Goal: Task Accomplishment & Management: Use online tool/utility

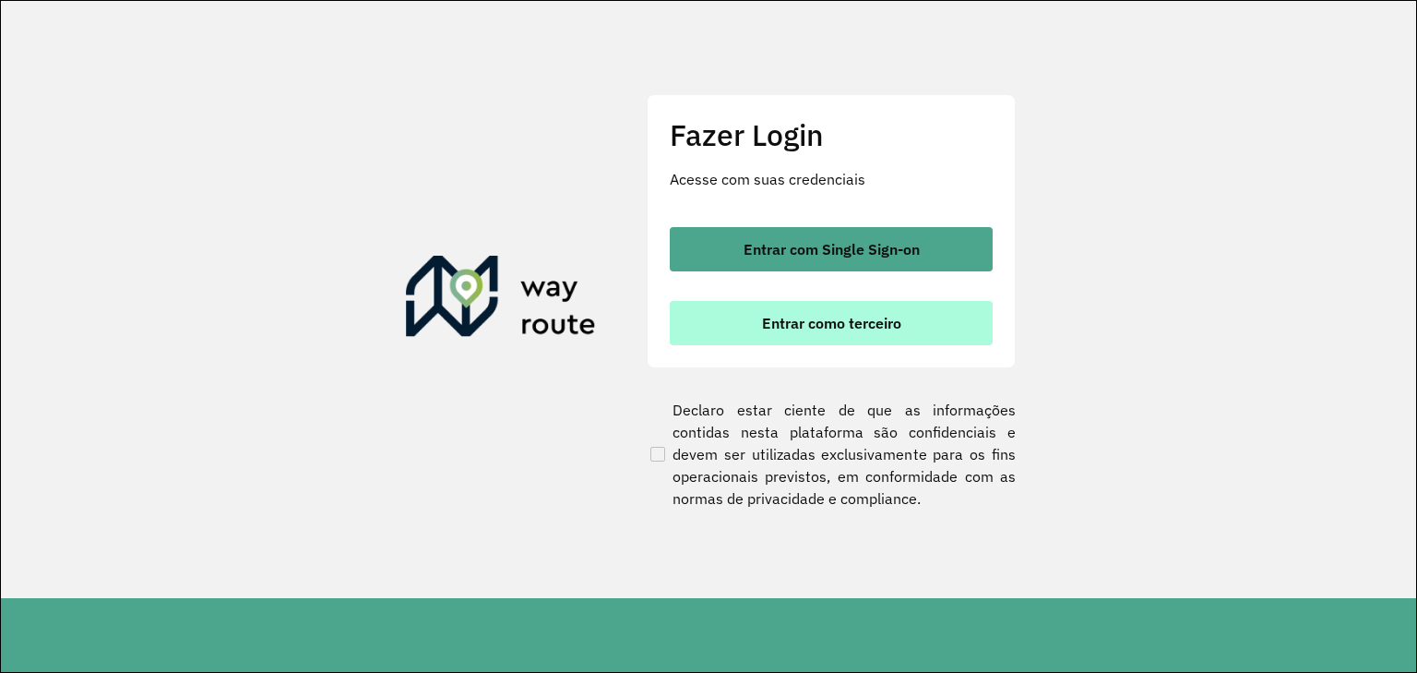
click at [746, 336] on button "Entrar como terceiro" at bounding box center [831, 323] width 323 height 44
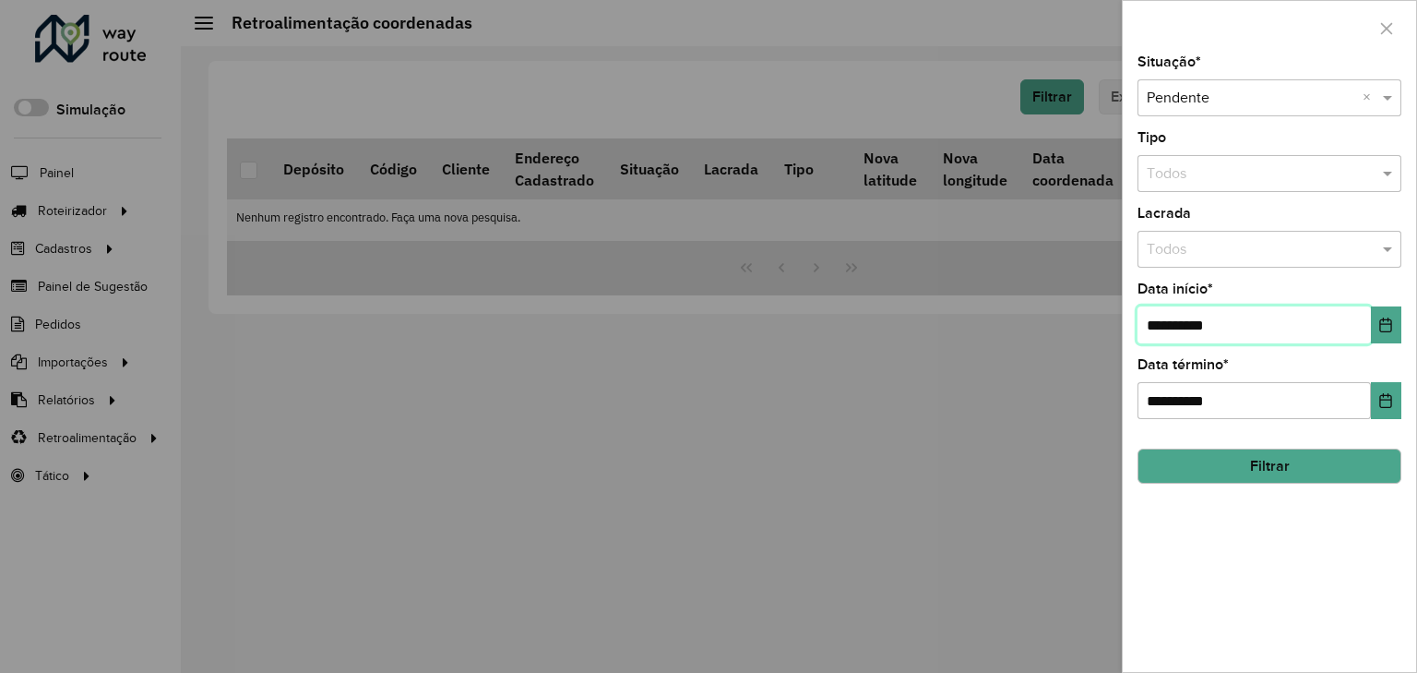
click at [1164, 319] on input "**********" at bounding box center [1254, 324] width 233 height 37
drag, startPoint x: 1163, startPoint y: 319, endPoint x: 1123, endPoint y: 323, distance: 39.9
click at [1132, 321] on div "**********" at bounding box center [1269, 363] width 293 height 616
type input "**********"
click at [1229, 458] on button "Filtrar" at bounding box center [1270, 465] width 264 height 35
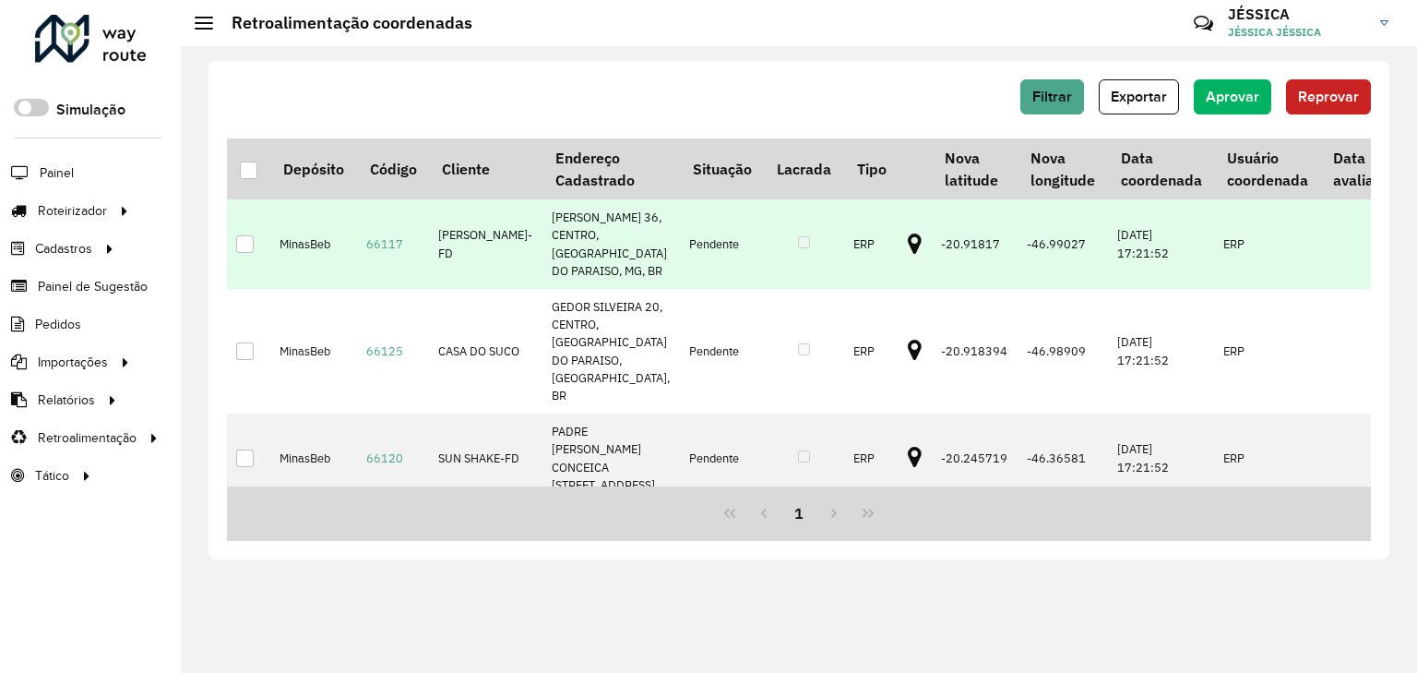
click at [237, 253] on div at bounding box center [245, 244] width 18 height 18
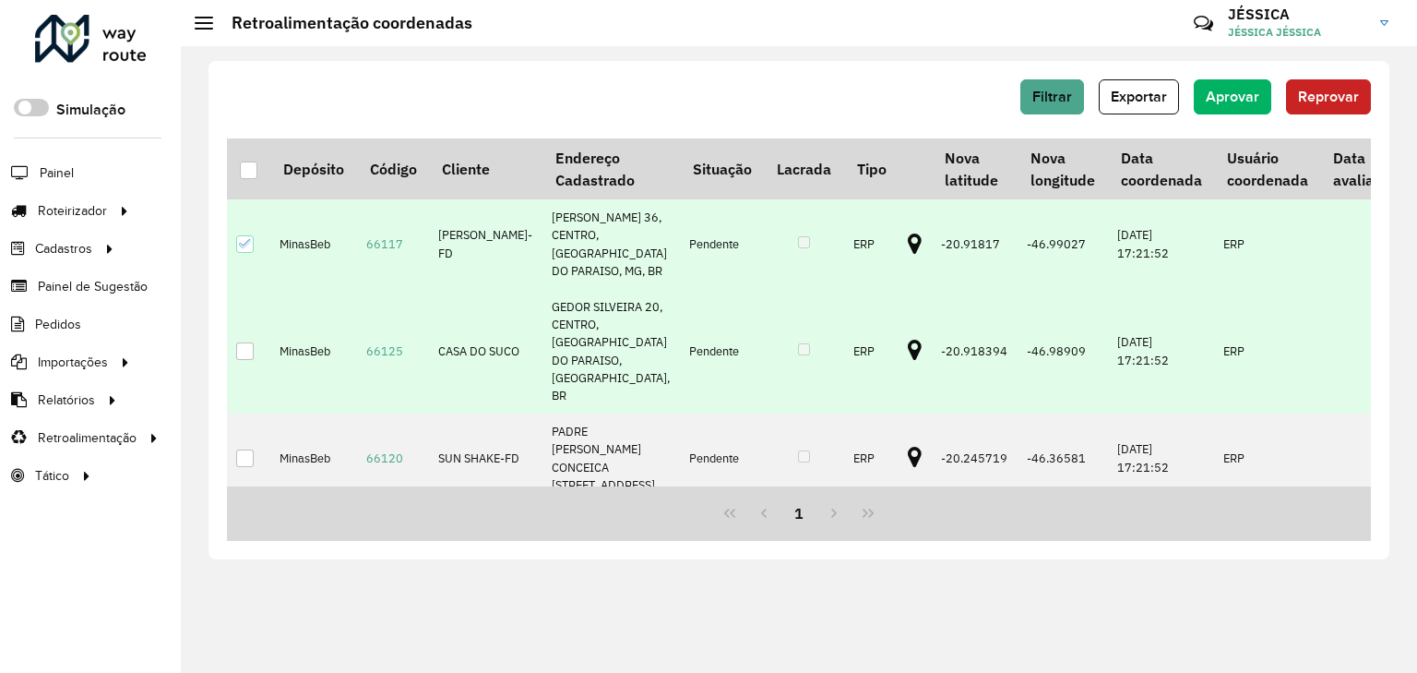
click at [242, 360] on div at bounding box center [245, 351] width 18 height 18
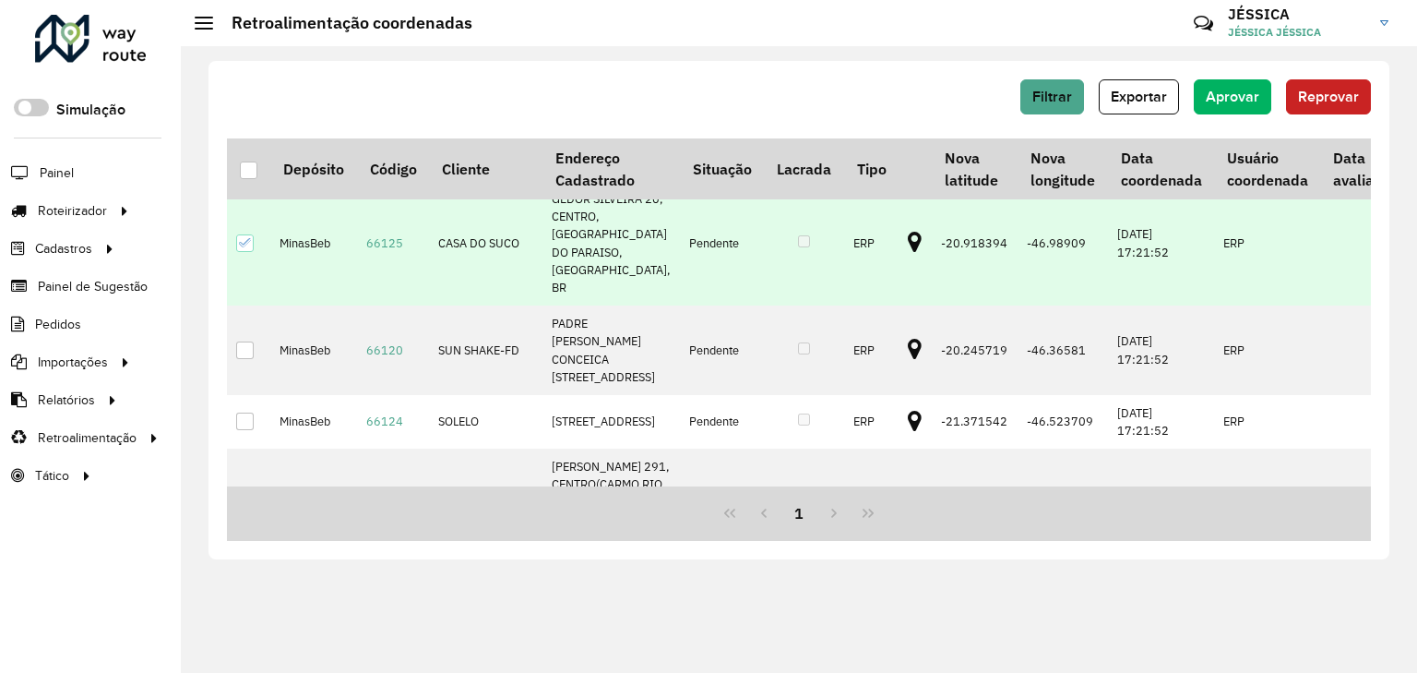
scroll to position [148, 0]
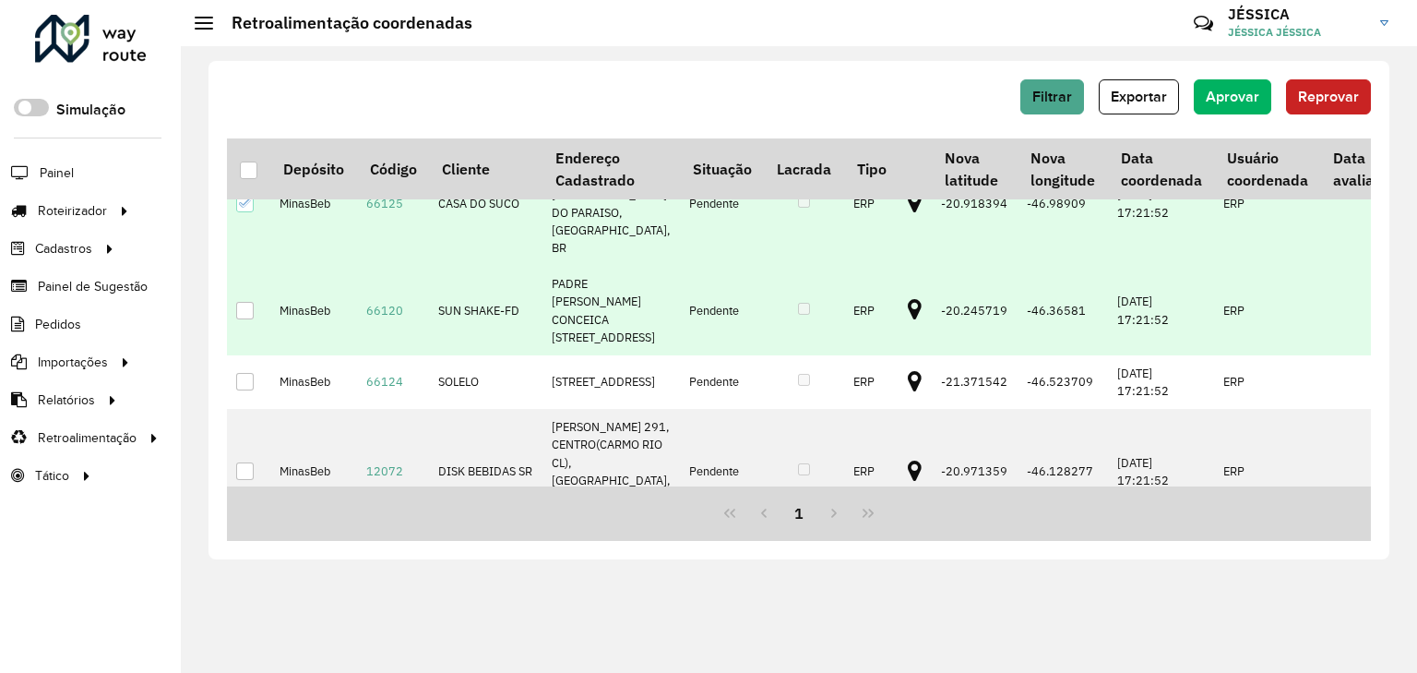
click at [239, 319] on div at bounding box center [245, 311] width 18 height 18
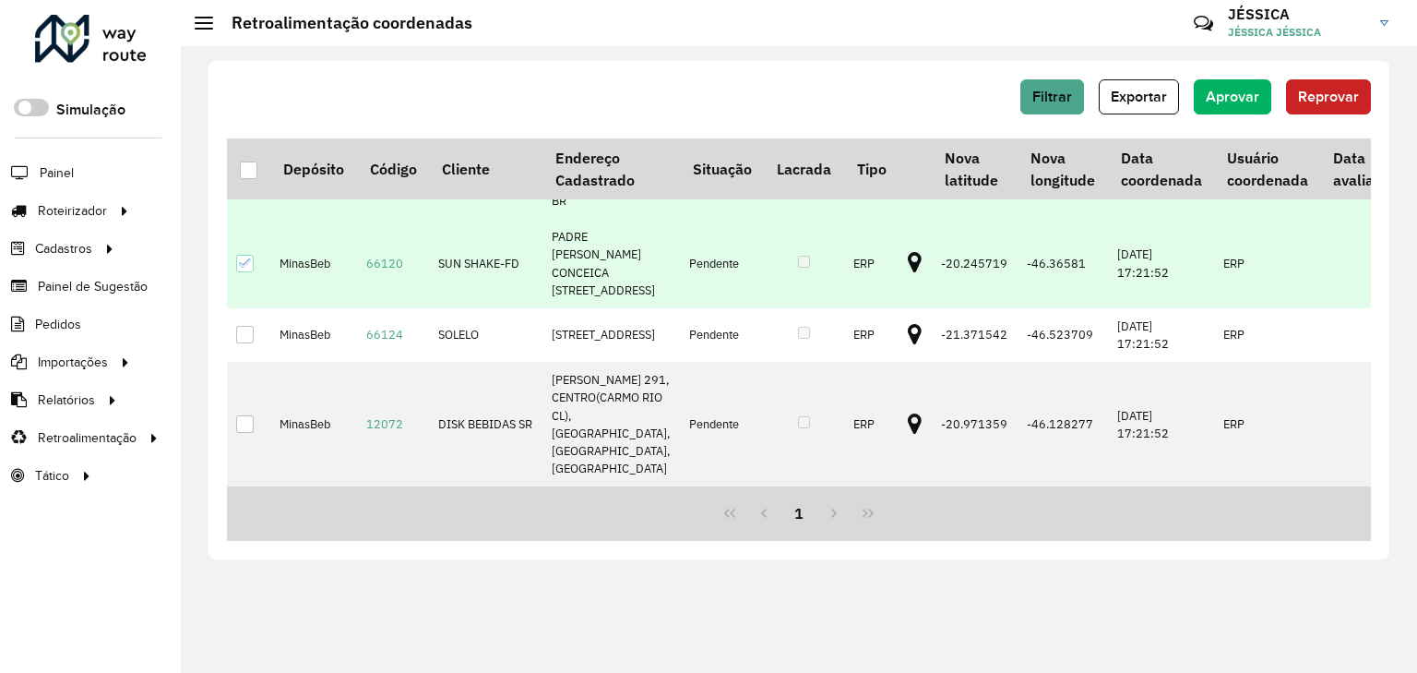
scroll to position [325, 0]
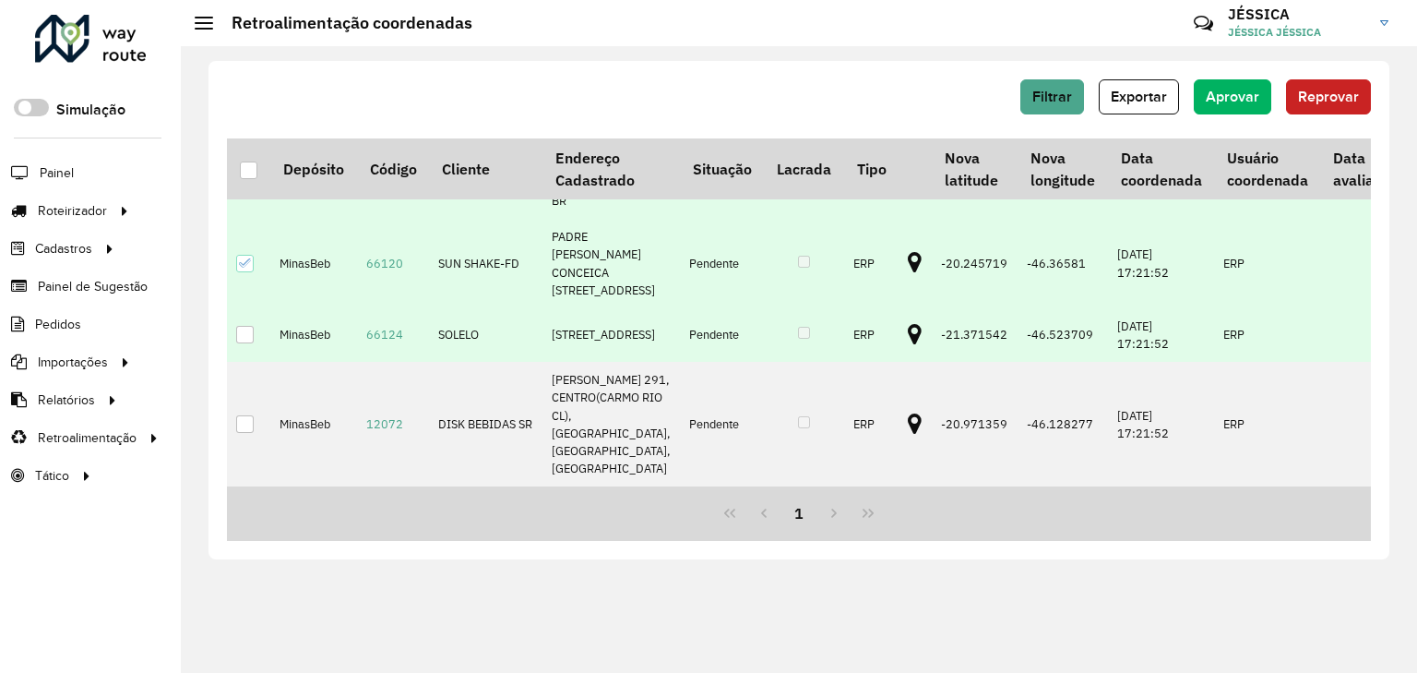
click at [245, 326] on div at bounding box center [245, 335] width 18 height 18
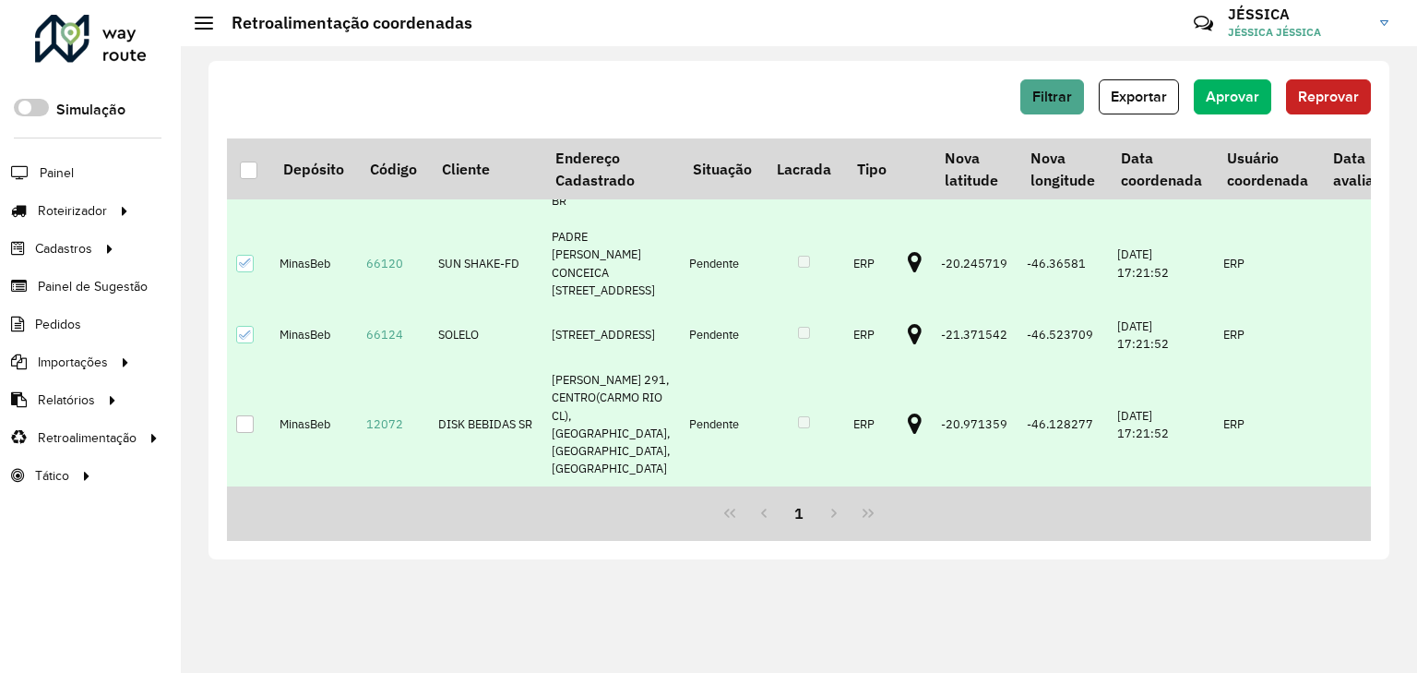
click at [241, 416] on div at bounding box center [245, 424] width 18 height 18
click at [1228, 89] on span "Aprovar" at bounding box center [1233, 97] width 54 height 16
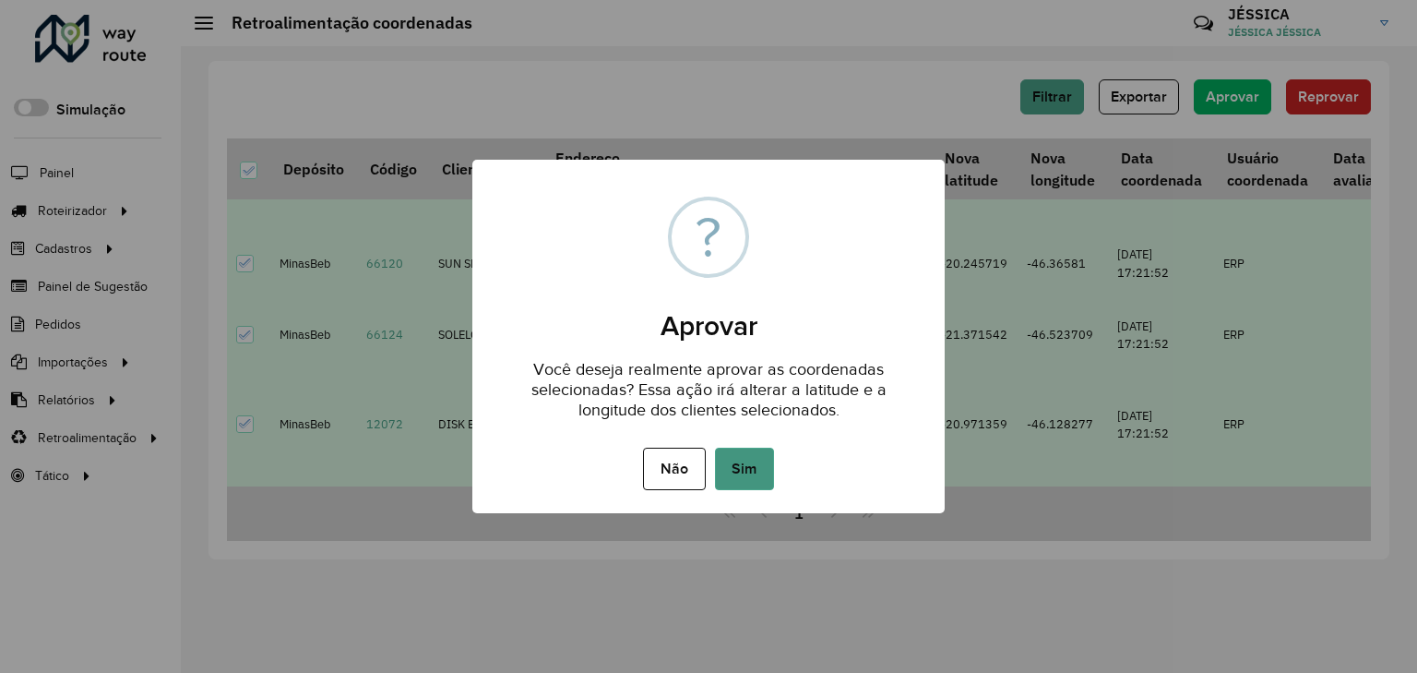
click at [751, 468] on button "Sim" at bounding box center [744, 469] width 59 height 42
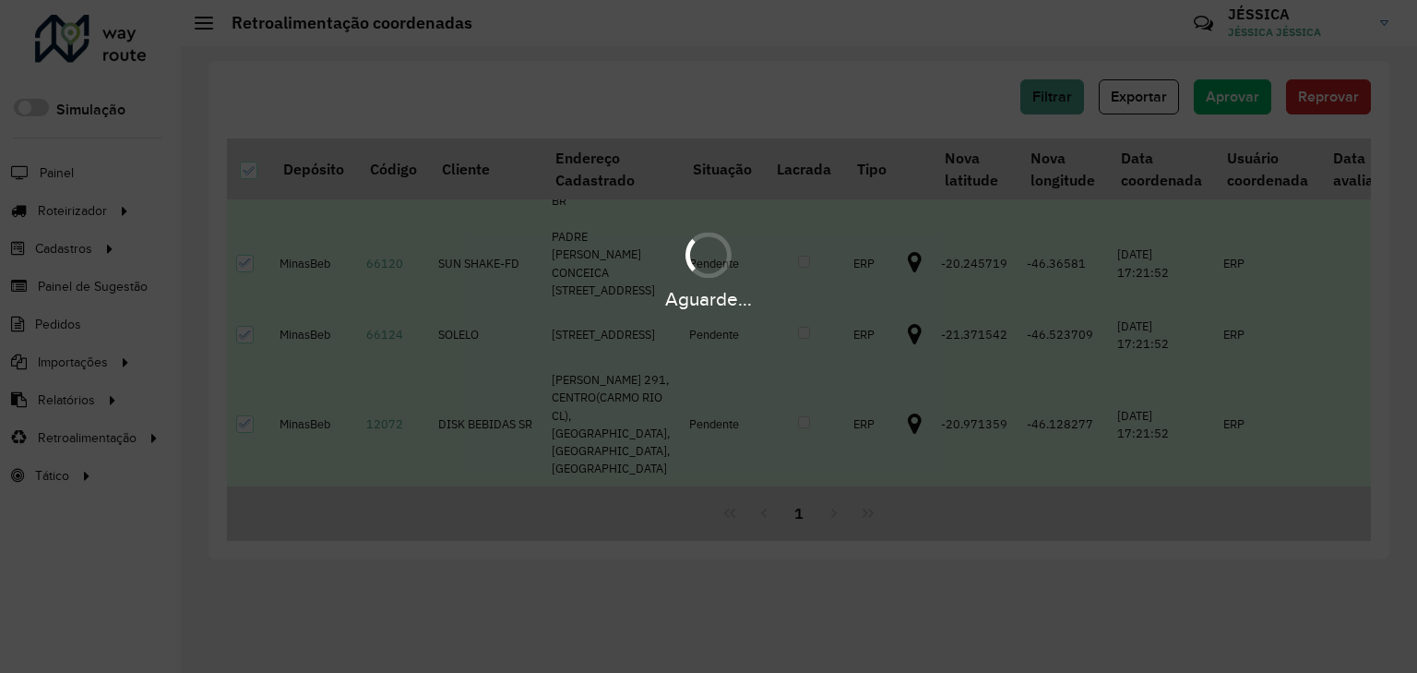
scroll to position [0, 0]
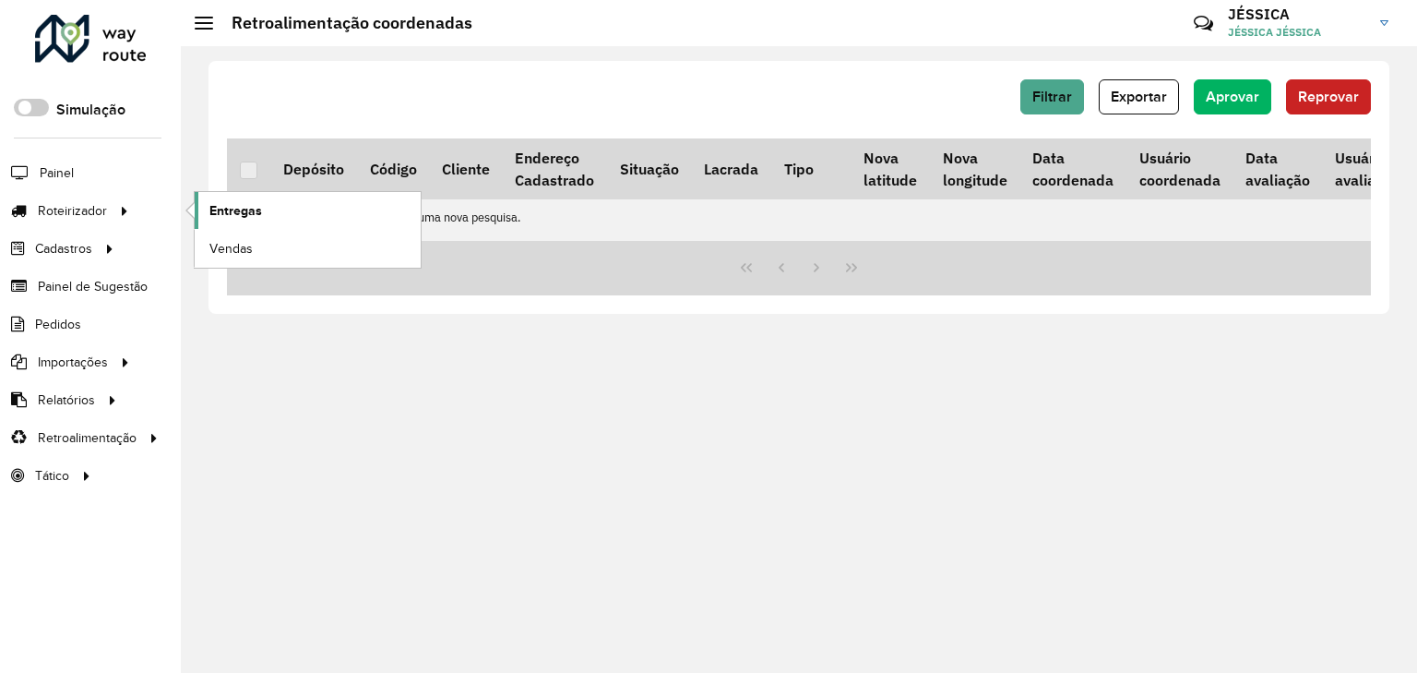
click at [224, 214] on span "Entregas" at bounding box center [235, 210] width 53 height 19
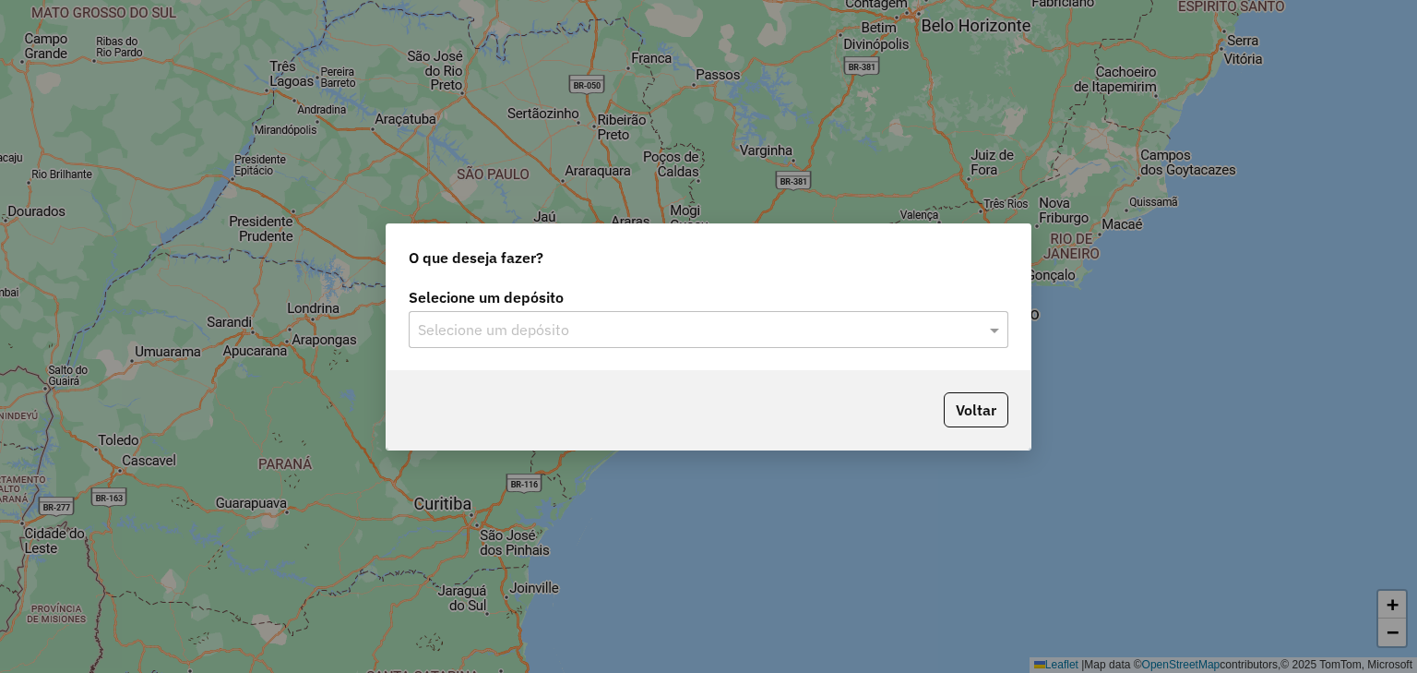
click at [509, 328] on input "text" at bounding box center [690, 330] width 544 height 22
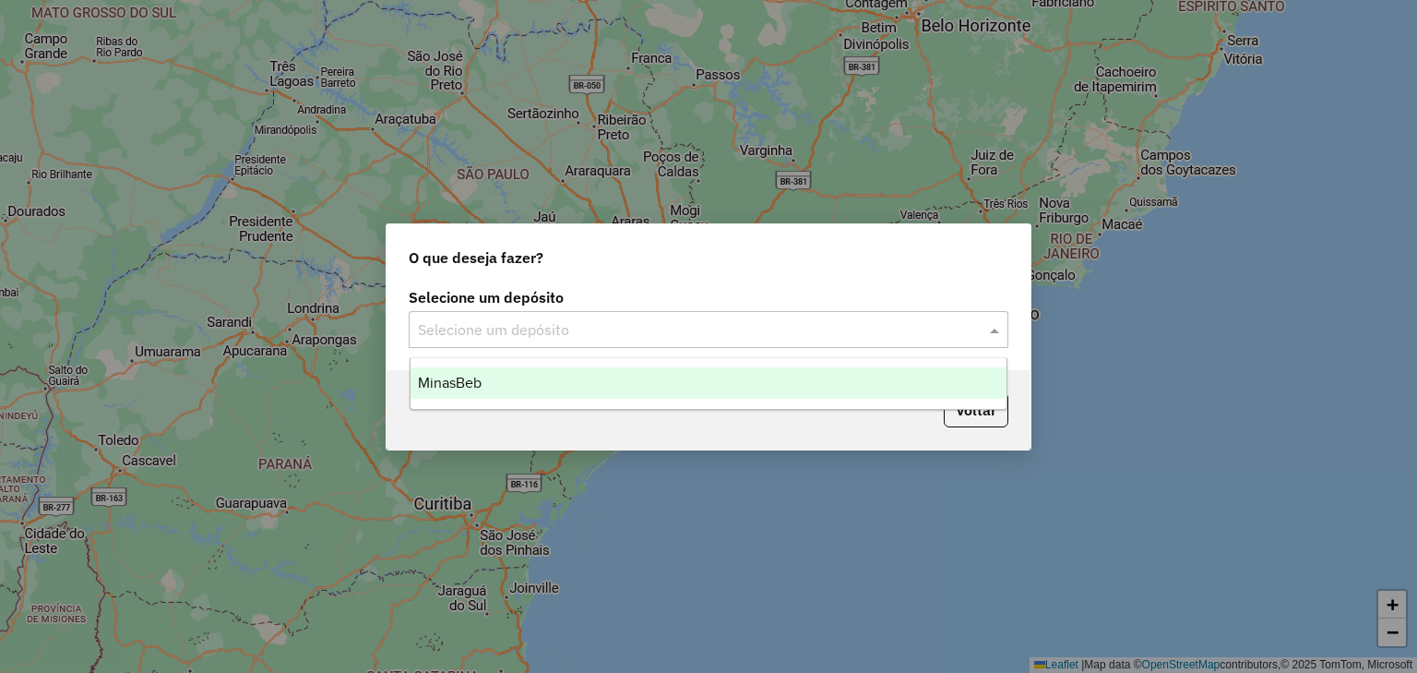
click at [522, 377] on div "MinasBeb" at bounding box center [709, 382] width 597 height 31
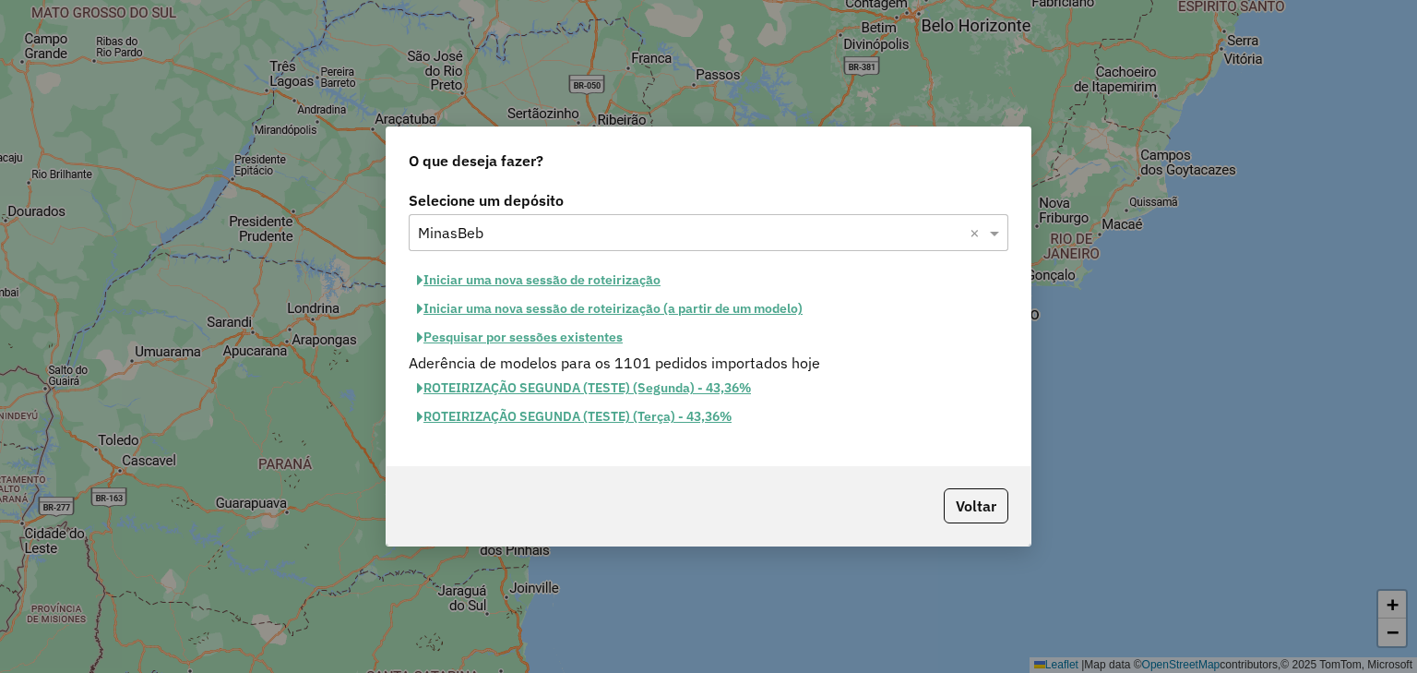
click at [629, 276] on button "Iniciar uma nova sessão de roteirização" at bounding box center [539, 280] width 260 height 29
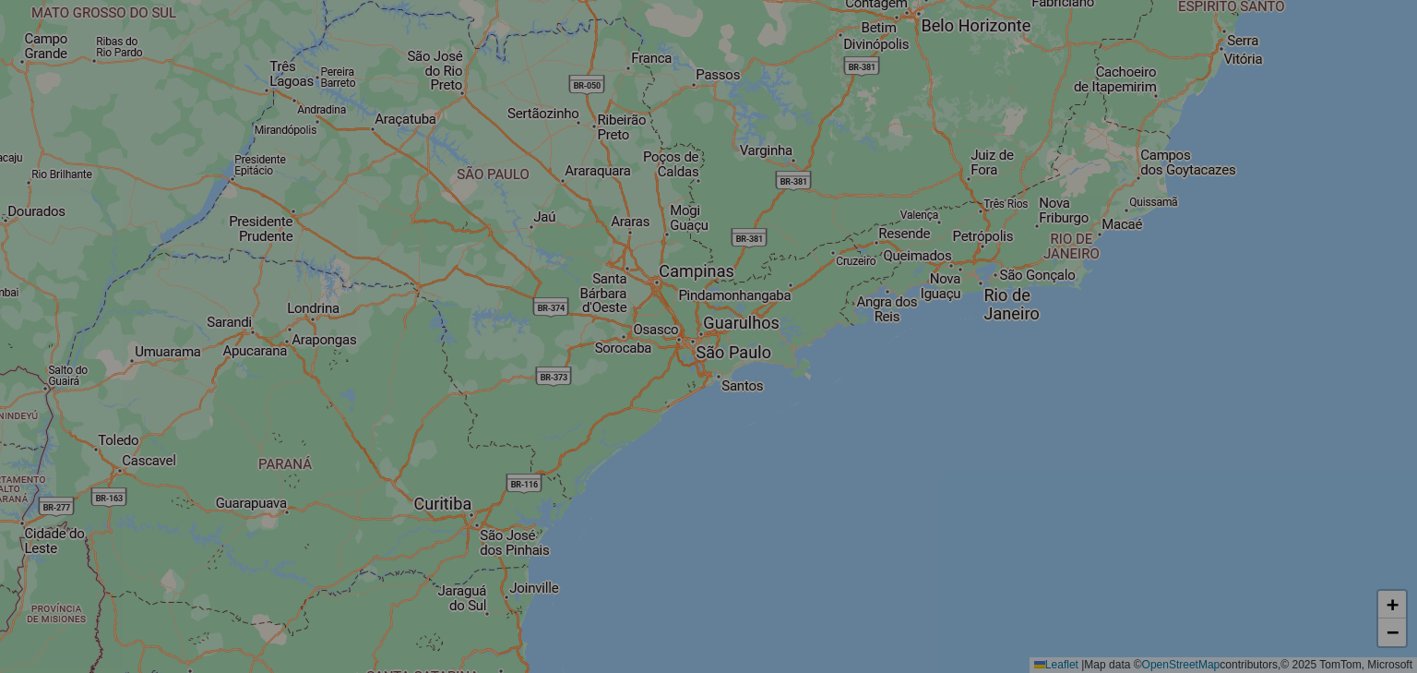
select select "*"
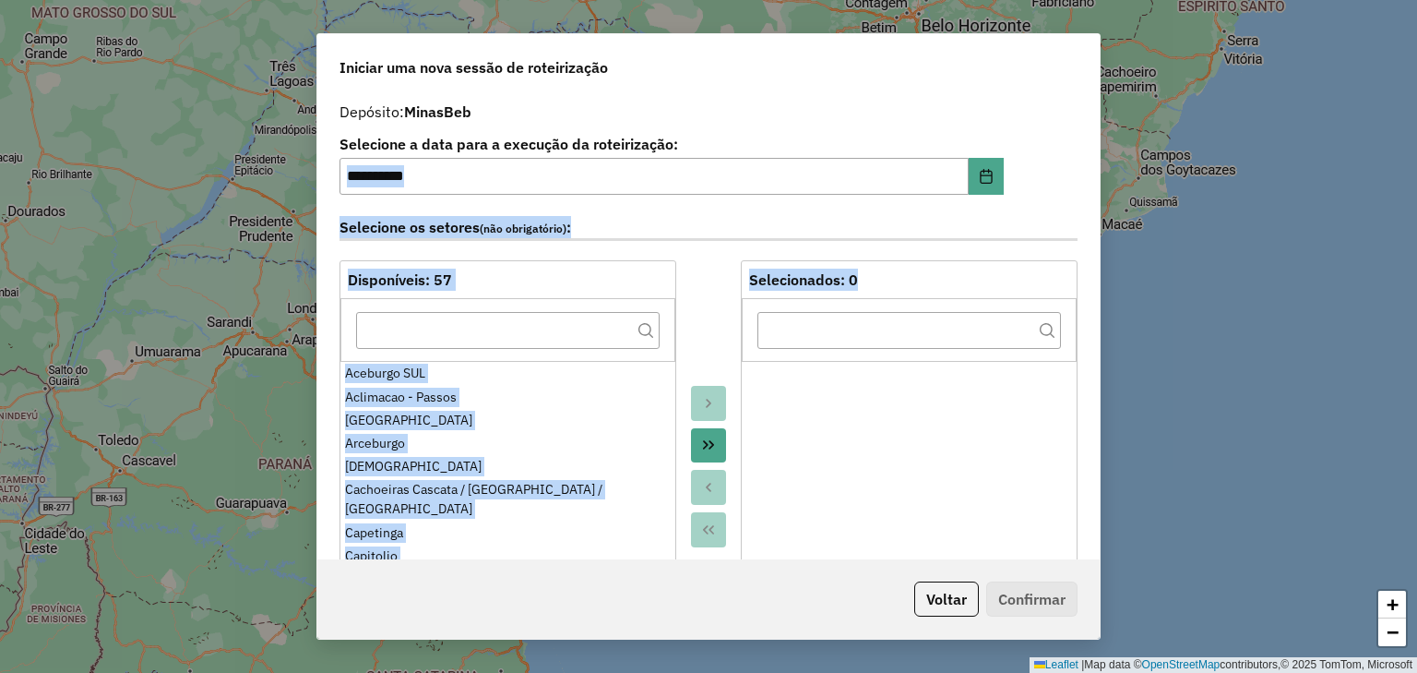
drag, startPoint x: 1093, startPoint y: 218, endPoint x: 1094, endPoint y: 406, distance: 188.3
click at [1094, 406] on div "**********" at bounding box center [708, 325] width 783 height 465
click at [1089, 229] on div "**********" at bounding box center [708, 325] width 783 height 465
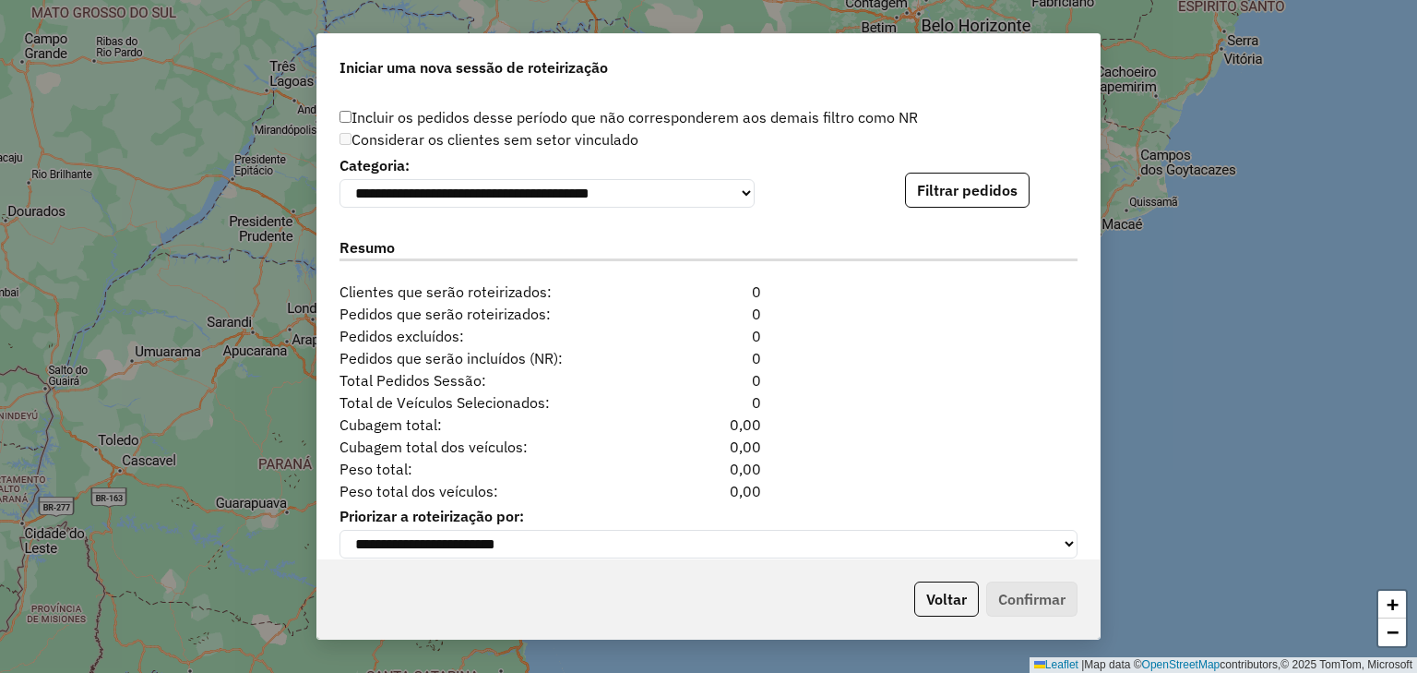
scroll to position [1873, 0]
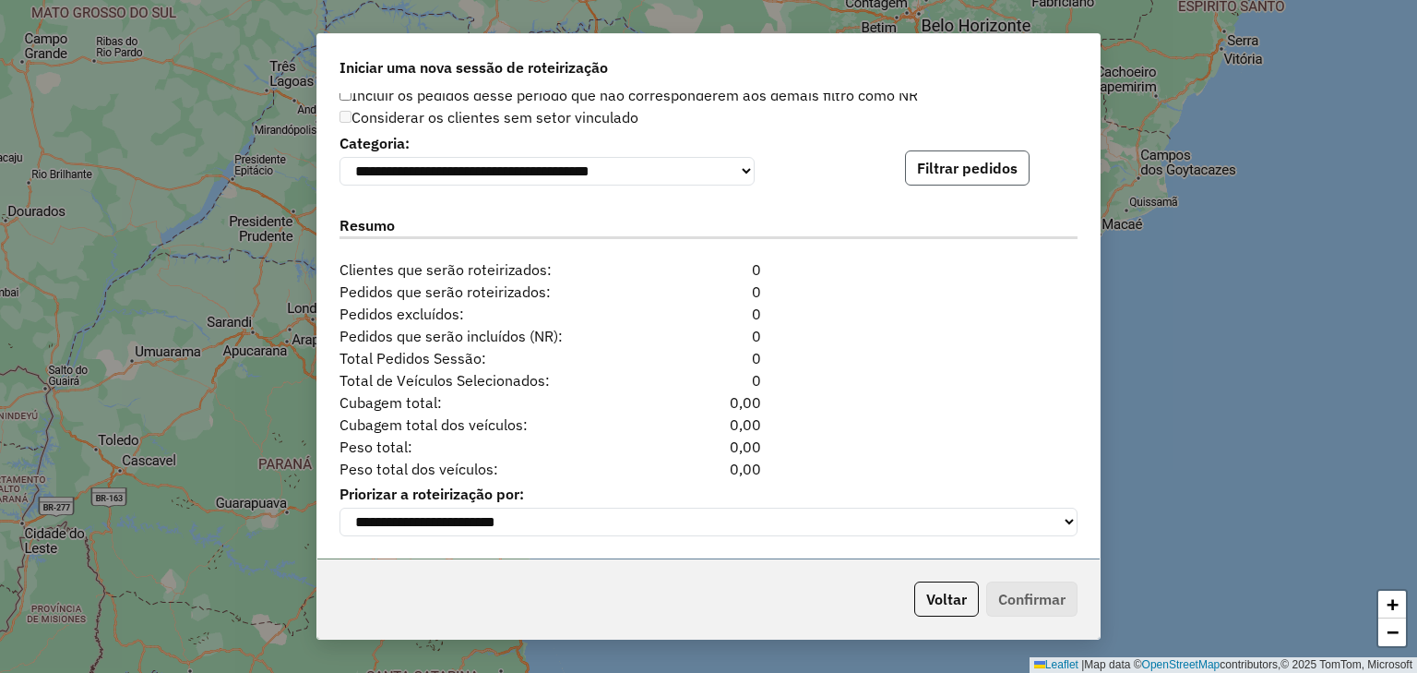
click at [926, 167] on button "Filtrar pedidos" at bounding box center [967, 167] width 125 height 35
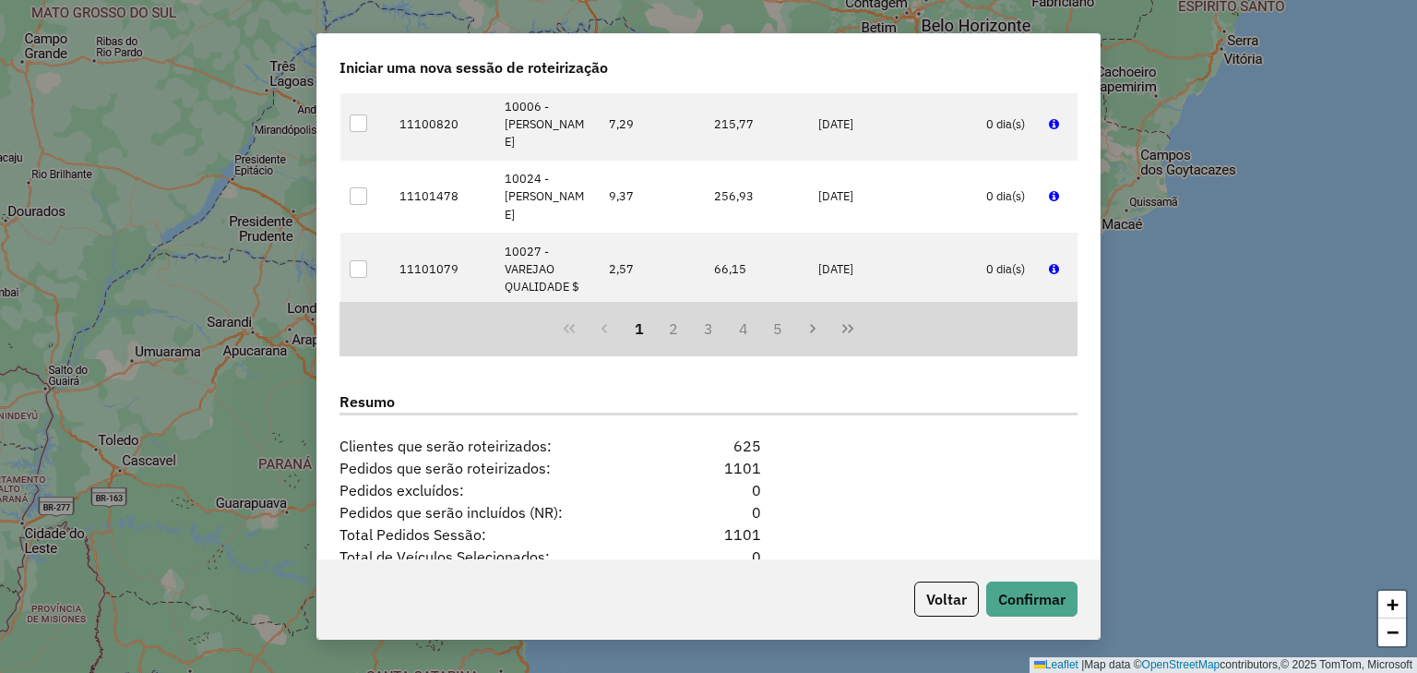
scroll to position [2254, 0]
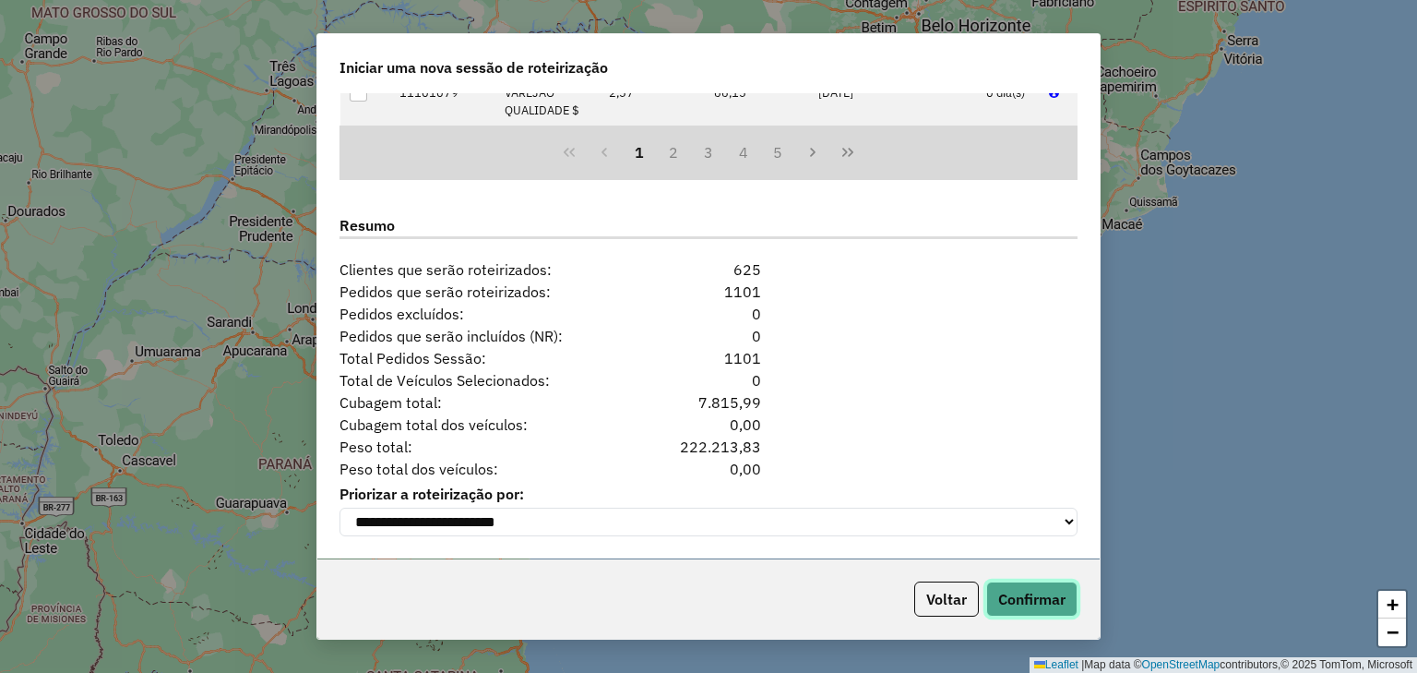
click at [1067, 602] on button "Confirmar" at bounding box center [1032, 598] width 91 height 35
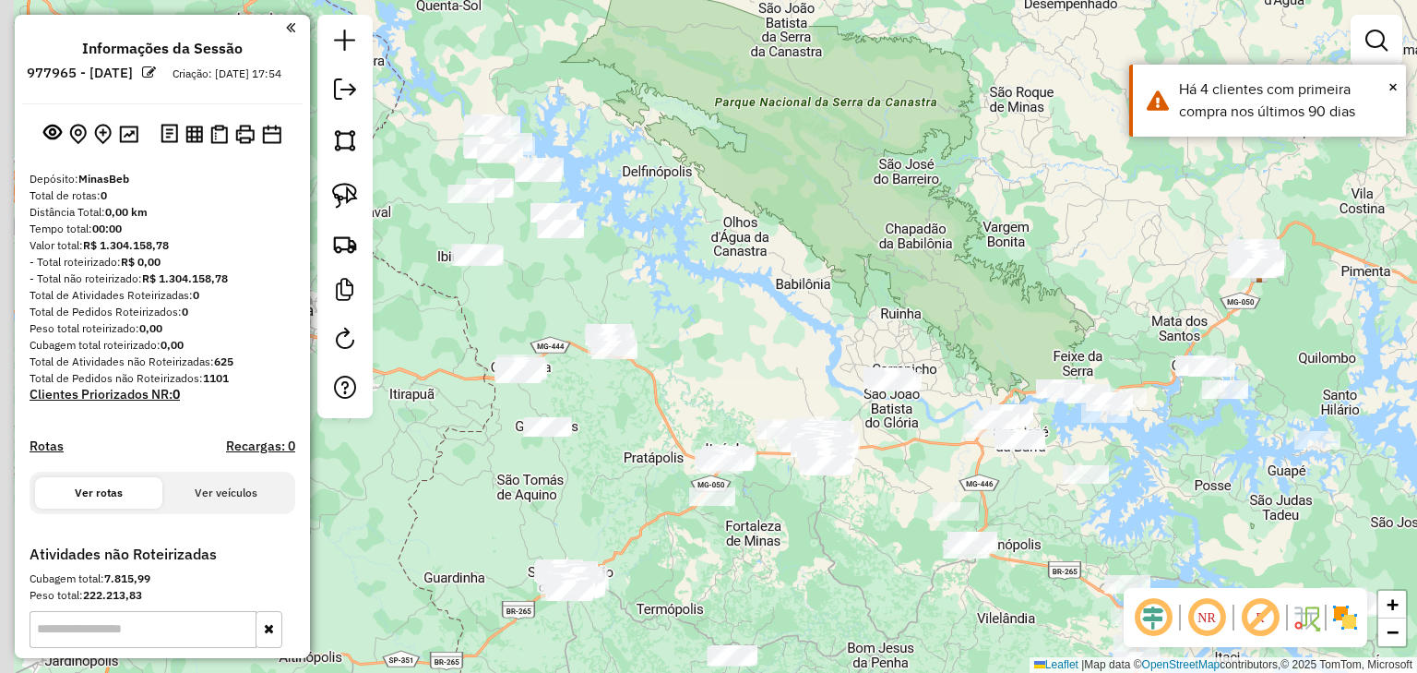
drag, startPoint x: 557, startPoint y: 169, endPoint x: 678, endPoint y: 289, distance: 170.3
click at [678, 289] on div "Janela de atendimento Grade de atendimento Capacidade Transportadoras Veículos …" at bounding box center [708, 336] width 1417 height 673
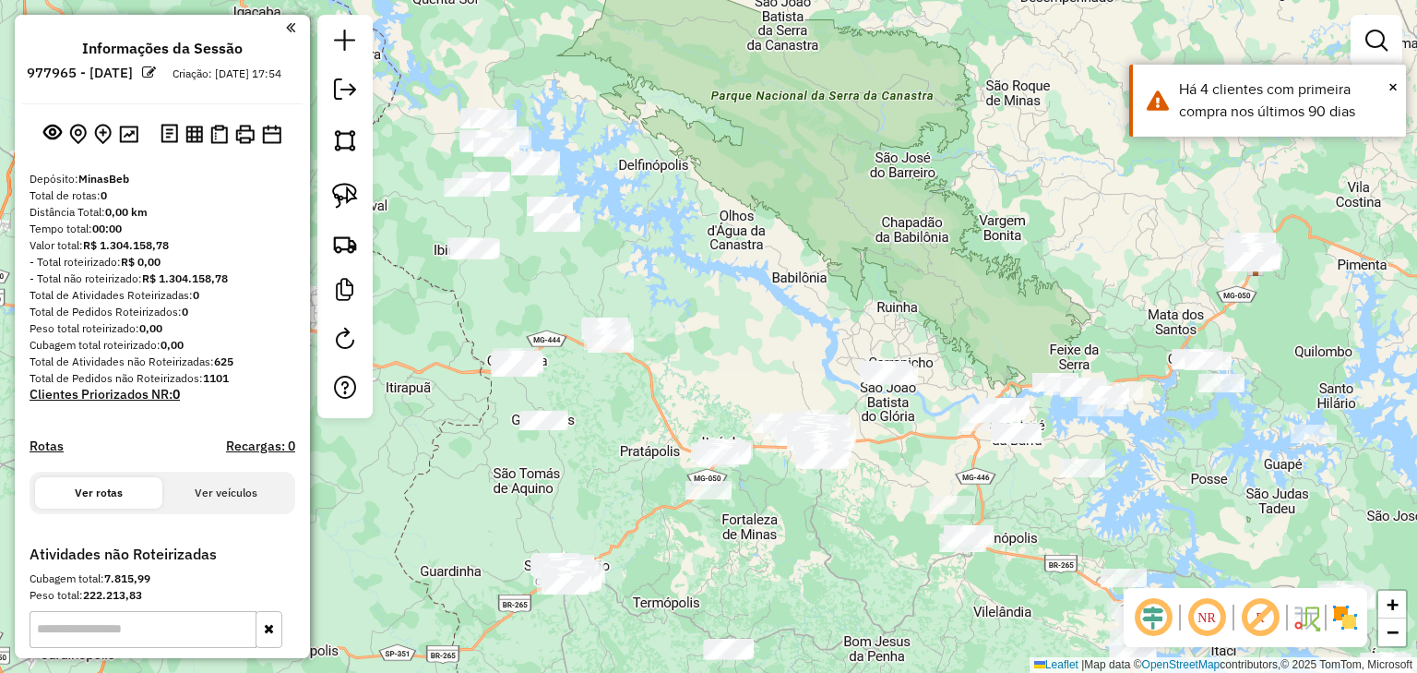
drag, startPoint x: 960, startPoint y: 280, endPoint x: 968, endPoint y: 218, distance: 62.4
click at [968, 218] on div "Janela de atendimento Grade de atendimento Capacidade Transportadoras Veículos …" at bounding box center [708, 336] width 1417 height 673
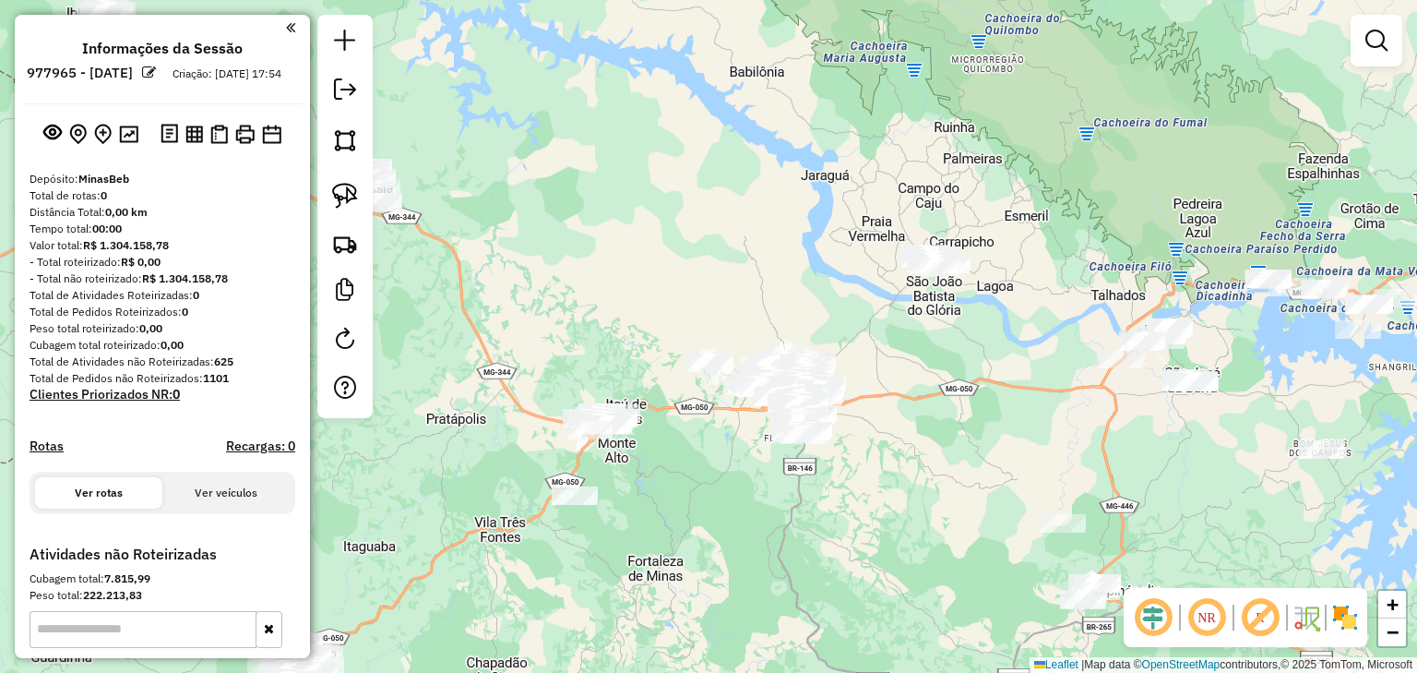
drag, startPoint x: 1008, startPoint y: 412, endPoint x: 653, endPoint y: 419, distance: 354.4
click at [653, 419] on div "Janela de atendimento Grade de atendimento Capacidade Transportadoras Veículos …" at bounding box center [708, 336] width 1417 height 673
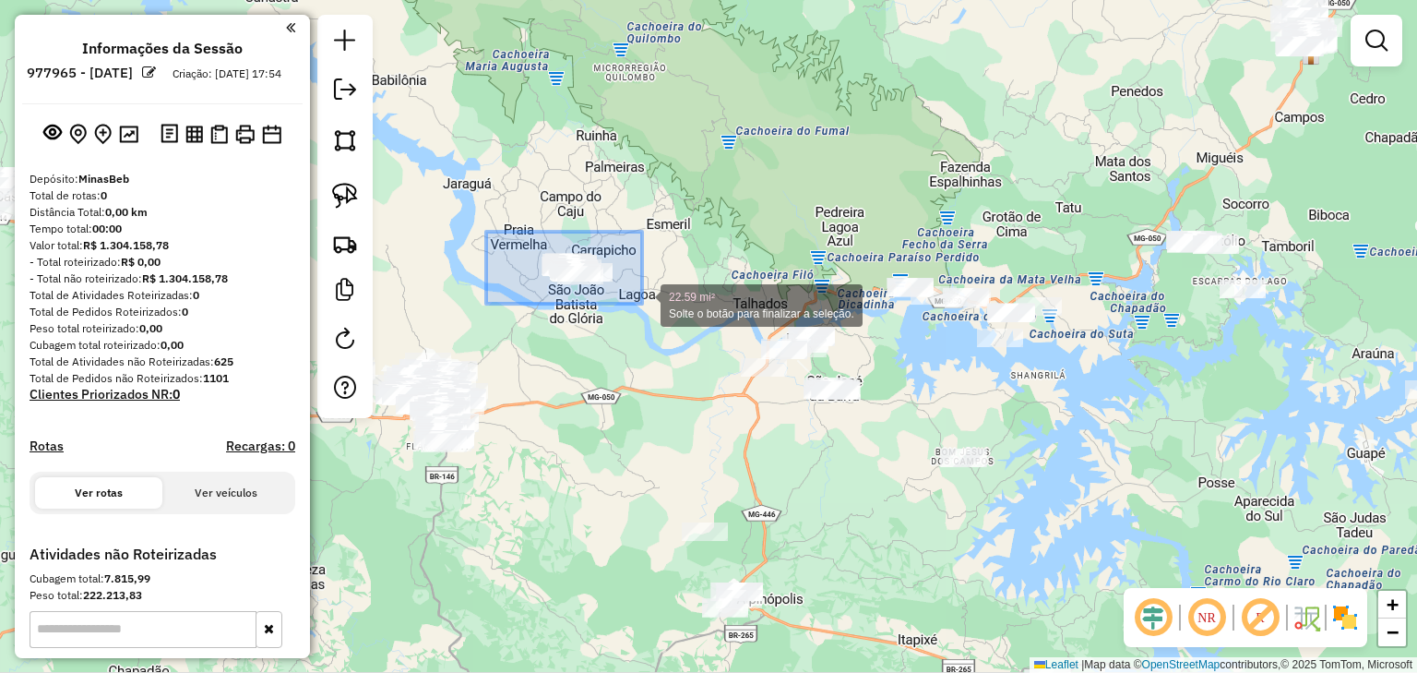
drag, startPoint x: 494, startPoint y: 232, endPoint x: 657, endPoint y: 314, distance: 182.8
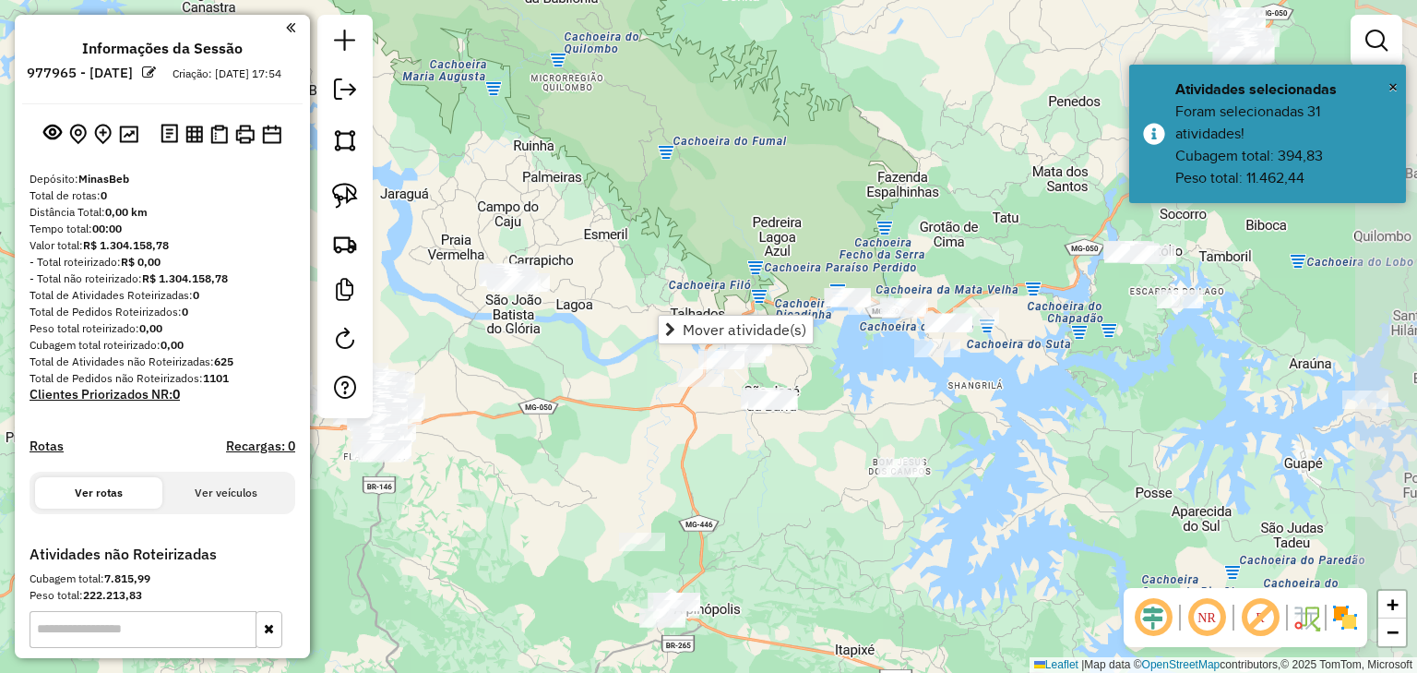
drag, startPoint x: 960, startPoint y: 410, endPoint x: 890, endPoint y: 423, distance: 71.3
click at [890, 423] on div "Janela de atendimento Grade de atendimento Capacidade Transportadoras Veículos …" at bounding box center [708, 336] width 1417 height 673
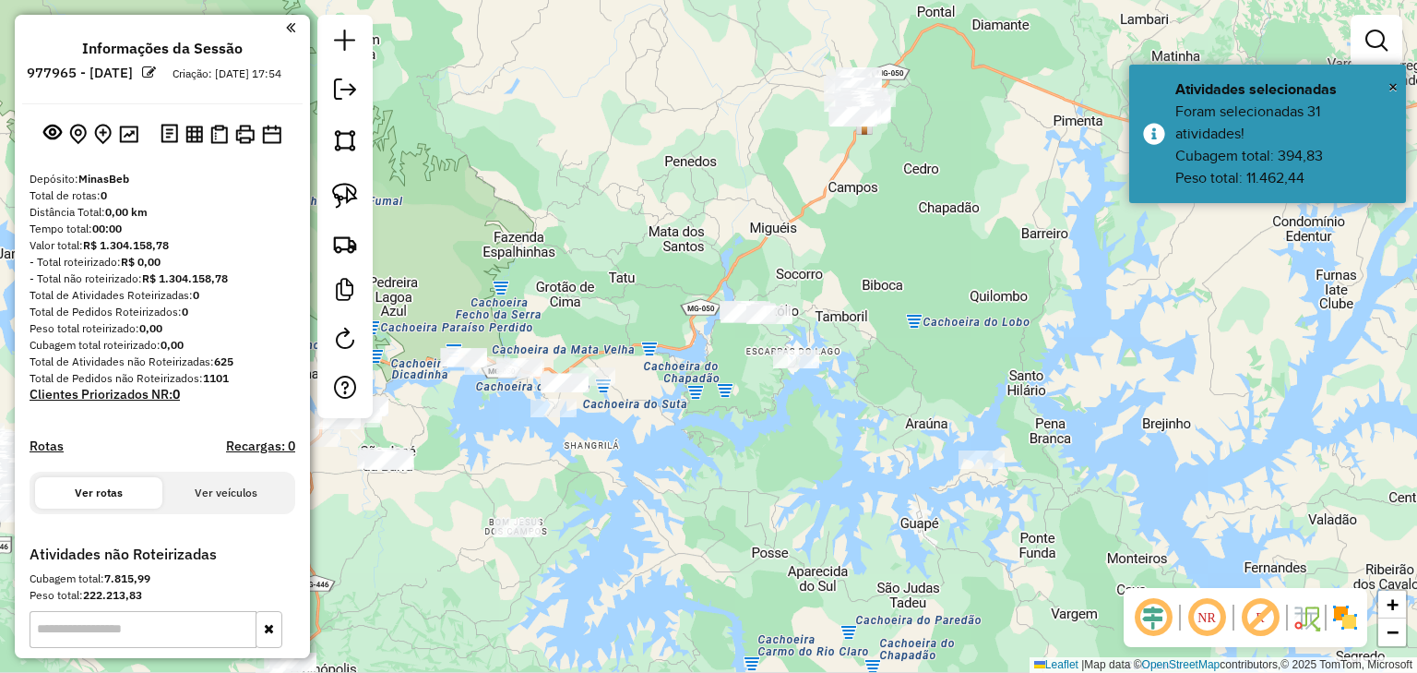
drag, startPoint x: 799, startPoint y: 408, endPoint x: 543, endPoint y: 489, distance: 269.1
click at [543, 488] on div "Janela de atendimento Grade de atendimento Capacidade Transportadoras Veículos …" at bounding box center [708, 336] width 1417 height 673
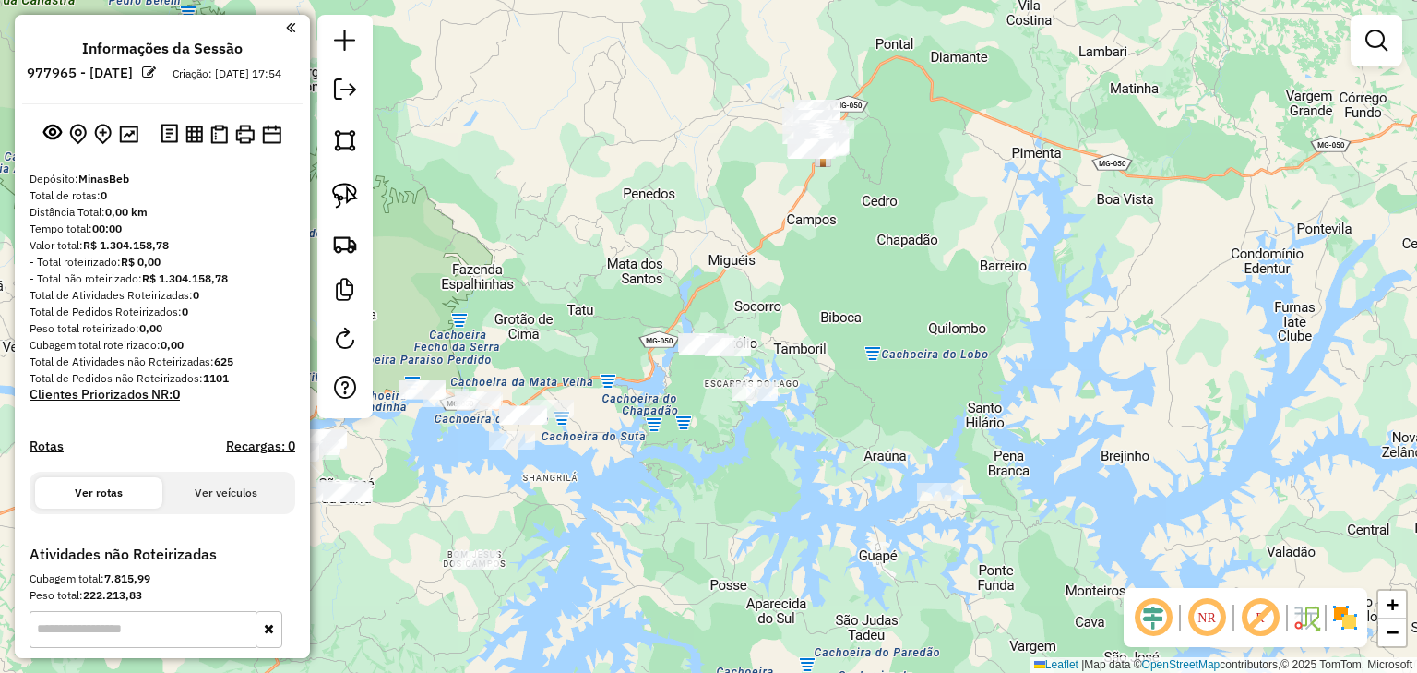
drag, startPoint x: 796, startPoint y: 474, endPoint x: 689, endPoint y: 342, distance: 169.9
click at [689, 342] on div "Janela de atendimento Grade de atendimento Capacidade Transportadoras Veículos …" at bounding box center [708, 336] width 1417 height 673
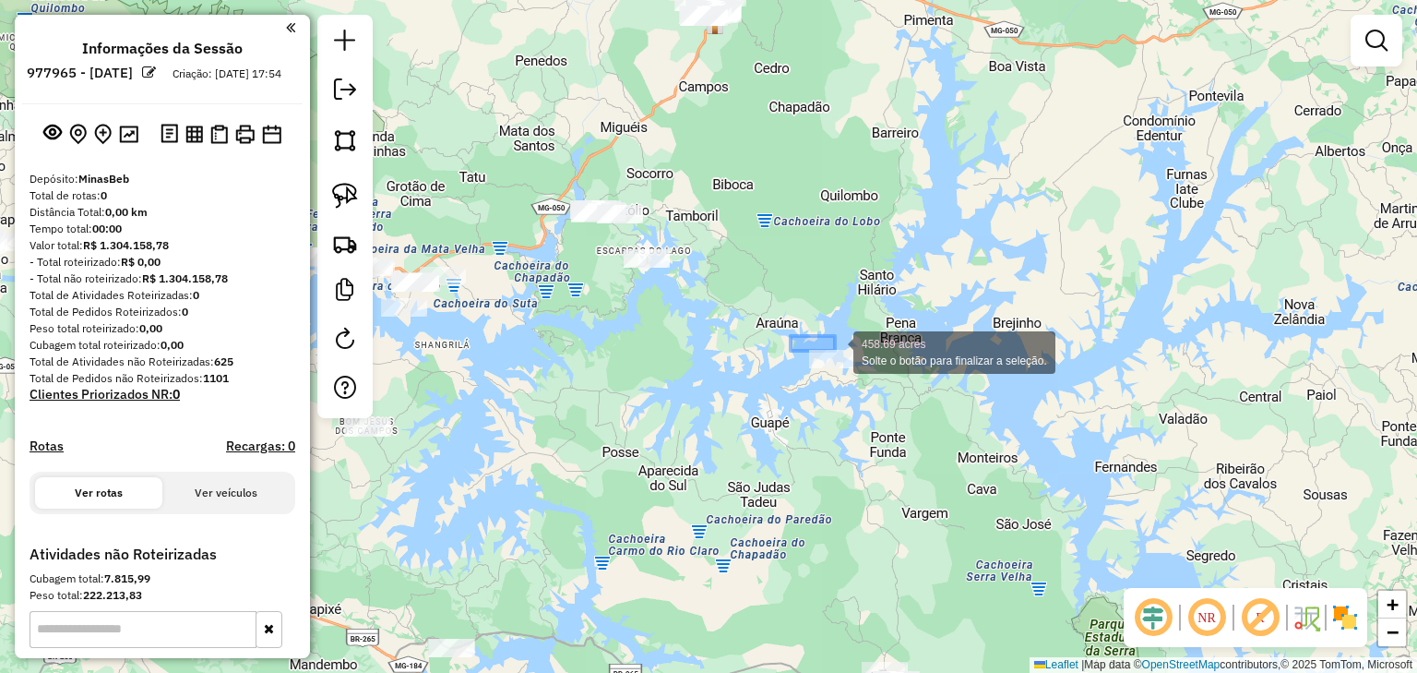
drag, startPoint x: 791, startPoint y: 336, endPoint x: 898, endPoint y: 378, distance: 115.2
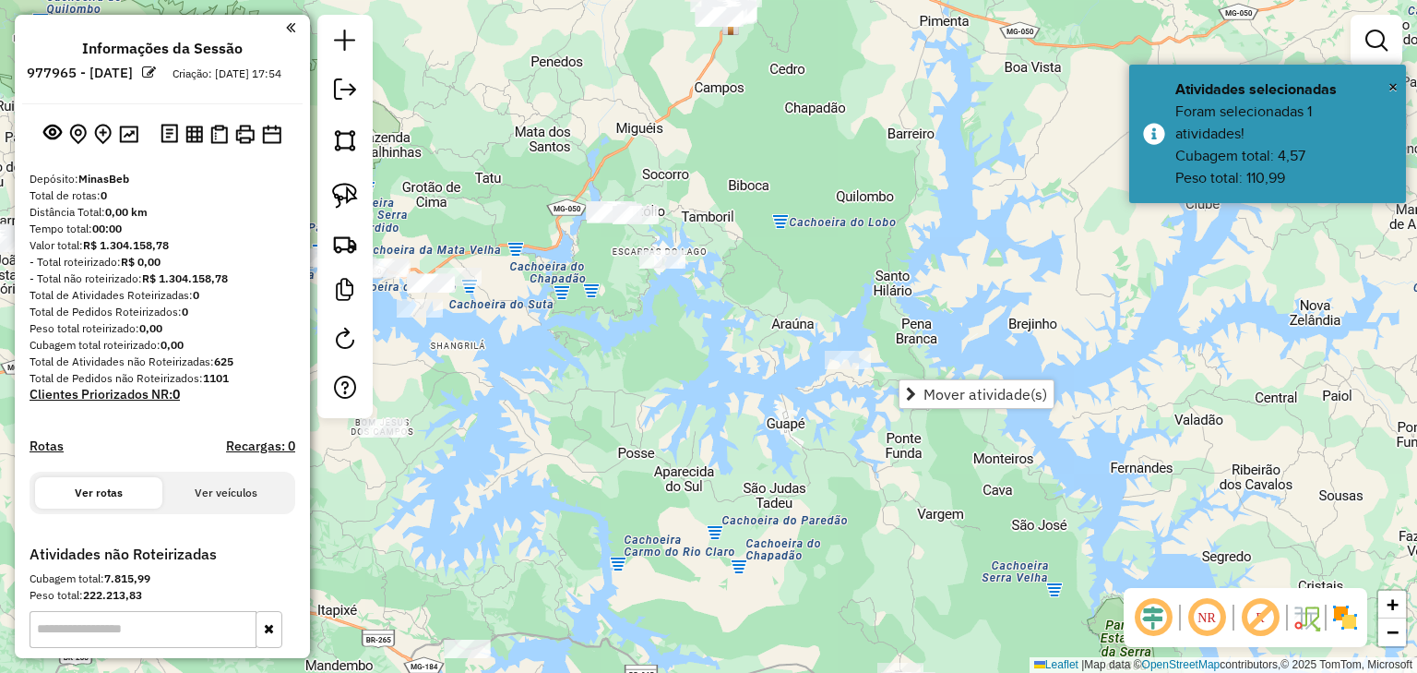
drag, startPoint x: 807, startPoint y: 305, endPoint x: 976, endPoint y: 363, distance: 179.5
click at [976, 363] on div "Janela de atendimento Grade de atendimento Capacidade Transportadoras Veículos …" at bounding box center [708, 336] width 1417 height 673
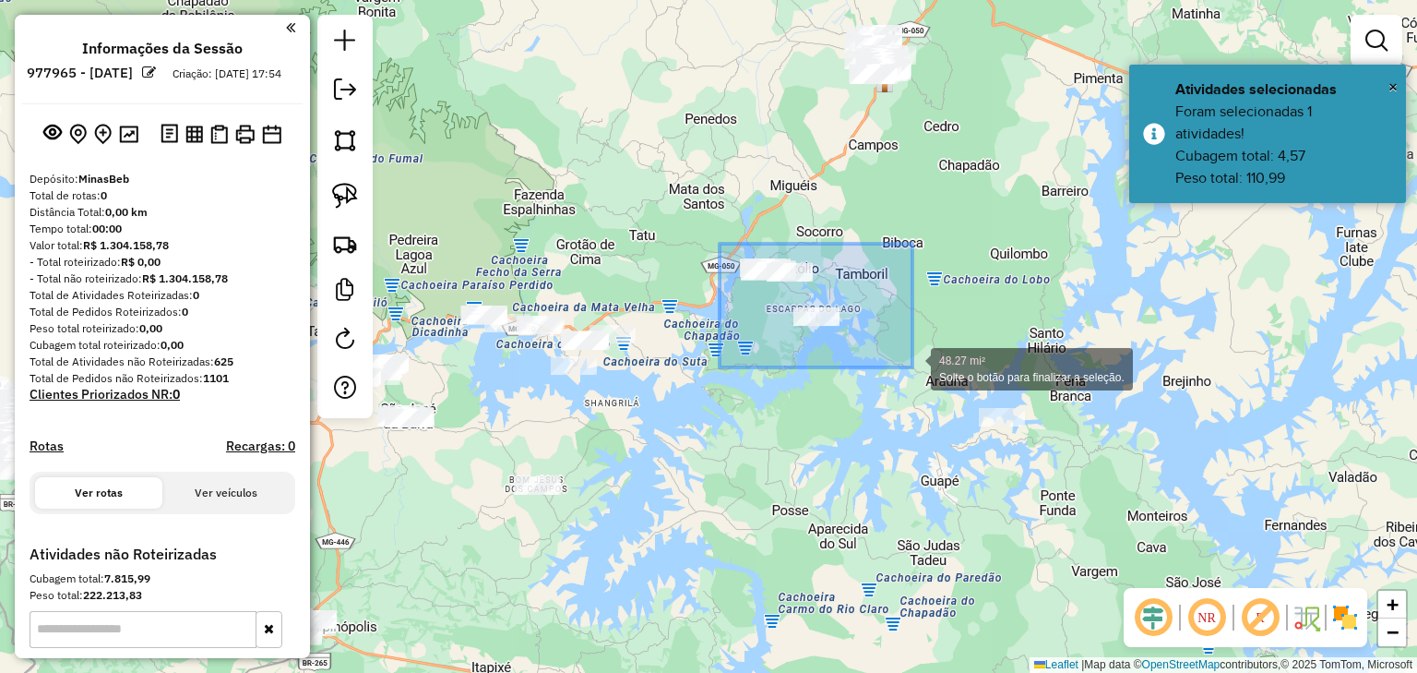
drag, startPoint x: 743, startPoint y: 257, endPoint x: 918, endPoint y: 375, distance: 210.9
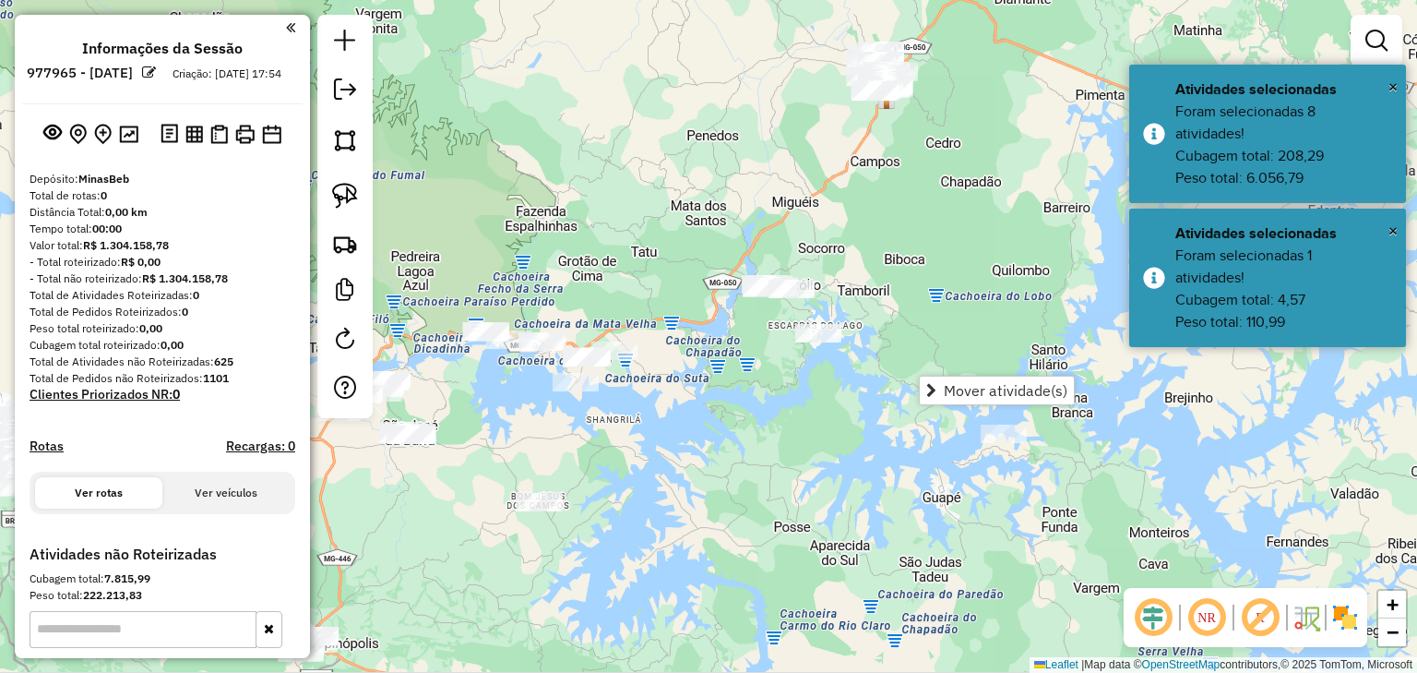
drag, startPoint x: 817, startPoint y: 231, endPoint x: 815, endPoint y: 351, distance: 120.0
click at [815, 351] on div "Janela de atendimento Grade de atendimento Capacidade Transportadoras Veículos …" at bounding box center [708, 336] width 1417 height 673
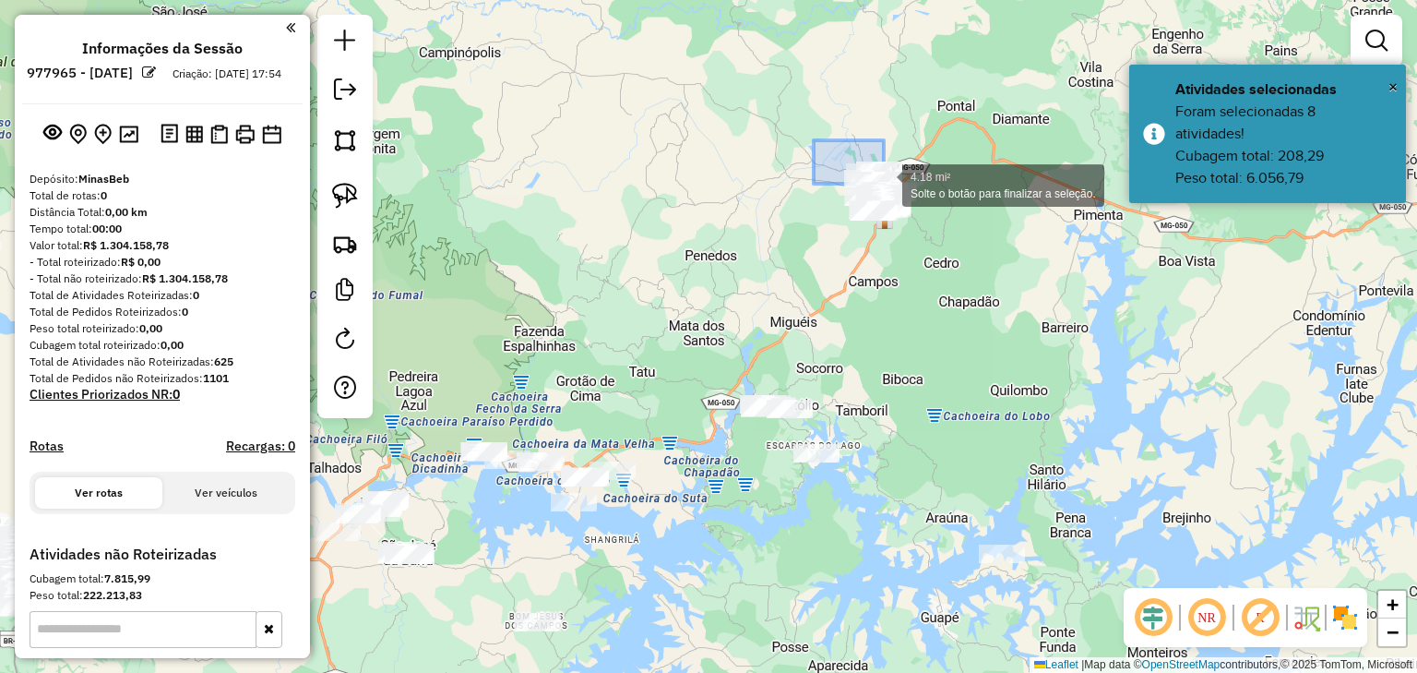
drag, startPoint x: 834, startPoint y: 150, endPoint x: 933, endPoint y: 238, distance: 132.0
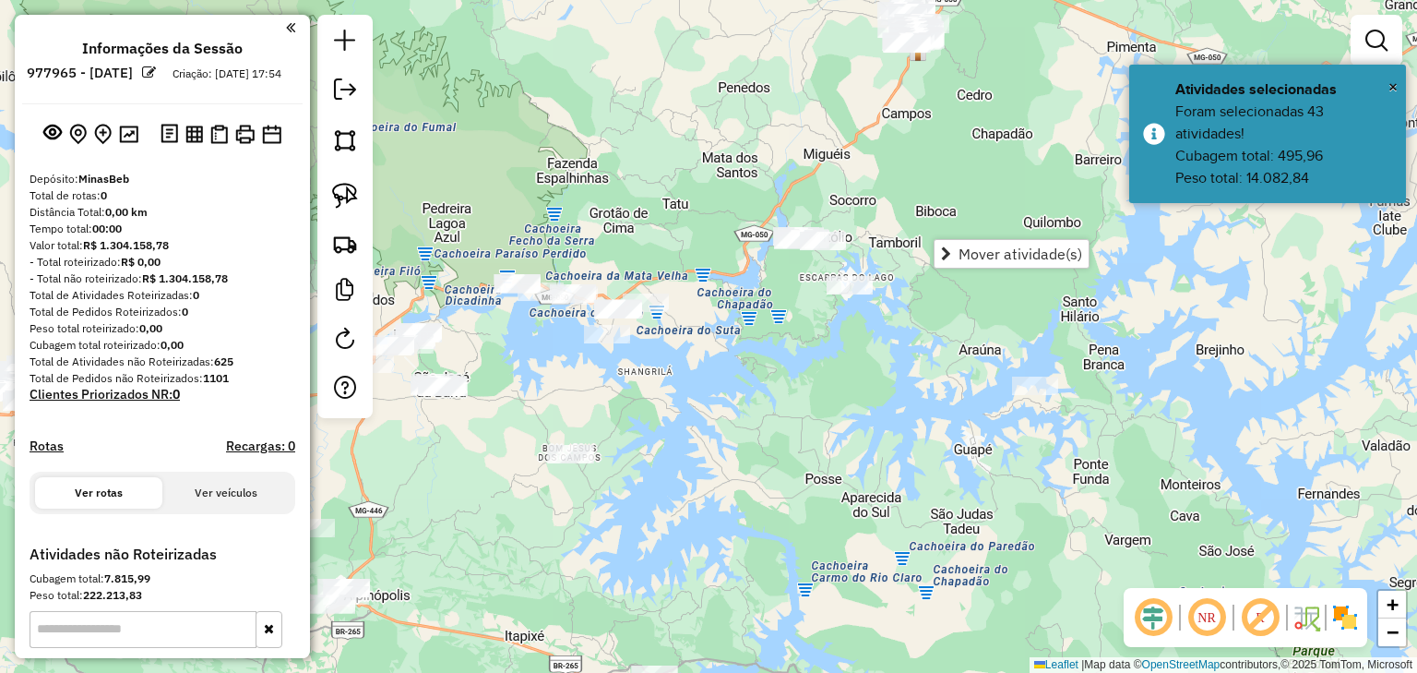
drag, startPoint x: 967, startPoint y: 279, endPoint x: 933, endPoint y: 124, distance: 158.8
click at [934, 124] on div "Janela de atendimento Grade de atendimento Capacidade Transportadoras Veículos …" at bounding box center [708, 336] width 1417 height 673
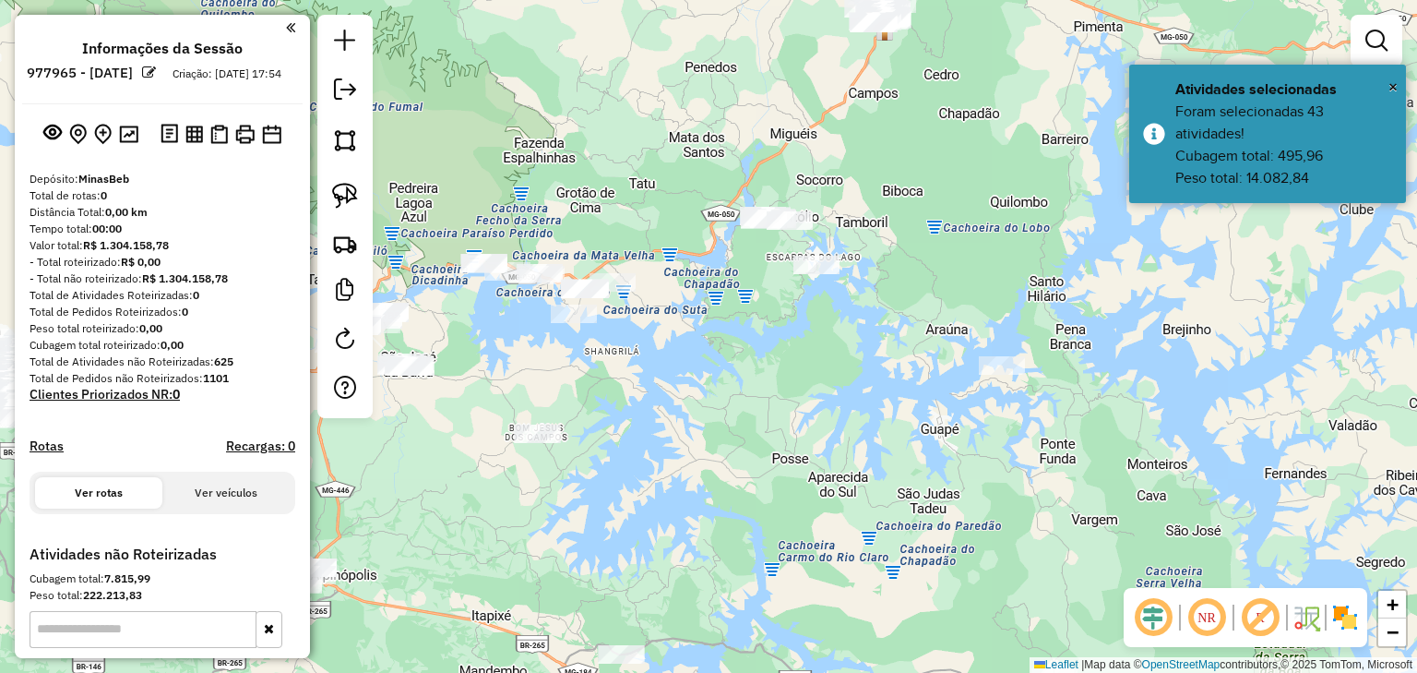
click at [747, 170] on div "Janela de atendimento Grade de atendimento Capacidade Transportadoras Veículos …" at bounding box center [708, 336] width 1417 height 673
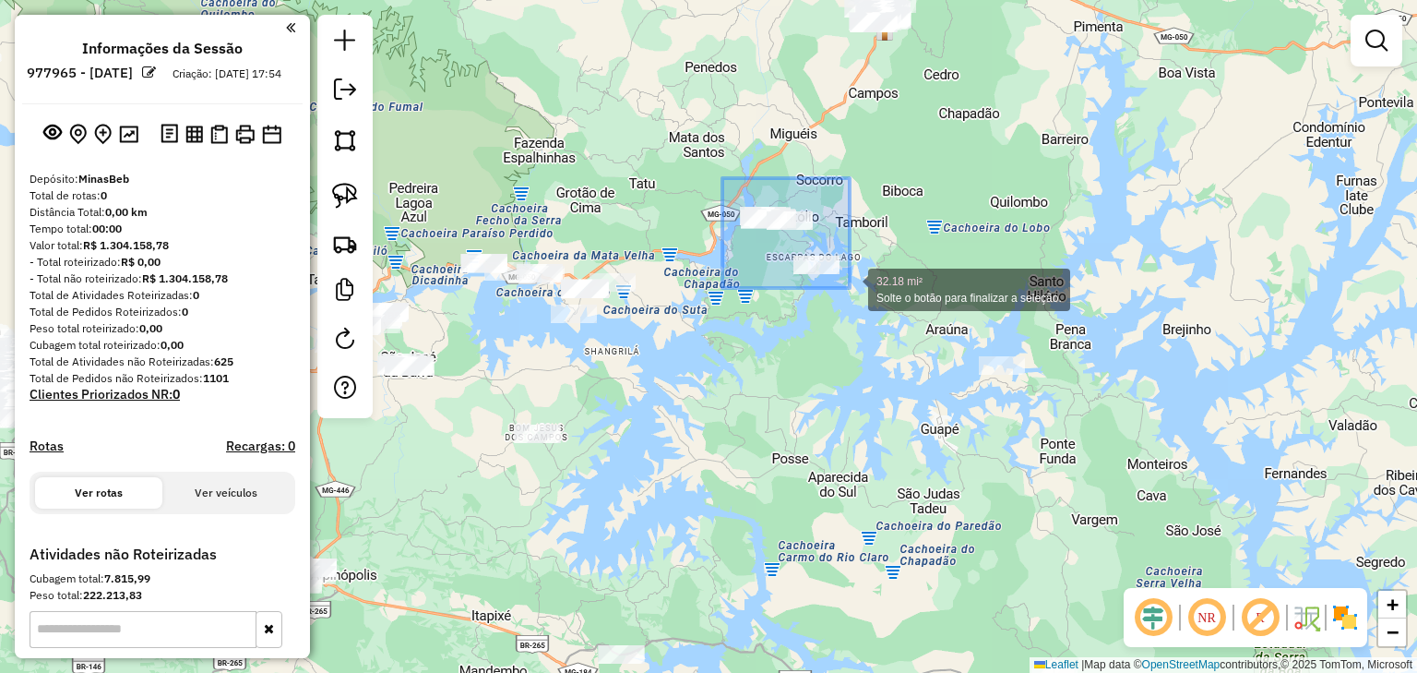
drag, startPoint x: 727, startPoint y: 184, endPoint x: 850, endPoint y: 288, distance: 161.1
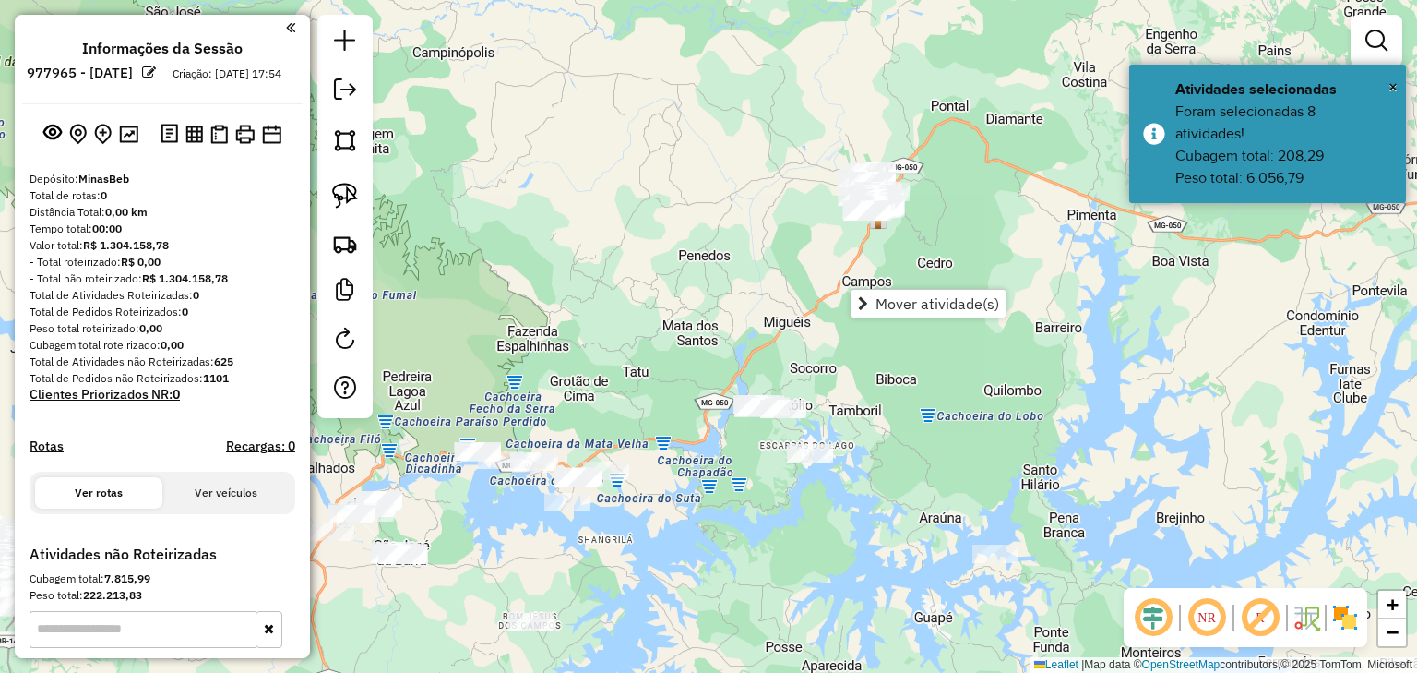
drag, startPoint x: 838, startPoint y: 161, endPoint x: 829, endPoint y: 365, distance: 203.2
click at [827, 369] on div "Janela de atendimento Grade de atendimento Capacidade Transportadoras Veículos …" at bounding box center [708, 336] width 1417 height 673
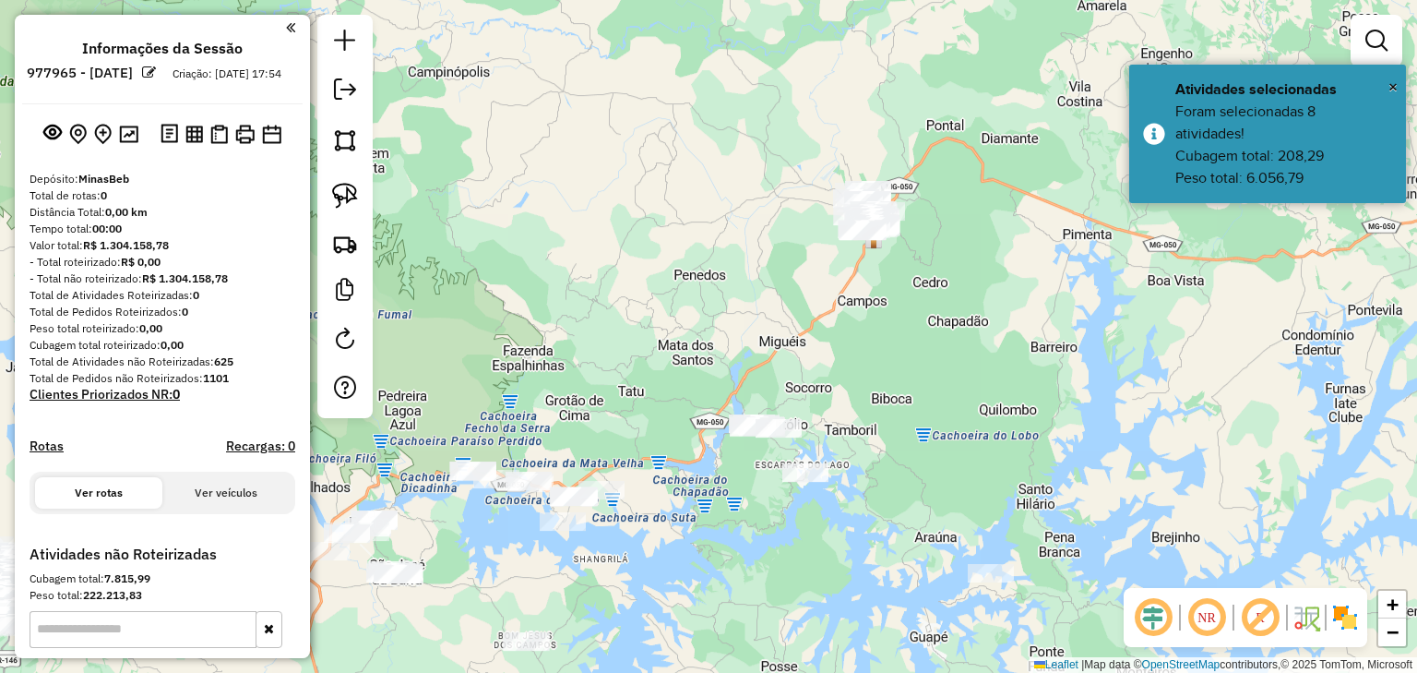
click at [831, 218] on div "Janela de atendimento Grade de atendimento Capacidade Transportadoras Veículos …" at bounding box center [708, 336] width 1417 height 673
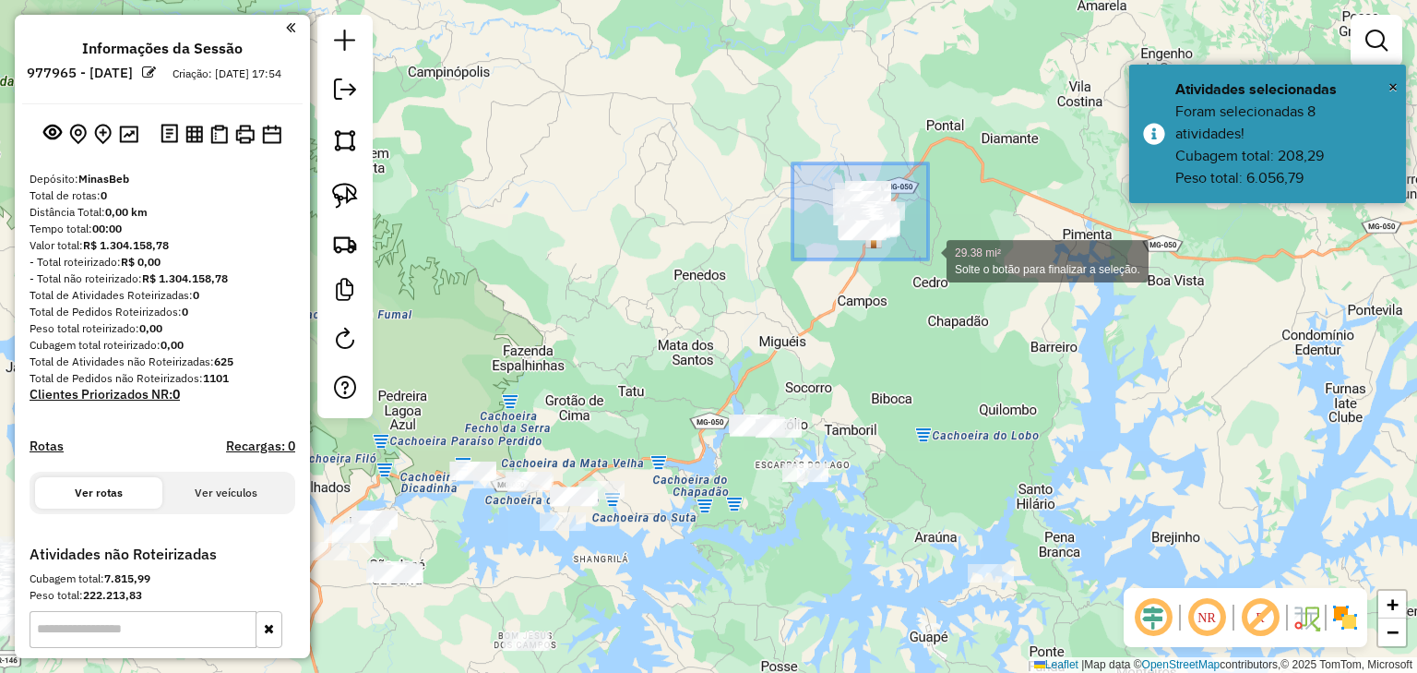
drag, startPoint x: 793, startPoint y: 163, endPoint x: 928, endPoint y: 259, distance: 166.2
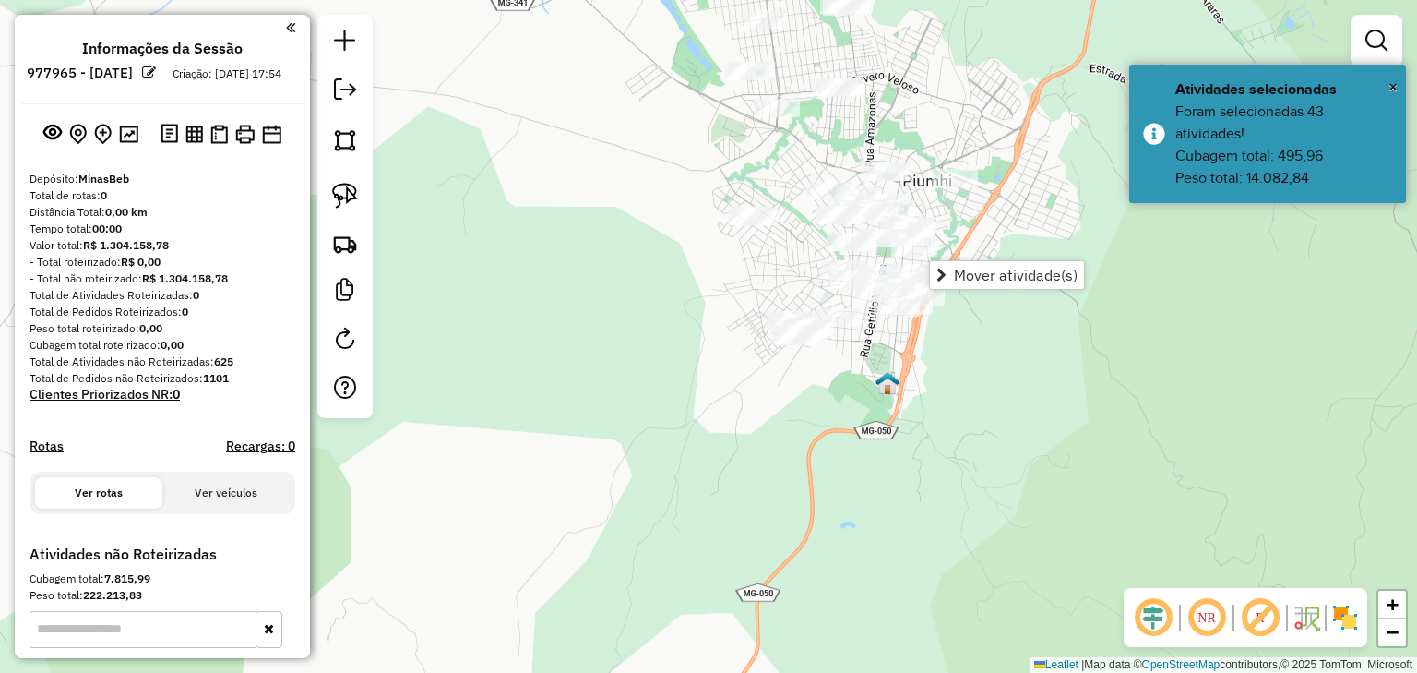
drag, startPoint x: 783, startPoint y: 245, endPoint x: 779, endPoint y: 284, distance: 38.9
click at [779, 284] on div "Janela de atendimento Grade de atendimento Capacidade Transportadoras Veículos …" at bounding box center [708, 336] width 1417 height 673
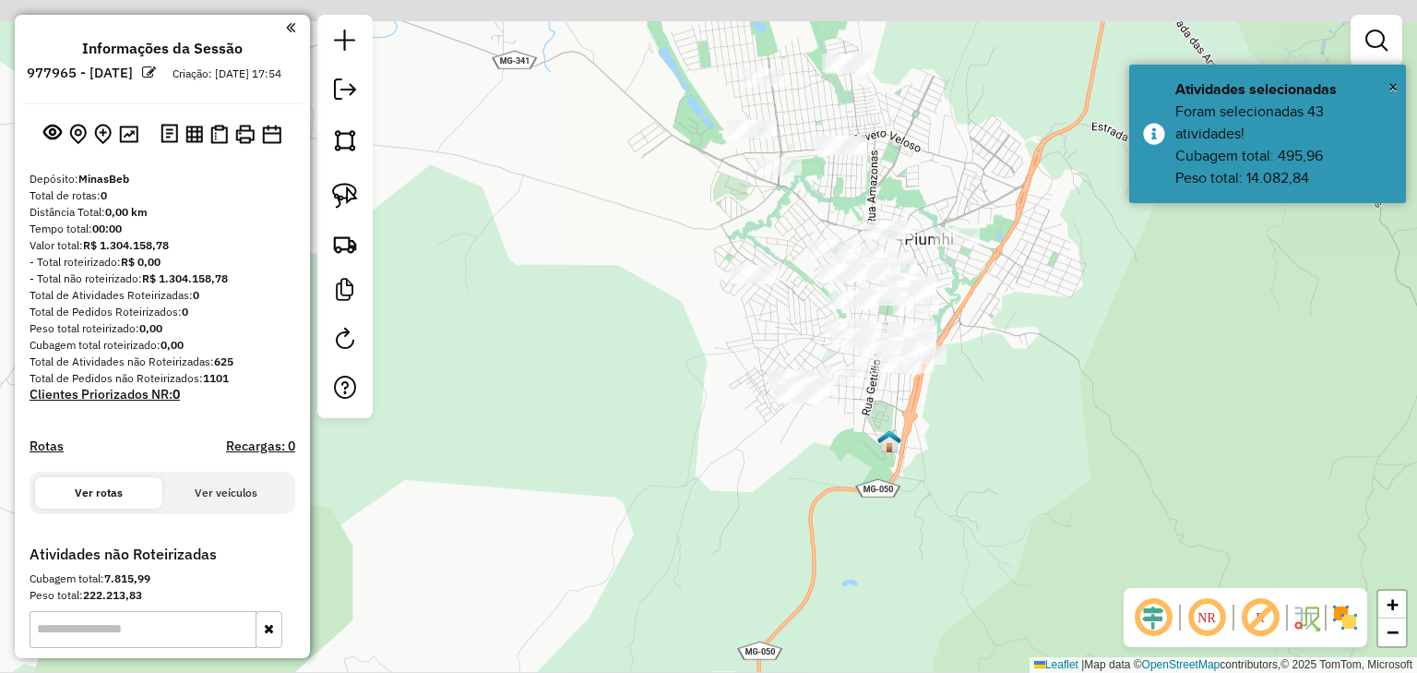
drag, startPoint x: 779, startPoint y: 293, endPoint x: 781, endPoint y: 342, distance: 48.9
click at [781, 342] on div "Janela de atendimento Grade de atendimento Capacidade Transportadoras Veículos …" at bounding box center [708, 336] width 1417 height 673
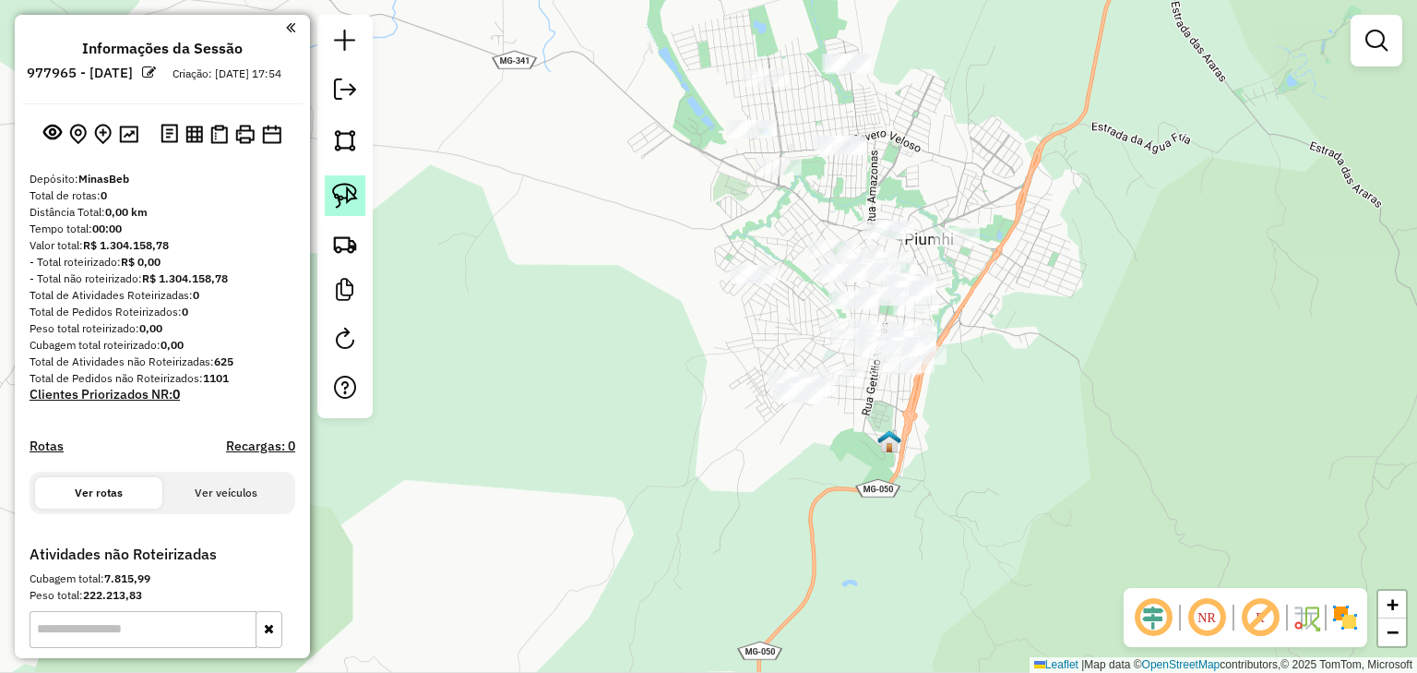
click at [349, 195] on img at bounding box center [345, 196] width 26 height 26
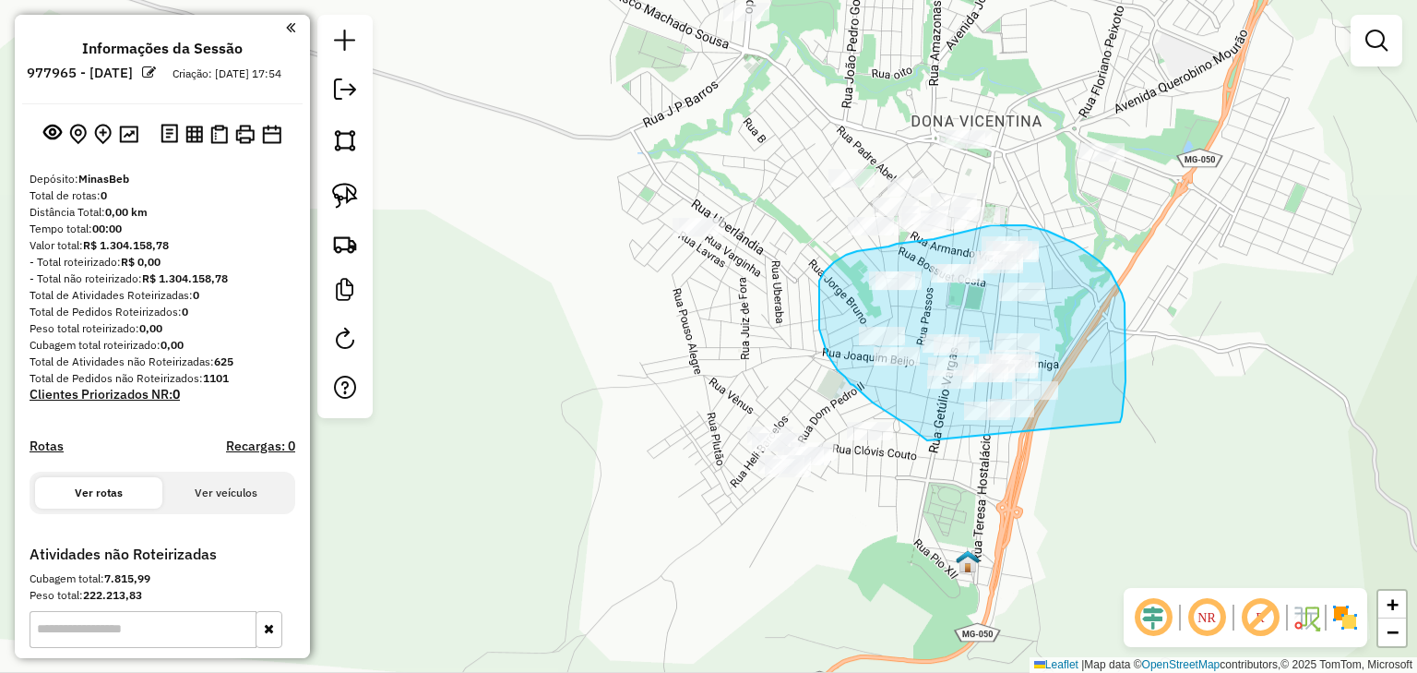
drag, startPoint x: 927, startPoint y: 440, endPoint x: 1119, endPoint y: 423, distance: 192.7
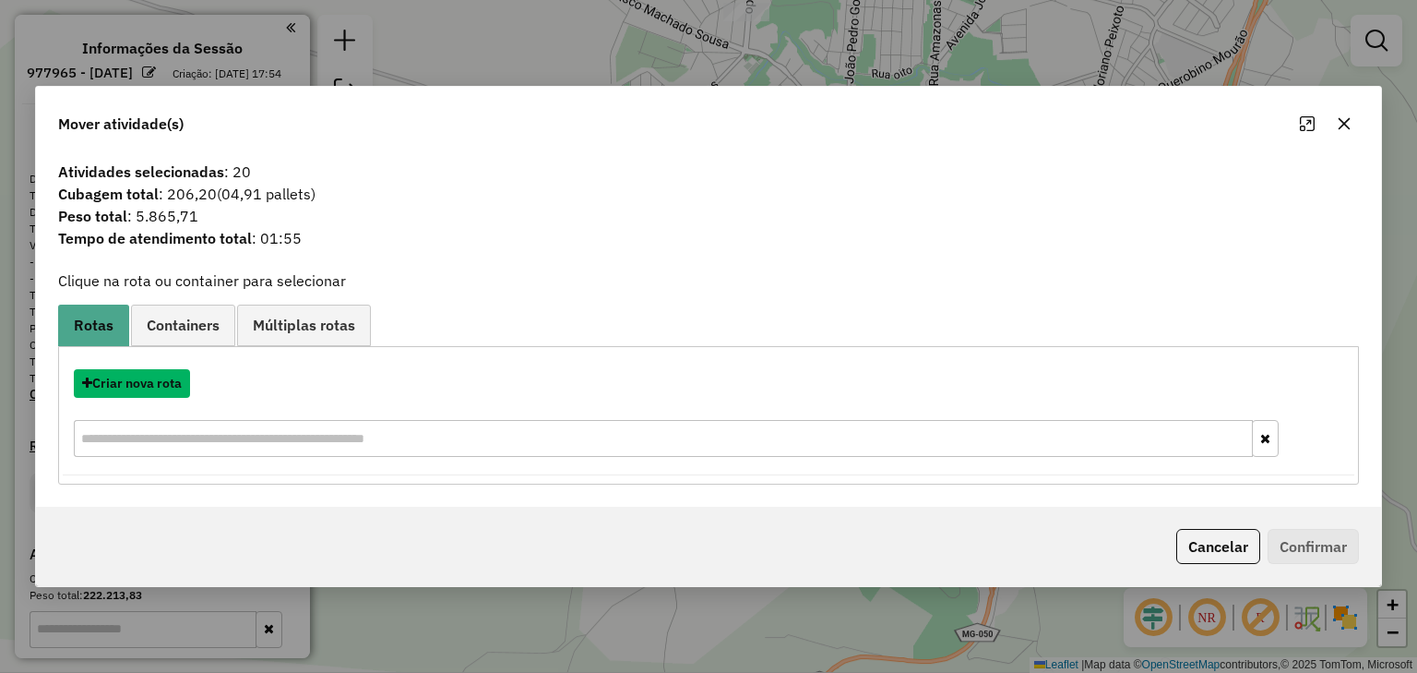
click at [173, 387] on button "Criar nova rota" at bounding box center [132, 383] width 116 height 29
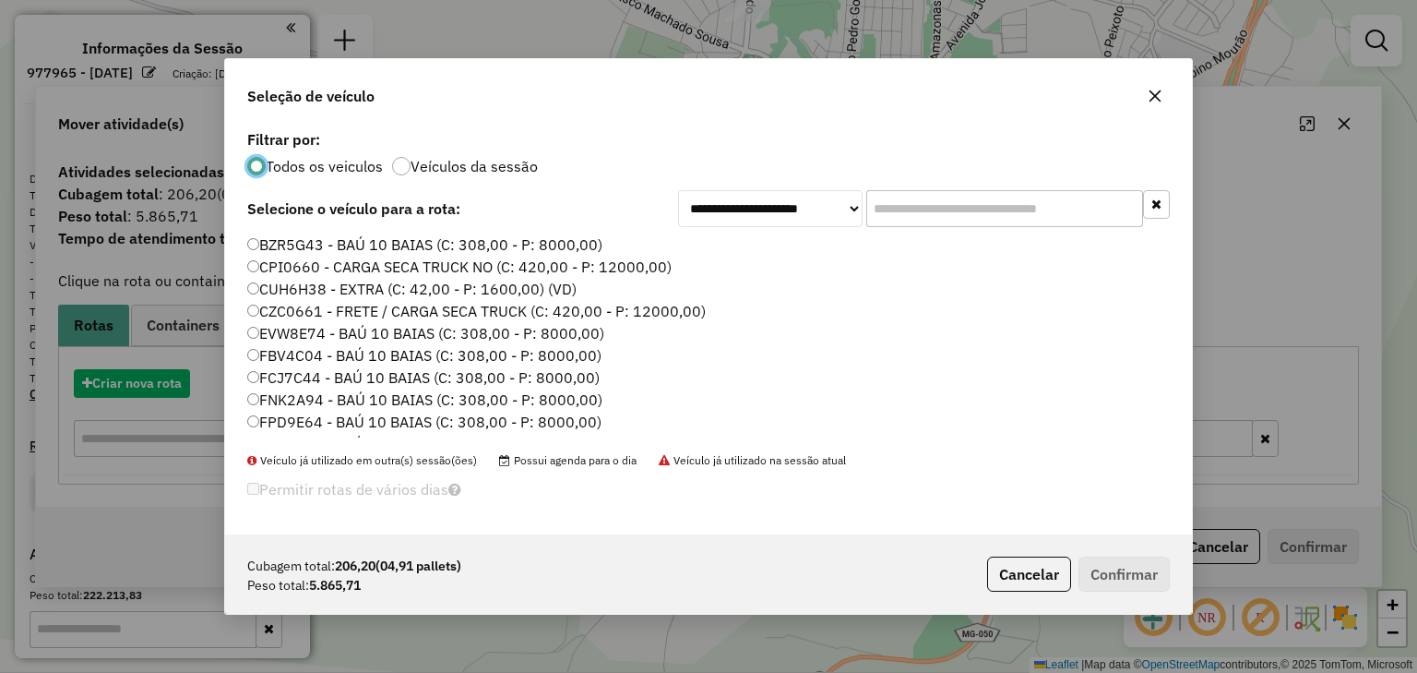
scroll to position [9, 6]
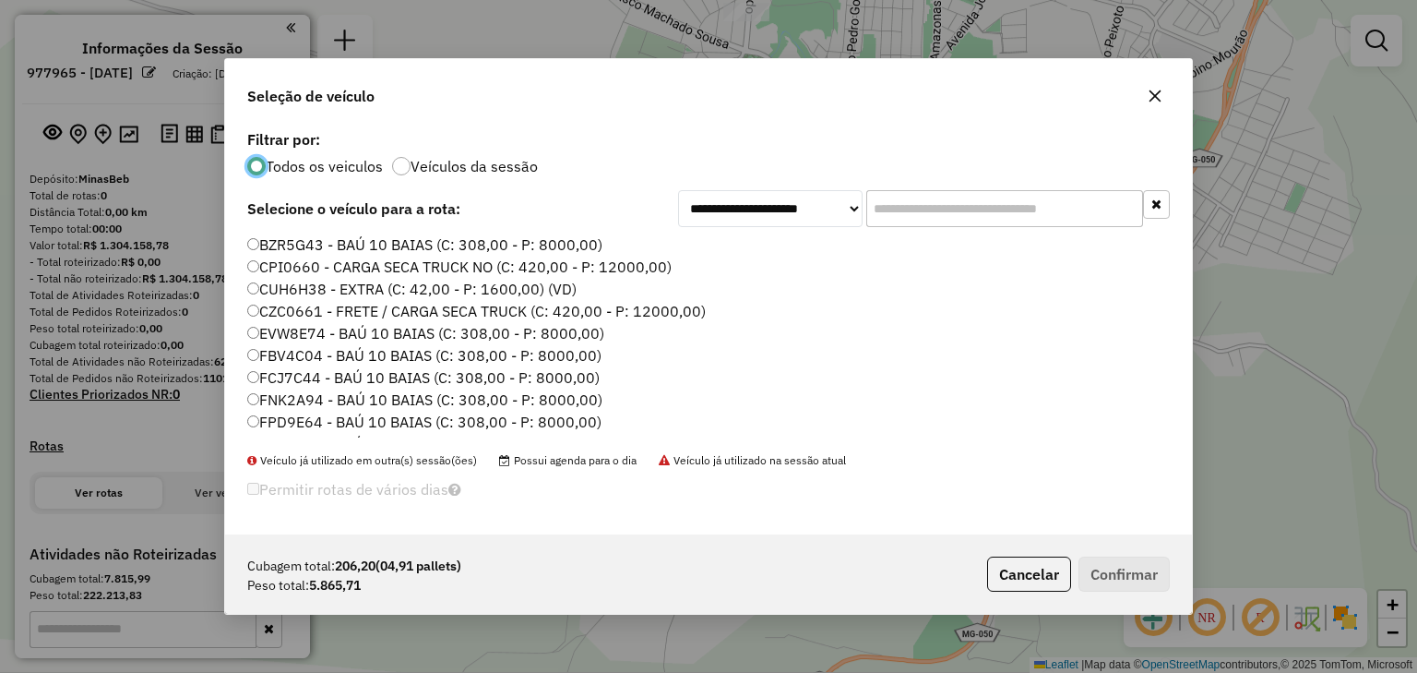
click at [879, 210] on input "text" at bounding box center [1005, 208] width 277 height 37
click at [899, 205] on input "text" at bounding box center [1005, 208] width 277 height 37
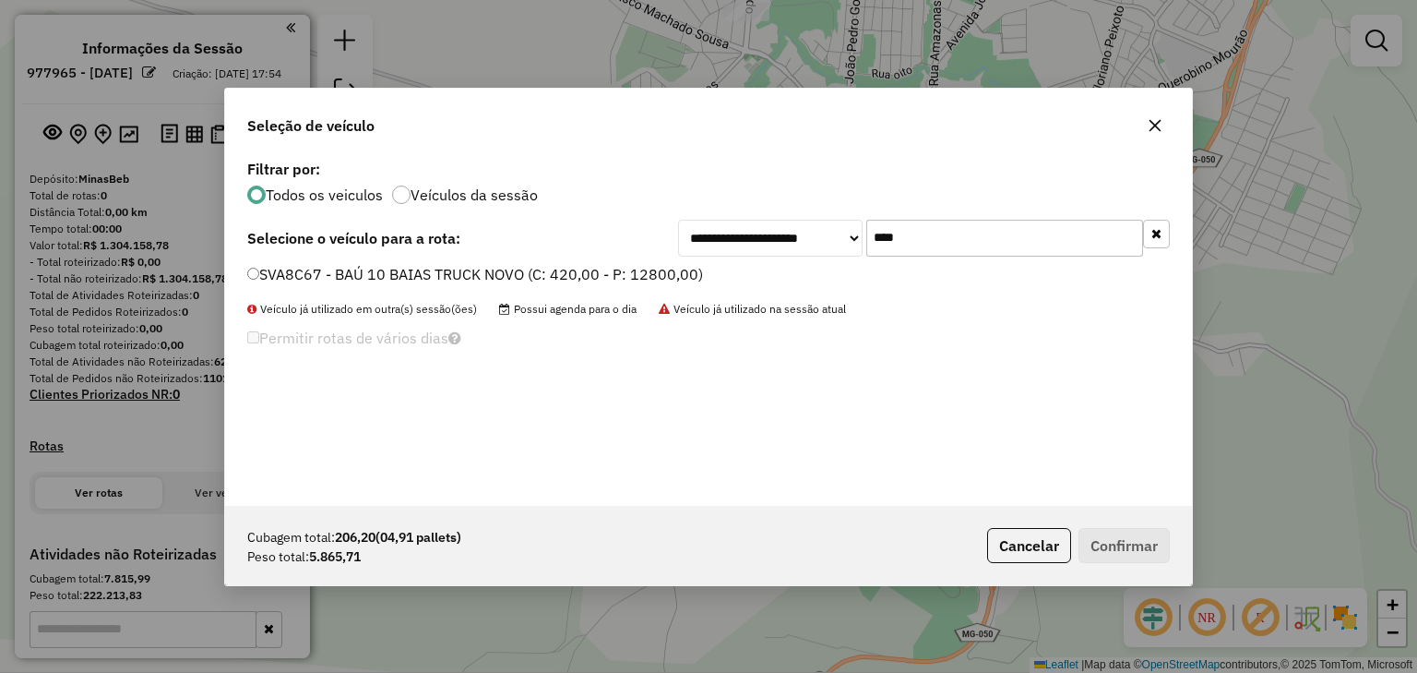
type input "****"
click at [654, 272] on label "SVA8C67 - BAÚ 10 BAIAS TRUCK NOVO (C: 420,00 - P: 12800,00)" at bounding box center [475, 274] width 456 height 22
click at [1117, 543] on button "Confirmar" at bounding box center [1124, 545] width 91 height 35
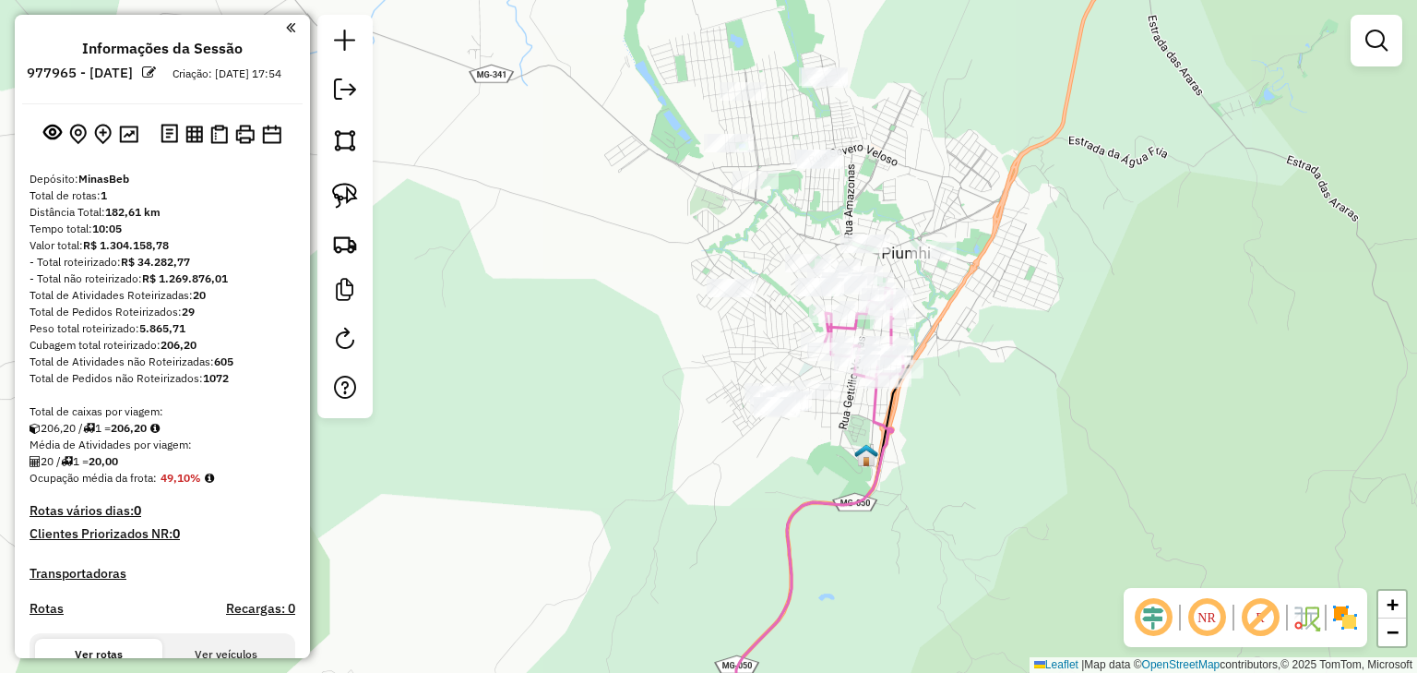
drag, startPoint x: 758, startPoint y: 352, endPoint x: 755, endPoint y: 406, distance: 54.5
click at [758, 406] on div "Janela de atendimento Grade de atendimento Capacidade Transportadoras Veículos …" at bounding box center [708, 336] width 1417 height 673
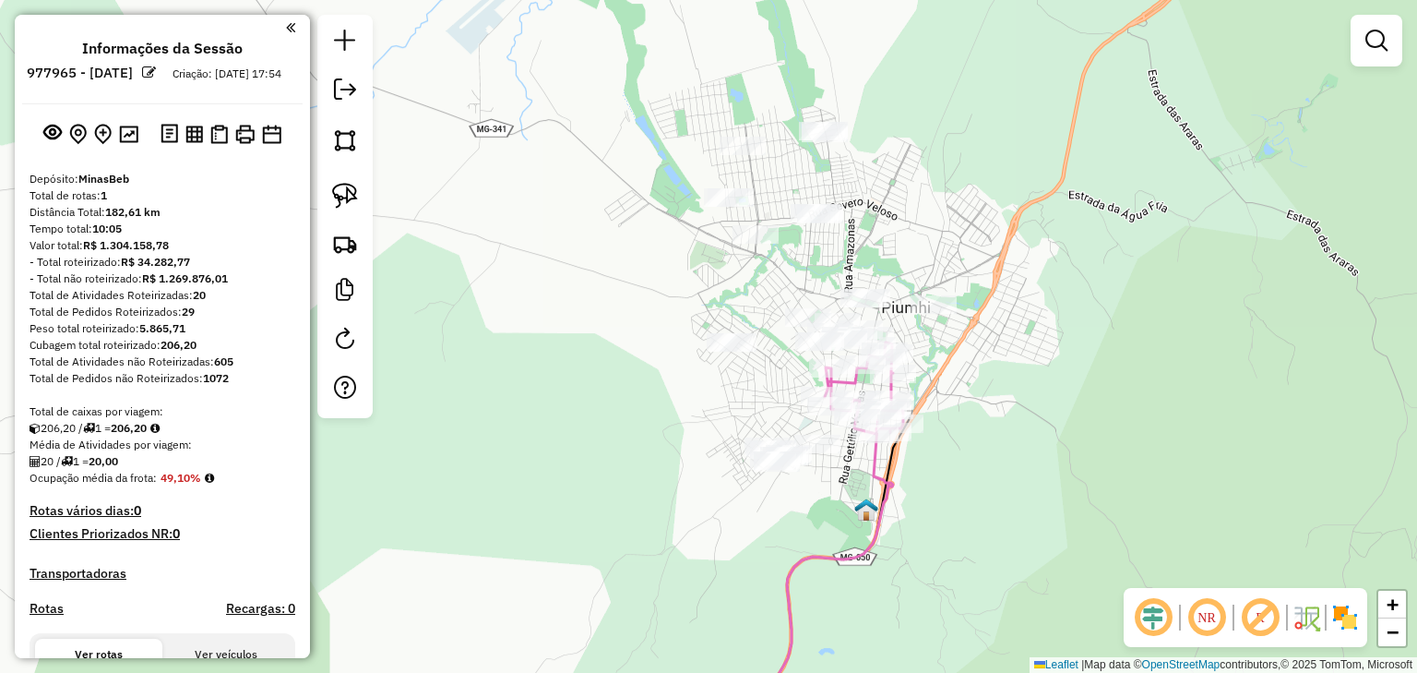
click at [619, 147] on div "Janela de atendimento Grade de atendimento Capacidade Transportadoras Veículos …" at bounding box center [708, 336] width 1417 height 673
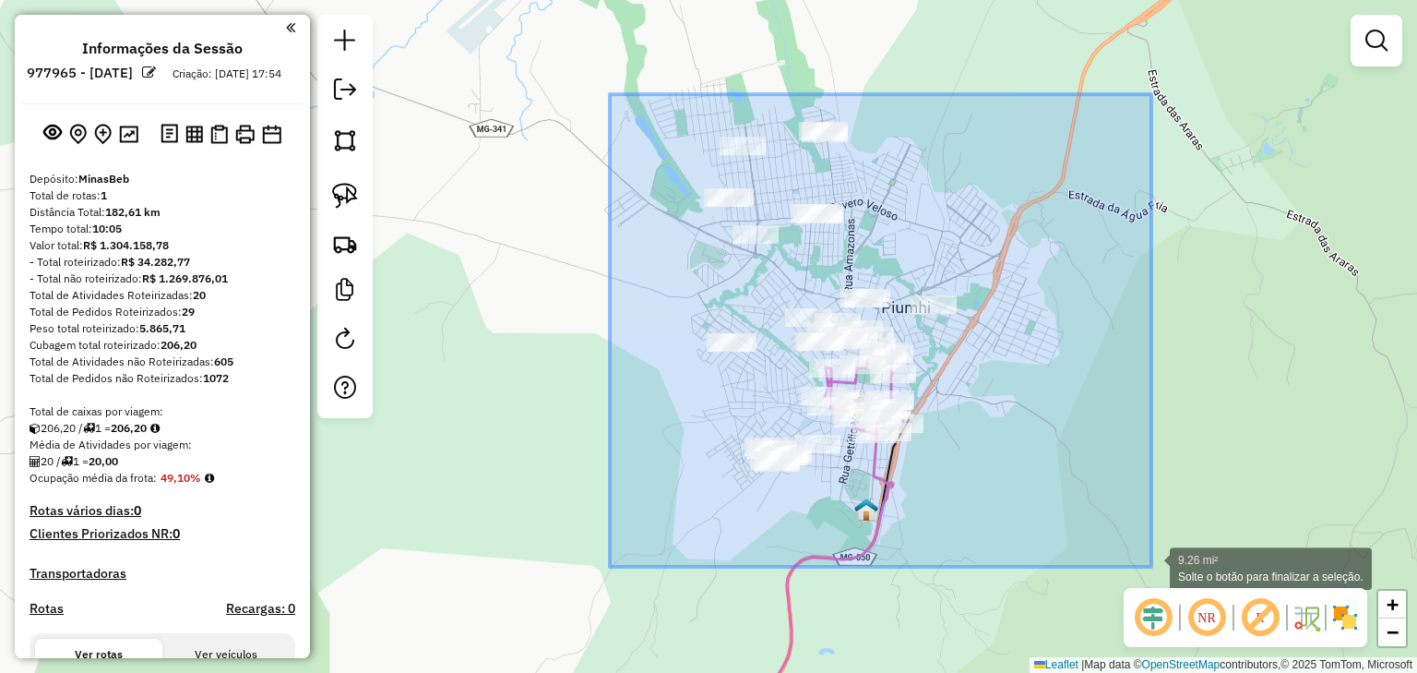
drag, startPoint x: 641, startPoint y: 96, endPoint x: 1152, endPoint y: 567, distance: 694.2
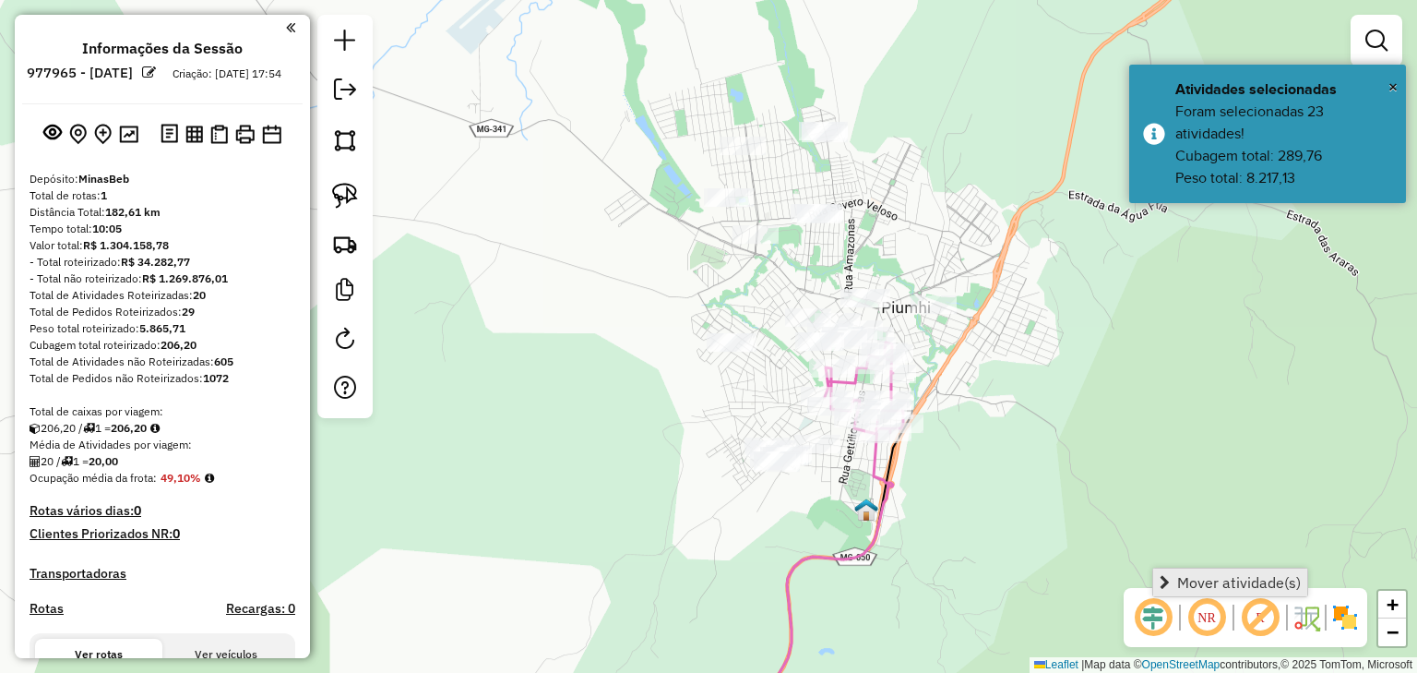
click at [1185, 581] on span "Mover atividade(s)" at bounding box center [1240, 582] width 124 height 15
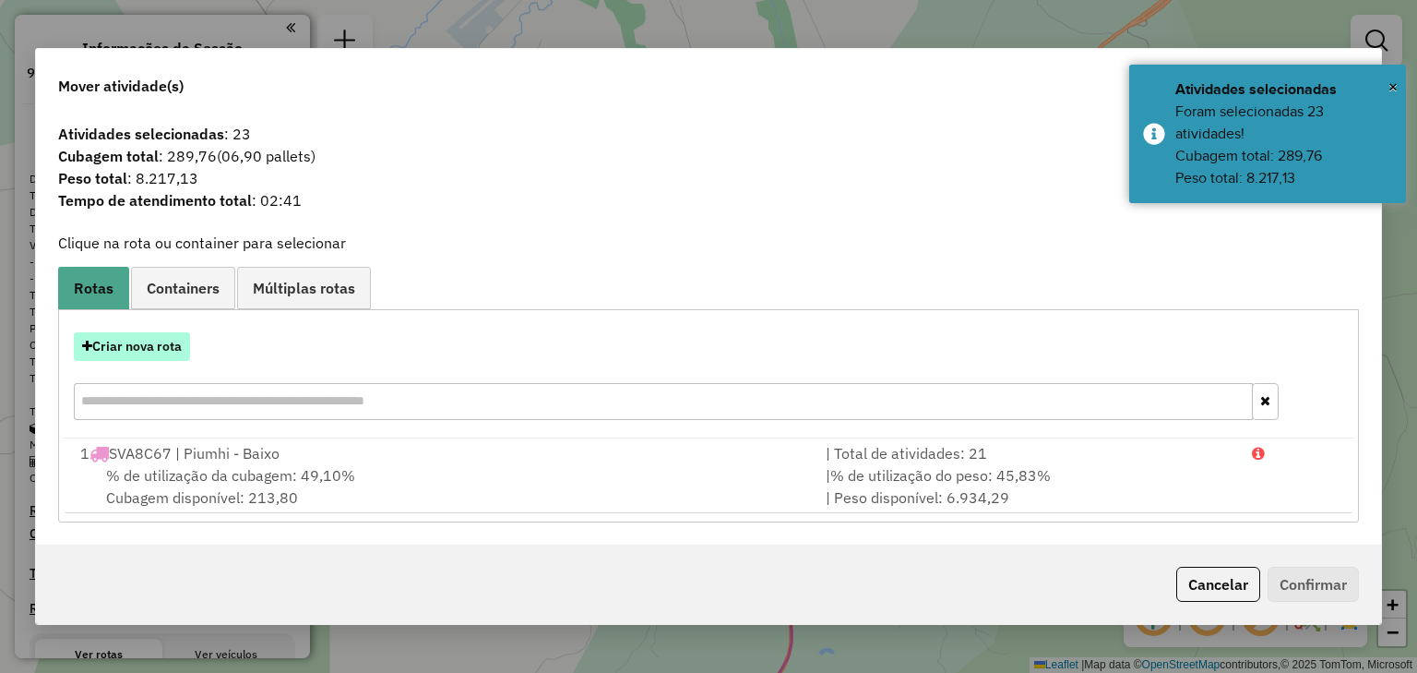
click at [155, 348] on button "Criar nova rota" at bounding box center [132, 346] width 116 height 29
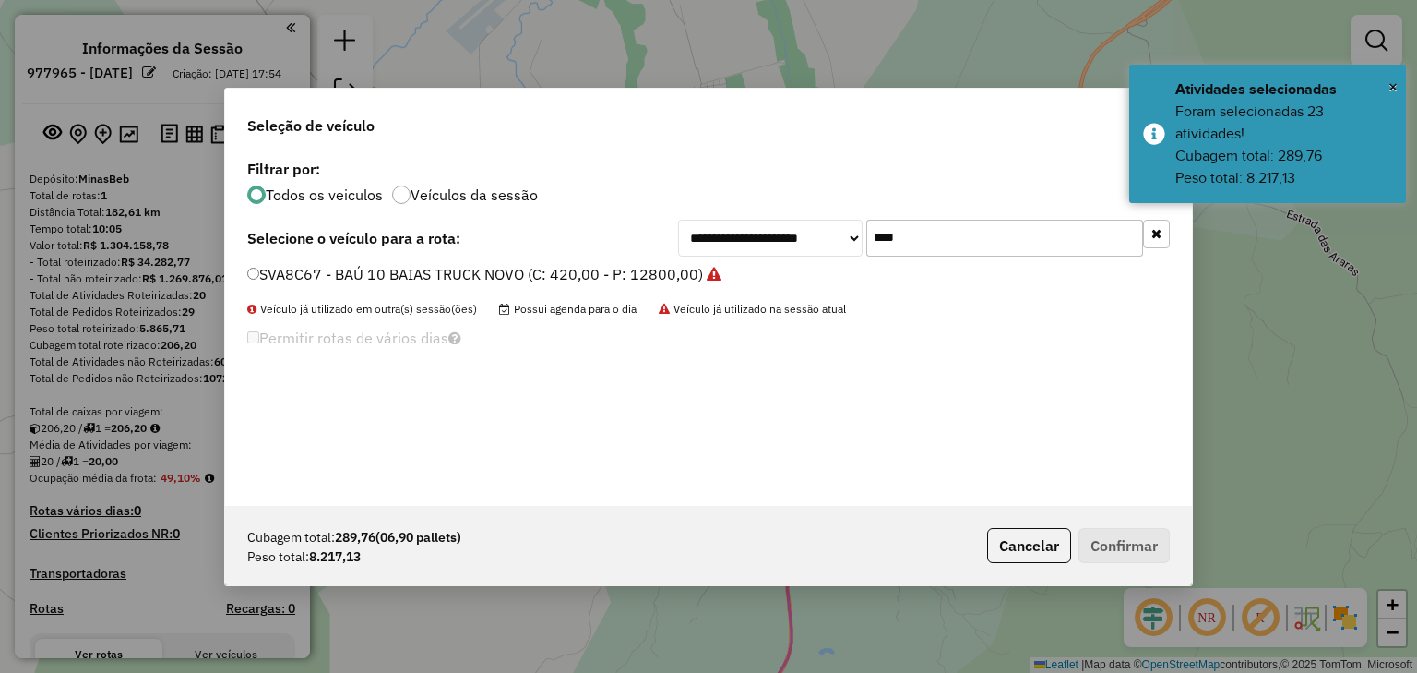
drag, startPoint x: 933, startPoint y: 240, endPoint x: 804, endPoint y: 239, distance: 129.2
click at [804, 239] on div "**********" at bounding box center [924, 238] width 492 height 37
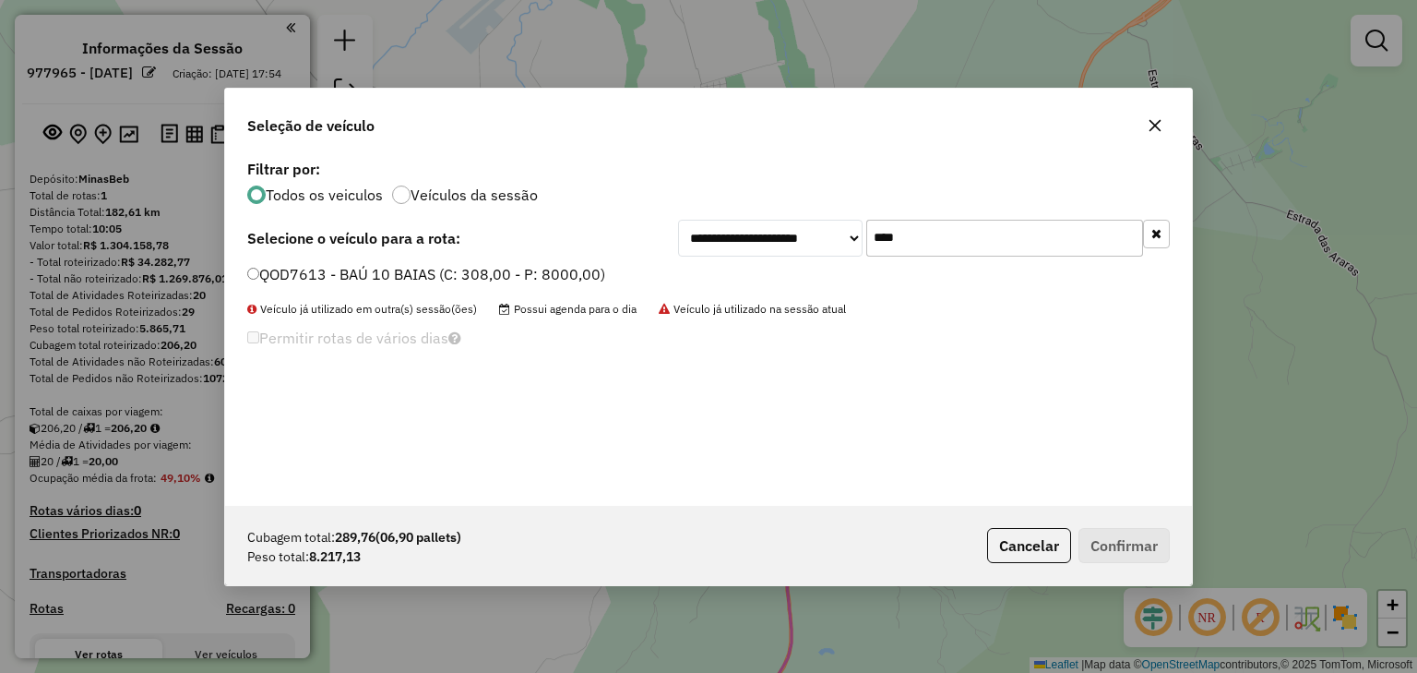
type input "****"
click at [577, 274] on label "QOD7613 - BAÚ 10 BAIAS (C: 308,00 - P: 8000,00)" at bounding box center [426, 274] width 358 height 22
click at [1111, 542] on button "Confirmar" at bounding box center [1124, 545] width 91 height 35
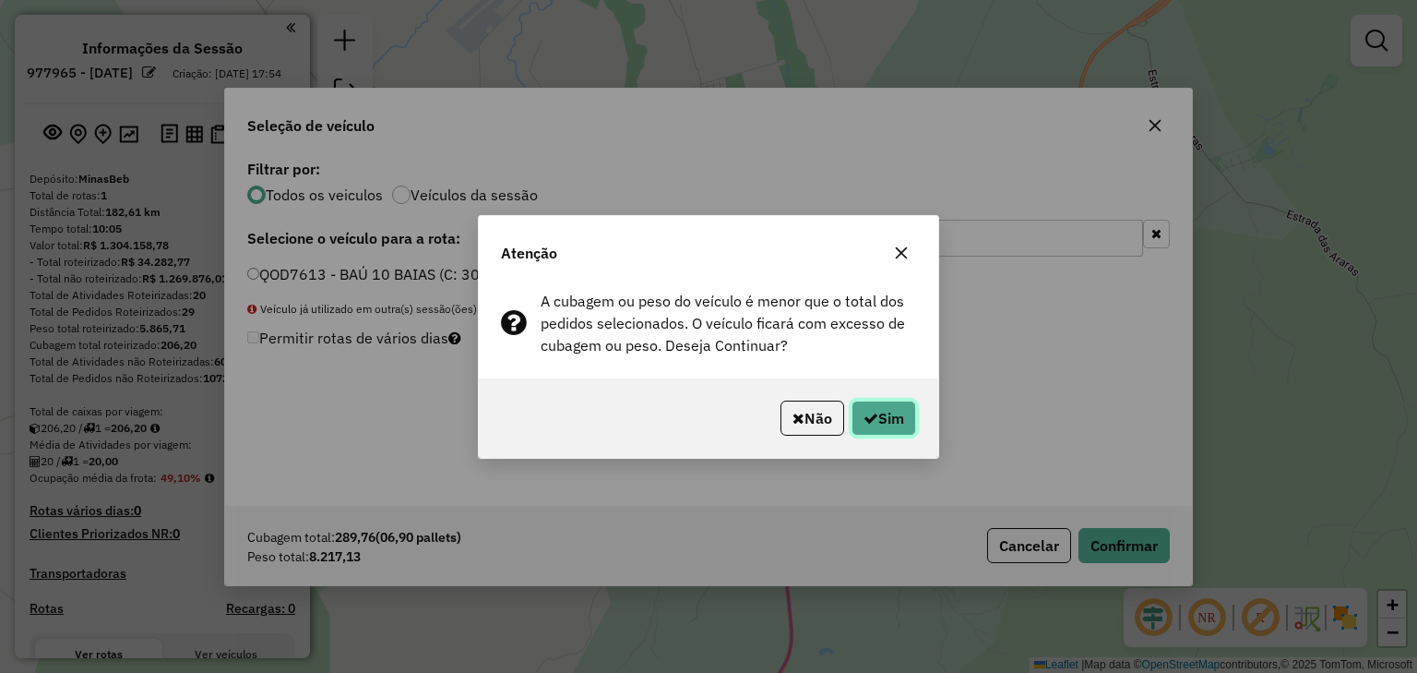
click at [870, 409] on button "Sim" at bounding box center [884, 418] width 65 height 35
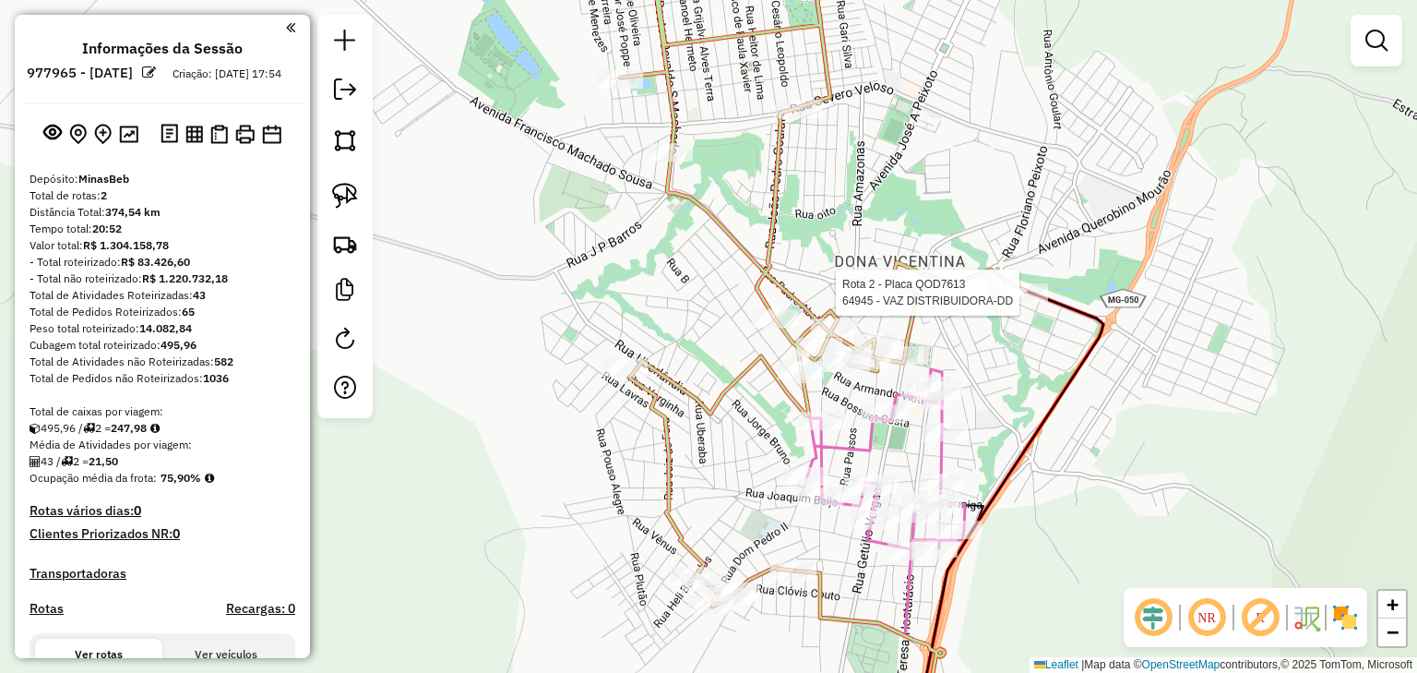
select select "**********"
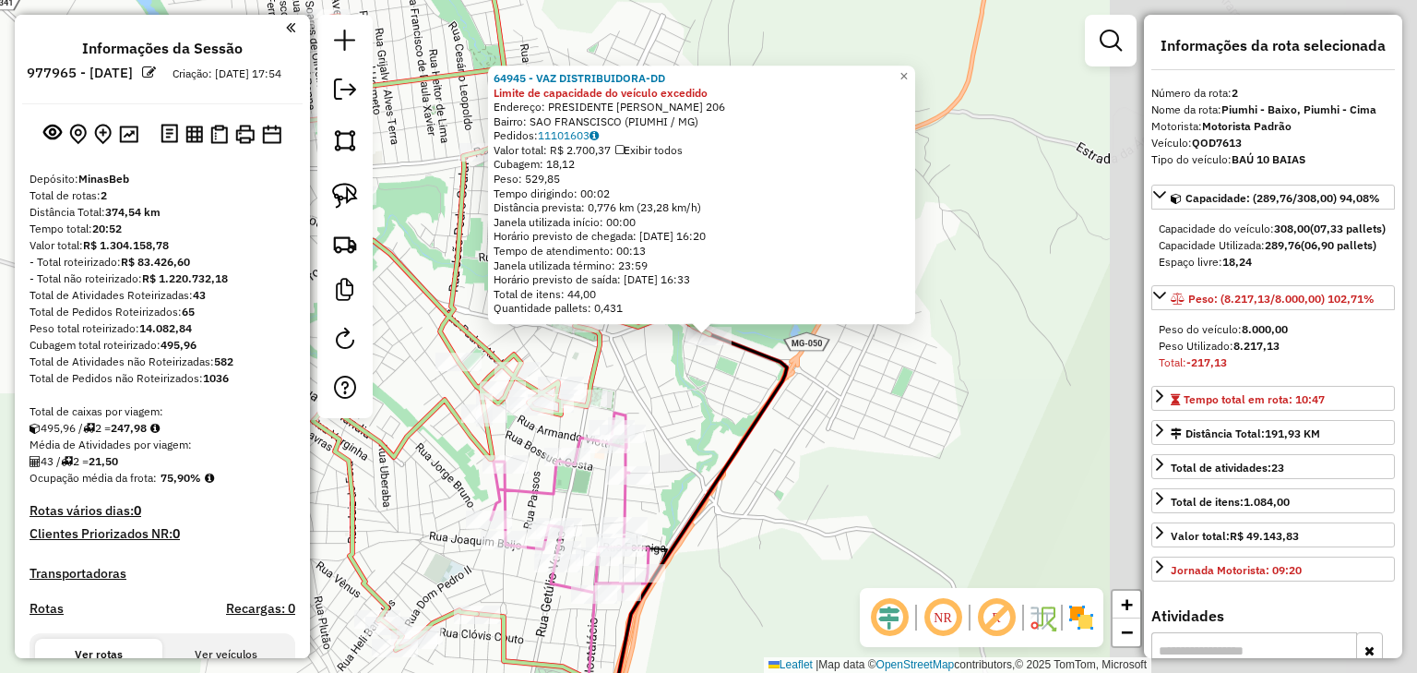
scroll to position [624, 0]
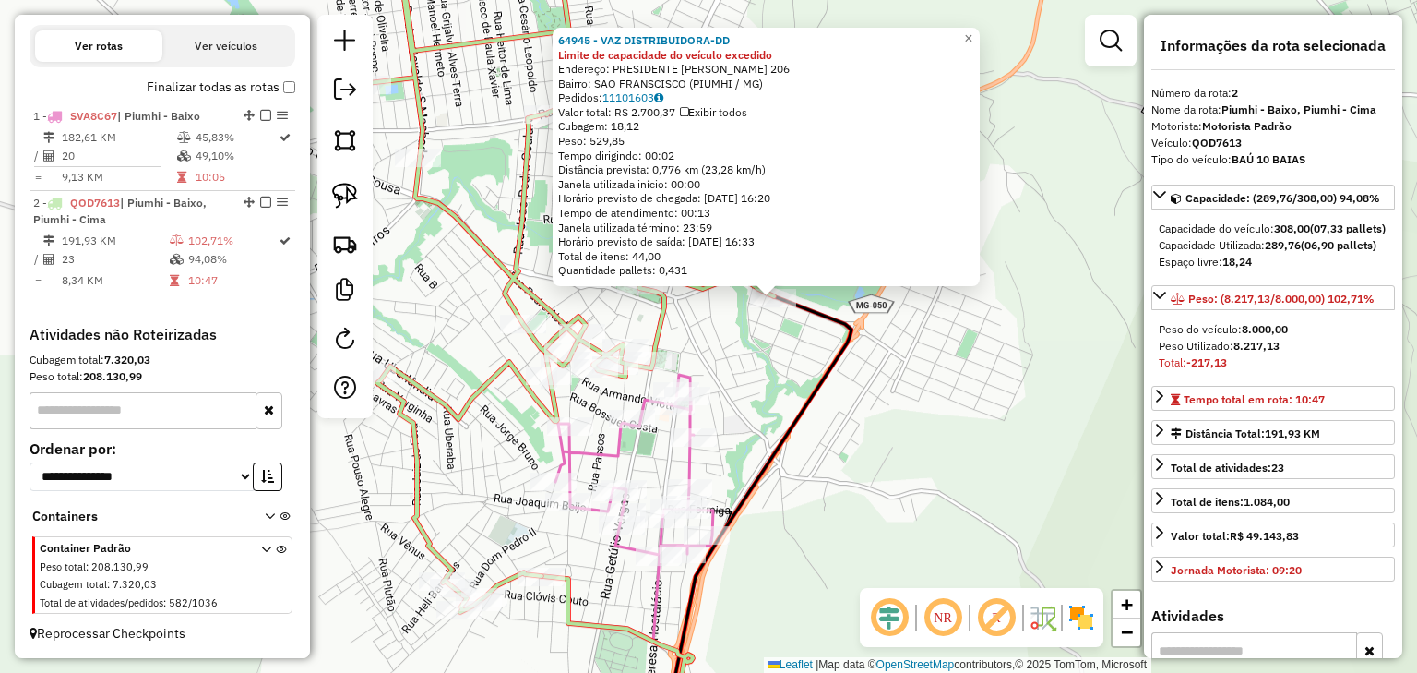
click at [768, 350] on div "64945 - VAZ DISTRIBUIDORA-DD Limite de capacidade do veículo excedido Endereço:…" at bounding box center [708, 336] width 1417 height 673
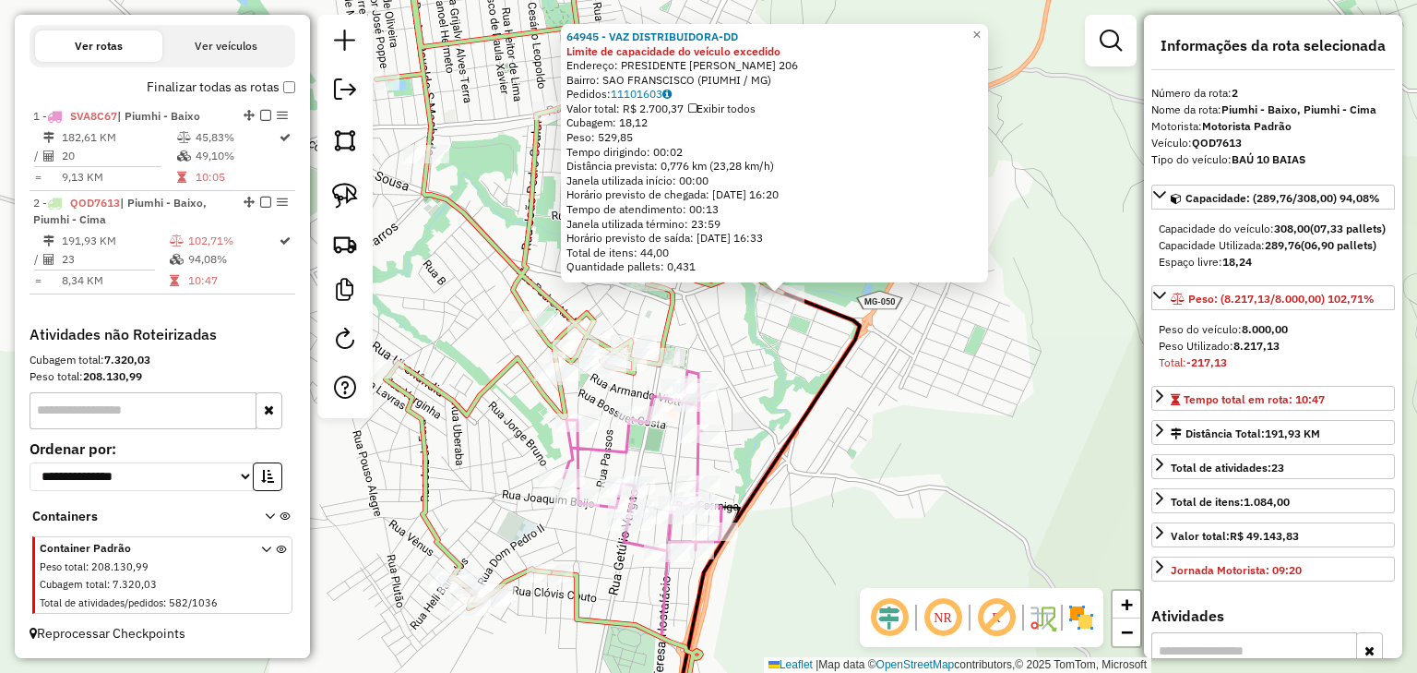
click at [741, 351] on div "64945 - VAZ DISTRIBUIDORA-DD Limite de capacidade do veículo excedido Endereço:…" at bounding box center [708, 336] width 1417 height 673
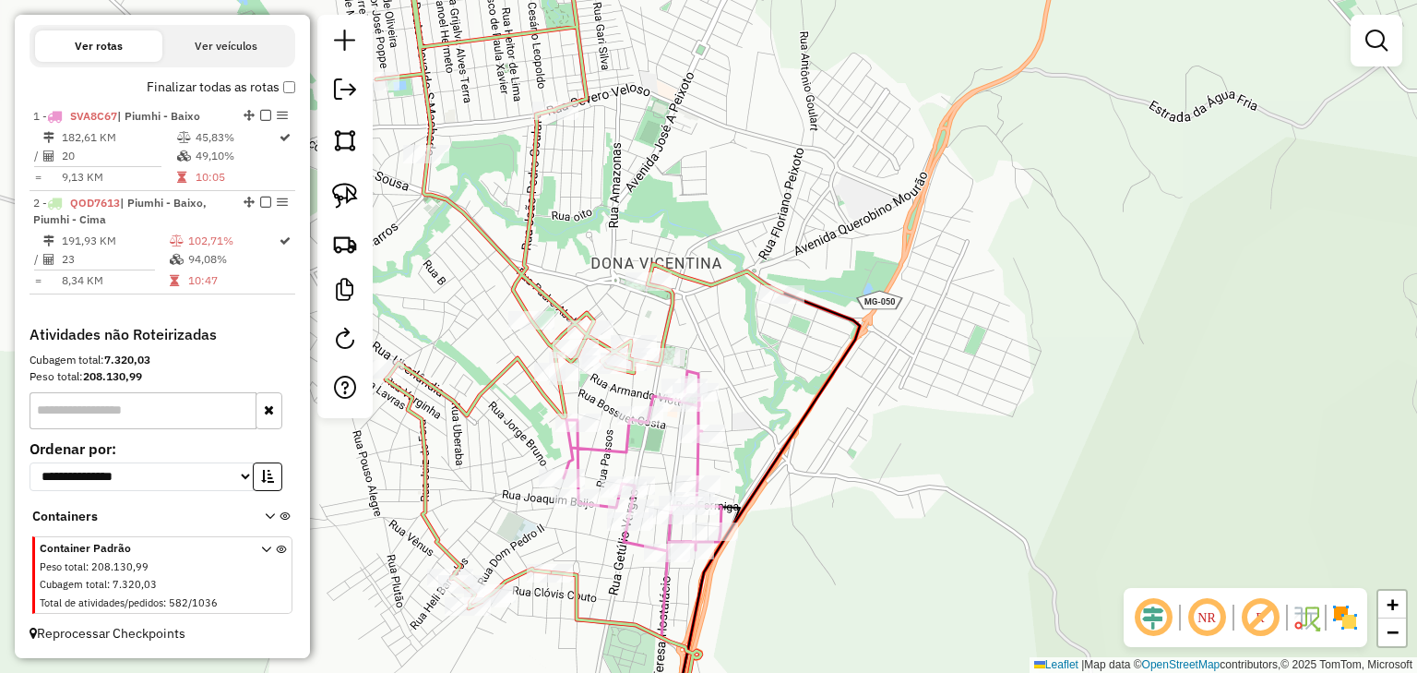
click at [678, 305] on icon at bounding box center [580, 277] width 406 height 661
select select "**********"
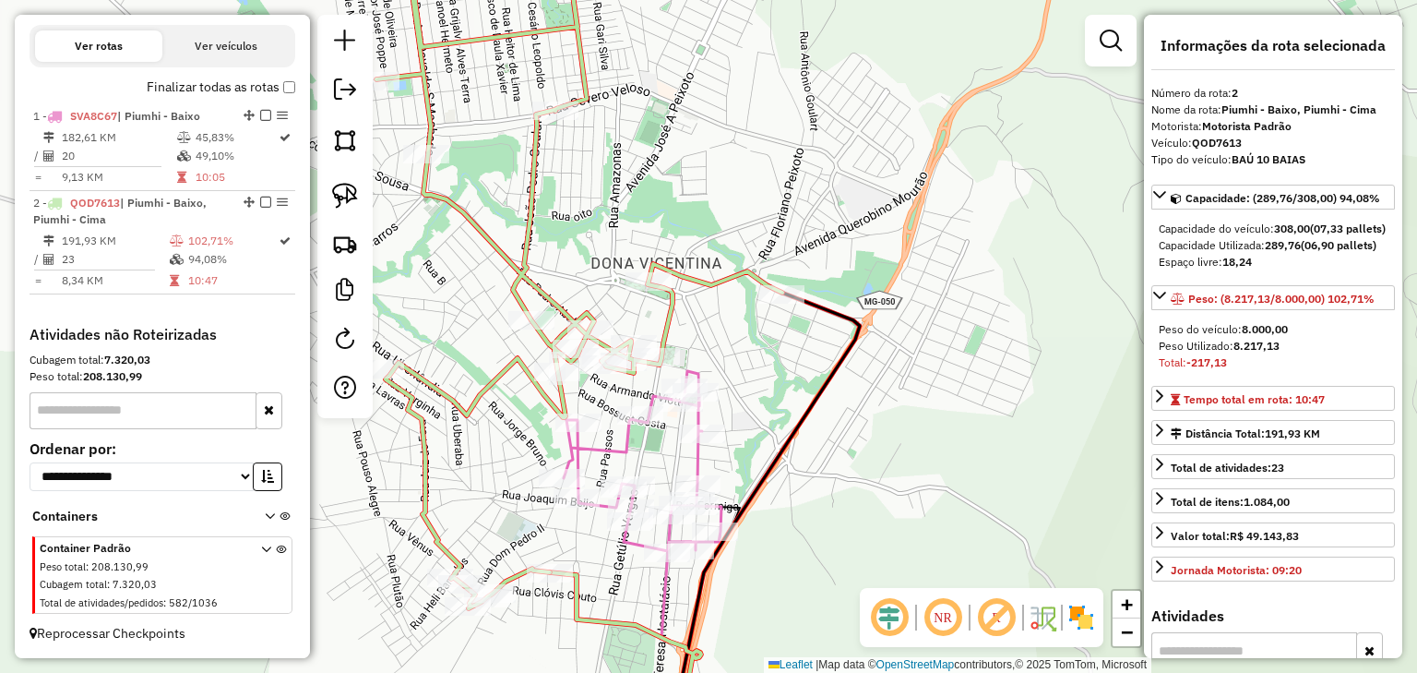
click at [670, 306] on icon at bounding box center [580, 277] width 406 height 661
drag, startPoint x: 739, startPoint y: 324, endPoint x: 767, endPoint y: 300, distance: 36.6
click at [767, 300] on div "Janela de atendimento Grade de atendimento Capacidade Transportadoras Veículos …" at bounding box center [708, 336] width 1417 height 673
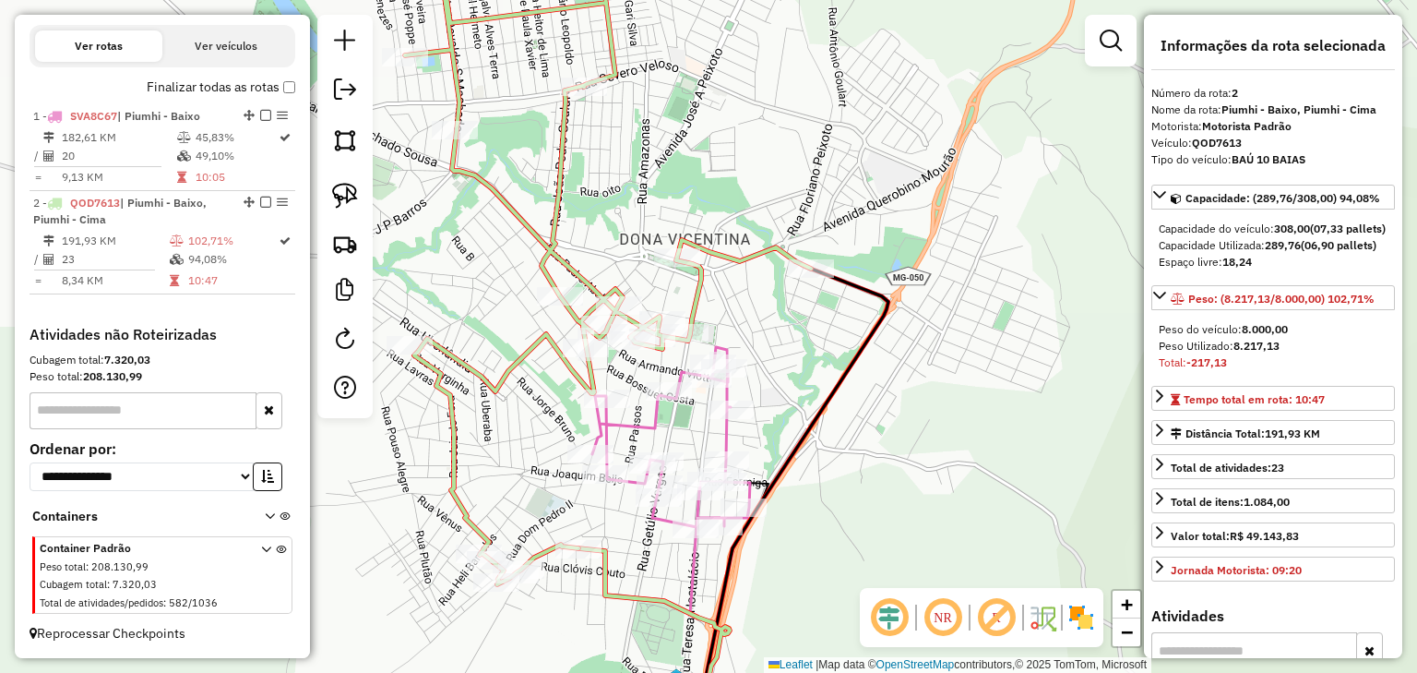
click at [642, 422] on icon at bounding box center [671, 438] width 158 height 182
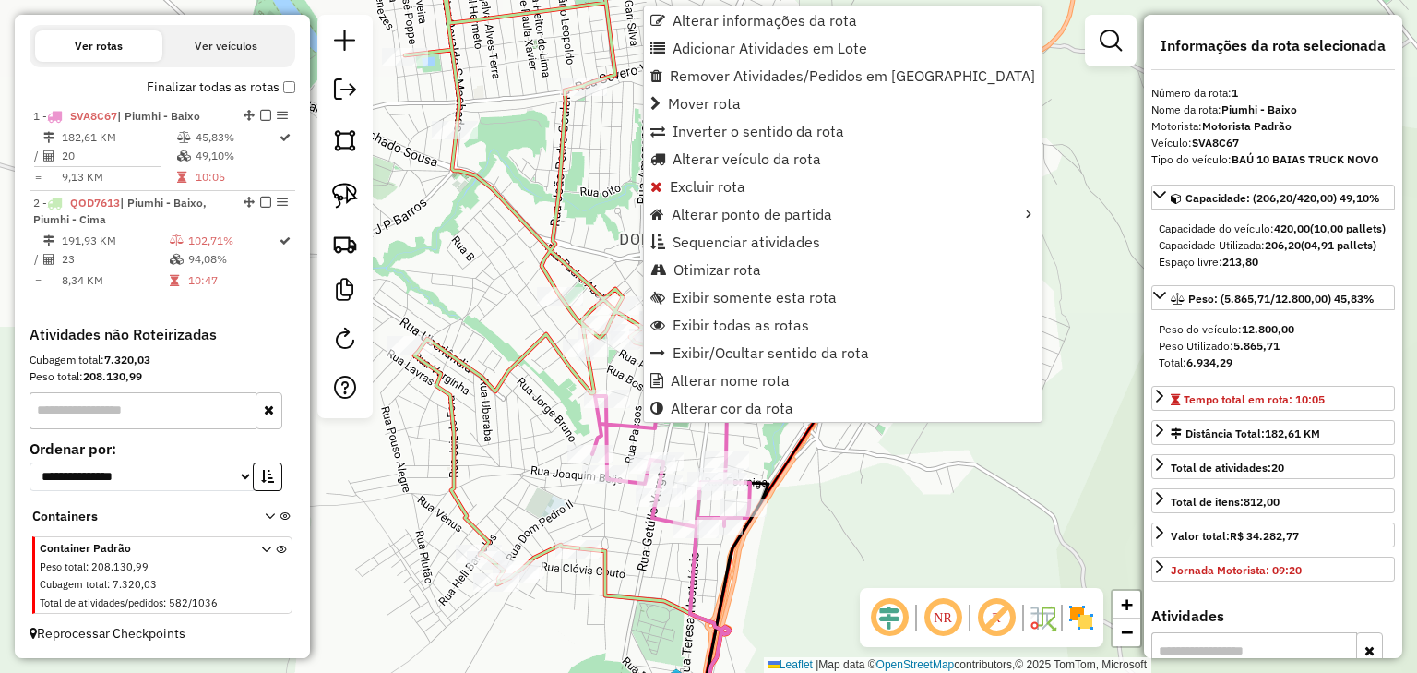
click at [546, 257] on icon at bounding box center [608, 259] width 406 height 652
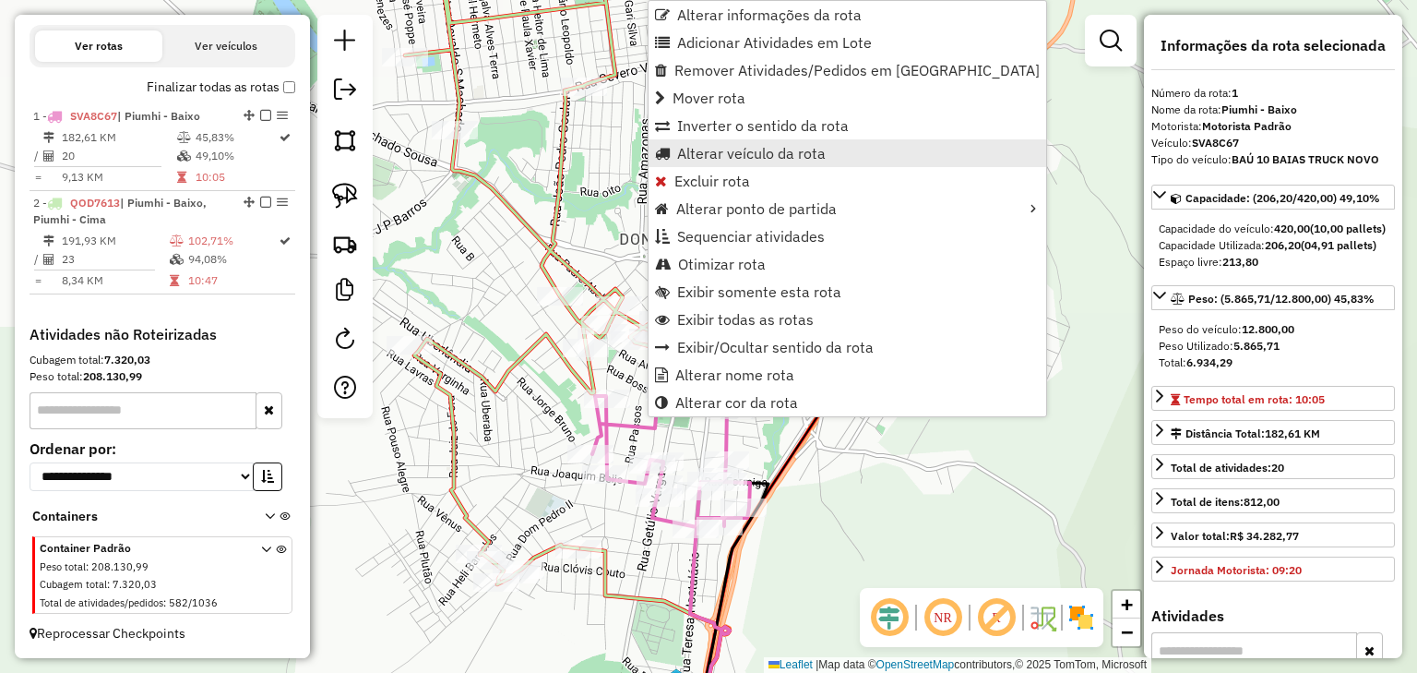
click at [700, 149] on span "Alterar veículo da rota" at bounding box center [751, 153] width 149 height 15
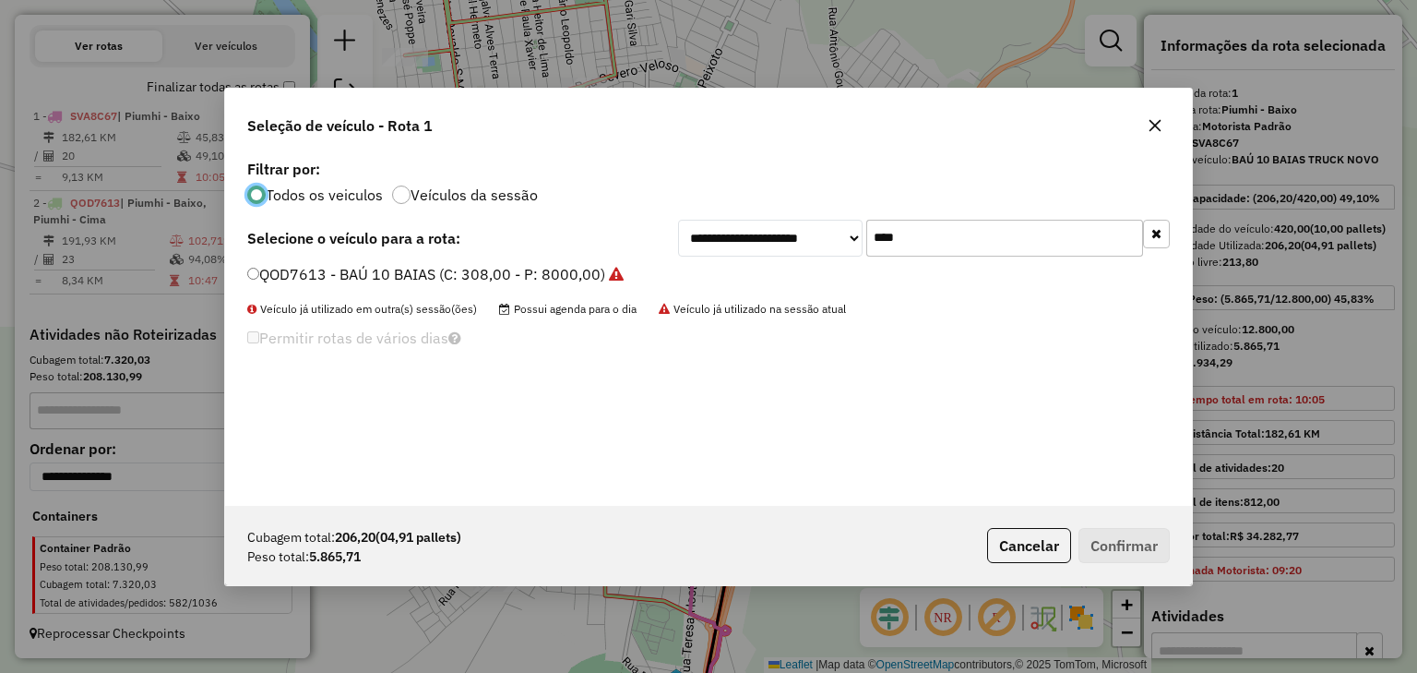
scroll to position [9, 6]
drag, startPoint x: 883, startPoint y: 244, endPoint x: 828, endPoint y: 245, distance: 55.4
click at [831, 244] on div "**********" at bounding box center [924, 238] width 492 height 37
click at [567, 269] on label "QOD7613 - BAÚ 10 BAIAS (C: 308,00 - P: 8000,00)" at bounding box center [435, 274] width 377 height 22
click at [1129, 544] on button "Confirmar" at bounding box center [1124, 545] width 91 height 35
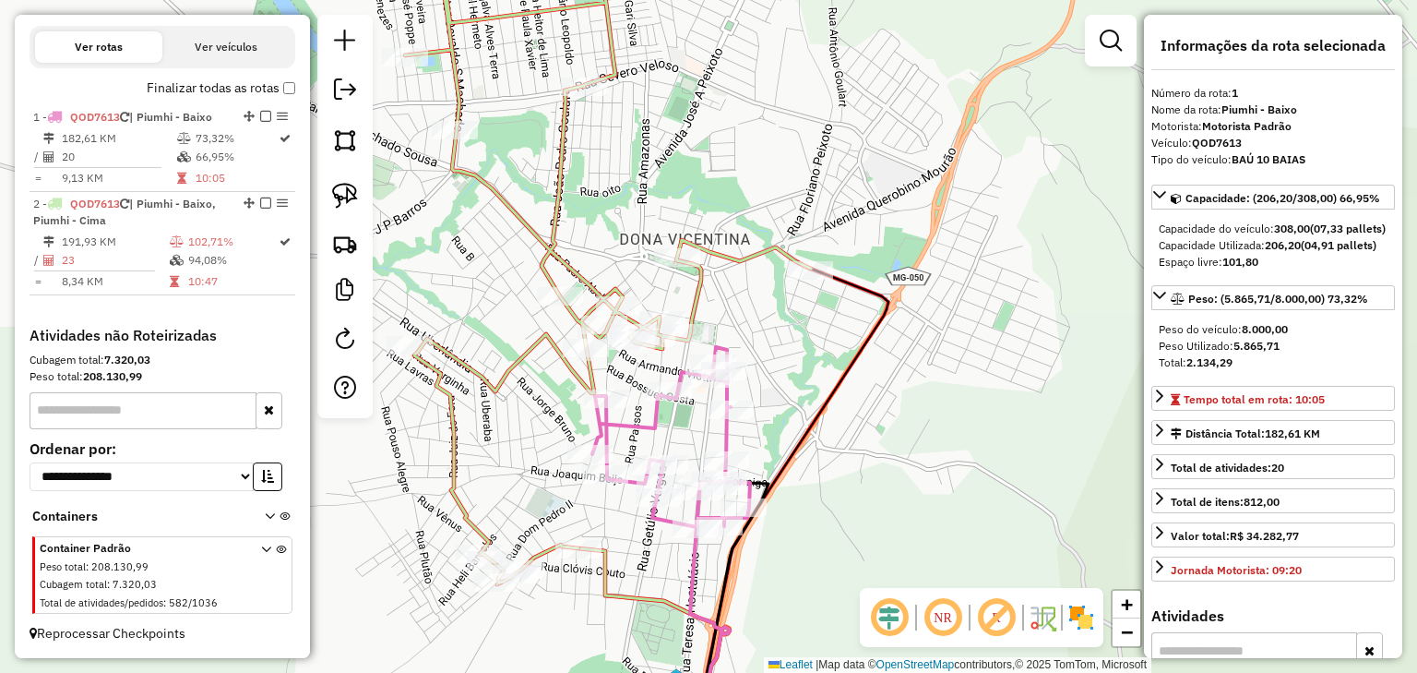
scroll to position [601, 0]
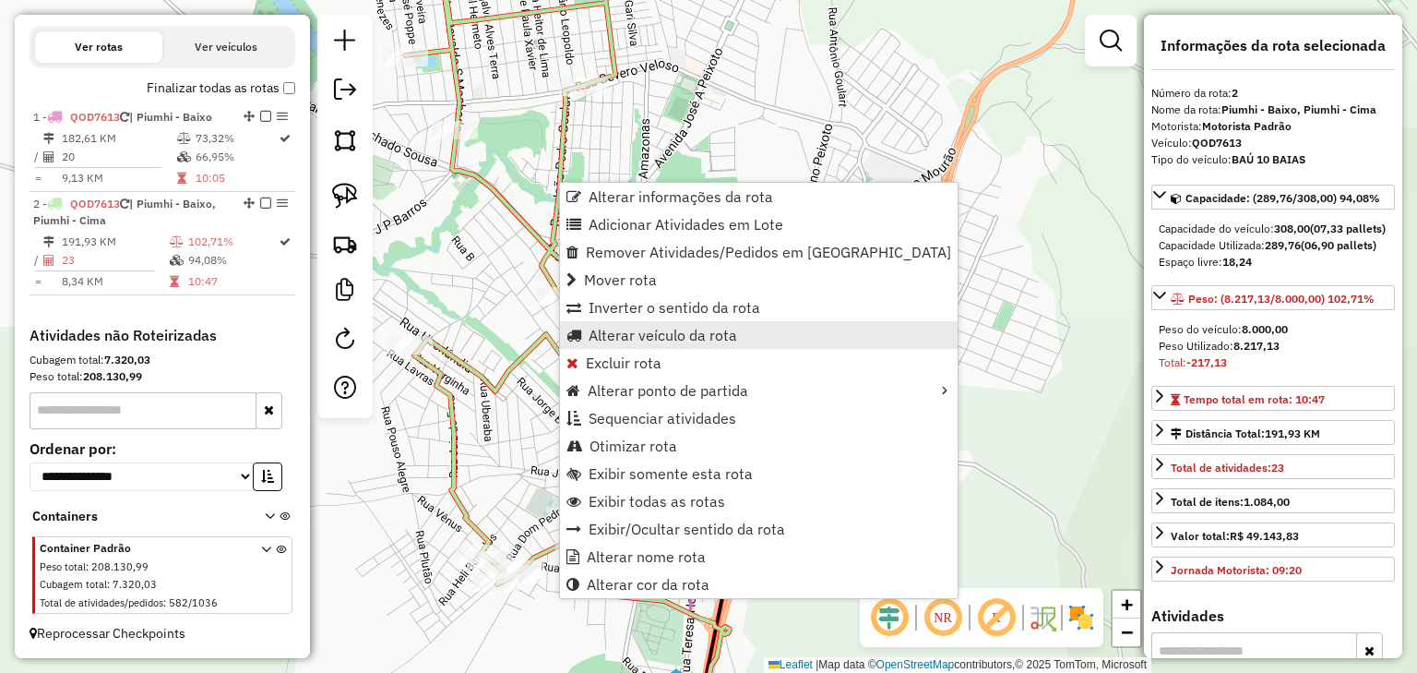
click at [700, 336] on span "Alterar veículo da rota" at bounding box center [663, 335] width 149 height 15
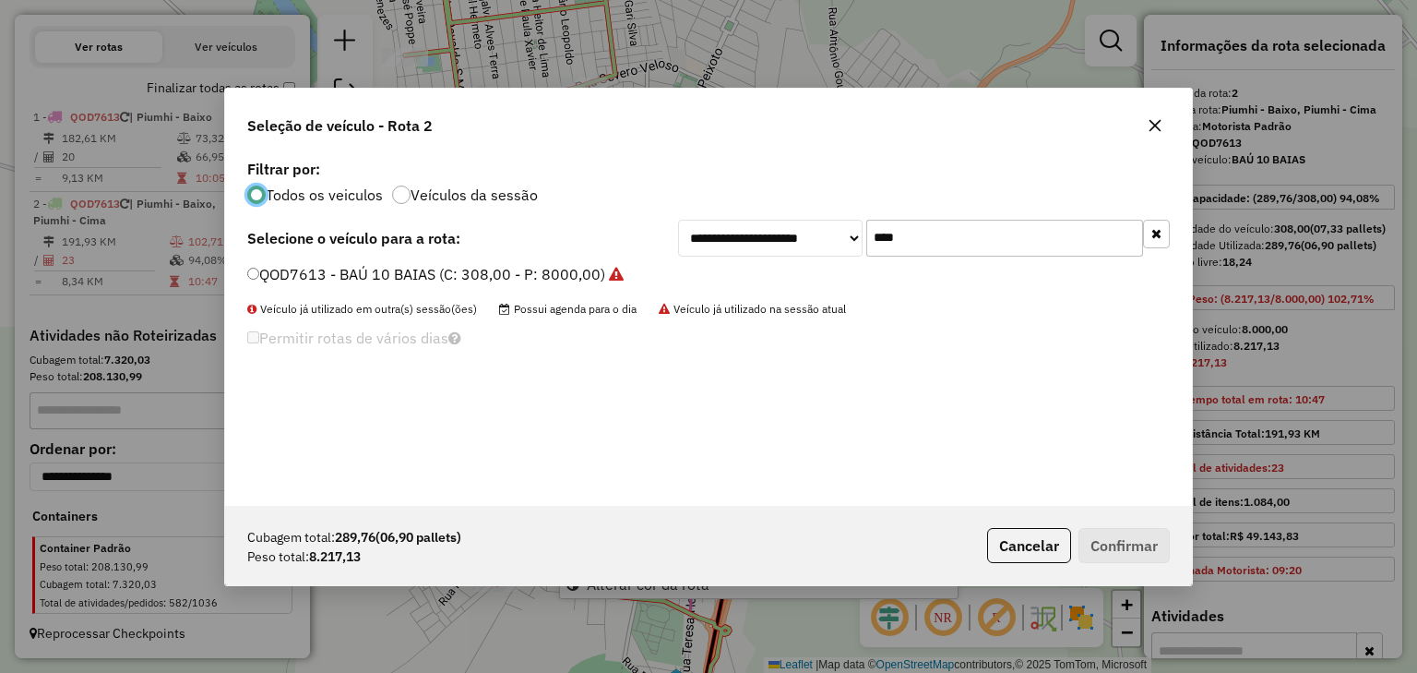
scroll to position [9, 6]
drag, startPoint x: 876, startPoint y: 233, endPoint x: 764, endPoint y: 226, distance: 111.9
click at [764, 226] on div "**********" at bounding box center [924, 238] width 492 height 37
type input "****"
click at [602, 275] on label "SVA8C67 - BAÚ 10 BAIAS TRUCK NOVO (C: 420,00 - P: 12800,00)" at bounding box center [475, 274] width 456 height 22
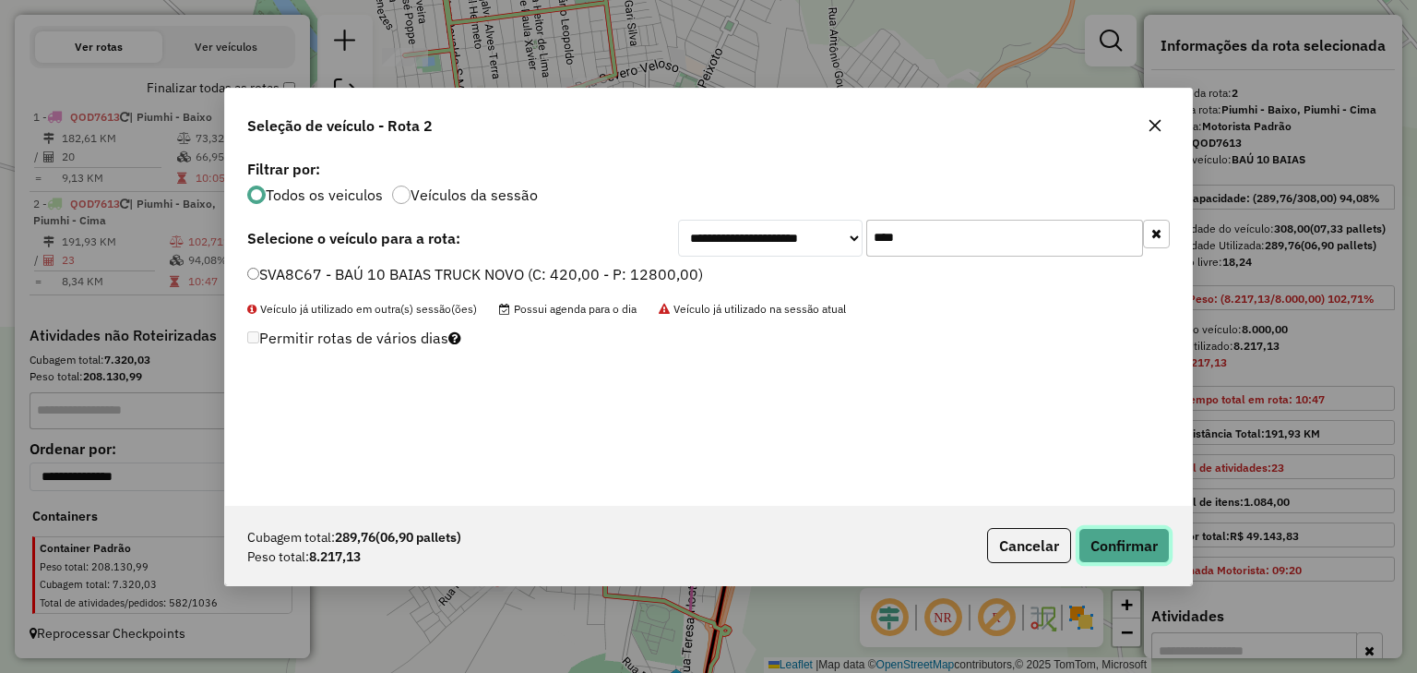
click at [1128, 556] on button "Confirmar" at bounding box center [1124, 545] width 91 height 35
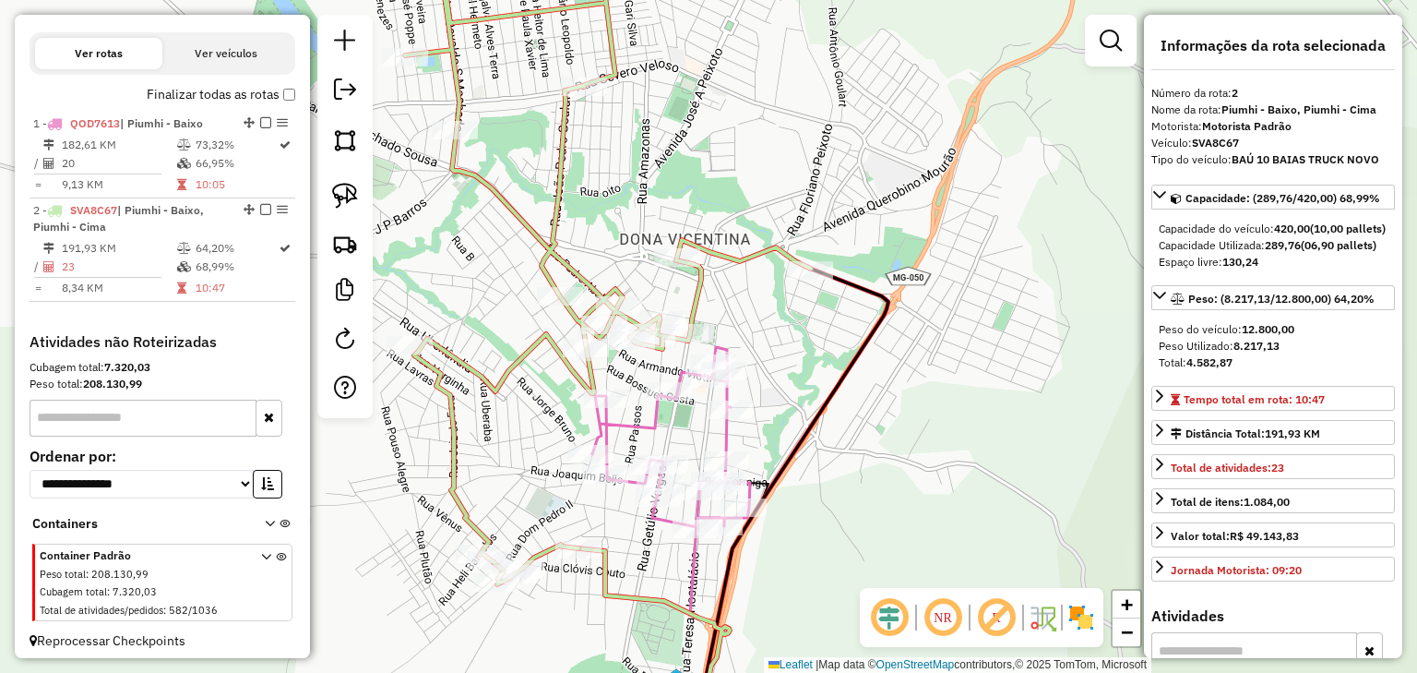
scroll to position [624, 0]
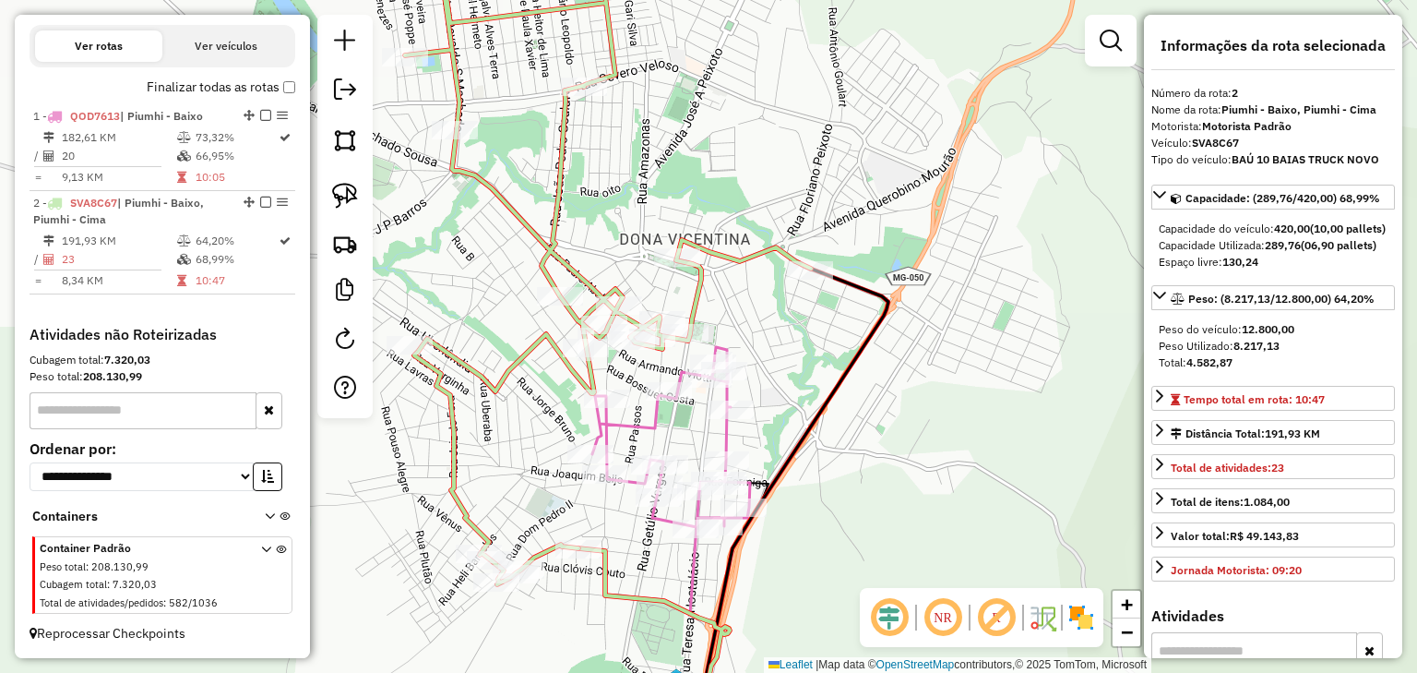
click at [731, 427] on icon at bounding box center [671, 438] width 158 height 182
click at [564, 221] on icon at bounding box center [608, 259] width 406 height 652
click at [778, 298] on div "Janela de atendimento Grade de atendimento Capacidade Transportadoras Veículos …" at bounding box center [708, 336] width 1417 height 673
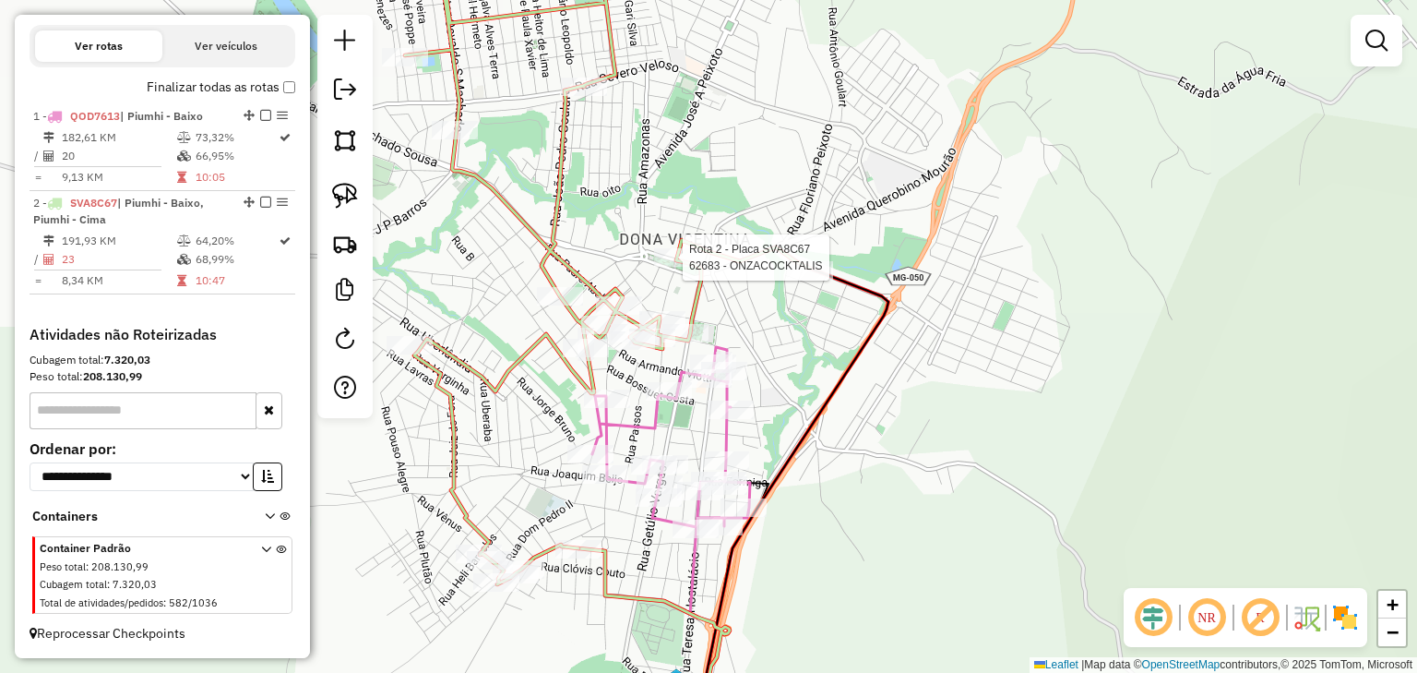
select select "**********"
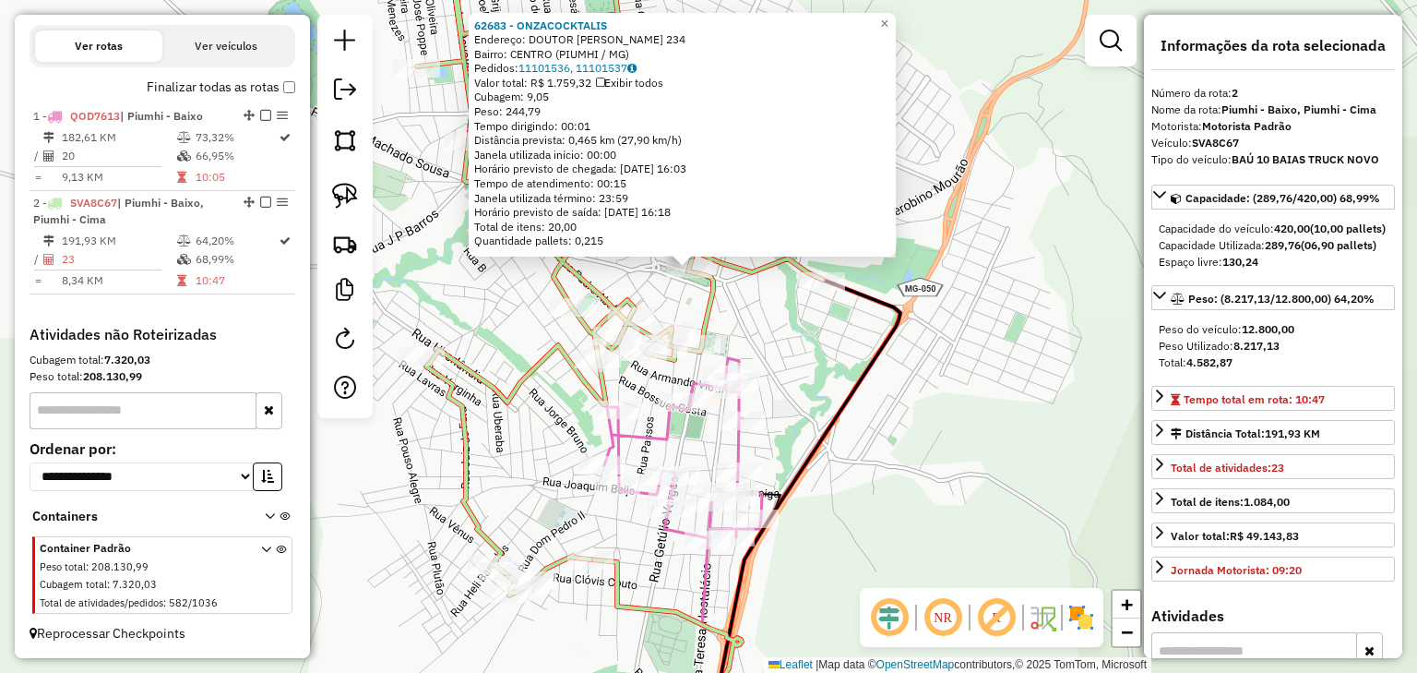
drag, startPoint x: 800, startPoint y: 341, endPoint x: 783, endPoint y: 310, distance: 35.1
click at [783, 310] on div "62683 - ONZACOCKTALIS Endereço: DOUTOR AVELINO DE QUEIROZ 234 Bairro: CENTRO (P…" at bounding box center [708, 336] width 1417 height 673
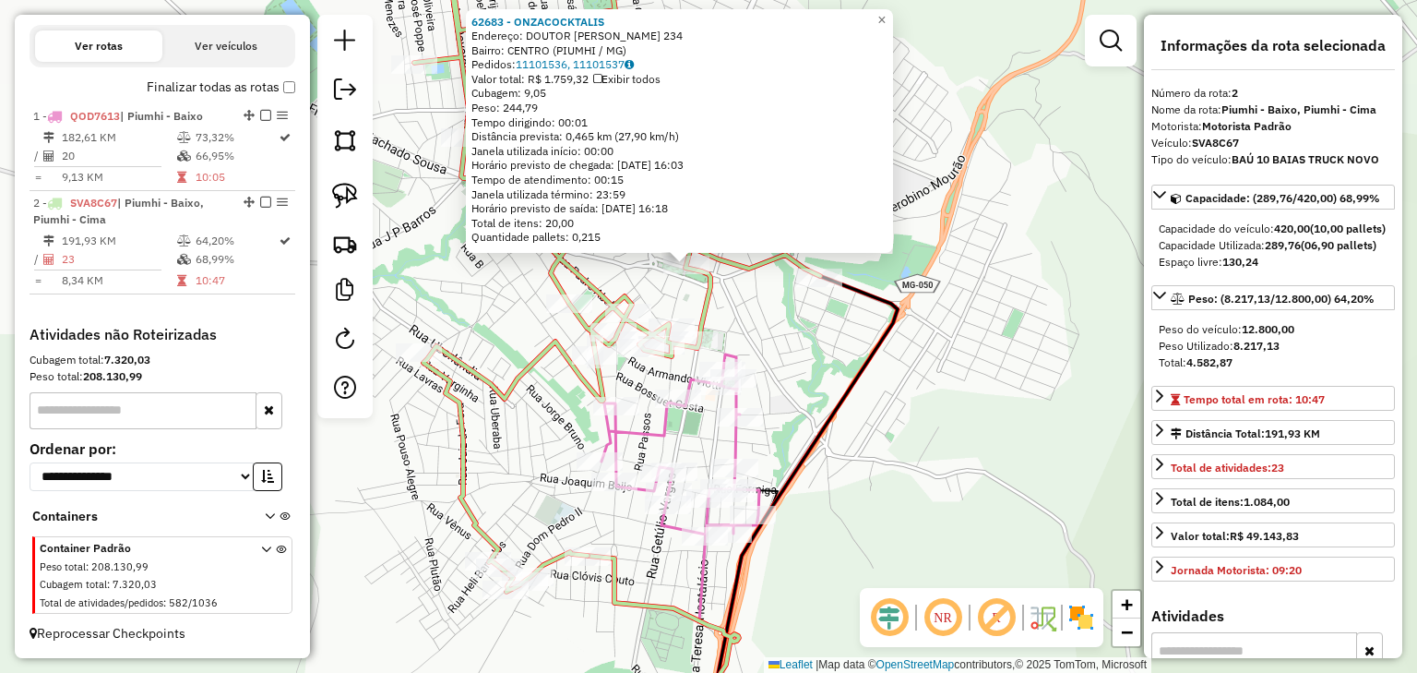
click at [769, 317] on div "62683 - ONZACOCKTALIS Endereço: DOUTOR AVELINO DE QUEIROZ 234 Bairro: CENTRO (P…" at bounding box center [708, 336] width 1417 height 673
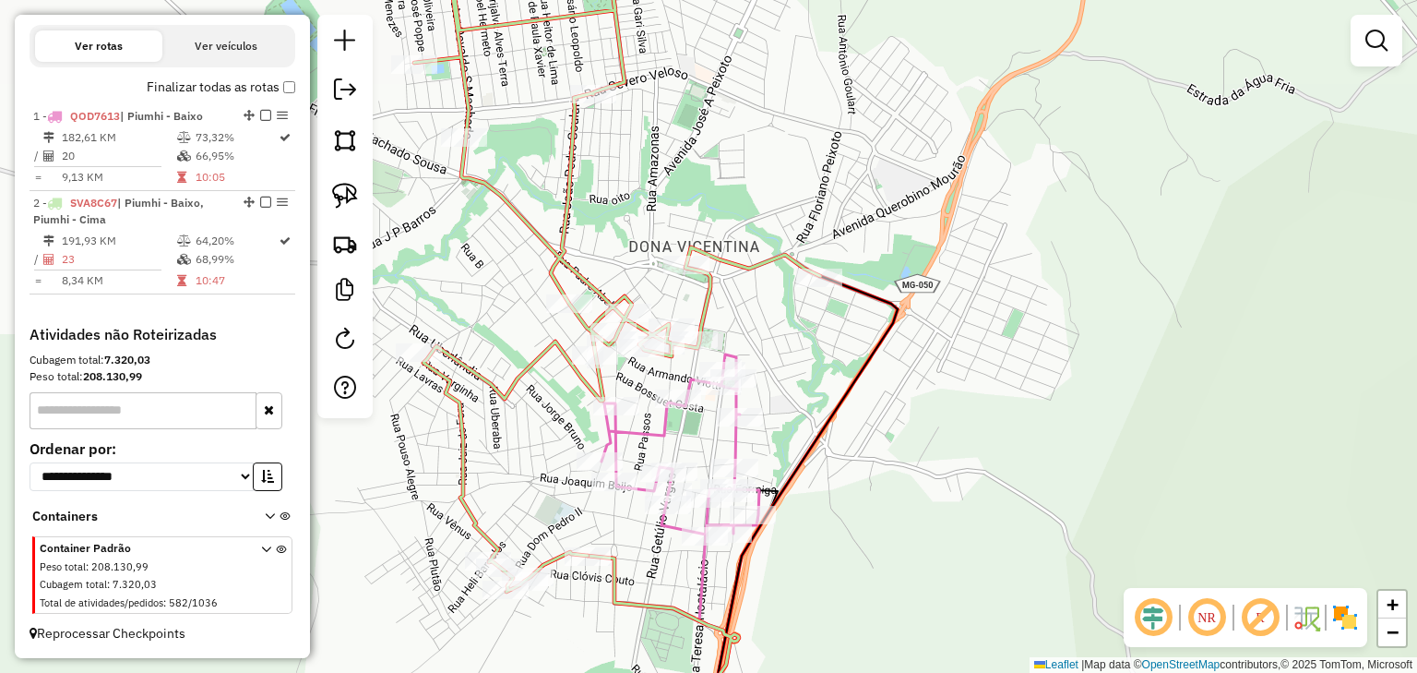
click at [709, 294] on icon at bounding box center [617, 262] width 406 height 659
select select "**********"
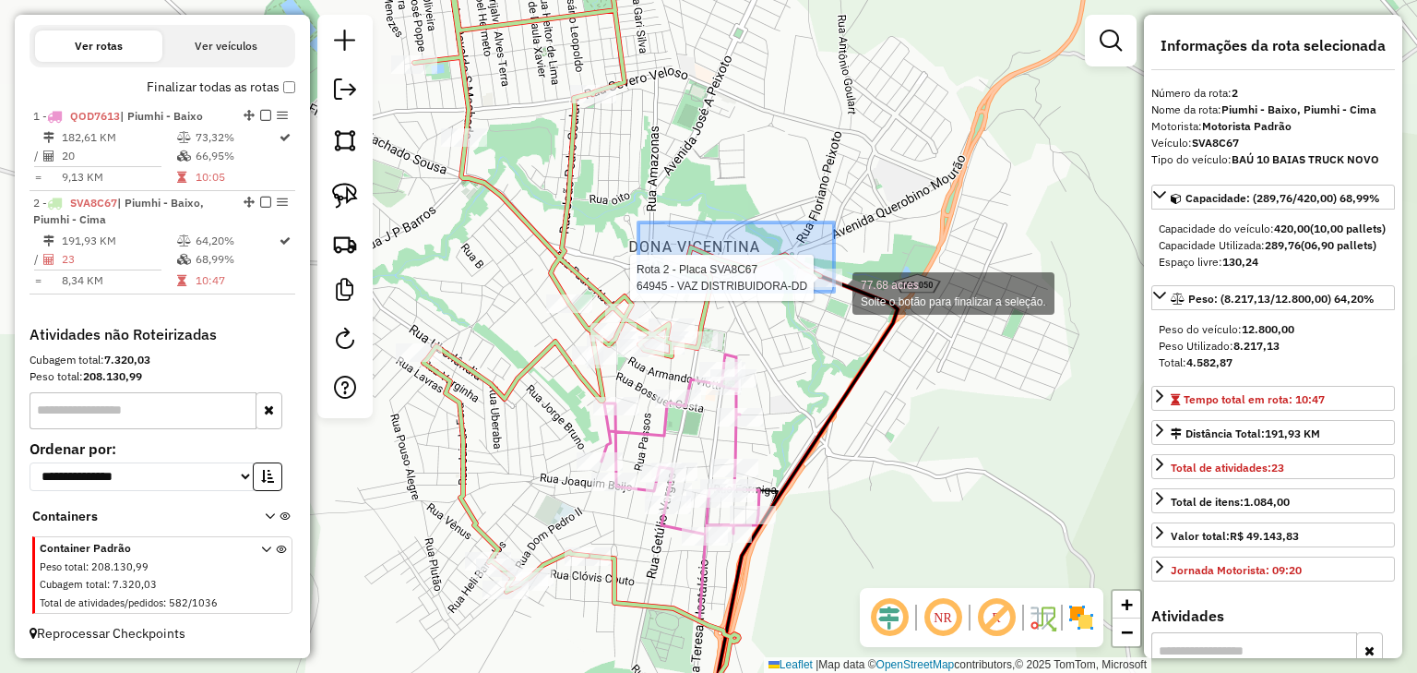
drag, startPoint x: 639, startPoint y: 222, endPoint x: 834, endPoint y: 292, distance: 207.5
click at [834, 292] on div "Rota 2 - Placa SVA8C67 64945 - VAZ DISTRIBUIDORA-DD 77.68 acres Solte o botão p…" at bounding box center [708, 336] width 1417 height 673
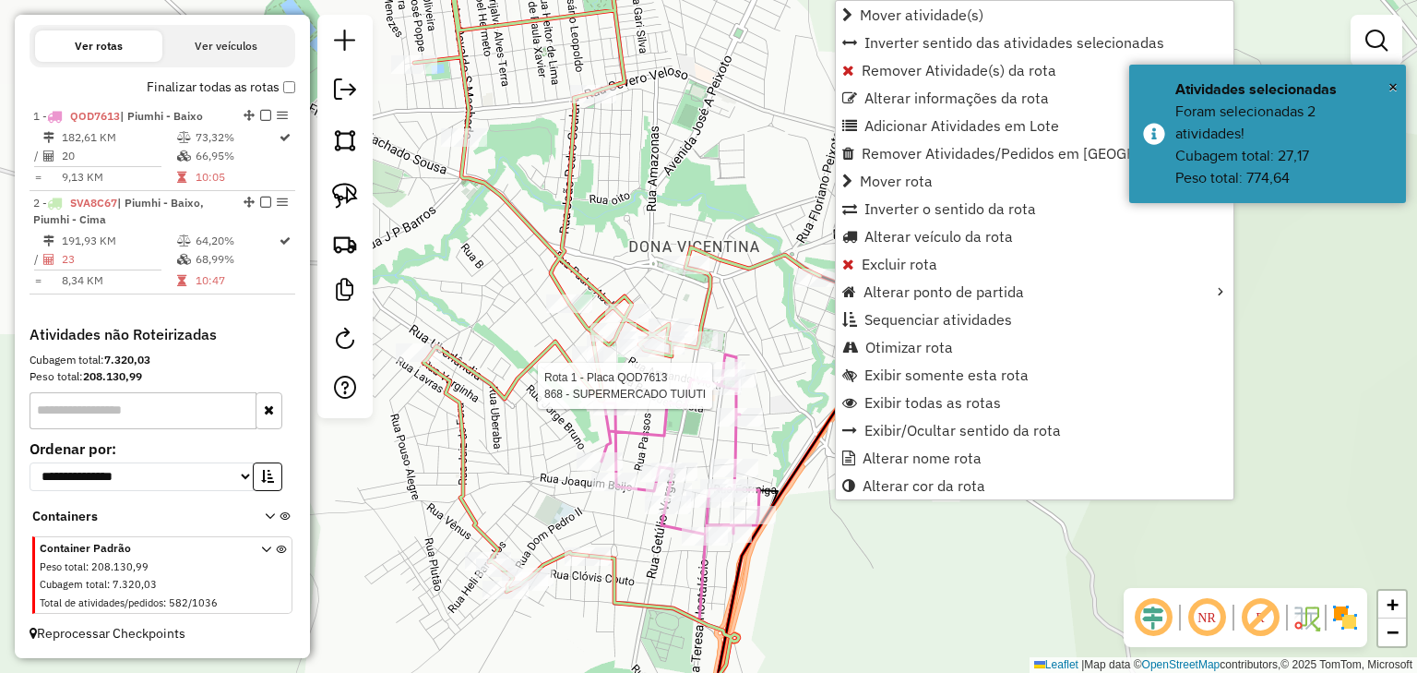
click at [740, 395] on div at bounding box center [718, 386] width 46 height 18
select select "**********"
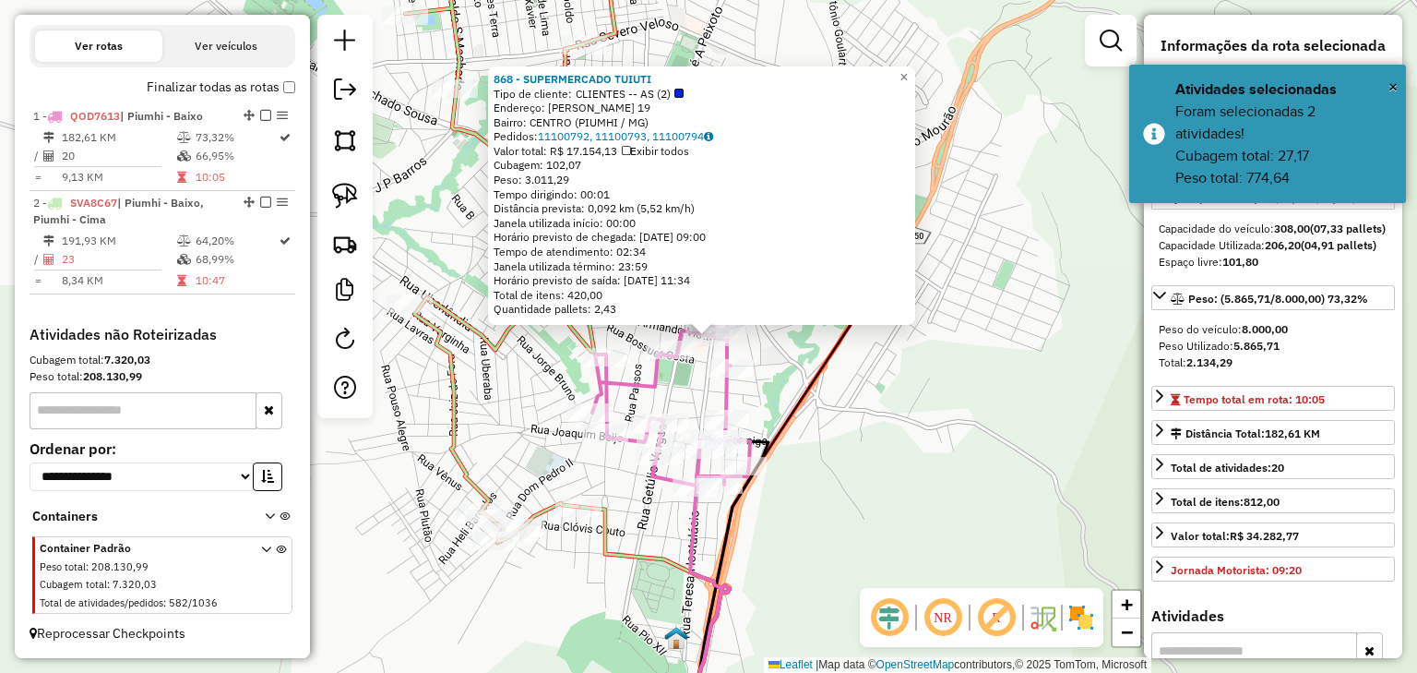
click at [767, 395] on div "868 - SUPERMERCADO TUIUTI Tipo de cliente: CLIENTES -- AS (2) Endereço: ARMANDO…" at bounding box center [708, 336] width 1417 height 673
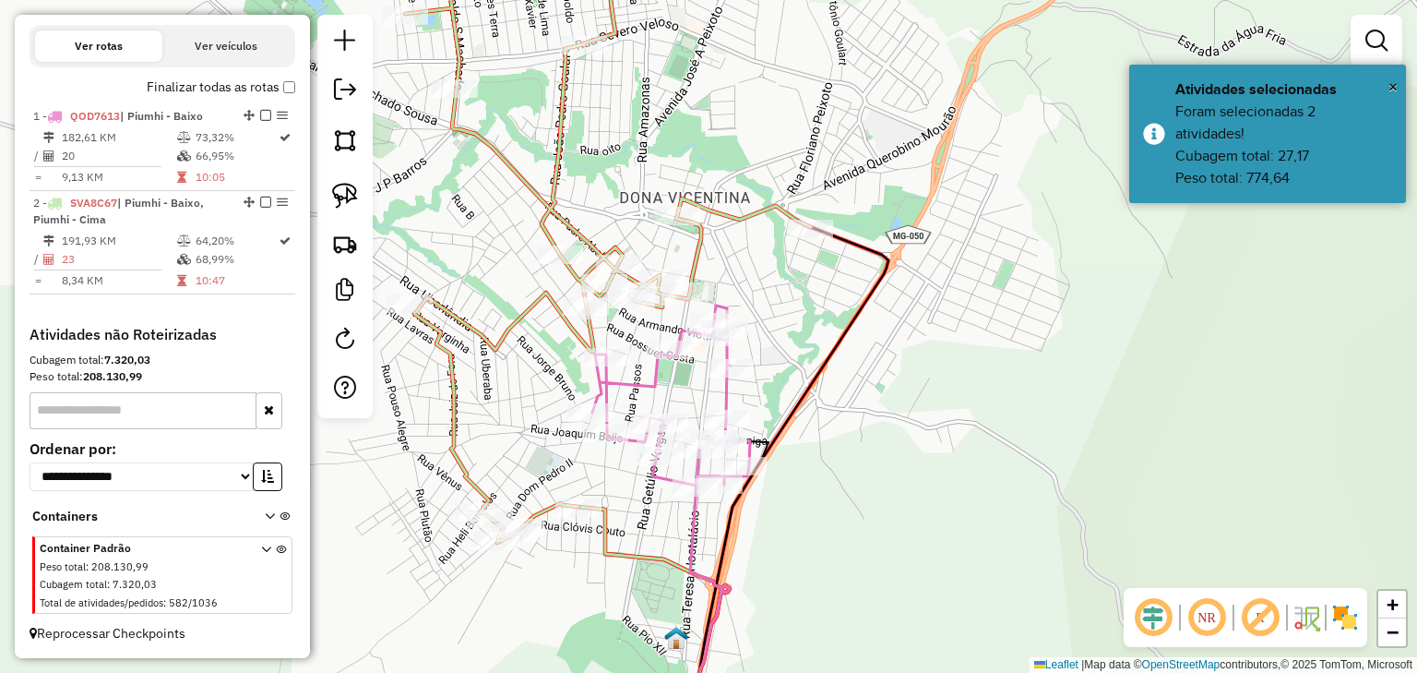
click at [698, 244] on icon at bounding box center [608, 238] width 406 height 610
select select "**********"
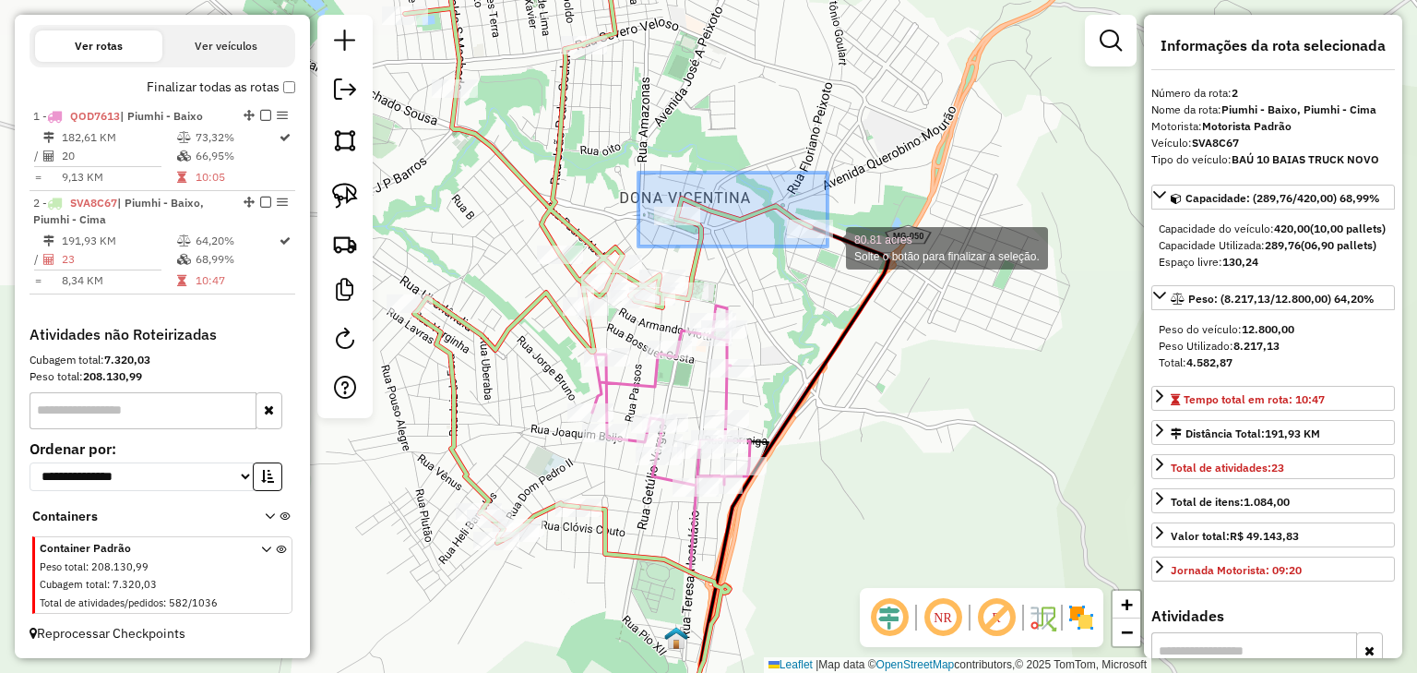
drag, startPoint x: 651, startPoint y: 173, endPoint x: 828, endPoint y: 246, distance: 192.0
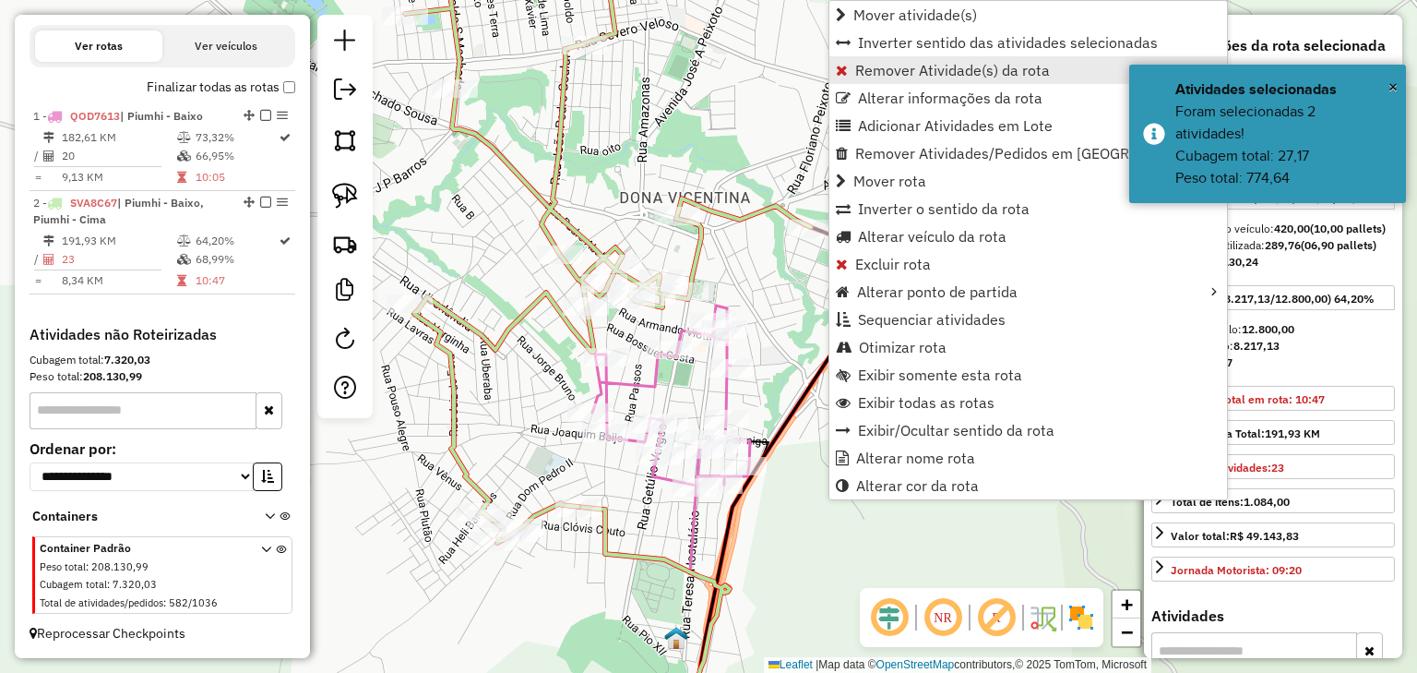
click at [860, 70] on span "Remover Atividade(s) da rota" at bounding box center [952, 70] width 195 height 15
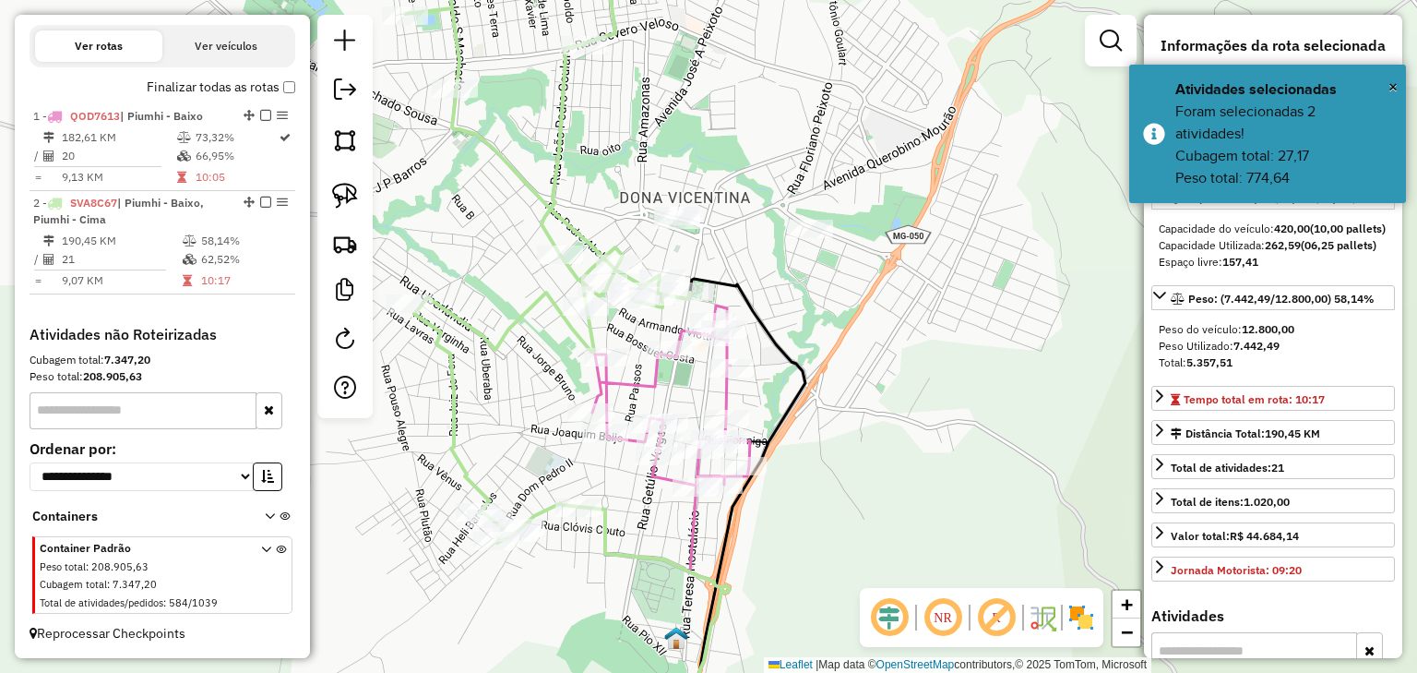
click at [643, 384] on icon at bounding box center [671, 396] width 158 height 182
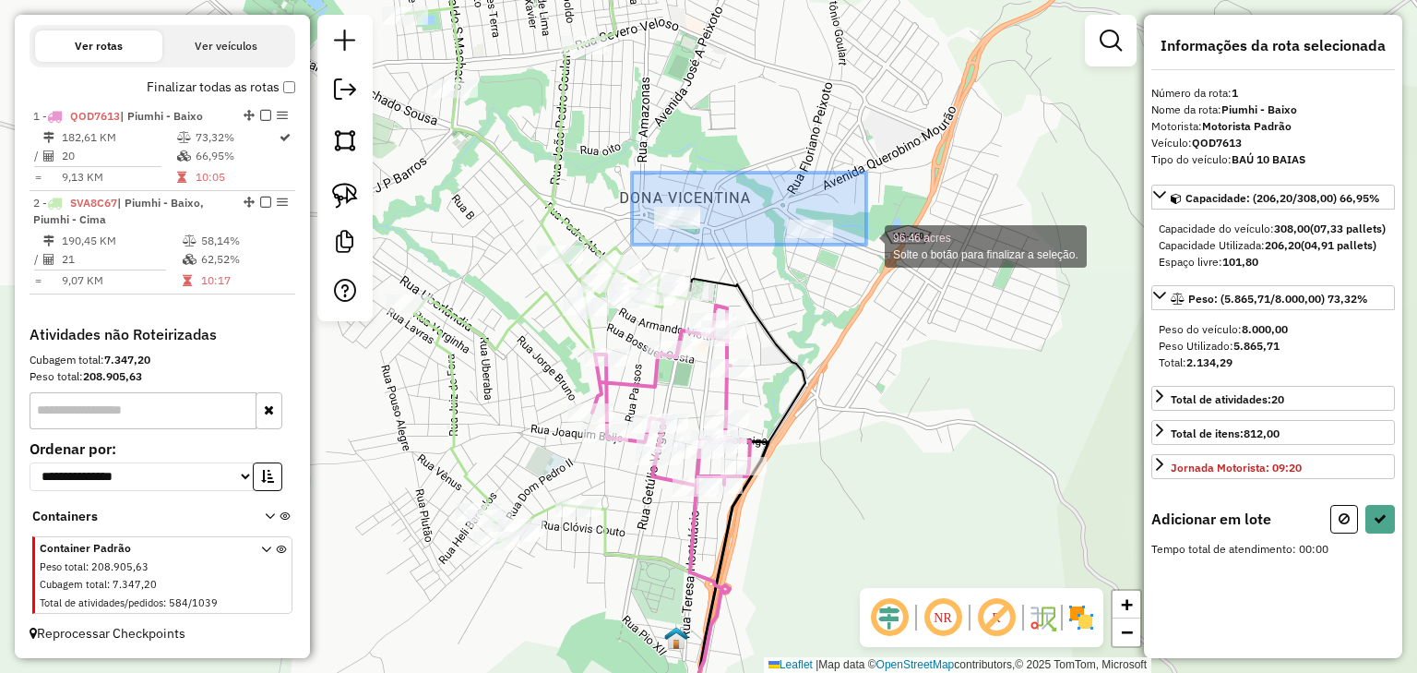
drag, startPoint x: 775, startPoint y: 193, endPoint x: 871, endPoint y: 255, distance: 114.2
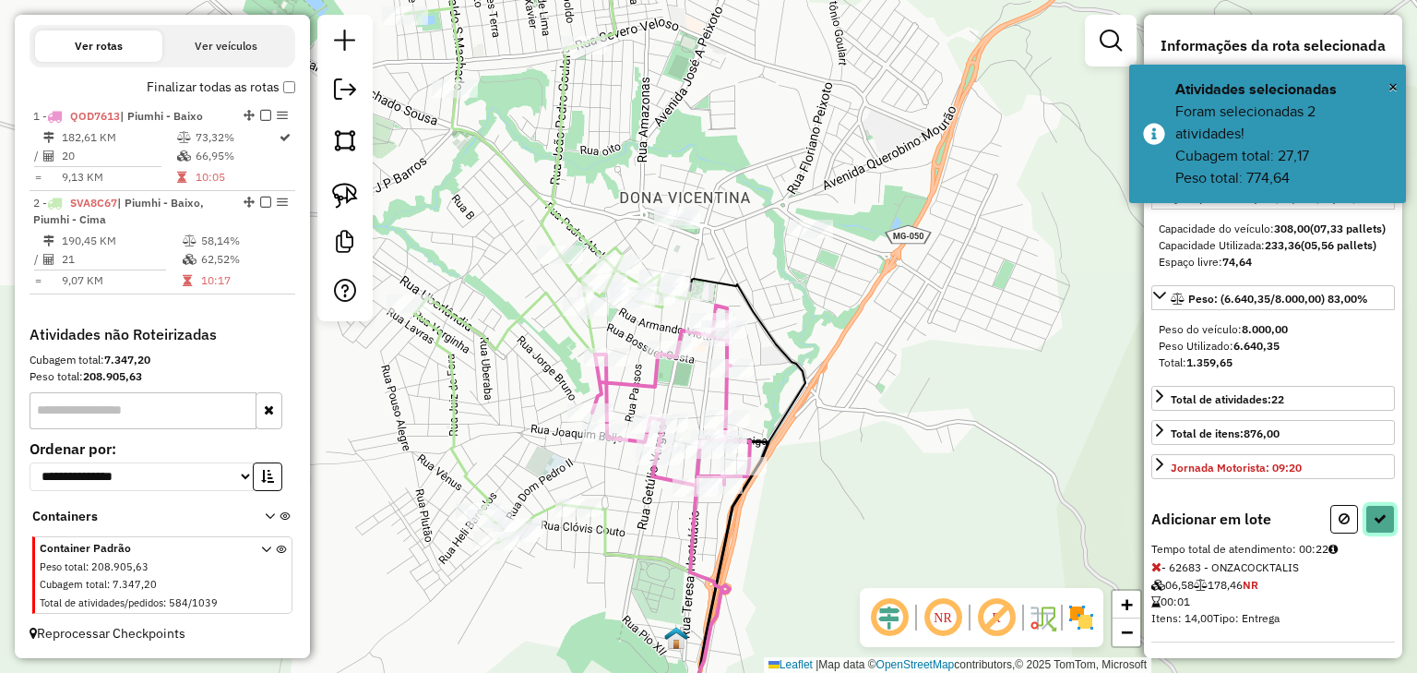
click at [1370, 533] on button at bounding box center [1381, 519] width 30 height 29
select select "**********"
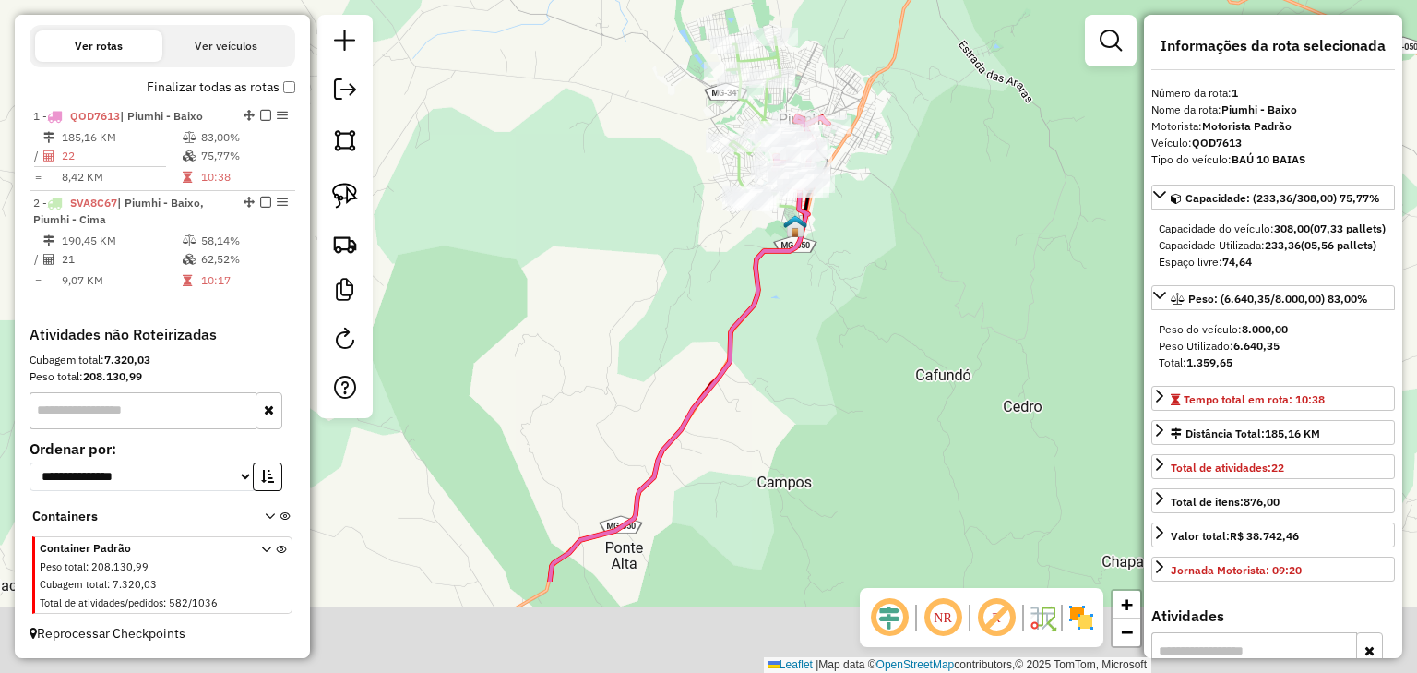
drag, startPoint x: 797, startPoint y: 450, endPoint x: 848, endPoint y: 206, distance: 249.8
click at [838, 242] on div "Janela de atendimento Grade de atendimento Capacidade Transportadoras Veículos …" at bounding box center [708, 336] width 1417 height 673
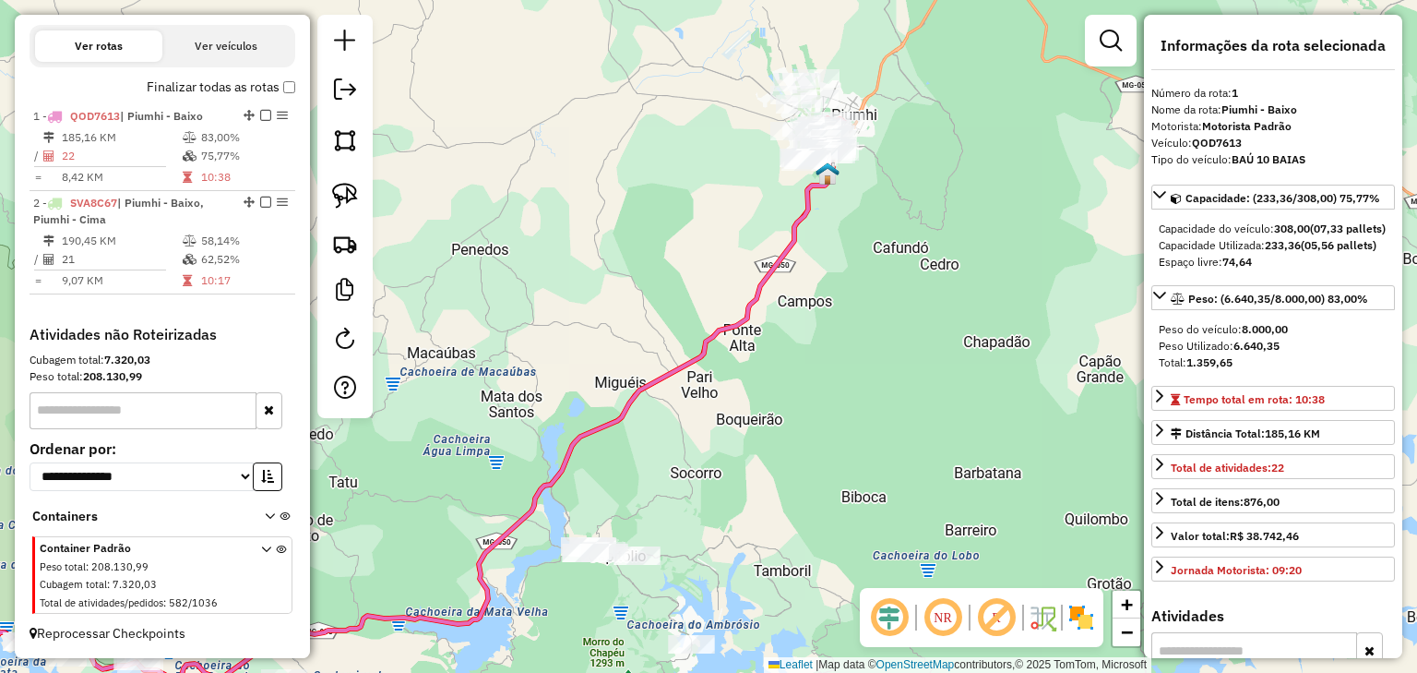
click at [785, 253] on icon at bounding box center [345, 414] width 975 height 531
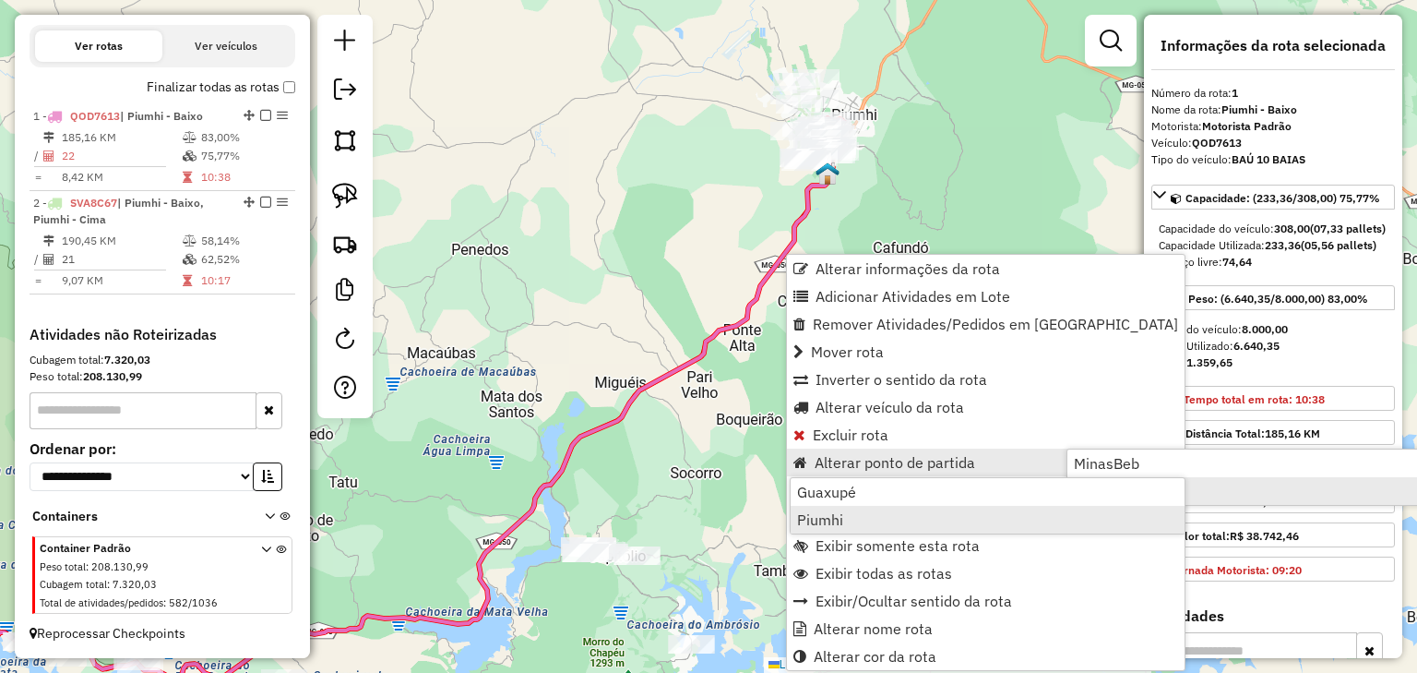
click at [875, 524] on link "Piumhi" at bounding box center [988, 520] width 394 height 28
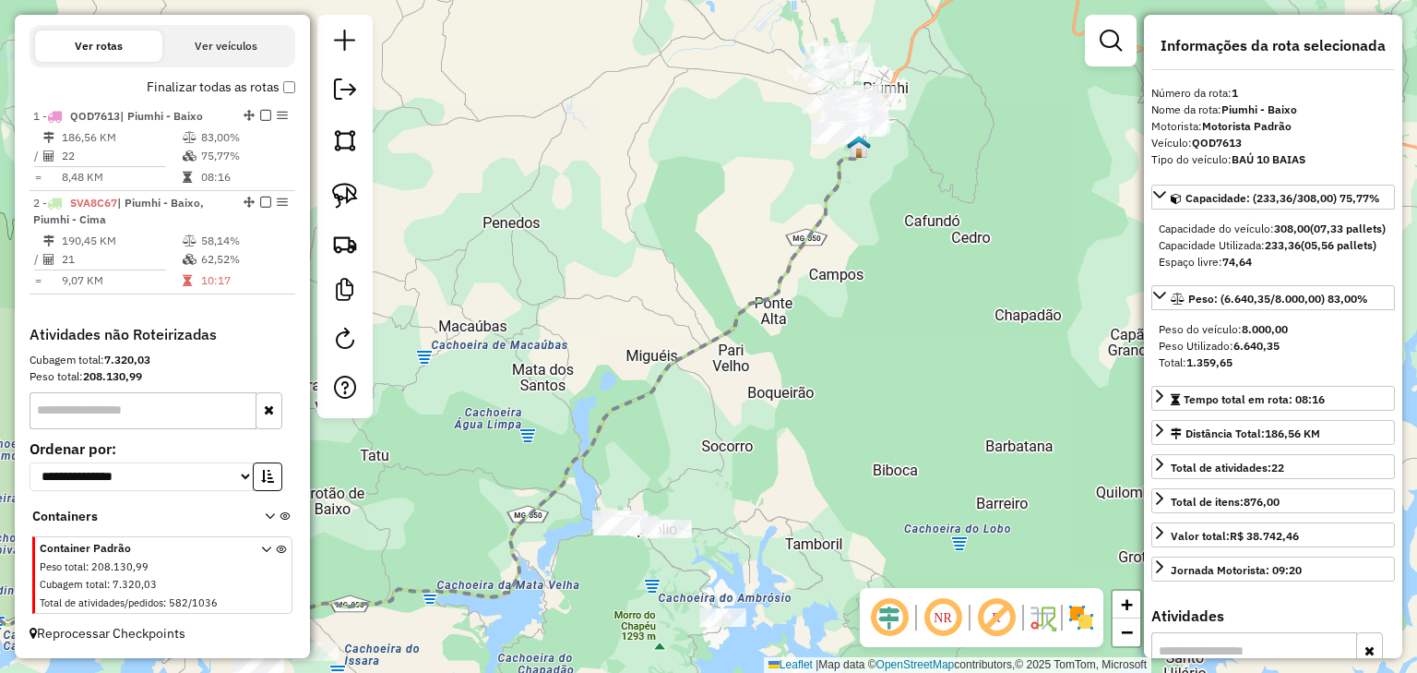
drag, startPoint x: 677, startPoint y: 210, endPoint x: 745, endPoint y: 144, distance: 94.6
click at [745, 144] on div "Janela de atendimento Grade de atendimento Capacidade Transportadoras Veículos …" at bounding box center [708, 336] width 1417 height 673
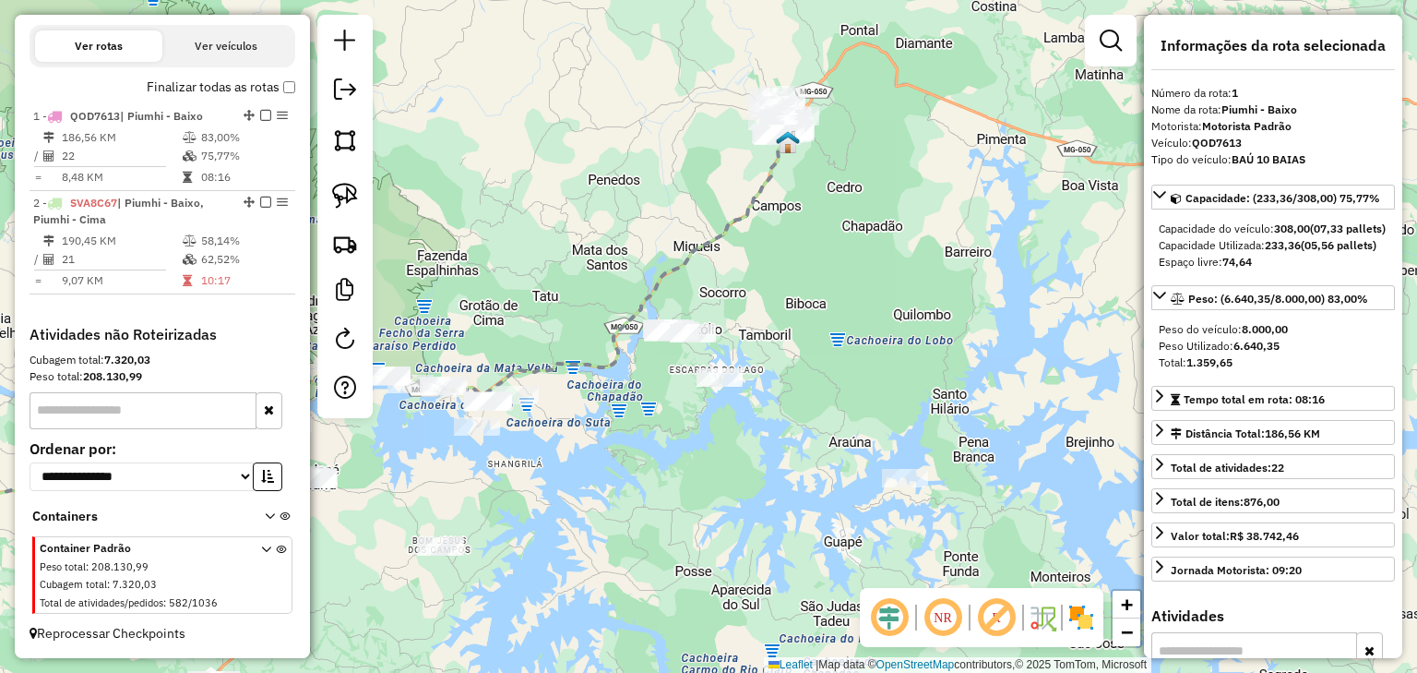
click at [616, 247] on div "Janela de atendimento Grade de atendimento Capacidade Transportadoras Veículos …" at bounding box center [708, 336] width 1417 height 673
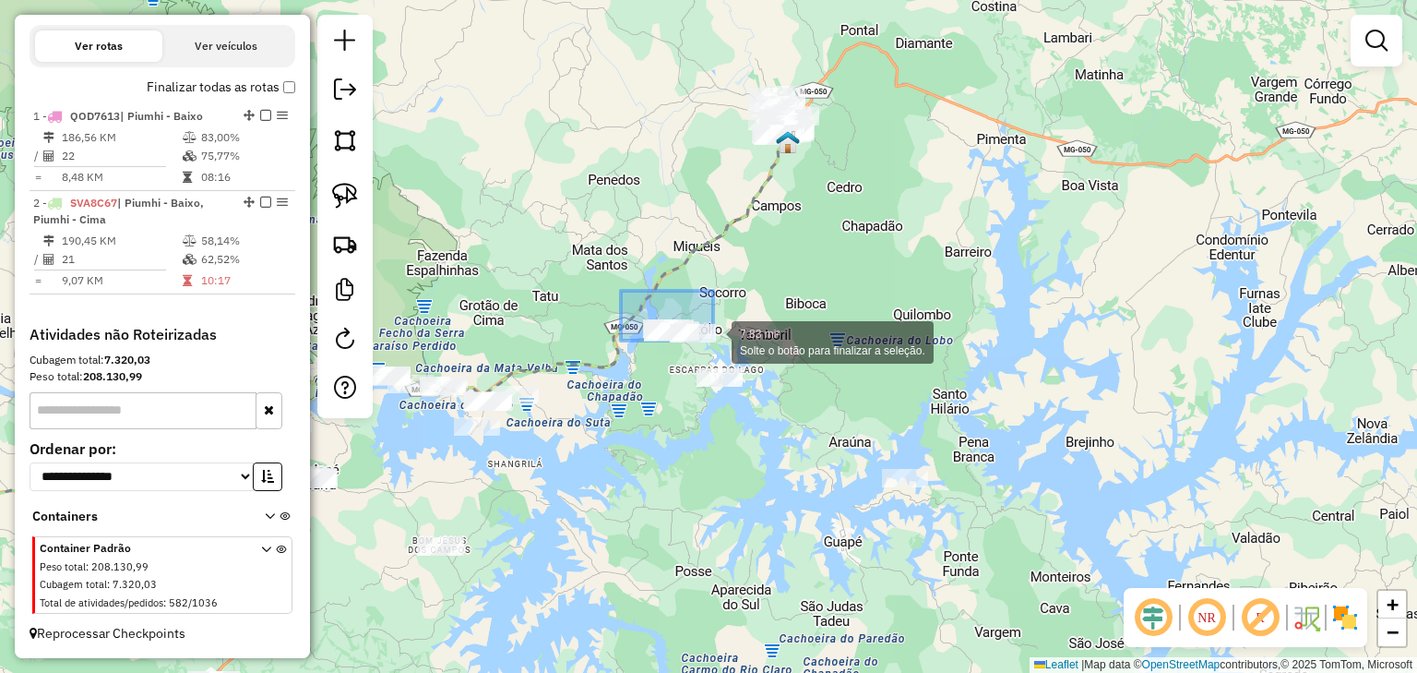
drag, startPoint x: 652, startPoint y: 306, endPoint x: 770, endPoint y: 410, distance: 157.0
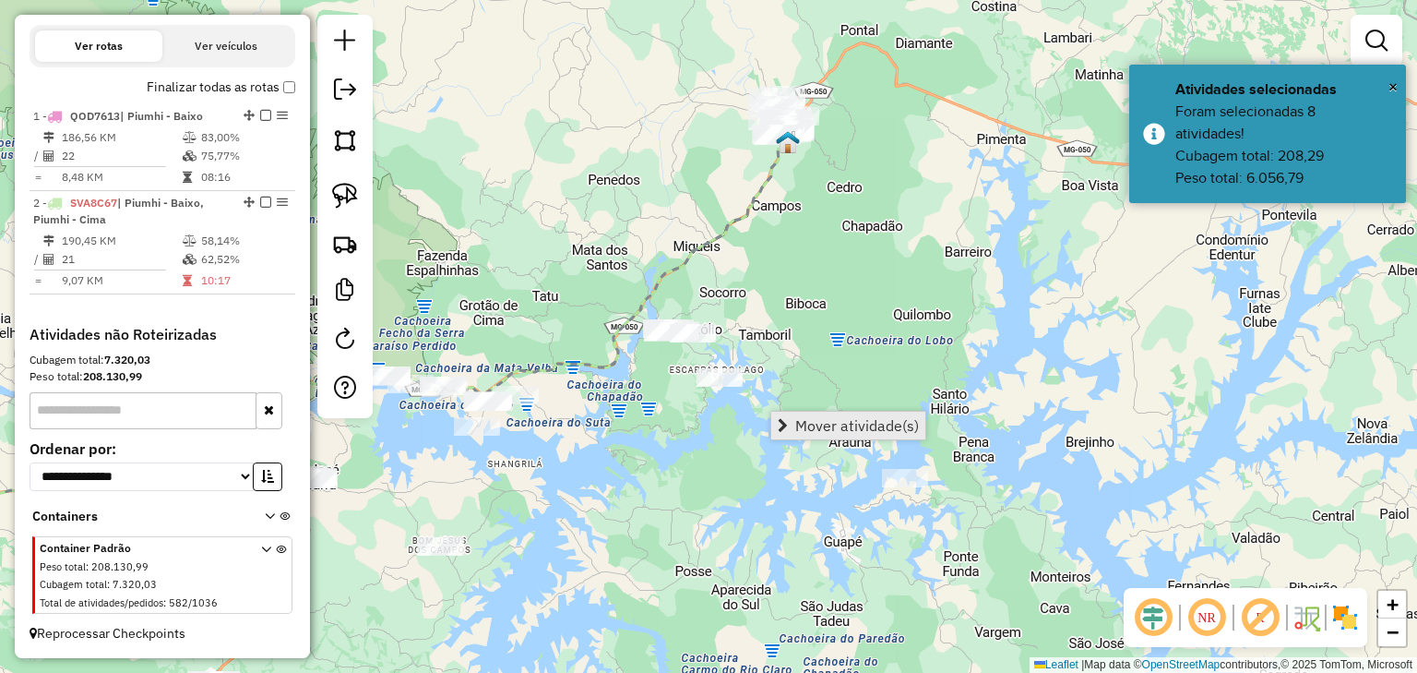
click at [795, 418] on span "Mover atividade(s)" at bounding box center [857, 425] width 124 height 15
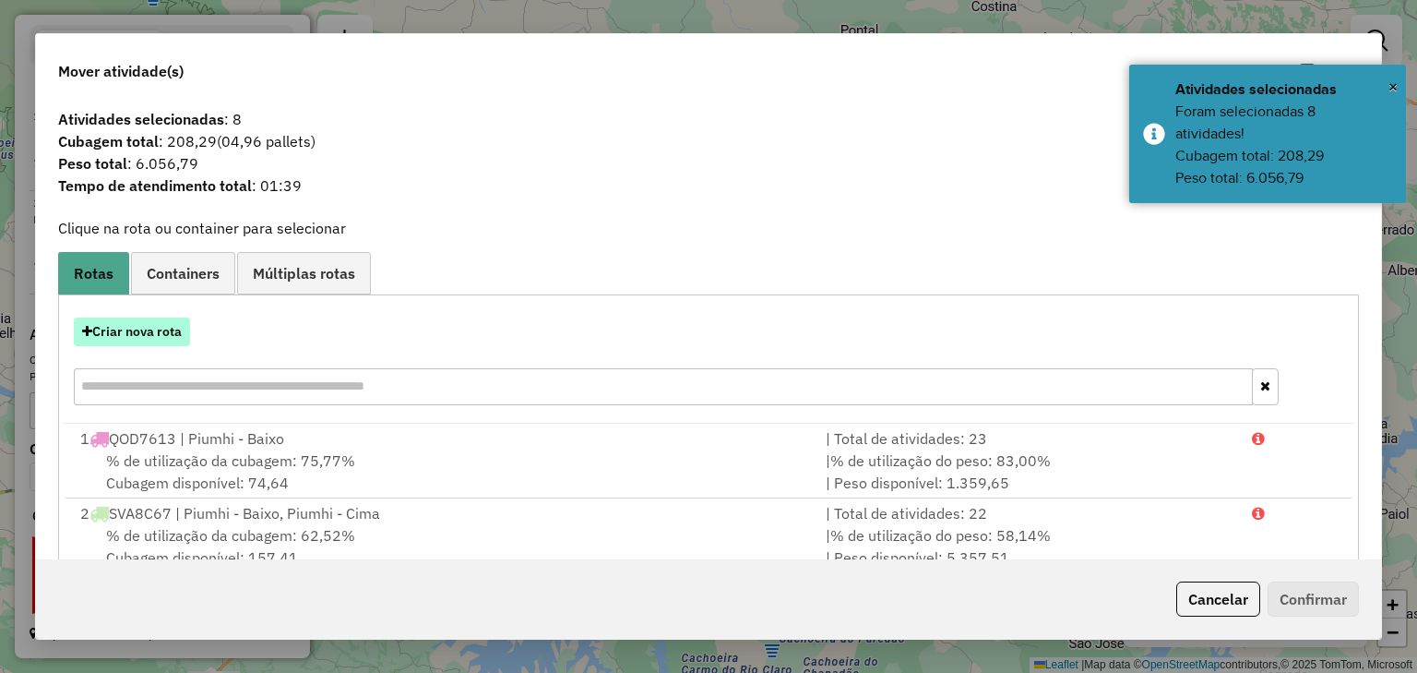
click at [152, 335] on button "Criar nova rota" at bounding box center [132, 331] width 116 height 29
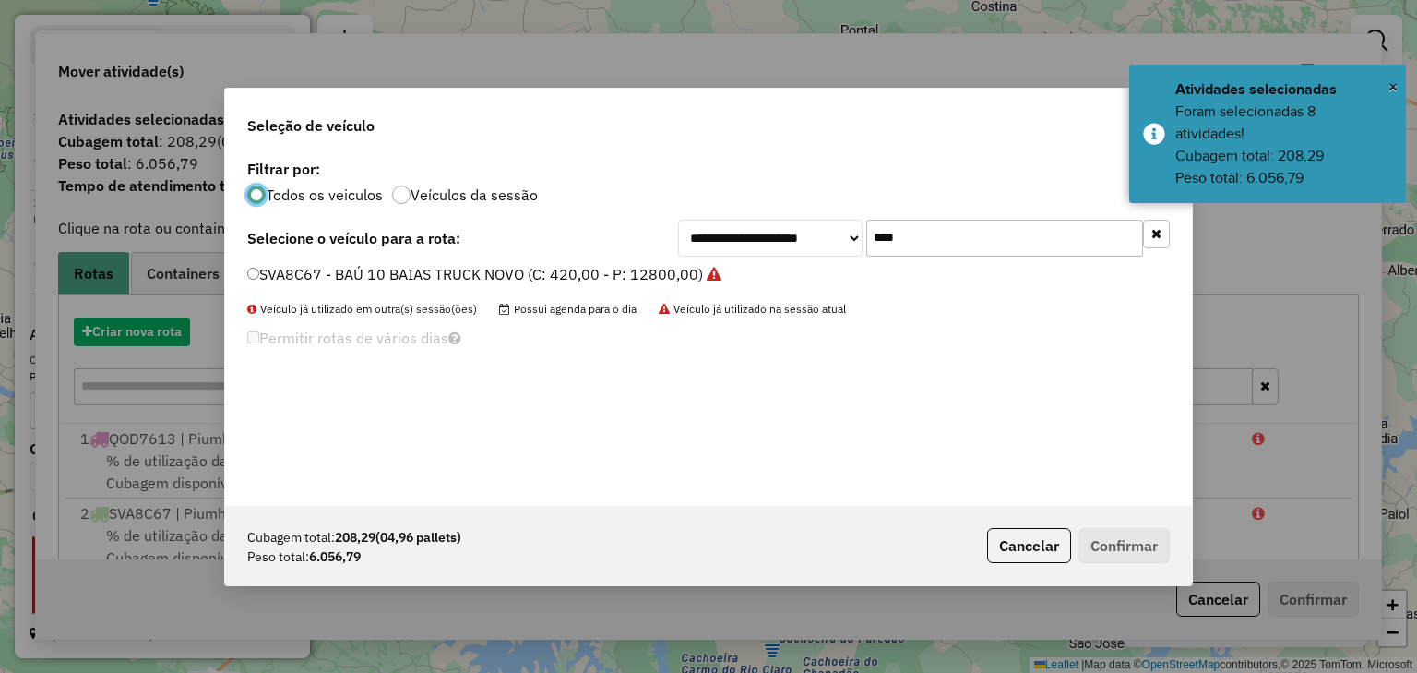
scroll to position [9, 6]
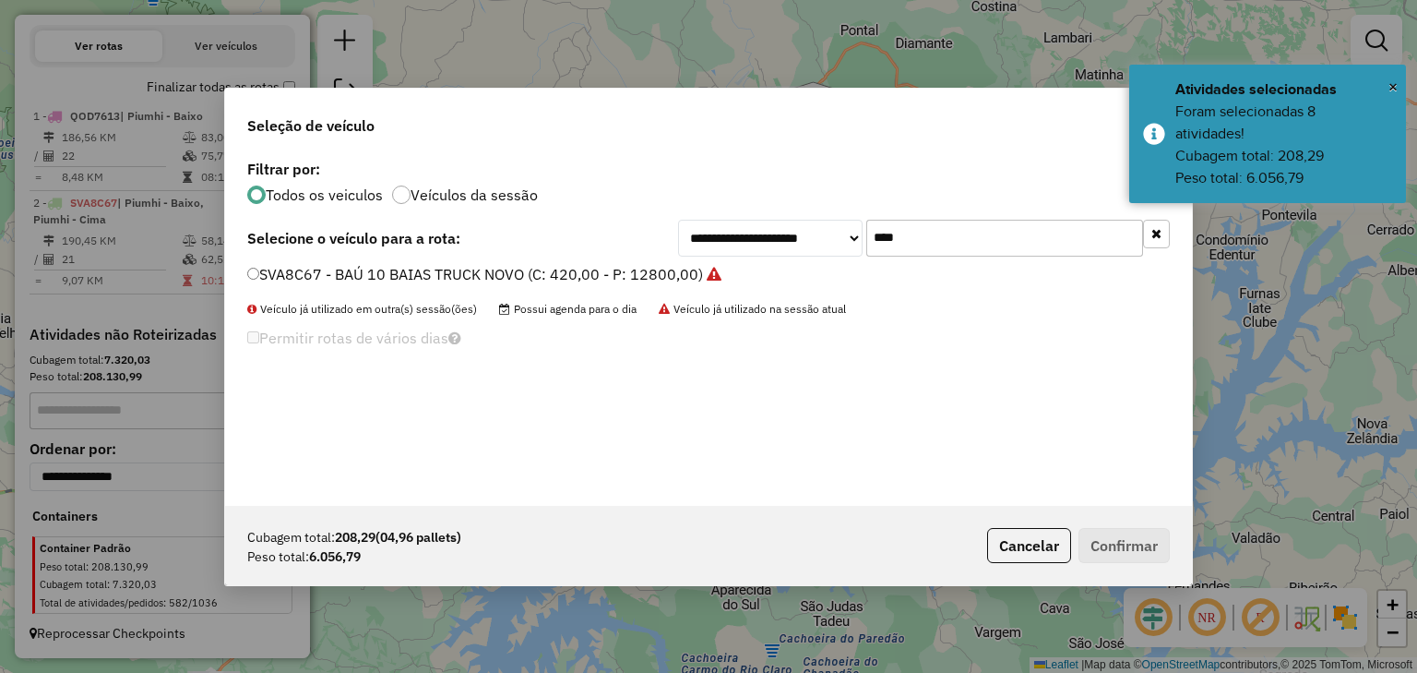
drag, startPoint x: 902, startPoint y: 247, endPoint x: 829, endPoint y: 236, distance: 73.7
click at [829, 236] on div "**********" at bounding box center [924, 238] width 492 height 37
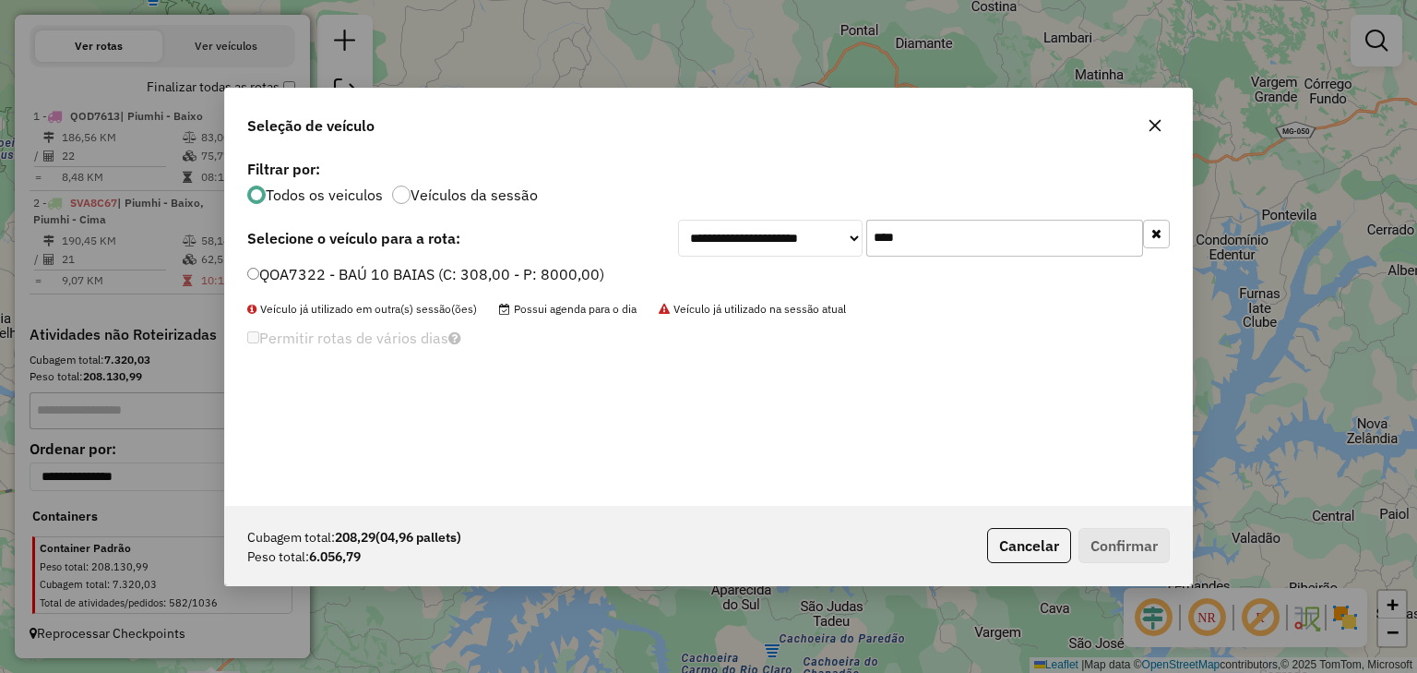
type input "****"
click at [565, 276] on label "QOA7322 - BAÚ 10 BAIAS (C: 308,00 - P: 8000,00)" at bounding box center [425, 274] width 357 height 22
click at [1135, 539] on button "Confirmar" at bounding box center [1124, 545] width 91 height 35
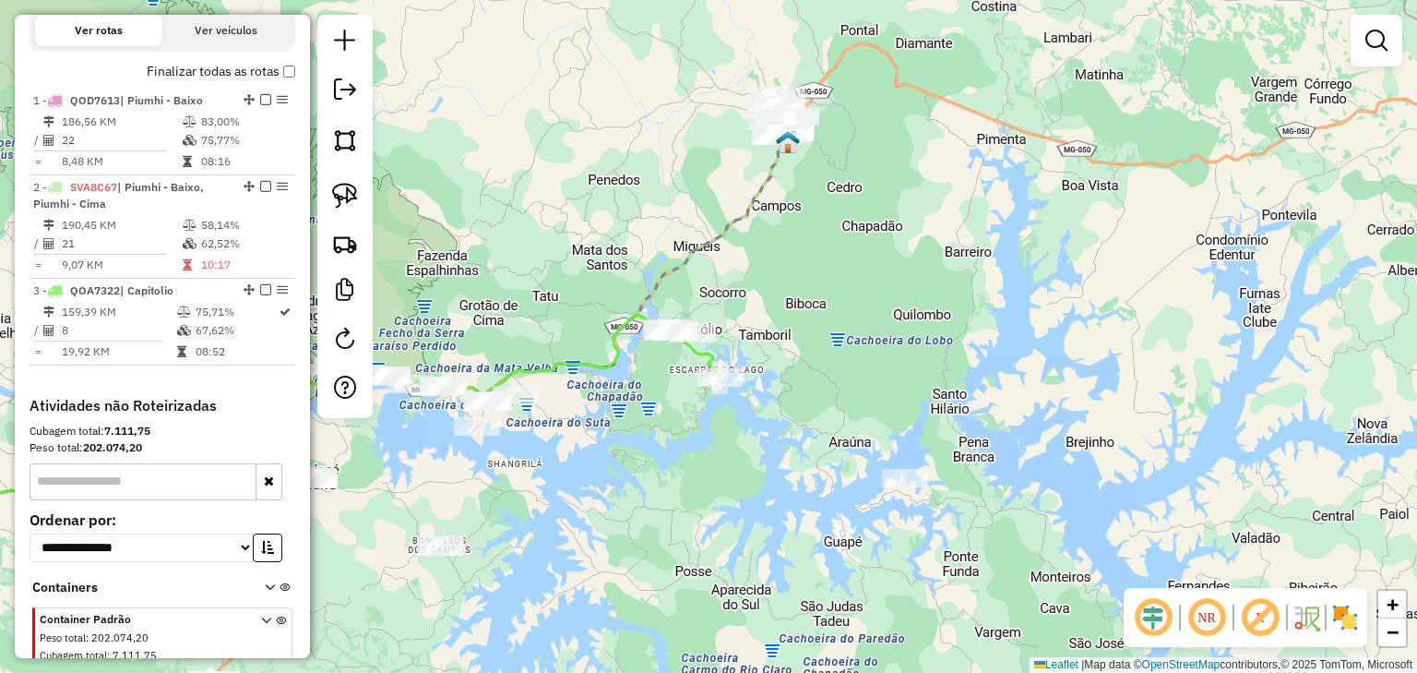
select select "**********"
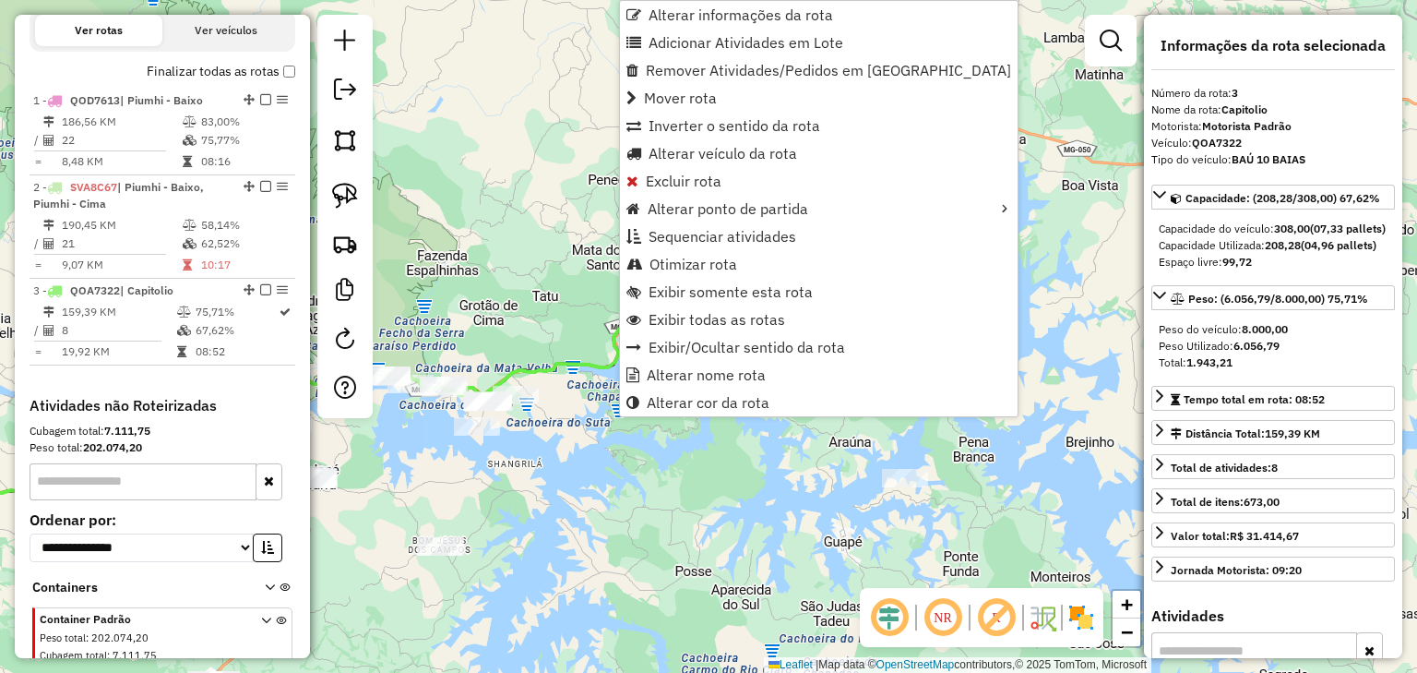
scroll to position [710, 0]
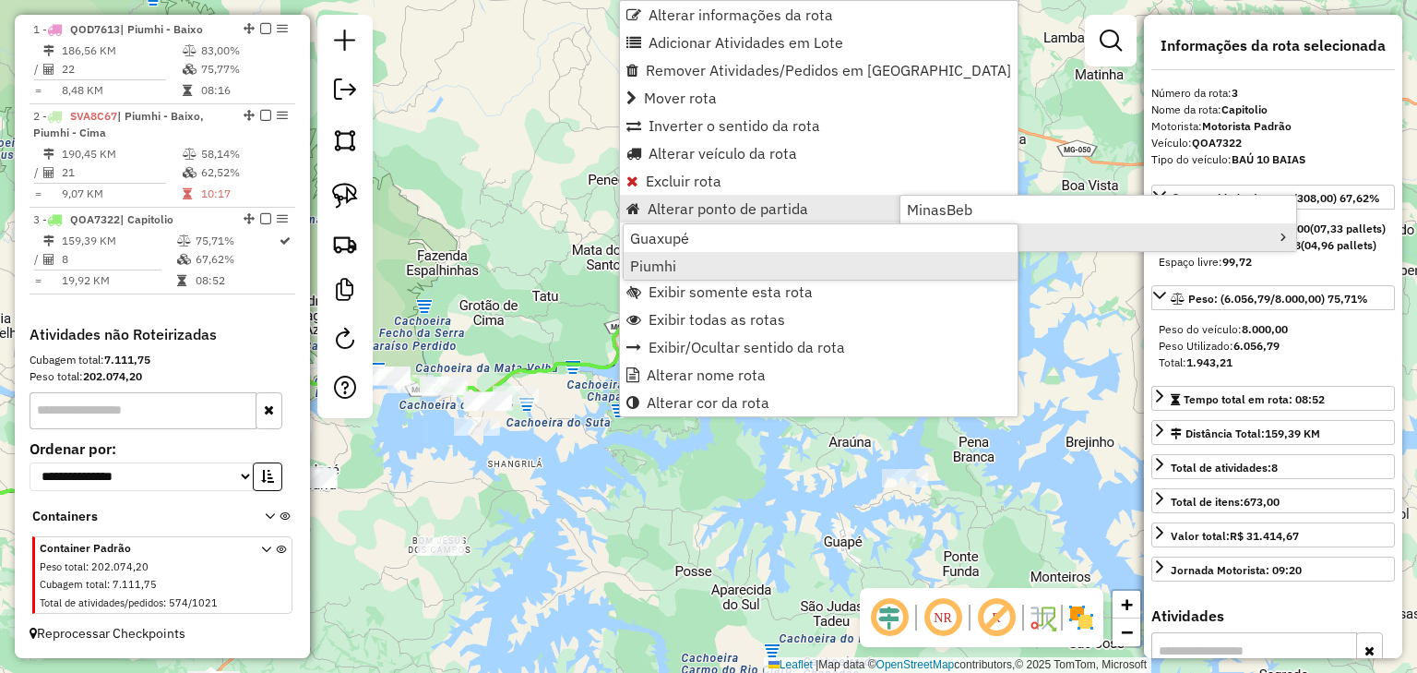
click at [696, 266] on link "Piumhi" at bounding box center [821, 266] width 394 height 28
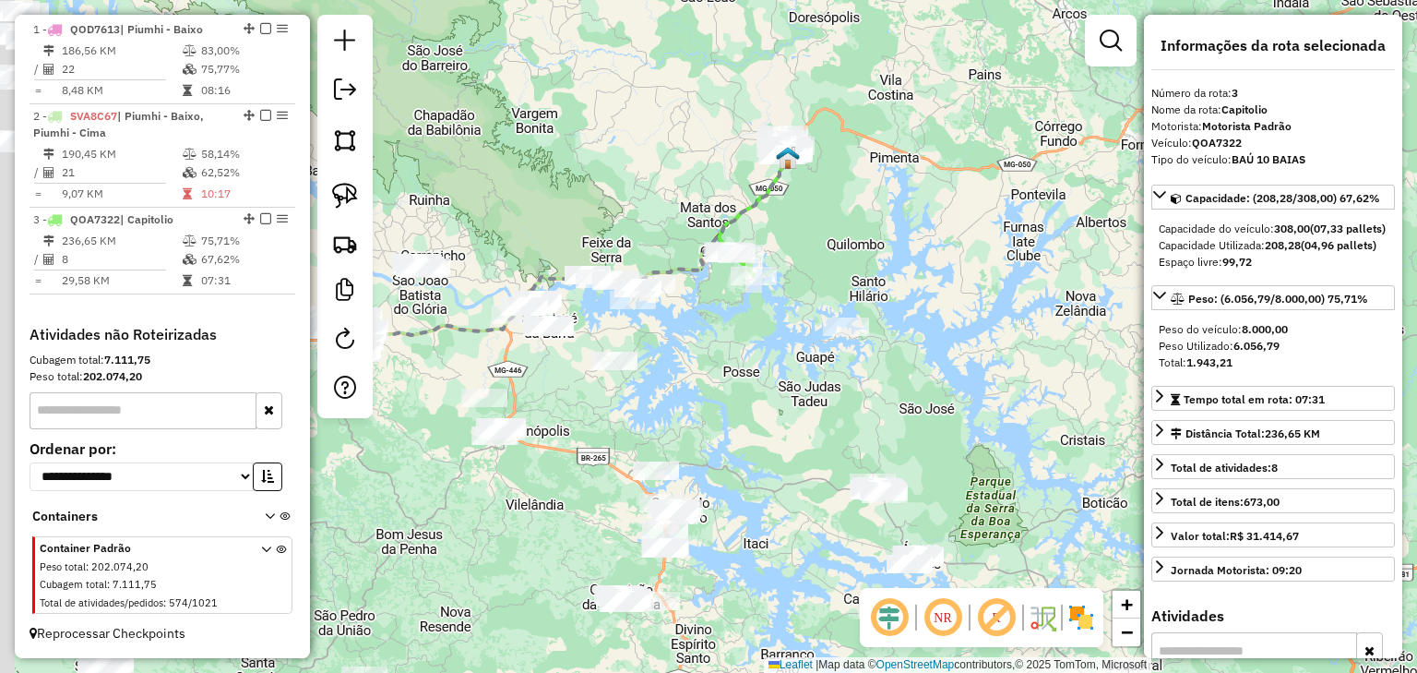
drag, startPoint x: 705, startPoint y: 198, endPoint x: 771, endPoint y: 136, distance: 91.4
click at [771, 136] on div "Janela de atendimento Grade de atendimento Capacidade Transportadoras Veículos …" at bounding box center [708, 336] width 1417 height 673
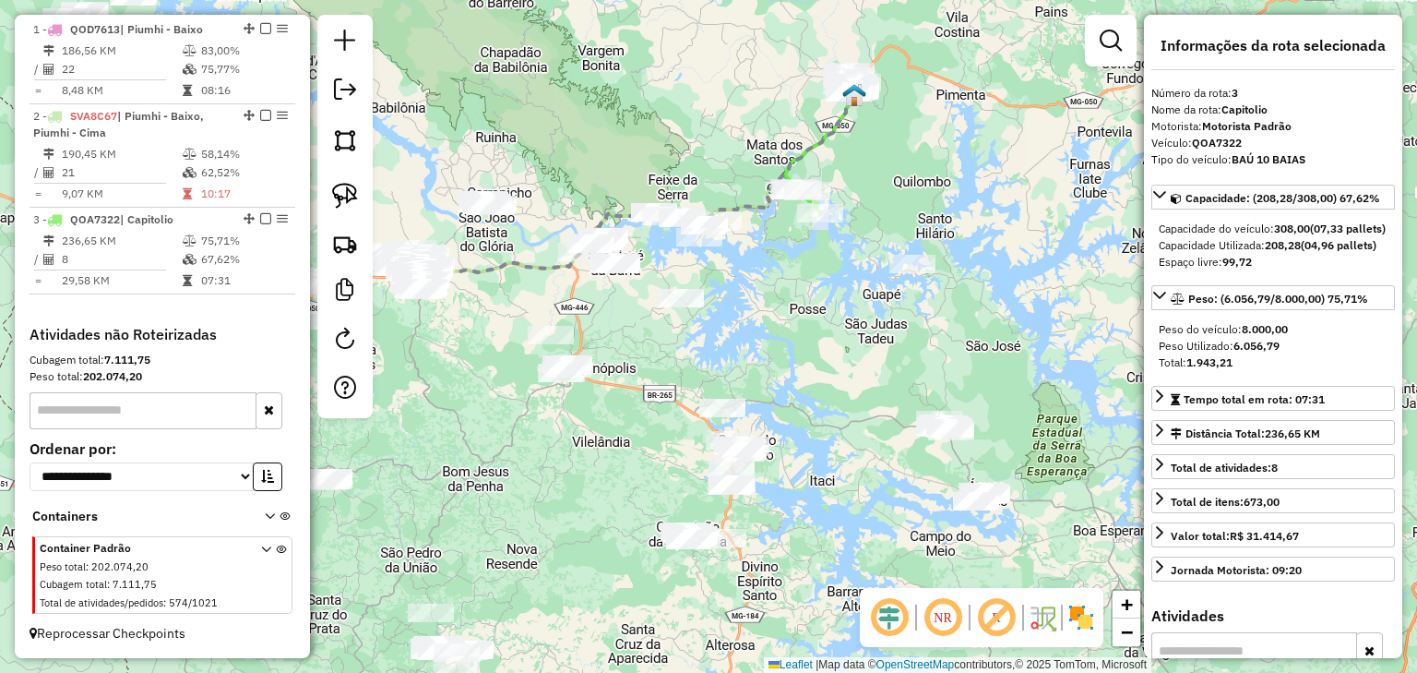
click at [779, 276] on div "Janela de atendimento Grade de atendimento Capacidade Transportadoras Veículos …" at bounding box center [708, 336] width 1417 height 673
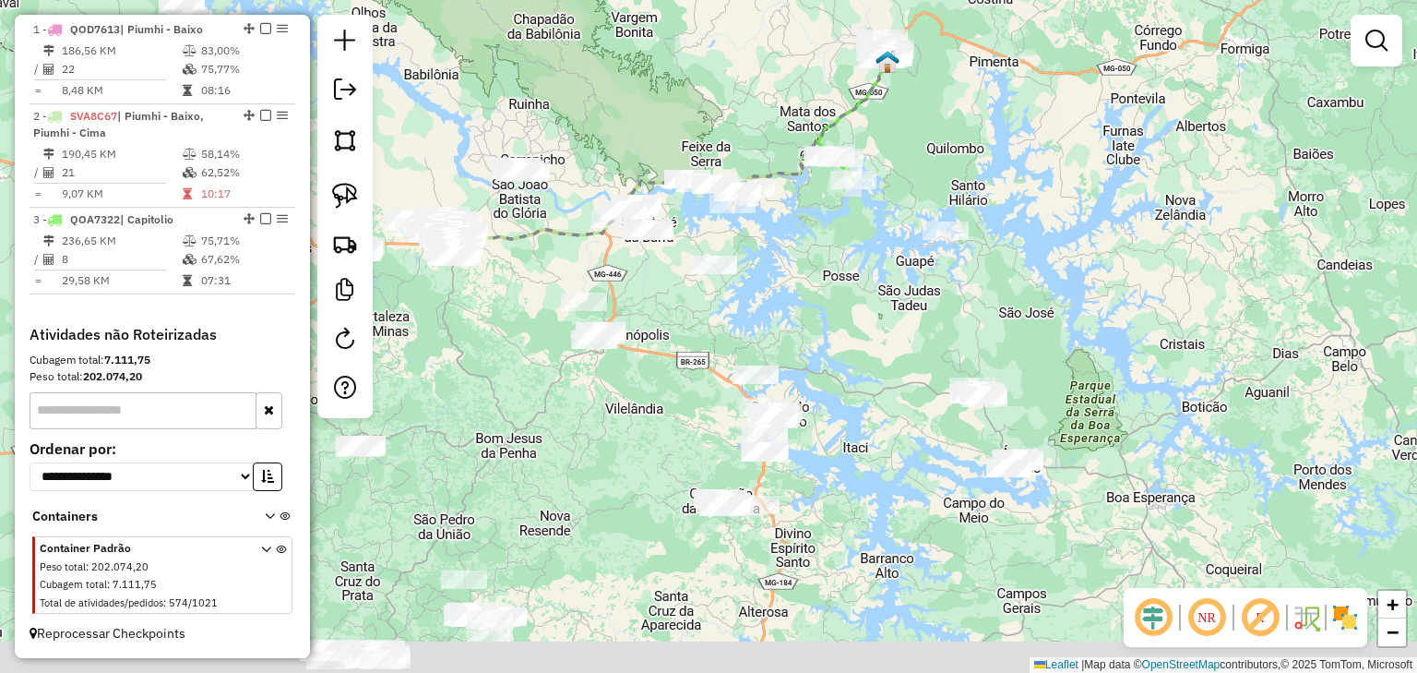
drag, startPoint x: 856, startPoint y: 296, endPoint x: 940, endPoint y: 141, distance: 176.3
click at [938, 157] on div "Janela de atendimento Grade de atendimento Capacidade Transportadoras Veículos …" at bounding box center [708, 336] width 1417 height 673
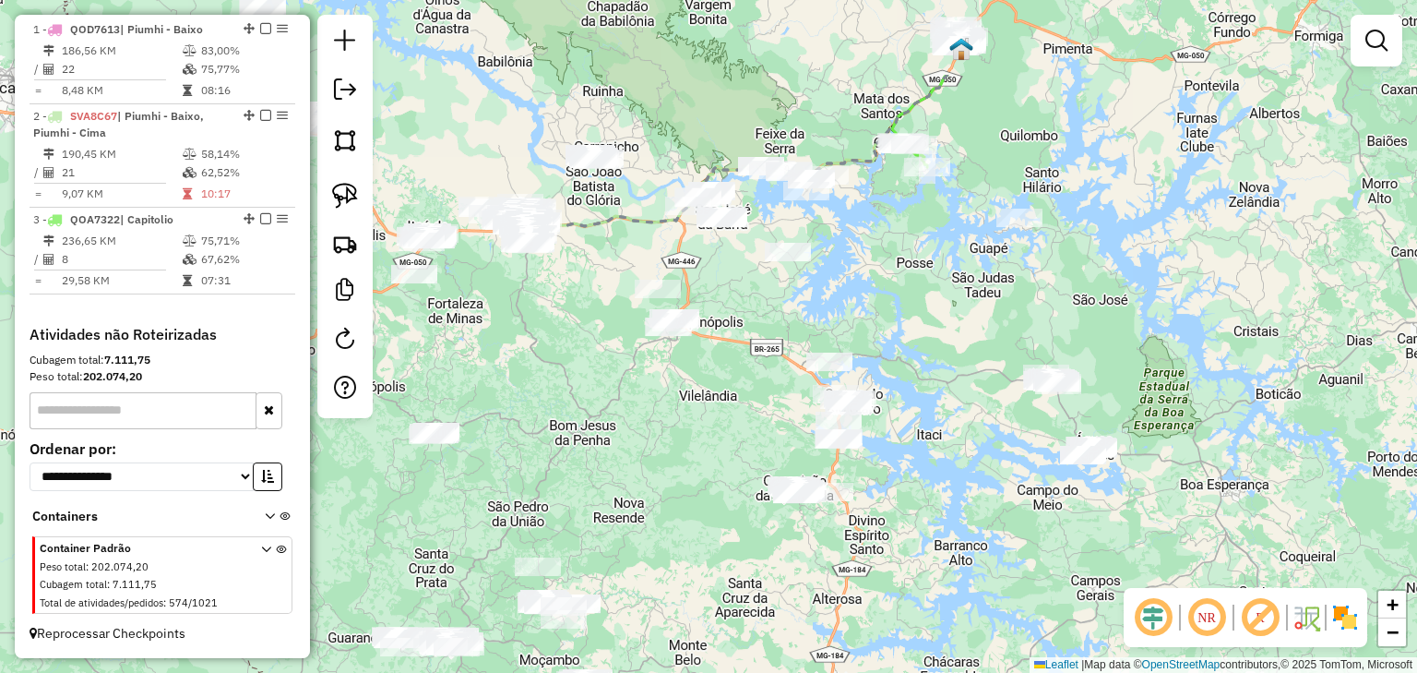
drag, startPoint x: 702, startPoint y: 333, endPoint x: 688, endPoint y: 539, distance: 206.3
click at [688, 539] on div "Janela de atendimento Grade de atendimento Capacidade Transportadoras Veículos …" at bounding box center [708, 336] width 1417 height 673
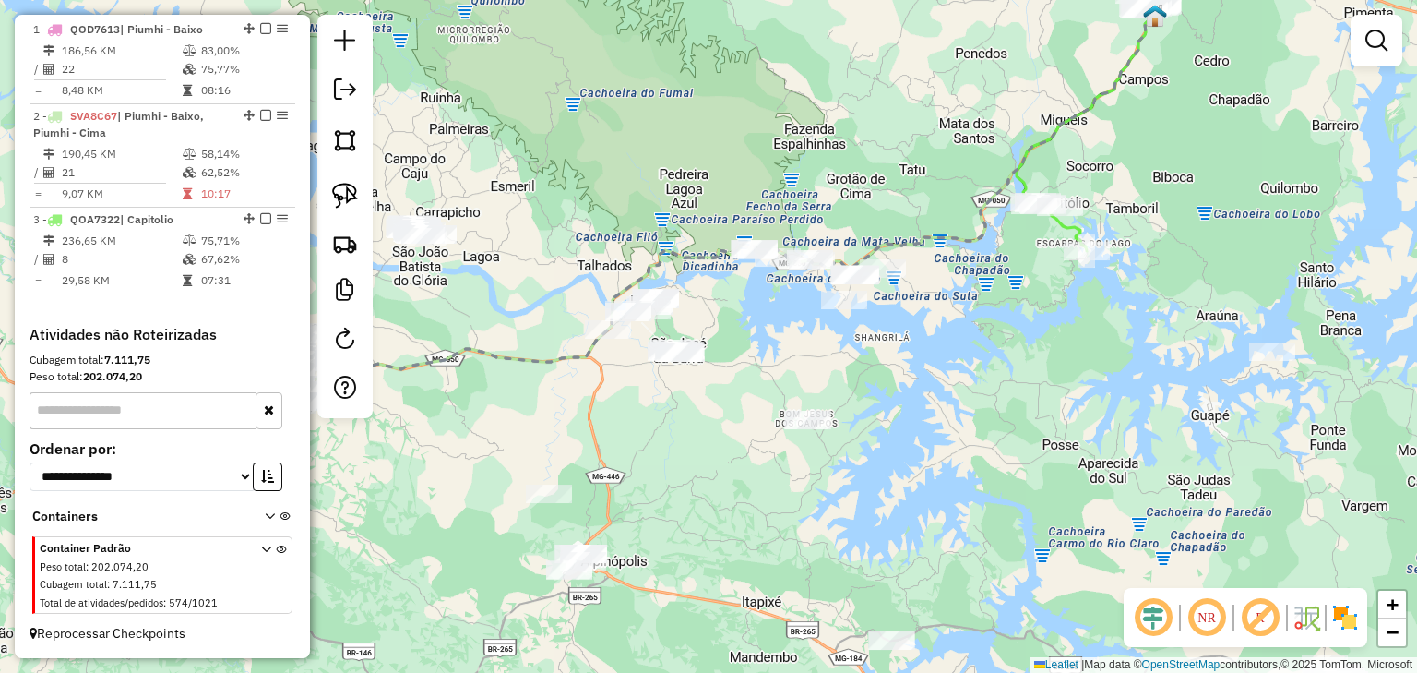
click at [733, 210] on div "Janela de atendimento Grade de atendimento Capacidade Transportadoras Veículos …" at bounding box center [708, 336] width 1417 height 673
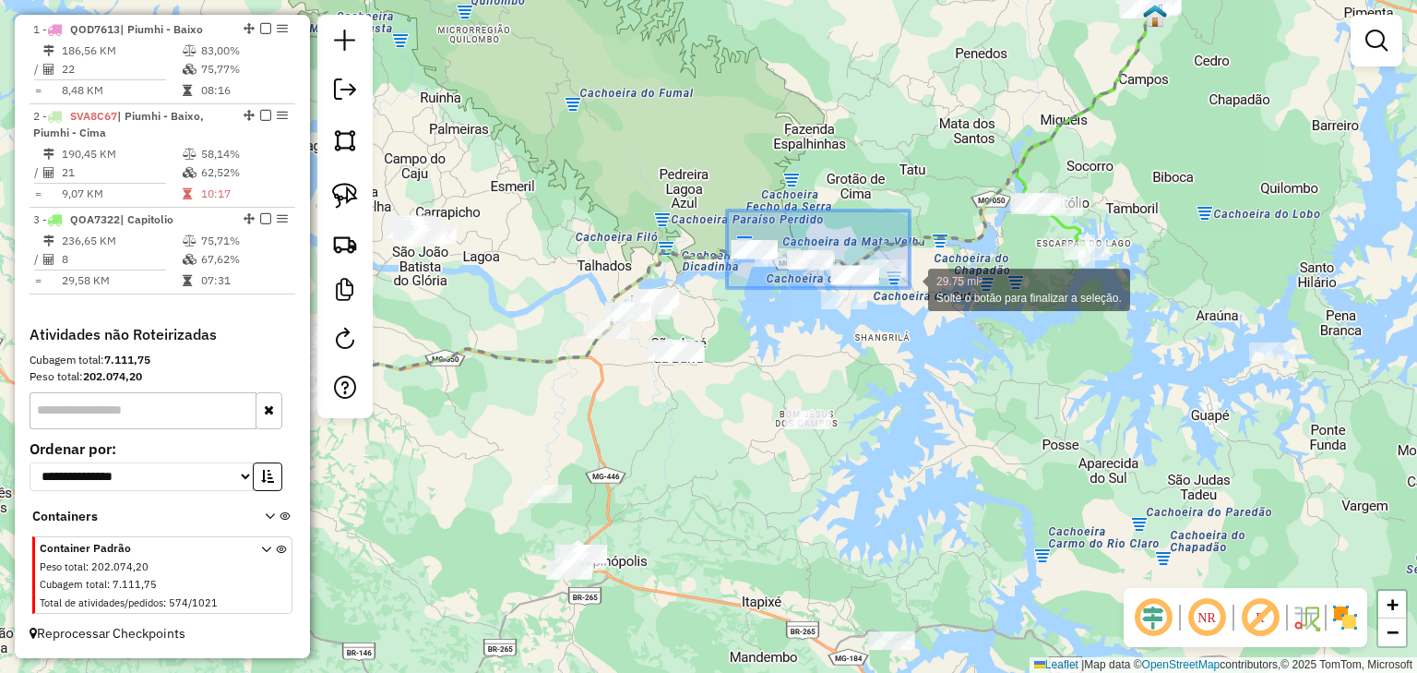
drag, startPoint x: 727, startPoint y: 210, endPoint x: 923, endPoint y: 312, distance: 220.4
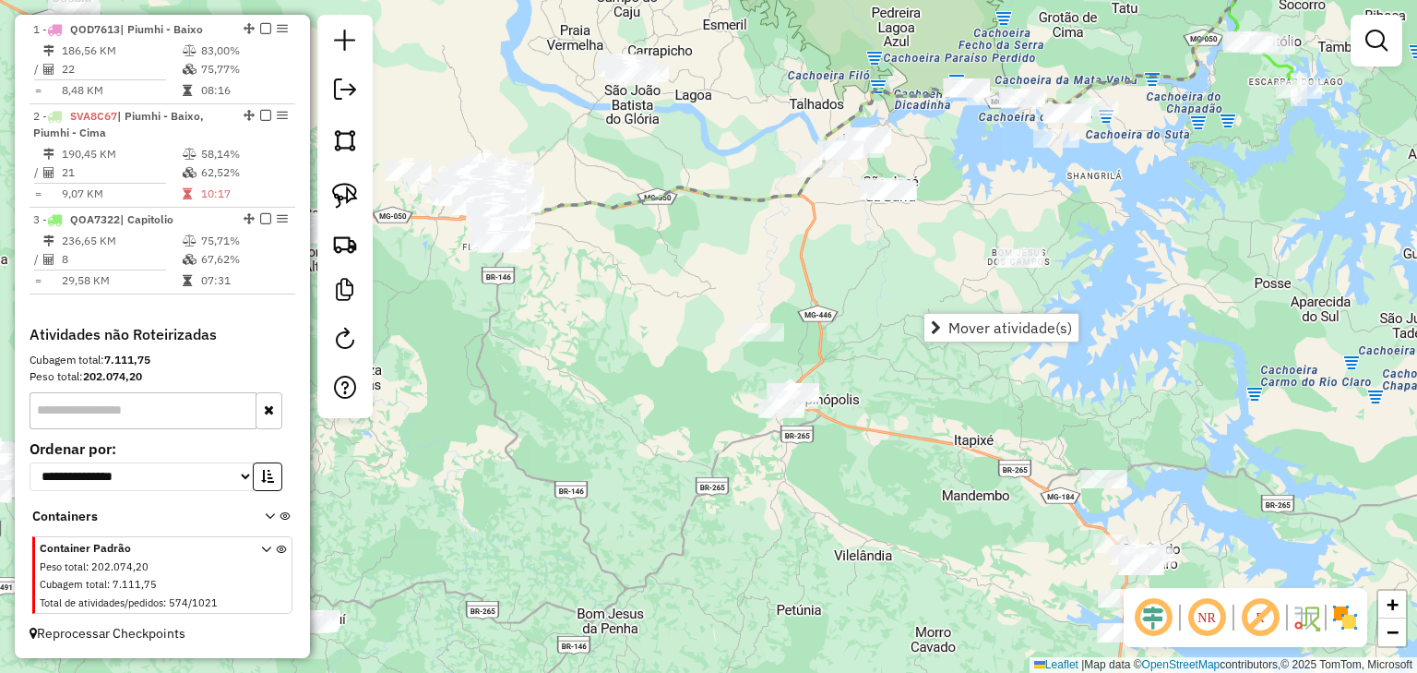
drag, startPoint x: 730, startPoint y: 434, endPoint x: 1003, endPoint y: 117, distance: 418.1
click at [1000, 122] on div "Janela de atendimento Grade de atendimento Capacidade Transportadoras Veículos …" at bounding box center [708, 336] width 1417 height 673
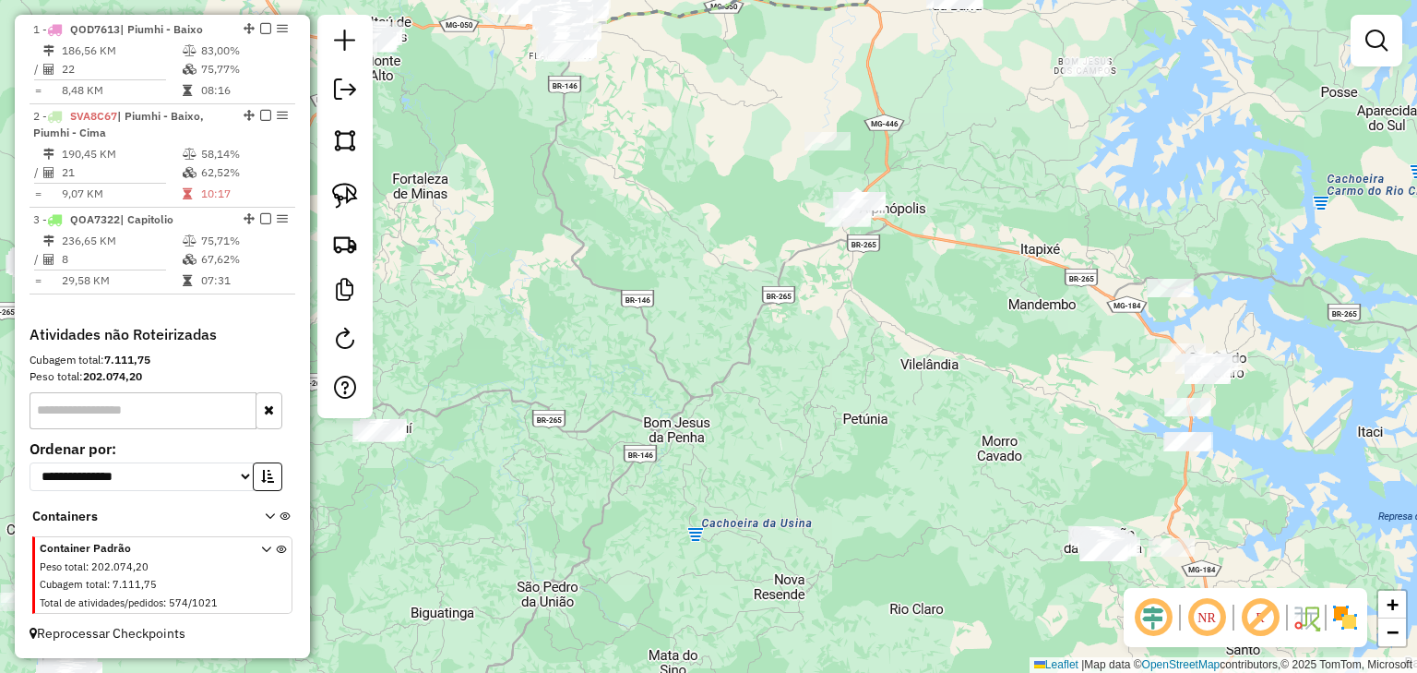
drag, startPoint x: 932, startPoint y: 417, endPoint x: 854, endPoint y: 230, distance: 203.1
click at [891, 255] on div "Janela de atendimento Grade de atendimento Capacidade Transportadoras Veículos …" at bounding box center [708, 336] width 1417 height 673
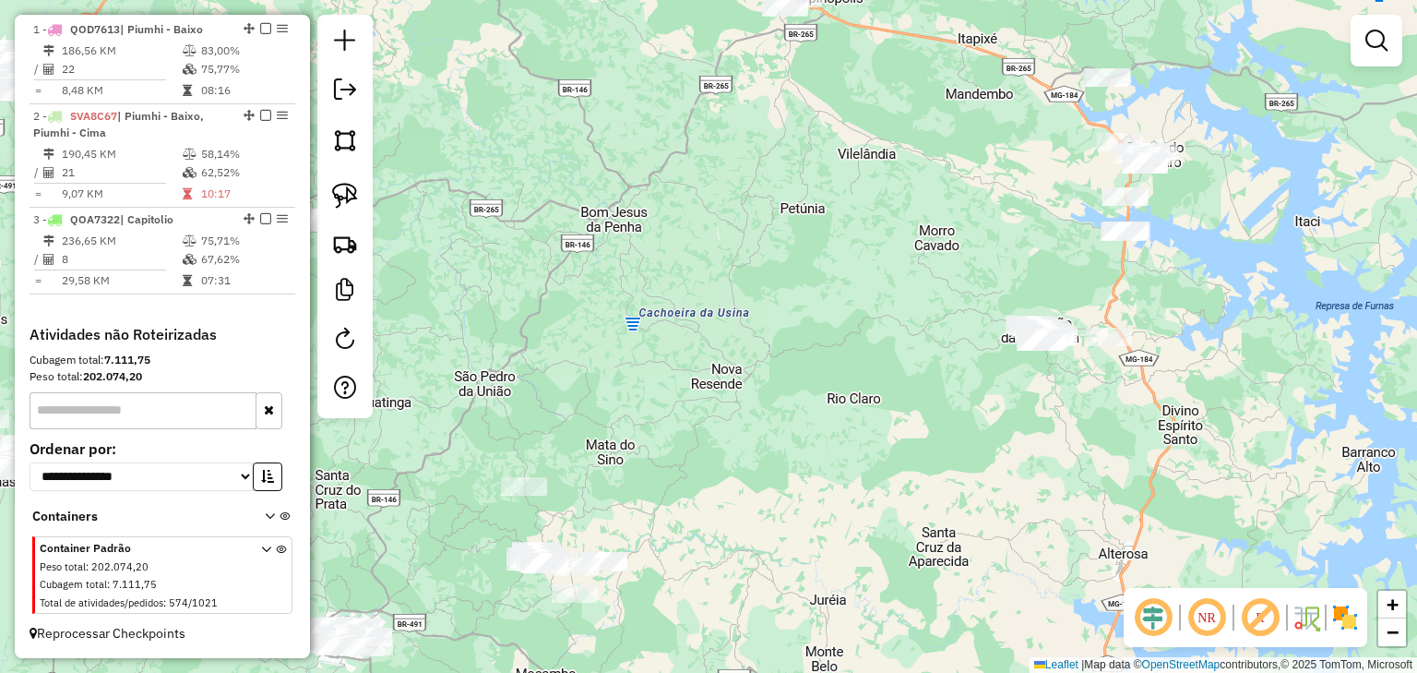
drag, startPoint x: 921, startPoint y: 334, endPoint x: 1041, endPoint y: 163, distance: 208.7
click at [1034, 164] on div "Janela de atendimento Grade de atendimento Capacidade Transportadoras Veículos …" at bounding box center [708, 336] width 1417 height 673
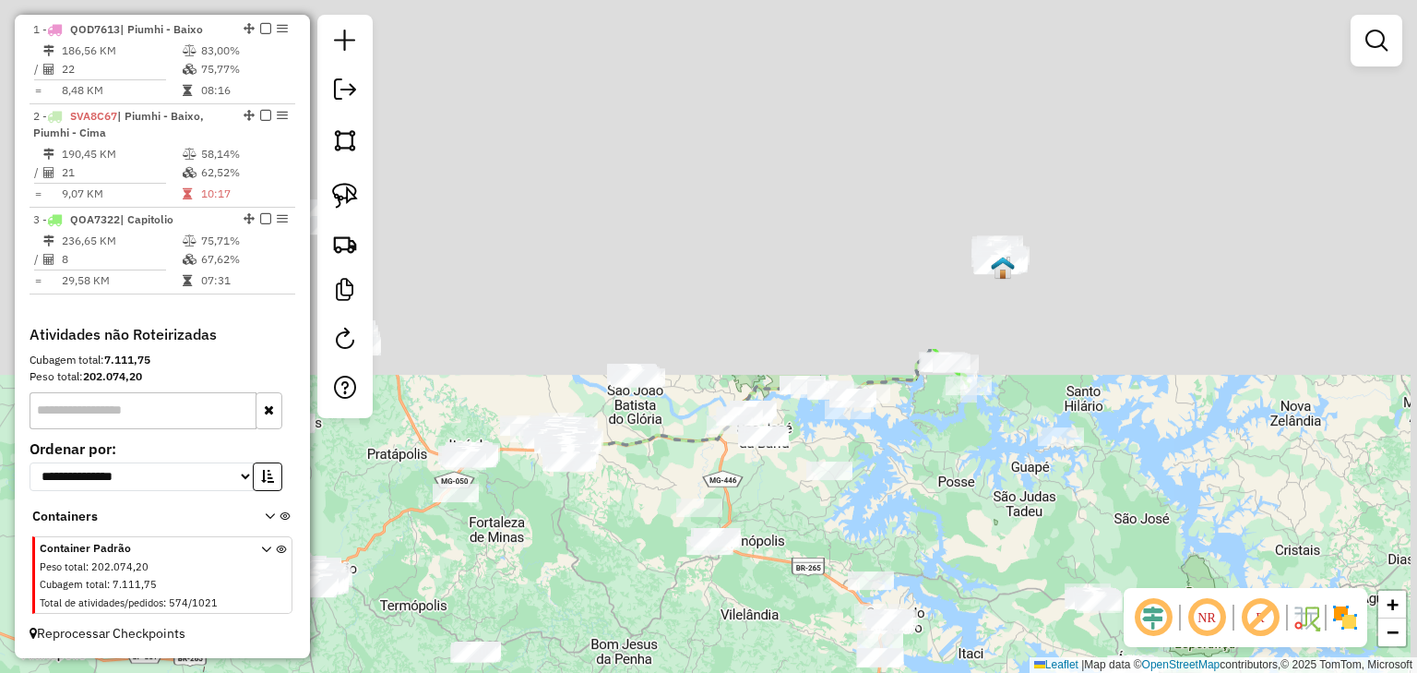
drag, startPoint x: 816, startPoint y: 477, endPoint x: 720, endPoint y: 707, distance: 249.0
click at [720, 672] on html "Aguarde... Pop-up bloqueado! Seu navegador bloqueou automáticamente a abertura …" at bounding box center [708, 336] width 1417 height 673
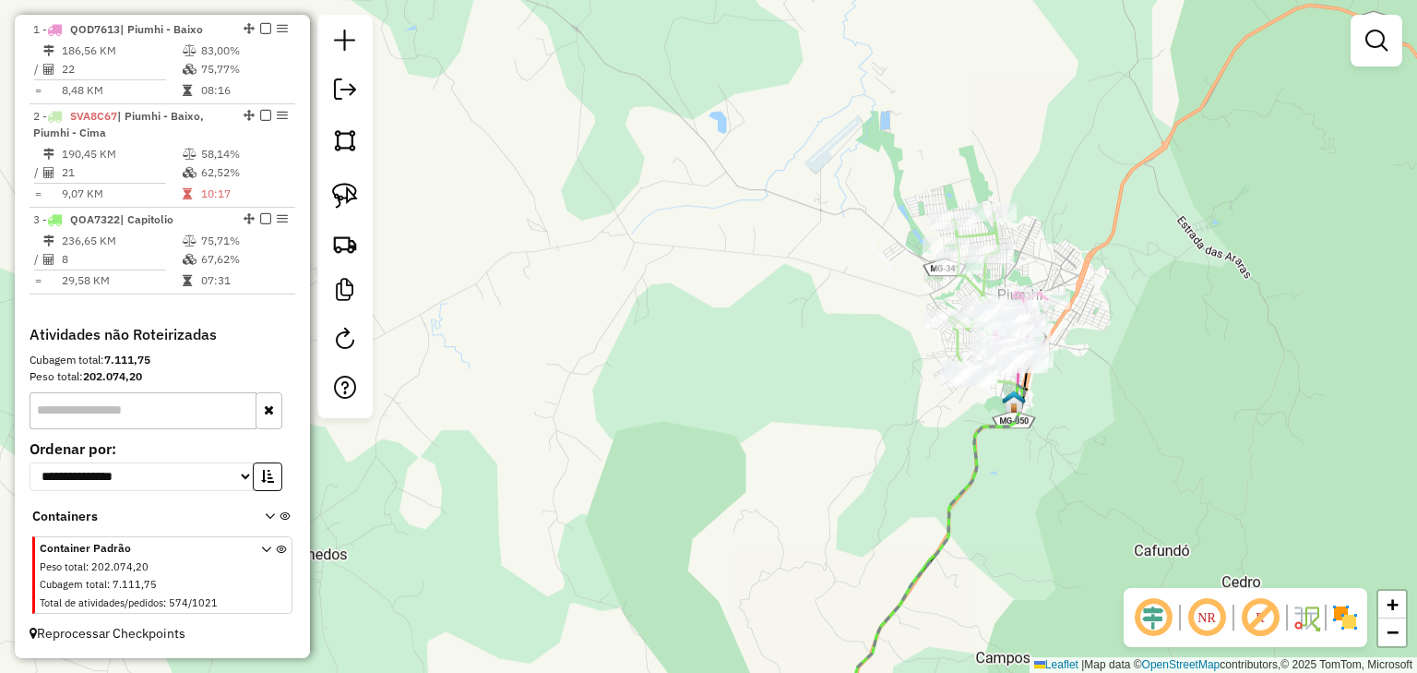
select select "**********"
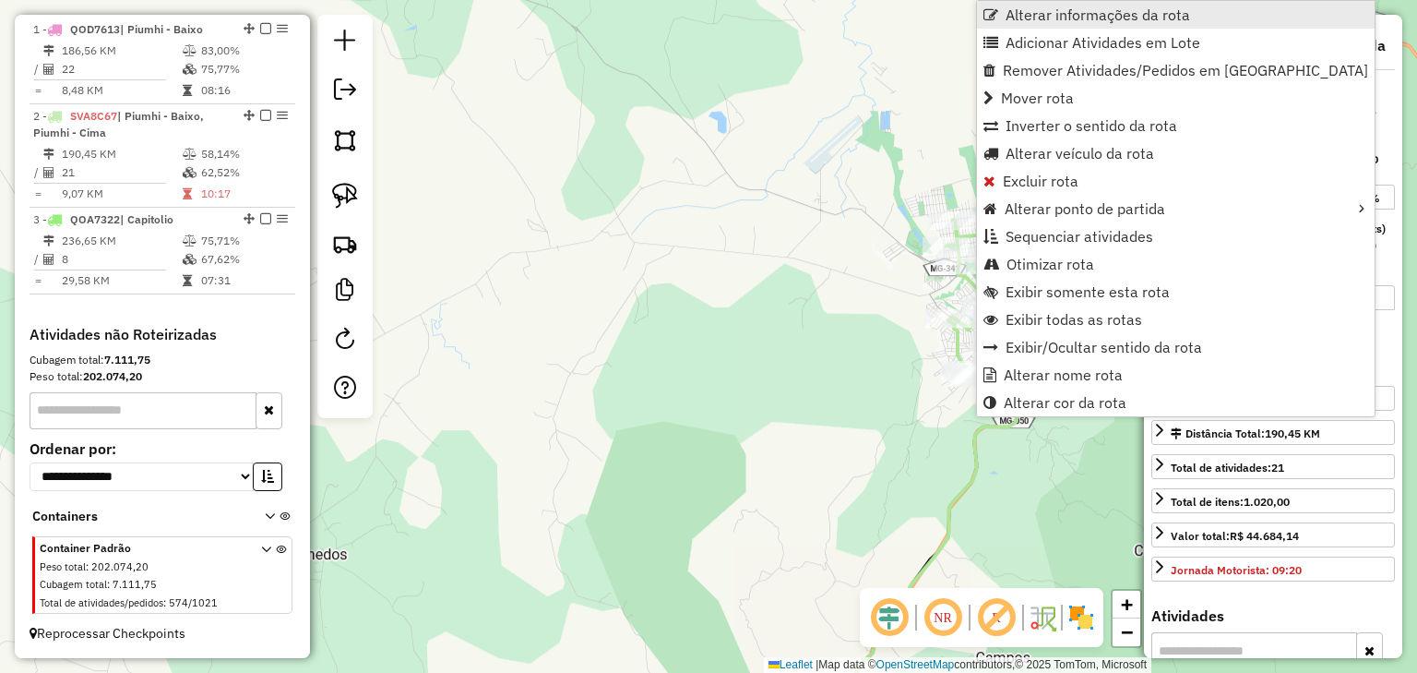
click at [1012, 7] on span "Alterar informações da rota" at bounding box center [1098, 14] width 185 height 15
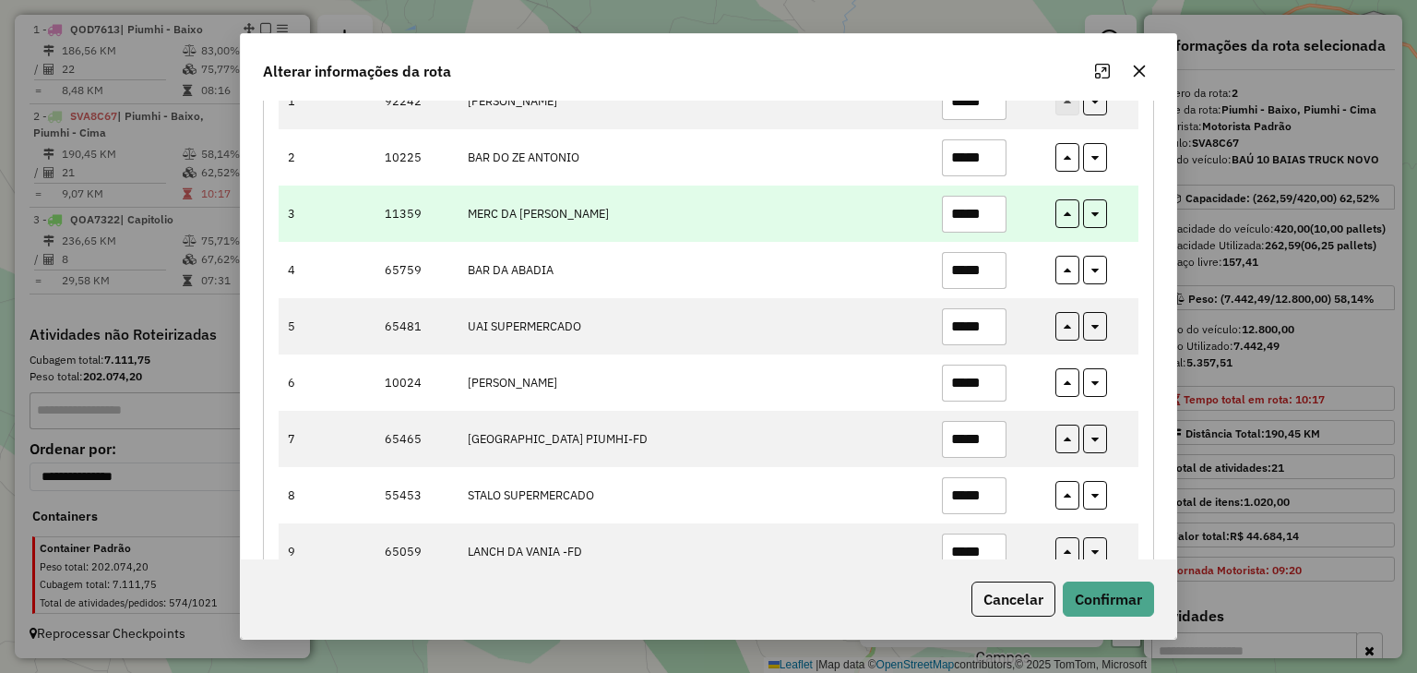
scroll to position [295, 0]
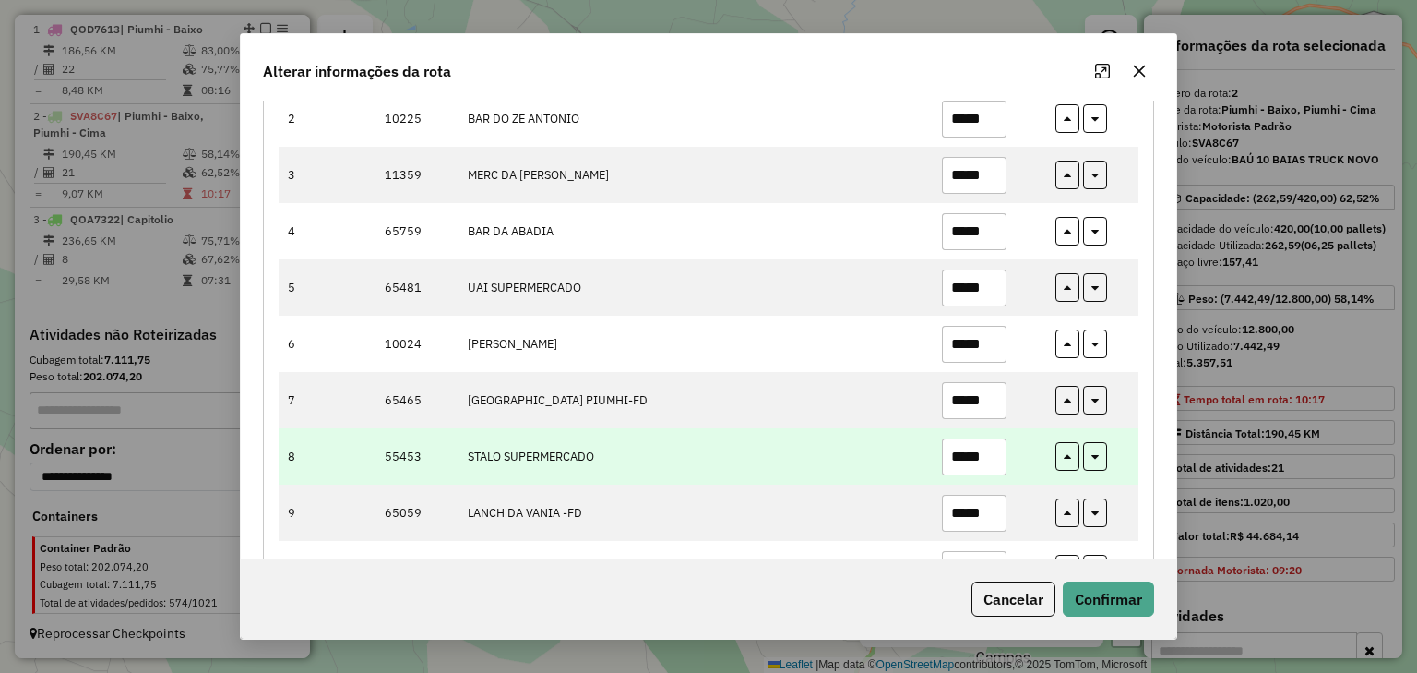
drag, startPoint x: 990, startPoint y: 452, endPoint x: 898, endPoint y: 449, distance: 92.3
click at [900, 452] on tr "8 55453 STALO SUPERMERCADO *****" at bounding box center [709, 456] width 860 height 56
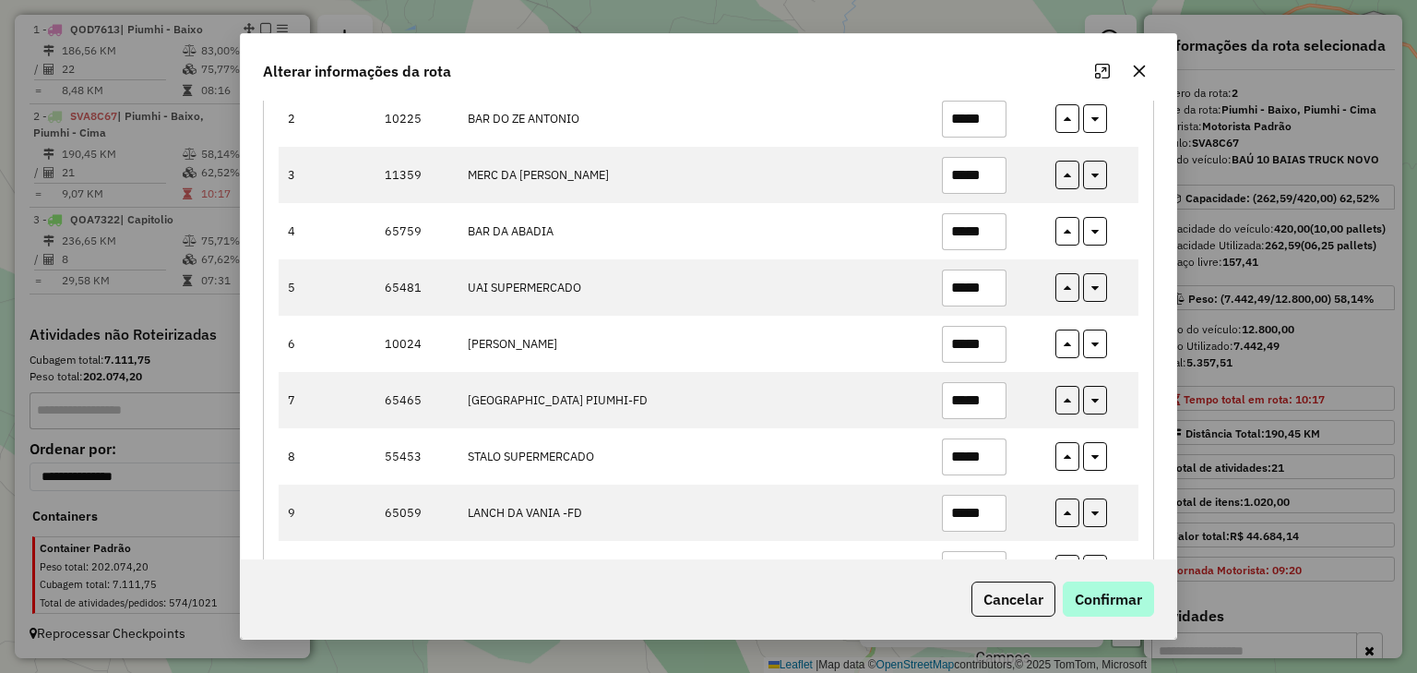
type input "*****"
click at [1132, 583] on button "Confirmar" at bounding box center [1108, 598] width 91 height 35
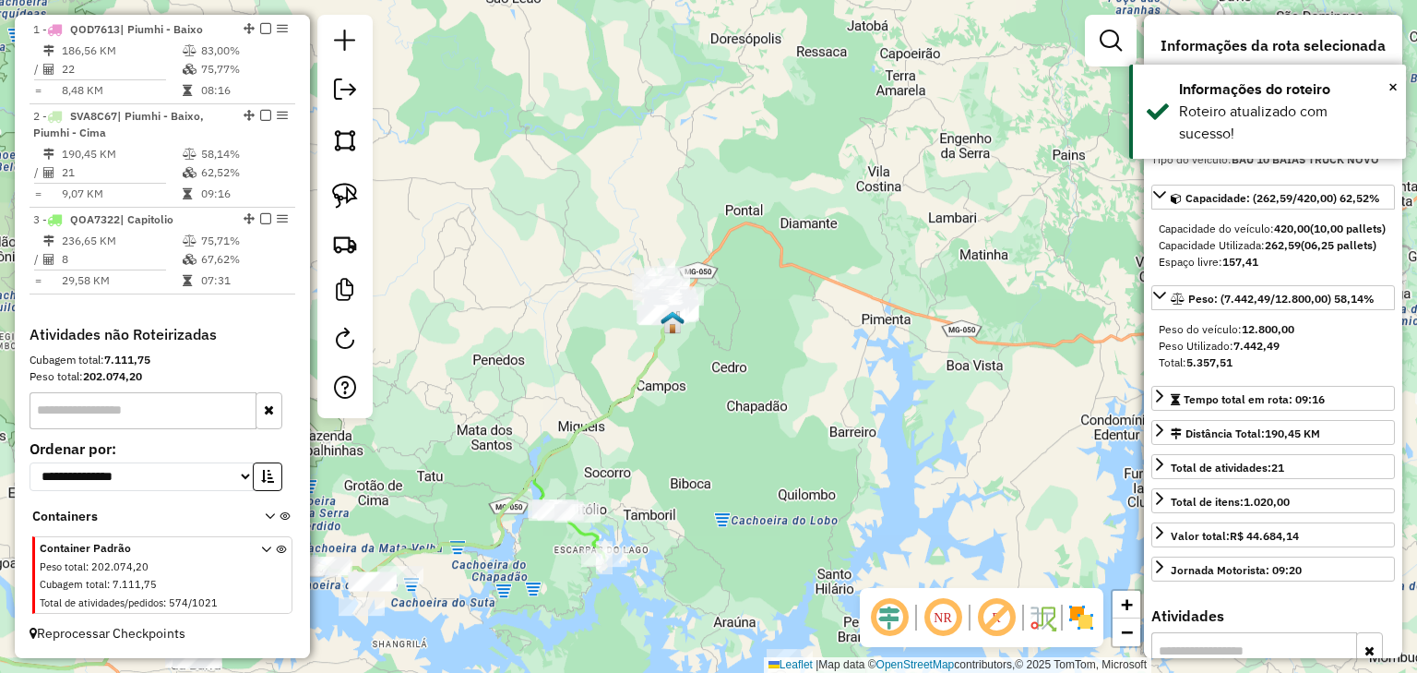
drag, startPoint x: 565, startPoint y: 356, endPoint x: 753, endPoint y: 235, distance: 223.7
click at [742, 245] on div "Janela de atendimento Grade de atendimento Capacidade Transportadoras Veículos …" at bounding box center [708, 336] width 1417 height 673
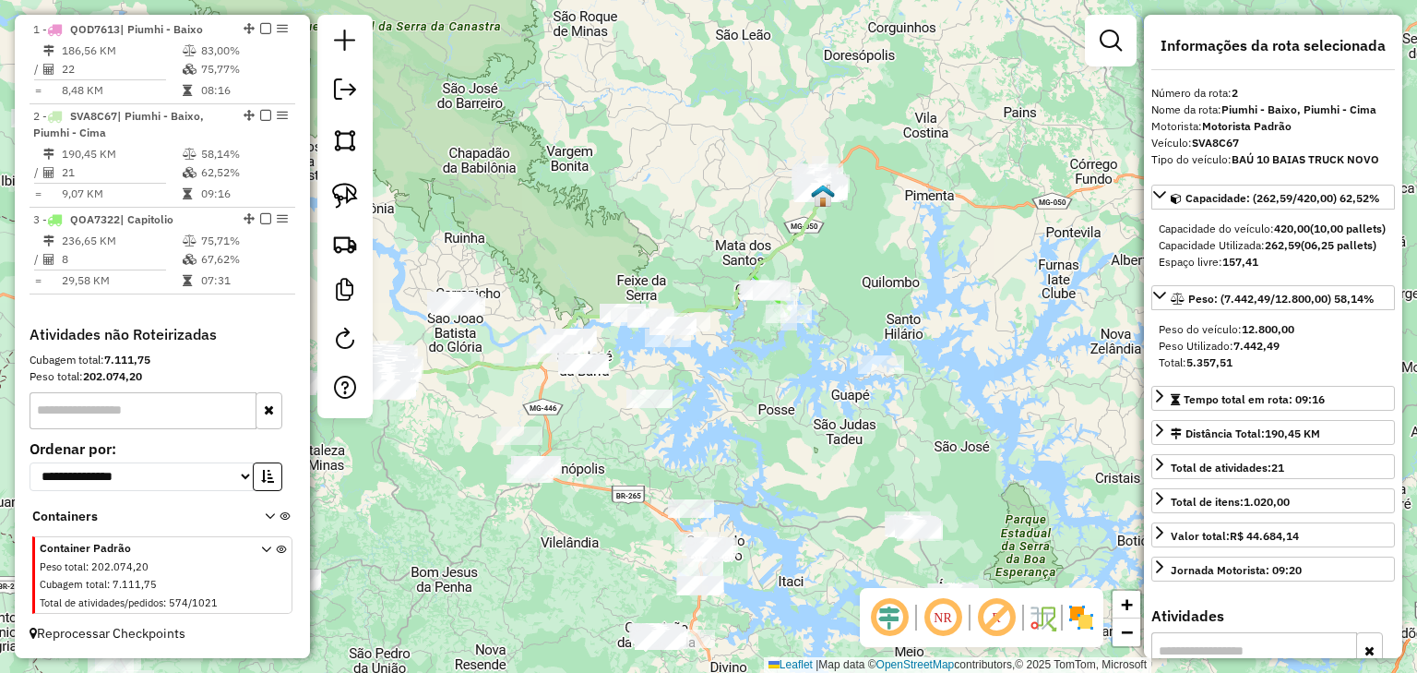
click at [724, 348] on div "Janela de atendimento Grade de atendimento Capacidade Transportadoras Veículos …" at bounding box center [708, 336] width 1417 height 673
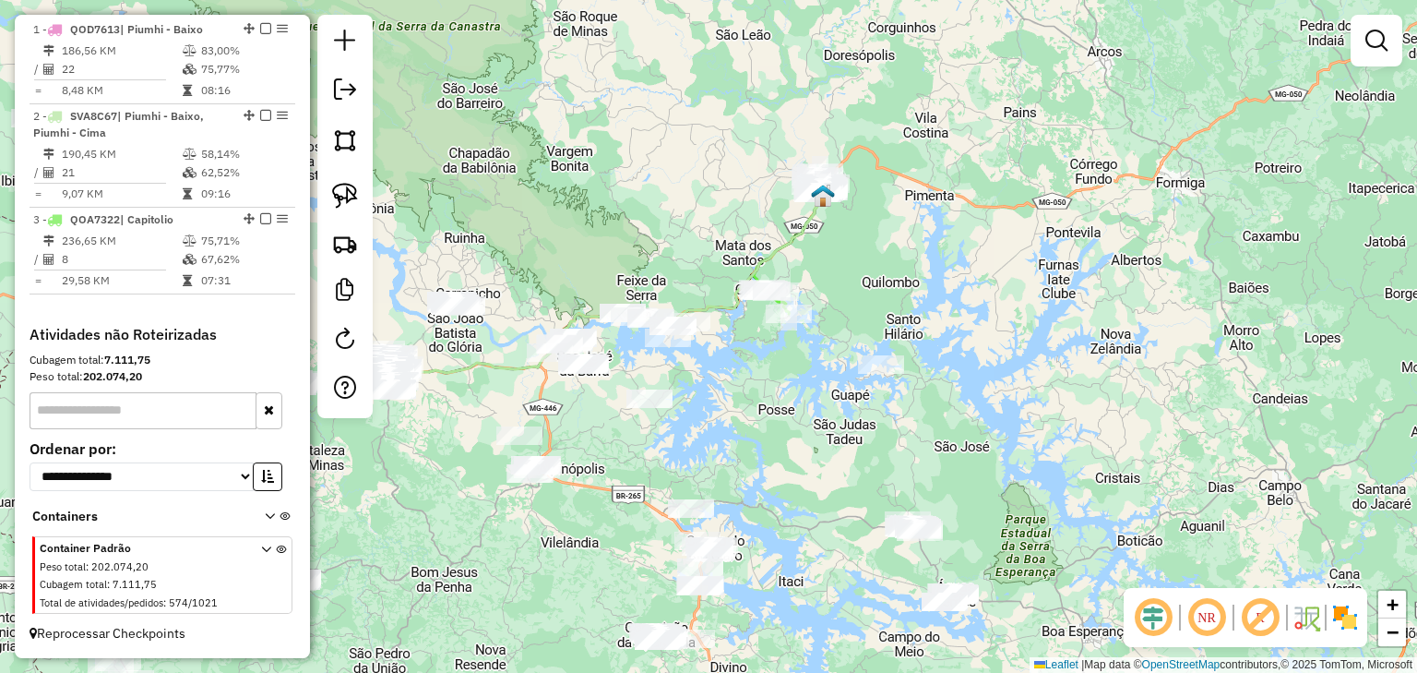
click at [716, 304] on icon at bounding box center [608, 286] width 433 height 188
select select "**********"
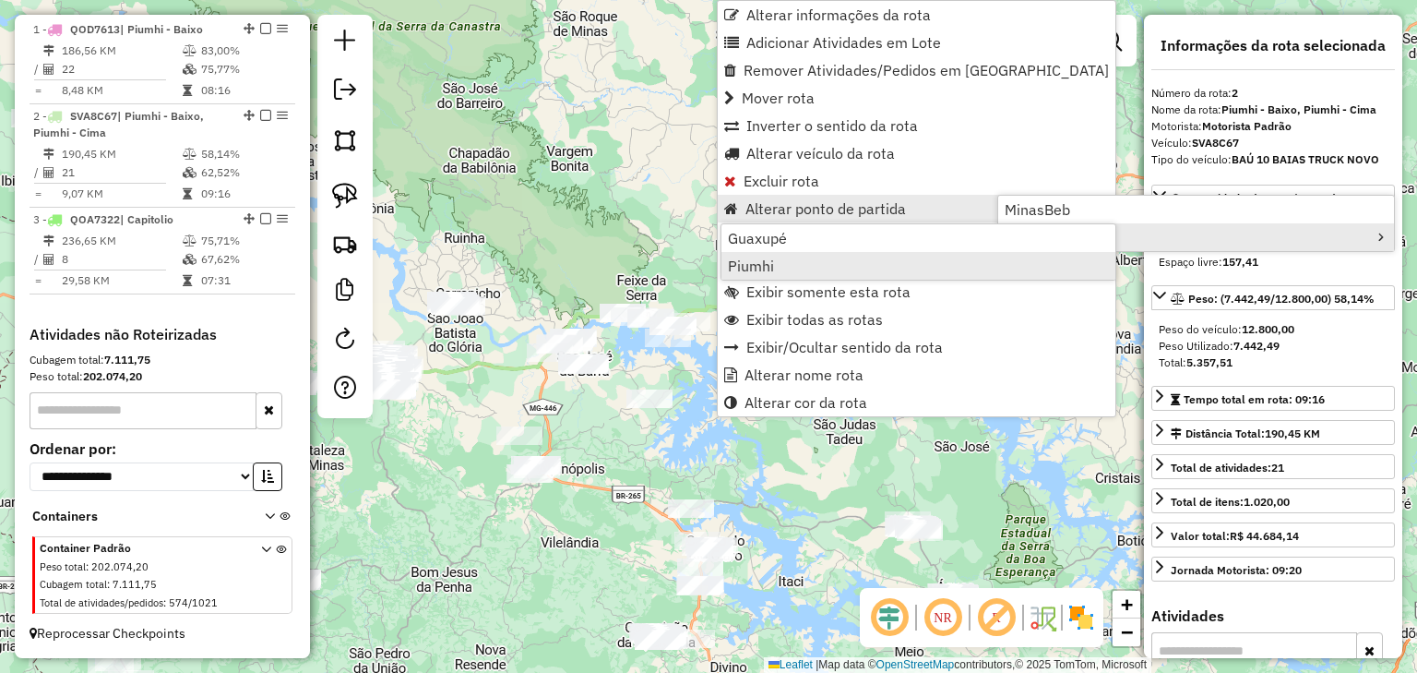
click at [764, 268] on span "Piumhi" at bounding box center [751, 265] width 46 height 15
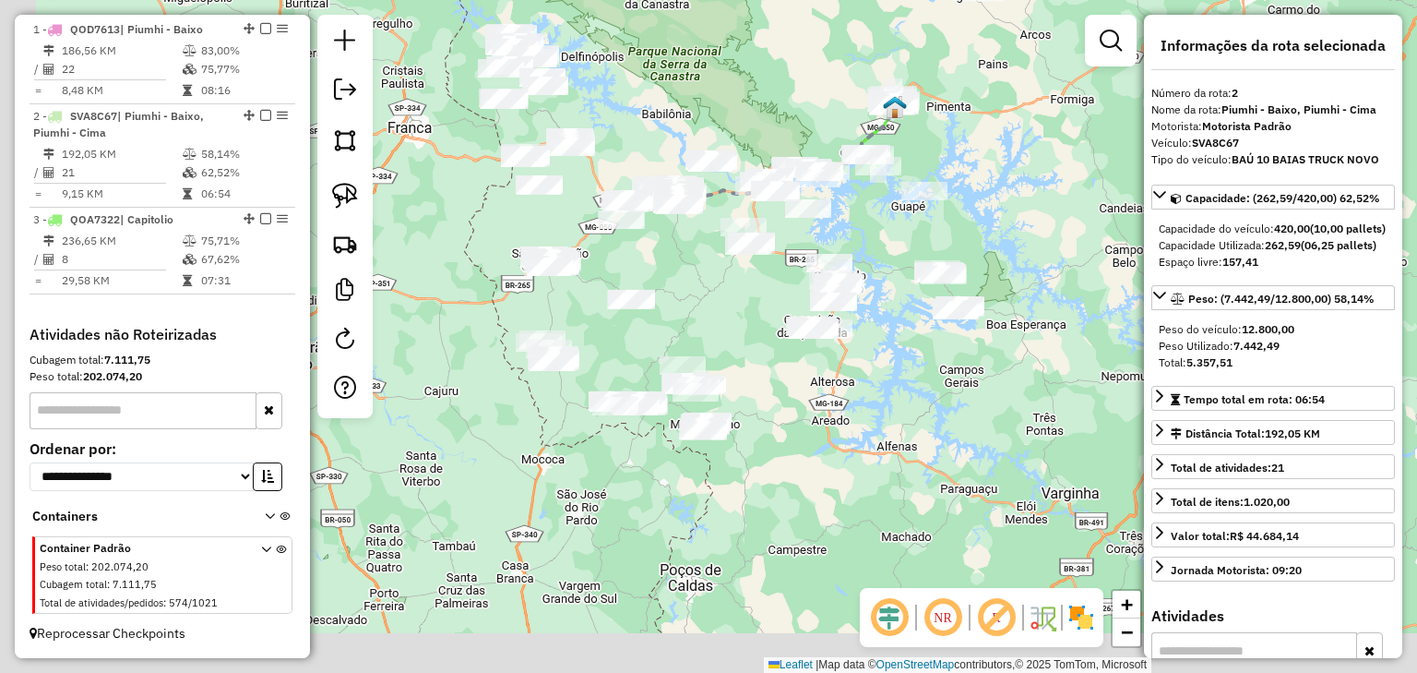
drag, startPoint x: 652, startPoint y: 436, endPoint x: 801, endPoint y: 255, distance: 234.1
click at [802, 266] on div "Janela de atendimento Grade de atendimento Capacidade Transportadoras Veículos …" at bounding box center [708, 336] width 1417 height 673
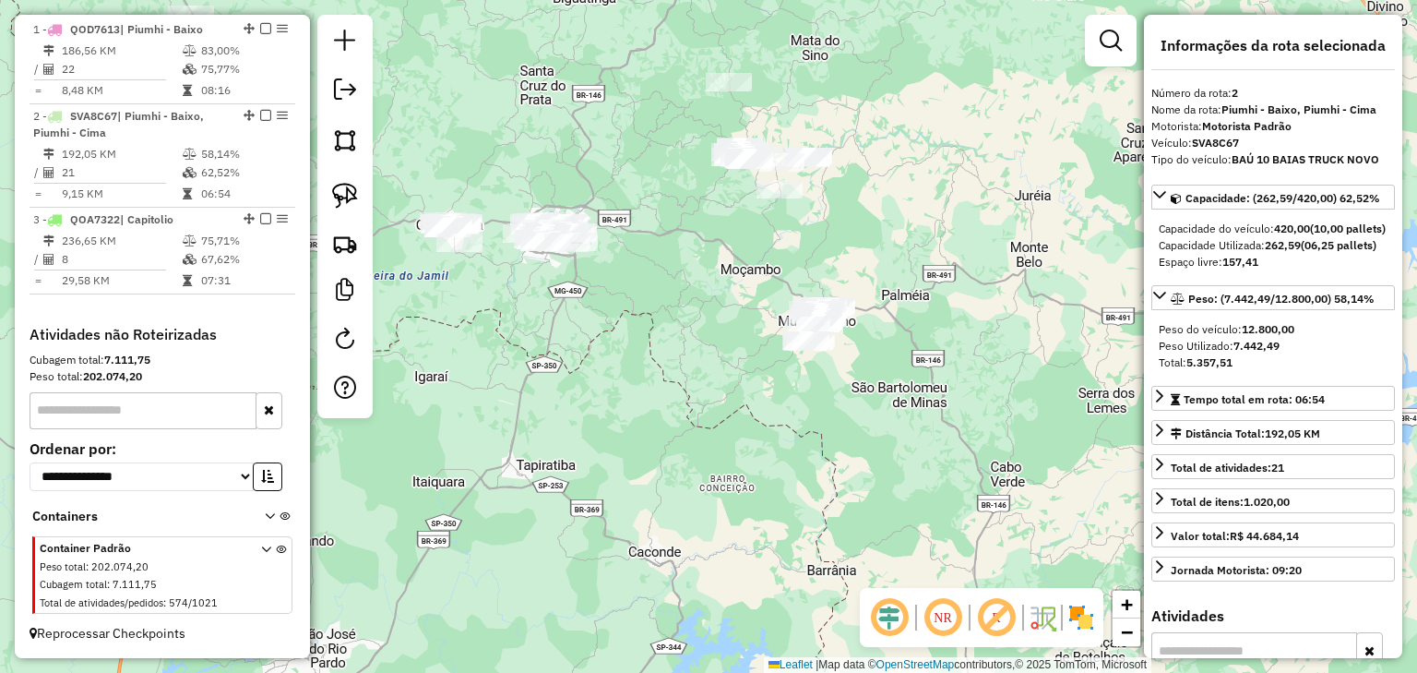
drag, startPoint x: 769, startPoint y: 310, endPoint x: 753, endPoint y: 281, distance: 33.4
click at [753, 281] on div "Janela de atendimento Grade de atendimento Capacidade Transportadoras Veículos …" at bounding box center [708, 336] width 1417 height 673
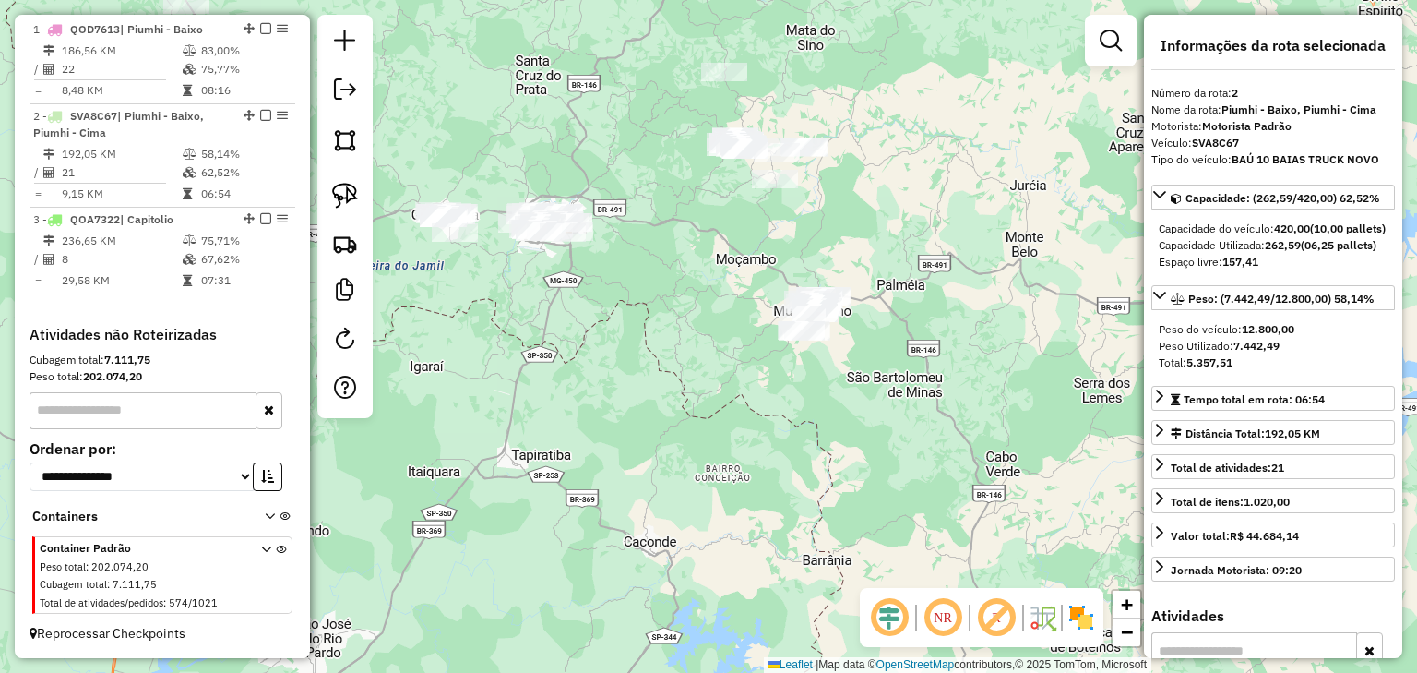
click at [744, 258] on div "Janela de atendimento Grade de atendimento Capacidade Transportadoras Veículos …" at bounding box center [708, 336] width 1417 height 673
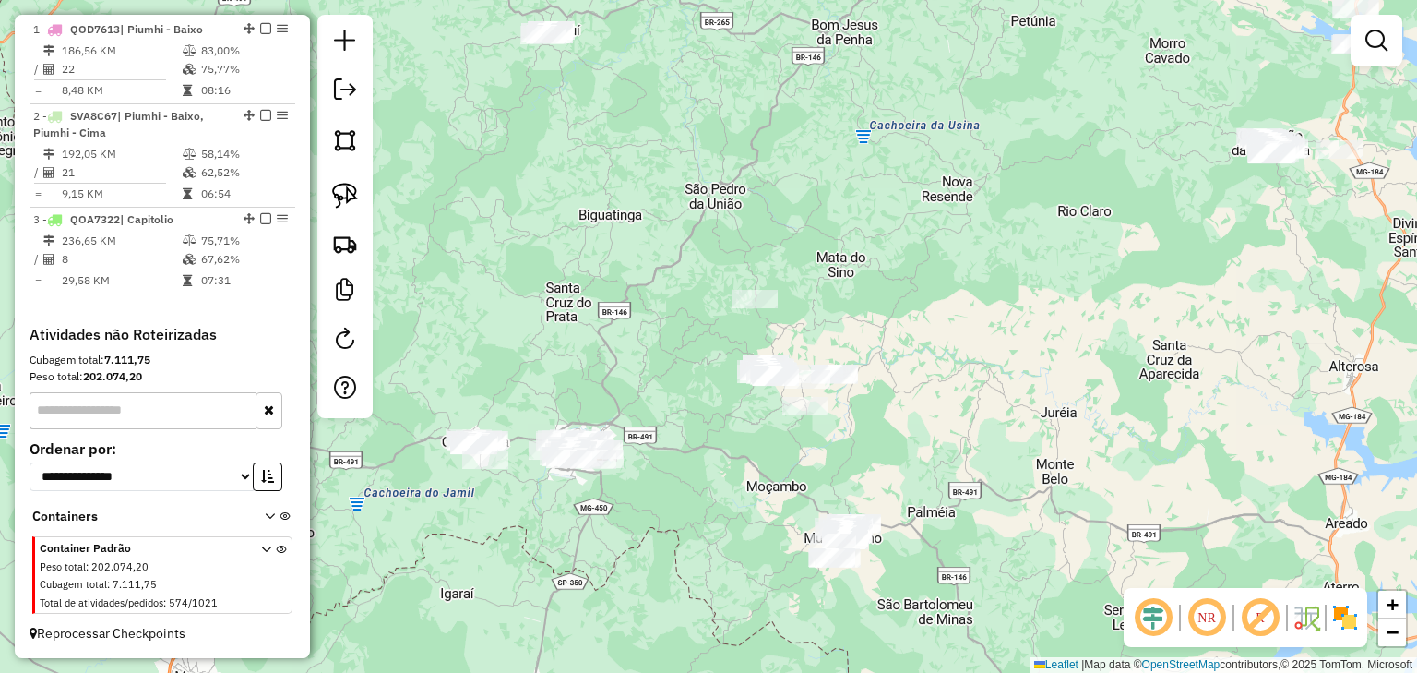
drag, startPoint x: 734, startPoint y: 229, endPoint x: 764, endPoint y: 456, distance: 229.1
click at [764, 456] on div "Janela de atendimento Grade de atendimento Capacidade Transportadoras Veículos …" at bounding box center [708, 336] width 1417 height 673
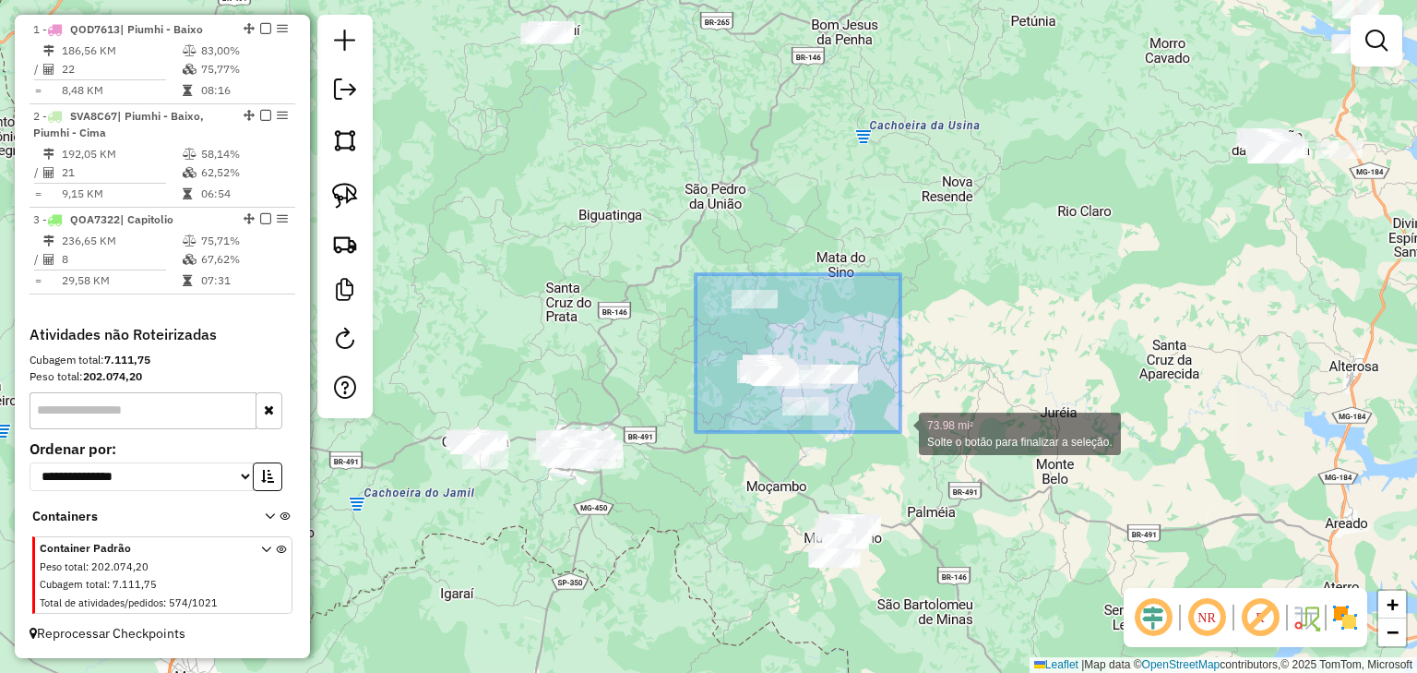
drag, startPoint x: 696, startPoint y: 274, endPoint x: 901, endPoint y: 432, distance: 258.6
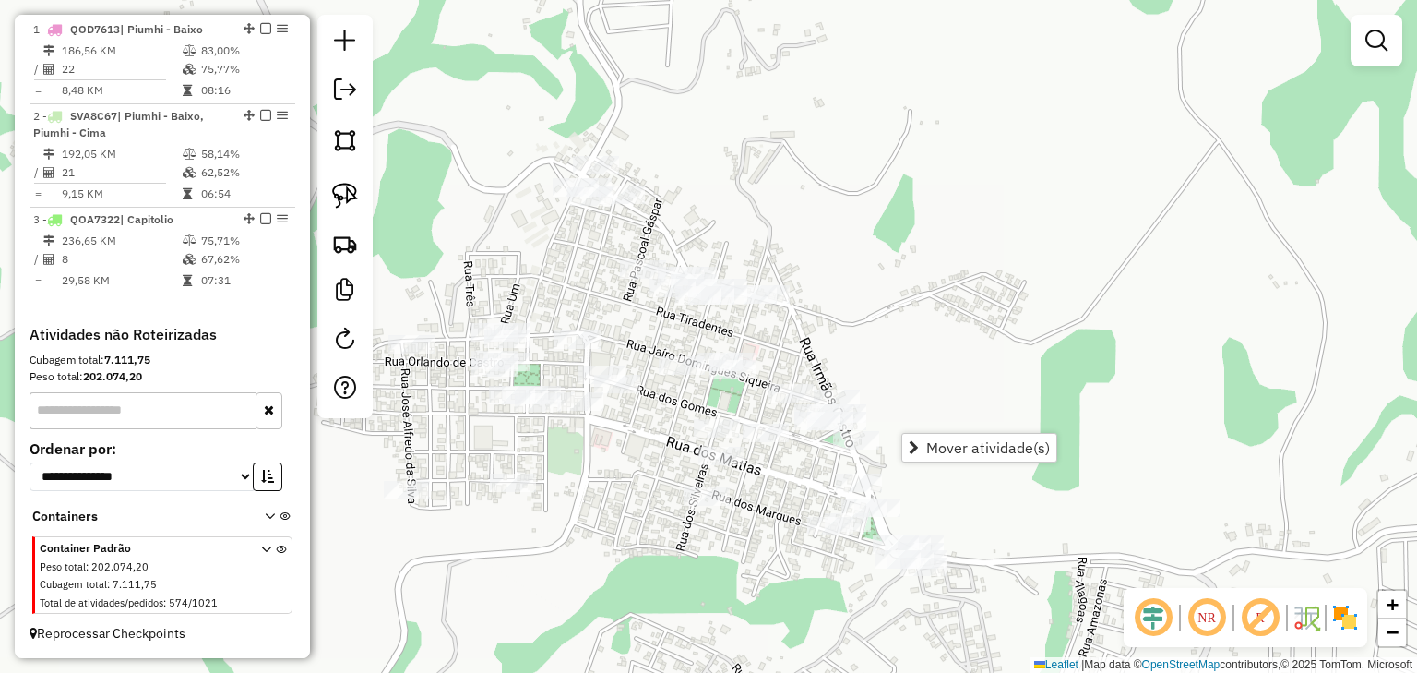
drag, startPoint x: 802, startPoint y: 366, endPoint x: 784, endPoint y: 216, distance: 151.4
click at [786, 218] on div "Janela de atendimento Grade de atendimento Capacidade Transportadoras Veículos …" at bounding box center [708, 336] width 1417 height 673
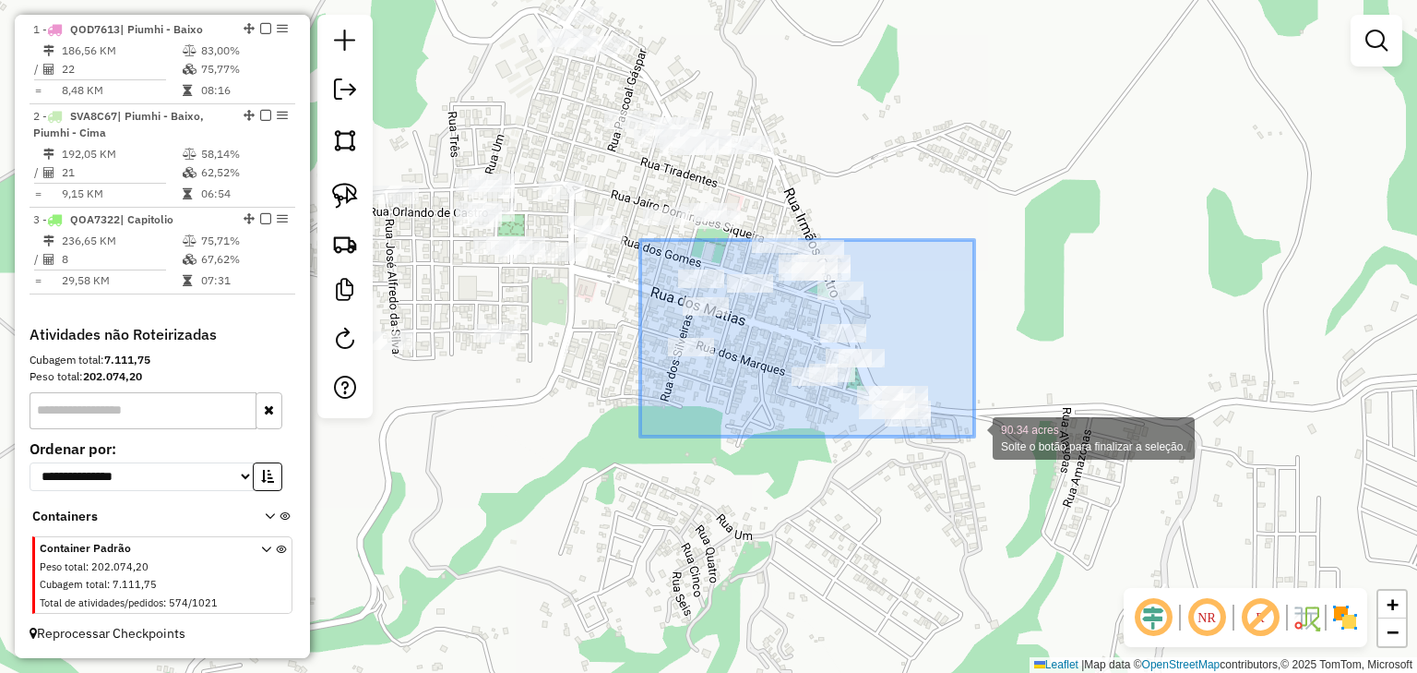
drag, startPoint x: 640, startPoint y: 240, endPoint x: 989, endPoint y: 487, distance: 427.6
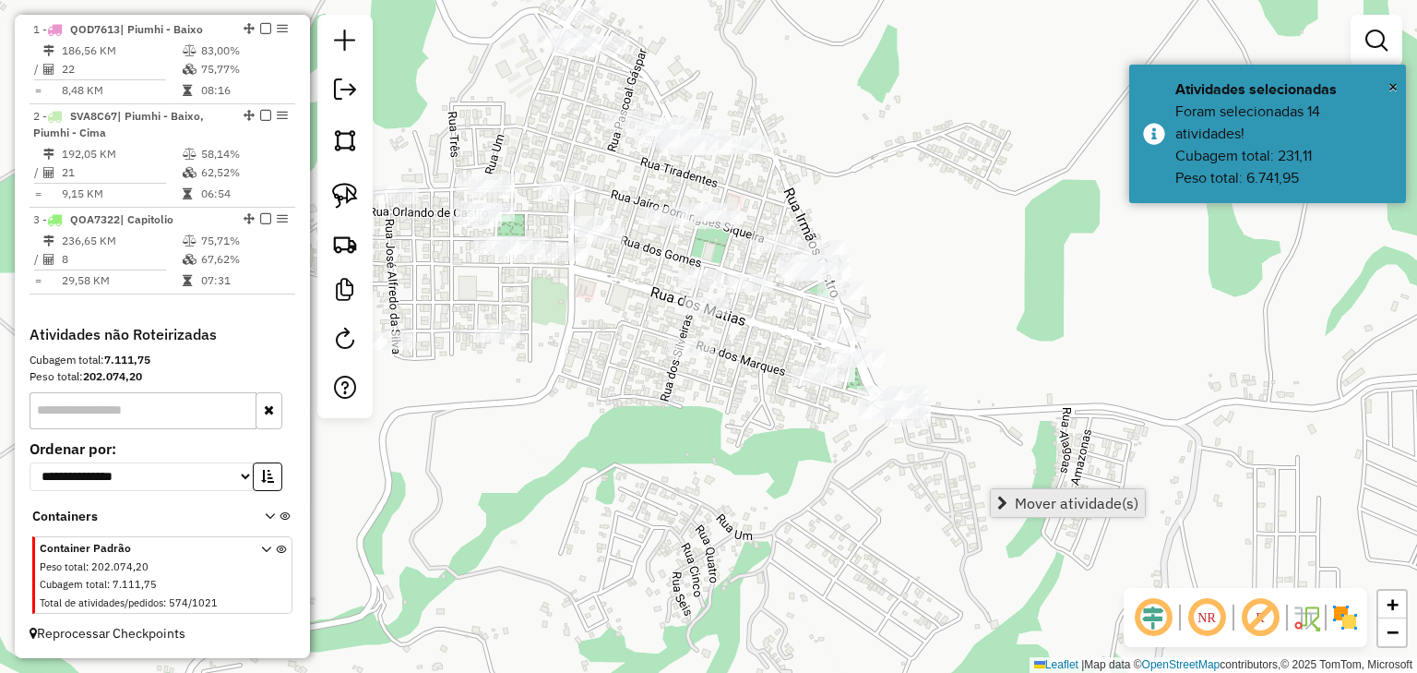
click at [1016, 501] on span "Mover atividade(s)" at bounding box center [1077, 503] width 124 height 15
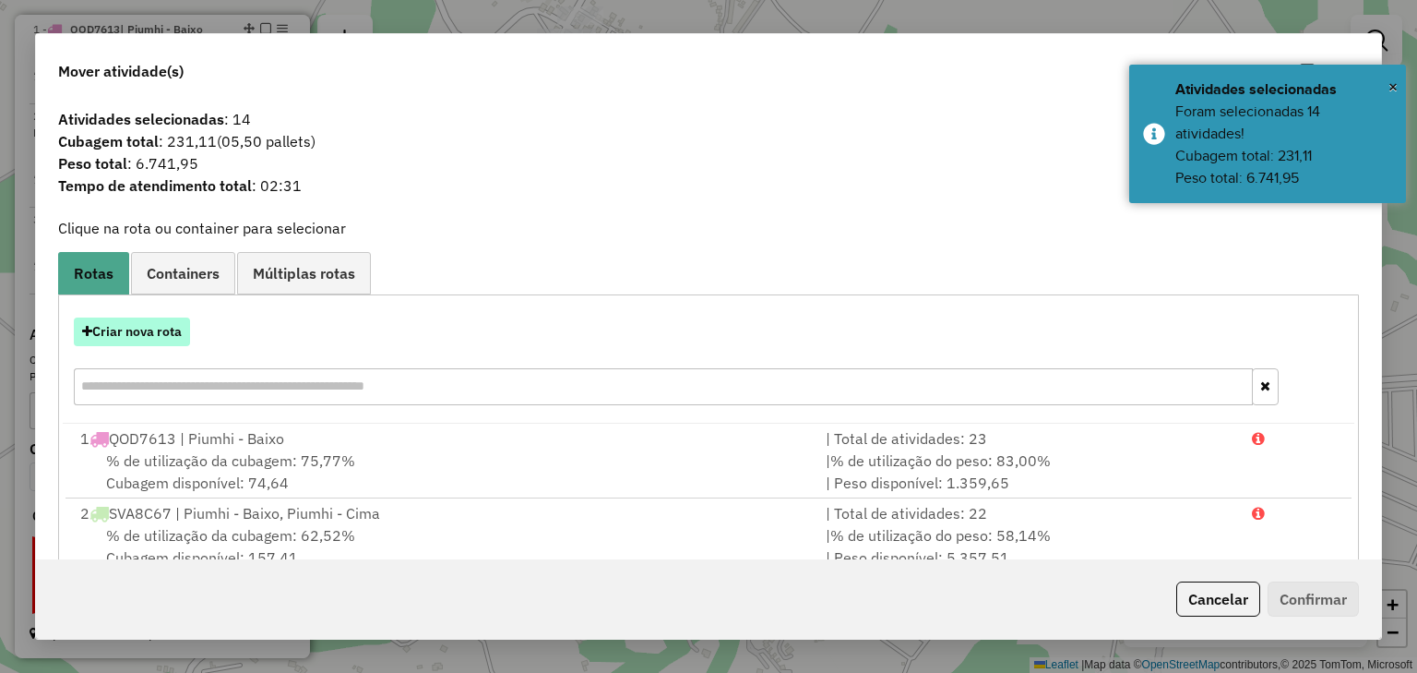
click at [155, 336] on button "Criar nova rota" at bounding box center [132, 331] width 116 height 29
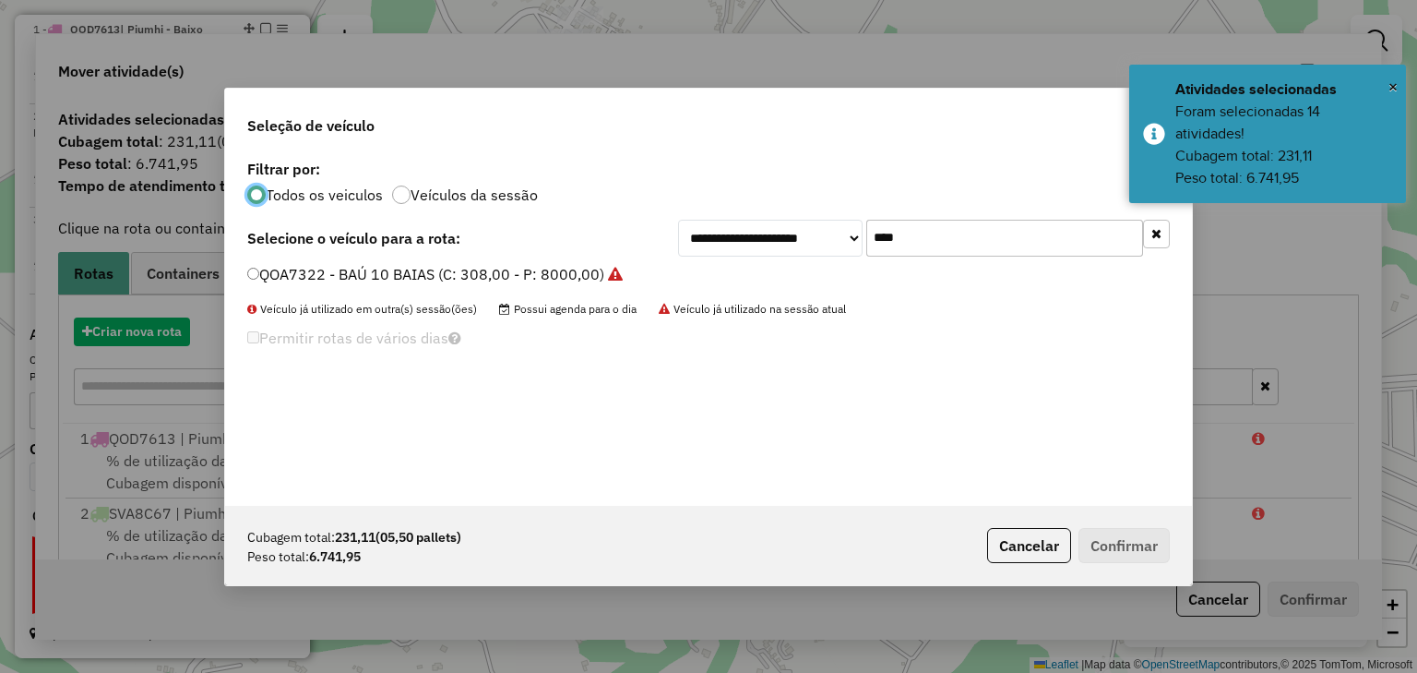
scroll to position [9, 6]
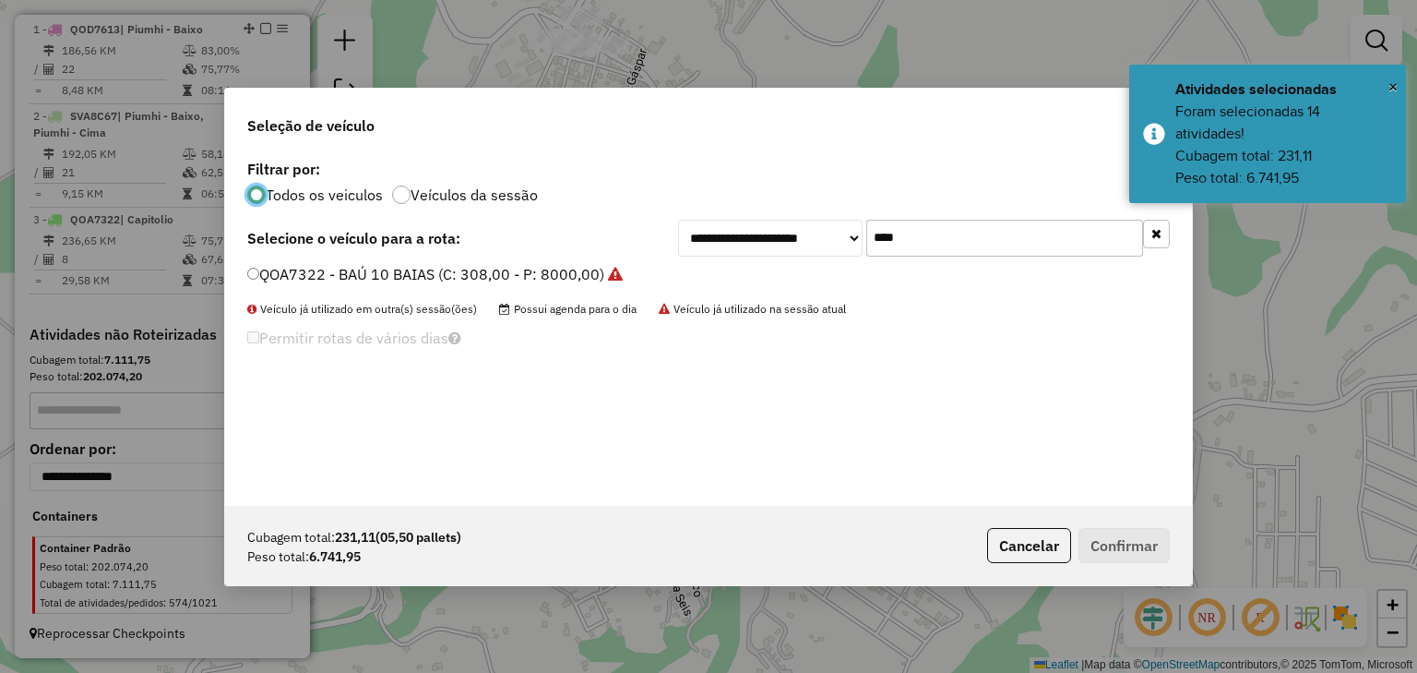
drag, startPoint x: 913, startPoint y: 233, endPoint x: 786, endPoint y: 233, distance: 126.4
click at [786, 233] on div "**********" at bounding box center [924, 238] width 492 height 37
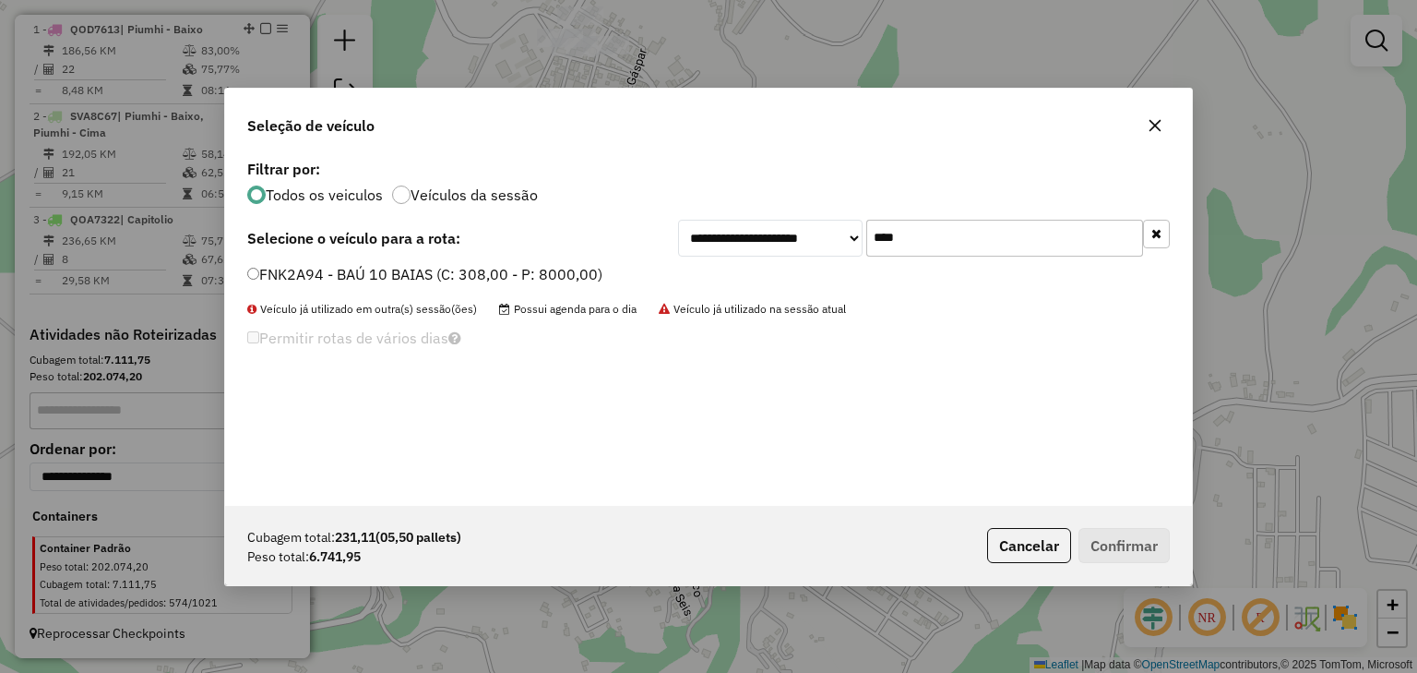
type input "****"
click at [506, 281] on label "FNK2A94 - BAÚ 10 BAIAS (C: 308,00 - P: 8000,00)" at bounding box center [424, 274] width 355 height 22
click at [1112, 541] on button "Confirmar" at bounding box center [1124, 545] width 91 height 35
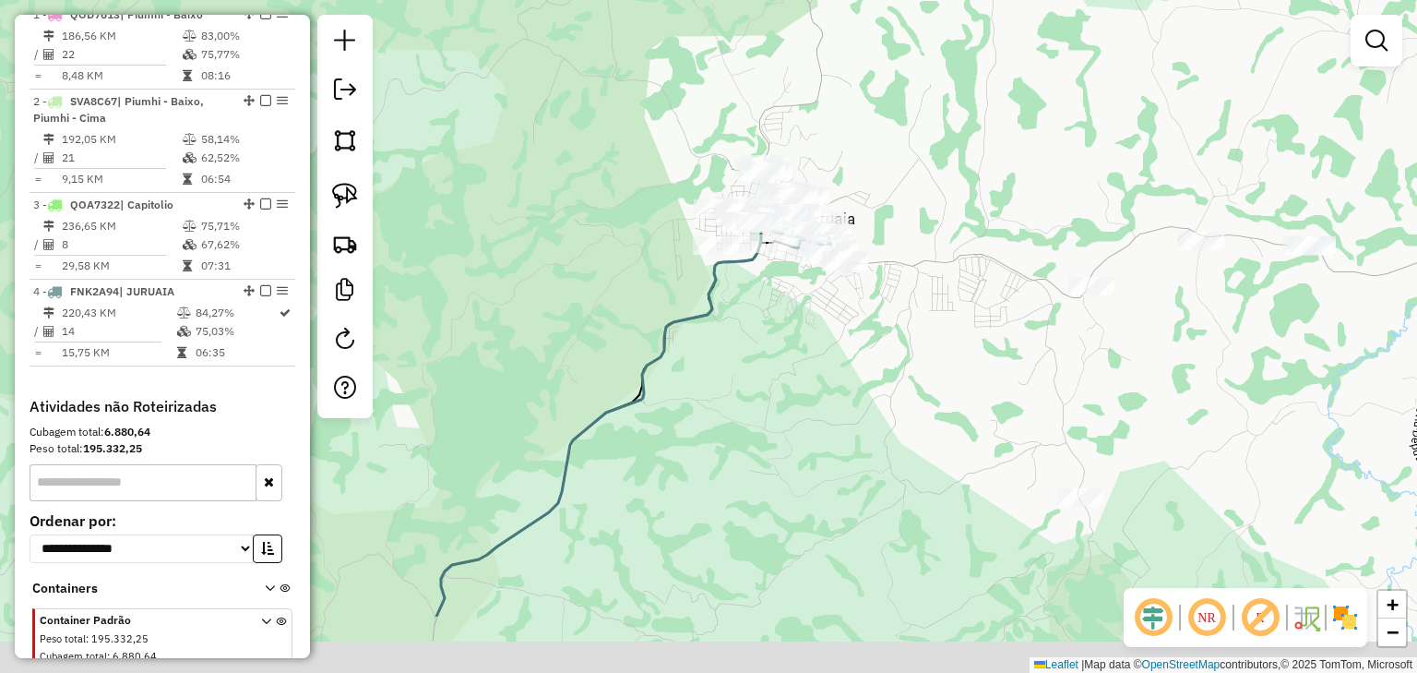
drag, startPoint x: 865, startPoint y: 380, endPoint x: 790, endPoint y: 321, distance: 95.3
click at [794, 321] on div "Janela de atendimento Grade de atendimento Capacidade Transportadoras Veículos …" at bounding box center [708, 336] width 1417 height 673
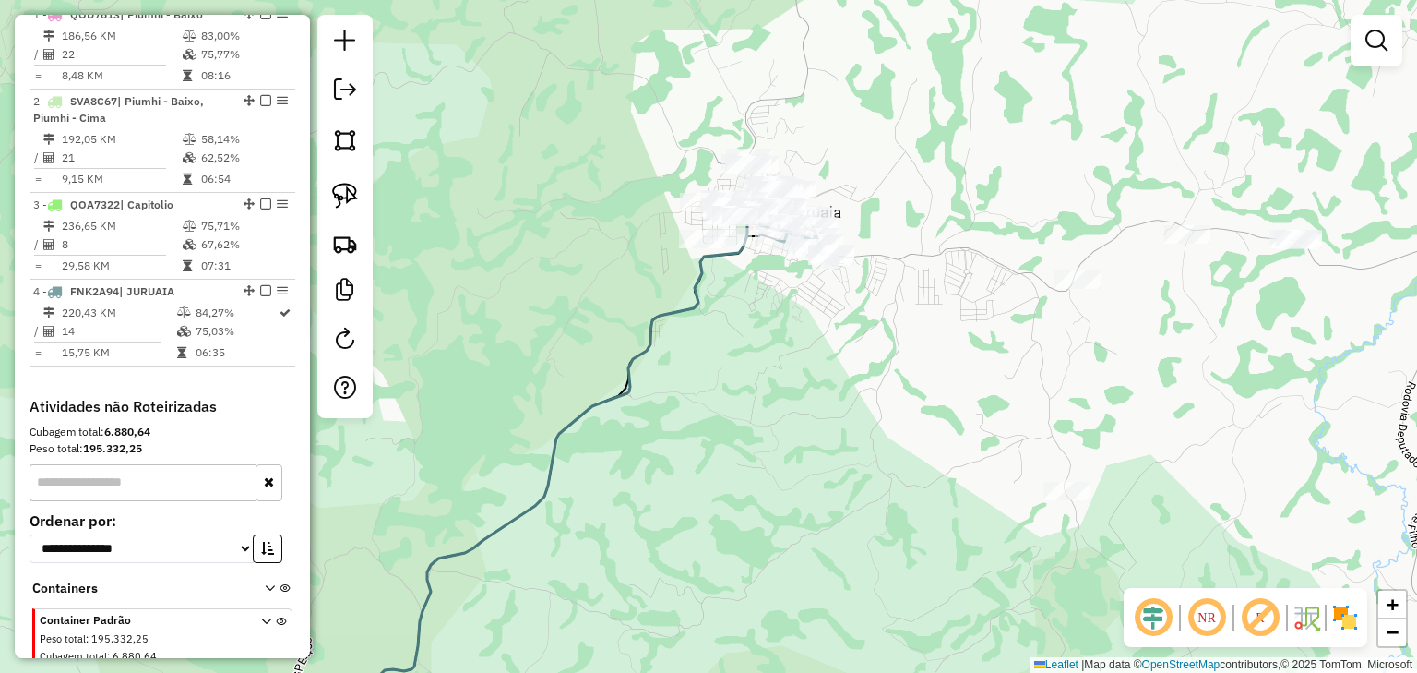
click at [683, 299] on icon at bounding box center [534, 480] width 508 height 519
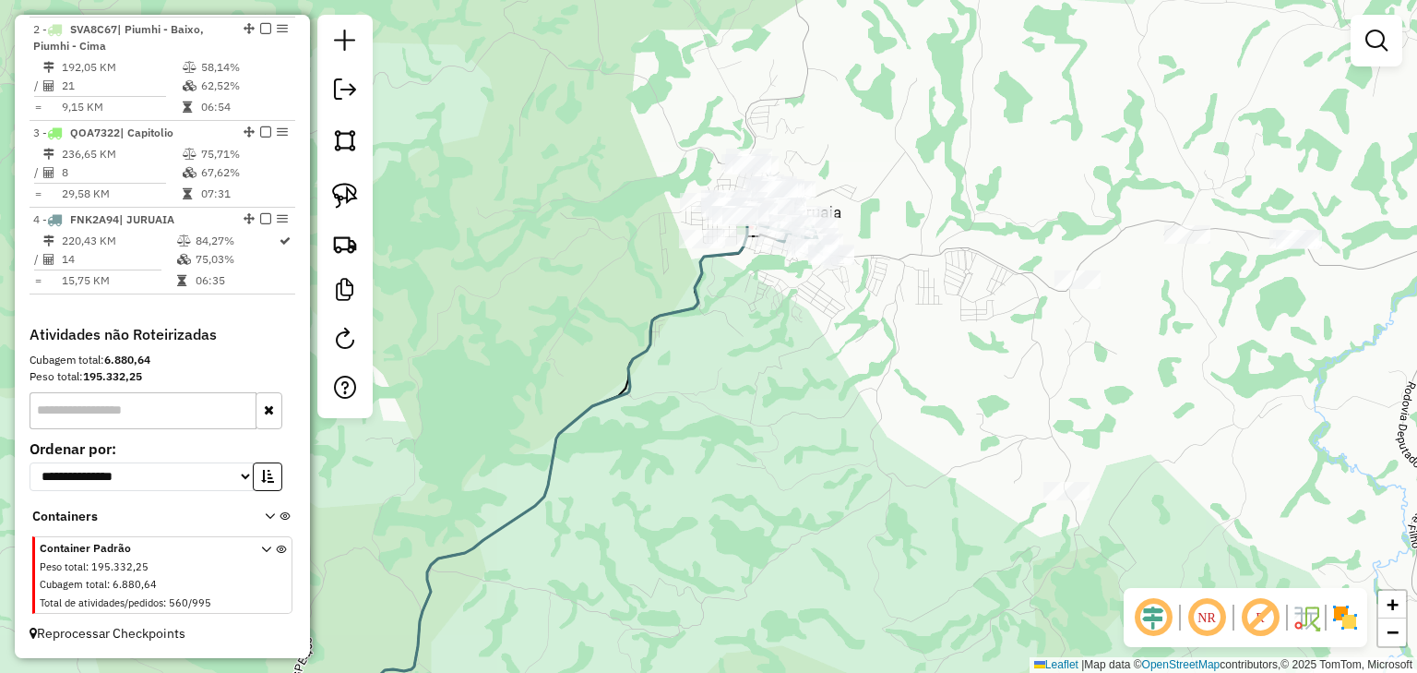
select select "**********"
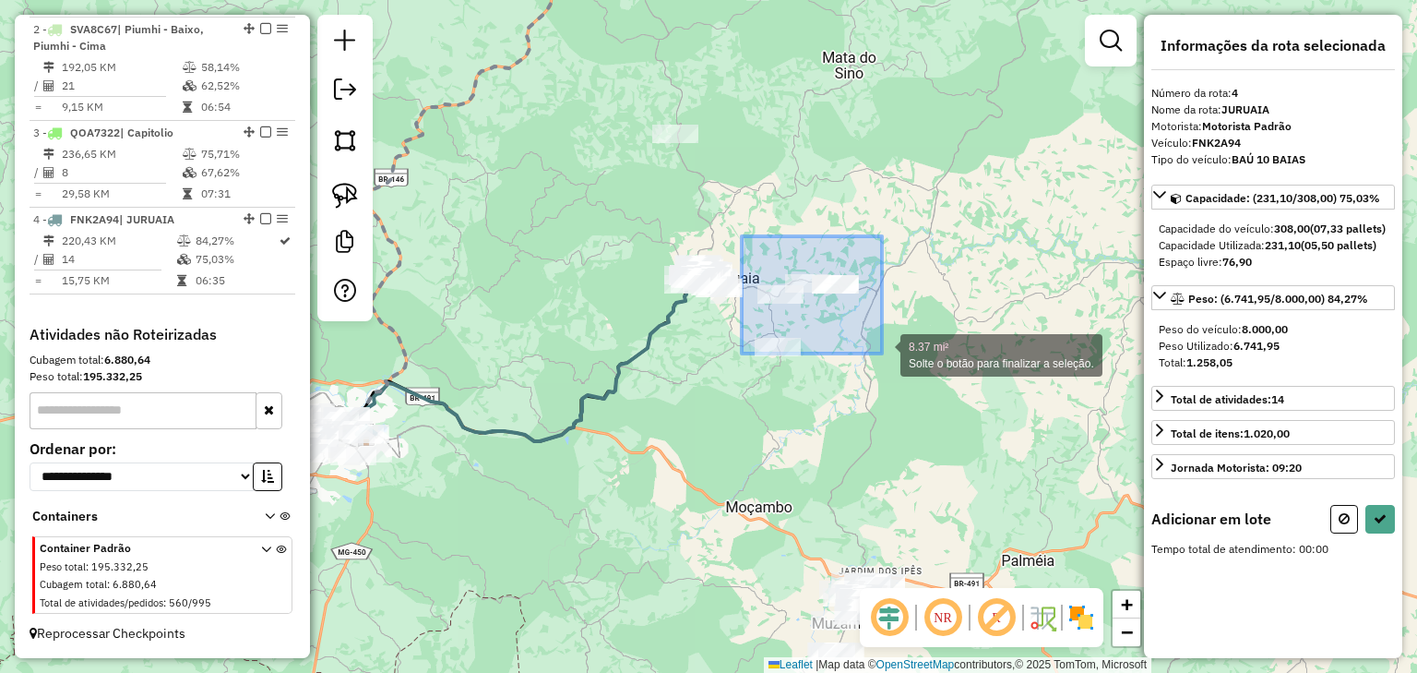
drag, startPoint x: 752, startPoint y: 244, endPoint x: 890, endPoint y: 367, distance: 184.9
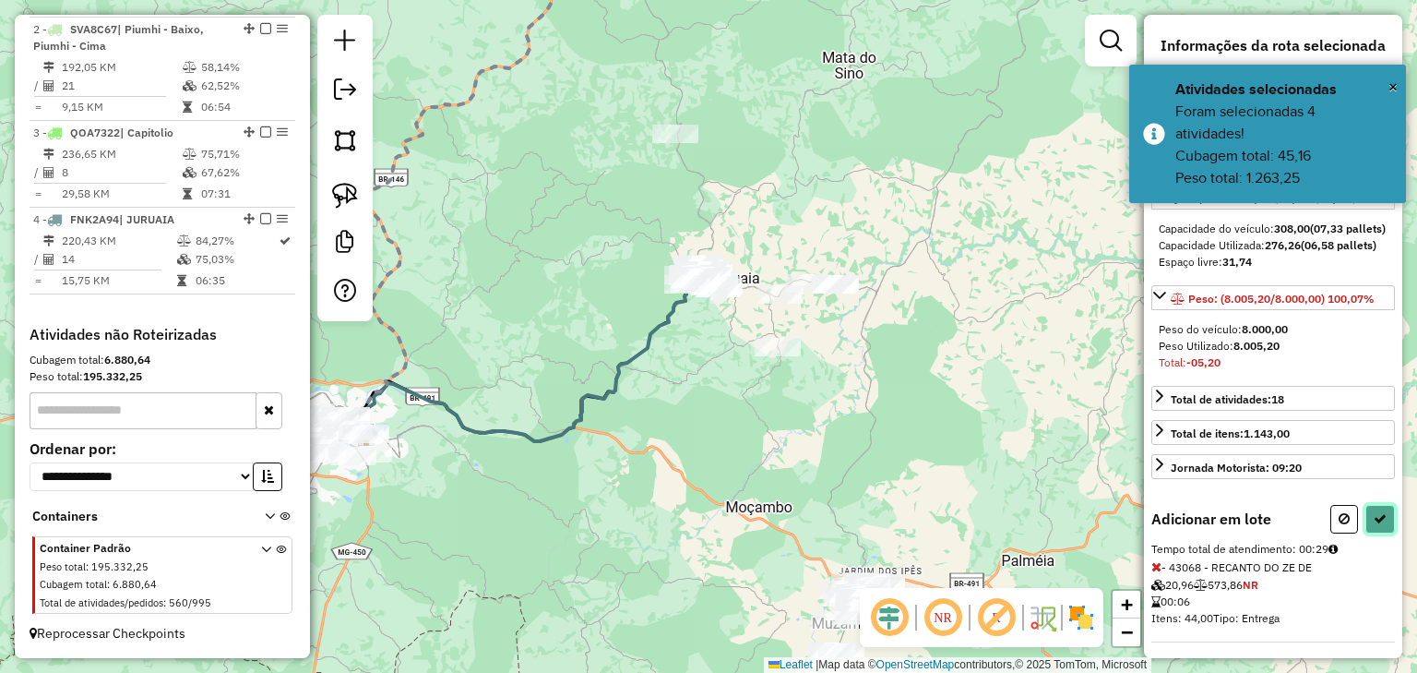
click at [1388, 533] on button at bounding box center [1381, 519] width 30 height 29
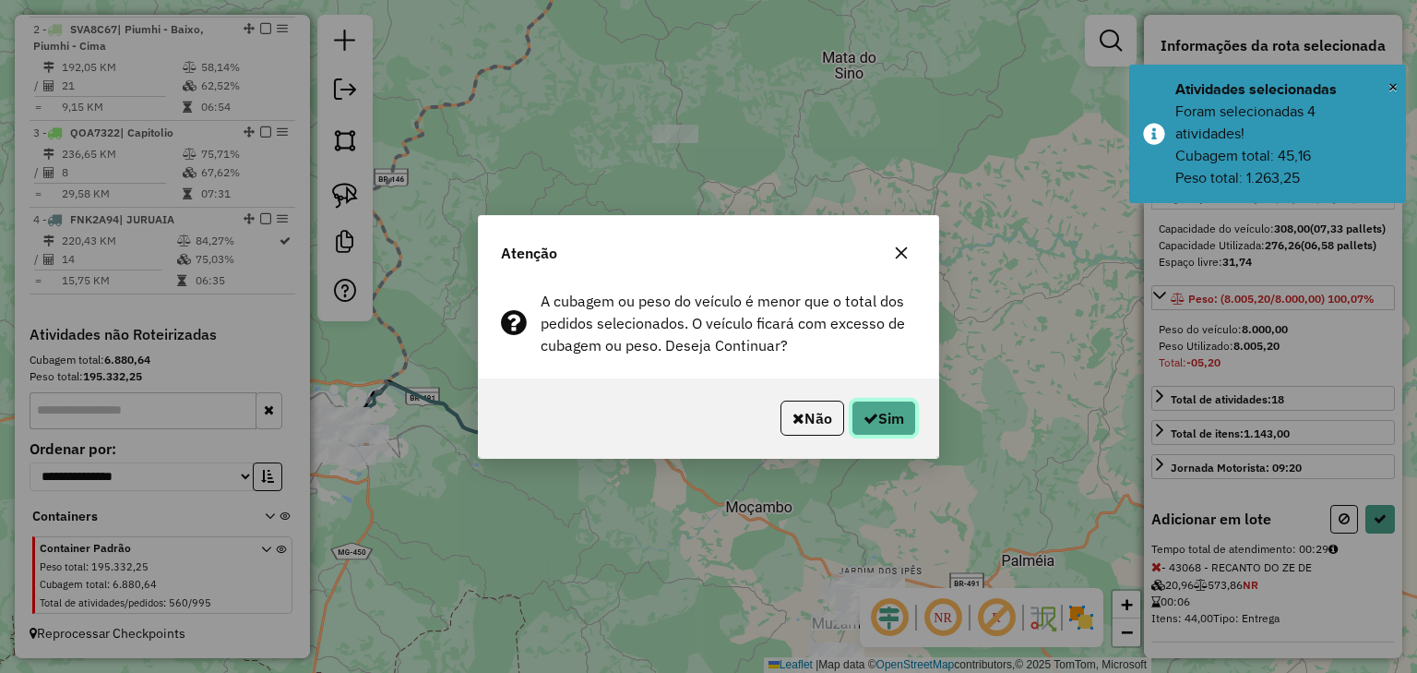
click at [867, 413] on icon "button" at bounding box center [871, 418] width 15 height 15
select select "**********"
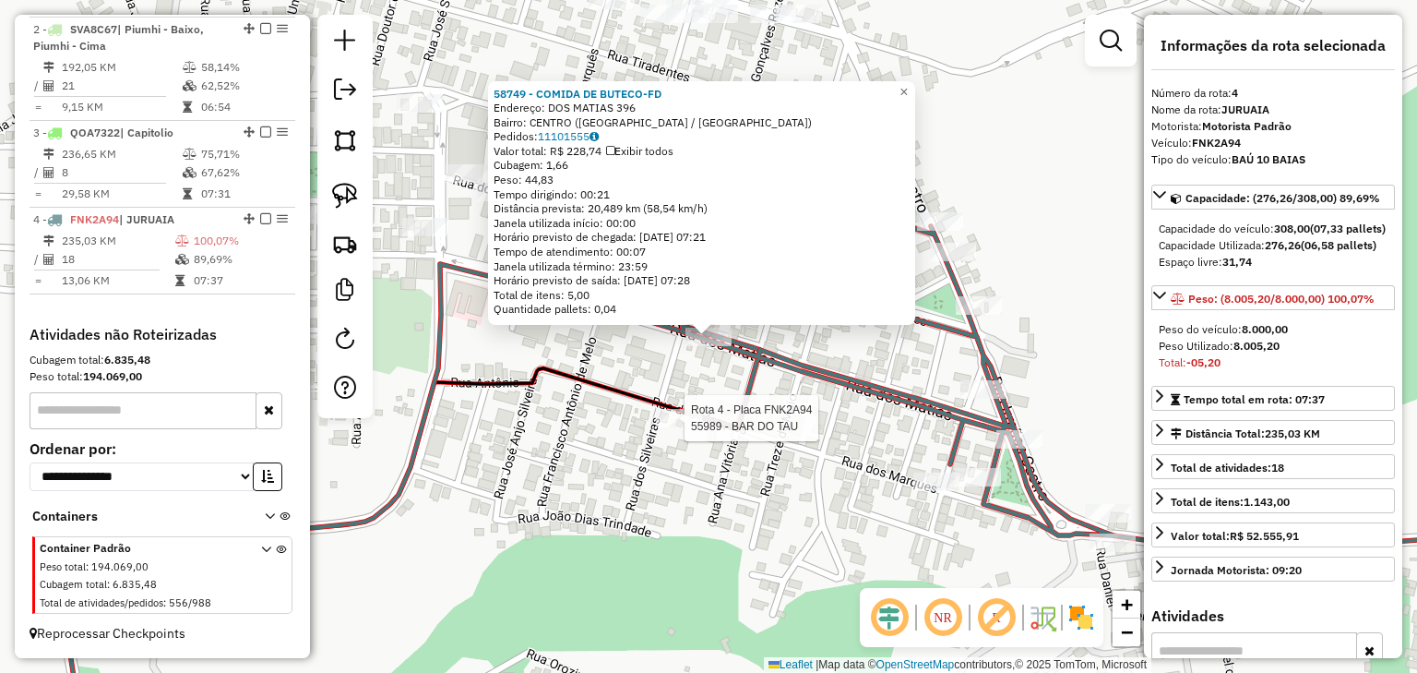
click at [672, 427] on div at bounding box center [679, 418] width 46 height 18
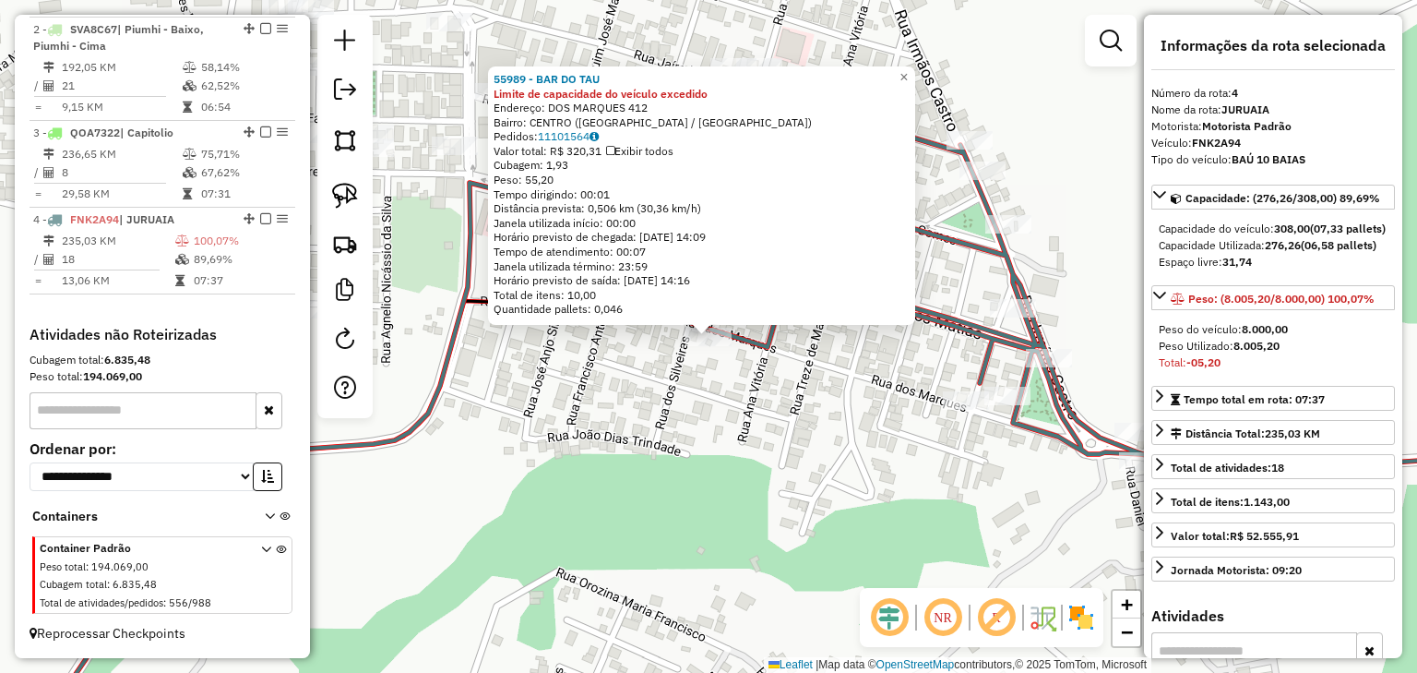
click at [732, 425] on div "55989 - BAR DO TAU Limite de capacidade do veículo excedido Endereço: DOS MARQU…" at bounding box center [708, 336] width 1417 height 673
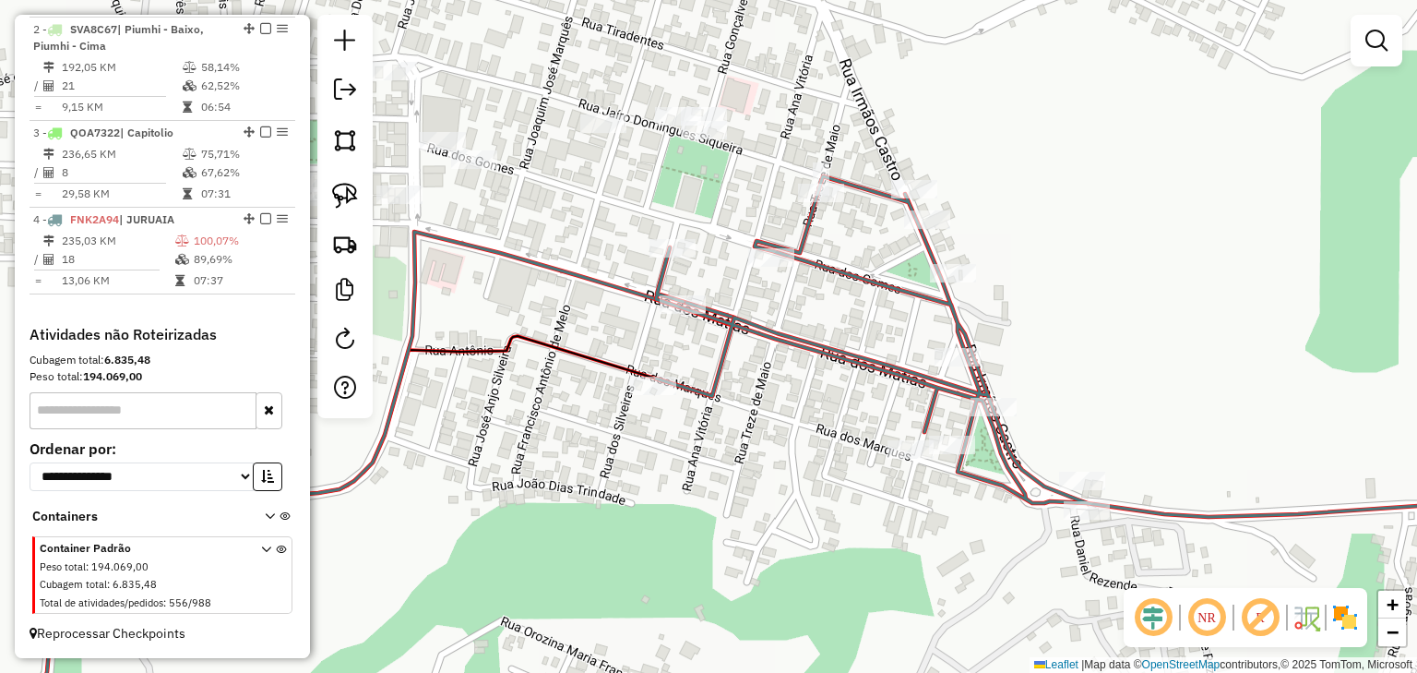
drag, startPoint x: 760, startPoint y: 425, endPoint x: 714, endPoint y: 479, distance: 70.7
click at [714, 479] on div "Janela de atendimento Grade de atendimento Capacidade Transportadoras Veículos …" at bounding box center [708, 336] width 1417 height 673
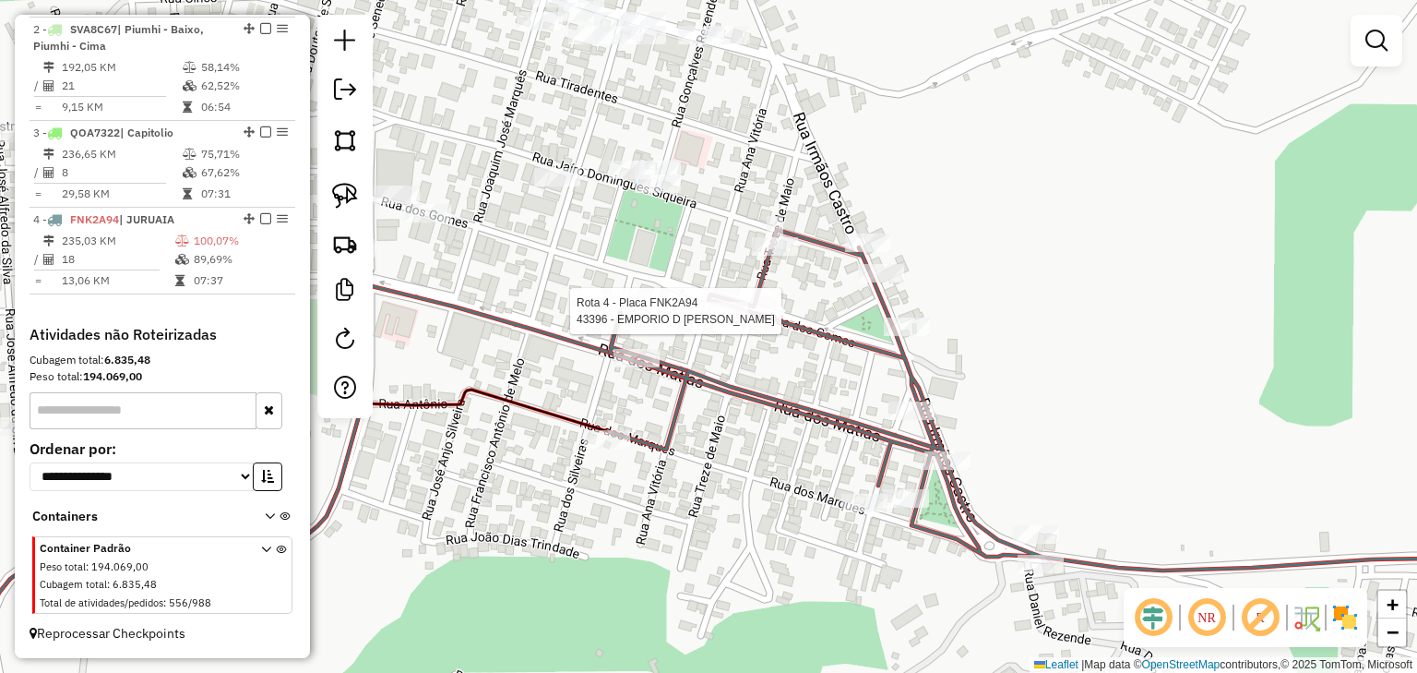
select select "**********"
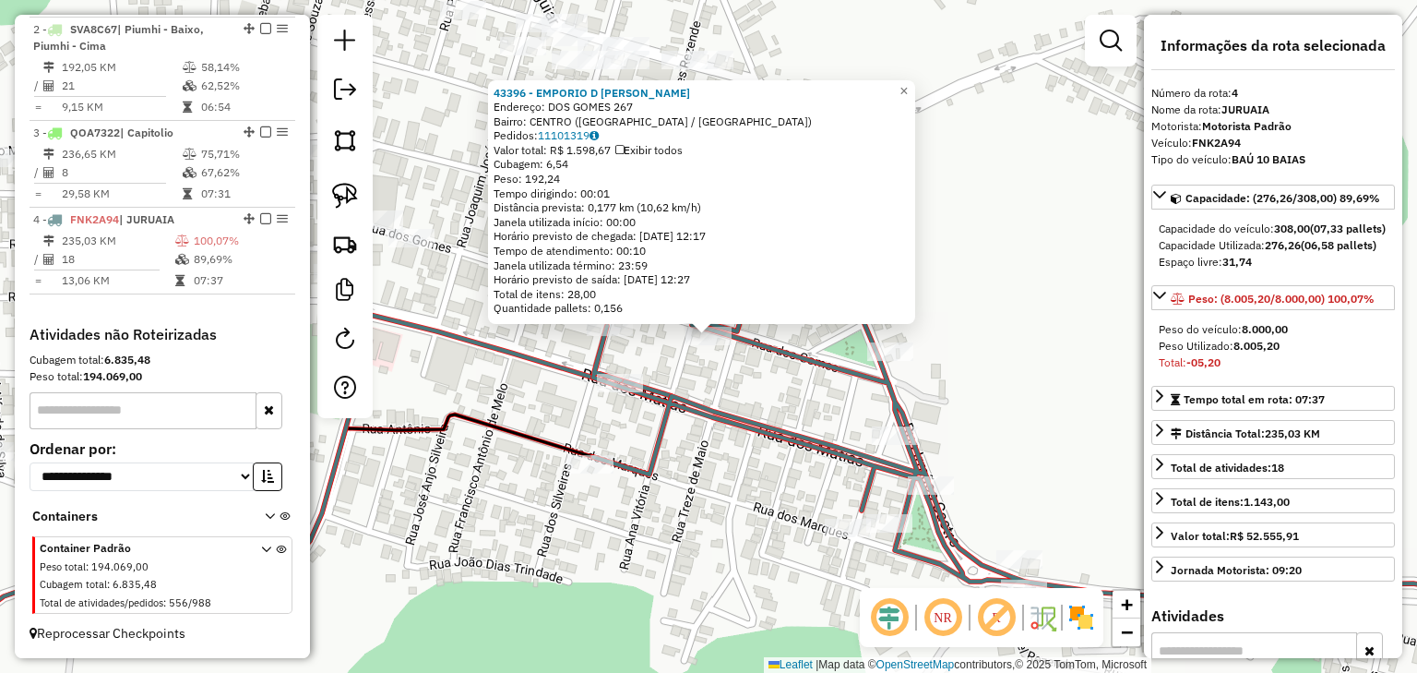
click at [747, 379] on div "Rota 4 - Placa FNK2A94 43396 - EMPORIO D JOAO 43396 - EMPORIO D JOAO Endereço: …" at bounding box center [708, 336] width 1417 height 673
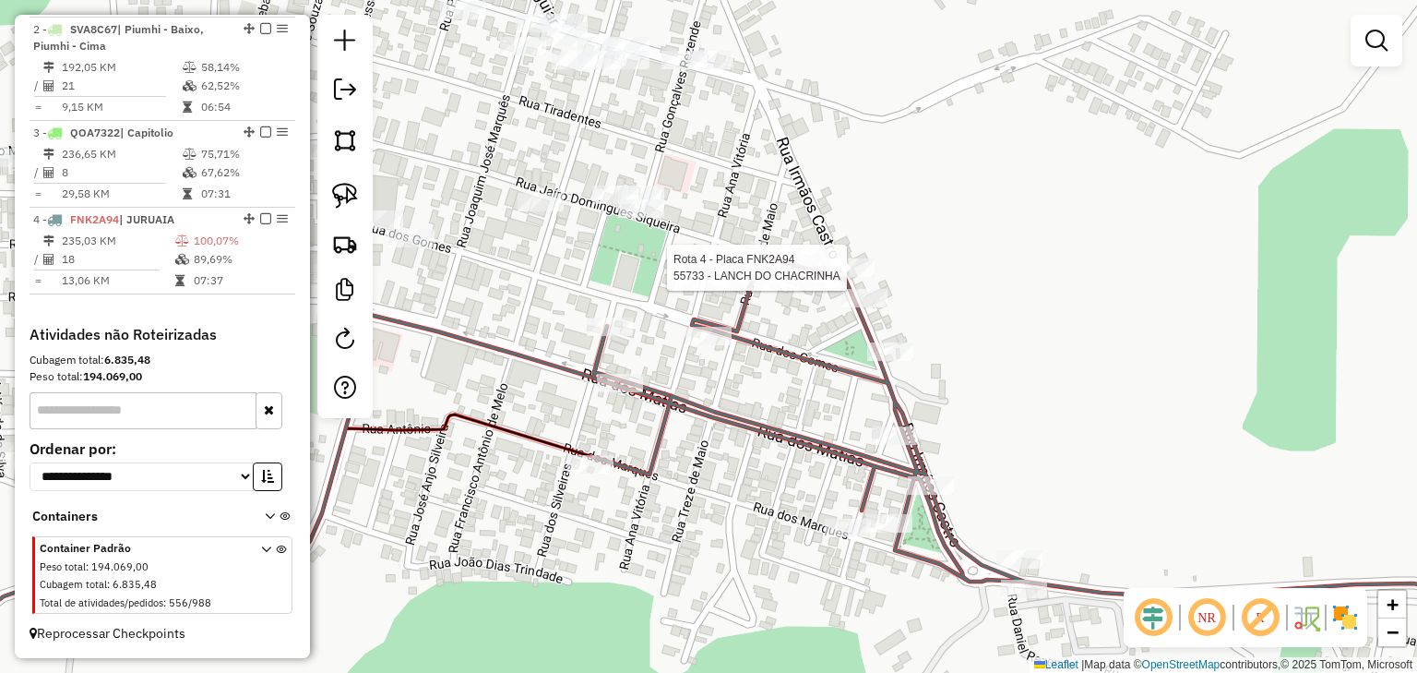
select select "**********"
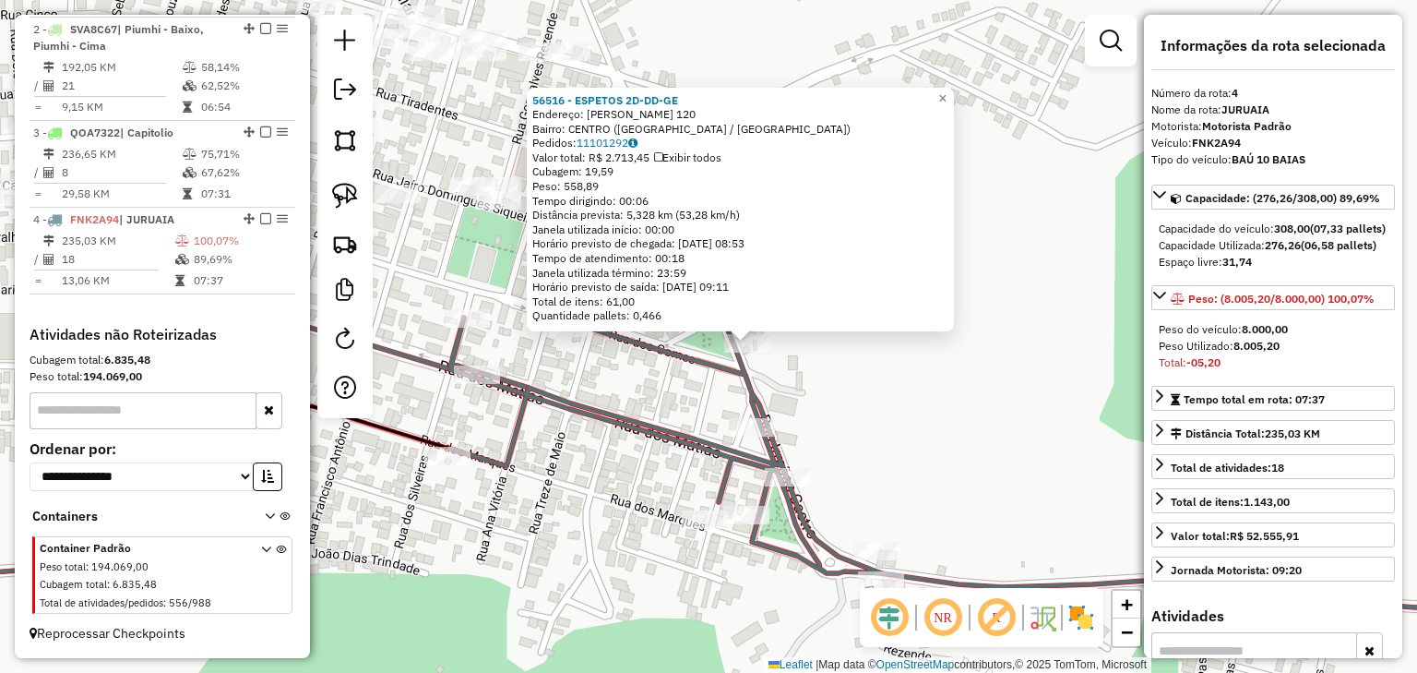
drag, startPoint x: 750, startPoint y: 384, endPoint x: 903, endPoint y: 437, distance: 161.1
click at [903, 437] on div "56516 - ESPETOS 2D-DD-GE Endereço: IRMAOS CASTRO 120 Bairro: CENTRO (JURUAIA / …" at bounding box center [708, 336] width 1417 height 673
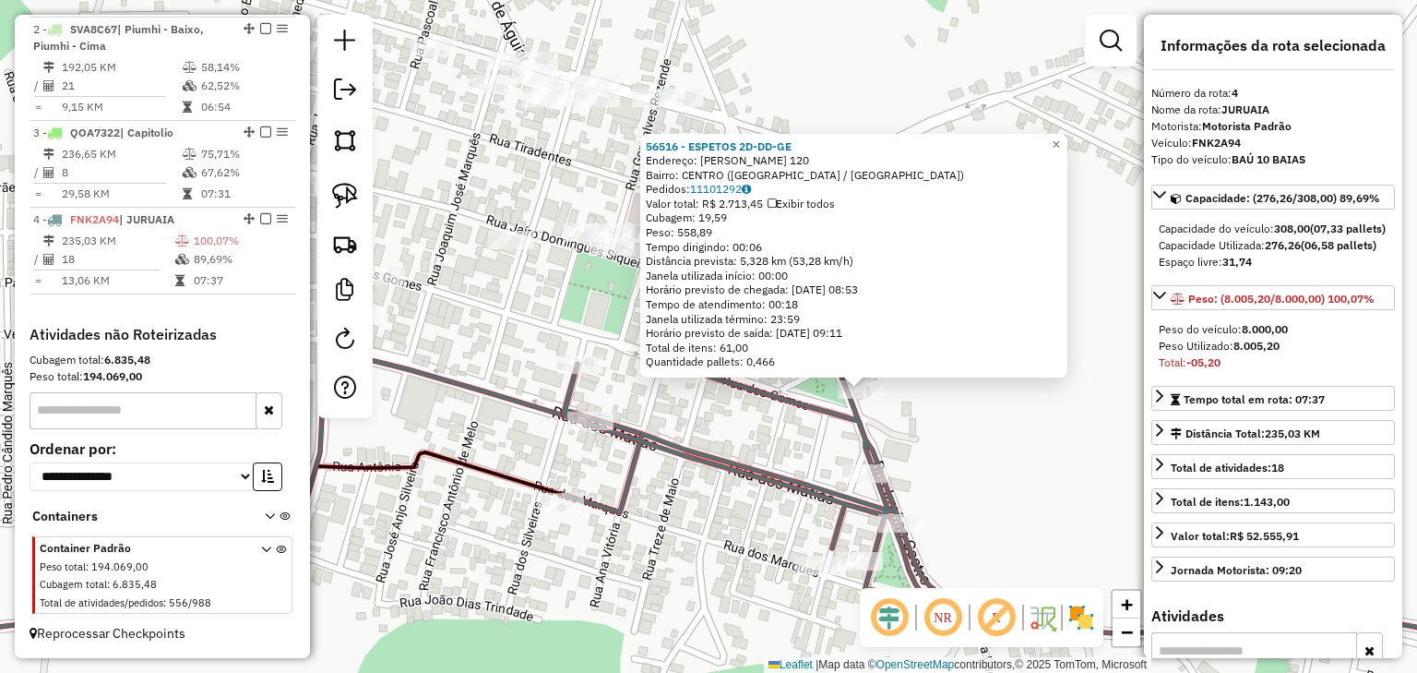
click at [889, 435] on div "56516 - ESPETOS 2D-DD-GE Endereço: IRMAOS CASTRO 120 Bairro: CENTRO (JURUAIA / …" at bounding box center [708, 336] width 1417 height 673
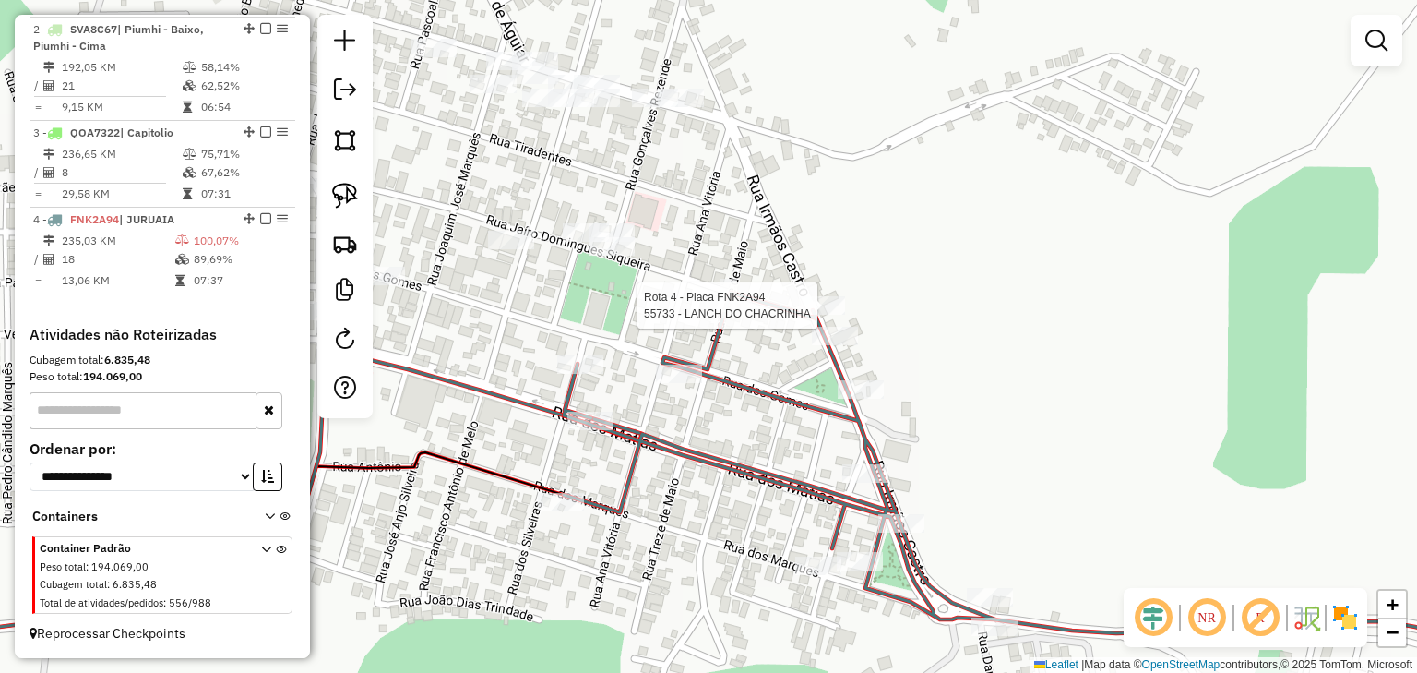
select select "**********"
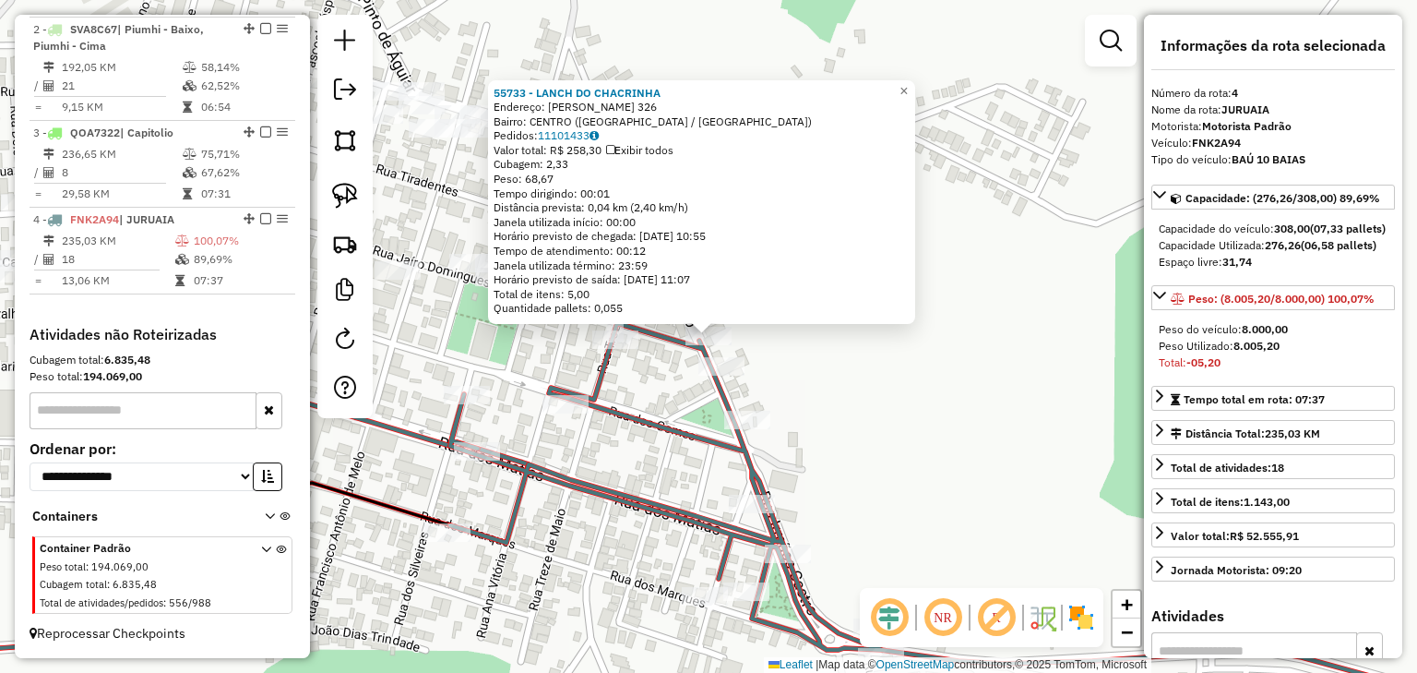
click at [664, 337] on icon at bounding box center [1004, 503] width 1108 height 361
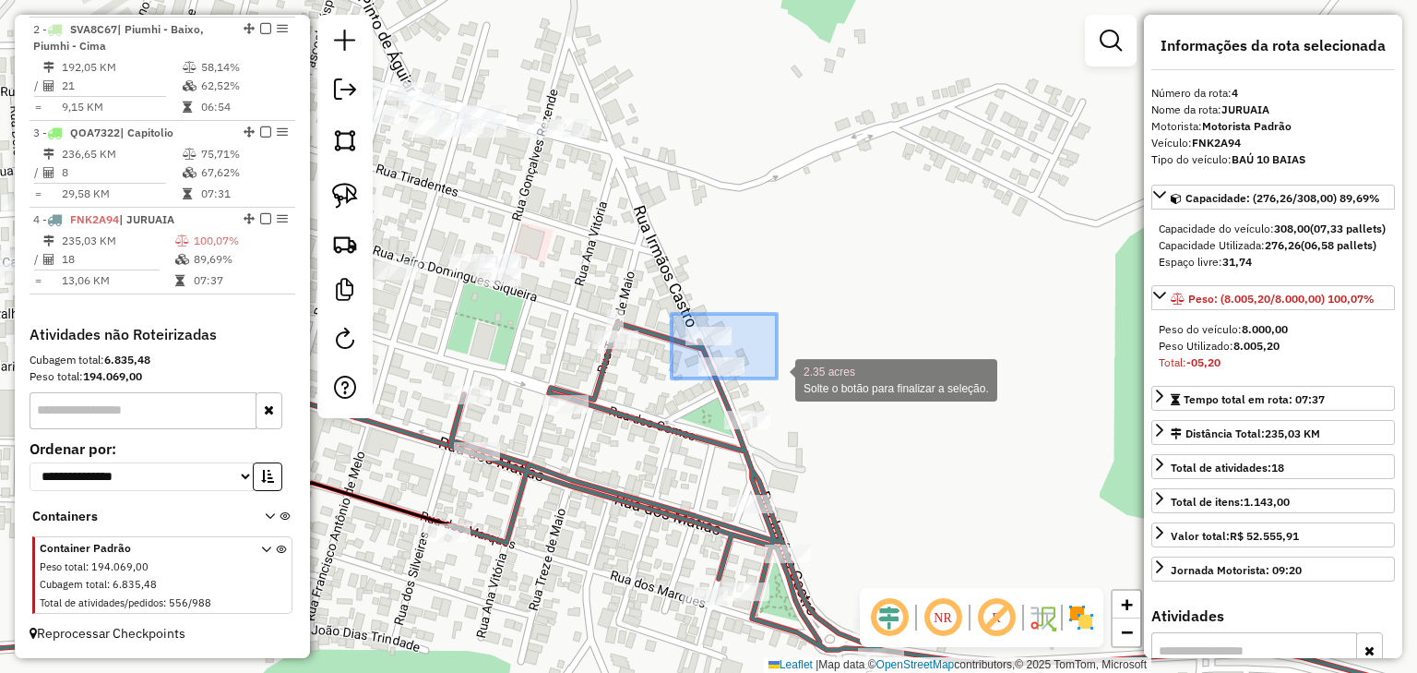
drag, startPoint x: 676, startPoint y: 314, endPoint x: 777, endPoint y: 378, distance: 120.3
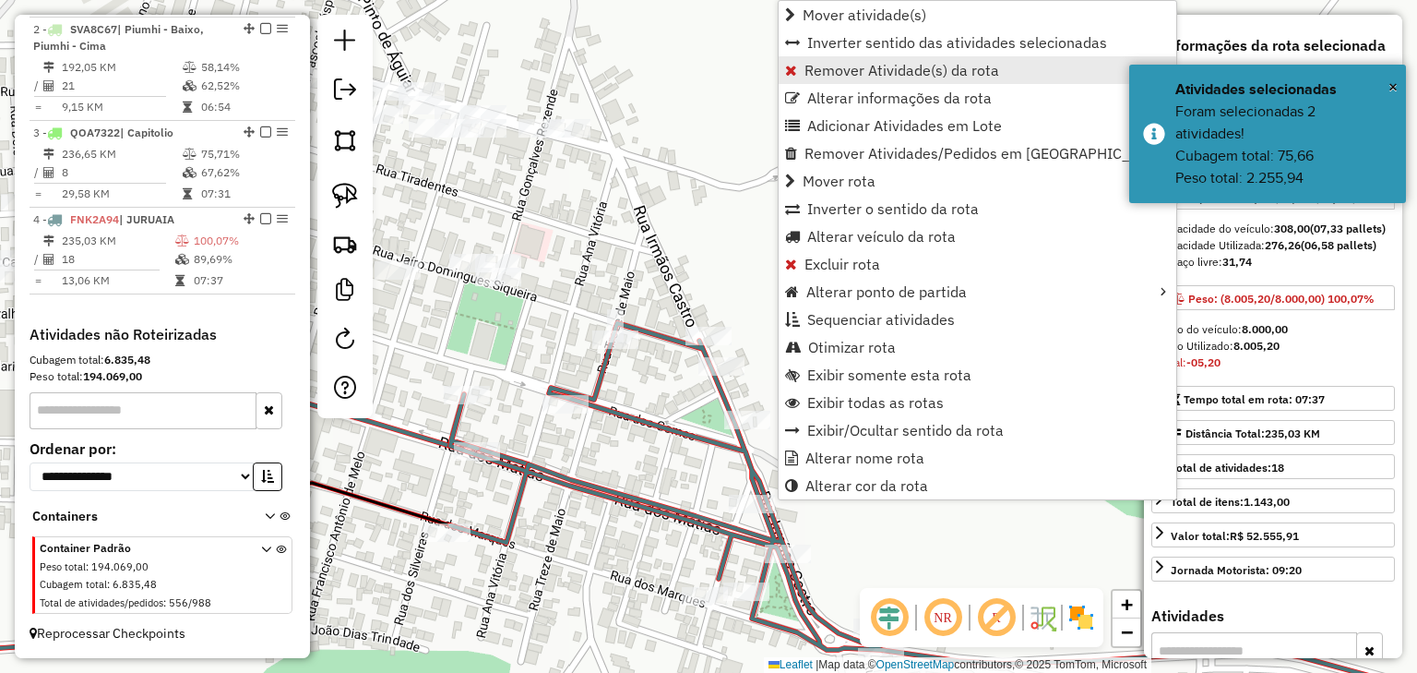
click at [818, 63] on span "Remover Atividade(s) da rota" at bounding box center [902, 70] width 195 height 15
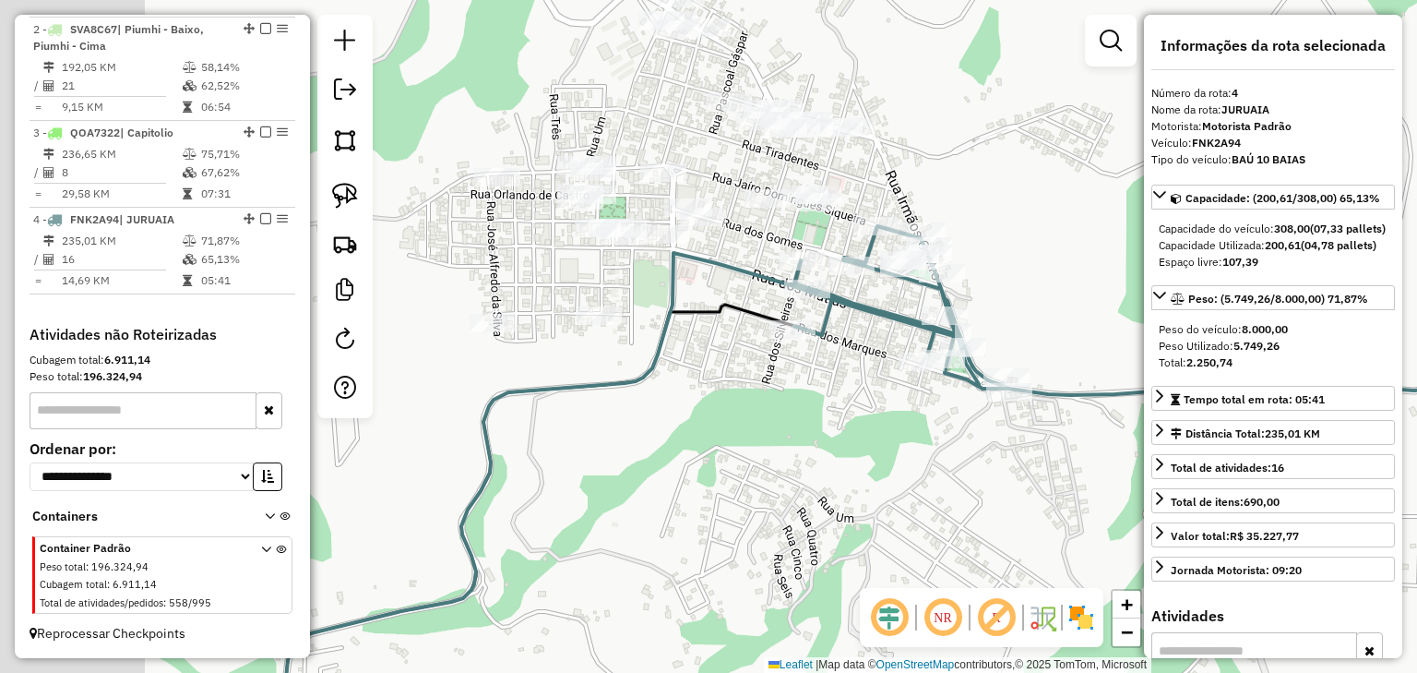
drag, startPoint x: 616, startPoint y: 414, endPoint x: 750, endPoint y: 406, distance: 135.0
click at [750, 406] on div "Janela de atendimento Grade de atendimento Capacidade Transportadoras Veículos …" at bounding box center [708, 336] width 1417 height 673
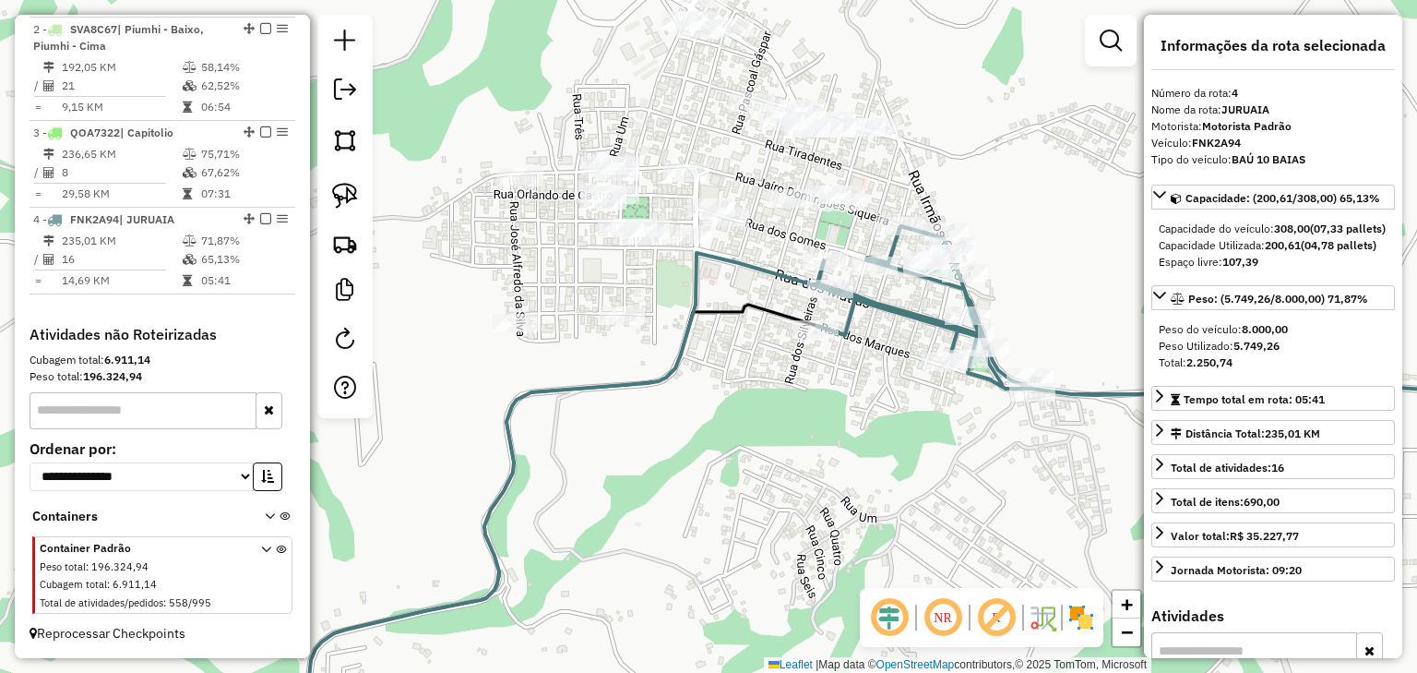
click at [617, 388] on icon at bounding box center [581, 496] width 550 height 487
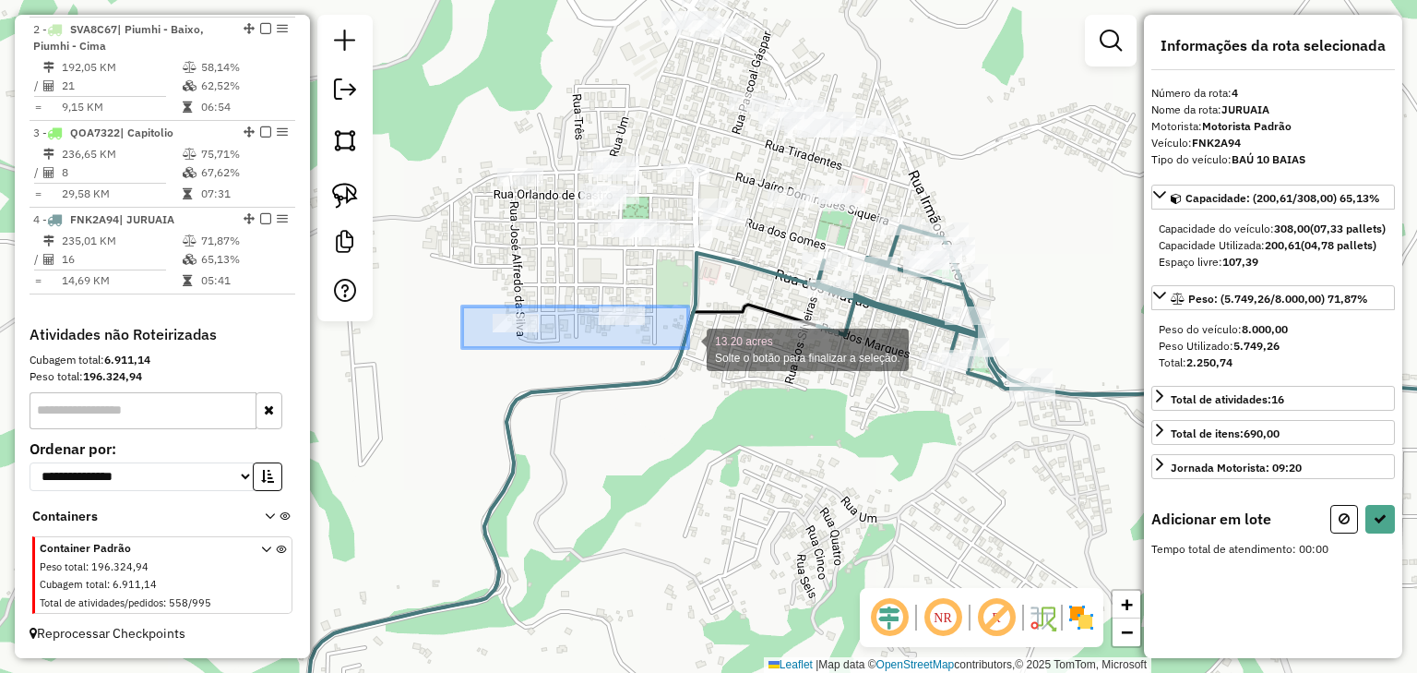
drag, startPoint x: 509, startPoint y: 295, endPoint x: 688, endPoint y: 348, distance: 186.6
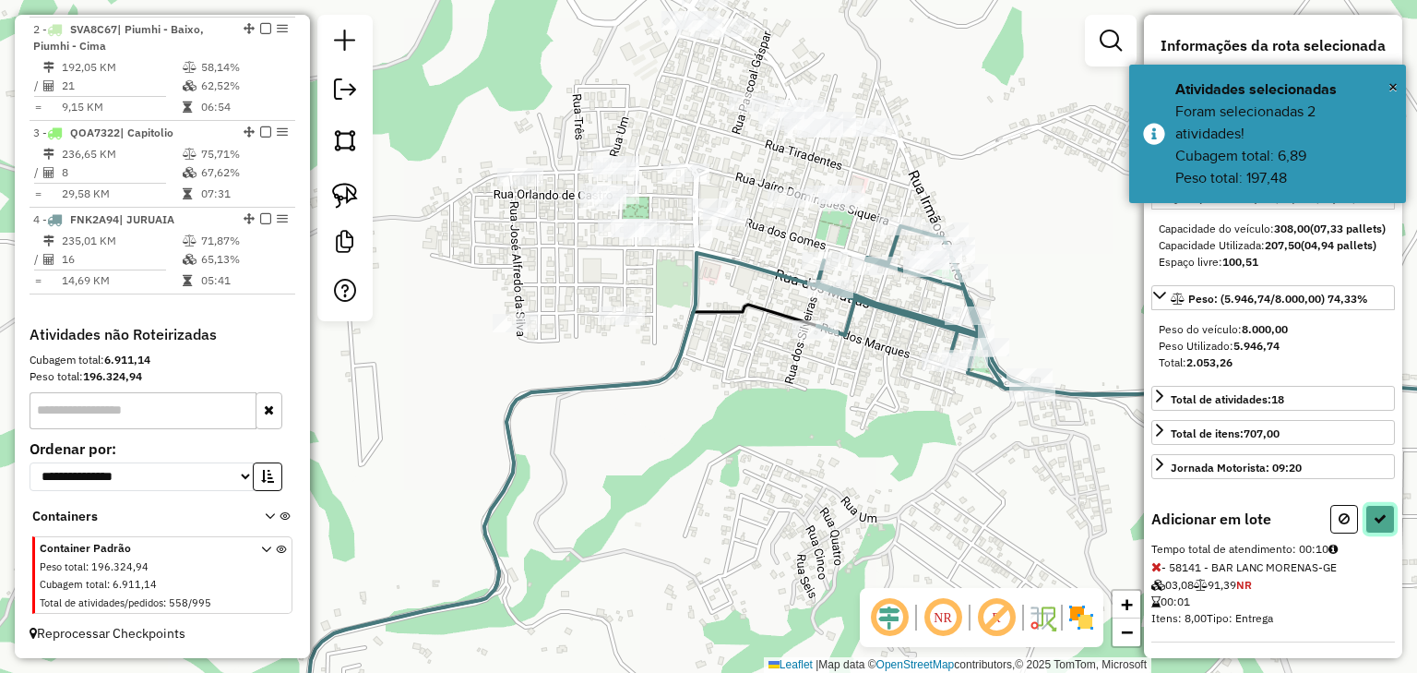
click at [1374, 525] on icon at bounding box center [1380, 518] width 13 height 13
select select "**********"
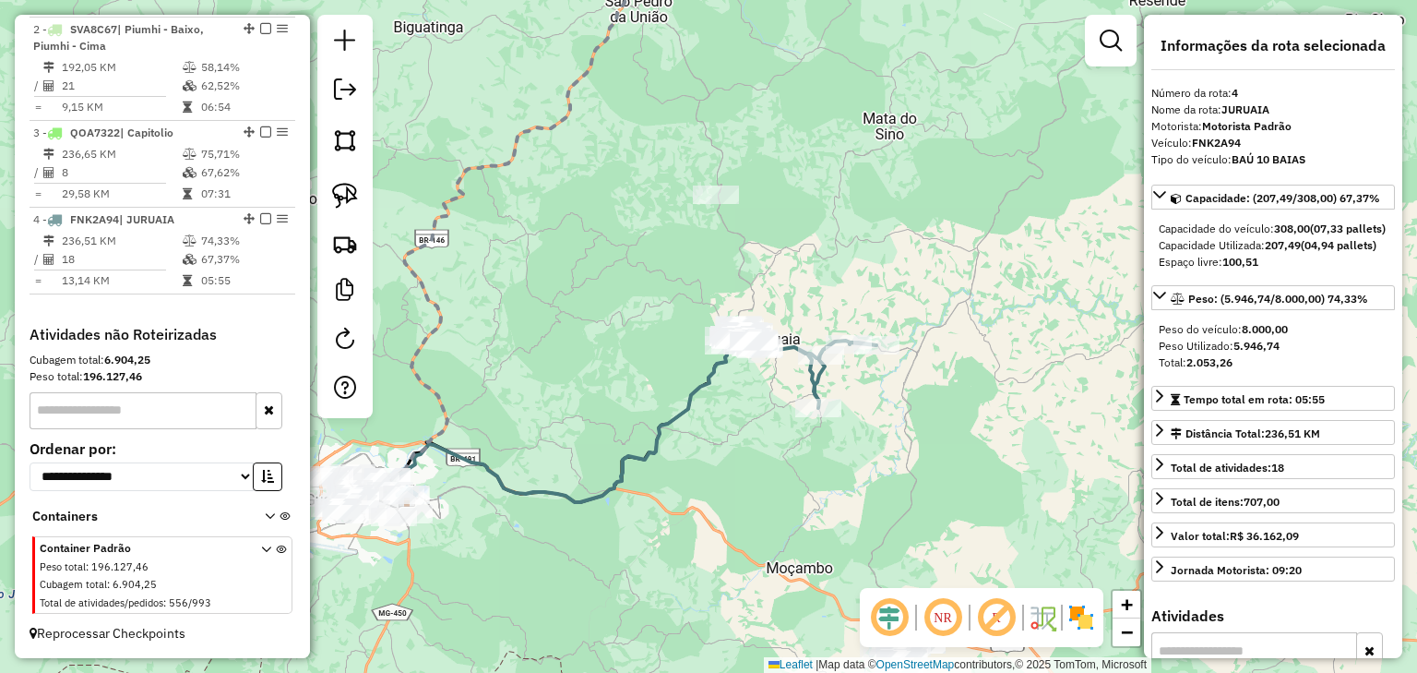
click at [643, 263] on div "Janela de atendimento Grade de atendimento Capacidade Transportadoras Veículos …" at bounding box center [708, 336] width 1417 height 673
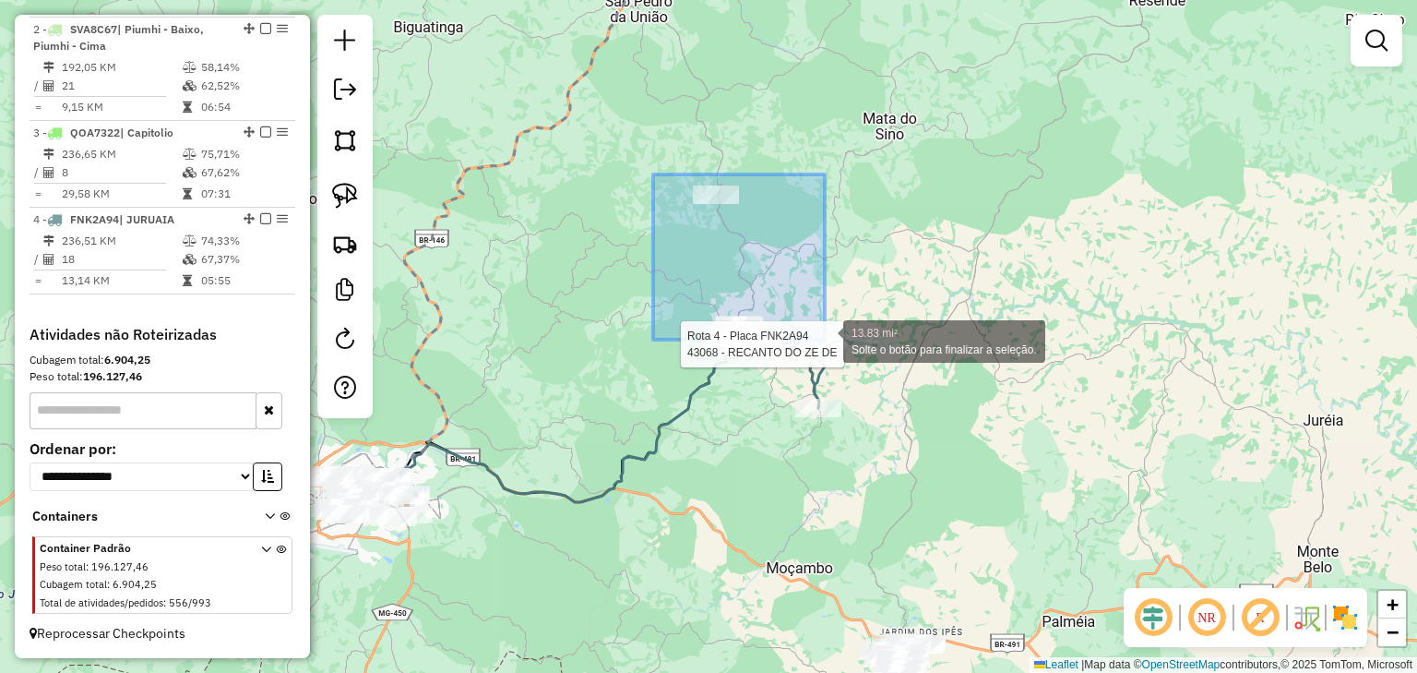
click at [835, 410] on div "Rota 4 - Placa FNK2A94 43068 - RECANTO DO ZE DE 13.83 mi² Solte o botão para fi…" at bounding box center [708, 336] width 1417 height 673
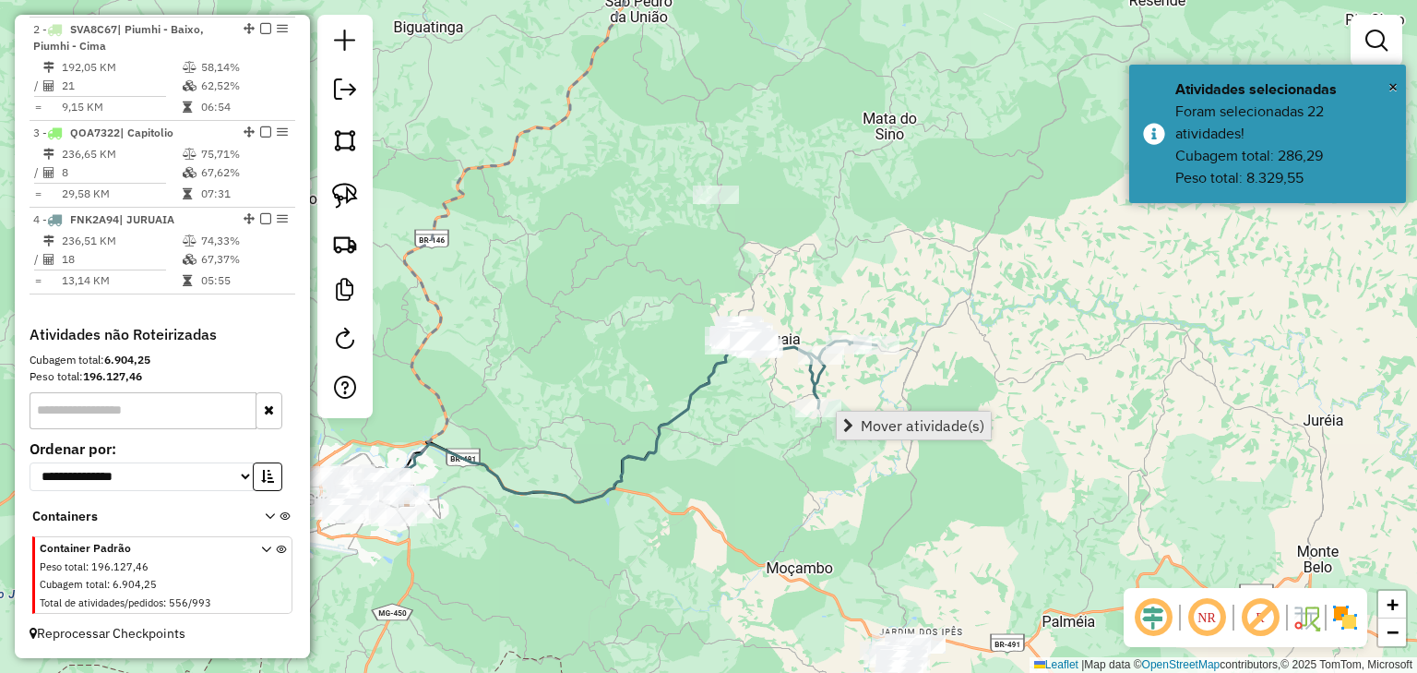
click at [881, 422] on span "Mover atividade(s)" at bounding box center [923, 425] width 124 height 15
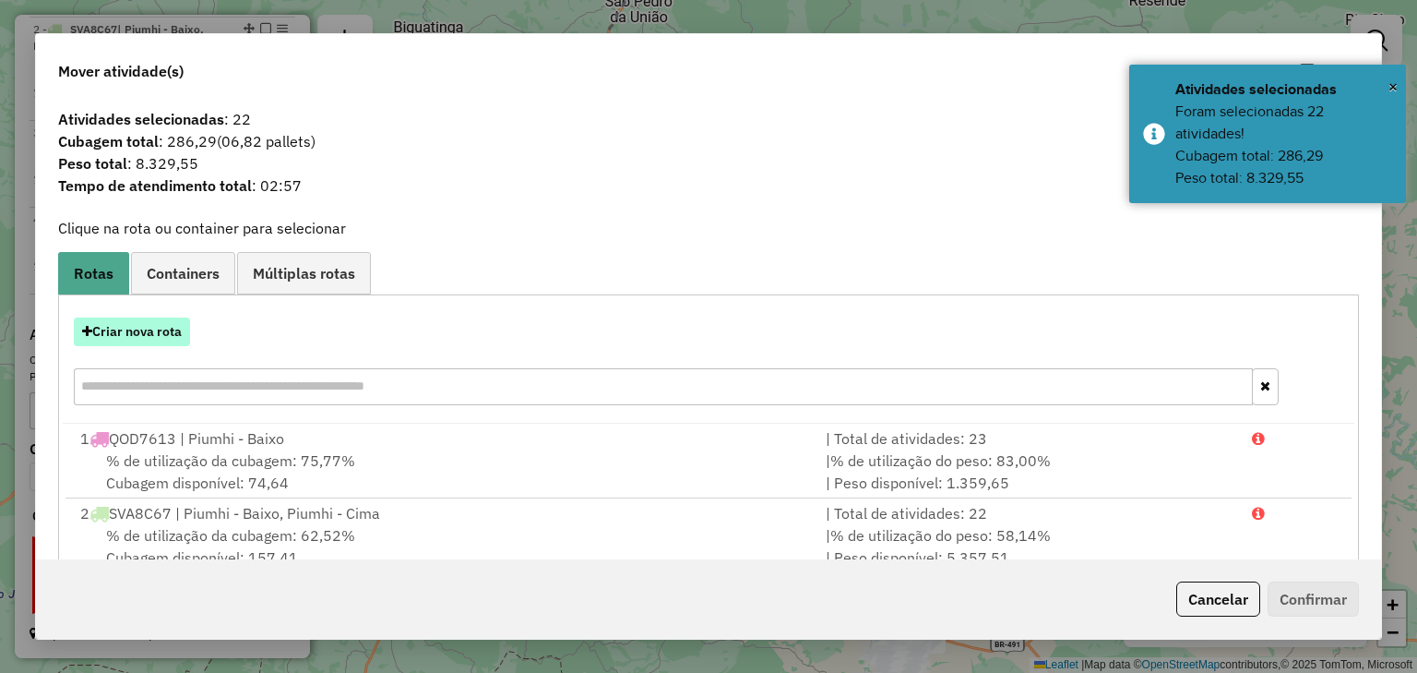
click at [148, 327] on button "Criar nova rota" at bounding box center [132, 331] width 116 height 29
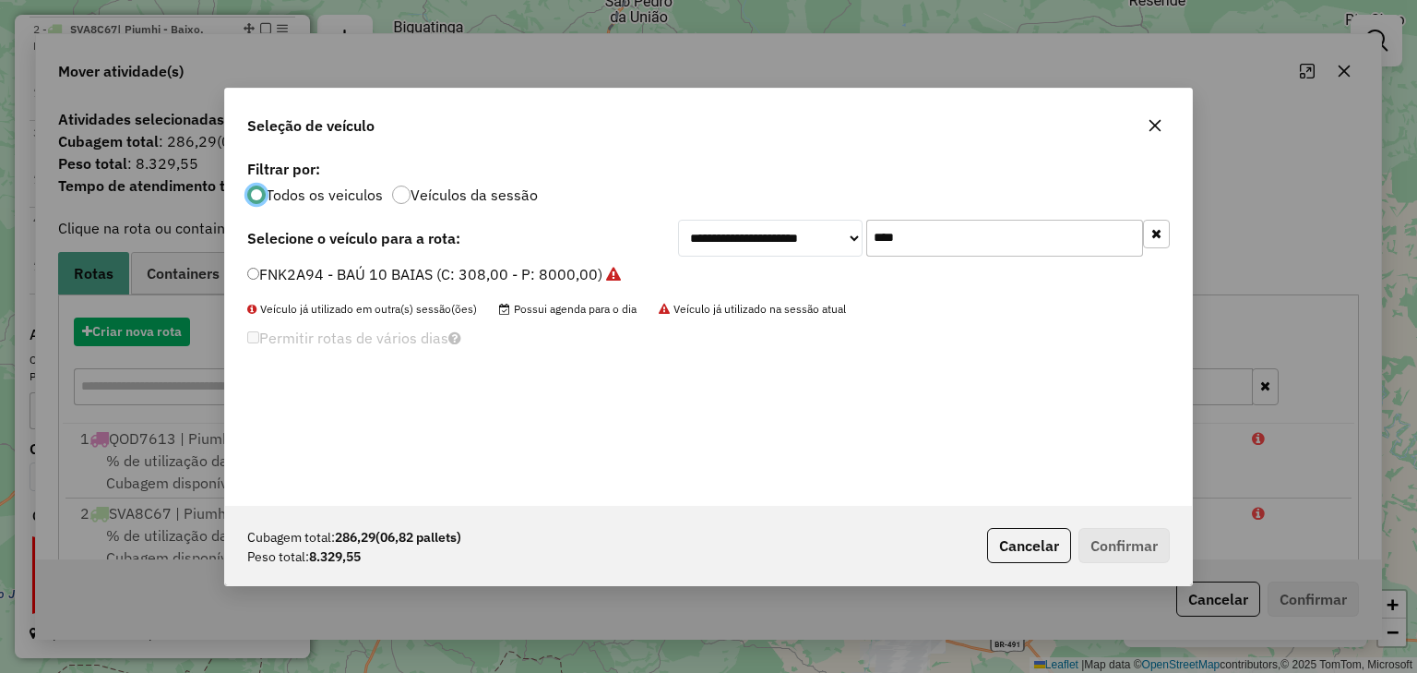
scroll to position [9, 6]
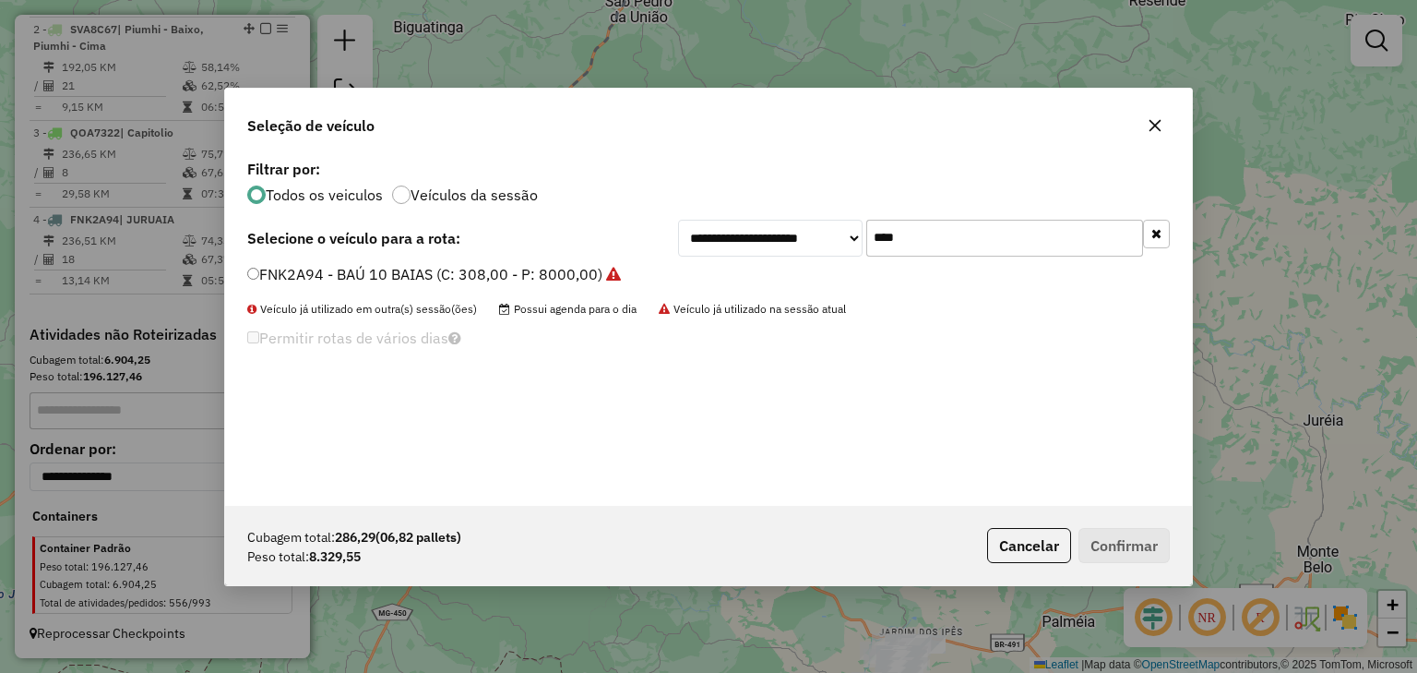
drag, startPoint x: 934, startPoint y: 236, endPoint x: 801, endPoint y: 225, distance: 133.3
click at [801, 225] on div "**********" at bounding box center [924, 238] width 492 height 37
type input "****"
click at [590, 275] on label "QPA8602 - BAÚ 10 BAIAS (C: 308,00 - P: 8000,00)" at bounding box center [424, 274] width 355 height 22
click at [1132, 546] on button "Confirmar" at bounding box center [1124, 545] width 91 height 35
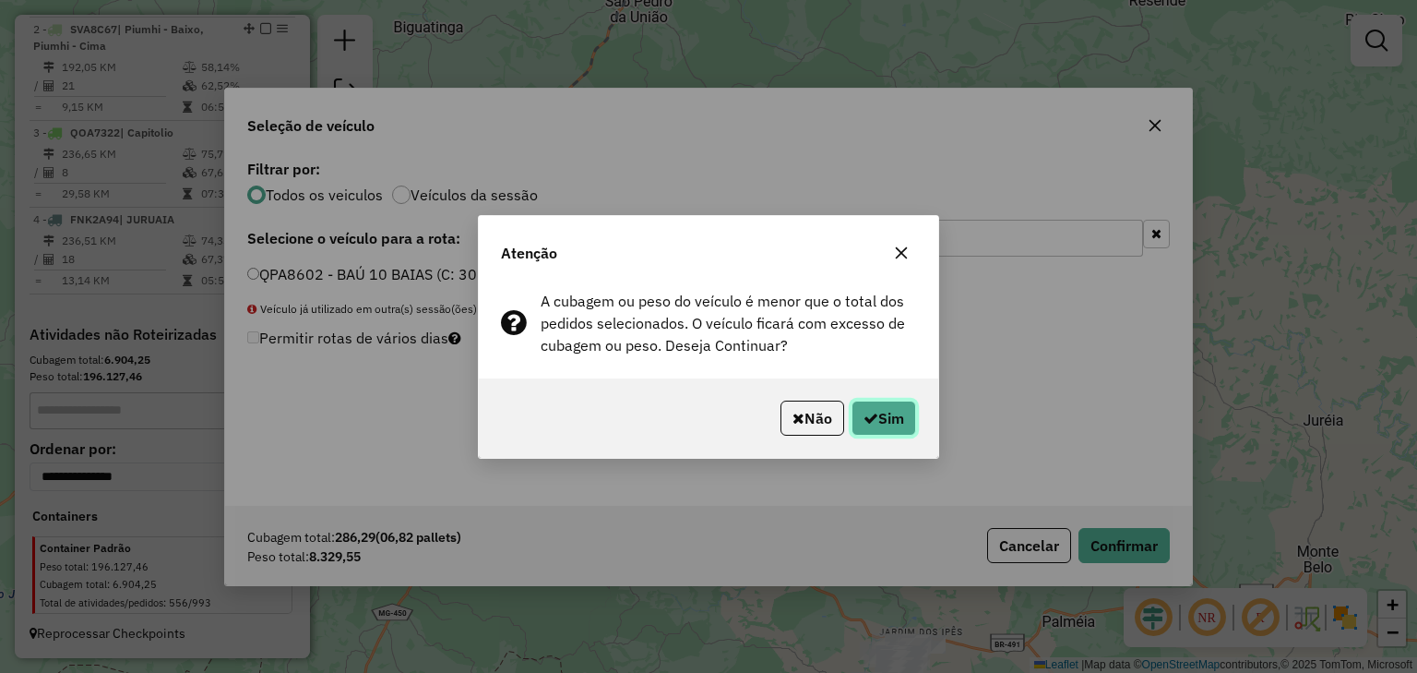
click at [897, 415] on button "Sim" at bounding box center [884, 418] width 65 height 35
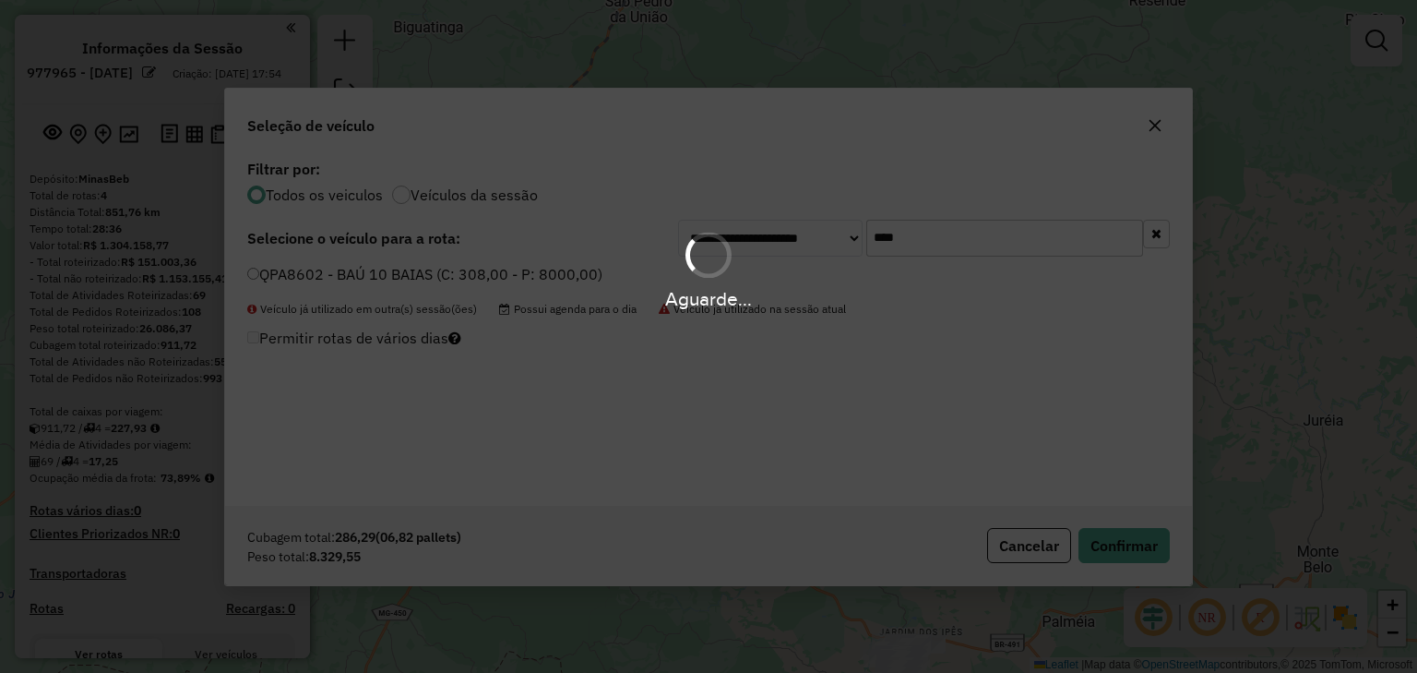
scroll to position [9, 6]
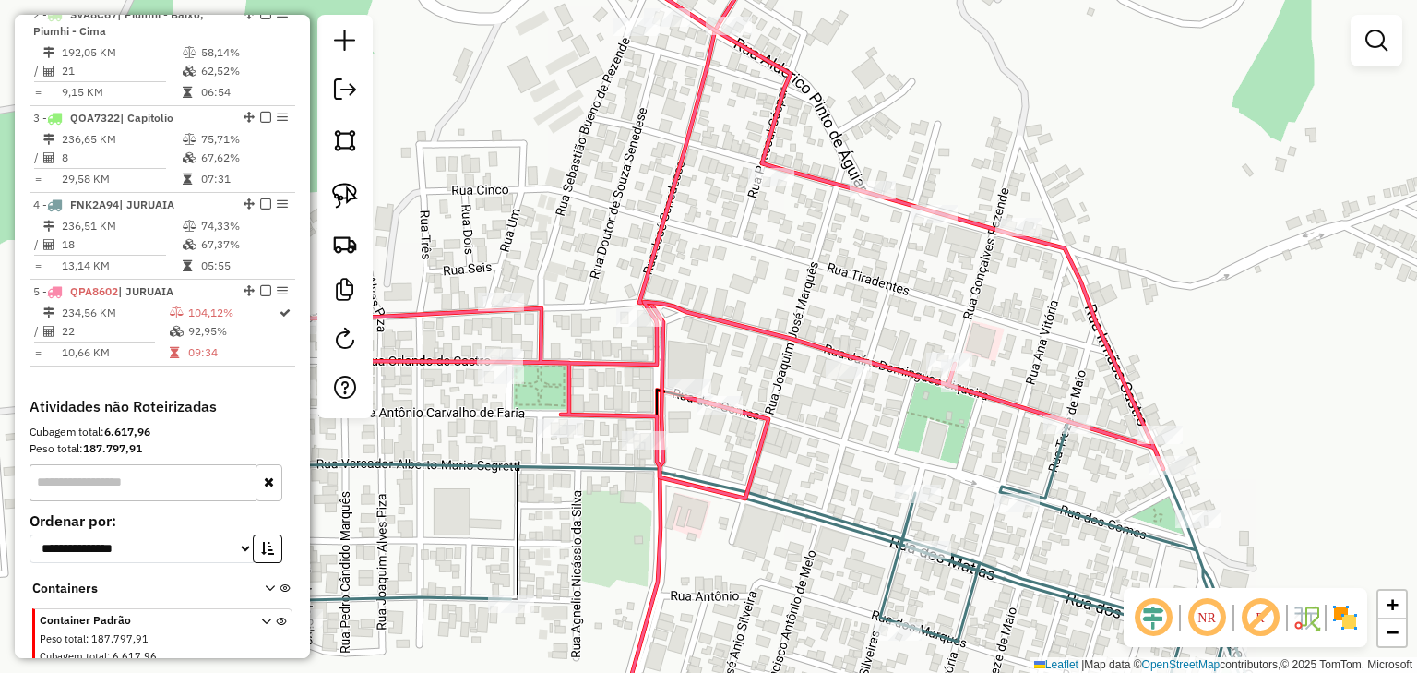
click at [783, 335] on icon at bounding box center [735, 216] width 855 height 566
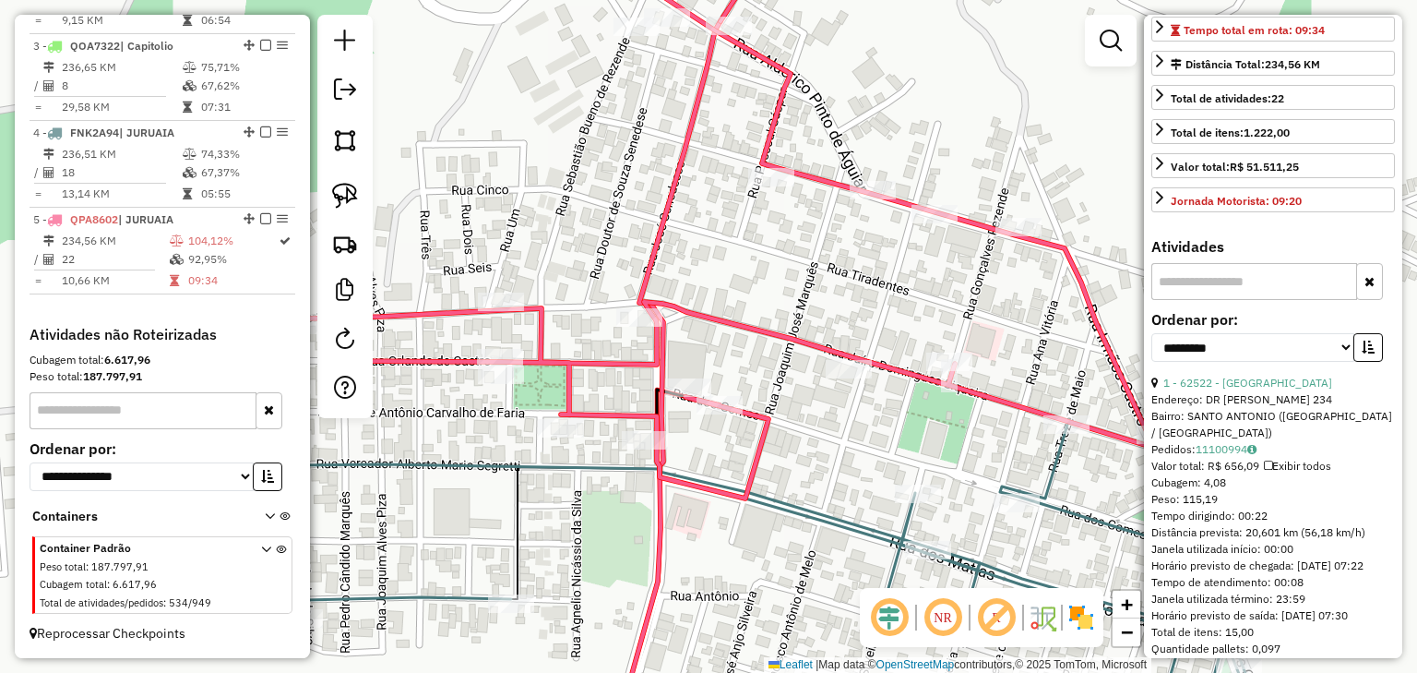
scroll to position [443, 0]
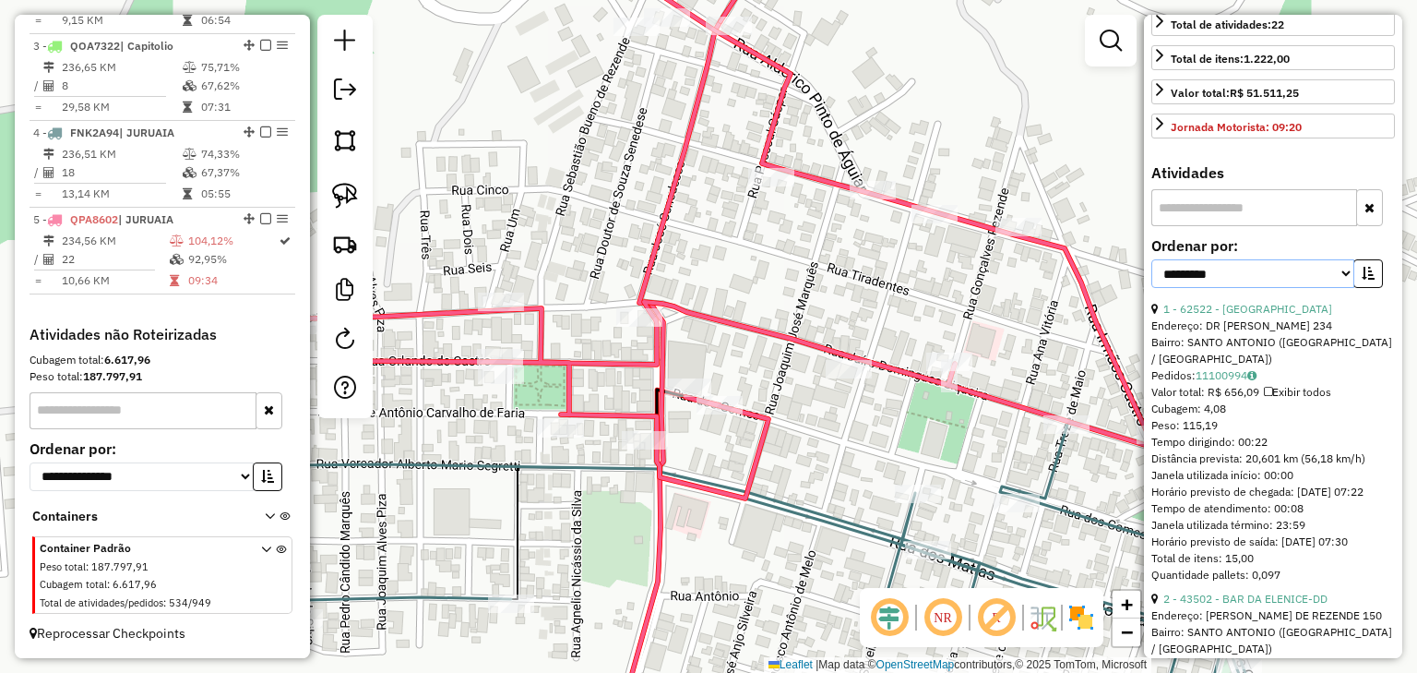
click at [1312, 288] on select "**********" at bounding box center [1253, 273] width 203 height 29
select select "*********"
click at [1152, 288] on select "**********" at bounding box center [1253, 273] width 203 height 29
click at [1371, 288] on button "button" at bounding box center [1369, 273] width 30 height 29
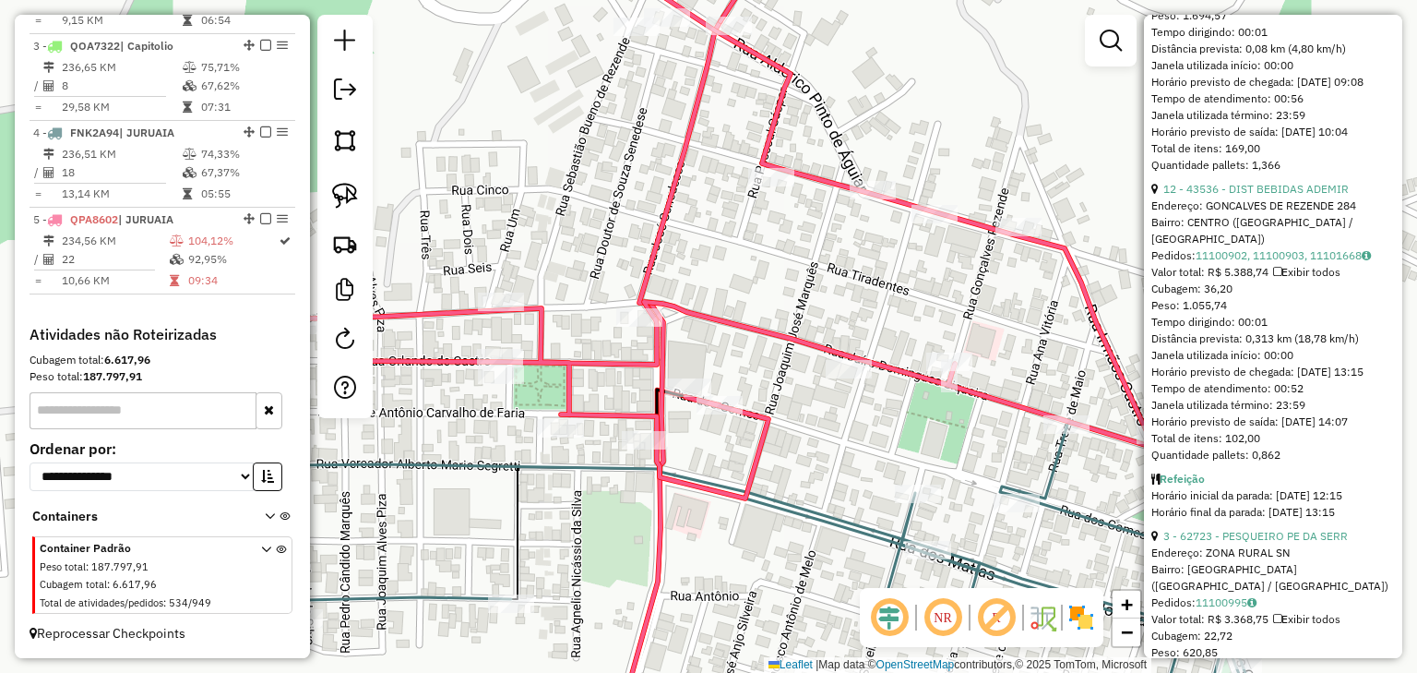
scroll to position [1181, 0]
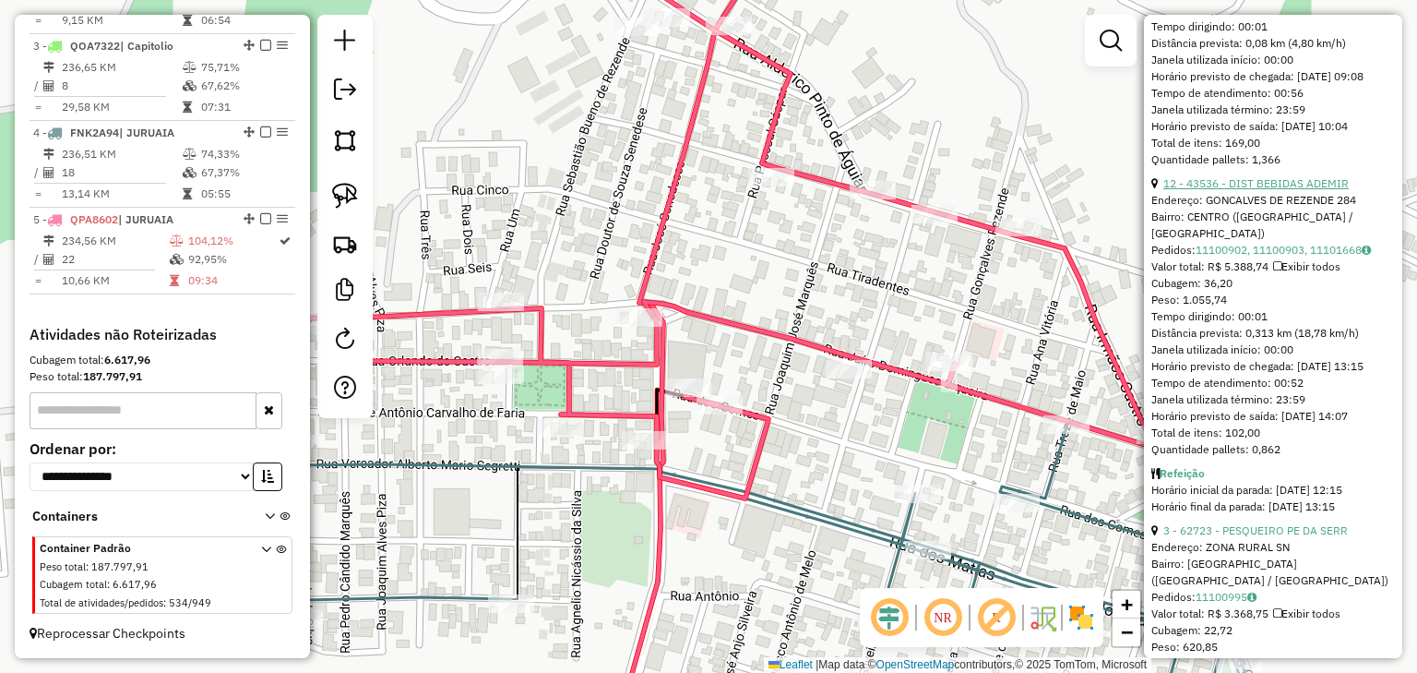
click at [1290, 190] on link "12 - 43536 - DIST BEBIDAS ADEMIR" at bounding box center [1256, 183] width 185 height 14
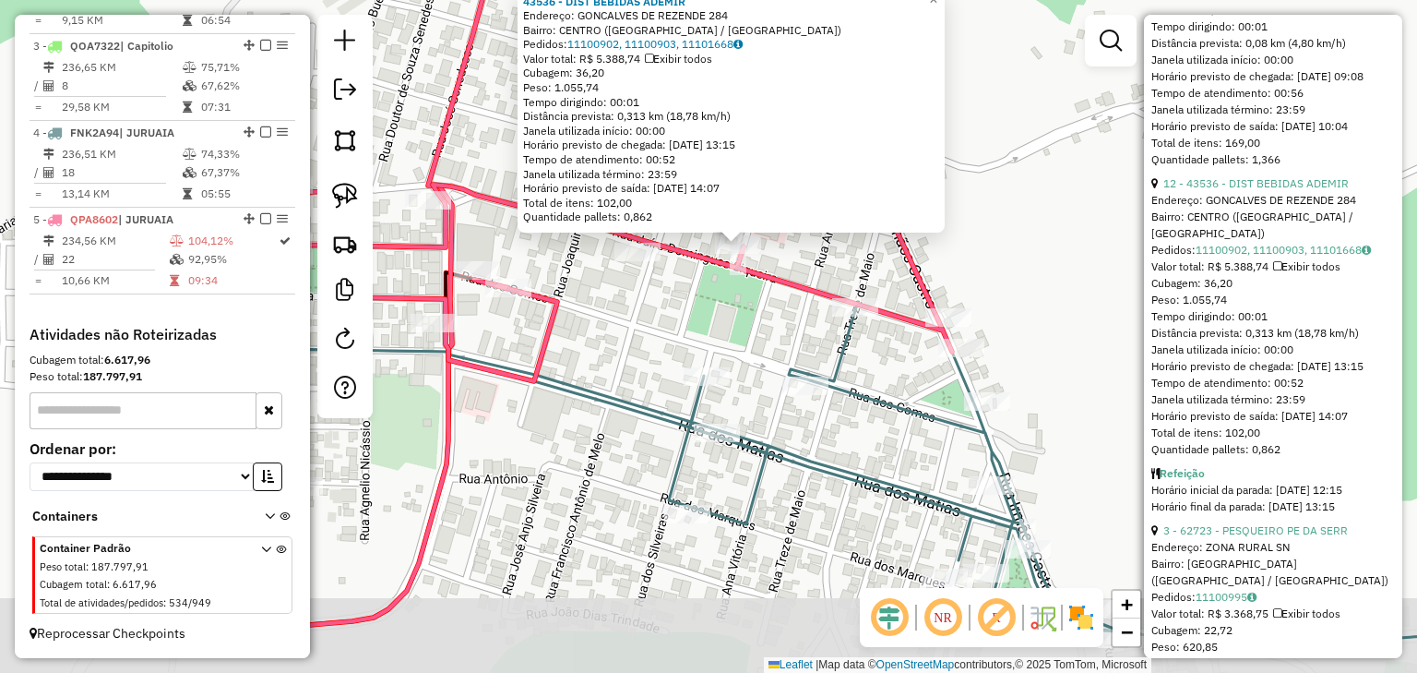
drag, startPoint x: 696, startPoint y: 408, endPoint x: 723, endPoint y: 320, distance: 91.7
click at [723, 320] on div "43536 - DIST BEBIDAS ADEMIR Endereço: GONCALVES DE REZENDE 284 Bairro: CENTRO (…" at bounding box center [708, 336] width 1417 height 673
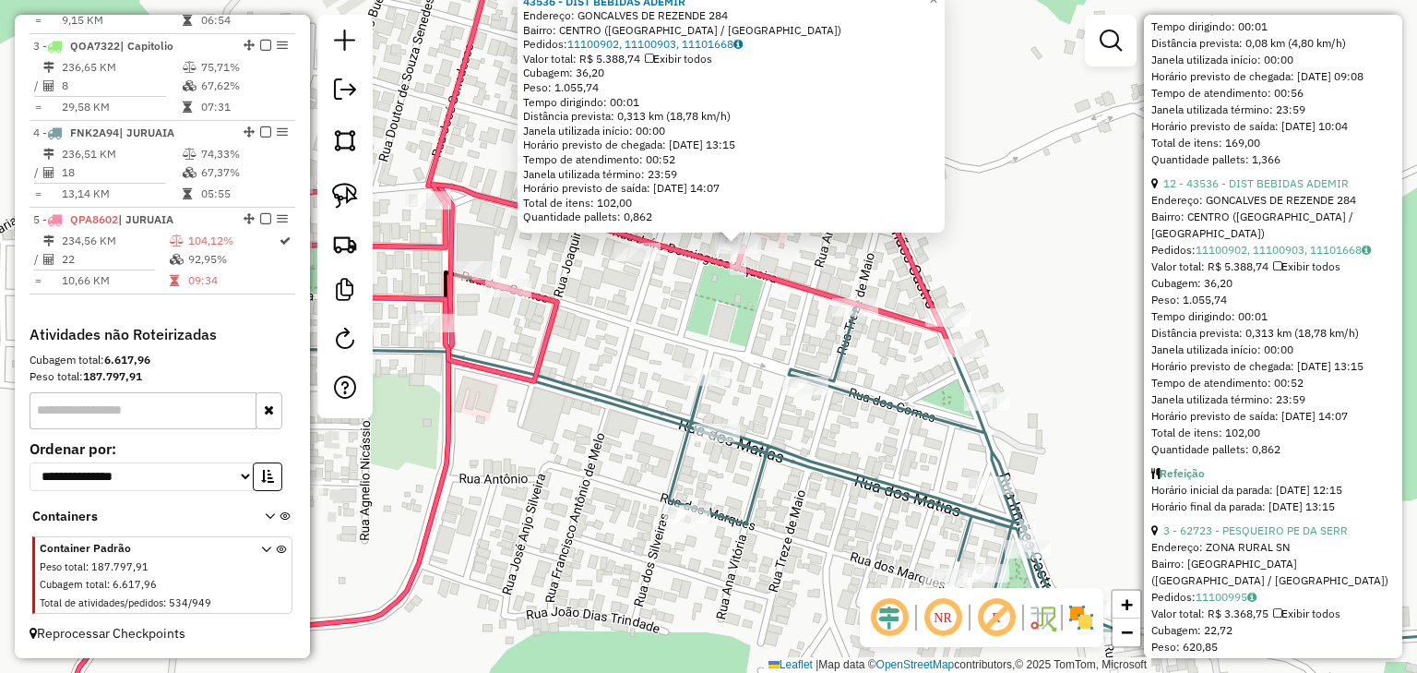
click at [724, 314] on div "43536 - DIST BEBIDAS ADEMIR Endereço: GONCALVES DE REZENDE 284 Bairro: CENTRO (…" at bounding box center [708, 336] width 1417 height 673
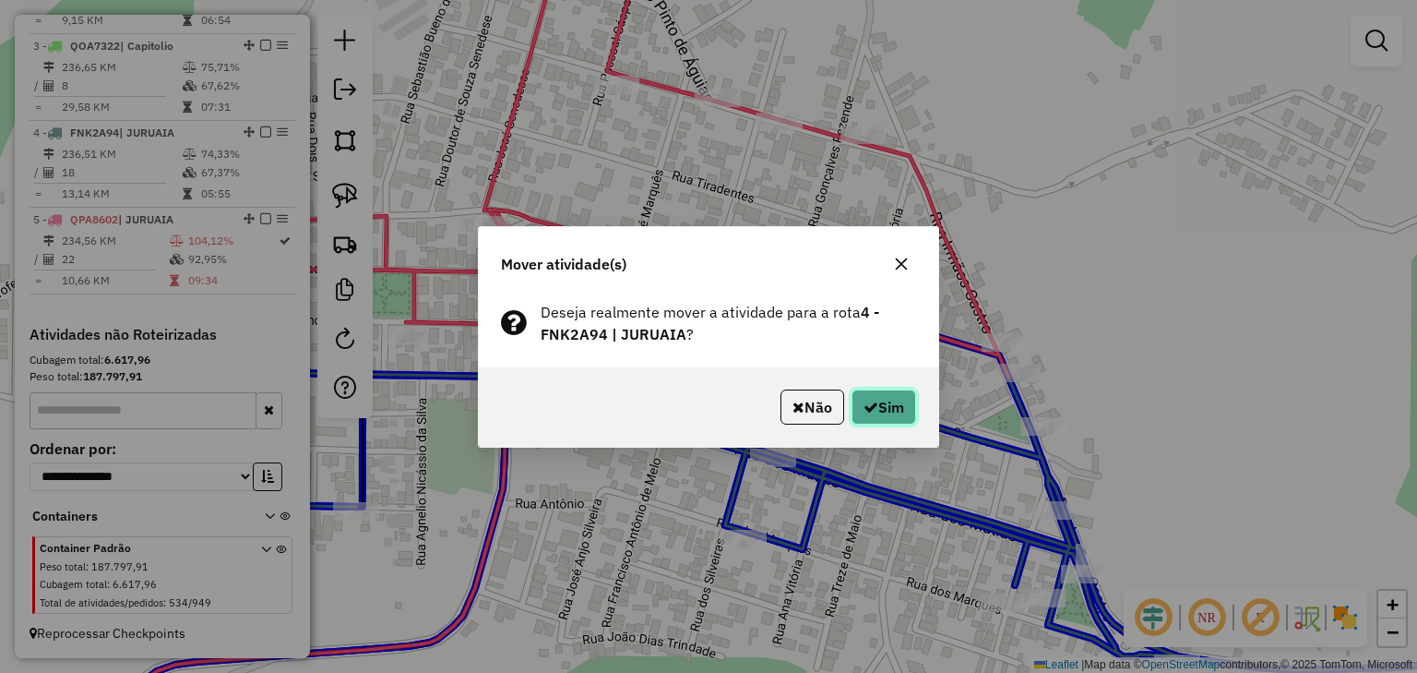
click at [901, 410] on button "Sim" at bounding box center [884, 406] width 65 height 35
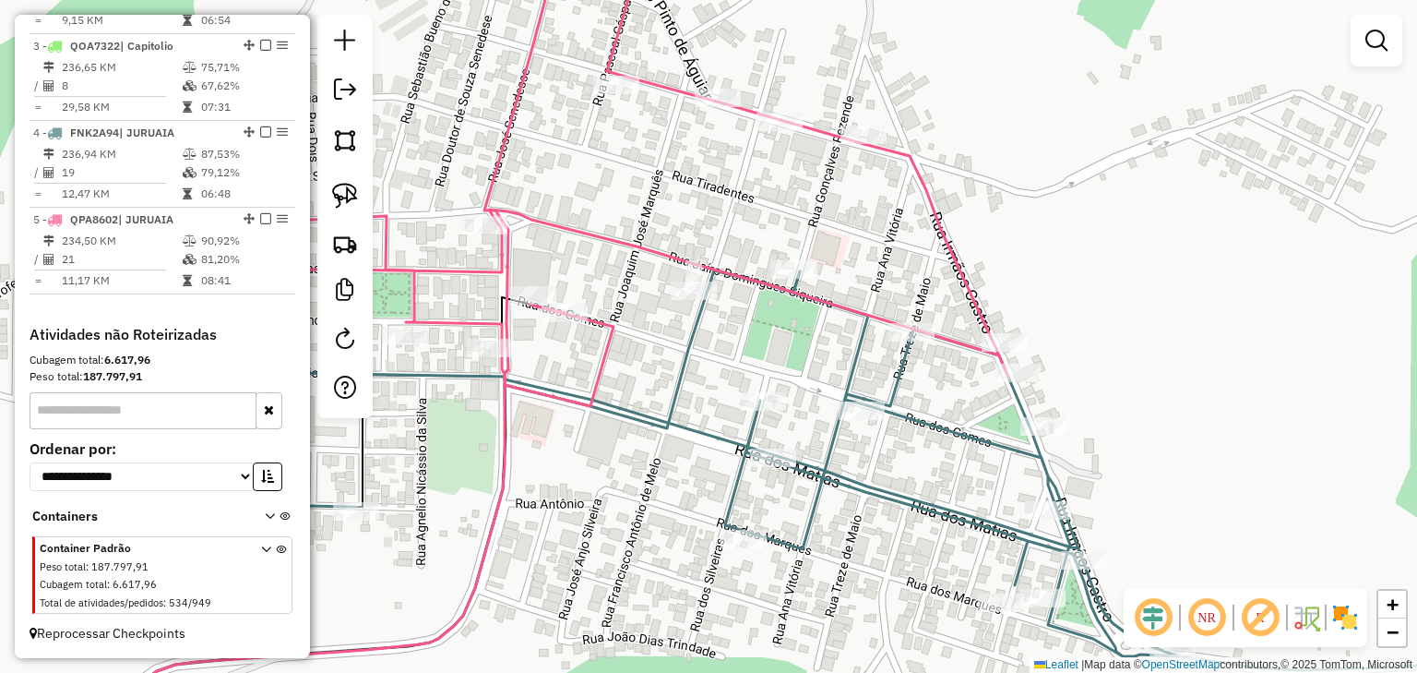
click at [903, 374] on icon at bounding box center [851, 470] width 1415 height 399
select select "*********"
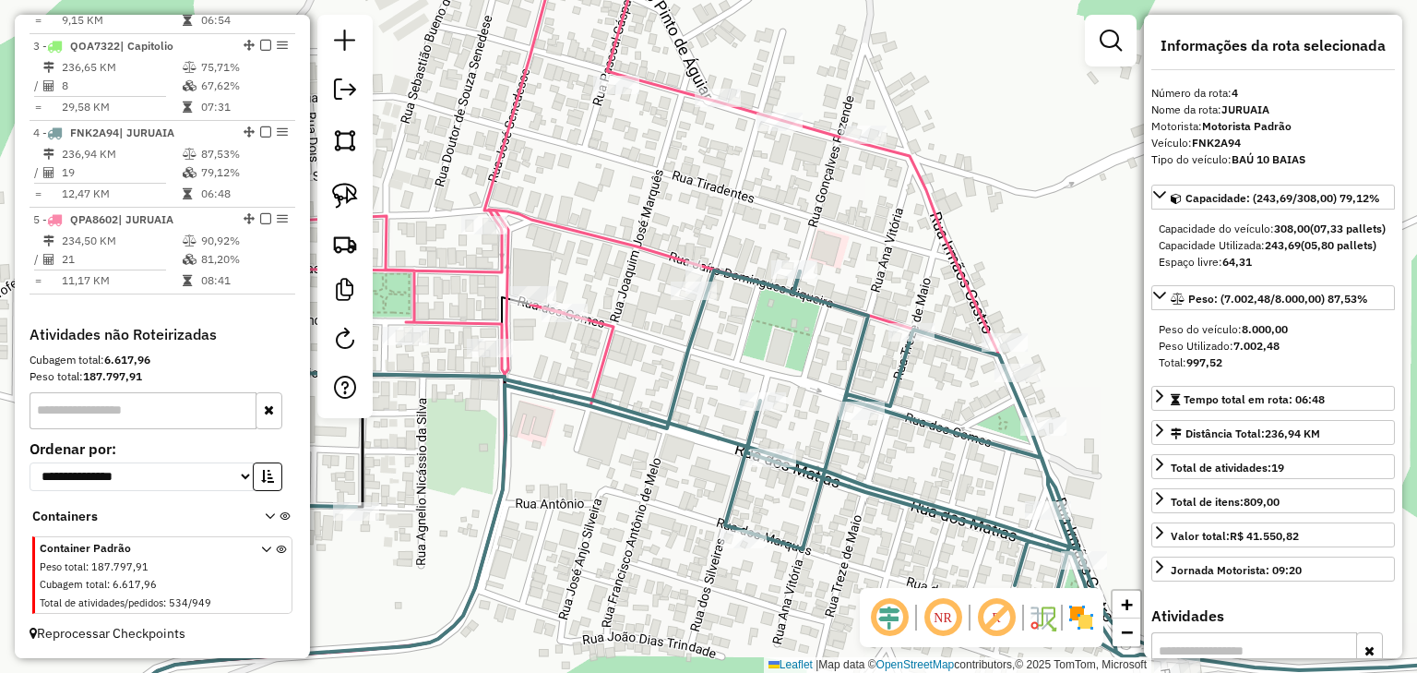
click at [810, 126] on icon at bounding box center [580, 169] width 855 height 473
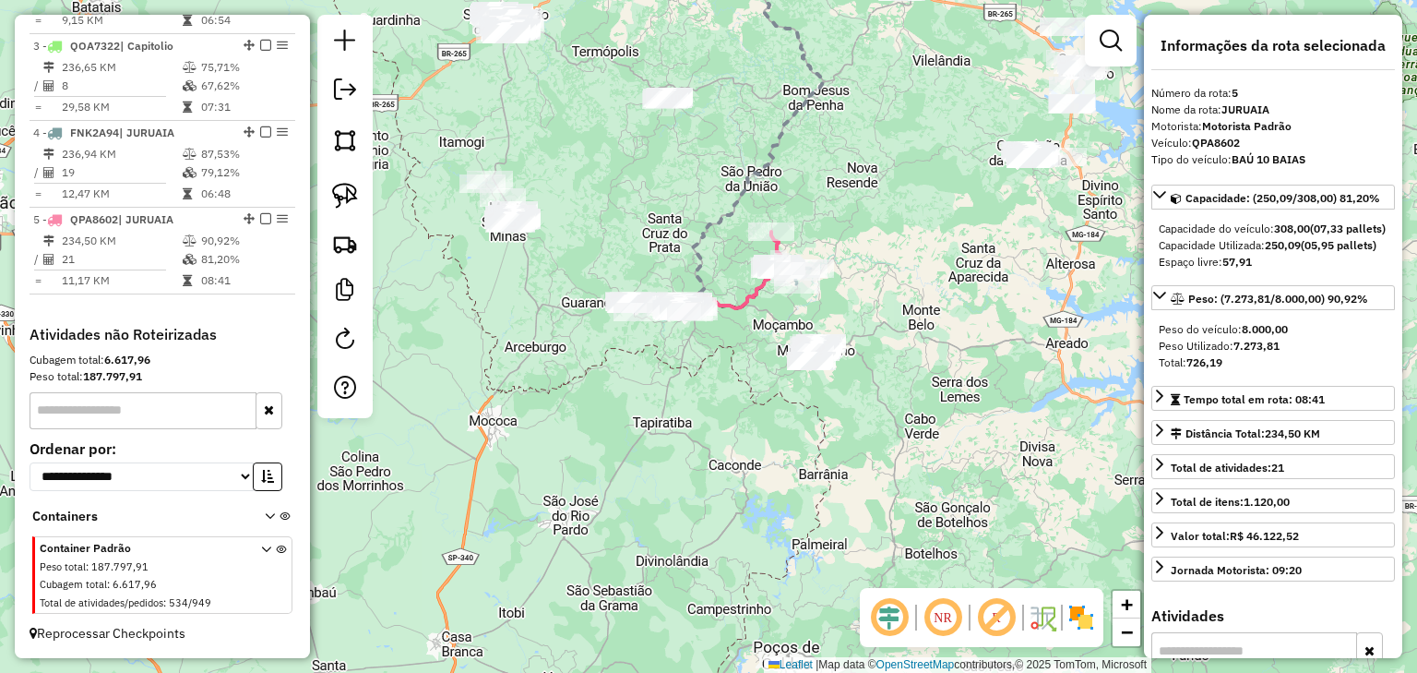
drag, startPoint x: 742, startPoint y: 381, endPoint x: 772, endPoint y: 395, distance: 33.5
click at [772, 395] on div "Janela de atendimento Grade de atendimento Capacidade Transportadoras Veículos …" at bounding box center [708, 336] width 1417 height 673
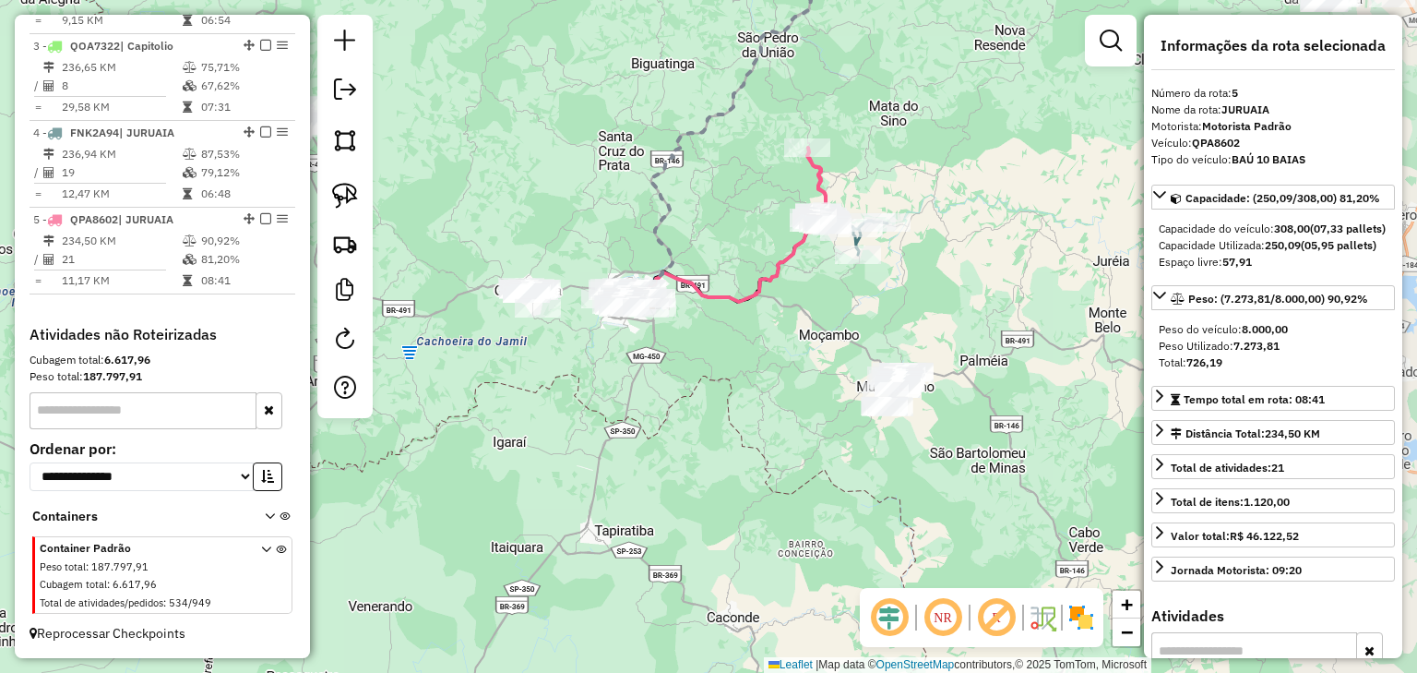
drag, startPoint x: 802, startPoint y: 408, endPoint x: 628, endPoint y: 317, distance: 196.9
click at [628, 317] on div "Janela de atendimento Grade de atendimento Capacidade Transportadoras Veículos …" at bounding box center [708, 336] width 1417 height 673
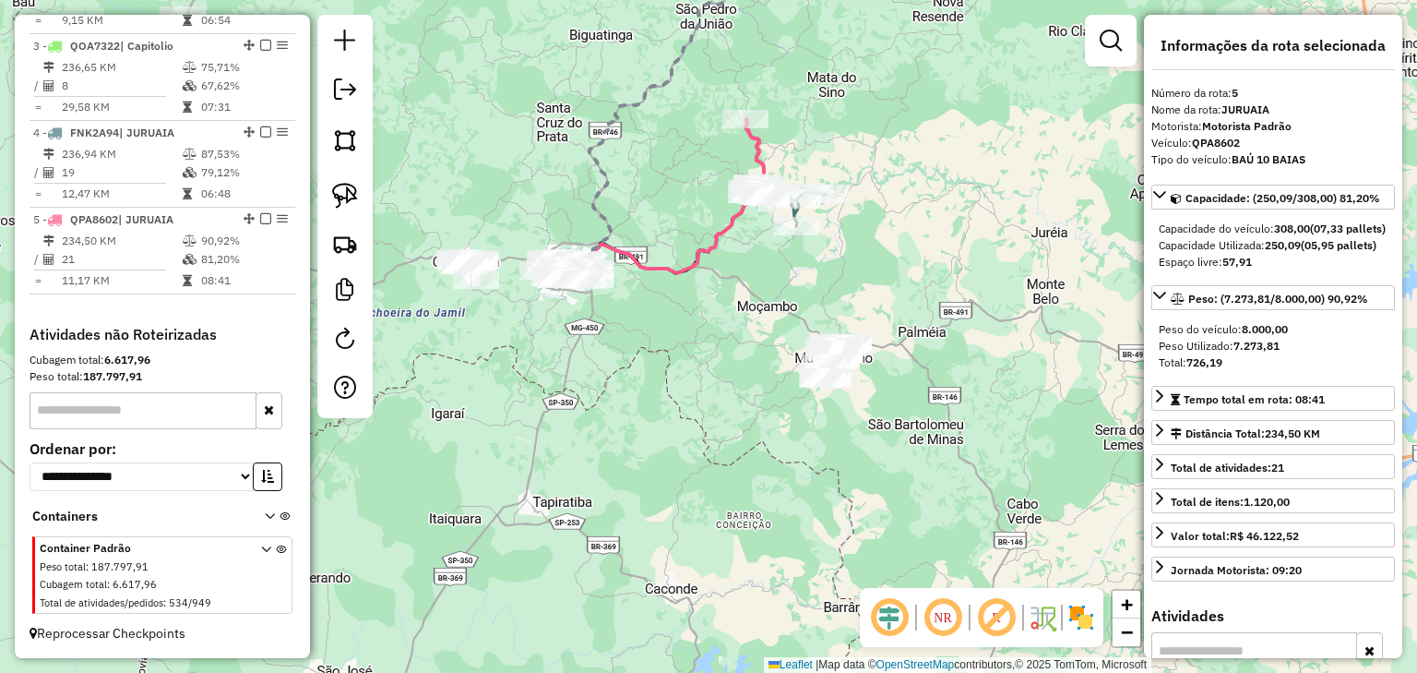
click at [738, 344] on div "Janela de atendimento Grade de atendimento Capacidade Transportadoras Veículos …" at bounding box center [708, 336] width 1417 height 673
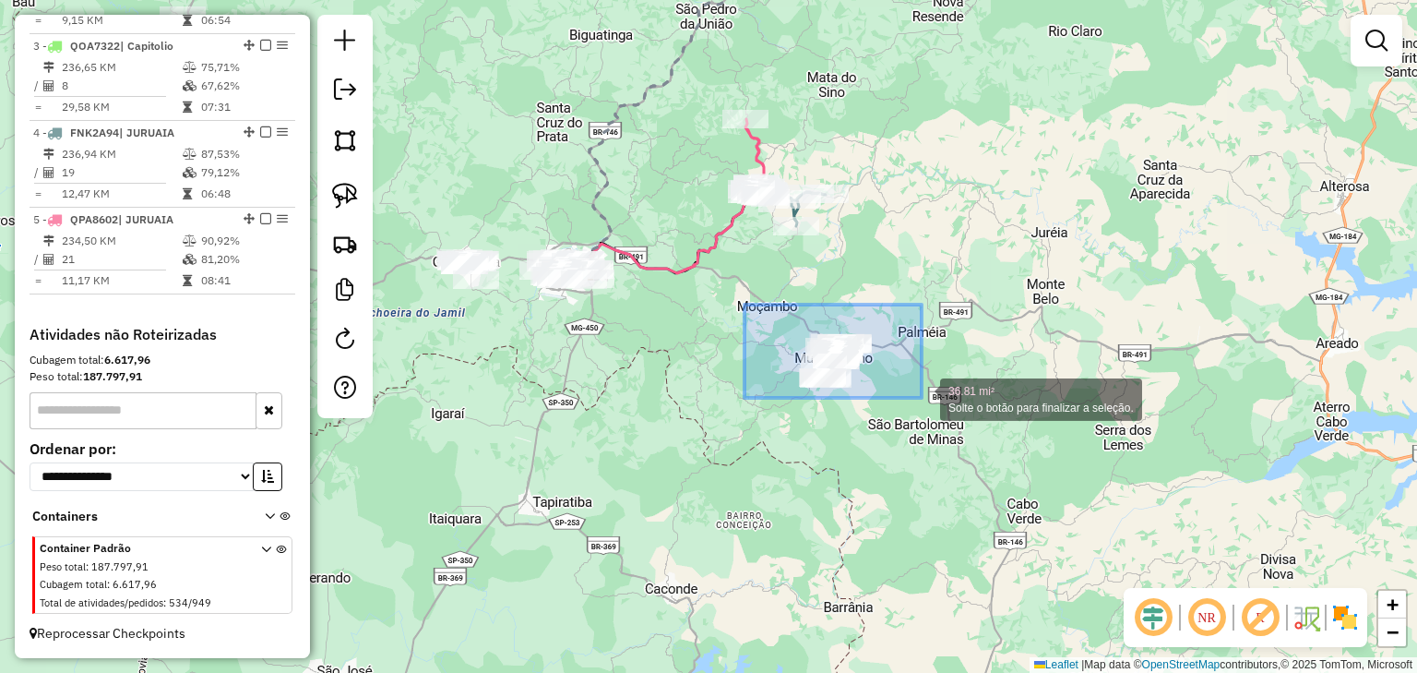
drag, startPoint x: 761, startPoint y: 308, endPoint x: 922, endPoint y: 398, distance: 183.8
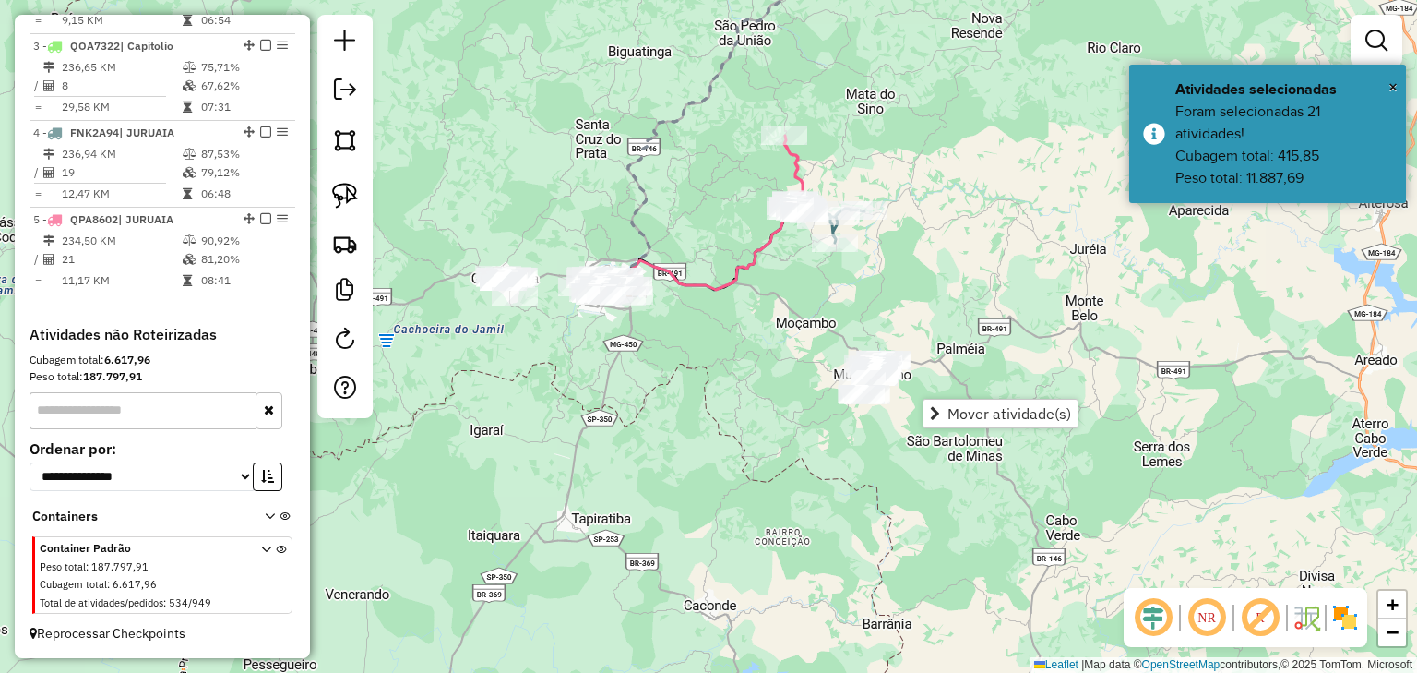
drag, startPoint x: 664, startPoint y: 365, endPoint x: 745, endPoint y: 399, distance: 86.9
click at [745, 399] on div "Janela de atendimento Grade de atendimento Capacidade Transportadoras Veículos …" at bounding box center [708, 336] width 1417 height 673
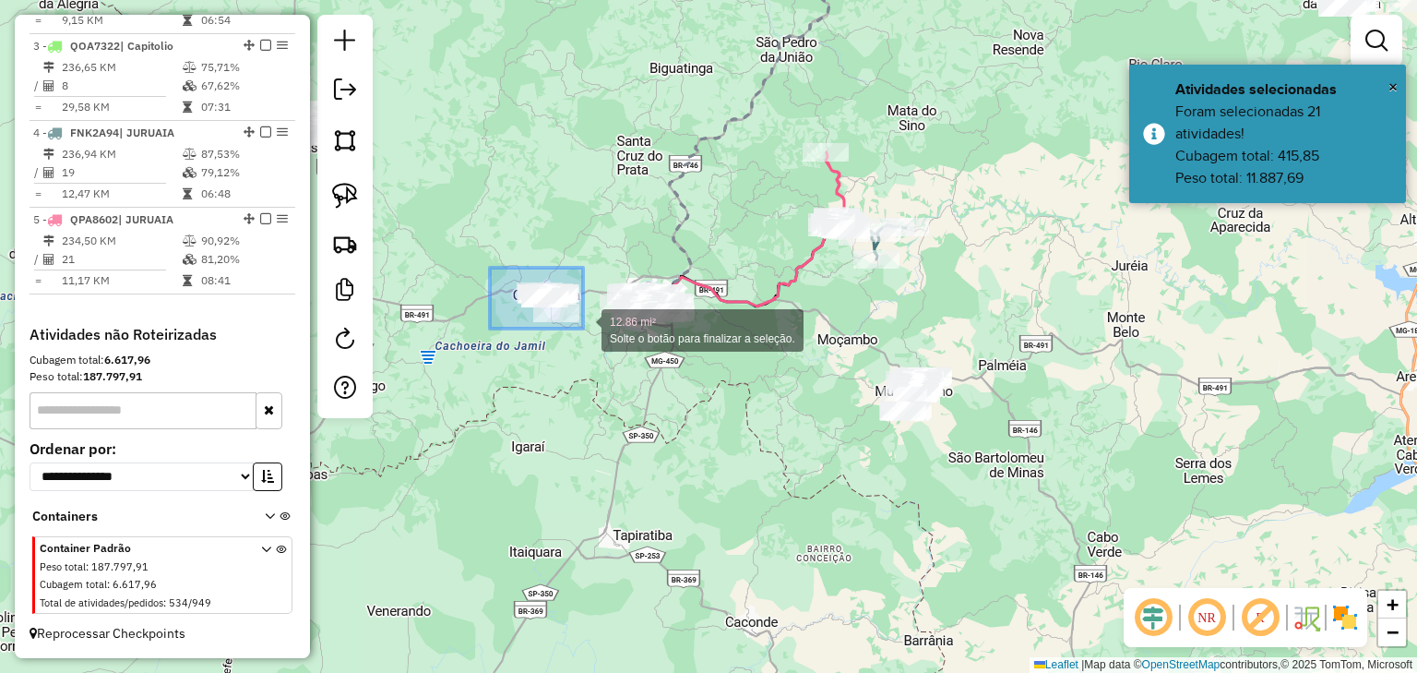
drag, startPoint x: 510, startPoint y: 276, endPoint x: 583, endPoint y: 329, distance: 89.9
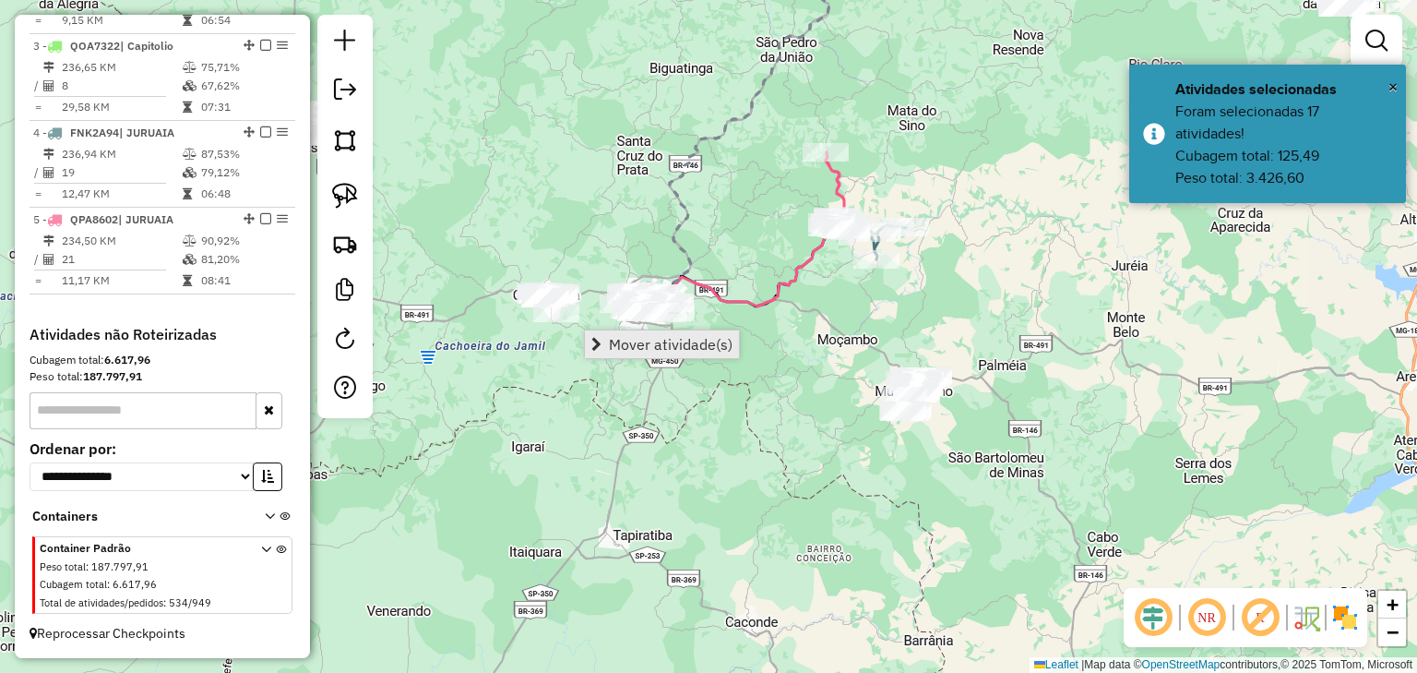
click at [609, 337] on span "Mover atividade(s)" at bounding box center [671, 344] width 124 height 15
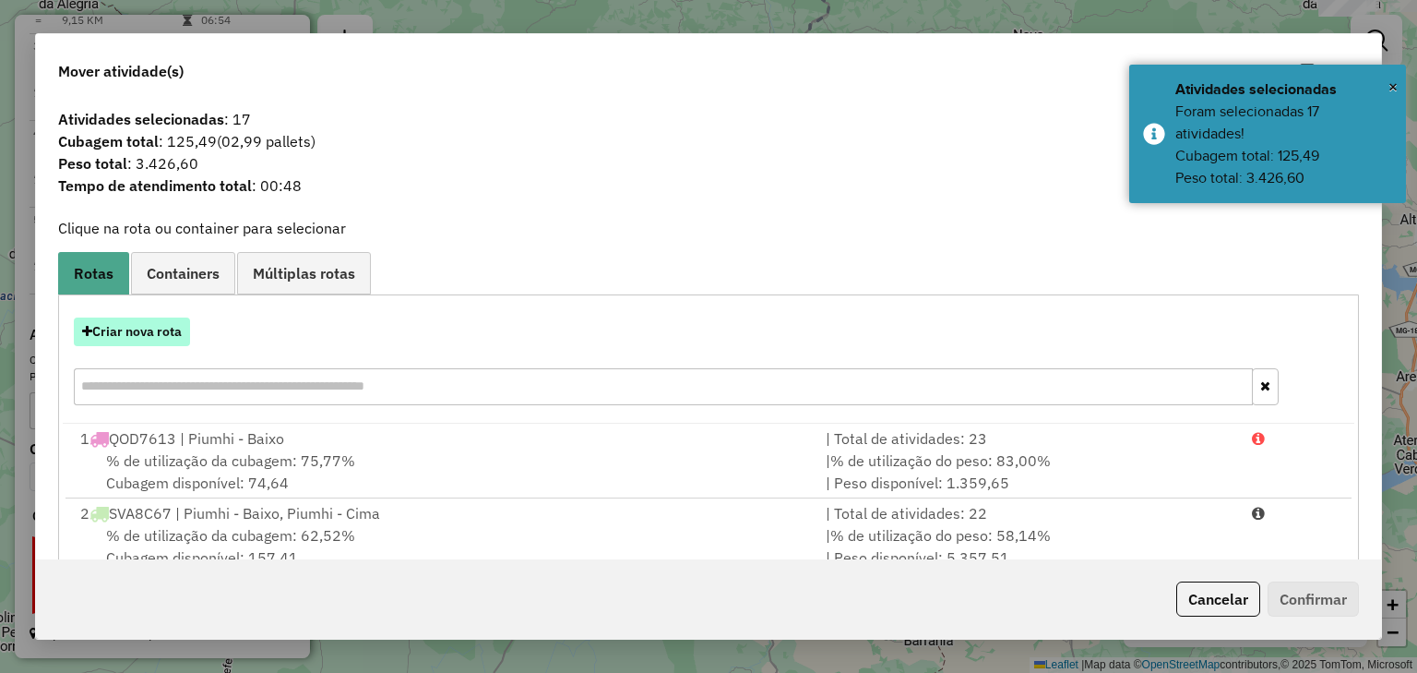
click at [137, 340] on button "Criar nova rota" at bounding box center [132, 331] width 116 height 29
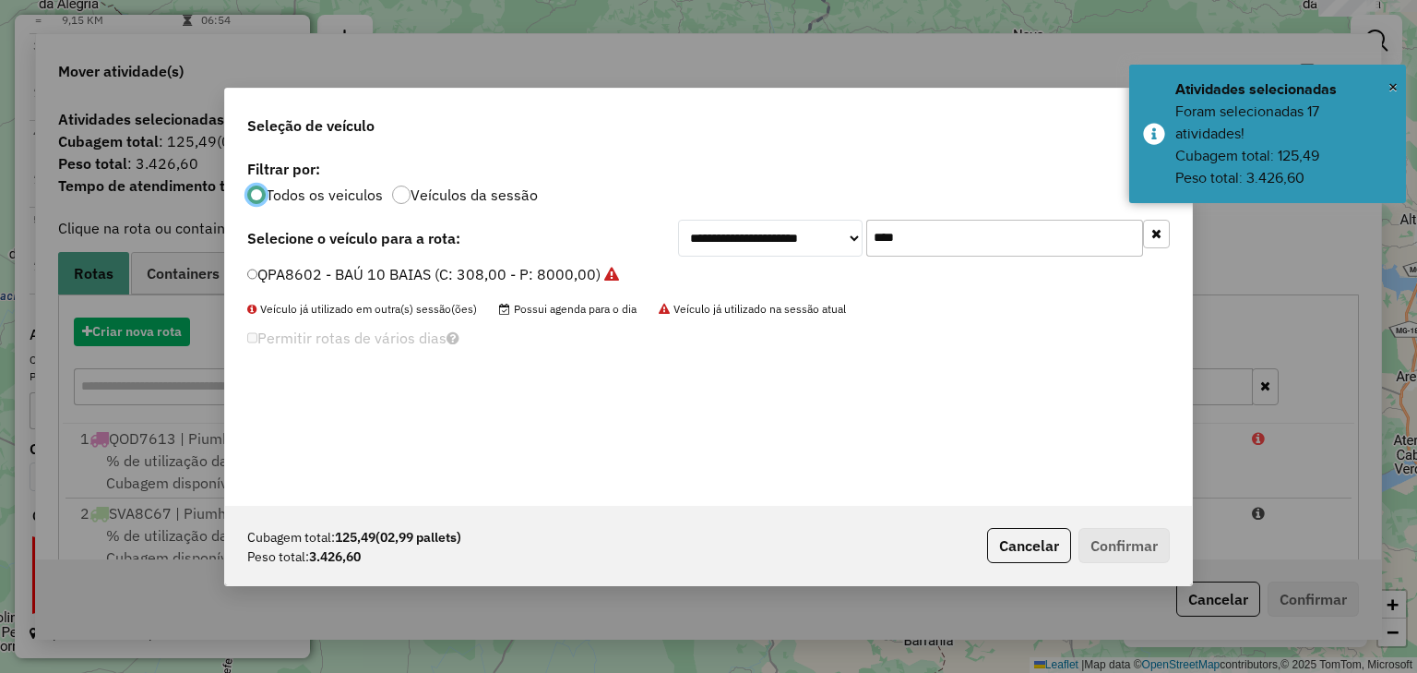
scroll to position [9, 6]
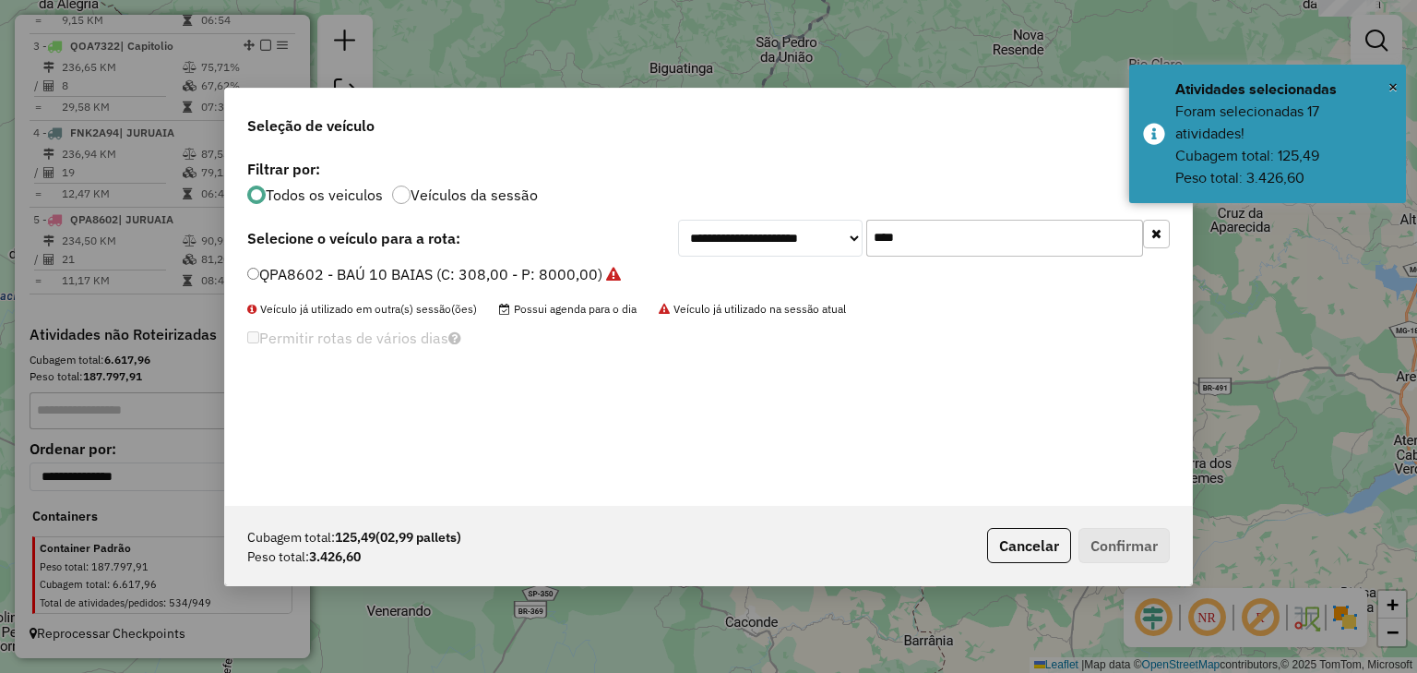
drag, startPoint x: 910, startPoint y: 243, endPoint x: 805, endPoint y: 247, distance: 105.3
click at [805, 247] on div "**********" at bounding box center [924, 238] width 492 height 37
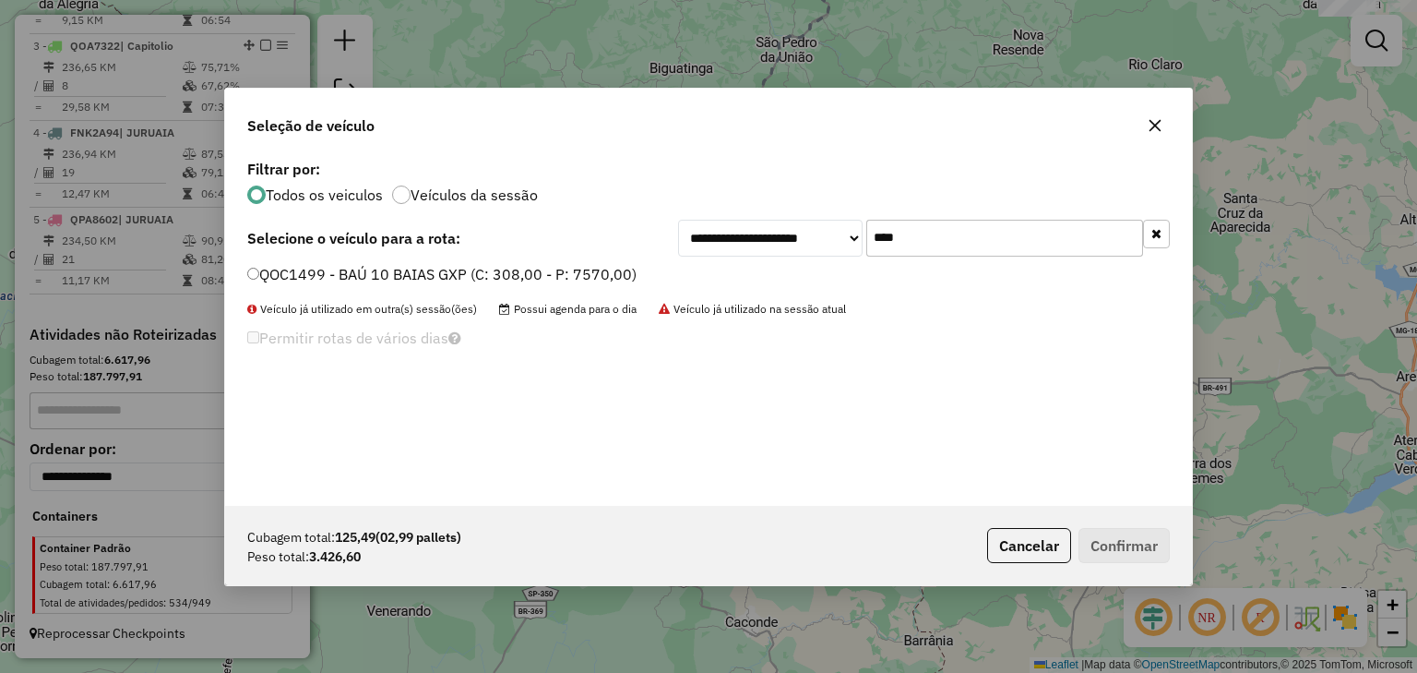
type input "****"
click at [616, 273] on label "QOC1499 - BAÚ 10 BAIAS GXP (C: 308,00 - P: 7570,00)" at bounding box center [441, 274] width 389 height 22
click at [1122, 547] on button "Confirmar" at bounding box center [1124, 545] width 91 height 35
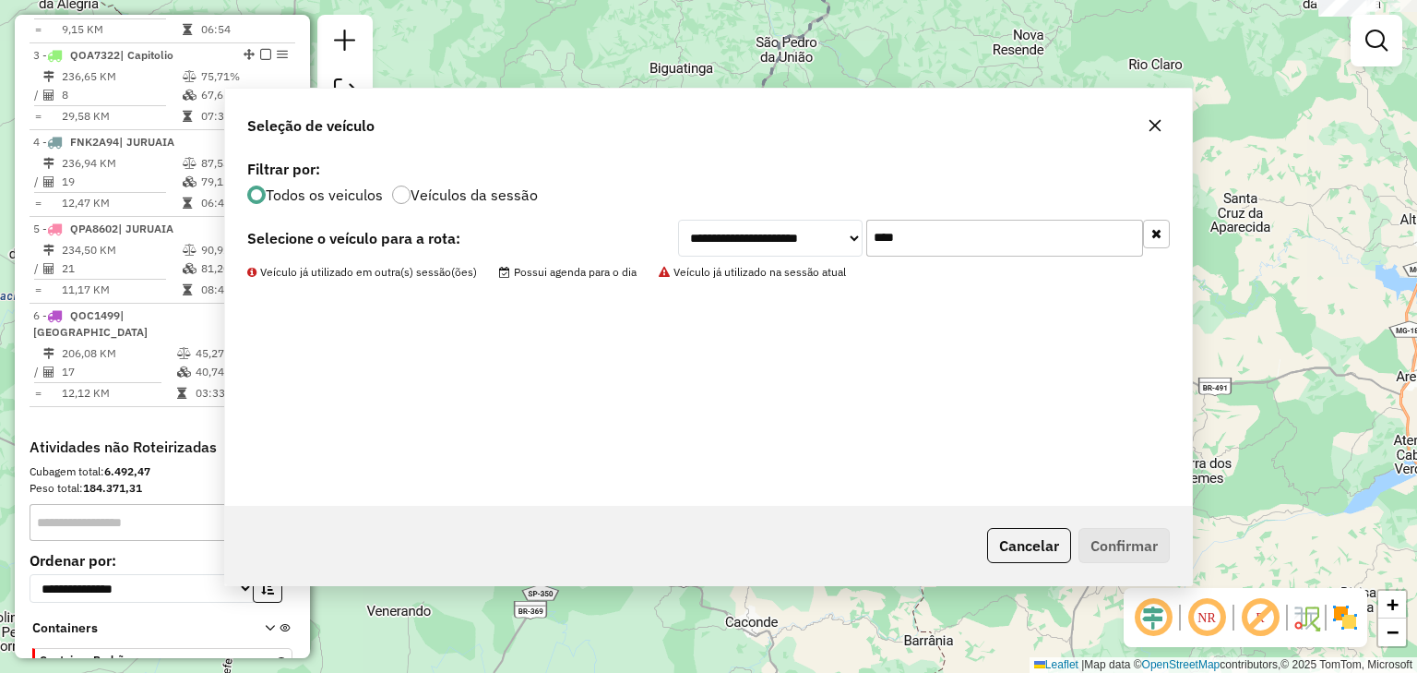
scroll to position [905, 0]
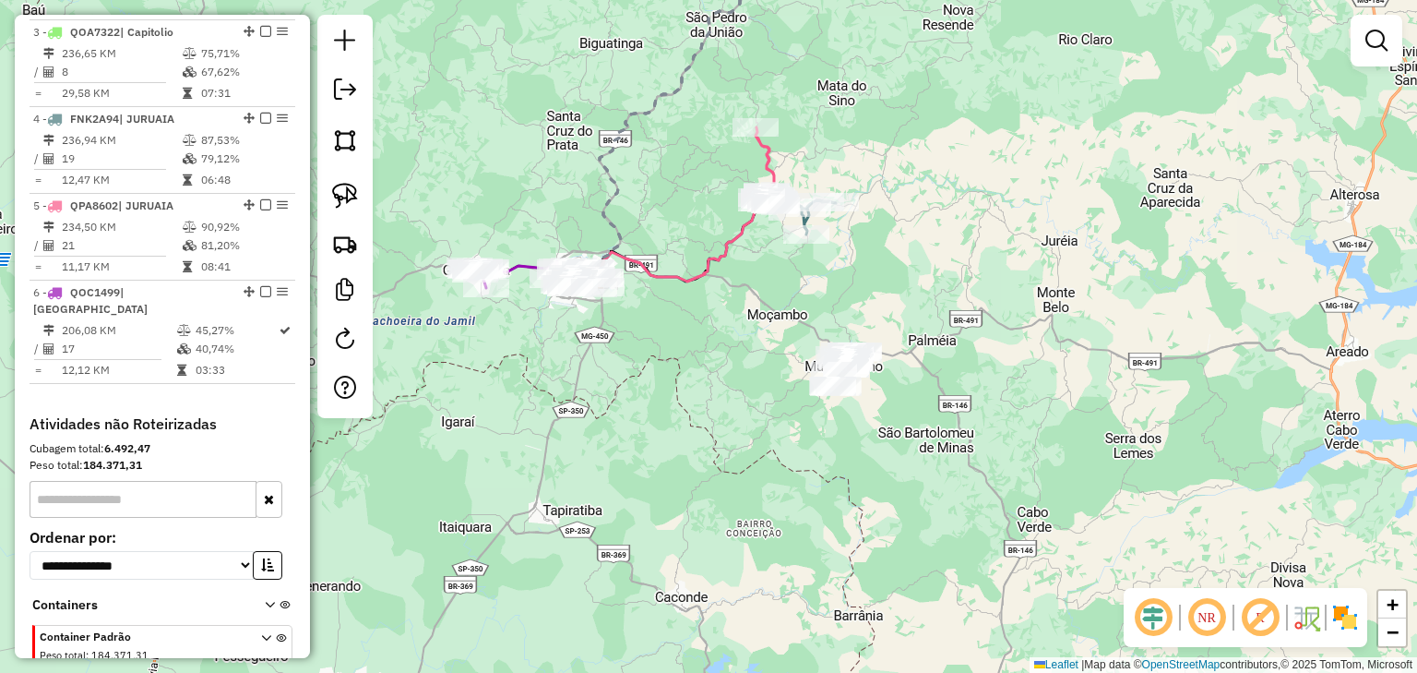
drag, startPoint x: 843, startPoint y: 376, endPoint x: 784, endPoint y: 358, distance: 61.6
click at [784, 358] on div "Janela de atendimento Grade de atendimento Capacidade Transportadoras Veículos …" at bounding box center [708, 336] width 1417 height 673
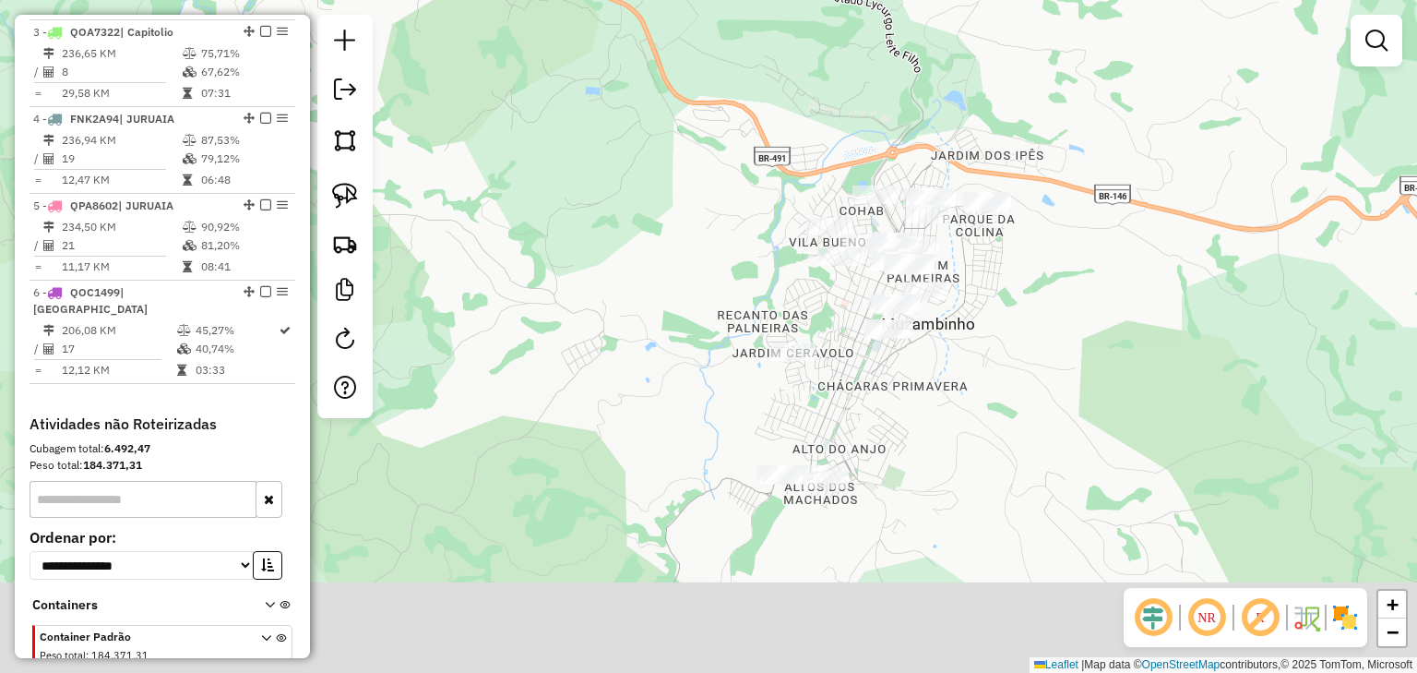
drag, startPoint x: 778, startPoint y: 373, endPoint x: 742, endPoint y: 289, distance: 91.4
click at [742, 289] on div "Janela de atendimento Grade de atendimento Capacidade Transportadoras Veículos …" at bounding box center [708, 336] width 1417 height 673
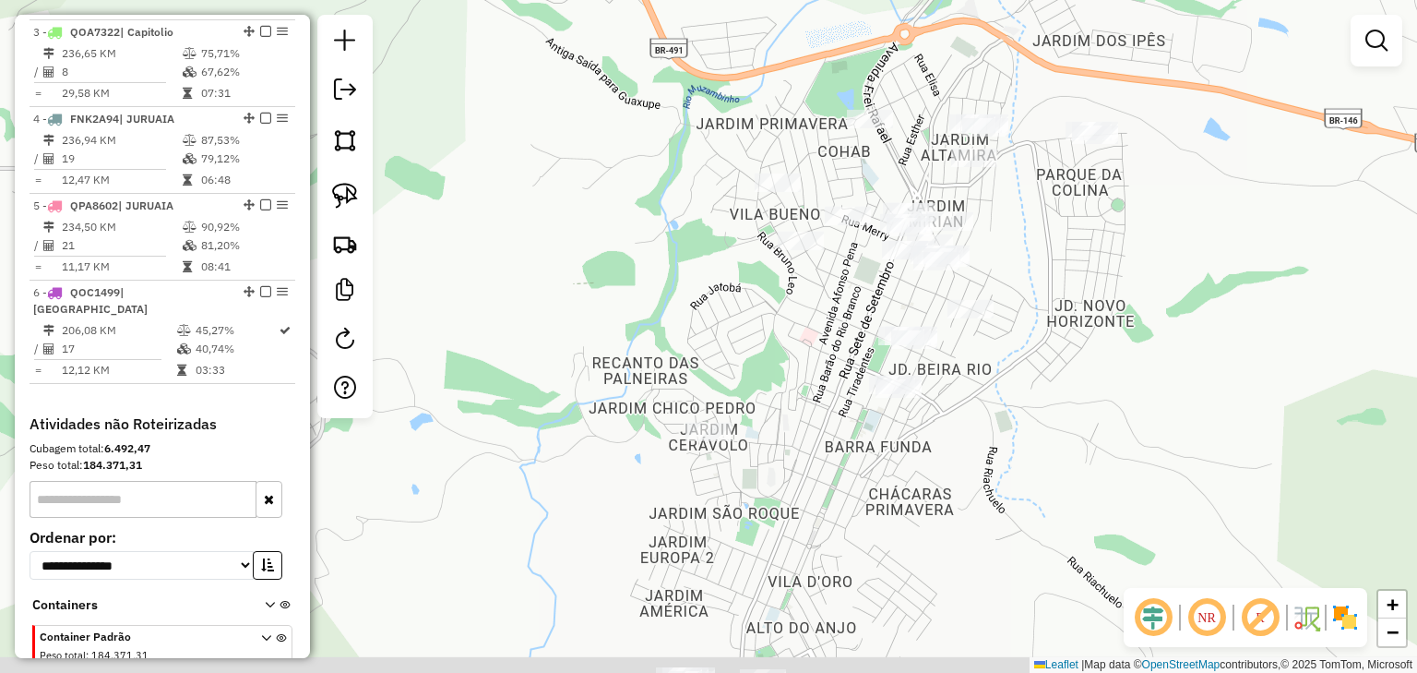
drag, startPoint x: 856, startPoint y: 194, endPoint x: 849, endPoint y: 176, distance: 19.0
click at [849, 176] on div "Janela de atendimento Grade de atendimento Capacidade Transportadoras Veículos …" at bounding box center [708, 336] width 1417 height 673
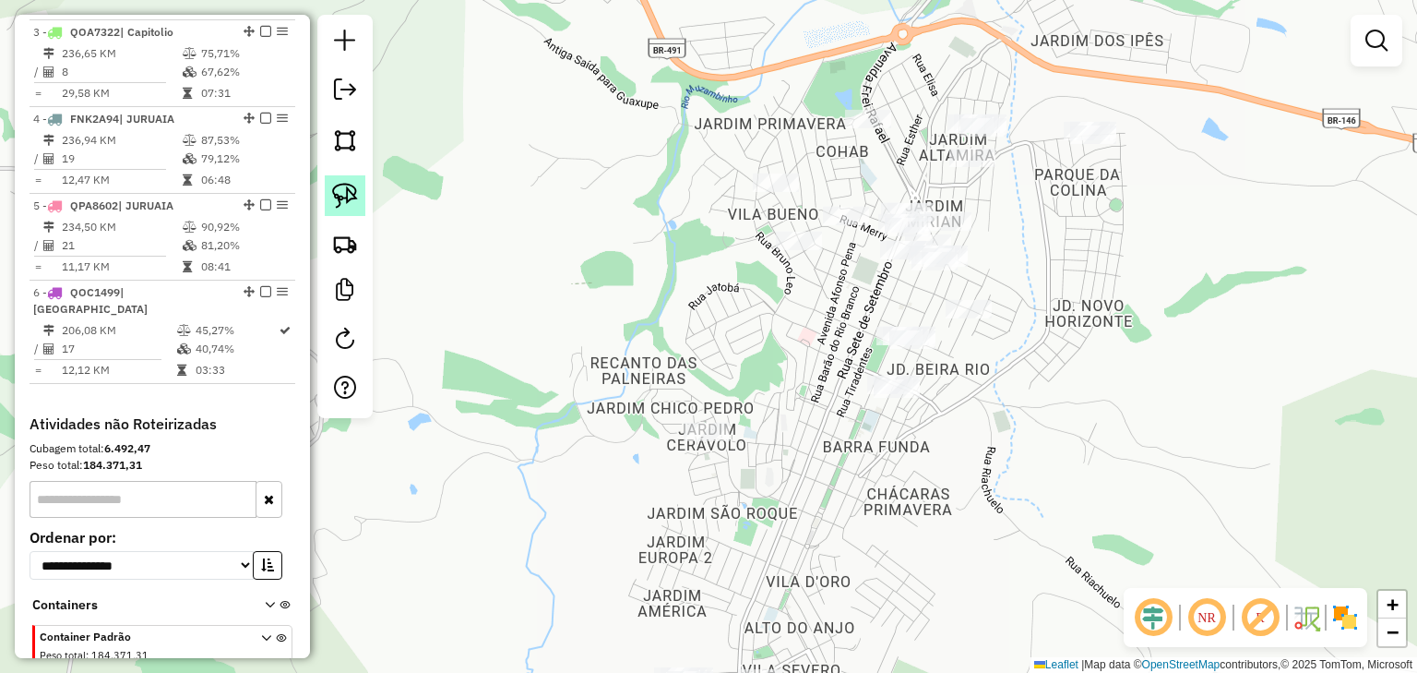
click at [342, 190] on img at bounding box center [345, 196] width 26 height 26
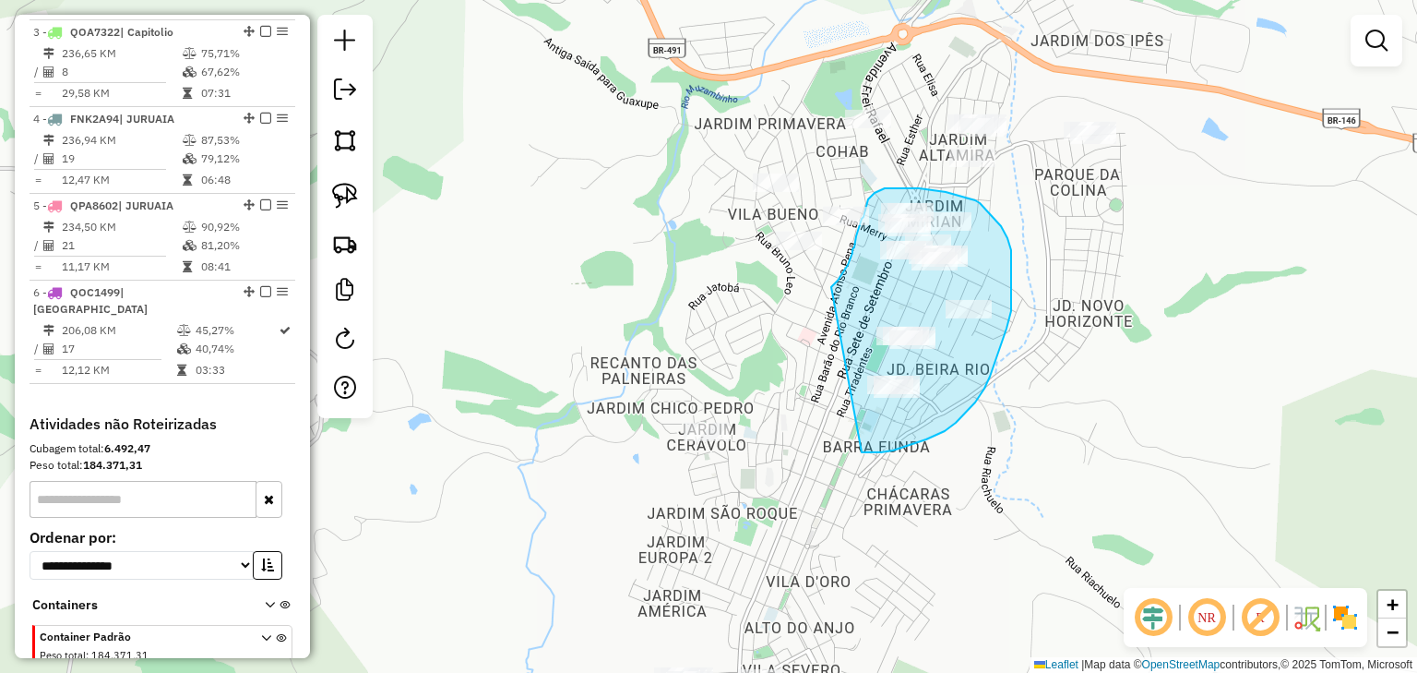
drag, startPoint x: 836, startPoint y: 281, endPoint x: 800, endPoint y: 431, distance: 153.8
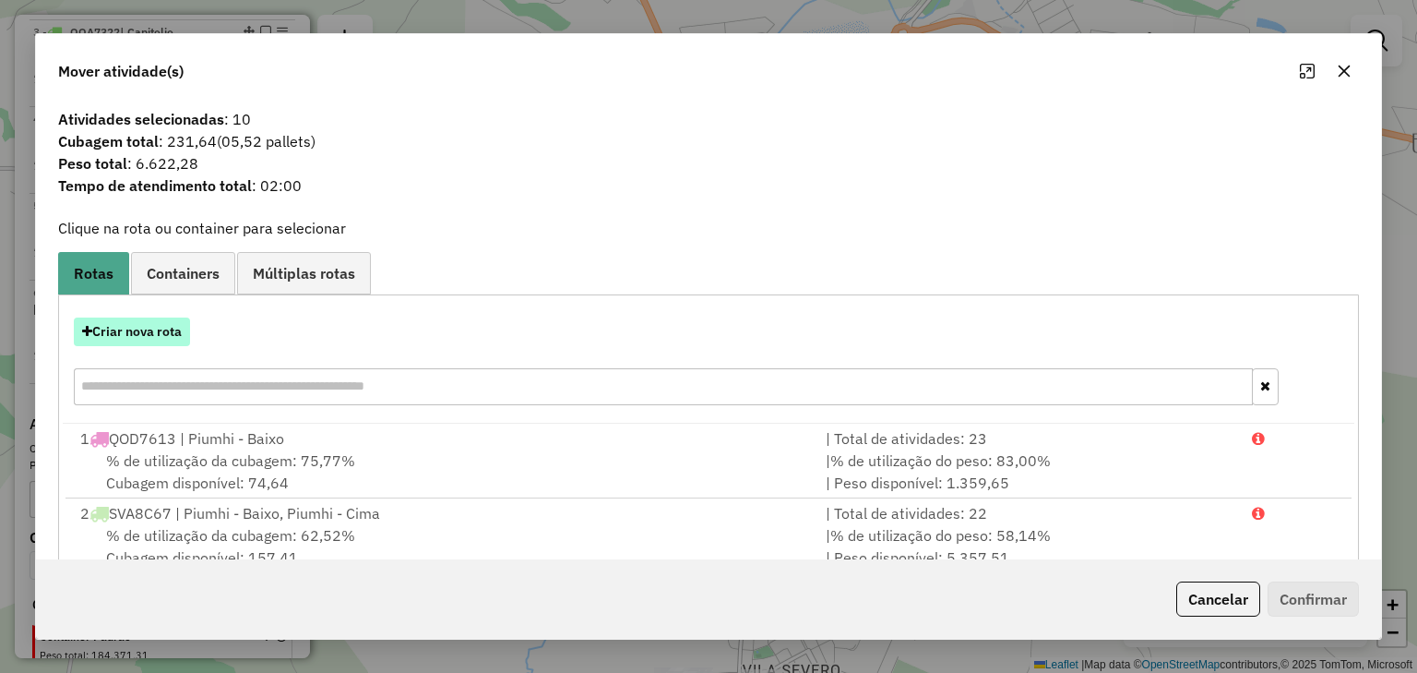
click at [165, 332] on button "Criar nova rota" at bounding box center [132, 331] width 116 height 29
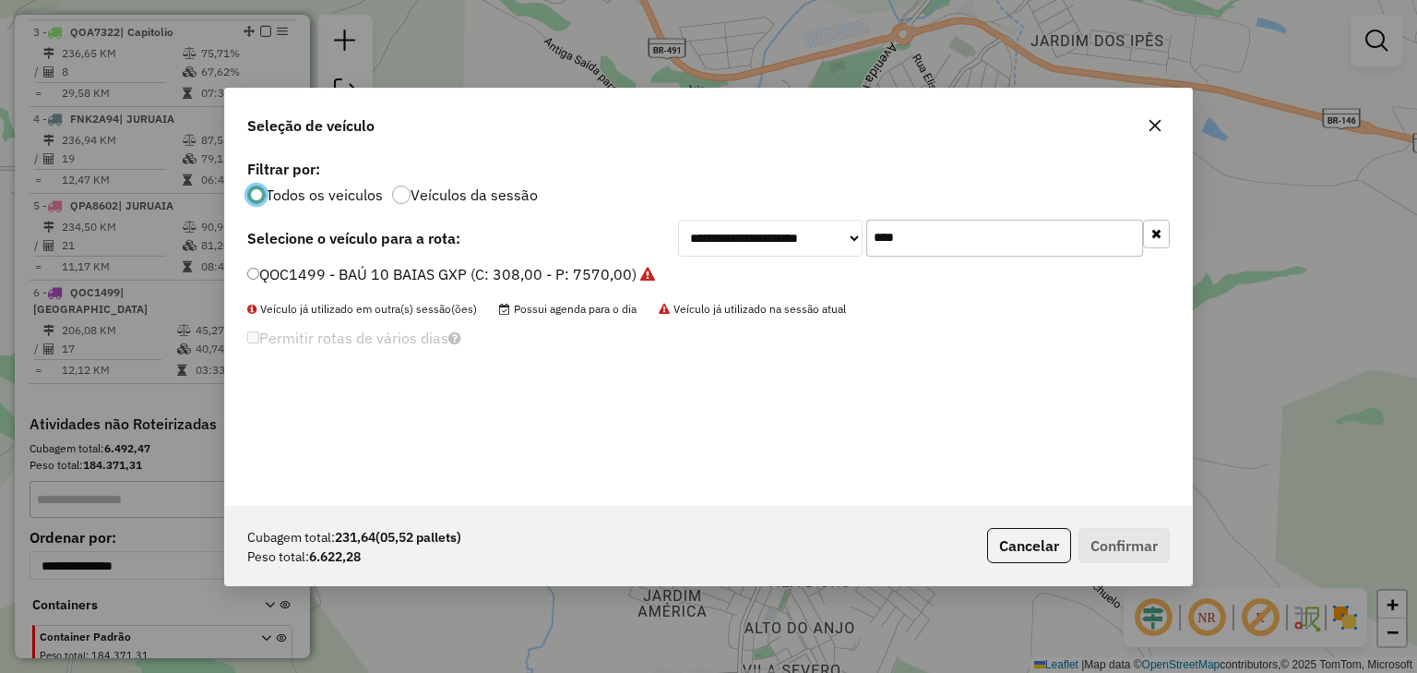
scroll to position [9, 6]
drag, startPoint x: 869, startPoint y: 236, endPoint x: 813, endPoint y: 233, distance: 56.4
click at [814, 233] on div "**********" at bounding box center [924, 238] width 492 height 37
type input "****"
click at [604, 274] on label "QOG2940 - BAÚ 10 BAIAS GXP (C: 308,00 - P: 7570,00)" at bounding box center [442, 274] width 390 height 22
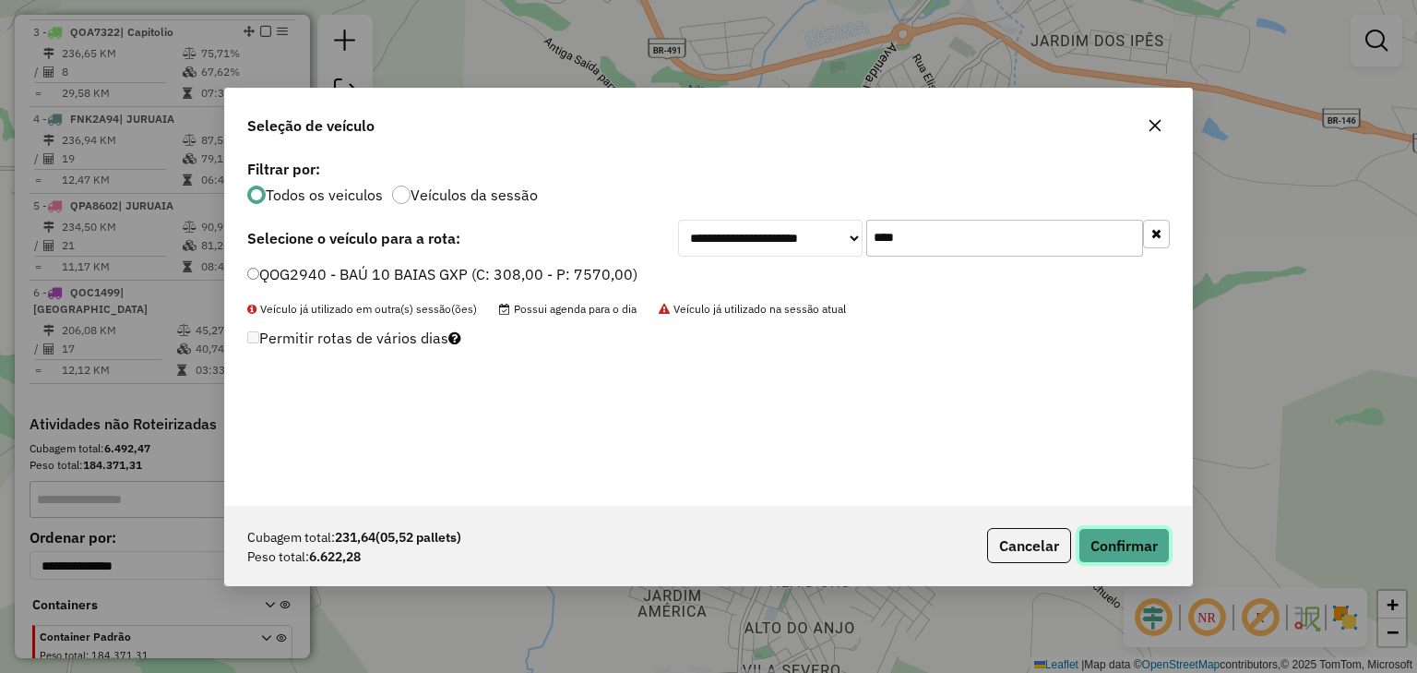
click at [1127, 528] on button "Confirmar" at bounding box center [1124, 545] width 91 height 35
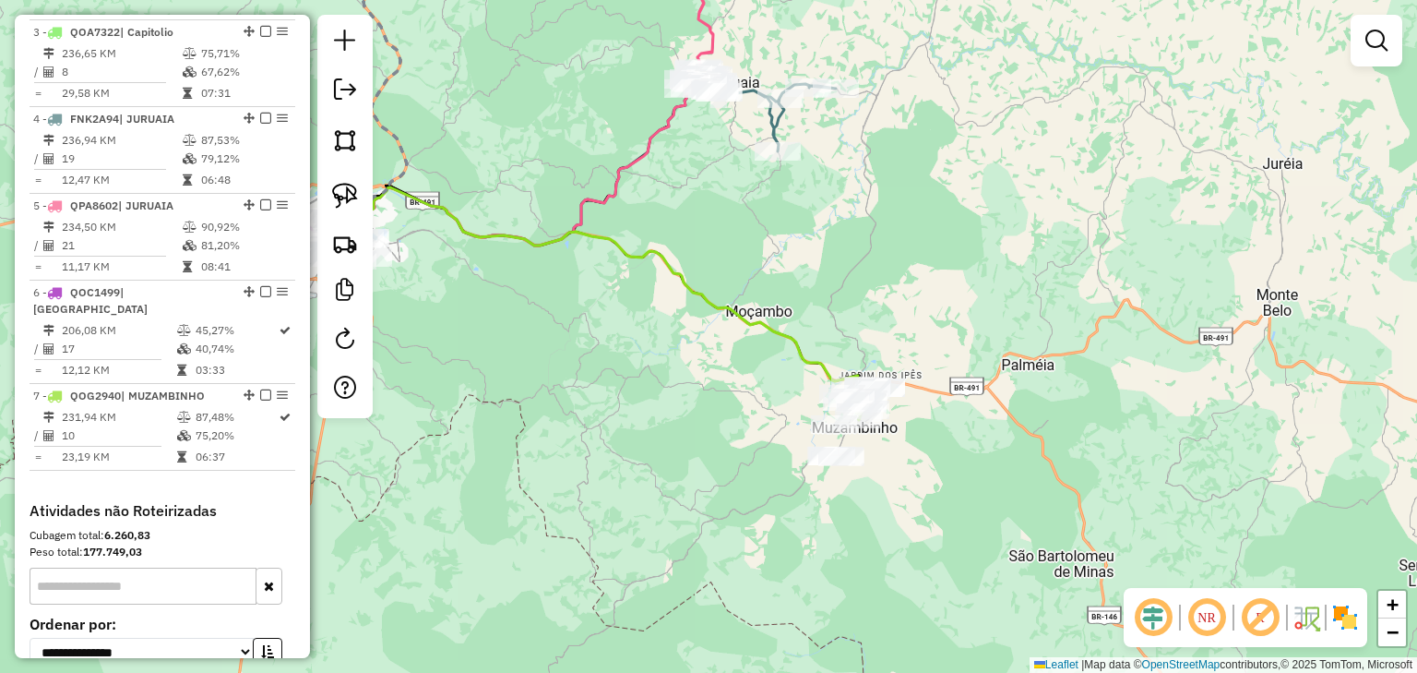
click at [790, 277] on div "Janela de atendimento Grade de atendimento Capacidade Transportadoras Veículos …" at bounding box center [708, 336] width 1417 height 673
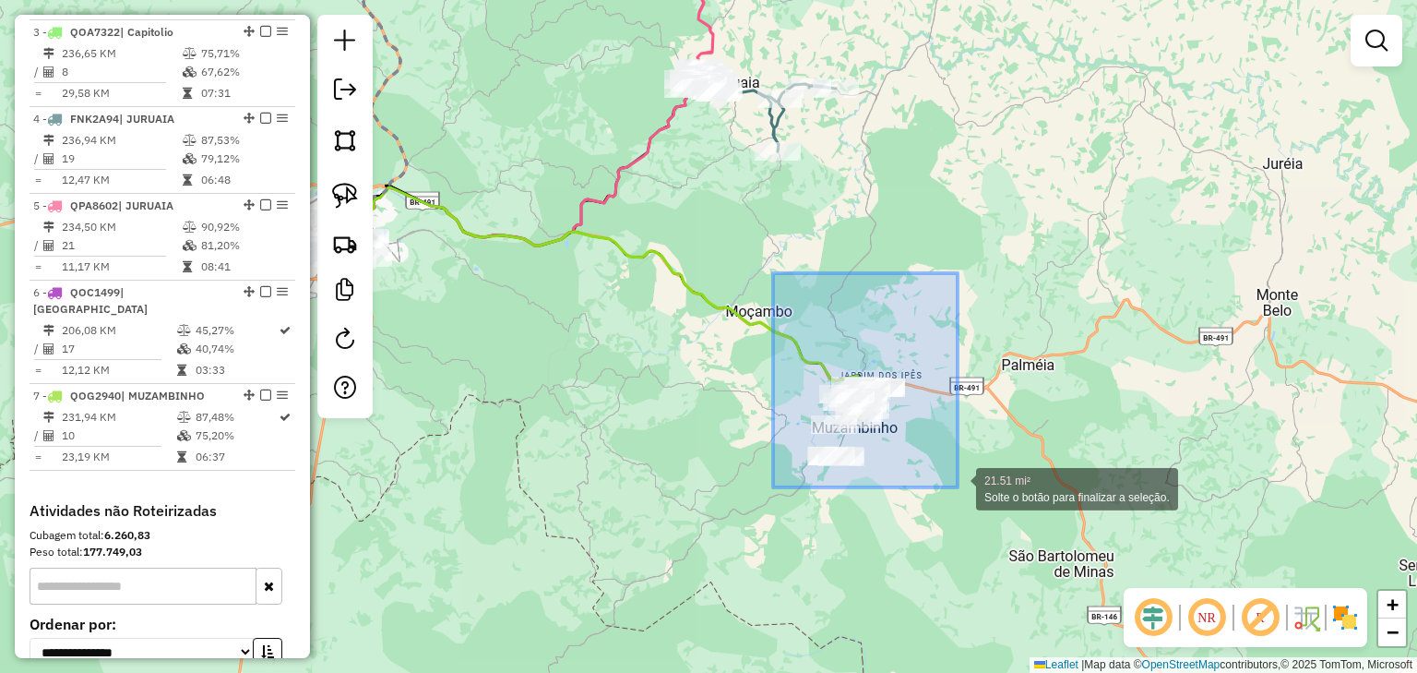
drag, startPoint x: 773, startPoint y: 273, endPoint x: 960, endPoint y: 512, distance: 303.1
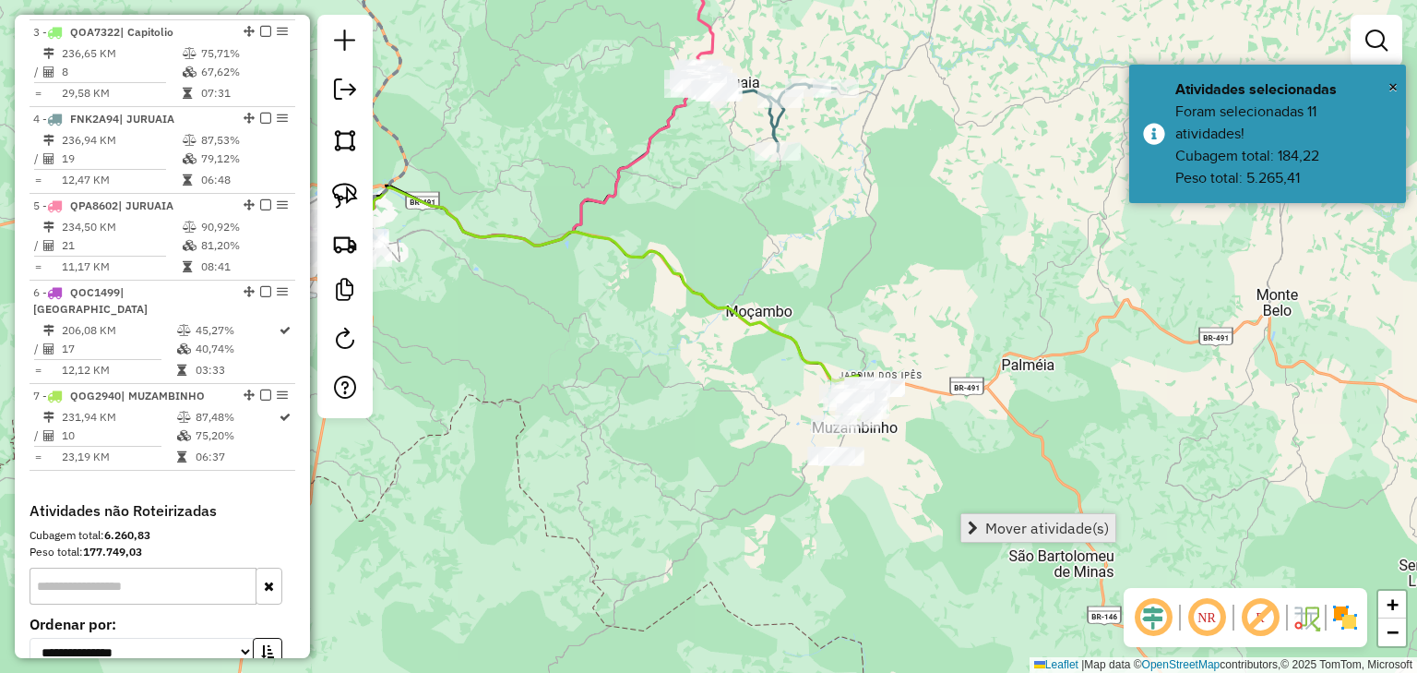
click at [992, 528] on span "Mover atividade(s)" at bounding box center [1048, 527] width 124 height 15
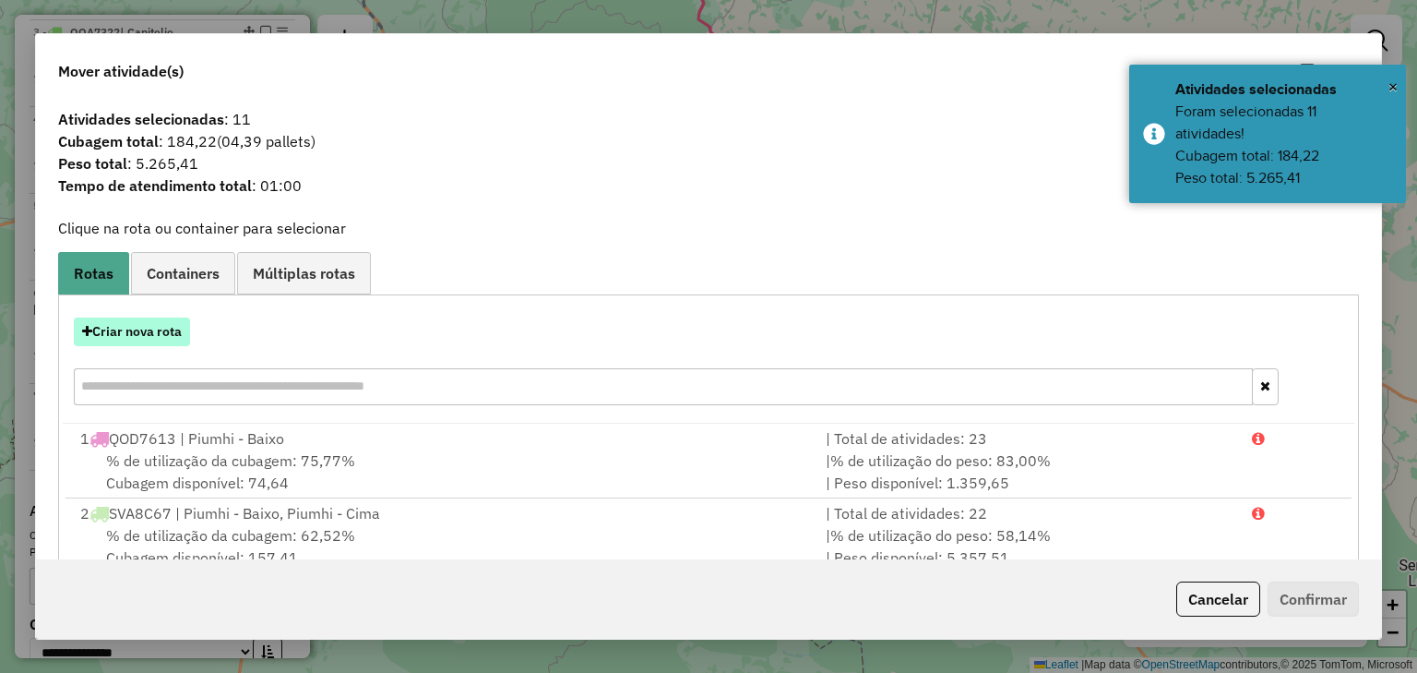
click at [155, 326] on button "Criar nova rota" at bounding box center [132, 331] width 116 height 29
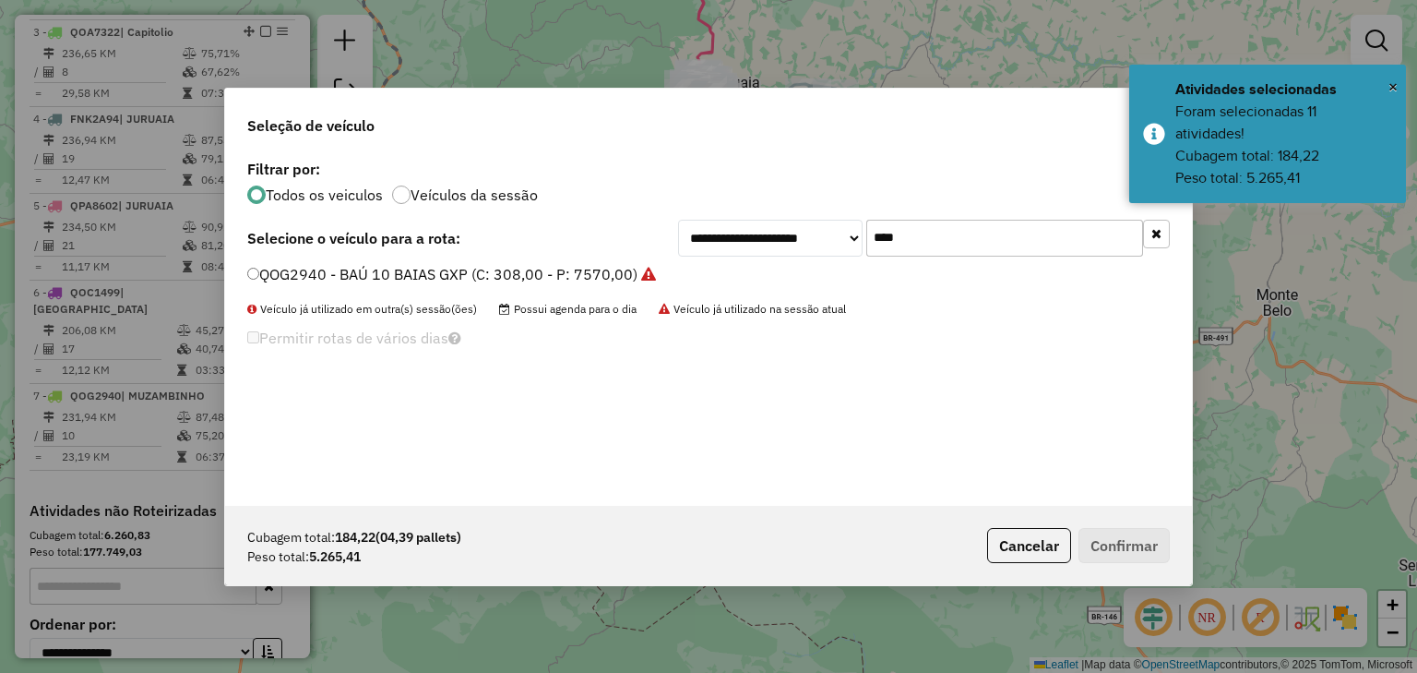
drag, startPoint x: 921, startPoint y: 238, endPoint x: 801, endPoint y: 244, distance: 120.1
click at [801, 244] on div "**********" at bounding box center [924, 238] width 492 height 37
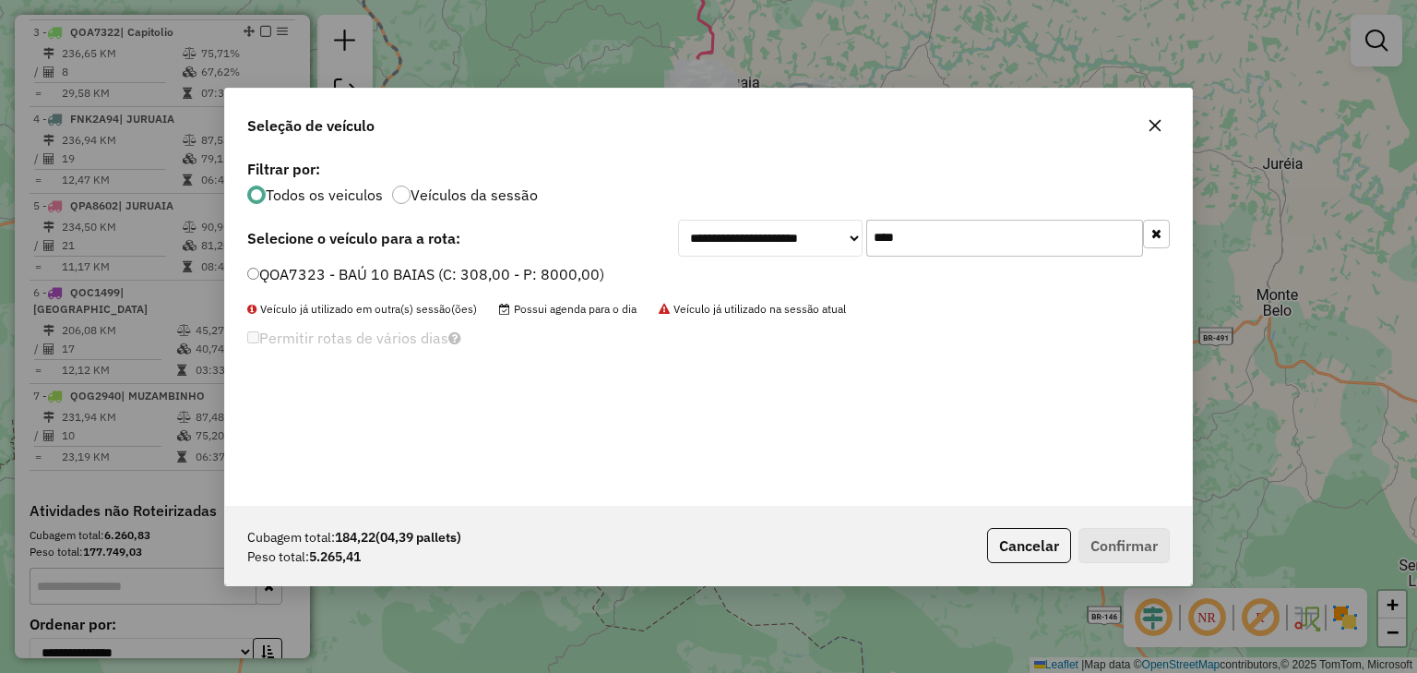
click at [578, 269] on label "QOA7323 - BAÚ 10 BAIAS (C: 308,00 - P: 8000,00)" at bounding box center [425, 274] width 357 height 22
drag, startPoint x: 901, startPoint y: 234, endPoint x: 839, endPoint y: 236, distance: 61.9
click at [839, 236] on div "**********" at bounding box center [924, 238] width 492 height 37
type input "****"
click at [554, 270] on label "QOA7325 - BAÚ 10 BAIAS (C: 308,00 - P: 8000,00)" at bounding box center [425, 274] width 357 height 22
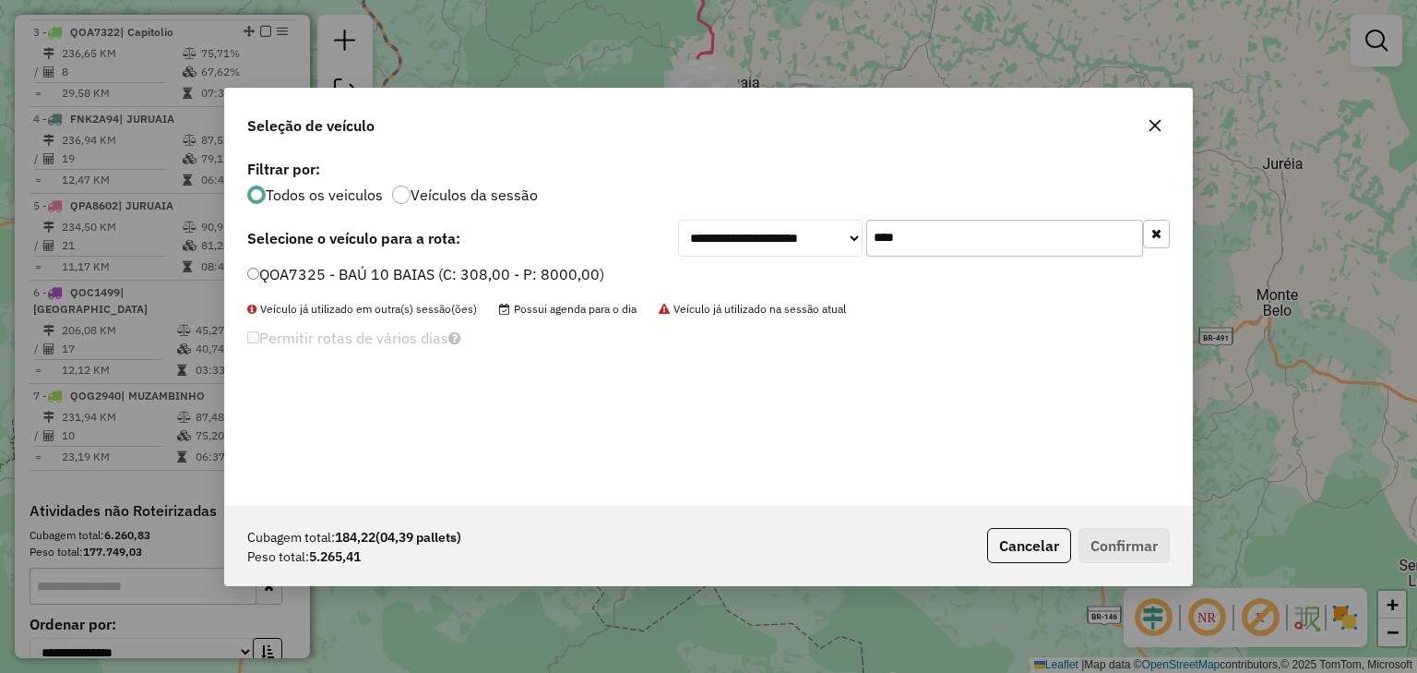
click at [473, 273] on label "QOA7325 - BAÚ 10 BAIAS (C: 308,00 - P: 8000,00)" at bounding box center [425, 274] width 357 height 22
click at [1133, 543] on button "Confirmar" at bounding box center [1124, 545] width 91 height 35
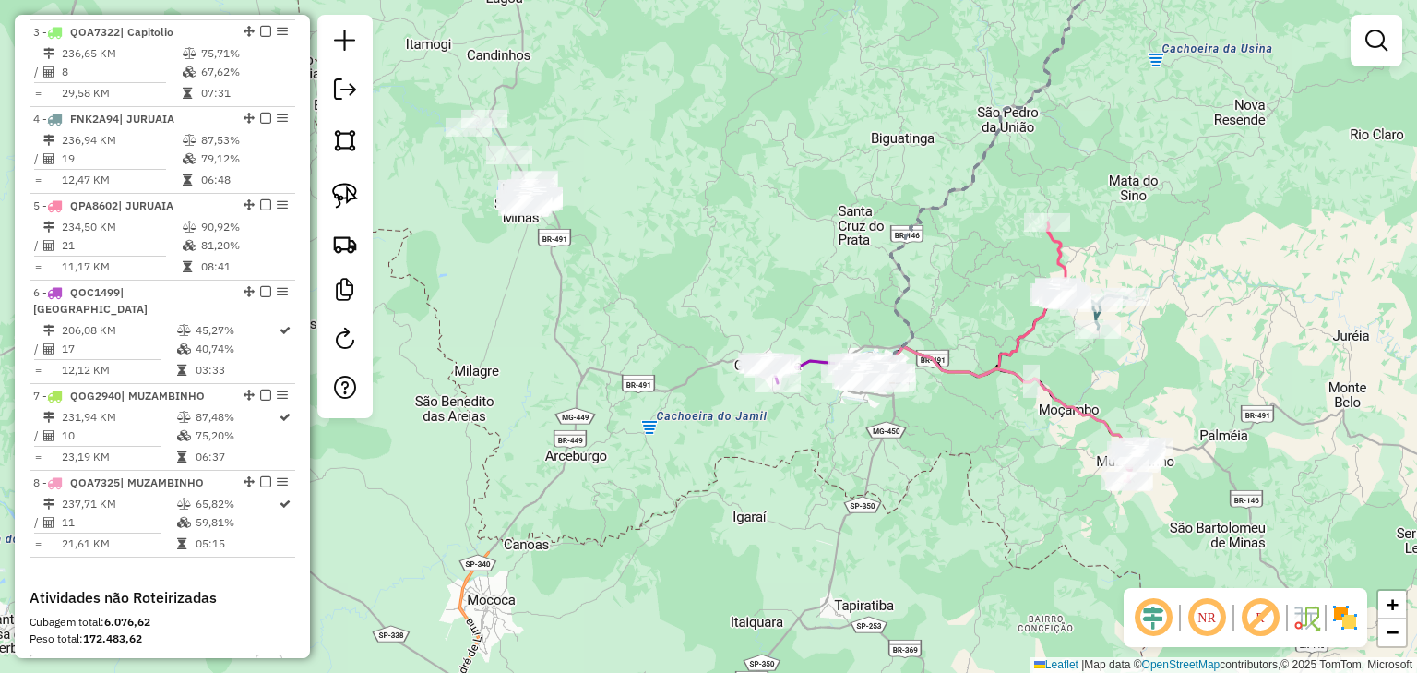
drag, startPoint x: 682, startPoint y: 444, endPoint x: 973, endPoint y: 476, distance: 292.5
click at [973, 476] on div "Janela de atendimento Grade de atendimento Capacidade Transportadoras Veículos …" at bounding box center [708, 336] width 1417 height 673
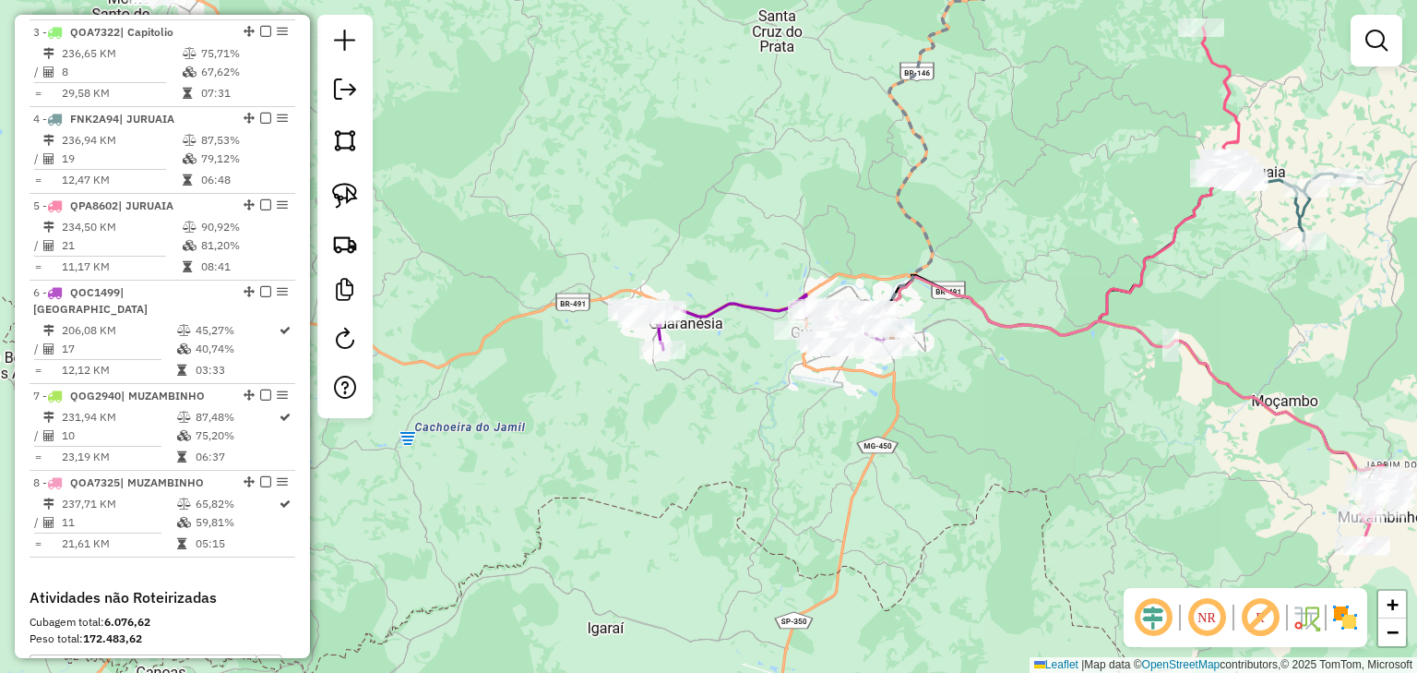
click at [769, 267] on div "Janela de atendimento Grade de atendimento Capacidade Transportadoras Veículos …" at bounding box center [708, 336] width 1417 height 673
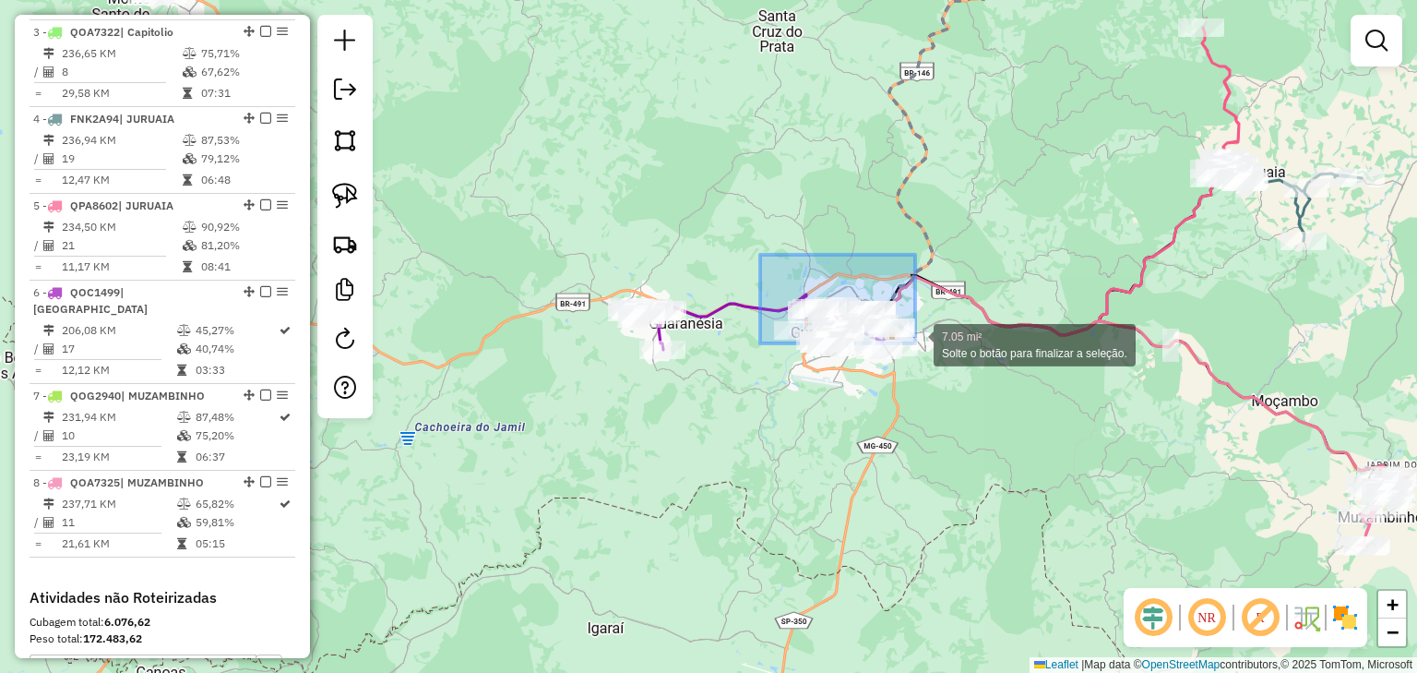
drag, startPoint x: 848, startPoint y: 295, endPoint x: 945, endPoint y: 372, distance: 123.5
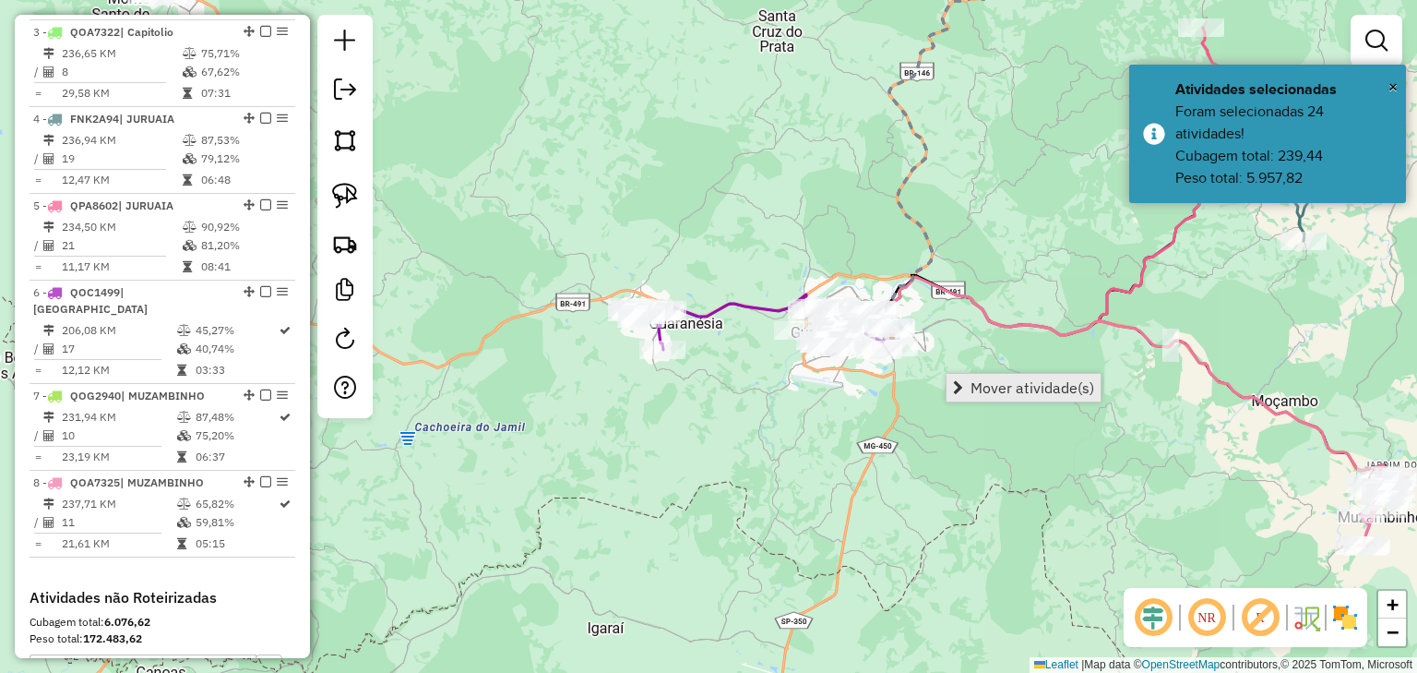
click at [970, 381] on link "Mover atividade(s)" at bounding box center [1024, 388] width 154 height 28
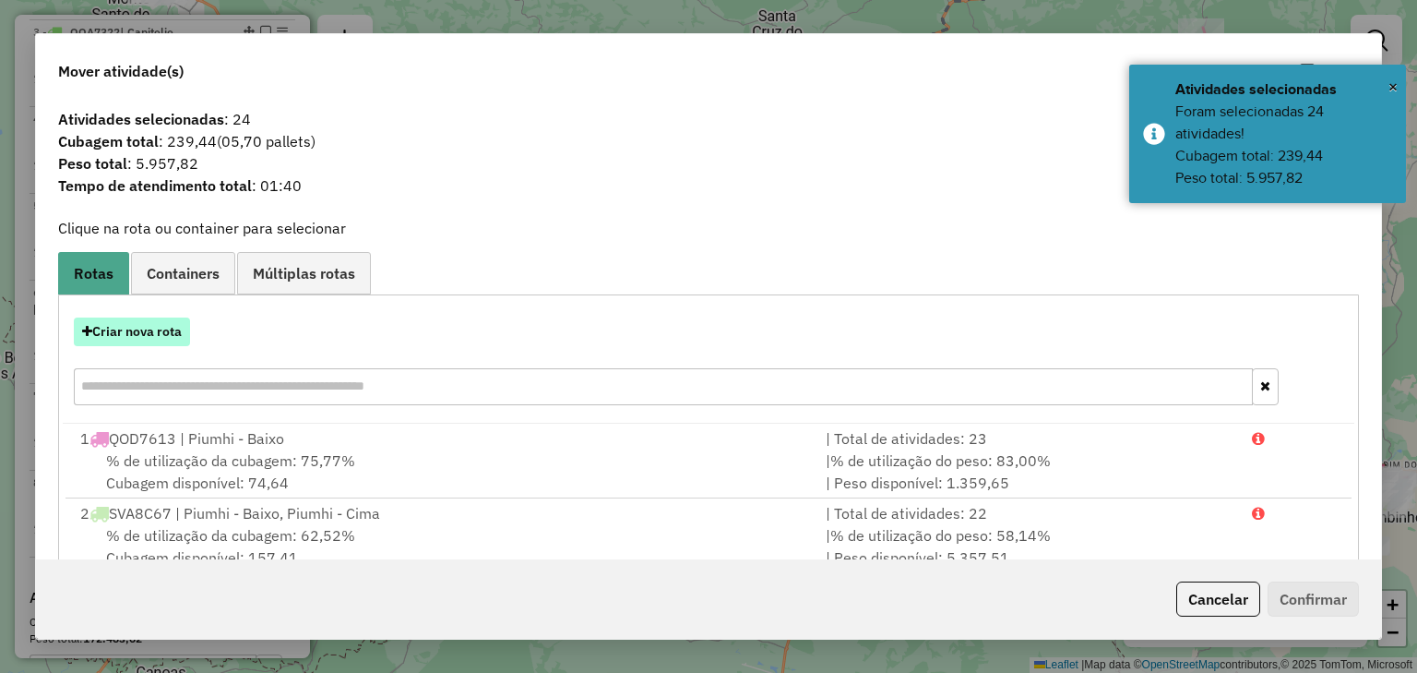
click at [150, 329] on button "Criar nova rota" at bounding box center [132, 331] width 116 height 29
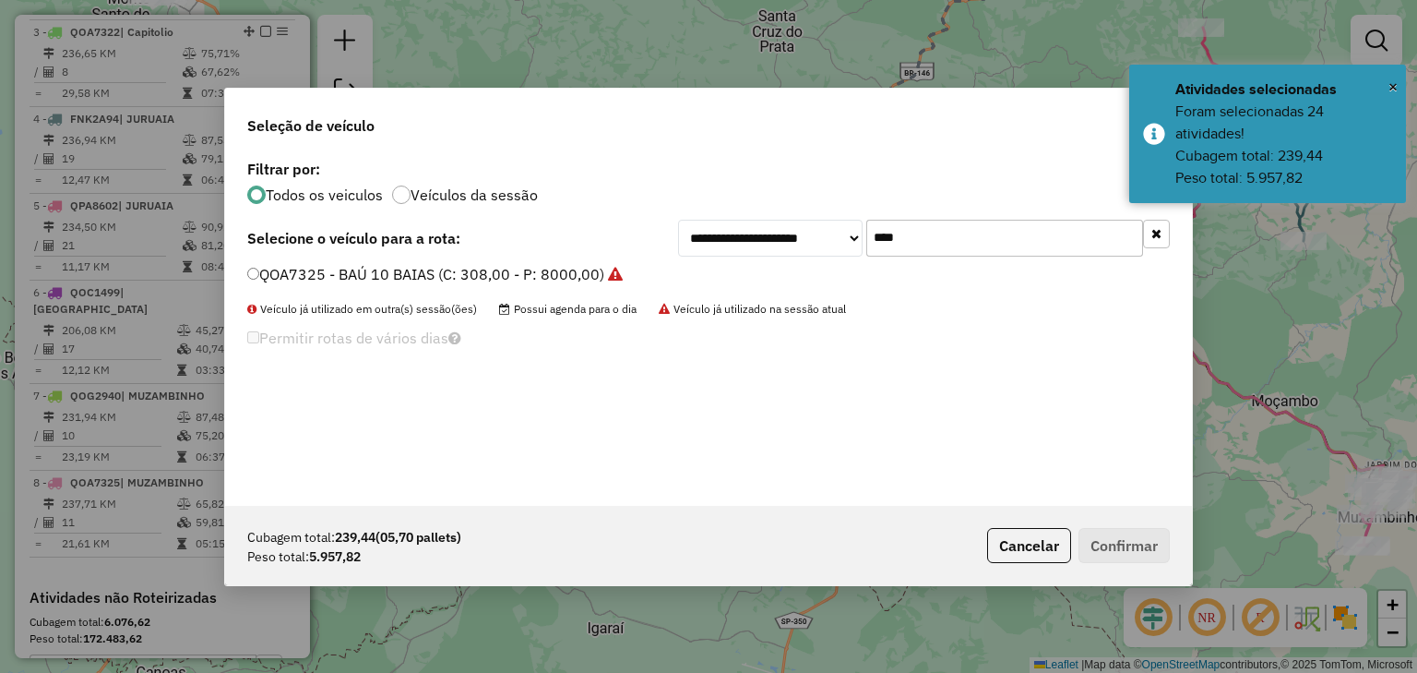
drag, startPoint x: 935, startPoint y: 235, endPoint x: 790, endPoint y: 237, distance: 144.9
click at [790, 237] on div "**********" at bounding box center [924, 238] width 492 height 37
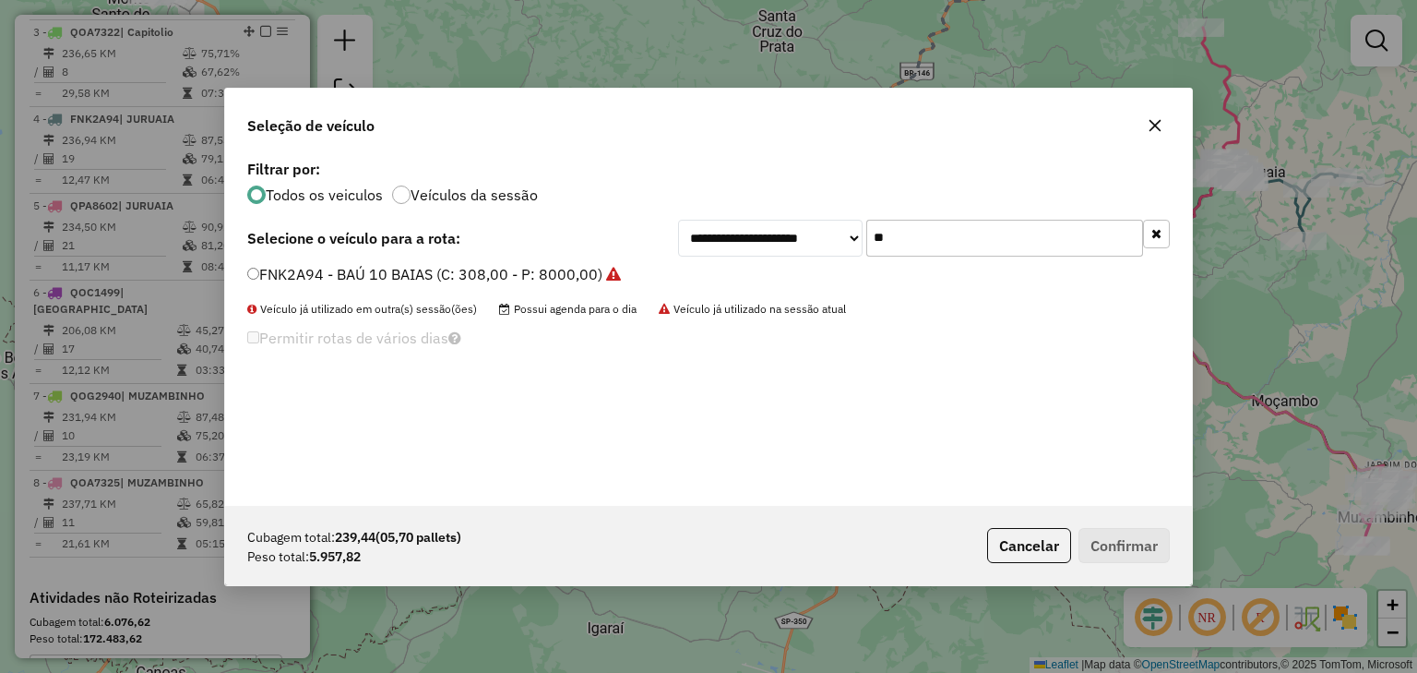
type input "*"
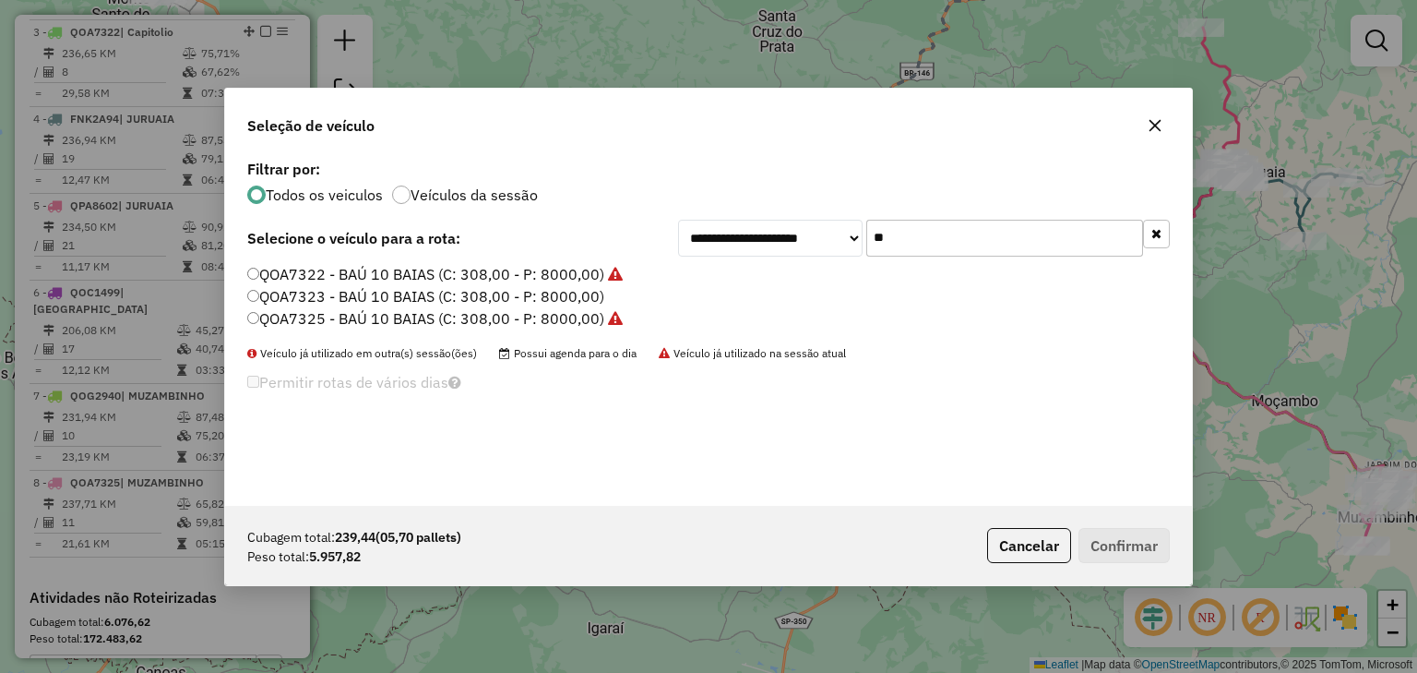
type input "*"
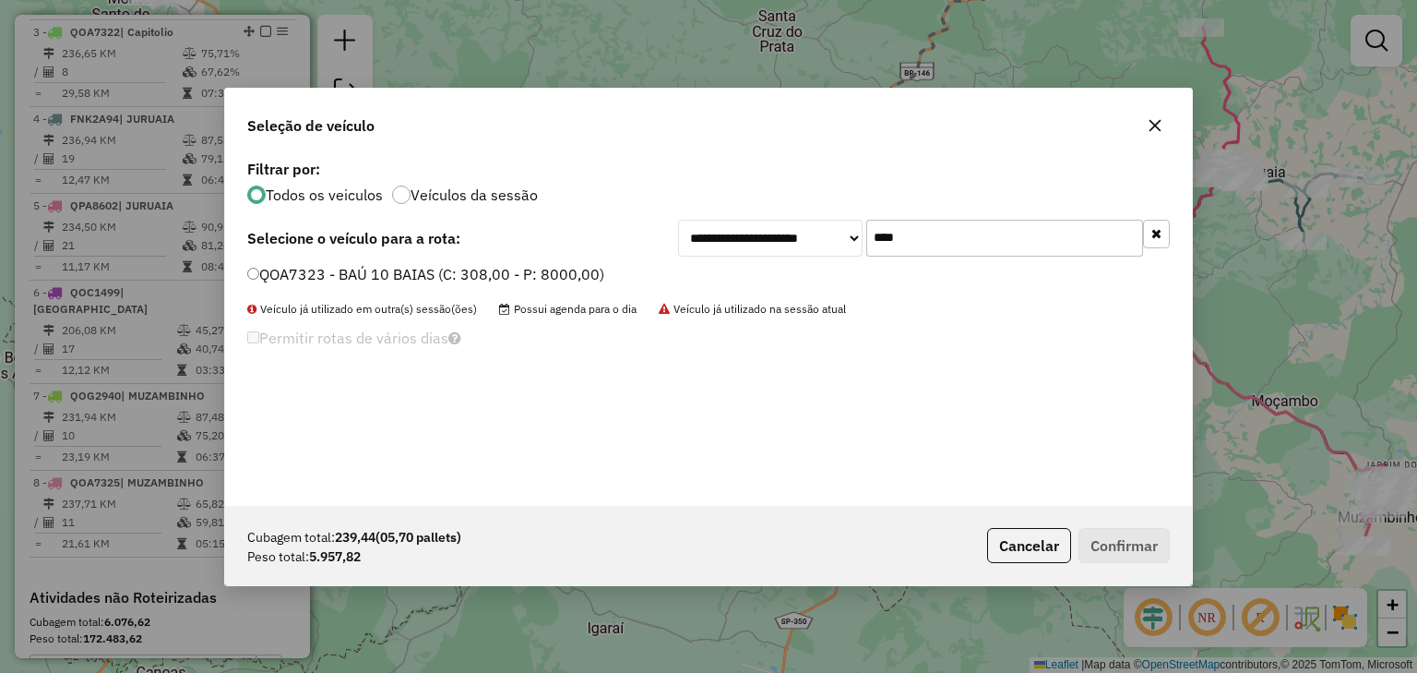
type input "****"
drag, startPoint x: 568, startPoint y: 273, endPoint x: 580, endPoint y: 273, distance: 12.9
click at [567, 273] on label "QOA7323 - BAÚ 10 BAIAS (C: 308,00 - P: 8000,00)" at bounding box center [425, 274] width 357 height 22
click at [1111, 540] on button "Confirmar" at bounding box center [1124, 545] width 91 height 35
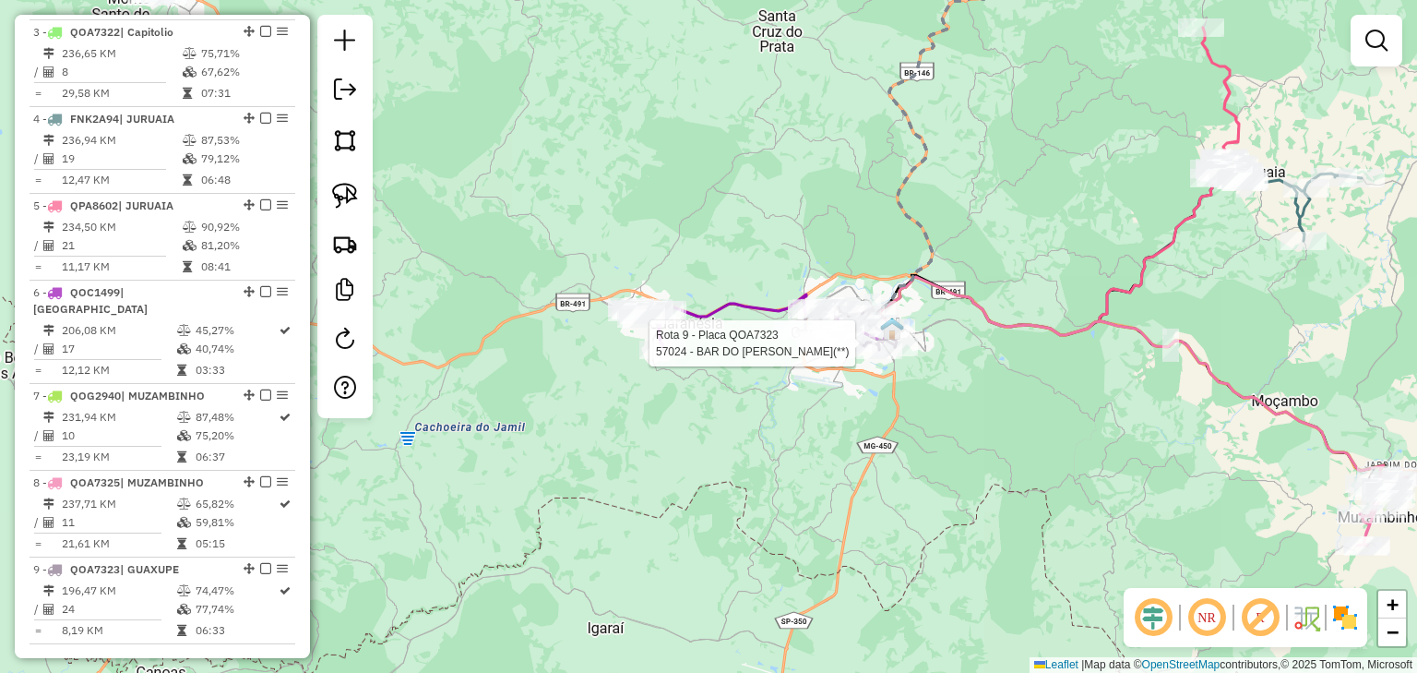
select select "*********"
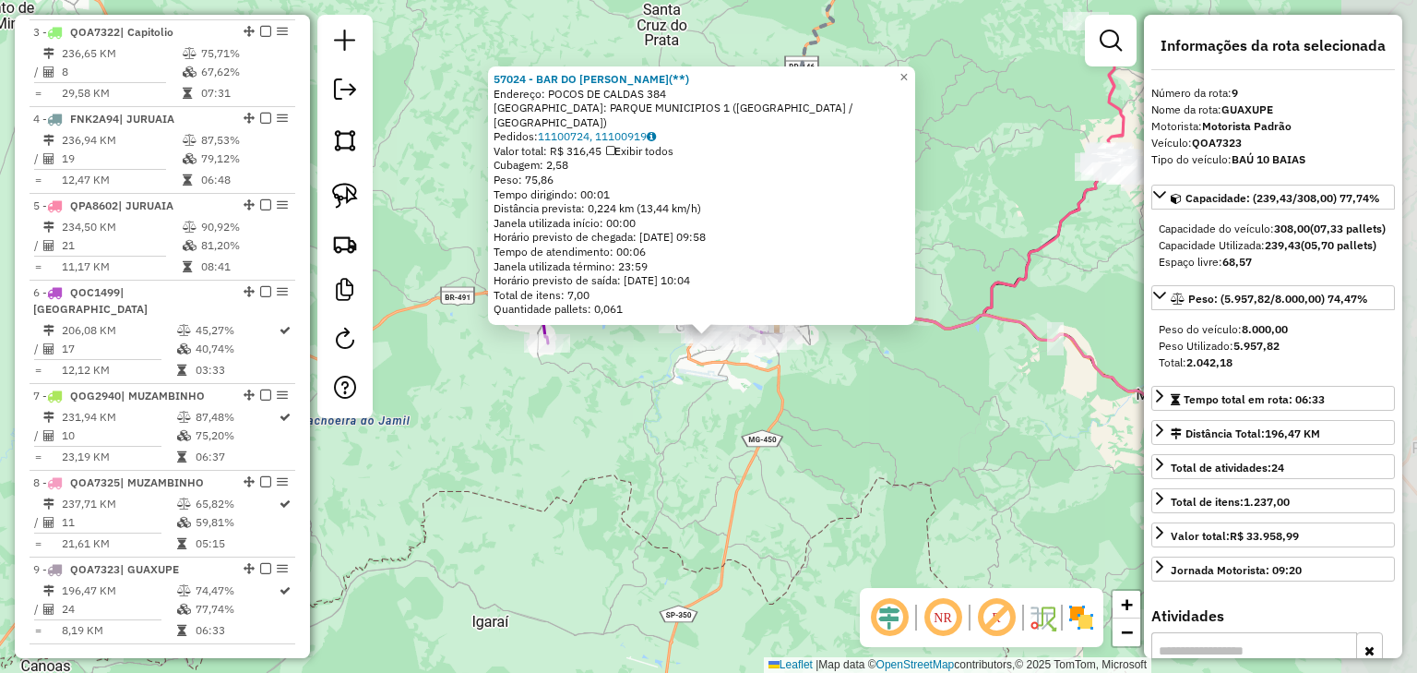
scroll to position [1251, 0]
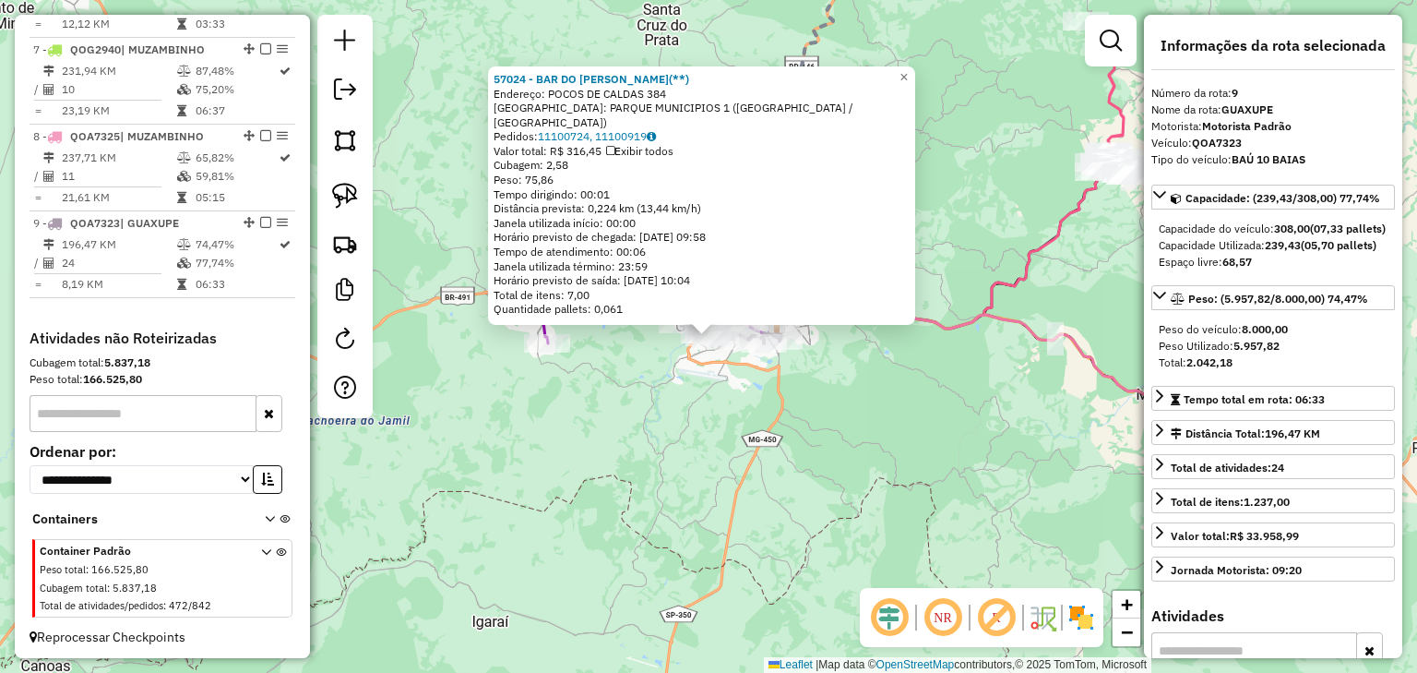
click at [724, 425] on div "57024 - BAR DO ROBERTO(**) Endereço: POCOS DE CALDAS 384 Bairro: PARQUE MUNICIP…" at bounding box center [708, 336] width 1417 height 673
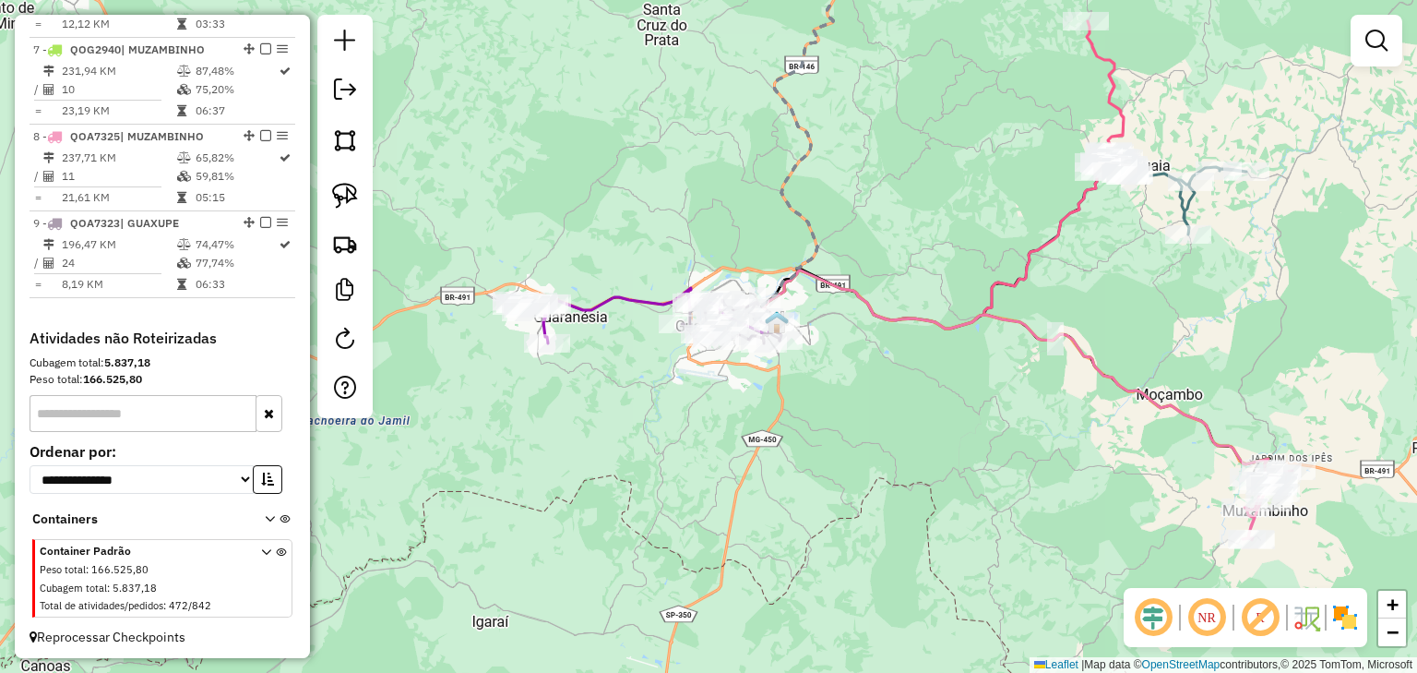
click at [604, 302] on icon at bounding box center [662, 311] width 229 height 47
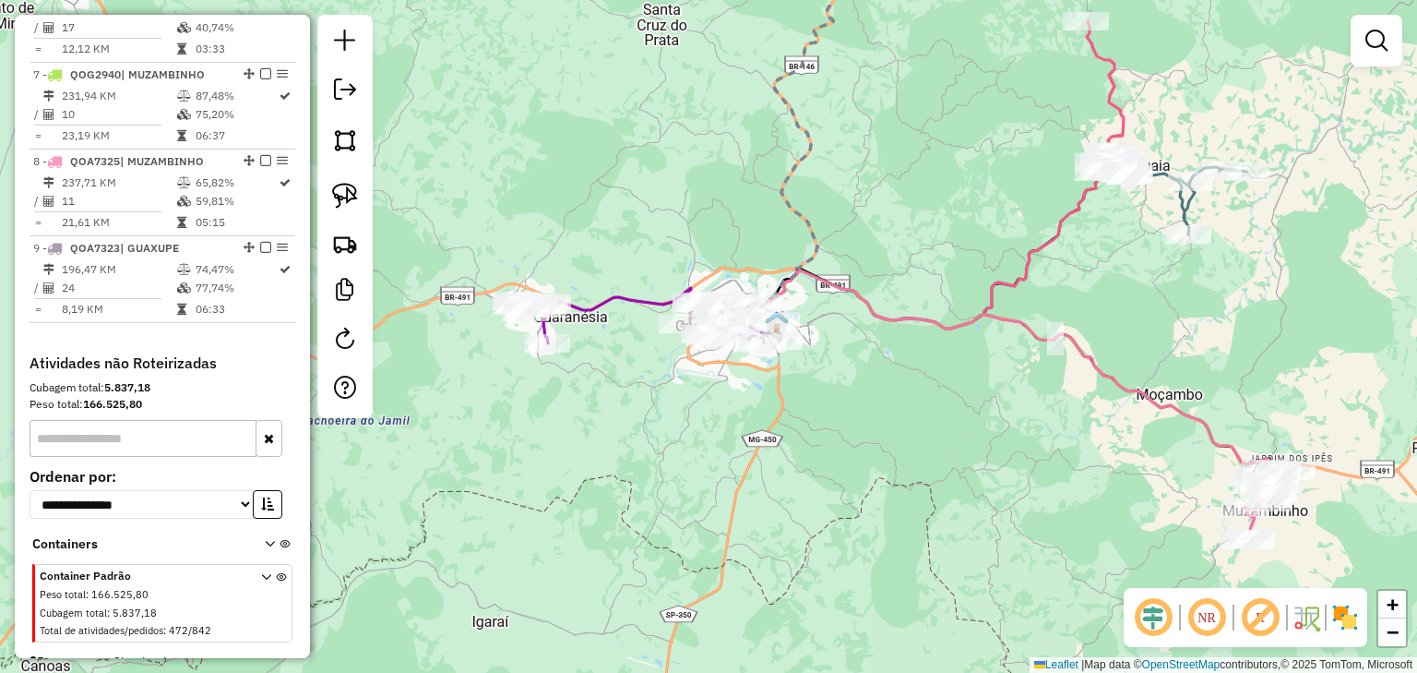
select select "*********"
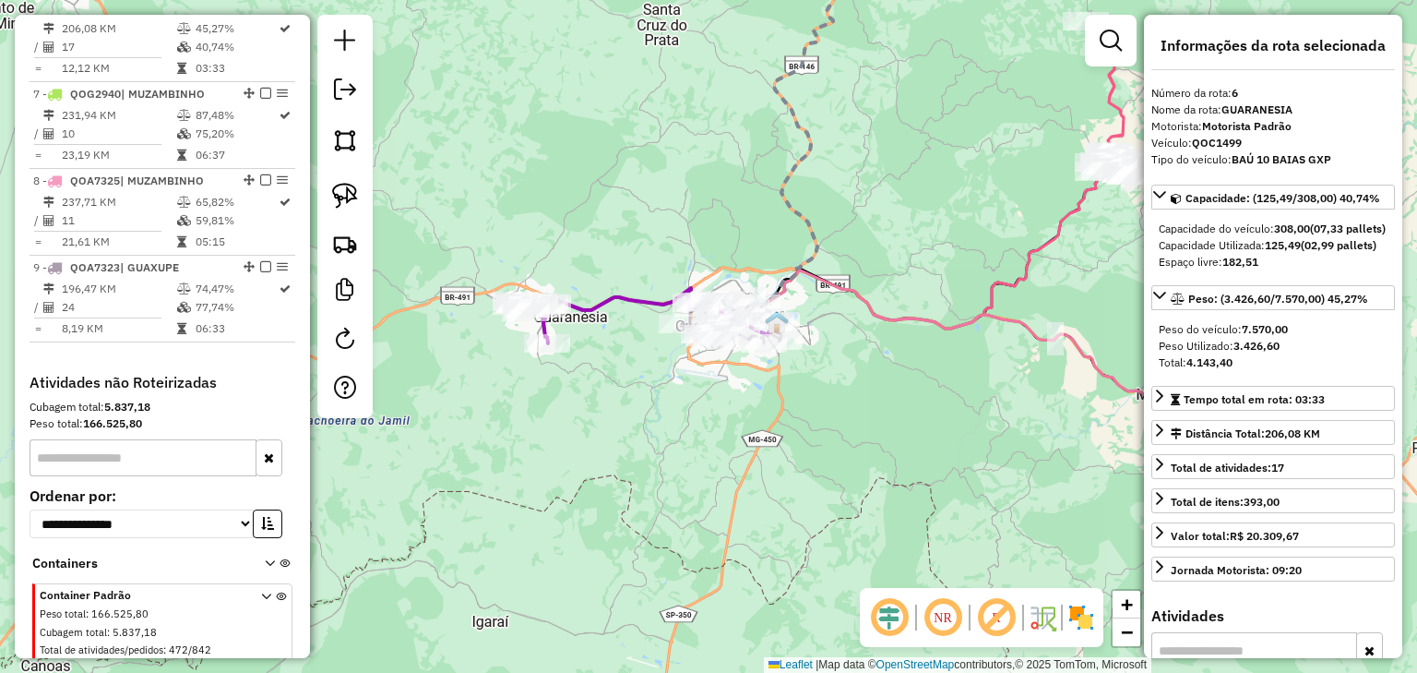
scroll to position [1187, 0]
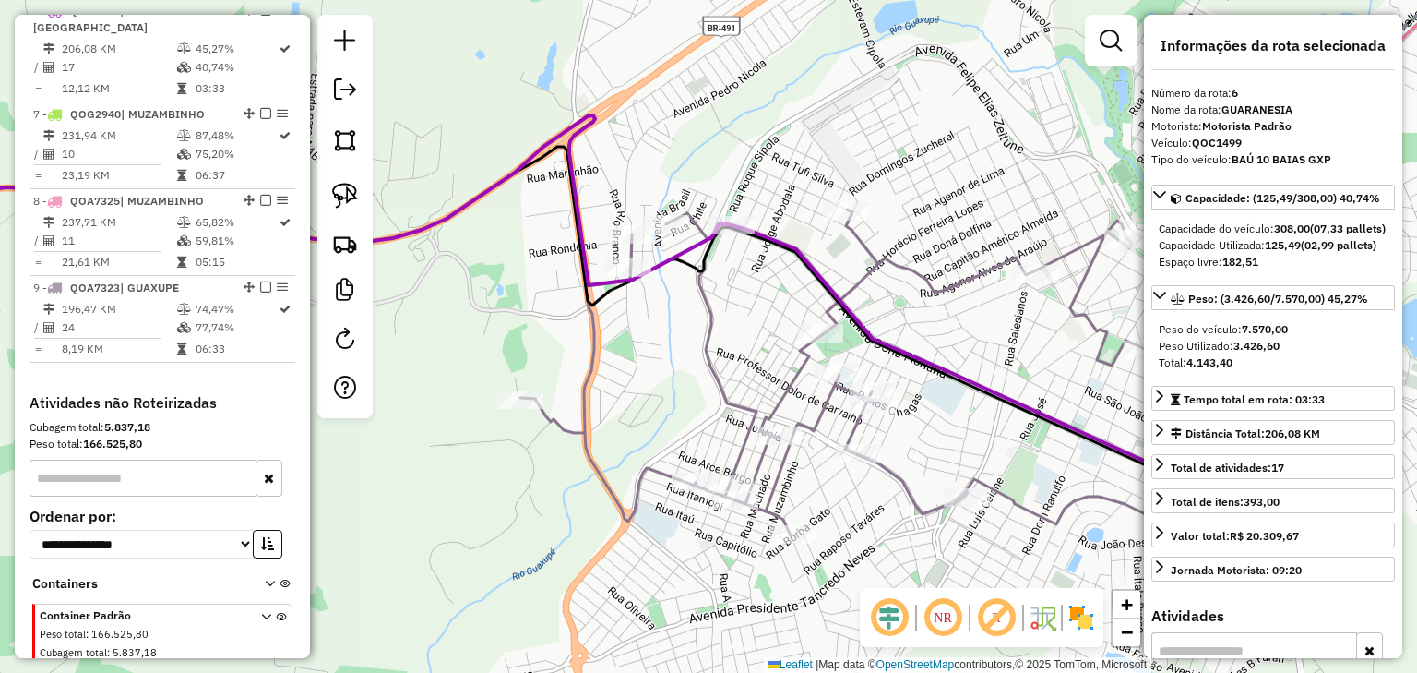
click at [628, 248] on icon at bounding box center [911, 382] width 783 height 346
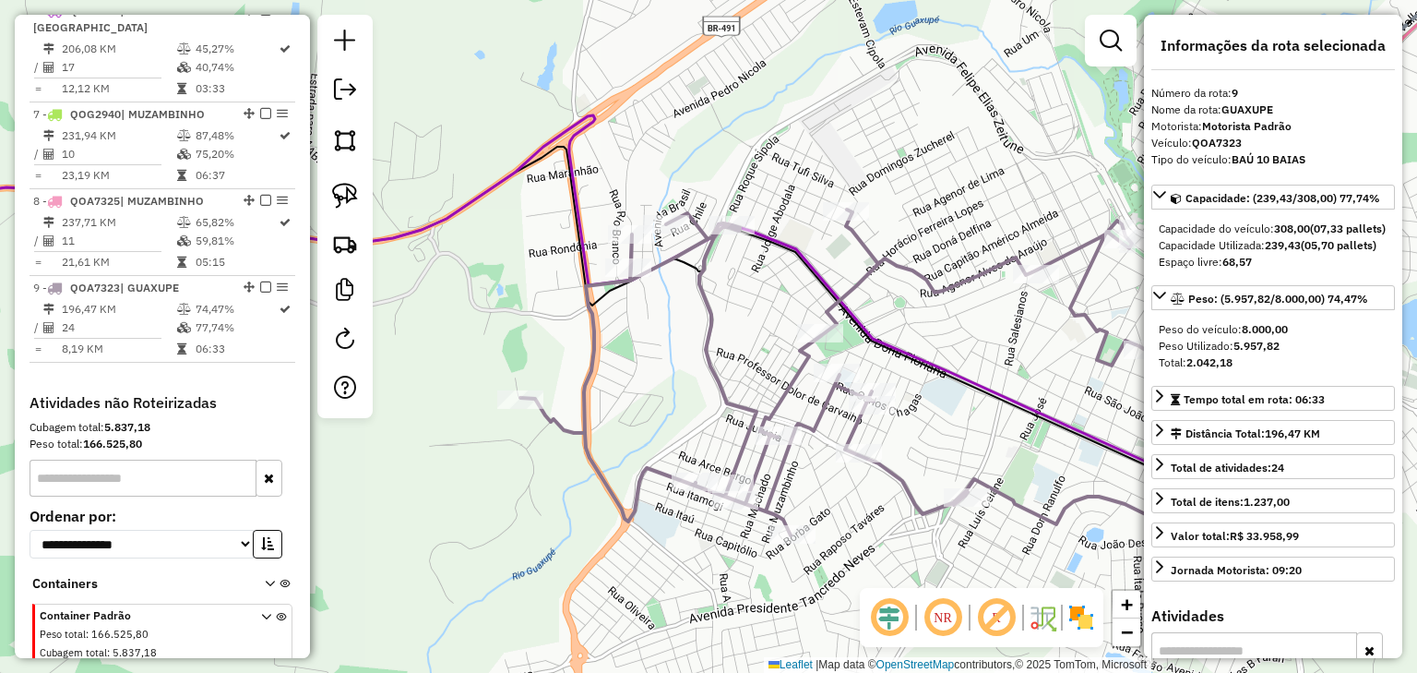
scroll to position [1251, 0]
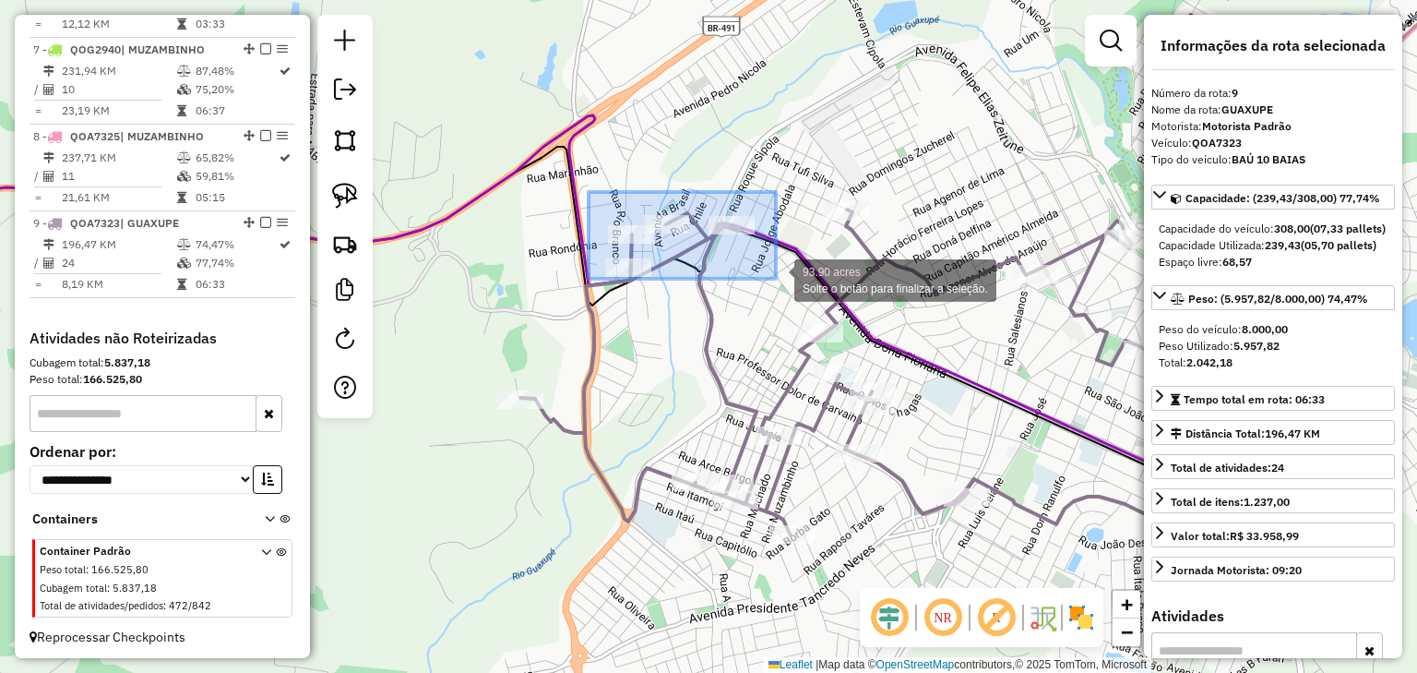
drag, startPoint x: 628, startPoint y: 192, endPoint x: 776, endPoint y: 279, distance: 172.0
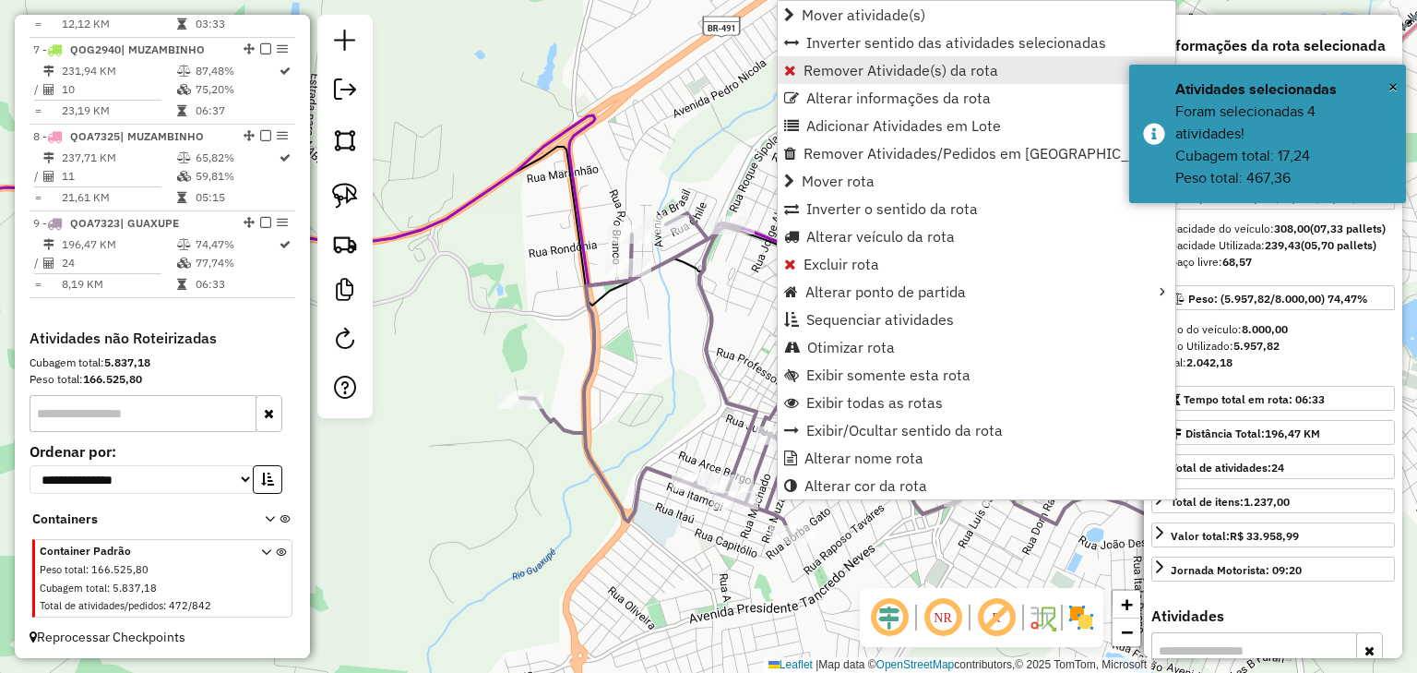
click at [796, 65] on link "Remover Atividade(s) da rota" at bounding box center [977, 70] width 398 height 28
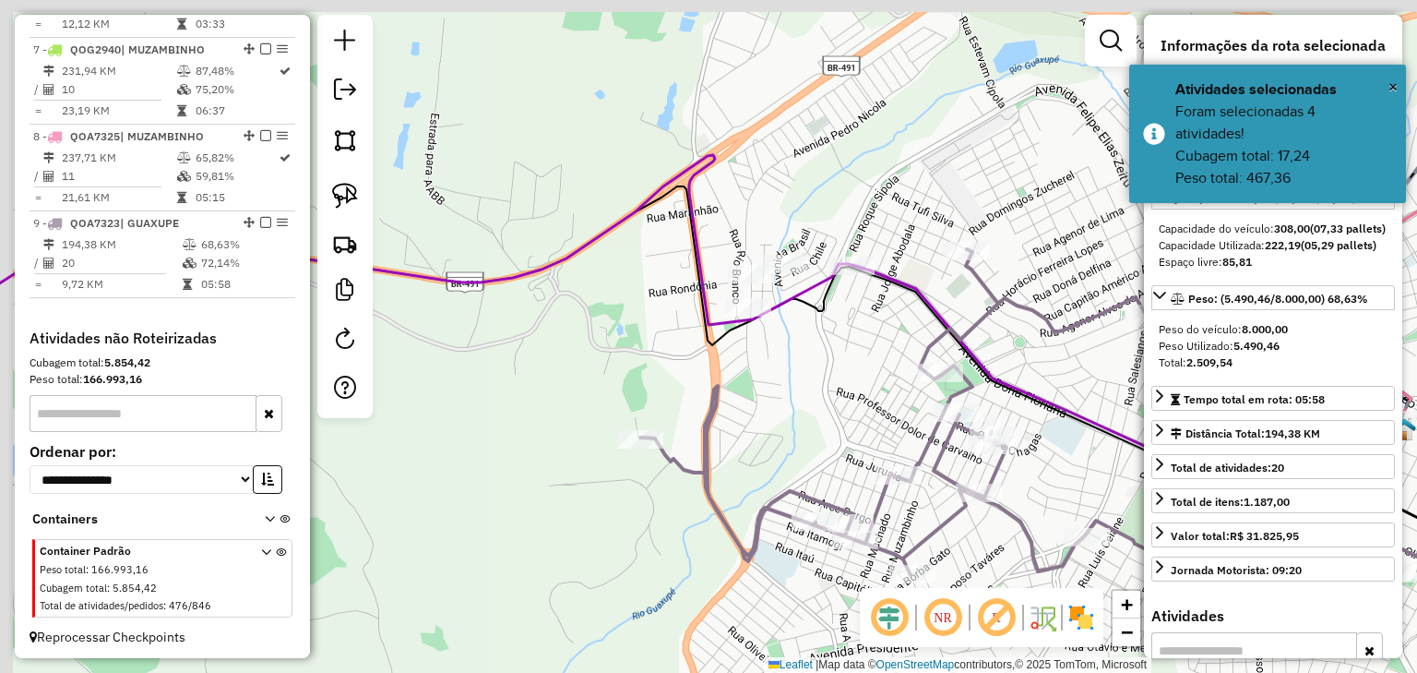
drag, startPoint x: 836, startPoint y: 140, endPoint x: 788, endPoint y: 170, distance: 56.3
click at [847, 145] on div "Janela de atendimento Grade de atendimento Capacidade Transportadoras Veículos …" at bounding box center [708, 336] width 1417 height 673
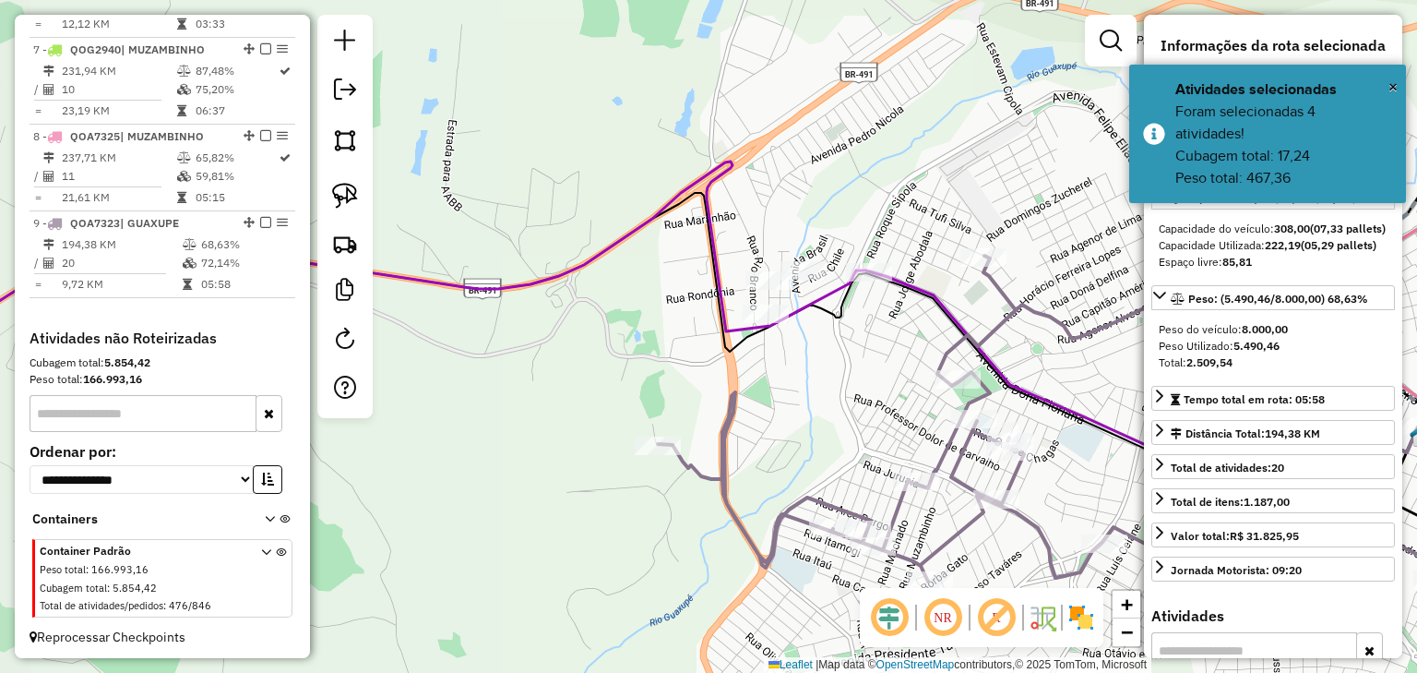
click at [655, 207] on icon at bounding box center [637, 349] width 1558 height 376
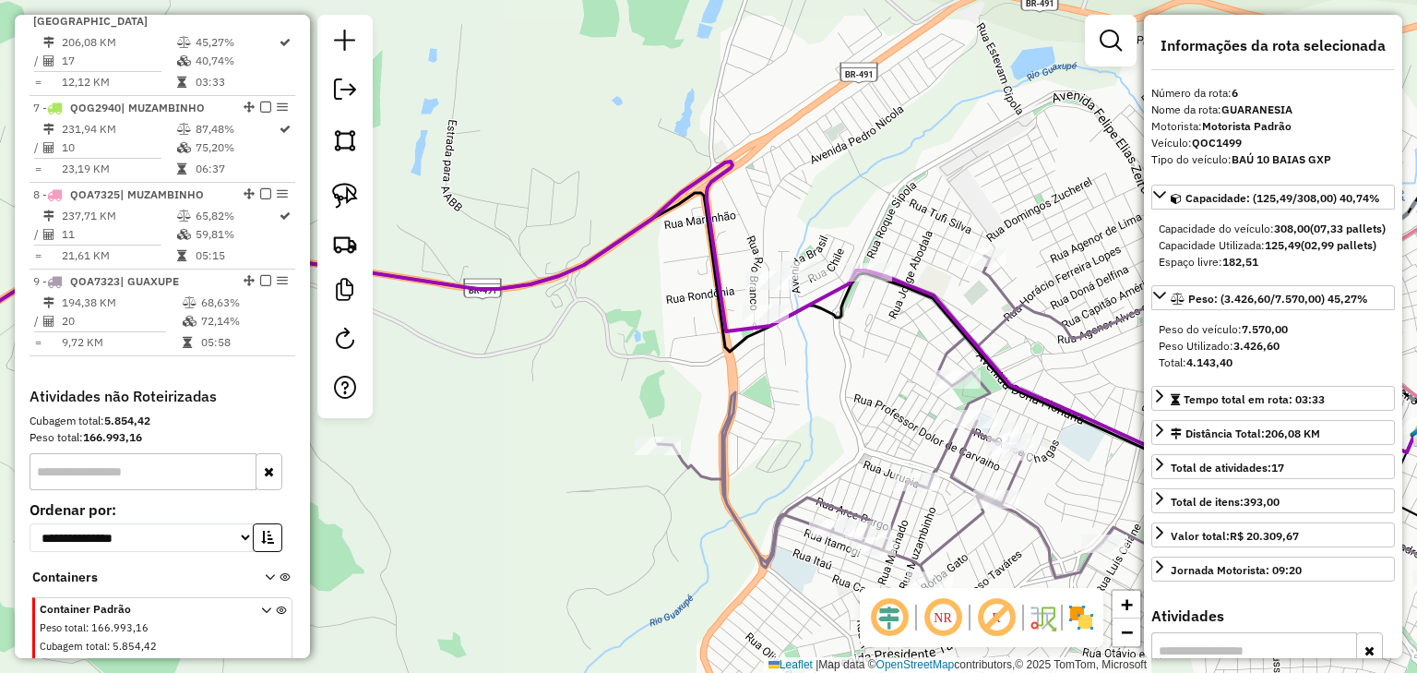
scroll to position [1187, 0]
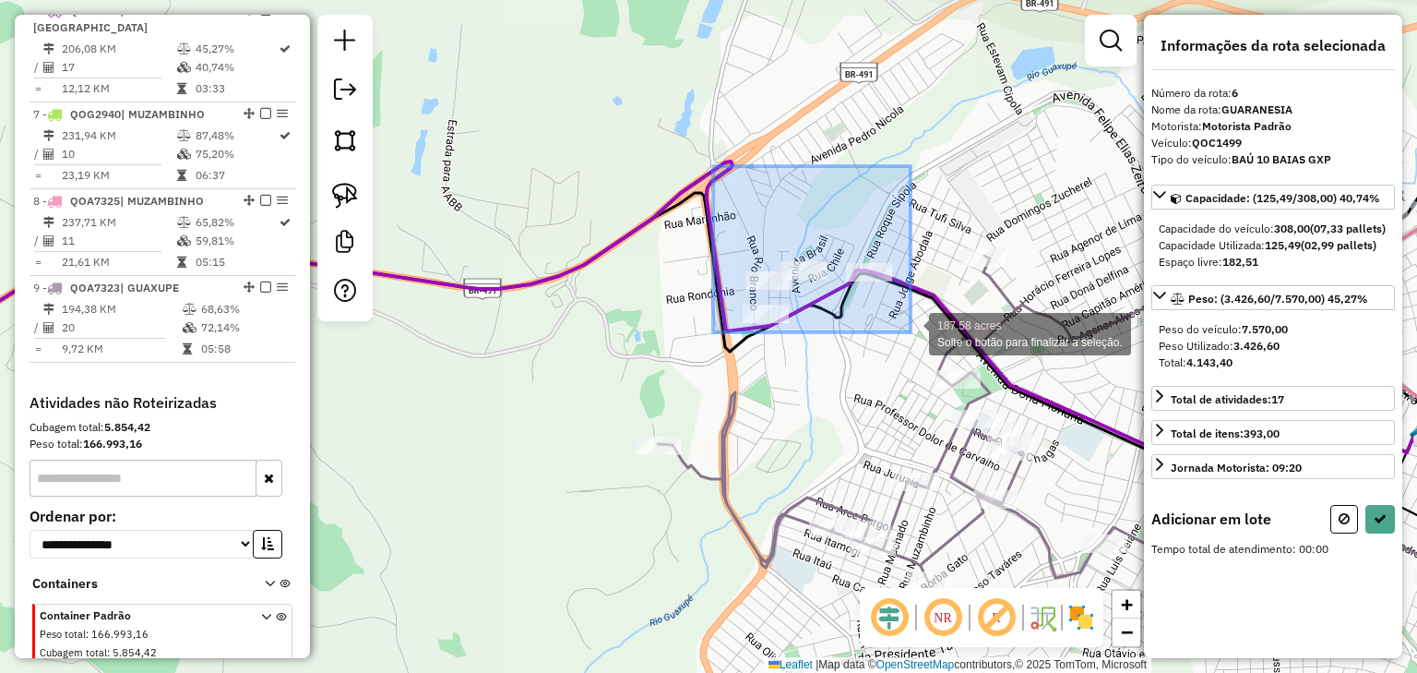
drag, startPoint x: 840, startPoint y: 232, endPoint x: 911, endPoint y: 332, distance: 123.2
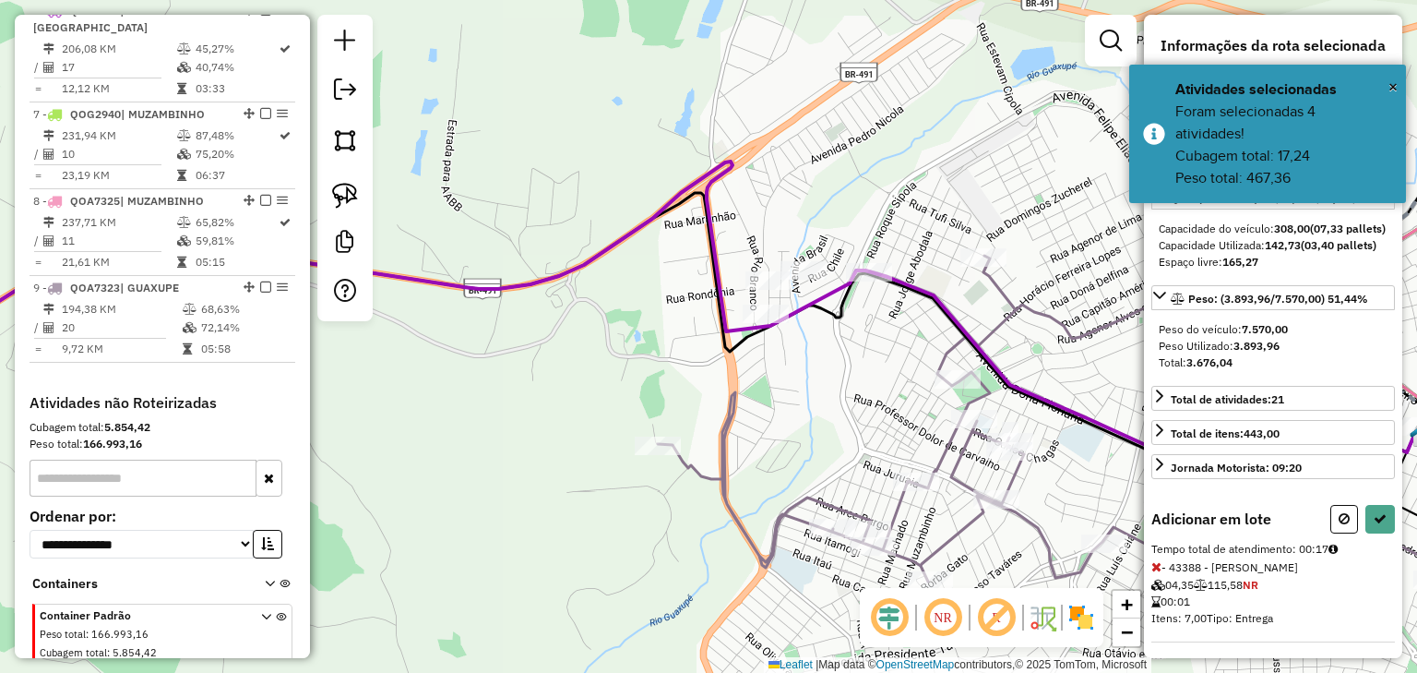
click at [1376, 525] on icon at bounding box center [1380, 518] width 13 height 13
select select "*********"
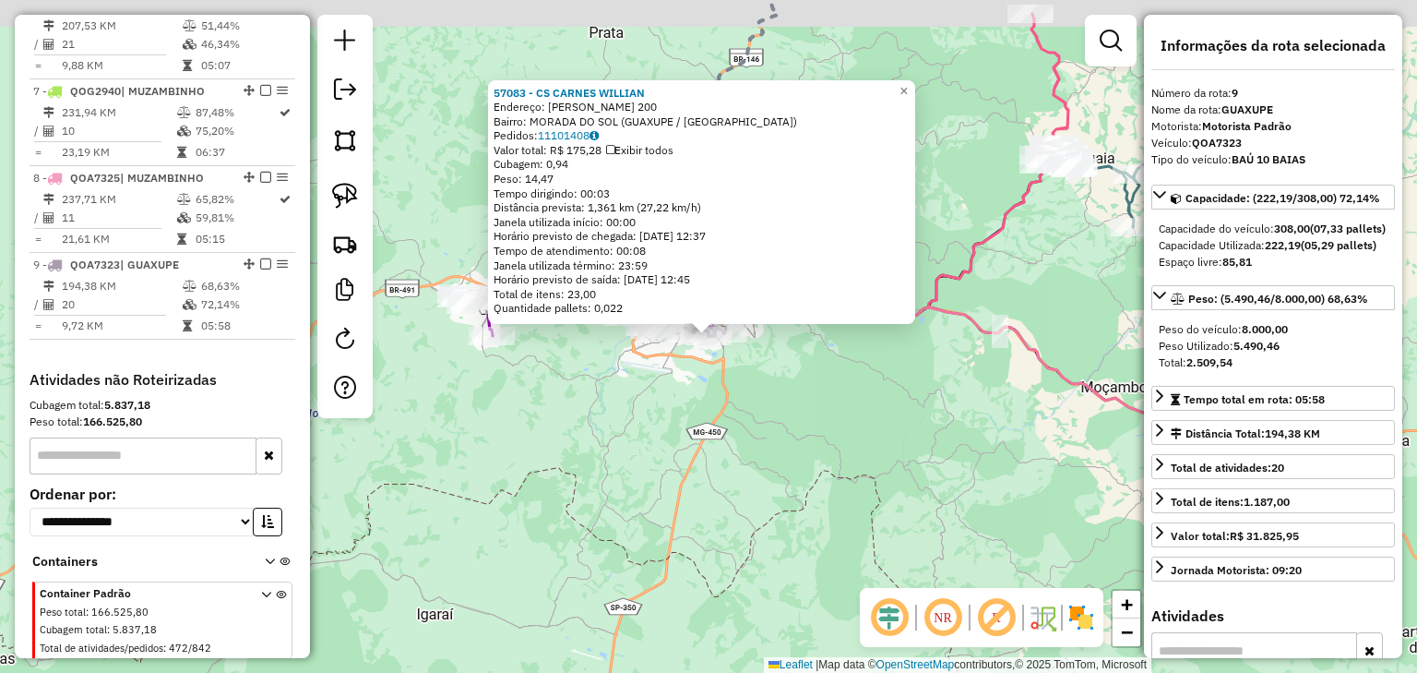
scroll to position [1229, 0]
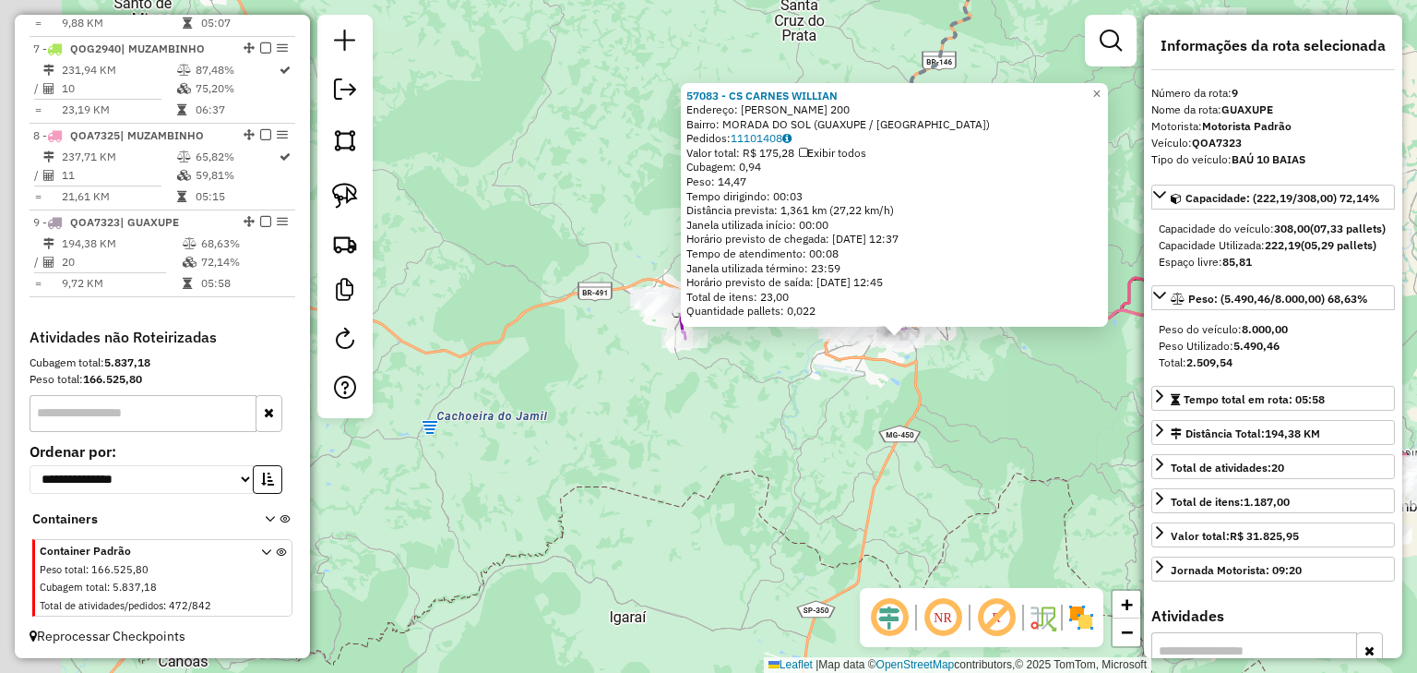
drag, startPoint x: 735, startPoint y: 393, endPoint x: 908, endPoint y: 395, distance: 173.5
click at [908, 395] on div "57083 - CS CARNES WILLIAN Endereço: JOSE ZERBINI 200 Bairro: MORADA DO SOL (GUA…" at bounding box center [708, 336] width 1417 height 673
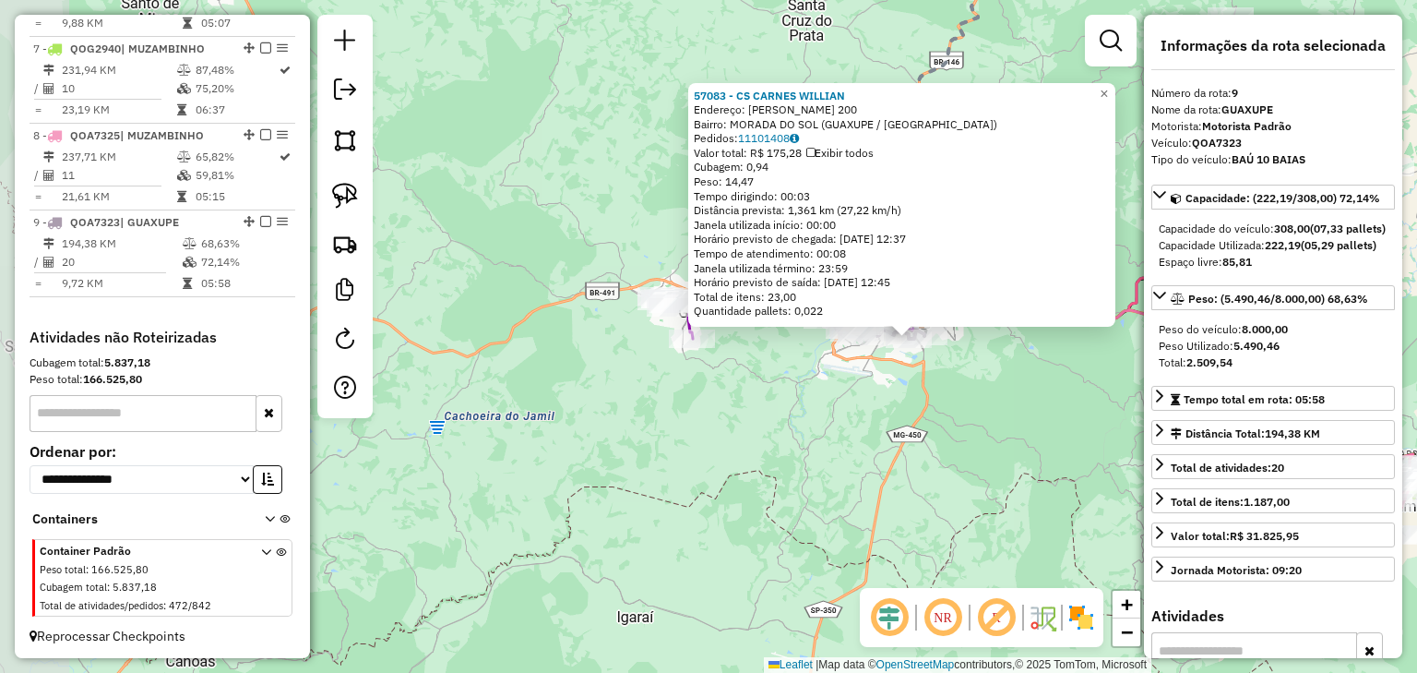
click at [908, 395] on div "57083 - CS CARNES WILLIAN Endereço: JOSE ZERBINI 200 Bairro: MORADA DO SOL (GUA…" at bounding box center [708, 336] width 1417 height 673
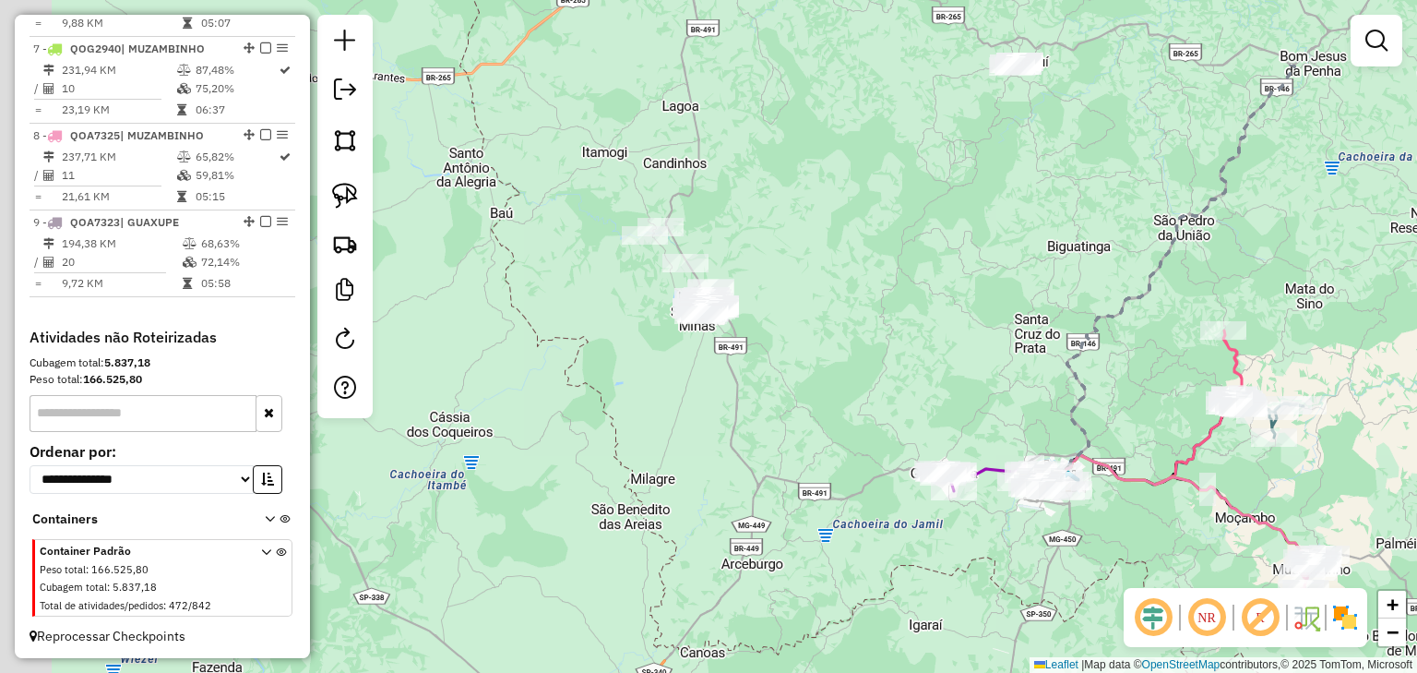
drag, startPoint x: 632, startPoint y: 293, endPoint x: 794, endPoint y: 447, distance: 222.6
click at [794, 442] on div "Janela de atendimento Grade de atendimento Capacidade Transportadoras Veículos …" at bounding box center [708, 336] width 1417 height 673
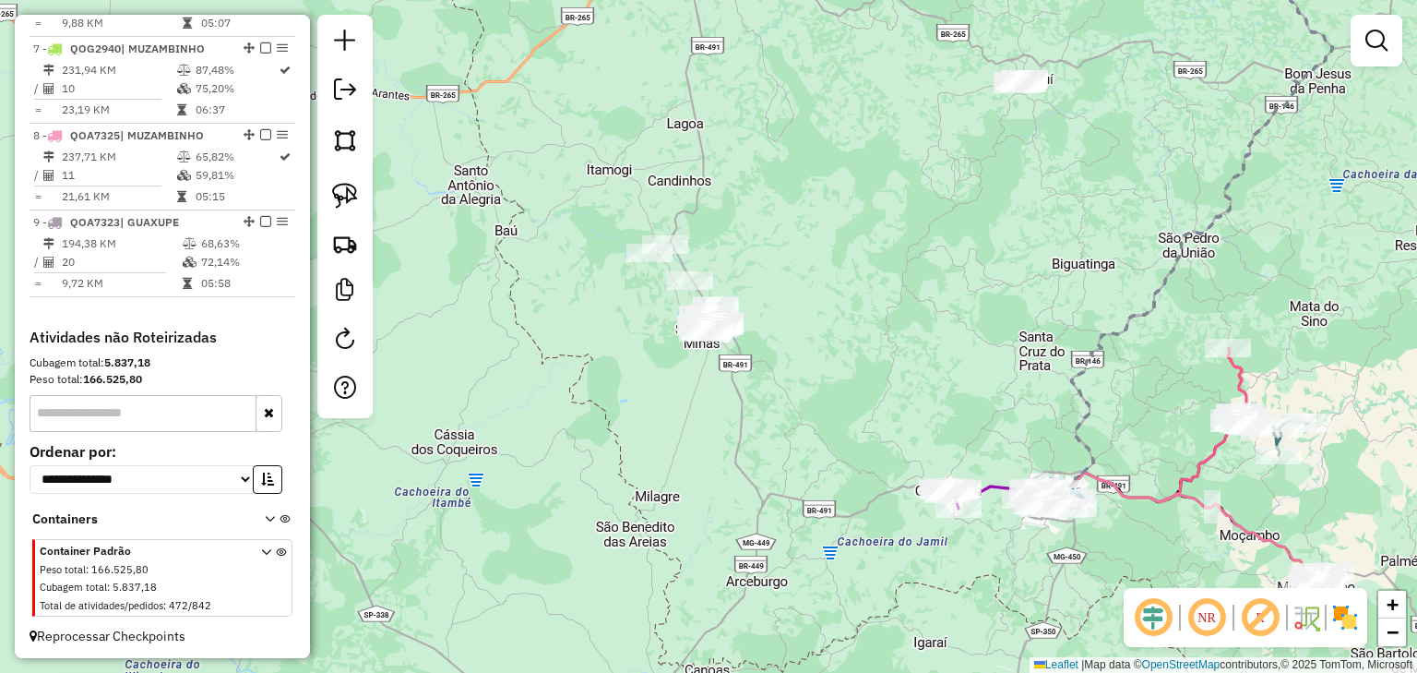
click at [613, 359] on div "Janela de atendimento Grade de atendimento Capacidade Transportadoras Veículos …" at bounding box center [708, 336] width 1417 height 673
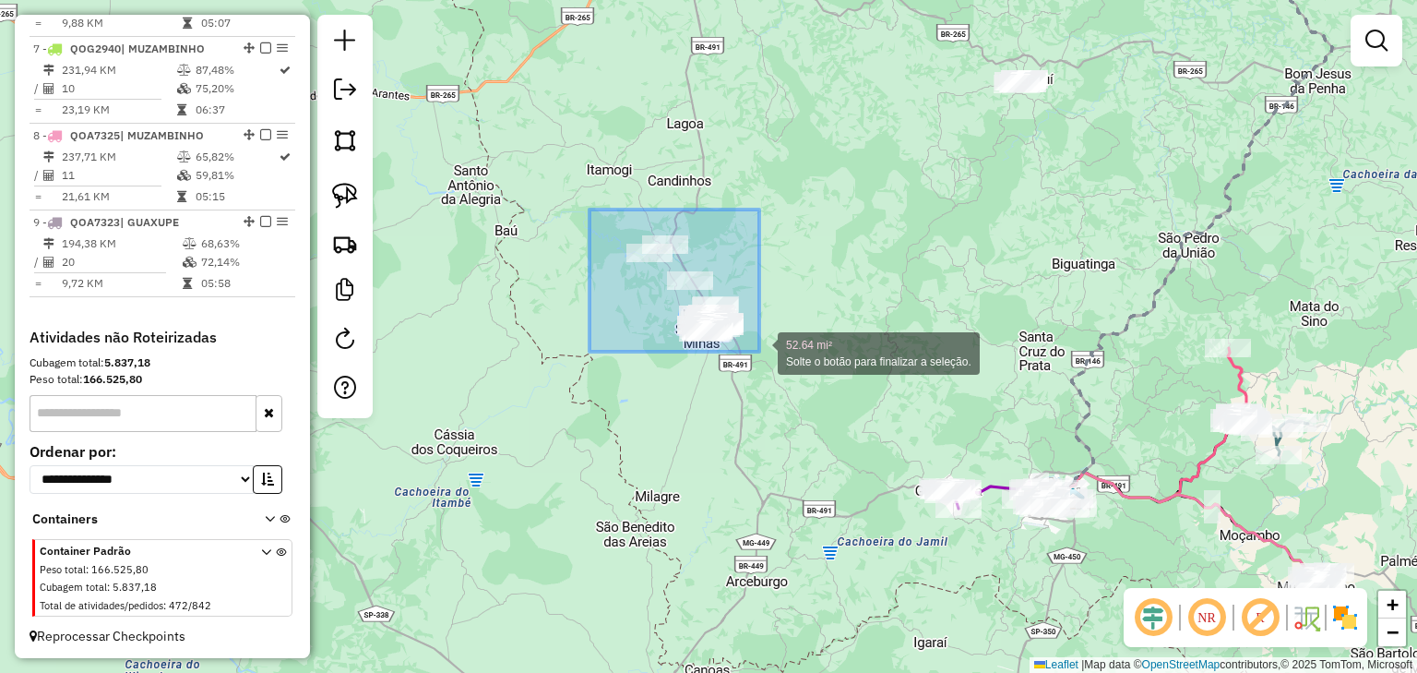
drag, startPoint x: 590, startPoint y: 209, endPoint x: 771, endPoint y: 369, distance: 241.3
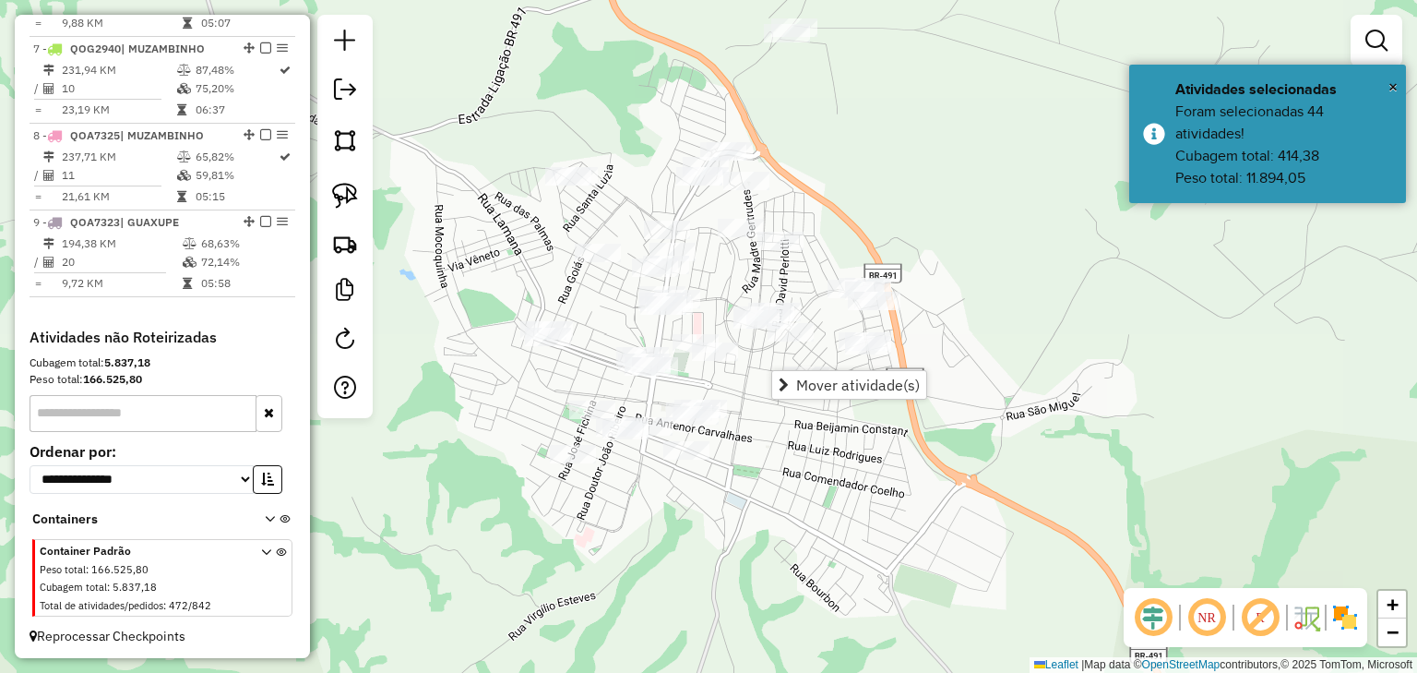
drag, startPoint x: 741, startPoint y: 292, endPoint x: 747, endPoint y: 262, distance: 30.2
click at [747, 262] on div "Janela de atendimento Grade de atendimento Capacidade Transportadoras Veículos …" at bounding box center [708, 336] width 1417 height 673
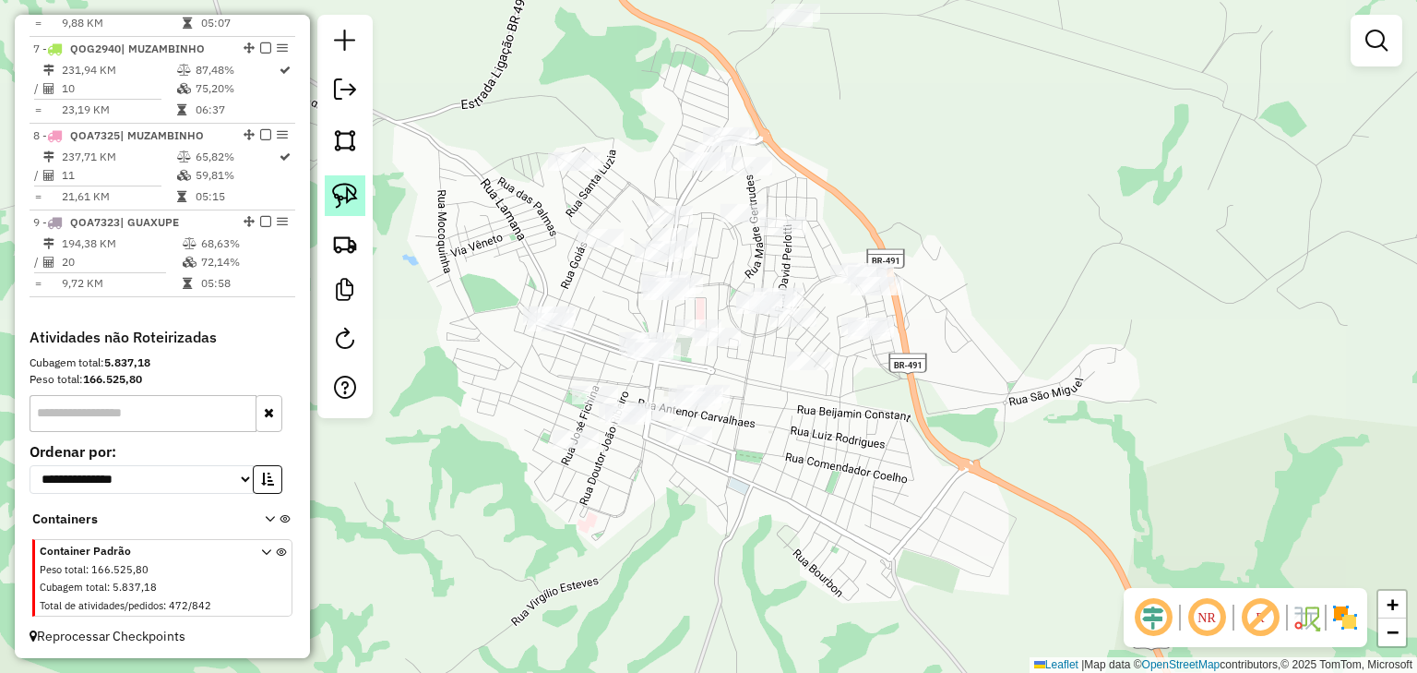
click at [342, 188] on img at bounding box center [345, 196] width 26 height 26
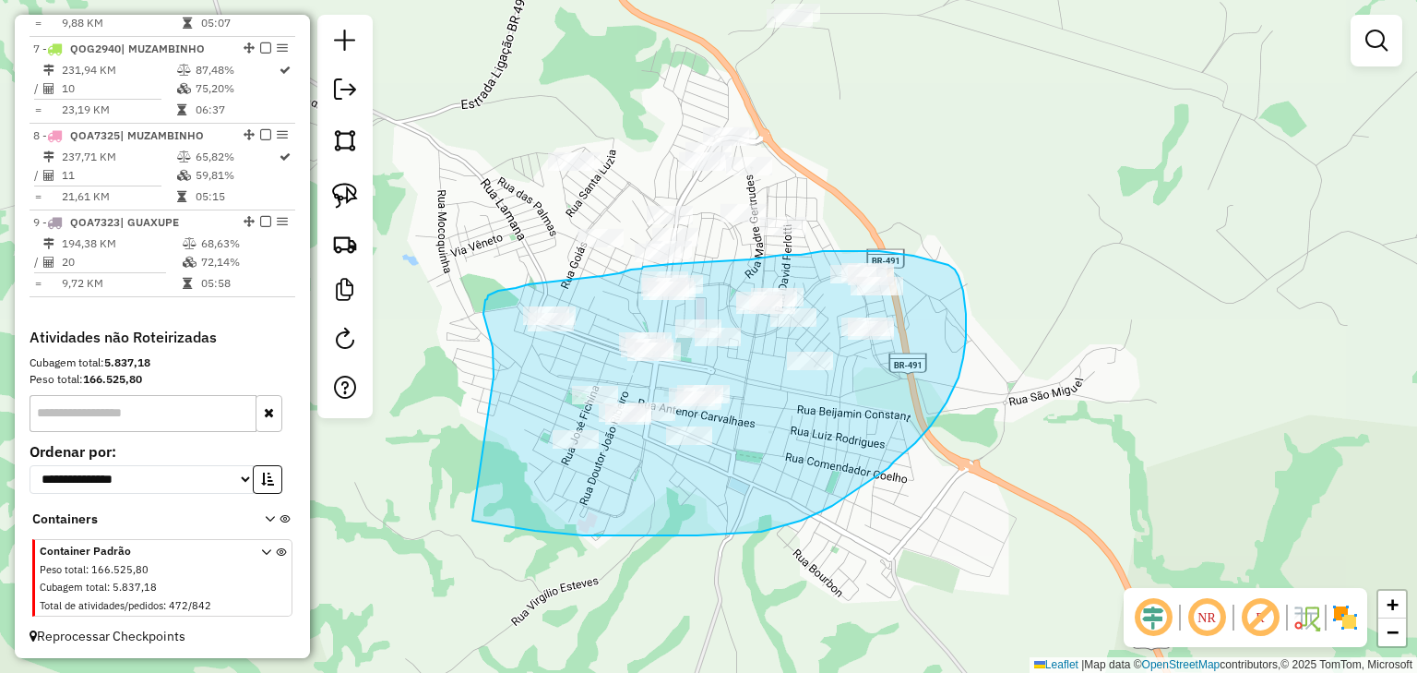
drag, startPoint x: 484, startPoint y: 307, endPoint x: 472, endPoint y: 520, distance: 213.5
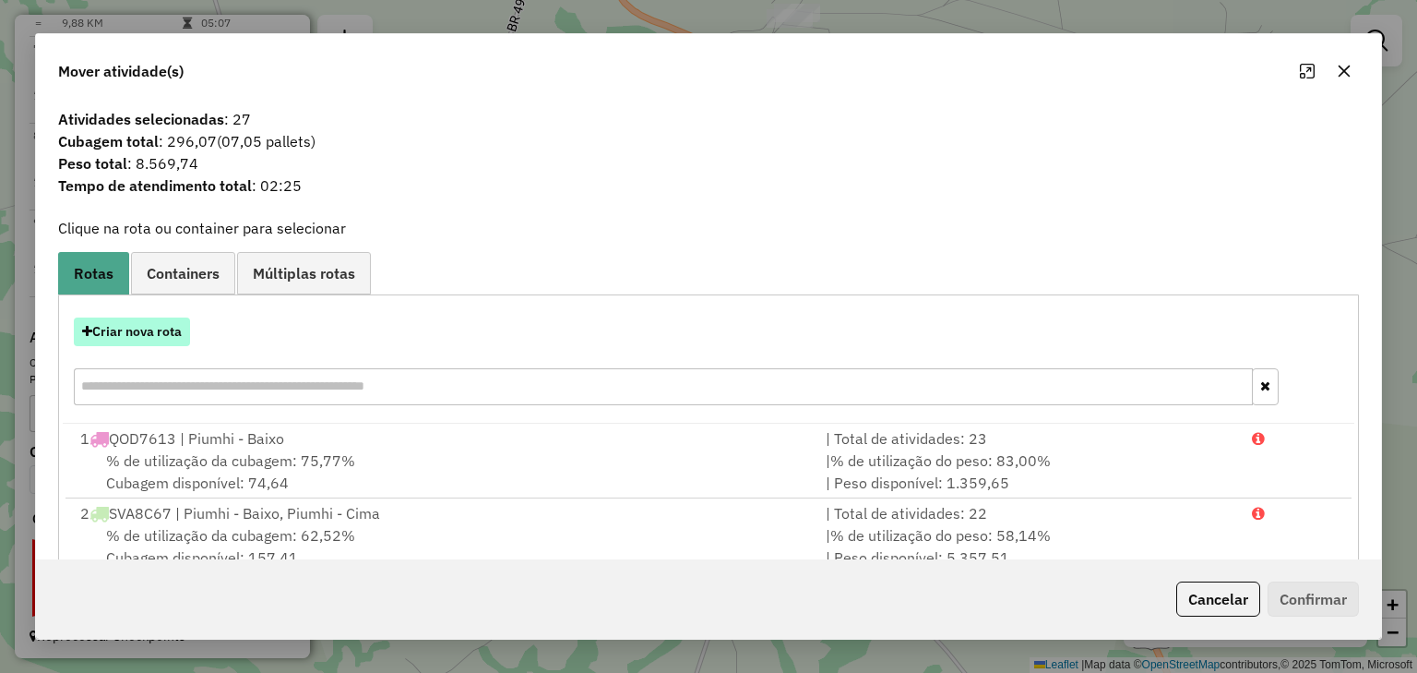
click at [162, 330] on button "Criar nova rota" at bounding box center [132, 331] width 116 height 29
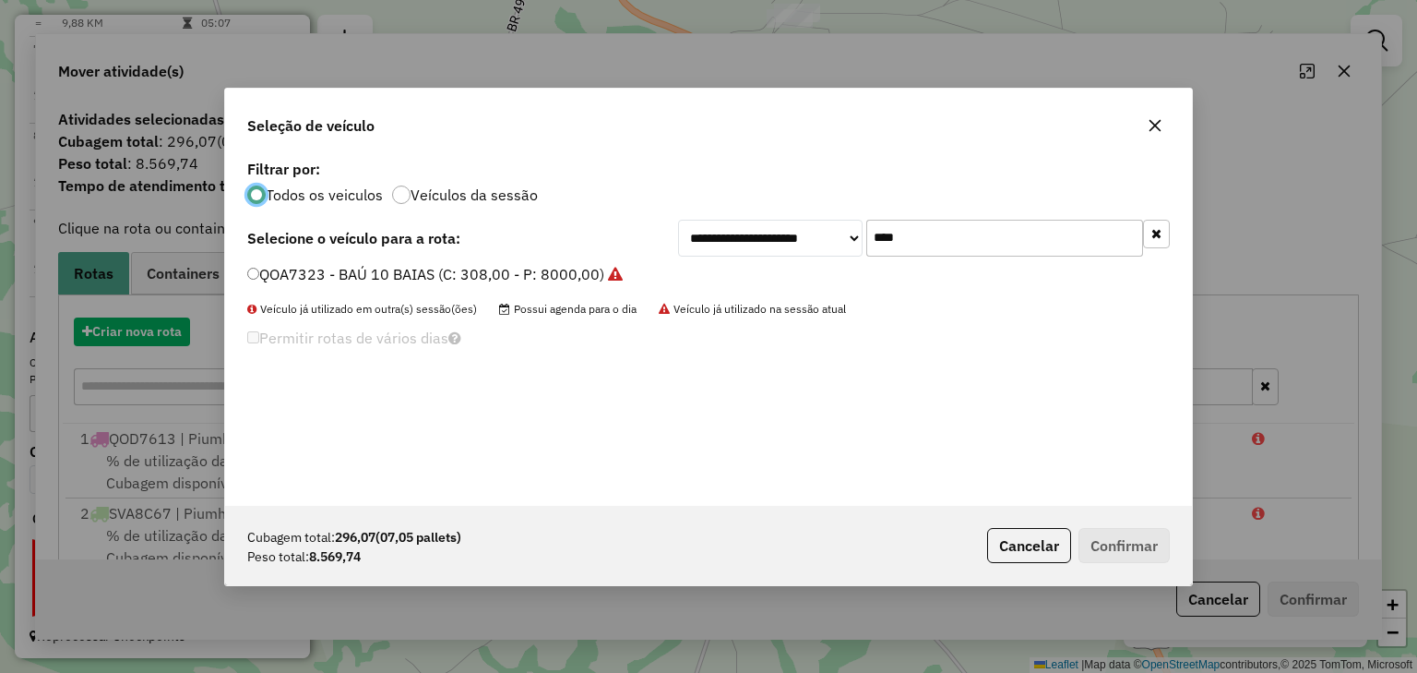
scroll to position [9, 6]
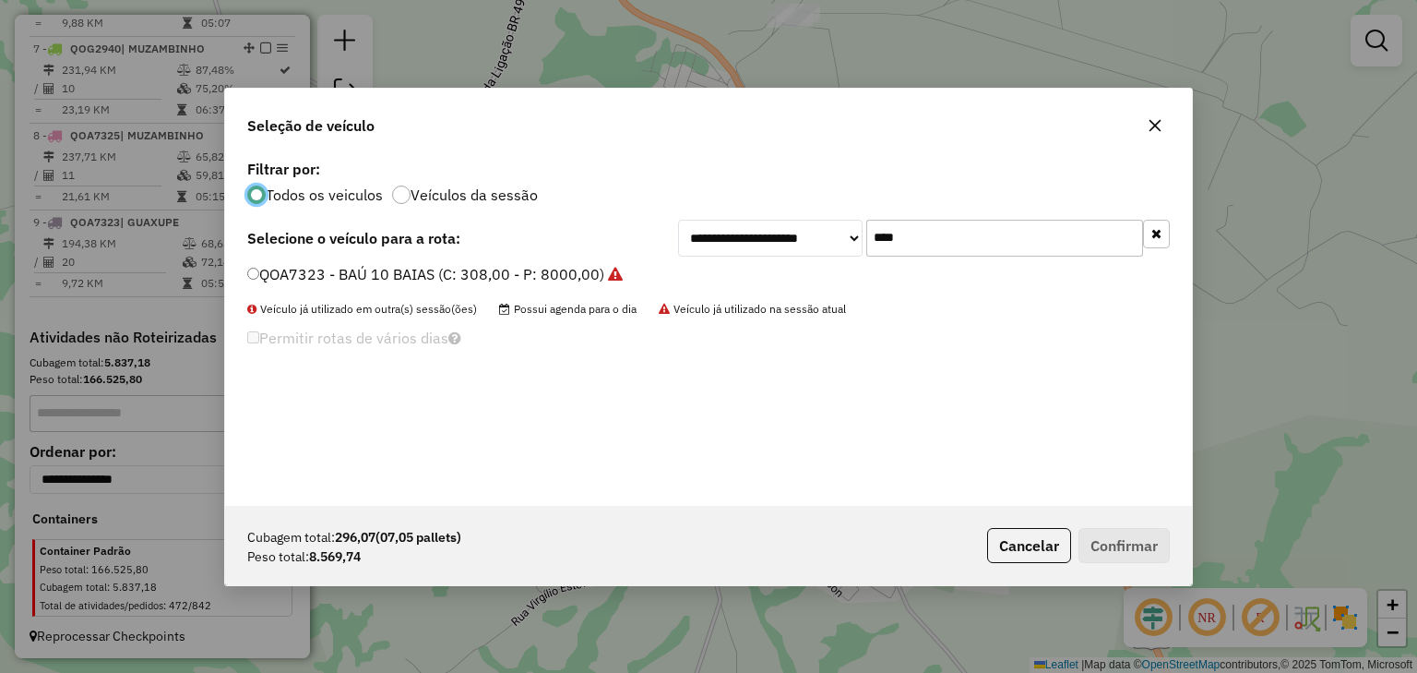
drag, startPoint x: 903, startPoint y: 242, endPoint x: 781, endPoint y: 244, distance: 122.8
click at [781, 244] on div "**********" at bounding box center [924, 238] width 492 height 37
type input "****"
click at [570, 276] on label "GHC6J63 - BAÚ 10 BAIAS (C: 308,00 - P: 8000,00)" at bounding box center [424, 274] width 355 height 22
click at [1112, 543] on button "Confirmar" at bounding box center [1124, 545] width 91 height 35
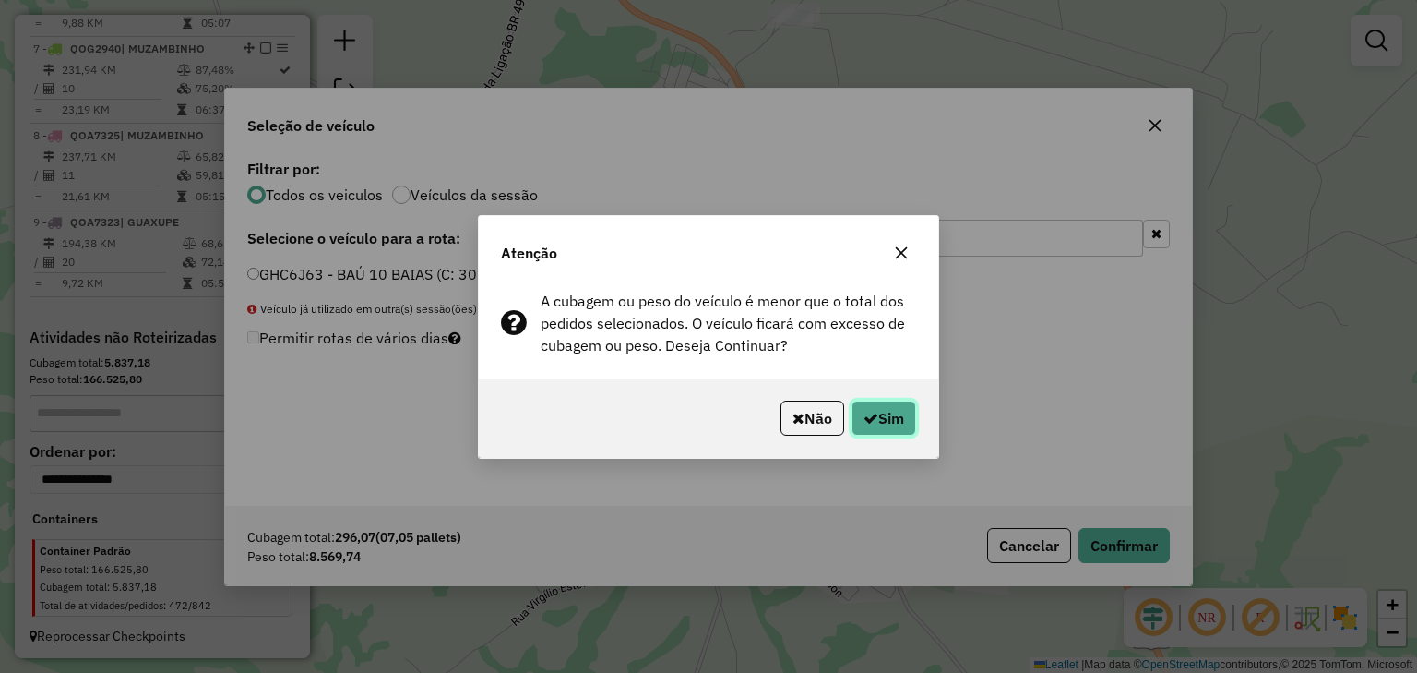
click at [867, 412] on icon "button" at bounding box center [871, 418] width 15 height 15
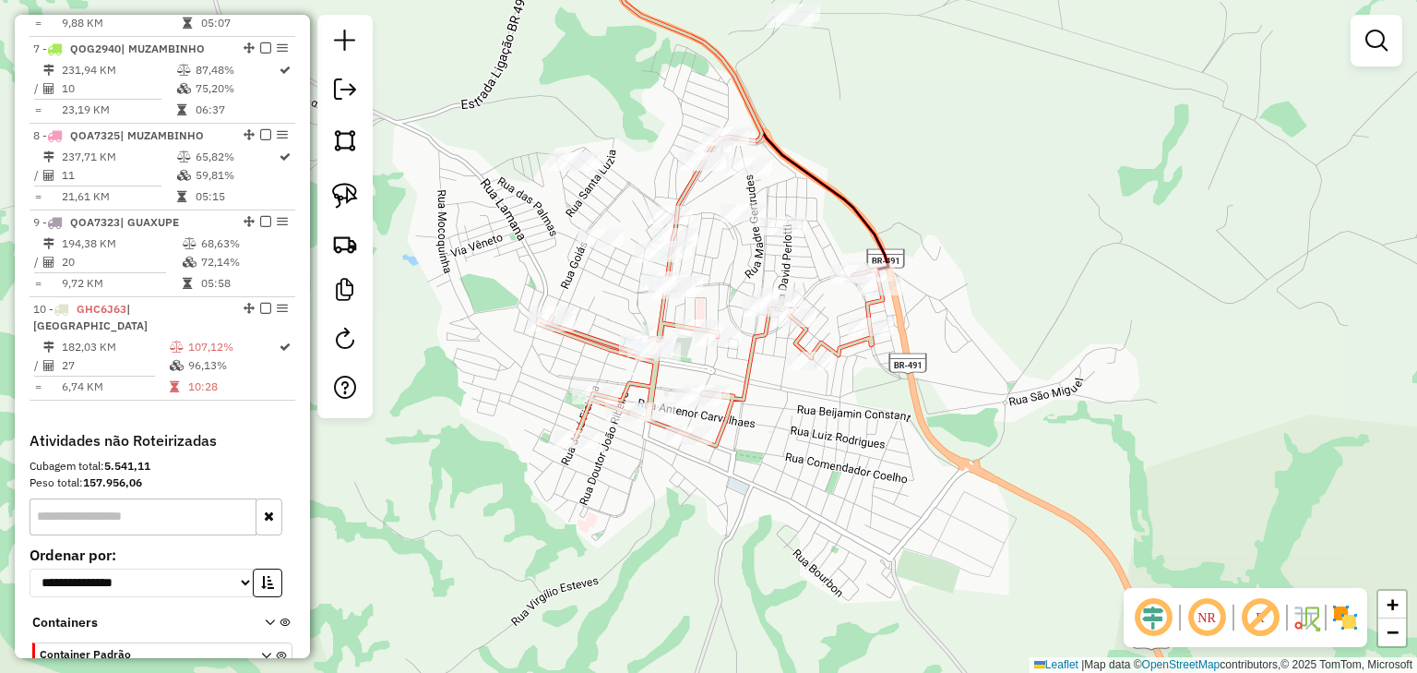
click at [582, 334] on icon at bounding box center [710, 357] width 345 height 176
select select "*********"
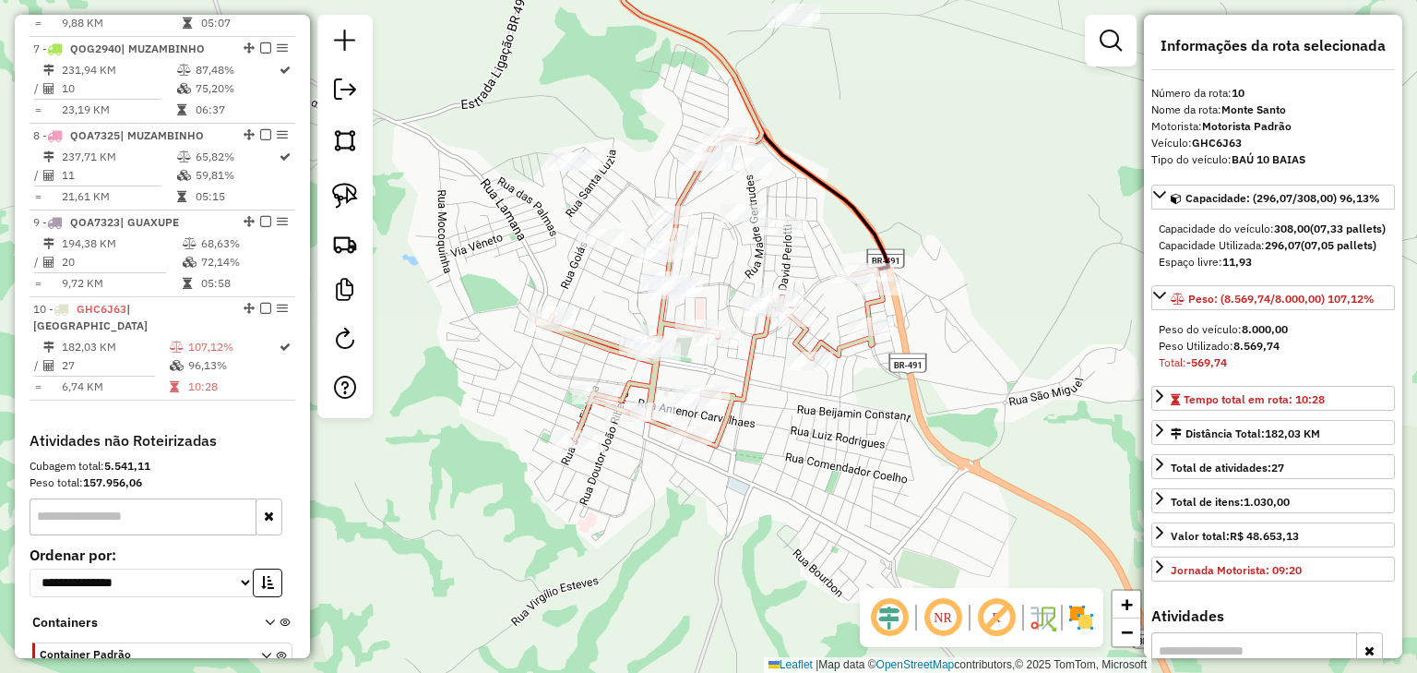
scroll to position [1316, 0]
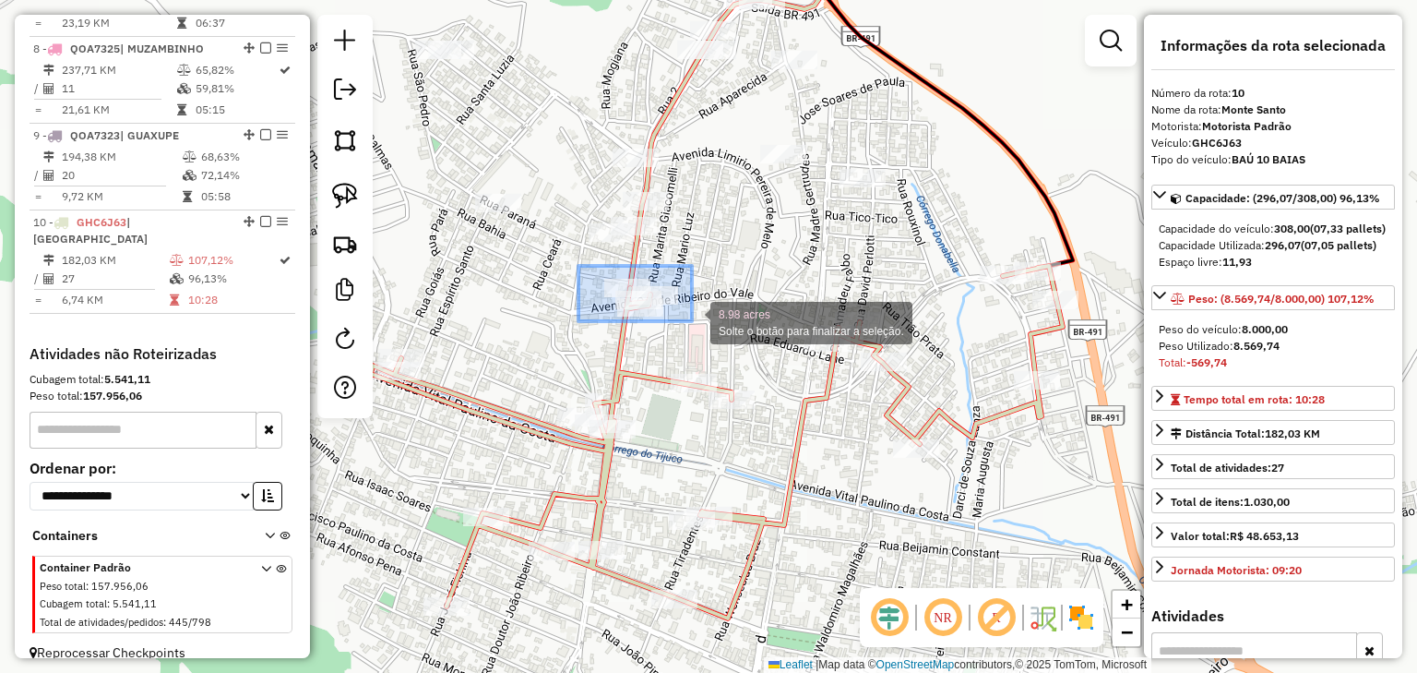
drag, startPoint x: 579, startPoint y: 266, endPoint x: 694, endPoint y: 324, distance: 129.2
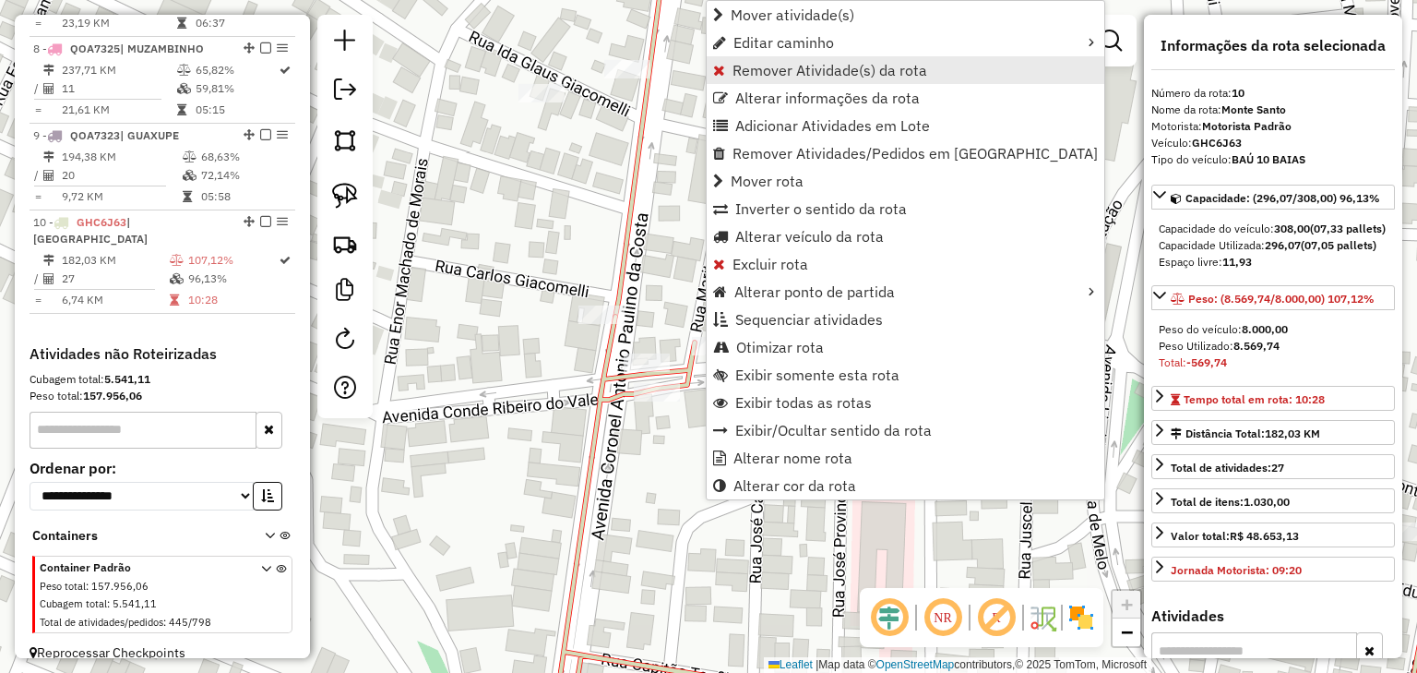
click at [749, 63] on span "Remover Atividade(s) da rota" at bounding box center [830, 70] width 195 height 15
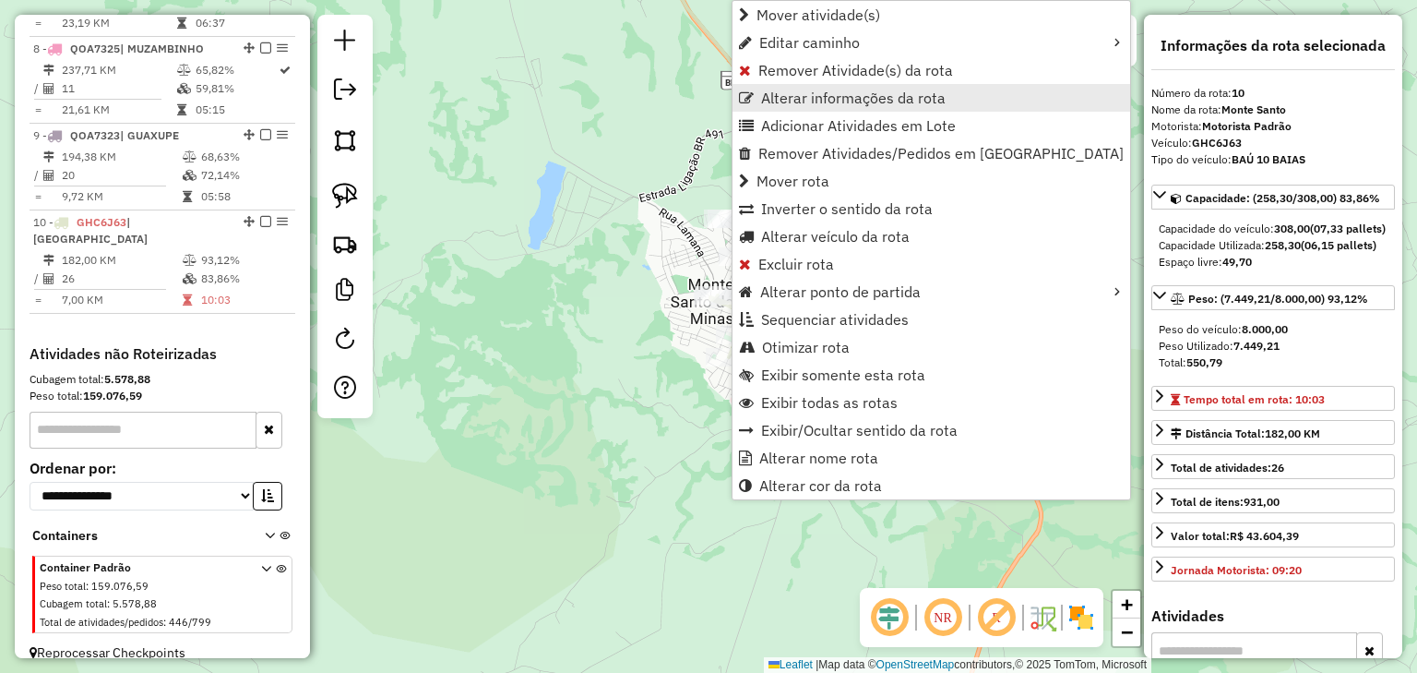
click at [767, 90] on span "Alterar informações da rota" at bounding box center [853, 97] width 185 height 15
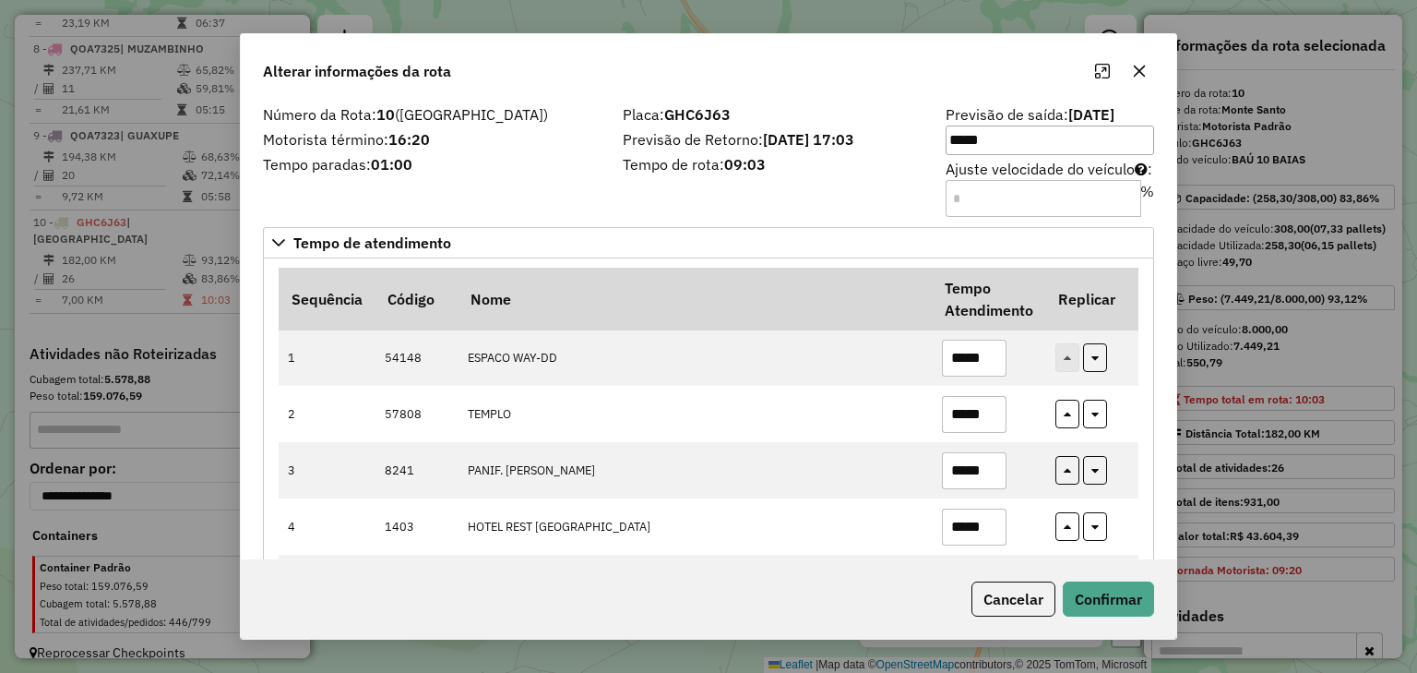
click at [967, 192] on input "Ajuste velocidade do veículo : %" at bounding box center [1044, 198] width 196 height 37
drag, startPoint x: 968, startPoint y: 197, endPoint x: 928, endPoint y: 197, distance: 39.7
click at [928, 197] on div "Número da Rota: 10 (Monte Santo) Motorista término: 16:20 Tempo paradas: 01:00 …" at bounding box center [709, 160] width 914 height 104
click at [1129, 197] on input "*" at bounding box center [1044, 198] width 196 height 37
type input "*"
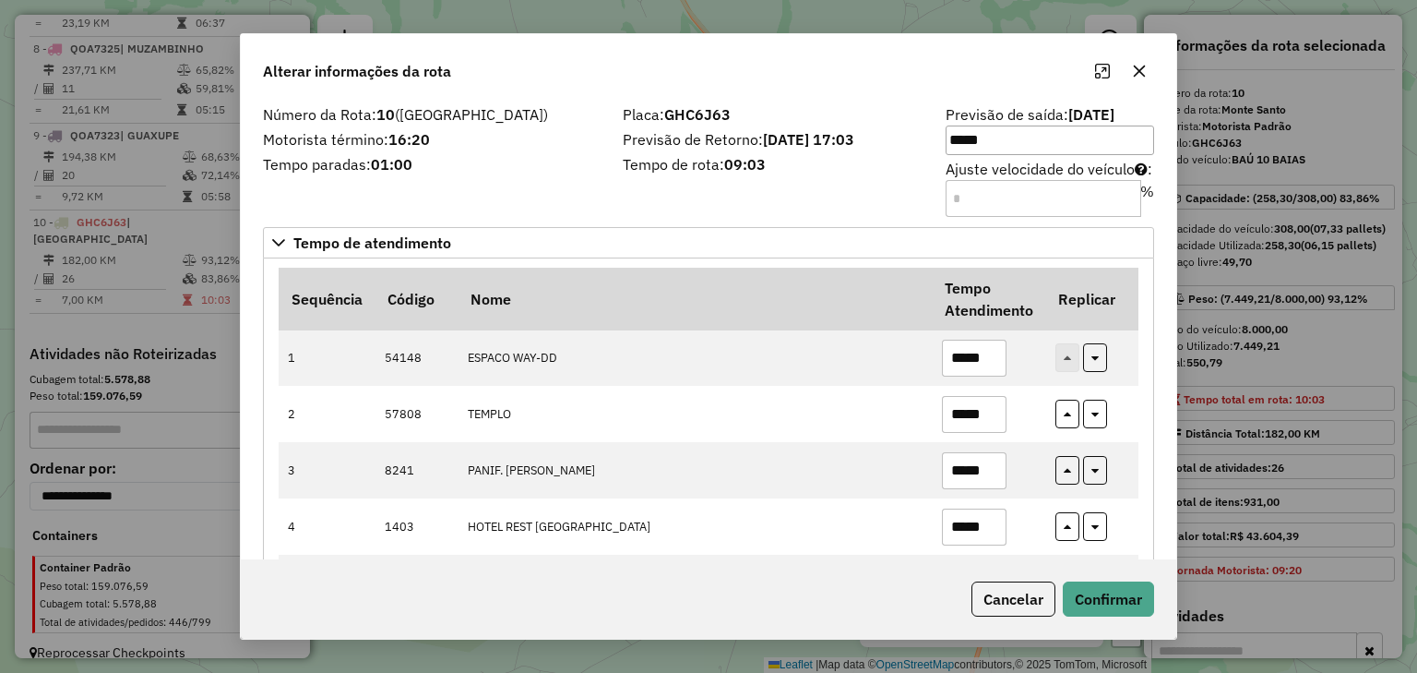
click at [1126, 205] on input "*" at bounding box center [1044, 198] width 196 height 37
click at [916, 185] on div "Placa: GHC6J63 Previsão de Retorno: 12/08/2025 17:03 Tempo de rota: 09:03" at bounding box center [773, 160] width 323 height 104
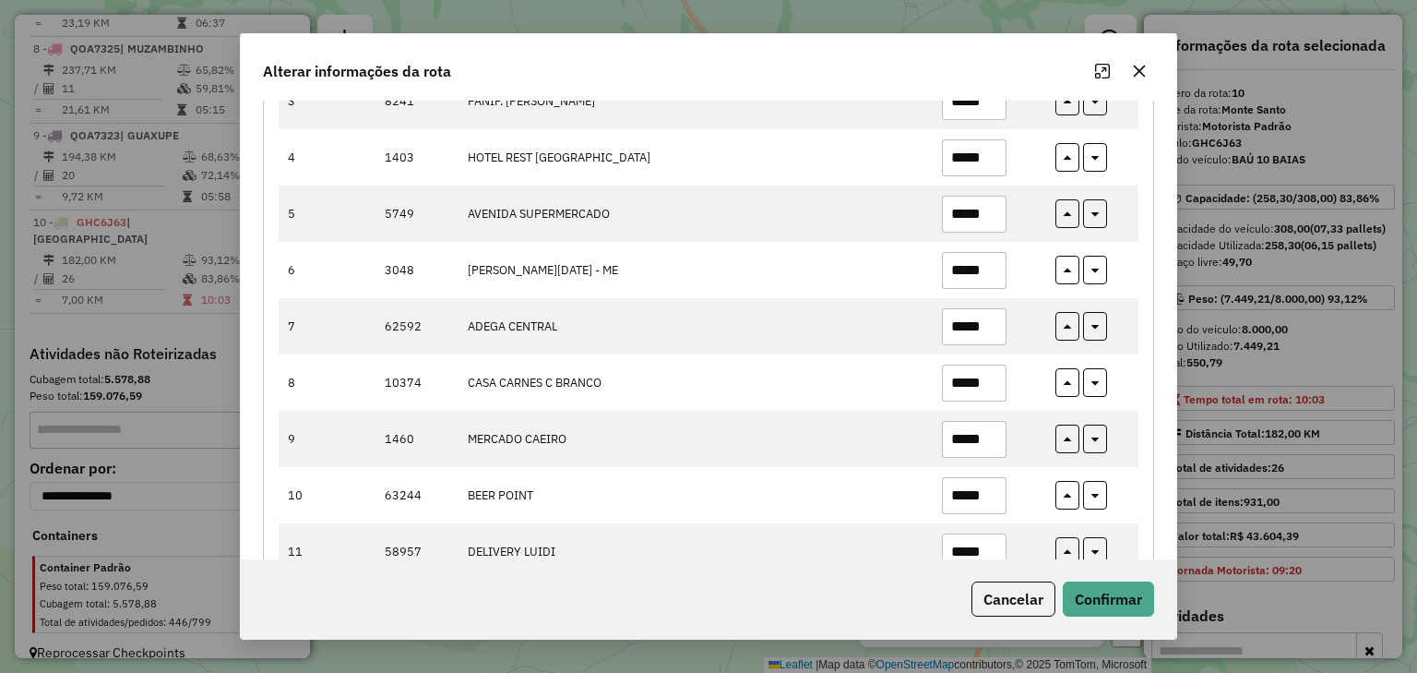
scroll to position [443, 0]
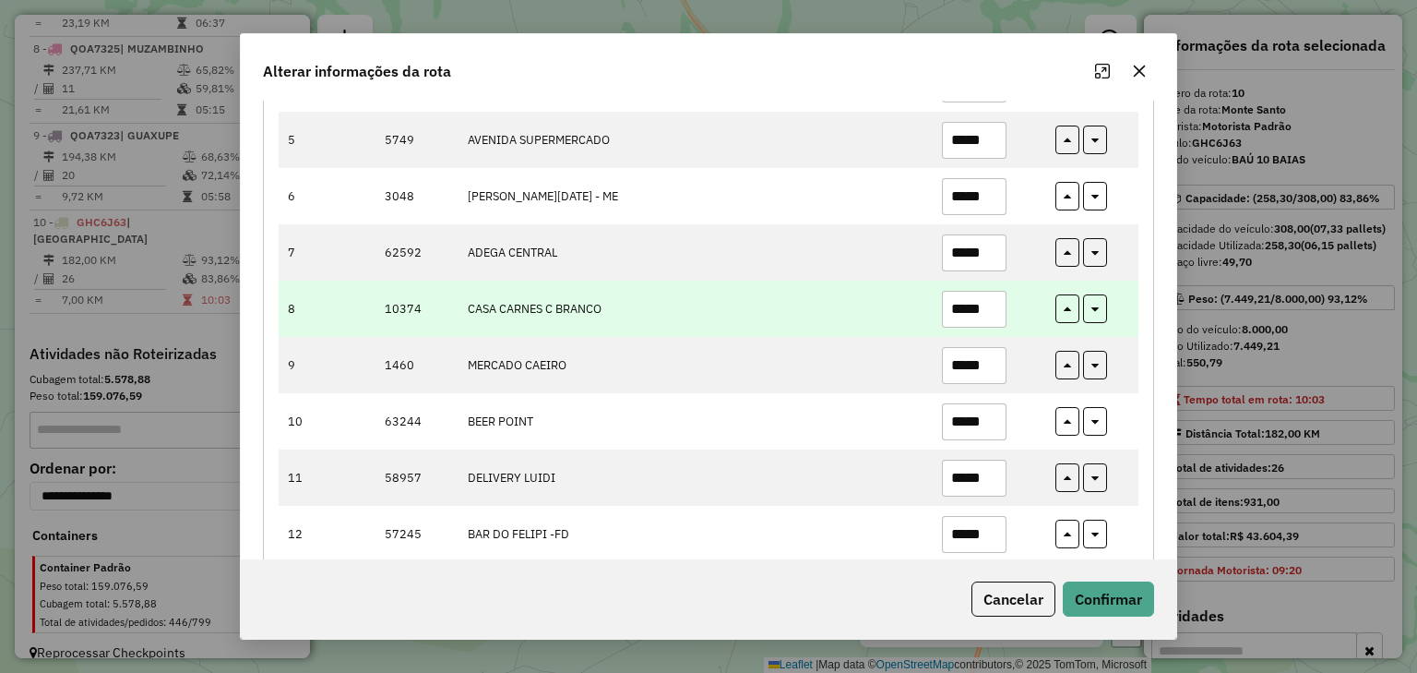
drag, startPoint x: 987, startPoint y: 306, endPoint x: 930, endPoint y: 310, distance: 57.3
click at [932, 310] on td "*****" at bounding box center [989, 309] width 114 height 56
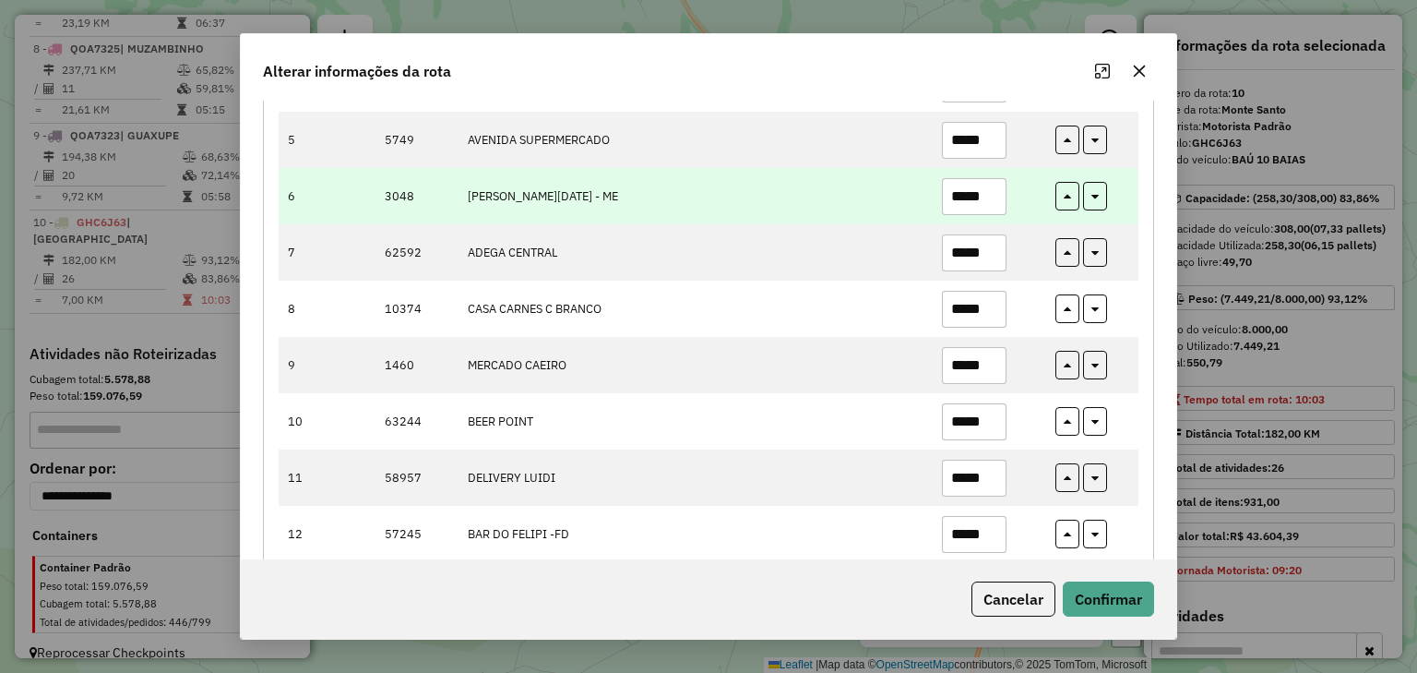
type input "*****"
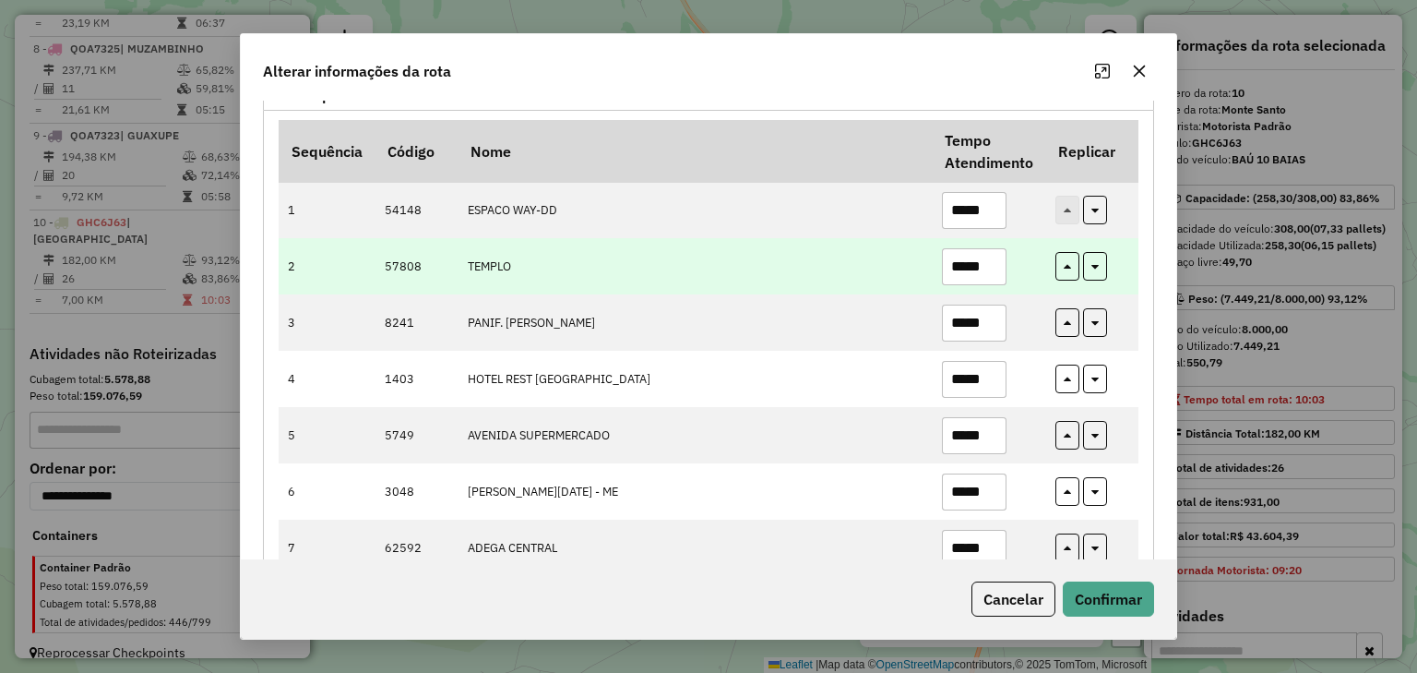
scroll to position [295, 0]
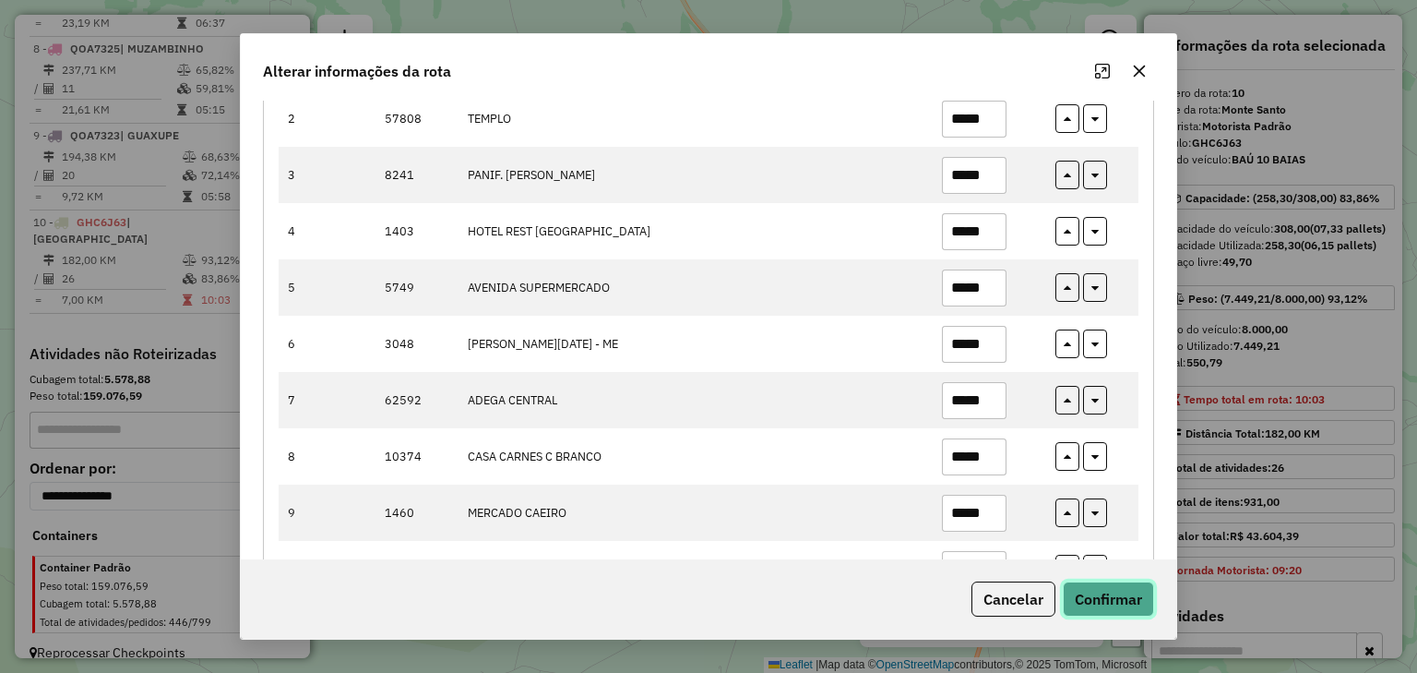
click at [1121, 604] on button "Confirmar" at bounding box center [1108, 598] width 91 height 35
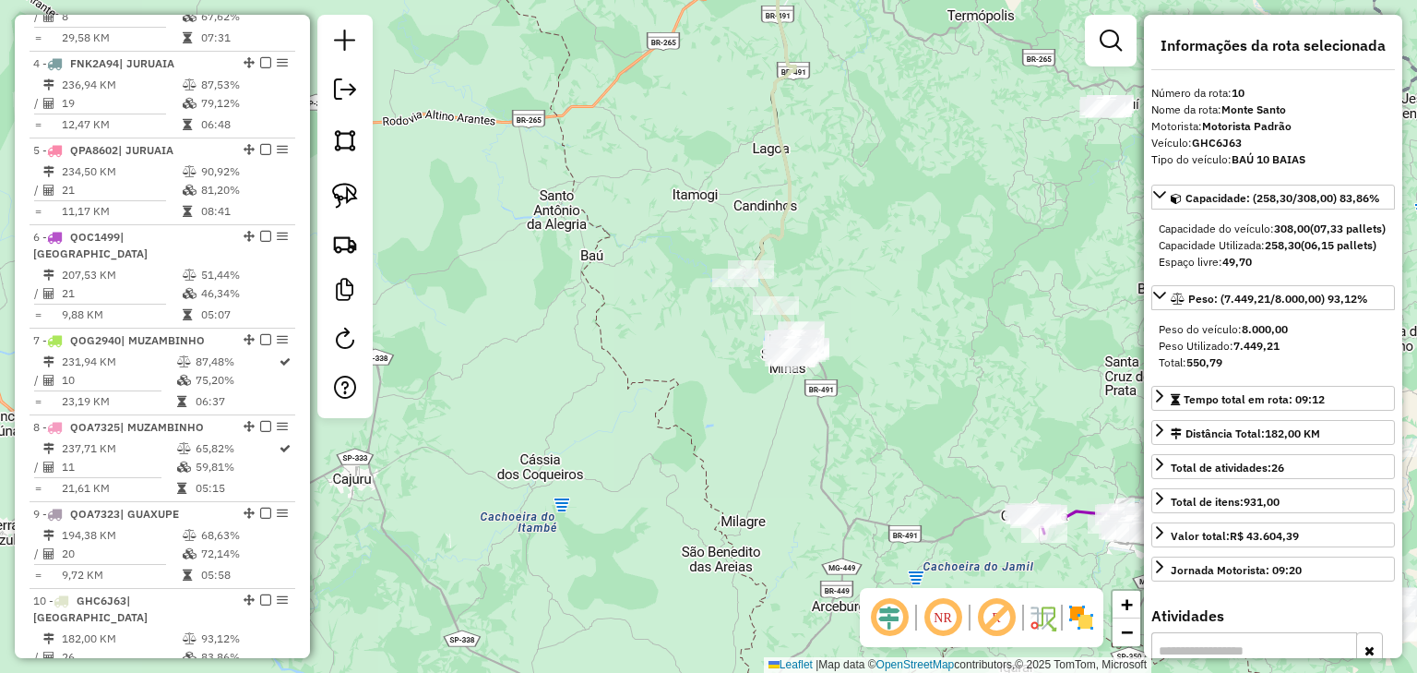
scroll to position [989, 0]
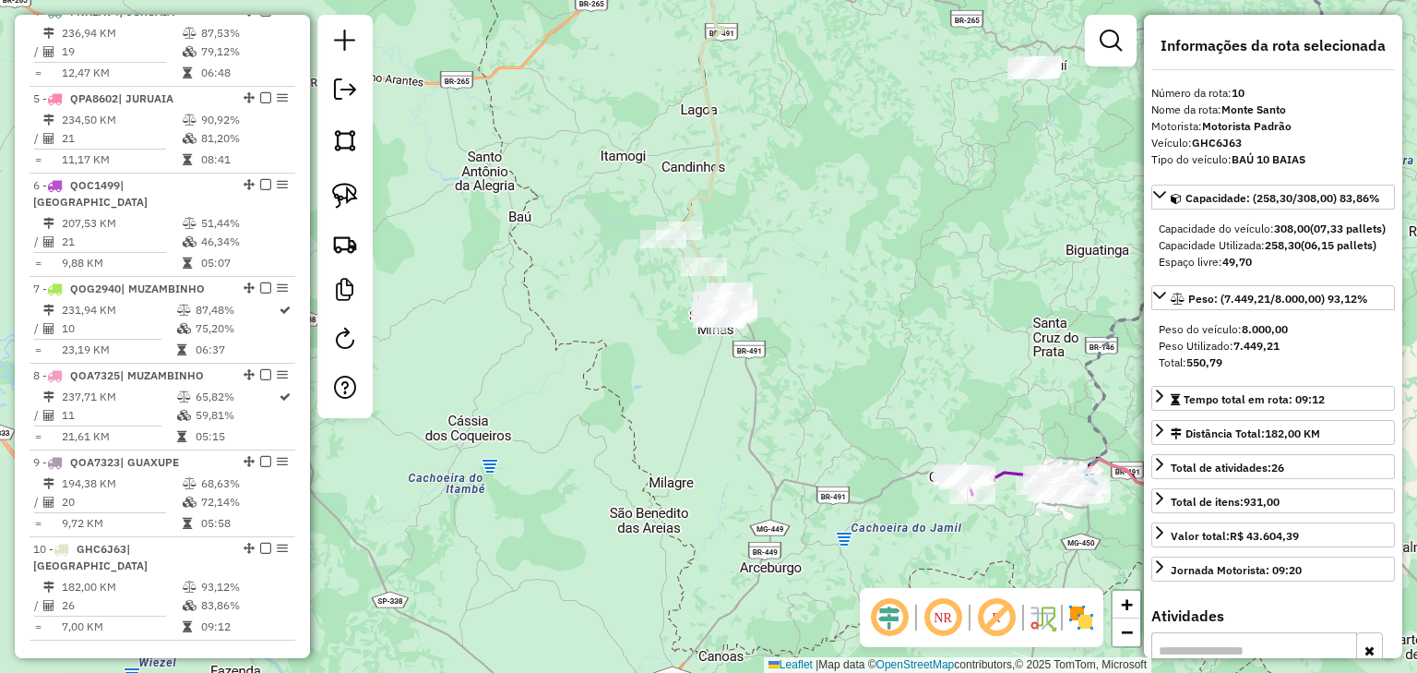
drag, startPoint x: 694, startPoint y: 495, endPoint x: 624, endPoint y: 457, distance: 79.7
click at [624, 457] on div "Janela de atendimento Grade de atendimento Capacidade Transportadoras Veículos …" at bounding box center [708, 336] width 1417 height 673
click at [628, 452] on div "Janela de atendimento Grade de atendimento Capacidade Transportadoras Veículos …" at bounding box center [708, 336] width 1417 height 673
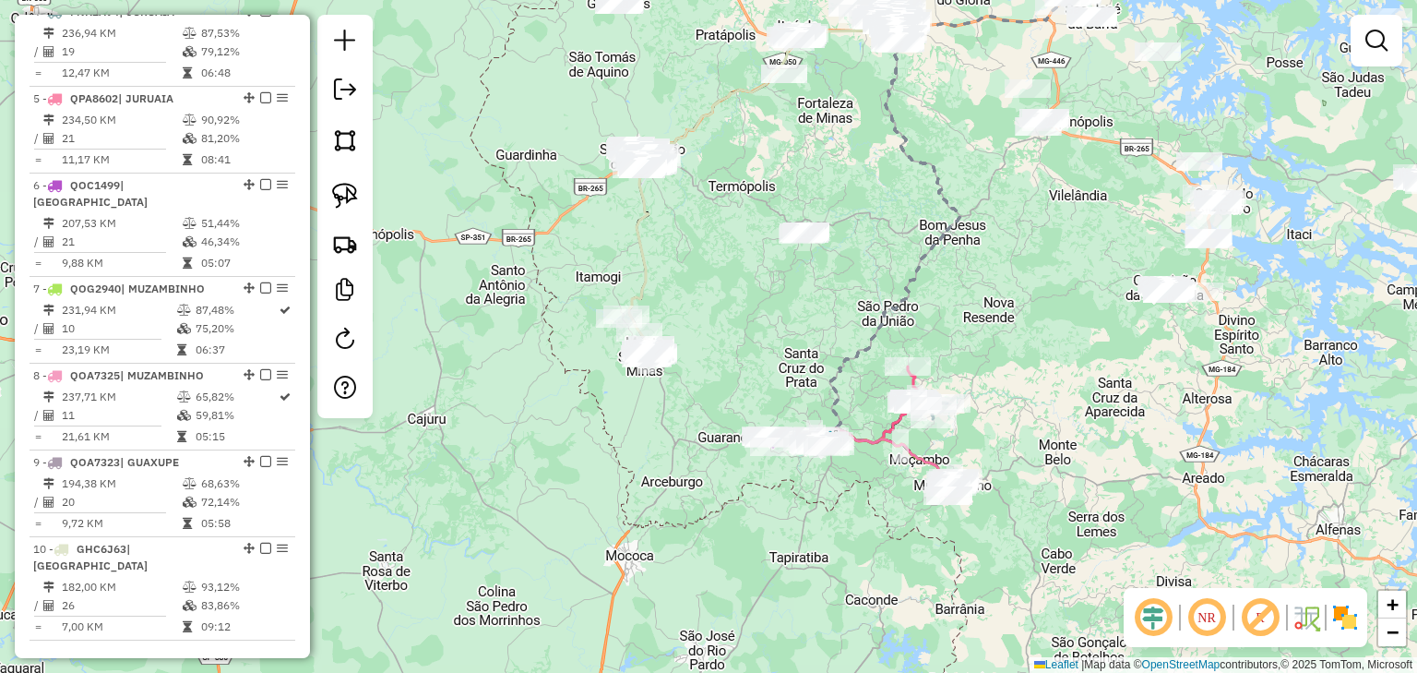
drag, startPoint x: 622, startPoint y: 535, endPoint x: 543, endPoint y: 556, distance: 81.9
click at [504, 561] on div "Janela de atendimento Grade de atendimento Capacidade Transportadoras Veículos …" at bounding box center [708, 336] width 1417 height 673
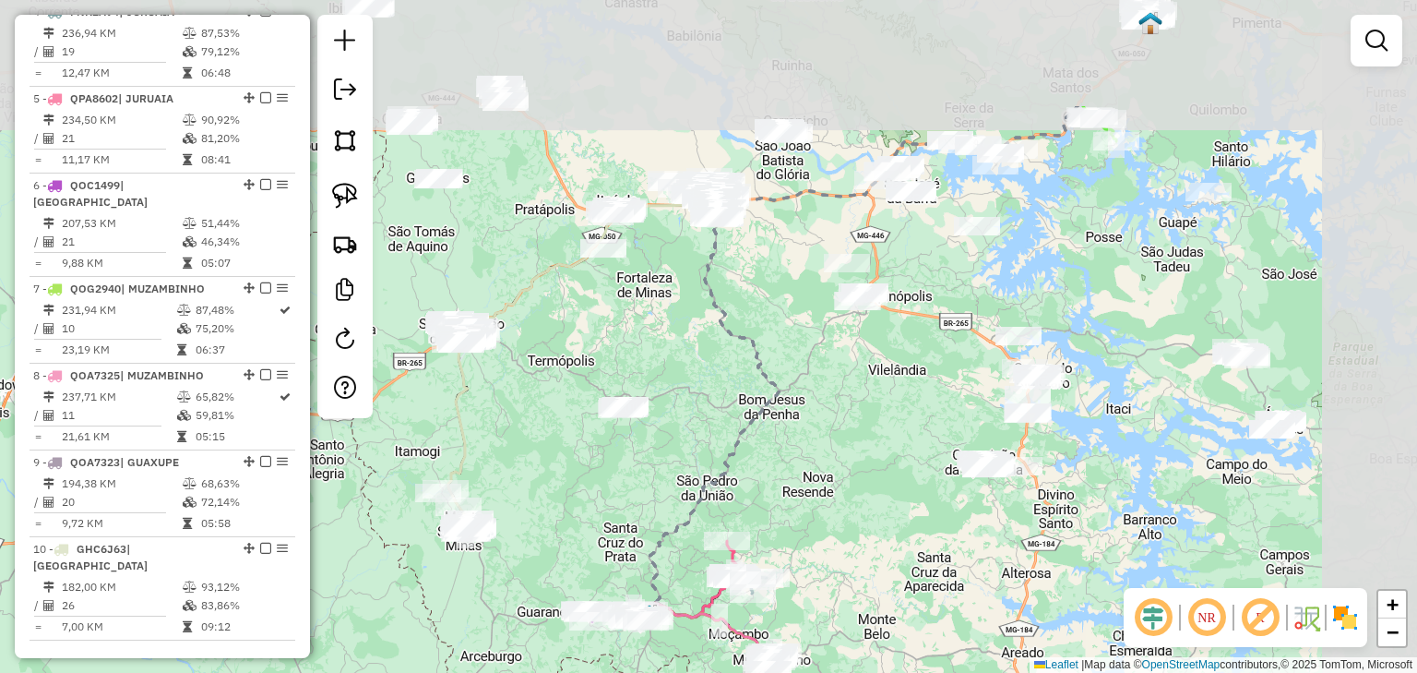
drag, startPoint x: 796, startPoint y: 302, endPoint x: 617, endPoint y: 474, distance: 248.7
click at [617, 474] on div "Janela de atendimento Grade de atendimento Capacidade Transportadoras Veículos …" at bounding box center [708, 336] width 1417 height 673
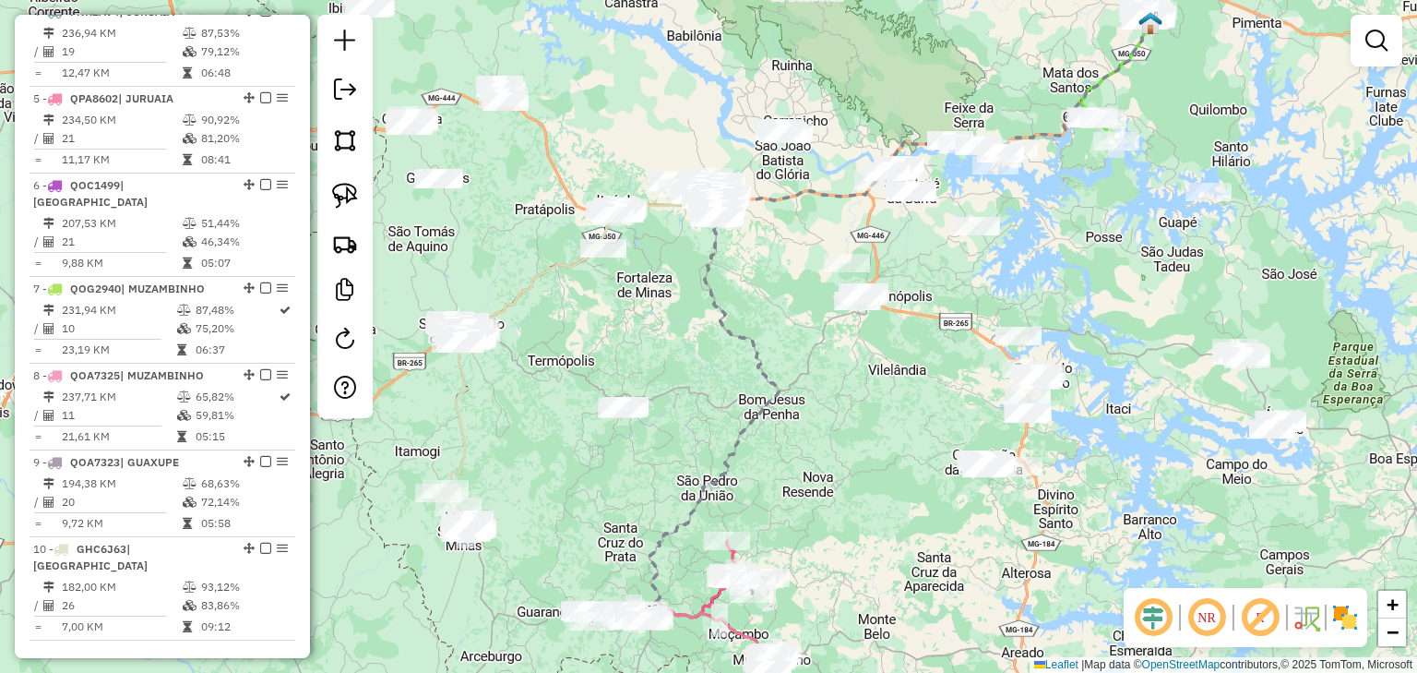
click at [780, 400] on icon at bounding box center [713, 411] width 134 height 409
select select "*********"
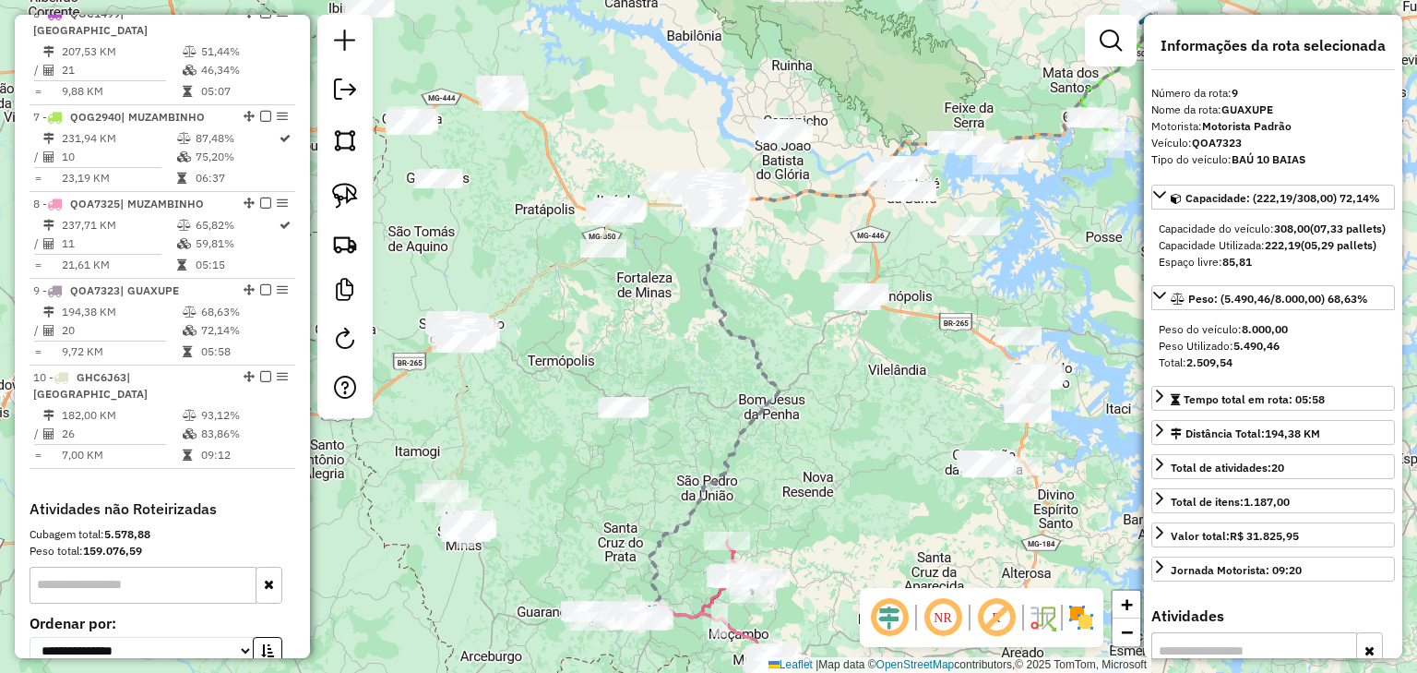
scroll to position [1316, 0]
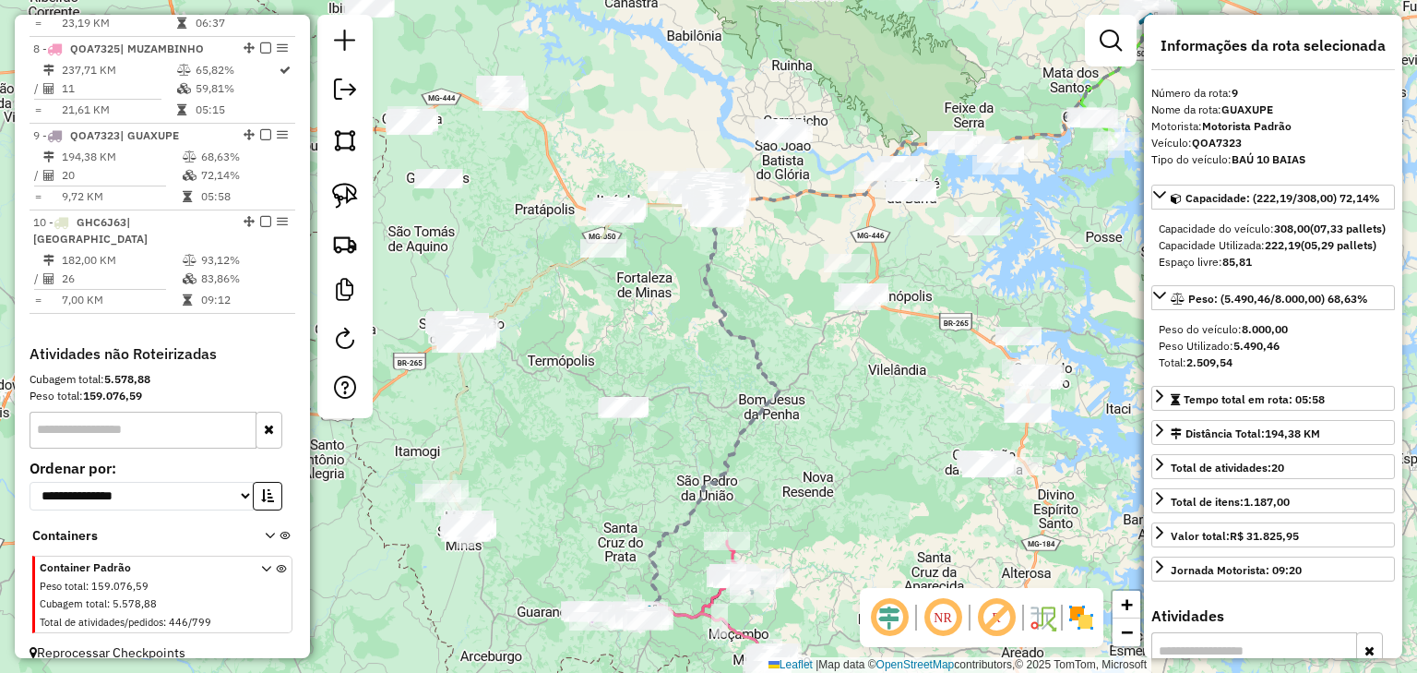
click at [735, 287] on div "Janela de atendimento Grade de atendimento Capacidade Transportadoras Veículos …" at bounding box center [708, 336] width 1417 height 673
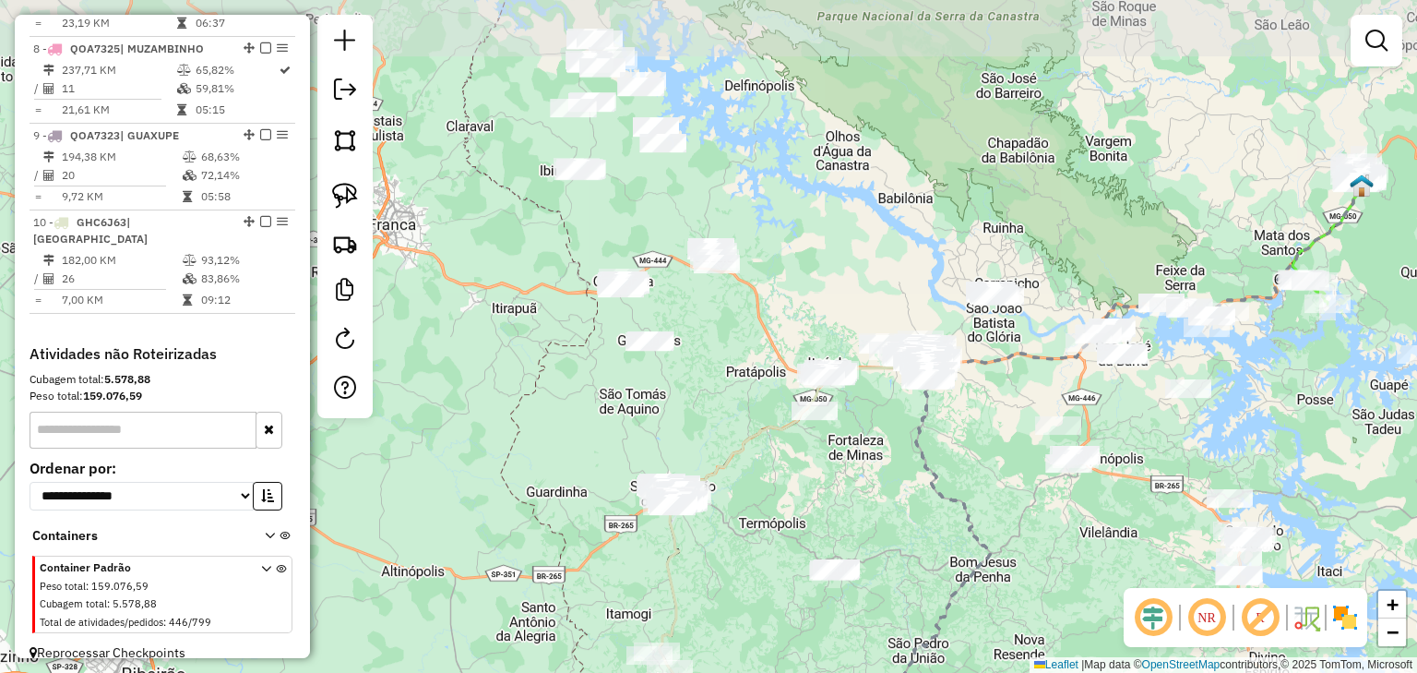
drag, startPoint x: 726, startPoint y: 290, endPoint x: 940, endPoint y: 459, distance: 272.7
click at [940, 459] on div "Janela de atendimento Grade de atendimento Capacidade Transportadoras Veículos …" at bounding box center [708, 336] width 1417 height 673
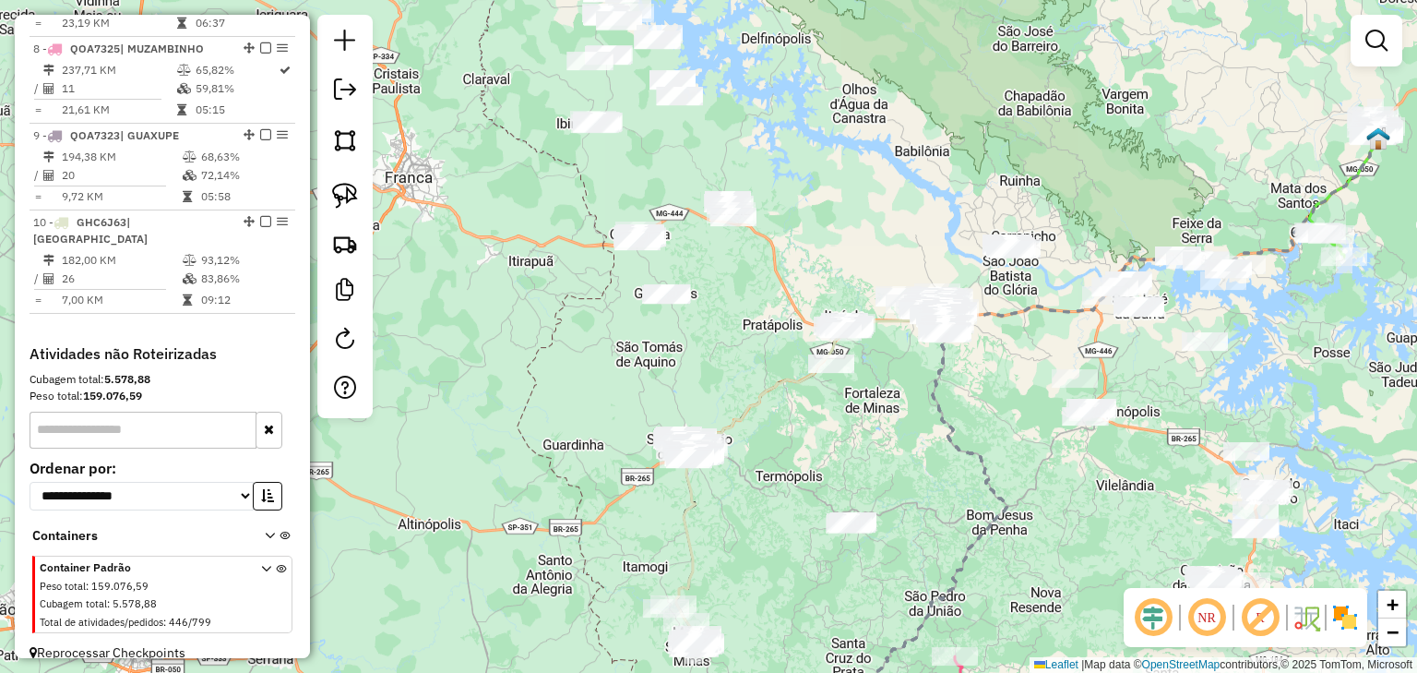
drag, startPoint x: 701, startPoint y: 340, endPoint x: 715, endPoint y: 286, distance: 55.3
click at [715, 286] on div "Janela de atendimento Grade de atendimento Capacidade Transportadoras Veículos …" at bounding box center [708, 336] width 1417 height 673
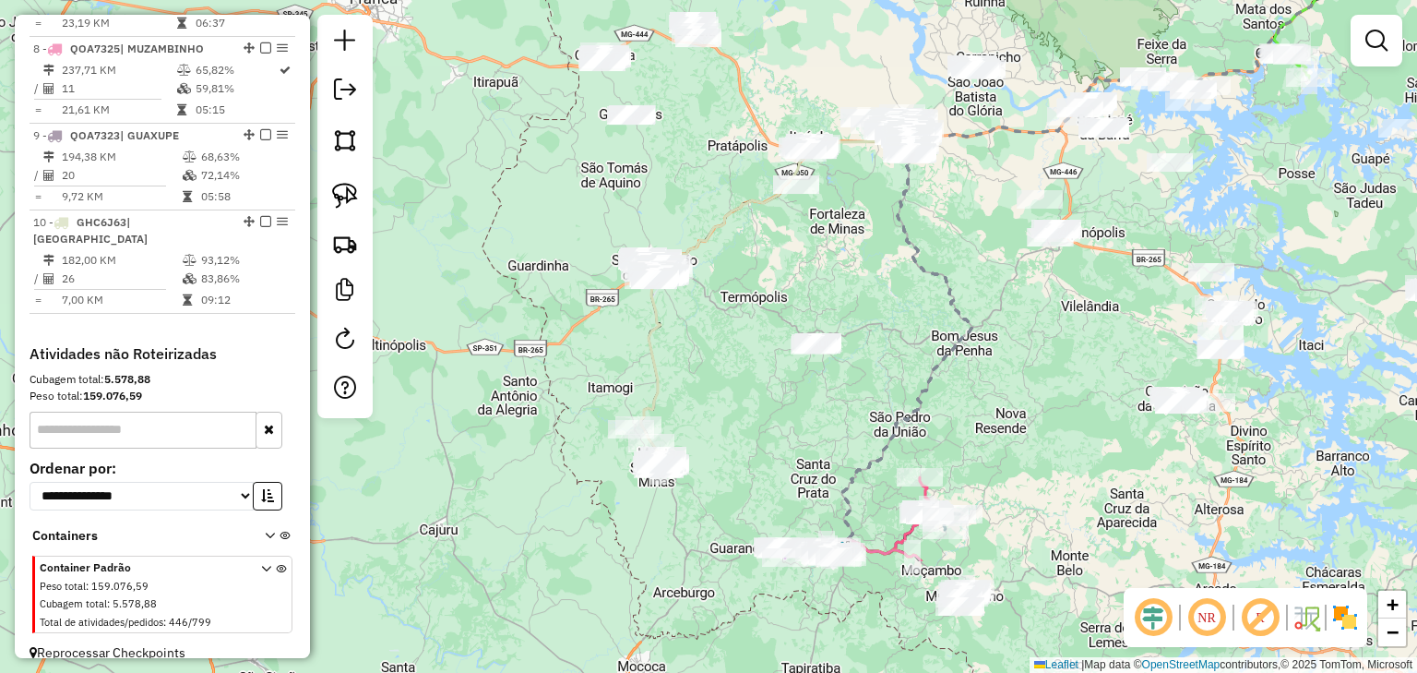
drag, startPoint x: 690, startPoint y: 256, endPoint x: 654, endPoint y: 78, distance: 181.7
click at [654, 78] on div "Janela de atendimento Grade de atendimento Capacidade Transportadoras Veículos …" at bounding box center [708, 336] width 1417 height 673
click at [597, 380] on div "Janela de atendimento Grade de atendimento Capacidade Transportadoras Veículos …" at bounding box center [708, 336] width 1417 height 673
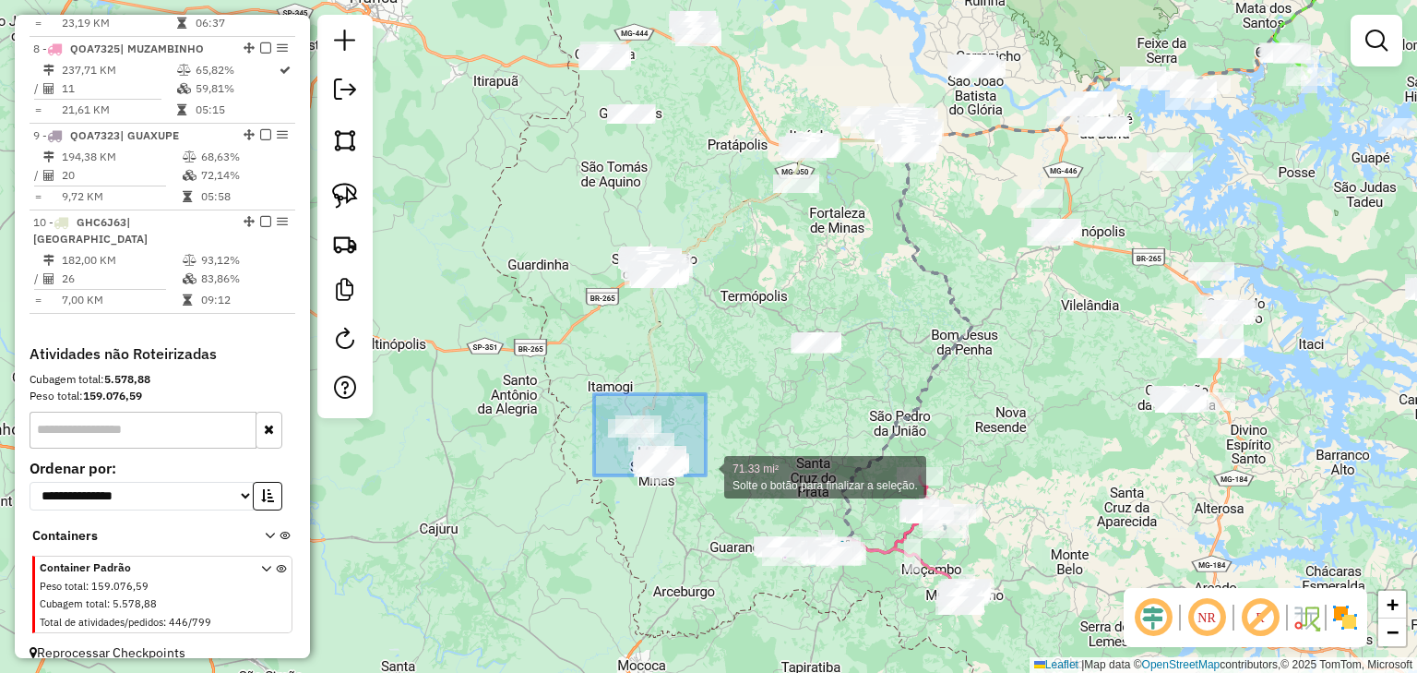
drag, startPoint x: 601, startPoint y: 398, endPoint x: 713, endPoint y: 488, distance: 144.4
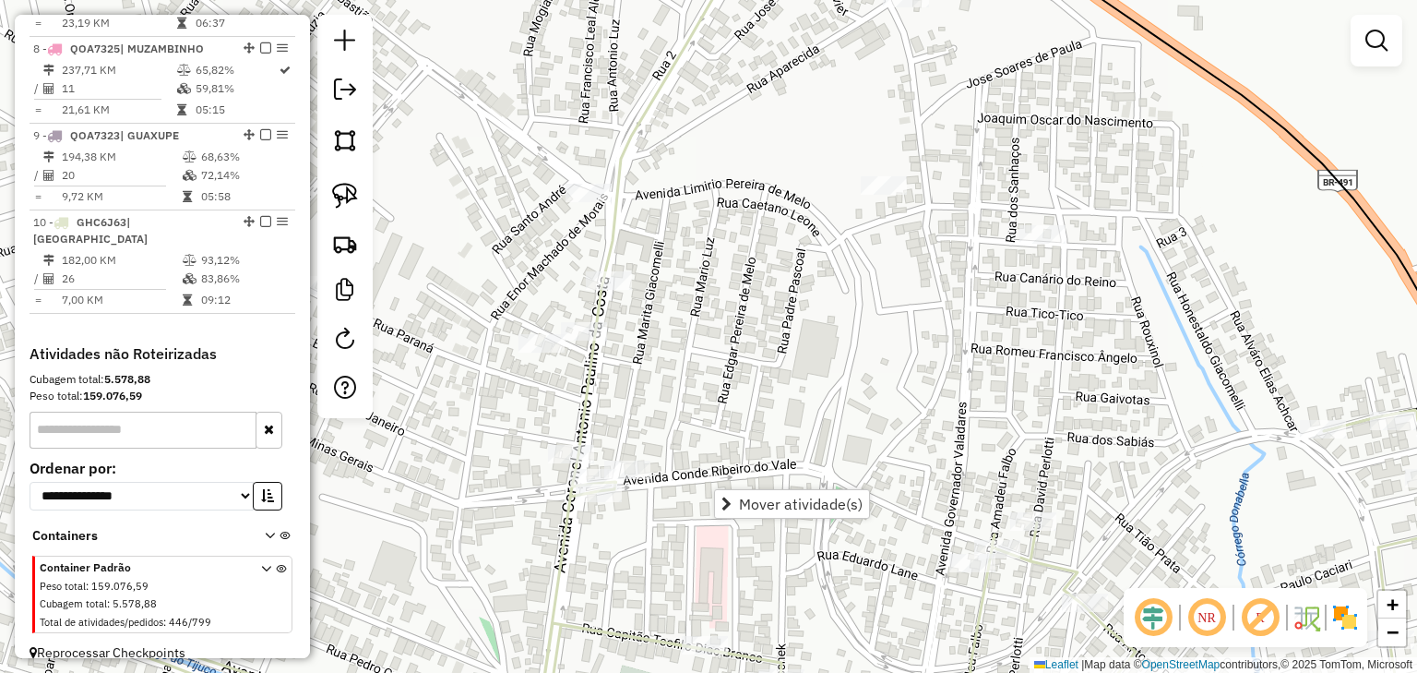
click at [579, 428] on icon at bounding box center [665, 194] width 173 height 522
select select "*********"
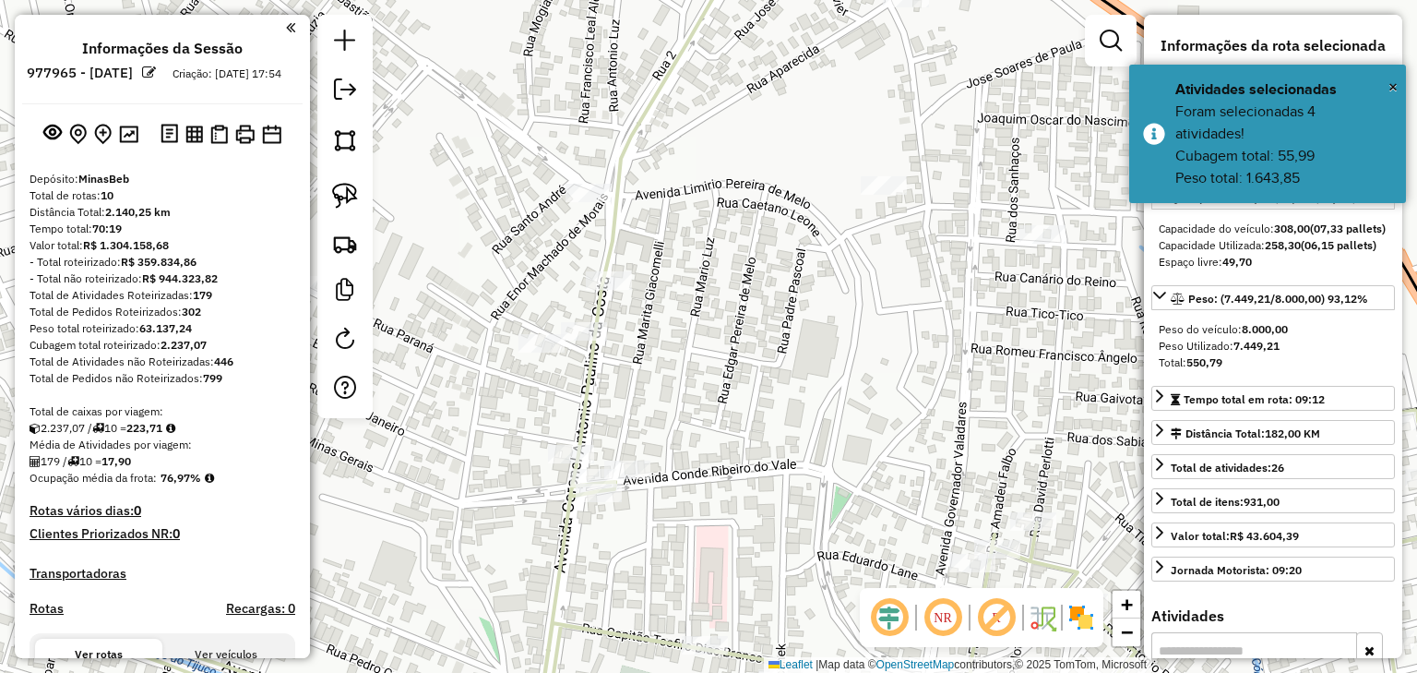
select select "*********"
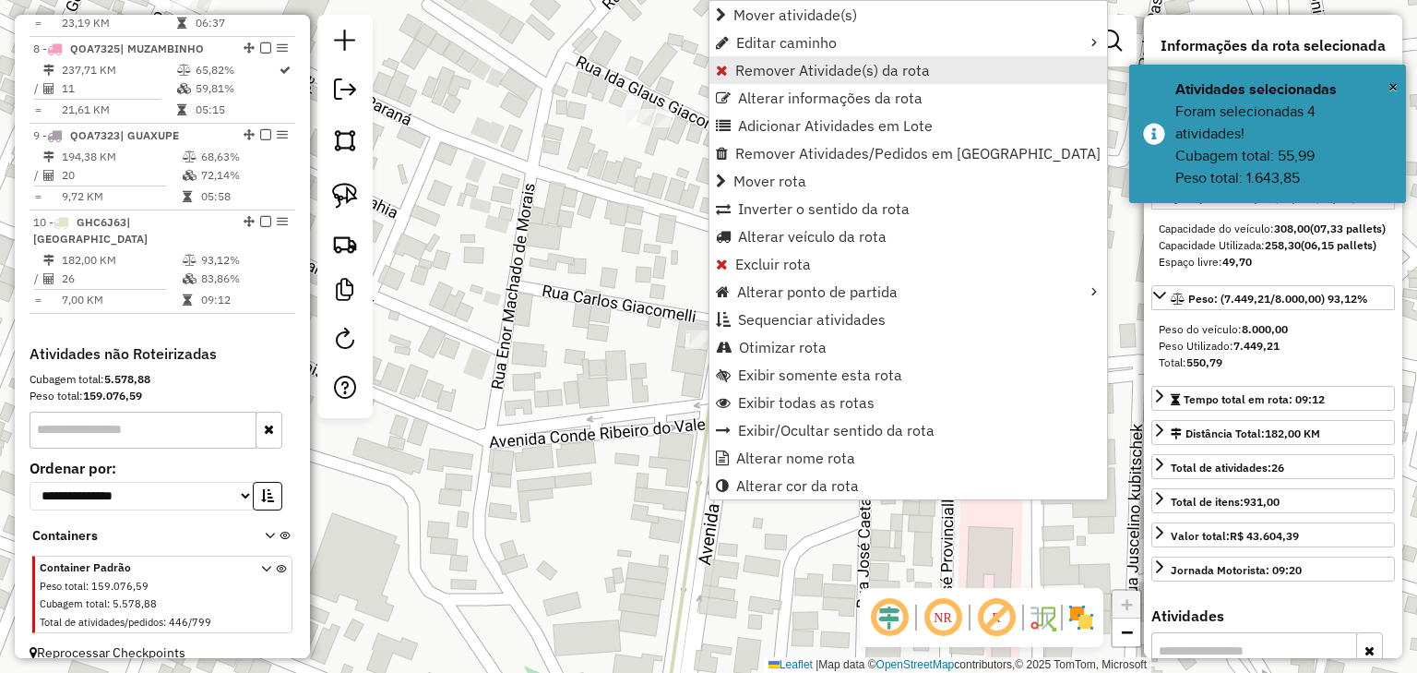
click at [742, 66] on span "Remover Atividade(s) da rota" at bounding box center [833, 70] width 195 height 15
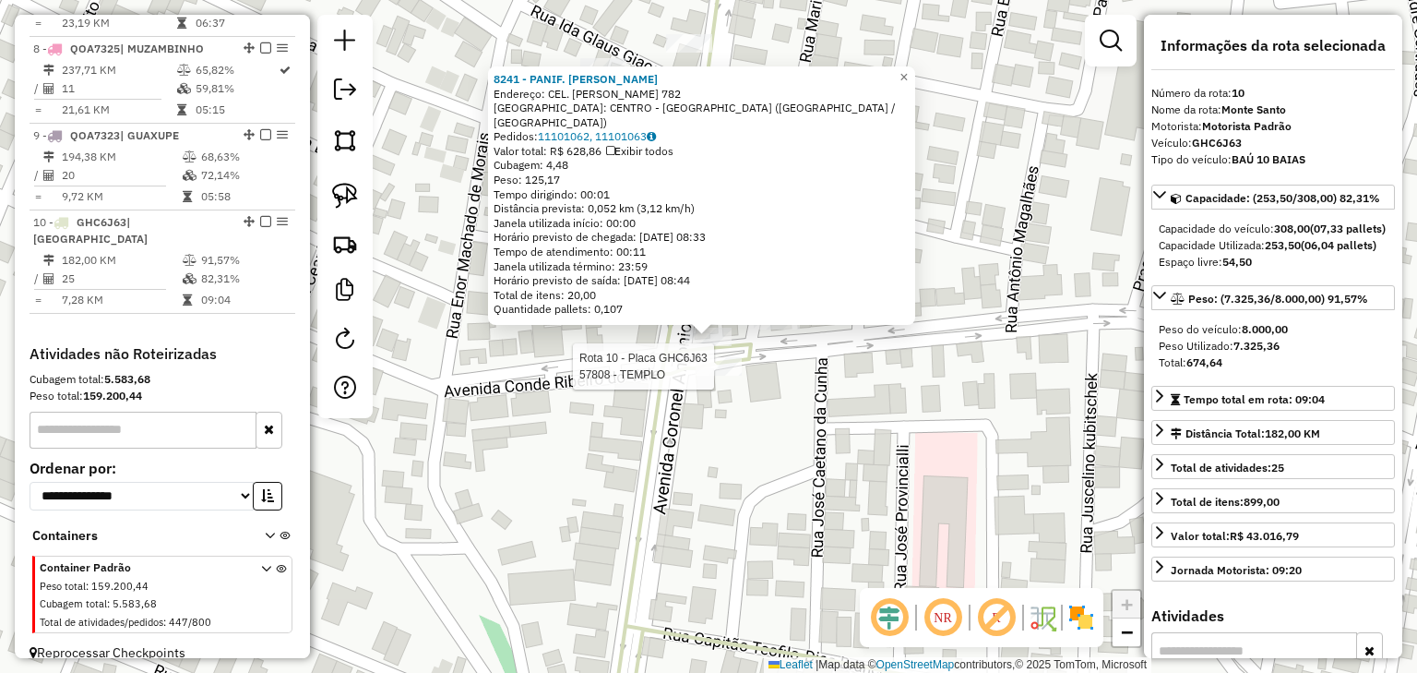
click at [717, 376] on div at bounding box center [719, 366] width 46 height 18
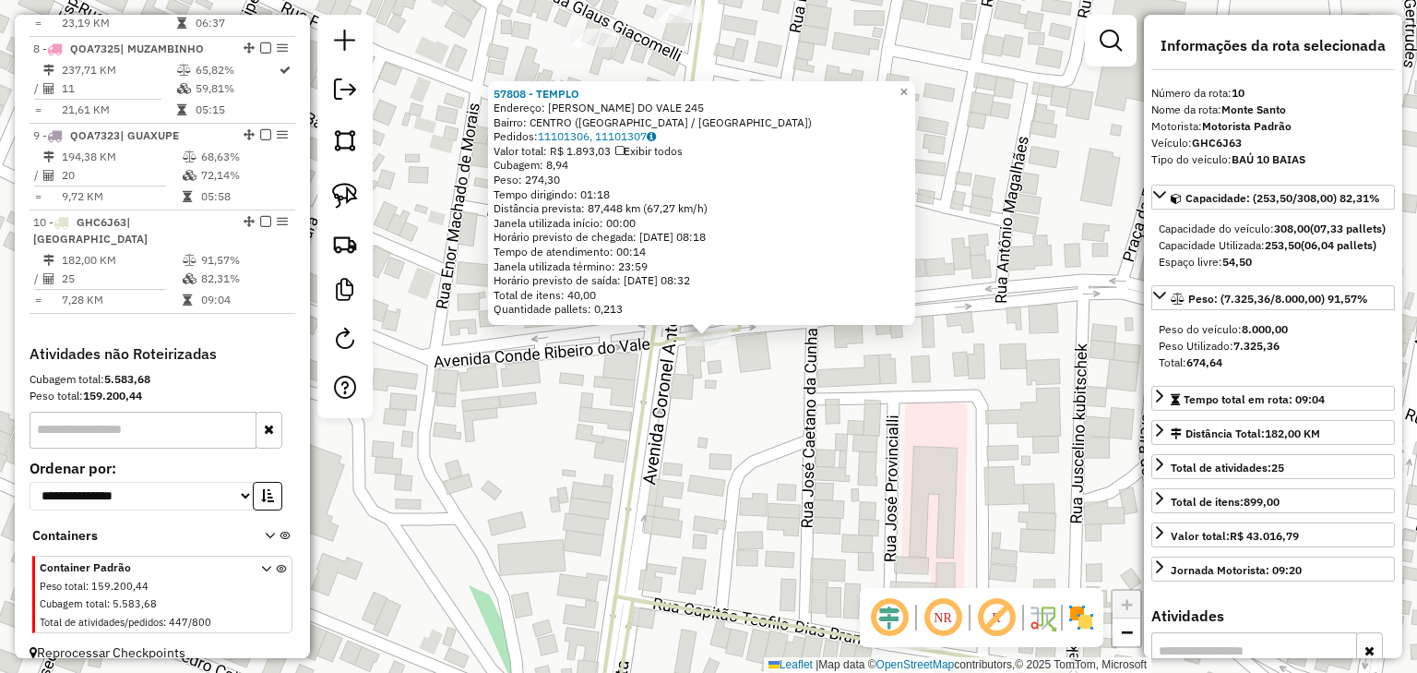
click at [717, 378] on div "57808 - TEMPLO Endereço: CONDE RIBEIRO DO VALE 245 Bairro: CENTRO (MONTE SANTO …" at bounding box center [708, 336] width 1417 height 673
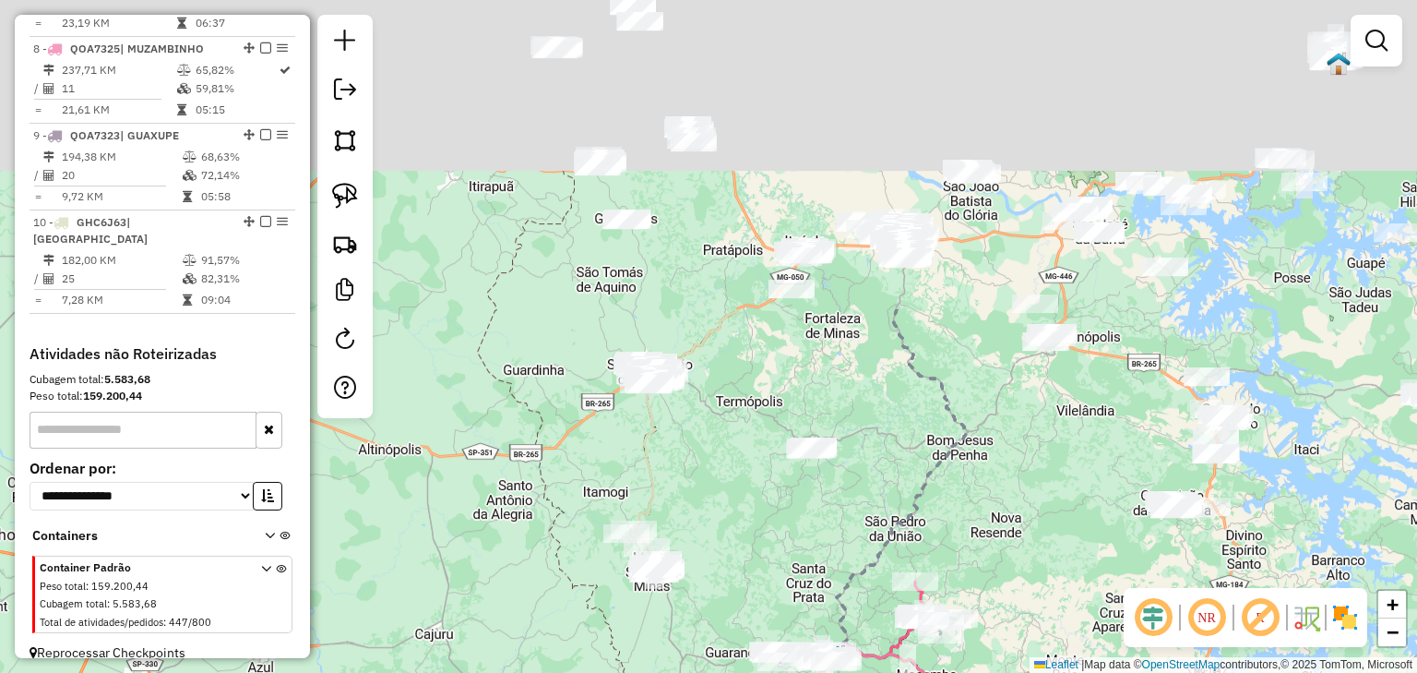
drag, startPoint x: 711, startPoint y: 151, endPoint x: 740, endPoint y: 552, distance: 401.6
click at [740, 552] on div "Janela de atendimento Grade de atendimento Capacidade Transportadoras Veículos …" at bounding box center [708, 336] width 1417 height 673
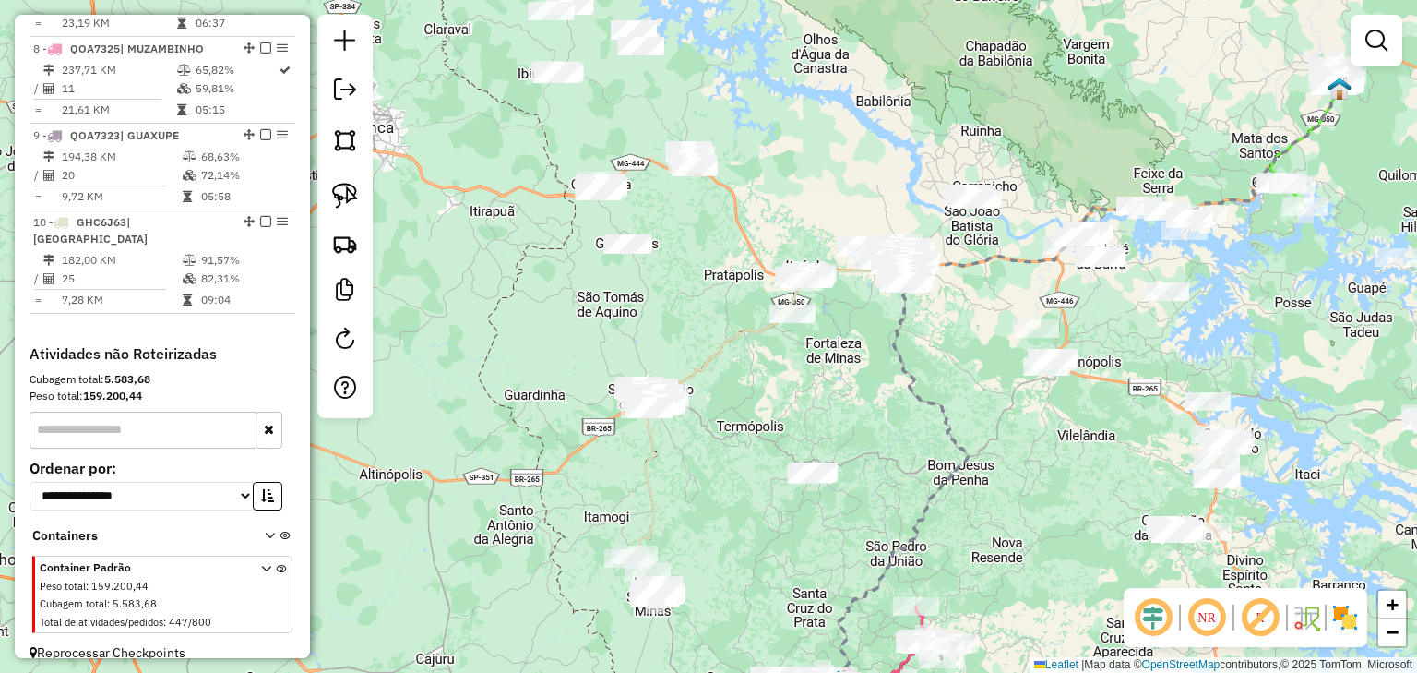
drag, startPoint x: 705, startPoint y: 324, endPoint x: 736, endPoint y: 509, distance: 188.0
click at [736, 509] on div "Janela de atendimento Grade de atendimento Capacidade Transportadoras Veículos …" at bounding box center [708, 336] width 1417 height 673
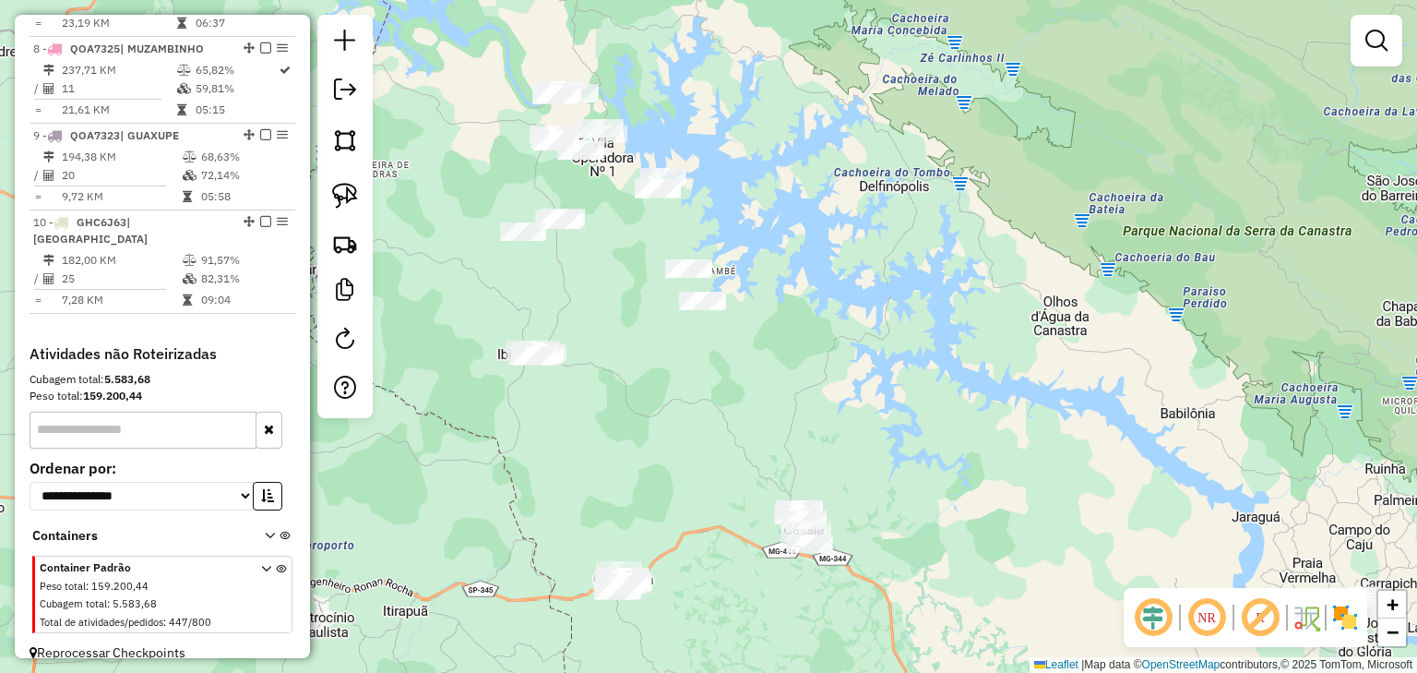
click at [628, 168] on div "Janela de atendimento Grade de atendimento Capacidade Transportadoras Veículos …" at bounding box center [708, 336] width 1417 height 673
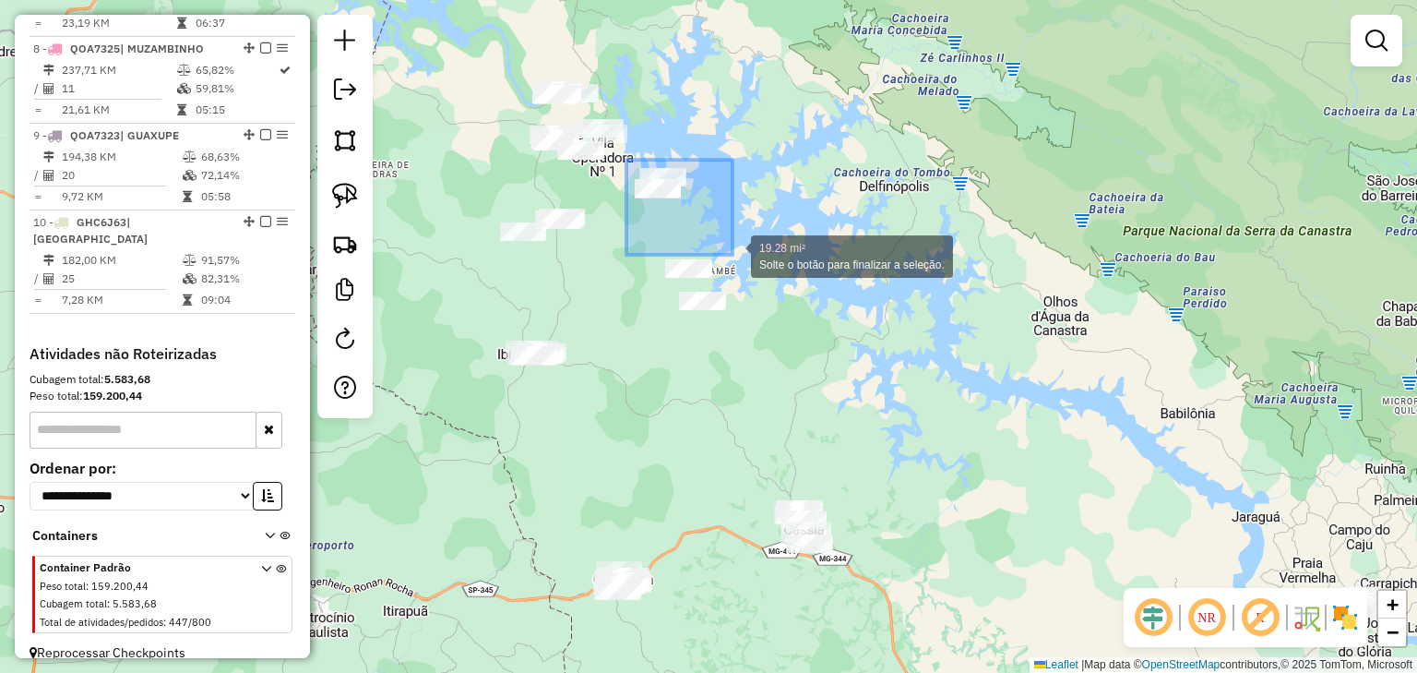
drag, startPoint x: 627, startPoint y: 160, endPoint x: 751, endPoint y: 349, distance: 226.5
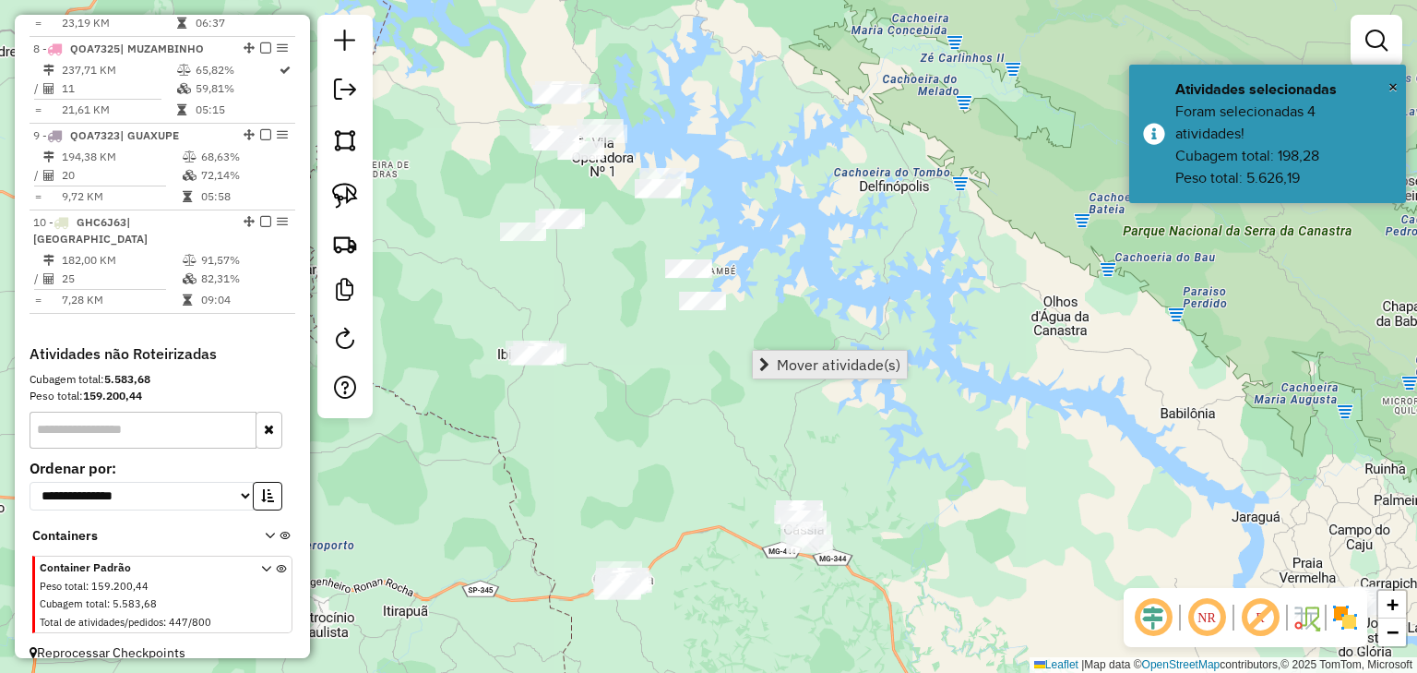
click at [807, 361] on span "Mover atividade(s)" at bounding box center [839, 364] width 124 height 15
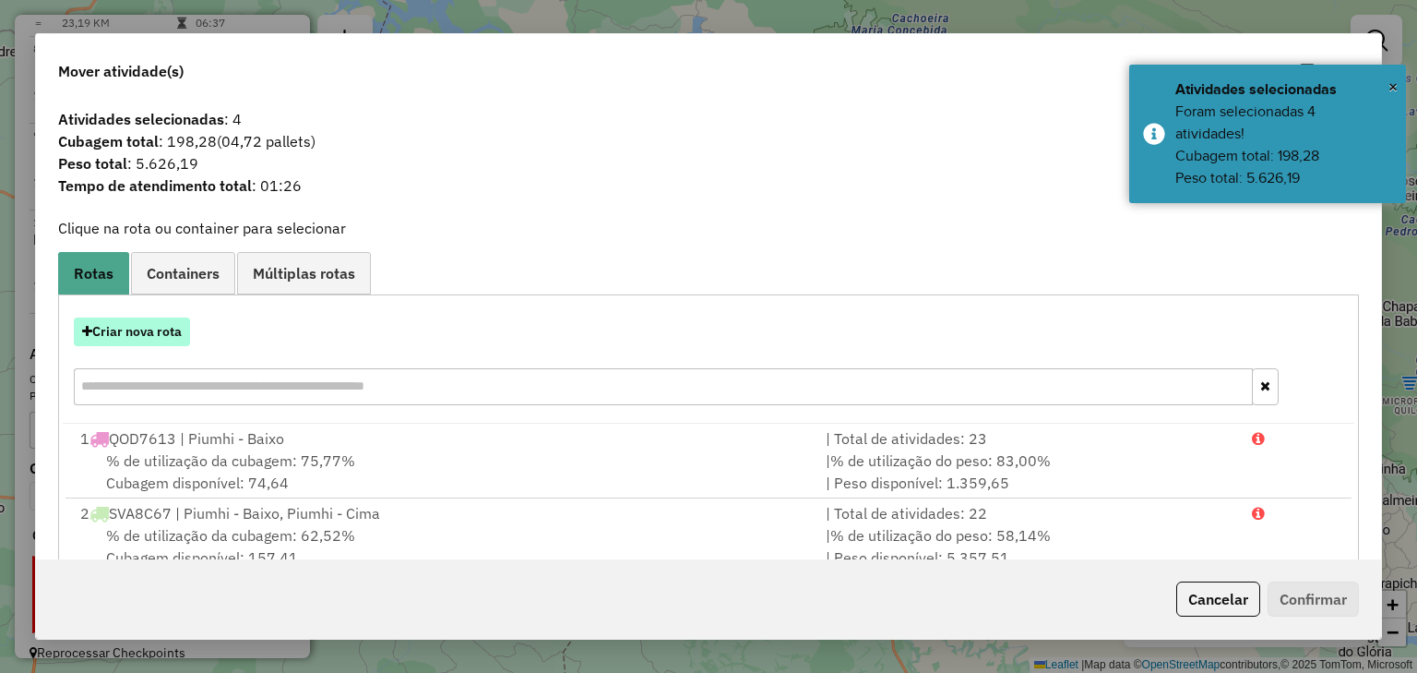
click at [187, 338] on button "Criar nova rota" at bounding box center [132, 331] width 116 height 29
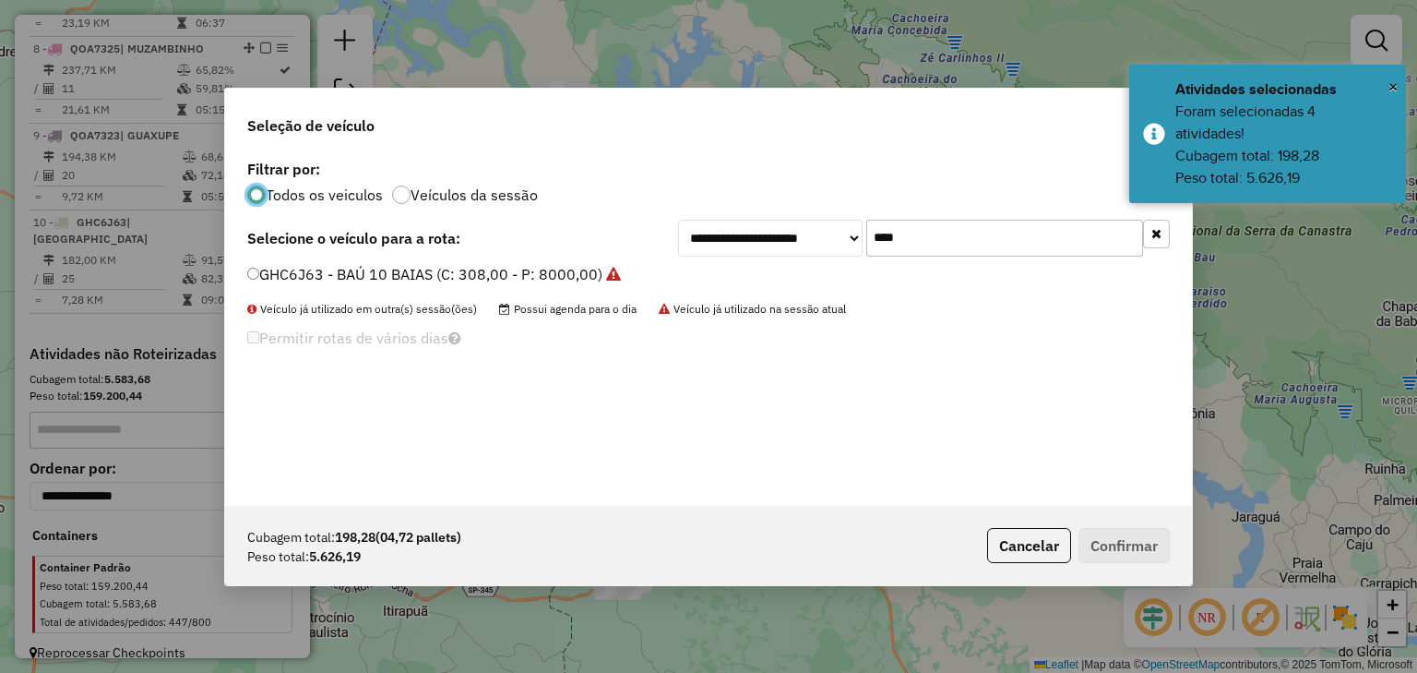
scroll to position [9, 6]
drag, startPoint x: 890, startPoint y: 237, endPoint x: 831, endPoint y: 240, distance: 59.1
click at [831, 240] on div "**********" at bounding box center [924, 238] width 492 height 37
type input "****"
click at [578, 281] on label "PWC3109 - CARGA SECA TRUCK NO (C: 420,00 - P: 12000,00)" at bounding box center [463, 274] width 432 height 22
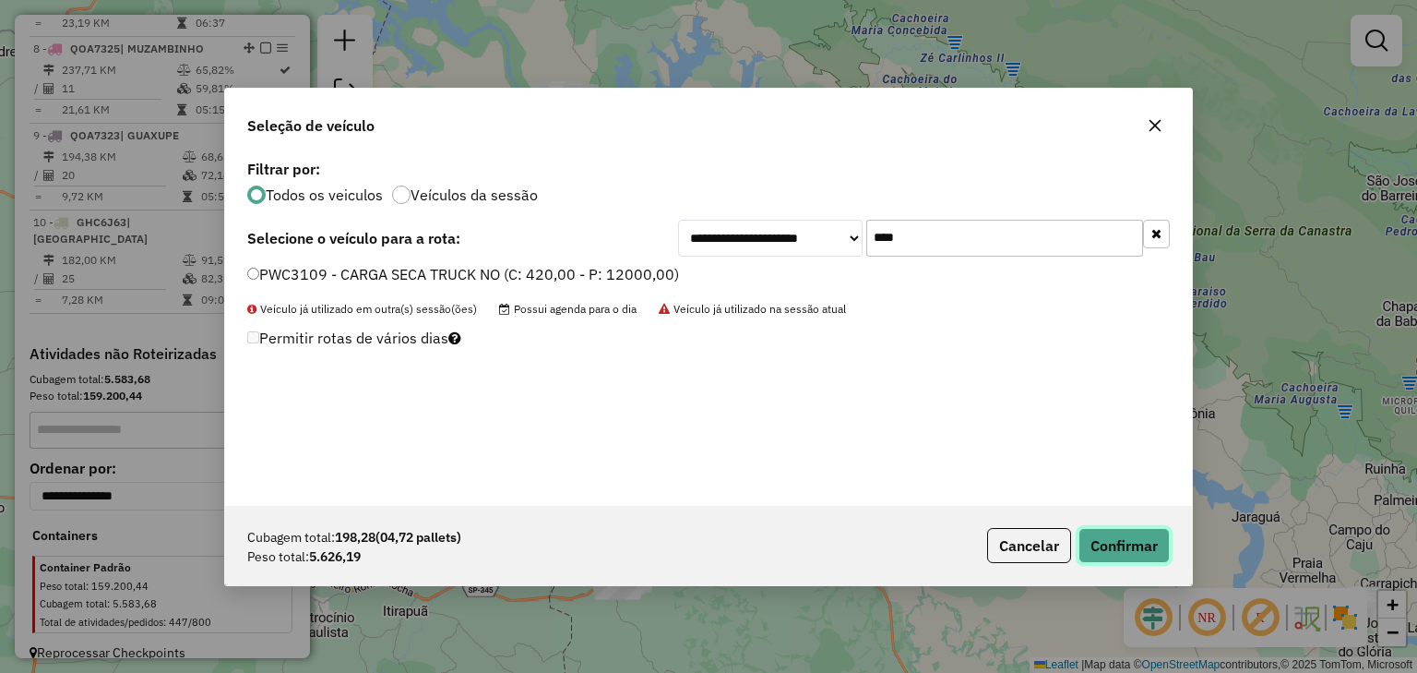
click at [1122, 543] on button "Confirmar" at bounding box center [1124, 545] width 91 height 35
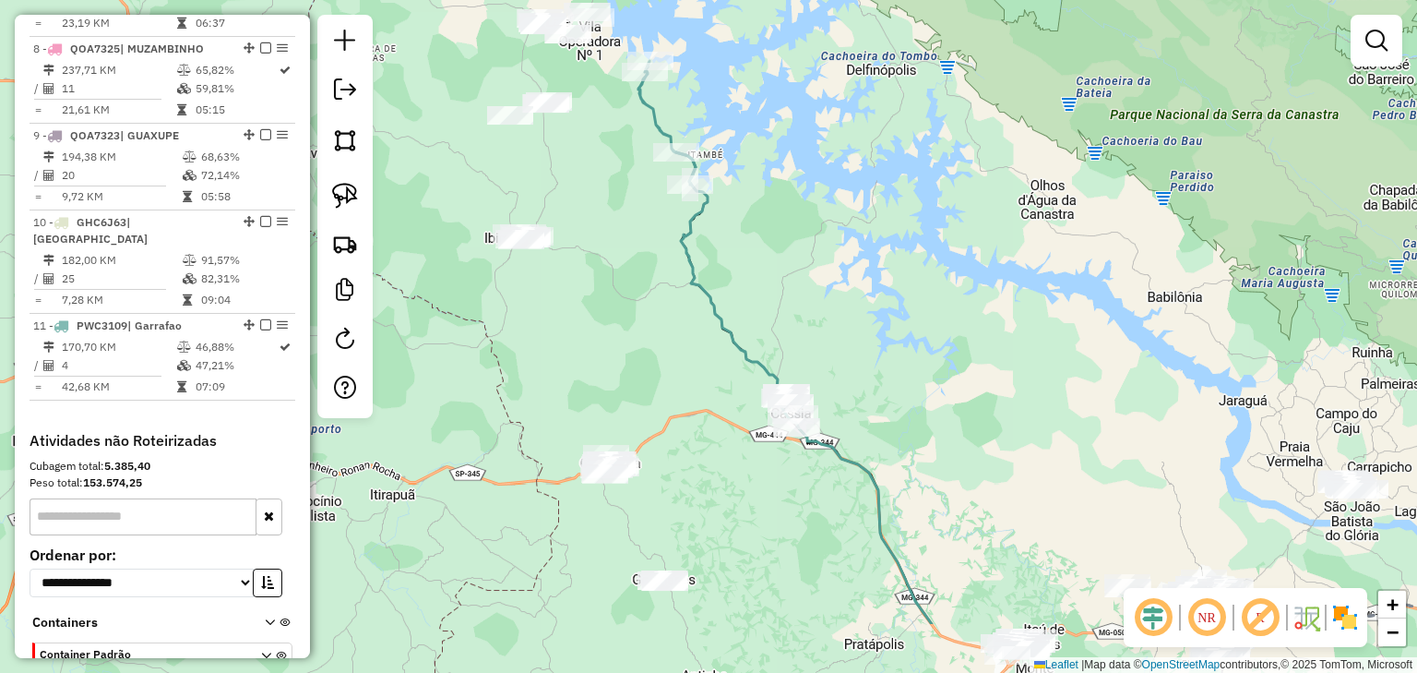
drag, startPoint x: 862, startPoint y: 353, endPoint x: 845, endPoint y: 233, distance: 121.1
click at [846, 236] on div "Janela de atendimento Grade de atendimento Capacidade Transportadoras Veículos …" at bounding box center [708, 336] width 1417 height 673
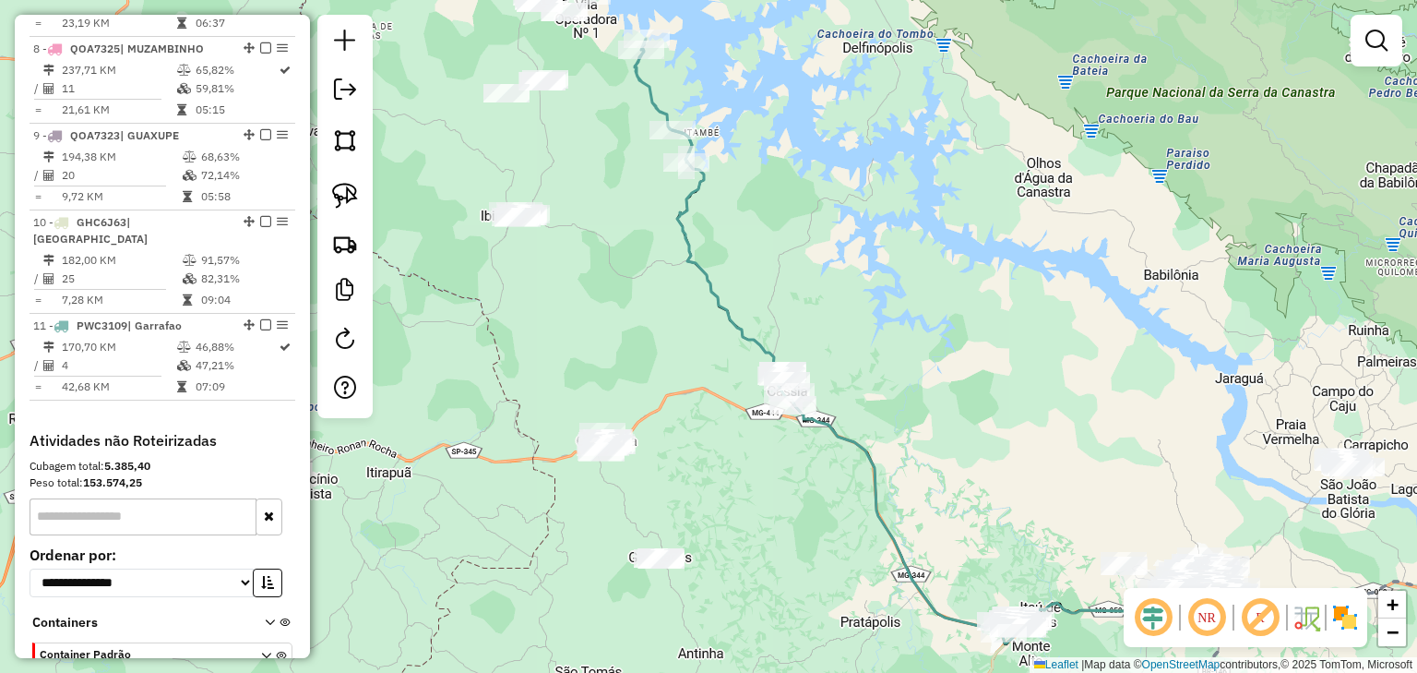
click at [760, 347] on icon at bounding box center [951, 386] width 556 height 513
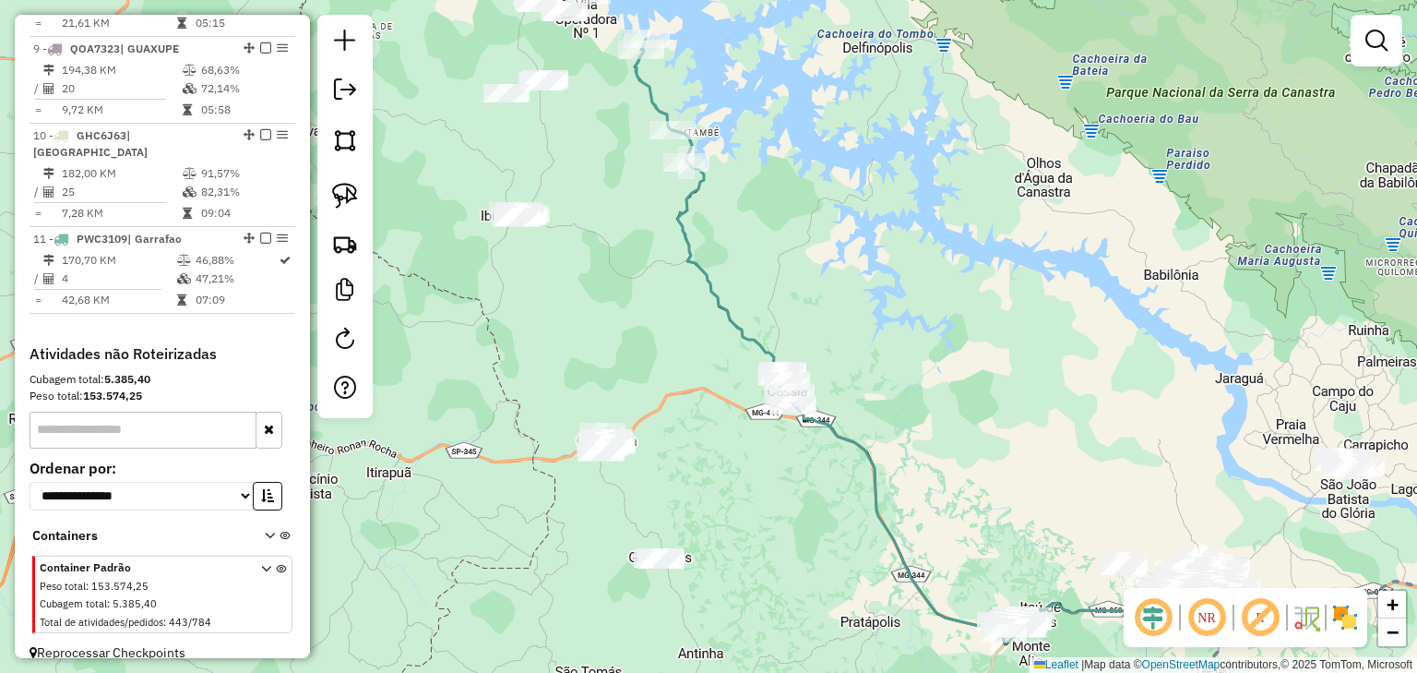
select select "*********"
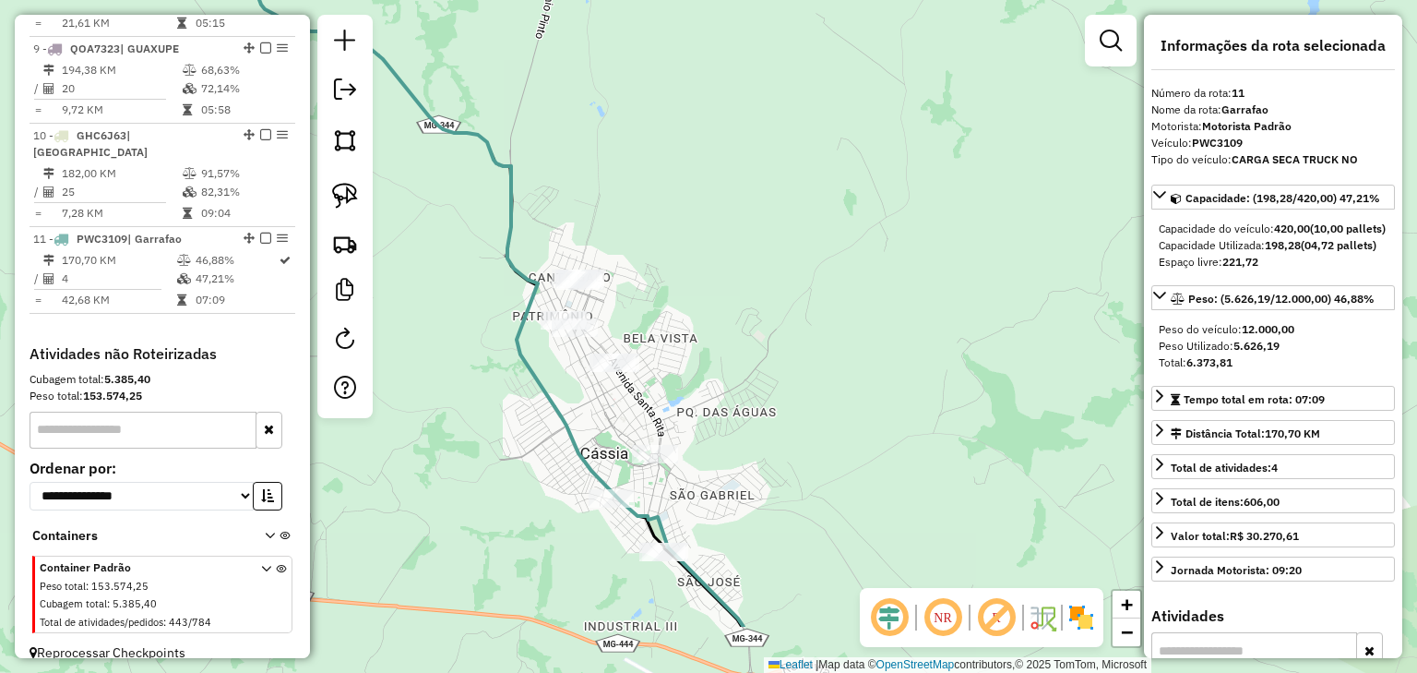
drag, startPoint x: 727, startPoint y: 327, endPoint x: 727, endPoint y: 221, distance: 106.1
click at [727, 225] on div "Janela de atendimento Grade de atendimento Capacidade Transportadoras Veículos …" at bounding box center [708, 336] width 1417 height 673
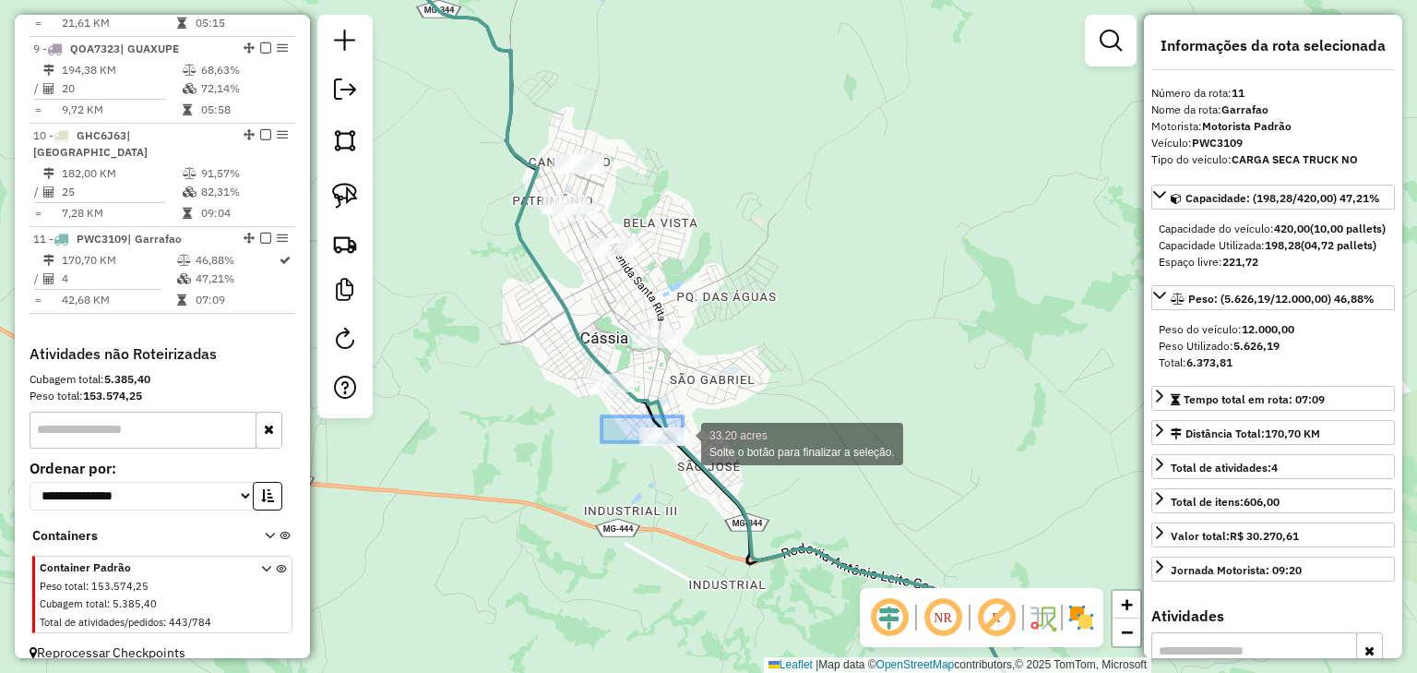
drag, startPoint x: 635, startPoint y: 425, endPoint x: 701, endPoint y: 453, distance: 72.3
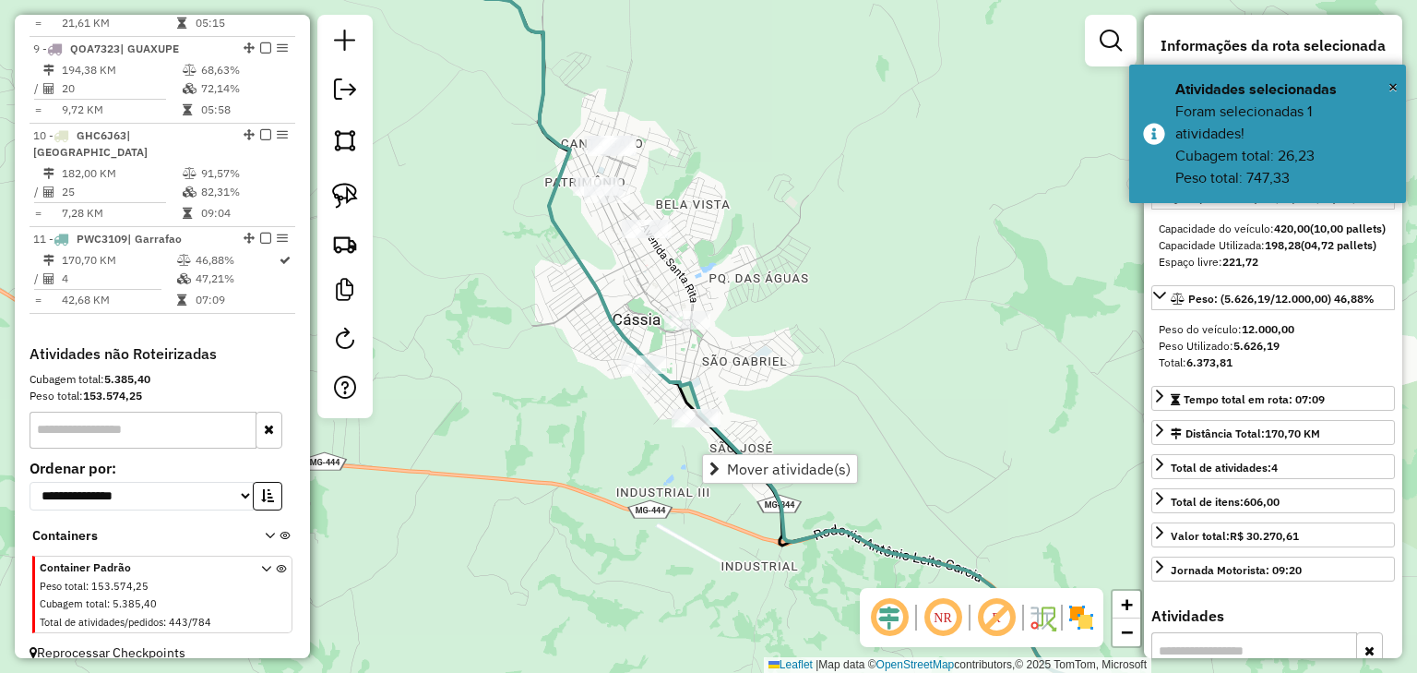
drag, startPoint x: 571, startPoint y: 366, endPoint x: 573, endPoint y: 341, distance: 25.0
click at [573, 341] on div "Janela de atendimento Grade de atendimento Capacidade Transportadoras Veículos …" at bounding box center [708, 336] width 1417 height 673
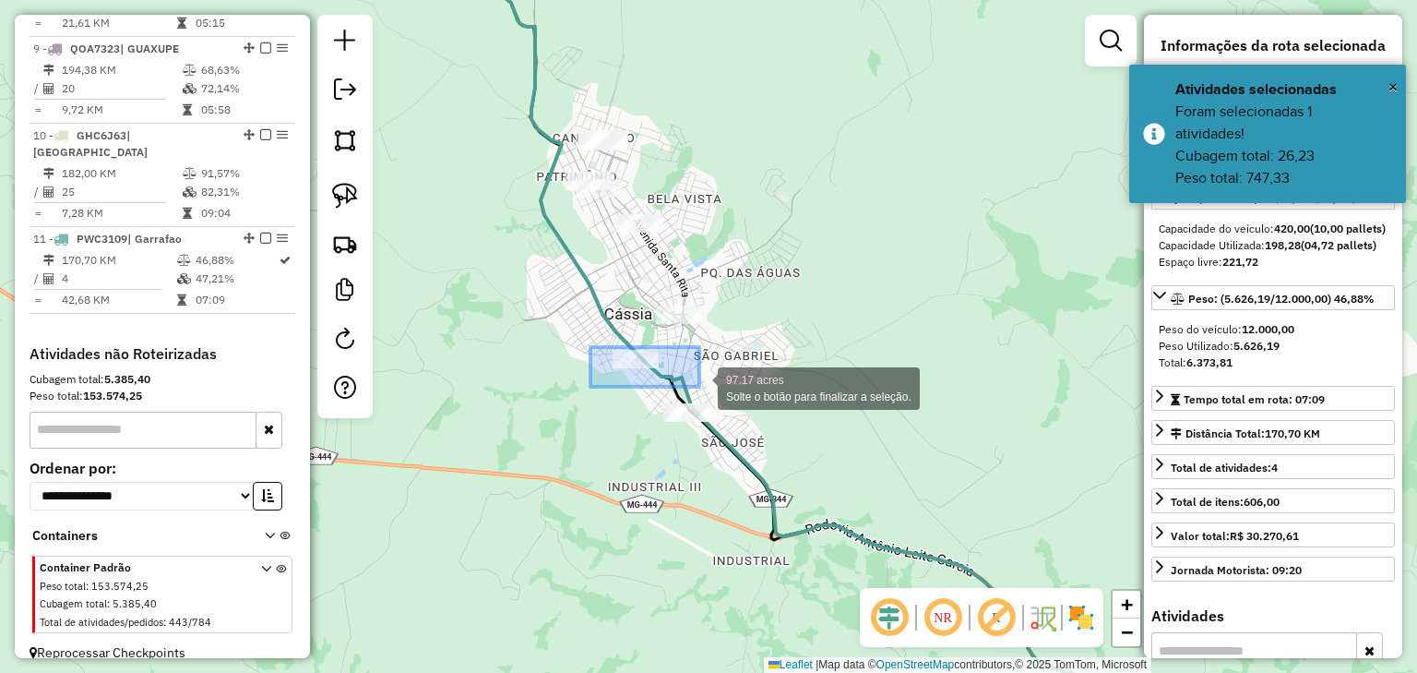
drag, startPoint x: 591, startPoint y: 347, endPoint x: 700, endPoint y: 387, distance: 115.9
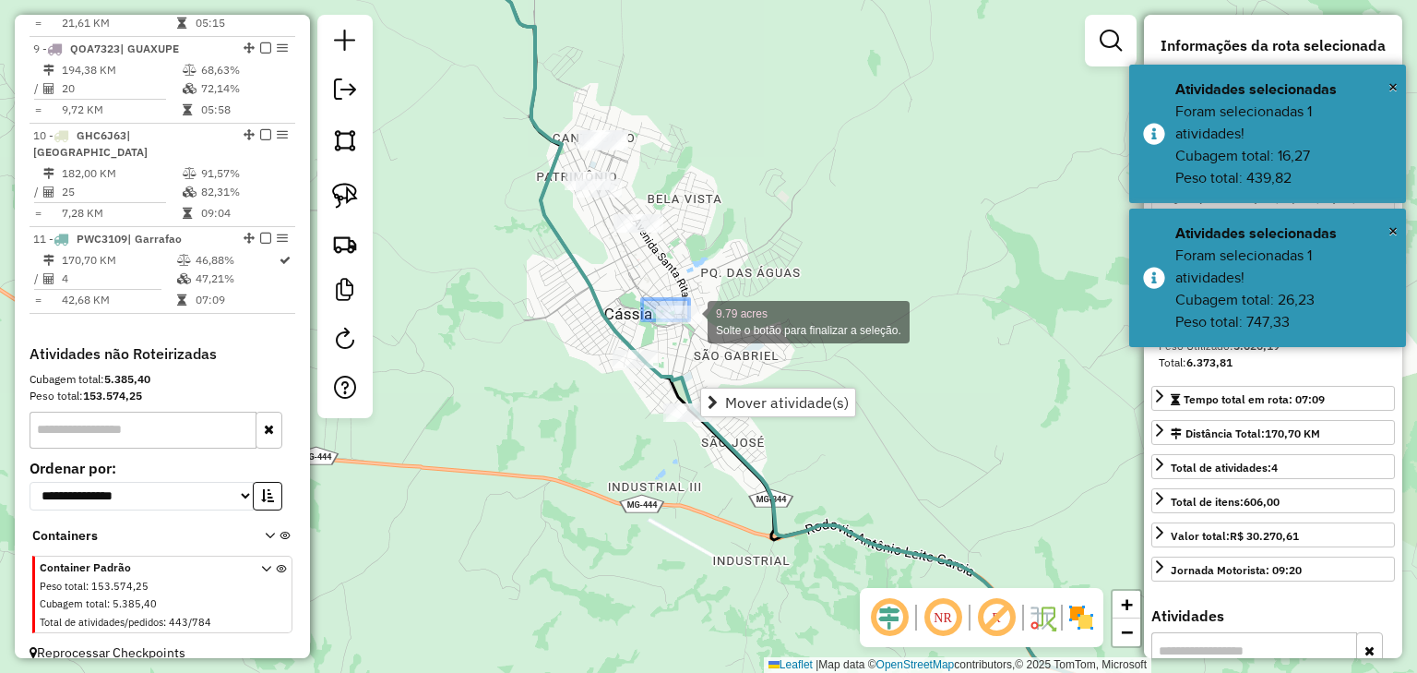
drag, startPoint x: 642, startPoint y: 299, endPoint x: 722, endPoint y: 333, distance: 86.4
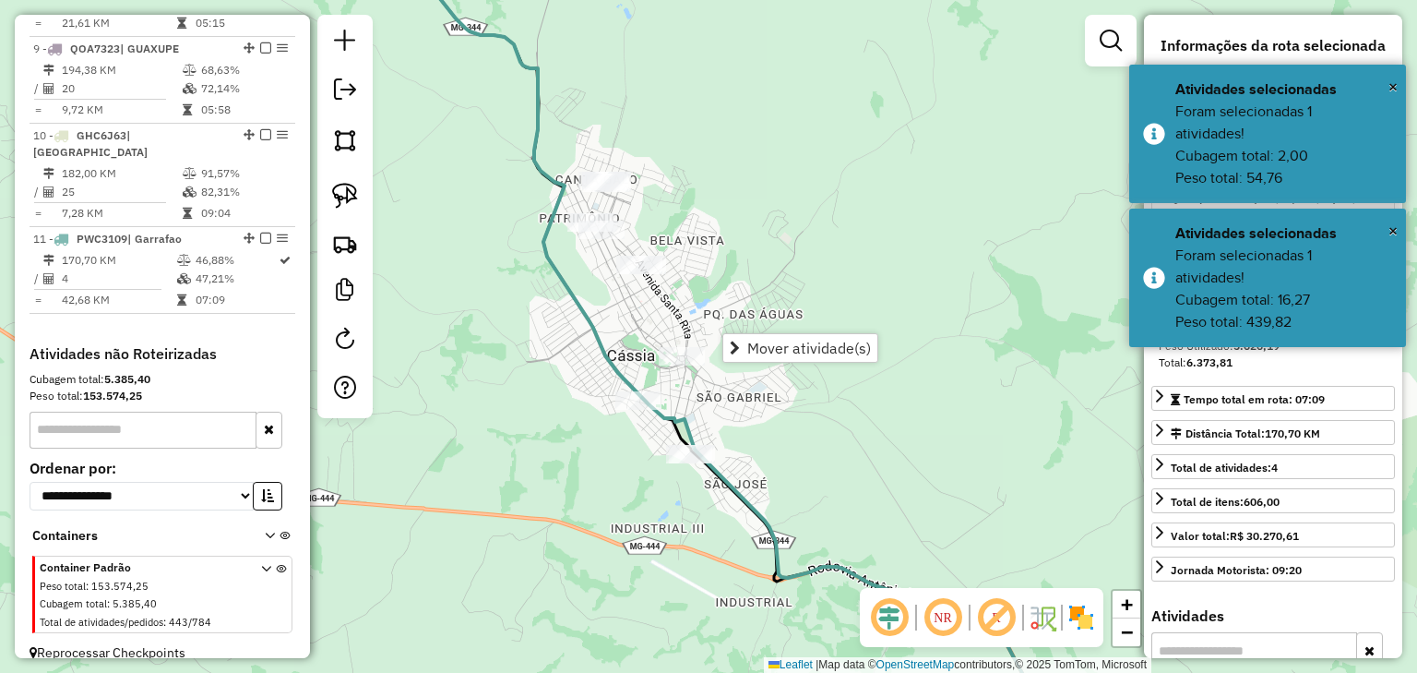
drag, startPoint x: 704, startPoint y: 305, endPoint x: 685, endPoint y: 310, distance: 19.9
click at [702, 319] on div "Janela de atendimento Grade de atendimento Capacidade Transportadoras Veículos …" at bounding box center [708, 336] width 1417 height 673
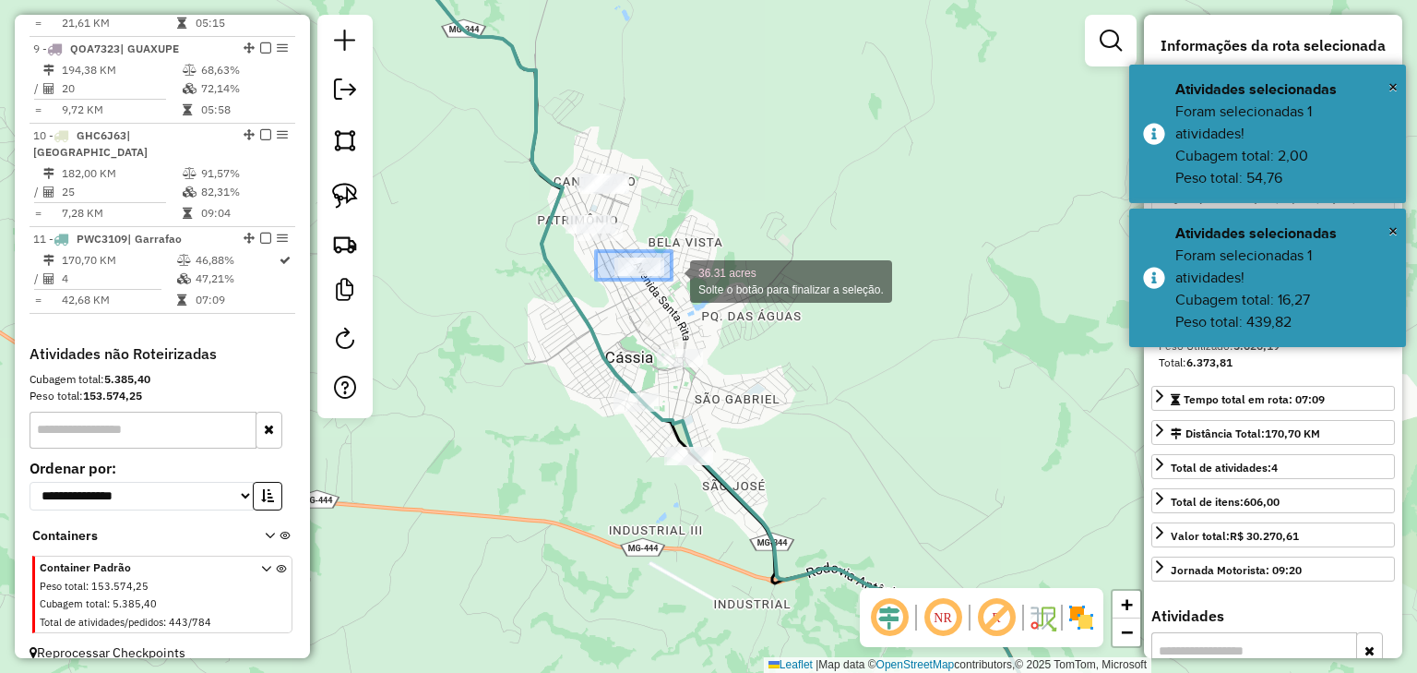
drag, startPoint x: 672, startPoint y: 280, endPoint x: 696, endPoint y: 295, distance: 28.7
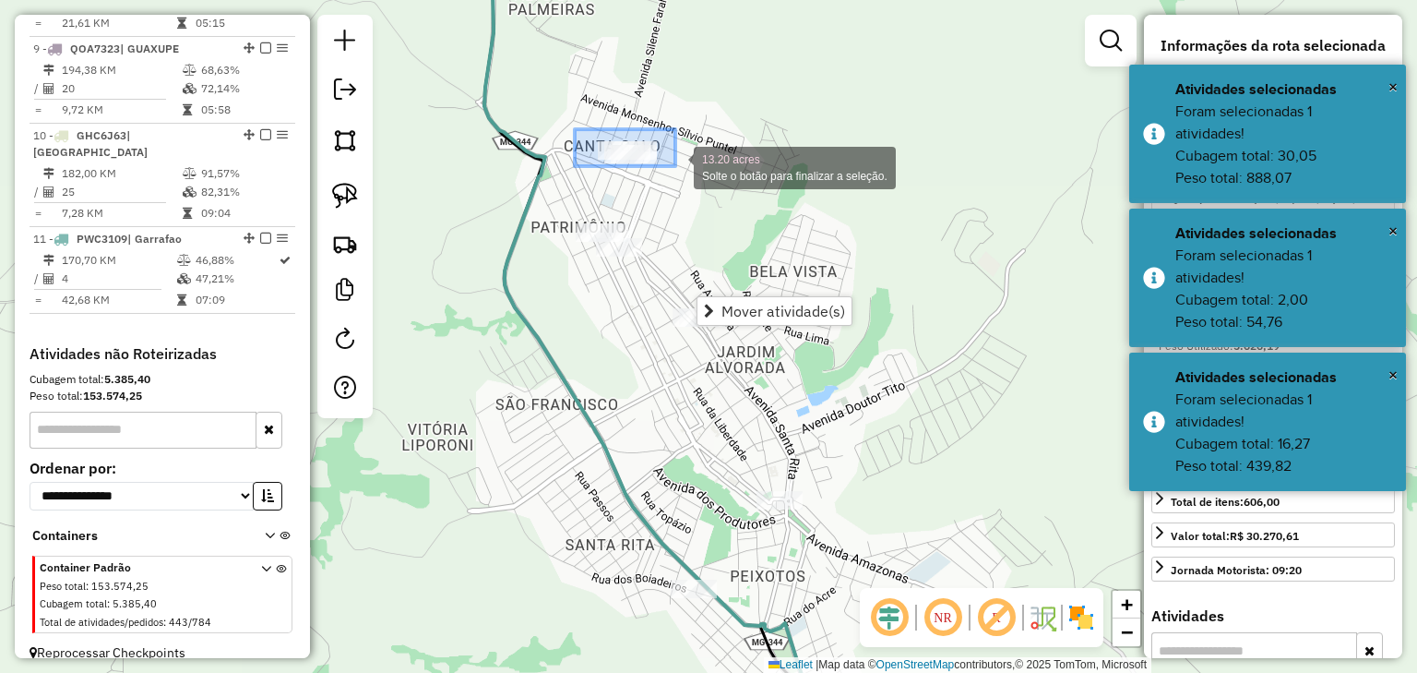
drag, startPoint x: 575, startPoint y: 129, endPoint x: 715, endPoint y: 183, distance: 150.1
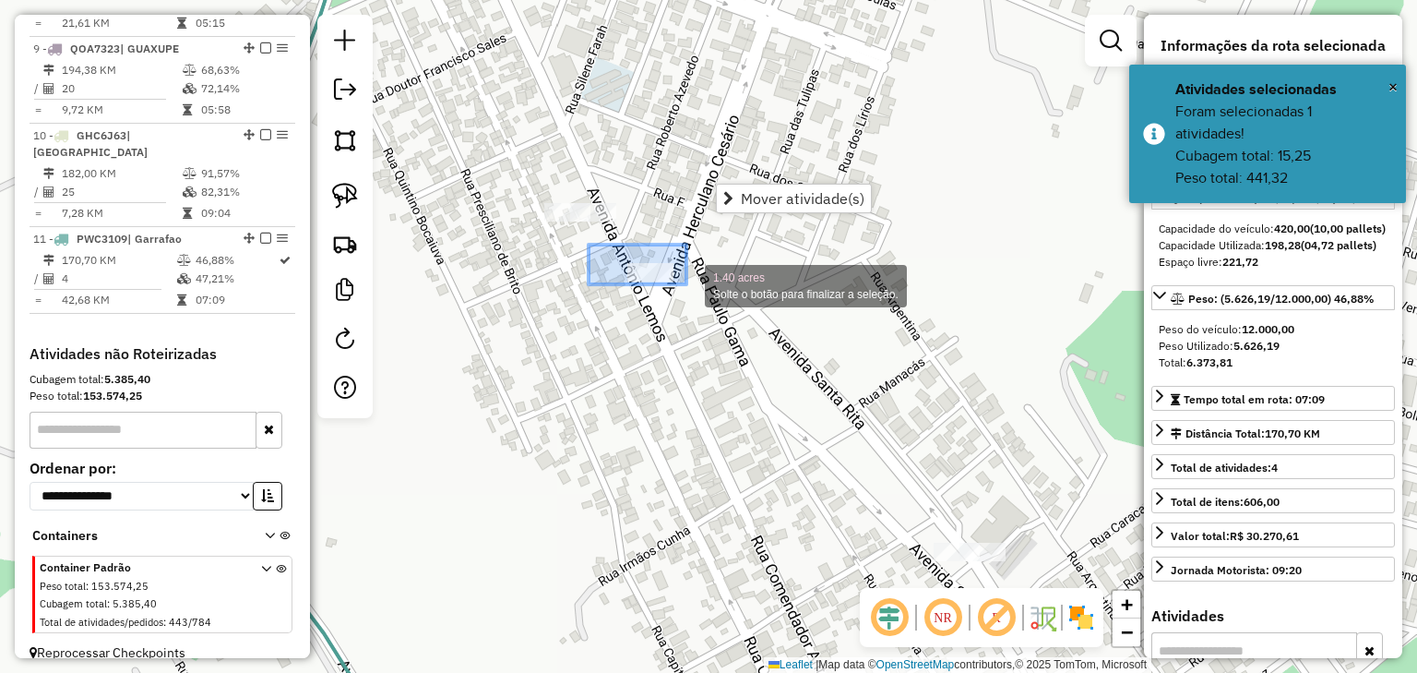
drag, startPoint x: 591, startPoint y: 246, endPoint x: 687, endPoint y: 284, distance: 103.2
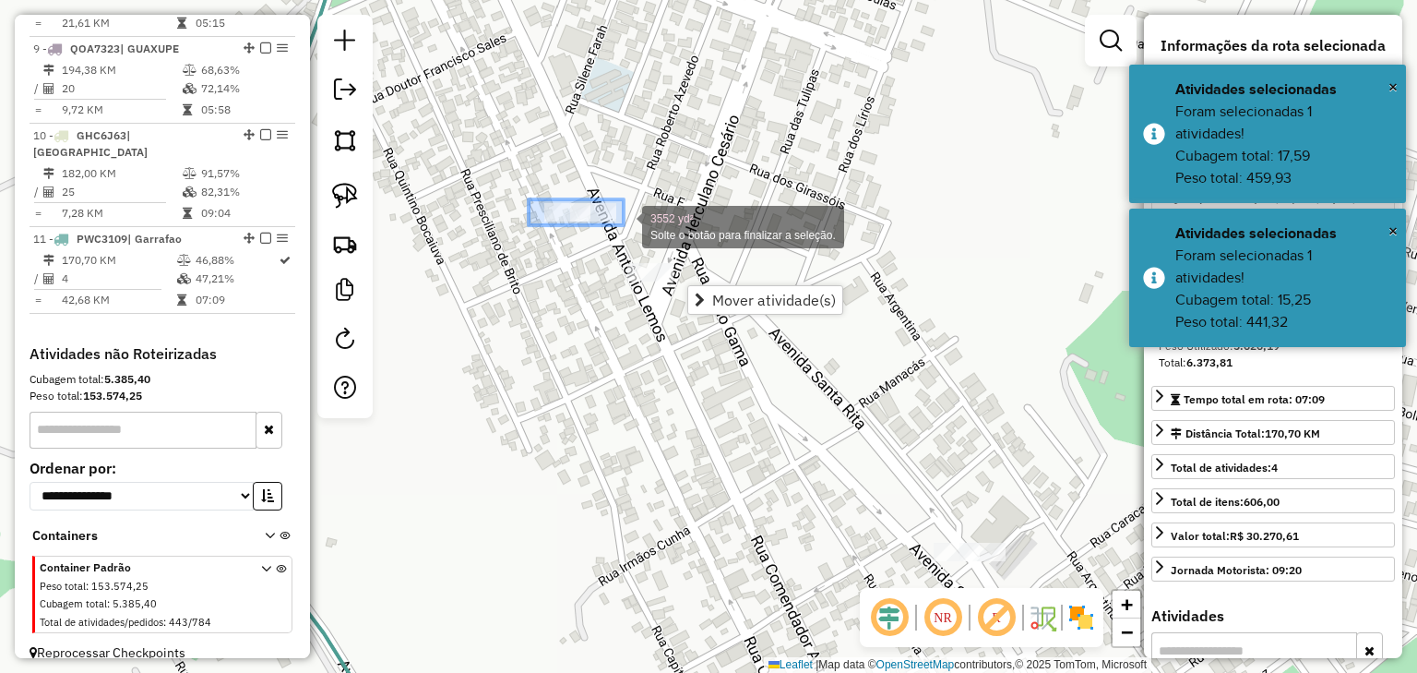
drag, startPoint x: 529, startPoint y: 199, endPoint x: 628, endPoint y: 228, distance: 103.7
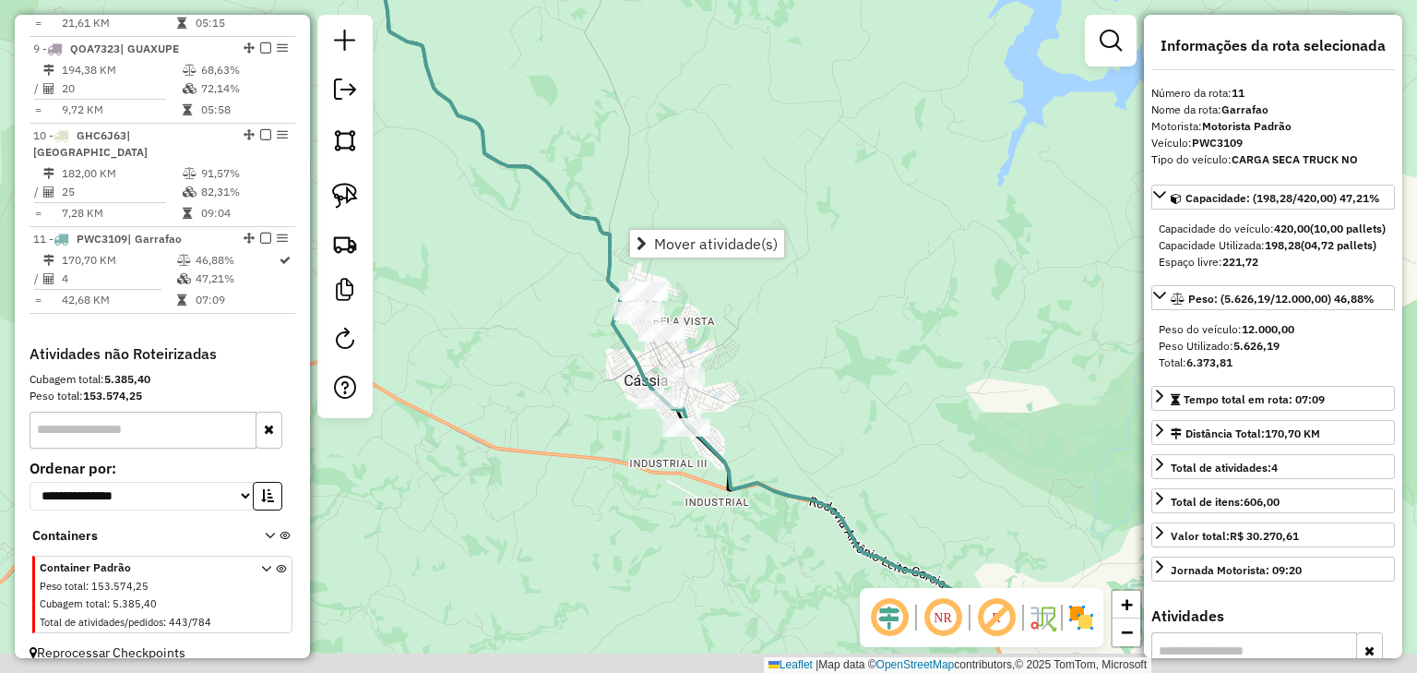
drag, startPoint x: 577, startPoint y: 353, endPoint x: 577, endPoint y: 328, distance: 25.8
click at [577, 329] on div "Janela de atendimento Grade de atendimento Capacidade Transportadoras Veículos …" at bounding box center [708, 336] width 1417 height 673
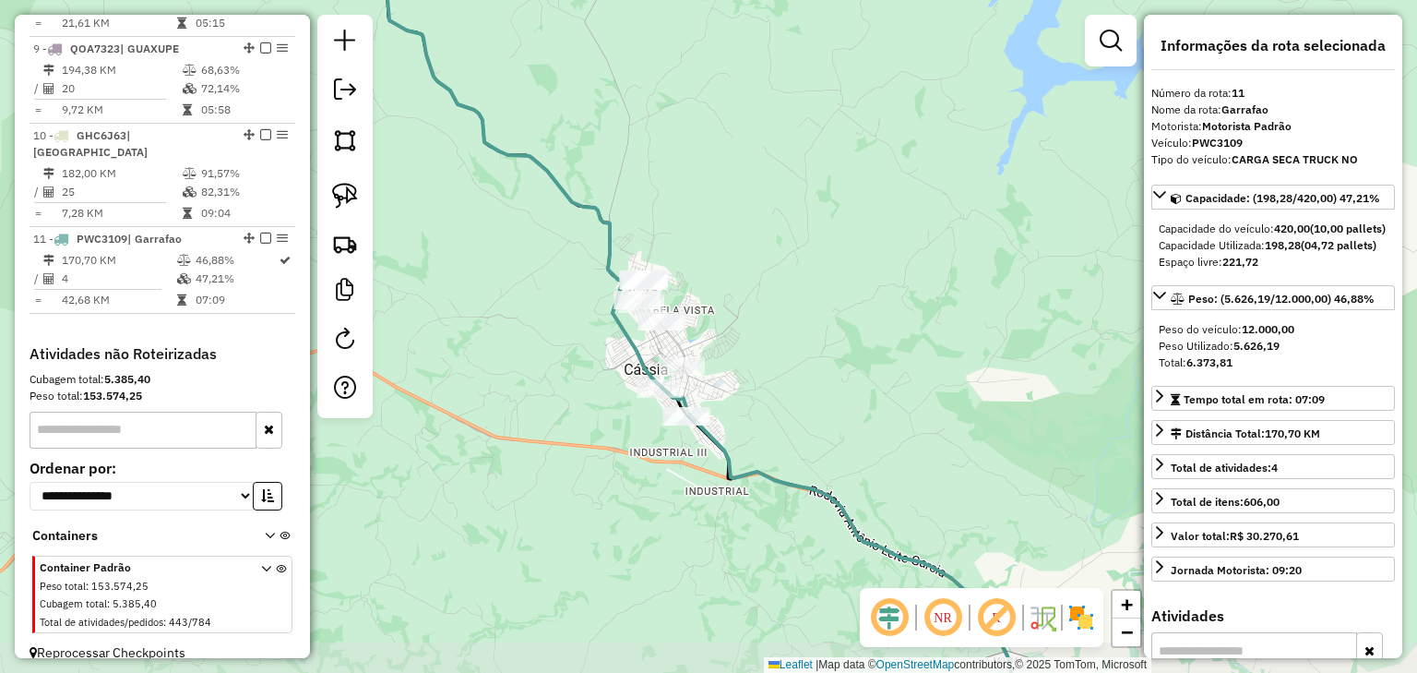
click at [568, 301] on div "Janela de atendimento Grade de atendimento Capacidade Transportadoras Veículos …" at bounding box center [708, 336] width 1417 height 673
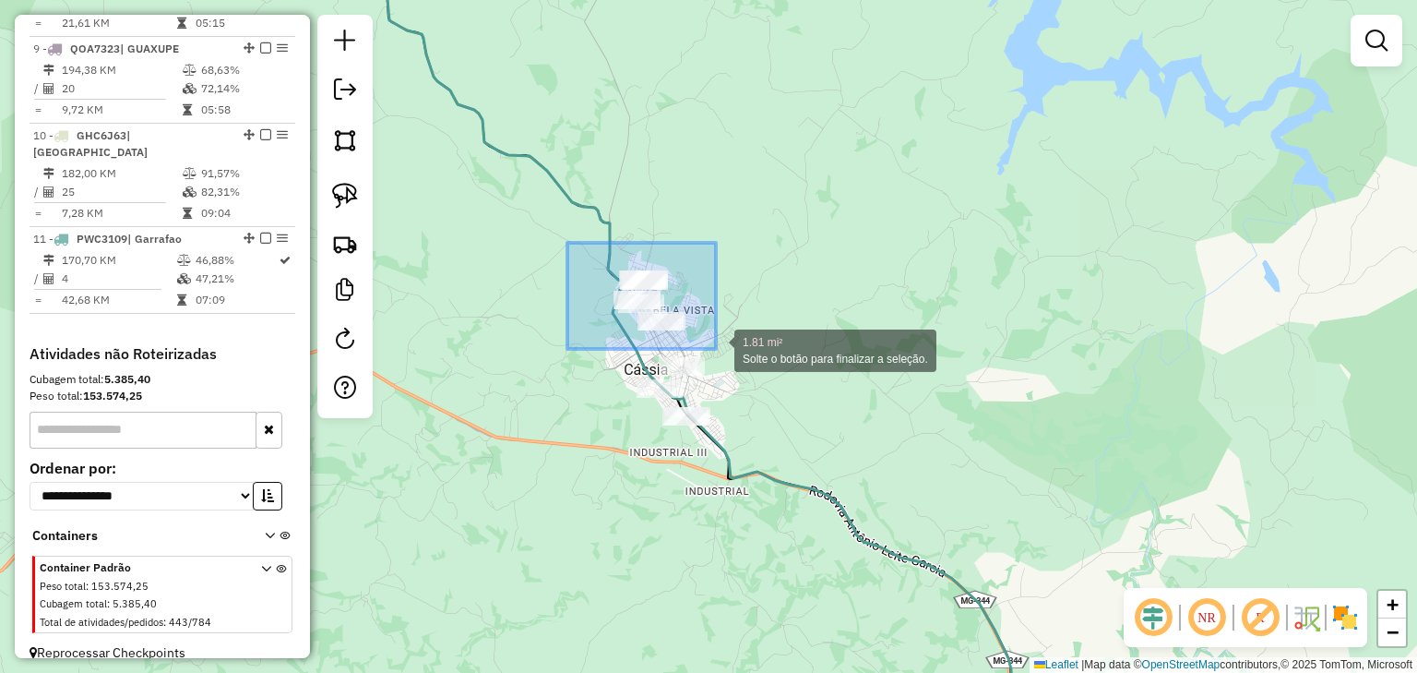
drag, startPoint x: 716, startPoint y: 349, endPoint x: 781, endPoint y: 483, distance: 148.6
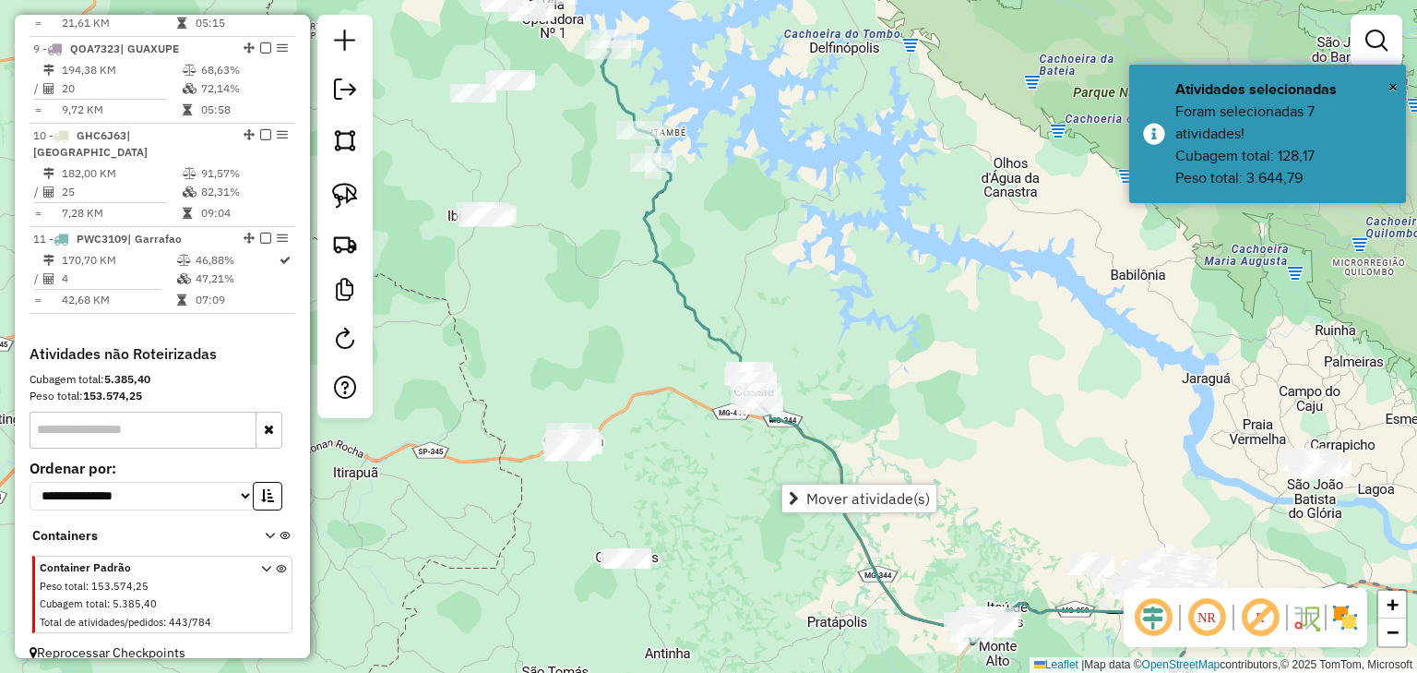
drag, startPoint x: 786, startPoint y: 406, endPoint x: 764, endPoint y: 236, distance: 171.2
click at [770, 248] on div "Janela de atendimento Grade de atendimento Capacidade Transportadoras Veículos …" at bounding box center [708, 336] width 1417 height 673
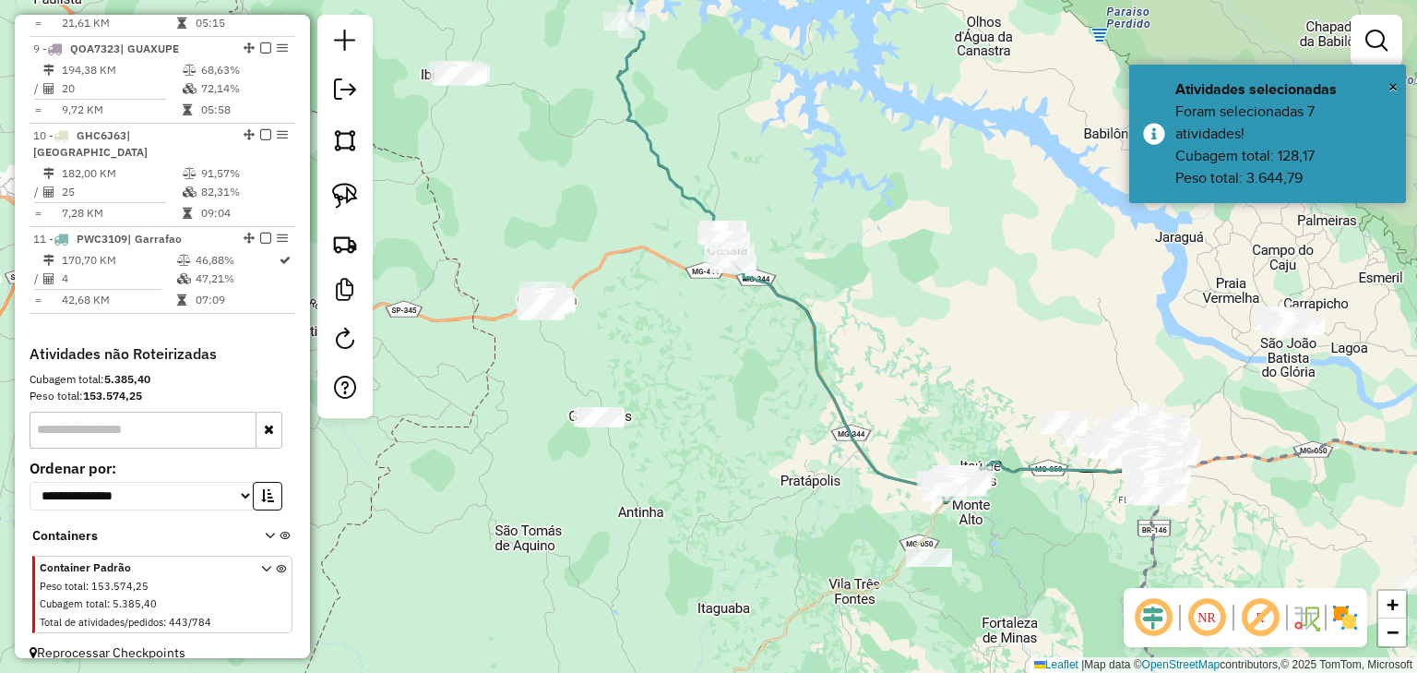
drag, startPoint x: 958, startPoint y: 406, endPoint x: 807, endPoint y: 266, distance: 205.7
click at [808, 266] on div "Janela de atendimento Grade de atendimento Capacidade Transportadoras Veículos …" at bounding box center [708, 336] width 1417 height 673
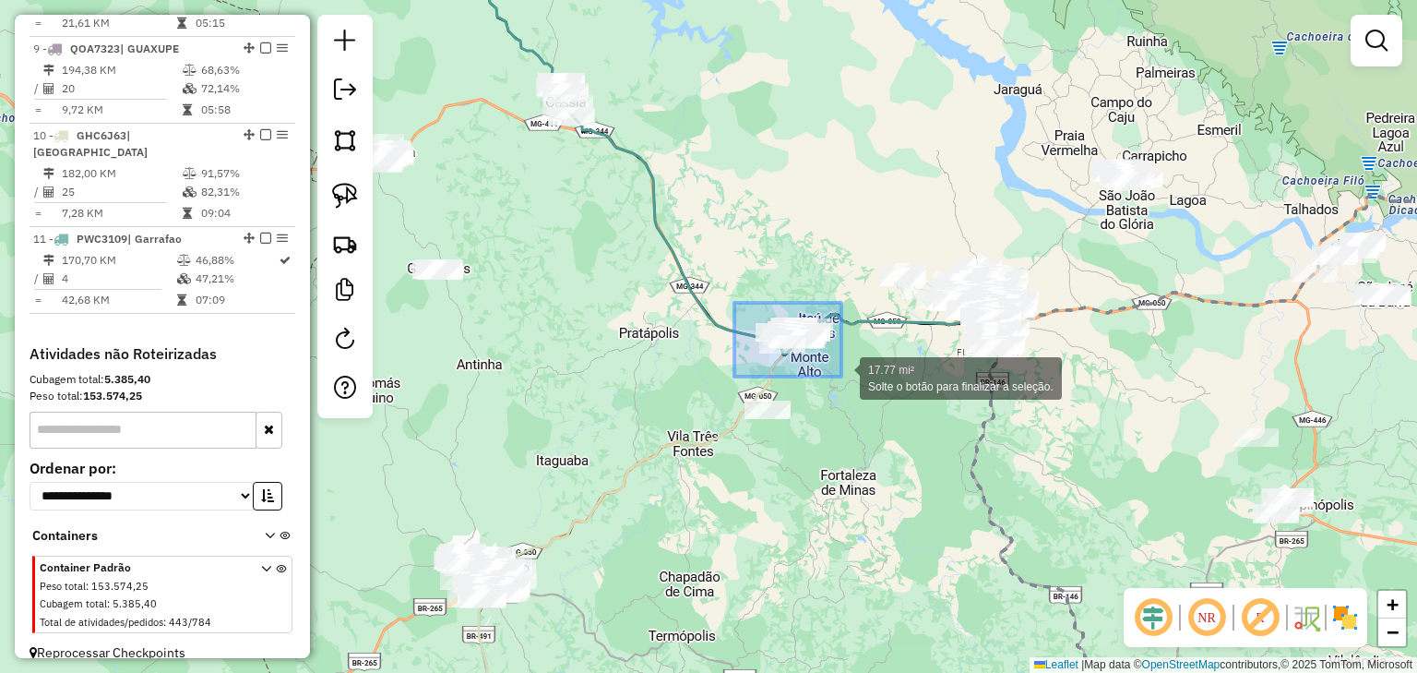
drag, startPoint x: 735, startPoint y: 303, endPoint x: 842, endPoint y: 377, distance: 130.0
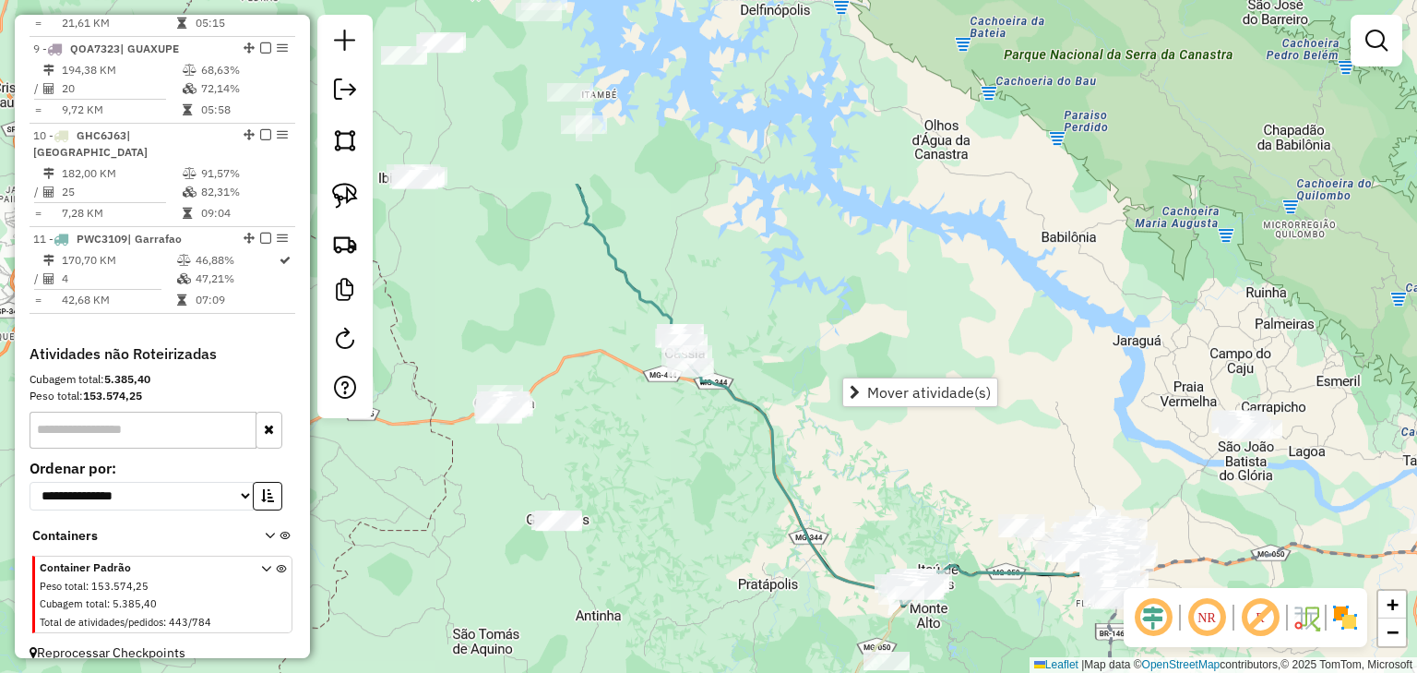
drag, startPoint x: 723, startPoint y: 200, endPoint x: 842, endPoint y: 451, distance: 277.8
click at [842, 451] on div "Janela de atendimento Grade de atendimento Capacidade Transportadoras Veículos …" at bounding box center [708, 336] width 1417 height 673
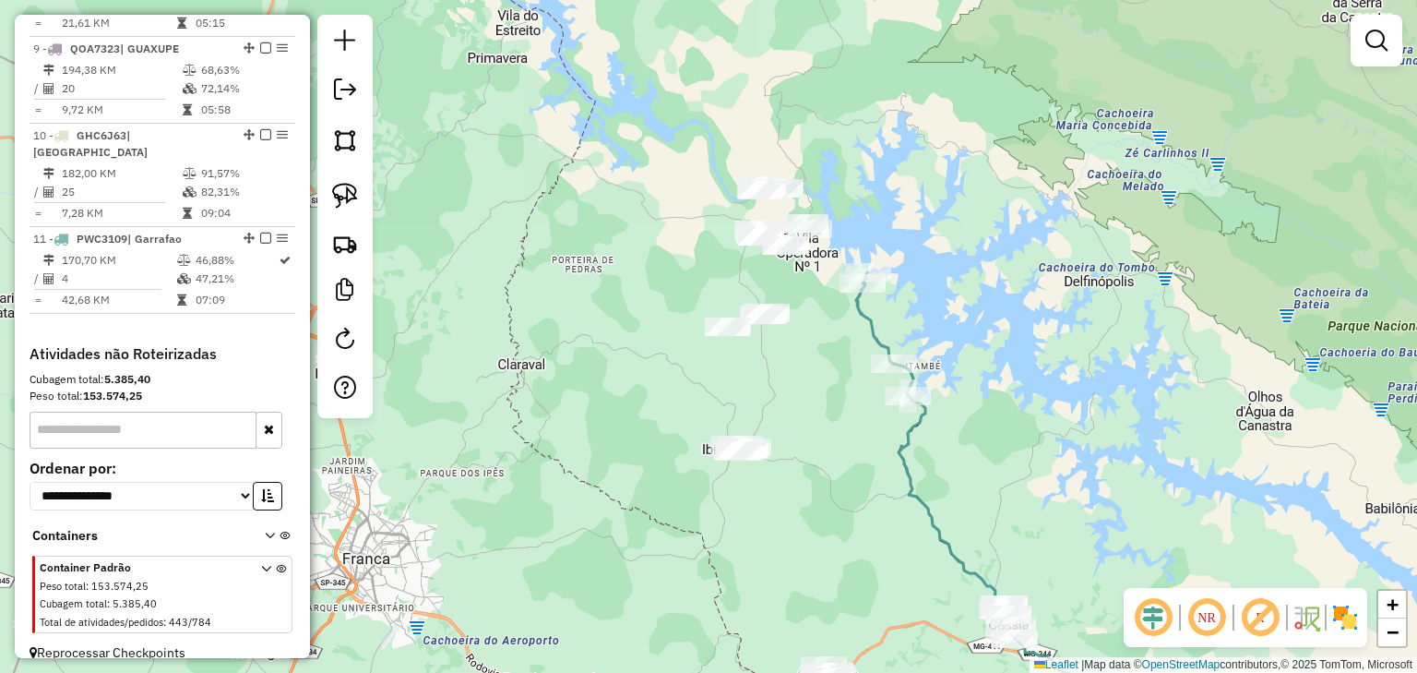
drag, startPoint x: 691, startPoint y: 340, endPoint x: 701, endPoint y: 258, distance: 81.8
click at [701, 258] on div "Janela de atendimento Grade de atendimento Capacidade Transportadoras Veículos …" at bounding box center [708, 336] width 1417 height 673
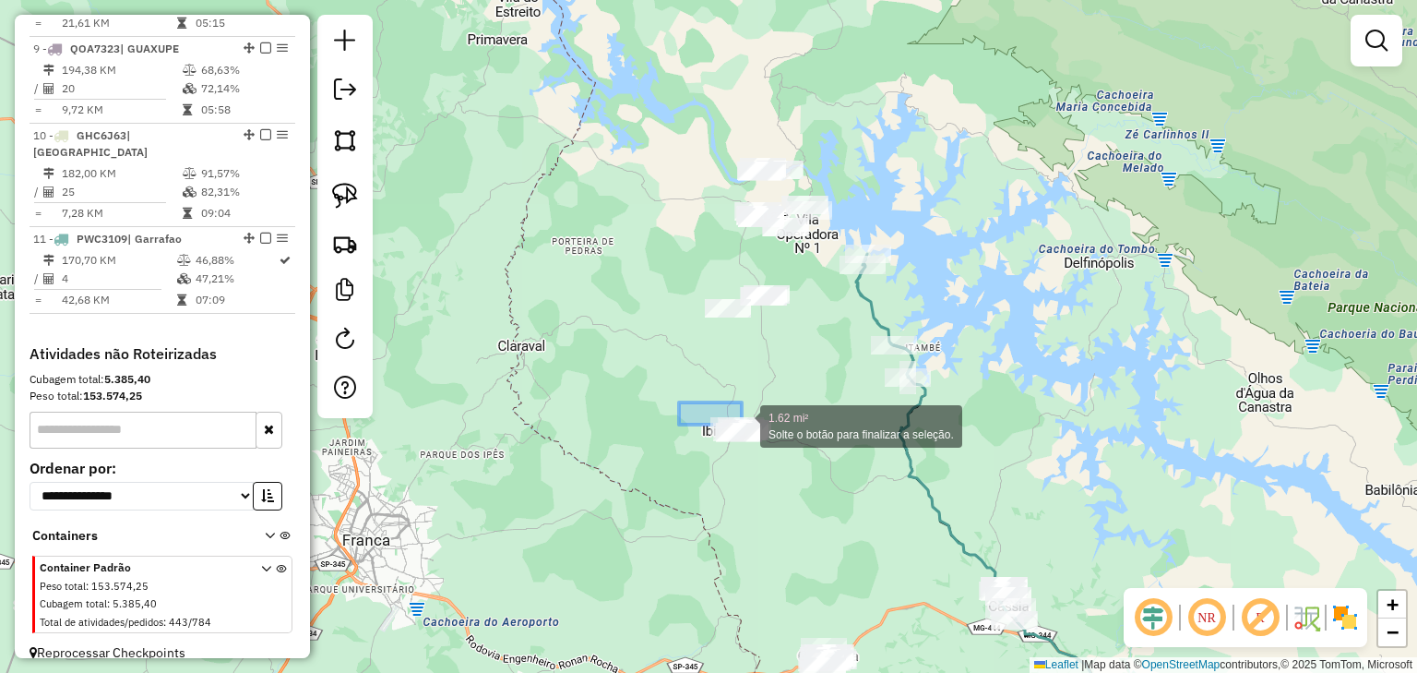
drag, startPoint x: 711, startPoint y: 410, endPoint x: 793, endPoint y: 464, distance: 98.5
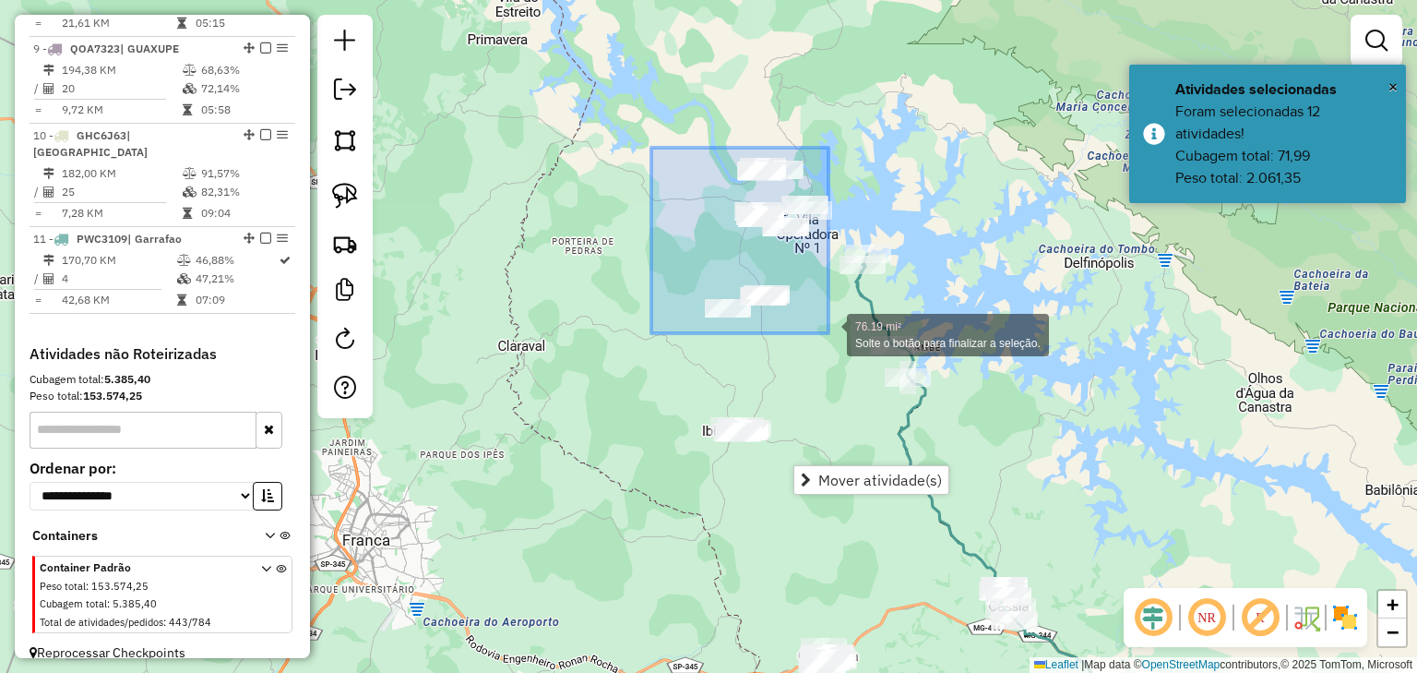
drag, startPoint x: 785, startPoint y: 188, endPoint x: 828, endPoint y: 334, distance: 151.9
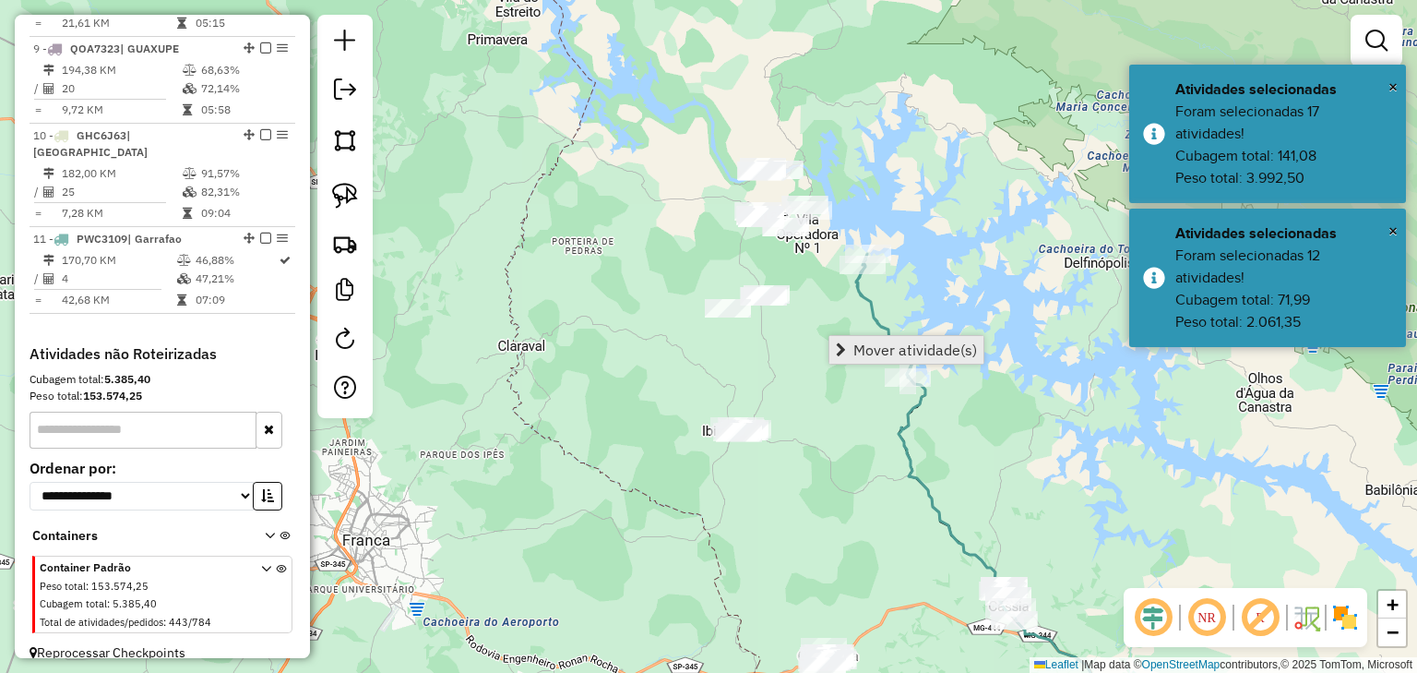
click at [860, 353] on span "Mover atividade(s)" at bounding box center [916, 349] width 124 height 15
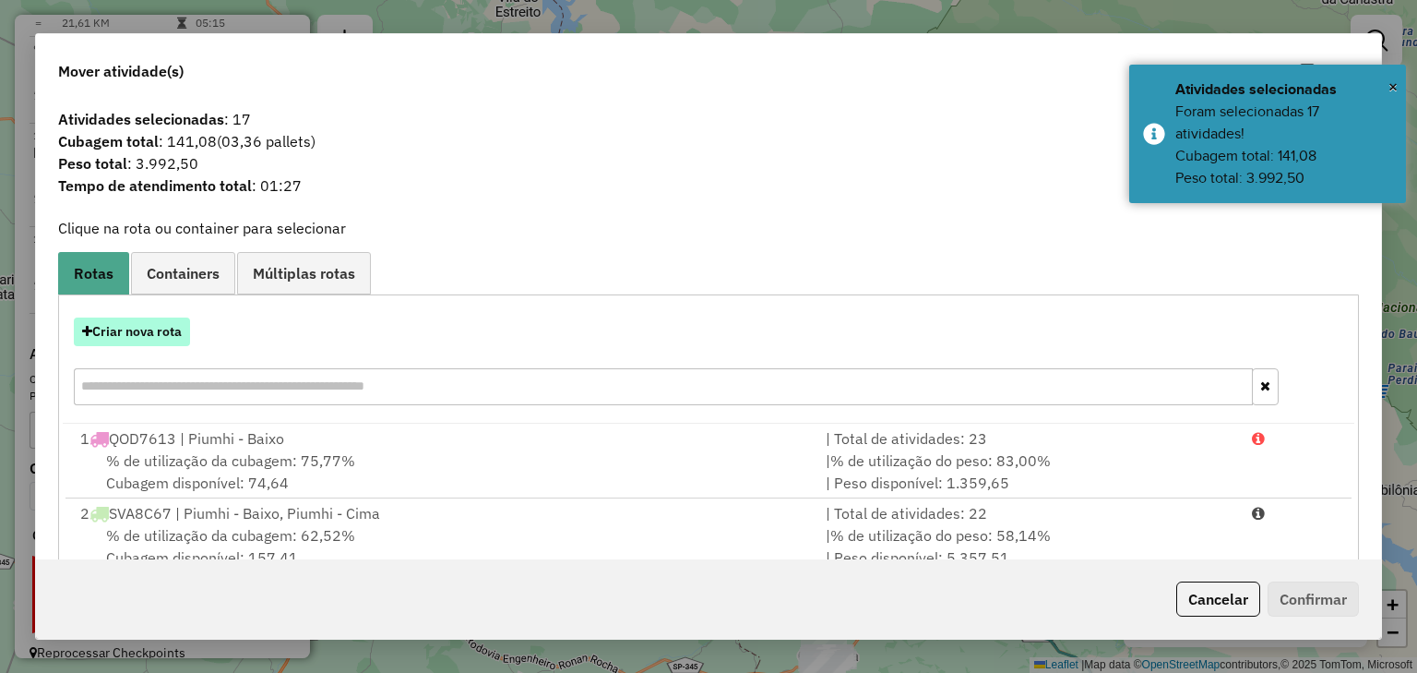
click at [162, 333] on button "Criar nova rota" at bounding box center [132, 331] width 116 height 29
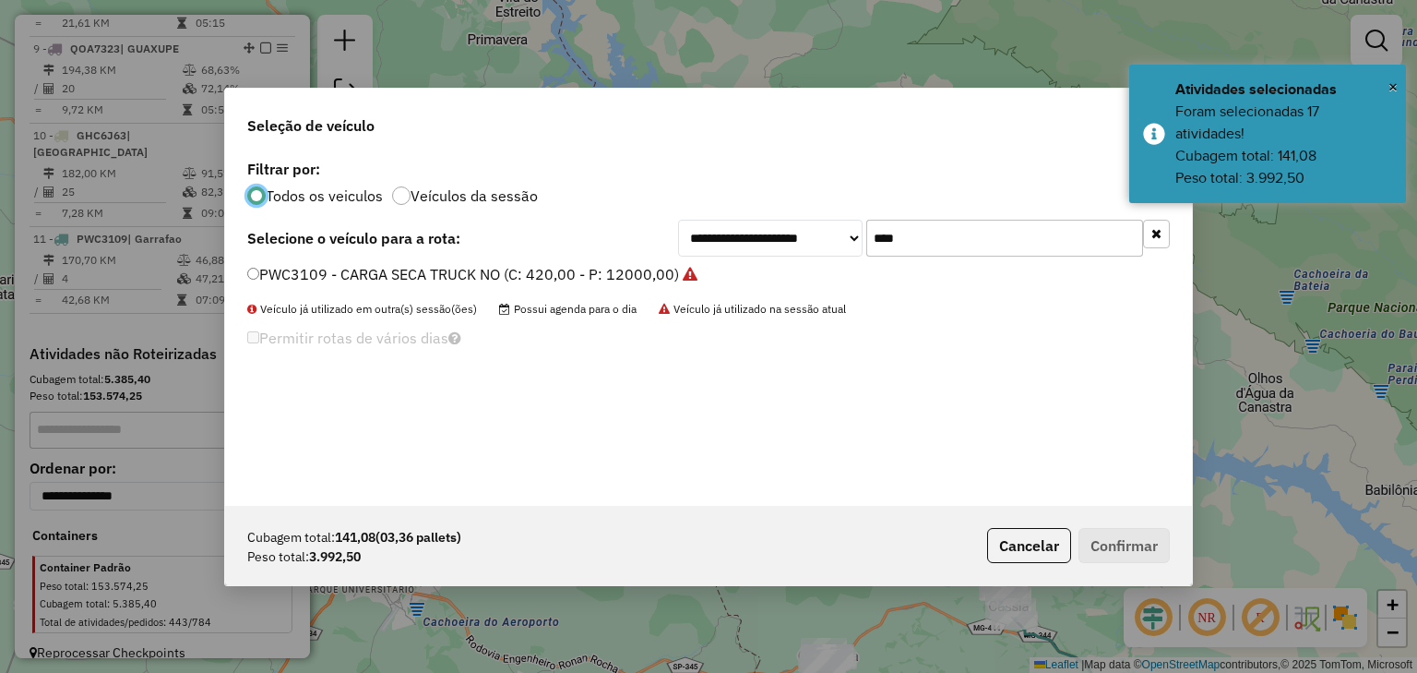
scroll to position [9, 6]
click at [777, 233] on div "**********" at bounding box center [924, 238] width 492 height 37
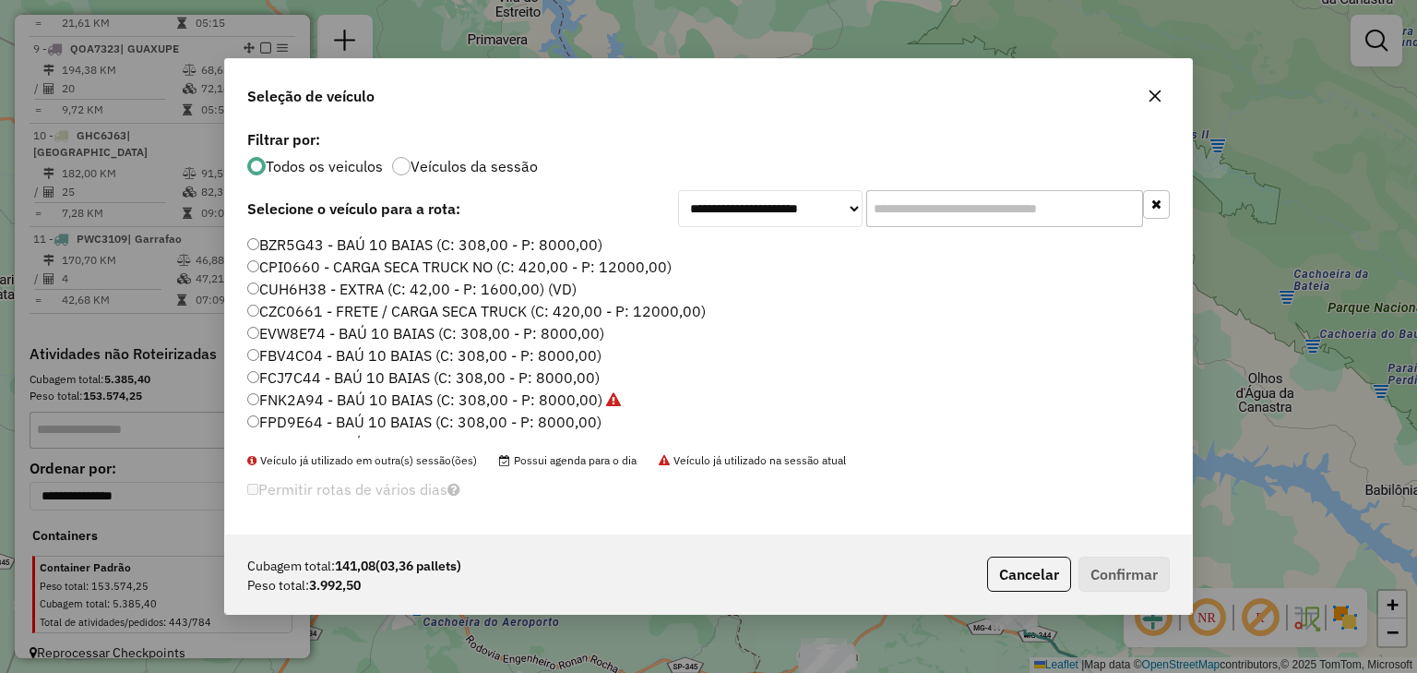
click at [927, 214] on input "text" at bounding box center [1005, 208] width 277 height 37
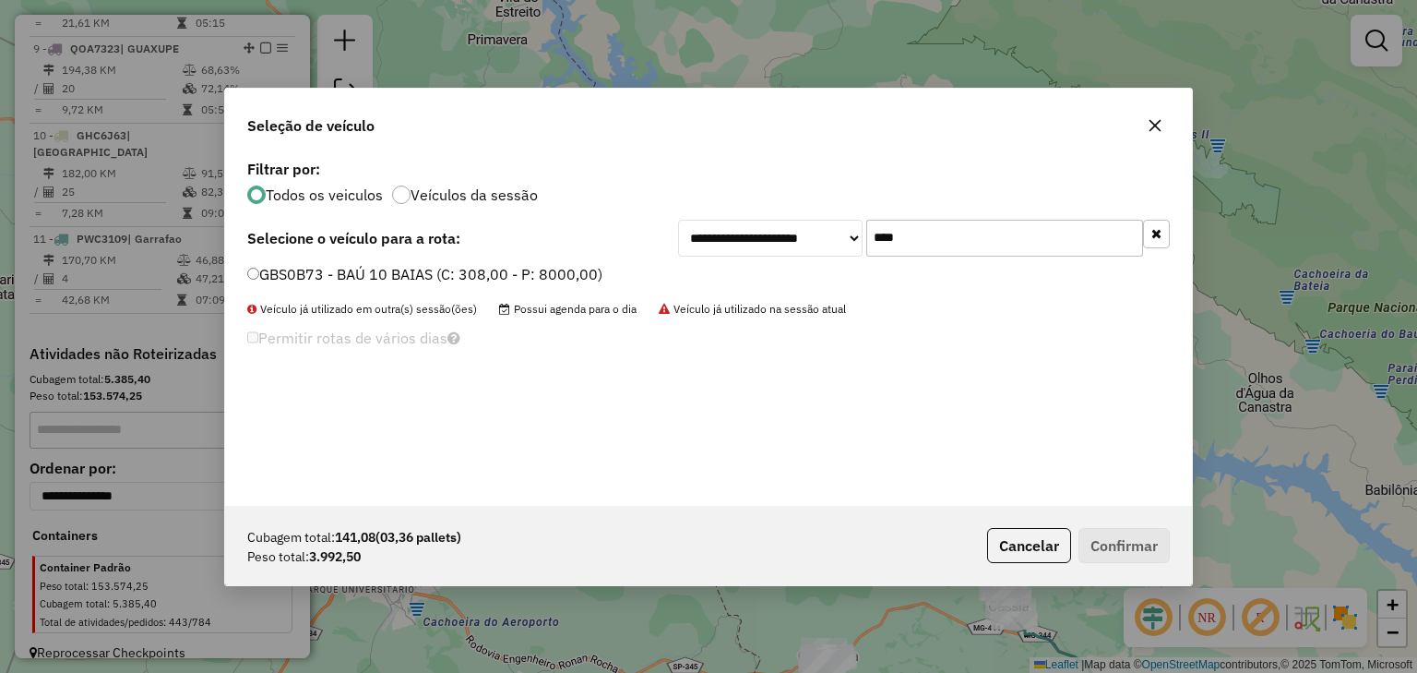
type input "****"
drag, startPoint x: 545, startPoint y: 286, endPoint x: 540, endPoint y: 273, distance: 14.1
click at [545, 286] on div "GBS0B73 - BAÚ 10 BAIAS (C: 308,00 - P: 8000,00)" at bounding box center [708, 282] width 945 height 37
click at [540, 269] on label "GBS0B73 - BAÚ 10 BAIAS (C: 308,00 - P: 8000,00)" at bounding box center [424, 274] width 355 height 22
click at [1126, 539] on button "Confirmar" at bounding box center [1124, 545] width 91 height 35
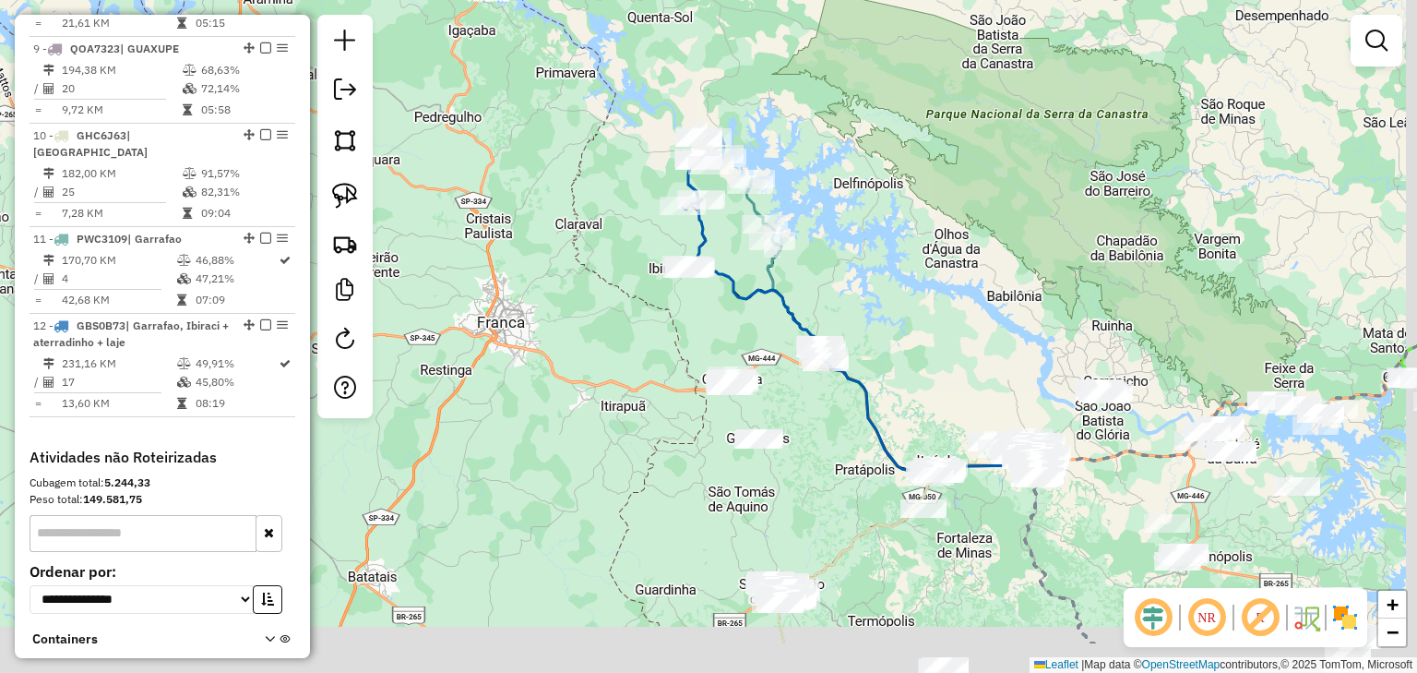
drag, startPoint x: 735, startPoint y: 413, endPoint x: 675, endPoint y: 269, distance: 156.8
click at [676, 276] on div "Janela de atendimento Grade de atendimento Capacidade Transportadoras Veículos …" at bounding box center [708, 336] width 1417 height 673
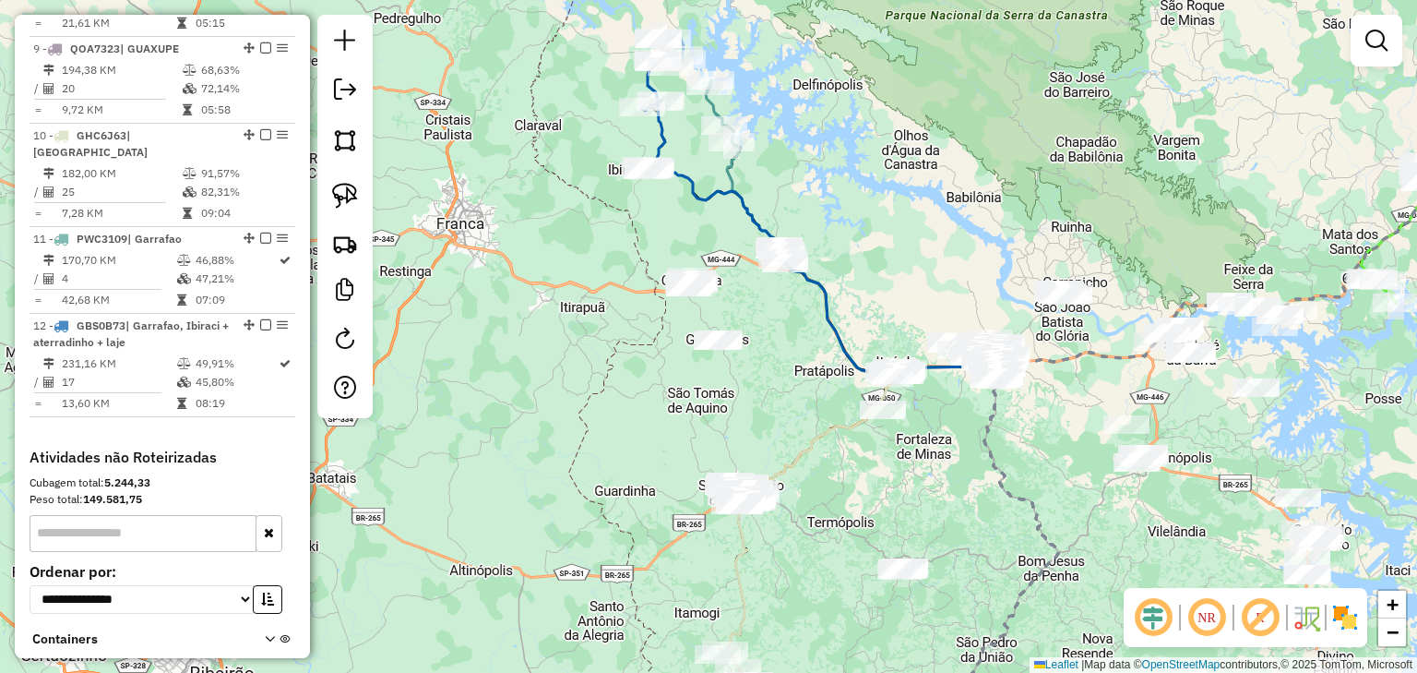
drag, startPoint x: 700, startPoint y: 233, endPoint x: 688, endPoint y: 209, distance: 27.3
click at [690, 215] on div "Janela de atendimento Grade de atendimento Capacidade Transportadoras Veículos …" at bounding box center [708, 336] width 1417 height 673
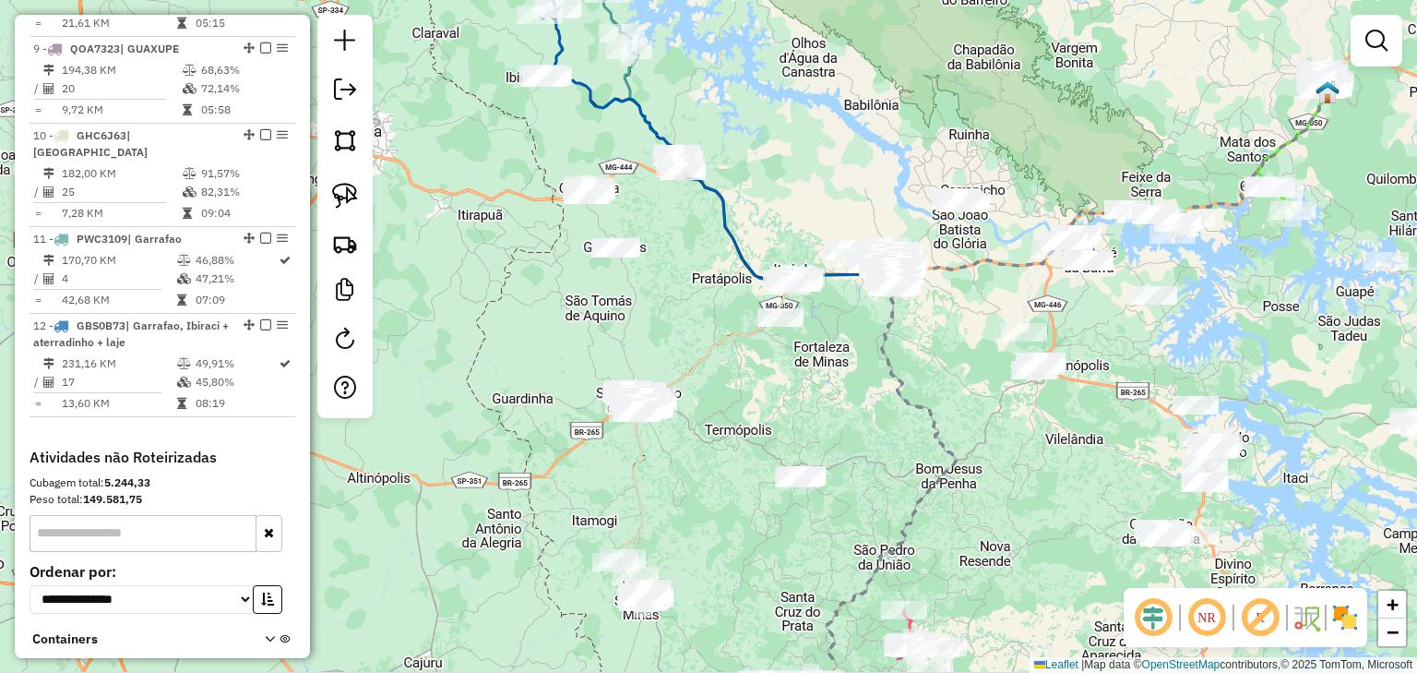
drag, startPoint x: 773, startPoint y: 383, endPoint x: 613, endPoint y: 277, distance: 192.5
click at [613, 277] on div "Janela de atendimento Grade de atendimento Capacidade Transportadoras Veículos …" at bounding box center [708, 336] width 1417 height 673
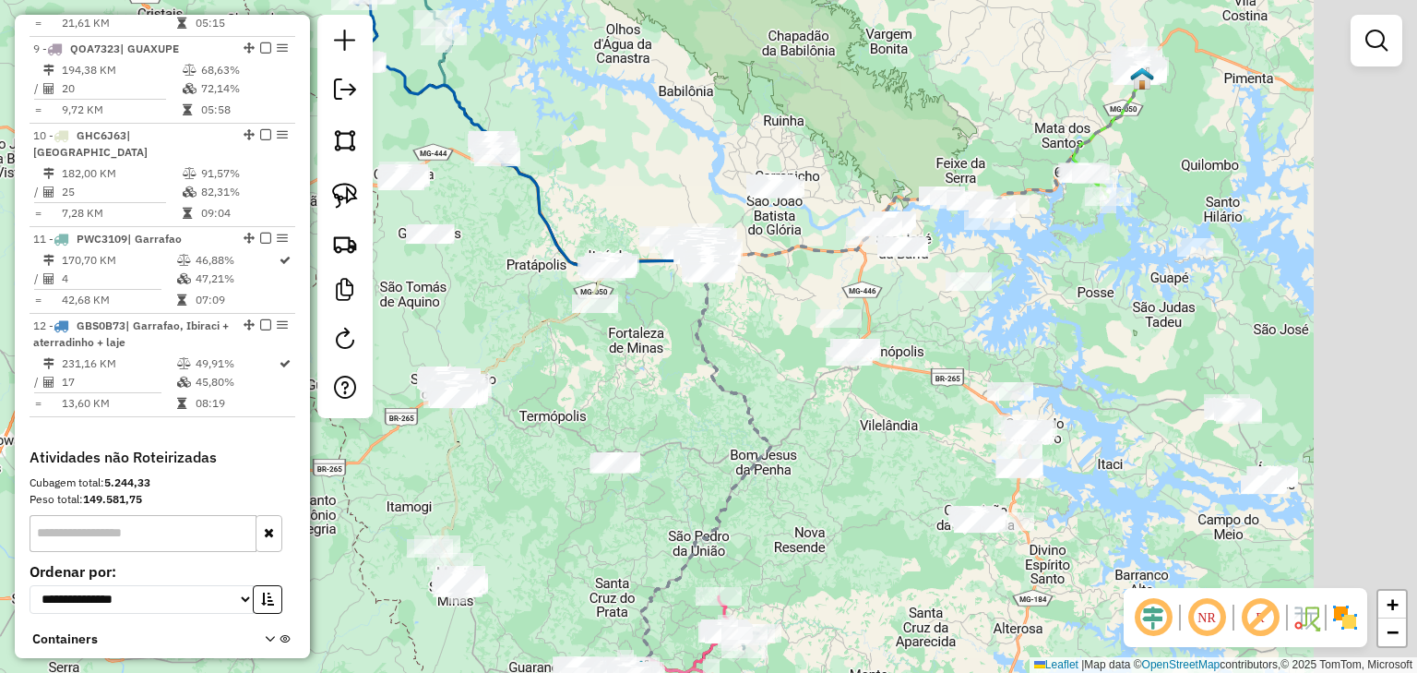
drag, startPoint x: 744, startPoint y: 333, endPoint x: 657, endPoint y: 351, distance: 88.5
click at [657, 351] on div "Janela de atendimento Grade de atendimento Capacidade Transportadoras Veículos …" at bounding box center [708, 336] width 1417 height 673
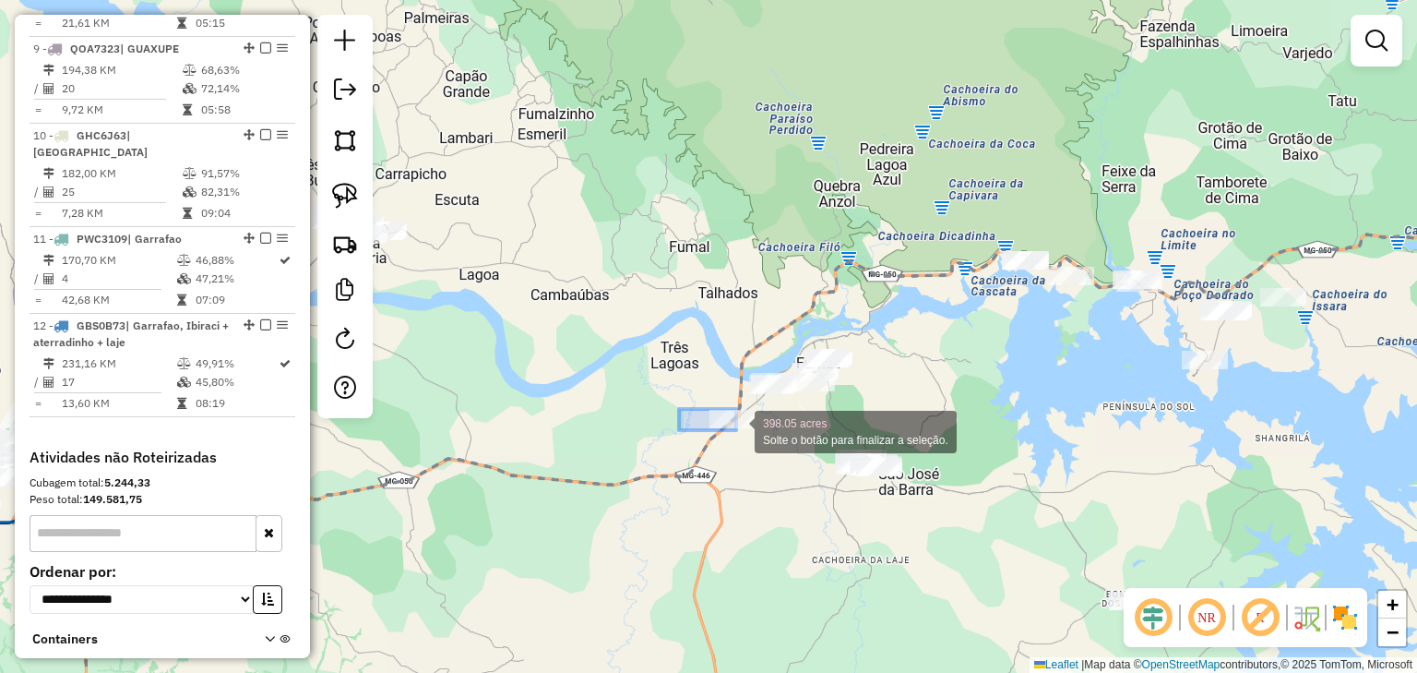
drag, startPoint x: 679, startPoint y: 409, endPoint x: 752, endPoint y: 443, distance: 80.5
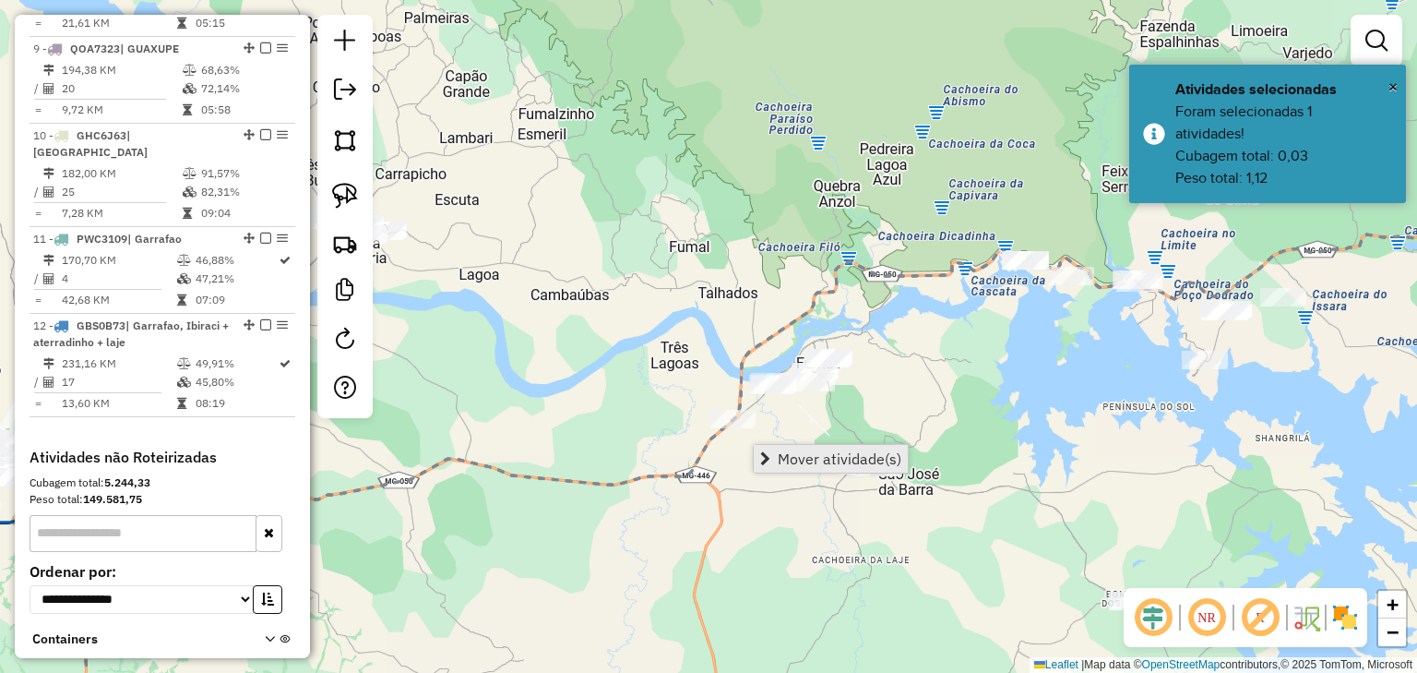
click at [778, 448] on link "Mover atividade(s)" at bounding box center [831, 459] width 154 height 28
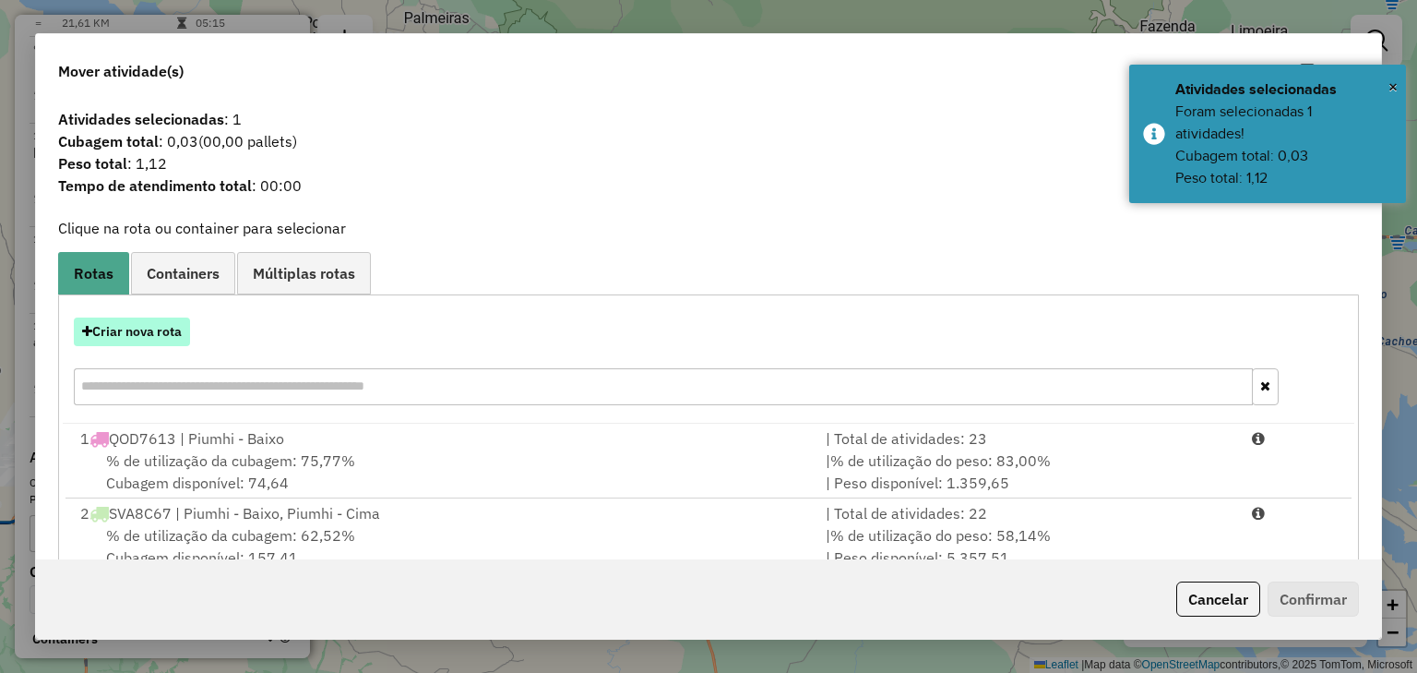
click at [188, 326] on button "Criar nova rota" at bounding box center [132, 331] width 116 height 29
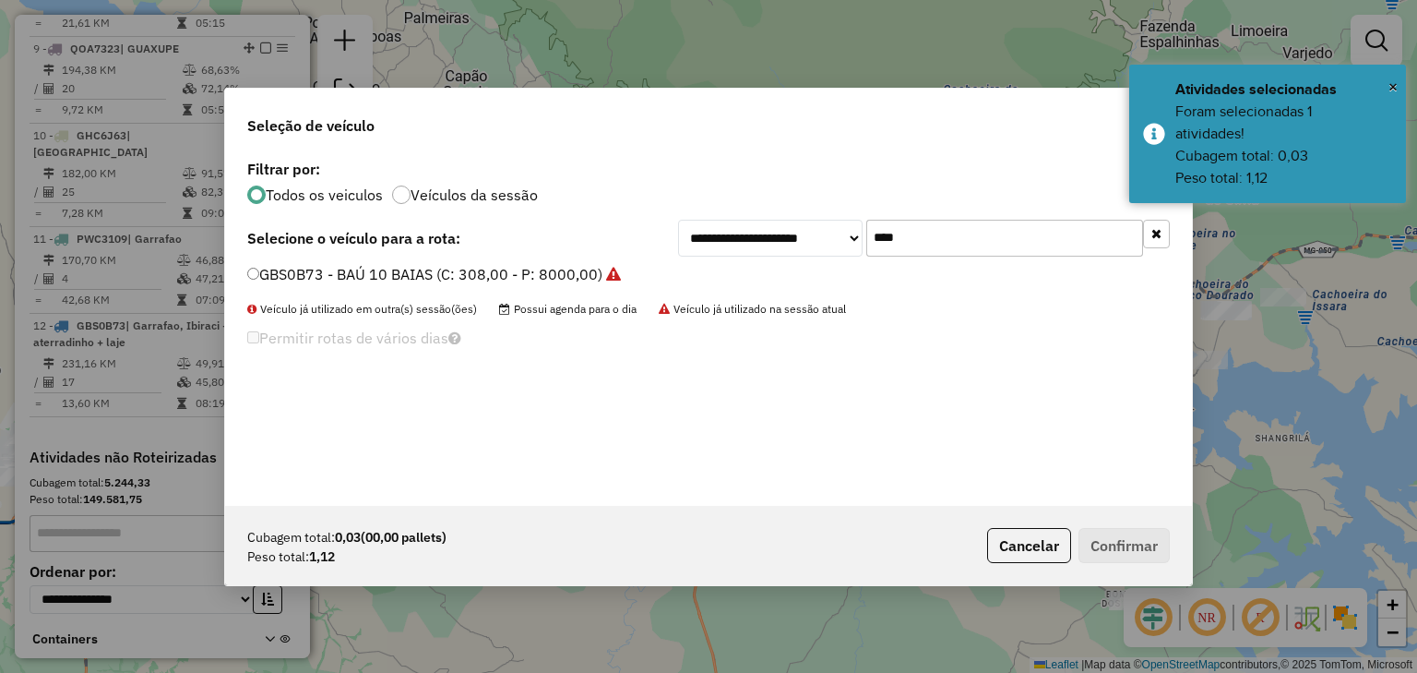
drag, startPoint x: 867, startPoint y: 236, endPoint x: 825, endPoint y: 235, distance: 42.5
click at [838, 236] on div "**********" at bounding box center [924, 238] width 492 height 37
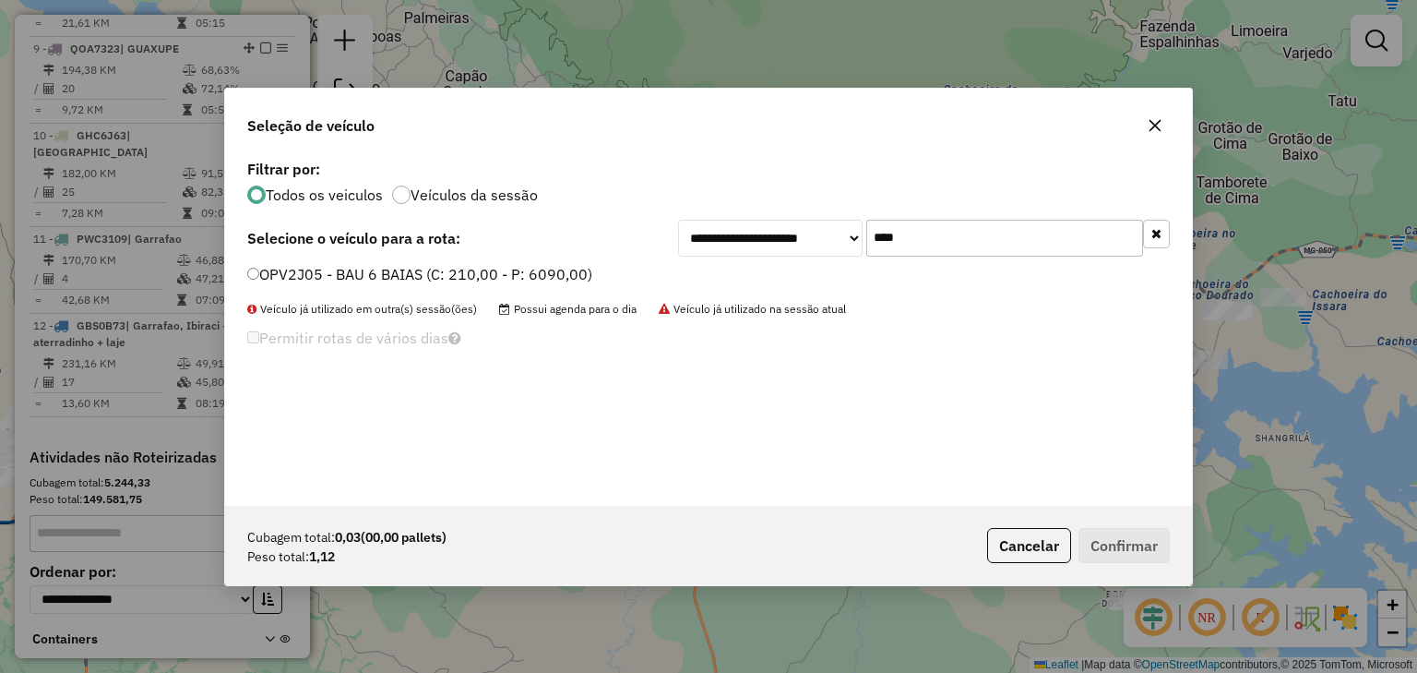
type input "****"
click at [565, 273] on label "OPV2J05 - BAU 6 BAIAS (C: 210,00 - P: 6090,00)" at bounding box center [419, 274] width 345 height 22
click at [1129, 542] on button "Confirmar" at bounding box center [1124, 545] width 91 height 35
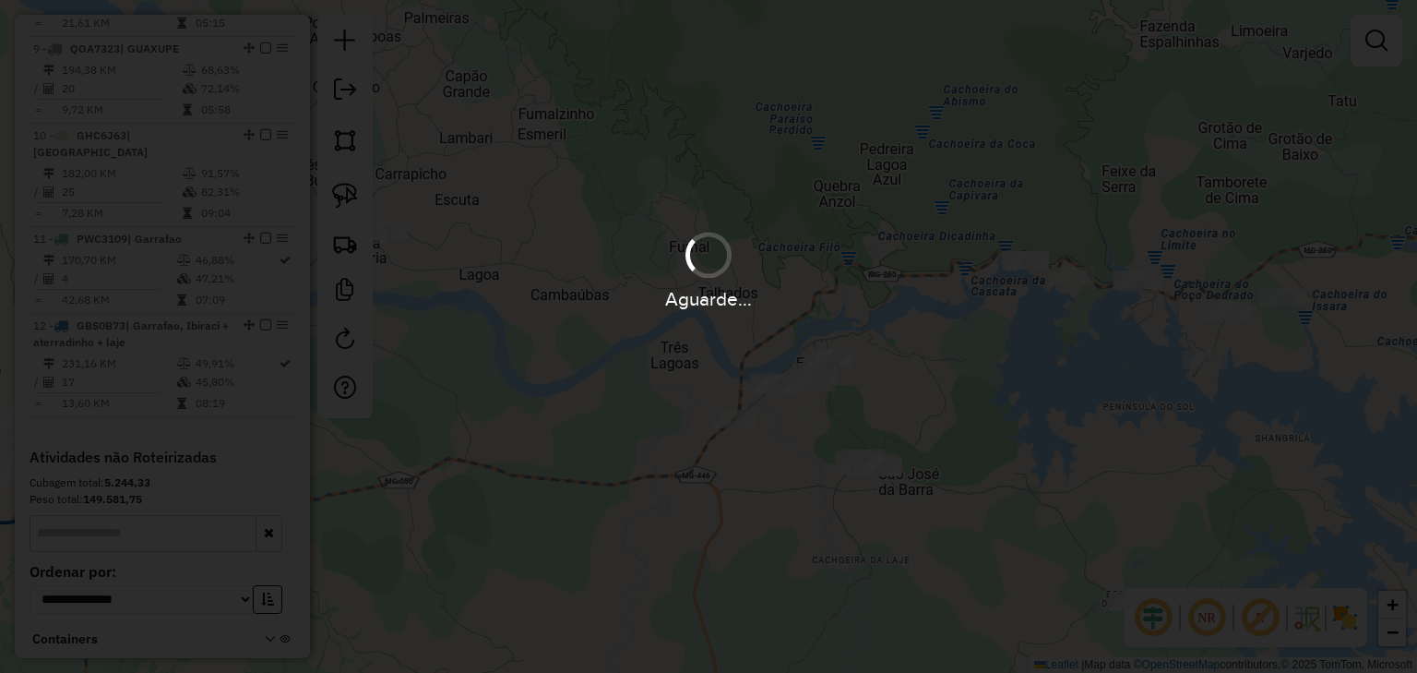
scroll to position [1425, 0]
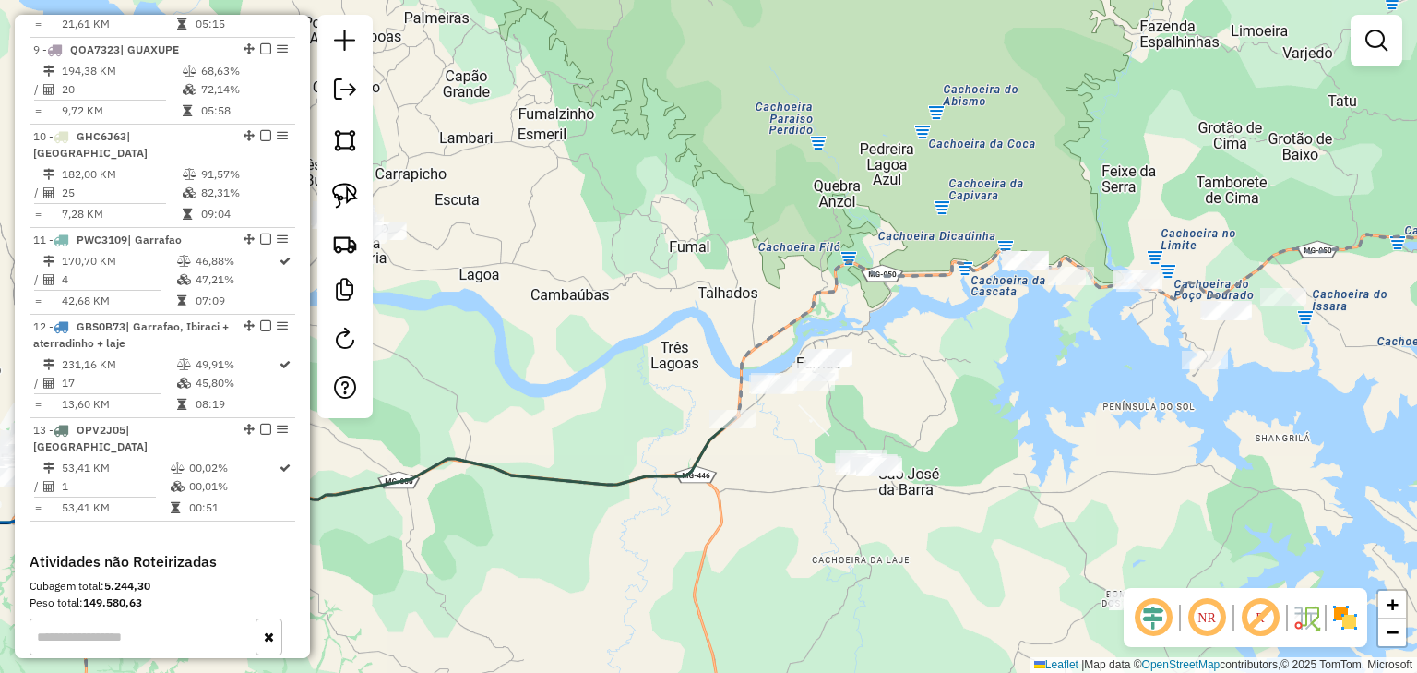
click at [706, 443] on icon at bounding box center [419, 473] width 628 height 108
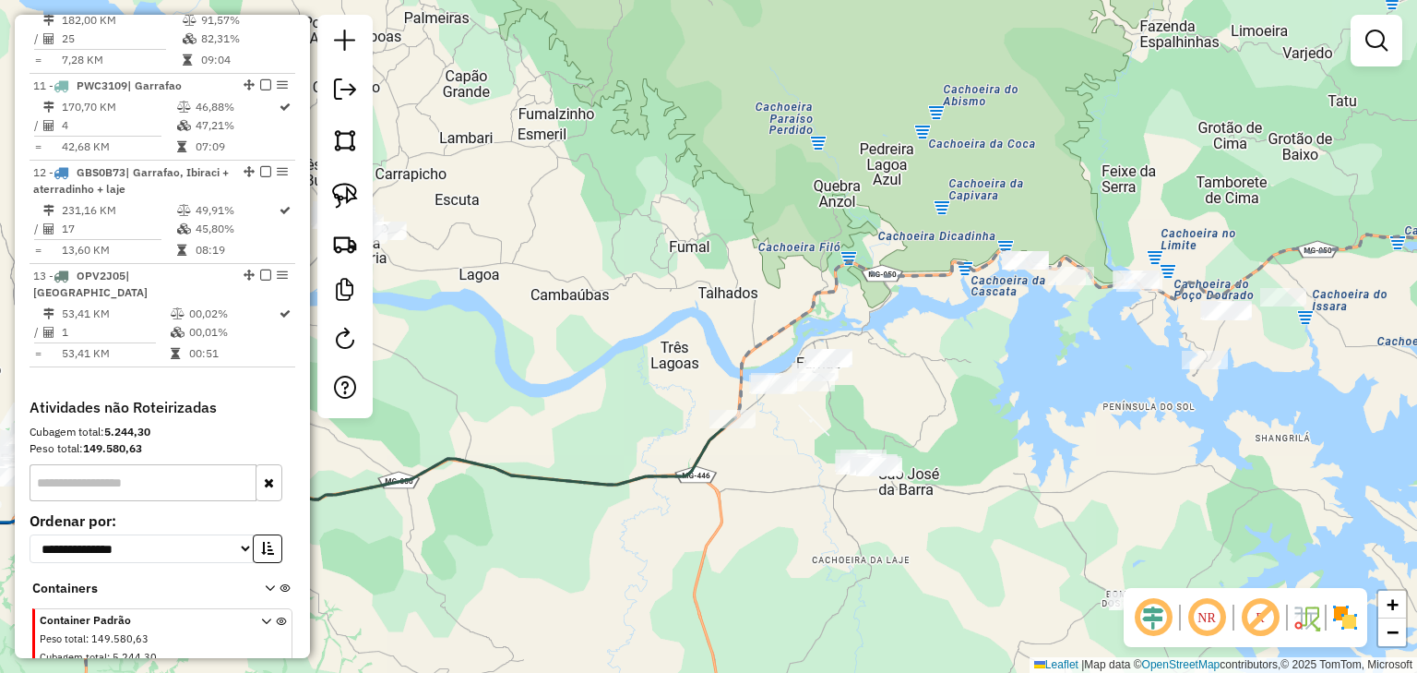
select select "*********"
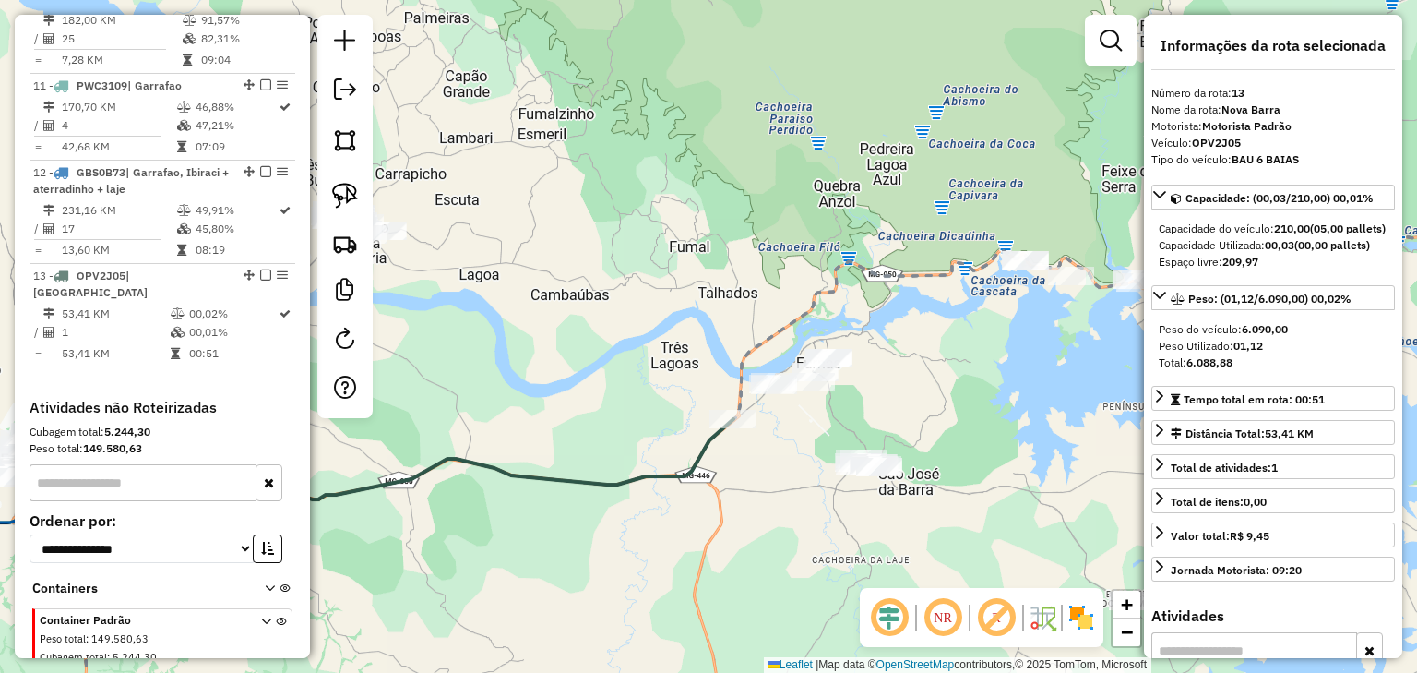
scroll to position [1615, 0]
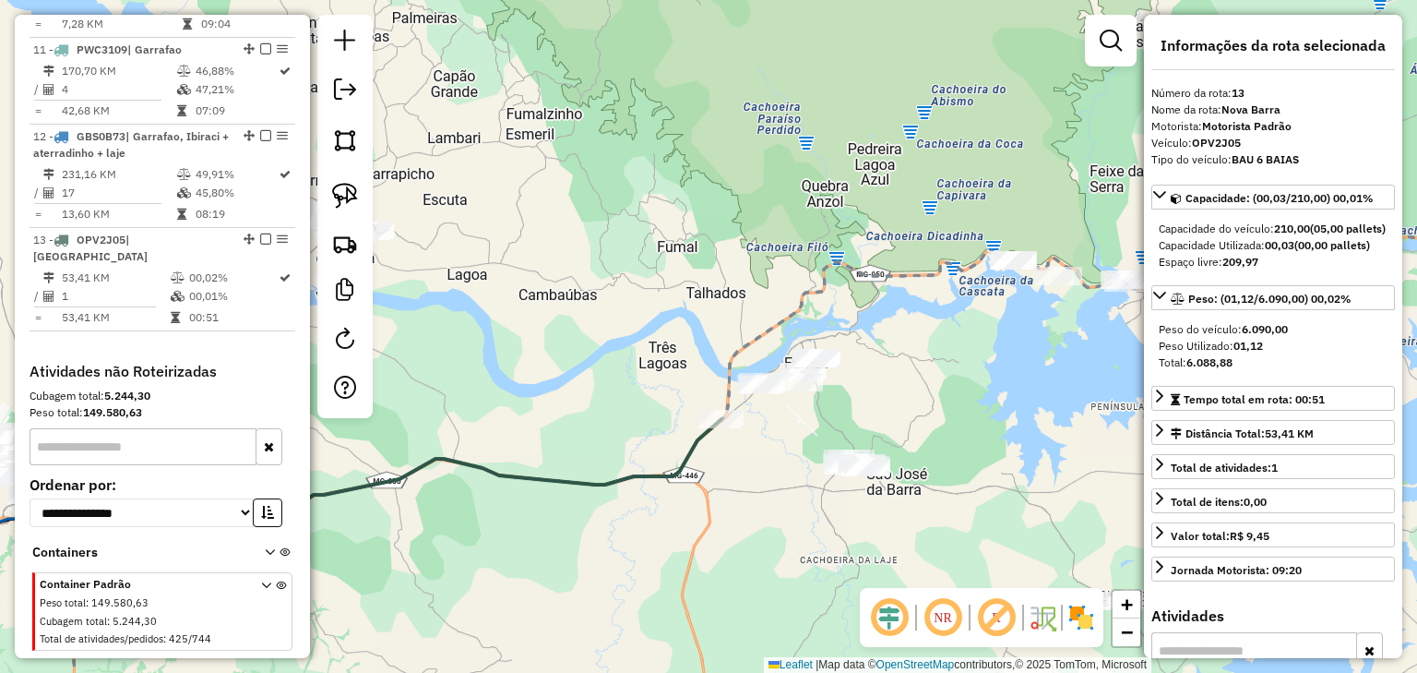
drag, startPoint x: 1024, startPoint y: 395, endPoint x: 779, endPoint y: 396, distance: 245.5
click at [779, 396] on div "Janela de atendimento Grade de atendimento Capacidade Transportadoras Veículos …" at bounding box center [708, 336] width 1417 height 673
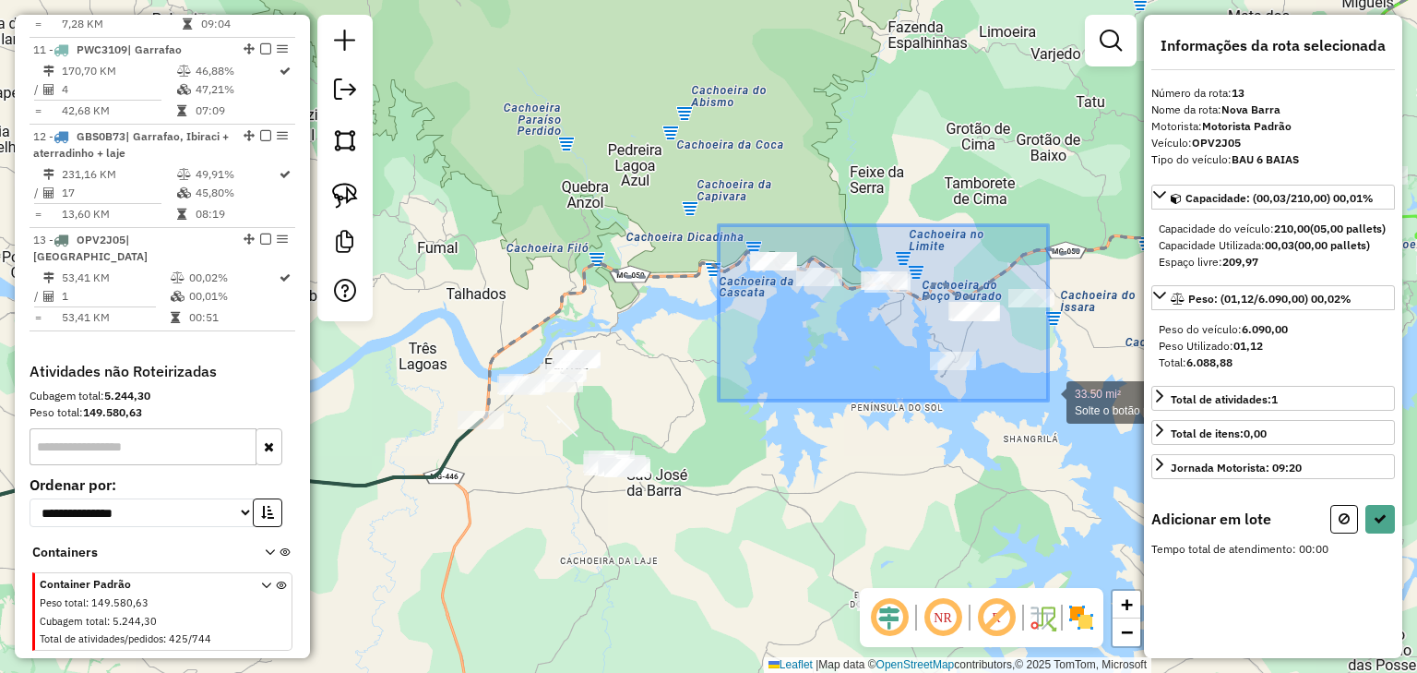
drag, startPoint x: 775, startPoint y: 232, endPoint x: 1060, endPoint y: 404, distance: 333.3
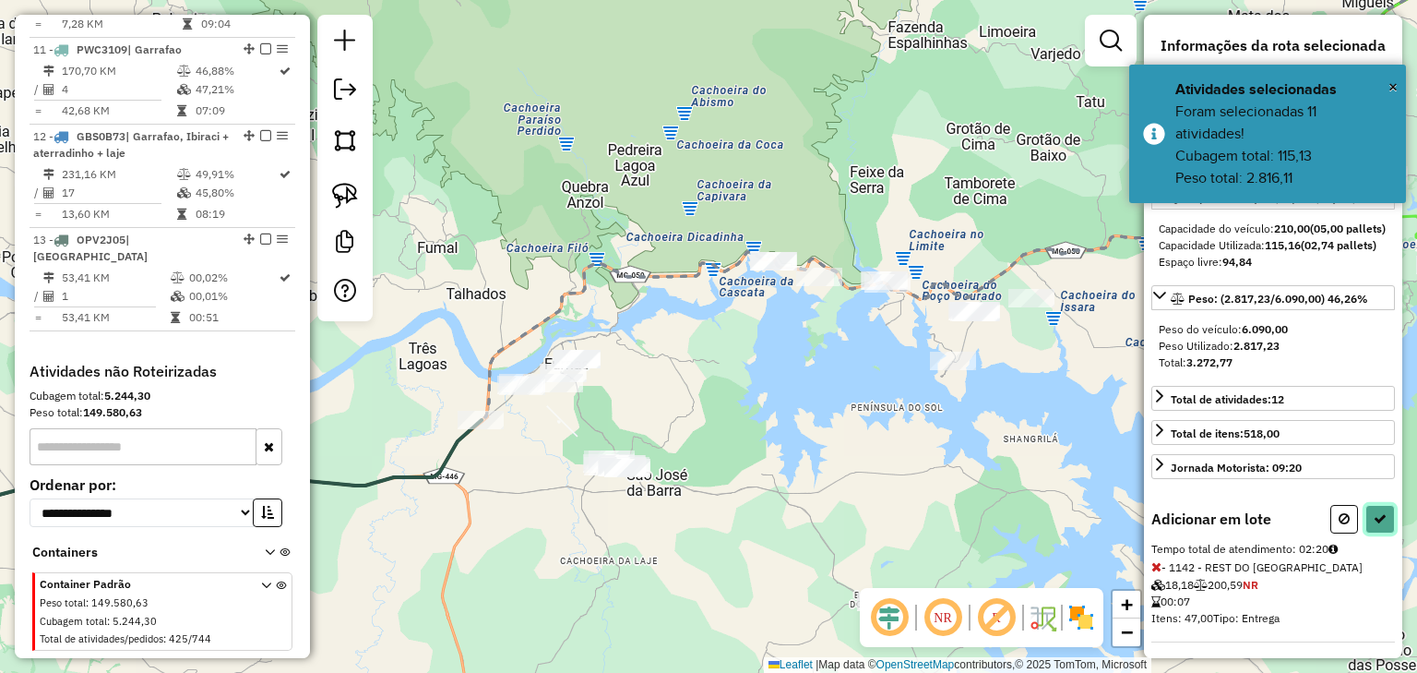
click at [1376, 525] on icon at bounding box center [1380, 518] width 13 height 13
select select "*********"
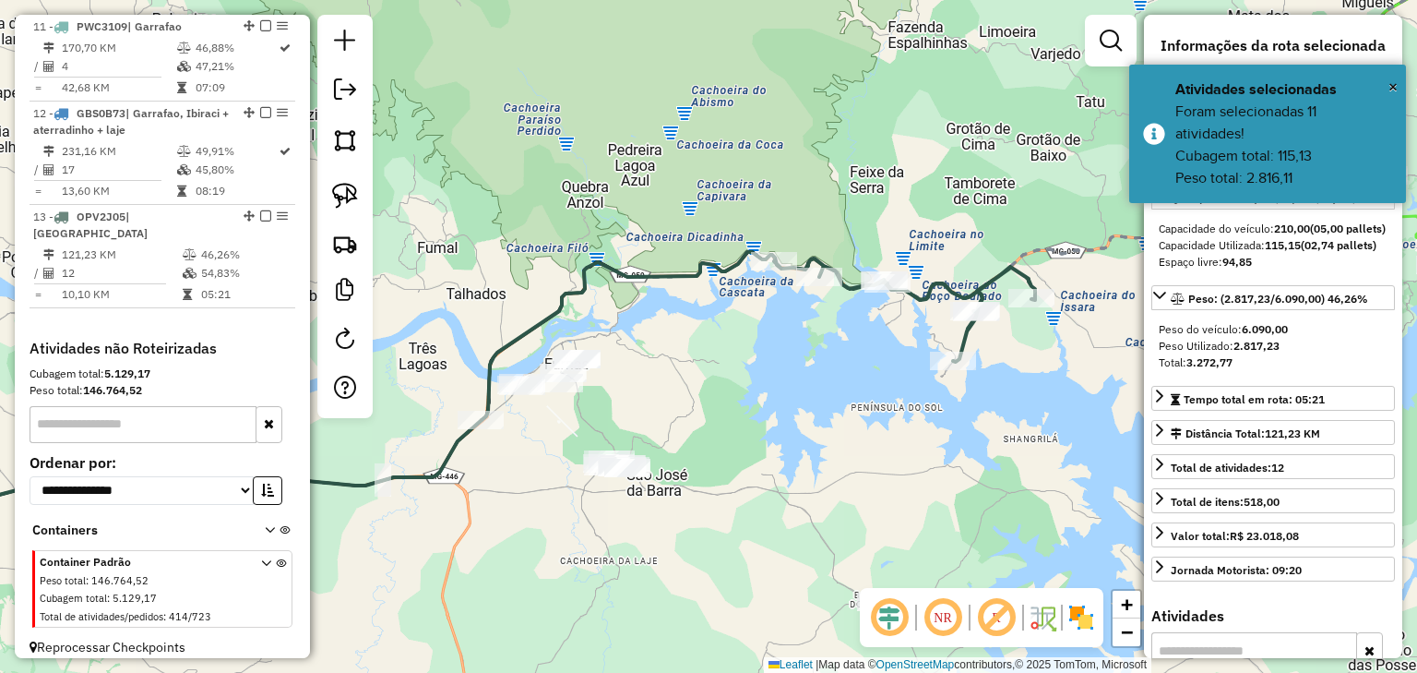
scroll to position [1592, 0]
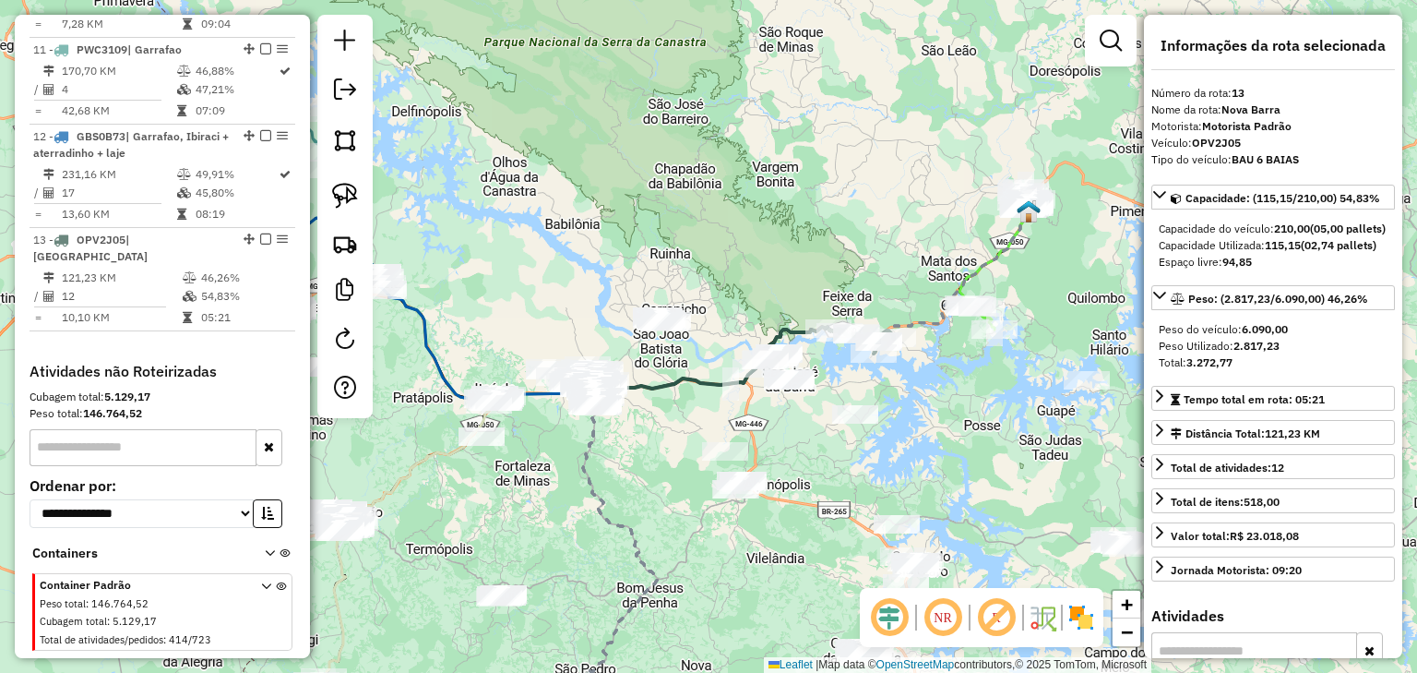
click at [683, 377] on icon at bounding box center [677, 382] width 158 height 28
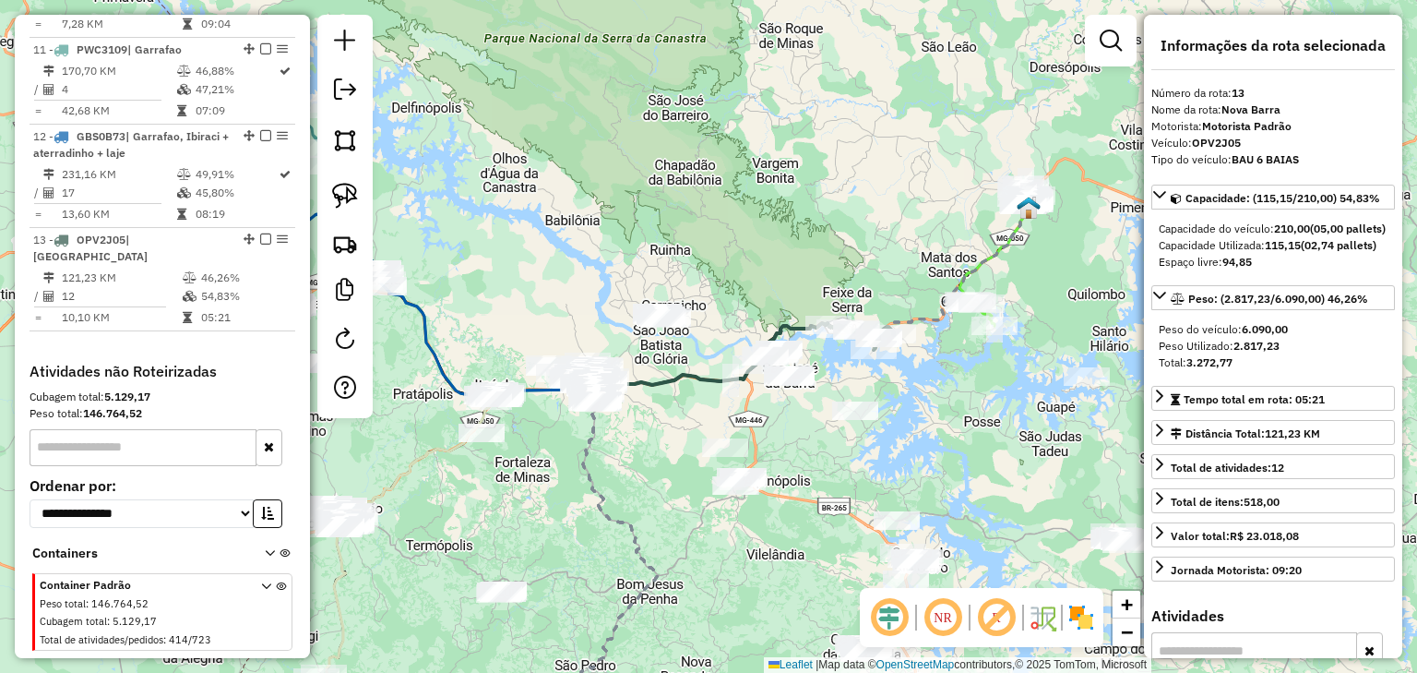
drag, startPoint x: 691, startPoint y: 402, endPoint x: 676, endPoint y: 214, distance: 188.9
click at [683, 224] on div "Janela de atendimento Grade de atendimento Capacidade Transportadoras Veículos …" at bounding box center [708, 336] width 1417 height 673
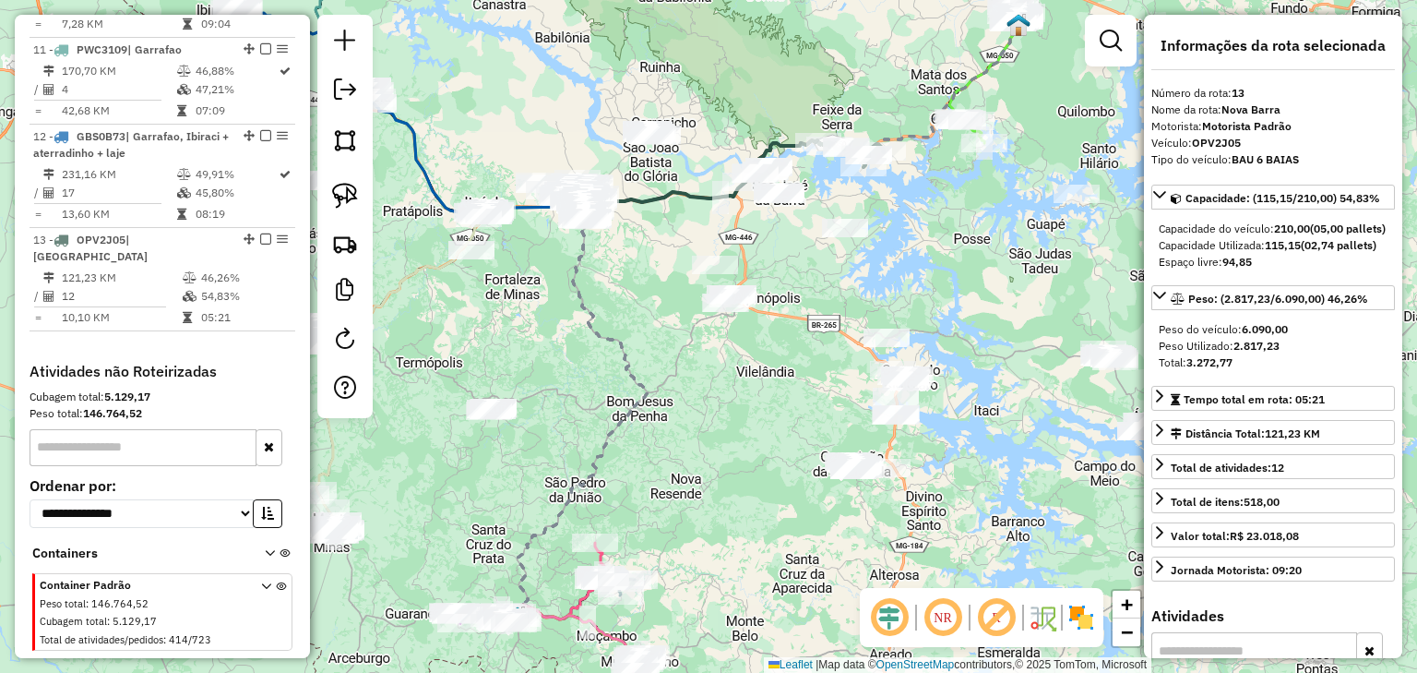
click at [893, 233] on div "Janela de atendimento Grade de atendimento Capacidade Transportadoras Veículos …" at bounding box center [708, 336] width 1417 height 673
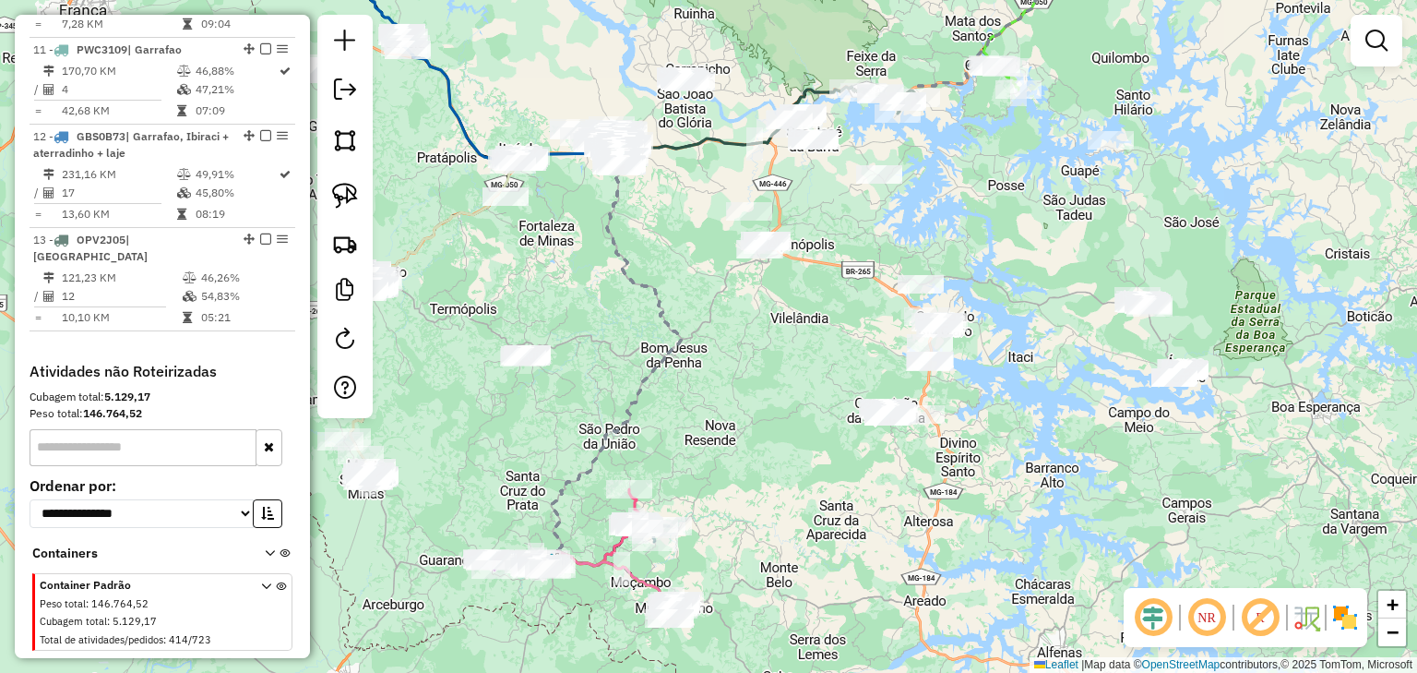
drag, startPoint x: 985, startPoint y: 296, endPoint x: 1023, endPoint y: 228, distance: 78.1
click at [1023, 230] on div "Janela de atendimento Grade de atendimento Capacidade Transportadoras Veículos …" at bounding box center [708, 336] width 1417 height 673
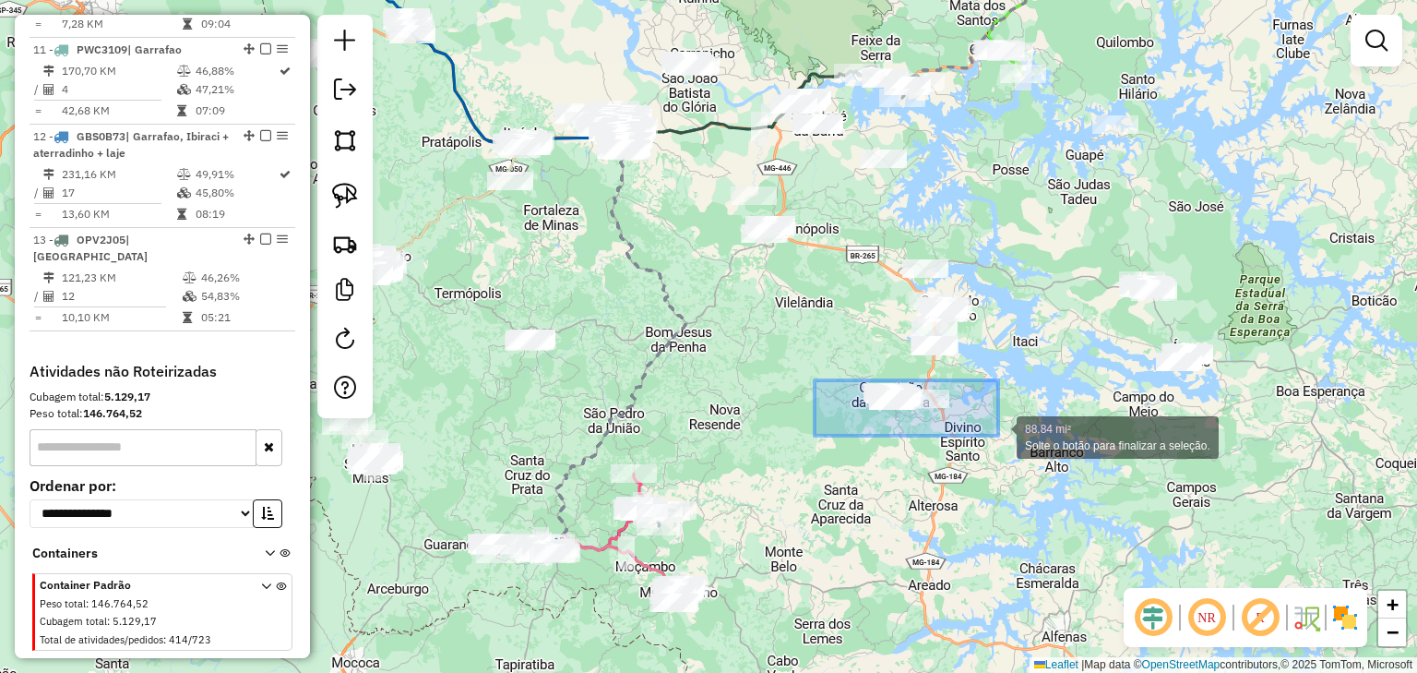
drag, startPoint x: 815, startPoint y: 380, endPoint x: 1008, endPoint y: 439, distance: 201.7
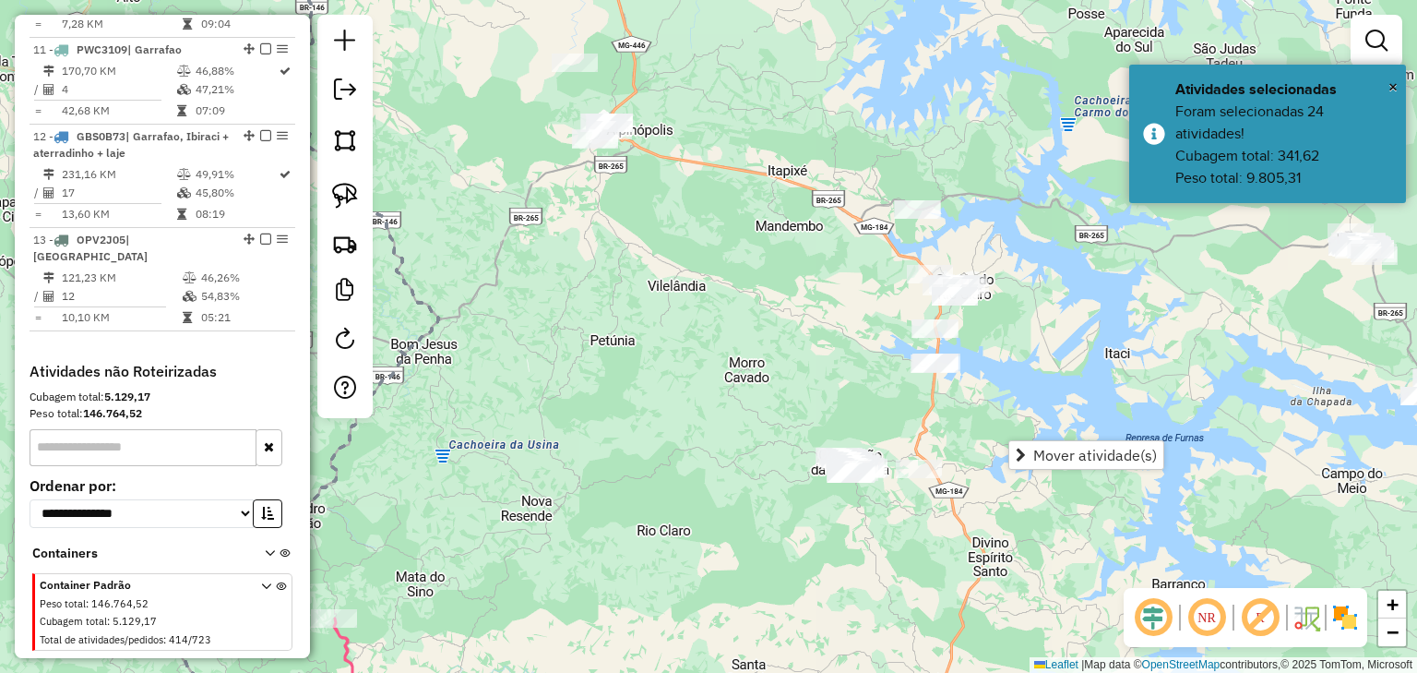
click at [853, 272] on div "Janela de atendimento Grade de atendimento Capacidade Transportadoras Veículos …" at bounding box center [708, 336] width 1417 height 673
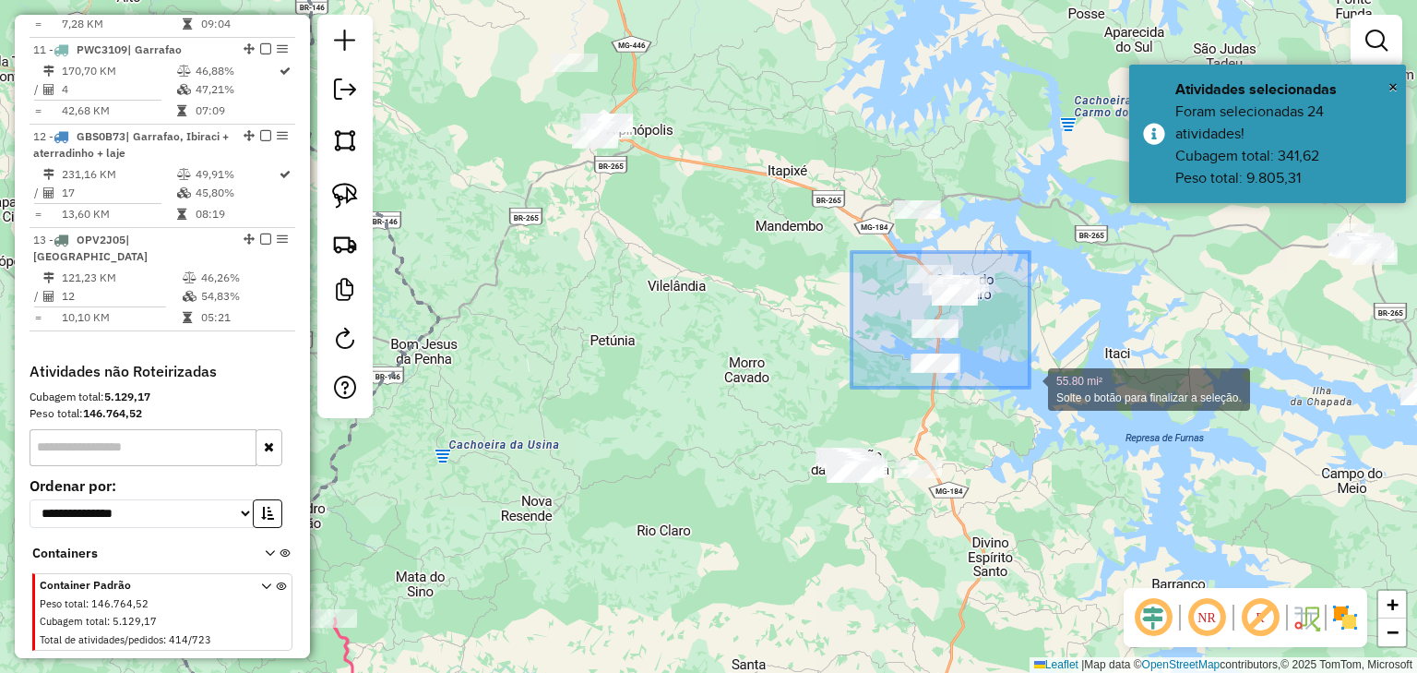
drag, startPoint x: 982, startPoint y: 299, endPoint x: 1030, endPoint y: 388, distance: 100.8
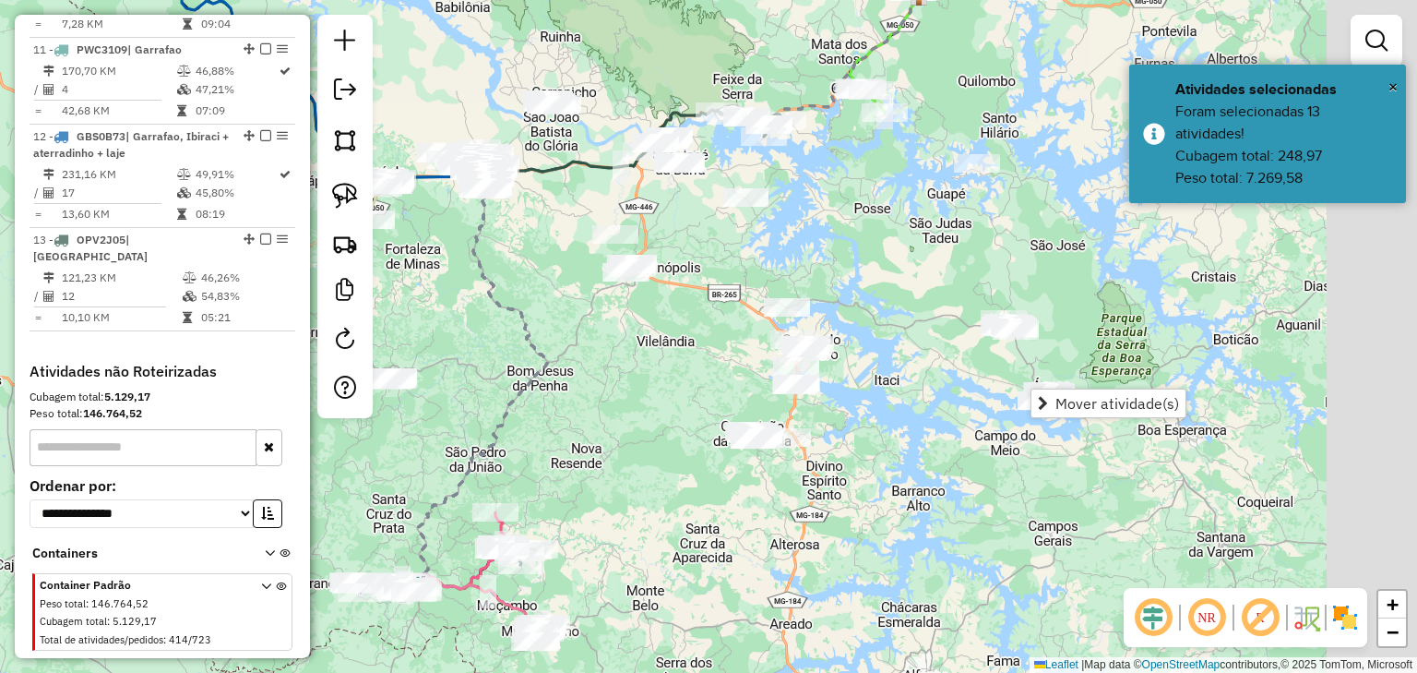
drag, startPoint x: 852, startPoint y: 367, endPoint x: 819, endPoint y: 376, distance: 33.4
click at [819, 376] on div "Janela de atendimento Grade de atendimento Capacidade Transportadoras Veículos …" at bounding box center [708, 336] width 1417 height 673
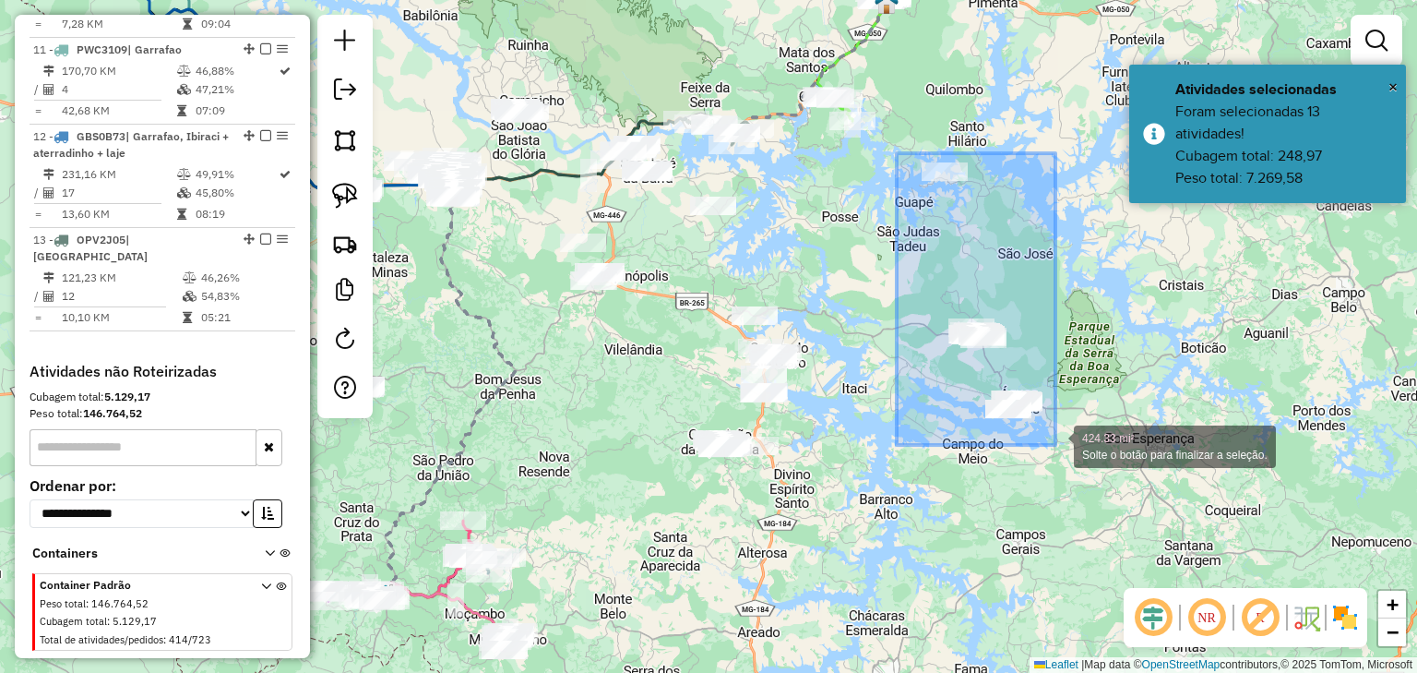
drag, startPoint x: 897, startPoint y: 153, endPoint x: 1056, endPoint y: 445, distance: 332.0
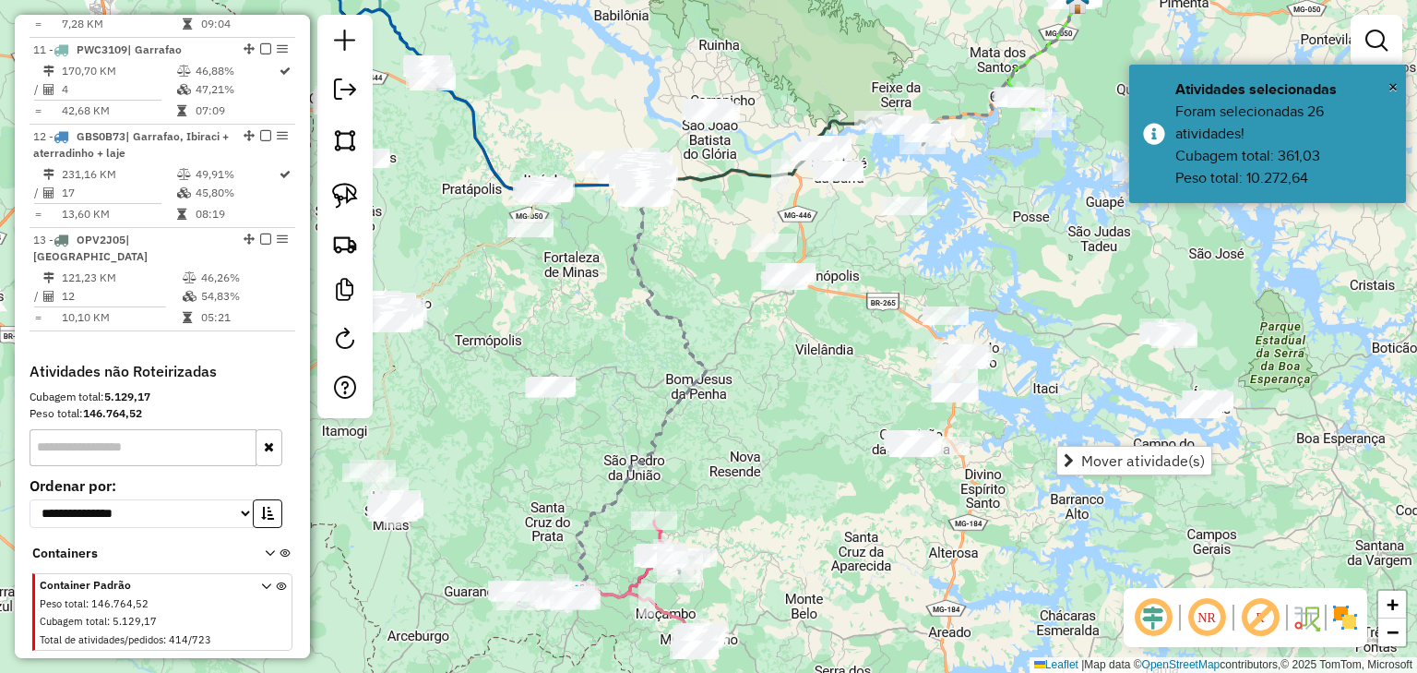
drag, startPoint x: 1051, startPoint y: 461, endPoint x: 1168, endPoint y: 414, distance: 126.3
click at [1168, 416] on div "Janela de atendimento Grade de atendimento Capacidade Transportadoras Veículos …" at bounding box center [708, 336] width 1417 height 673
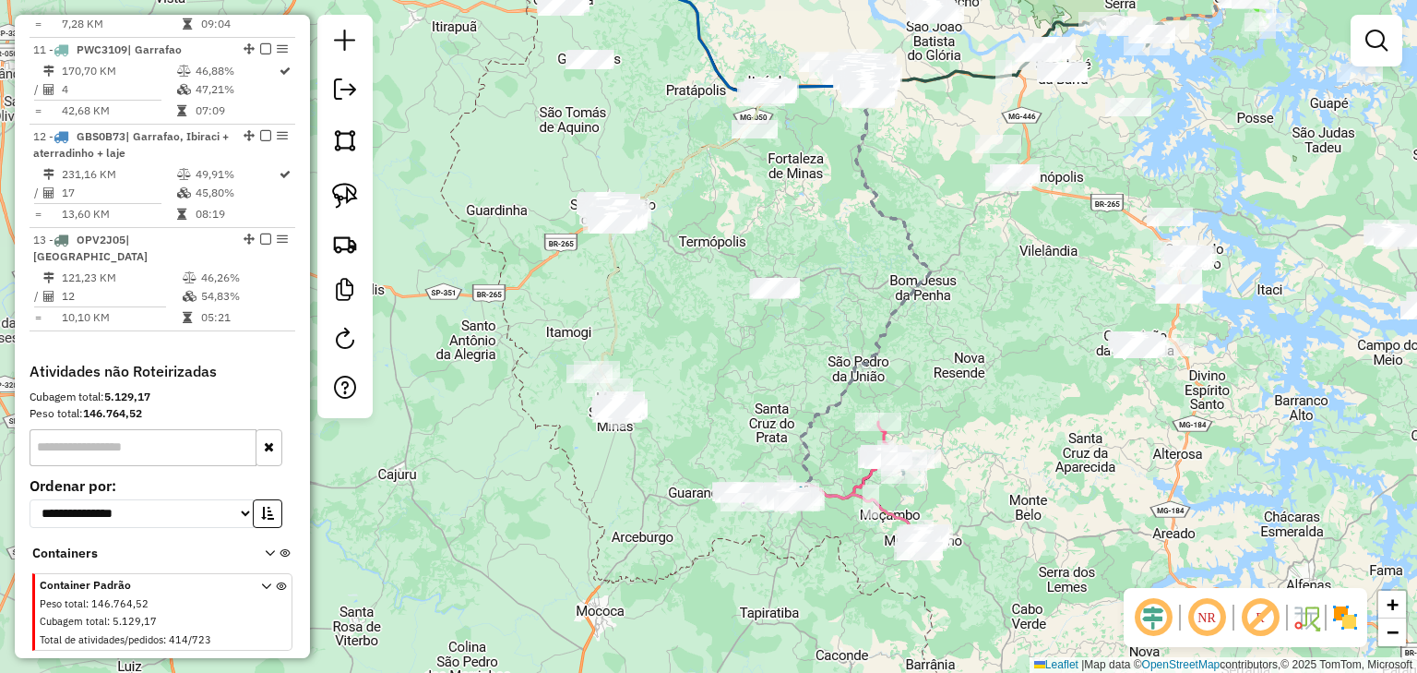
drag, startPoint x: 577, startPoint y: 391, endPoint x: 738, endPoint y: 315, distance: 178.7
click at [738, 315] on div "Janela de atendimento Grade de atendimento Capacidade Transportadoras Veículos …" at bounding box center [708, 336] width 1417 height 673
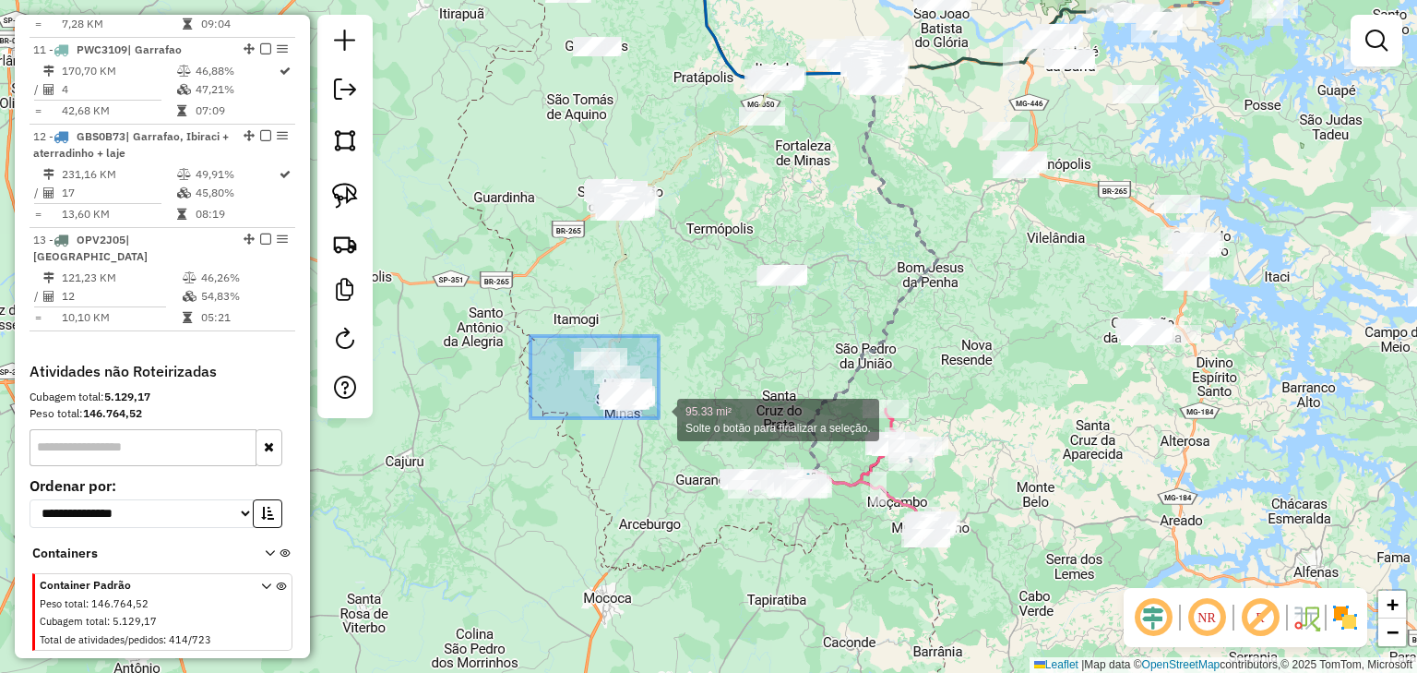
drag, startPoint x: 568, startPoint y: 345, endPoint x: 661, endPoint y: 421, distance: 120.1
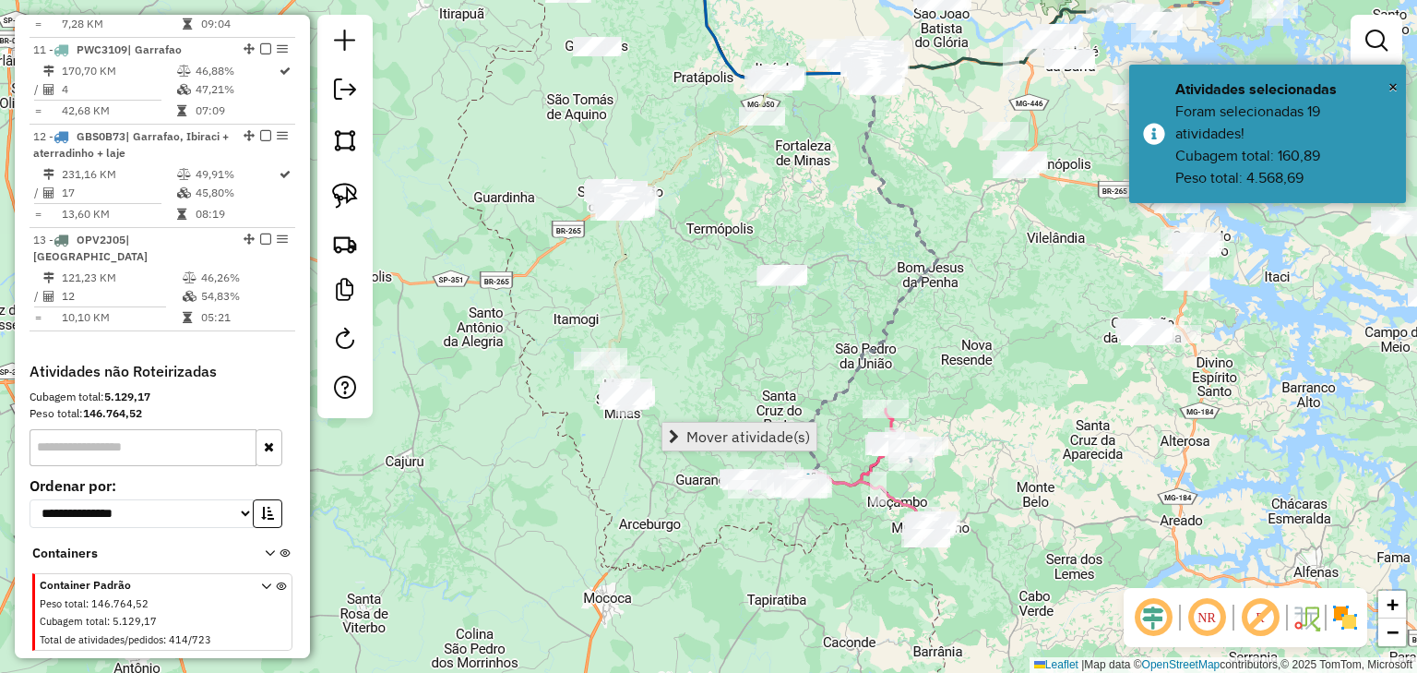
click at [690, 432] on span "Mover atividade(s)" at bounding box center [749, 436] width 124 height 15
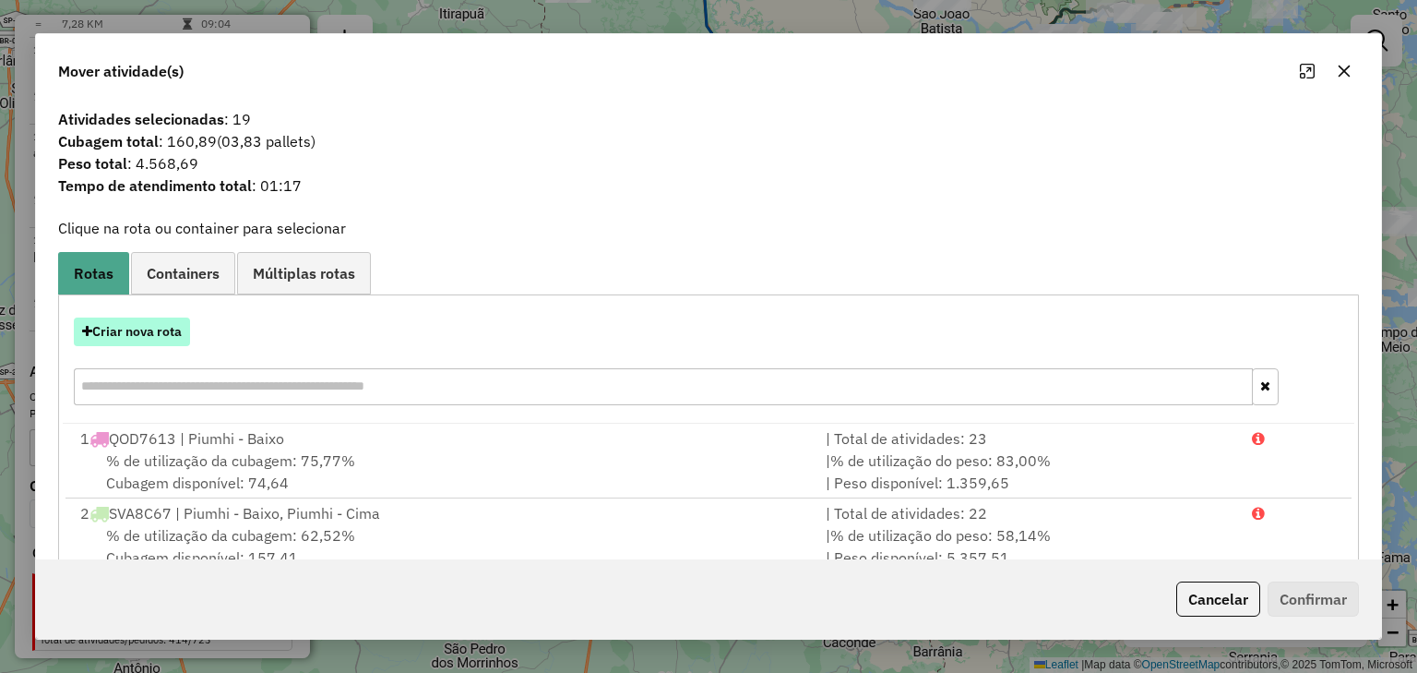
click at [149, 335] on button "Criar nova rota" at bounding box center [132, 331] width 116 height 29
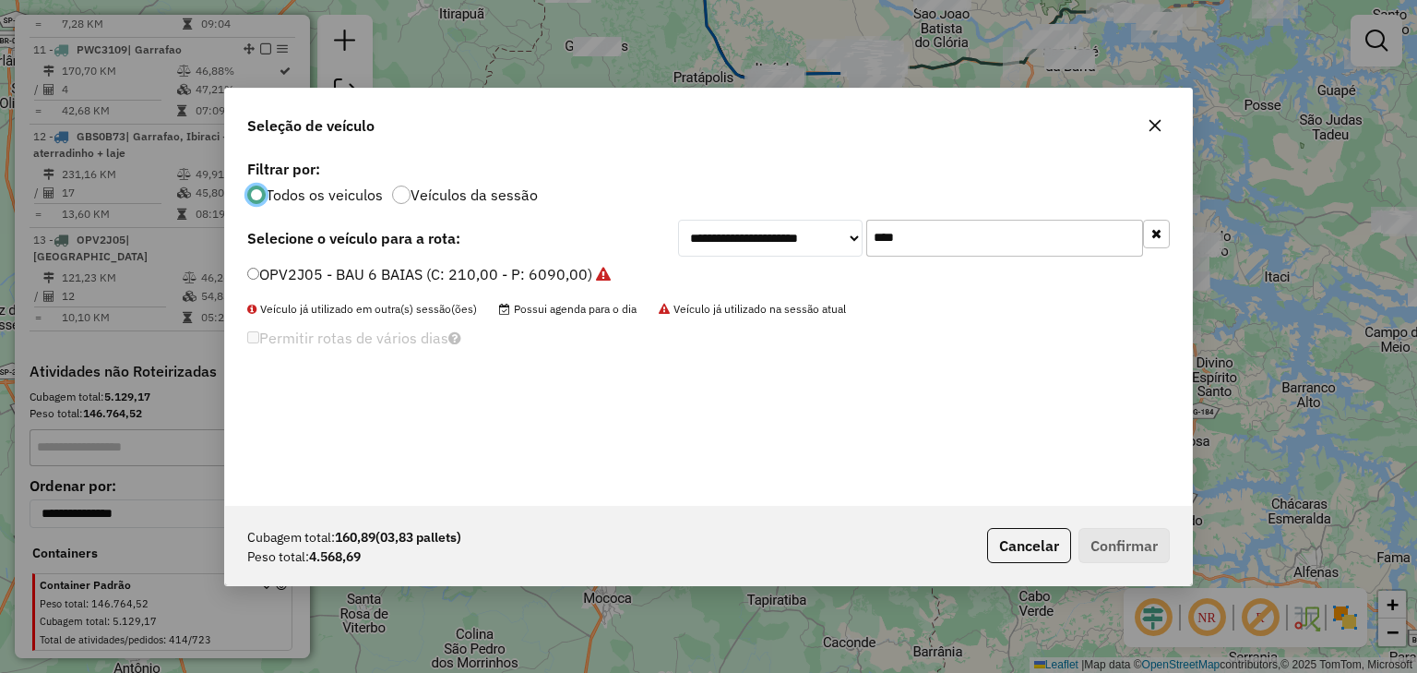
scroll to position [9, 6]
drag, startPoint x: 879, startPoint y: 239, endPoint x: 831, endPoint y: 239, distance: 47.1
click at [831, 239] on div "**********" at bounding box center [924, 238] width 492 height 37
type input "****"
click at [536, 269] on label "GBU3A14 - BAÚ 10 BAIAS (C: 308,00 - P: 8000,00)" at bounding box center [425, 274] width 357 height 22
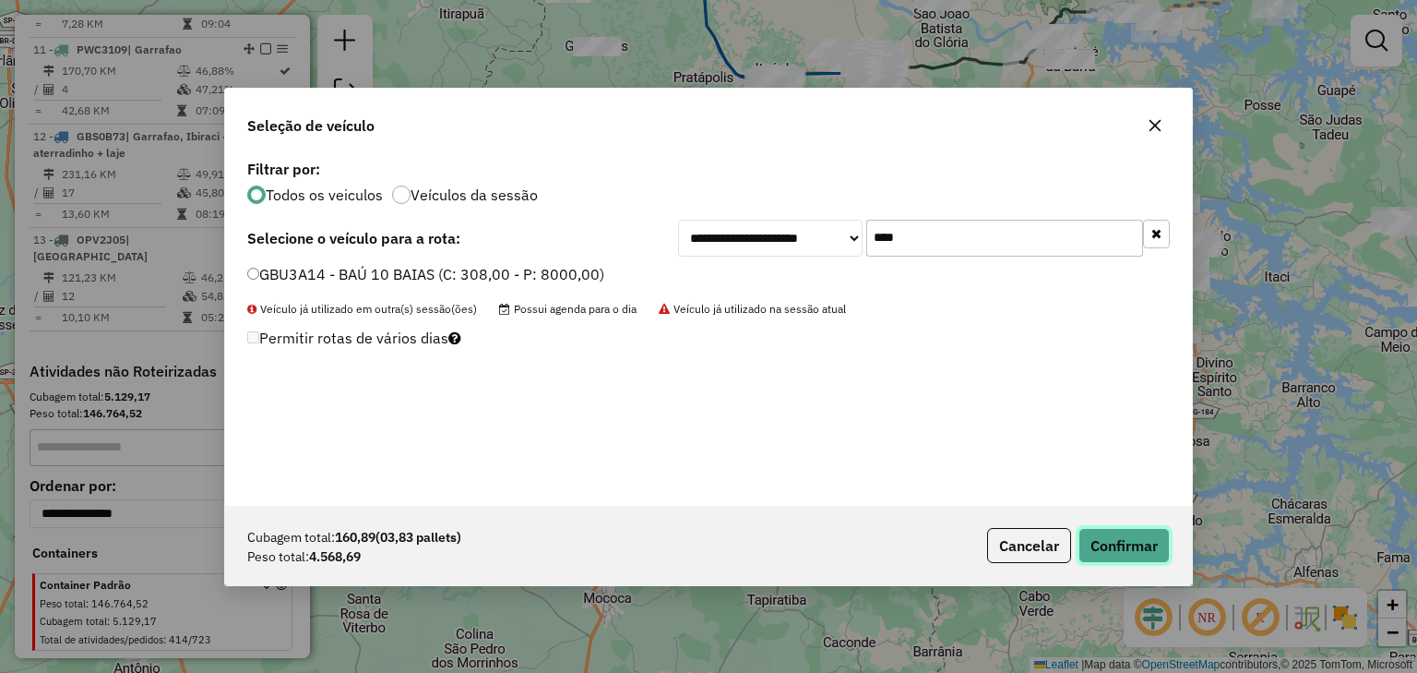
click at [1107, 540] on button "Confirmar" at bounding box center [1124, 545] width 91 height 35
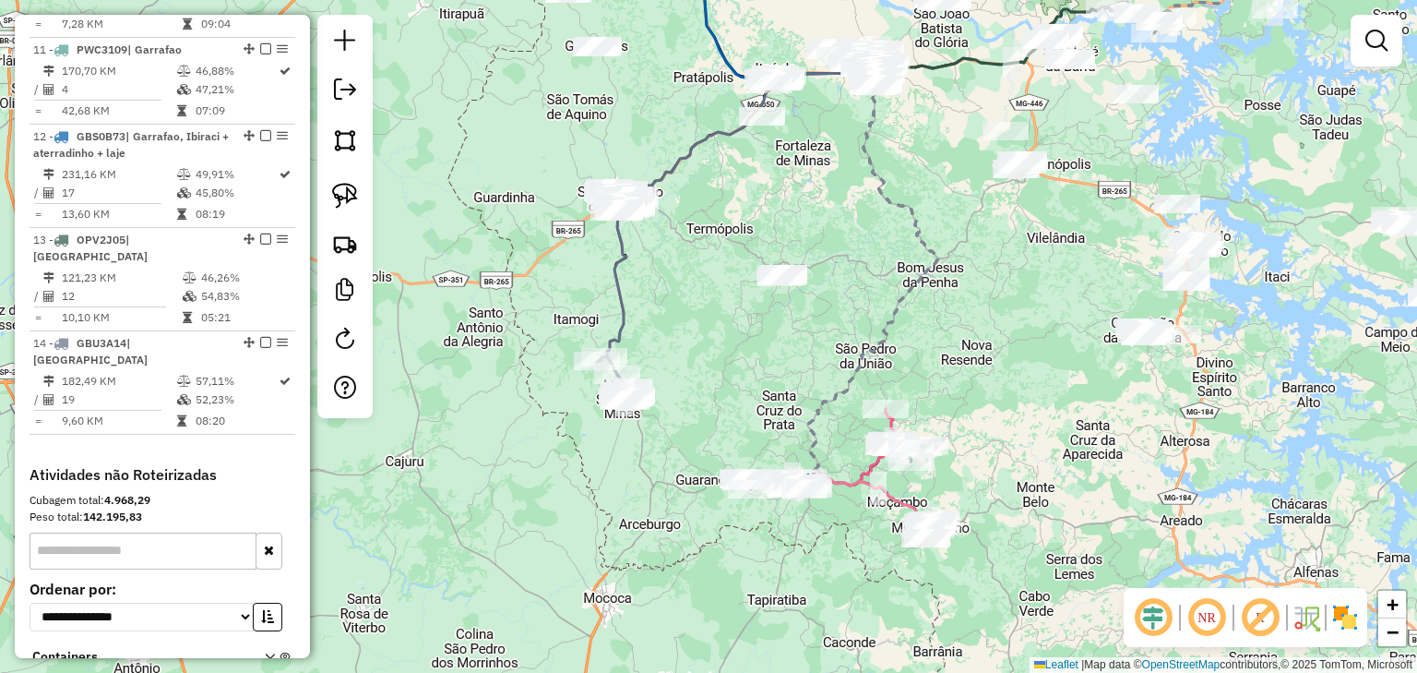
click at [624, 304] on icon at bounding box center [743, 222] width 272 height 306
select select "*********"
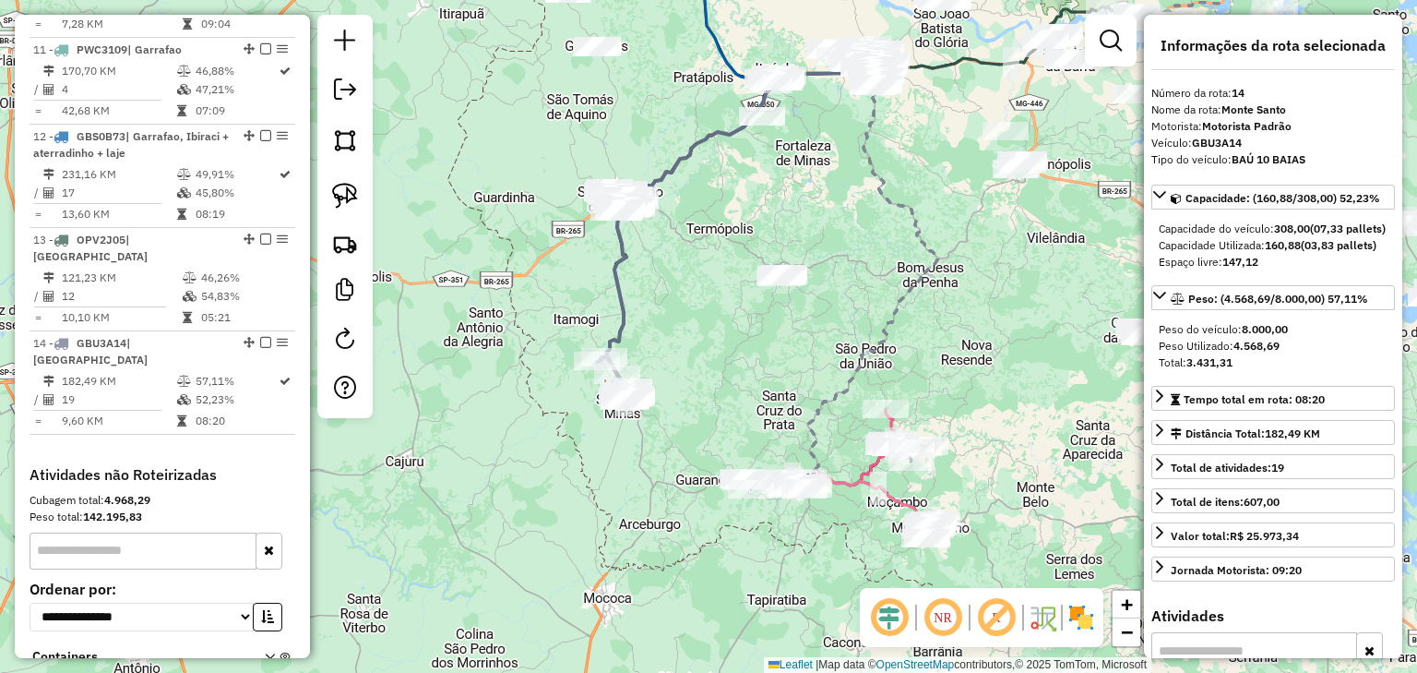
scroll to position [1679, 0]
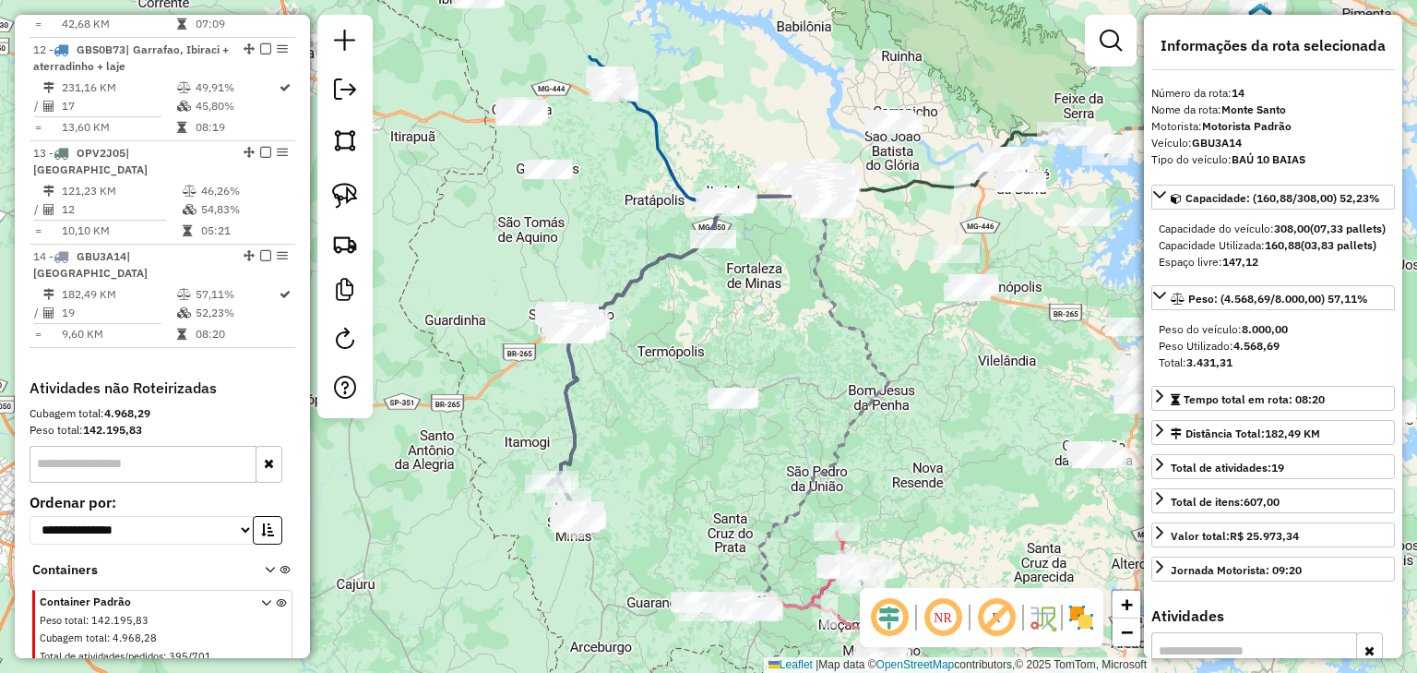
drag, startPoint x: 668, startPoint y: 287, endPoint x: 620, endPoint y: 425, distance: 145.6
click at [620, 425] on div "Janela de atendimento Grade de atendimento Capacidade Transportadoras Veículos …" at bounding box center [708, 336] width 1417 height 673
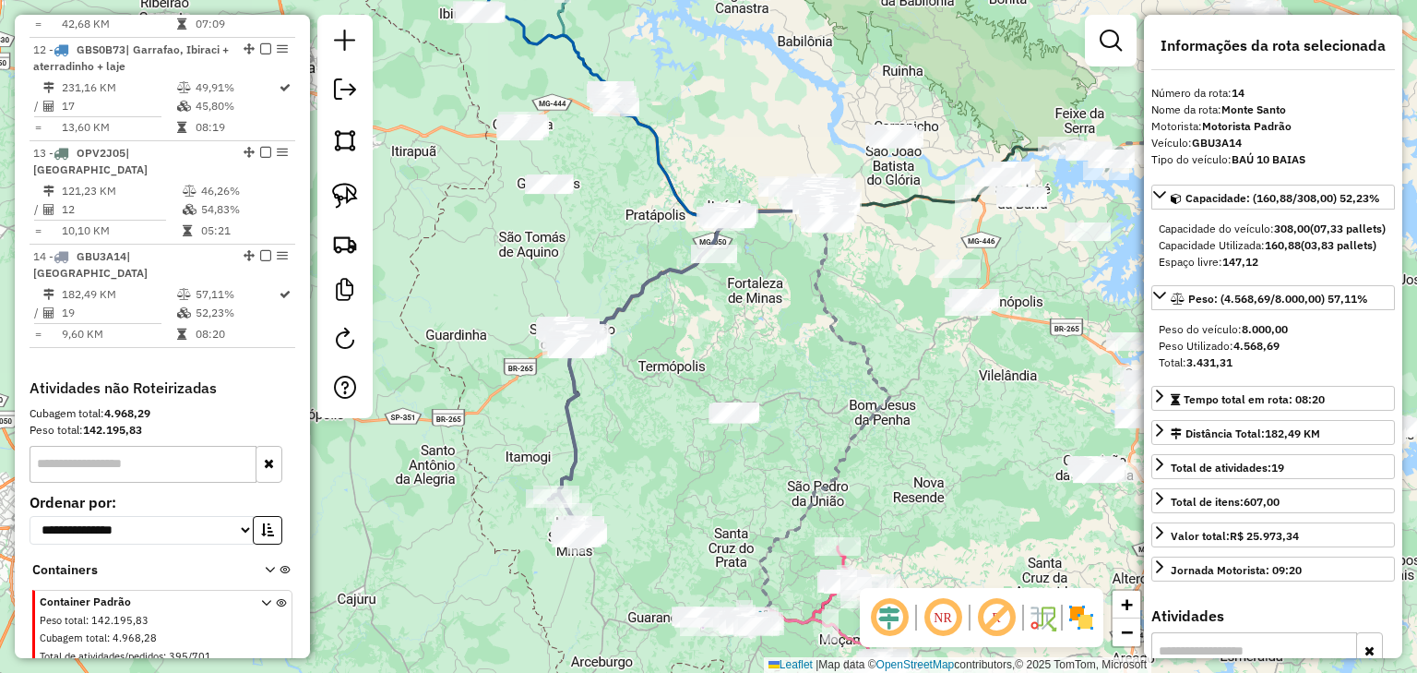
click at [703, 343] on div "Janela de atendimento Grade de atendimento Capacidade Transportadoras Veículos …" at bounding box center [708, 336] width 1417 height 673
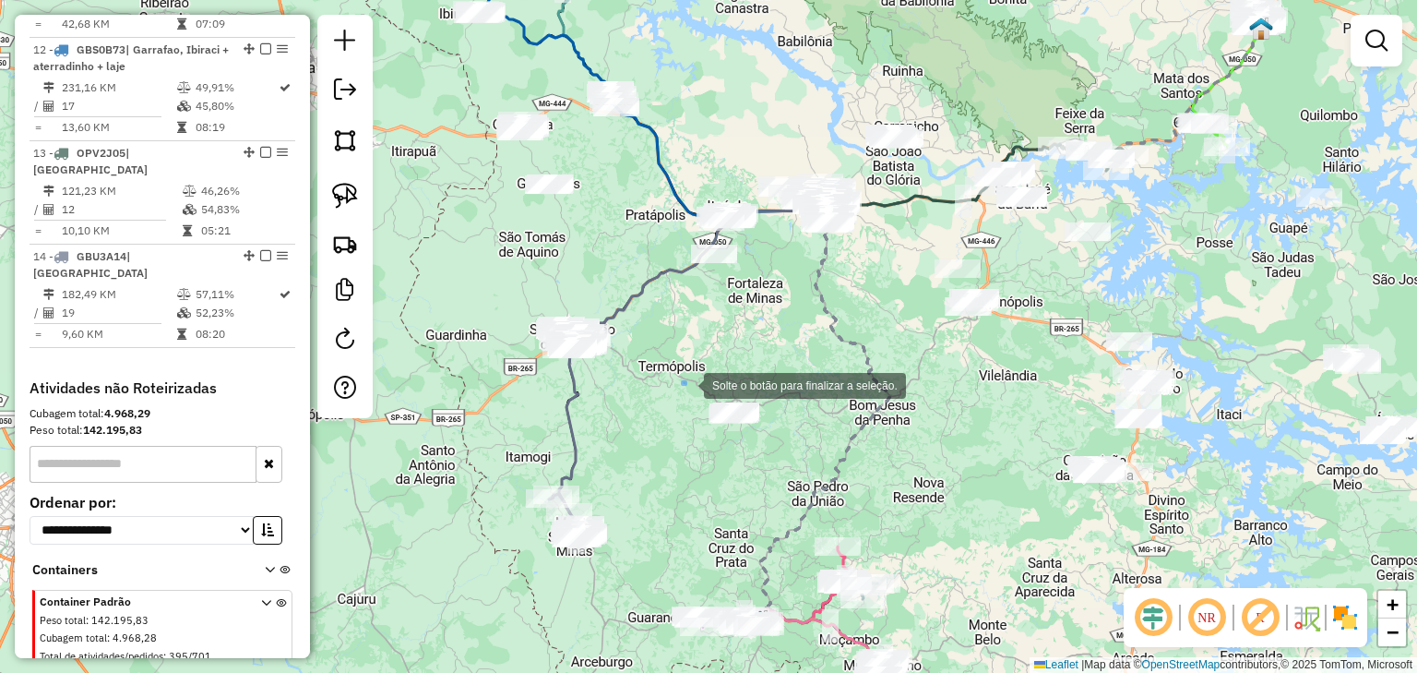
drag, startPoint x: 686, startPoint y: 384, endPoint x: 798, endPoint y: 452, distance: 131.7
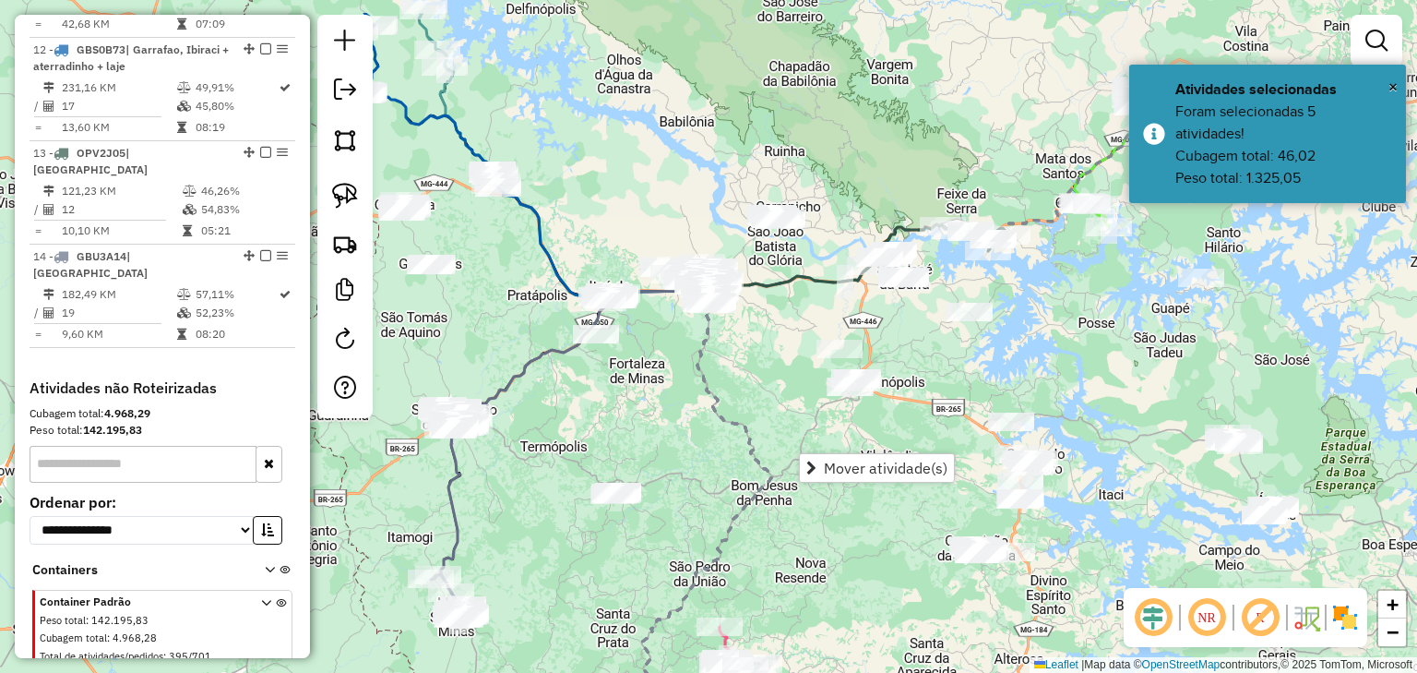
drag, startPoint x: 823, startPoint y: 321, endPoint x: 635, endPoint y: 476, distance: 243.9
click at [639, 476] on icon at bounding box center [706, 497] width 134 height 409
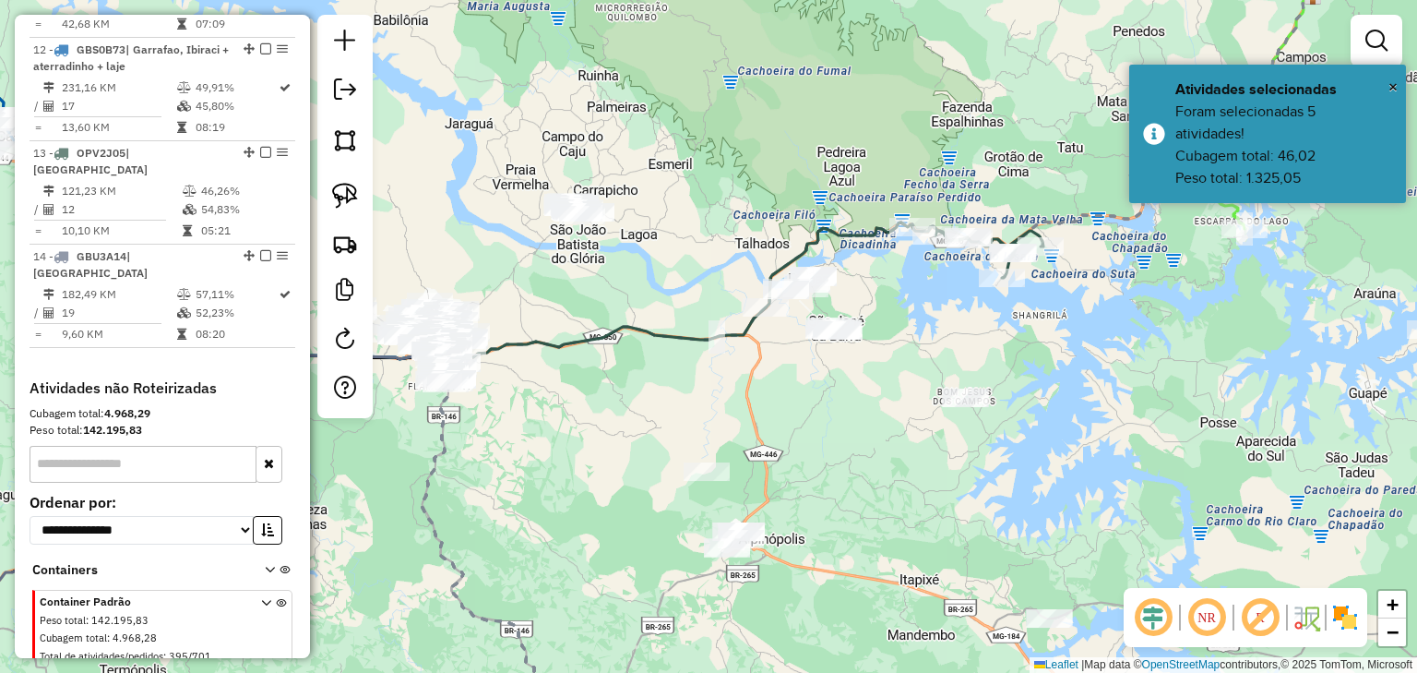
drag, startPoint x: 820, startPoint y: 384, endPoint x: 759, endPoint y: 353, distance: 68.5
click at [759, 353] on div "Janela de atendimento Grade de atendimento Capacidade Transportadoras Veículos …" at bounding box center [708, 336] width 1417 height 673
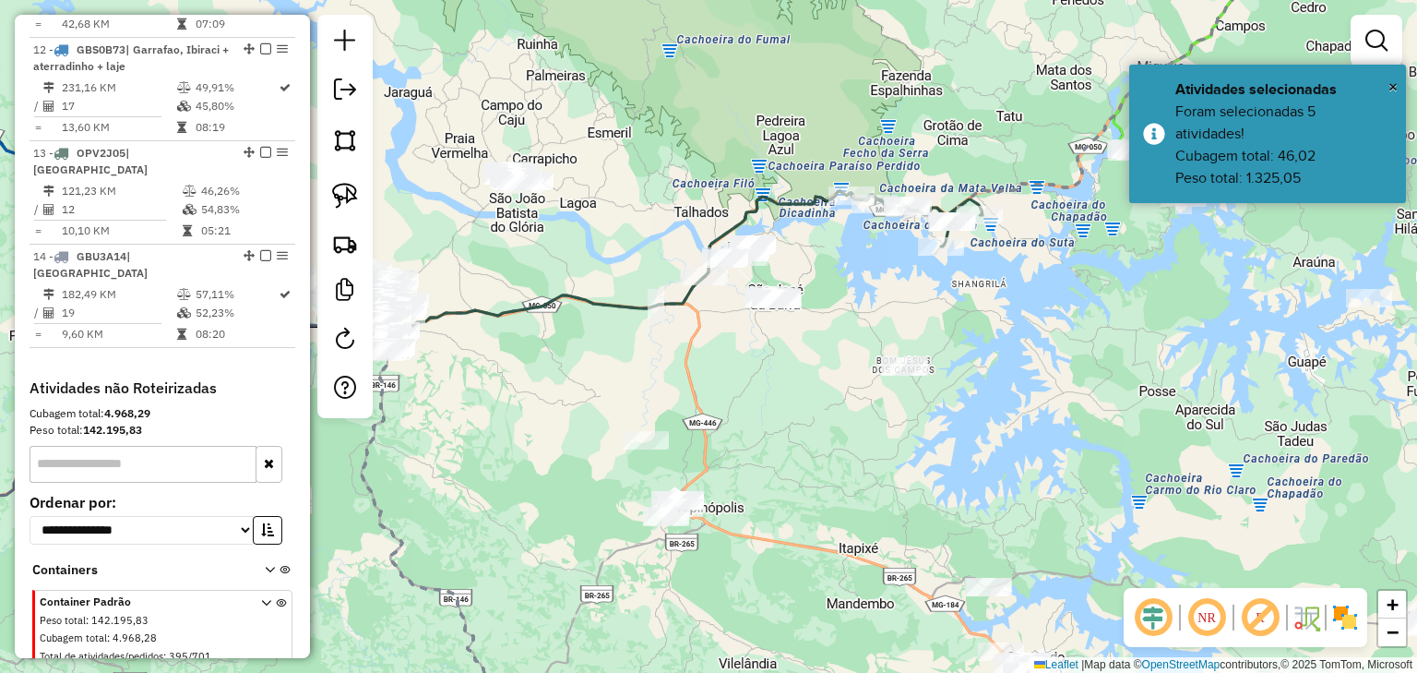
click at [759, 353] on div "Janela de atendimento Grade de atendimento Capacidade Transportadoras Veículos …" at bounding box center [708, 336] width 1417 height 673
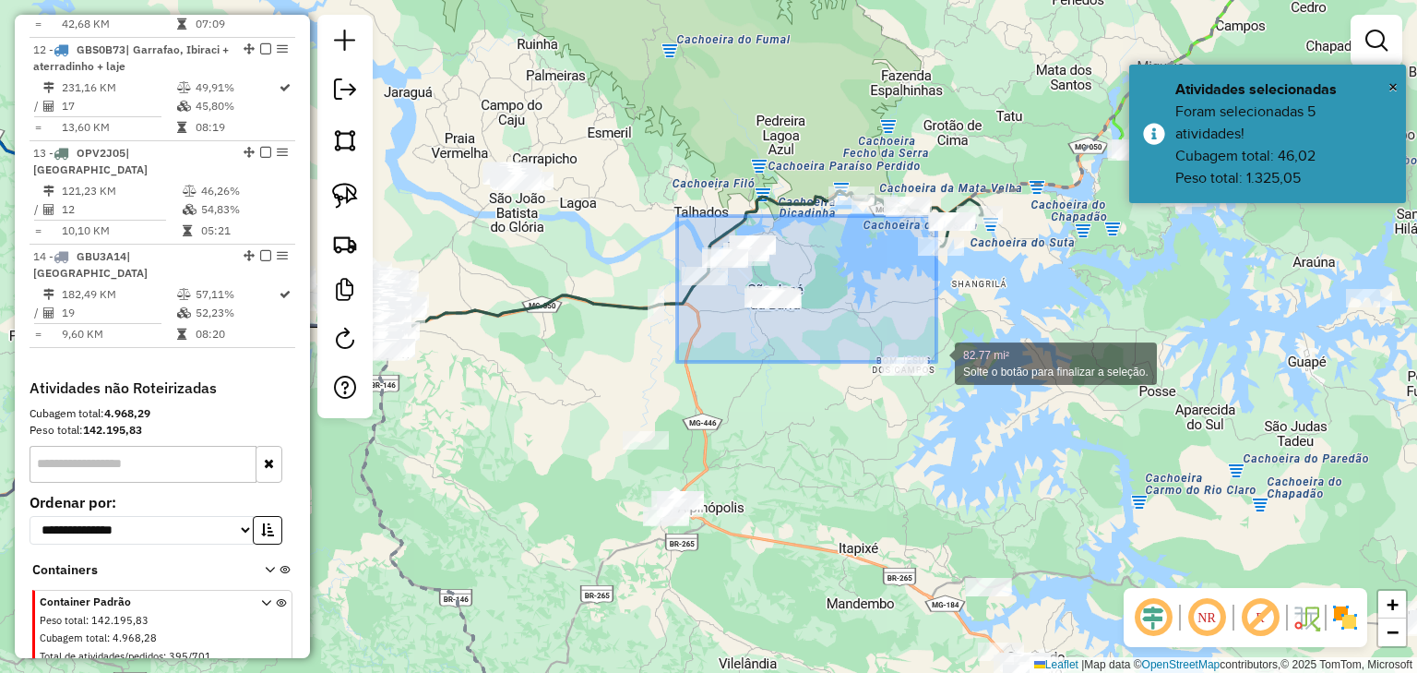
drag, startPoint x: 677, startPoint y: 216, endPoint x: 969, endPoint y: 396, distance: 342.7
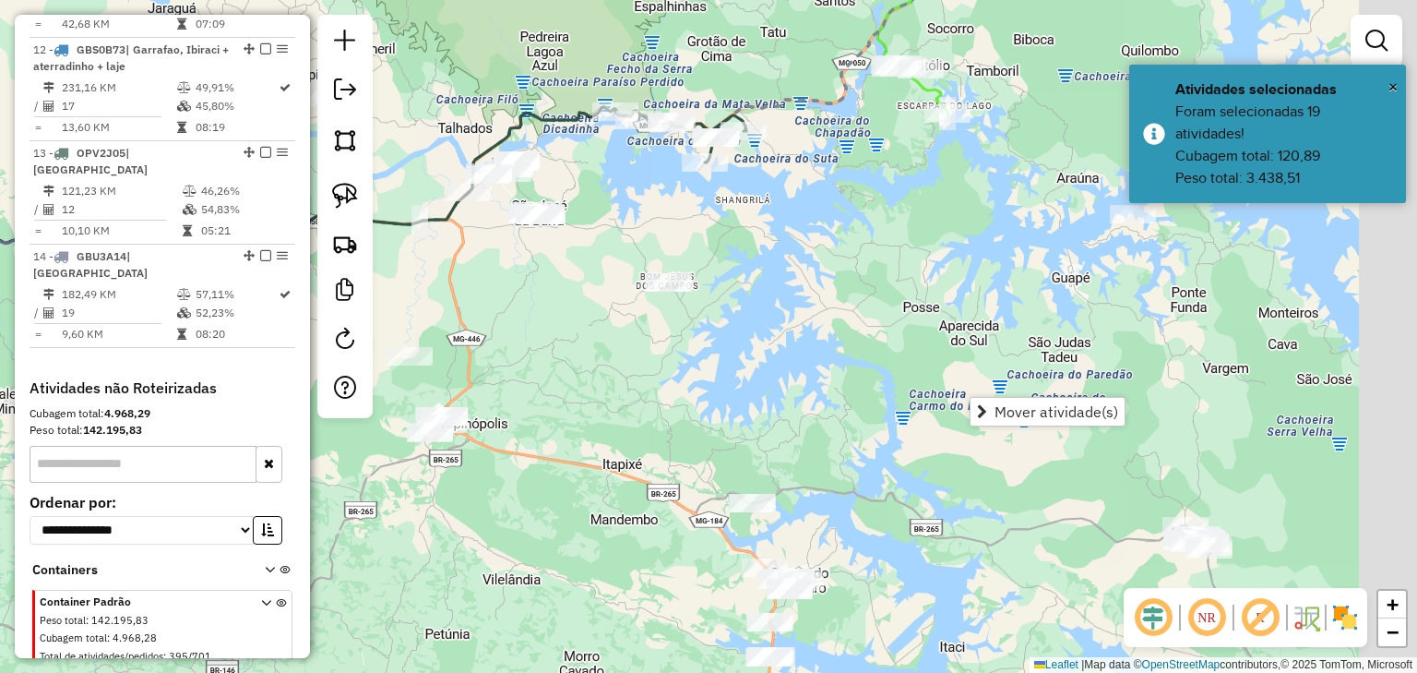
drag, startPoint x: 961, startPoint y: 391, endPoint x: 695, endPoint y: 298, distance: 281.6
click at [695, 298] on div "Janela de atendimento Grade de atendimento Capacidade Transportadoras Veículos …" at bounding box center [708, 336] width 1417 height 673
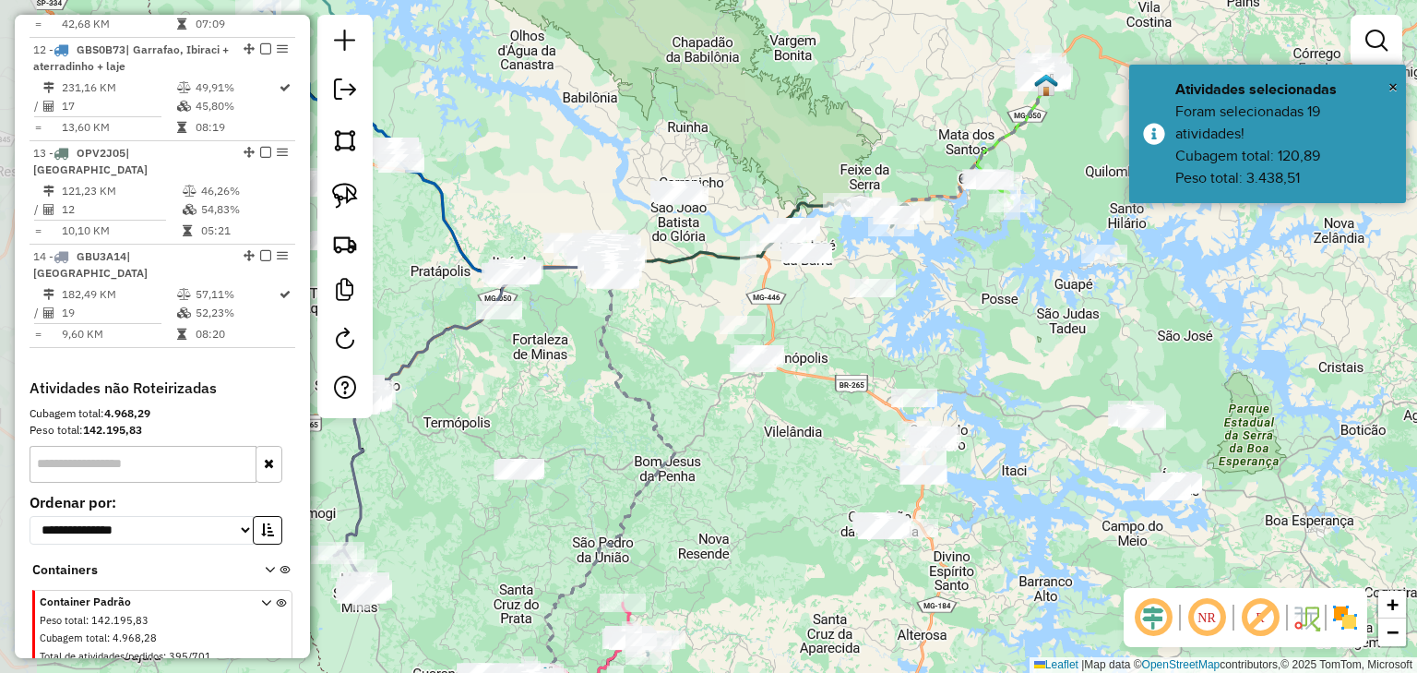
drag, startPoint x: 701, startPoint y: 320, endPoint x: 907, endPoint y: 323, distance: 205.8
click at [907, 323] on div "Janela de atendimento Grade de atendimento Capacidade Transportadoras Veículos …" at bounding box center [708, 336] width 1417 height 673
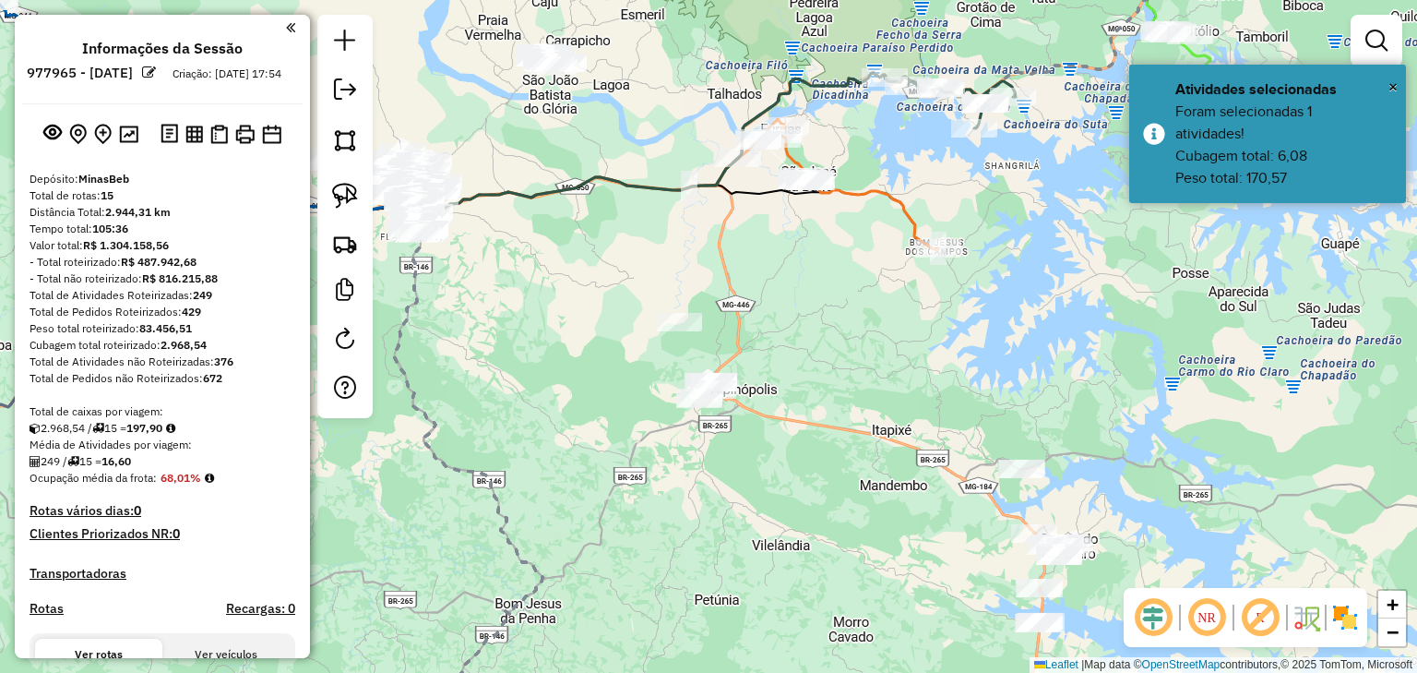
scroll to position [1764, 0]
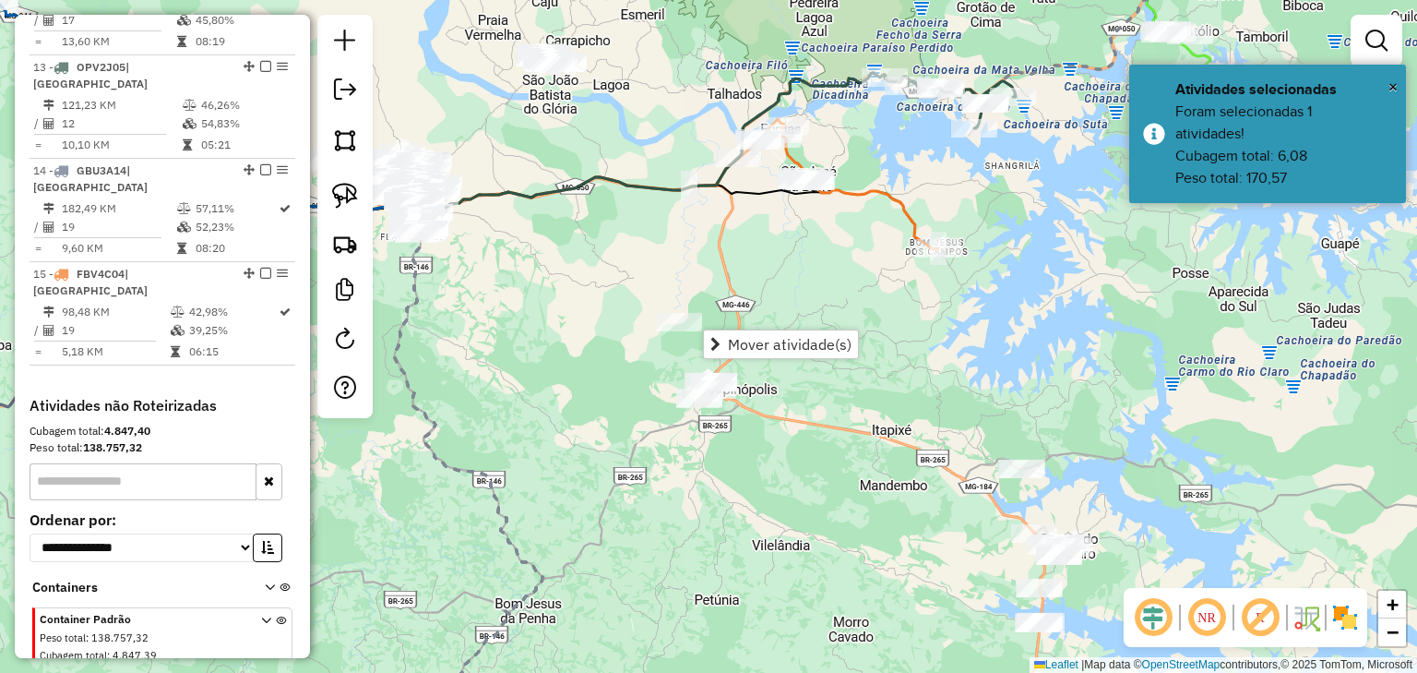
click at [747, 343] on span "Mover atividade(s)" at bounding box center [790, 344] width 124 height 15
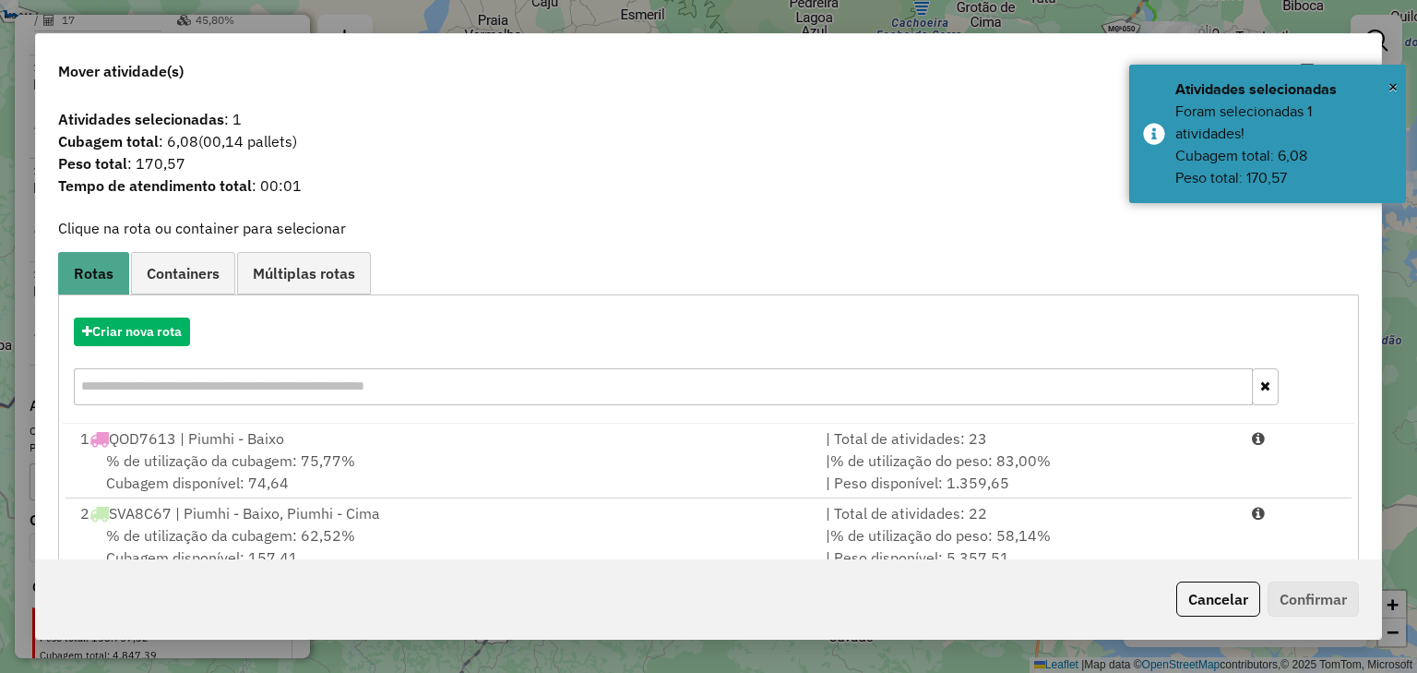
click at [251, 392] on input "text" at bounding box center [663, 386] width 1178 height 37
type input "*"
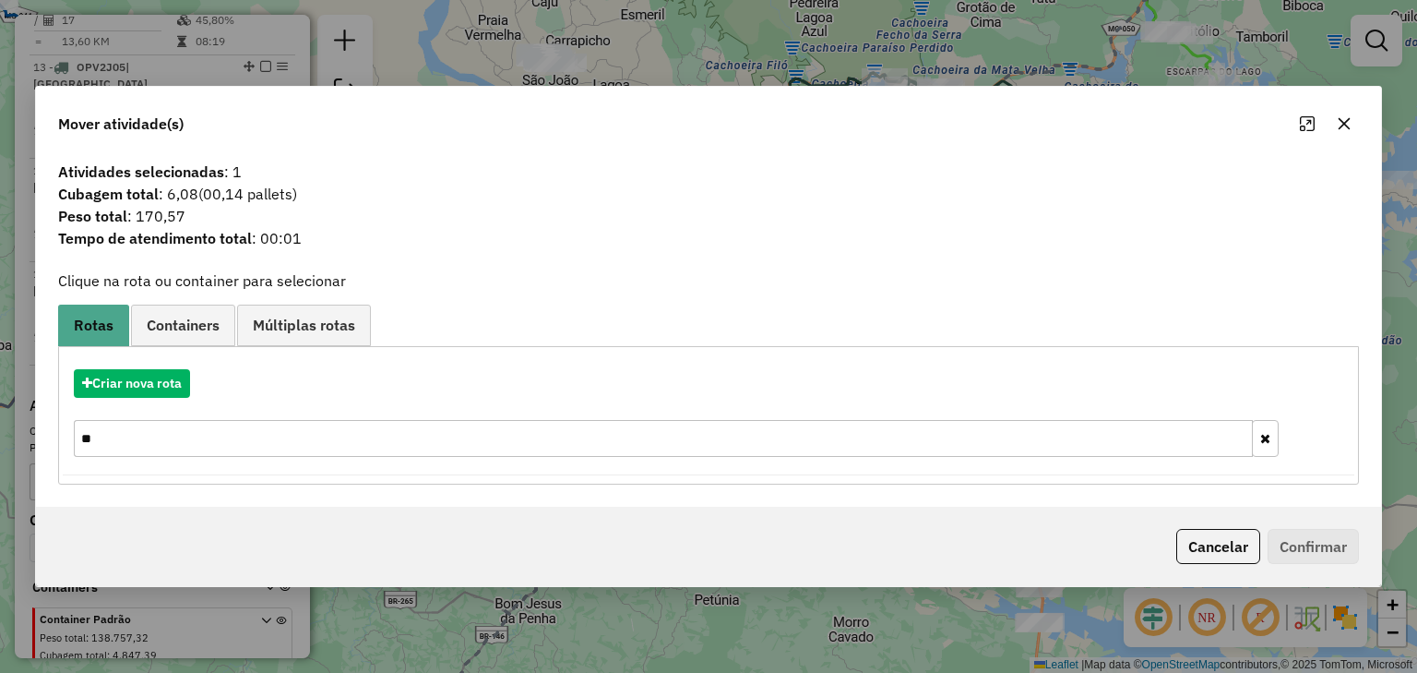
type input "*"
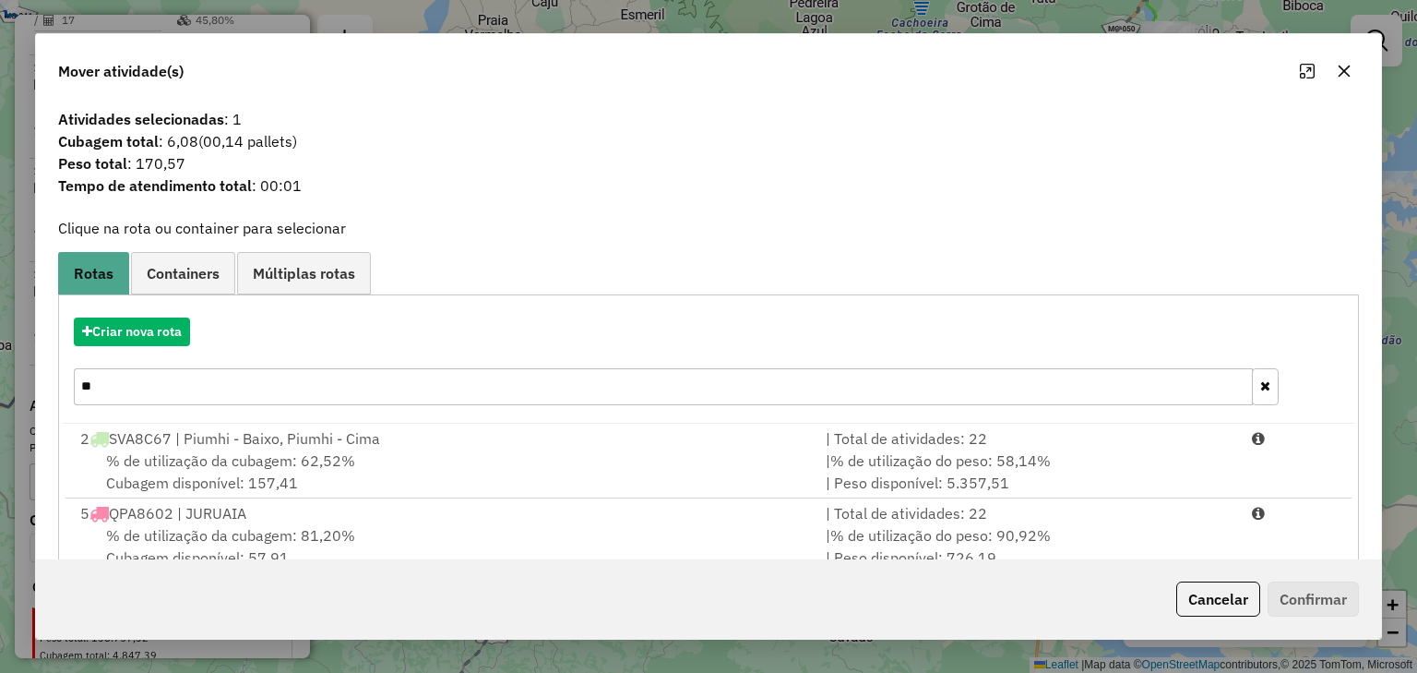
type input "*"
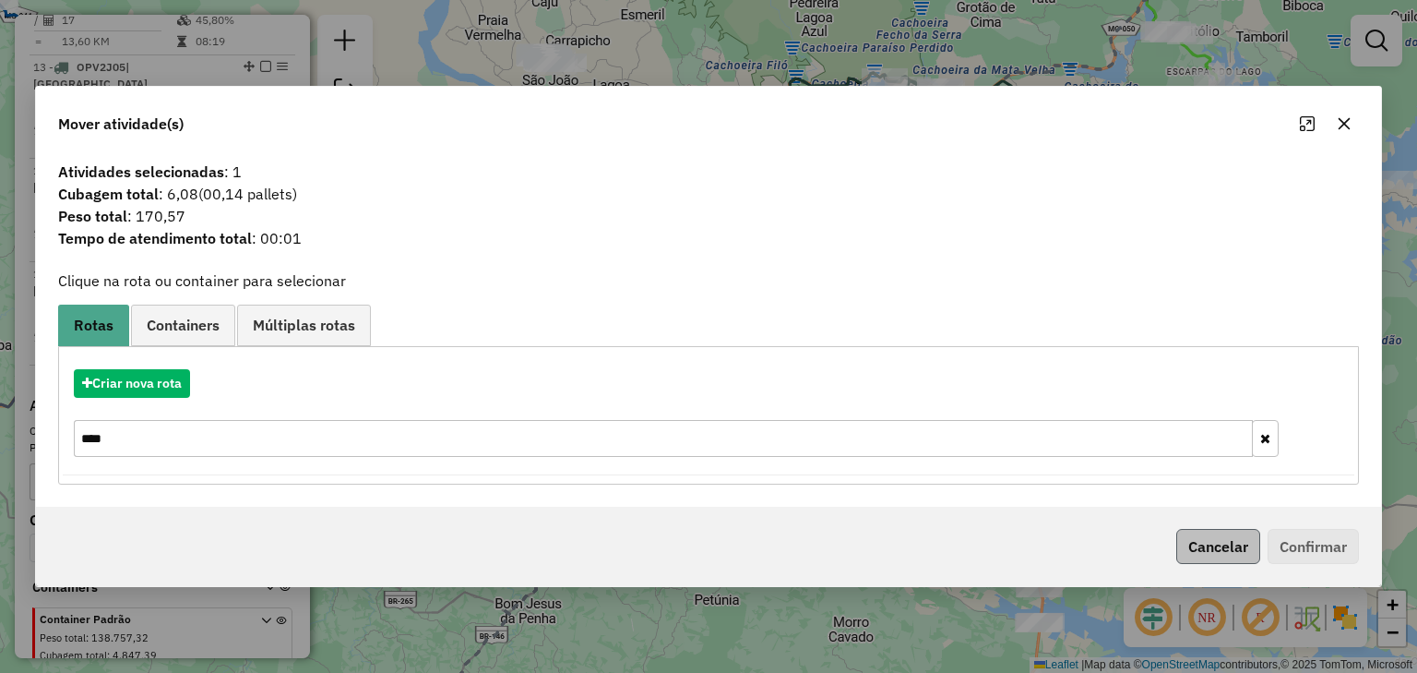
type input "****"
click at [1207, 548] on button "Cancelar" at bounding box center [1219, 546] width 84 height 35
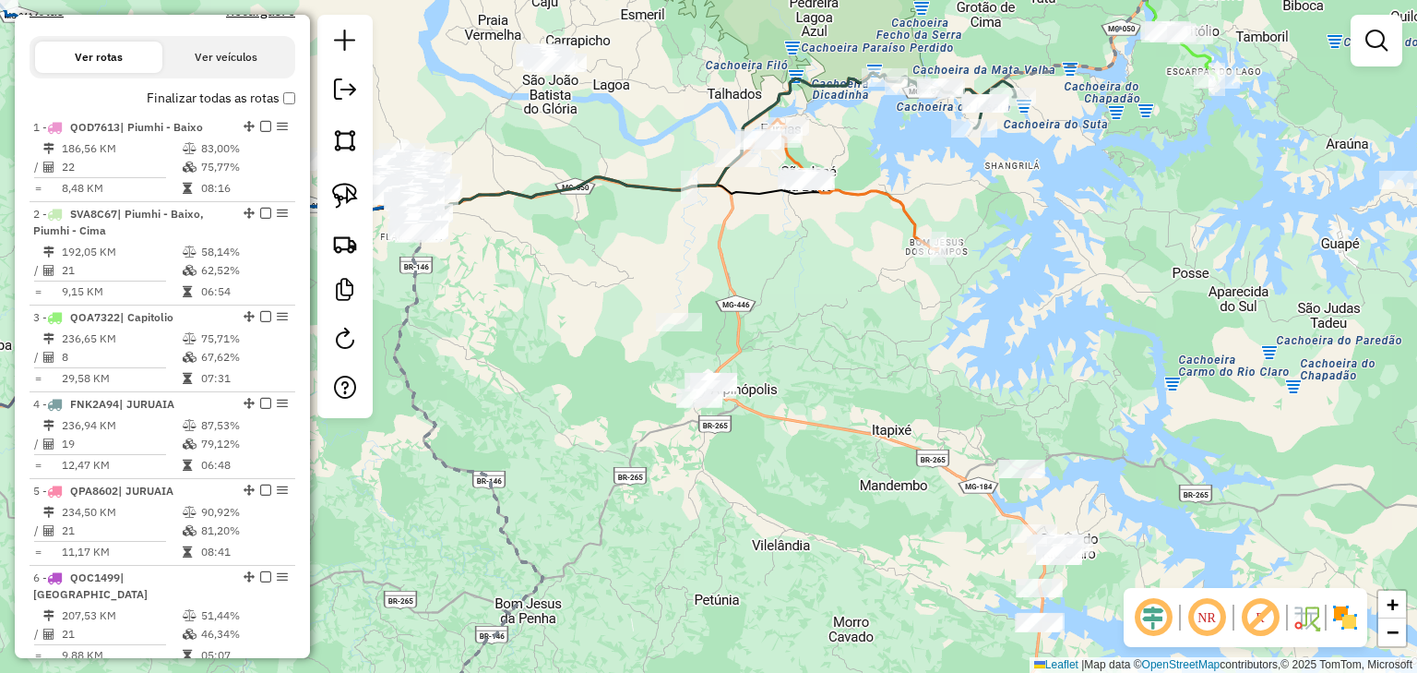
scroll to position [586, 0]
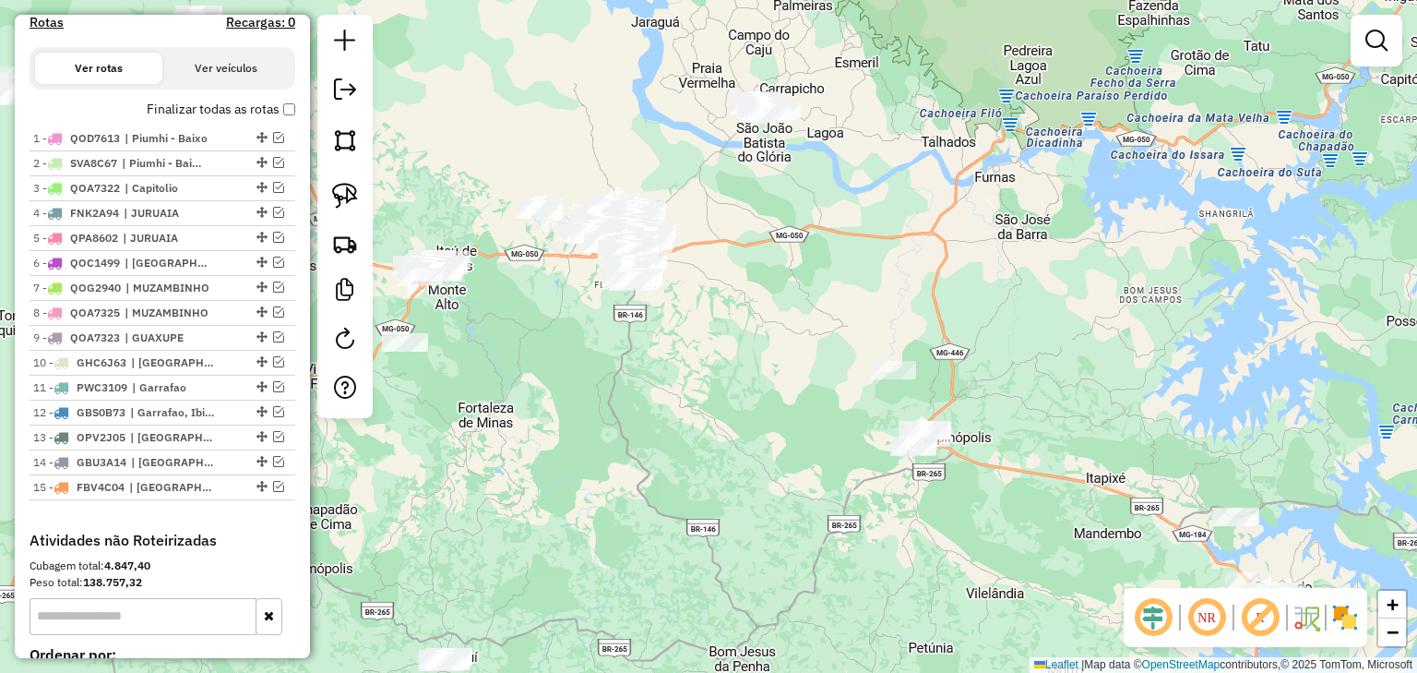
drag, startPoint x: 631, startPoint y: 242, endPoint x: 812, endPoint y: 286, distance: 186.2
click at [812, 286] on div "Janela de atendimento Grade de atendimento Capacidade Transportadoras Veículos …" at bounding box center [708, 336] width 1417 height 673
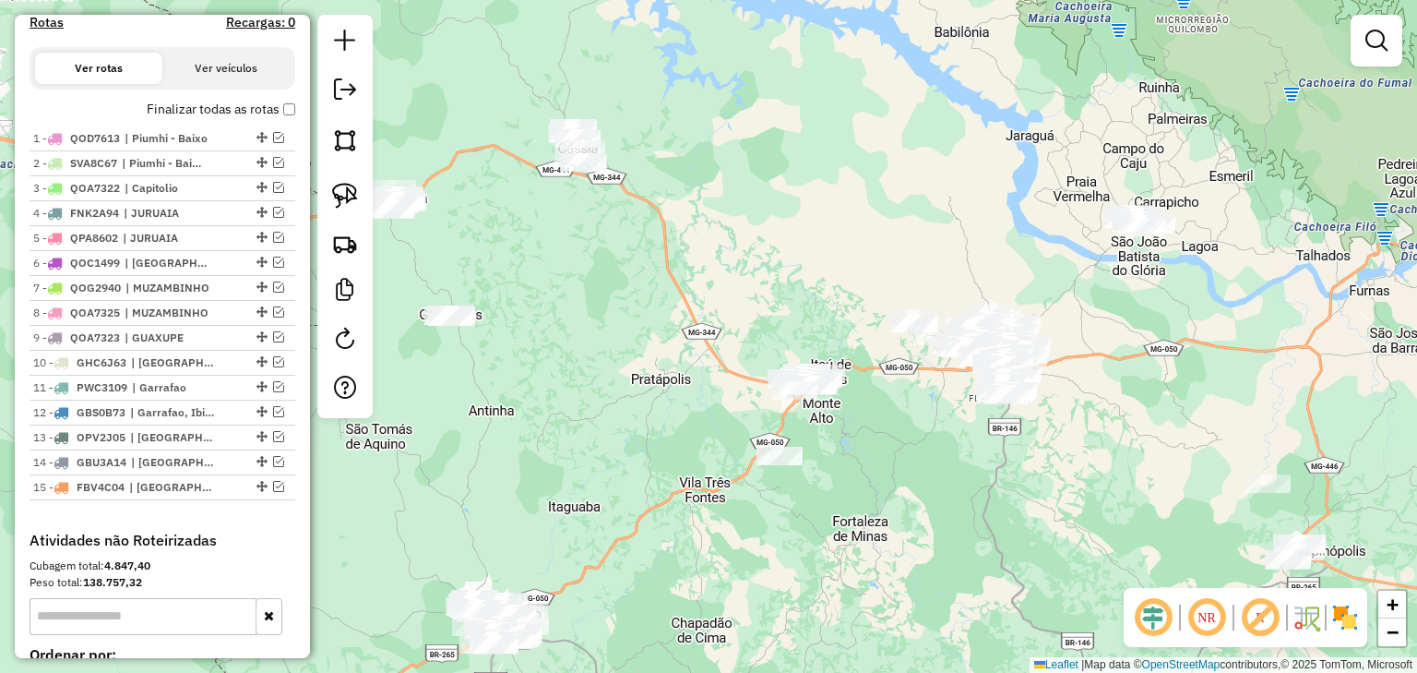
drag, startPoint x: 479, startPoint y: 144, endPoint x: 760, endPoint y: 234, distance: 295.6
click at [760, 234] on div "Janela de atendimento Grade de atendimento Capacidade Transportadoras Veículos …" at bounding box center [708, 336] width 1417 height 673
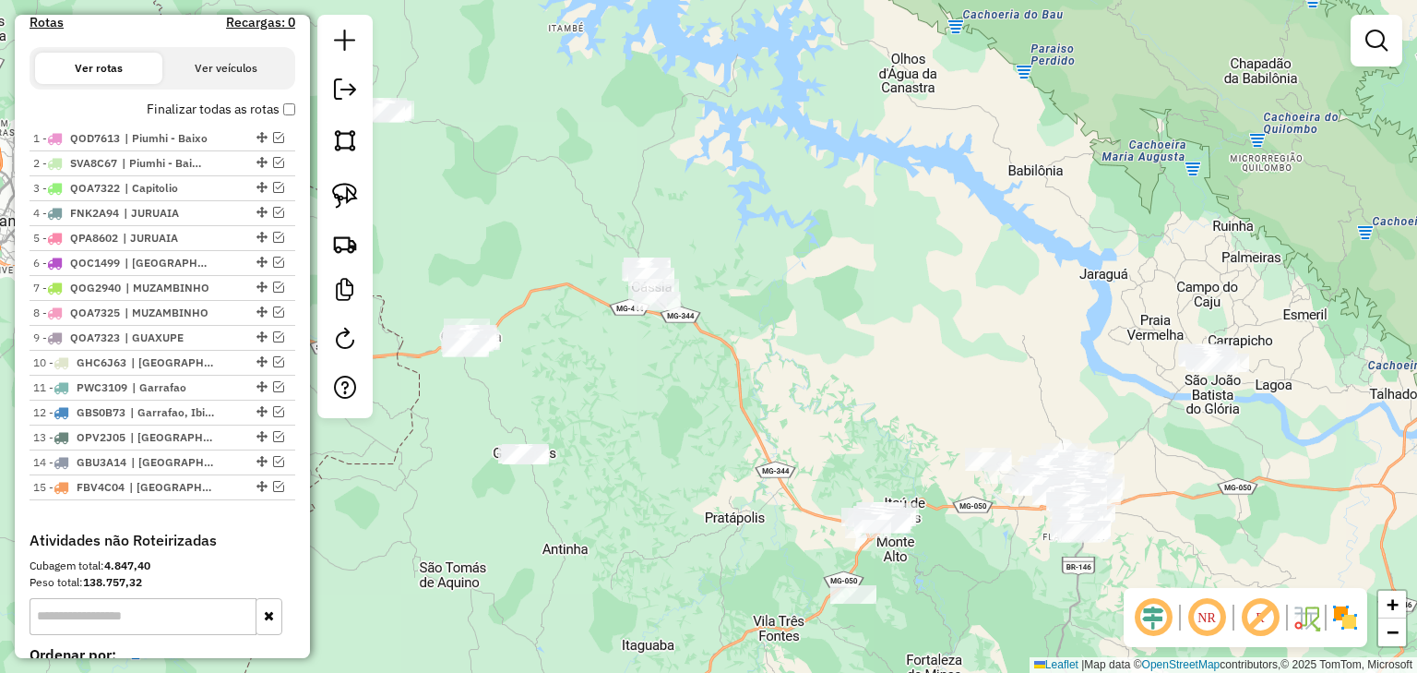
drag, startPoint x: 731, startPoint y: 187, endPoint x: 805, endPoint y: 326, distance: 156.9
click at [805, 326] on div "Janela de atendimento Grade de atendimento Capacidade Transportadoras Veículos …" at bounding box center [708, 336] width 1417 height 673
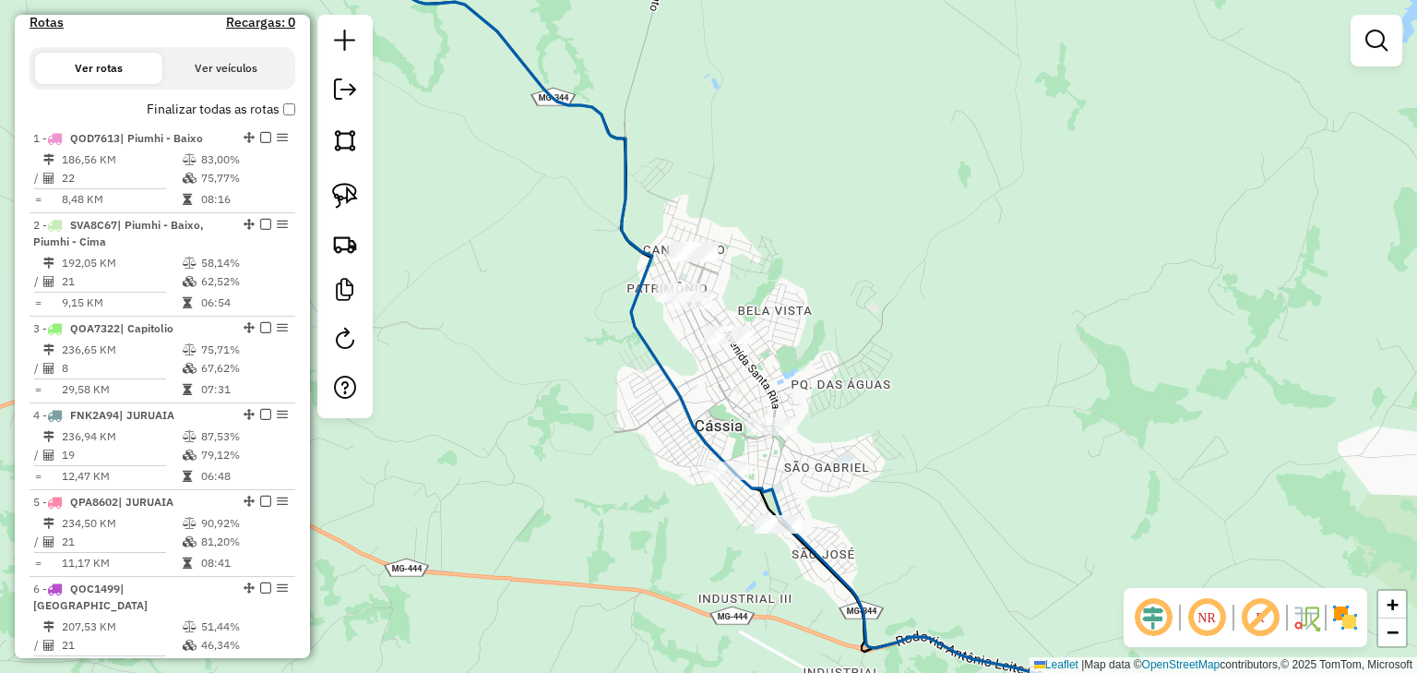
drag, startPoint x: 520, startPoint y: 222, endPoint x: 466, endPoint y: 201, distance: 58.4
click at [466, 201] on div "Janela de atendimento Grade de atendimento Capacidade Transportadoras Veículos …" at bounding box center [708, 336] width 1417 height 673
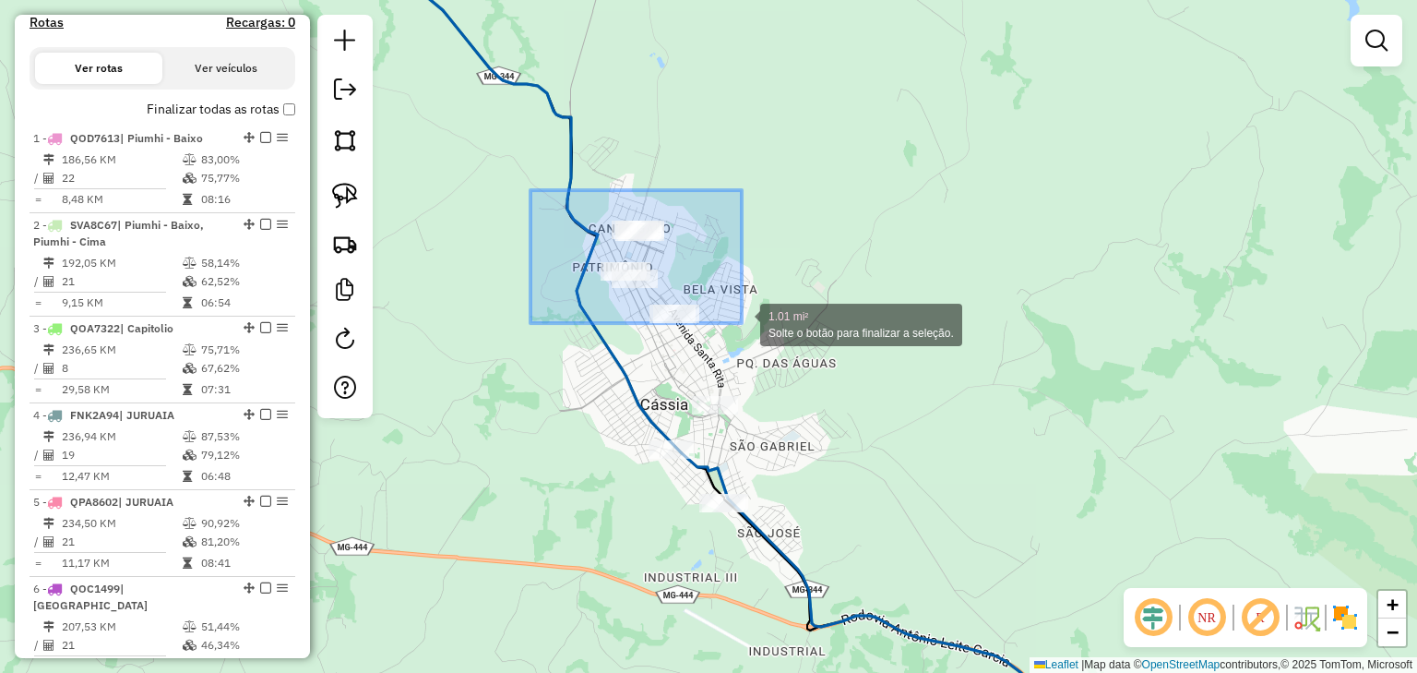
drag, startPoint x: 546, startPoint y: 194, endPoint x: 742, endPoint y: 325, distance: 235.5
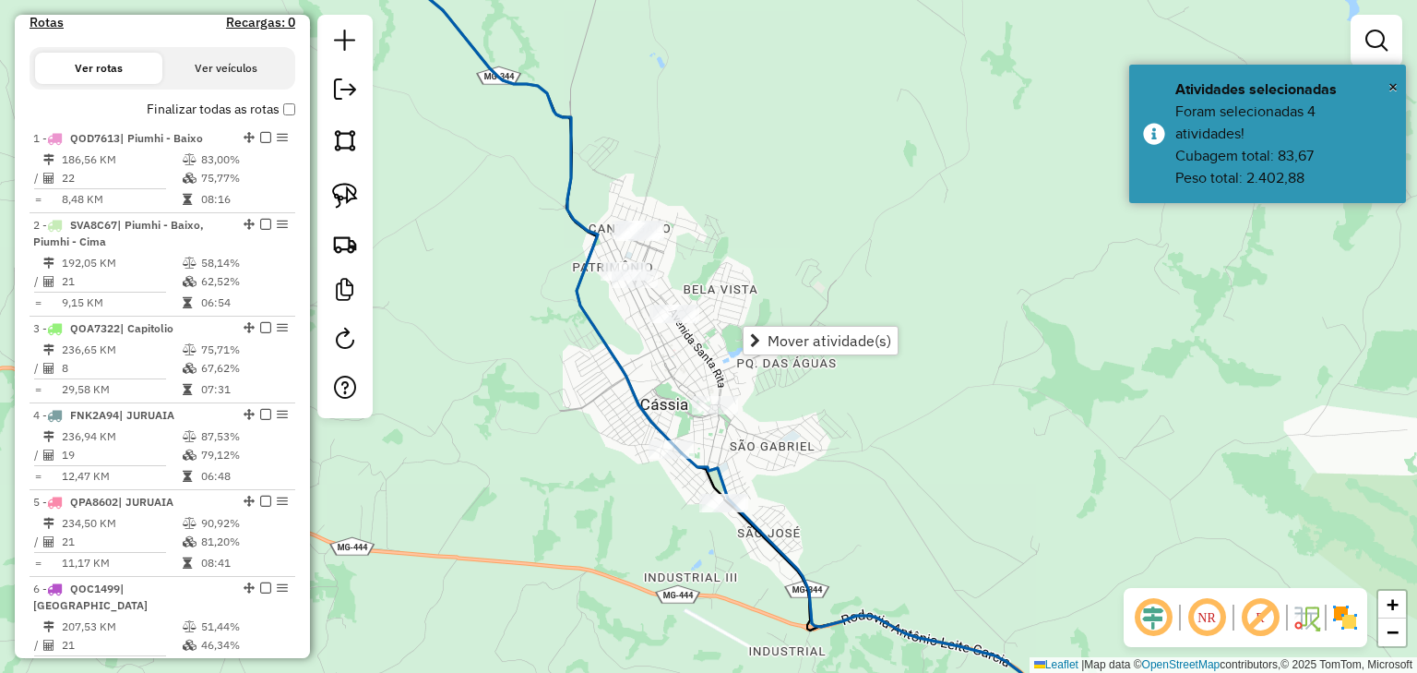
click at [577, 210] on icon at bounding box center [691, 336] width 748 height 807
select select "*********"
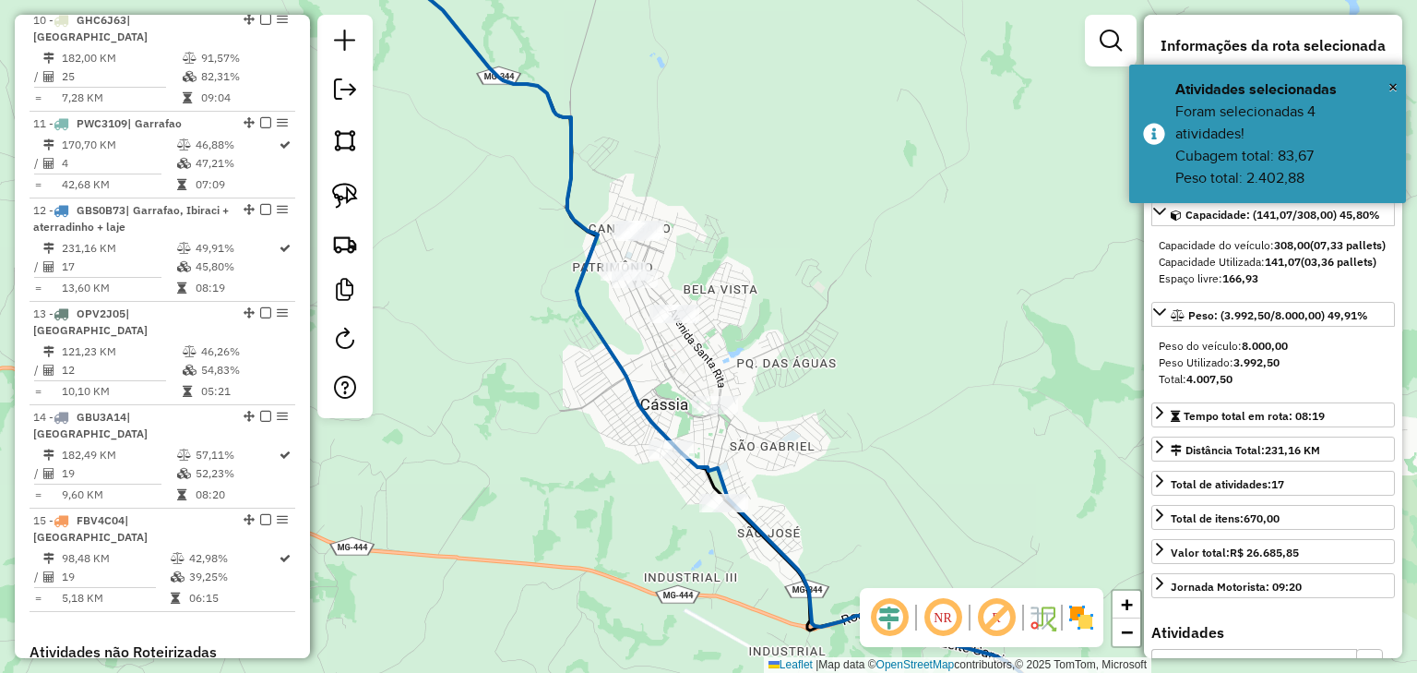
scroll to position [1683, 0]
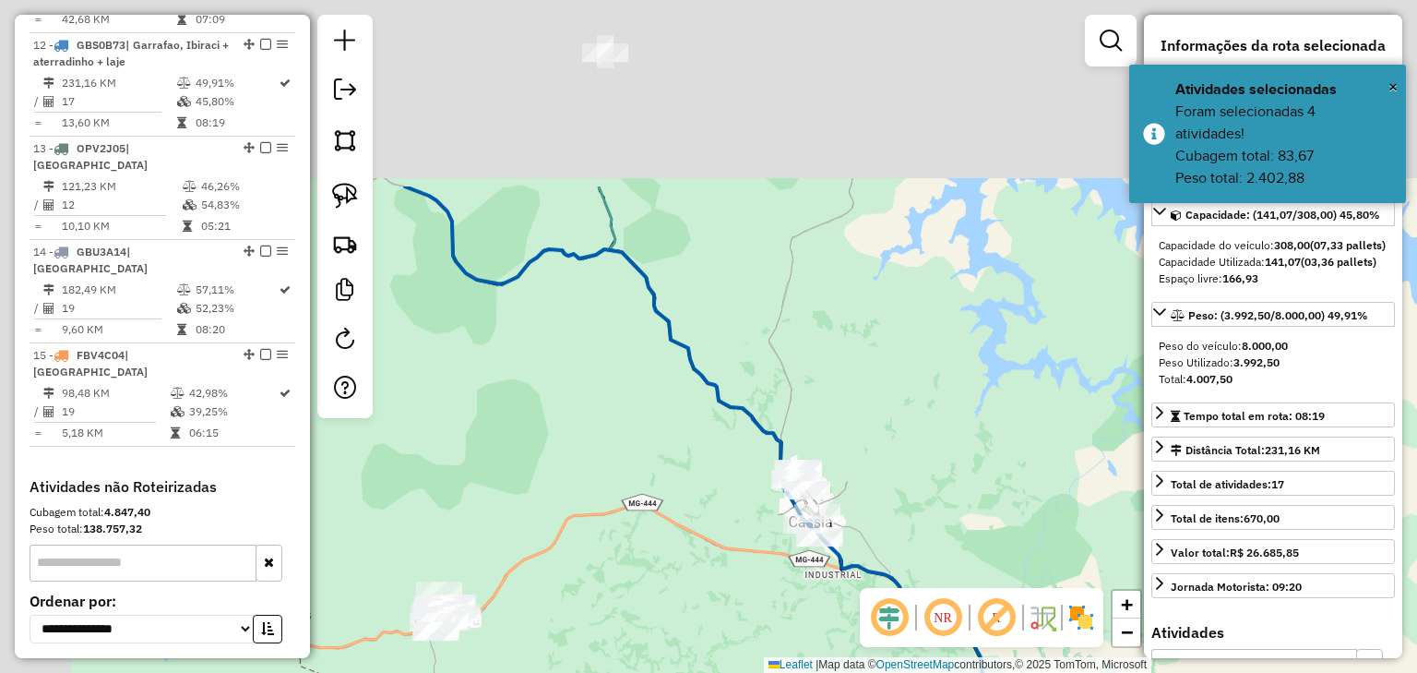
drag, startPoint x: 574, startPoint y: 282, endPoint x: 743, endPoint y: 487, distance: 265.5
click at [747, 494] on div "Janela de atendimento Grade de atendimento Capacidade Transportadoras Veículos …" at bounding box center [708, 336] width 1417 height 673
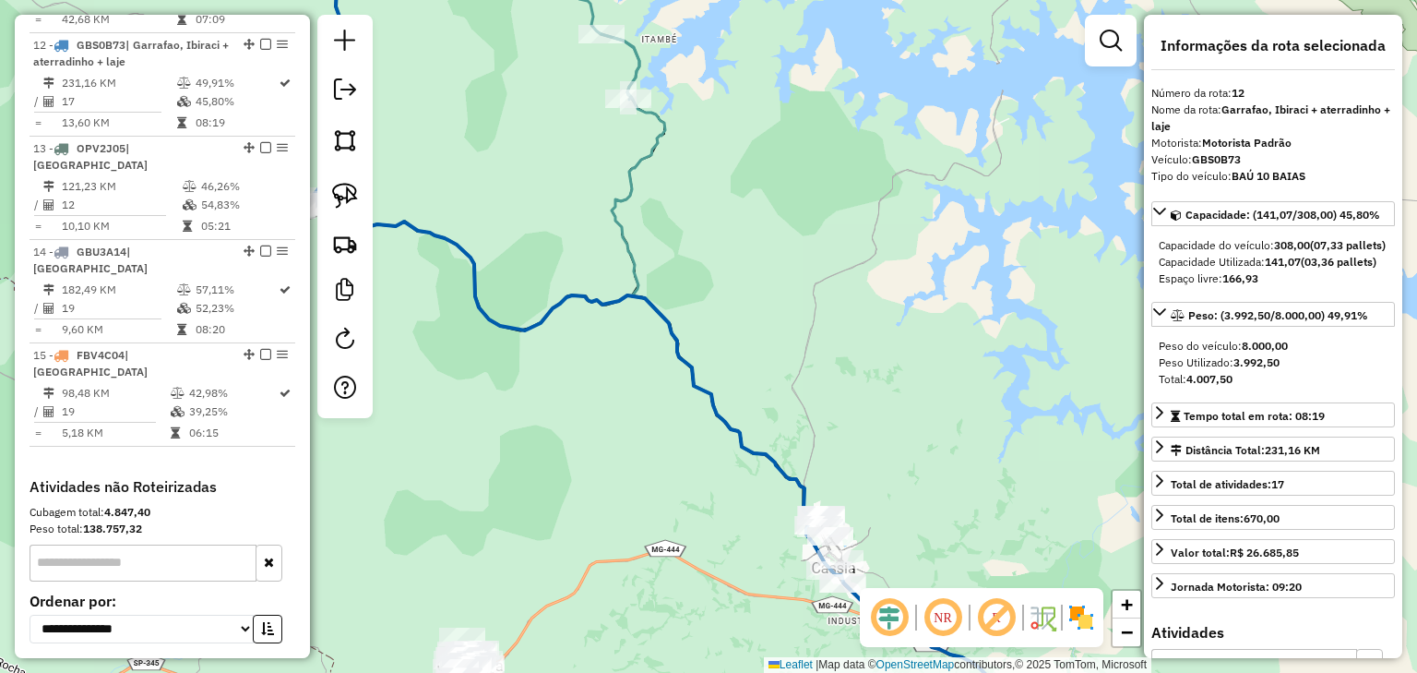
click at [629, 191] on icon at bounding box center [804, 387] width 405 height 706
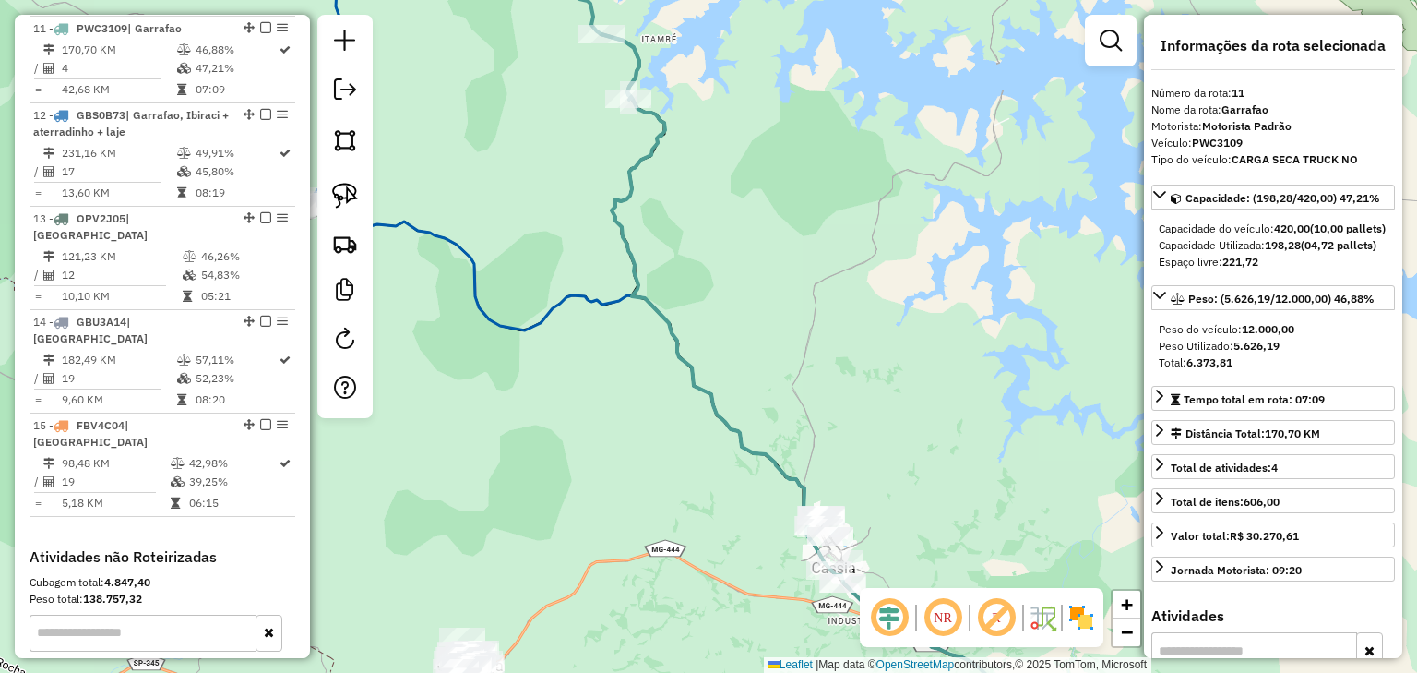
scroll to position [1597, 0]
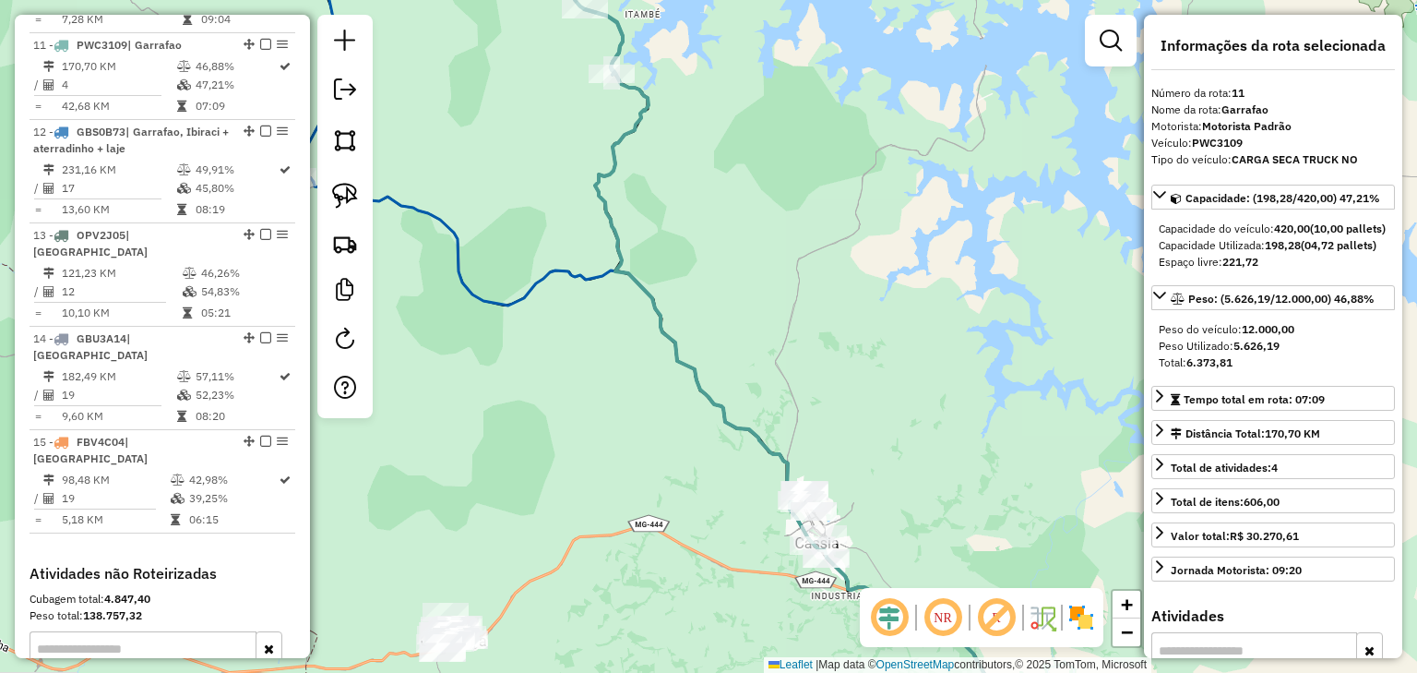
drag, startPoint x: 829, startPoint y: 445, endPoint x: 700, endPoint y: 246, distance: 236.3
click at [709, 257] on div "Janela de atendimento Grade de atendimento Capacidade Transportadoras Veículos …" at bounding box center [708, 336] width 1417 height 673
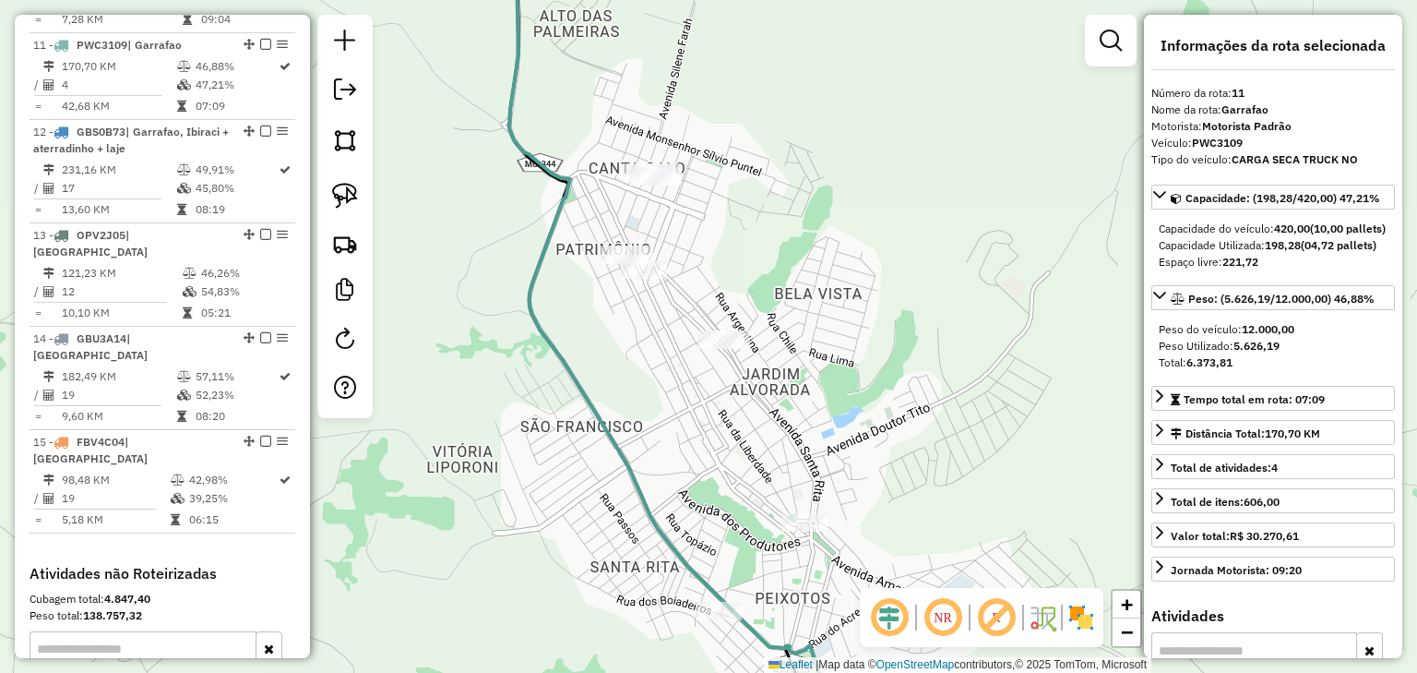
drag, startPoint x: 704, startPoint y: 365, endPoint x: 681, endPoint y: 316, distance: 54.9
click at [681, 316] on div "Janela de atendimento Grade de atendimento Capacidade Transportadoras Veículos …" at bounding box center [708, 336] width 1417 height 673
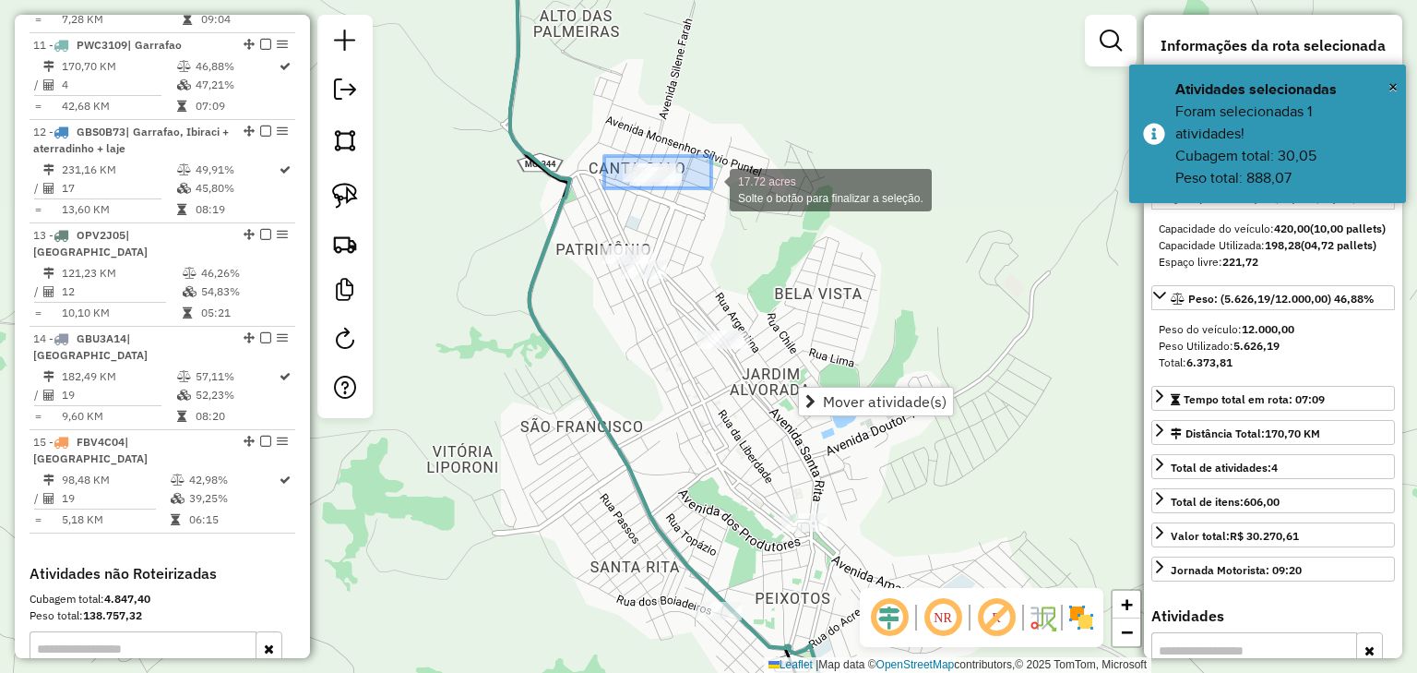
drag, startPoint x: 631, startPoint y: 162, endPoint x: 712, endPoint y: 189, distance: 85.5
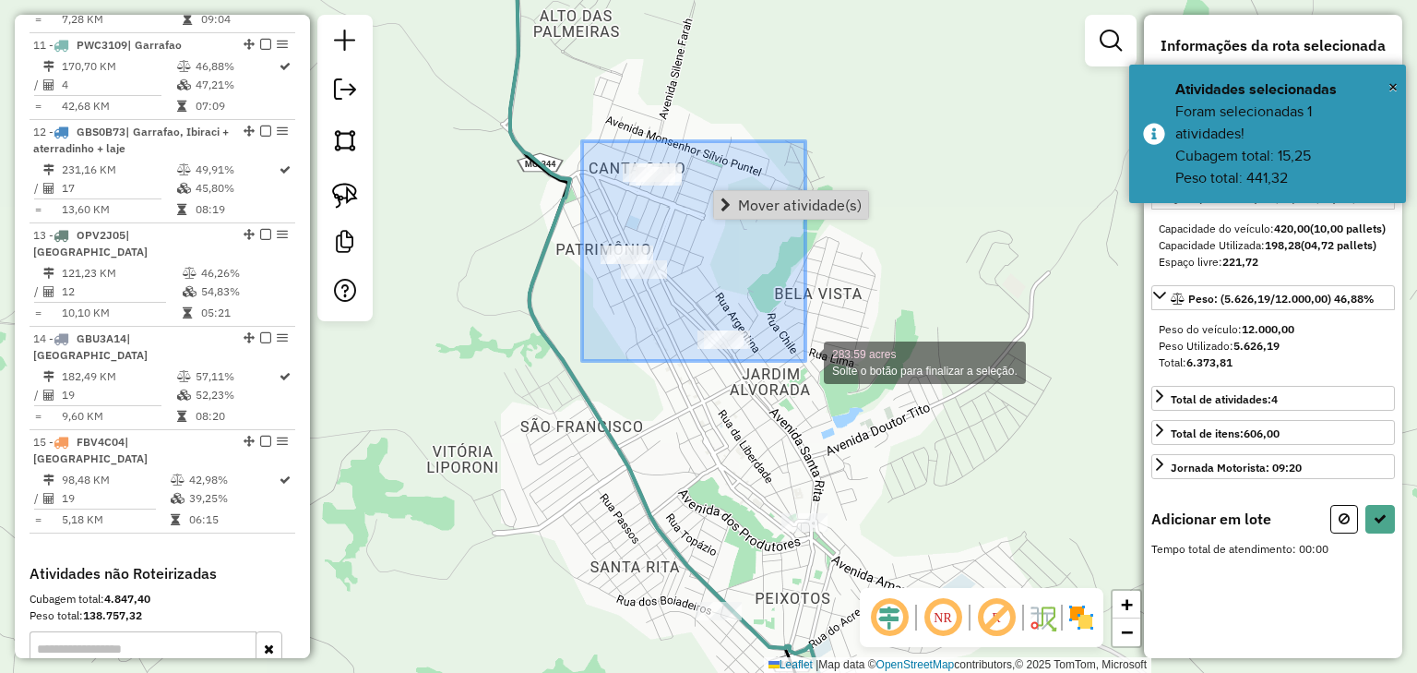
drag, startPoint x: 582, startPoint y: 141, endPoint x: 806, endPoint y: 361, distance: 313.2
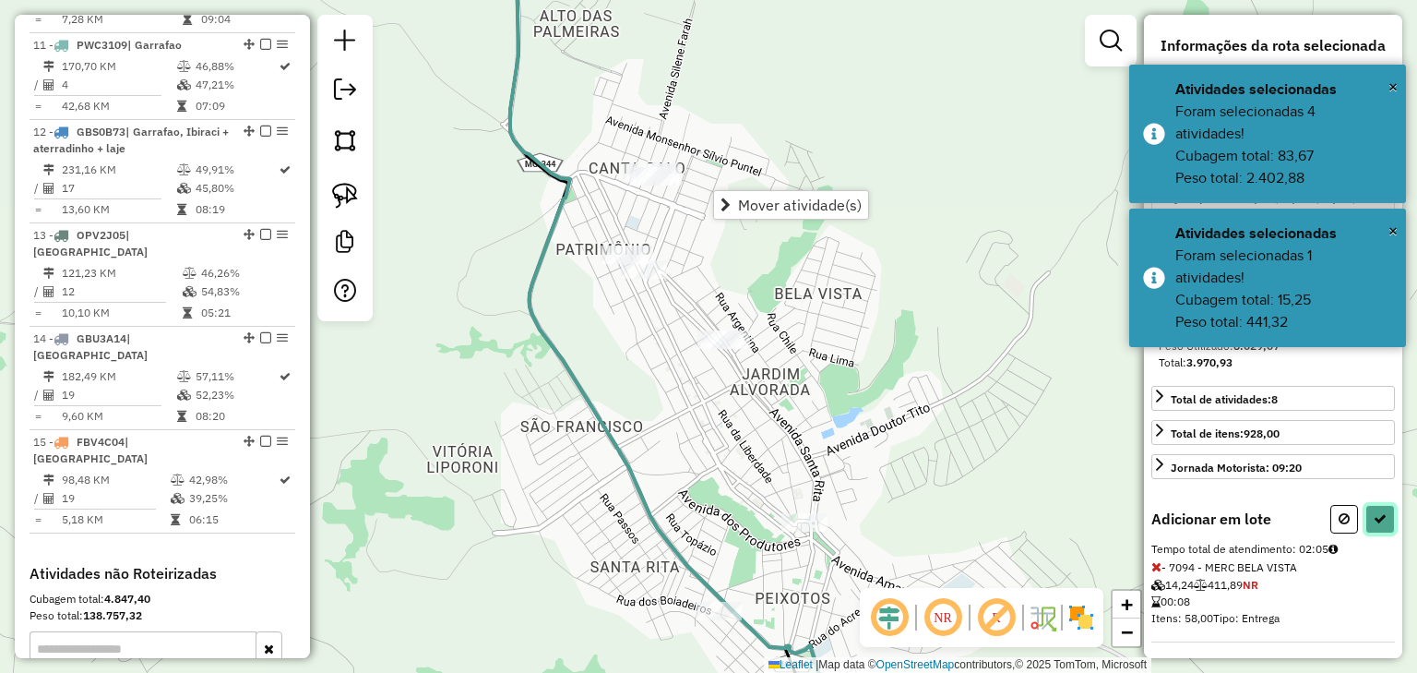
click at [1379, 525] on icon at bounding box center [1380, 518] width 13 height 13
select select "*********"
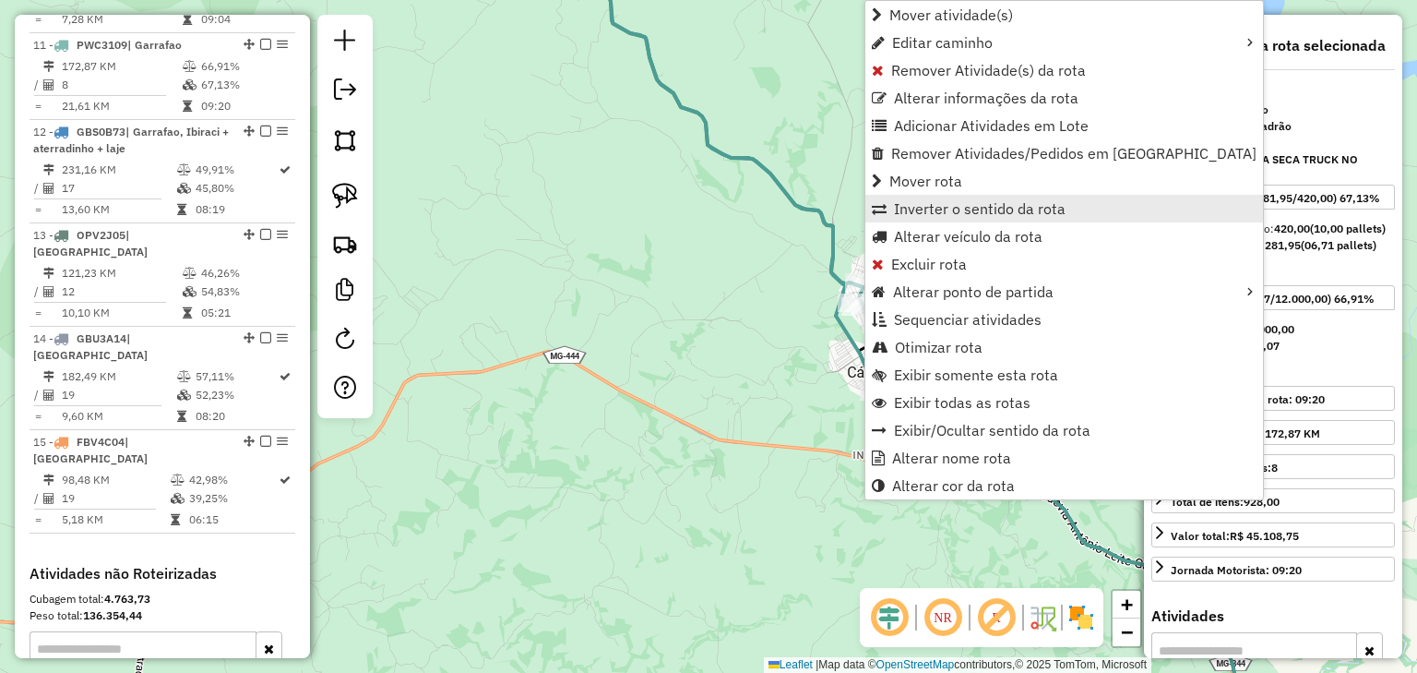
click at [901, 214] on span "Inverter o sentido da rota" at bounding box center [980, 208] width 172 height 15
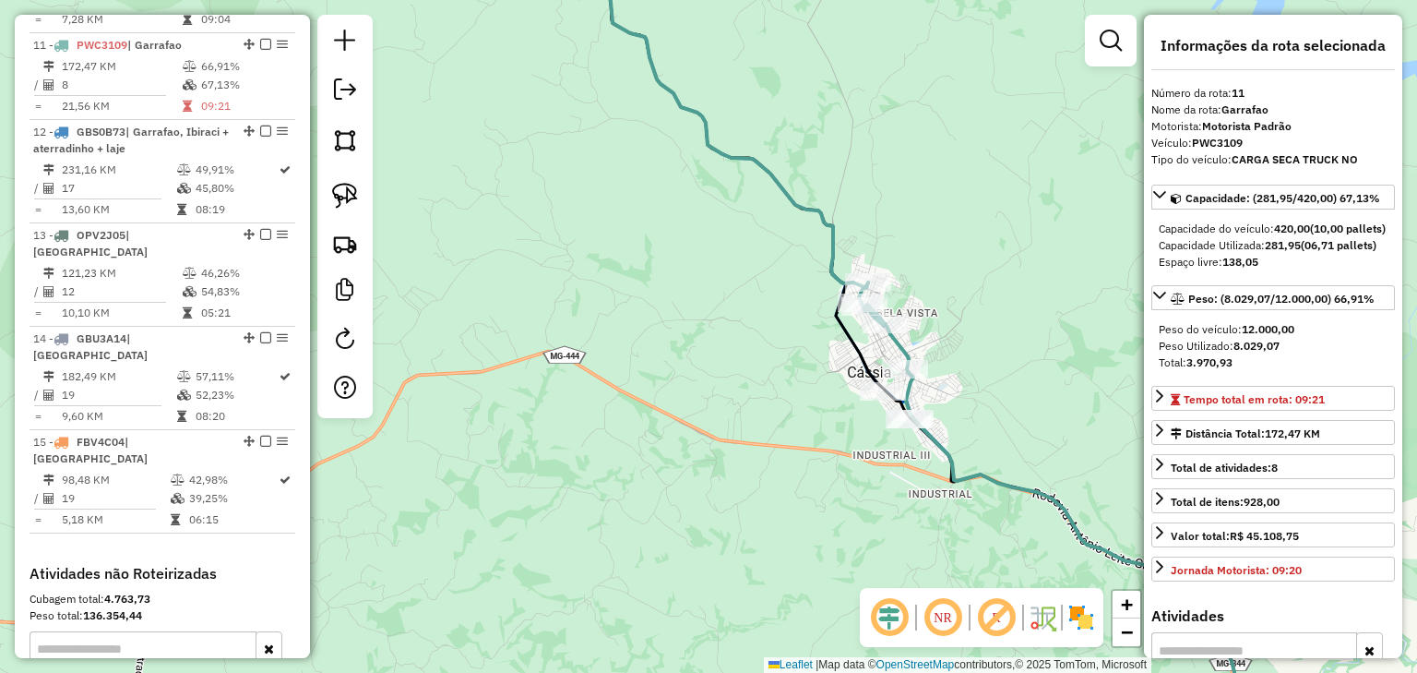
click at [747, 161] on icon at bounding box center [732, 129] width 307 height 393
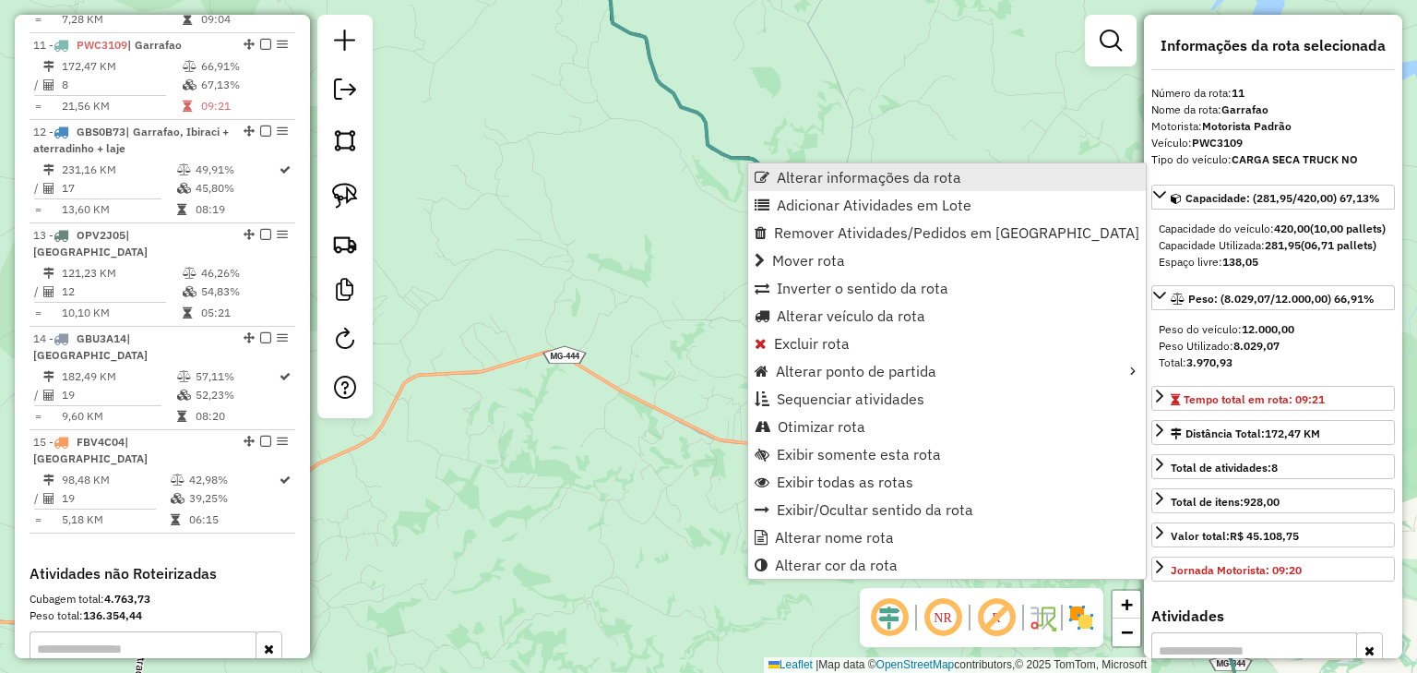
click at [773, 171] on link "Alterar informações da rota" at bounding box center [947, 177] width 398 height 28
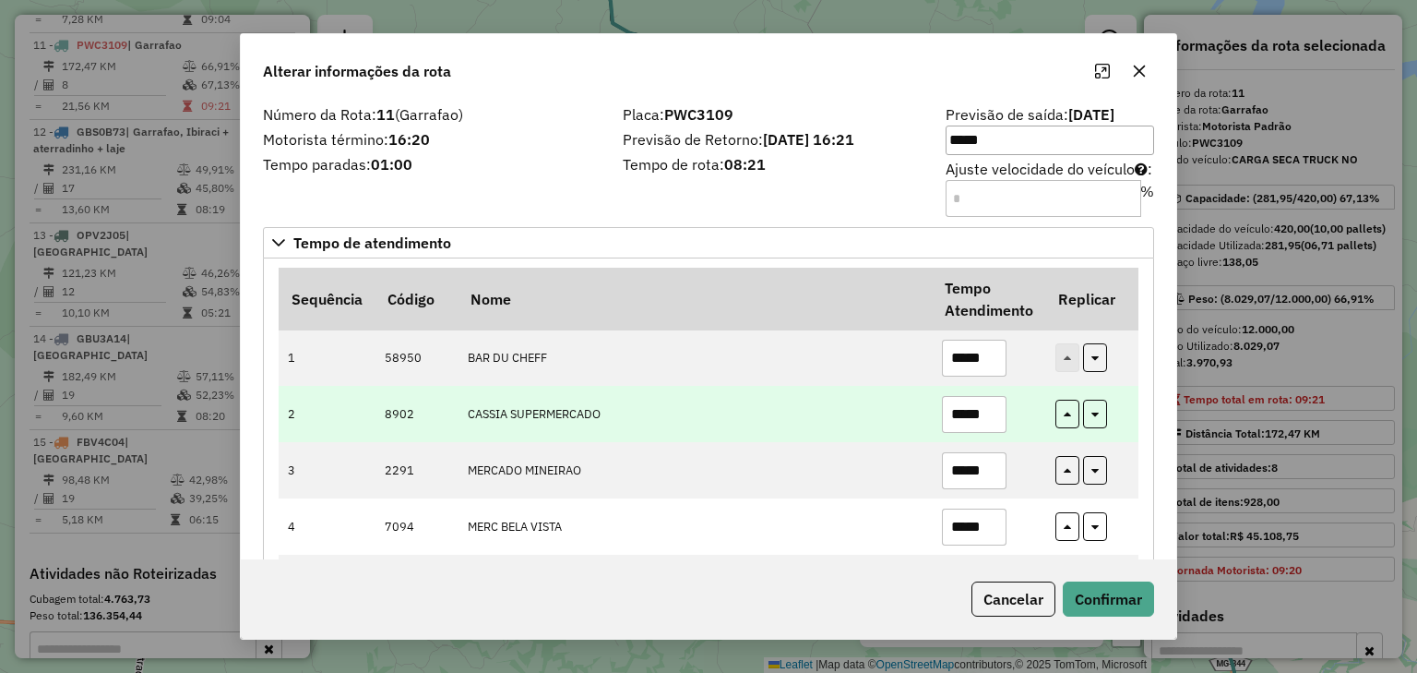
drag, startPoint x: 922, startPoint y: 399, endPoint x: 854, endPoint y: 395, distance: 68.4
click at [886, 399] on tr "2 8902 CASSIA SUPERMERCADO *****" at bounding box center [709, 414] width 860 height 56
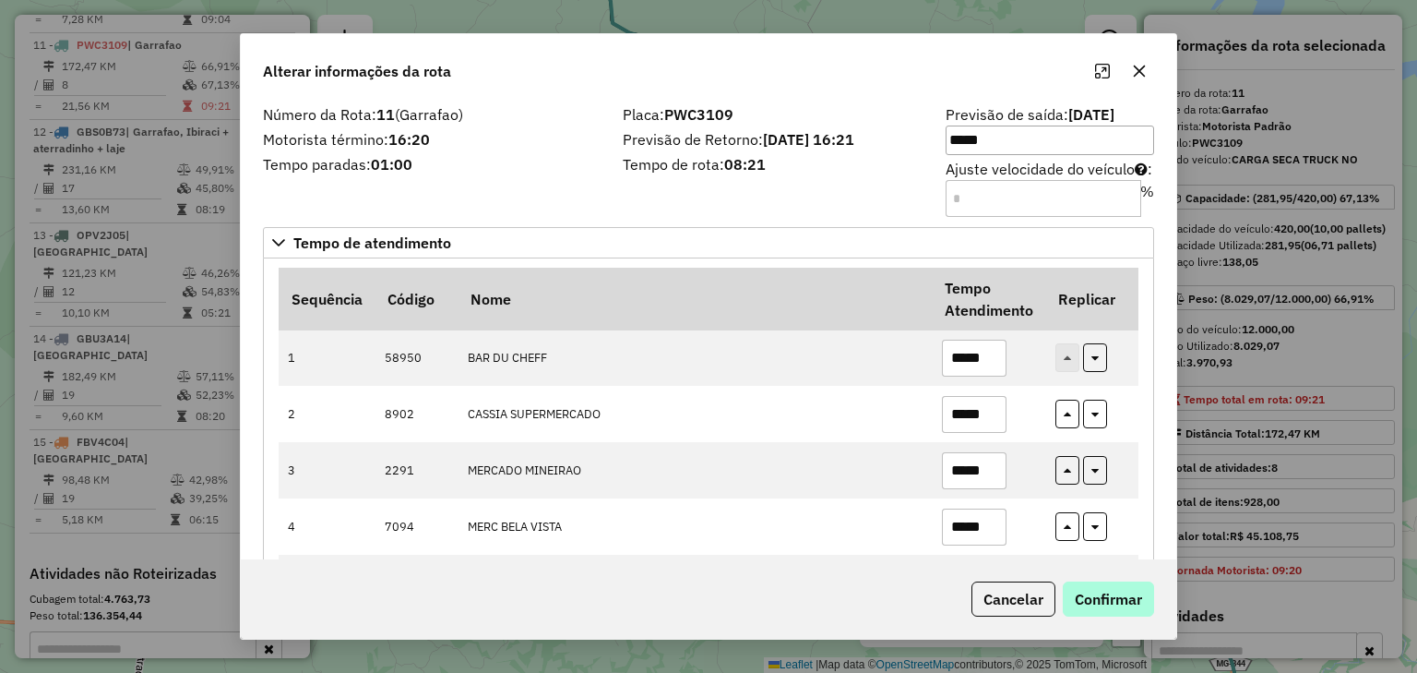
type input "*****"
click at [1100, 596] on button "Confirmar" at bounding box center [1108, 598] width 91 height 35
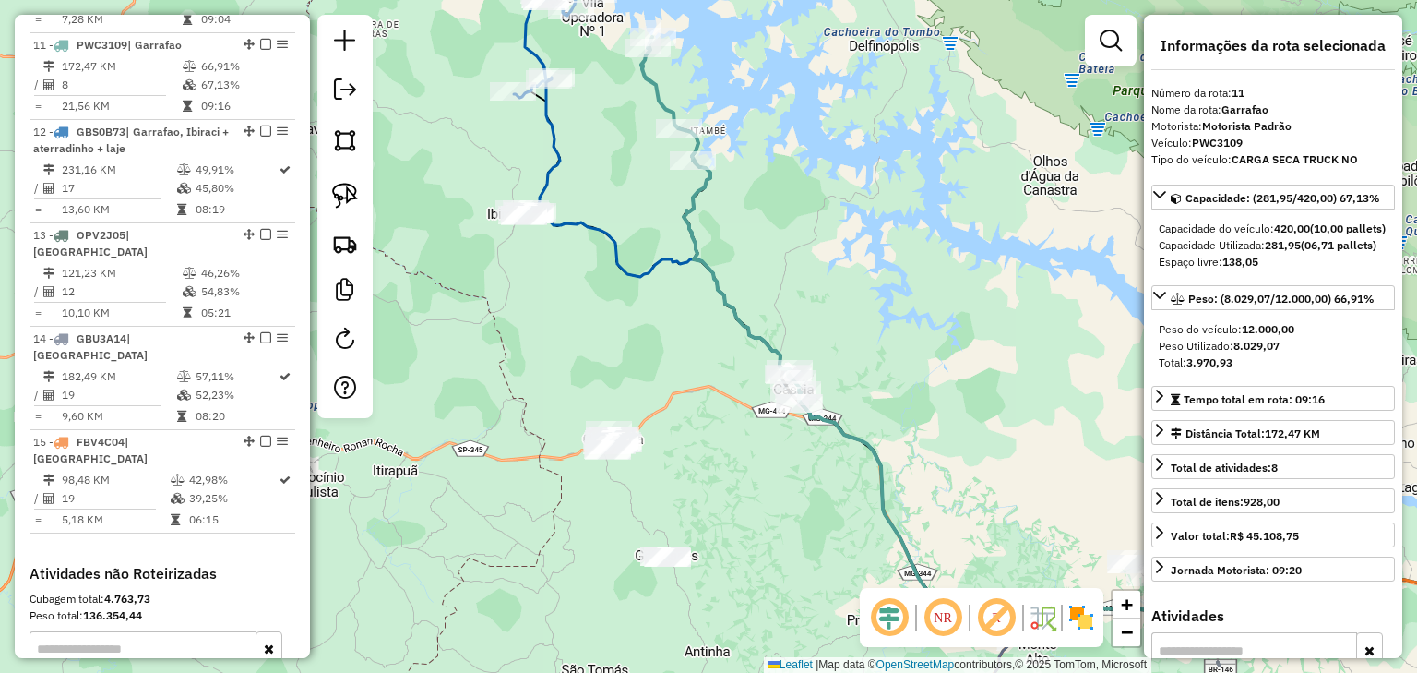
drag, startPoint x: 695, startPoint y: 347, endPoint x: 720, endPoint y: 433, distance: 89.4
click at [720, 434] on div "Janela de atendimento Grade de atendimento Capacidade Transportadoras Veículos …" at bounding box center [708, 336] width 1417 height 673
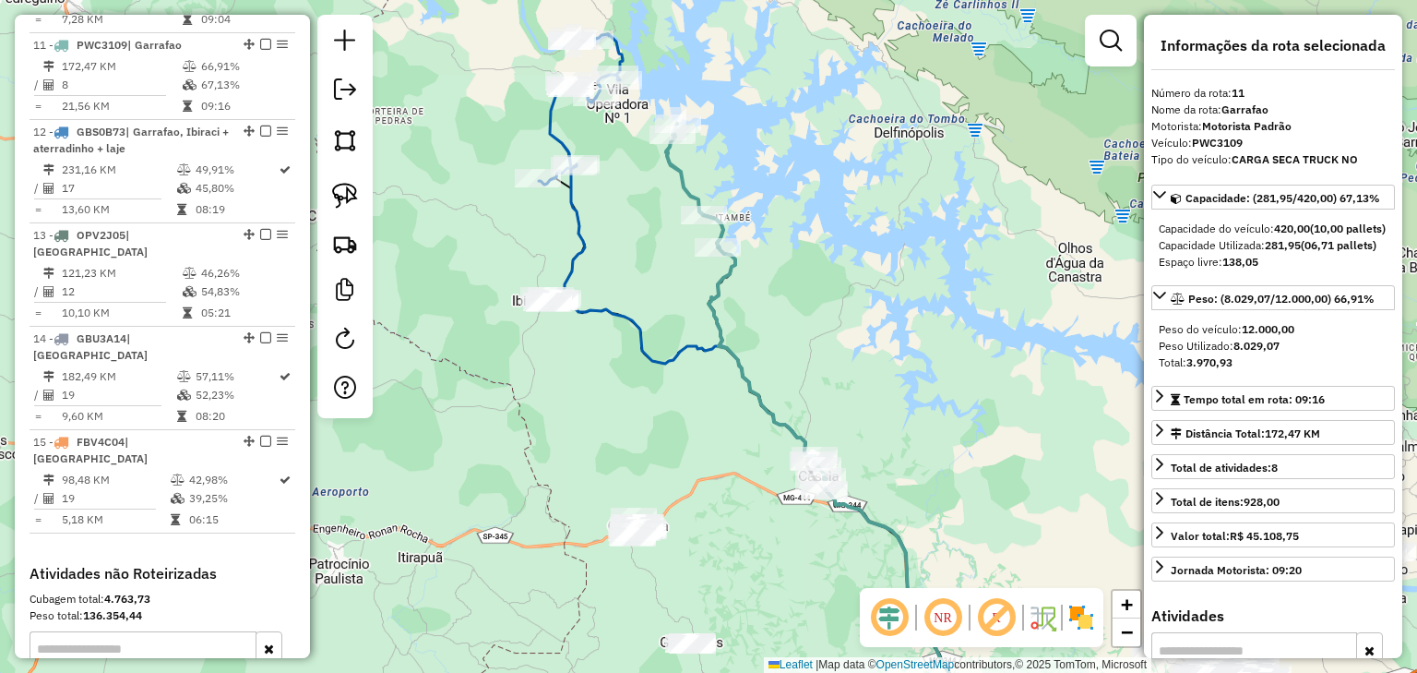
click at [685, 181] on icon at bounding box center [742, 295] width 152 height 342
click at [554, 139] on icon at bounding box center [581, 109] width 84 height 150
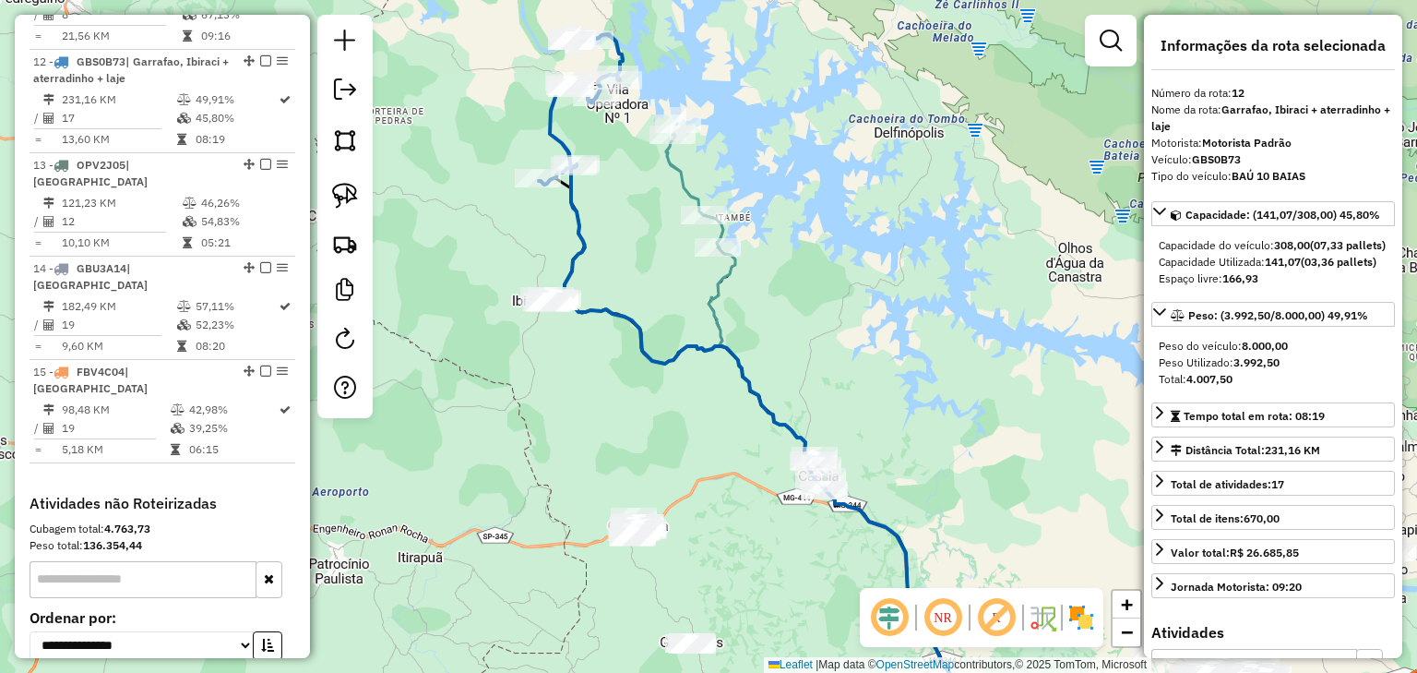
scroll to position [1683, 0]
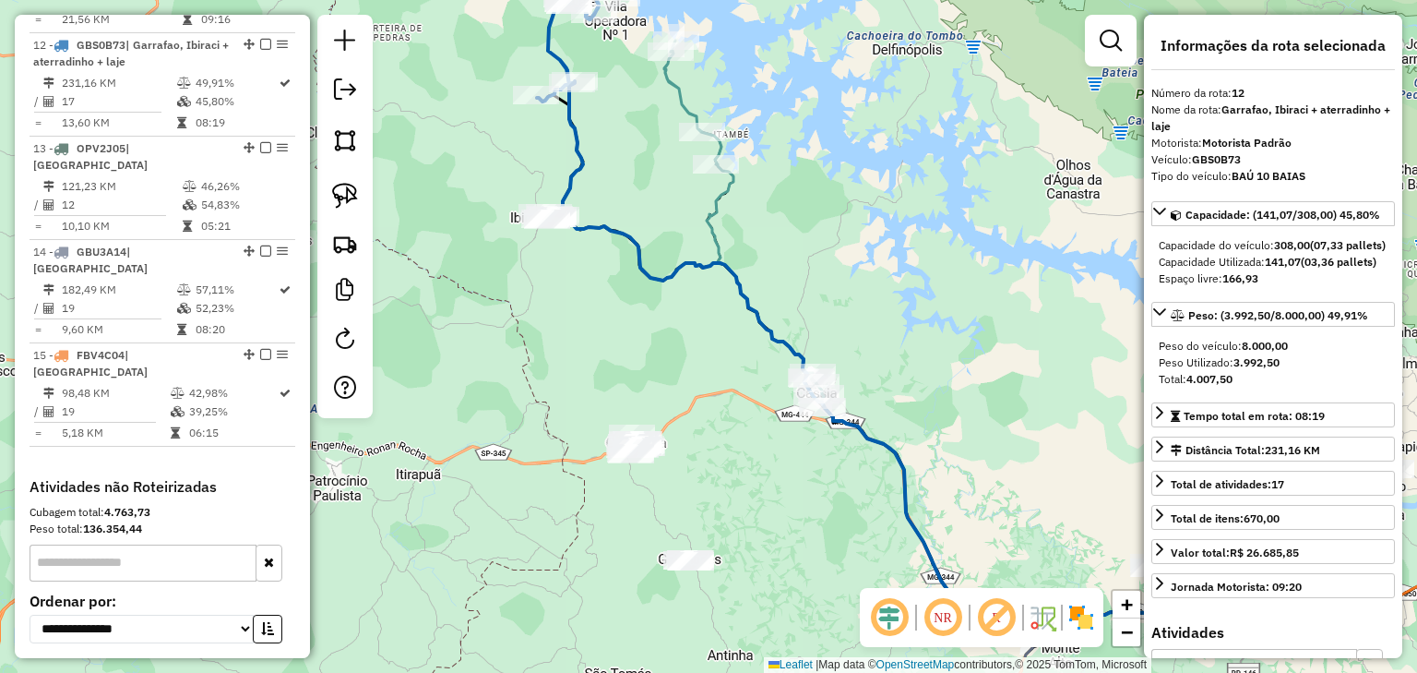
drag, startPoint x: 666, startPoint y: 302, endPoint x: 664, endPoint y: 229, distance: 72.9
click at [664, 229] on div "Janela de atendimento Grade de atendimento Capacidade Transportadoras Veículos …" at bounding box center [708, 336] width 1417 height 673
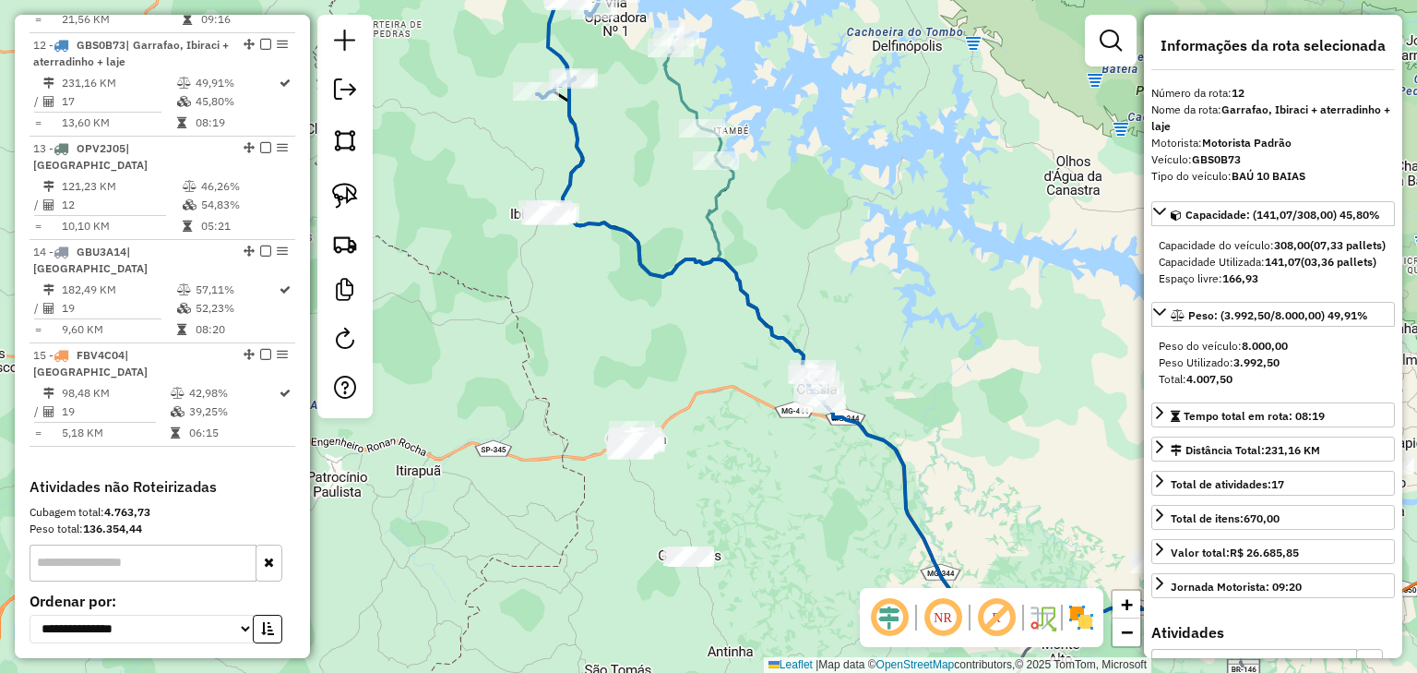
drag, startPoint x: 742, startPoint y: 425, endPoint x: 700, endPoint y: 237, distance: 193.0
click at [700, 240] on div "Janela de atendimento Grade de atendimento Capacidade Transportadoras Veículos …" at bounding box center [708, 336] width 1417 height 673
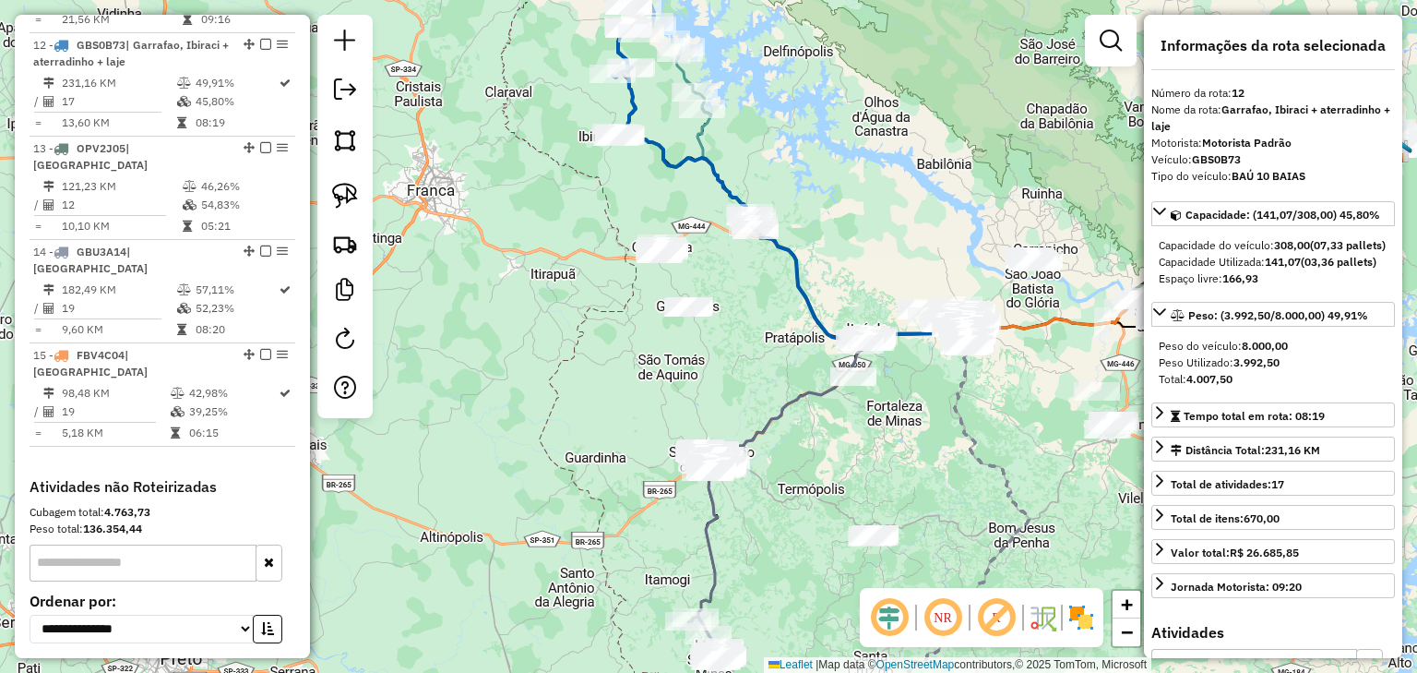
drag, startPoint x: 741, startPoint y: 289, endPoint x: 723, endPoint y: 183, distance: 107.7
click at [723, 183] on div "Janela de atendimento Grade de atendimento Capacidade Transportadoras Veículos …" at bounding box center [708, 336] width 1417 height 673
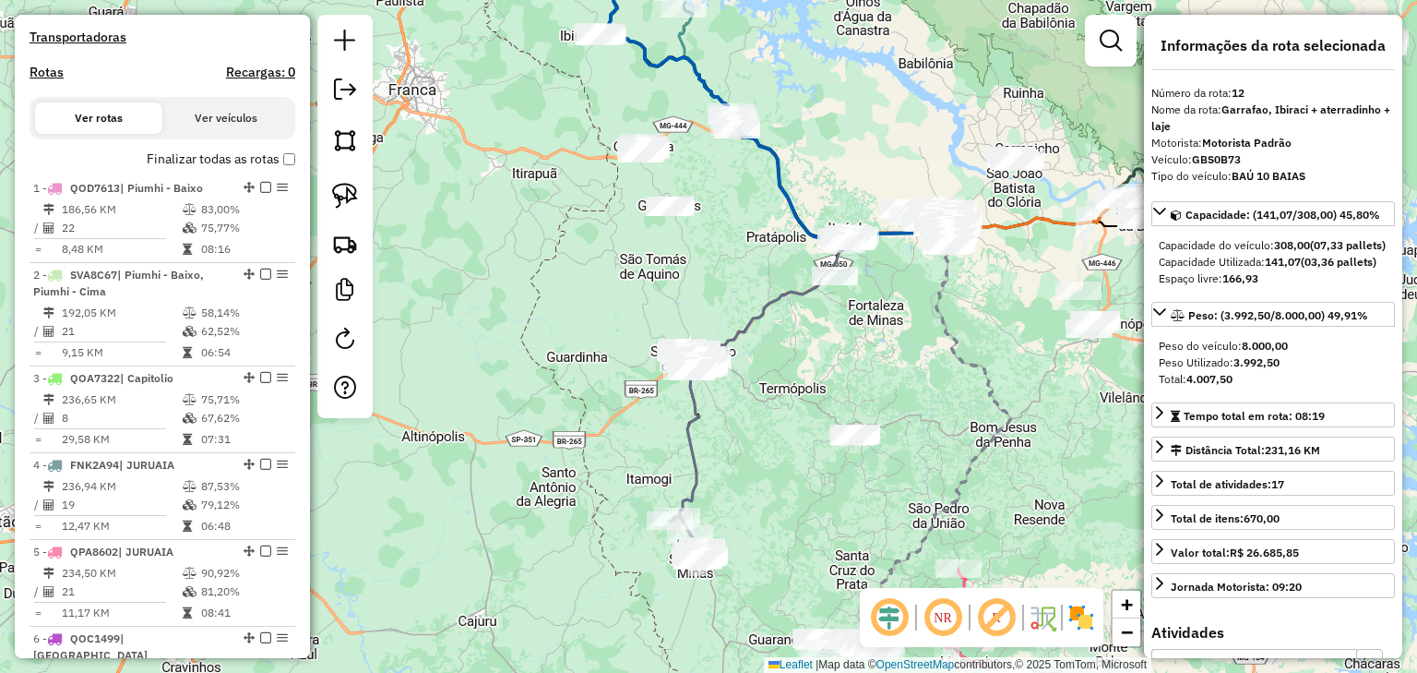
scroll to position [525, 0]
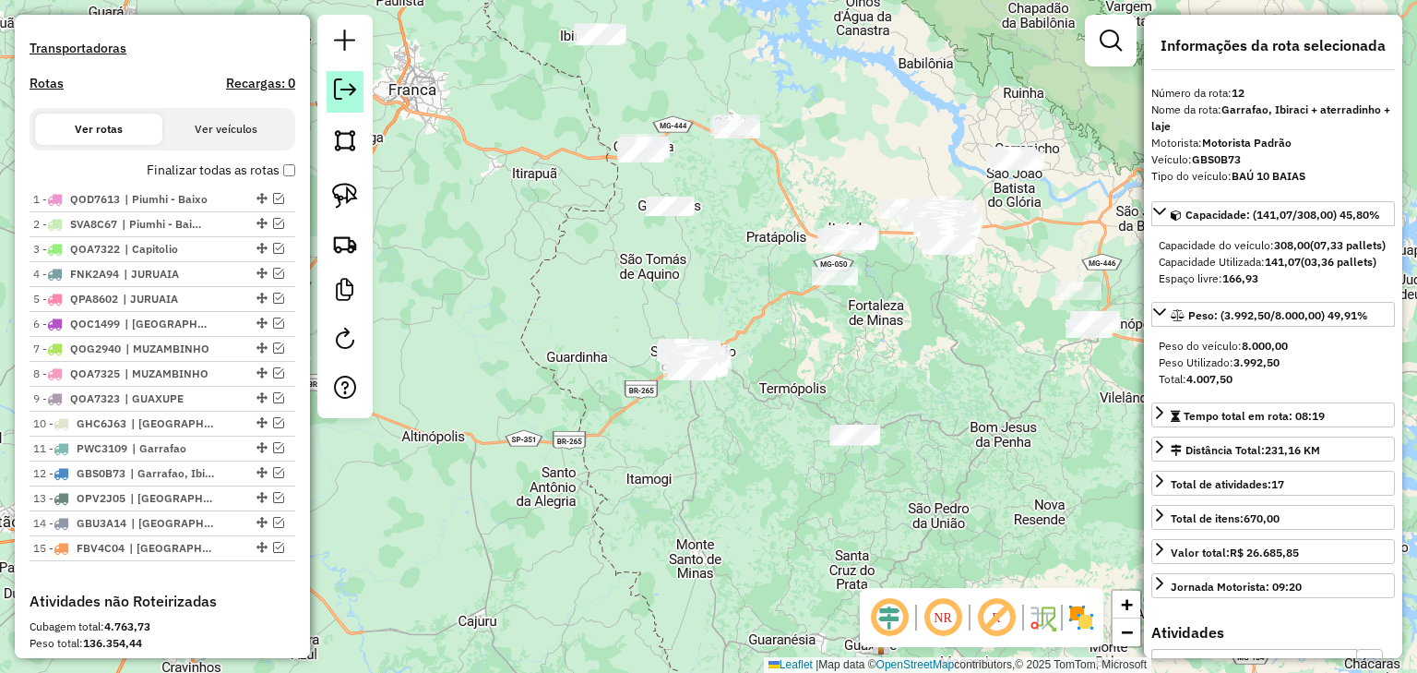
click at [347, 89] on em at bounding box center [345, 89] width 22 height 22
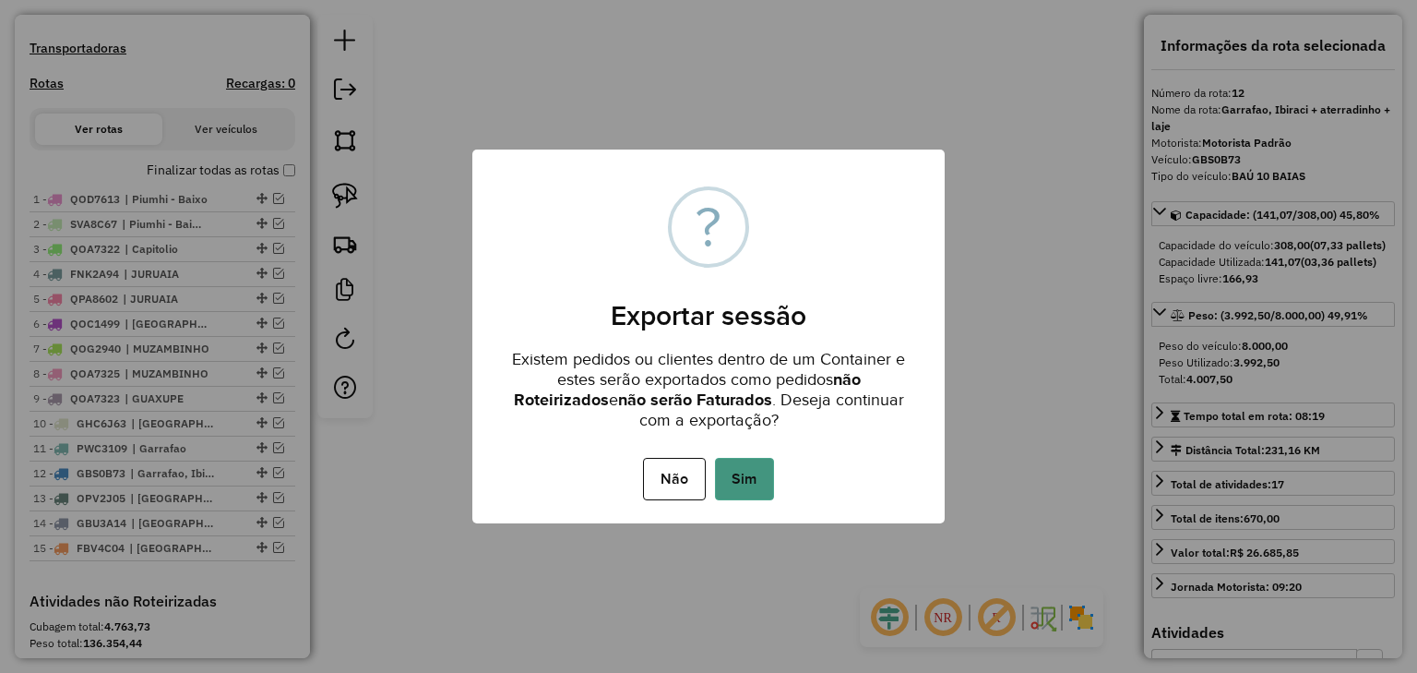
click at [747, 491] on button "Sim" at bounding box center [744, 479] width 59 height 42
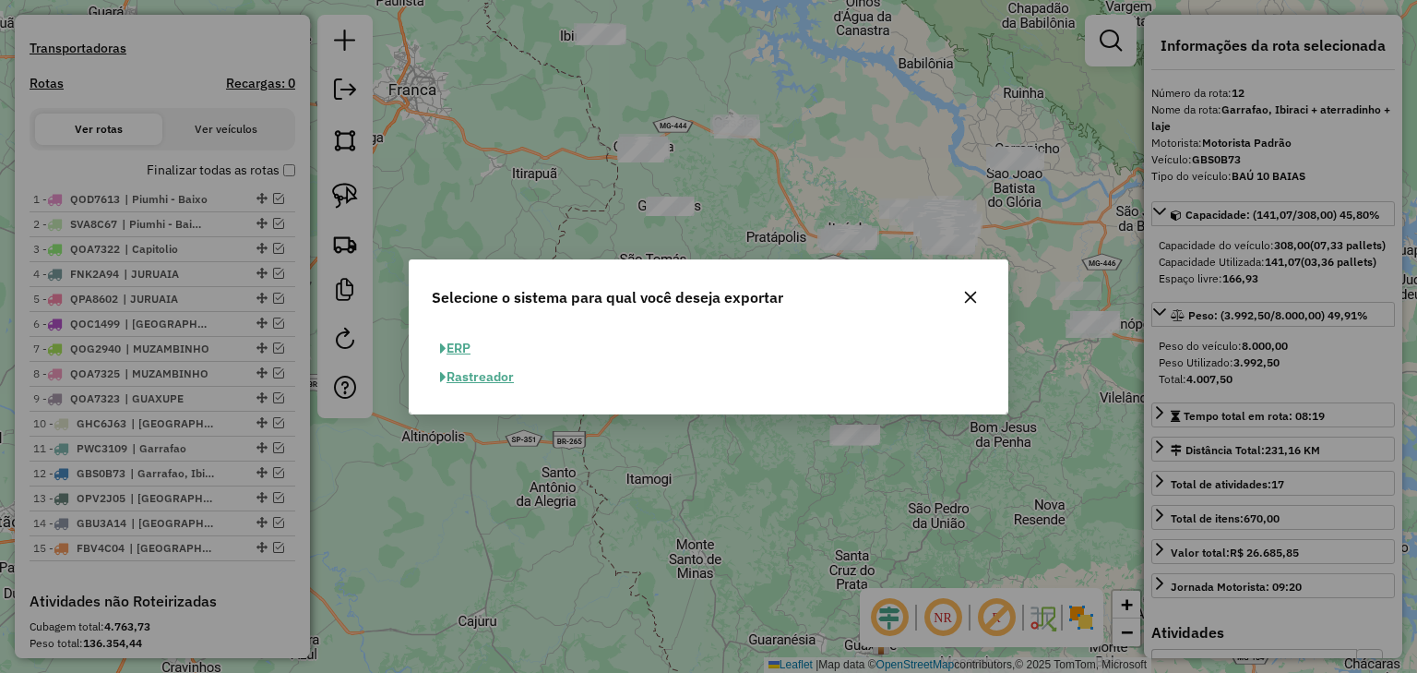
click at [458, 346] on button "ERP" at bounding box center [455, 348] width 47 height 29
select select "**"
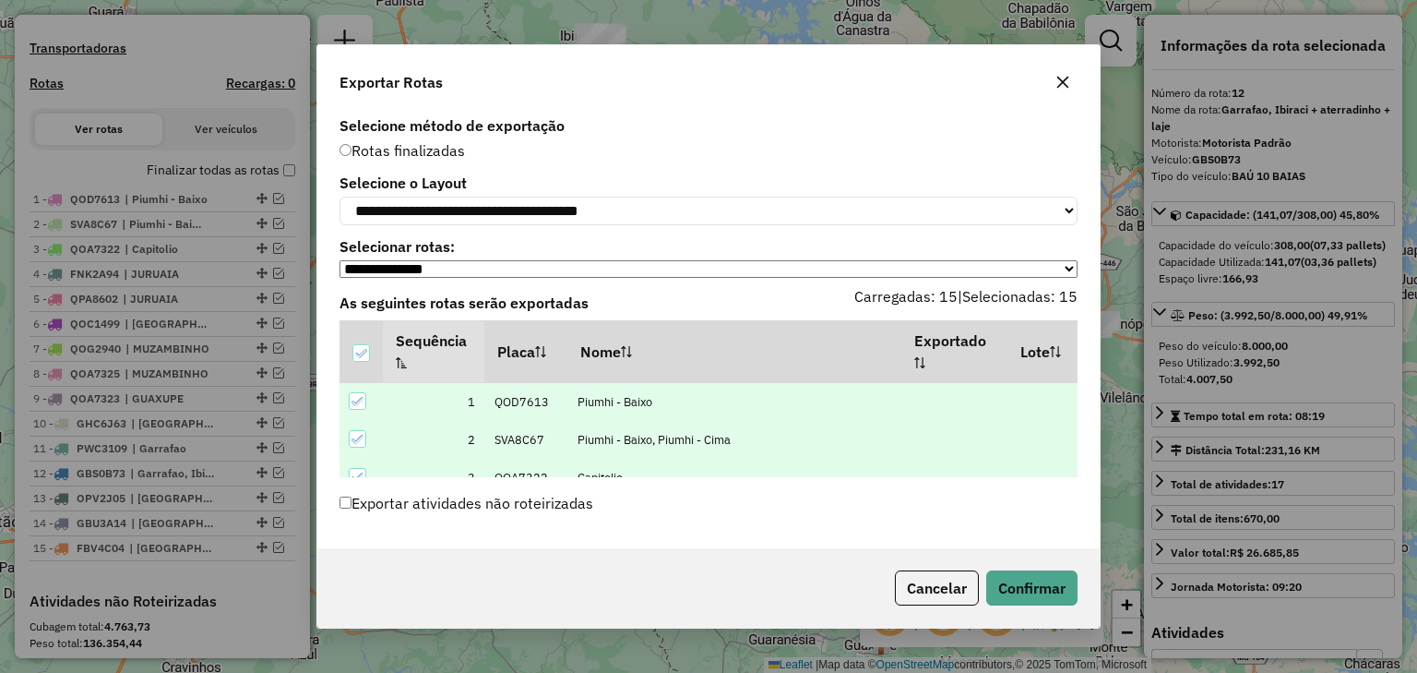
click at [462, 504] on label "Exportar atividades não roteirizadas" at bounding box center [467, 502] width 254 height 35
click at [1039, 605] on button "Confirmar" at bounding box center [1032, 587] width 91 height 35
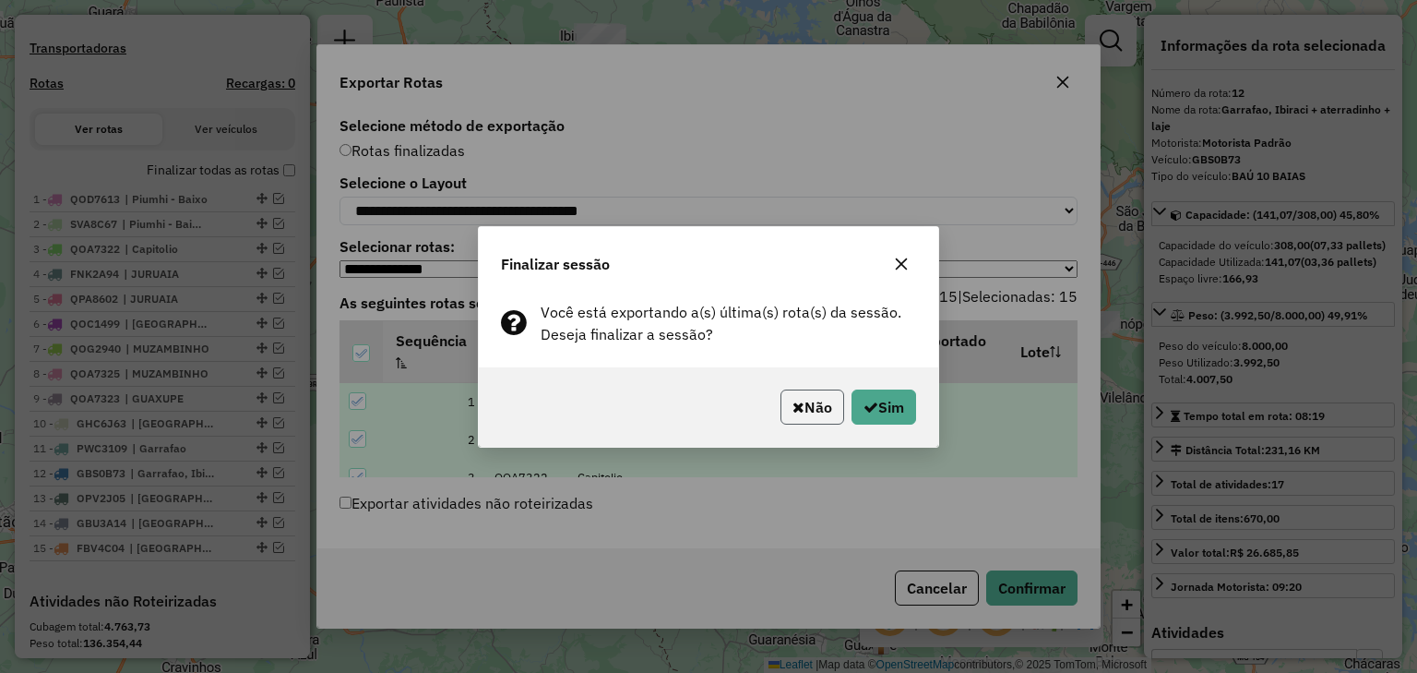
click at [793, 413] on icon "button" at bounding box center [799, 407] width 12 height 15
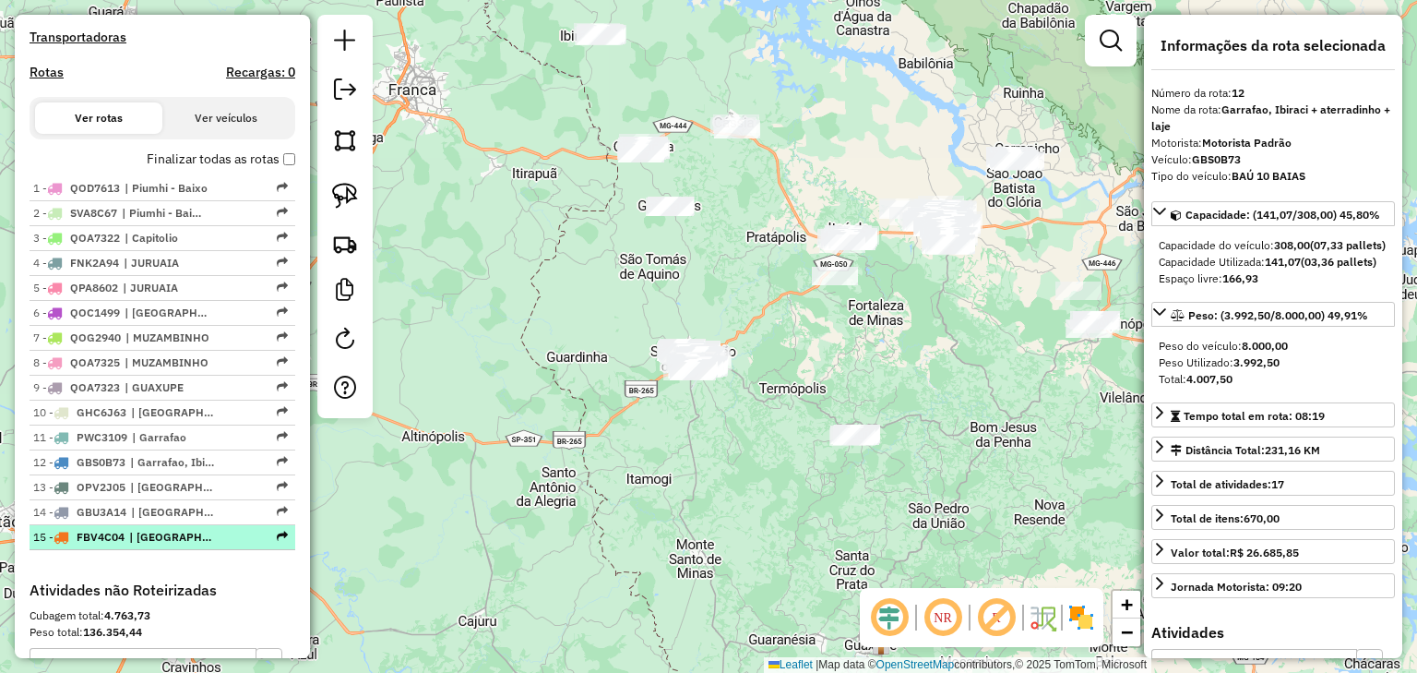
scroll to position [509, 0]
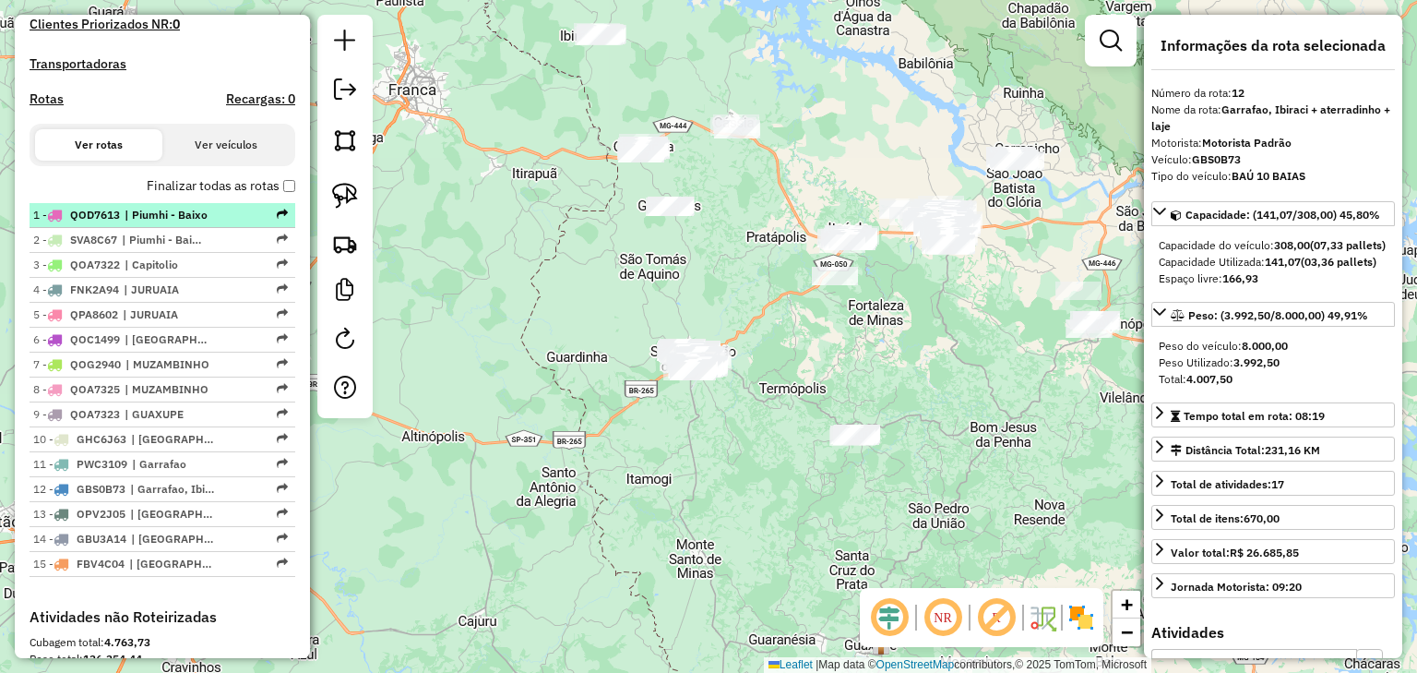
click at [221, 228] on li "1 - QOD7613 | Piumhi - Baixo" at bounding box center [163, 215] width 266 height 25
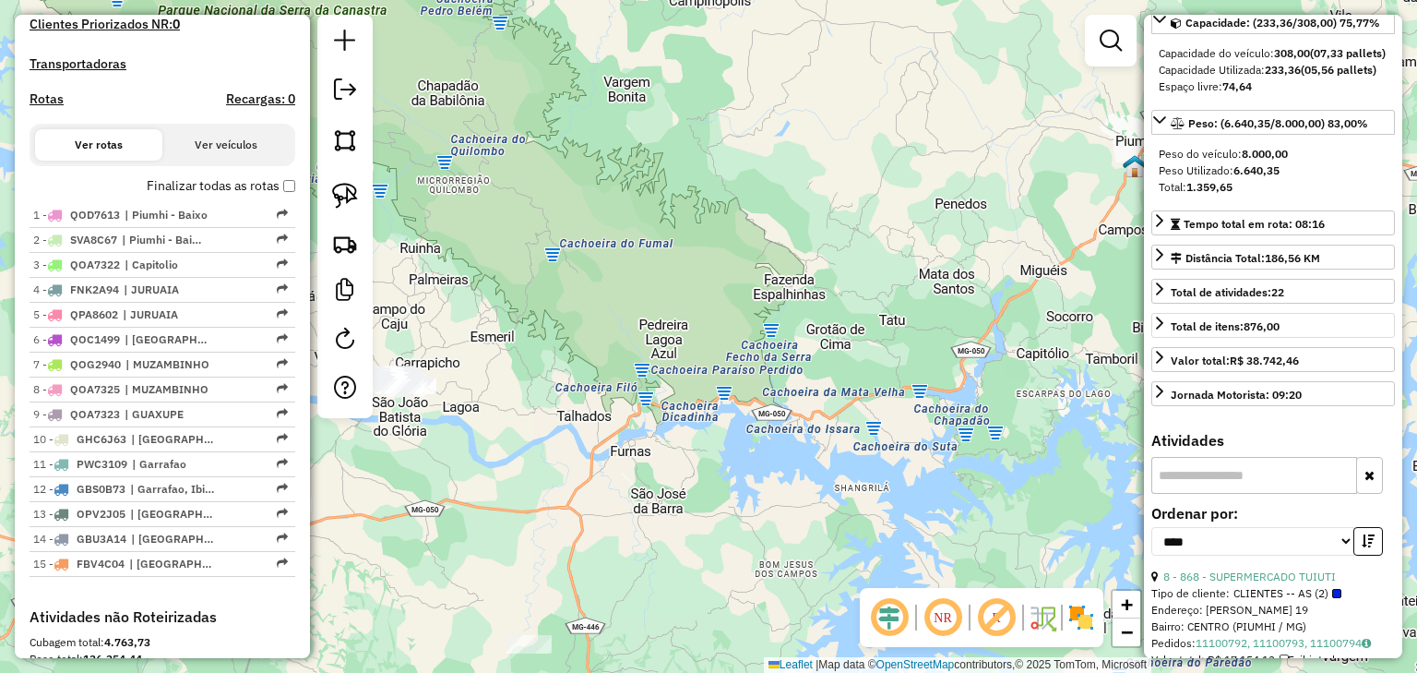
scroll to position [221, 0]
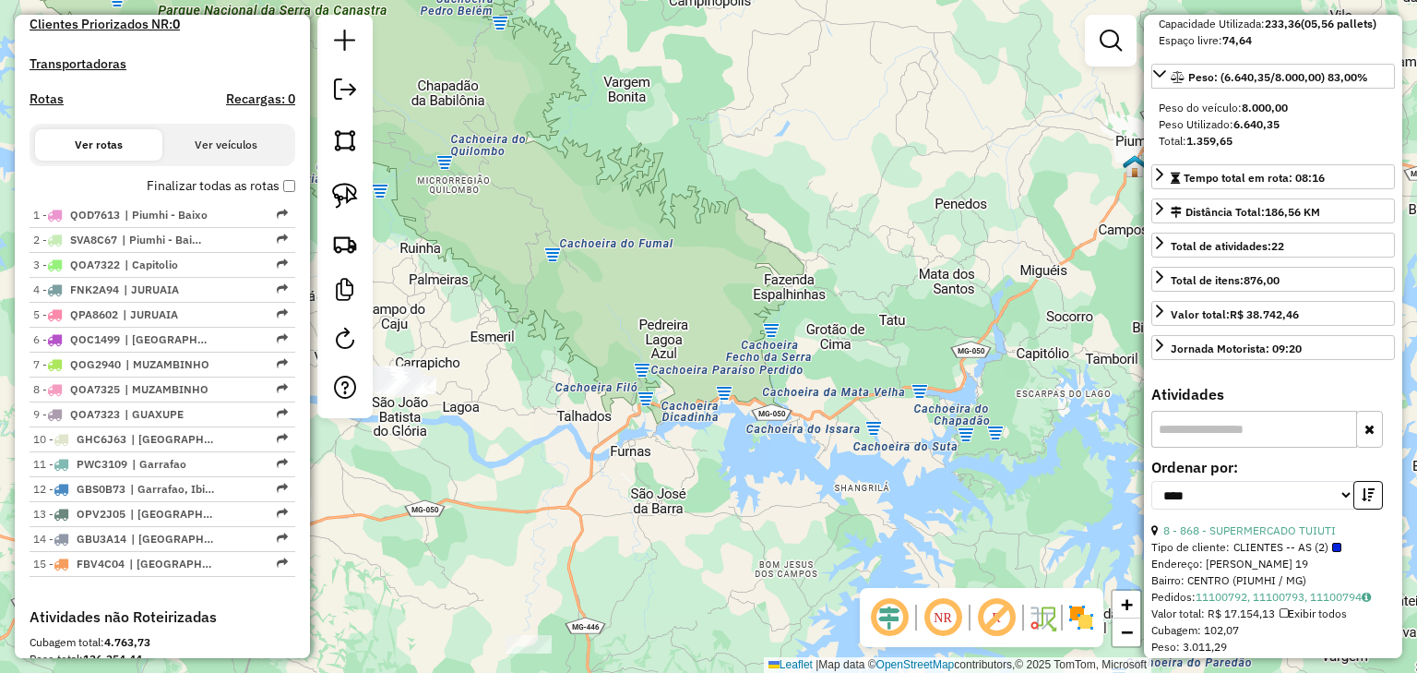
click at [1248, 448] on input "text" at bounding box center [1255, 429] width 206 height 37
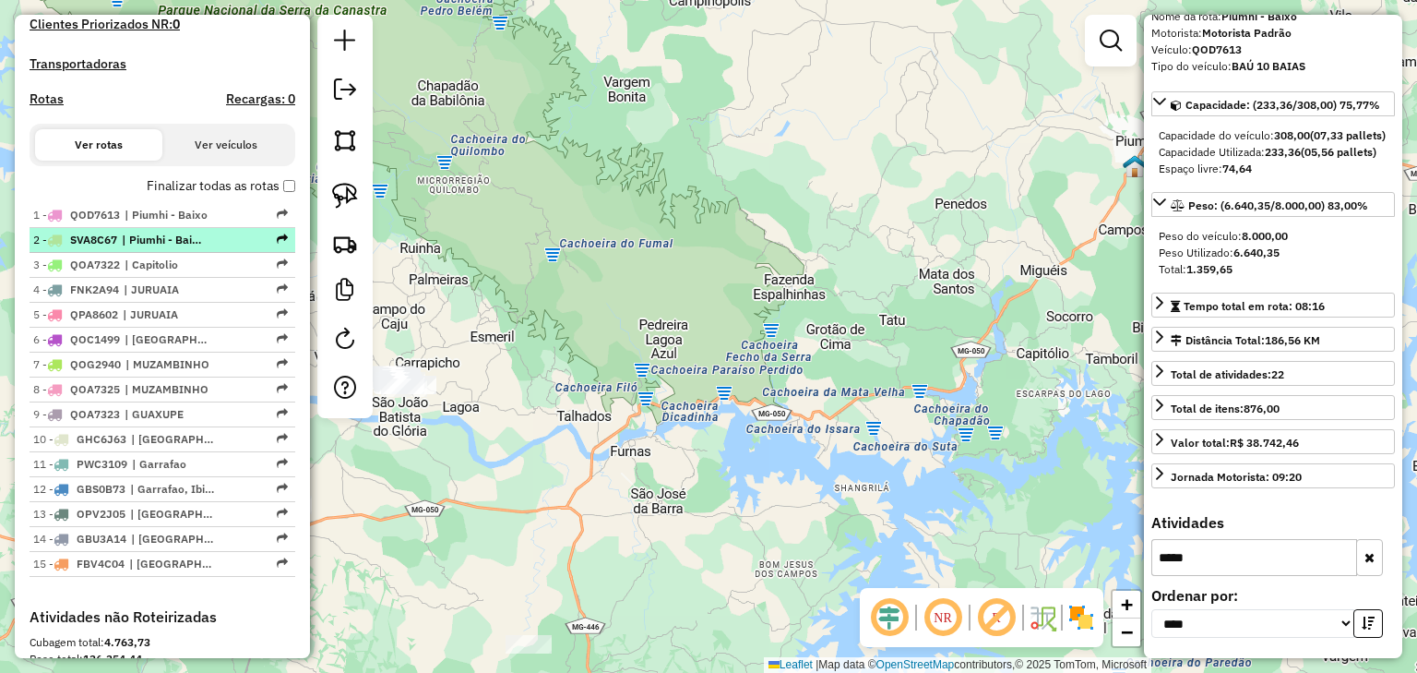
type input "*****"
click at [181, 253] on li "2 - SVA8C67 | Piumhi - Baixo, Piumhi - Cima" at bounding box center [163, 240] width 266 height 25
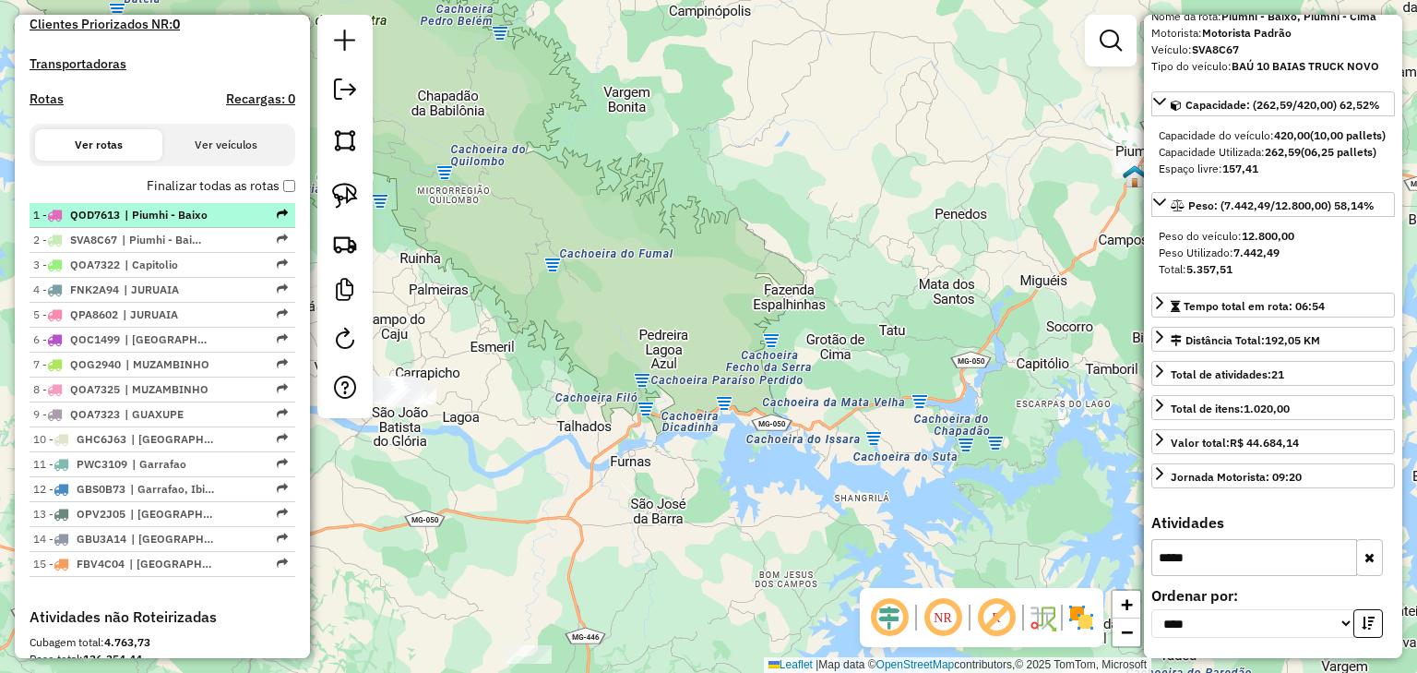
click at [156, 223] on span "| Piumhi - Baixo" at bounding box center [167, 215] width 85 height 17
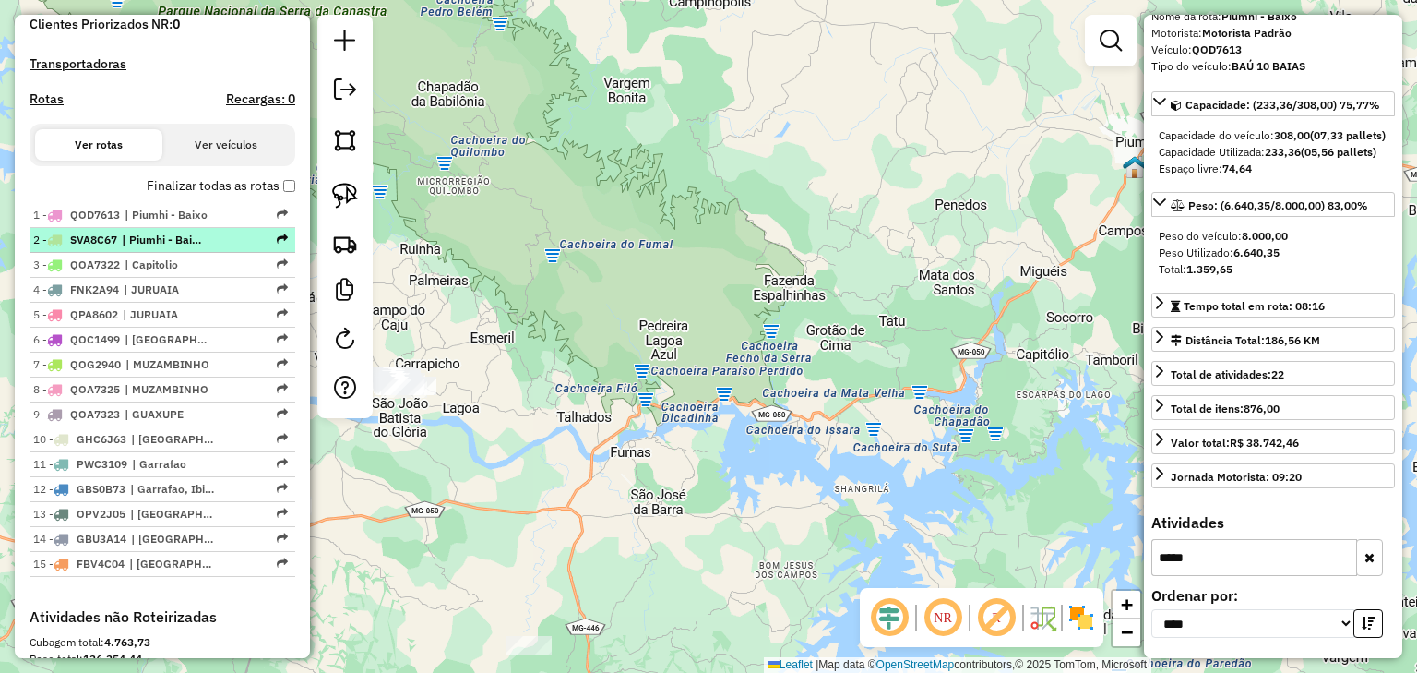
click at [152, 248] on span "| Piumhi - Baixo, Piumhi - Cima" at bounding box center [164, 240] width 85 height 17
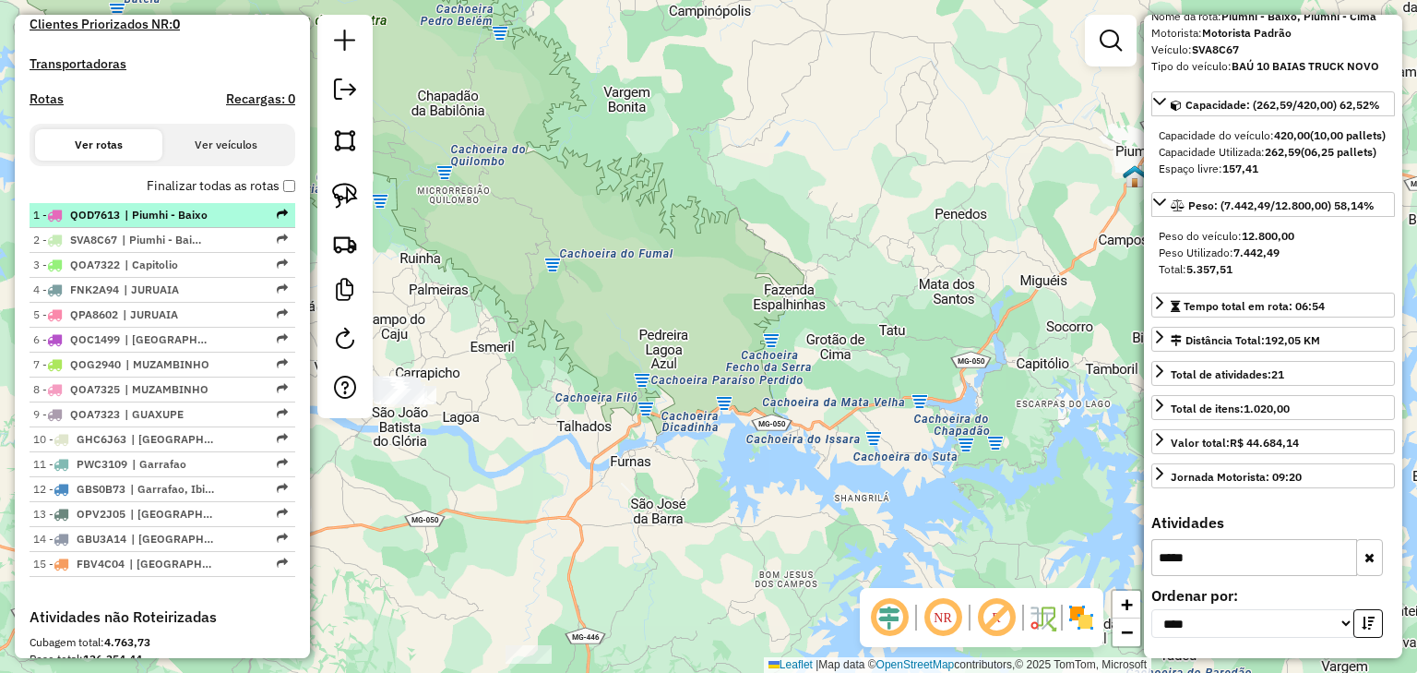
click at [154, 223] on span "| Piumhi - Baixo" at bounding box center [167, 215] width 85 height 17
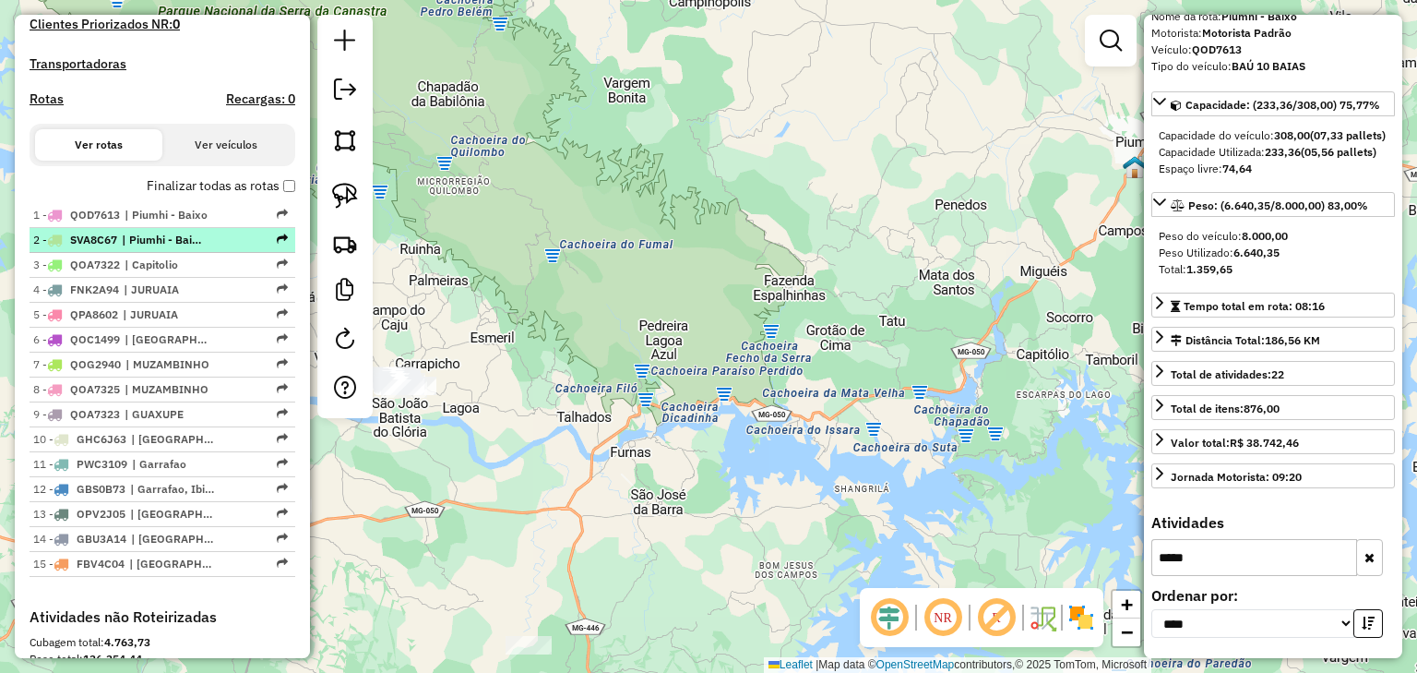
click at [155, 247] on li "2 - SVA8C67 | Piumhi - Baixo, Piumhi - Cima" at bounding box center [163, 240] width 266 height 25
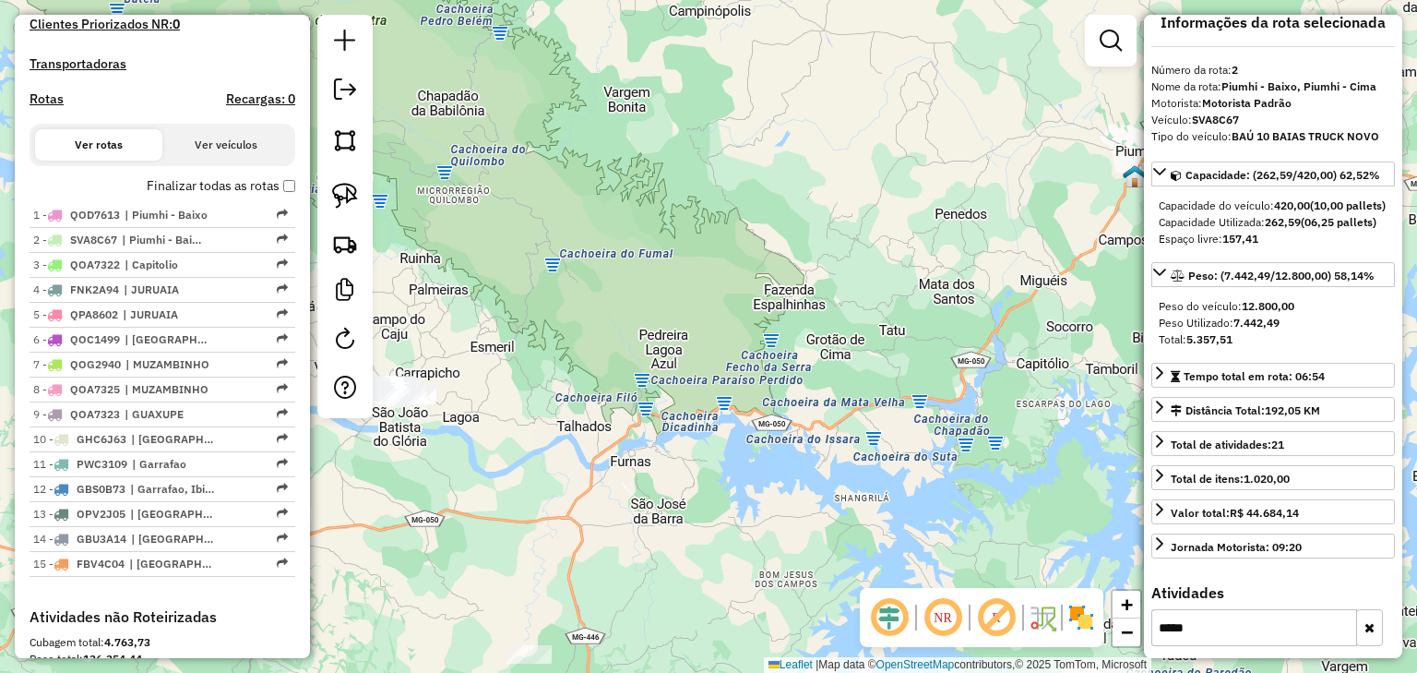
scroll to position [0, 0]
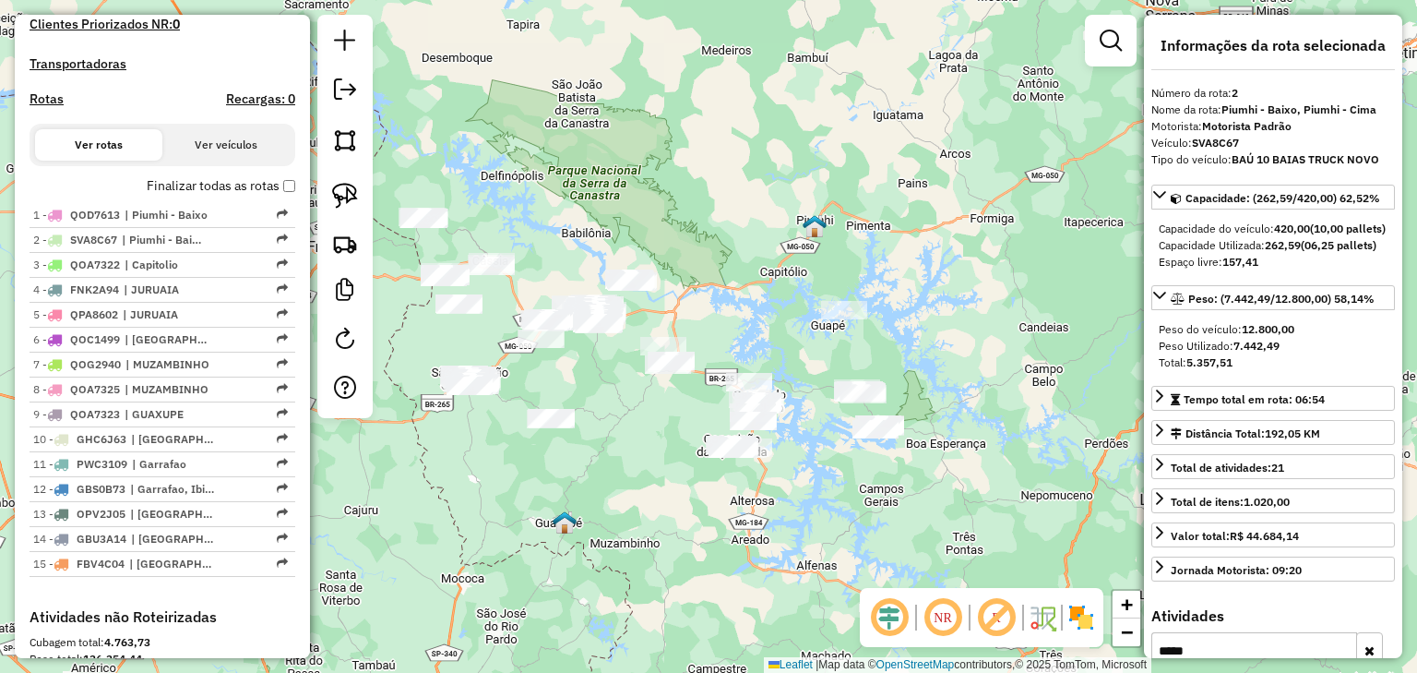
drag, startPoint x: 864, startPoint y: 463, endPoint x: 802, endPoint y: 393, distance: 93.5
click at [803, 394] on div "Janela de atendimento Grade de atendimento Capacidade Transportadoras Veículos …" at bounding box center [708, 336] width 1417 height 673
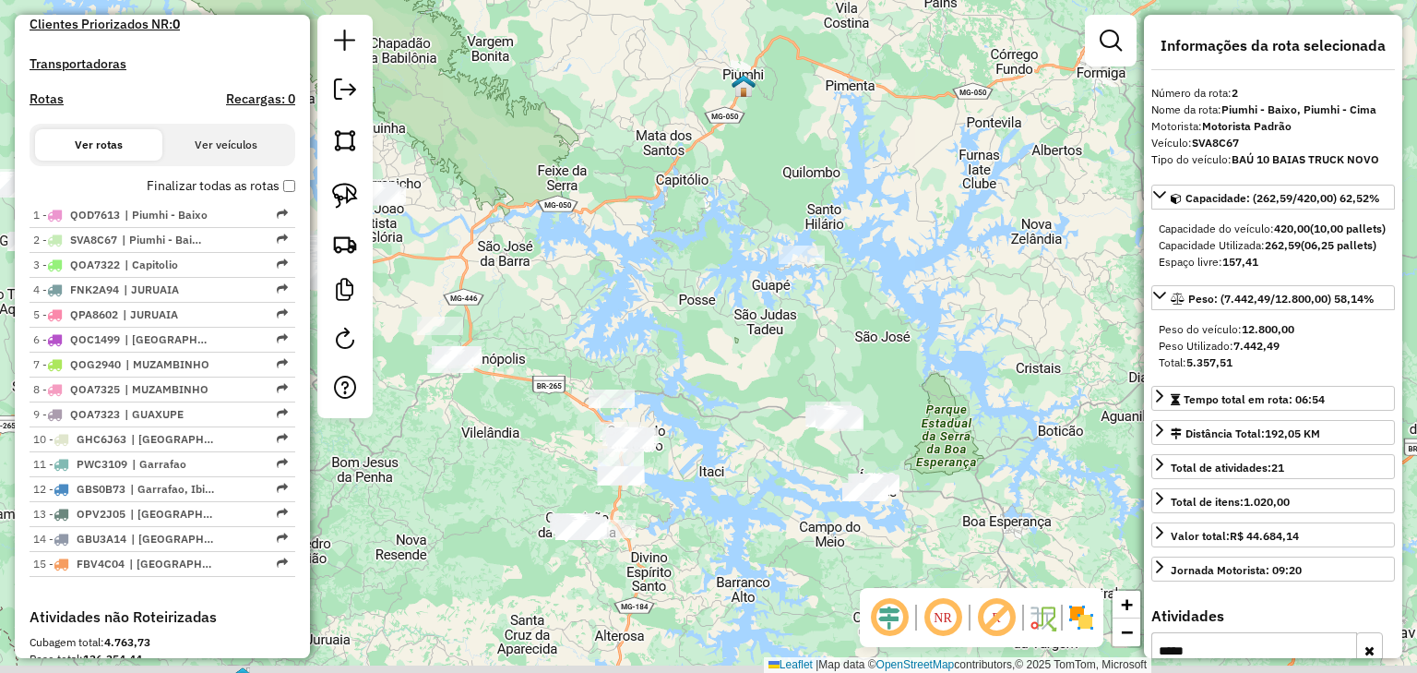
drag, startPoint x: 864, startPoint y: 375, endPoint x: 842, endPoint y: 292, distance: 86.0
click at [842, 292] on div "Janela de atendimento Grade de atendimento Capacidade Transportadoras Veículos …" at bounding box center [708, 336] width 1417 height 673
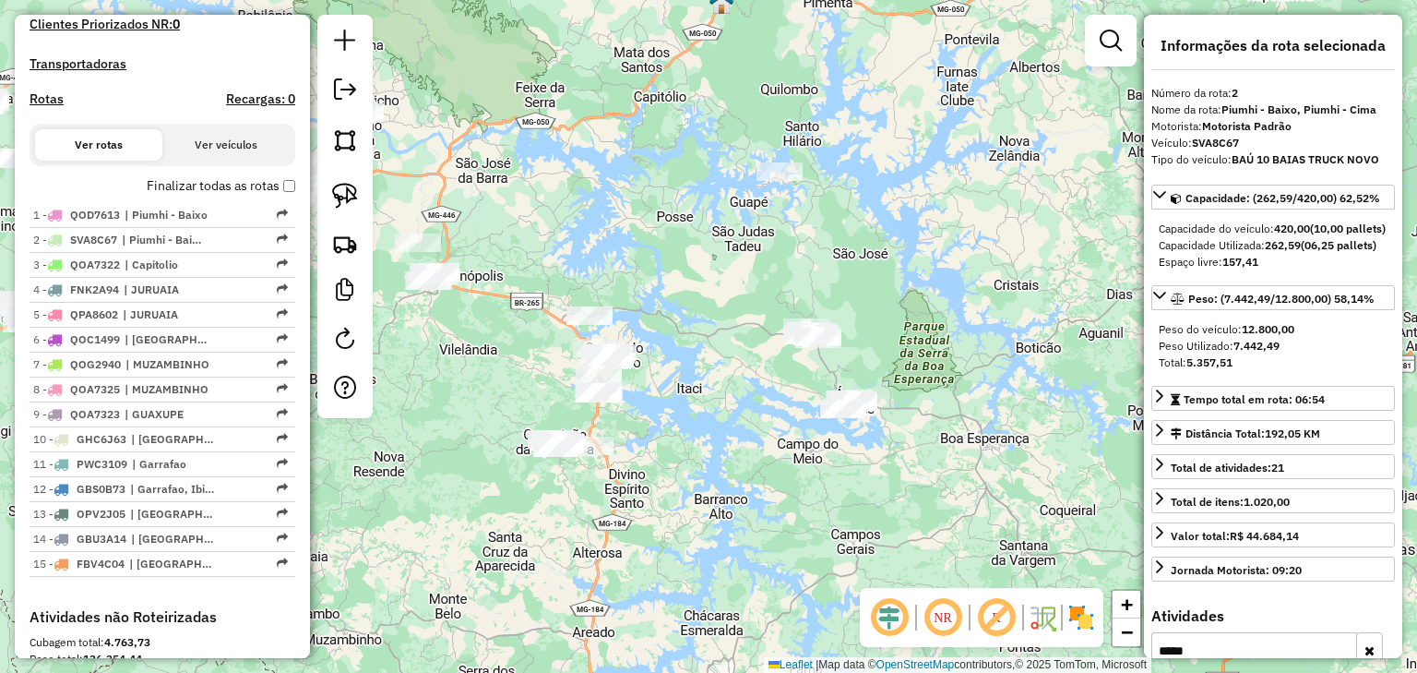
click at [818, 388] on div "Janela de atendimento Grade de atendimento Capacidade Transportadoras Veículos …" at bounding box center [708, 336] width 1417 height 673
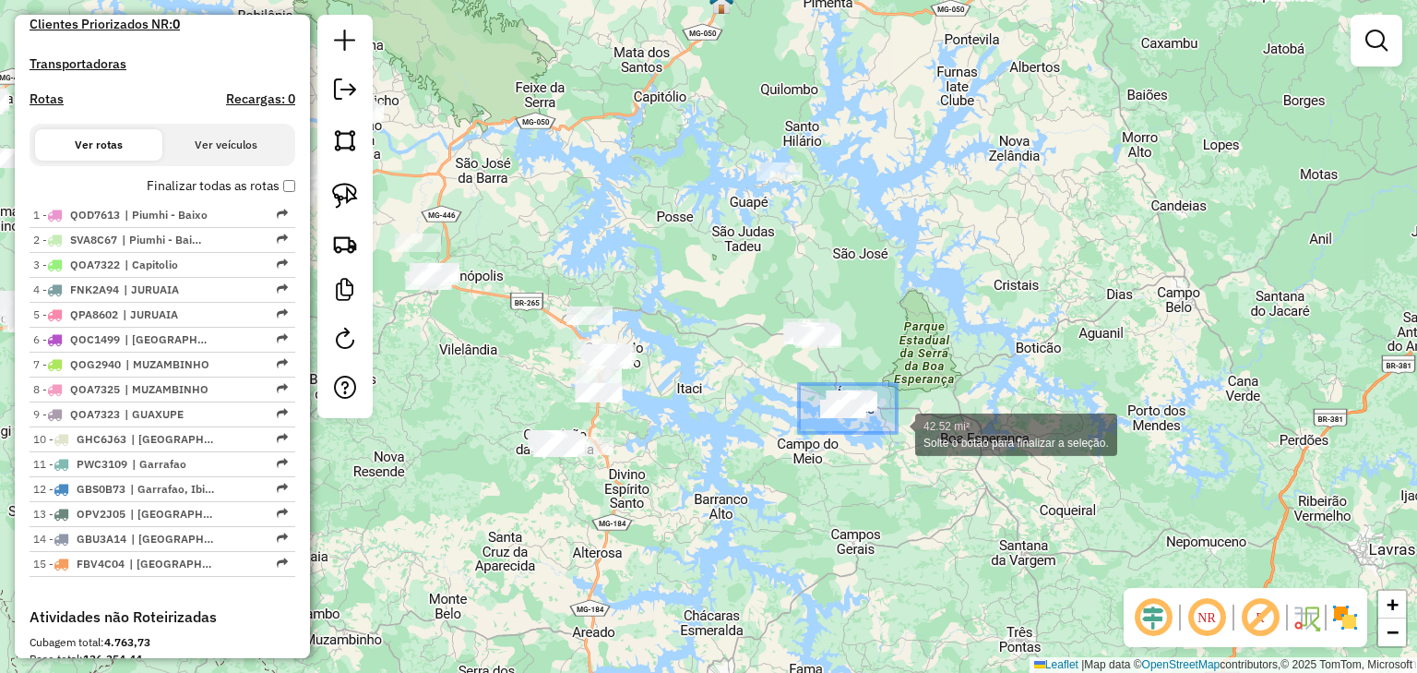
drag, startPoint x: 799, startPoint y: 384, endPoint x: 897, endPoint y: 433, distance: 109.4
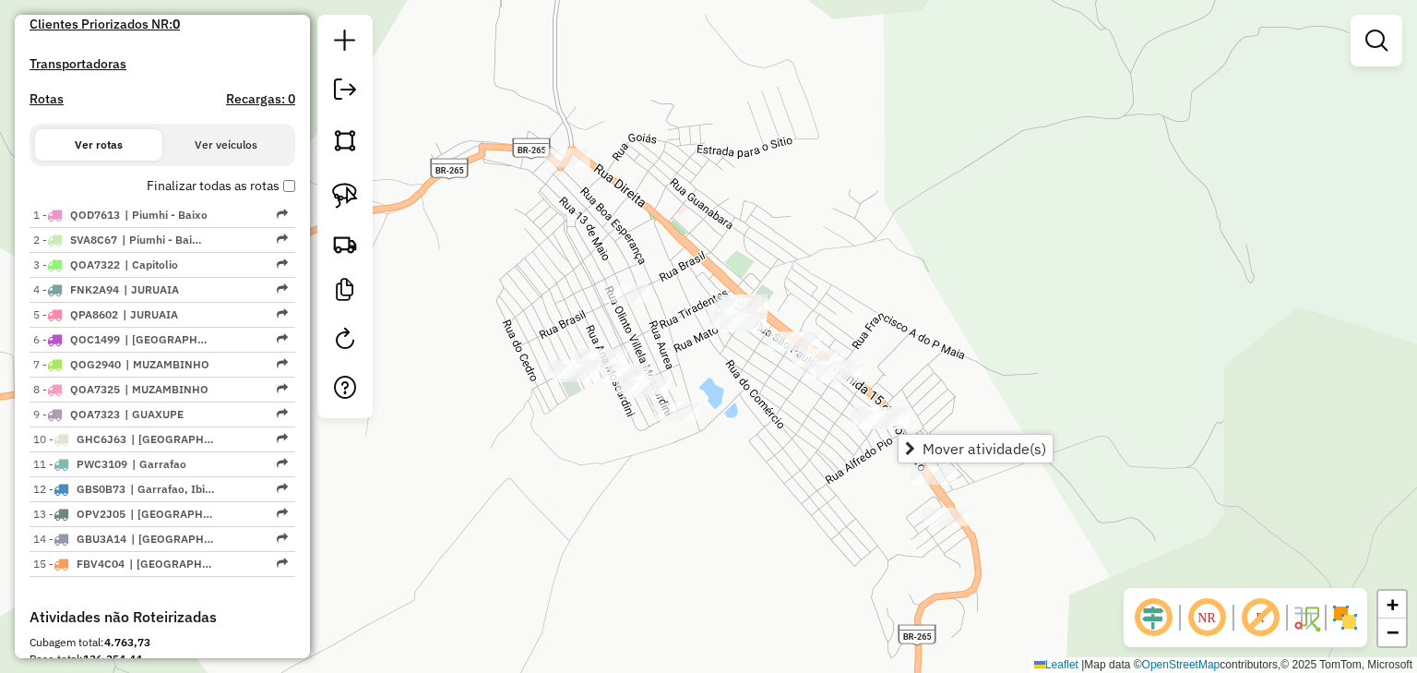
drag, startPoint x: 771, startPoint y: 362, endPoint x: 696, endPoint y: 343, distance: 77.0
click at [696, 343] on div "Janela de atendimento Grade de atendimento Capacidade Transportadoras Veículos …" at bounding box center [708, 336] width 1417 height 673
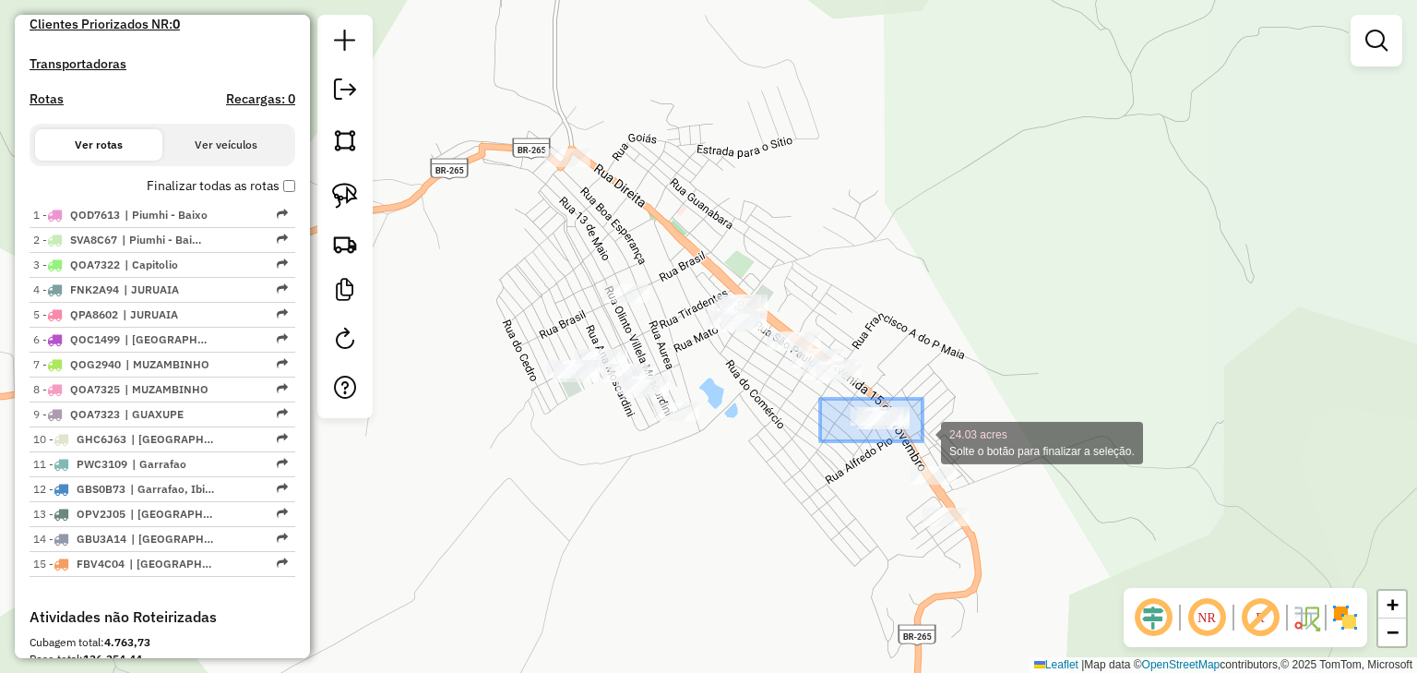
drag, startPoint x: 822, startPoint y: 399, endPoint x: 923, endPoint y: 441, distance: 109.2
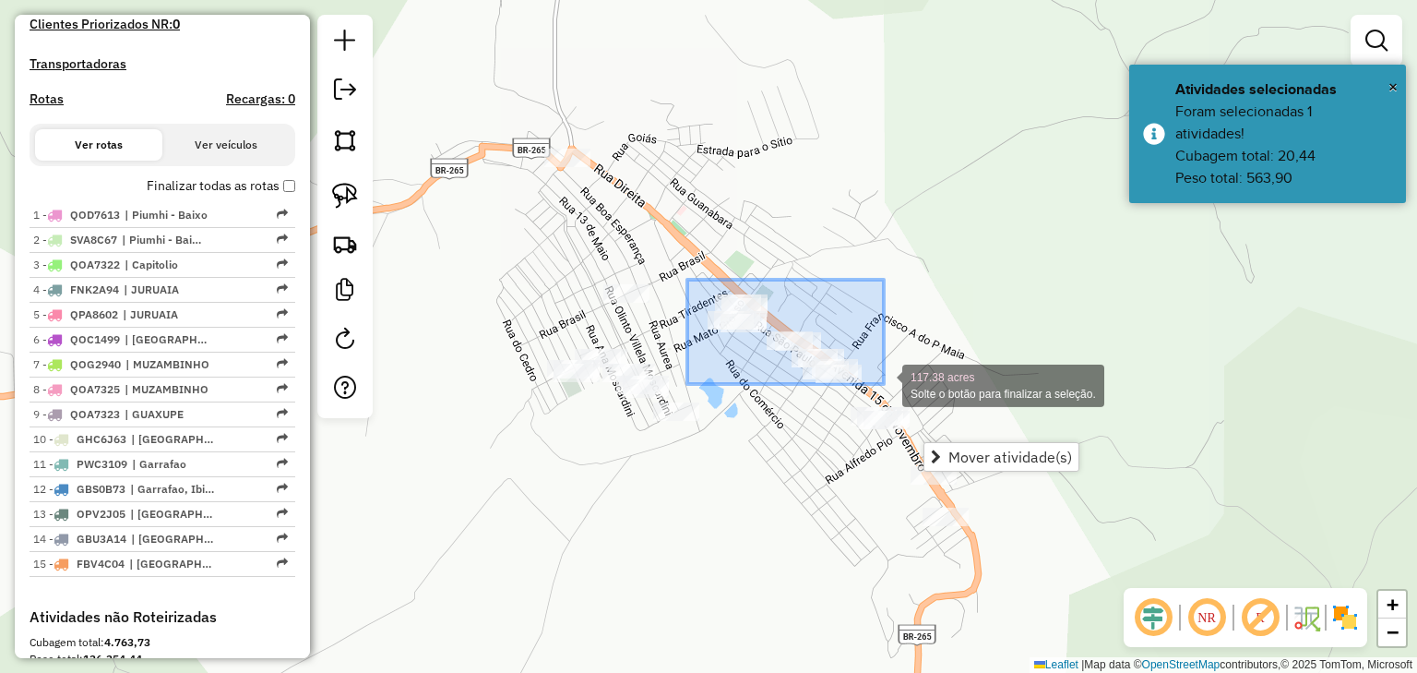
drag, startPoint x: 688, startPoint y: 280, endPoint x: 884, endPoint y: 384, distance: 222.5
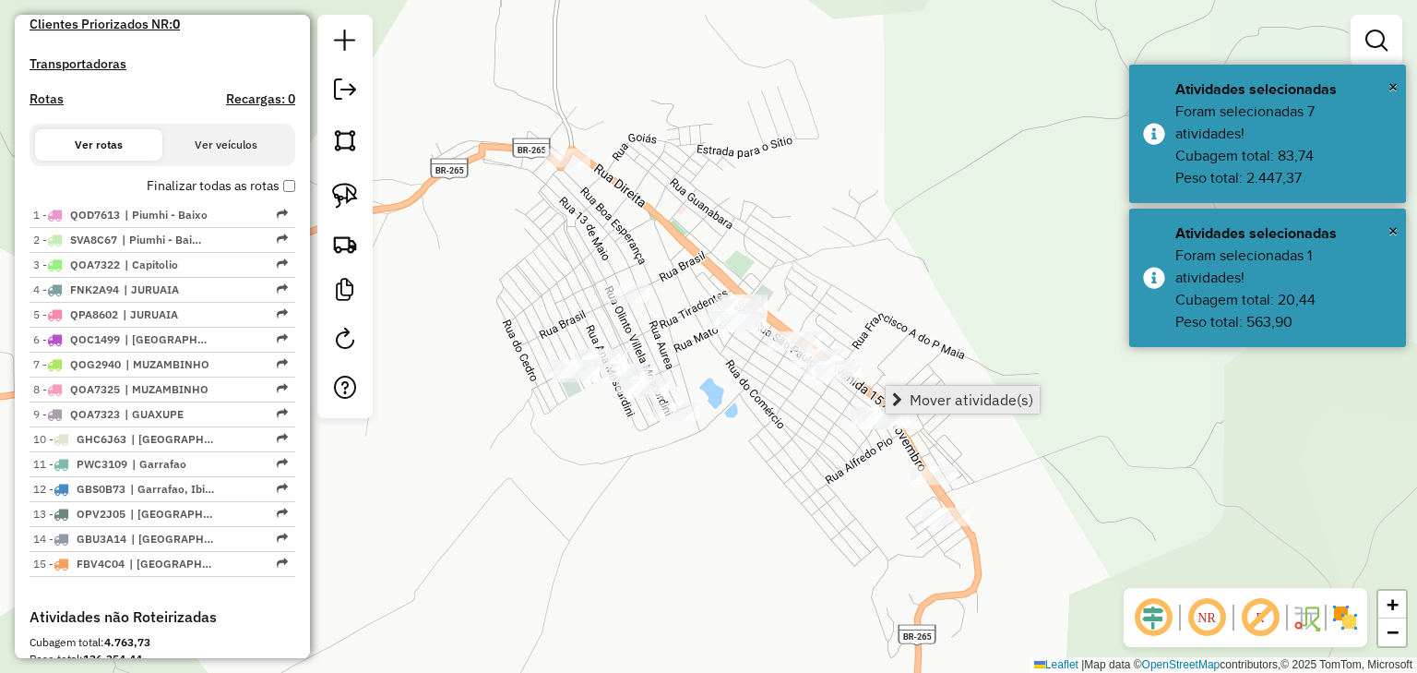
click at [903, 397] on link "Mover atividade(s)" at bounding box center [963, 400] width 154 height 28
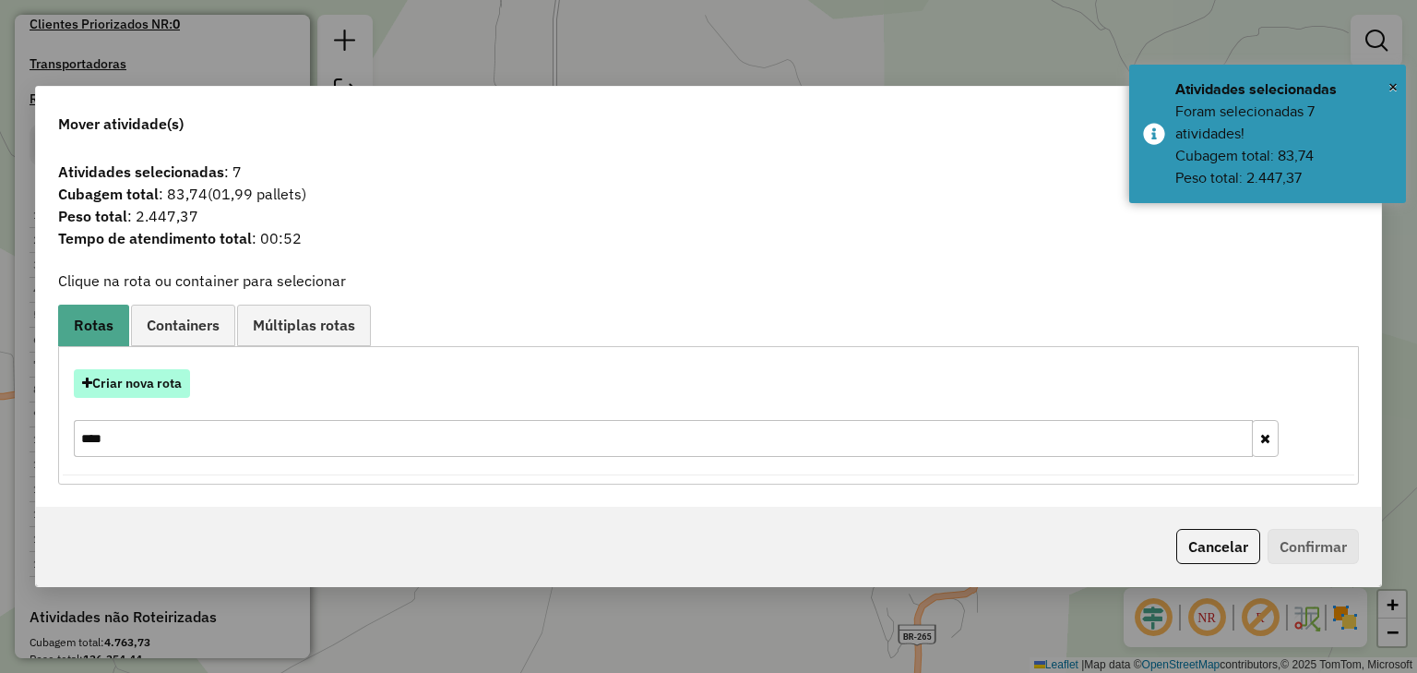
click at [119, 380] on button "Criar nova rota" at bounding box center [132, 383] width 116 height 29
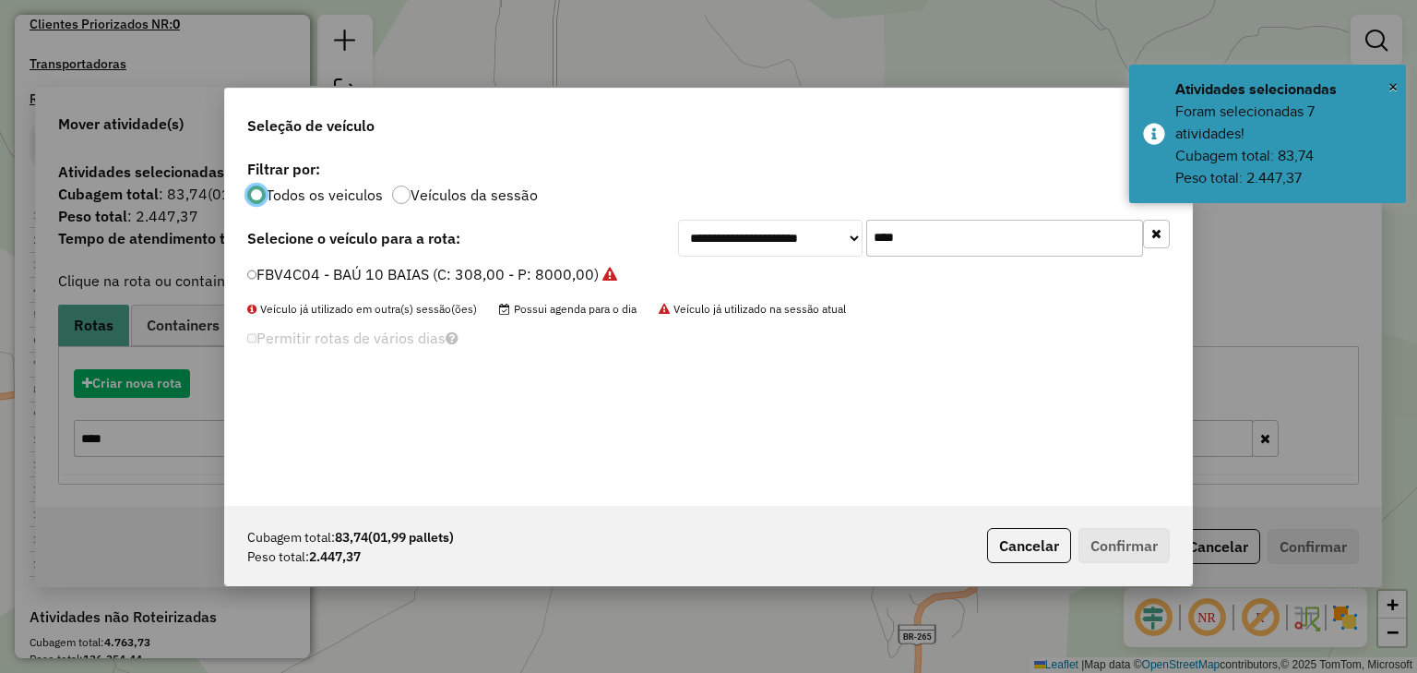
scroll to position [9, 6]
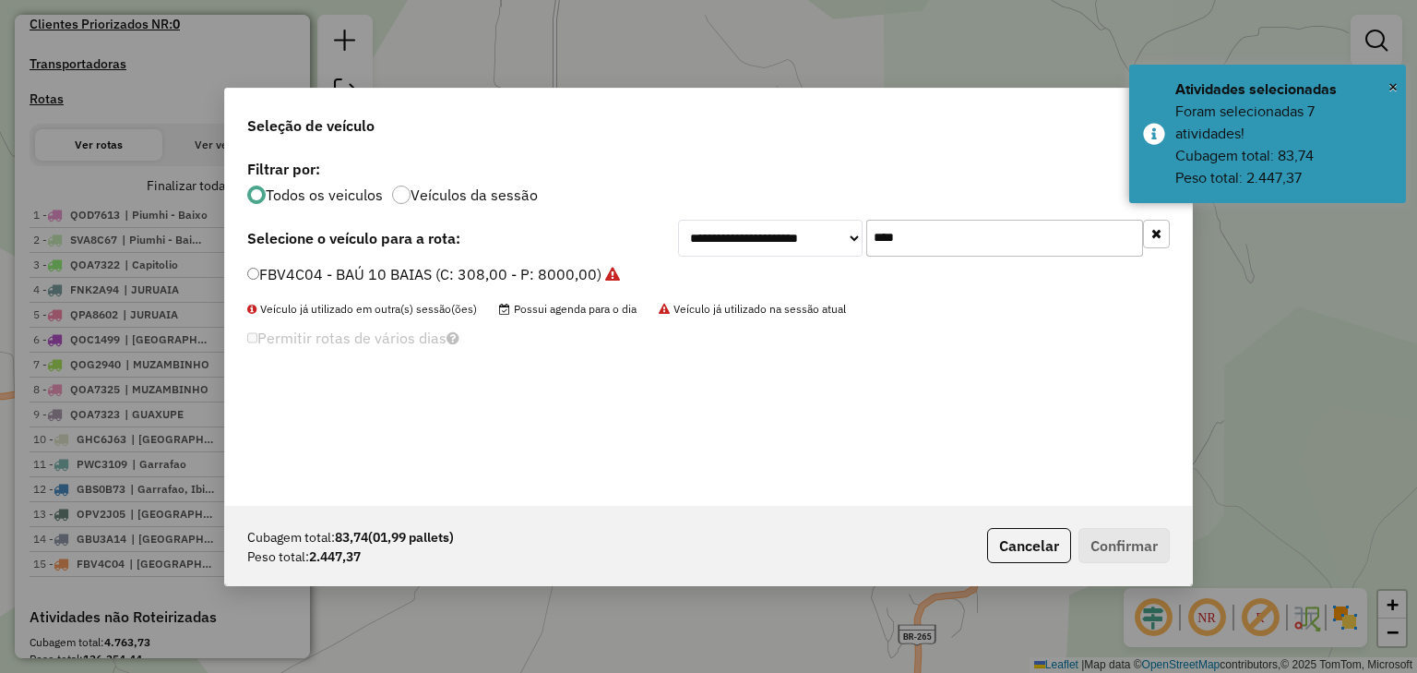
drag, startPoint x: 868, startPoint y: 242, endPoint x: 820, endPoint y: 242, distance: 48.0
click at [820, 242] on div "**********" at bounding box center [924, 238] width 492 height 37
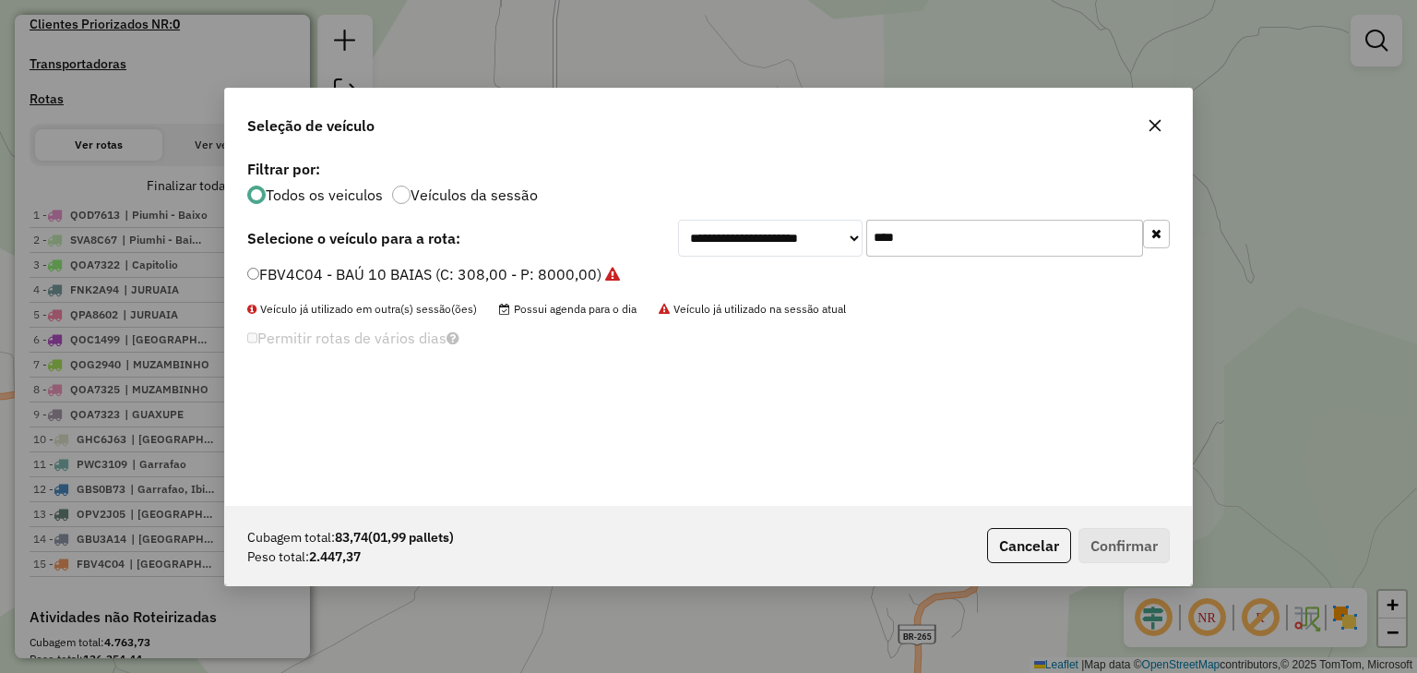
click at [900, 239] on input "****" at bounding box center [1005, 238] width 277 height 37
drag, startPoint x: 922, startPoint y: 238, endPoint x: 845, endPoint y: 236, distance: 76.6
click at [845, 236] on div "**********" at bounding box center [924, 238] width 492 height 37
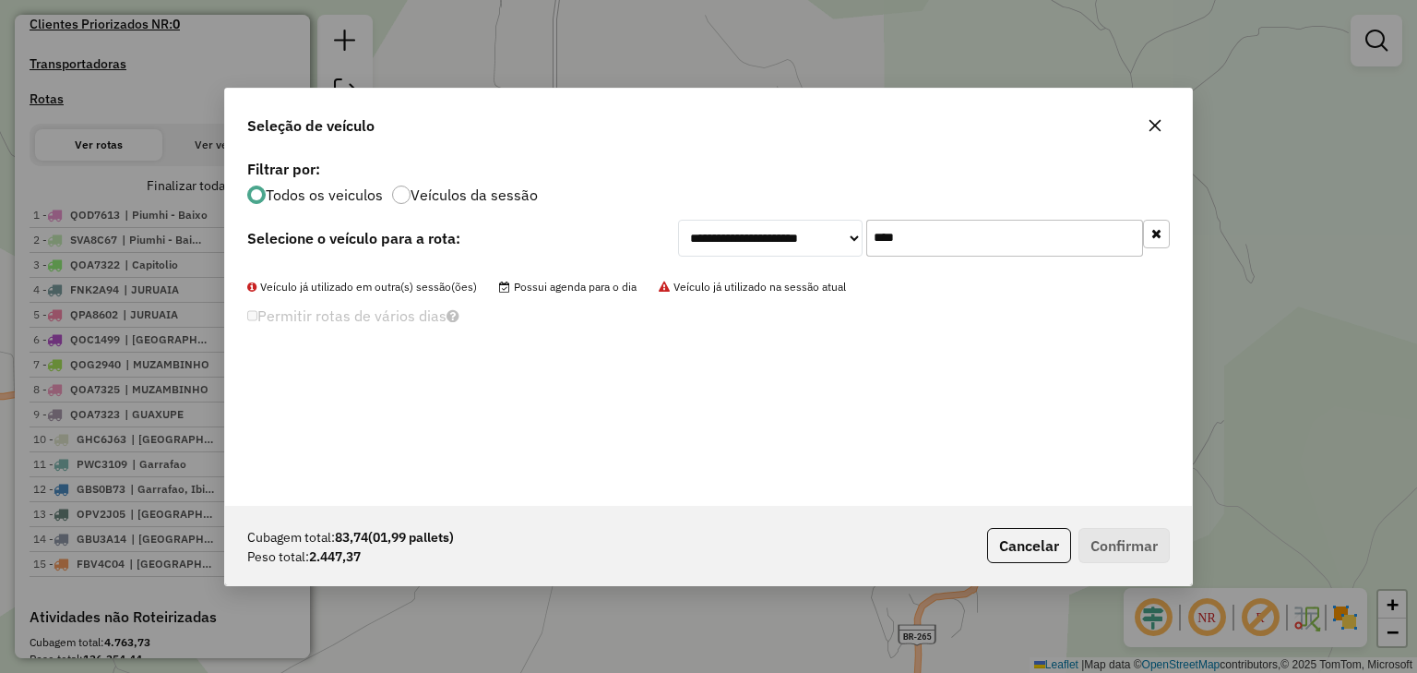
click at [908, 240] on input "****" at bounding box center [1005, 238] width 277 height 37
click at [823, 237] on div "**********" at bounding box center [924, 238] width 492 height 37
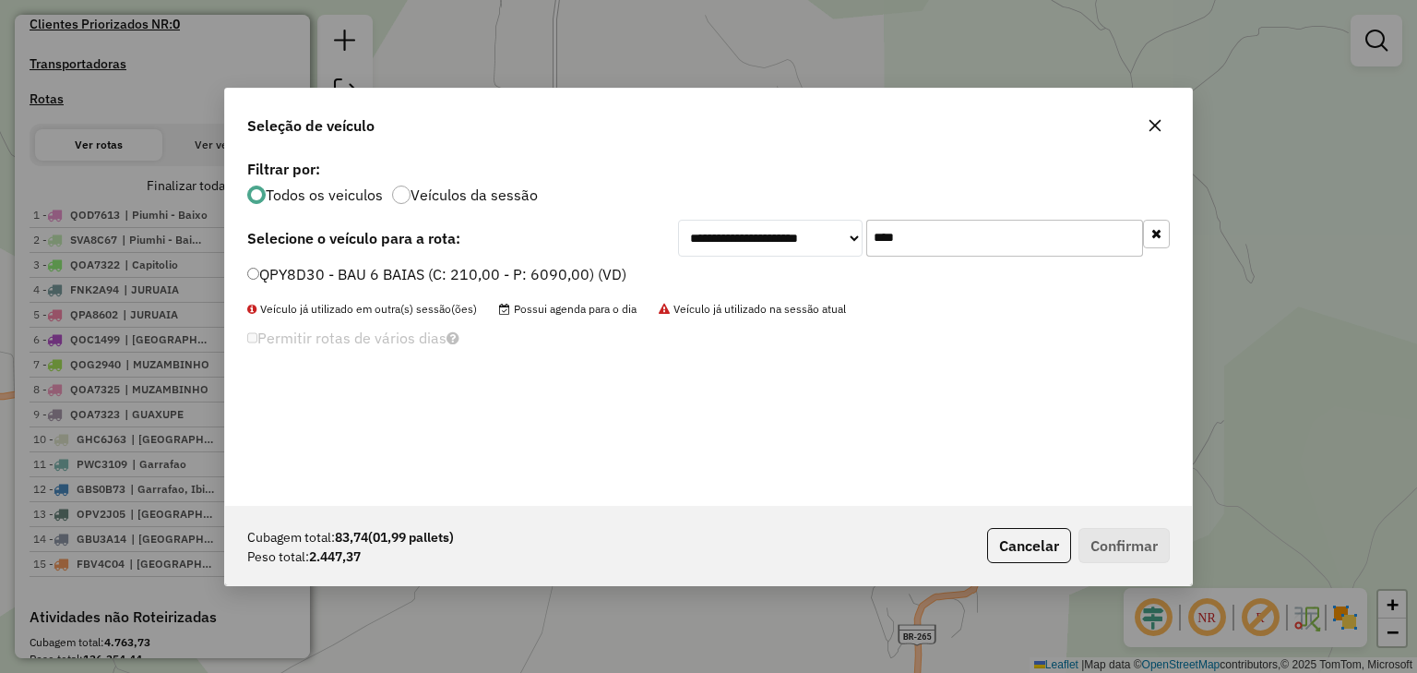
type input "****"
click at [599, 264] on div "**********" at bounding box center [708, 330] width 967 height 351
click at [628, 274] on li "QPY8D30 - BAU 6 BAIAS (C: 210,00 - P: 6090,00) (VD)" at bounding box center [708, 275] width 923 height 22
click at [591, 268] on label "QPY8D30 - BAU 6 BAIAS (C: 210,00 - P: 6090,00) (VD)" at bounding box center [436, 274] width 379 height 22
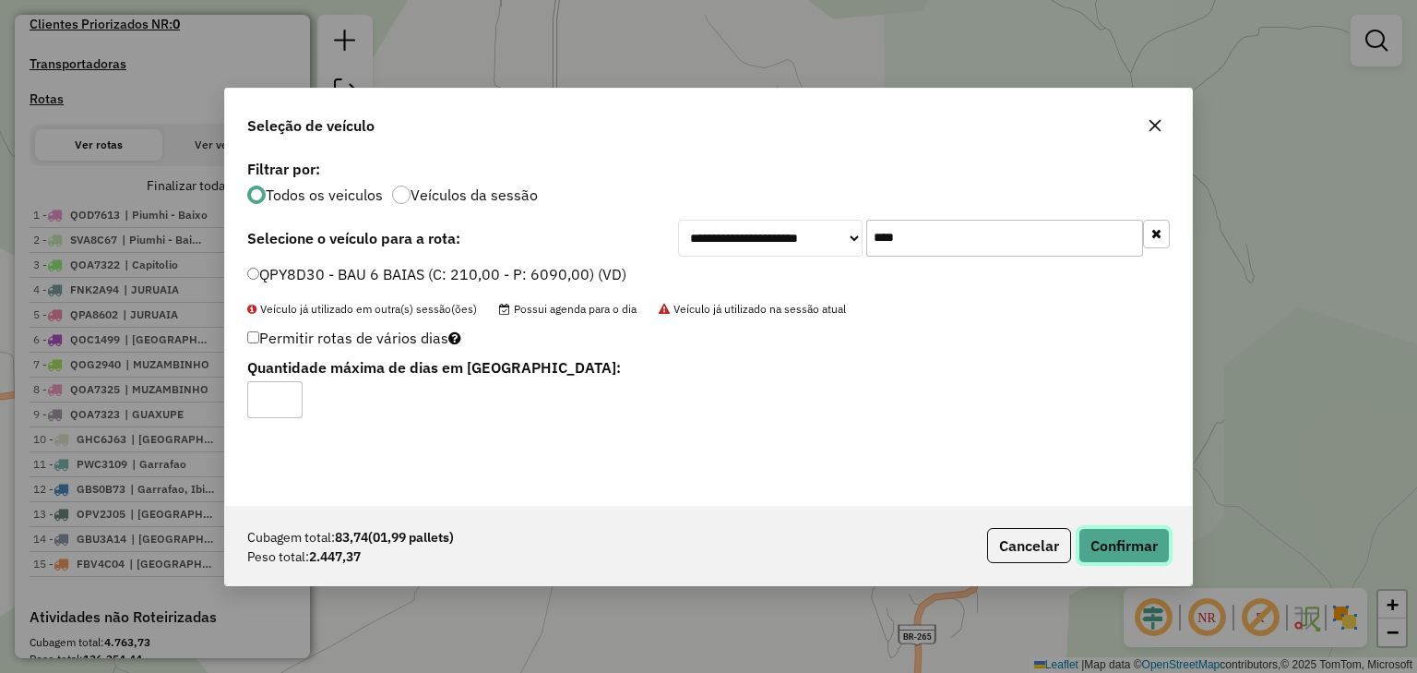
click at [1126, 557] on button "Confirmar" at bounding box center [1124, 545] width 91 height 35
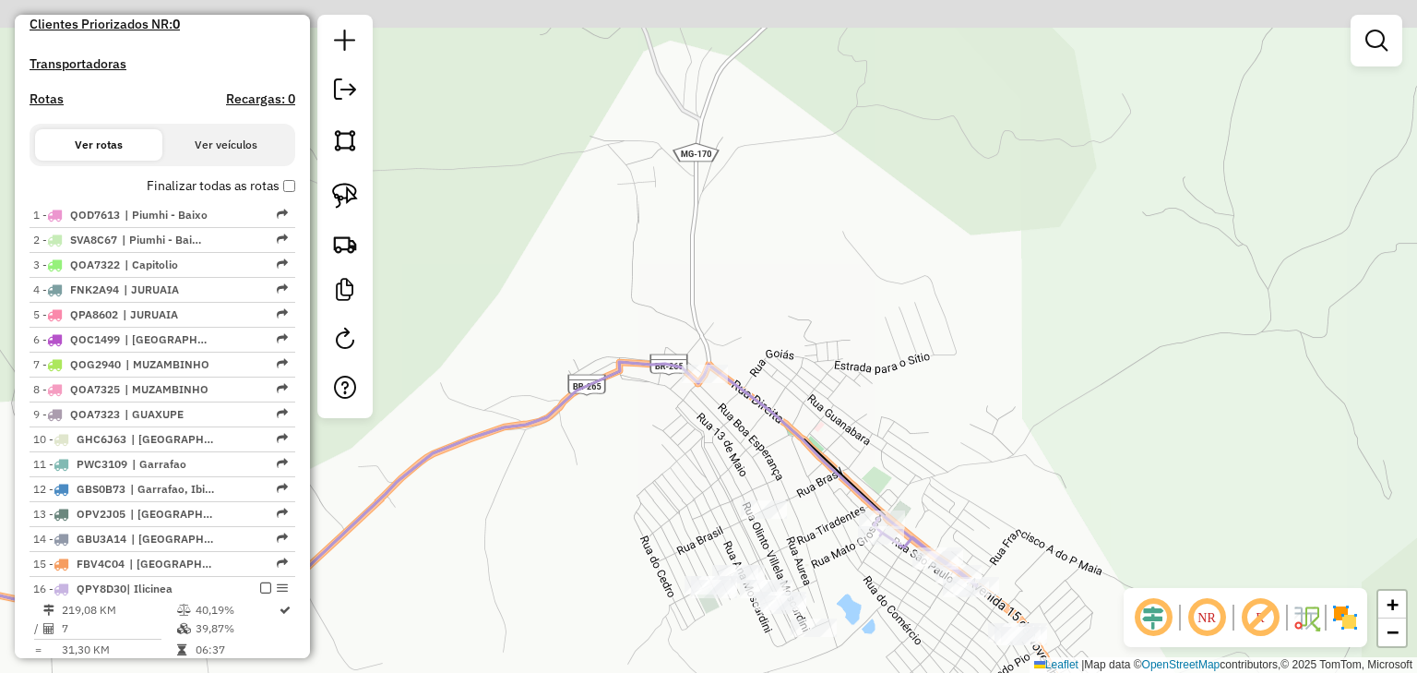
drag, startPoint x: 833, startPoint y: 260, endPoint x: 971, endPoint y: 476, distance: 256.0
click at [971, 476] on div "Janela de atendimento Grade de atendimento Capacidade Transportadoras Veículos …" at bounding box center [708, 336] width 1417 height 673
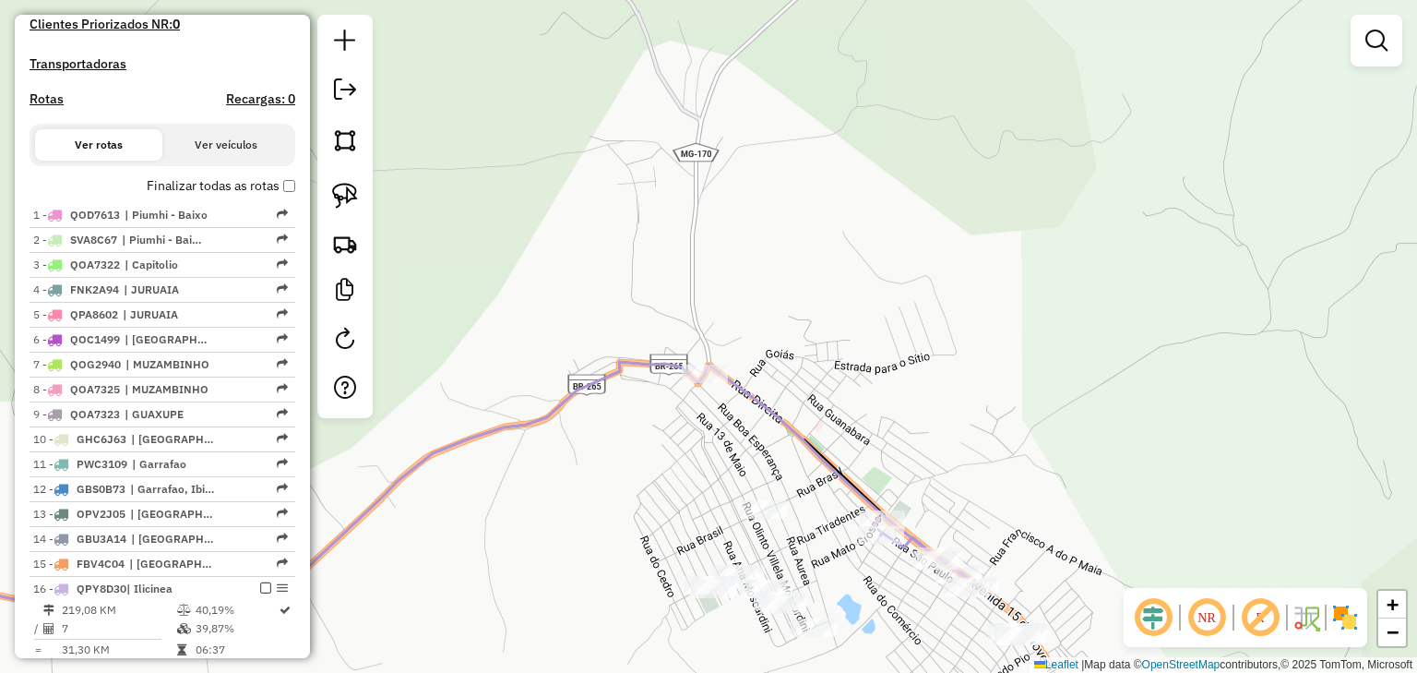
click at [787, 425] on icon at bounding box center [397, 487] width 1078 height 251
select select "*********"
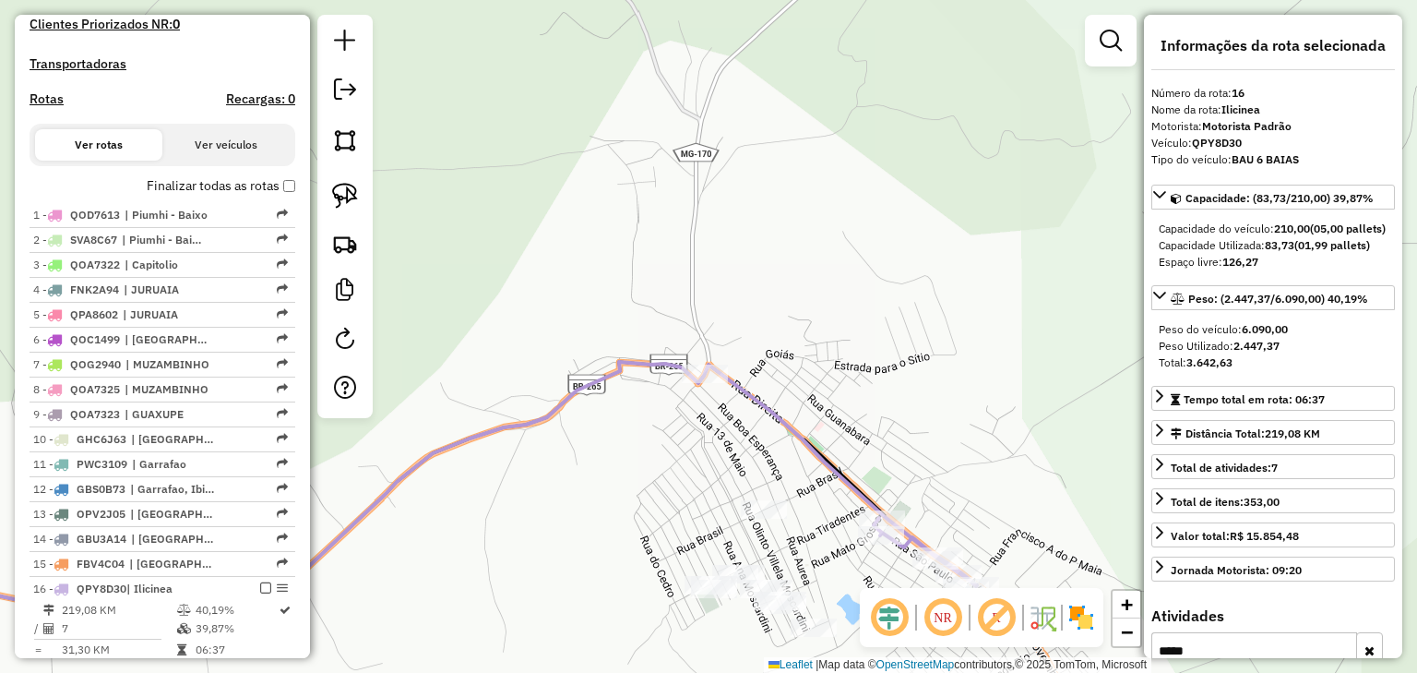
scroll to position [891, 0]
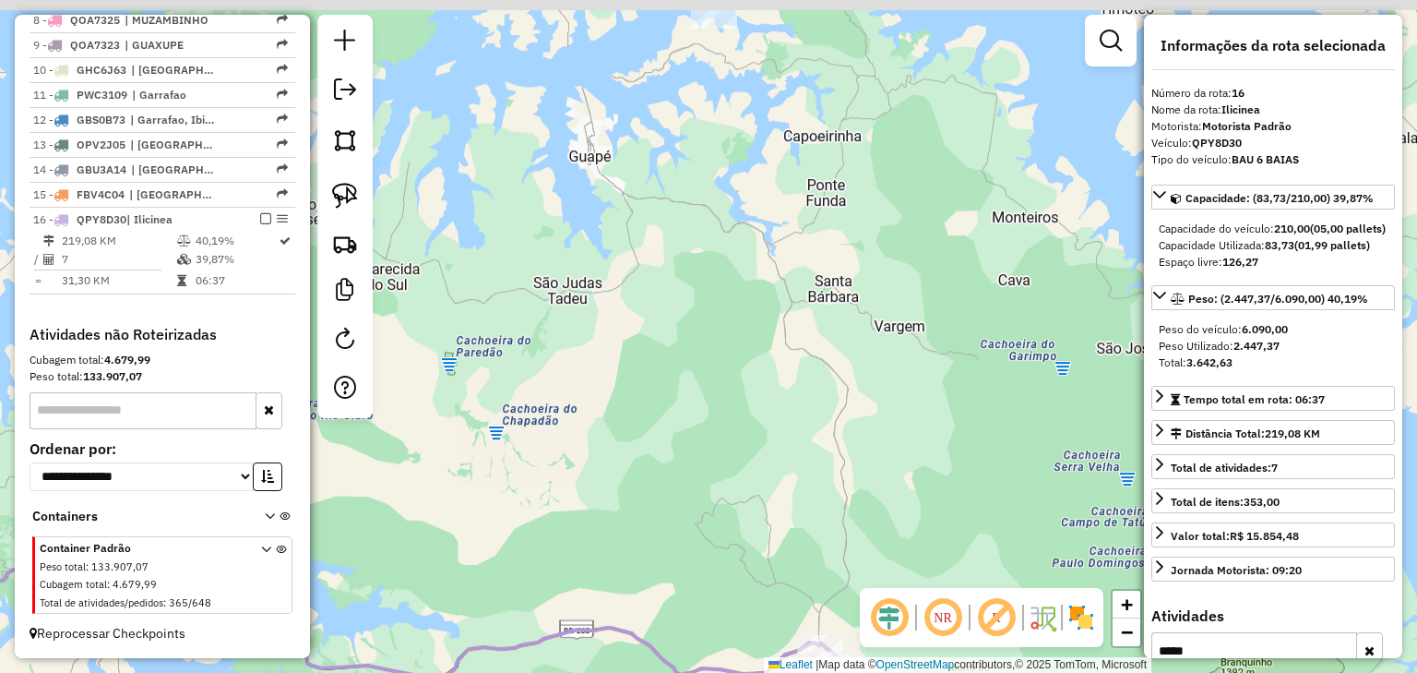
drag, startPoint x: 720, startPoint y: 222, endPoint x: 764, endPoint y: 453, distance: 234.9
click at [764, 453] on div "Janela de atendimento Grade de atendimento Capacidade Transportadoras Veículos …" at bounding box center [708, 336] width 1417 height 673
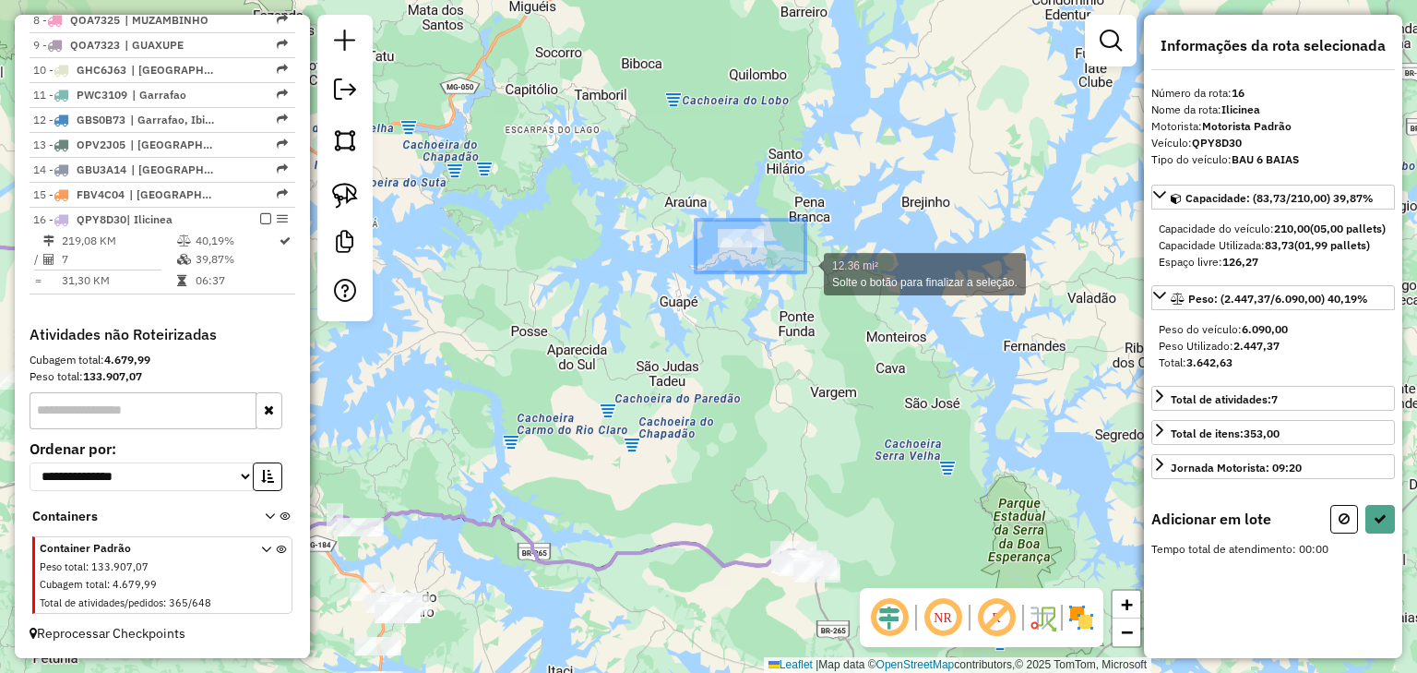
drag, startPoint x: 704, startPoint y: 222, endPoint x: 812, endPoint y: 280, distance: 122.2
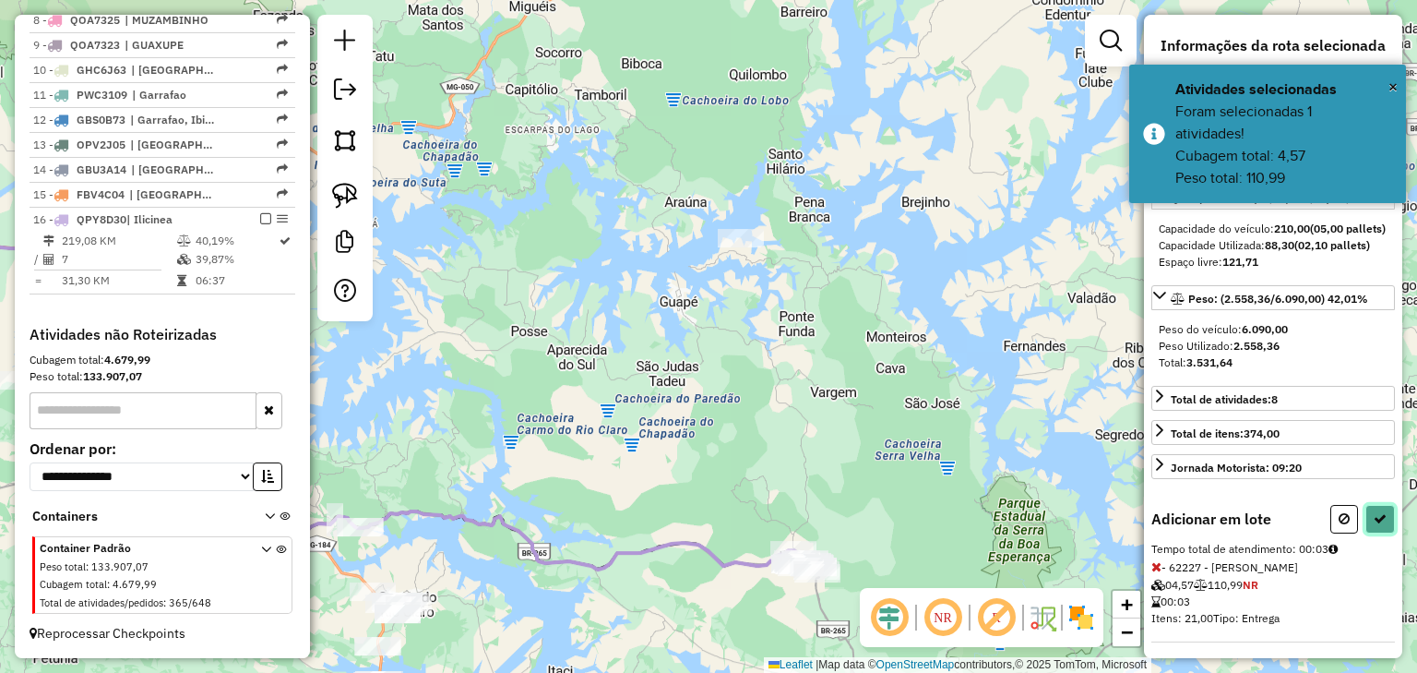
click at [1374, 525] on icon at bounding box center [1380, 518] width 13 height 13
select select "*********"
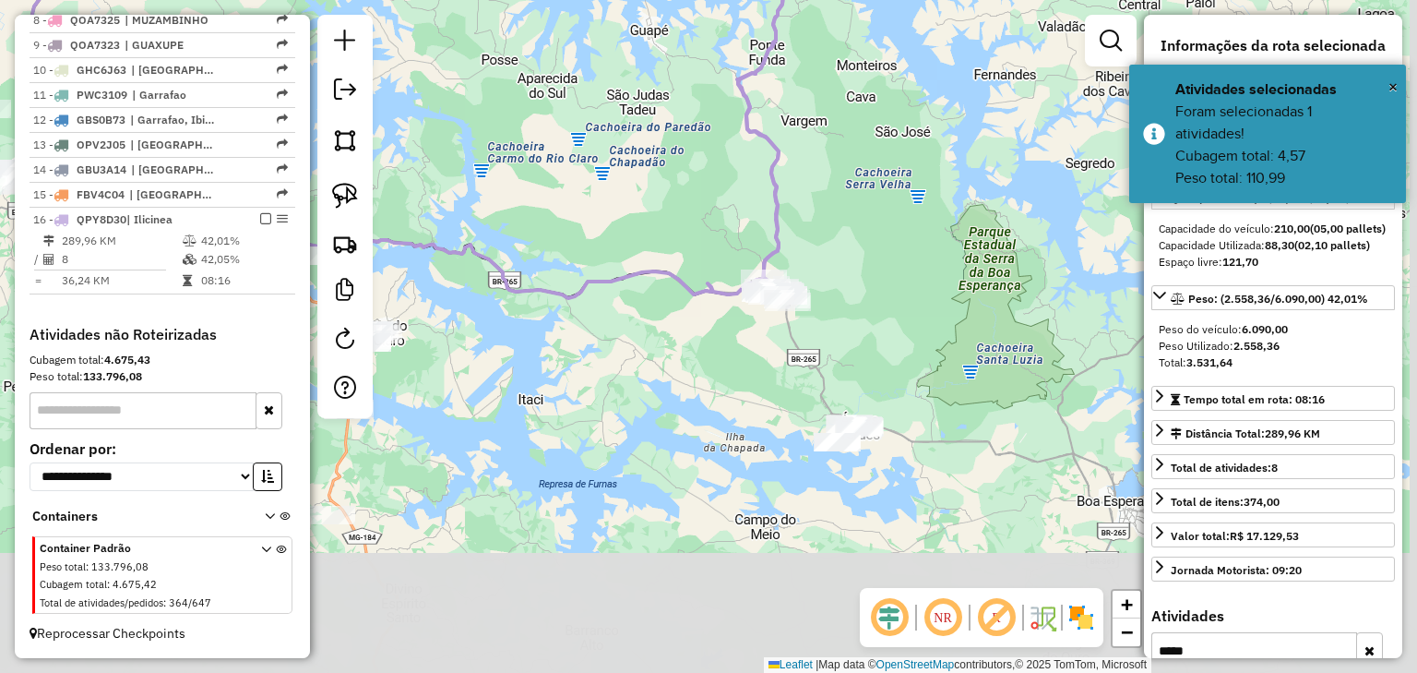
drag, startPoint x: 834, startPoint y: 431, endPoint x: 802, endPoint y: 152, distance: 280.6
click at [802, 152] on div "Janela de atendimento Grade de atendimento Capacidade Transportadoras Veículos …" at bounding box center [708, 336] width 1417 height 673
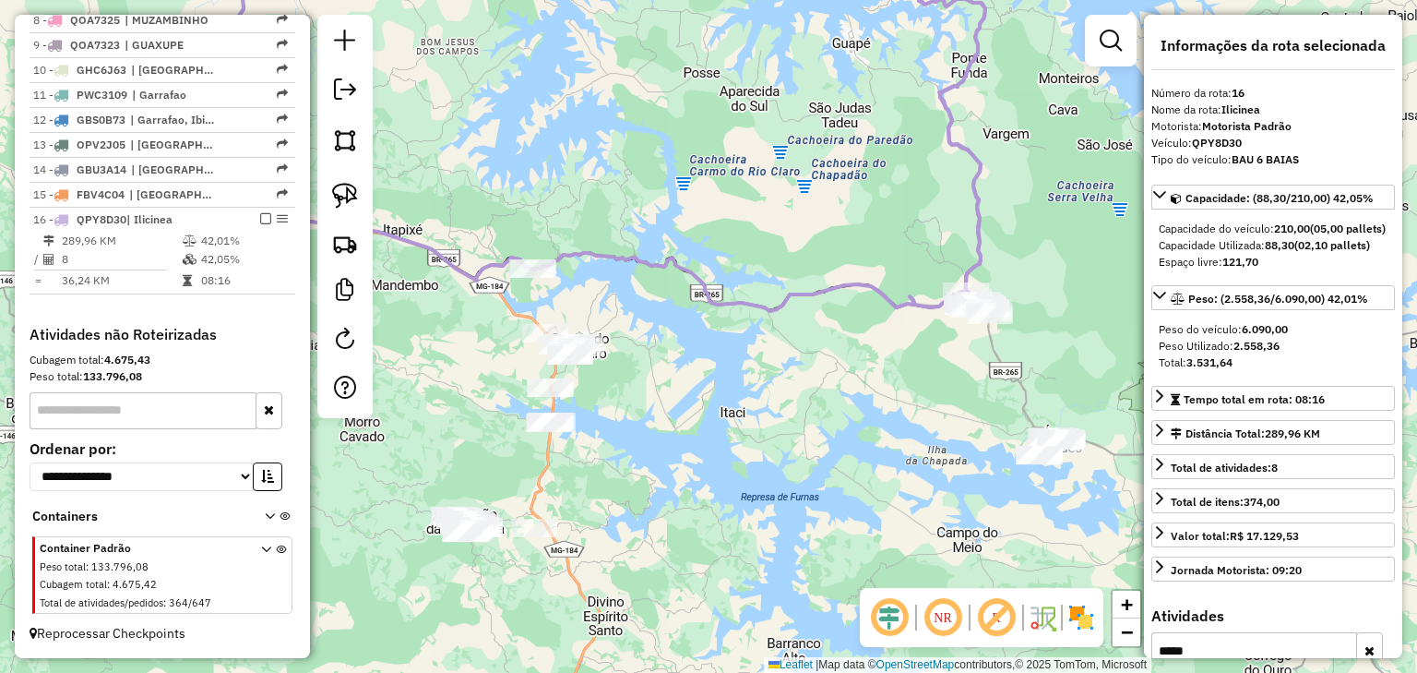
drag, startPoint x: 668, startPoint y: 210, endPoint x: 873, endPoint y: 232, distance: 206.0
click at [873, 232] on div "Janela de atendimento Grade de atendimento Capacidade Transportadoras Veículos …" at bounding box center [708, 336] width 1417 height 673
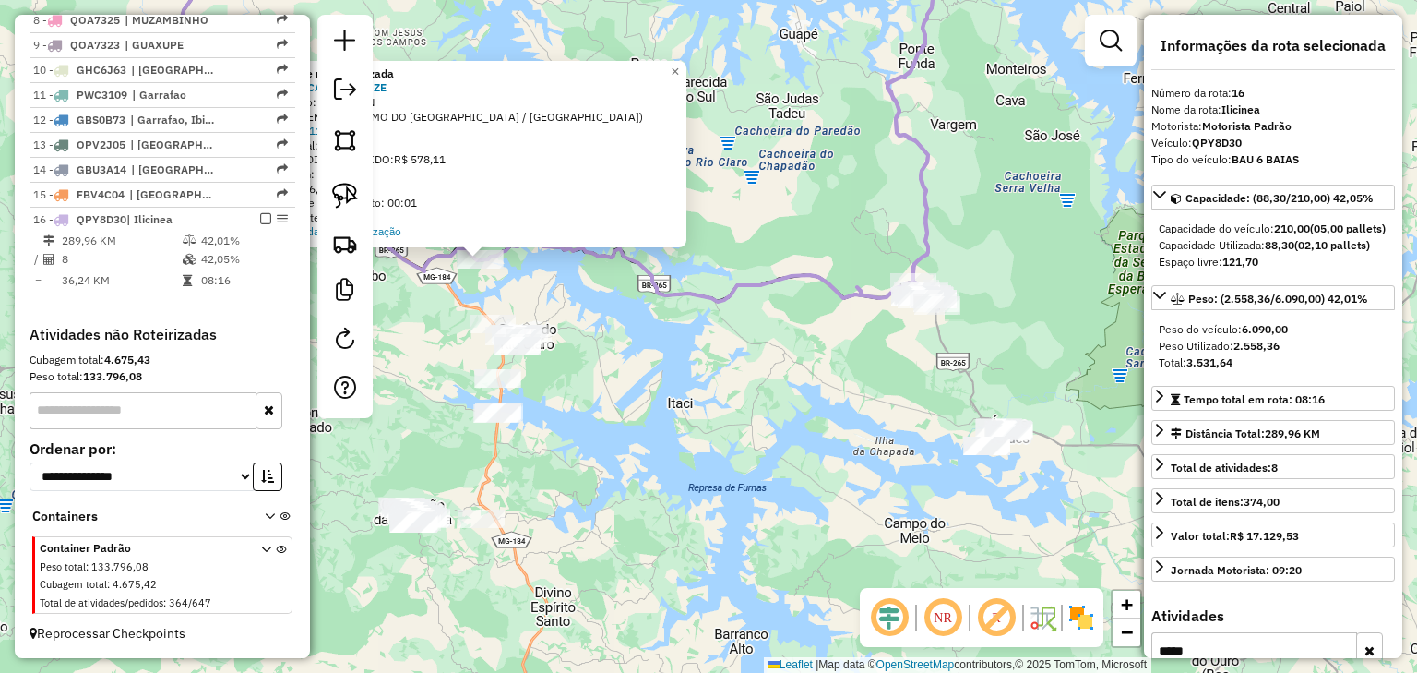
drag, startPoint x: 807, startPoint y: 382, endPoint x: 569, endPoint y: 303, distance: 250.1
click at [569, 303] on div "Atividade não roteirizada 62606 - CABANA DO ZE Endereço: BR-265 SN Bairro: CENT…" at bounding box center [708, 336] width 1417 height 673
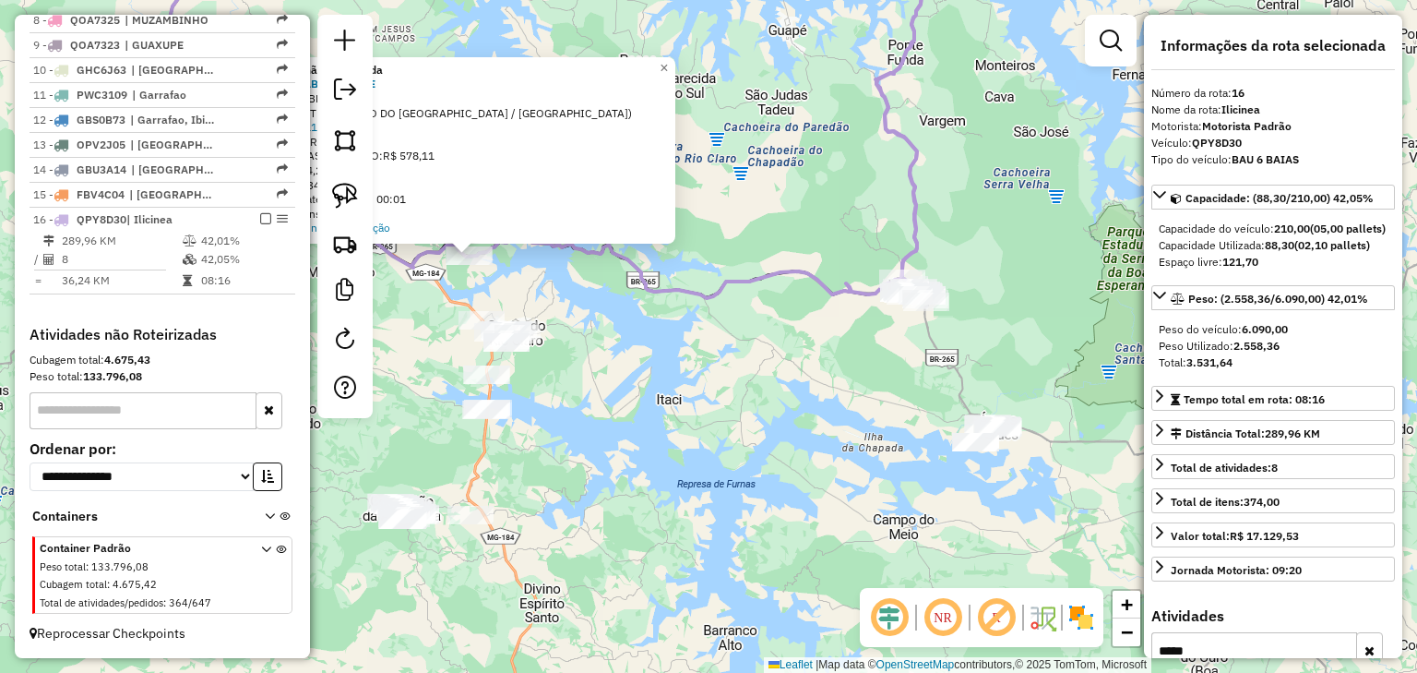
click at [828, 323] on div "Atividade não roteirizada 62606 - CABANA DO ZE Endereço: BR-265 SN Bairro: CENT…" at bounding box center [708, 336] width 1417 height 673
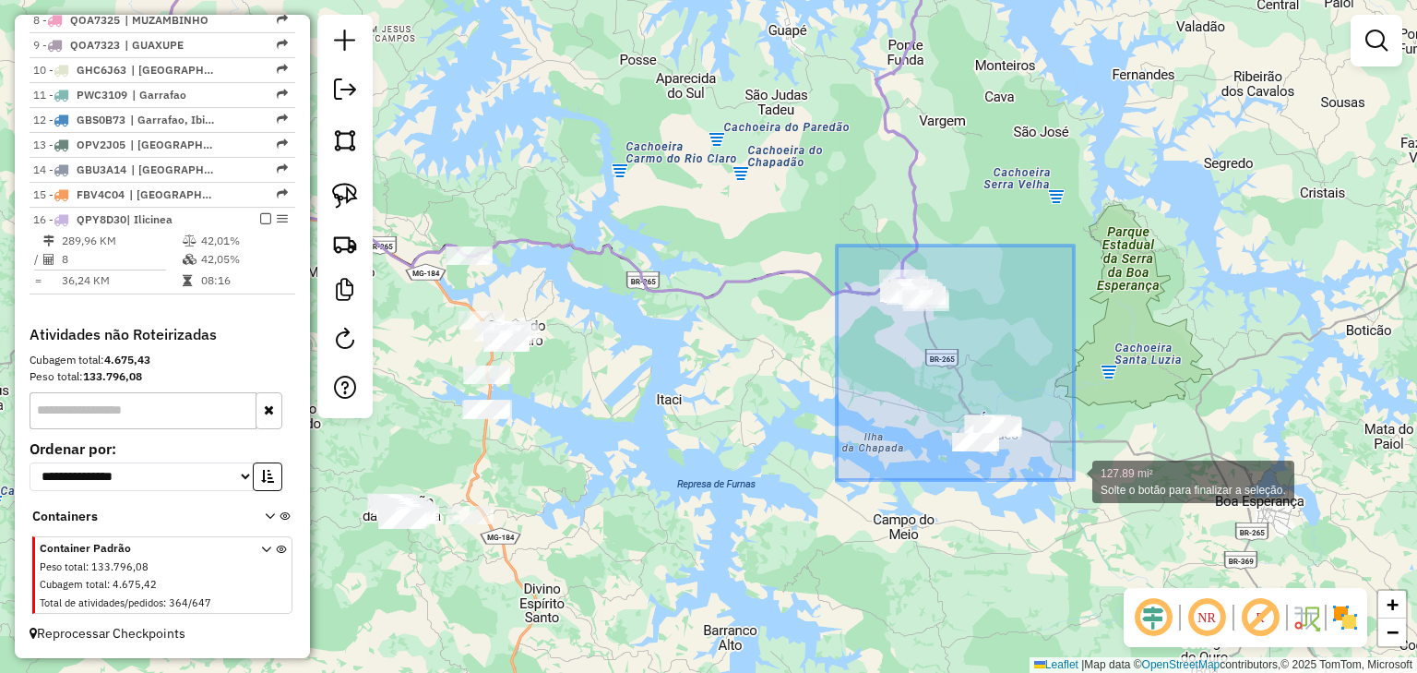
drag, startPoint x: 839, startPoint y: 247, endPoint x: 1074, endPoint y: 480, distance: 330.8
click at [1074, 480] on div "127.89 mi² Solte o botão para finalizar a seleção. Janela de atendimento Grade …" at bounding box center [708, 336] width 1417 height 673
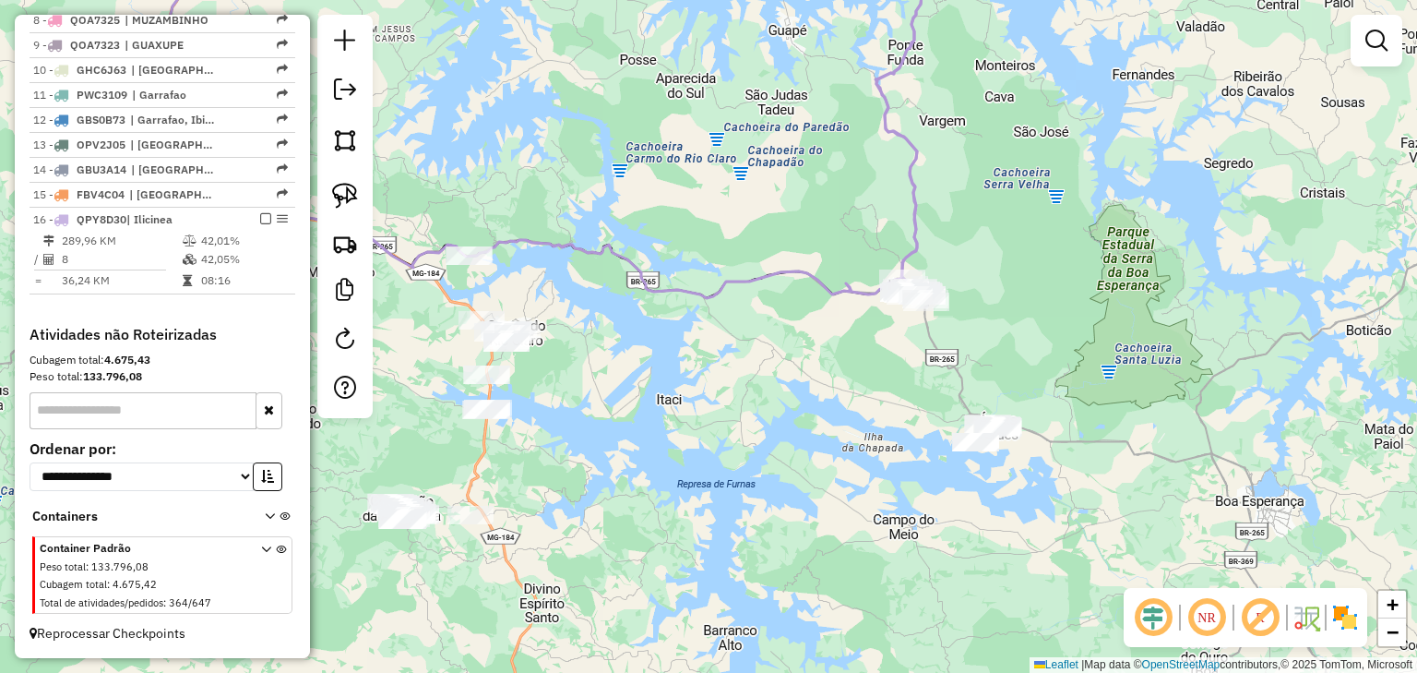
drag, startPoint x: 902, startPoint y: 348, endPoint x: 831, endPoint y: 277, distance: 100.5
click at [898, 348] on div "Janela de atendimento Grade de atendimento Capacidade Transportadoras Veículos …" at bounding box center [708, 336] width 1417 height 673
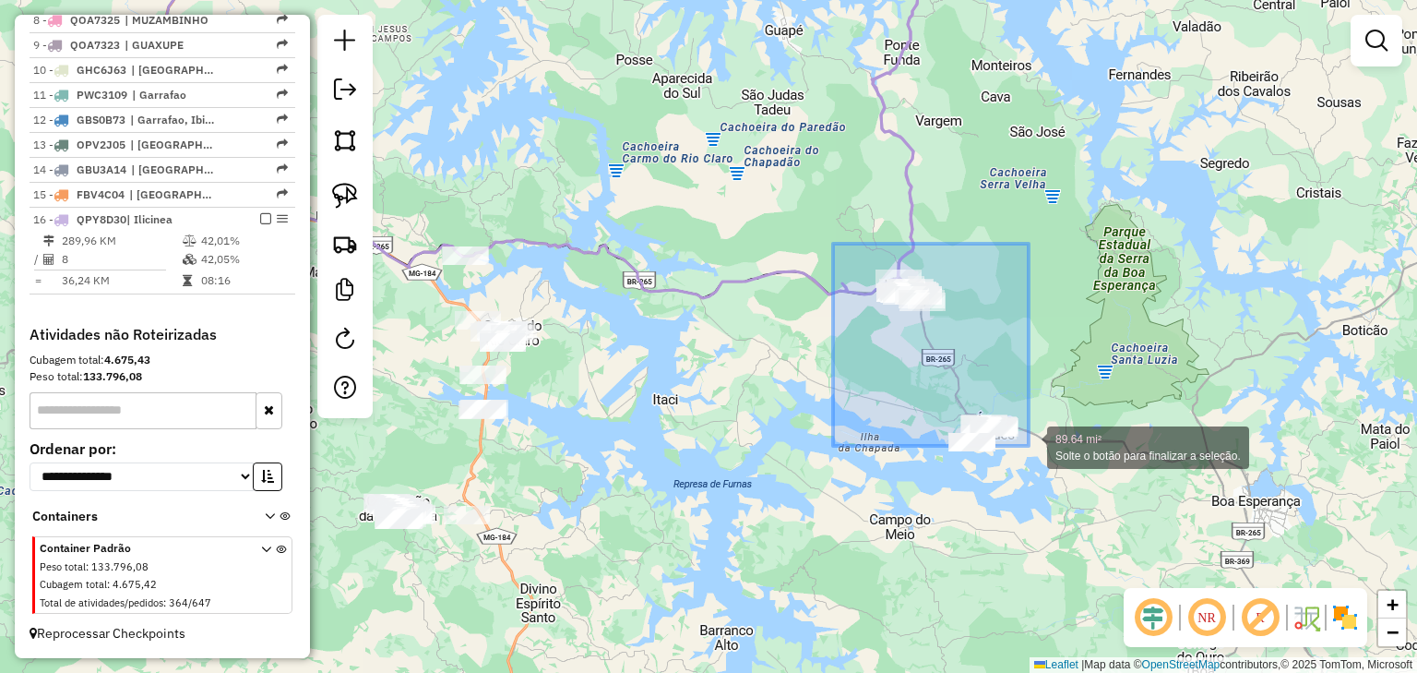
drag, startPoint x: 833, startPoint y: 244, endPoint x: 1029, endPoint y: 446, distance: 281.3
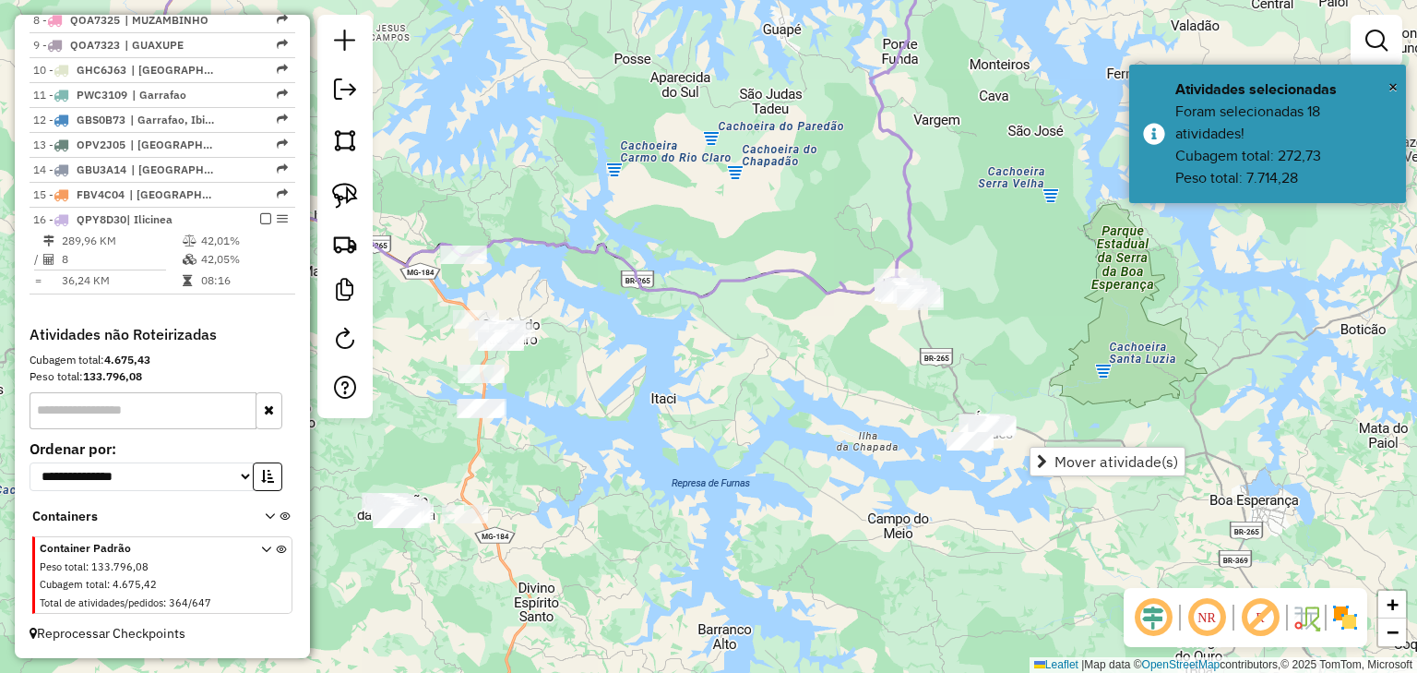
drag, startPoint x: 979, startPoint y: 403, endPoint x: 926, endPoint y: 369, distance: 63.5
click at [930, 371] on div "Janela de atendimento Grade de atendimento Capacidade Transportadoras Veículos …" at bounding box center [708, 336] width 1417 height 673
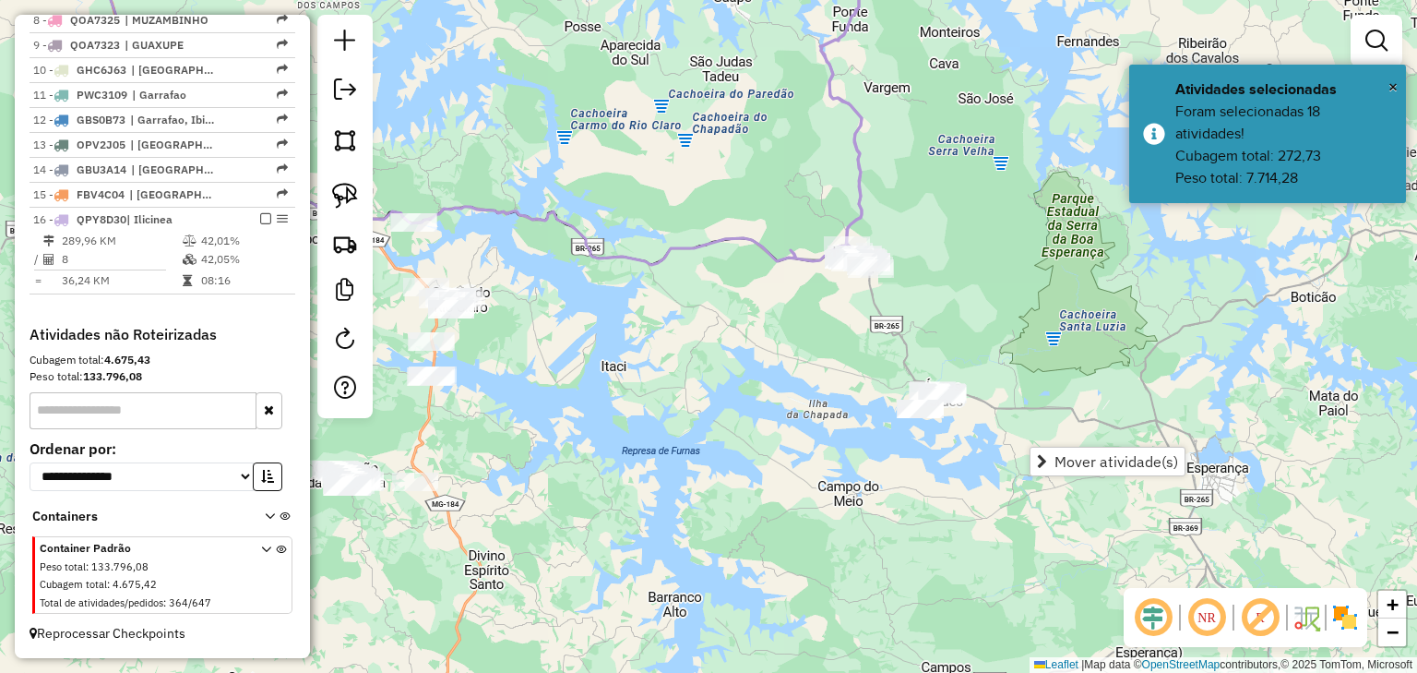
click at [856, 351] on div "Janela de atendimento Grade de atendimento Capacidade Transportadoras Veículos …" at bounding box center [708, 336] width 1417 height 673
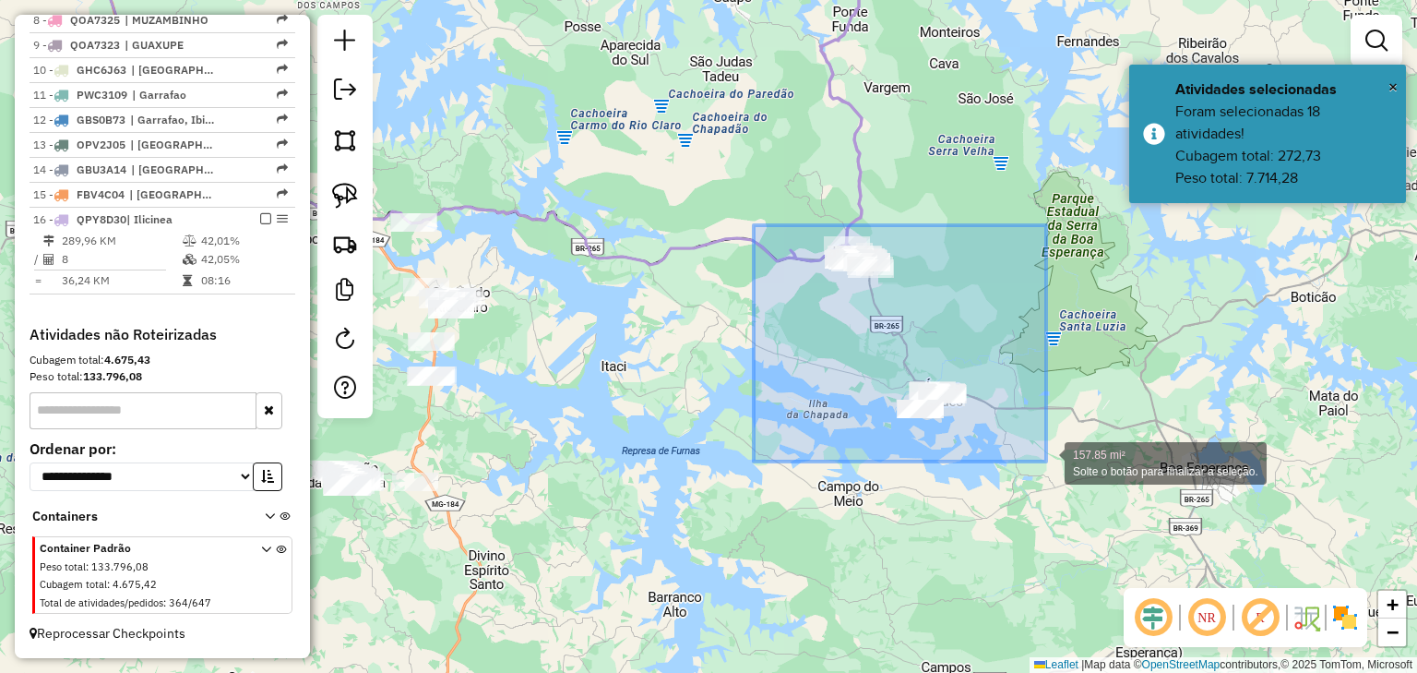
drag, startPoint x: 754, startPoint y: 225, endPoint x: 1046, endPoint y: 462, distance: 376.6
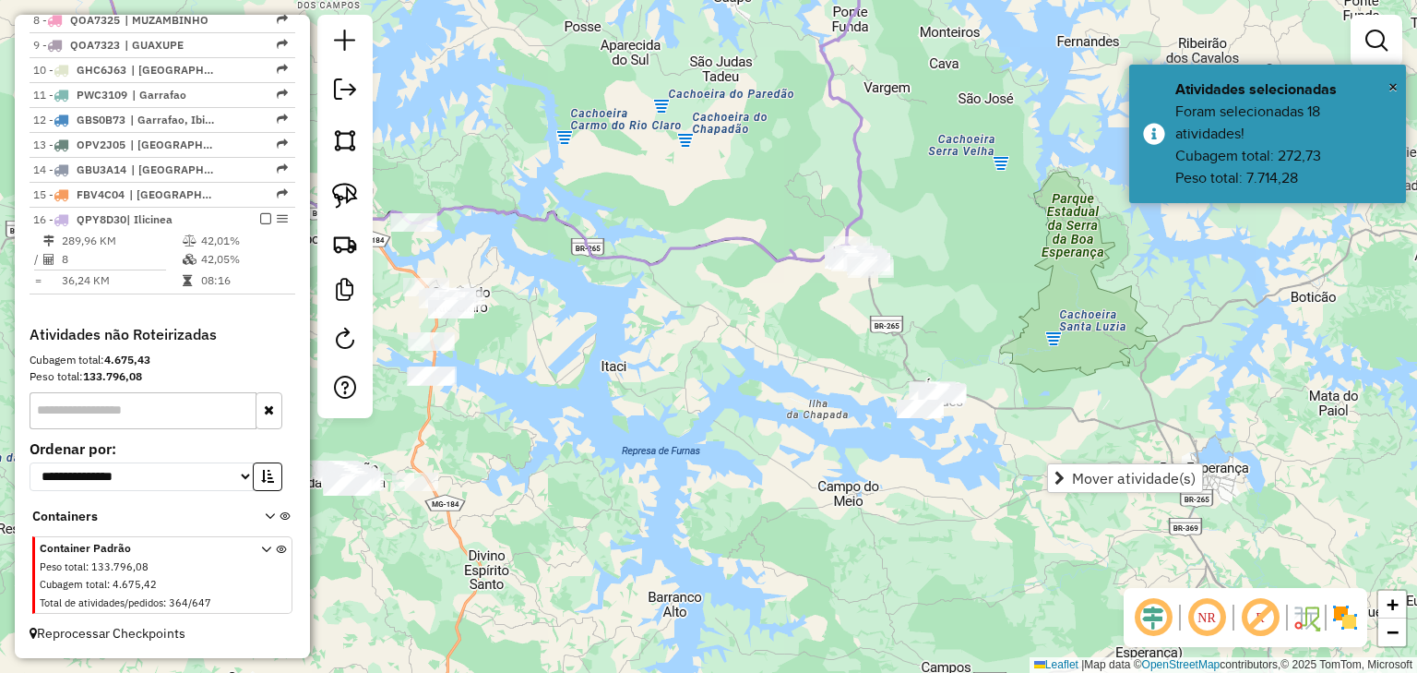
click at [859, 203] on icon at bounding box center [830, 96] width 74 height 325
select select "*********"
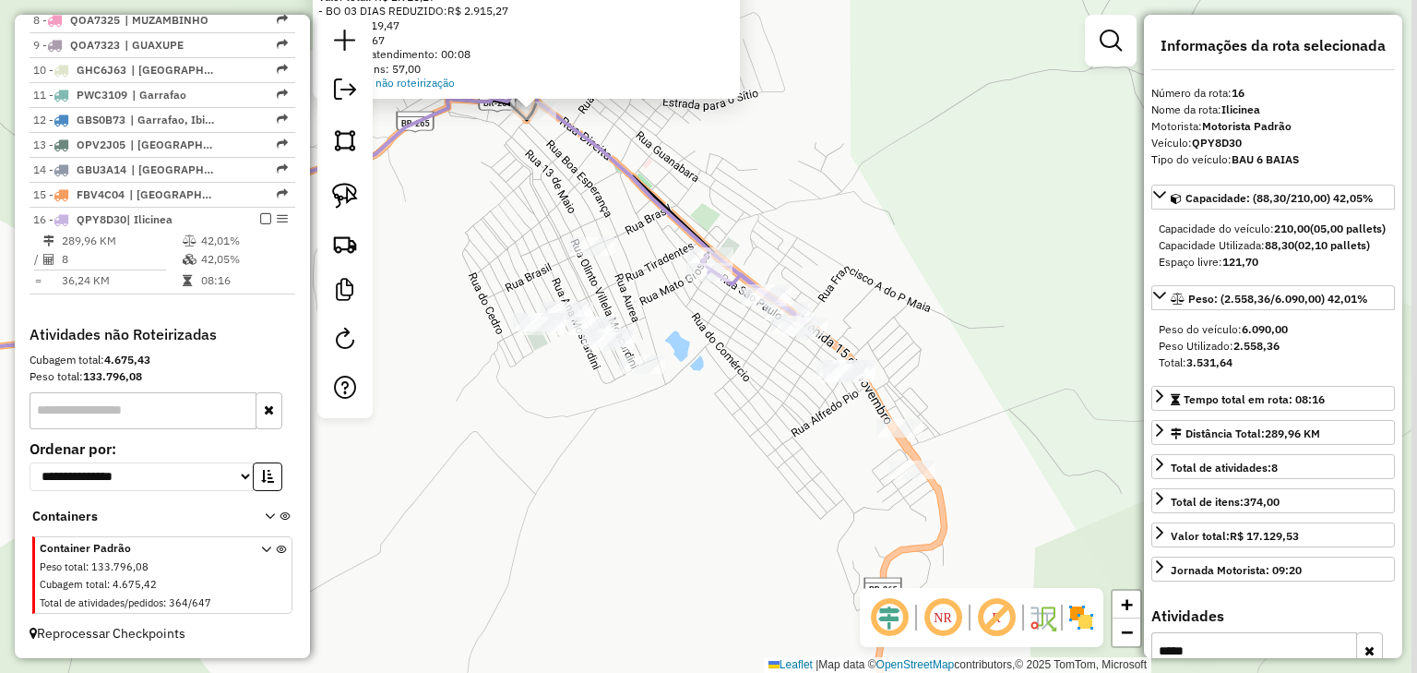
drag, startPoint x: 849, startPoint y: 472, endPoint x: 785, endPoint y: 362, distance: 127.7
click at [785, 362] on div "Atividade não roteirizada 64446 - BAR DO CARRETA Endereço: MINAS GERAIS 30 Bair…" at bounding box center [708, 336] width 1417 height 673
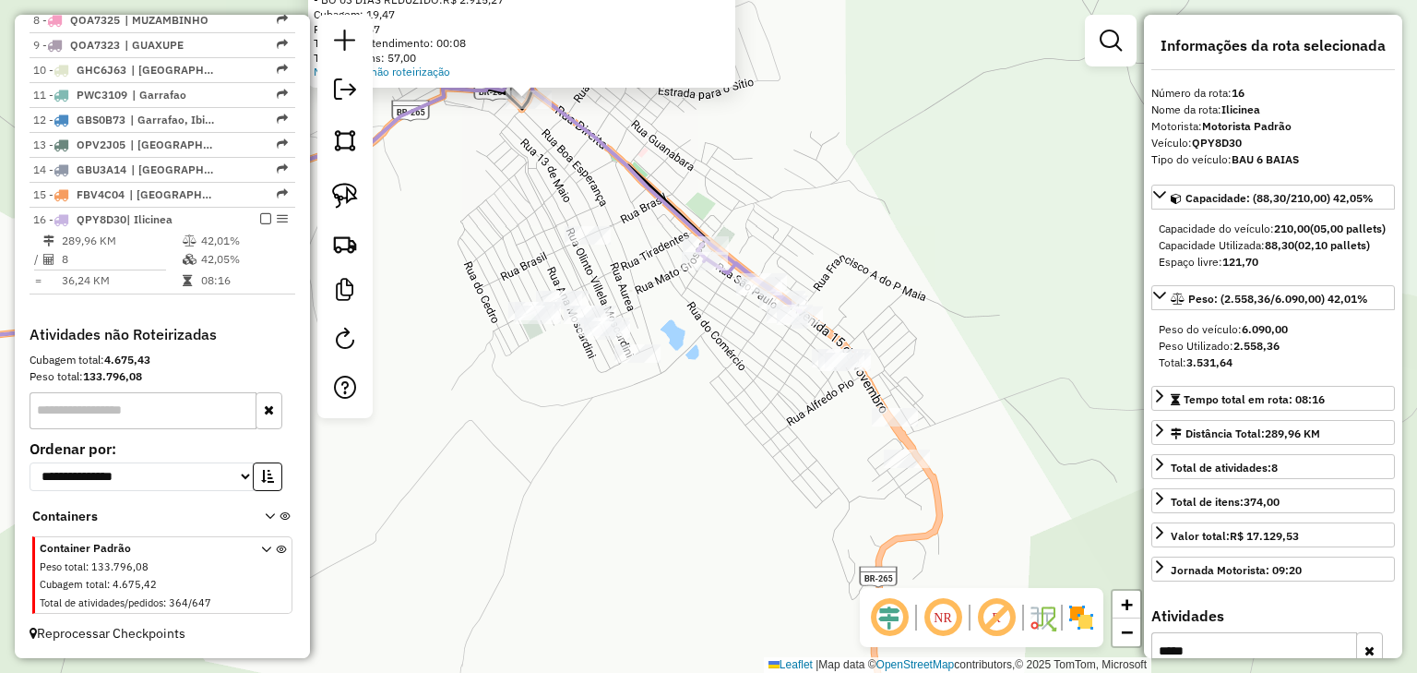
click at [793, 354] on div "Atividade não roteirizada 64446 - BAR DO CARRETA Endereço: MINAS GERAIS 30 Bair…" at bounding box center [708, 336] width 1417 height 673
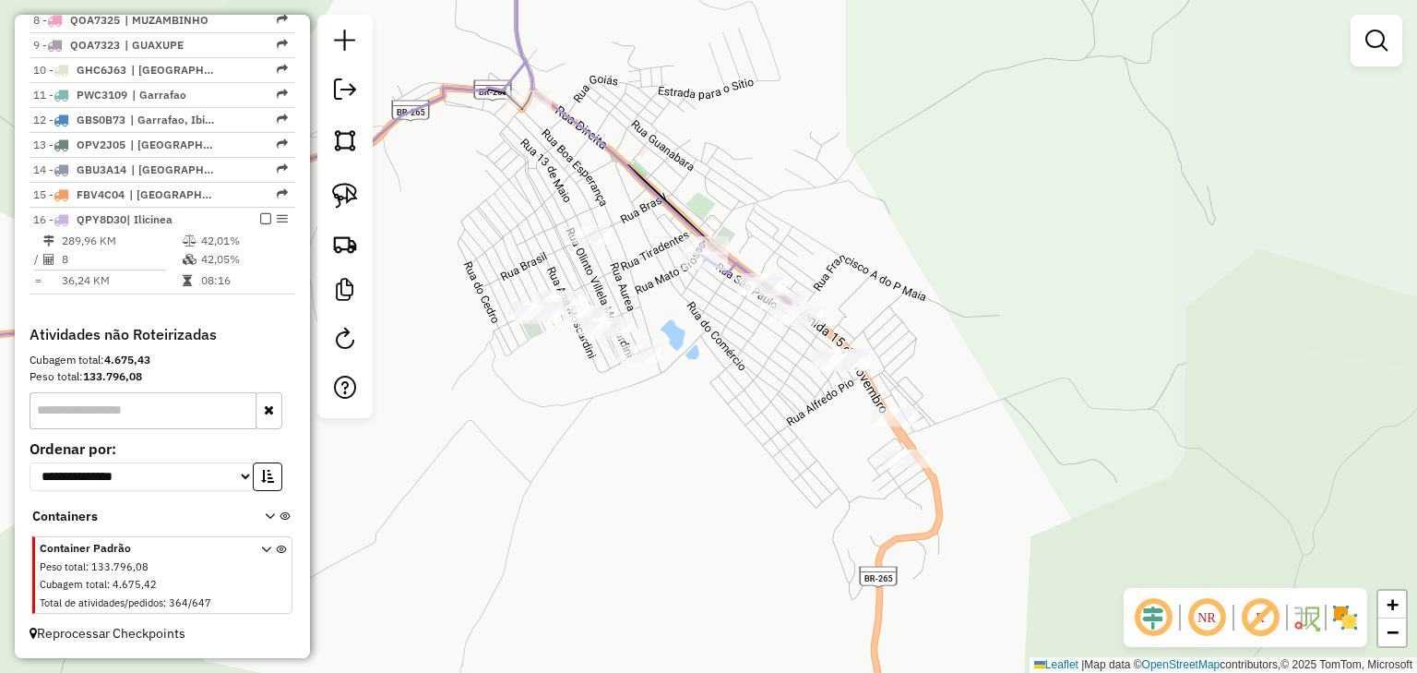
click at [687, 218] on icon at bounding box center [659, 122] width 284 height 379
select select "*********"
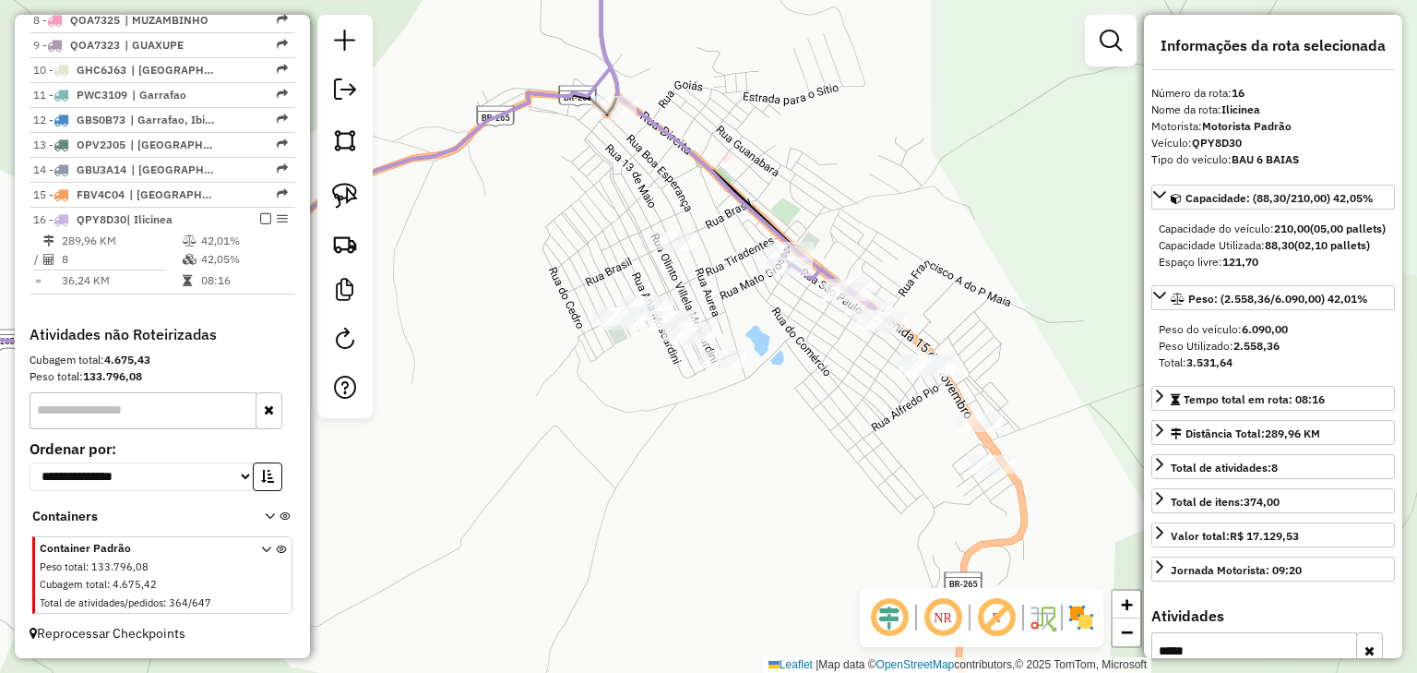
drag, startPoint x: 546, startPoint y: 170, endPoint x: 631, endPoint y: 175, distance: 85.1
click at [631, 175] on div "Janela de atendimento Grade de atendimento Capacidade Transportadoras Veículos …" at bounding box center [708, 336] width 1417 height 673
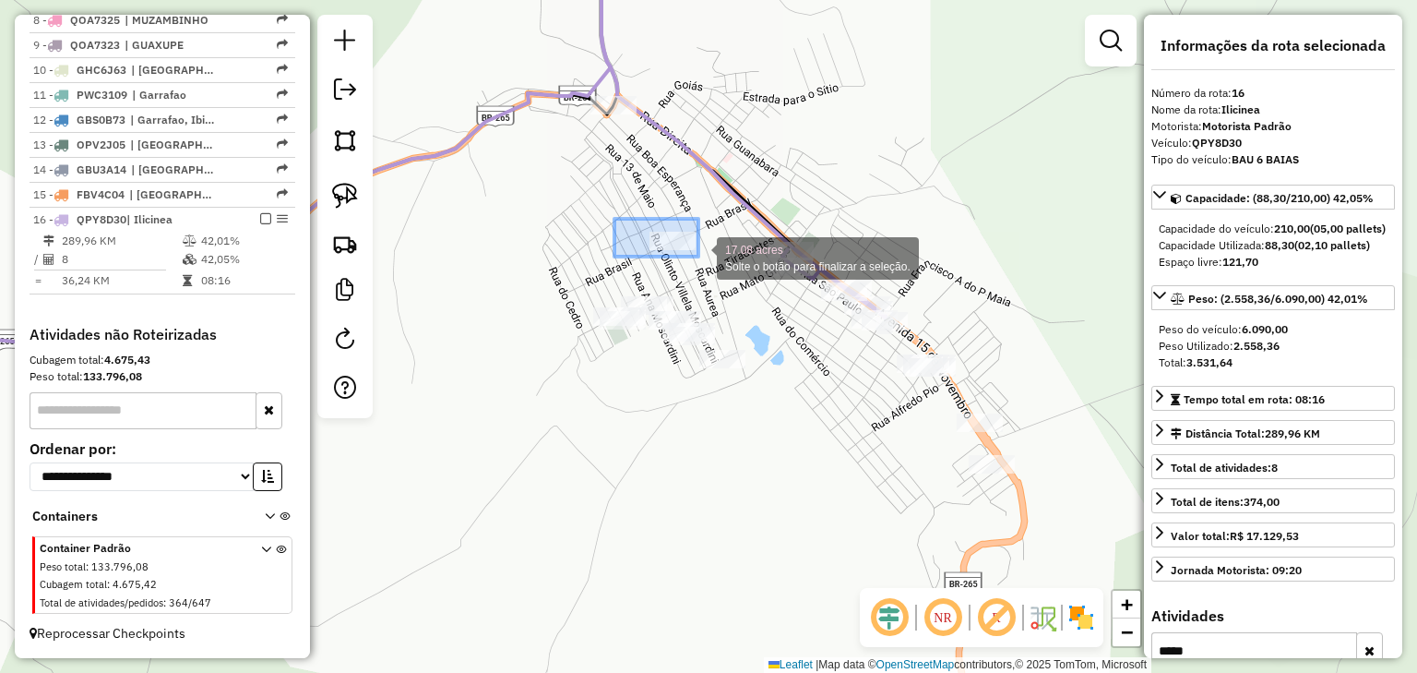
drag, startPoint x: 649, startPoint y: 233, endPoint x: 700, endPoint y: 257, distance: 56.5
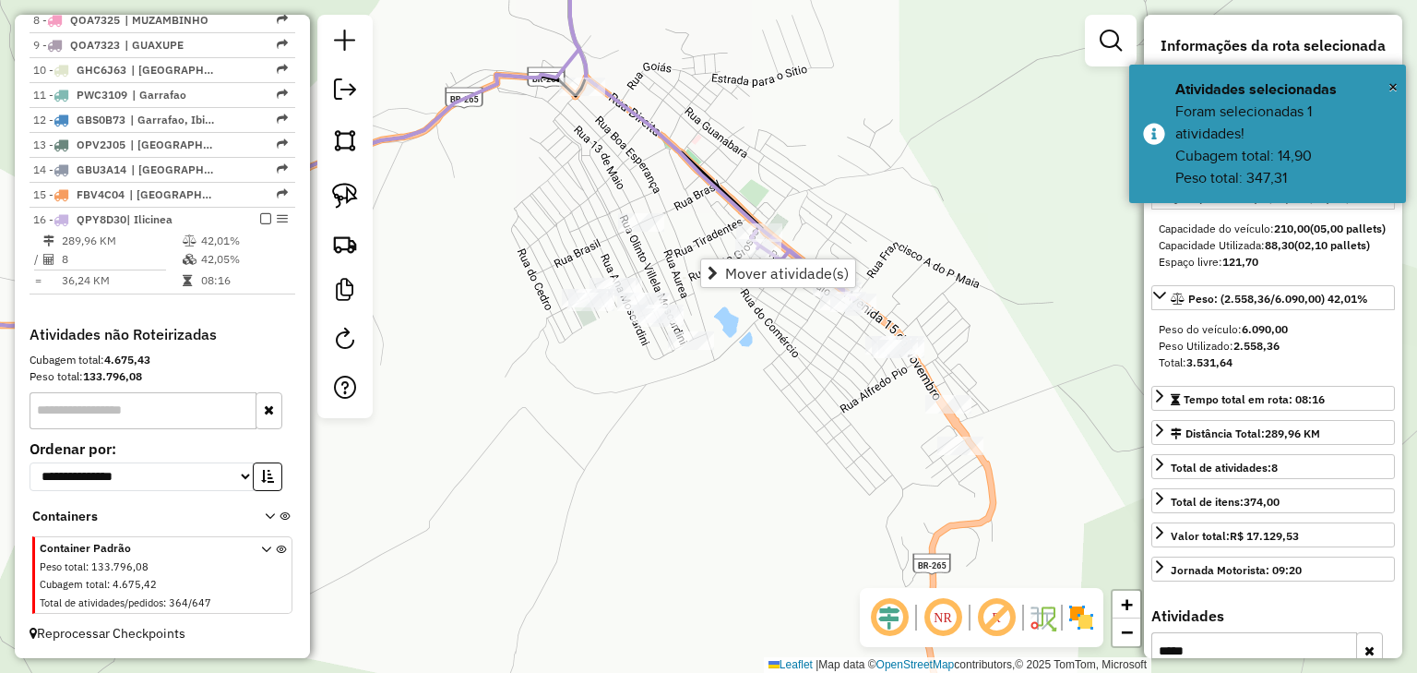
drag, startPoint x: 805, startPoint y: 399, endPoint x: 640, endPoint y: 323, distance: 181.7
click at [640, 323] on div "Janela de atendimento Grade de atendimento Capacidade Transportadoras Veículos …" at bounding box center [708, 336] width 1417 height 673
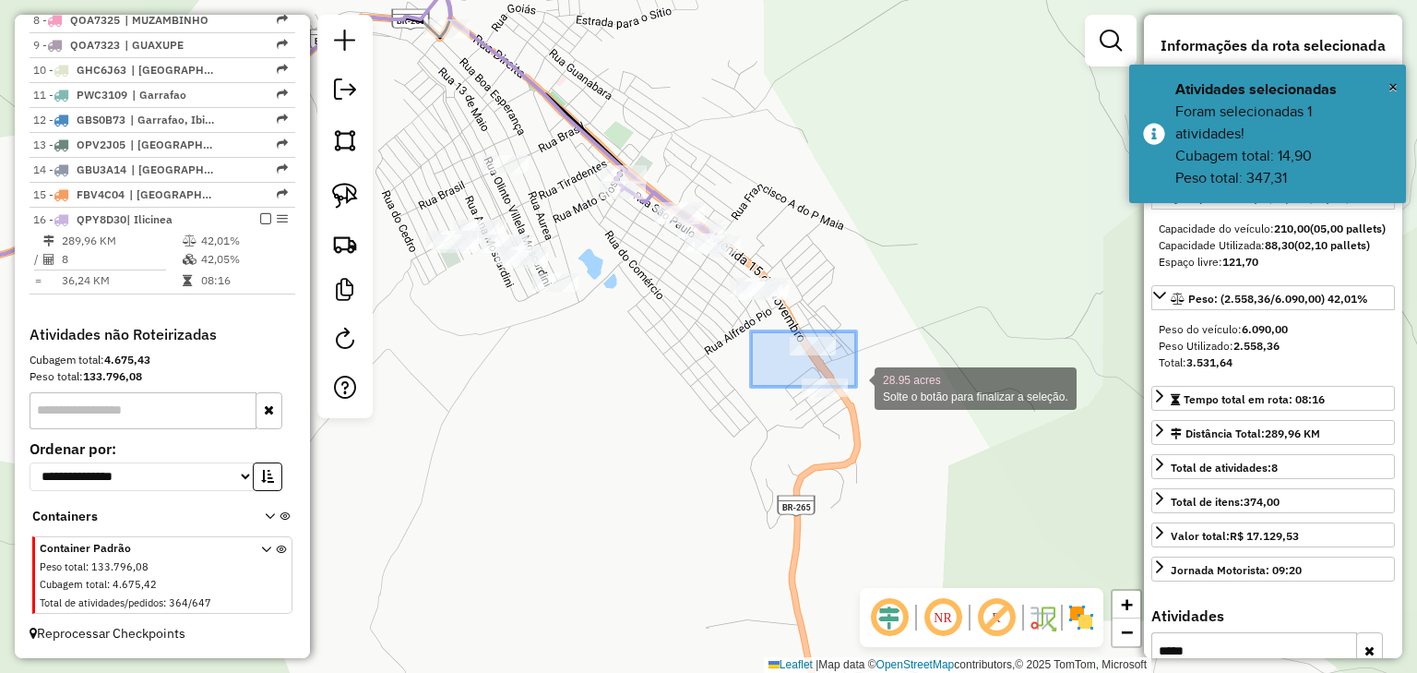
drag, startPoint x: 786, startPoint y: 338, endPoint x: 877, endPoint y: 406, distance: 113.3
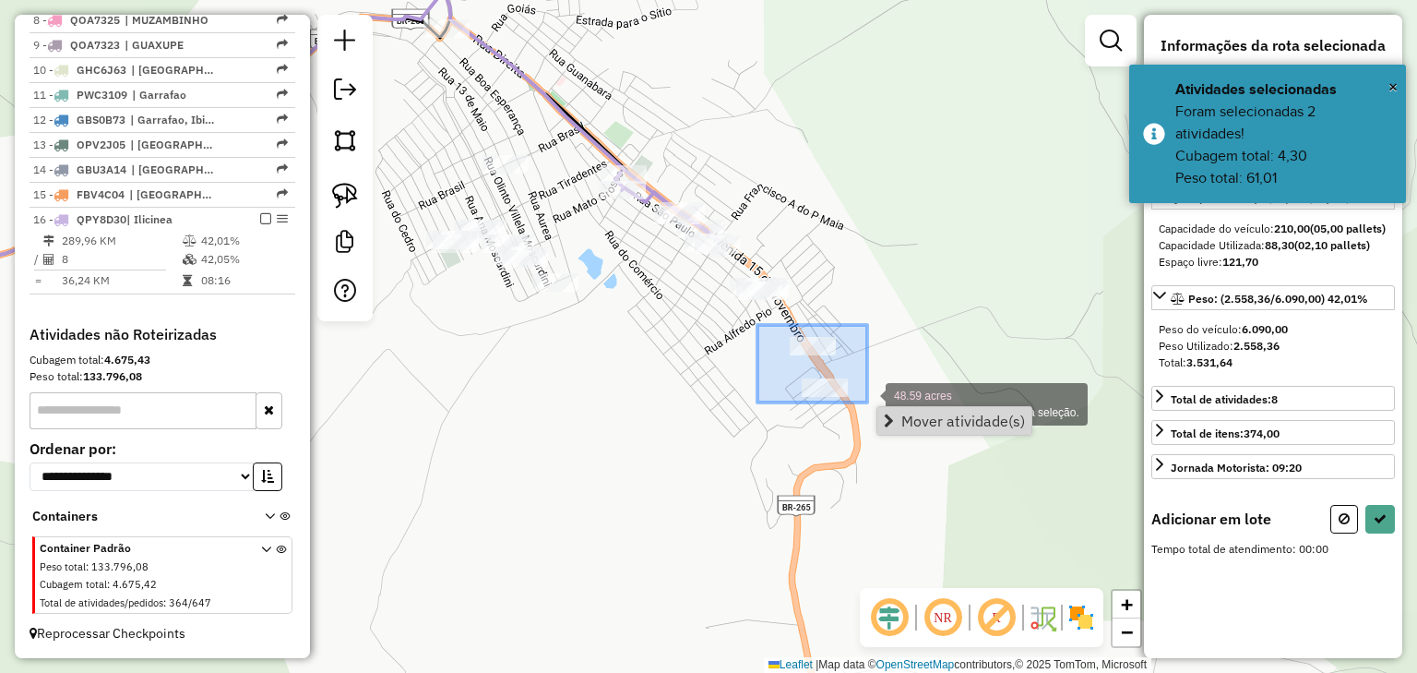
drag, startPoint x: 758, startPoint y: 325, endPoint x: 867, endPoint y: 402, distance: 134.4
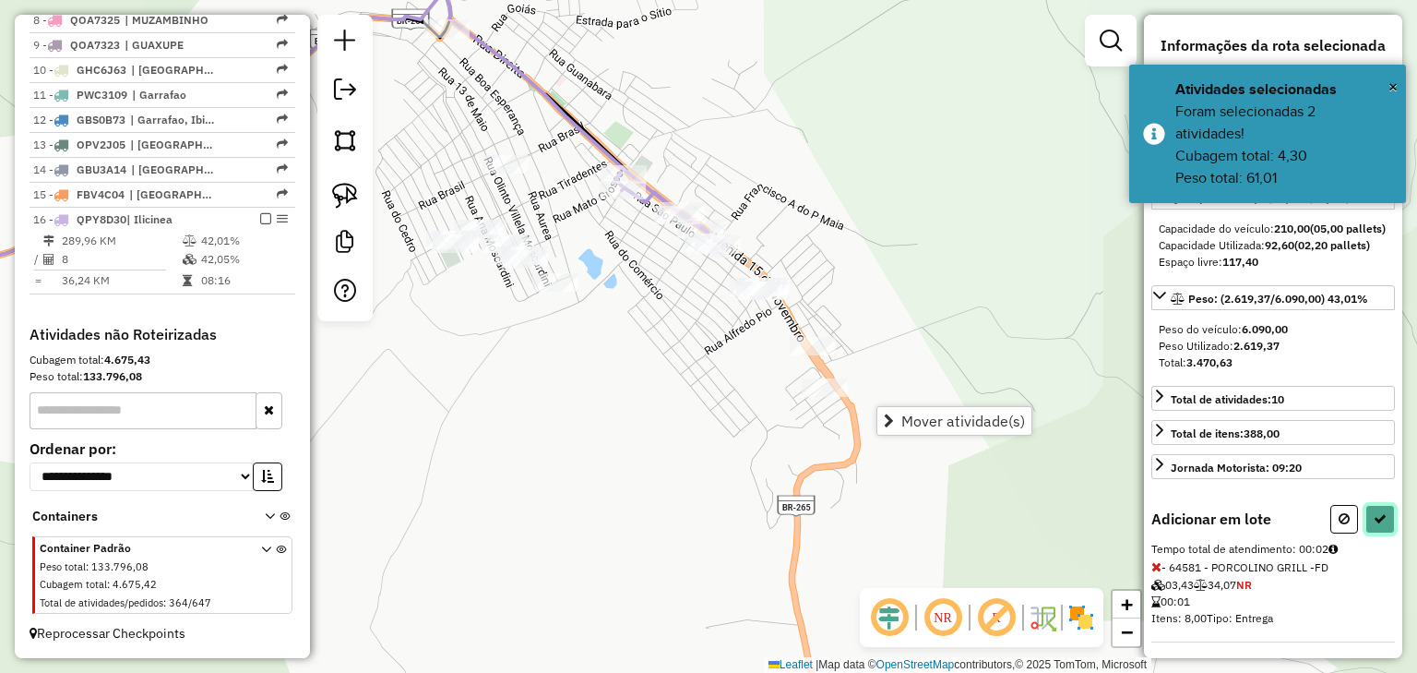
click at [1386, 528] on button at bounding box center [1381, 519] width 30 height 29
select select "*********"
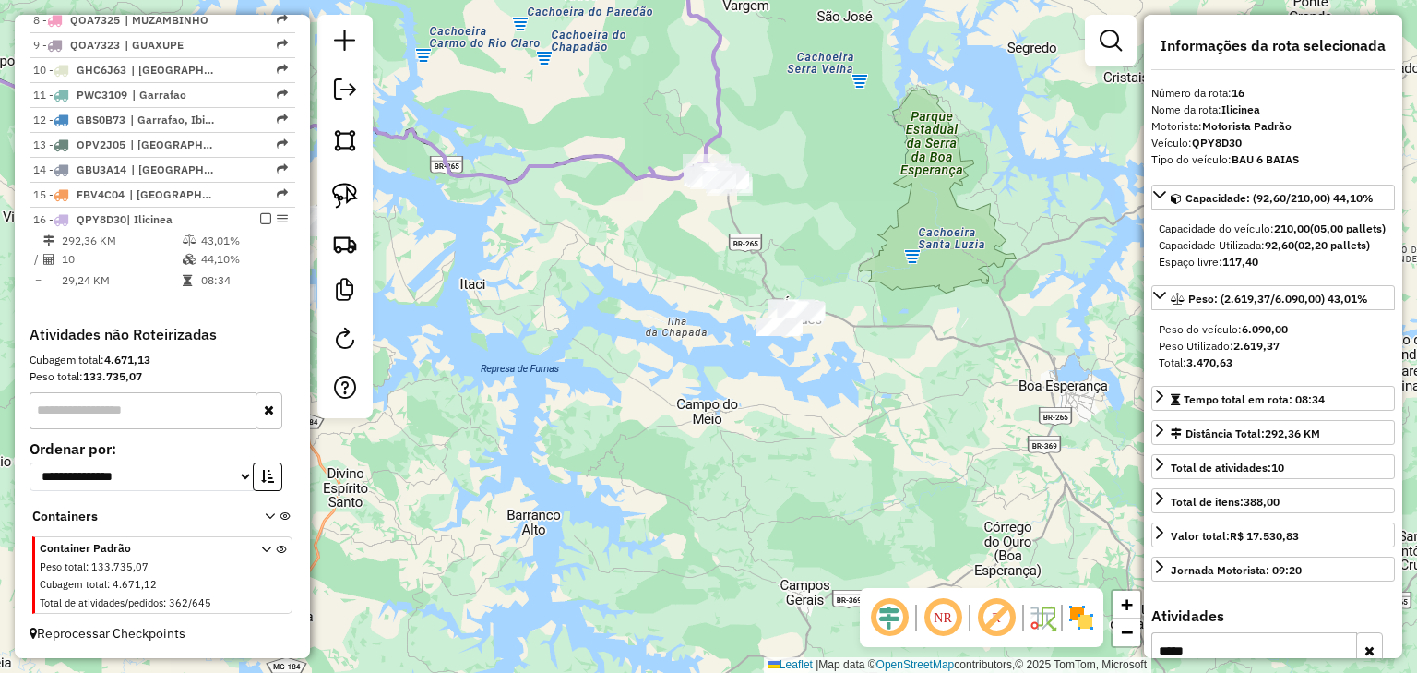
drag, startPoint x: 628, startPoint y: 237, endPoint x: 801, endPoint y: 322, distance: 193.2
click at [801, 322] on div "Janela de atendimento Grade de atendimento Capacidade Transportadoras Veículos …" at bounding box center [708, 336] width 1417 height 673
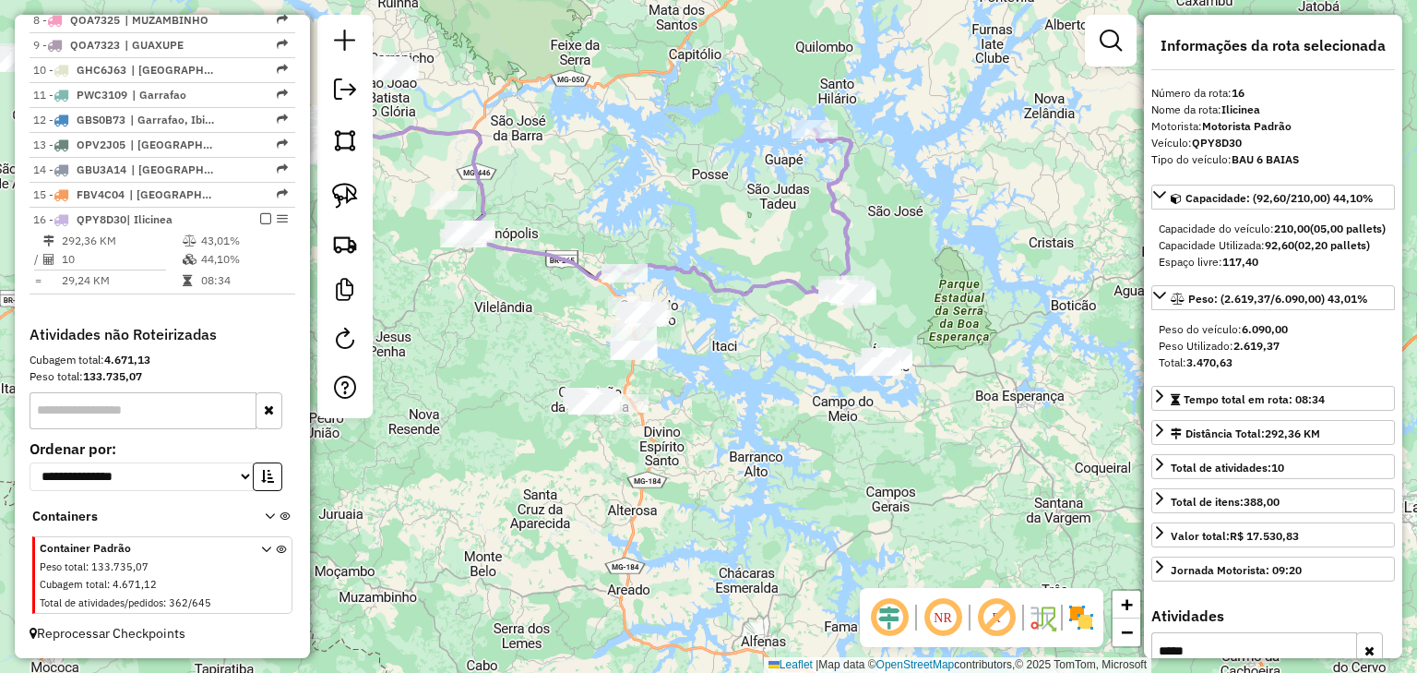
click at [718, 323] on div "Janela de atendimento Grade de atendimento Capacidade Transportadoras Veículos …" at bounding box center [708, 336] width 1417 height 673
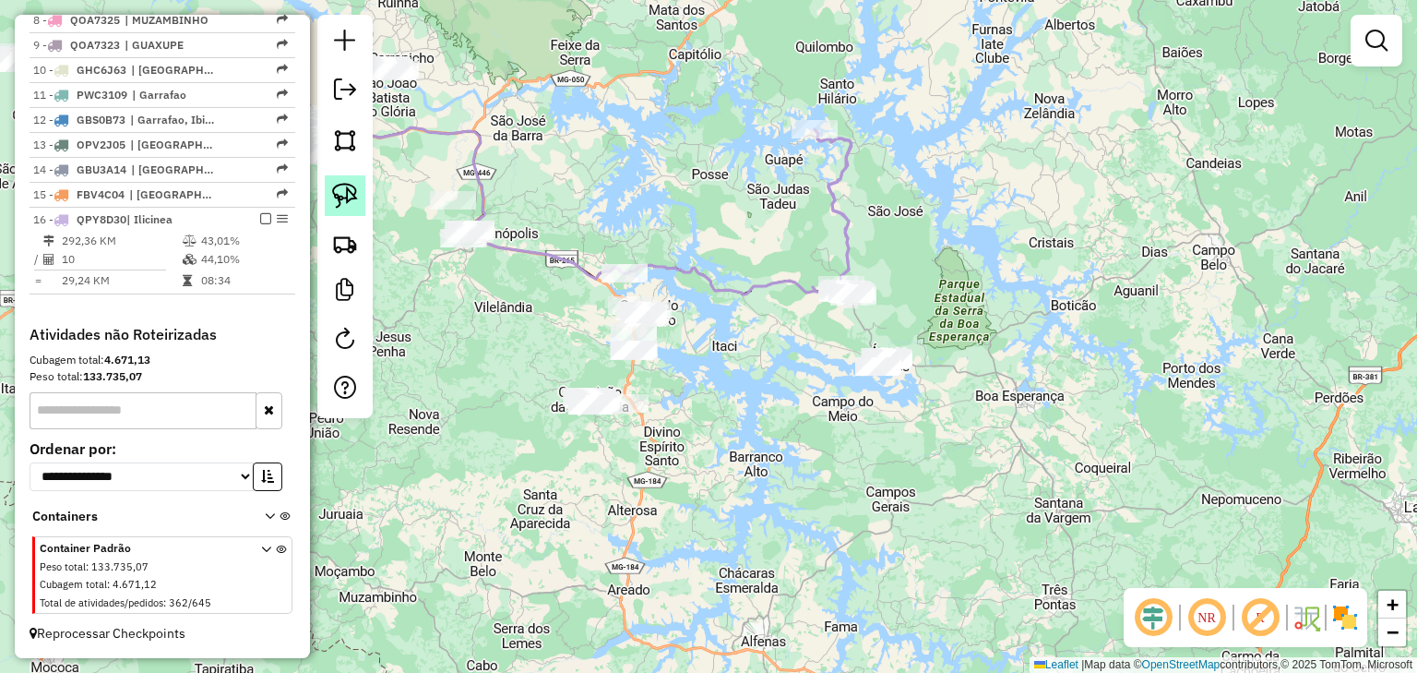
click at [337, 177] on link at bounding box center [345, 195] width 41 height 41
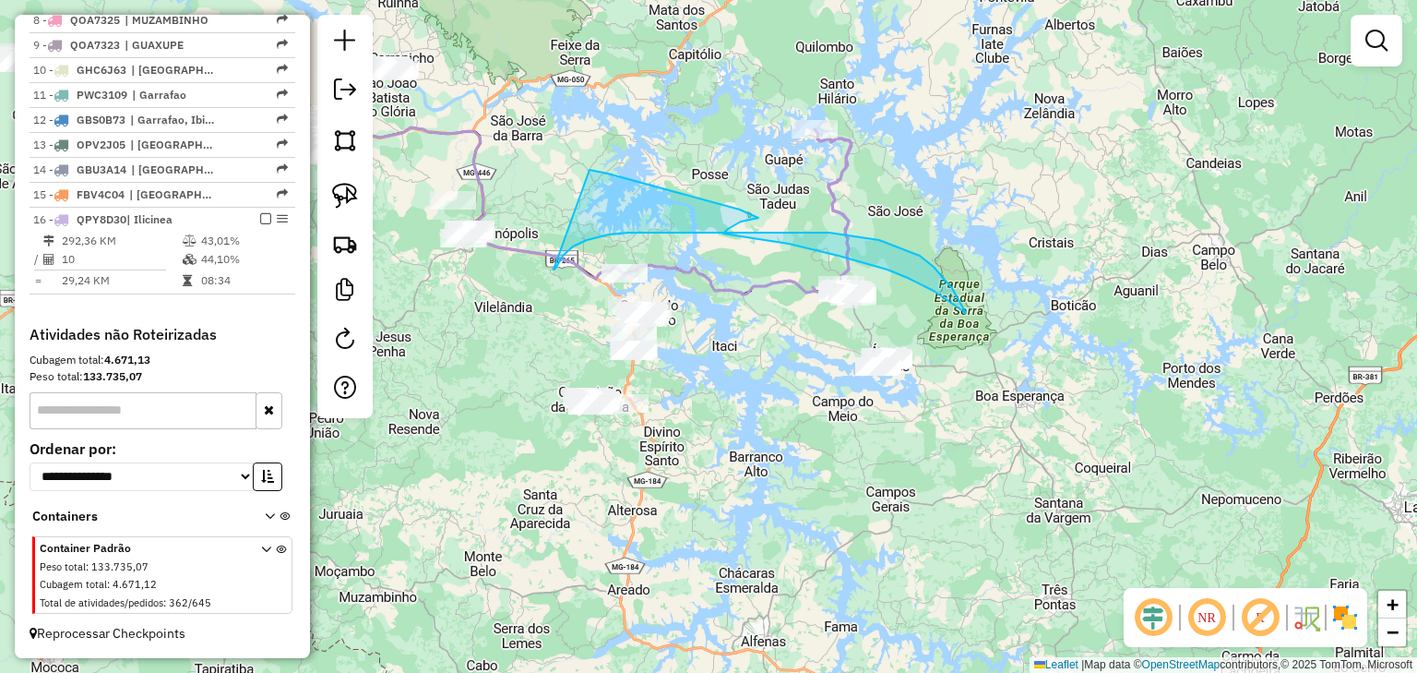
drag, startPoint x: 554, startPoint y: 269, endPoint x: 581, endPoint y: 166, distance: 107.0
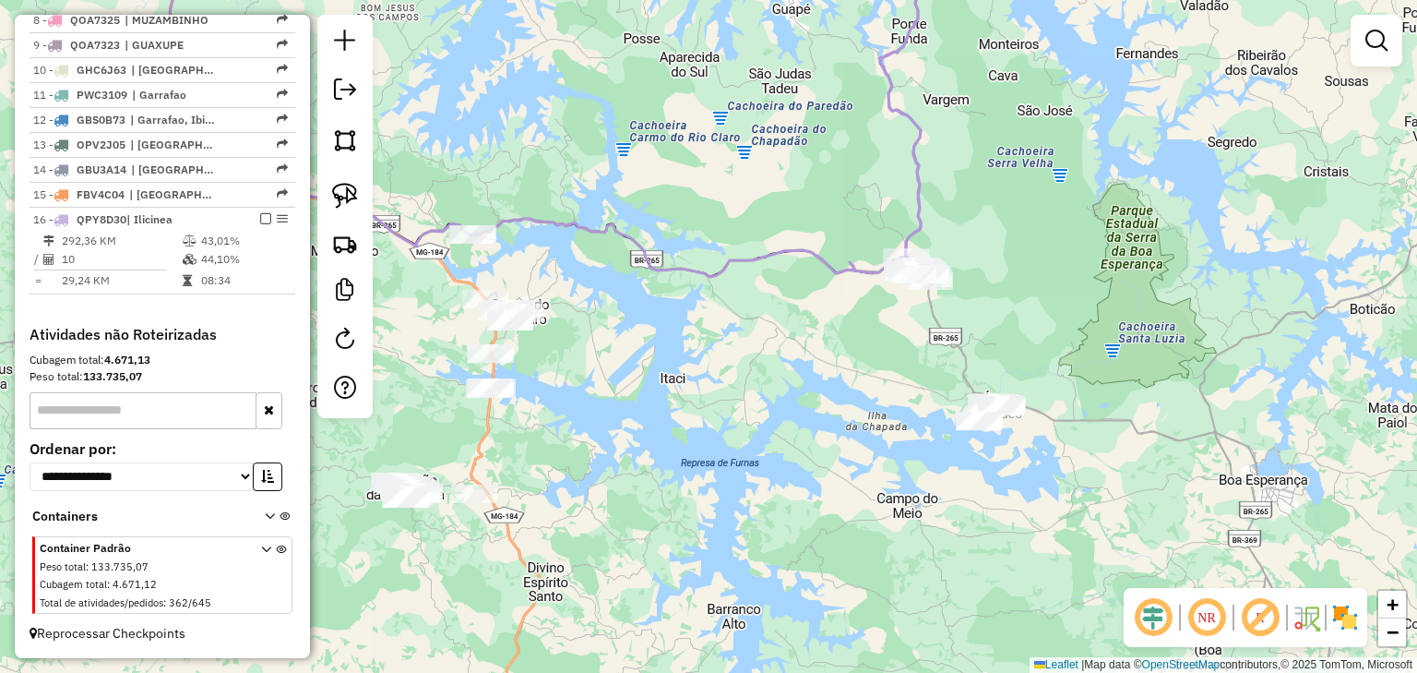
drag, startPoint x: 845, startPoint y: 273, endPoint x: 706, endPoint y: 214, distance: 151.3
click at [706, 214] on div "Janela de atendimento Grade de atendimento Capacidade Transportadoras Veículos …" at bounding box center [708, 336] width 1417 height 673
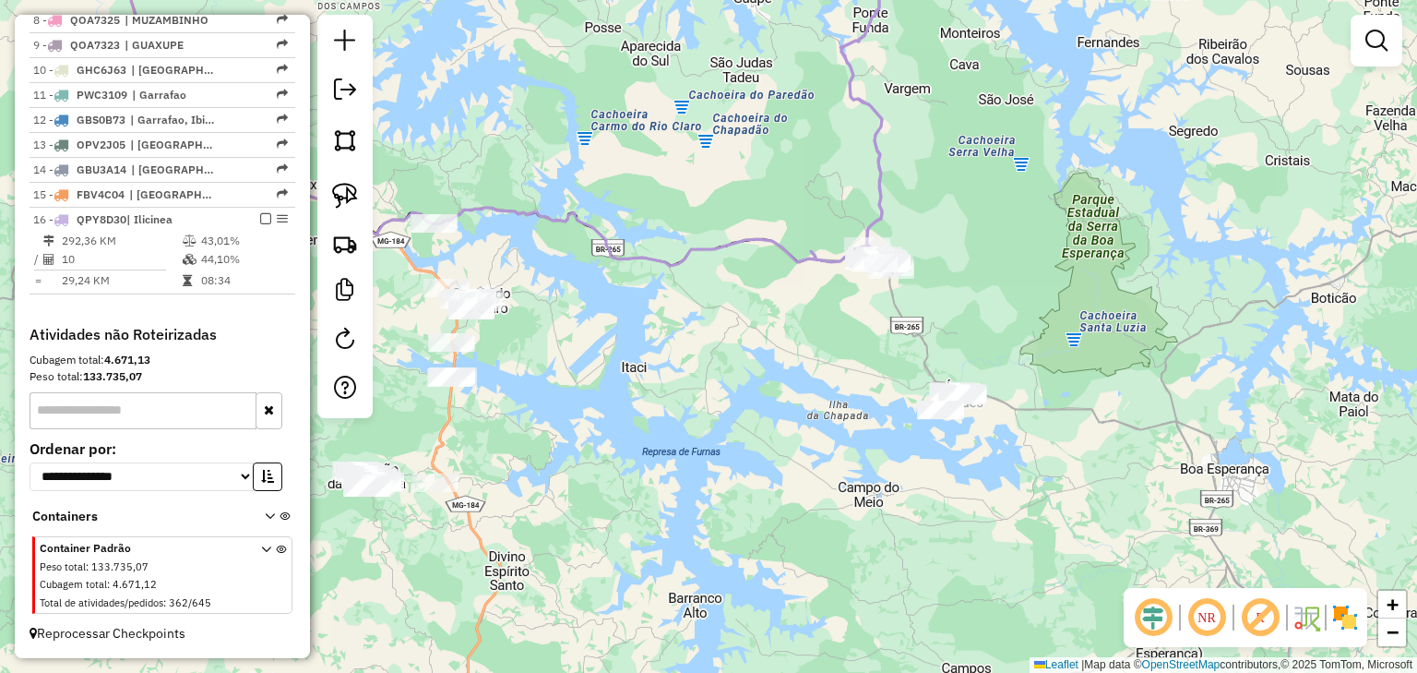
click at [766, 210] on div "Janela de atendimento Grade de atendimento Capacidade Transportadoras Veículos …" at bounding box center [708, 336] width 1417 height 673
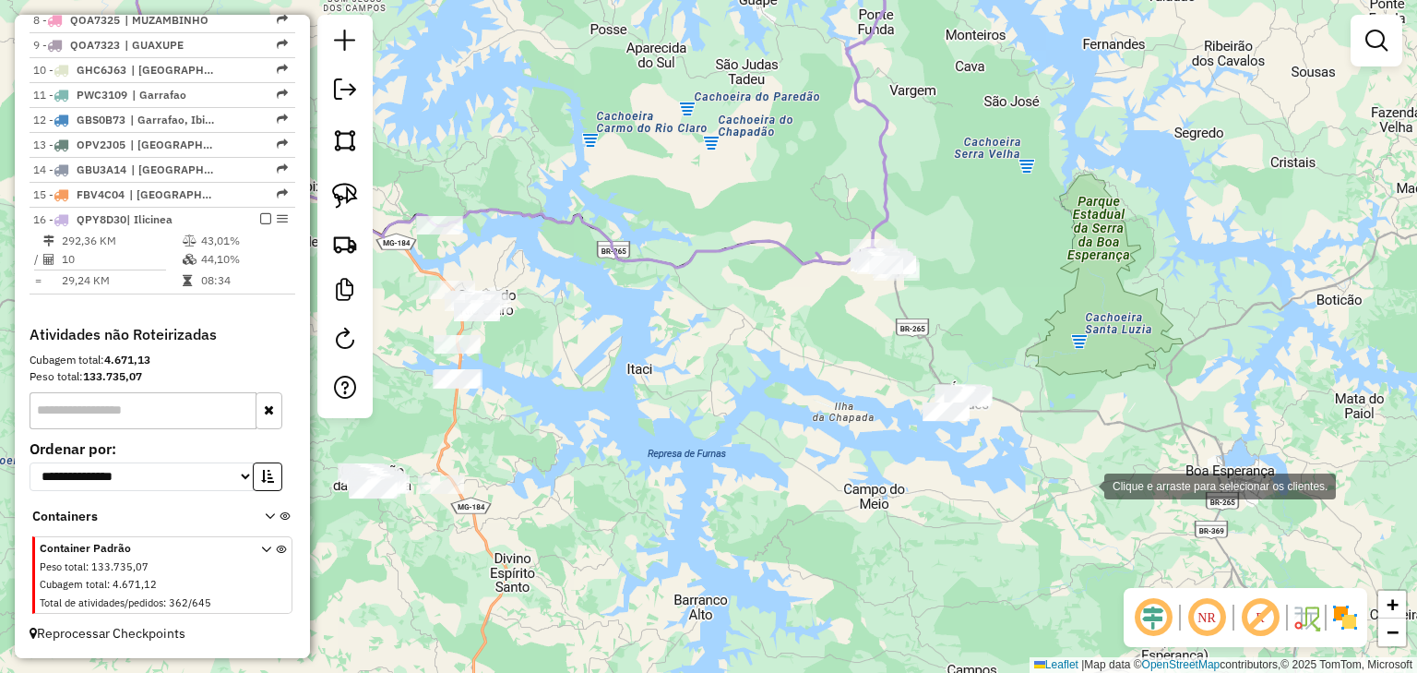
drag, startPoint x: 770, startPoint y: 199, endPoint x: 1089, endPoint y: 487, distance: 429.9
click at [1089, 487] on div "Rota 16 - Placa QPY8D30 65196 - MERC E PADARIA -FD Clique e arraste para seleci…" at bounding box center [708, 336] width 1417 height 673
click at [845, 236] on div "Janela de atendimento Grade de atendimento Capacidade Transportadoras Veículos …" at bounding box center [708, 336] width 1417 height 673
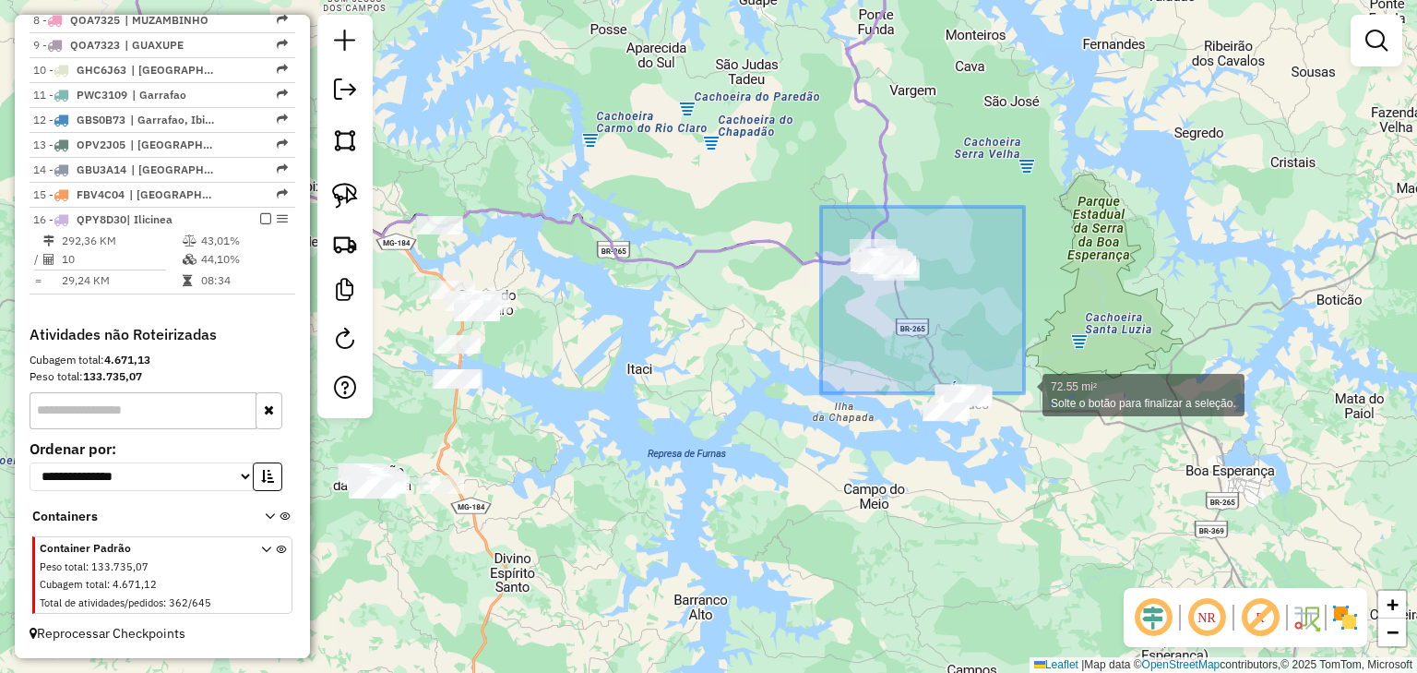
drag, startPoint x: 983, startPoint y: 329, endPoint x: 1068, endPoint y: 464, distance: 160.0
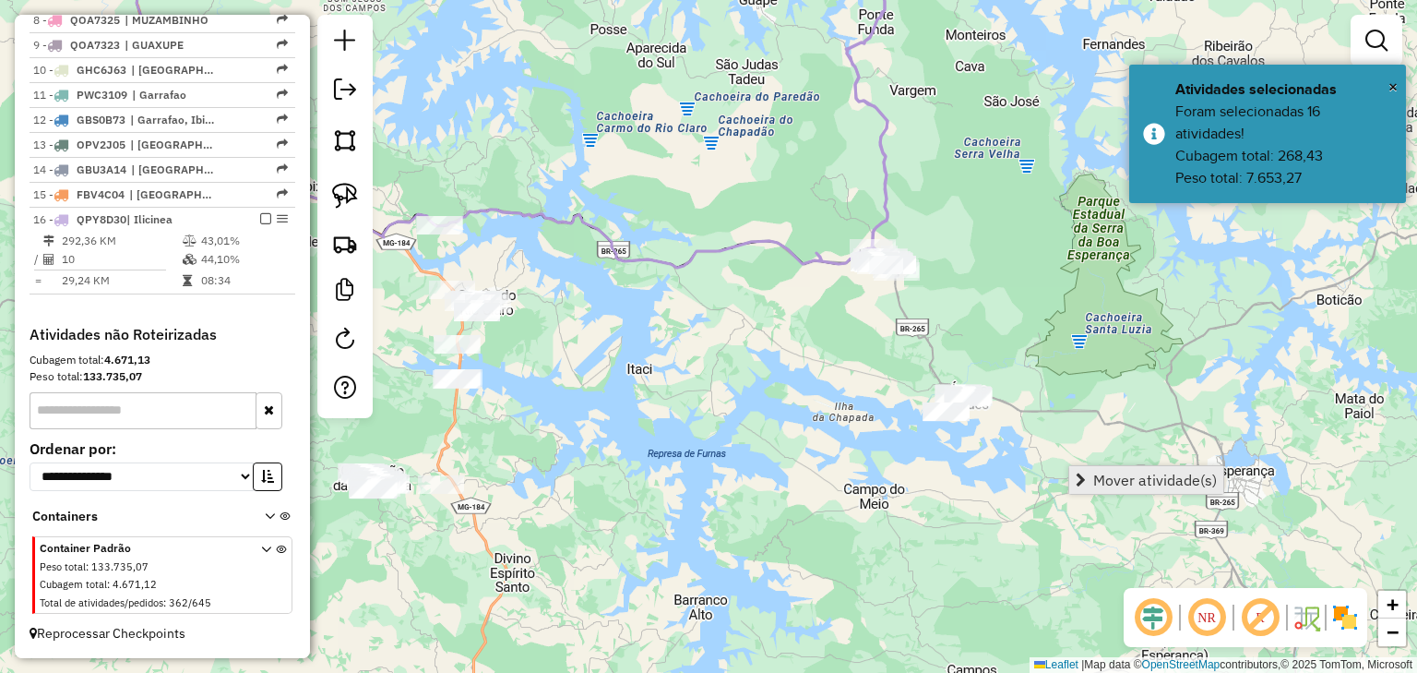
click at [1100, 484] on span "Mover atividade(s)" at bounding box center [1156, 479] width 124 height 15
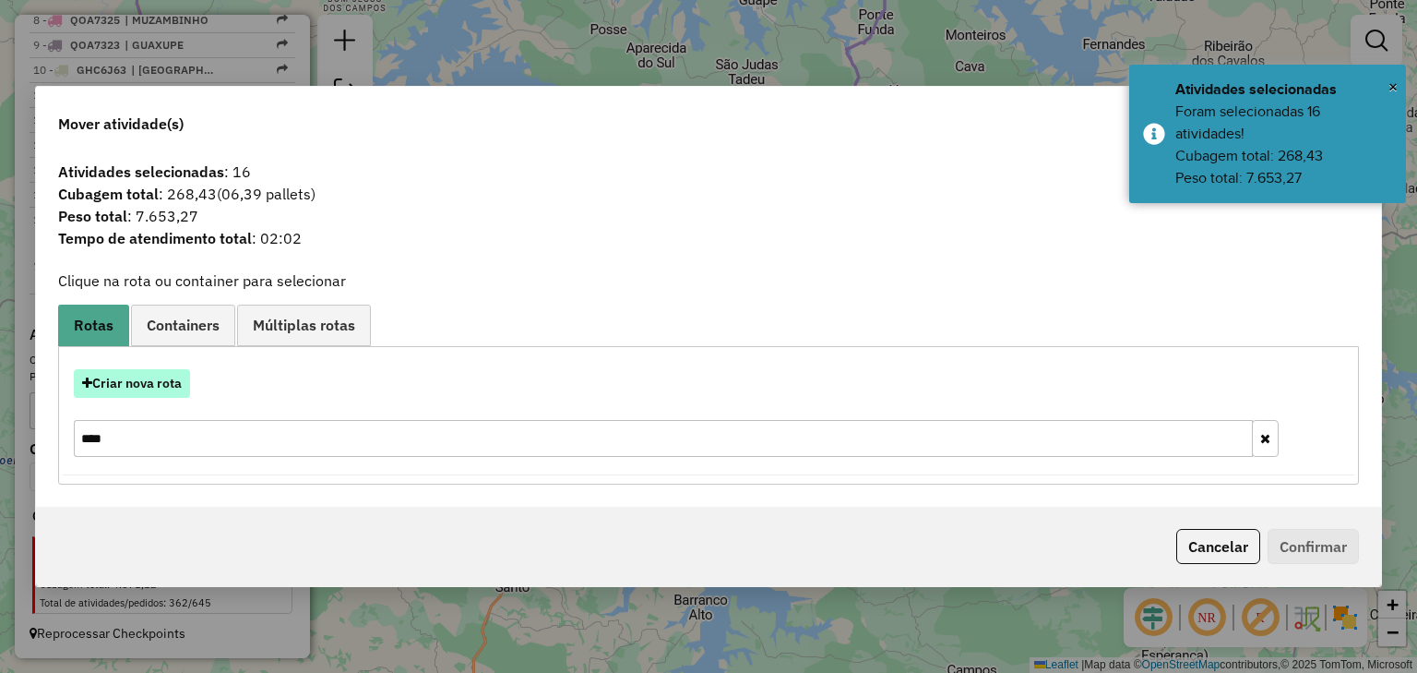
click at [185, 371] on button "Criar nova rota" at bounding box center [132, 383] width 116 height 29
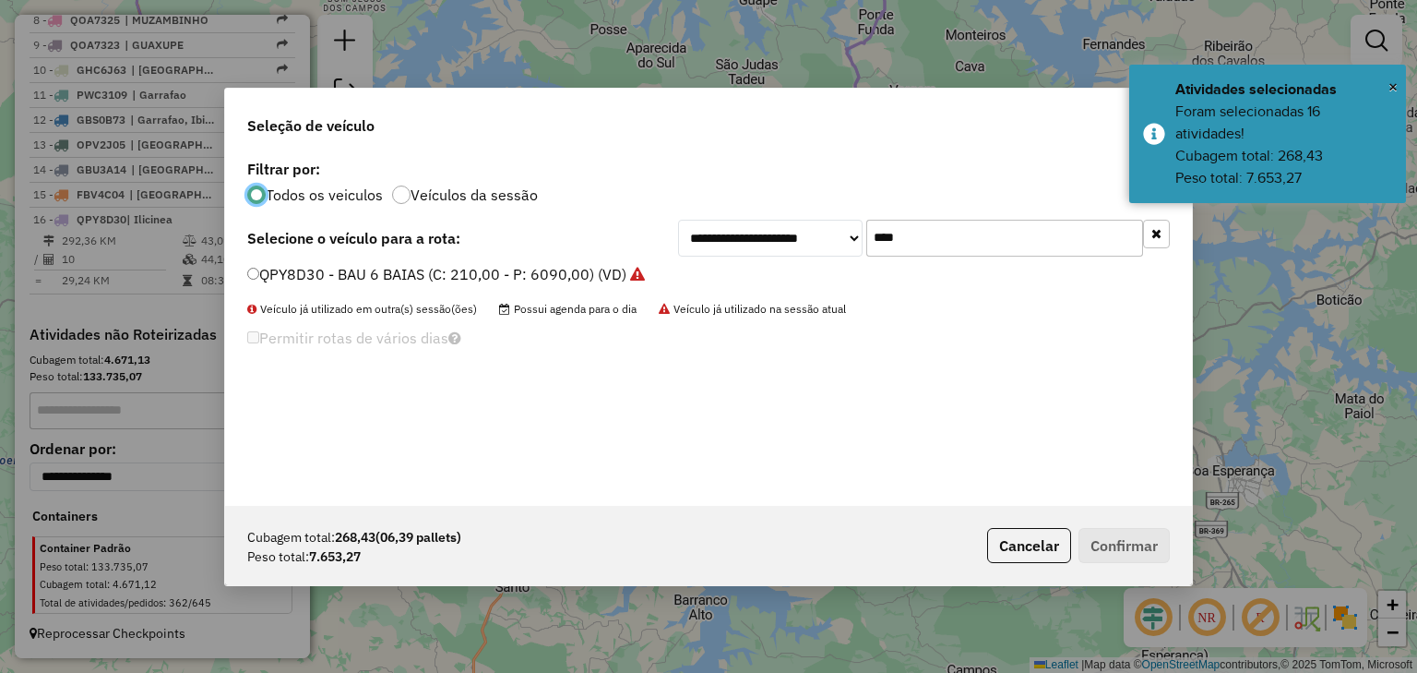
scroll to position [9, 6]
drag, startPoint x: 900, startPoint y: 243, endPoint x: 821, endPoint y: 237, distance: 78.6
click at [821, 237] on div "**********" at bounding box center [924, 238] width 492 height 37
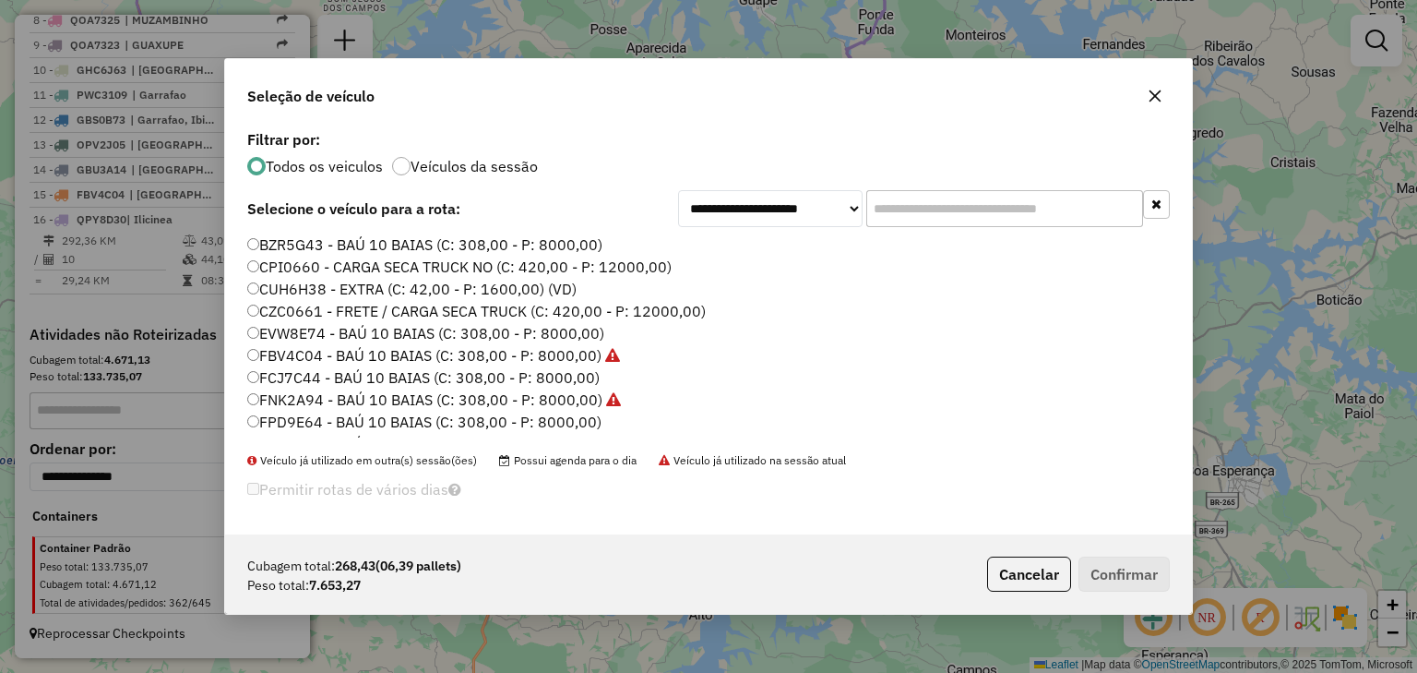
click at [900, 215] on input "text" at bounding box center [1005, 208] width 277 height 37
click at [846, 215] on select "**********" at bounding box center [770, 208] width 185 height 37
select select "********"
click at [678, 190] on select "**********" at bounding box center [770, 208] width 185 height 37
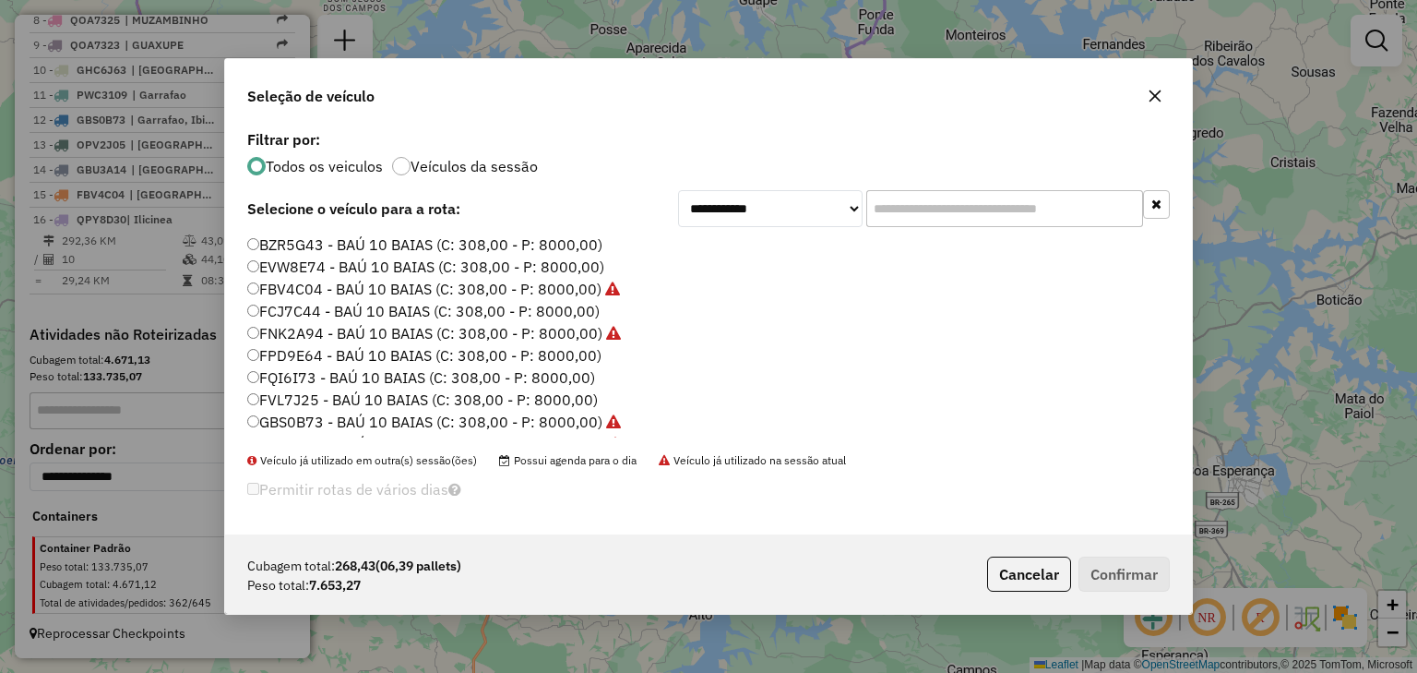
click at [881, 218] on input "text" at bounding box center [1005, 208] width 277 height 37
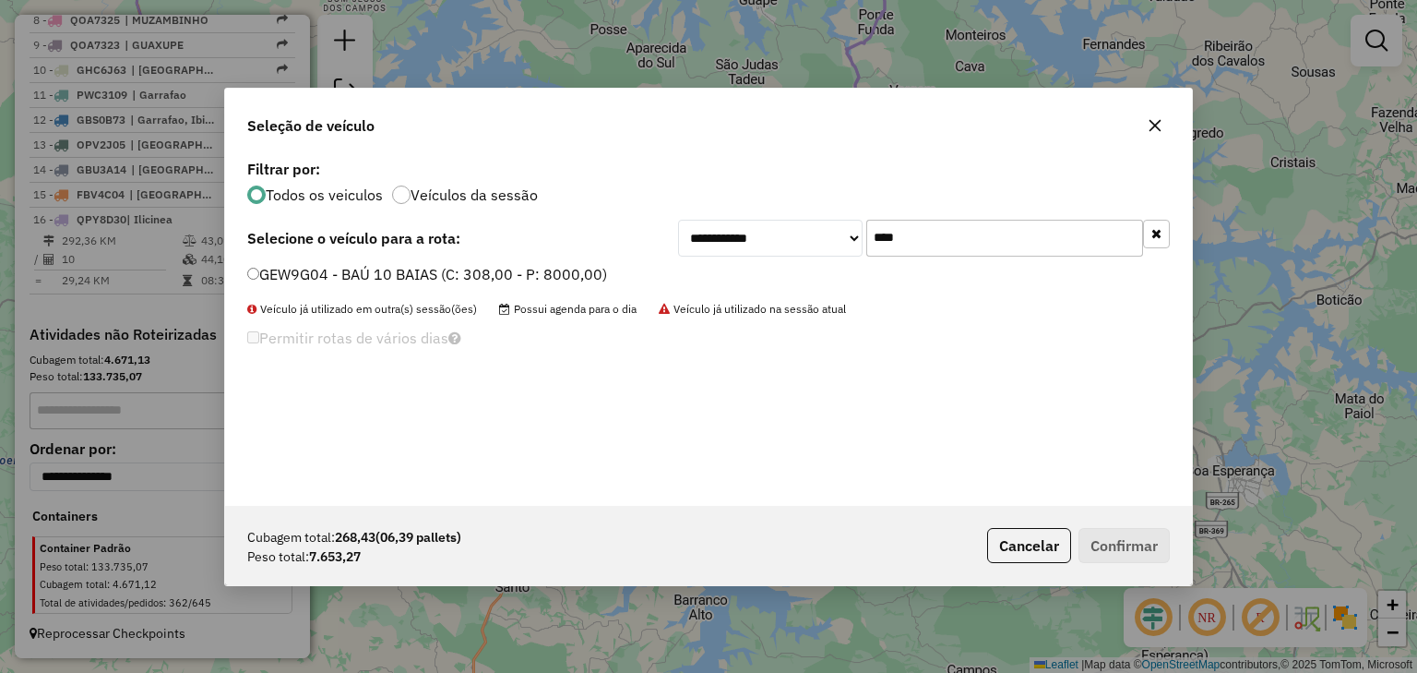
click at [561, 273] on label "GEW9G04 - BAÚ 10 BAIAS (C: 308,00 - P: 8000,00)" at bounding box center [427, 274] width 360 height 22
drag, startPoint x: 867, startPoint y: 240, endPoint x: 795, endPoint y: 241, distance: 72.9
click at [795, 241] on div "**********" at bounding box center [924, 238] width 492 height 37
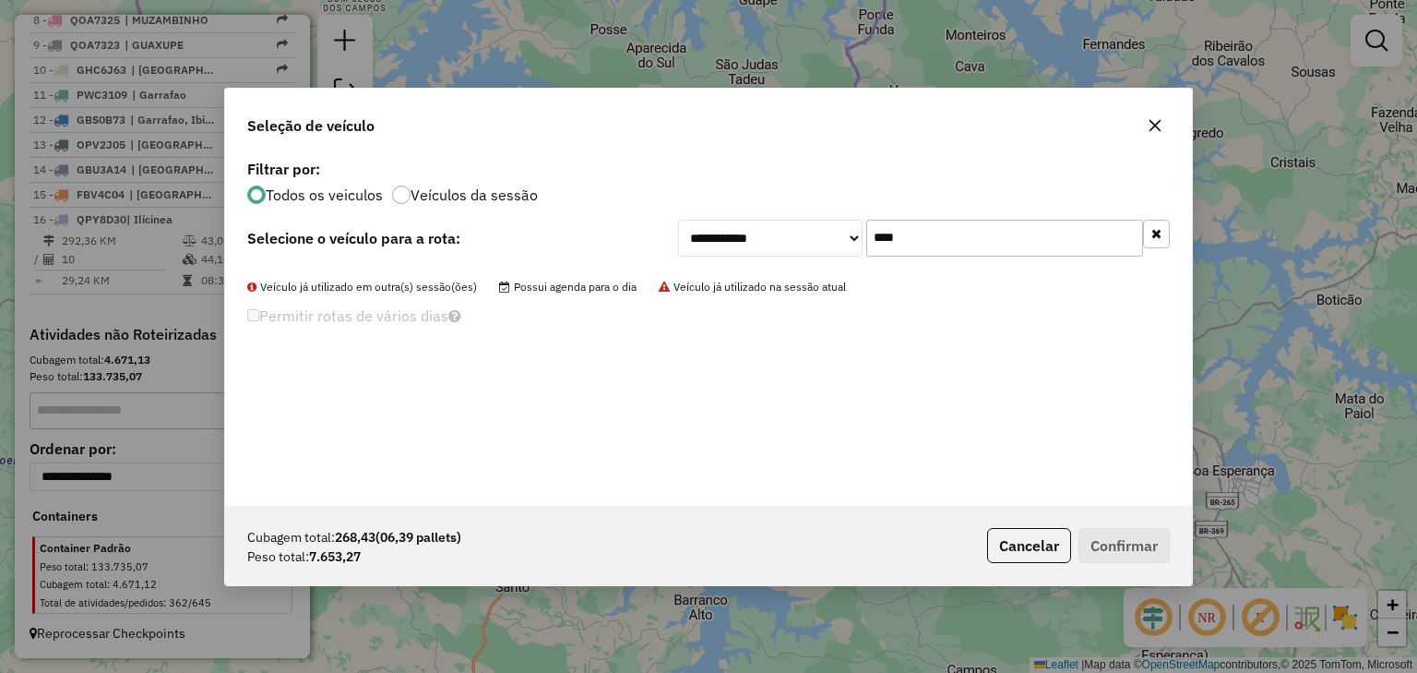
type input "****"
click at [789, 241] on select "**********" at bounding box center [770, 238] width 185 height 37
select select "*******"
click at [678, 220] on select "**********" at bounding box center [770, 238] width 185 height 37
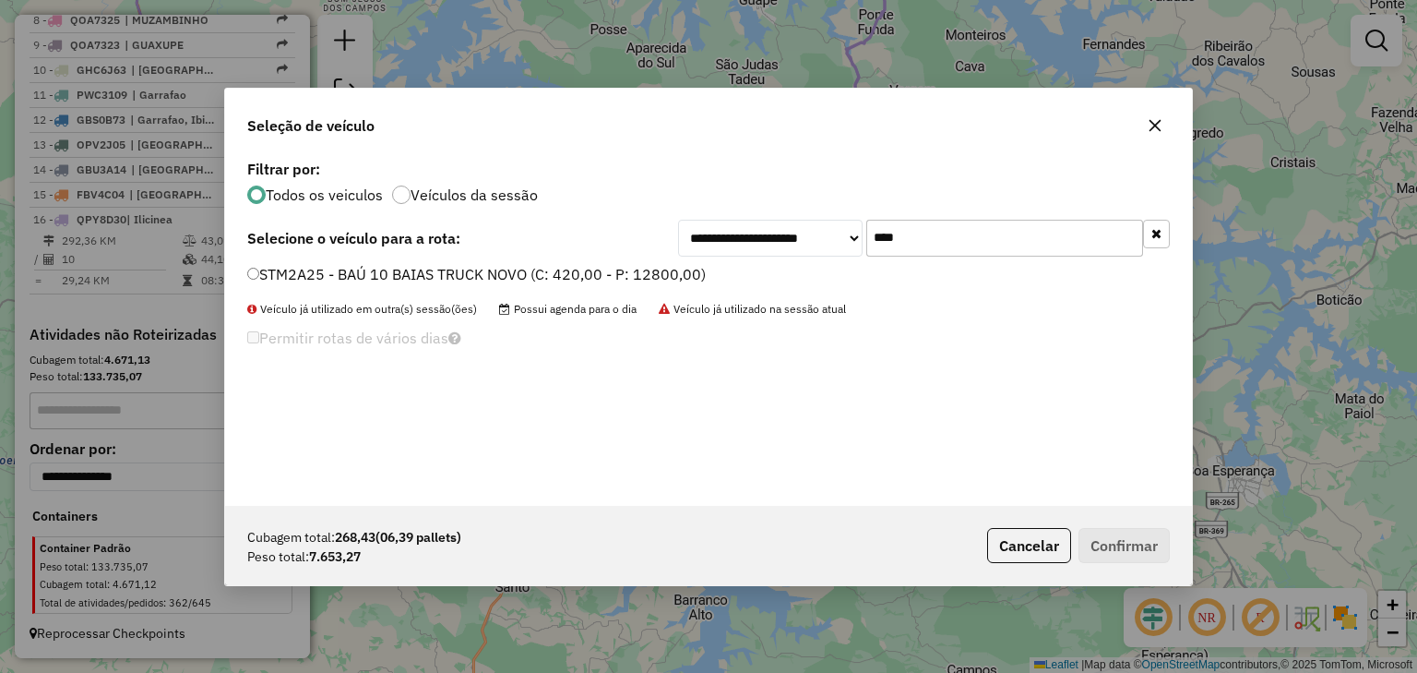
click at [594, 271] on label "STM2A25 - BAÚ 10 BAIAS TRUCK NOVO (C: 420,00 - P: 12800,00)" at bounding box center [476, 274] width 459 height 22
click at [1129, 539] on button "Confirmar" at bounding box center [1124, 545] width 91 height 35
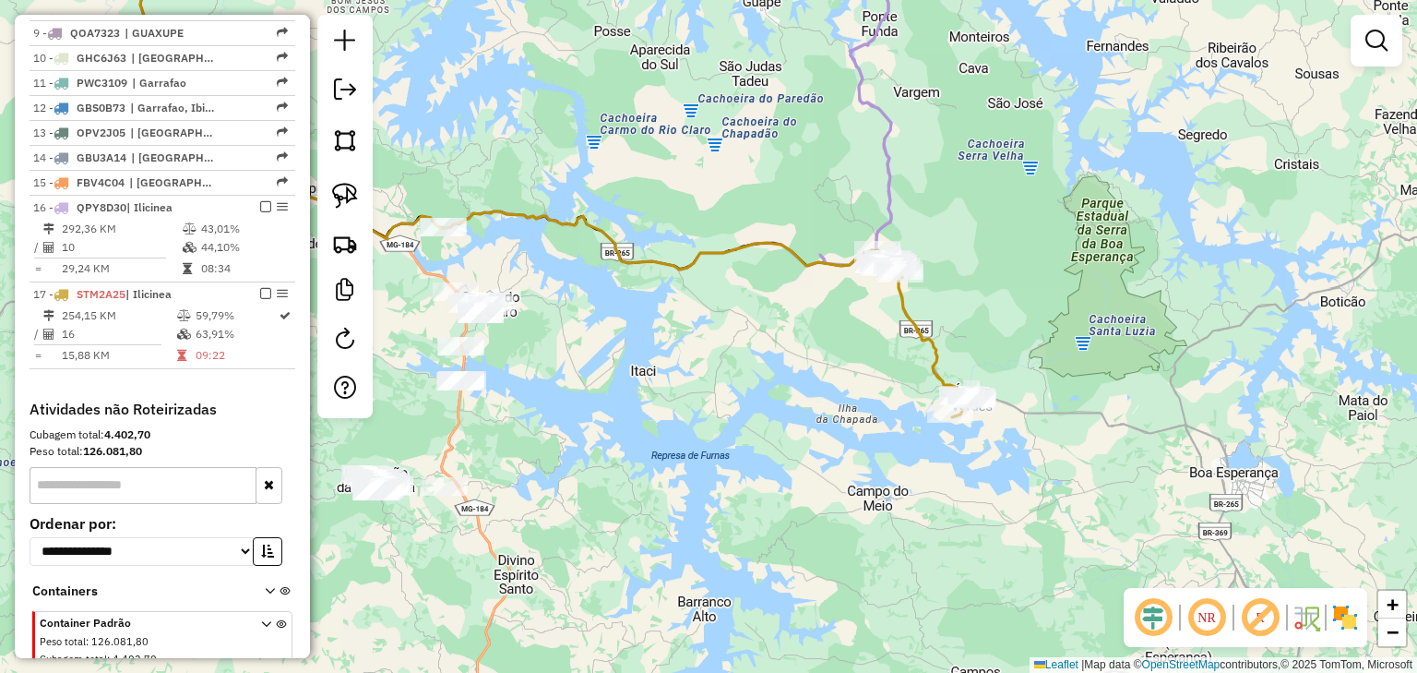
drag, startPoint x: 752, startPoint y: 364, endPoint x: 960, endPoint y: 450, distance: 225.0
click at [960, 450] on div "Janela de atendimento Grade de atendimento Capacidade Transportadoras Veículos …" at bounding box center [708, 336] width 1417 height 673
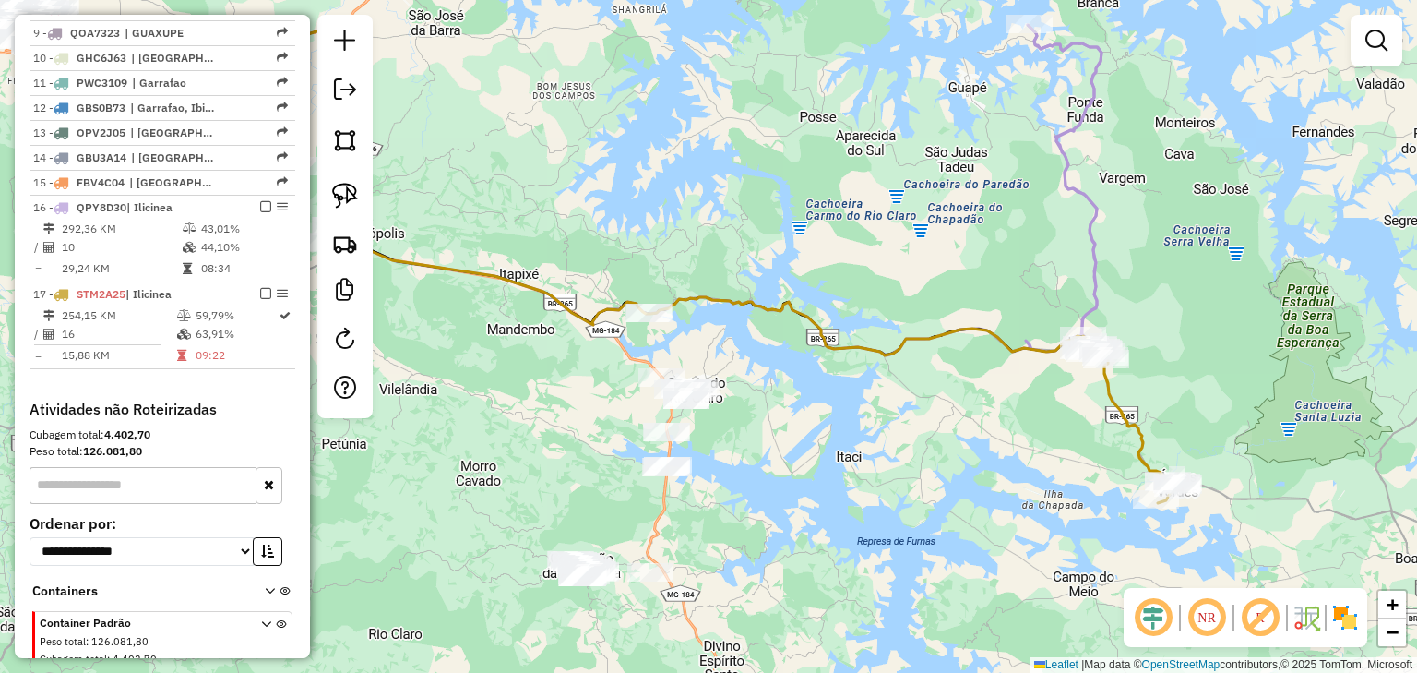
click at [855, 348] on icon at bounding box center [570, 188] width 1035 height 334
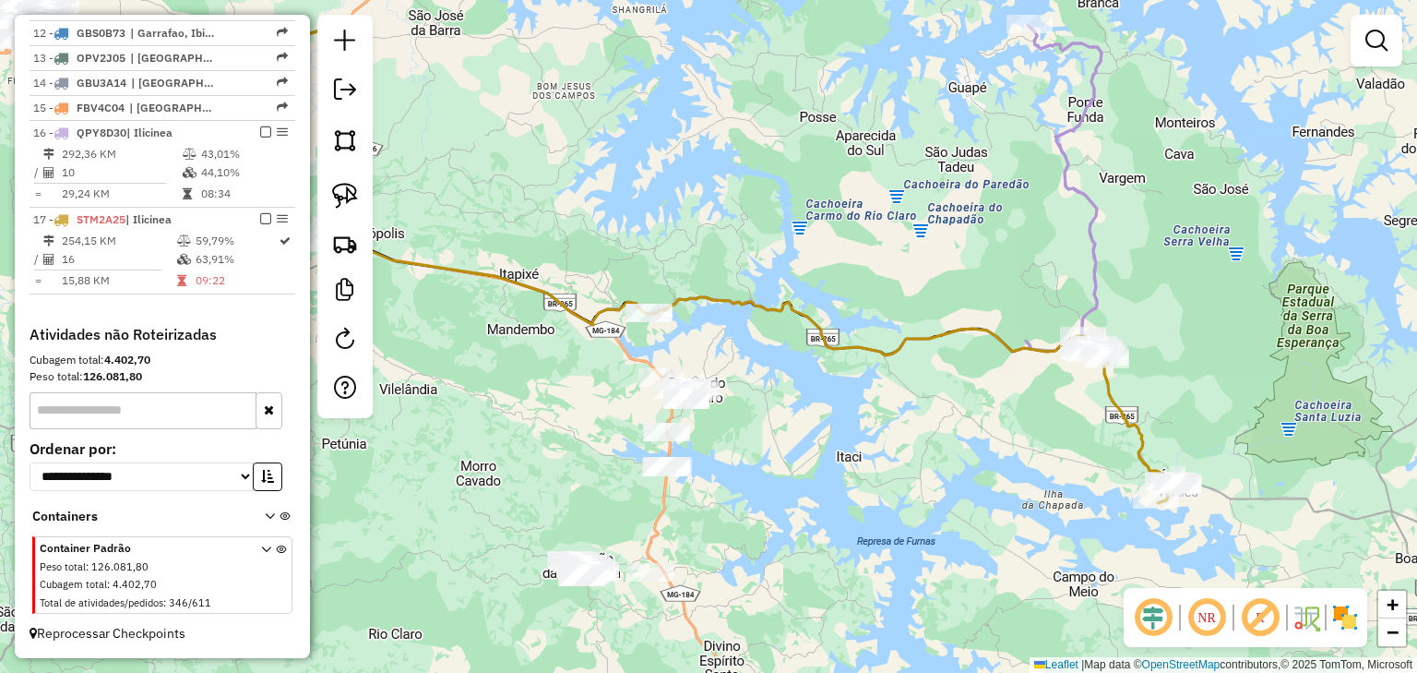
select select "*********"
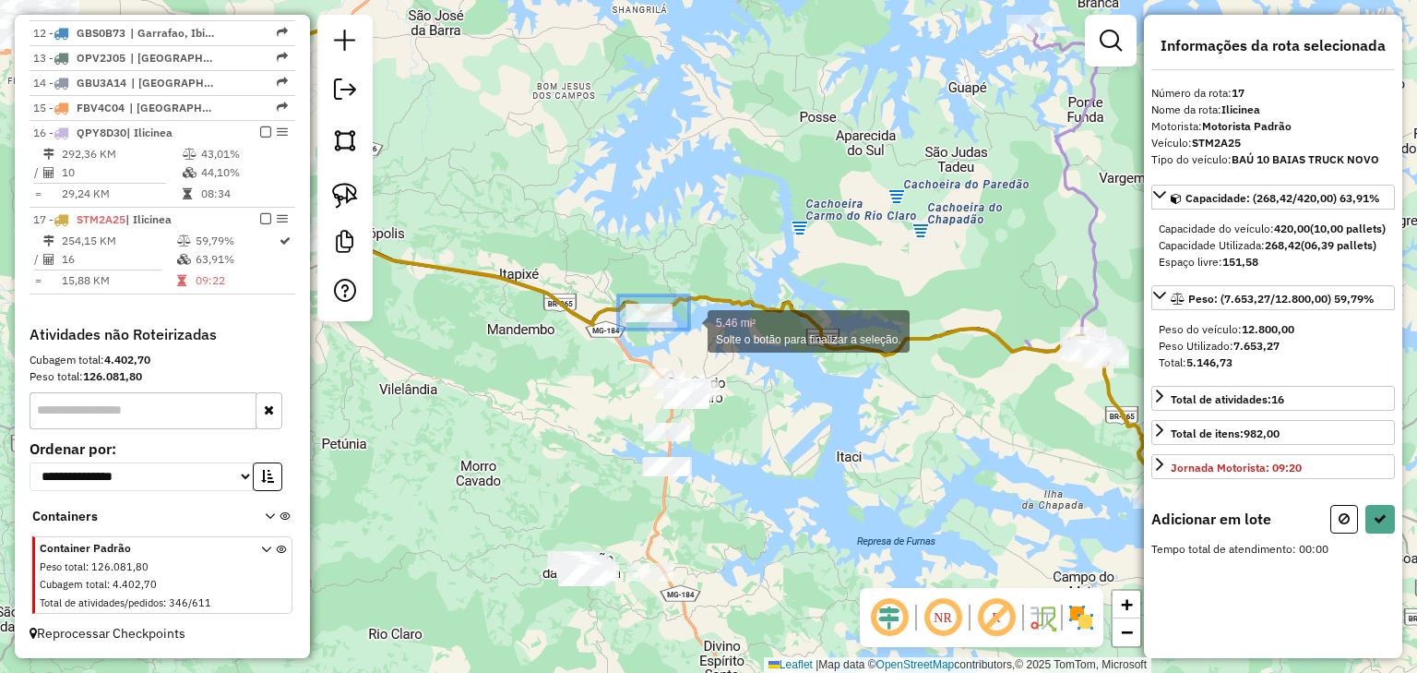
drag, startPoint x: 618, startPoint y: 295, endPoint x: 689, endPoint y: 329, distance: 78.8
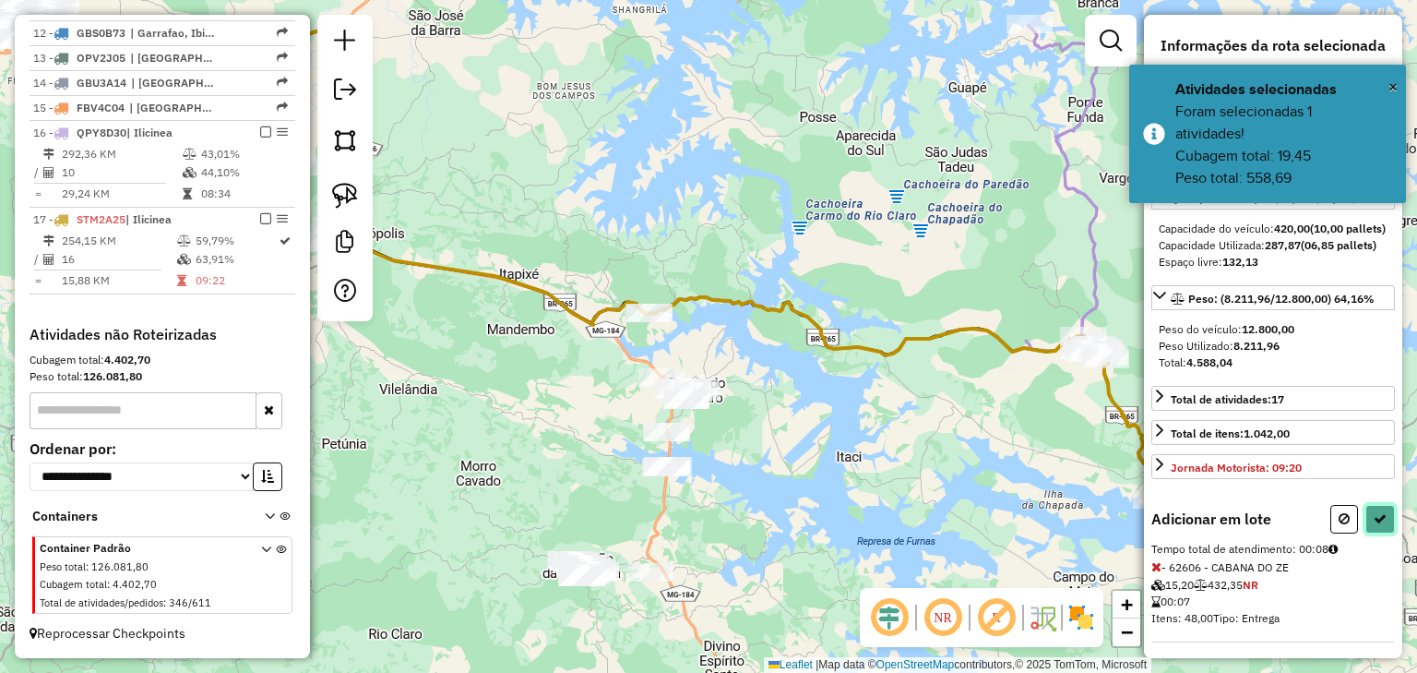
click at [1374, 525] on icon at bounding box center [1380, 518] width 13 height 13
select select "*********"
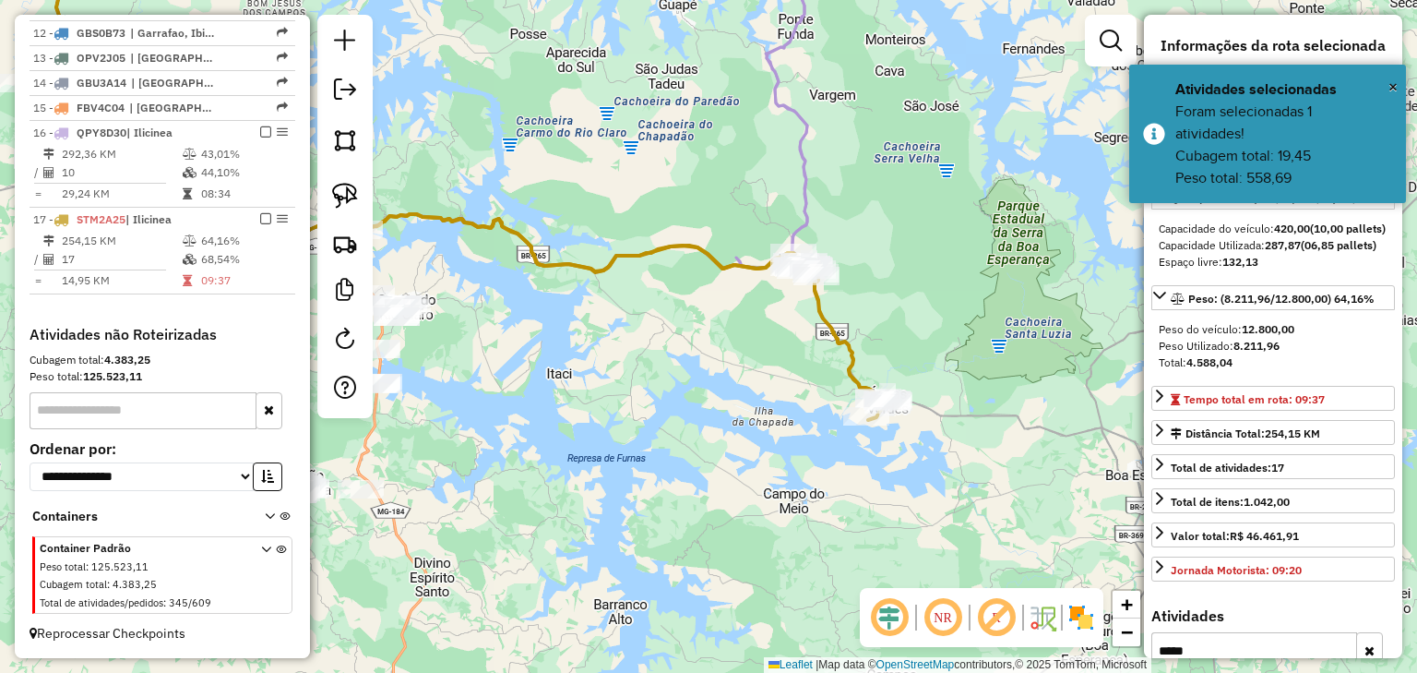
drag, startPoint x: 1045, startPoint y: 490, endPoint x: 771, endPoint y: 417, distance: 283.6
click at [771, 417] on div "Janela de atendimento Grade de atendimento Capacidade Transportadoras Veículos …" at bounding box center [708, 336] width 1417 height 673
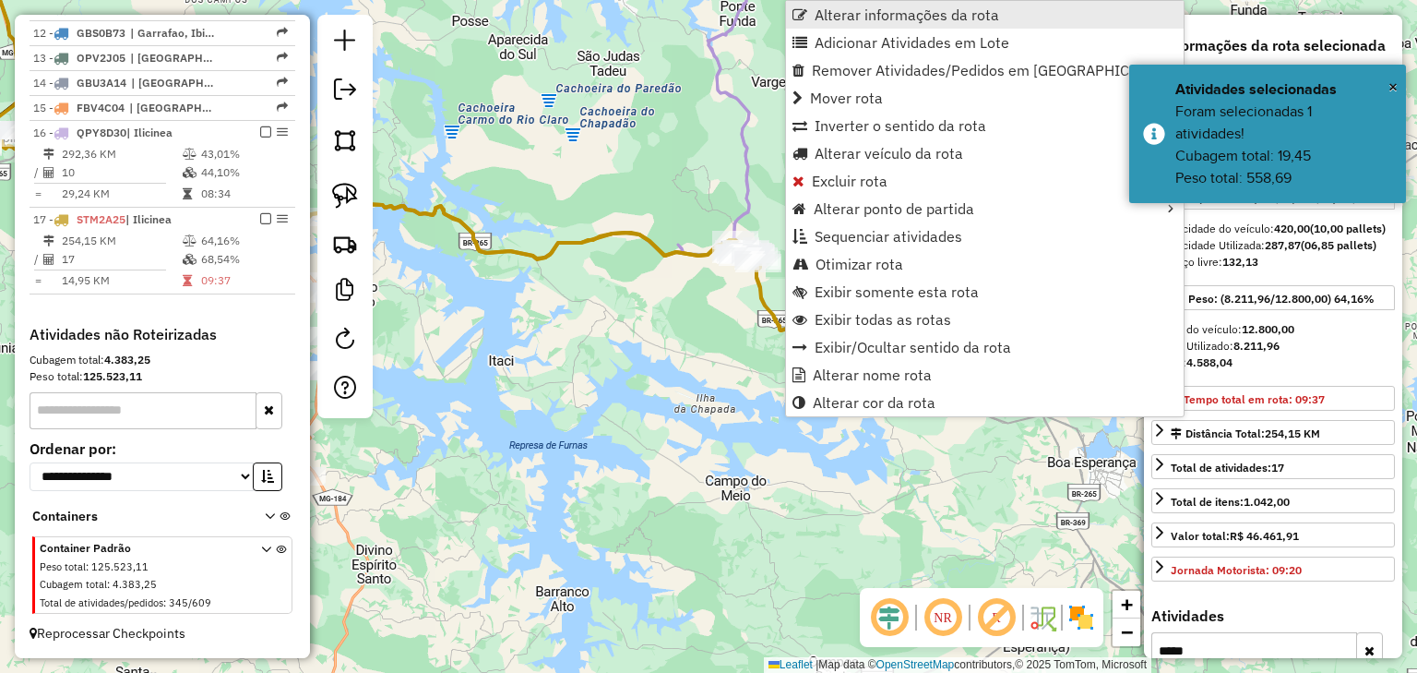
click at [816, 7] on span "Alterar informações da rota" at bounding box center [907, 14] width 185 height 15
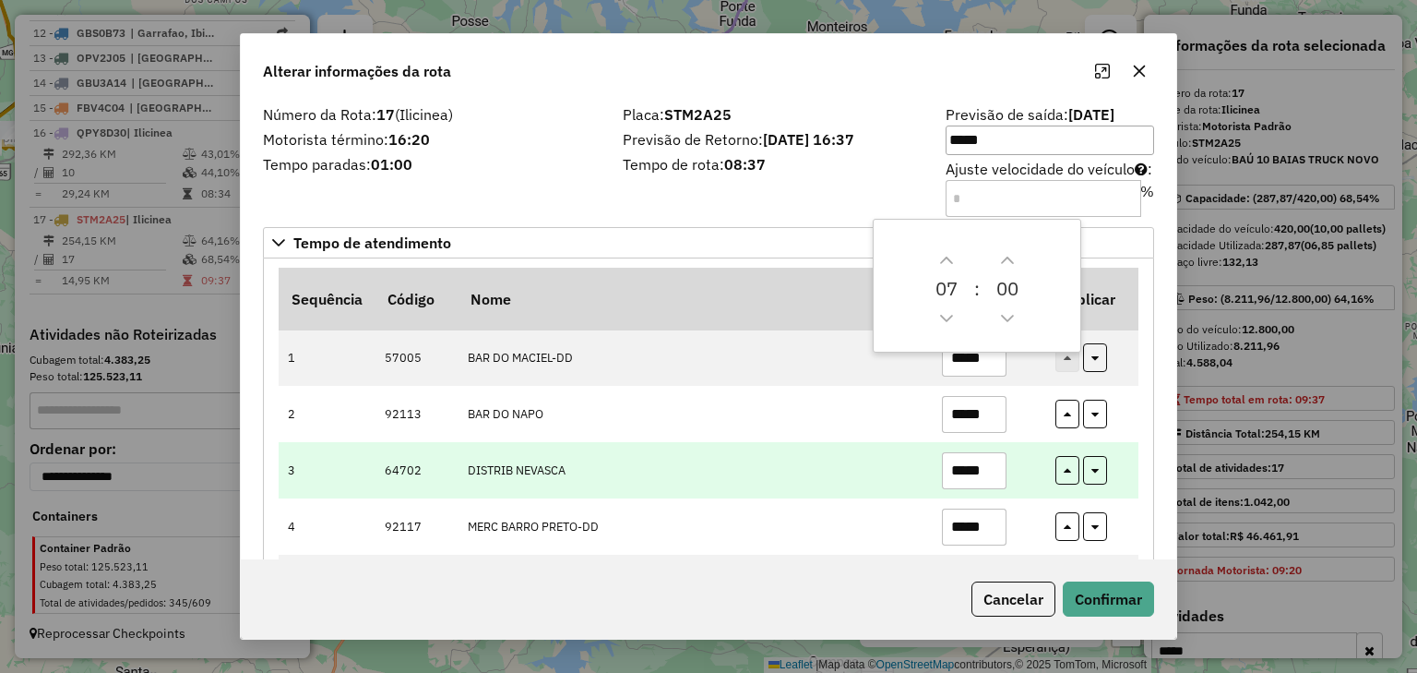
drag, startPoint x: 990, startPoint y: 472, endPoint x: 896, endPoint y: 471, distance: 94.1
click at [896, 471] on tr "3 64702 DISTRIB NEVASCA *****" at bounding box center [709, 470] width 860 height 56
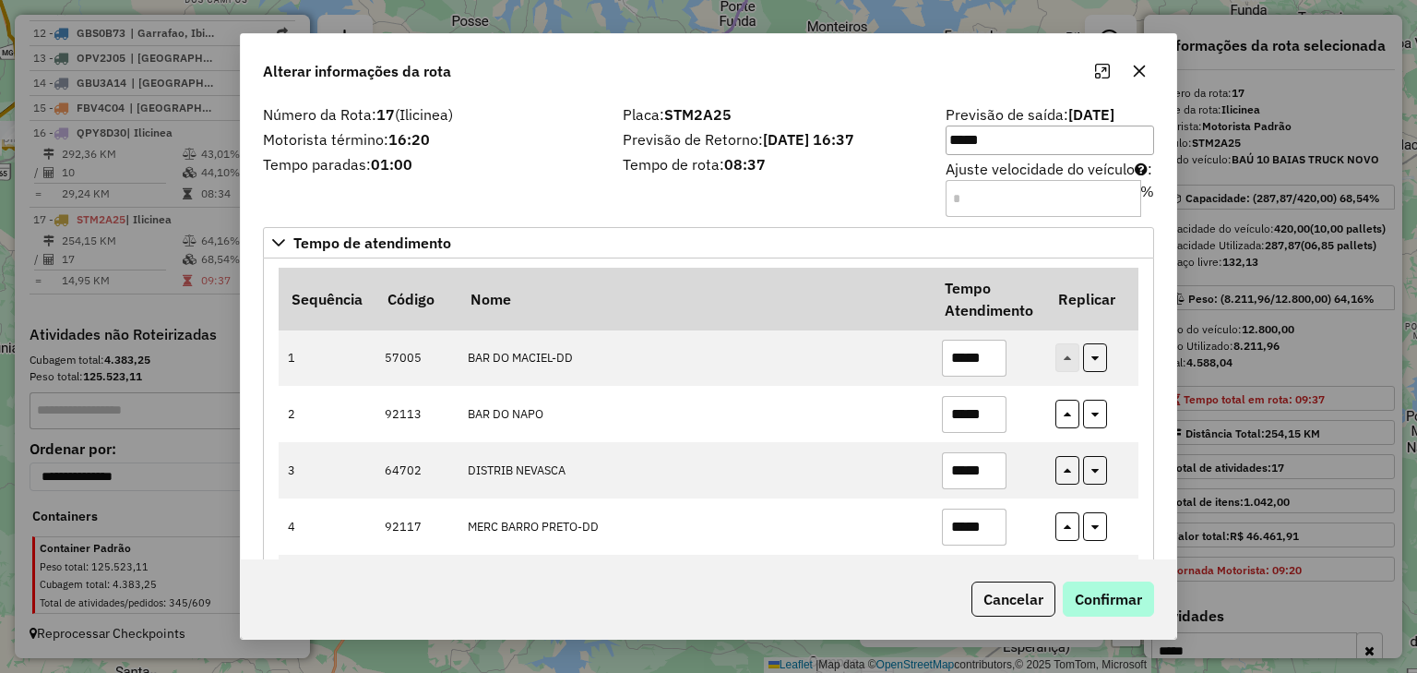
type input "*****"
click at [1104, 592] on button "Confirmar" at bounding box center [1108, 598] width 91 height 35
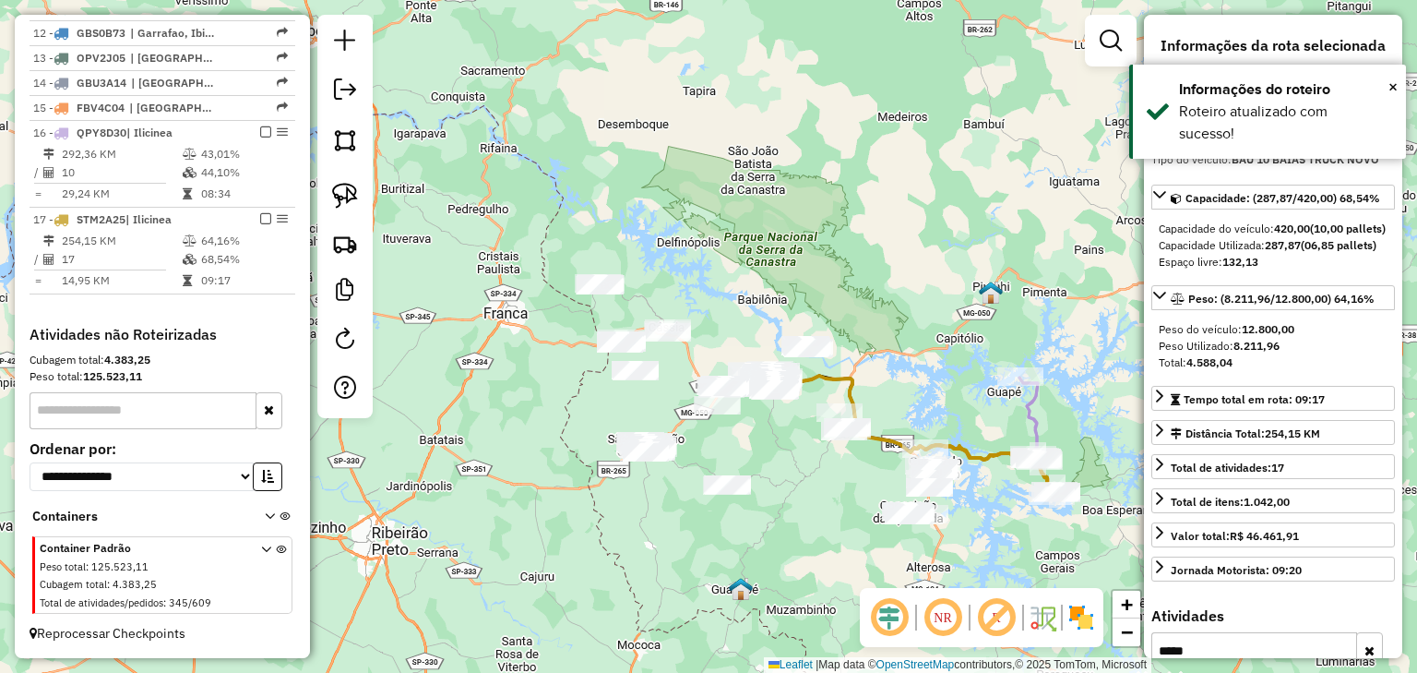
drag, startPoint x: 843, startPoint y: 487, endPoint x: 783, endPoint y: 369, distance: 132.5
click at [784, 370] on div "Janela de atendimento Grade de atendimento Capacidade Transportadoras Veículos …" at bounding box center [708, 336] width 1417 height 673
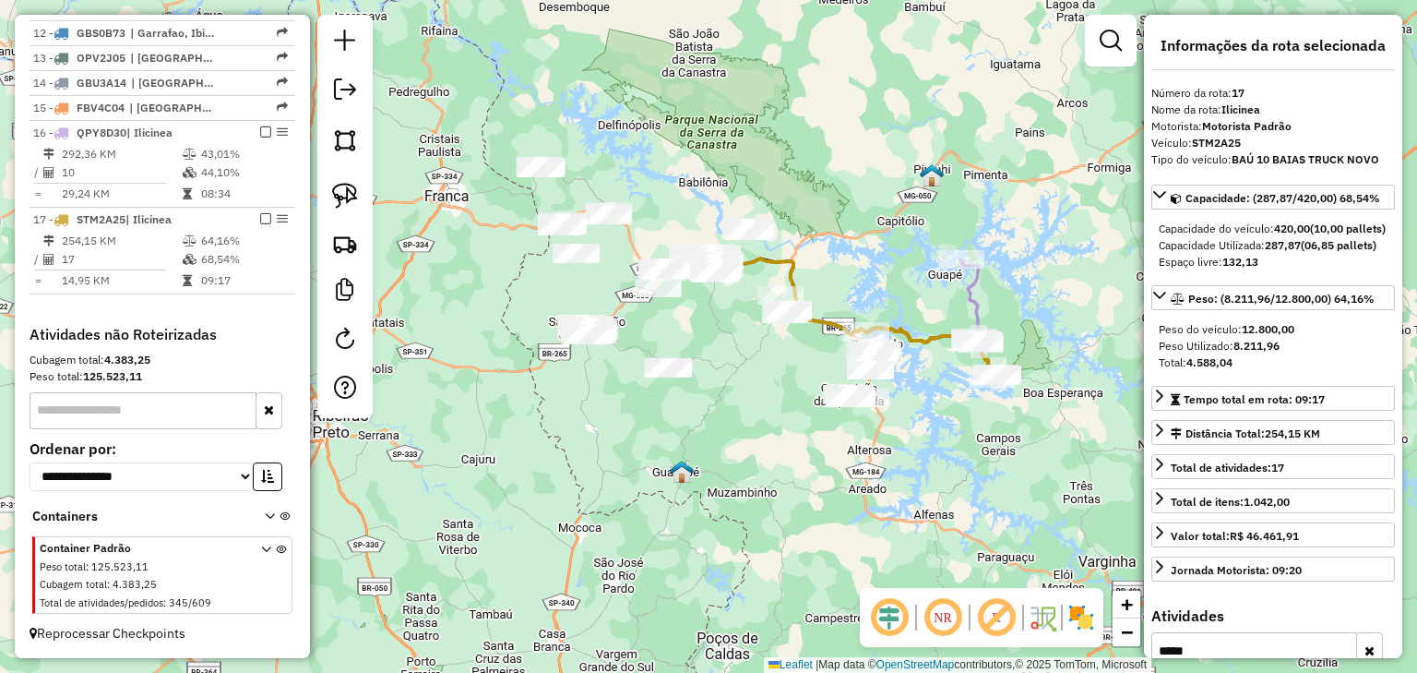
click at [786, 365] on div "Janela de atendimento Grade de atendimento Capacidade Transportadoras Veículos …" at bounding box center [708, 336] width 1417 height 673
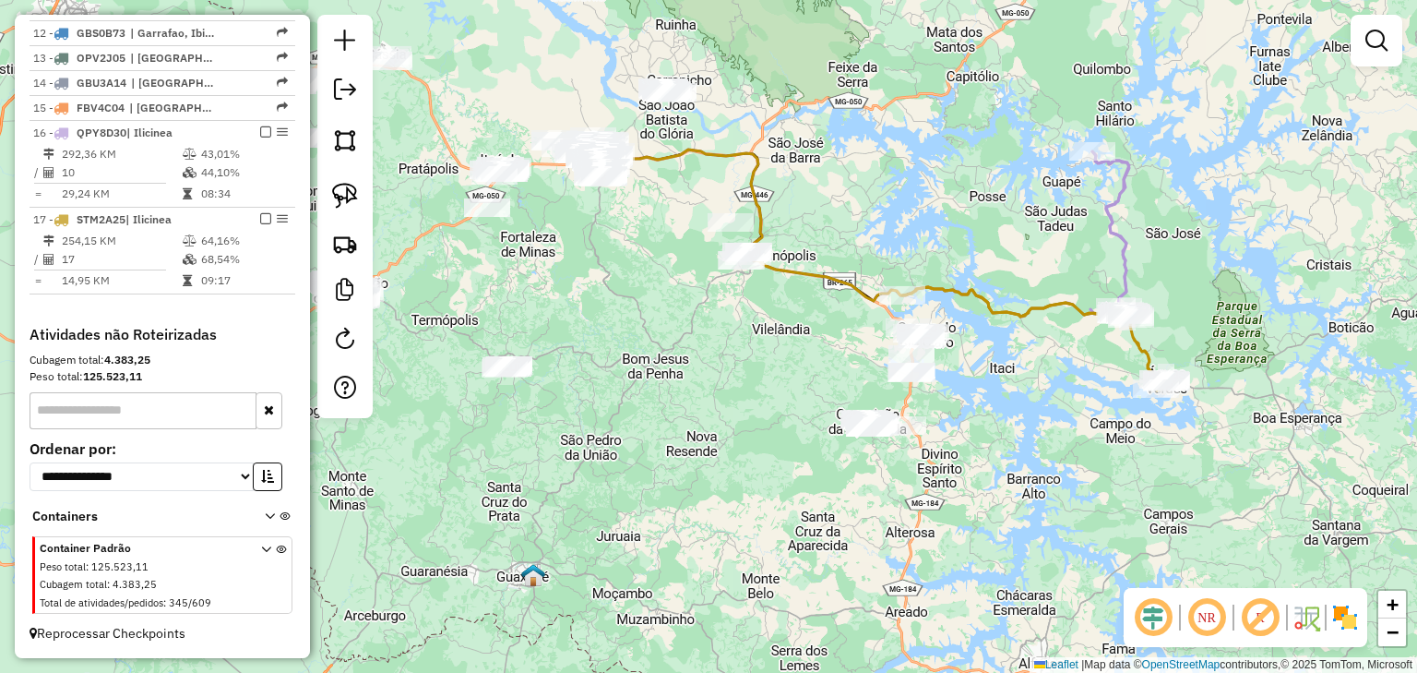
drag, startPoint x: 861, startPoint y: 388, endPoint x: 857, endPoint y: 351, distance: 37.1
click at [857, 351] on div "Janela de atendimento Grade de atendimento Capacidade Transportadoras Veículos …" at bounding box center [708, 336] width 1417 height 673
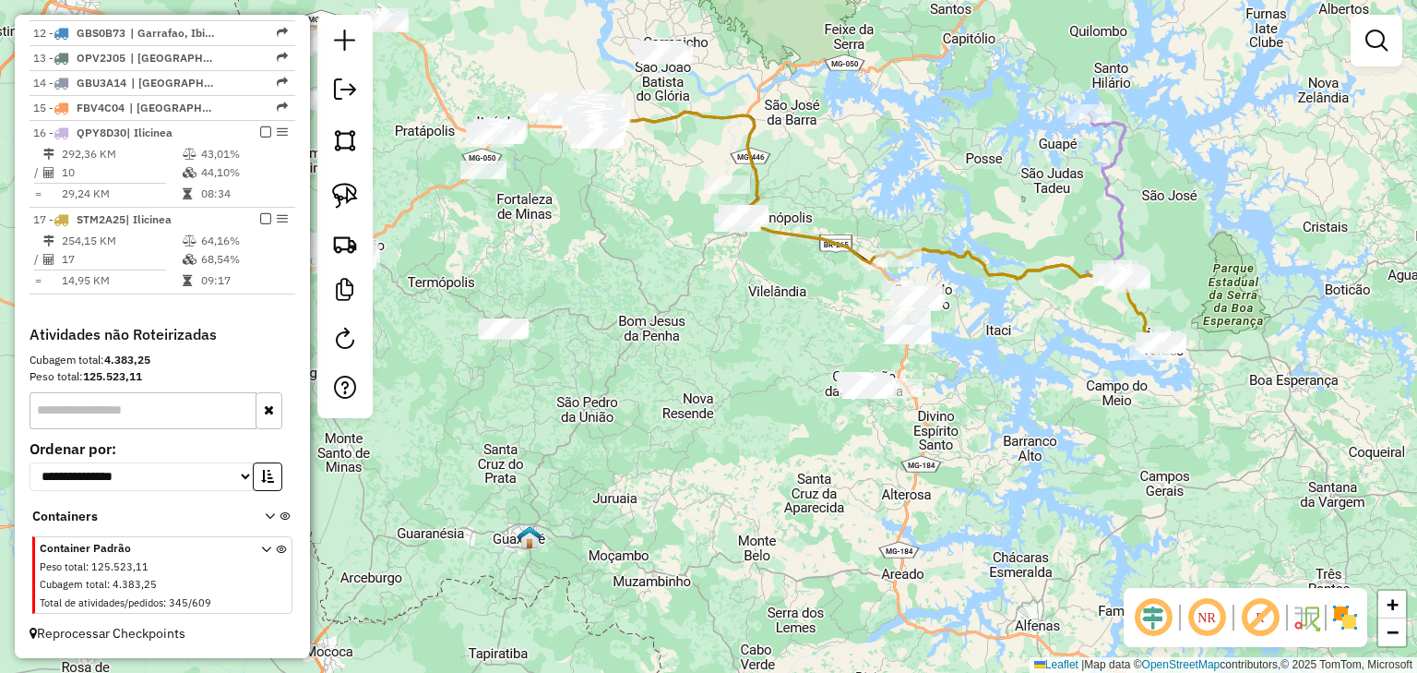
click at [842, 351] on div "Janela de atendimento Grade de atendimento Capacidade Transportadoras Veículos …" at bounding box center [708, 336] width 1417 height 673
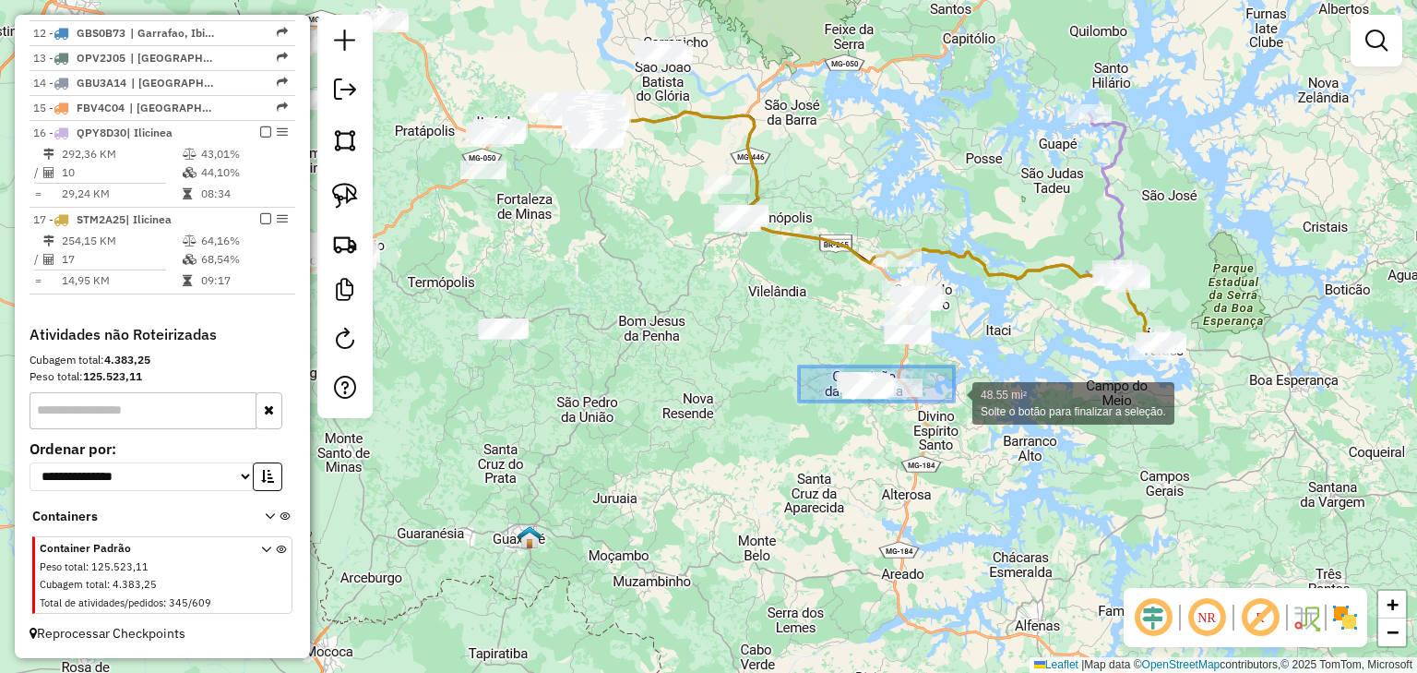
drag, startPoint x: 799, startPoint y: 366, endPoint x: 959, endPoint y: 408, distance: 165.0
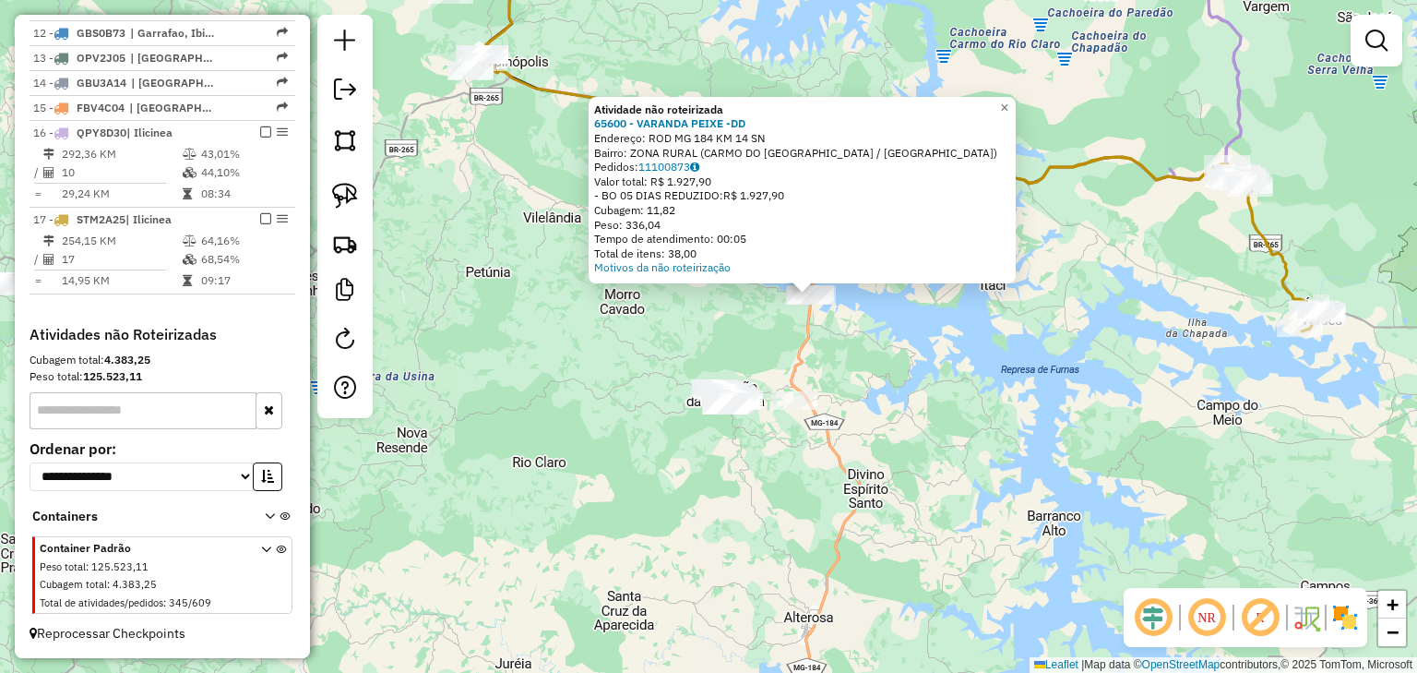
drag, startPoint x: 771, startPoint y: 384, endPoint x: 886, endPoint y: 335, distance: 125.3
click at [890, 333] on div "Atividade não roteirizada 65600 - VARANDA PEIXE -DD Endereço: ROD MG 184 KM 14 …" at bounding box center [708, 336] width 1417 height 673
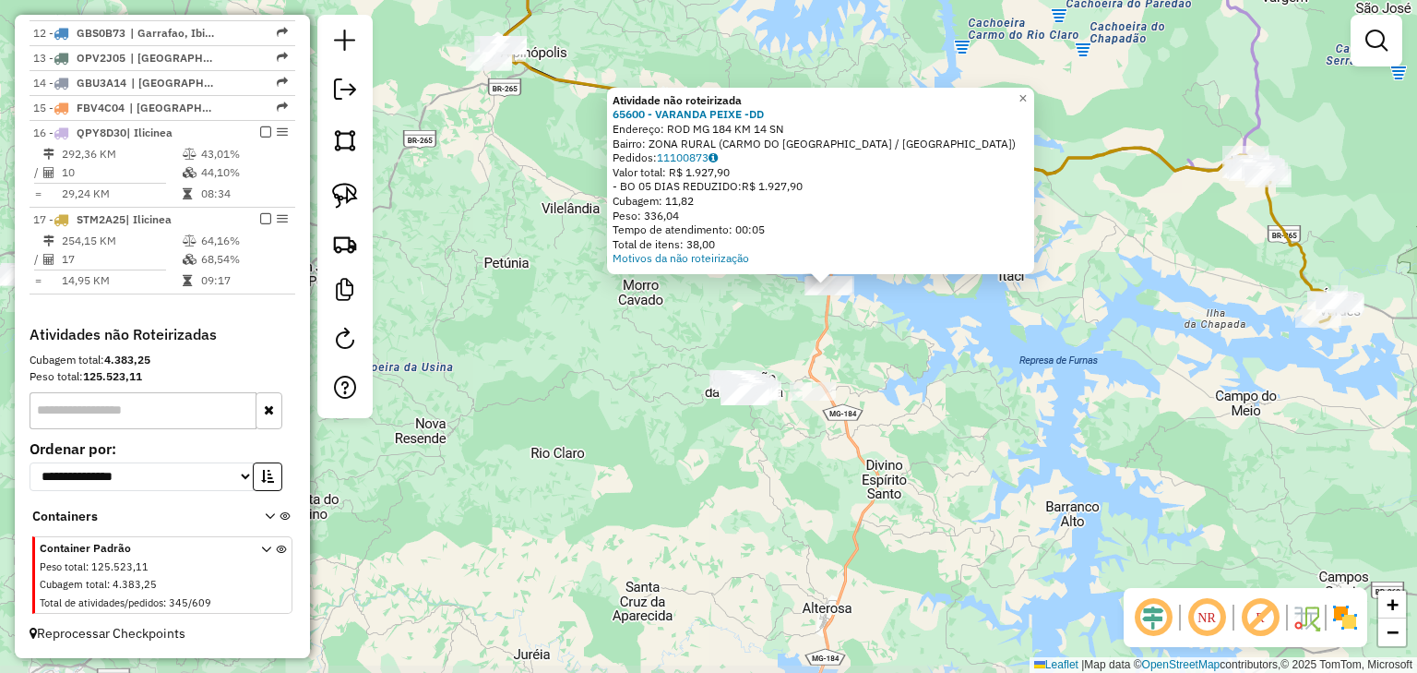
click at [718, 341] on div "Atividade não roteirizada 65600 - VARANDA PEIXE -DD Endereço: ROD MG 184 KM 14 …" at bounding box center [708, 336] width 1417 height 673
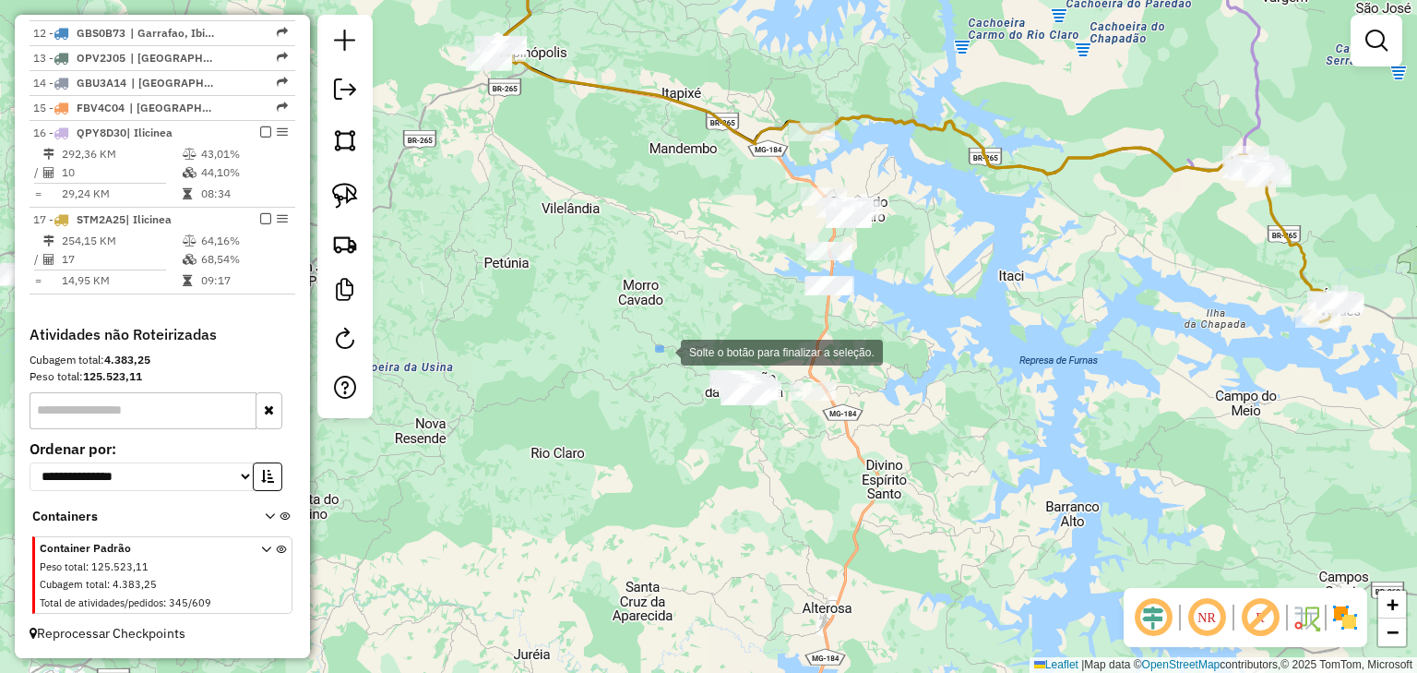
drag, startPoint x: 657, startPoint y: 347, endPoint x: 885, endPoint y: 432, distance: 243.2
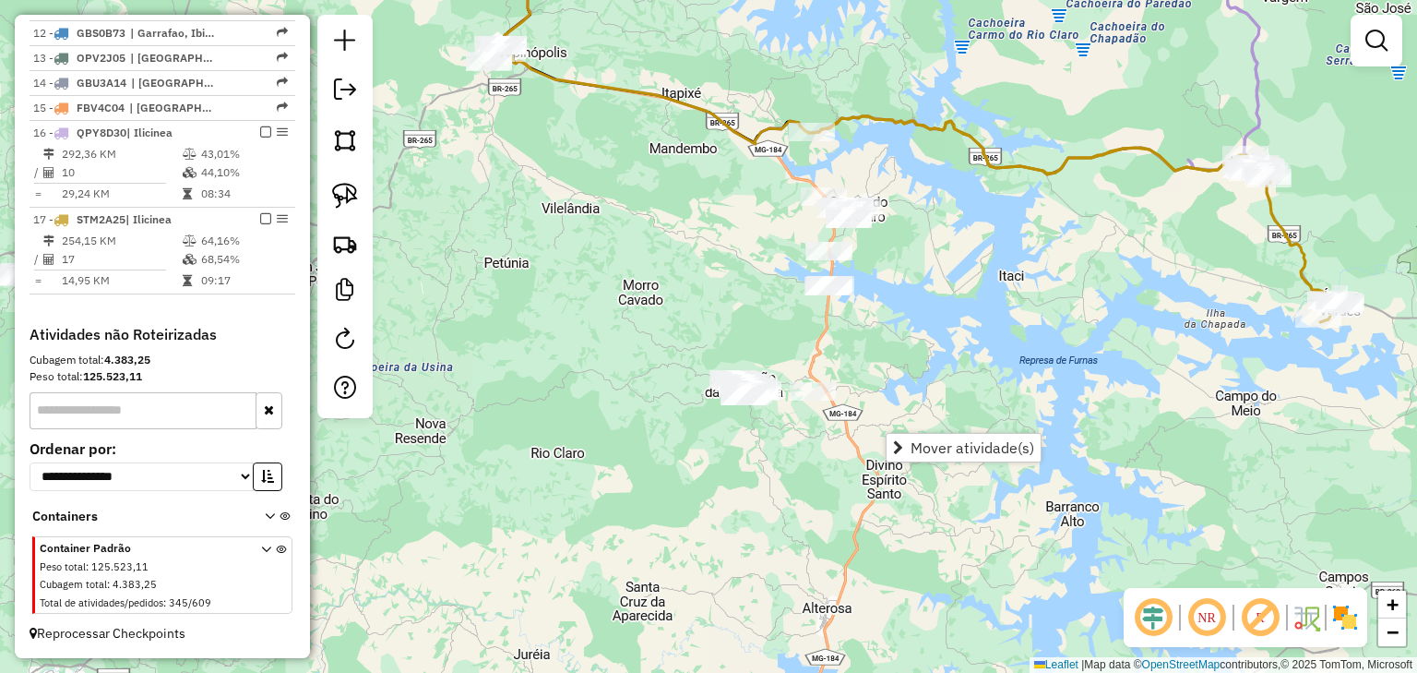
click at [775, 192] on div "Janela de atendimento Grade de atendimento Capacidade Transportadoras Veículos …" at bounding box center [708, 336] width 1417 height 673
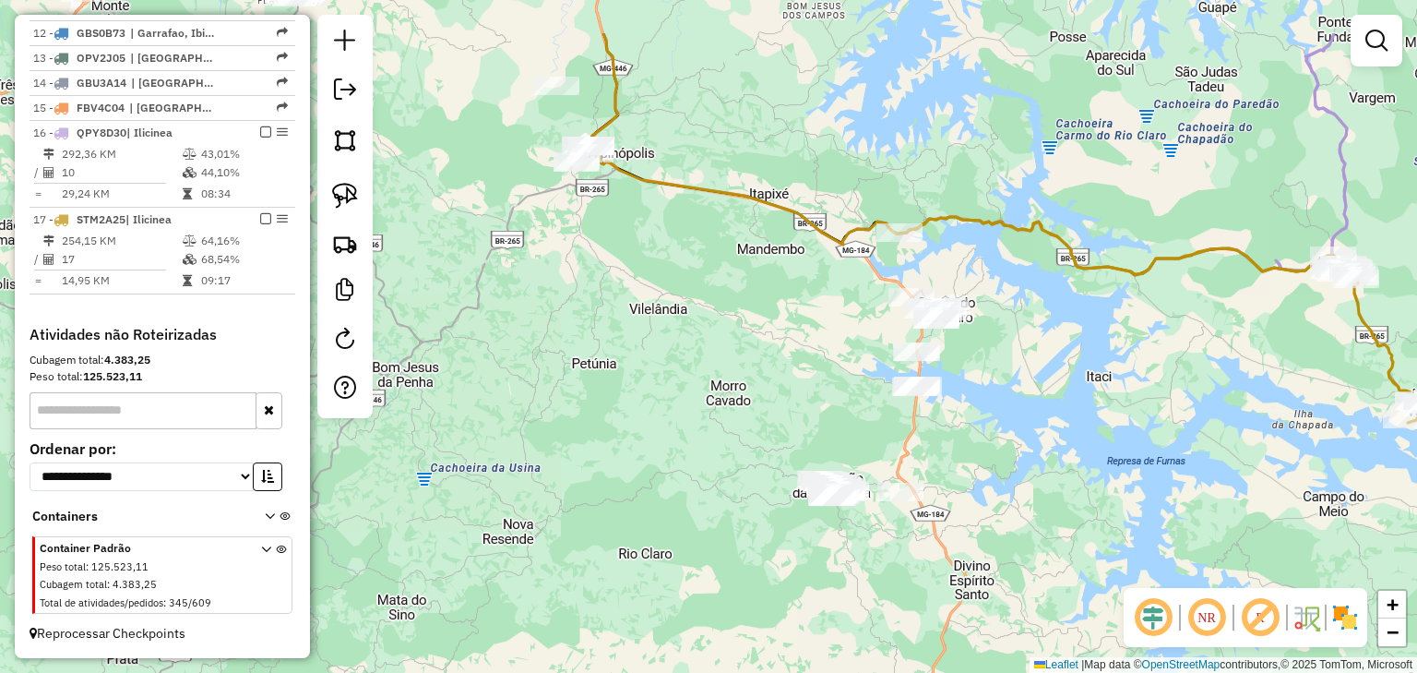
drag, startPoint x: 661, startPoint y: 166, endPoint x: 748, endPoint y: 267, distance: 133.4
click at [748, 267] on div "Janela de atendimento Grade de atendimento Capacidade Transportadoras Veículos …" at bounding box center [708, 336] width 1417 height 673
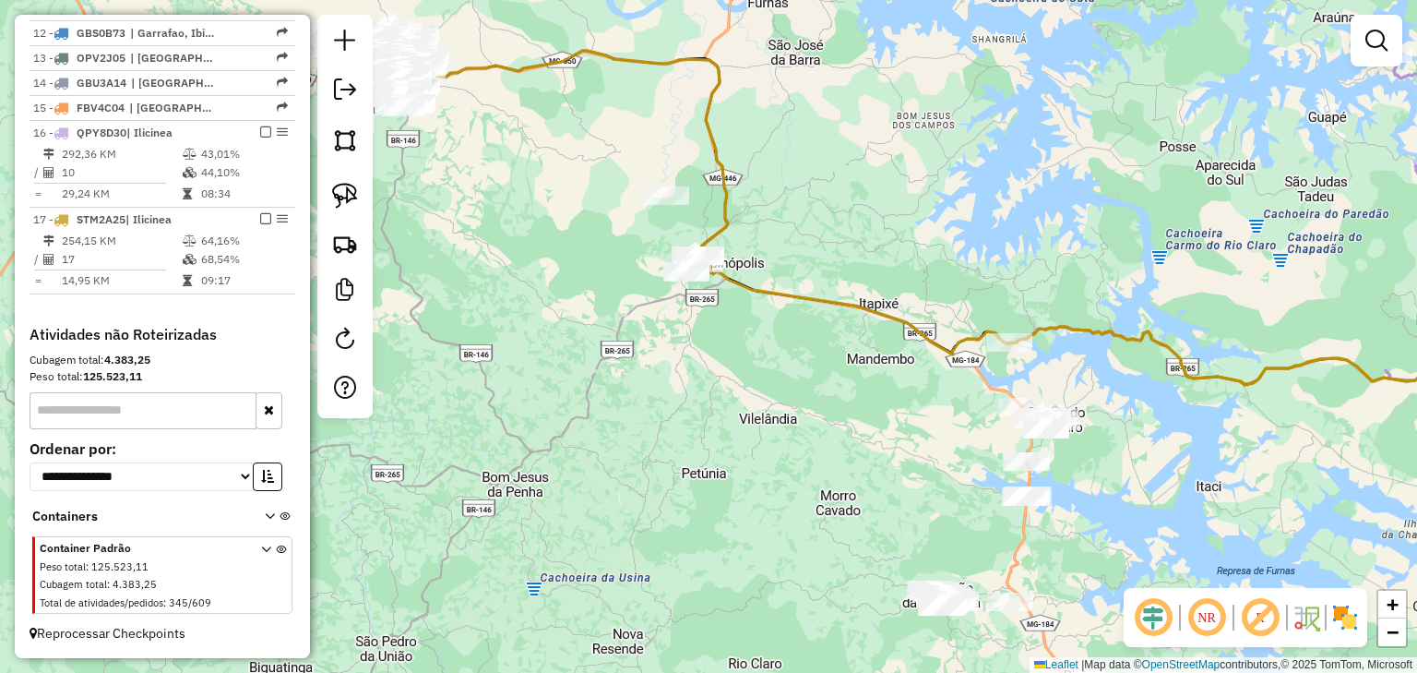
drag, startPoint x: 720, startPoint y: 288, endPoint x: 813, endPoint y: 391, distance: 139.2
click at [820, 393] on div "Janela de atendimento Grade de atendimento Capacidade Transportadoras Veículos …" at bounding box center [708, 336] width 1417 height 673
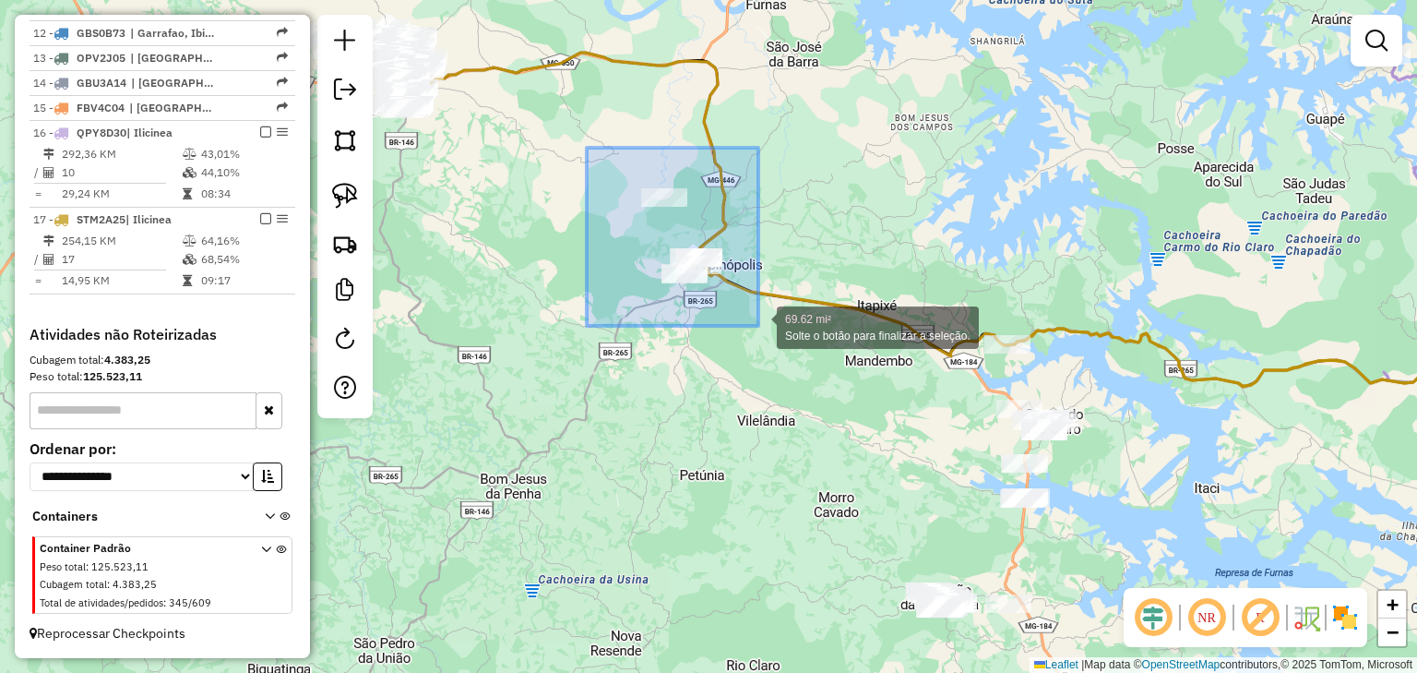
drag, startPoint x: 619, startPoint y: 167, endPoint x: 759, endPoint y: 326, distance: 211.2
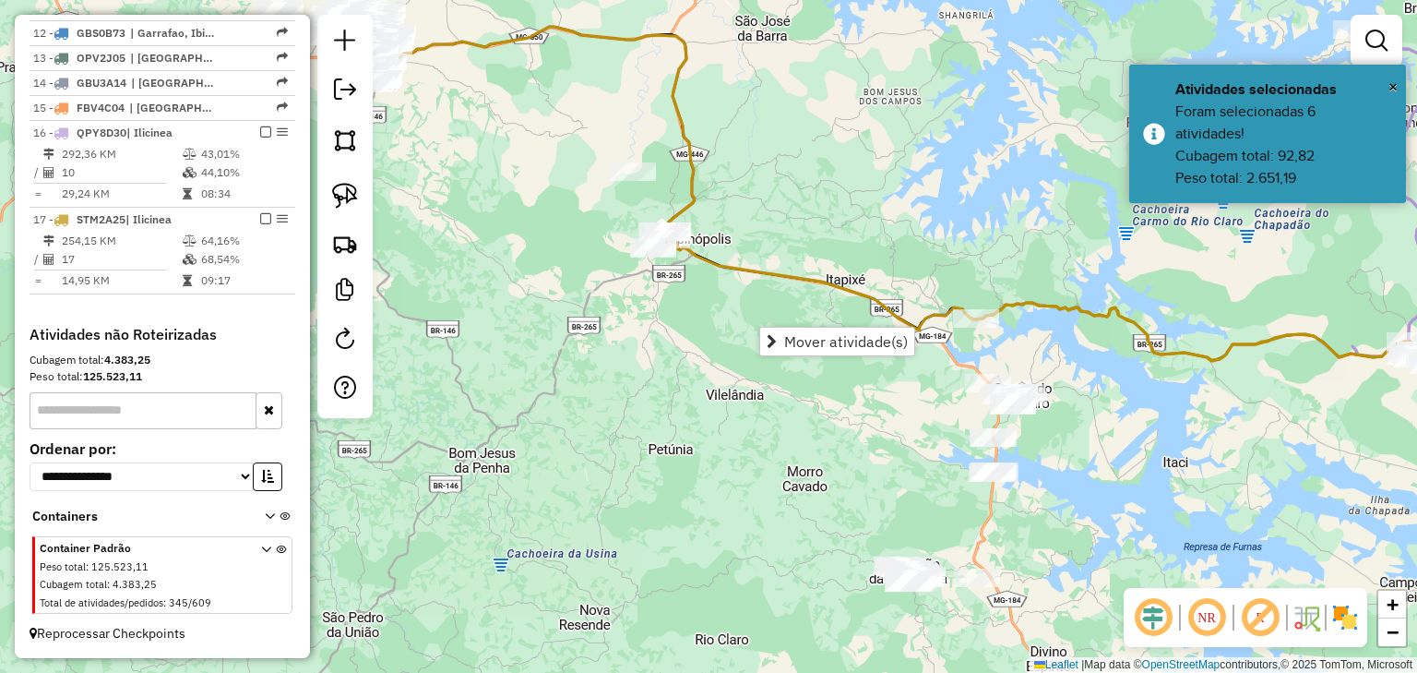
drag, startPoint x: 900, startPoint y: 476, endPoint x: 838, endPoint y: 449, distance: 67.4
click at [838, 449] on div "Janela de atendimento Grade de atendimento Capacidade Transportadoras Veículos …" at bounding box center [708, 336] width 1417 height 673
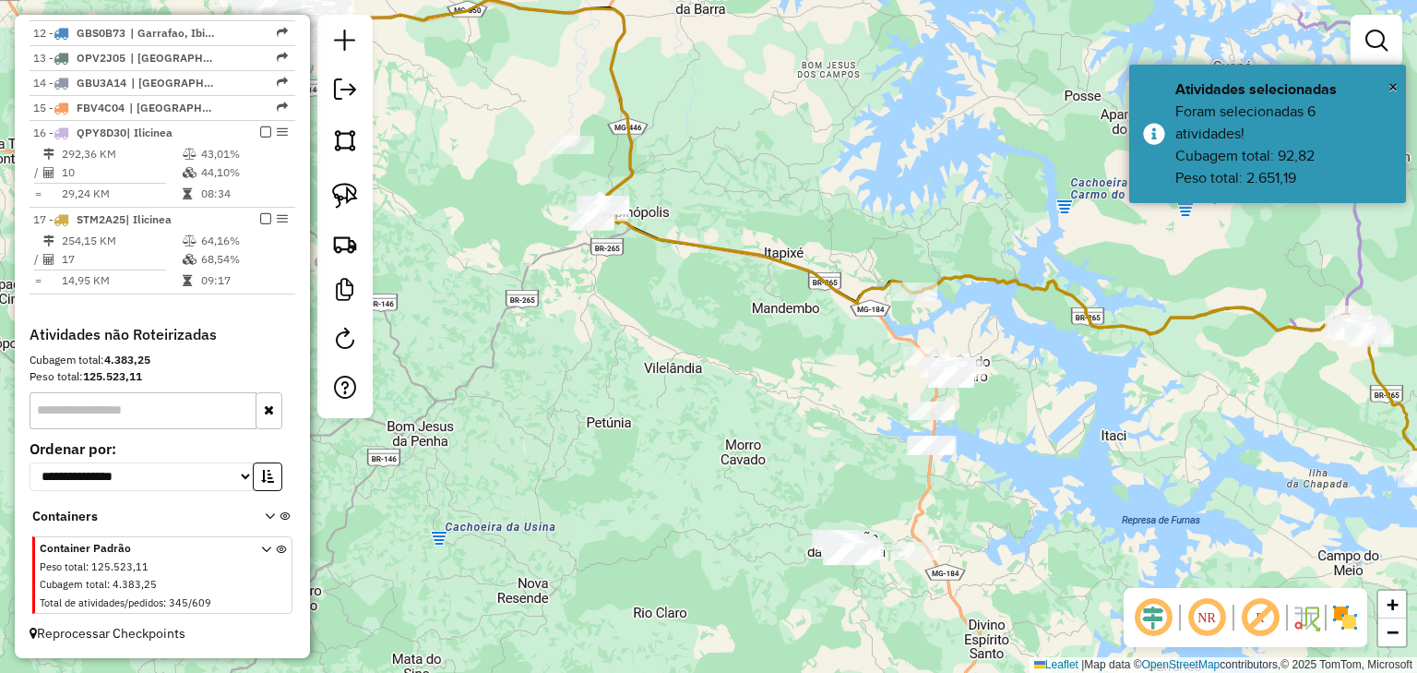
click at [504, 136] on div "Janela de atendimento Grade de atendimento Capacidade Transportadoras Veículos …" at bounding box center [708, 336] width 1417 height 673
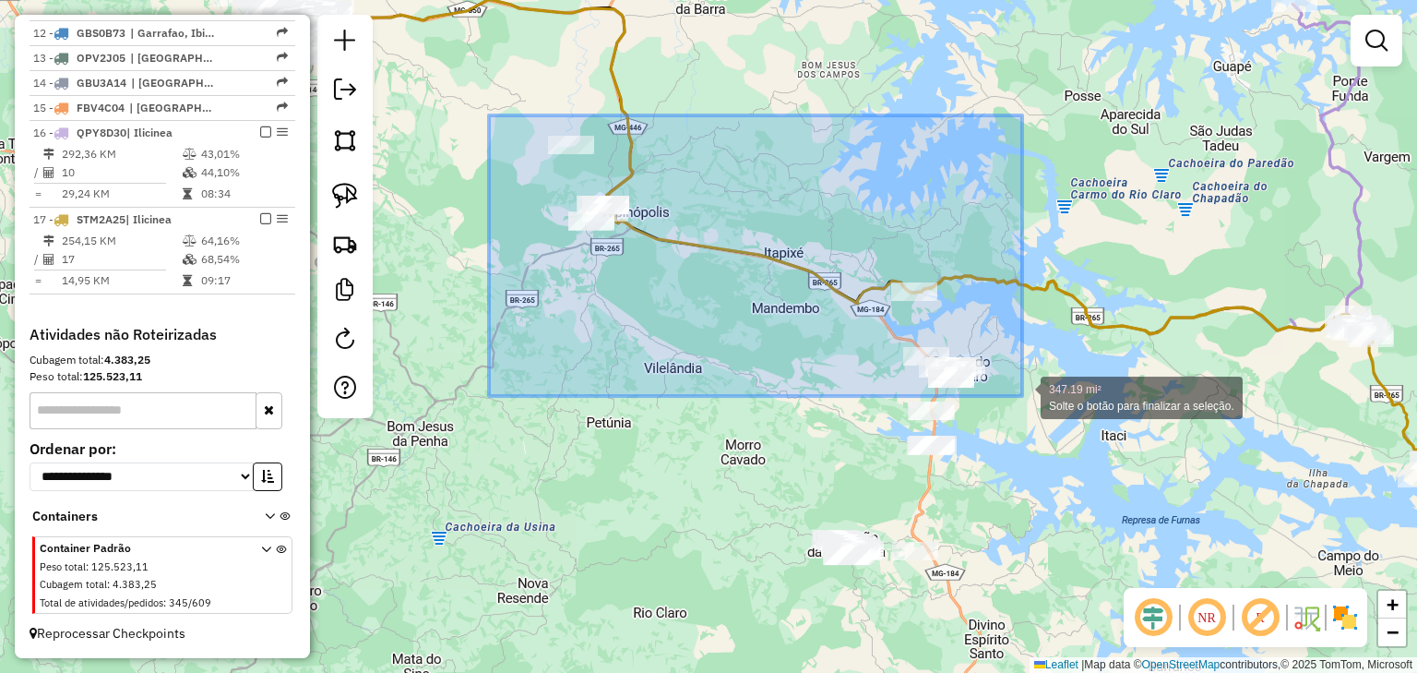
drag, startPoint x: 567, startPoint y: 129, endPoint x: 1023, endPoint y: 395, distance: 527.7
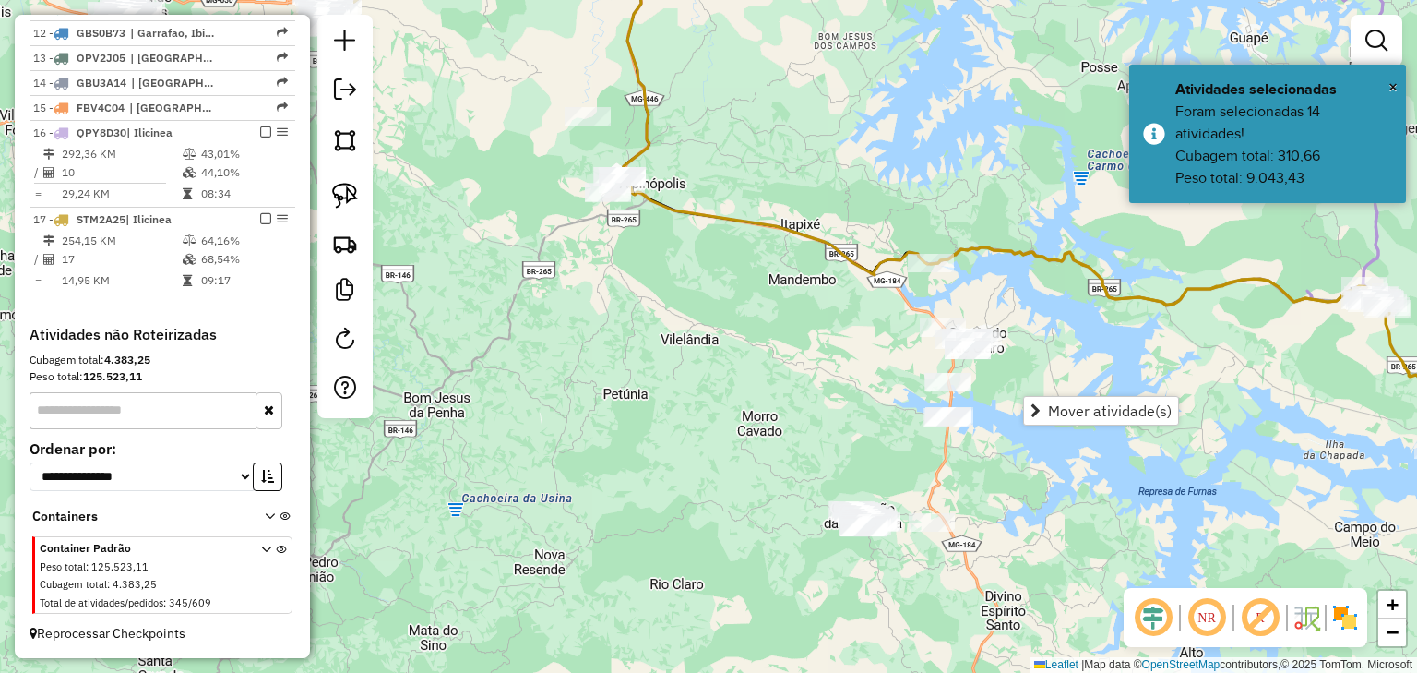
drag, startPoint x: 1023, startPoint y: 397, endPoint x: 1114, endPoint y: 297, distance: 135.2
click at [1112, 299] on div "Janela de atendimento Grade de atendimento Capacidade Transportadoras Veículos …" at bounding box center [708, 336] width 1417 height 673
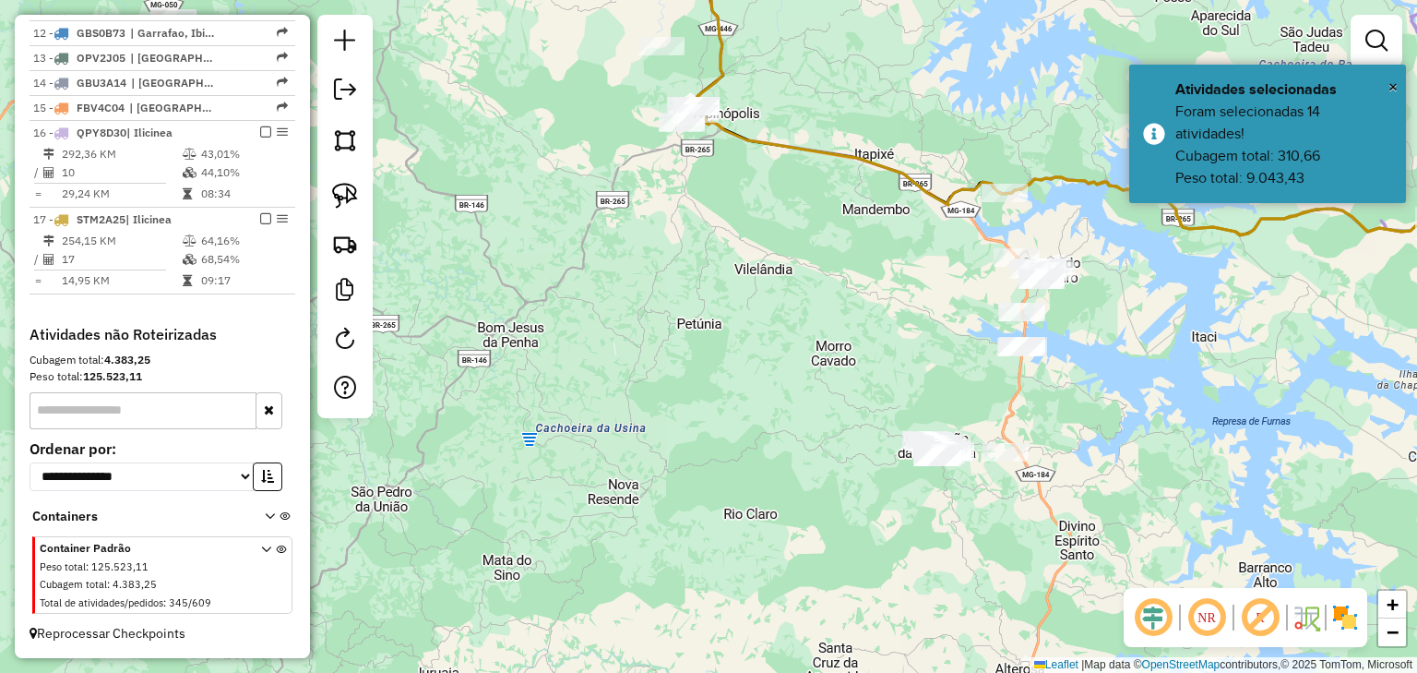
drag, startPoint x: 850, startPoint y: 372, endPoint x: 844, endPoint y: 273, distance: 98.9
click at [845, 281] on div "Janela de atendimento Grade de atendimento Capacidade Transportadoras Veículos …" at bounding box center [708, 336] width 1417 height 673
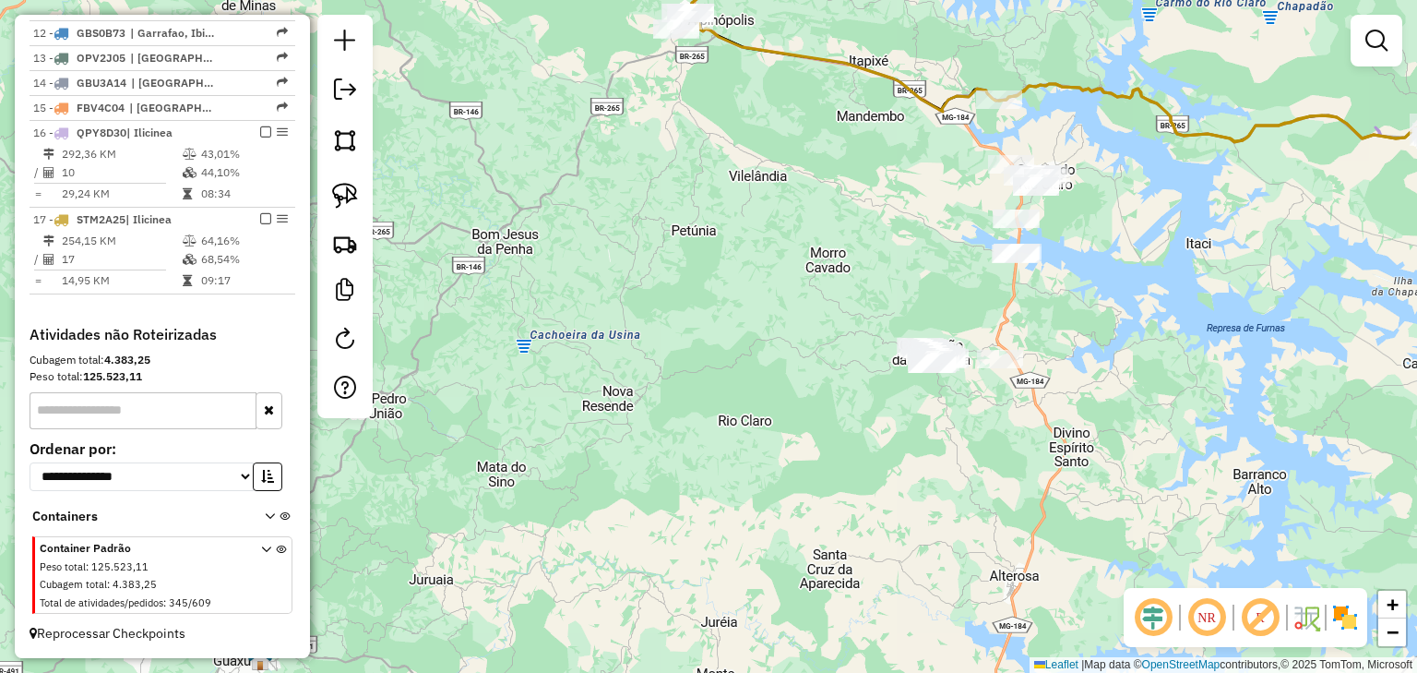
click at [901, 315] on div "Janela de atendimento Grade de atendimento Capacidade Transportadoras Veículos …" at bounding box center [708, 336] width 1417 height 673
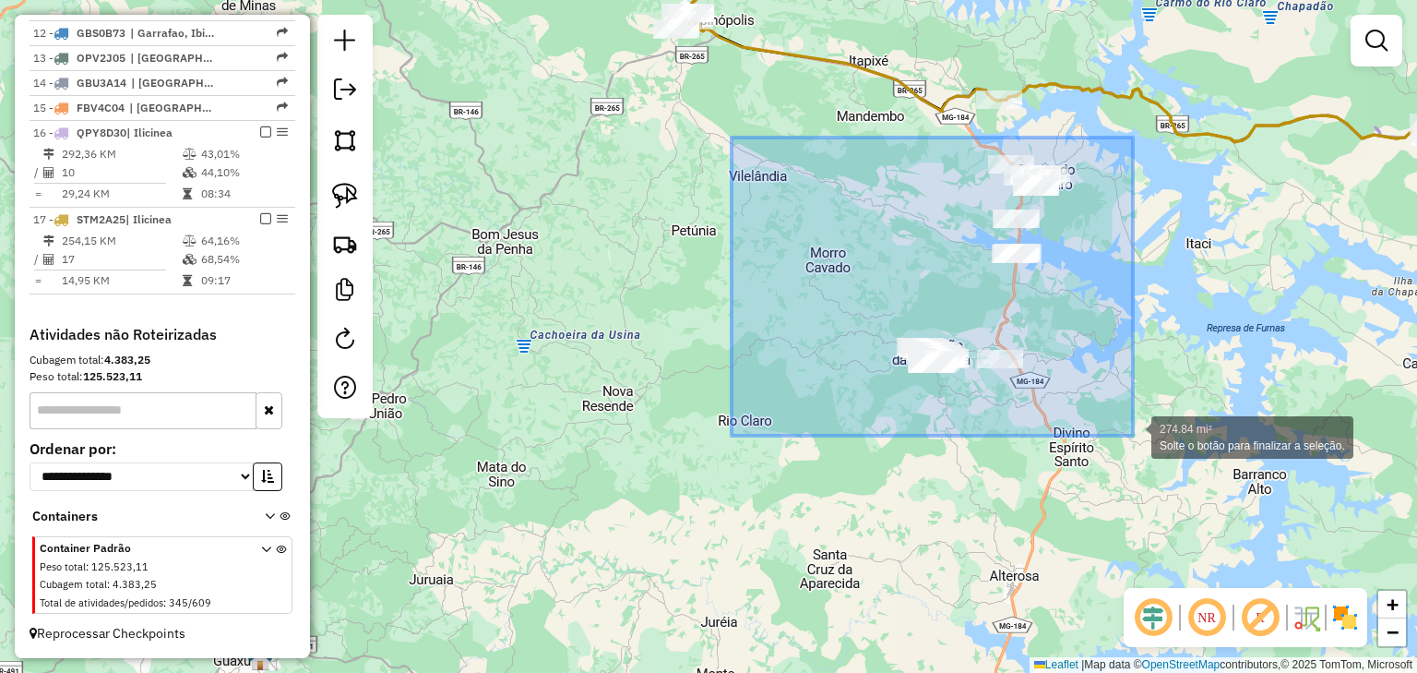
drag, startPoint x: 1096, startPoint y: 198, endPoint x: 1133, endPoint y: 438, distance: 242.8
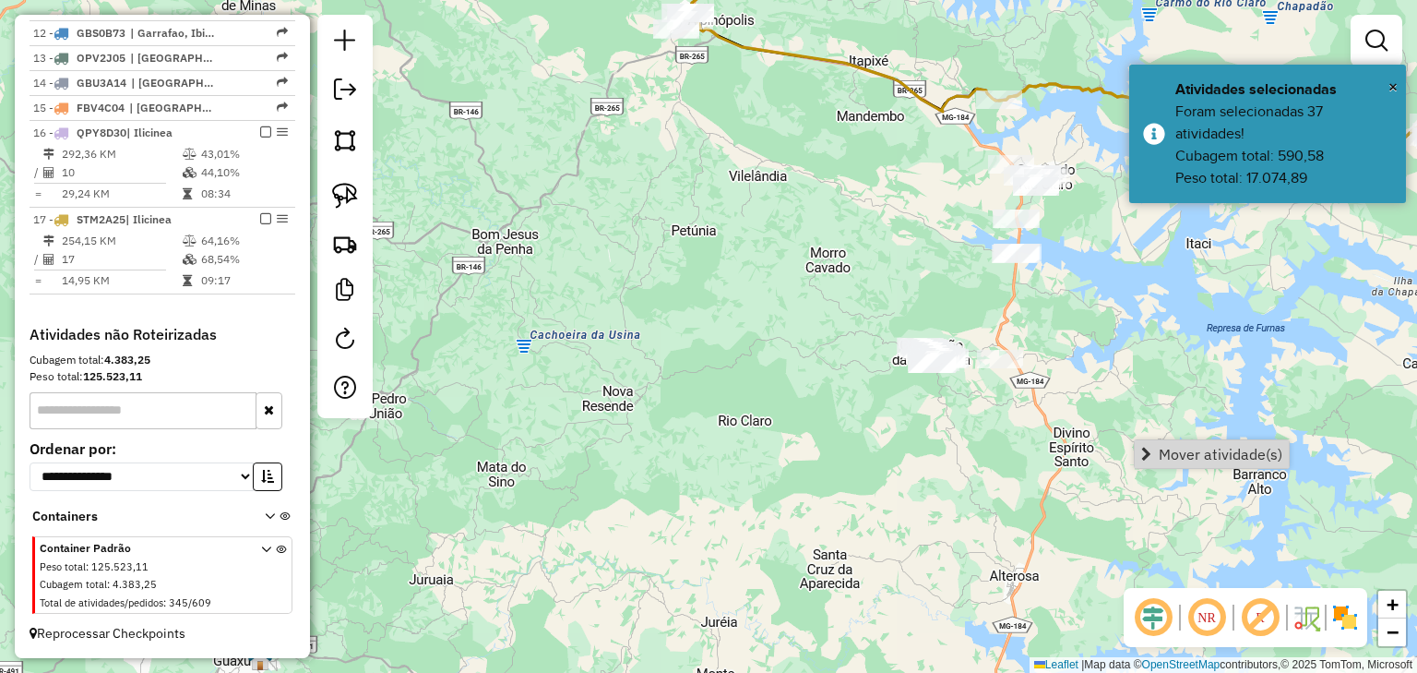
click at [926, 322] on div "Janela de atendimento Grade de atendimento Capacidade Transportadoras Veículos …" at bounding box center [708, 336] width 1417 height 673
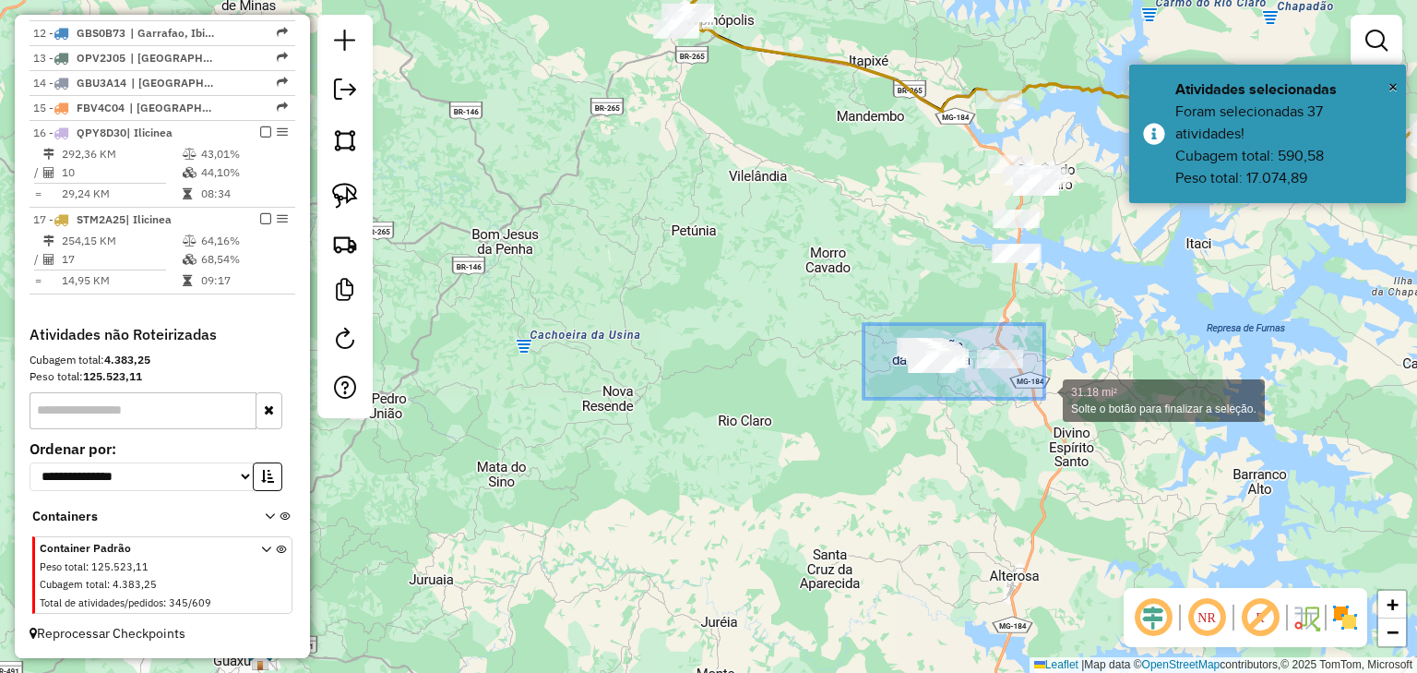
drag, startPoint x: 871, startPoint y: 327, endPoint x: 1045, endPoint y: 399, distance: 187.8
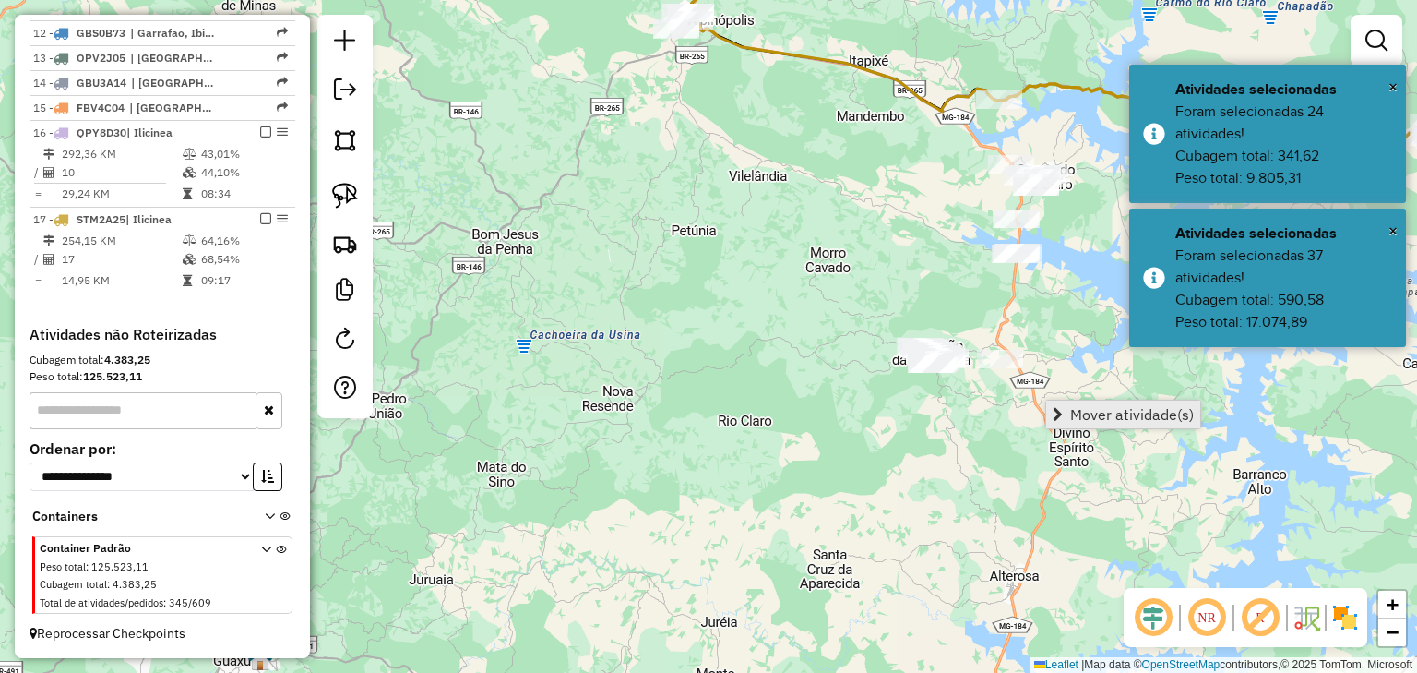
click at [1070, 413] on link "Mover atividade(s)" at bounding box center [1123, 415] width 154 height 28
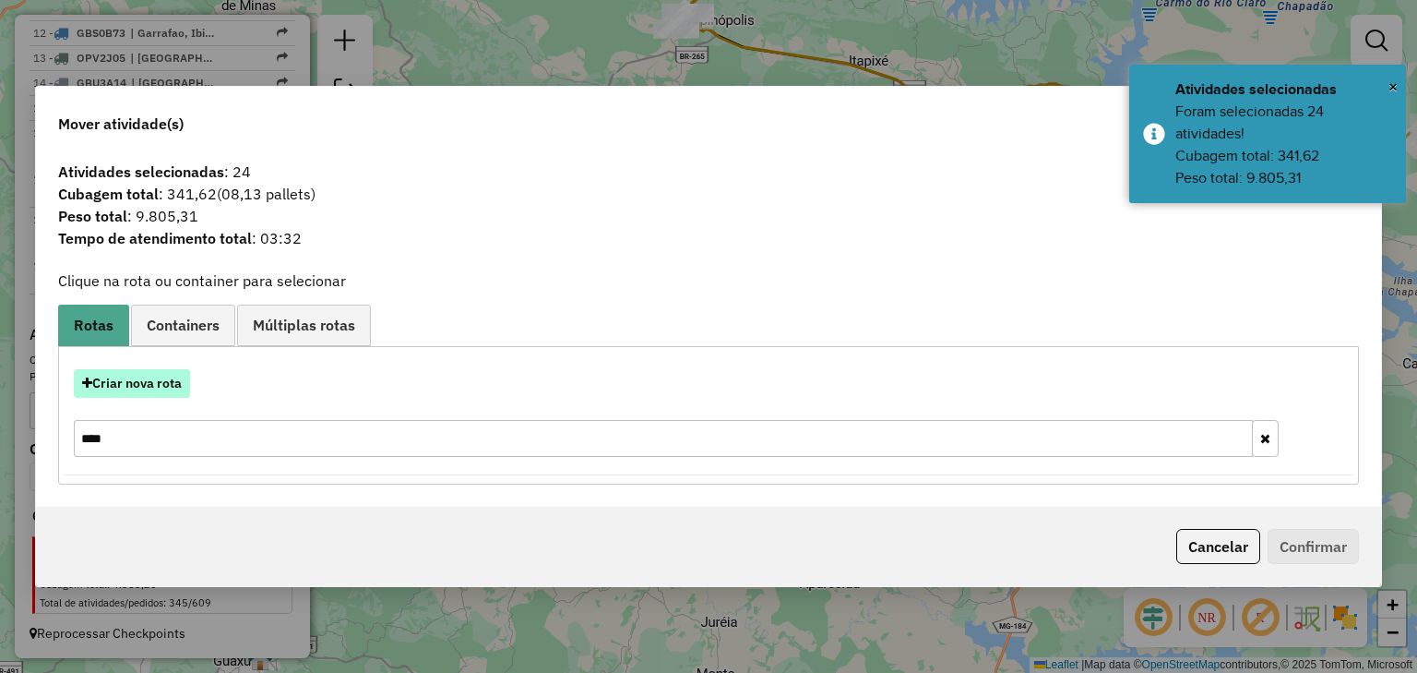
click at [155, 377] on button "Criar nova rota" at bounding box center [132, 383] width 116 height 29
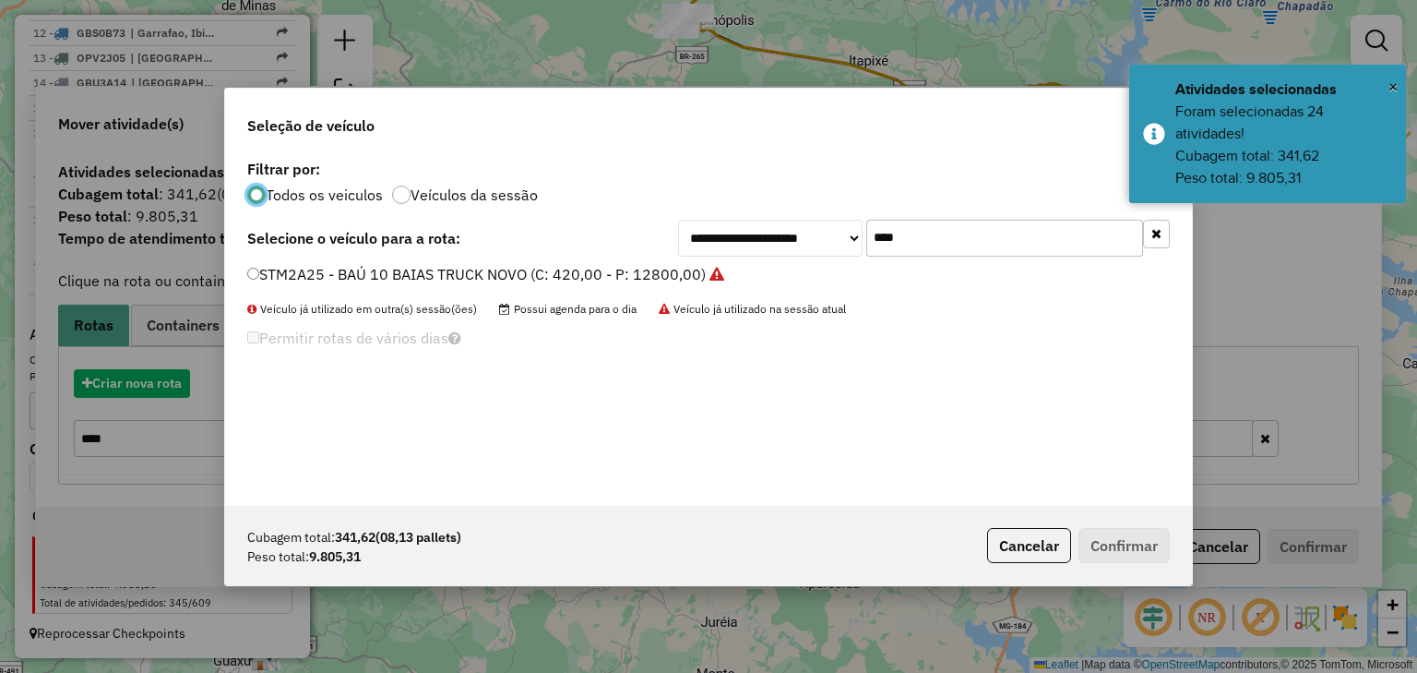
scroll to position [9, 6]
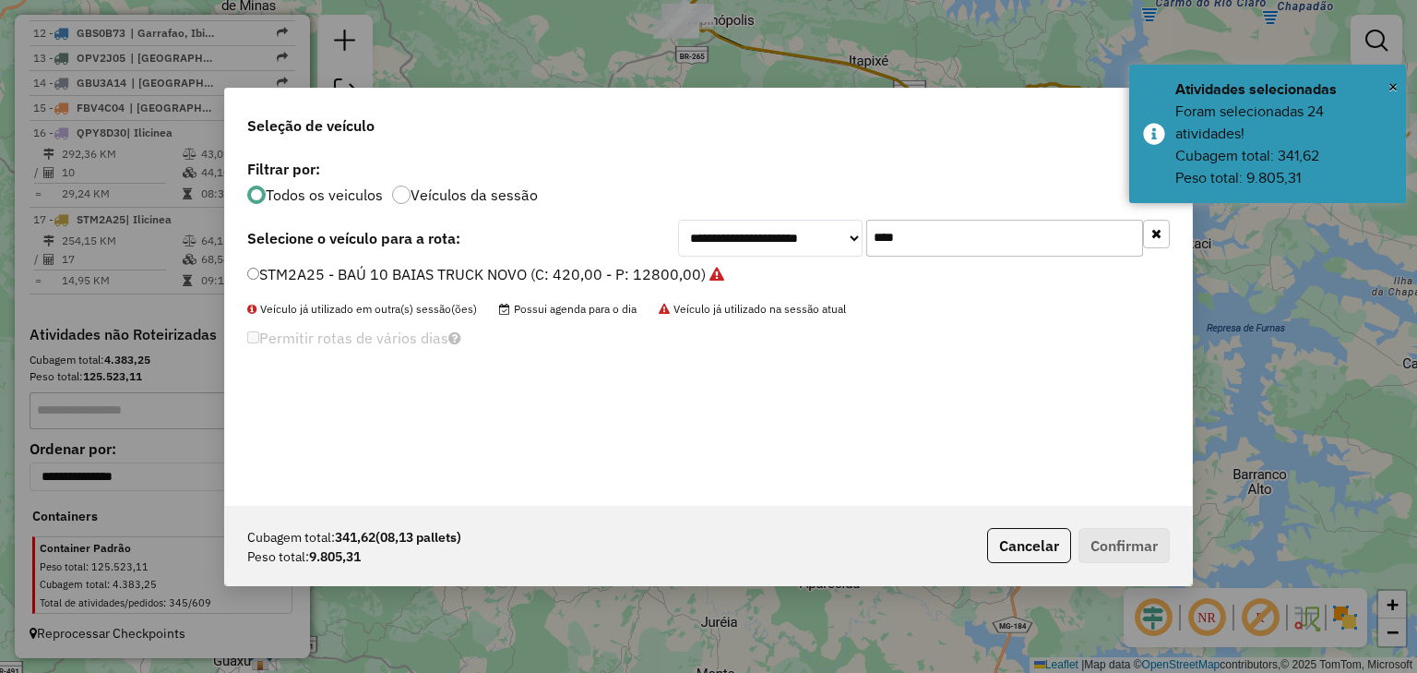
drag, startPoint x: 921, startPoint y: 236, endPoint x: 771, endPoint y: 236, distance: 149.5
click at [771, 236] on div "**********" at bounding box center [924, 238] width 492 height 37
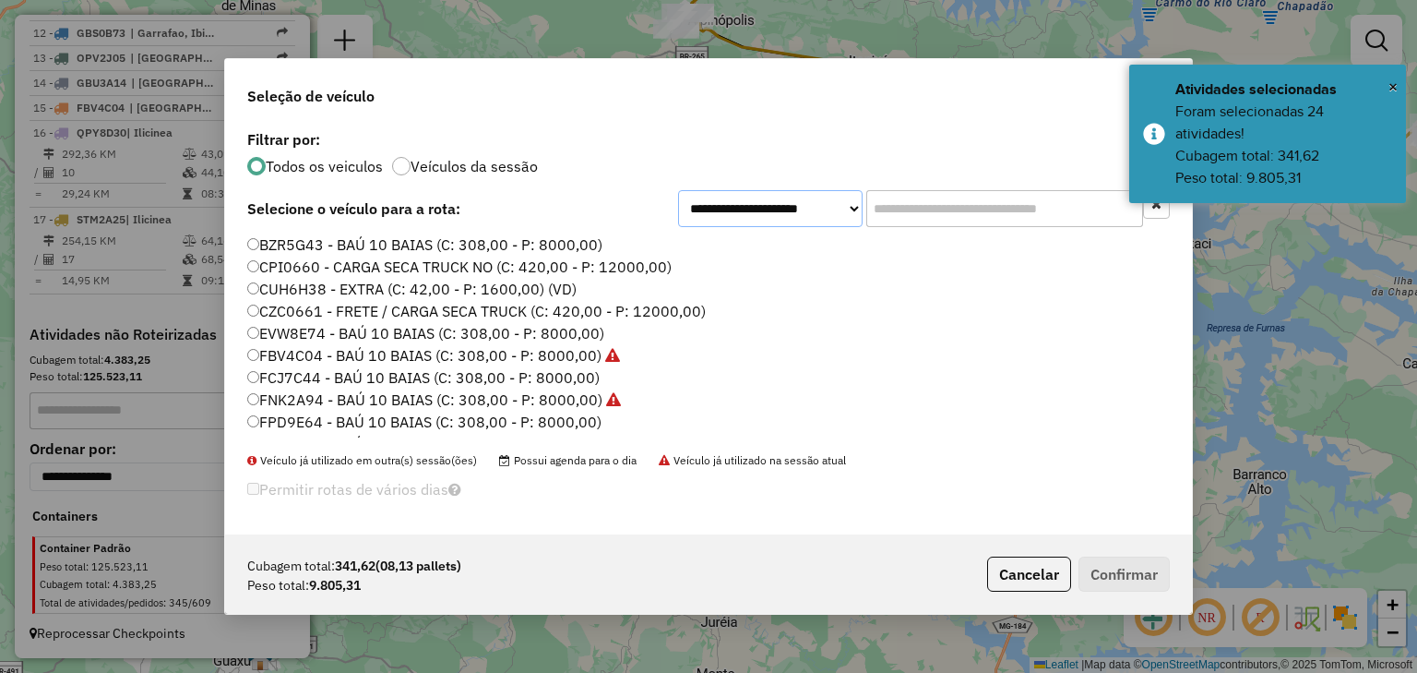
click at [770, 214] on select "**********" at bounding box center [770, 208] width 185 height 37
select select "********"
click at [678, 213] on select "**********" at bounding box center [770, 208] width 185 height 37
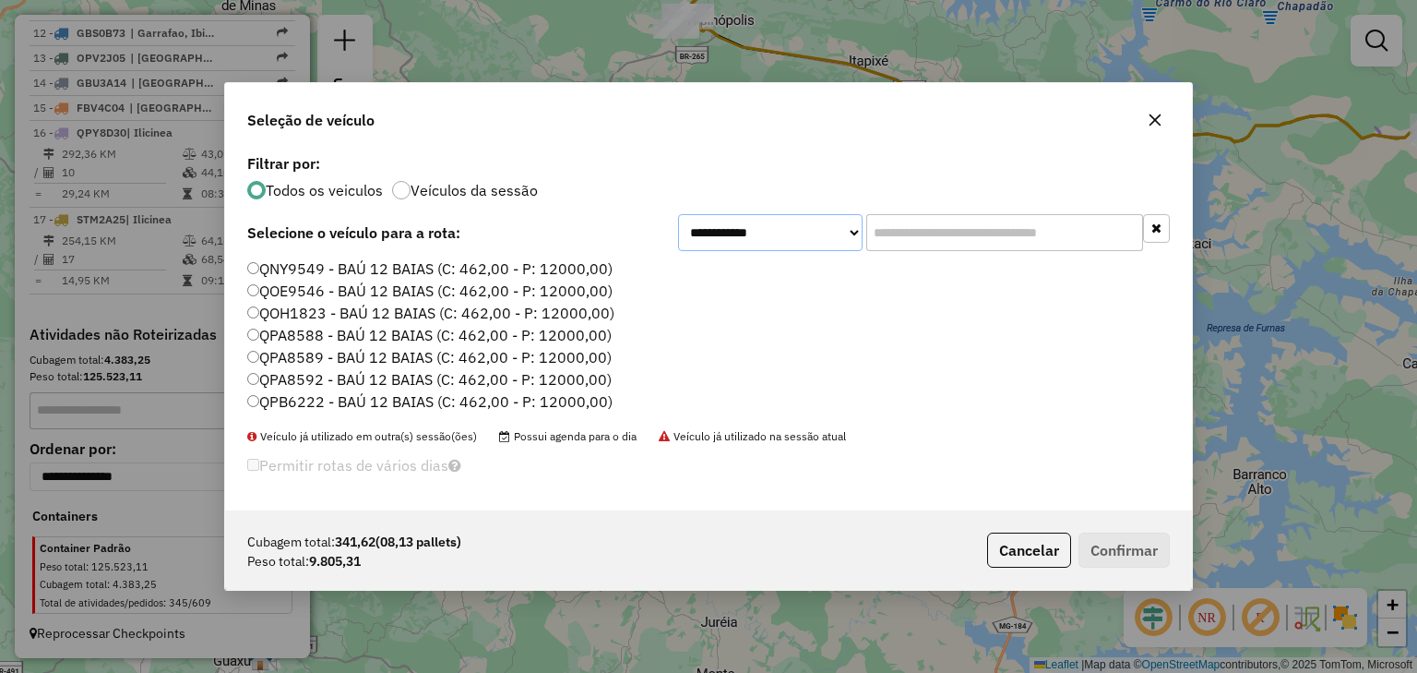
click at [840, 241] on select "**********" at bounding box center [770, 232] width 185 height 37
click at [678, 214] on select "**********" at bounding box center [770, 232] width 185 height 37
click at [398, 359] on label "QPA8589 - BAÚ 12 BAIAS (C: 462,00 - P: 12000,00)" at bounding box center [429, 357] width 365 height 22
click at [1140, 561] on button "Confirmar" at bounding box center [1124, 549] width 91 height 35
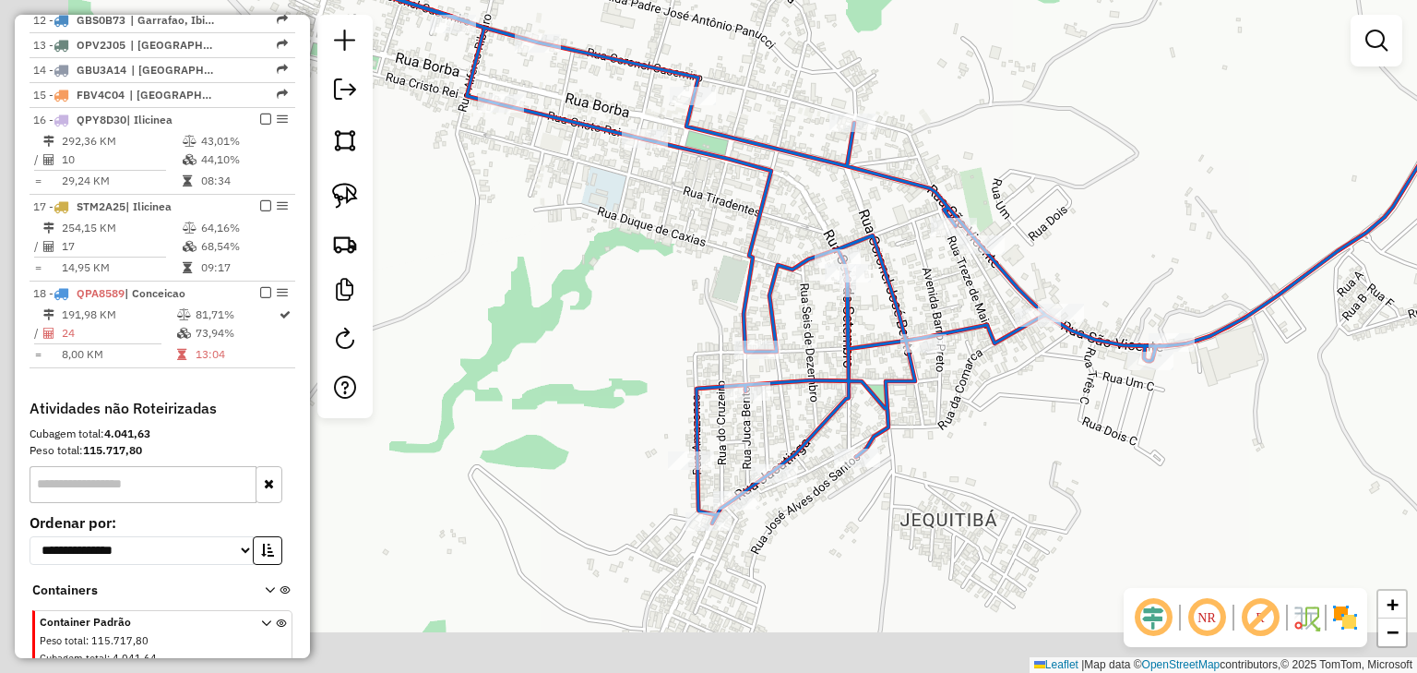
drag, startPoint x: 945, startPoint y: 358, endPoint x: 1117, endPoint y: 200, distance: 233.2
click at [1115, 204] on div "Janela de atendimento Grade de atendimento Capacidade Transportadoras Veículos …" at bounding box center [708, 336] width 1417 height 673
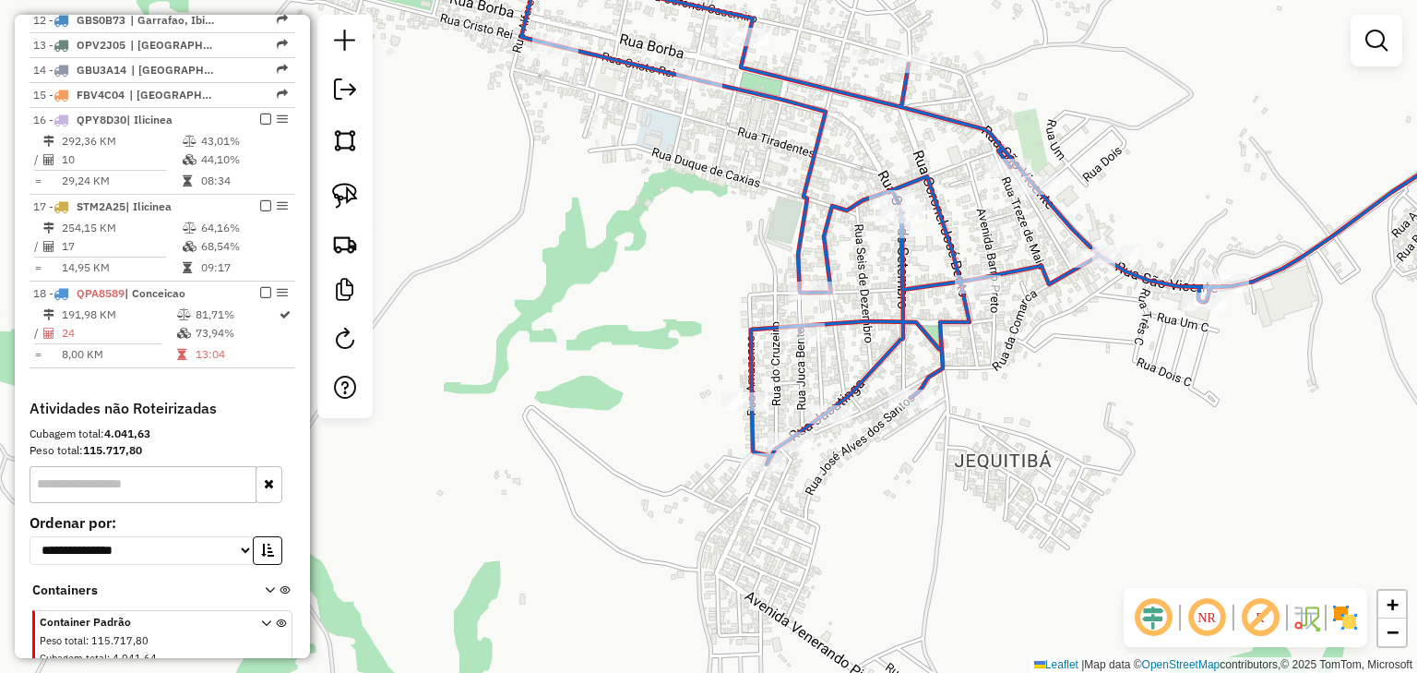
click at [864, 373] on icon at bounding box center [992, 199] width 1131 height 532
select select "*********"
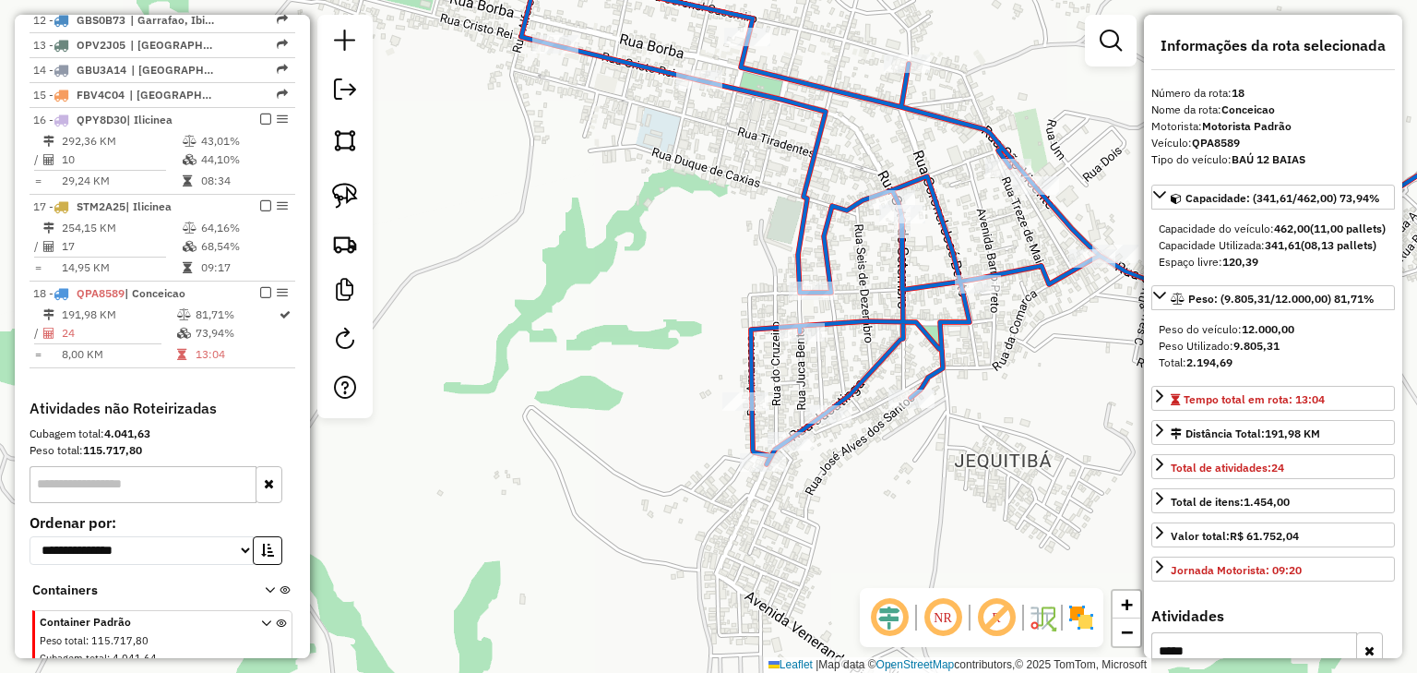
scroll to position [1064, 0]
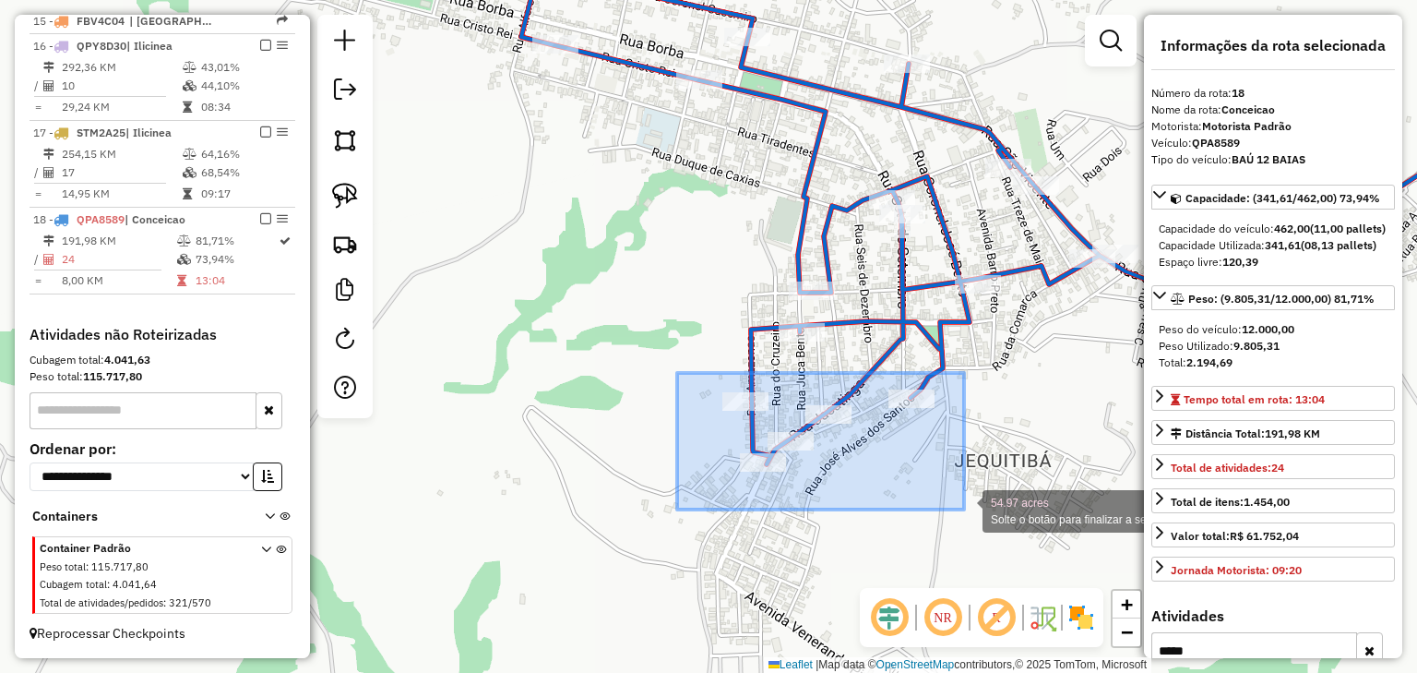
drag, startPoint x: 677, startPoint y: 373, endPoint x: 963, endPoint y: 514, distance: 319.0
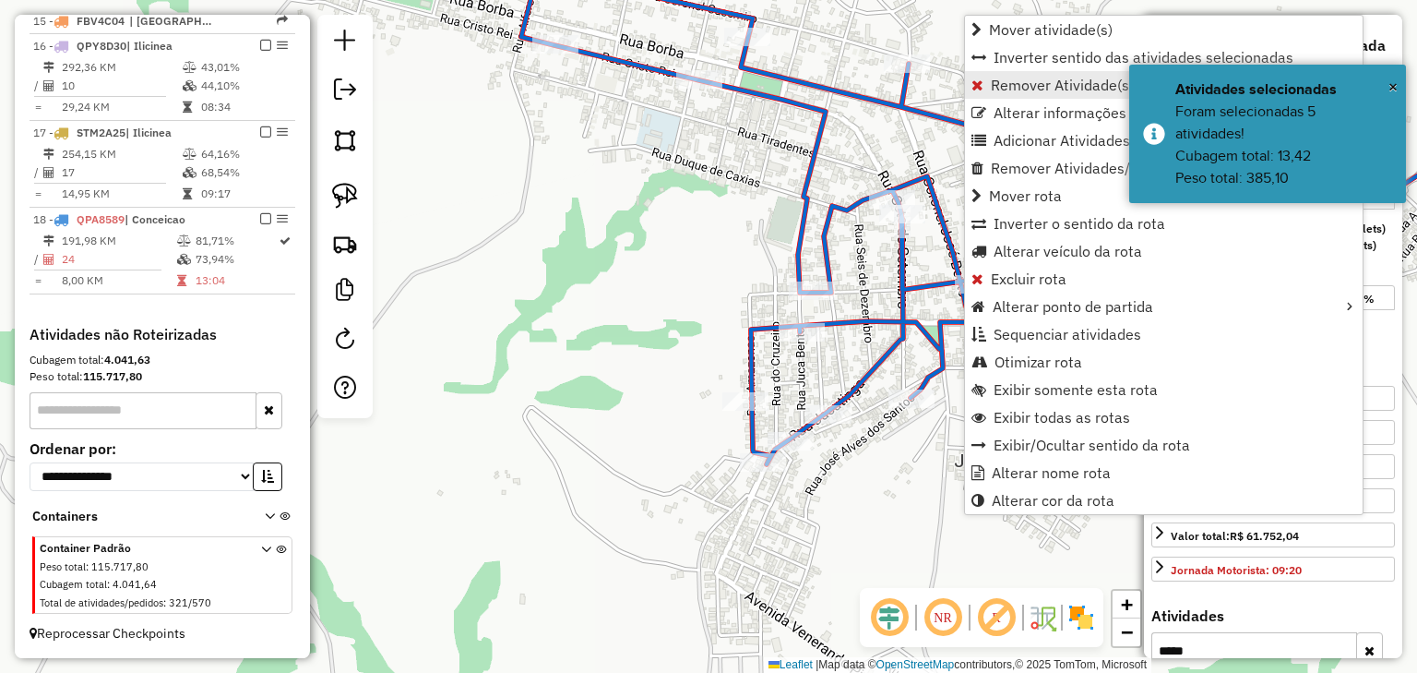
click at [991, 81] on span "Remover Atividade(s) da rota" at bounding box center [1088, 85] width 195 height 15
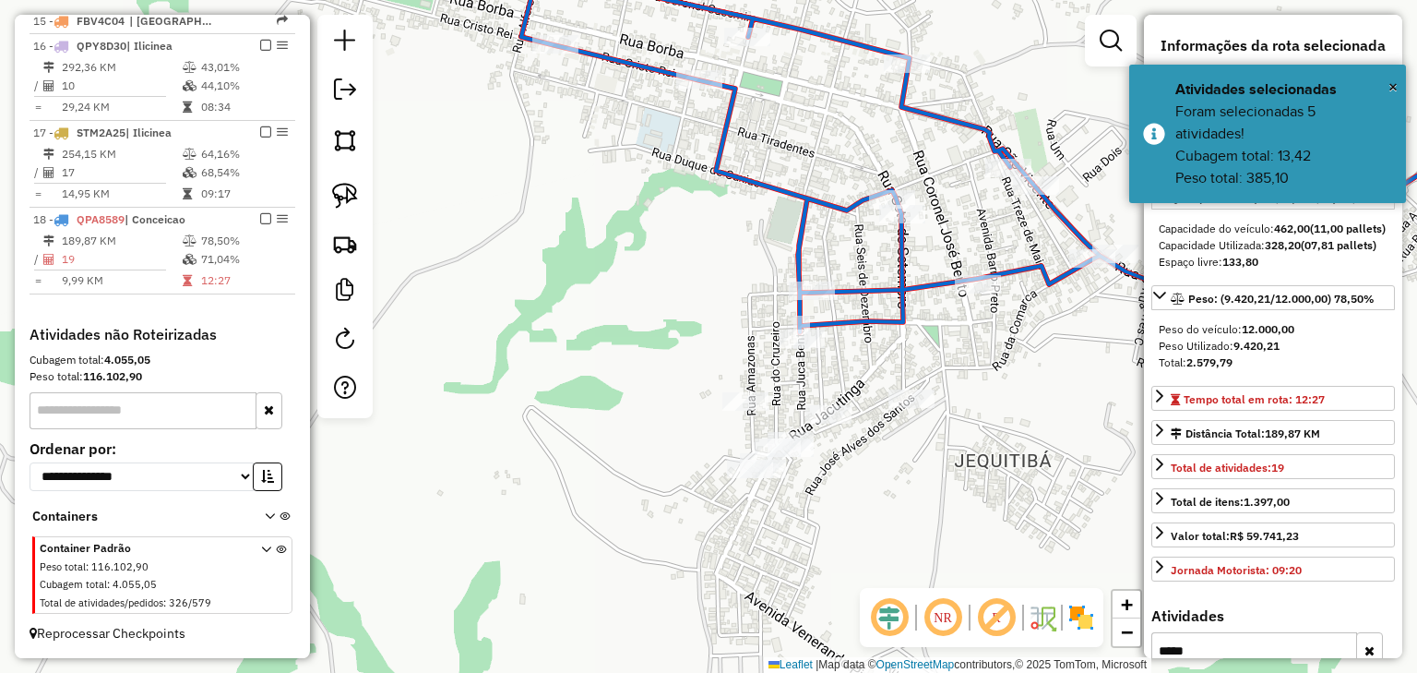
click at [808, 249] on icon at bounding box center [992, 133] width 1131 height 400
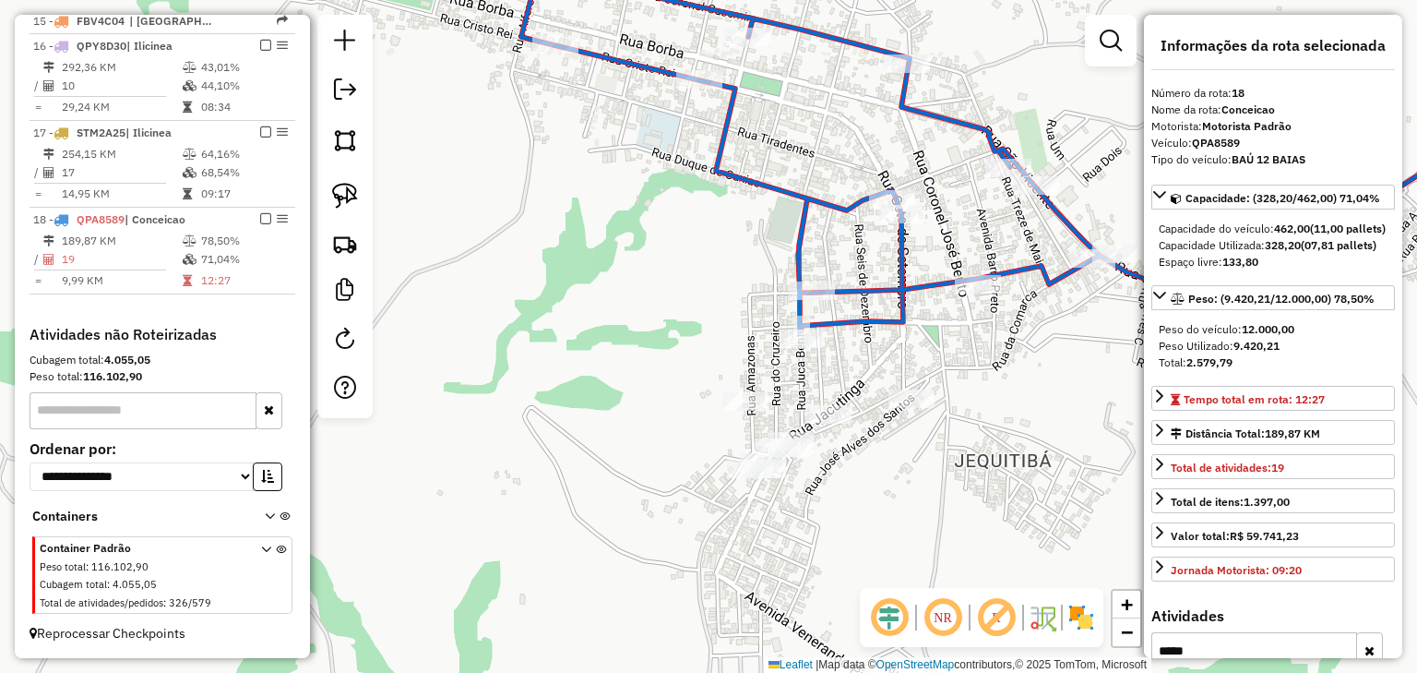
click at [794, 247] on icon at bounding box center [992, 133] width 1131 height 400
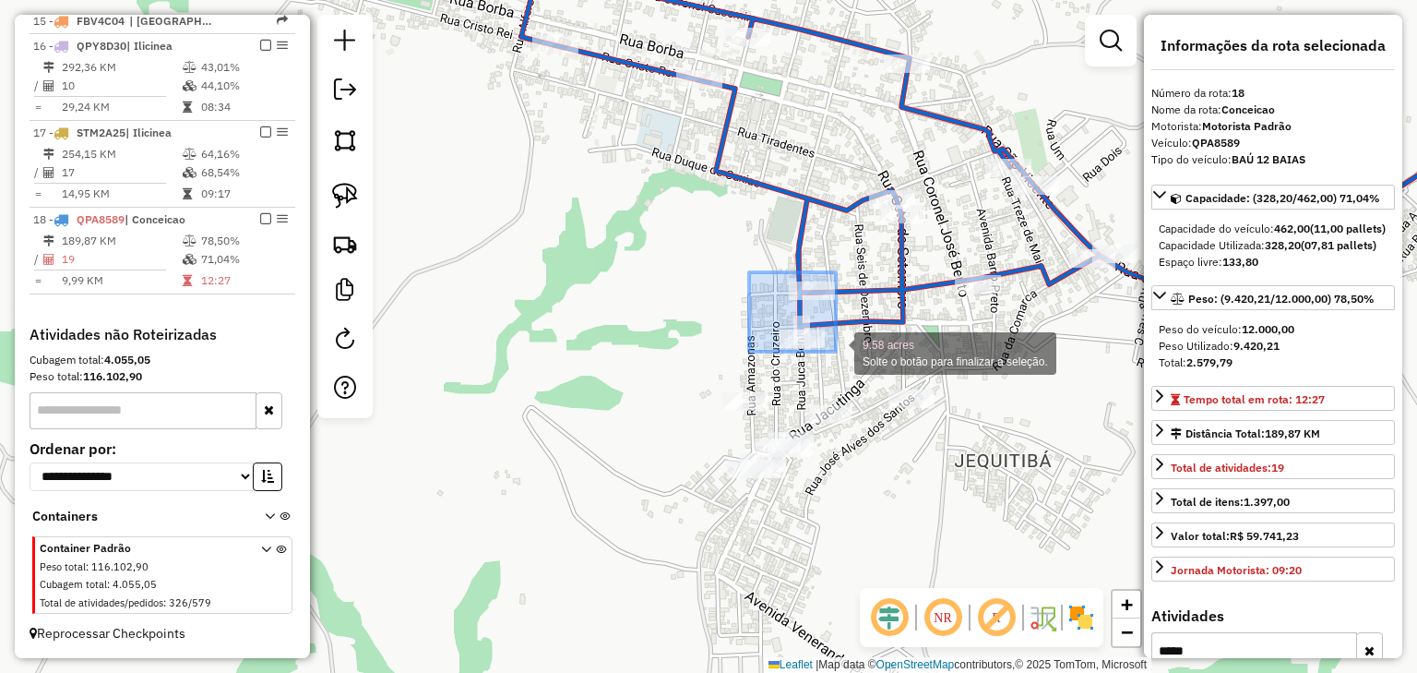
drag, startPoint x: 749, startPoint y: 273, endPoint x: 837, endPoint y: 353, distance: 118.3
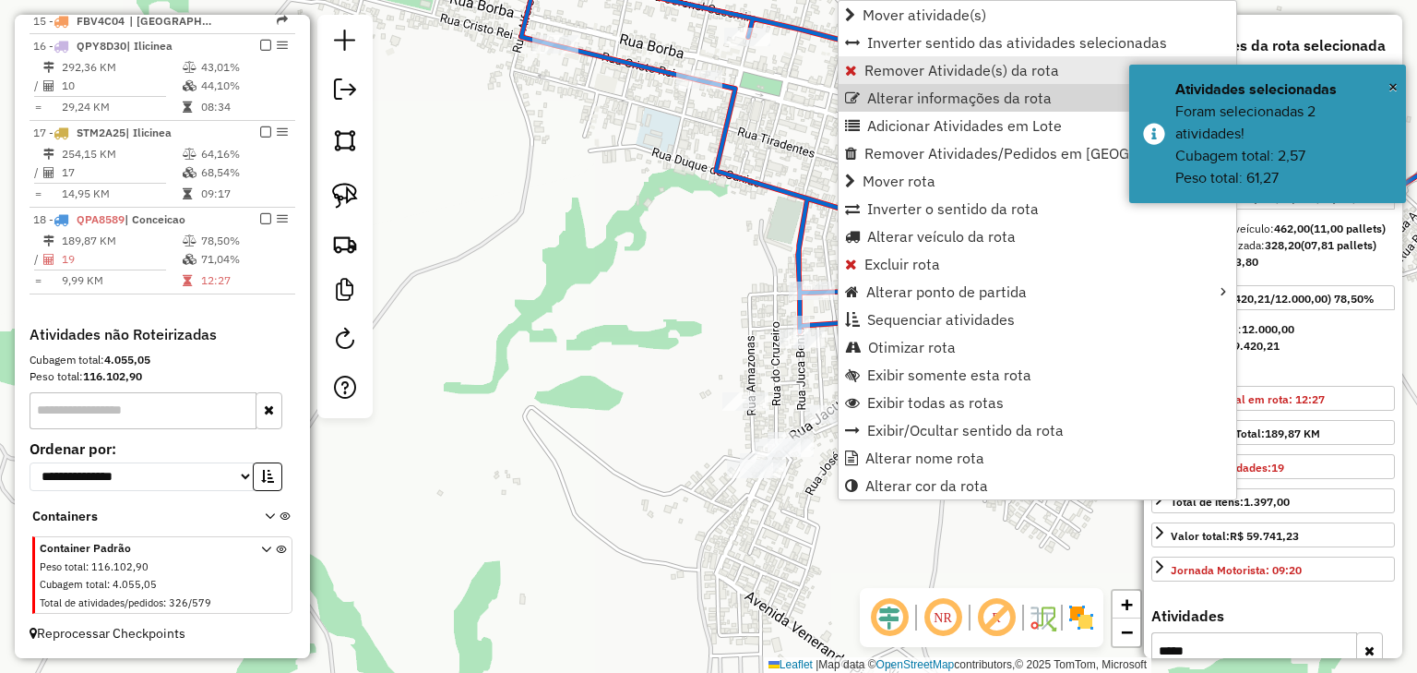
click at [891, 68] on span "Remover Atividade(s) da rota" at bounding box center [962, 70] width 195 height 15
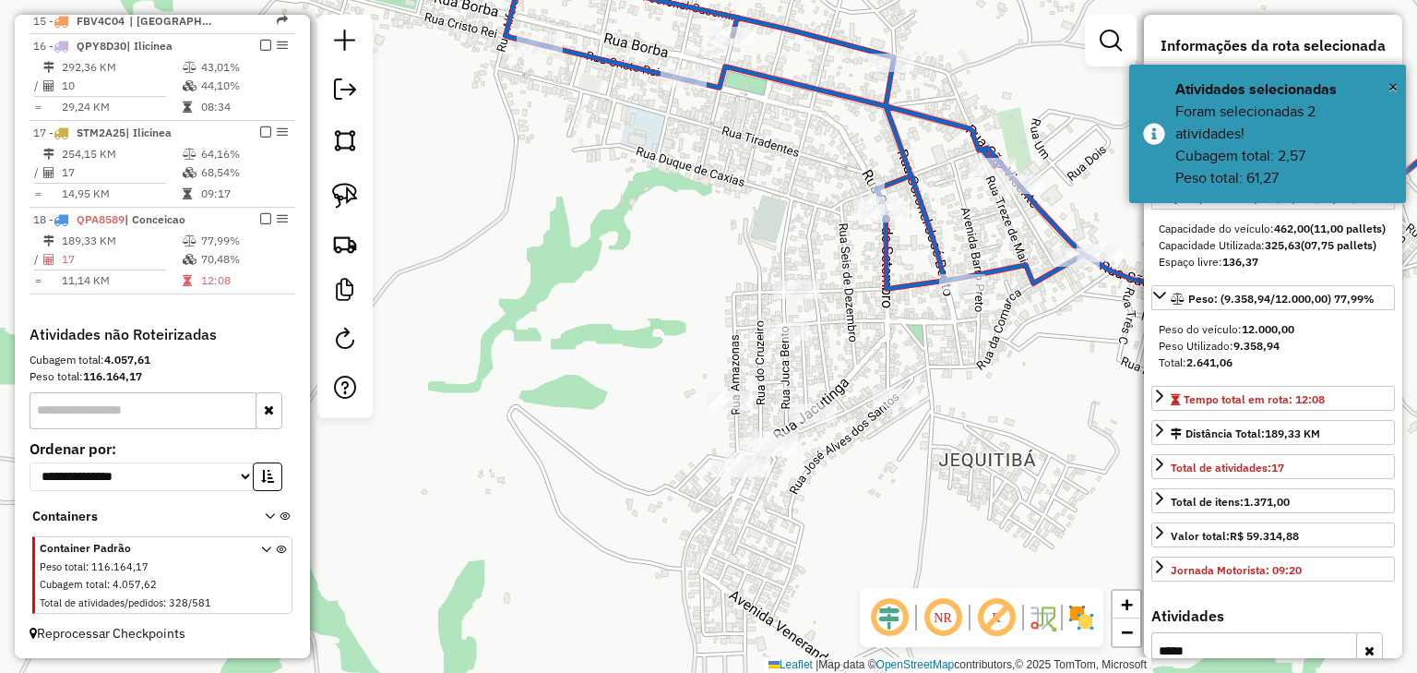
drag, startPoint x: 985, startPoint y: 375, endPoint x: 903, endPoint y: 373, distance: 81.2
click at [903, 373] on div "Janela de atendimento Grade de atendimento Capacidade Transportadoras Veículos …" at bounding box center [708, 336] width 1417 height 673
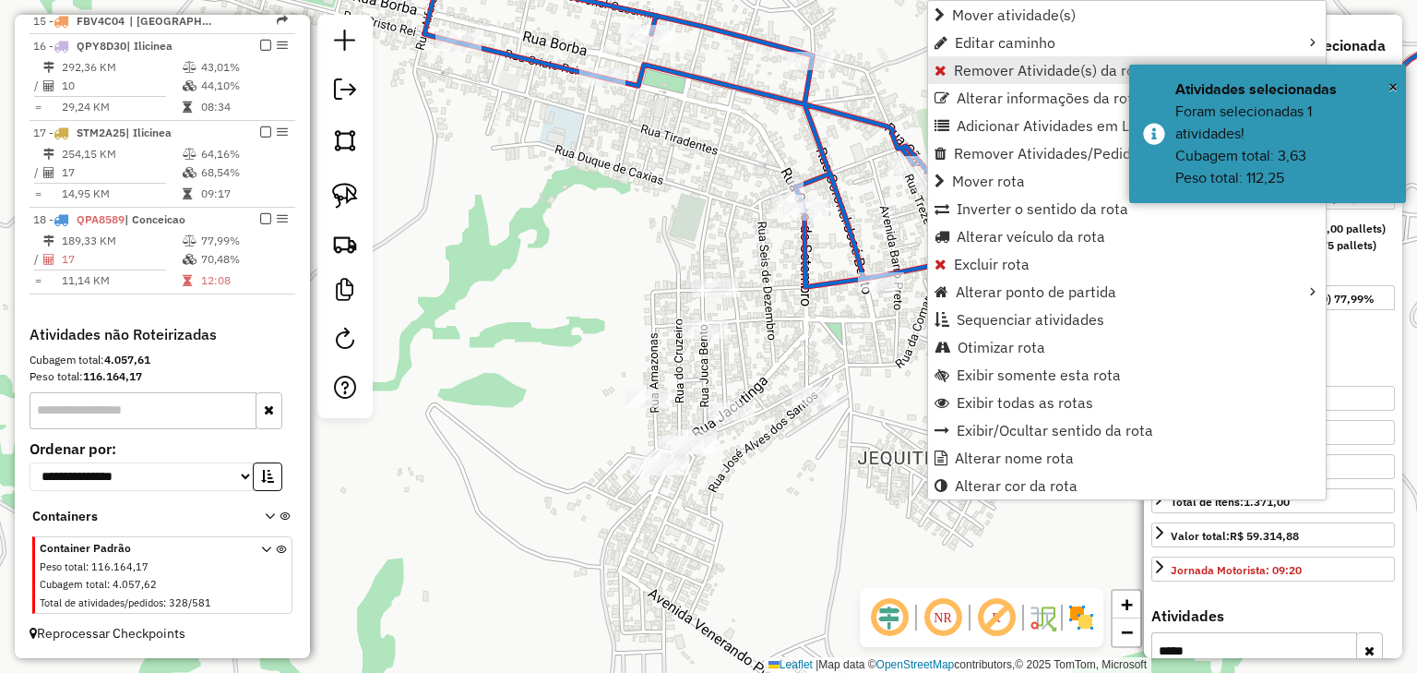
click at [945, 66] on span "Remover Atividade(s) da rota" at bounding box center [941, 70] width 12 height 15
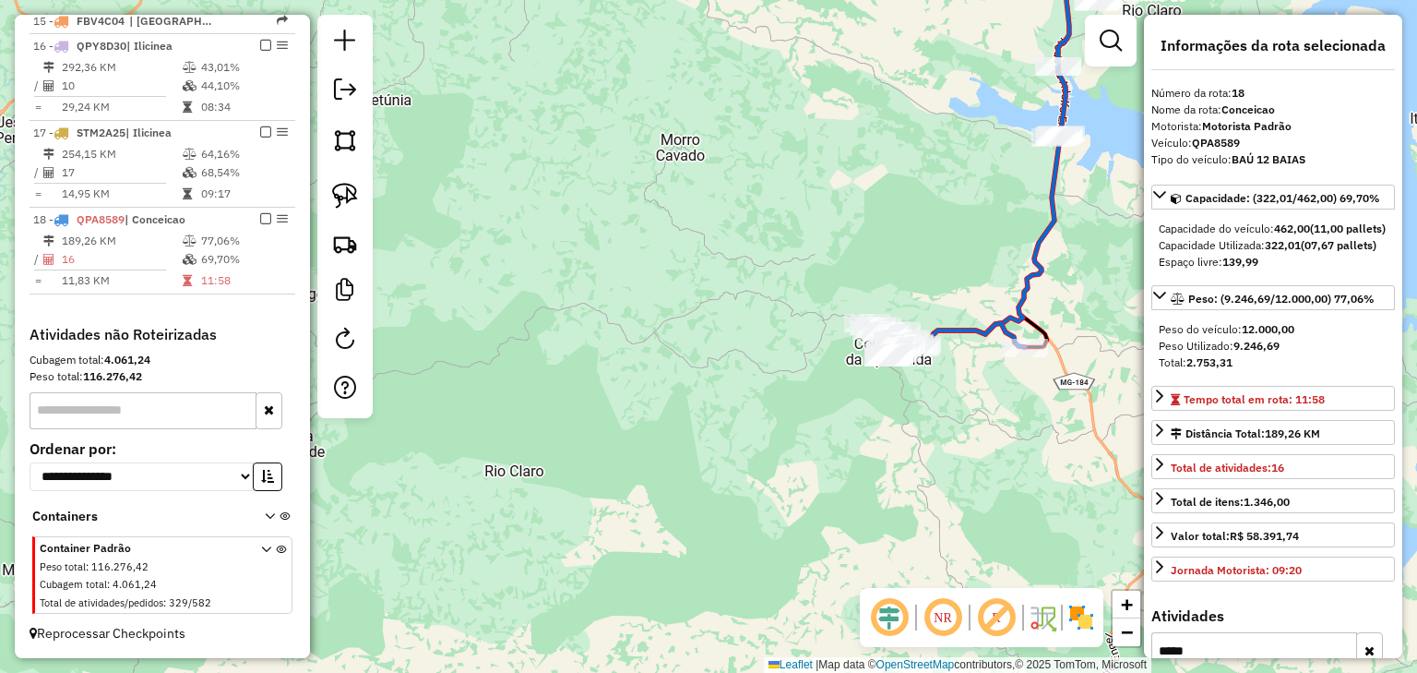
drag, startPoint x: 892, startPoint y: 262, endPoint x: 832, endPoint y: 271, distance: 60.7
click at [832, 271] on div "Janela de atendimento Grade de atendimento Capacidade Transportadoras Veículos …" at bounding box center [708, 336] width 1417 height 673
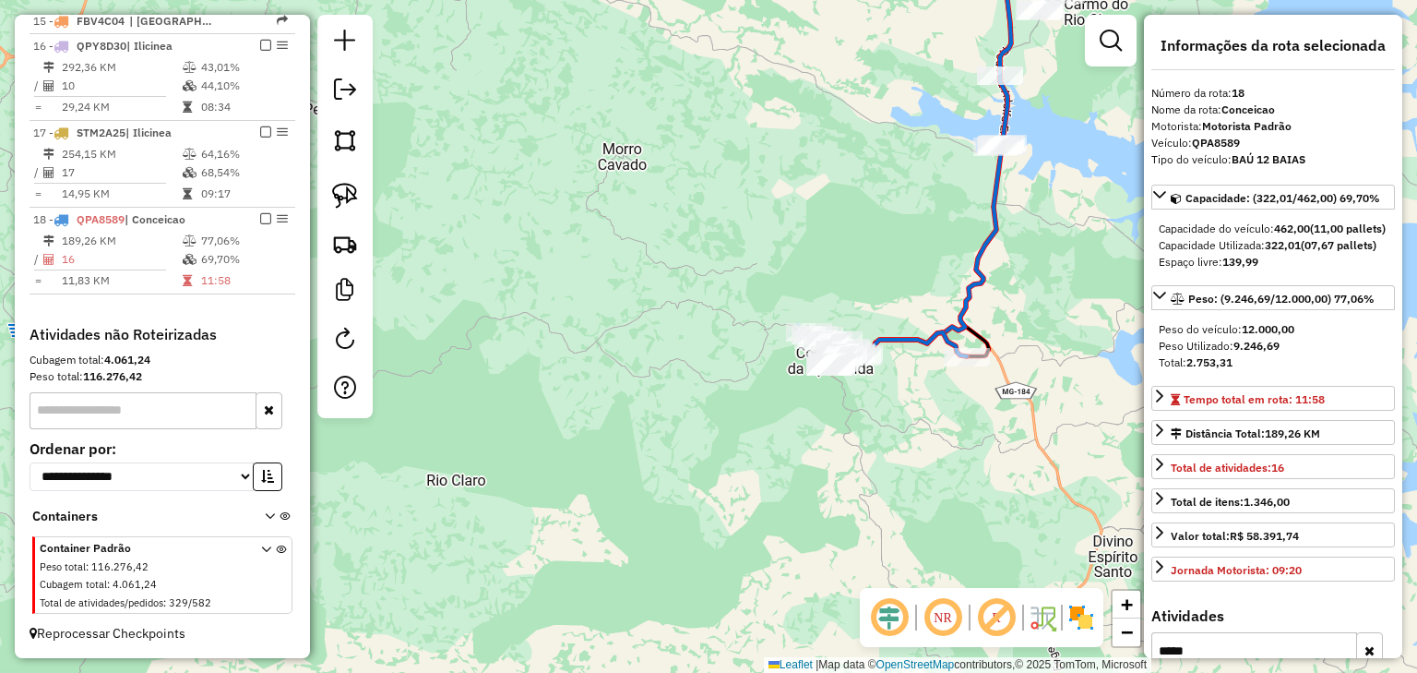
click at [840, 234] on div "Janela de atendimento Grade de atendimento Capacidade Transportadoras Veículos …" at bounding box center [708, 336] width 1417 height 673
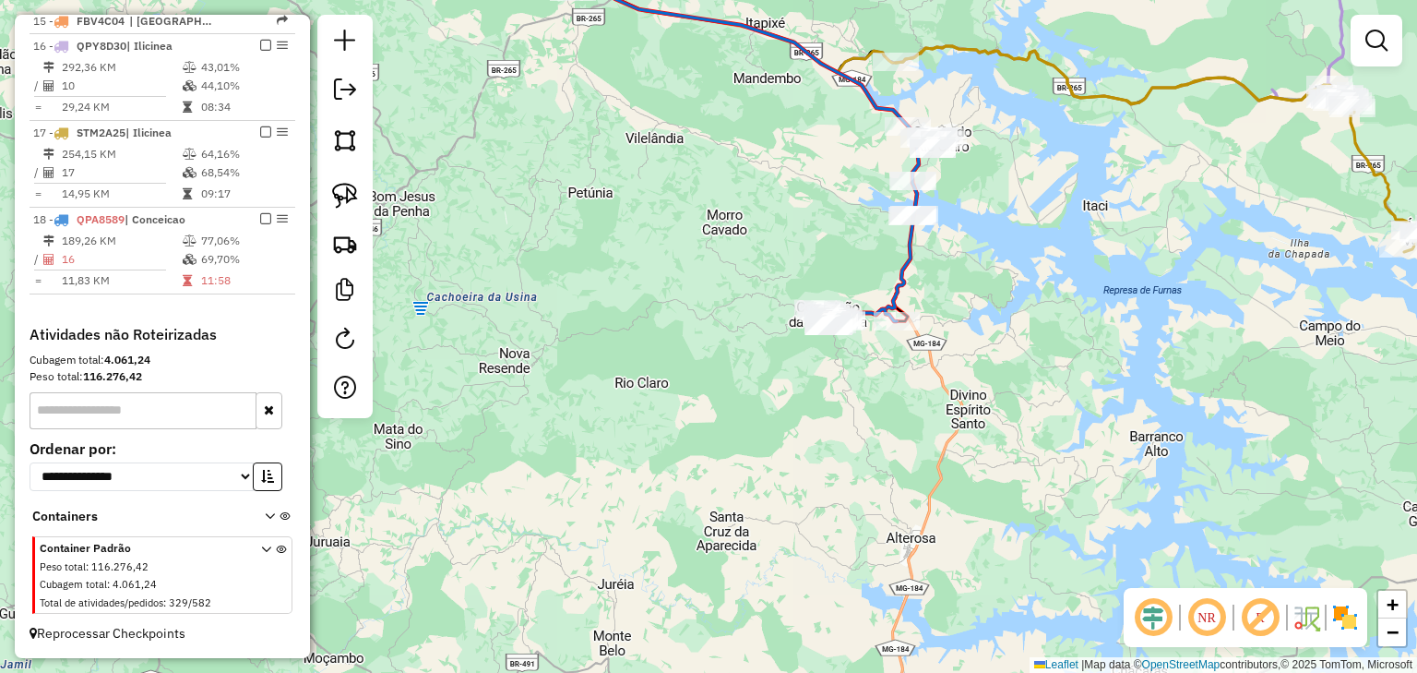
click at [764, 120] on div "Janela de atendimento Grade de atendimento Capacidade Transportadoras Veículos …" at bounding box center [708, 336] width 1417 height 673
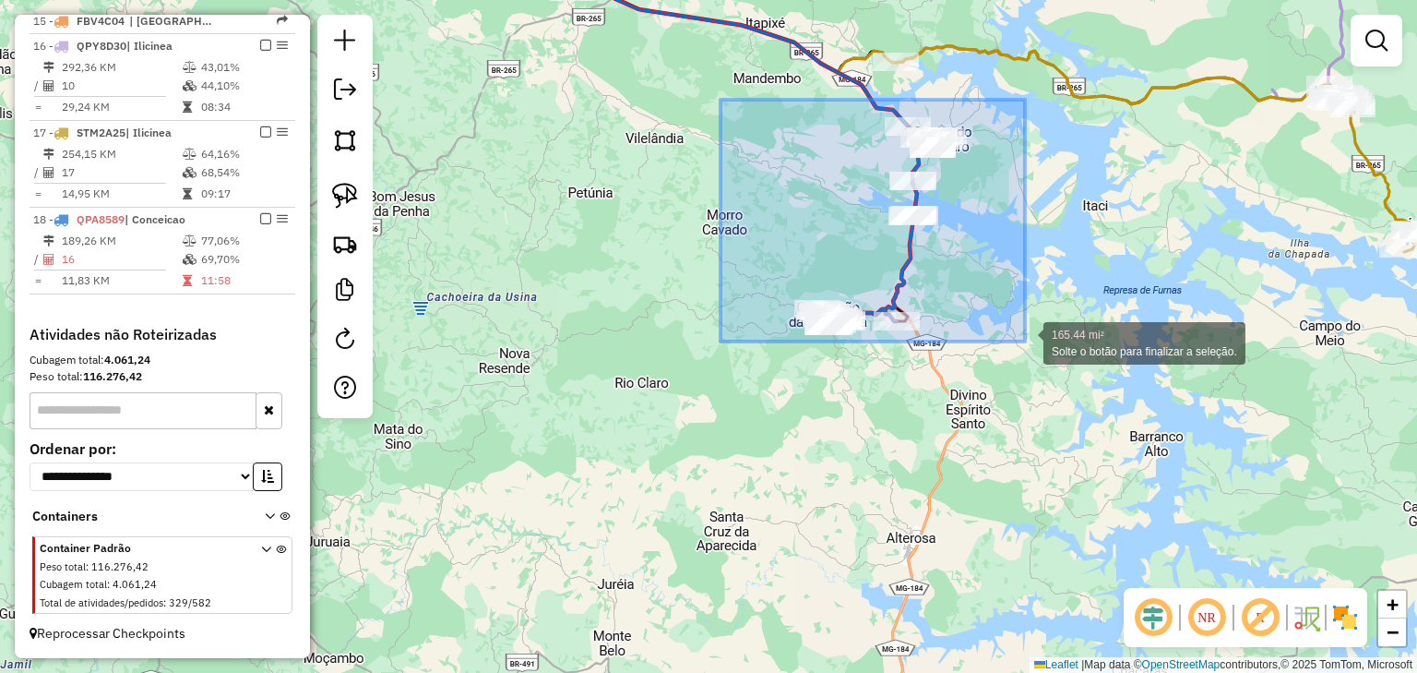
drag, startPoint x: 721, startPoint y: 100, endPoint x: 1023, endPoint y: 362, distance: 399.7
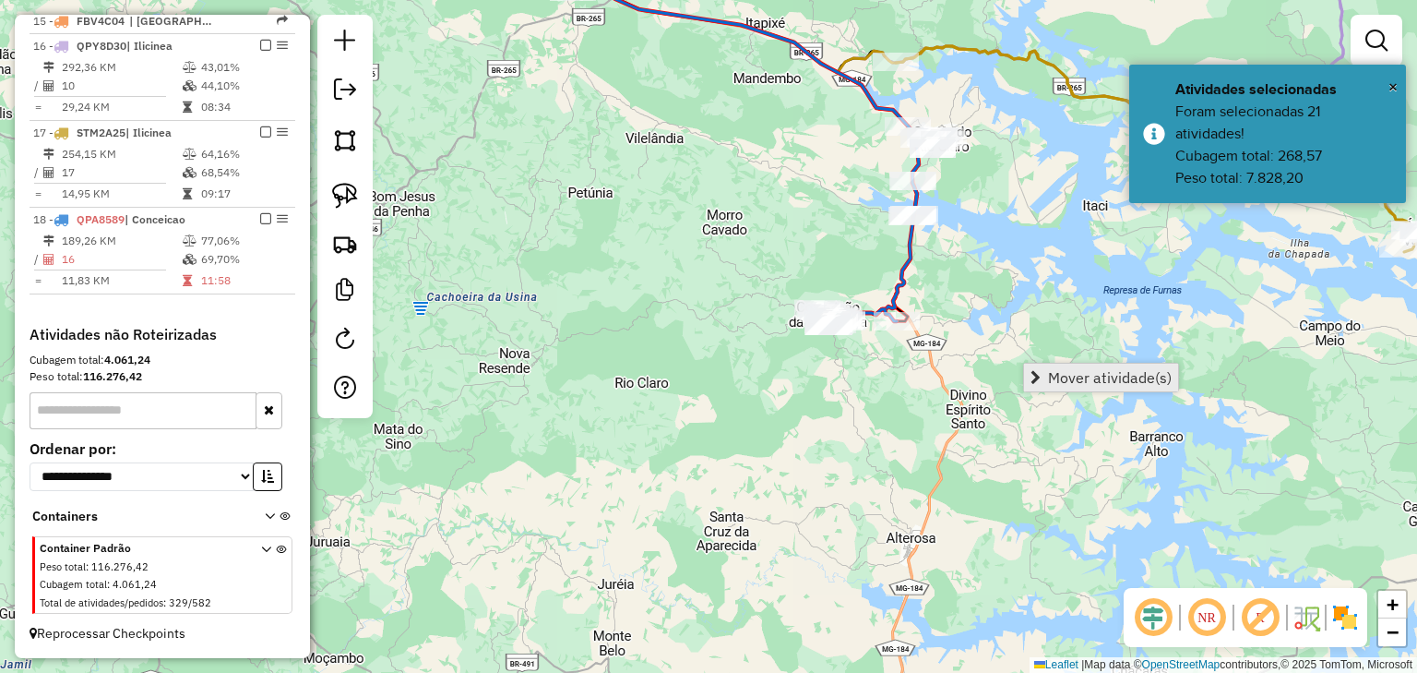
click at [1066, 376] on span "Mover atividade(s)" at bounding box center [1110, 377] width 124 height 15
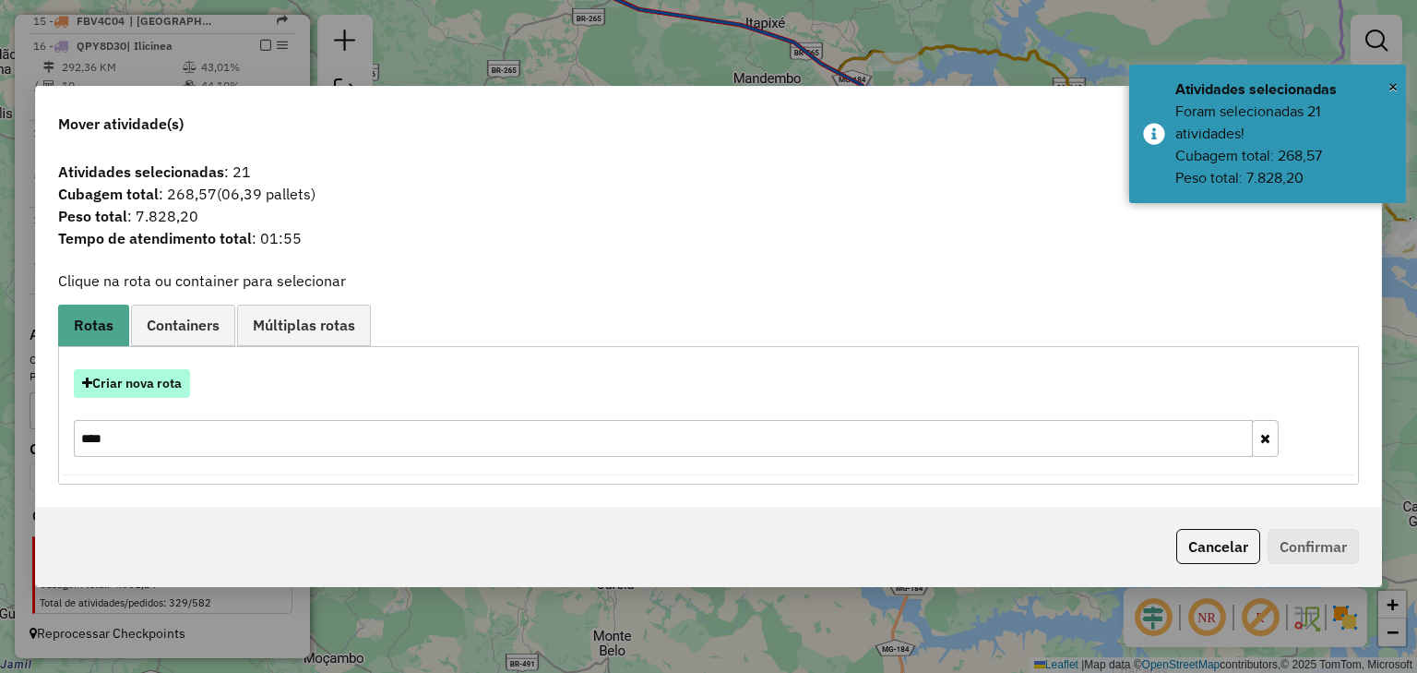
click at [116, 397] on button "Criar nova rota" at bounding box center [132, 383] width 116 height 29
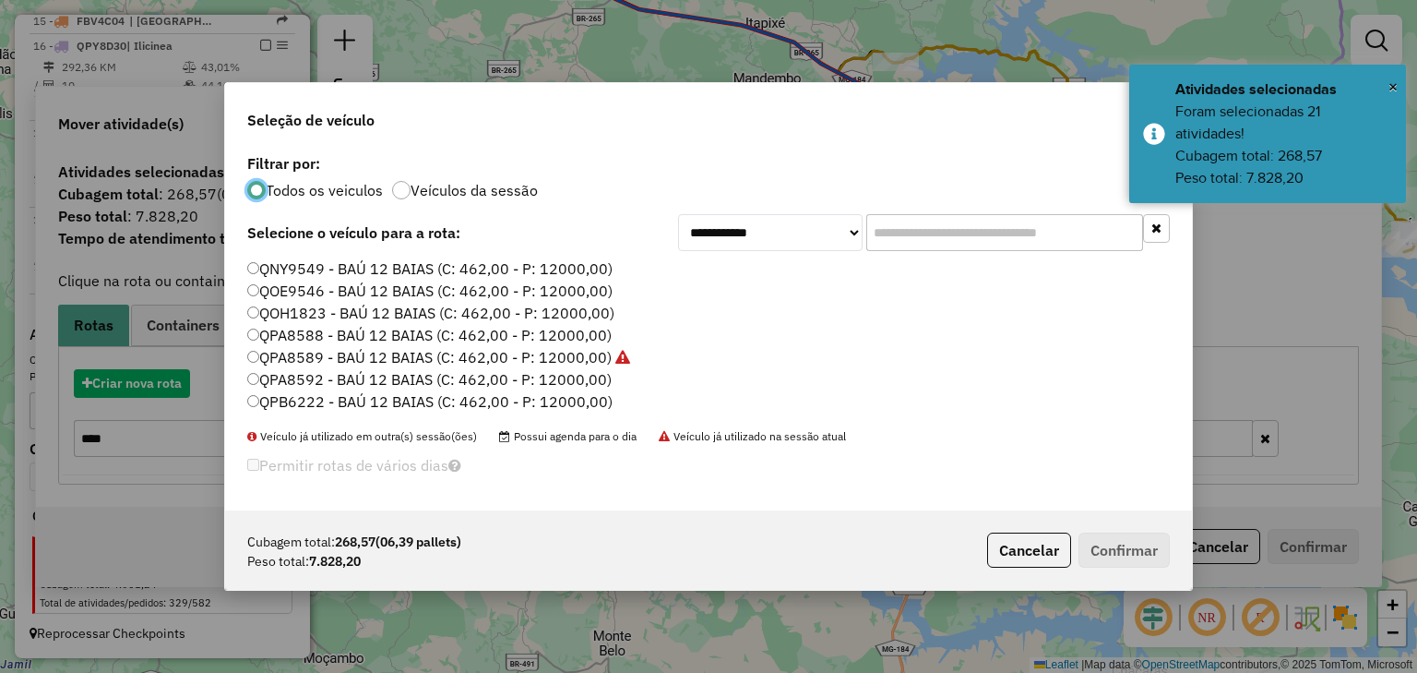
scroll to position [9, 6]
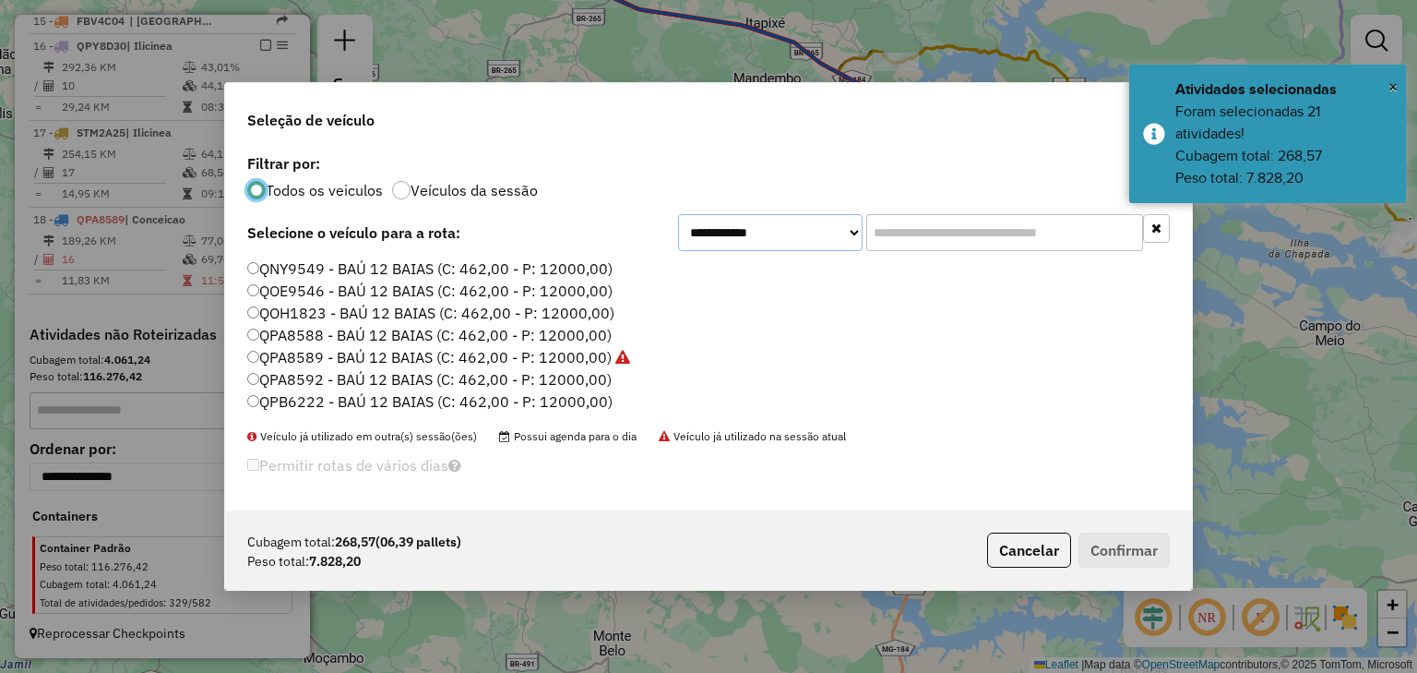
click at [732, 241] on select "**********" at bounding box center [770, 232] width 185 height 37
select select "********"
click at [678, 214] on select "**********" at bounding box center [770, 232] width 185 height 37
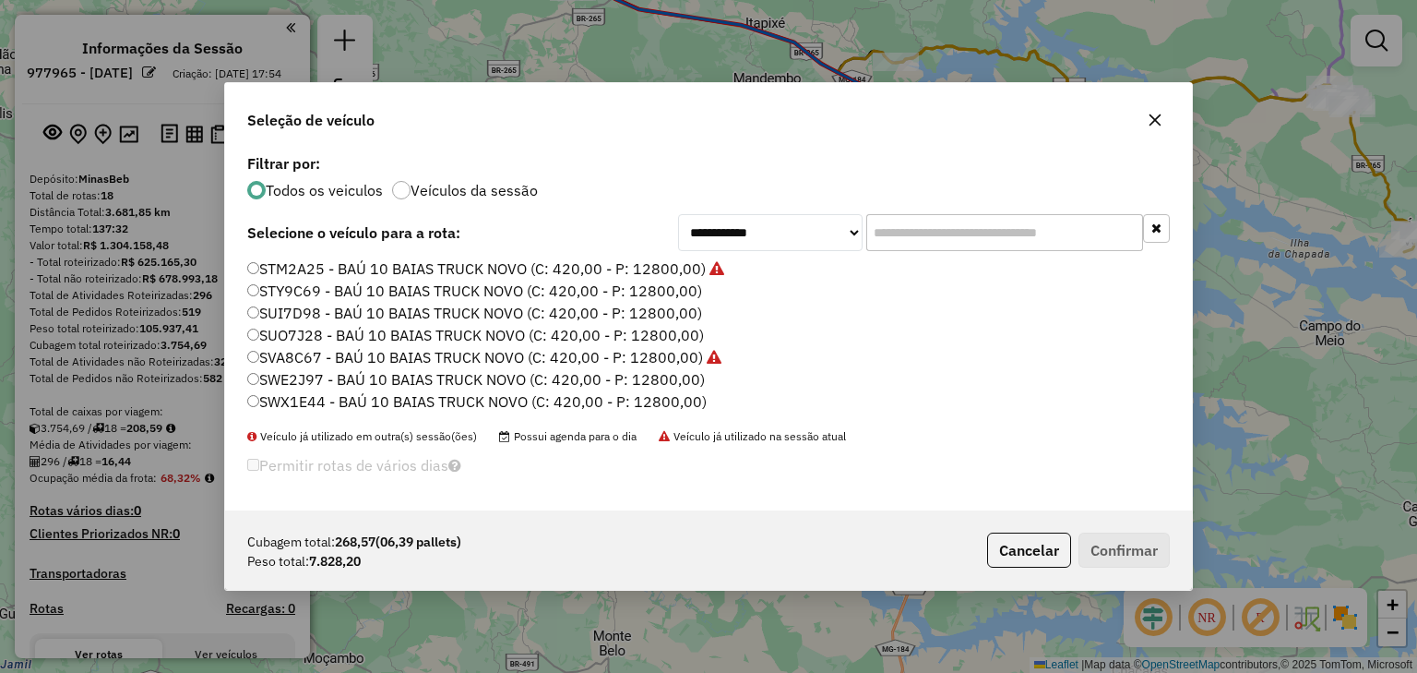
select select "********"
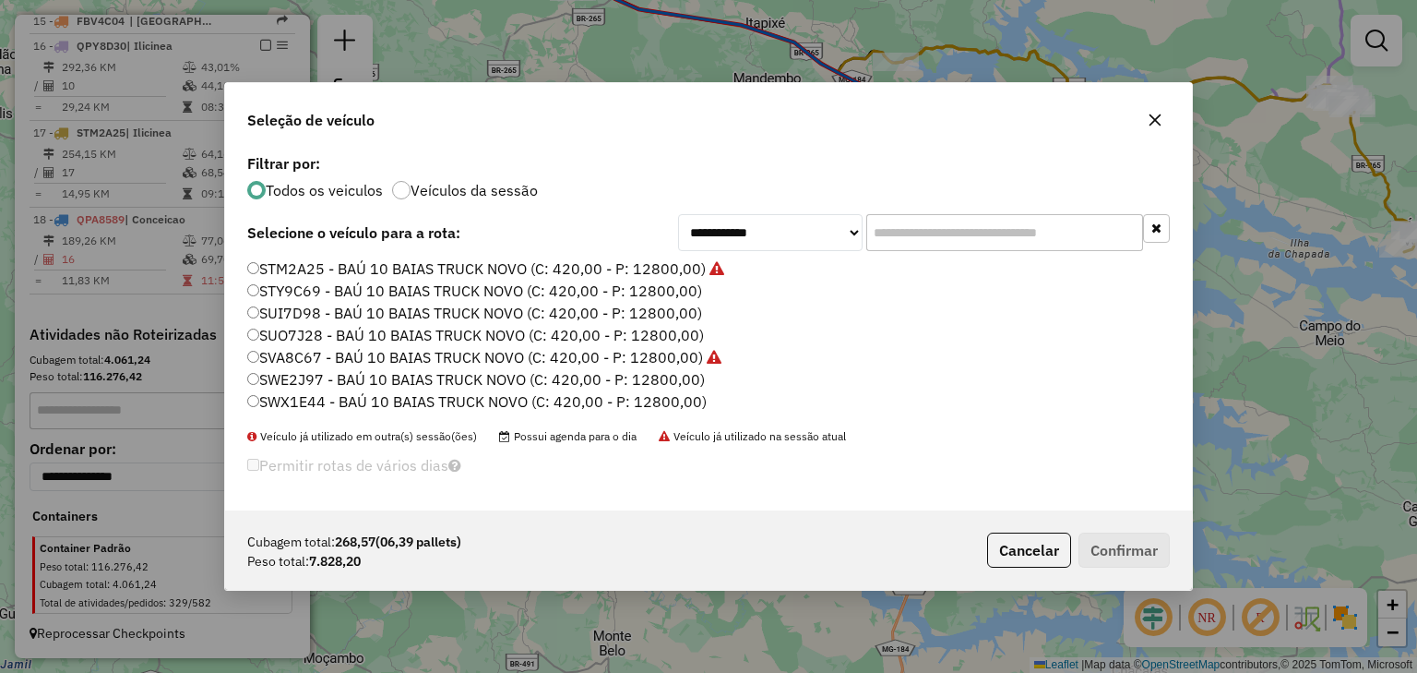
click at [446, 374] on label "SWE2J97 - BAÚ 10 BAIAS TRUCK NOVO (C: 420,00 - P: 12800,00)" at bounding box center [476, 379] width 458 height 22
click at [1130, 549] on button "Confirmar" at bounding box center [1124, 549] width 91 height 35
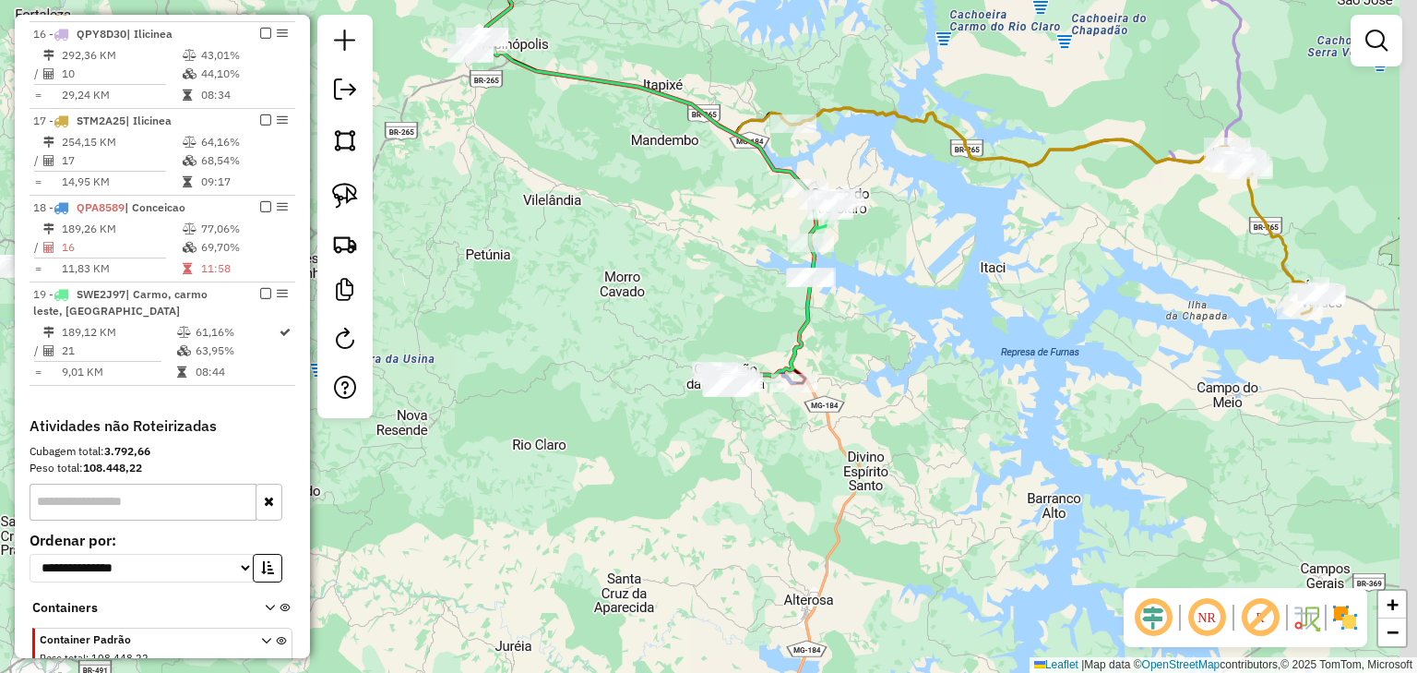
drag, startPoint x: 844, startPoint y: 289, endPoint x: 742, endPoint y: 351, distance: 119.6
click at [742, 351] on div "Janela de atendimento Grade de atendimento Capacidade Transportadoras Veículos …" at bounding box center [708, 336] width 1417 height 673
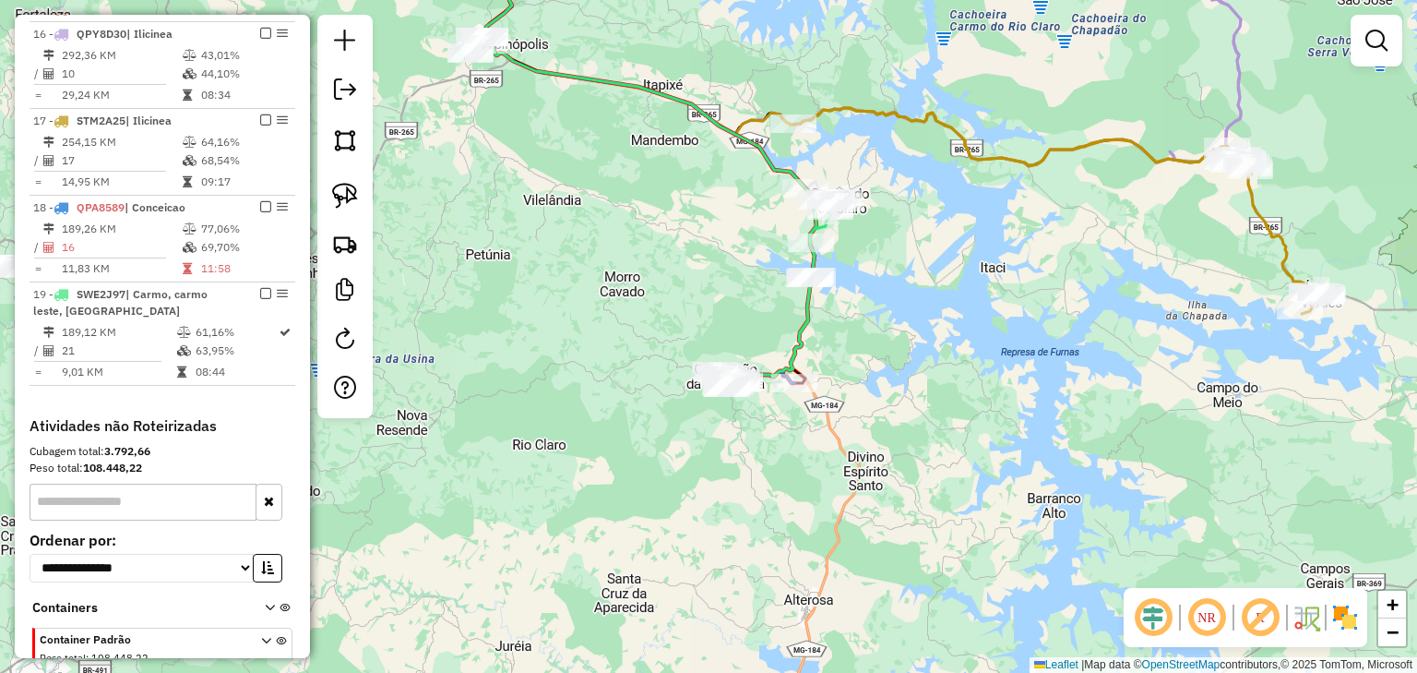
click at [805, 321] on icon at bounding box center [783, 287] width 116 height 199
select select "*********"
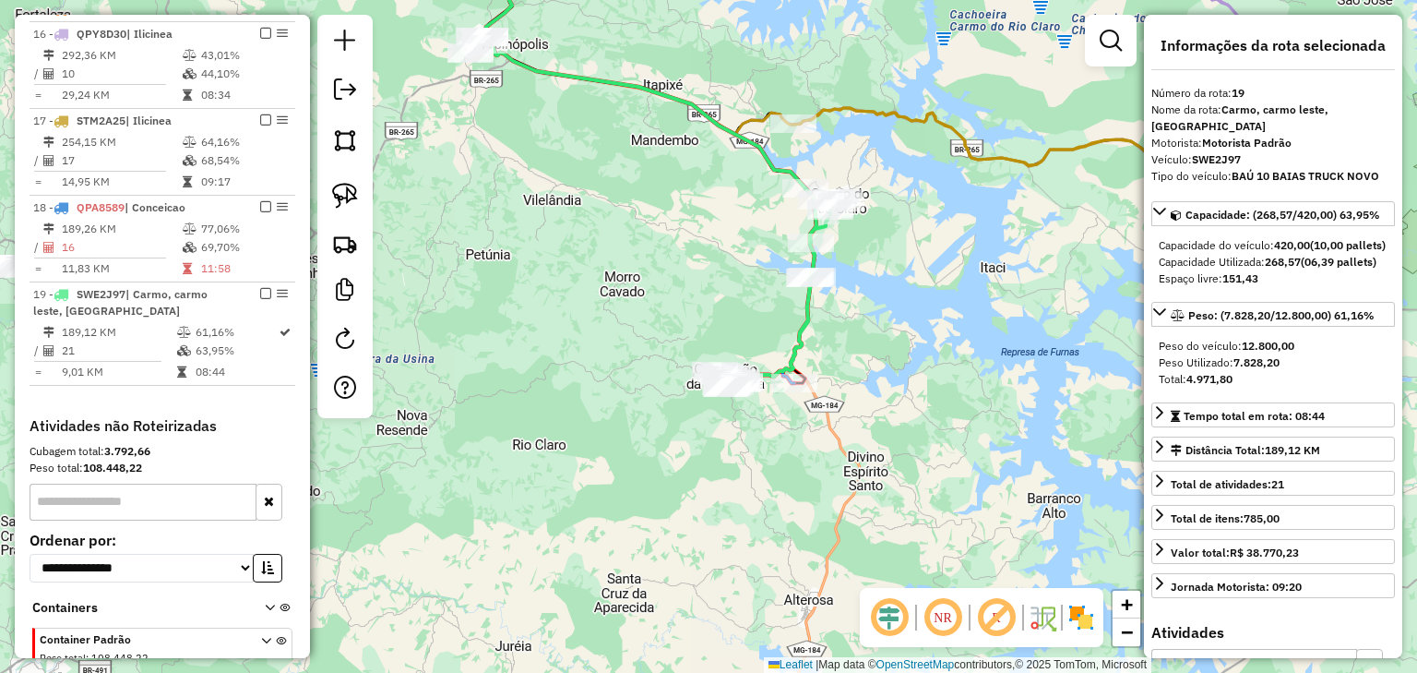
scroll to position [1167, 0]
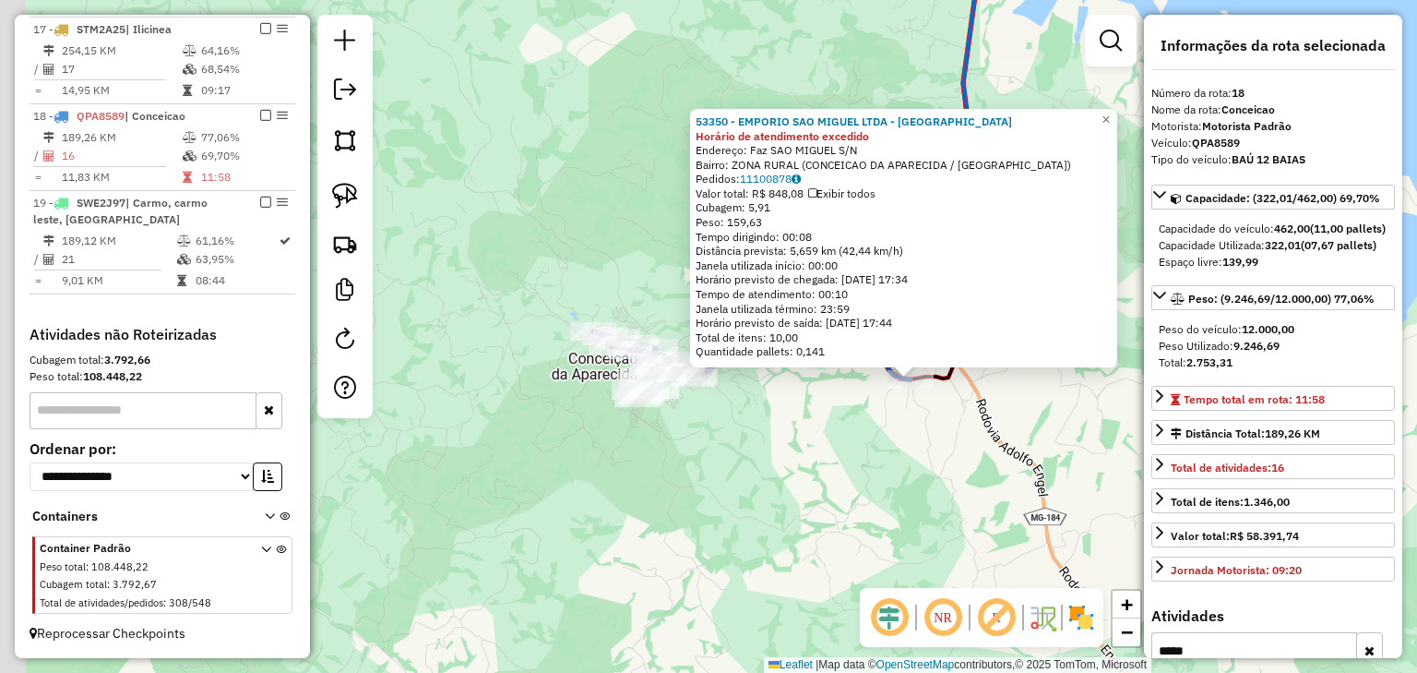
drag, startPoint x: 703, startPoint y: 405, endPoint x: 905, endPoint y: 448, distance: 206.5
click at [905, 448] on div "53350 - EMPORIO SAO MIGUEL LTDA - ME Horário de atendimento excedido Endereço: …" at bounding box center [708, 336] width 1417 height 673
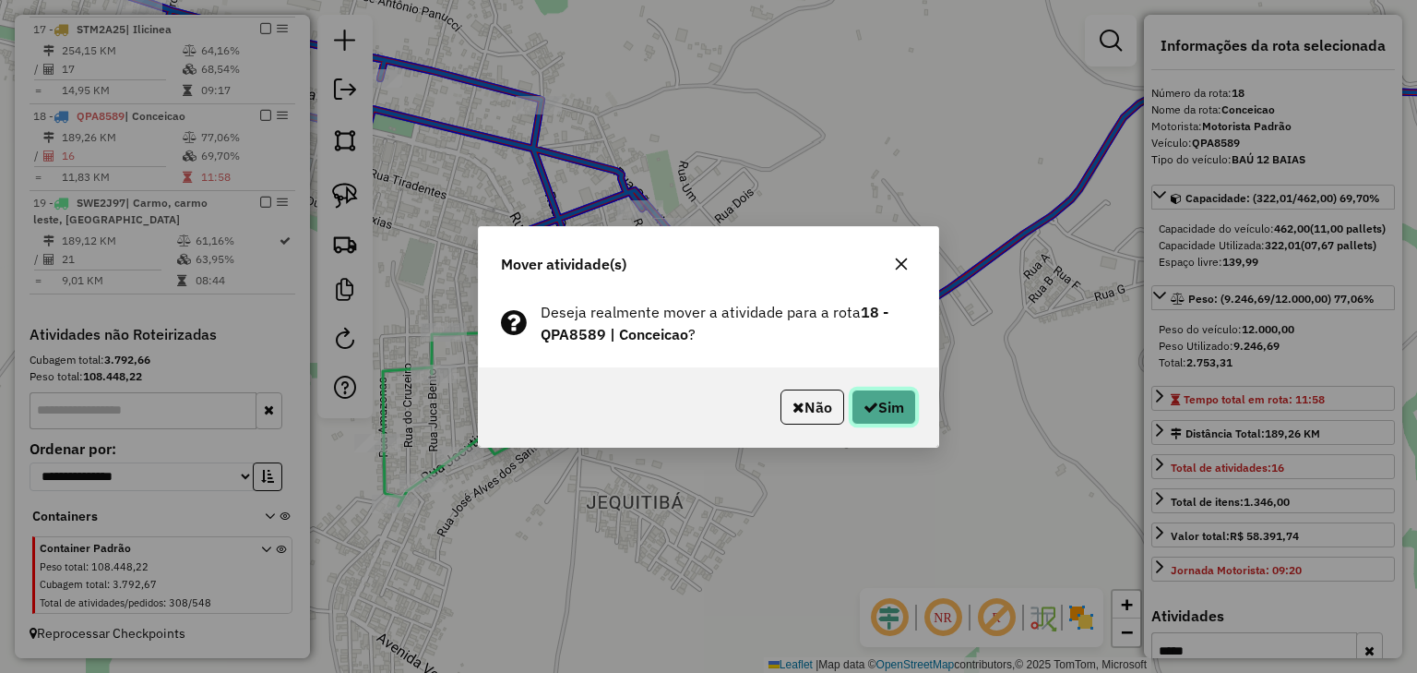
click at [875, 410] on button "Sim" at bounding box center [884, 406] width 65 height 35
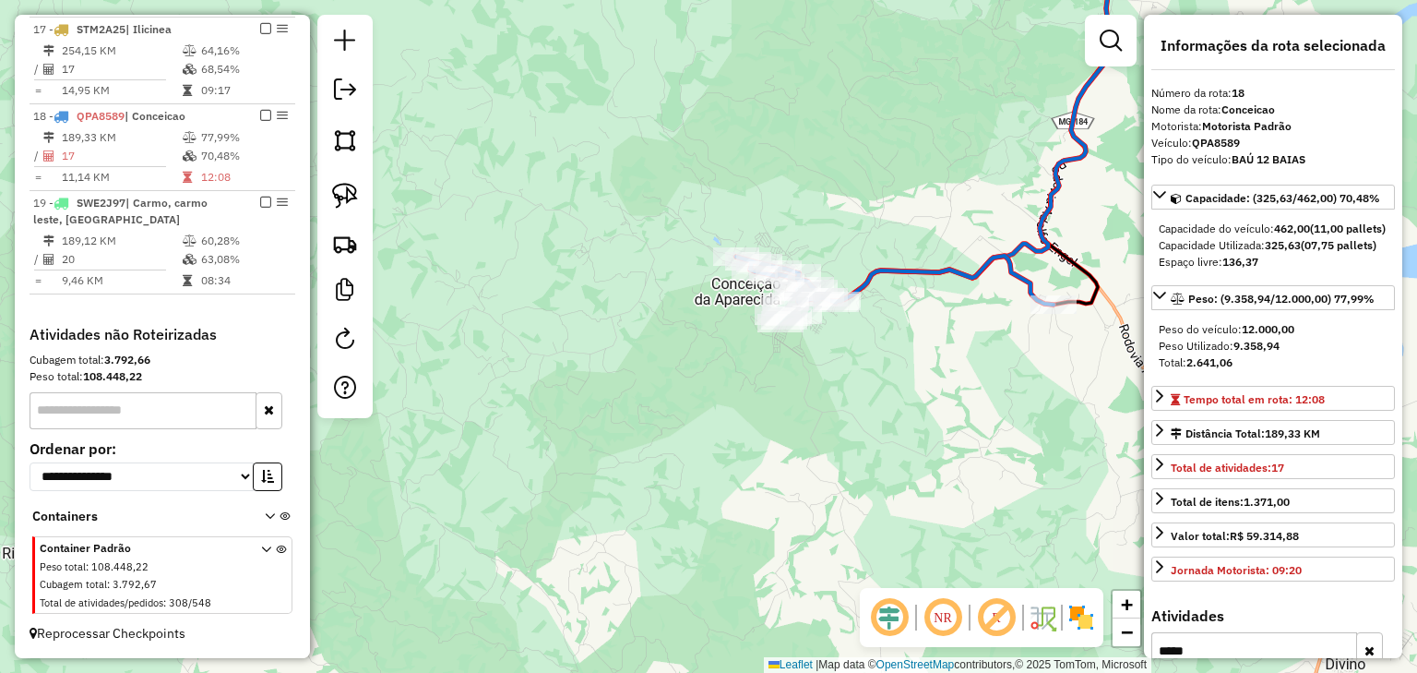
drag, startPoint x: 962, startPoint y: 363, endPoint x: 961, endPoint y: 344, distance: 18.5
click at [961, 344] on div "Janela de atendimento Grade de atendimento Capacidade Transportadoras Veículos …" at bounding box center [708, 336] width 1417 height 673
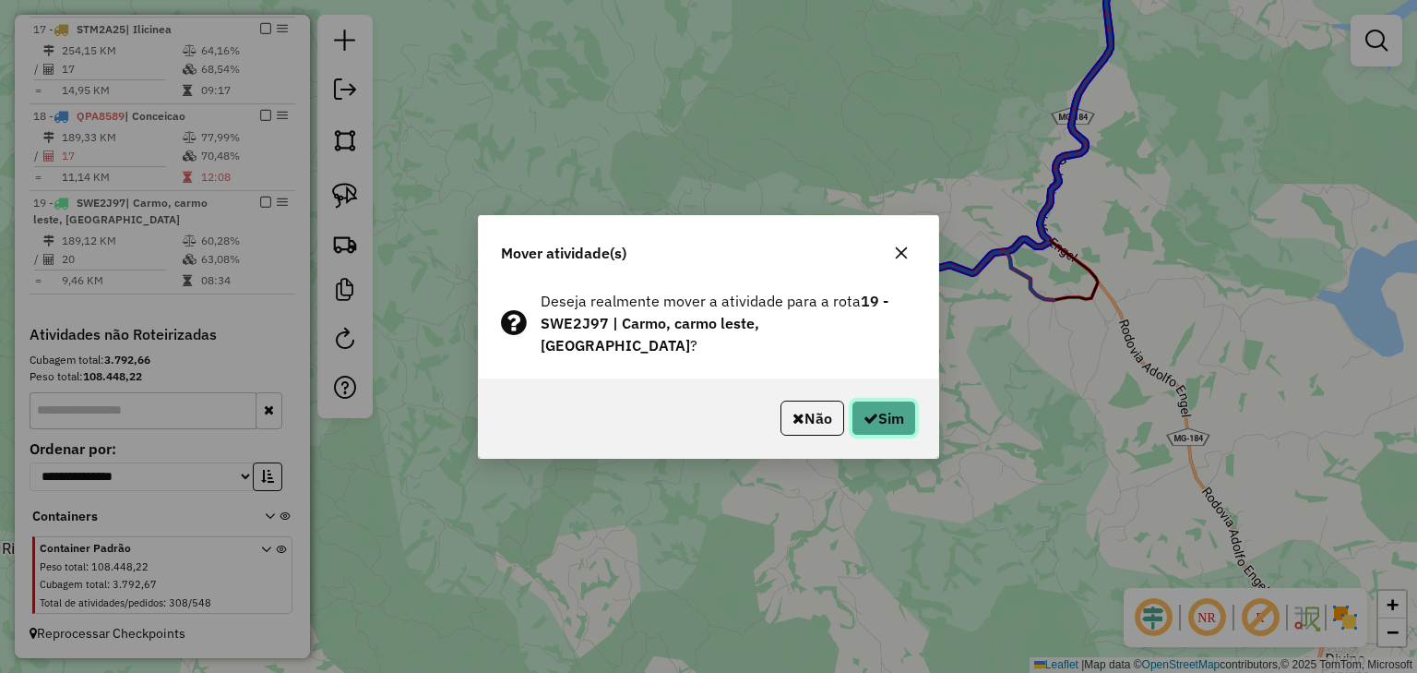
click at [884, 412] on button "Sim" at bounding box center [884, 418] width 65 height 35
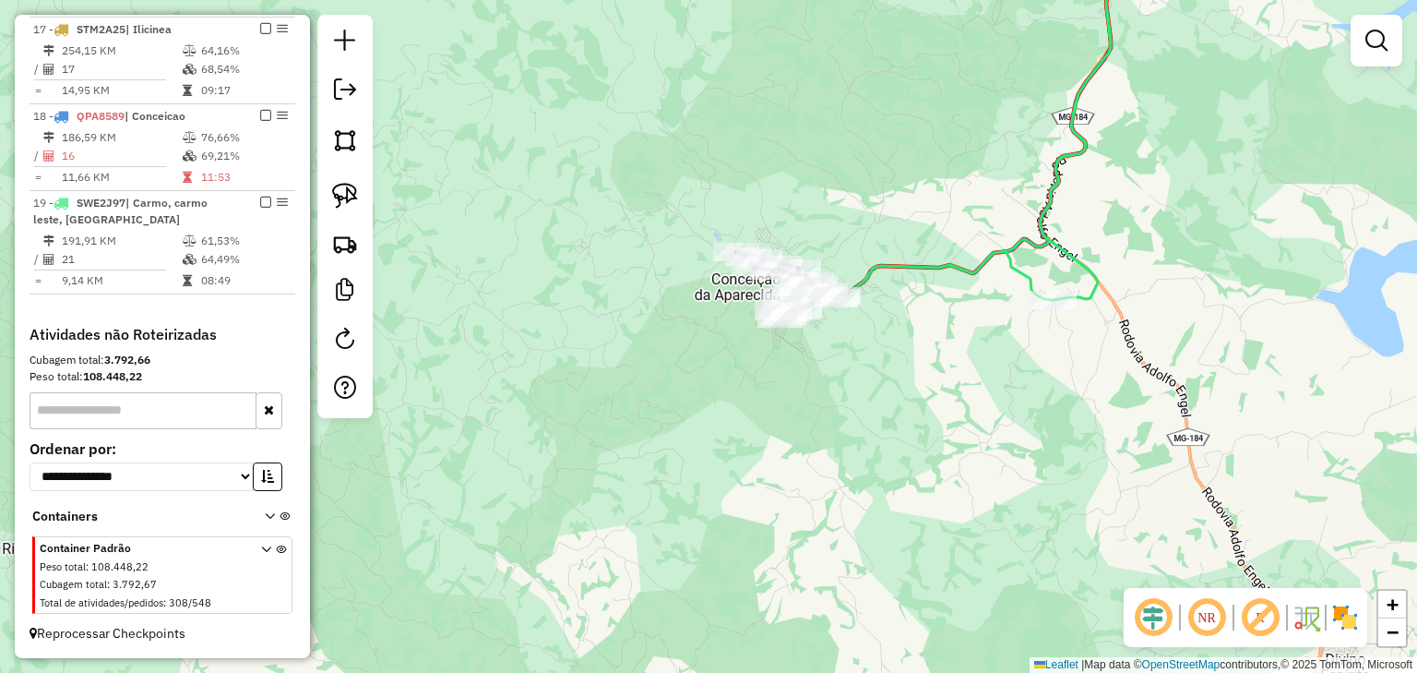
click at [1021, 272] on icon at bounding box center [947, 126] width 337 height 386
select select "*********"
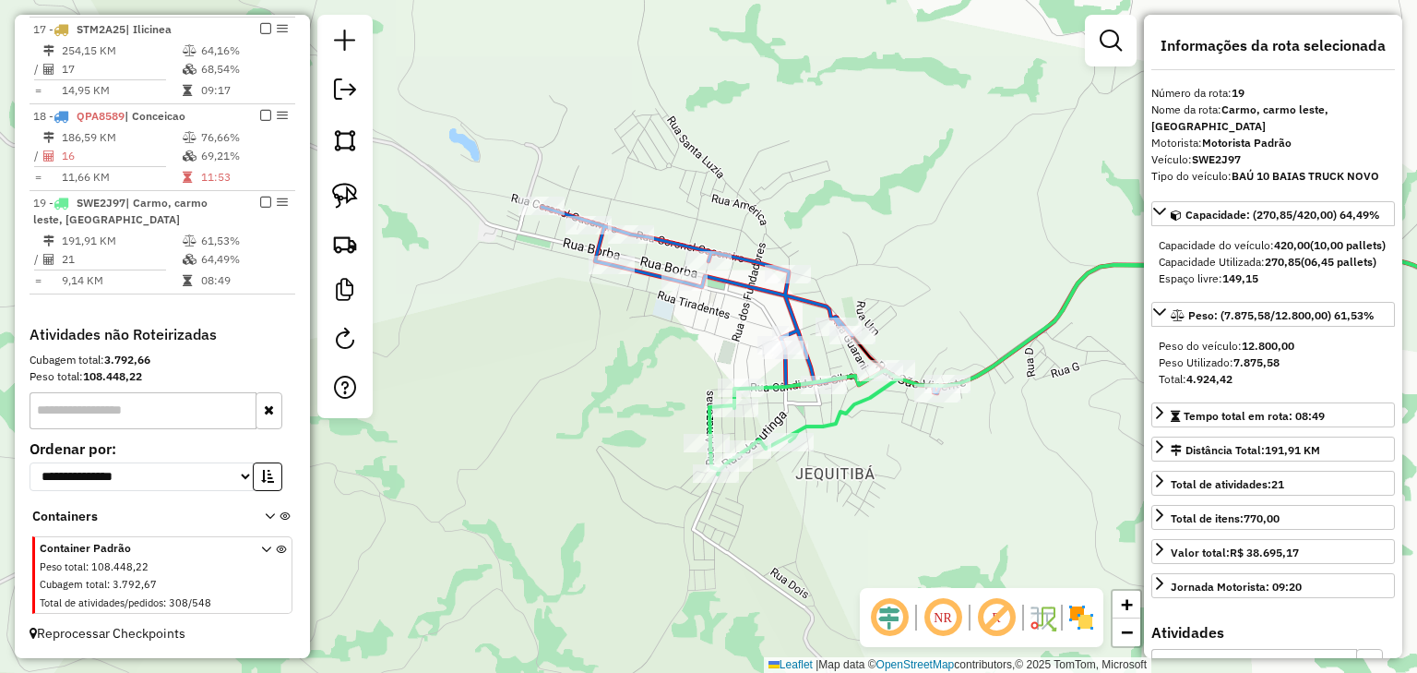
click at [686, 240] on icon at bounding box center [745, 300] width 406 height 186
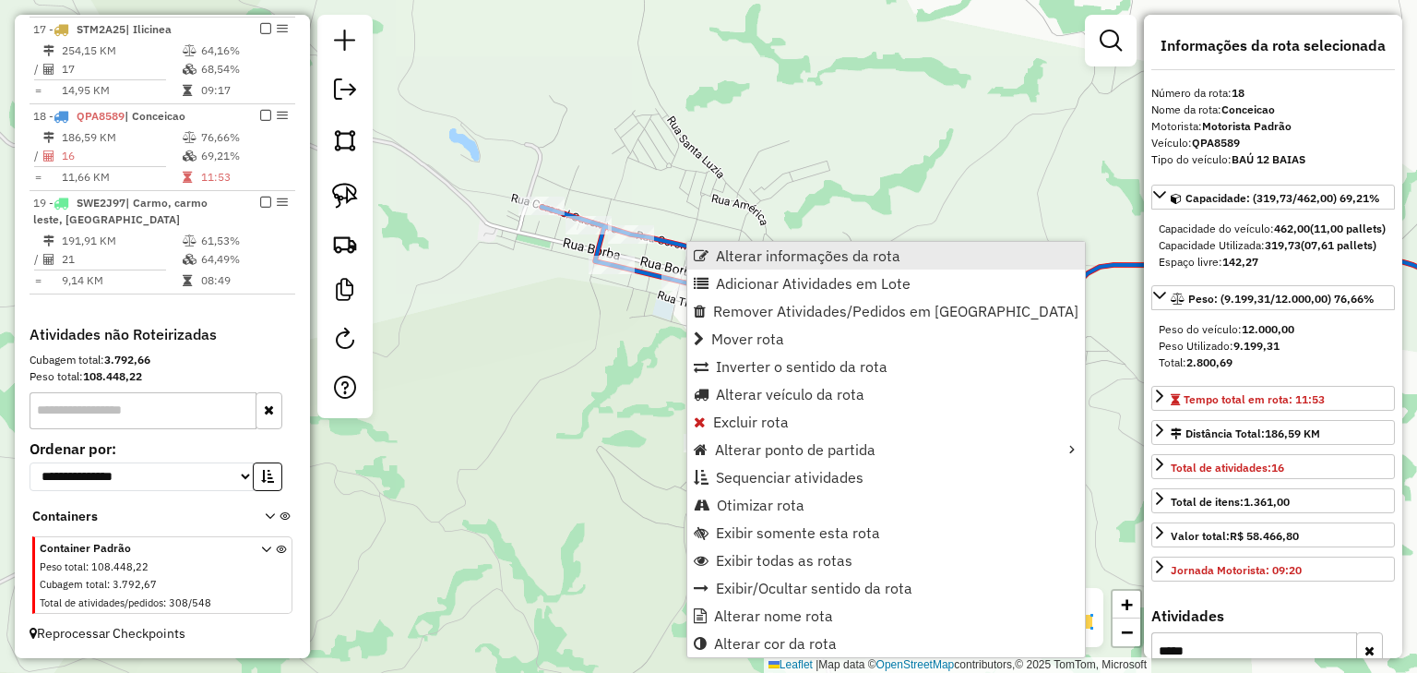
click at [725, 255] on span "Alterar informações da rota" at bounding box center [808, 255] width 185 height 15
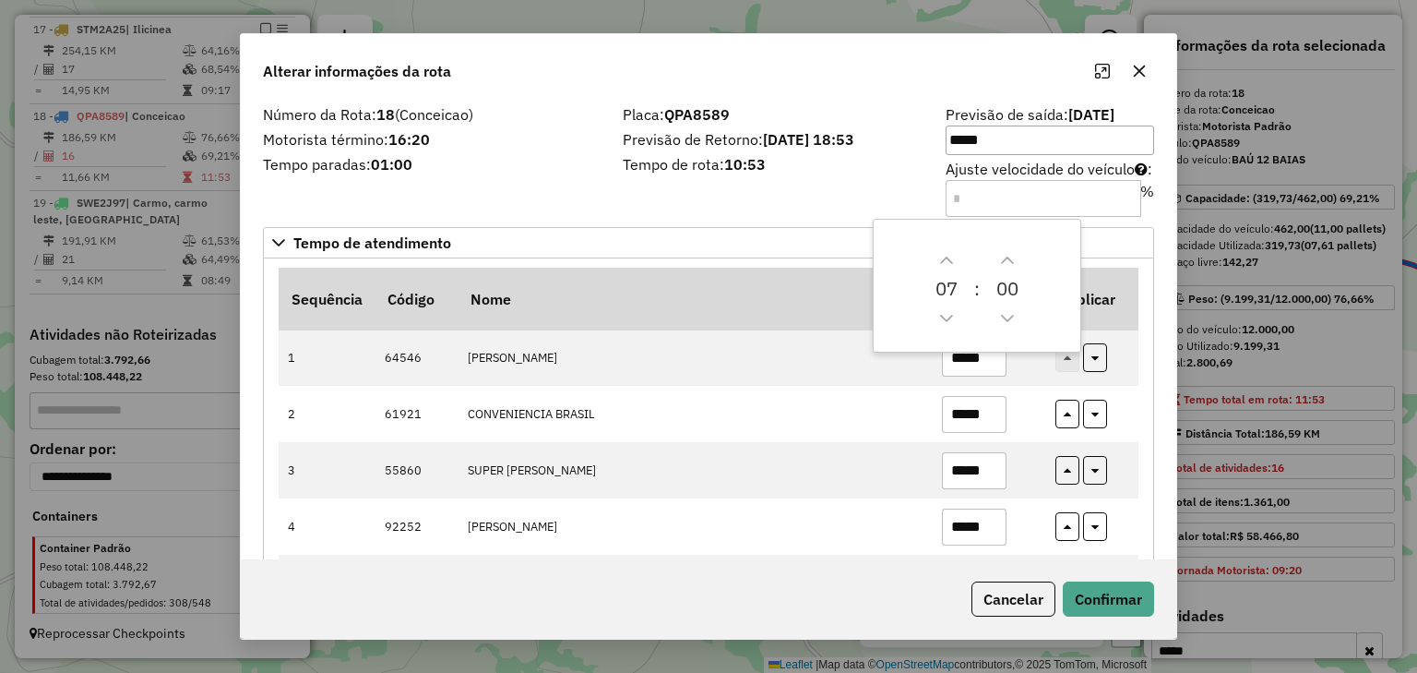
click at [749, 203] on div "Placa: QPA8589 Previsão de Retorno: 12/08/2025 18:53 Tempo de rota: 10:53" at bounding box center [773, 160] width 323 height 104
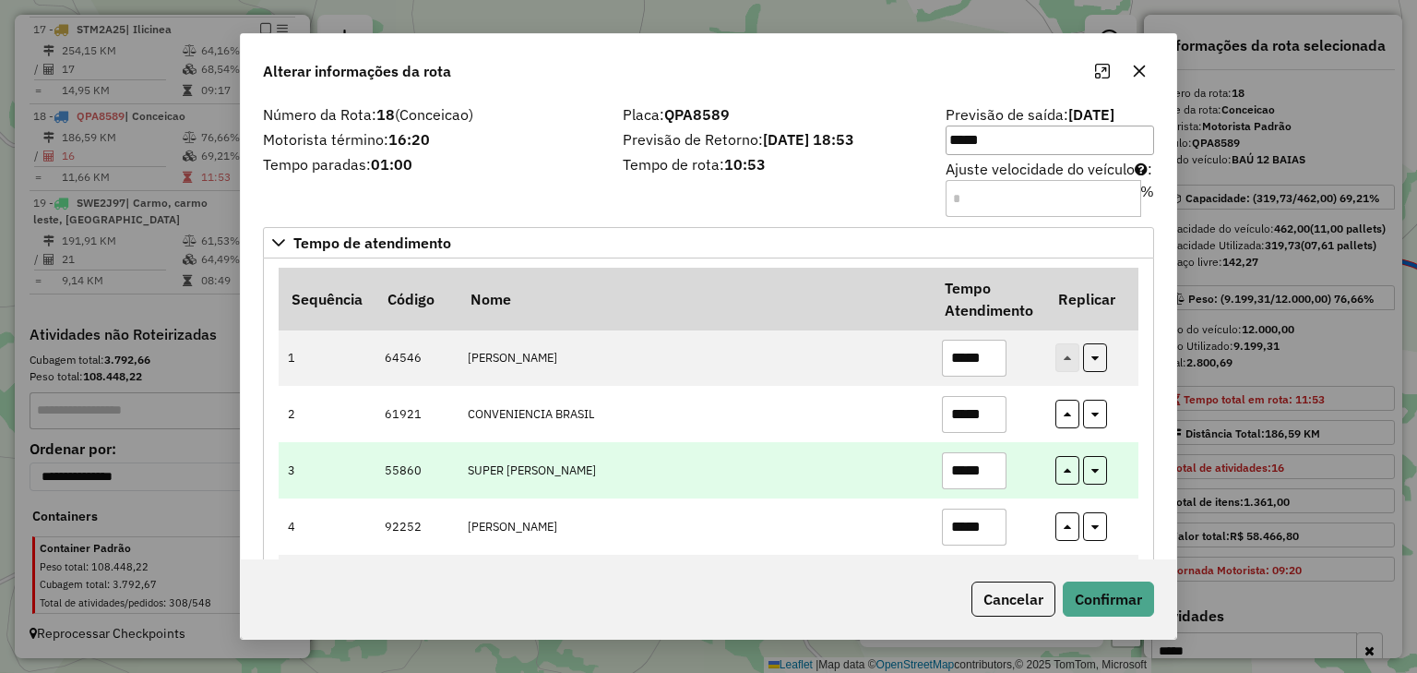
drag, startPoint x: 997, startPoint y: 469, endPoint x: 912, endPoint y: 470, distance: 84.9
click at [912, 470] on tr "3 55860 SUPER IRMAOS LIMA *****" at bounding box center [709, 470] width 860 height 56
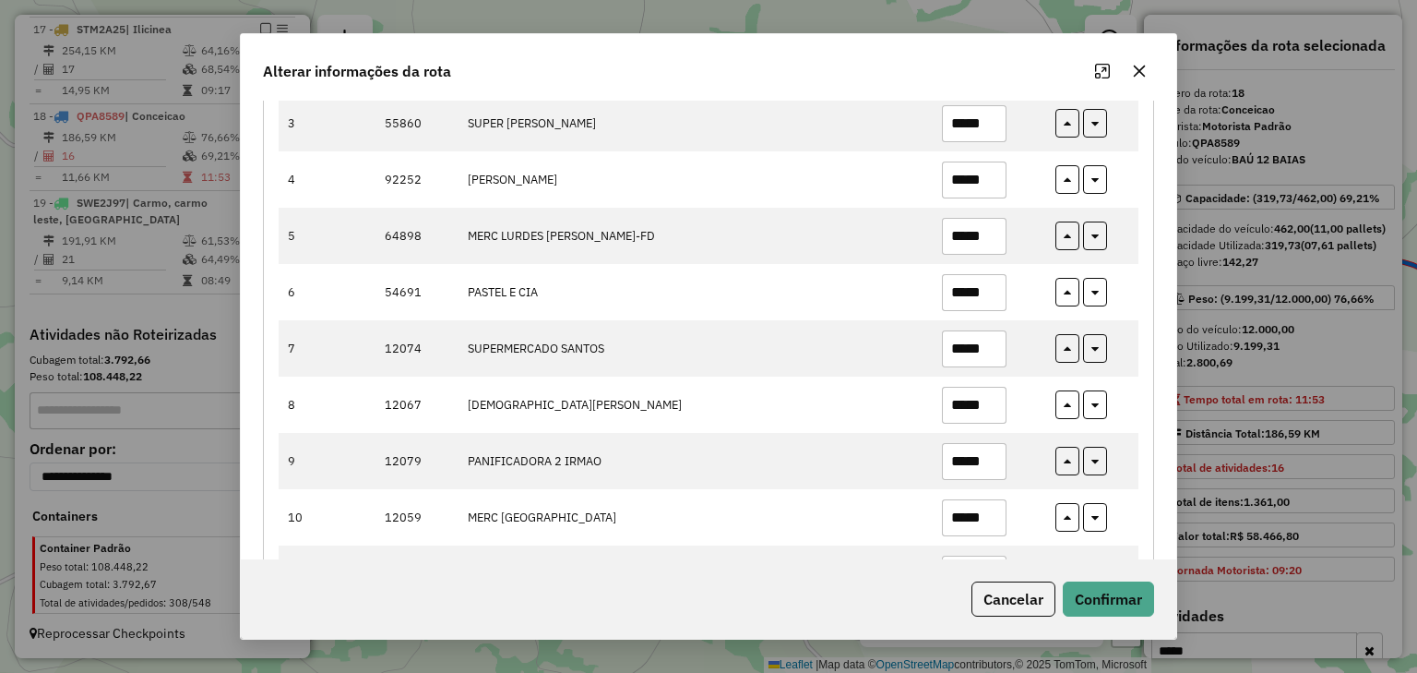
scroll to position [369, 0]
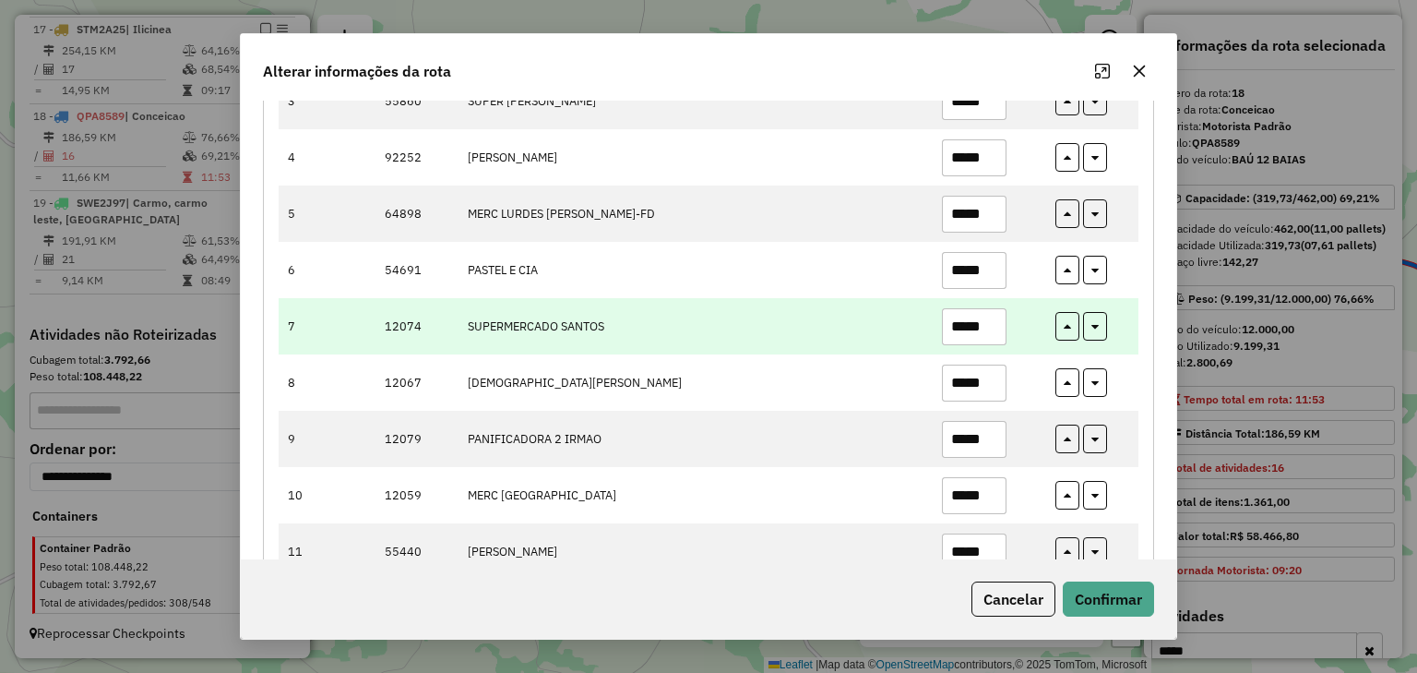
type input "*****"
drag, startPoint x: 988, startPoint y: 325, endPoint x: 900, endPoint y: 319, distance: 88.8
click at [900, 319] on tr "7 12074 SUPERMERCADO SANTOS *****" at bounding box center [709, 326] width 860 height 56
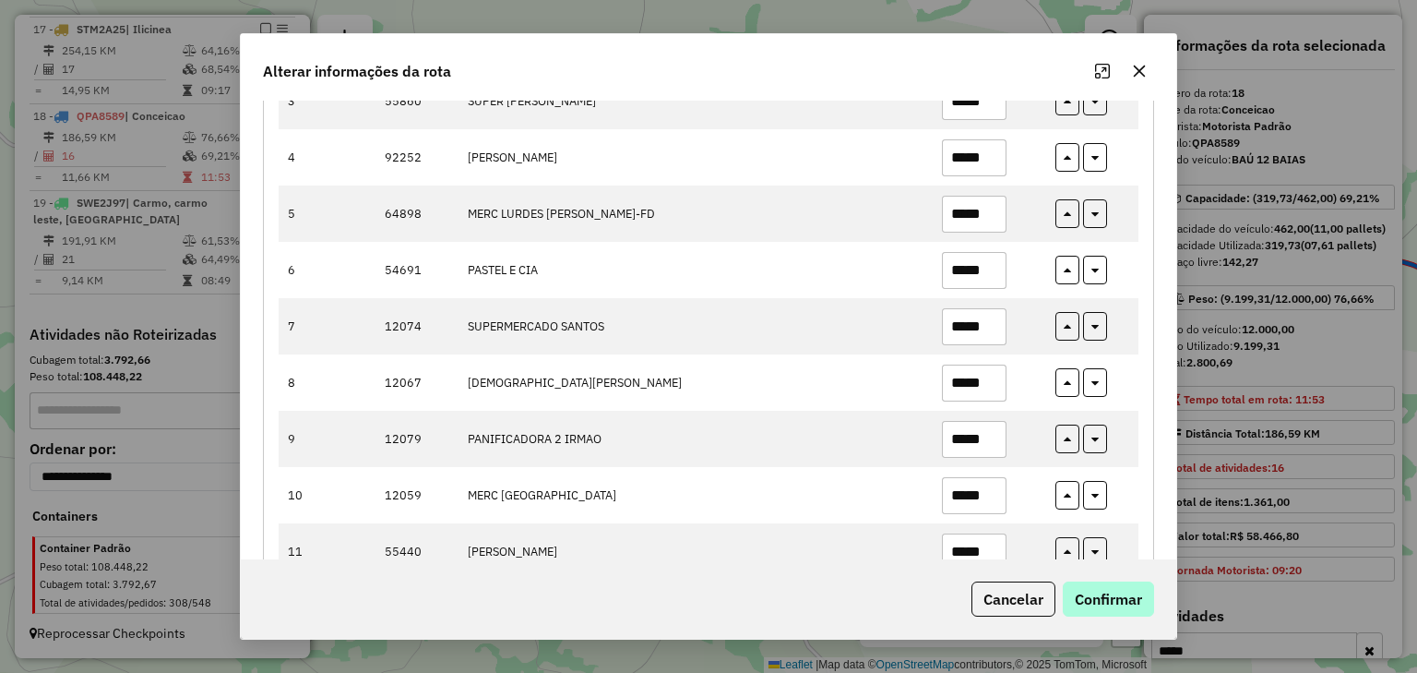
type input "*****"
click at [1081, 591] on button "Confirmar" at bounding box center [1108, 598] width 91 height 35
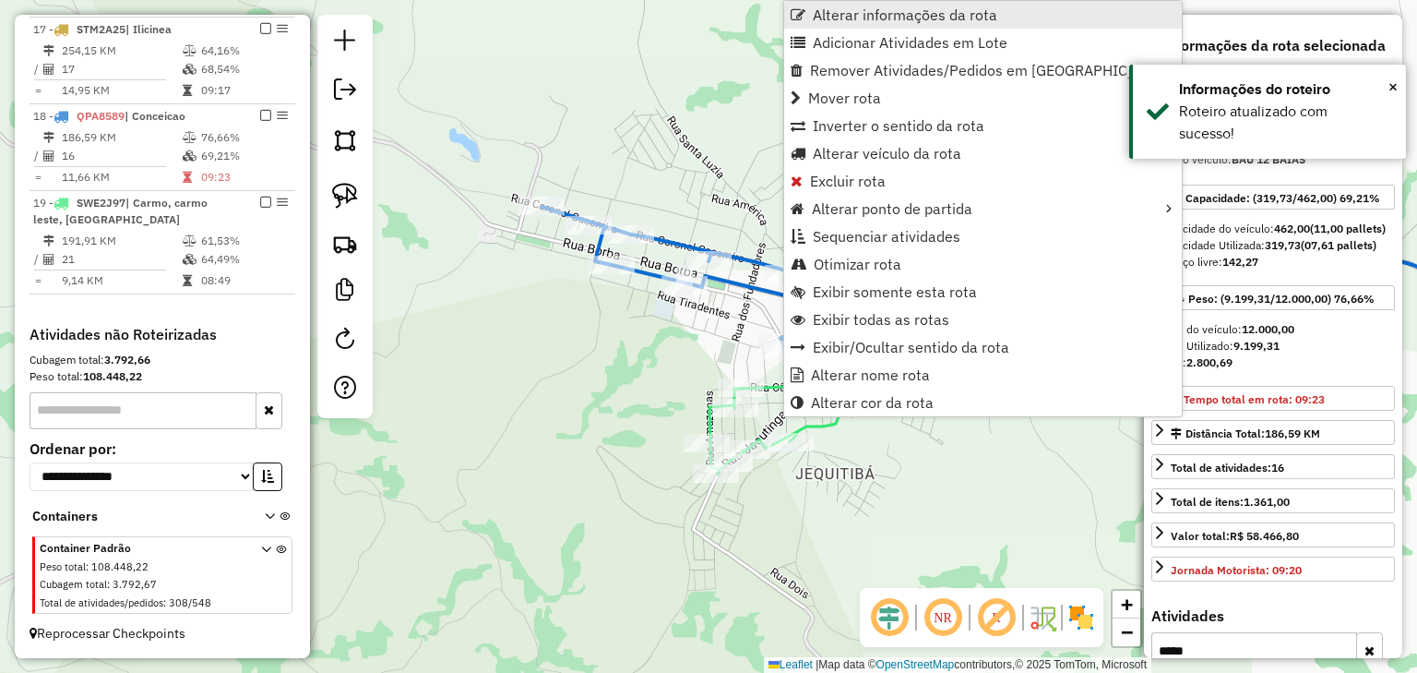
click at [802, 7] on span "Alterar informações da rota" at bounding box center [798, 14] width 15 height 15
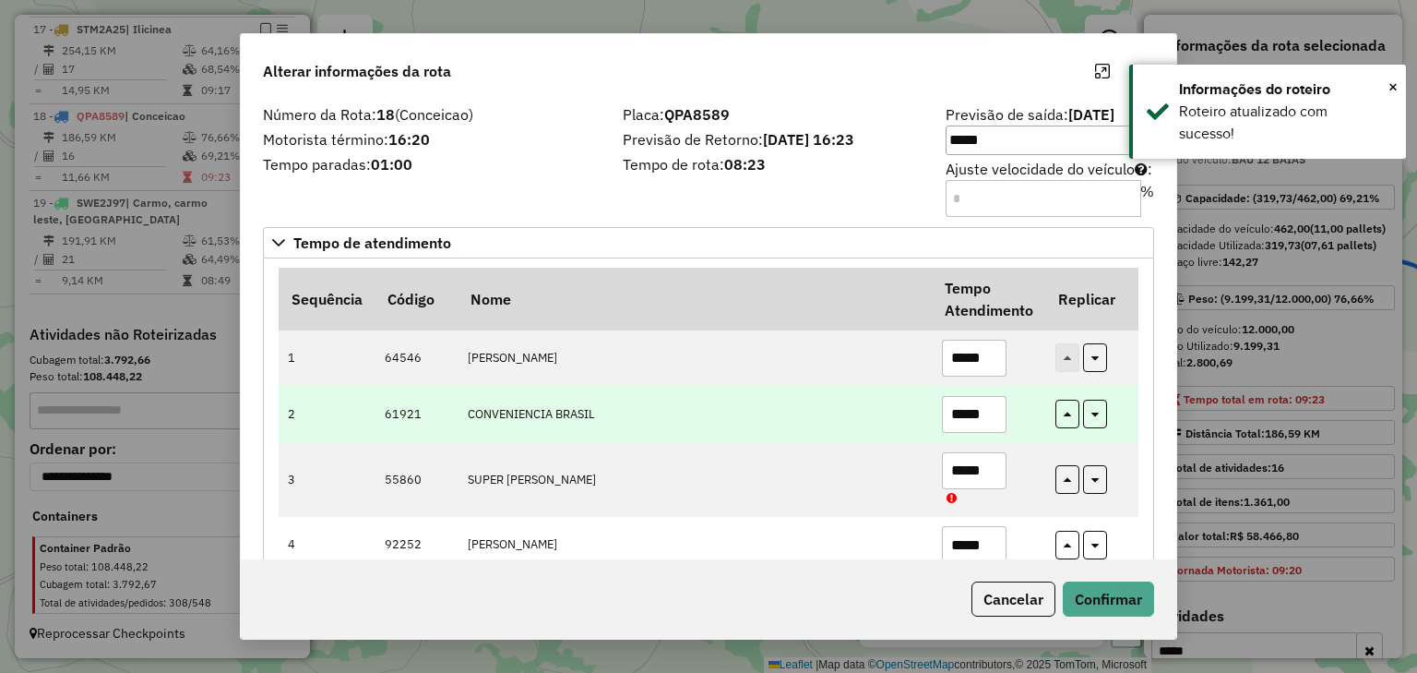
drag, startPoint x: 987, startPoint y: 410, endPoint x: 920, endPoint y: 406, distance: 67.5
click at [920, 406] on tr "2 61921 CONVENIENCIA BRASIL *****" at bounding box center [709, 414] width 860 height 56
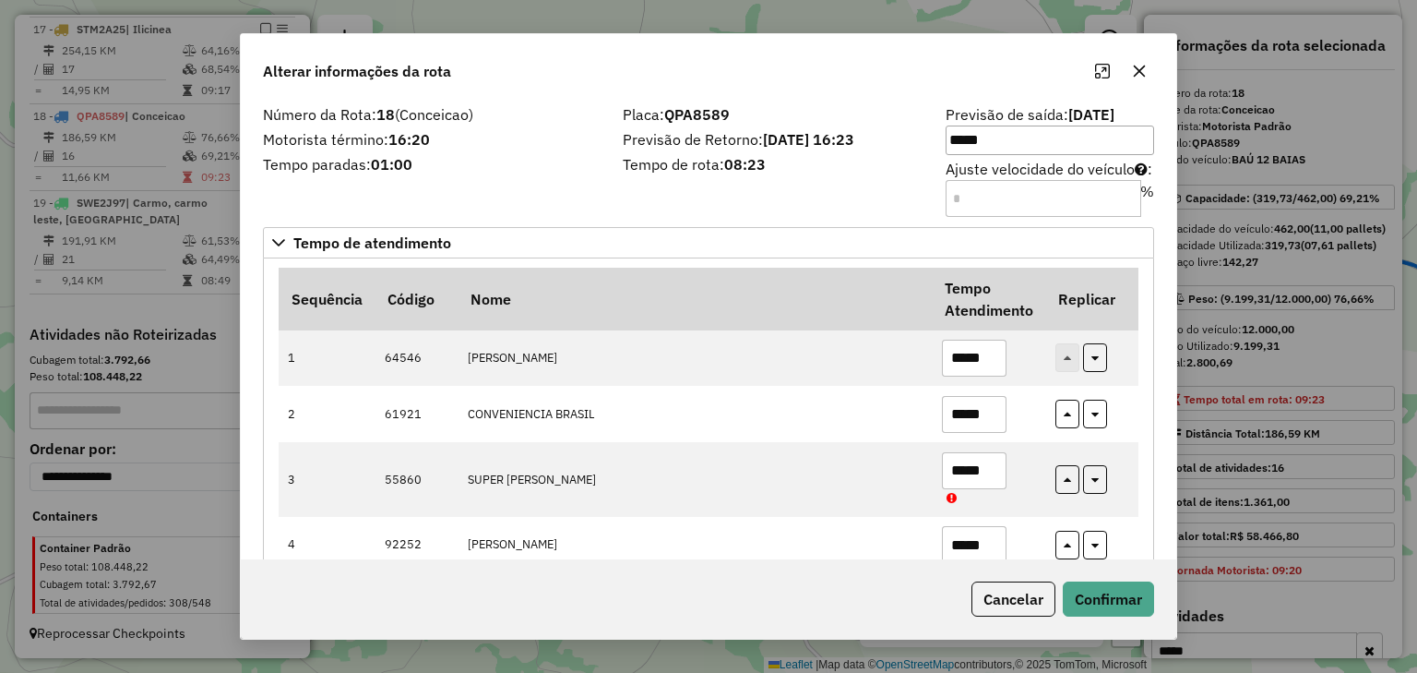
type input "*****"
click at [1116, 596] on button "Confirmar" at bounding box center [1108, 598] width 91 height 35
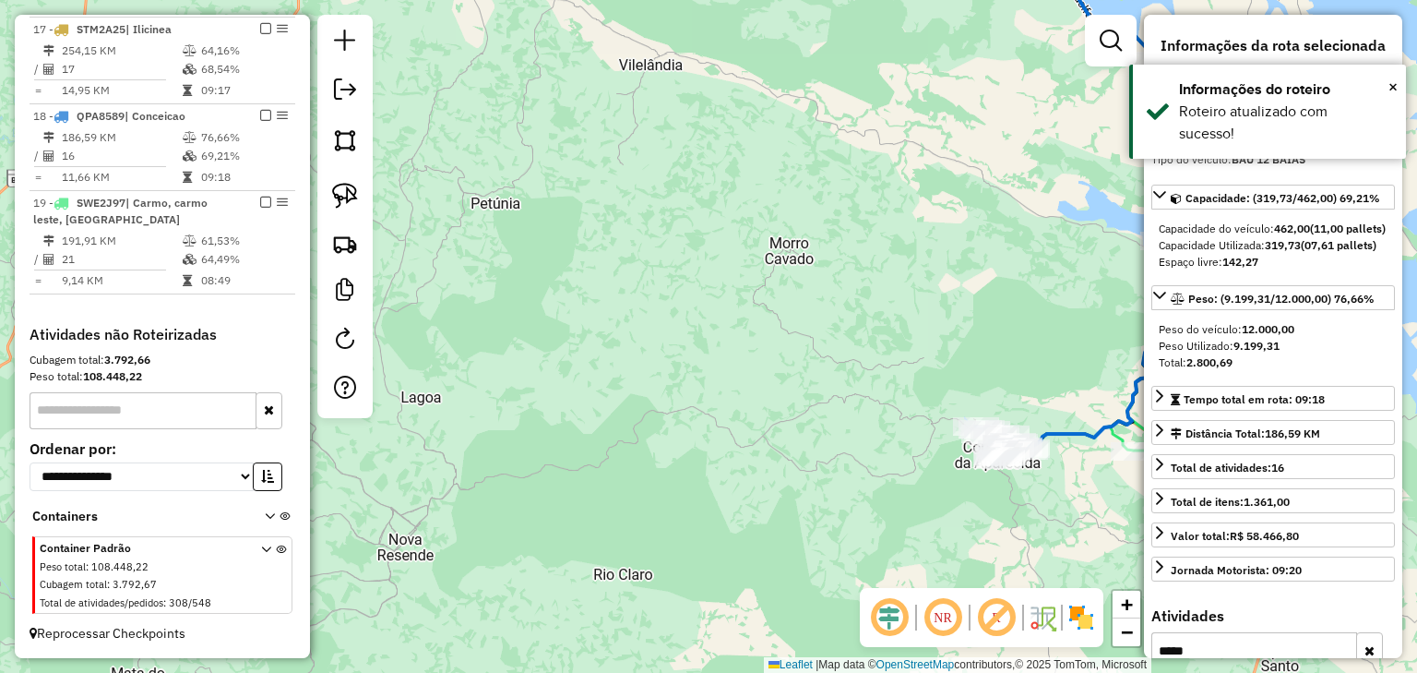
click at [700, 355] on div "Rota 18 - Placa QPA8589 61921 - CONVENIENCIA BRASIL Janela de atendimento Grade…" at bounding box center [708, 336] width 1417 height 673
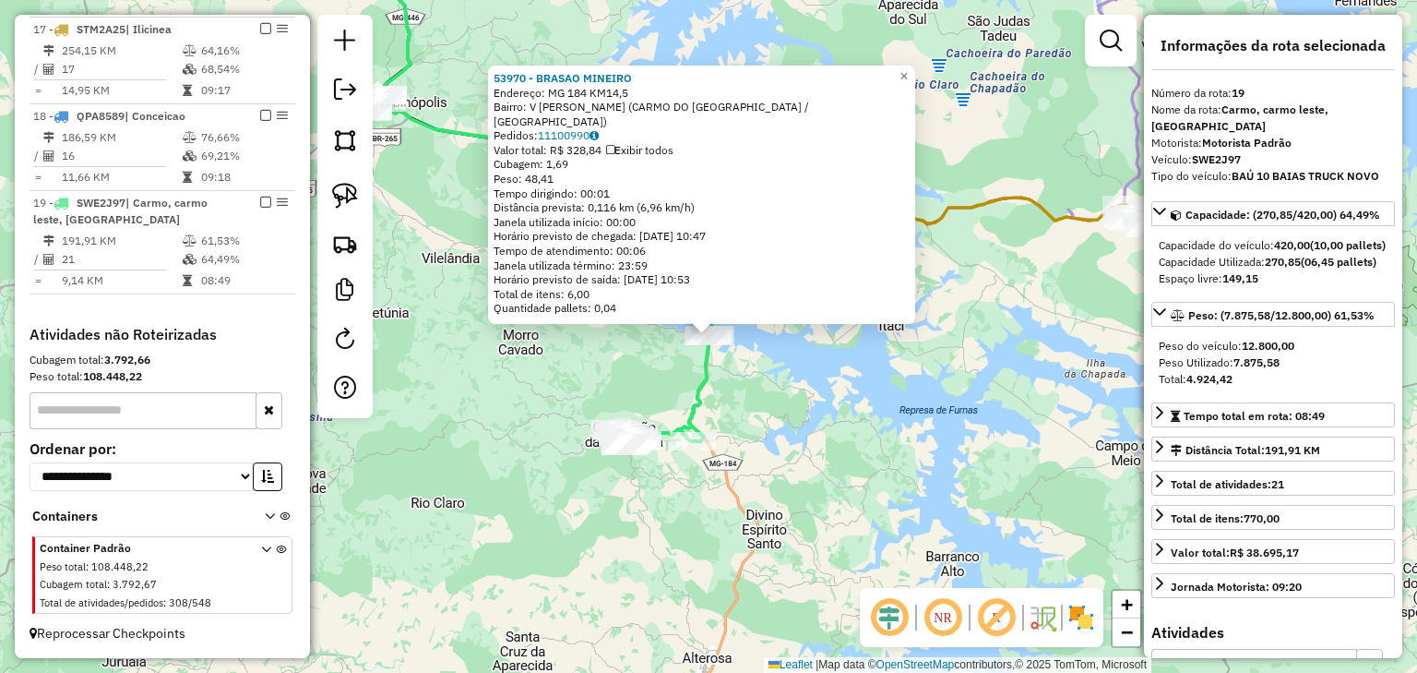
drag, startPoint x: 764, startPoint y: 418, endPoint x: 956, endPoint y: 386, distance: 194.6
click at [956, 386] on div "53970 - BRASAO MINEIRO Endereço: MG 184 KM14,5 Bairro: V ALCIDES VIEIRA (CARMO …" at bounding box center [708, 336] width 1417 height 673
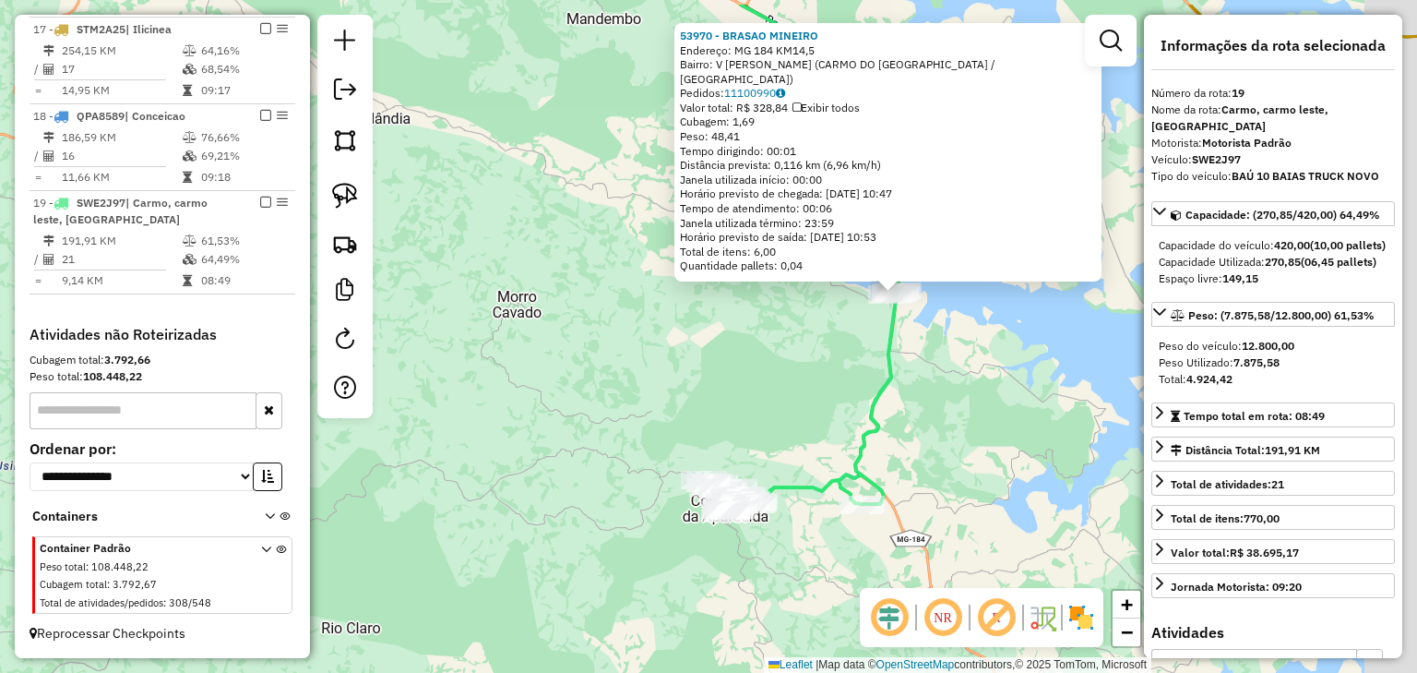
drag, startPoint x: 849, startPoint y: 351, endPoint x: 811, endPoint y: 391, distance: 55.5
click at [811, 391] on div "53970 - BRASAO MINEIRO Endereço: MG 184 KM14,5 Bairro: V ALCIDES VIEIRA (CARMO …" at bounding box center [708, 336] width 1417 height 673
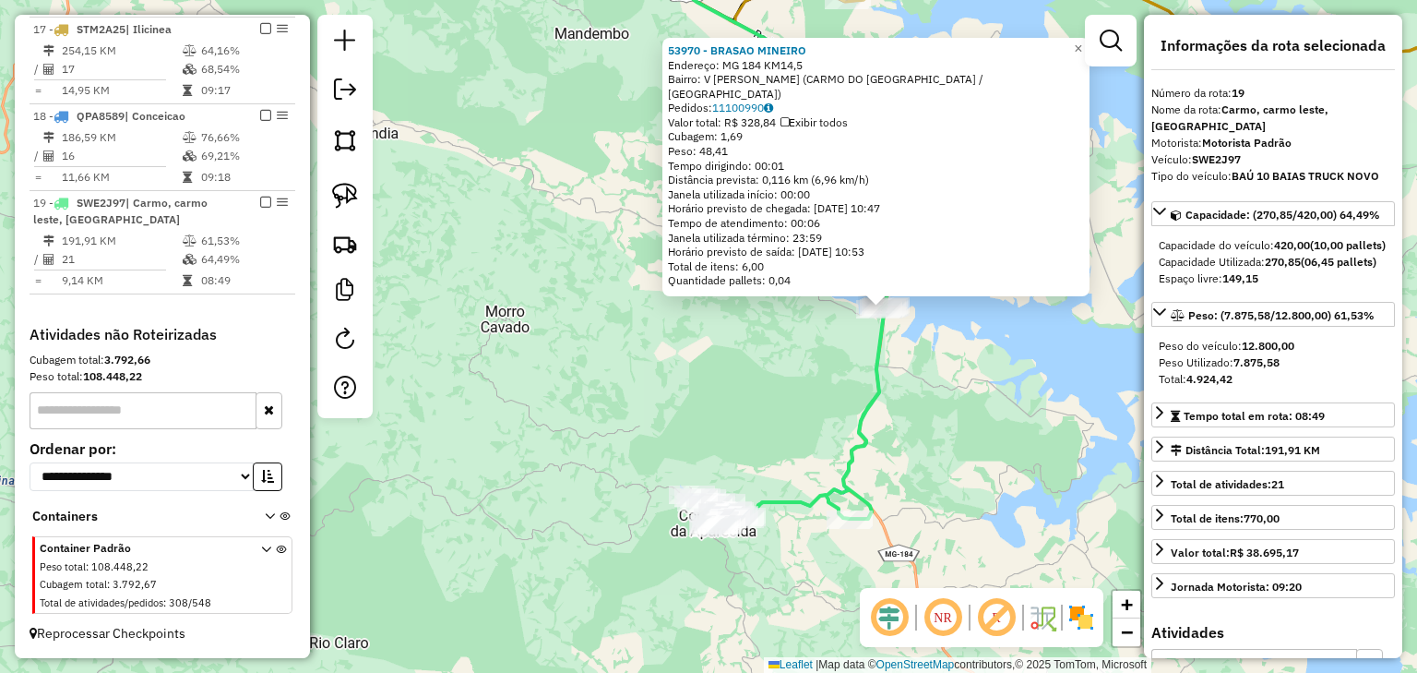
click at [827, 382] on div "53970 - BRASAO MINEIRO Endereço: MG 184 KM14,5 Bairro: V ALCIDES VIEIRA (CARMO …" at bounding box center [708, 336] width 1417 height 673
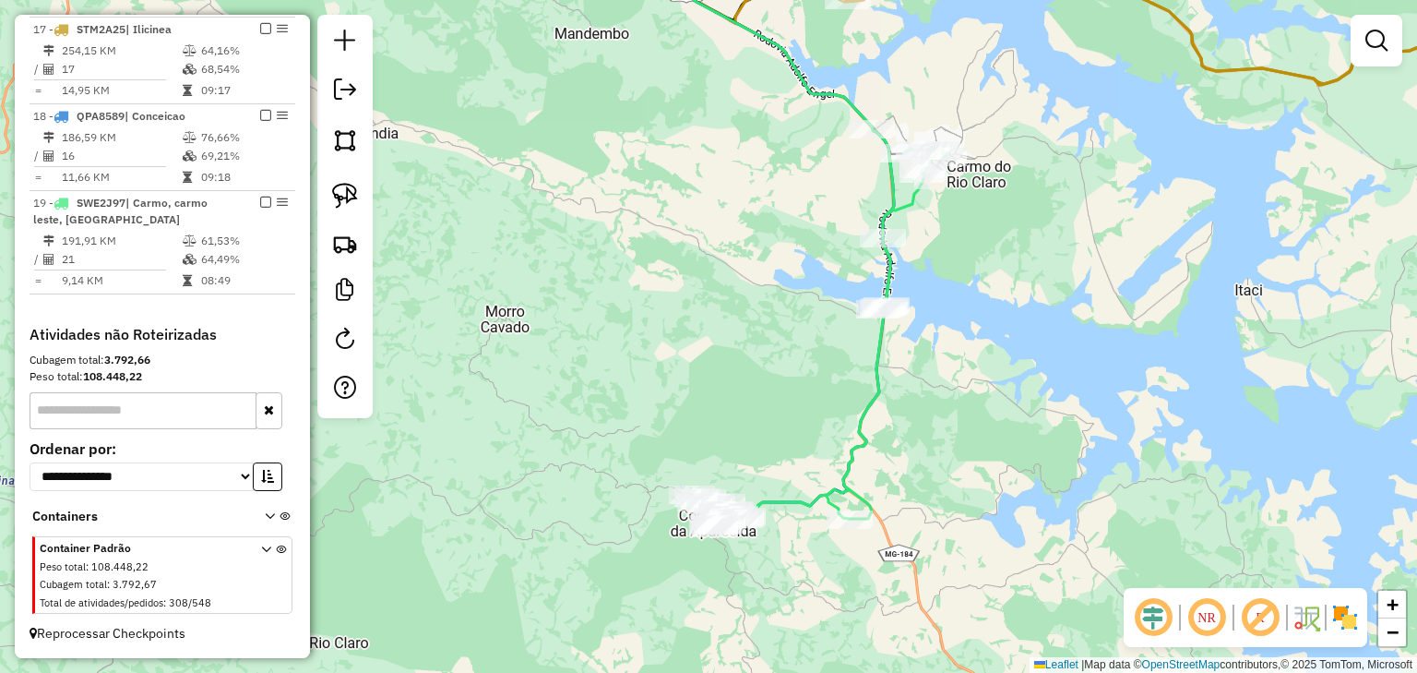
click at [881, 340] on icon at bounding box center [829, 329] width 233 height 399
select select "*********"
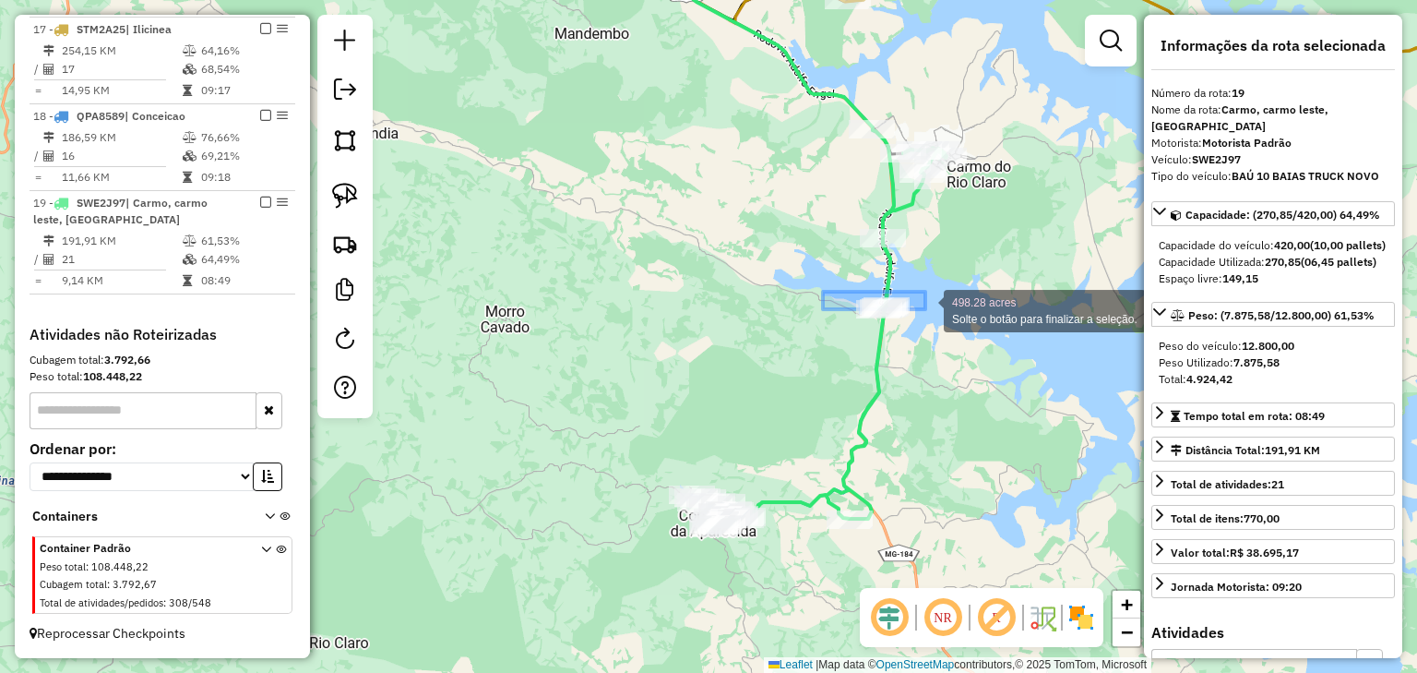
drag, startPoint x: 823, startPoint y: 292, endPoint x: 940, endPoint y: 328, distance: 122.6
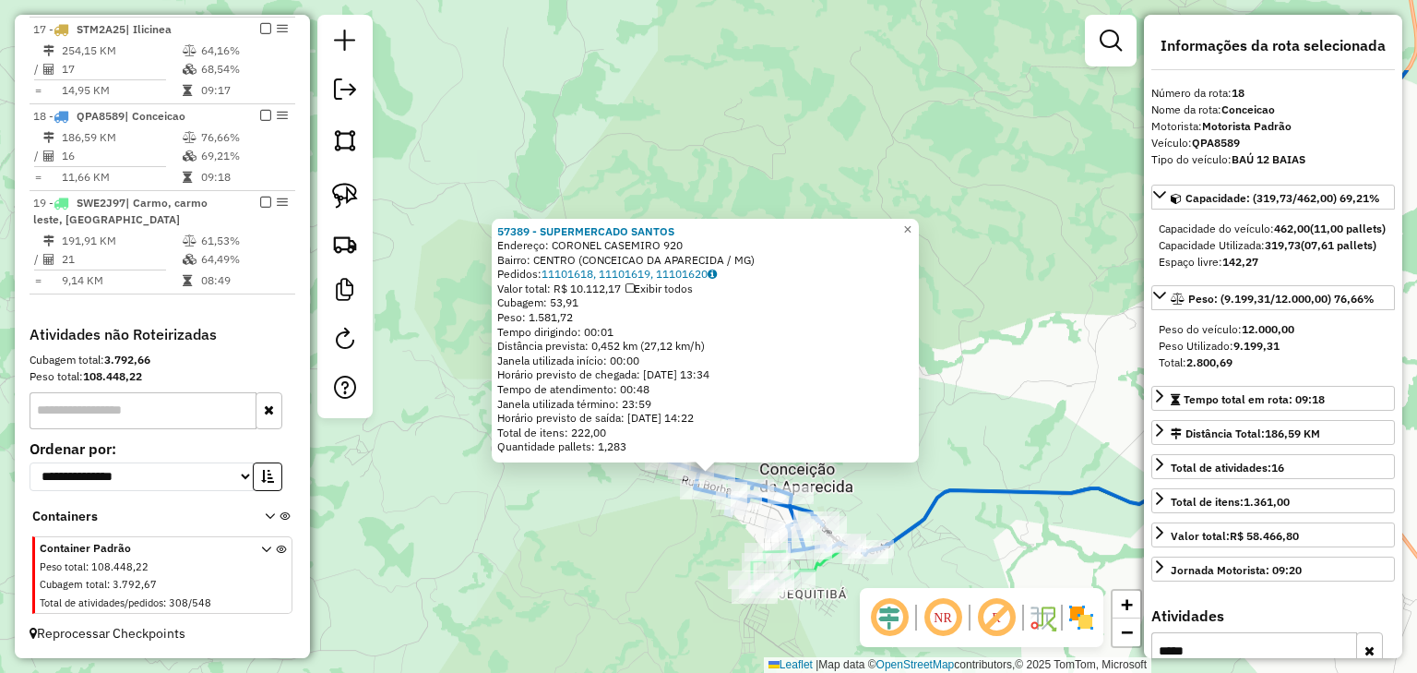
drag, startPoint x: 978, startPoint y: 329, endPoint x: 982, endPoint y: 378, distance: 49.0
click at [982, 378] on div "57389 - SUPERMERCADO SANTOS Endereço: CORONEL CASEMIRO 920 Bairro: CENTRO (CONC…" at bounding box center [708, 336] width 1417 height 673
click at [600, 78] on div "57389 - SUPERMERCADO SANTOS Endereço: CORONEL CASEMIRO 920 Bairro: CENTRO (CONC…" at bounding box center [708, 336] width 1417 height 673
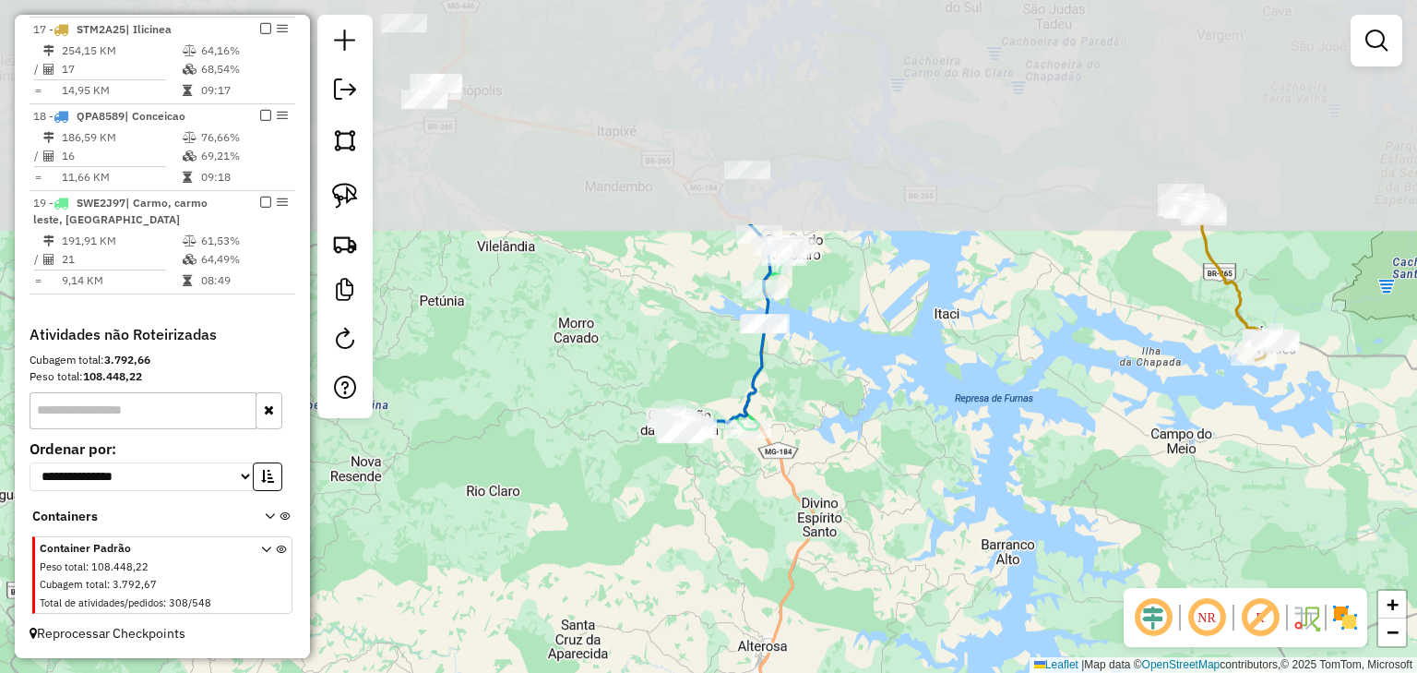
drag, startPoint x: 639, startPoint y: 70, endPoint x: 699, endPoint y: 367, distance: 303.1
click at [699, 367] on div "Janela de atendimento Grade de atendimento Capacidade Transportadoras Veículos …" at bounding box center [708, 336] width 1417 height 673
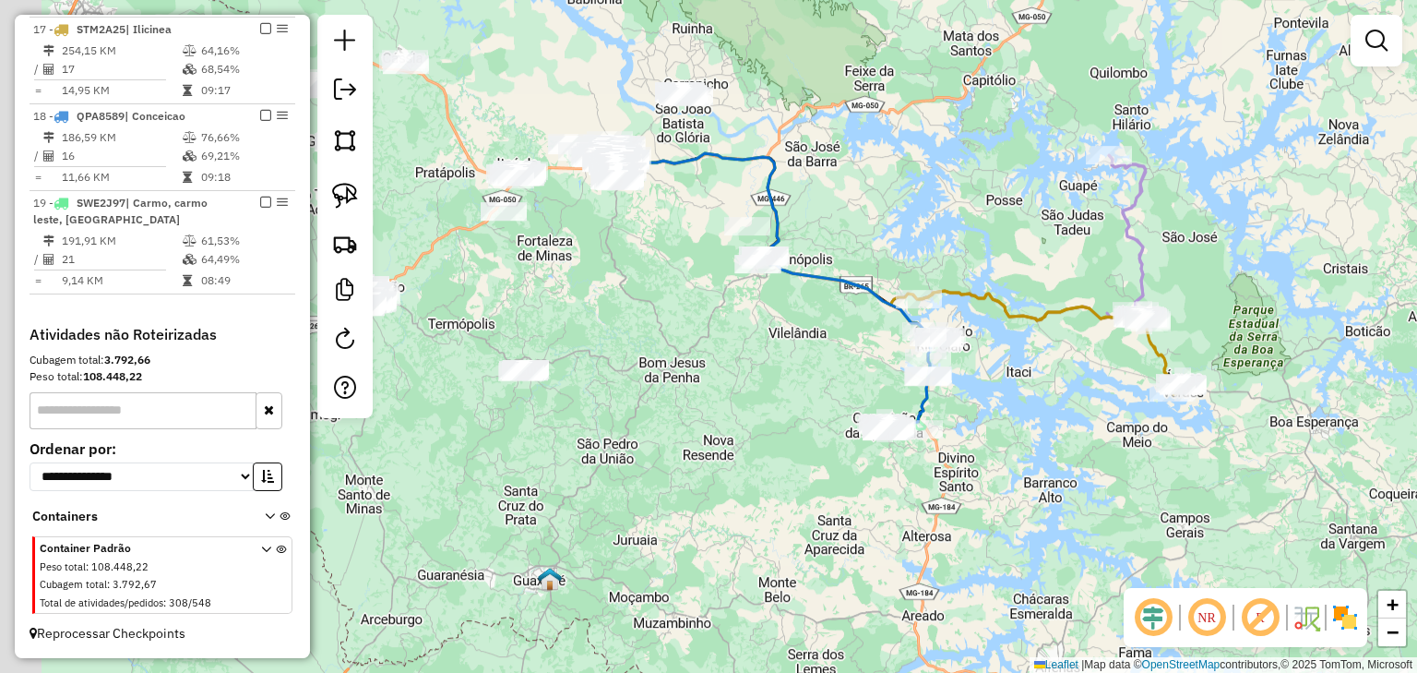
drag, startPoint x: 701, startPoint y: 284, endPoint x: 805, endPoint y: 346, distance: 120.4
click at [805, 346] on div "Janela de atendimento Grade de atendimento Capacidade Transportadoras Veículos …" at bounding box center [708, 336] width 1417 height 673
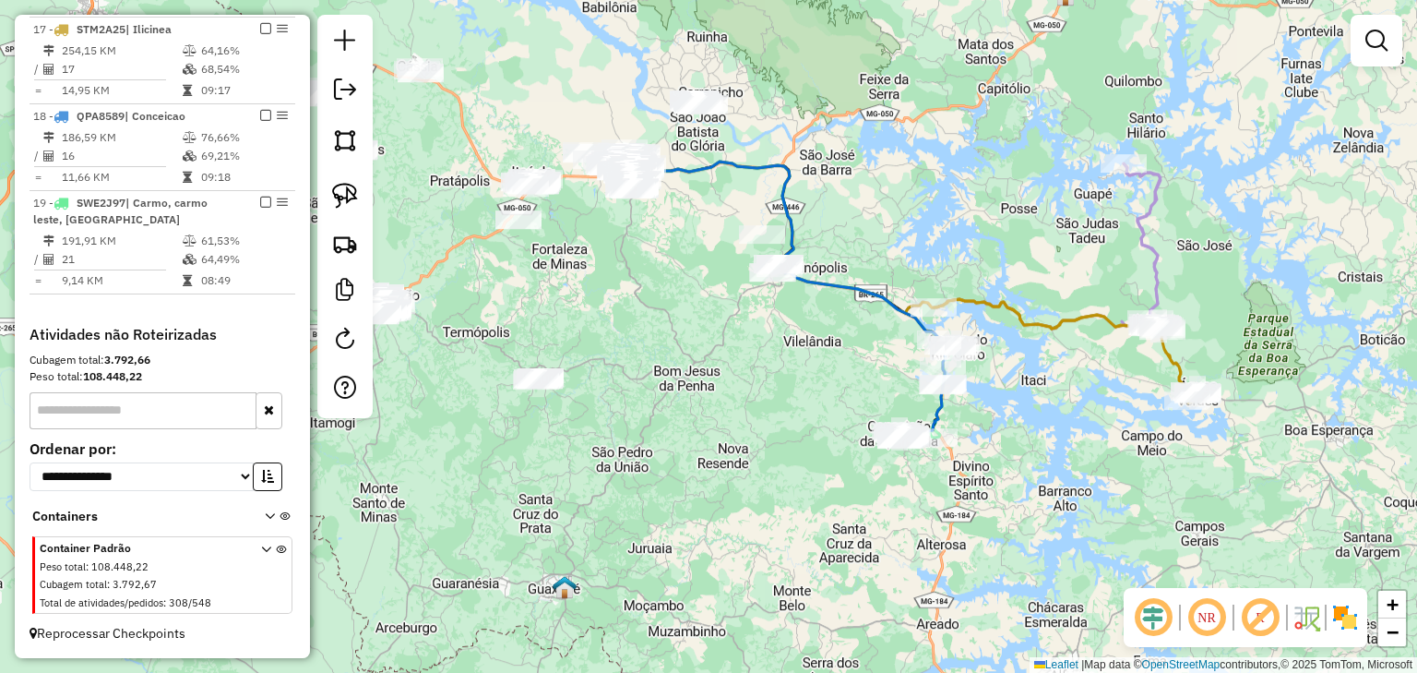
click at [705, 222] on div "Janela de atendimento Grade de atendimento Capacidade Transportadoras Veículos …" at bounding box center [708, 336] width 1417 height 673
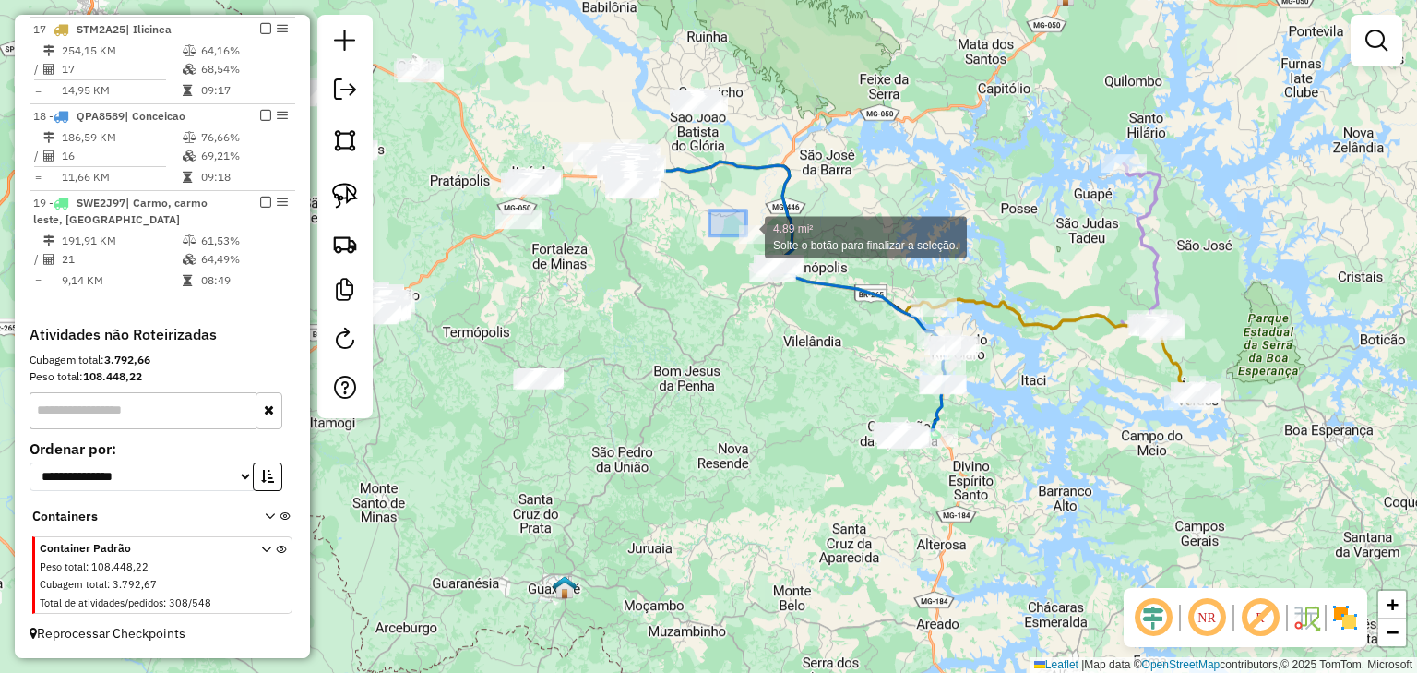
drag, startPoint x: 715, startPoint y: 213, endPoint x: 828, endPoint y: 305, distance: 145.6
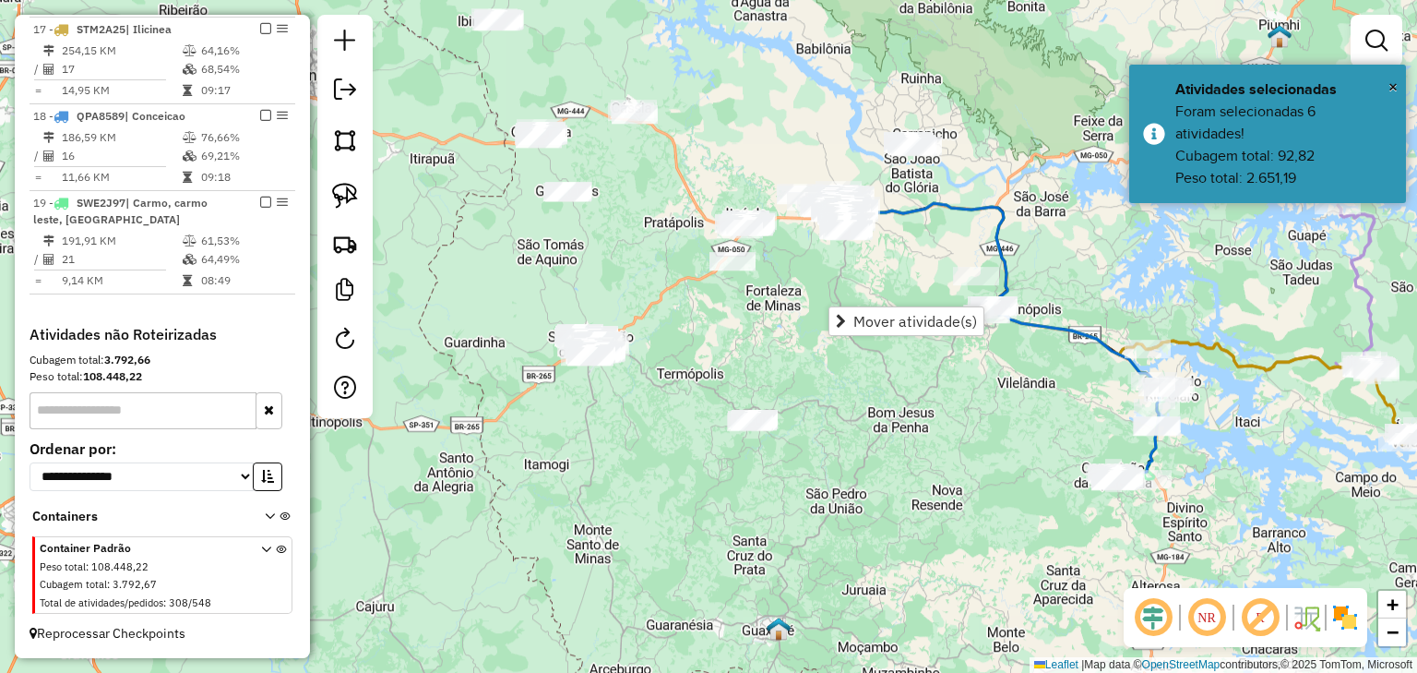
drag, startPoint x: 677, startPoint y: 319, endPoint x: 891, endPoint y: 361, distance: 218.1
click at [891, 361] on div "Janela de atendimento Grade de atendimento Capacidade Transportadoras Veículos …" at bounding box center [708, 336] width 1417 height 673
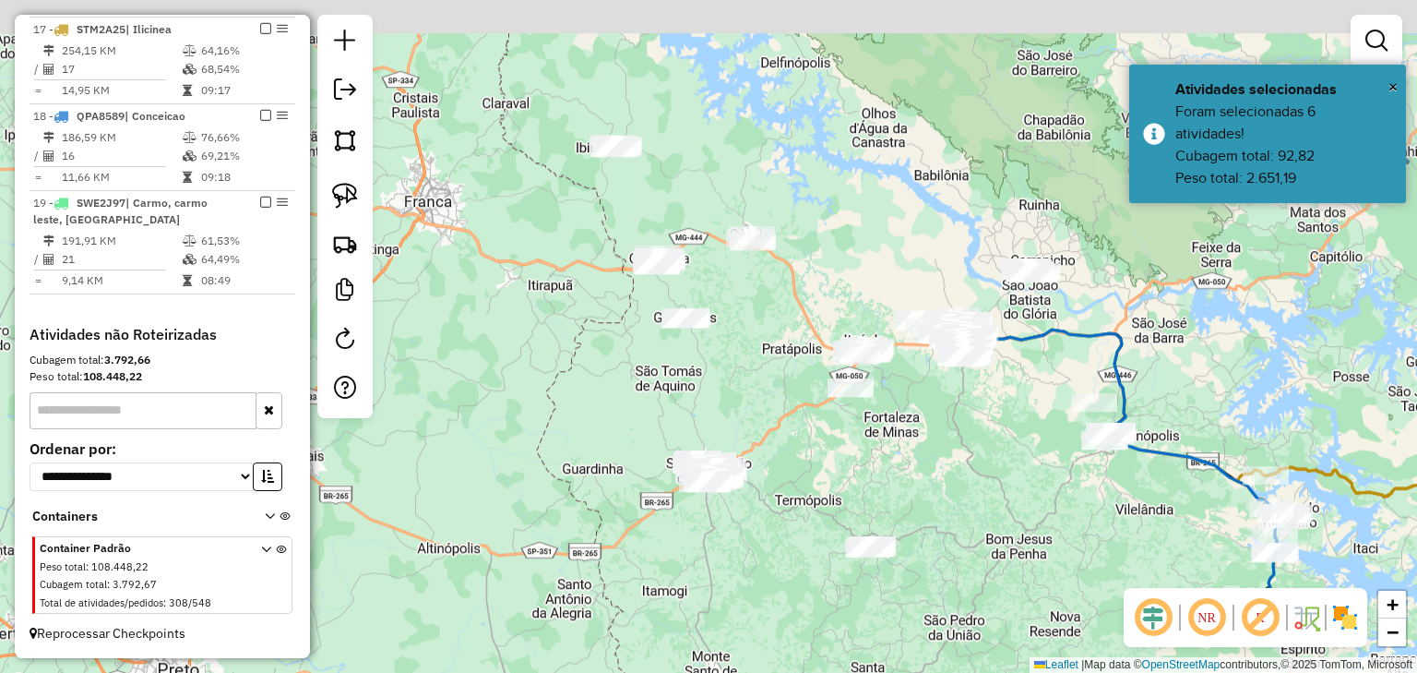
drag, startPoint x: 771, startPoint y: 347, endPoint x: 874, endPoint y: 477, distance: 166.2
click at [874, 477] on div "Janela de atendimento Grade de atendimento Capacidade Transportadoras Veículos …" at bounding box center [708, 336] width 1417 height 673
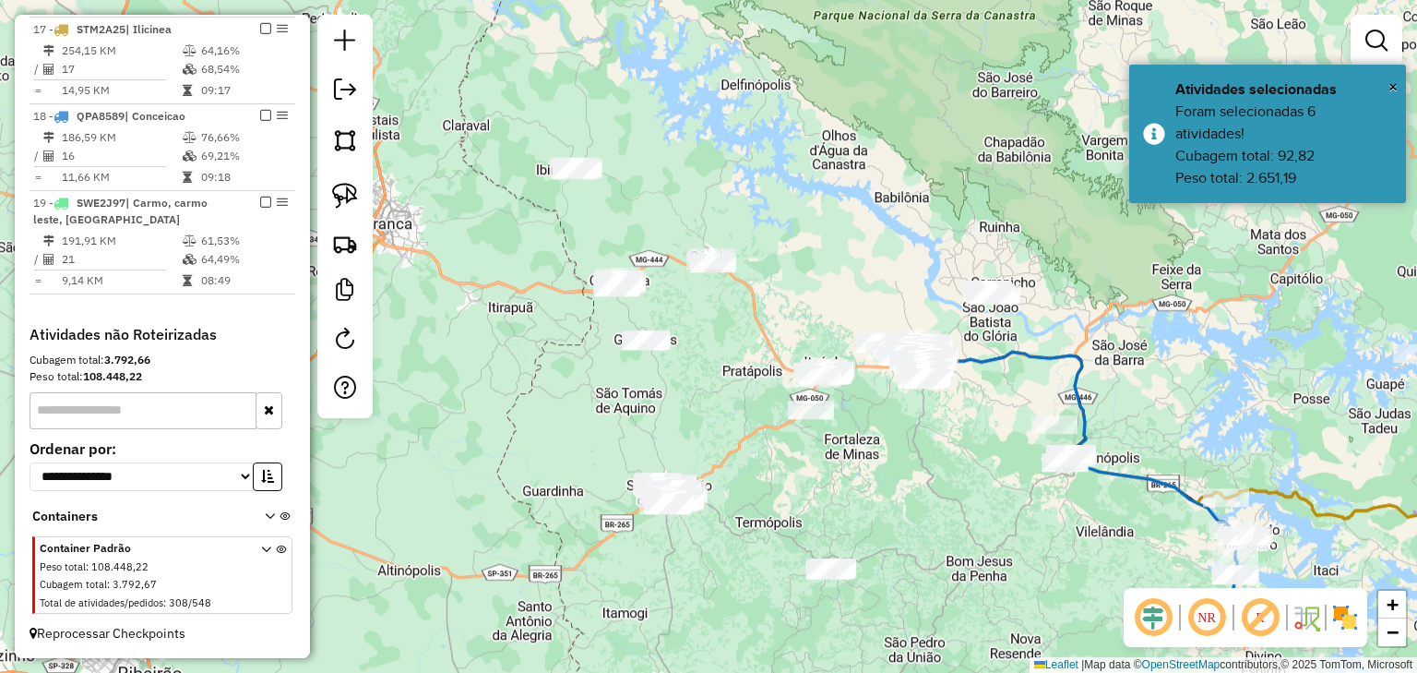
drag, startPoint x: 1027, startPoint y: 448, endPoint x: 886, endPoint y: 452, distance: 141.2
click at [887, 452] on div "Janela de atendimento Grade de atendimento Capacidade Transportadoras Veículos …" at bounding box center [708, 336] width 1417 height 673
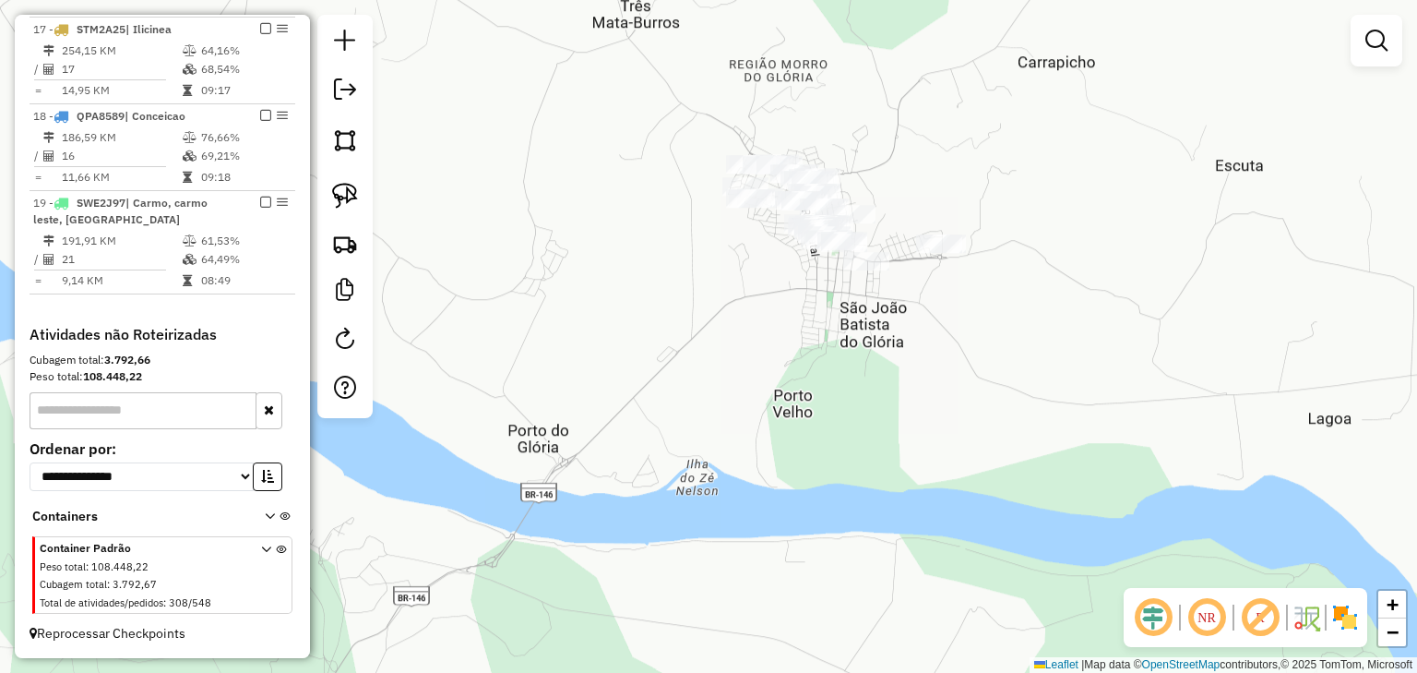
drag, startPoint x: 768, startPoint y: 294, endPoint x: 747, endPoint y: 353, distance: 62.5
click at [748, 351] on div "Janela de atendimento Grade de atendimento Capacidade Transportadoras Veículos …" at bounding box center [708, 336] width 1417 height 673
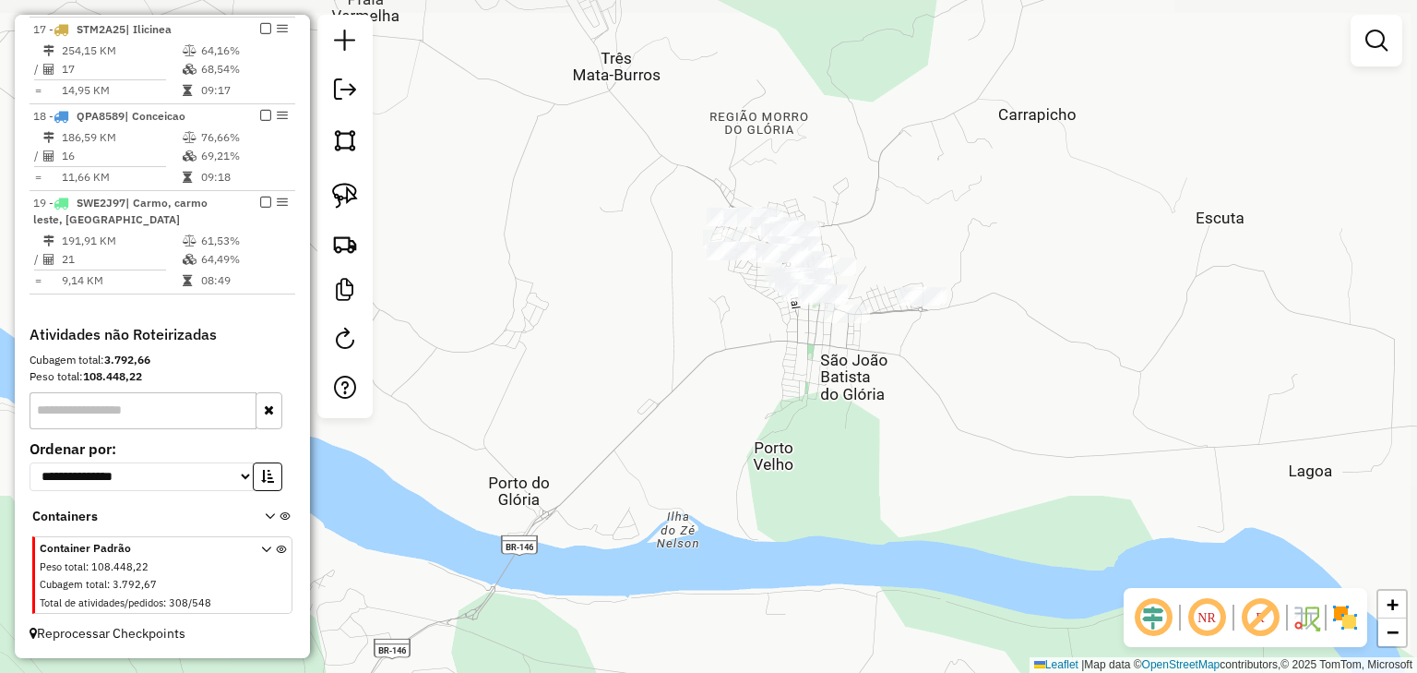
click at [663, 186] on div "Janela de atendimento Grade de atendimento Capacidade Transportadoras Veículos …" at bounding box center [708, 336] width 1417 height 673
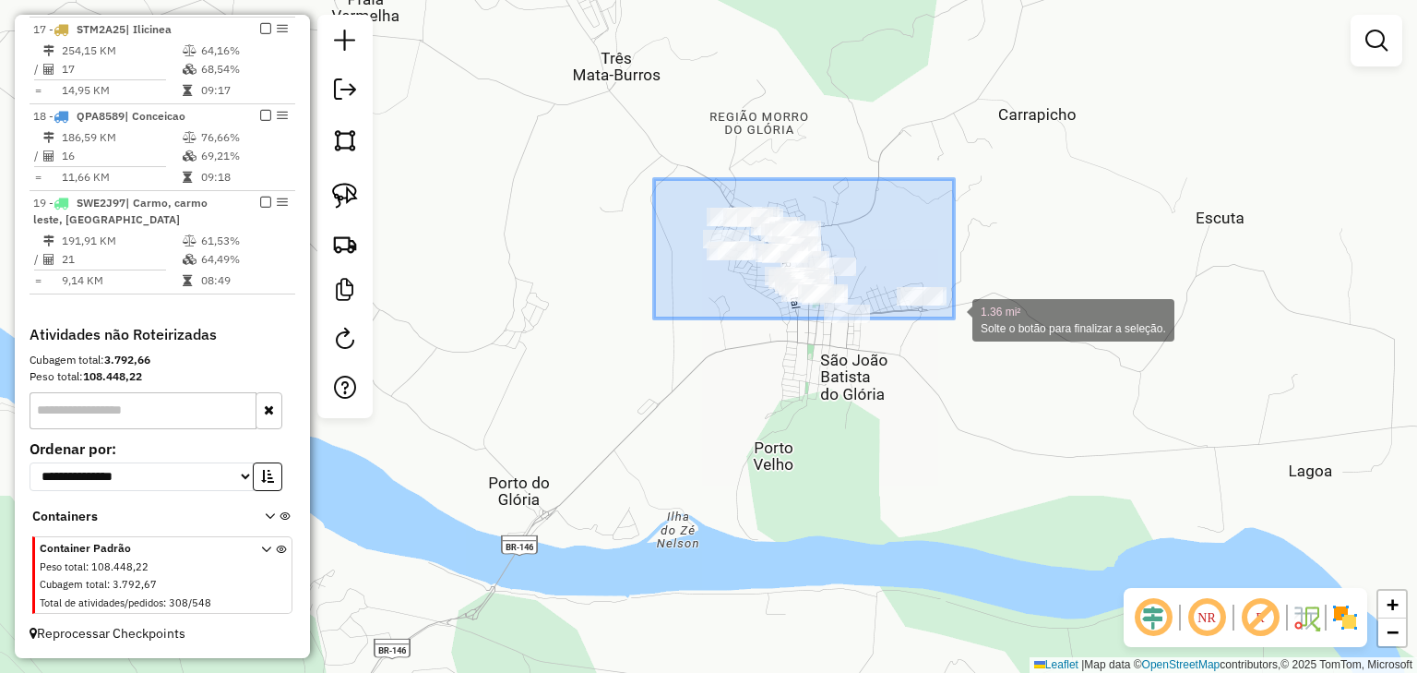
drag, startPoint x: 654, startPoint y: 179, endPoint x: 990, endPoint y: 341, distance: 372.7
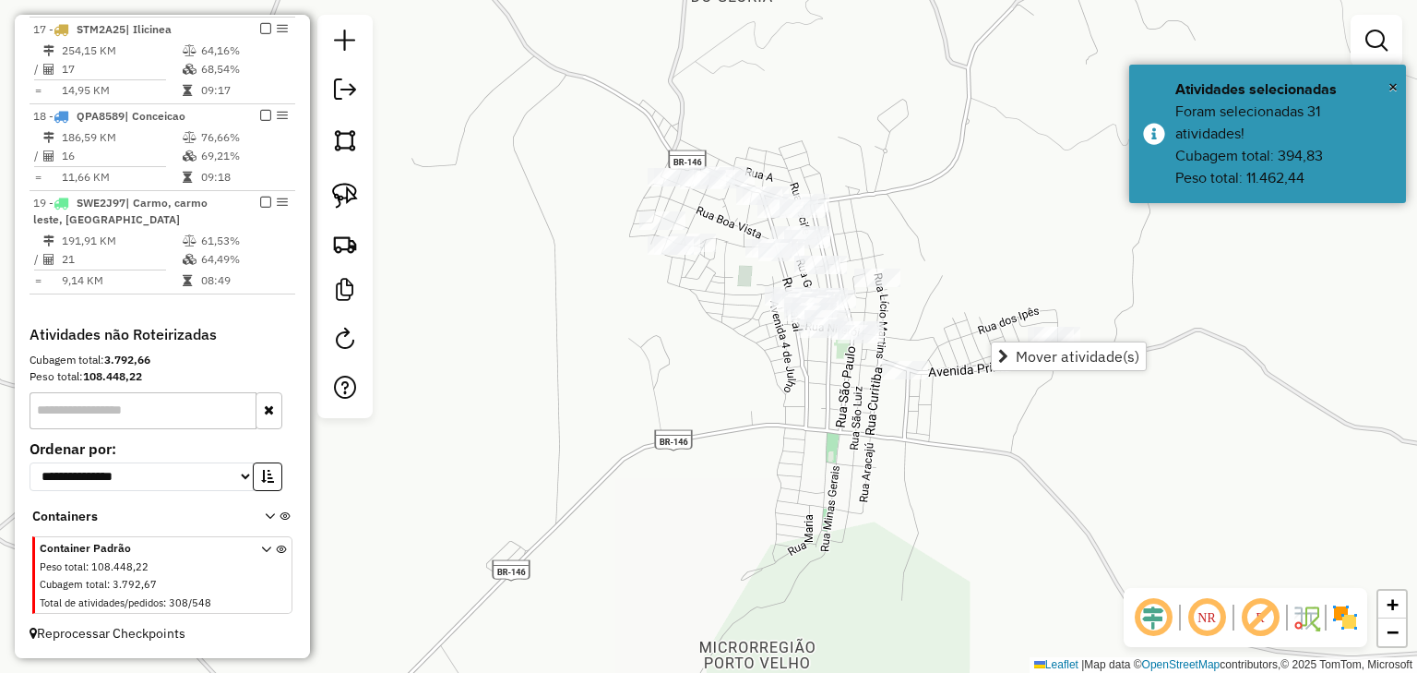
drag, startPoint x: 906, startPoint y: 221, endPoint x: 827, endPoint y: 161, distance: 100.0
click at [827, 161] on div "Janela de atendimento Grade de atendimento Capacidade Transportadoras Veículos …" at bounding box center [708, 336] width 1417 height 673
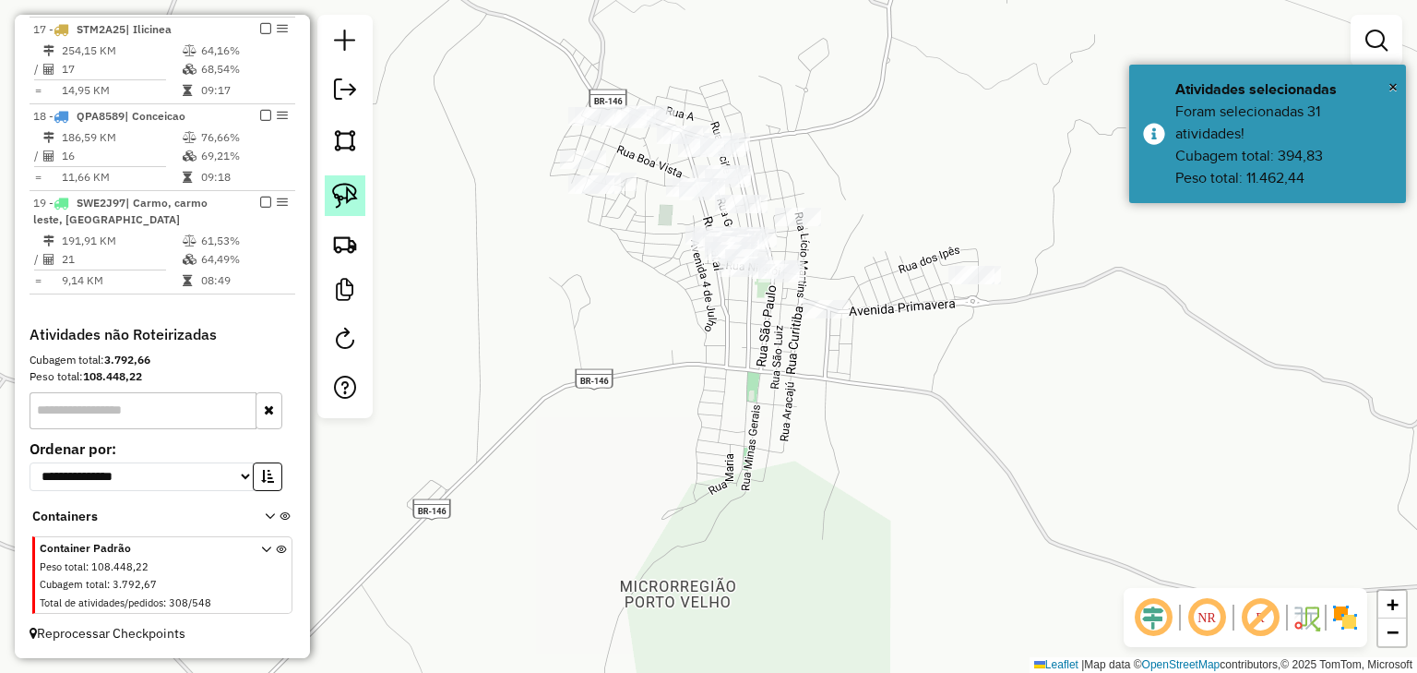
click at [354, 199] on img at bounding box center [345, 196] width 26 height 26
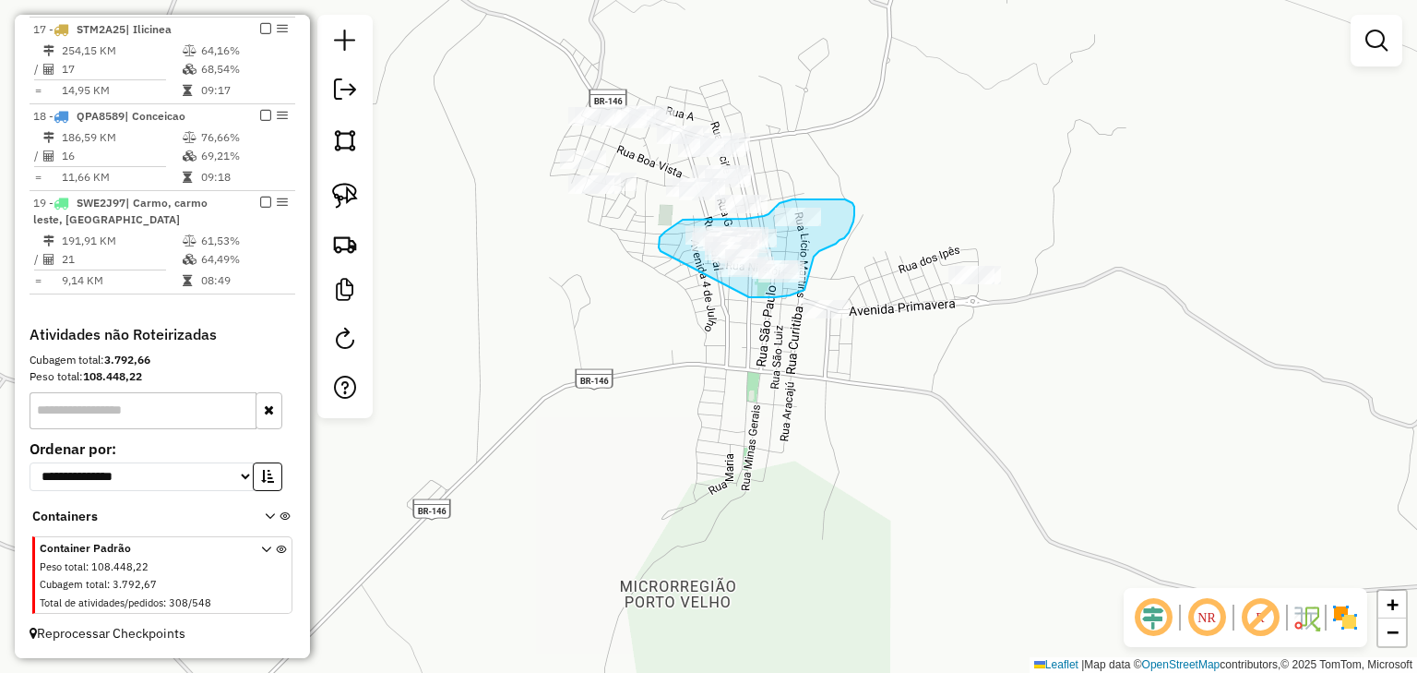
drag, startPoint x: 661, startPoint y: 251, endPoint x: 749, endPoint y: 297, distance: 99.9
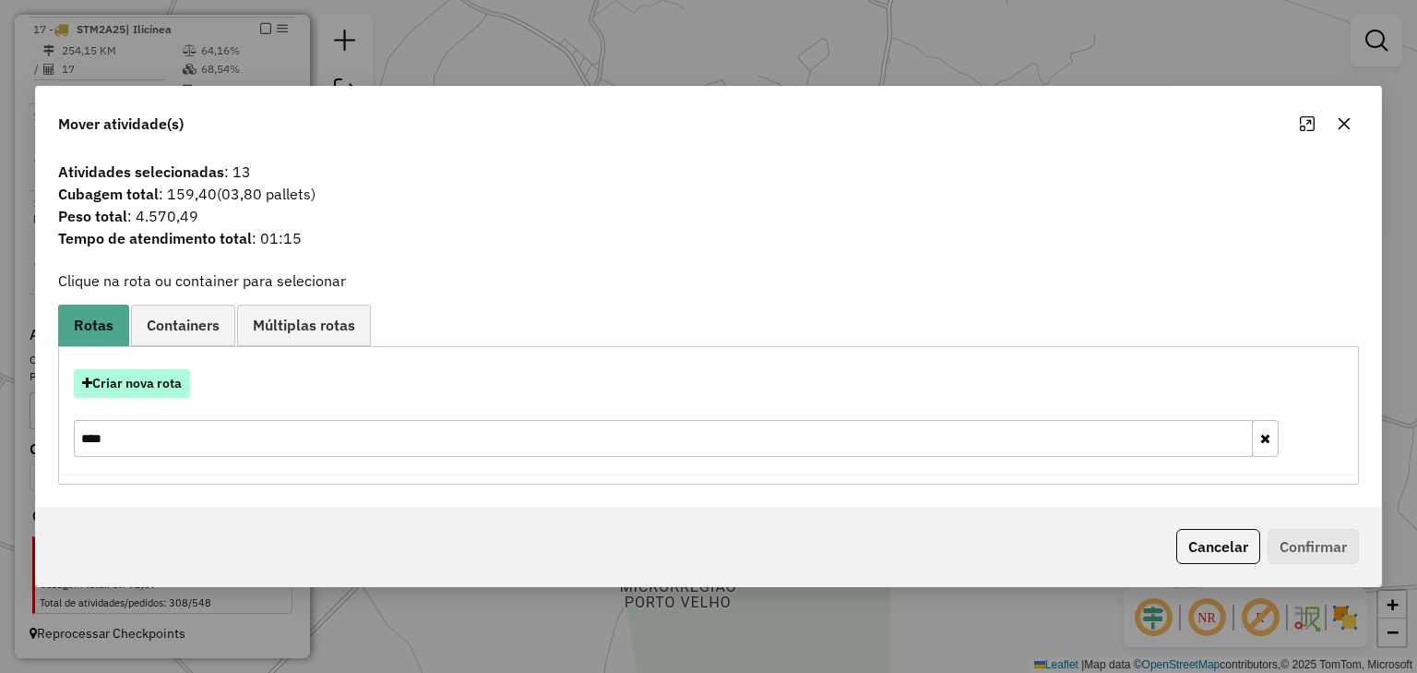
click at [150, 371] on button "Criar nova rota" at bounding box center [132, 383] width 116 height 29
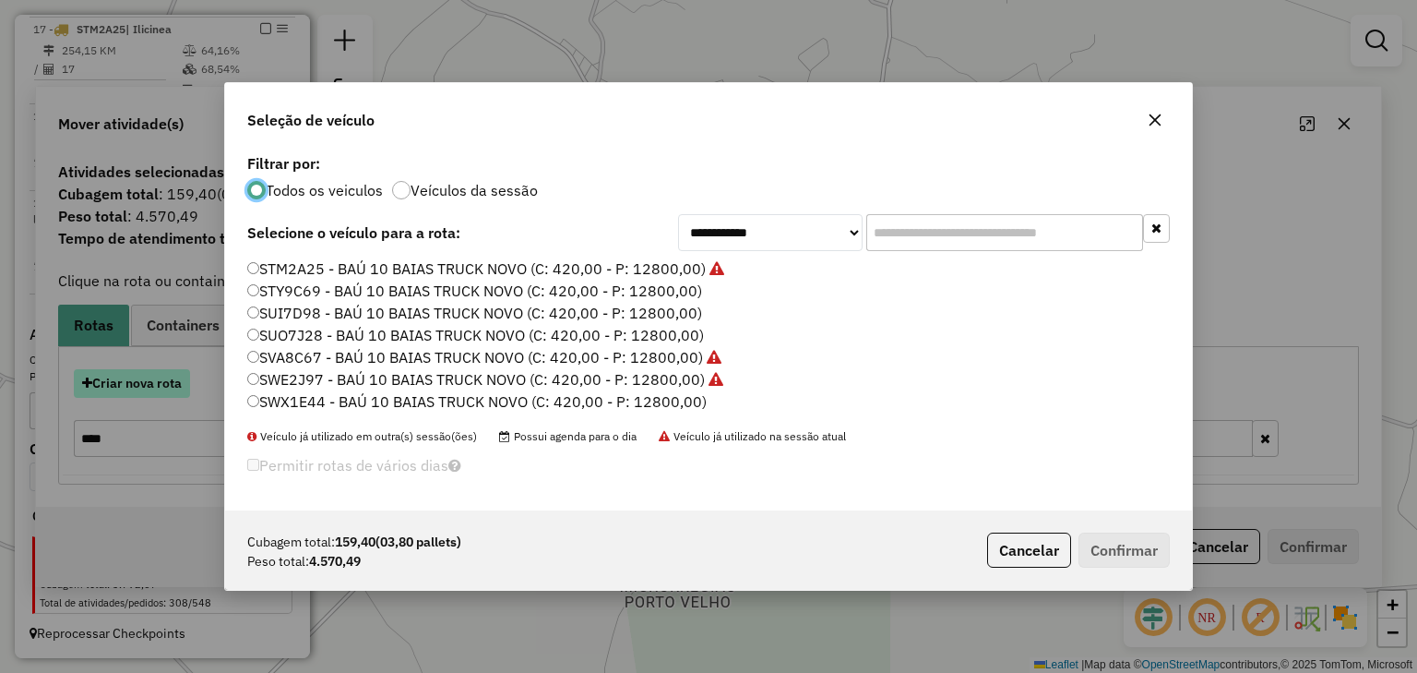
scroll to position [9, 6]
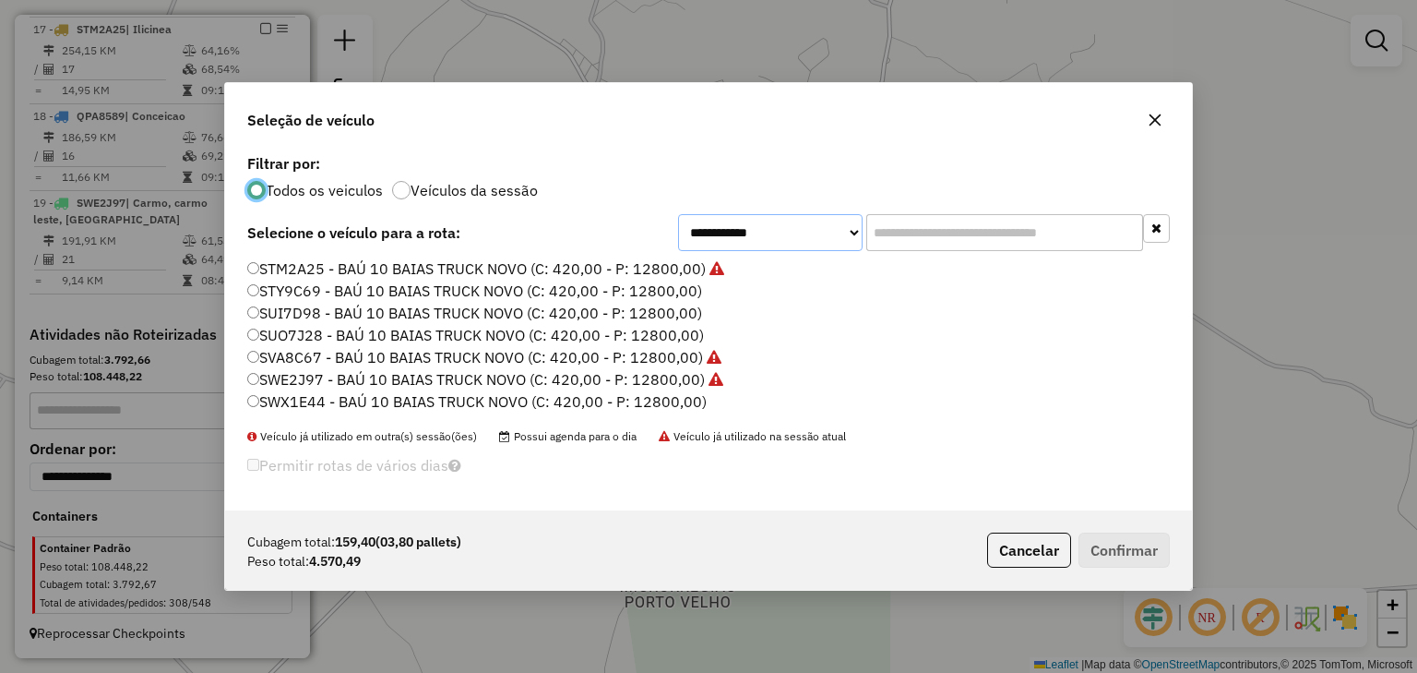
click at [853, 237] on select "**********" at bounding box center [770, 232] width 185 height 37
select select "********"
click at [678, 214] on select "**********" at bounding box center [770, 232] width 185 height 37
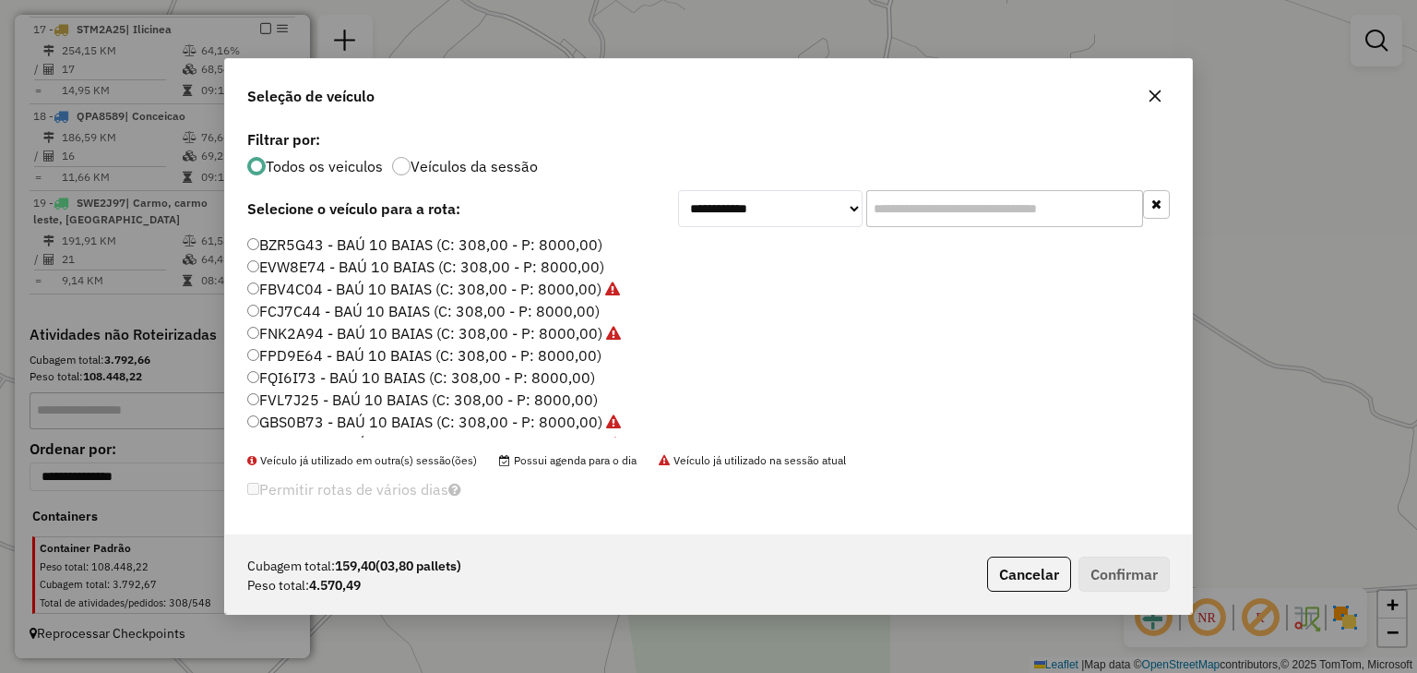
click at [579, 401] on label "FVL7J25 - BAÚ 10 BAIAS (C: 308,00 - P: 8000,00)" at bounding box center [422, 400] width 351 height 22
click at [1110, 574] on button "Confirmar" at bounding box center [1124, 573] width 91 height 35
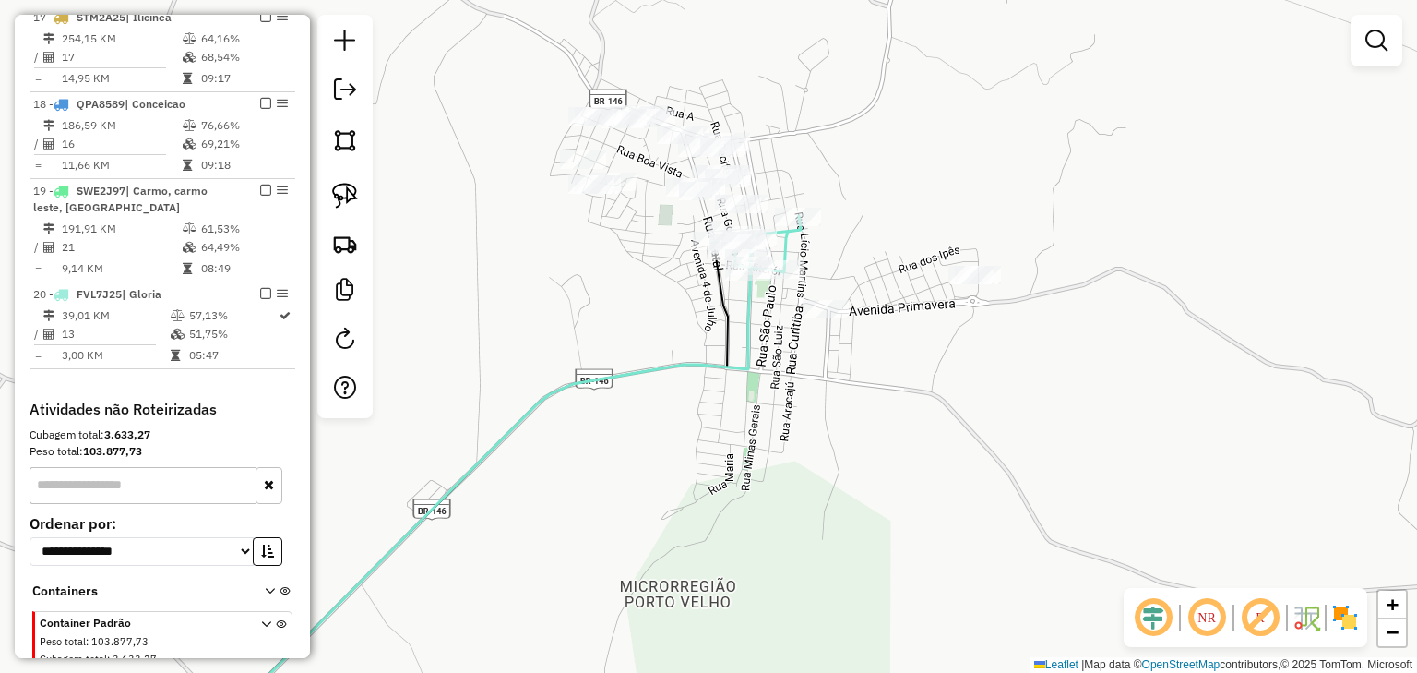
click at [572, 64] on div "Janela de atendimento Grade de atendimento Capacidade Transportadoras Veículos …" at bounding box center [708, 336] width 1417 height 673
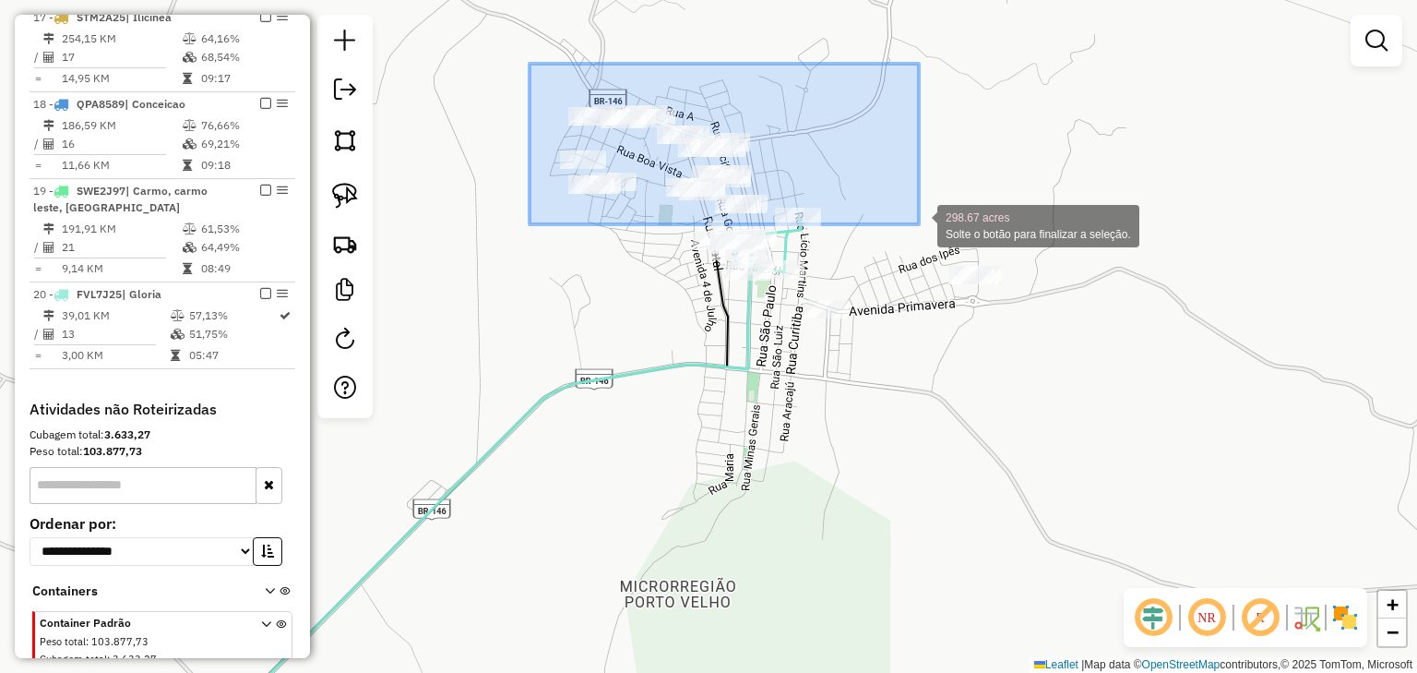
drag, startPoint x: 530, startPoint y: 64, endPoint x: 1115, endPoint y: 357, distance: 654.6
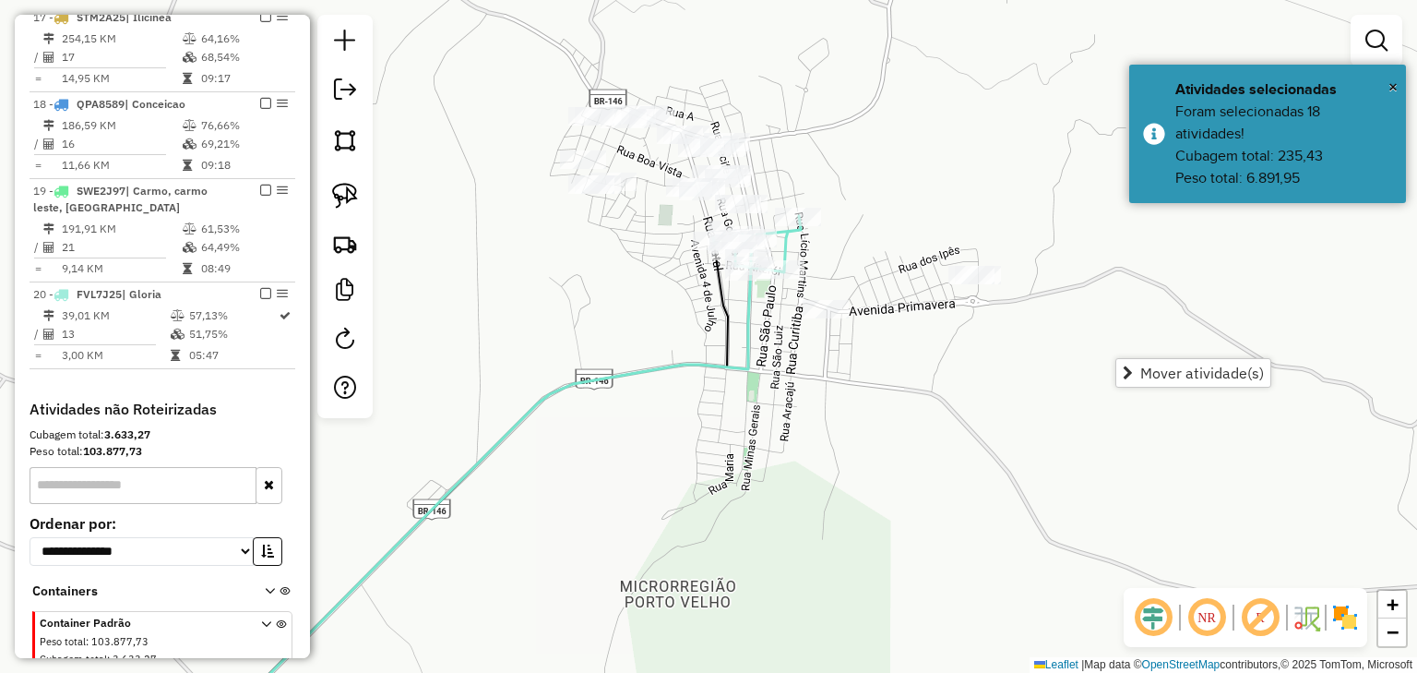
click at [743, 310] on icon at bounding box center [486, 504] width 589 height 472
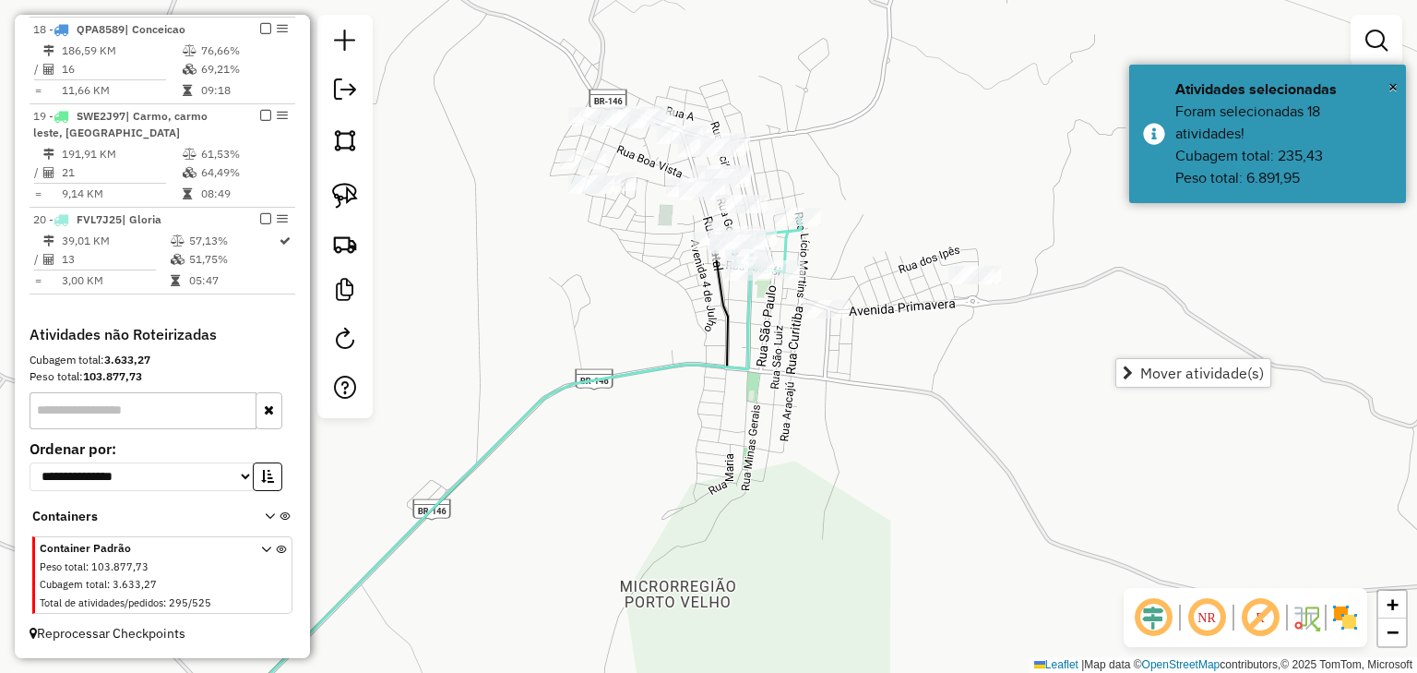
select select "*********"
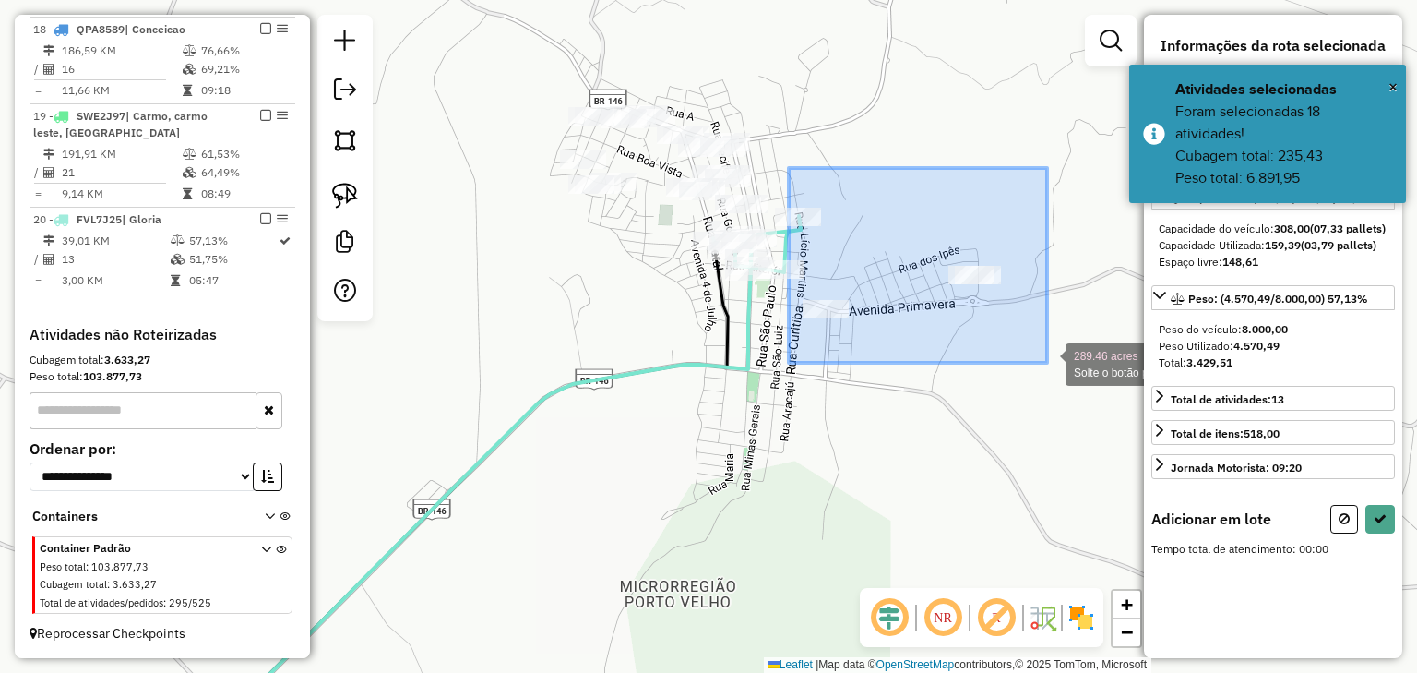
drag, startPoint x: 789, startPoint y: 168, endPoint x: 1047, endPoint y: 363, distance: 323.5
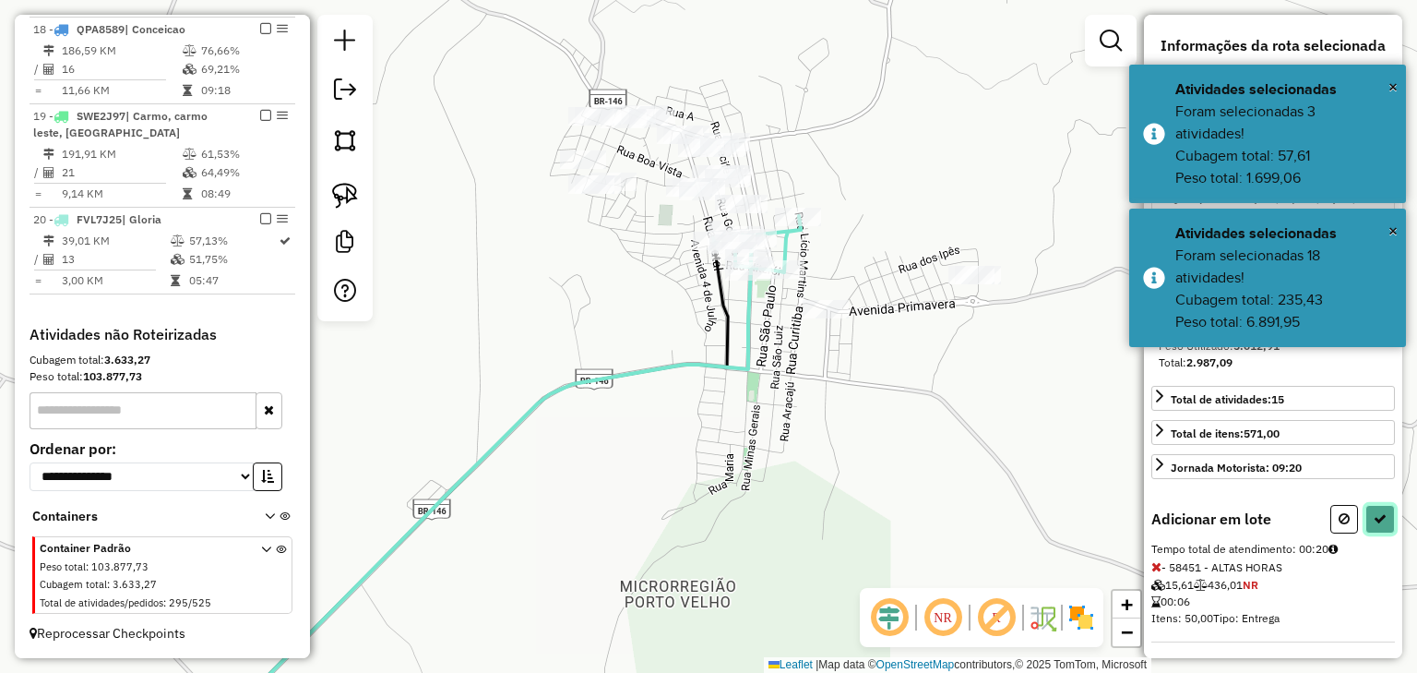
click at [1374, 525] on icon at bounding box center [1380, 518] width 13 height 13
select select "*********"
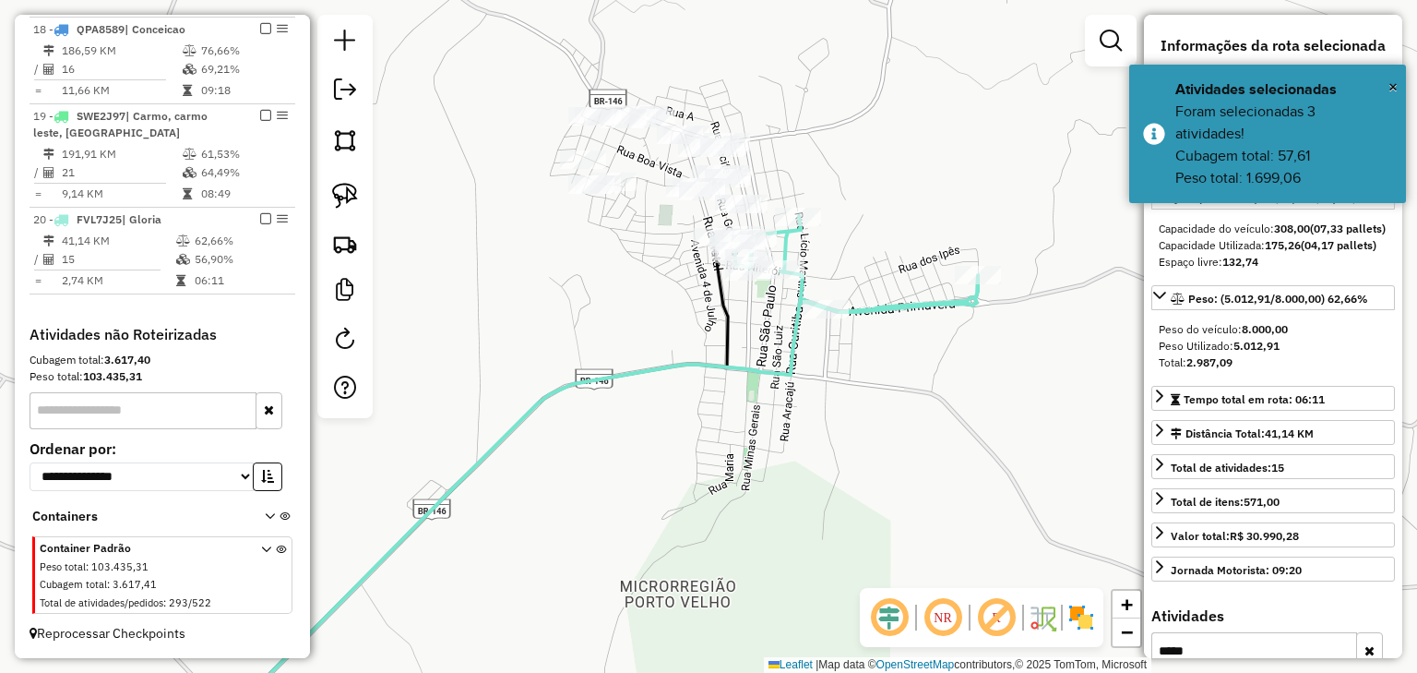
click at [521, 216] on div "Janela de atendimento Grade de atendimento Capacidade Transportadoras Veículos …" at bounding box center [708, 336] width 1417 height 673
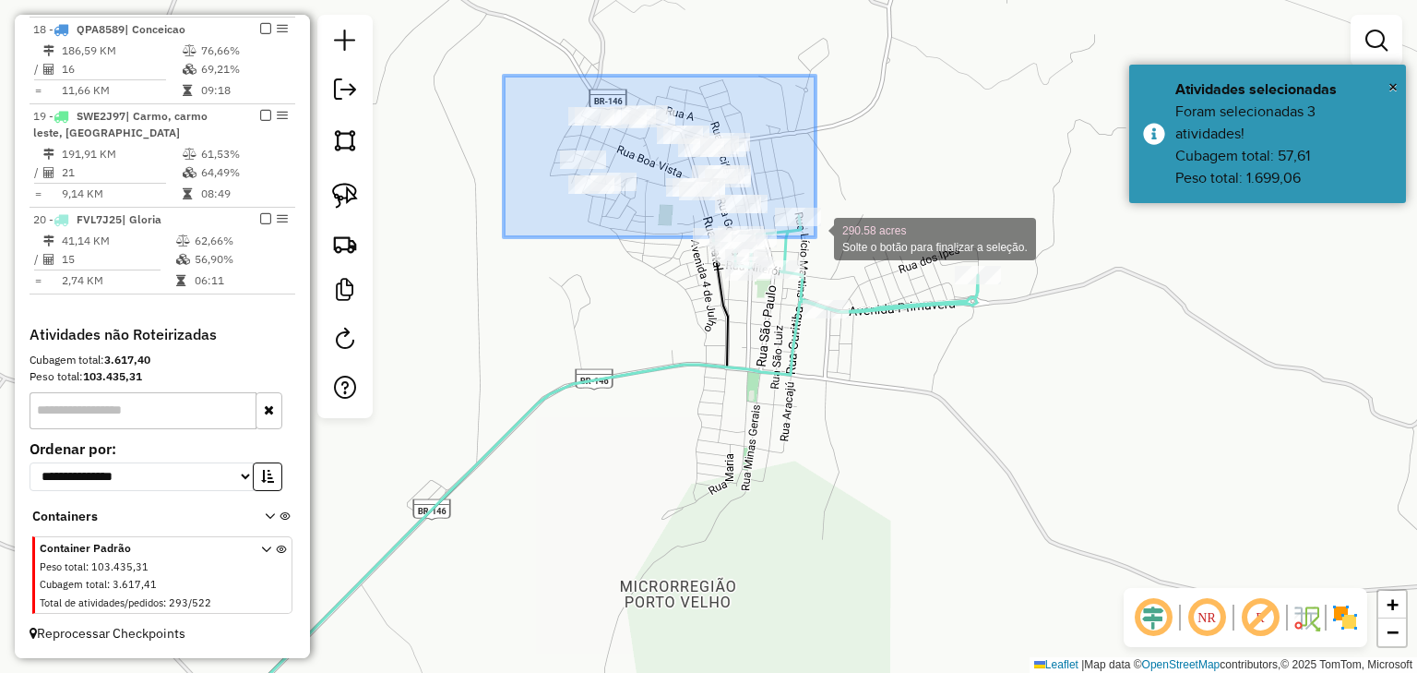
drag, startPoint x: 504, startPoint y: 76, endPoint x: 816, endPoint y: 237, distance: 351.2
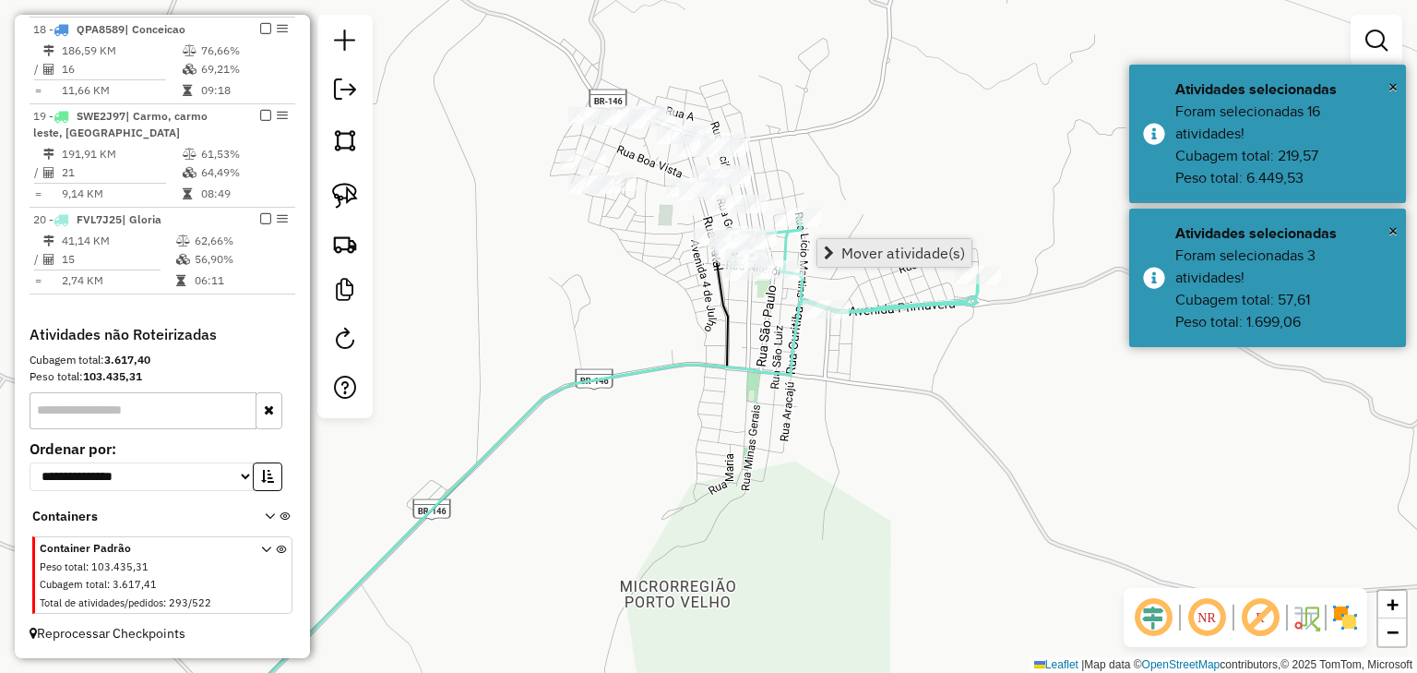
click at [864, 257] on span "Mover atividade(s)" at bounding box center [904, 252] width 124 height 15
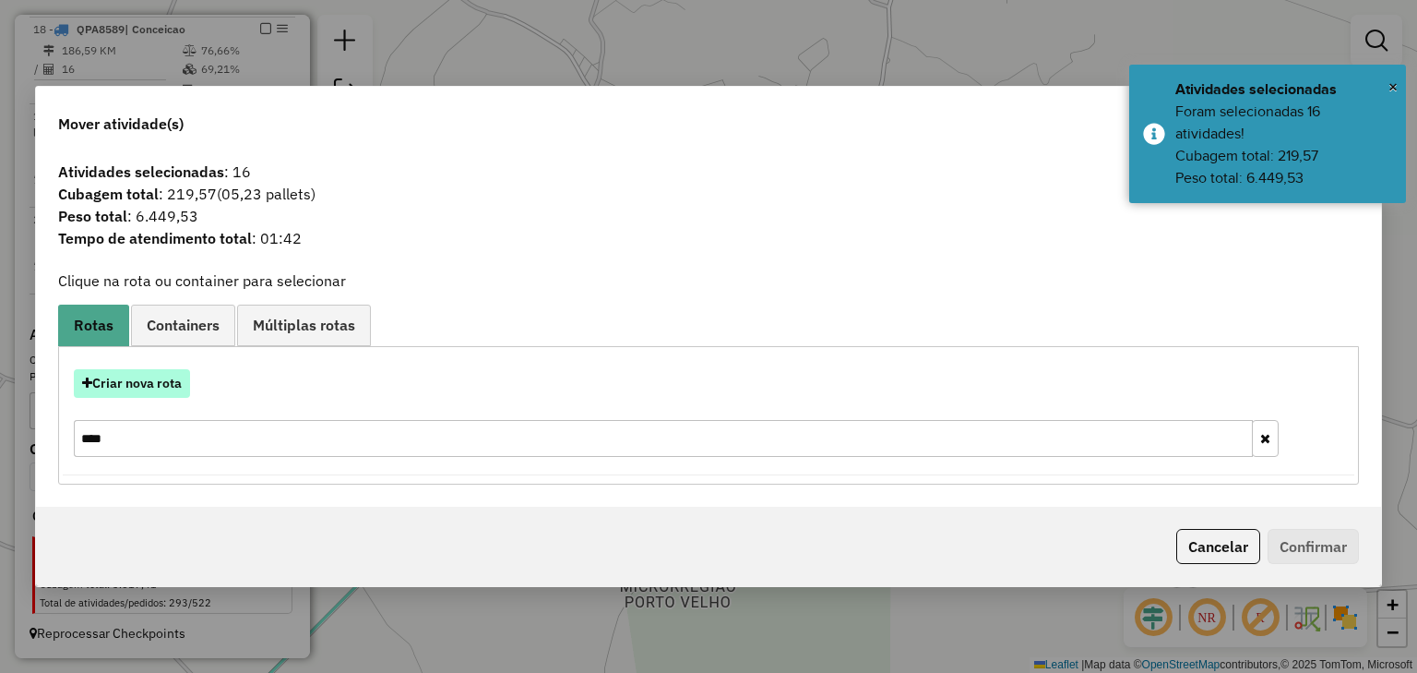
click at [171, 377] on button "Criar nova rota" at bounding box center [132, 383] width 116 height 29
select select "********"
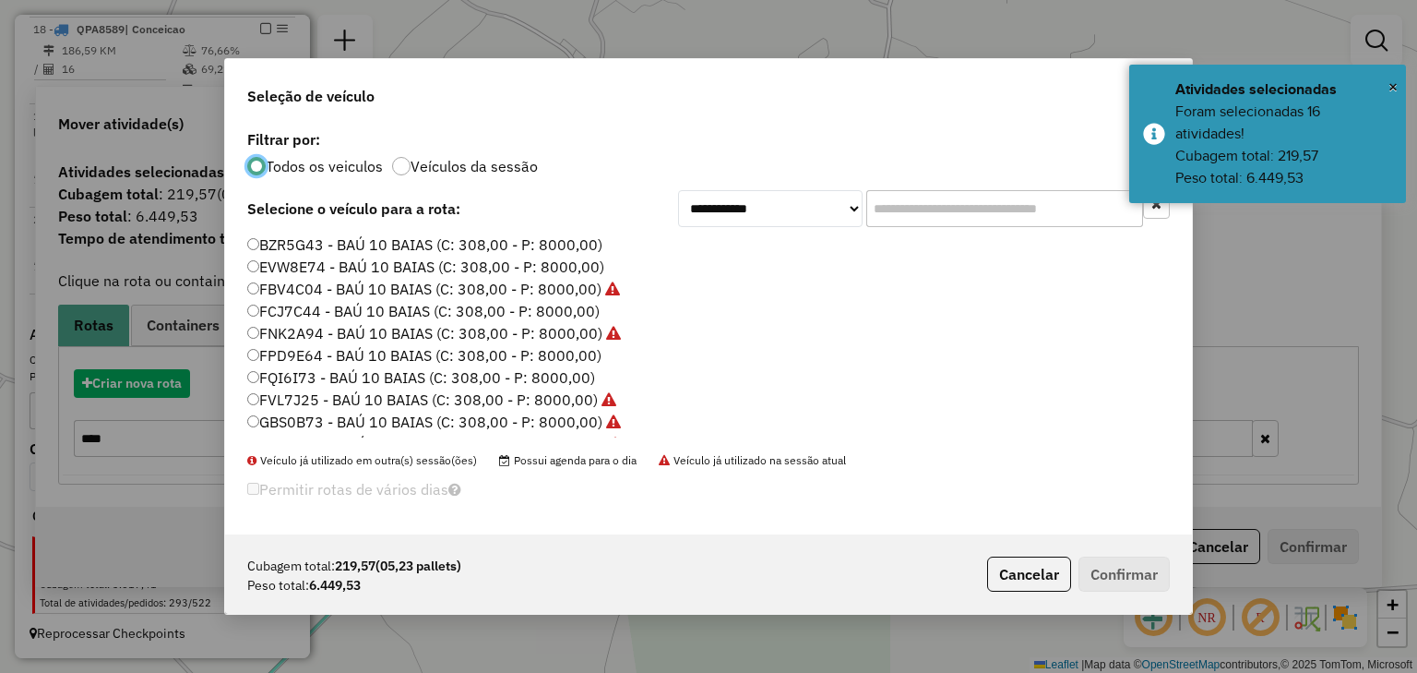
scroll to position [9, 6]
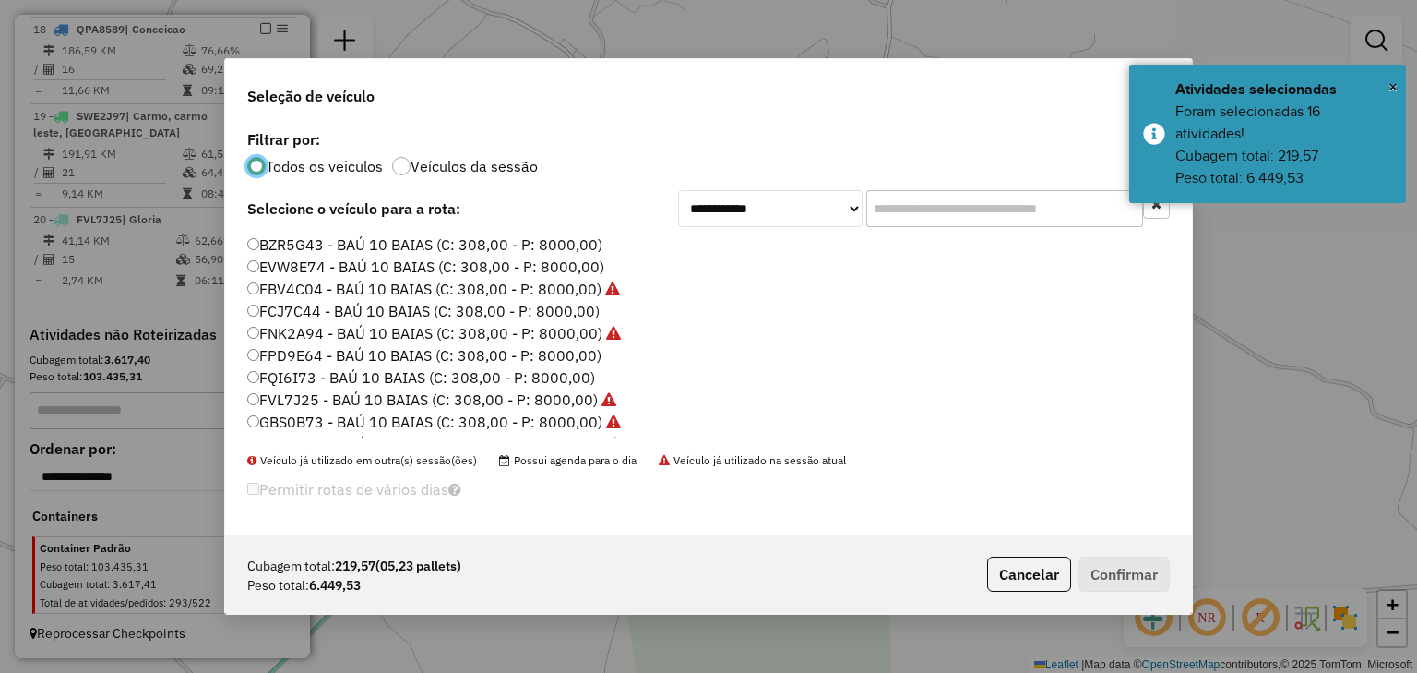
click at [882, 214] on input "text" at bounding box center [1005, 208] width 277 height 37
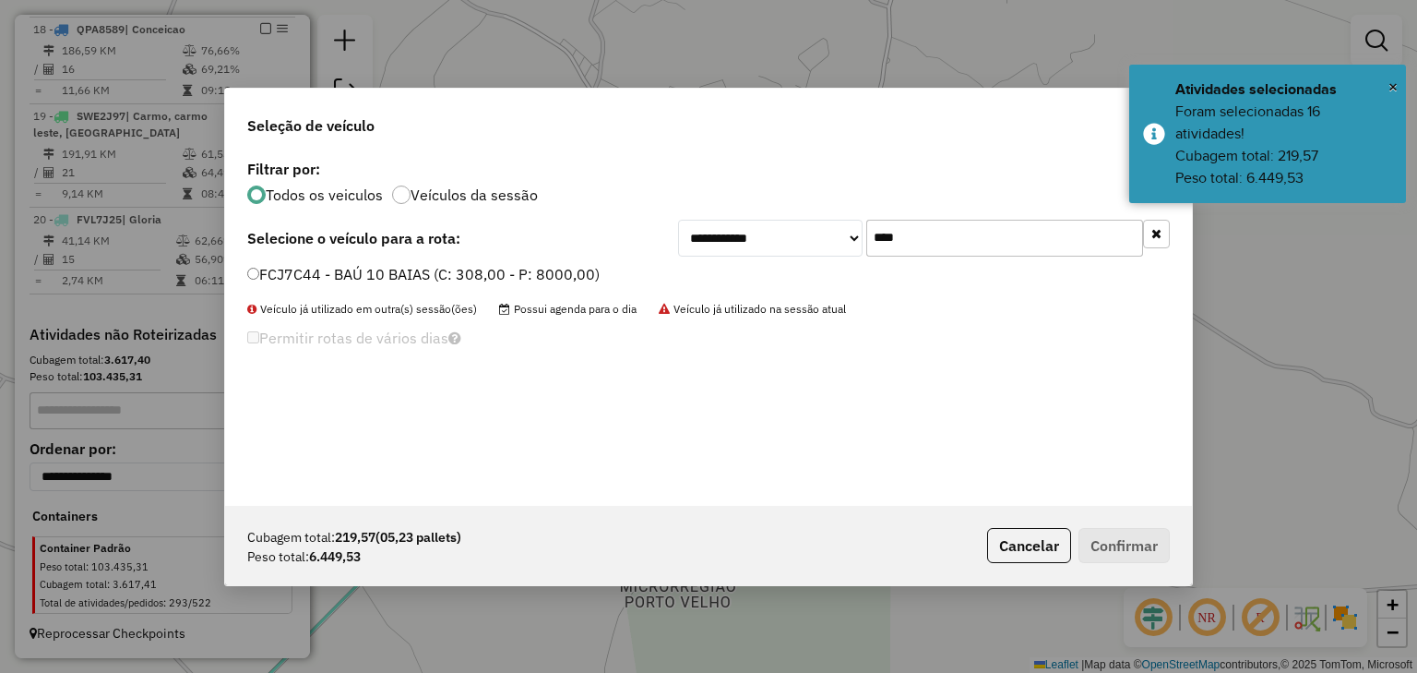
type input "****"
click at [568, 280] on label "FCJ7C44 - BAÚ 10 BAIAS (C: 308,00 - P: 8000,00)" at bounding box center [423, 274] width 353 height 22
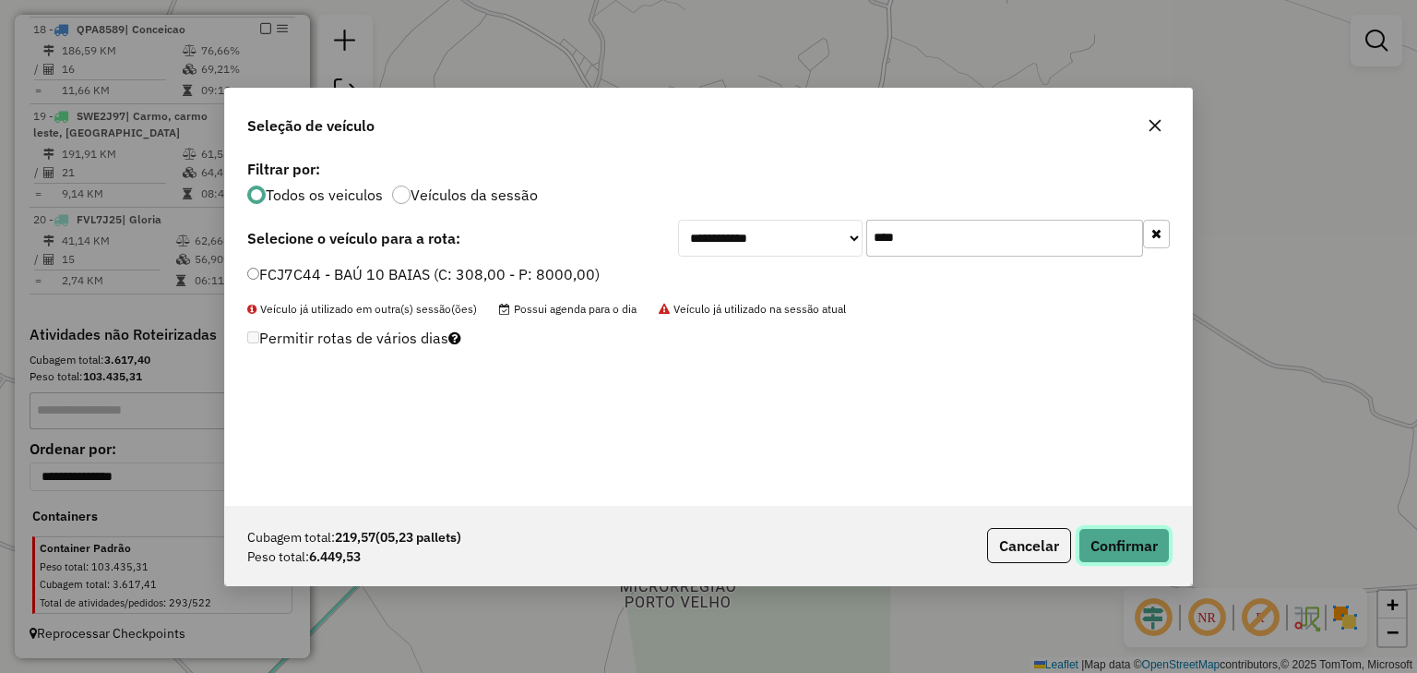
click at [1110, 544] on button "Confirmar" at bounding box center [1124, 545] width 91 height 35
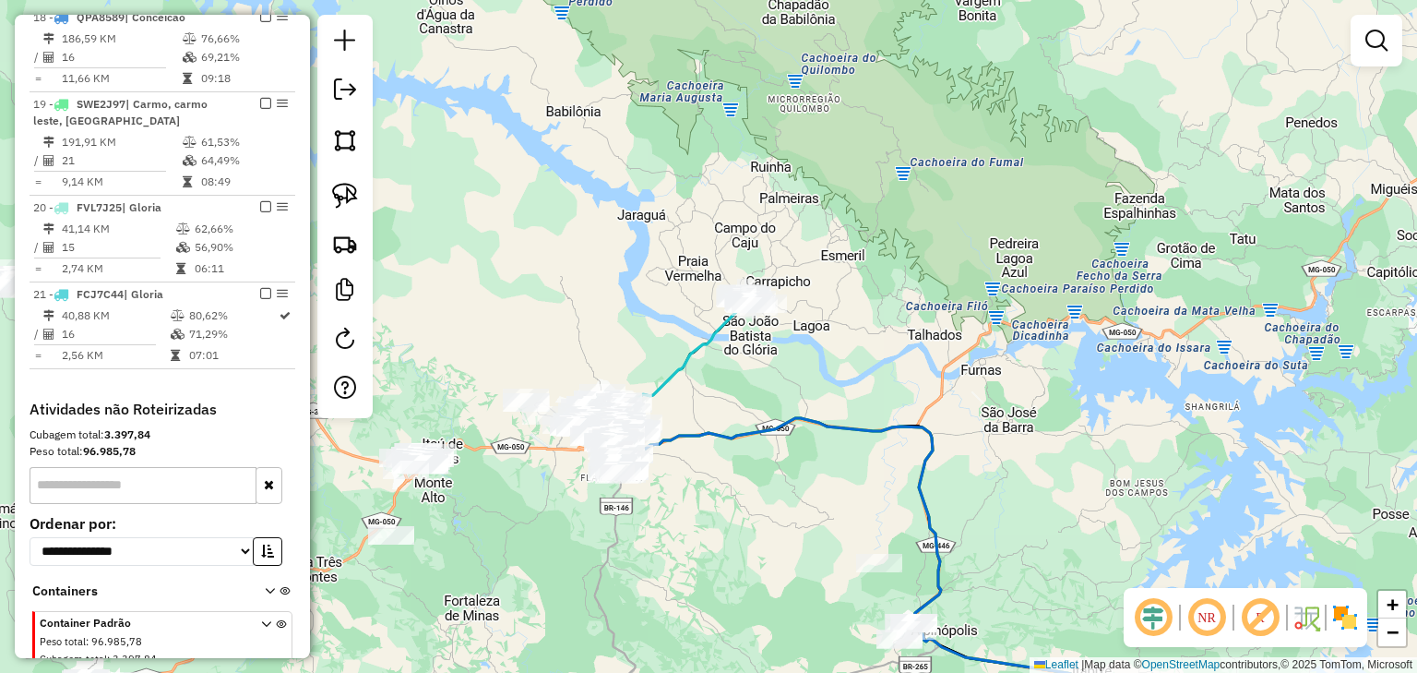
drag, startPoint x: 709, startPoint y: 447, endPoint x: 716, endPoint y: 369, distance: 77.9
click at [741, 379] on div "Janela de atendimento Grade de atendimento Capacidade Transportadoras Veículos …" at bounding box center [708, 336] width 1417 height 673
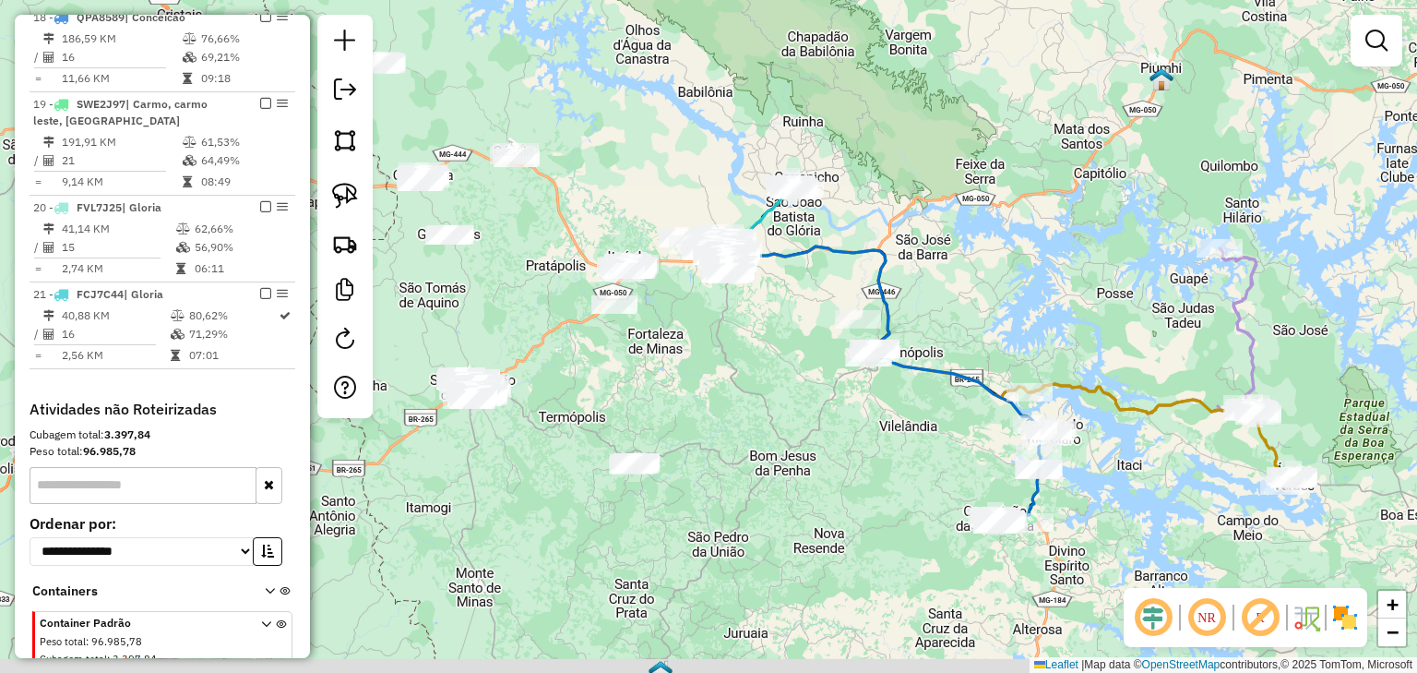
drag, startPoint x: 832, startPoint y: 380, endPoint x: 823, endPoint y: 269, distance: 112.0
click at [823, 269] on div "Janela de atendimento Grade de atendimento Capacidade Transportadoras Veículos …" at bounding box center [708, 336] width 1417 height 673
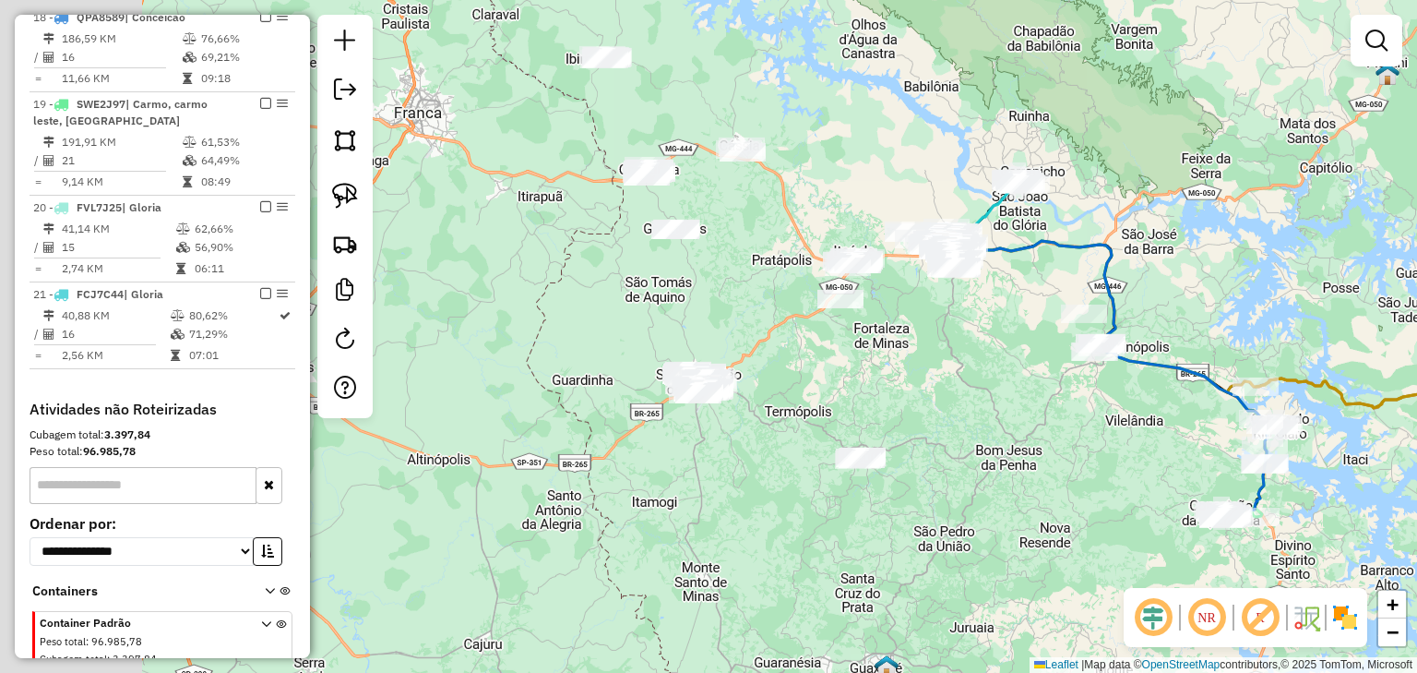
drag, startPoint x: 748, startPoint y: 322, endPoint x: 976, endPoint y: 317, distance: 228.0
click at [976, 317] on div "Janela de atendimento Grade de atendimento Capacidade Transportadoras Veículos …" at bounding box center [708, 336] width 1417 height 673
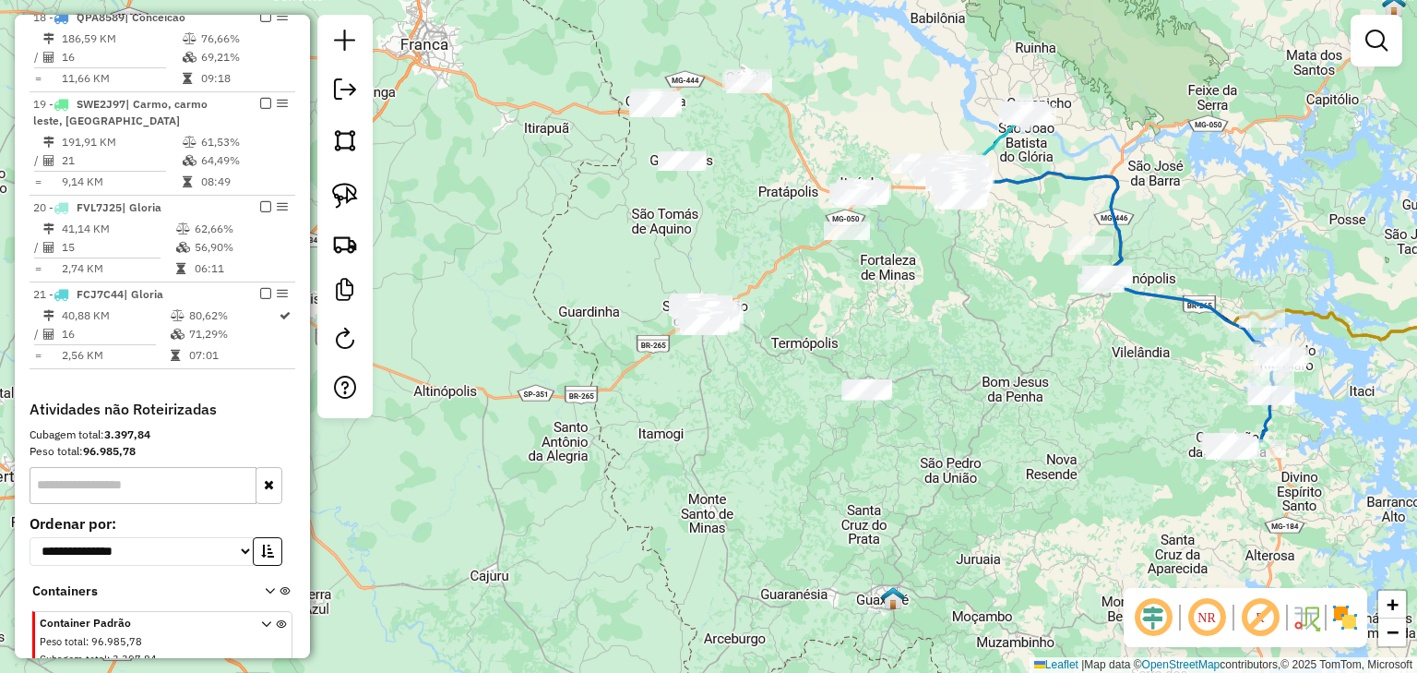
drag, startPoint x: 738, startPoint y: 267, endPoint x: 739, endPoint y: 245, distance: 22.2
click at [739, 245] on div "Janela de atendimento Grade de atendimento Capacidade Transportadoras Veículos …" at bounding box center [708, 336] width 1417 height 673
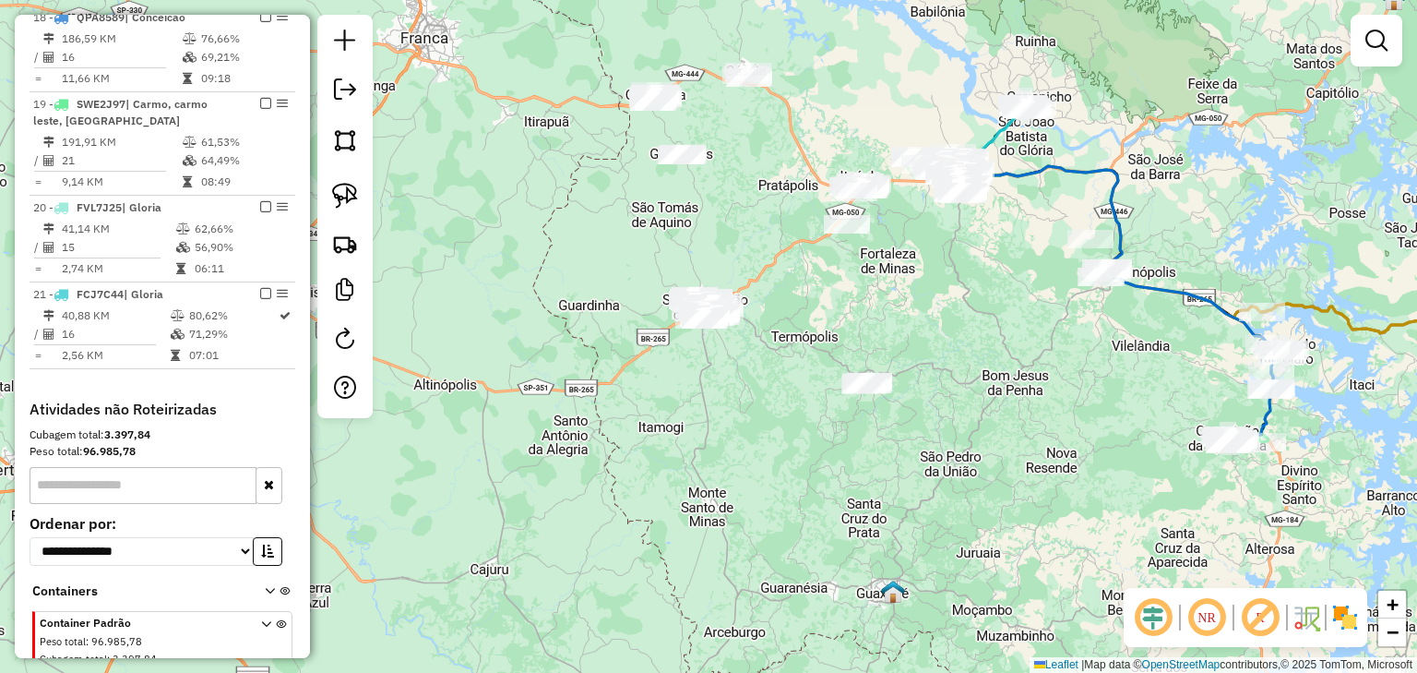
click at [640, 217] on div "Janela de atendimento Grade de atendimento Capacidade Transportadoras Veículos …" at bounding box center [708, 336] width 1417 height 673
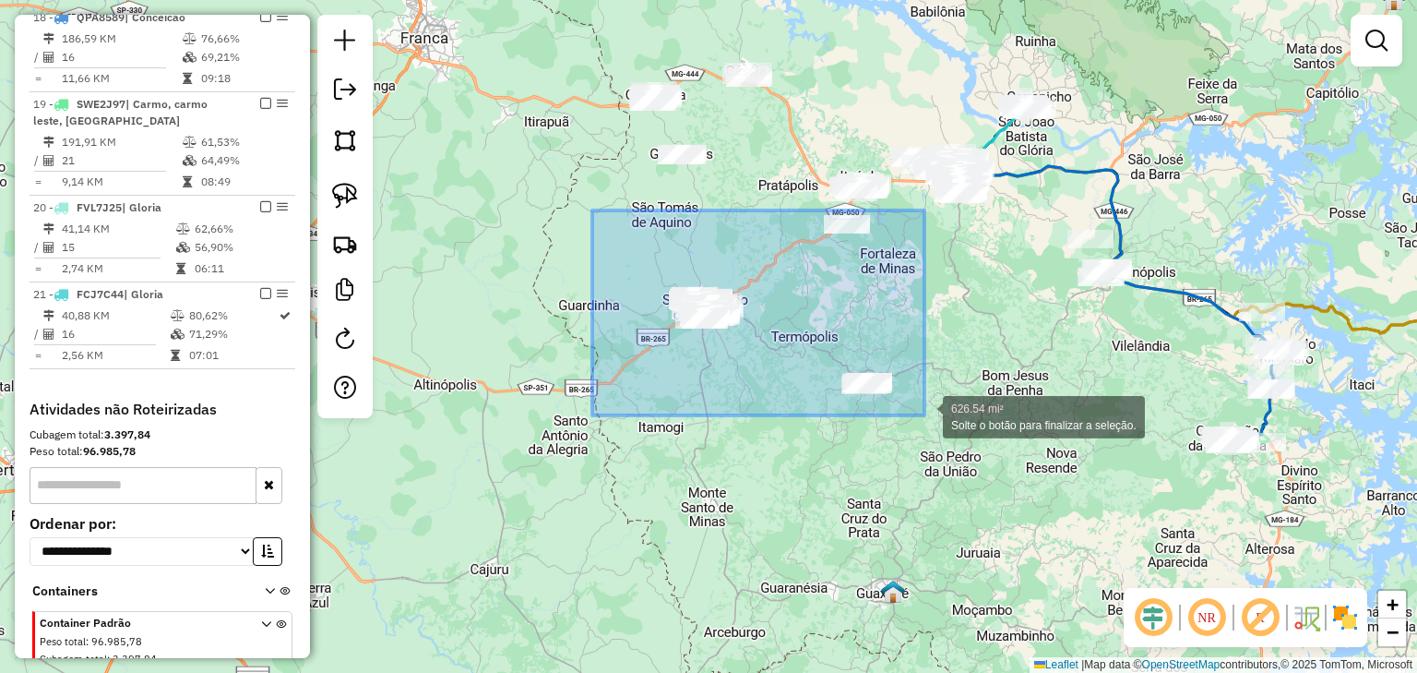
drag, startPoint x: 592, startPoint y: 210, endPoint x: 925, endPoint y: 417, distance: 391.3
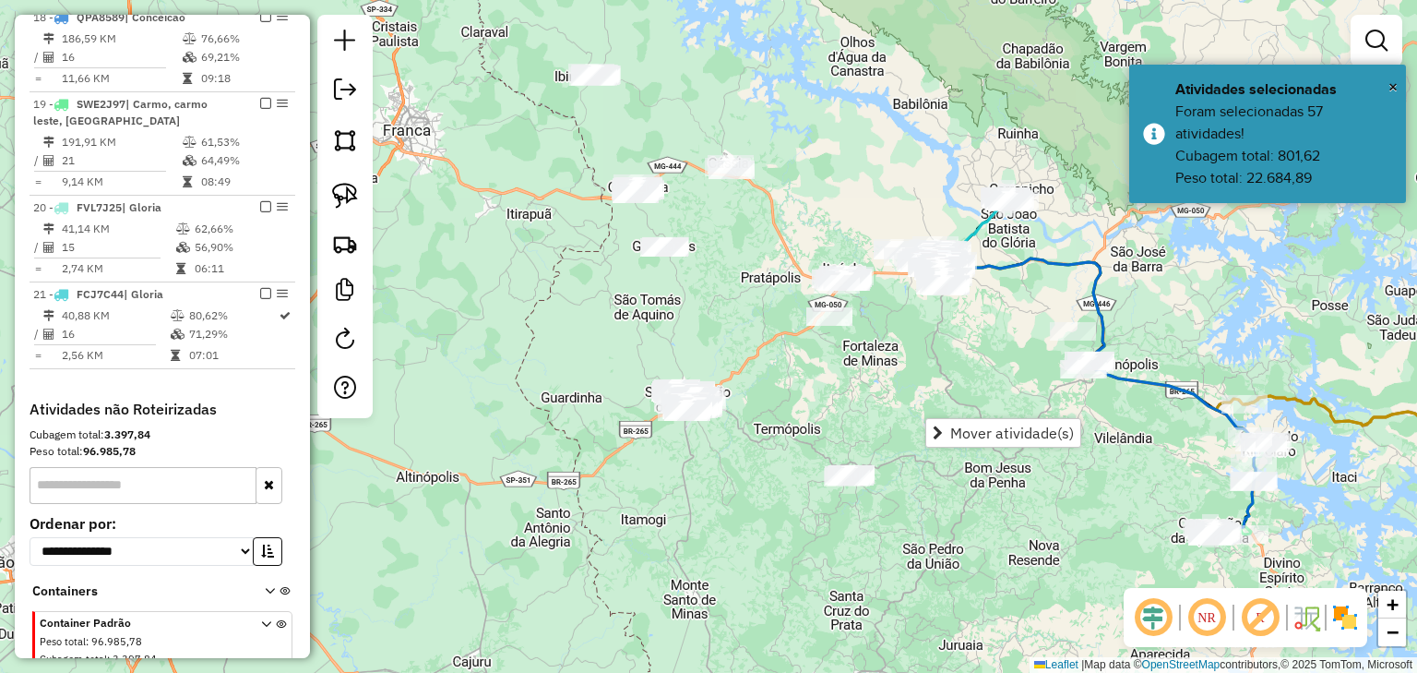
drag, startPoint x: 724, startPoint y: 221, endPoint x: 696, endPoint y: 288, distance: 72.8
click at [697, 287] on div "Janela de atendimento Grade de atendimento Capacidade Transportadoras Veículos …" at bounding box center [708, 336] width 1417 height 673
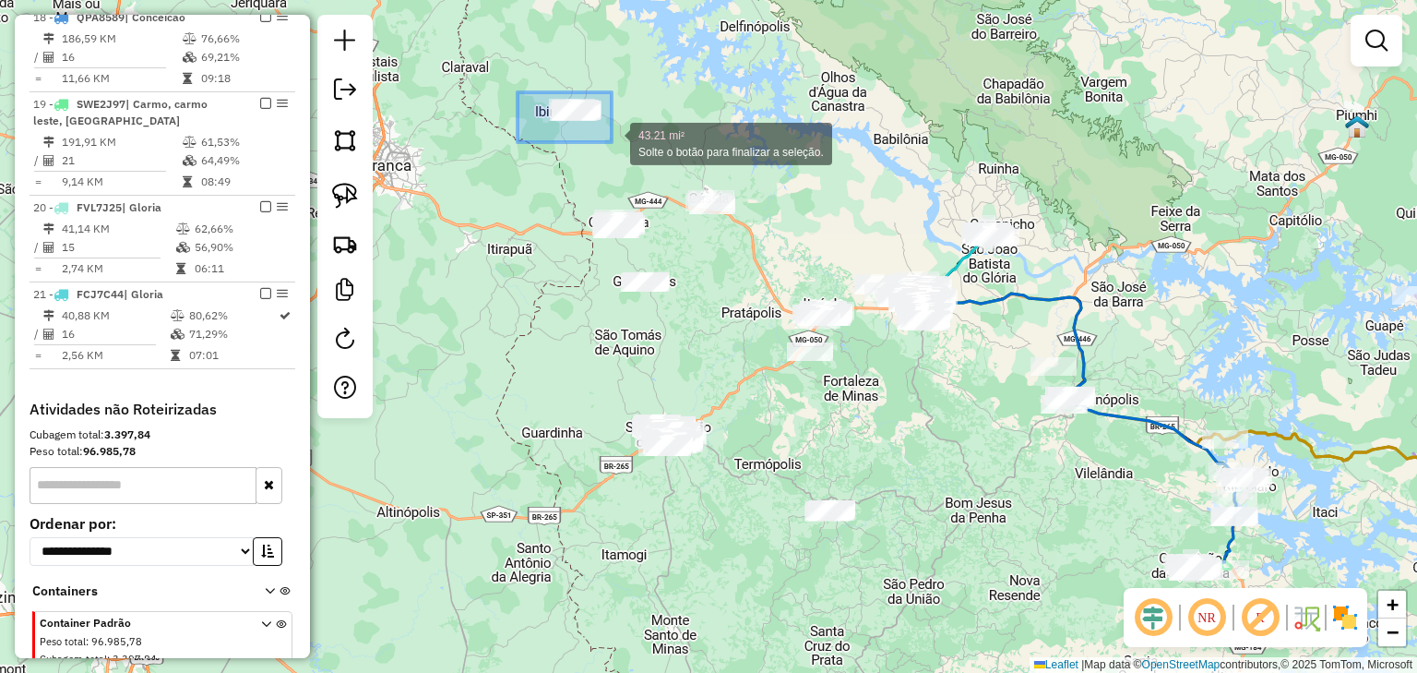
drag, startPoint x: 518, startPoint y: 92, endPoint x: 610, endPoint y: 142, distance: 104.9
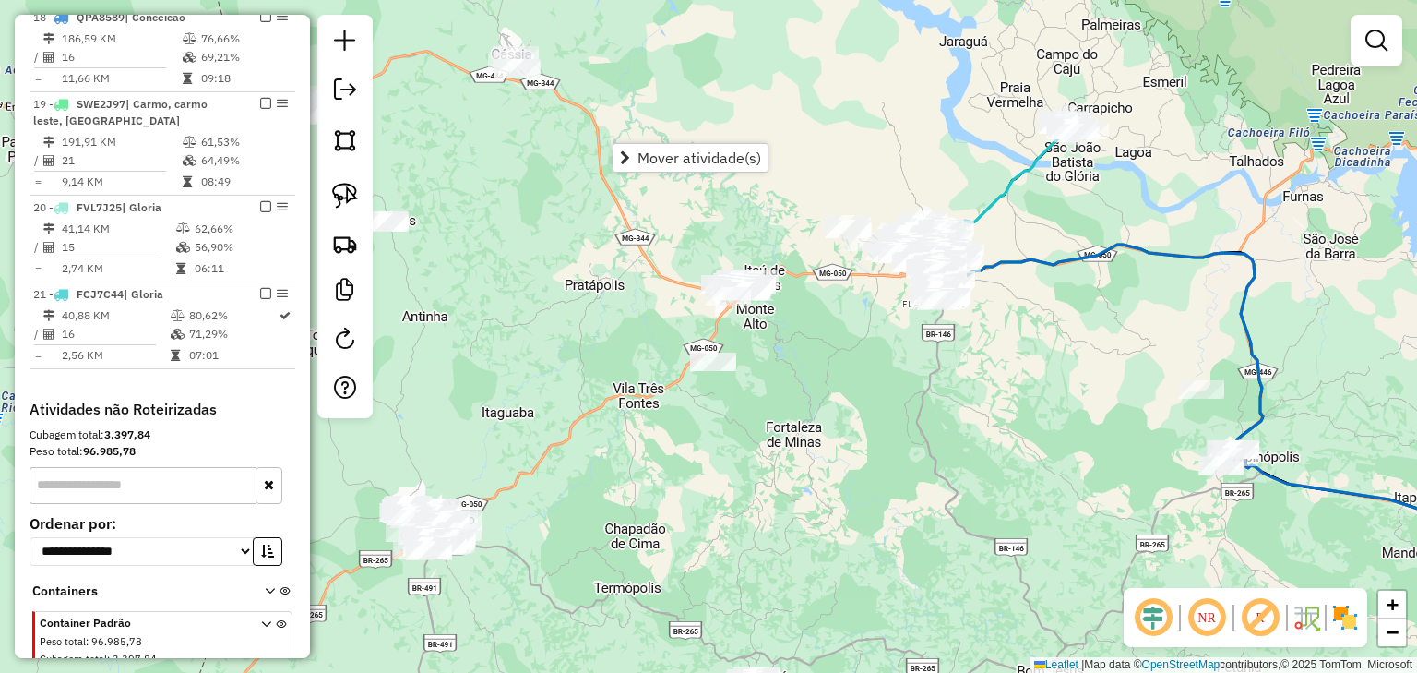
click at [688, 259] on div "Janela de atendimento Grade de atendimento Capacidade Transportadoras Veículos …" at bounding box center [708, 336] width 1417 height 673
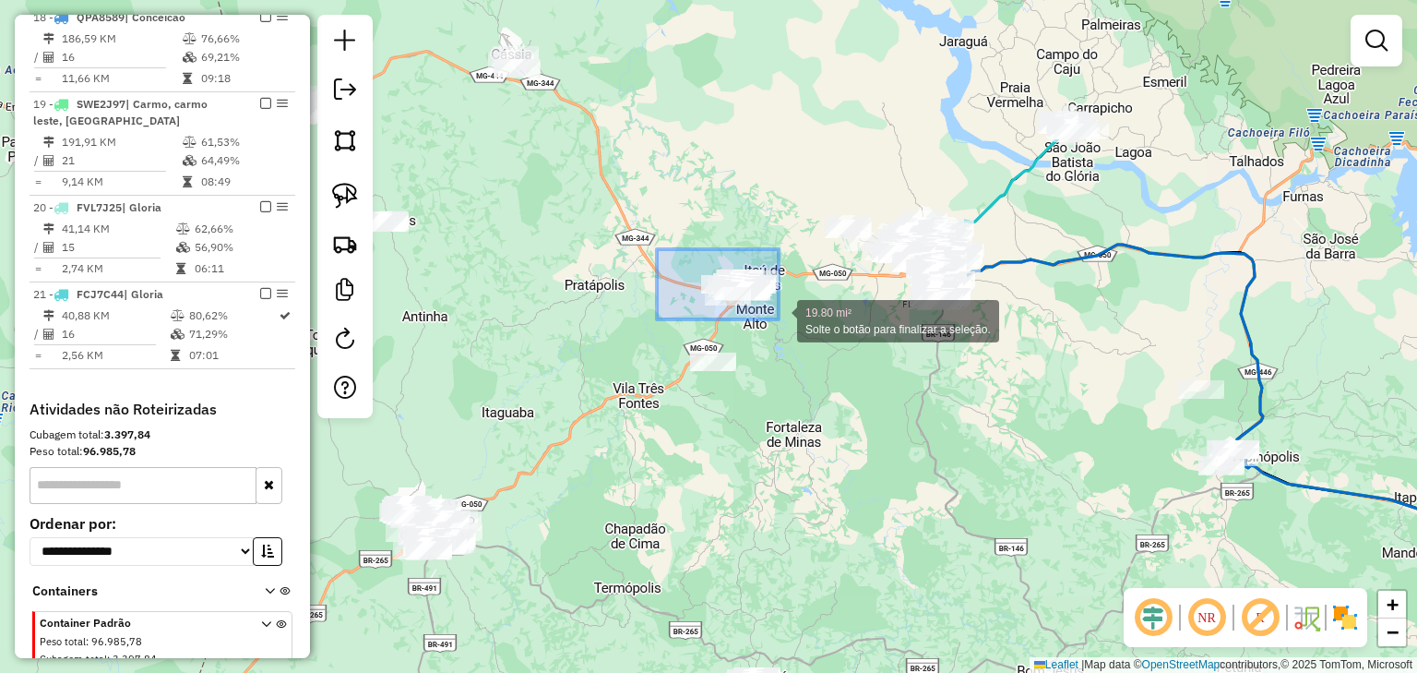
drag, startPoint x: 657, startPoint y: 249, endPoint x: 779, endPoint y: 319, distance: 140.6
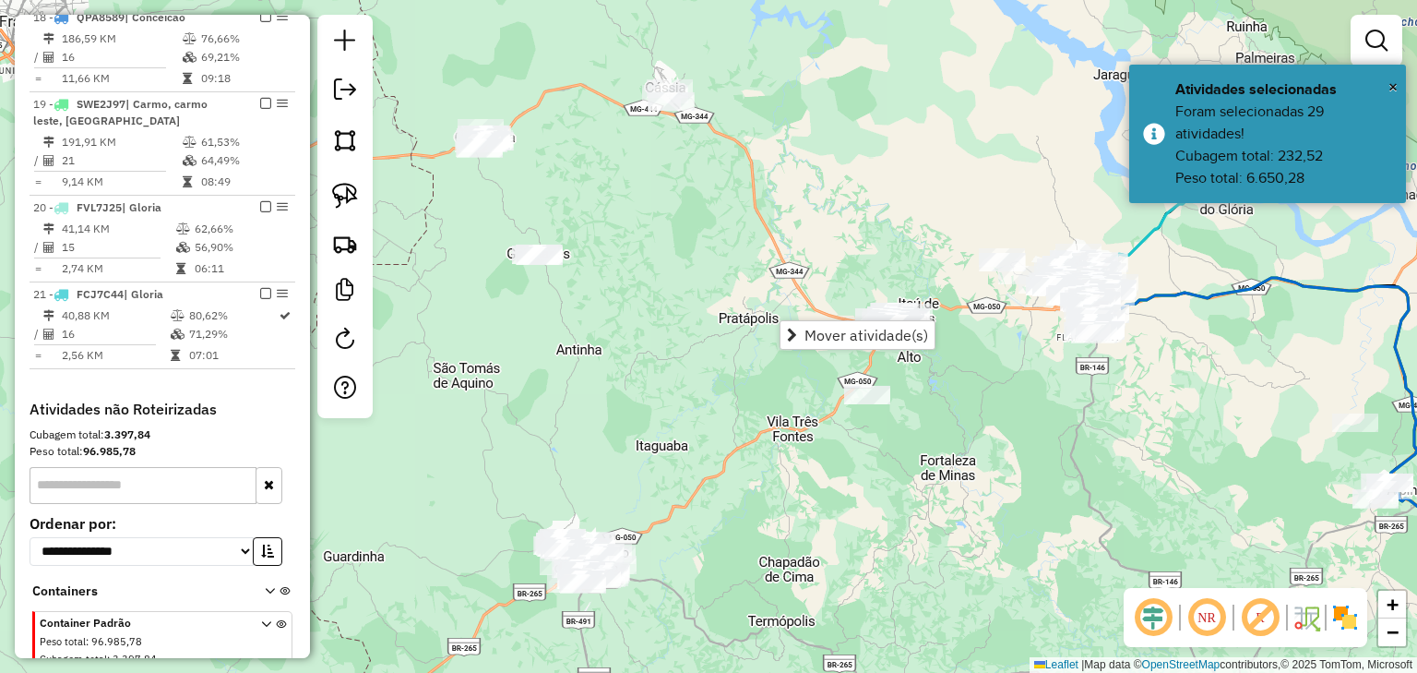
drag, startPoint x: 696, startPoint y: 225, endPoint x: 850, endPoint y: 258, distance: 157.7
click at [850, 258] on div "Janela de atendimento Grade de atendimento Capacidade Transportadoras Veículos …" at bounding box center [708, 336] width 1417 height 673
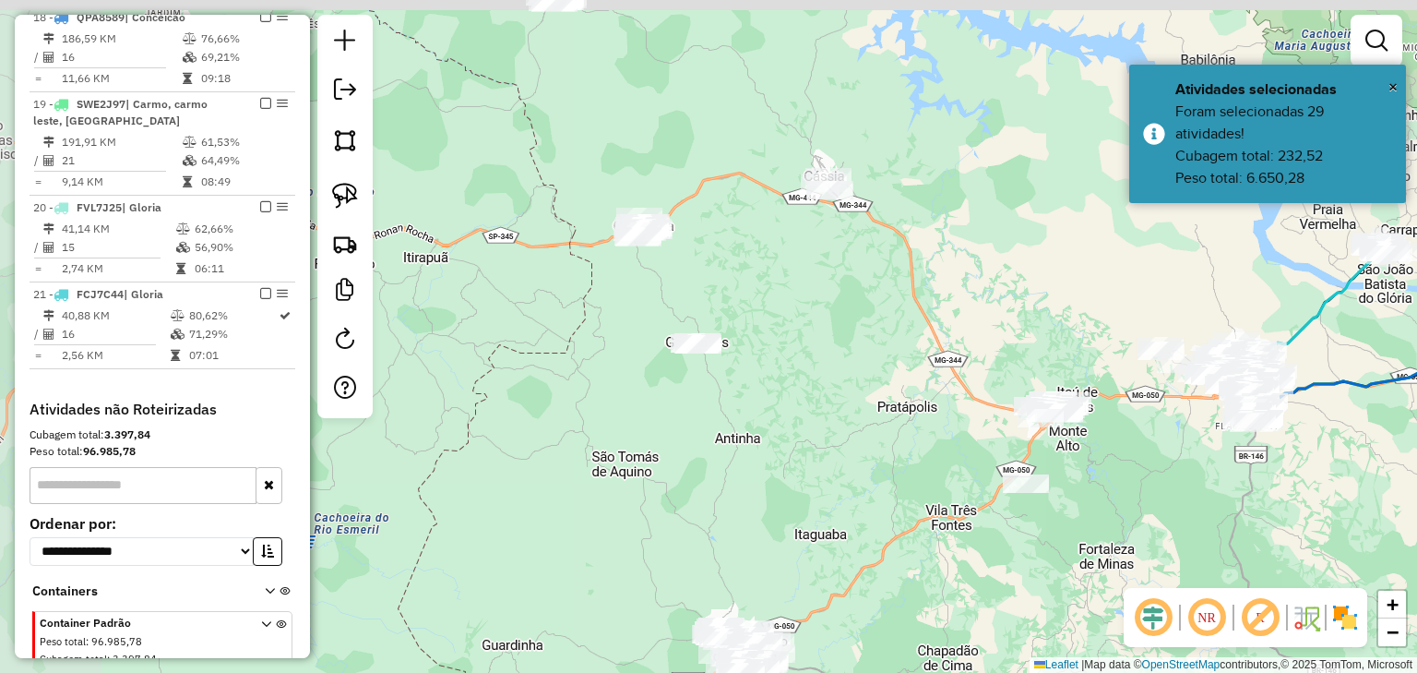
drag, startPoint x: 591, startPoint y: 293, endPoint x: 743, endPoint y: 413, distance: 193.3
click at [743, 413] on div "Janela de atendimento Grade de atendimento Capacidade Transportadoras Veículos …" at bounding box center [708, 336] width 1417 height 673
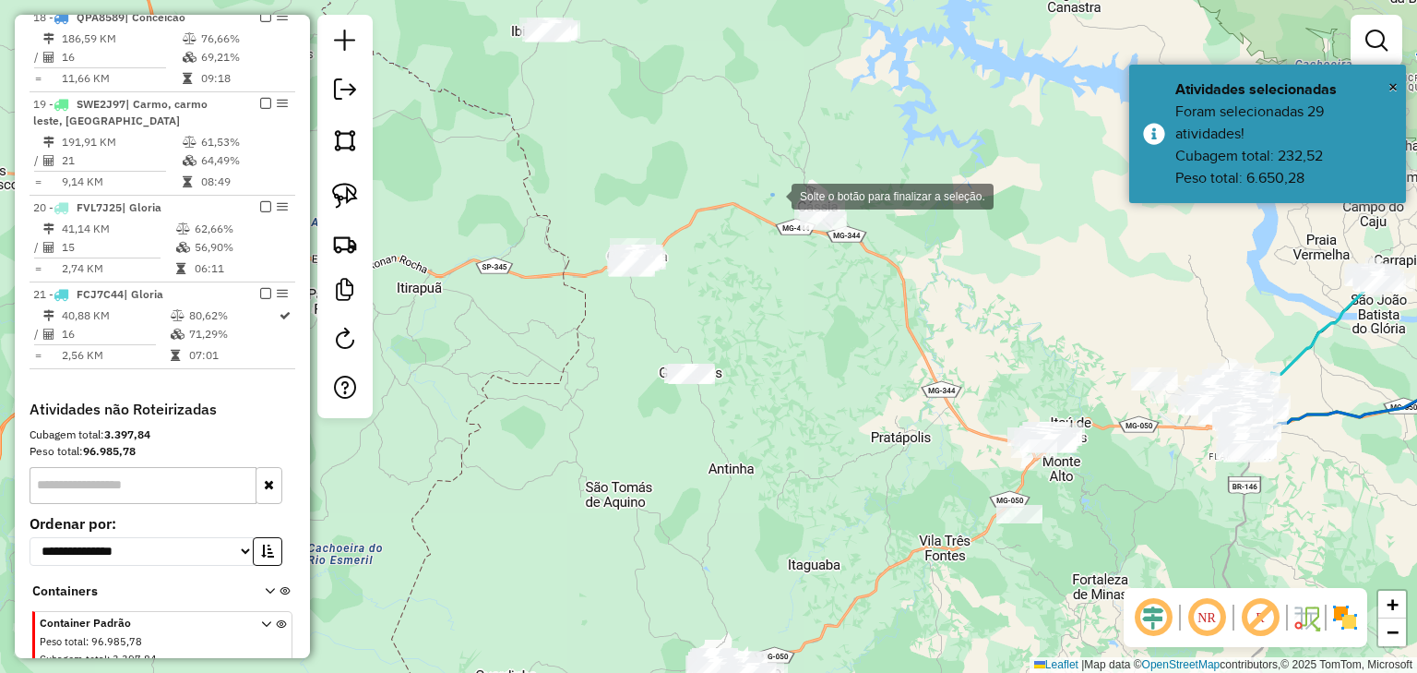
drag, startPoint x: 773, startPoint y: 195, endPoint x: 879, endPoint y: 250, distance: 119.7
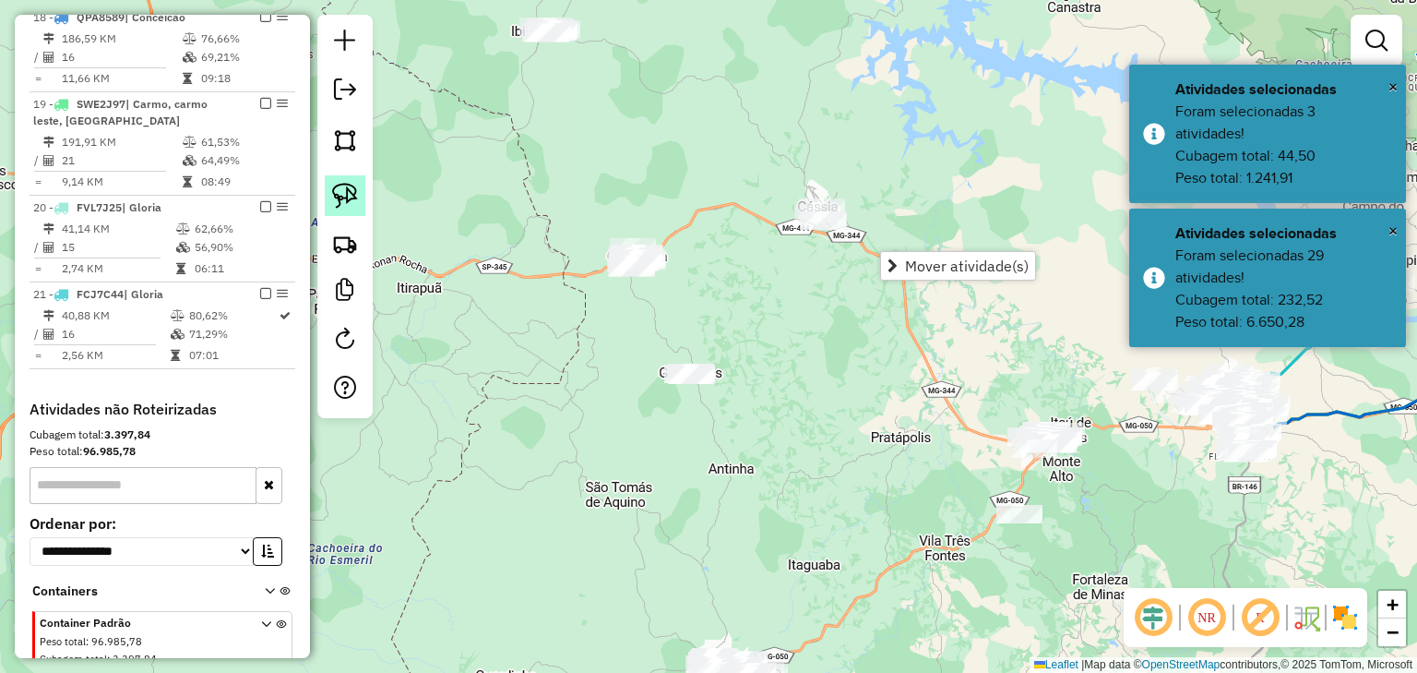
click at [345, 191] on img at bounding box center [345, 196] width 26 height 26
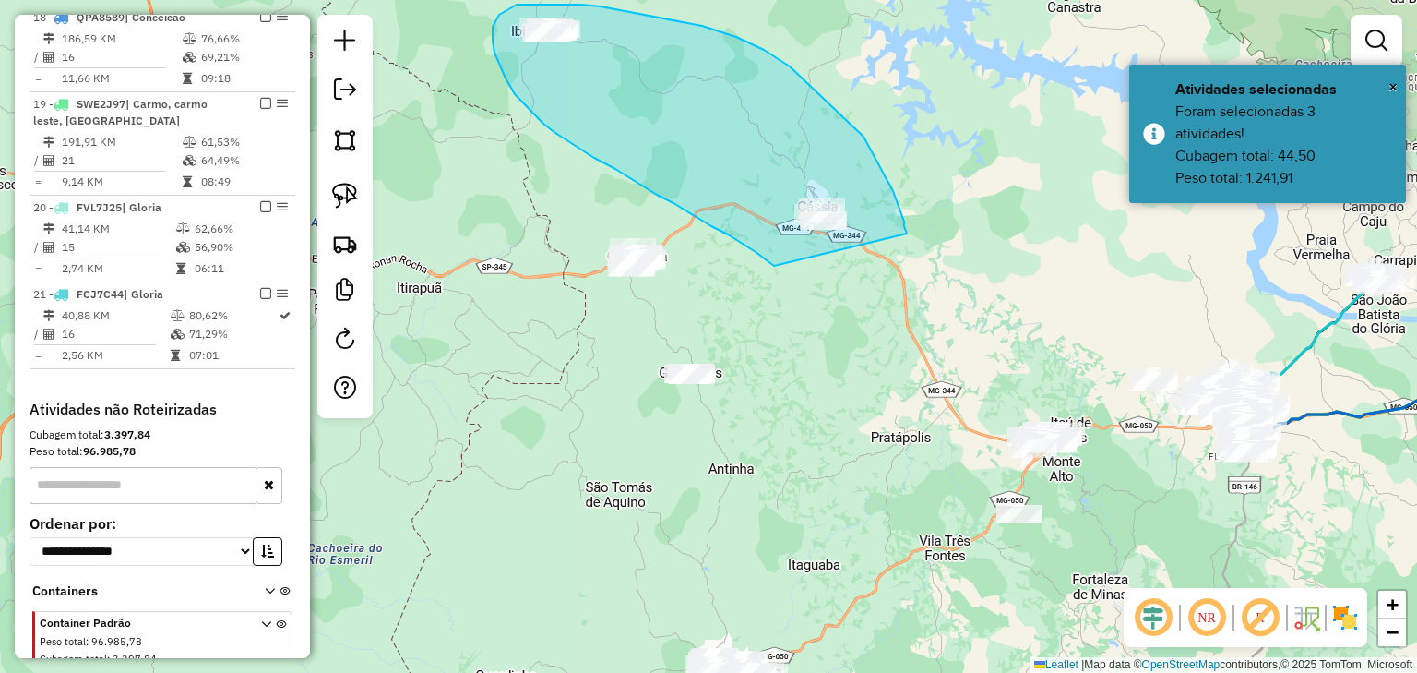
drag, startPoint x: 728, startPoint y: 234, endPoint x: 908, endPoint y: 234, distance: 180.0
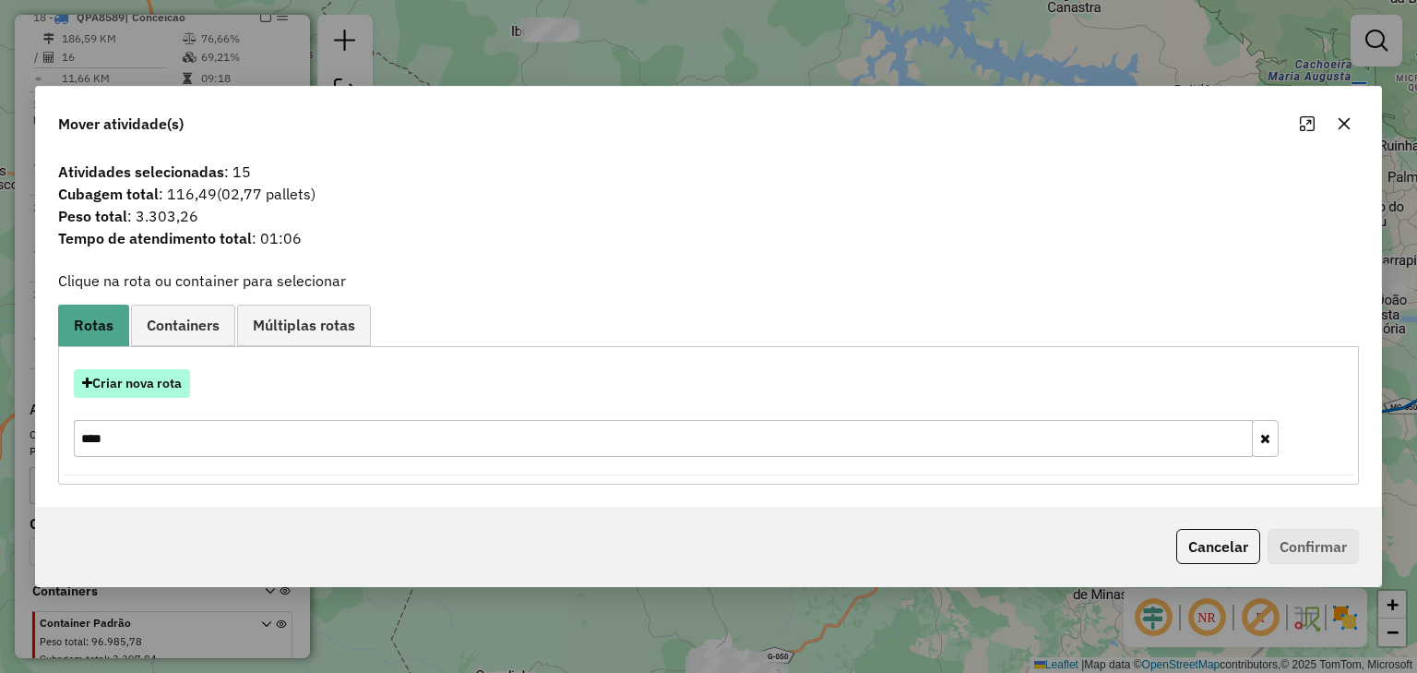
click at [148, 382] on button "Criar nova rota" at bounding box center [132, 383] width 116 height 29
select select "********"
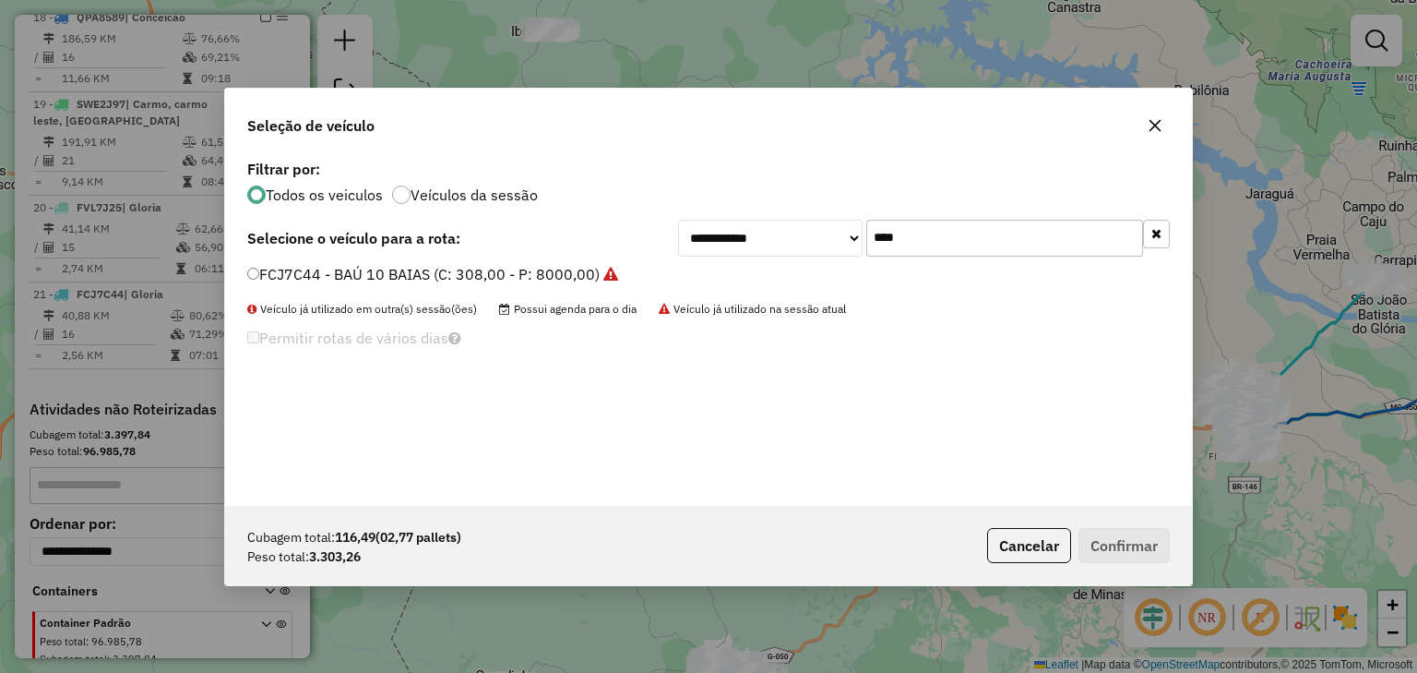
drag, startPoint x: 949, startPoint y: 241, endPoint x: 800, endPoint y: 236, distance: 148.6
click at [800, 236] on div "**********" at bounding box center [924, 238] width 492 height 37
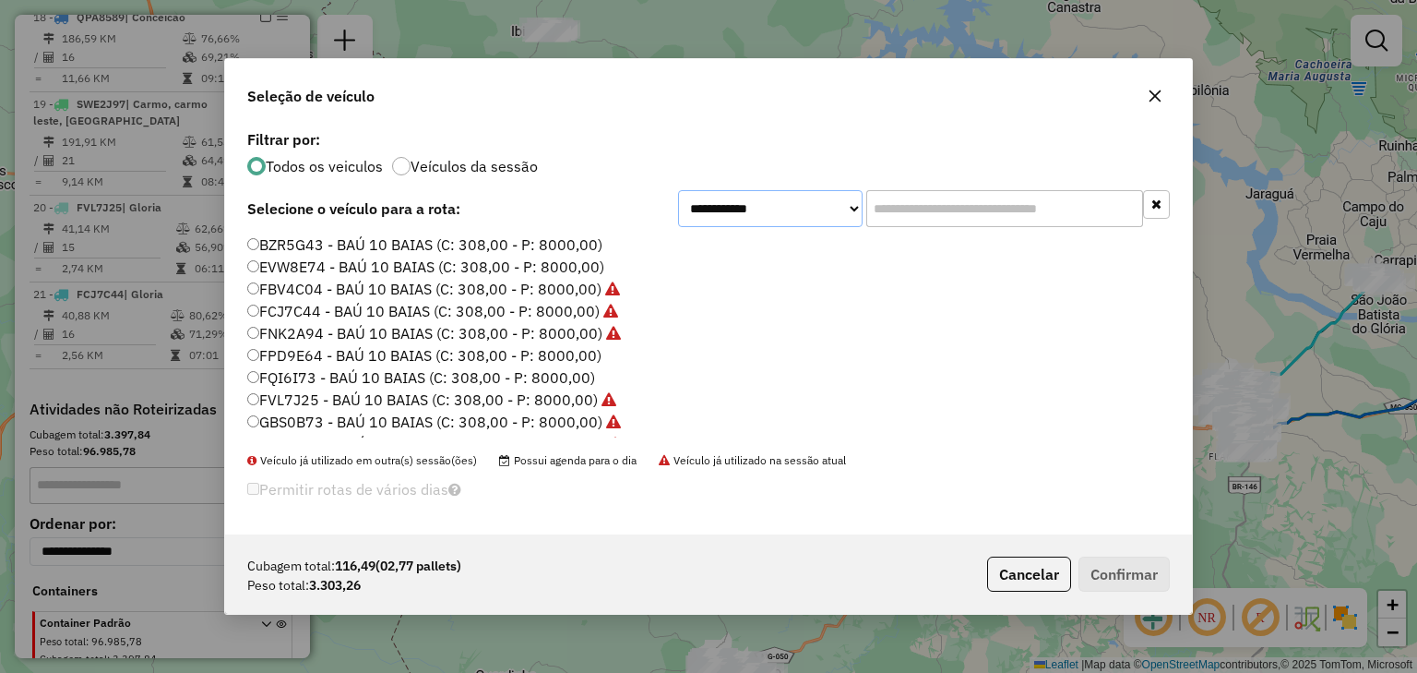
click at [800, 209] on select "**********" at bounding box center [770, 208] width 185 height 37
click at [678, 190] on select "**********" at bounding box center [770, 208] width 185 height 37
click at [572, 354] on label "FPD9E64 - BAÚ 10 BAIAS (C: 308,00 - P: 8000,00)" at bounding box center [424, 355] width 354 height 22
click at [1137, 573] on button "Confirmar" at bounding box center [1124, 573] width 91 height 35
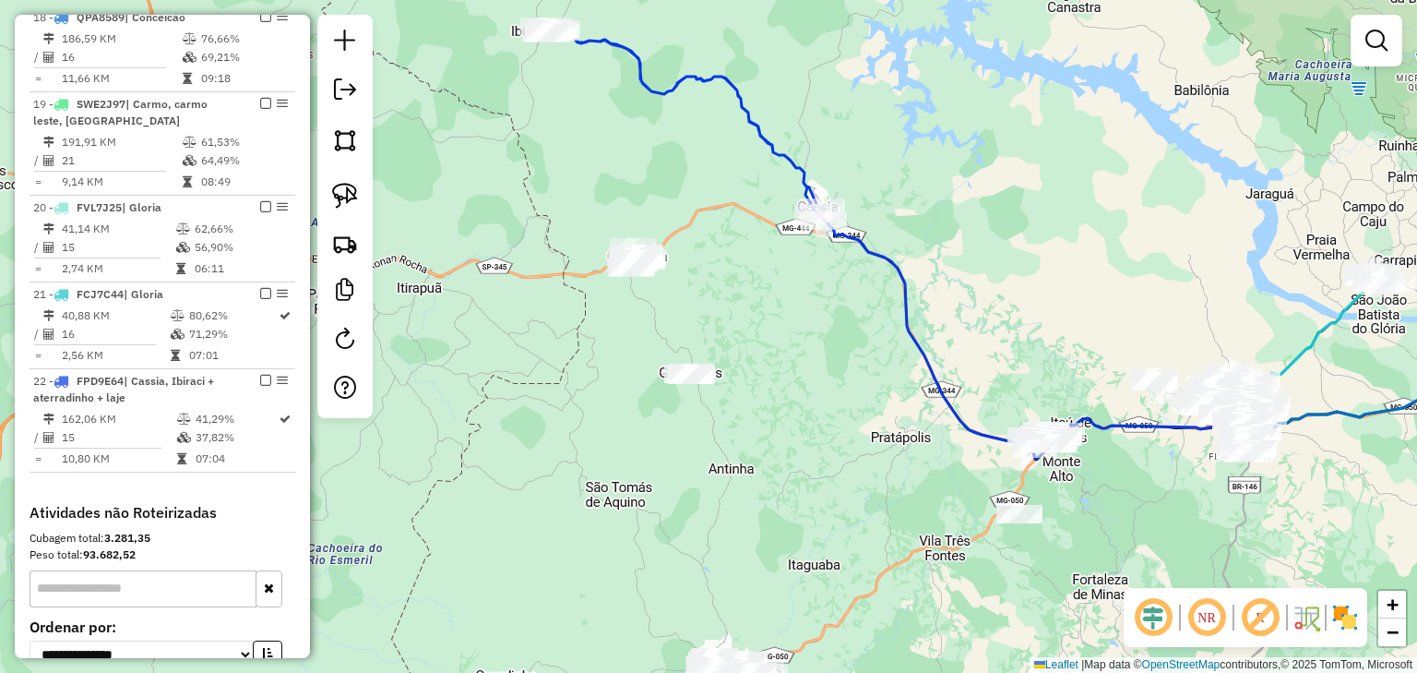
select select "*********"
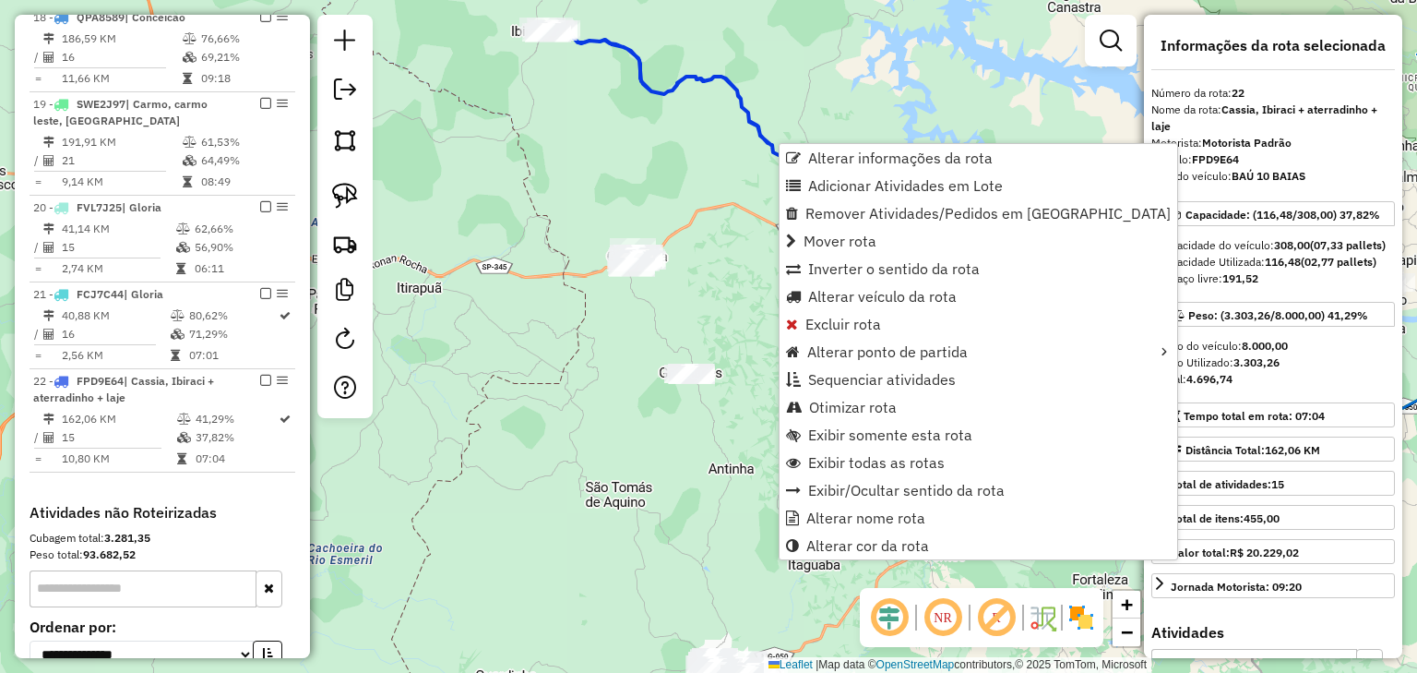
scroll to position [1443, 0]
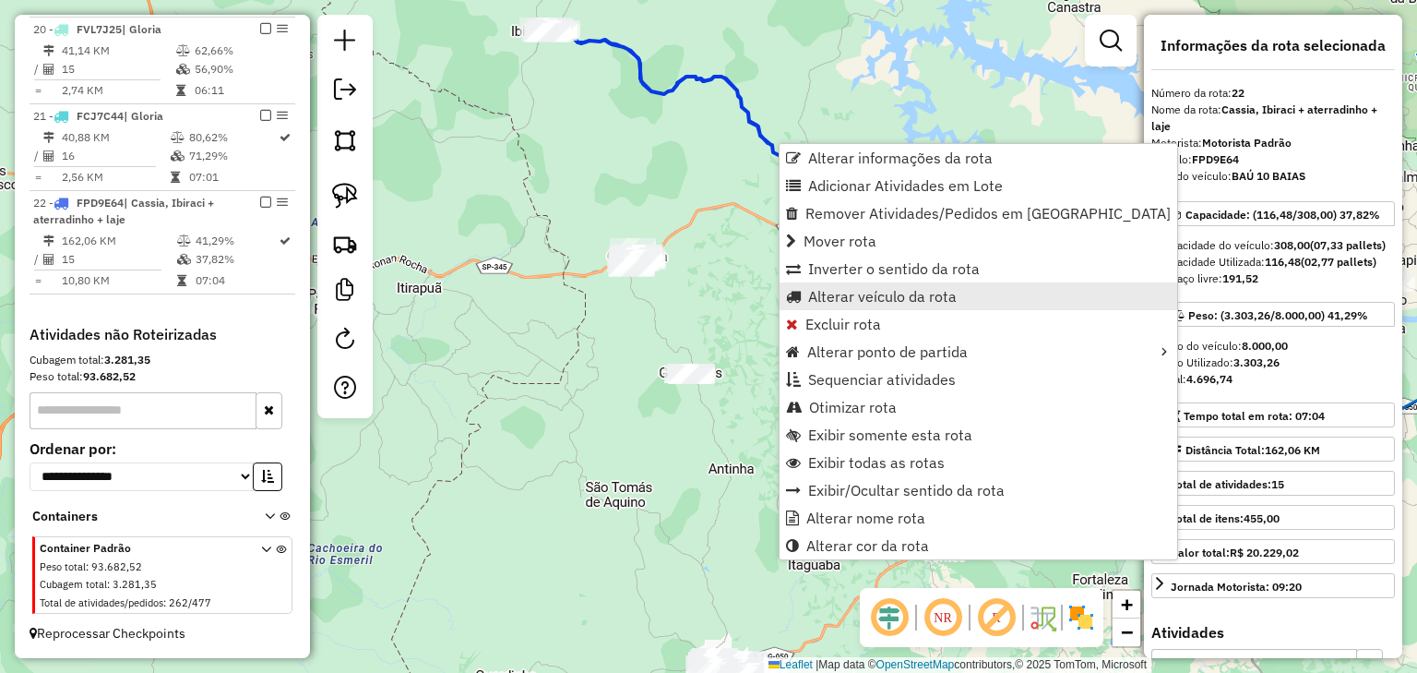
click at [831, 290] on span "Alterar veículo da rota" at bounding box center [882, 296] width 149 height 15
select select "********"
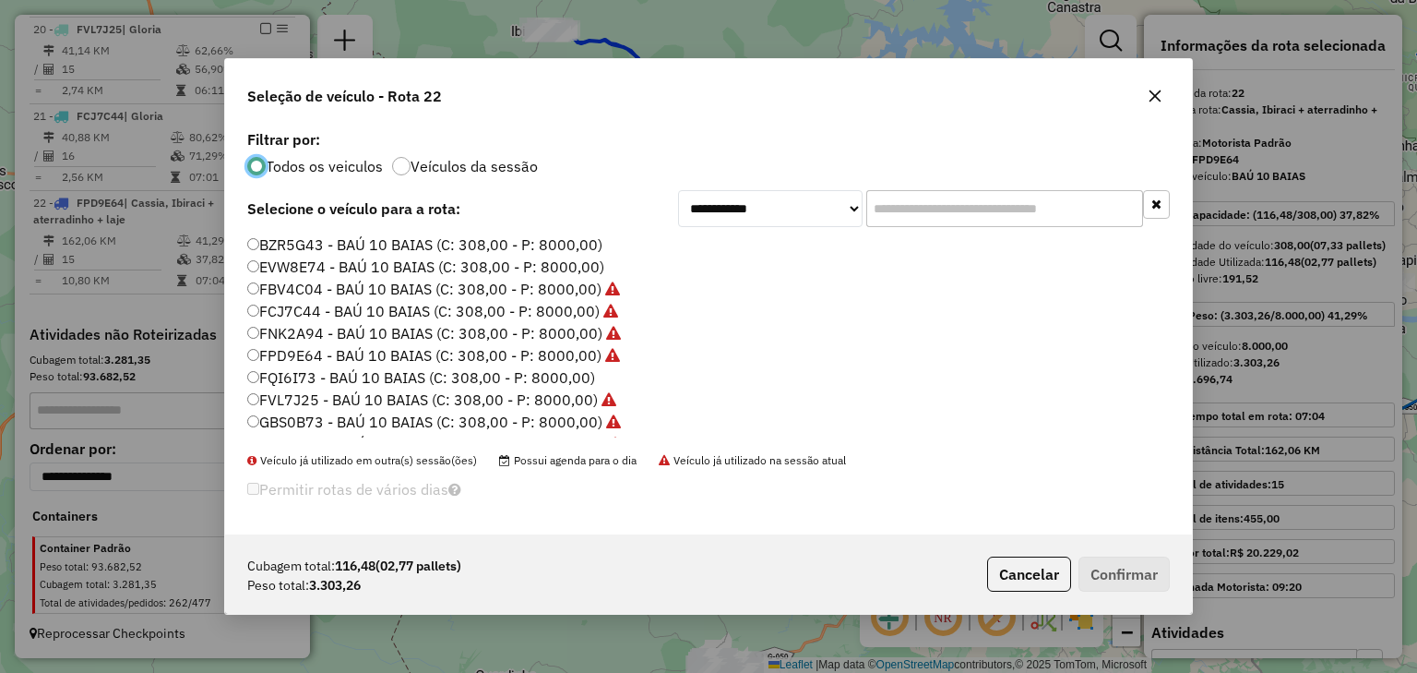
scroll to position [9, 6]
click at [479, 249] on label "BZR5G43 - BAÚ 10 BAIAS (C: 308,00 - P: 8000,00)" at bounding box center [424, 244] width 355 height 22
click at [1023, 573] on button "Cancelar" at bounding box center [1029, 573] width 84 height 35
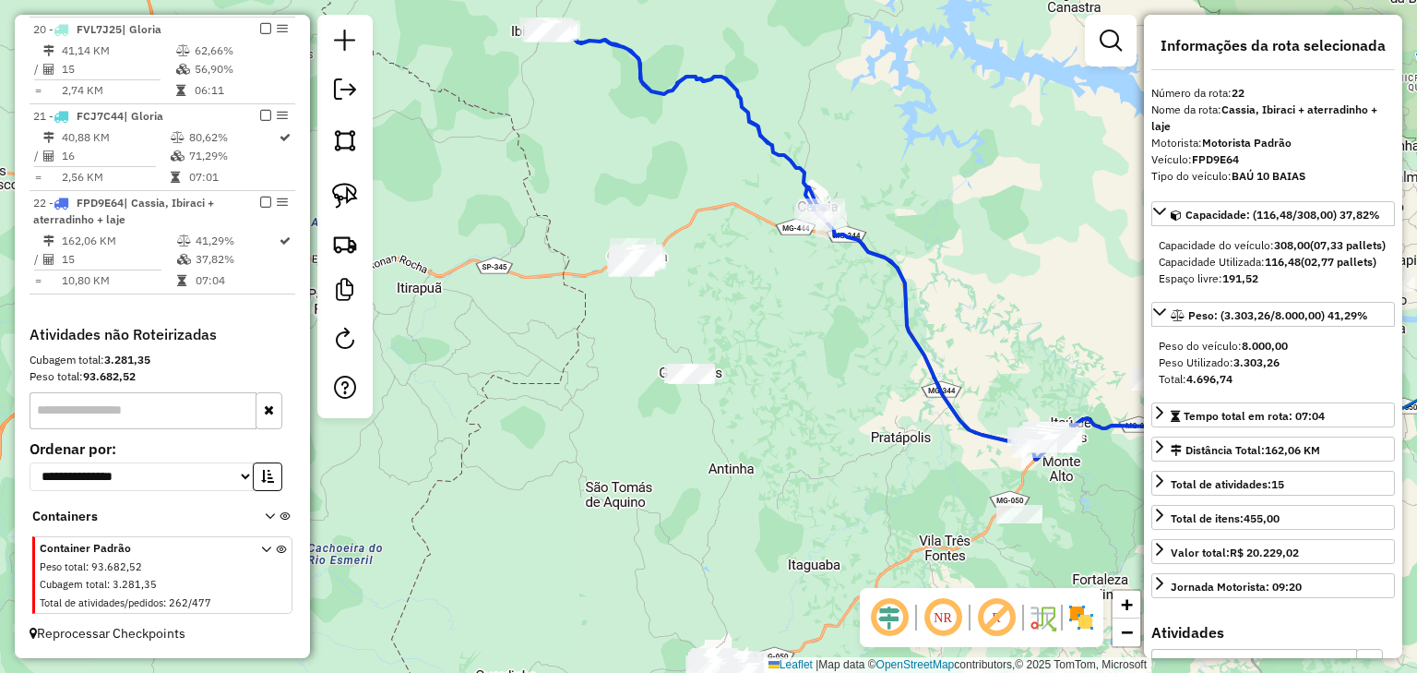
click at [820, 458] on div "Janela de atendimento Grade de atendimento Capacidade Transportadoras Veículos …" at bounding box center [708, 336] width 1417 height 673
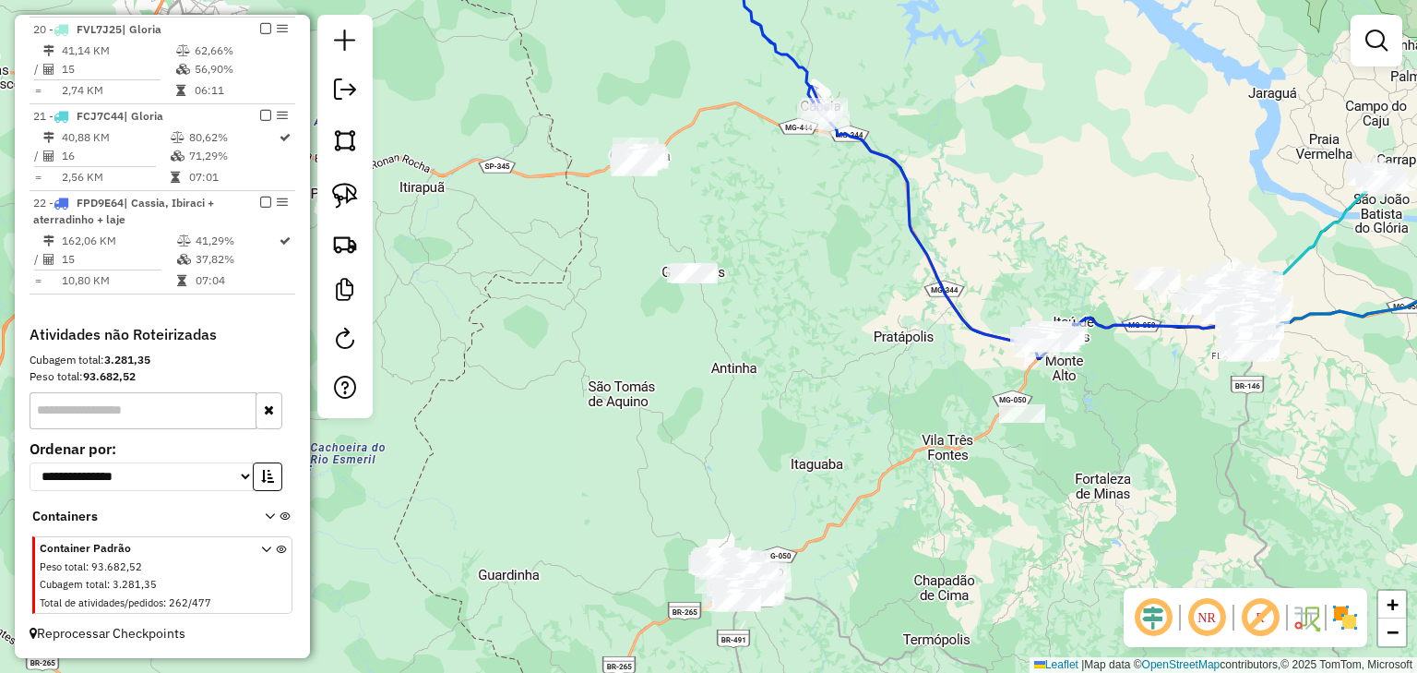
drag, startPoint x: 812, startPoint y: 423, endPoint x: 815, endPoint y: 322, distance: 100.6
click at [815, 322] on div "Janela de atendimento Grade de atendimento Capacidade Transportadoras Veículos …" at bounding box center [708, 336] width 1417 height 673
click at [809, 273] on div "Janela de atendimento Grade de atendimento Capacidade Transportadoras Veículos …" at bounding box center [708, 336] width 1417 height 673
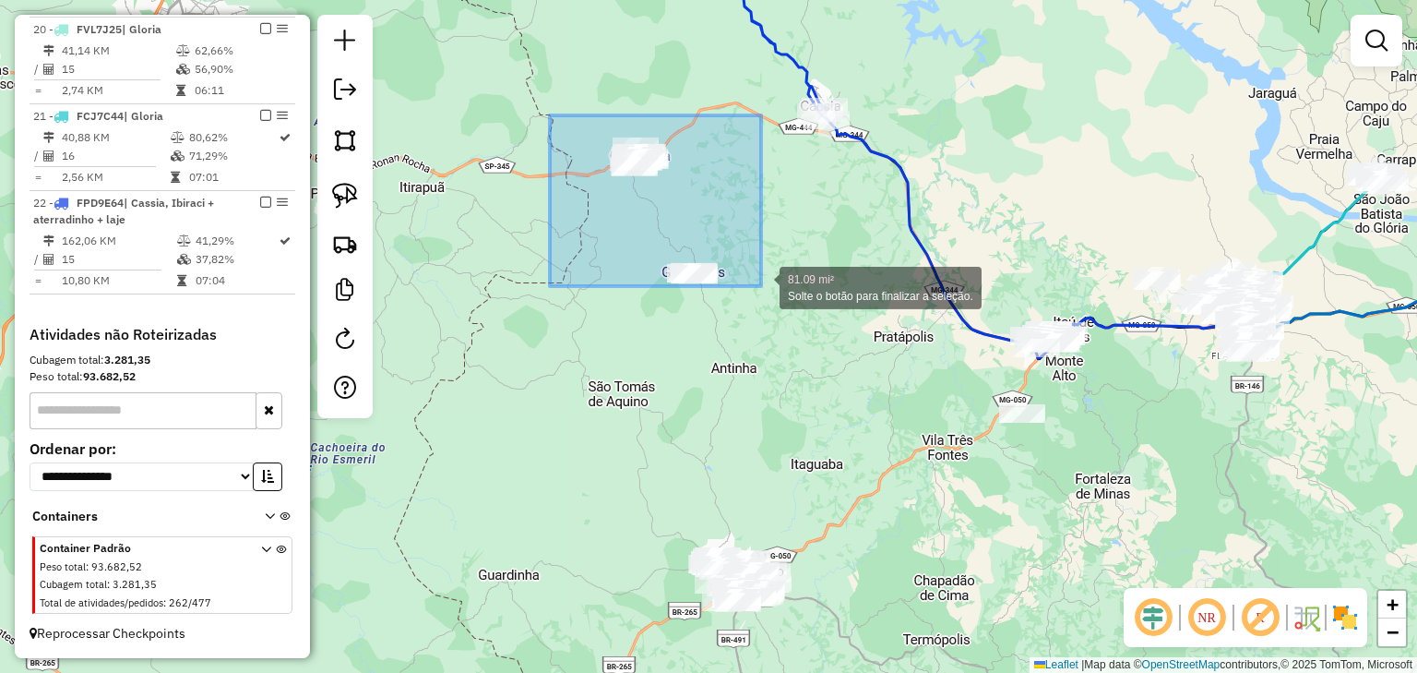
drag, startPoint x: 584, startPoint y: 126, endPoint x: 764, endPoint y: 297, distance: 248.7
click at [764, 297] on div "81.09 mi² Solte o botão para finalizar a seleção. Janela de atendimento Grade d…" at bounding box center [708, 336] width 1417 height 673
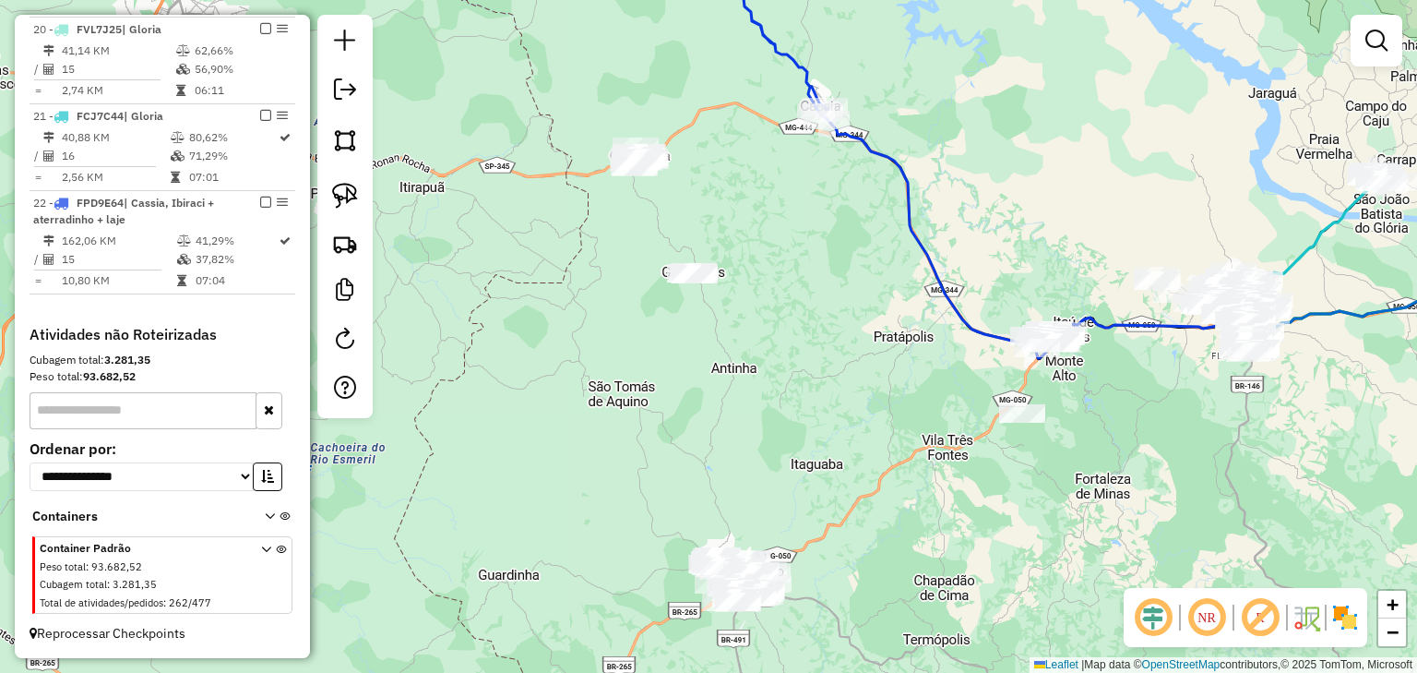
click at [580, 129] on div "Janela de atendimento Grade de atendimento Capacidade Transportadoras Veículos …" at bounding box center [708, 336] width 1417 height 673
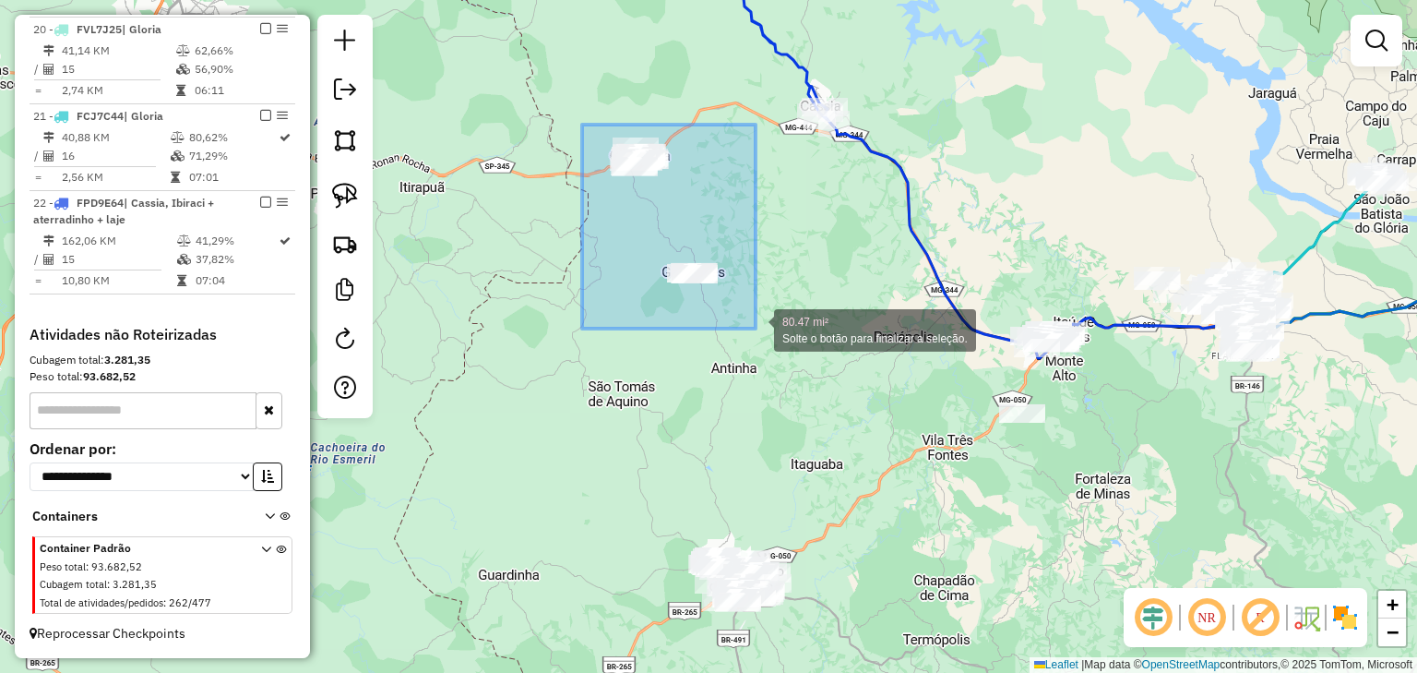
drag, startPoint x: 618, startPoint y: 132, endPoint x: 757, endPoint y: 329, distance: 241.2
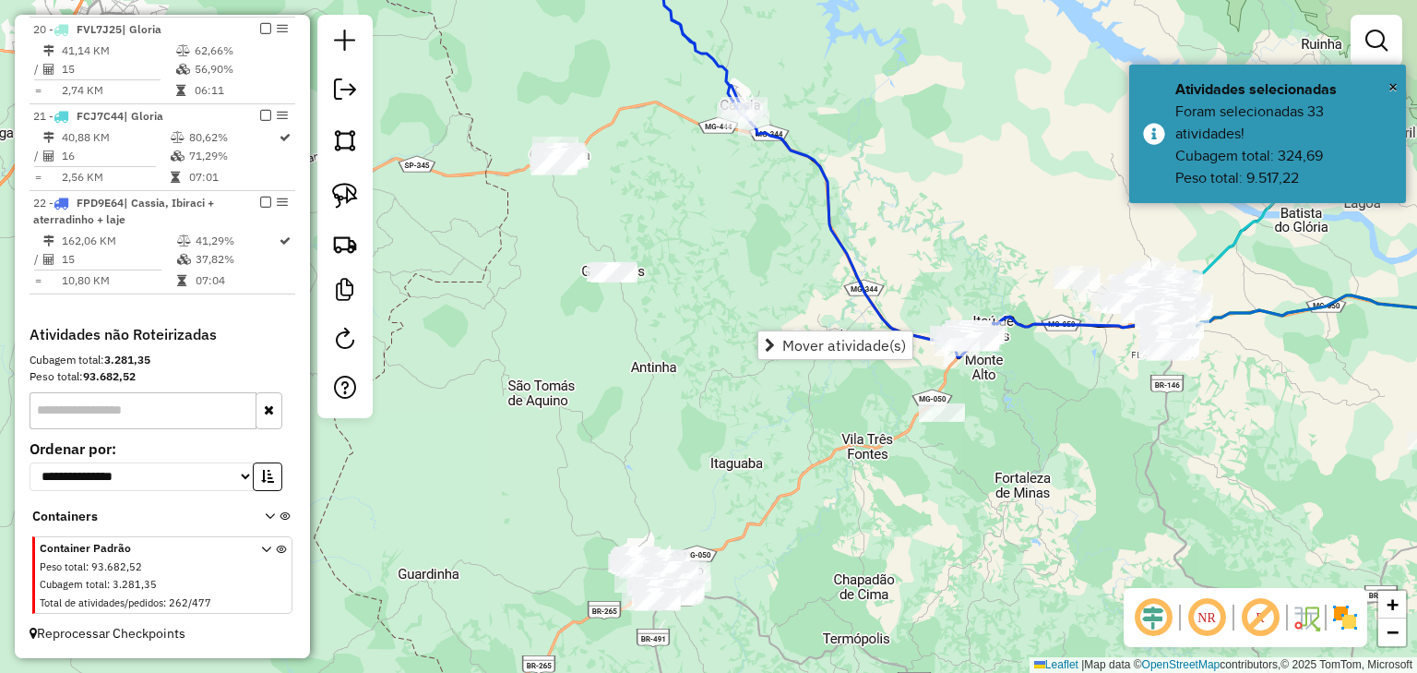
drag, startPoint x: 742, startPoint y: 273, endPoint x: 637, endPoint y: 273, distance: 105.2
click at [637, 273] on div "Janela de atendimento Grade de atendimento Capacidade Transportadoras Veículos …" at bounding box center [708, 336] width 1417 height 673
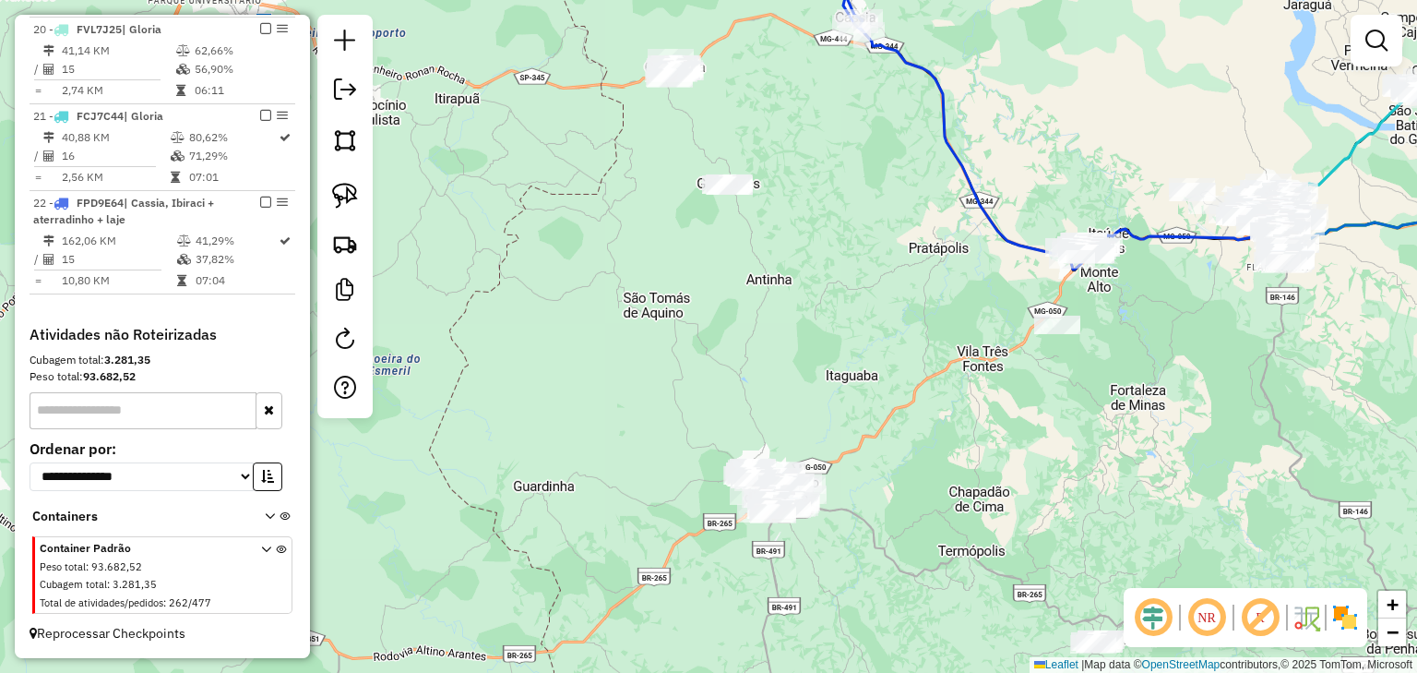
drag, startPoint x: 737, startPoint y: 335, endPoint x: 899, endPoint y: 229, distance: 193.2
click at [894, 233] on div "Janela de atendimento Grade de atendimento Capacidade Transportadoras Veículos …" at bounding box center [708, 336] width 1417 height 673
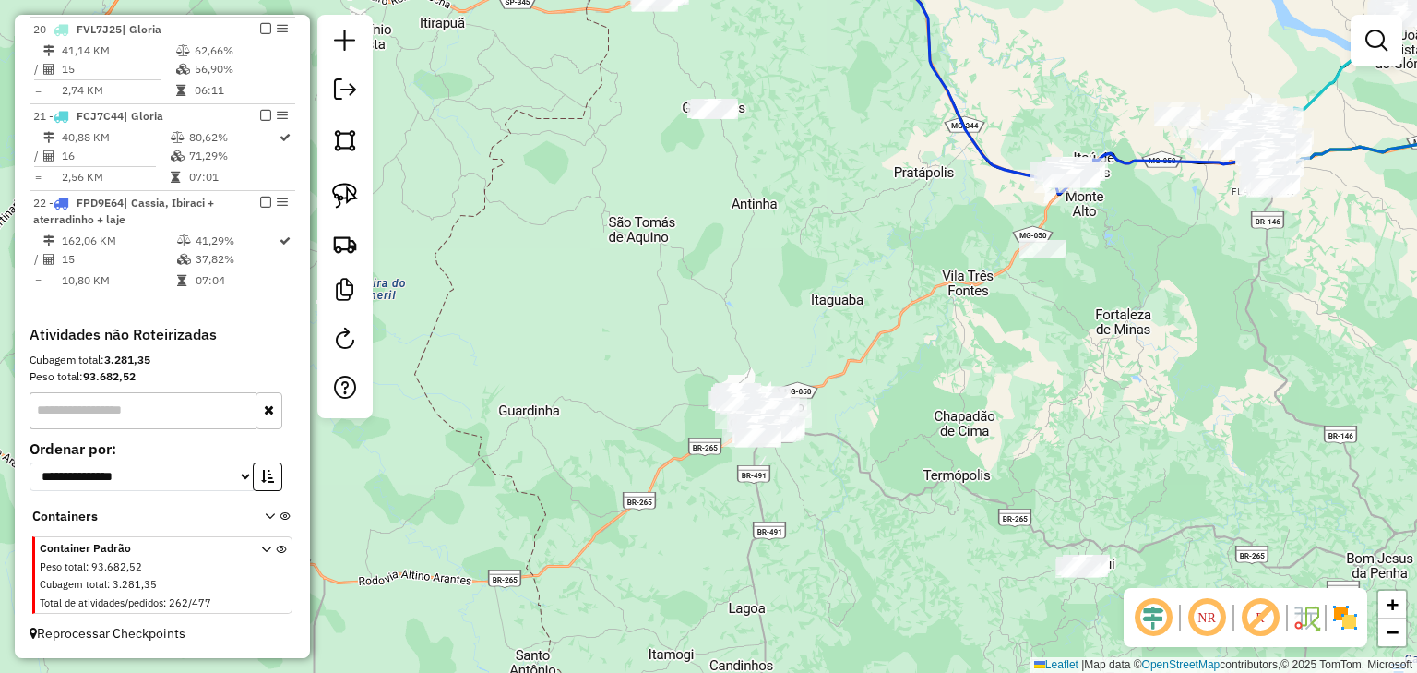
drag, startPoint x: 741, startPoint y: 353, endPoint x: 676, endPoint y: 255, distance: 117.7
click at [677, 273] on div "Janela de atendimento Grade de atendimento Capacidade Transportadoras Veículos …" at bounding box center [708, 336] width 1417 height 673
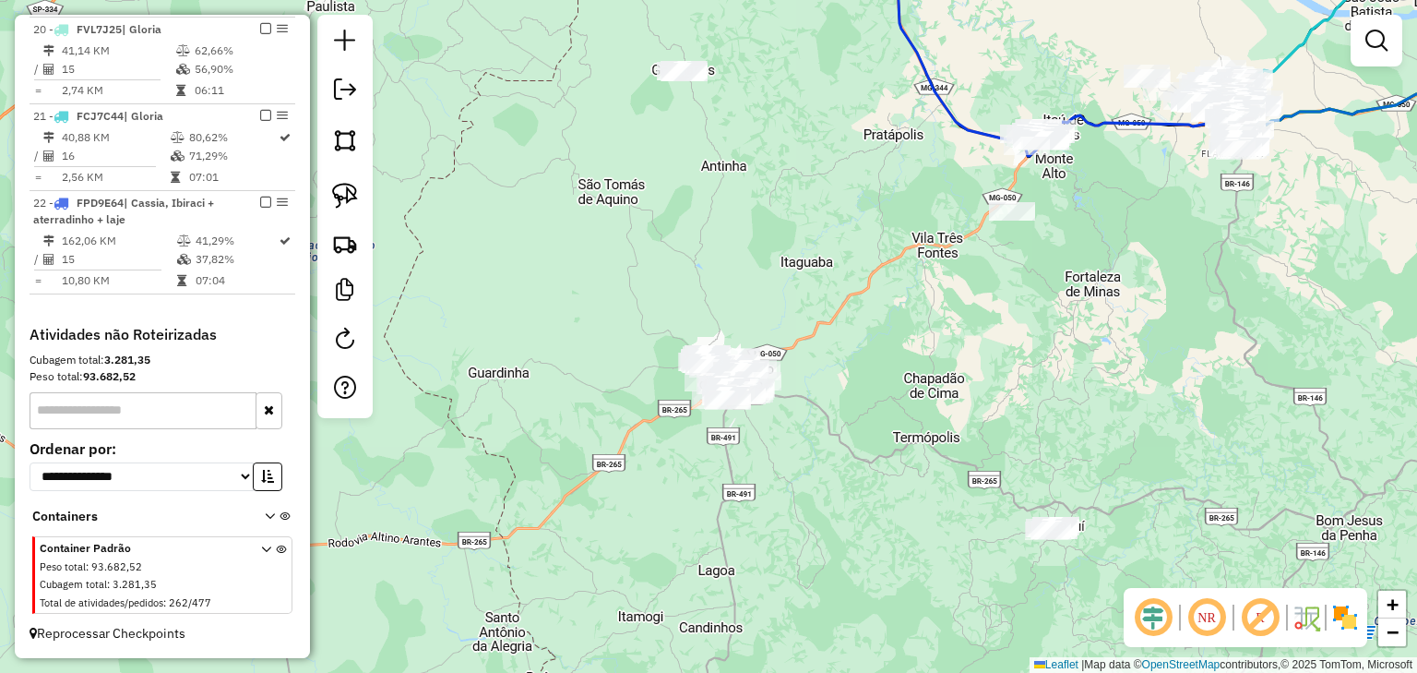
drag, startPoint x: 716, startPoint y: 217, endPoint x: 696, endPoint y: 421, distance: 205.0
click at [696, 421] on div "Janela de atendimento Grade de atendimento Capacidade Transportadoras Veículos …" at bounding box center [708, 336] width 1417 height 673
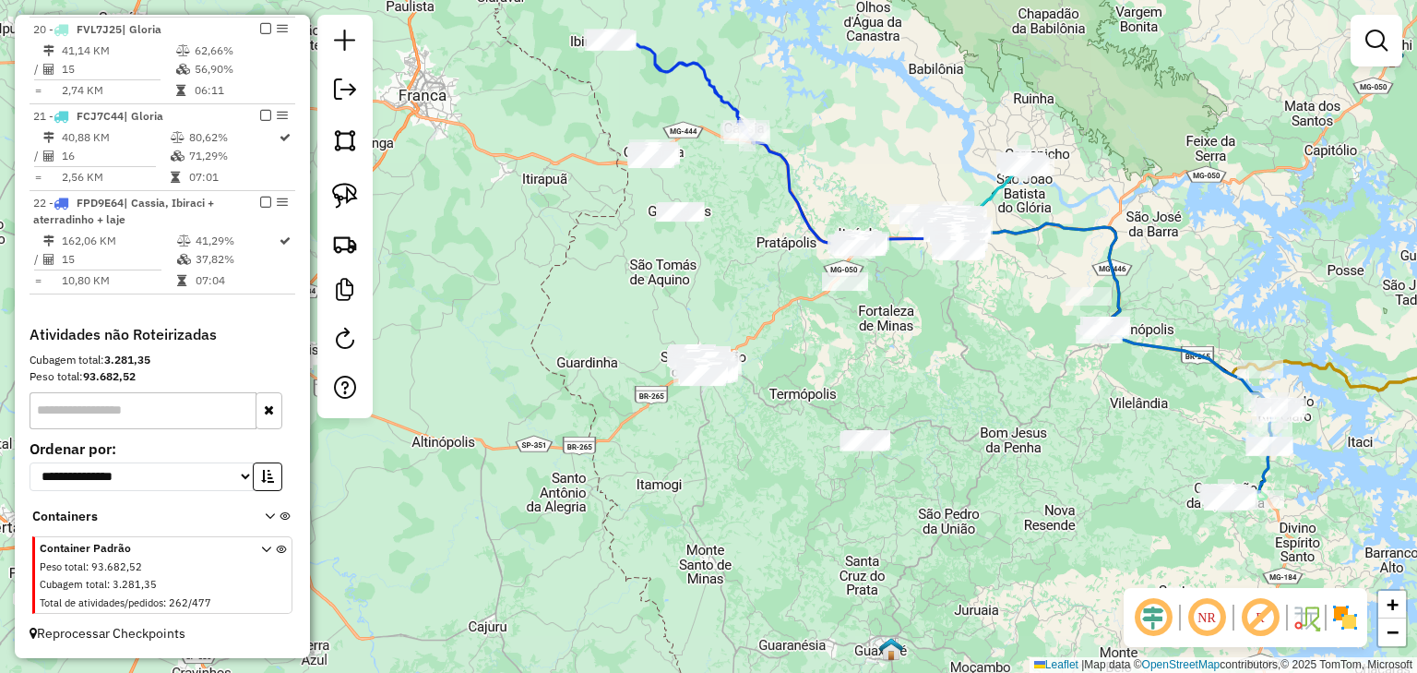
drag, startPoint x: 792, startPoint y: 320, endPoint x: 784, endPoint y: 236, distance: 84.3
click at [784, 236] on div "Janela de atendimento Grade de atendimento Capacidade Transportadoras Veículos …" at bounding box center [708, 336] width 1417 height 673
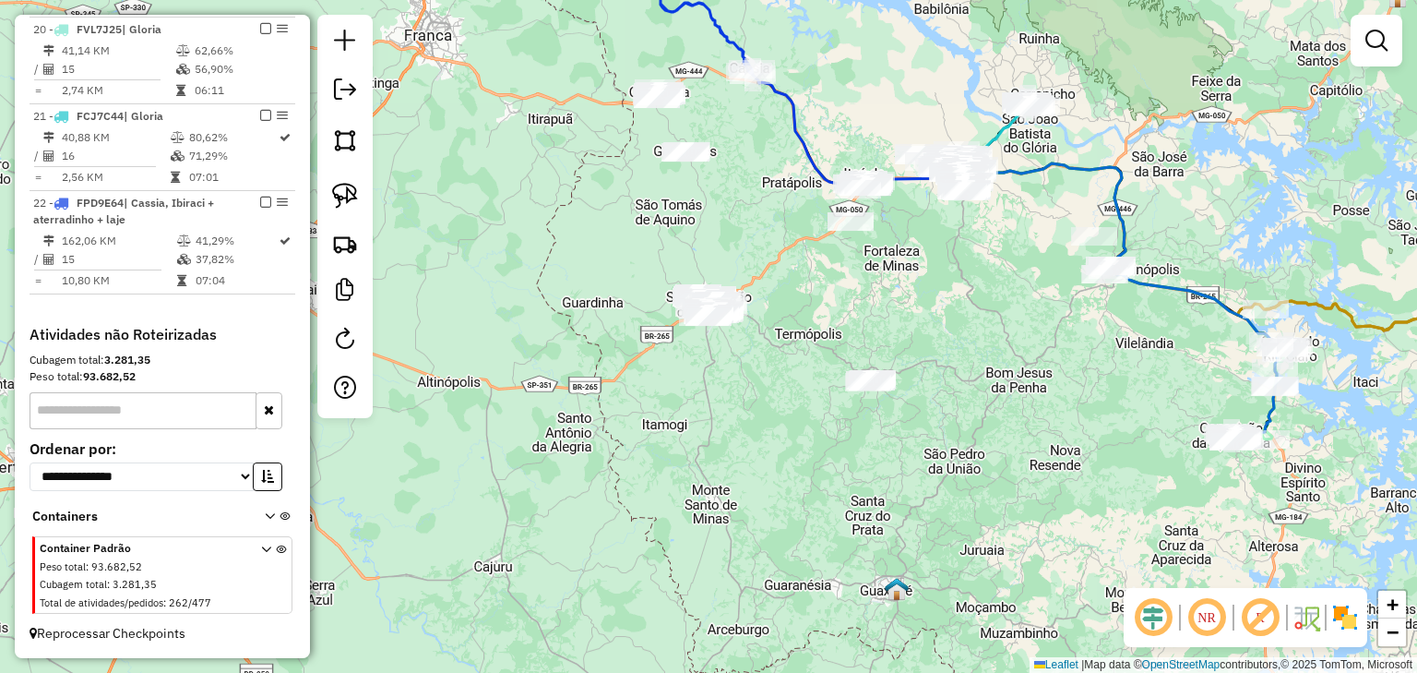
drag, startPoint x: 626, startPoint y: 273, endPoint x: 628, endPoint y: 264, distance: 9.4
click at [628, 264] on div "Janela de atendimento Grade de atendimento Capacidade Transportadoras Veículos …" at bounding box center [708, 336] width 1417 height 673
click at [635, 258] on div "Janela de atendimento Grade de atendimento Capacidade Transportadoras Veículos …" at bounding box center [708, 336] width 1417 height 673
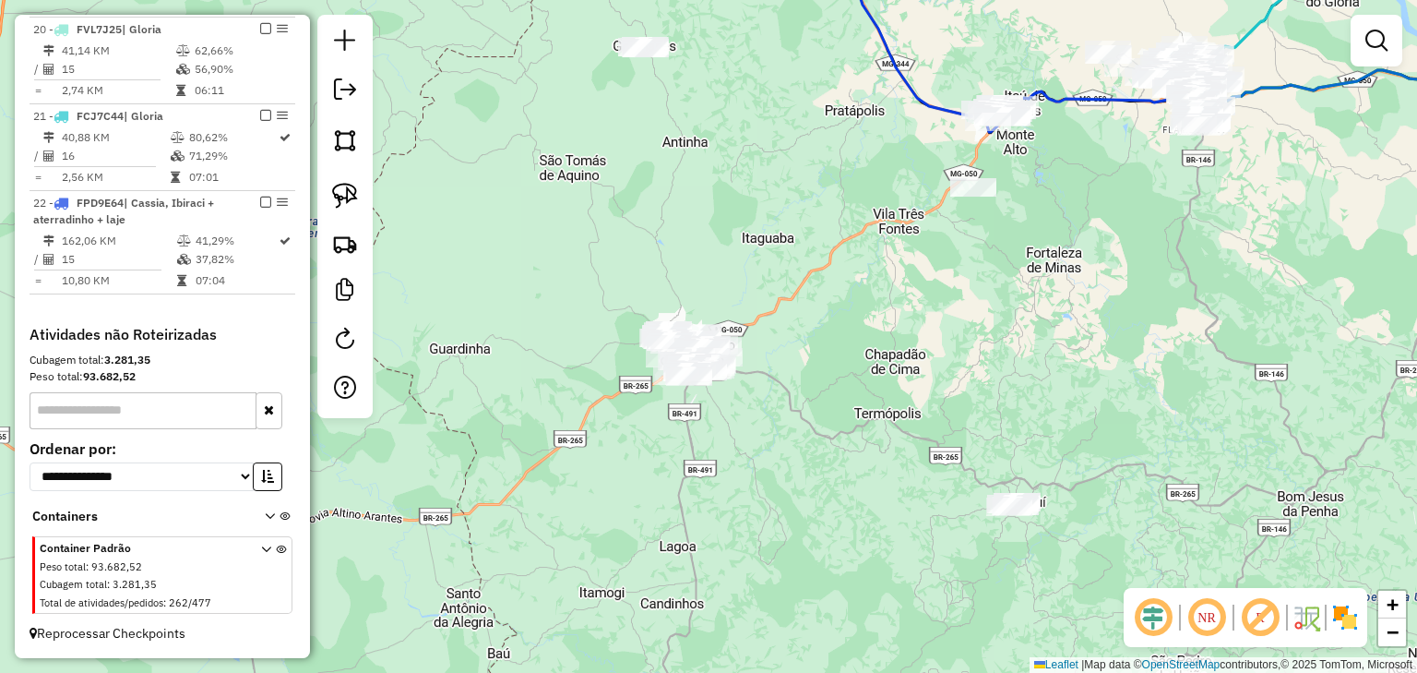
click at [642, 258] on div "Janela de atendimento Grade de atendimento Capacidade Transportadoras Veículos …" at bounding box center [708, 336] width 1417 height 673
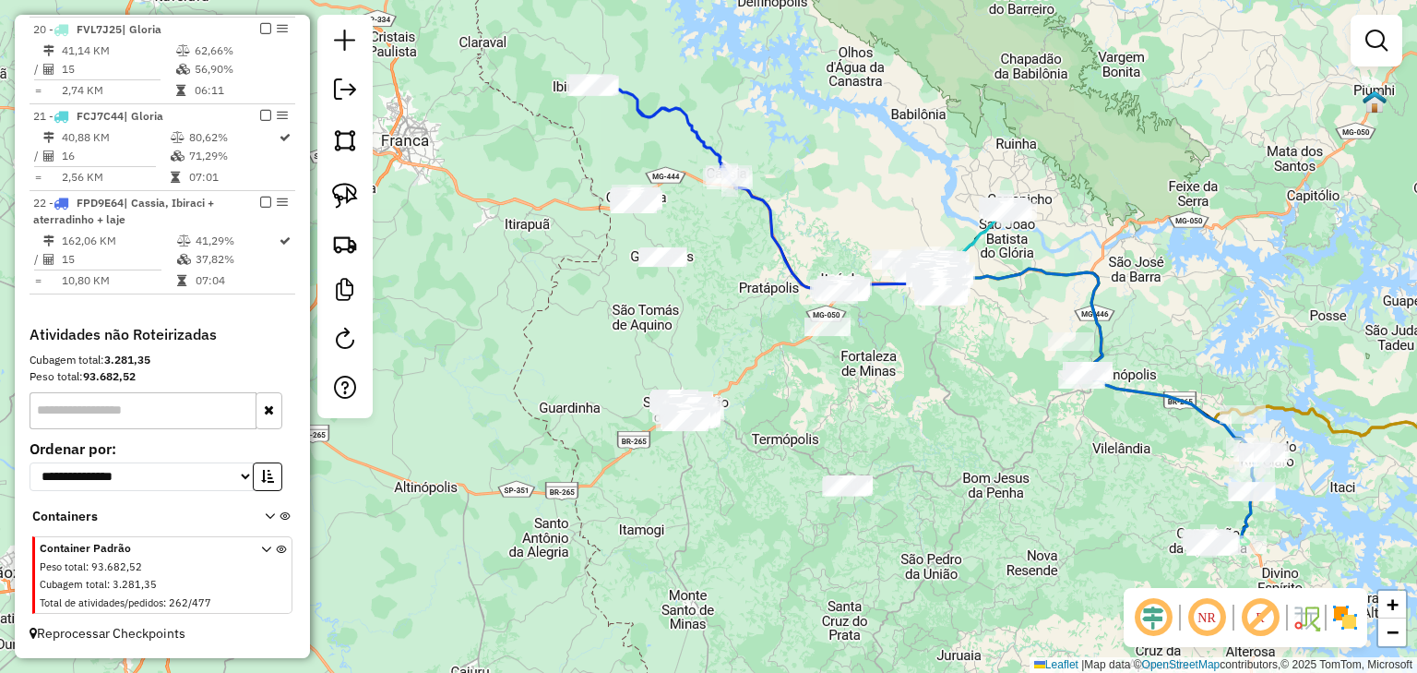
drag, startPoint x: 650, startPoint y: 230, endPoint x: 664, endPoint y: 340, distance: 110.8
click at [664, 340] on div "Janela de atendimento Grade de atendimento Capacidade Transportadoras Veículos …" at bounding box center [708, 336] width 1417 height 673
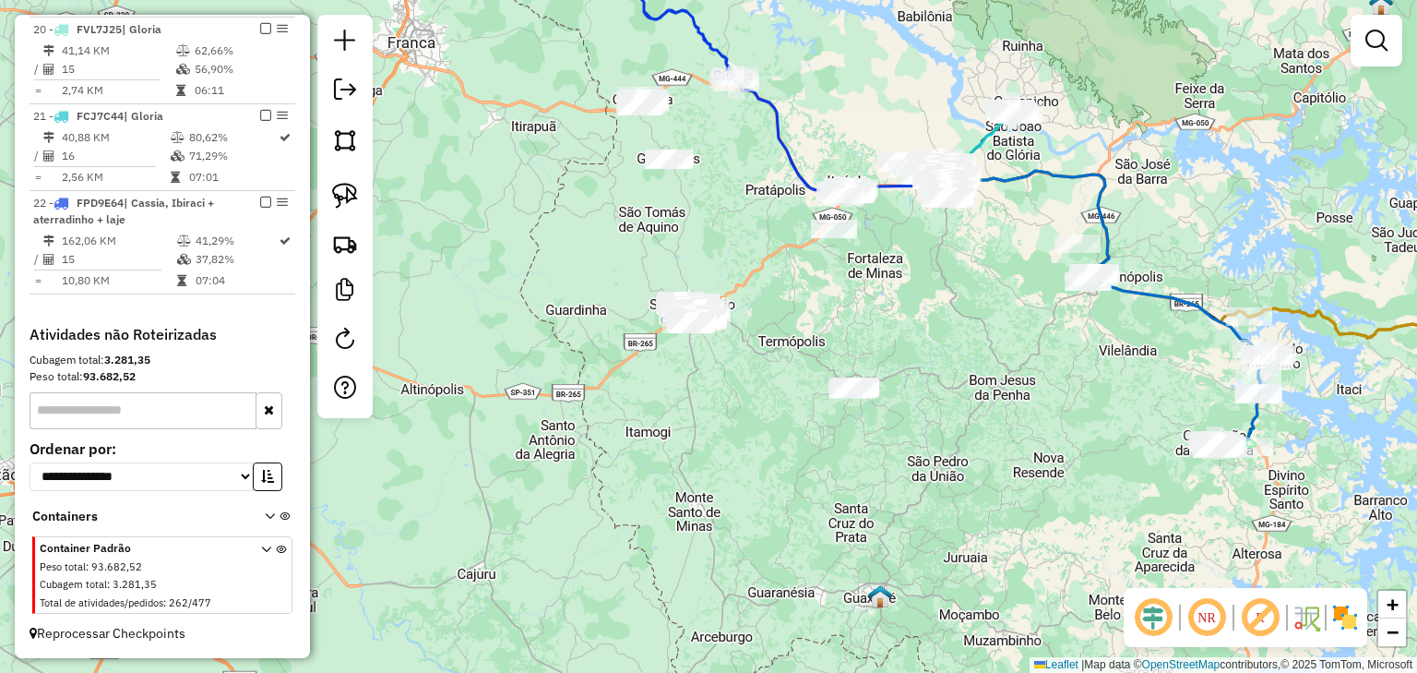
drag, startPoint x: 660, startPoint y: 362, endPoint x: 666, endPoint y: 241, distance: 121.1
click at [666, 247] on div "Janela de atendimento Grade de atendimento Capacidade Transportadoras Veículos …" at bounding box center [708, 336] width 1417 height 673
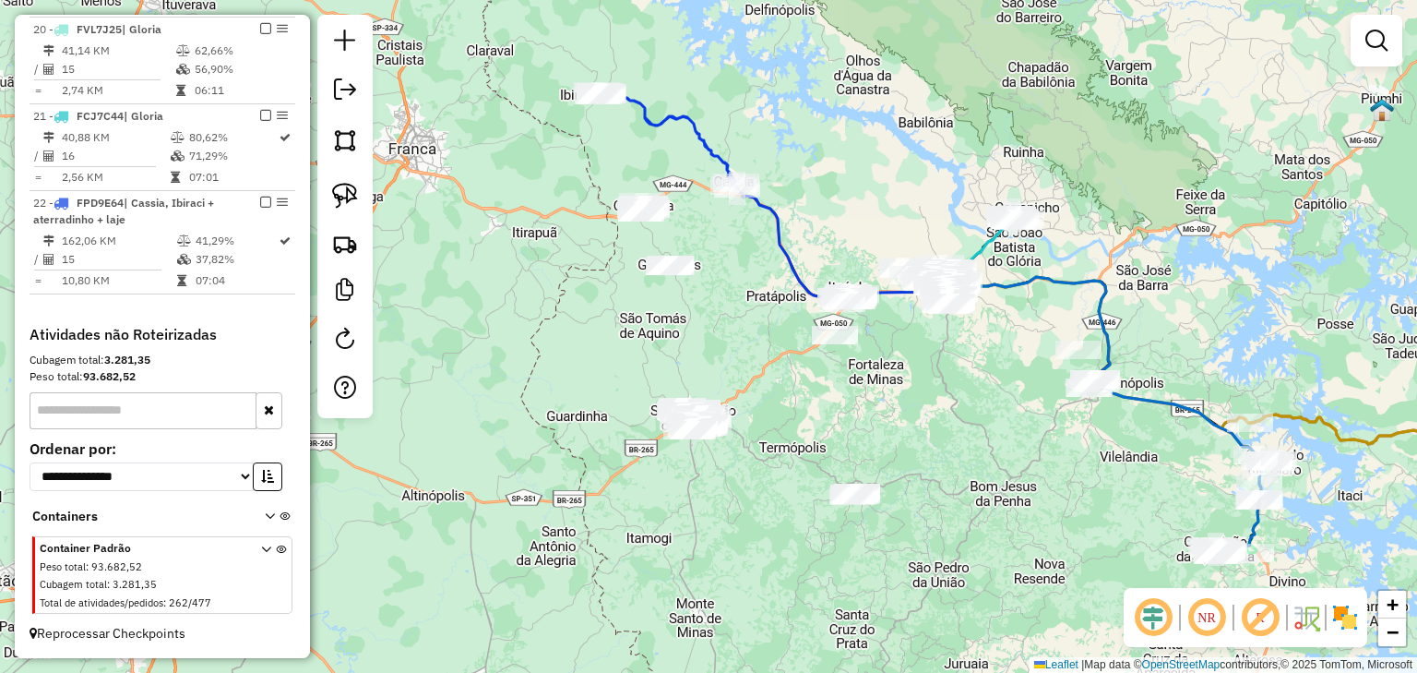
drag, startPoint x: 665, startPoint y: 229, endPoint x: 666, endPoint y: 355, distance: 126.4
click at [666, 355] on div "Janela de atendimento Grade de atendimento Capacidade Transportadoras Veículos …" at bounding box center [708, 336] width 1417 height 673
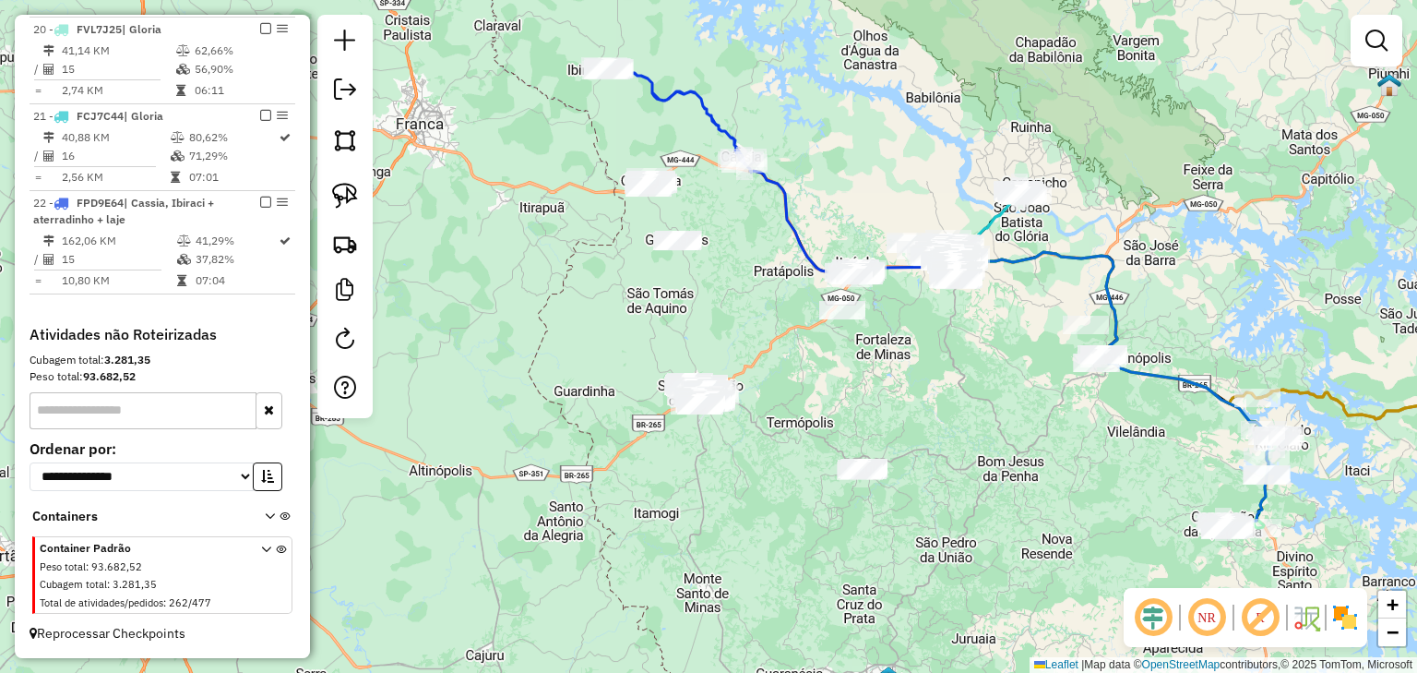
drag, startPoint x: 672, startPoint y: 364, endPoint x: 701, endPoint y: 203, distance: 163.3
click at [701, 203] on div "Janela de atendimento Grade de atendimento Capacidade Transportadoras Veículos …" at bounding box center [708, 336] width 1417 height 673
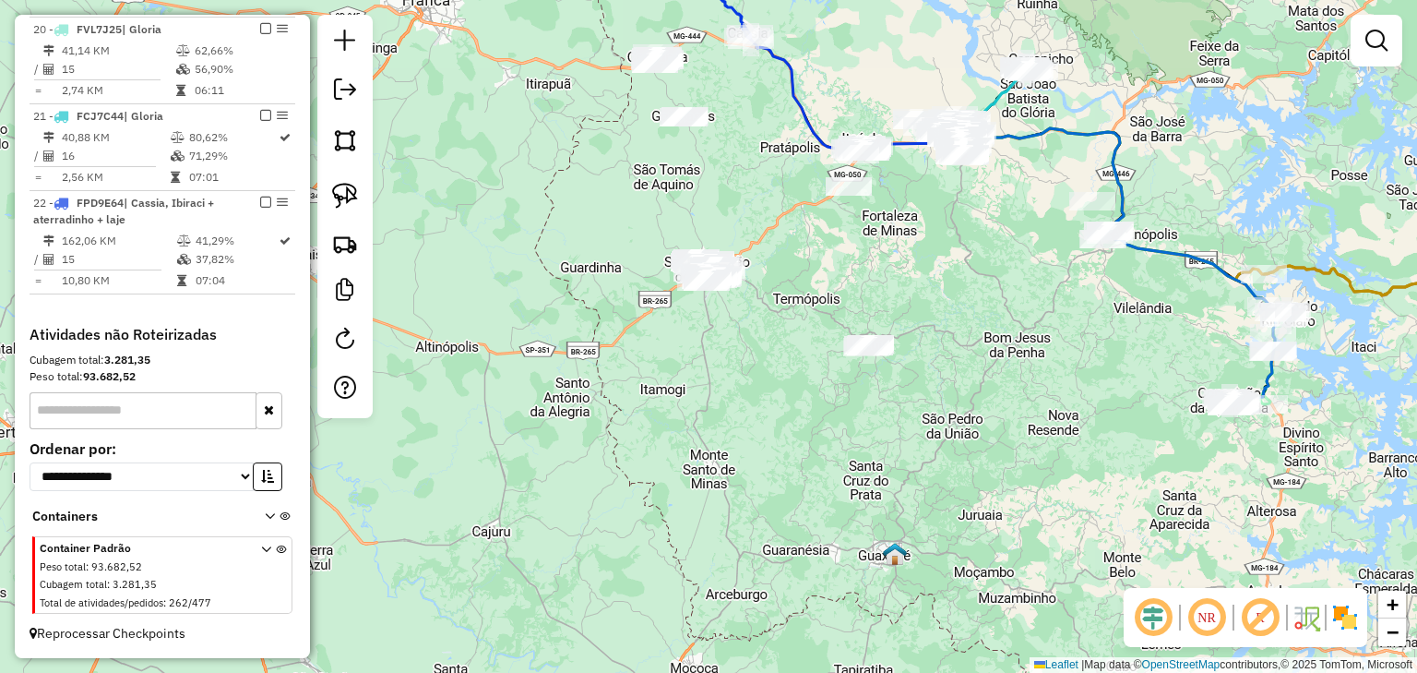
drag, startPoint x: 822, startPoint y: 354, endPoint x: 807, endPoint y: 350, distance: 16.4
click at [807, 350] on div "Janela de atendimento Grade de atendimento Capacidade Transportadoras Veículos …" at bounding box center [708, 336] width 1417 height 673
click at [686, 233] on div "Janela de atendimento Grade de atendimento Capacidade Transportadoras Veículos …" at bounding box center [708, 336] width 1417 height 673
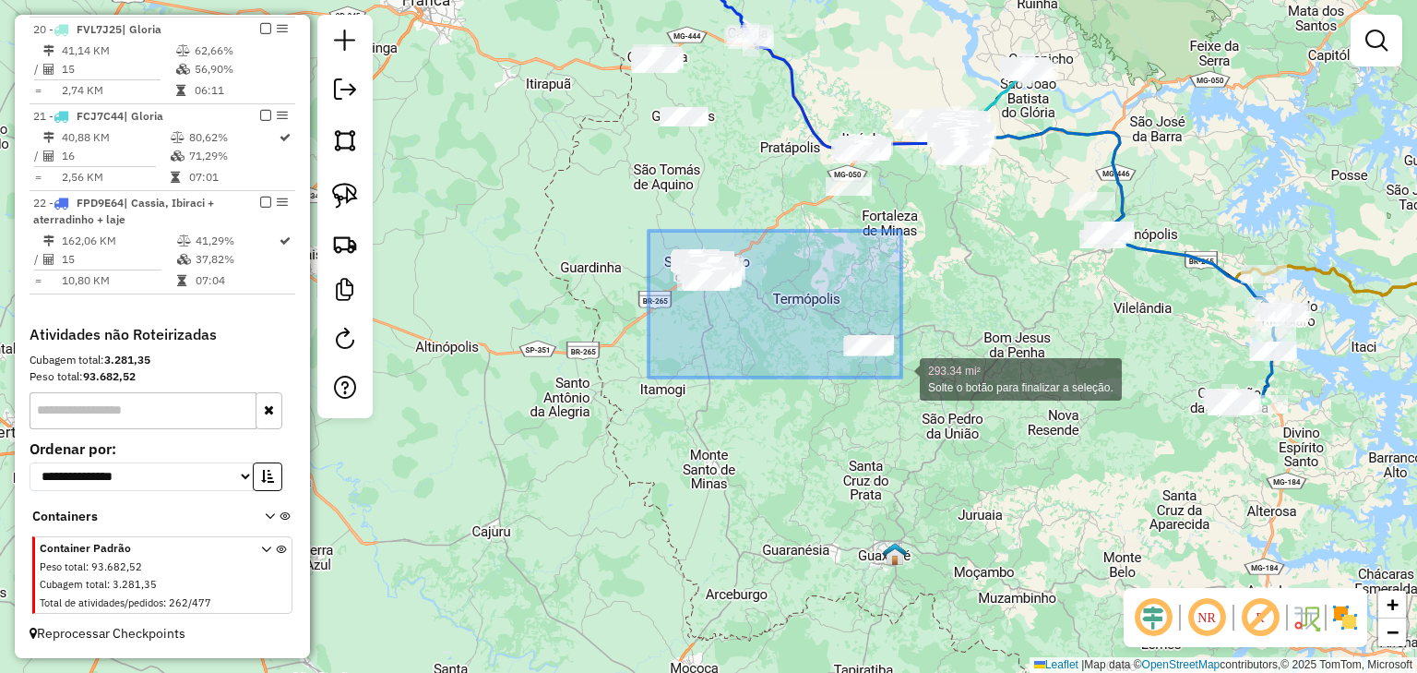
drag, startPoint x: 649, startPoint y: 231, endPoint x: 964, endPoint y: 443, distance: 380.3
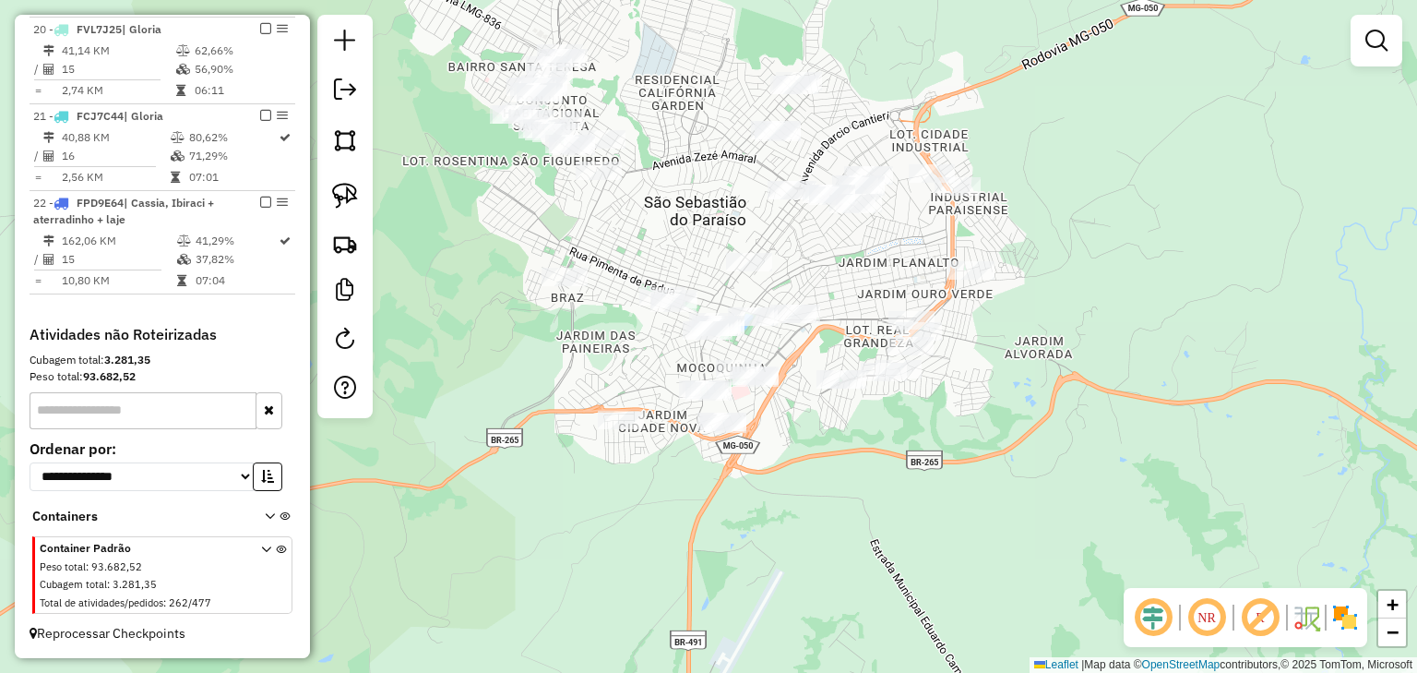
drag, startPoint x: 809, startPoint y: 251, endPoint x: 842, endPoint y: 258, distance: 33.1
click at [842, 258] on div "Janela de atendimento Grade de atendimento Capacidade Transportadoras Veículos …" at bounding box center [708, 336] width 1417 height 673
click at [336, 187] on img at bounding box center [345, 196] width 26 height 26
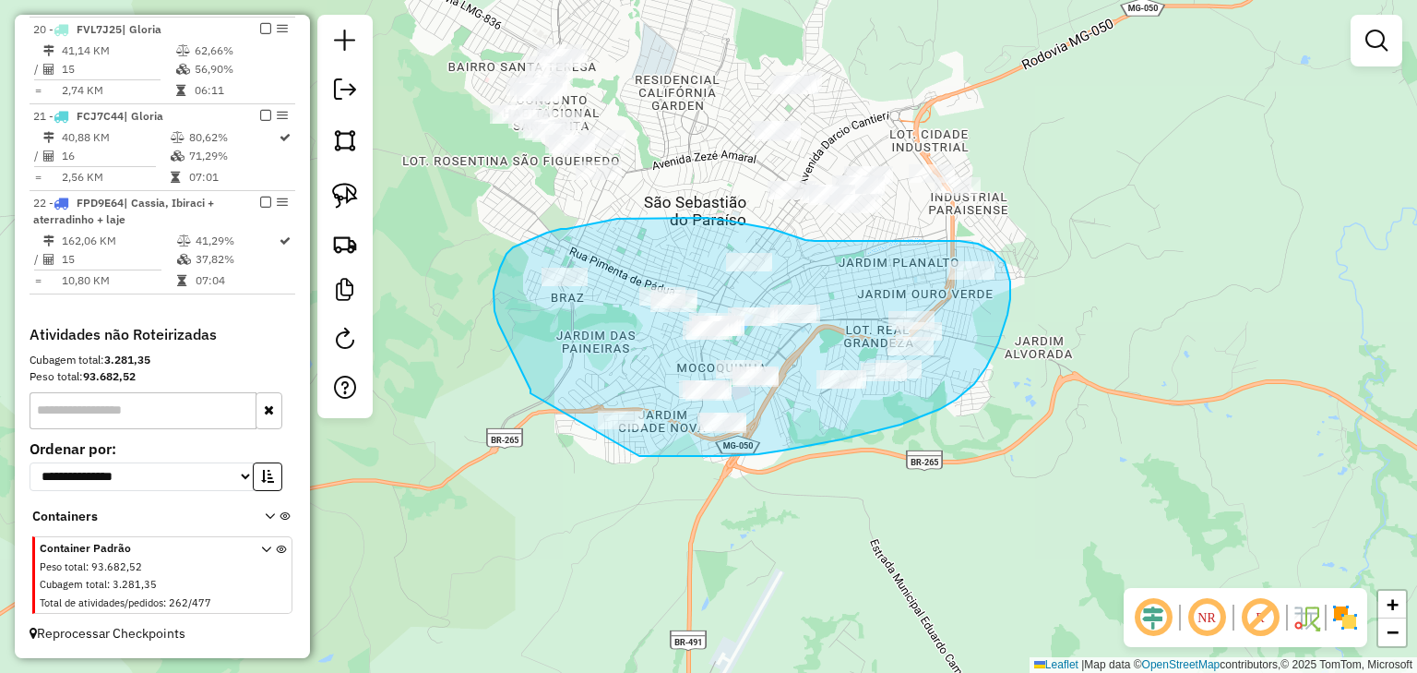
drag, startPoint x: 531, startPoint y: 393, endPoint x: 640, endPoint y: 456, distance: 125.7
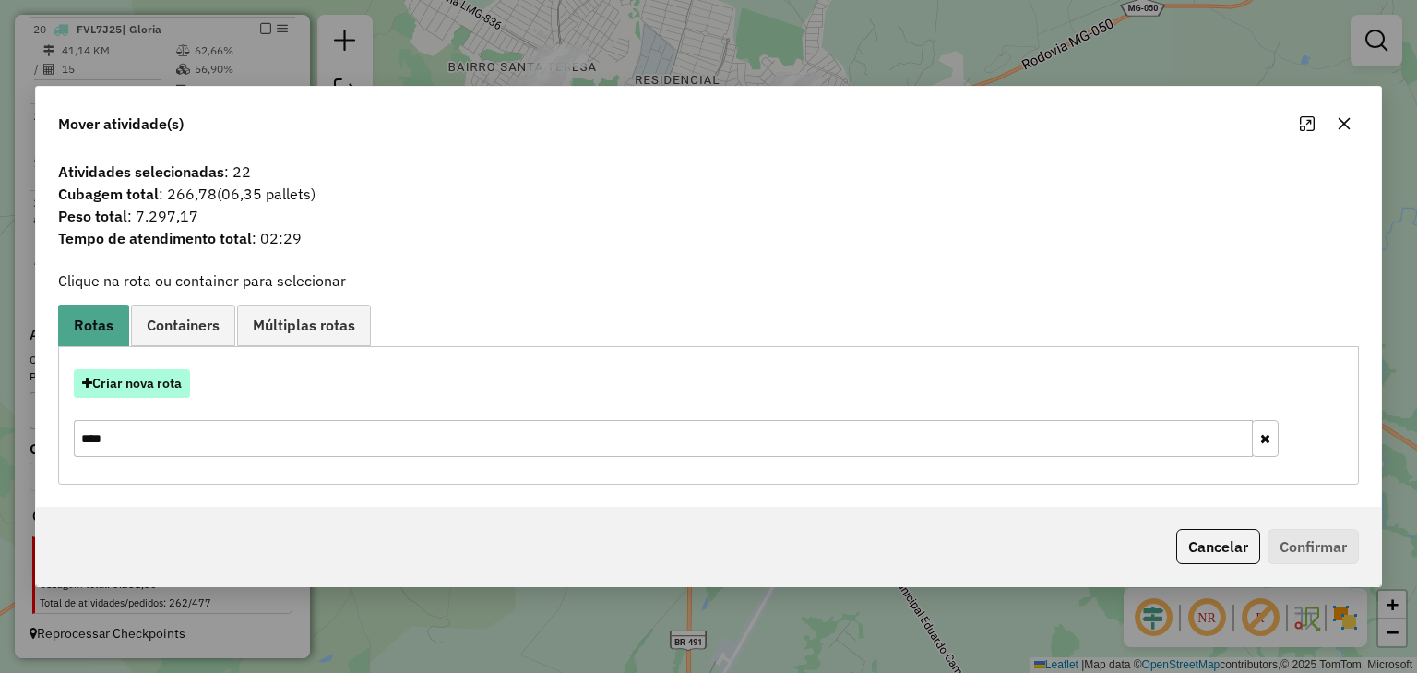
click at [161, 396] on button "Criar nova rota" at bounding box center [132, 383] width 116 height 29
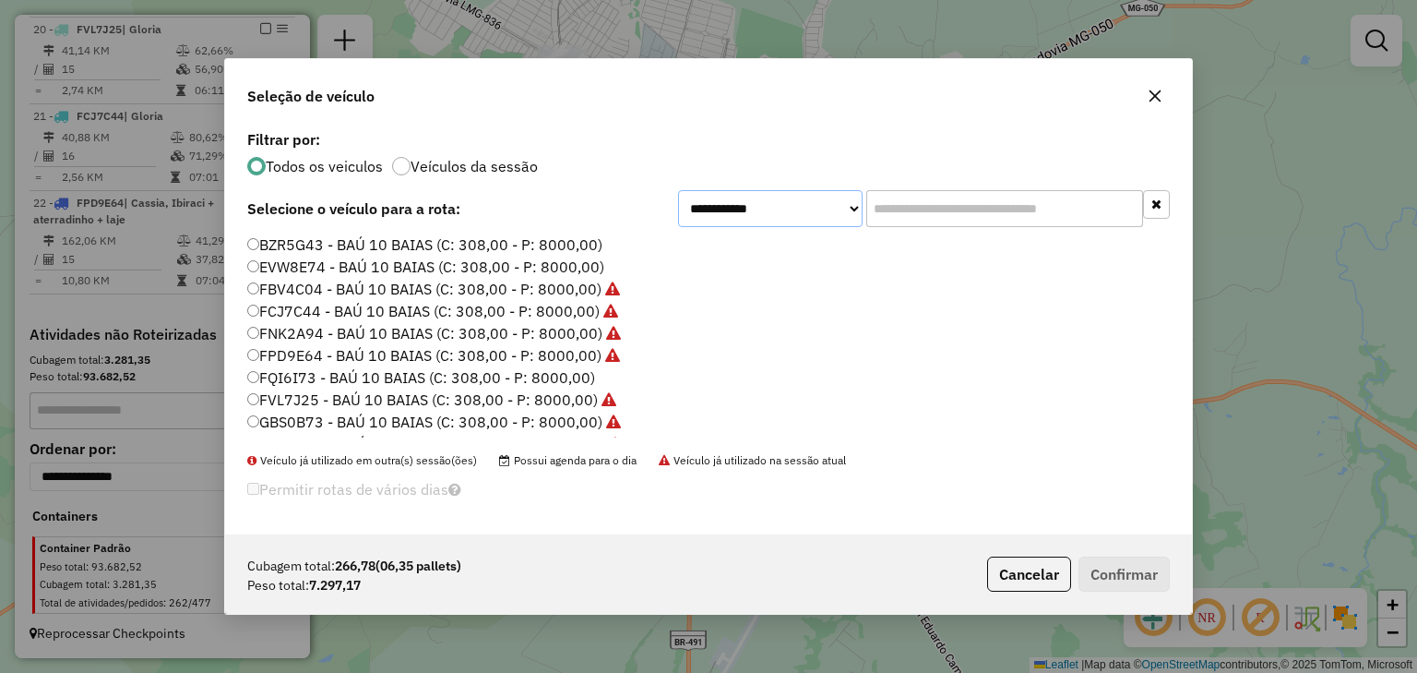
click at [831, 204] on select "**********" at bounding box center [770, 208] width 185 height 37
select select "********"
click at [678, 213] on select "**********" at bounding box center [770, 208] width 185 height 37
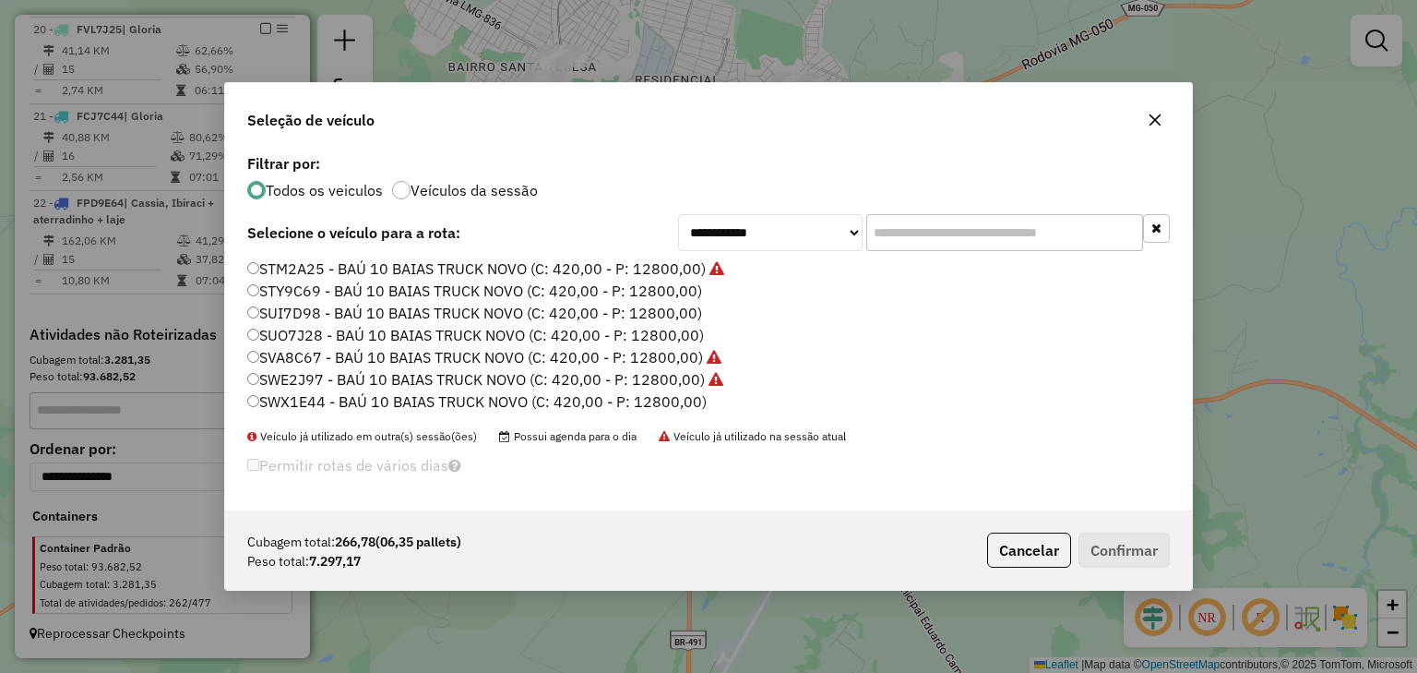
click at [669, 315] on label "SUI7D98 - BAÚ 10 BAIAS TRUCK NOVO (C: 420,00 - P: 12800,00)" at bounding box center [474, 313] width 455 height 22
click at [1129, 553] on button "Confirmar" at bounding box center [1124, 549] width 91 height 35
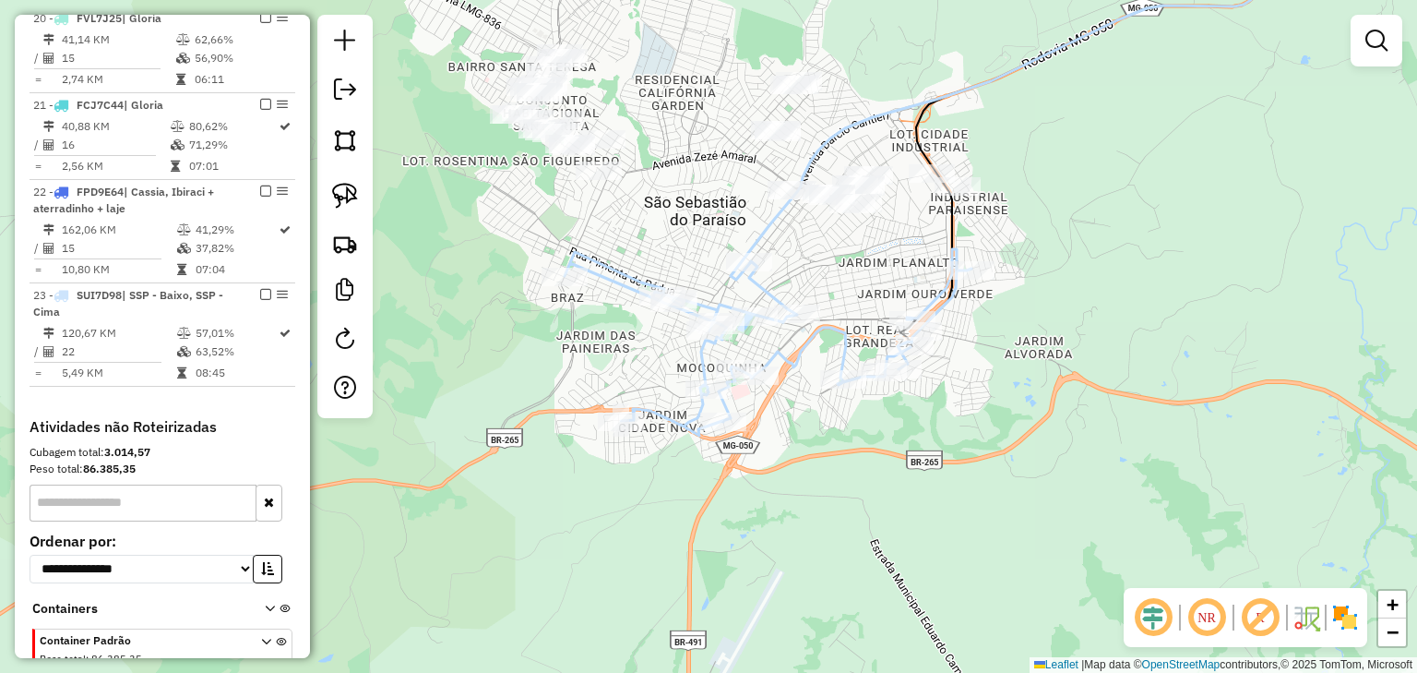
click at [625, 270] on icon at bounding box center [768, 342] width 407 height 186
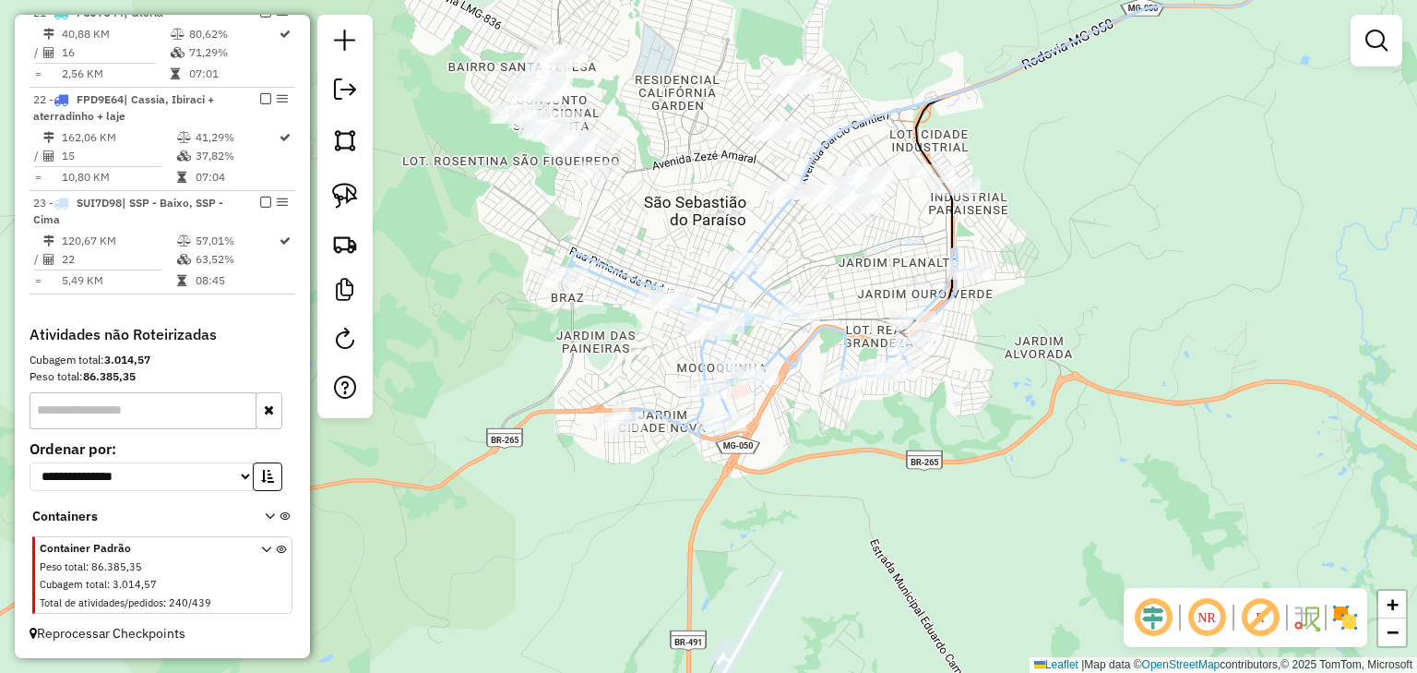
select select "*********"
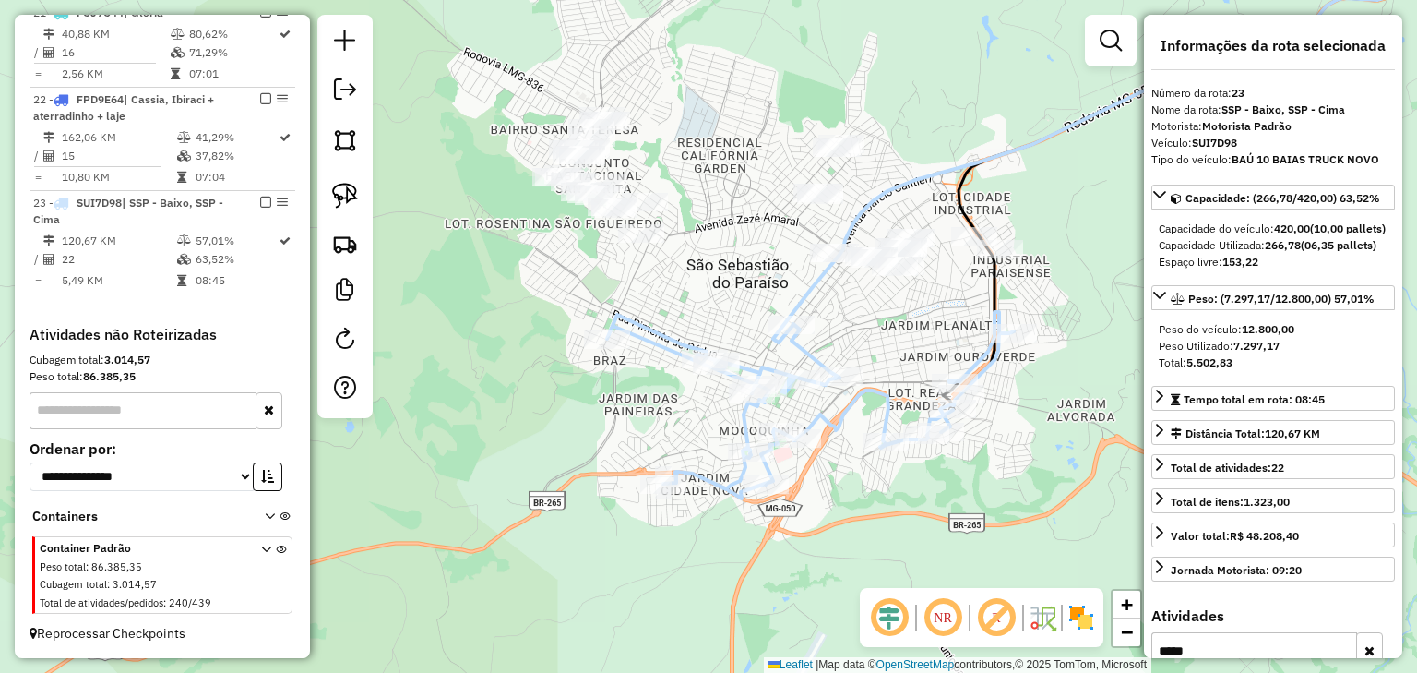
drag, startPoint x: 565, startPoint y: 253, endPoint x: 609, endPoint y: 329, distance: 88.5
click at [609, 329] on icon at bounding box center [810, 405] width 407 height 186
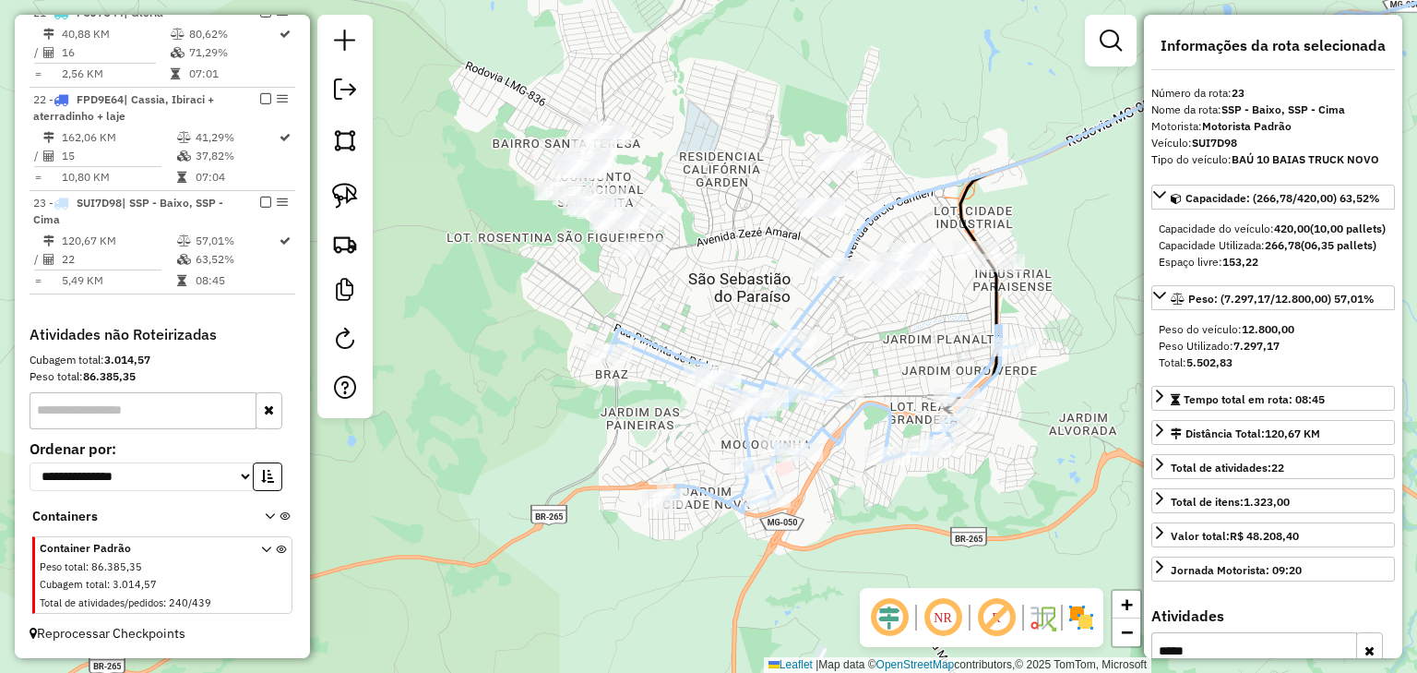
click at [514, 116] on div "Janela de atendimento Grade de atendimento Capacidade Transportadoras Veículos …" at bounding box center [708, 336] width 1417 height 673
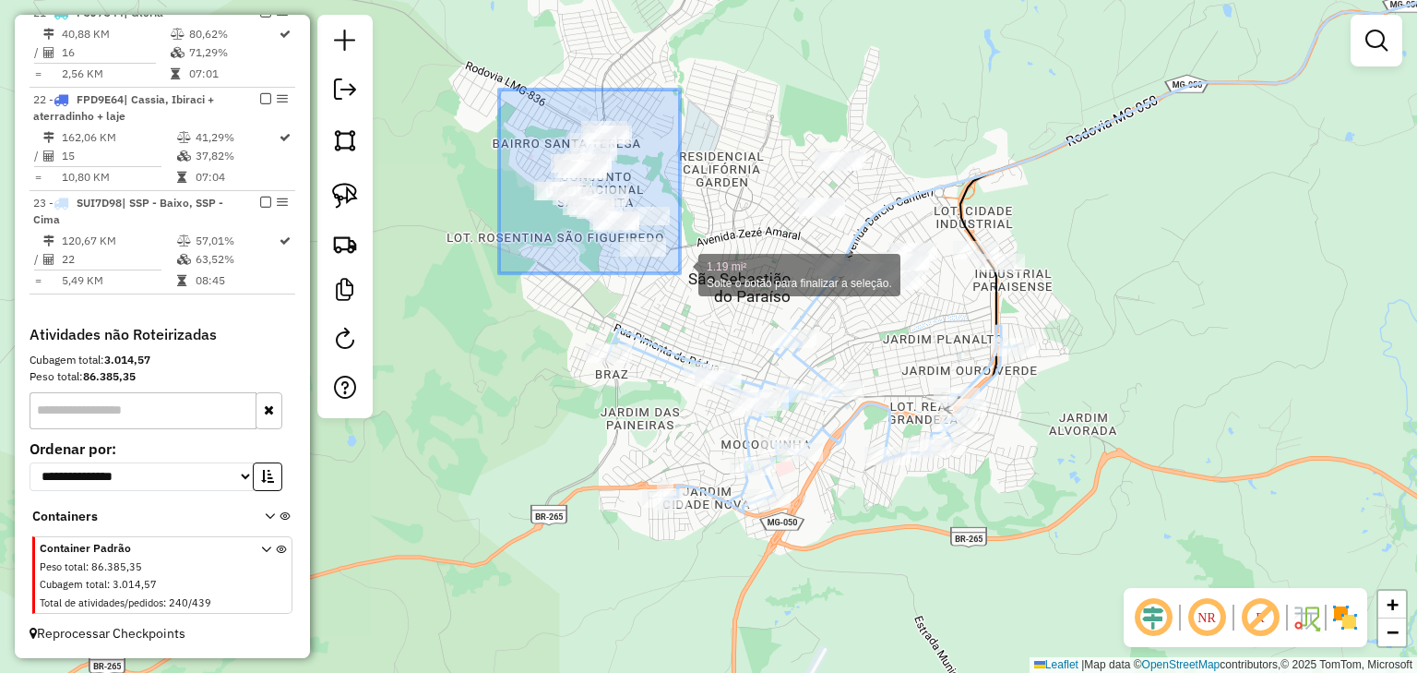
drag, startPoint x: 499, startPoint y: 90, endPoint x: 680, endPoint y: 273, distance: 257.8
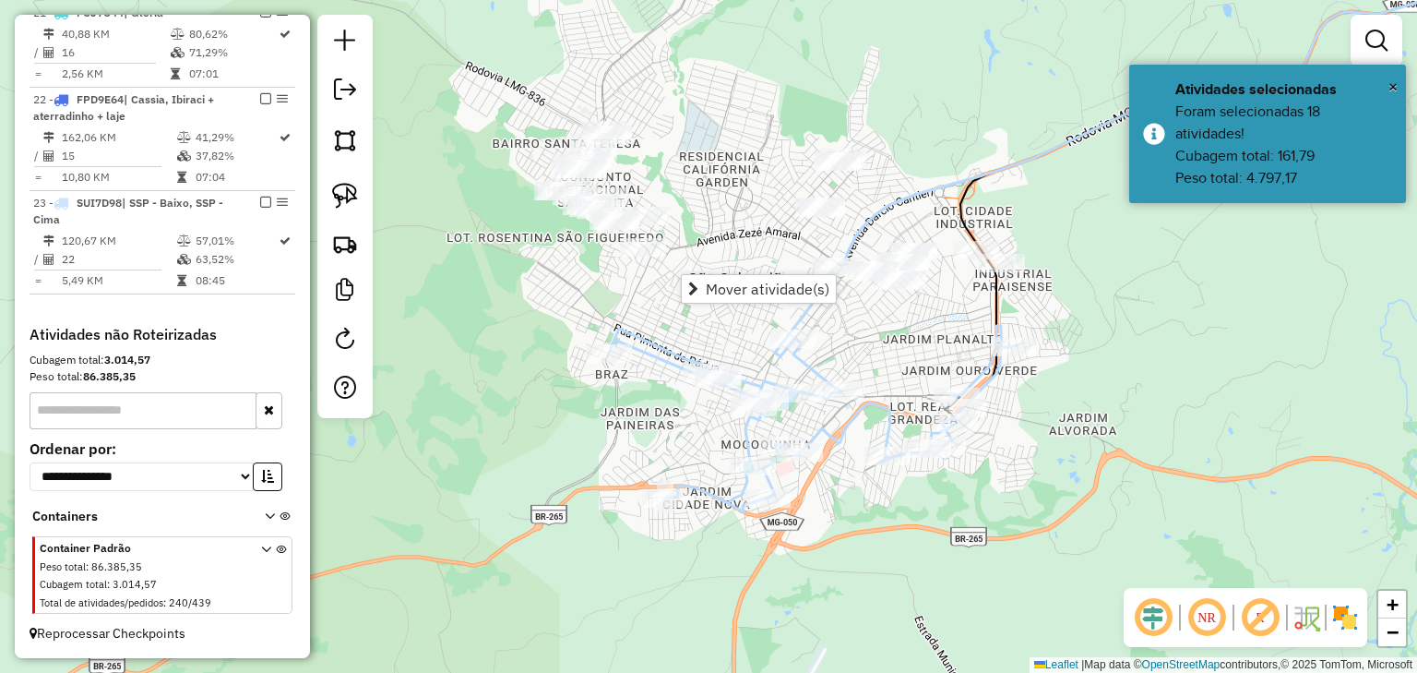
drag, startPoint x: 757, startPoint y: 208, endPoint x: 710, endPoint y: 199, distance: 47.8
click at [710, 199] on div "Janela de atendimento Grade de atendimento Capacidade Transportadoras Veículos …" at bounding box center [708, 336] width 1417 height 673
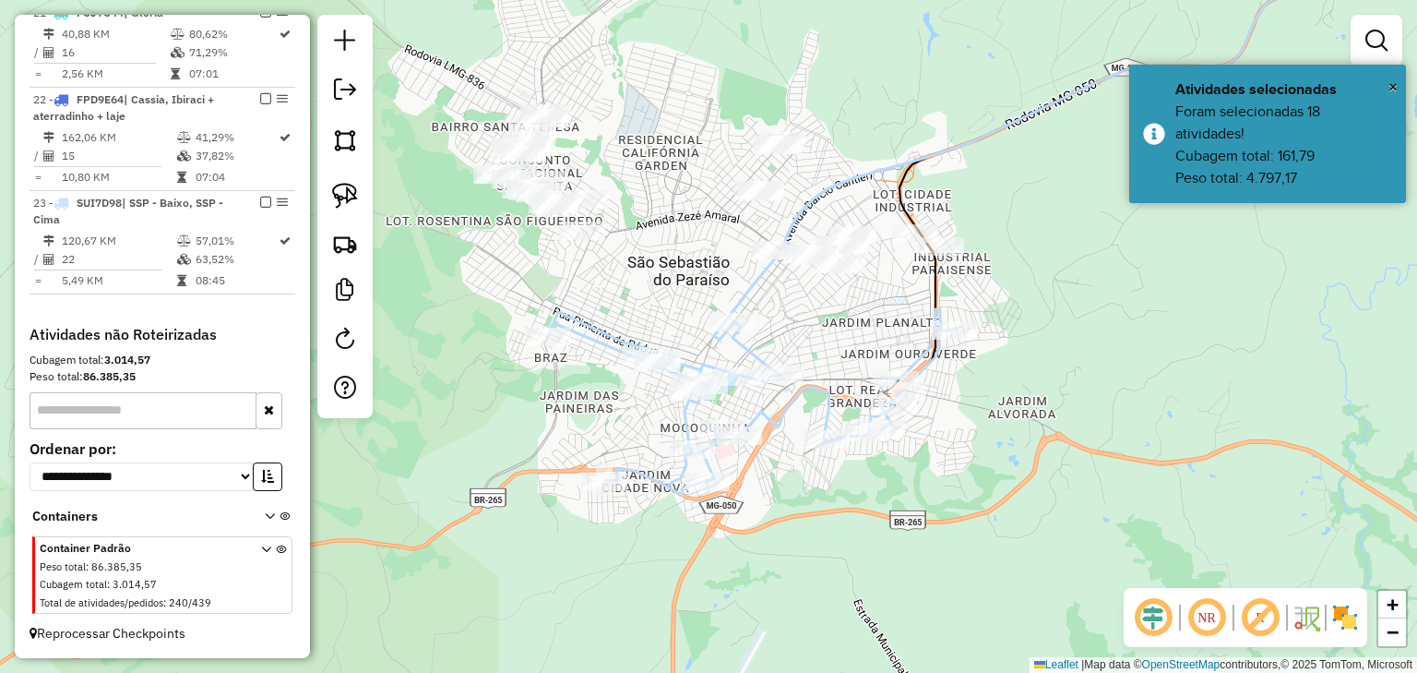
click at [721, 94] on div "Janela de atendimento Grade de atendimento Capacidade Transportadoras Veículos …" at bounding box center [708, 336] width 1417 height 673
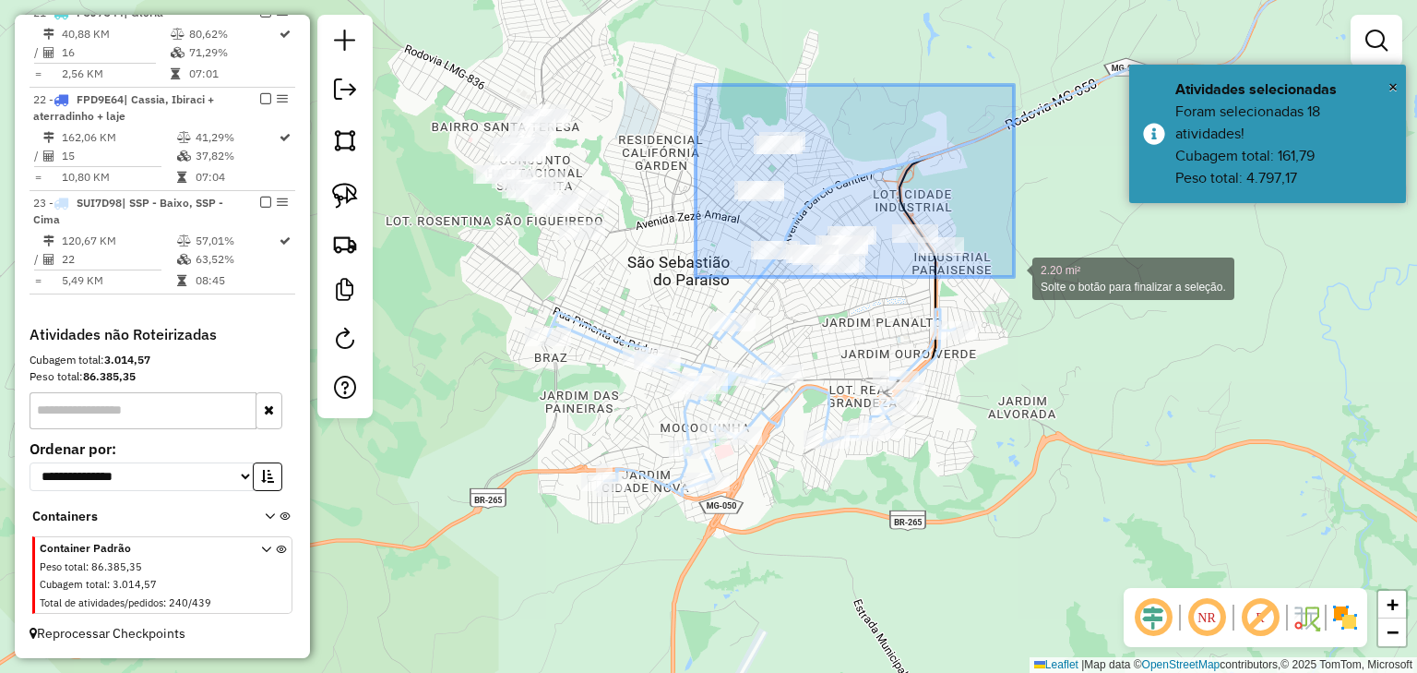
drag, startPoint x: 717, startPoint y: 96, endPoint x: 1014, endPoint y: 278, distance: 348.4
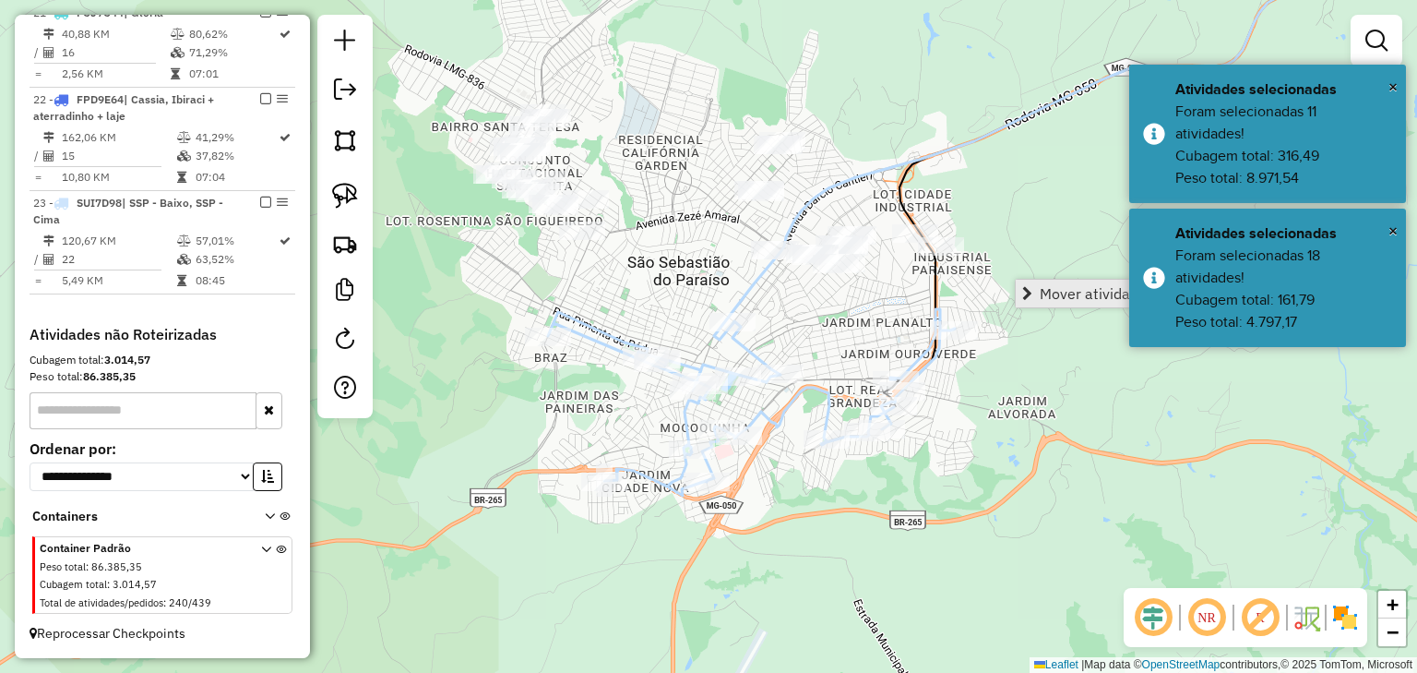
click at [1046, 286] on span "Mover atividade(s)" at bounding box center [1102, 293] width 124 height 15
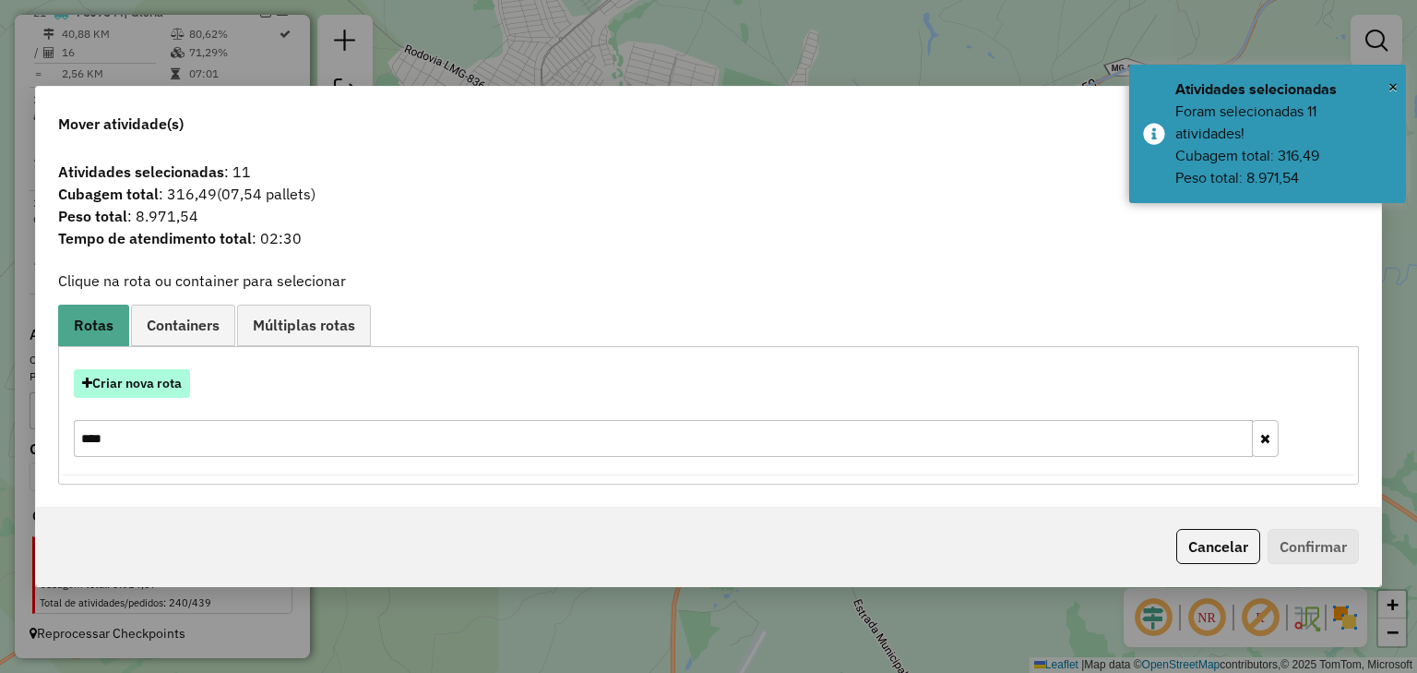
click at [131, 373] on button "Criar nova rota" at bounding box center [132, 383] width 116 height 29
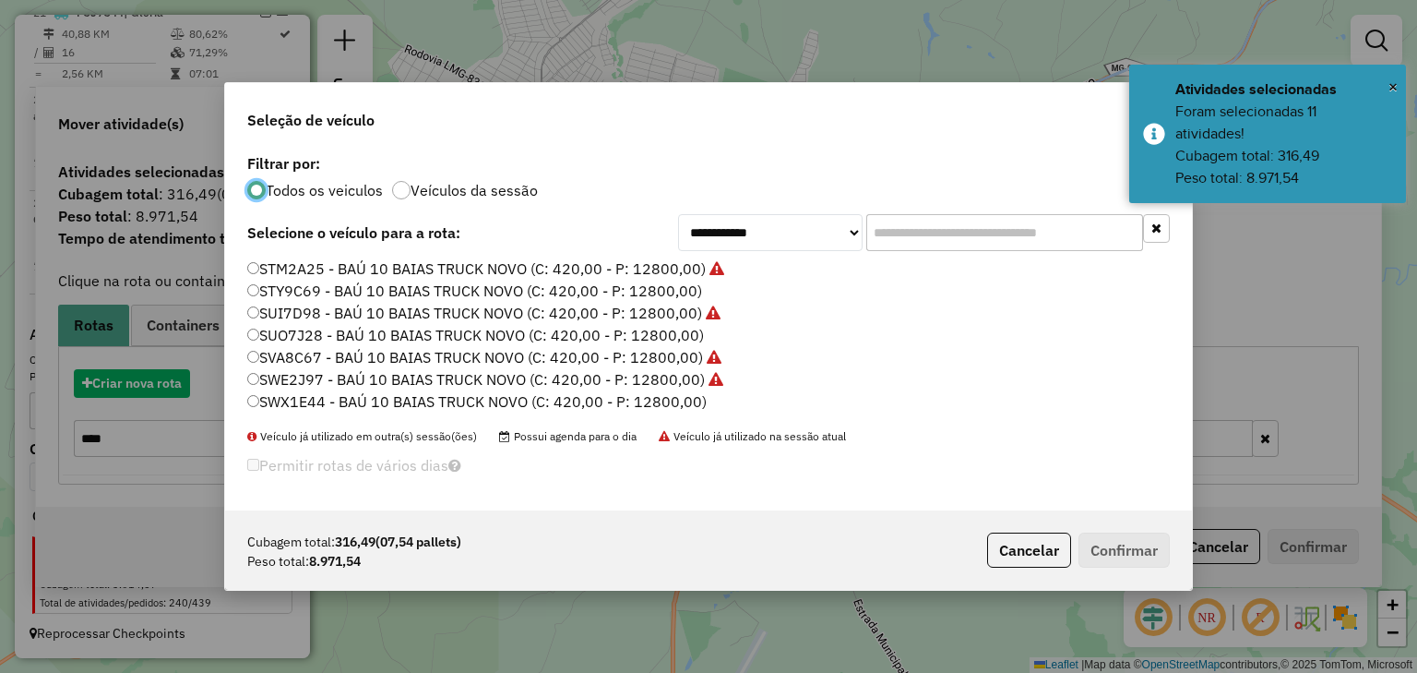
scroll to position [9, 6]
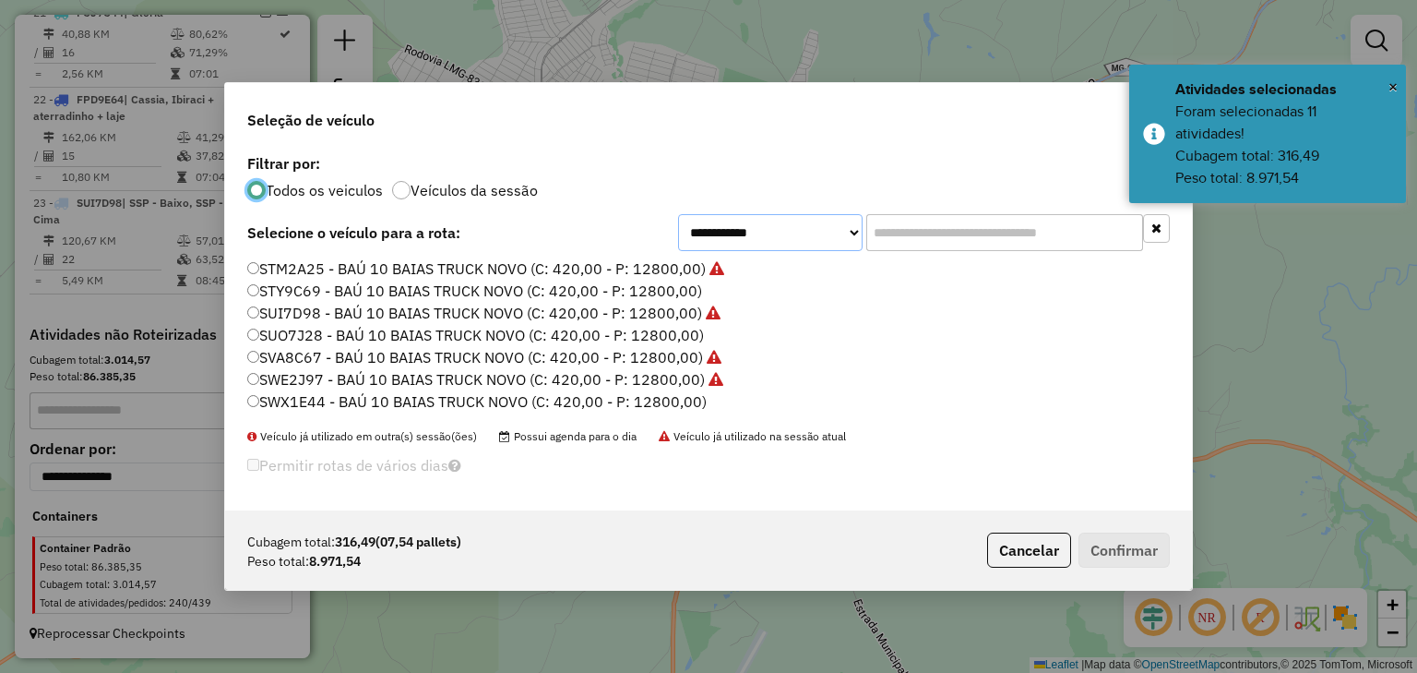
click at [787, 249] on select "**********" at bounding box center [770, 232] width 185 height 37
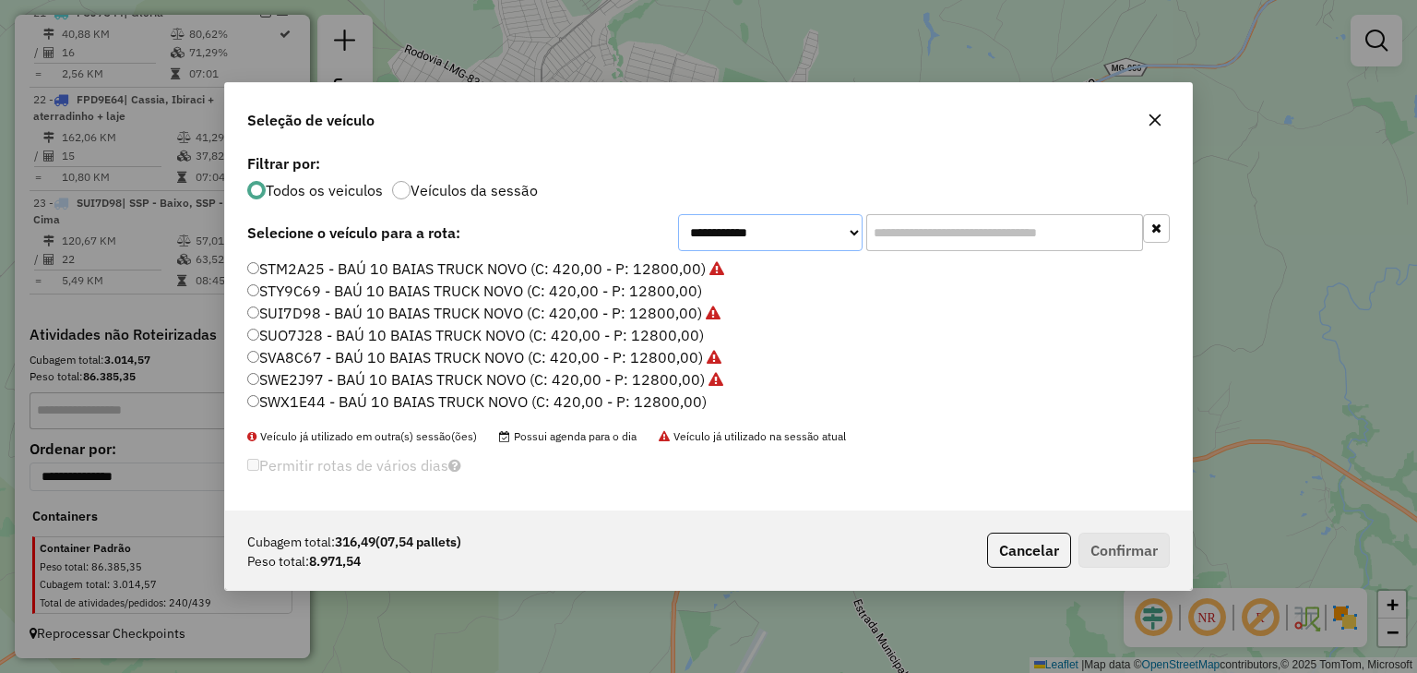
select select "********"
click at [678, 214] on select "**********" at bounding box center [770, 232] width 185 height 37
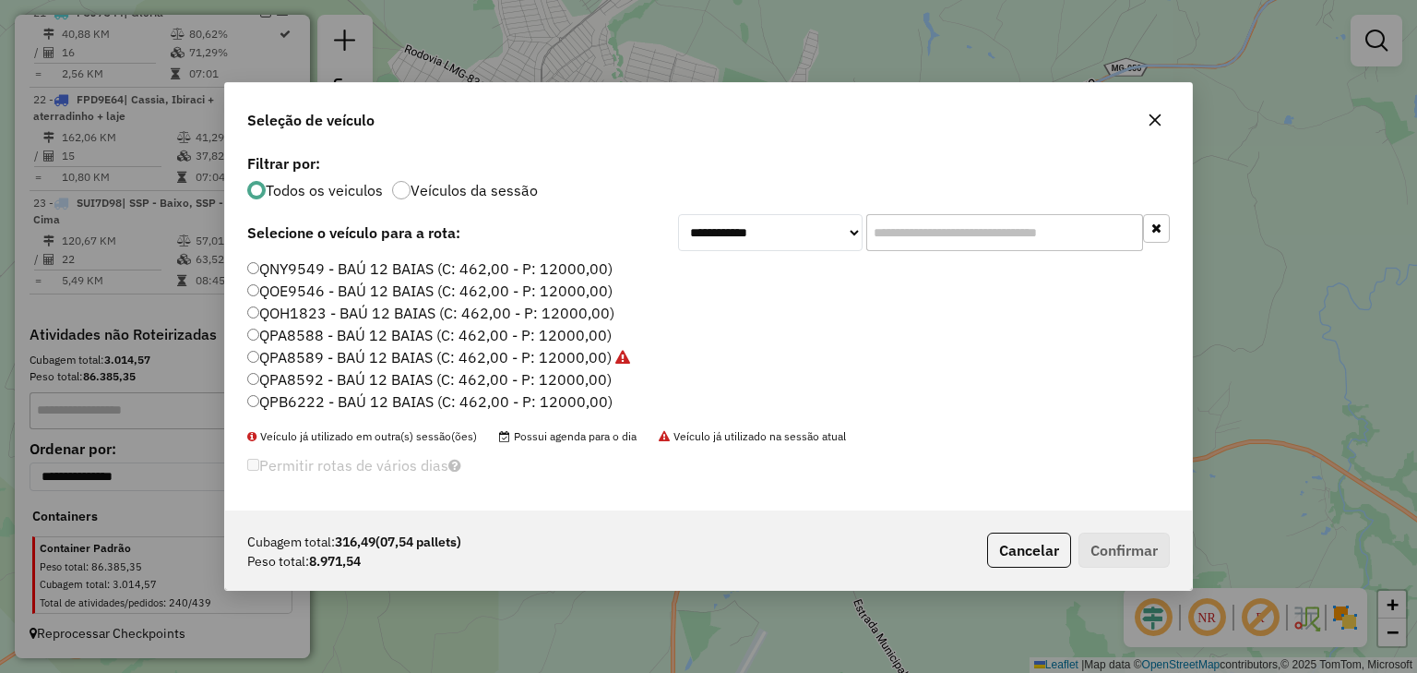
click at [568, 293] on label "QOE9546 - BAÚ 12 BAIAS (C: 462,00 - P: 12000,00)" at bounding box center [429, 291] width 365 height 22
click at [1140, 545] on button "Confirmar" at bounding box center [1124, 549] width 91 height 35
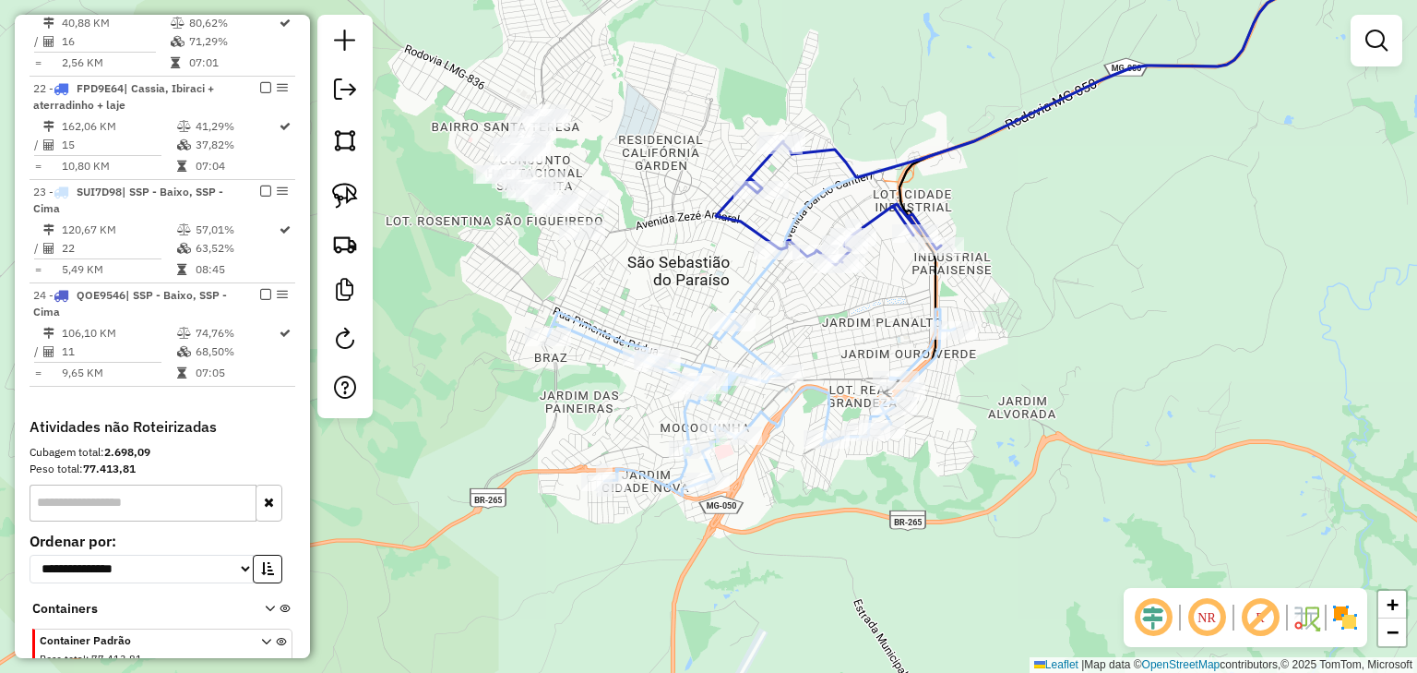
click at [719, 210] on icon at bounding box center [828, 203] width 225 height 124
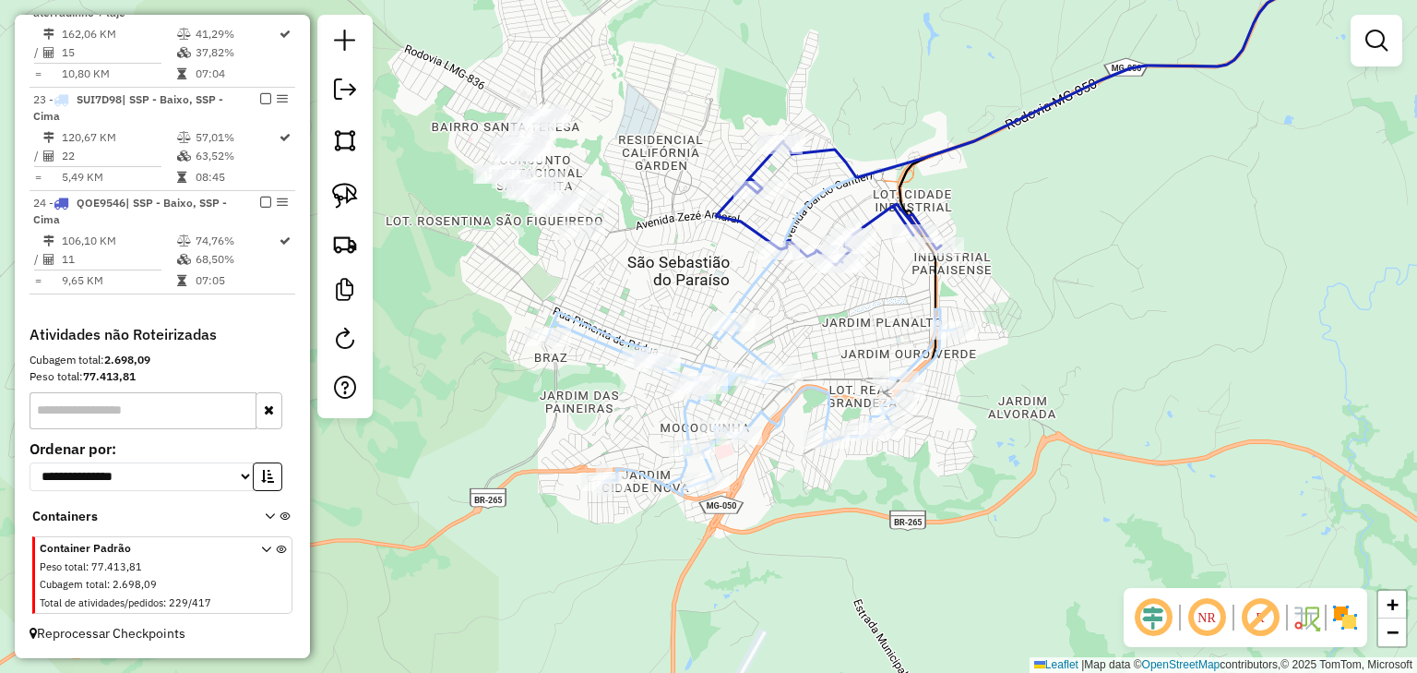
select select "*********"
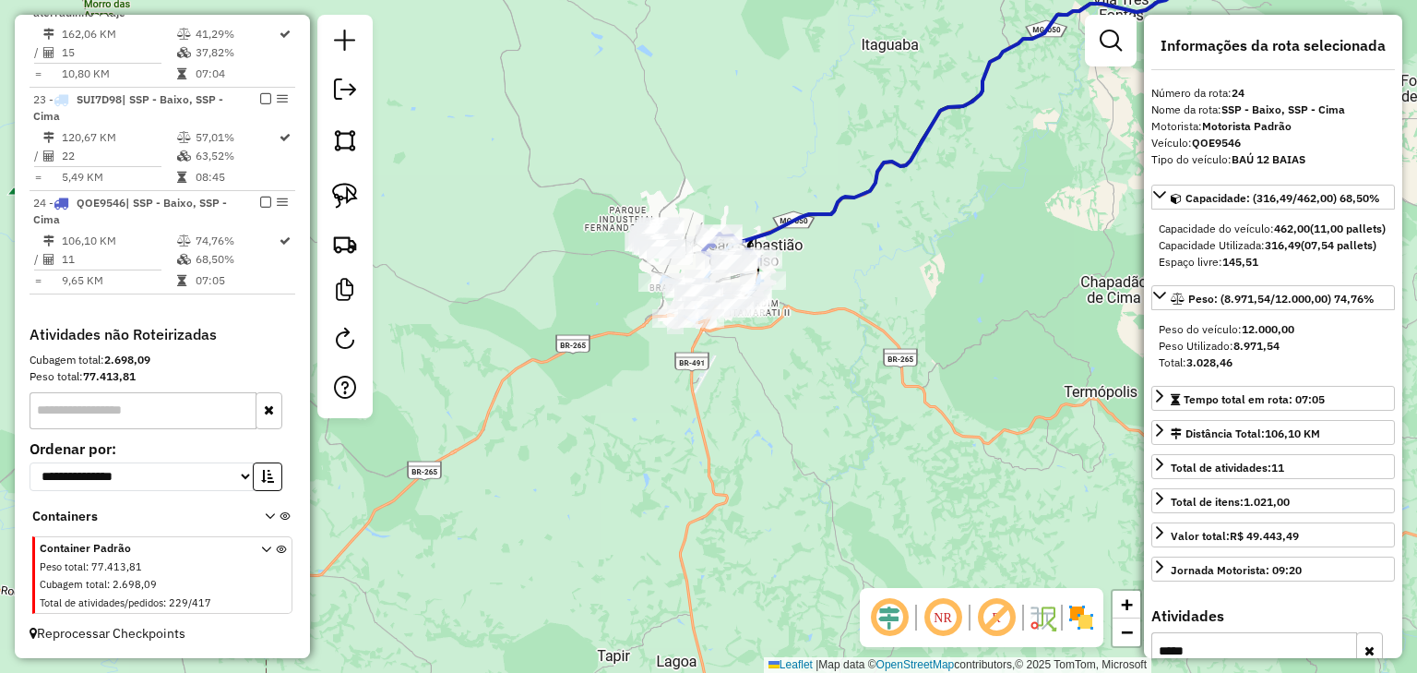
drag, startPoint x: 819, startPoint y: 134, endPoint x: 790, endPoint y: 218, distance: 88.7
click at [790, 217] on div "Janela de atendimento Grade de atendimento Capacidade Transportadoras Veículos …" at bounding box center [708, 336] width 1417 height 673
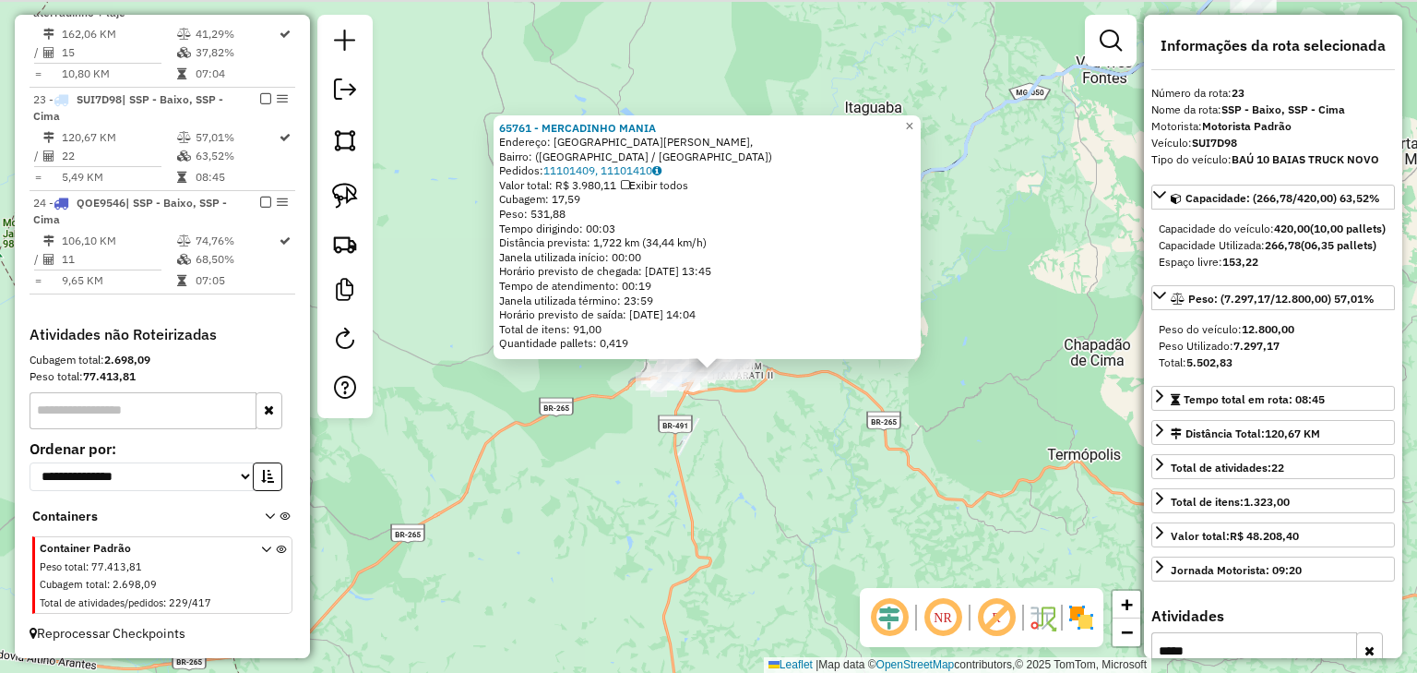
drag, startPoint x: 789, startPoint y: 365, endPoint x: 796, endPoint y: 465, distance: 99.9
click at [796, 465] on div "Rota 23 - Placa SUI7D98 56816 - VAREJ NOVO HORIZONTE 65761 - MERCADINHO MANIA E…" at bounding box center [708, 336] width 1417 height 673
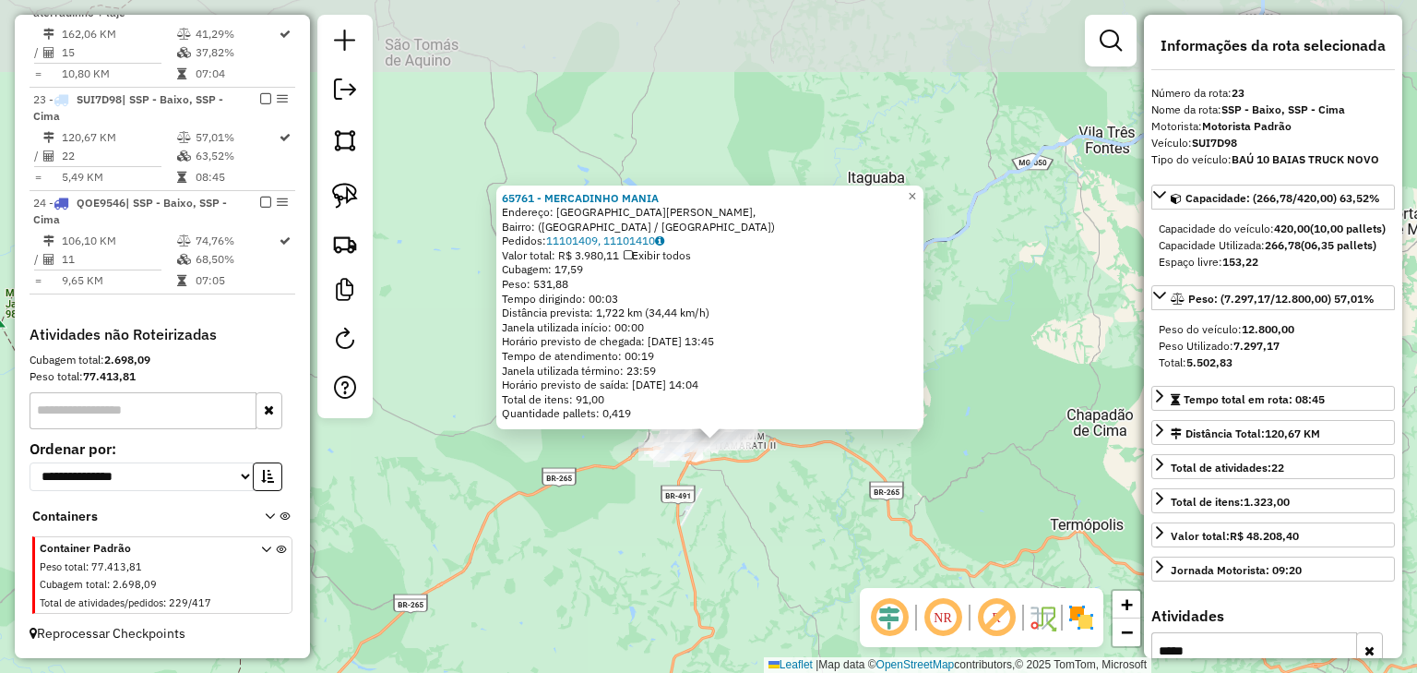
click at [796, 465] on div "65761 - MERCADINHO MANIA Endereço: Rua Geraldo Alves da Costa, Bairro: (São Seb…" at bounding box center [708, 336] width 1417 height 673
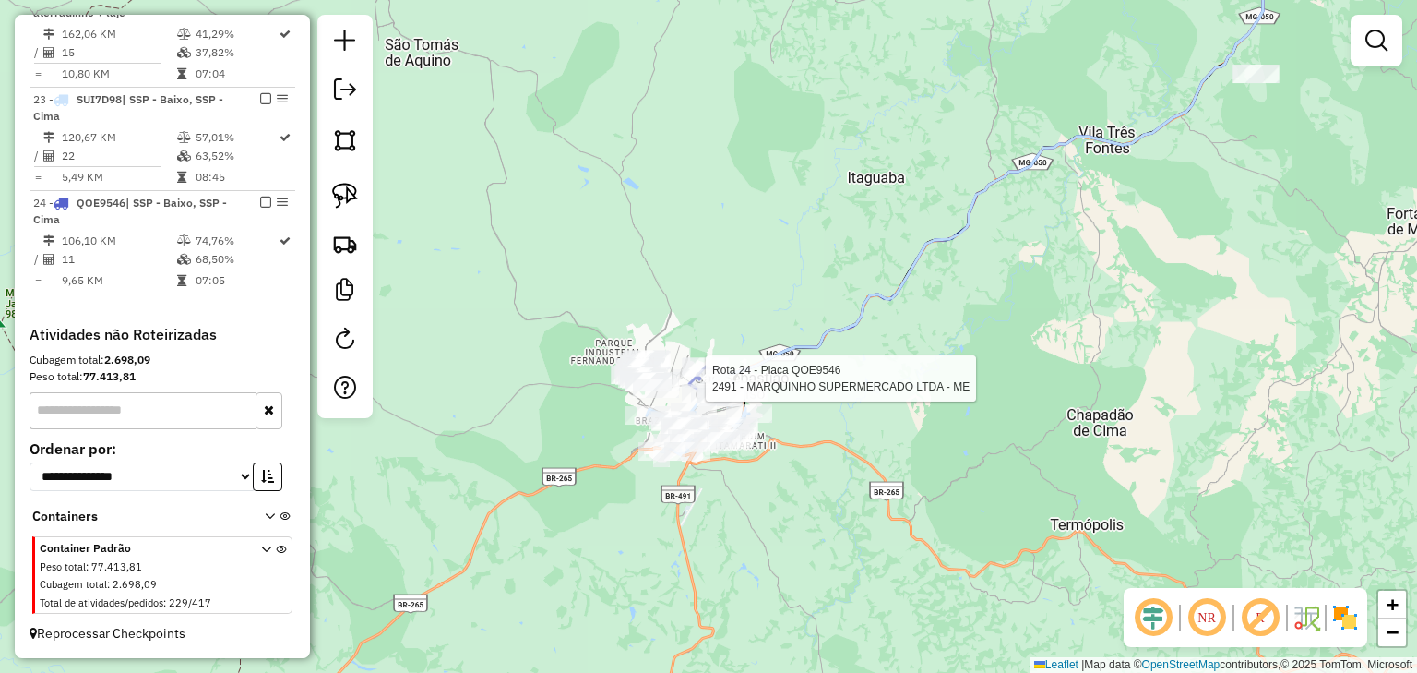
select select "*********"
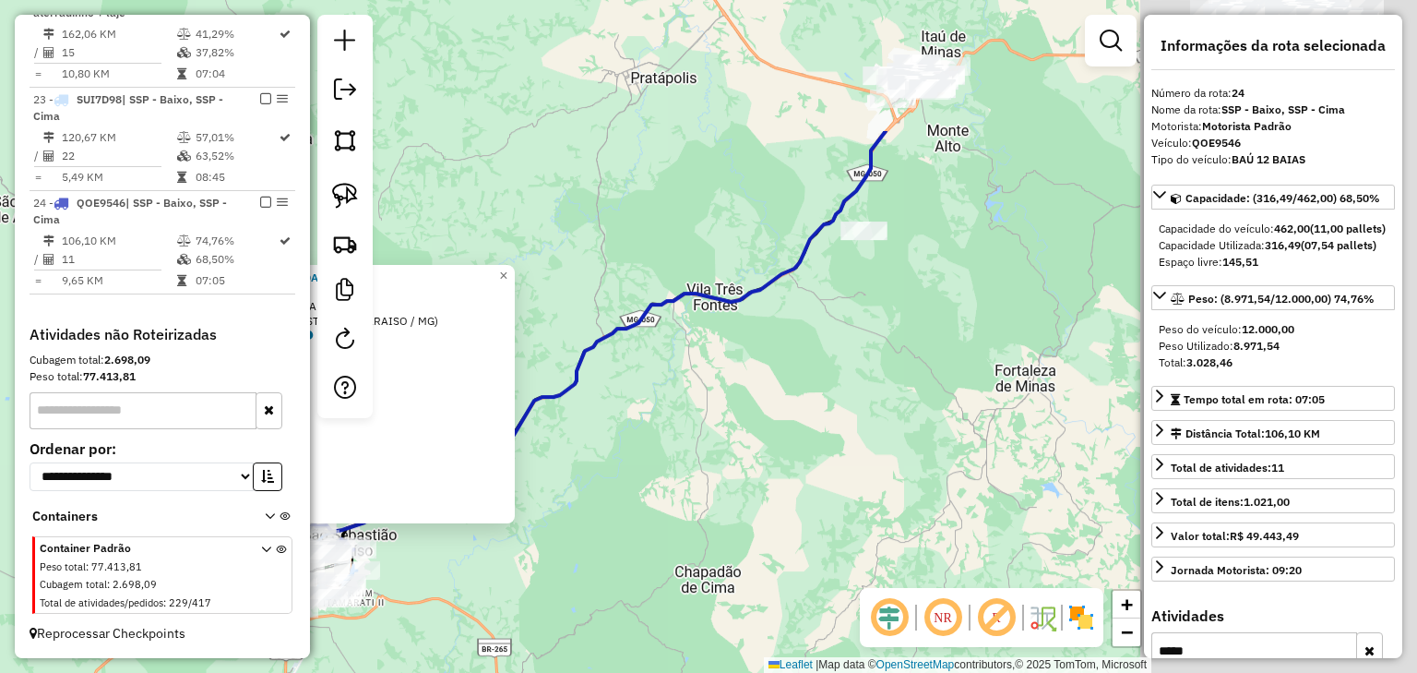
drag, startPoint x: 695, startPoint y: 488, endPoint x: 589, endPoint y: 536, distance: 116.5
click at [589, 536] on div "2491 - MARQUINHO SUPERMERCADO LTDA - ME Tipo de cliente: CLIENTES -- AS (2) End…" at bounding box center [708, 336] width 1417 height 673
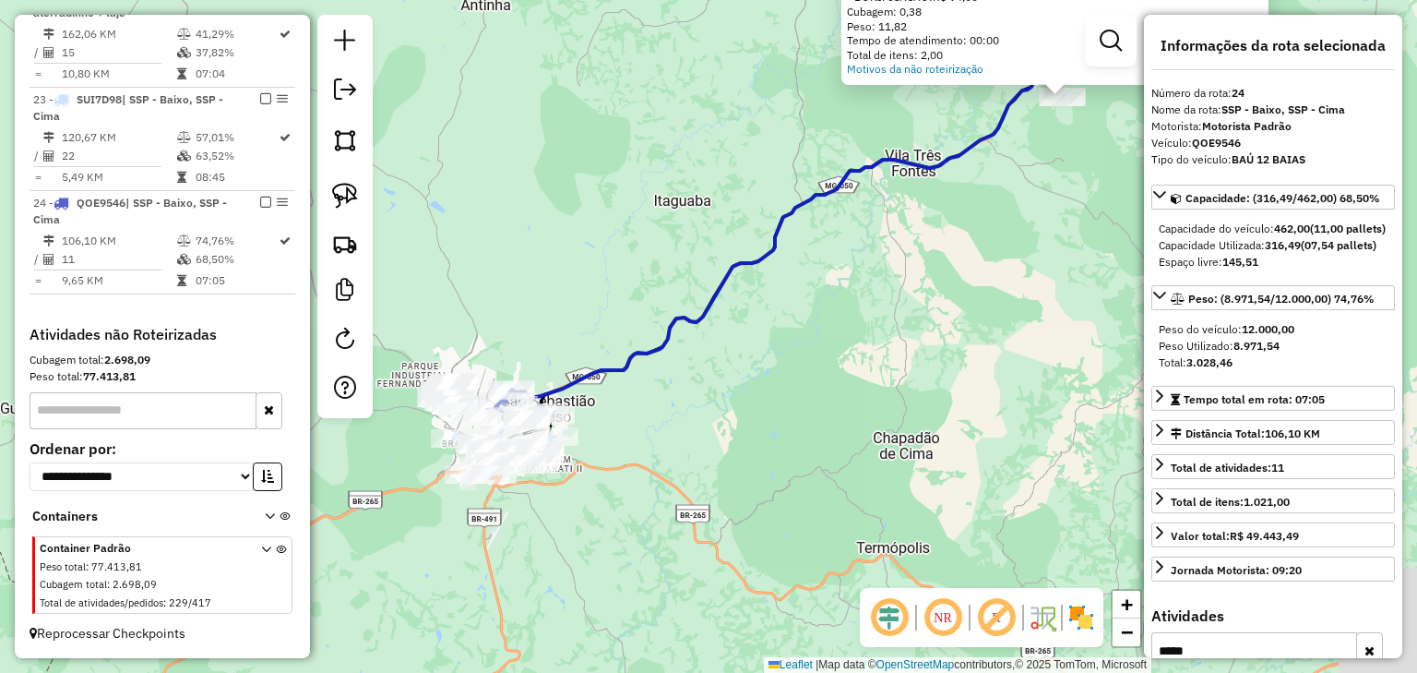
drag, startPoint x: 657, startPoint y: 472, endPoint x: 1040, endPoint y: 201, distance: 468.8
click at [1037, 207] on div "Atividade não roteirizada 58599 - RECANTO DA AGUA Endereço: CARAS ALTAS - REGIA…" at bounding box center [708, 336] width 1417 height 673
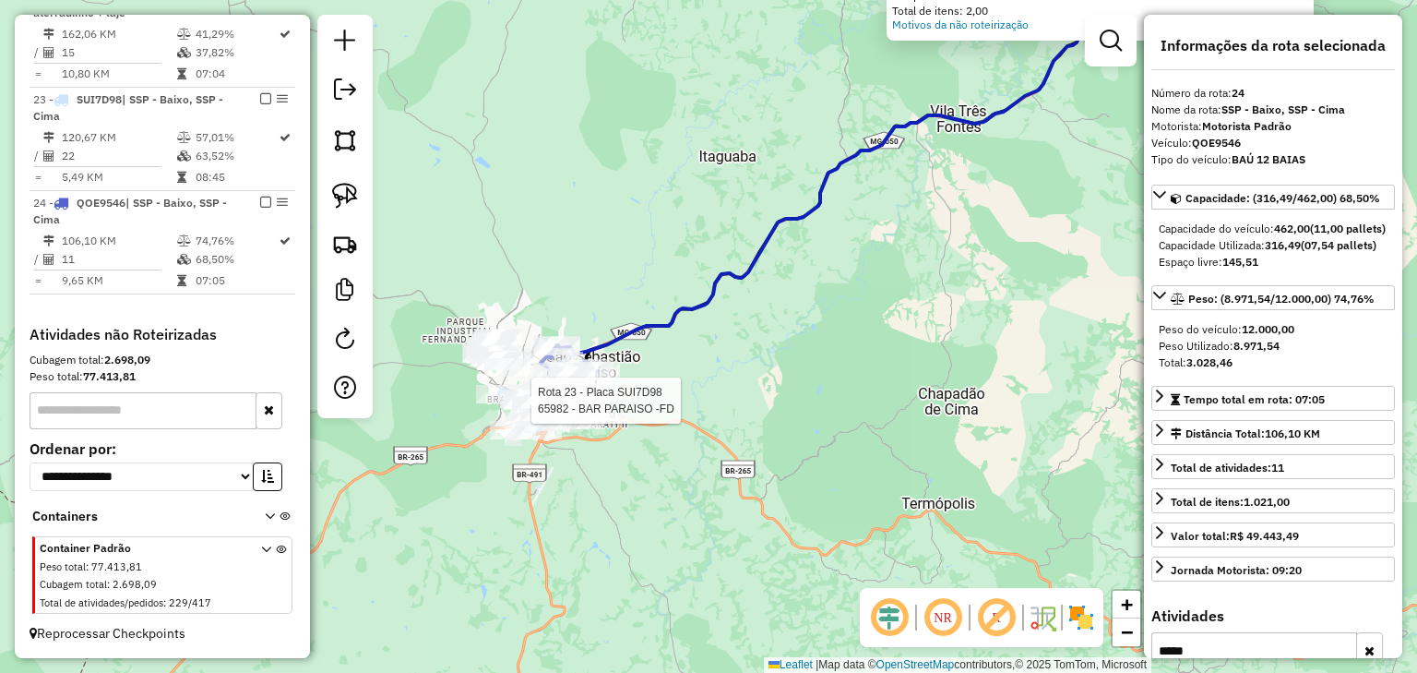
click at [507, 410] on div at bounding box center [526, 400] width 46 height 18
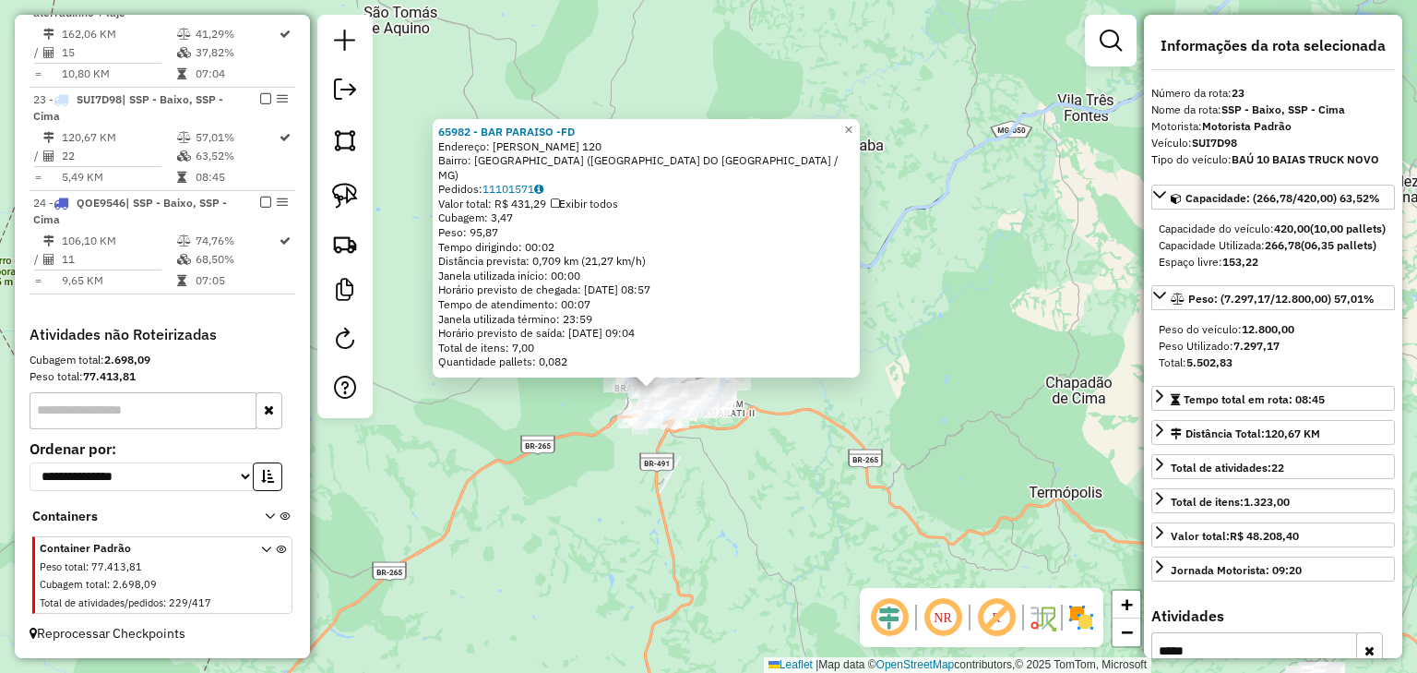
drag, startPoint x: 898, startPoint y: 422, endPoint x: 533, endPoint y: 608, distance: 409.4
click at [532, 608] on div "65982 - BAR PARAISO -FD Endereço: LATIFE JORGE 120 Bairro: JARDIM ITAMARATI (SA…" at bounding box center [708, 336] width 1417 height 673
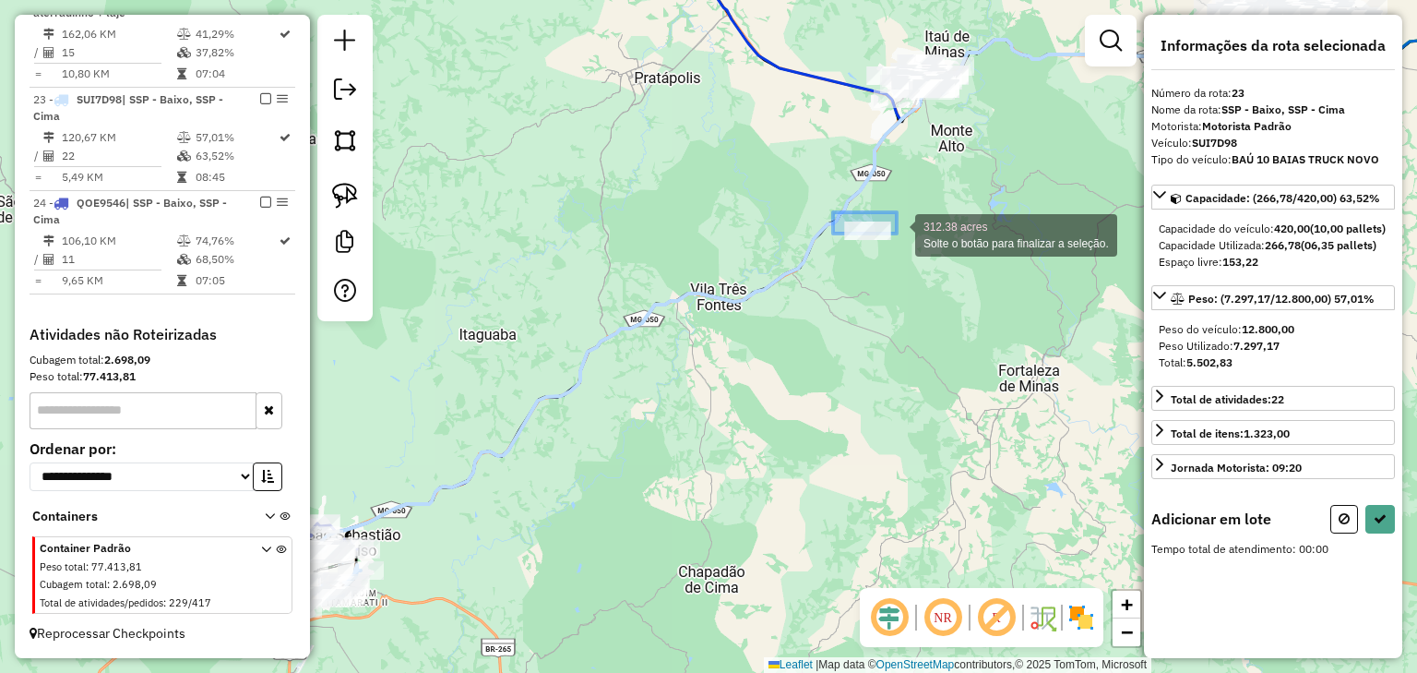
drag, startPoint x: 855, startPoint y: 219, endPoint x: 927, endPoint y: 255, distance: 80.5
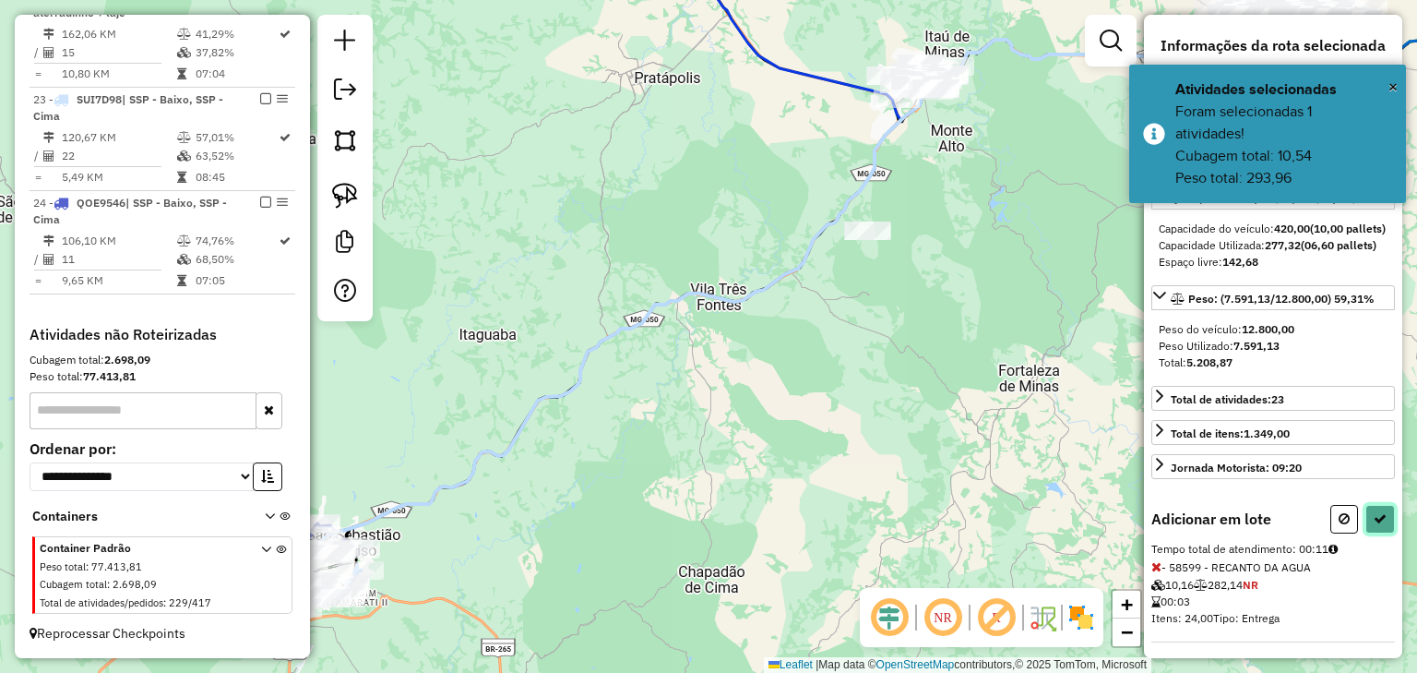
click at [1384, 533] on button at bounding box center [1381, 519] width 30 height 29
select select "*********"
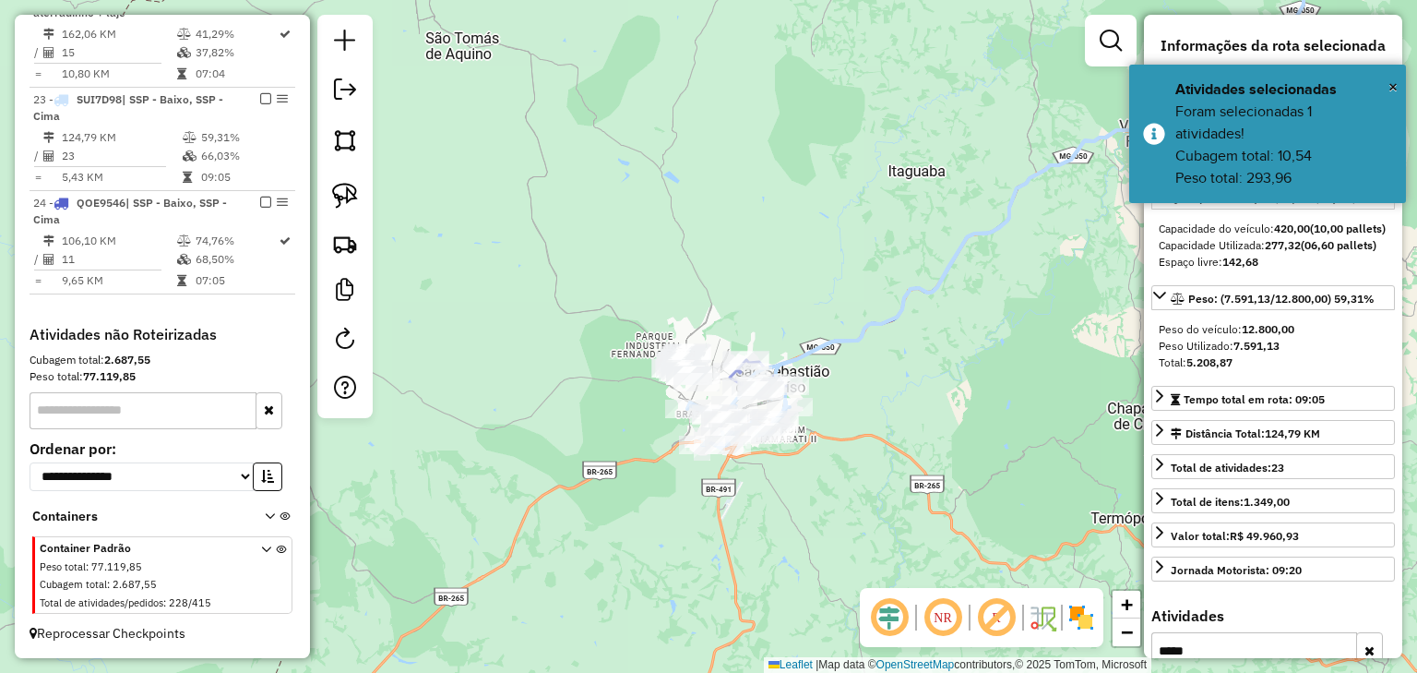
drag, startPoint x: 459, startPoint y: 545, endPoint x: 863, endPoint y: 389, distance: 433.6
click at [863, 389] on div "Janela de atendimento Grade de atendimento Capacidade Transportadoras Veículos …" at bounding box center [708, 336] width 1417 height 673
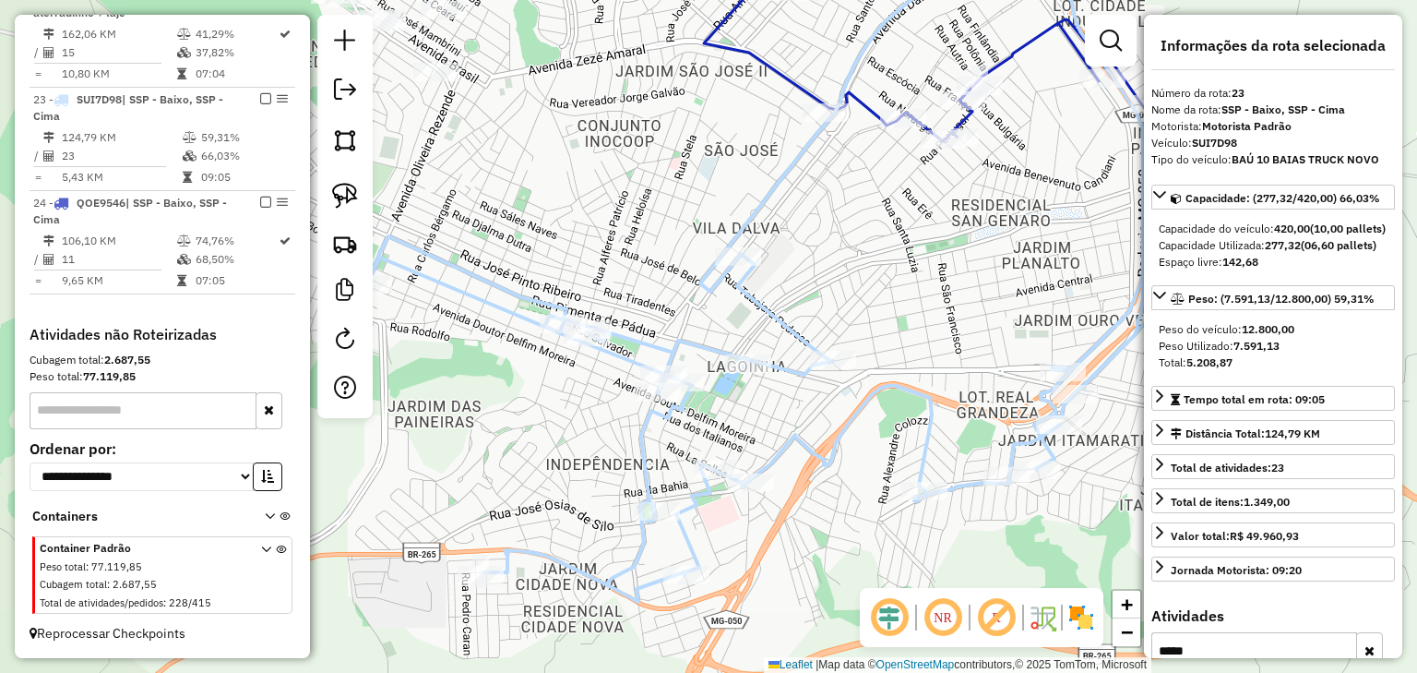
drag, startPoint x: 772, startPoint y: 387, endPoint x: 804, endPoint y: 283, distance: 108.0
click at [804, 283] on div "Janela de atendimento Grade de atendimento Capacidade Transportadoras Veículos …" at bounding box center [708, 336] width 1417 height 673
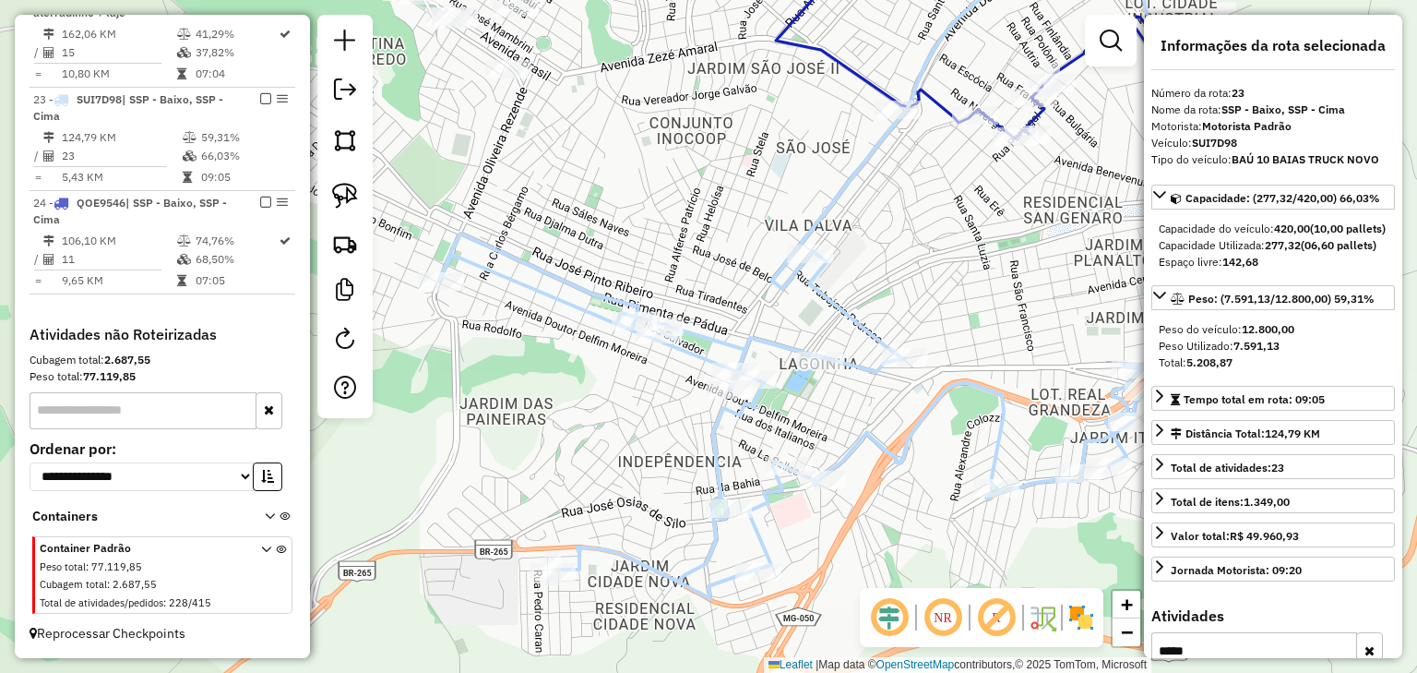
drag, startPoint x: 679, startPoint y: 277, endPoint x: 750, endPoint y: 277, distance: 71.1
click at [750, 277] on div "Janela de atendimento Grade de atendimento Capacidade Transportadoras Veículos …" at bounding box center [708, 336] width 1417 height 673
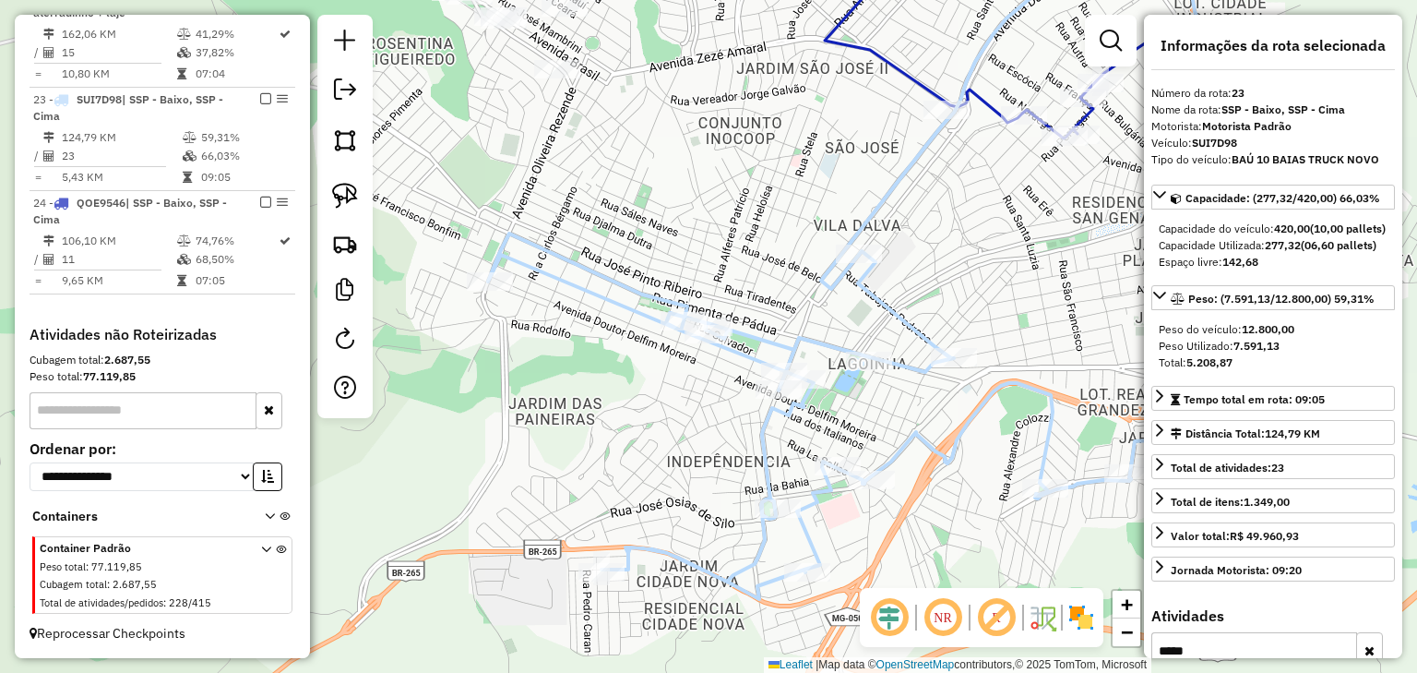
click at [594, 269] on icon at bounding box center [895, 266] width 815 height 666
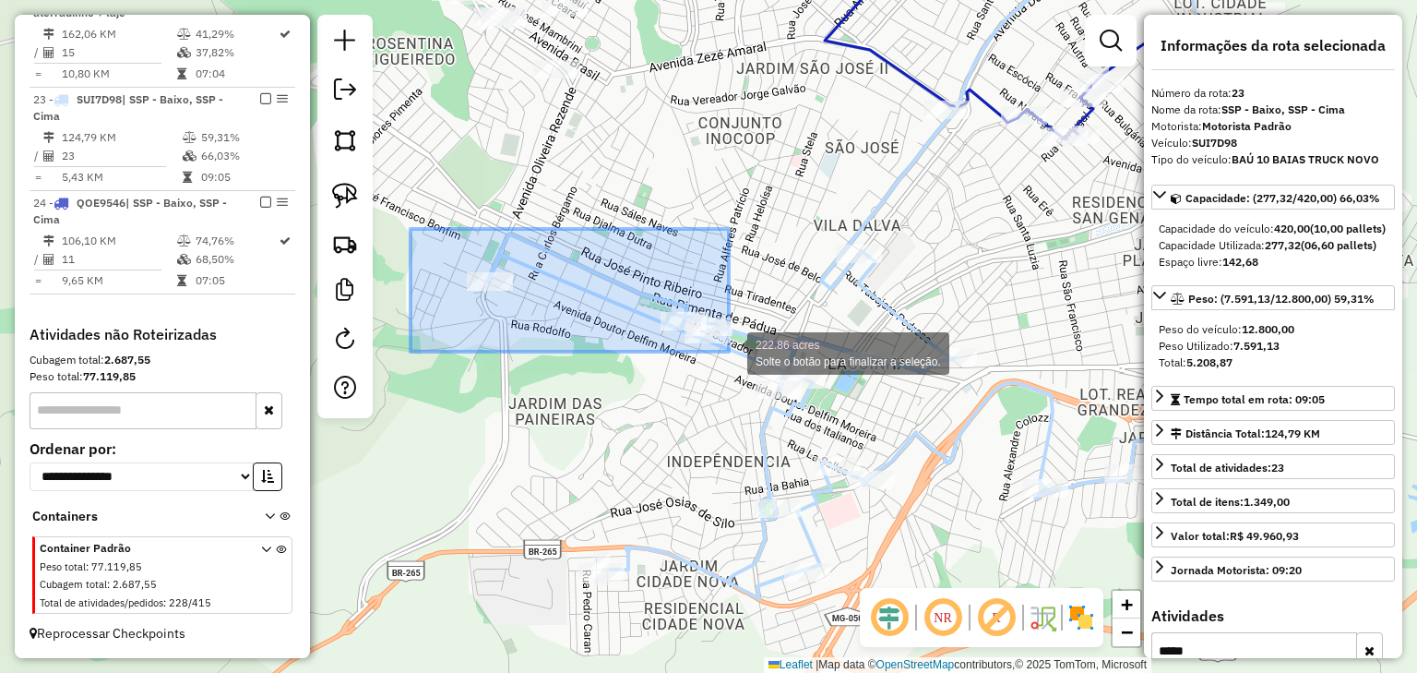
drag, startPoint x: 411, startPoint y: 229, endPoint x: 729, endPoint y: 352, distance: 341.2
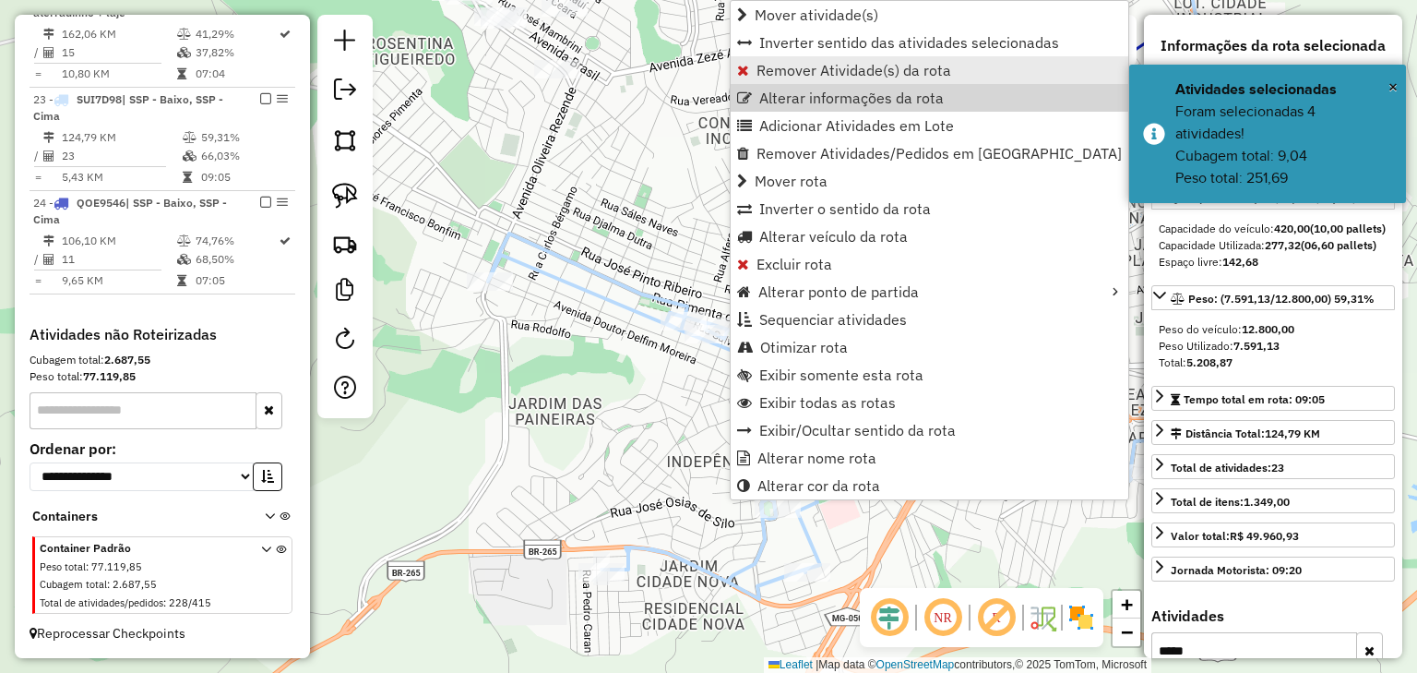
click at [759, 74] on span "Remover Atividade(s) da rota" at bounding box center [854, 70] width 195 height 15
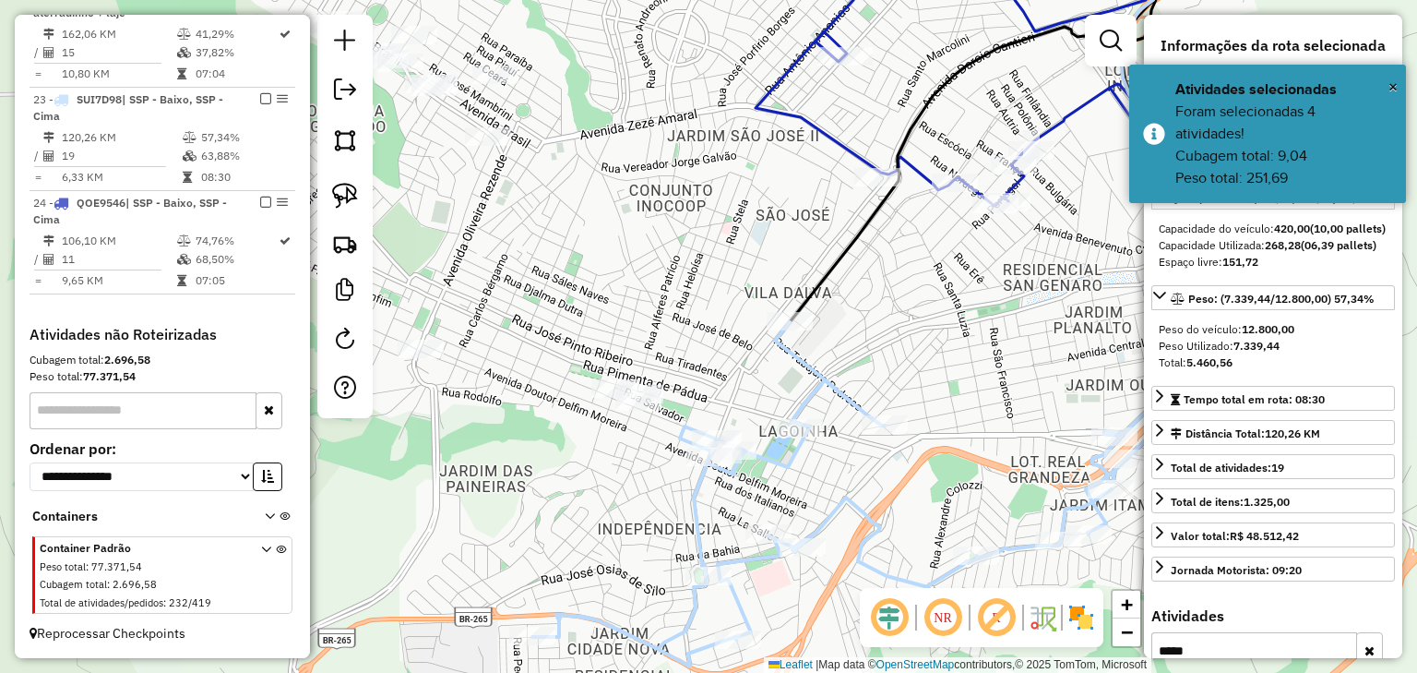
drag, startPoint x: 701, startPoint y: 191, endPoint x: 685, endPoint y: 217, distance: 30.7
click at [685, 216] on div "Janela de atendimento Grade de atendimento Capacidade Transportadoras Veículos …" at bounding box center [708, 336] width 1417 height 673
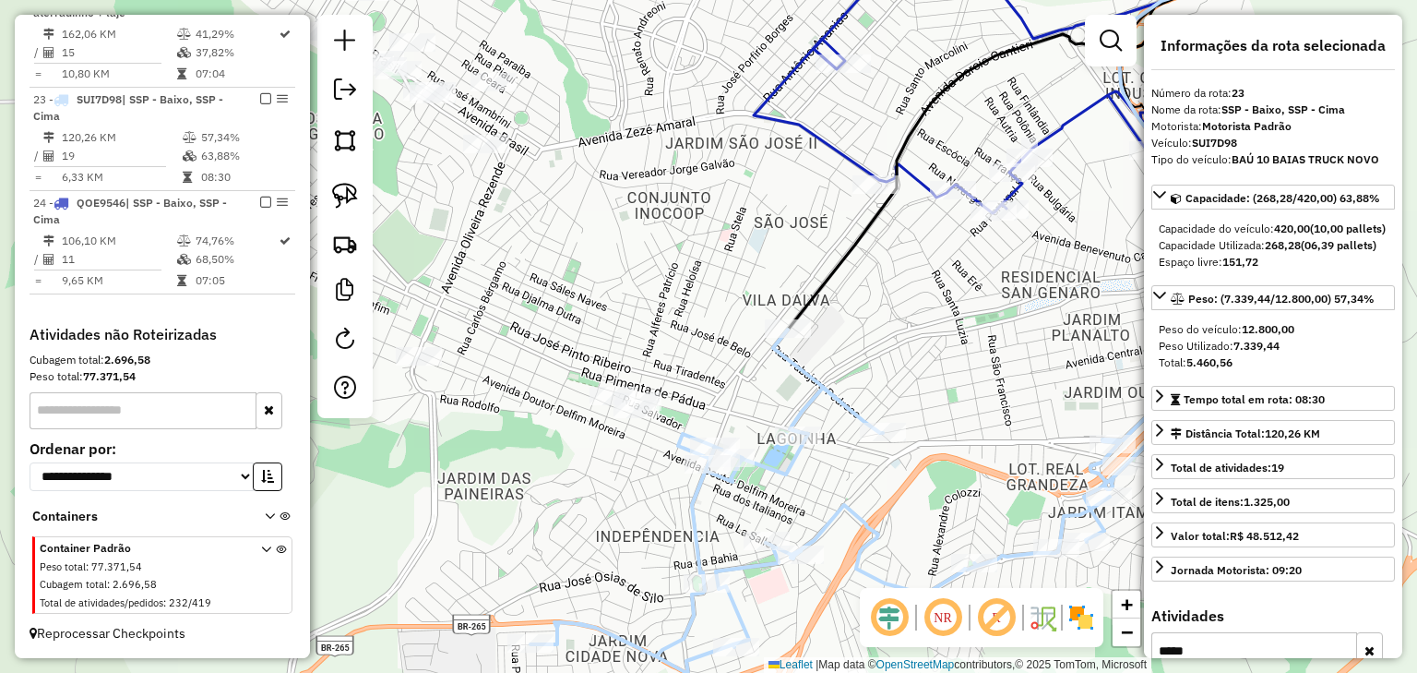
click at [915, 177] on icon at bounding box center [978, 90] width 449 height 246
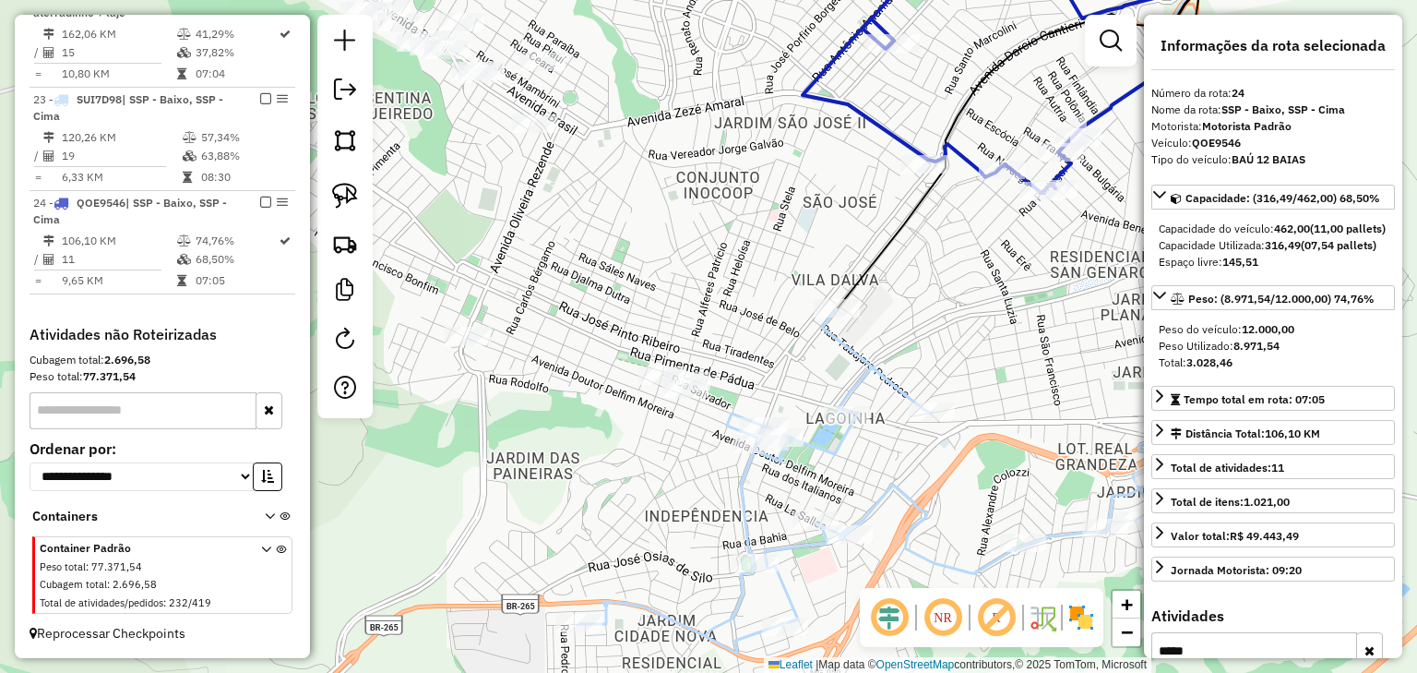
drag, startPoint x: 664, startPoint y: 250, endPoint x: 823, endPoint y: 186, distance: 171.0
click at [823, 186] on div "Janela de atendimento Grade de atendimento Capacidade Transportadoras Veículos …" at bounding box center [708, 336] width 1417 height 673
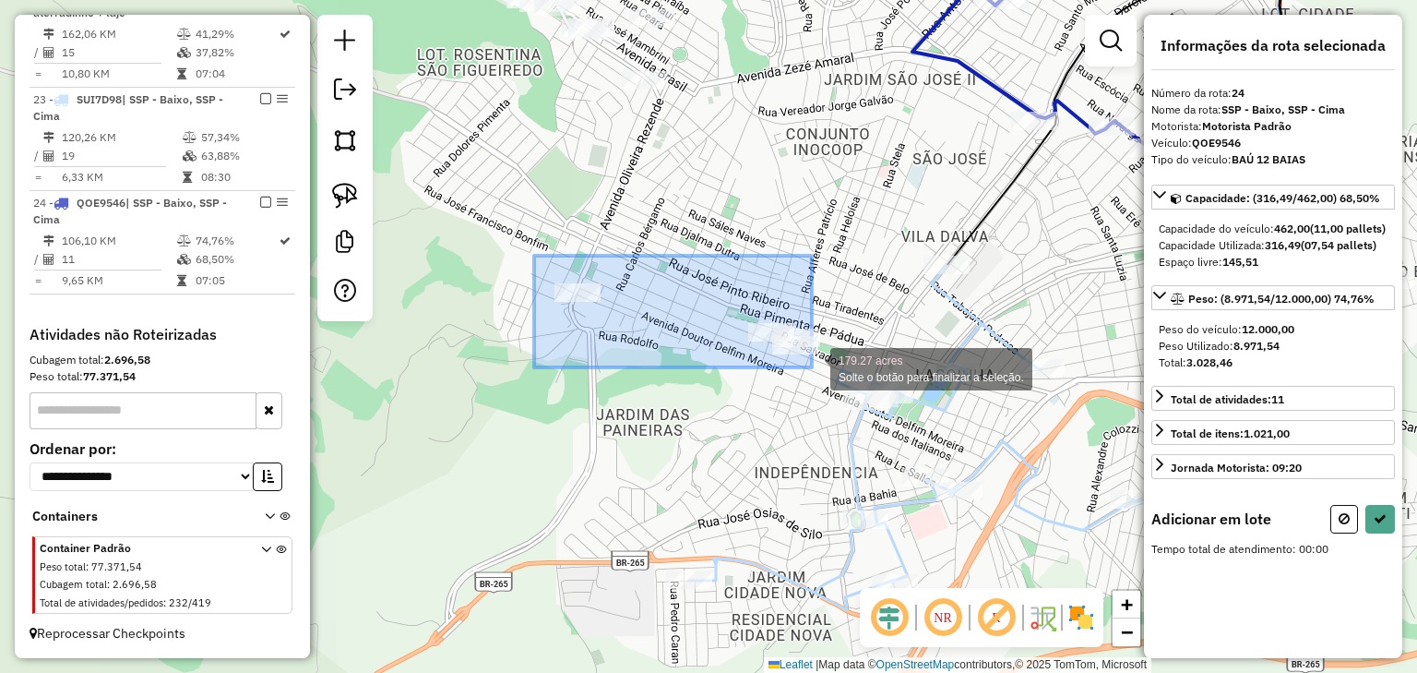
drag, startPoint x: 675, startPoint y: 289, endPoint x: 826, endPoint y: 367, distance: 170.5
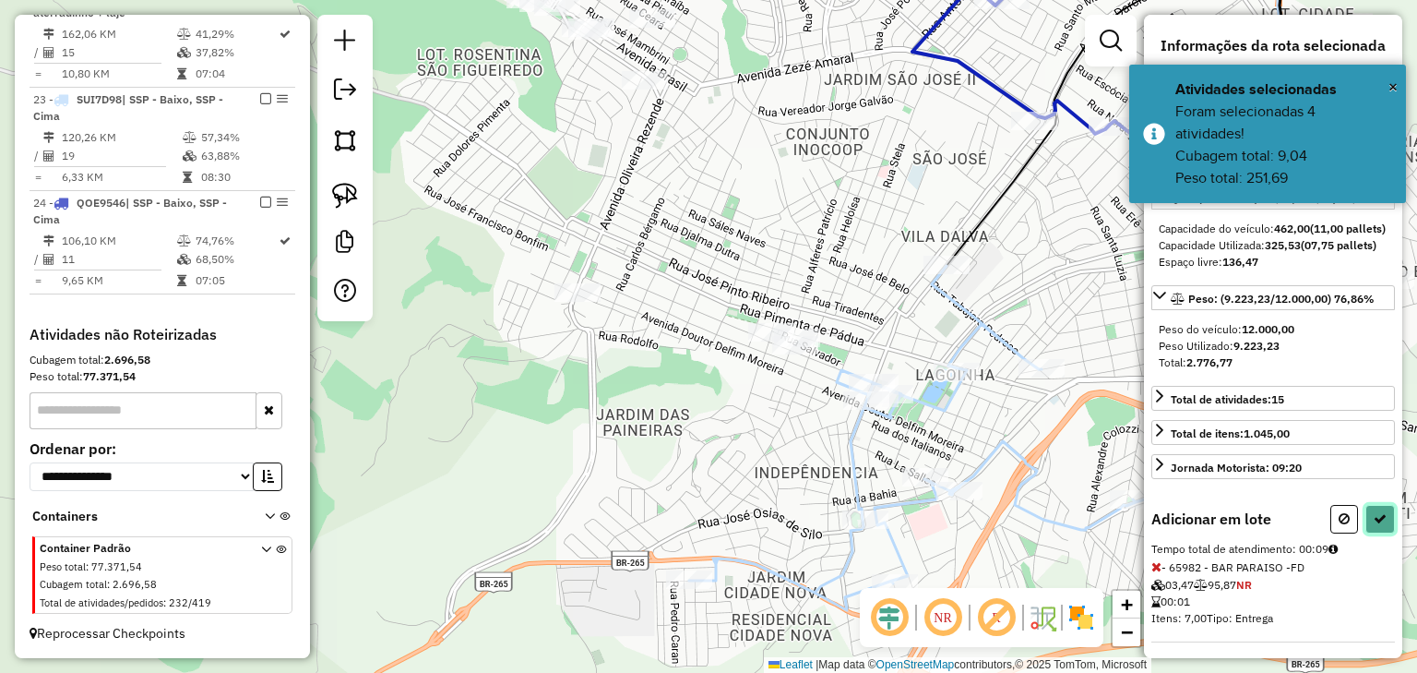
click at [1380, 525] on icon at bounding box center [1380, 518] width 13 height 13
select select "*********"
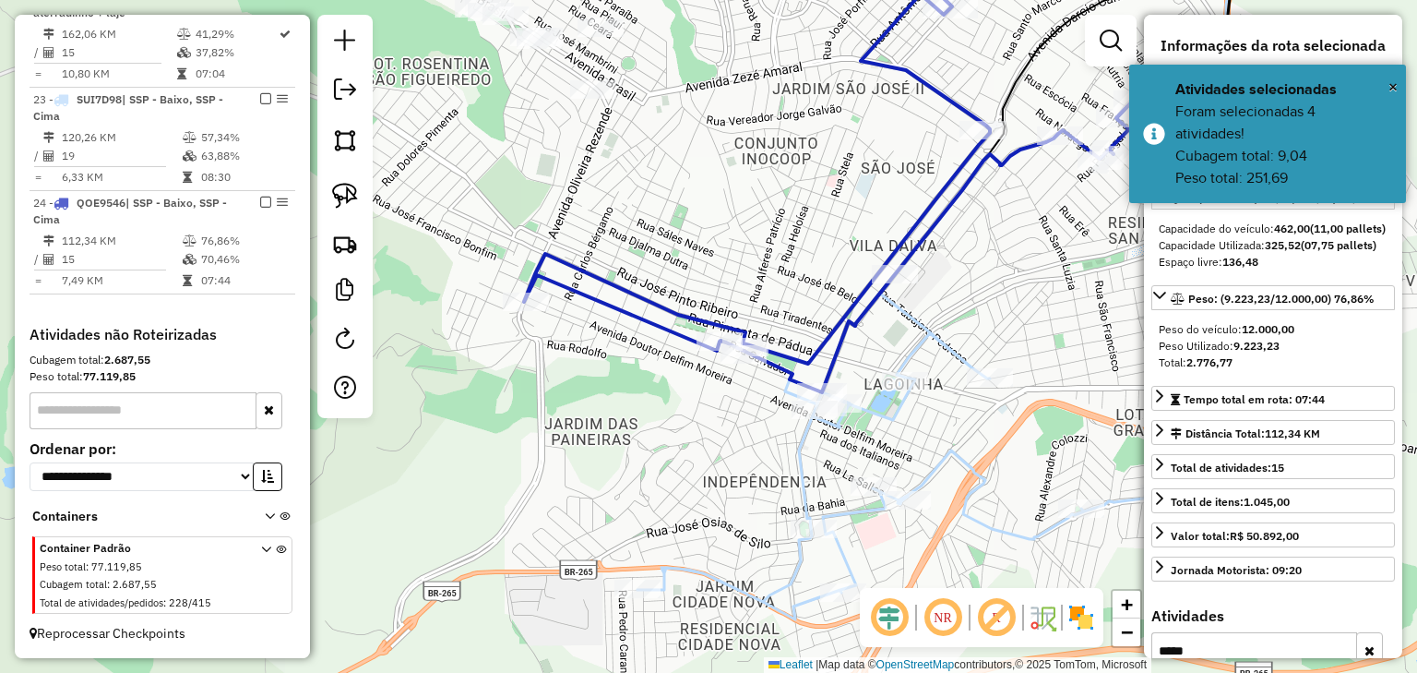
drag, startPoint x: 915, startPoint y: 222, endPoint x: 791, endPoint y: 244, distance: 125.5
click at [791, 235] on div "Janela de atendimento Grade de atendimento Capacidade Transportadoras Veículos …" at bounding box center [708, 336] width 1417 height 673
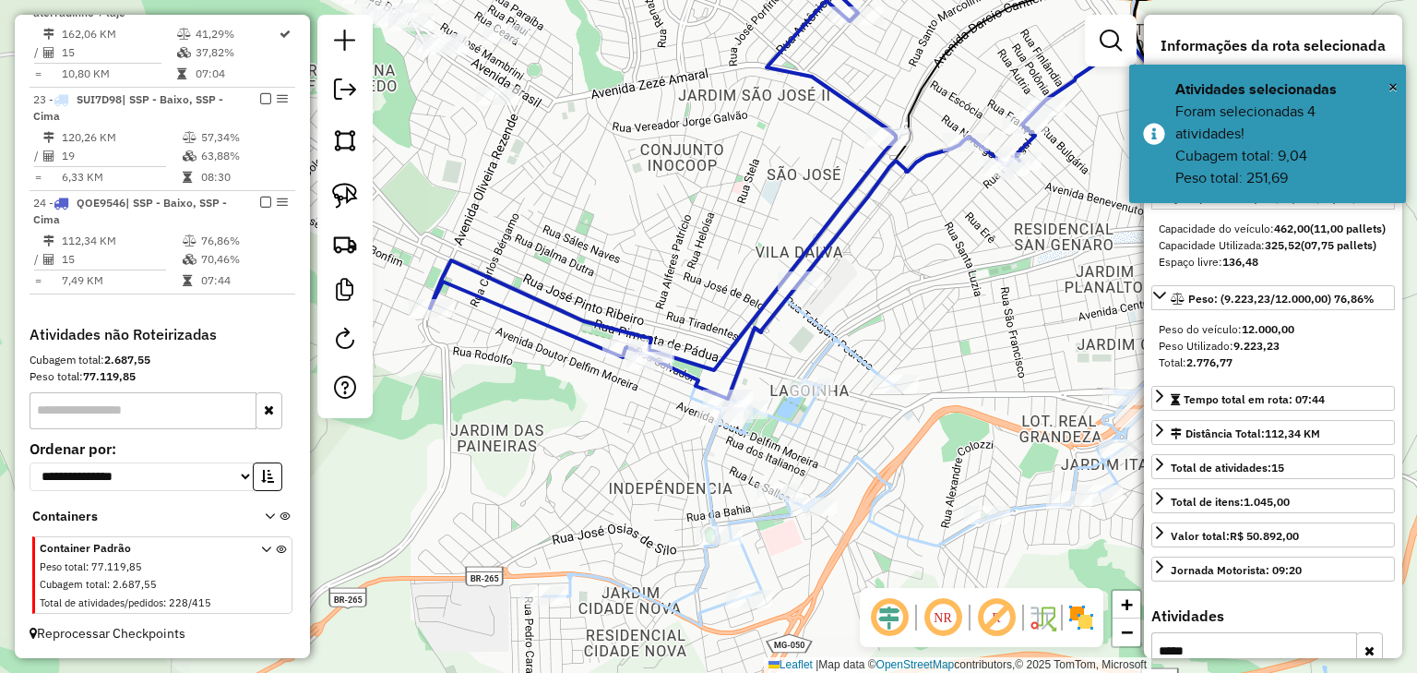
click at [834, 335] on icon at bounding box center [894, 279] width 701 height 693
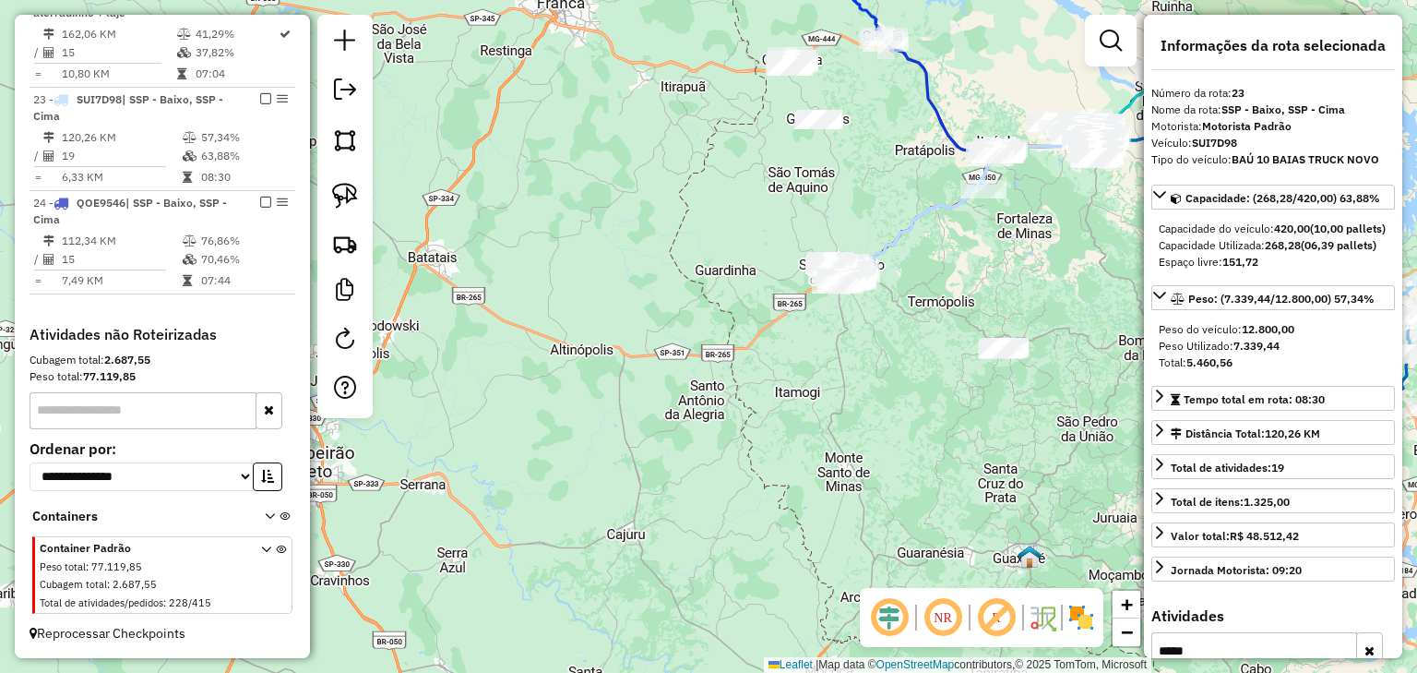
drag, startPoint x: 885, startPoint y: 393, endPoint x: 839, endPoint y: 311, distance: 94.2
click at [855, 310] on div "Janela de atendimento Grade de atendimento Capacidade Transportadoras Veículos …" at bounding box center [708, 336] width 1417 height 673
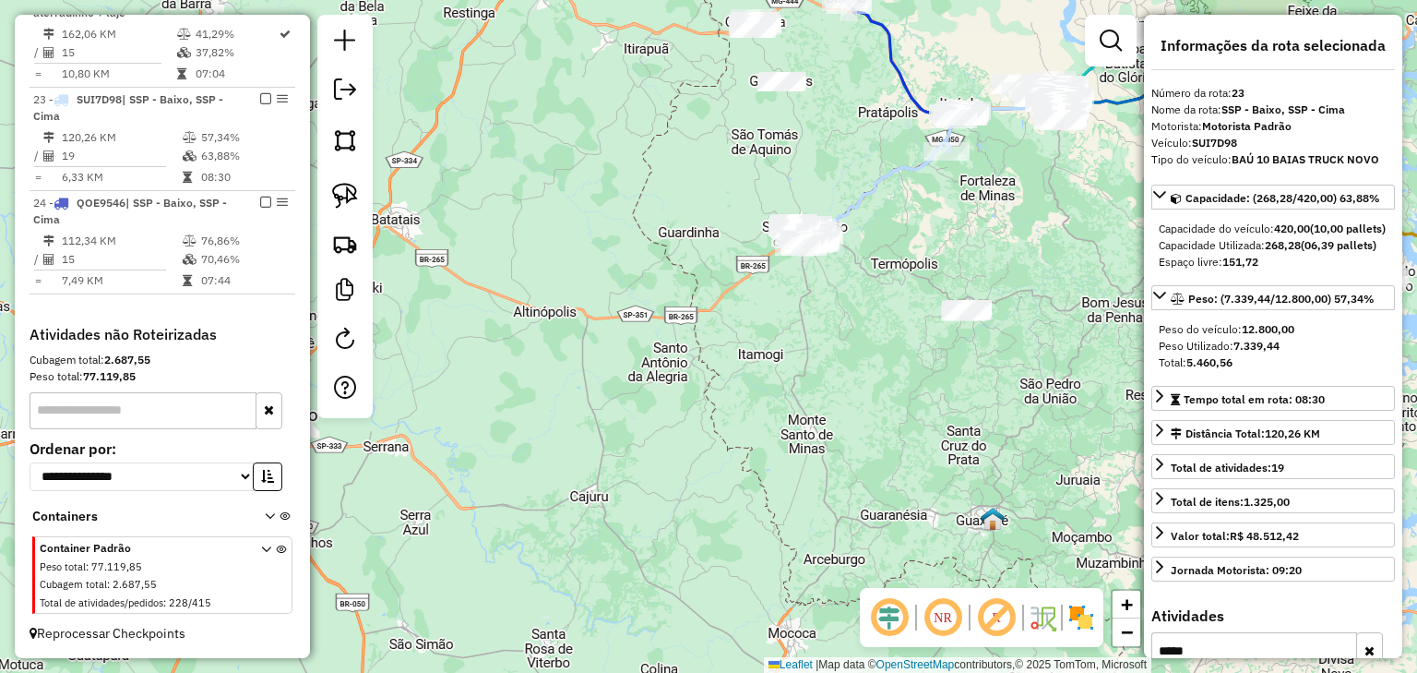
click at [836, 313] on div "Janela de atendimento Grade de atendimento Capacidade Transportadoras Veículos …" at bounding box center [708, 336] width 1417 height 673
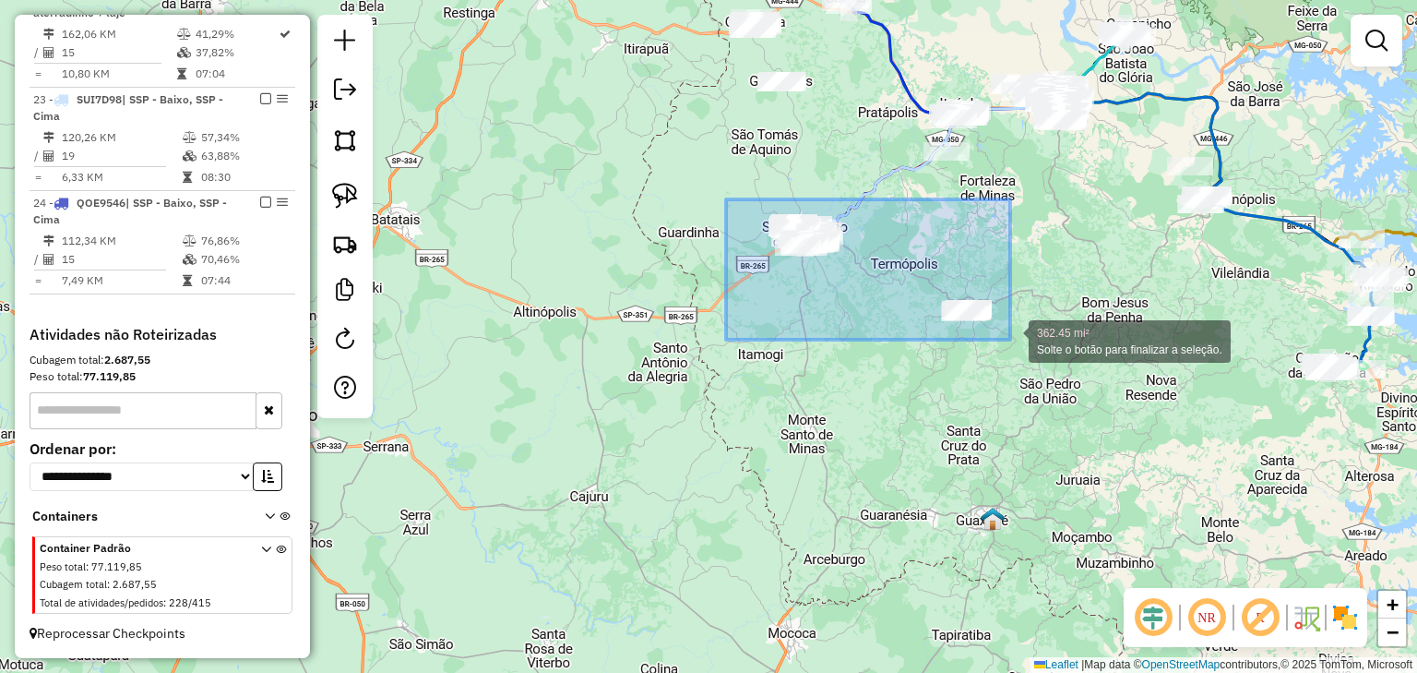
drag, startPoint x: 726, startPoint y: 199, endPoint x: 1011, endPoint y: 349, distance: 322.0
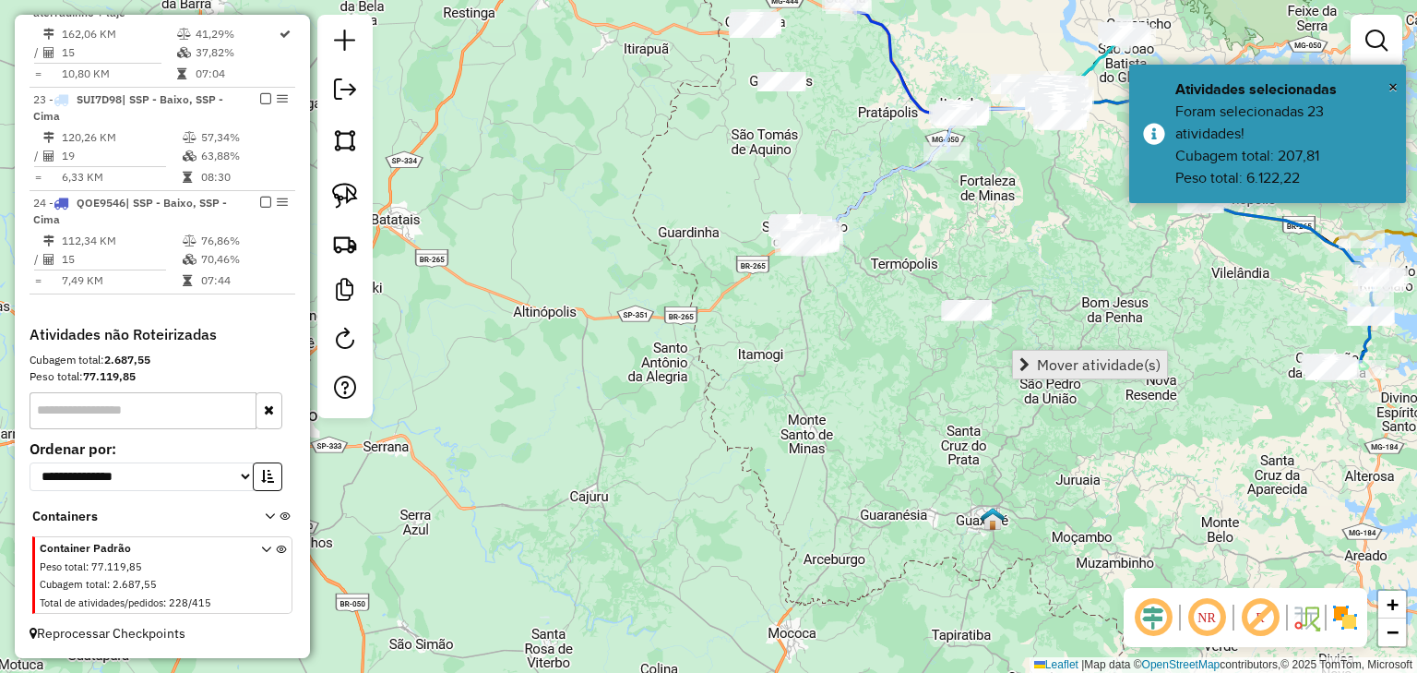
click at [1052, 357] on span "Mover atividade(s)" at bounding box center [1099, 364] width 124 height 15
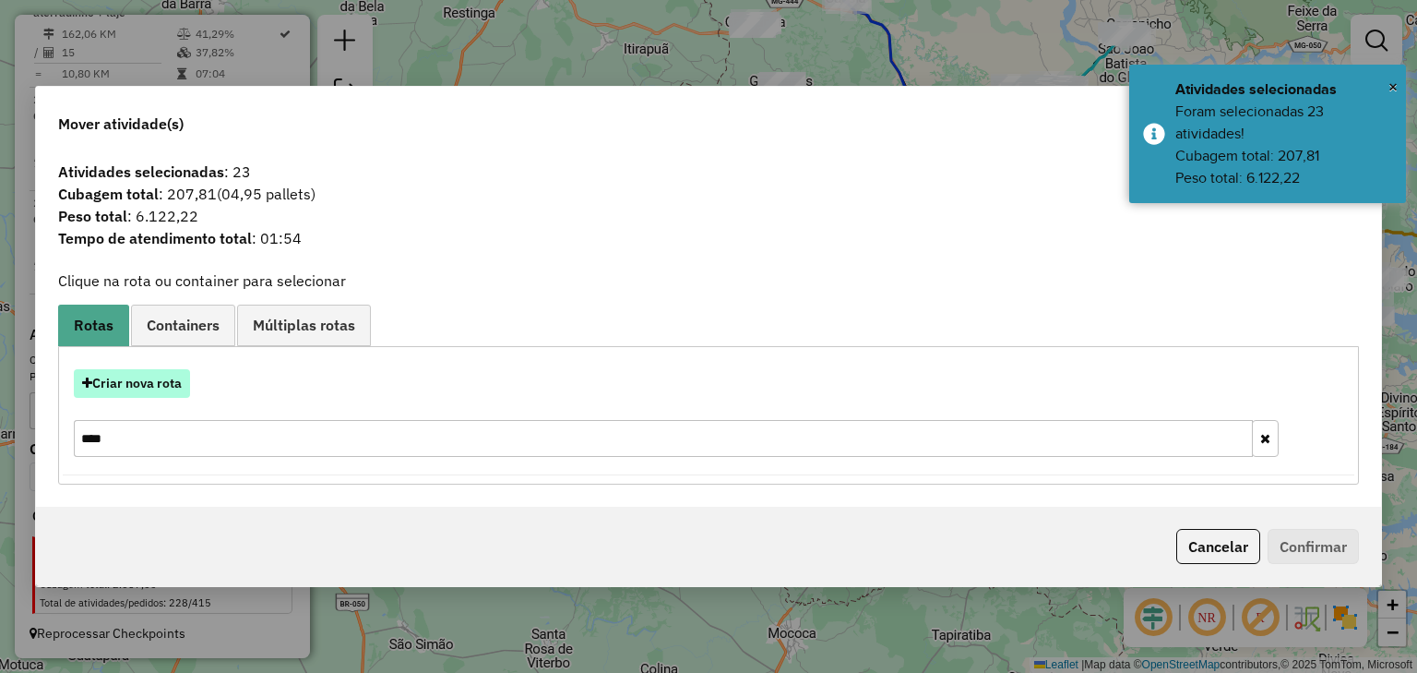
click at [152, 395] on button "Criar nova rota" at bounding box center [132, 383] width 116 height 29
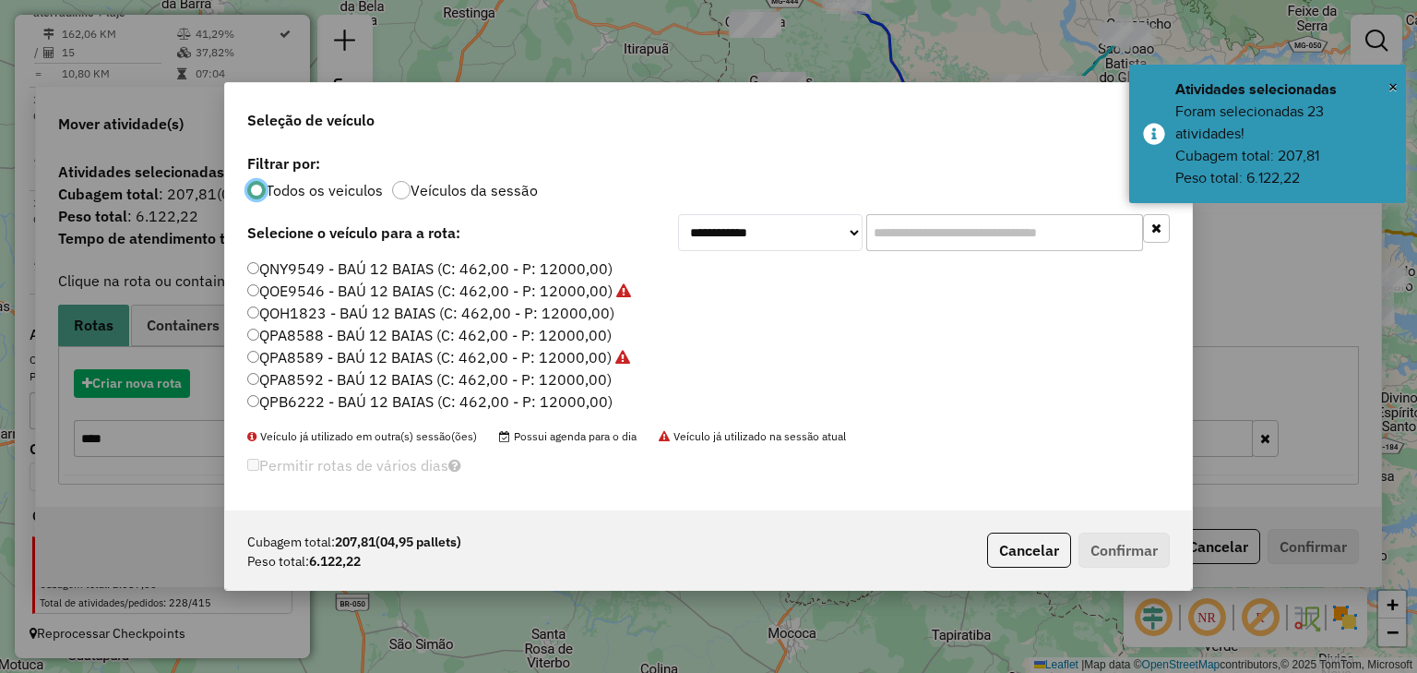
scroll to position [9, 6]
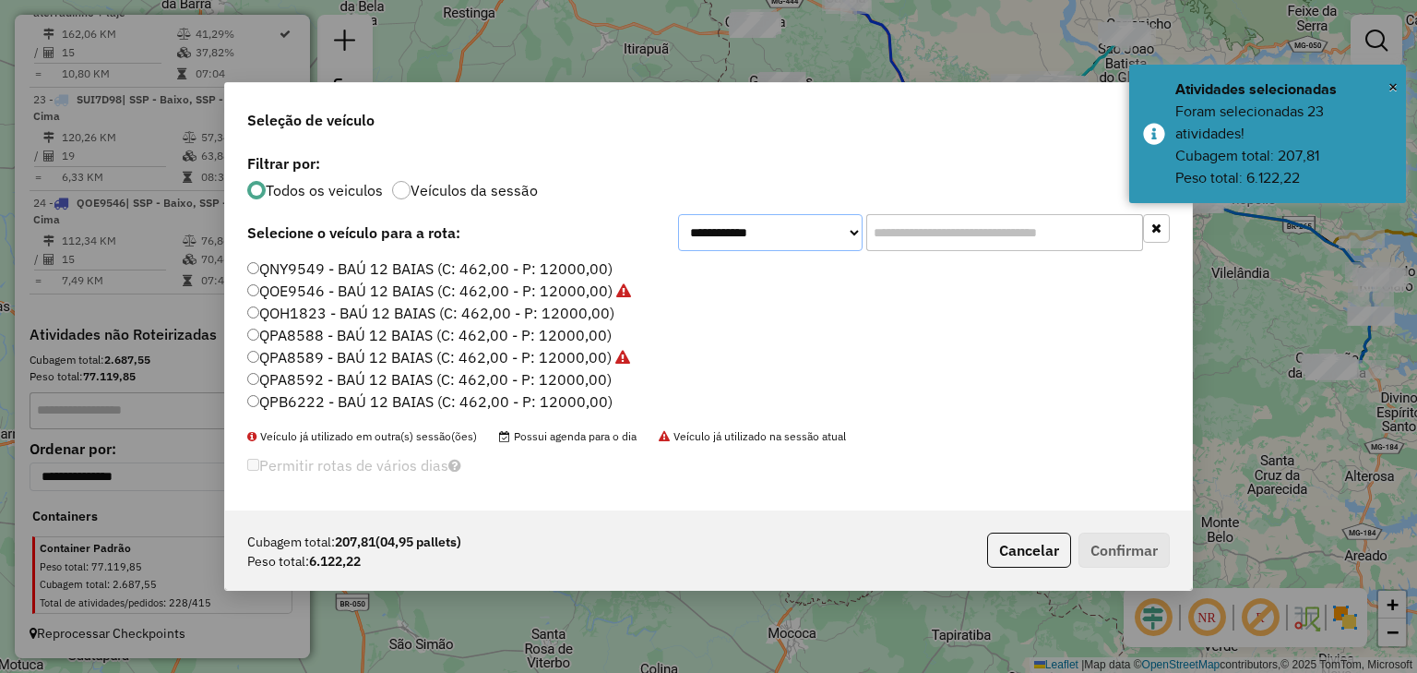
click at [755, 233] on select "**********" at bounding box center [770, 232] width 185 height 37
select select "********"
click at [678, 214] on select "**********" at bounding box center [770, 232] width 185 height 37
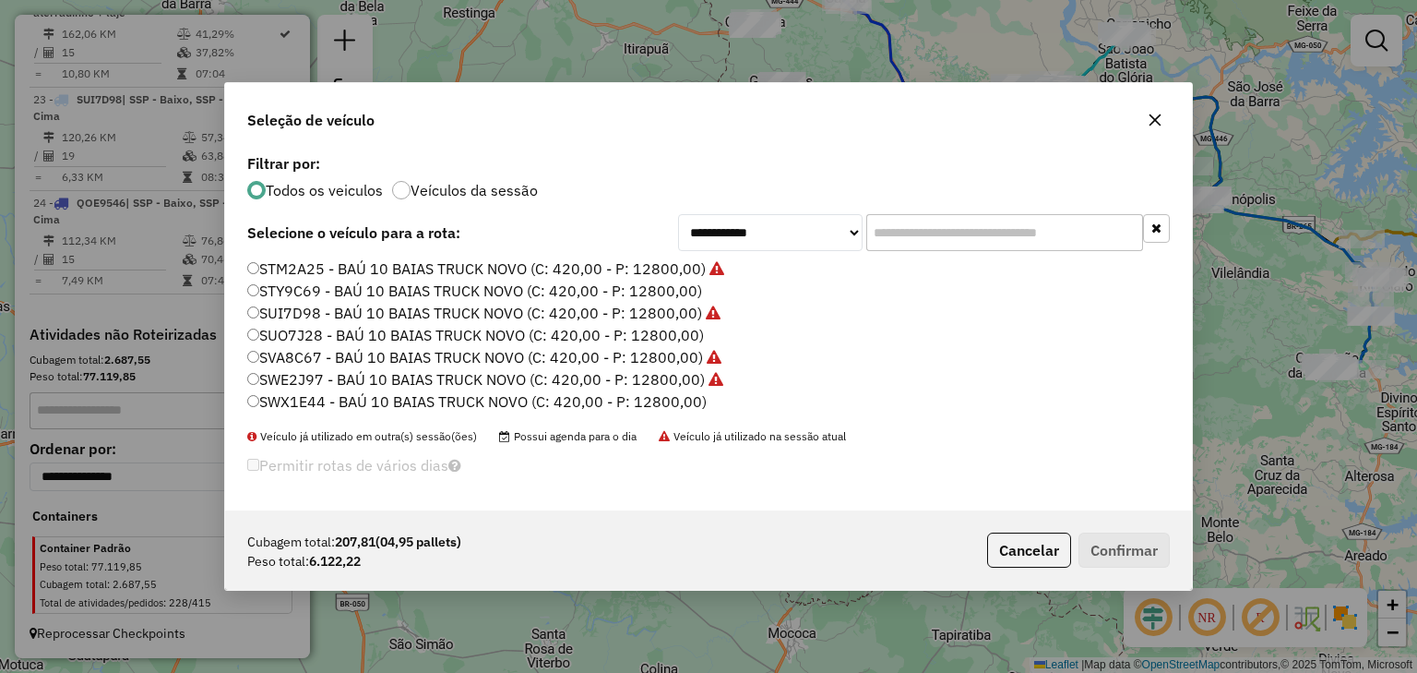
click at [688, 329] on label "SUO7J28 - BAÚ 10 BAIAS TRUCK NOVO (C: 420,00 - P: 12800,00)" at bounding box center [475, 335] width 457 height 22
click at [1132, 546] on button "Confirmar" at bounding box center [1124, 549] width 91 height 35
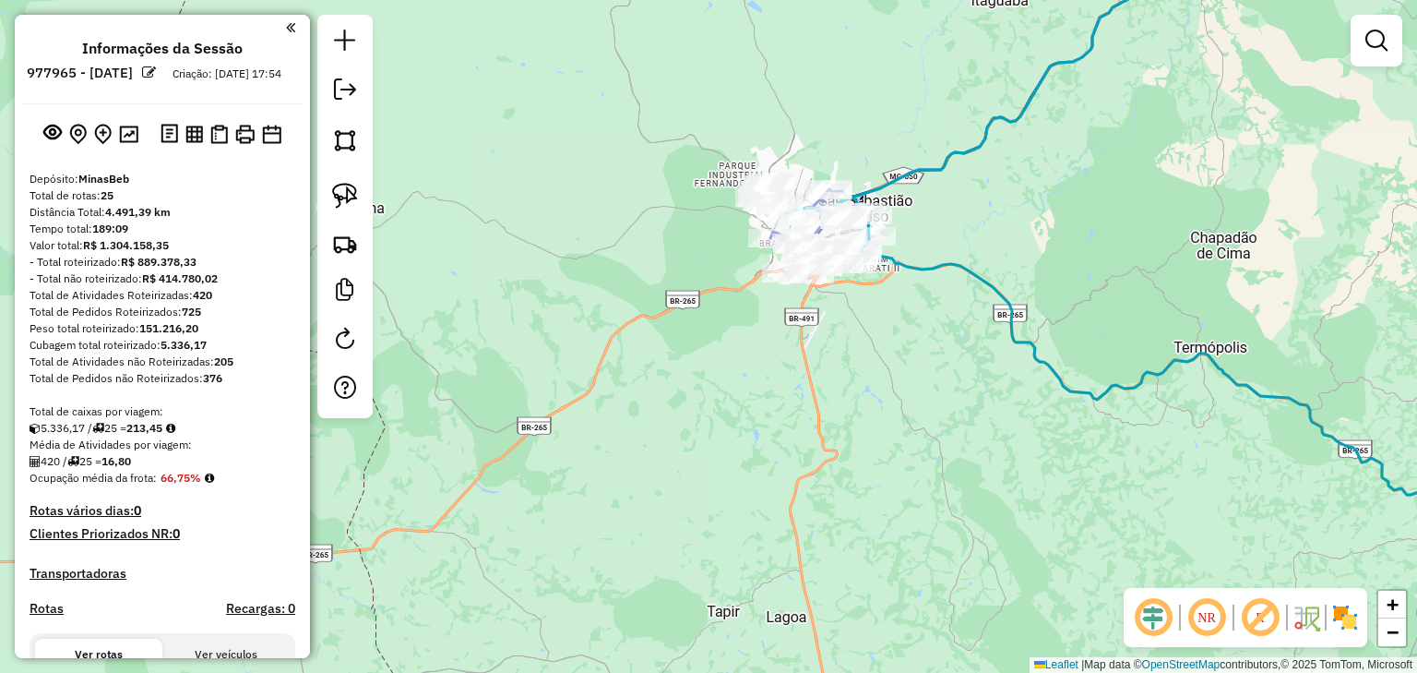
scroll to position [1650, 0]
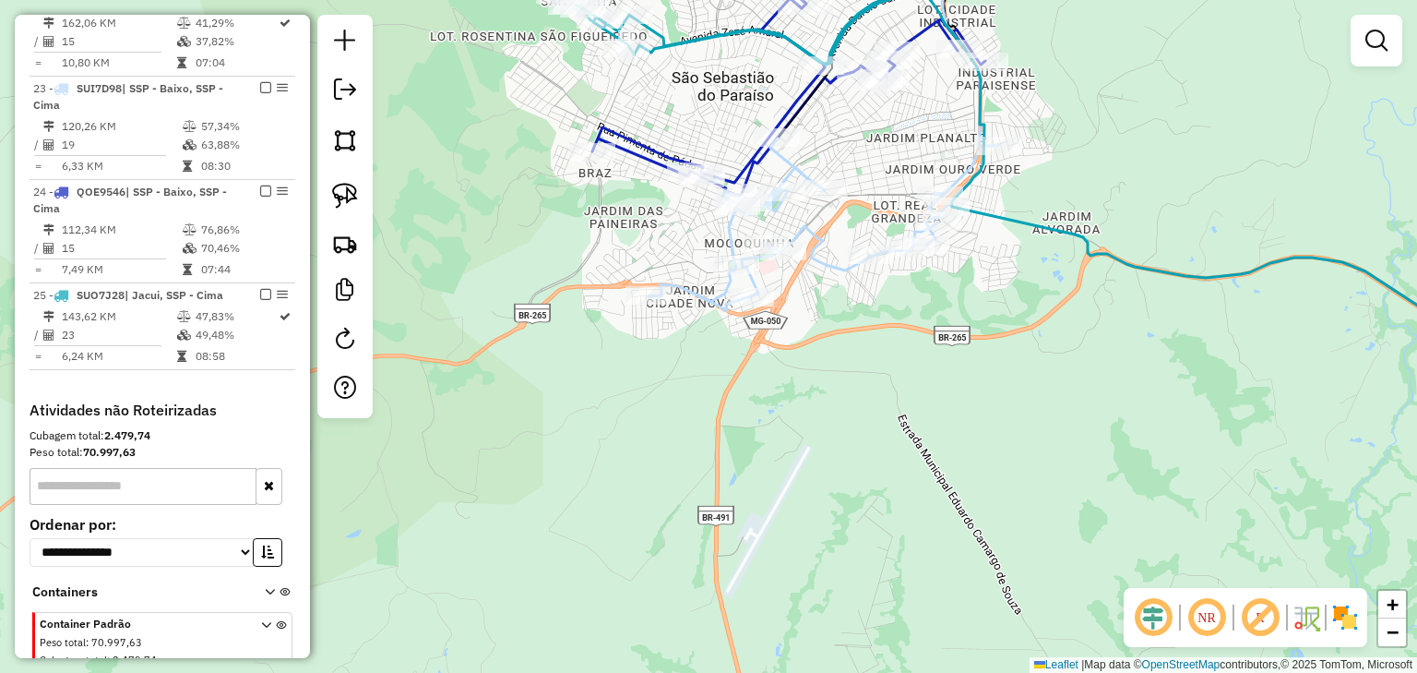
select select "*********"
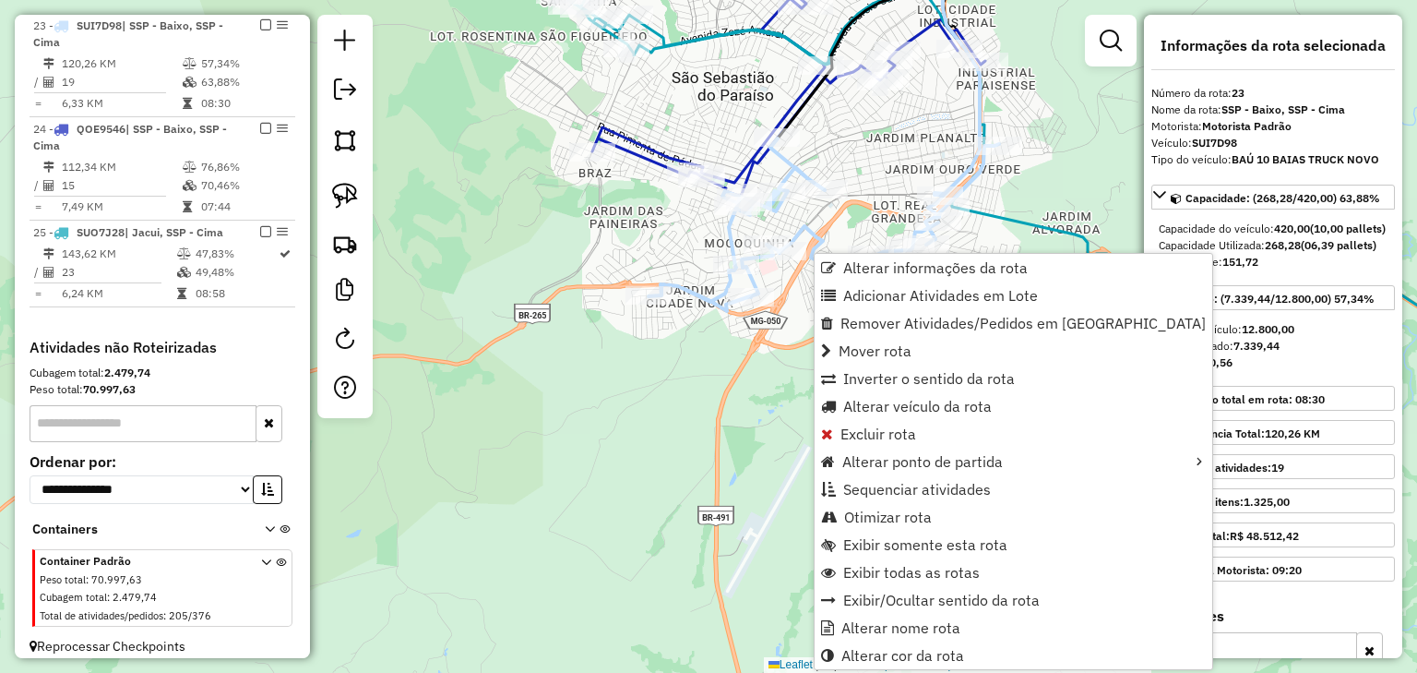
scroll to position [1724, 0]
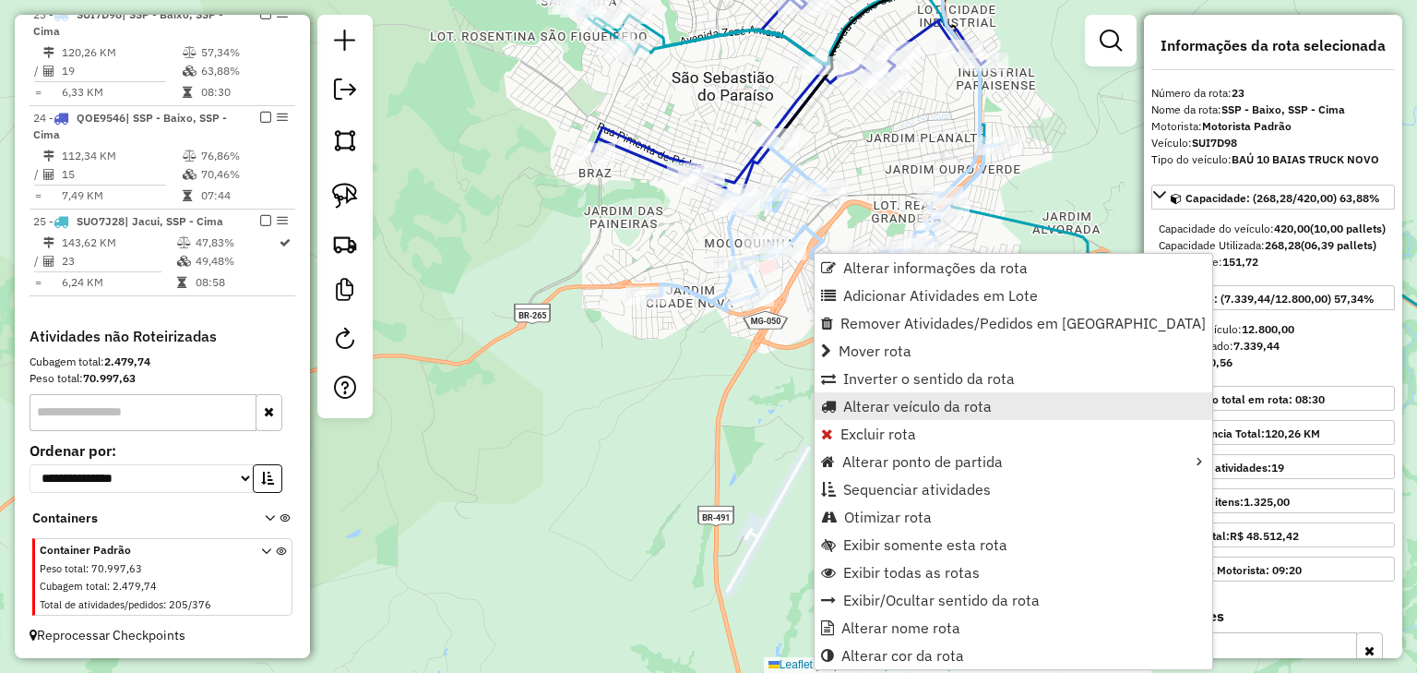
click at [864, 407] on span "Alterar veículo da rota" at bounding box center [917, 406] width 149 height 15
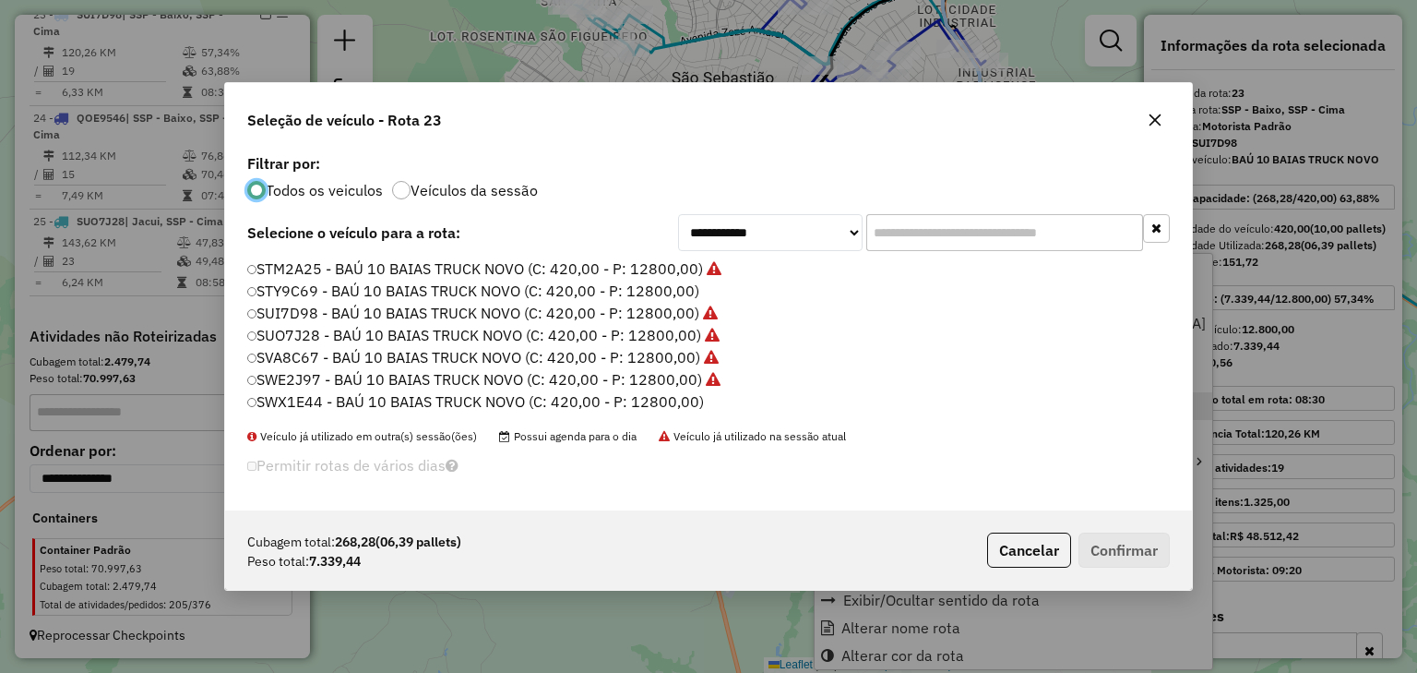
scroll to position [9, 6]
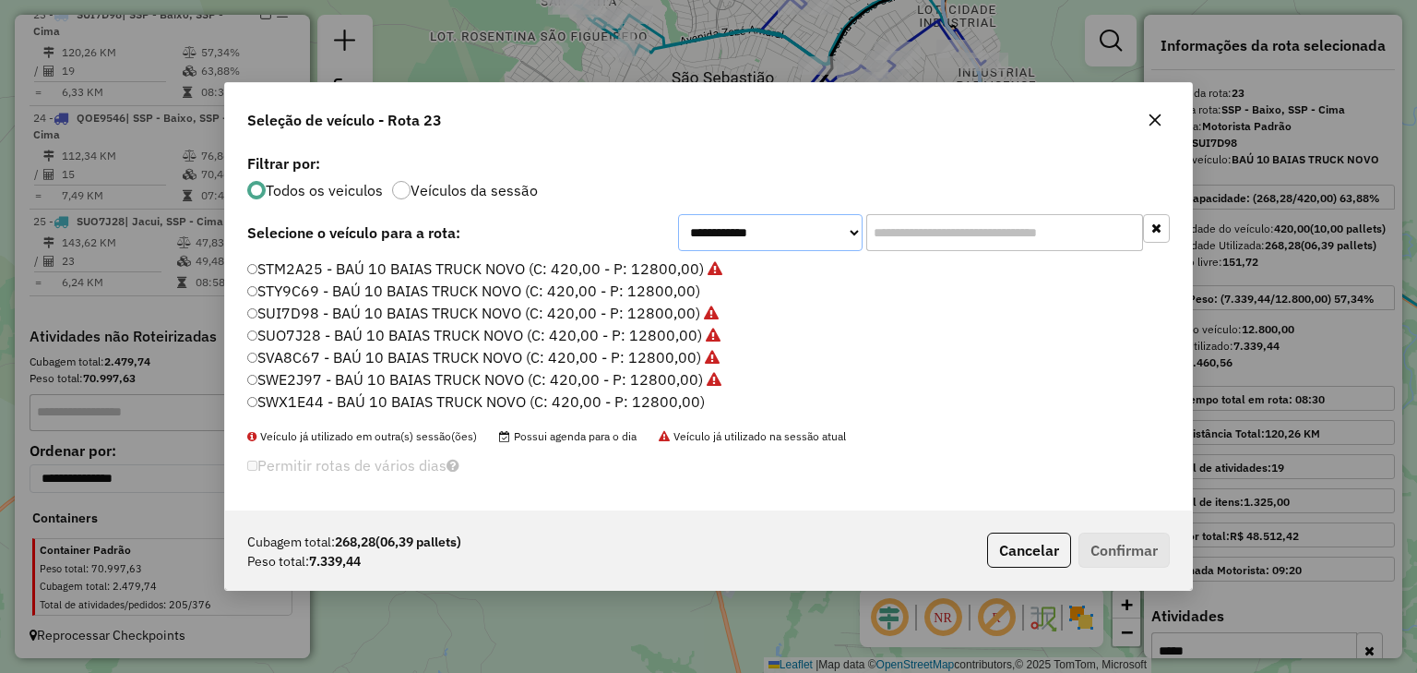
drag, startPoint x: 732, startPoint y: 229, endPoint x: 733, endPoint y: 239, distance: 10.2
click at [732, 229] on select "**********" at bounding box center [770, 232] width 185 height 37
select select "********"
click at [678, 214] on select "**********" at bounding box center [770, 232] width 185 height 37
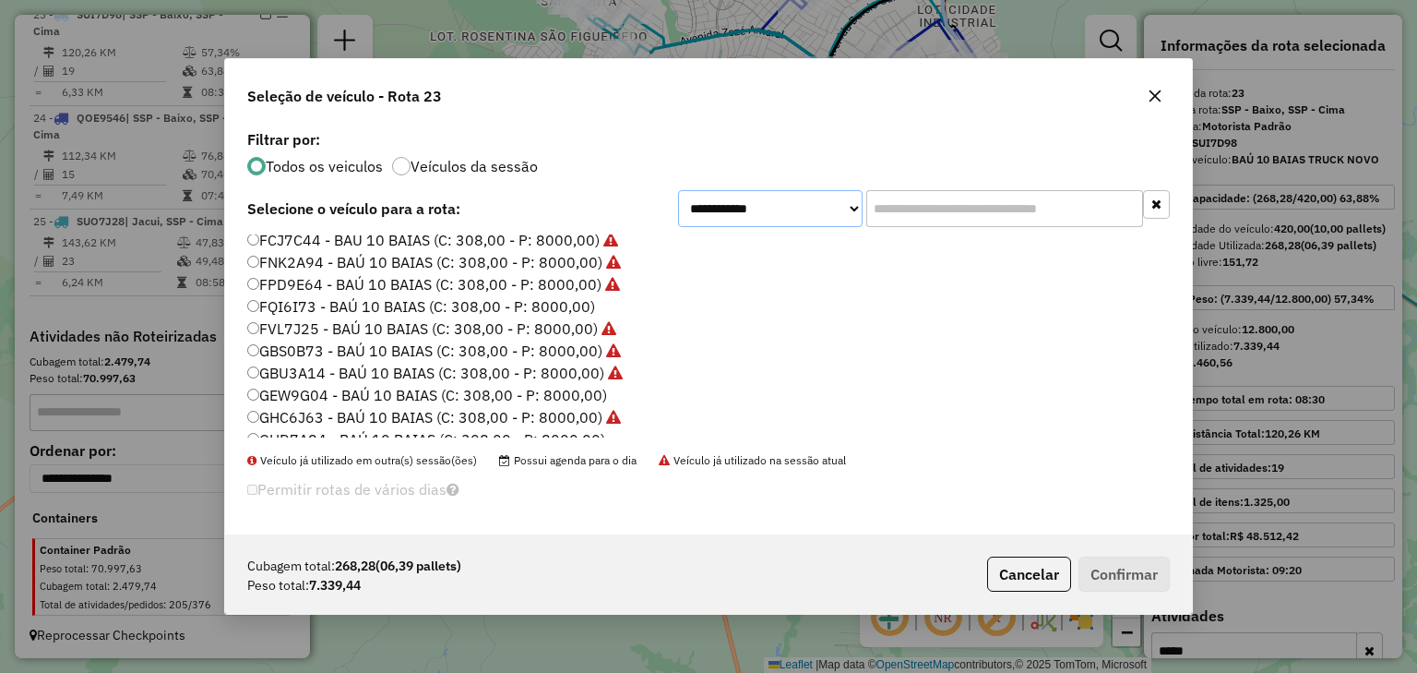
scroll to position [74, 0]
click at [592, 379] on label "GBU3A14 - BAÚ 10 BAIAS (C: 308,00 - P: 8000,00)" at bounding box center [435, 370] width 376 height 22
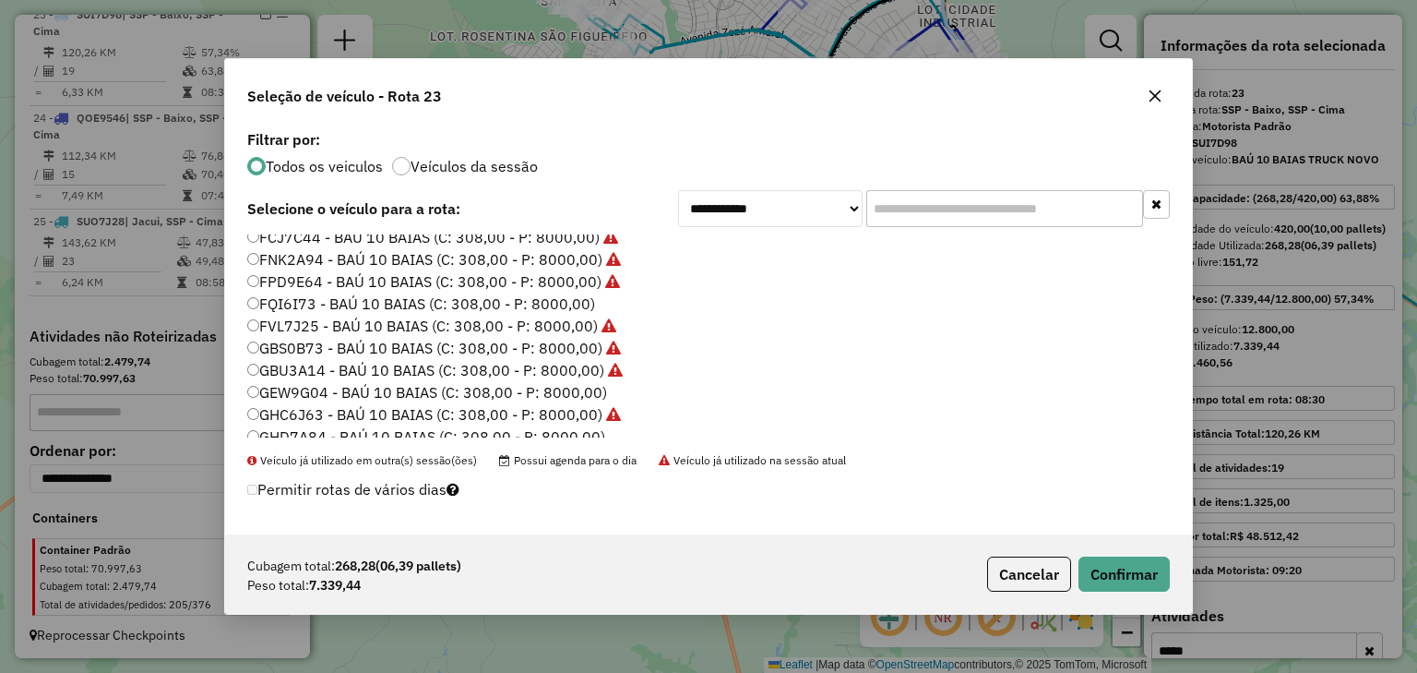
click at [590, 388] on label "GEW9G04 - BAÚ 10 BAIAS (C: 308,00 - P: 8000,00)" at bounding box center [427, 392] width 360 height 22
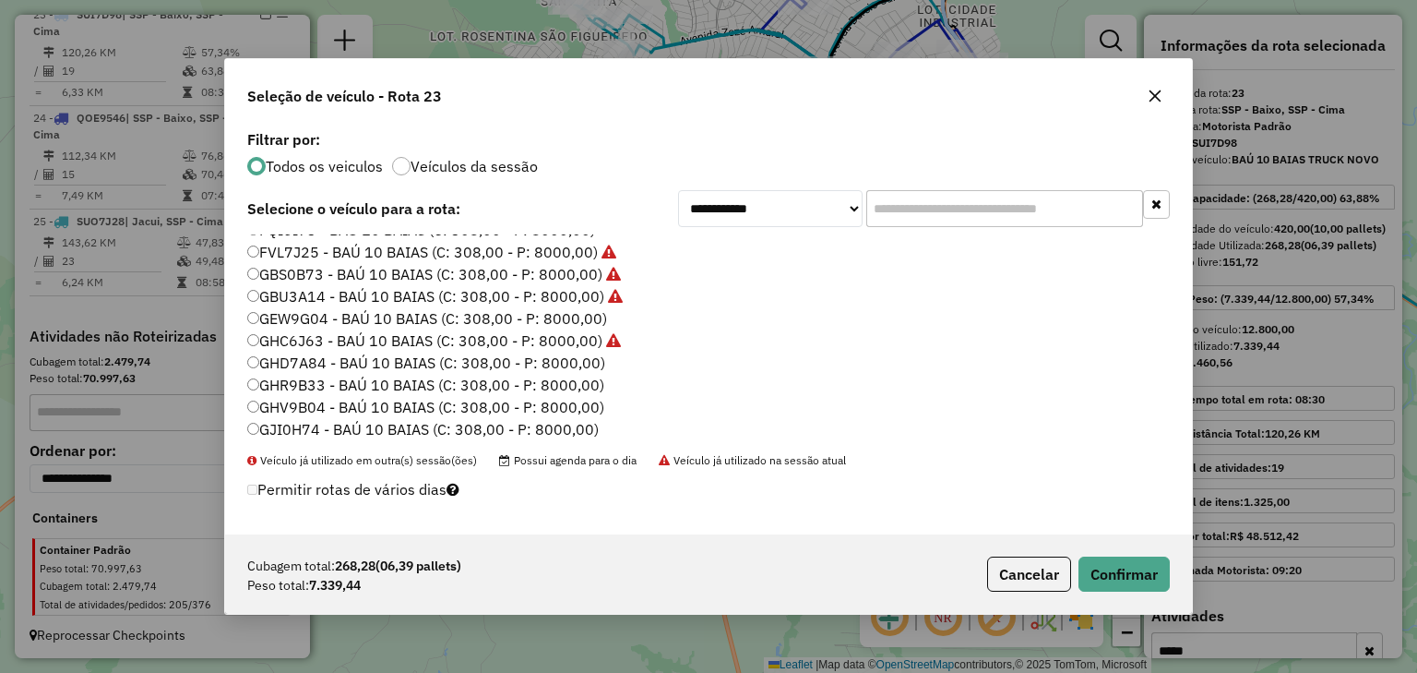
scroll to position [221, 0]
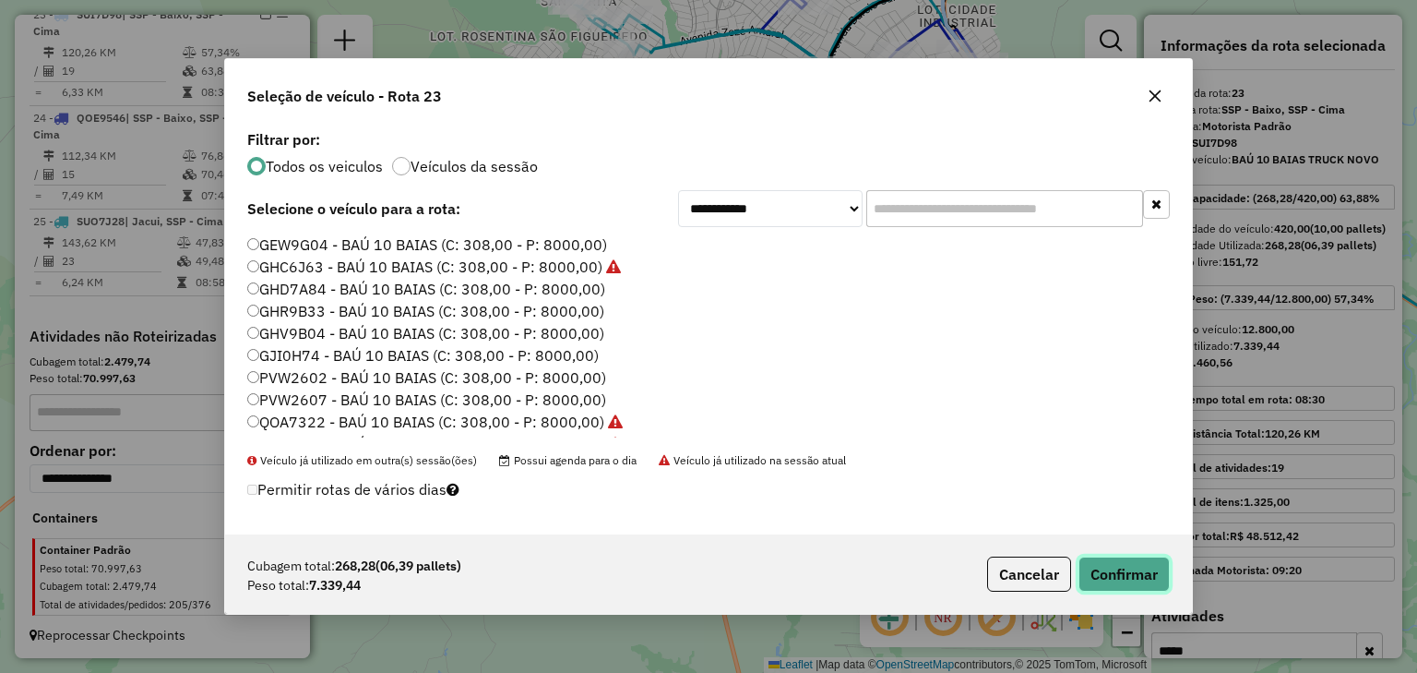
click at [1112, 568] on button "Confirmar" at bounding box center [1124, 573] width 91 height 35
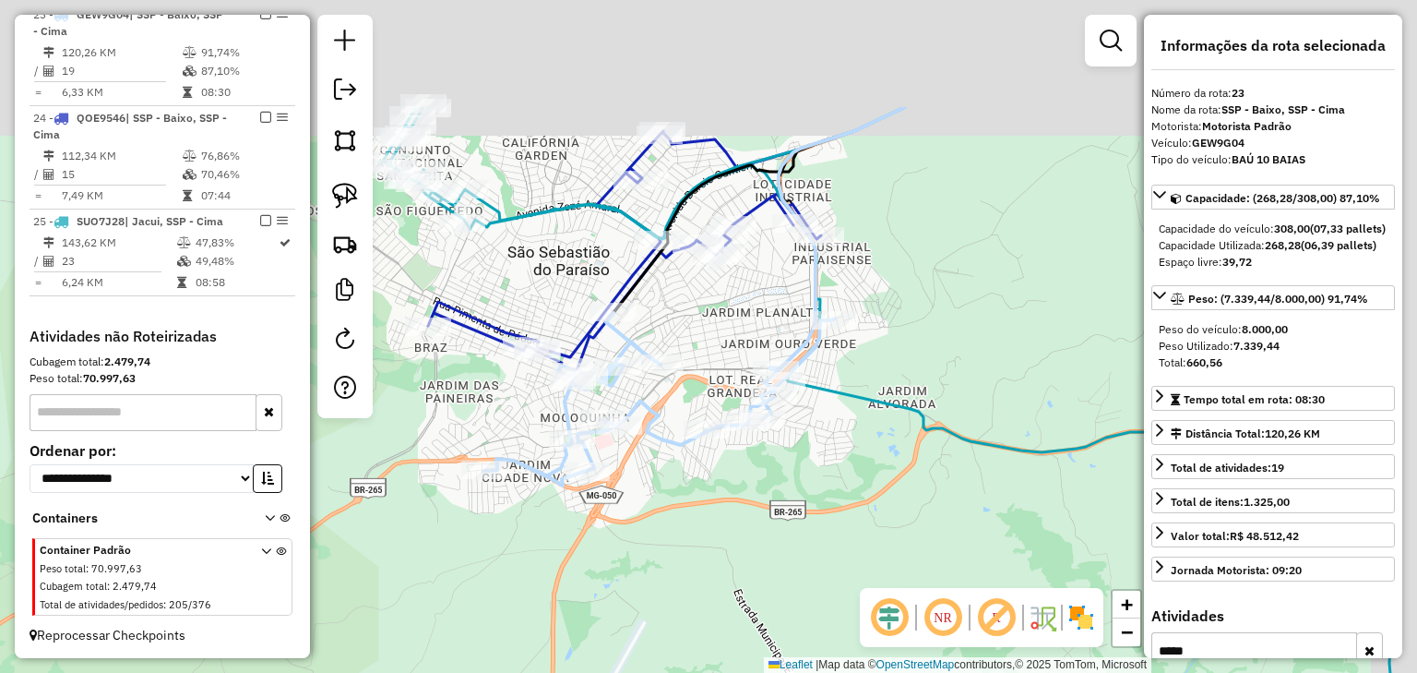
drag, startPoint x: 879, startPoint y: 151, endPoint x: 651, endPoint y: 360, distance: 309.0
click at [688, 342] on div "Janela de atendimento Grade de atendimento Capacidade Transportadoras Veículos …" at bounding box center [708, 336] width 1417 height 673
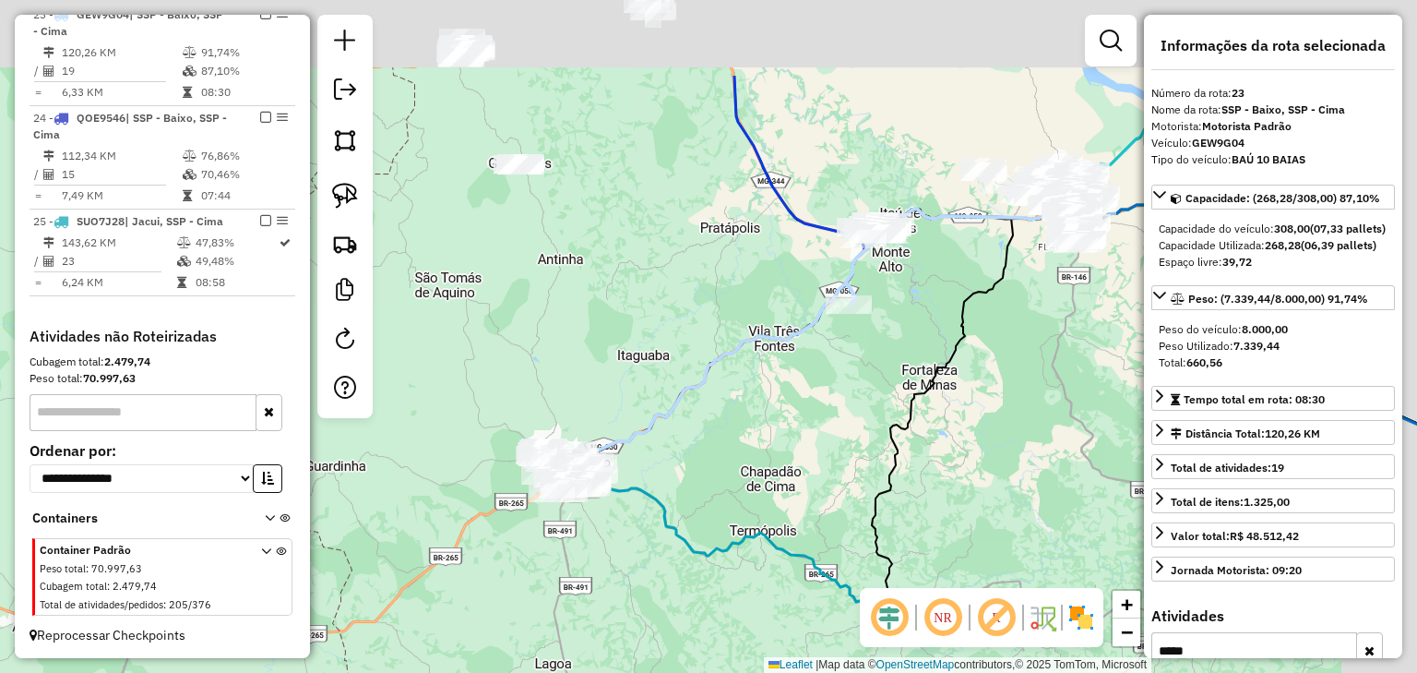
drag, startPoint x: 742, startPoint y: 425, endPoint x: 697, endPoint y: 479, distance: 70.8
click at [697, 479] on div "Janela de atendimento Grade de atendimento Capacidade Transportadoras Veículos …" at bounding box center [708, 336] width 1417 height 673
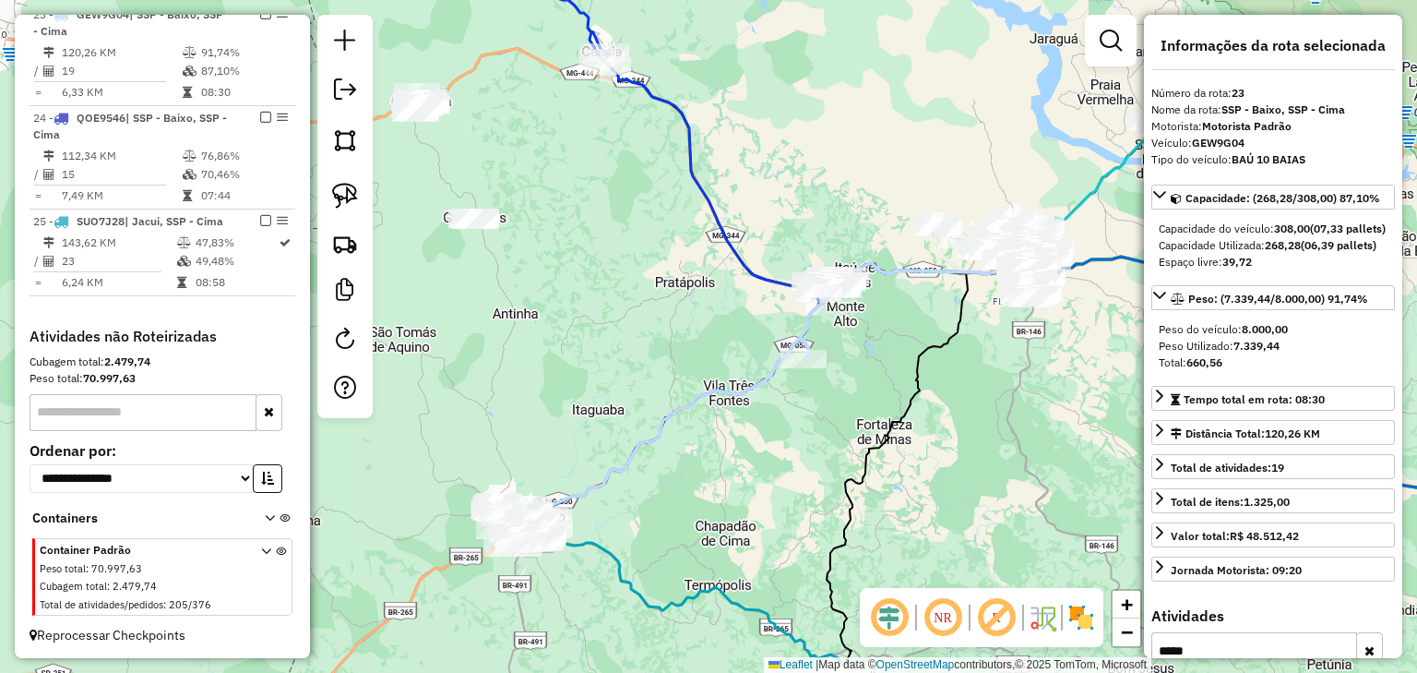
click at [800, 226] on div "Janela de atendimento Grade de atendimento Capacidade Transportadoras Veículos …" at bounding box center [708, 336] width 1417 height 673
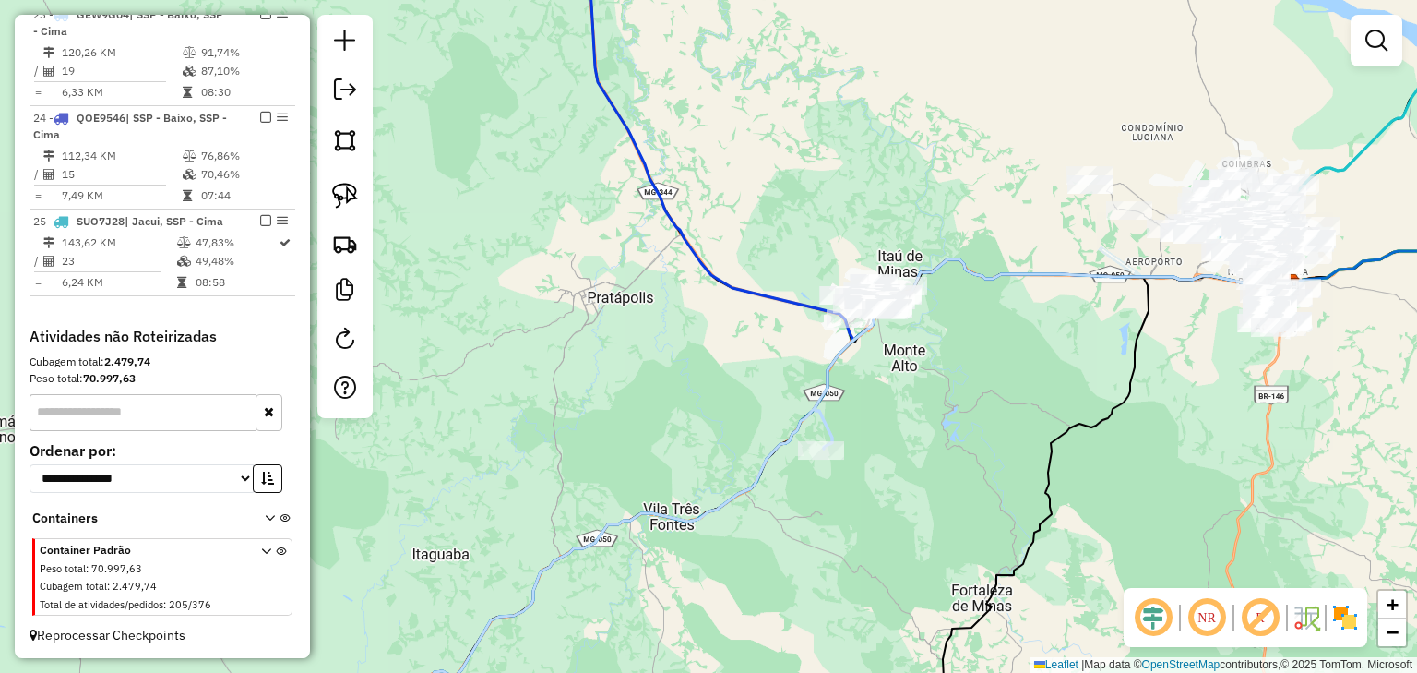
drag, startPoint x: 798, startPoint y: 267, endPoint x: 801, endPoint y: 248, distance: 18.7
click at [801, 248] on div "Janela de atendimento Grade de atendimento Capacidade Transportadoras Veículos …" at bounding box center [708, 336] width 1417 height 673
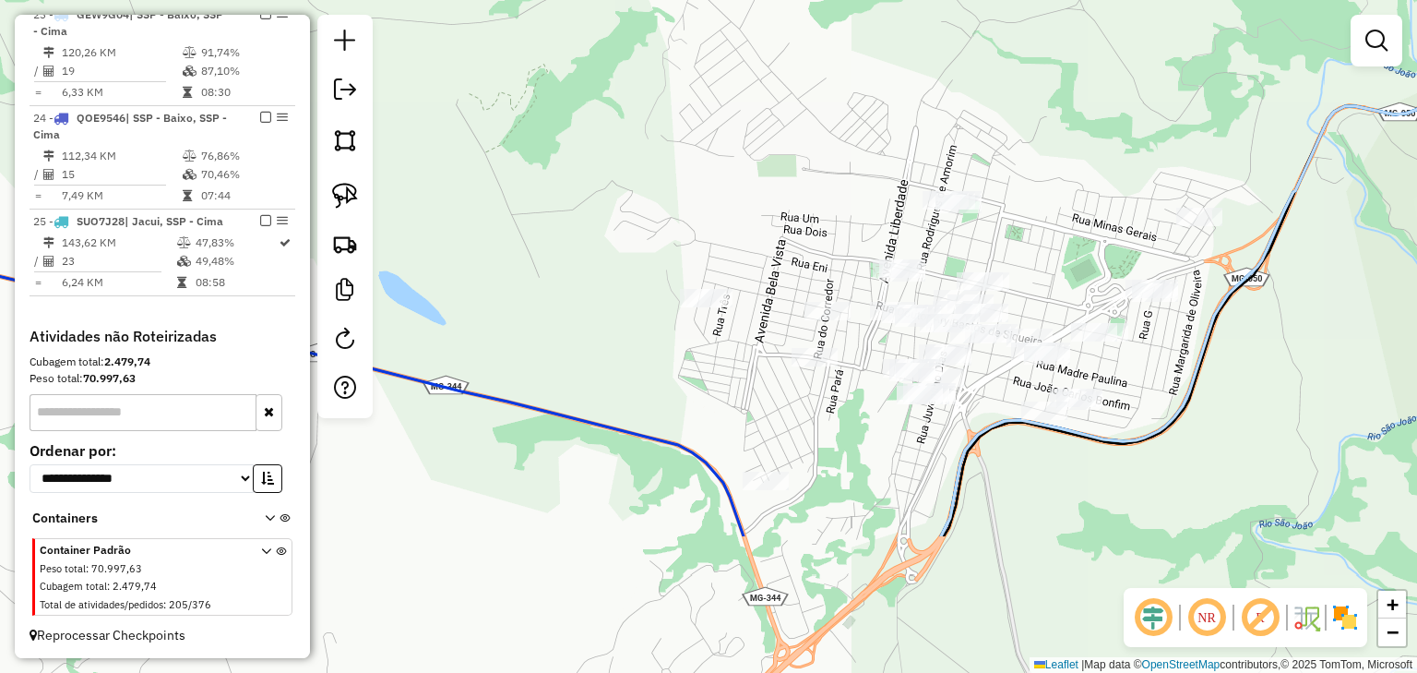
drag, startPoint x: 807, startPoint y: 358, endPoint x: 790, endPoint y: 177, distance: 181.6
click at [790, 177] on div "Janela de atendimento Grade de atendimento Capacidade Transportadoras Veículos …" at bounding box center [708, 336] width 1417 height 673
drag, startPoint x: 341, startPoint y: 190, endPoint x: 365, endPoint y: 204, distance: 26.9
click at [342, 191] on img at bounding box center [345, 196] width 26 height 26
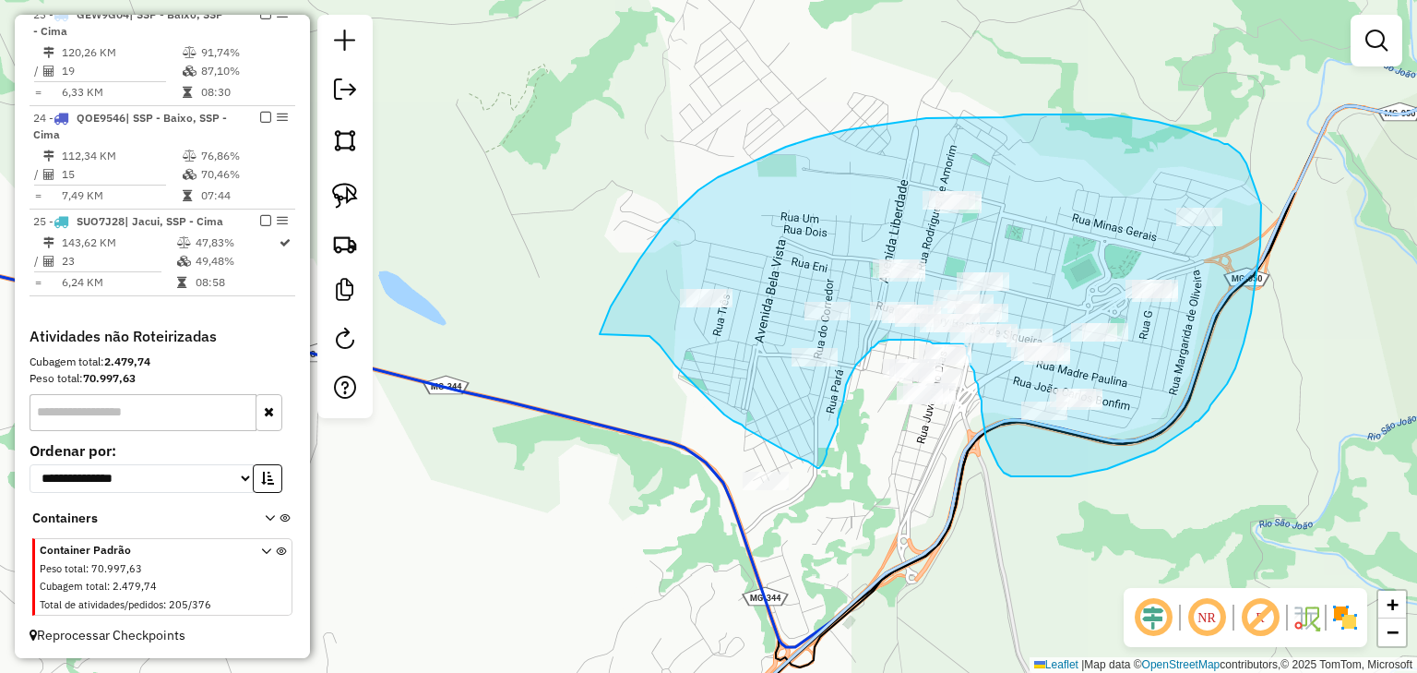
drag, startPoint x: 604, startPoint y: 322, endPoint x: 640, endPoint y: 325, distance: 36.1
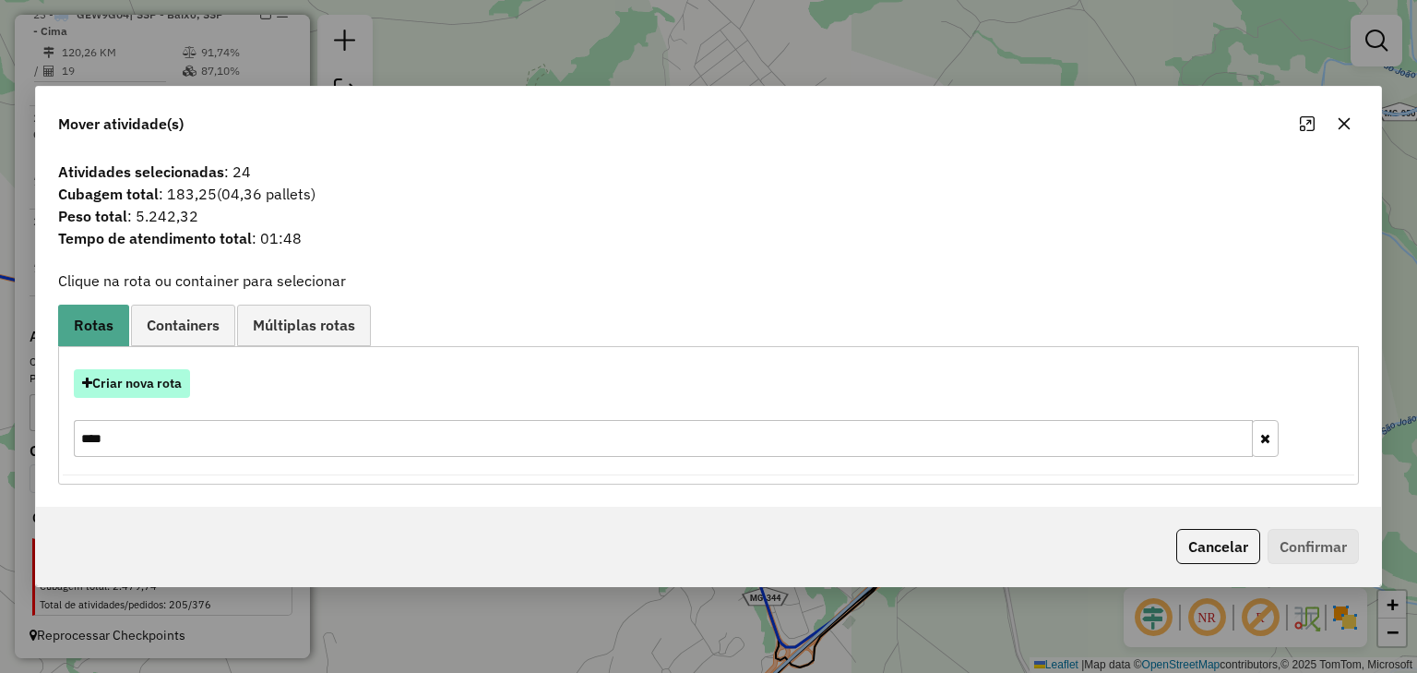
click at [142, 377] on button "Criar nova rota" at bounding box center [132, 383] width 116 height 29
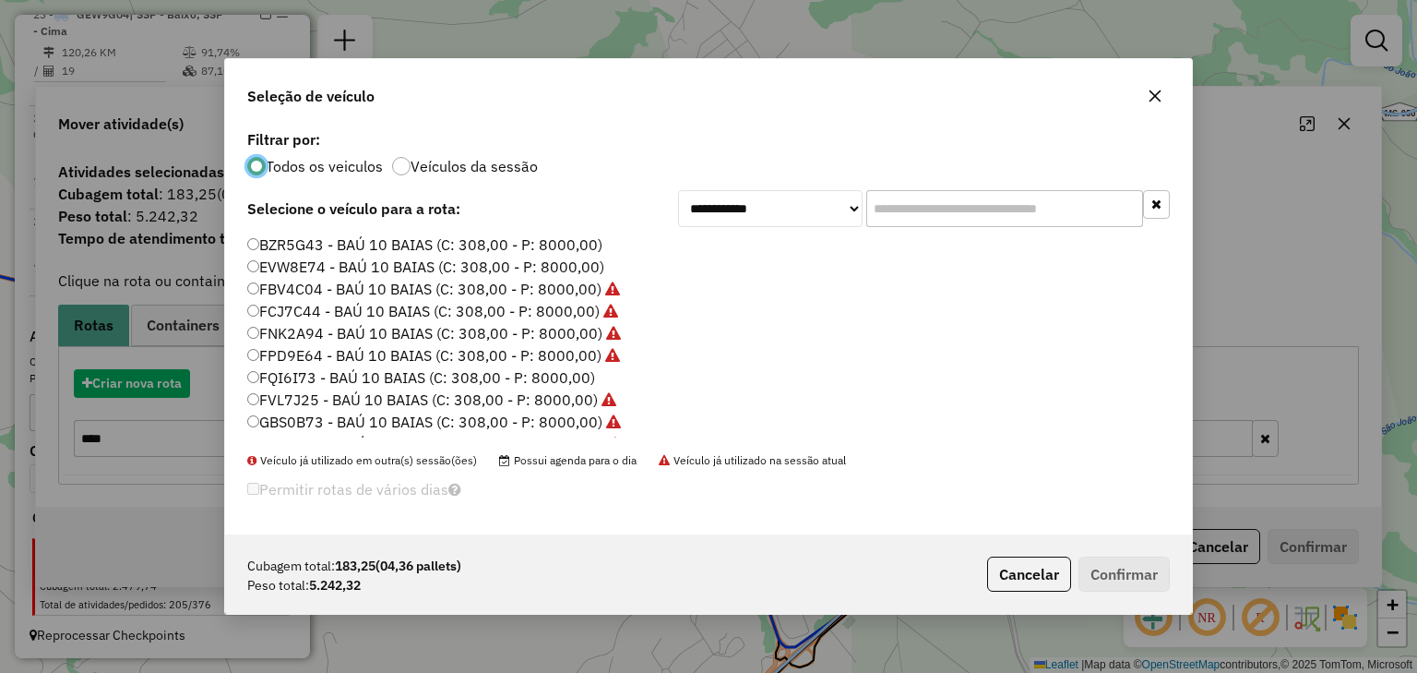
scroll to position [9, 6]
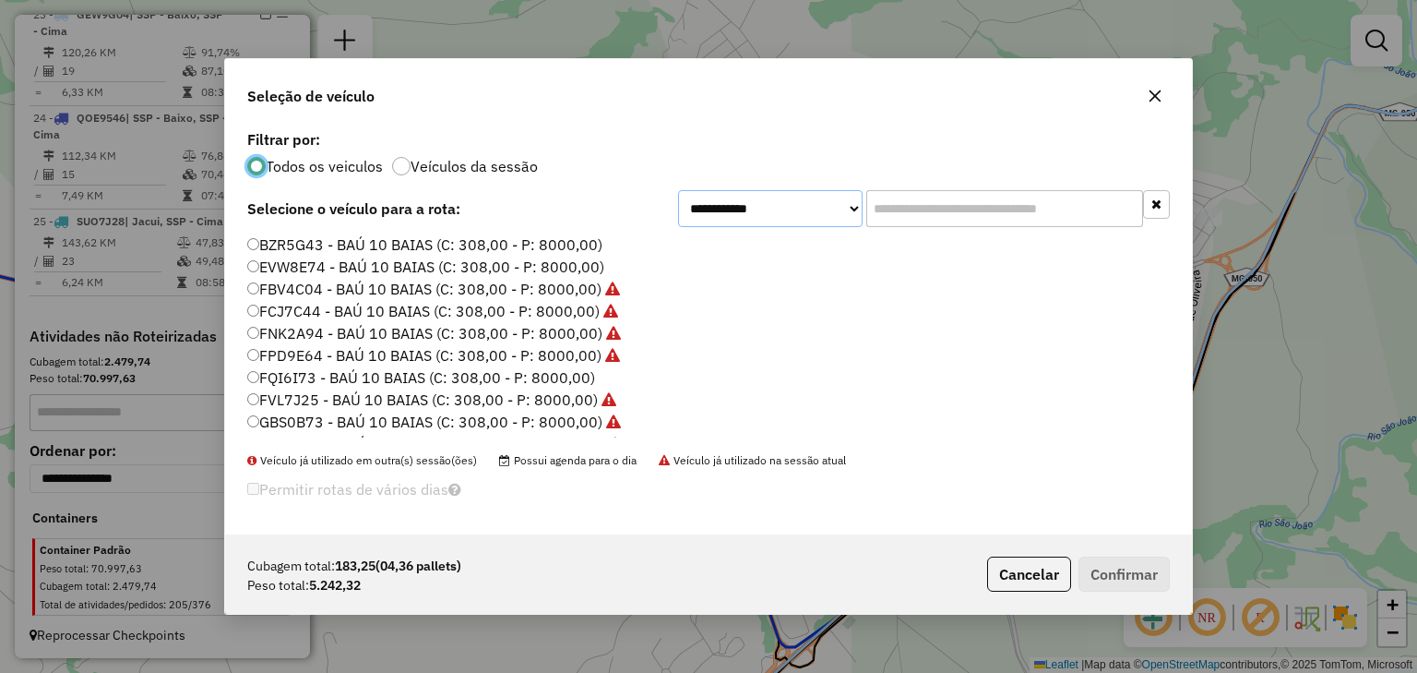
click at [758, 210] on select "**********" at bounding box center [770, 208] width 185 height 37
select select "********"
click at [678, 213] on select "**********" at bounding box center [770, 208] width 185 height 37
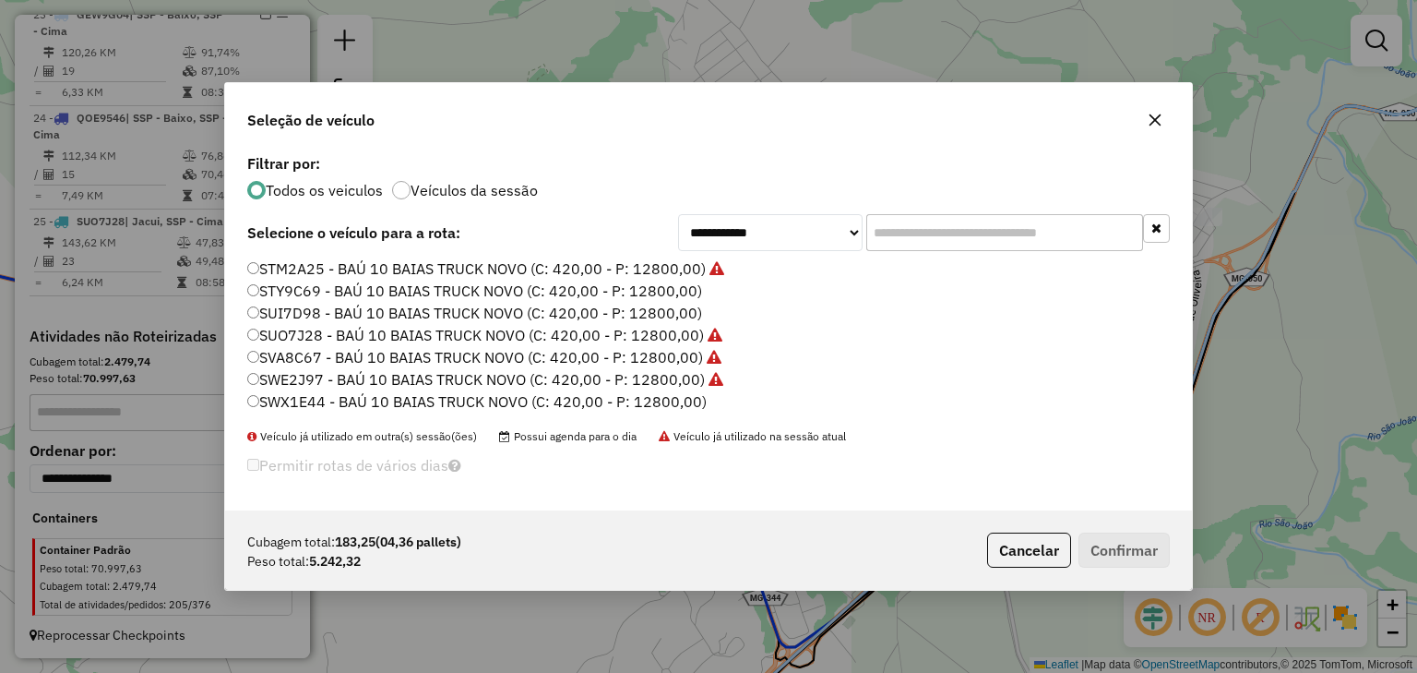
click at [598, 305] on label "SUI7D98 - BAÚ 10 BAIAS TRUCK NOVO (C: 420,00 - P: 12800,00)" at bounding box center [474, 313] width 455 height 22
click at [624, 287] on label "STY9C69 - BAÚ 10 BAIAS TRUCK NOVO (C: 420,00 - P: 12800,00)" at bounding box center [474, 291] width 455 height 22
click at [1139, 553] on button "Confirmar" at bounding box center [1124, 549] width 91 height 35
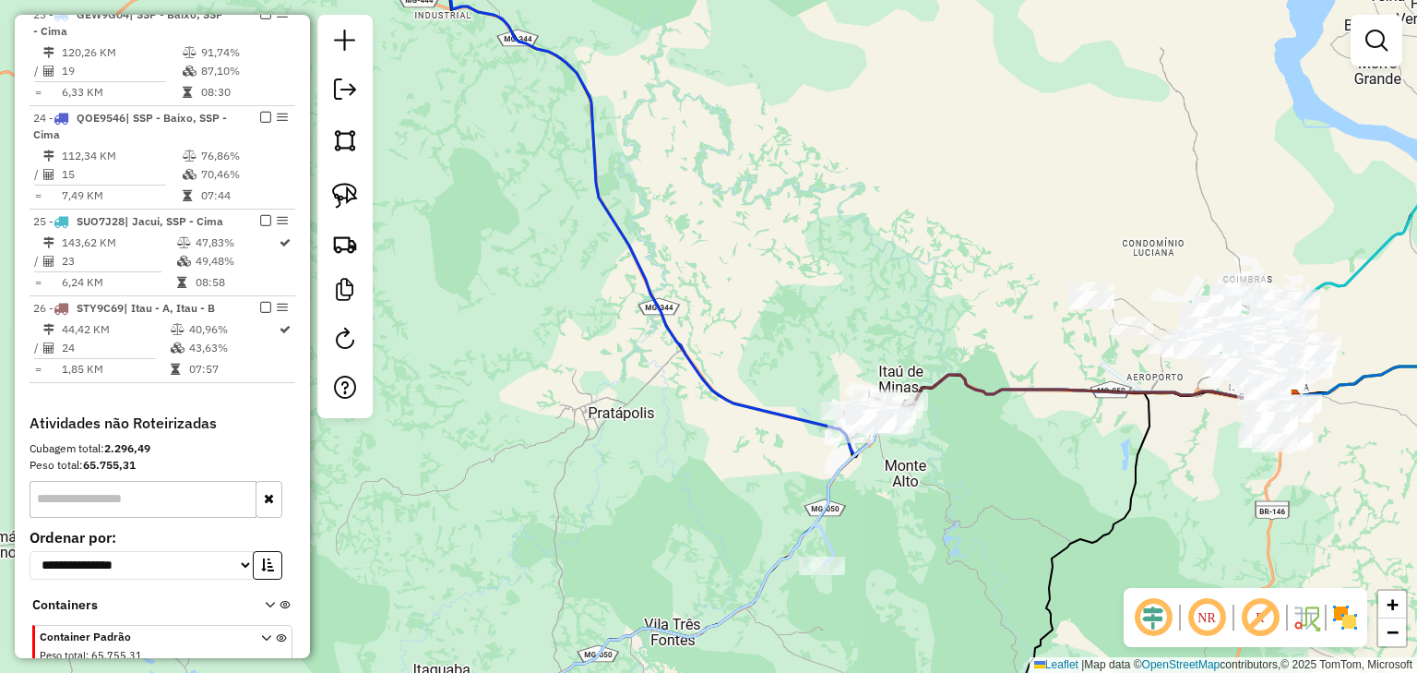
drag, startPoint x: 800, startPoint y: 362, endPoint x: 881, endPoint y: 315, distance: 93.9
click at [867, 321] on div "Janela de atendimento Grade de atendimento Capacidade Transportadoras Veículos …" at bounding box center [708, 336] width 1417 height 673
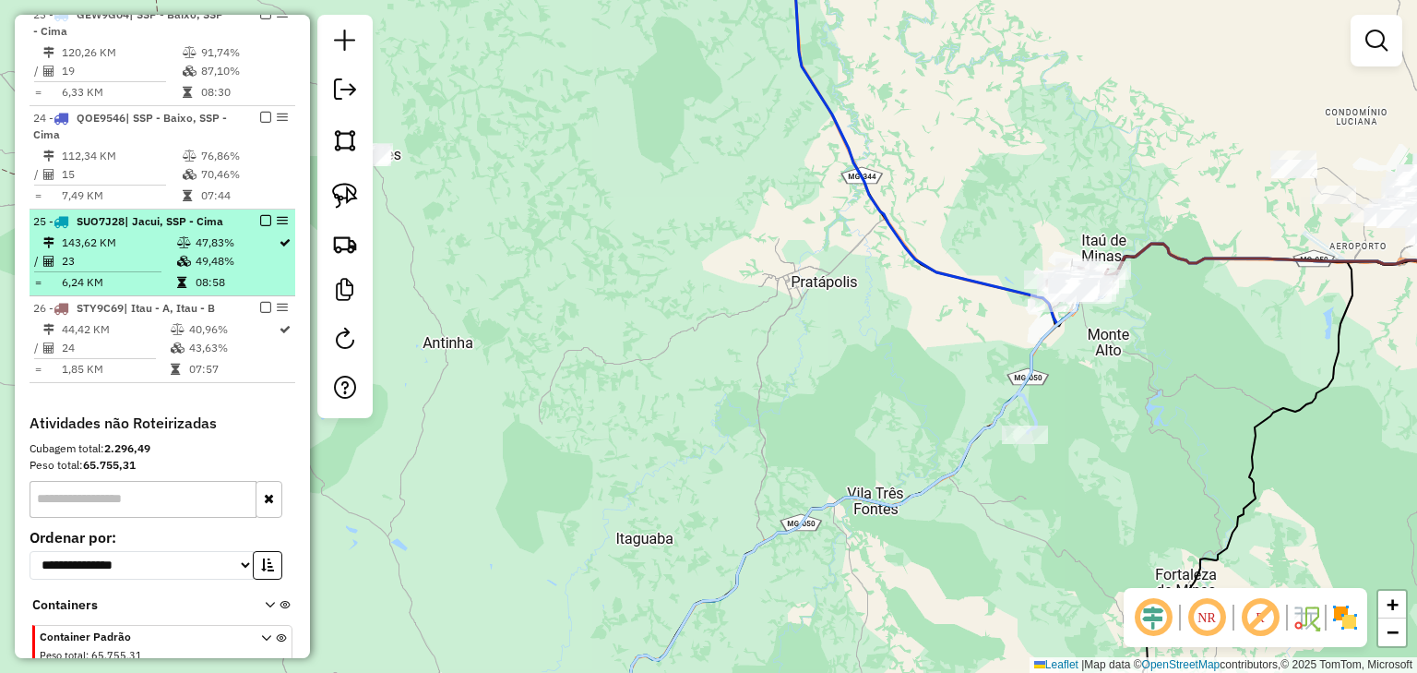
click at [100, 252] on td "143,62 KM" at bounding box center [118, 242] width 115 height 18
select select "*********"
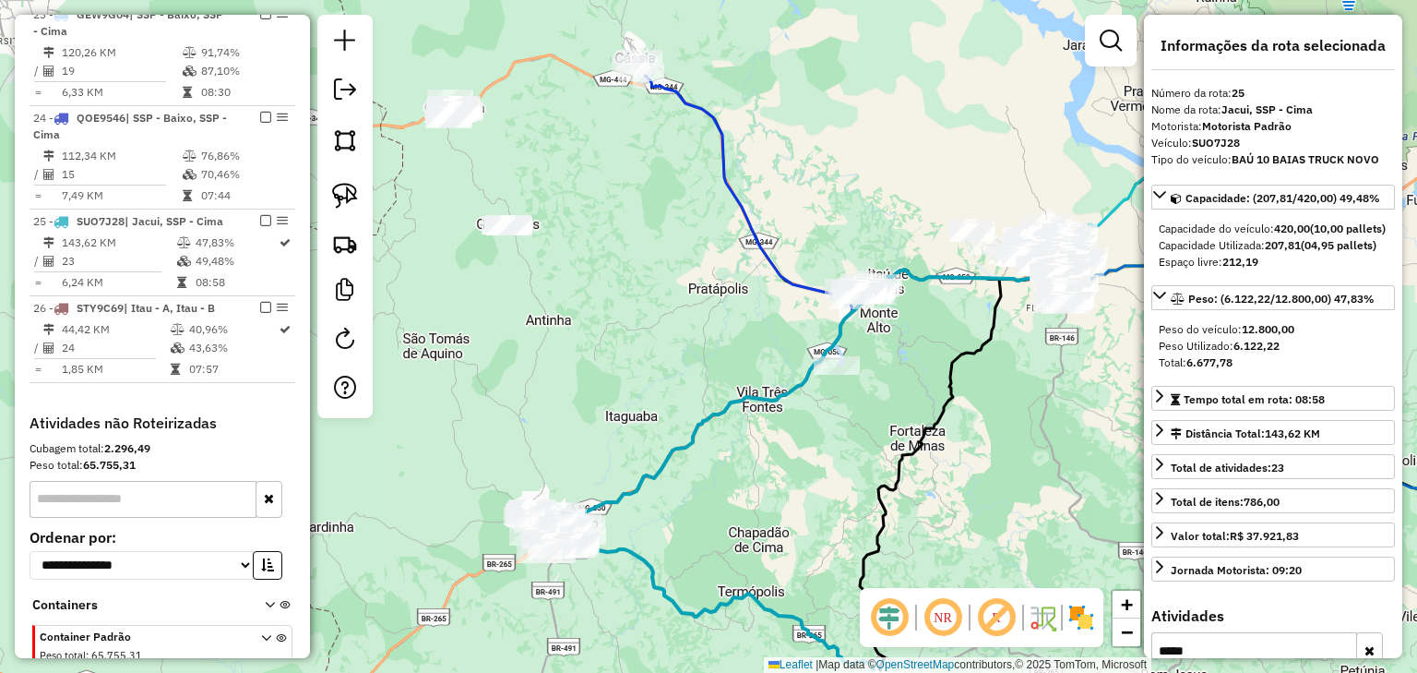
drag, startPoint x: 636, startPoint y: 185, endPoint x: 729, endPoint y: 347, distance: 187.3
click at [729, 347] on div "Janela de atendimento Grade de atendimento Capacidade Transportadoras Veículos …" at bounding box center [708, 336] width 1417 height 673
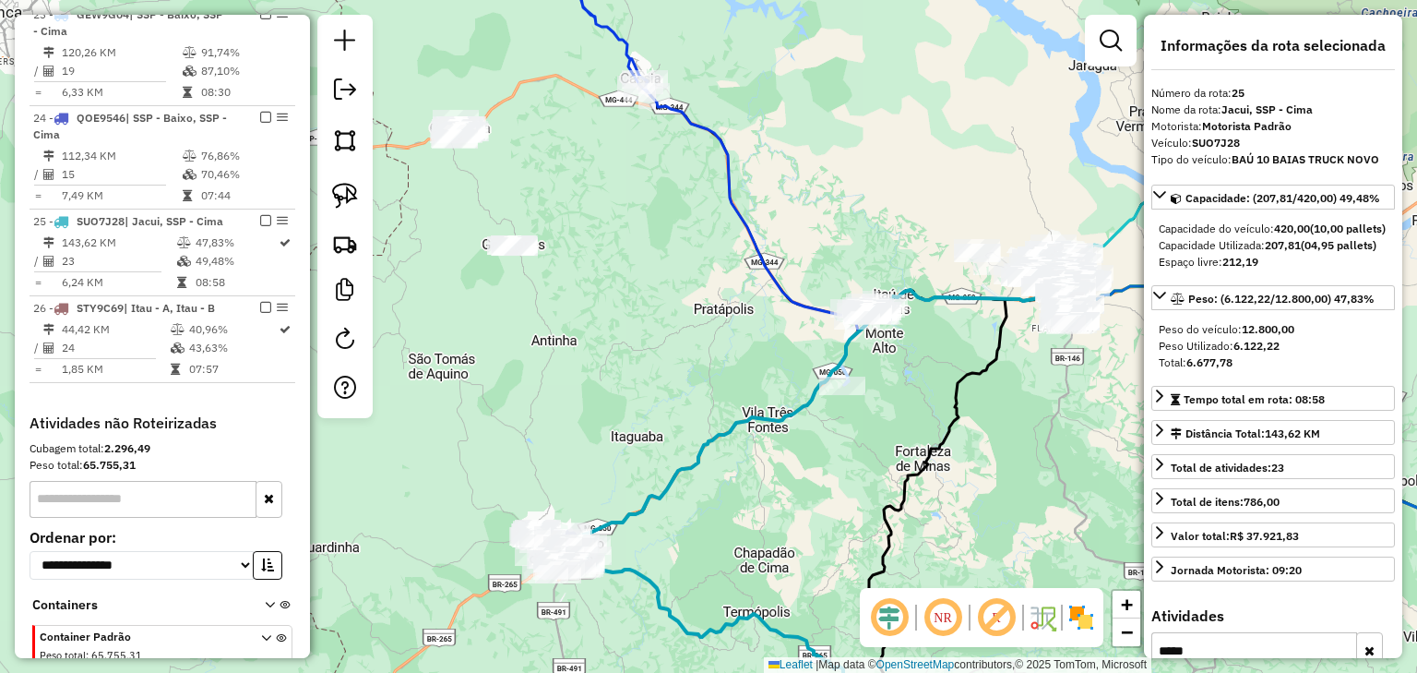
click at [667, 228] on div "Janela de atendimento Grade de atendimento Capacidade Transportadoras Veículos …" at bounding box center [708, 336] width 1417 height 673
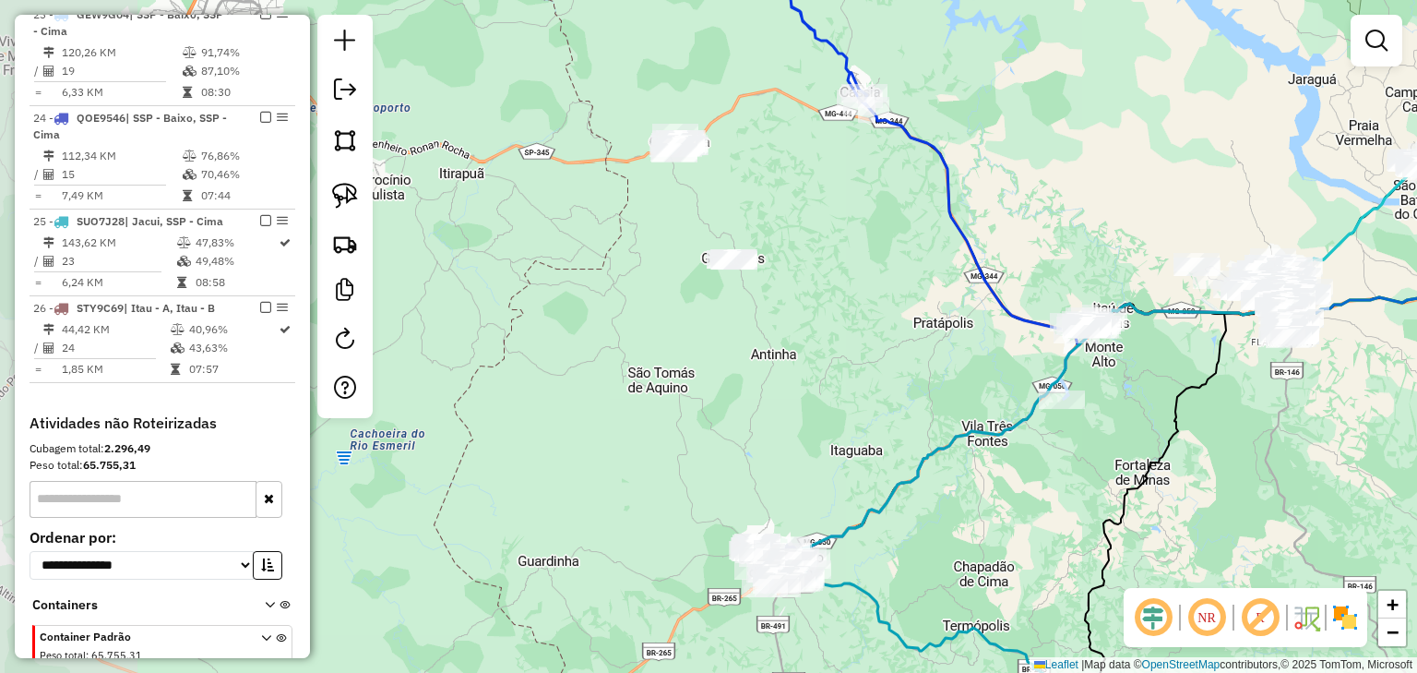
drag, startPoint x: 591, startPoint y: 161, endPoint x: 864, endPoint y: 209, distance: 277.3
click at [810, 176] on div "Janela de atendimento Grade de atendimento Capacidade Transportadoras Veículos …" at bounding box center [708, 336] width 1417 height 673
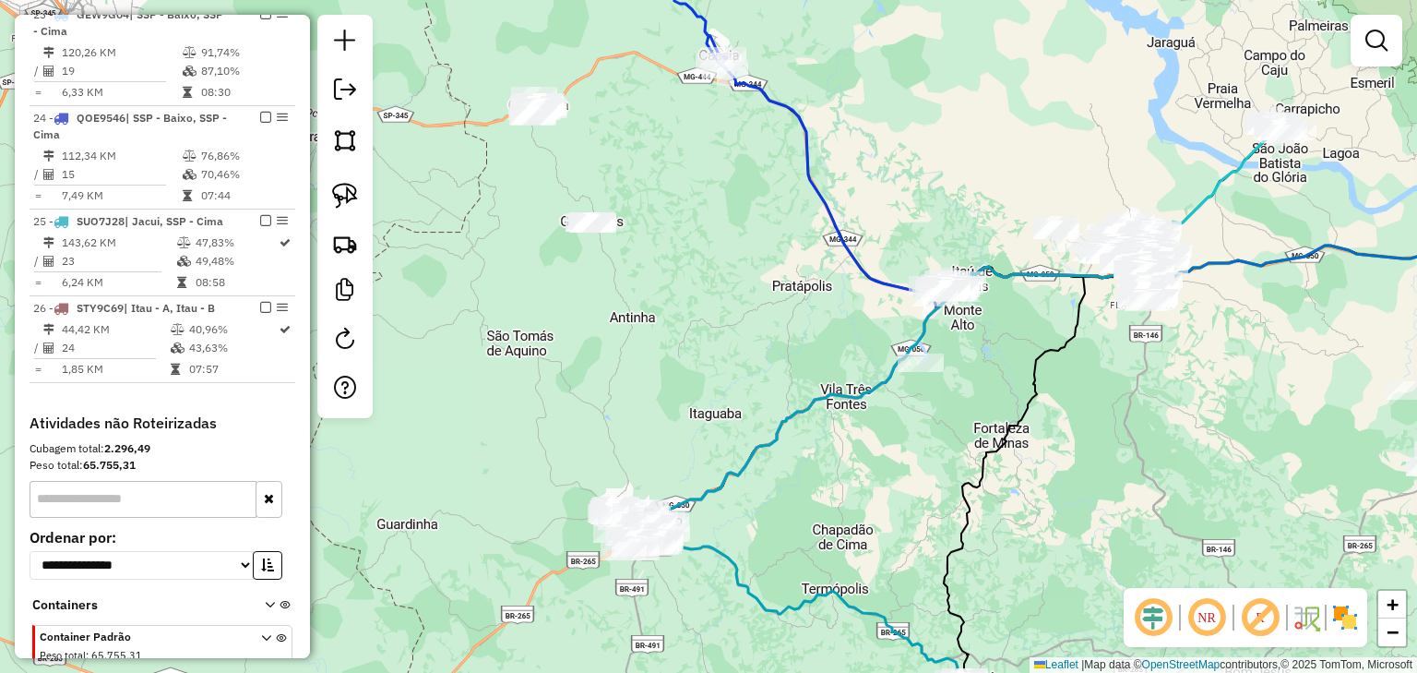
drag, startPoint x: 1055, startPoint y: 245, endPoint x: 904, endPoint y: 206, distance: 155.3
click at [904, 206] on div "Janela de atendimento Grade de atendimento Capacidade Transportadoras Veículos …" at bounding box center [708, 336] width 1417 height 673
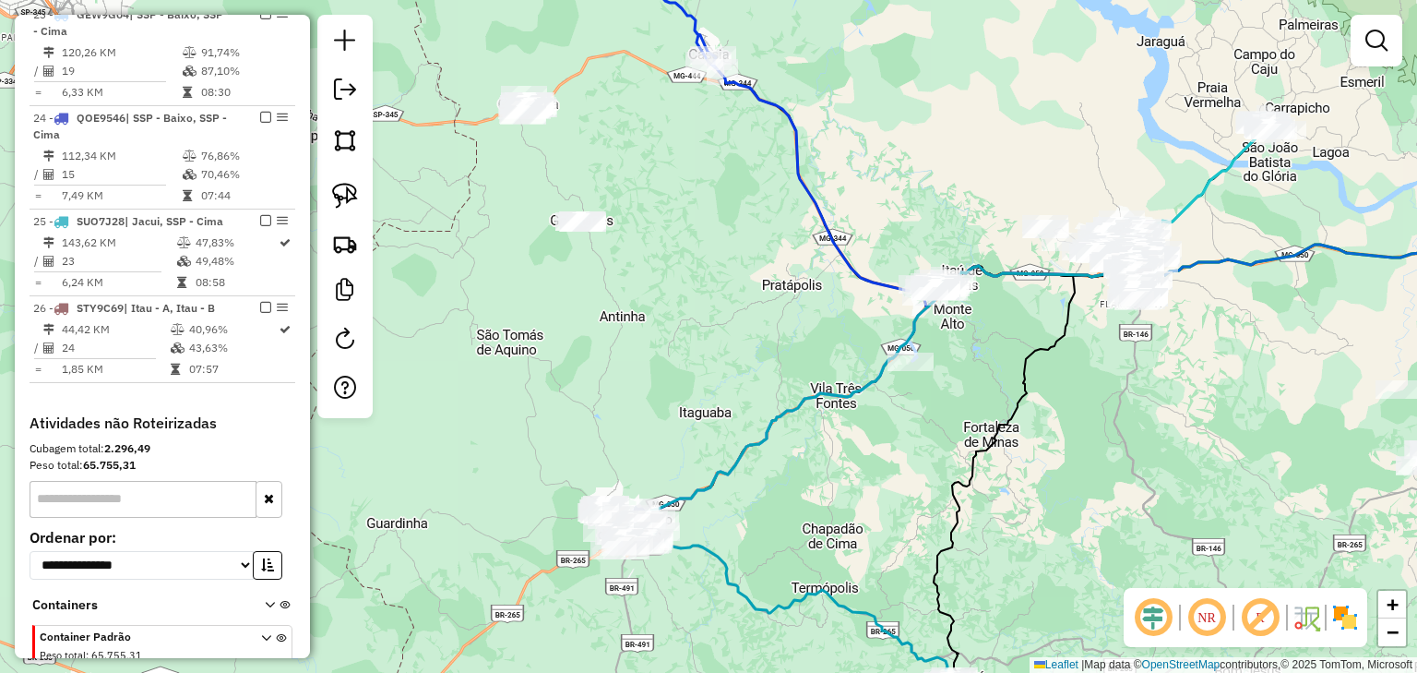
click at [904, 209] on div "Janela de atendimento Grade de atendimento Capacidade Transportadoras Veículos …" at bounding box center [708, 336] width 1417 height 673
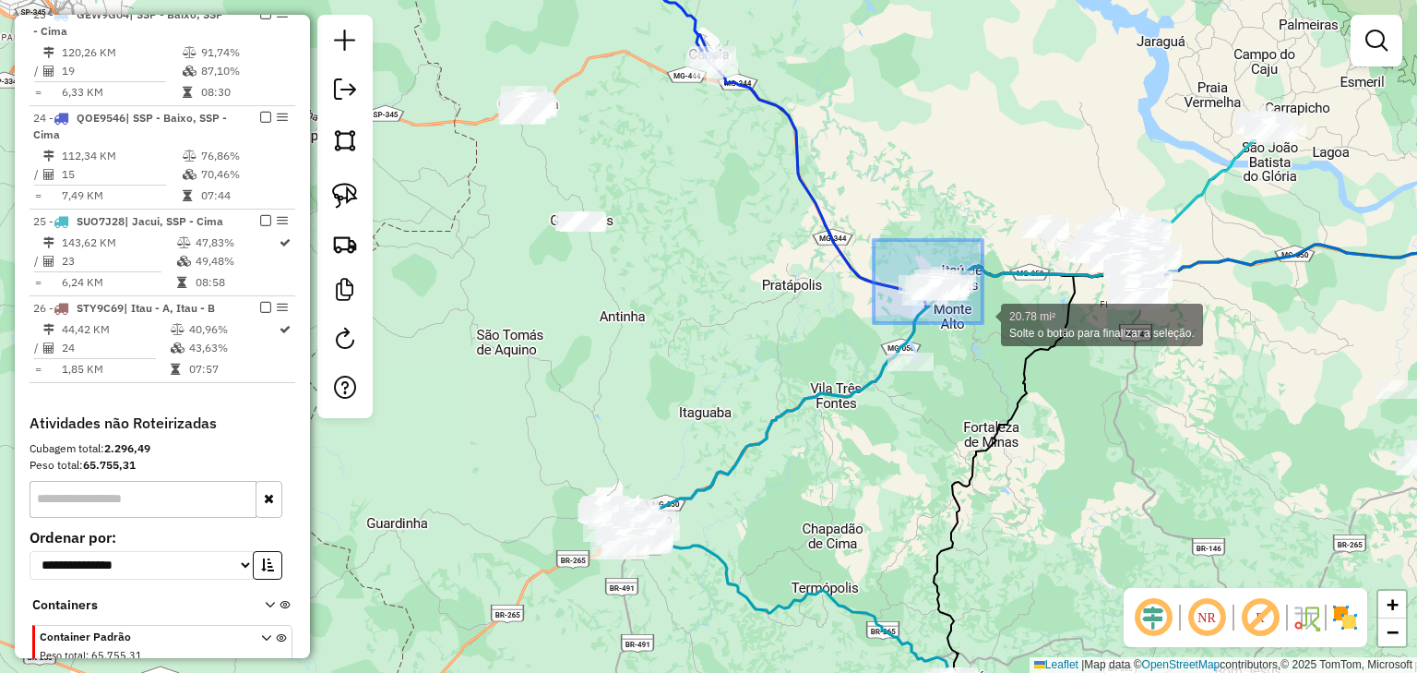
drag, startPoint x: 874, startPoint y: 240, endPoint x: 982, endPoint y: 323, distance: 136.2
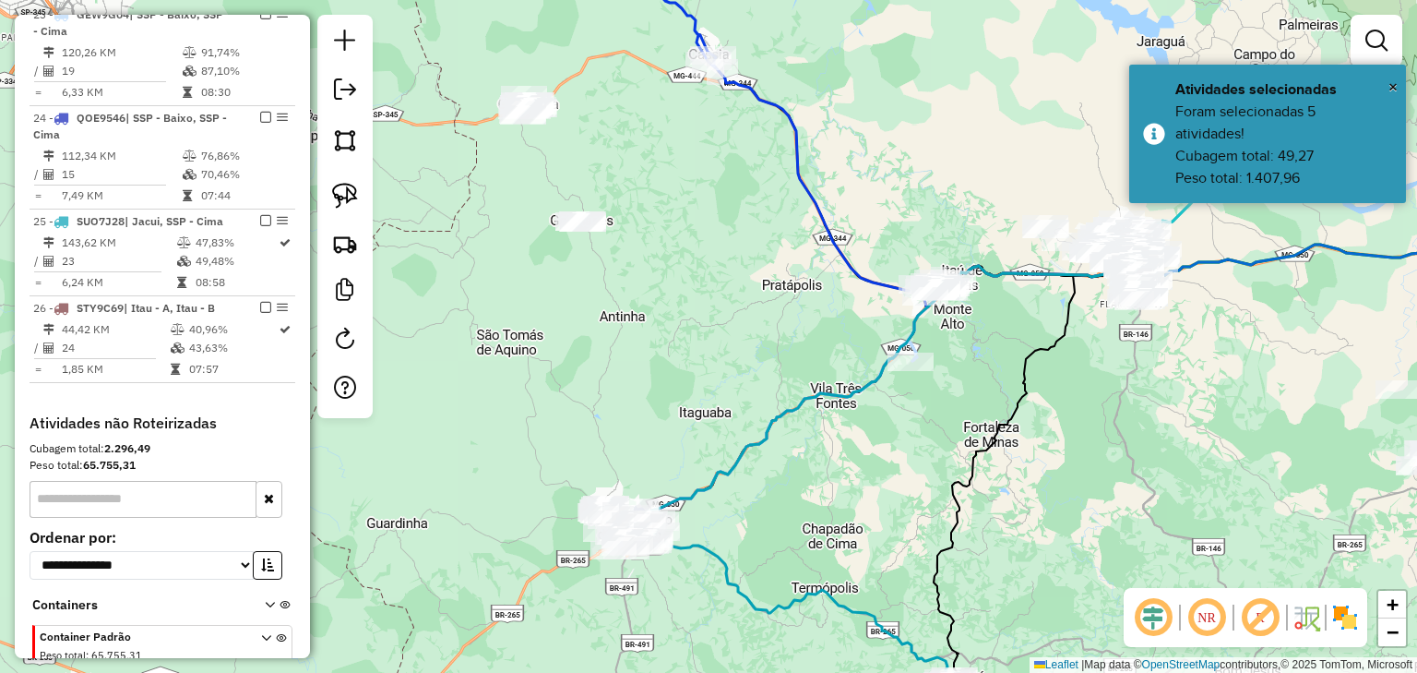
drag, startPoint x: 597, startPoint y: 149, endPoint x: 704, endPoint y: 225, distance: 131.1
click at [705, 227] on div "Janela de atendimento Grade de atendimento Capacidade Transportadoras Veículos …" at bounding box center [708, 336] width 1417 height 673
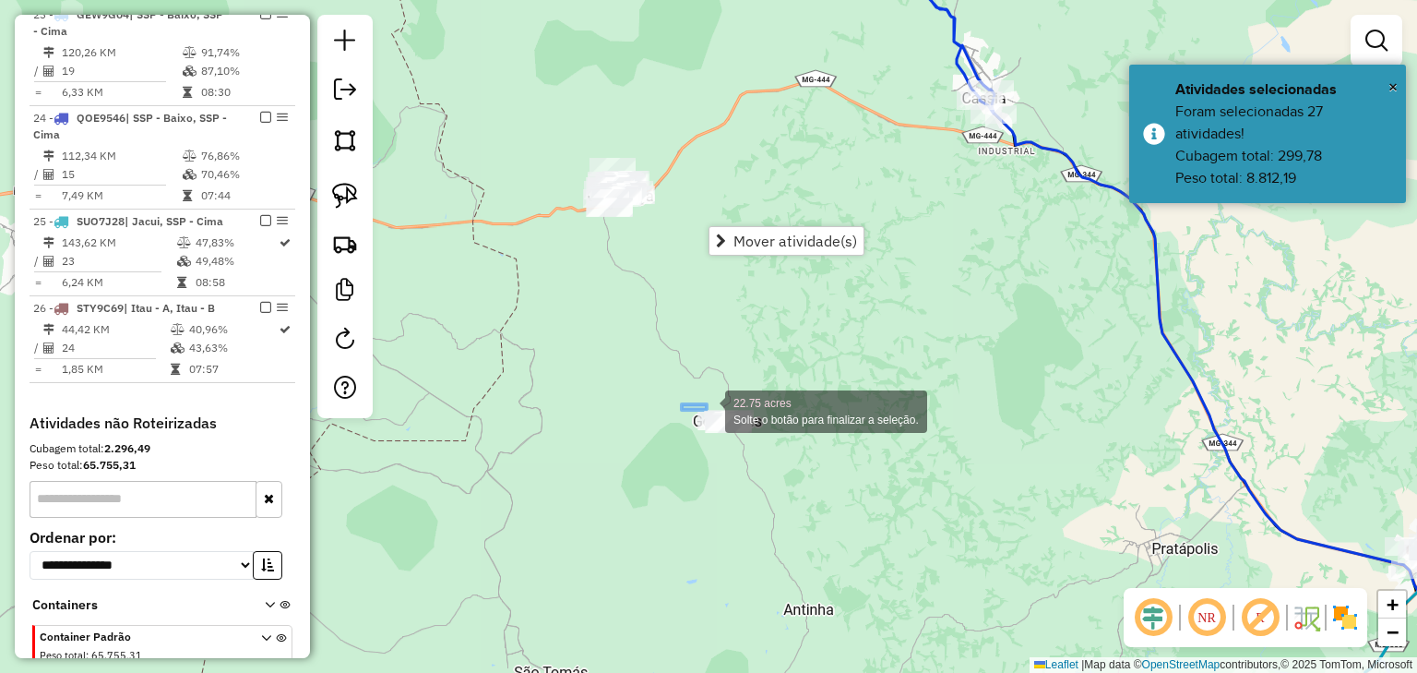
drag, startPoint x: 699, startPoint y: 408, endPoint x: 765, endPoint y: 443, distance: 75.1
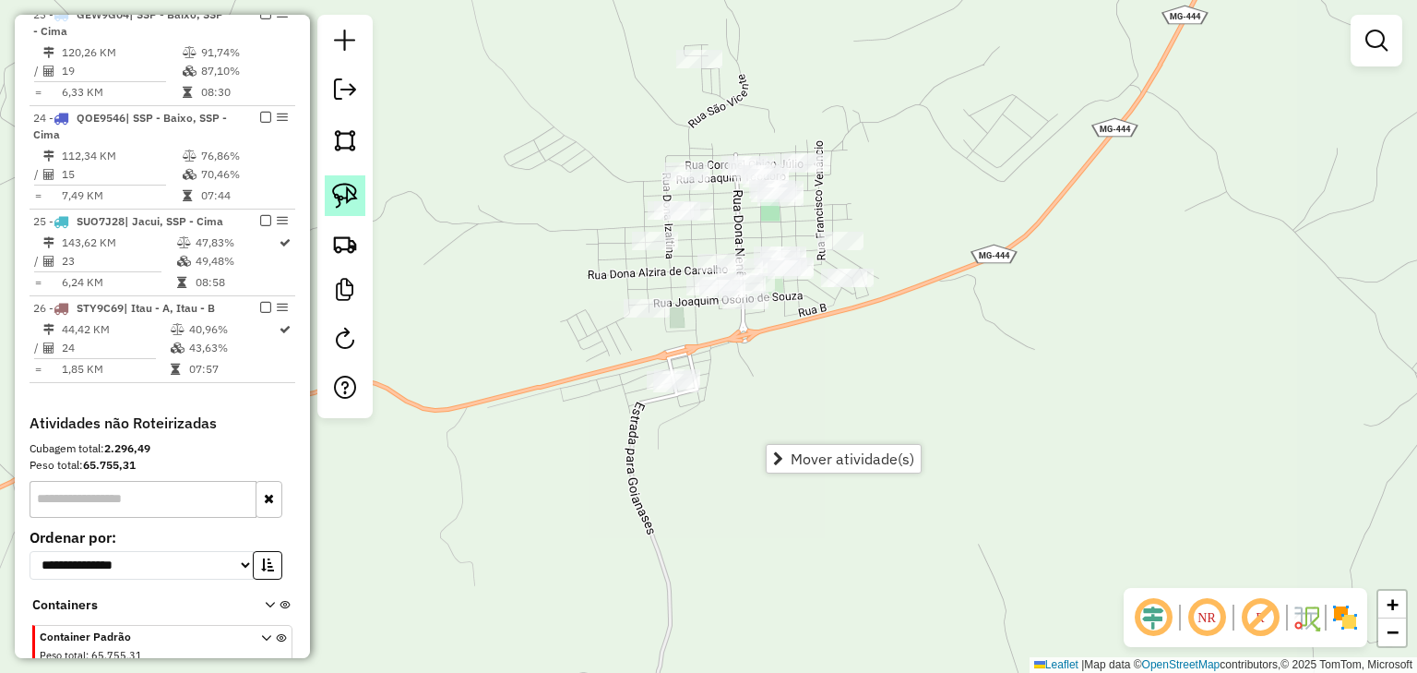
click at [342, 191] on img at bounding box center [345, 196] width 26 height 26
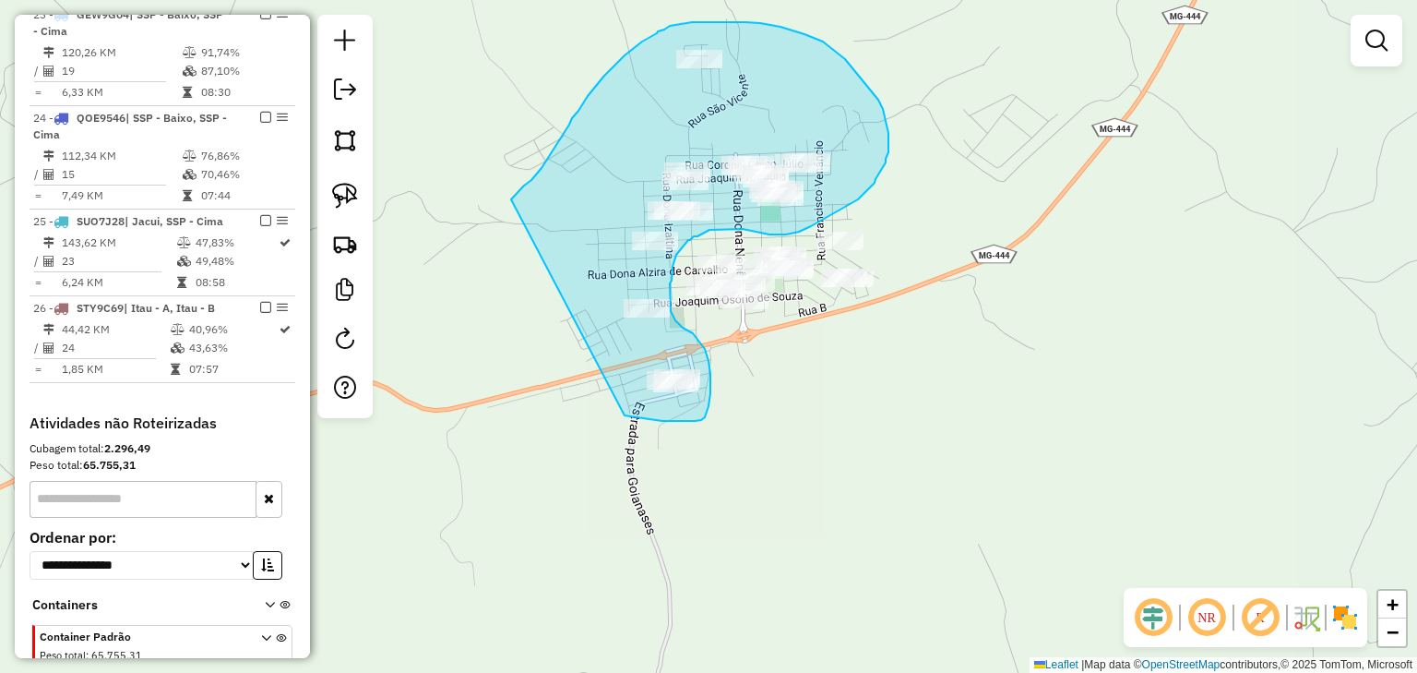
drag, startPoint x: 532, startPoint y: 180, endPoint x: 620, endPoint y: 415, distance: 251.4
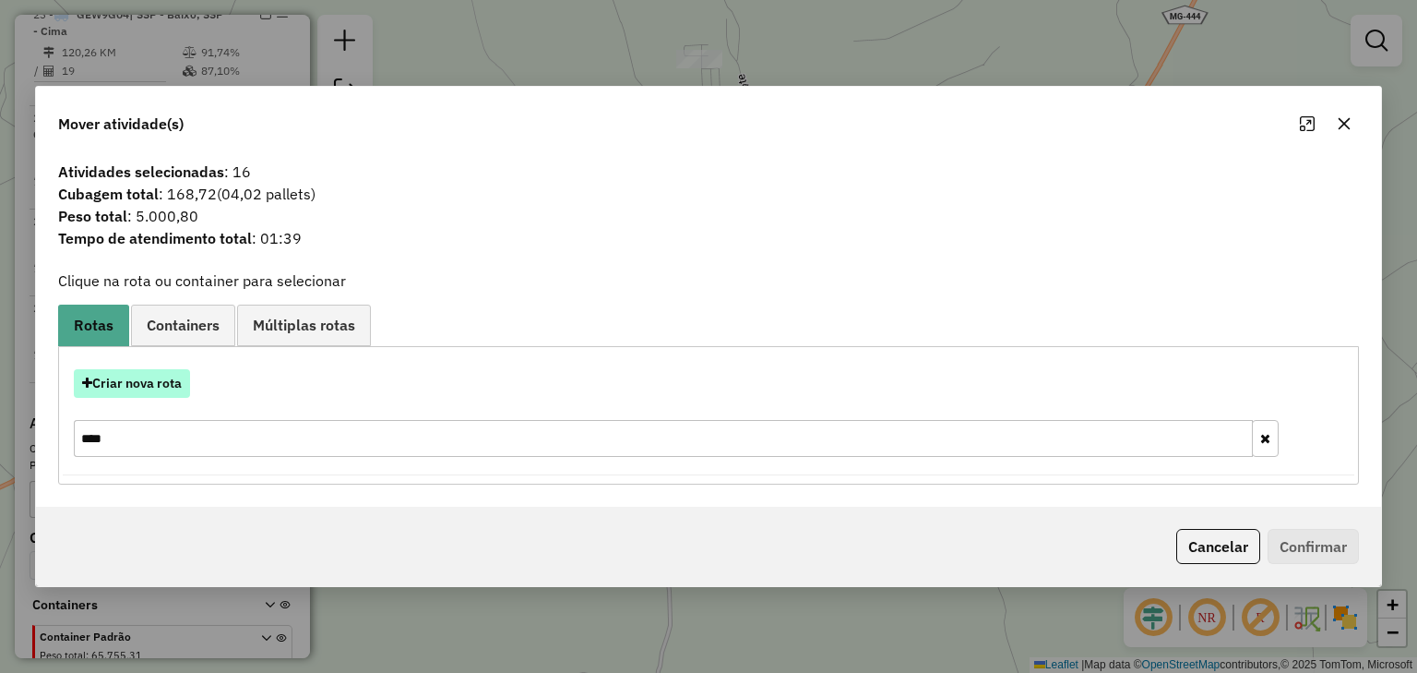
click at [166, 384] on button "Criar nova rota" at bounding box center [132, 383] width 116 height 29
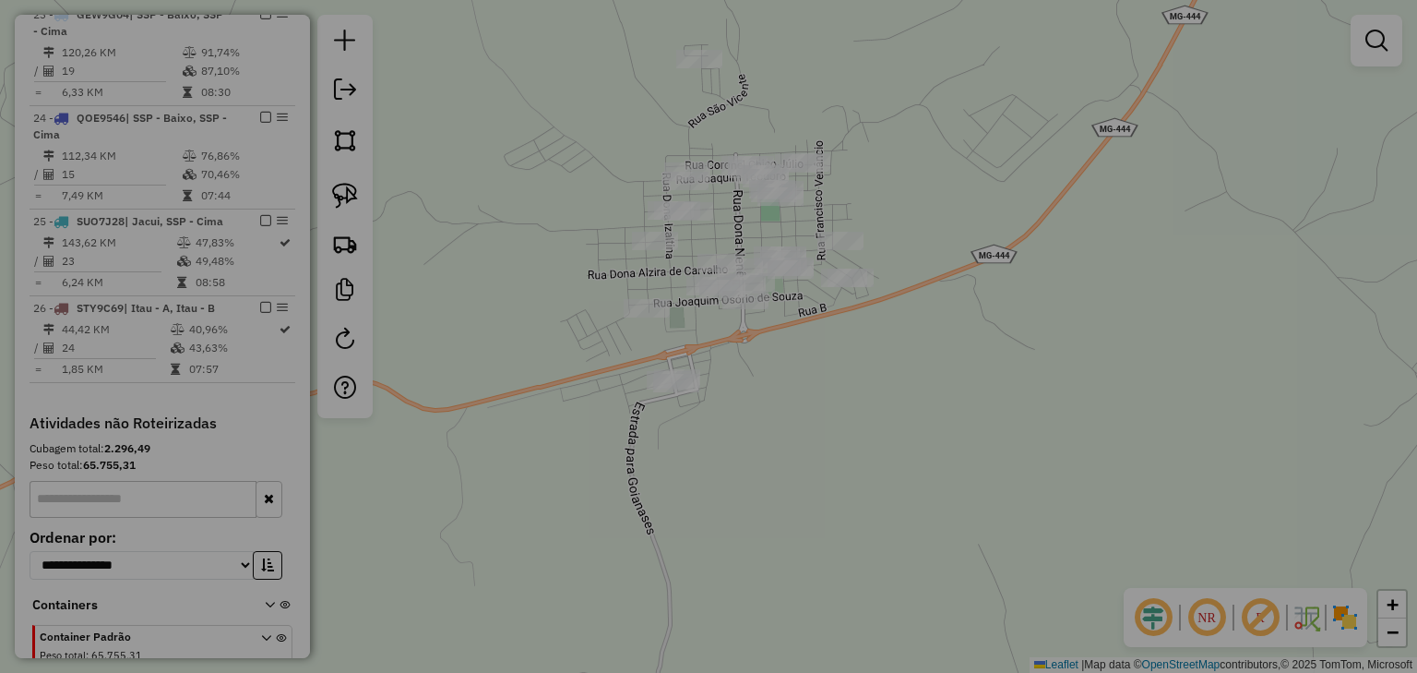
select select "********"
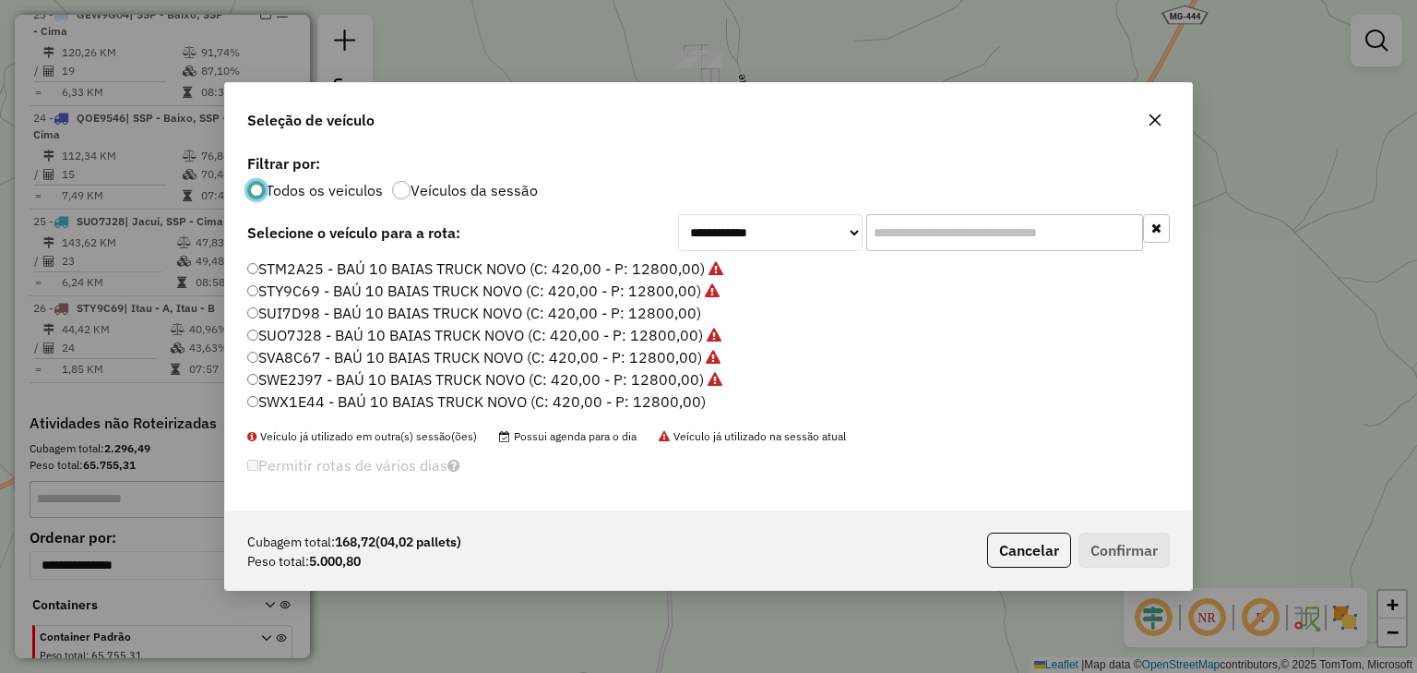
click at [573, 316] on label "SUI7D98 - BAÚ 10 BAIAS TRUCK NOVO (C: 420,00 - P: 12800,00)" at bounding box center [474, 313] width 454 height 22
click at [1108, 553] on button "Confirmar" at bounding box center [1124, 549] width 91 height 35
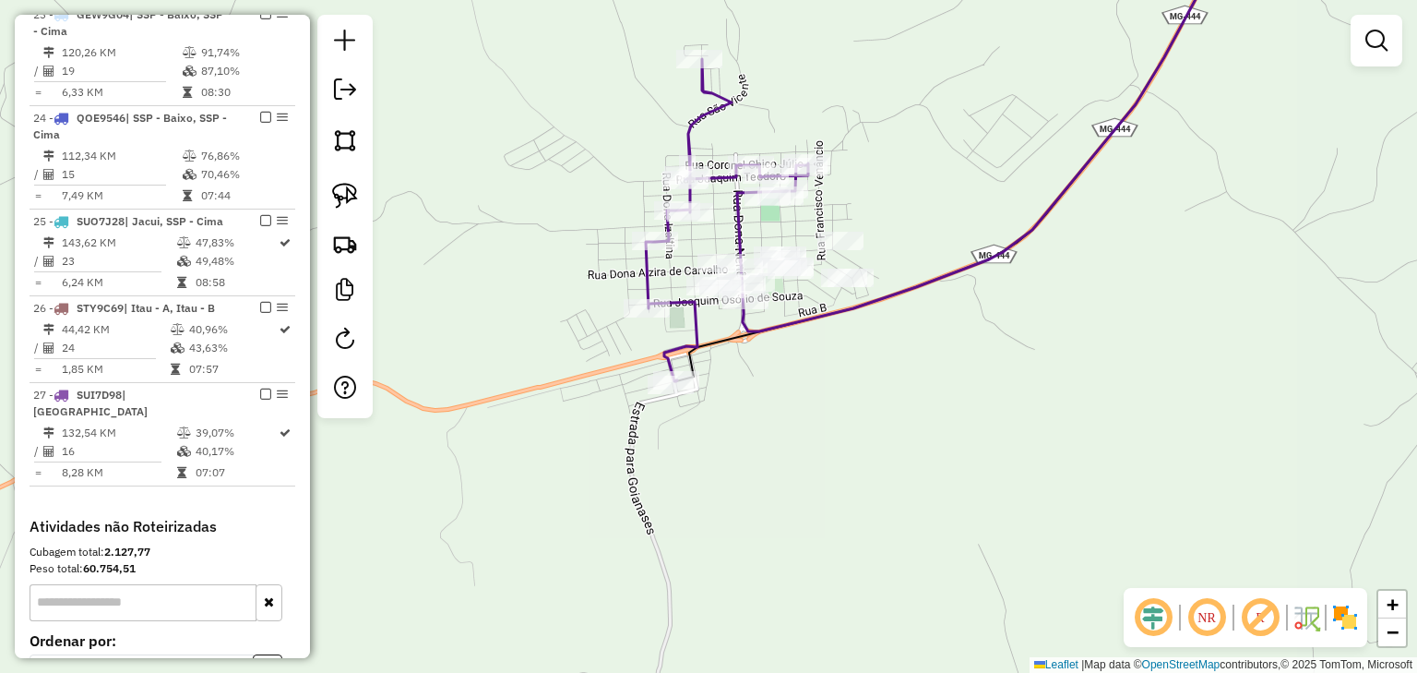
click at [694, 137] on icon at bounding box center [727, 220] width 162 height 322
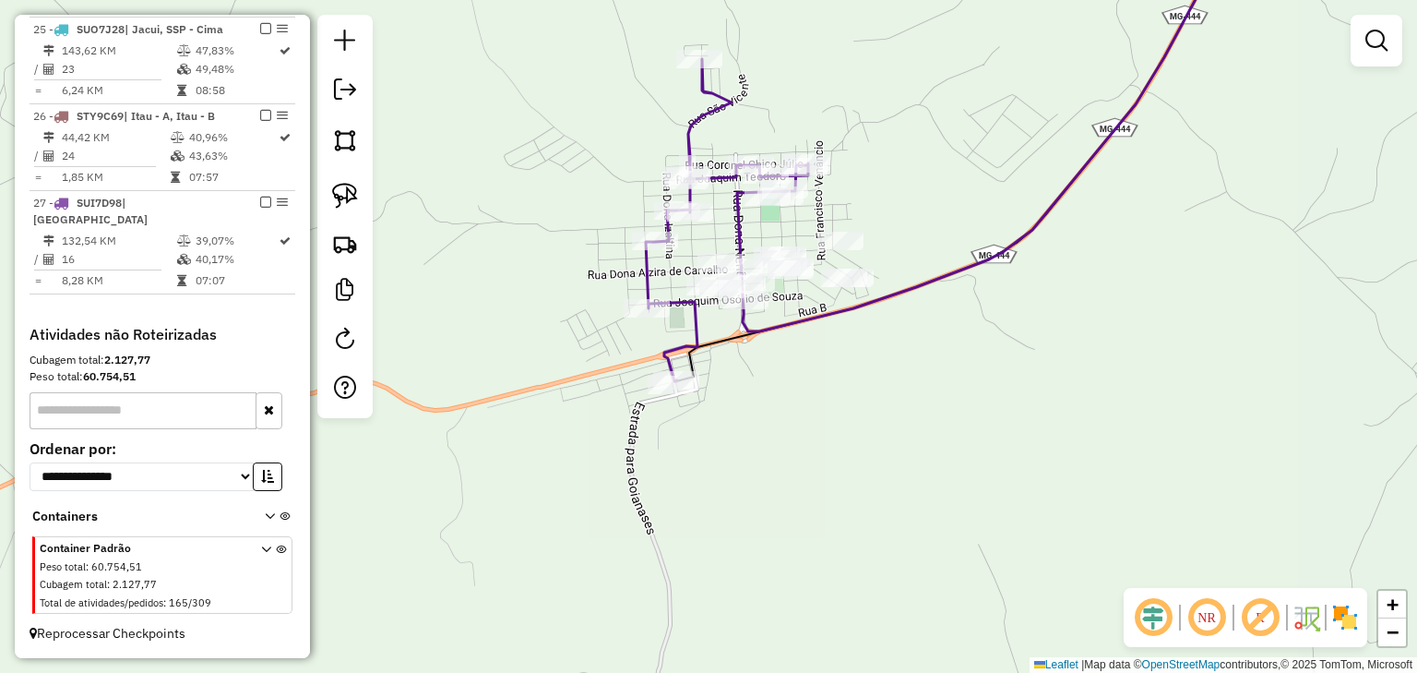
select select "*********"
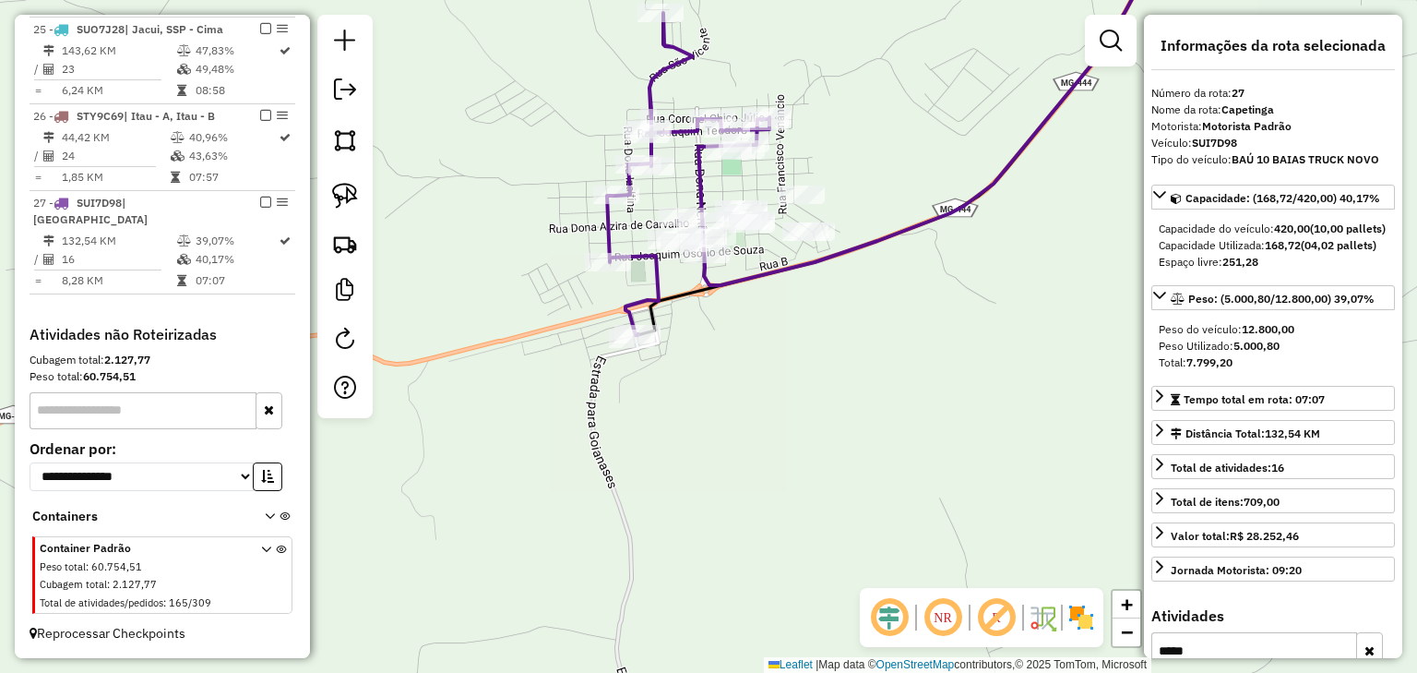
drag, startPoint x: 805, startPoint y: 354, endPoint x: 753, endPoint y: 295, distance: 78.5
click at [760, 304] on div "Janela de atendimento Grade de atendimento Capacidade Transportadoras Veículos …" at bounding box center [708, 336] width 1417 height 673
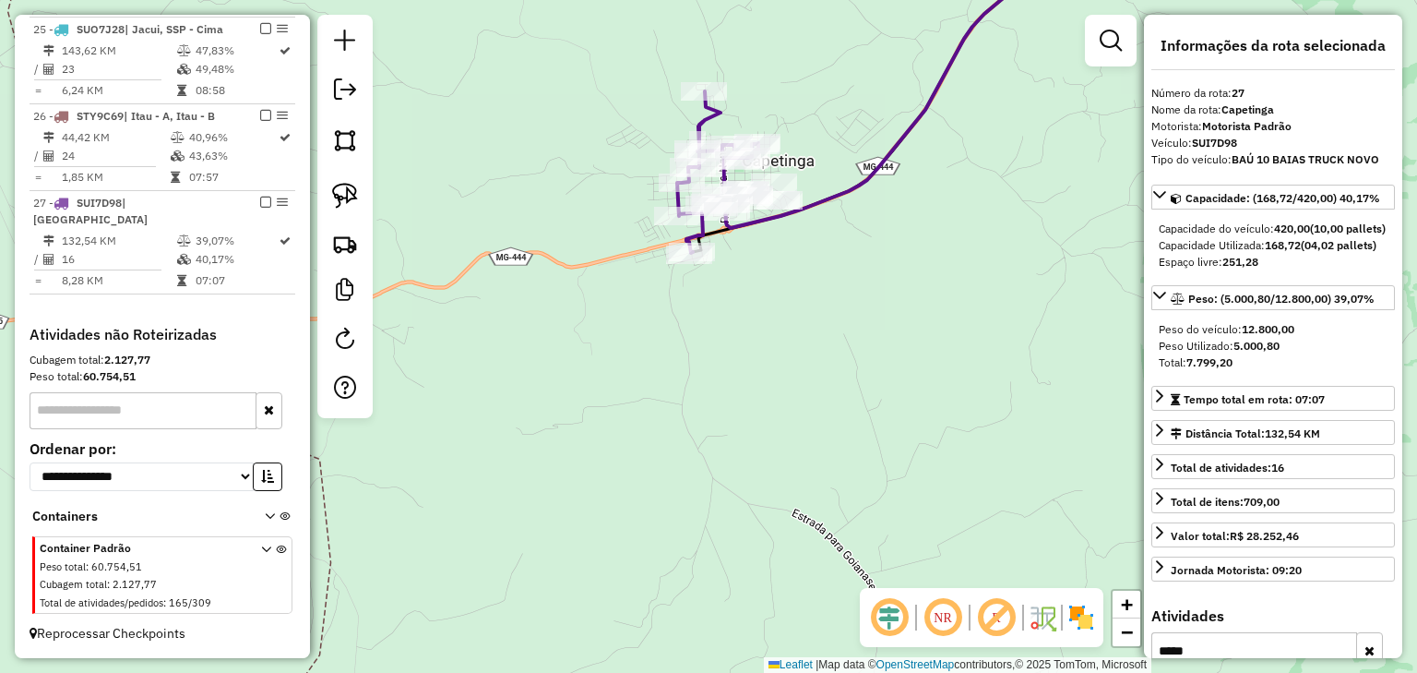
click at [604, 139] on div "Rota 27 - Placa SUI7D98 64258 - ESPETINHO DO LEO -FD Janela de atendimento Grad…" at bounding box center [708, 336] width 1417 height 673
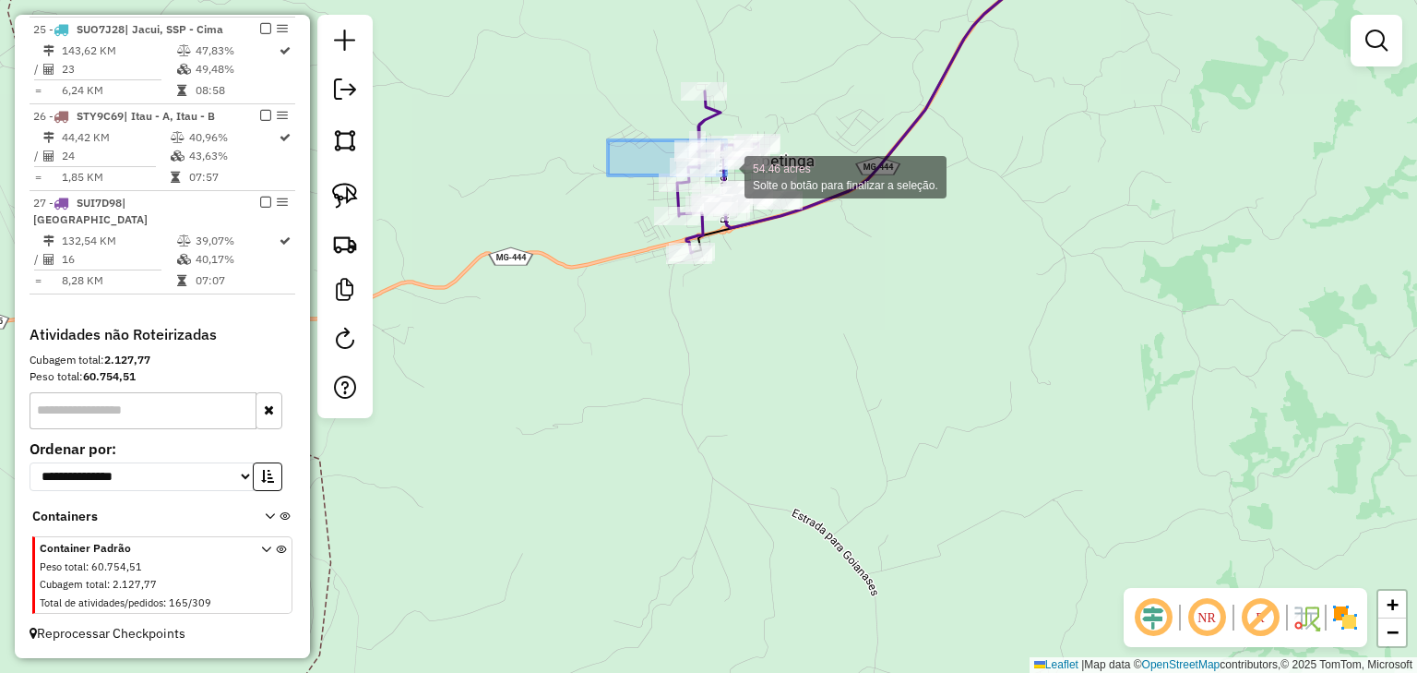
drag, startPoint x: 653, startPoint y: 155, endPoint x: 890, endPoint y: 253, distance: 255.7
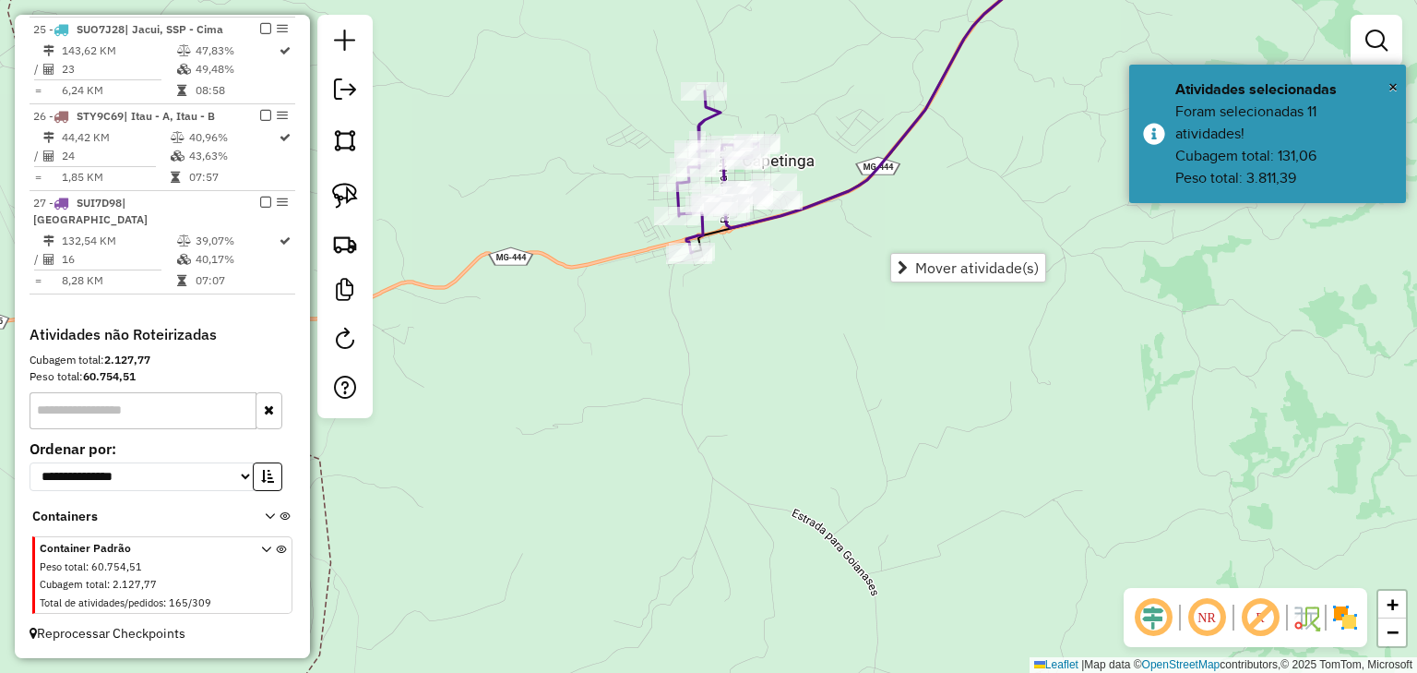
click at [699, 233] on icon at bounding box center [717, 171] width 81 height 161
select select "*********"
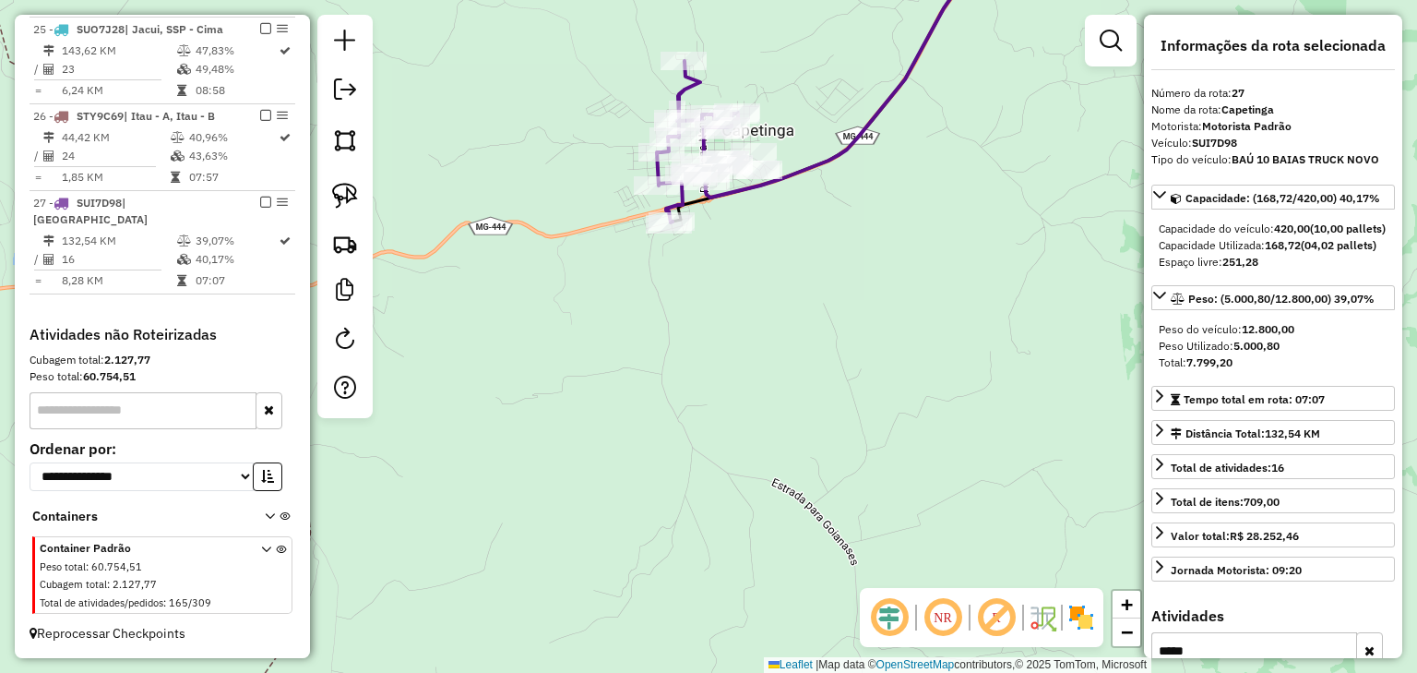
drag, startPoint x: 855, startPoint y: 461, endPoint x: 727, endPoint y: 274, distance: 226.5
click at [756, 314] on div "Janela de atendimento Grade de atendimento Capacidade Transportadoras Veículos …" at bounding box center [708, 336] width 1417 height 673
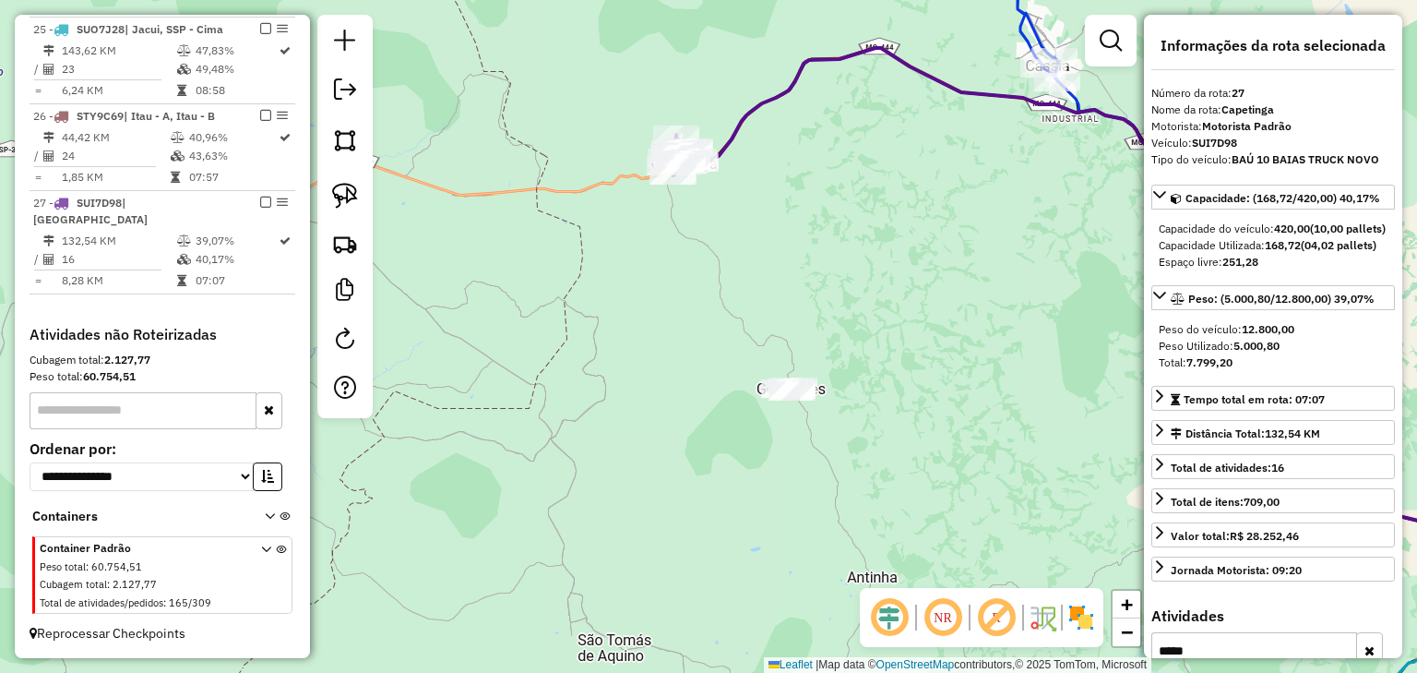
drag, startPoint x: 790, startPoint y: 385, endPoint x: 786, endPoint y: 351, distance: 34.3
click at [786, 351] on div "Janela de atendimento Grade de atendimento Capacidade Transportadoras Veículos …" at bounding box center [708, 336] width 1417 height 673
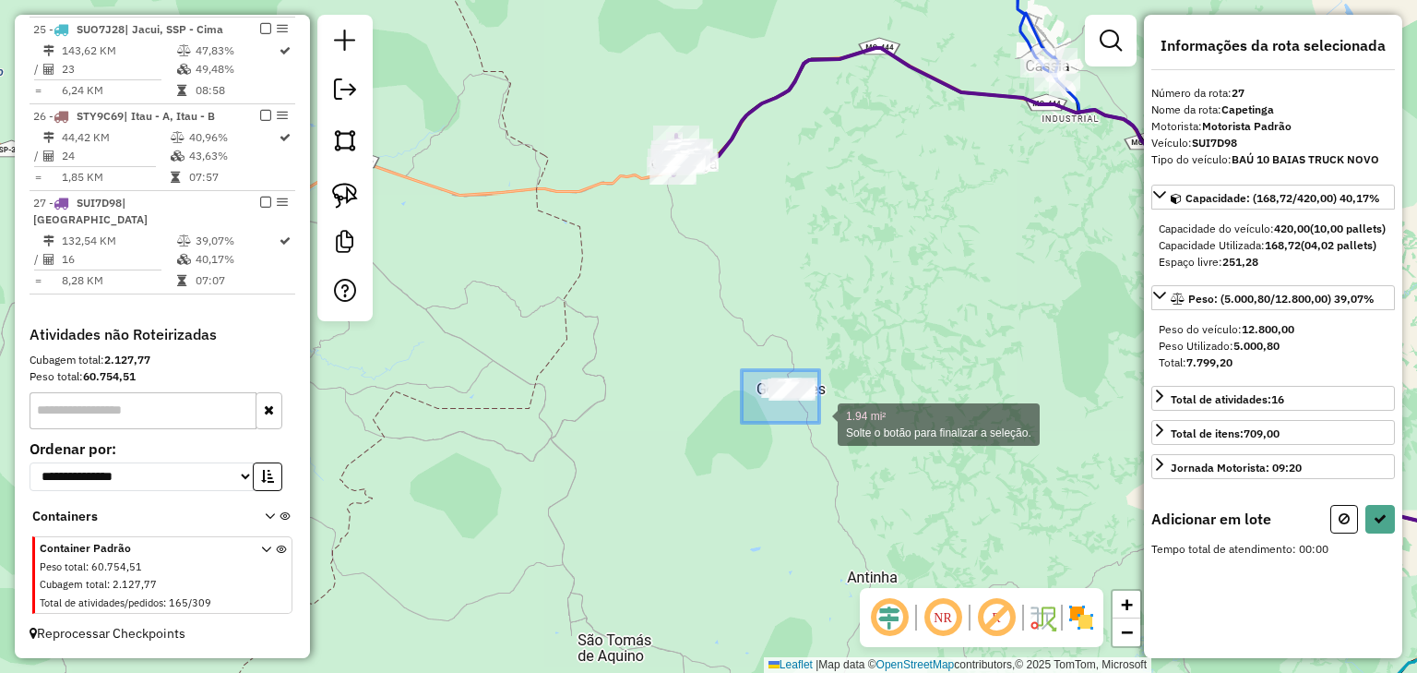
drag, startPoint x: 819, startPoint y: 423, endPoint x: 830, endPoint y: 429, distance: 12.0
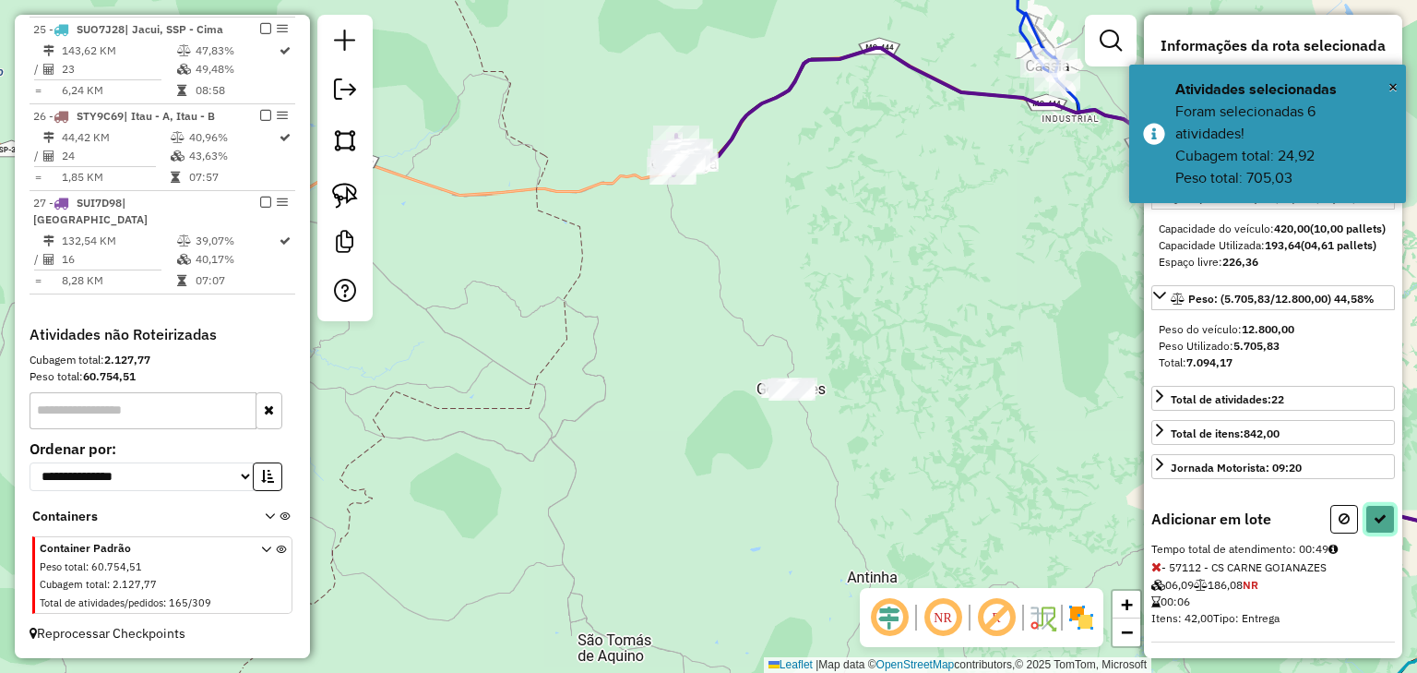
click at [1374, 525] on icon at bounding box center [1380, 518] width 13 height 13
select select "*********"
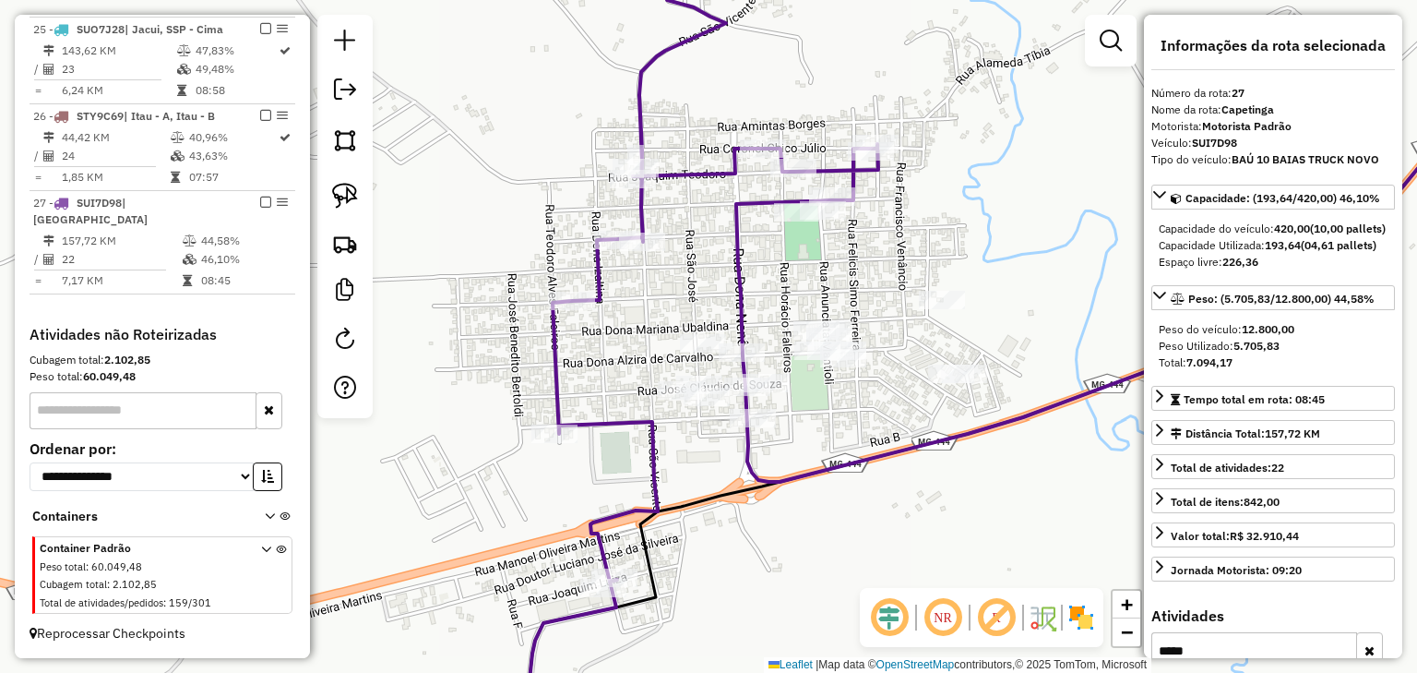
click at [752, 209] on icon at bounding box center [1147, 234] width 822 height 495
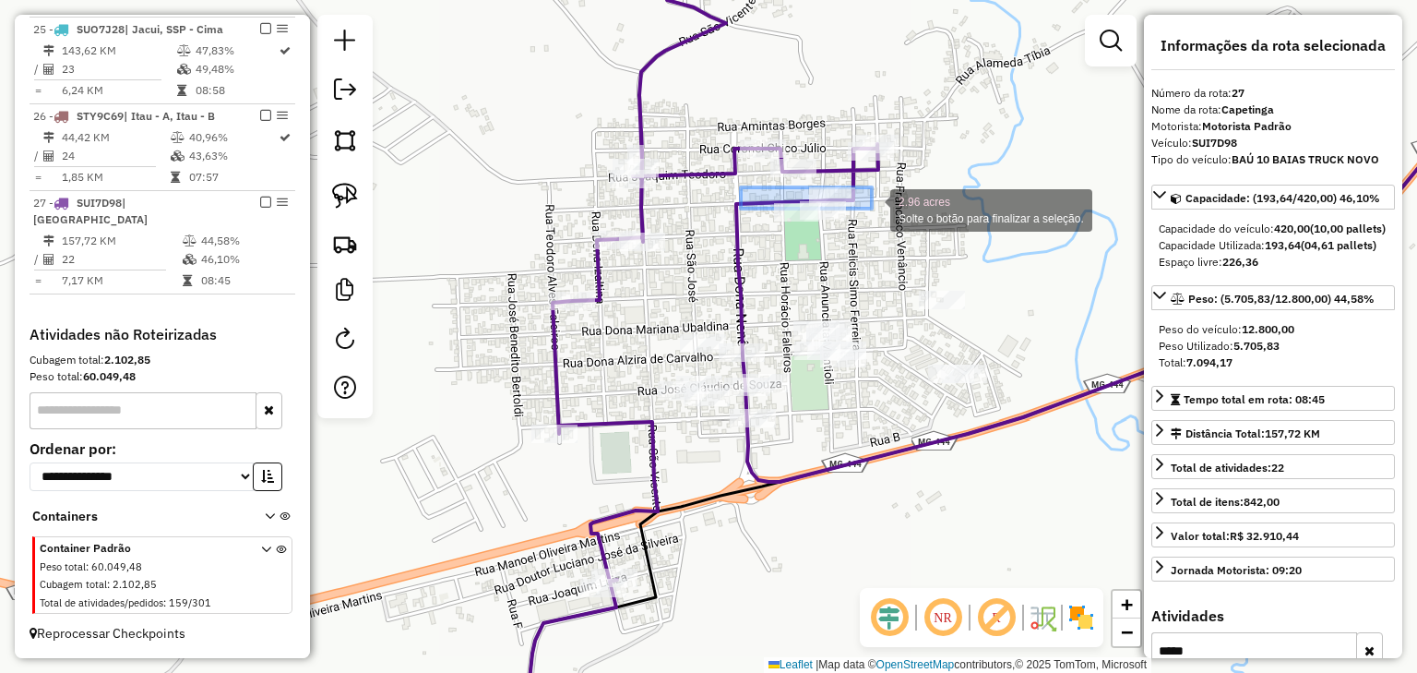
drag, startPoint x: 741, startPoint y: 187, endPoint x: 874, endPoint y: 240, distance: 142.9
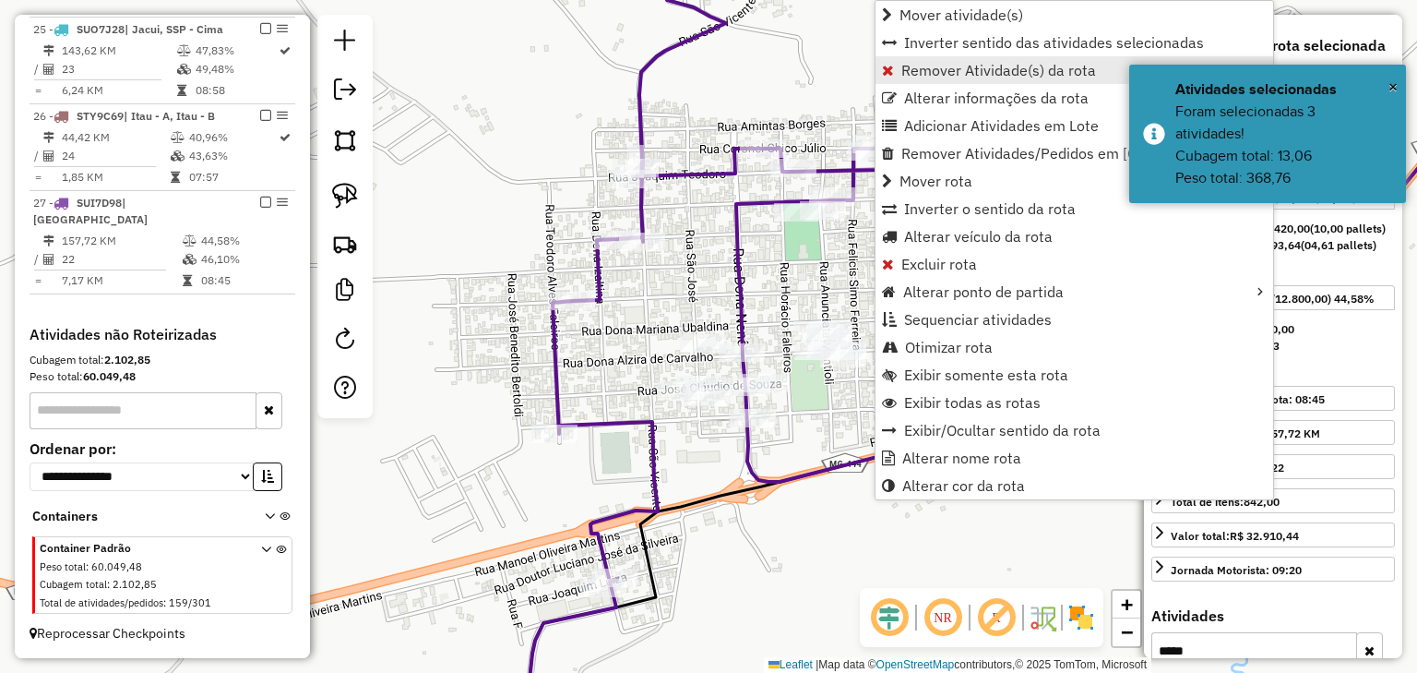
click at [925, 66] on span "Remover Atividade(s) da rota" at bounding box center [999, 70] width 195 height 15
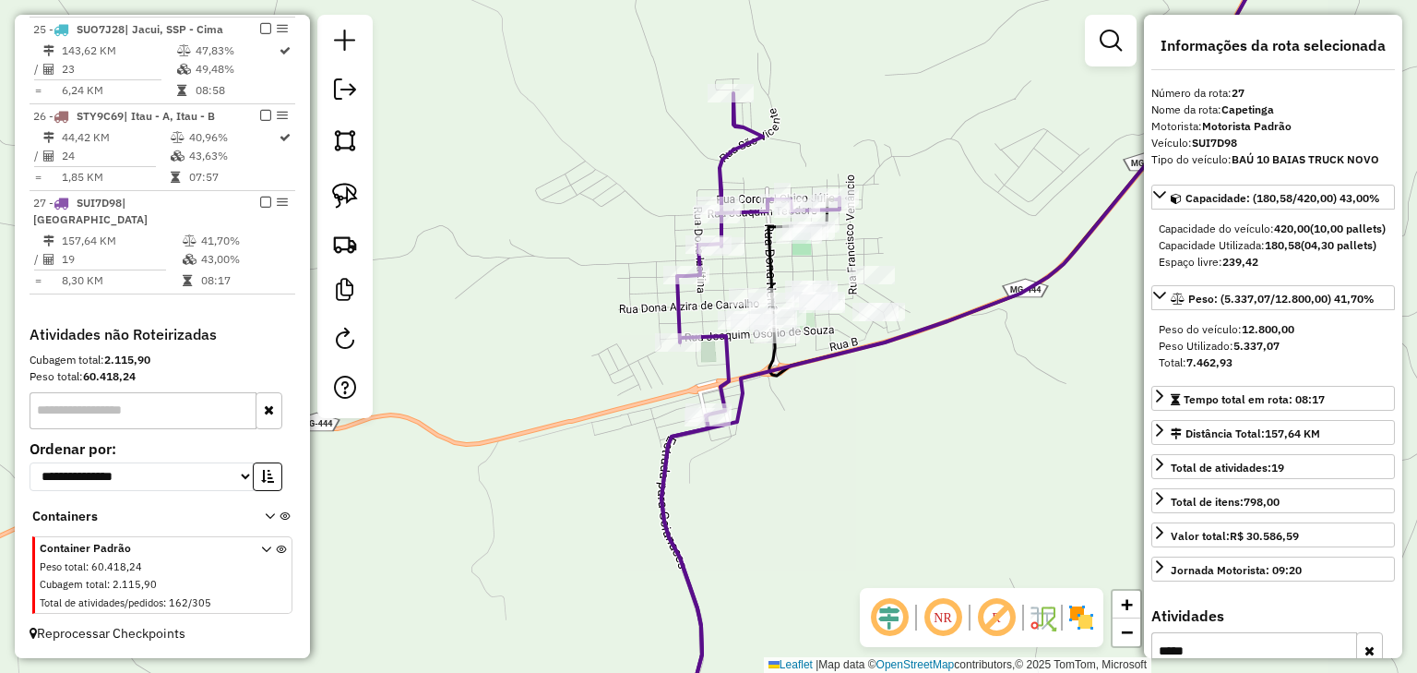
click at [727, 166] on icon at bounding box center [751, 416] width 178 height 647
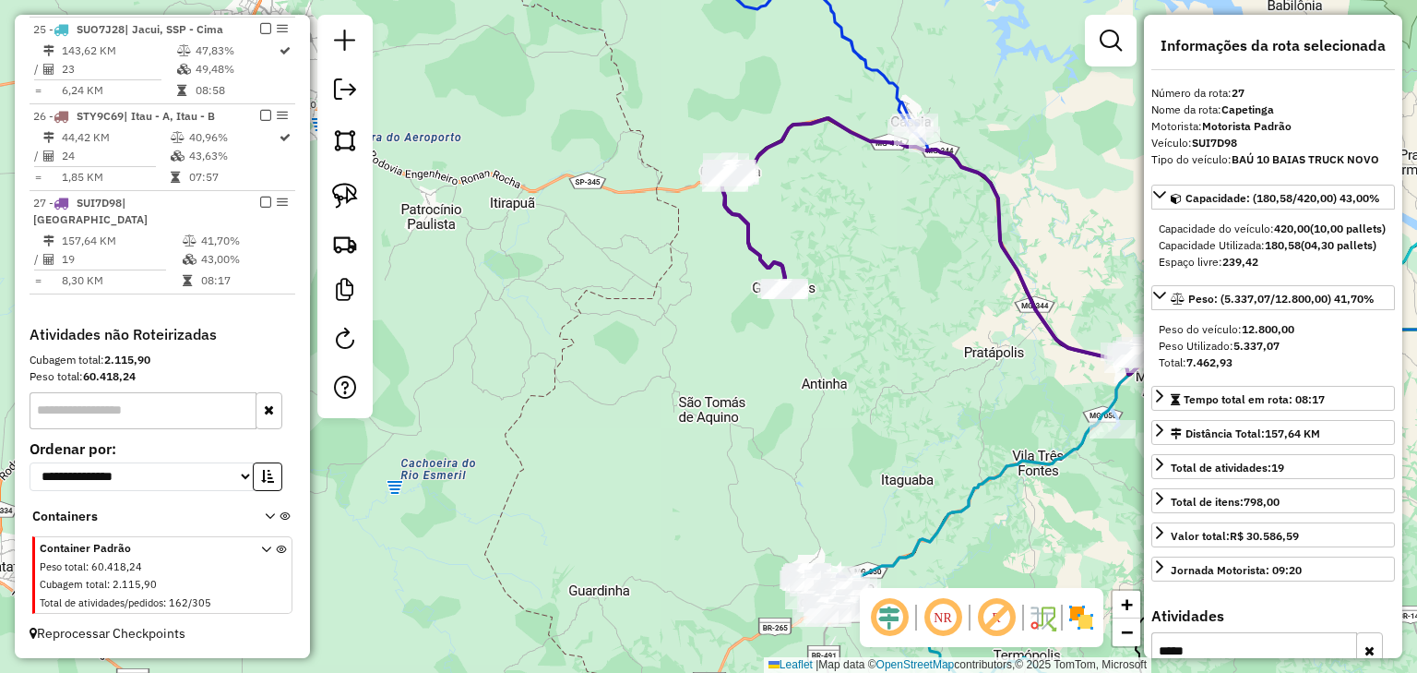
drag, startPoint x: 580, startPoint y: 101, endPoint x: 568, endPoint y: 99, distance: 12.1
click at [573, 100] on div "Rota 27 - Placa SUI7D98 57229 - NOSSO BAR Janela de atendimento Grade de atendi…" at bounding box center [708, 336] width 1417 height 673
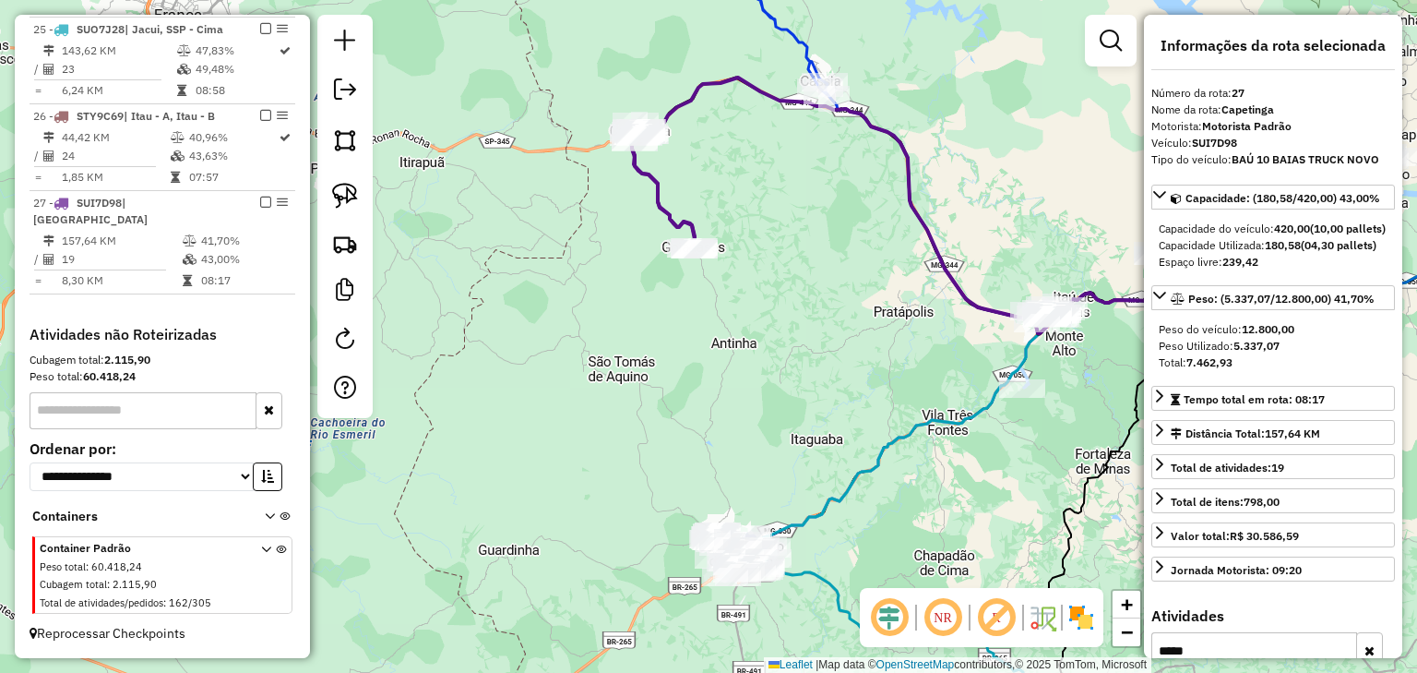
click at [568, 95] on div "Janela de atendimento Grade de atendimento Capacidade Transportadoras Veículos …" at bounding box center [708, 336] width 1417 height 673
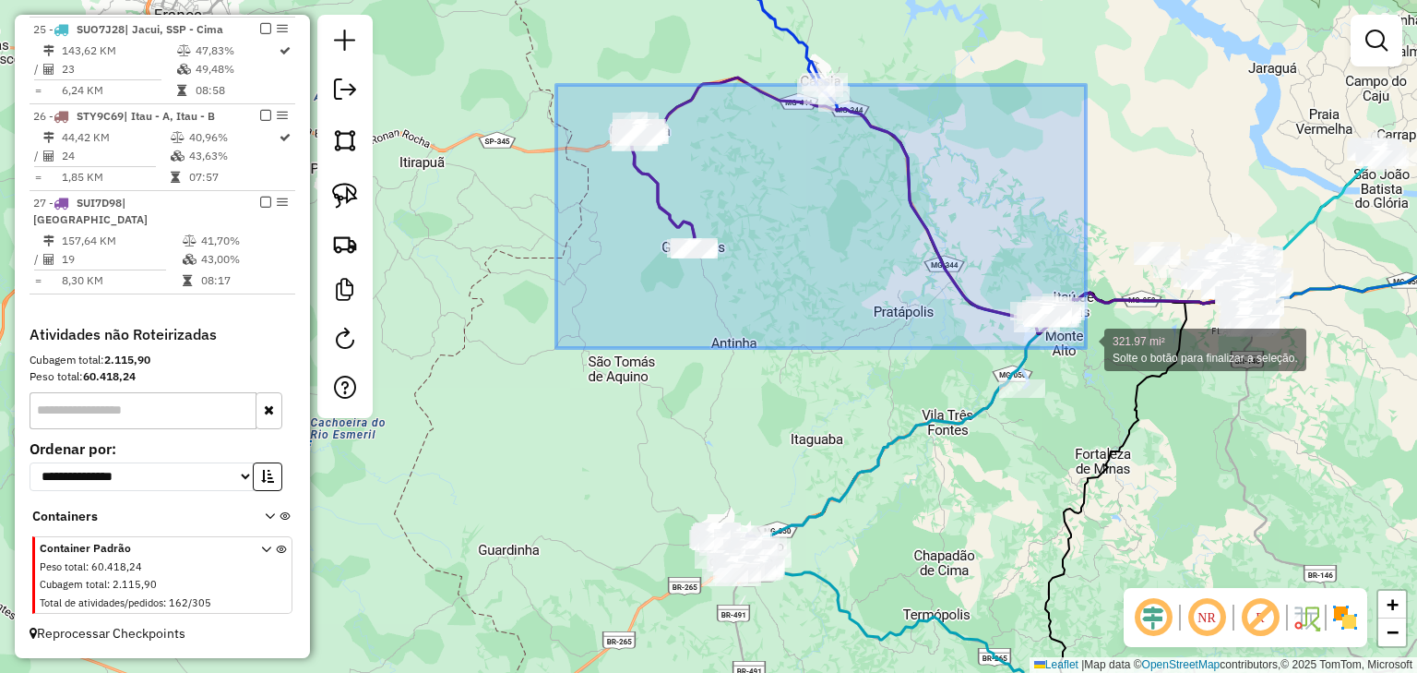
drag, startPoint x: 679, startPoint y: 104, endPoint x: 1086, endPoint y: 348, distance: 474.3
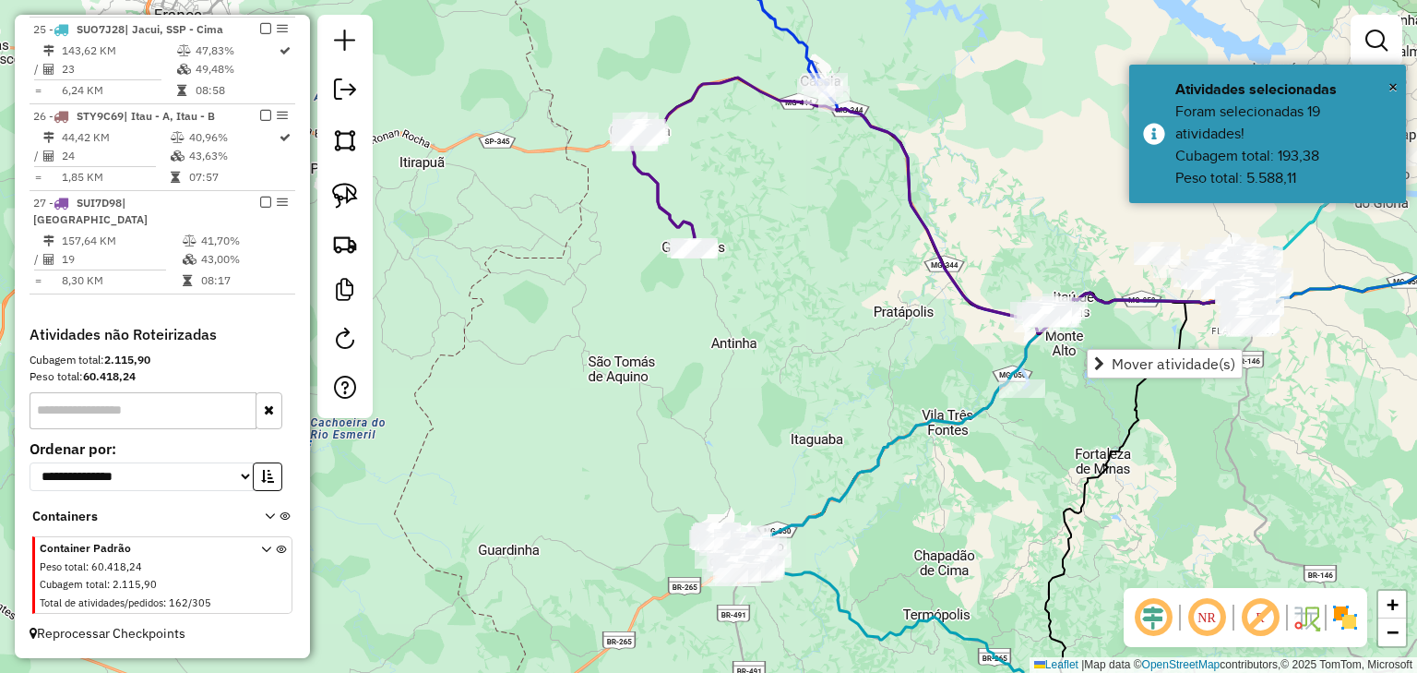
click at [637, 166] on icon at bounding box center [663, 186] width 63 height 128
select select "*********"
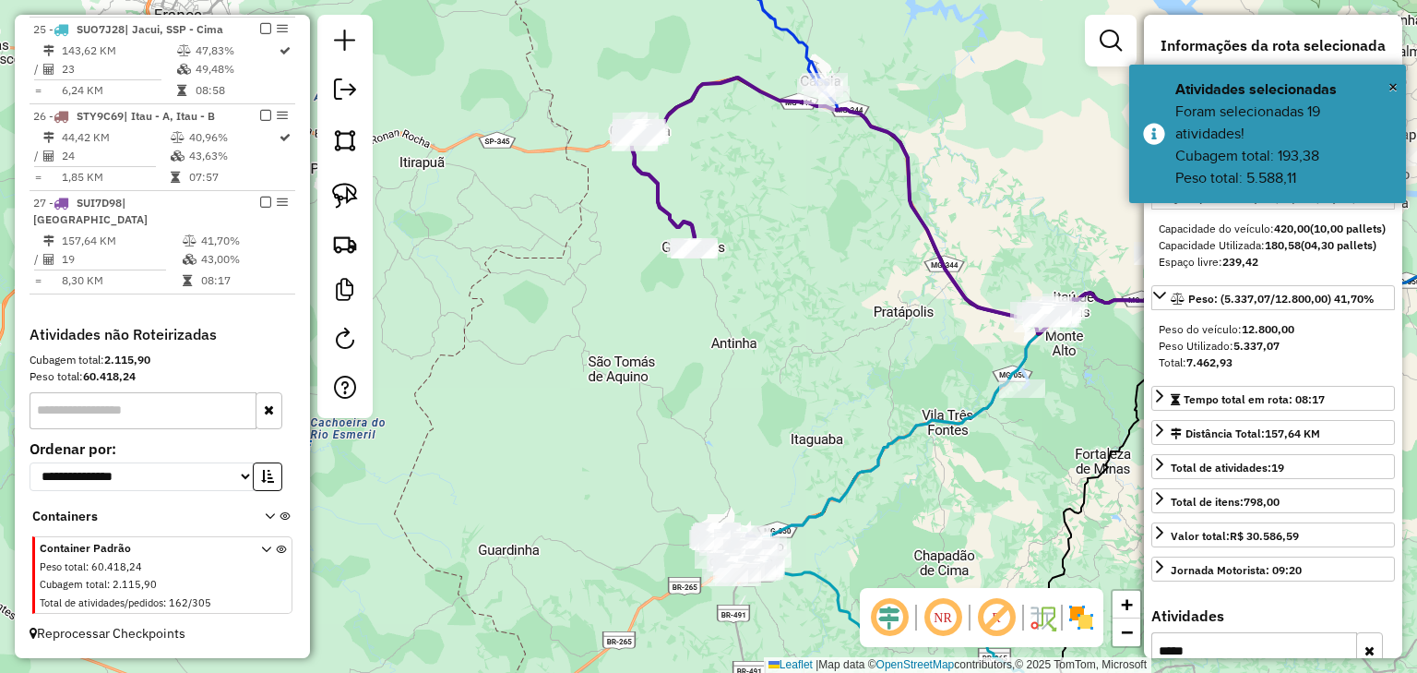
drag, startPoint x: 628, startPoint y: 229, endPoint x: 597, endPoint y: 225, distance: 30.7
click at [597, 225] on div "Janela de atendimento Grade de atendimento Capacidade Transportadoras Veículos …" at bounding box center [708, 336] width 1417 height 673
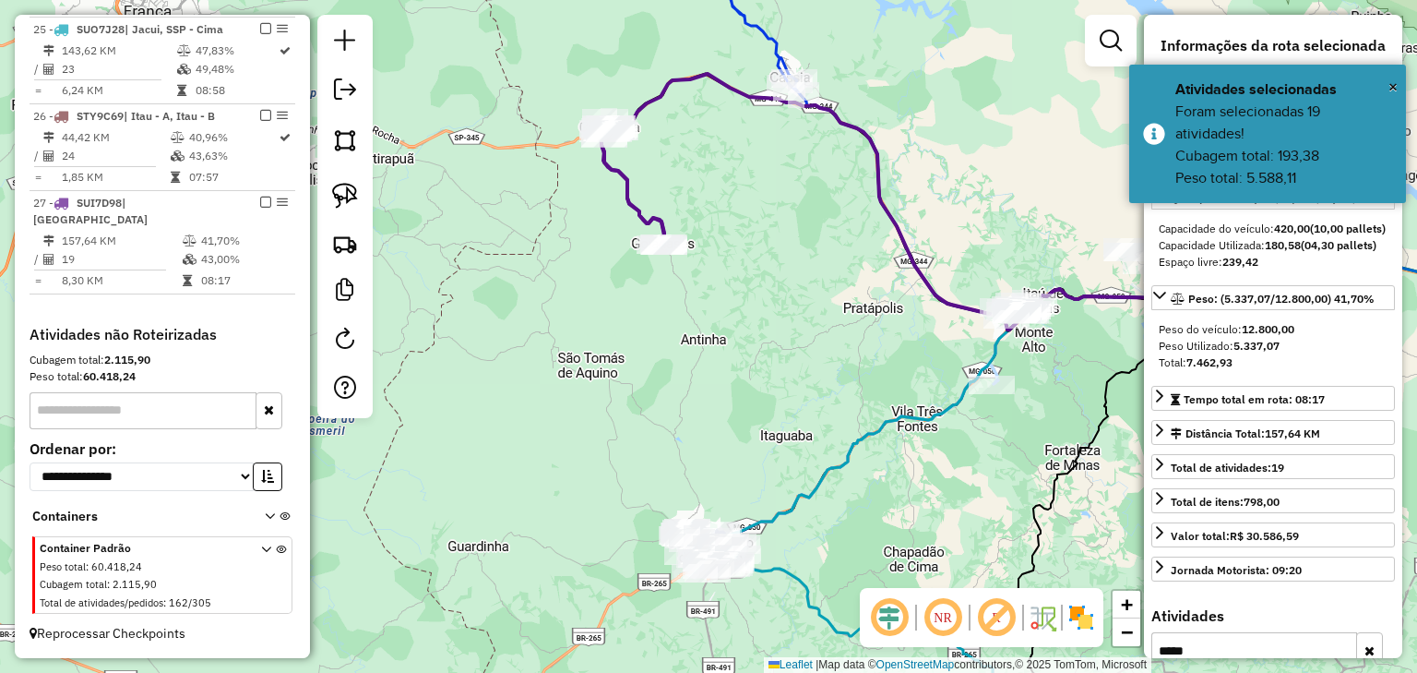
click at [594, 216] on div "Janela de atendimento Grade de atendimento Capacidade Transportadoras Veículos …" at bounding box center [708, 336] width 1417 height 673
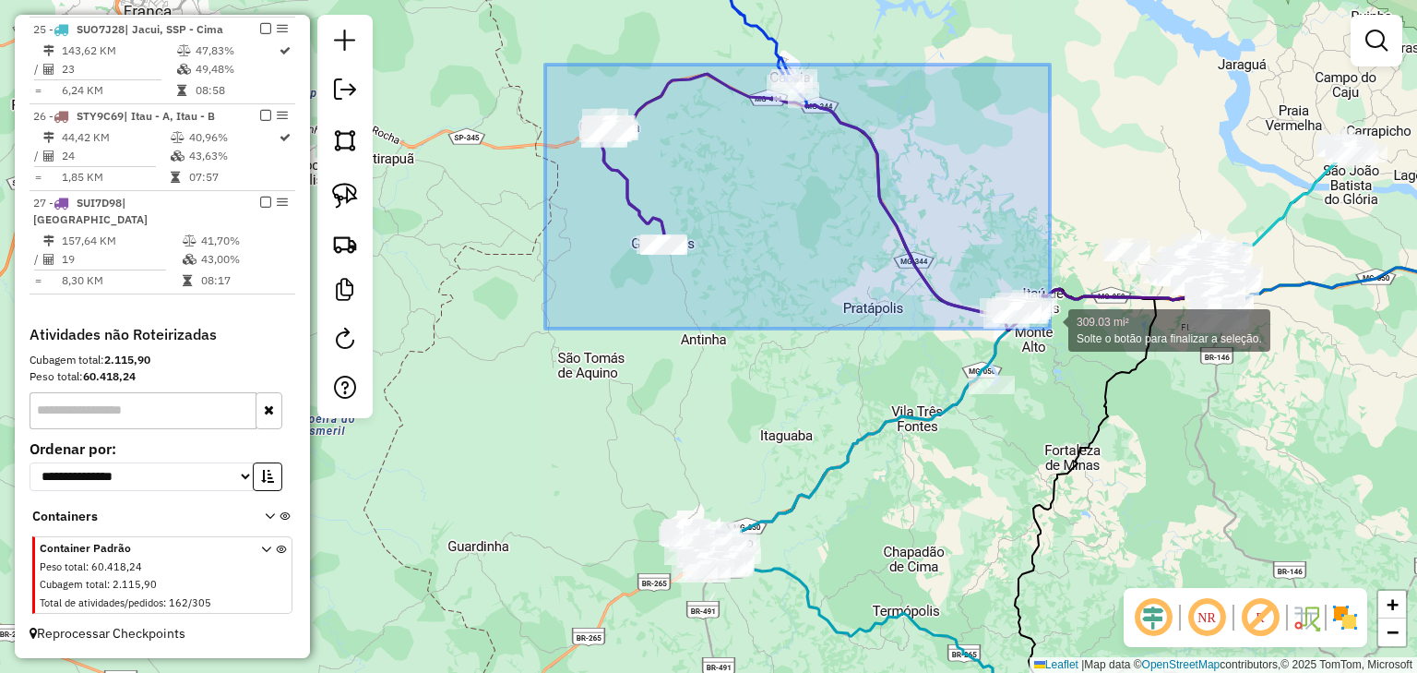
drag, startPoint x: 545, startPoint y: 65, endPoint x: 1050, endPoint y: 329, distance: 569.6
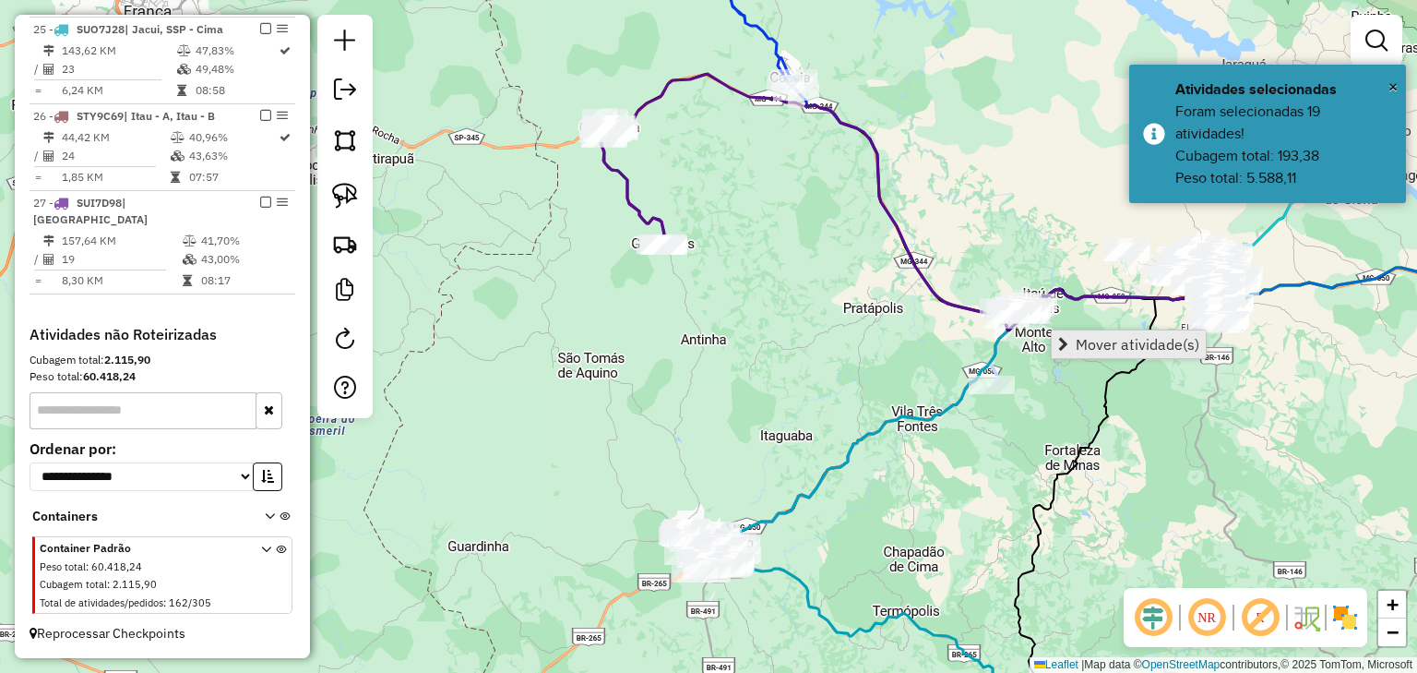
click at [1082, 348] on span "Mover atividade(s)" at bounding box center [1138, 344] width 124 height 15
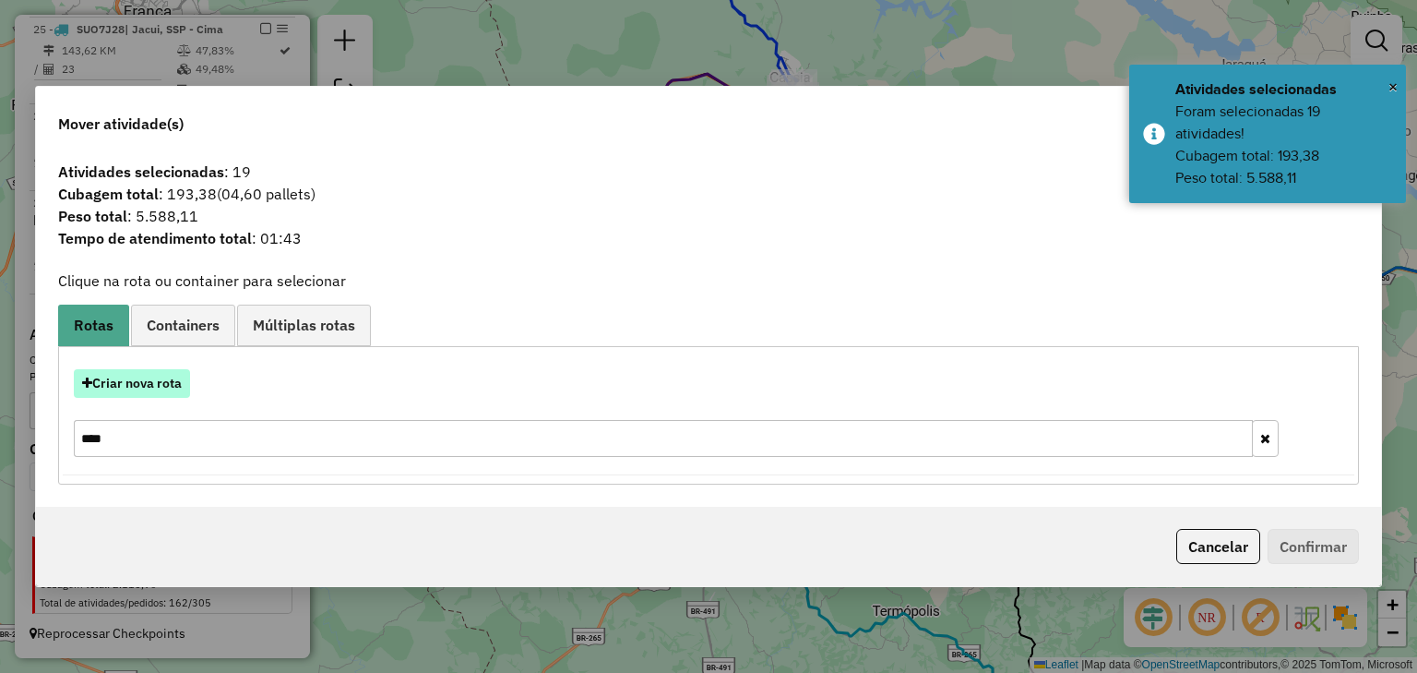
click at [173, 384] on button "Criar nova rota" at bounding box center [132, 383] width 116 height 29
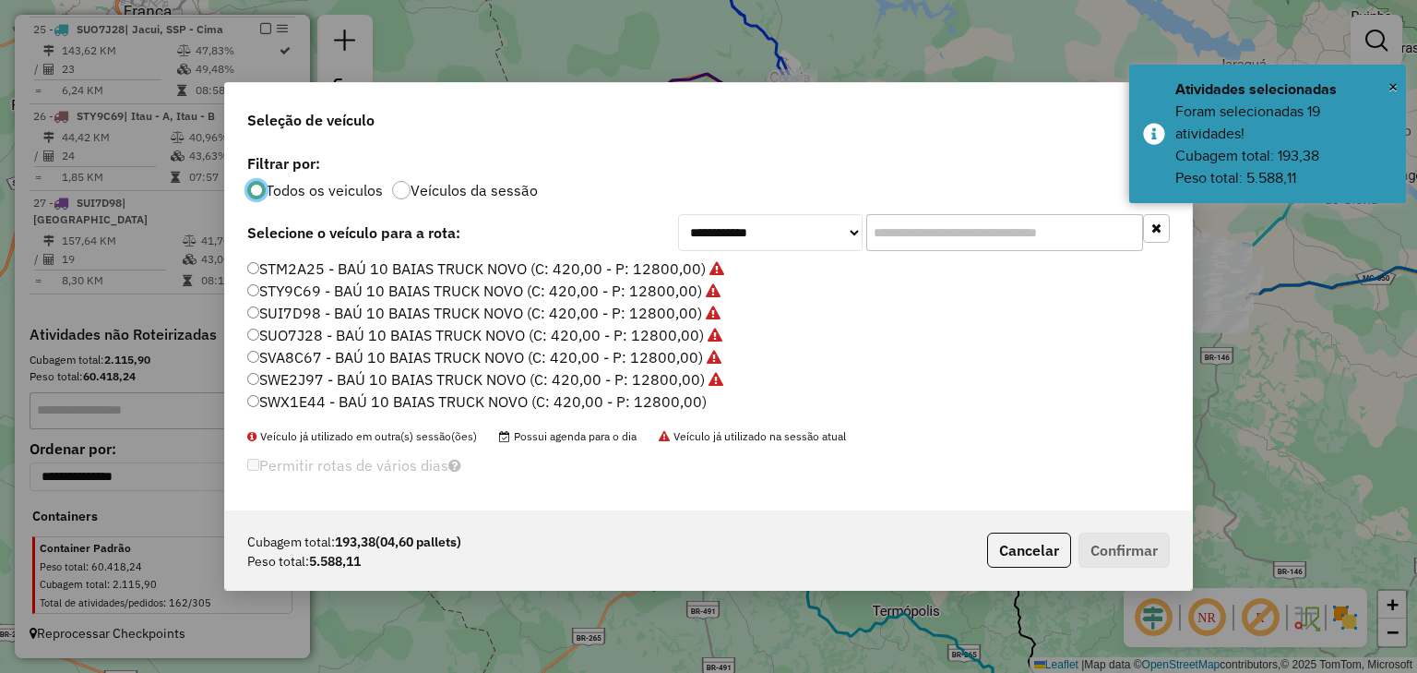
scroll to position [9, 6]
click at [773, 232] on select "**********" at bounding box center [770, 232] width 185 height 37
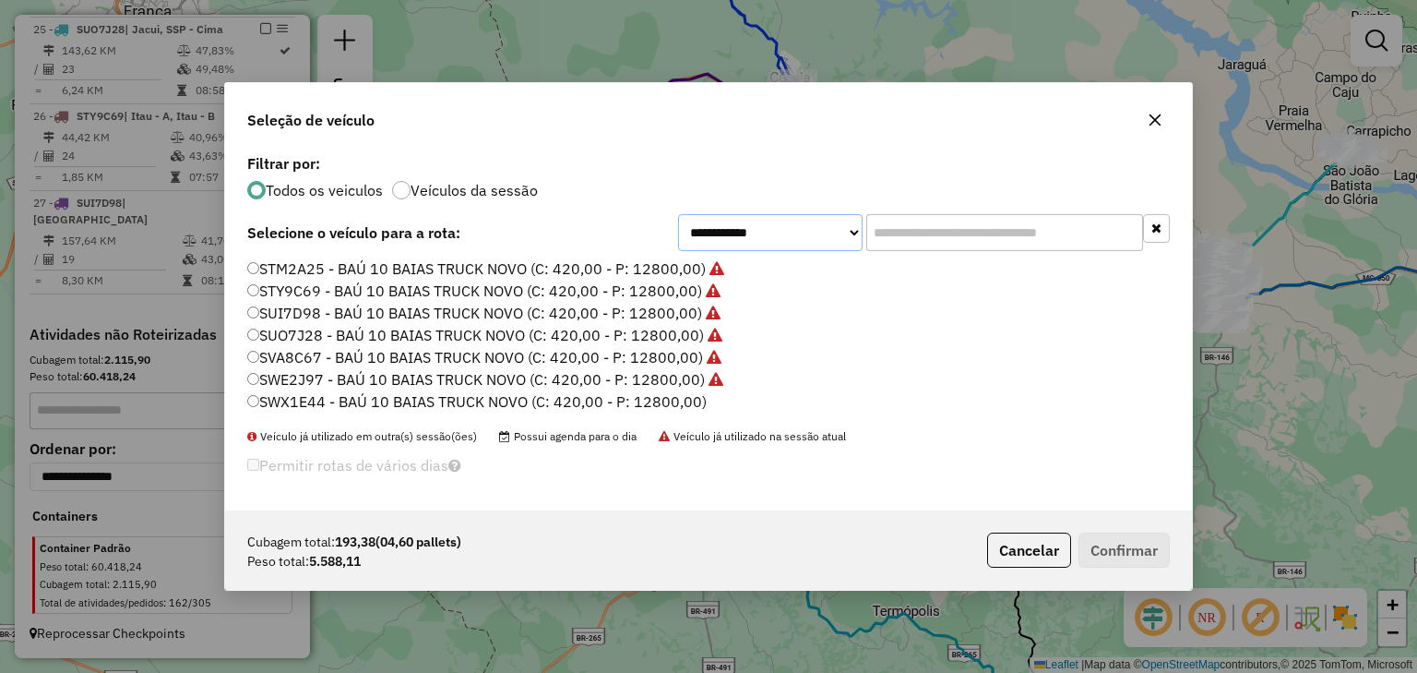
select select "********"
click at [678, 214] on select "**********" at bounding box center [770, 232] width 185 height 37
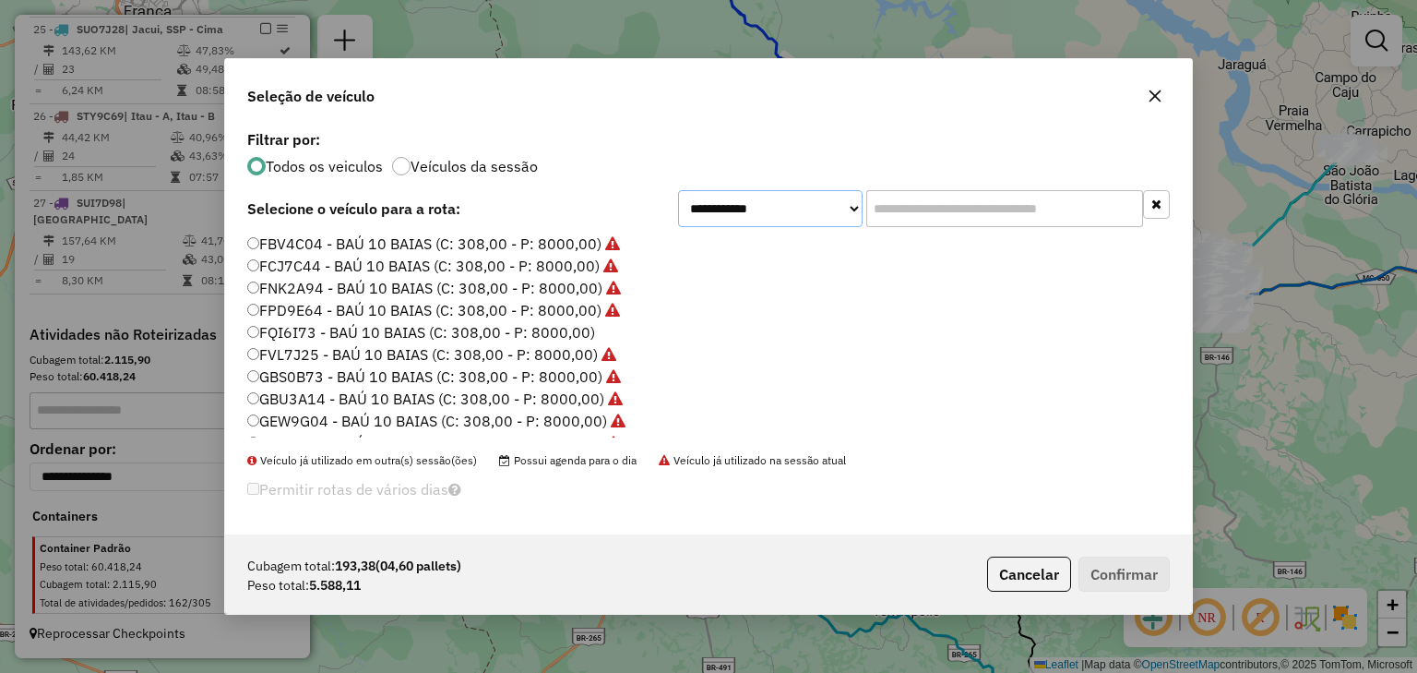
scroll to position [0, 0]
click at [432, 233] on div "**********" at bounding box center [708, 330] width 967 height 409
click at [530, 245] on label "BZR5G43 - BAÚ 10 BAIAS (C: 308,00 - P: 8000,00)" at bounding box center [424, 244] width 355 height 22
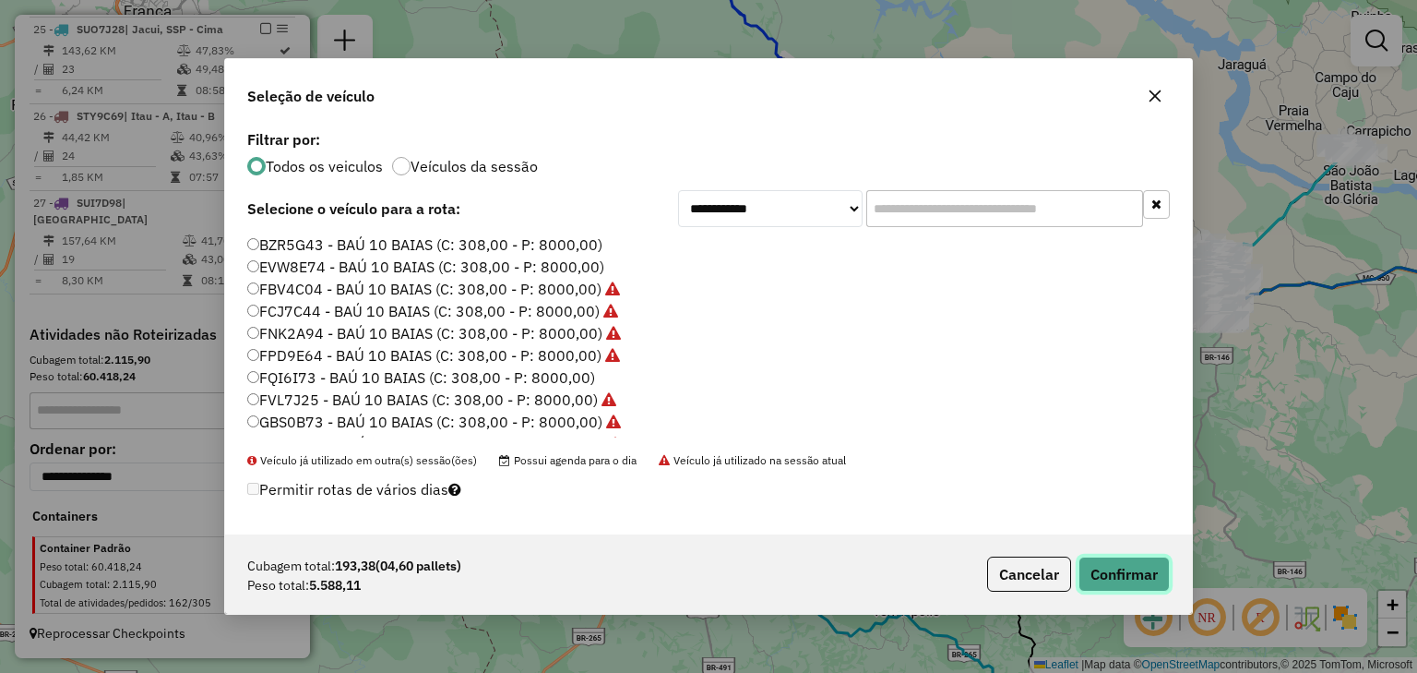
click at [1130, 580] on button "Confirmar" at bounding box center [1124, 573] width 91 height 35
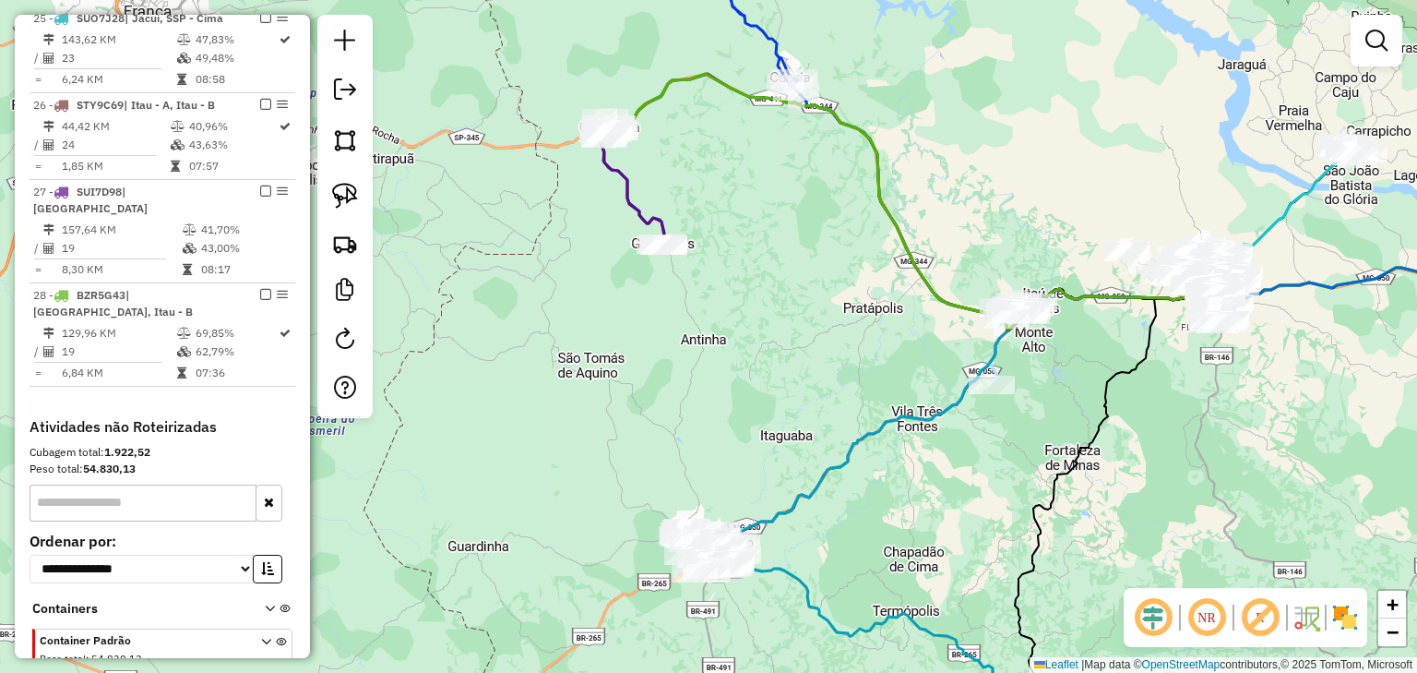
click at [876, 194] on icon at bounding box center [812, 198] width 411 height 248
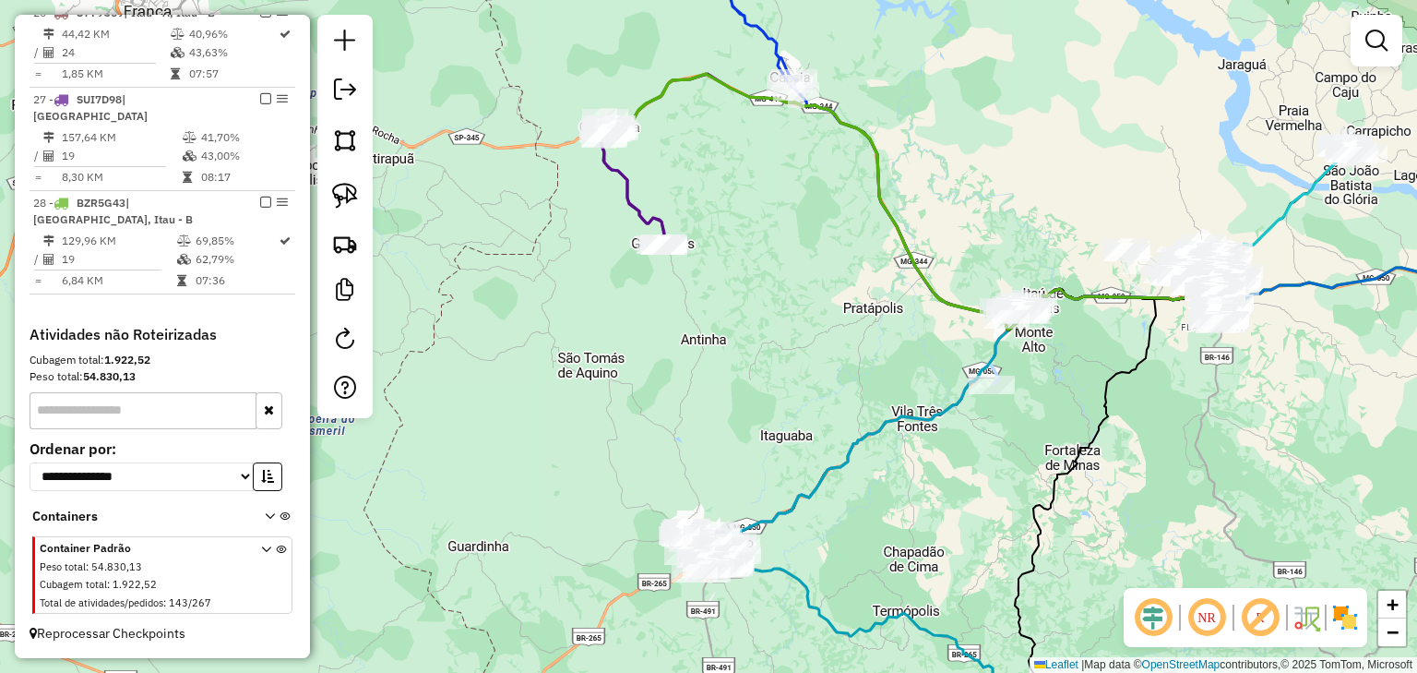
select select "*********"
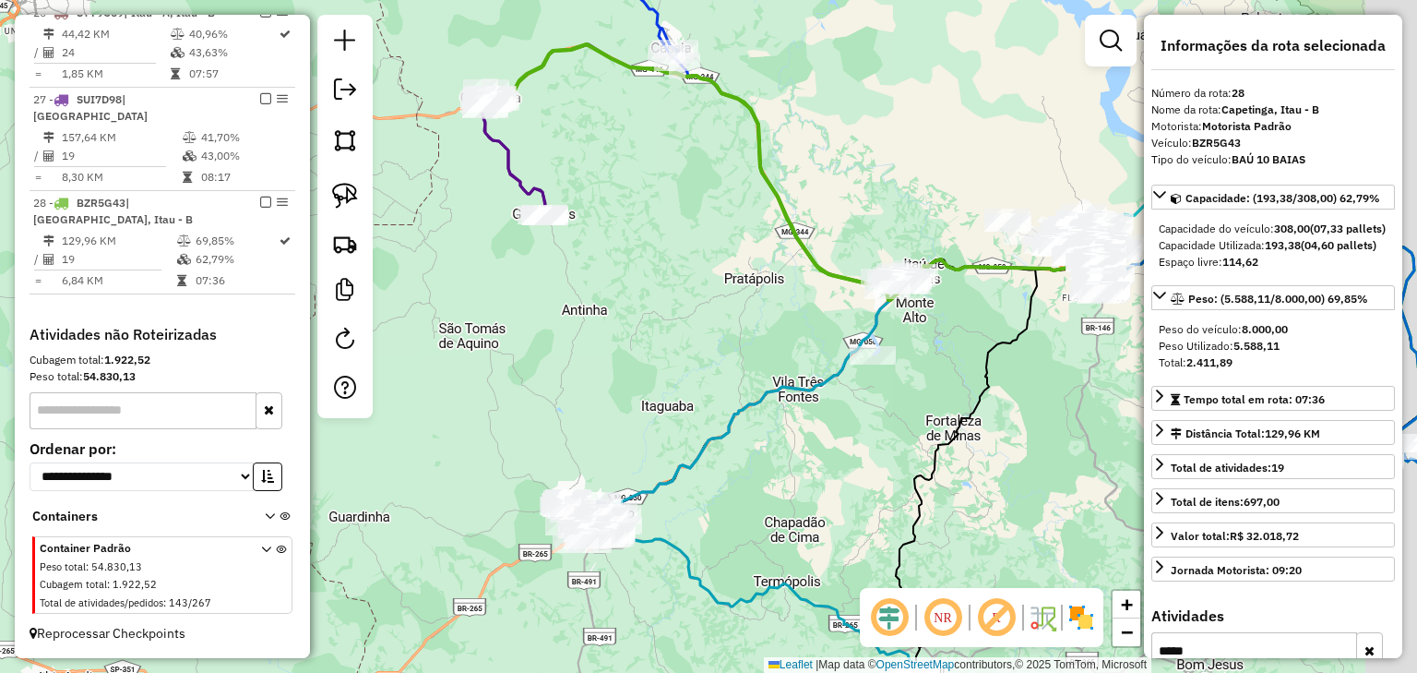
drag, startPoint x: 969, startPoint y: 205, endPoint x: 783, endPoint y: 167, distance: 190.2
click at [789, 167] on div "Janela de atendimento Grade de atendimento Capacidade Transportadoras Veículos …" at bounding box center [708, 336] width 1417 height 673
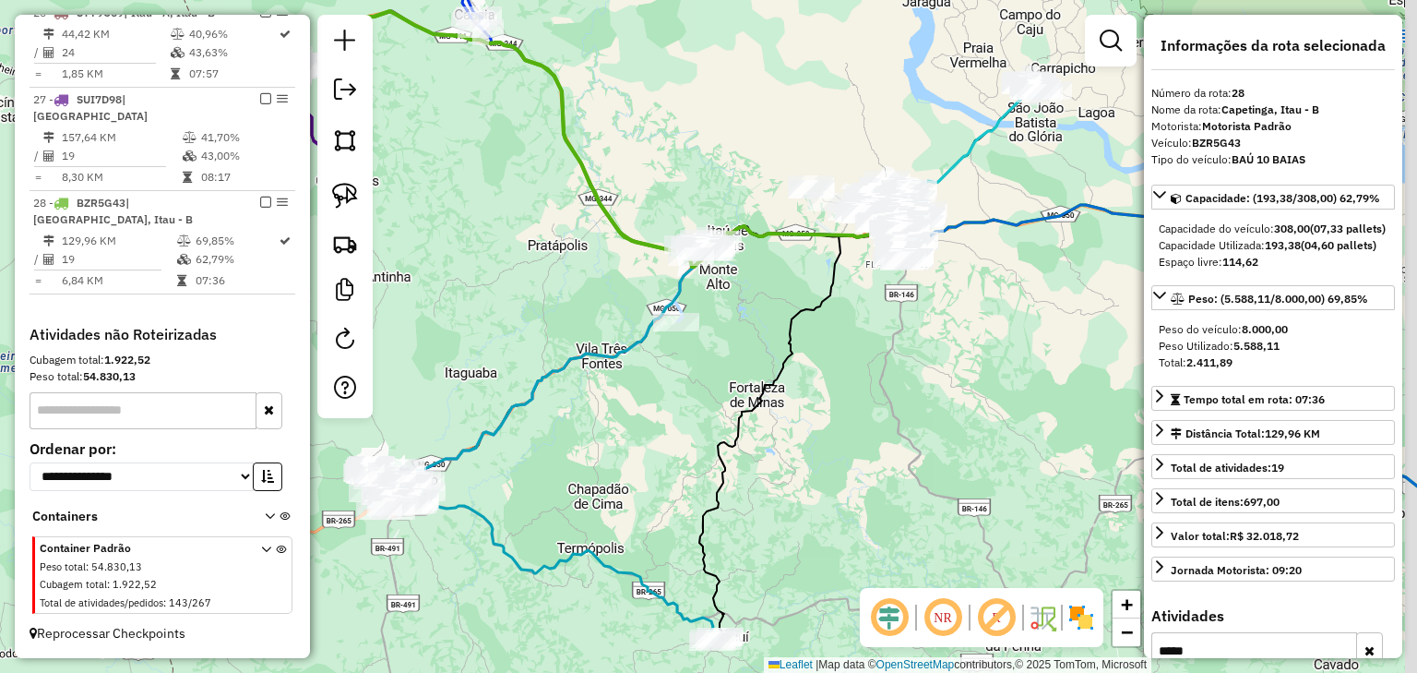
drag, startPoint x: 970, startPoint y: 414, endPoint x: 734, endPoint y: 367, distance: 240.9
click at [734, 367] on div "Janela de atendimento Grade de atendimento Capacidade Transportadoras Veículos …" at bounding box center [708, 336] width 1417 height 673
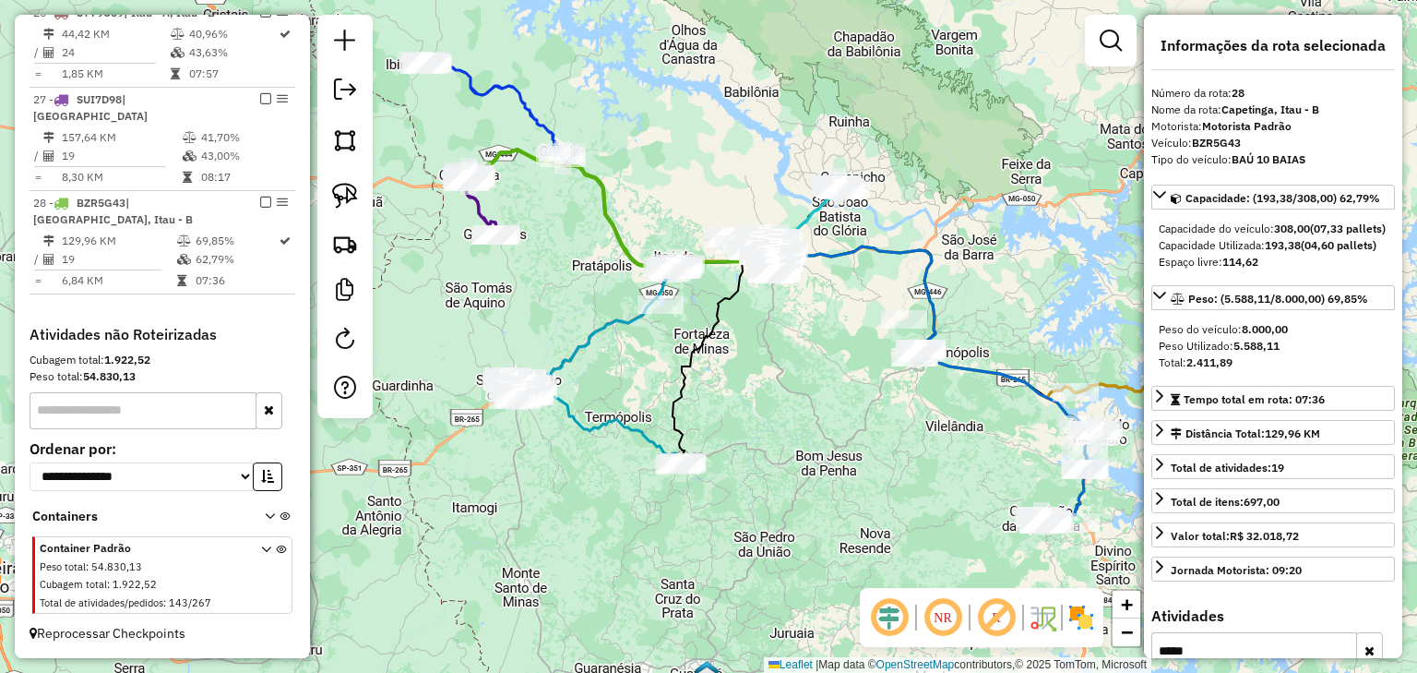
click at [839, 357] on div "Janela de atendimento Grade de atendimento Capacidade Transportadoras Veículos …" at bounding box center [708, 336] width 1417 height 673
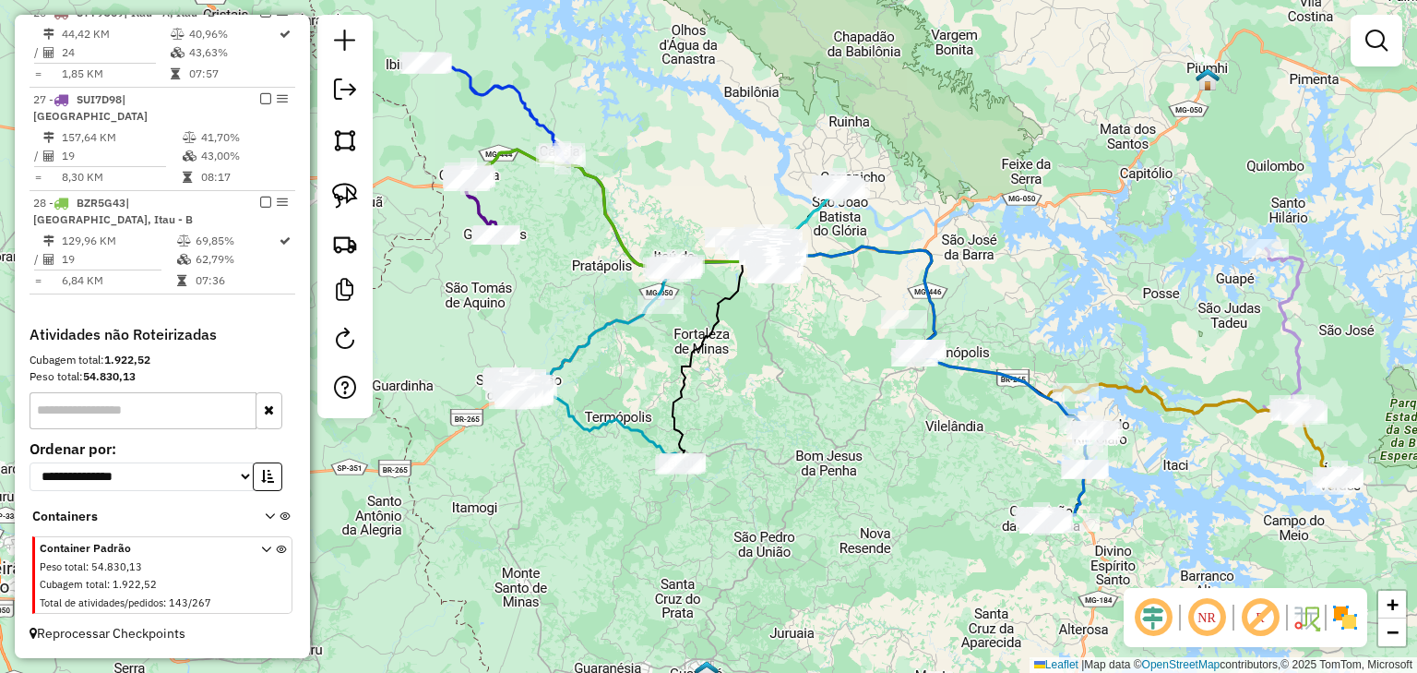
drag, startPoint x: 839, startPoint y: 346, endPoint x: 871, endPoint y: 290, distance: 64.9
click at [871, 291] on div "Janela de atendimento Grade de atendimento Capacidade Transportadoras Veículos …" at bounding box center [708, 336] width 1417 height 673
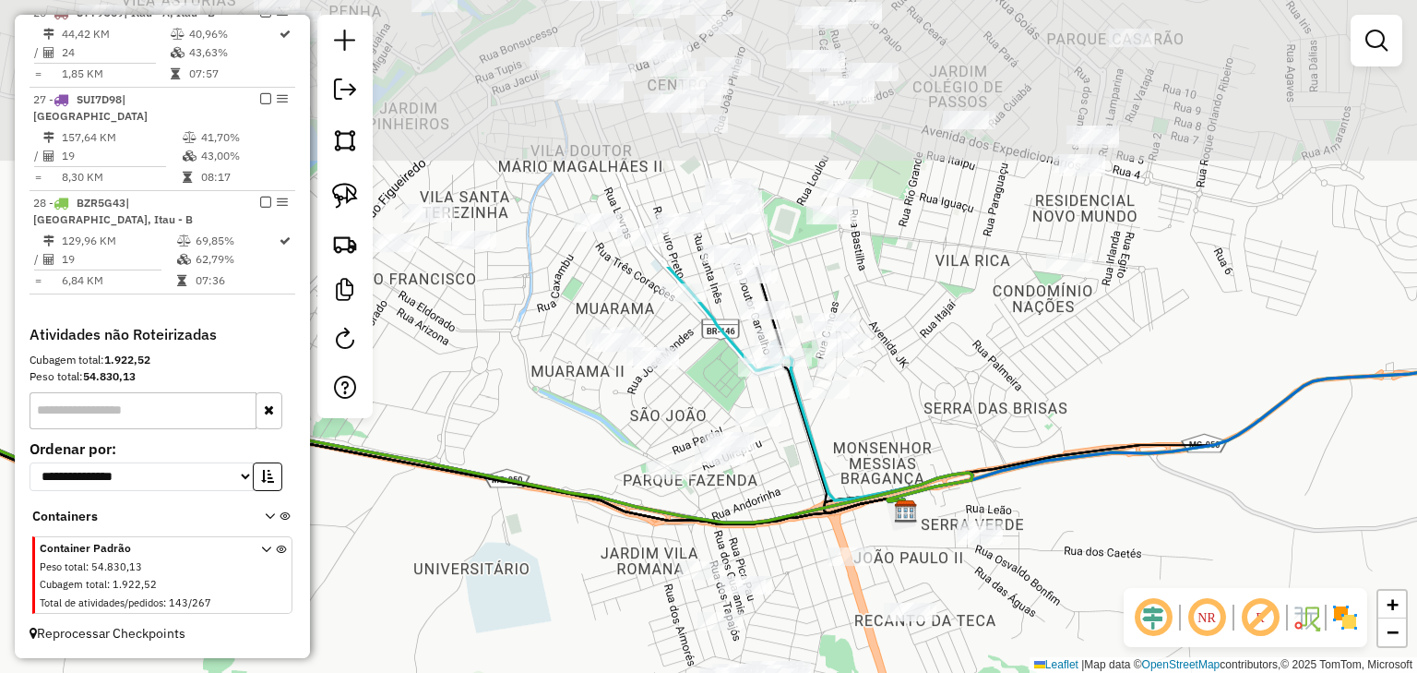
drag, startPoint x: 951, startPoint y: 111, endPoint x: 881, endPoint y: 439, distance: 335.7
click at [881, 439] on div "Janela de atendimento Grade de atendimento Capacidade Transportadoras Veículos …" at bounding box center [708, 336] width 1417 height 673
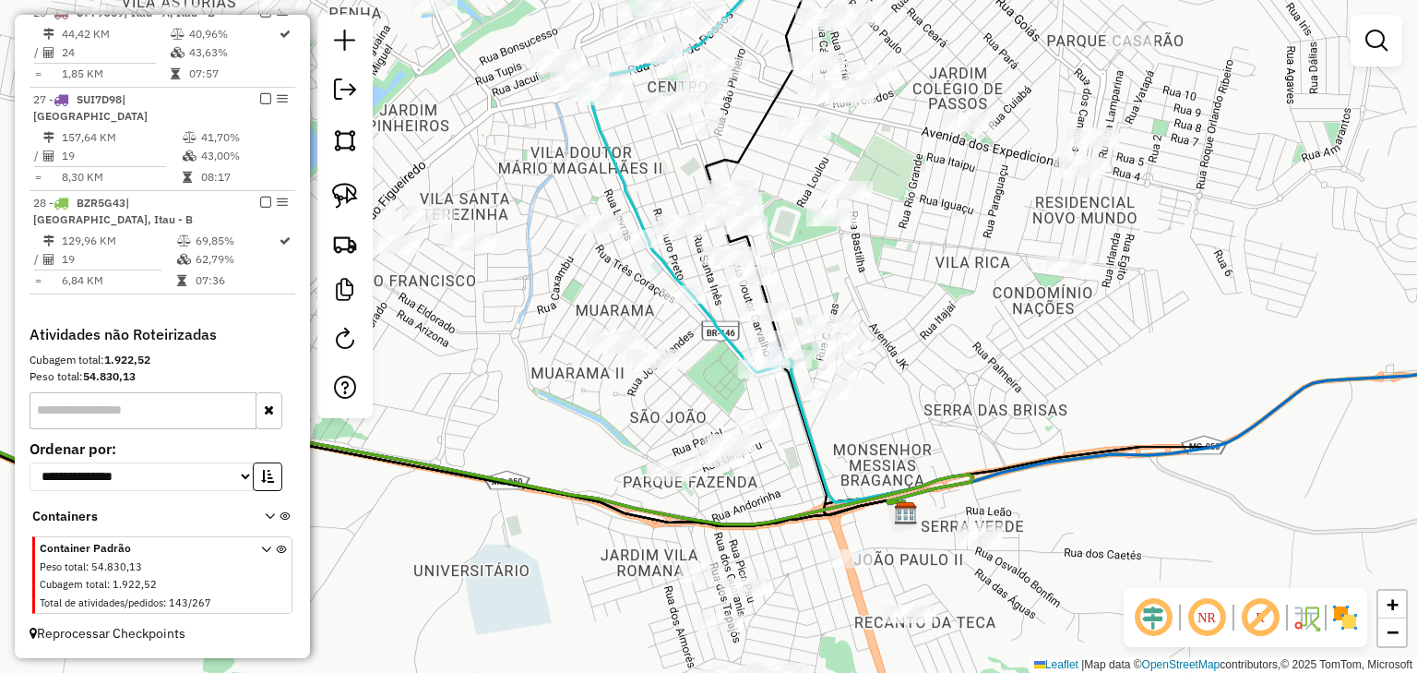
click at [897, 363] on div "Janela de atendimento Grade de atendimento Capacidade Transportadoras Veículos …" at bounding box center [708, 336] width 1417 height 673
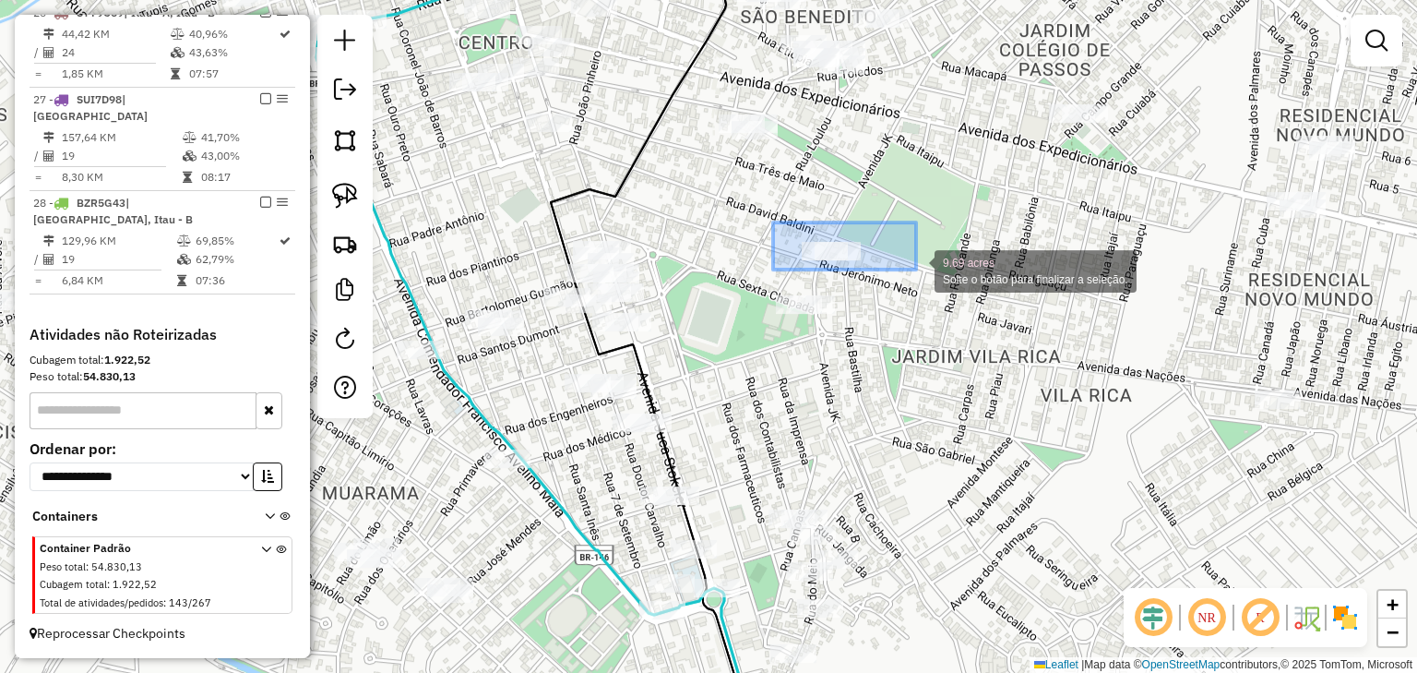
drag, startPoint x: 773, startPoint y: 222, endPoint x: 916, endPoint y: 269, distance: 150.6
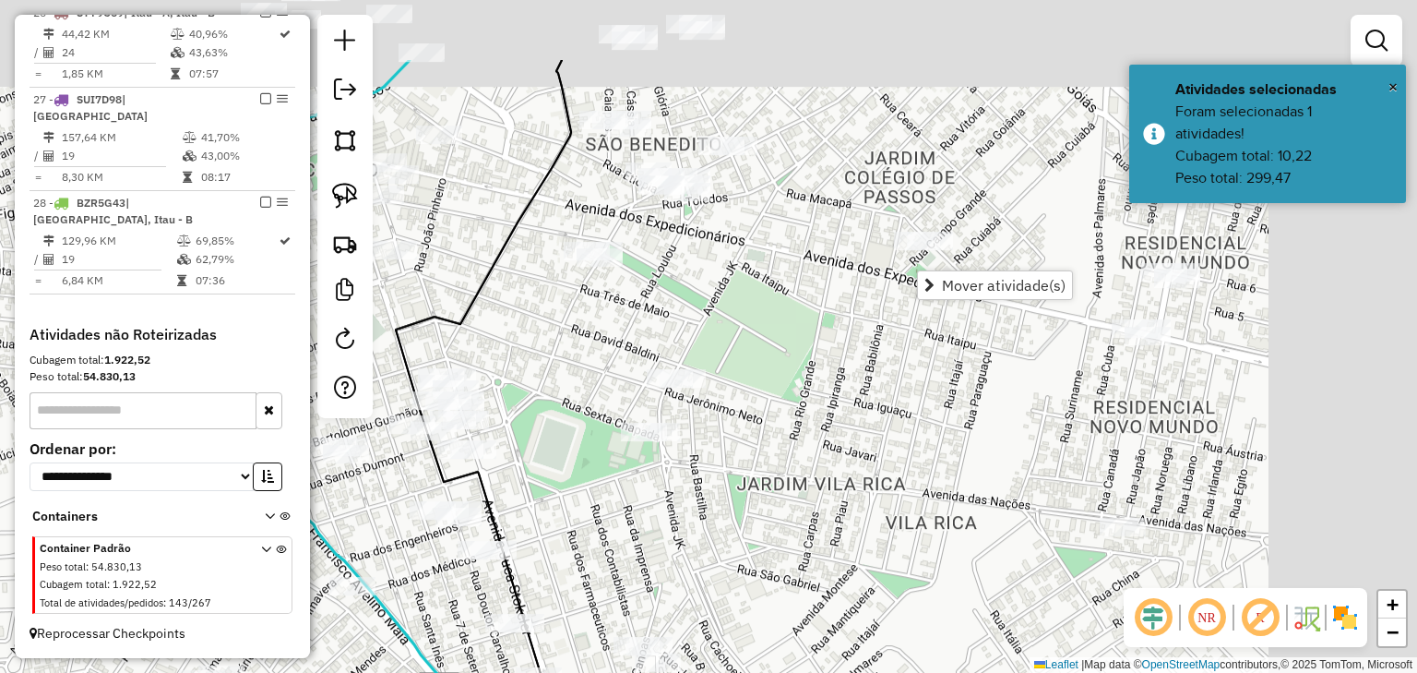
drag, startPoint x: 982, startPoint y: 252, endPoint x: 865, endPoint y: 350, distance: 152.7
click at [865, 350] on div "Janela de atendimento Grade de atendimento Capacidade Transportadoras Veículos …" at bounding box center [708, 336] width 1417 height 673
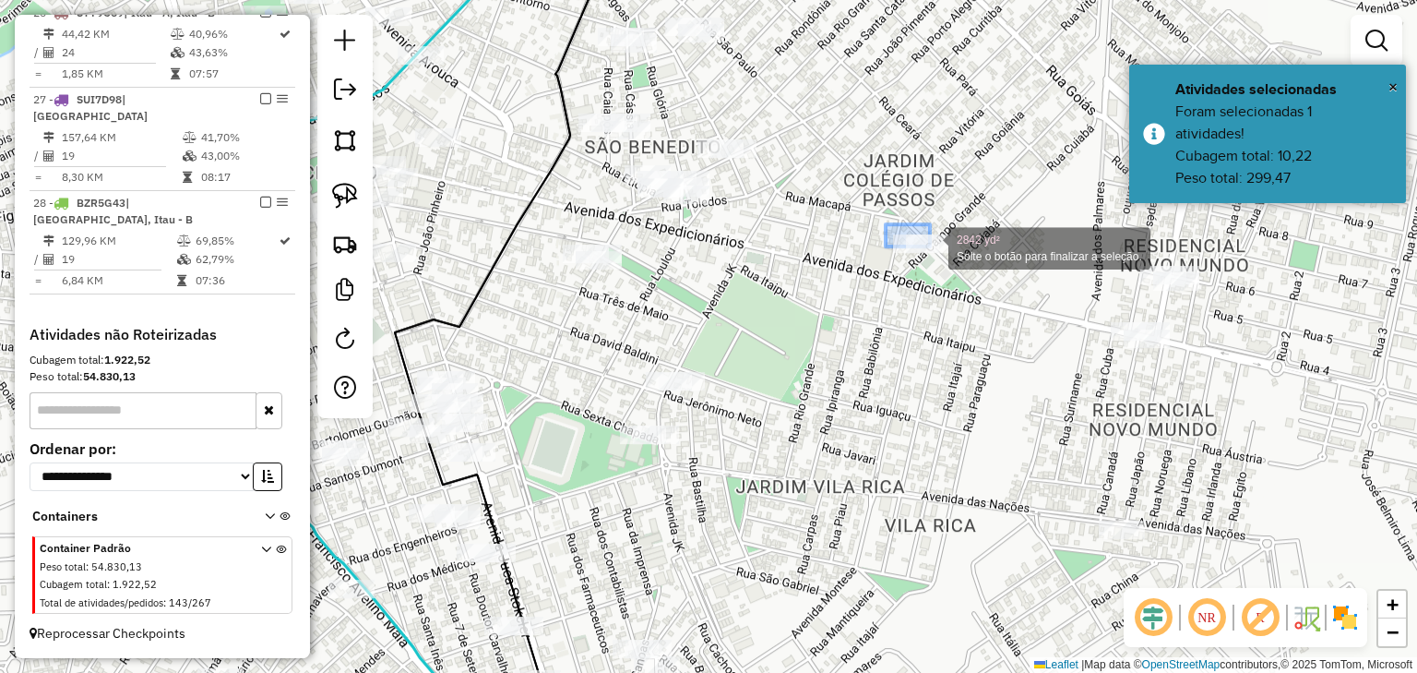
drag, startPoint x: 894, startPoint y: 233, endPoint x: 989, endPoint y: 268, distance: 101.3
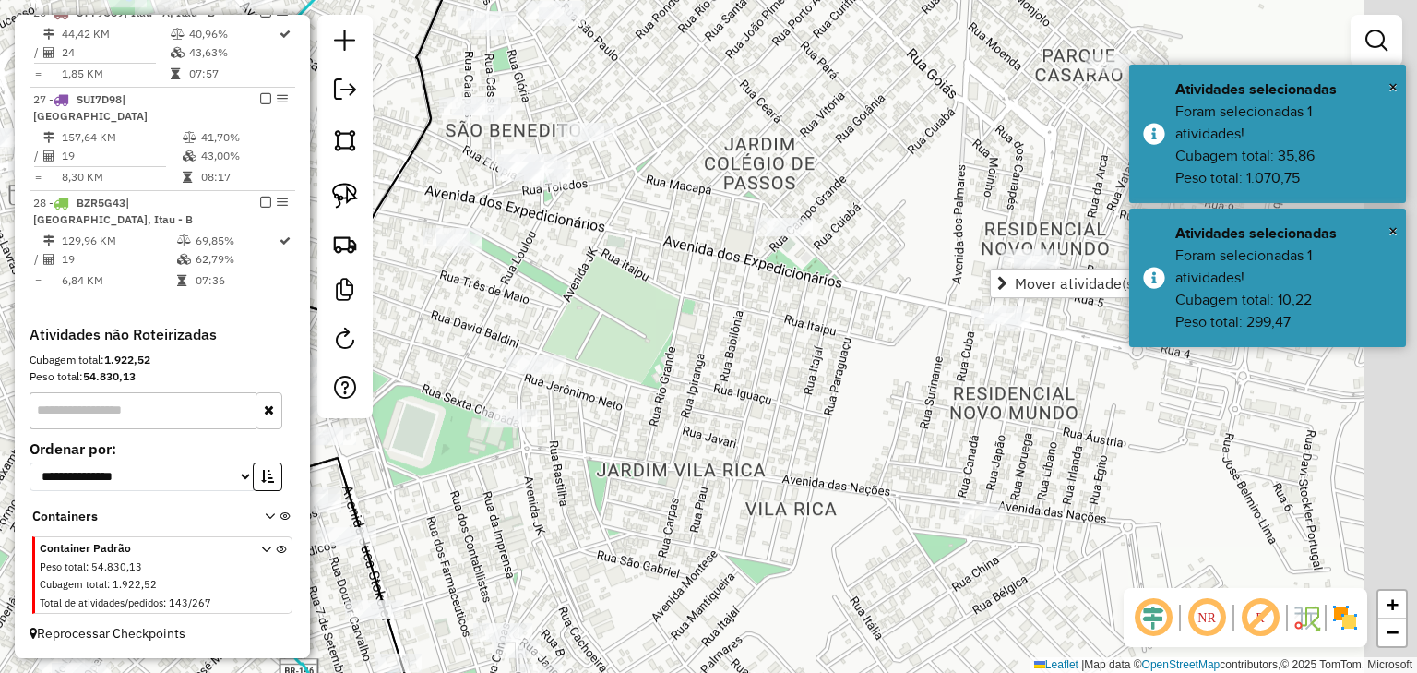
drag, startPoint x: 954, startPoint y: 357, endPoint x: 861, endPoint y: 350, distance: 93.5
click at [861, 350] on div "Janela de atendimento Grade de atendimento Capacidade Transportadoras Veículos …" at bounding box center [708, 336] width 1417 height 673
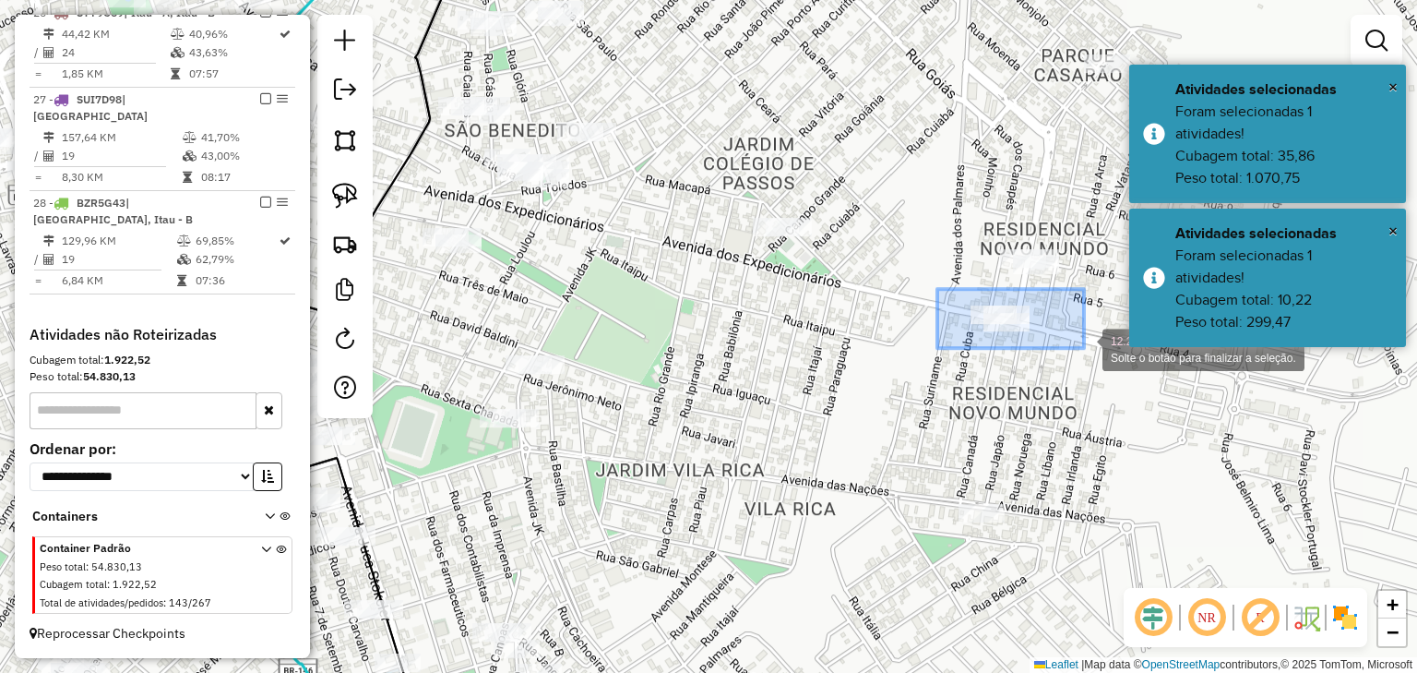
drag, startPoint x: 962, startPoint y: 300, endPoint x: 1085, endPoint y: 349, distance: 133.0
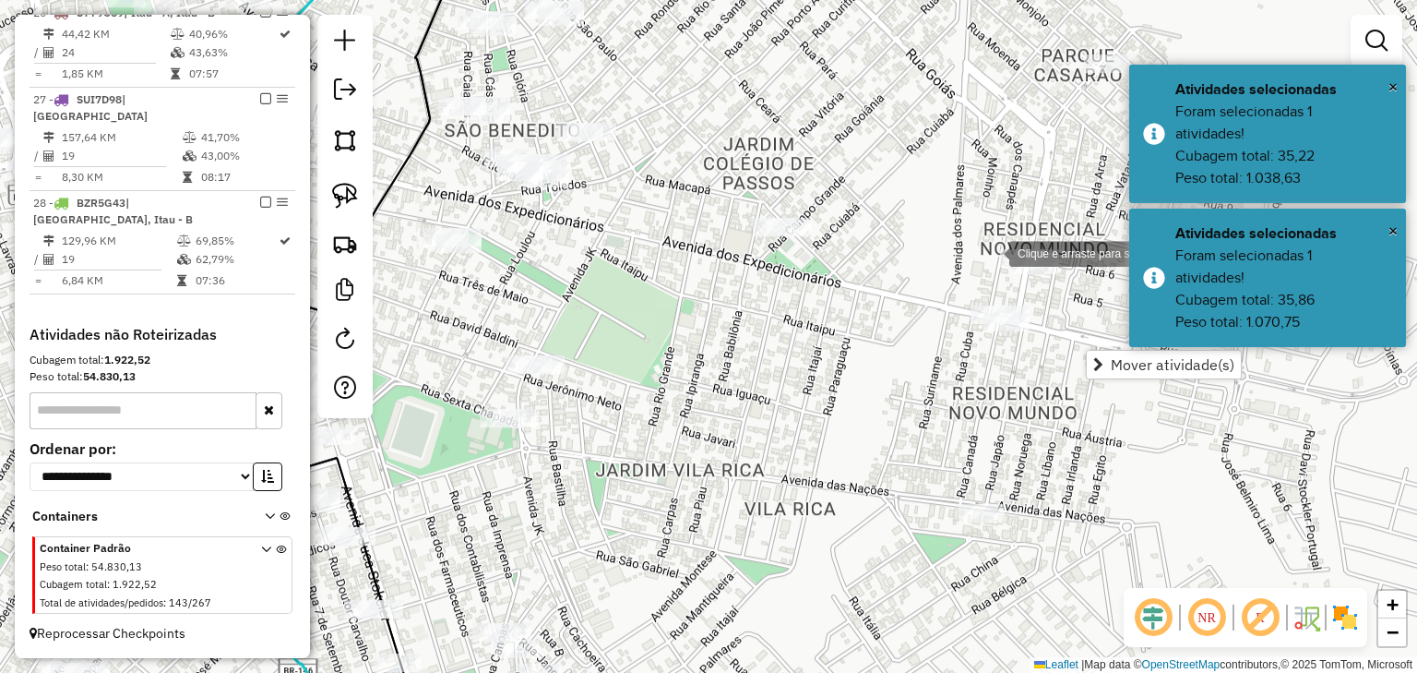
drag, startPoint x: 974, startPoint y: 244, endPoint x: 1078, endPoint y: 287, distance: 112.9
click at [1078, 287] on div "Clique e arraste para selecionar os clientes. Janela de atendimento Grade de at…" at bounding box center [708, 336] width 1417 height 673
drag, startPoint x: 1027, startPoint y: 266, endPoint x: 1096, endPoint y: 308, distance: 81.2
click at [705, 262] on div "Janela de atendimento Grade de atendimento Capacidade Transportadoras Veículos …" at bounding box center [708, 336] width 1417 height 673
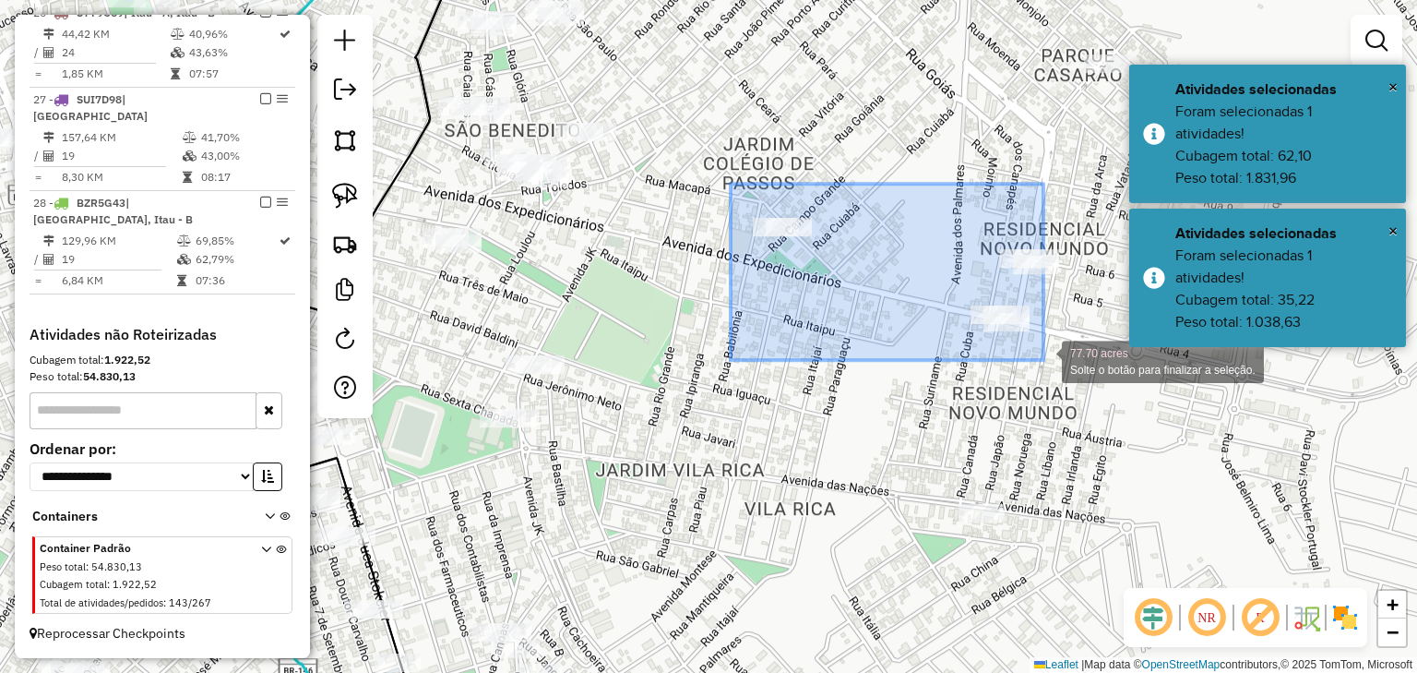
drag, startPoint x: 841, startPoint y: 210, endPoint x: 1065, endPoint y: 374, distance: 277.4
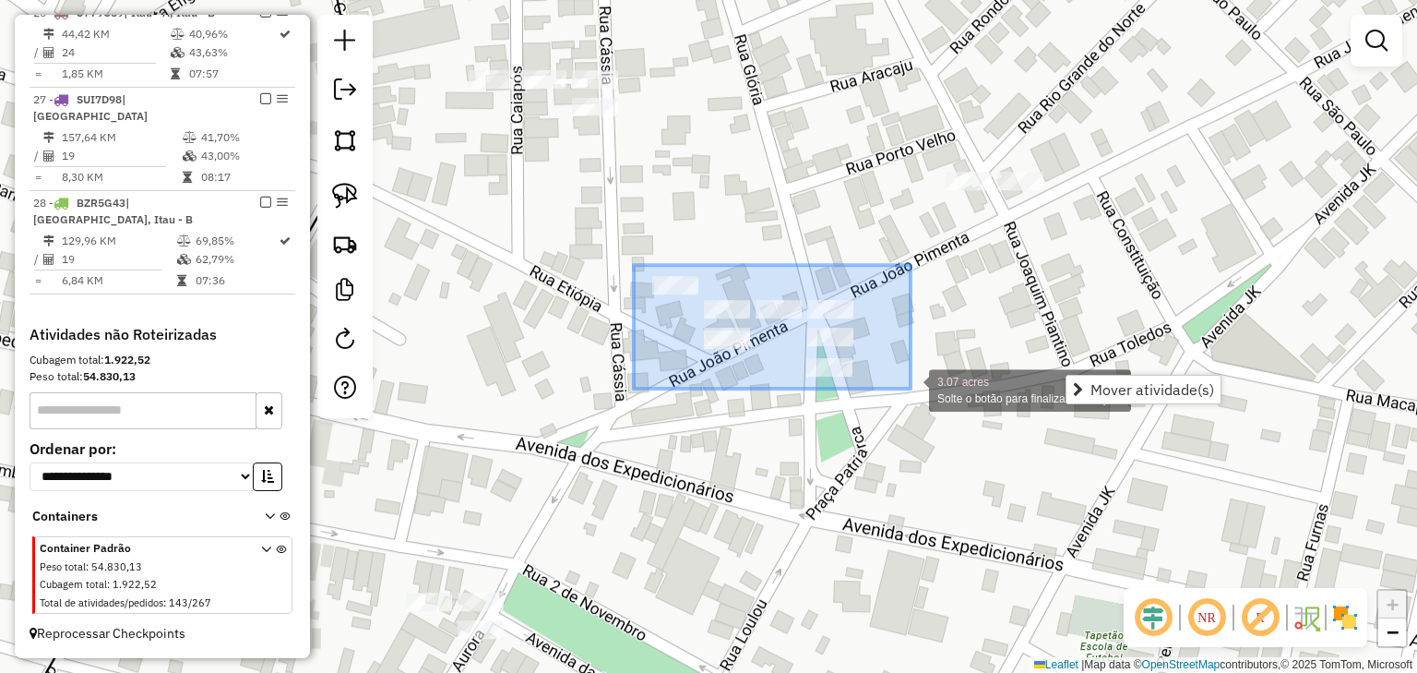
drag, startPoint x: 720, startPoint y: 278, endPoint x: 911, endPoint y: 389, distance: 220.8
click at [911, 389] on div "3.07 acres Solte o botão para finalizar a seleção. Janela de atendimento Grade …" at bounding box center [708, 336] width 1417 height 673
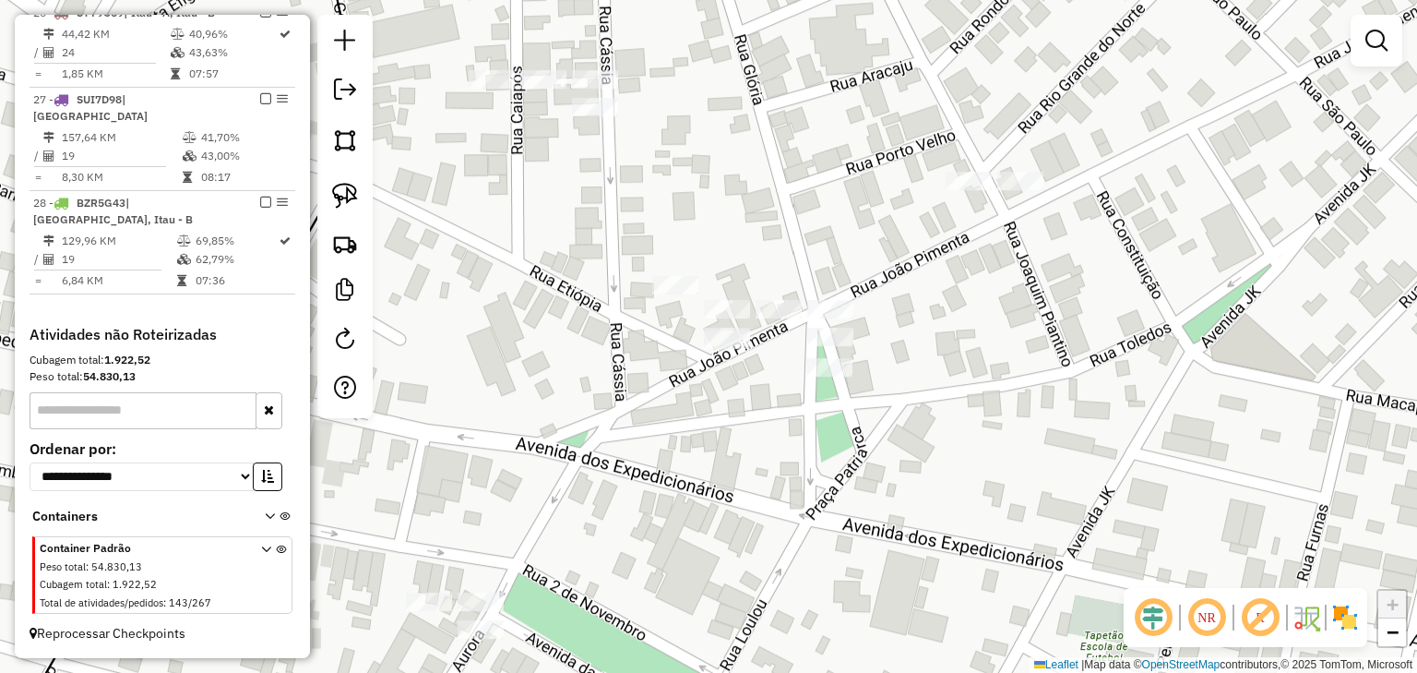
click at [609, 245] on div "Janela de atendimento Grade de atendimento Capacidade Transportadoras Veículos …" at bounding box center [708, 336] width 1417 height 673
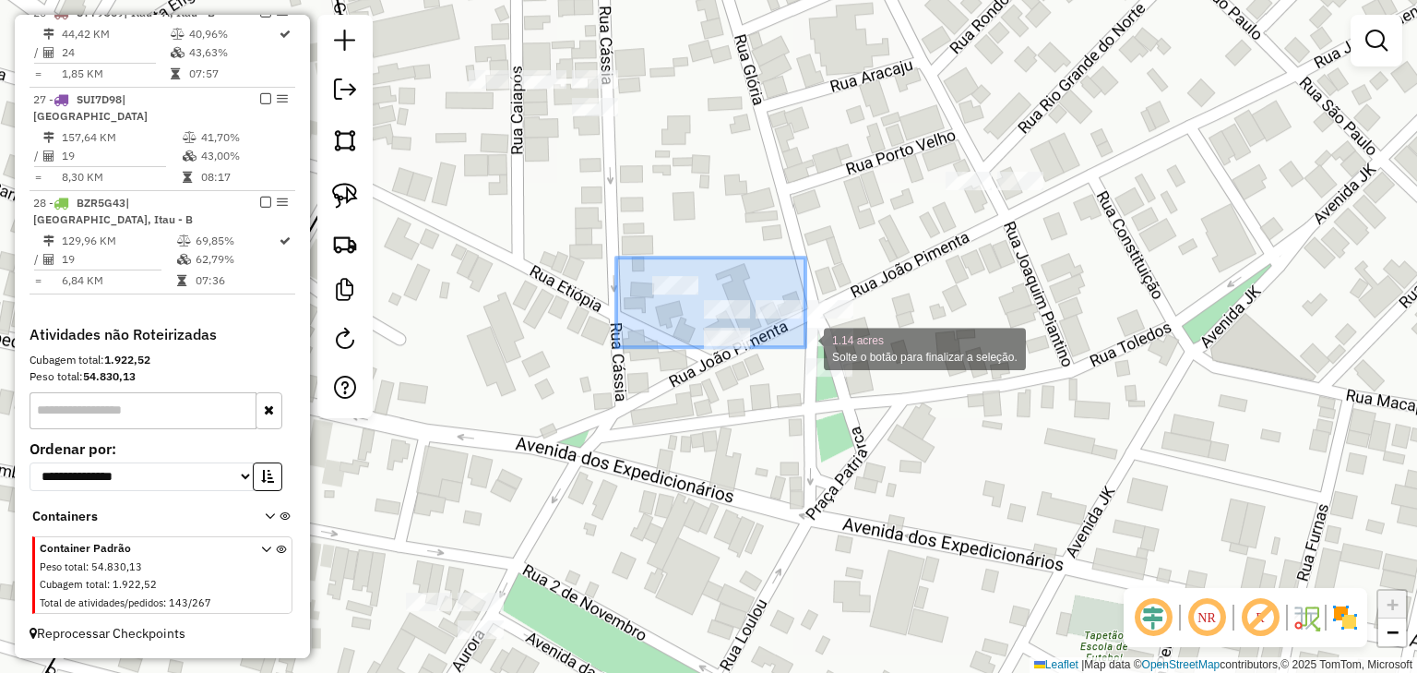
drag, startPoint x: 652, startPoint y: 273, endPoint x: 898, endPoint y: 425, distance: 288.4
click at [898, 425] on div "1.14 acres Solte o botão para finalizar a seleção. Janela de atendimento Grade …" at bounding box center [708, 336] width 1417 height 673
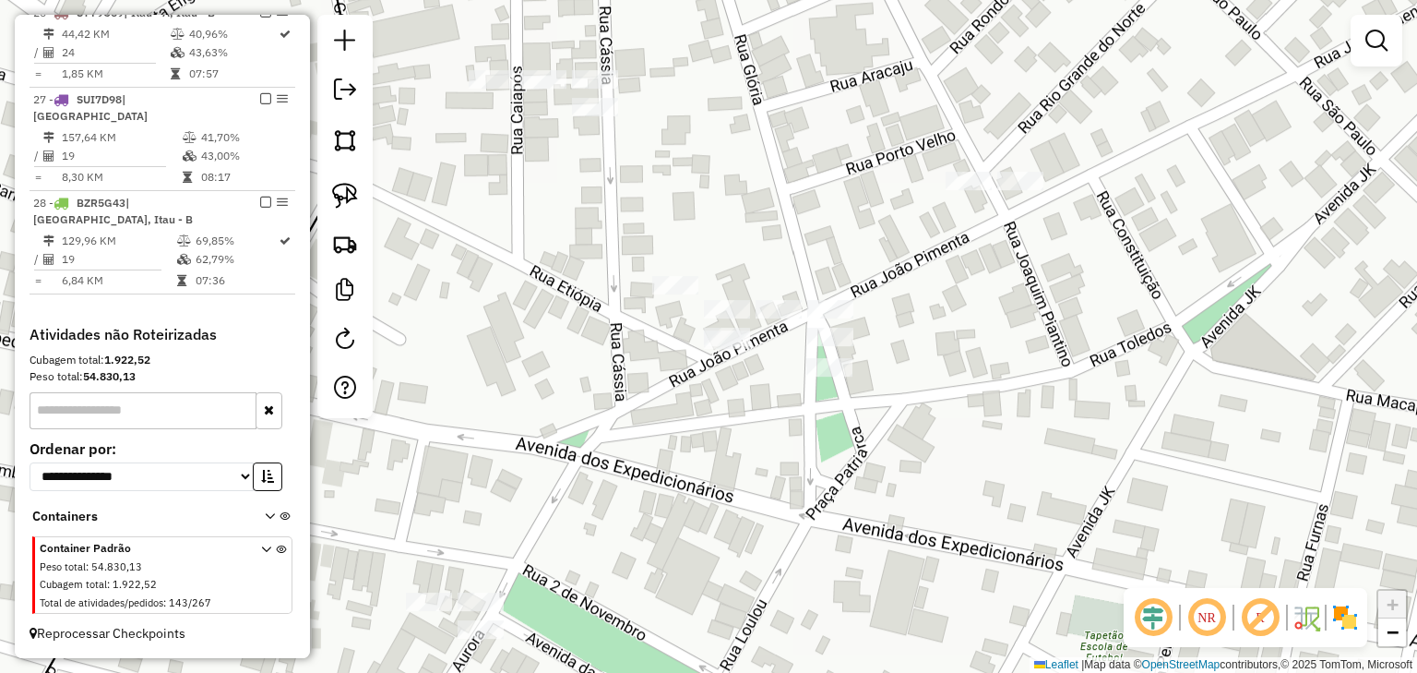
click at [762, 234] on div "Janela de atendimento Grade de atendimento Capacidade Transportadoras Veículos …" at bounding box center [708, 336] width 1417 height 673
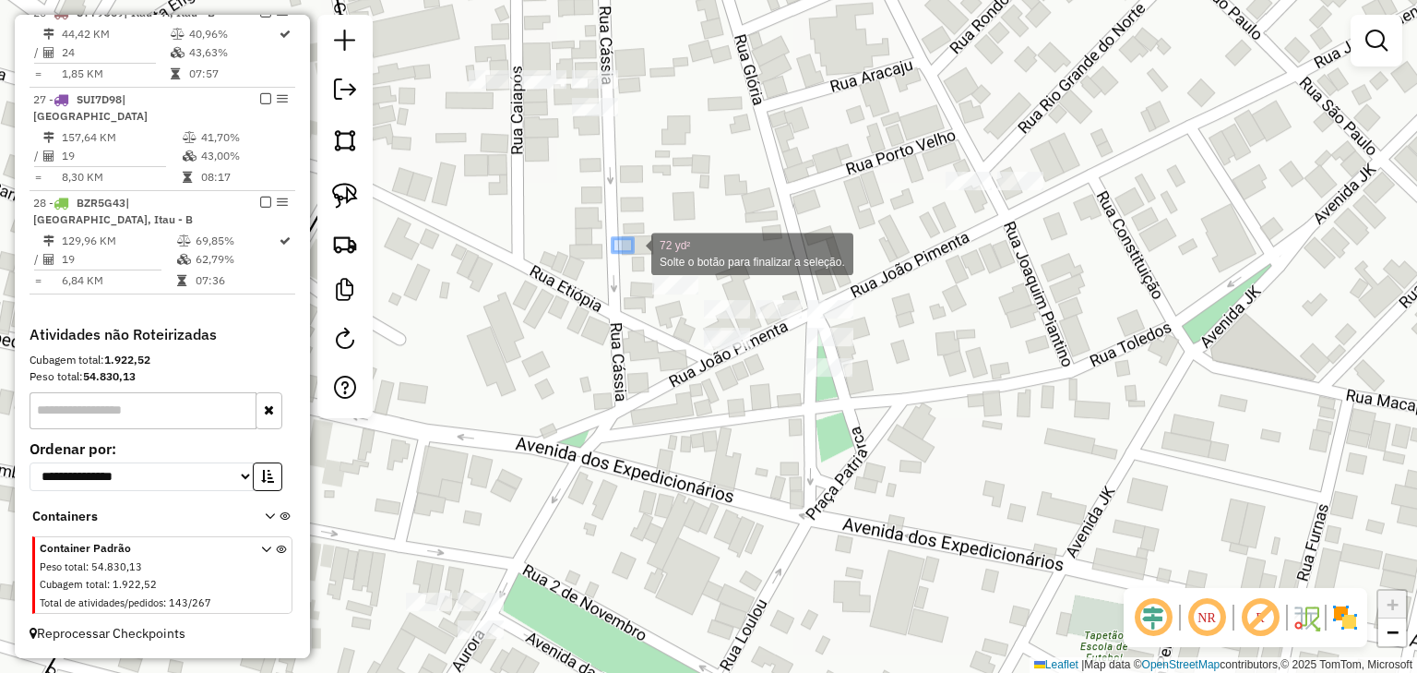
drag, startPoint x: 633, startPoint y: 252, endPoint x: 932, endPoint y: 426, distance: 346.2
click at [932, 426] on div "72 yd² Solte o botão para finalizar a seleção. Janela de atendimento Grade de a…" at bounding box center [708, 336] width 1417 height 673
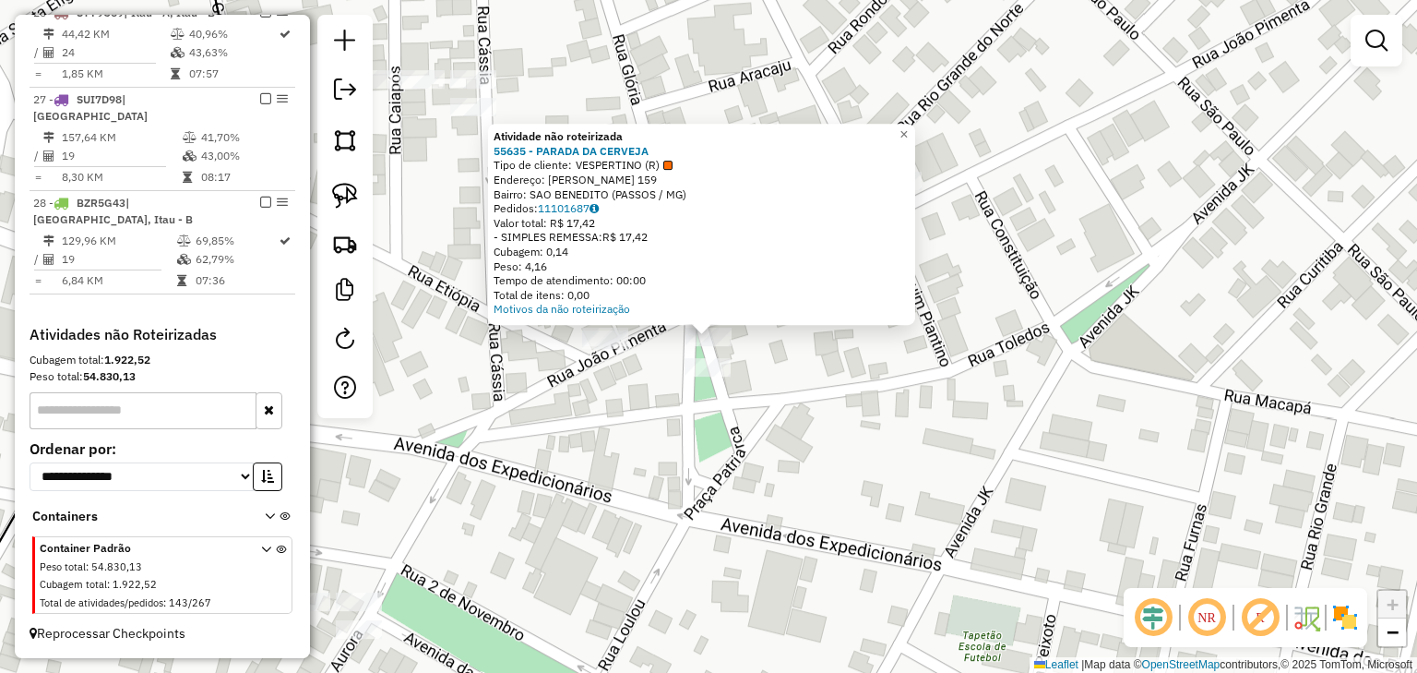
drag, startPoint x: 604, startPoint y: 420, endPoint x: 620, endPoint y: 417, distance: 16.8
click at [616, 417] on div "Atividade não roteirizada 55635 - PARADA DA CERVEJA Tipo de cliente: VESPERTINO…" at bounding box center [708, 336] width 1417 height 673
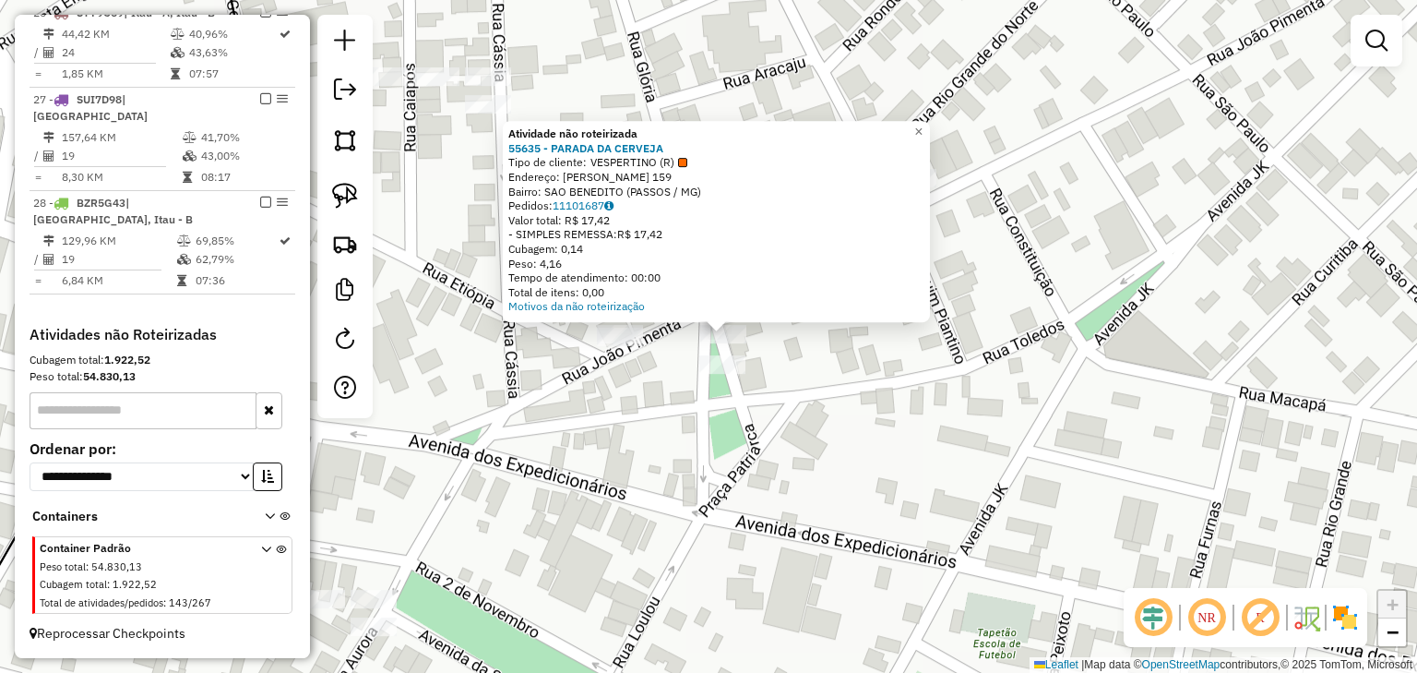
click at [598, 367] on div "Atividade não roteirizada 55635 - PARADA DA CERVEJA Tipo de cliente: VESPERTINO…" at bounding box center [708, 336] width 1417 height 673
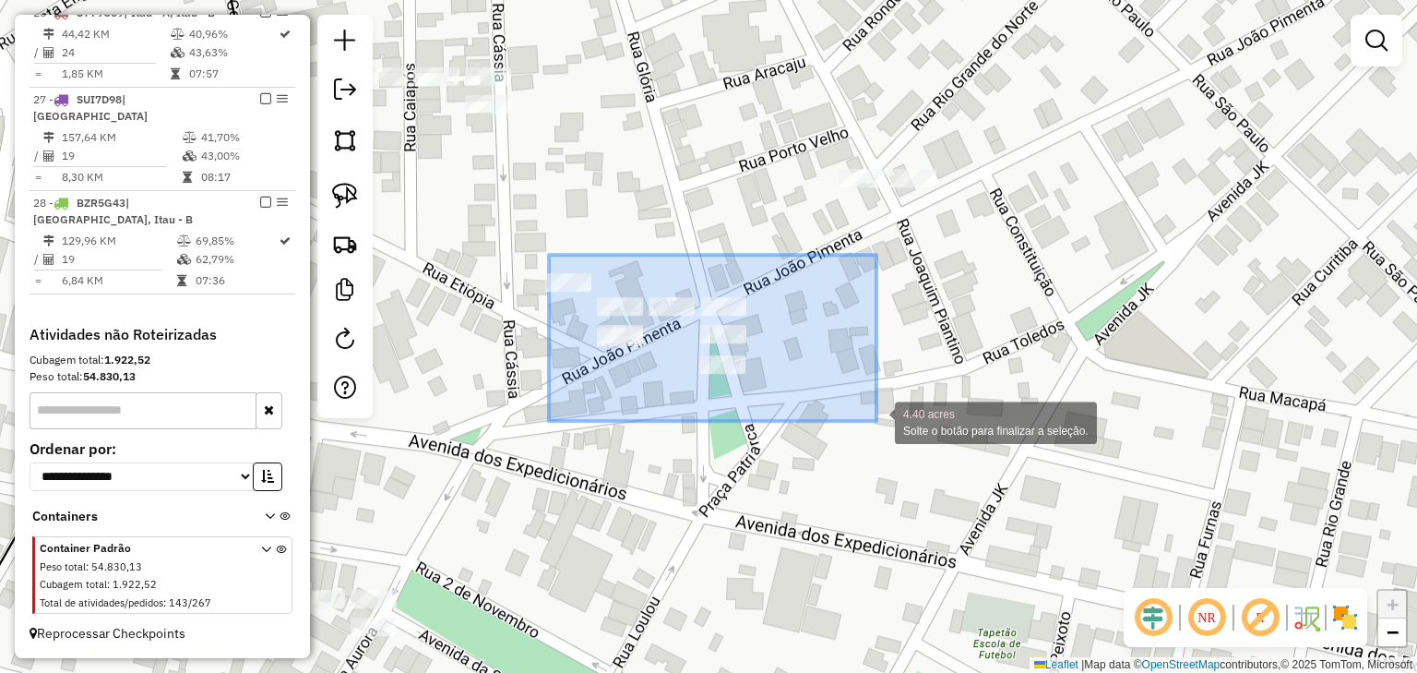
drag, startPoint x: 615, startPoint y: 276, endPoint x: 880, endPoint y: 425, distance: 304.5
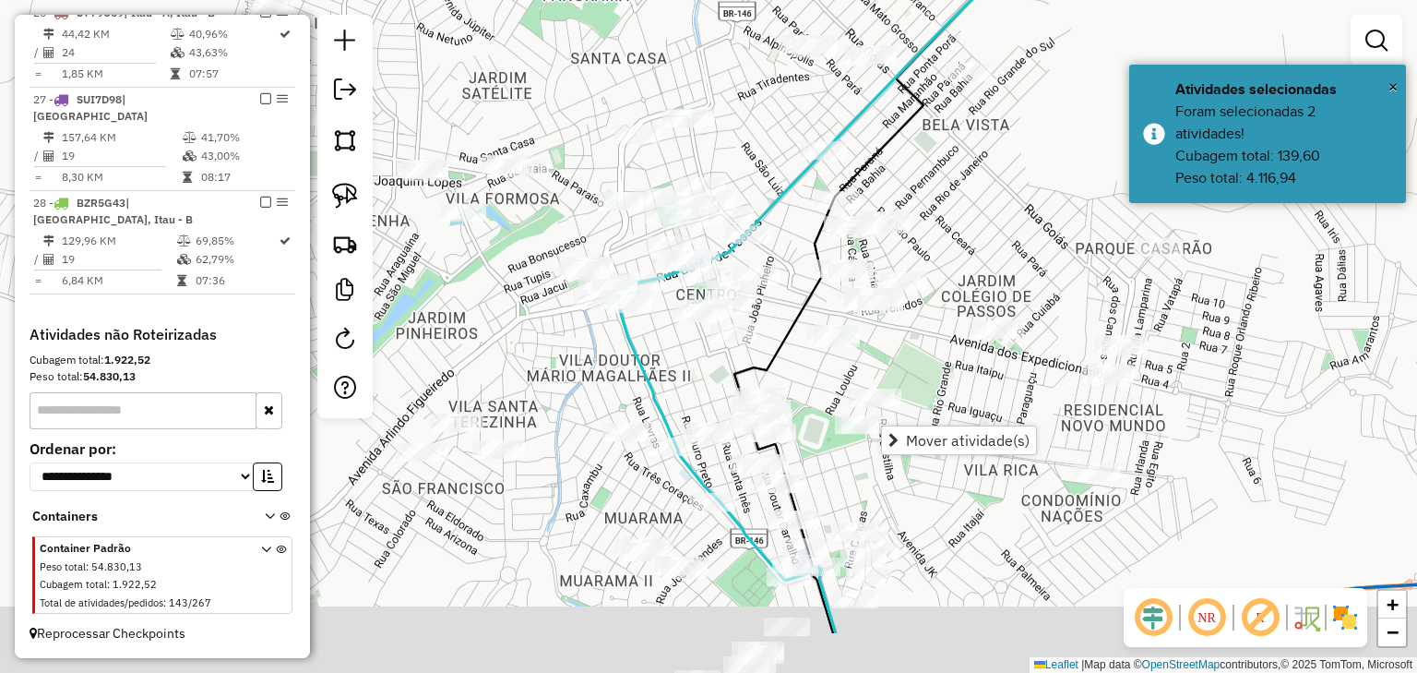
drag, startPoint x: 945, startPoint y: 522, endPoint x: 979, endPoint y: 310, distance: 215.0
click at [977, 329] on div "Janela de atendimento Grade de atendimento Capacidade Transportadoras Veículos …" at bounding box center [708, 336] width 1417 height 673
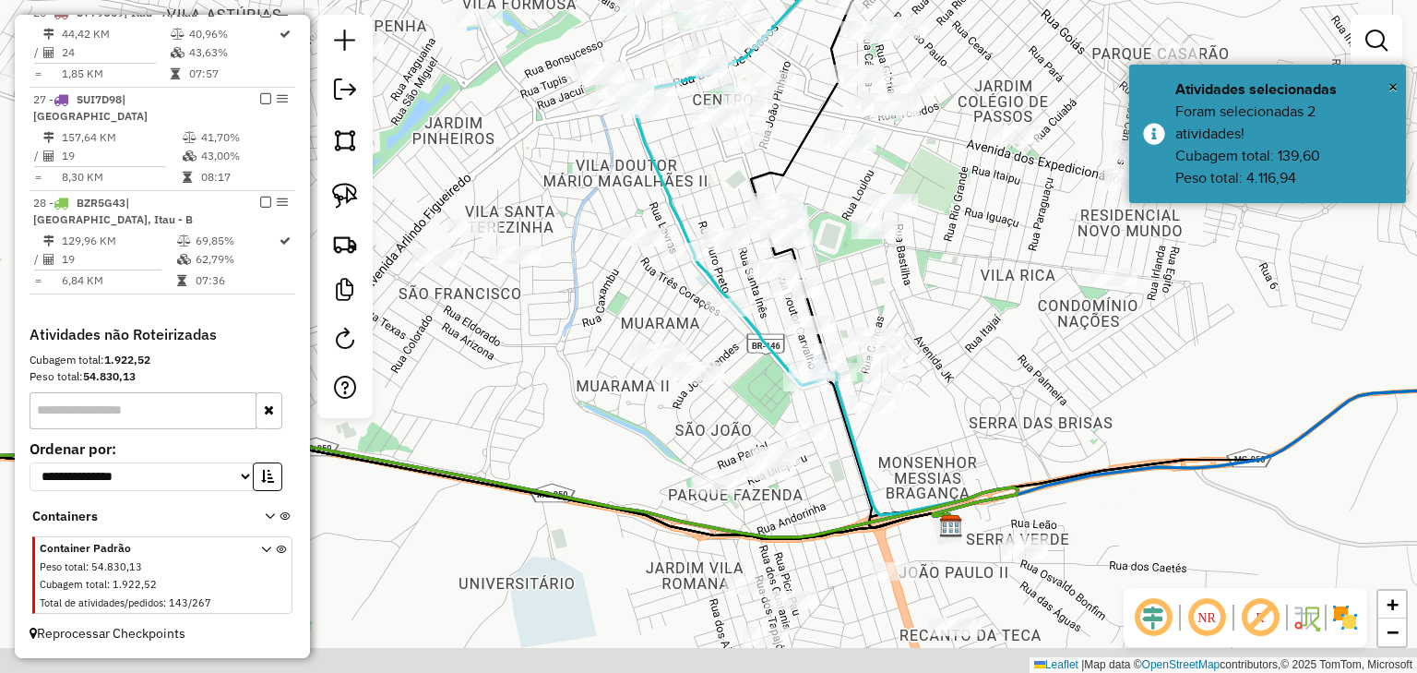
drag, startPoint x: 935, startPoint y: 516, endPoint x: 936, endPoint y: 352, distance: 164.3
click at [936, 352] on div "Janela de atendimento Grade de atendimento Capacidade Transportadoras Veículos …" at bounding box center [708, 336] width 1417 height 673
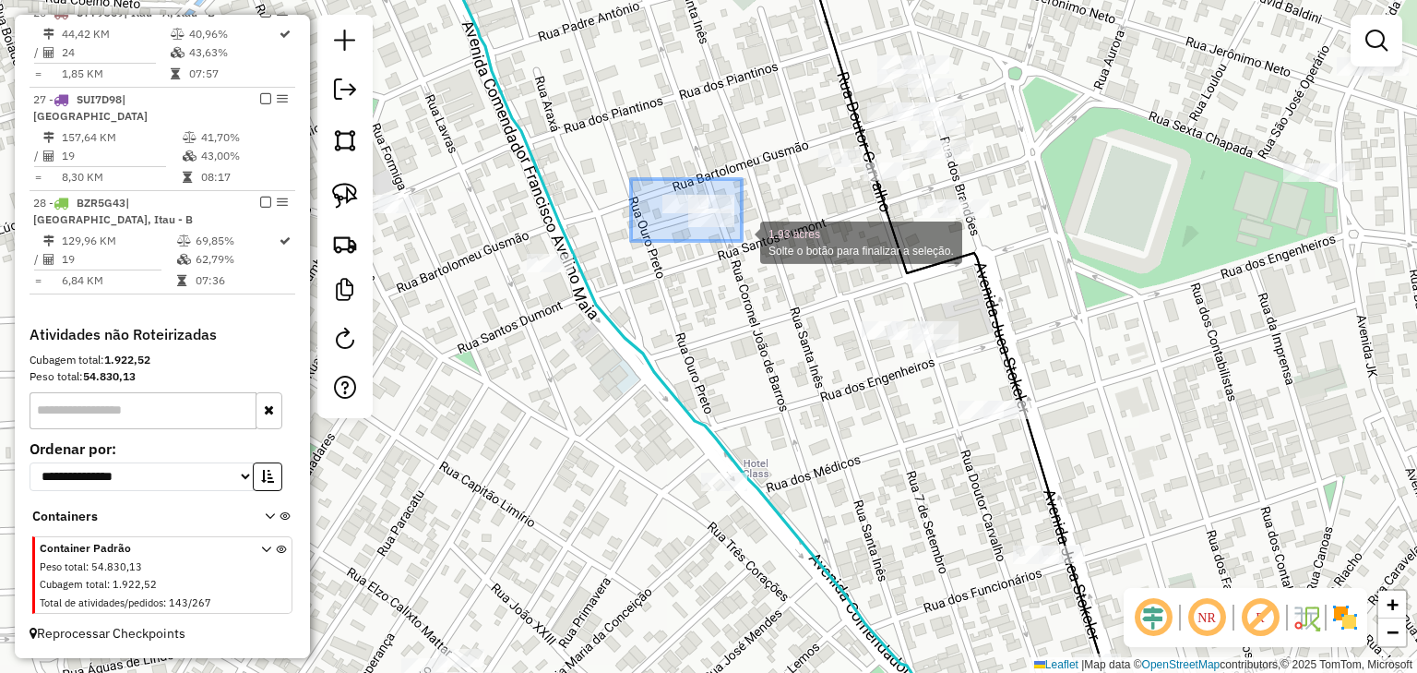
drag, startPoint x: 631, startPoint y: 179, endPoint x: 752, endPoint y: 248, distance: 139.3
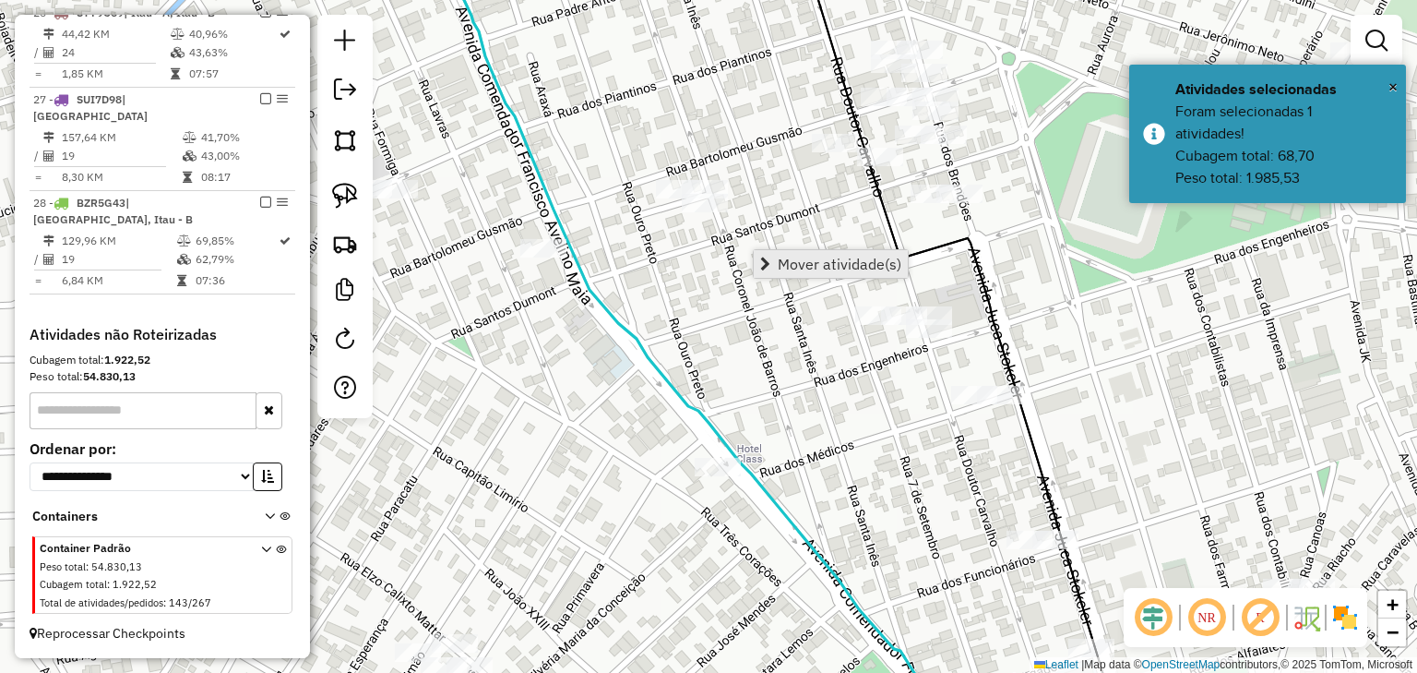
drag, startPoint x: 876, startPoint y: 478, endPoint x: 811, endPoint y: 261, distance: 226.3
click at [813, 270] on hb-router-mapa "Mover atividade(s) Informações da Sessão 977965 - 12/08/2025 Criação: 11/08/202…" at bounding box center [708, 336] width 1417 height 673
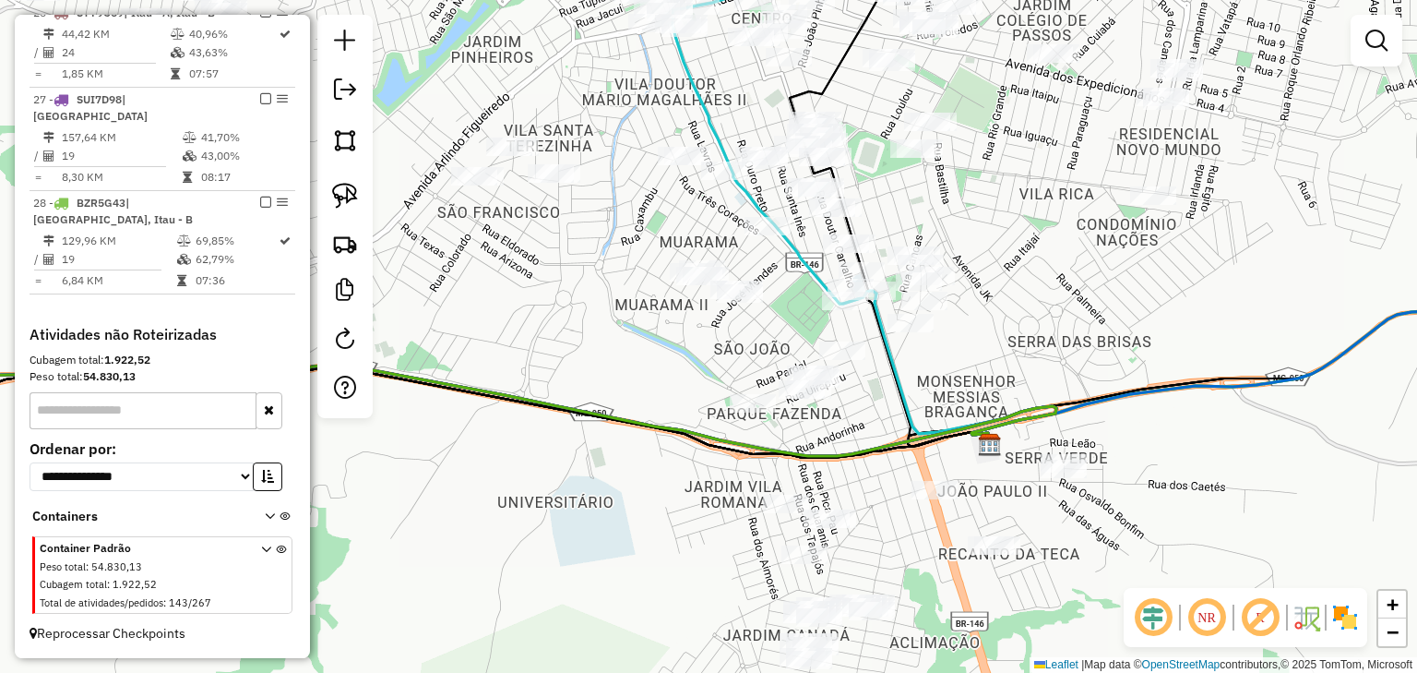
drag, startPoint x: 982, startPoint y: 459, endPoint x: 918, endPoint y: 266, distance: 203.1
click at [978, 433] on img at bounding box center [990, 445] width 24 height 24
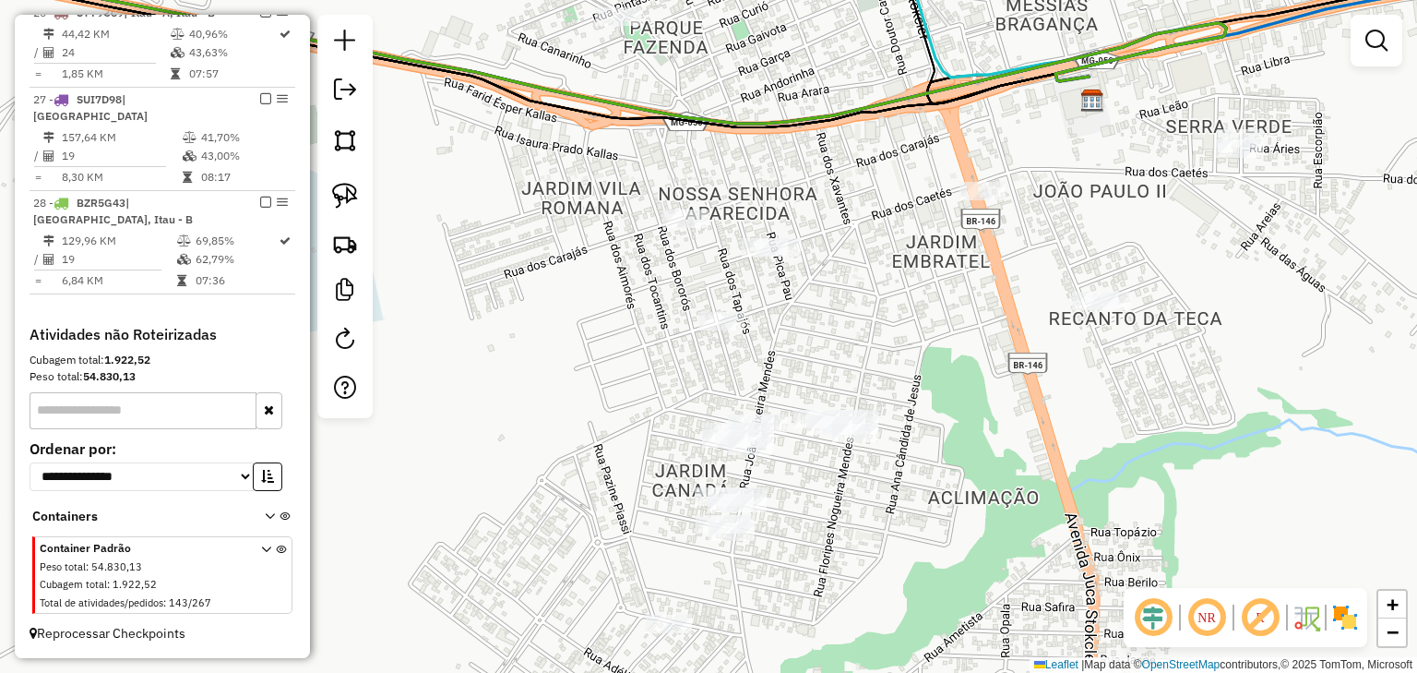
drag, startPoint x: 811, startPoint y: 376, endPoint x: 814, endPoint y: 345, distance: 30.6
click at [814, 338] on div "Janela de atendimento Grade de atendimento Capacidade Transportadoras Veículos …" at bounding box center [708, 336] width 1417 height 673
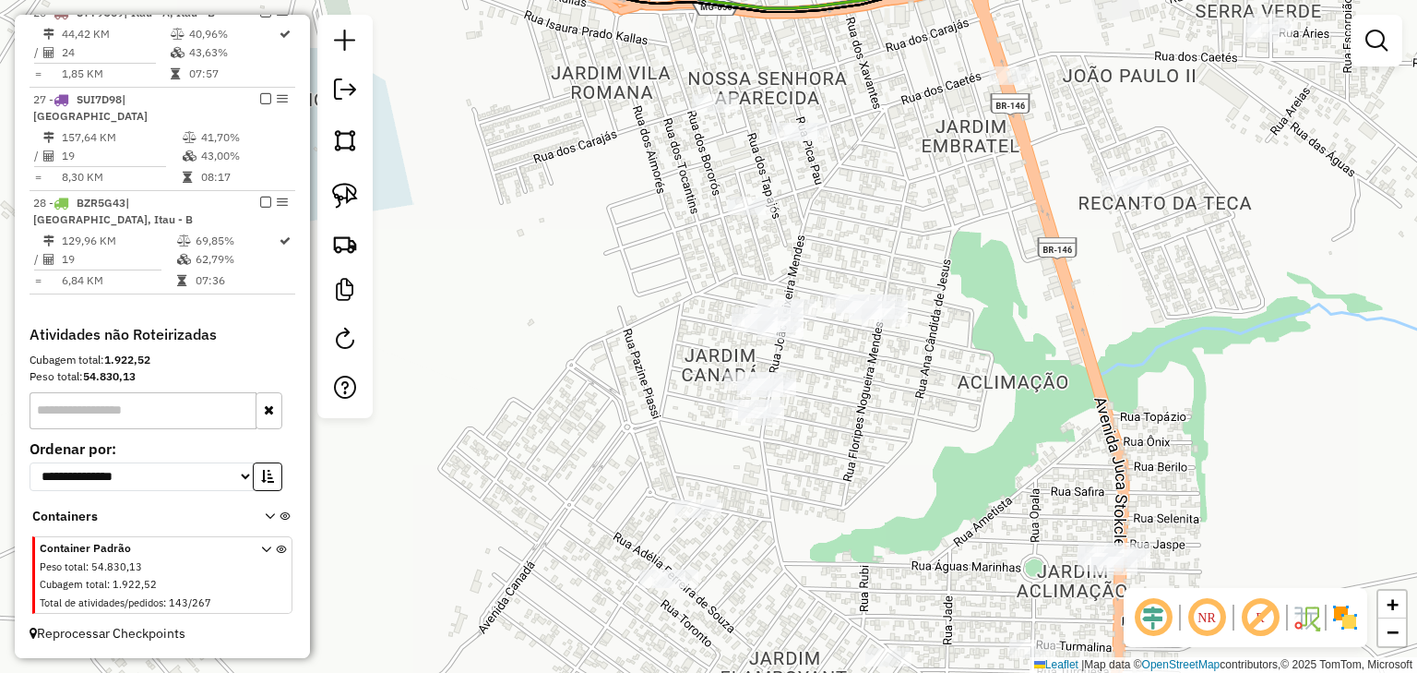
click at [835, 348] on div "Janela de atendimento Grade de atendimento Capacidade Transportadoras Veículos …" at bounding box center [708, 336] width 1417 height 673
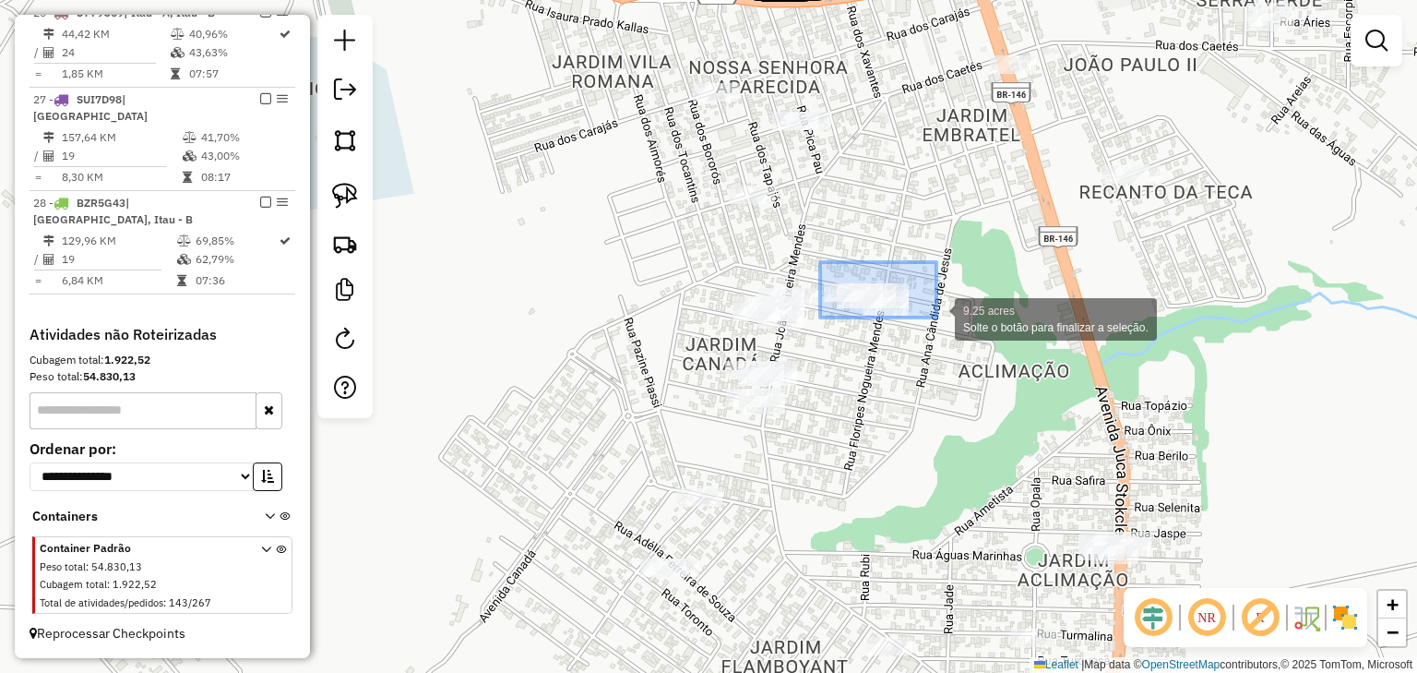
drag, startPoint x: 865, startPoint y: 272, endPoint x: 938, endPoint y: 319, distance: 86.8
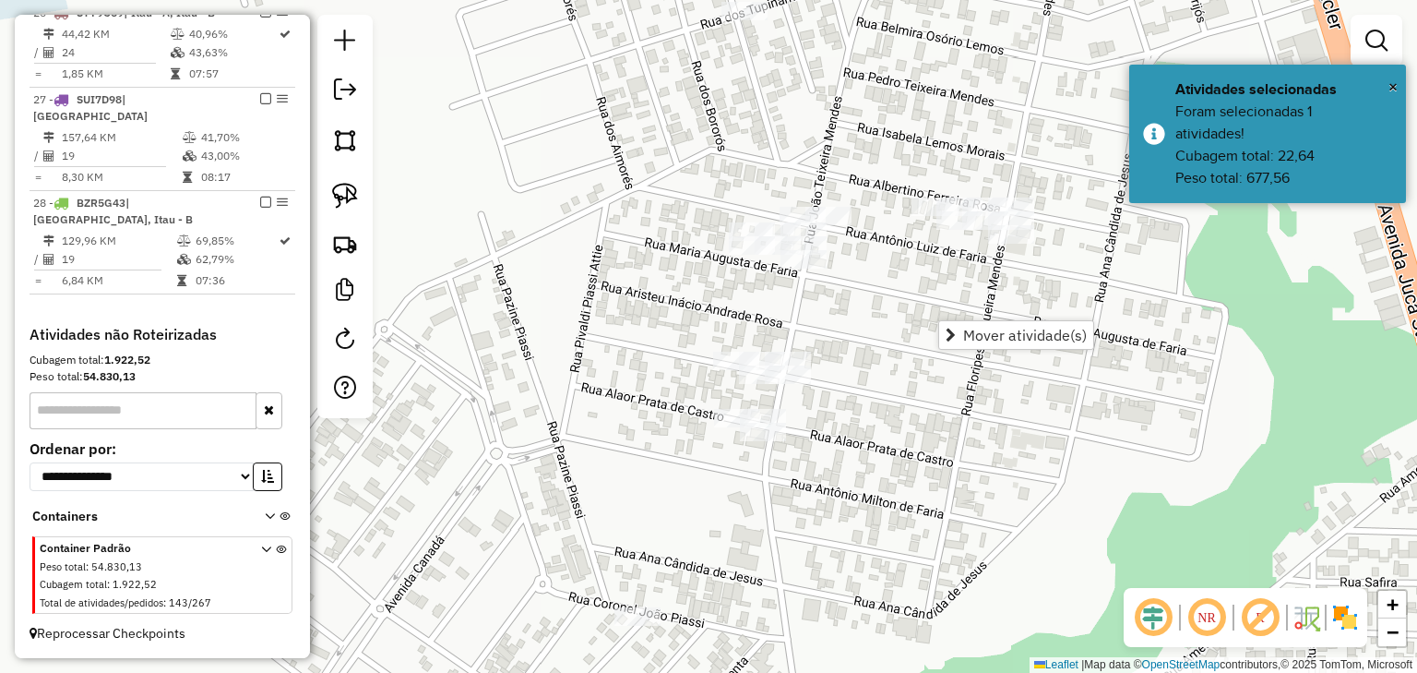
drag, startPoint x: 785, startPoint y: 336, endPoint x: 807, endPoint y: 312, distance: 32.7
click at [807, 312] on div "Janela de atendimento Grade de atendimento Capacidade Transportadoras Veículos …" at bounding box center [708, 336] width 1417 height 673
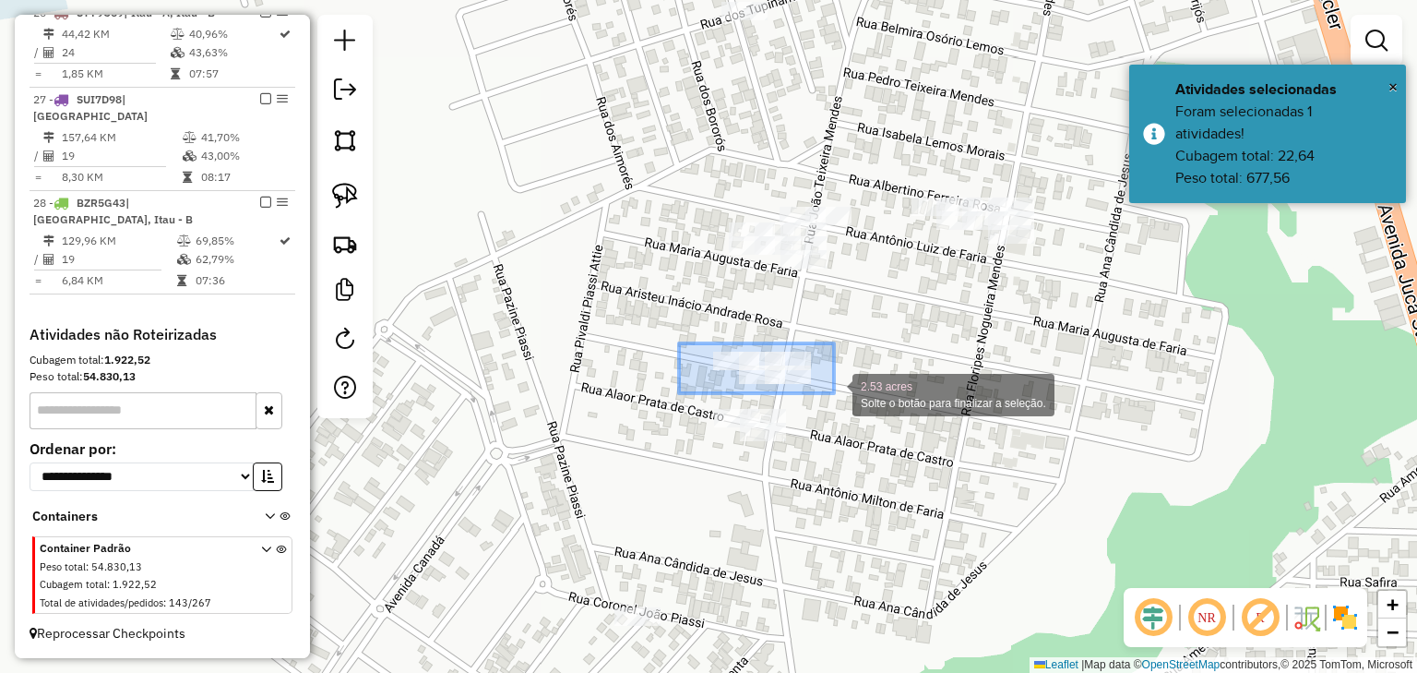
drag, startPoint x: 764, startPoint y: 359, endPoint x: 847, endPoint y: 403, distance: 94.1
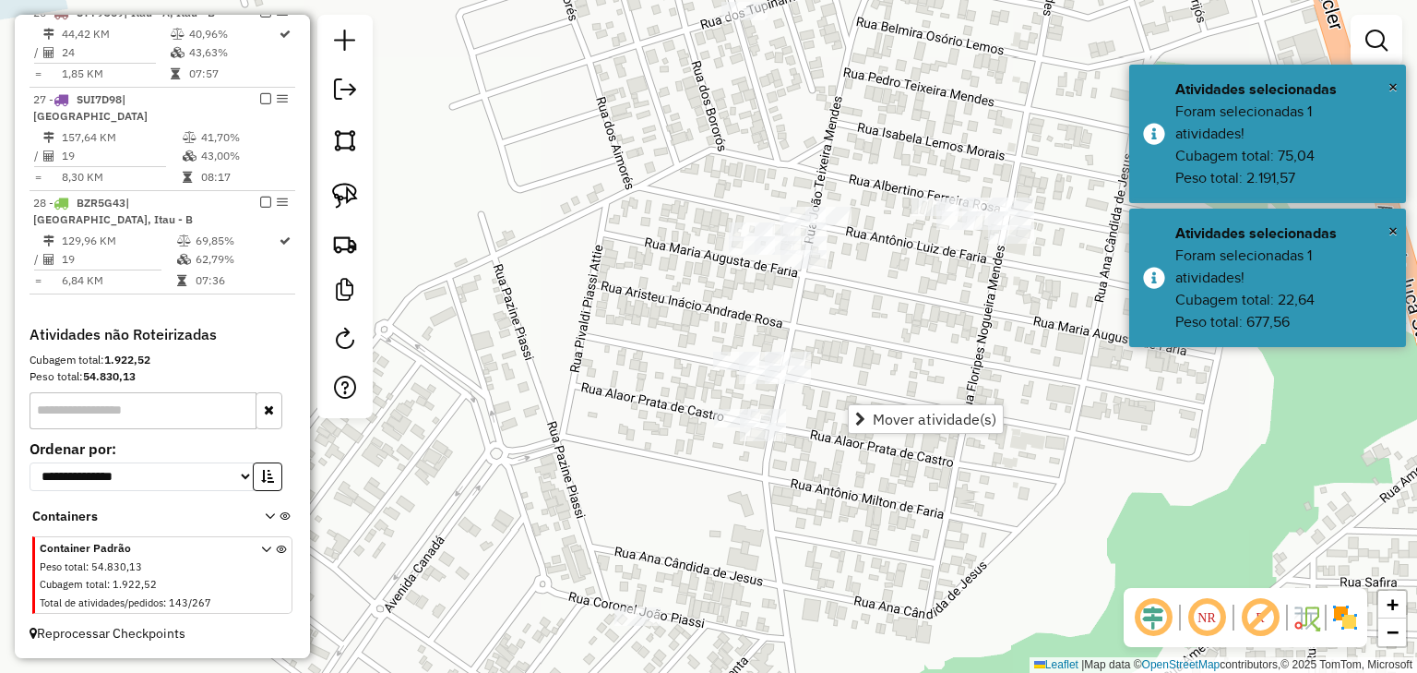
drag, startPoint x: 789, startPoint y: 320, endPoint x: 790, endPoint y: 367, distance: 47.1
click at [790, 367] on div "Janela de atendimento Grade de atendimento Capacidade Transportadoras Veículos …" at bounding box center [708, 336] width 1417 height 673
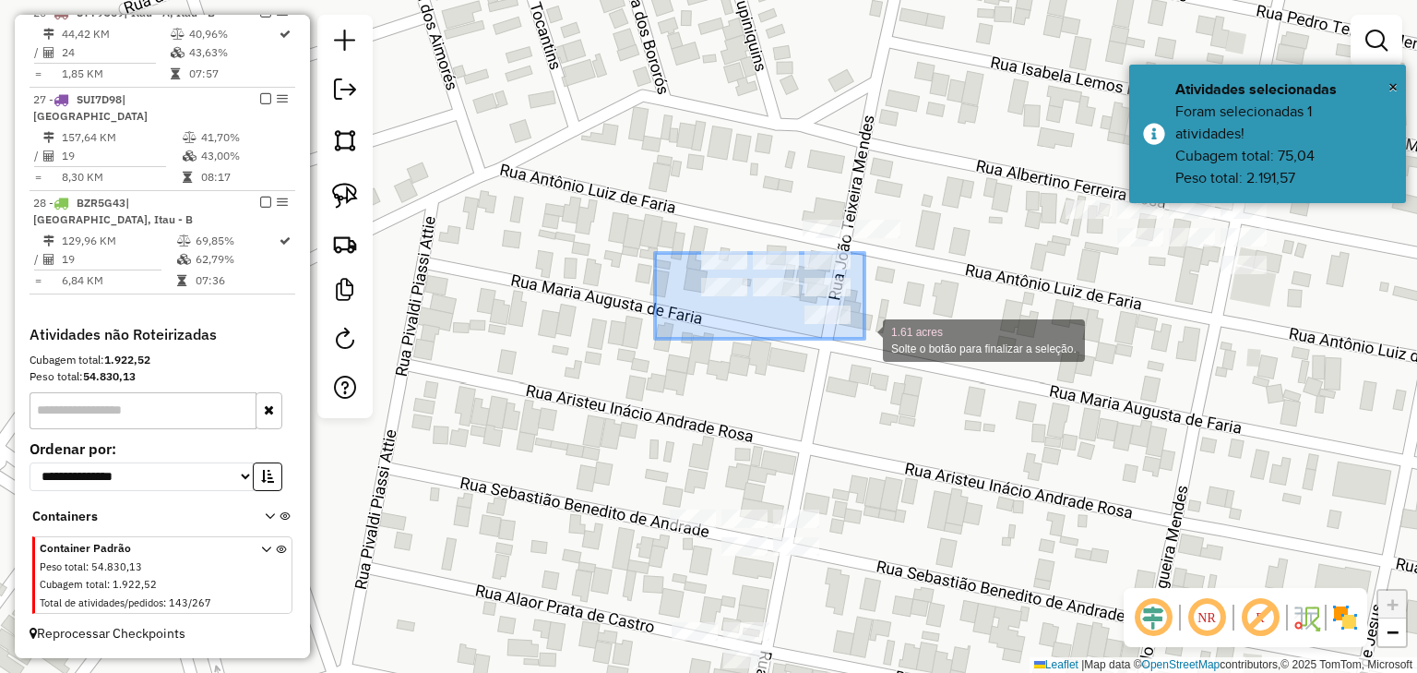
drag, startPoint x: 655, startPoint y: 253, endPoint x: 865, endPoint y: 339, distance: 226.4
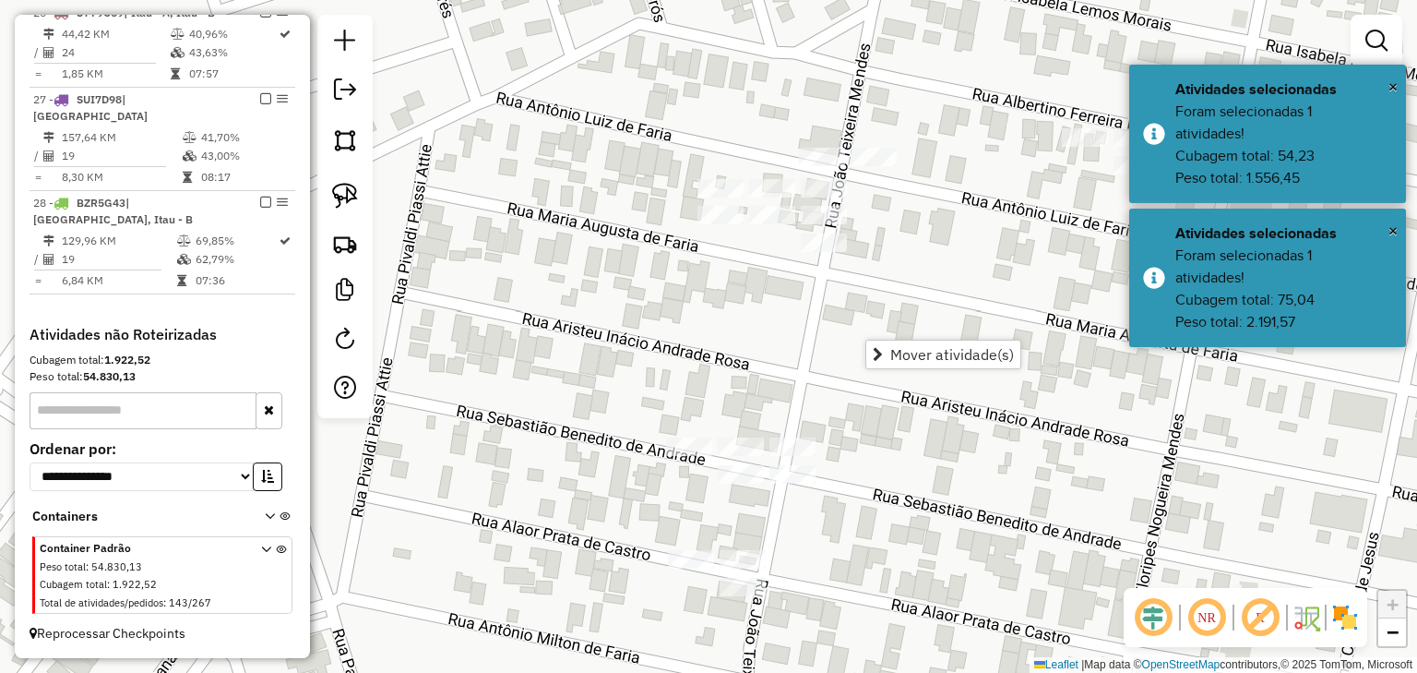
drag, startPoint x: 794, startPoint y: 381, endPoint x: 767, endPoint y: 303, distance: 82.9
click at [770, 303] on div "Janela de atendimento Grade de atendimento Capacidade Transportadoras Veículos …" at bounding box center [708, 336] width 1417 height 673
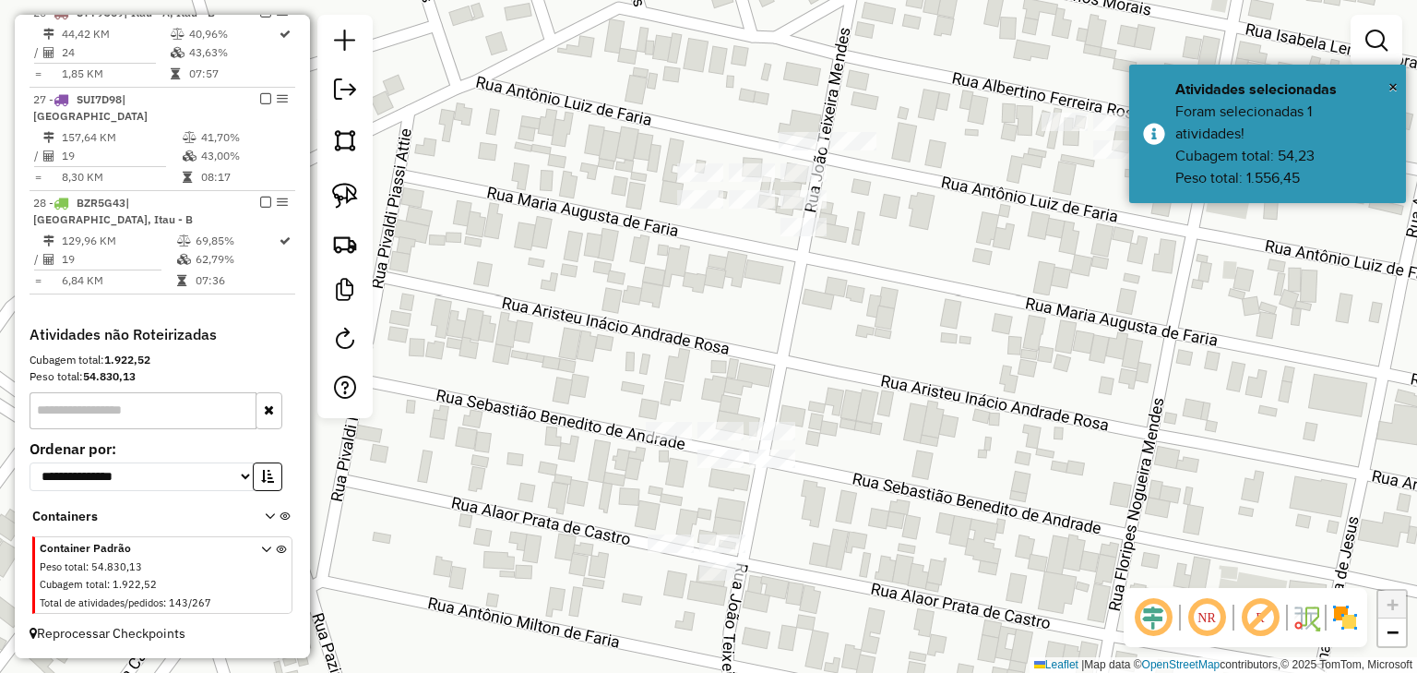
click at [609, 159] on div "Janela de atendimento Grade de atendimento Capacidade Transportadoras Veículos …" at bounding box center [708, 336] width 1417 height 673
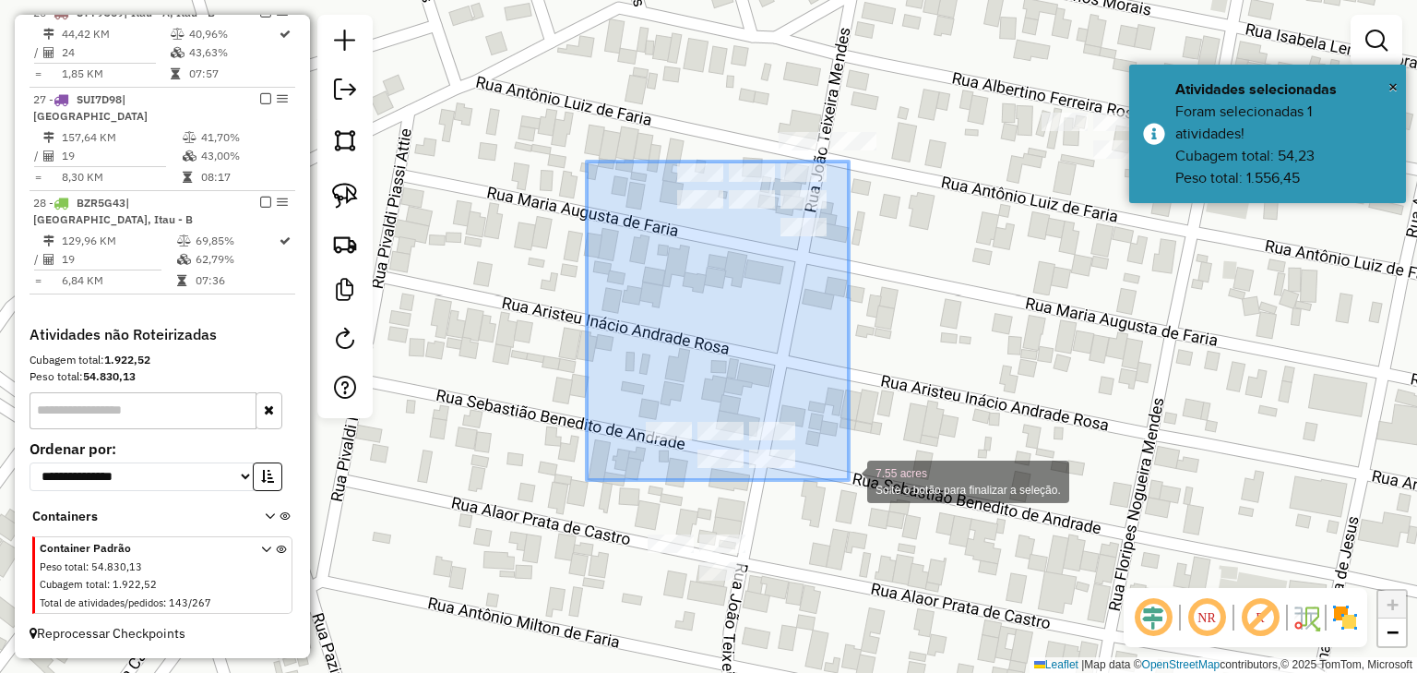
drag, startPoint x: 587, startPoint y: 161, endPoint x: 849, endPoint y: 480, distance: 412.4
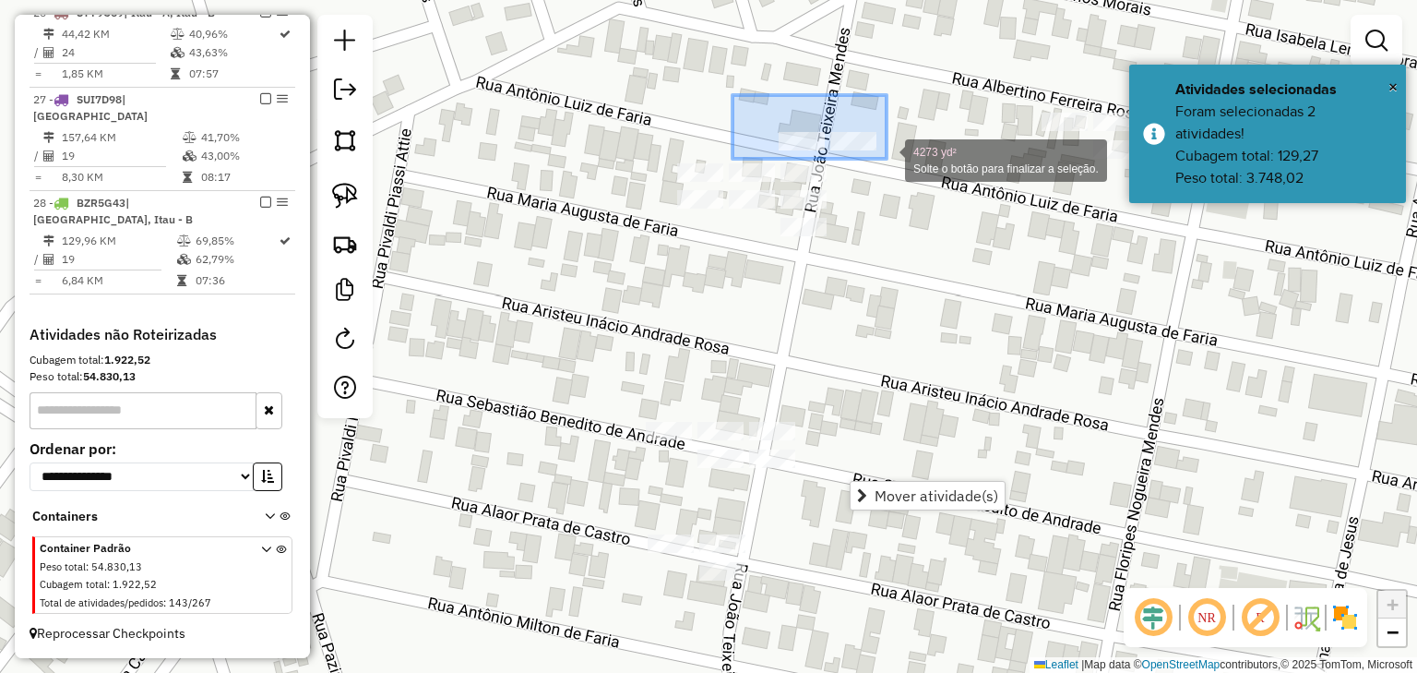
drag, startPoint x: 733, startPoint y: 95, endPoint x: 887, endPoint y: 159, distance: 166.8
click at [887, 159] on div "4273 yd² Solte o botão para finalizar a seleção. Janela de atendimento Grade de…" at bounding box center [708, 336] width 1417 height 673
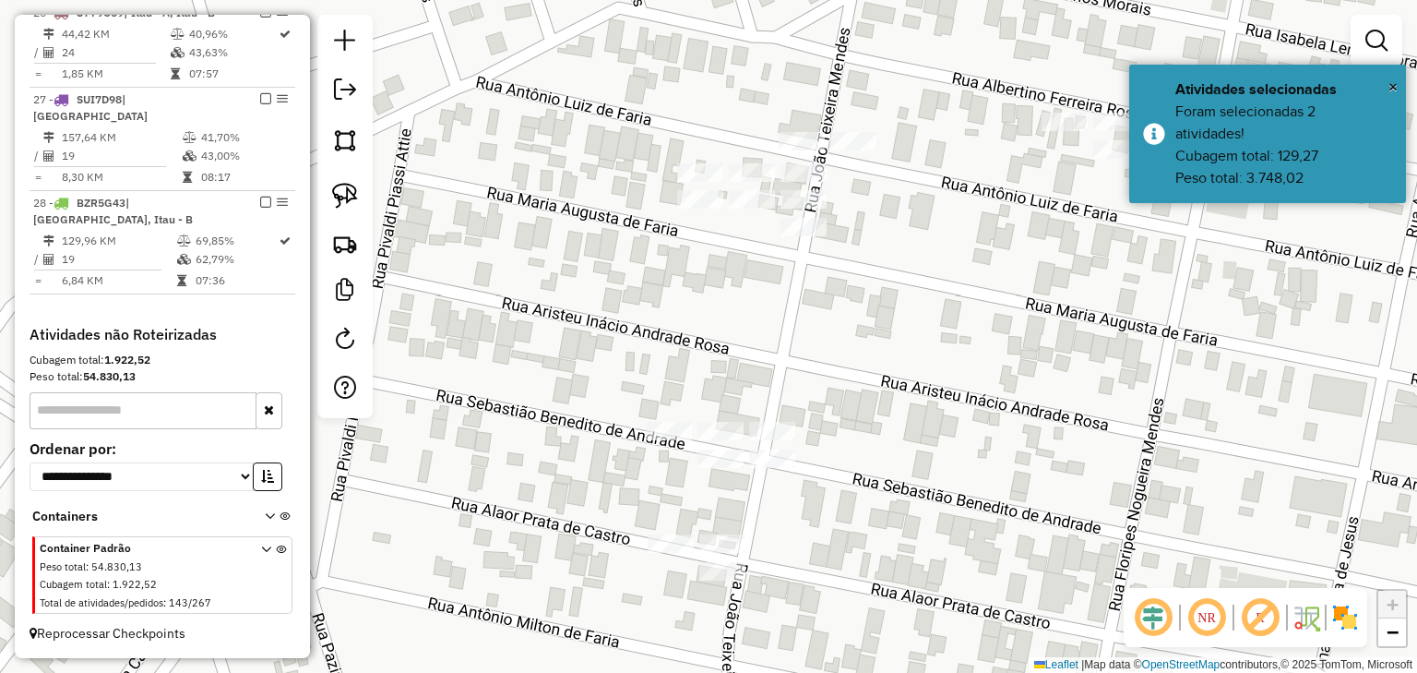
click at [807, 116] on div "Janela de atendimento Grade de atendimento Capacidade Transportadoras Veículos …" at bounding box center [708, 336] width 1417 height 673
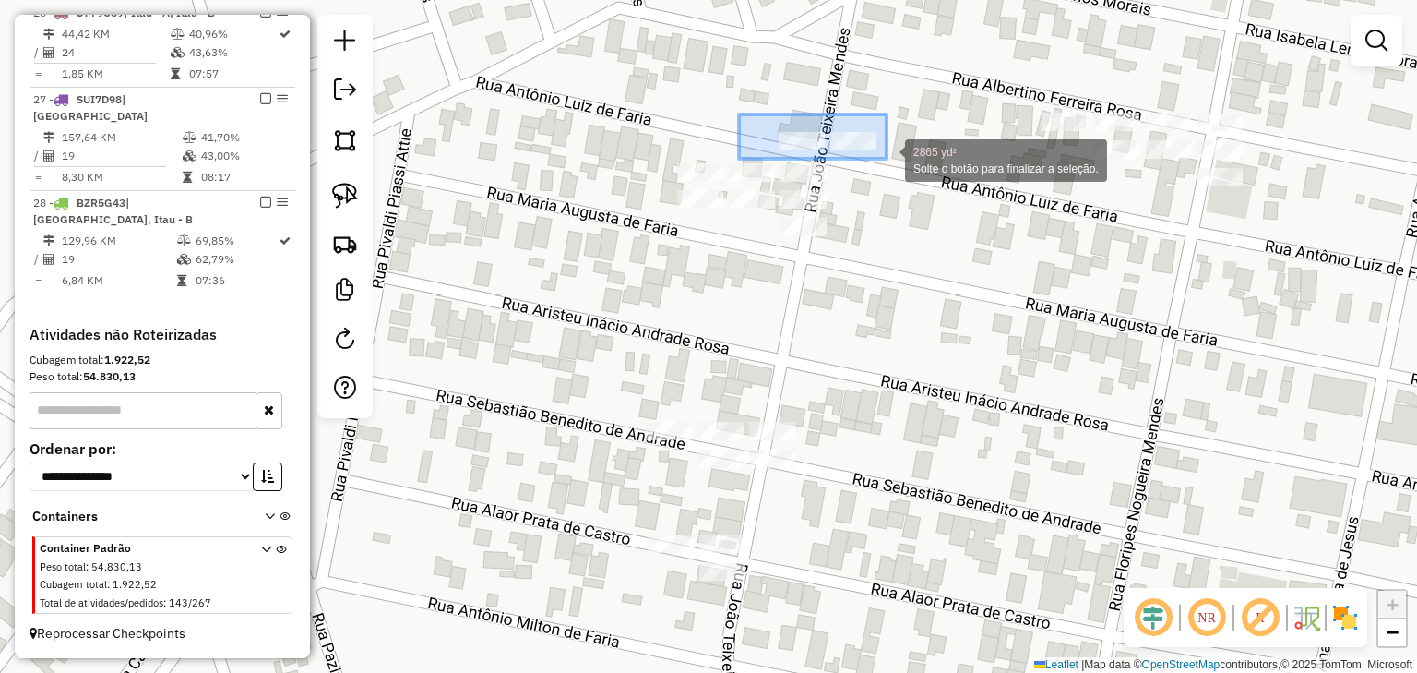
drag, startPoint x: 739, startPoint y: 114, endPoint x: 887, endPoint y: 159, distance: 154.2
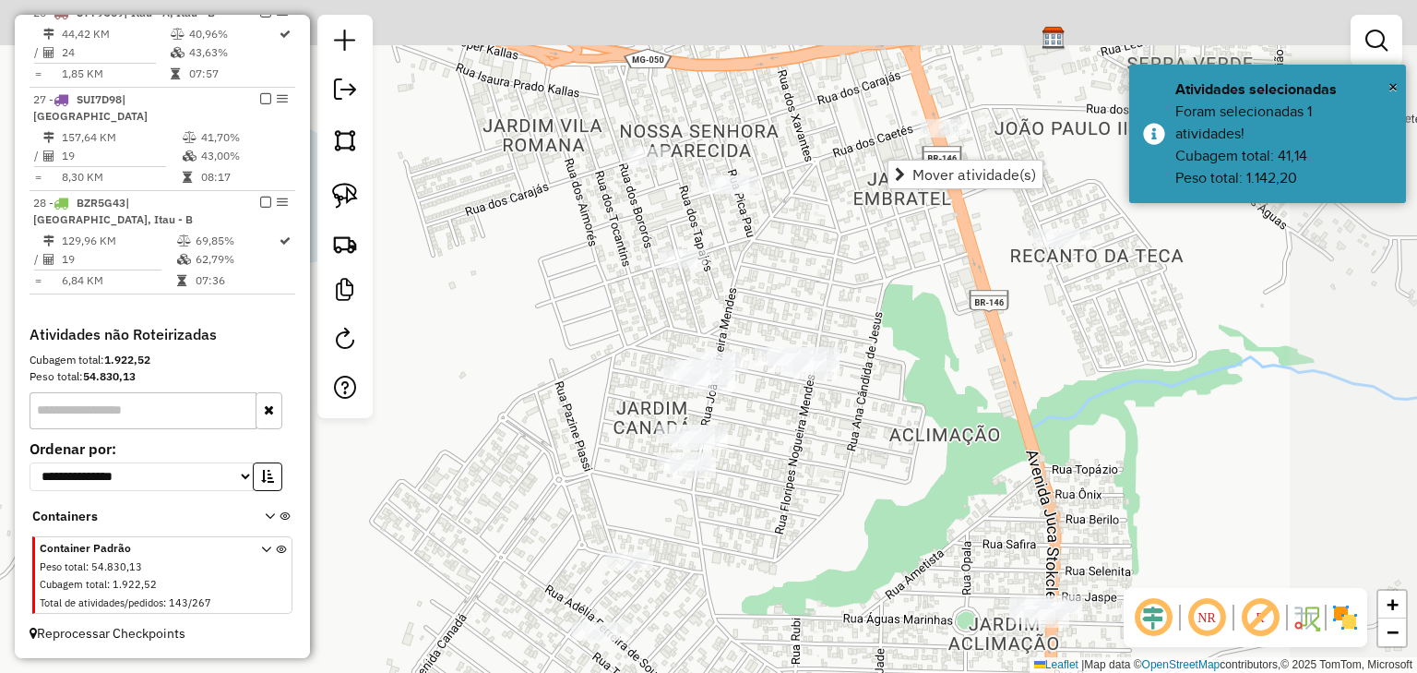
drag, startPoint x: 795, startPoint y: 411, endPoint x: 782, endPoint y: 454, distance: 45.3
click at [782, 451] on div "Janela de atendimento Grade de atendimento Capacidade Transportadoras Veículos …" at bounding box center [708, 336] width 1417 height 673
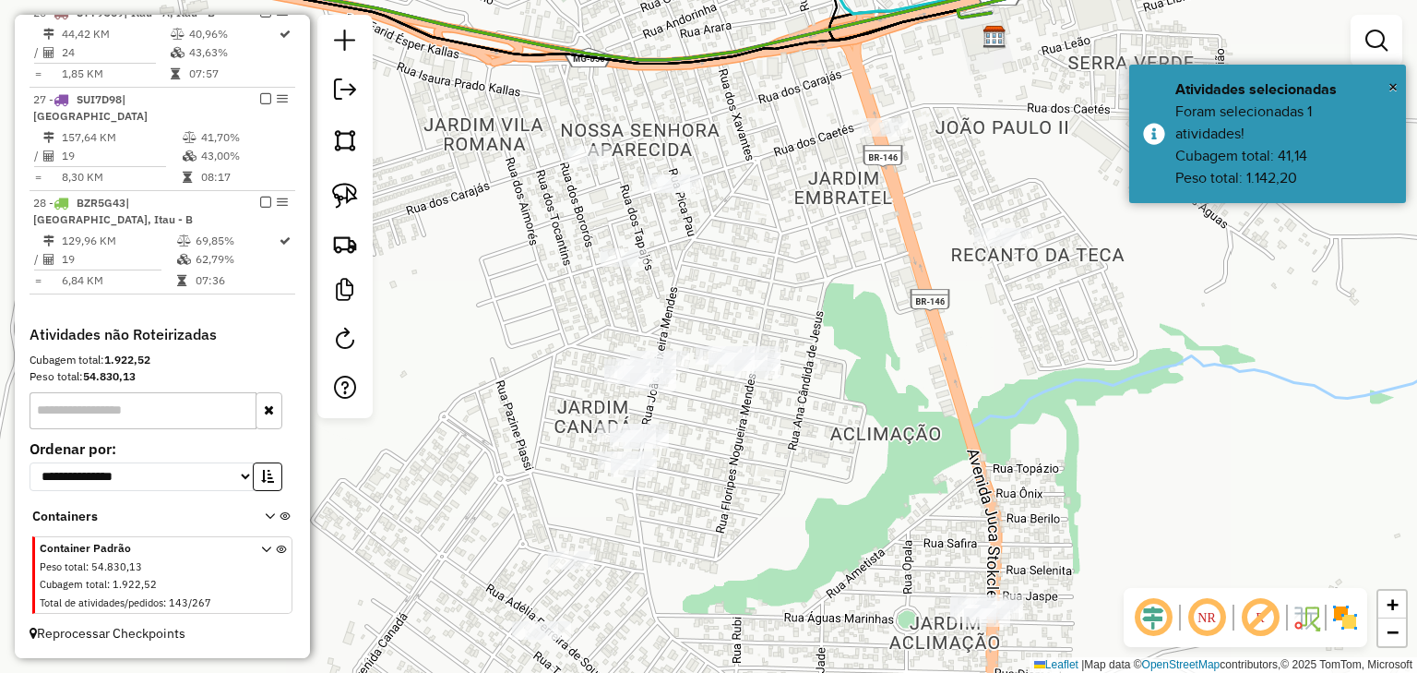
drag, startPoint x: 991, startPoint y: 370, endPoint x: 830, endPoint y: 368, distance: 161.5
click at [823, 373] on div "Janela de atendimento Grade de atendimento Capacidade Transportadoras Veículos …" at bounding box center [708, 336] width 1417 height 673
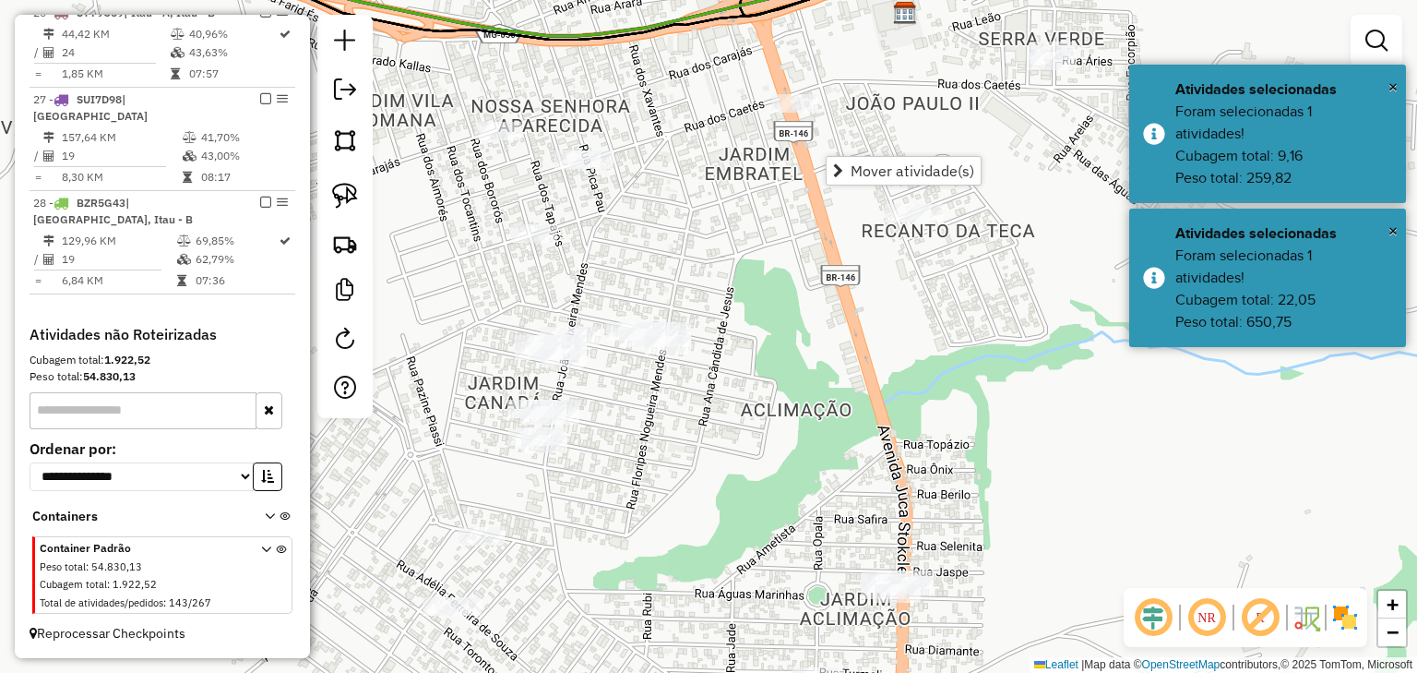
drag, startPoint x: 963, startPoint y: 402, endPoint x: 997, endPoint y: 210, distance: 194.8
click at [1018, 200] on div "Janela de atendimento Grade de atendimento Capacidade Transportadoras Veículos …" at bounding box center [708, 336] width 1417 height 673
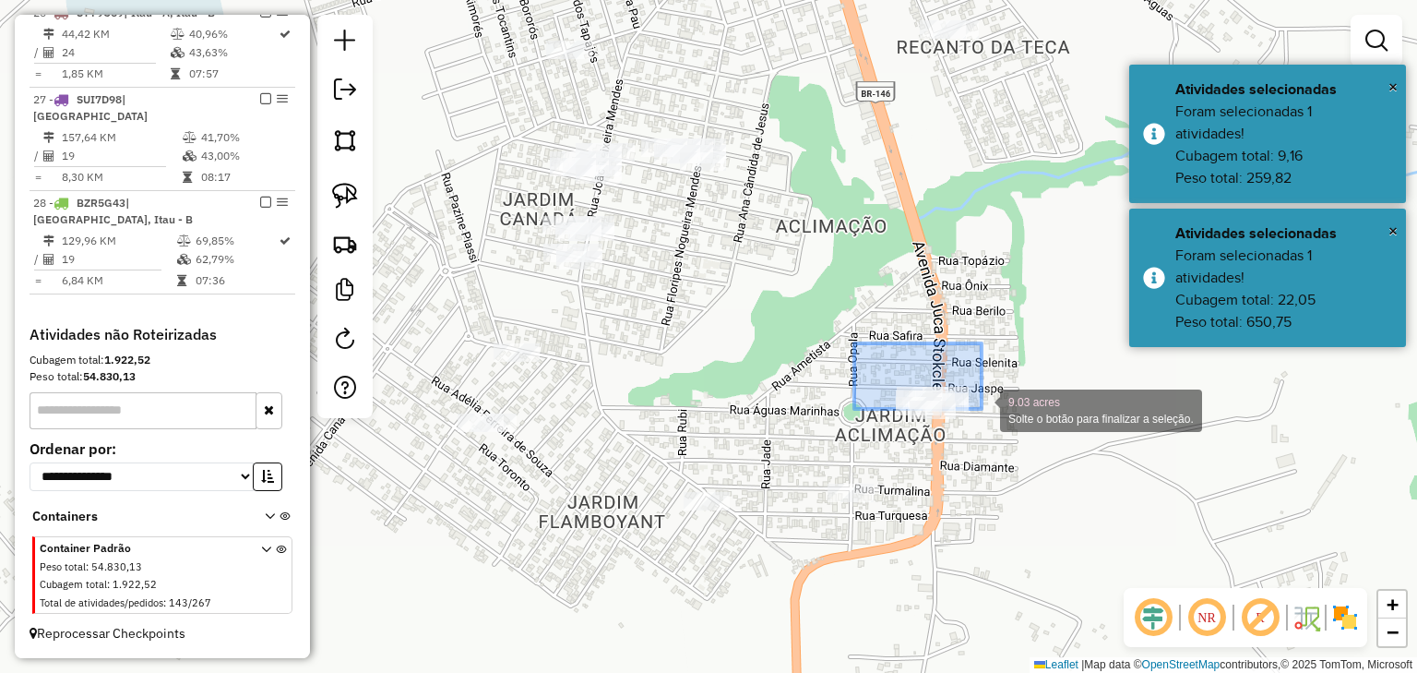
drag, startPoint x: 962, startPoint y: 396, endPoint x: 1011, endPoint y: 439, distance: 65.4
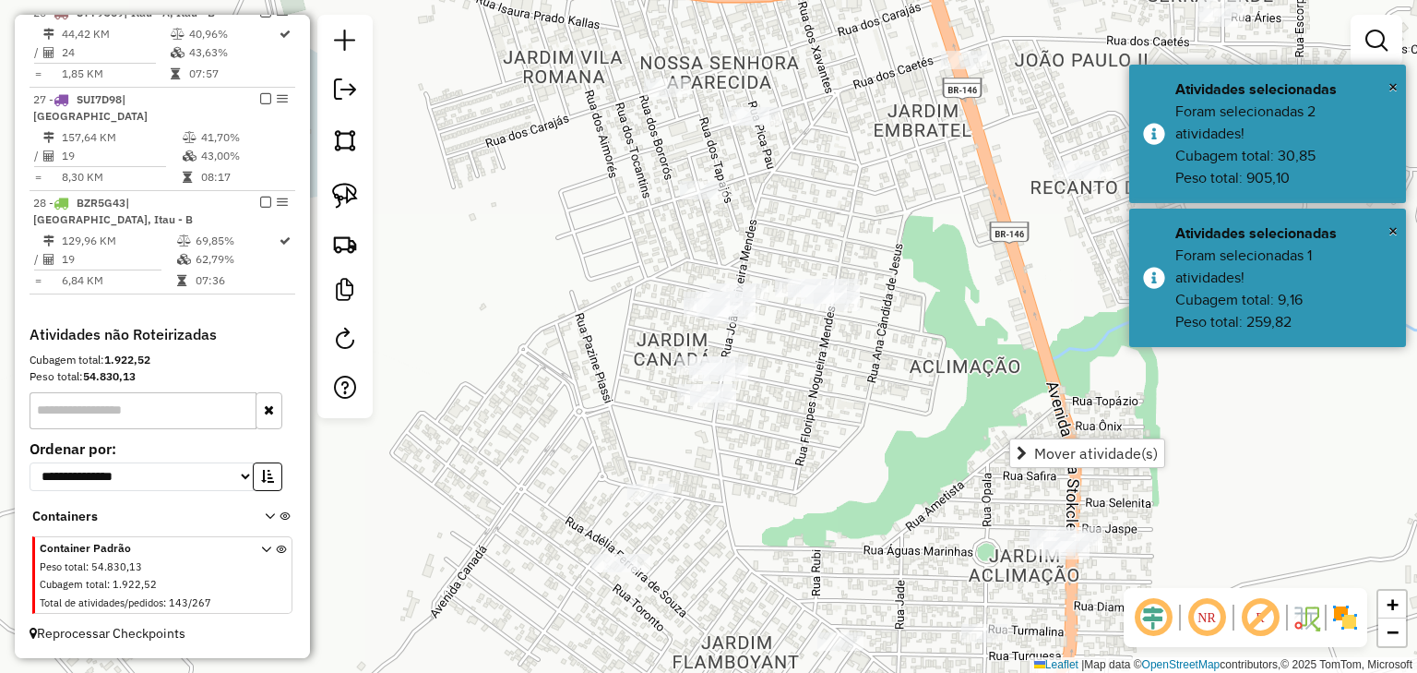
drag, startPoint x: 646, startPoint y: 309, endPoint x: 780, endPoint y: 449, distance: 193.9
click at [780, 449] on div "Janela de atendimento Grade de atendimento Capacidade Transportadoras Veículos …" at bounding box center [708, 336] width 1417 height 673
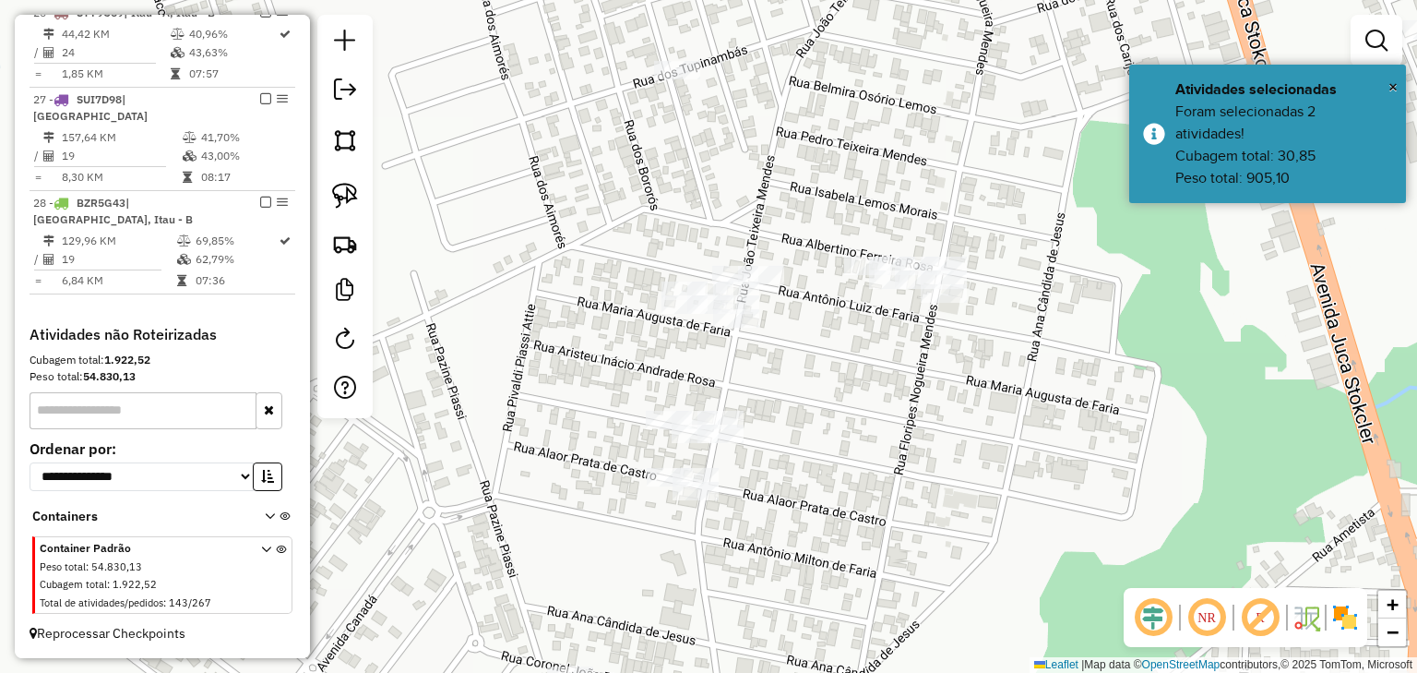
click at [759, 333] on div "Janela de atendimento Grade de atendimento Capacidade Transportadoras Veículos …" at bounding box center [708, 336] width 1417 height 673
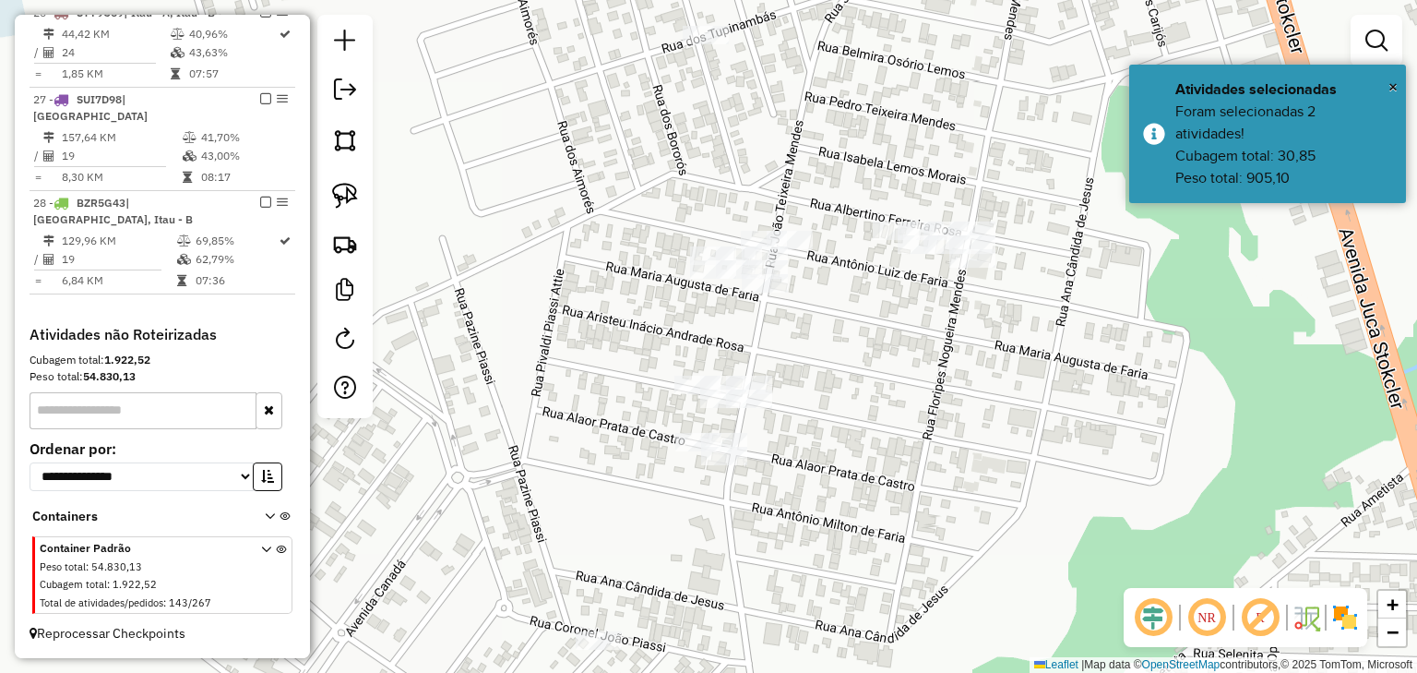
click at [616, 204] on div "Janela de atendimento Grade de atendimento Capacidade Transportadoras Veículos …" at bounding box center [708, 336] width 1417 height 673
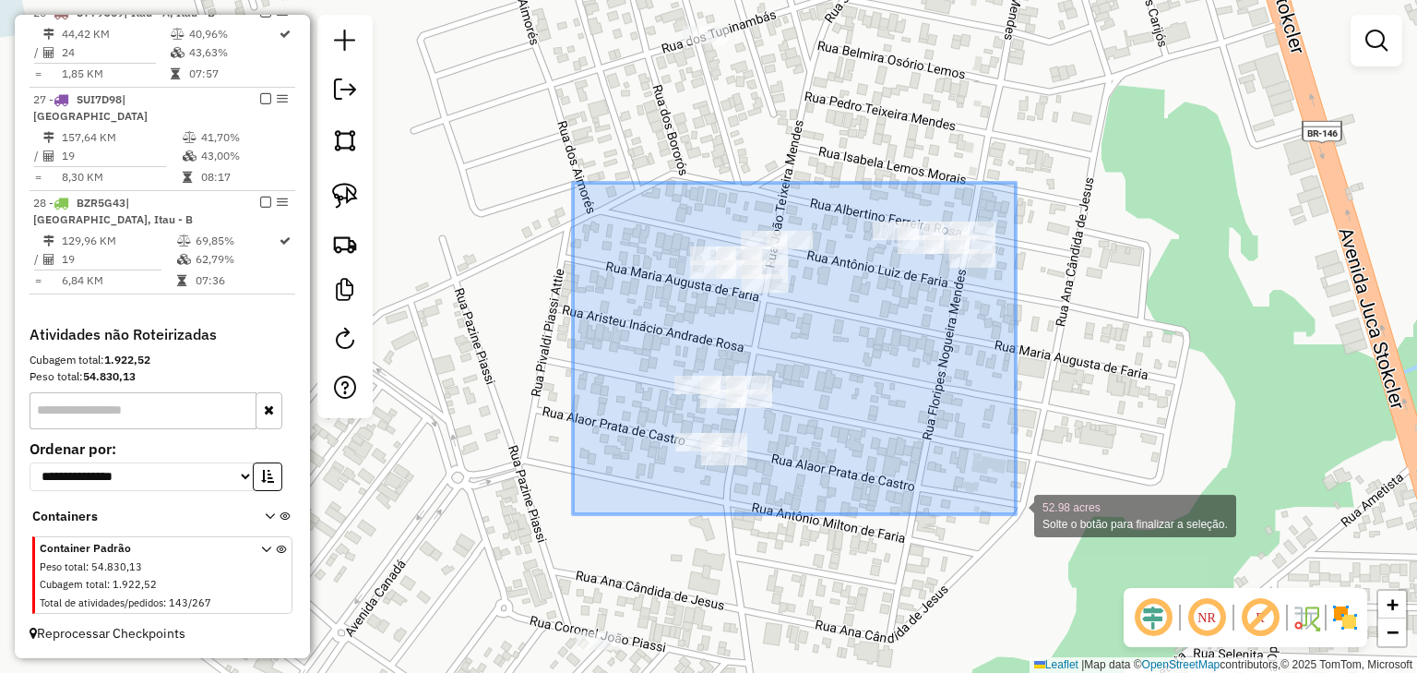
drag, startPoint x: 573, startPoint y: 183, endPoint x: 1016, endPoint y: 514, distance: 553.1
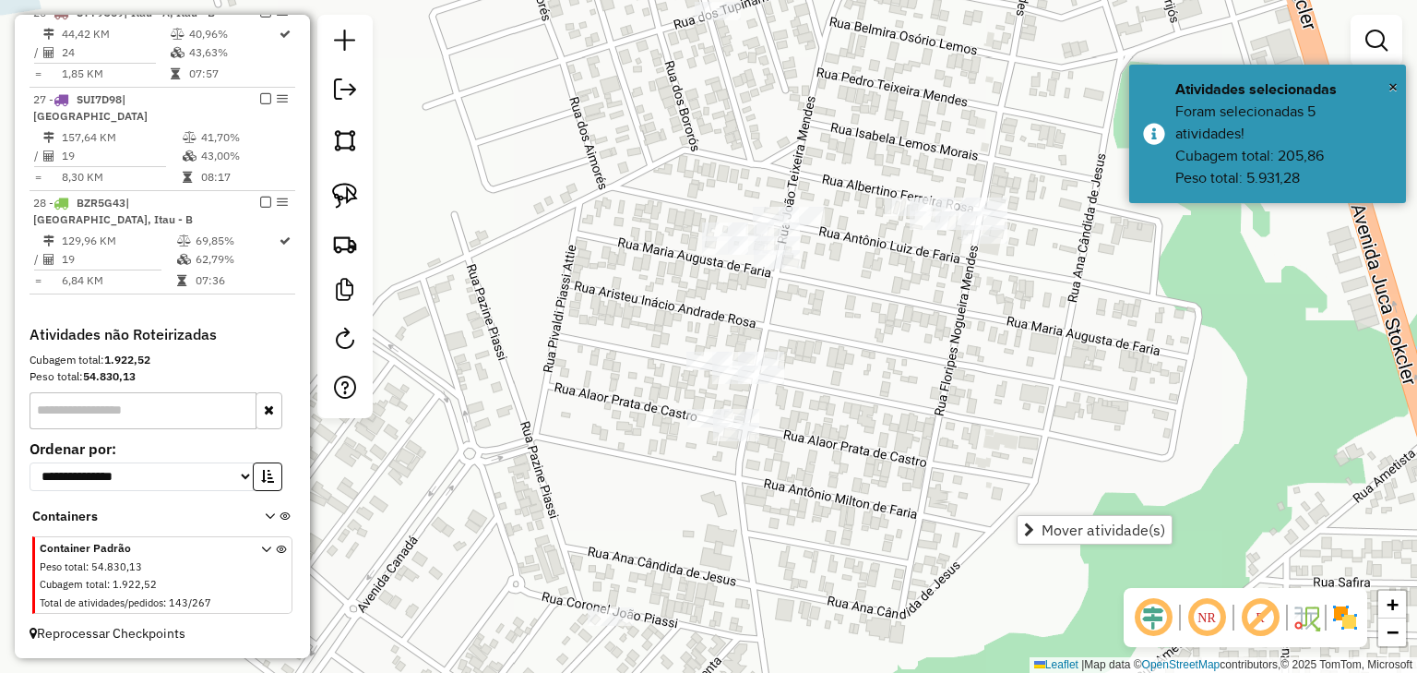
drag, startPoint x: 949, startPoint y: 453, endPoint x: 948, endPoint y: 441, distance: 12.0
click at [954, 443] on div "Janela de atendimento Grade de atendimento Capacidade Transportadoras Veículos …" at bounding box center [708, 336] width 1417 height 673
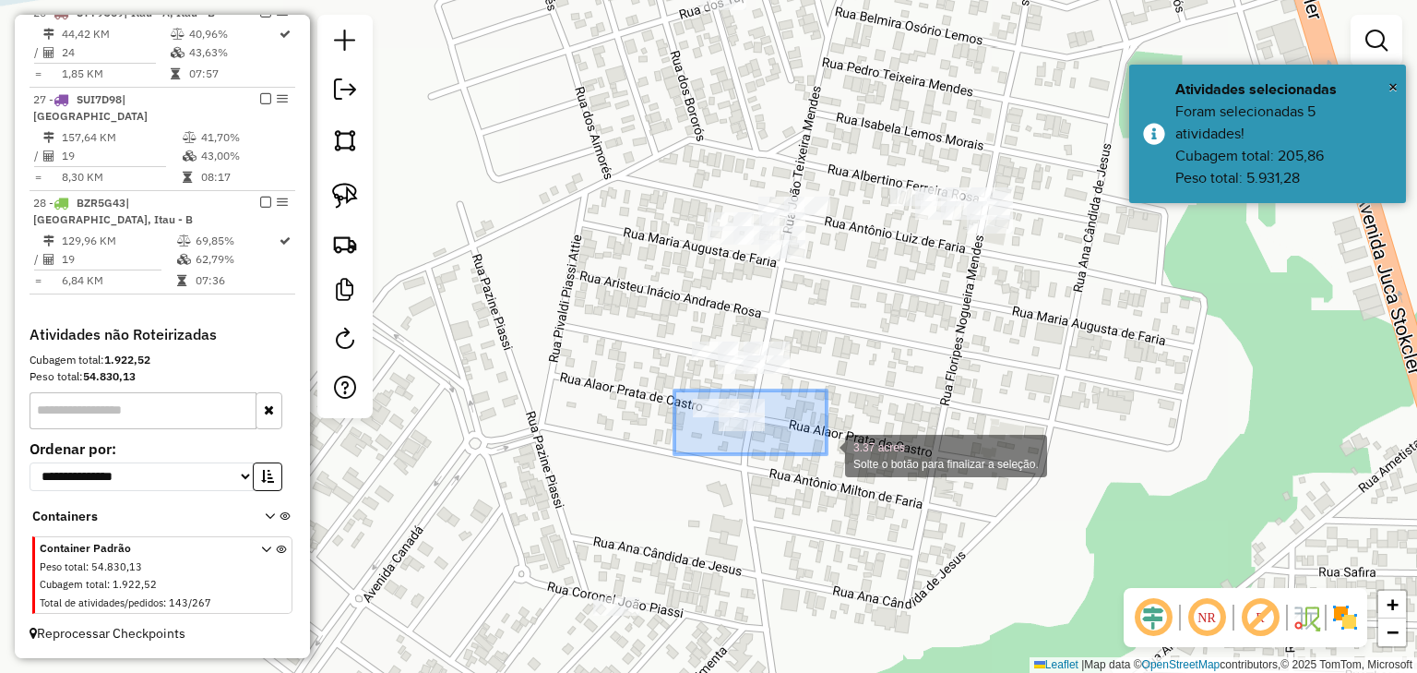
drag, startPoint x: 675, startPoint y: 391, endPoint x: 827, endPoint y: 454, distance: 164.7
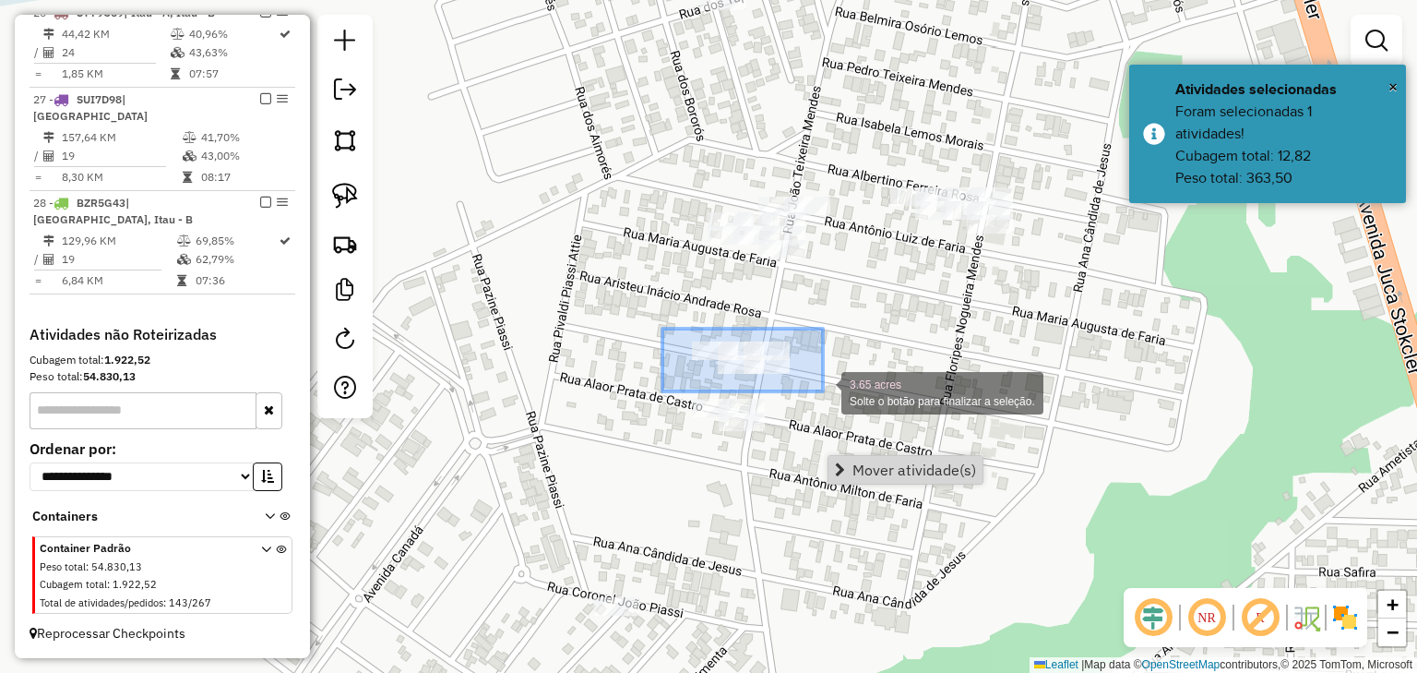
drag, startPoint x: 665, startPoint y: 329, endPoint x: 823, endPoint y: 391, distance: 169.8
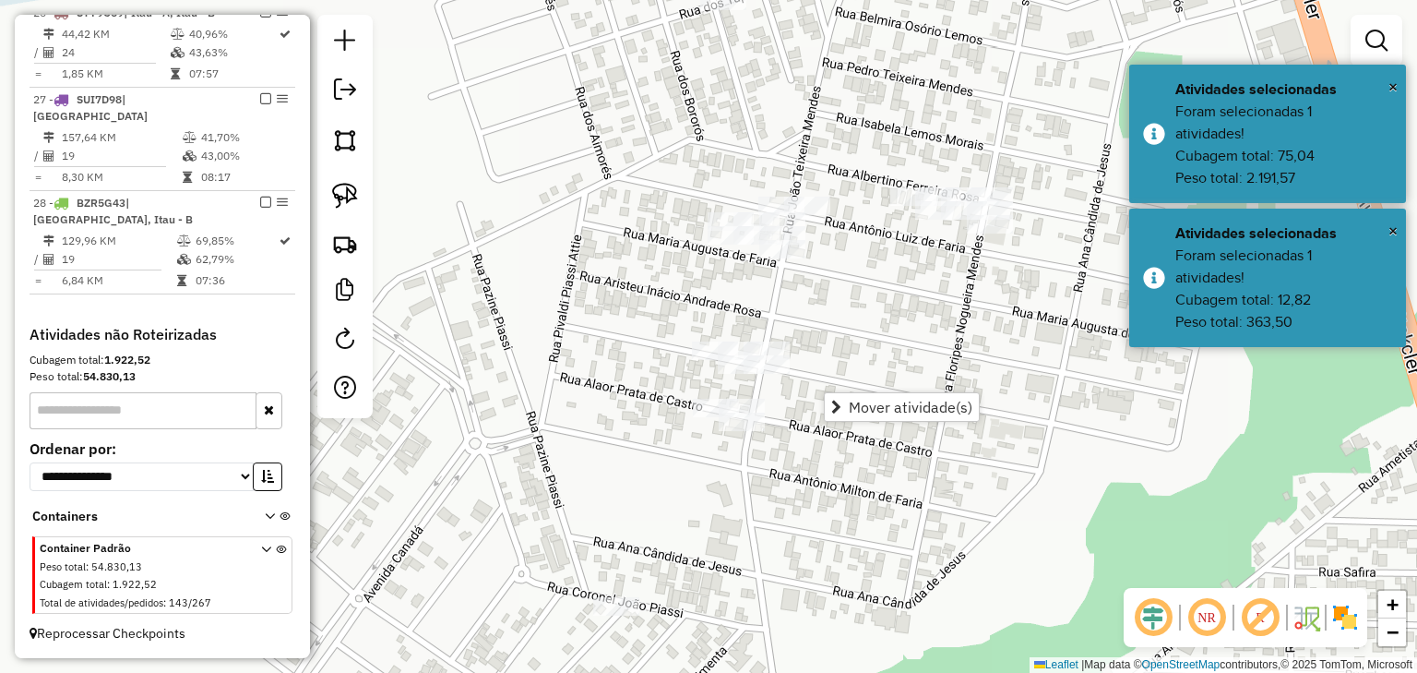
click at [656, 173] on div "Janela de atendimento Grade de atendimento Capacidade Transportadoras Veículos …" at bounding box center [708, 336] width 1417 height 673
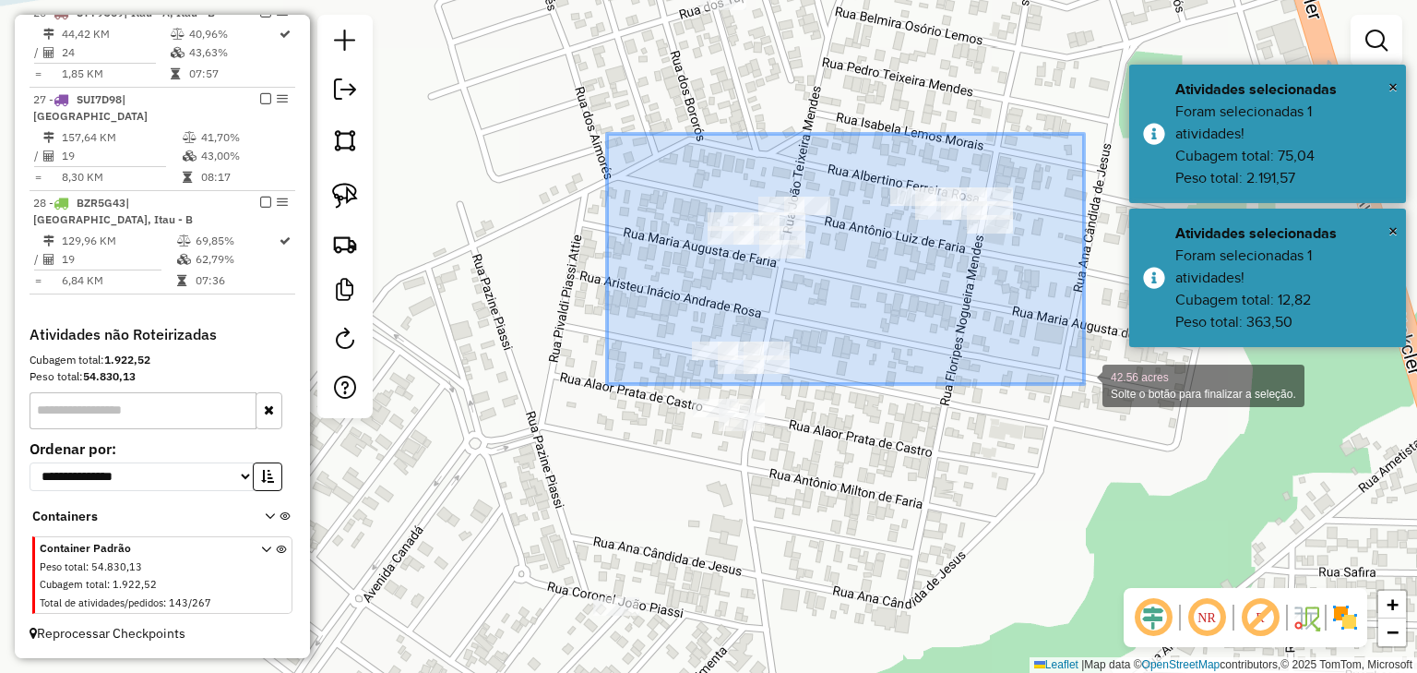
drag, startPoint x: 614, startPoint y: 134, endPoint x: 1084, endPoint y: 384, distance: 533.0
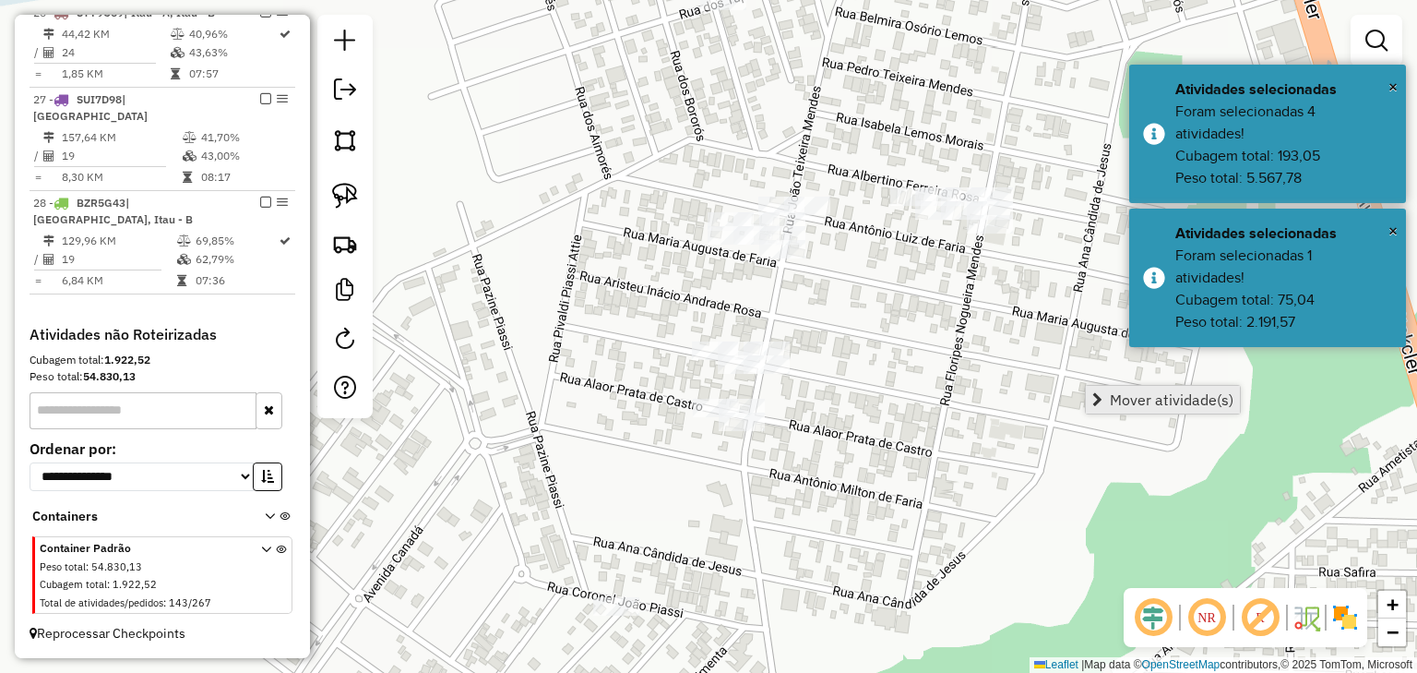
click at [1121, 397] on span "Mover atividade(s)" at bounding box center [1172, 399] width 124 height 15
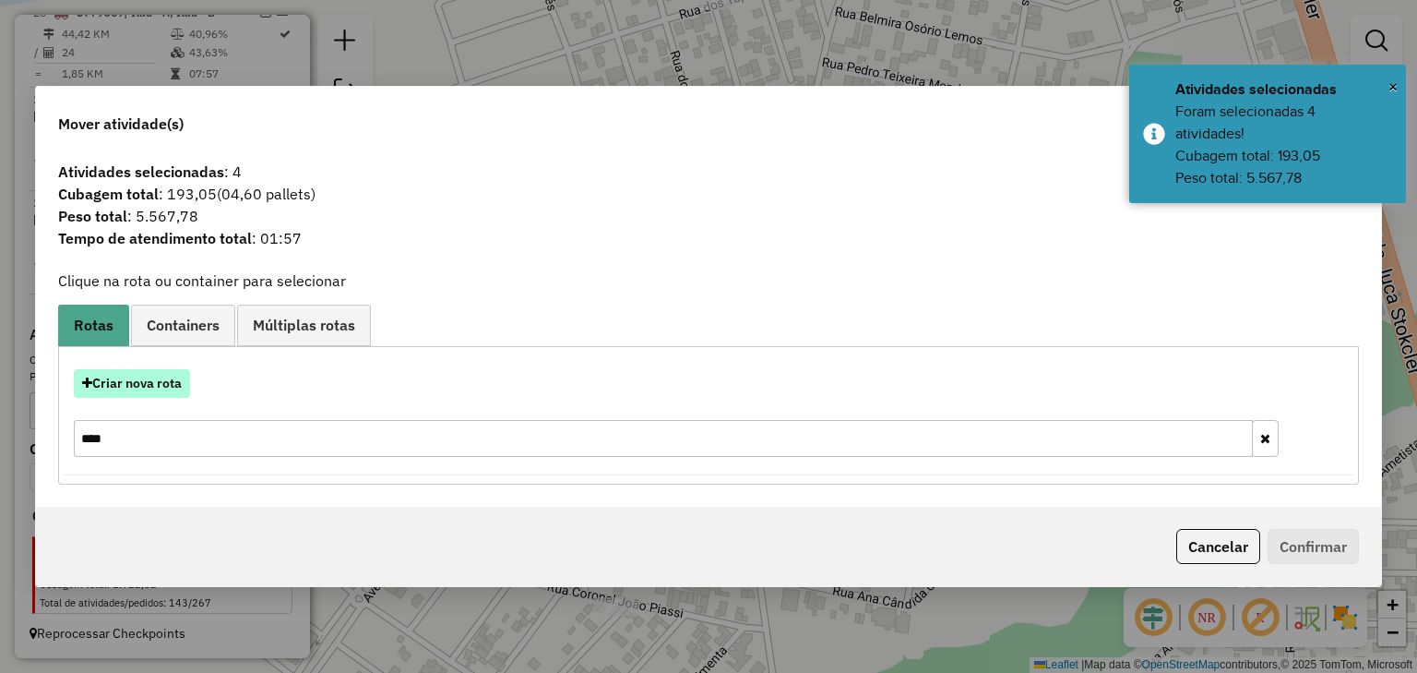
click at [152, 390] on button "Criar nova rota" at bounding box center [132, 383] width 116 height 29
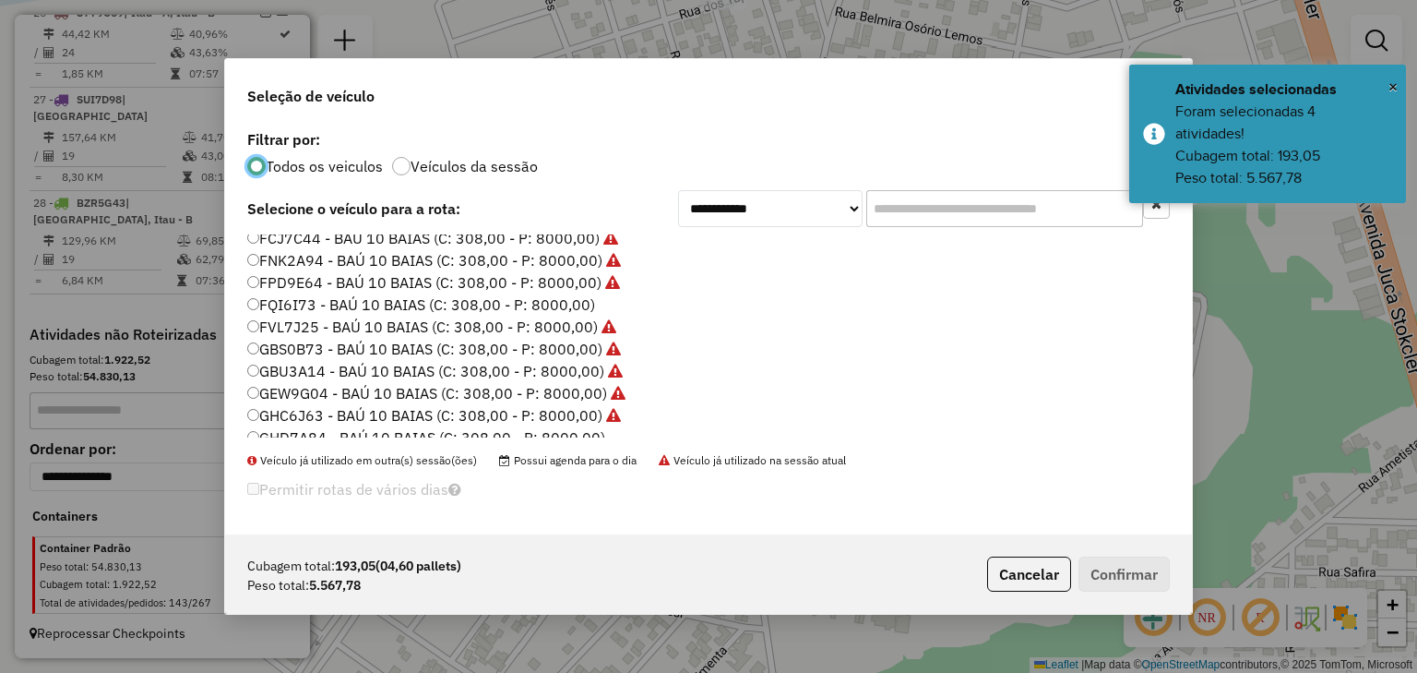
scroll to position [74, 0]
click at [815, 208] on select "**********" at bounding box center [770, 208] width 185 height 37
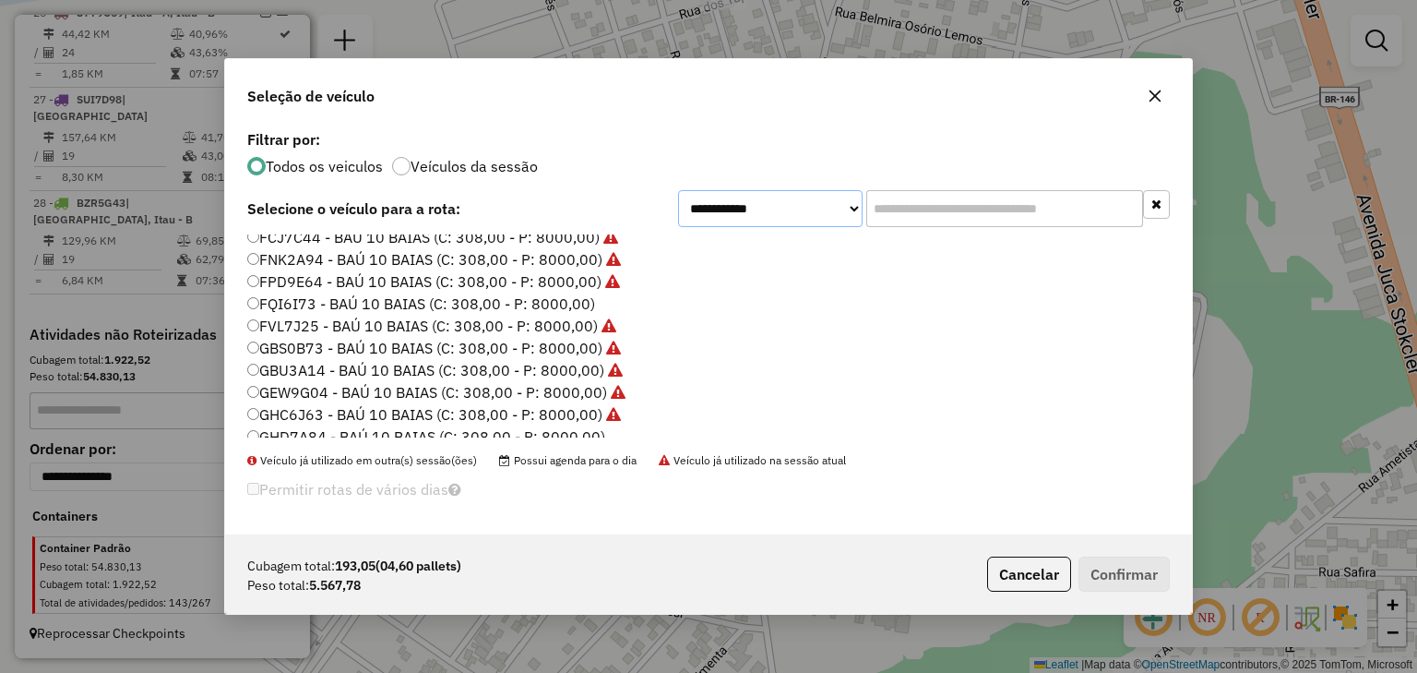
click at [678, 213] on select "**********" at bounding box center [770, 208] width 185 height 37
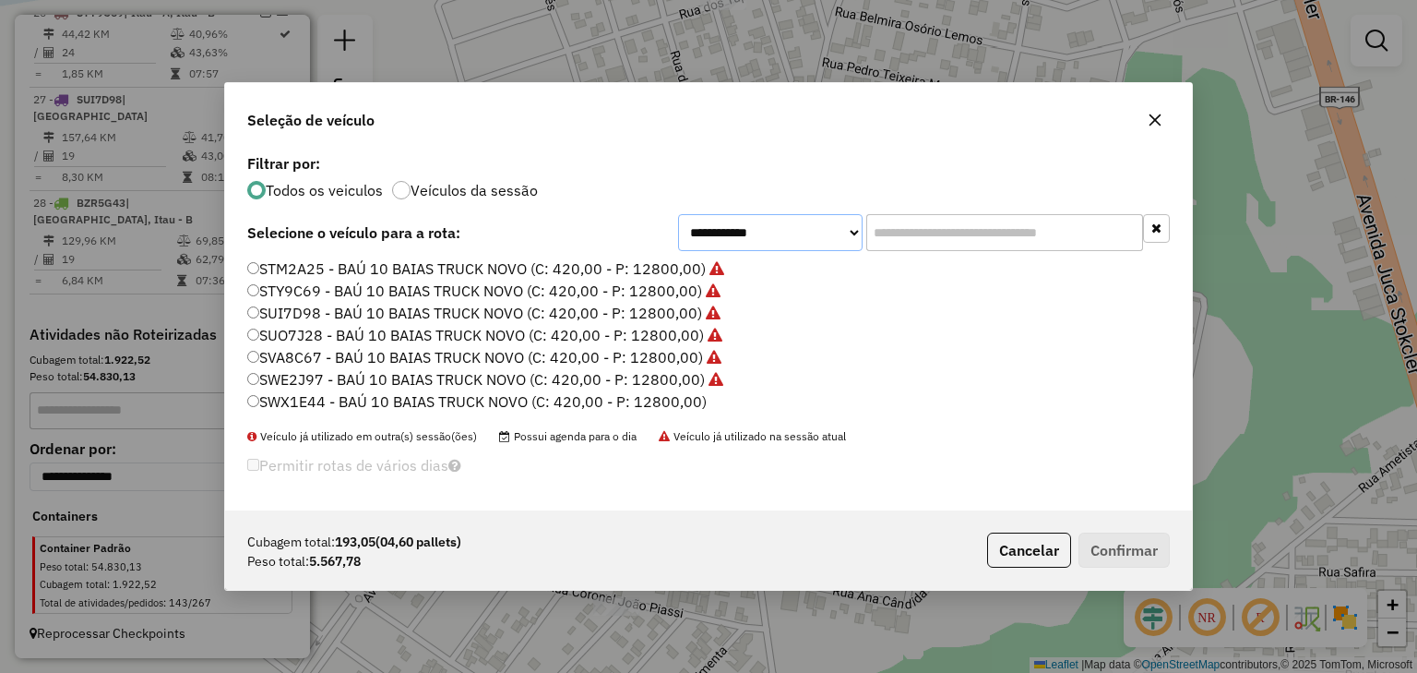
scroll to position [0, 0]
click at [819, 221] on select "**********" at bounding box center [770, 232] width 185 height 37
select select "********"
click at [678, 219] on select "**********" at bounding box center [770, 232] width 185 height 37
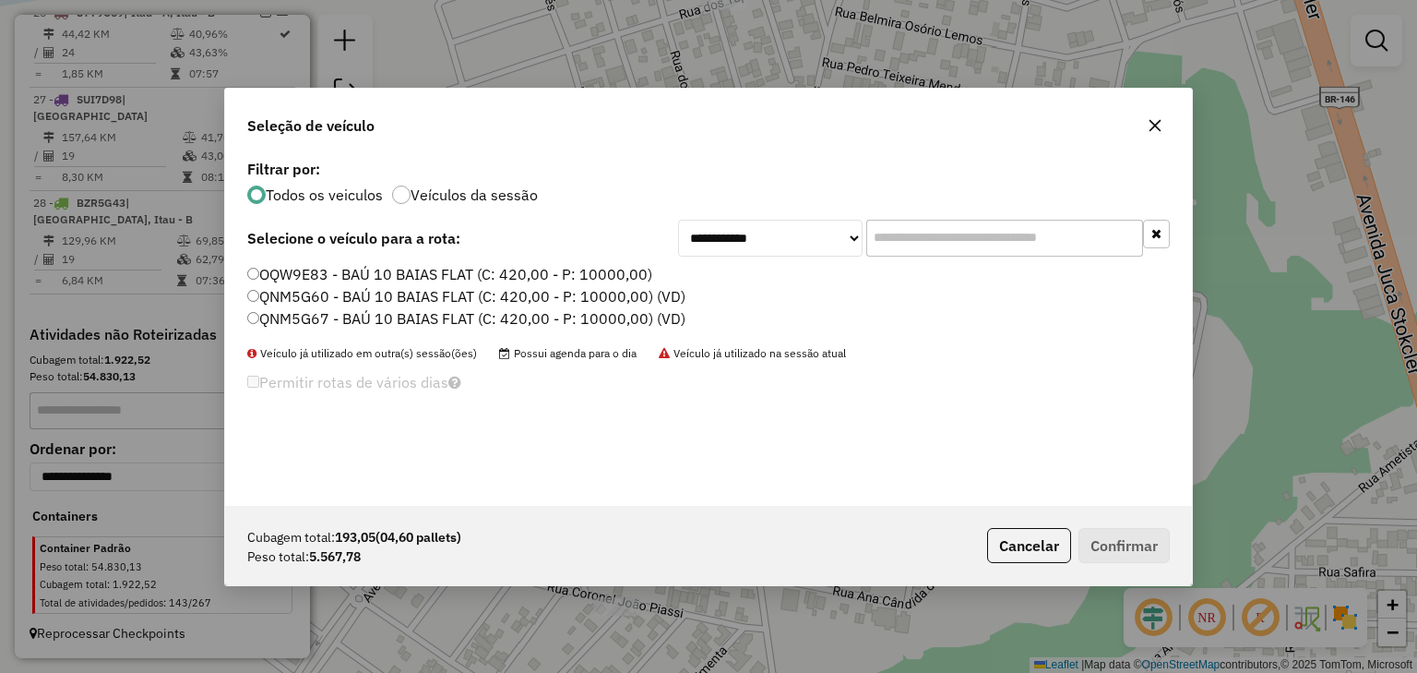
click at [658, 296] on label "QNM5G60 - BAÚ 10 BAIAS FLAT (C: 420,00 - P: 10000,00) (VD)" at bounding box center [466, 296] width 438 height 22
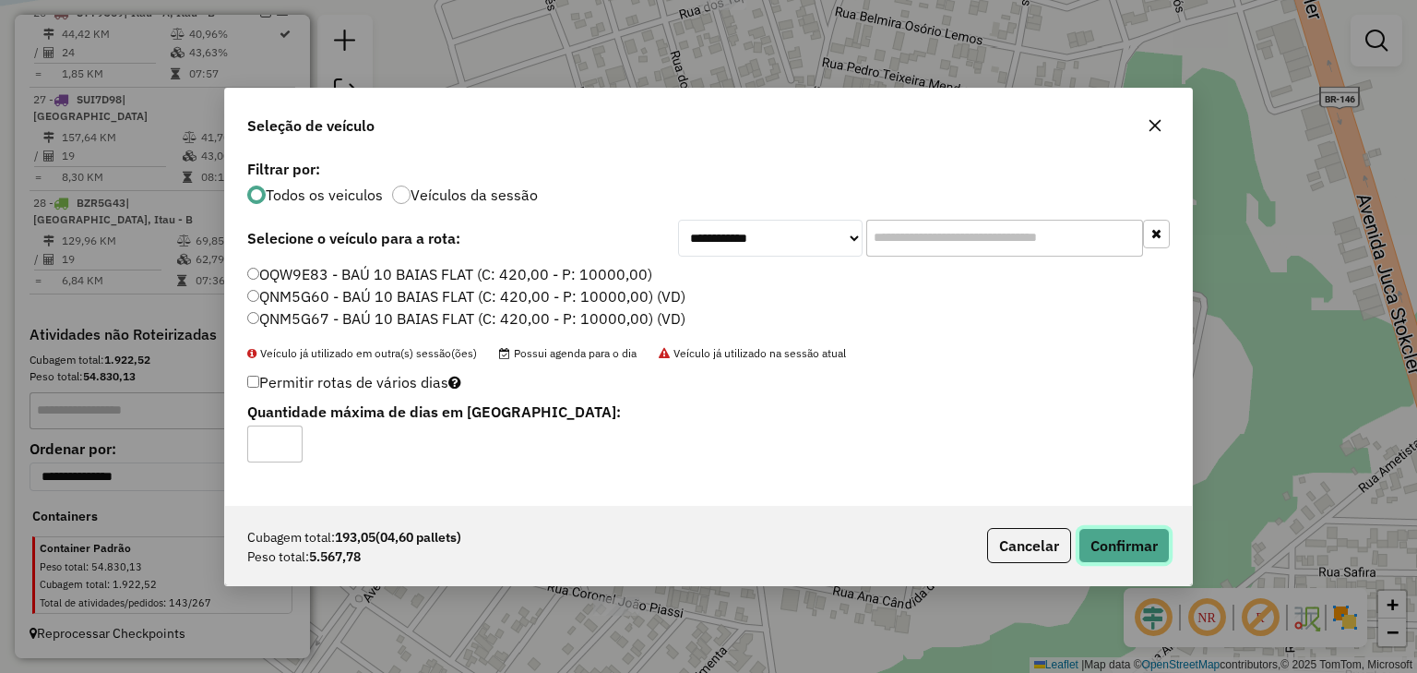
click at [1158, 543] on button "Confirmar" at bounding box center [1124, 545] width 91 height 35
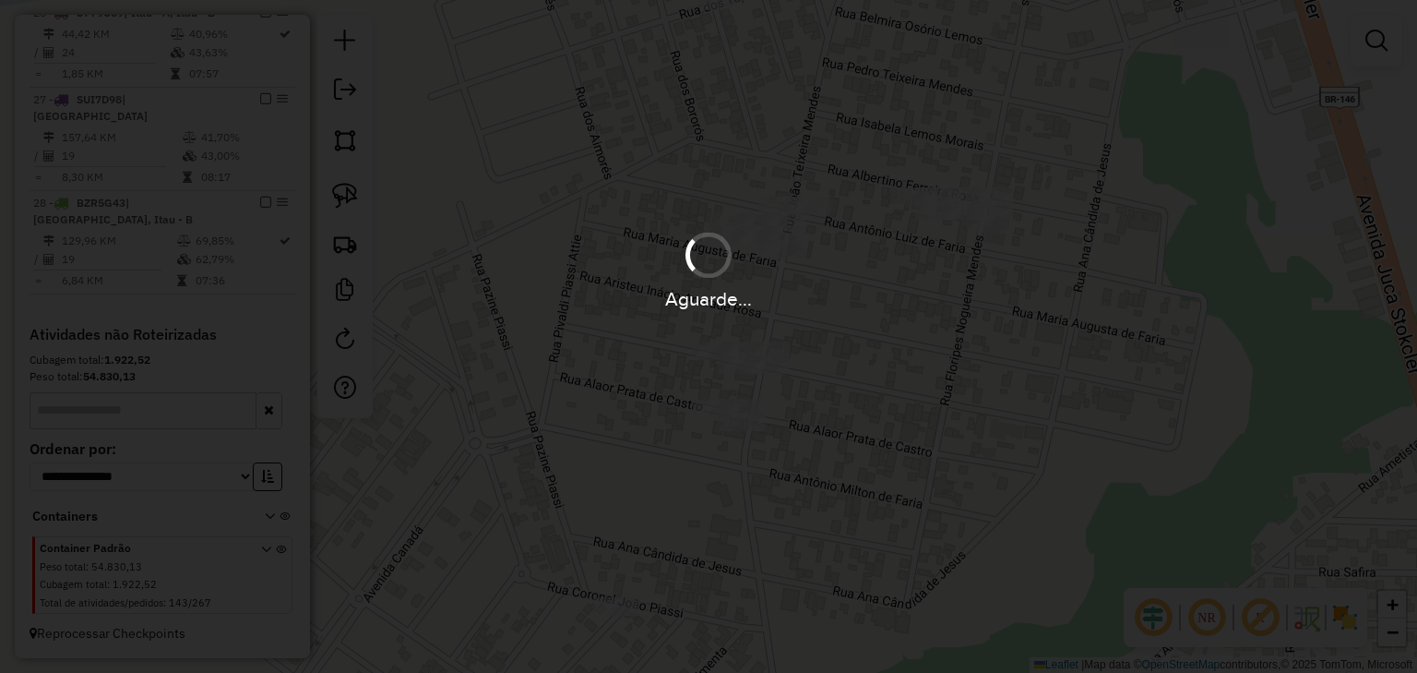
scroll to position [2052, 0]
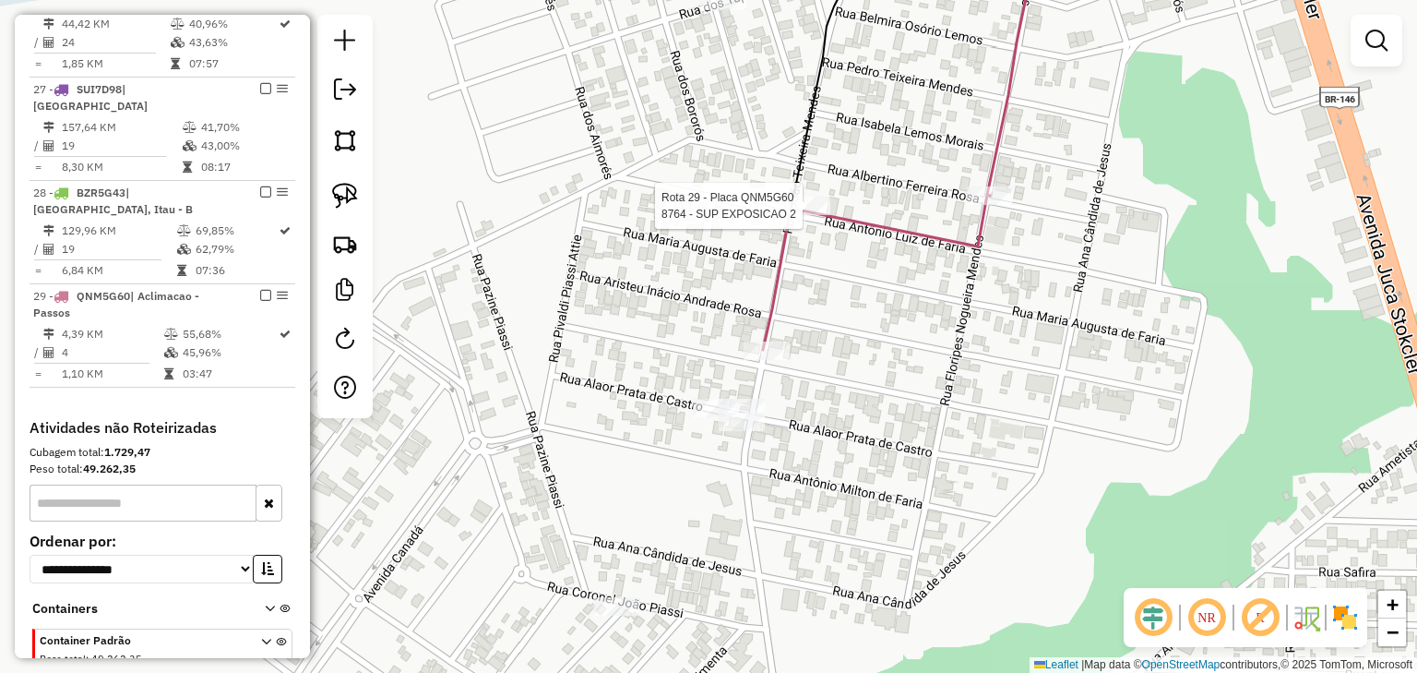
select select "*********"
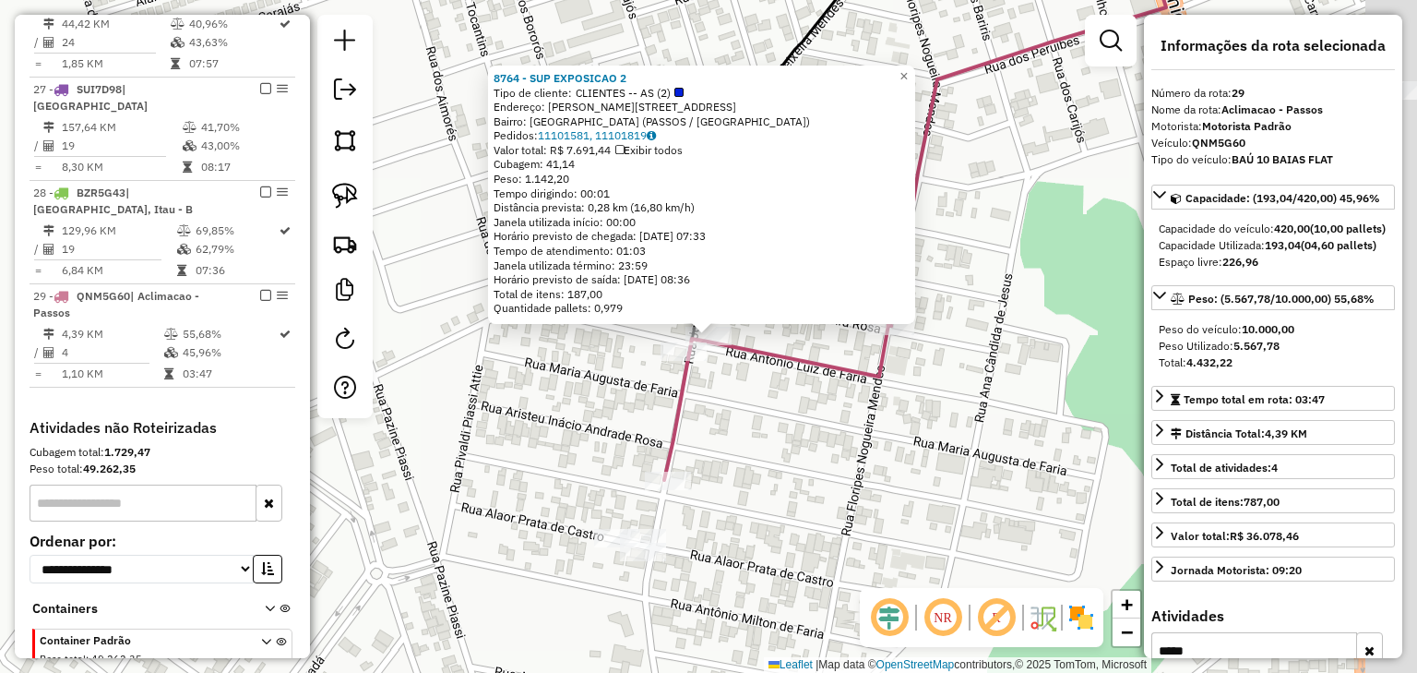
scroll to position [2156, 0]
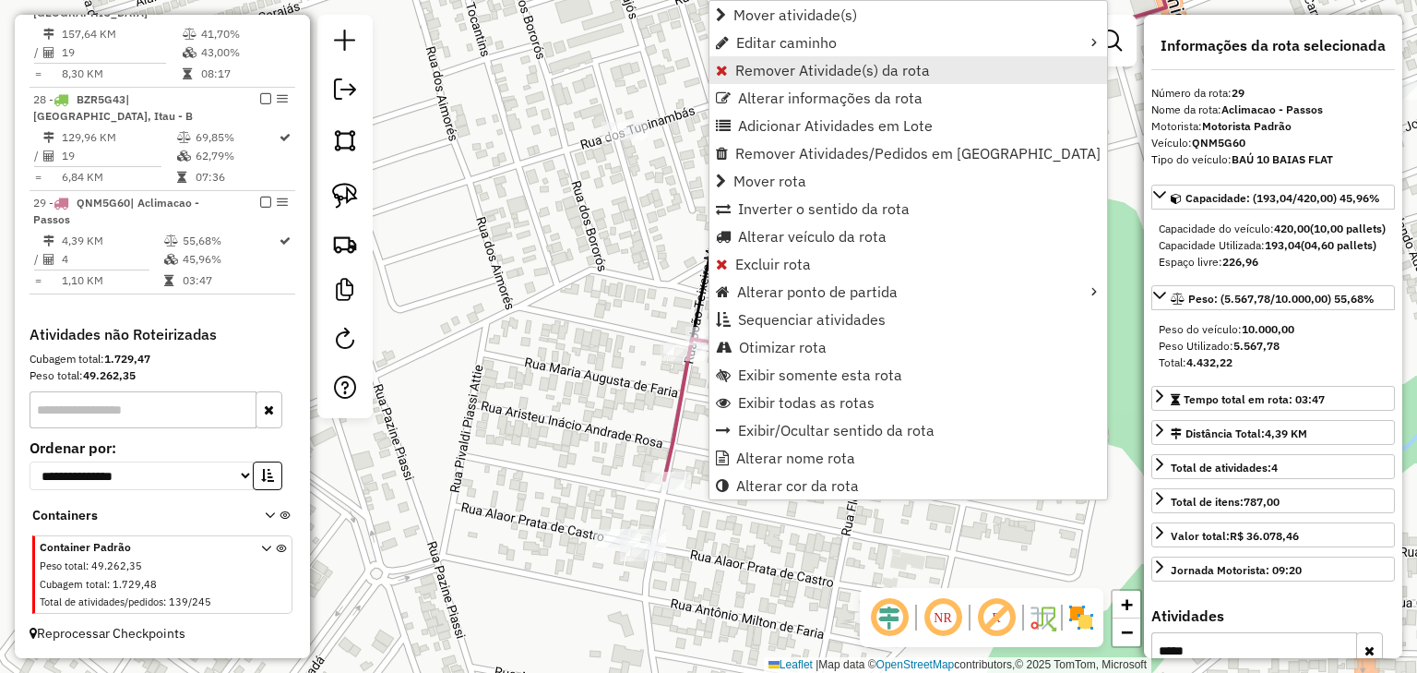
click at [786, 69] on span "Remover Atividade(s) da rota" at bounding box center [833, 70] width 195 height 15
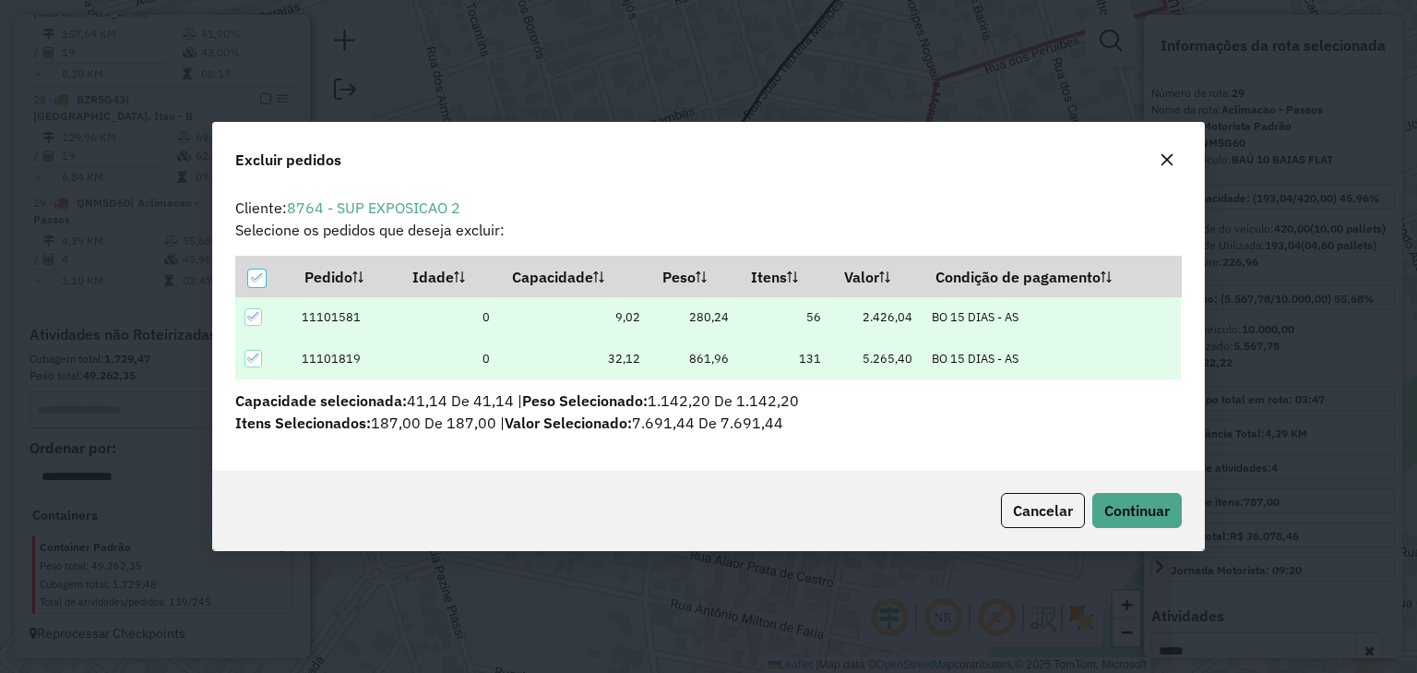
scroll to position [0, 0]
click at [1138, 507] on span "Continuar" at bounding box center [1138, 510] width 66 height 18
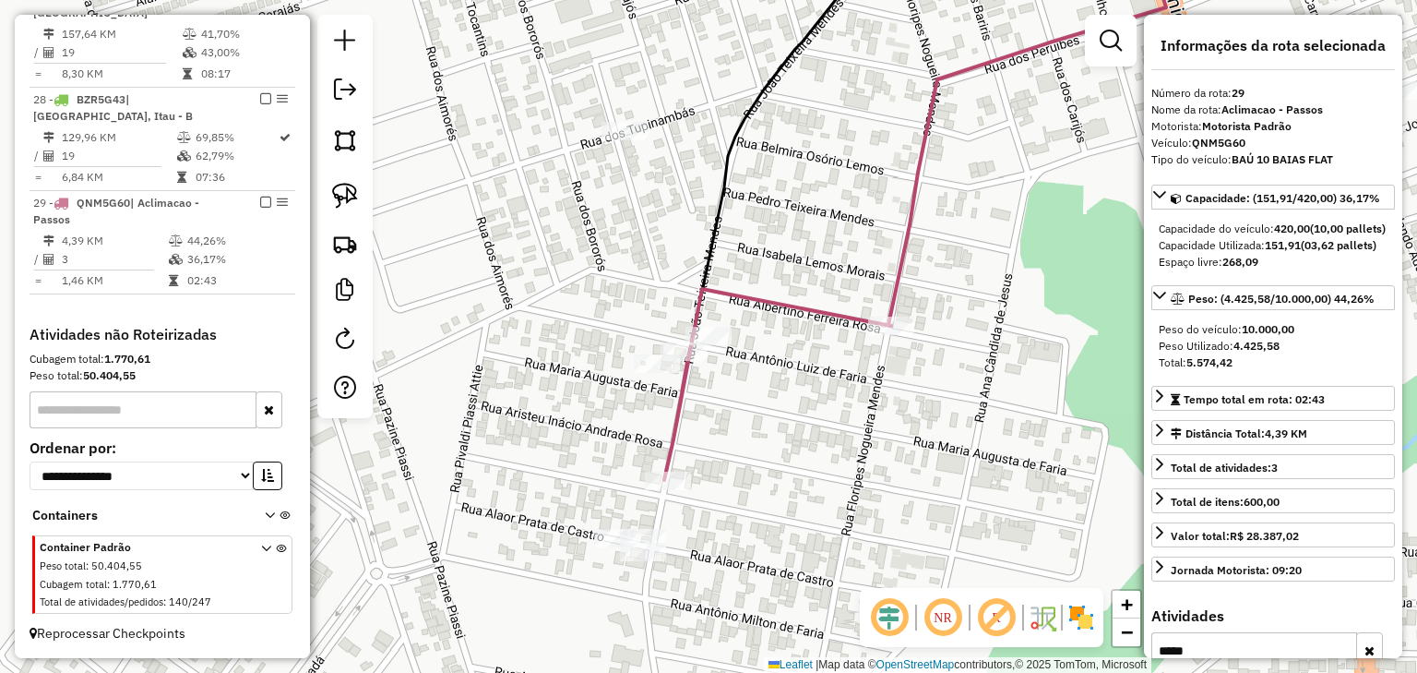
click at [746, 296] on icon at bounding box center [777, 384] width 227 height 191
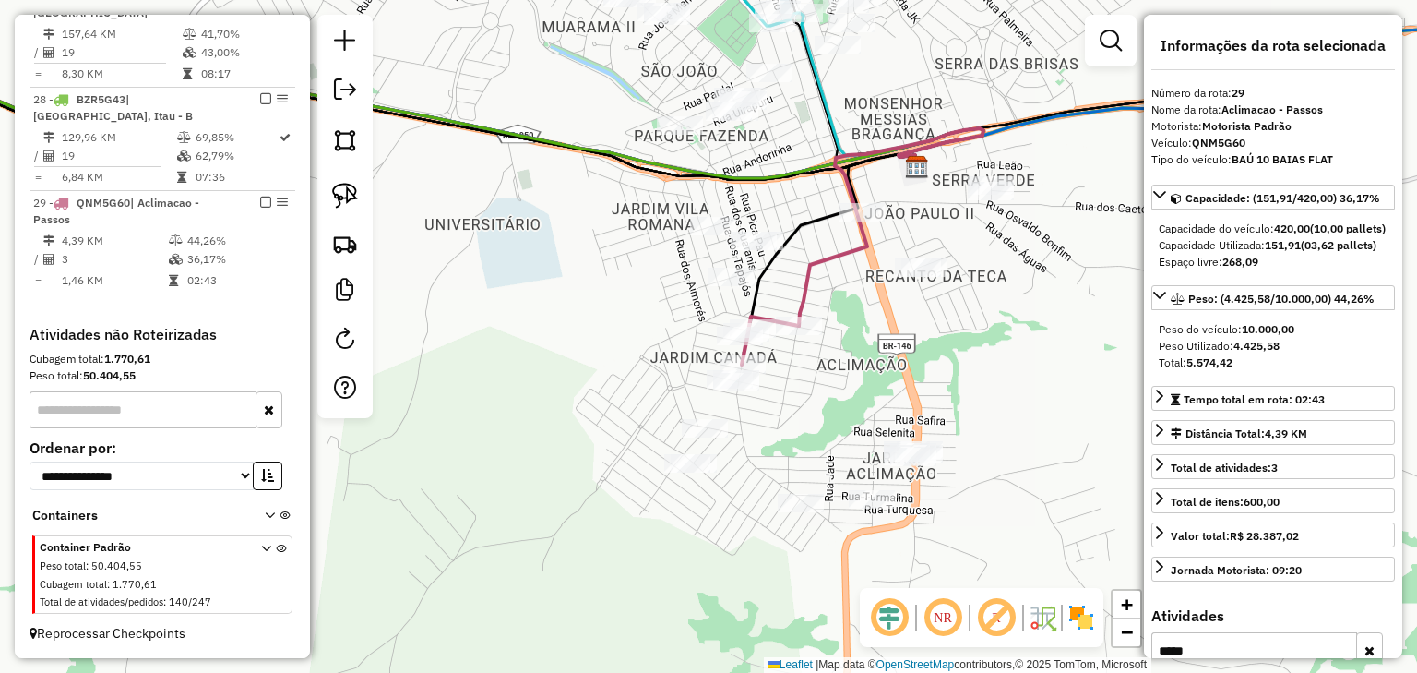
click at [804, 293] on icon at bounding box center [891, 226] width 185 height 197
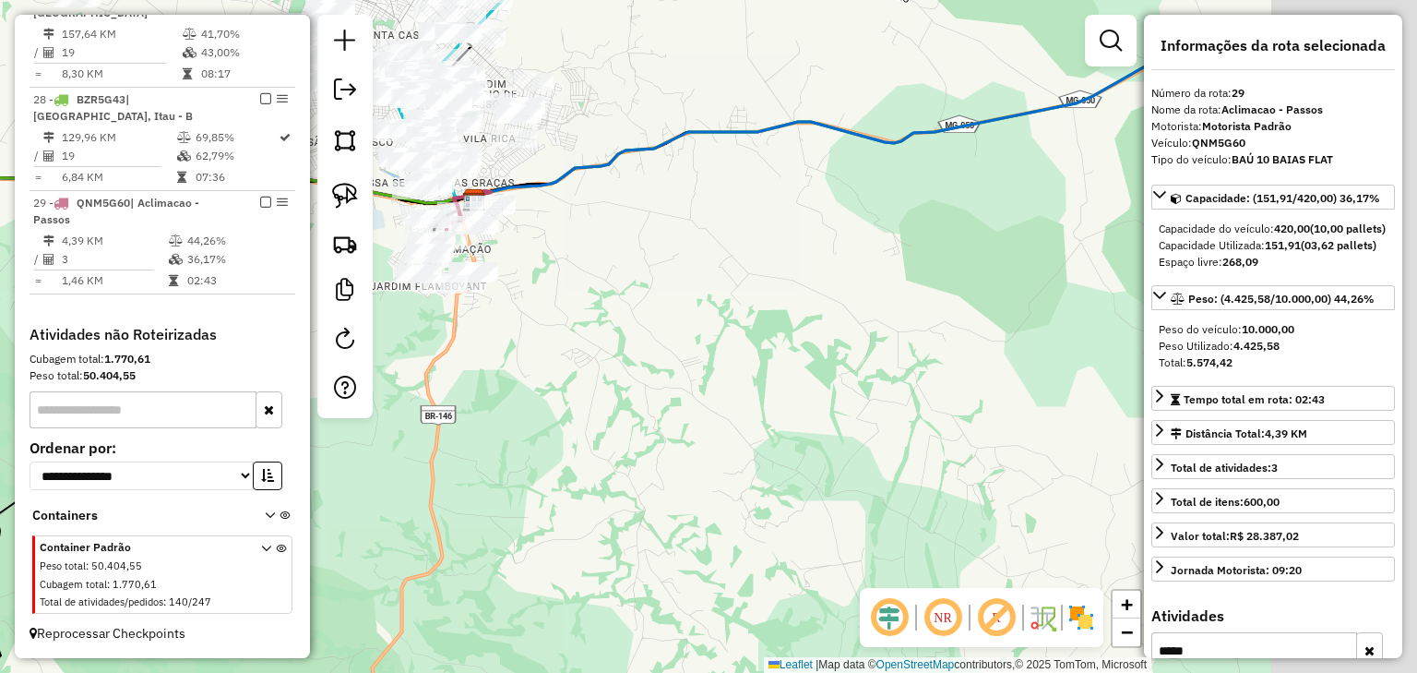
drag, startPoint x: 927, startPoint y: 338, endPoint x: 559, endPoint y: 277, distance: 372.3
click at [557, 277] on div "Janela de atendimento Grade de atendimento Capacidade Transportadoras Veículos …" at bounding box center [708, 336] width 1417 height 673
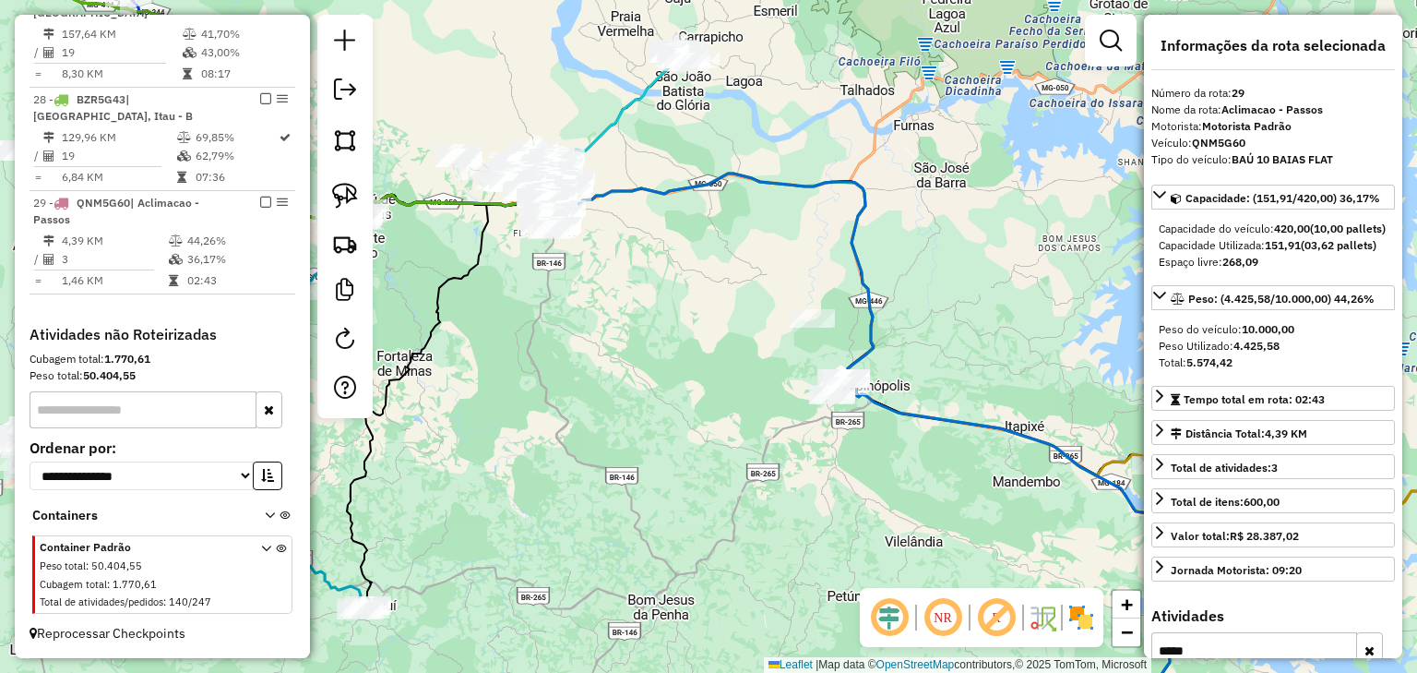
drag, startPoint x: 770, startPoint y: 306, endPoint x: 770, endPoint y: 261, distance: 45.2
click at [770, 261] on div "Janela de atendimento Grade de atendimento Capacidade Transportadoras Veículos …" at bounding box center [708, 336] width 1417 height 673
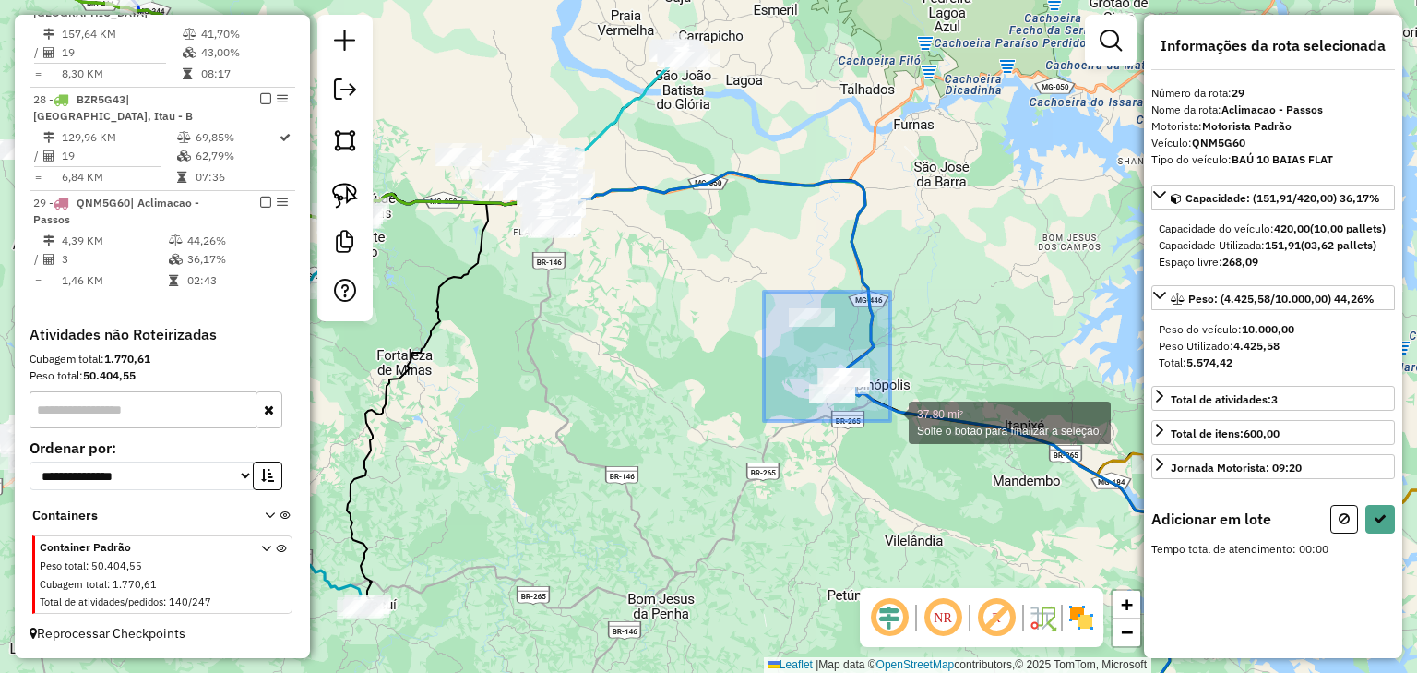
drag, startPoint x: 832, startPoint y: 345, endPoint x: 891, endPoint y: 421, distance: 95.4
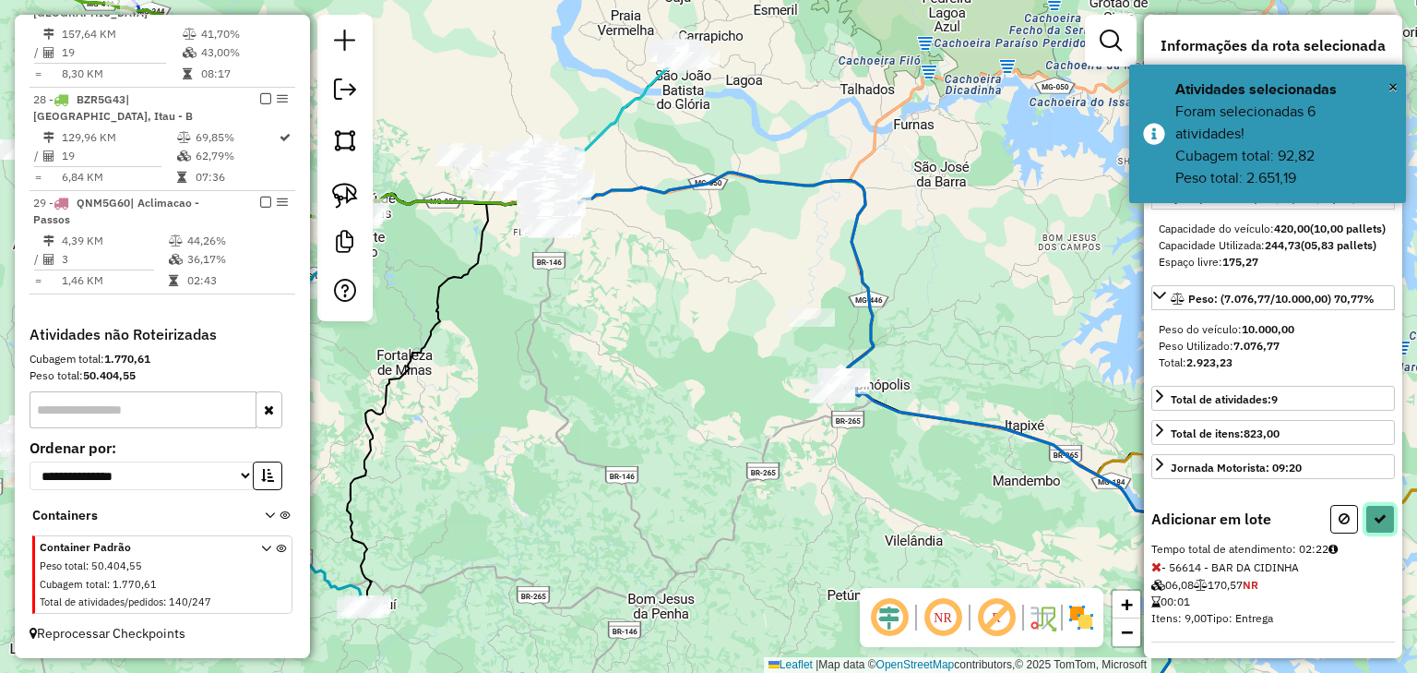
click at [1386, 533] on button at bounding box center [1381, 519] width 30 height 29
select select "*********"
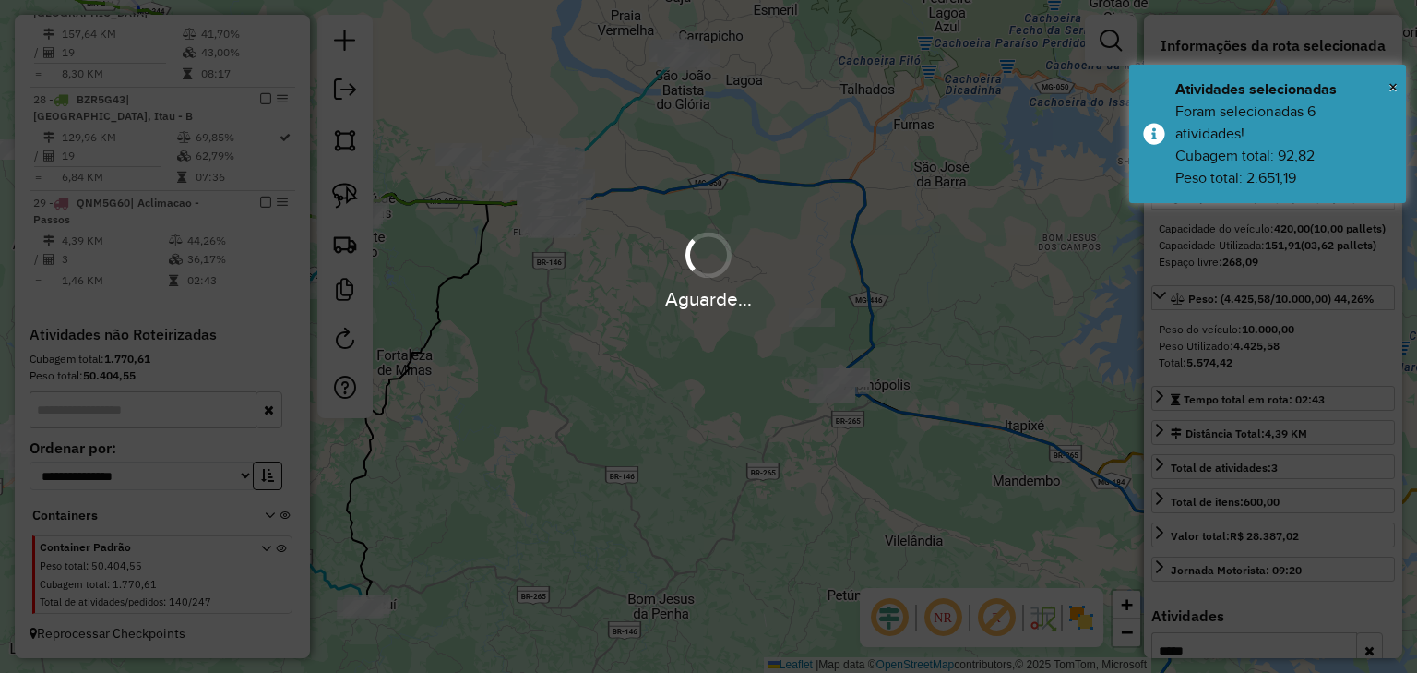
scroll to position [2133, 0]
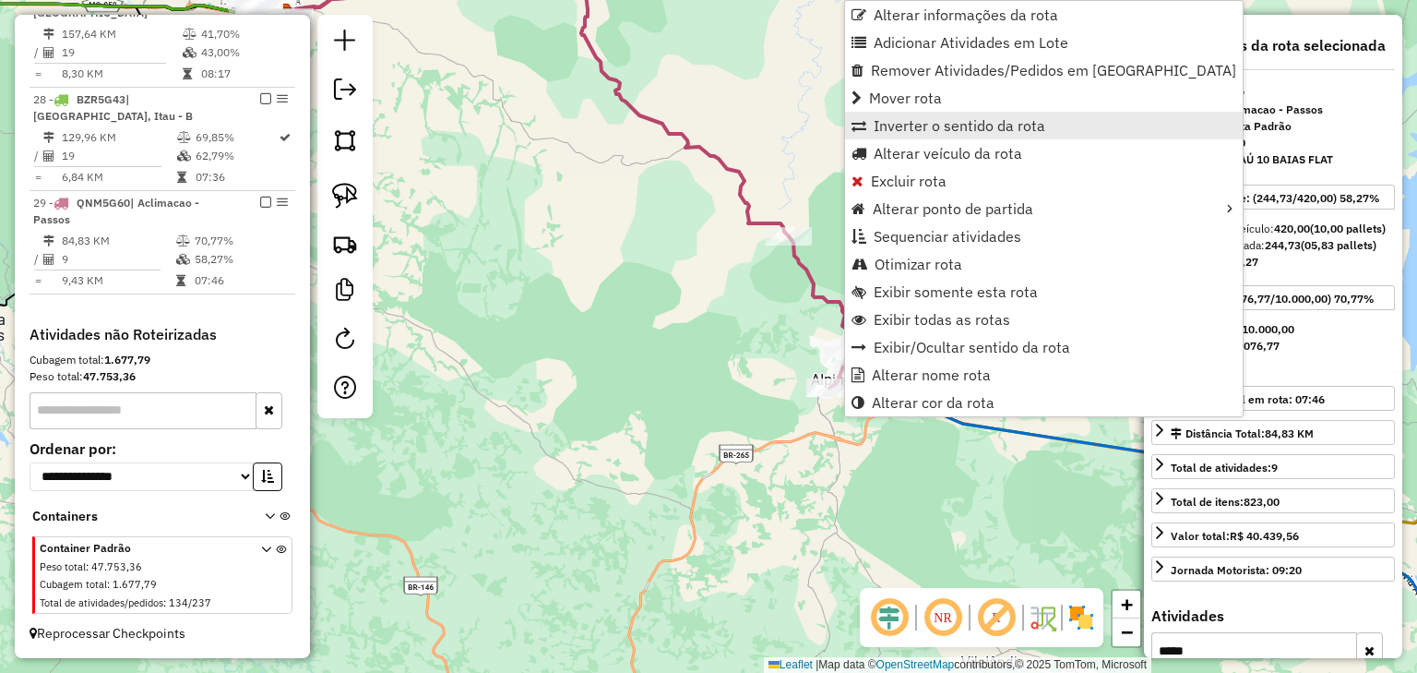
click at [941, 124] on span "Inverter o sentido da rota" at bounding box center [960, 125] width 172 height 15
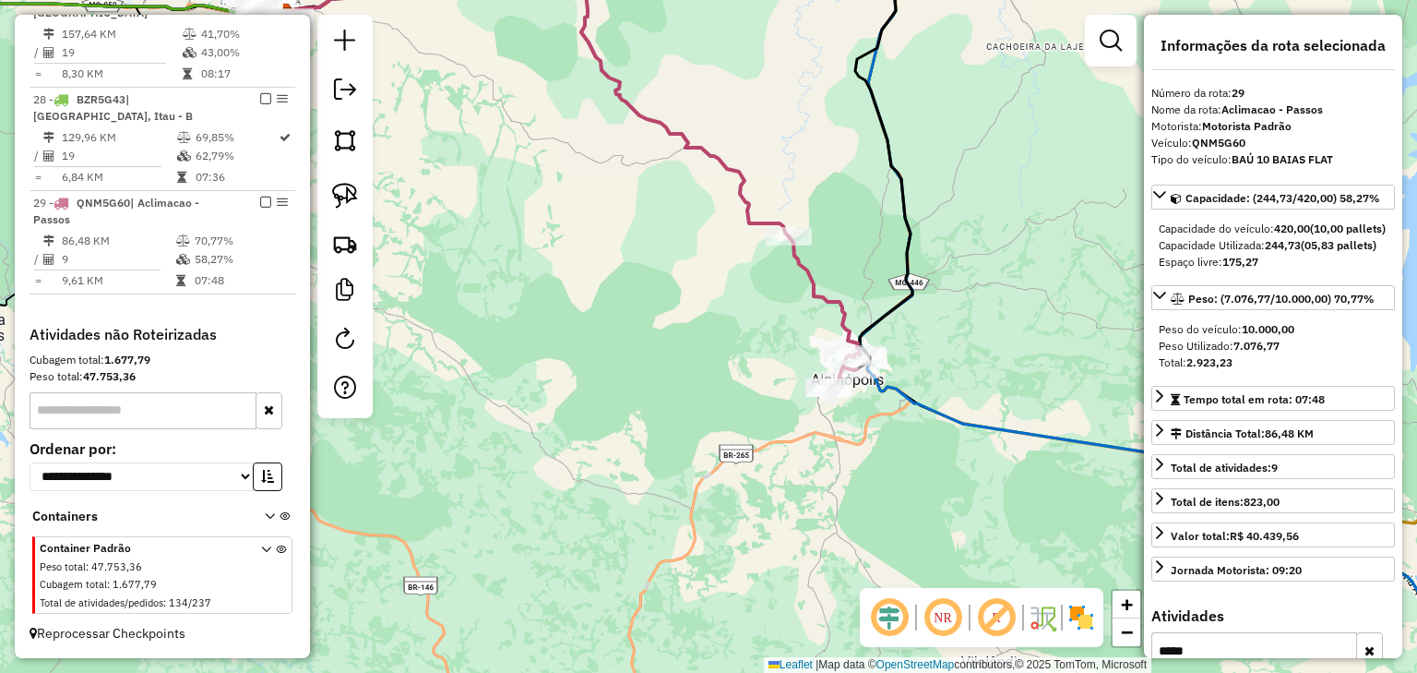
drag, startPoint x: 598, startPoint y: 182, endPoint x: 1192, endPoint y: 443, distance: 649.2
click at [1165, 425] on hb-router-mapa "Informações da Sessão 977965 - 12/08/2025 Criação: 11/08/2025 17:54 Depósito: M…" at bounding box center [708, 336] width 1417 height 673
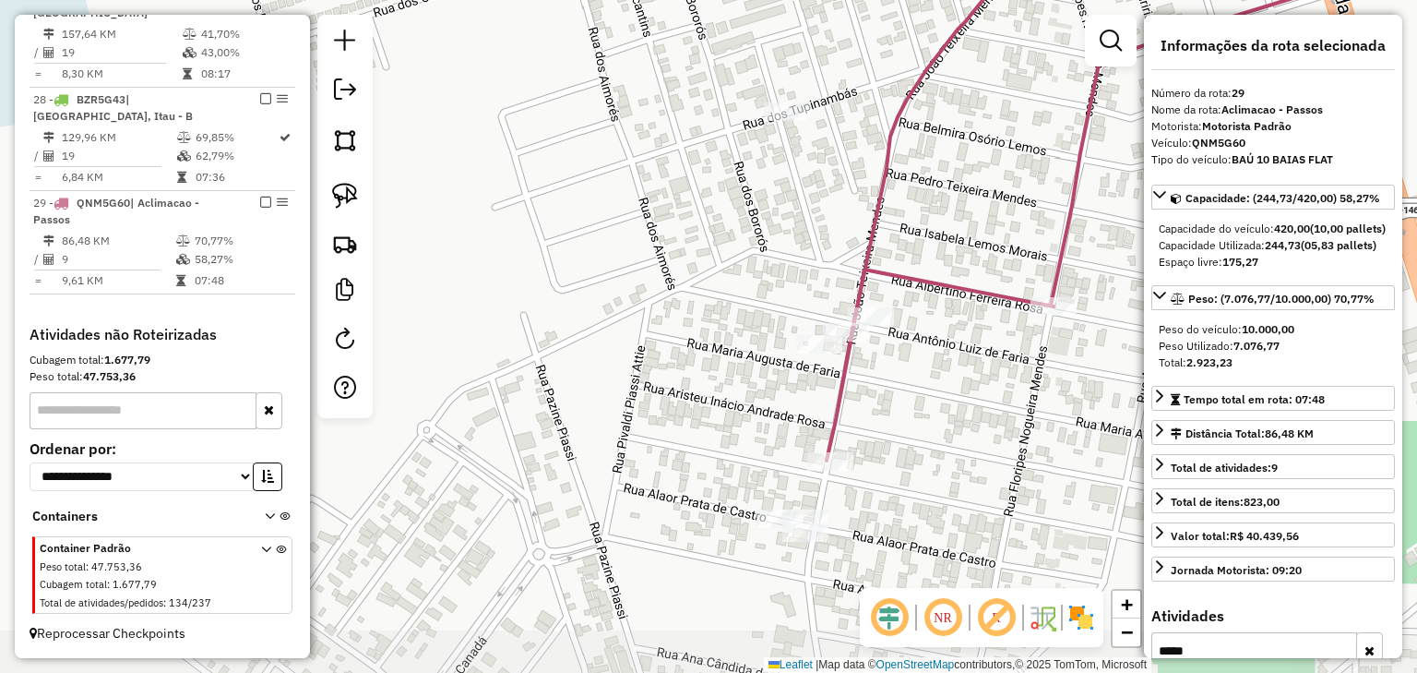
drag, startPoint x: 952, startPoint y: 402, endPoint x: 925, endPoint y: 365, distance: 46.1
click at [925, 365] on div "Janela de atendimento Grade de atendimento Capacidade Transportadoras Veículos …" at bounding box center [708, 336] width 1417 height 673
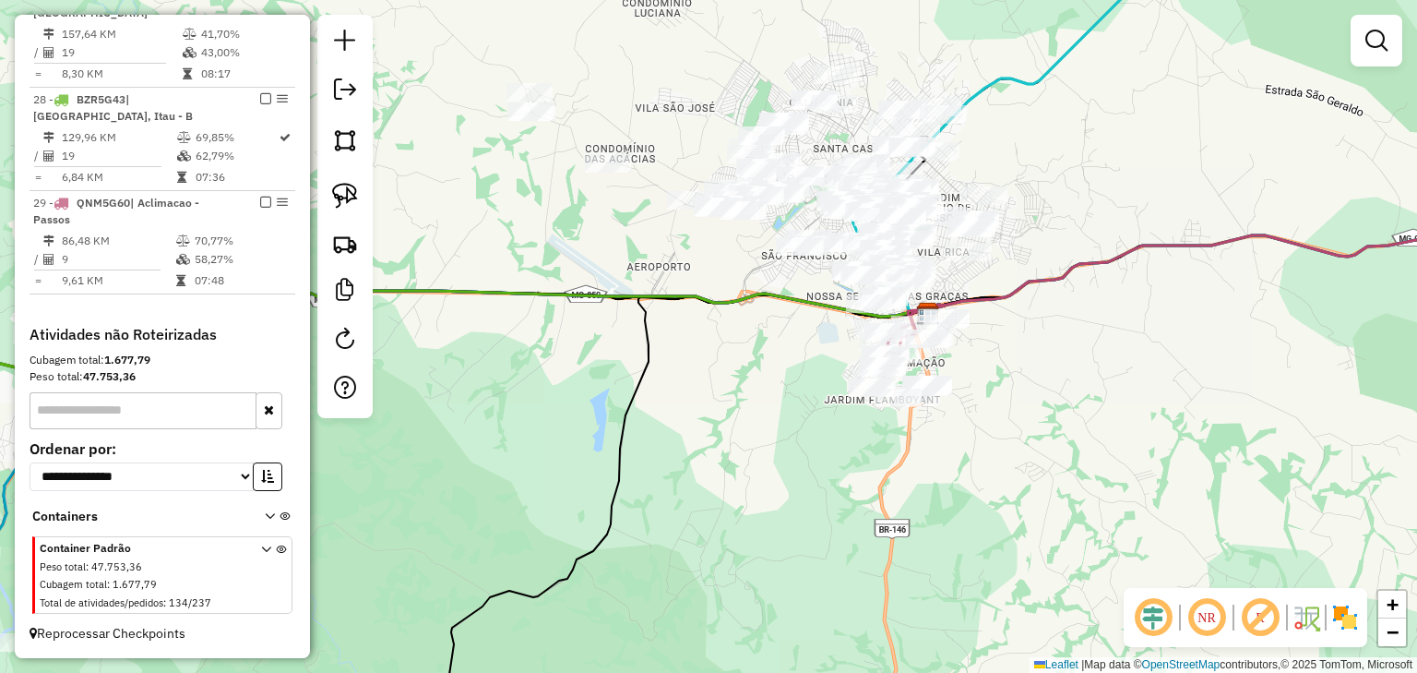
drag, startPoint x: 1115, startPoint y: 369, endPoint x: 1078, endPoint y: 382, distance: 39.1
click at [1078, 381] on div "Janela de atendimento Grade de atendimento Capacidade Transportadoras Veículos …" at bounding box center [708, 336] width 1417 height 673
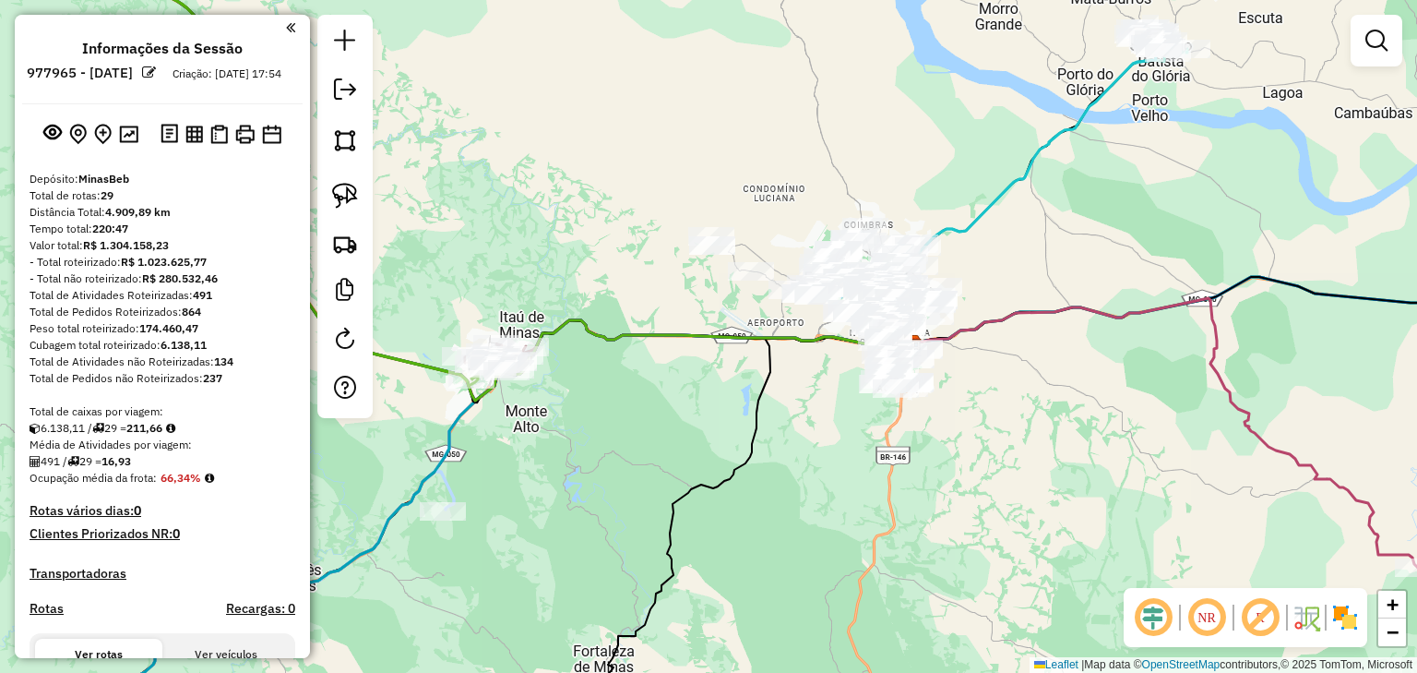
scroll to position [2133, 0]
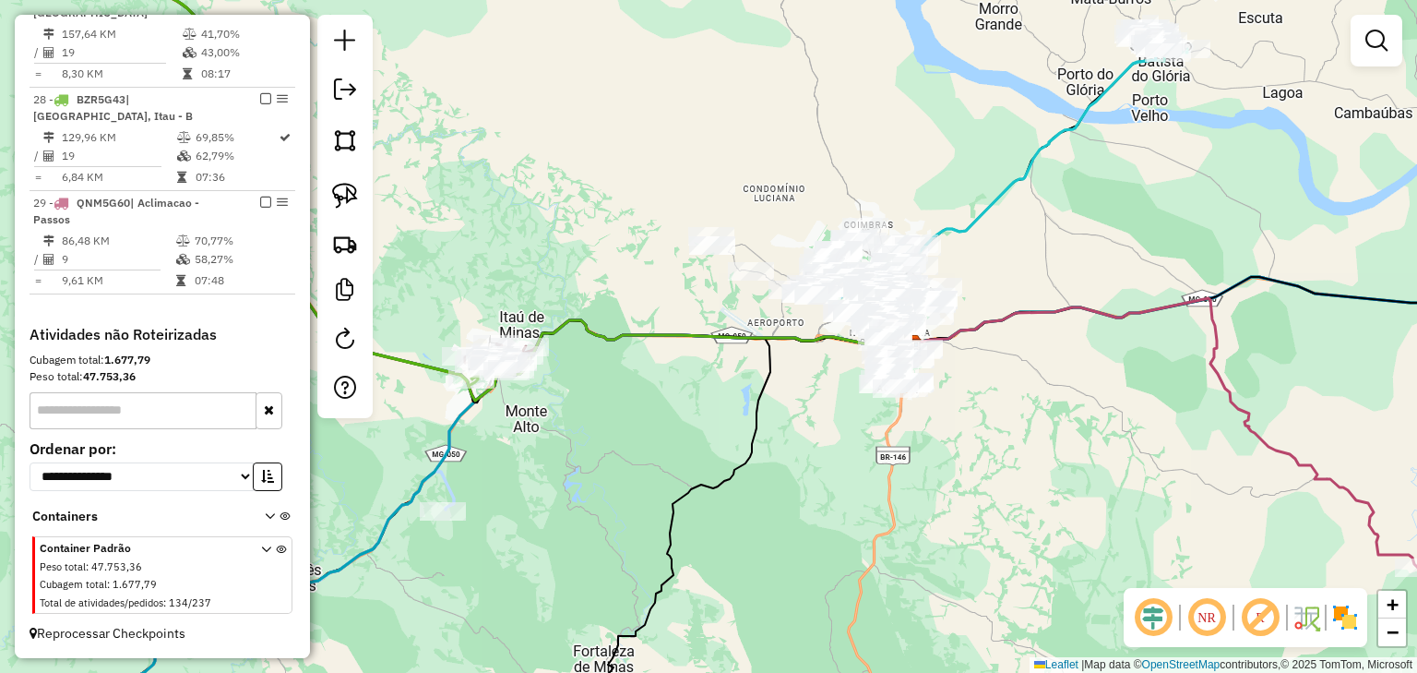
drag, startPoint x: 890, startPoint y: 472, endPoint x: 801, endPoint y: 349, distance: 151.4
click at [801, 349] on div "Janela de atendimento Grade de atendimento Capacidade Transportadoras Veículos …" at bounding box center [708, 336] width 1417 height 673
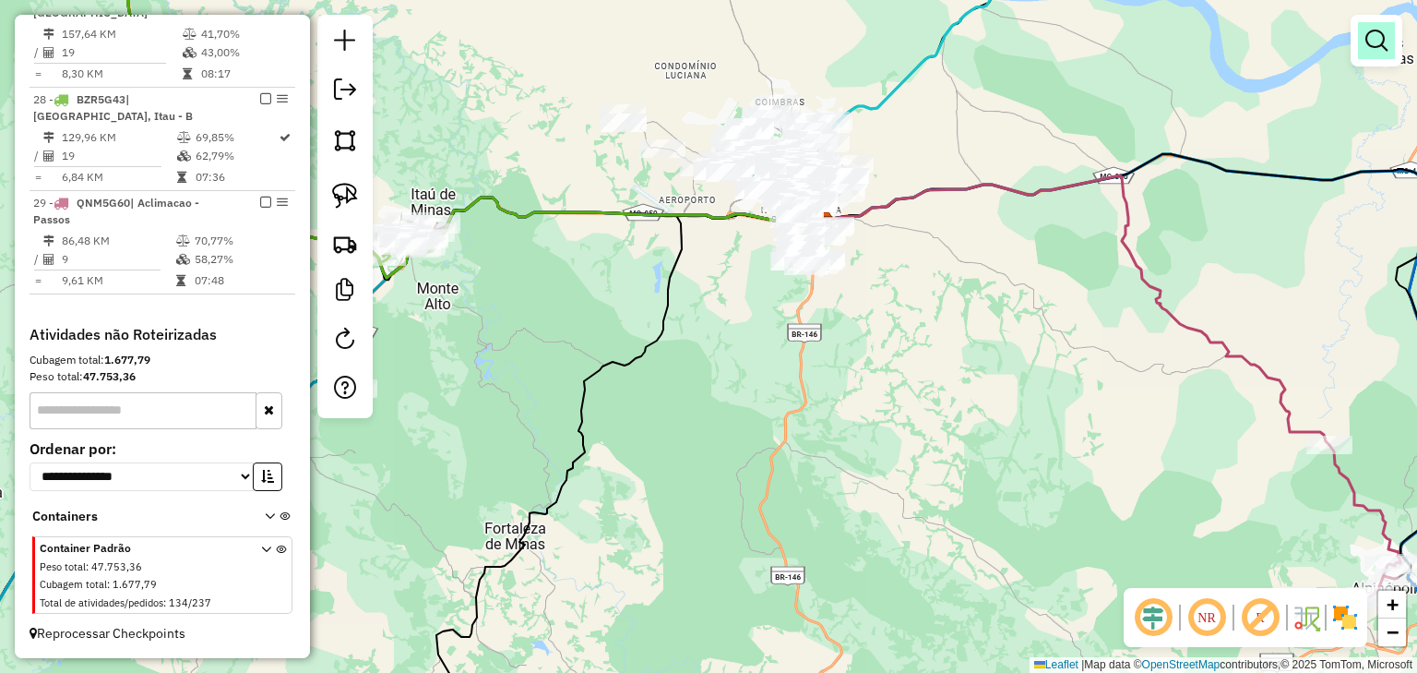
click at [1381, 51] on em at bounding box center [1377, 41] width 22 height 22
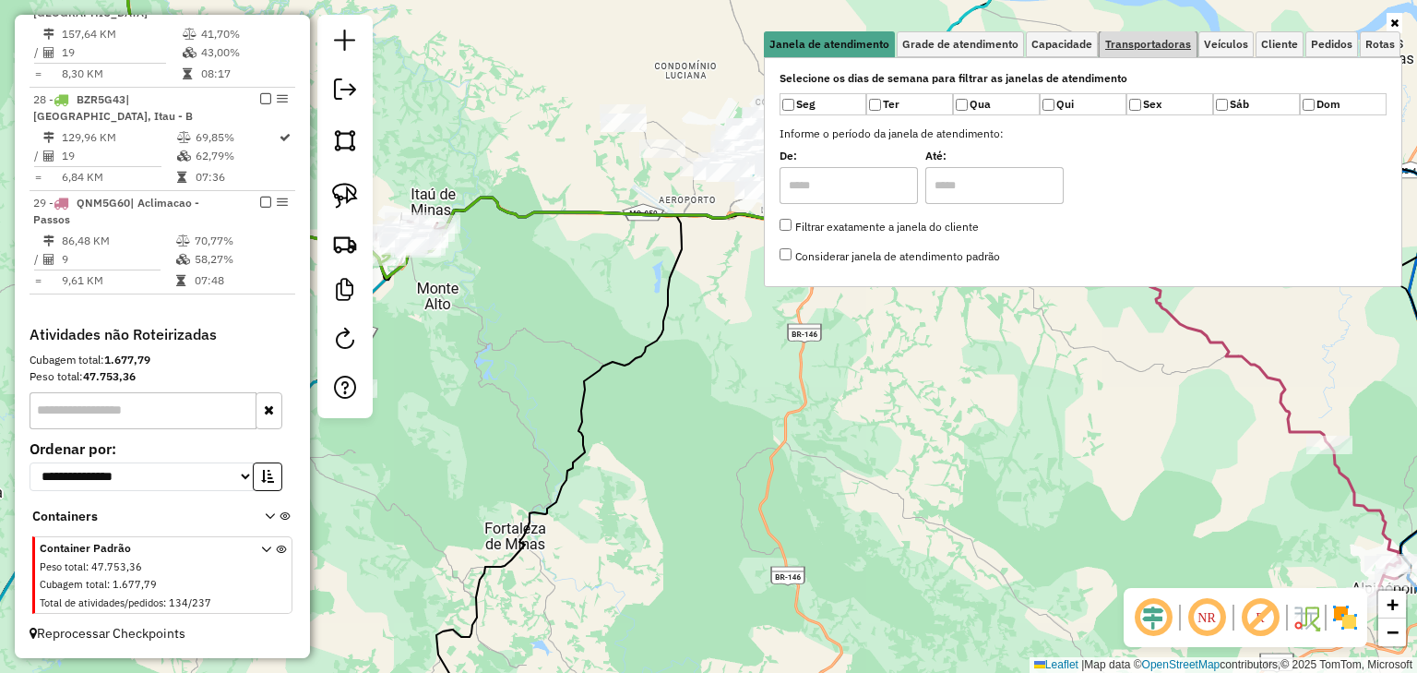
click at [1142, 41] on span "Transportadoras" at bounding box center [1149, 44] width 86 height 11
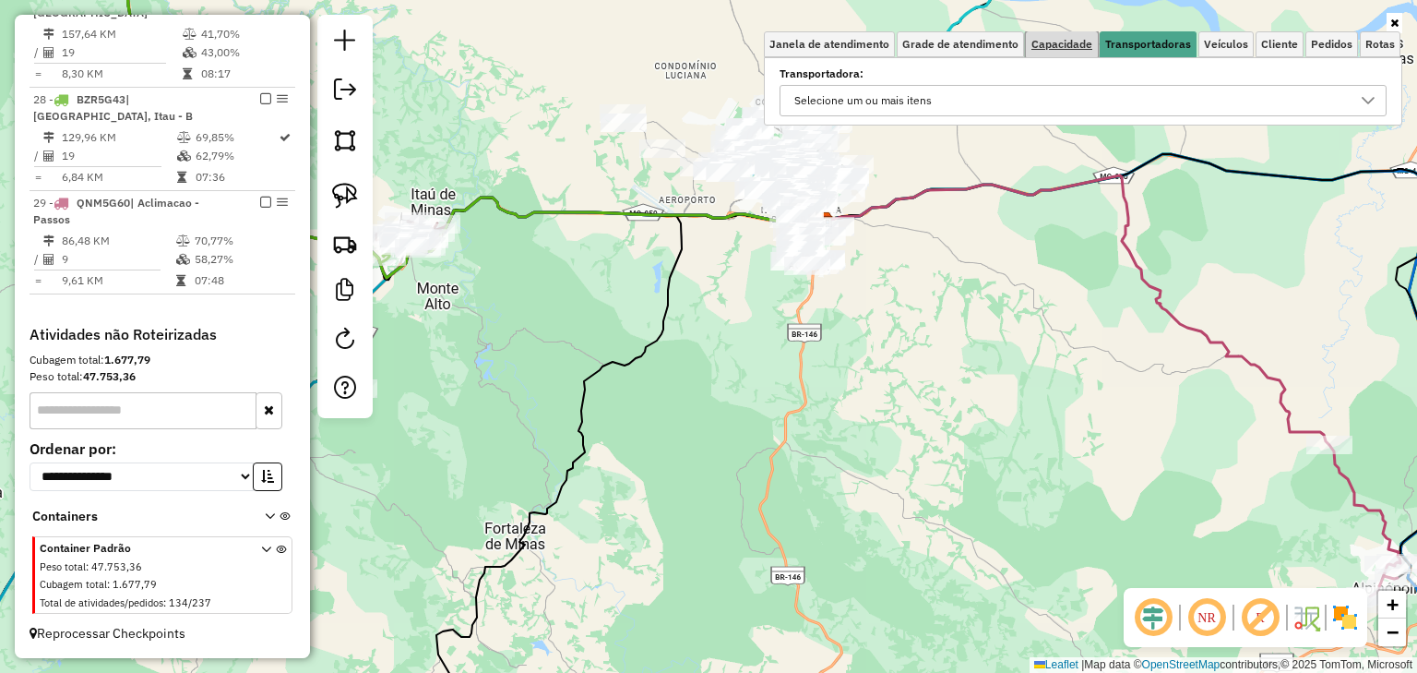
click at [1059, 33] on link "Capacidade" at bounding box center [1062, 44] width 72 height 26
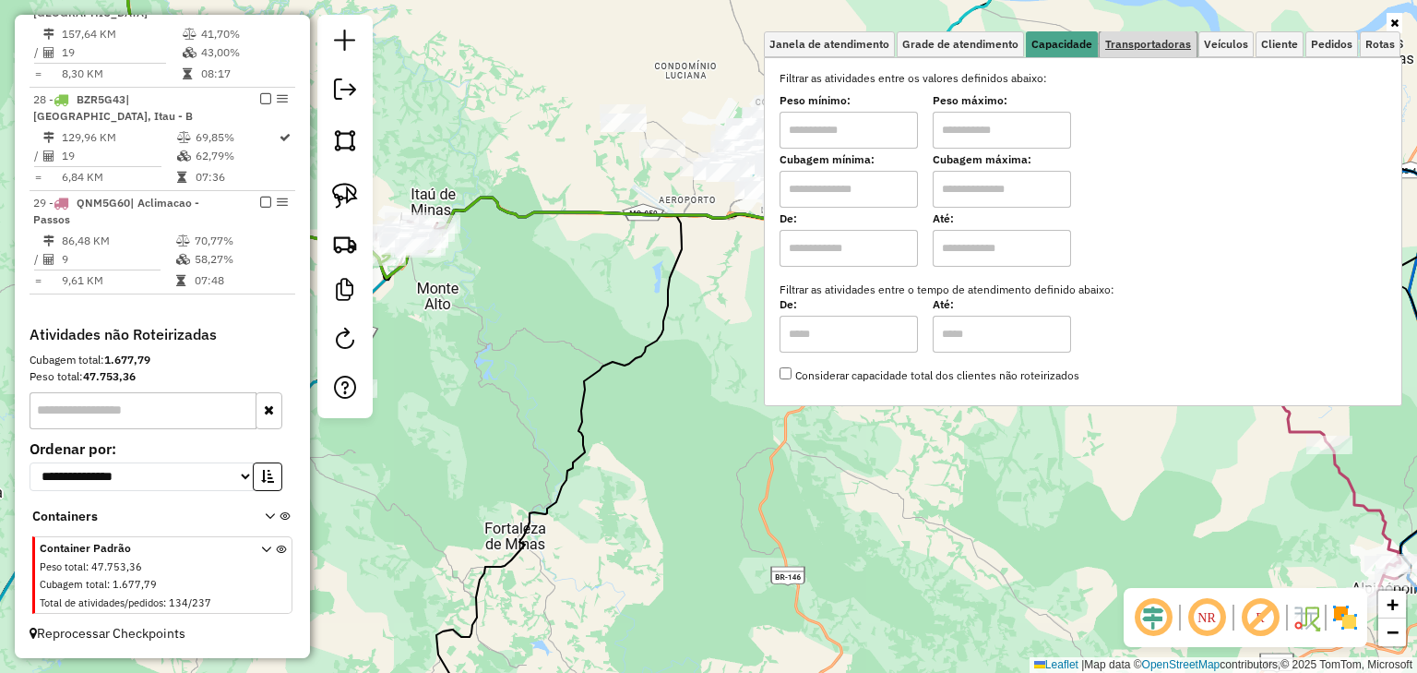
click at [1145, 34] on link "Transportadoras" at bounding box center [1148, 44] width 97 height 26
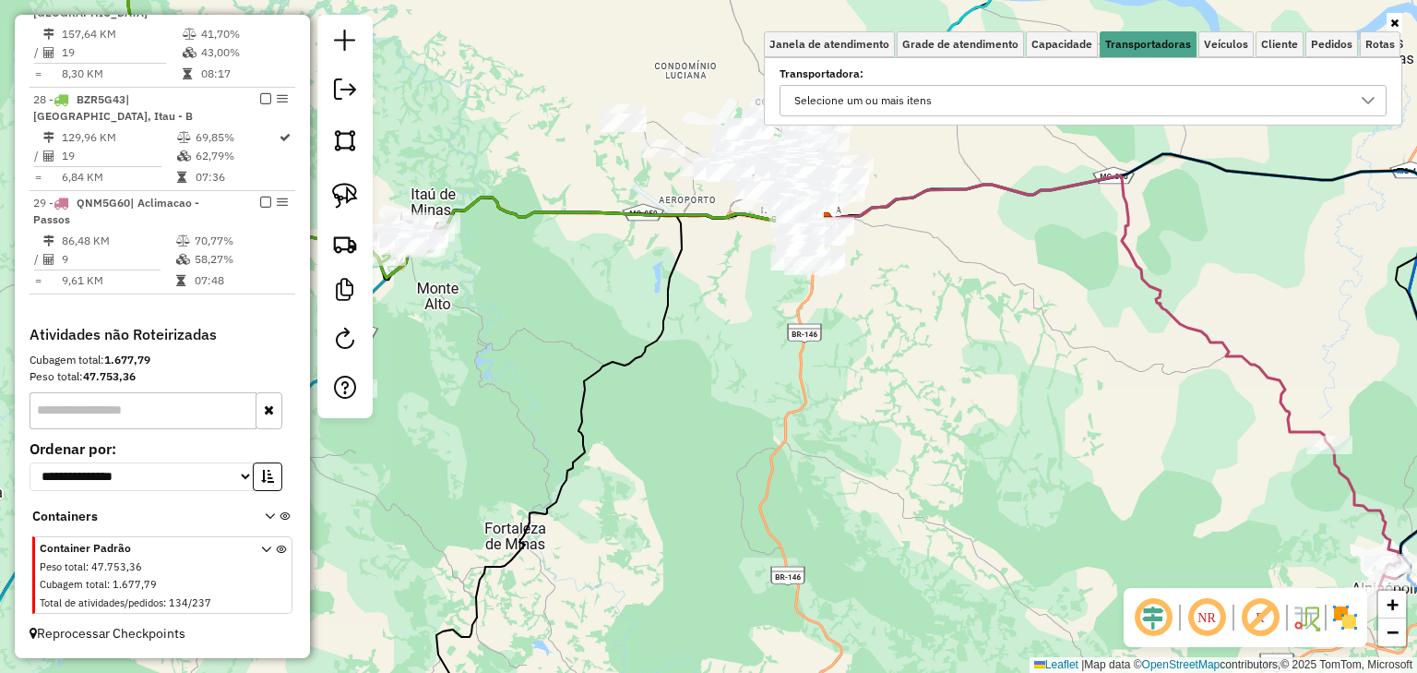
click at [1345, 99] on div "Selecione um ou mais itens" at bounding box center [1069, 101] width 563 height 30
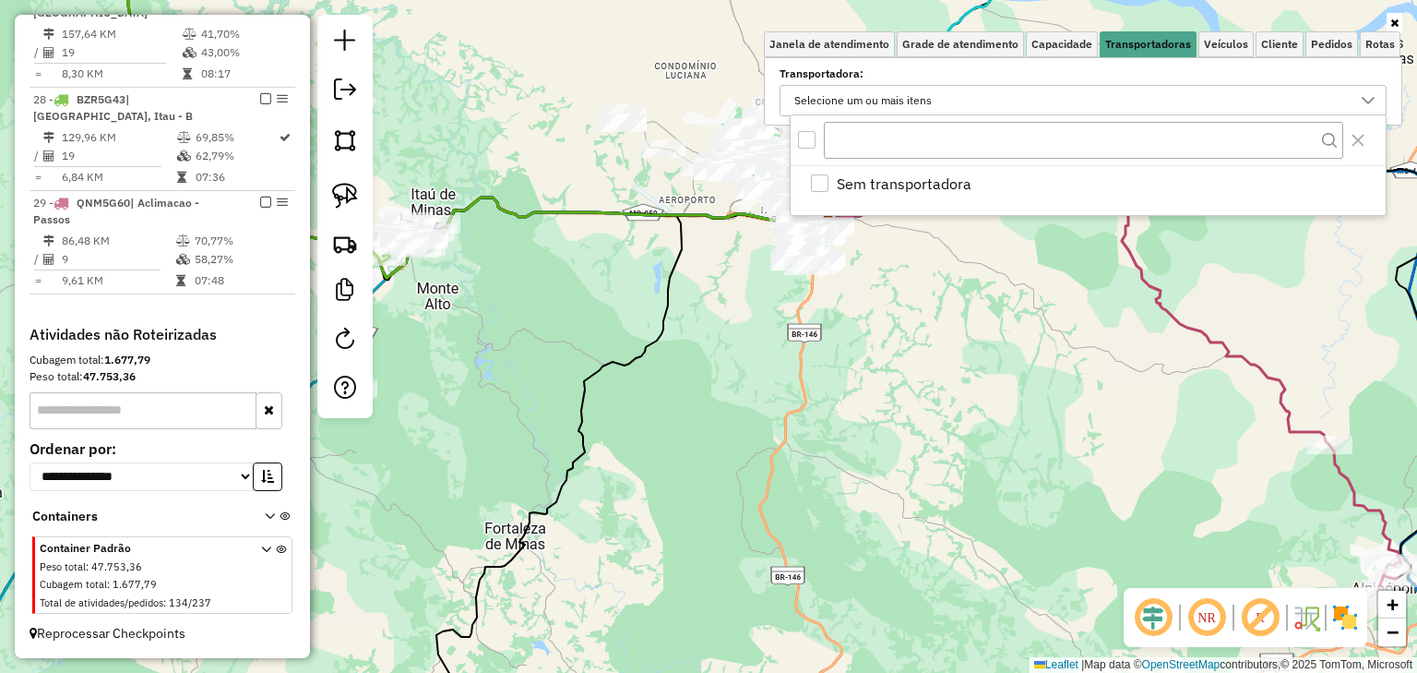
click at [1345, 99] on div "Selecione um ou mais itens" at bounding box center [1069, 101] width 563 height 30
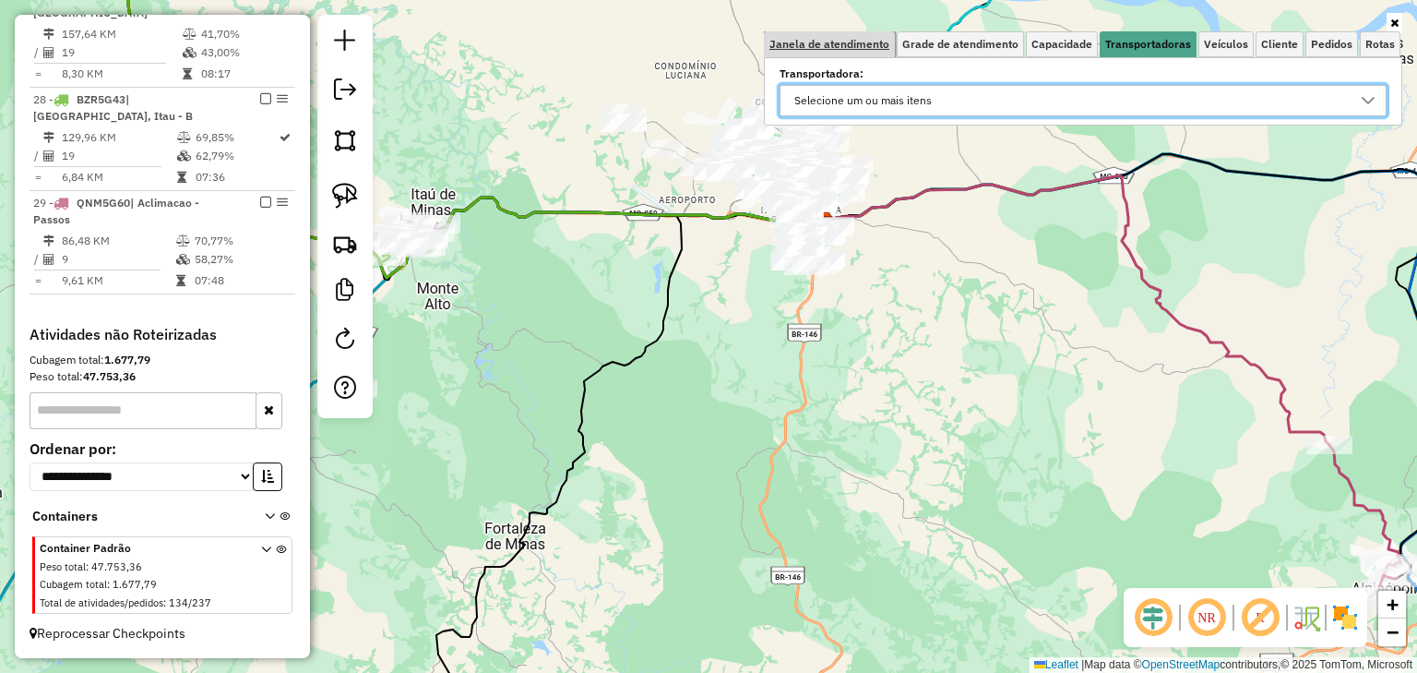
click at [856, 44] on span "Janela de atendimento" at bounding box center [830, 44] width 120 height 11
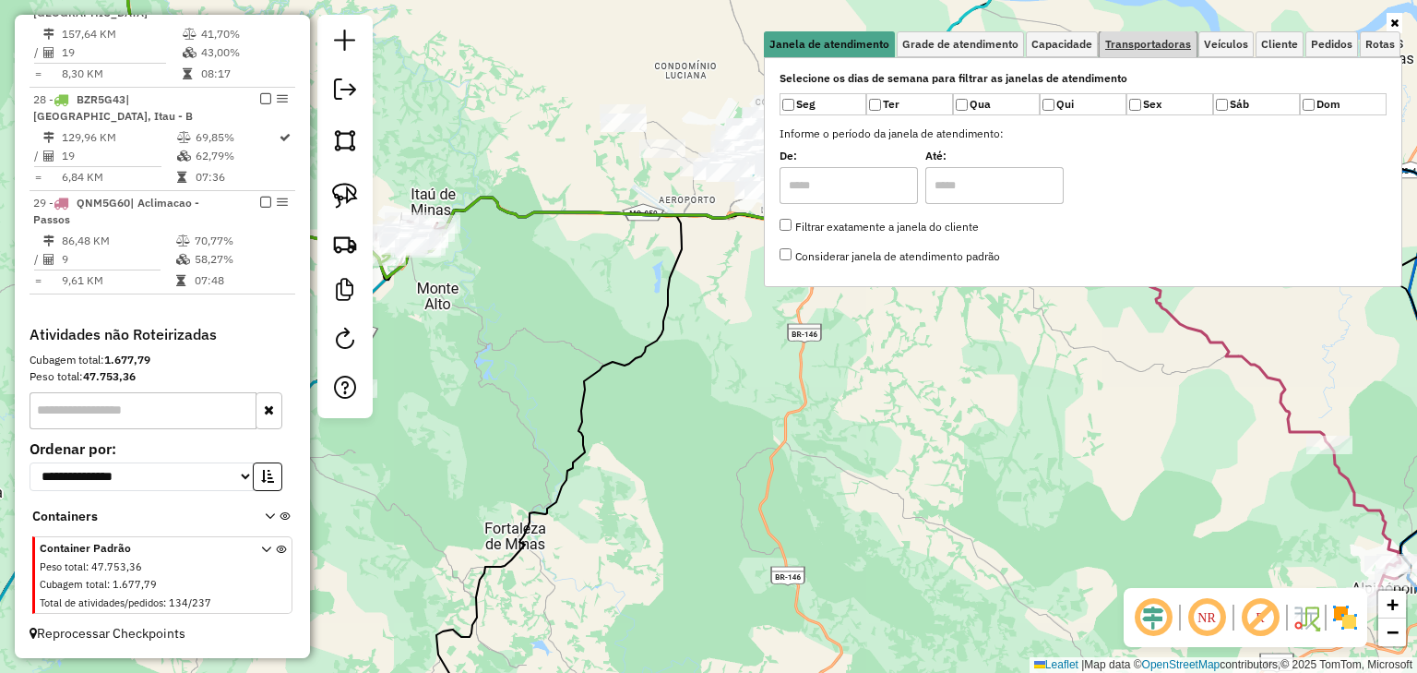
click at [1148, 44] on span "Transportadoras" at bounding box center [1149, 44] width 86 height 11
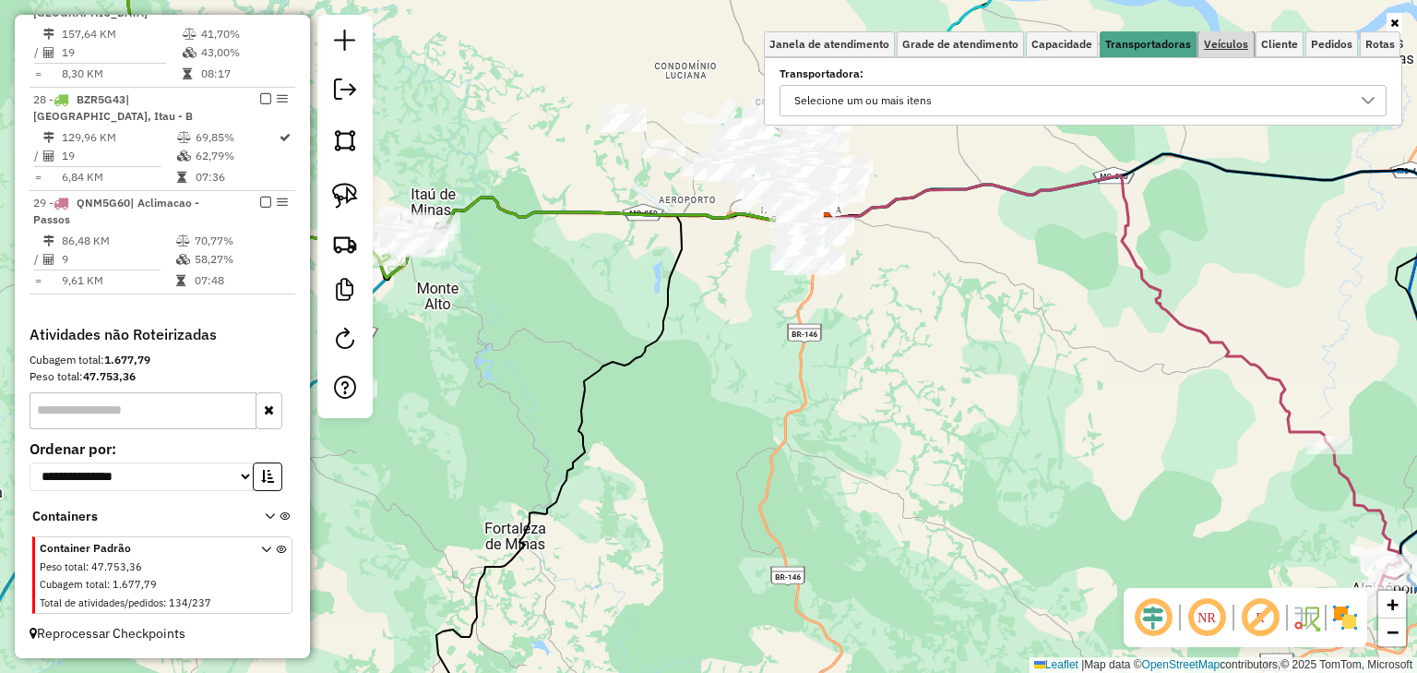
click at [1233, 41] on span "Veículos" at bounding box center [1226, 44] width 44 height 11
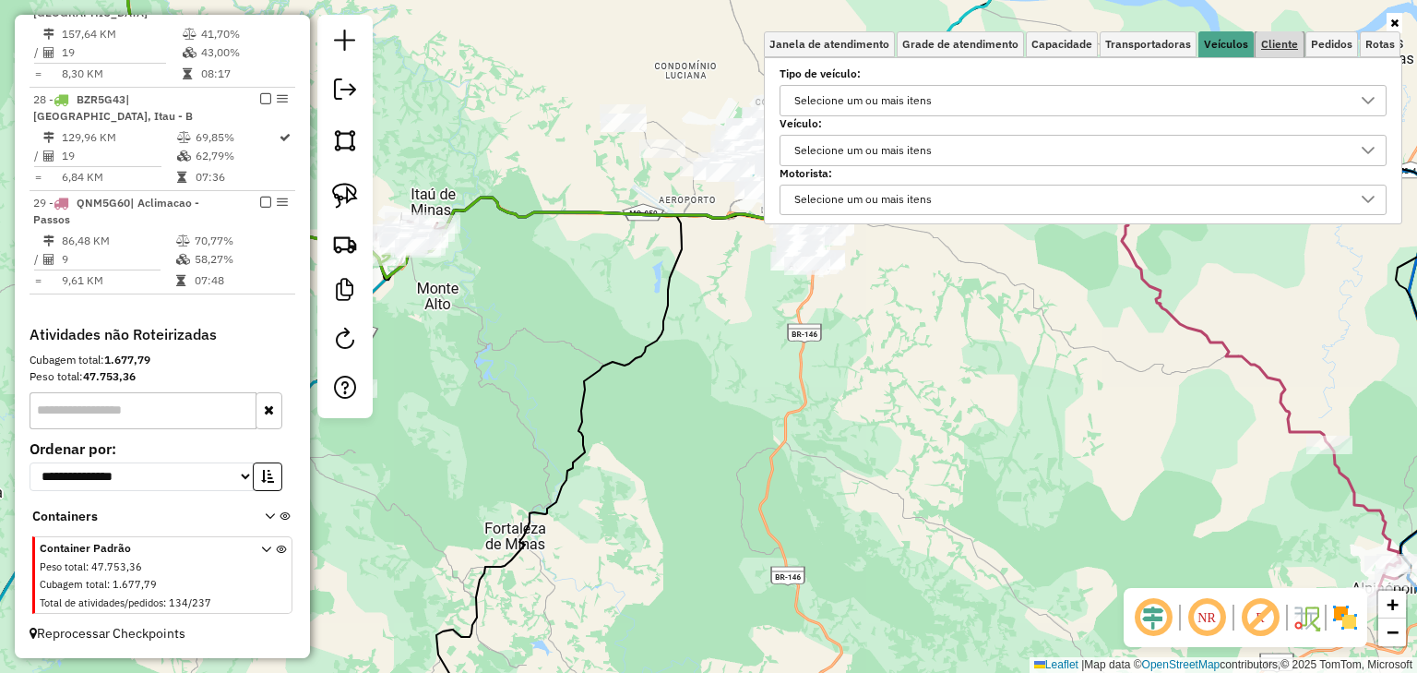
click at [1275, 43] on span "Cliente" at bounding box center [1280, 44] width 37 height 11
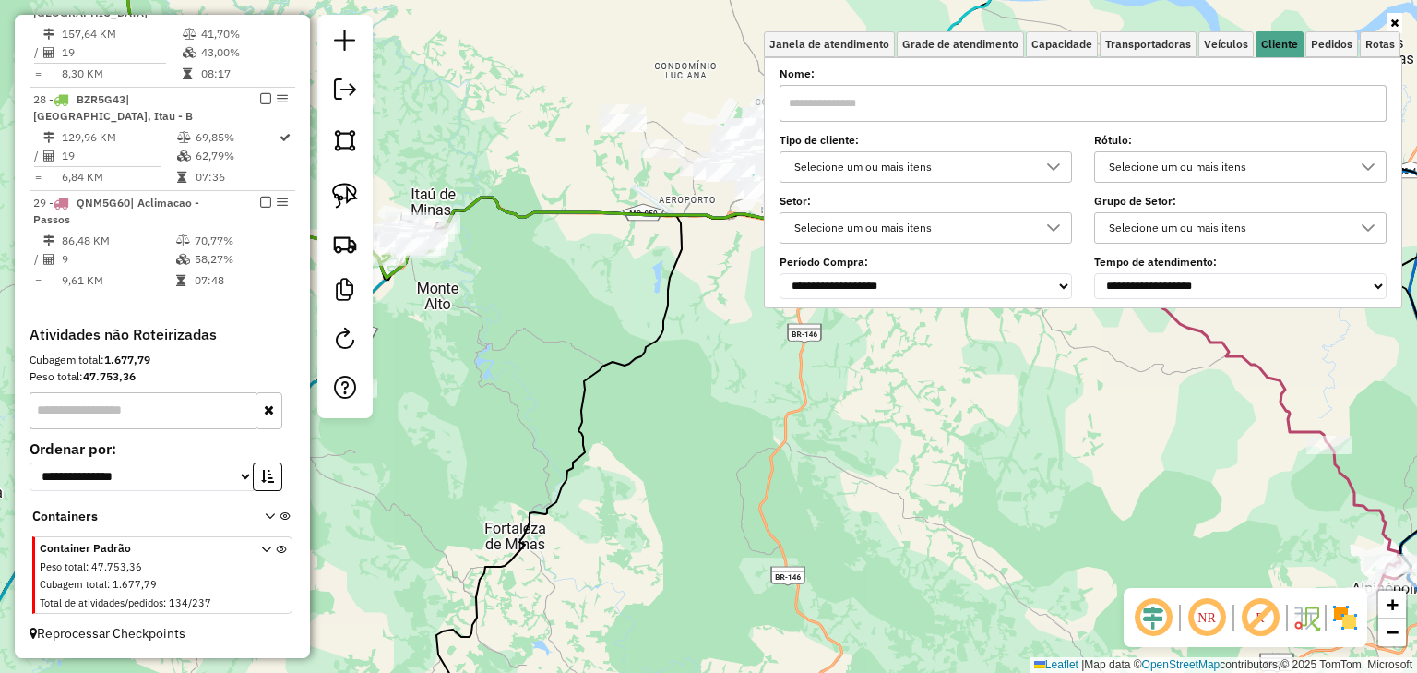
click at [1047, 167] on div at bounding box center [1053, 167] width 35 height 30
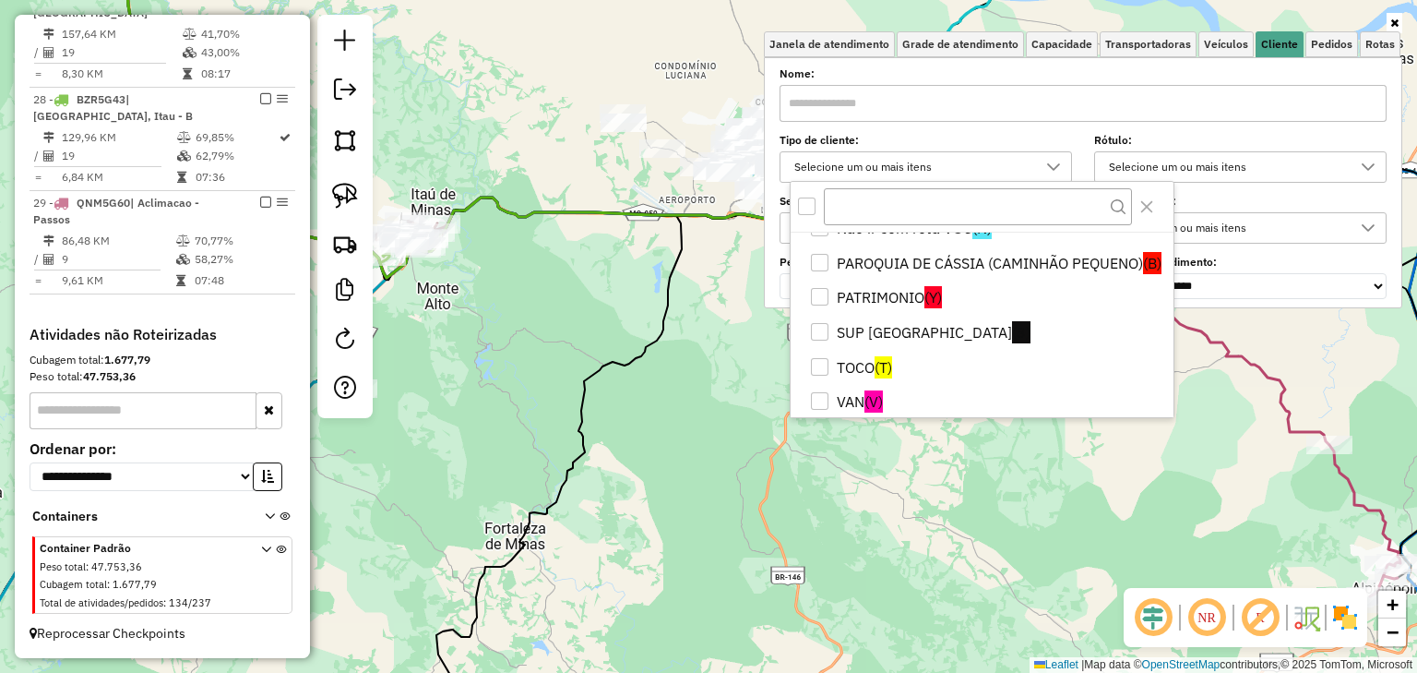
scroll to position [358, 0]
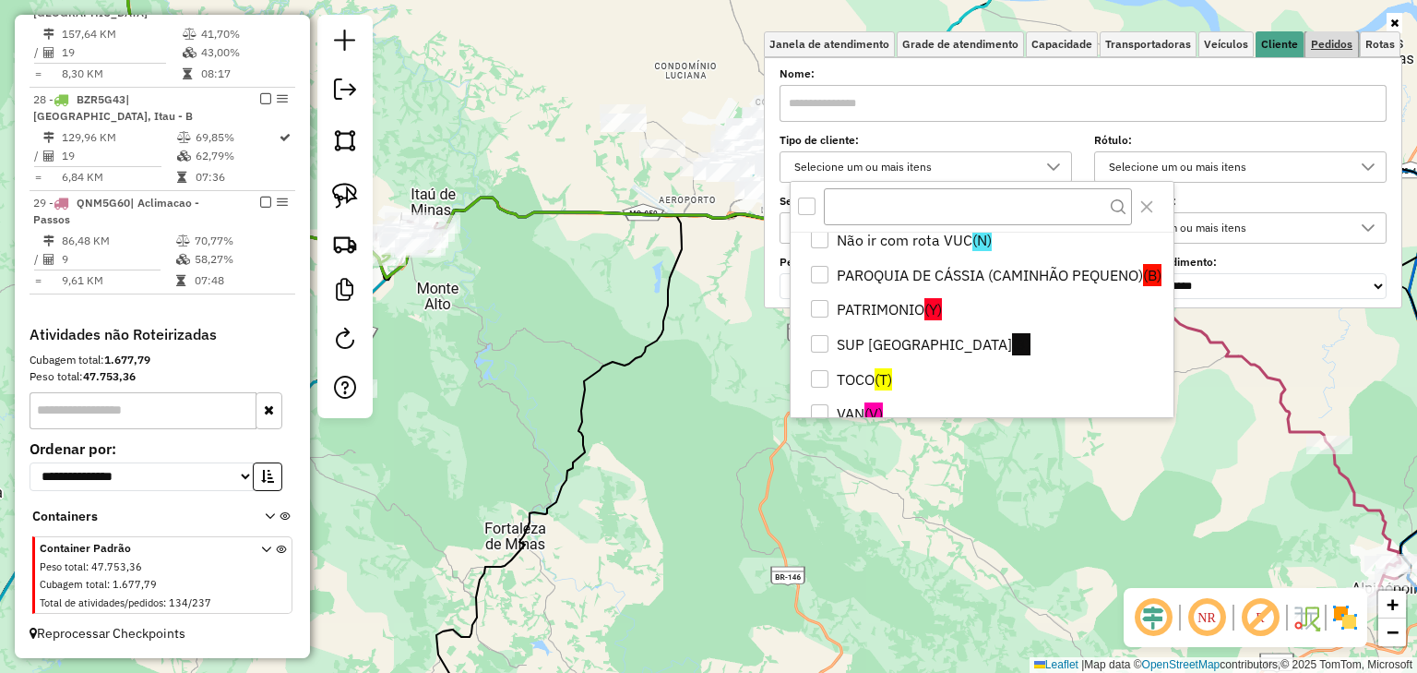
click at [1328, 46] on span "Pedidos" at bounding box center [1332, 44] width 42 height 11
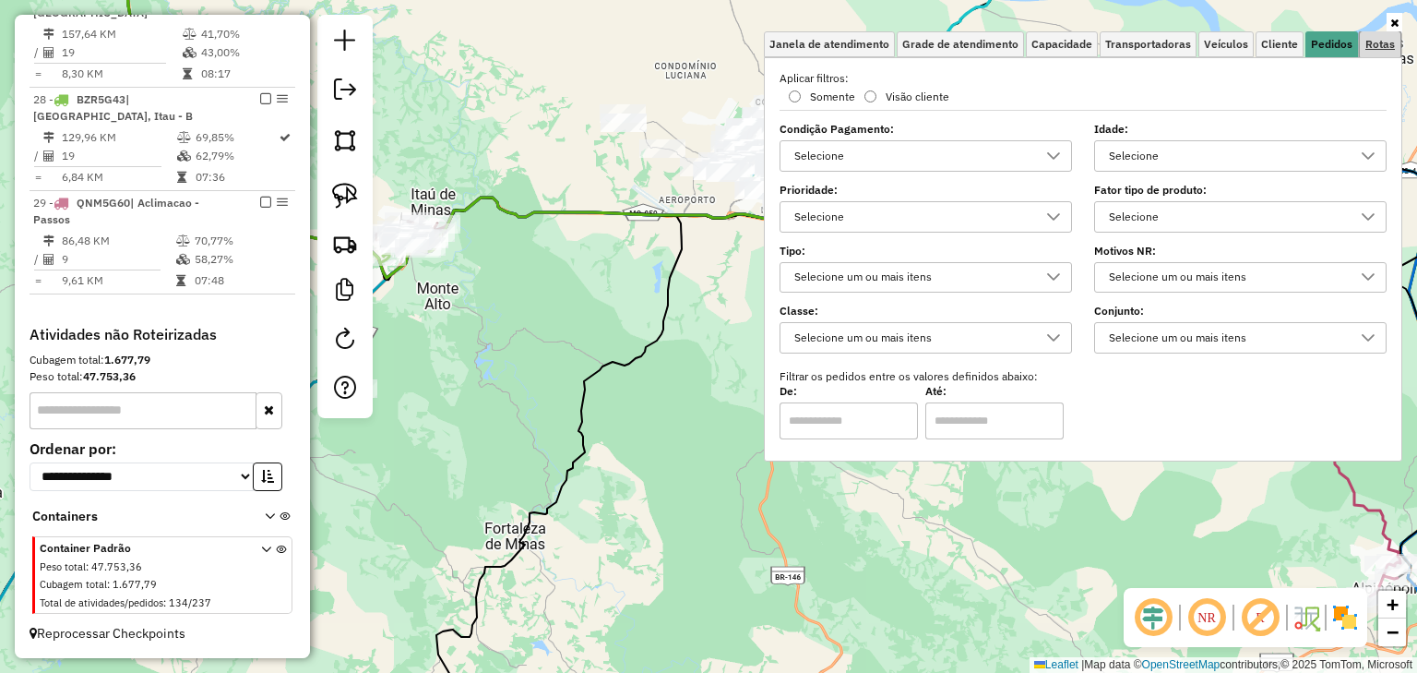
click at [1380, 46] on span "Rotas" at bounding box center [1381, 44] width 30 height 11
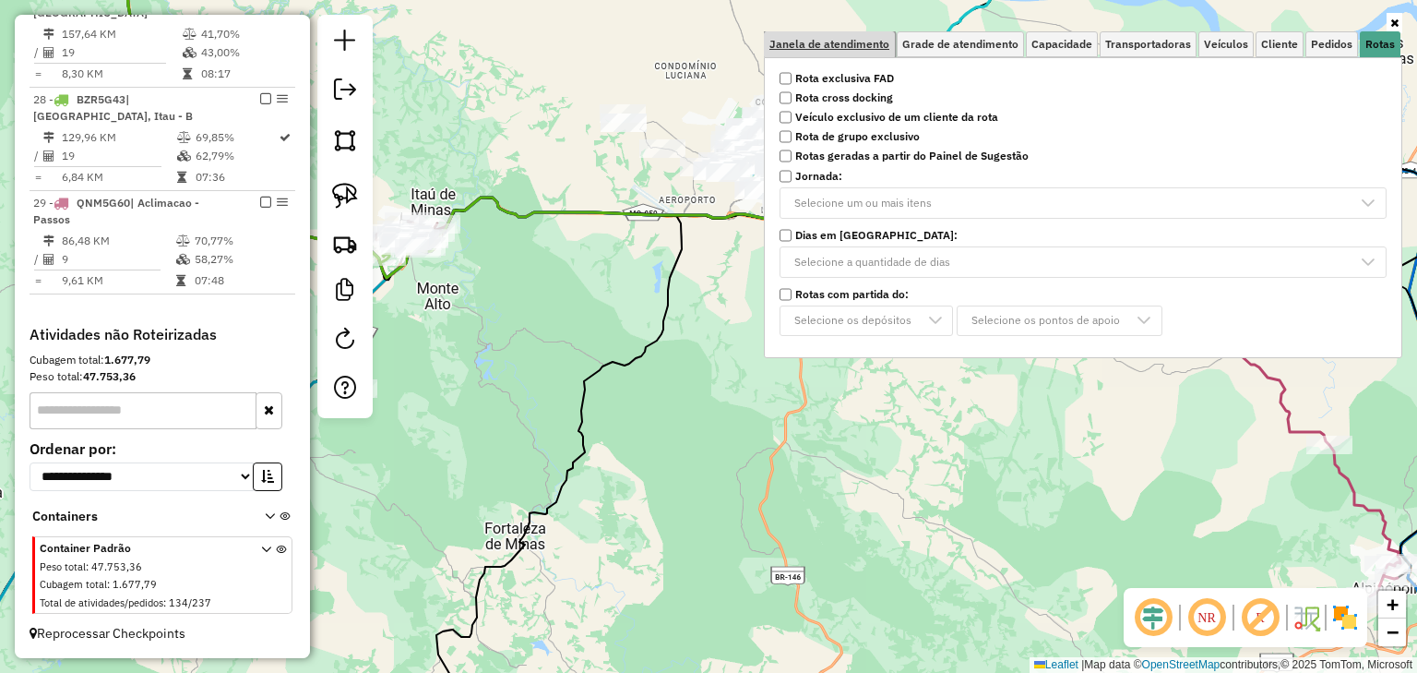
click at [853, 42] on span "Janela de atendimento" at bounding box center [830, 44] width 120 height 11
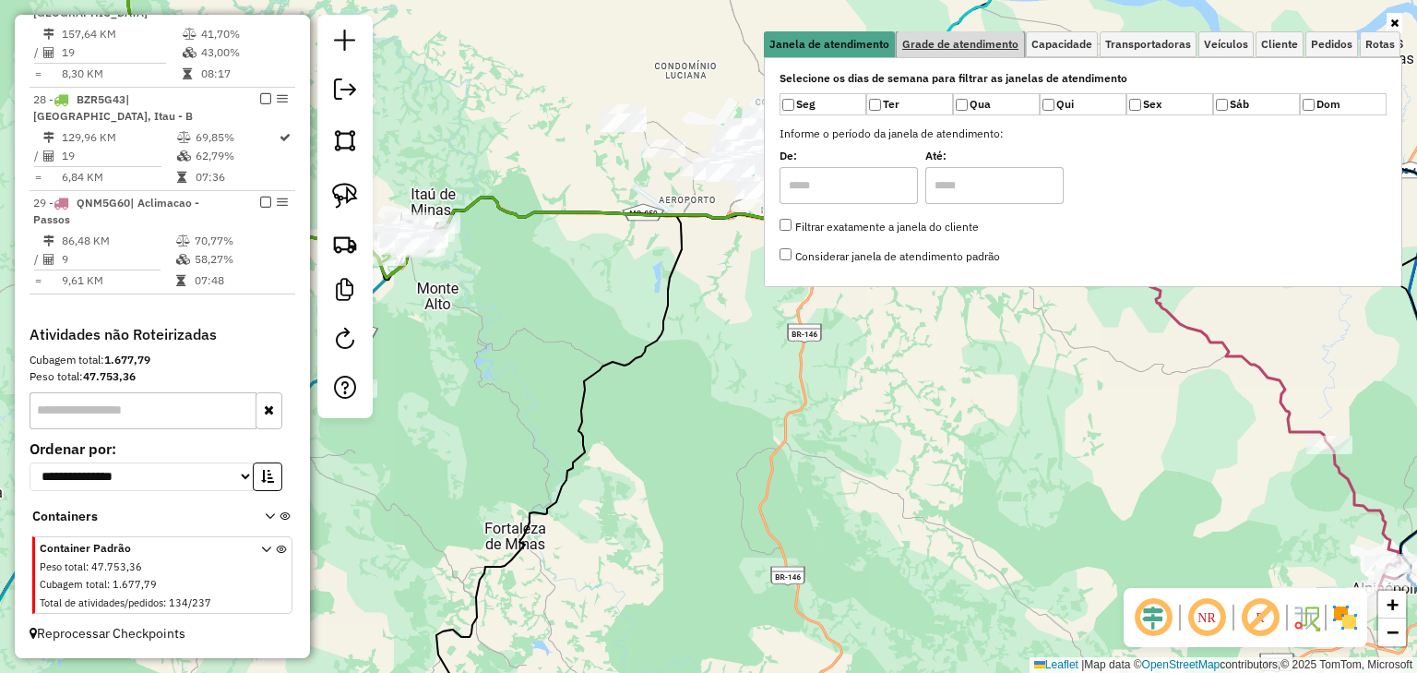
click at [955, 42] on span "Grade de atendimento" at bounding box center [961, 44] width 116 height 11
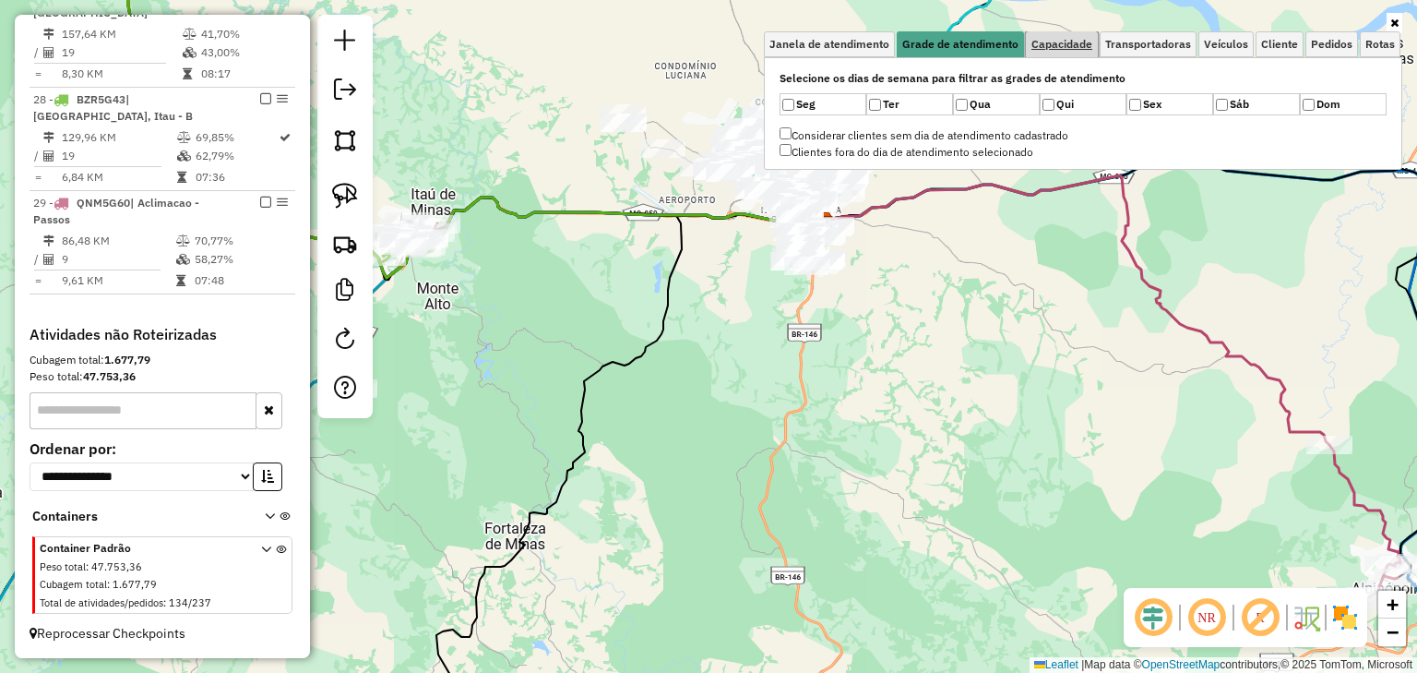
click at [1063, 43] on span "Capacidade" at bounding box center [1062, 44] width 61 height 11
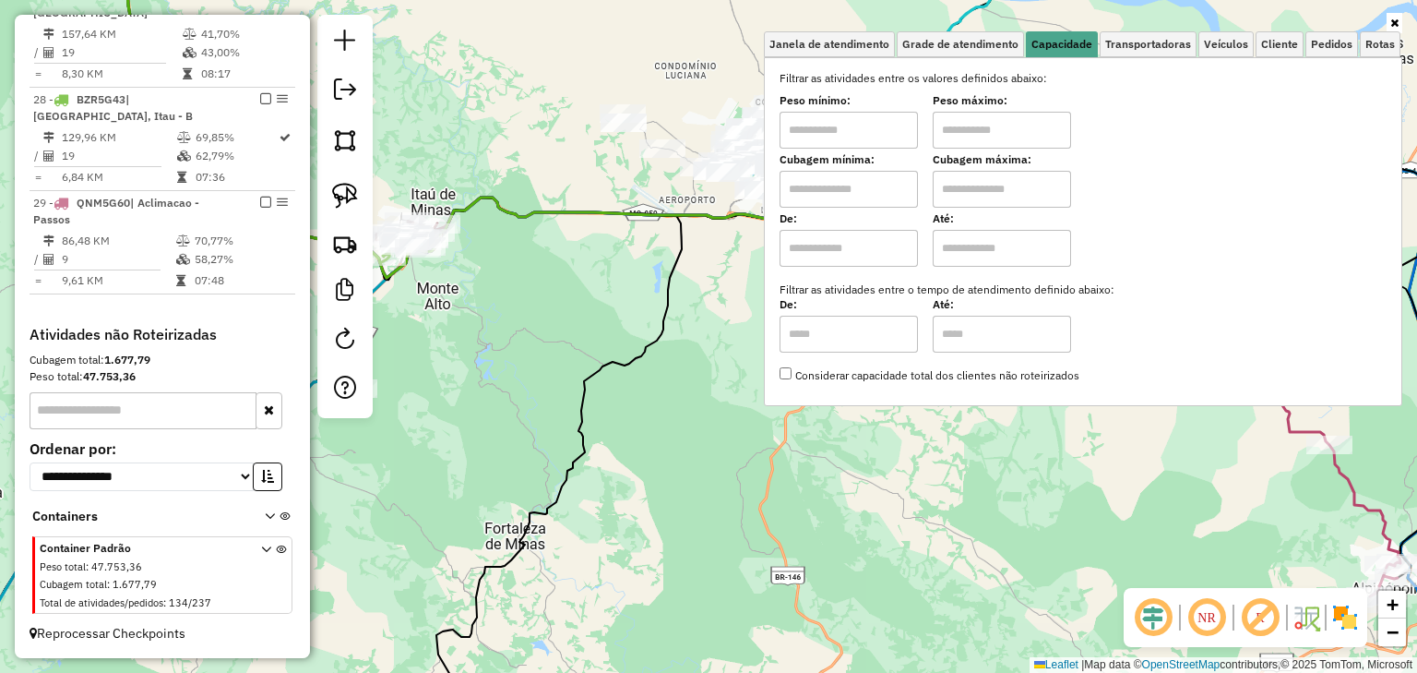
click at [833, 190] on input "text" at bounding box center [849, 189] width 138 height 37
type input "****"
click at [962, 192] on input "text" at bounding box center [1002, 189] width 138 height 37
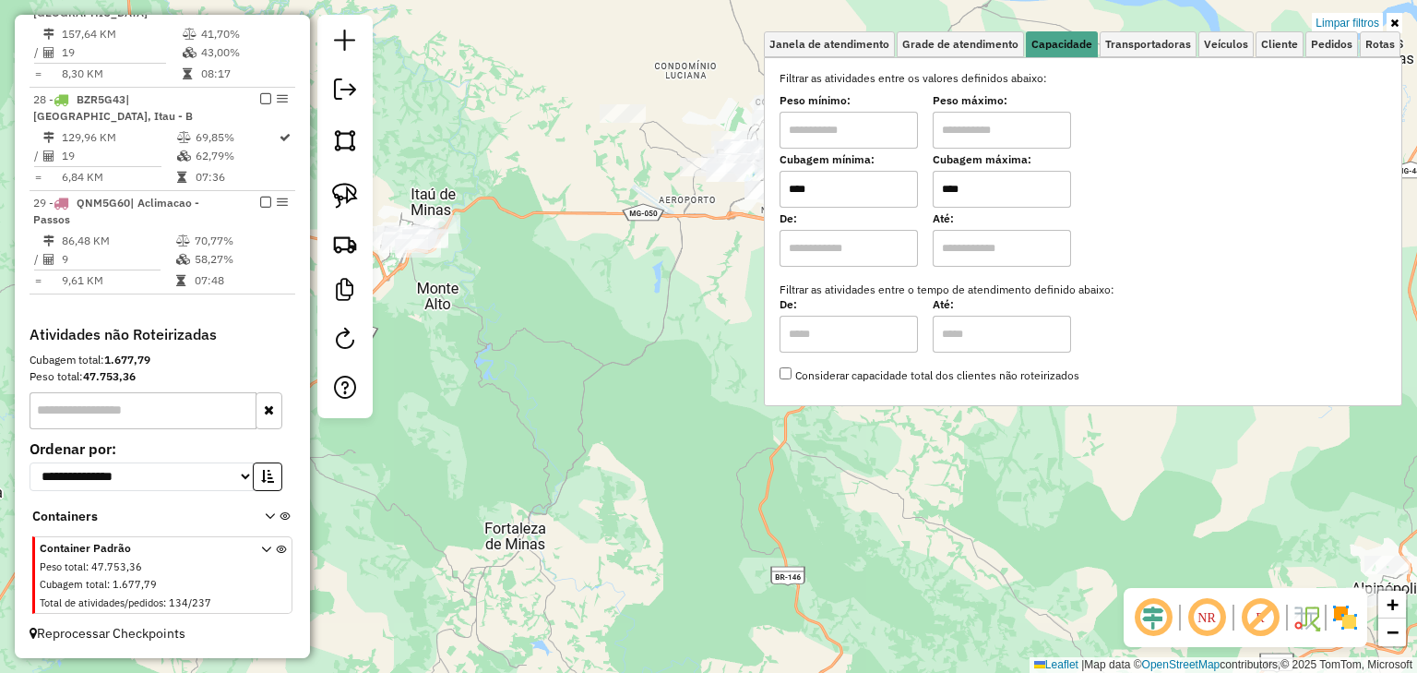
click at [753, 292] on div "Limpar filtros Janela de atendimento Grade de atendimento Capacidade Transporta…" at bounding box center [708, 336] width 1417 height 673
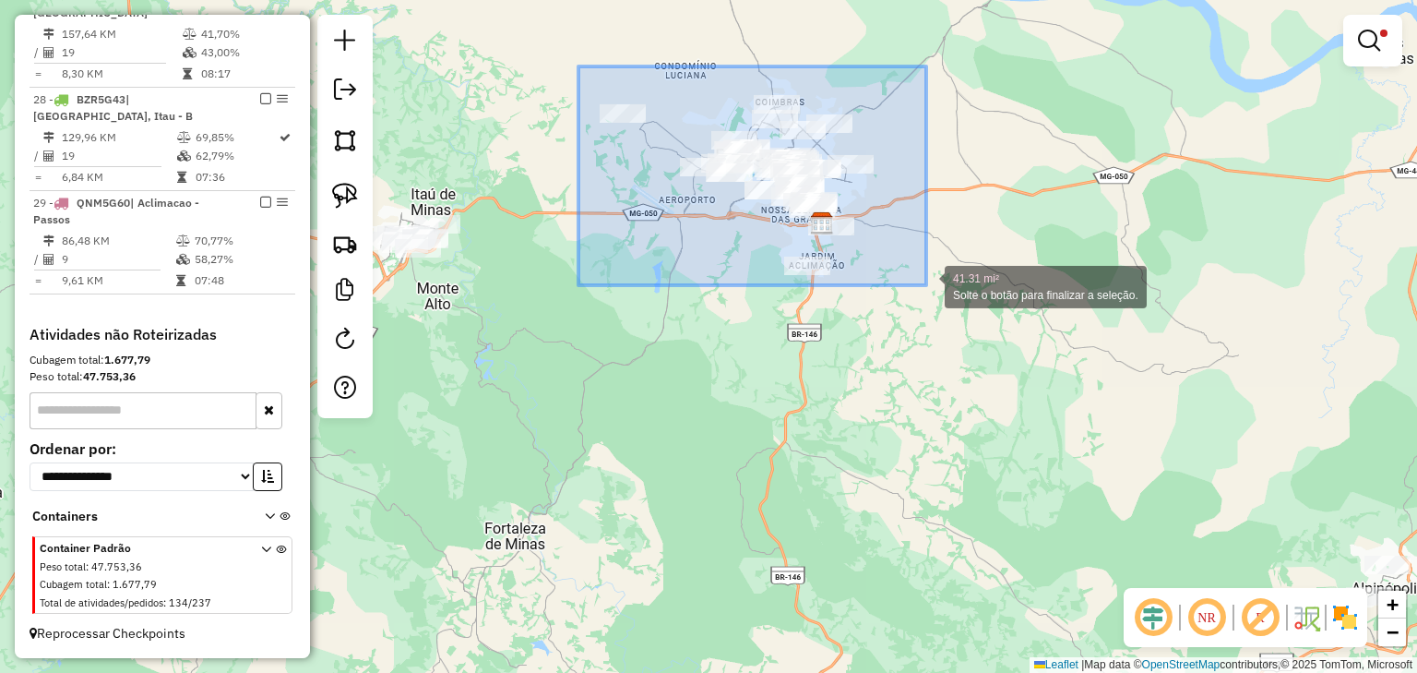
drag, startPoint x: 579, startPoint y: 66, endPoint x: 934, endPoint y: 303, distance: 426.7
click at [934, 303] on div "41.31 mi² Solte o botão para finalizar a seleção. Limpar filtros Janela de aten…" at bounding box center [708, 336] width 1417 height 673
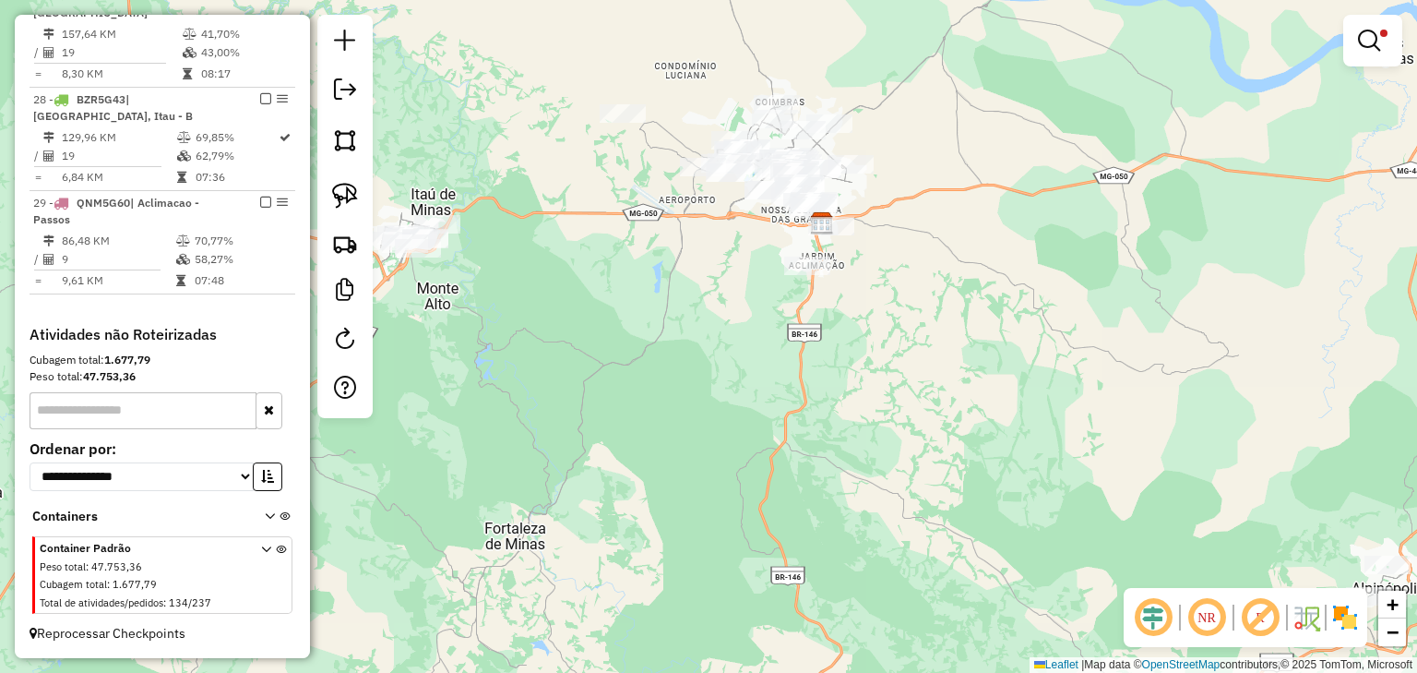
click at [732, 97] on div "Limpar filtros Janela de atendimento Grade de atendimento Capacidade Transporta…" at bounding box center [708, 336] width 1417 height 673
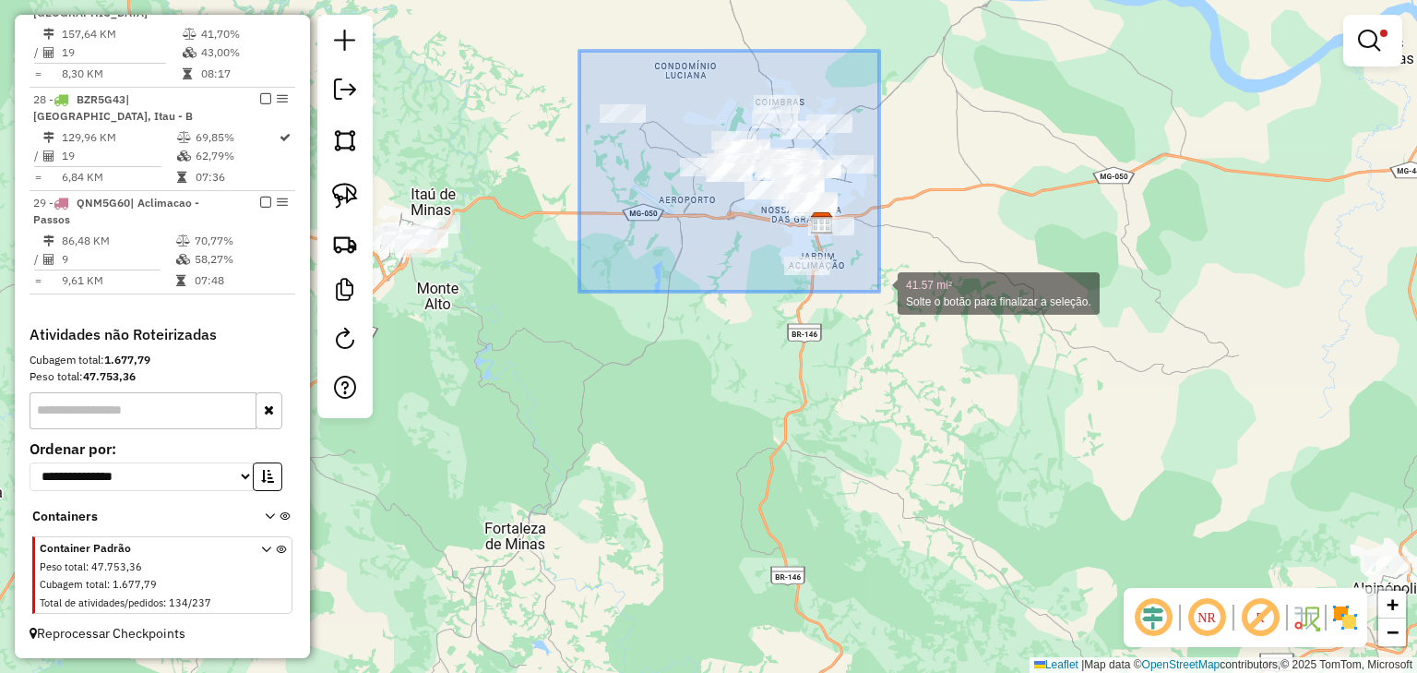
drag, startPoint x: 580, startPoint y: 51, endPoint x: 882, endPoint y: 296, distance: 389.7
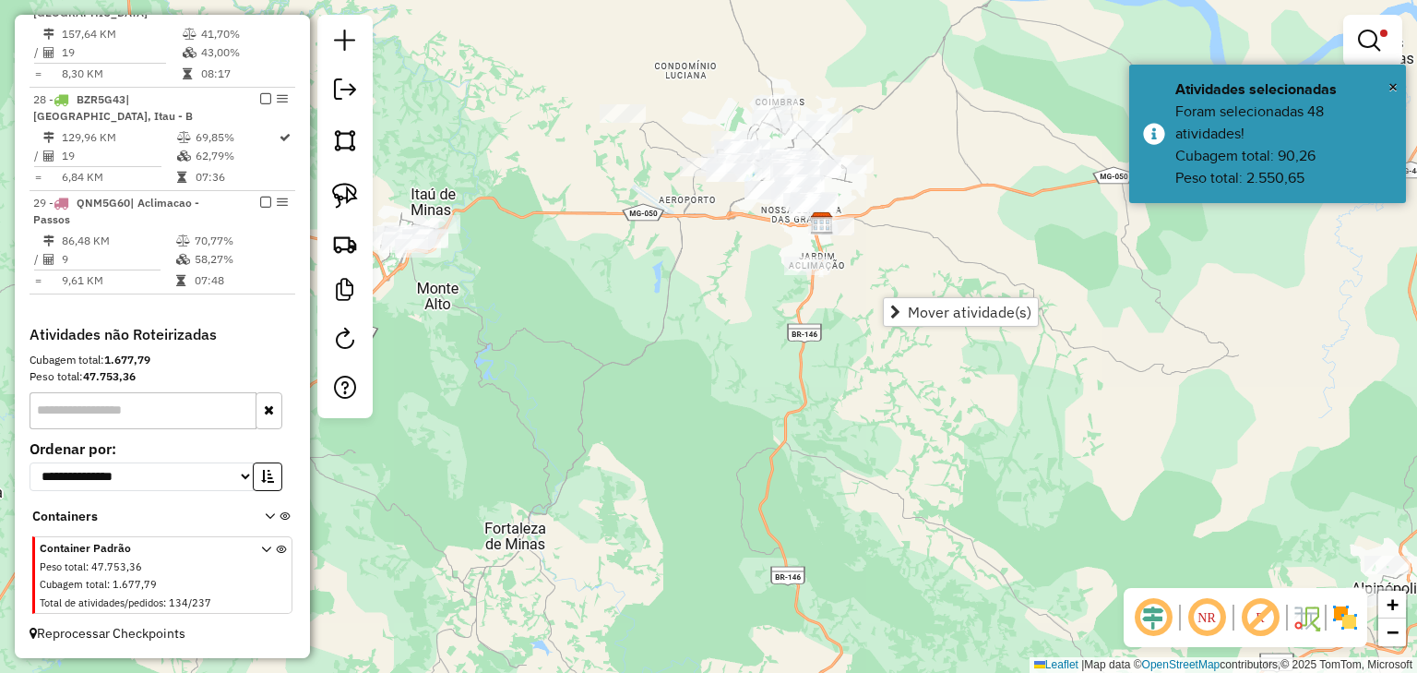
click at [1382, 27] on link at bounding box center [1373, 40] width 44 height 37
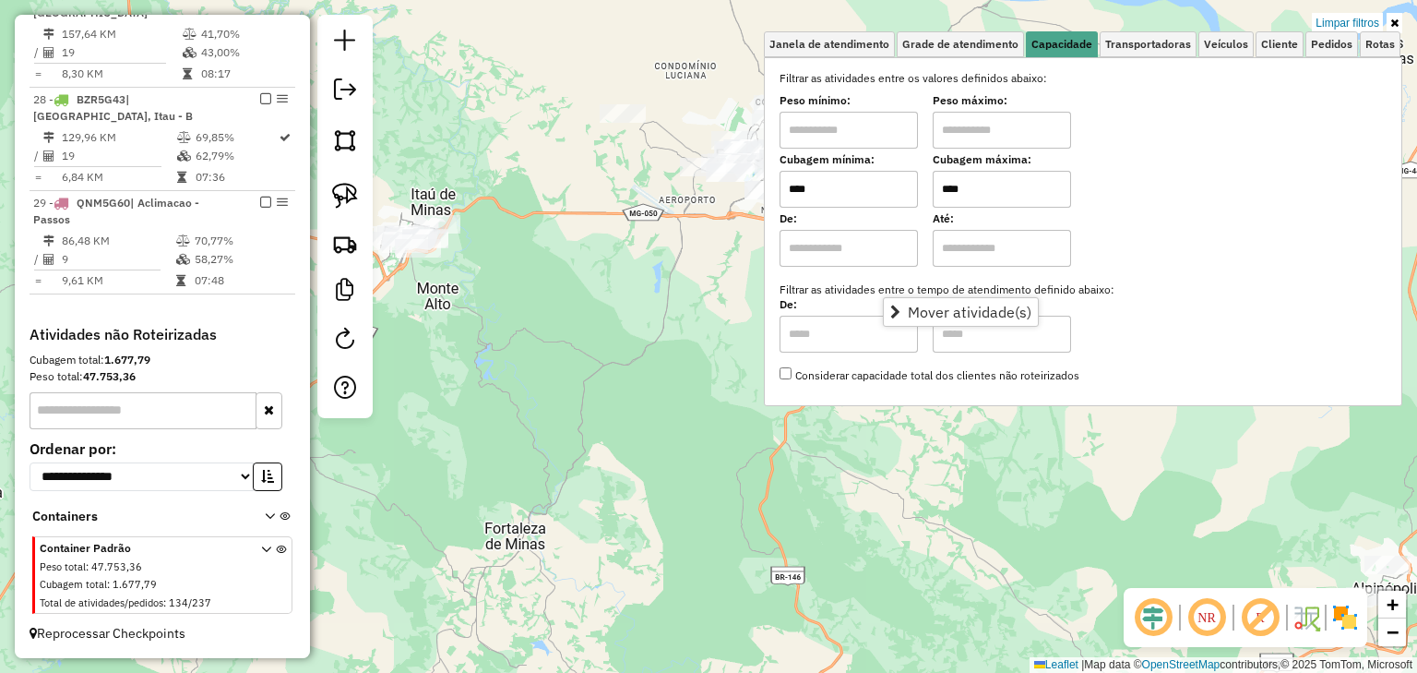
drag, startPoint x: 982, startPoint y: 197, endPoint x: 938, endPoint y: 189, distance: 45.1
click at [938, 189] on div "Cubagem mínima: **** Cubagem máxima: ****" at bounding box center [1083, 182] width 607 height 52
click at [616, 62] on div "Limpar filtros Janela de atendimento Grade de atendimento Capacidade Transporta…" at bounding box center [708, 336] width 1417 height 673
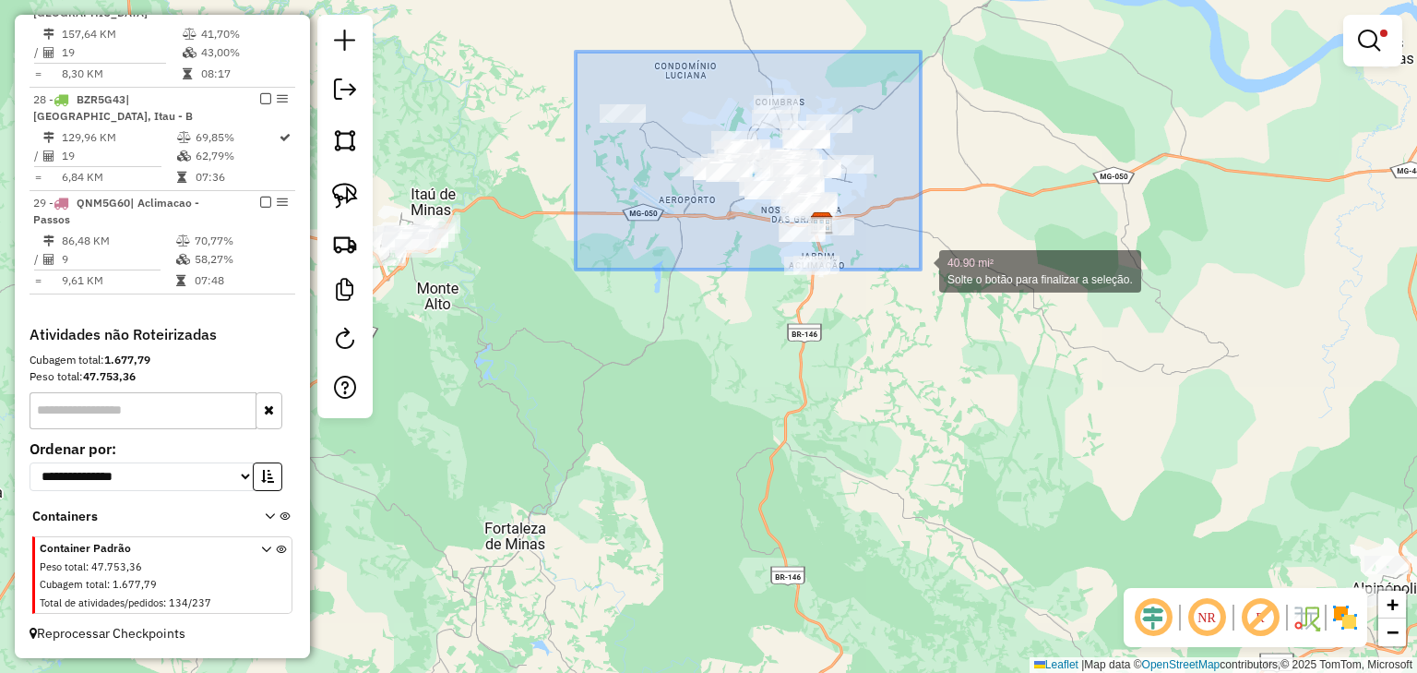
drag, startPoint x: 583, startPoint y: 54, endPoint x: 932, endPoint y: 304, distance: 429.2
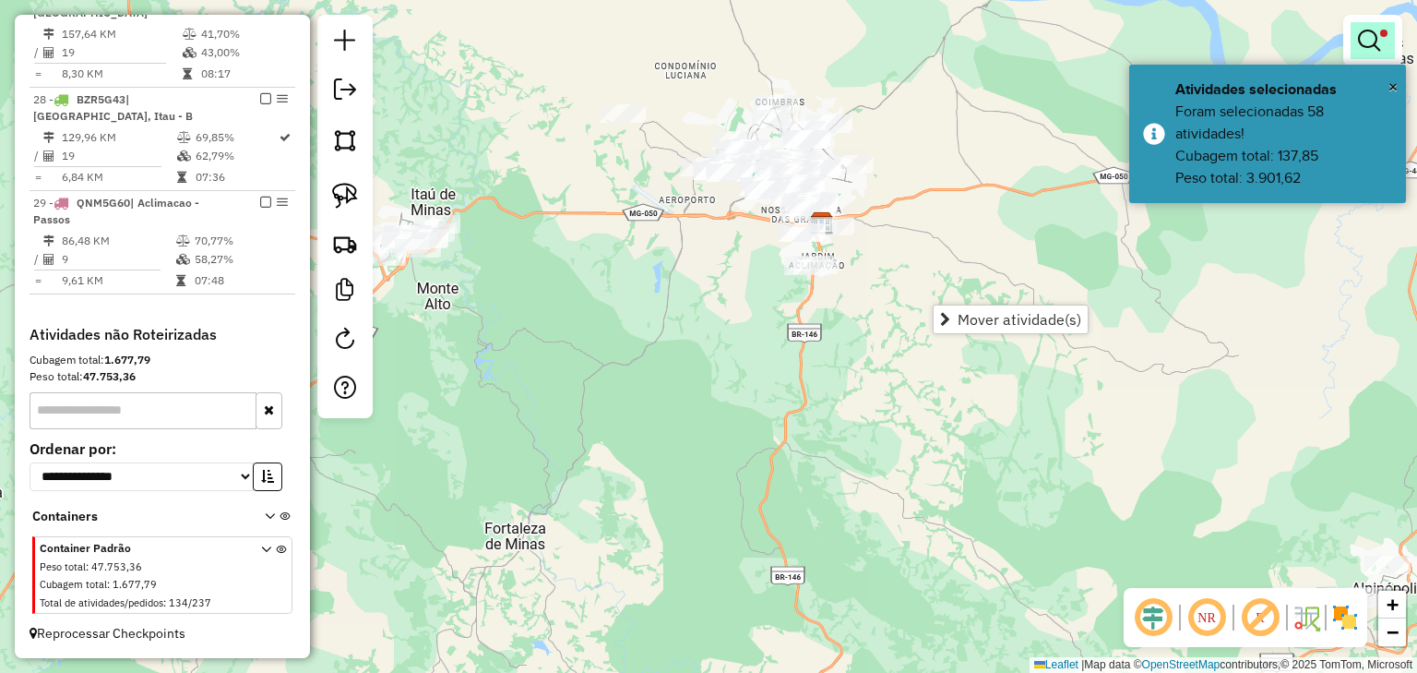
click at [1378, 33] on em at bounding box center [1369, 41] width 22 height 22
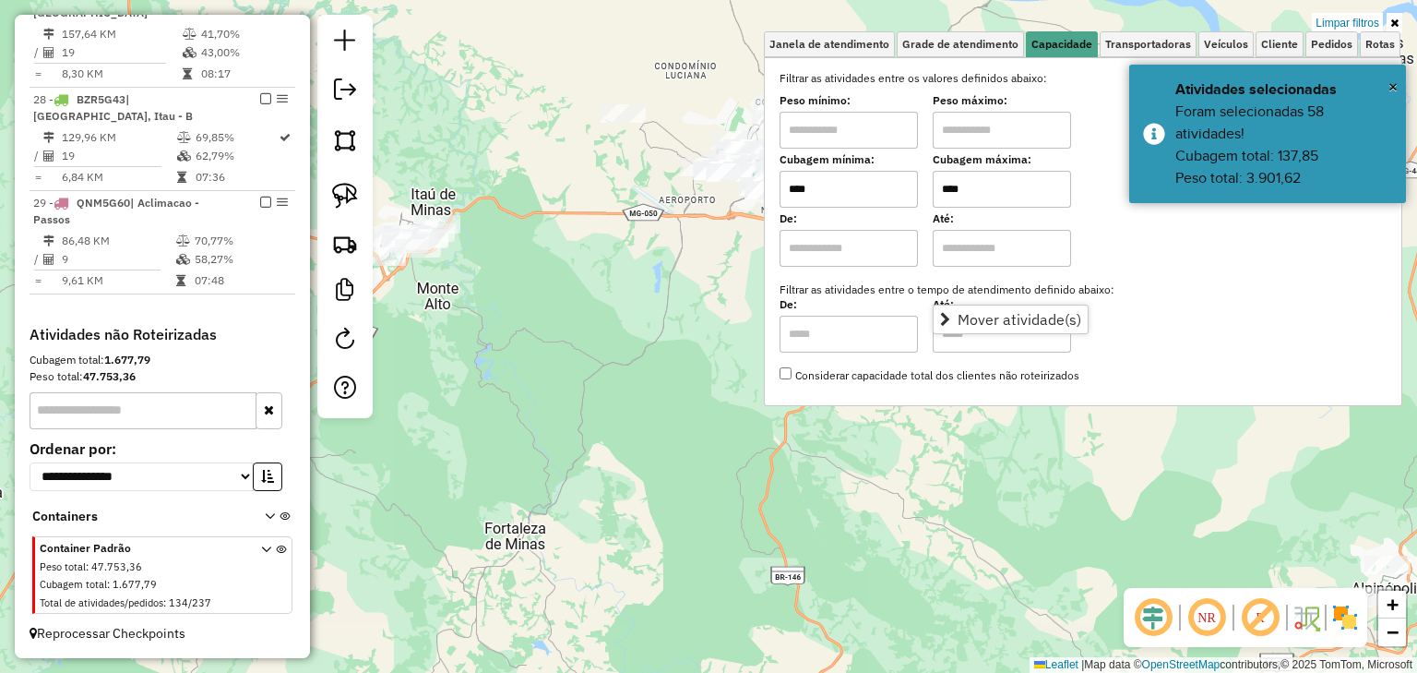
drag, startPoint x: 989, startPoint y: 185, endPoint x: 879, endPoint y: 185, distance: 110.7
click at [879, 185] on div "Cubagem mínima: **** Cubagem máxima: ****" at bounding box center [1083, 182] width 607 height 52
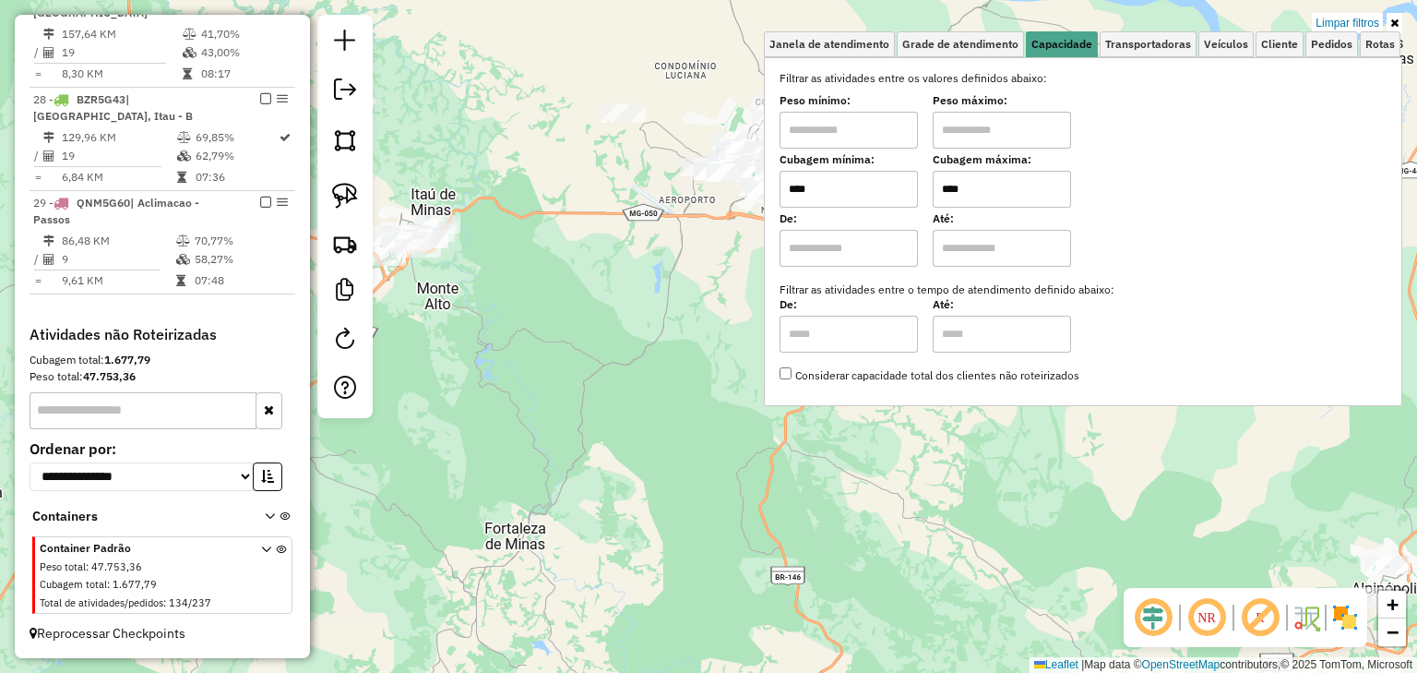
type input "****"
click at [631, 66] on div "Limpar filtros Janela de atendimento Grade de atendimento Capacidade Transporta…" at bounding box center [708, 336] width 1417 height 673
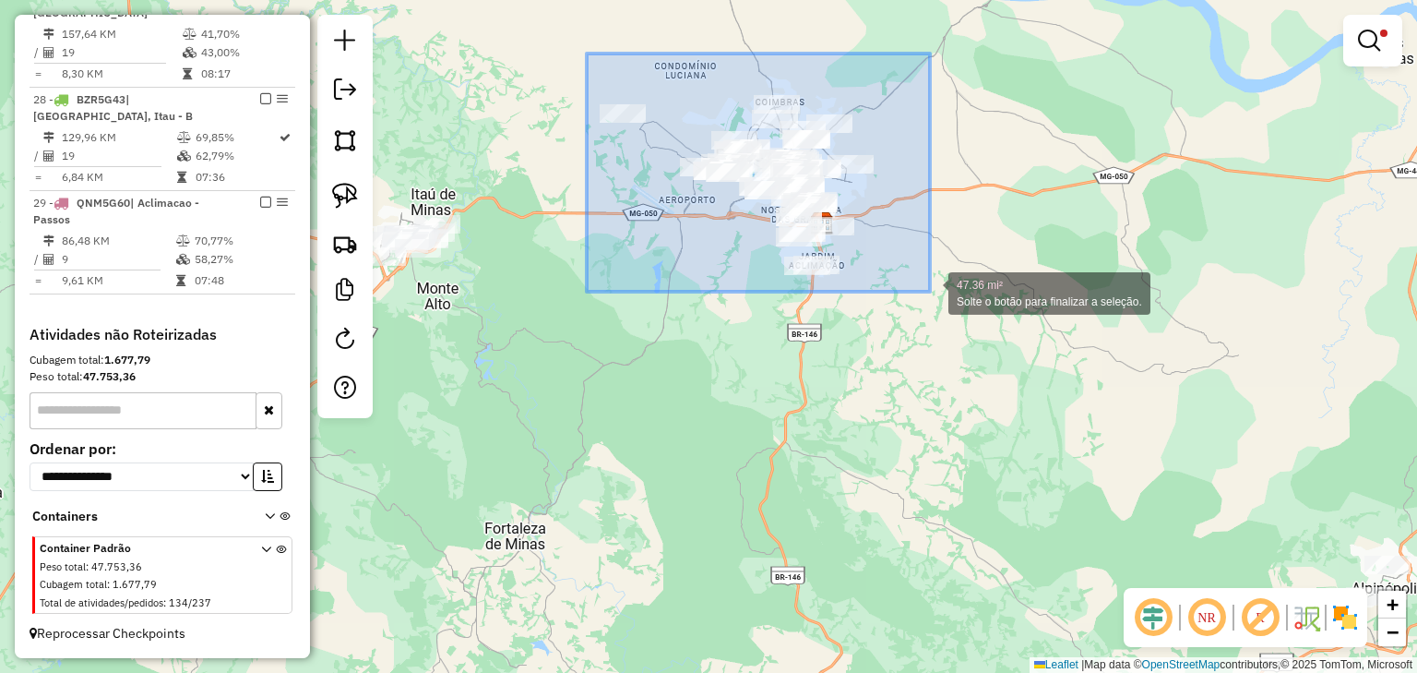
drag, startPoint x: 587, startPoint y: 54, endPoint x: 930, endPoint y: 292, distance: 417.8
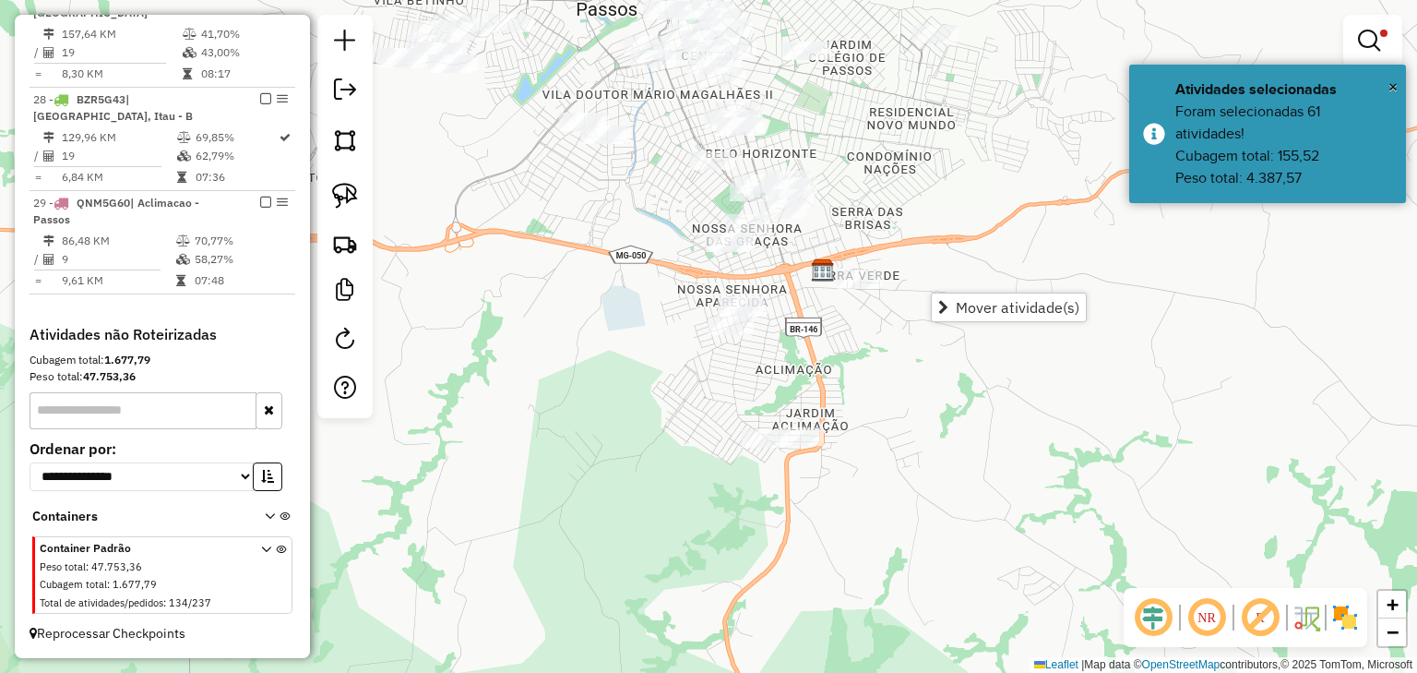
click at [669, 213] on div "Limpar filtros Janela de atendimento Grade de atendimento Capacidade Transporta…" at bounding box center [708, 336] width 1417 height 673
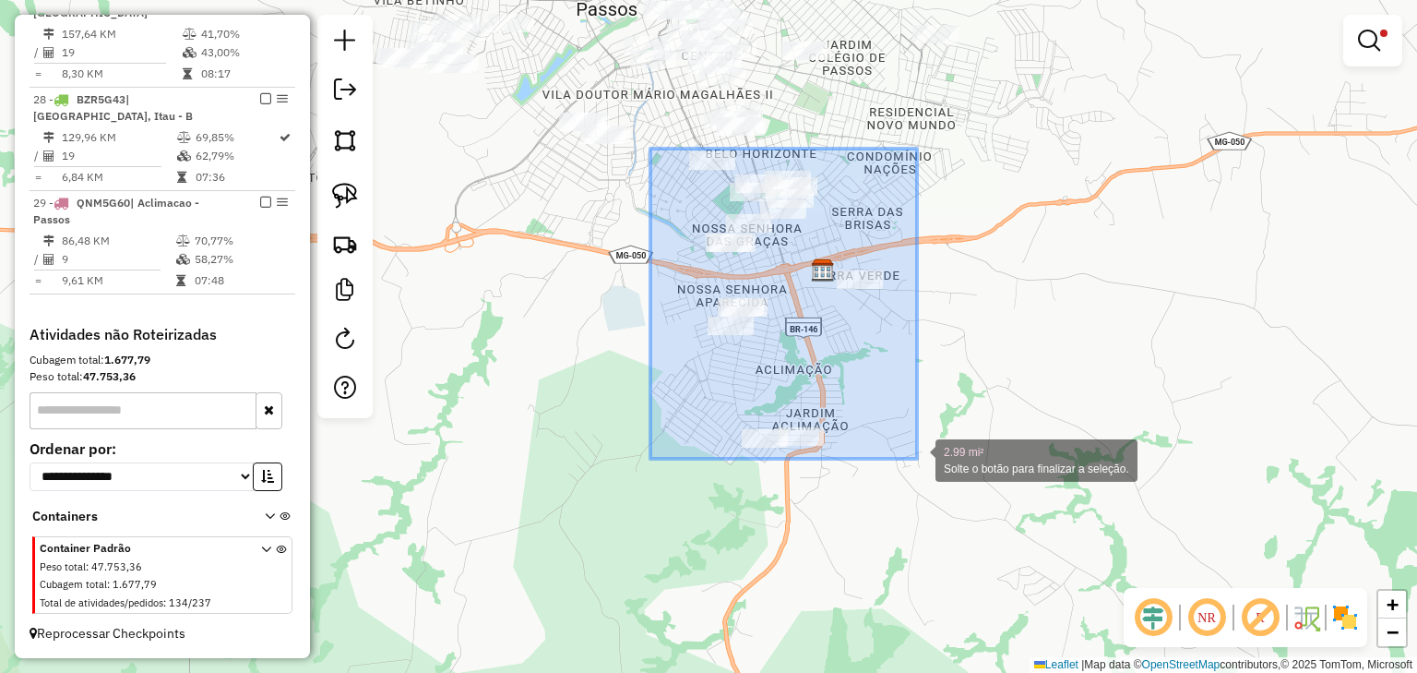
drag, startPoint x: 651, startPoint y: 149, endPoint x: 917, endPoint y: 472, distance: 419.6
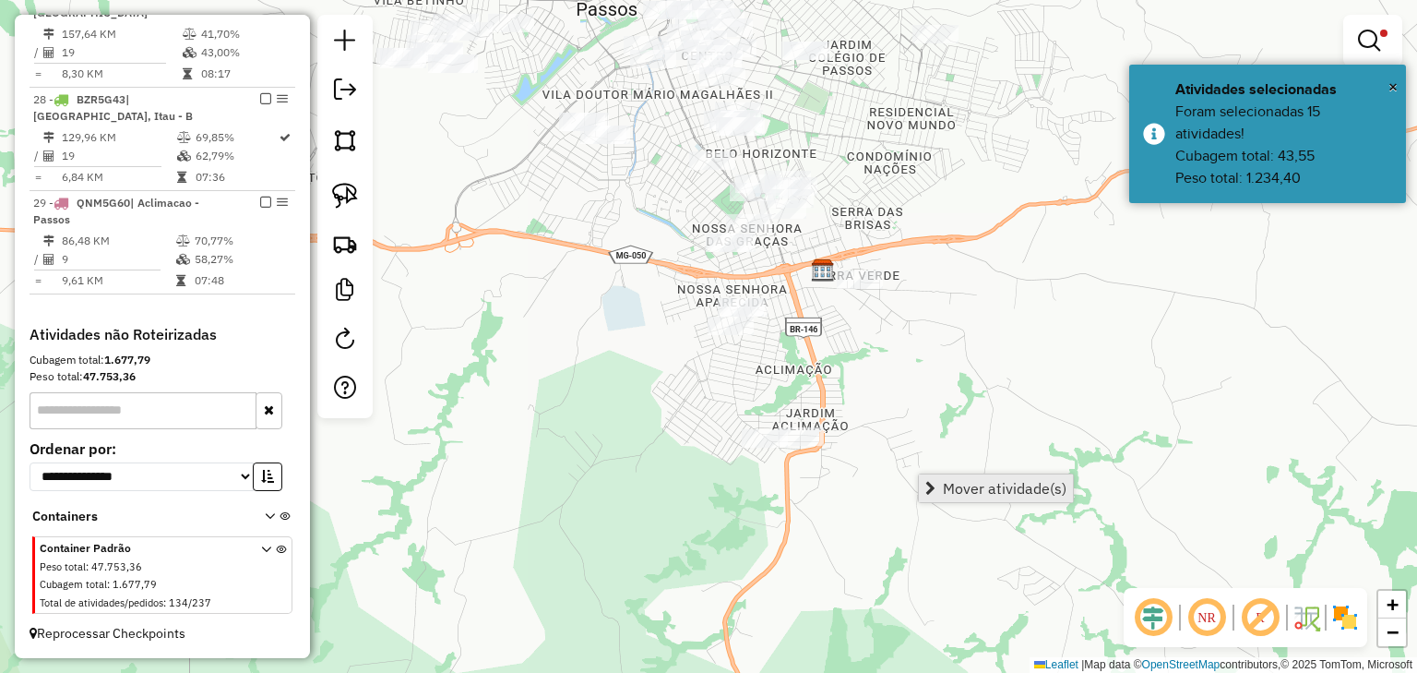
click at [951, 481] on span "Mover atividade(s)" at bounding box center [1005, 488] width 124 height 15
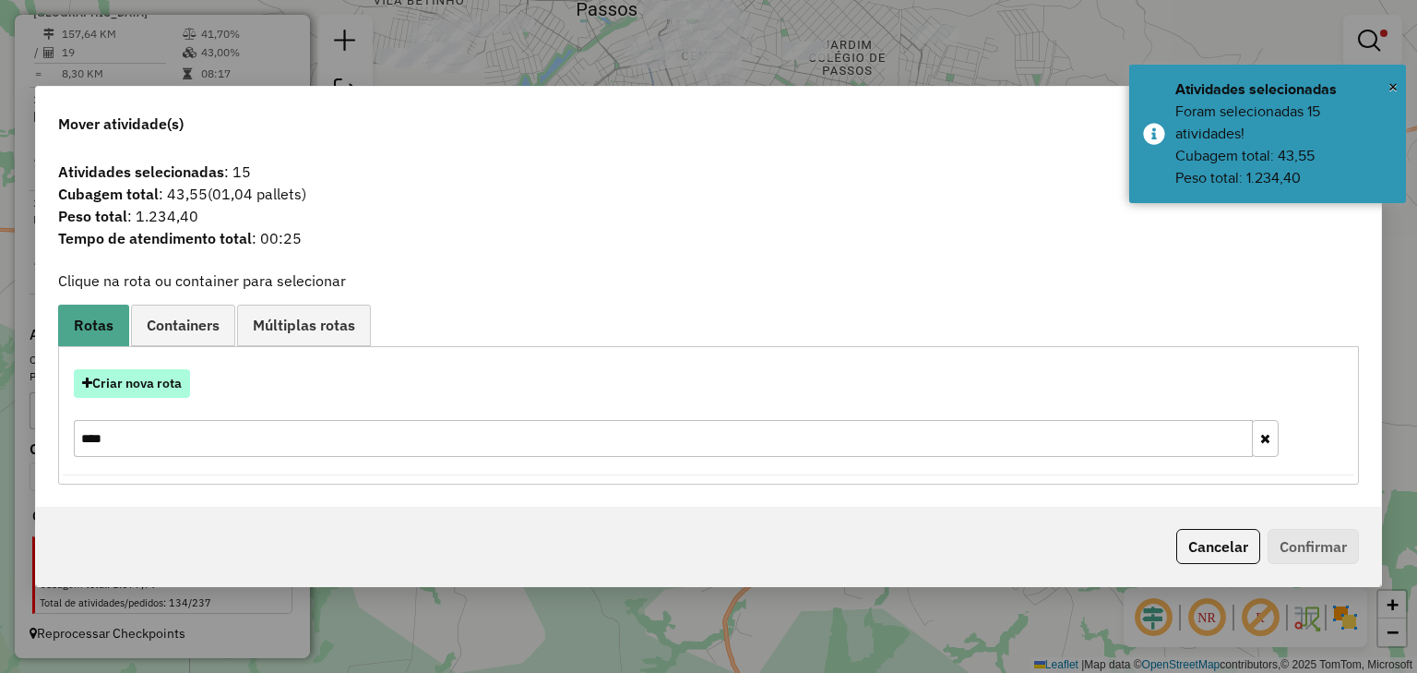
click at [148, 381] on button "Criar nova rota" at bounding box center [132, 383] width 116 height 29
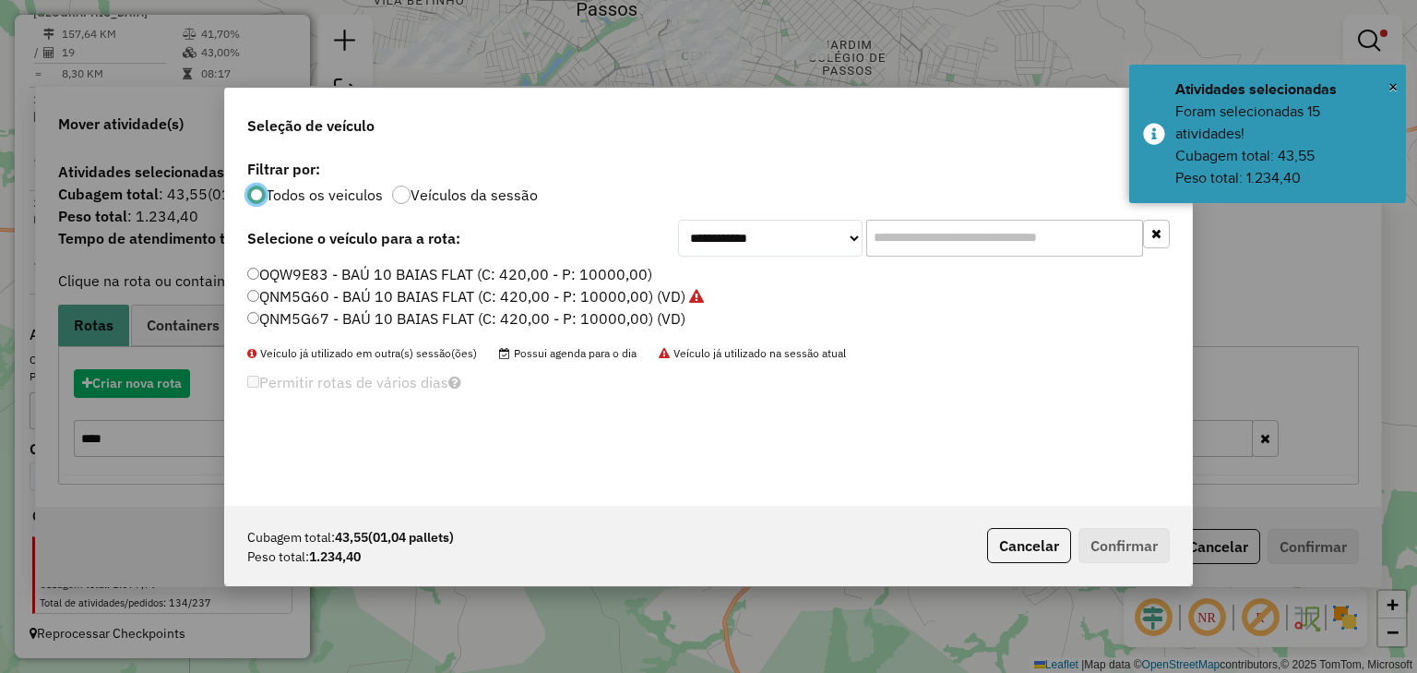
scroll to position [9, 6]
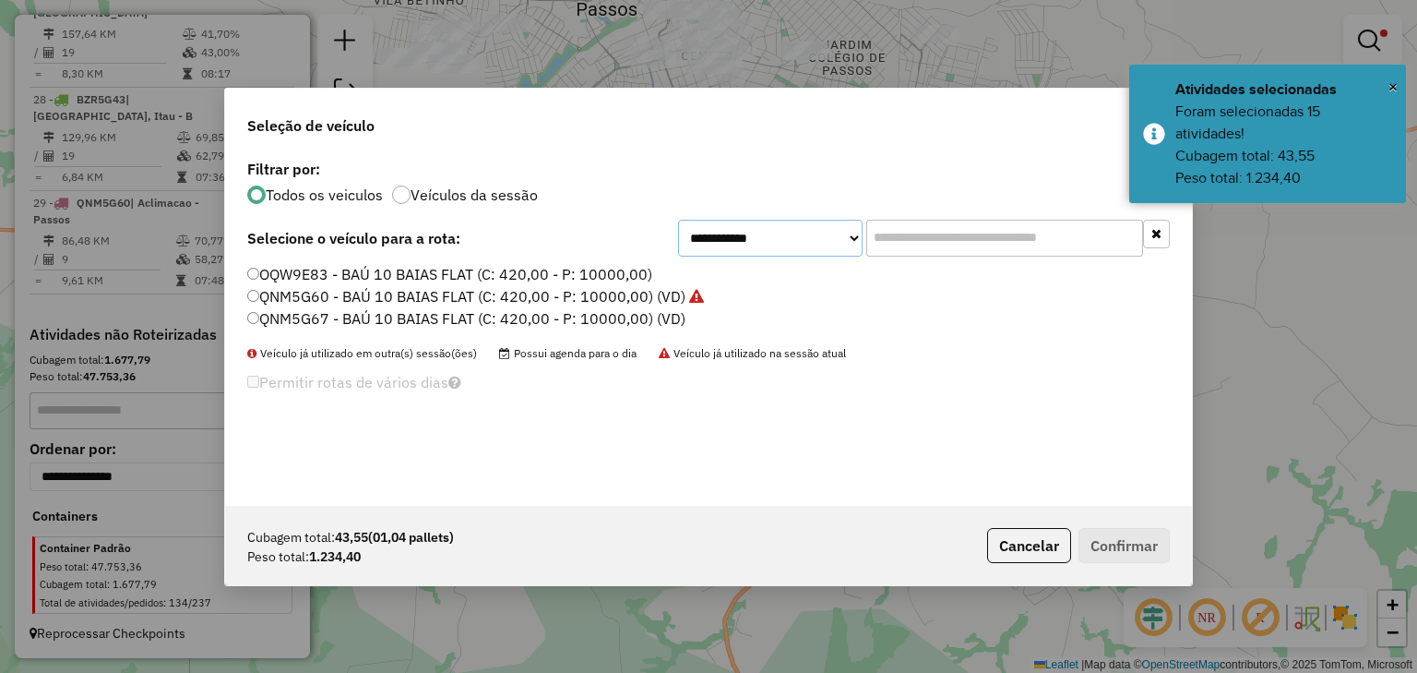
click at [807, 242] on select "**********" at bounding box center [770, 238] width 185 height 37
select select "********"
click at [678, 220] on select "**********" at bounding box center [770, 238] width 185 height 37
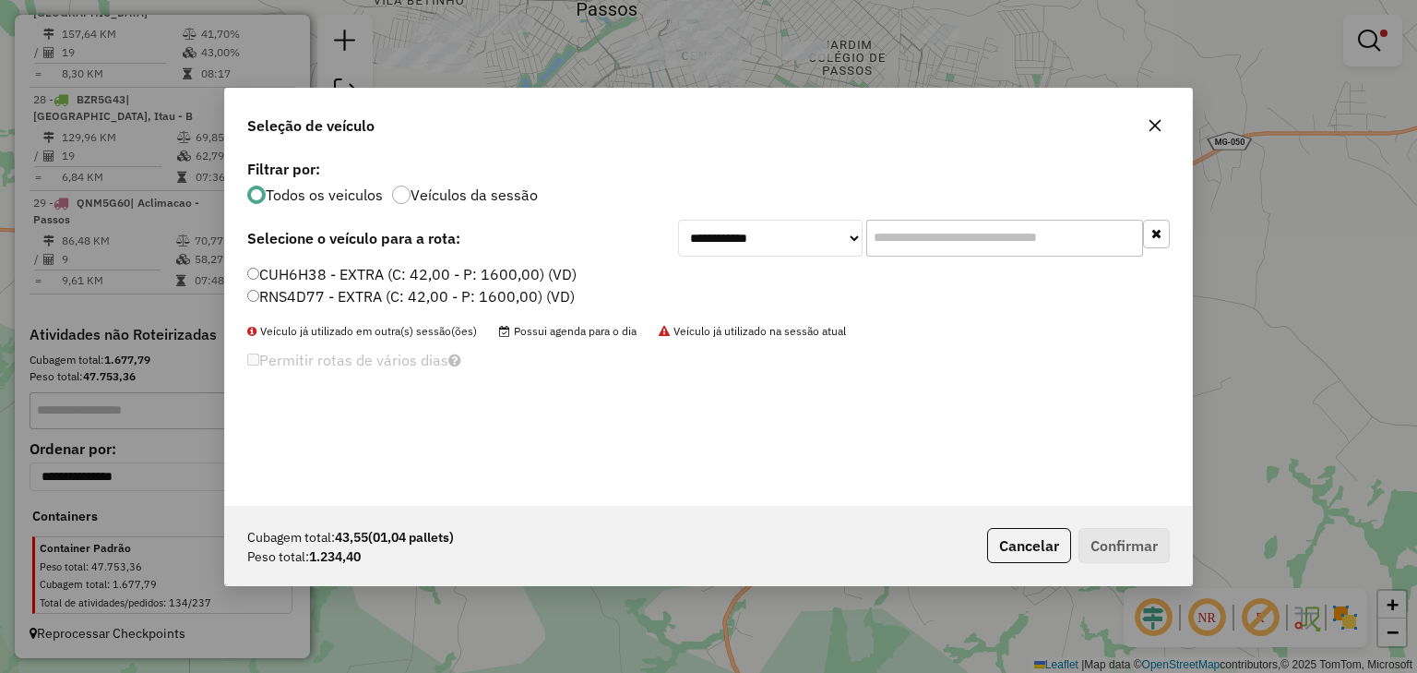
click at [377, 273] on label "CUH6H38 - EXTRA (C: 42,00 - P: 1600,00) (VD)" at bounding box center [411, 274] width 329 height 22
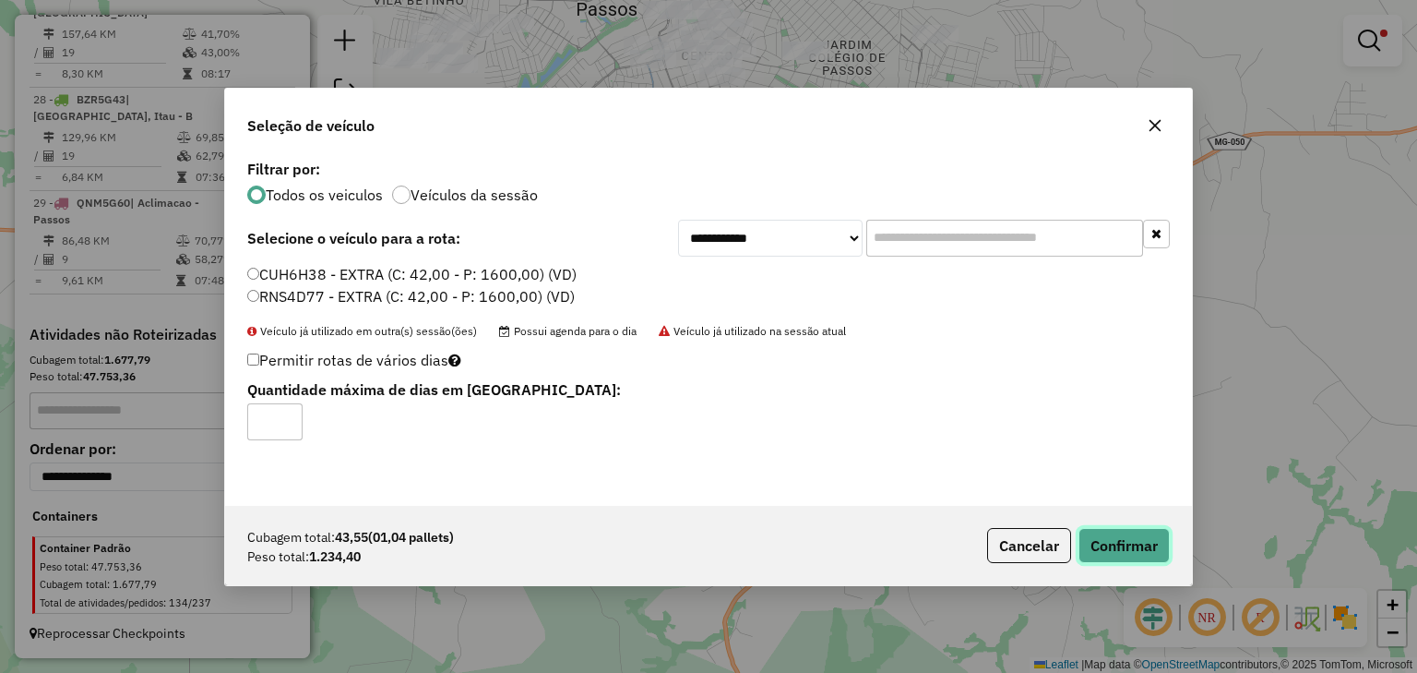
click at [1131, 561] on button "Confirmar" at bounding box center [1124, 545] width 91 height 35
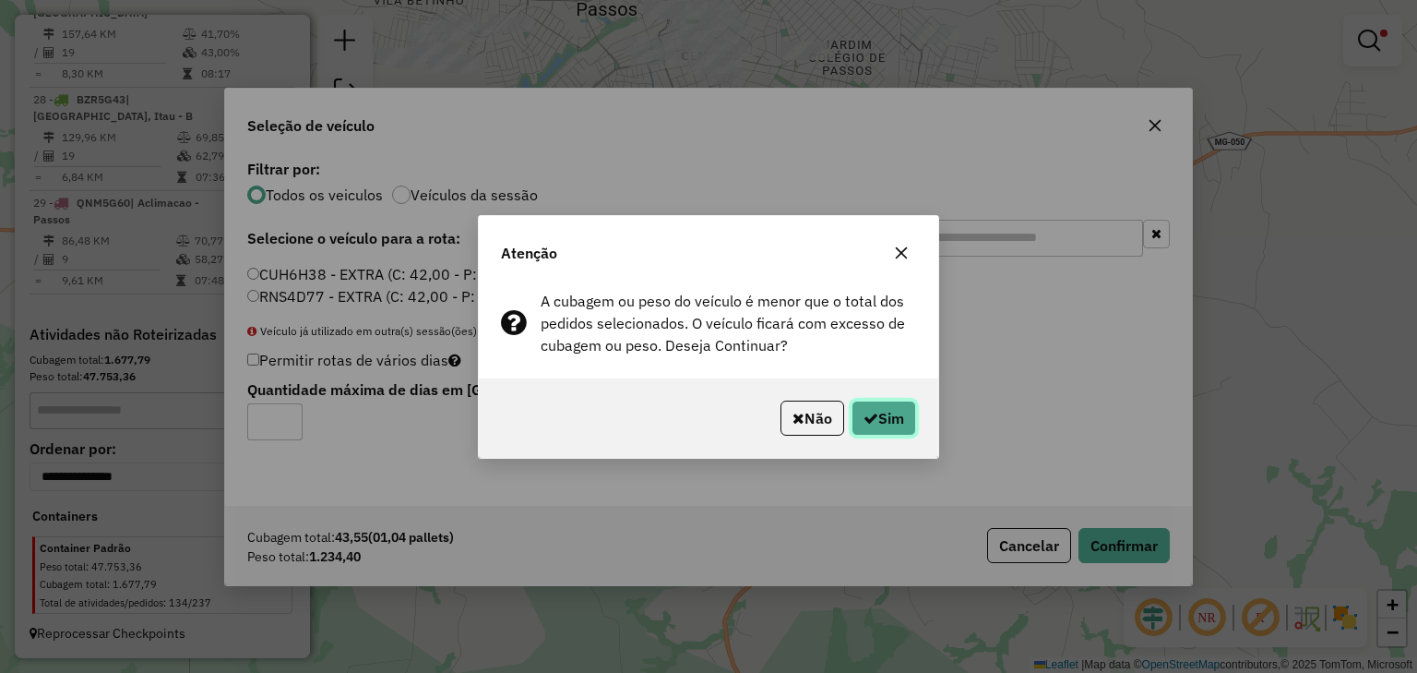
click at [901, 406] on button "Sim" at bounding box center [884, 418] width 65 height 35
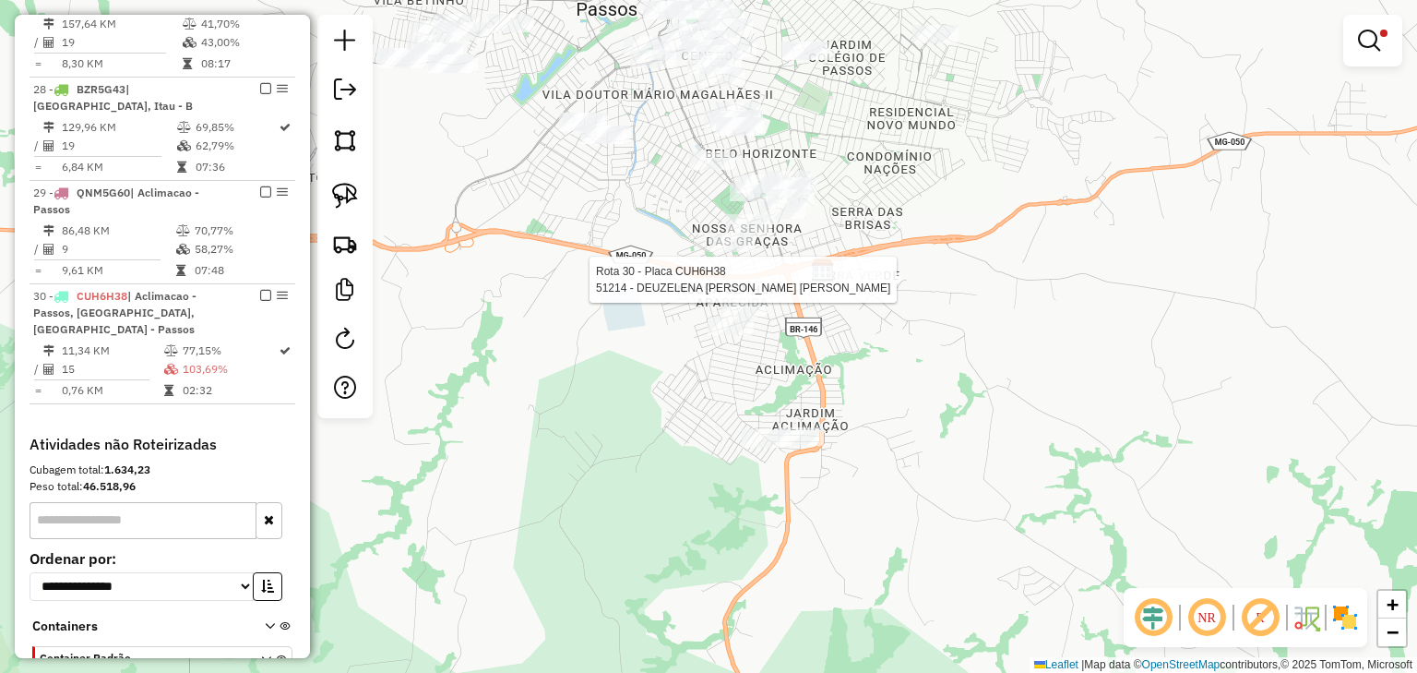
select select "*********"
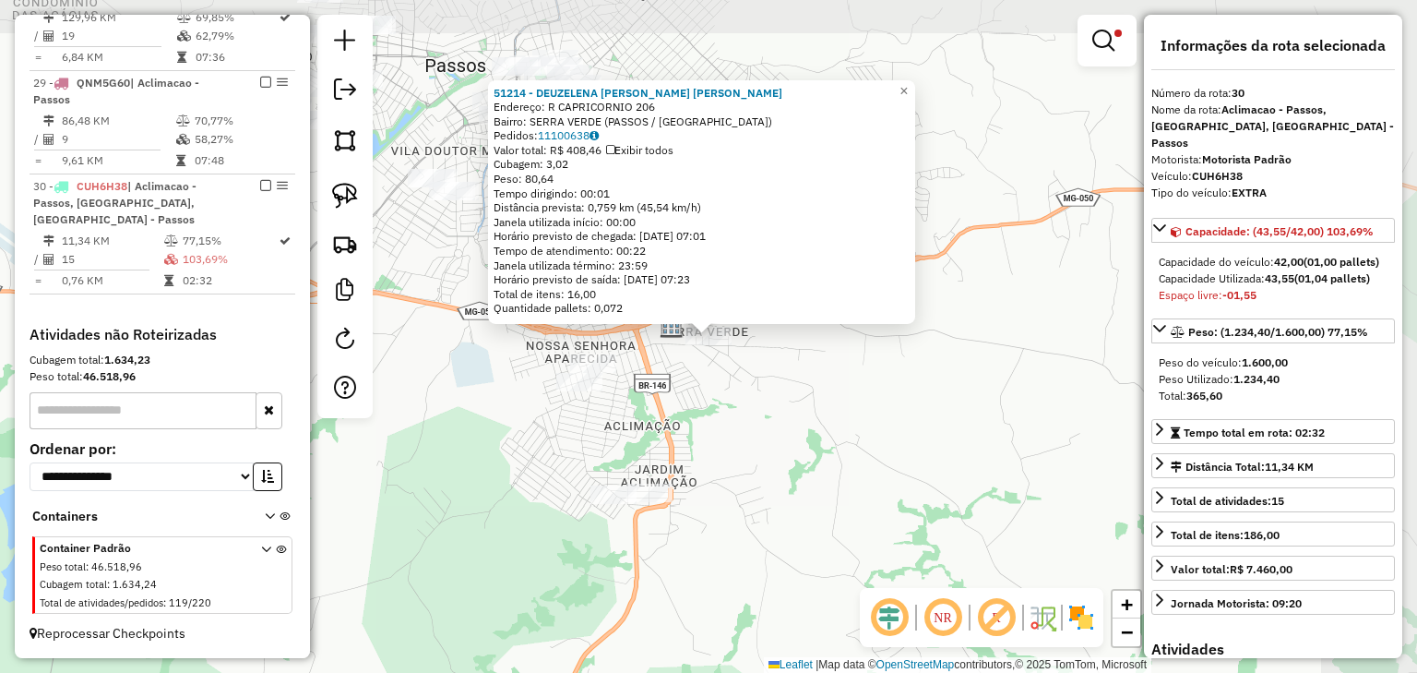
scroll to position [2252, 0]
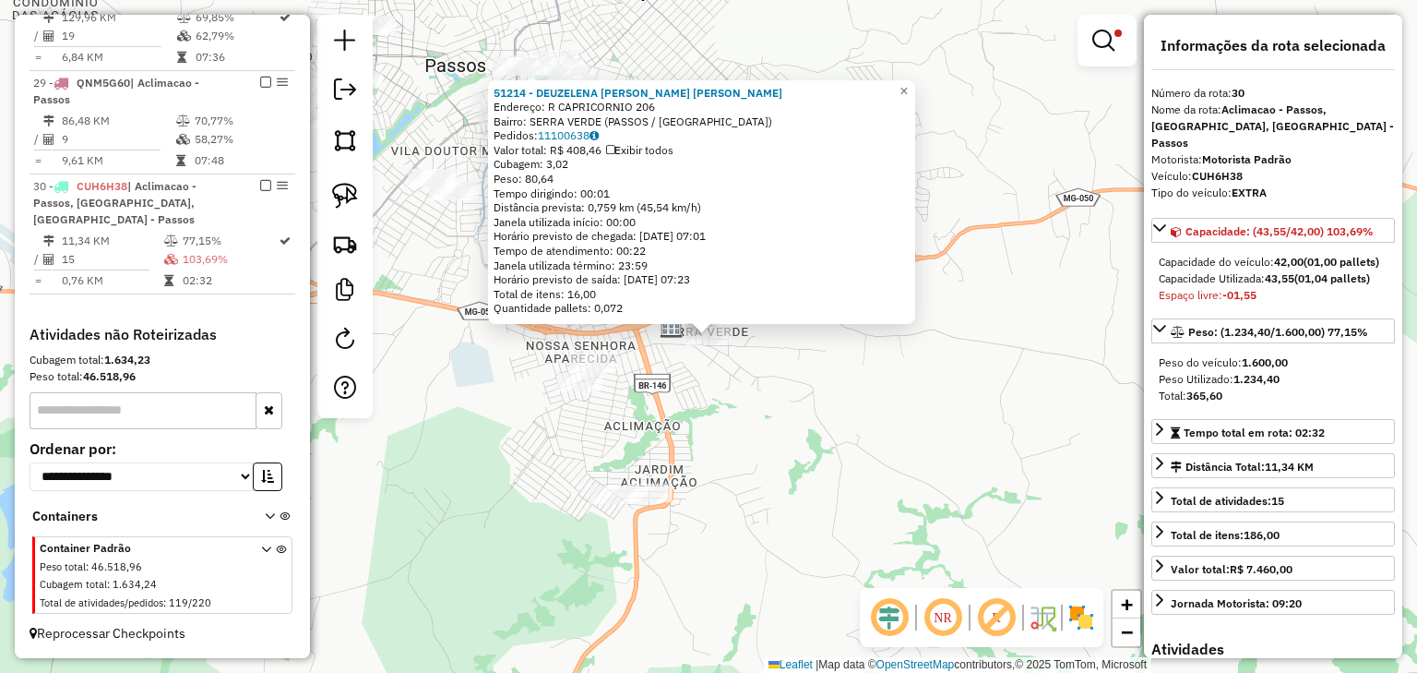
drag, startPoint x: 746, startPoint y: 422, endPoint x: 851, endPoint y: 422, distance: 105.2
click at [851, 422] on div "51214 - [PERSON_NAME]: R CAPRICORNIO 206 Bairro: [GEOGRAPHIC_DATA] (PASSOS / [G…" at bounding box center [708, 336] width 1417 height 673
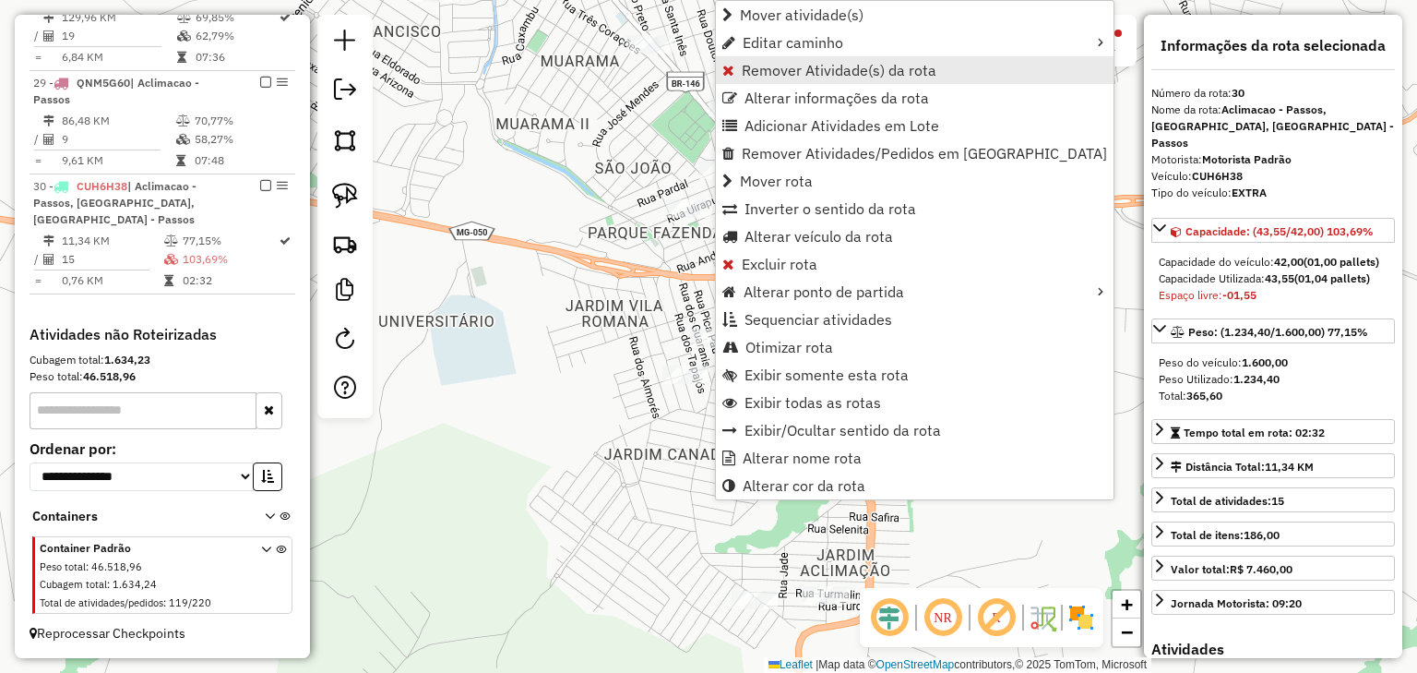
click at [788, 74] on span "Remover Atividade(s) da rota" at bounding box center [839, 70] width 195 height 15
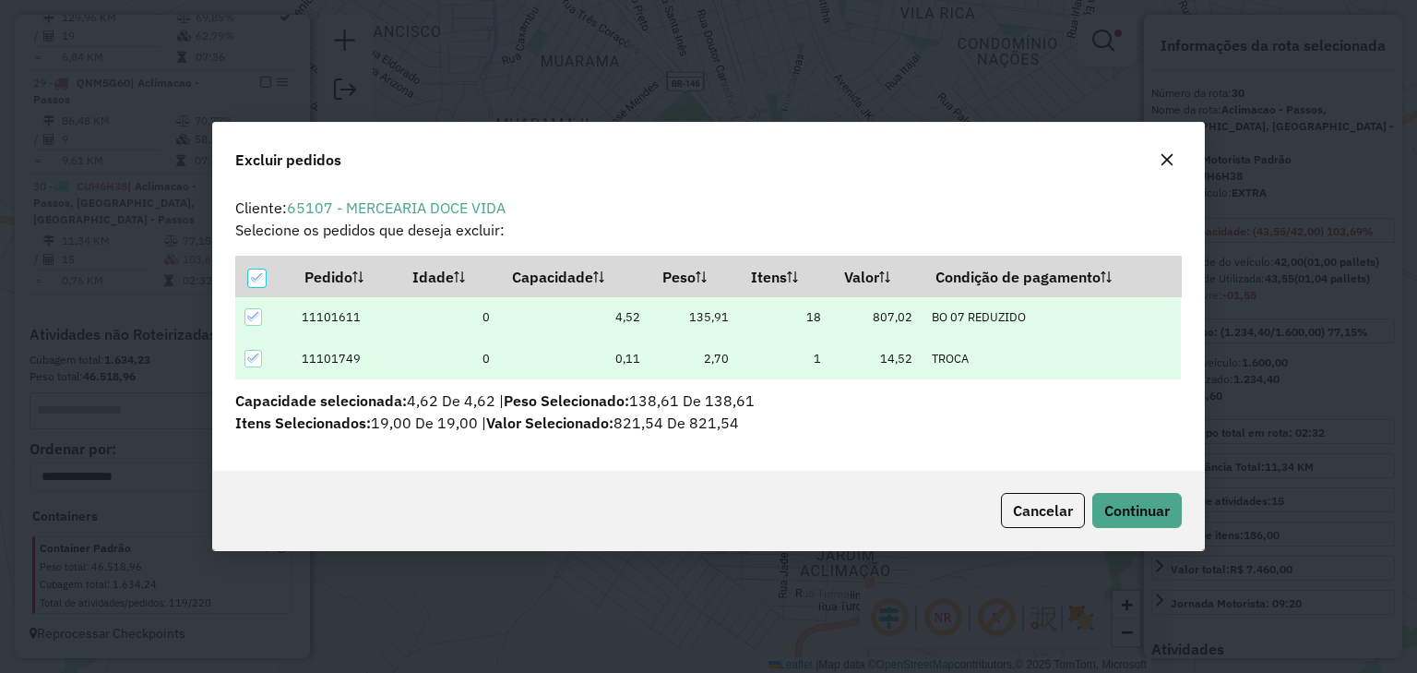
scroll to position [0, 0]
click at [1105, 506] on span "Continuar" at bounding box center [1138, 510] width 66 height 18
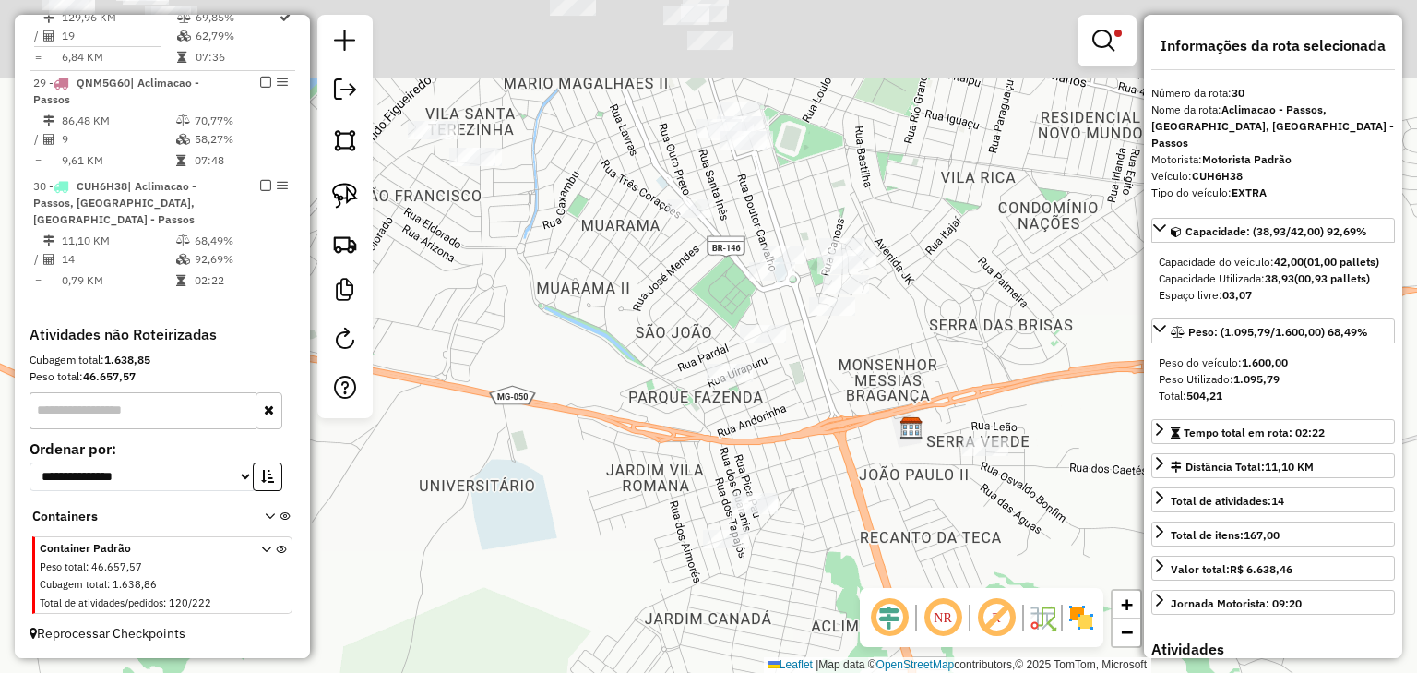
drag, startPoint x: 809, startPoint y: 371, endPoint x: 824, endPoint y: 484, distance: 114.5
click at [824, 484] on div "Limpar filtros Janela de atendimento Grade de atendimento Capacidade Transporta…" at bounding box center [708, 336] width 1417 height 673
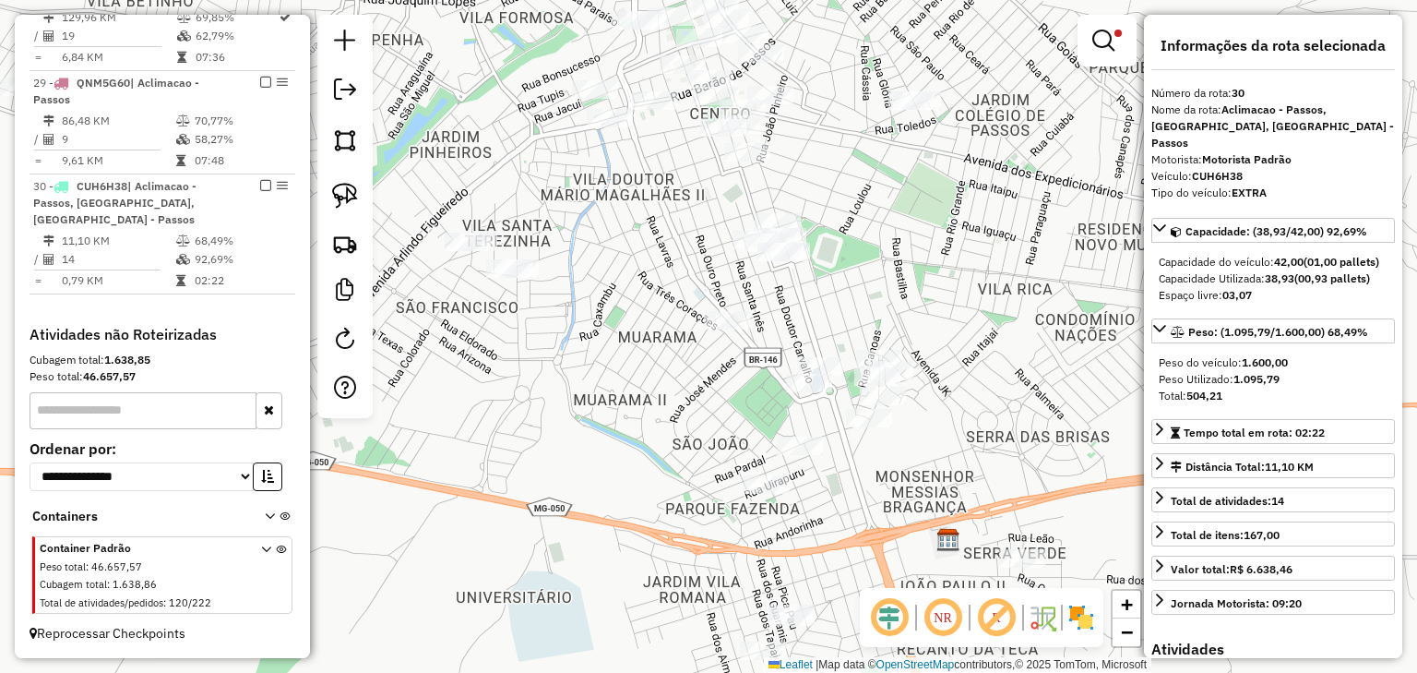
drag, startPoint x: 644, startPoint y: 300, endPoint x: 669, endPoint y: 410, distance: 112.6
click at [669, 410] on div "Limpar filtros Janela de atendimento Grade de atendimento Capacidade Transporta…" at bounding box center [708, 336] width 1417 height 673
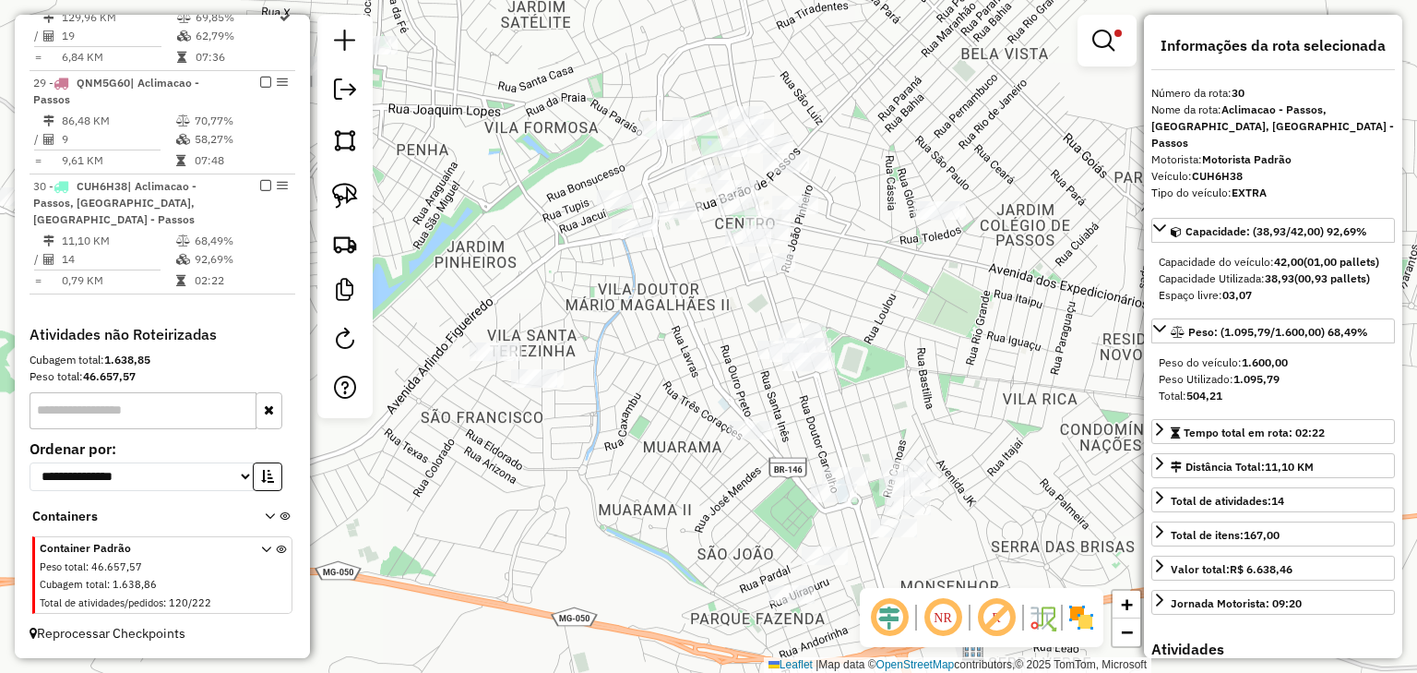
drag, startPoint x: 621, startPoint y: 325, endPoint x: 664, endPoint y: 401, distance: 88.0
click at [664, 401] on div "Limpar filtros Janela de atendimento Grade de atendimento Capacidade Transporta…" at bounding box center [708, 336] width 1417 height 673
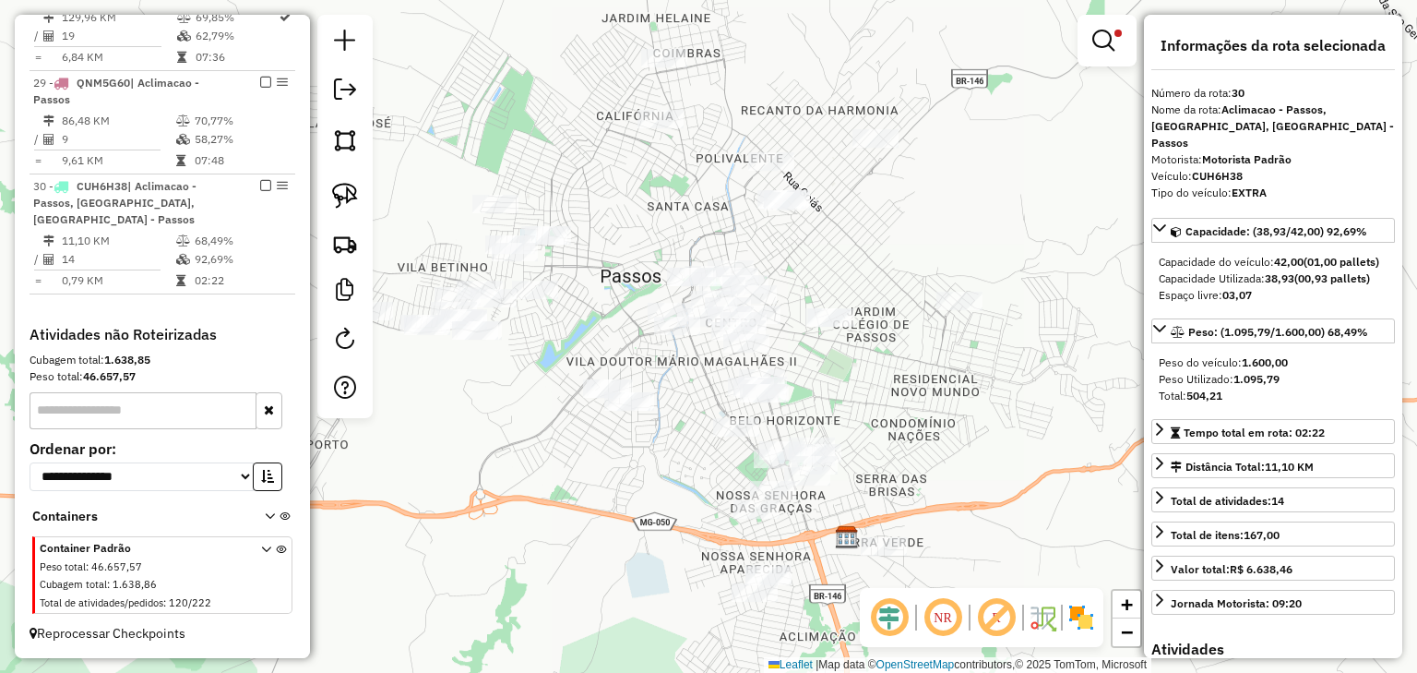
drag, startPoint x: 679, startPoint y: 369, endPoint x: 680, endPoint y: 351, distance: 18.5
click at [680, 351] on div "Limpar filtros Janela de atendimento Grade de atendimento Capacidade Transporta…" at bounding box center [708, 336] width 1417 height 673
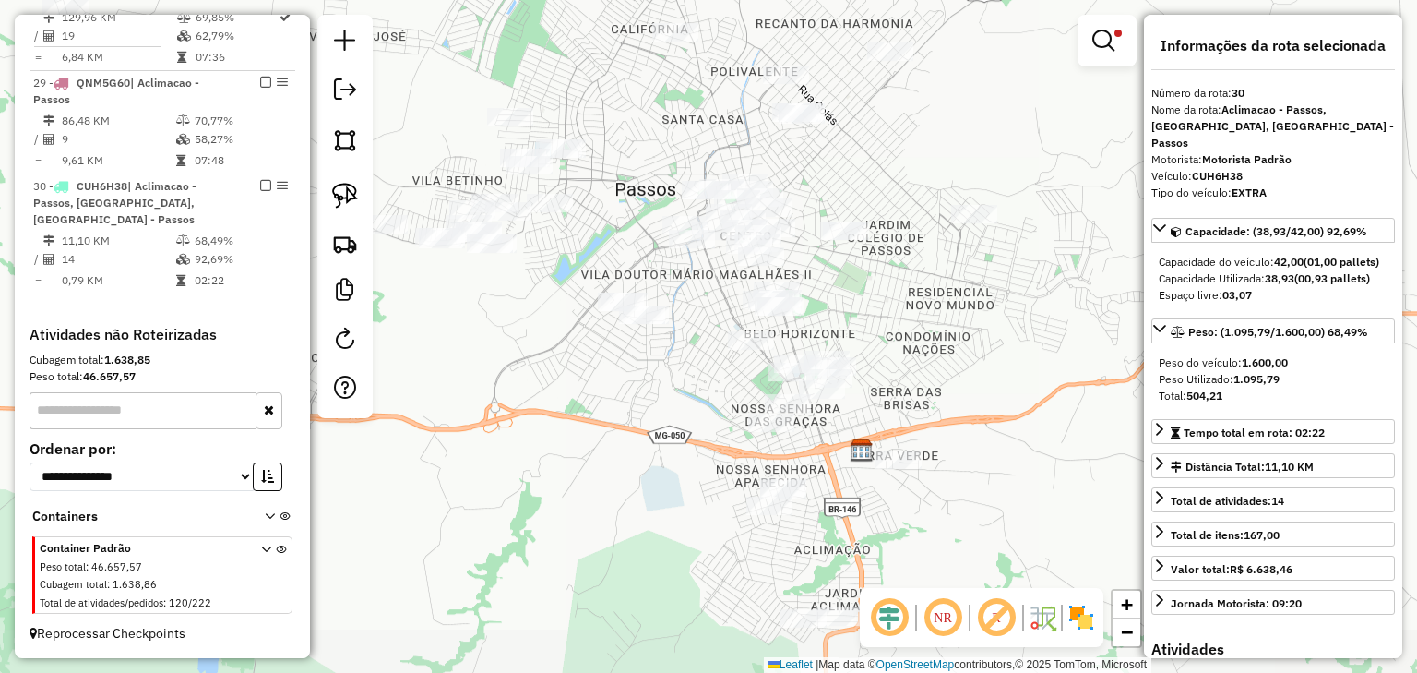
drag, startPoint x: 680, startPoint y: 351, endPoint x: 694, endPoint y: 281, distance: 70.6
click at [694, 281] on div "Limpar filtros Janela de atendimento Grade de atendimento Capacidade Transporta…" at bounding box center [708, 336] width 1417 height 673
click at [672, 285] on div "Limpar filtros Janela de atendimento Grade de atendimento Capacidade Transporta…" at bounding box center [708, 336] width 1417 height 673
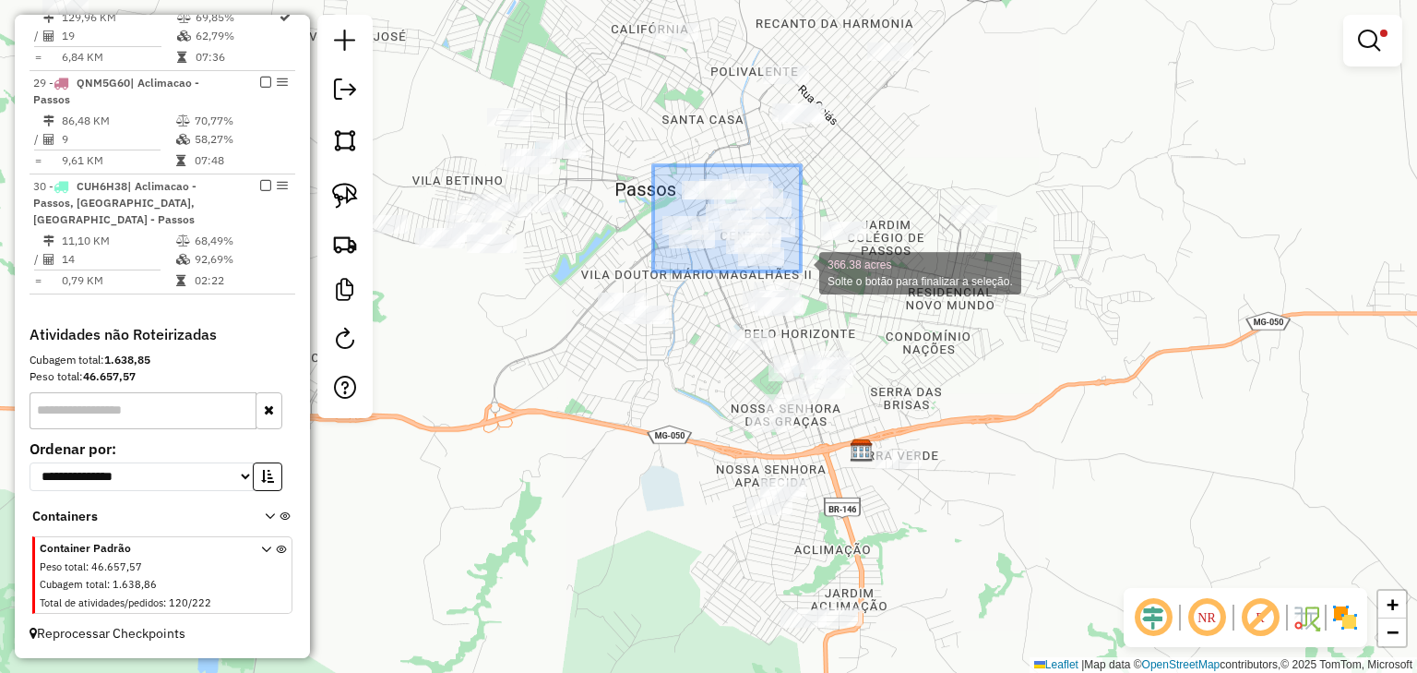
drag, startPoint x: 732, startPoint y: 173, endPoint x: 801, endPoint y: 271, distance: 120.6
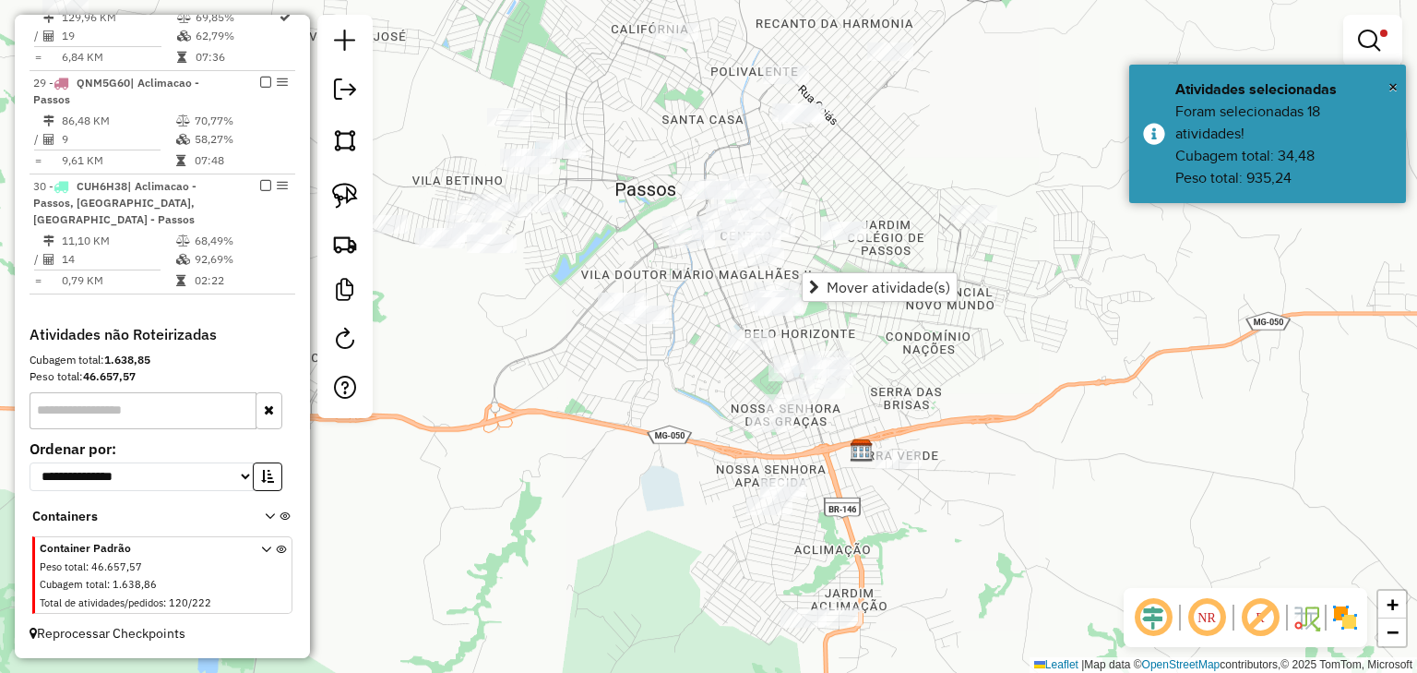
click at [664, 181] on div "Limpar filtros Janela de atendimento Grade de atendimento Capacidade Transporta…" at bounding box center [708, 336] width 1417 height 673
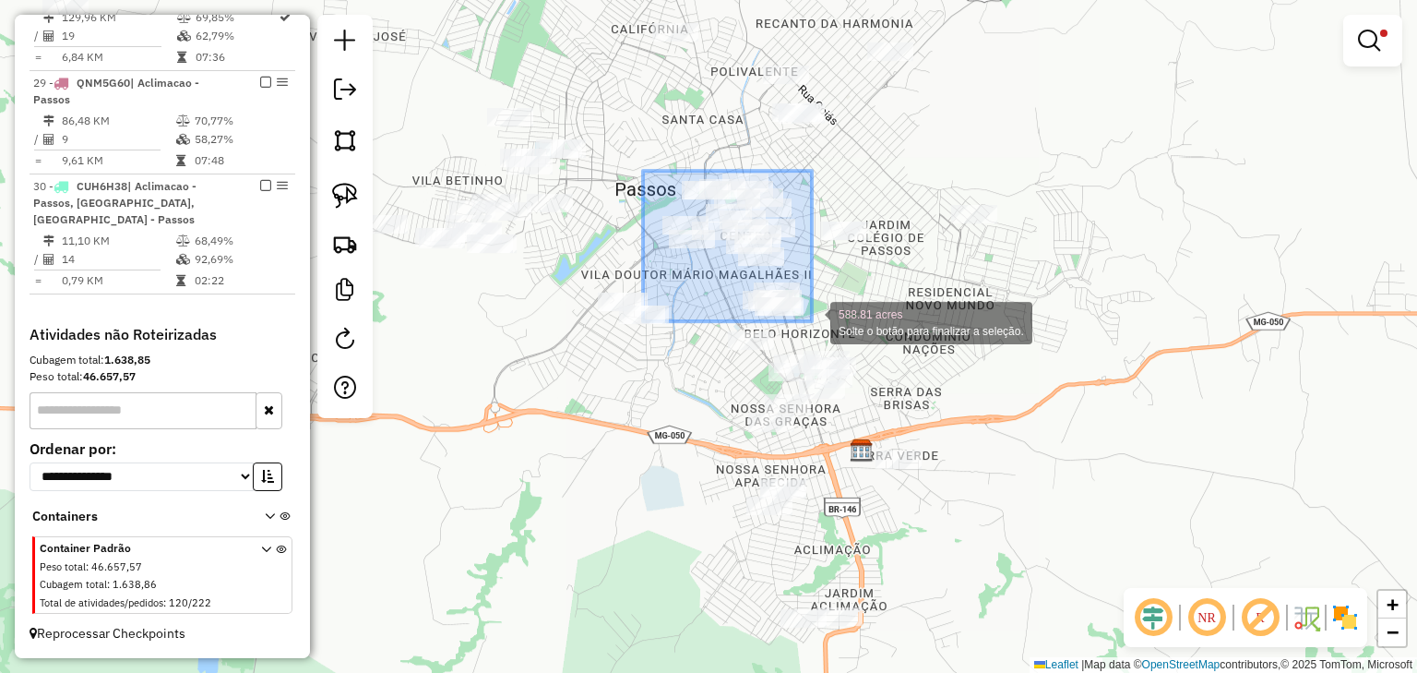
drag, startPoint x: 643, startPoint y: 171, endPoint x: 812, endPoint y: 321, distance: 226.2
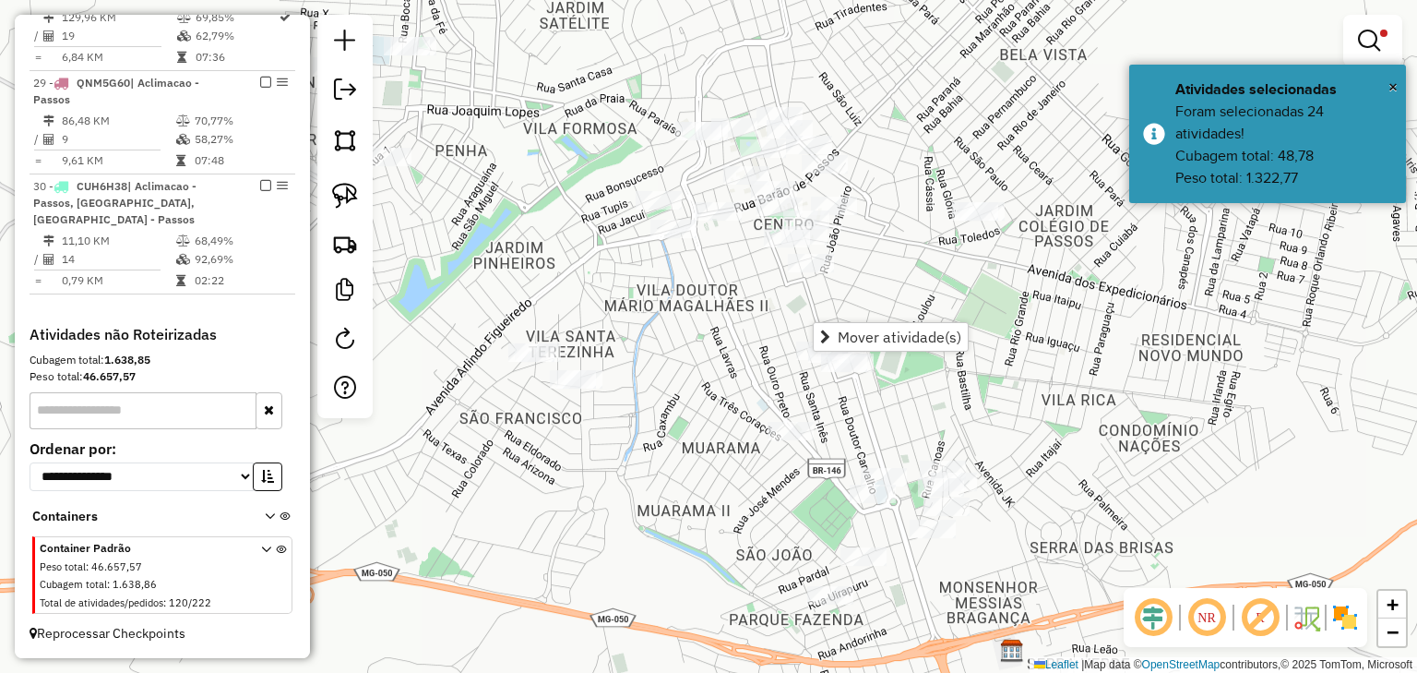
drag, startPoint x: 716, startPoint y: 270, endPoint x: 700, endPoint y: 284, distance: 20.9
click at [704, 284] on div "Limpar filtros Janela de atendimento Grade de atendimento Capacidade Transporta…" at bounding box center [708, 336] width 1417 height 673
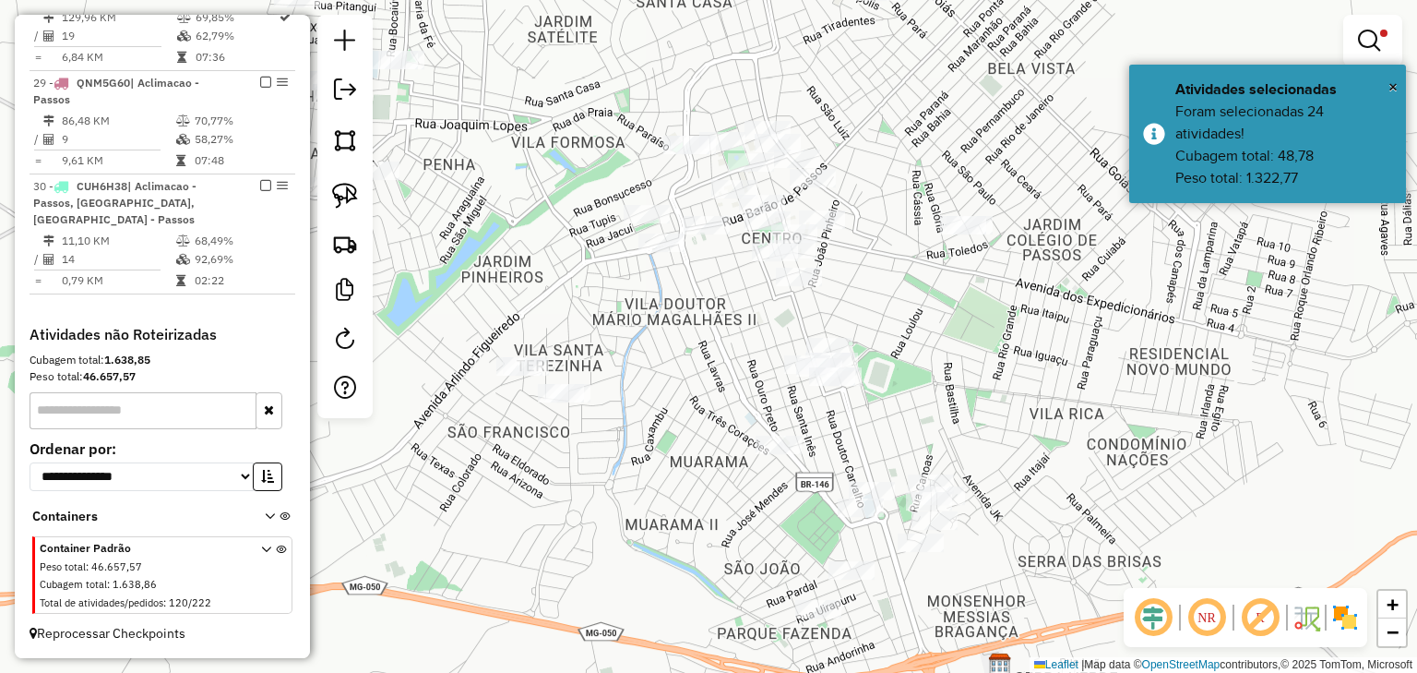
click at [624, 101] on div "Limpar filtros Janela de atendimento Grade de atendimento Capacidade Transporta…" at bounding box center [708, 336] width 1417 height 673
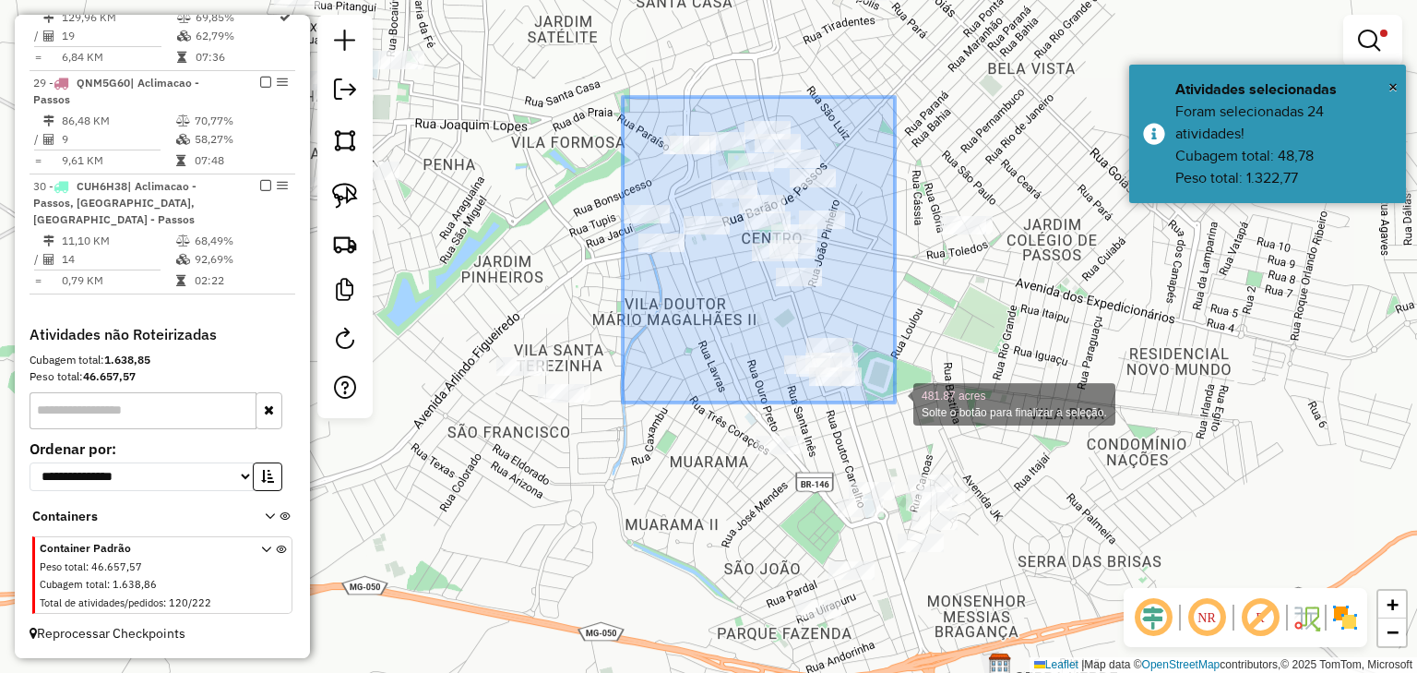
drag, startPoint x: 623, startPoint y: 97, endPoint x: 895, endPoint y: 402, distance: 409.2
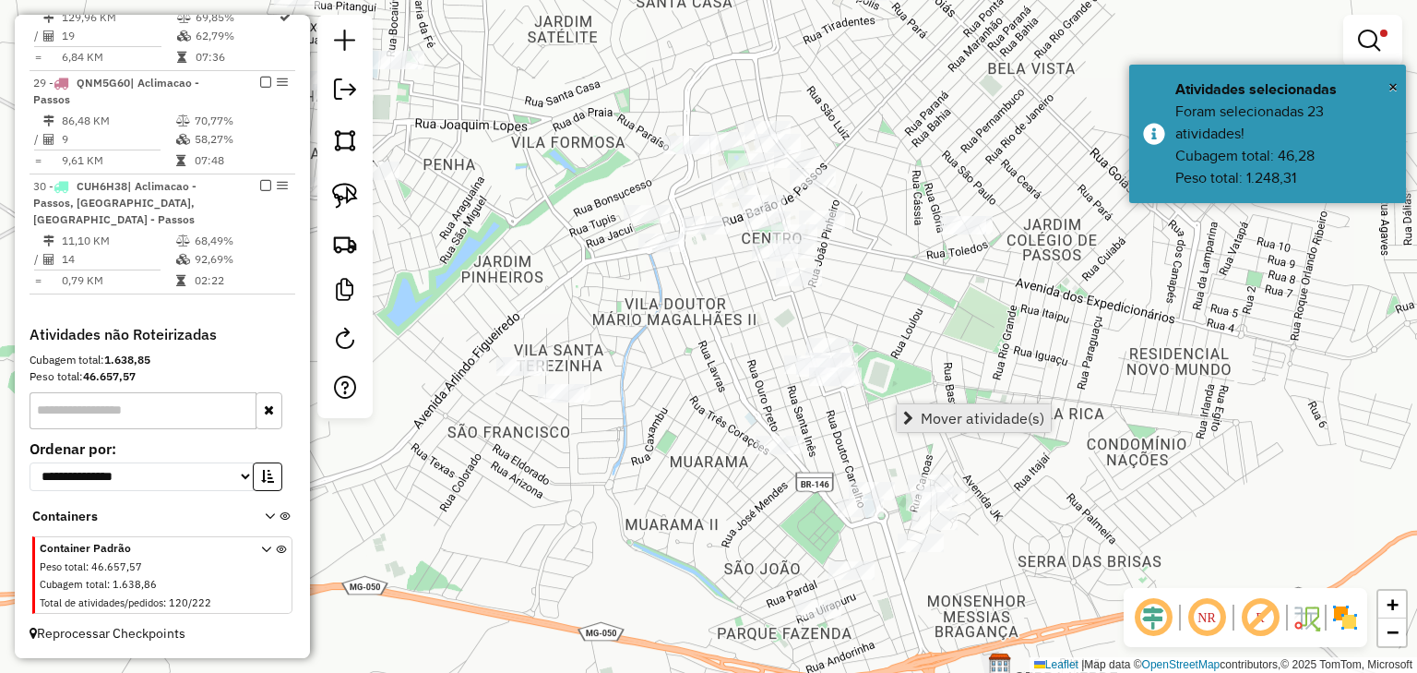
click at [923, 411] on span "Mover atividade(s)" at bounding box center [983, 418] width 124 height 15
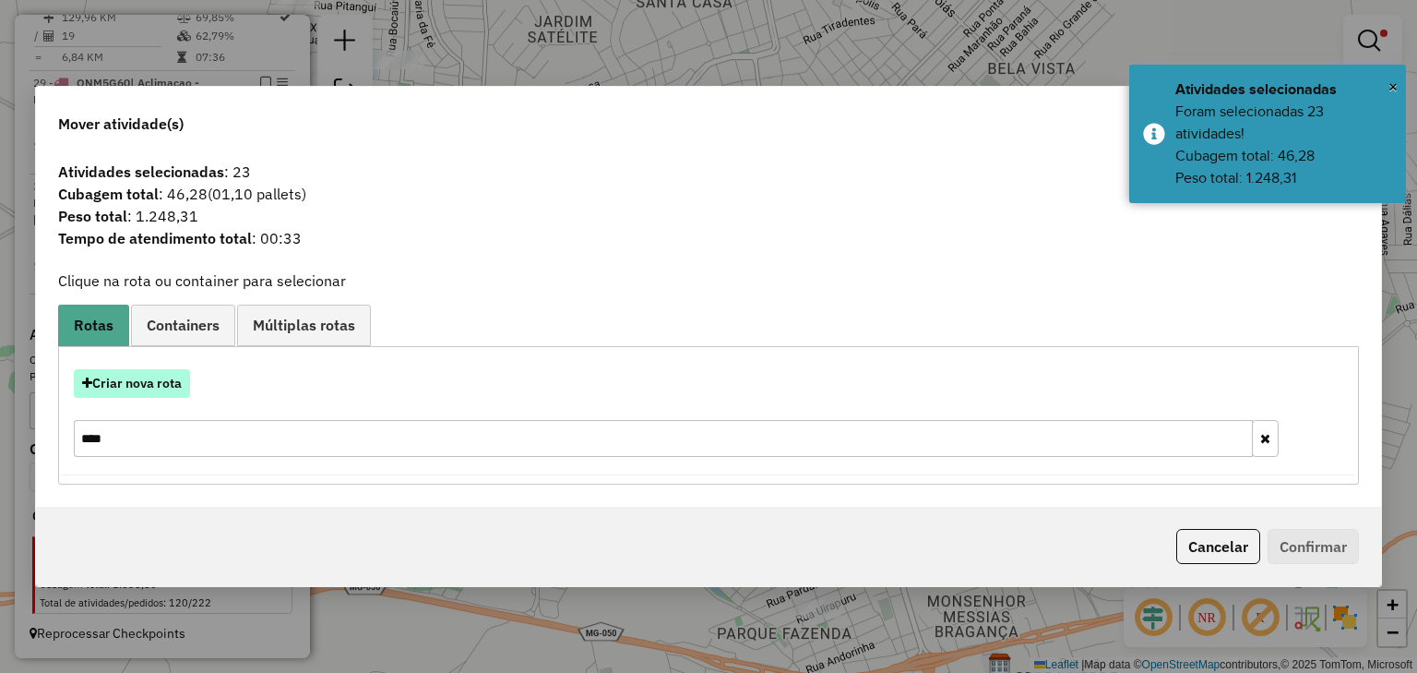
click at [170, 382] on button "Criar nova rota" at bounding box center [132, 383] width 116 height 29
select select "********"
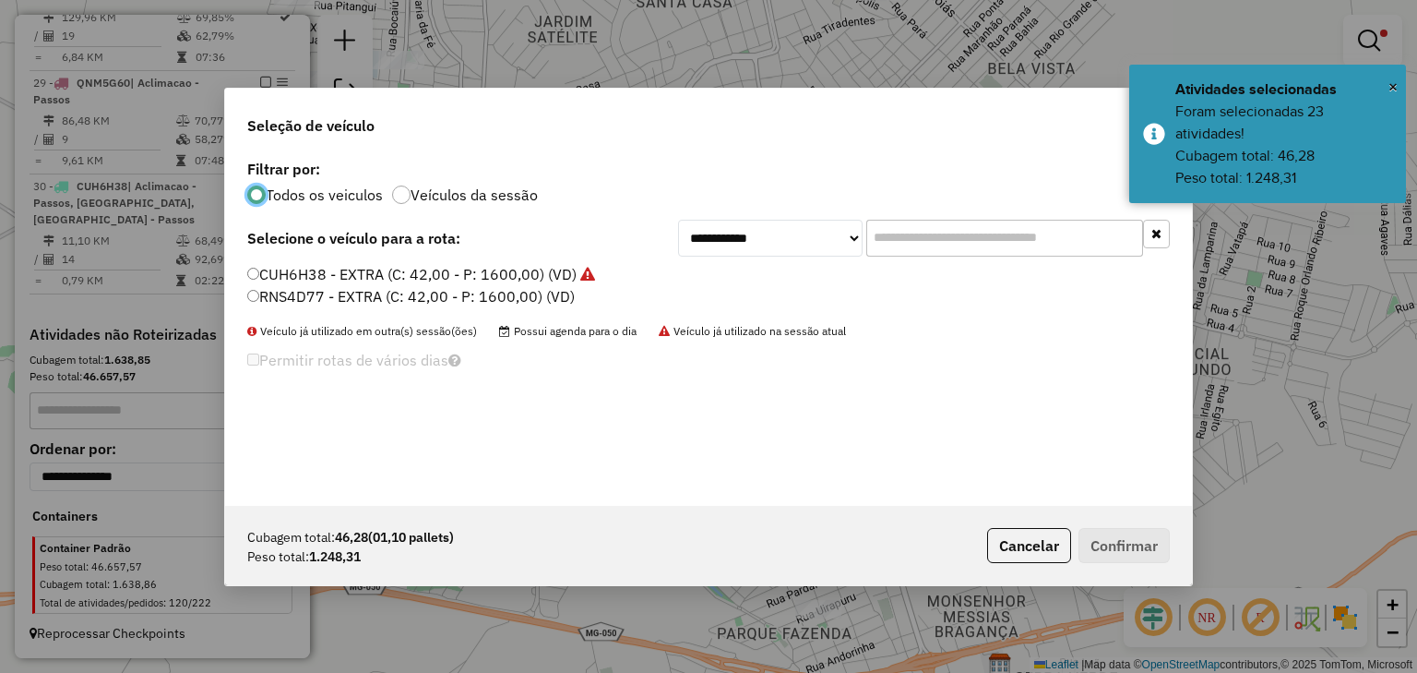
scroll to position [9, 6]
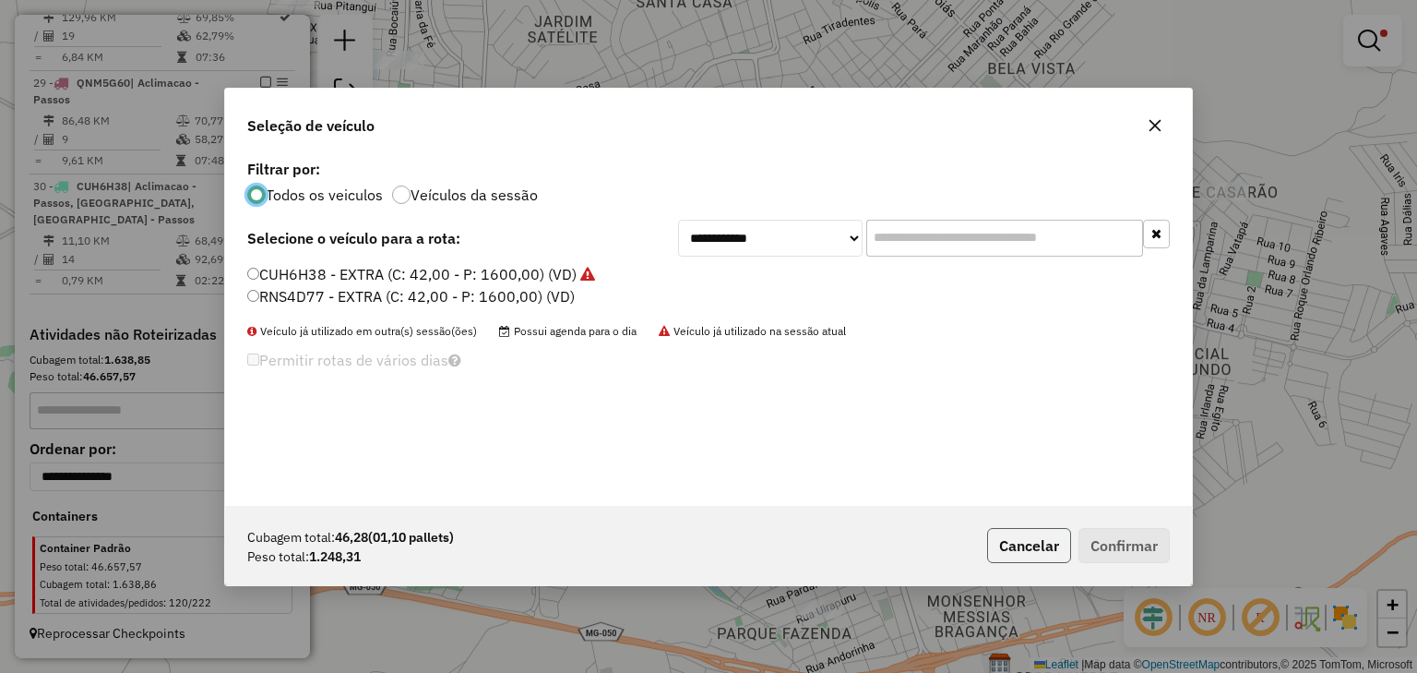
click at [1023, 548] on button "Cancelar" at bounding box center [1029, 545] width 84 height 35
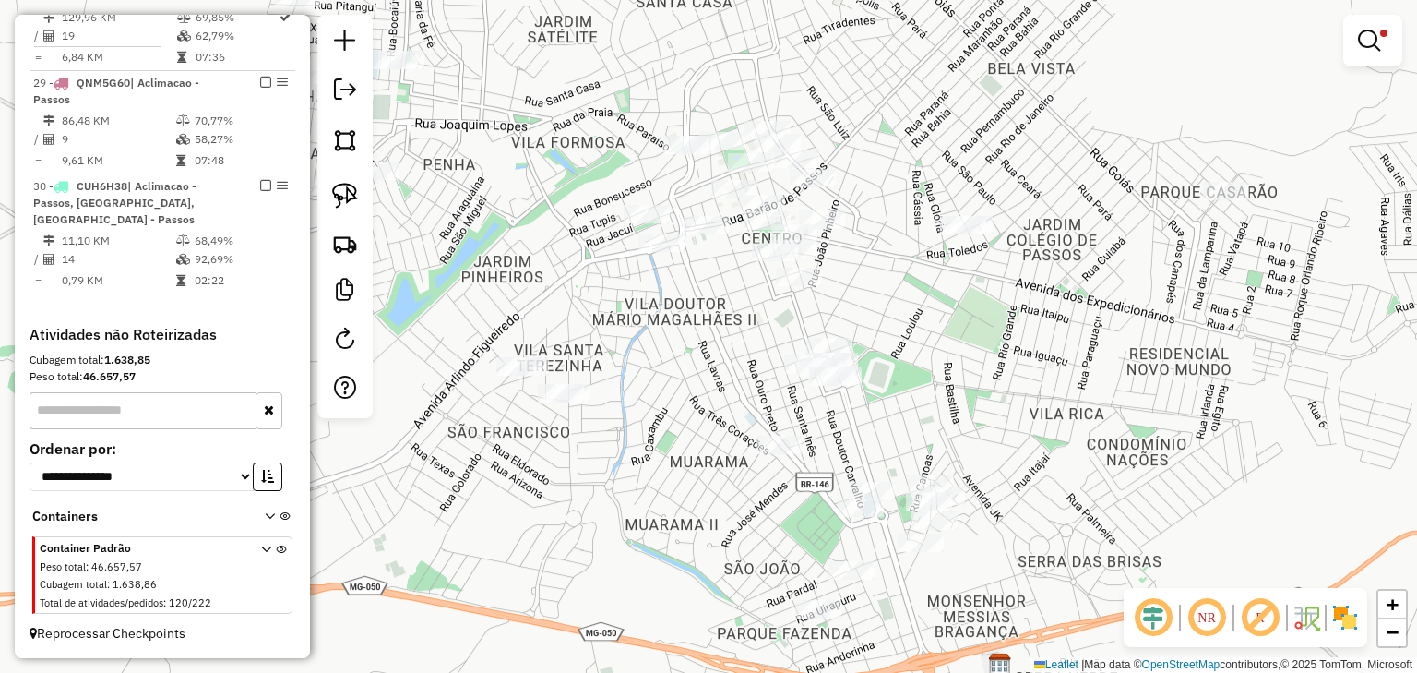
click at [629, 129] on div "Limpar filtros Janela de atendimento Grade de atendimento Capacidade Transporta…" at bounding box center [708, 336] width 1417 height 673
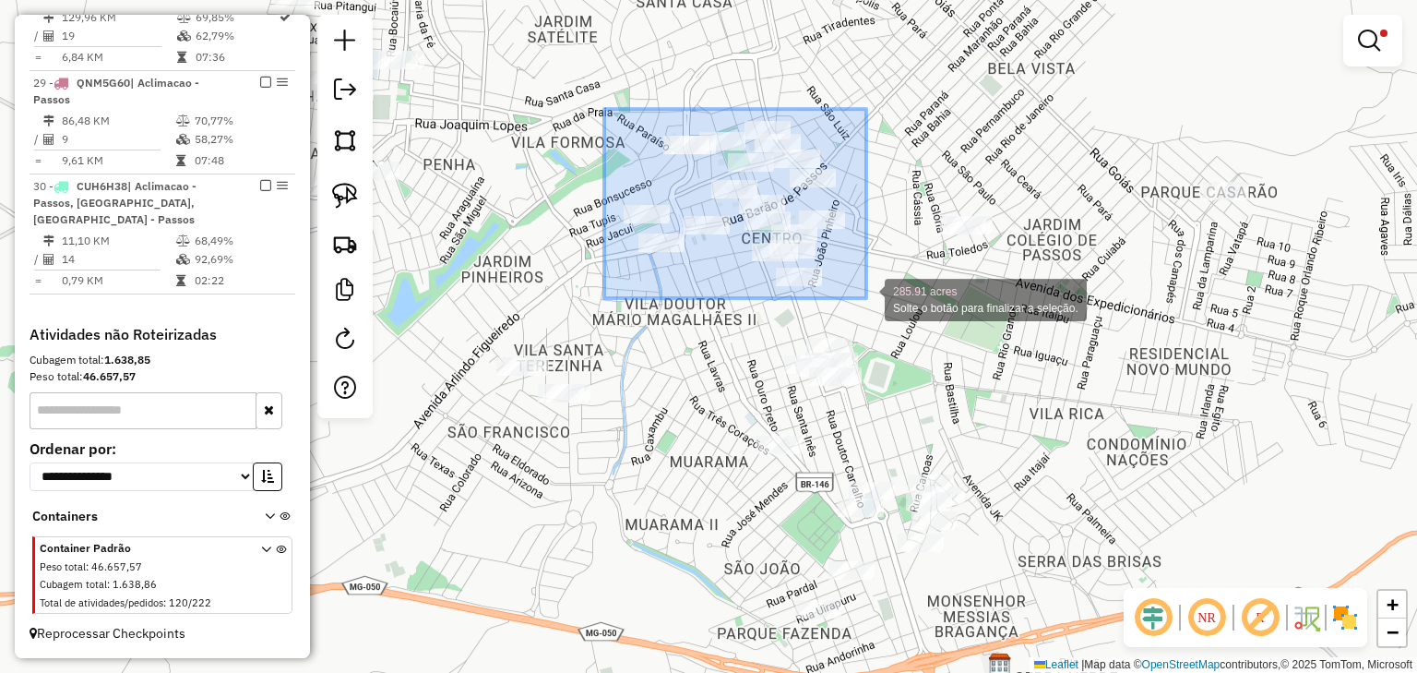
drag, startPoint x: 604, startPoint y: 109, endPoint x: 867, endPoint y: 298, distance: 323.2
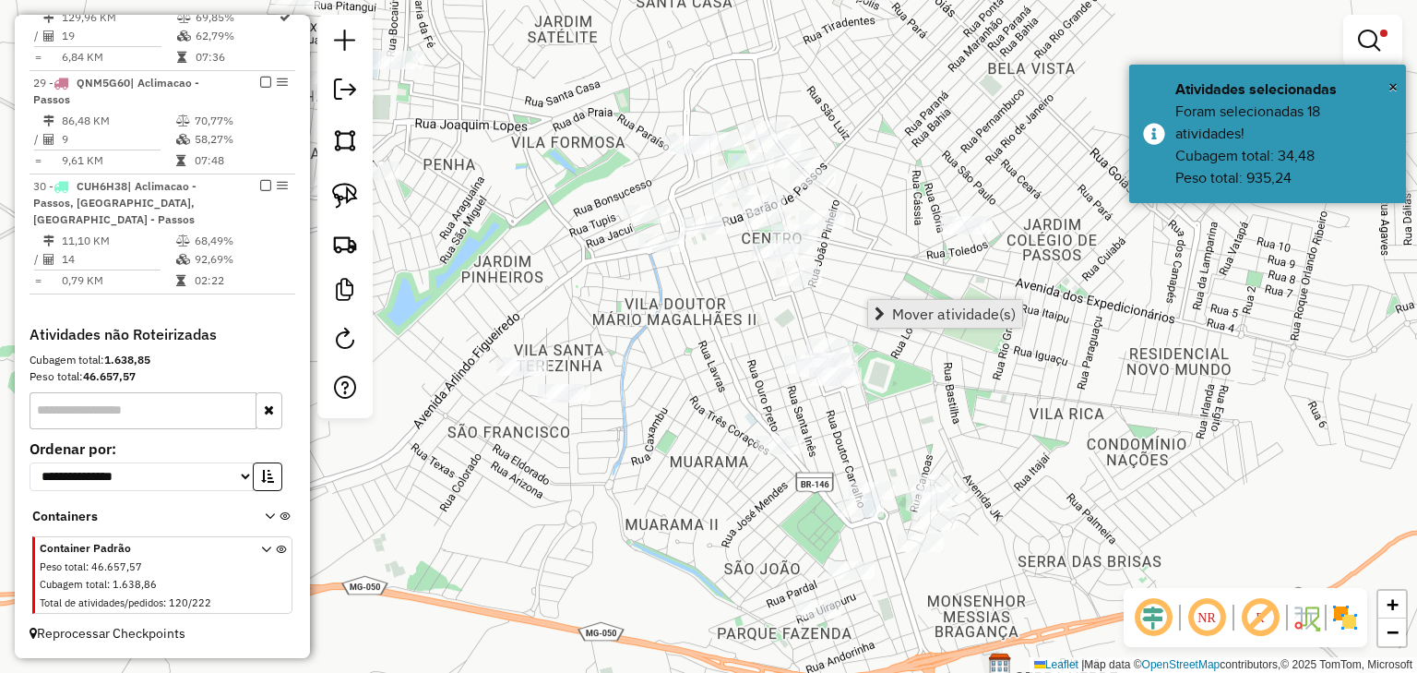
click at [912, 317] on span "Mover atividade(s)" at bounding box center [954, 313] width 124 height 15
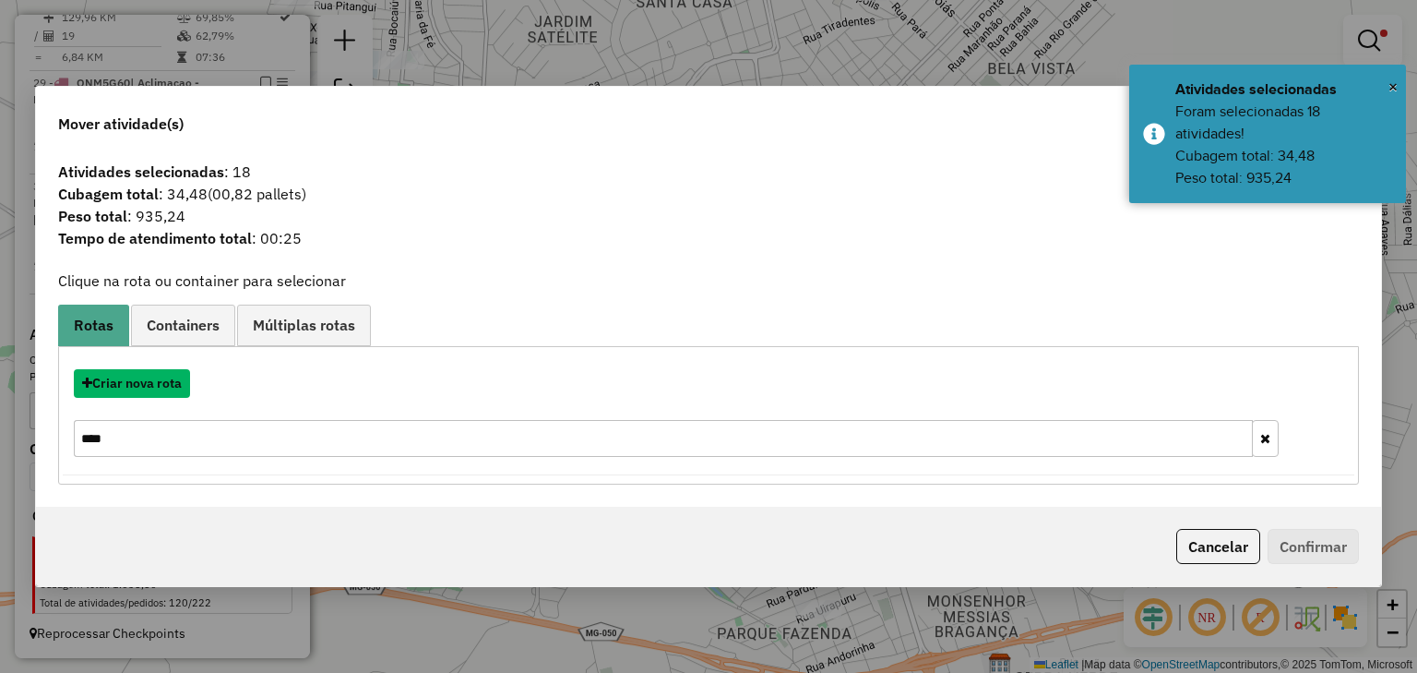
click at [147, 385] on button "Criar nova rota" at bounding box center [132, 383] width 116 height 29
select select "********"
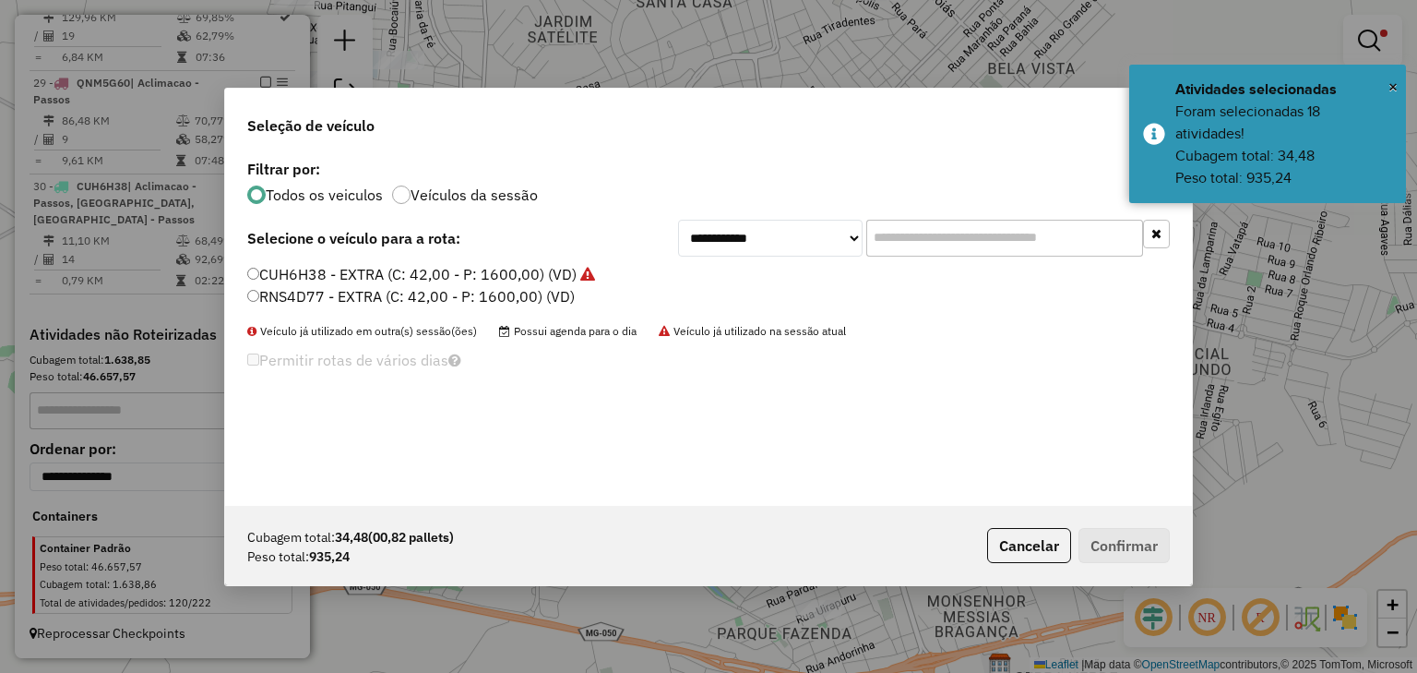
click at [550, 293] on label "RNS4D77 - EXTRA (C: 42,00 - P: 1600,00) (VD)" at bounding box center [411, 296] width 328 height 22
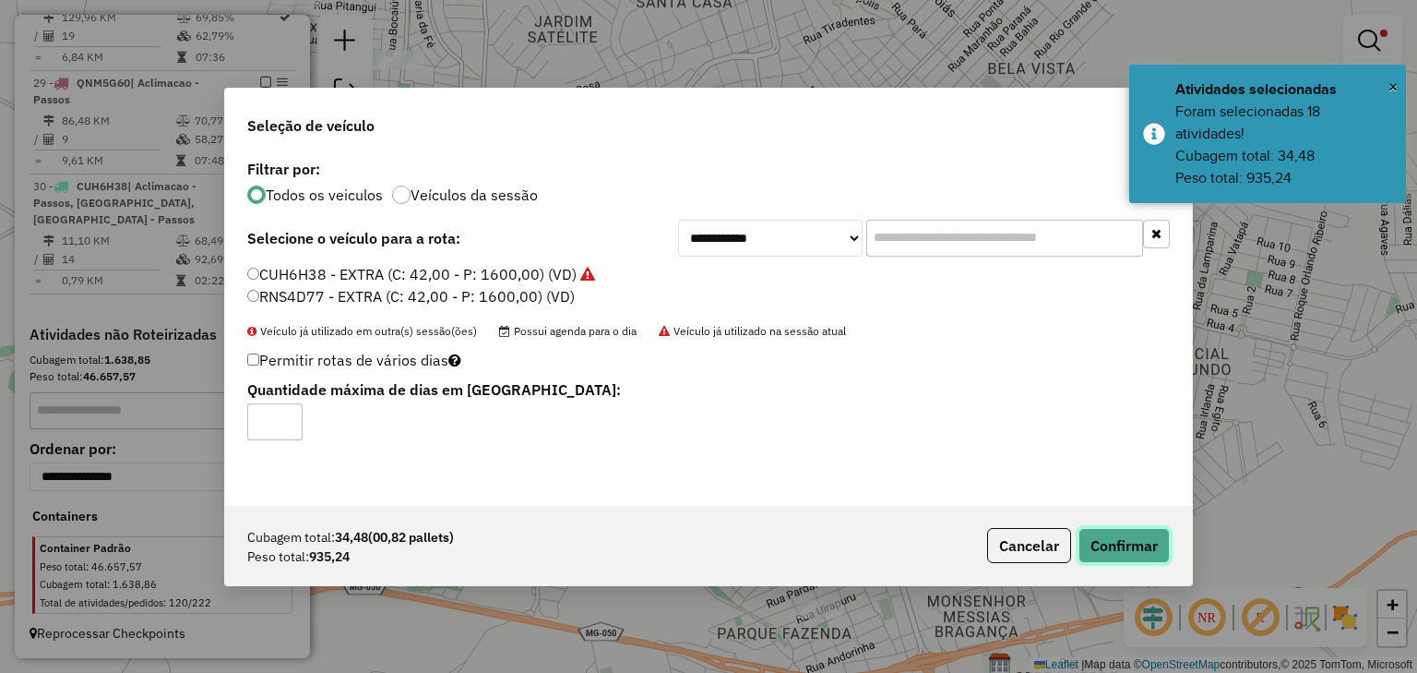
click at [1142, 538] on button "Confirmar" at bounding box center [1124, 545] width 91 height 35
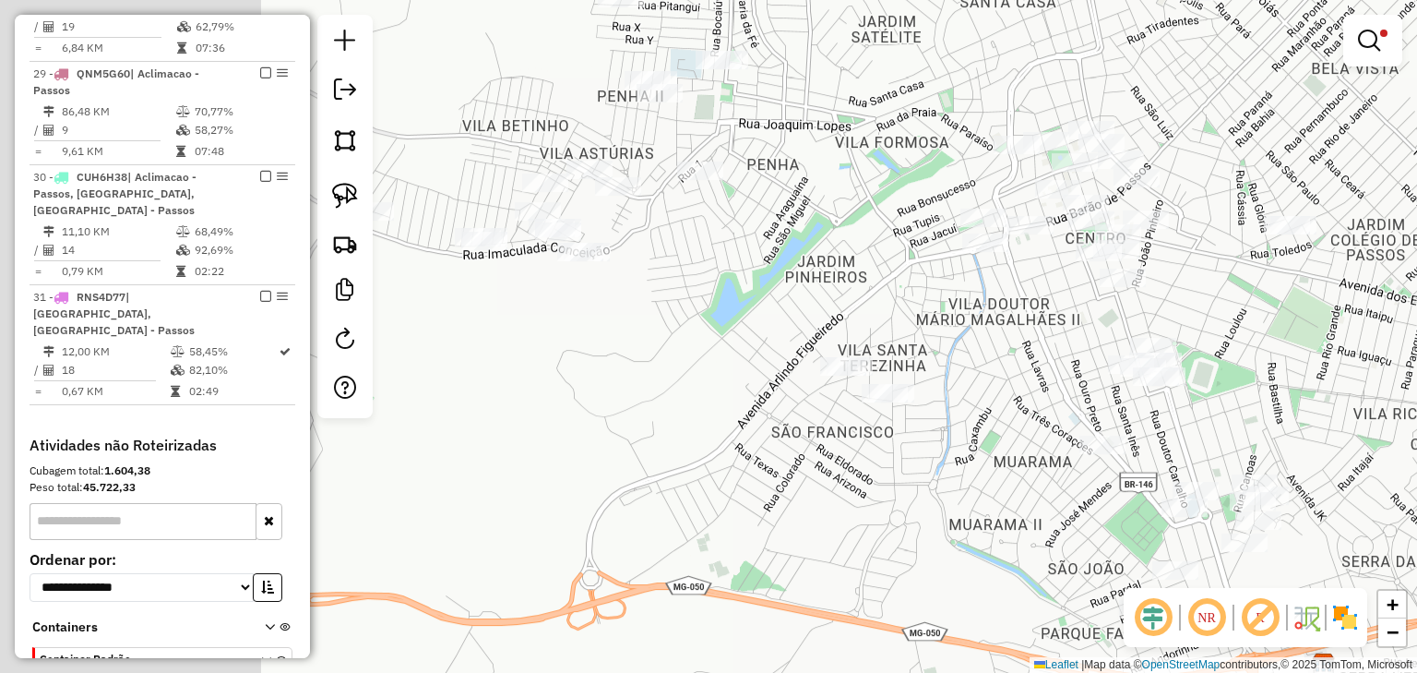
drag, startPoint x: 1052, startPoint y: 343, endPoint x: 1112, endPoint y: 348, distance: 60.2
click at [1112, 348] on div "Limpar filtros Janela de atendimento Grade de atendimento Capacidade Transporta…" at bounding box center [708, 336] width 1417 height 673
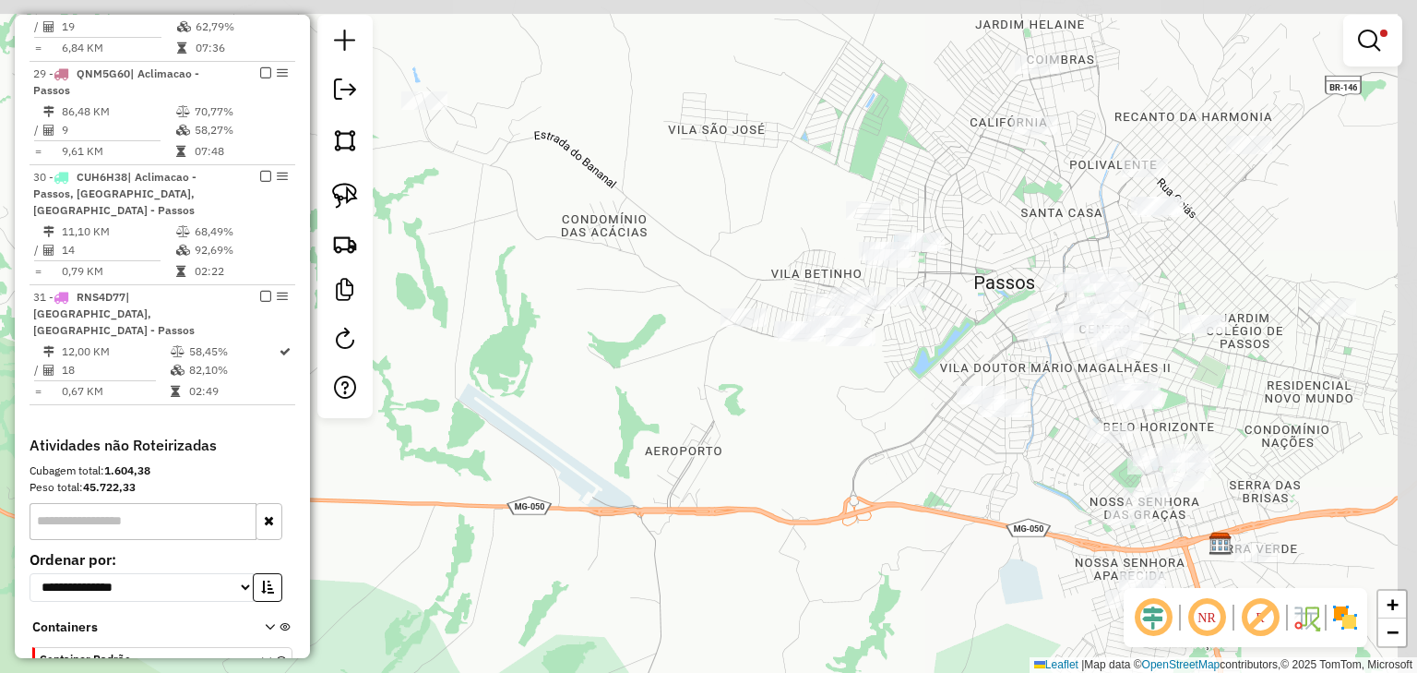
drag, startPoint x: 999, startPoint y: 303, endPoint x: 947, endPoint y: 337, distance: 61.9
click at [947, 337] on div "Limpar filtros Janela de atendimento Grade de atendimento Capacidade Transporta…" at bounding box center [708, 336] width 1417 height 673
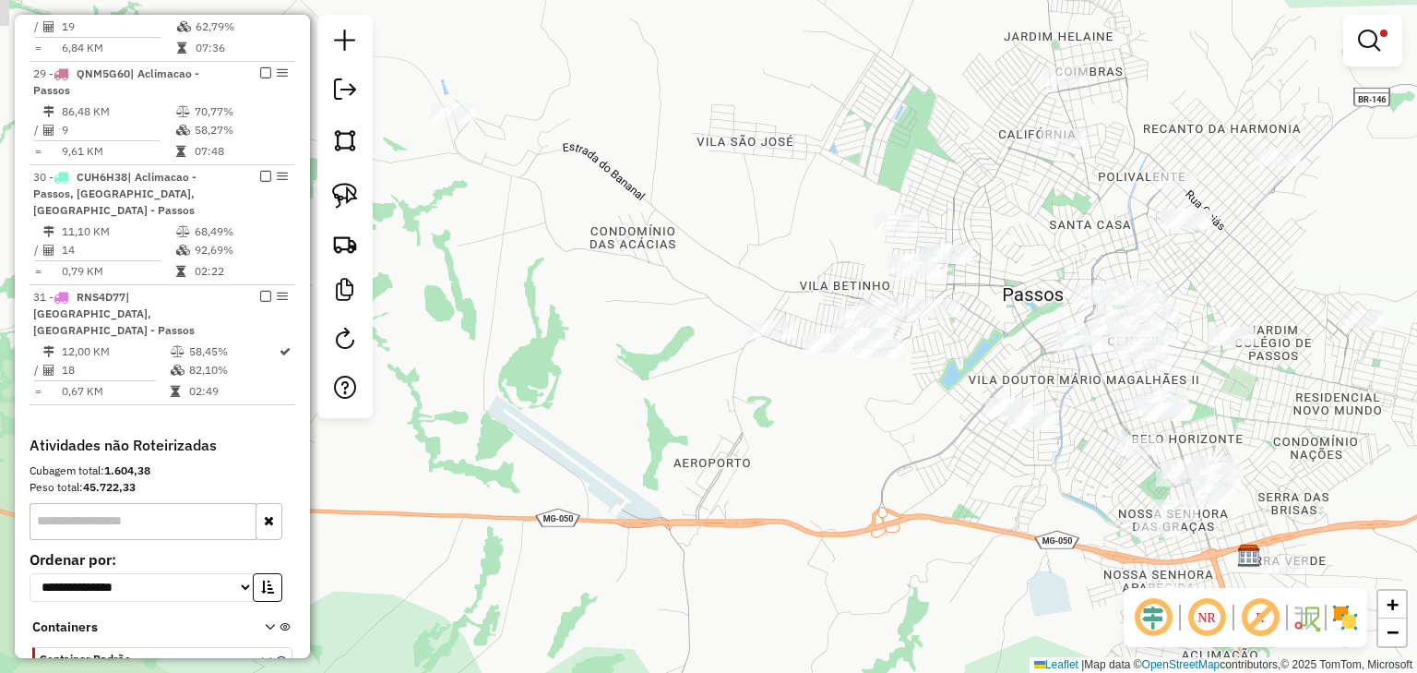
drag, startPoint x: 537, startPoint y: 215, endPoint x: 553, endPoint y: 223, distance: 17.8
click at [553, 223] on div "Limpar filtros Janela de atendimento Grade de atendimento Capacidade Transporta…" at bounding box center [708, 336] width 1417 height 673
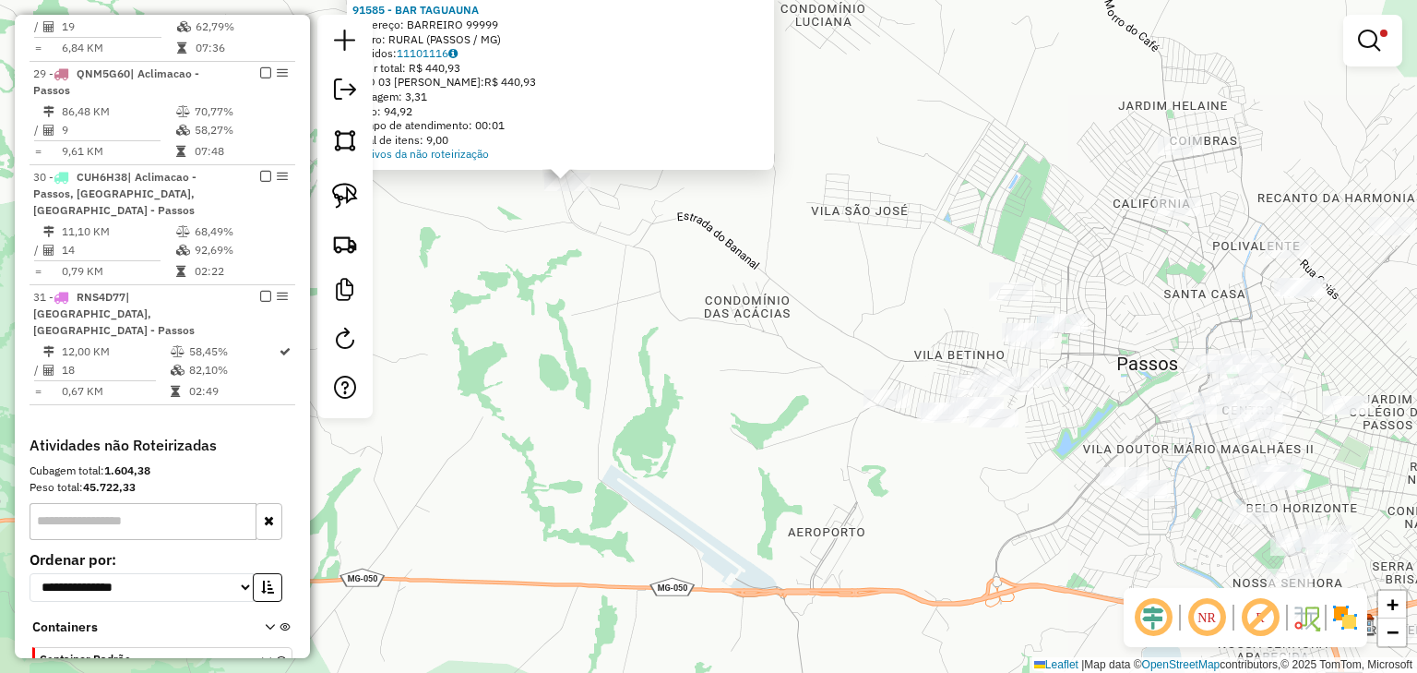
drag, startPoint x: 870, startPoint y: 472, endPoint x: 673, endPoint y: 280, distance: 275.4
click at [673, 280] on div "Atividade não roteirizada 91585 - BAR TAGUAUNA Endereço: BARREIRO 99999 Bairro:…" at bounding box center [708, 336] width 1417 height 673
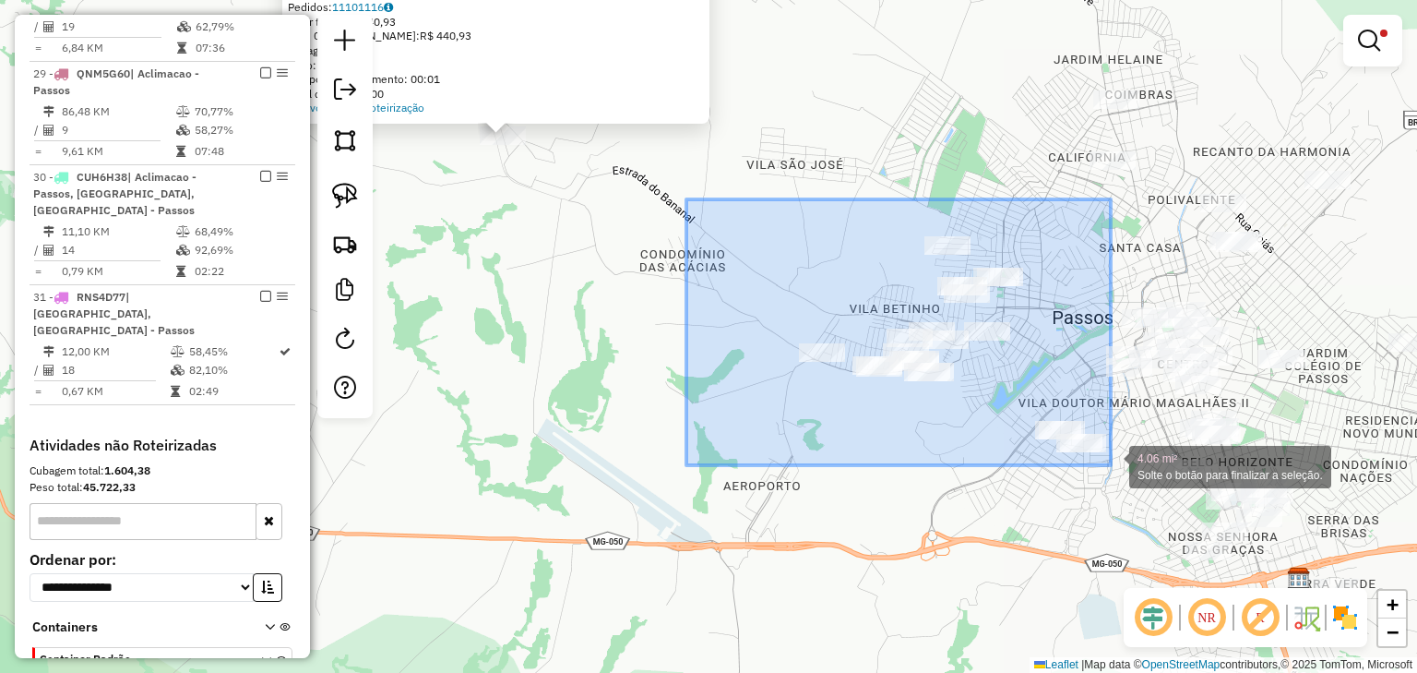
drag, startPoint x: 871, startPoint y: 224, endPoint x: 1111, endPoint y: 465, distance: 340.0
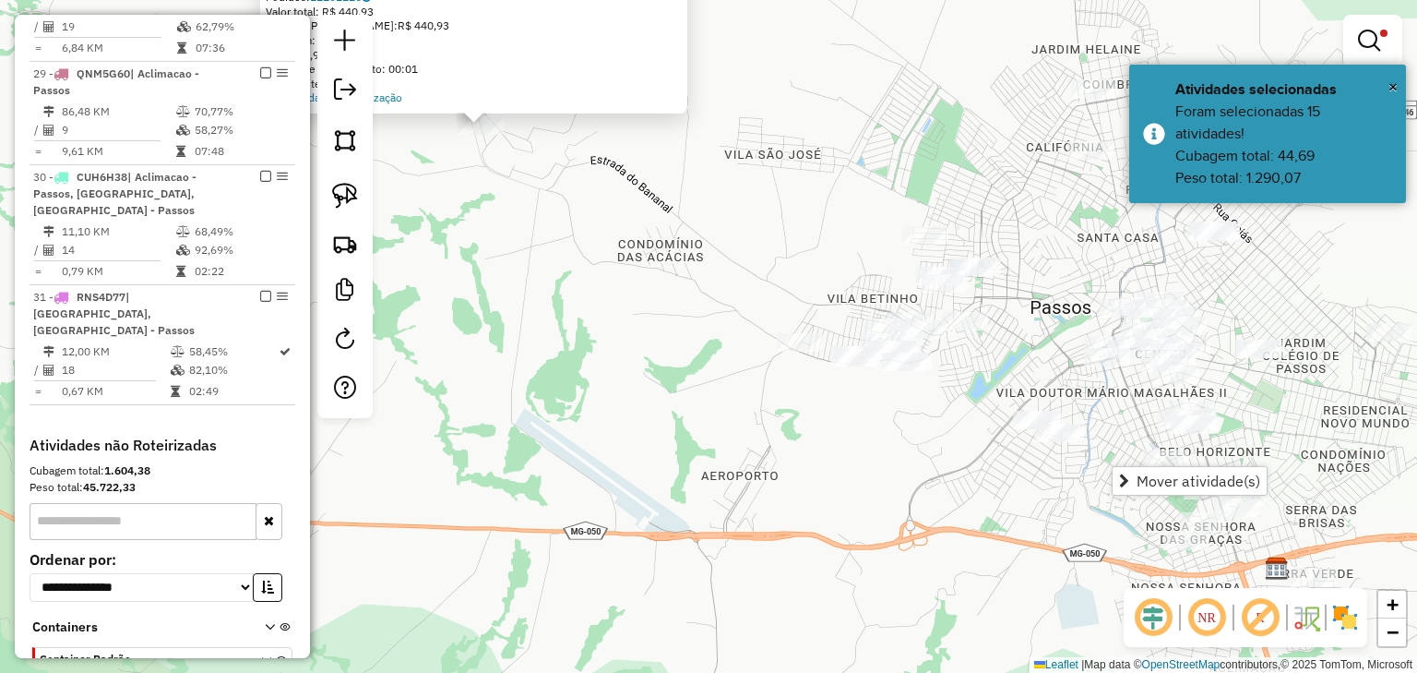
drag, startPoint x: 999, startPoint y: 406, endPoint x: 905, endPoint y: 359, distance: 105.2
click at [927, 373] on div "Atividade não roteirizada 91585 - BAR TAGUAUNA Endereço: BARREIRO 99999 Bairro:…" at bounding box center [708, 336] width 1417 height 673
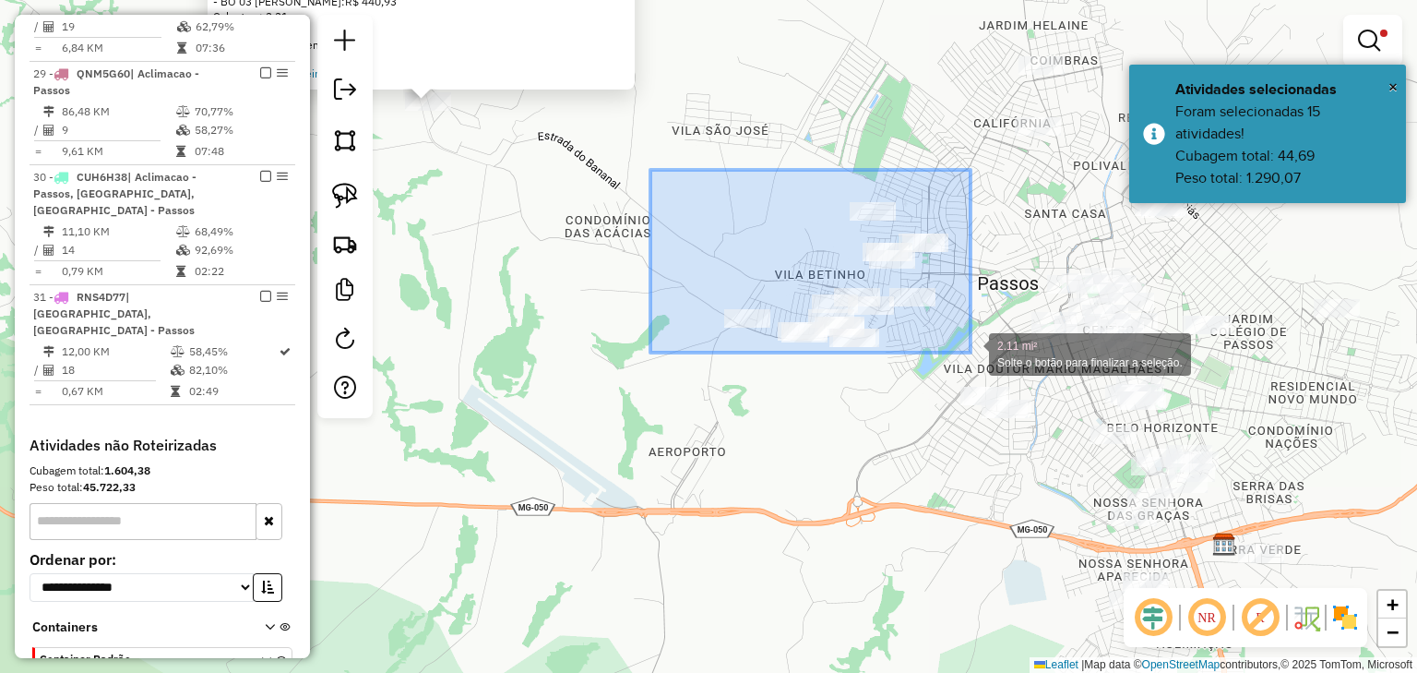
drag, startPoint x: 664, startPoint y: 176, endPoint x: 971, endPoint y: 358, distance: 357.1
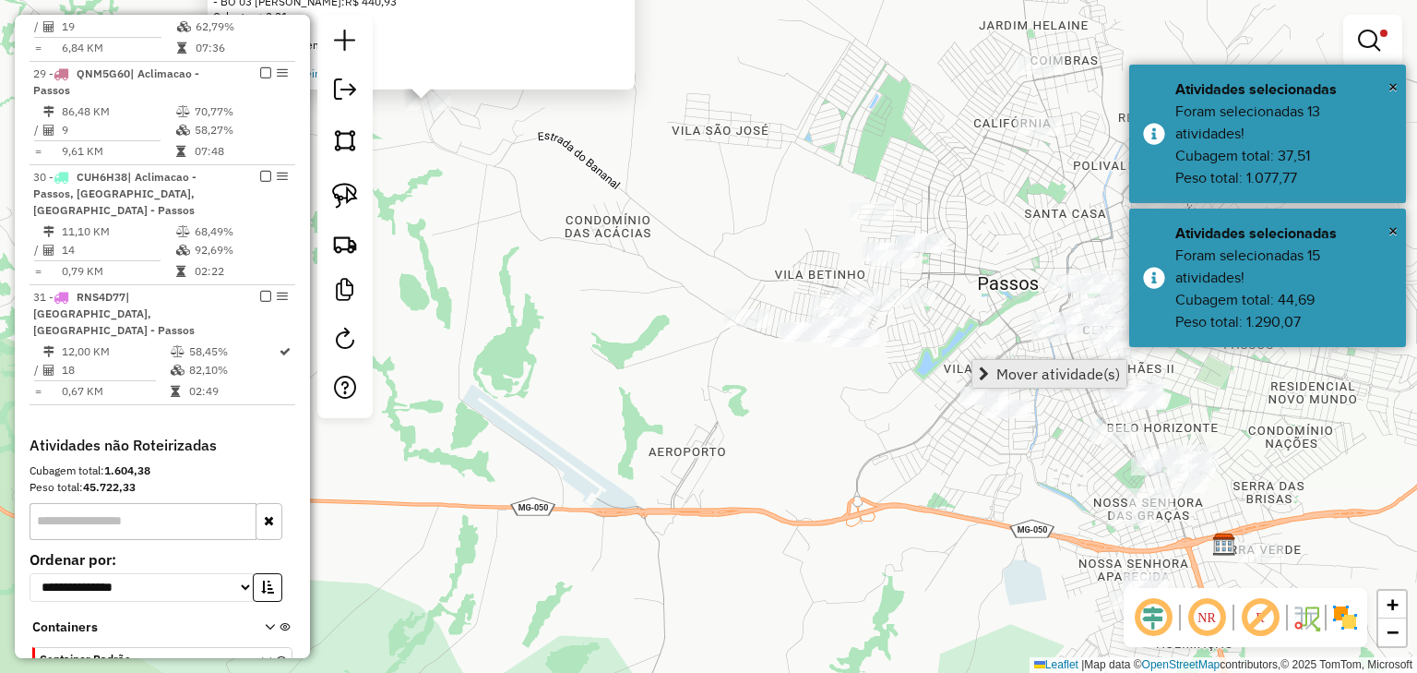
click at [989, 373] on link "Mover atividade(s)" at bounding box center [1050, 374] width 154 height 28
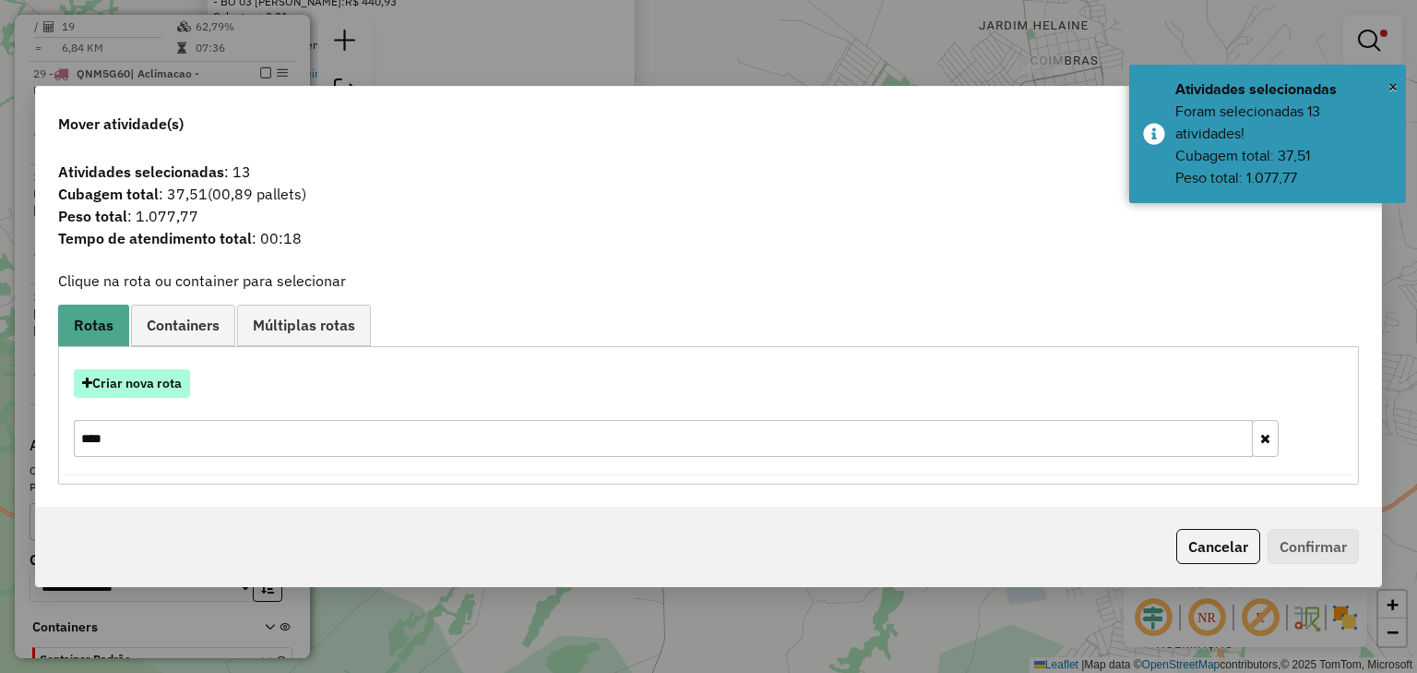
click at [144, 385] on button "Criar nova rota" at bounding box center [132, 383] width 116 height 29
select select "********"
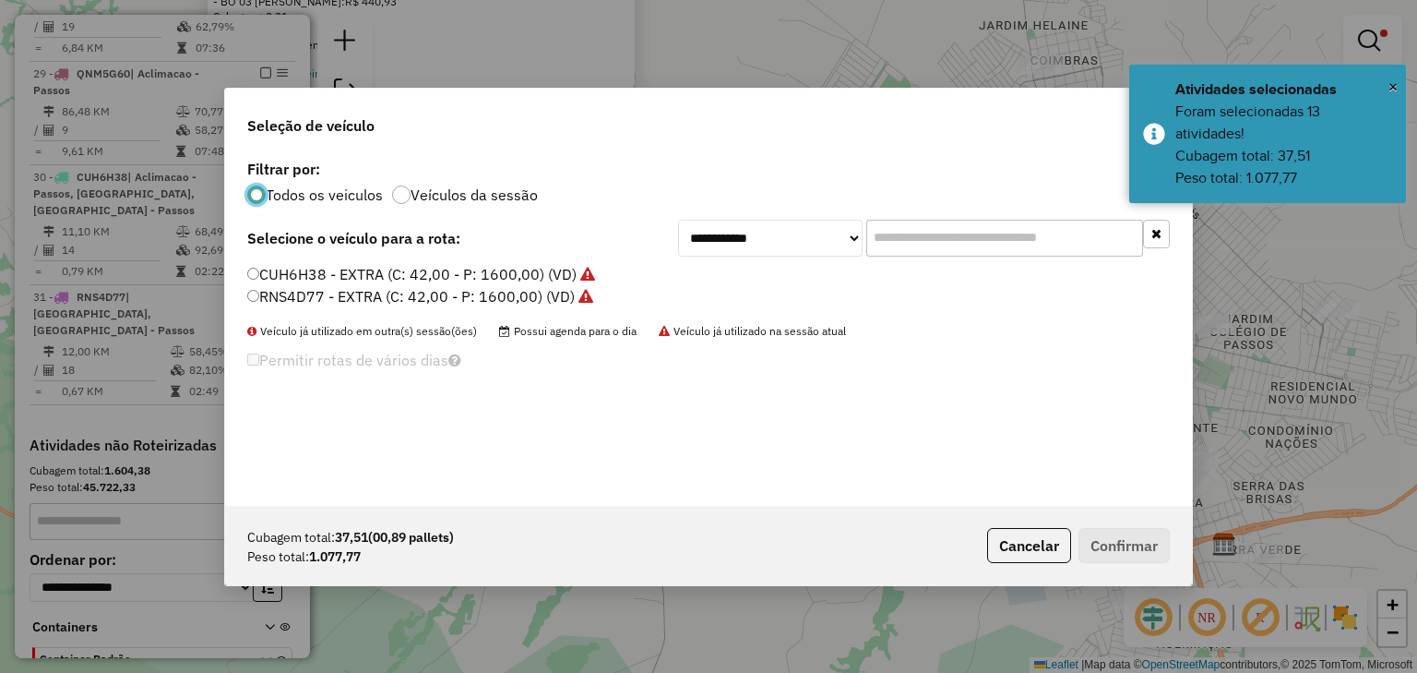
click at [391, 283] on ul "CUH6H38 - EXTRA (C: 42,00 - P: 1600,00) (VD) RNS4D77 - EXTRA (C: 42,00 - P: 160…" at bounding box center [708, 286] width 923 height 44
click at [418, 277] on label "CUH6H38 - EXTRA (C: 42,00 - P: 1600,00) (VD)" at bounding box center [421, 274] width 348 height 22
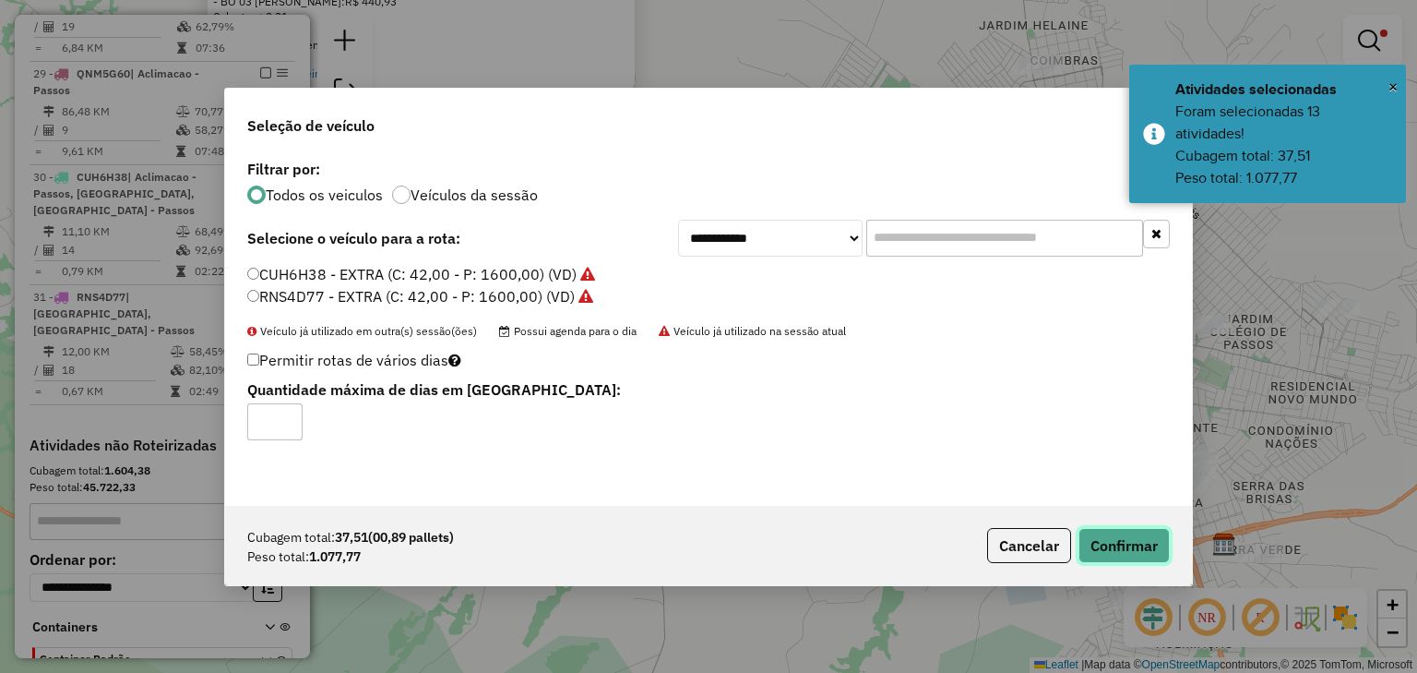
click at [1120, 548] on button "Confirmar" at bounding box center [1124, 545] width 91 height 35
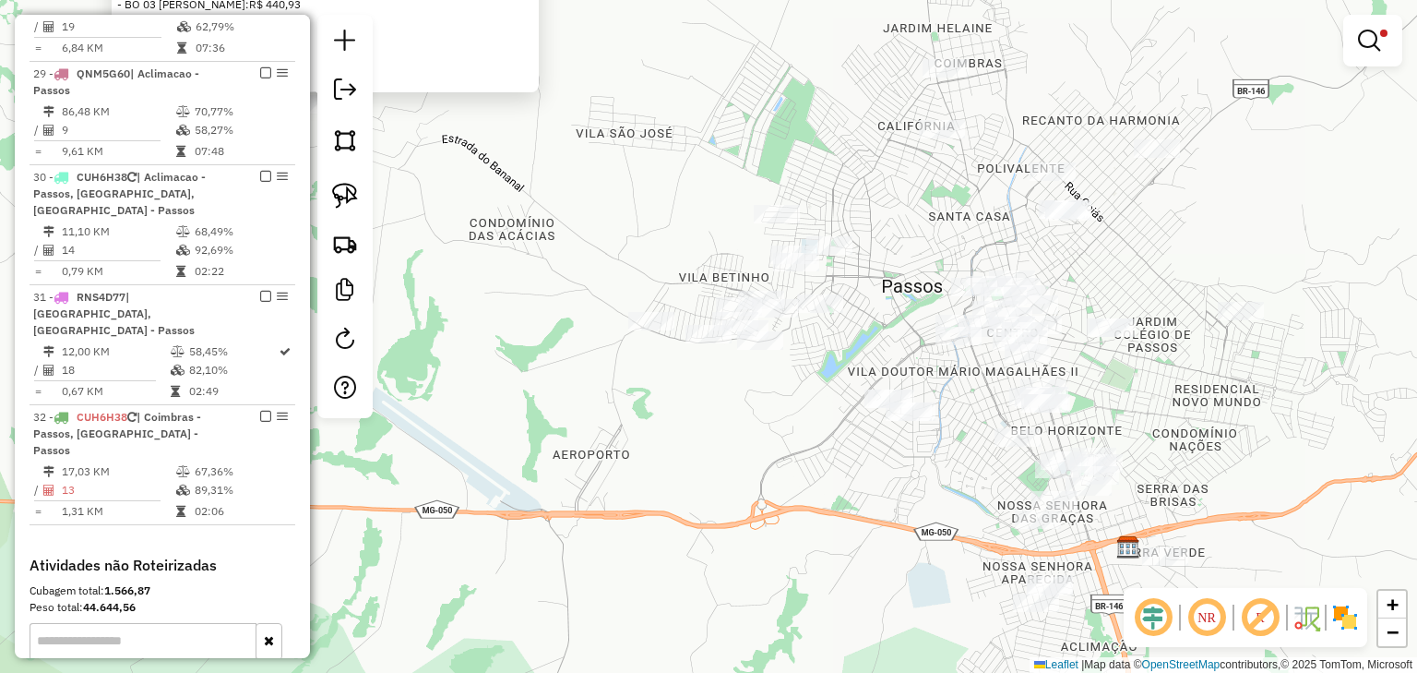
drag, startPoint x: 880, startPoint y: 402, endPoint x: 784, endPoint y: 405, distance: 96.0
click at [784, 405] on div "Atividade não roteirizada 91585 - BAR TAGUAUNA Endereço: BARREIRO 99999 Bairro:…" at bounding box center [708, 336] width 1417 height 673
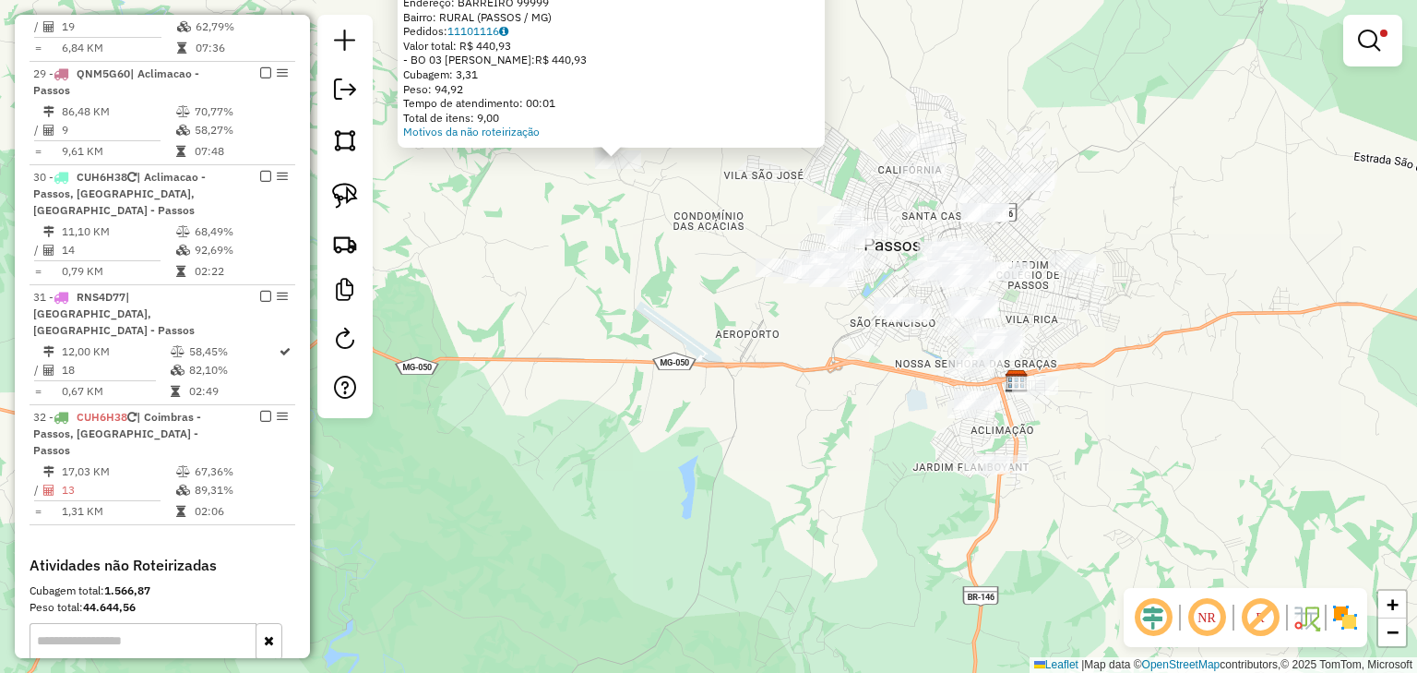
click at [726, 214] on div "Atividade não roteirizada 91585 - BAR TAGUAUNA Endereço: BARREIRO 99999 Bairro:…" at bounding box center [708, 336] width 1417 height 673
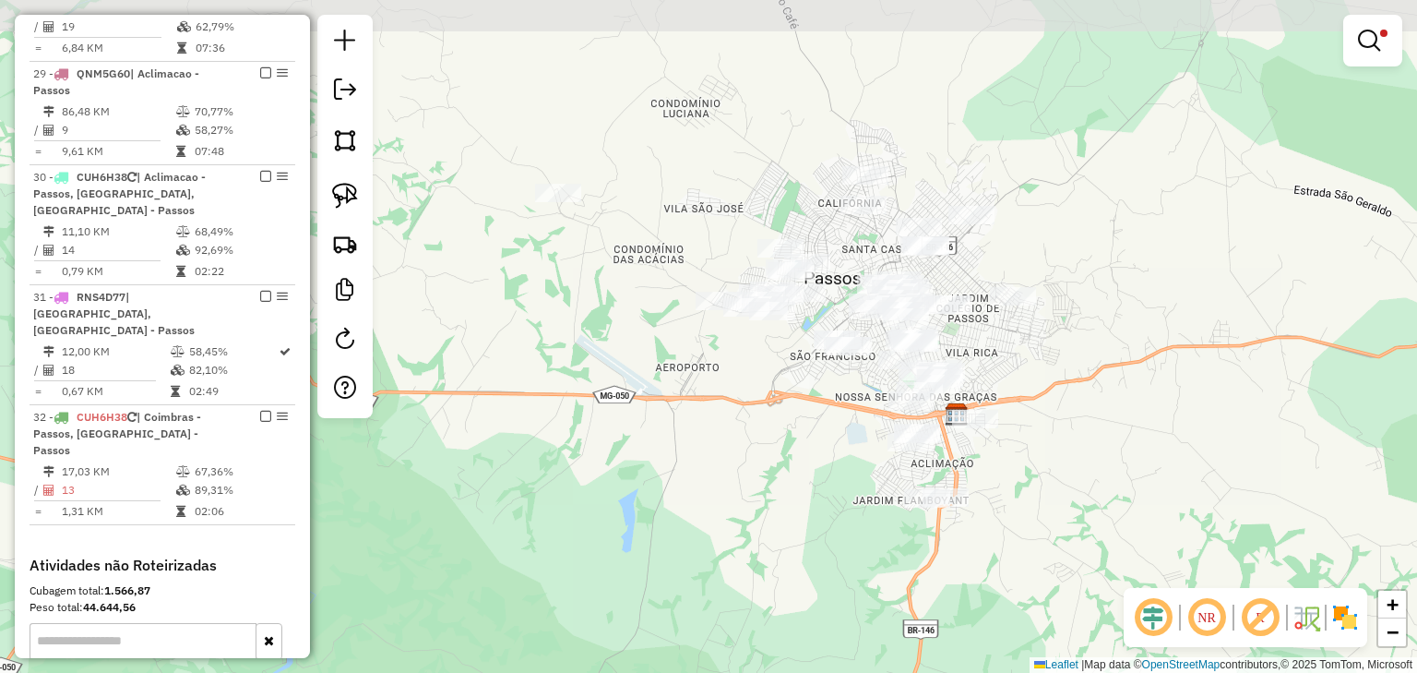
drag, startPoint x: 738, startPoint y: 193, endPoint x: 676, endPoint y: 227, distance: 71.4
click at [676, 227] on div "Limpar filtros Janela de atendimento Grade de atendimento Capacidade Transporta…" at bounding box center [708, 336] width 1417 height 673
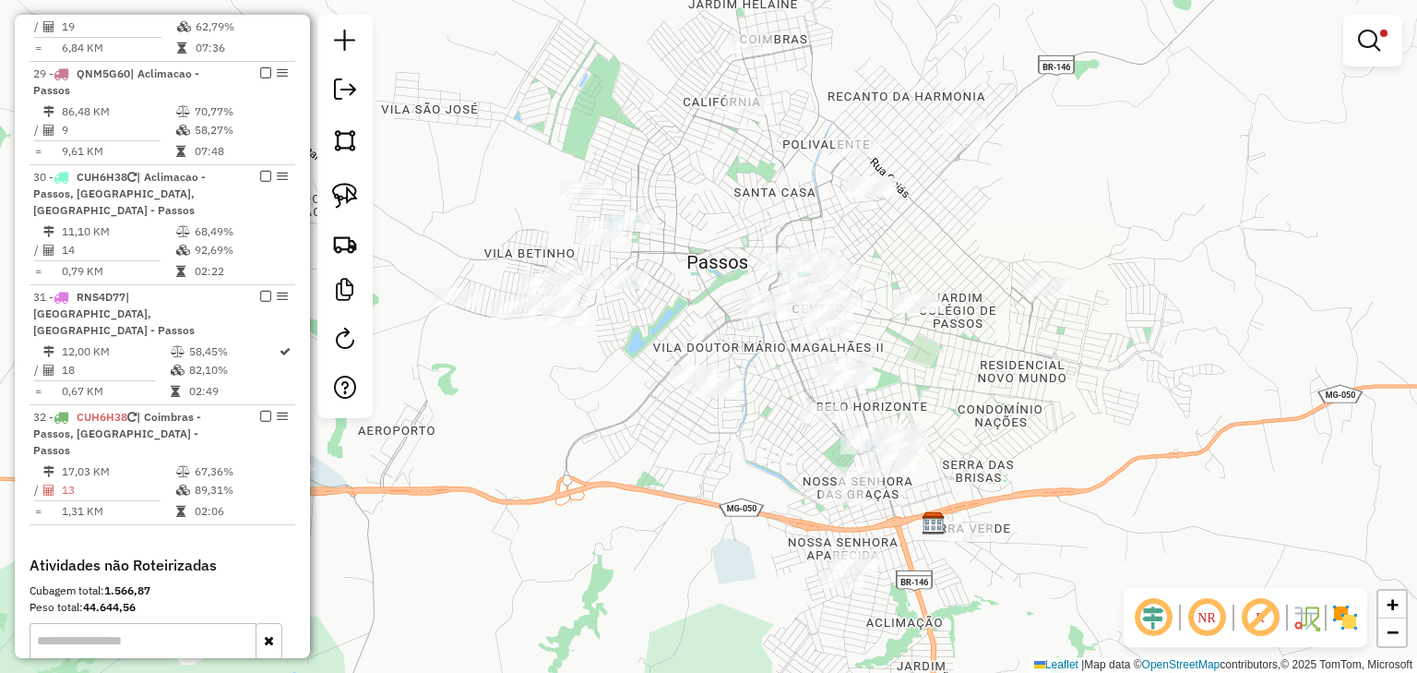
drag, startPoint x: 930, startPoint y: 259, endPoint x: 875, endPoint y: 207, distance: 76.4
click at [875, 207] on div "Limpar filtros Janela de atendimento Grade de atendimento Capacidade Transporta…" at bounding box center [708, 336] width 1417 height 673
click at [712, 42] on div "Limpar filtros Janela de atendimento Grade de atendimento Capacidade Transporta…" at bounding box center [708, 336] width 1417 height 673
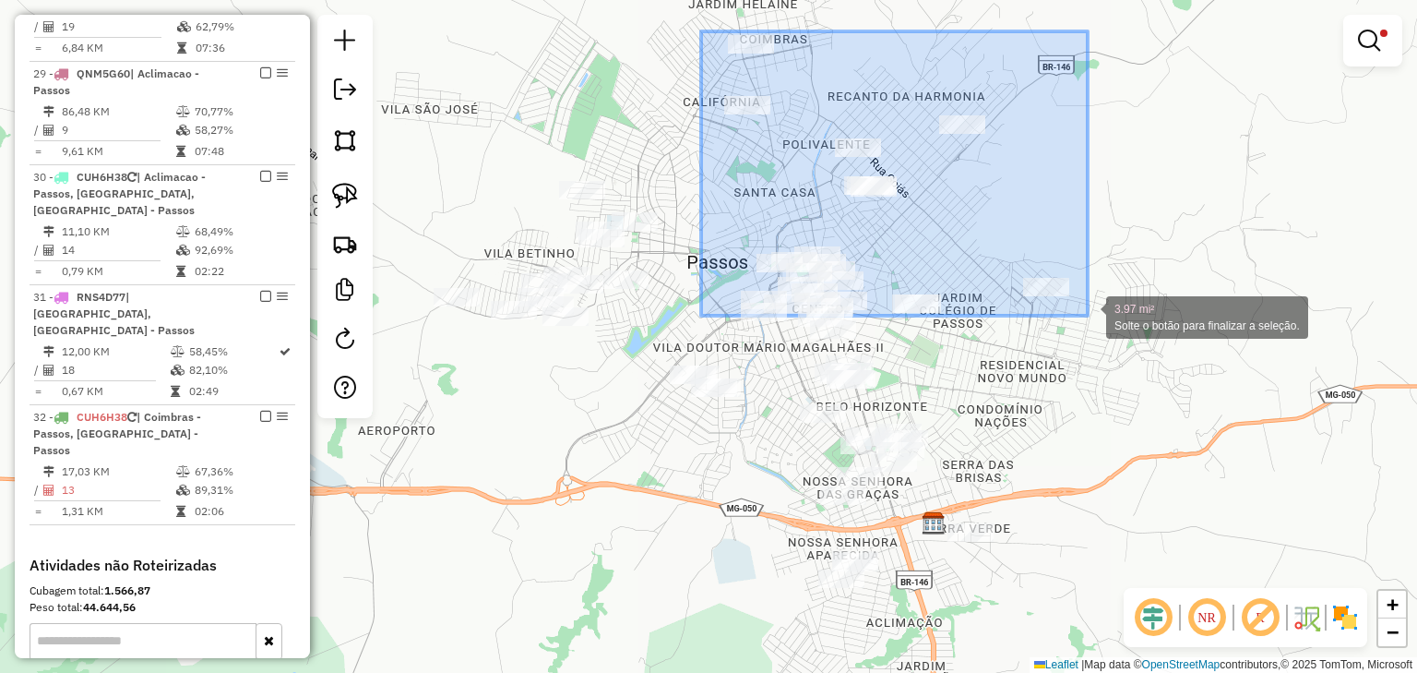
drag, startPoint x: 701, startPoint y: 31, endPoint x: 1088, endPoint y: 317, distance: 481.0
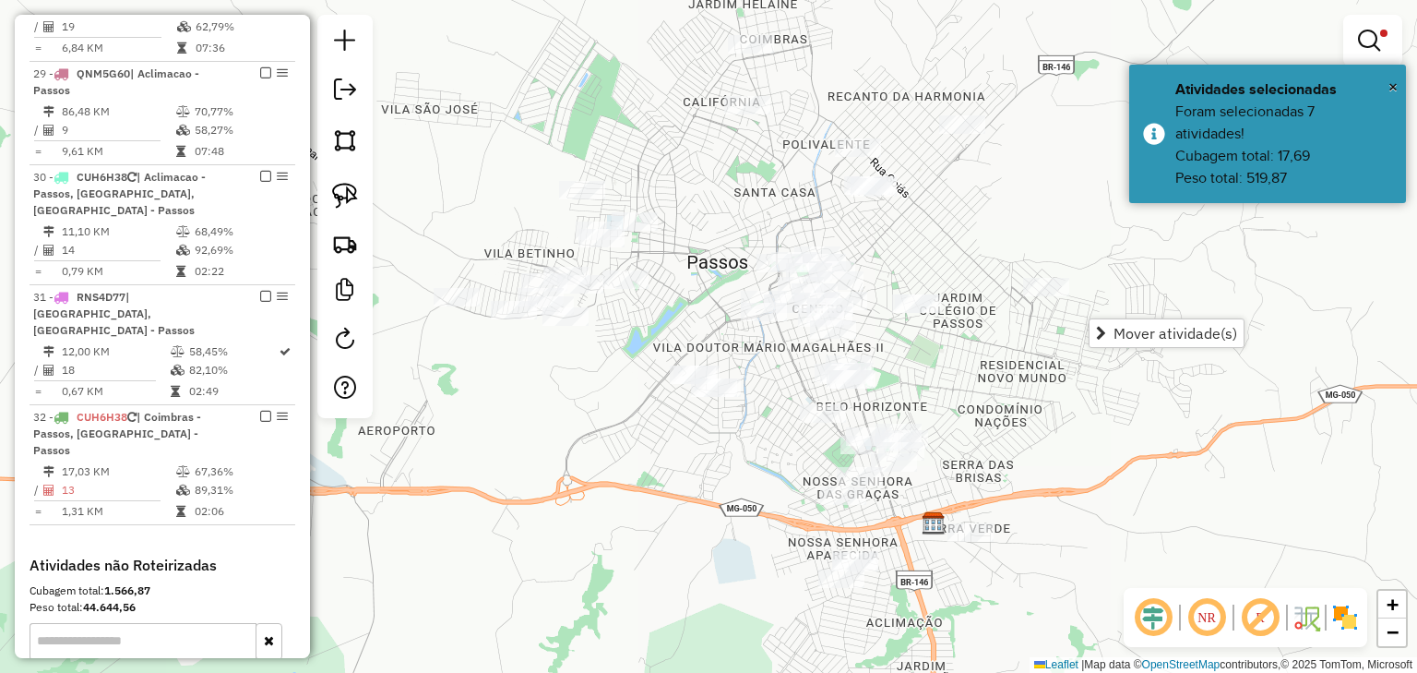
click at [1373, 30] on em at bounding box center [1369, 41] width 22 height 22
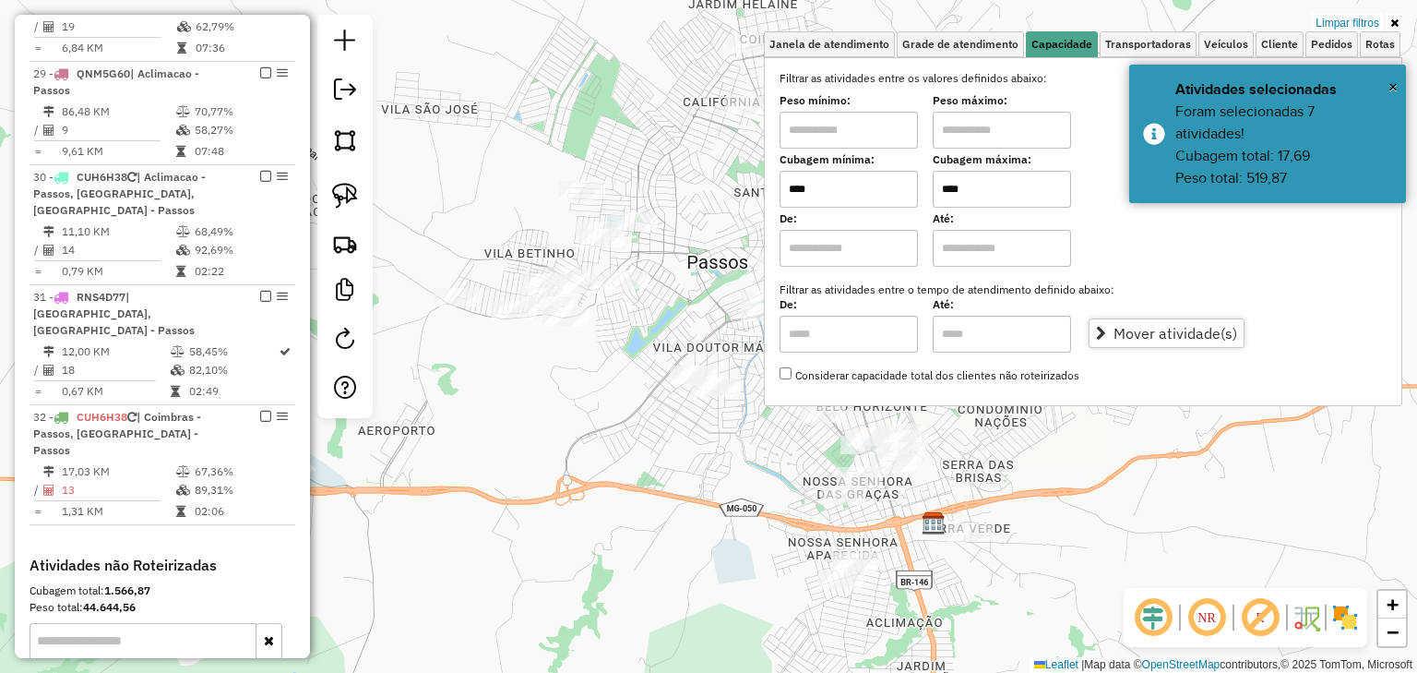
drag, startPoint x: 983, startPoint y: 192, endPoint x: 930, endPoint y: 188, distance: 52.7
click at [931, 188] on div "Cubagem mínima: **** Cubagem máxima: ****" at bounding box center [1083, 182] width 607 height 52
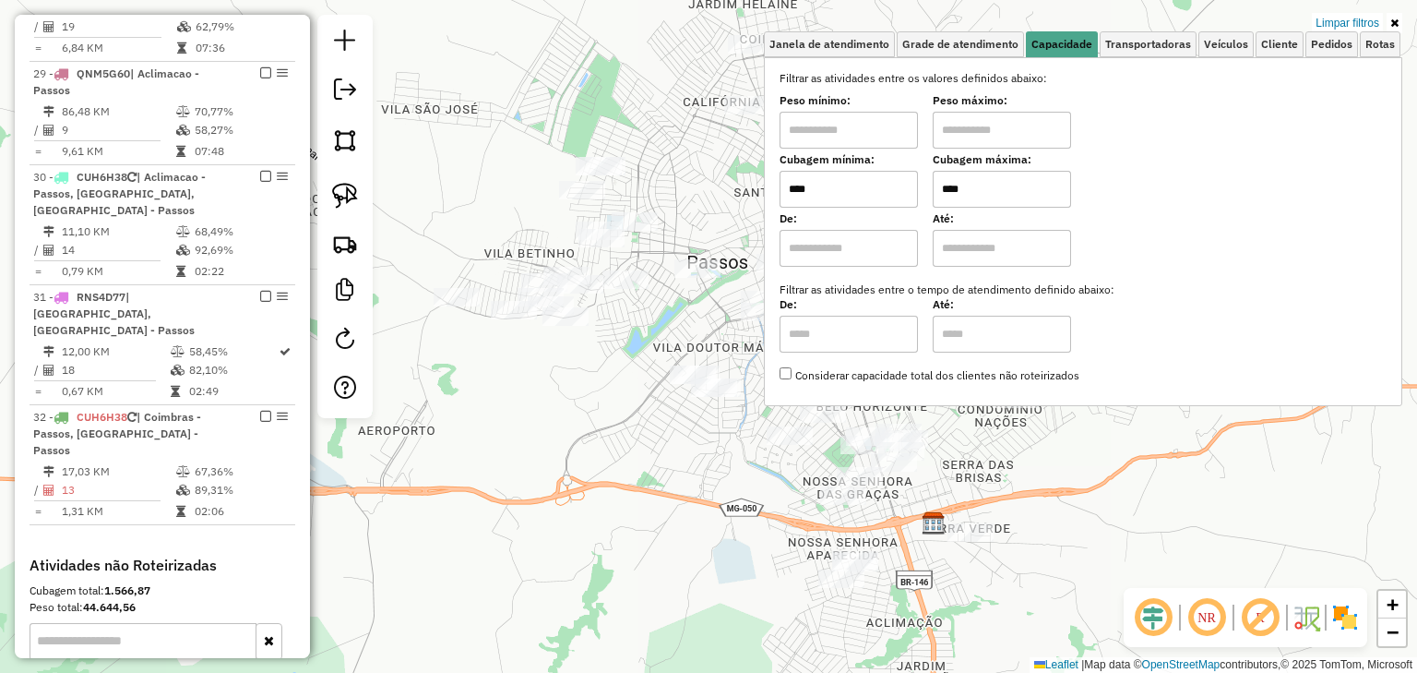
click at [697, 185] on div "Limpar filtros Janela de atendimento Grade de atendimento Capacidade Transporta…" at bounding box center [708, 336] width 1417 height 673
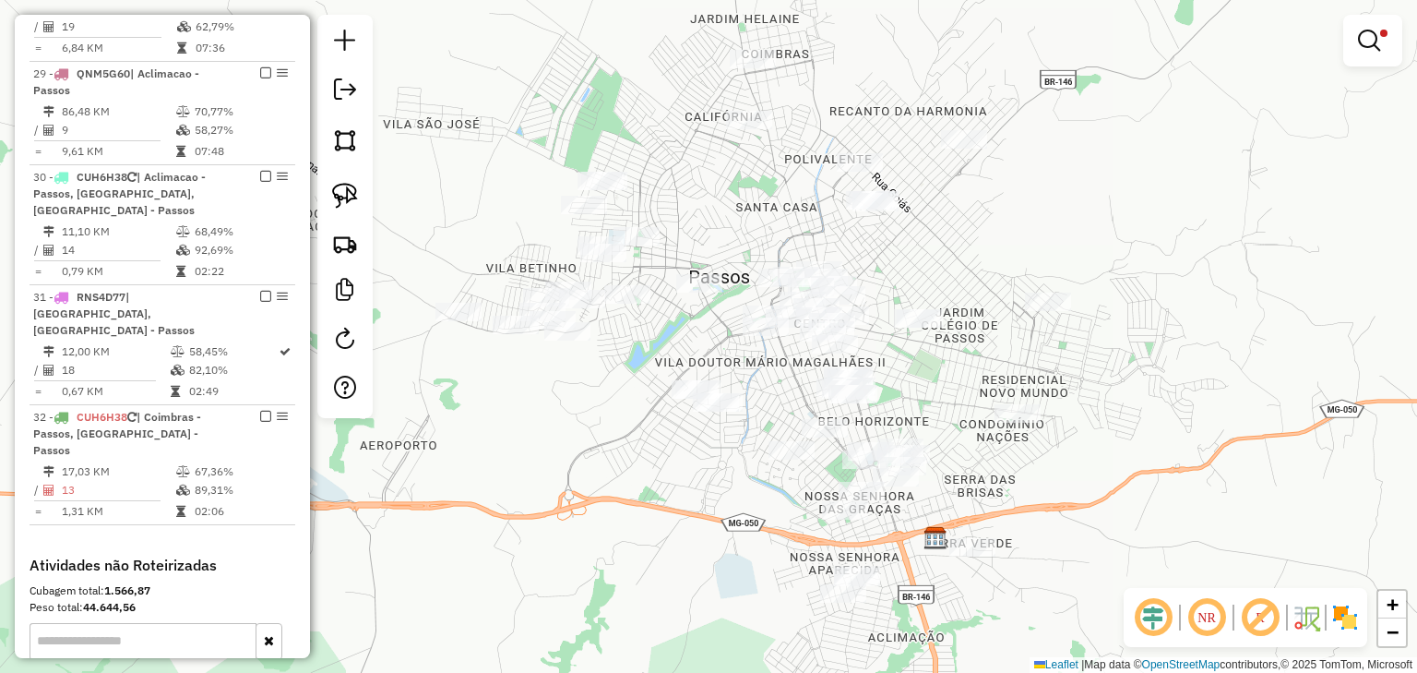
drag, startPoint x: 819, startPoint y: 208, endPoint x: 827, endPoint y: 244, distance: 36.9
click at [827, 244] on div "Limpar filtros Janela de atendimento Grade de atendimento Capacidade Transporta…" at bounding box center [708, 336] width 1417 height 673
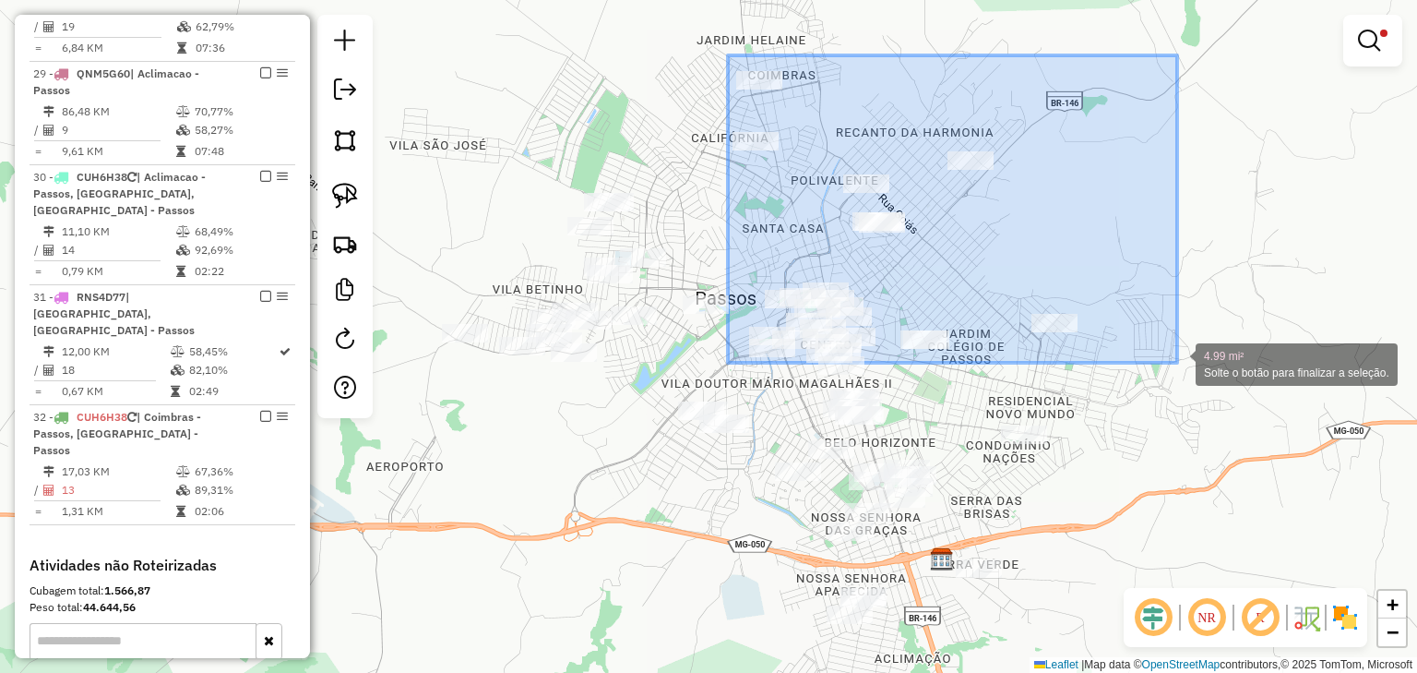
drag, startPoint x: 728, startPoint y: 55, endPoint x: 1178, endPoint y: 363, distance: 544.4
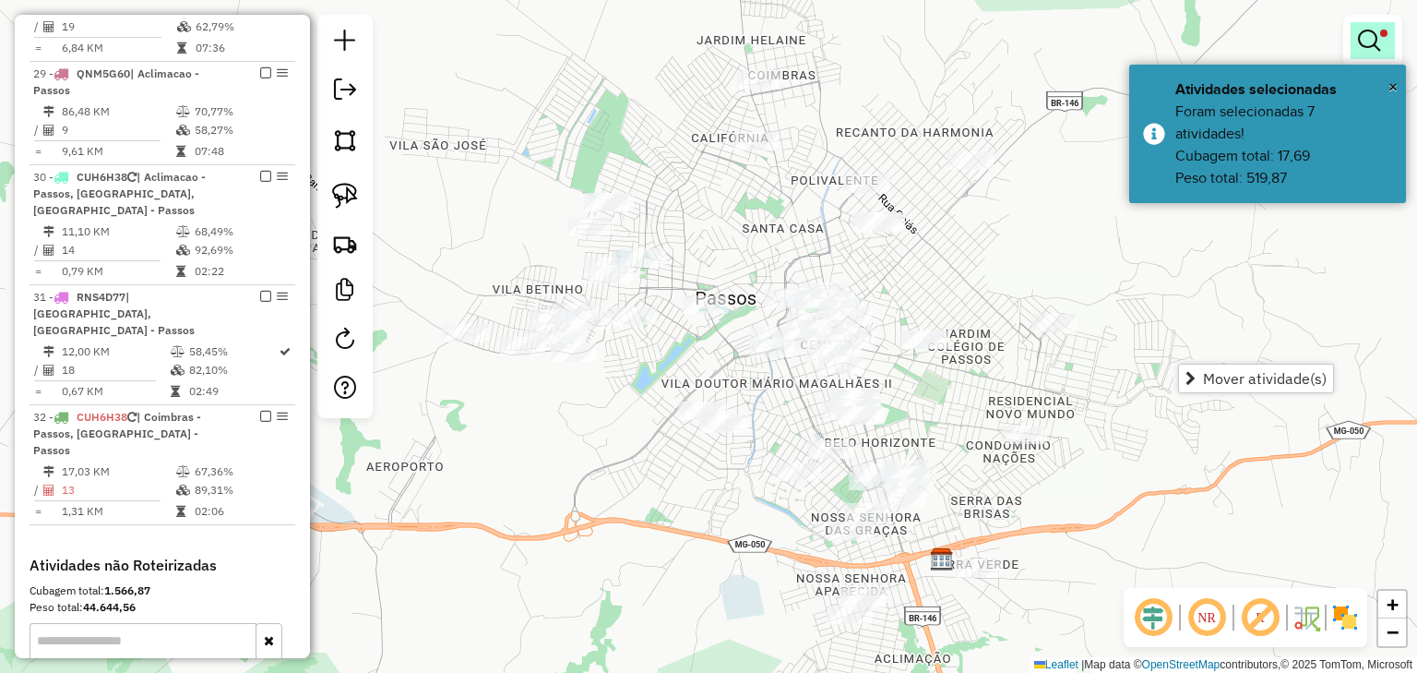
click at [1369, 33] on em at bounding box center [1369, 41] width 22 height 22
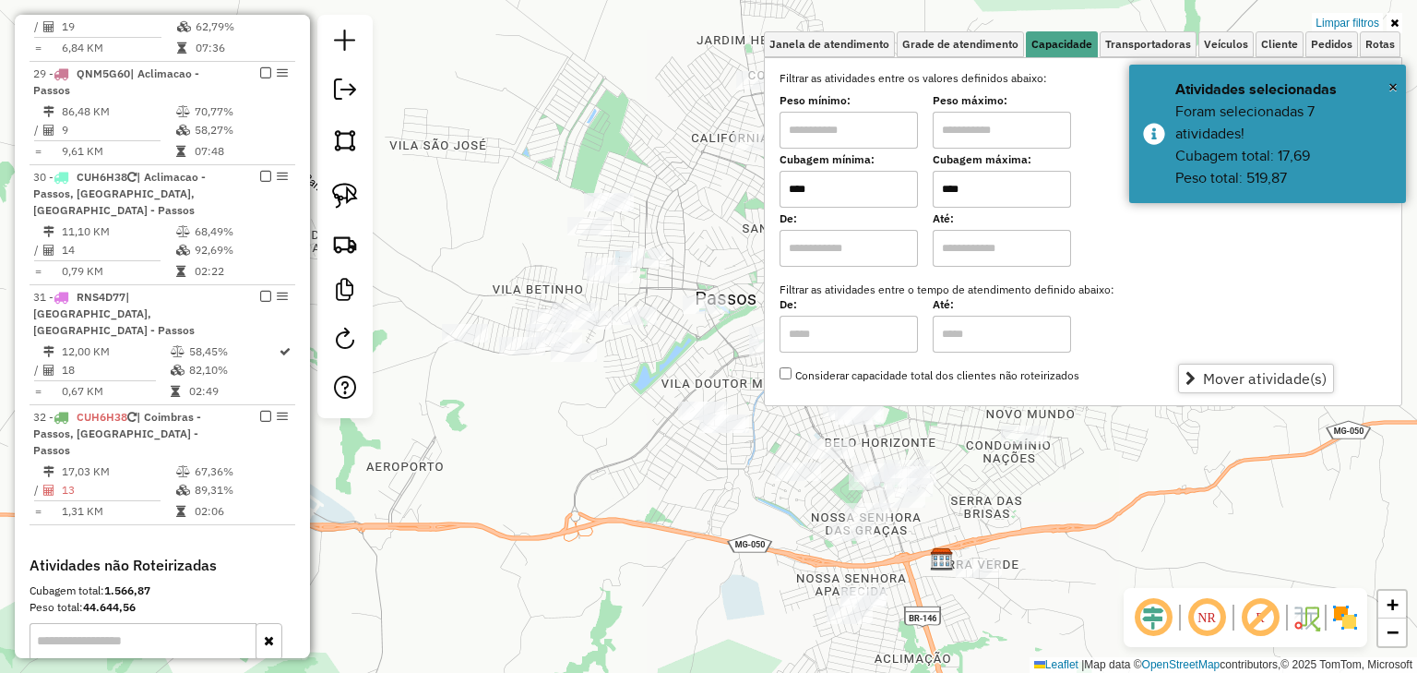
drag, startPoint x: 978, startPoint y: 190, endPoint x: 915, endPoint y: 192, distance: 62.8
click at [915, 192] on div "Cubagem mínima: **** Cubagem máxima: ****" at bounding box center [1083, 182] width 607 height 52
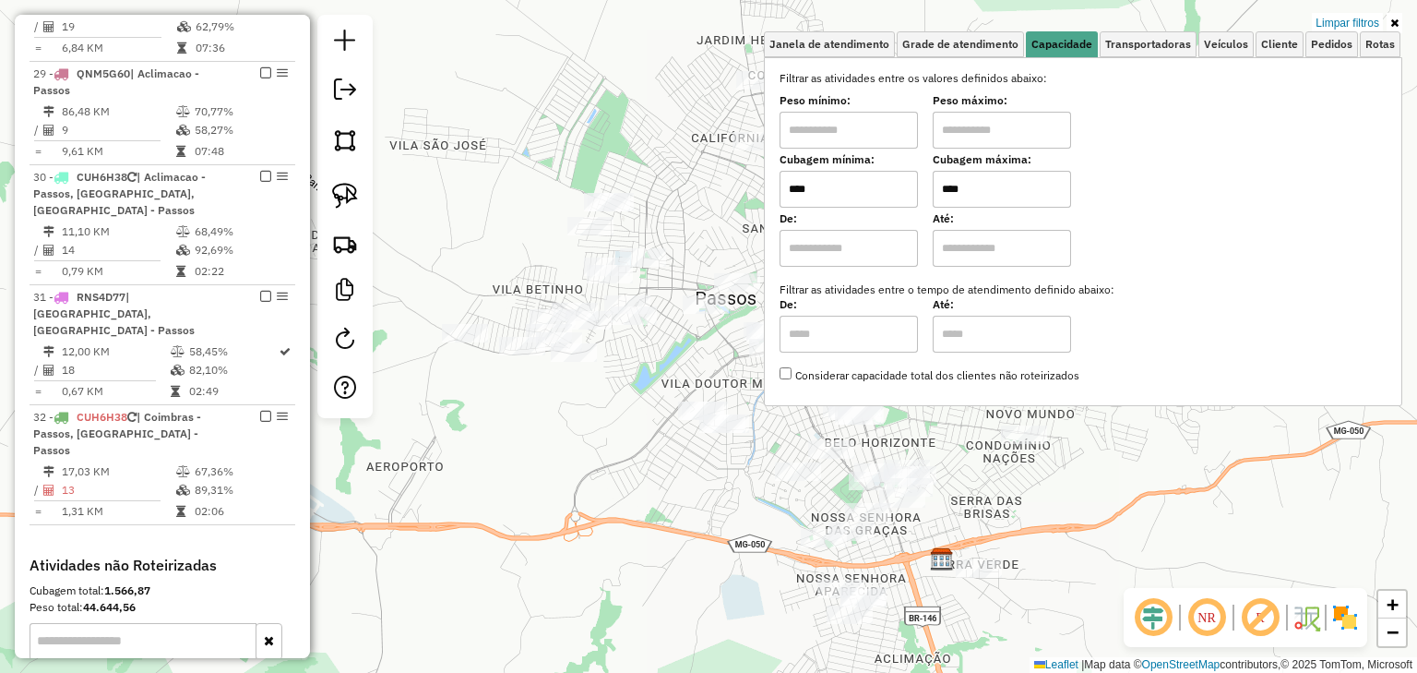
click at [702, 182] on div "Limpar filtros Janela de atendimento Grade de atendimento Capacidade Transporta…" at bounding box center [708, 336] width 1417 height 673
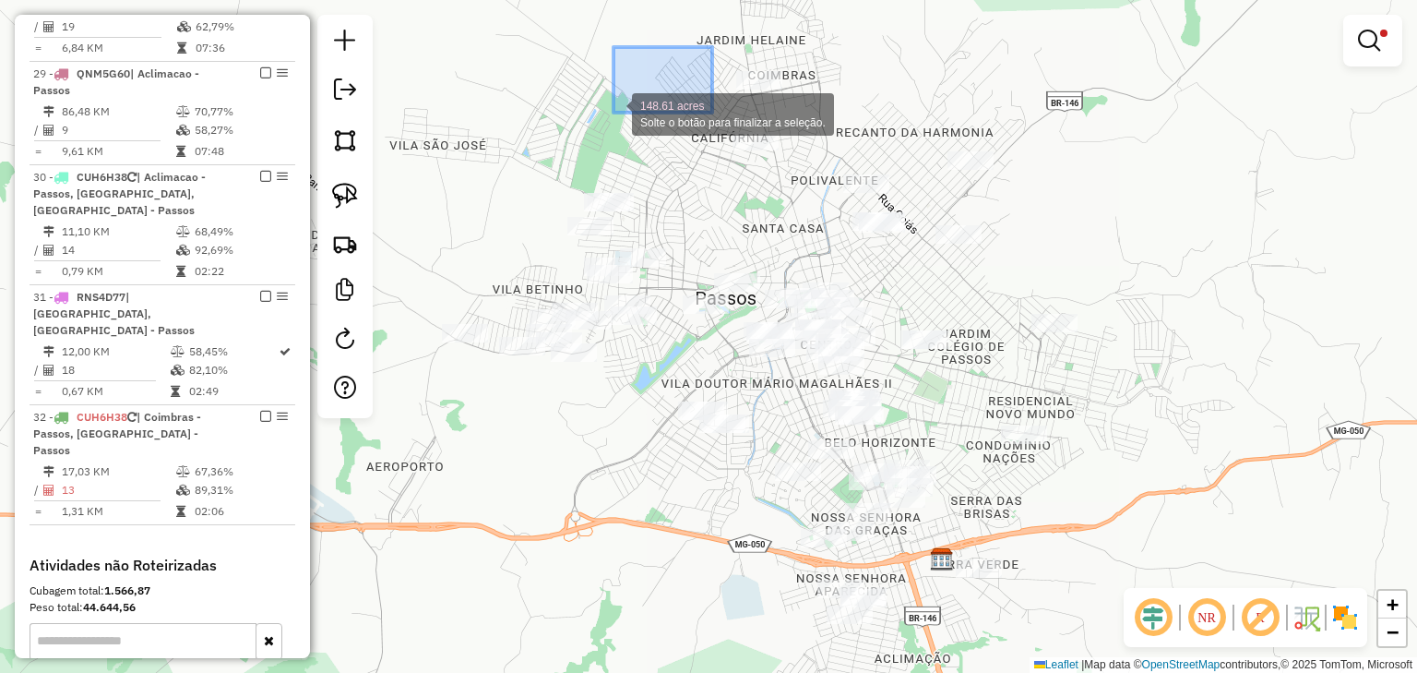
drag, startPoint x: 715, startPoint y: 47, endPoint x: 614, endPoint y: 113, distance: 120.8
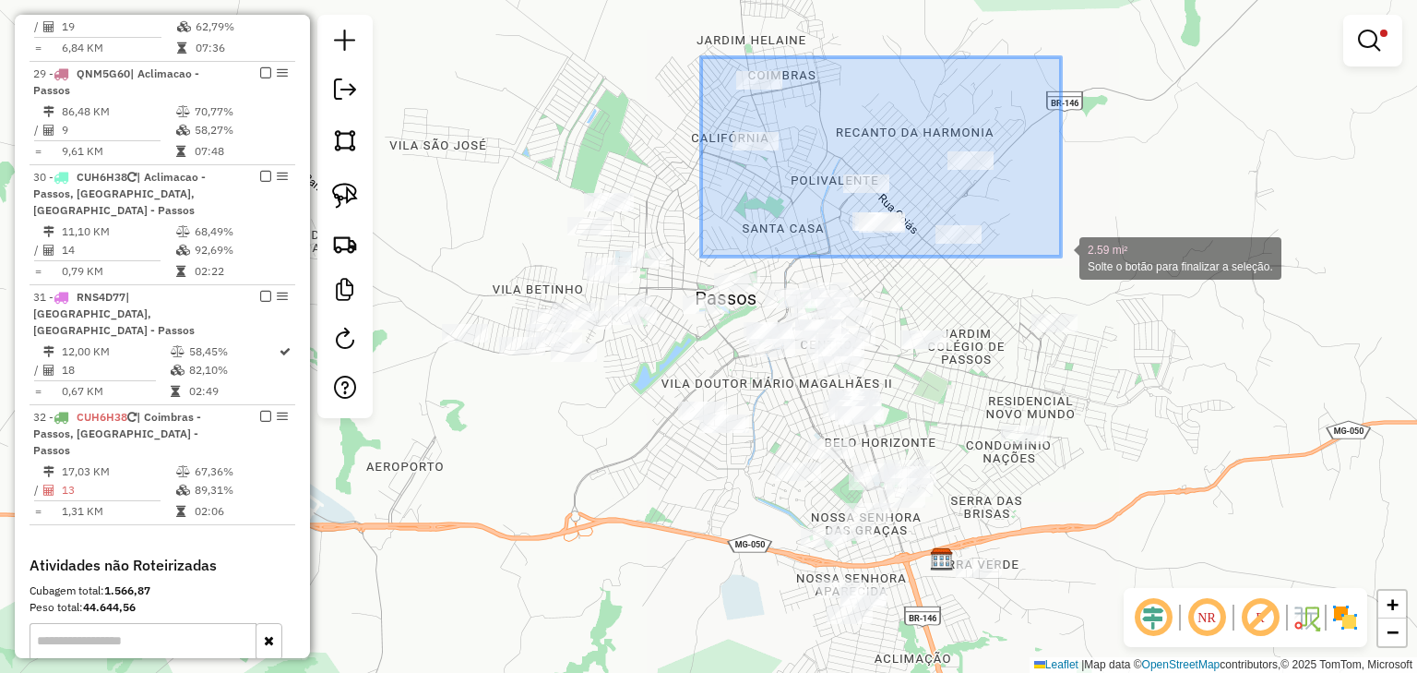
drag, startPoint x: 701, startPoint y: 57, endPoint x: 1061, endPoint y: 257, distance: 411.4
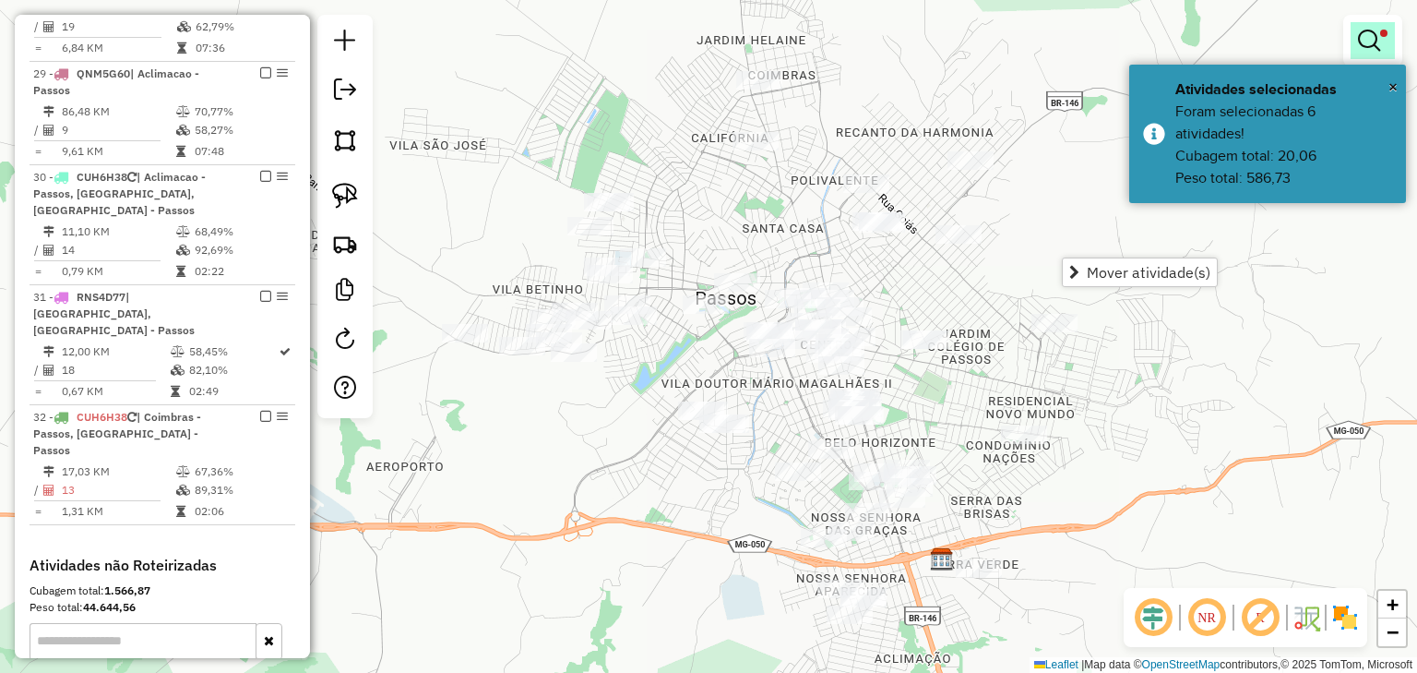
click at [1380, 31] on em at bounding box center [1369, 41] width 22 height 22
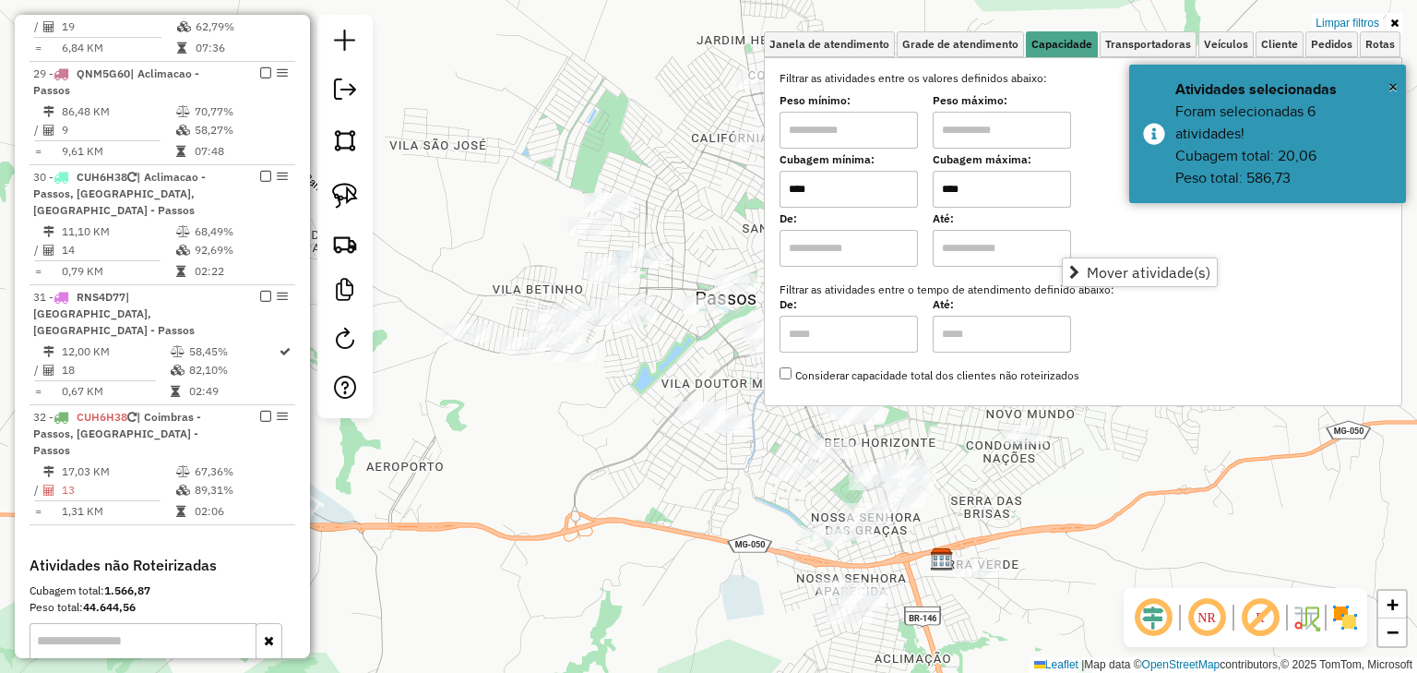
drag, startPoint x: 982, startPoint y: 188, endPoint x: 901, endPoint y: 187, distance: 81.2
click at [901, 187] on div "Cubagem mínima: **** Cubagem máxima: ****" at bounding box center [1083, 182] width 607 height 52
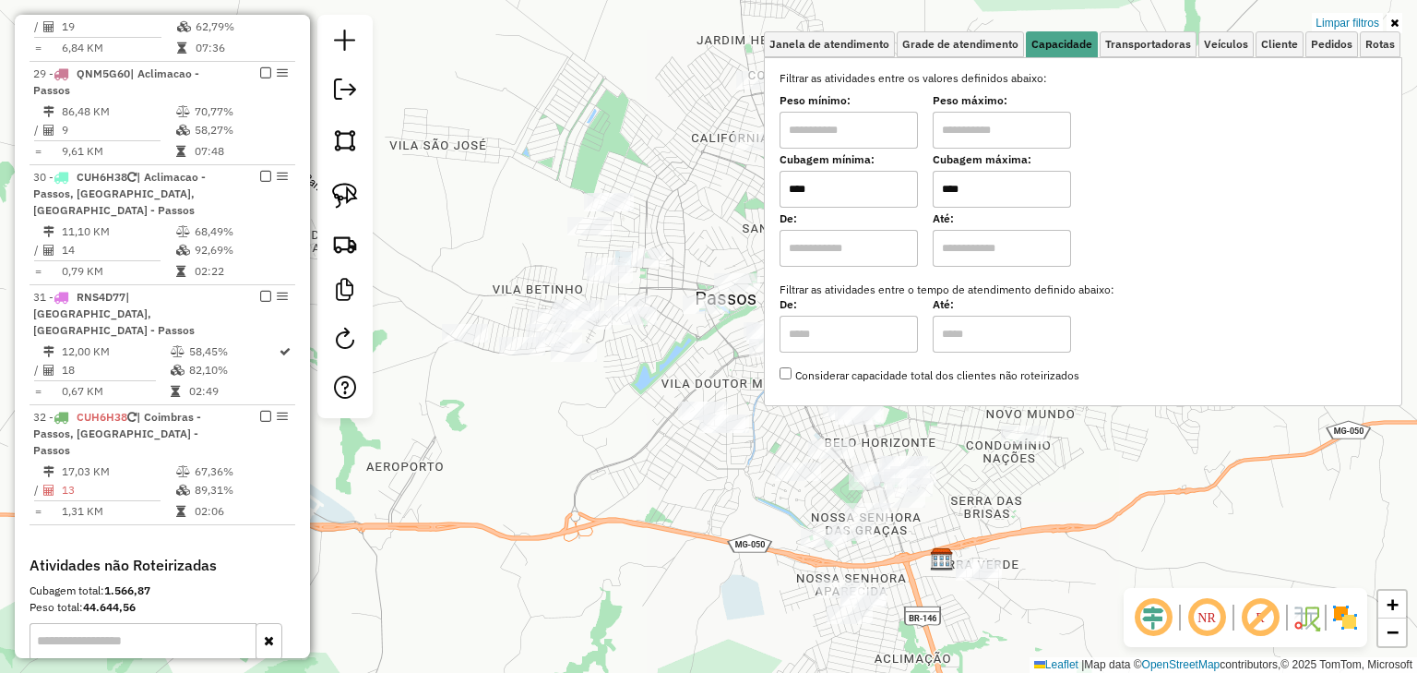
click at [693, 207] on div "Limpar filtros Janela de atendimento Grade de atendimento Capacidade Transporta…" at bounding box center [708, 336] width 1417 height 673
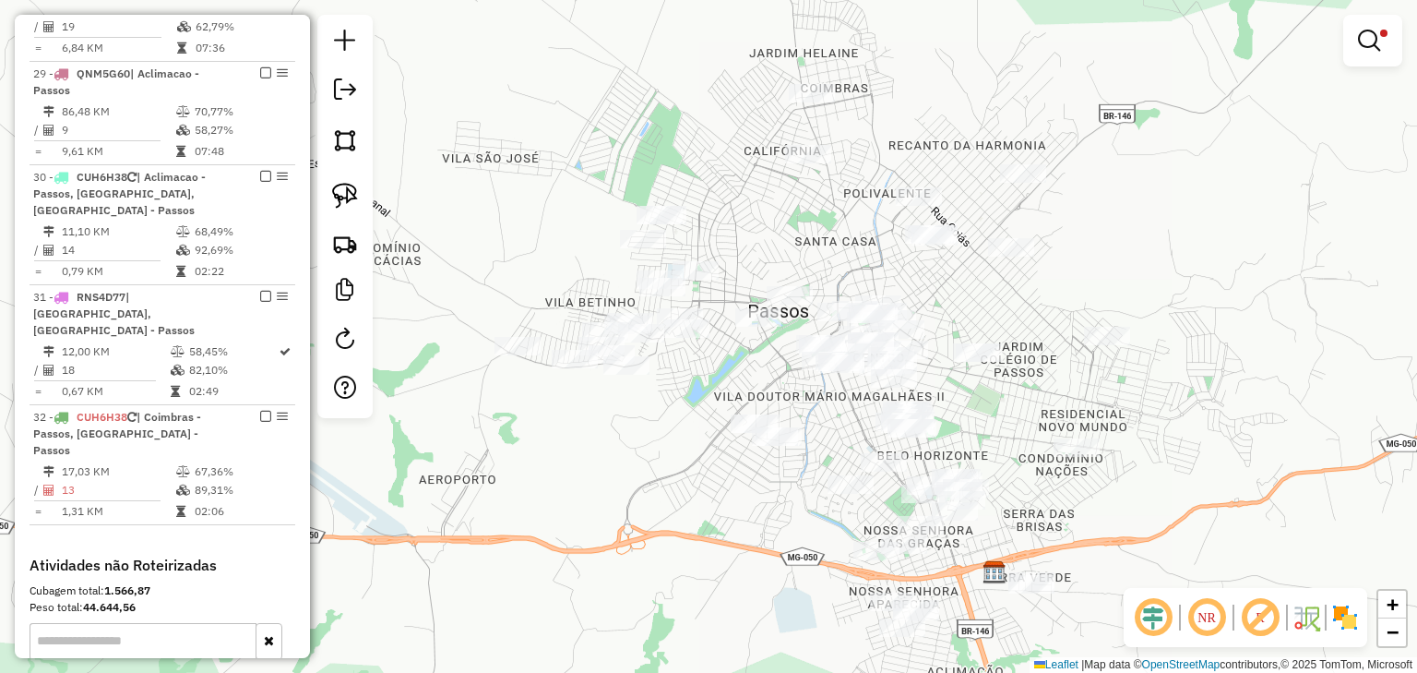
drag, startPoint x: 869, startPoint y: 257, endPoint x: 922, endPoint y: 270, distance: 54.2
click at [922, 270] on div "Limpar filtros Janela de atendimento Grade de atendimento Capacidade Transporta…" at bounding box center [708, 336] width 1417 height 673
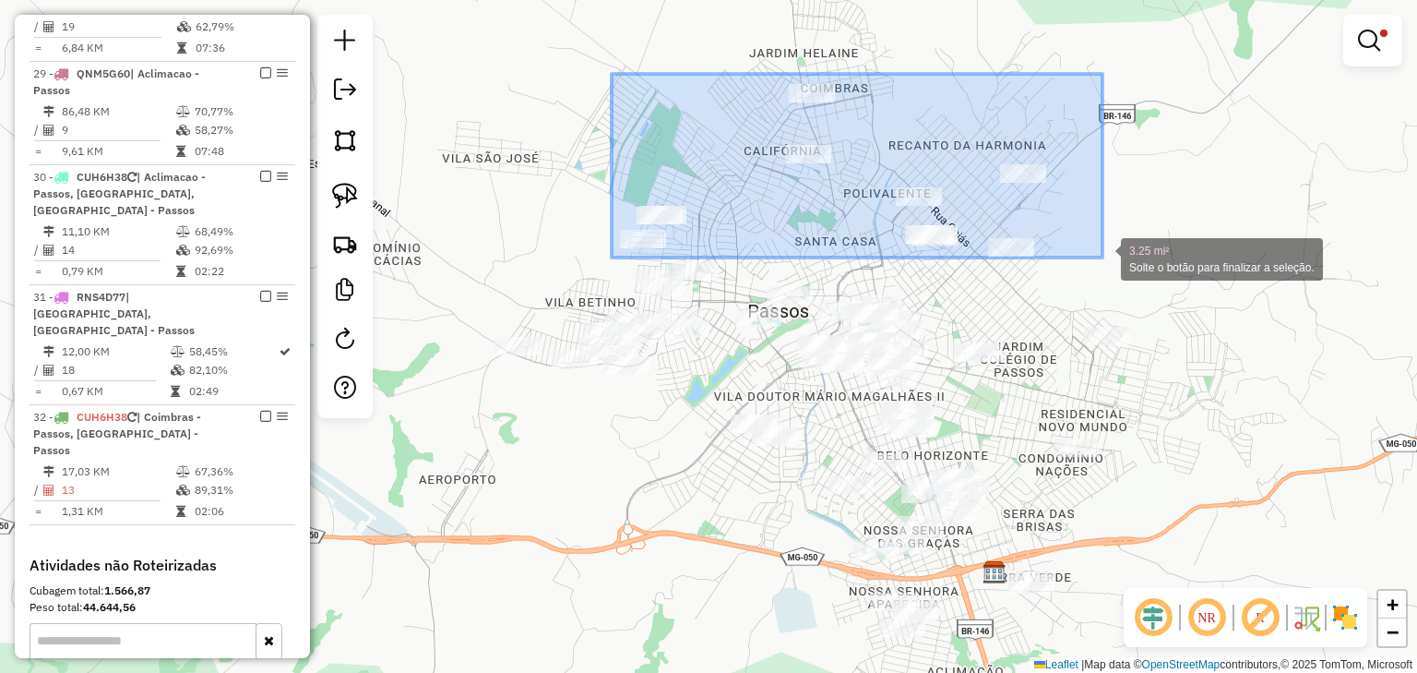
drag, startPoint x: 646, startPoint y: 74, endPoint x: 1103, endPoint y: 257, distance: 492.3
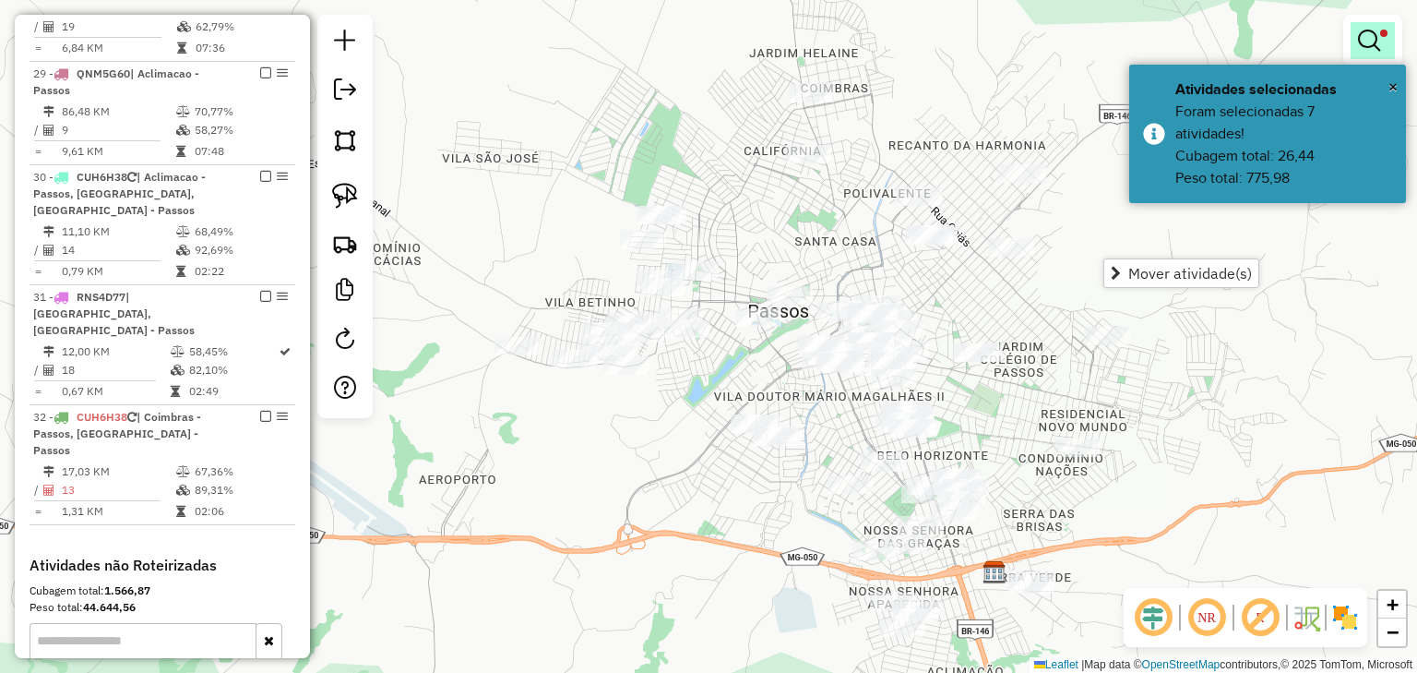
click at [1379, 39] on em at bounding box center [1369, 41] width 22 height 22
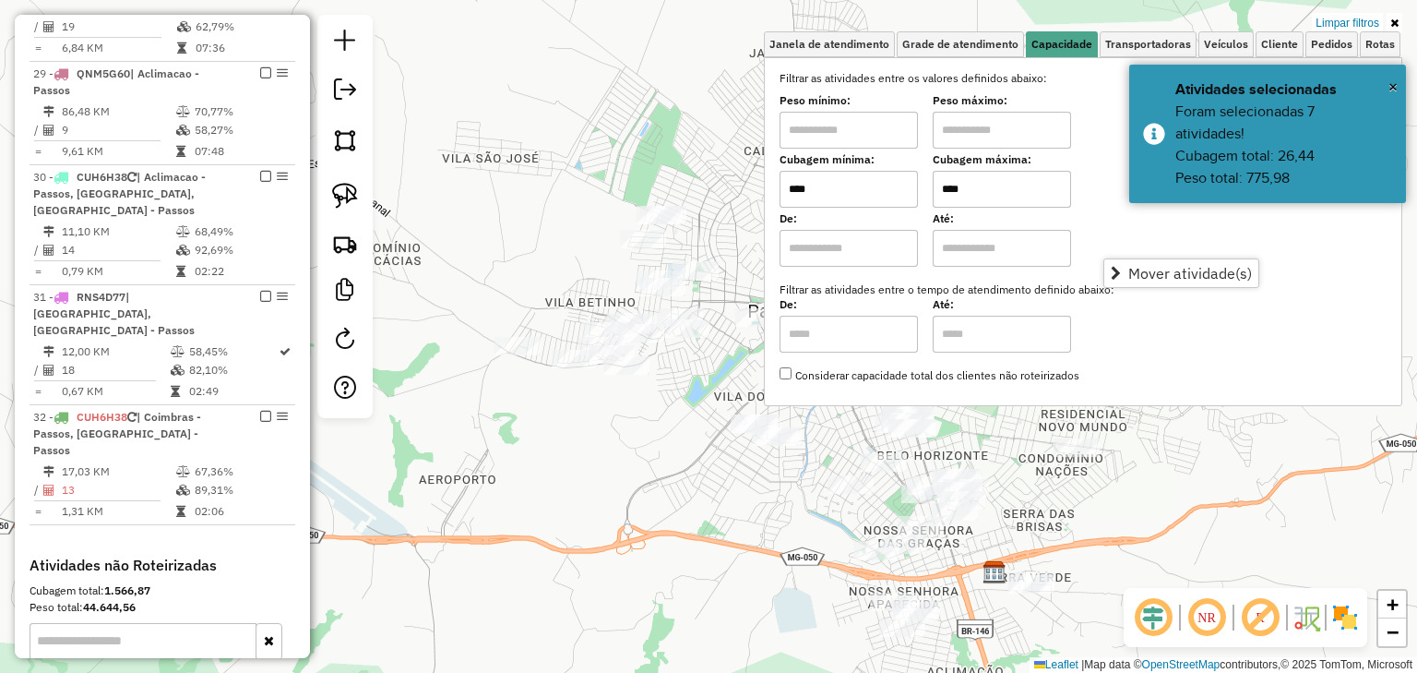
drag, startPoint x: 982, startPoint y: 198, endPoint x: 914, endPoint y: 190, distance: 68.8
click at [915, 190] on div "Cubagem mínima: **** Cubagem máxima: ****" at bounding box center [1083, 182] width 607 height 52
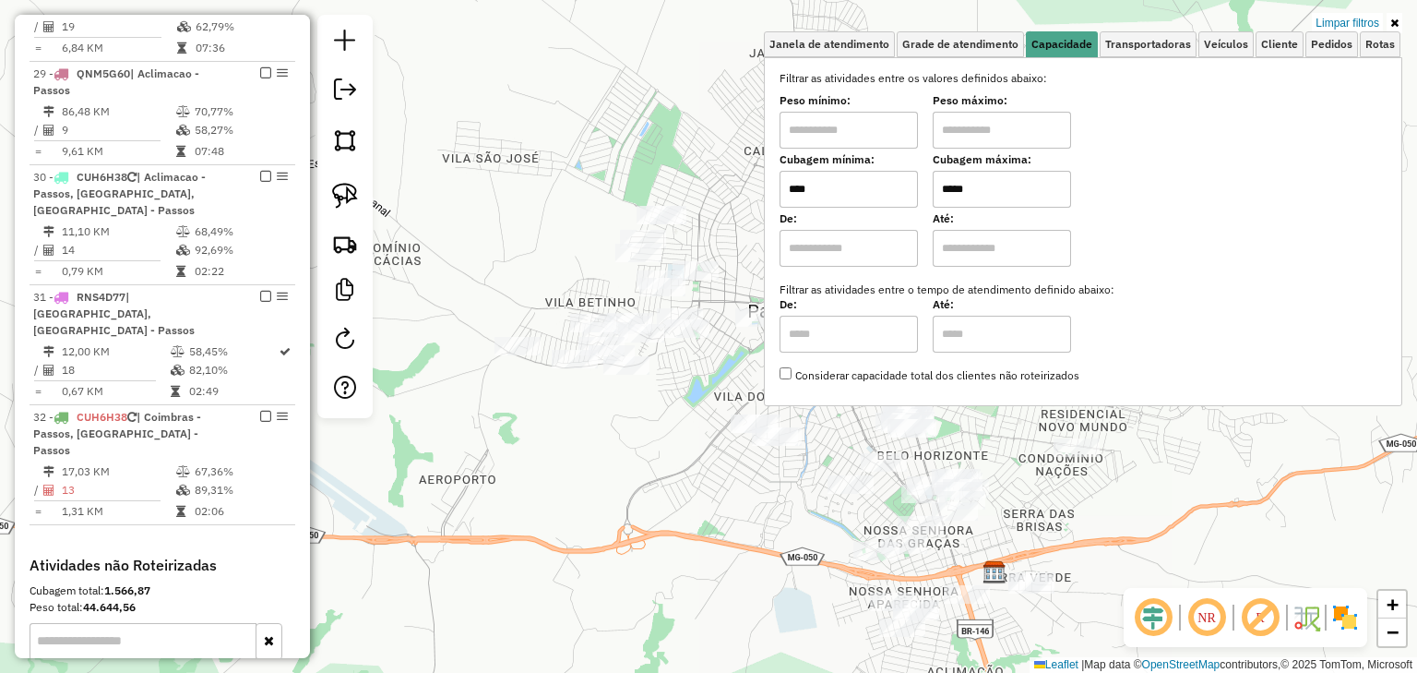
type input "*****"
click at [693, 136] on div "Limpar filtros Janela de atendimento Grade de atendimento Capacidade Transporta…" at bounding box center [708, 336] width 1417 height 673
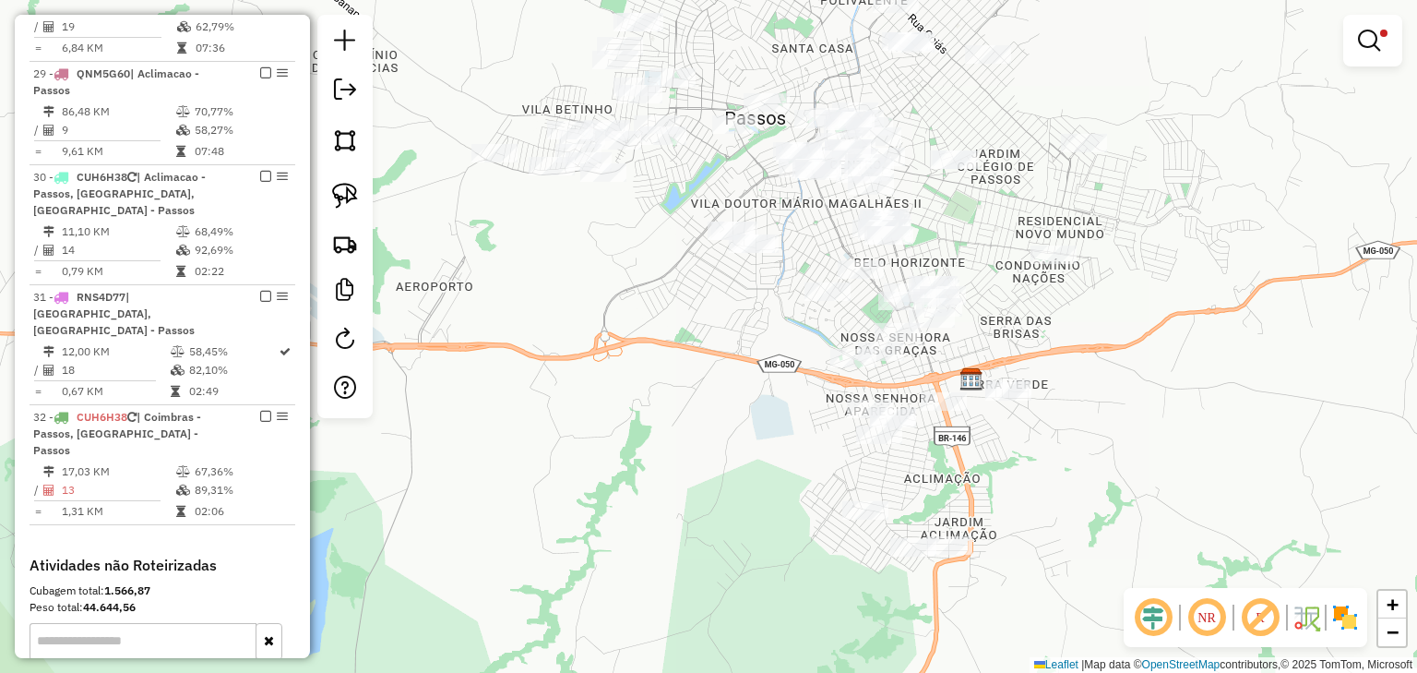
drag, startPoint x: 921, startPoint y: 245, endPoint x: 898, endPoint y: 79, distance: 166.8
click at [898, 79] on div "Limpar filtros Janela de atendimento Grade de atendimento Capacidade Transporta…" at bounding box center [708, 336] width 1417 height 673
select select "*********"
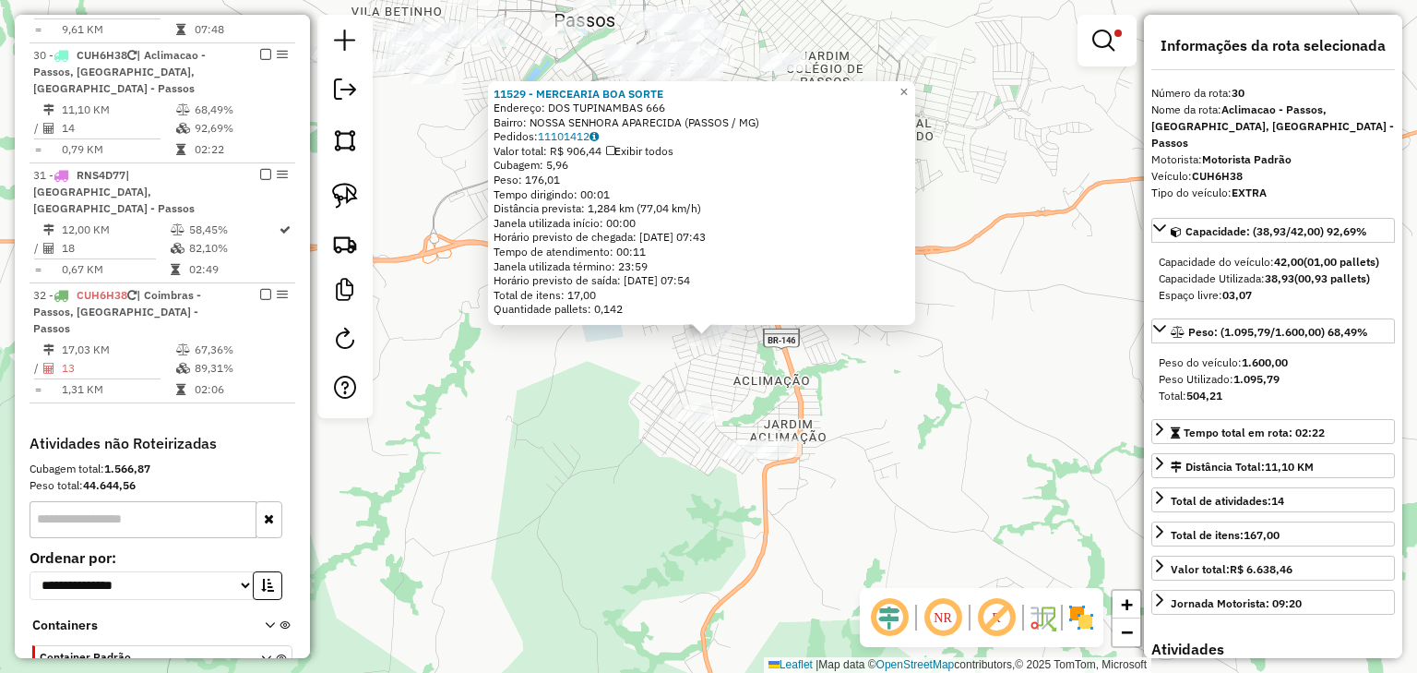
scroll to position [2413, 0]
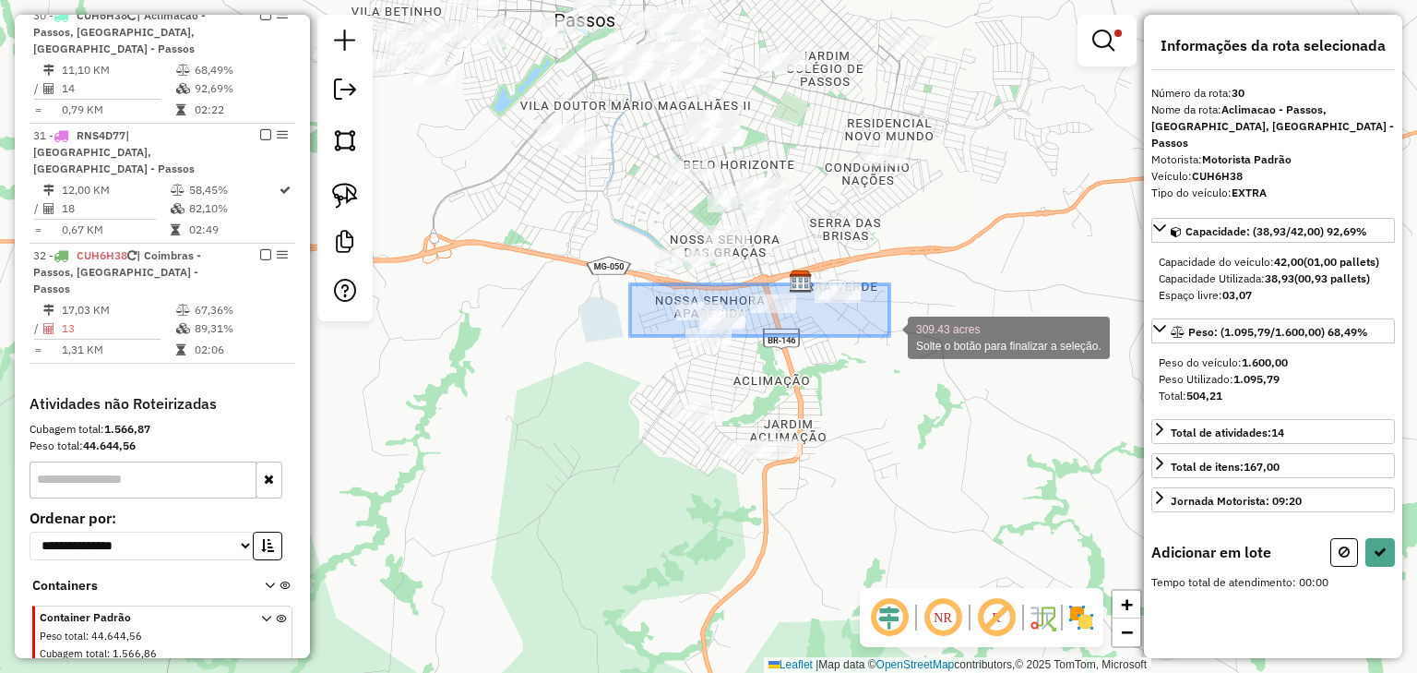
drag, startPoint x: 630, startPoint y: 284, endPoint x: 890, endPoint y: 336, distance: 264.4
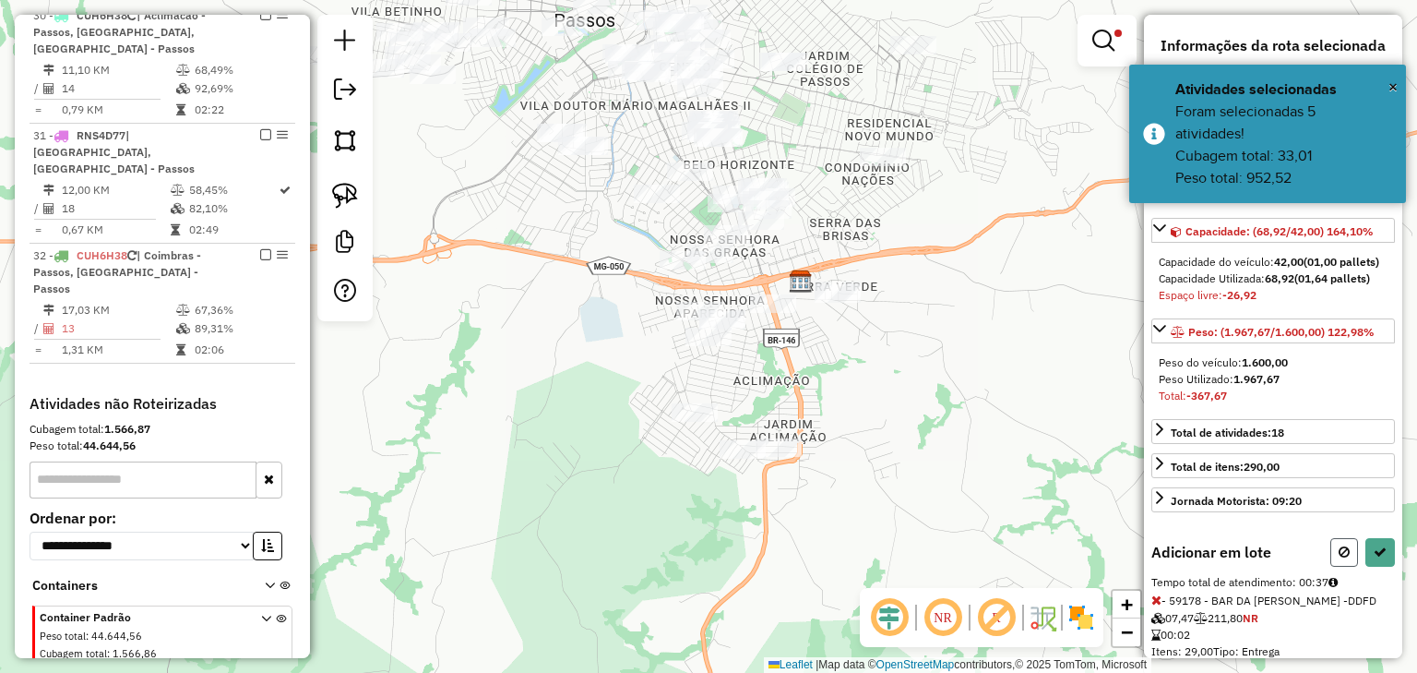
click at [1333, 548] on button at bounding box center [1345, 552] width 28 height 29
select select "*********"
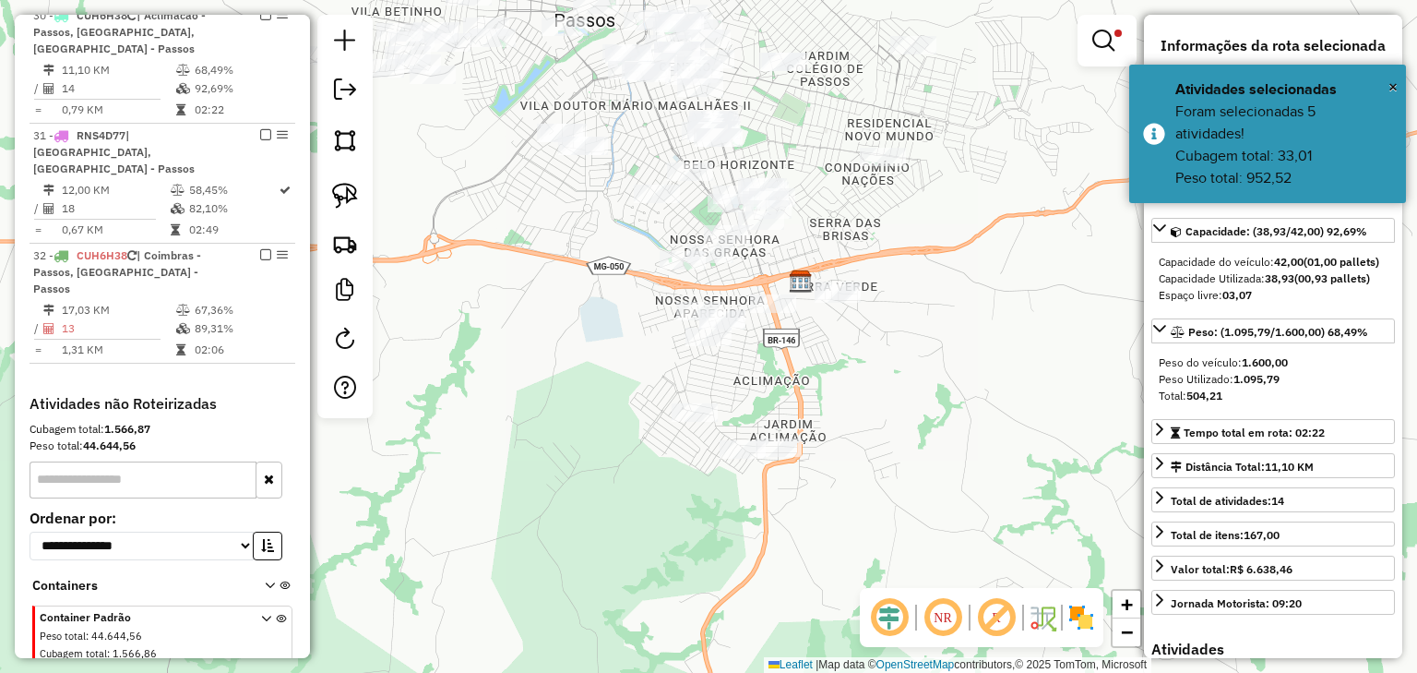
click at [919, 406] on div "Limpar filtros Janela de atendimento Grade de atendimento Capacidade Transporta…" at bounding box center [708, 336] width 1417 height 673
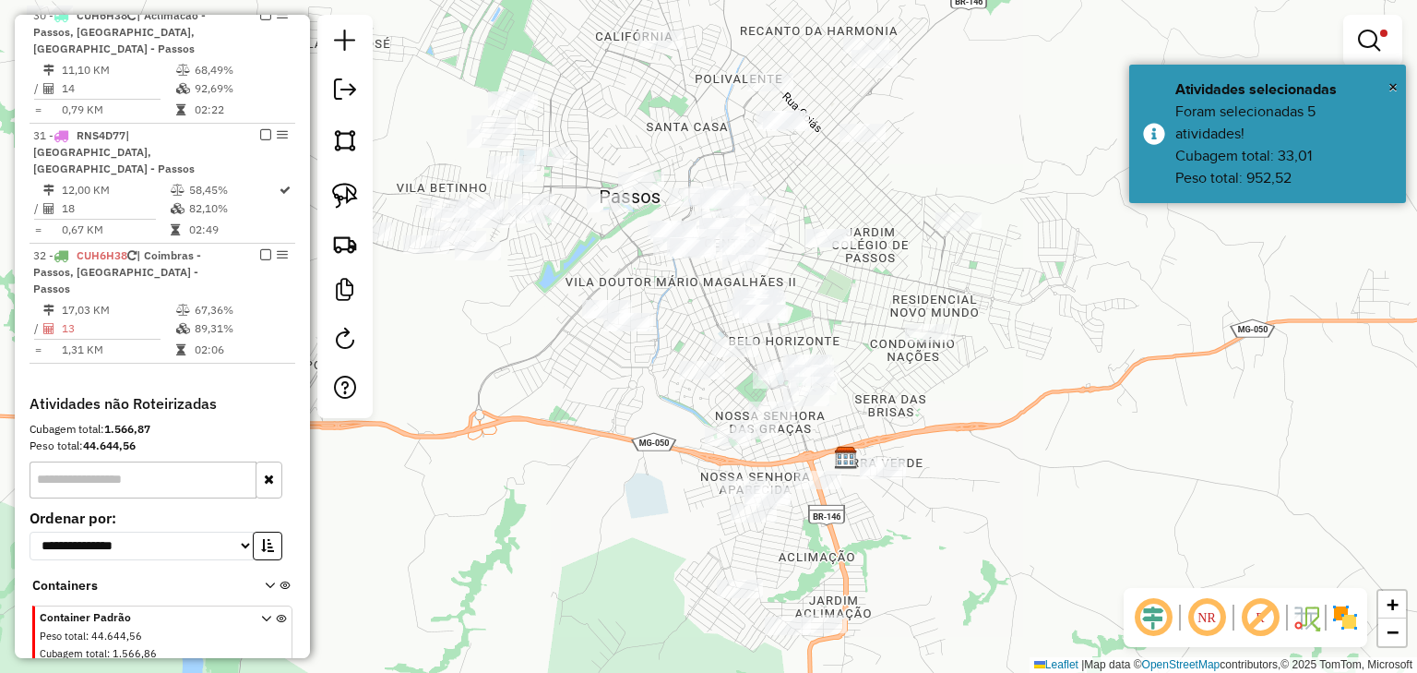
drag, startPoint x: 930, startPoint y: 298, endPoint x: 975, endPoint y: 474, distance: 182.0
click at [975, 474] on div "Limpar filtros Janela de atendimento Grade de atendimento Capacidade Transporta…" at bounding box center [708, 336] width 1417 height 673
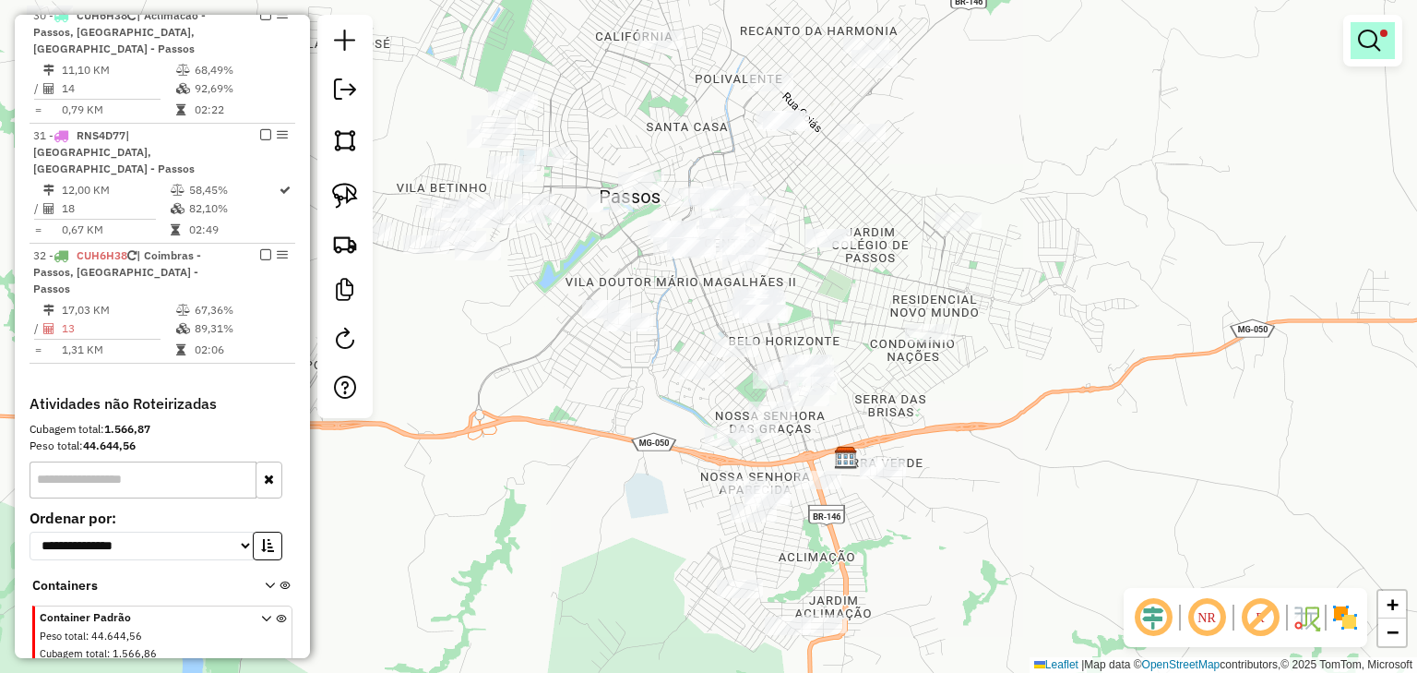
click at [1368, 40] on em at bounding box center [1369, 41] width 22 height 22
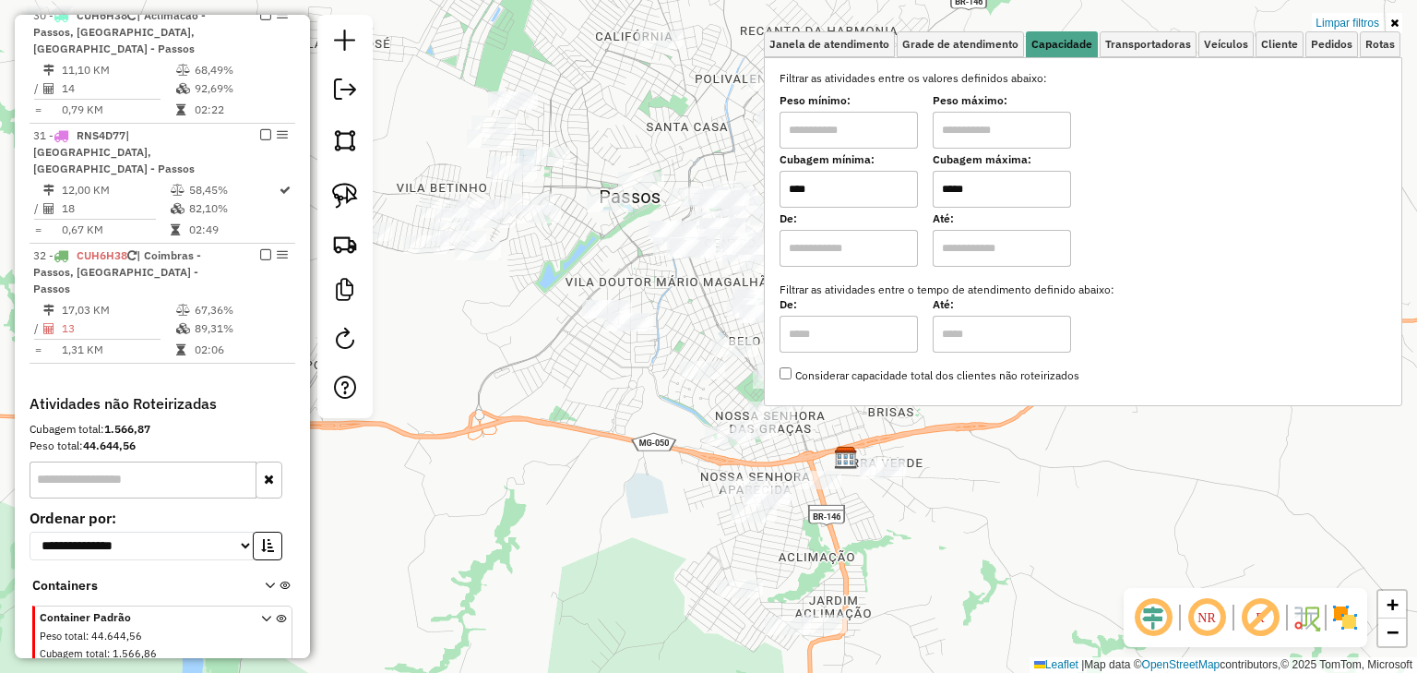
drag, startPoint x: 988, startPoint y: 188, endPoint x: 897, endPoint y: 187, distance: 91.4
click at [898, 187] on div "Cubagem mínima: **** Cubagem máxima: *****" at bounding box center [1083, 182] width 607 height 52
click at [625, 156] on div "Limpar filtros Janela de atendimento Grade de atendimento Capacidade Transporta…" at bounding box center [708, 336] width 1417 height 673
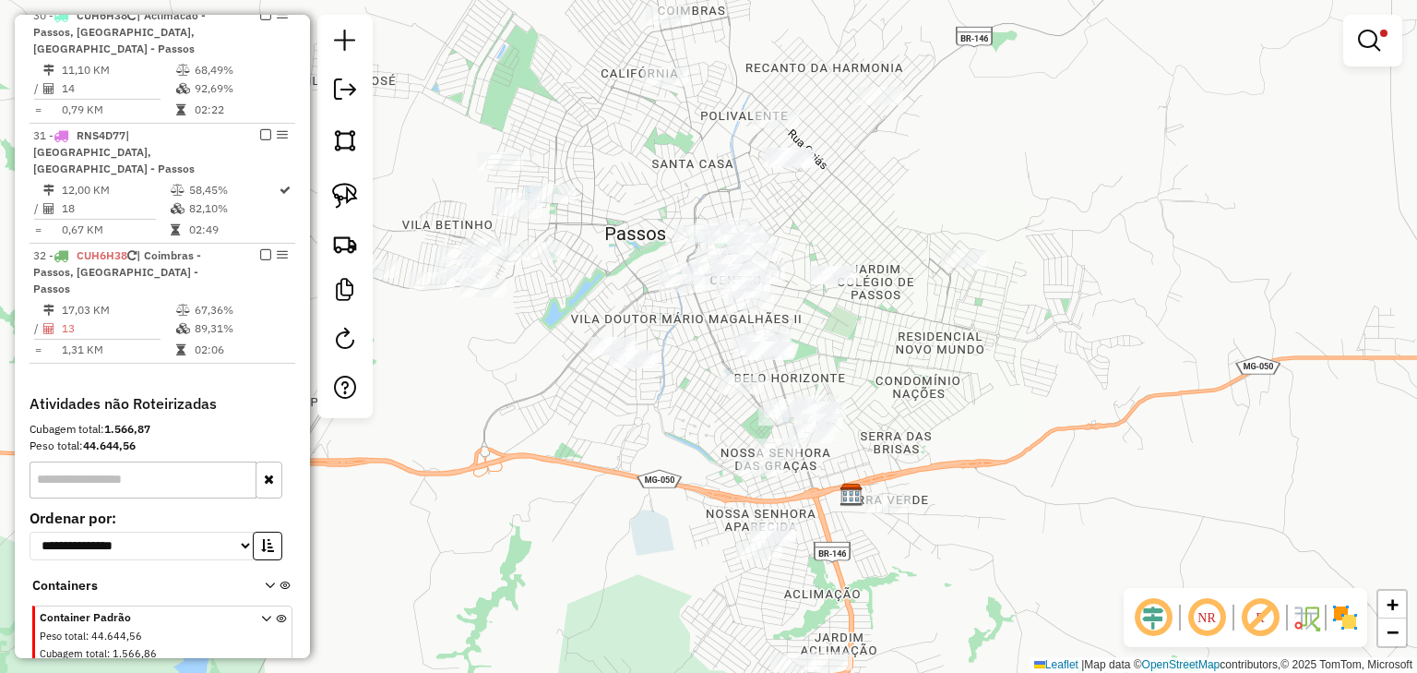
drag, startPoint x: 663, startPoint y: 148, endPoint x: 669, endPoint y: 194, distance: 46.6
click at [669, 194] on div "Limpar filtros Janela de atendimento Grade de atendimento Capacidade Transporta…" at bounding box center [708, 336] width 1417 height 673
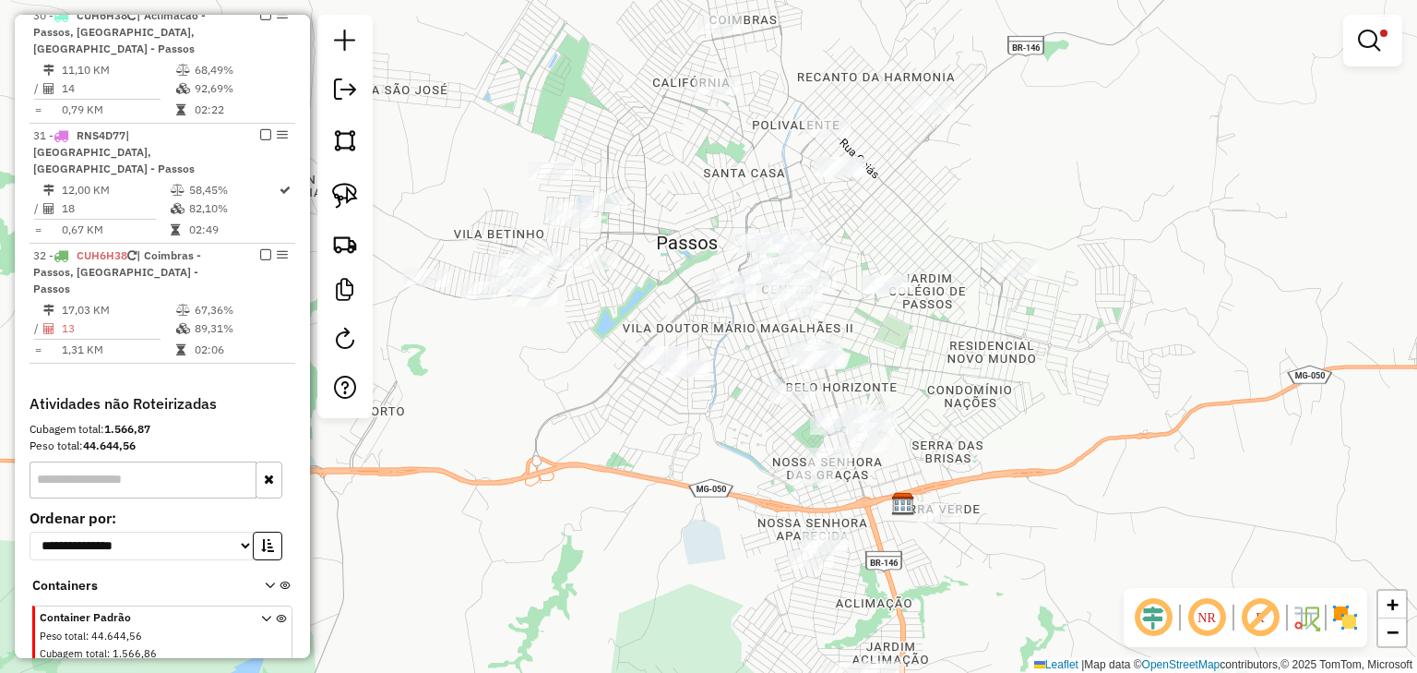
drag, startPoint x: 624, startPoint y: 305, endPoint x: 683, endPoint y: 305, distance: 59.1
click at [683, 305] on div "Limpar filtros Janela de atendimento Grade de atendimento Capacidade Transporta…" at bounding box center [708, 336] width 1417 height 673
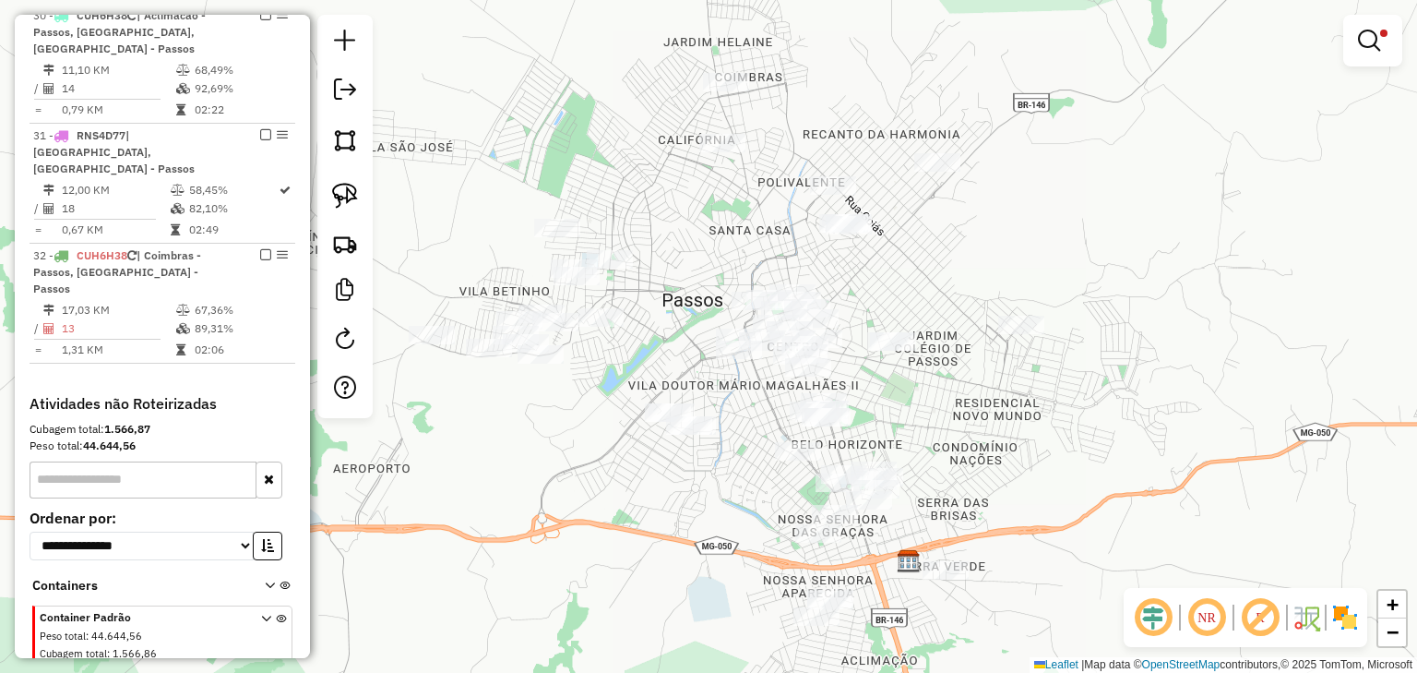
drag, startPoint x: 672, startPoint y: 270, endPoint x: 669, endPoint y: 329, distance: 58.2
click at [669, 329] on div "Limpar filtros Janela de atendimento Grade de atendimento Capacidade Transporta…" at bounding box center [708, 336] width 1417 height 673
click at [661, 63] on div "Limpar filtros Janela de atendimento Grade de atendimento Capacidade Transporta…" at bounding box center [708, 336] width 1417 height 673
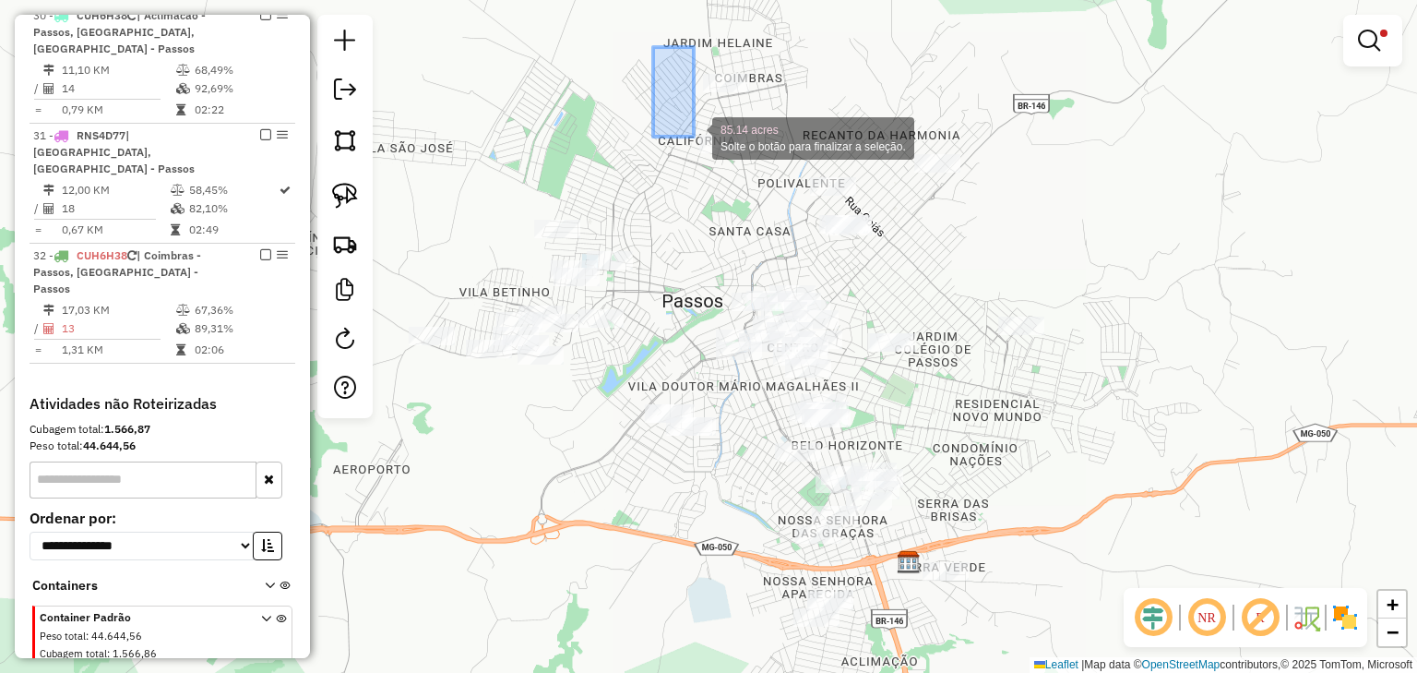
drag, startPoint x: 653, startPoint y: 47, endPoint x: 676, endPoint y: 123, distance: 79.1
click at [676, 123] on div "85.14 acres Solte o botão para finalizar a seleção. Limpar filtros Janela de at…" at bounding box center [708, 336] width 1417 height 673
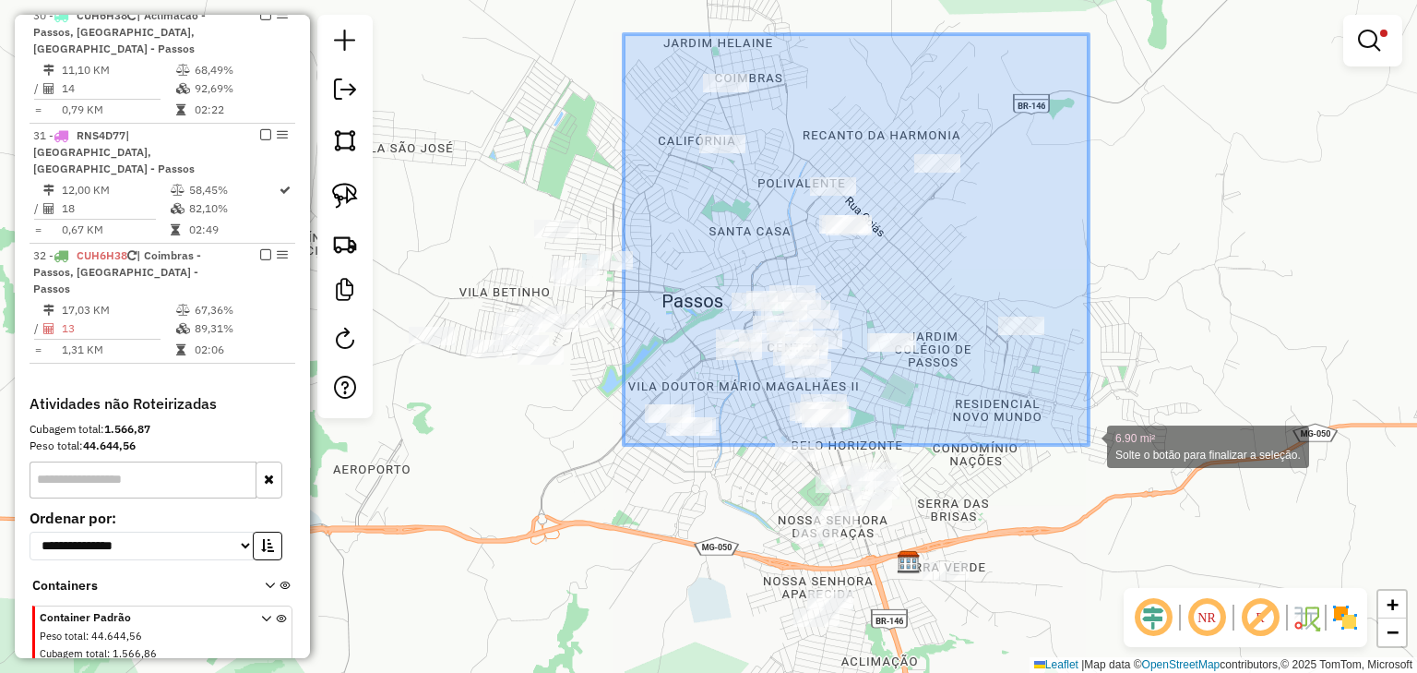
drag, startPoint x: 624, startPoint y: 34, endPoint x: 1089, endPoint y: 445, distance: 620.5
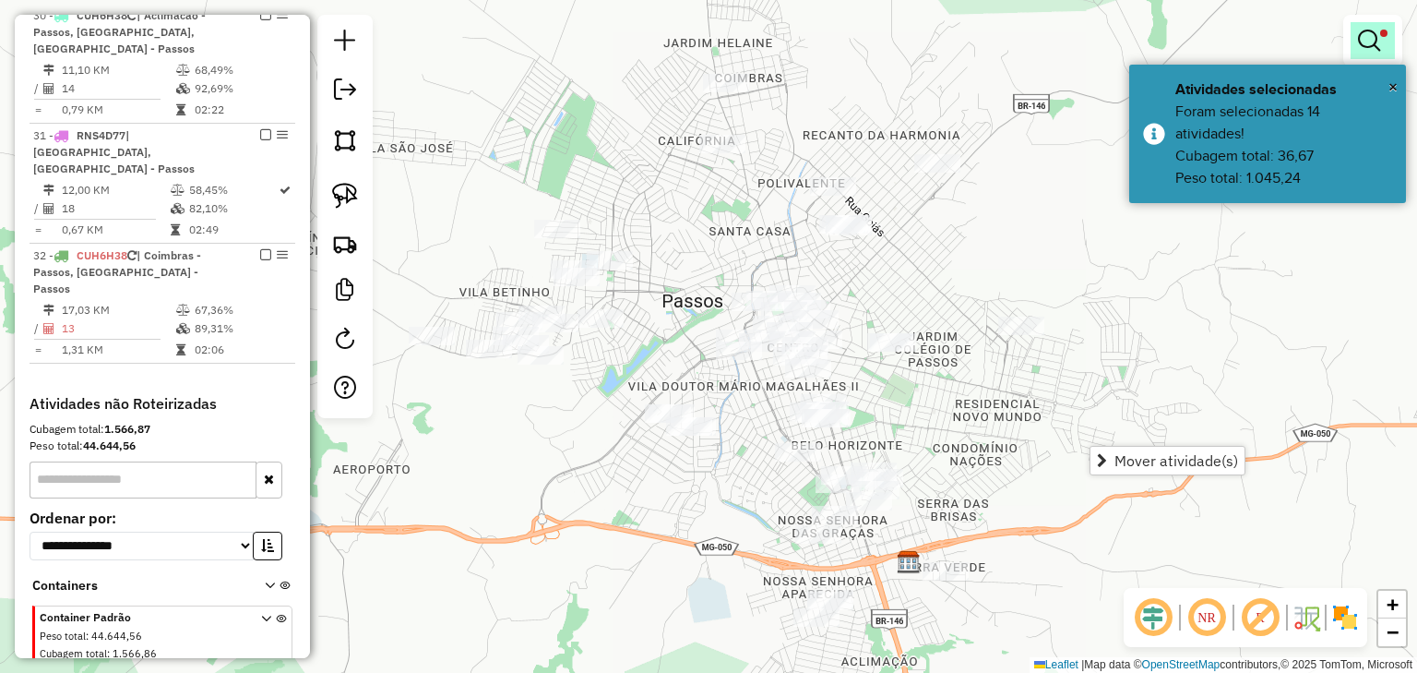
click at [1355, 35] on link at bounding box center [1373, 40] width 44 height 37
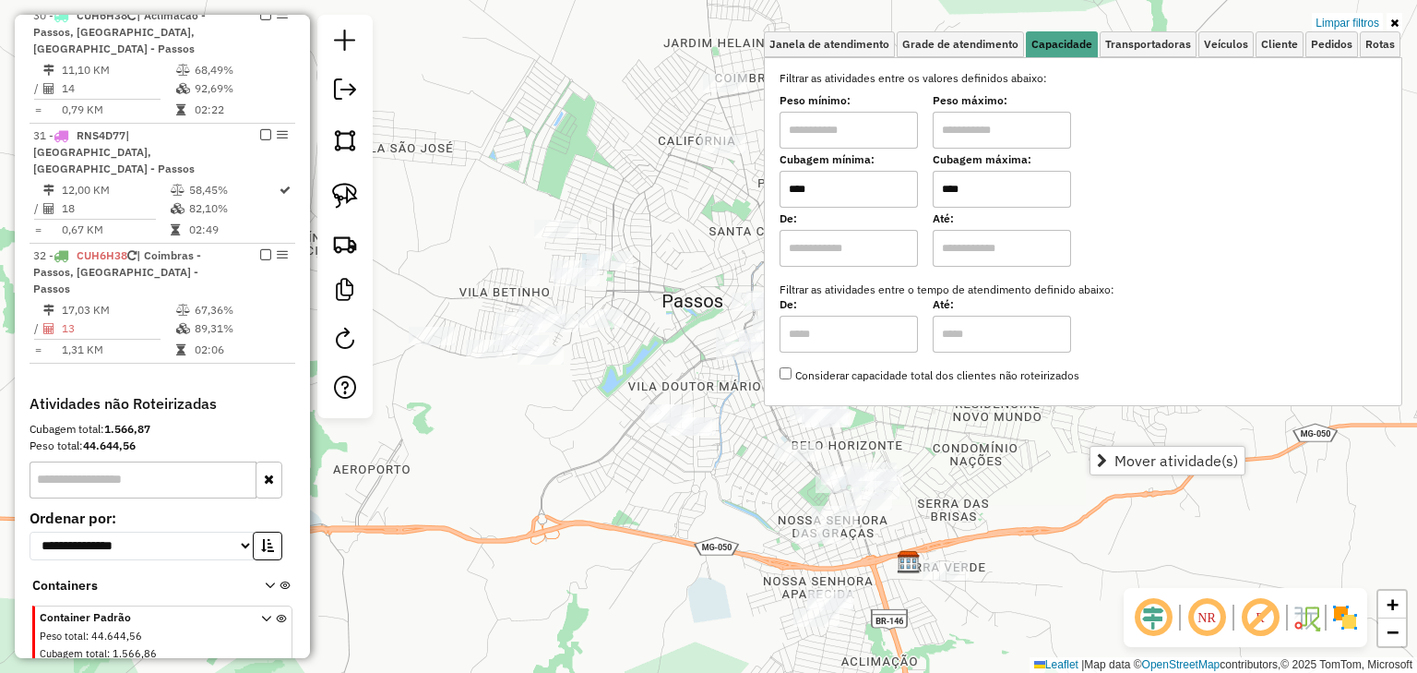
drag, startPoint x: 1015, startPoint y: 188, endPoint x: 911, endPoint y: 171, distance: 105.7
click at [911, 171] on div "Cubagem mínima: **** Cubagem máxima: ****" at bounding box center [1083, 182] width 607 height 52
type input "****"
click at [646, 364] on div "Limpar filtros Janela de atendimento Grade de atendimento Capacidade Transporta…" at bounding box center [708, 336] width 1417 height 673
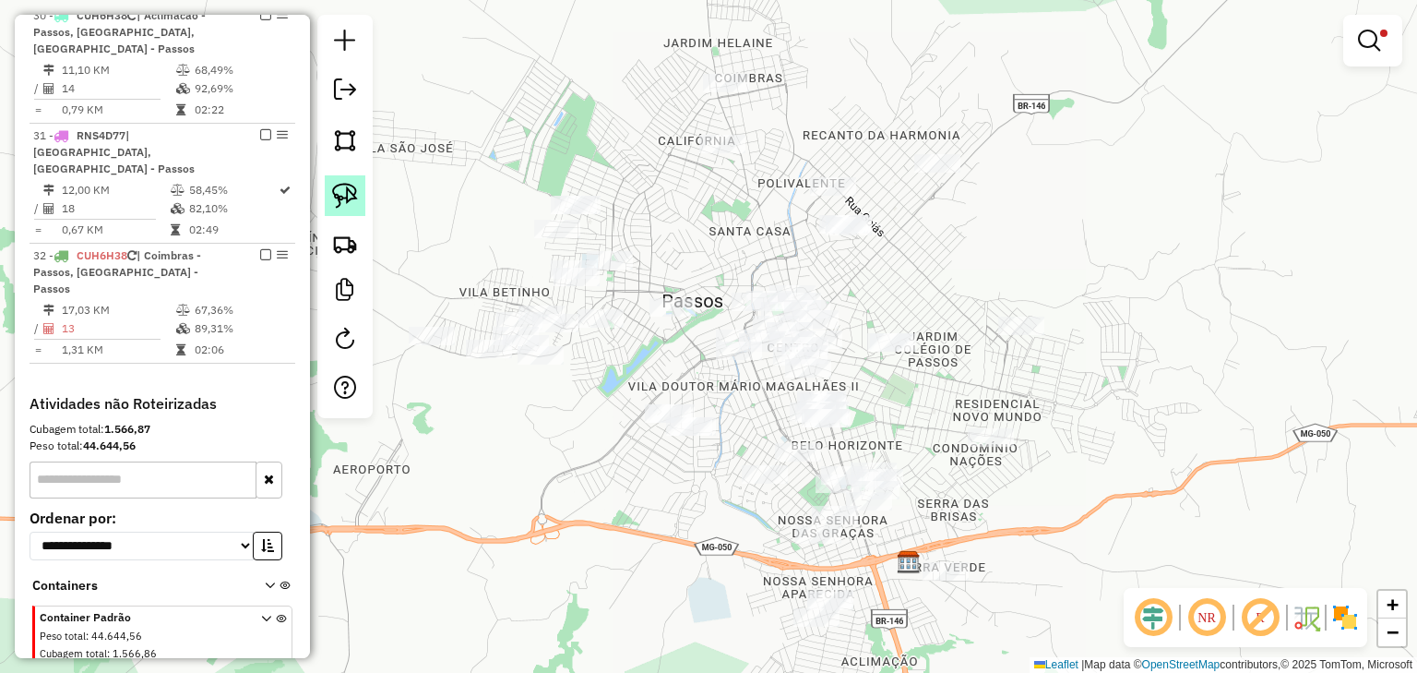
click at [344, 188] on img at bounding box center [345, 196] width 26 height 26
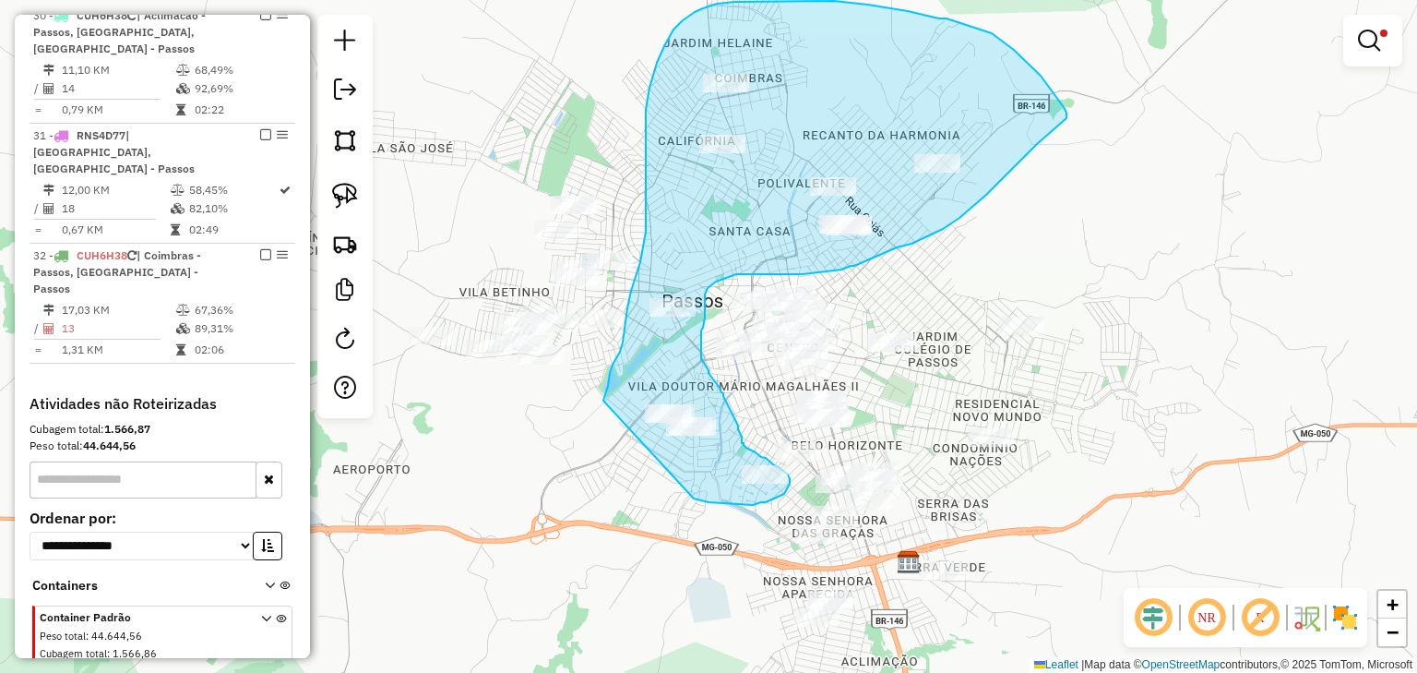
drag, startPoint x: 615, startPoint y: 362, endPoint x: 694, endPoint y: 498, distance: 158.0
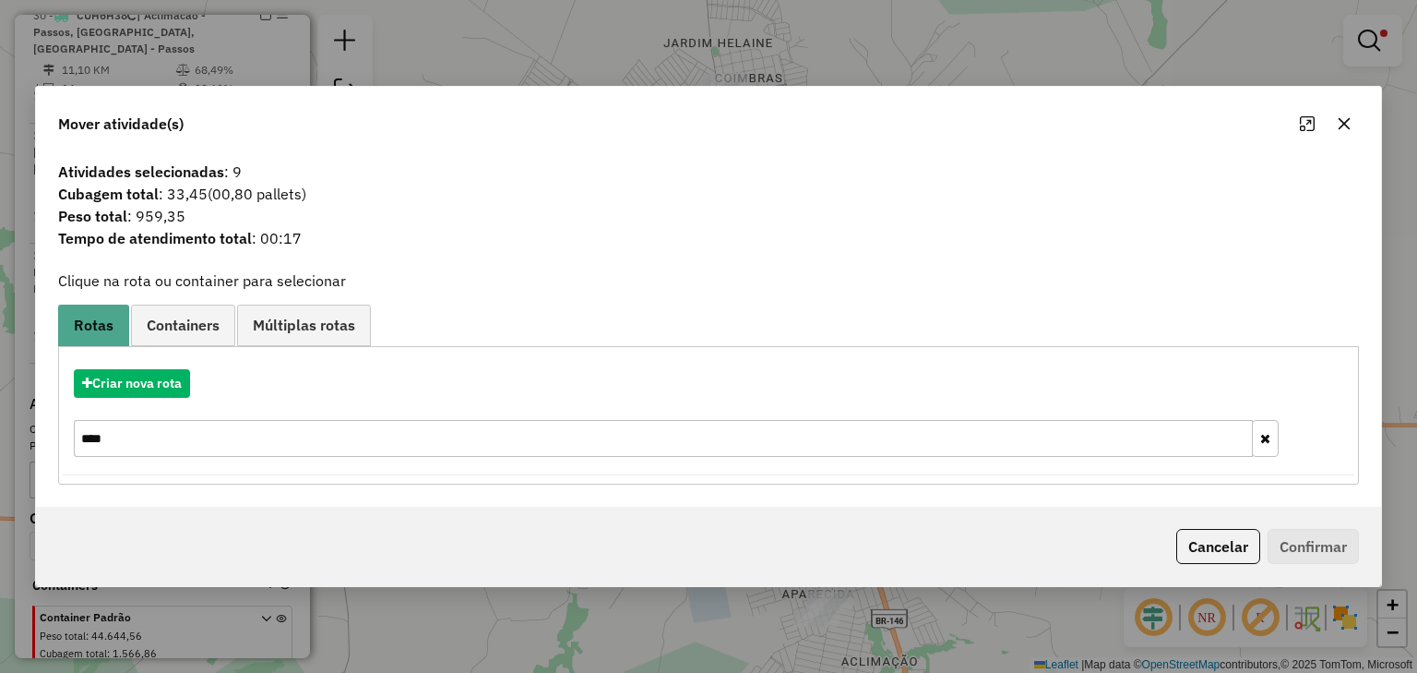
click at [158, 405] on div "Criar nova rota ****" at bounding box center [708, 415] width 1291 height 120
click at [156, 380] on button "Criar nova rota" at bounding box center [132, 383] width 116 height 29
select select "********"
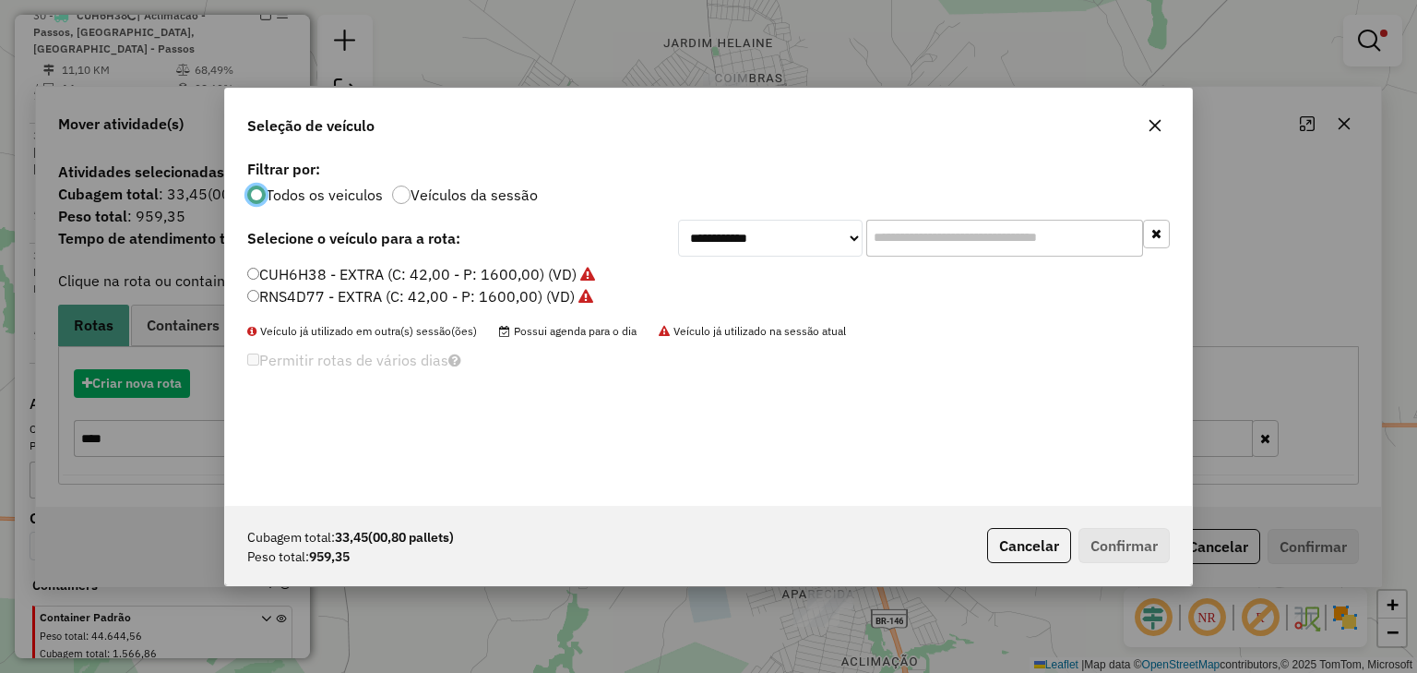
scroll to position [9, 6]
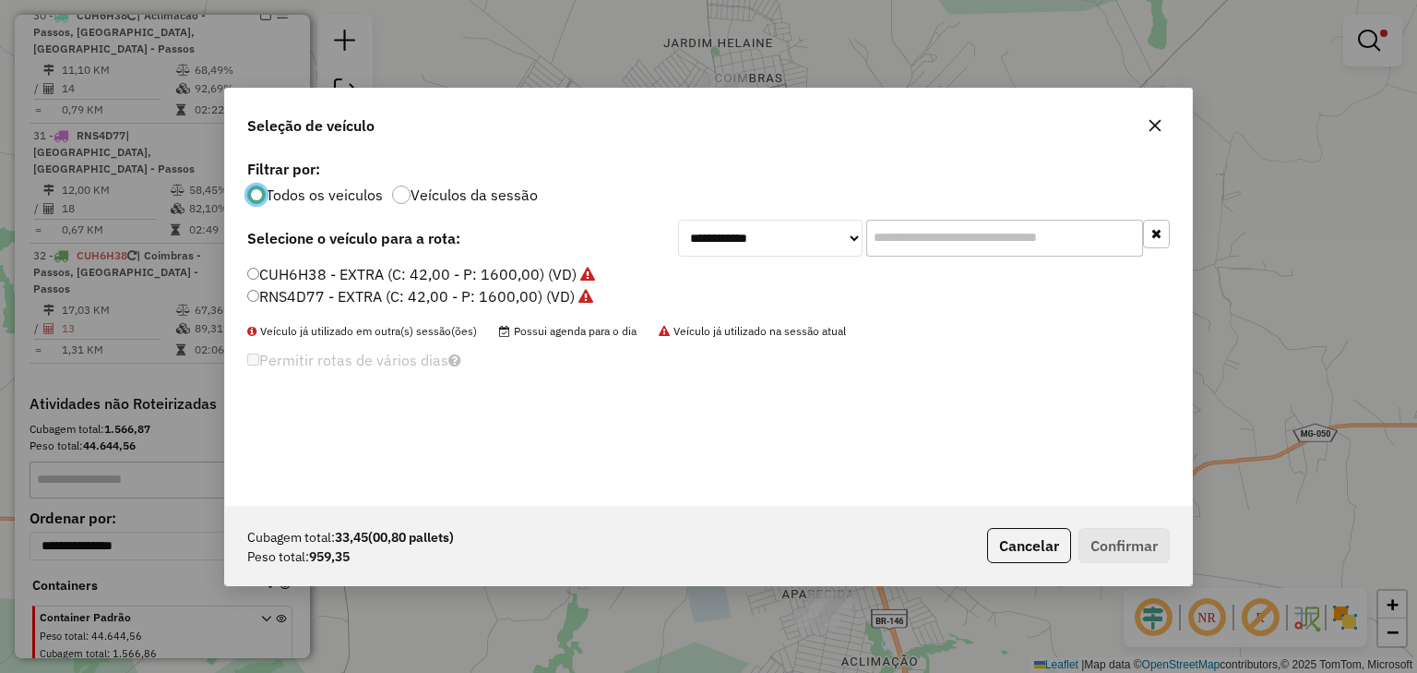
click at [487, 292] on label "RNS4D77 - EXTRA (C: 42,00 - P: 1600,00) (VD)" at bounding box center [420, 296] width 346 height 22
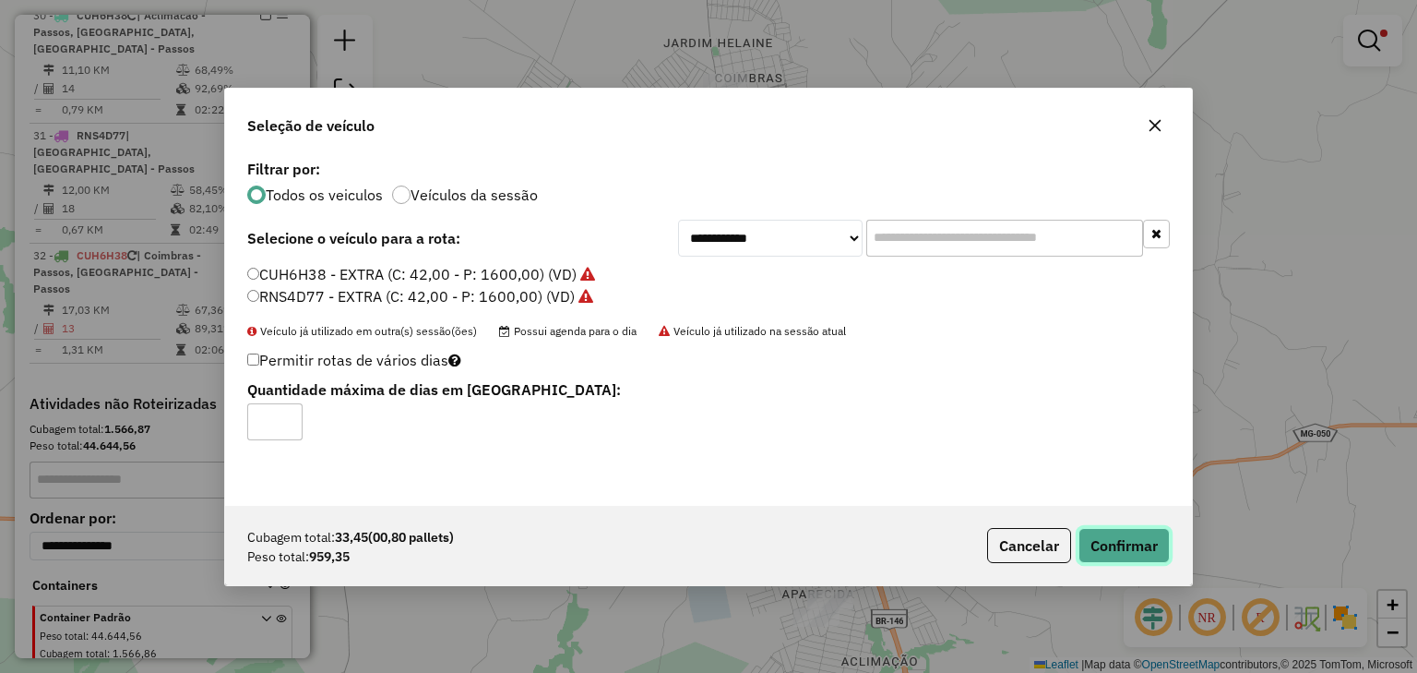
click at [1131, 543] on button "Confirmar" at bounding box center [1124, 545] width 91 height 35
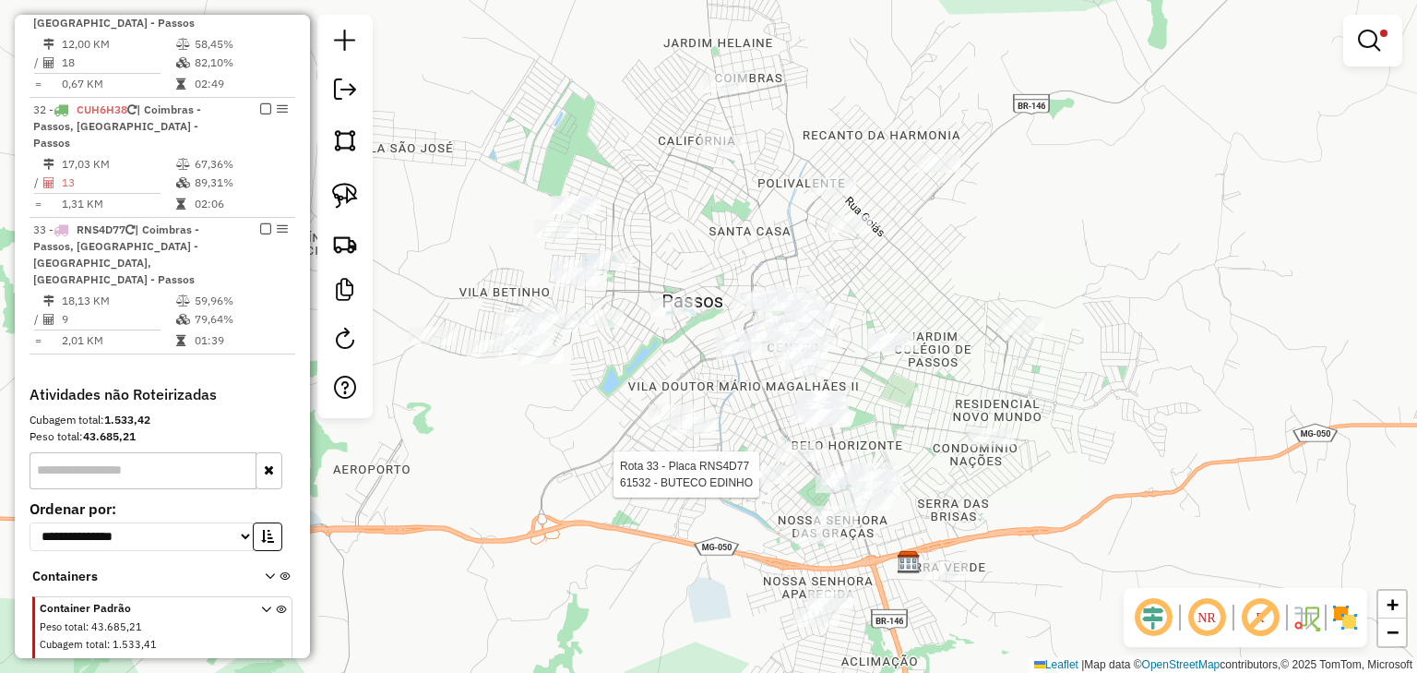
select select "*********"
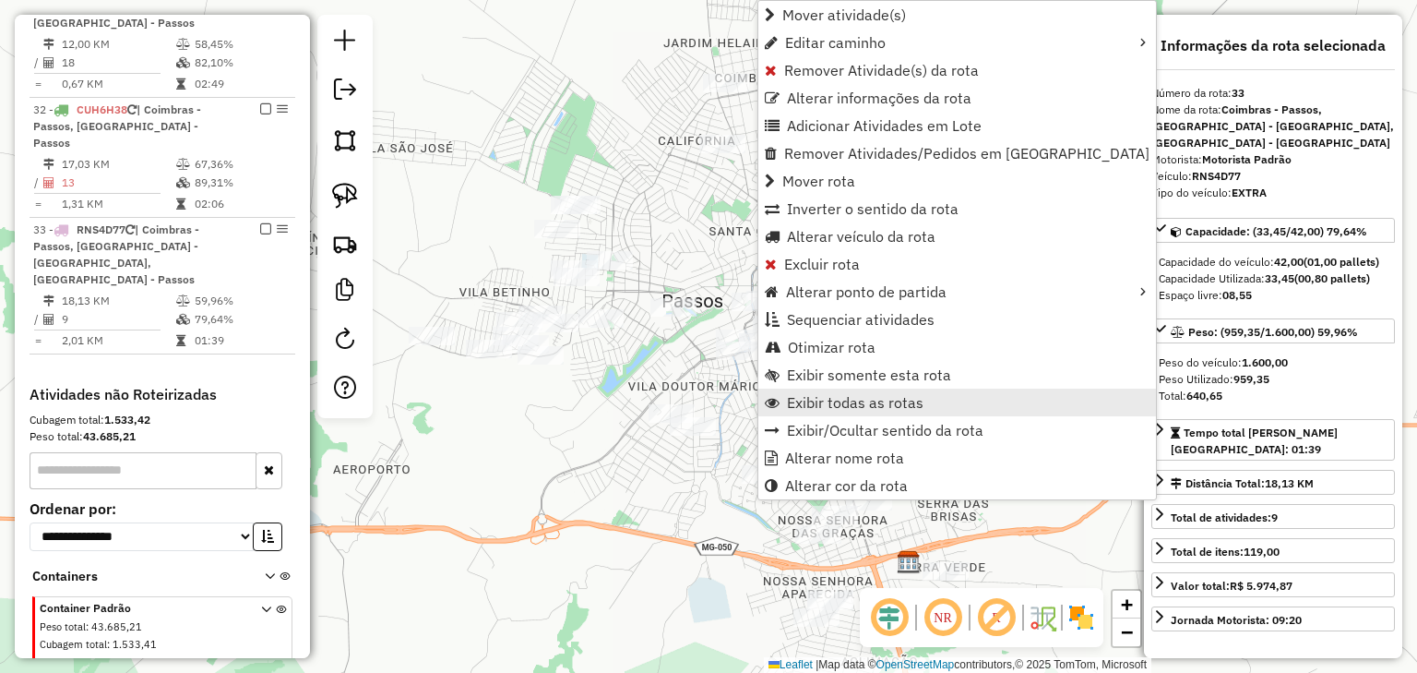
scroll to position [2578, 0]
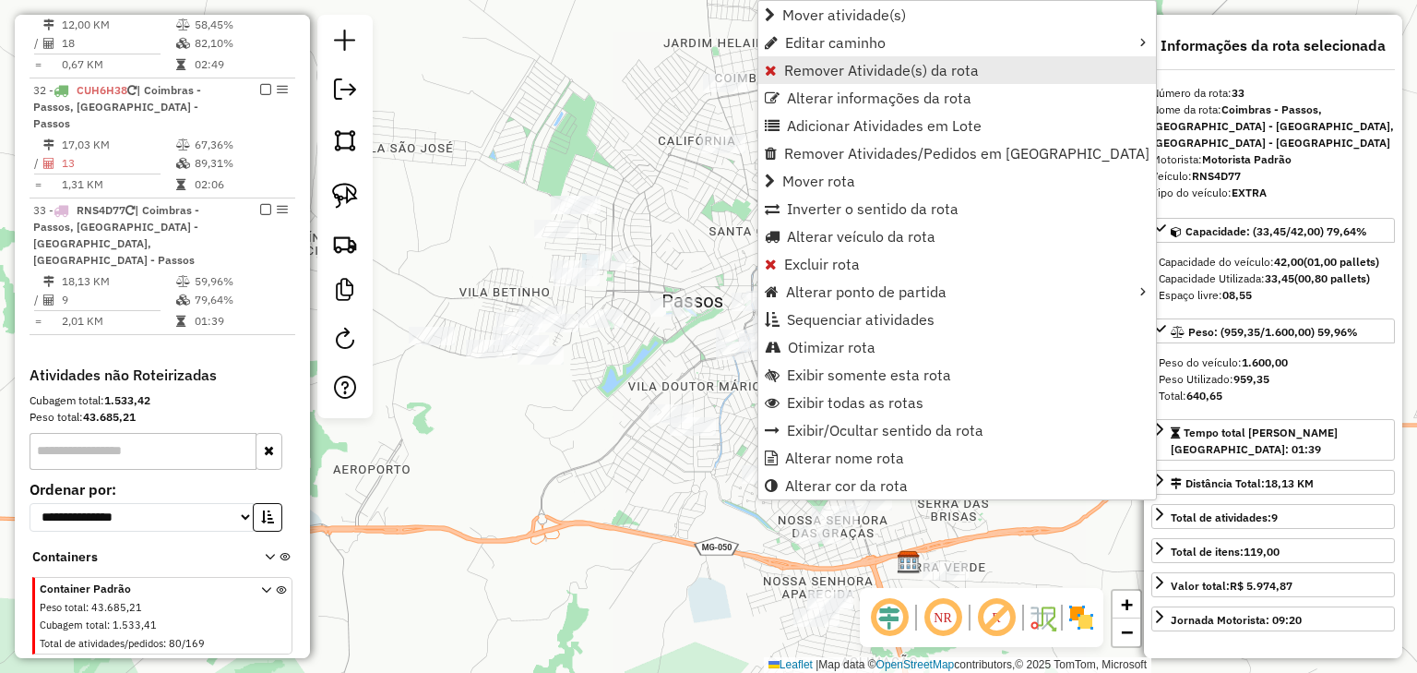
click at [788, 66] on span "Remover Atividade(s) da rota" at bounding box center [881, 70] width 195 height 15
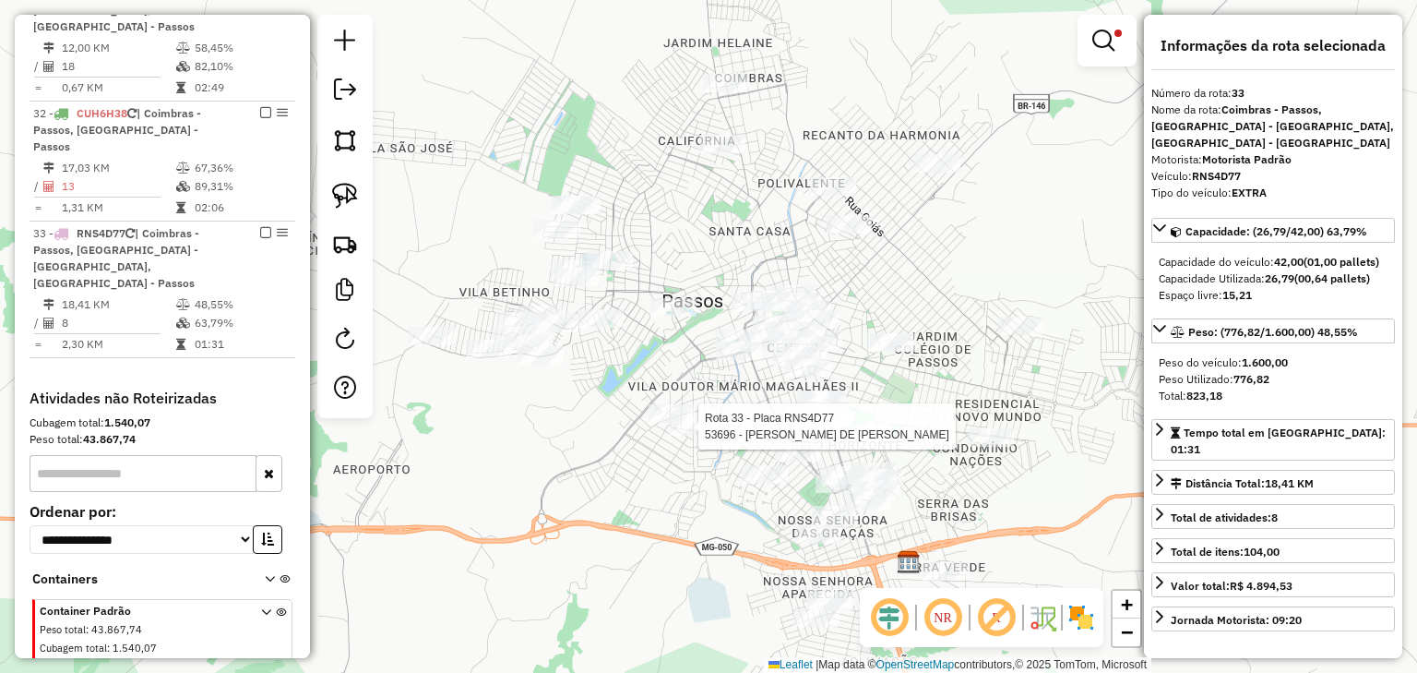
scroll to position [2601, 0]
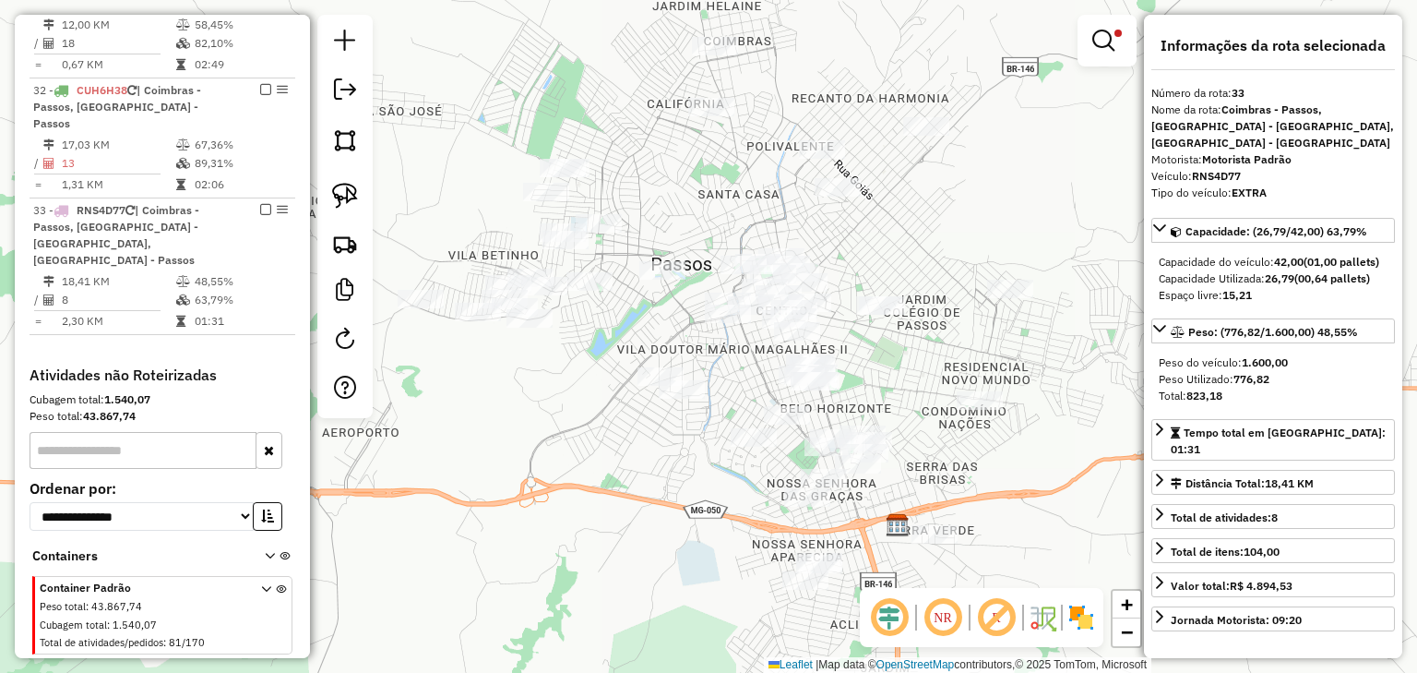
drag, startPoint x: 904, startPoint y: 262, endPoint x: 893, endPoint y: 229, distance: 35.0
click at [893, 229] on div "Limpar filtros Janela de atendimento Grade de atendimento Capacidade Transporta…" at bounding box center [708, 336] width 1417 height 673
click at [949, 231] on div "Limpar filtros Janela de atendimento Grade de atendimento Capacidade Transporta…" at bounding box center [708, 336] width 1417 height 673
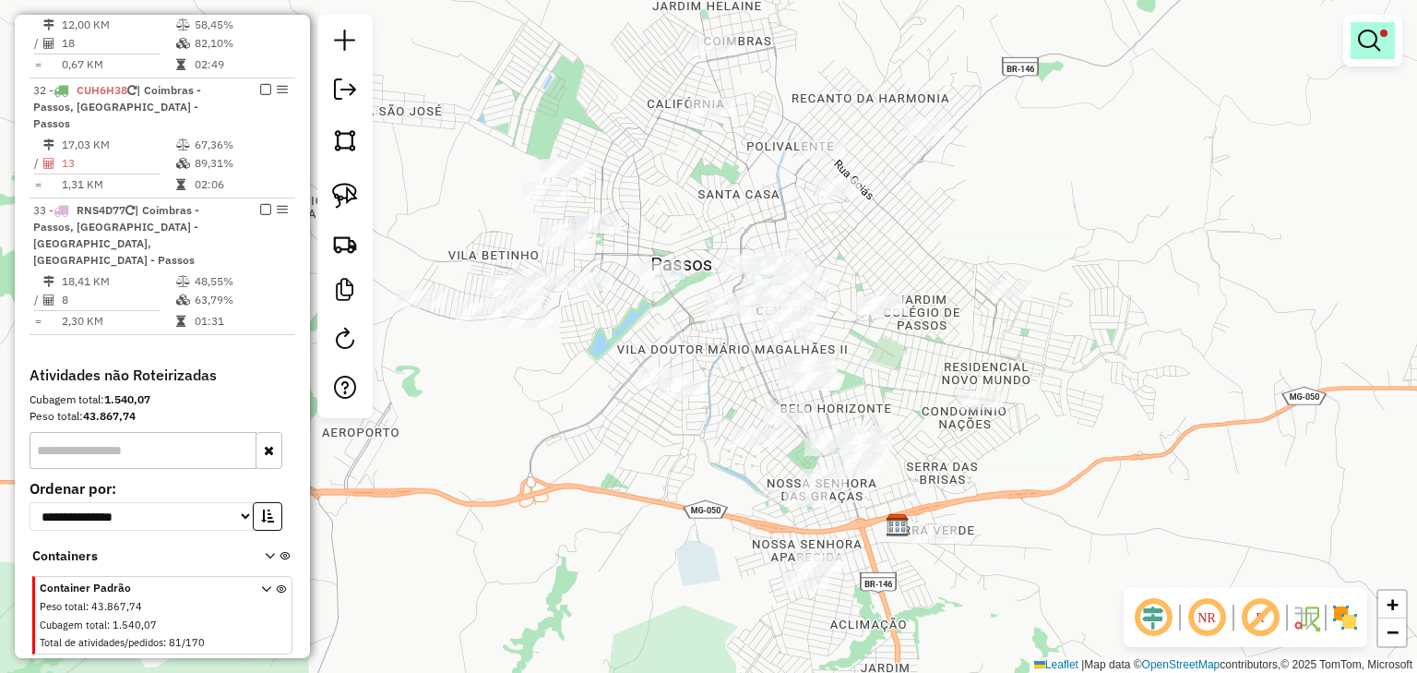
click at [1362, 42] on em at bounding box center [1369, 41] width 22 height 22
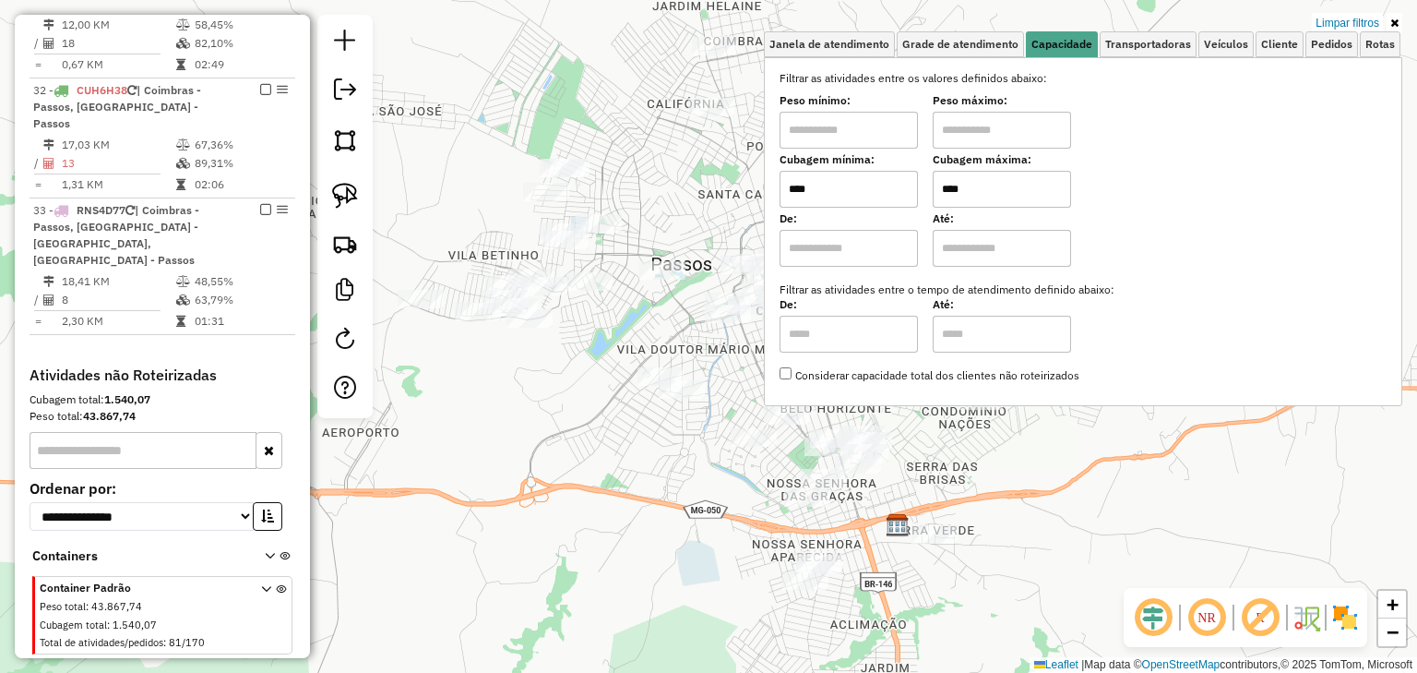
drag, startPoint x: 938, startPoint y: 188, endPoint x: 919, endPoint y: 188, distance: 18.5
click at [919, 188] on div "Cubagem mínima: **** Cubagem máxima: ****" at bounding box center [1083, 182] width 607 height 52
type input "****"
click at [676, 185] on div "Limpar filtros Janela de atendimento Grade de atendimento Capacidade Transporta…" at bounding box center [708, 336] width 1417 height 673
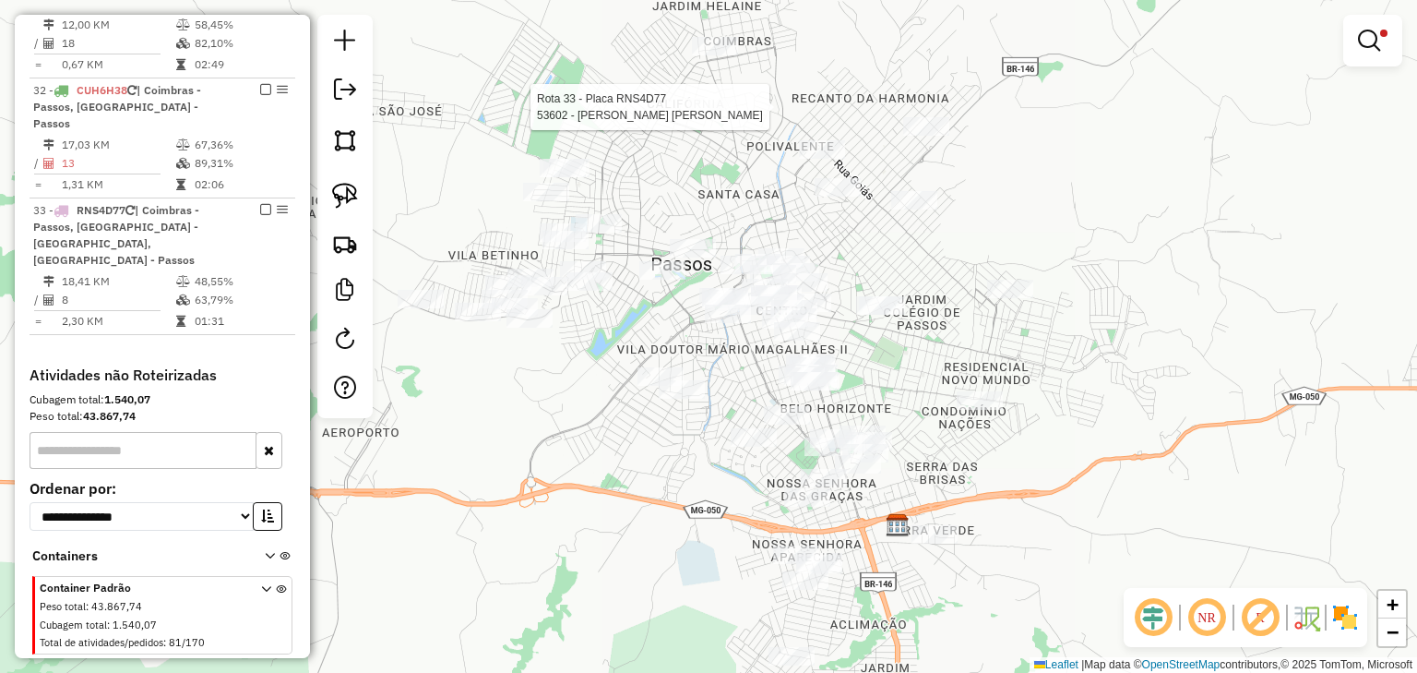
select select "*********"
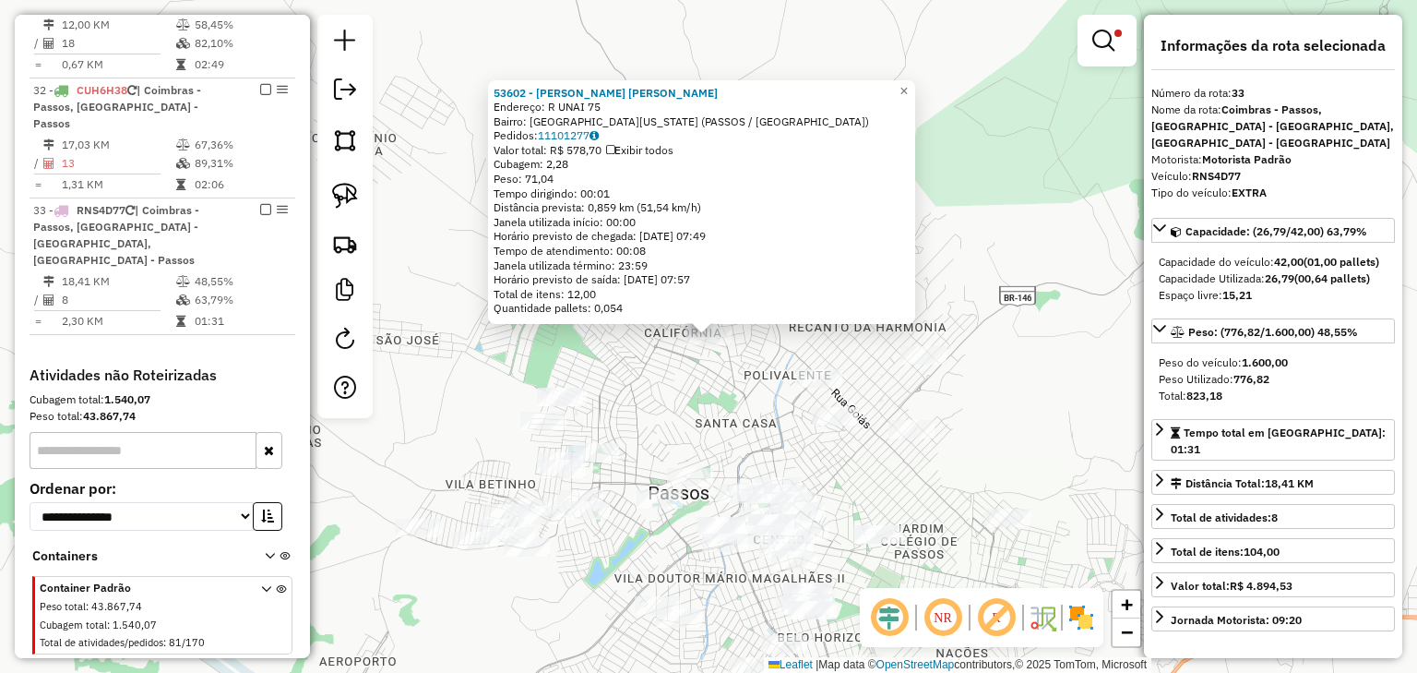
drag, startPoint x: 662, startPoint y: 398, endPoint x: 716, endPoint y: 217, distance: 188.9
click at [716, 217] on div "53602 - RENAN BRAZ DA SILVA Endereço: R UNAI 75 Bairro: JARDIM CALIFORNIA (PASS…" at bounding box center [708, 336] width 1417 height 673
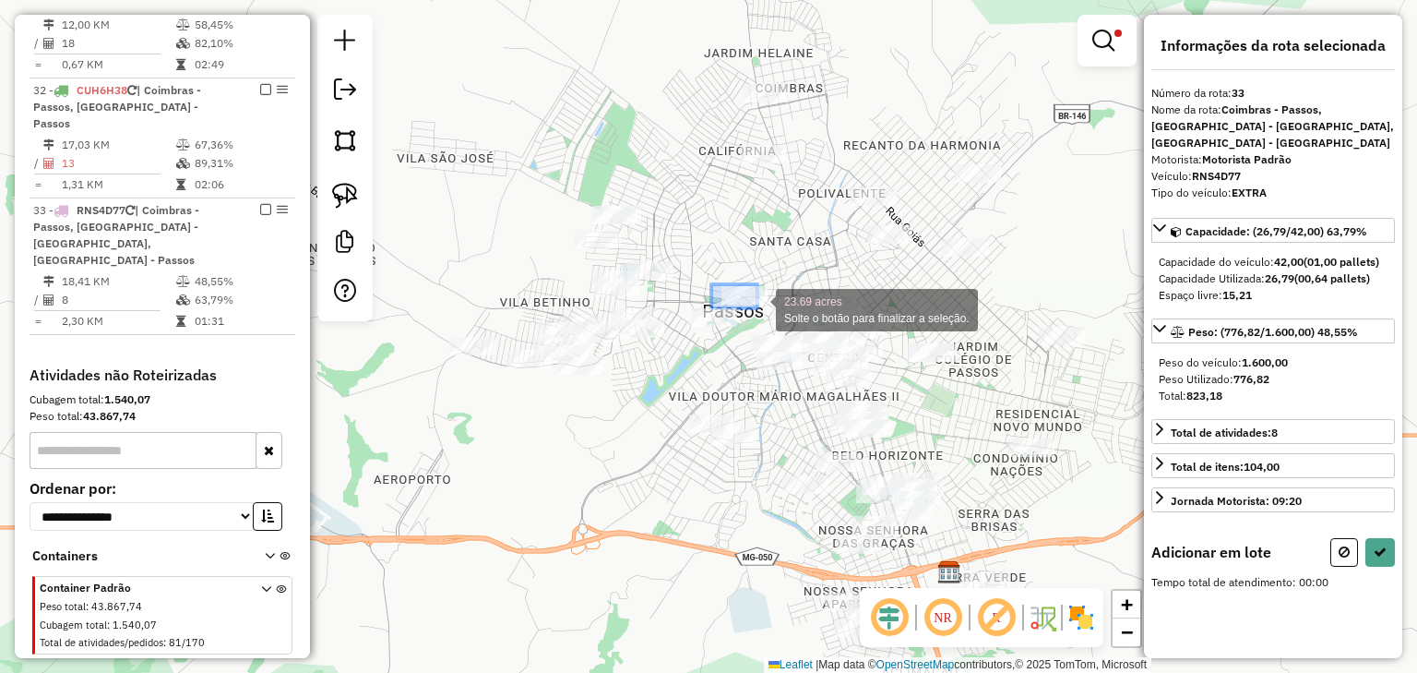
drag, startPoint x: 712, startPoint y: 284, endPoint x: 763, endPoint y: 308, distance: 56.1
click at [763, 308] on div "23.69 acres Solte o botão para finalizar a seleção. Limpar filtros Janela de at…" at bounding box center [708, 336] width 1417 height 673
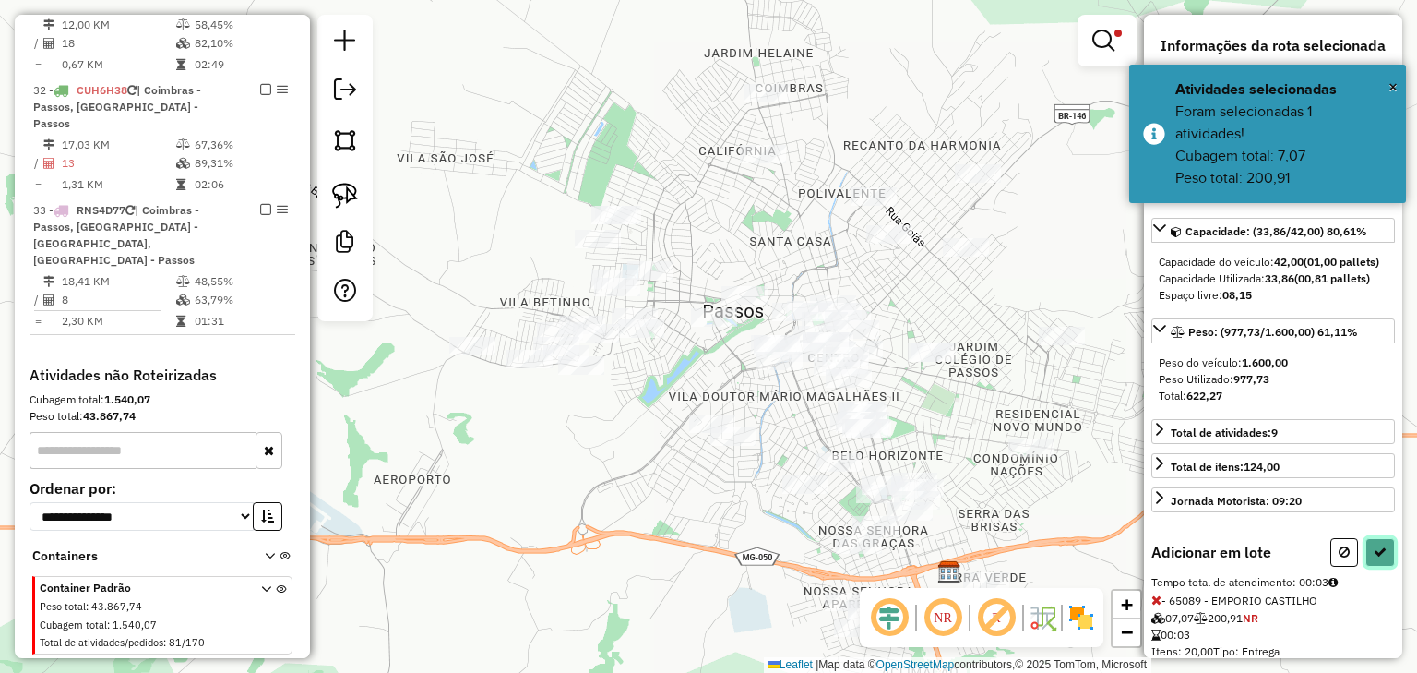
click at [1374, 546] on icon at bounding box center [1380, 551] width 13 height 13
select select "*********"
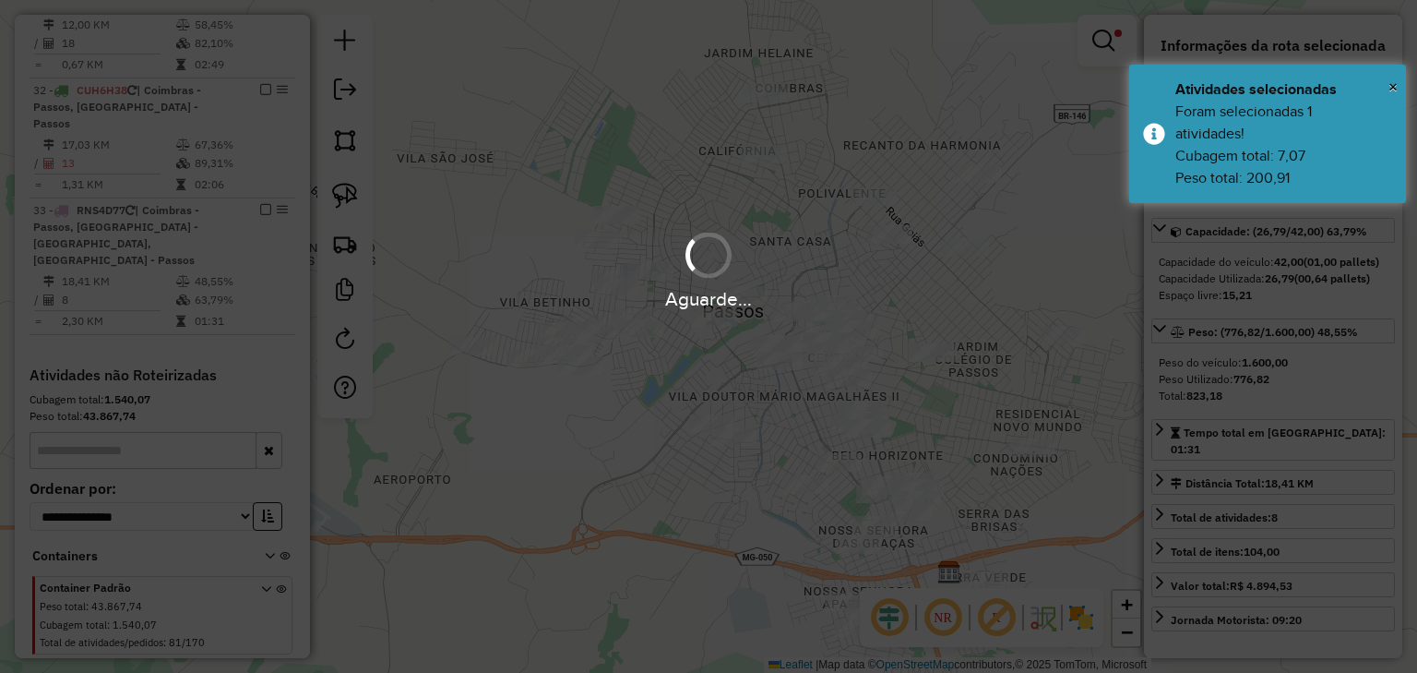
scroll to position [2578, 0]
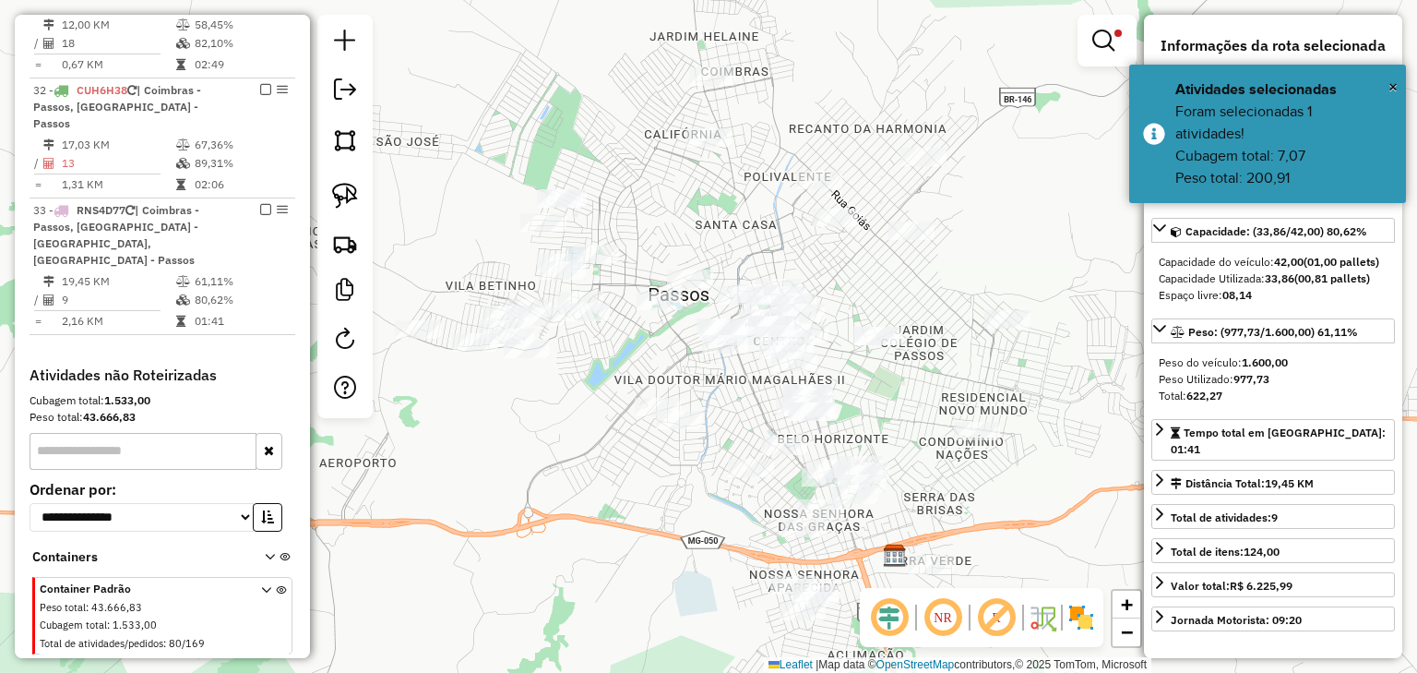
drag, startPoint x: 951, startPoint y: 395, endPoint x: 901, endPoint y: 383, distance: 52.2
click at [901, 383] on div "Limpar filtros Janela de atendimento Grade de atendimento Capacidade Transporta…" at bounding box center [708, 336] width 1417 height 673
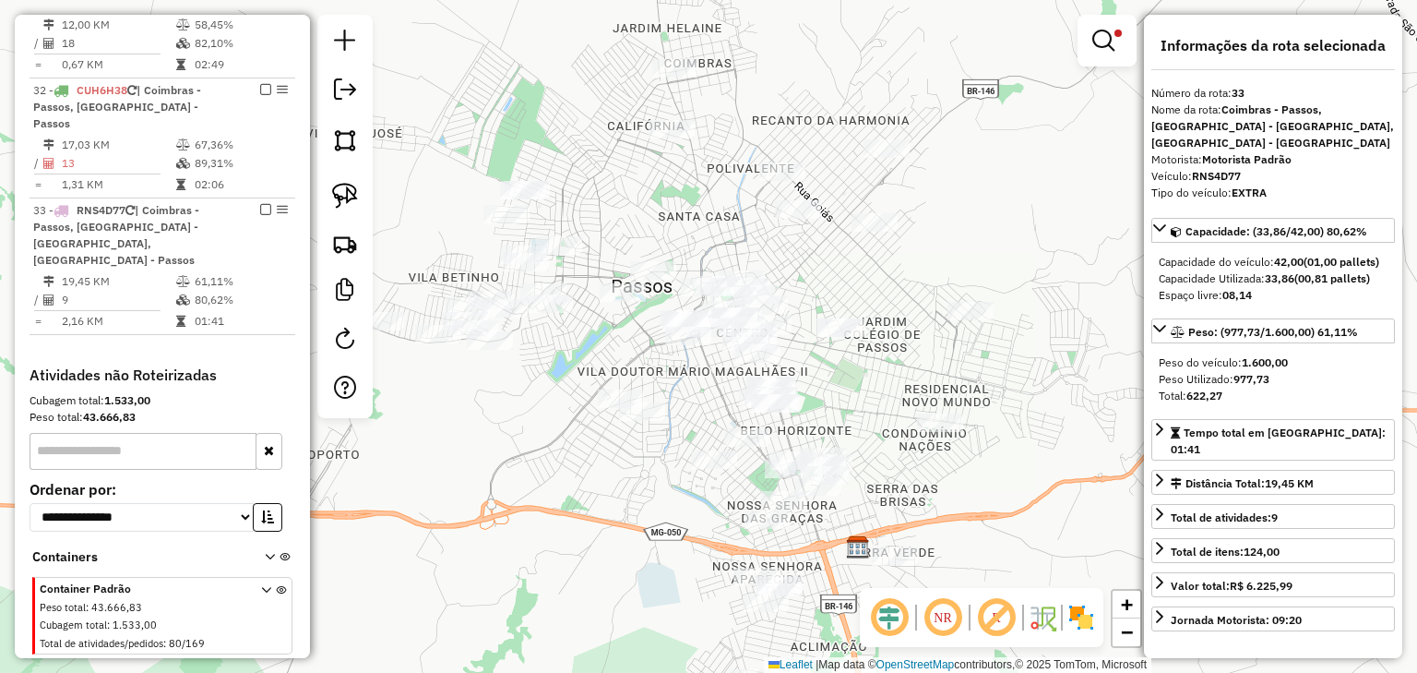
click at [892, 381] on div "Limpar filtros Janela de atendimento Grade de atendimento Capacidade Transporta…" at bounding box center [708, 336] width 1417 height 673
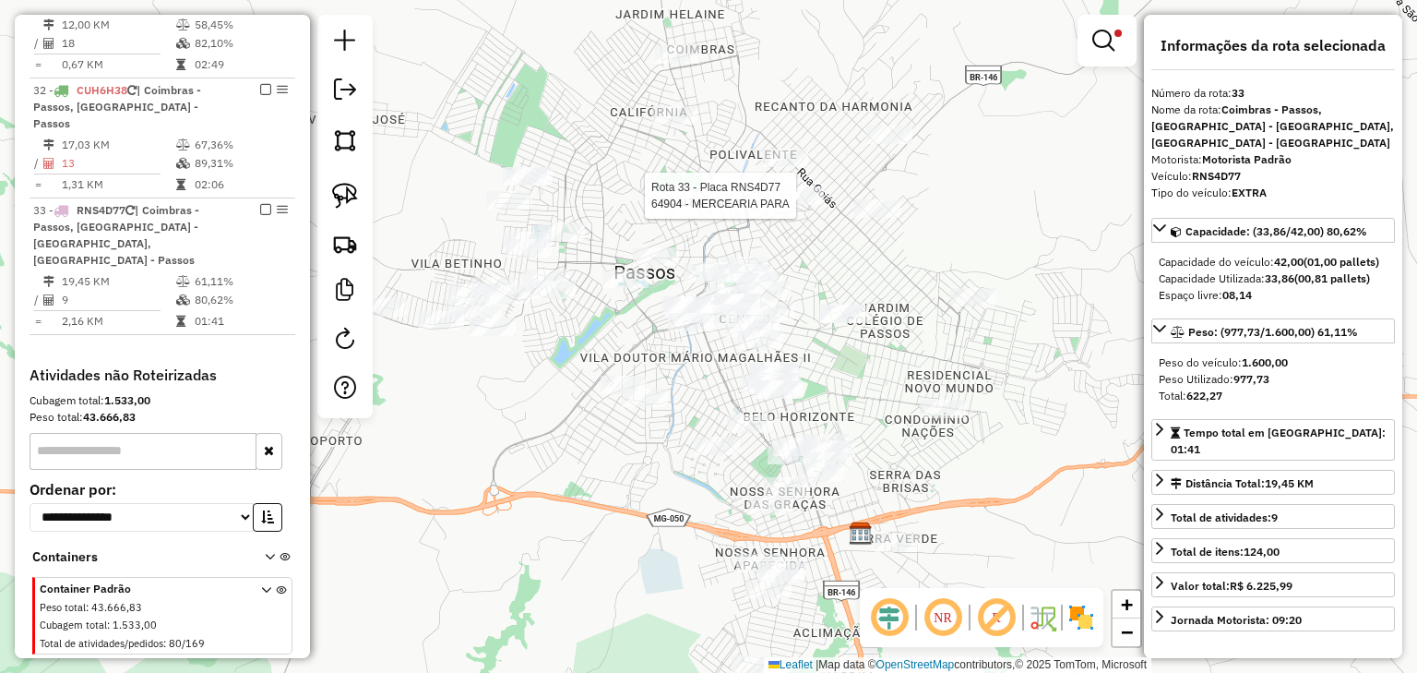
click at [808, 205] on div at bounding box center [801, 195] width 46 height 18
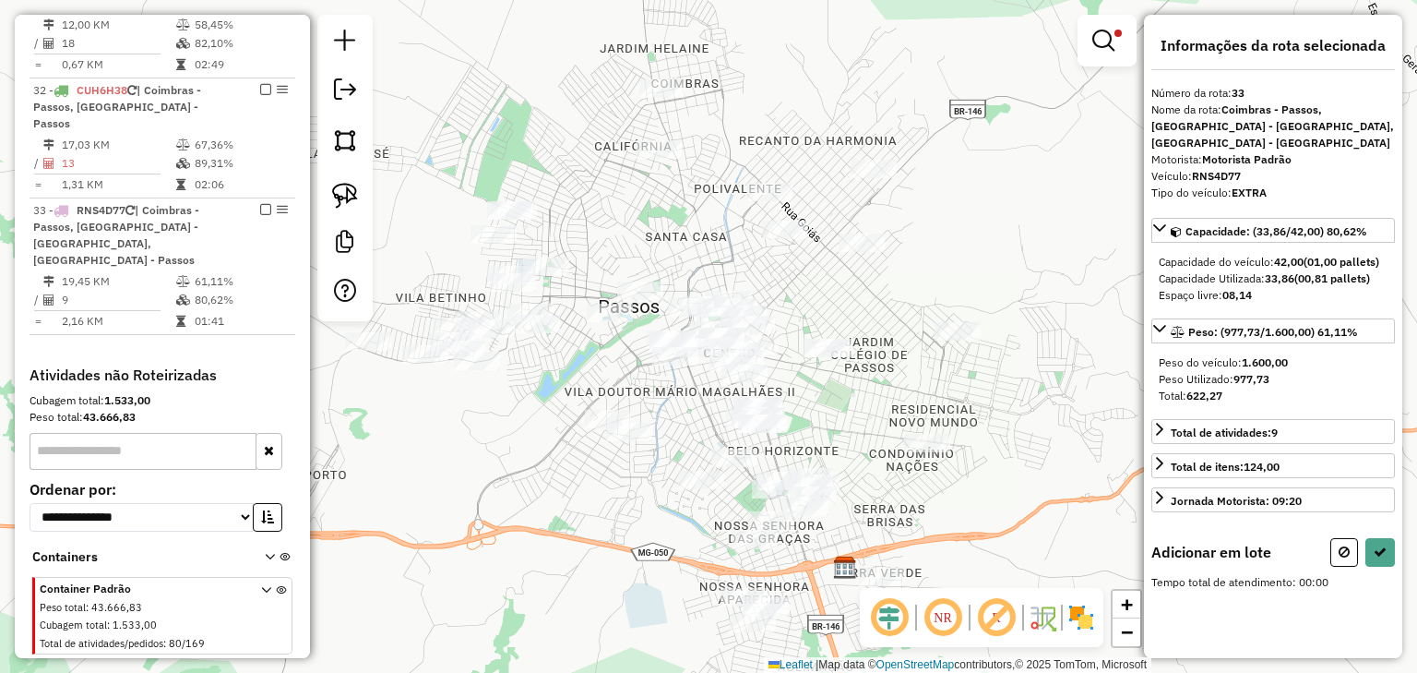
drag, startPoint x: 869, startPoint y: 306, endPoint x: 876, endPoint y: 276, distance: 31.1
click at [879, 277] on div "Limpar filtros Janela de atendimento Grade de atendimento Capacidade Transporta…" at bounding box center [708, 336] width 1417 height 673
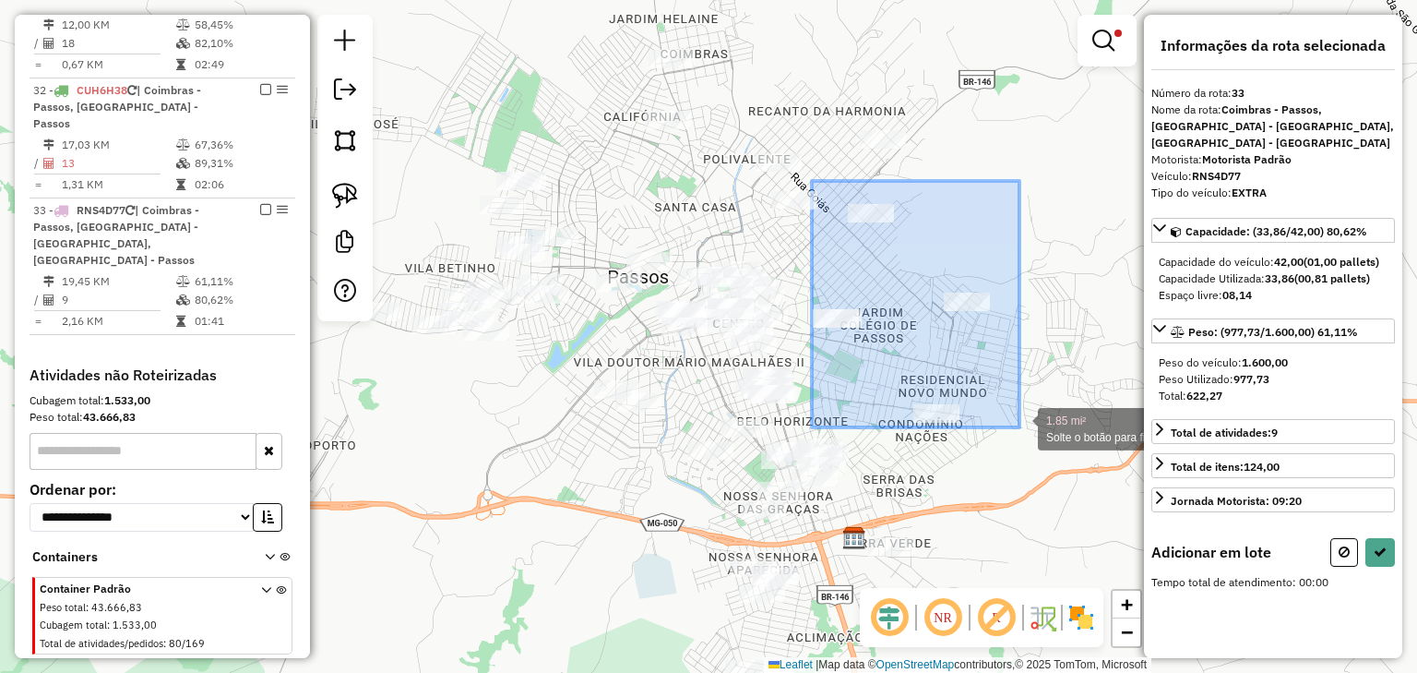
drag, startPoint x: 834, startPoint y: 184, endPoint x: 1020, endPoint y: 427, distance: 306.2
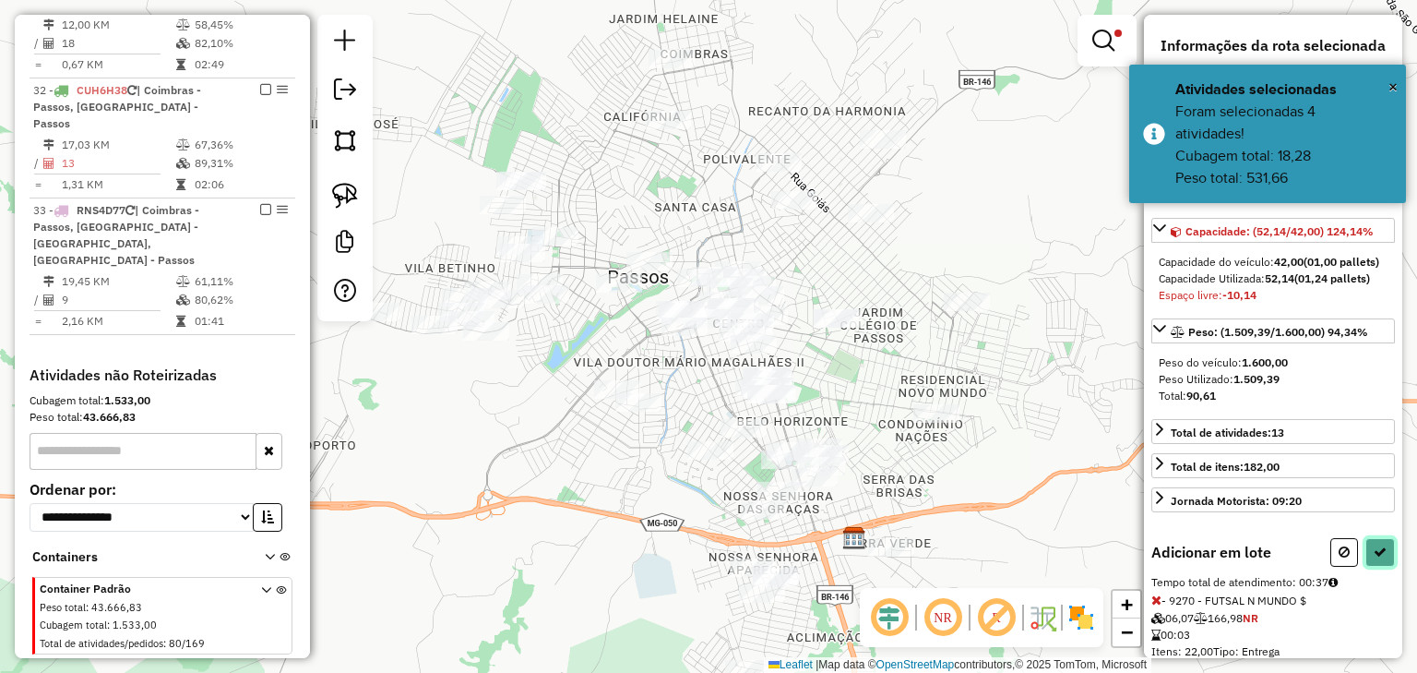
click at [1366, 550] on button at bounding box center [1381, 552] width 30 height 29
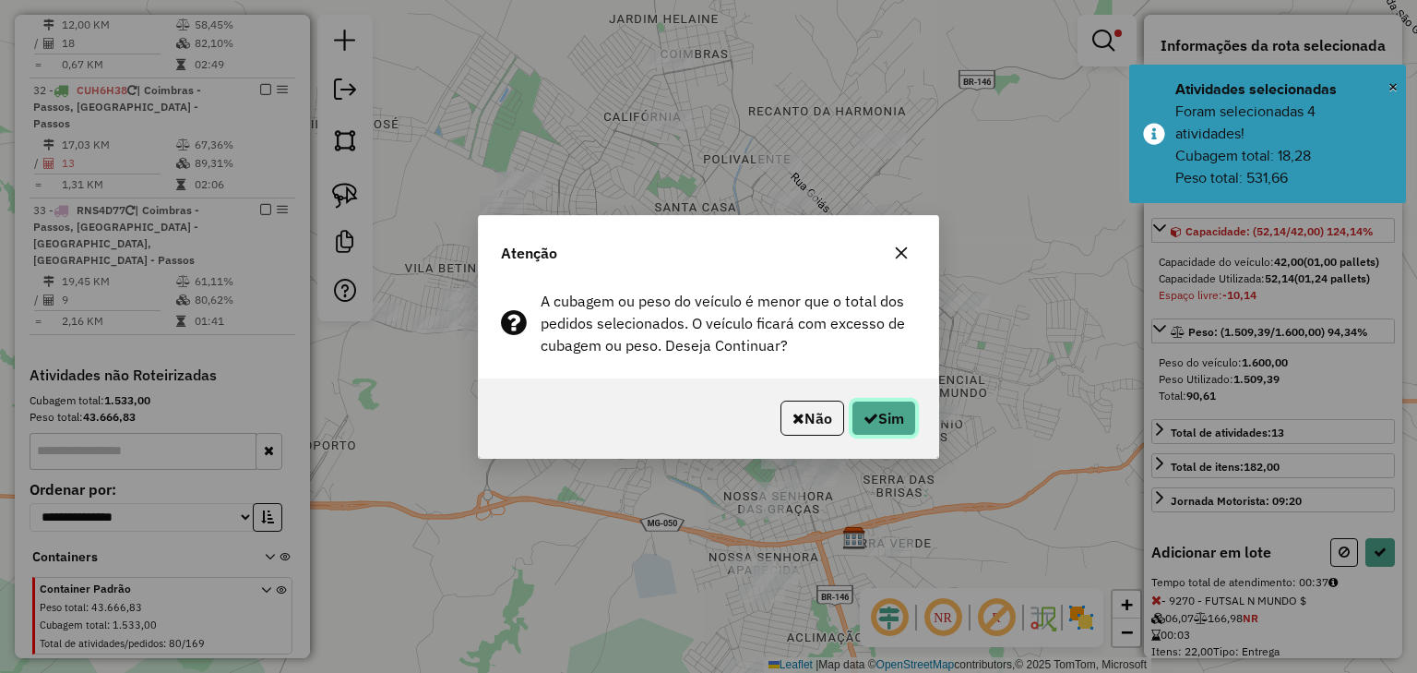
click at [884, 418] on button "Sim" at bounding box center [884, 418] width 65 height 35
select select "*********"
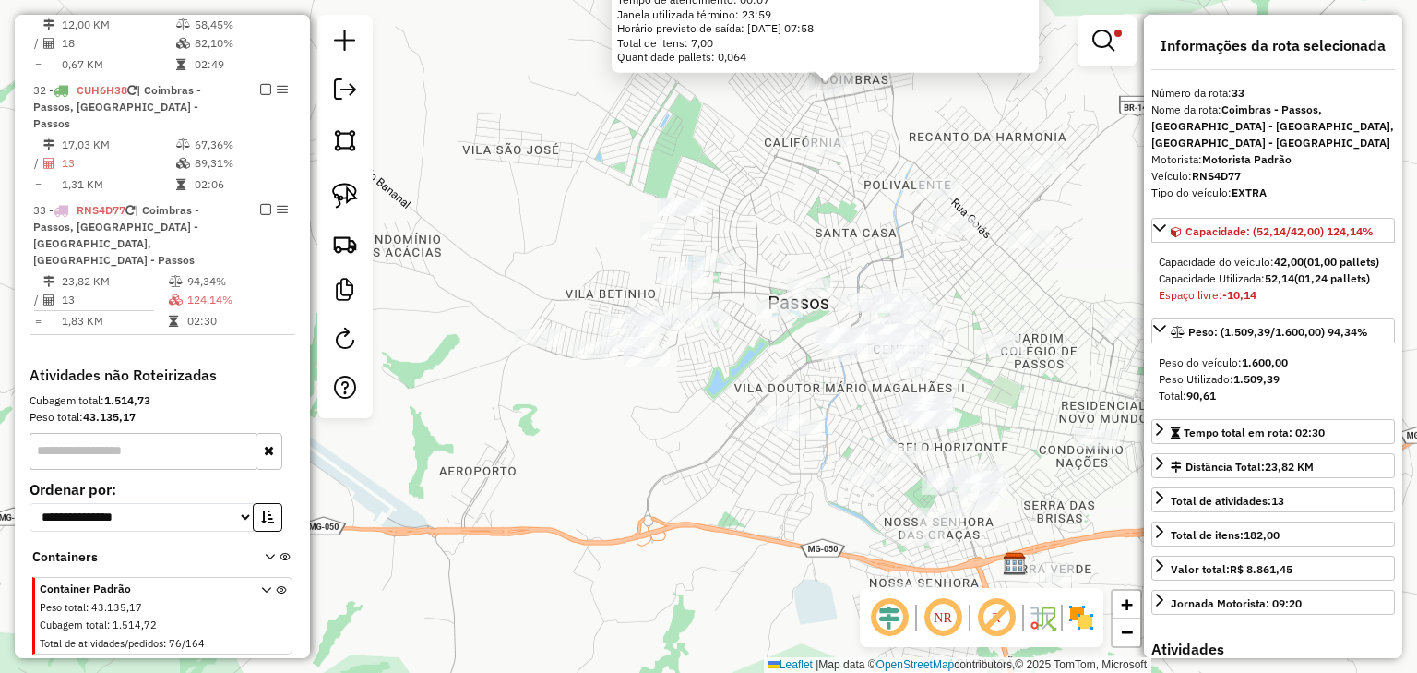
drag, startPoint x: 715, startPoint y: 368, endPoint x: 787, endPoint y: 170, distance: 211.1
click at [790, 166] on div "65806 - MERC NS APARECIDA-FD Endereço: NOSSA SENHORA DE FATIMA 758 Bairro: NOSS…" at bounding box center [708, 336] width 1417 height 673
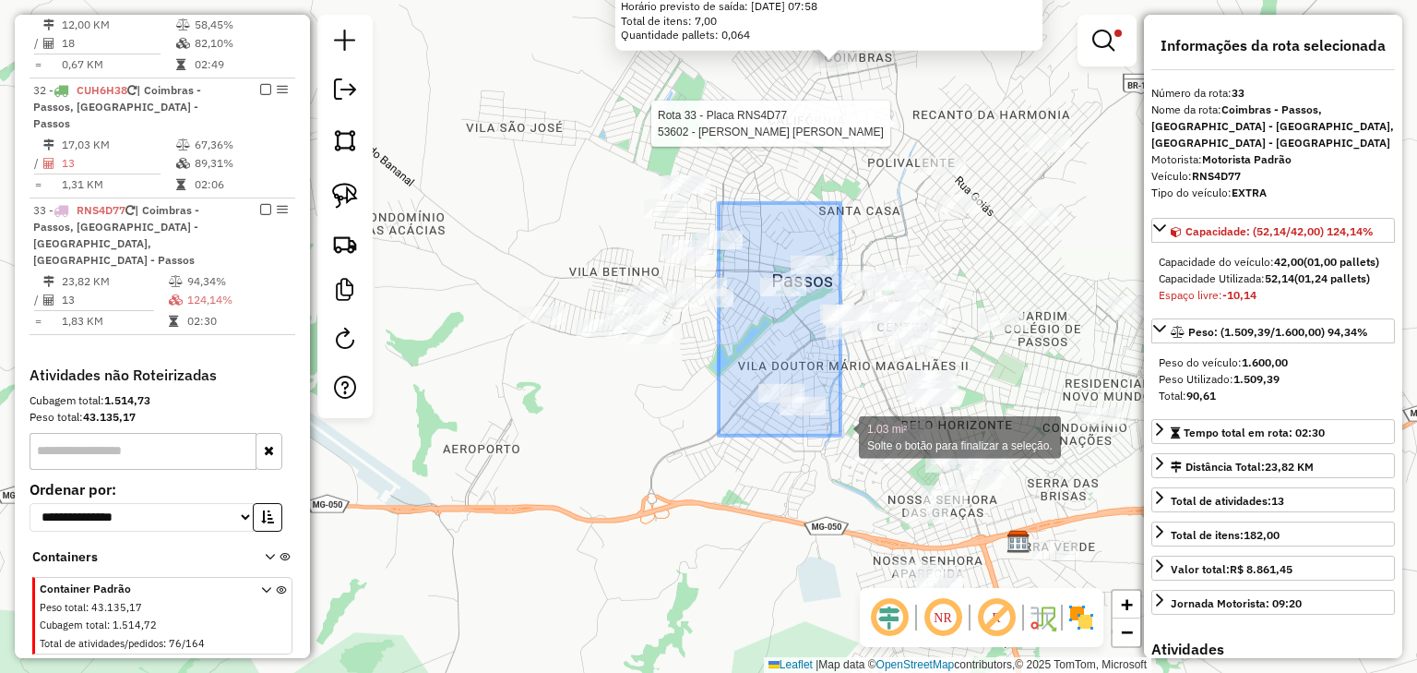
drag, startPoint x: 742, startPoint y: 214, endPoint x: 841, endPoint y: 436, distance: 242.5
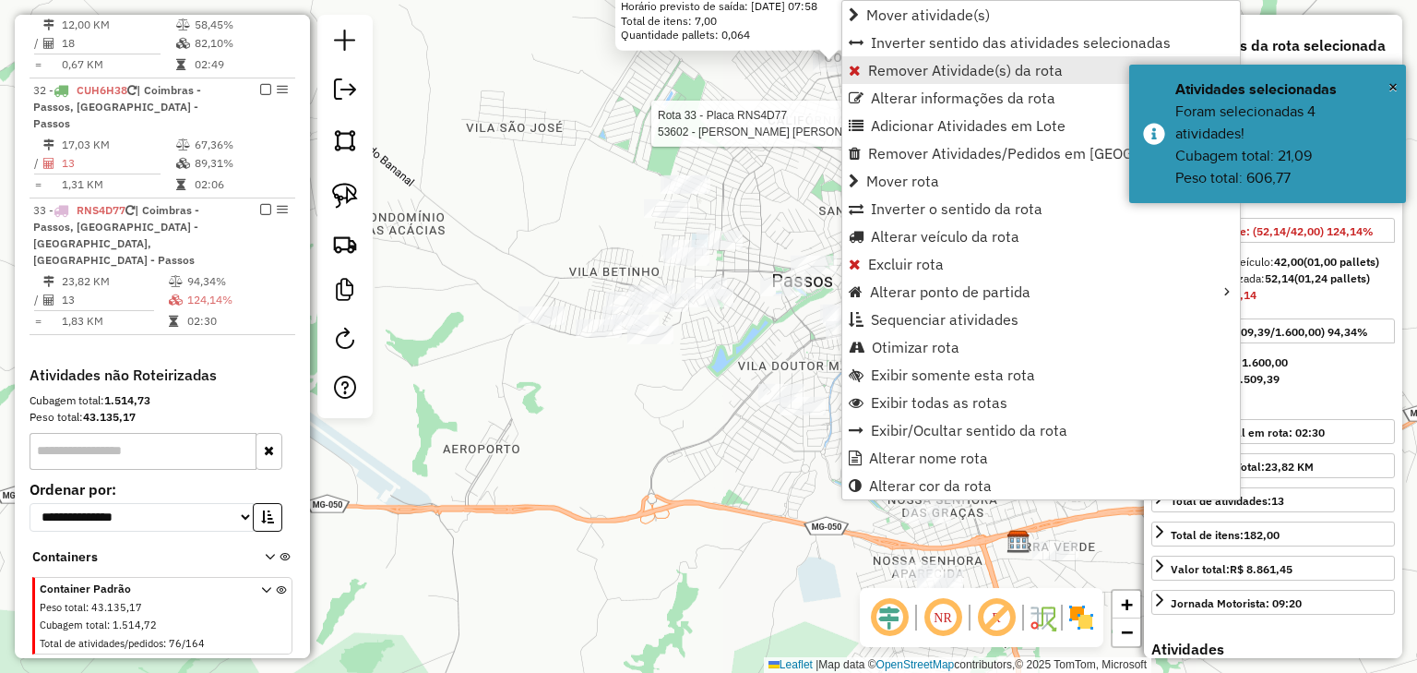
click at [881, 64] on span "Remover Atividade(s) da rota" at bounding box center [965, 70] width 195 height 15
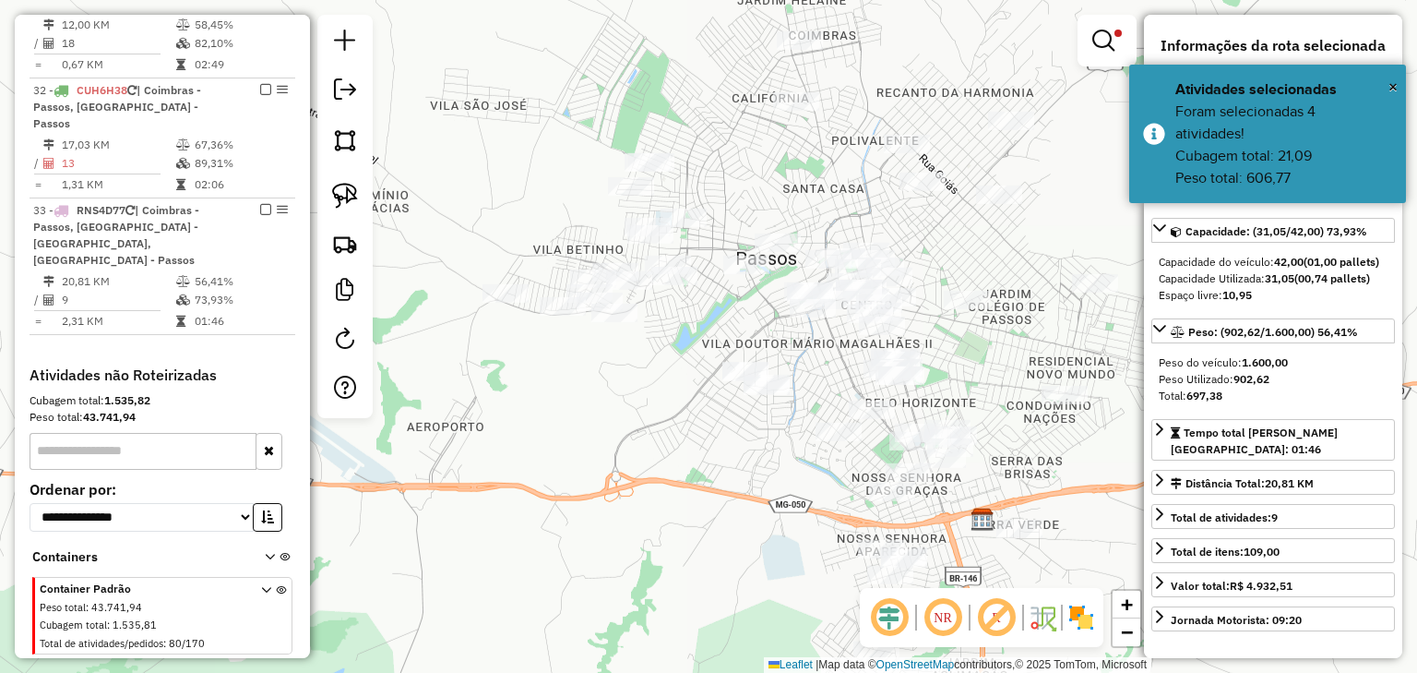
drag, startPoint x: 981, startPoint y: 264, endPoint x: 848, endPoint y: 205, distance: 145.4
click at [848, 205] on div "Limpar filtros Janela de atendimento Grade de atendimento Capacidade Transporta…" at bounding box center [708, 336] width 1417 height 673
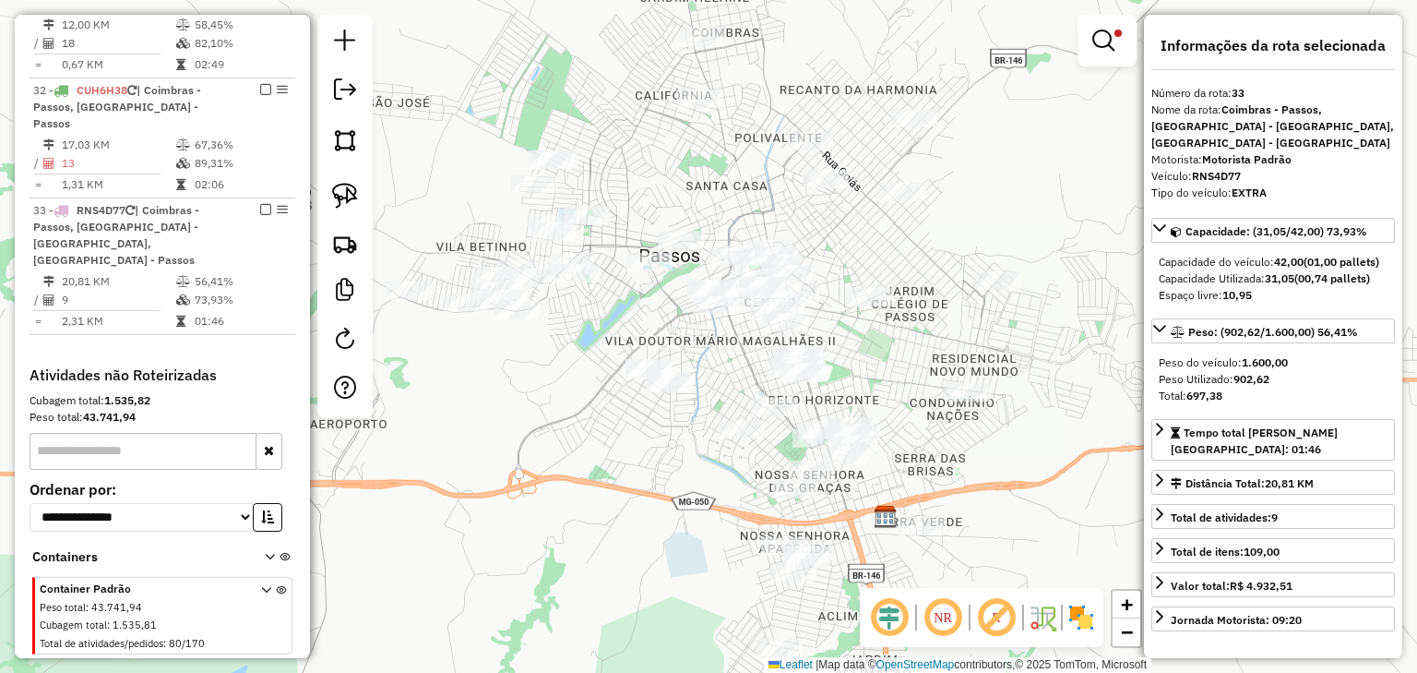
drag, startPoint x: 860, startPoint y: 237, endPoint x: 855, endPoint y: 298, distance: 61.2
click at [855, 298] on div "Limpar filtros Janela de atendimento Grade de atendimento Capacidade Transporta…" at bounding box center [708, 336] width 1417 height 673
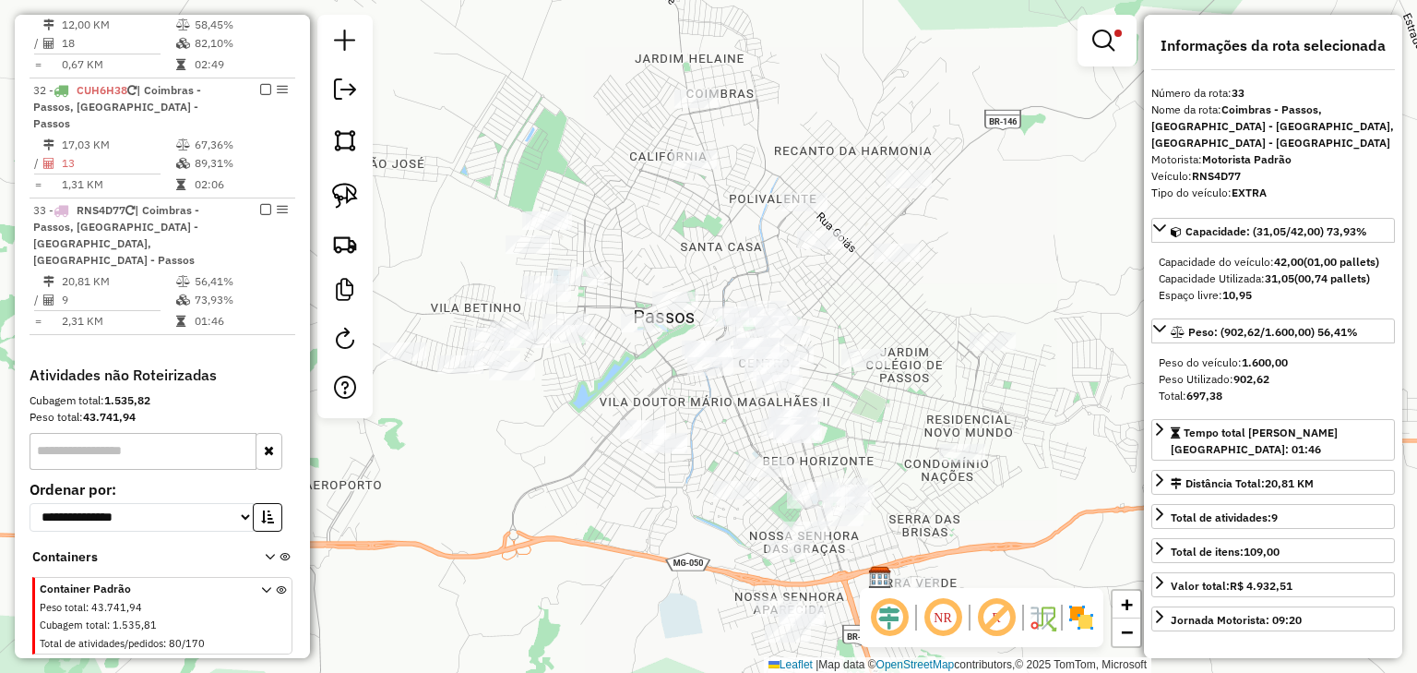
click at [921, 298] on div "Limpar filtros Janela de atendimento Grade de atendimento Capacidade Transporta…" at bounding box center [708, 336] width 1417 height 673
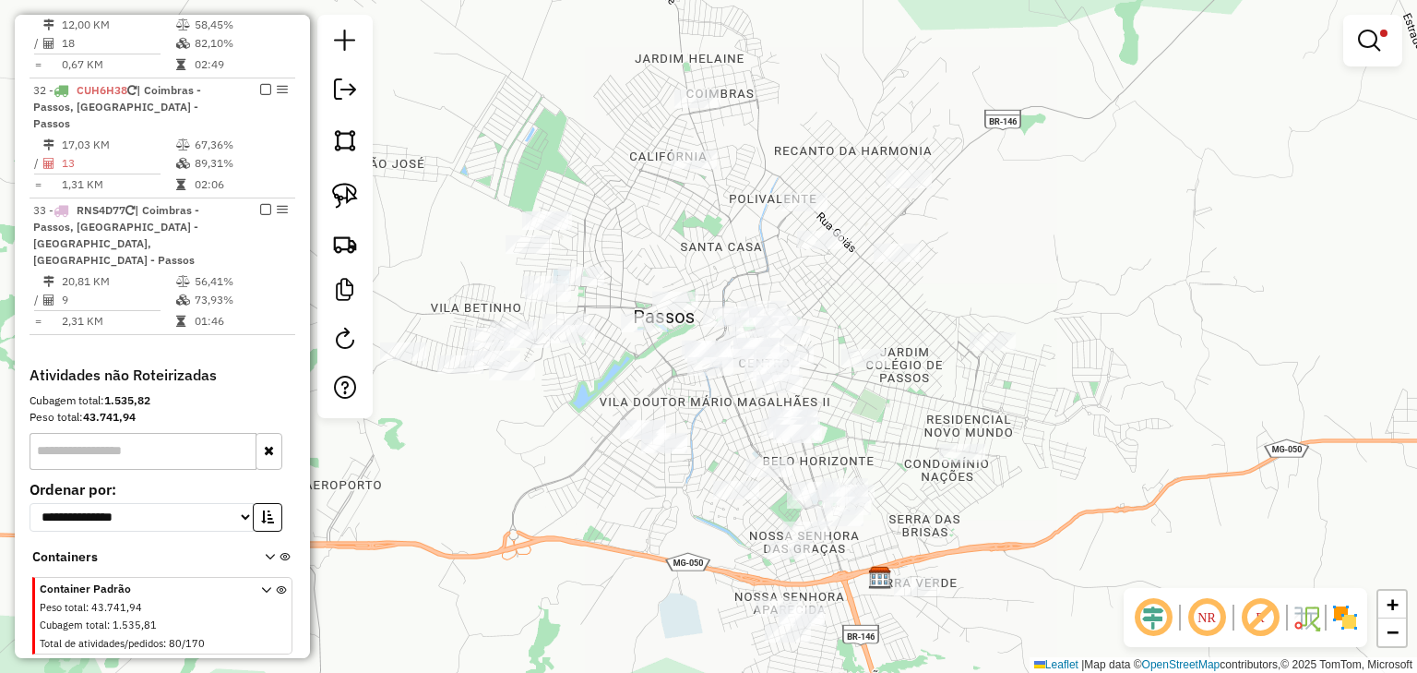
drag, startPoint x: 1363, startPoint y: 51, endPoint x: 1314, endPoint y: 65, distance: 50.8
click at [1363, 51] on em at bounding box center [1369, 41] width 22 height 22
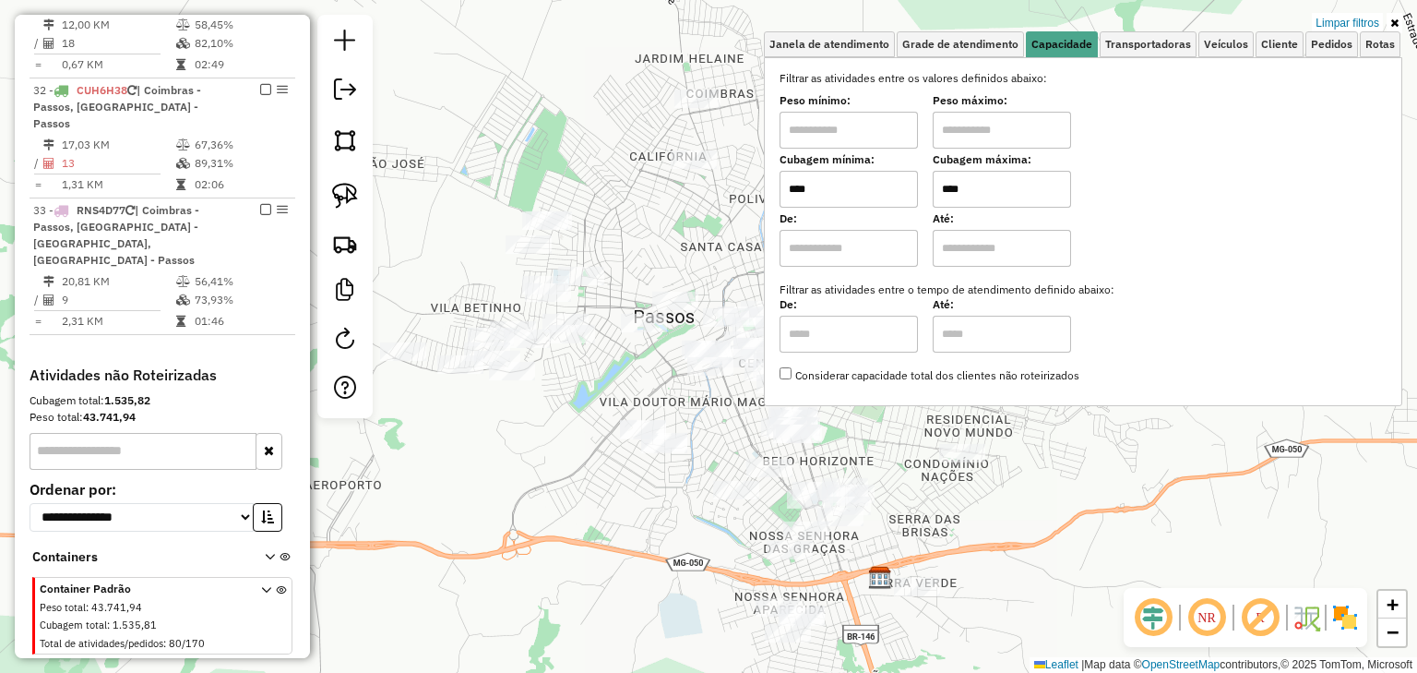
drag, startPoint x: 939, startPoint y: 185, endPoint x: 921, endPoint y: 185, distance: 18.5
click at [921, 185] on div "Cubagem mínima: **** Cubagem máxima: ****" at bounding box center [1083, 182] width 607 height 52
click at [1078, 458] on div "Limpar filtros Janela de atendimento Grade de atendimento Capacidade Transporta…" at bounding box center [708, 336] width 1417 height 673
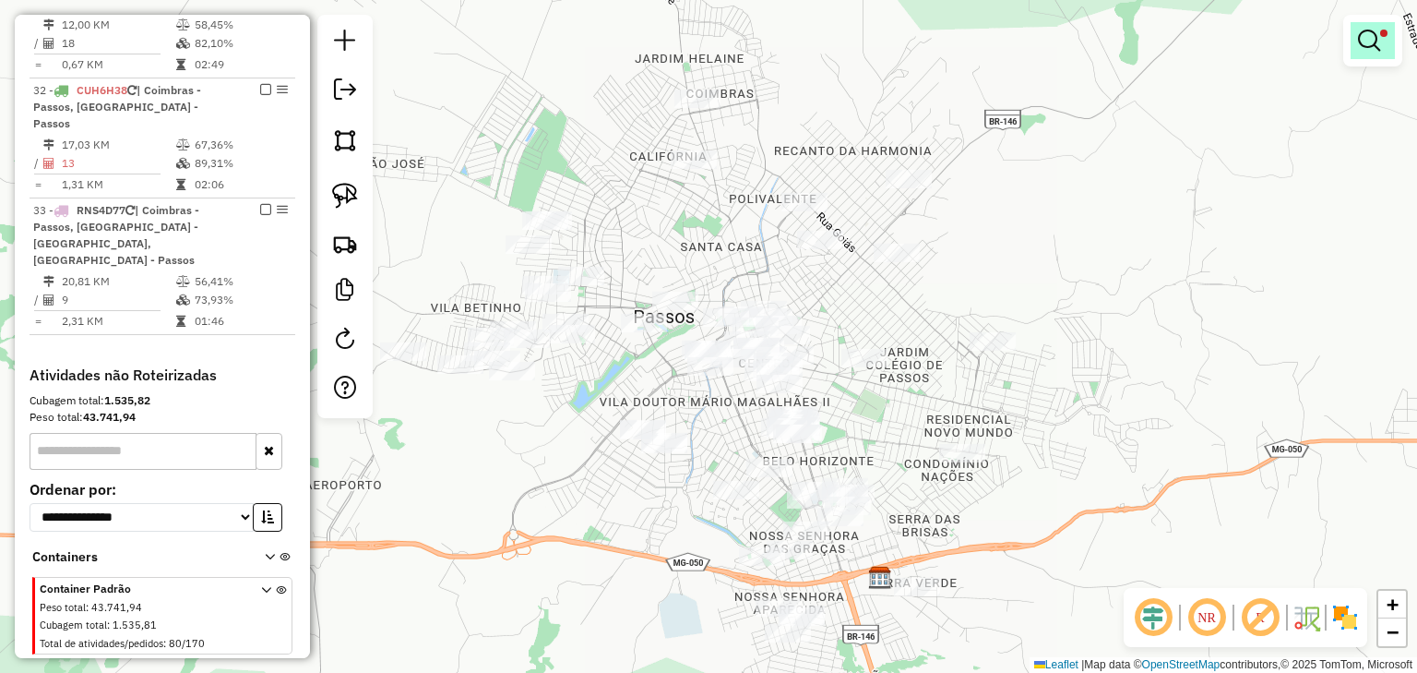
click at [1358, 27] on link at bounding box center [1373, 40] width 44 height 37
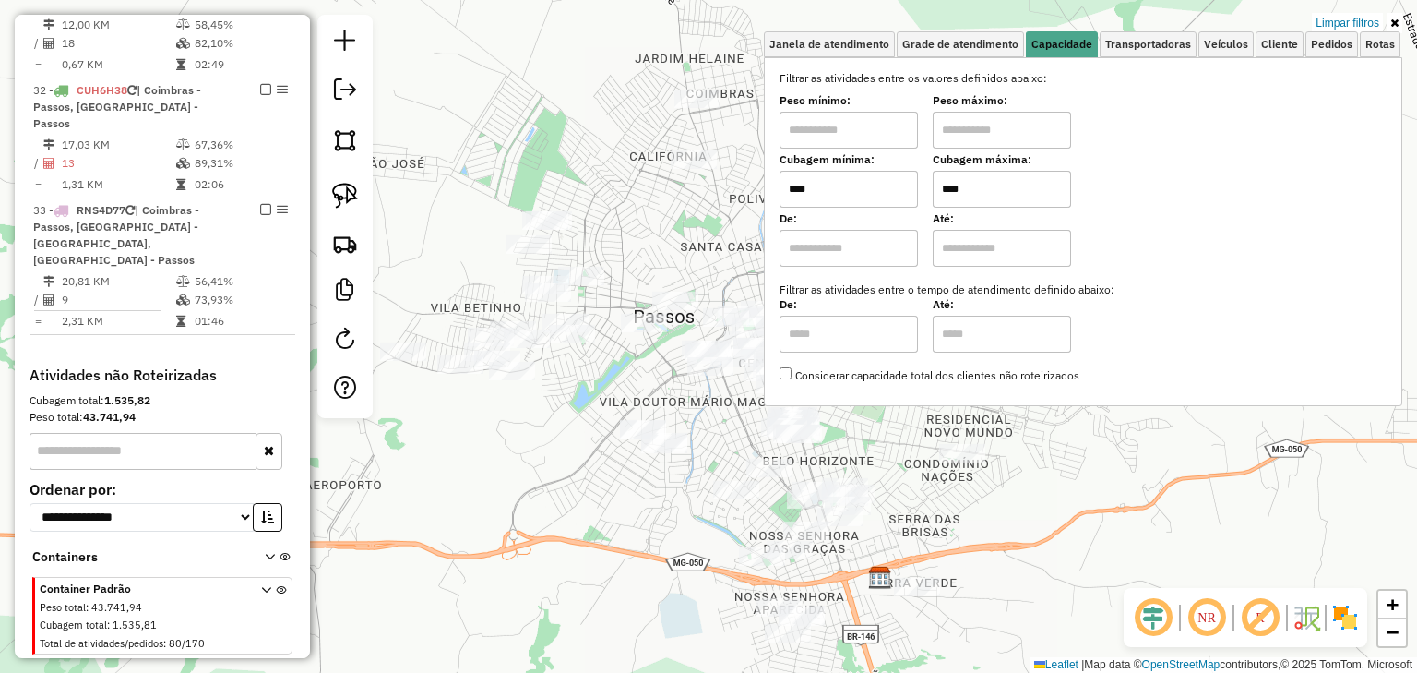
drag, startPoint x: 997, startPoint y: 194, endPoint x: 912, endPoint y: 182, distance: 85.7
click at [912, 182] on div "Cubagem mínima: **** Cubagem máxima: ****" at bounding box center [1083, 182] width 607 height 52
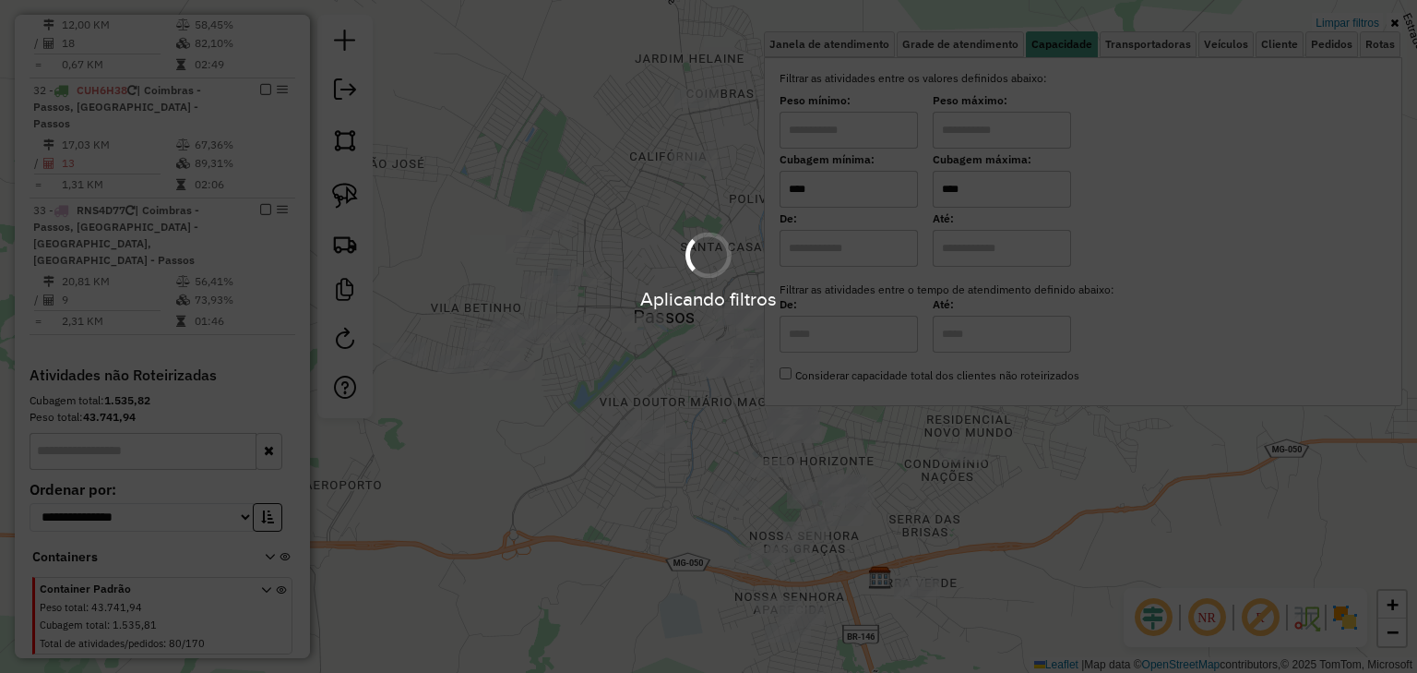
click at [1035, 464] on hb-app "Aplicando filtros Pop-up bloqueado! Seu navegador bloqueou automáticamente a ab…" at bounding box center [708, 336] width 1417 height 673
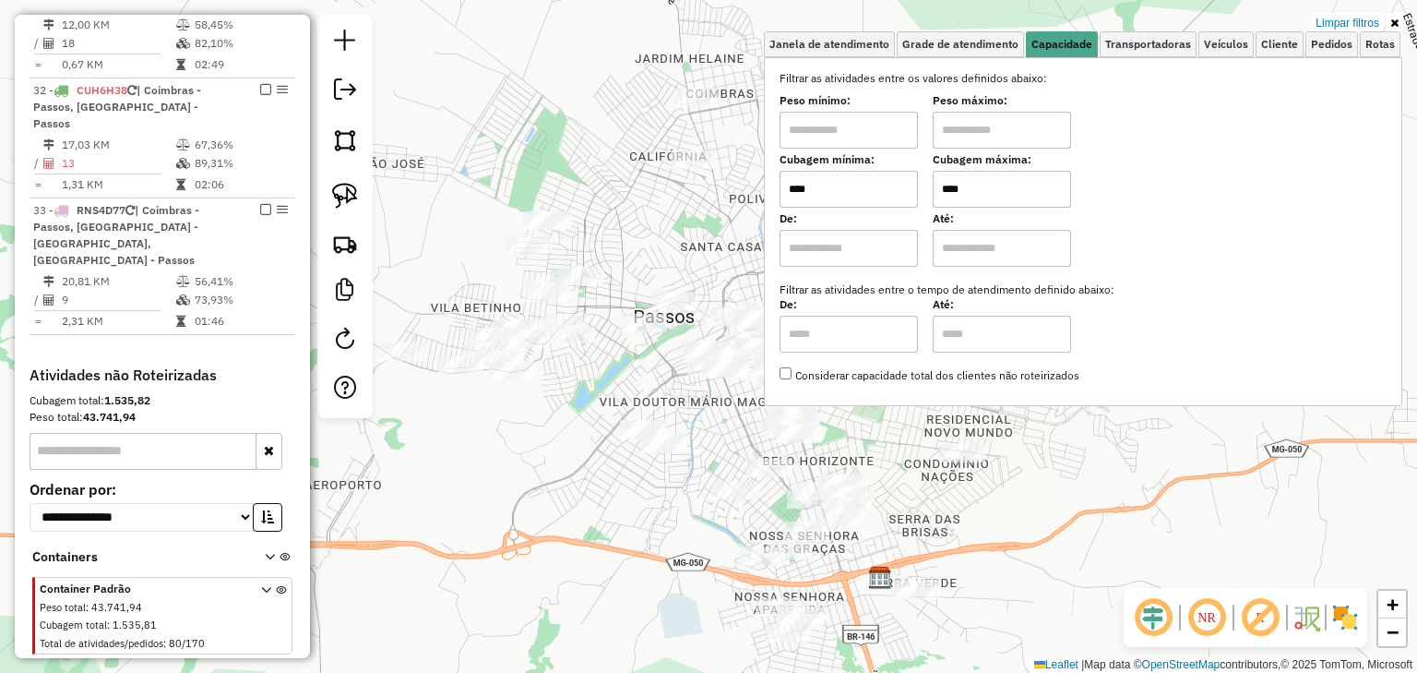
click at [1035, 464] on div "Limpar filtros Janela de atendimento Grade de atendimento Capacidade Transporta…" at bounding box center [708, 336] width 1417 height 673
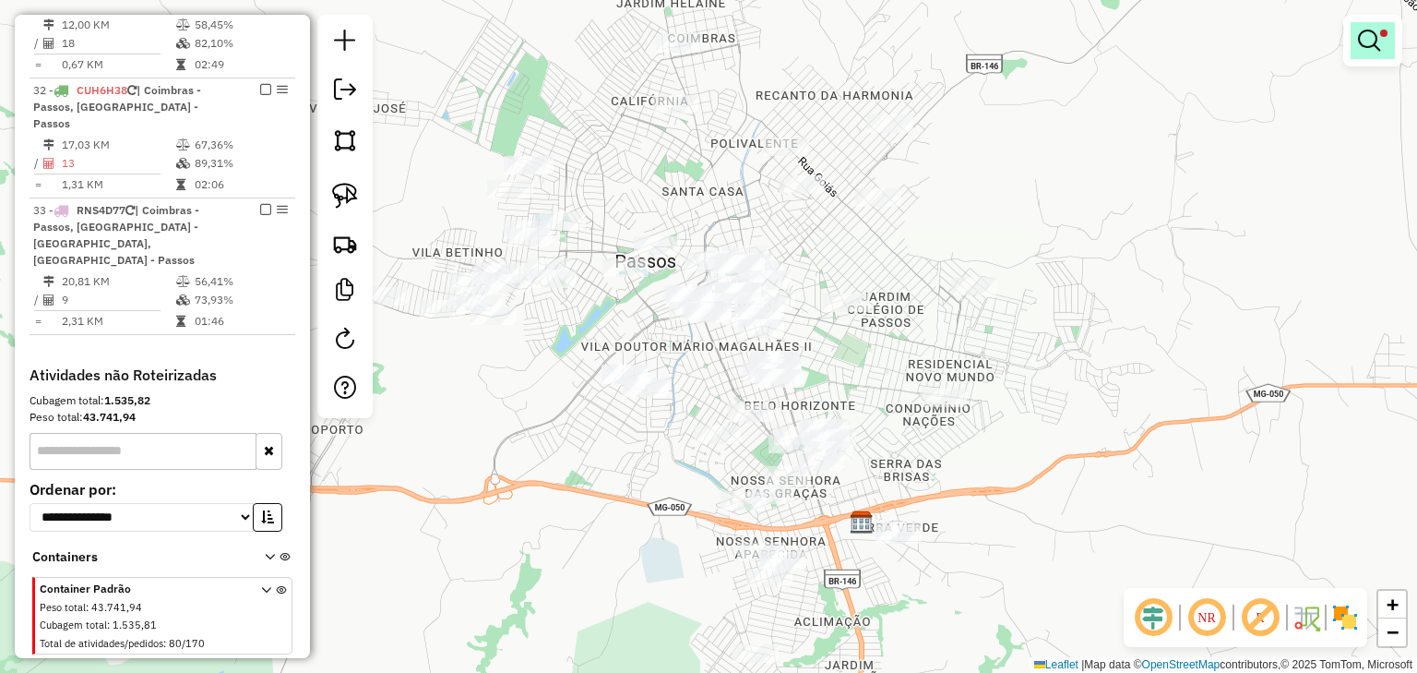
click at [1384, 40] on link at bounding box center [1373, 40] width 44 height 37
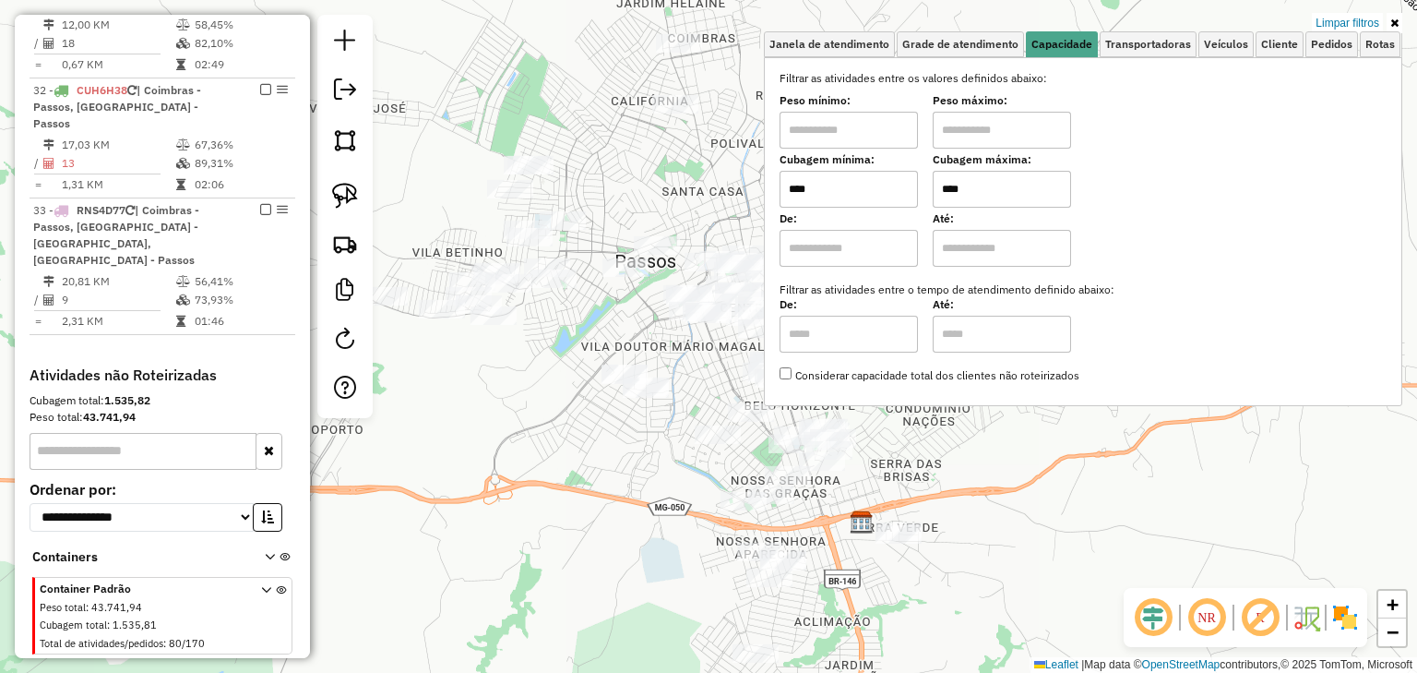
drag, startPoint x: 1000, startPoint y: 191, endPoint x: 912, endPoint y: 182, distance: 89.1
click at [912, 182] on div "Cubagem mínima: **** Cubagem máxima: ****" at bounding box center [1083, 182] width 607 height 52
type input "*****"
click at [925, 414] on div "Limpar filtros Janela de atendimento Grade de atendimento Capacidade Transporta…" at bounding box center [1083, 219] width 639 height 408
click at [918, 441] on div "Limpar filtros Janela de atendimento Grade de atendimento Capacidade Transporta…" at bounding box center [708, 336] width 1417 height 673
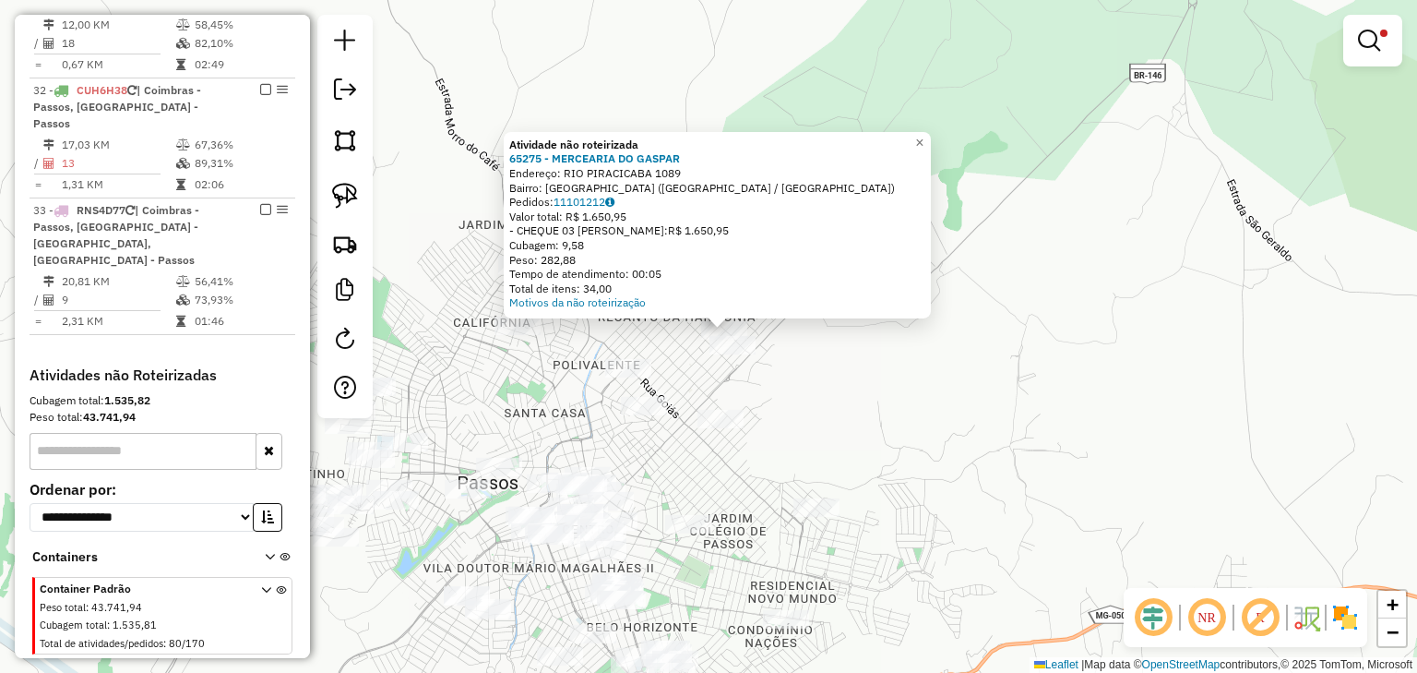
click at [875, 352] on div "Atividade não roteirizada 65275 - MERCEARIA DO GASPAR Endereço: RIO PIRACICABA …" at bounding box center [708, 336] width 1417 height 673
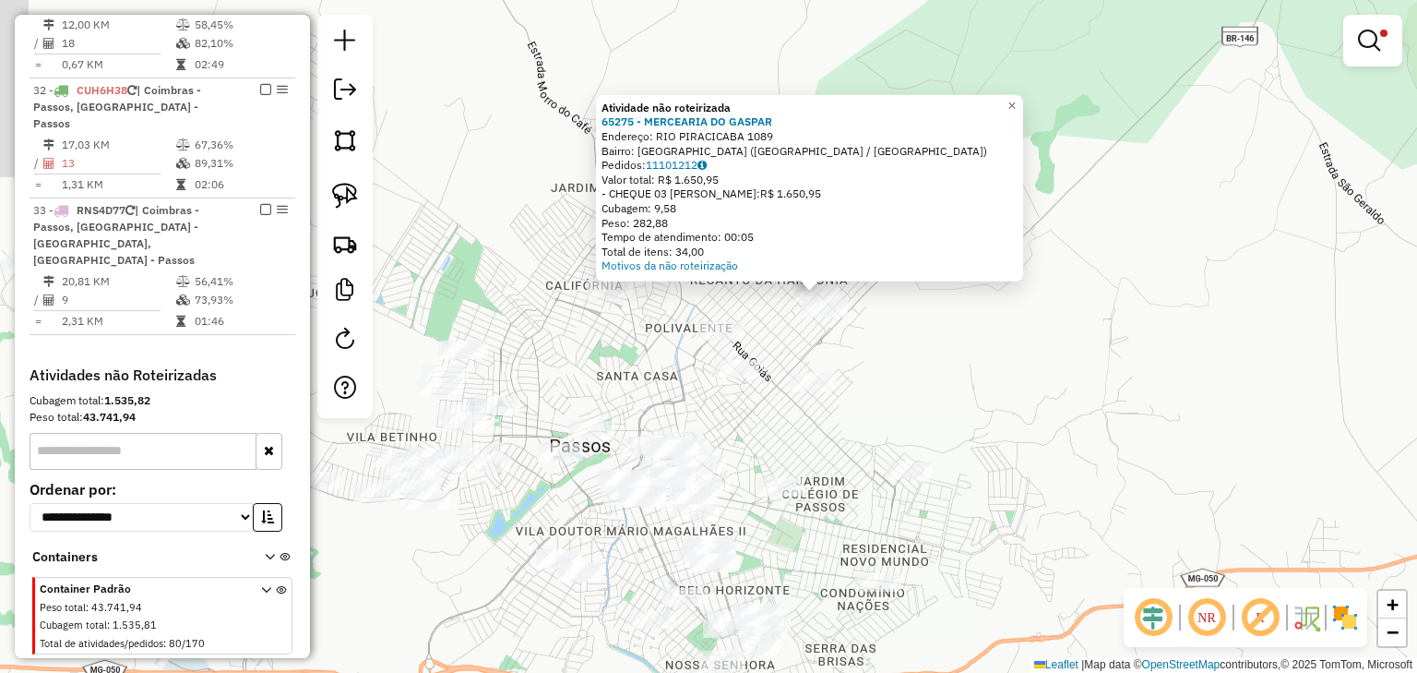
drag, startPoint x: 875, startPoint y: 352, endPoint x: 989, endPoint y: 305, distance: 123.4
click at [989, 305] on div "Atividade não roteirizada 65275 - MERCEARIA DO GASPAR Endereço: RIO PIRACICABA …" at bounding box center [708, 336] width 1417 height 673
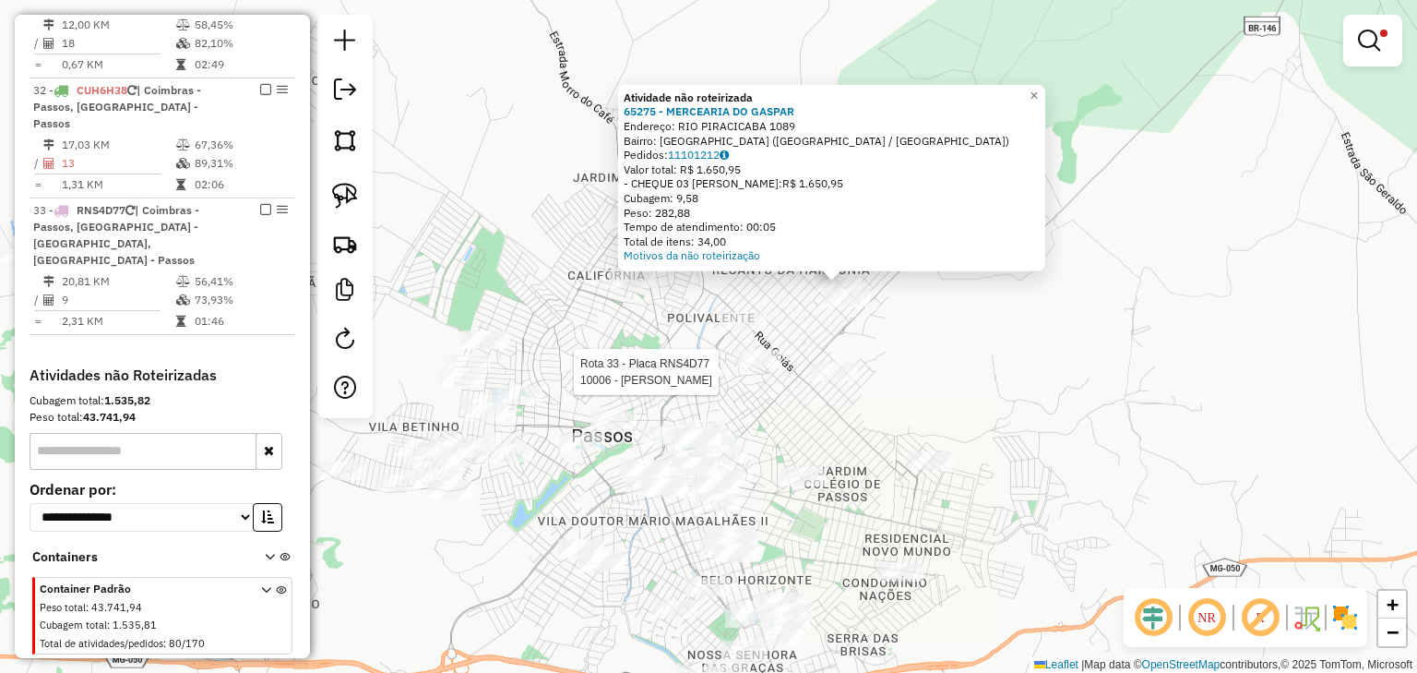
select select "*********"
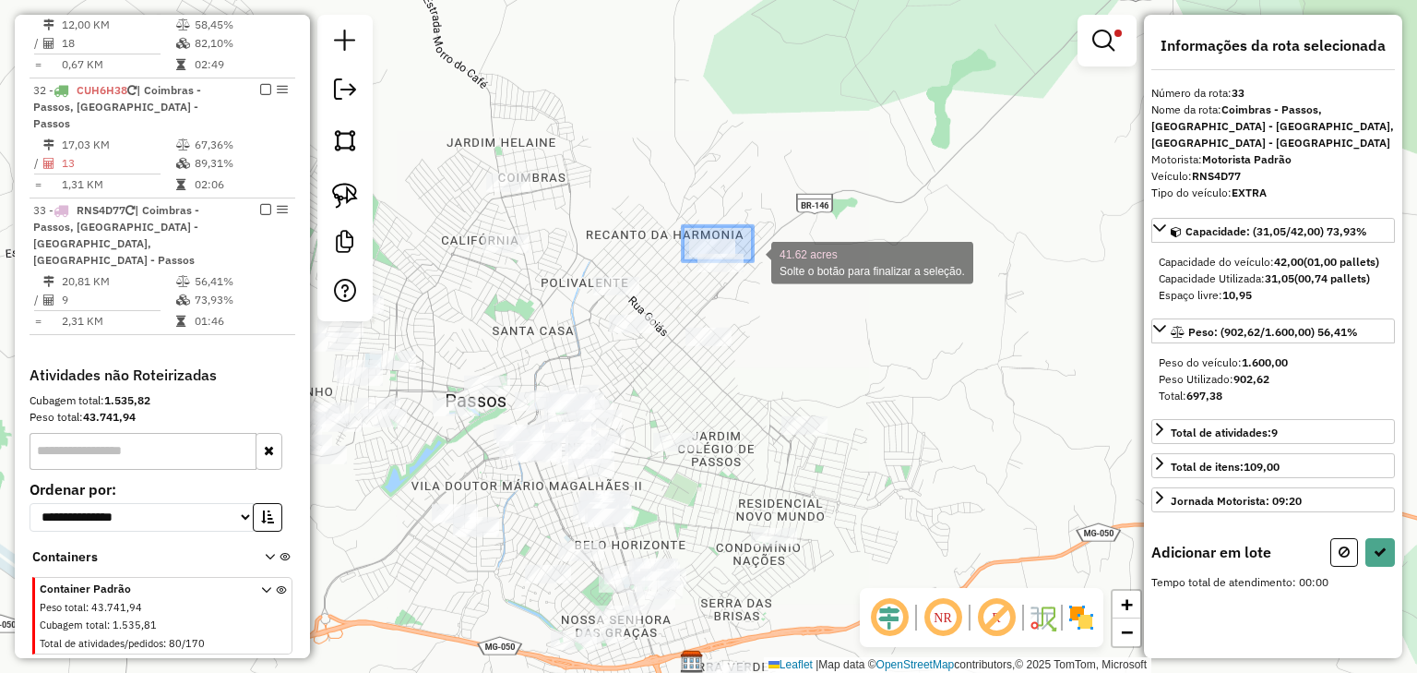
drag, startPoint x: 683, startPoint y: 226, endPoint x: 771, endPoint y: 274, distance: 100.8
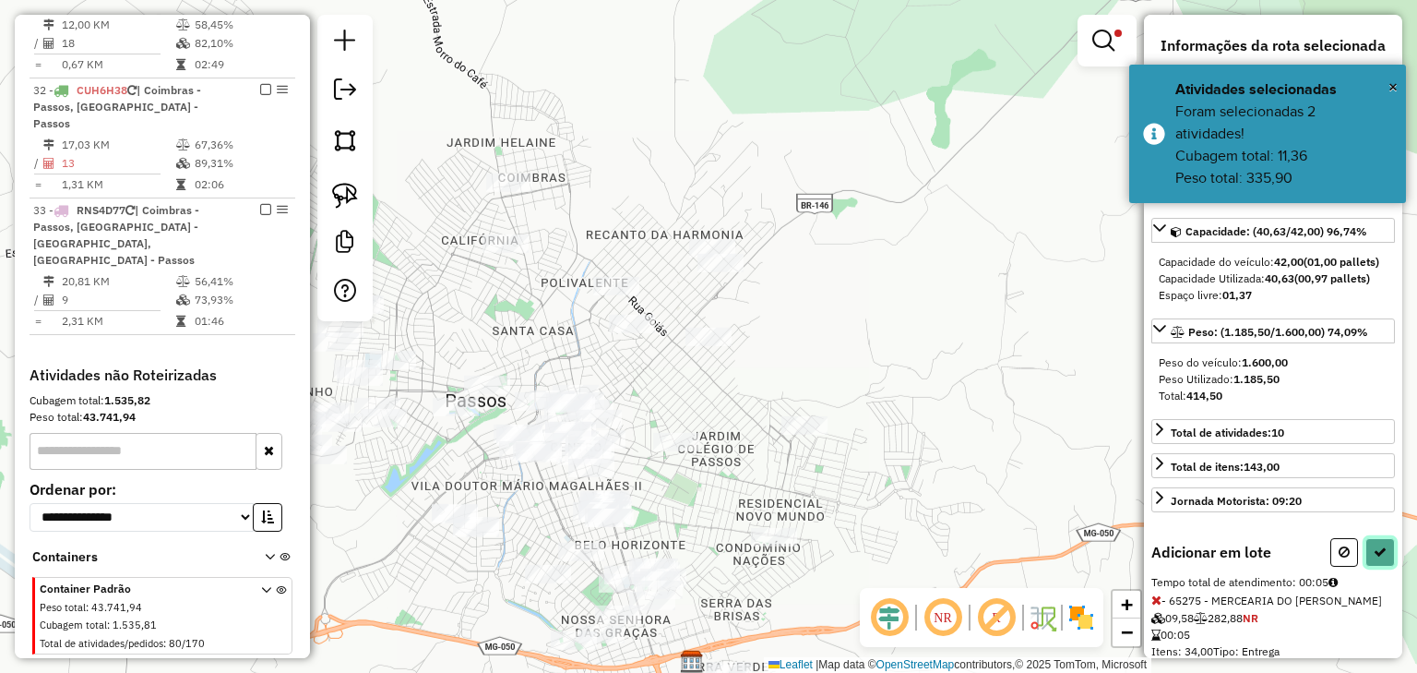
click at [1377, 554] on icon at bounding box center [1380, 551] width 13 height 13
select select "*********"
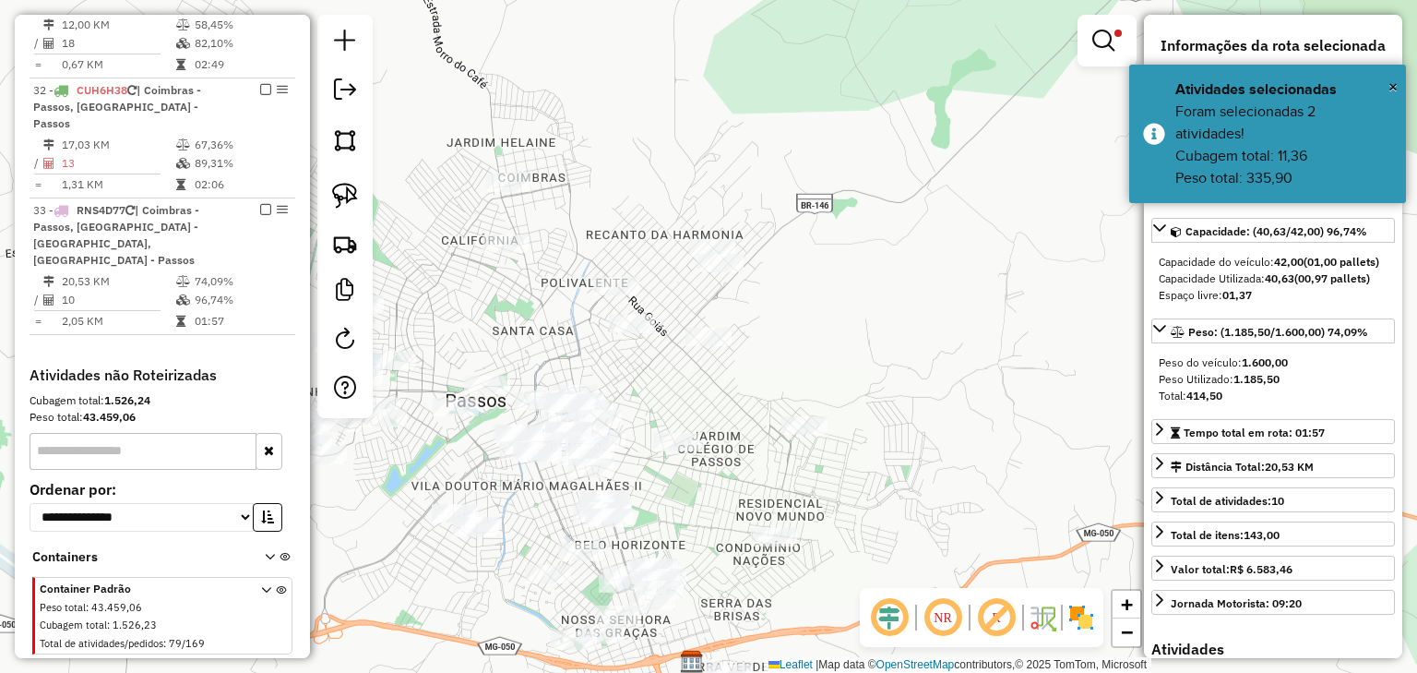
drag, startPoint x: 880, startPoint y: 321, endPoint x: 975, endPoint y: 266, distance: 110.0
click at [973, 269] on div "Limpar filtros Janela de atendimento Grade de atendimento Capacidade Transporta…" at bounding box center [708, 336] width 1417 height 673
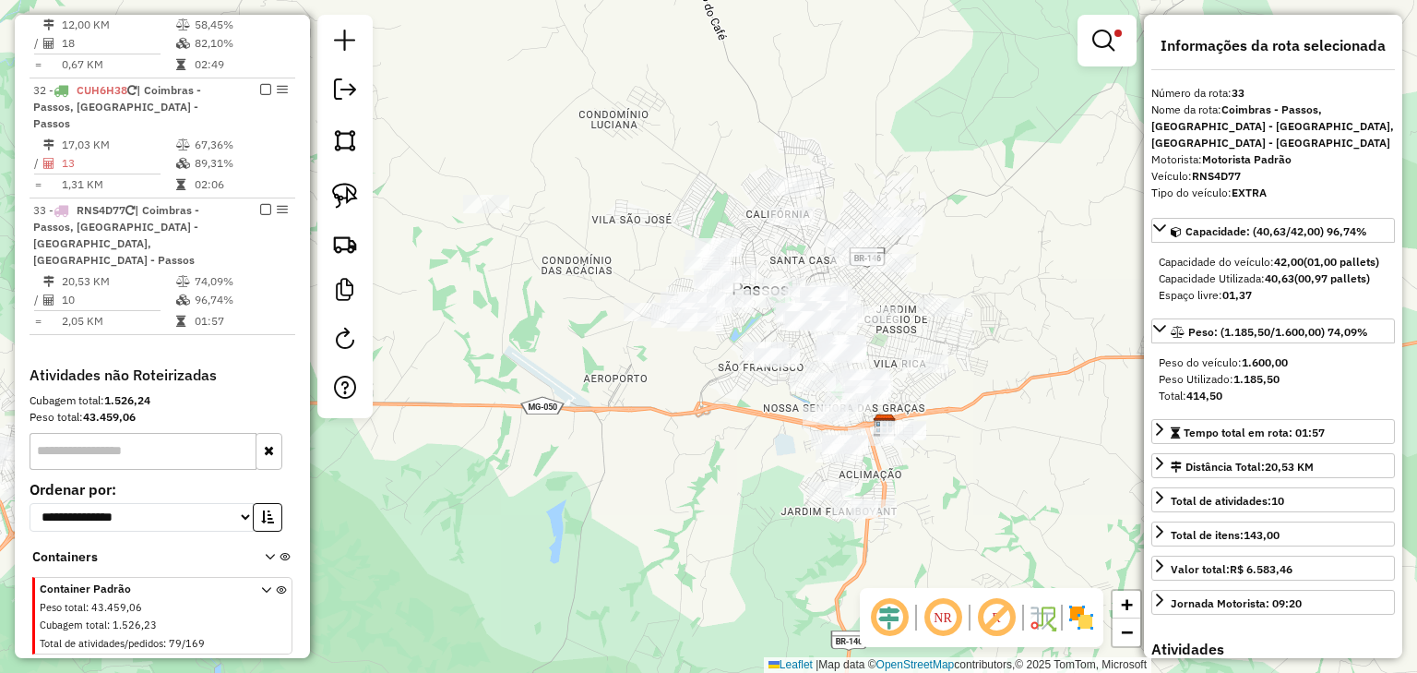
click at [972, 245] on div "Limpar filtros Janela de atendimento Grade de atendimento Capacidade Transporta…" at bounding box center [708, 336] width 1417 height 673
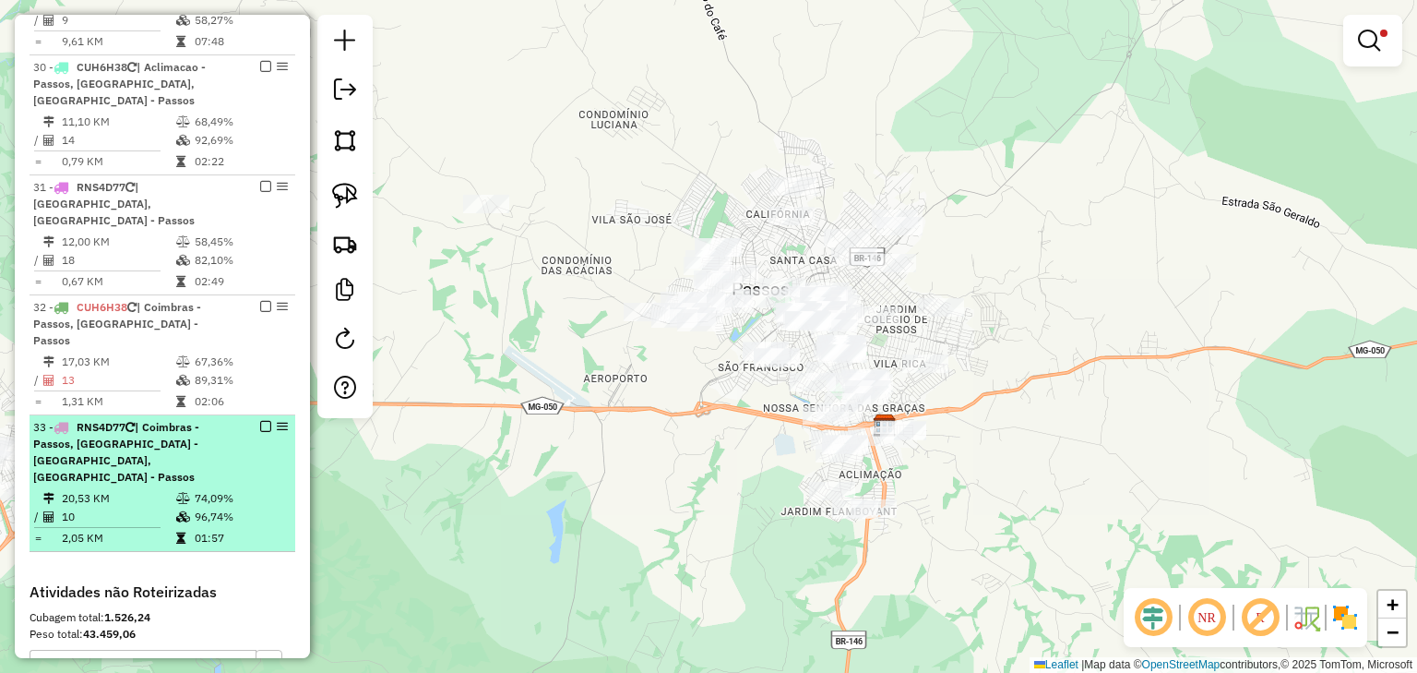
scroll to position [2357, 0]
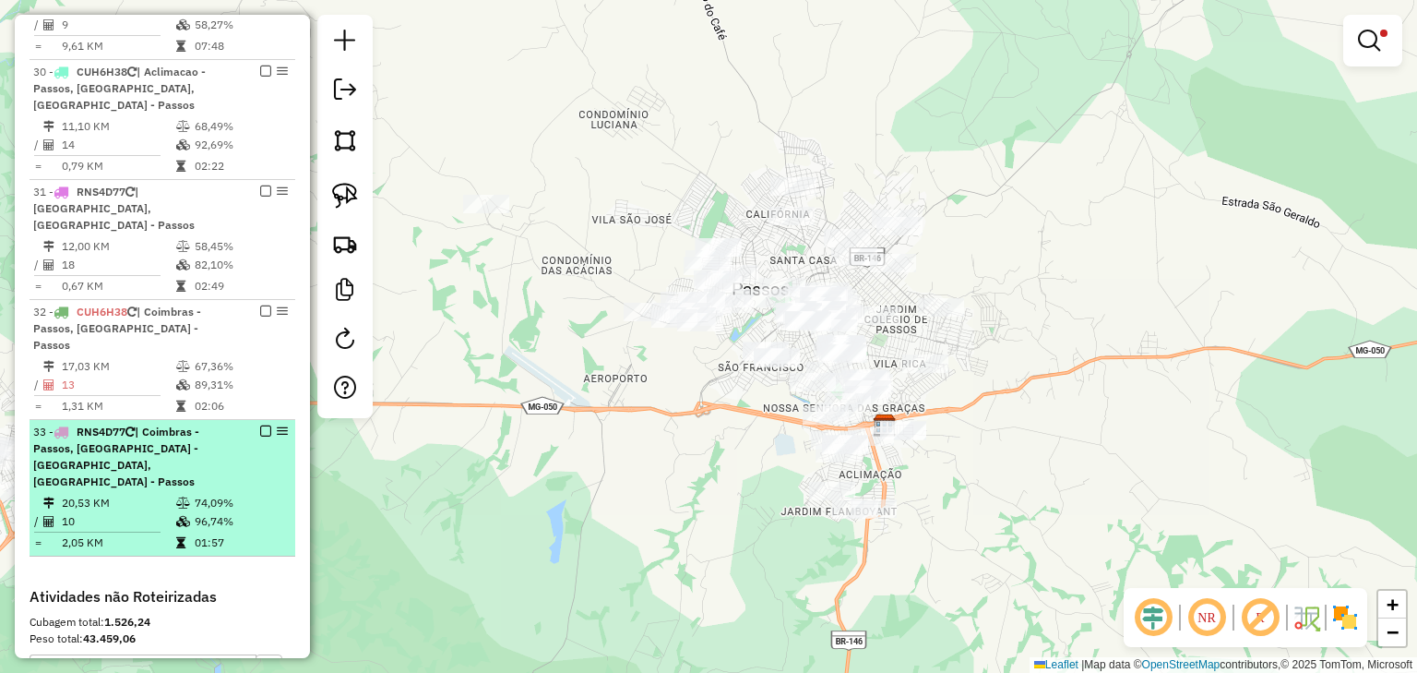
click at [173, 441] on div "33 - RNS4D77 | Coimbras - Passos, Santa Luzia - Passos, Sao Francisco - Passos" at bounding box center [131, 457] width 196 height 66
select select "*********"
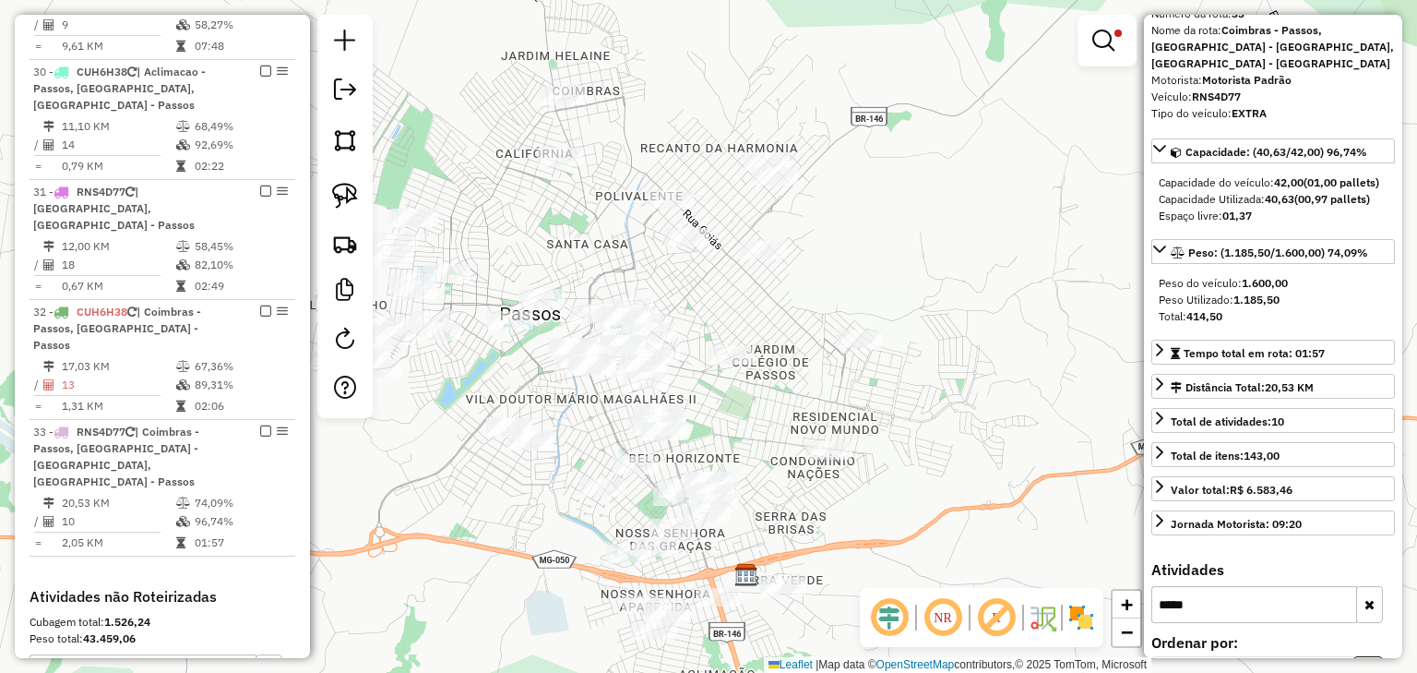
scroll to position [125, 0]
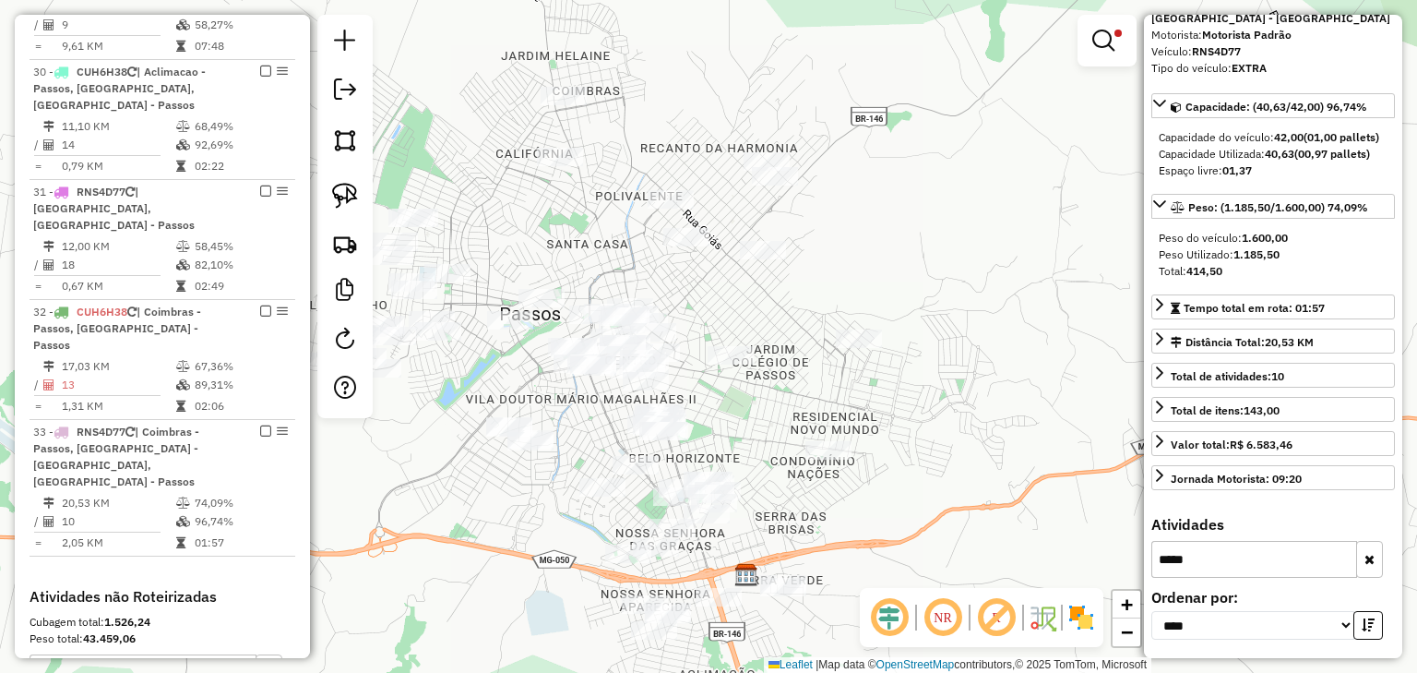
click at [1357, 554] on button "button" at bounding box center [1370, 559] width 27 height 37
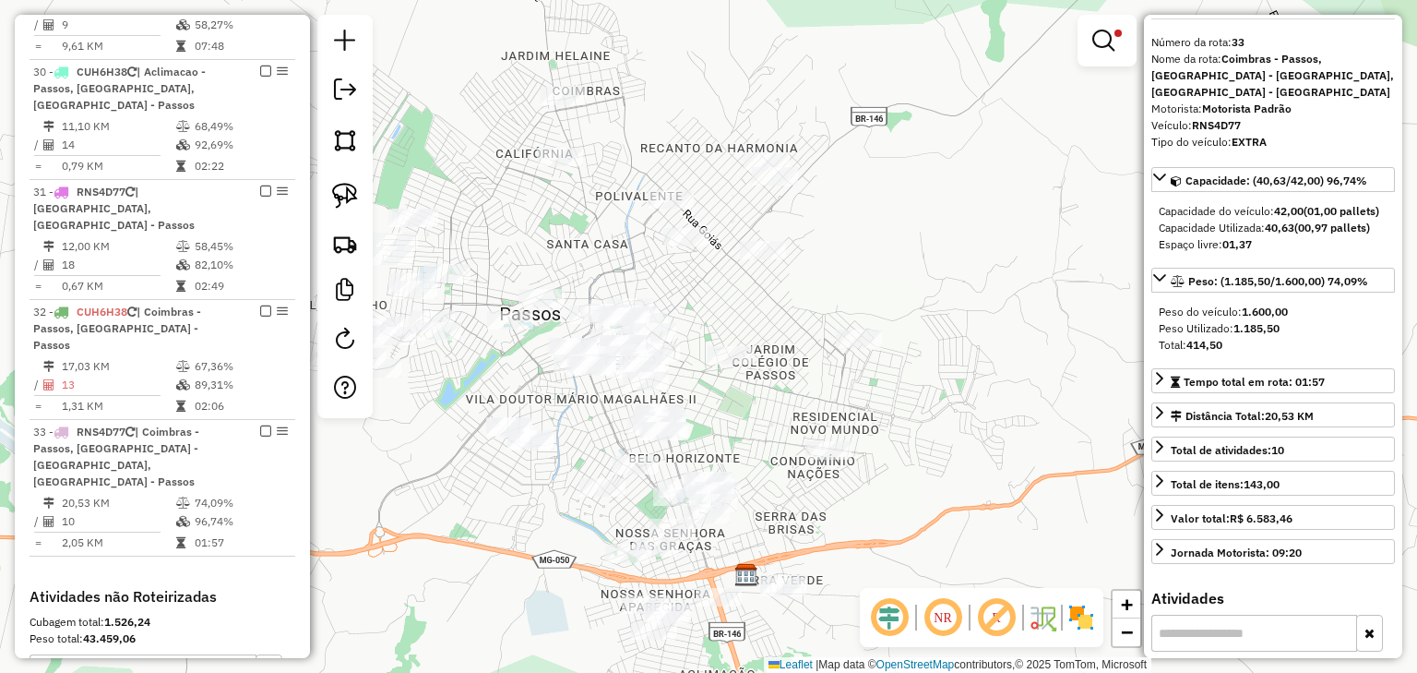
scroll to position [0, 0]
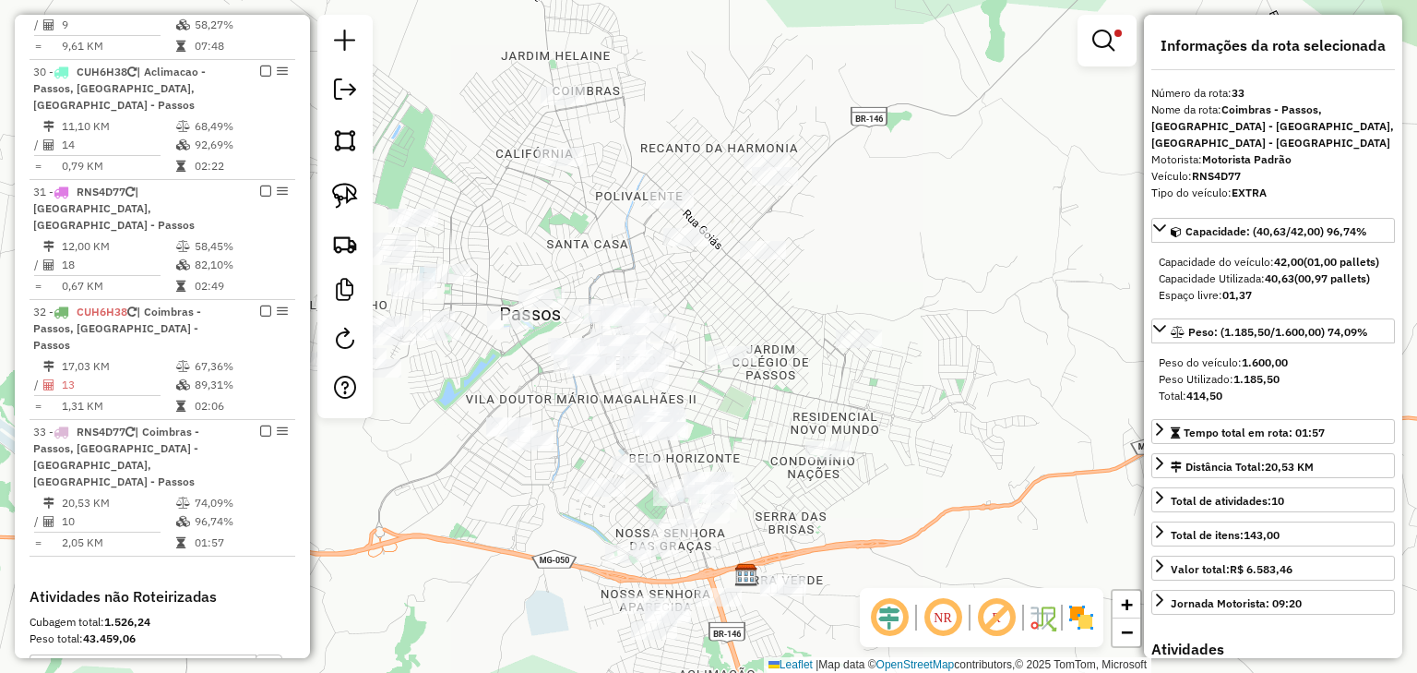
click at [1009, 301] on div "Limpar filtros Janela de atendimento Grade de atendimento Capacidade Transporta…" at bounding box center [708, 336] width 1417 height 673
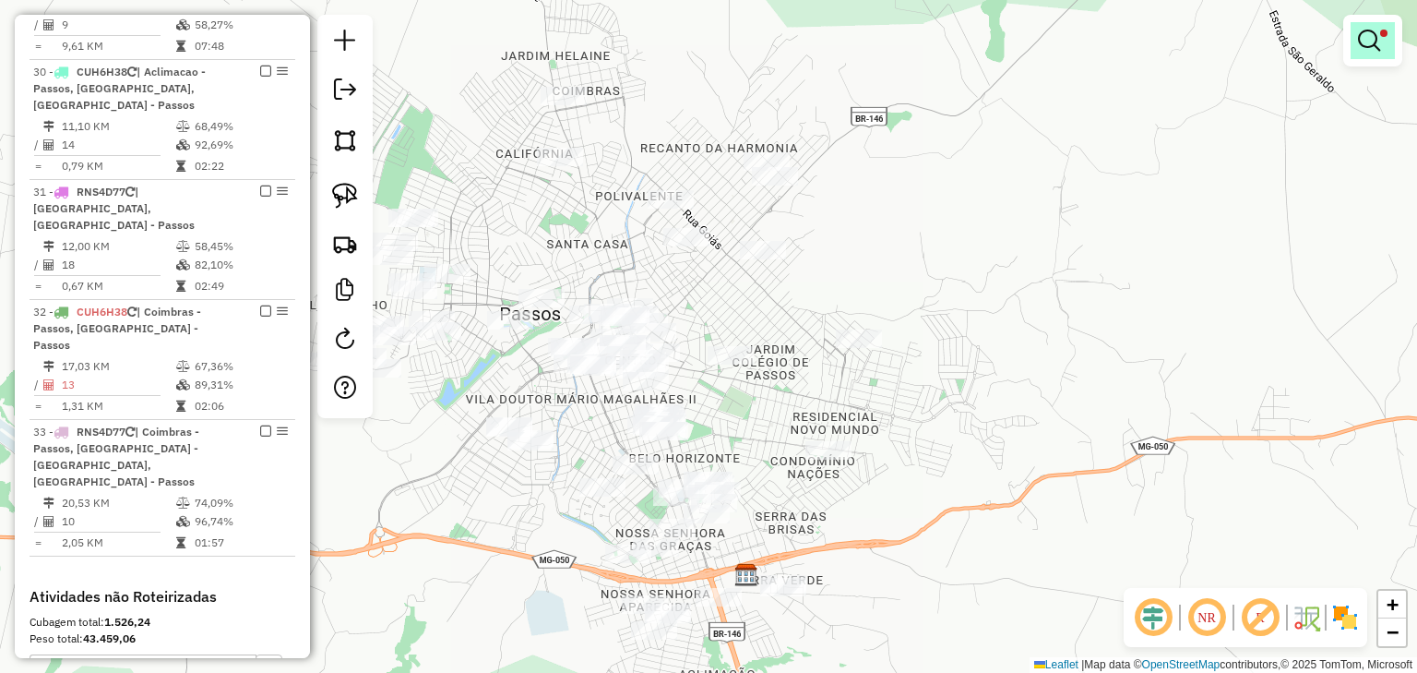
click at [1377, 41] on em at bounding box center [1369, 41] width 22 height 22
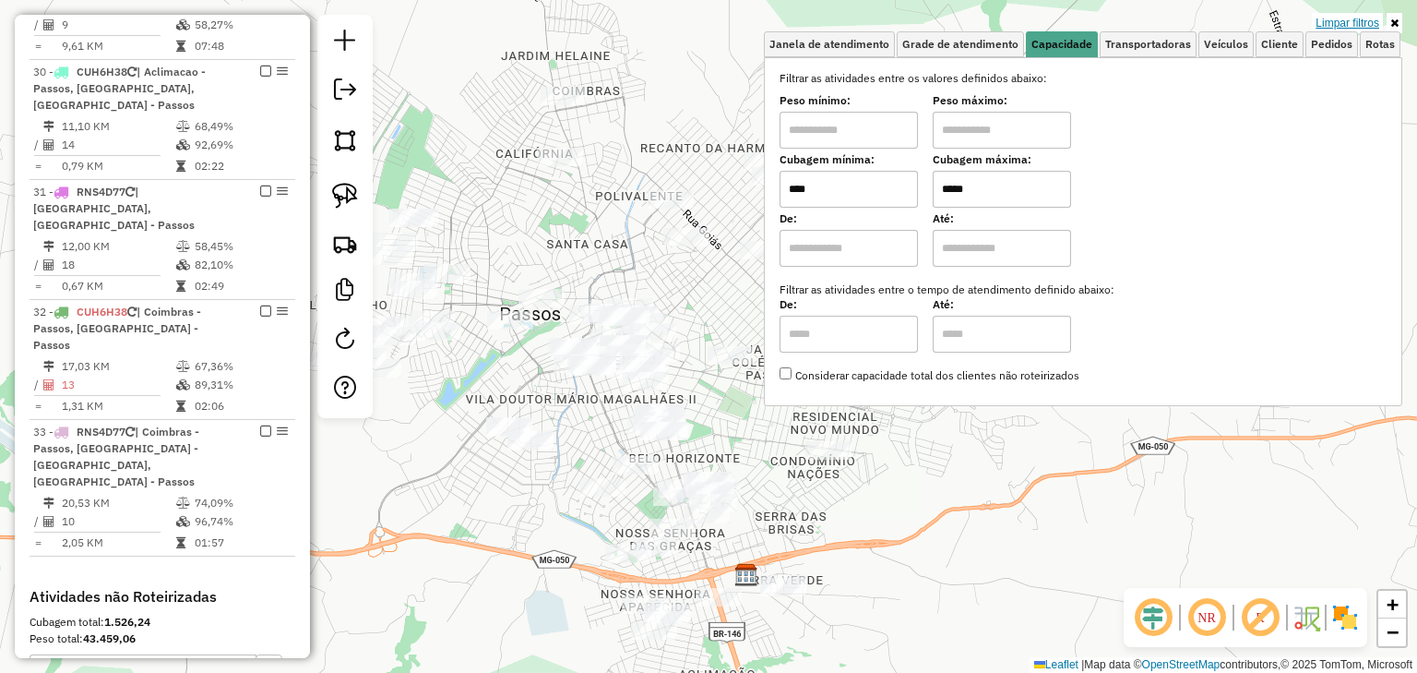
click at [1355, 26] on link "Limpar filtros" at bounding box center [1347, 23] width 71 height 20
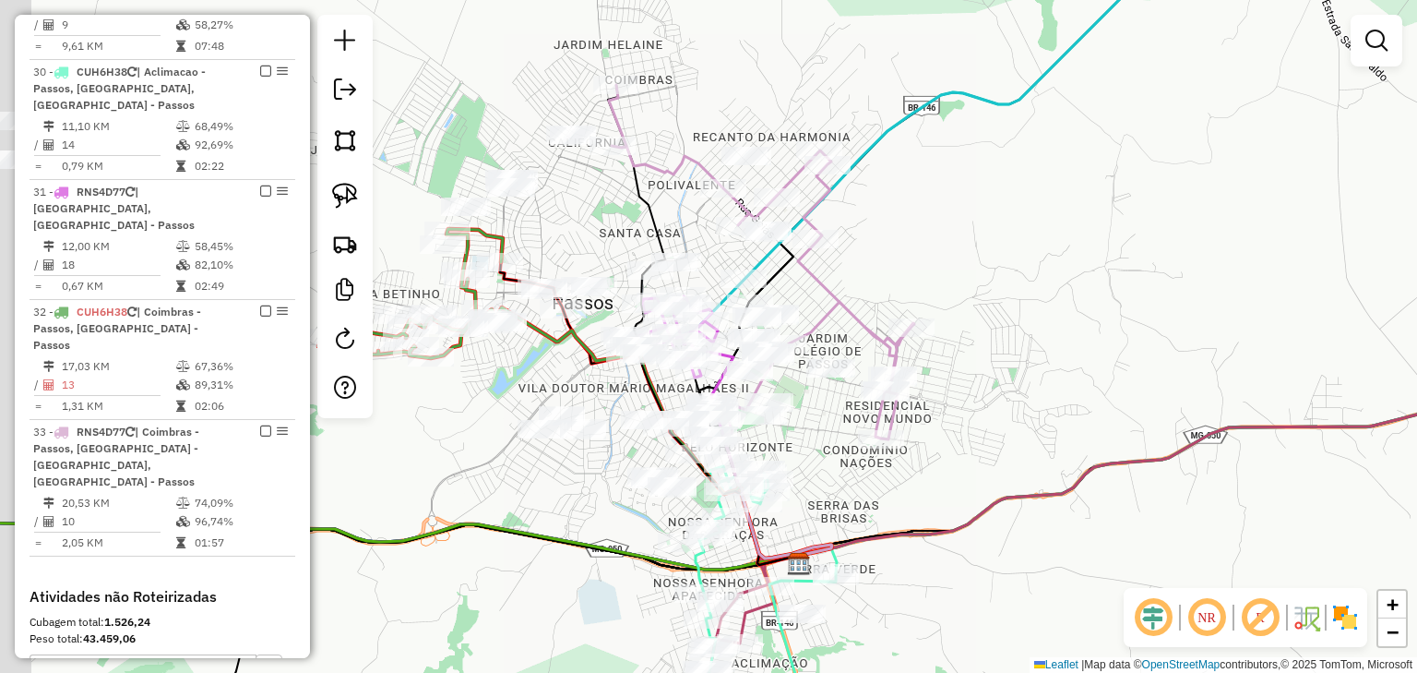
drag, startPoint x: 1032, startPoint y: 267, endPoint x: 1235, endPoint y: 155, distance: 231.7
click at [1230, 163] on div "Janela de atendimento Grade de atendimento Capacidade Transportadoras Veículos …" at bounding box center [708, 336] width 1417 height 673
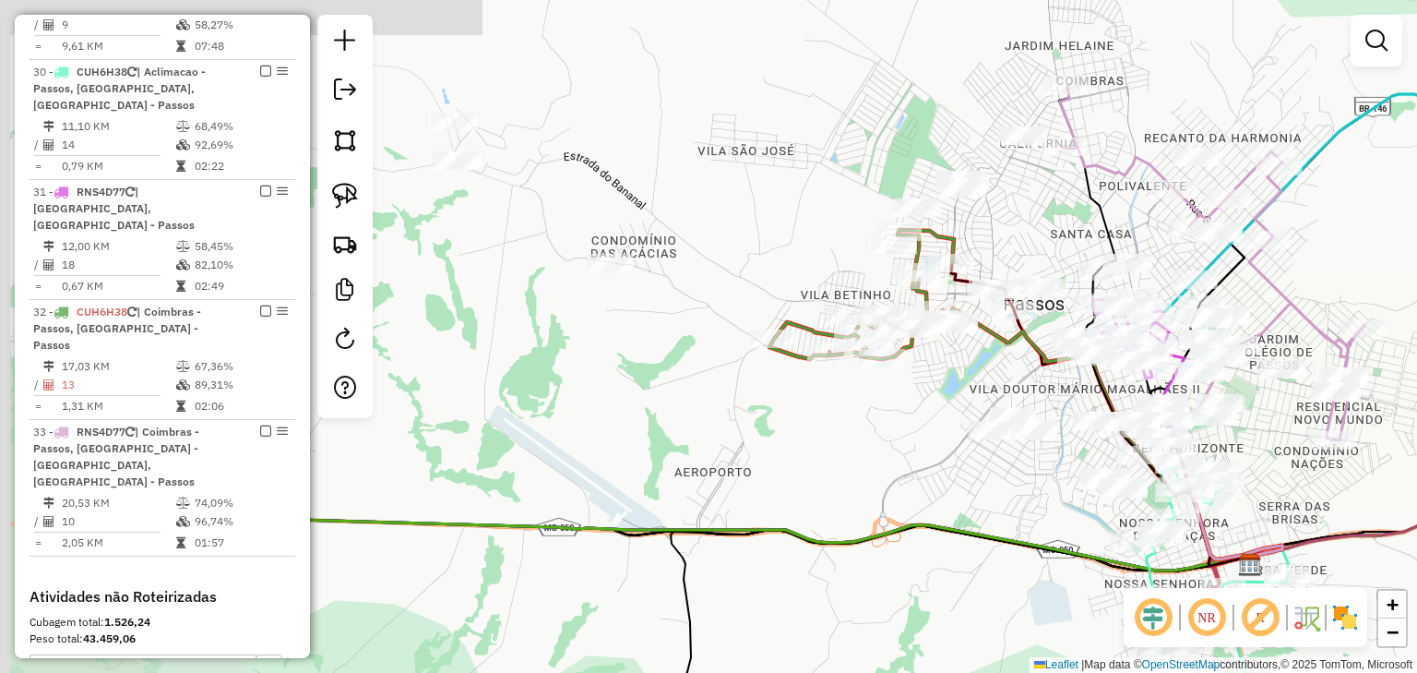
drag, startPoint x: 469, startPoint y: 236, endPoint x: 692, endPoint y: 395, distance: 274.0
click at [692, 395] on div "Janela de atendimento Grade de atendimento Capacidade Transportadoras Veículos …" at bounding box center [708, 336] width 1417 height 673
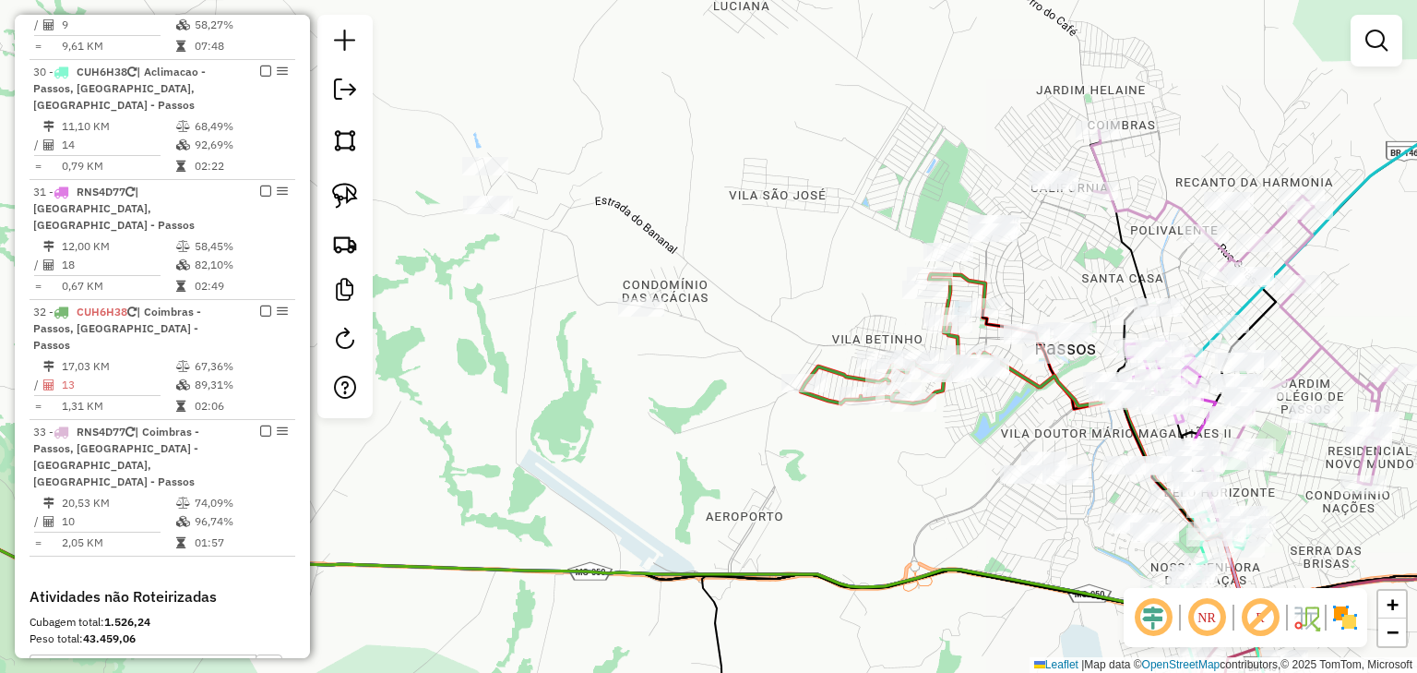
click at [447, 162] on div "Janela de atendimento Grade de atendimento Capacidade Transportadoras Veículos …" at bounding box center [708, 336] width 1417 height 673
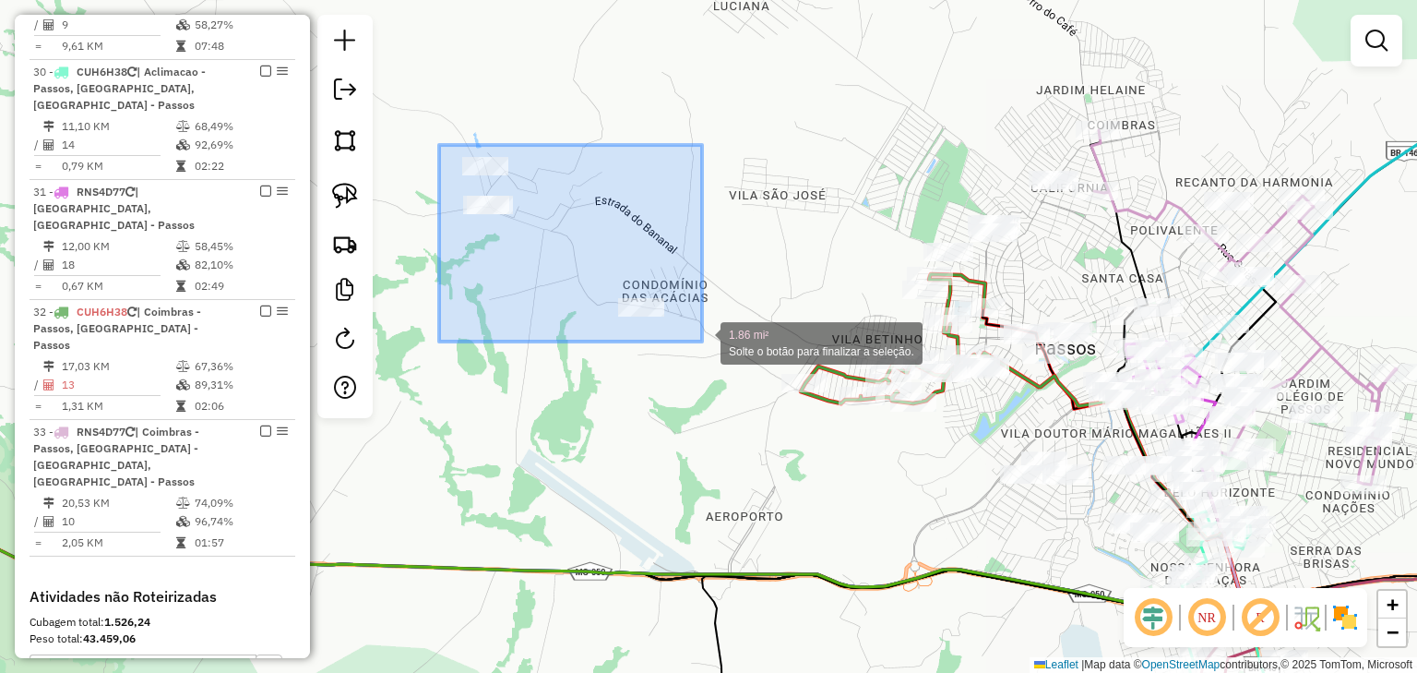
drag, startPoint x: 439, startPoint y: 145, endPoint x: 702, endPoint y: 341, distance: 328.3
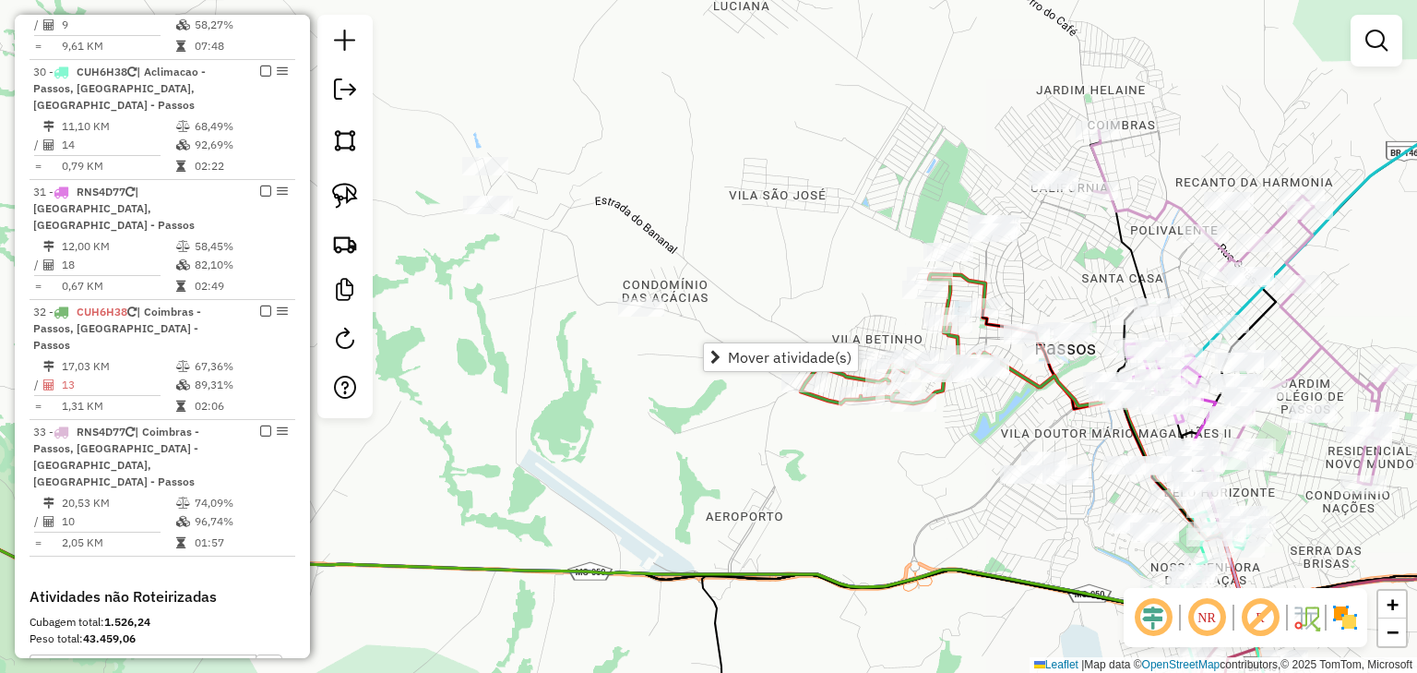
click at [448, 173] on div "Janela de atendimento Grade de atendimento Capacidade Transportadoras Veículos …" at bounding box center [708, 336] width 1417 height 673
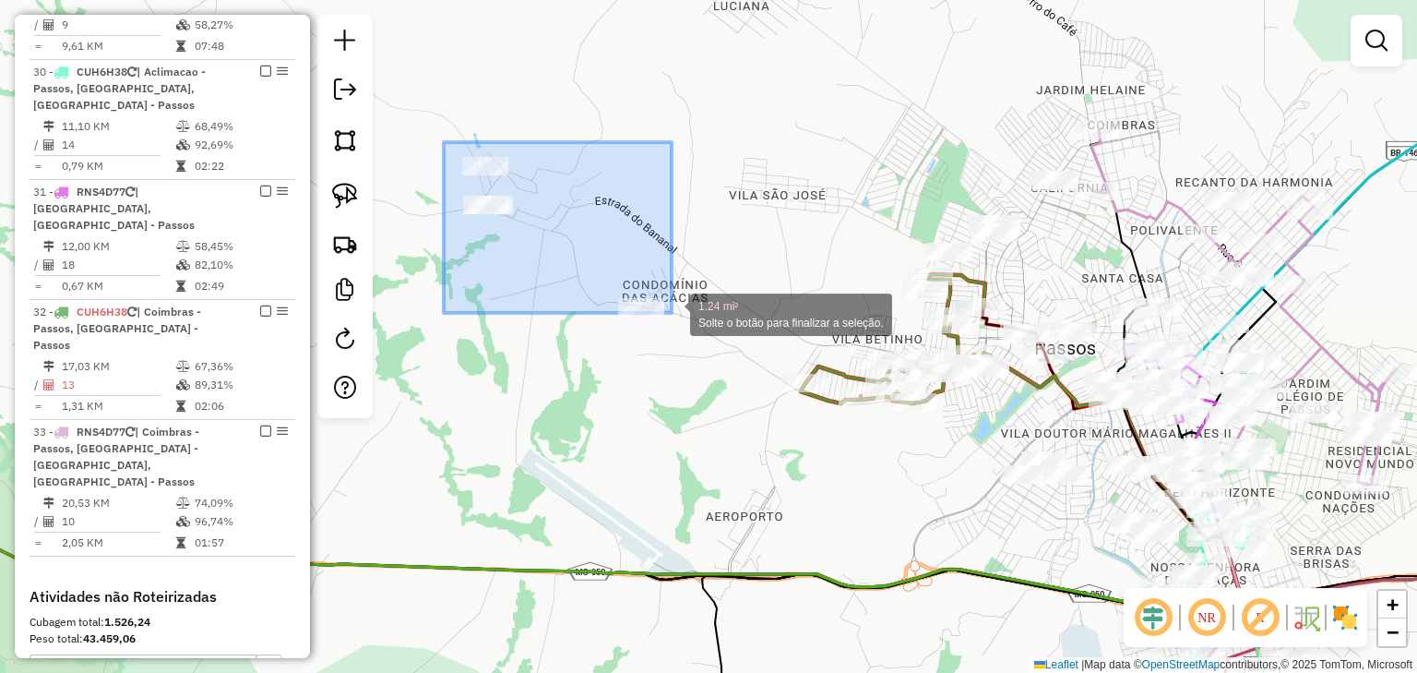
drag, startPoint x: 444, startPoint y: 142, endPoint x: 688, endPoint y: 332, distance: 309.8
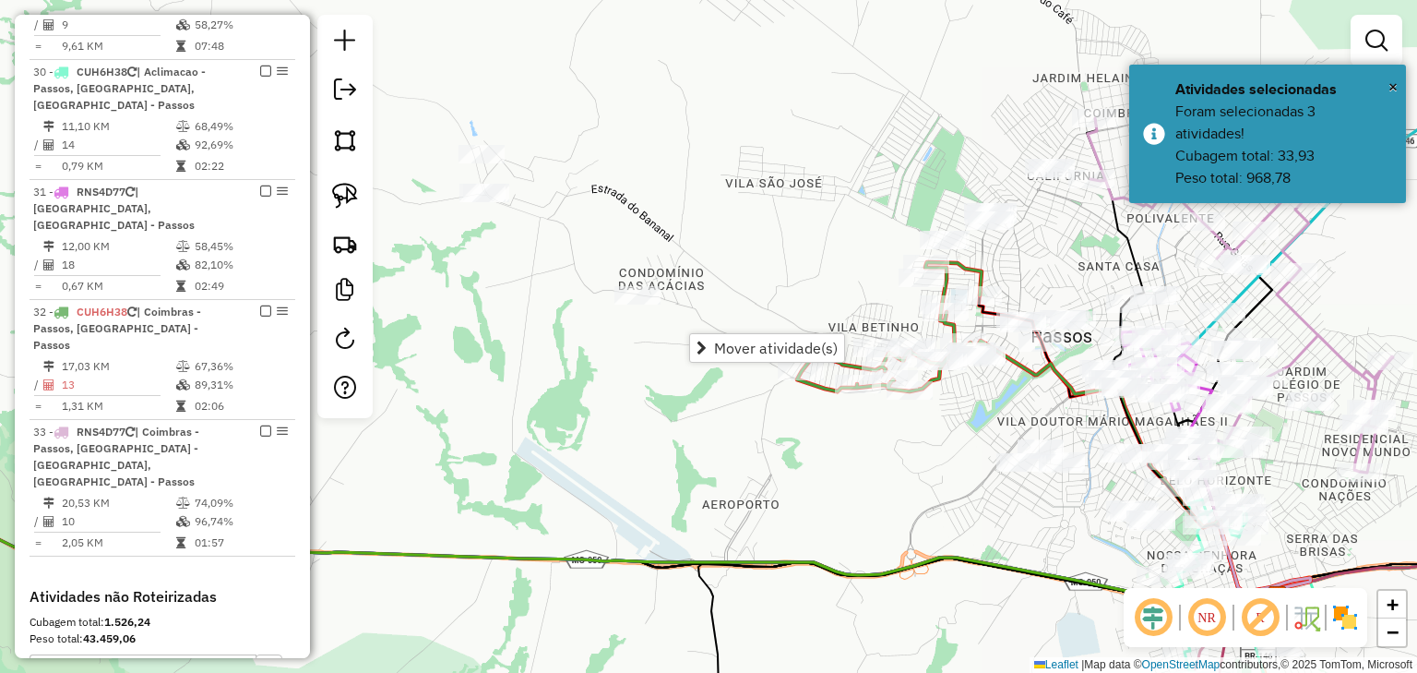
drag, startPoint x: 722, startPoint y: 253, endPoint x: 688, endPoint y: 195, distance: 67.0
click at [690, 199] on div "Janela de atendimento Grade de atendimento Capacidade Transportadoras Veículos …" at bounding box center [708, 336] width 1417 height 673
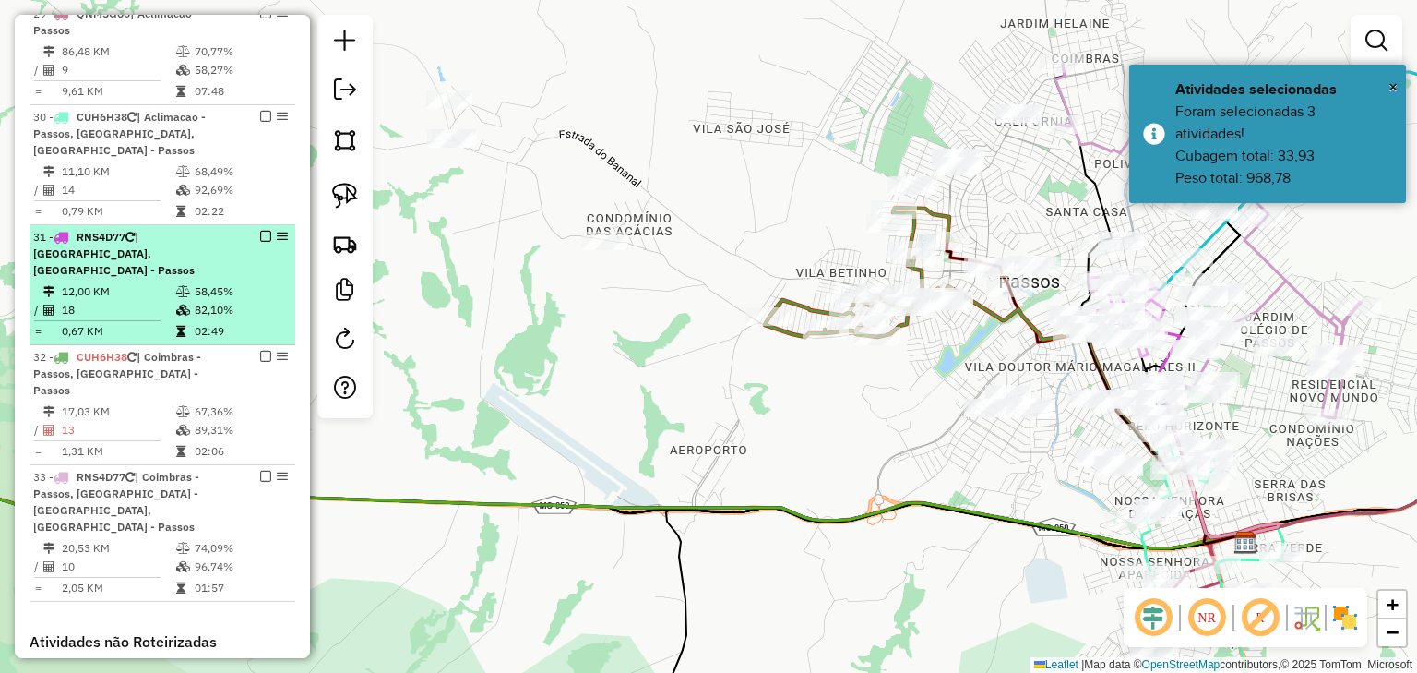
scroll to position [2283, 0]
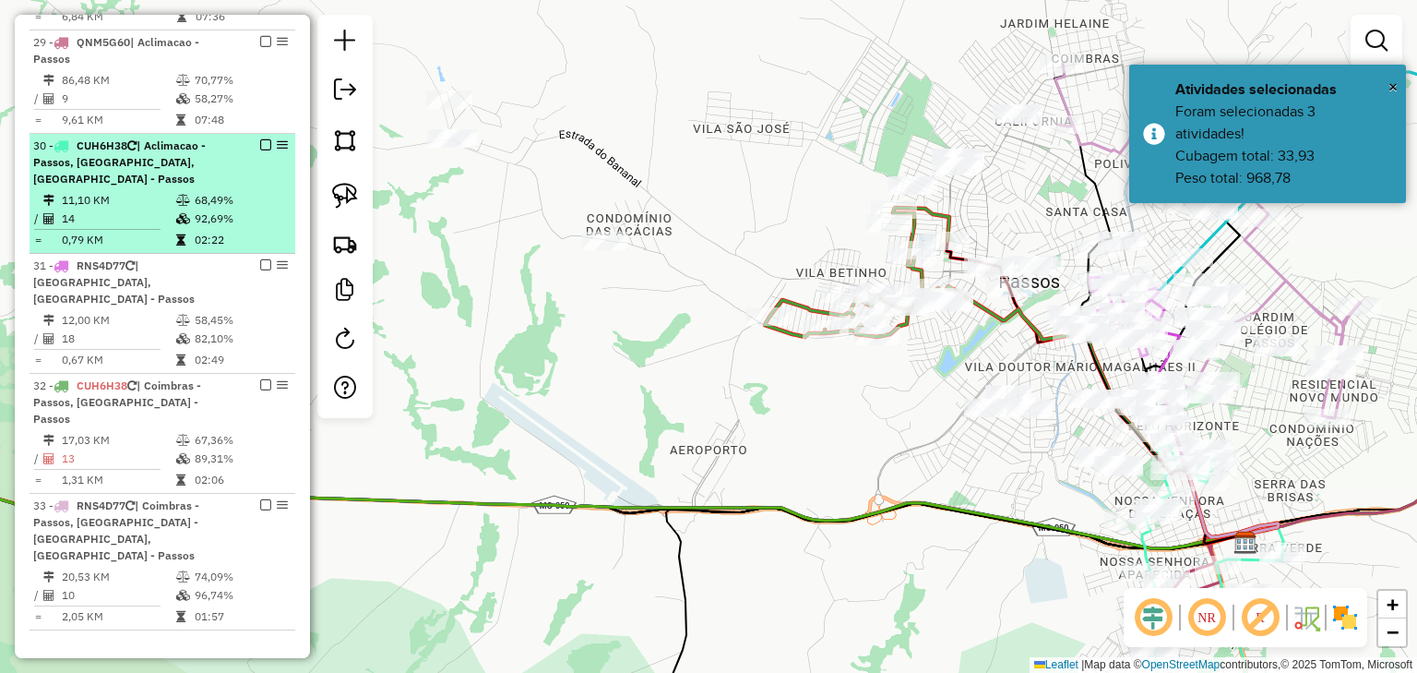
click at [265, 150] on em at bounding box center [265, 144] width 11 height 11
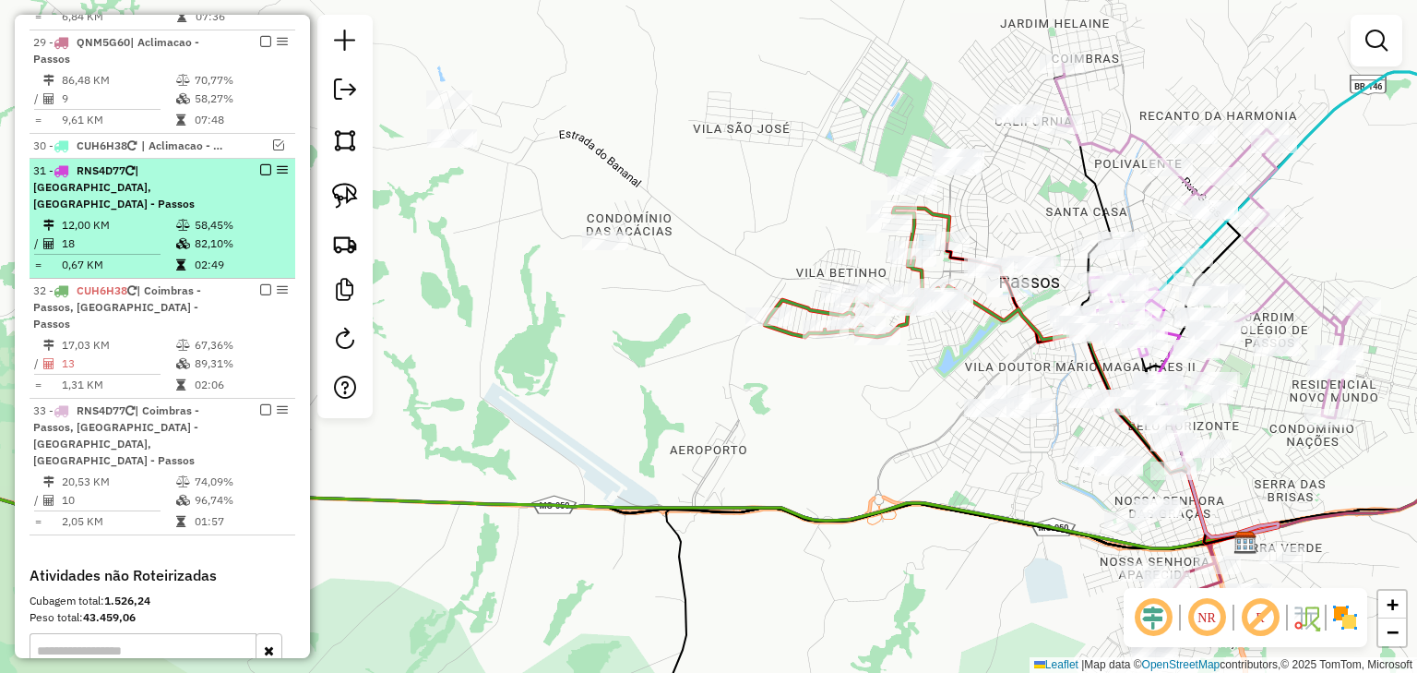
click at [262, 175] on em at bounding box center [265, 169] width 11 height 11
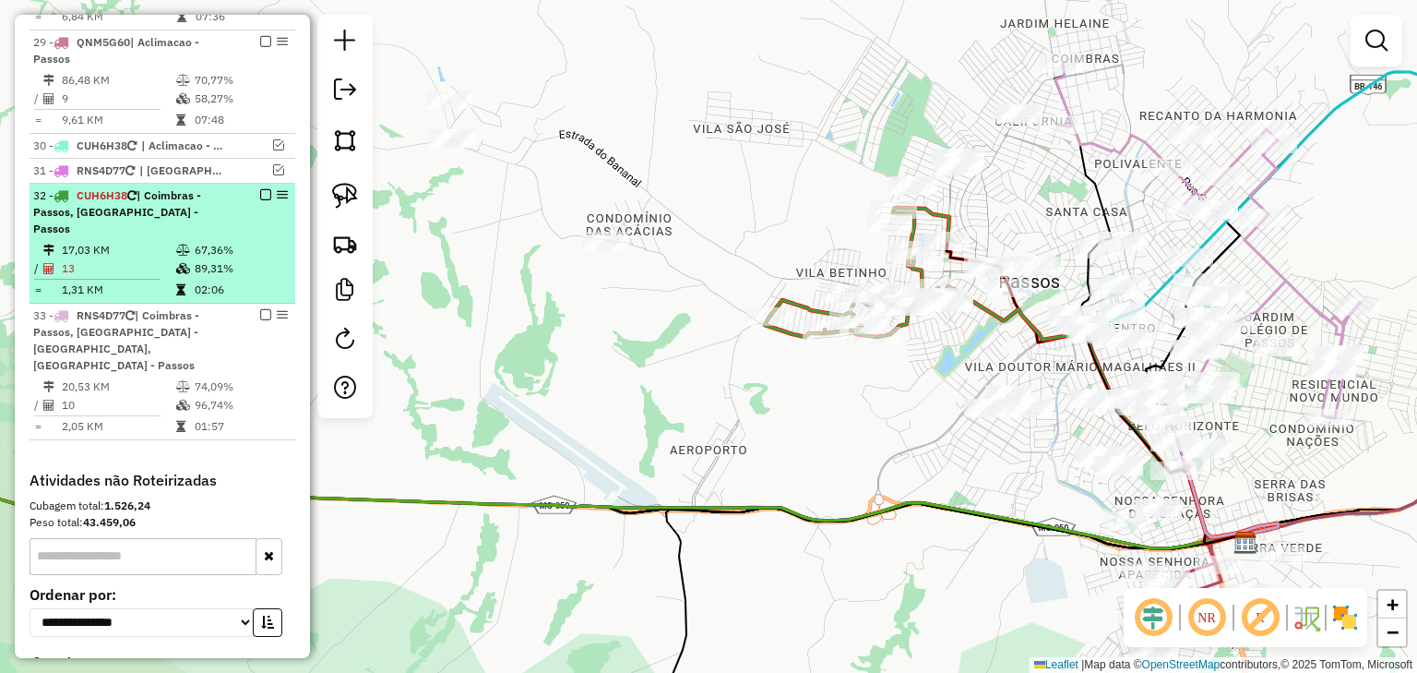
click at [263, 200] on em at bounding box center [265, 194] width 11 height 11
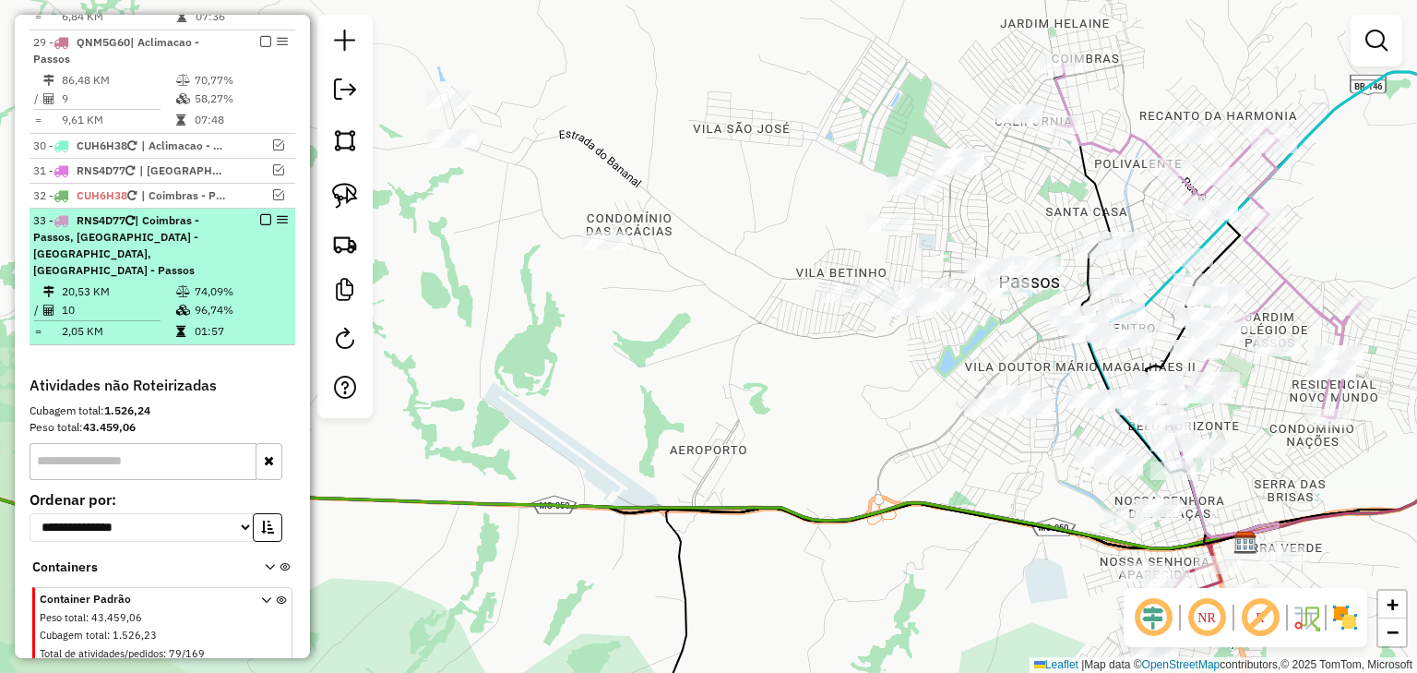
click at [263, 225] on em at bounding box center [265, 219] width 11 height 11
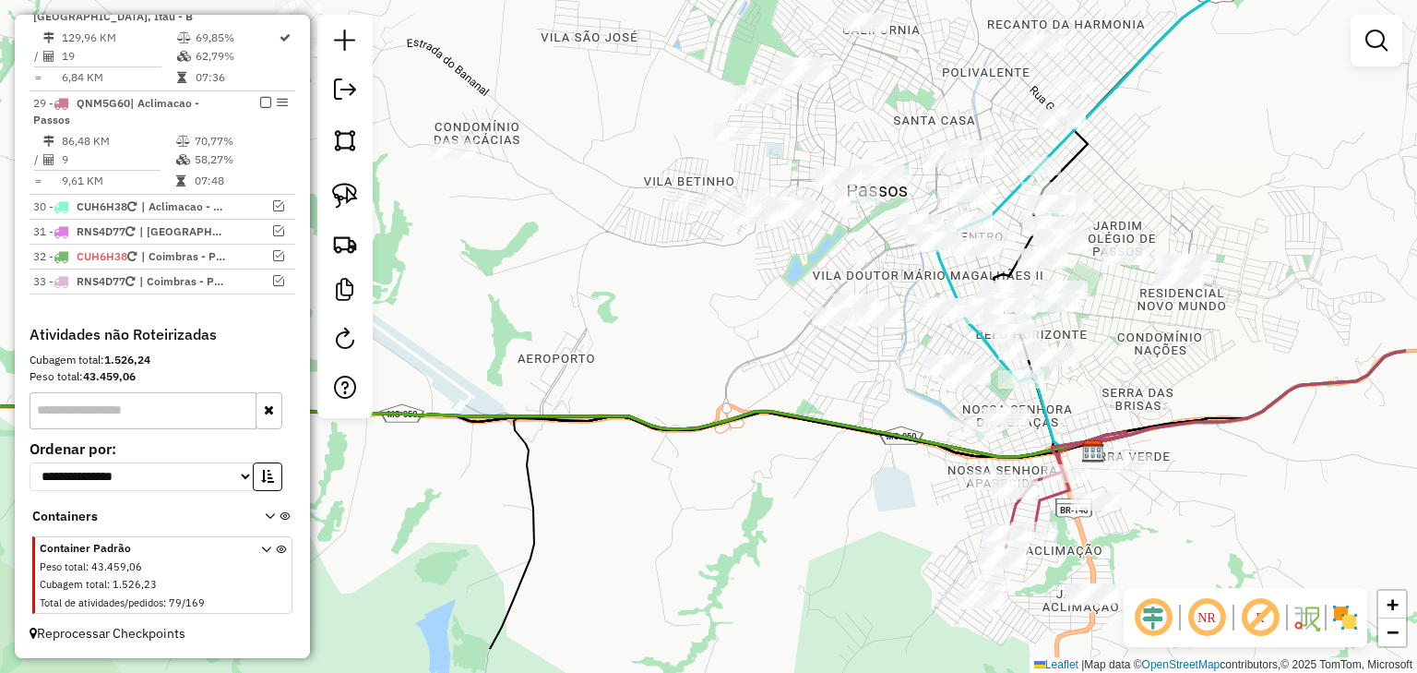
drag, startPoint x: 890, startPoint y: 435, endPoint x: 714, endPoint y: 332, distance: 203.1
click at [716, 332] on div "Janela de atendimento Grade de atendimento Capacidade Transportadoras Veículos …" at bounding box center [708, 336] width 1417 height 673
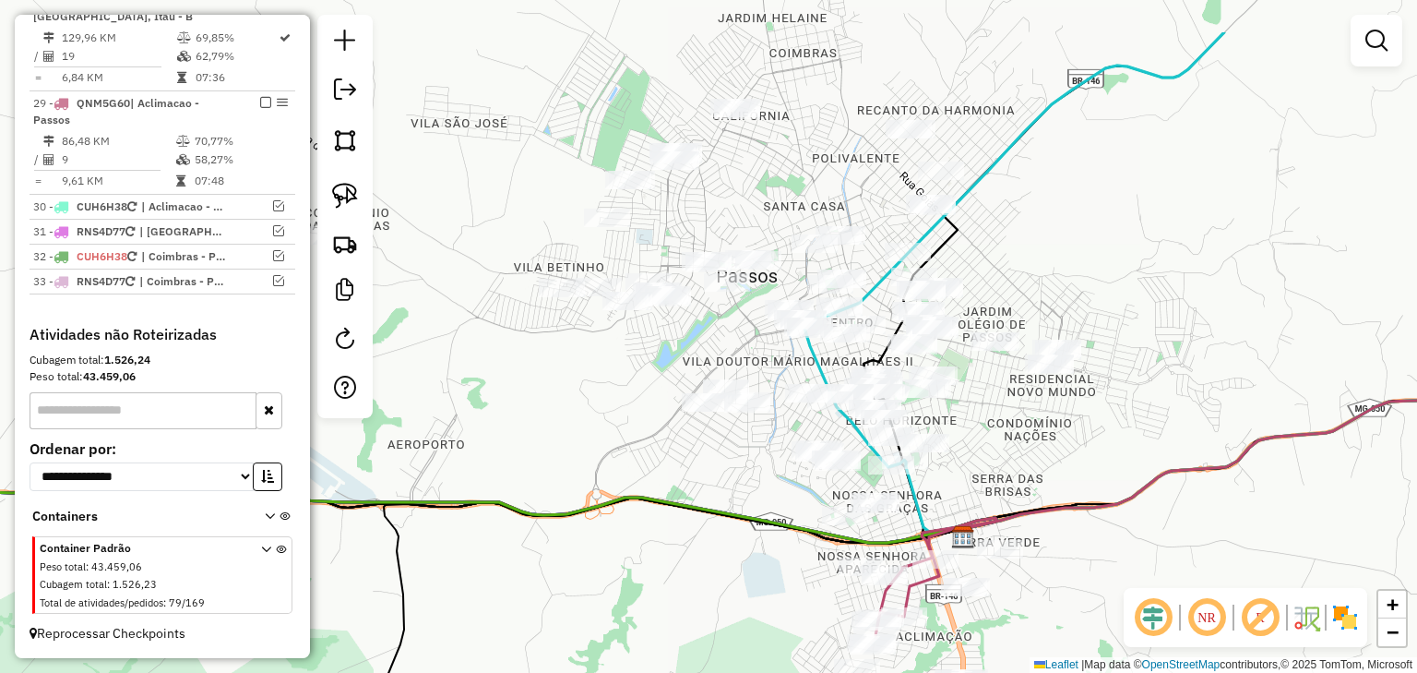
drag, startPoint x: 1102, startPoint y: 311, endPoint x: 999, endPoint y: 413, distance: 144.9
click at [999, 413] on div "Janela de atendimento Grade de atendimento Capacidade Transportadoras Veículos …" at bounding box center [708, 336] width 1417 height 673
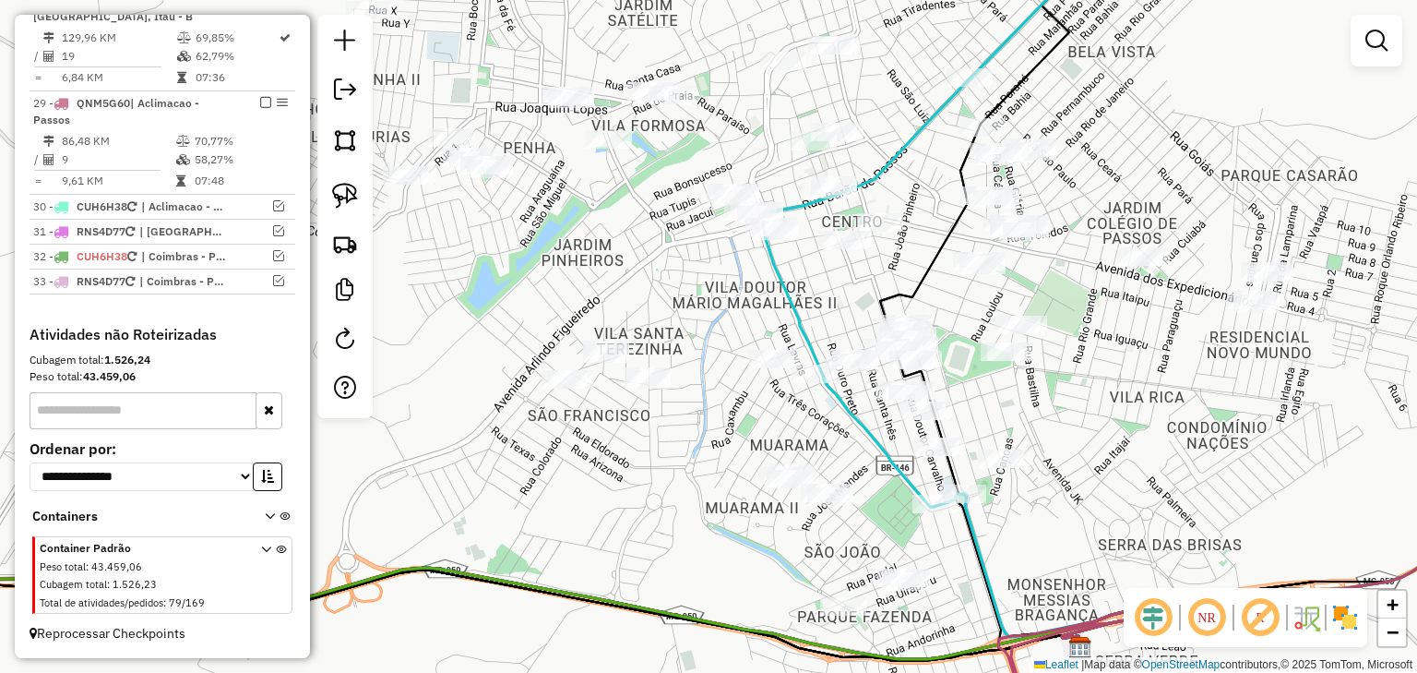
click at [801, 427] on div "Janela de atendimento Grade de atendimento Capacidade Transportadoras Veículos …" at bounding box center [708, 336] width 1417 height 673
click at [331, 190] on link at bounding box center [345, 195] width 41 height 41
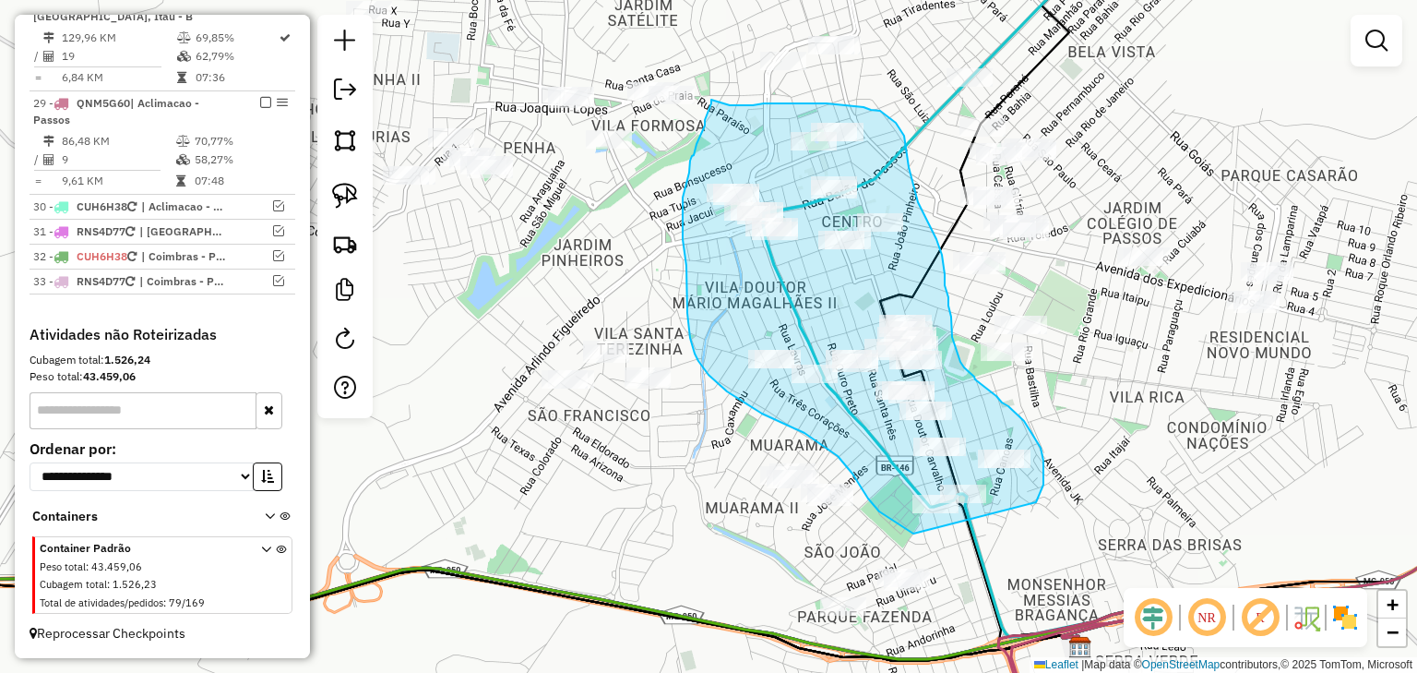
drag, startPoint x: 914, startPoint y: 533, endPoint x: 1036, endPoint y: 502, distance: 126.7
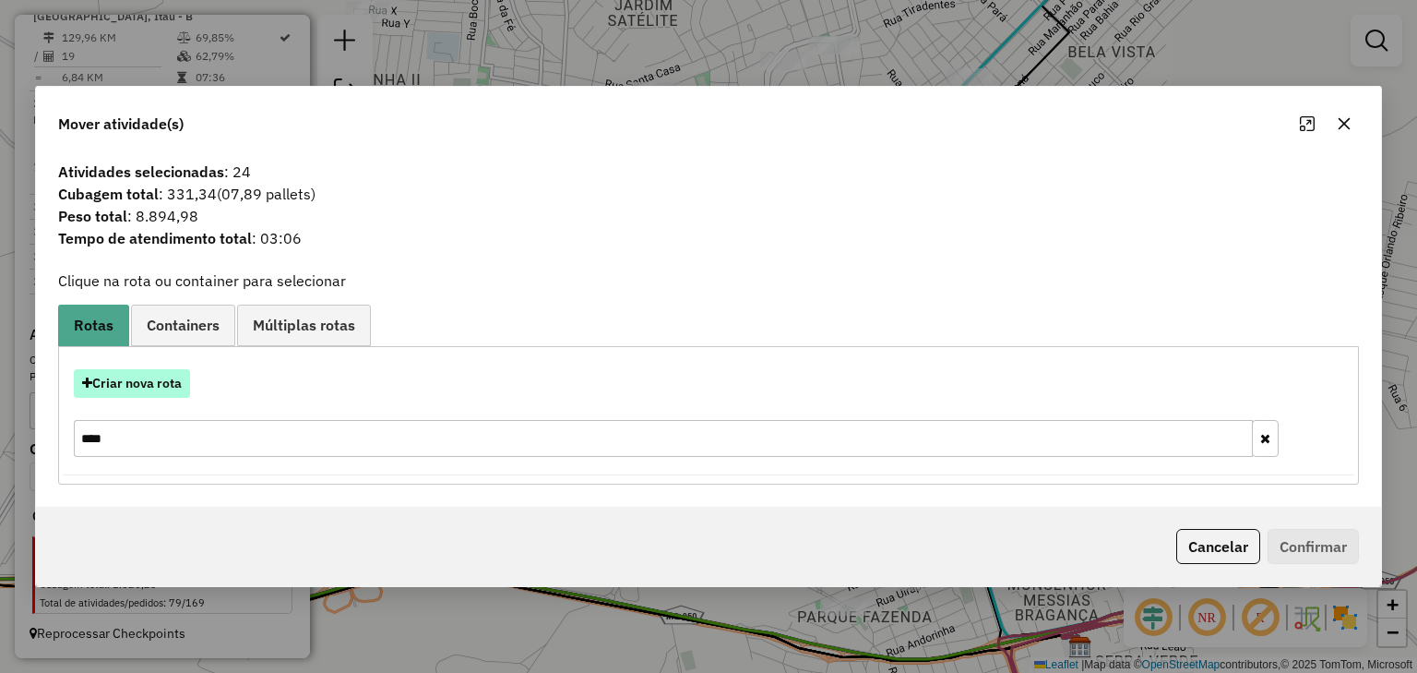
click at [149, 381] on button "Criar nova rota" at bounding box center [132, 383] width 116 height 29
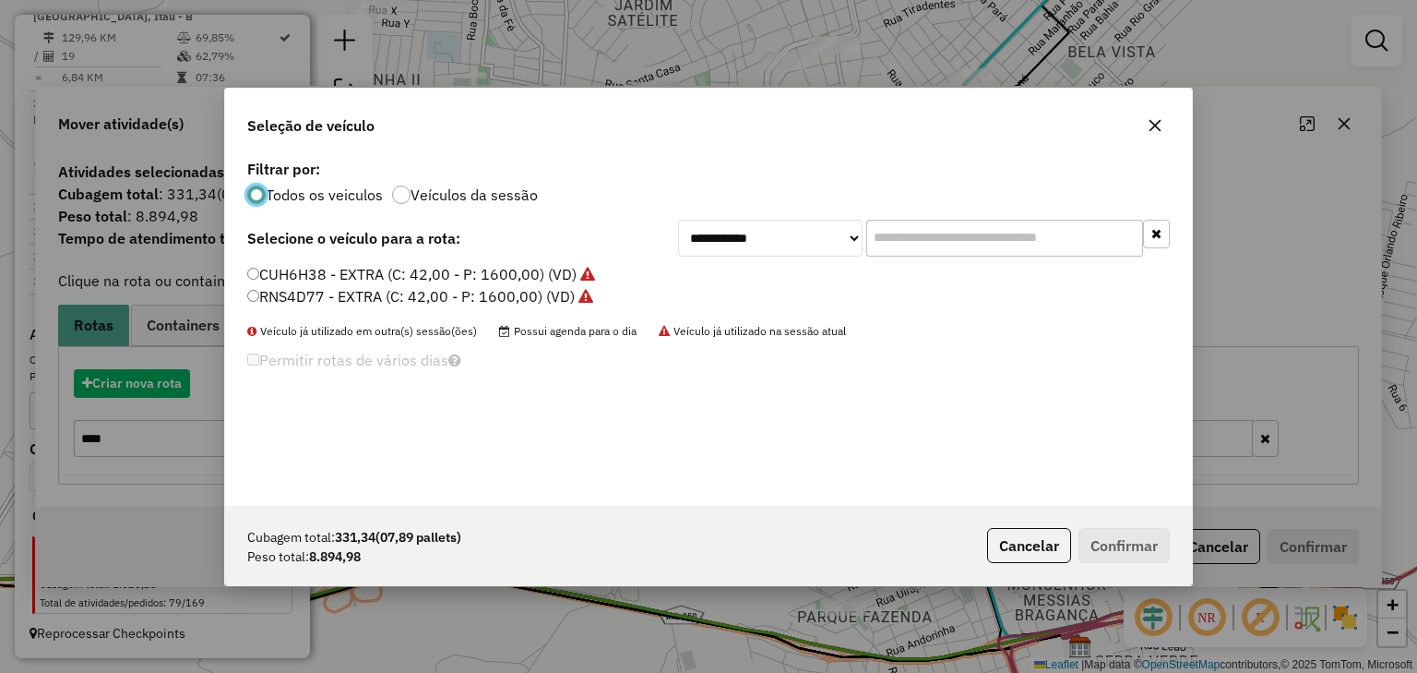
scroll to position [9, 6]
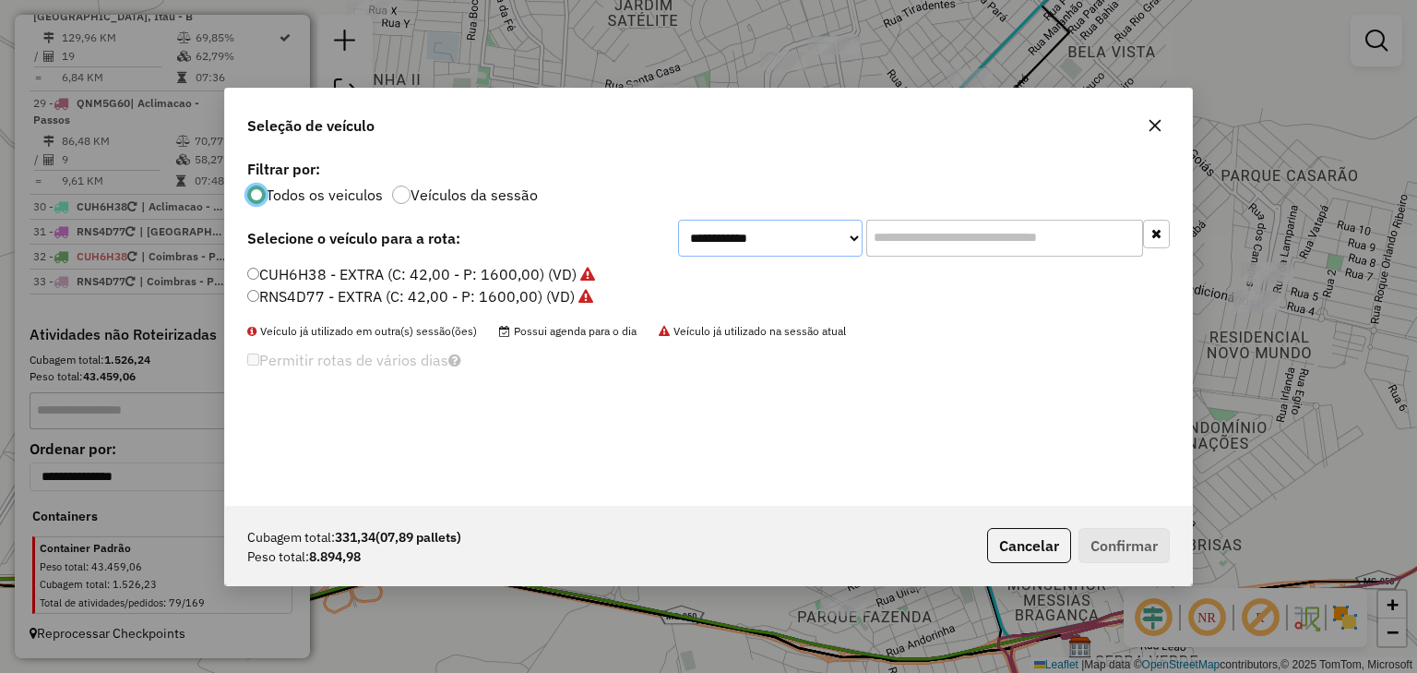
drag, startPoint x: 841, startPoint y: 241, endPoint x: 838, endPoint y: 255, distance: 14.1
click at [841, 241] on select "**********" at bounding box center [770, 238] width 185 height 37
select select "********"
click at [678, 220] on select "**********" at bounding box center [770, 238] width 185 height 37
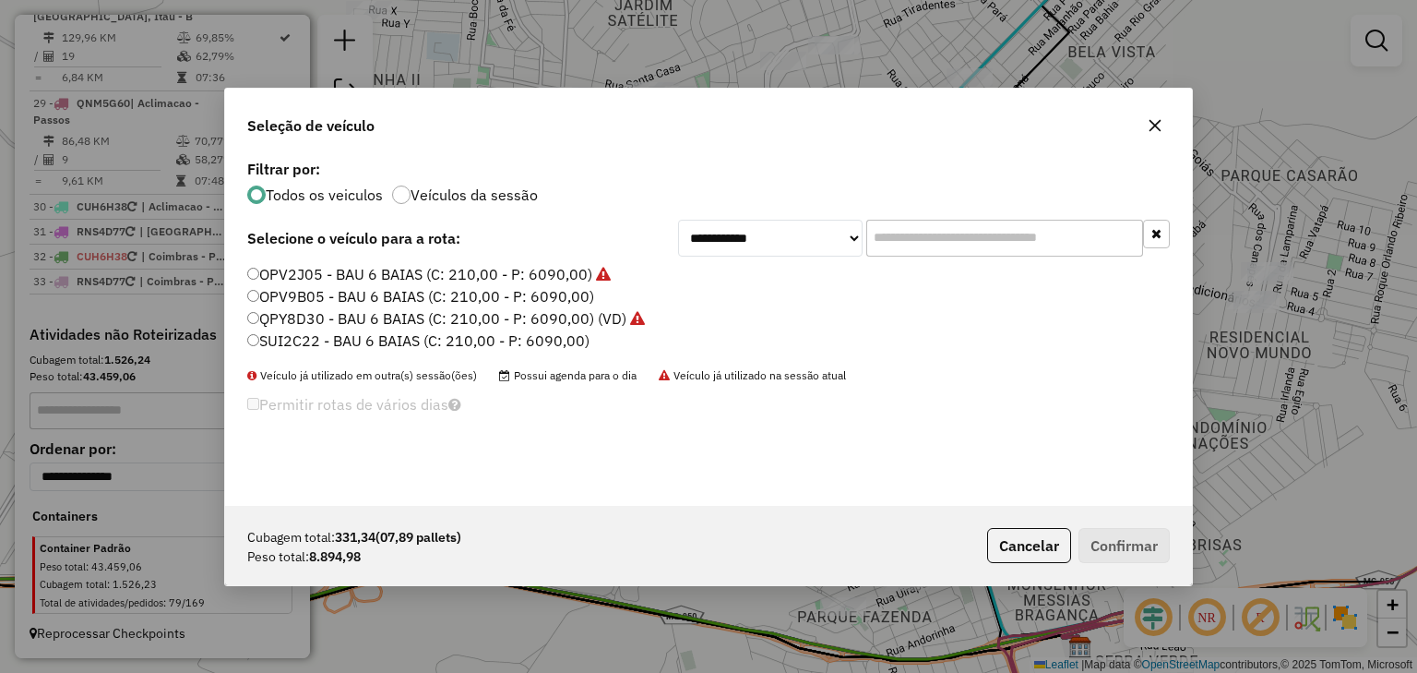
click at [488, 341] on label "SUI2C22 - BAU 6 BAIAS (C: 210,00 - P: 6090,00)" at bounding box center [418, 340] width 342 height 22
click at [1118, 545] on button "Confirmar" at bounding box center [1124, 545] width 91 height 35
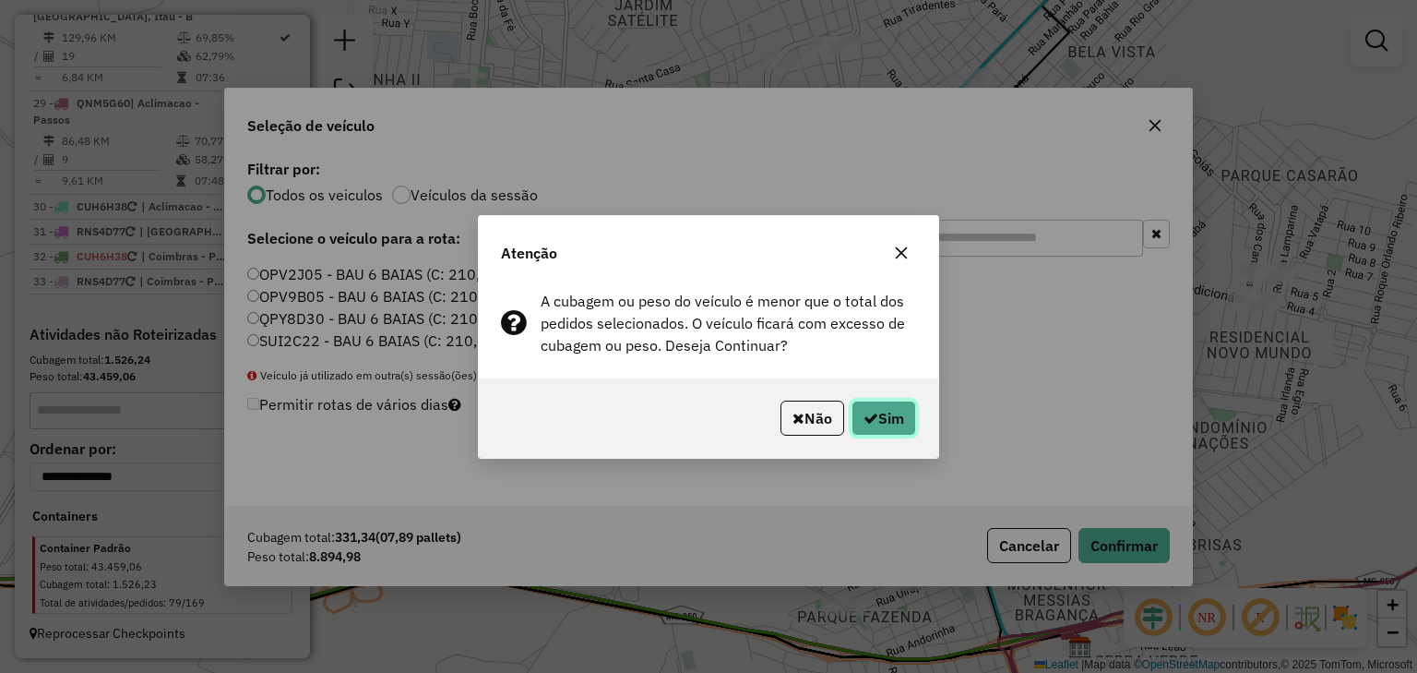
click at [886, 414] on button "Sim" at bounding box center [884, 418] width 65 height 35
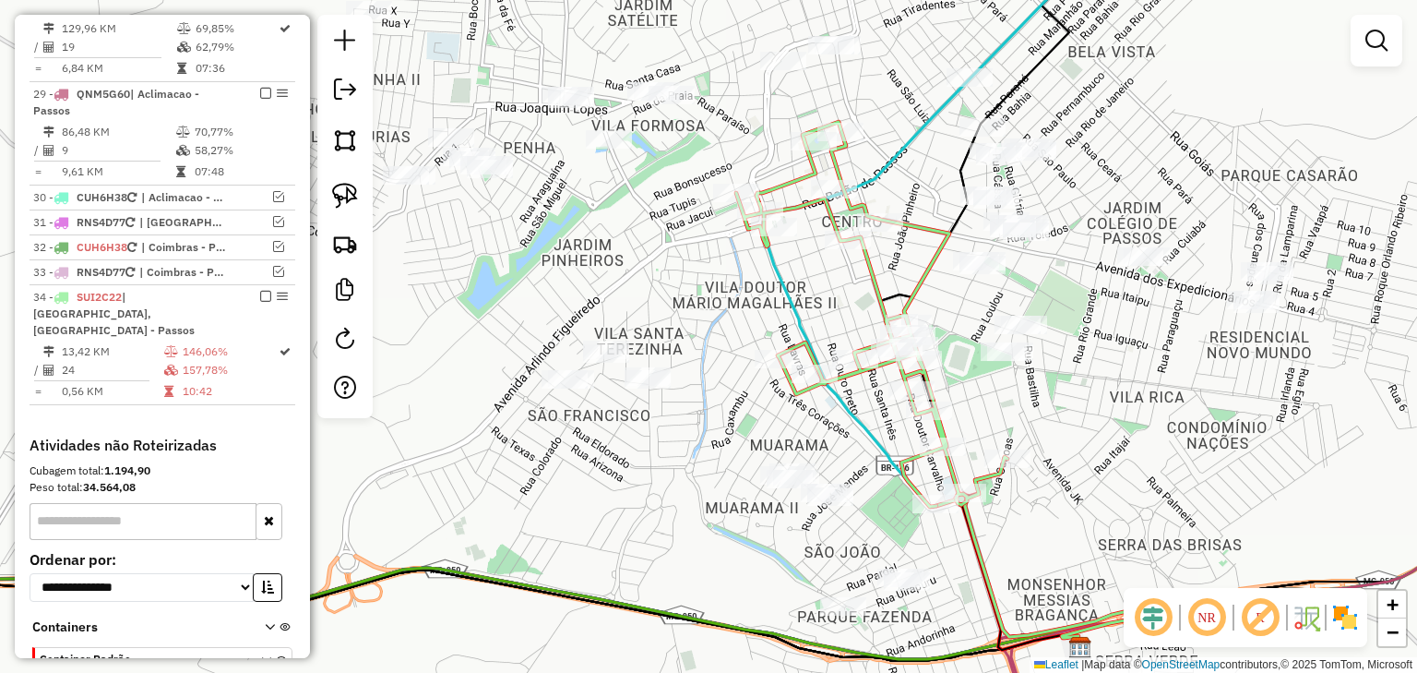
scroll to position [2283, 0]
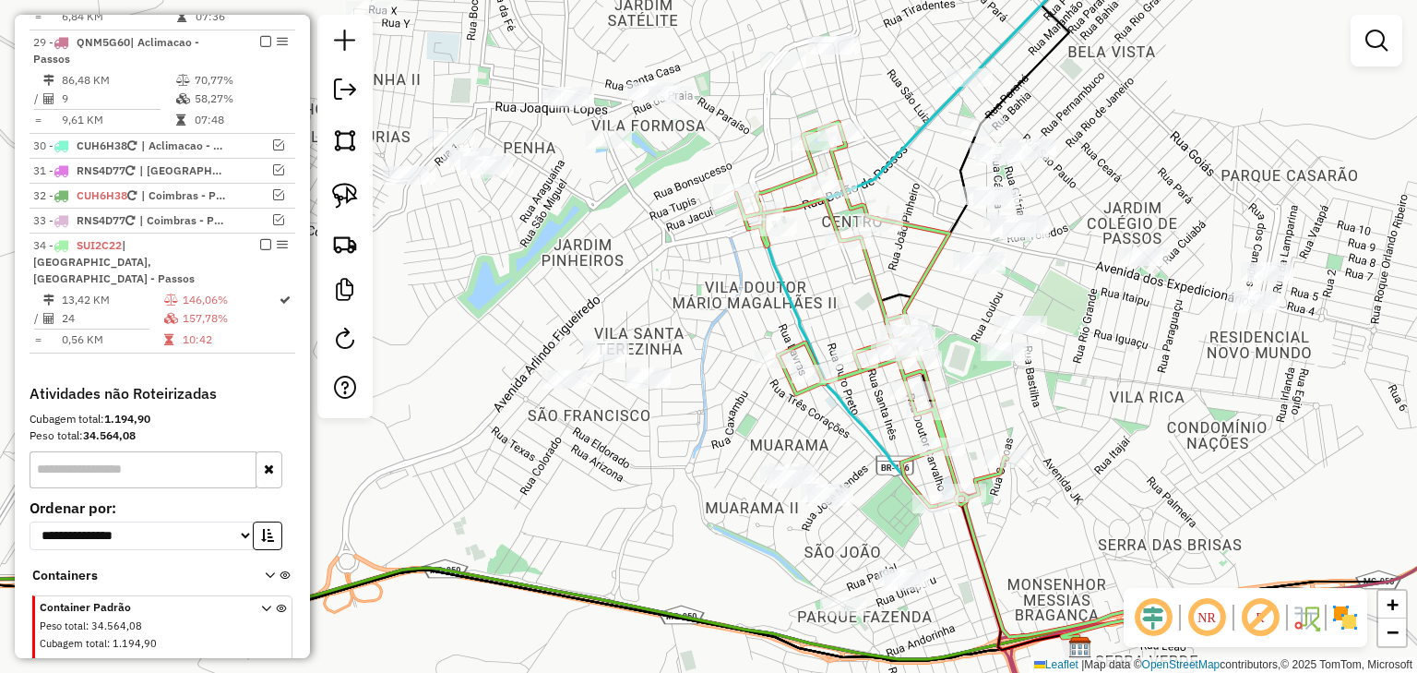
click at [841, 164] on icon at bounding box center [871, 314] width 271 height 385
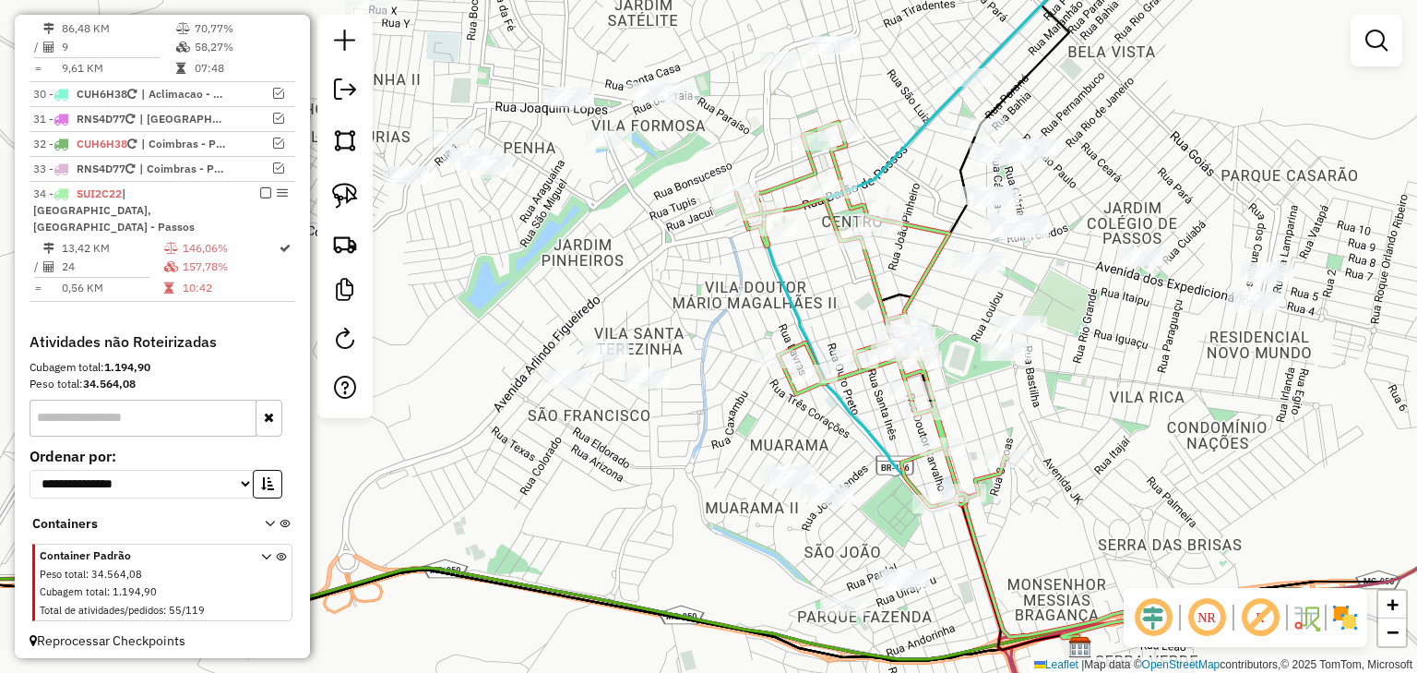
select select "*********"
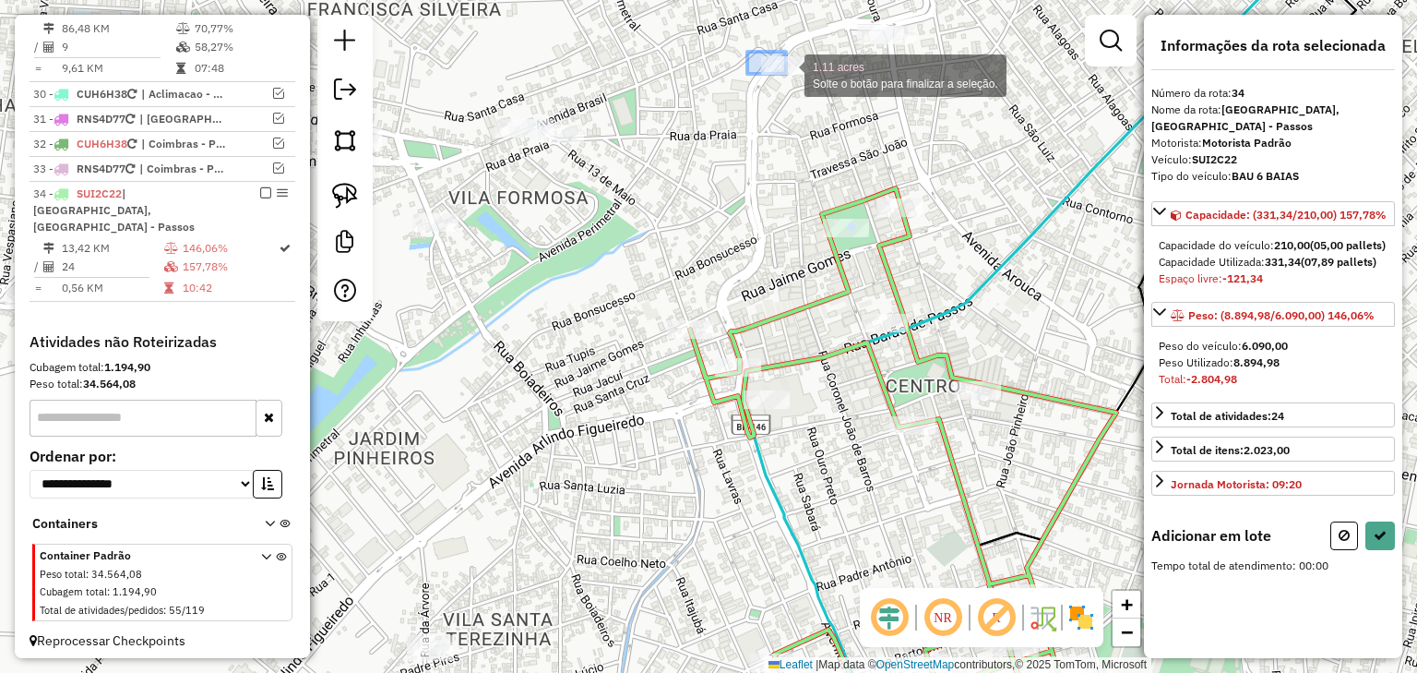
drag, startPoint x: 747, startPoint y: 52, endPoint x: 790, endPoint y: 77, distance: 49.2
click at [790, 77] on div "1.11 acres Solte o botão para finalizar a seleção. Janela de atendimento Grade …" at bounding box center [708, 336] width 1417 height 673
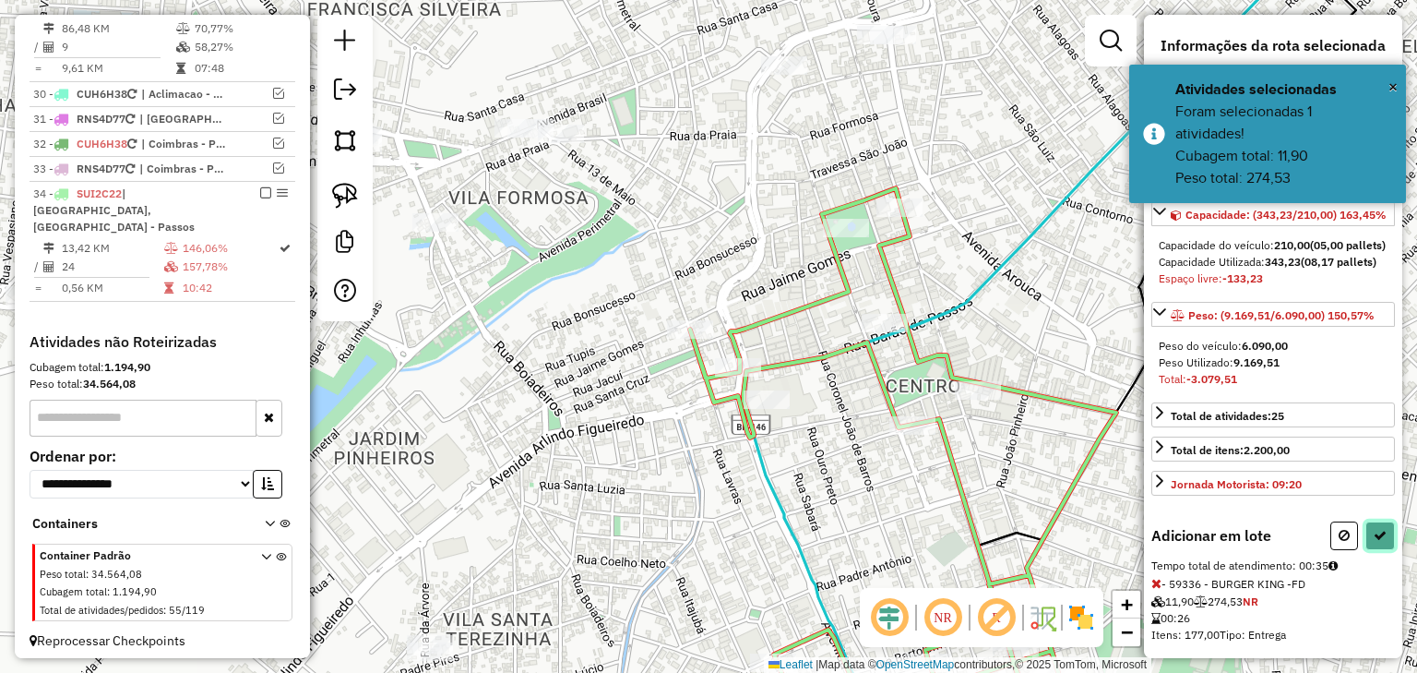
click at [1381, 542] on icon at bounding box center [1380, 535] width 13 height 13
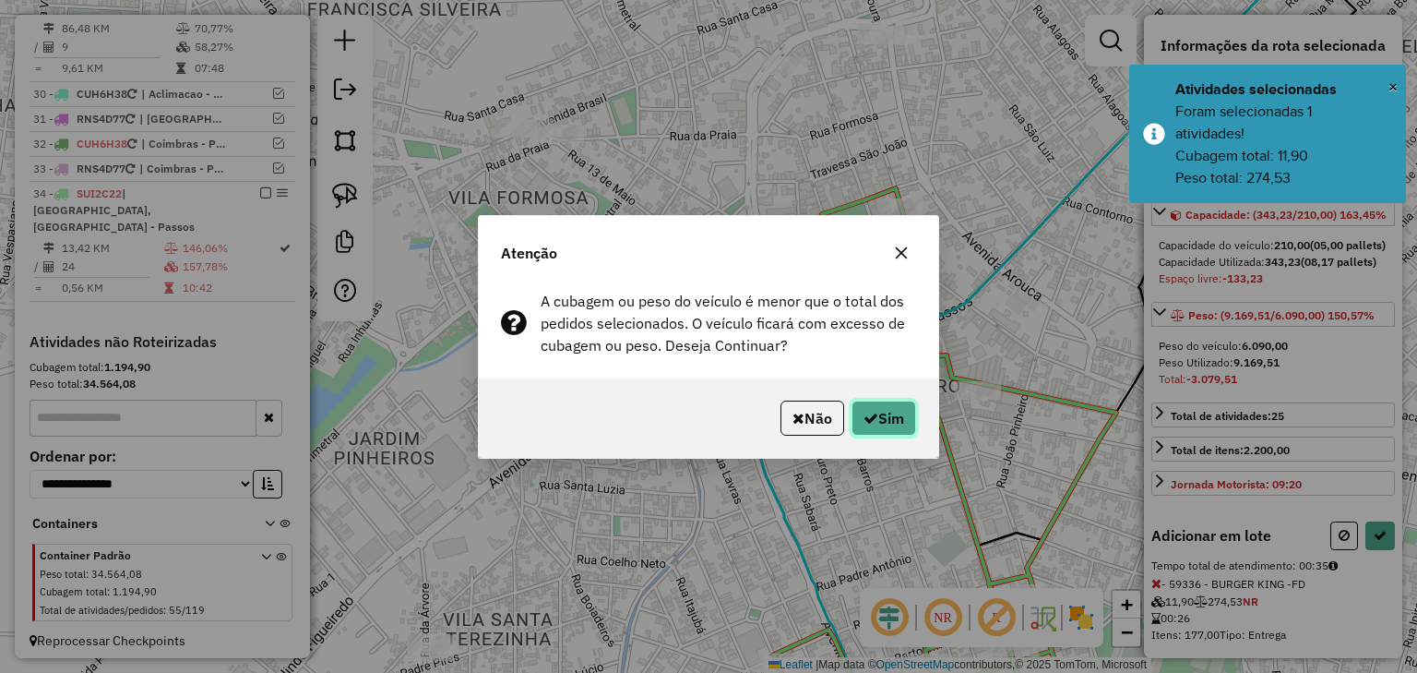
click at [870, 425] on icon "button" at bounding box center [871, 418] width 15 height 15
select select "*********"
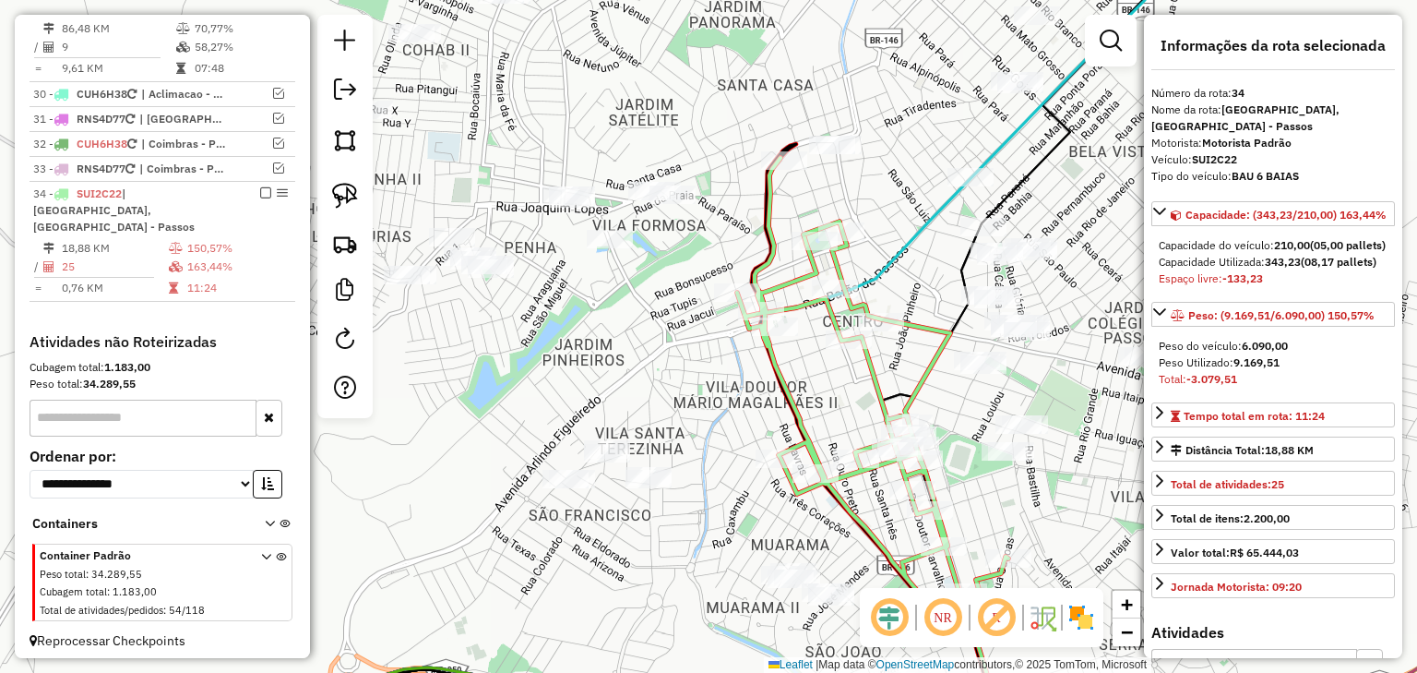
drag, startPoint x: 836, startPoint y: 398, endPoint x: 799, endPoint y: 329, distance: 77.6
click at [799, 330] on div "Janela de atendimento Grade de atendimento Capacidade Transportadoras Veículos …" at bounding box center [708, 336] width 1417 height 673
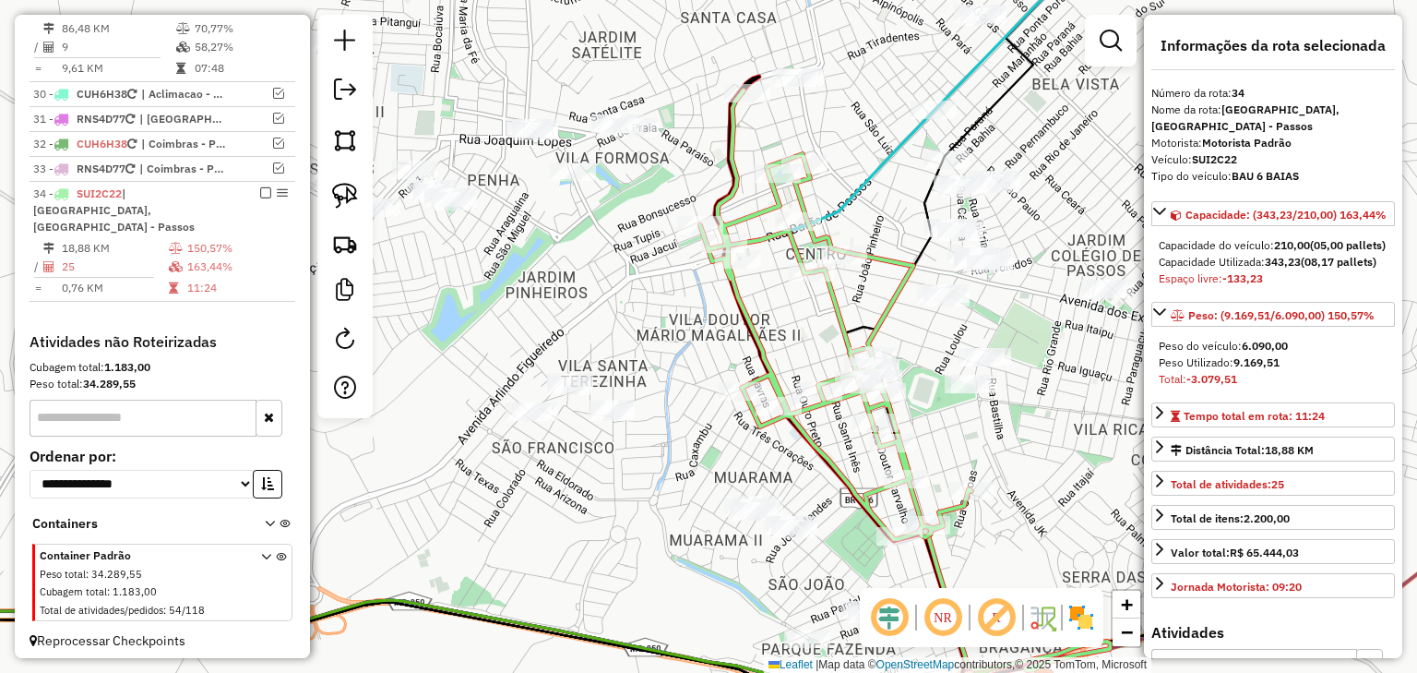
click at [842, 306] on icon at bounding box center [835, 314] width 271 height 448
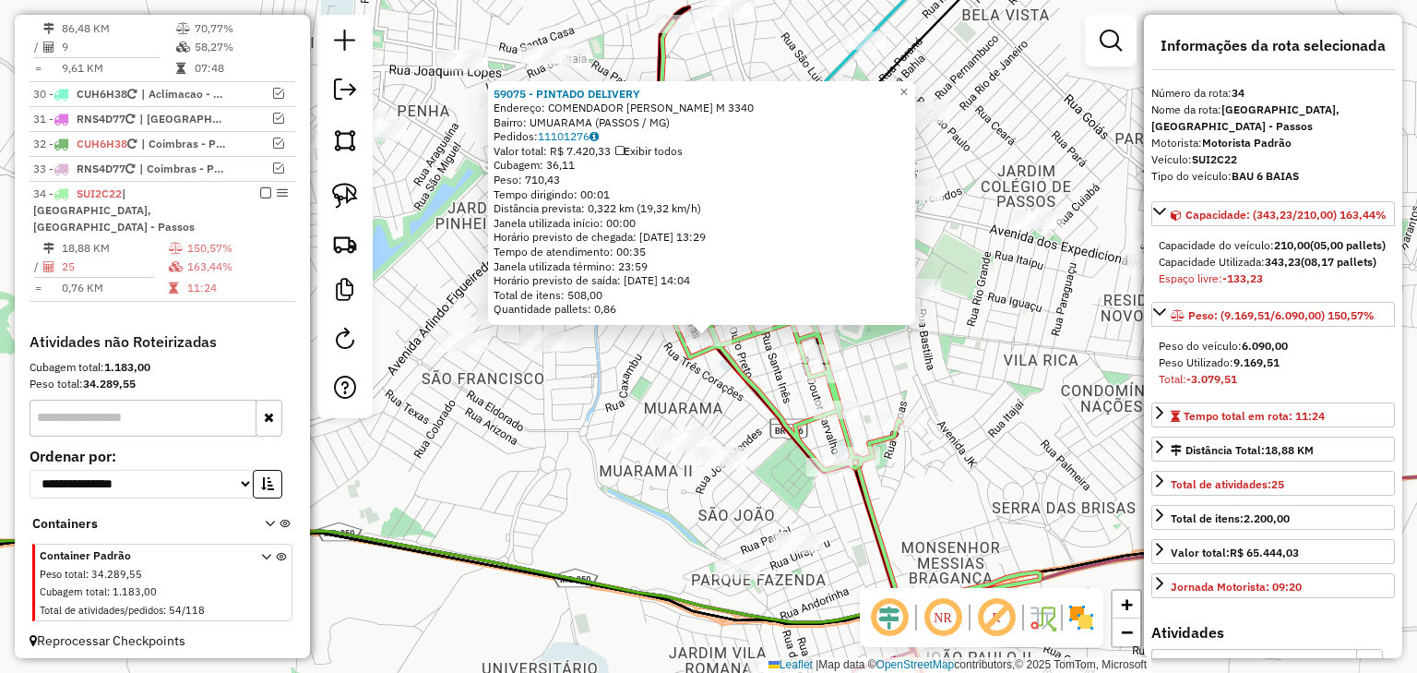
click at [701, 388] on div "59075 - PINTADO DELIVERY Endereço: COMENDADOR FRANCISCO AVELINO M 3340 Bairro: …" at bounding box center [708, 336] width 1417 height 673
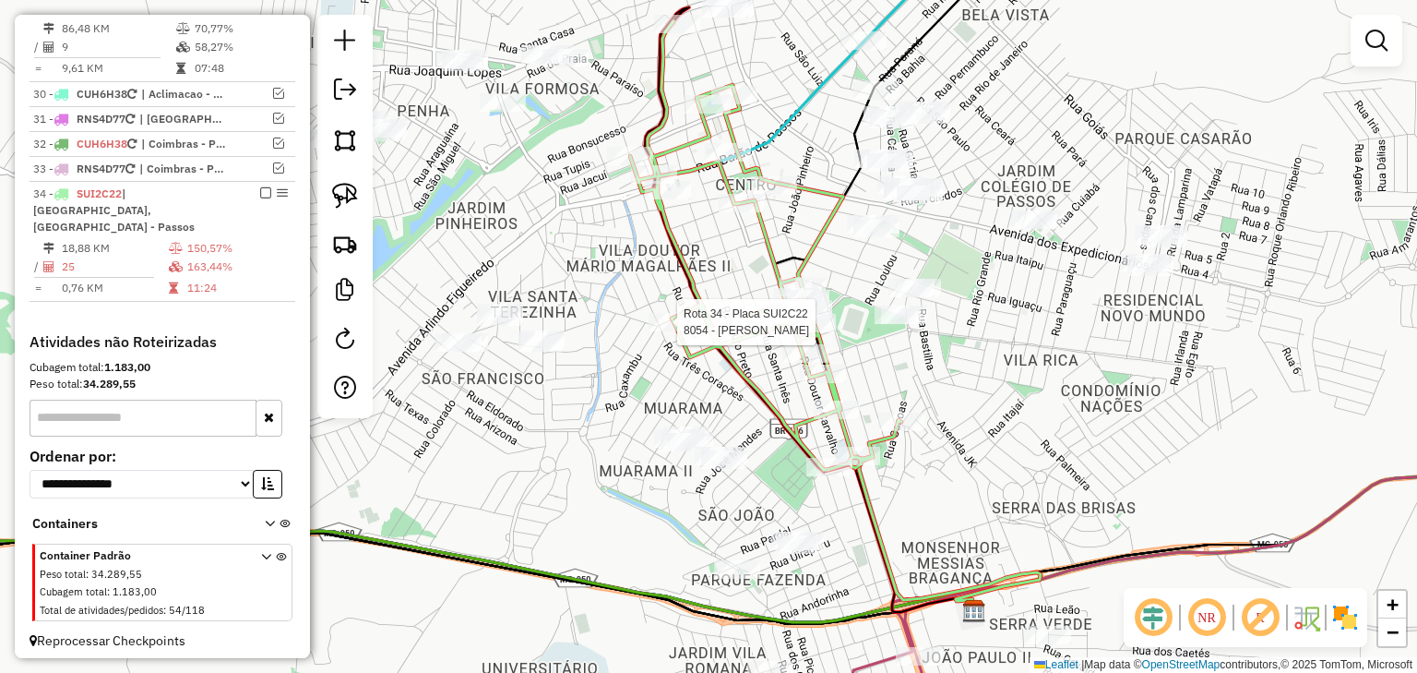
select select "*********"
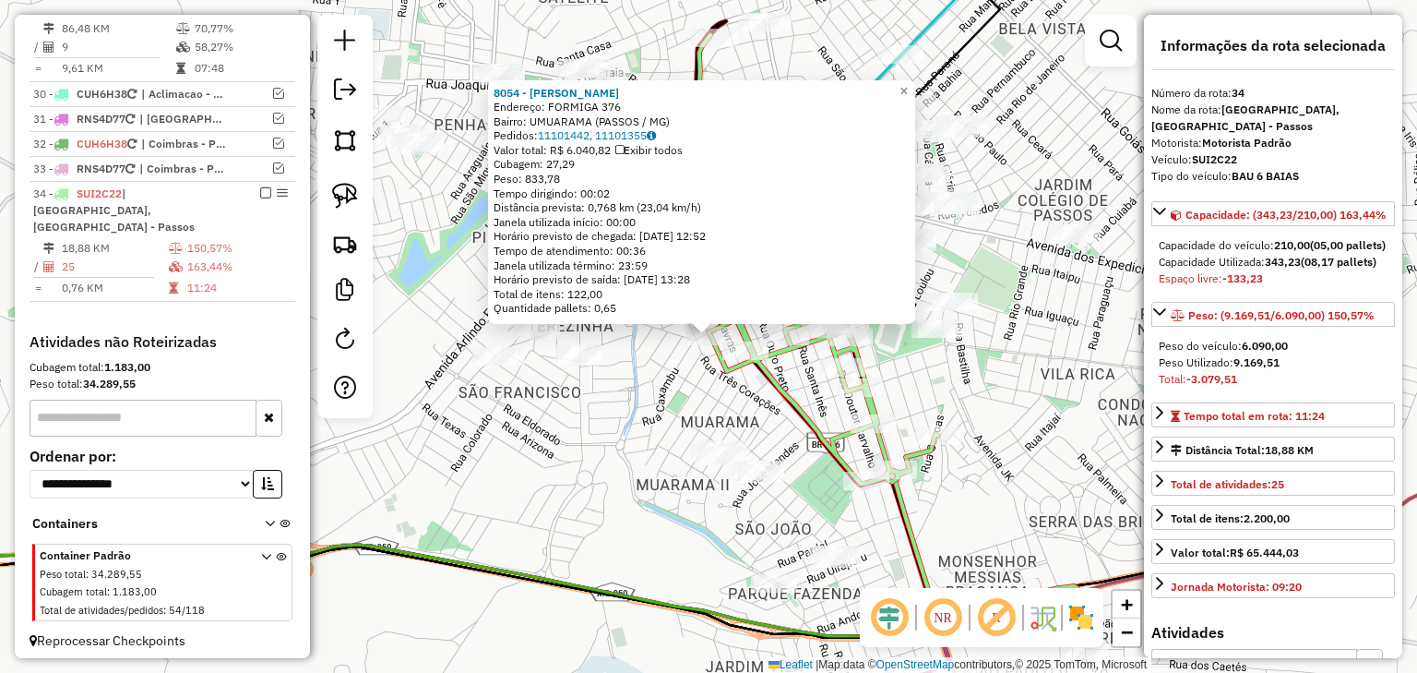
click at [705, 388] on div "8054 - PASSOS CARNES Endereço: FORMIGA 376 Bairro: UMUARAMA (PASSOS / MG) Pedid…" at bounding box center [708, 336] width 1417 height 673
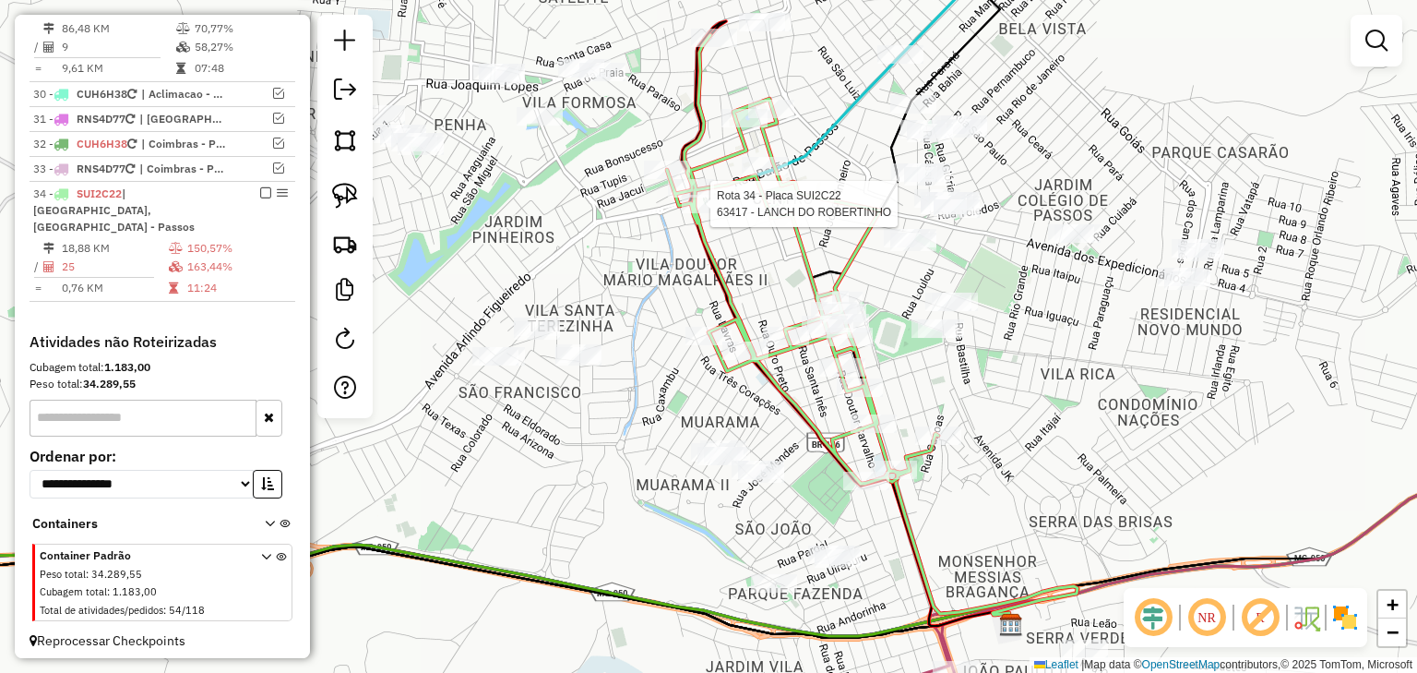
select select "*********"
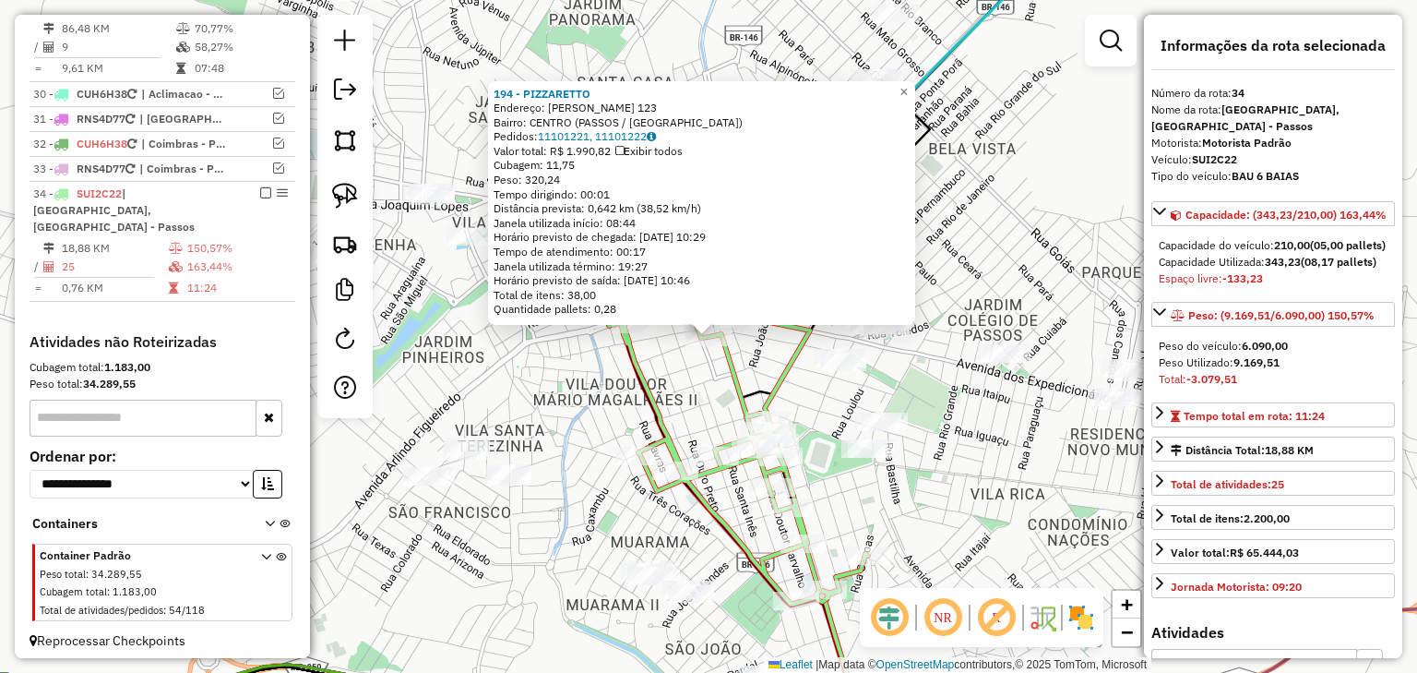
click at [707, 370] on div "194 - PIZZARETTO Endereço: ELVIRA SILVEIRA COIMBRA 123 Bairro: CENTRO (PASSOS /…" at bounding box center [708, 336] width 1417 height 673
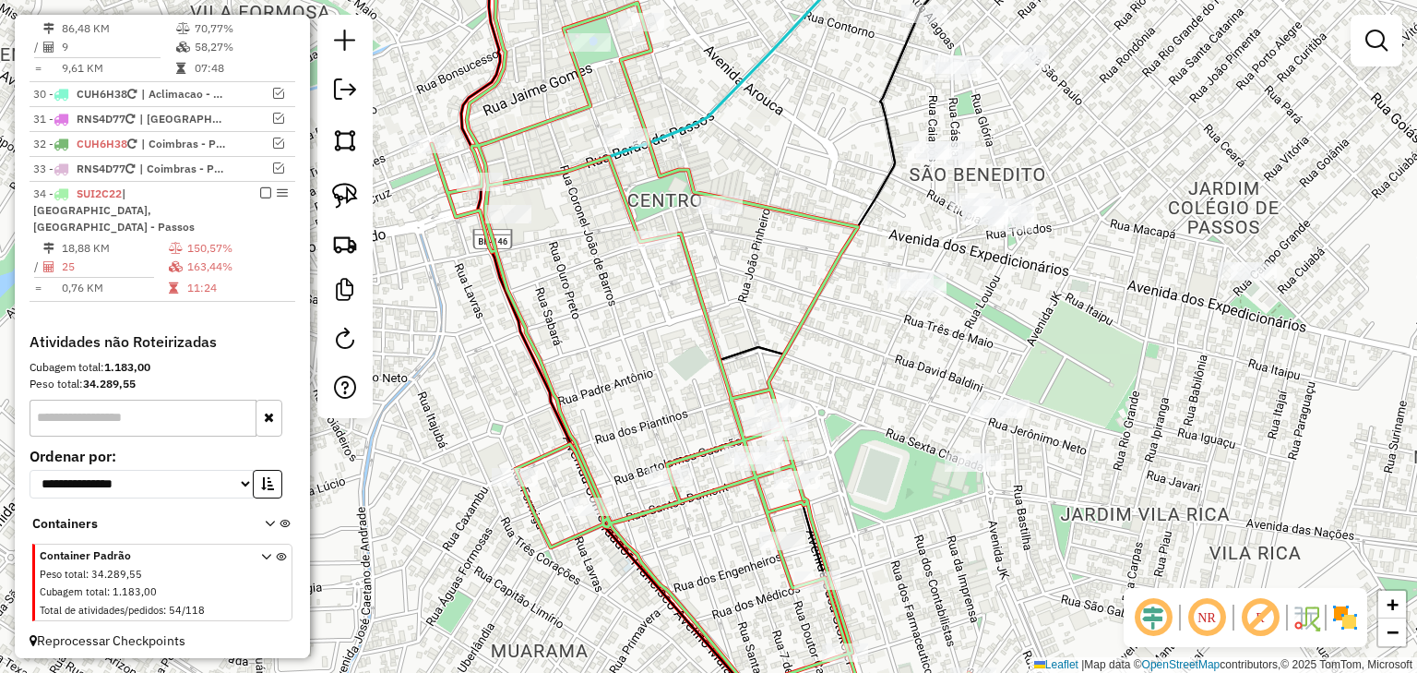
drag, startPoint x: 753, startPoint y: 341, endPoint x: 774, endPoint y: 254, distance: 90.2
click at [774, 254] on icon at bounding box center [870, 307] width 301 height 807
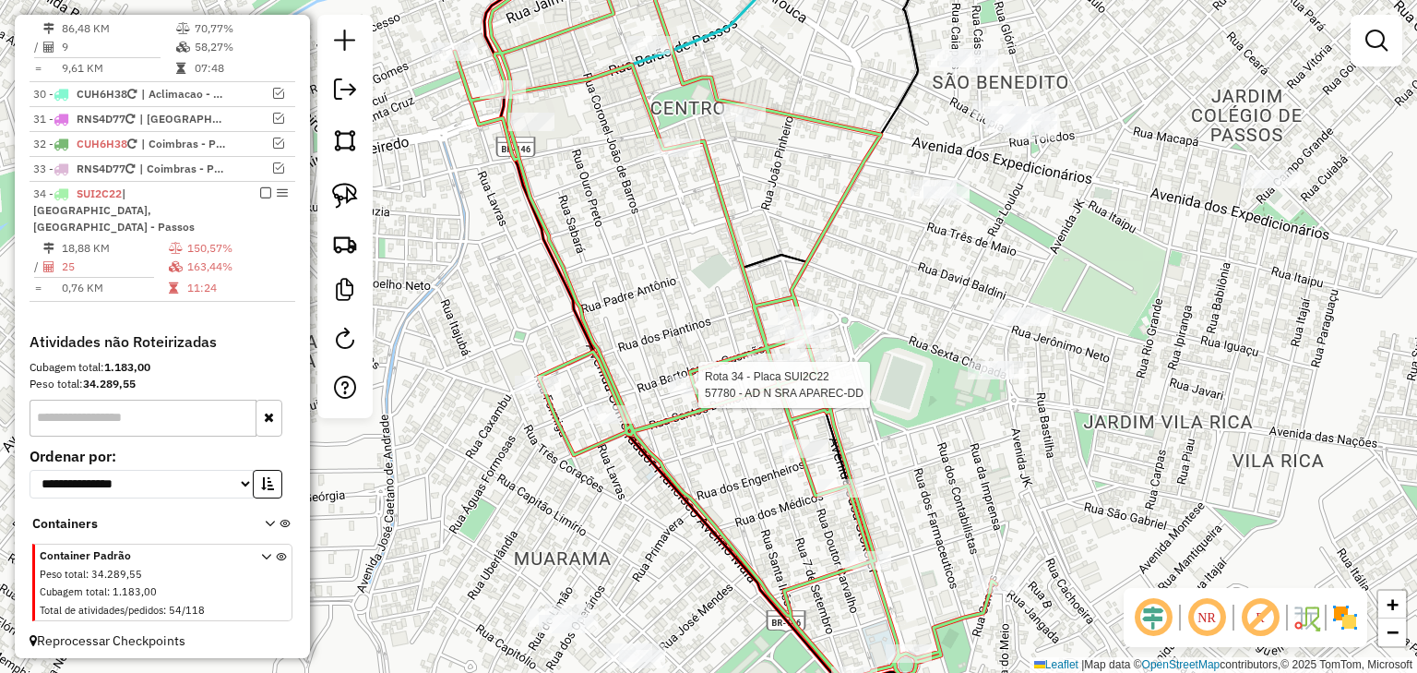
select select "*********"
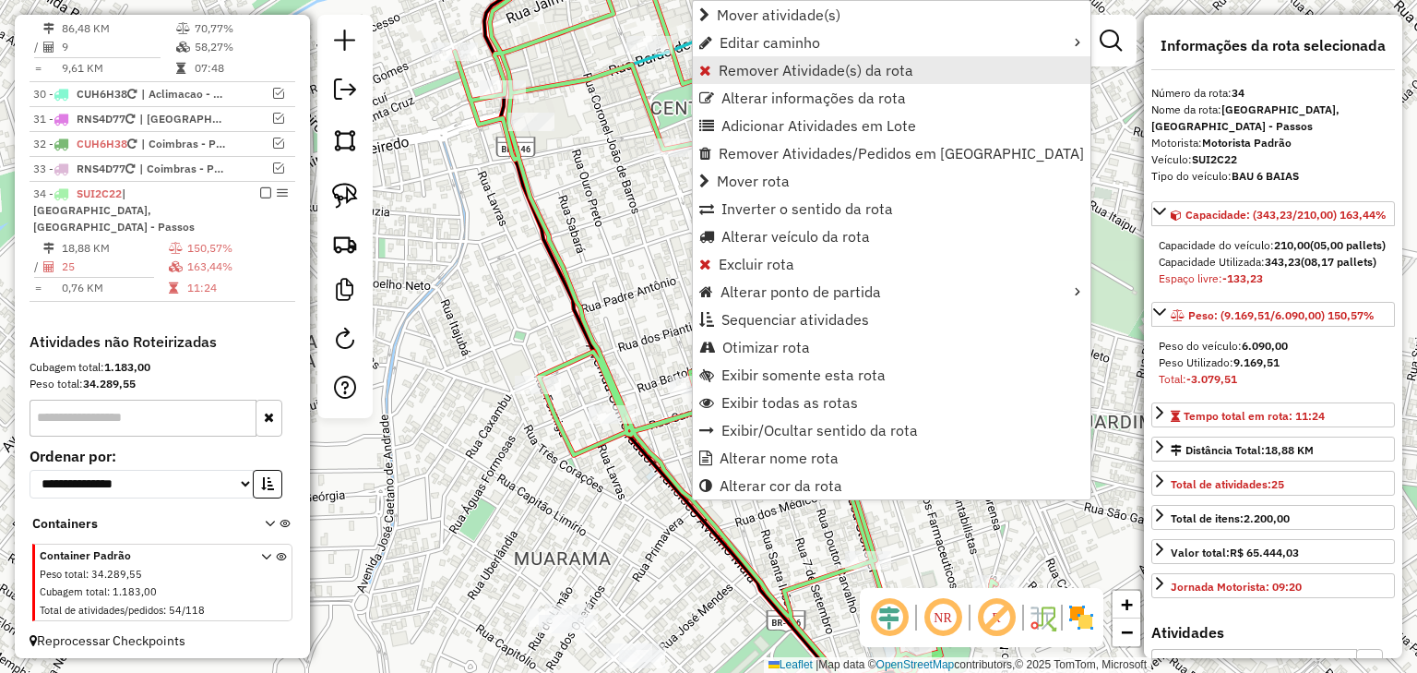
click at [735, 70] on span "Remover Atividade(s) da rota" at bounding box center [816, 70] width 195 height 15
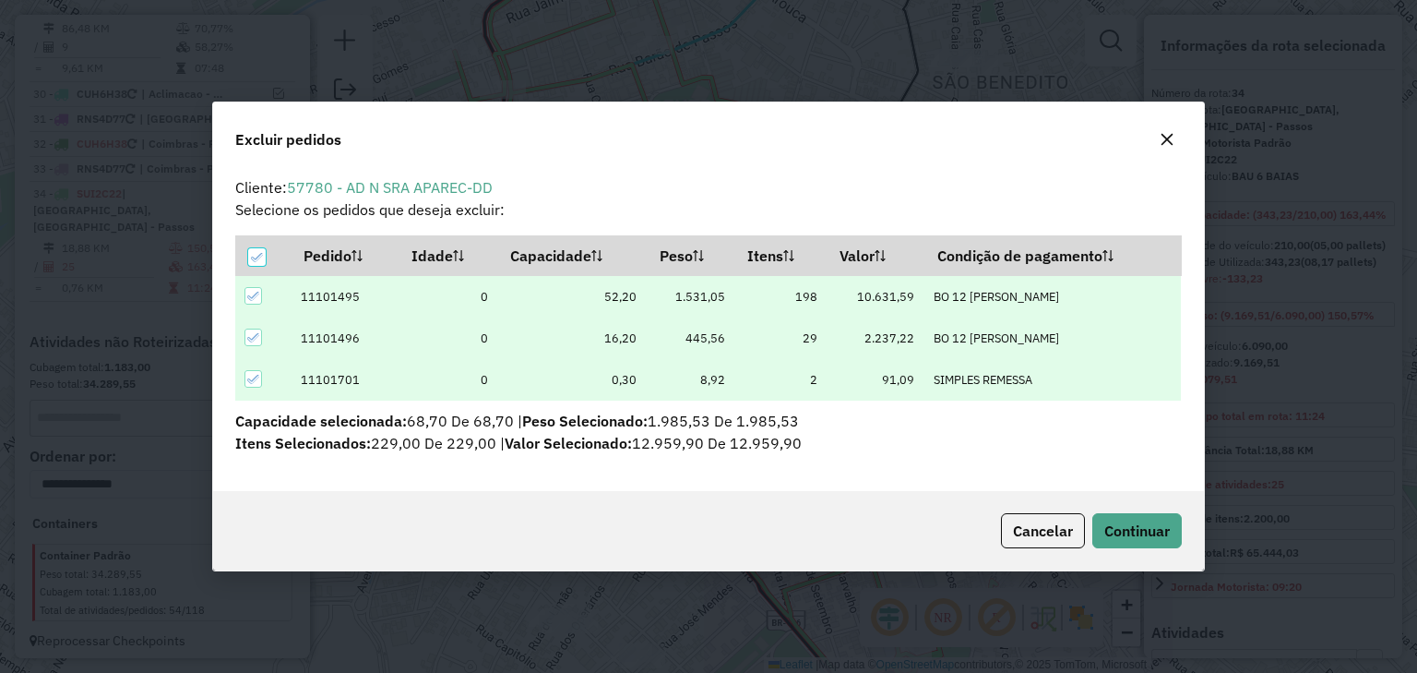
scroll to position [0, 0]
click at [1146, 538] on span "Continuar" at bounding box center [1138, 530] width 66 height 18
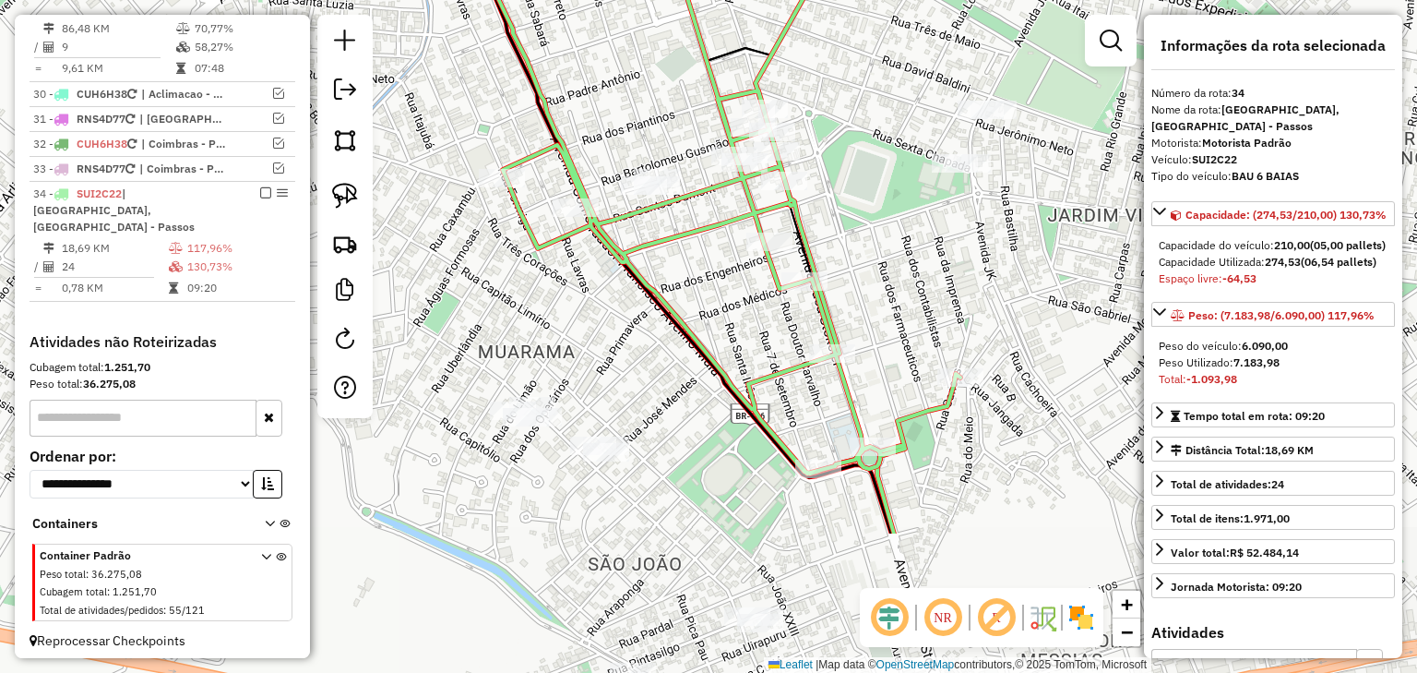
drag, startPoint x: 898, startPoint y: 325, endPoint x: 868, endPoint y: 210, distance: 118.2
click at [874, 214] on div "Janela de atendimento Grade de atendimento Capacidade Transportadoras Veículos …" at bounding box center [708, 336] width 1417 height 673
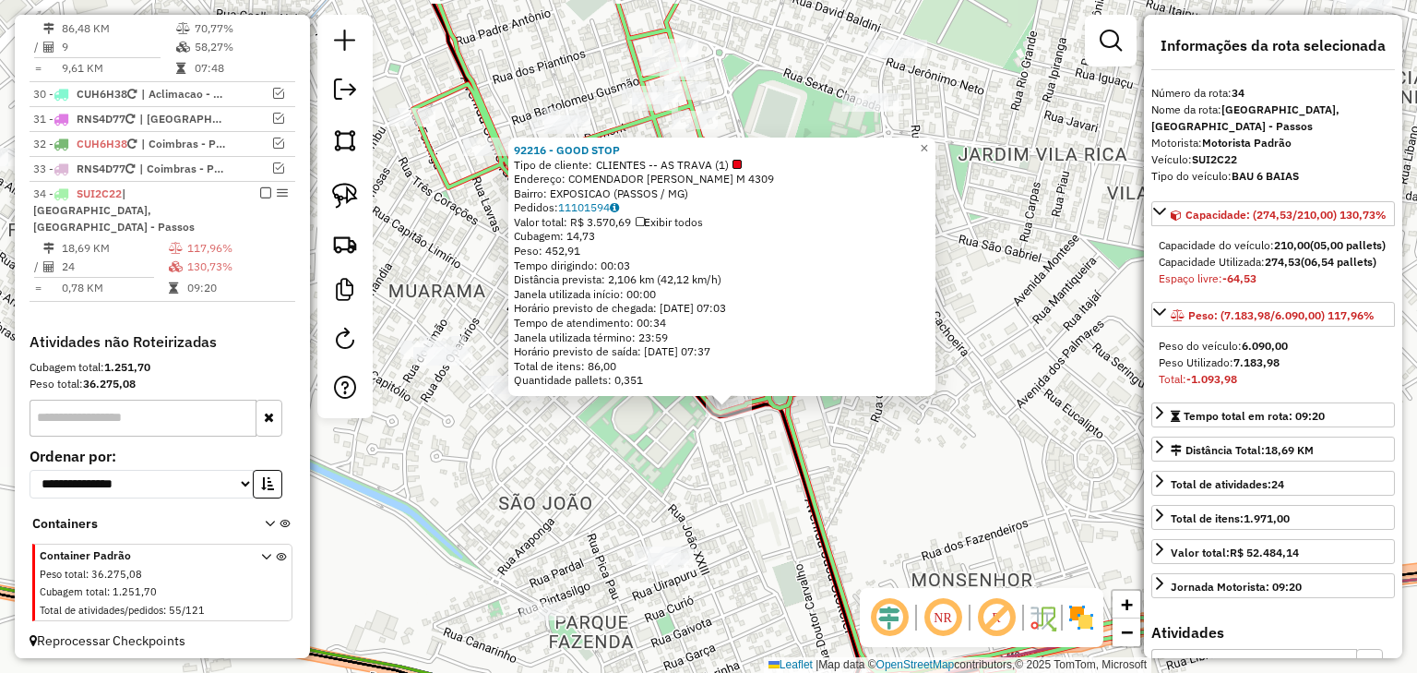
drag, startPoint x: 642, startPoint y: 368, endPoint x: 663, endPoint y: 437, distance: 72.1
click at [663, 437] on div "92216 - GOOD STOP Tipo de cliente: CLIENTES -- AS TRAVA (1) Endereço: COMENDADO…" at bounding box center [708, 336] width 1417 height 673
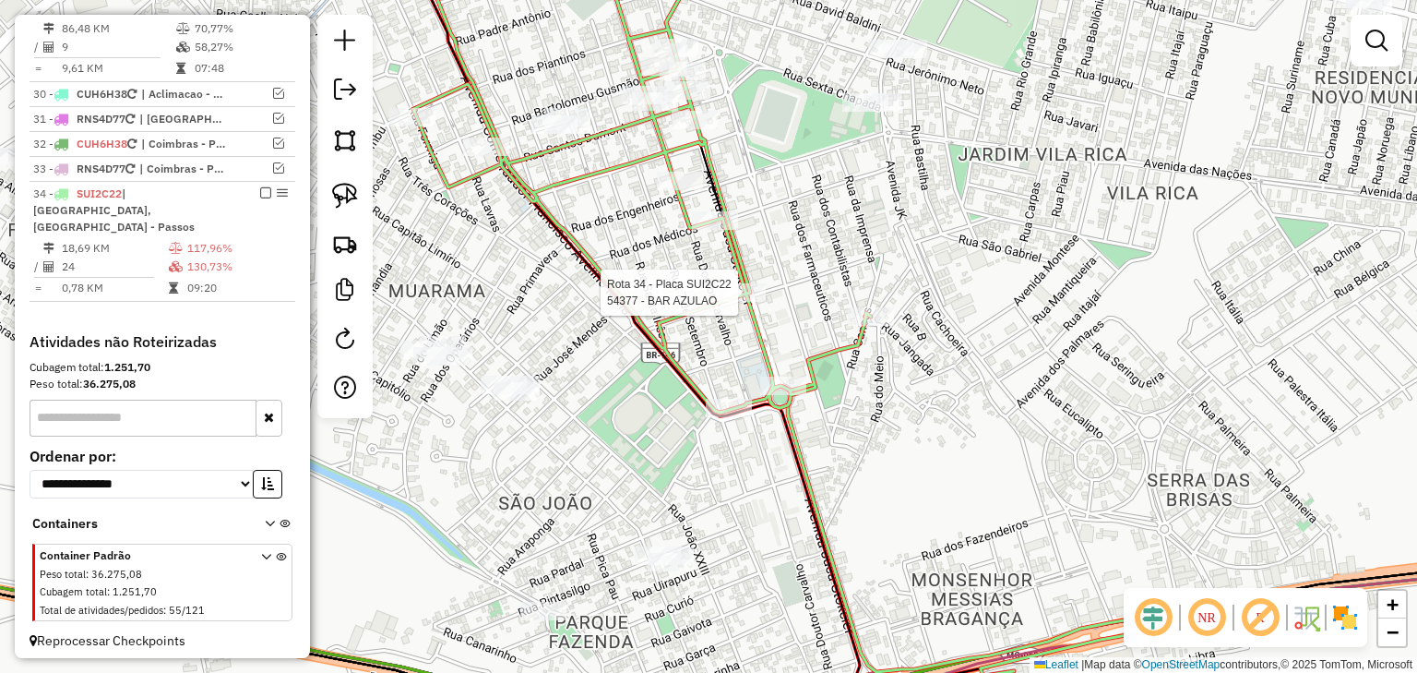
select select "*********"
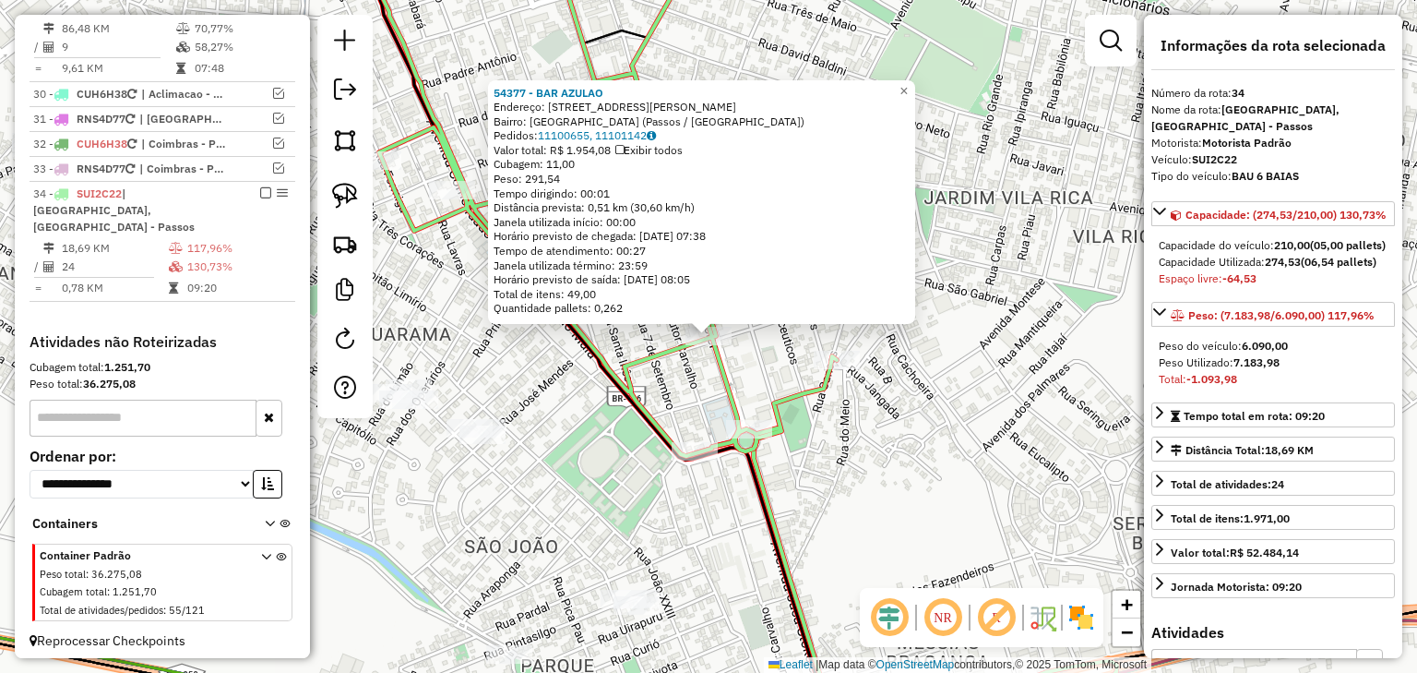
click at [751, 377] on div "54377 - BAR AZULAO Endereço: Avenida Juca Stockler, 860 Bairro: Belo Horizonte …" at bounding box center [708, 336] width 1417 height 673
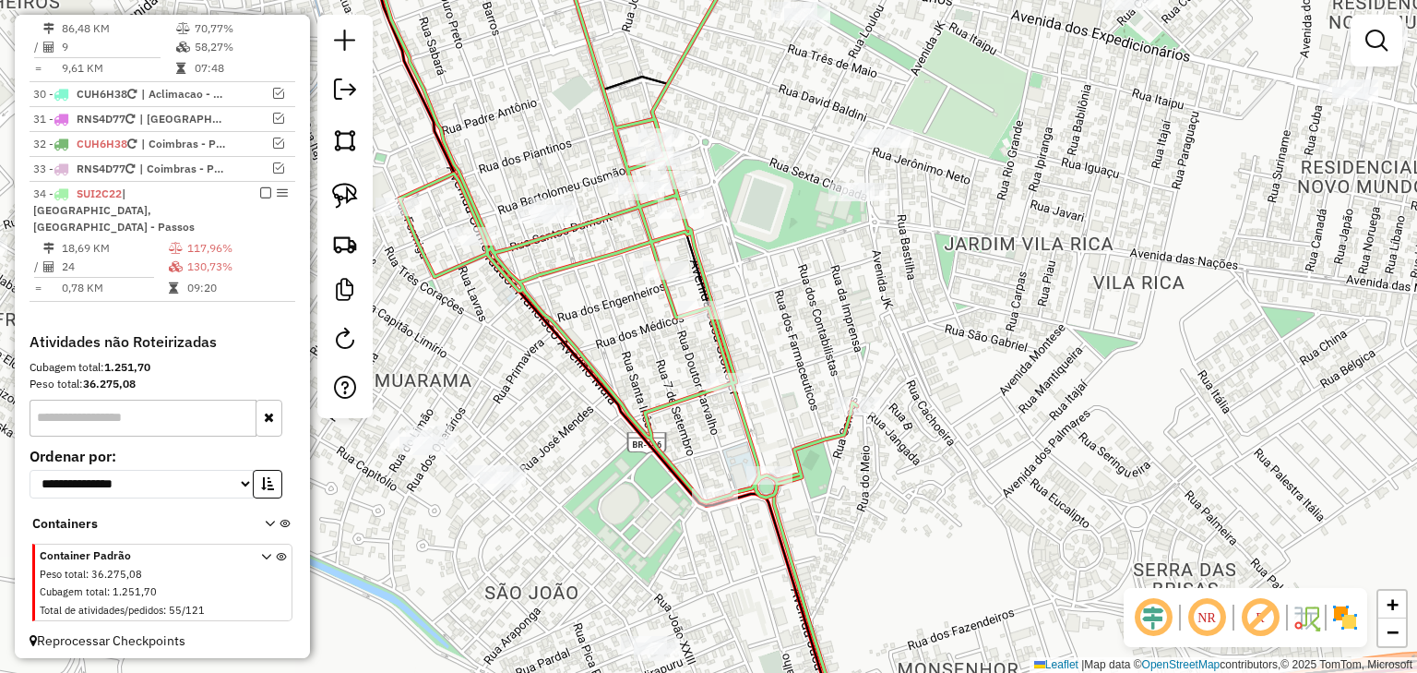
drag, startPoint x: 732, startPoint y: 279, endPoint x: 752, endPoint y: 325, distance: 50.4
click at [752, 325] on div "Janela de atendimento Grade de atendimento Capacidade Transportadoras Veículos …" at bounding box center [708, 336] width 1417 height 673
select select "*********"
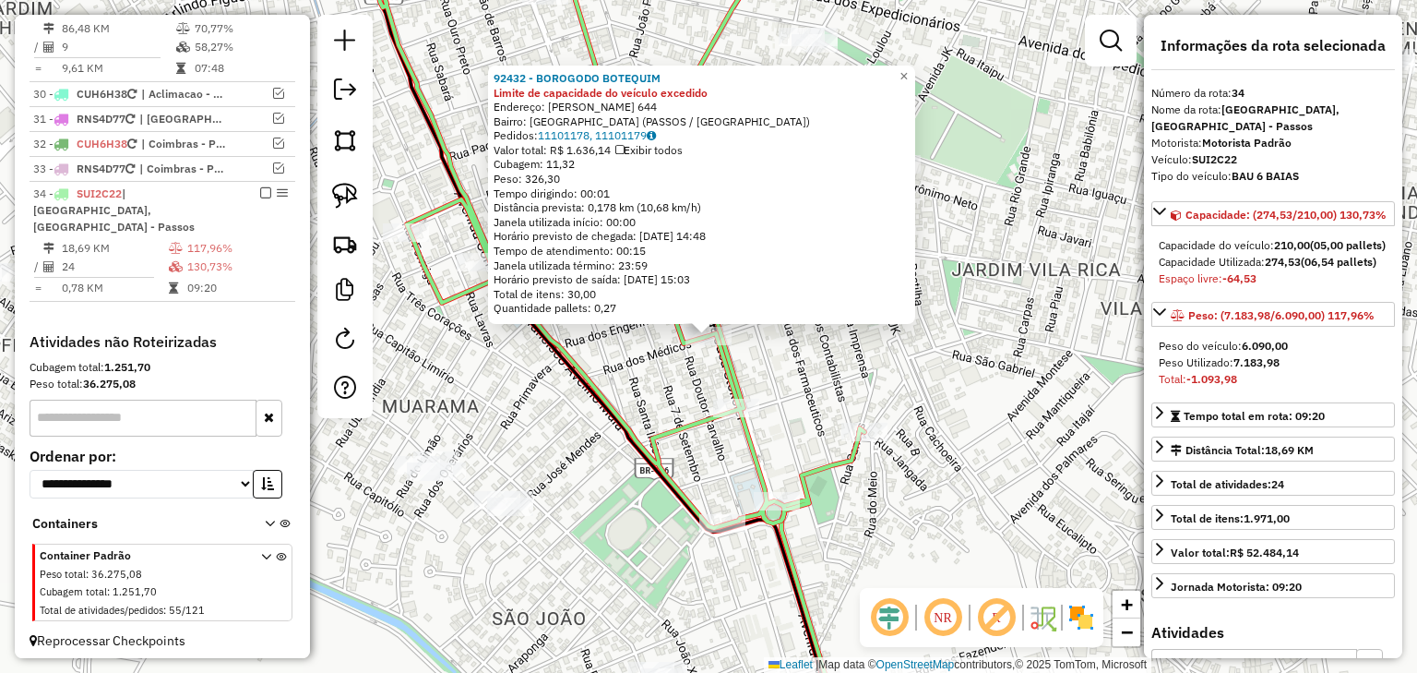
click at [793, 368] on div "92432 - BOROGODO BOTEQUIM Limite de capacidade do veículo excedido Endereço: JU…" at bounding box center [708, 336] width 1417 height 673
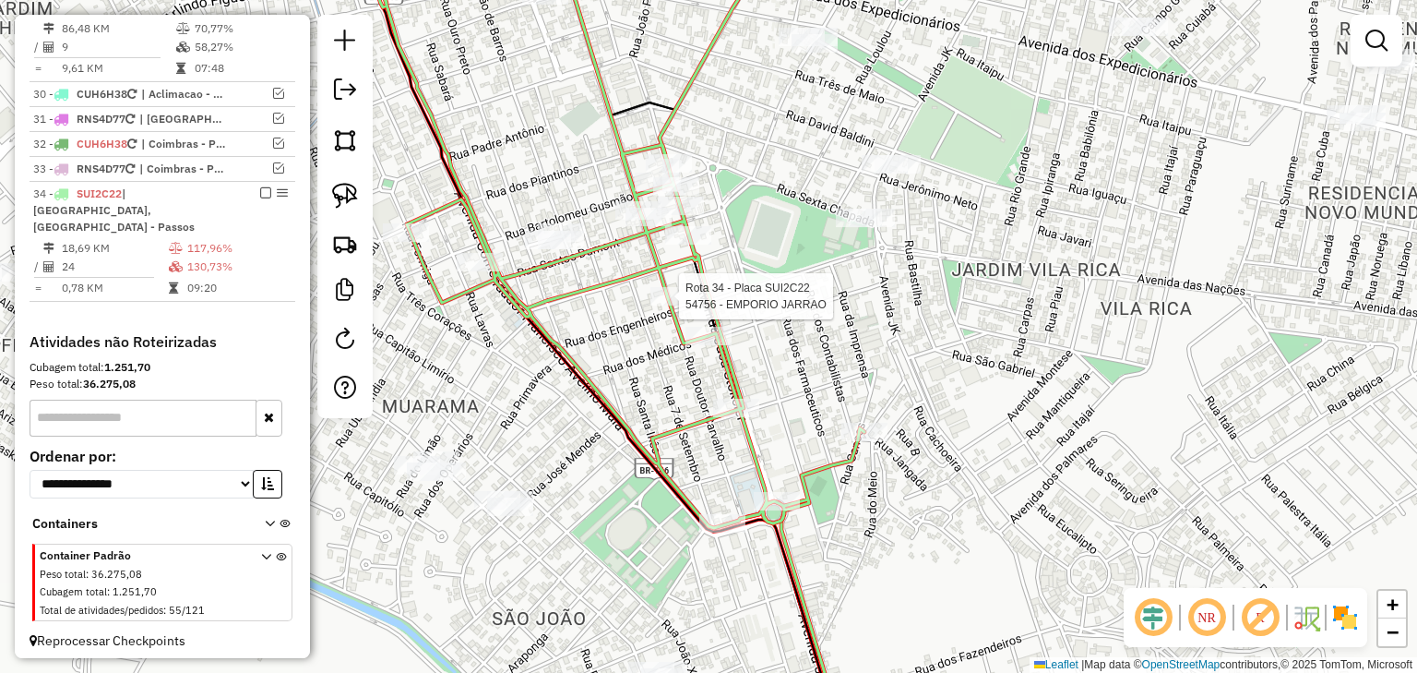
select select "*********"
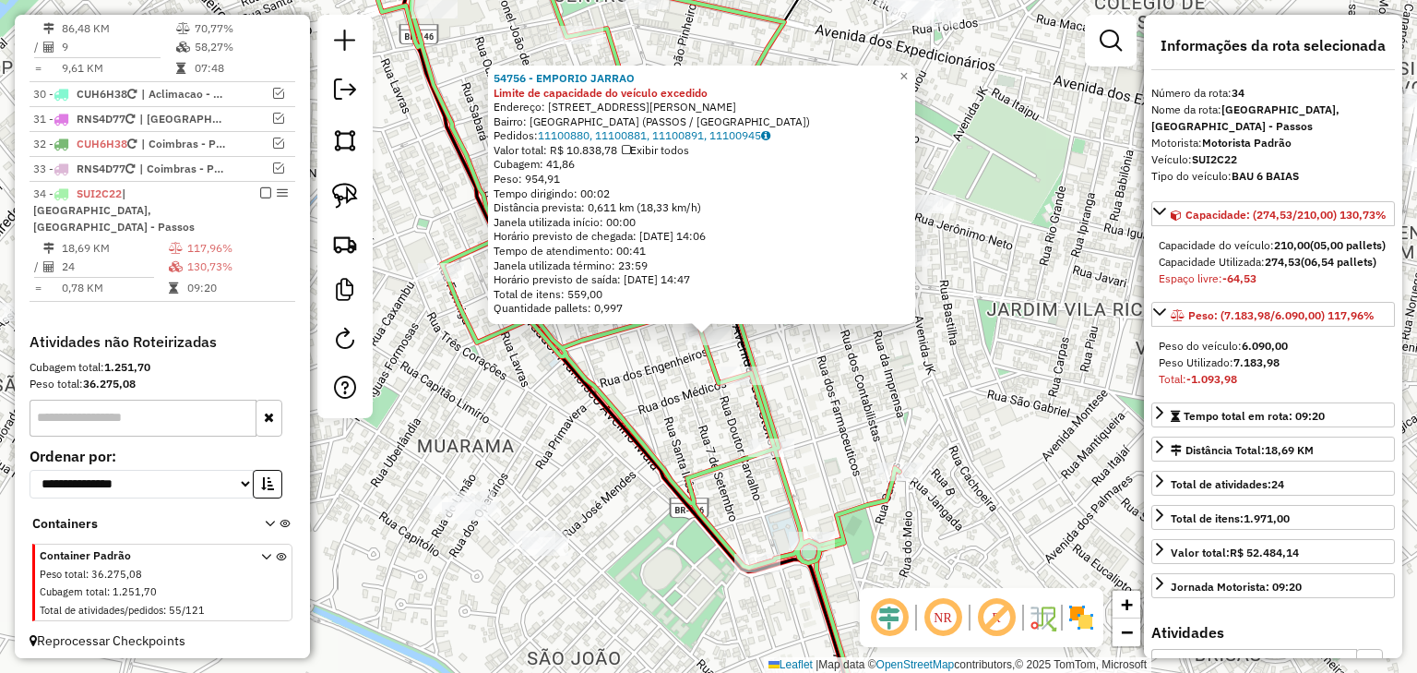
click at [772, 347] on div "54756 - EMPORIO JARRAO Limite de capacidade do veículo excedido Endereço: DR CA…" at bounding box center [708, 336] width 1417 height 673
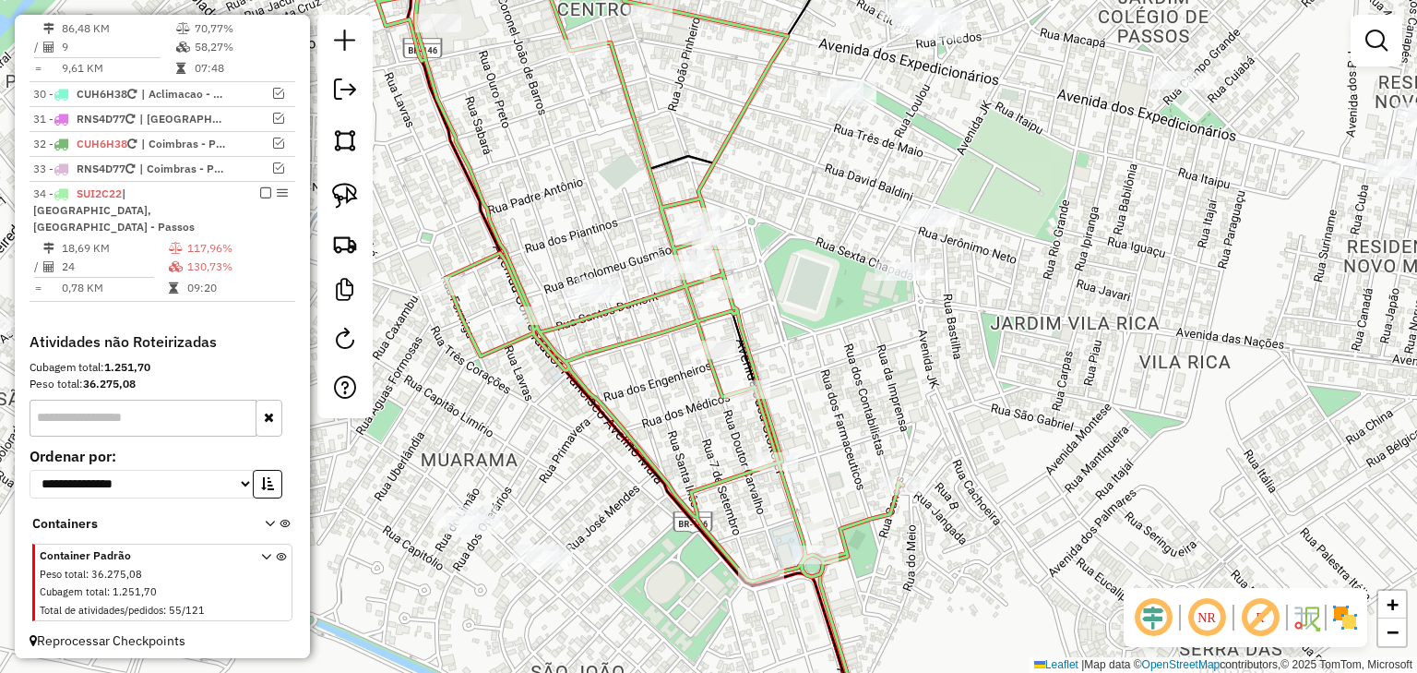
drag, startPoint x: 764, startPoint y: 306, endPoint x: 794, endPoint y: 388, distance: 86.4
click at [794, 388] on div "Janela de atendimento Grade de atendimento Capacidade Transportadoras Veículos …" at bounding box center [708, 336] width 1417 height 673
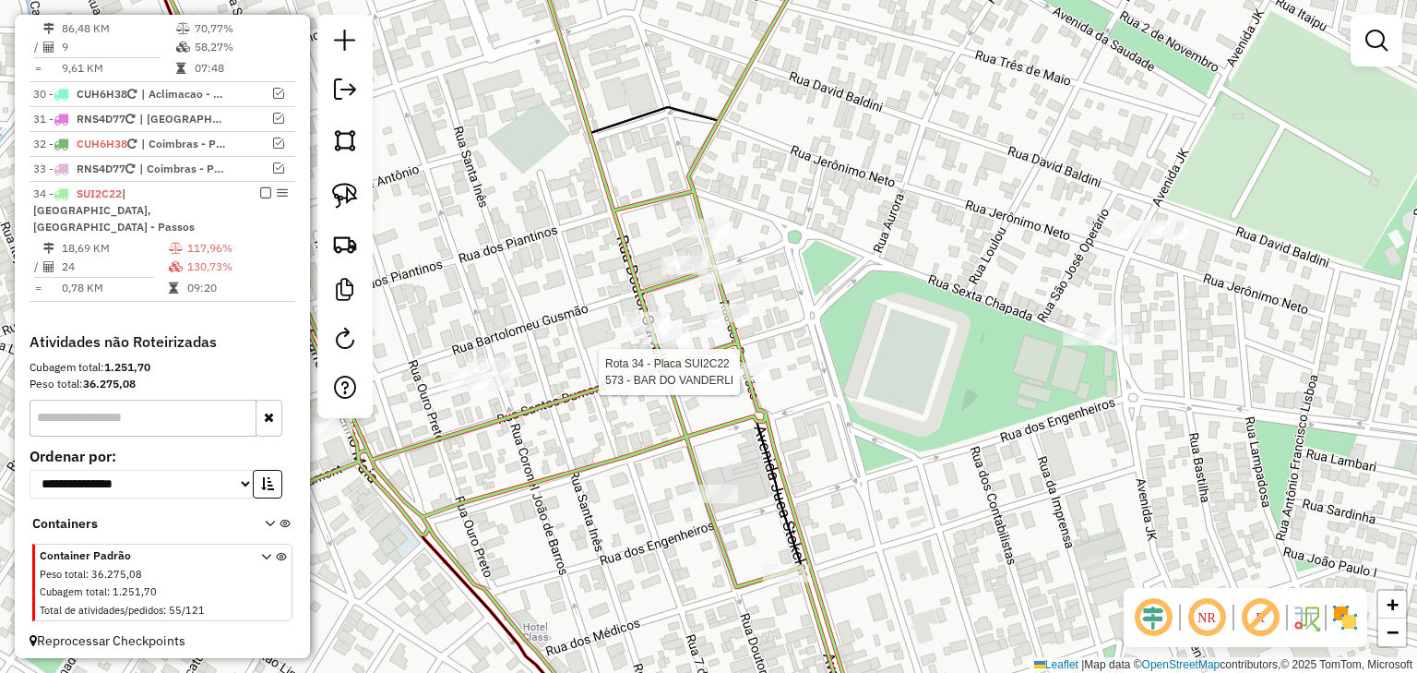
select select "*********"
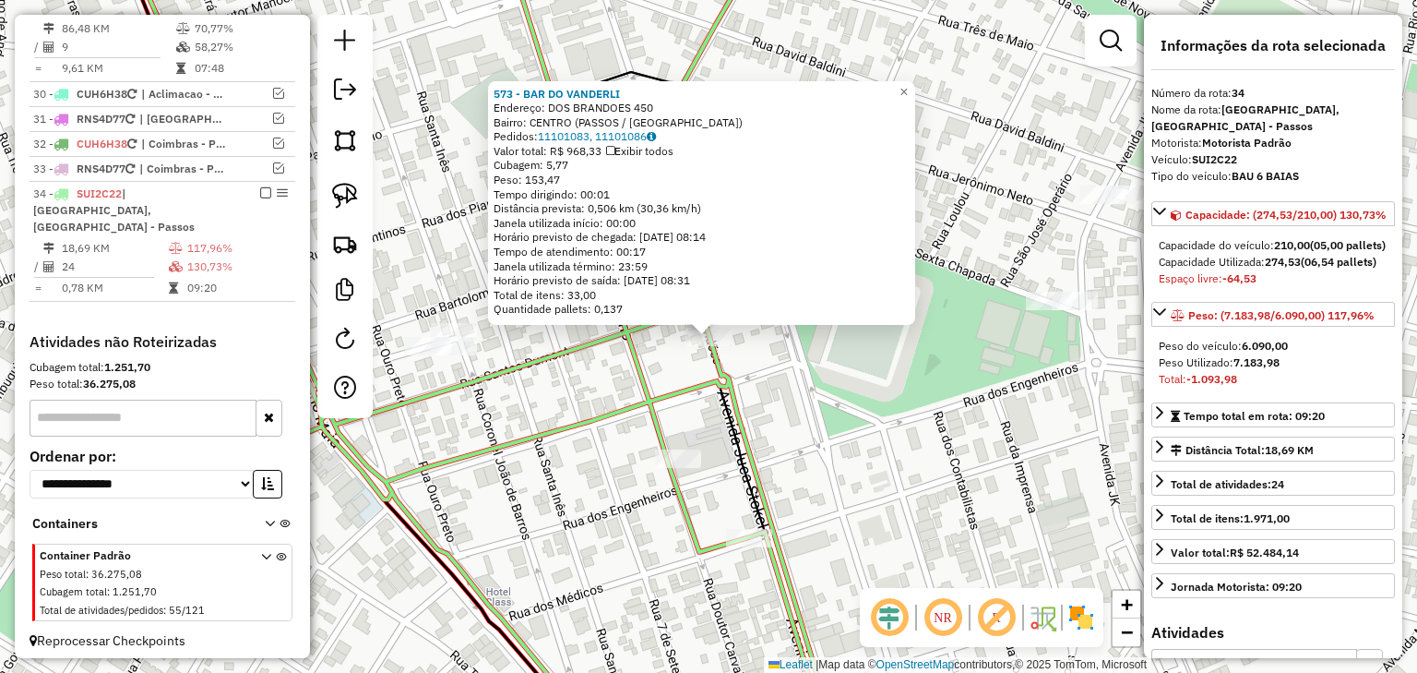
click at [800, 388] on div "573 - BAR DO VANDERLI Endereço: DOS BRANDOES 450 Bairro: CENTRO (PASSOS / MG) P…" at bounding box center [708, 336] width 1417 height 673
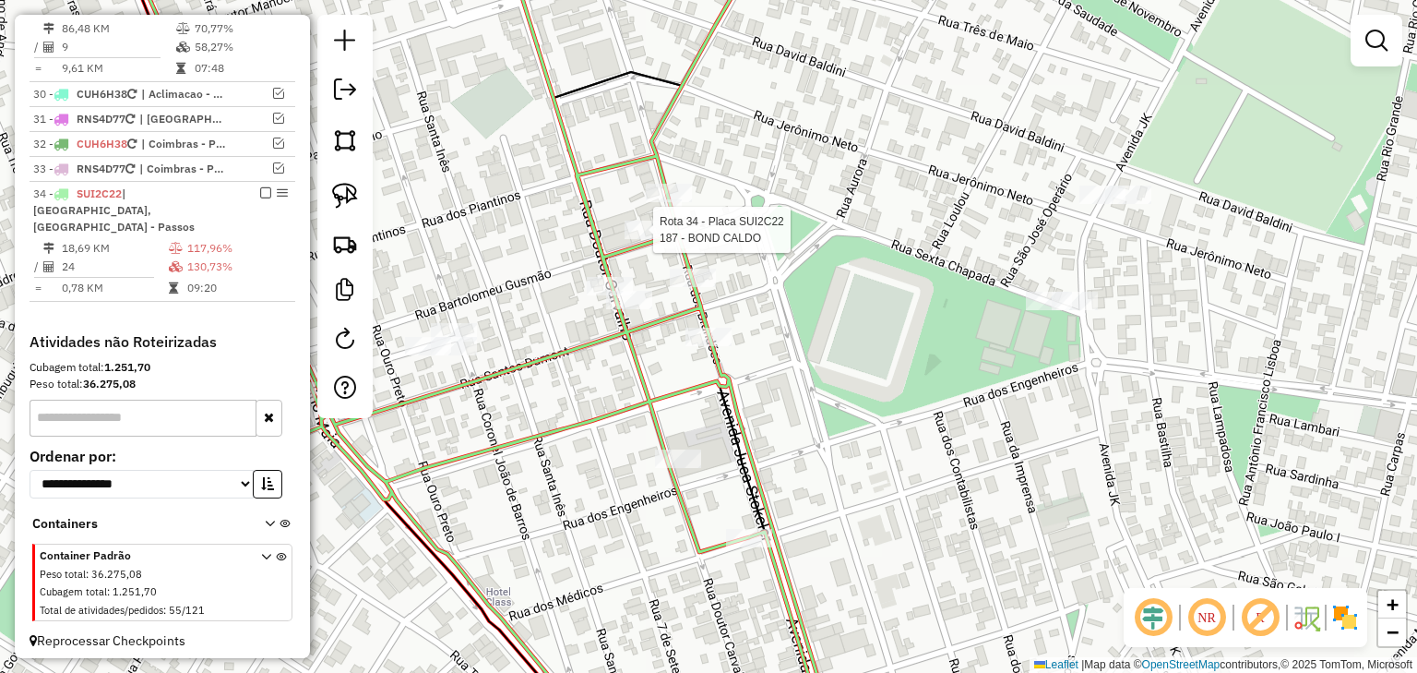
select select "*********"
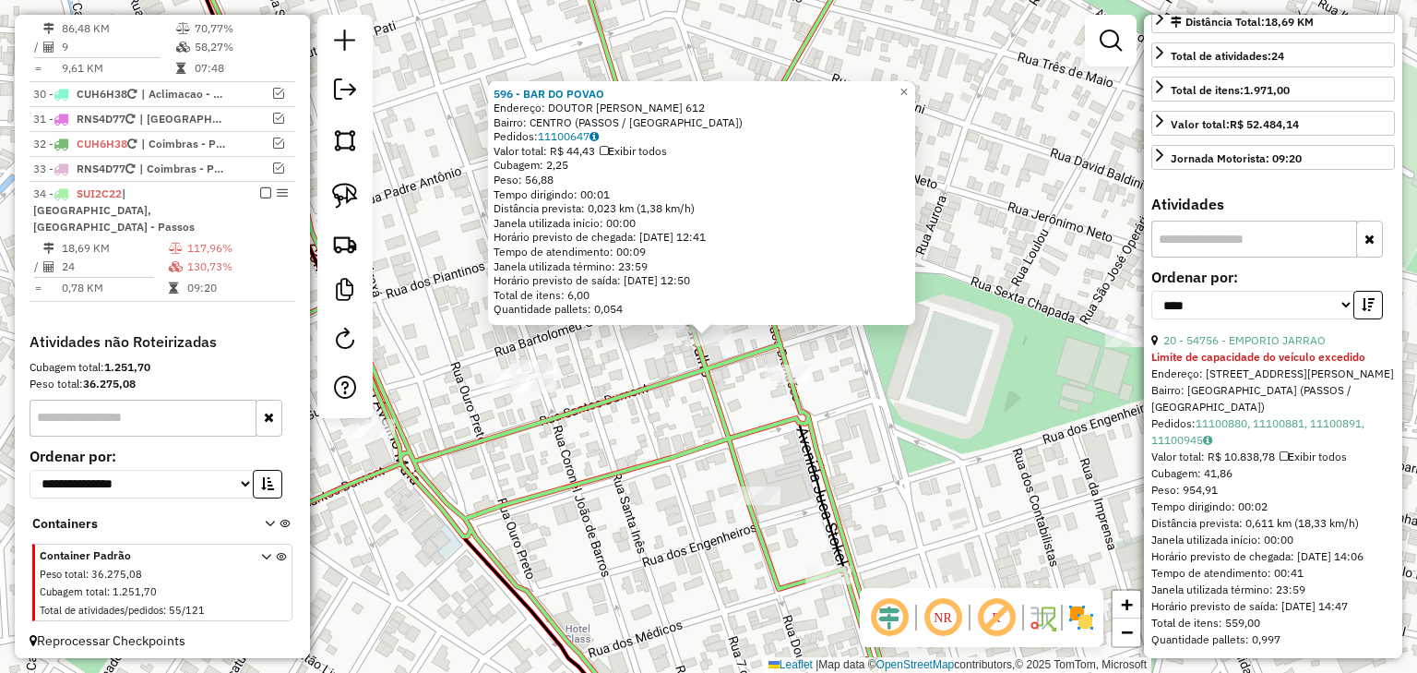
scroll to position [443, 0]
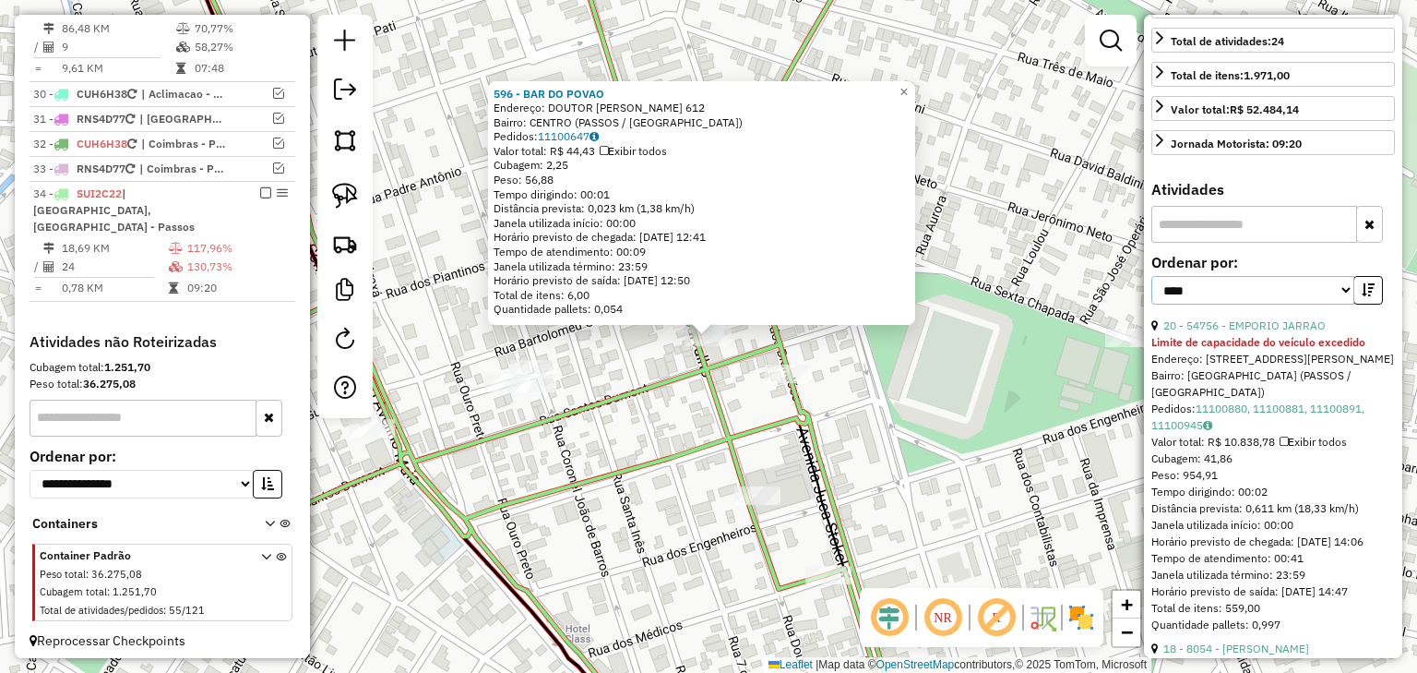
click at [1343, 305] on select "**********" at bounding box center [1253, 290] width 203 height 29
click at [1152, 305] on select "**********" at bounding box center [1253, 290] width 203 height 29
click at [1377, 305] on button "button" at bounding box center [1369, 290] width 30 height 29
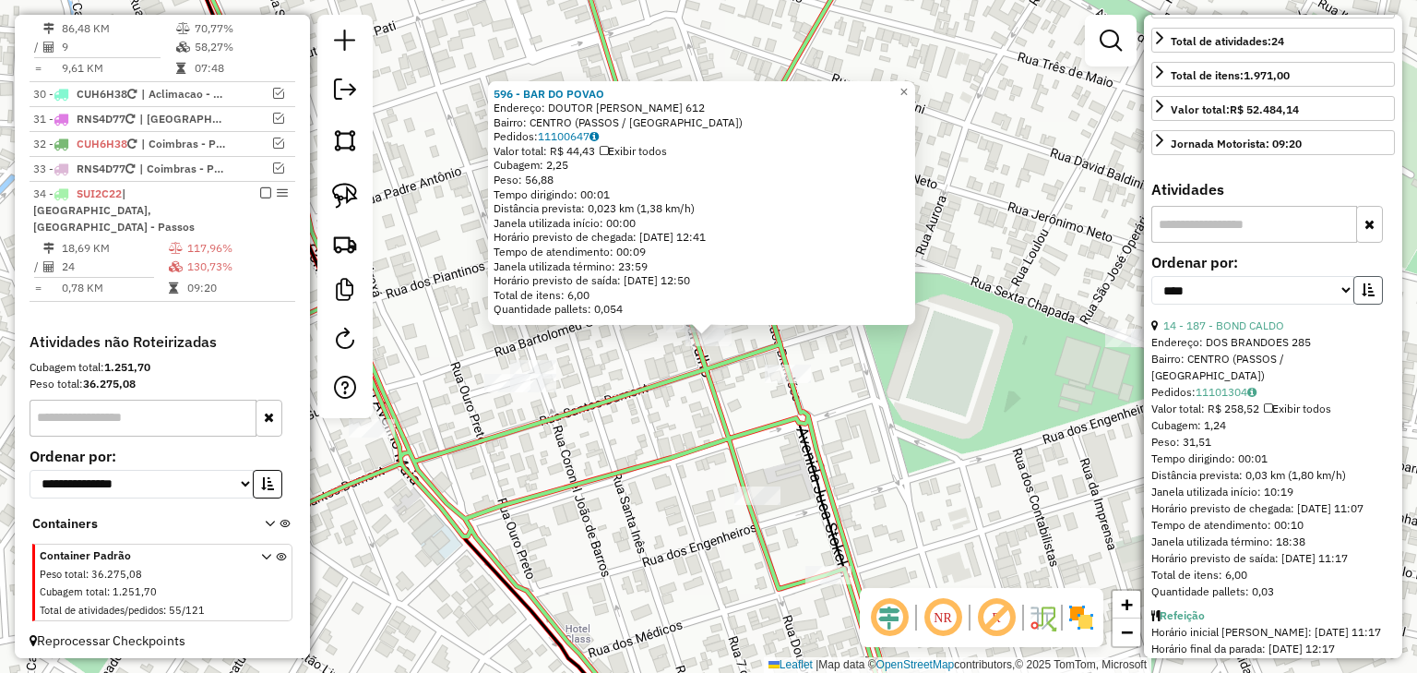
click at [1369, 305] on button "button" at bounding box center [1369, 290] width 30 height 29
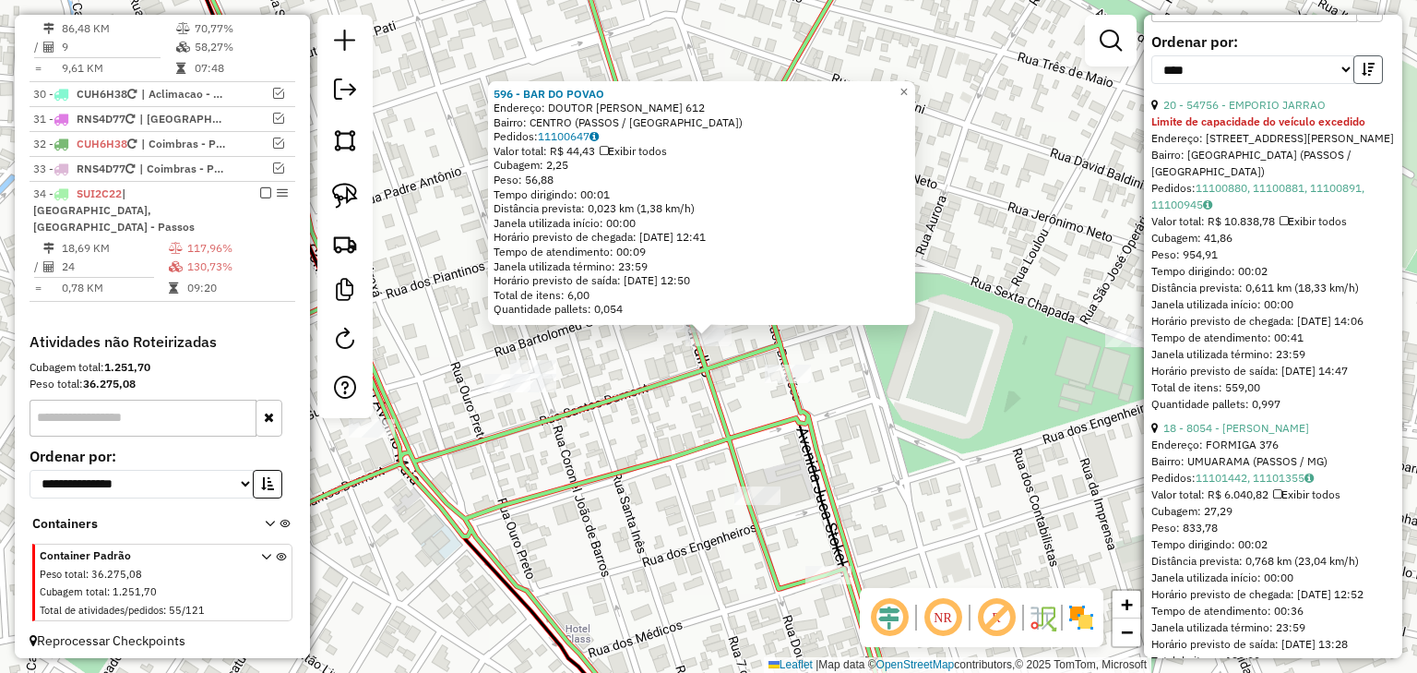
scroll to position [664, 0]
click at [1291, 434] on link "18 - 8054 - PASSOS CARNES" at bounding box center [1237, 427] width 146 height 14
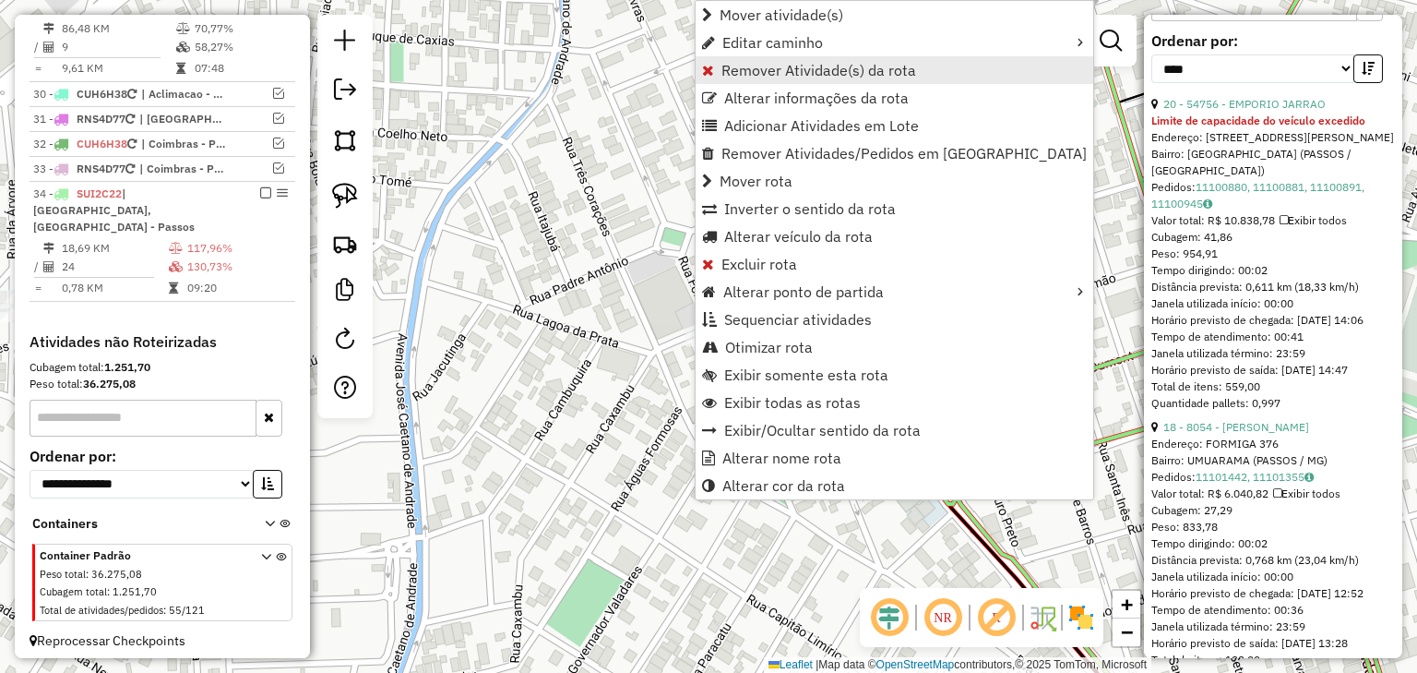
click at [726, 67] on span "Remover Atividade(s) da rota" at bounding box center [819, 70] width 195 height 15
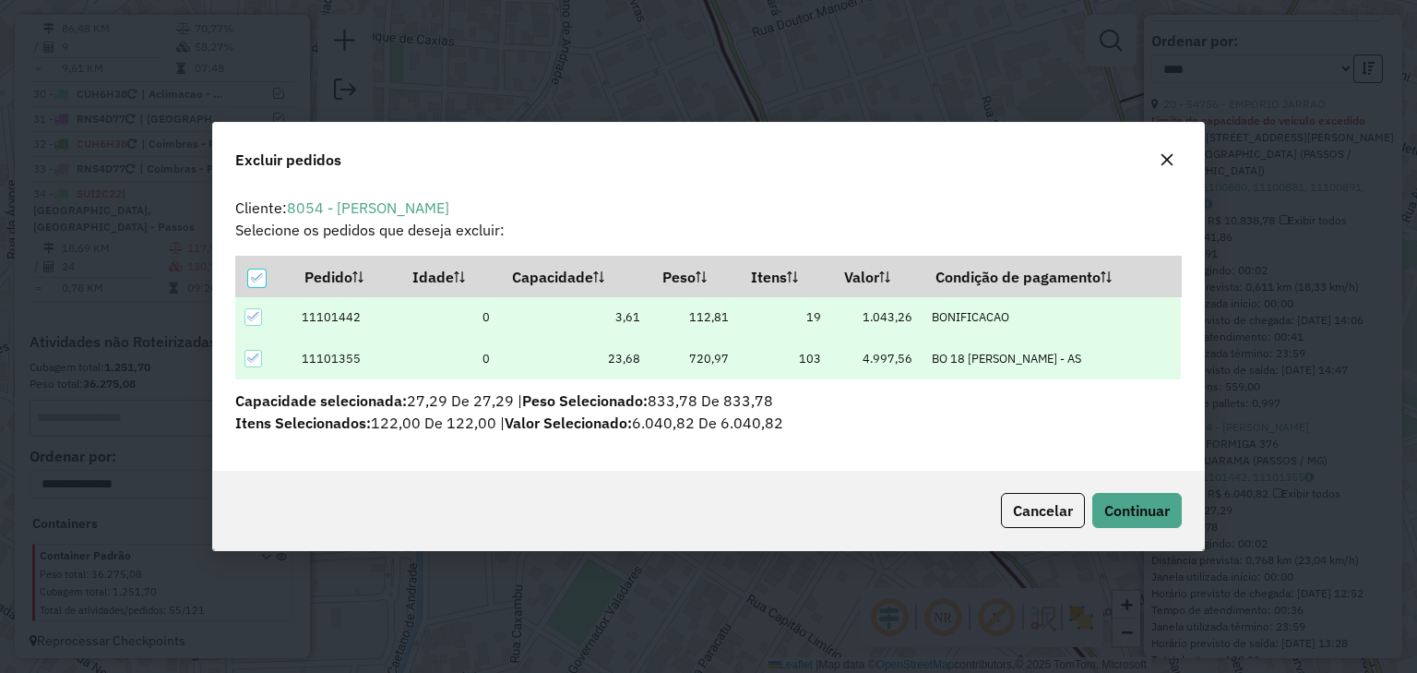
scroll to position [9, 6]
click at [1150, 509] on span "Continuar" at bounding box center [1138, 510] width 66 height 18
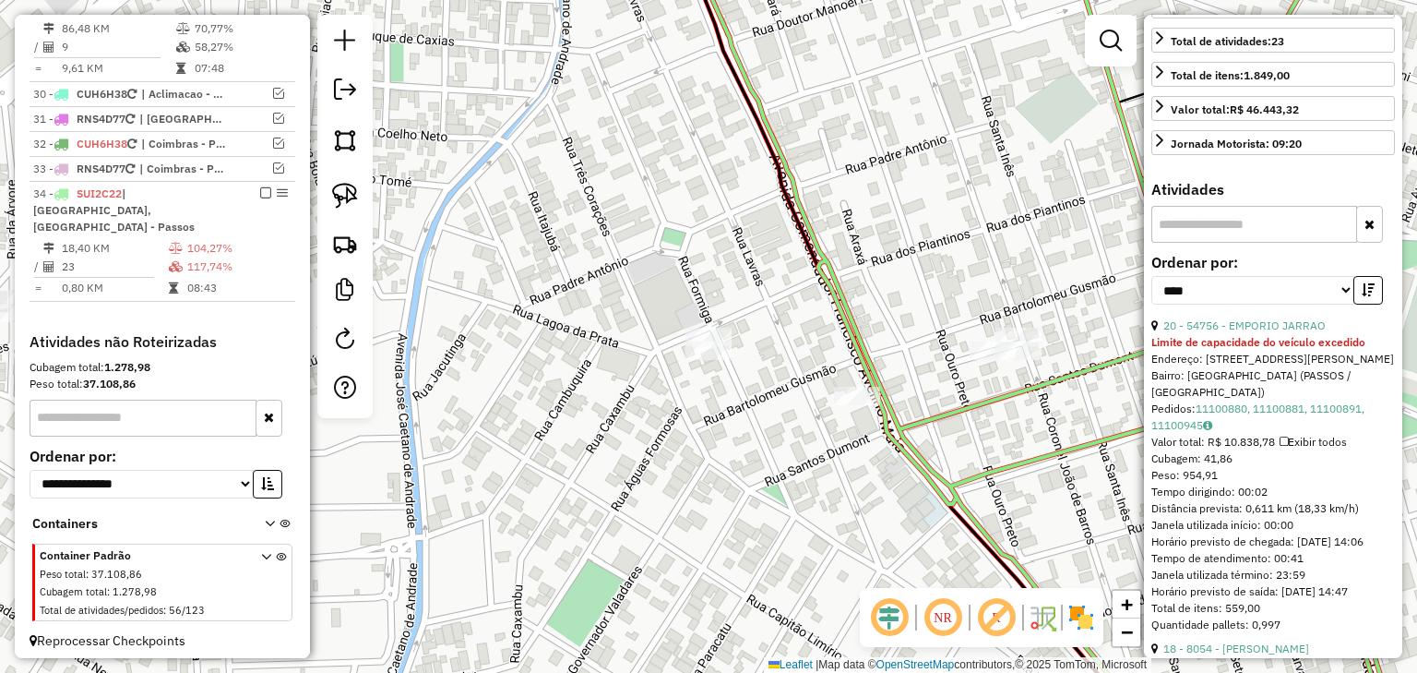
scroll to position [369, 0]
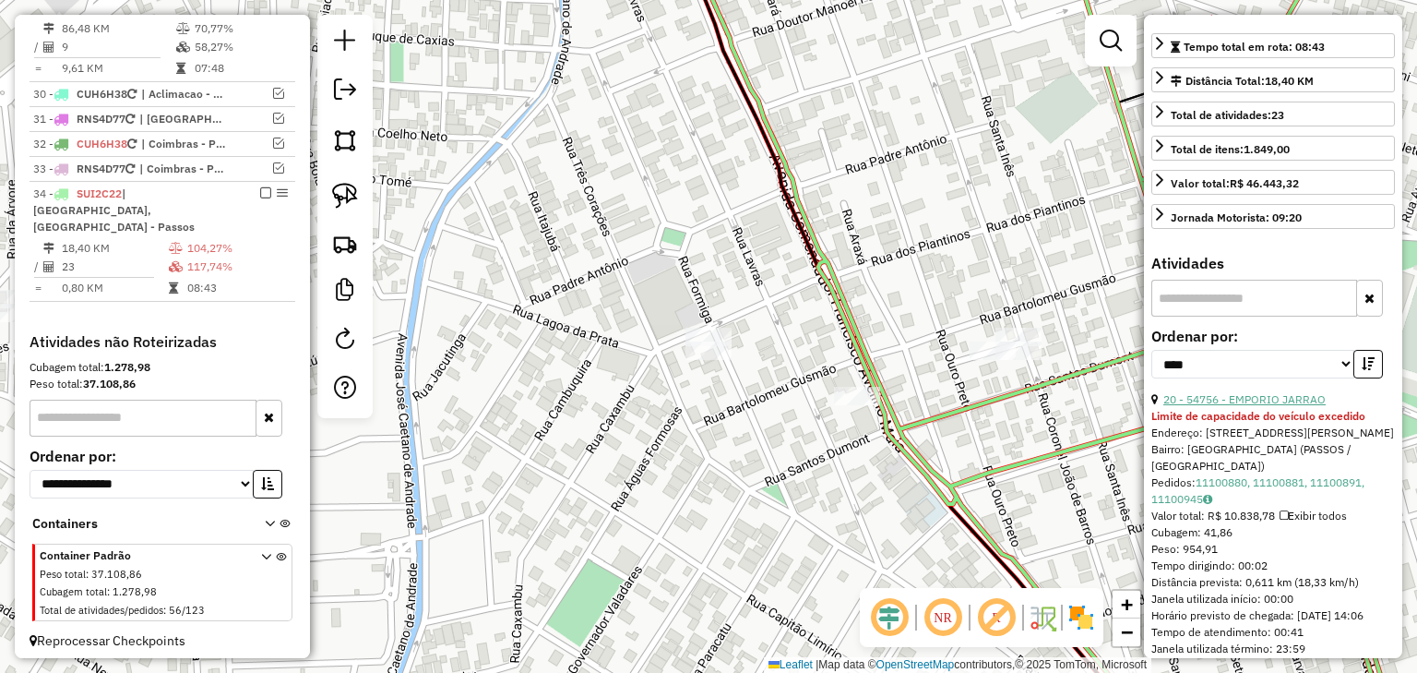
click at [1231, 406] on link "20 - 54756 - EMPORIO JARRAO" at bounding box center [1245, 399] width 162 height 14
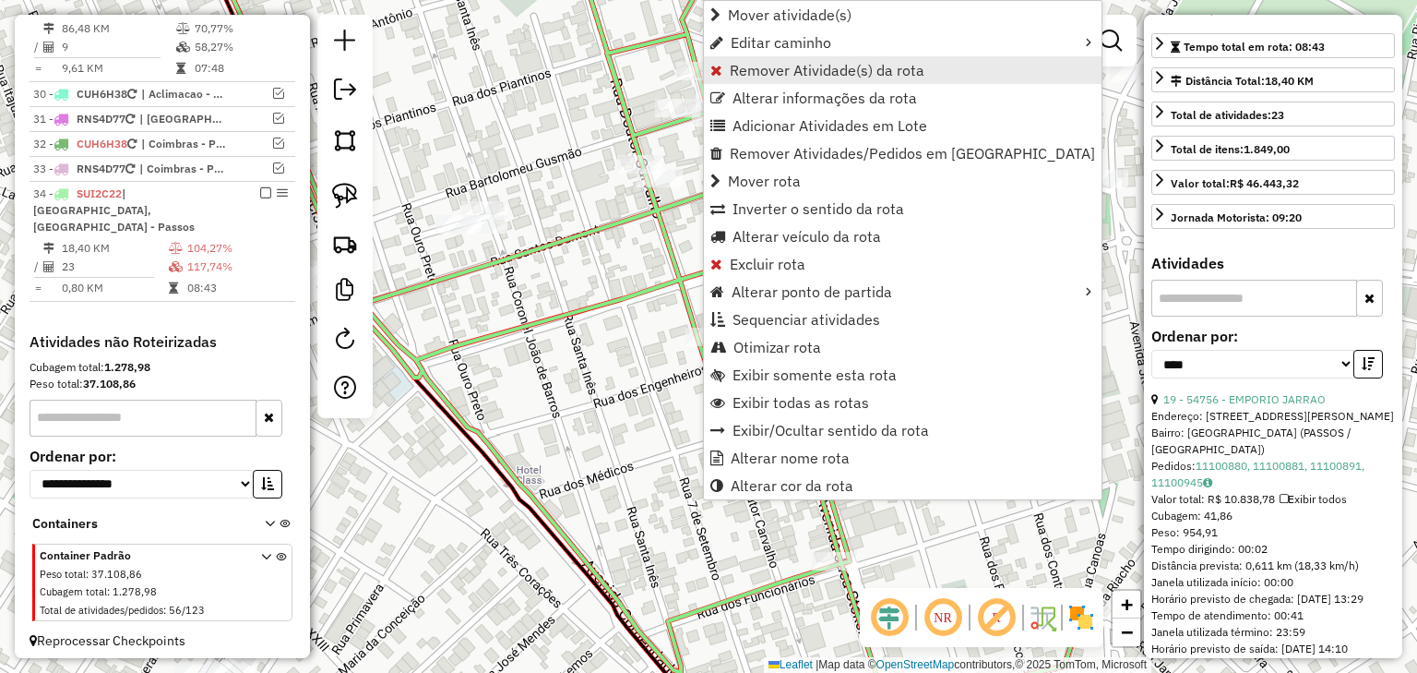
click at [738, 63] on span "Remover Atividade(s) da rota" at bounding box center [827, 70] width 195 height 15
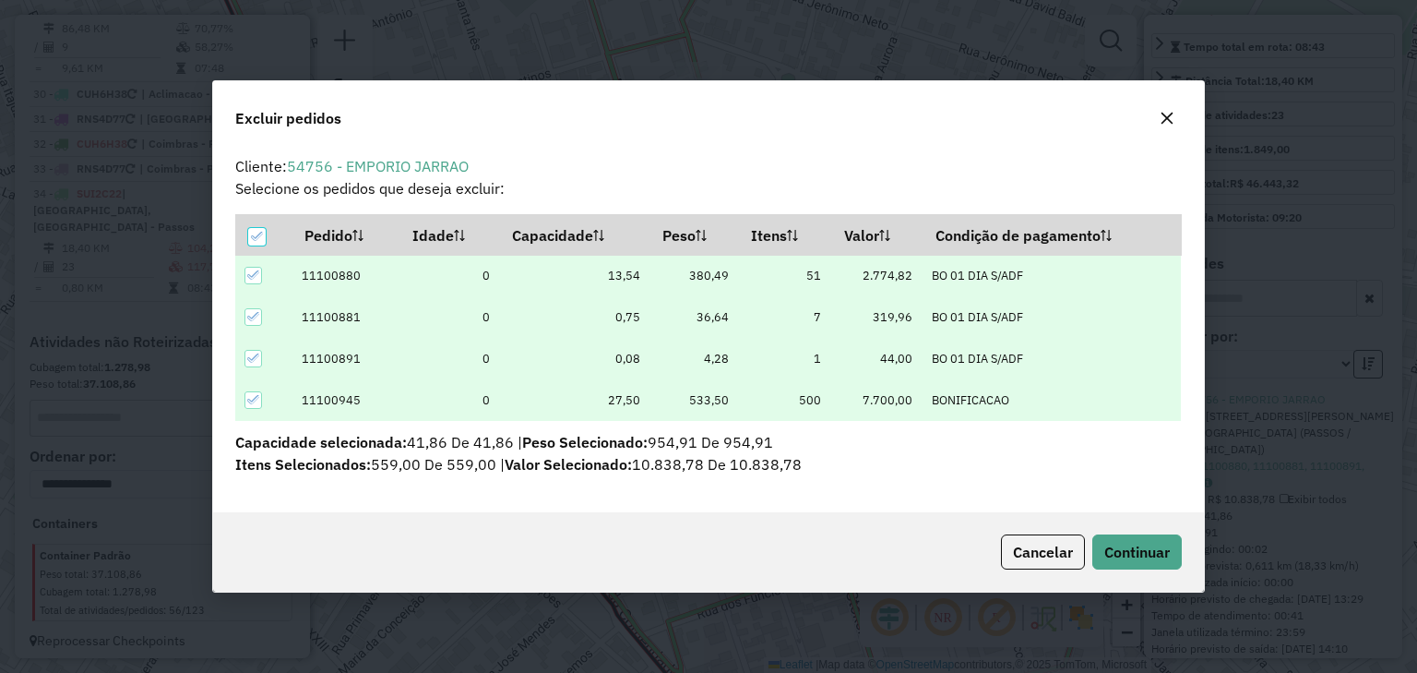
scroll to position [0, 0]
click at [1126, 551] on span "Continuar" at bounding box center [1138, 552] width 66 height 18
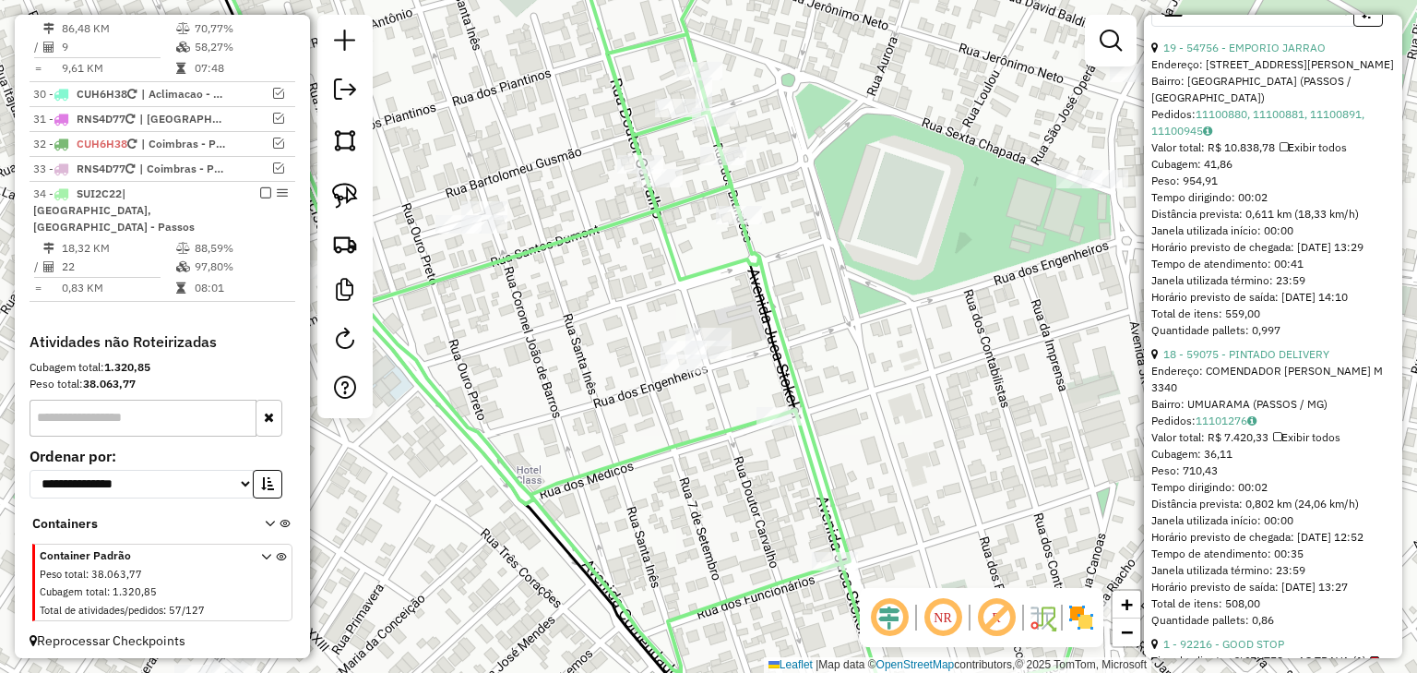
scroll to position [795, 0]
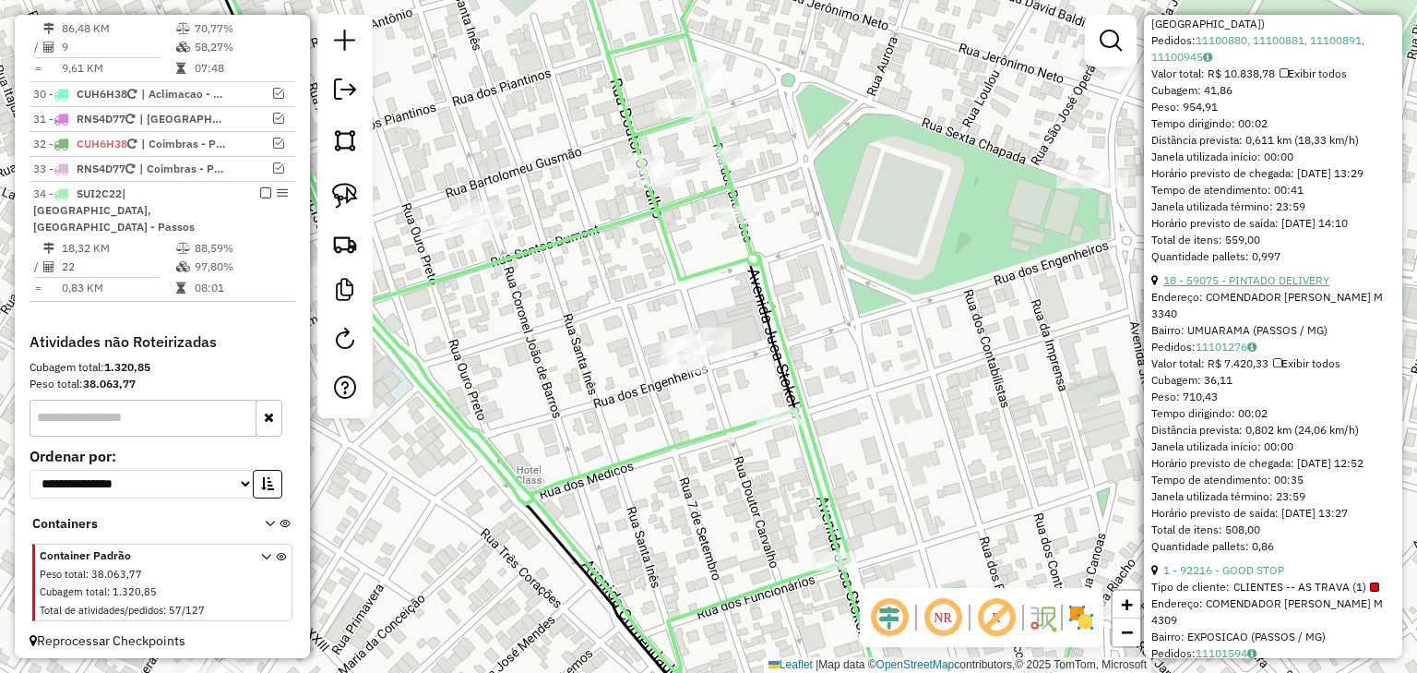
click at [1289, 287] on link "18 - 59075 - PINTADO DELIVERY" at bounding box center [1247, 280] width 166 height 14
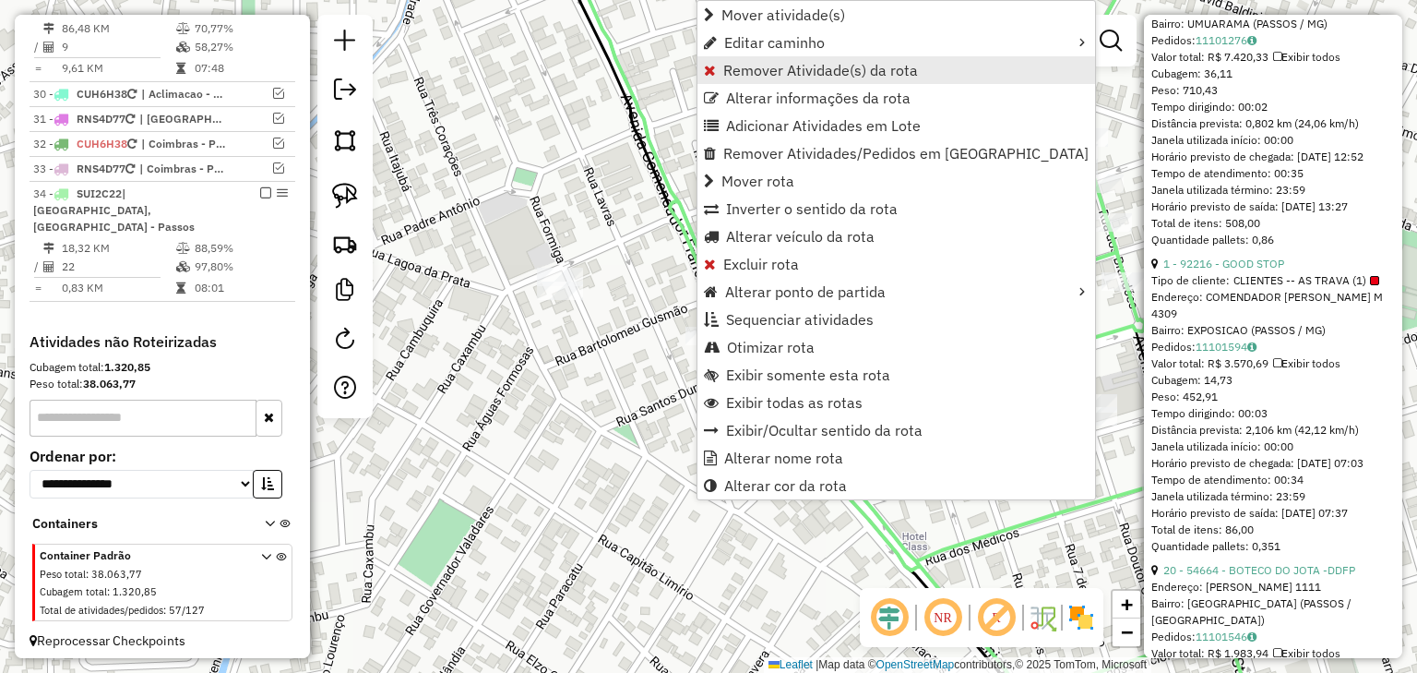
click at [727, 70] on span "Remover Atividade(s) da rota" at bounding box center [821, 70] width 195 height 15
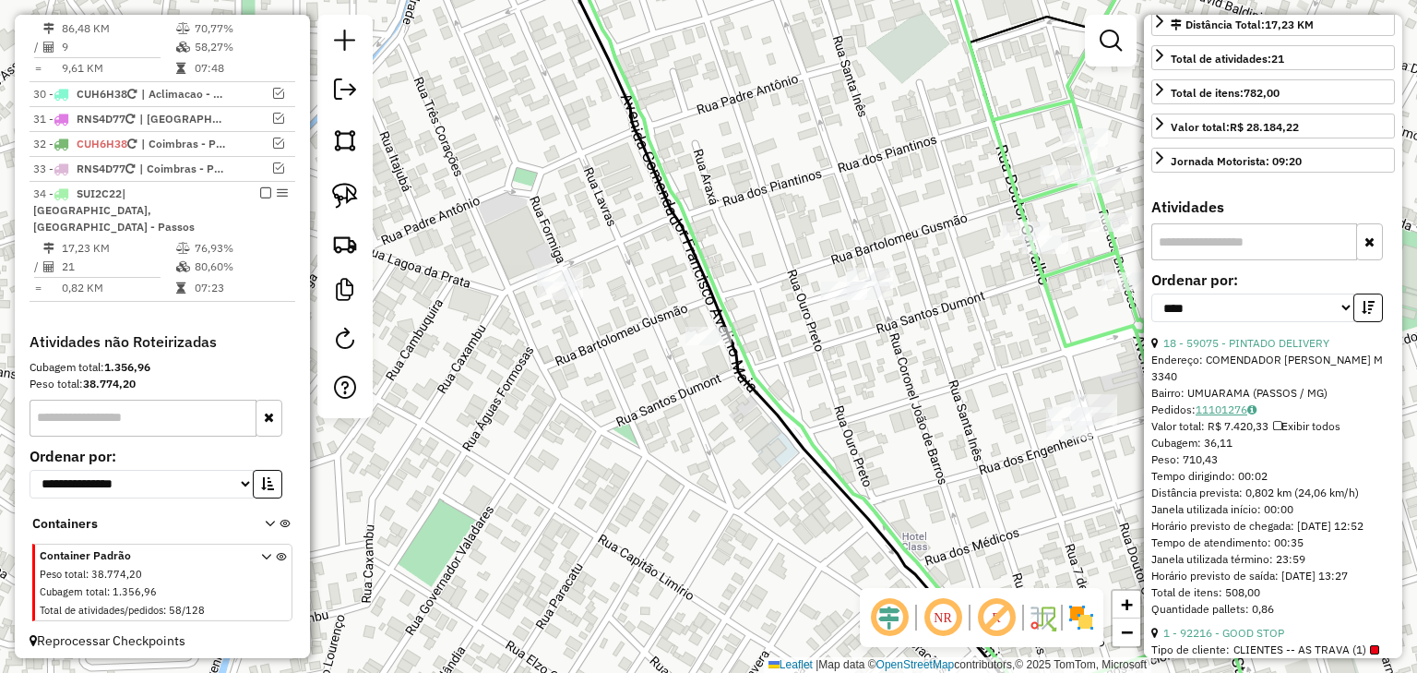
scroll to position [352, 0]
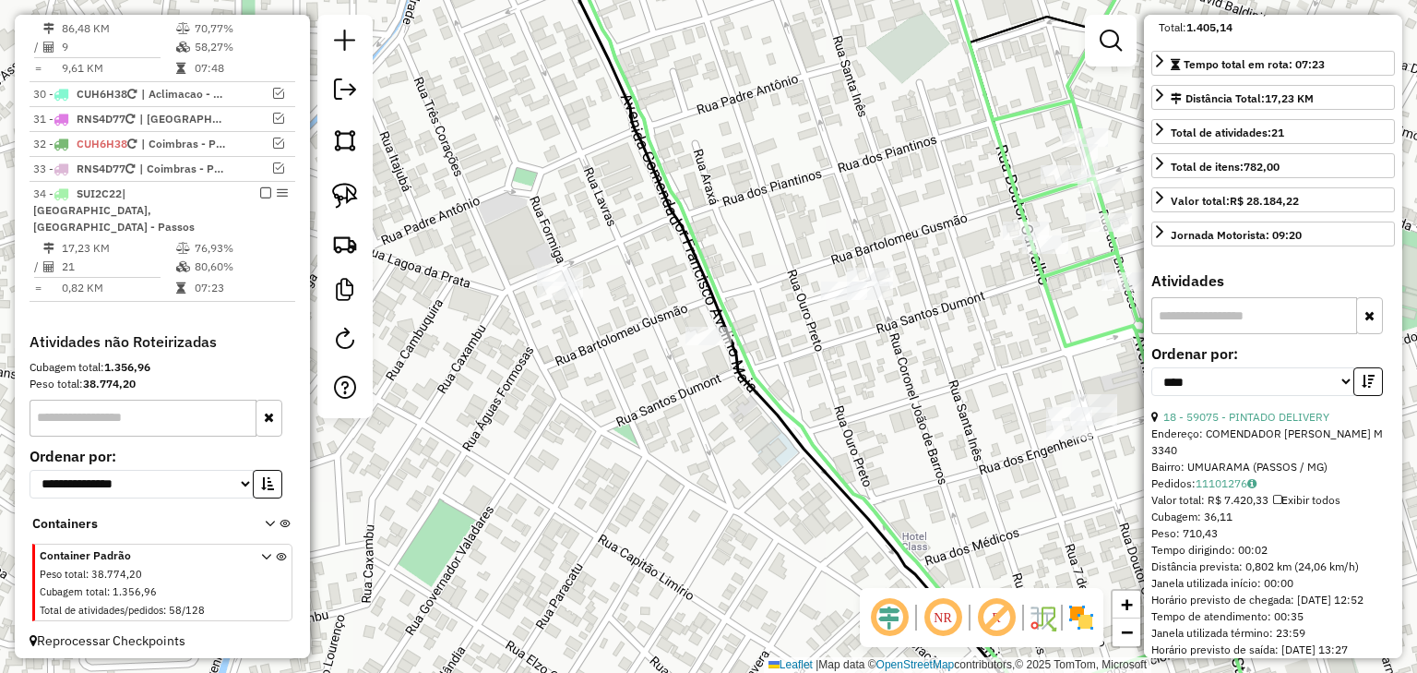
click at [744, 258] on div "Janela de atendimento Grade de atendimento Capacidade Transportadoras Veículos …" at bounding box center [708, 336] width 1417 height 673
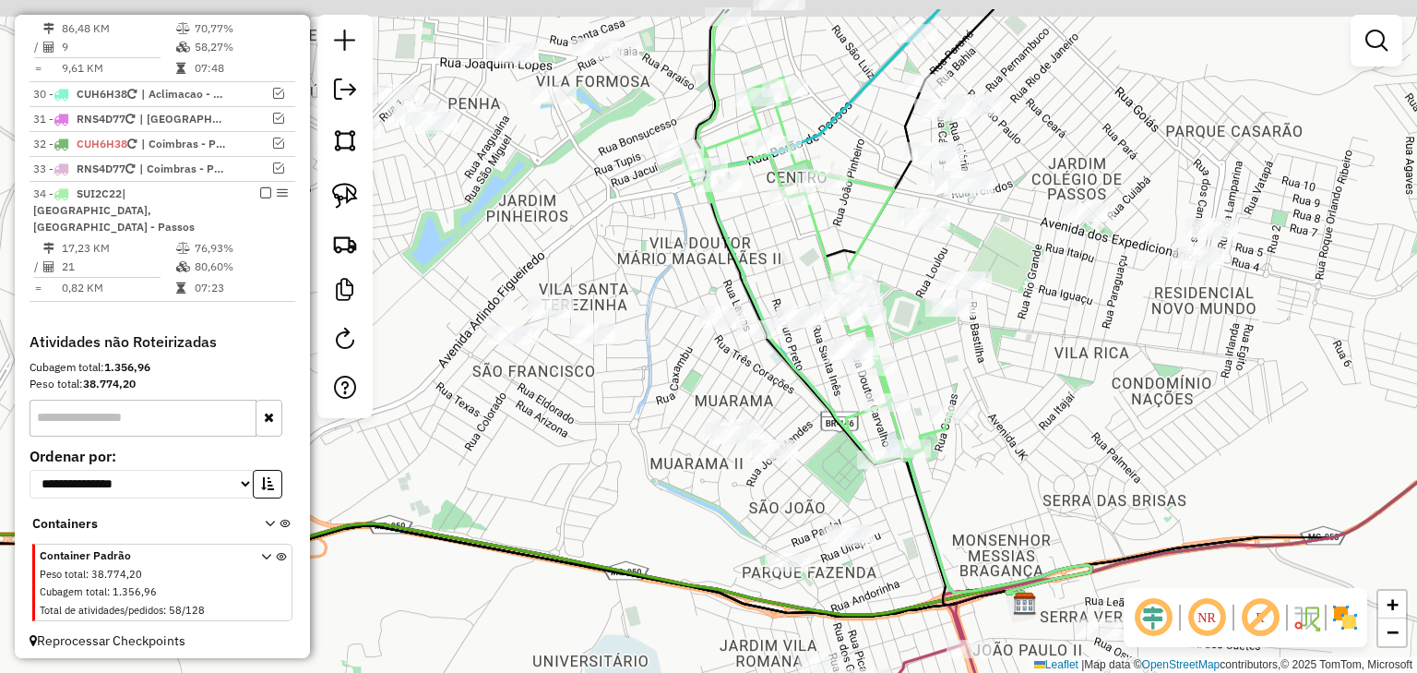
drag, startPoint x: 764, startPoint y: 207, endPoint x: 780, endPoint y: 266, distance: 61.1
click at [780, 266] on div "Janela de atendimento Grade de atendimento Capacidade Transportadoras Veículos …" at bounding box center [708, 336] width 1417 height 673
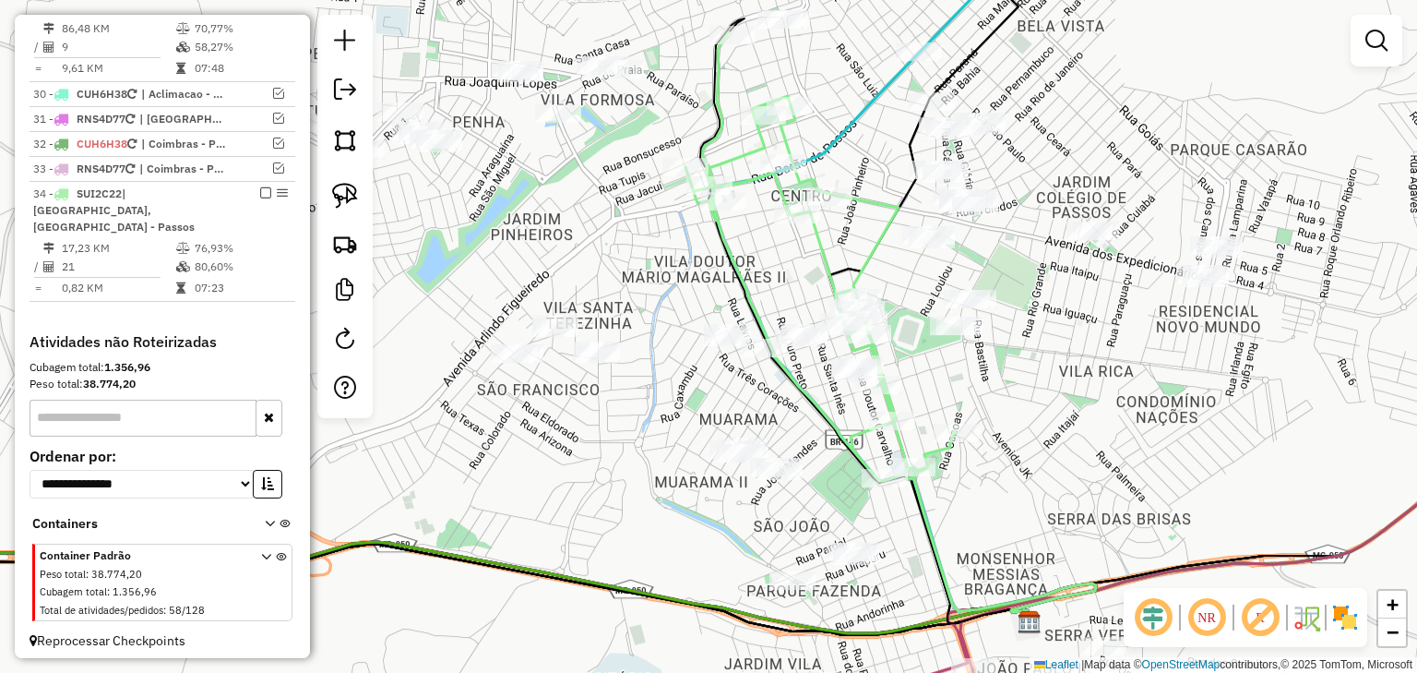
click at [782, 137] on icon at bounding box center [821, 256] width 271 height 448
select select "*********"
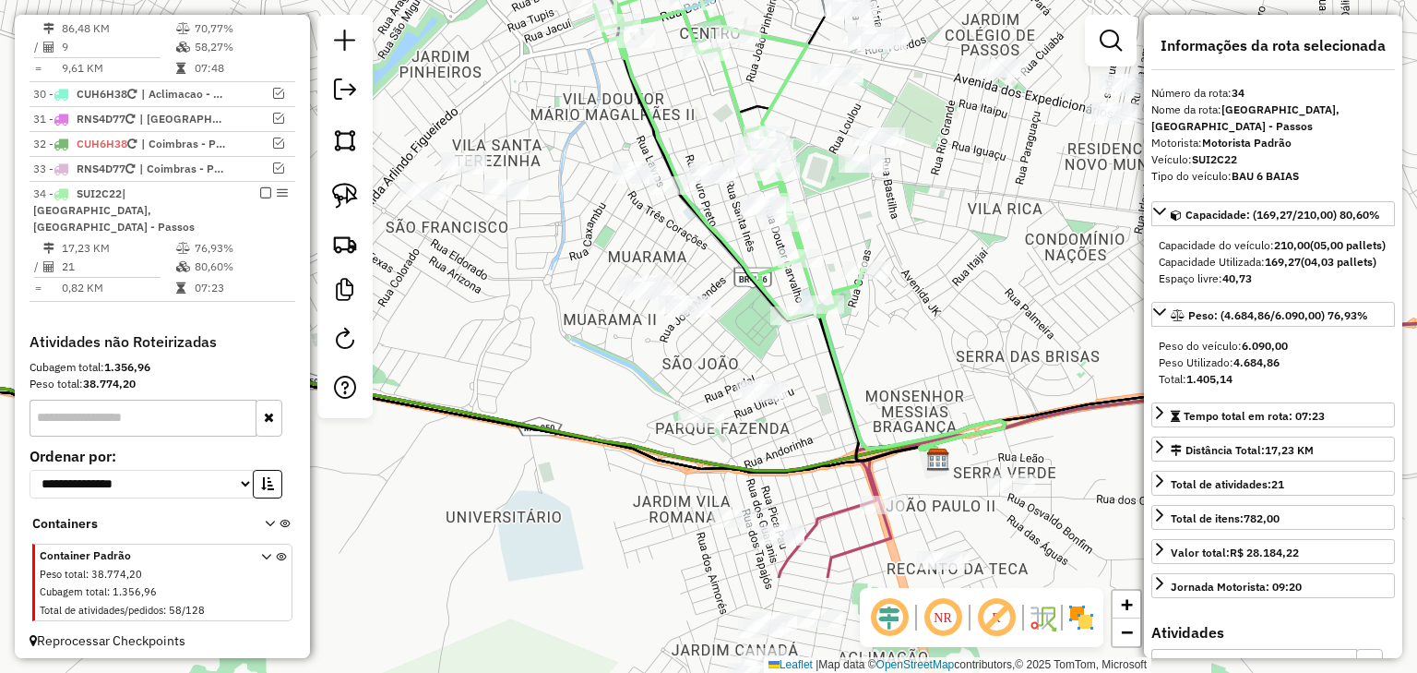
drag, startPoint x: 939, startPoint y: 373, endPoint x: 845, endPoint y: 203, distance: 194.1
click at [845, 204] on div "Janela de atendimento Grade de atendimento Capacidade Transportadoras Veículos …" at bounding box center [708, 336] width 1417 height 673
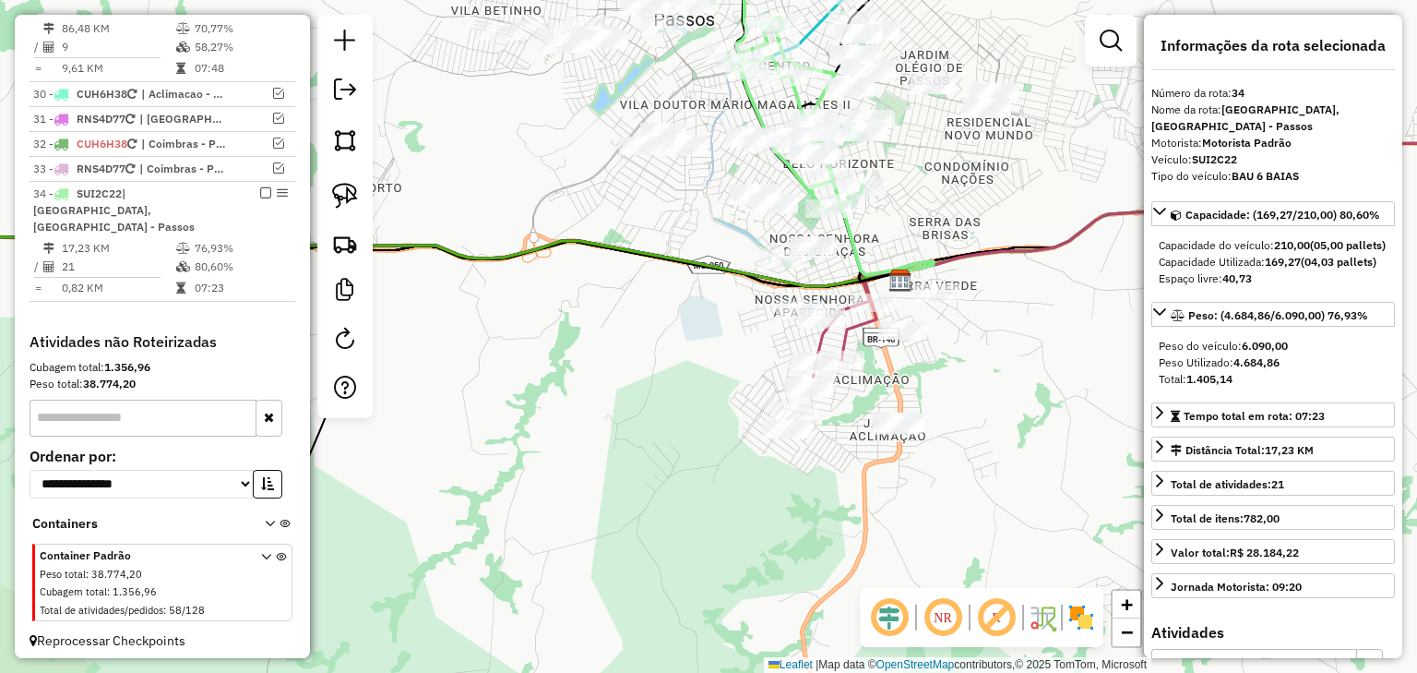
drag, startPoint x: 920, startPoint y: 306, endPoint x: 900, endPoint y: 214, distance: 94.5
click at [900, 214] on div "Janela de atendimento Grade de atendimento Capacidade Transportadoras Veículos …" at bounding box center [708, 336] width 1417 height 673
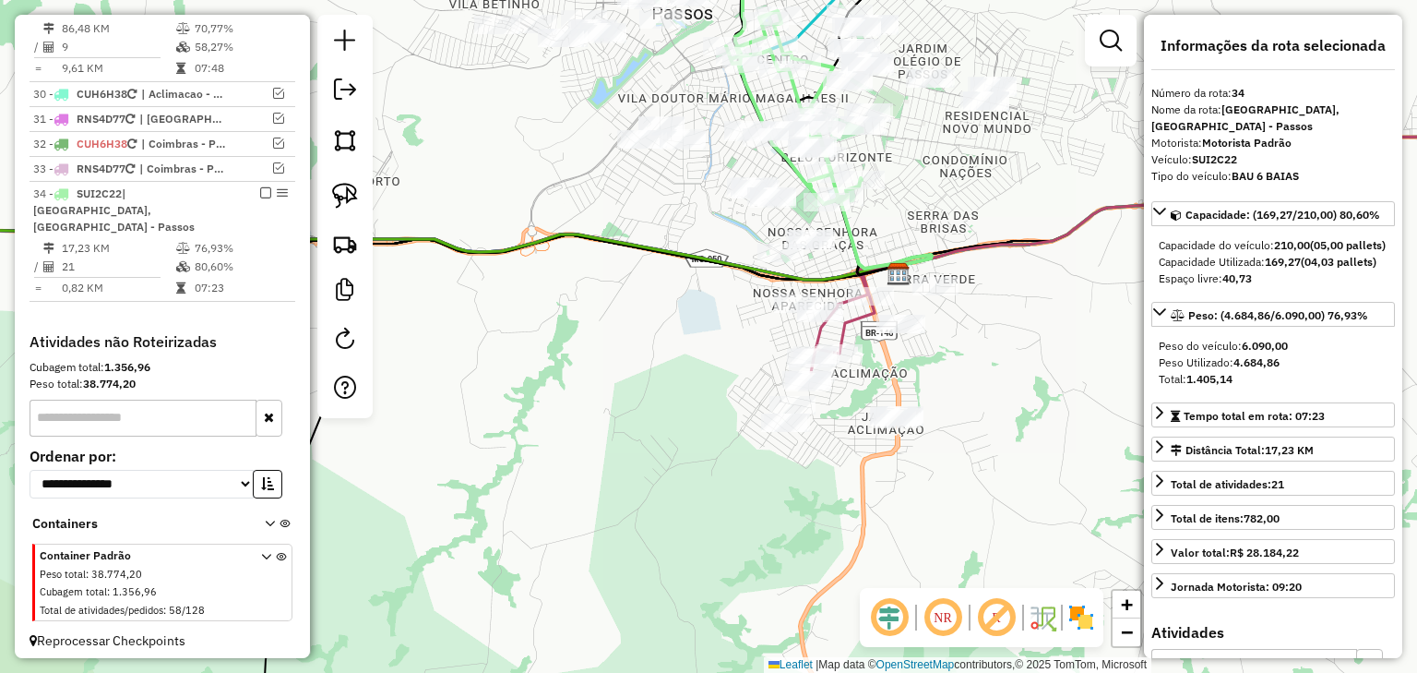
click at [722, 240] on div "Janela de atendimento Grade de atendimento Capacidade Transportadoras Veículos …" at bounding box center [708, 336] width 1417 height 673
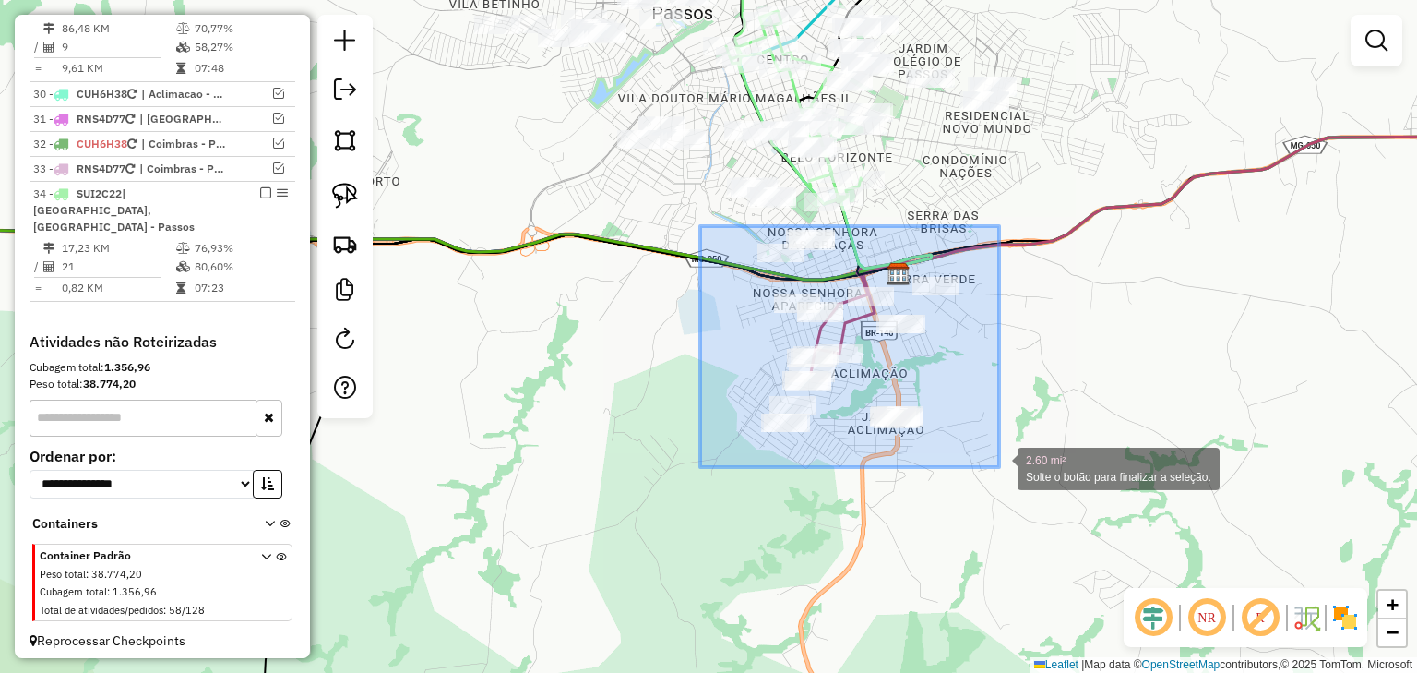
drag, startPoint x: 700, startPoint y: 226, endPoint x: 999, endPoint y: 467, distance: 383.9
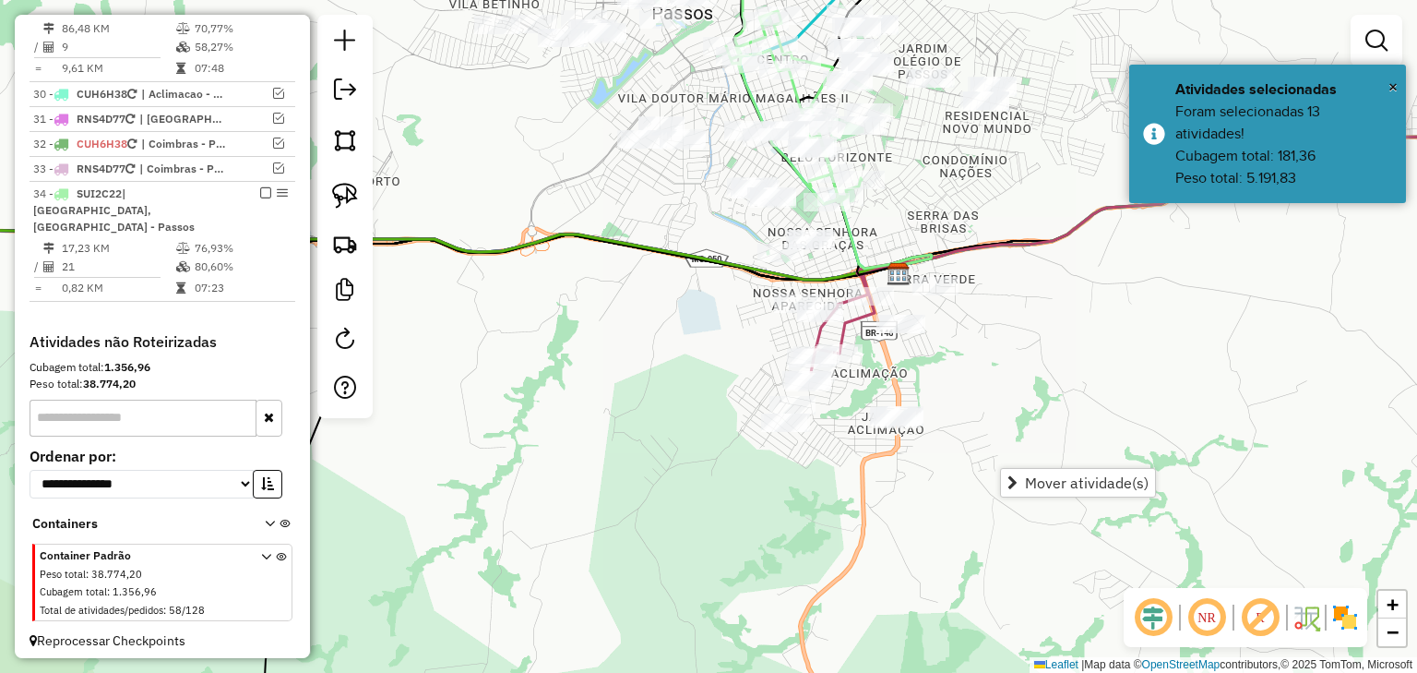
click at [672, 172] on div "Janela de atendimento Grade de atendimento Capacidade Transportadoras Veículos …" at bounding box center [708, 336] width 1417 height 673
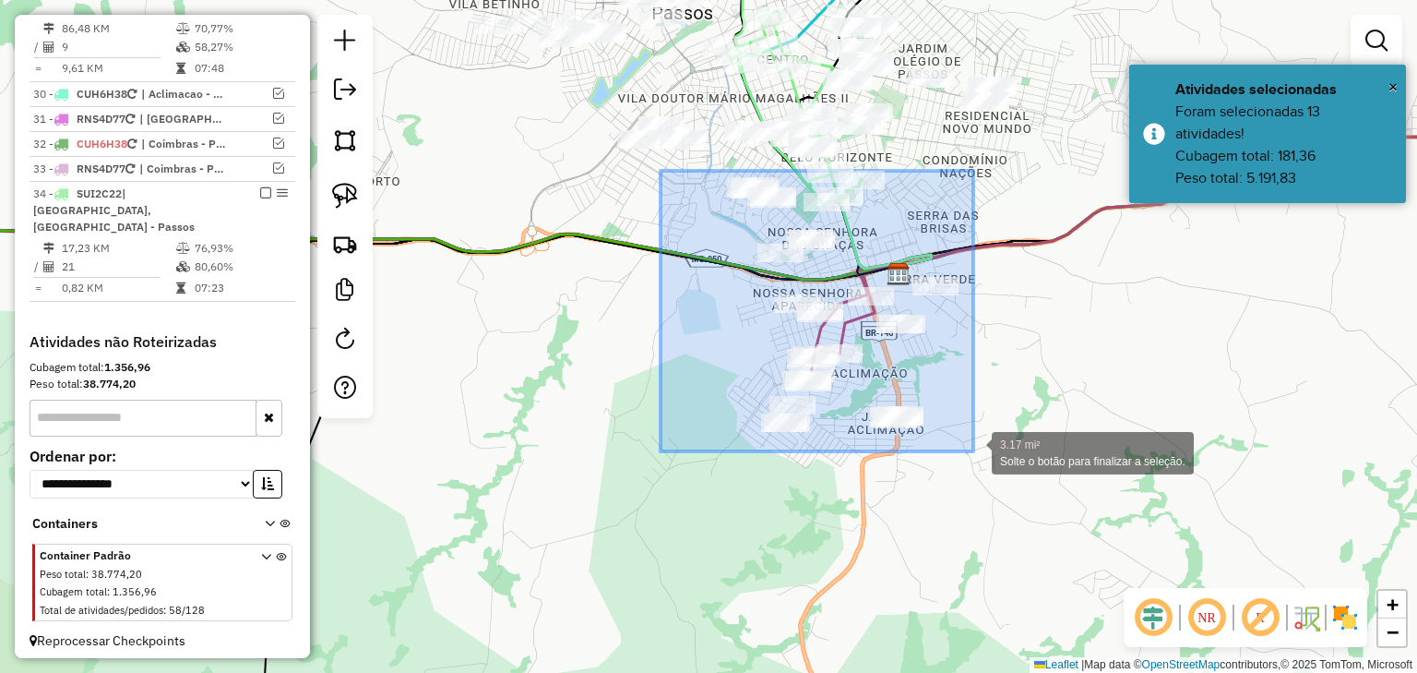
drag, startPoint x: 661, startPoint y: 171, endPoint x: 974, endPoint y: 451, distance: 420.2
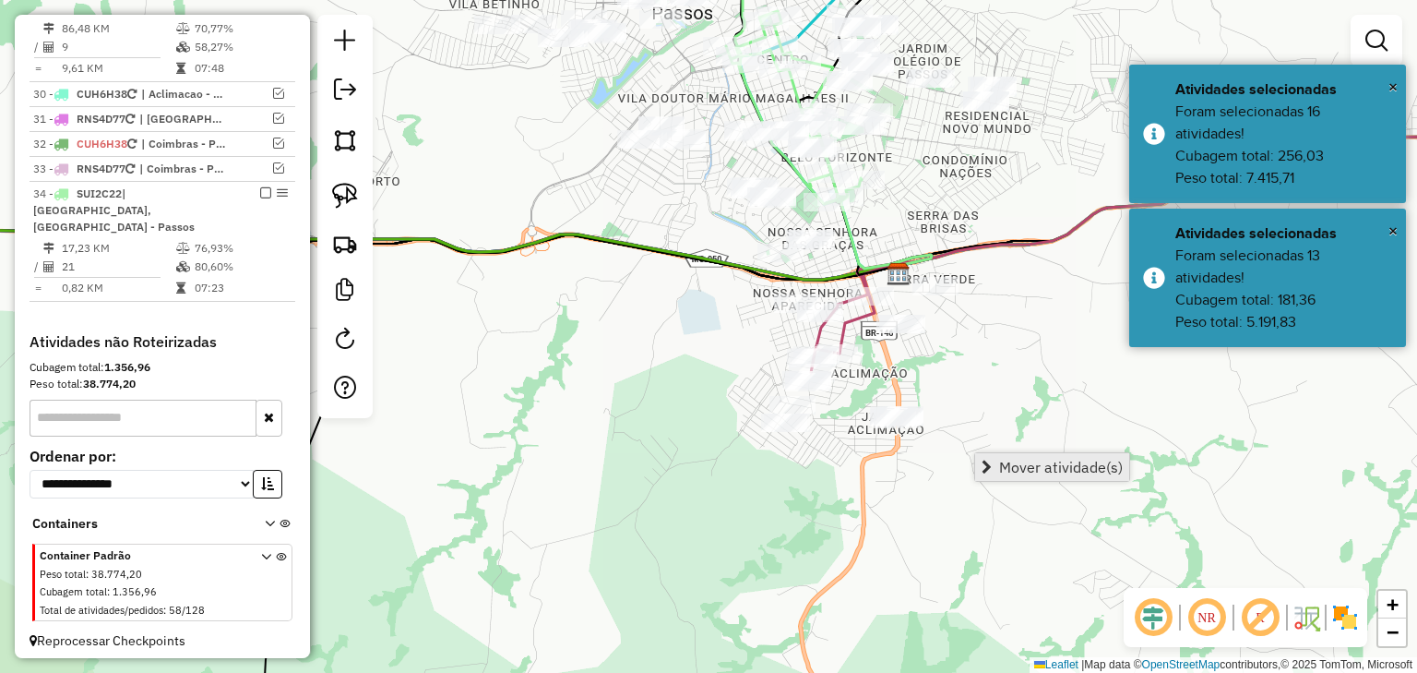
click at [1020, 462] on span "Mover atividade(s)" at bounding box center [1061, 467] width 124 height 15
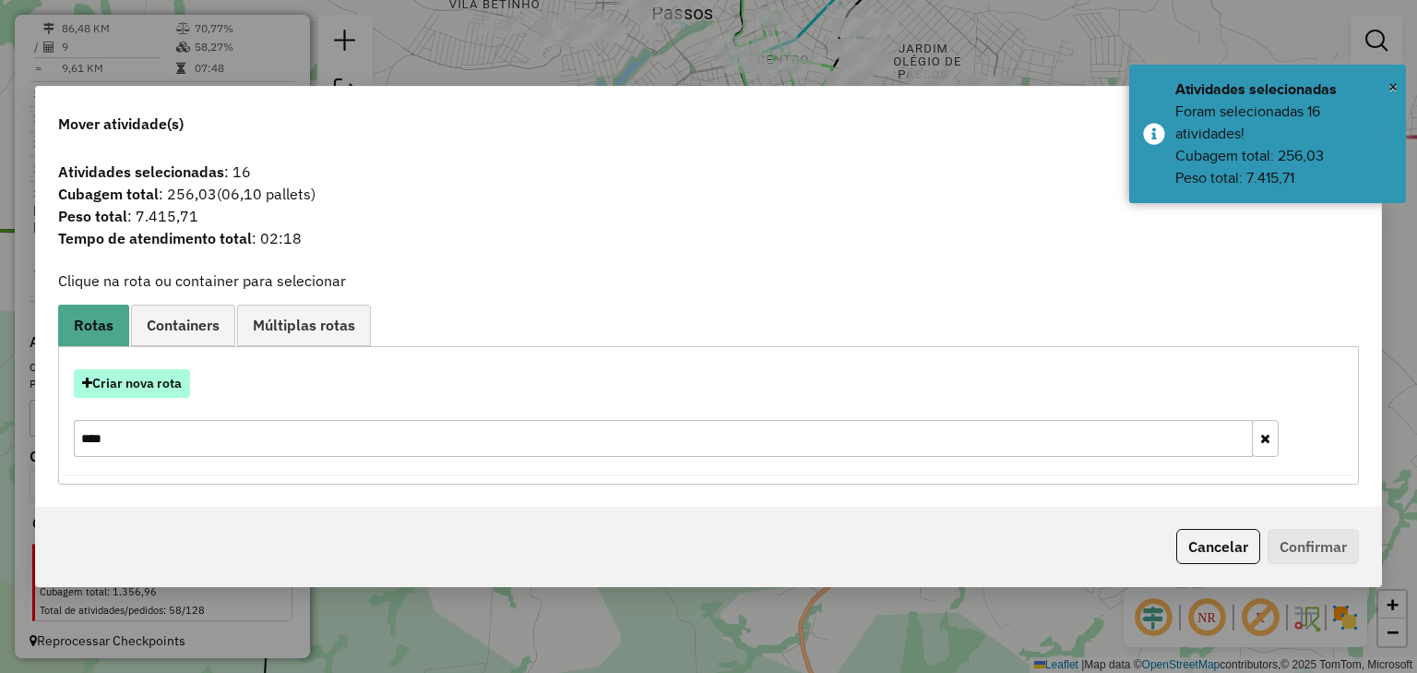
click at [173, 387] on button "Criar nova rota" at bounding box center [132, 383] width 116 height 29
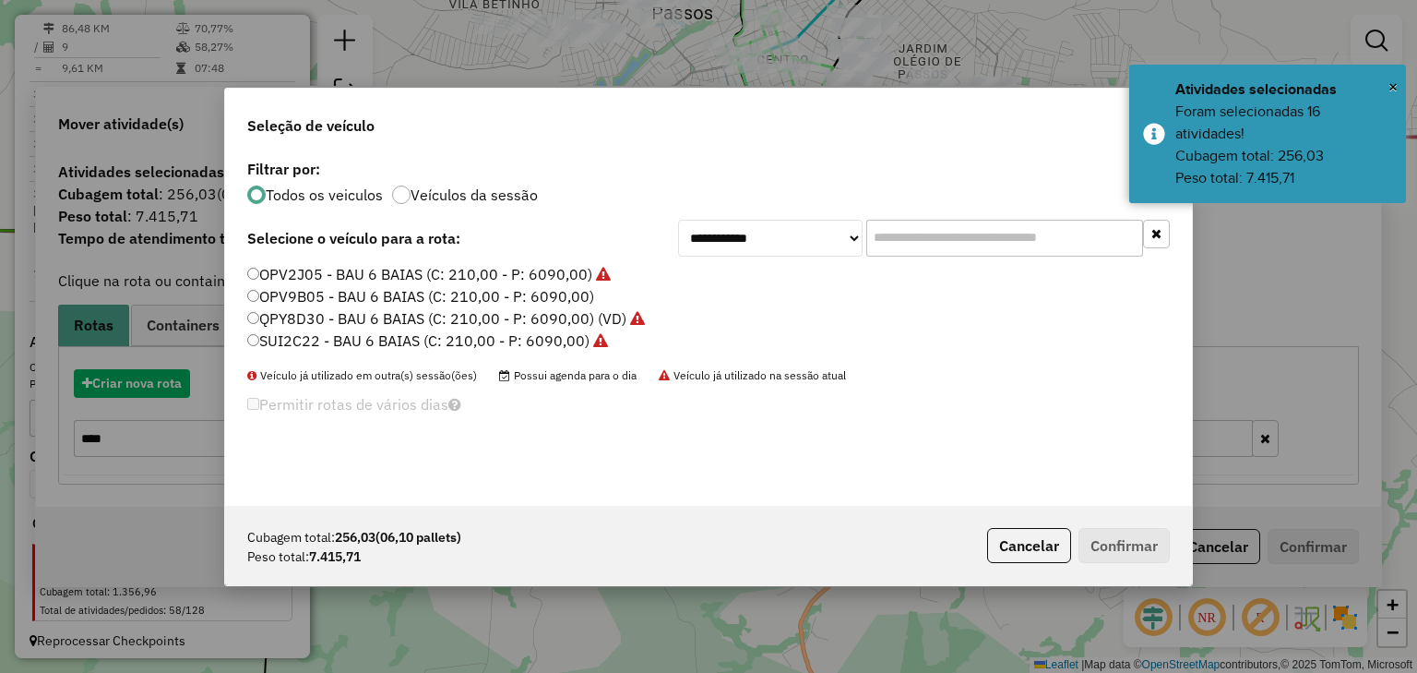
scroll to position [9, 6]
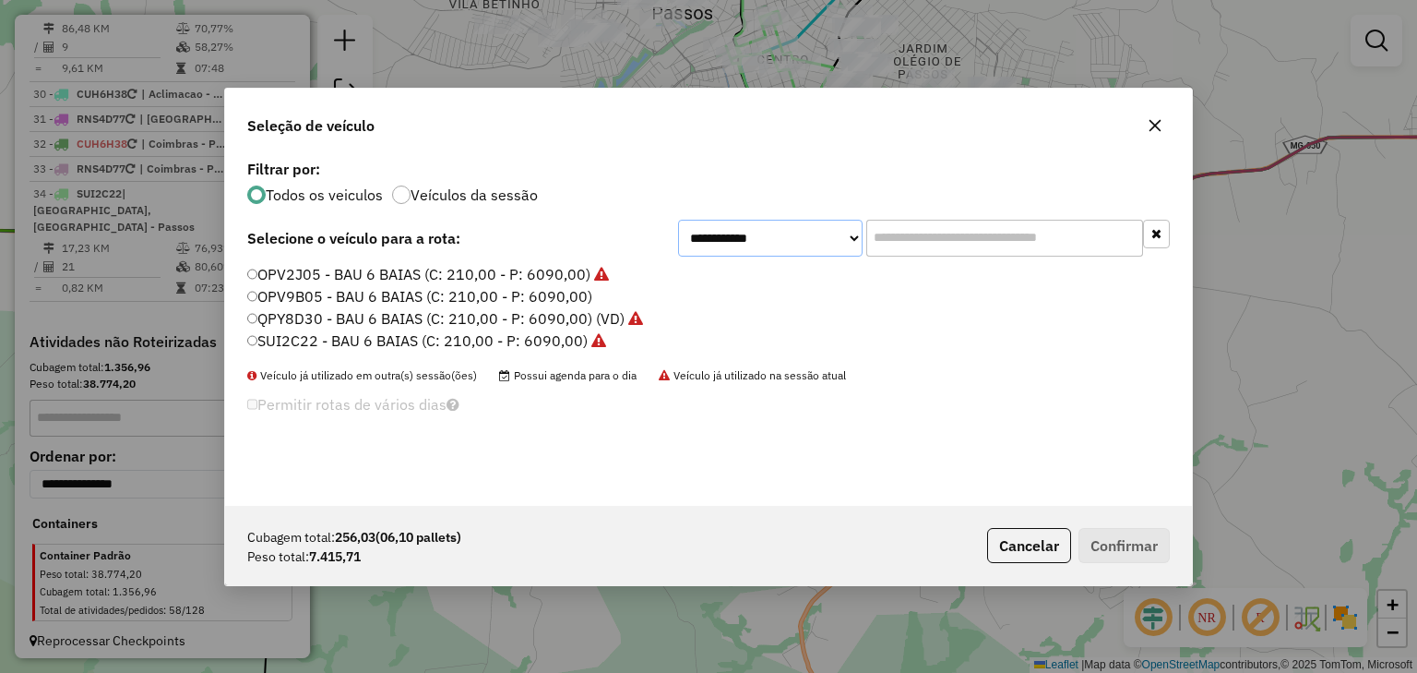
drag, startPoint x: 787, startPoint y: 236, endPoint x: 787, endPoint y: 250, distance: 13.8
click at [787, 236] on select "**********" at bounding box center [770, 238] width 185 height 37
select select "********"
click at [678, 220] on select "**********" at bounding box center [770, 238] width 185 height 37
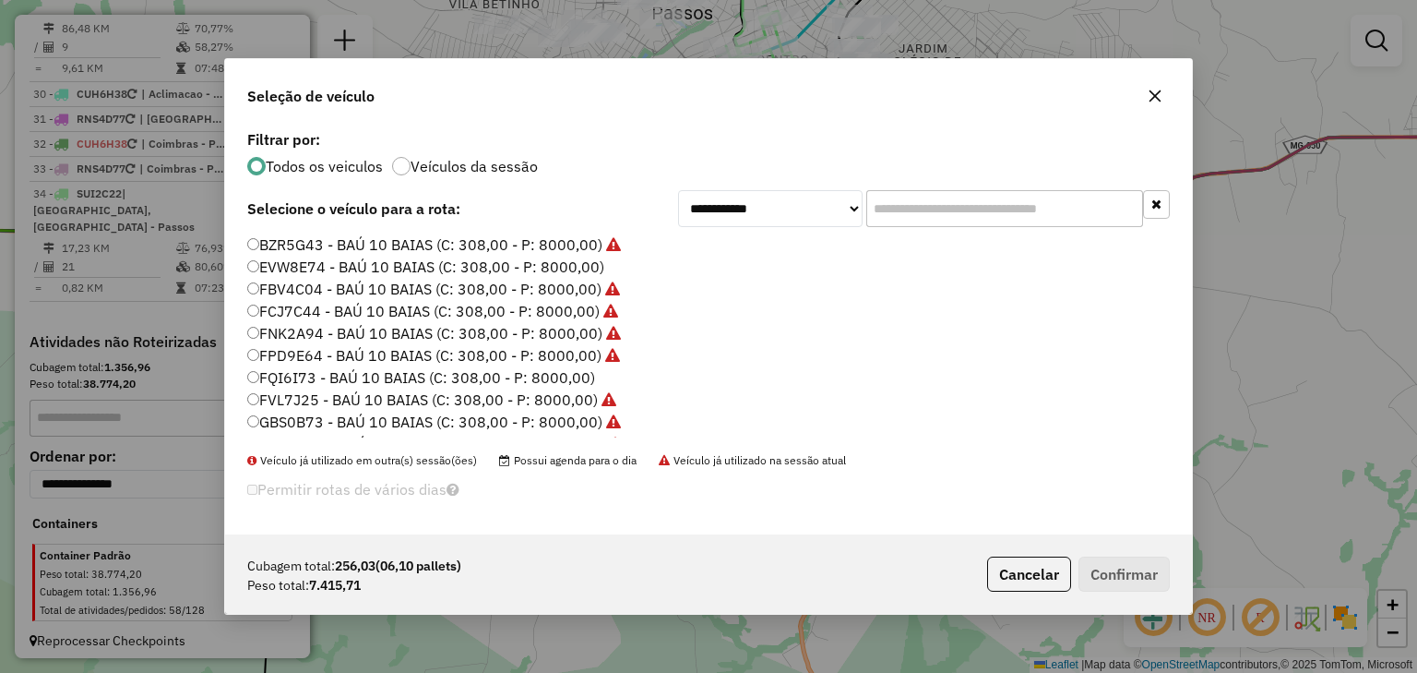
click at [371, 387] on label "FQI6I73 - BAÚ 10 BAIAS (C: 308,00 - P: 8000,00)" at bounding box center [421, 377] width 348 height 22
click at [1122, 572] on button "Confirmar" at bounding box center [1124, 573] width 91 height 35
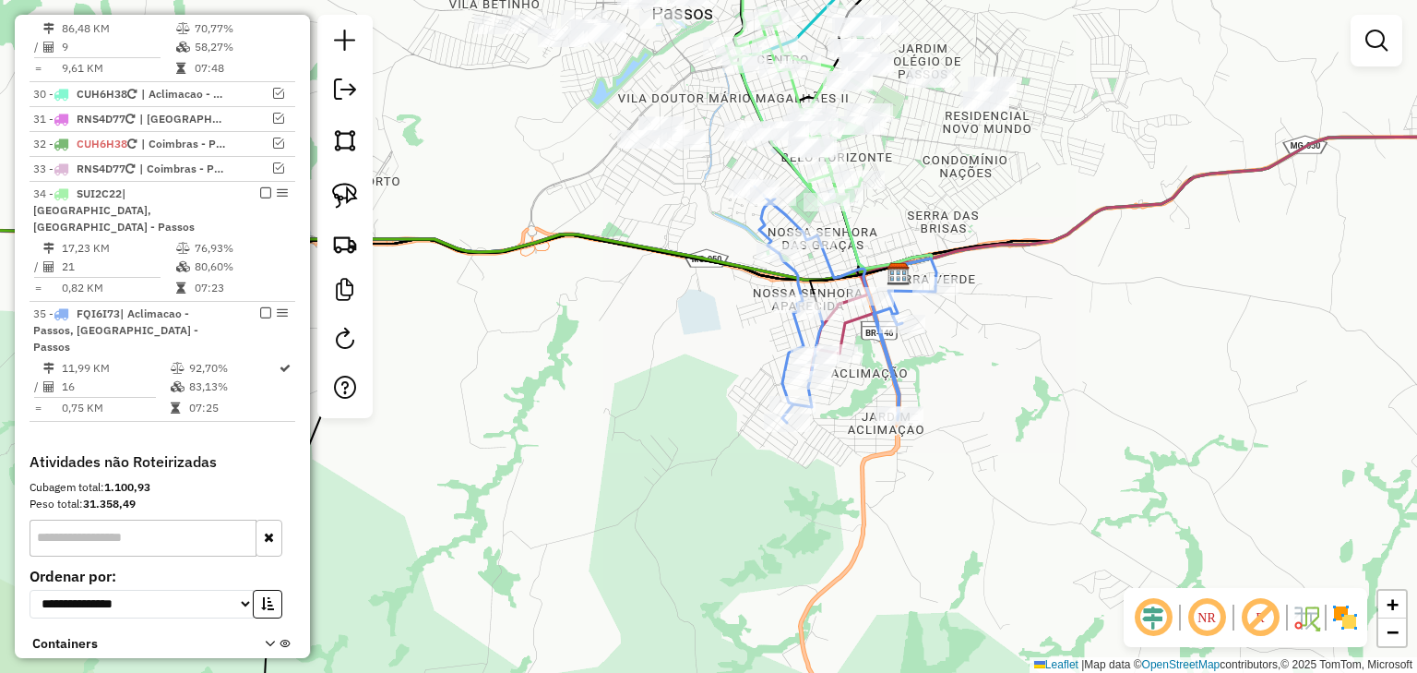
scroll to position [2438, 0]
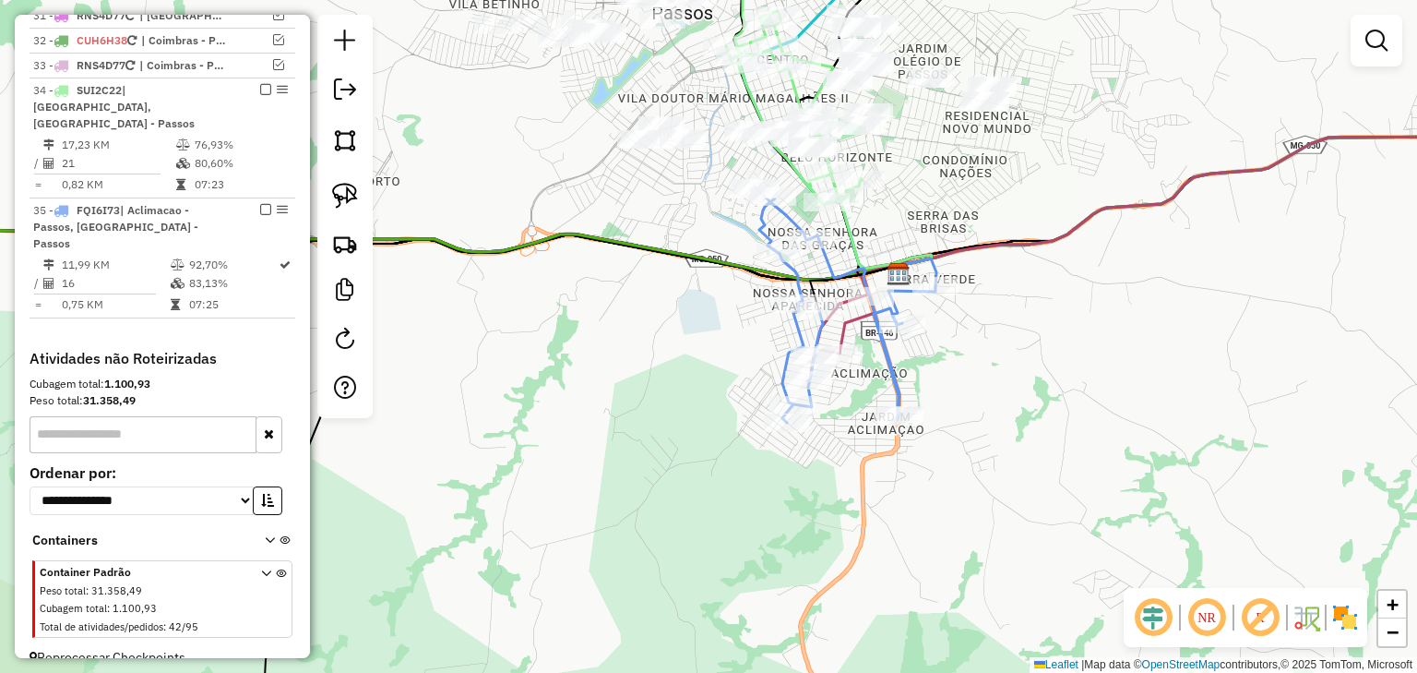
select select "*********"
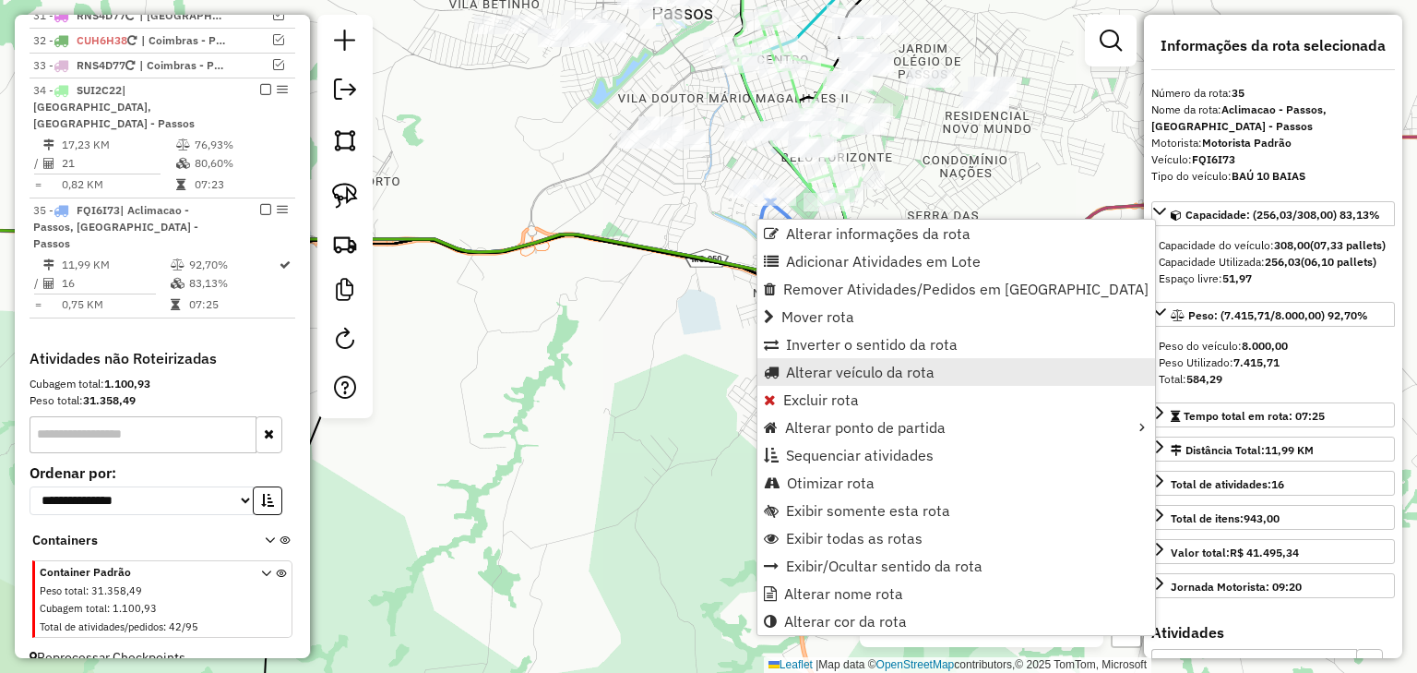
click at [808, 365] on span "Alterar veículo da rota" at bounding box center [860, 372] width 149 height 15
select select "********"
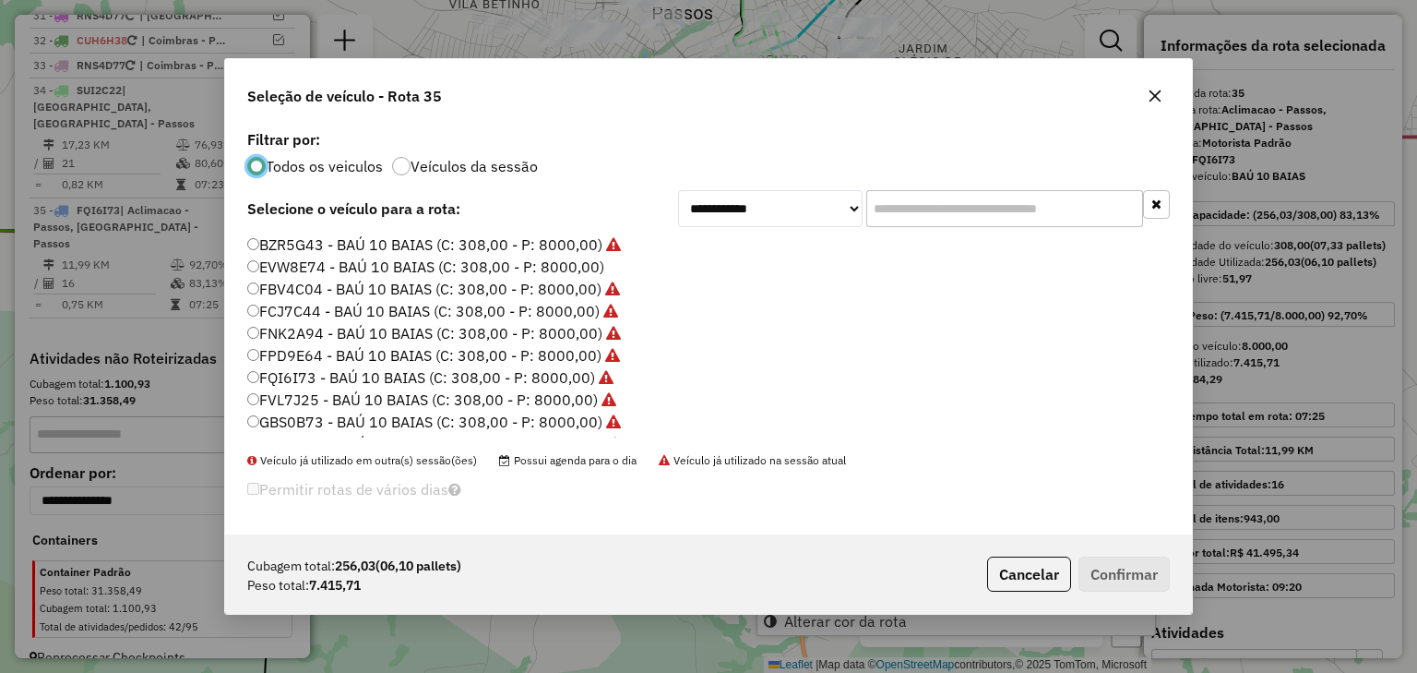
scroll to position [9, 6]
click at [907, 210] on input "text" at bounding box center [1005, 208] width 277 height 37
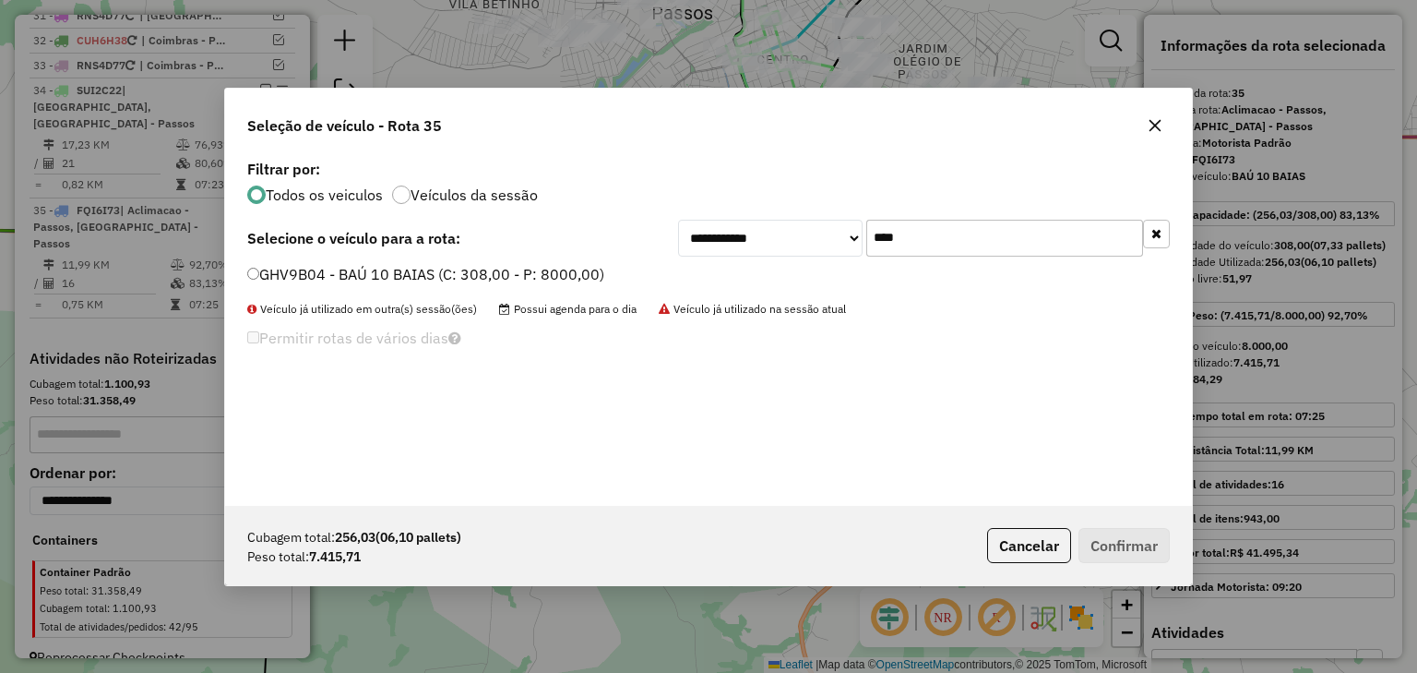
type input "****"
click at [574, 269] on label "GHV9B04 - BAÚ 10 BAIAS (C: 308,00 - P: 8000,00)" at bounding box center [425, 274] width 357 height 22
click at [1126, 544] on button "Confirmar" at bounding box center [1124, 545] width 91 height 35
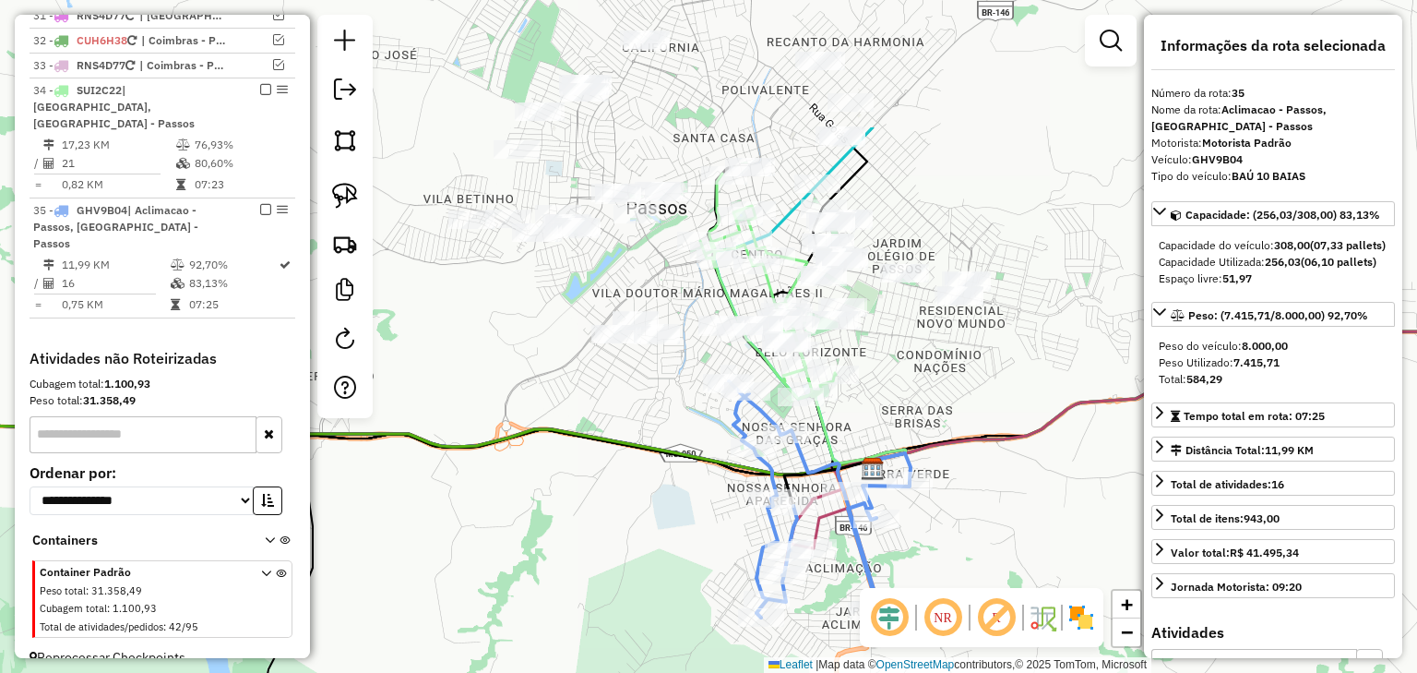
drag, startPoint x: 963, startPoint y: 378, endPoint x: 949, endPoint y: 519, distance: 141.0
click at [949, 519] on div "Janela de atendimento Grade de atendimento Capacidade Transportadoras Veículos …" at bounding box center [708, 336] width 1417 height 673
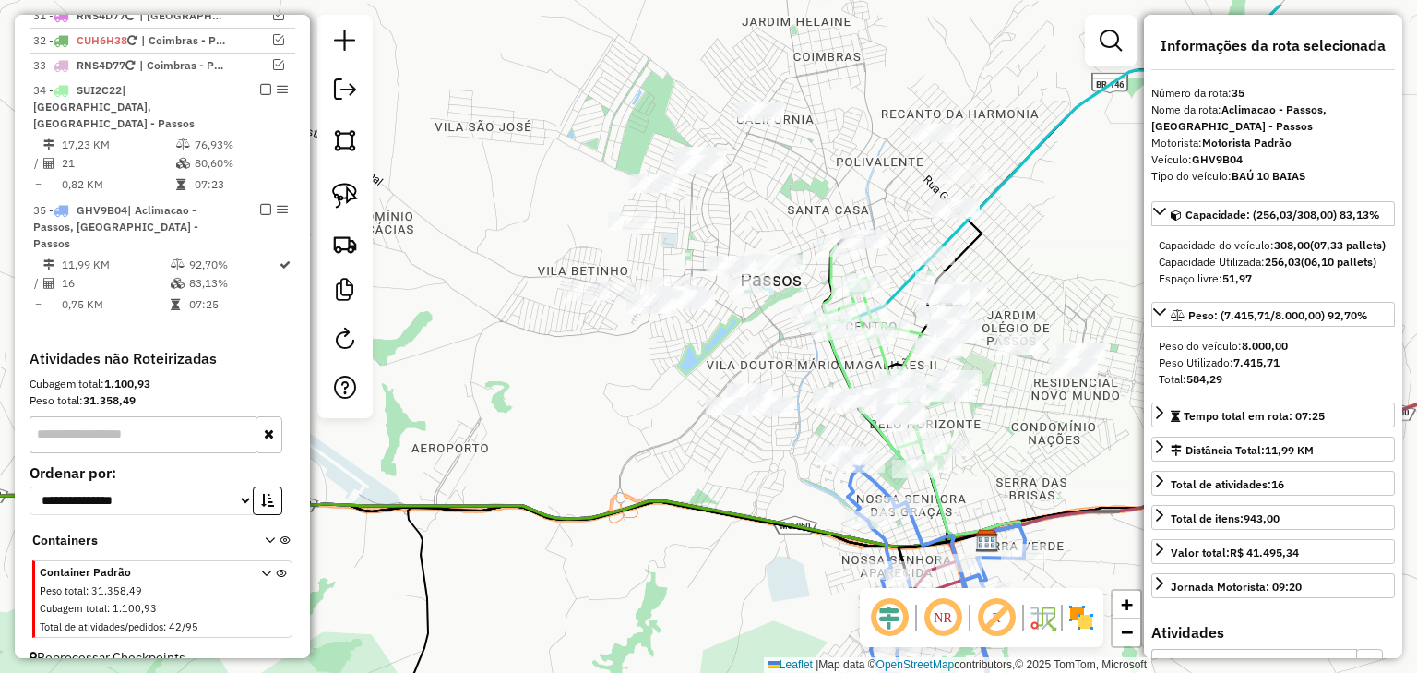
drag, startPoint x: 890, startPoint y: 383, endPoint x: 973, endPoint y: 454, distance: 109.3
click at [997, 454] on div "Janela de atendimento Grade de atendimento Capacidade Transportadoras Veículos …" at bounding box center [708, 336] width 1417 height 673
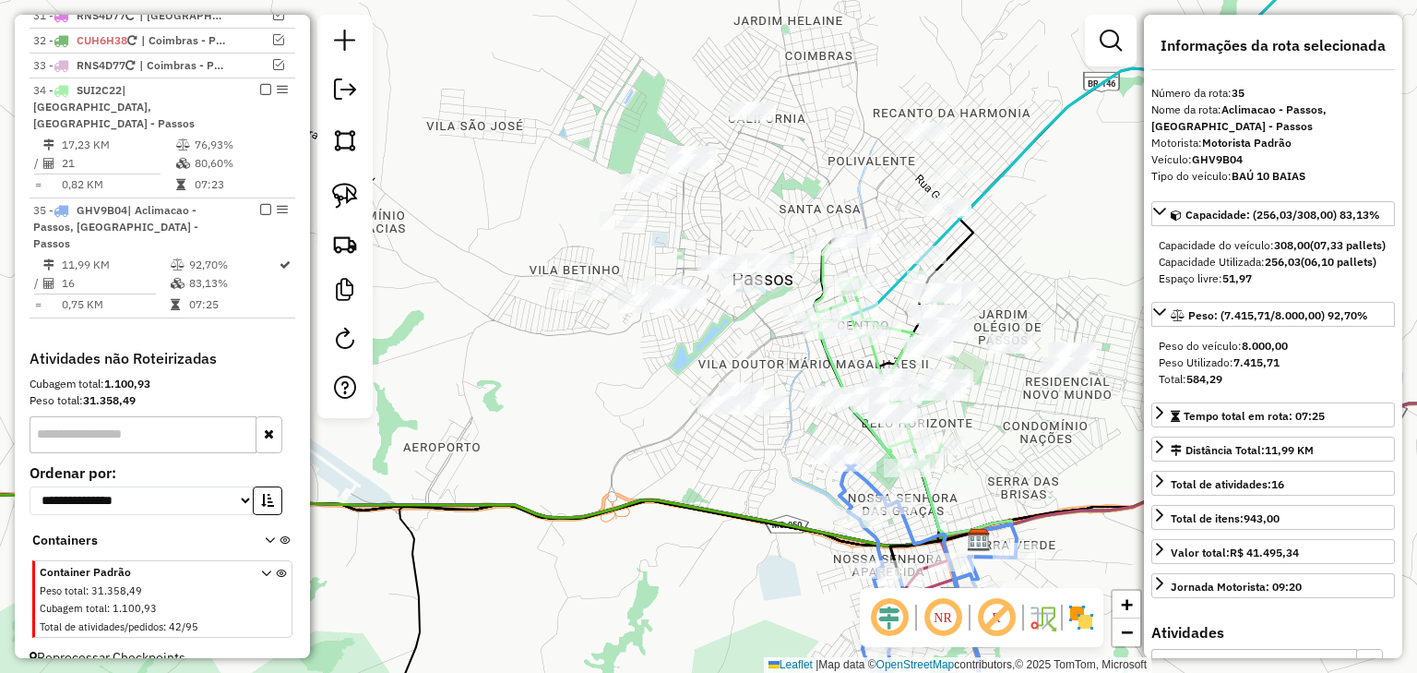
click at [775, 453] on div "Janela de atendimento Grade de atendimento Capacidade Transportadoras Veículos …" at bounding box center [708, 336] width 1417 height 673
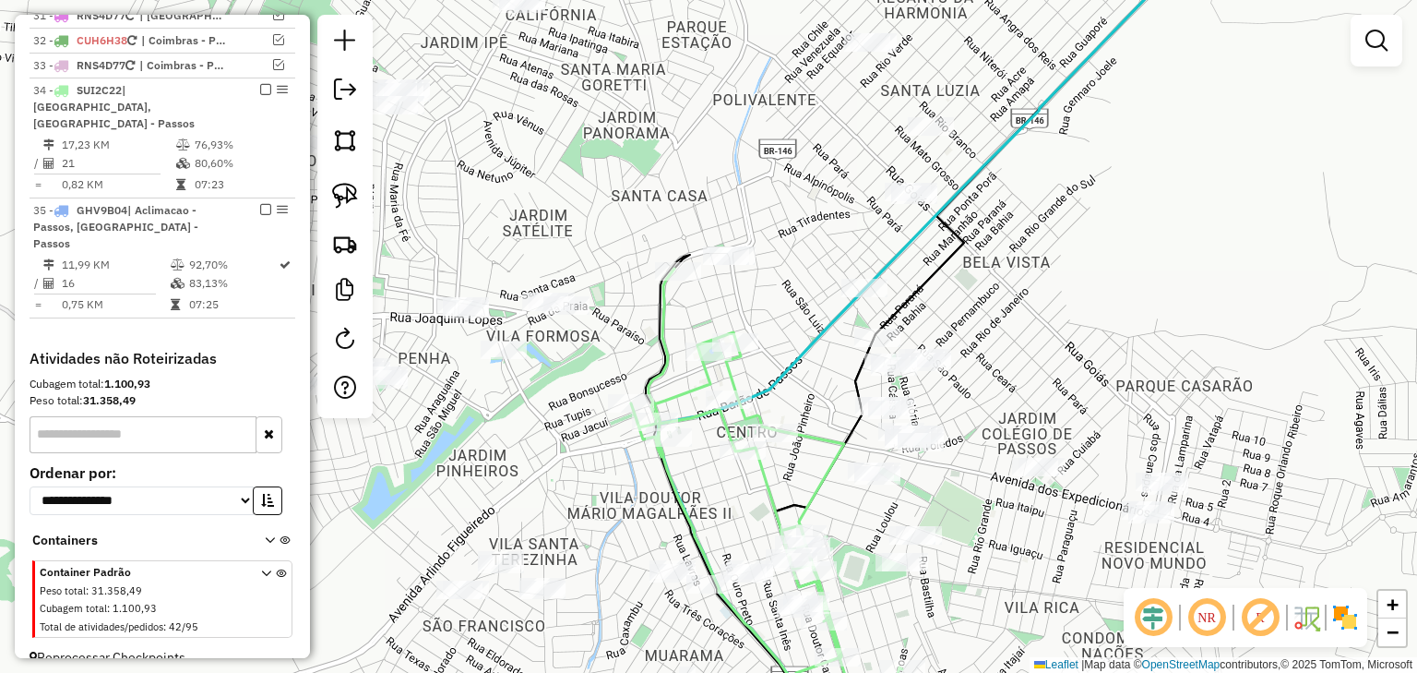
drag, startPoint x: 885, startPoint y: 208, endPoint x: 834, endPoint y: 176, distance: 59.7
click at [834, 176] on div "Janela de atendimento Grade de atendimento Capacidade Transportadoras Veículos …" at bounding box center [708, 336] width 1417 height 673
click at [815, 176] on div "Janela de atendimento Grade de atendimento Capacidade Transportadoras Veículos …" at bounding box center [708, 336] width 1417 height 673
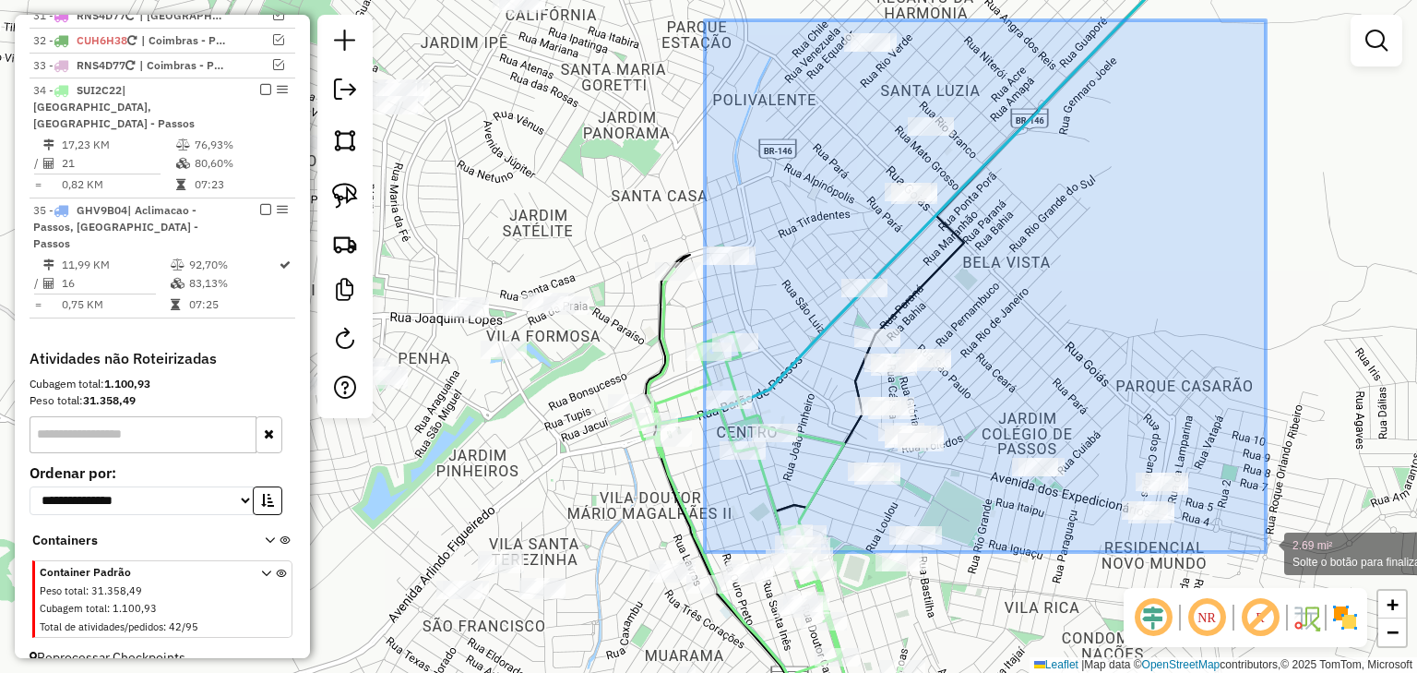
drag, startPoint x: 705, startPoint y: 20, endPoint x: 1266, endPoint y: 552, distance: 772.9
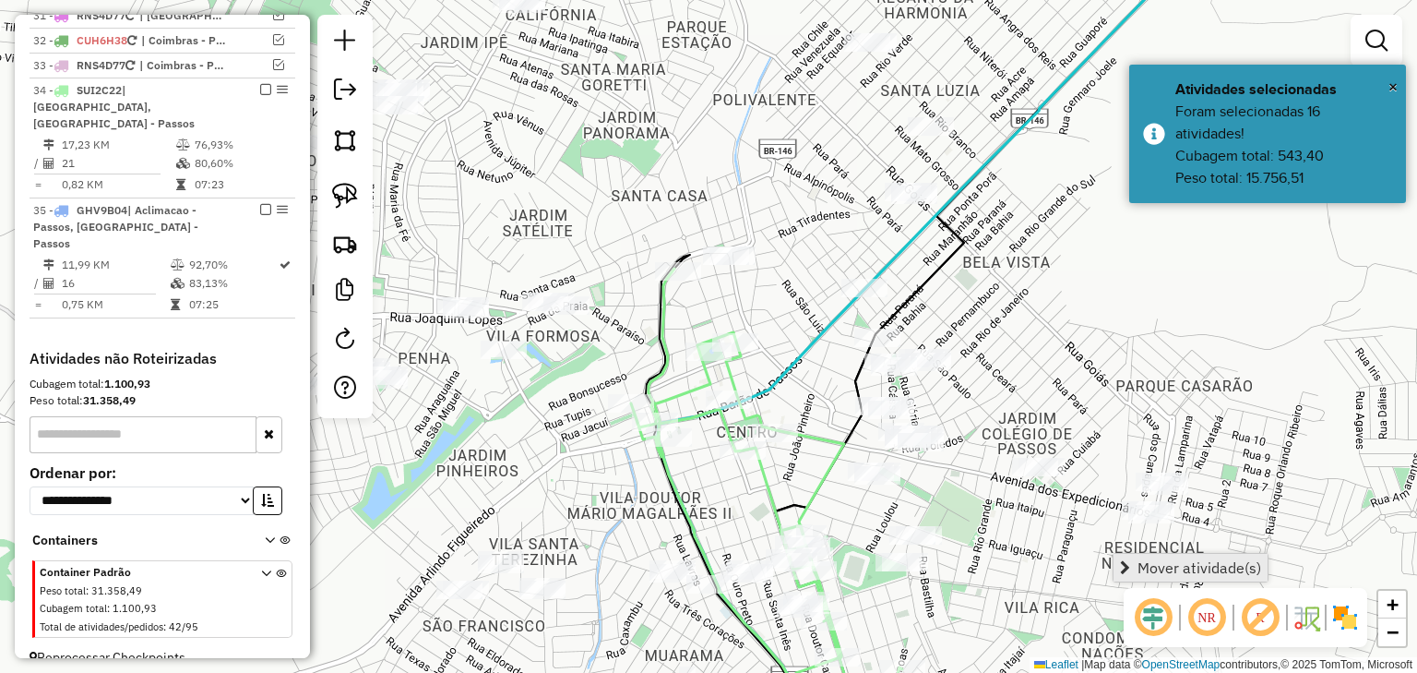
click at [1244, 565] on span "Mover atividade(s)" at bounding box center [1200, 567] width 124 height 15
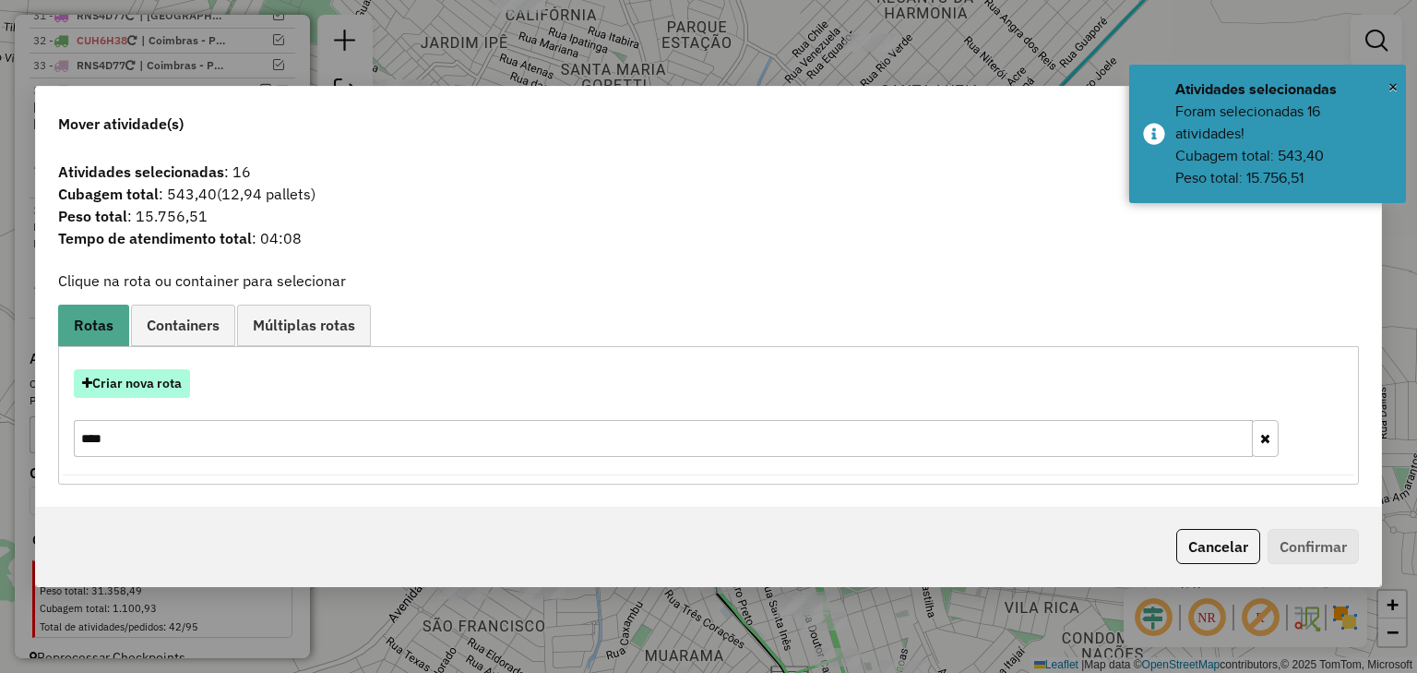
click at [139, 385] on button "Criar nova rota" at bounding box center [132, 383] width 116 height 29
select select "********"
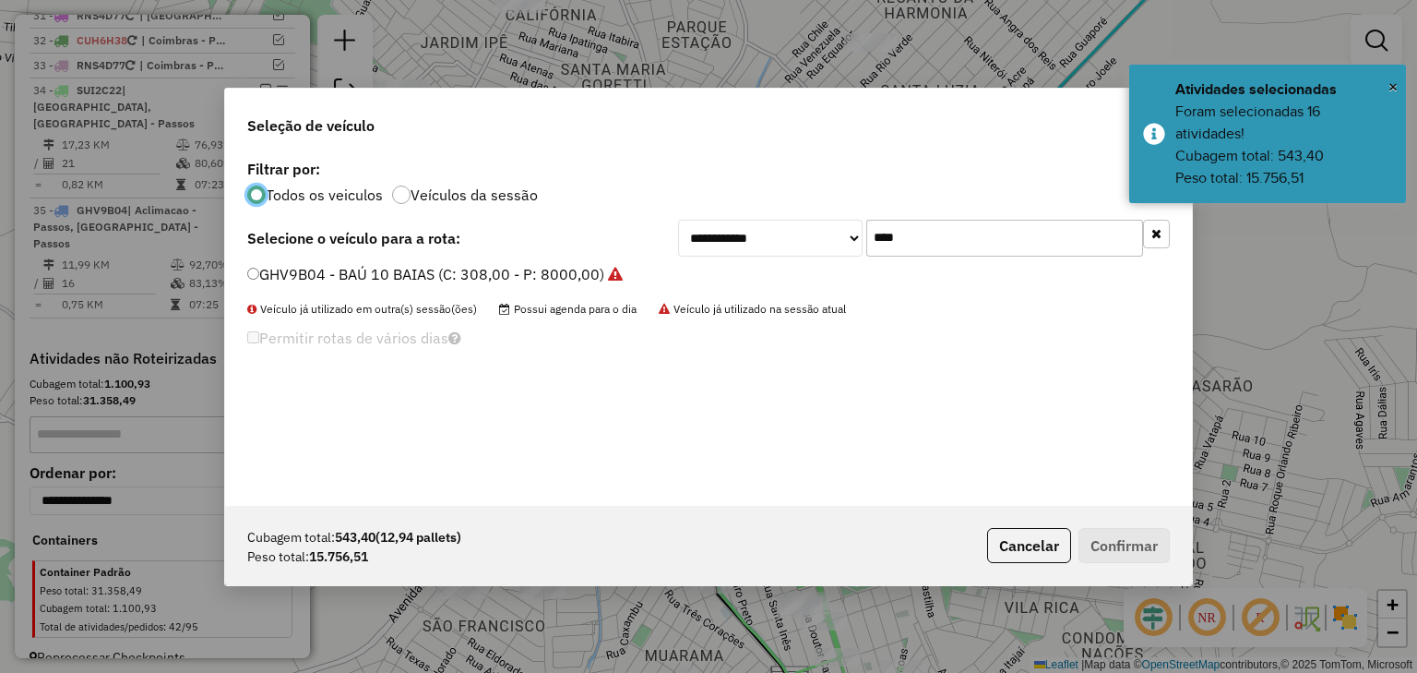
drag, startPoint x: 926, startPoint y: 239, endPoint x: 819, endPoint y: 238, distance: 106.1
click at [819, 238] on div "**********" at bounding box center [924, 238] width 492 height 37
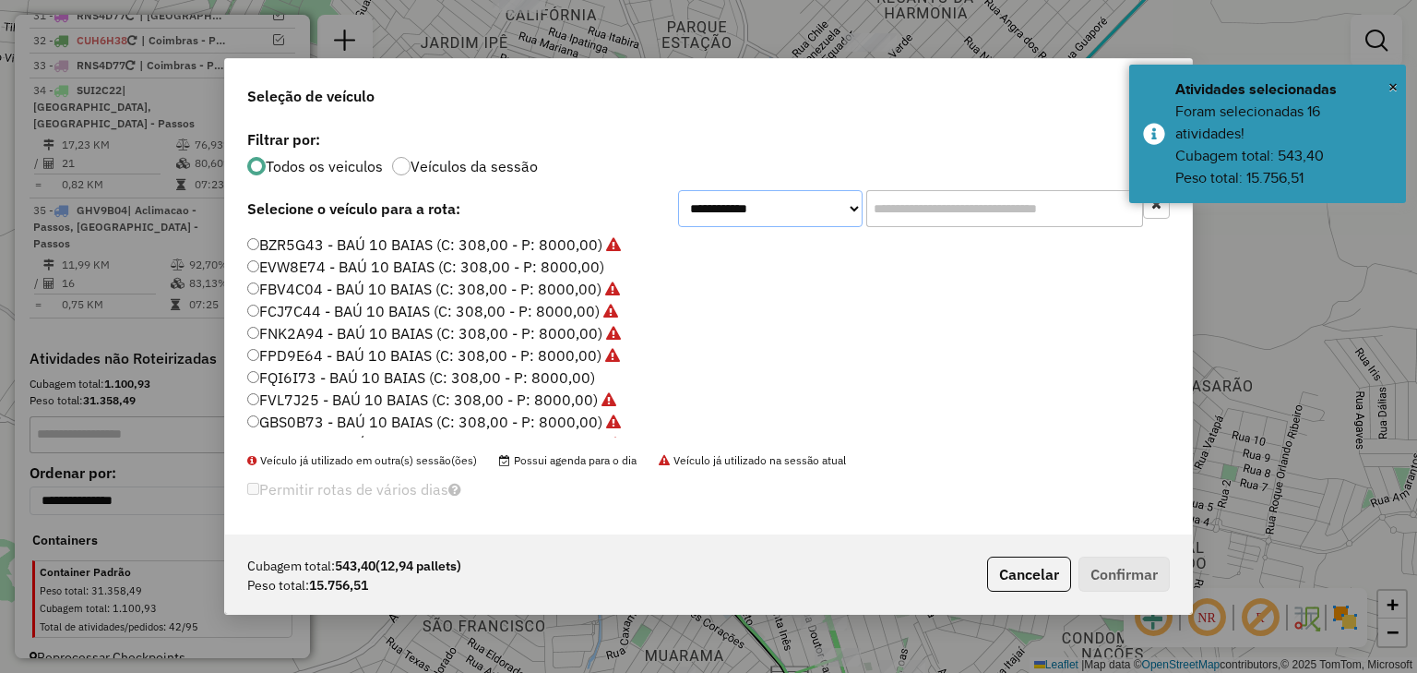
click at [819, 203] on select "**********" at bounding box center [770, 208] width 185 height 37
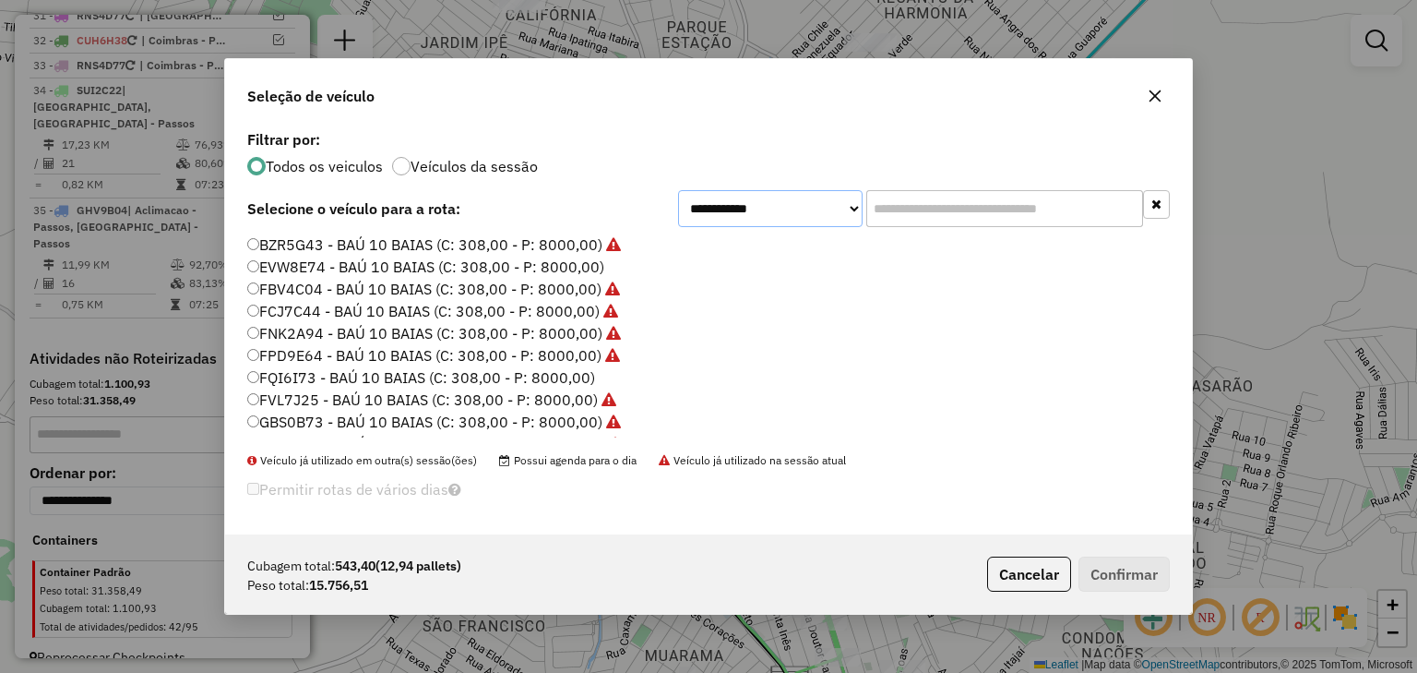
select select "********"
click at [678, 213] on select "**********" at bounding box center [770, 208] width 185 height 37
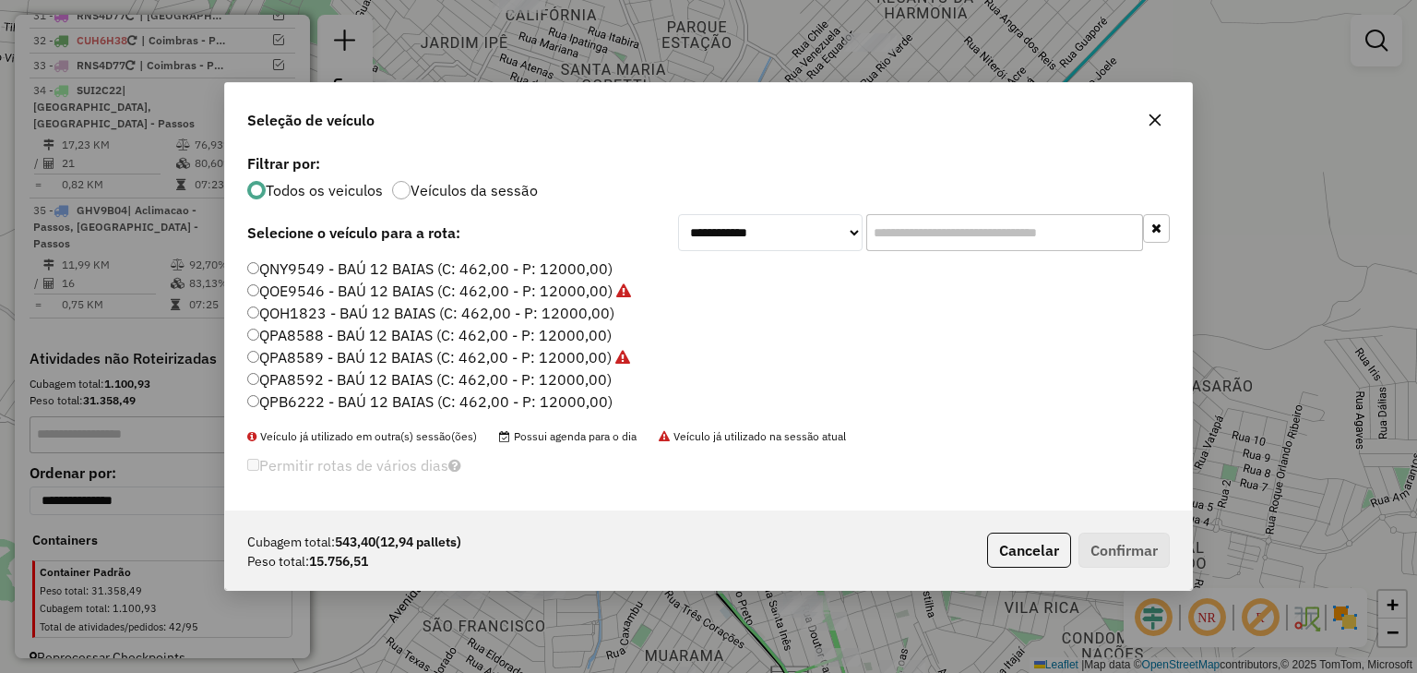
click at [383, 394] on label "QPB6222 - BAÚ 12 BAIAS (C: 462,00 - P: 12000,00)" at bounding box center [429, 401] width 365 height 22
click at [1130, 543] on button "Confirmar" at bounding box center [1124, 549] width 91 height 35
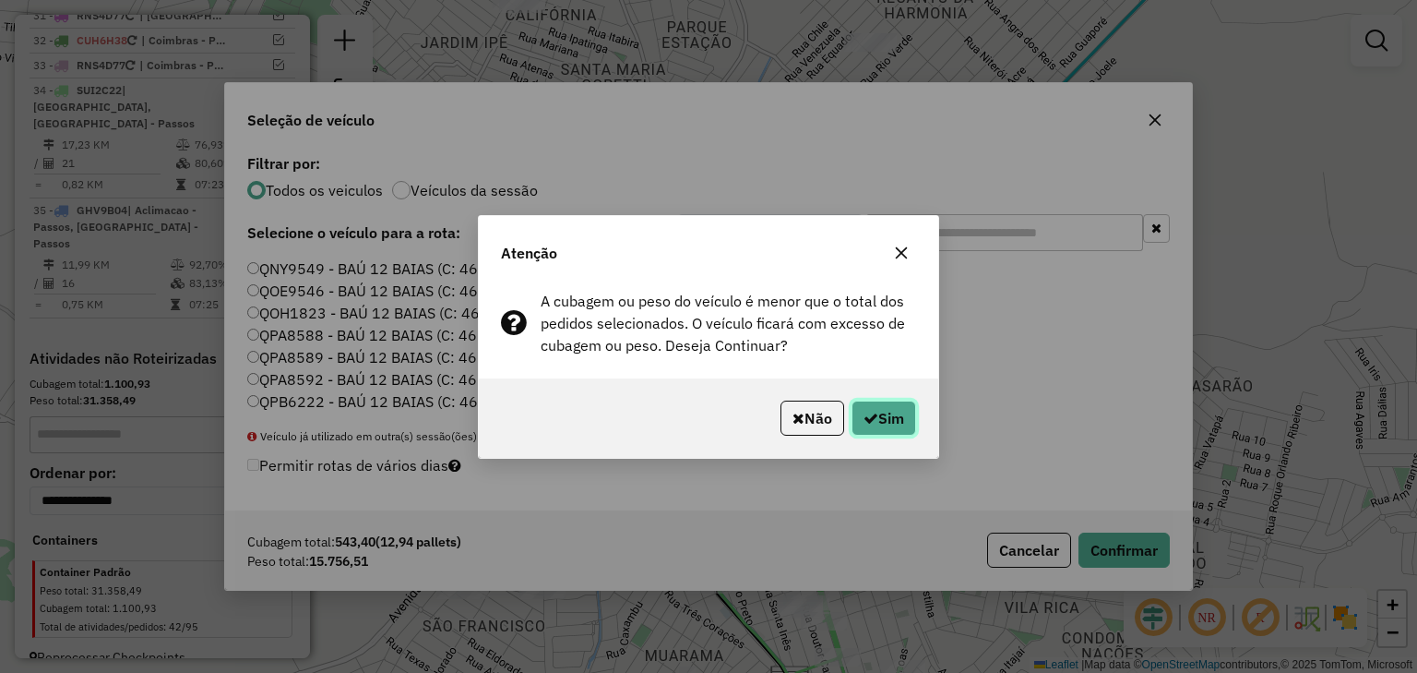
click at [853, 413] on button "Sim" at bounding box center [884, 418] width 65 height 35
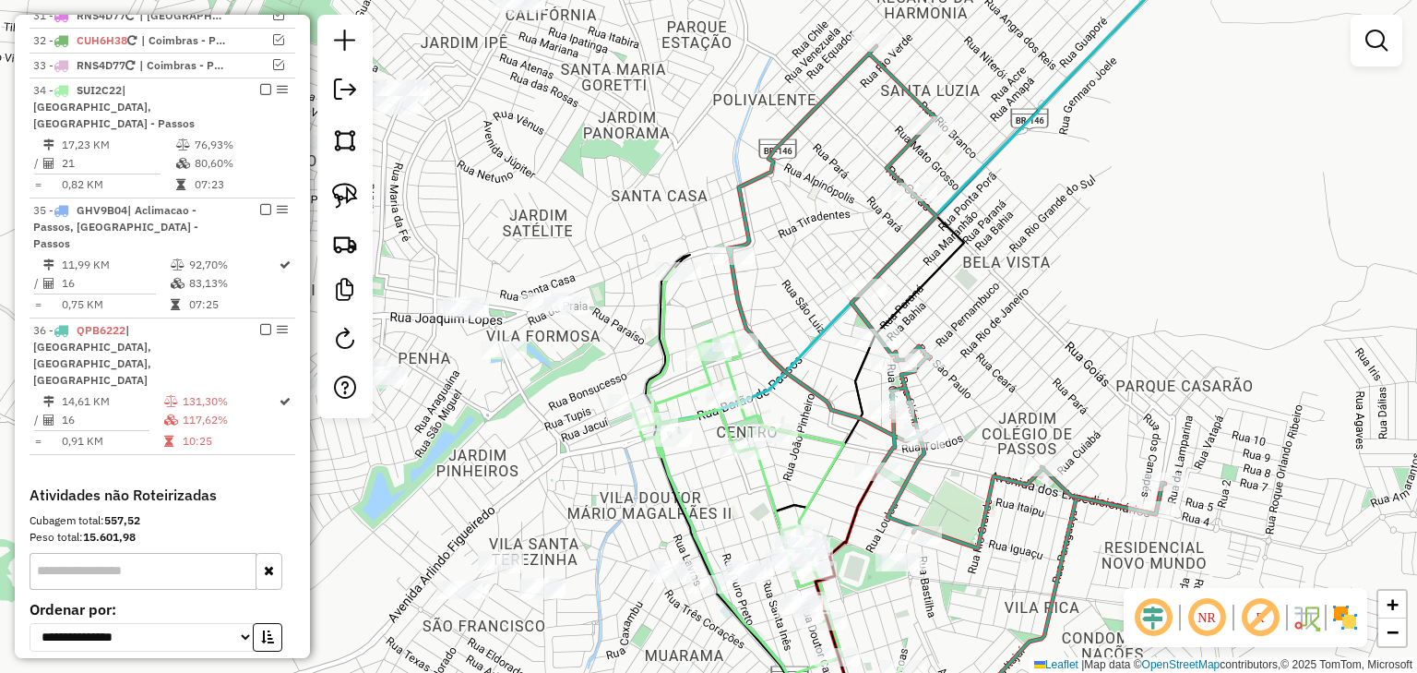
click at [901, 155] on icon at bounding box center [946, 297] width 437 height 502
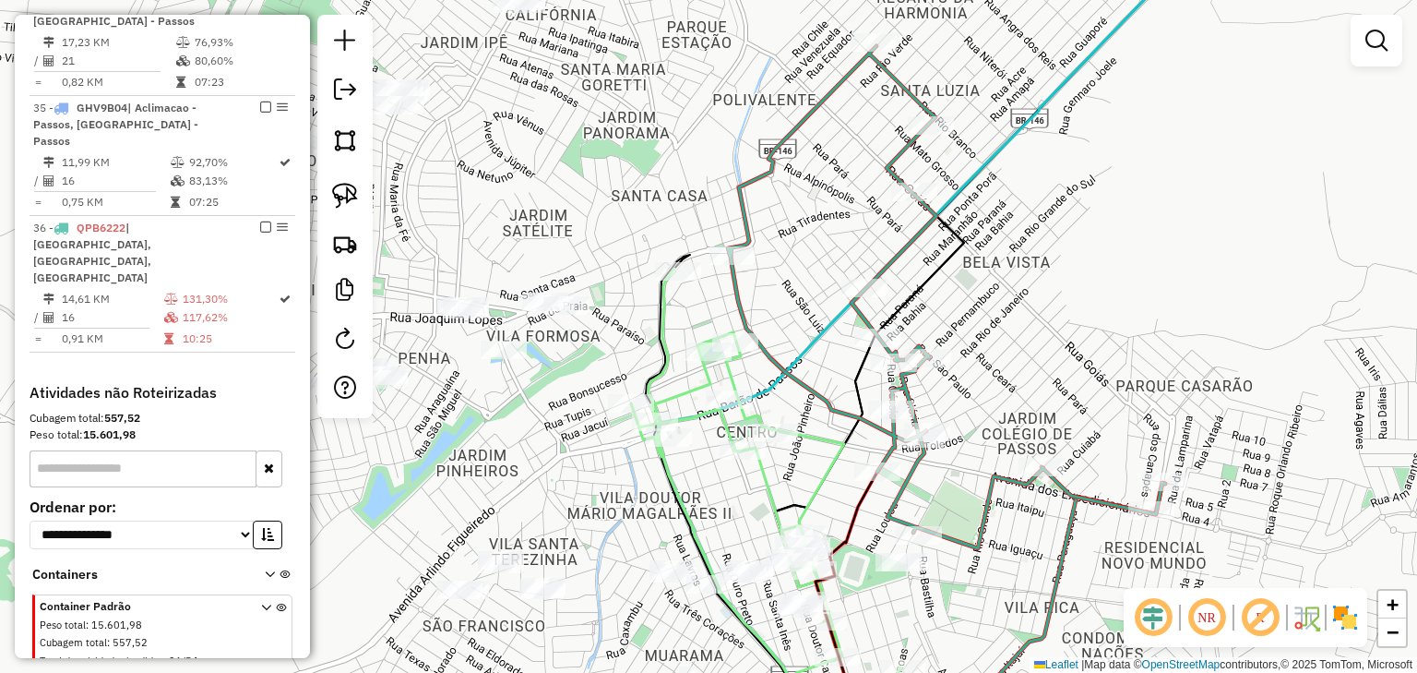
select select "*********"
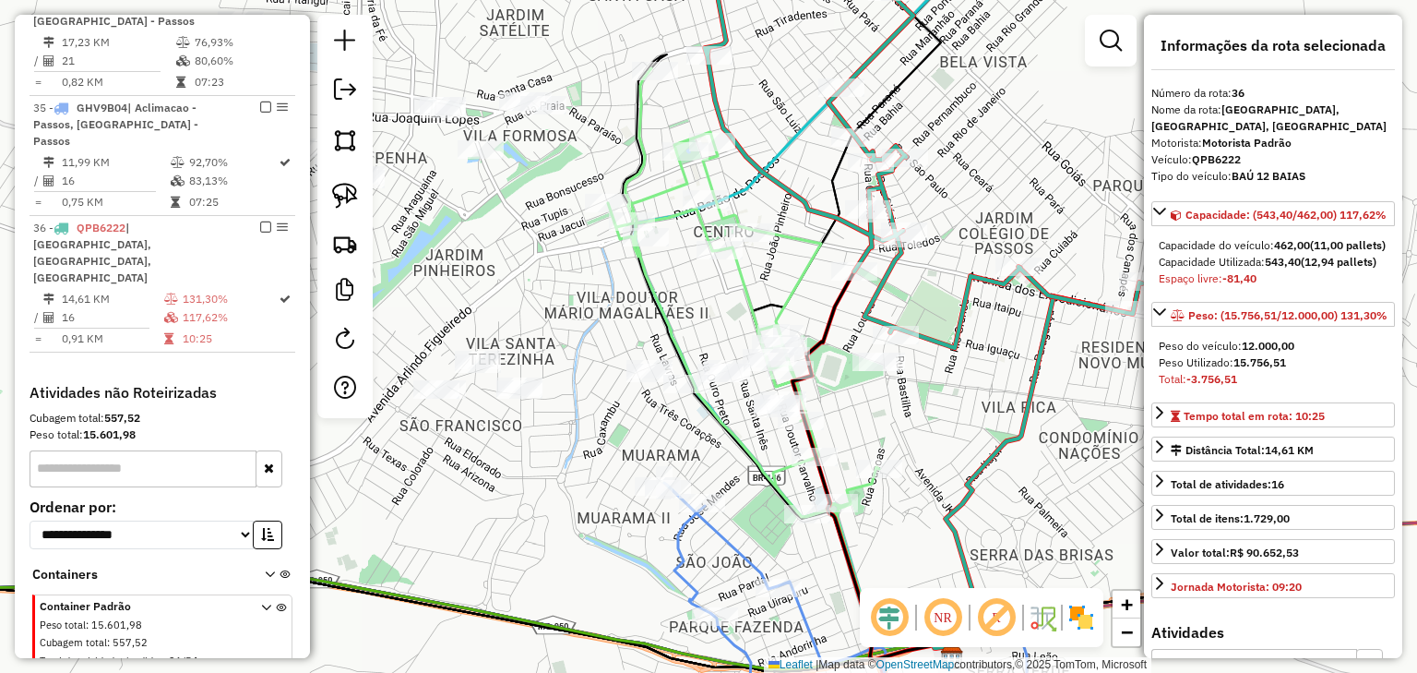
drag, startPoint x: 862, startPoint y: 402, endPoint x: 860, endPoint y: 374, distance: 28.7
click at [860, 374] on div "Janela de atendimento Grade de atendimento Capacidade Transportadoras Veículos …" at bounding box center [708, 336] width 1417 height 673
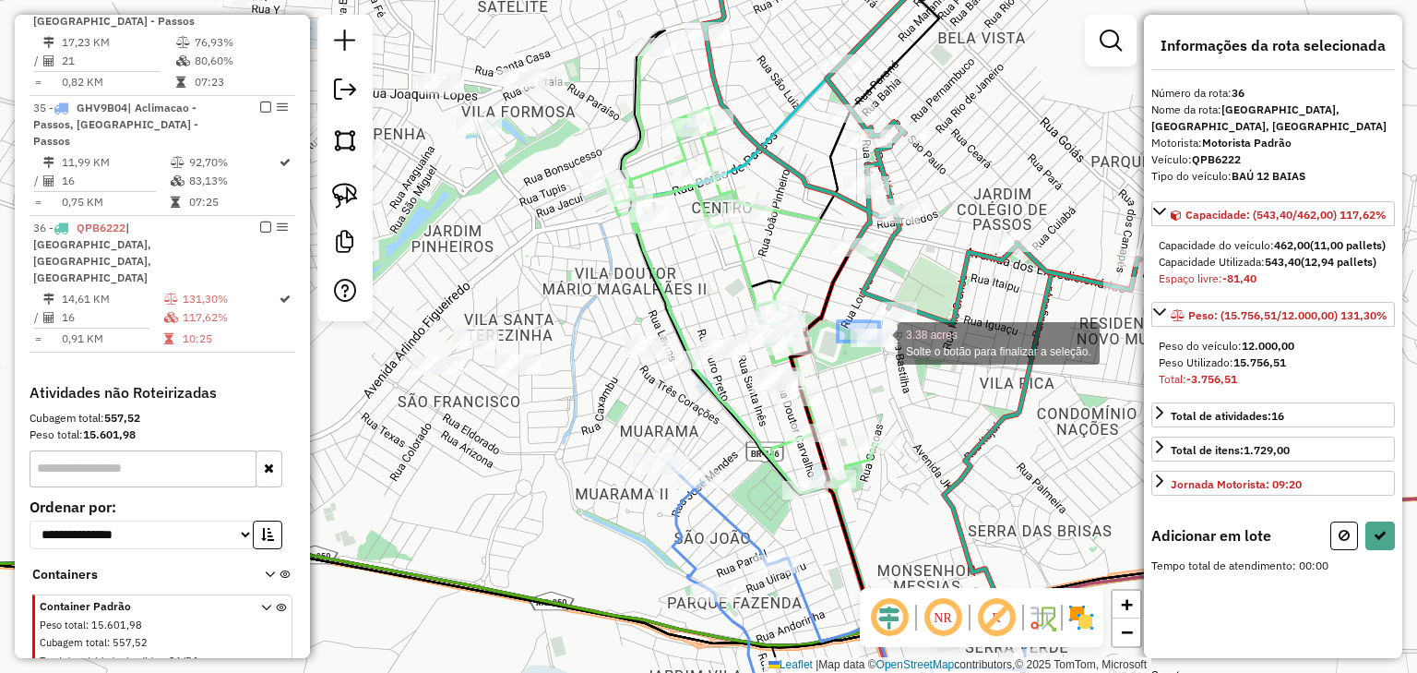
drag, startPoint x: 838, startPoint y: 321, endPoint x: 909, endPoint y: 353, distance: 78.1
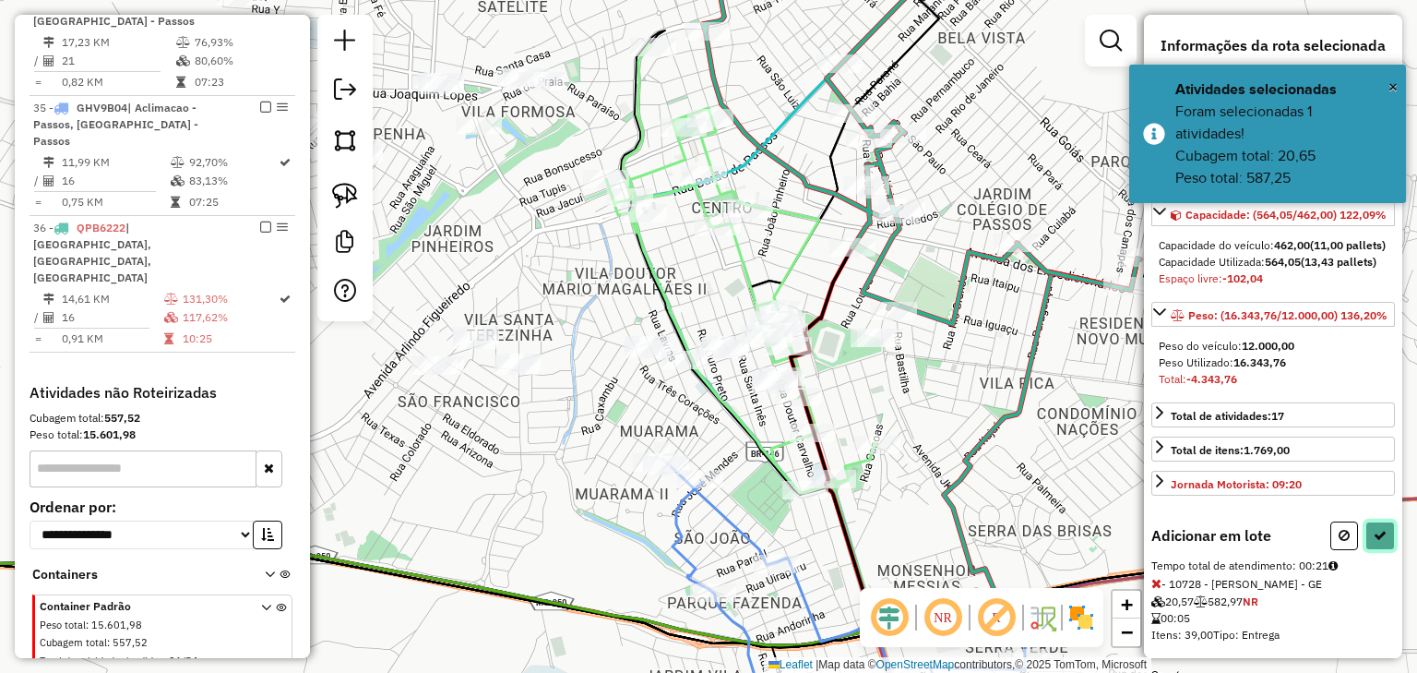
click at [1374, 542] on icon at bounding box center [1380, 535] width 13 height 13
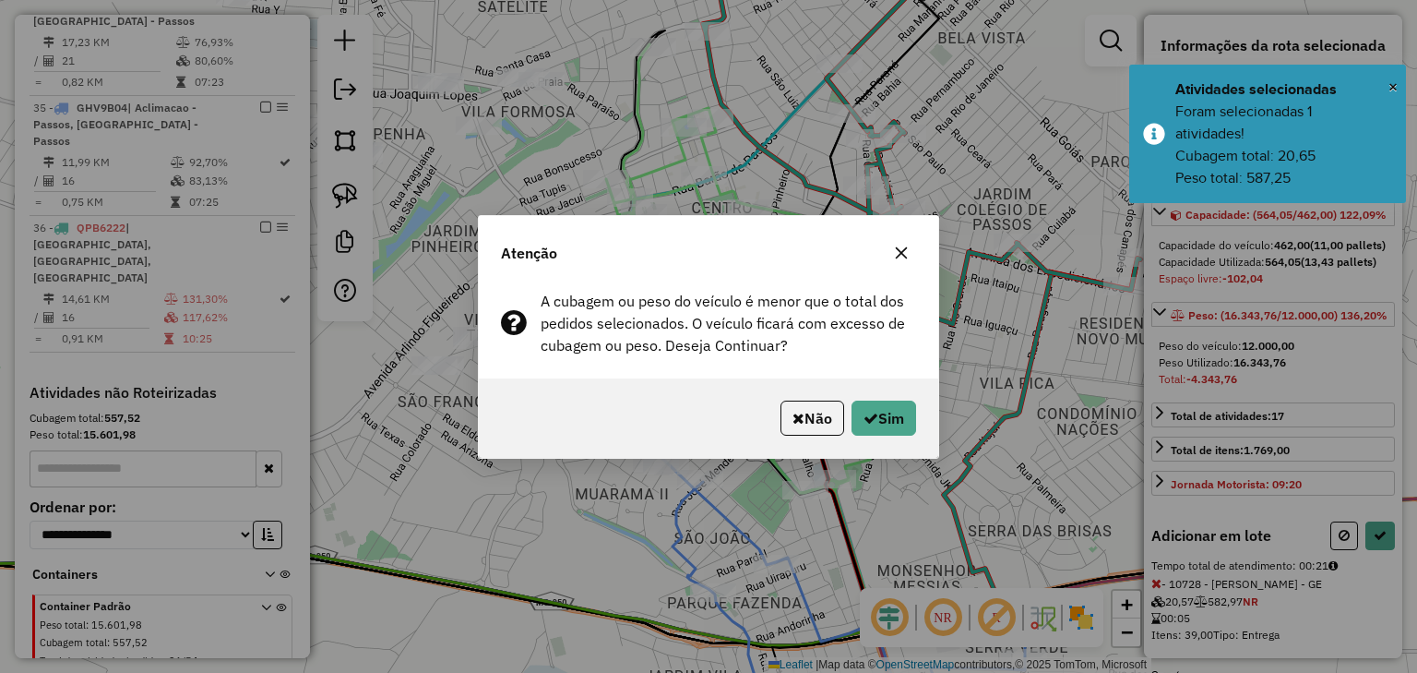
click at [845, 407] on p-footer "Não Sim" at bounding box center [844, 418] width 143 height 35
click at [869, 408] on button "Sim" at bounding box center [884, 418] width 65 height 35
select select "*********"
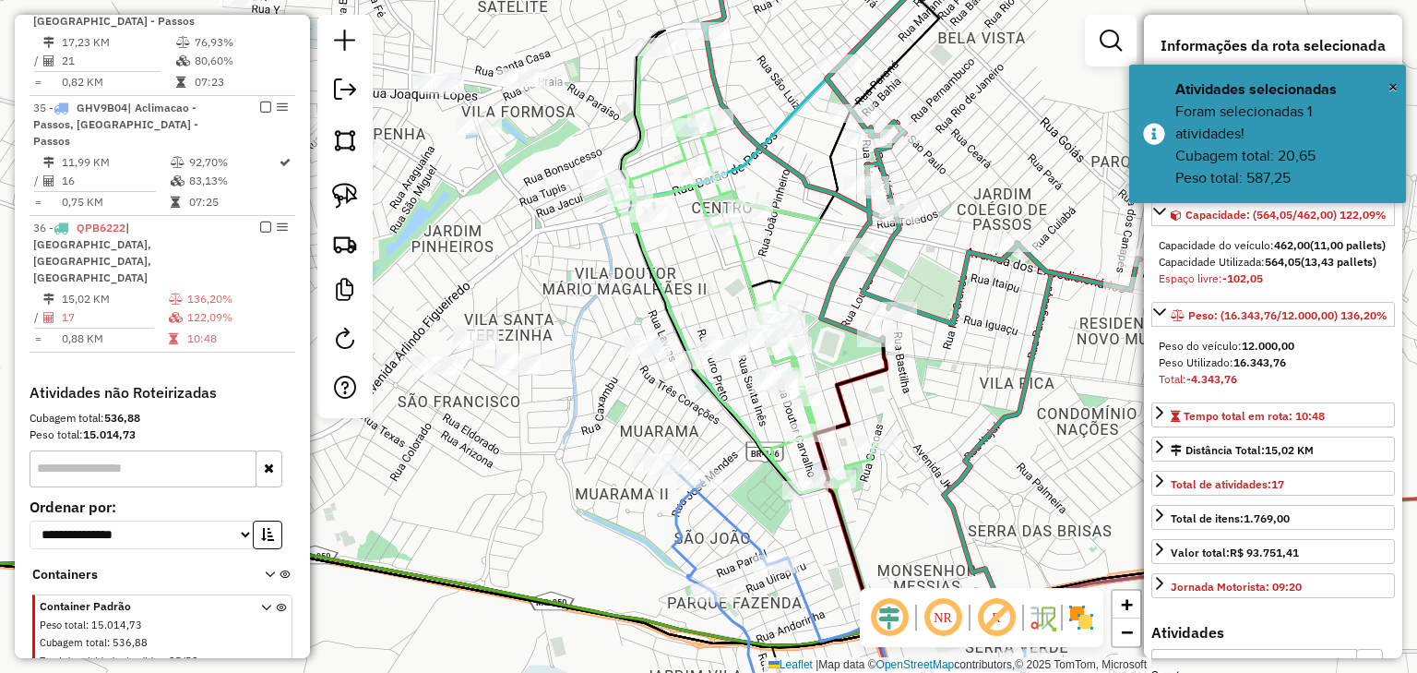
click at [879, 157] on icon at bounding box center [921, 137] width 437 height 408
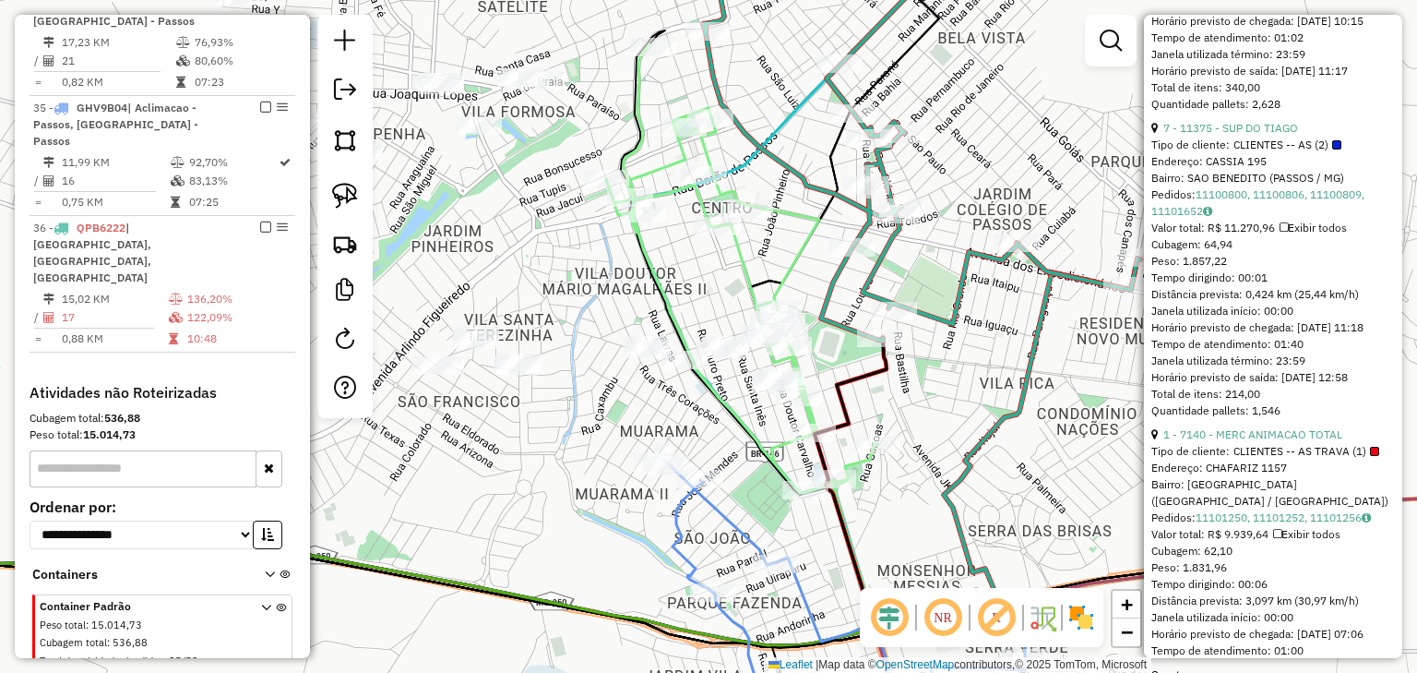
scroll to position [960, 0]
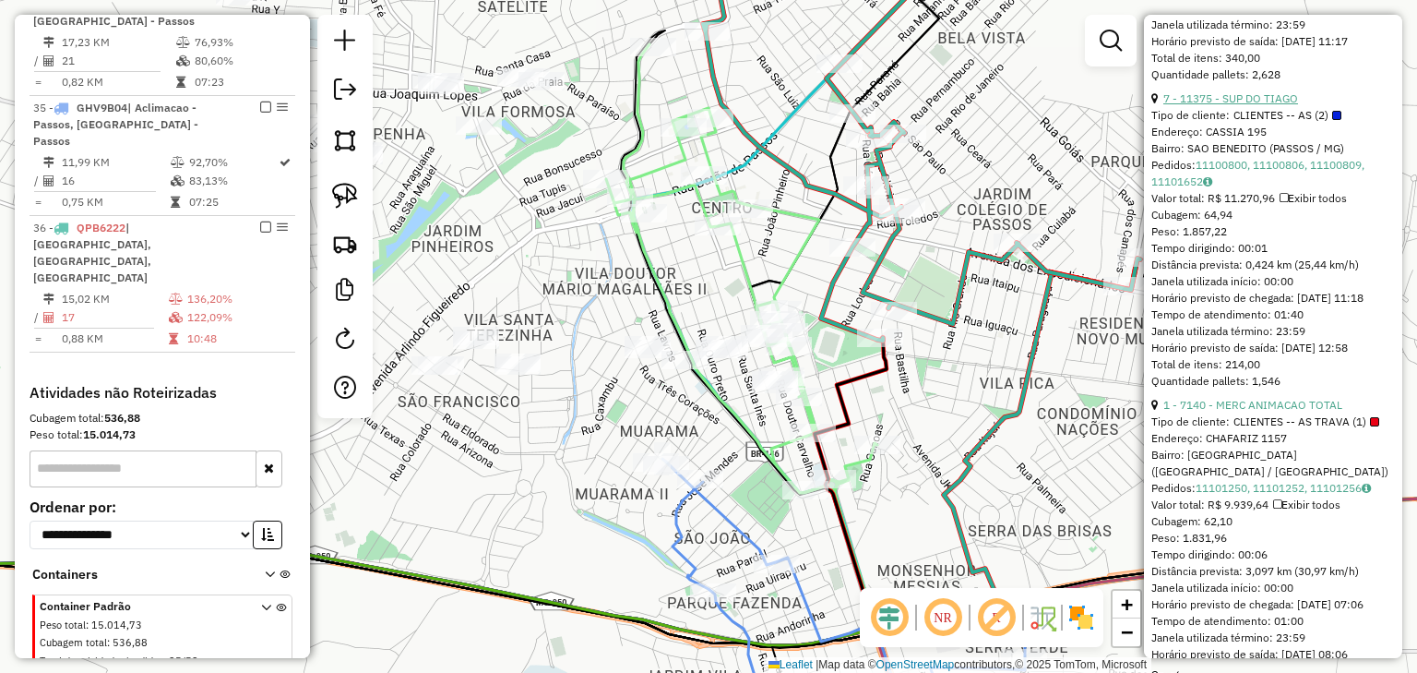
click at [1261, 105] on link "7 - 11375 - SUP DO TIAGO" at bounding box center [1231, 98] width 135 height 14
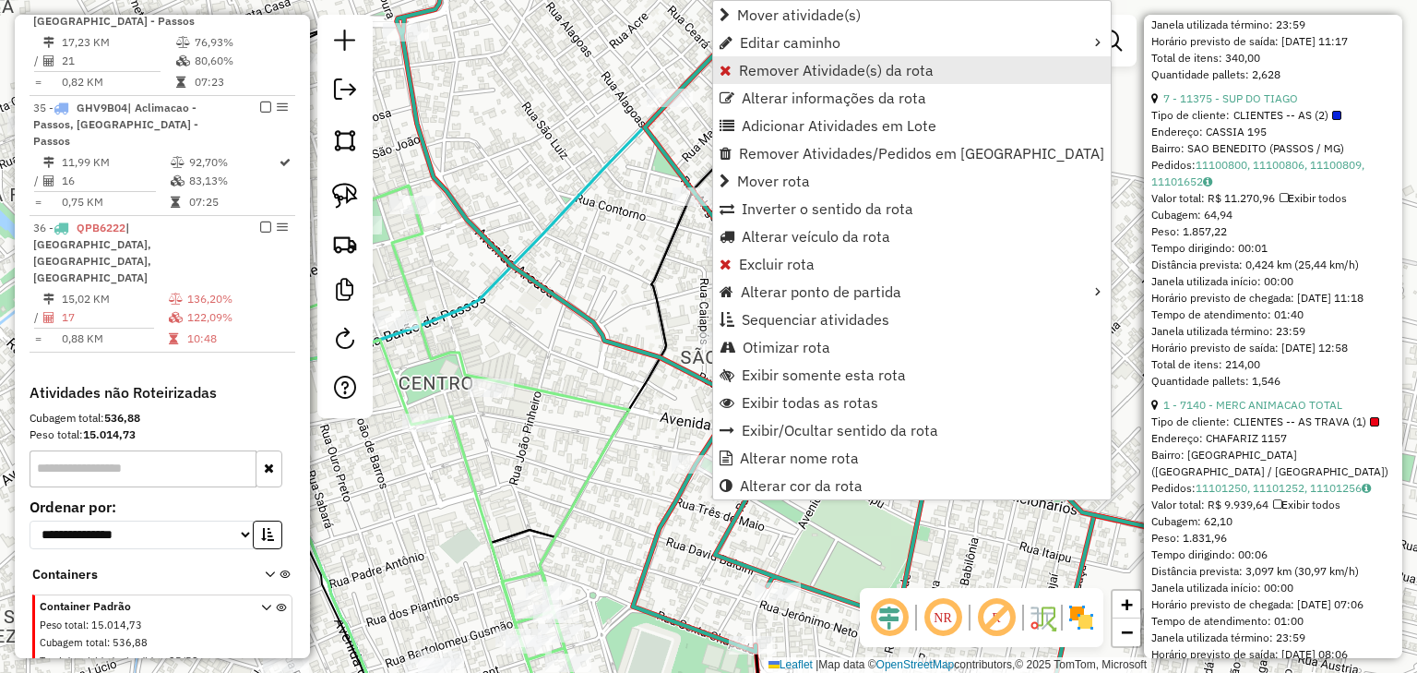
click at [770, 66] on span "Remover Atividade(s) da rota" at bounding box center [836, 70] width 195 height 15
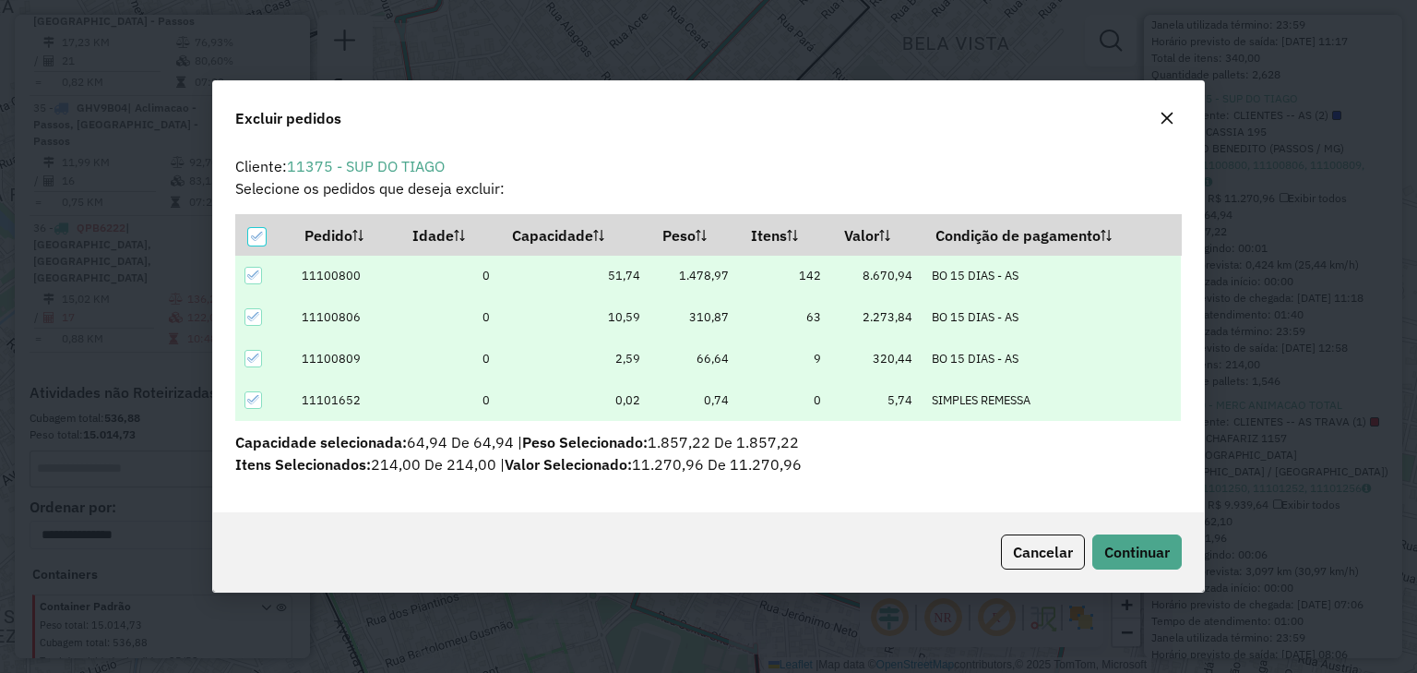
scroll to position [0, 0]
click at [1135, 544] on span "Continuar" at bounding box center [1138, 552] width 66 height 18
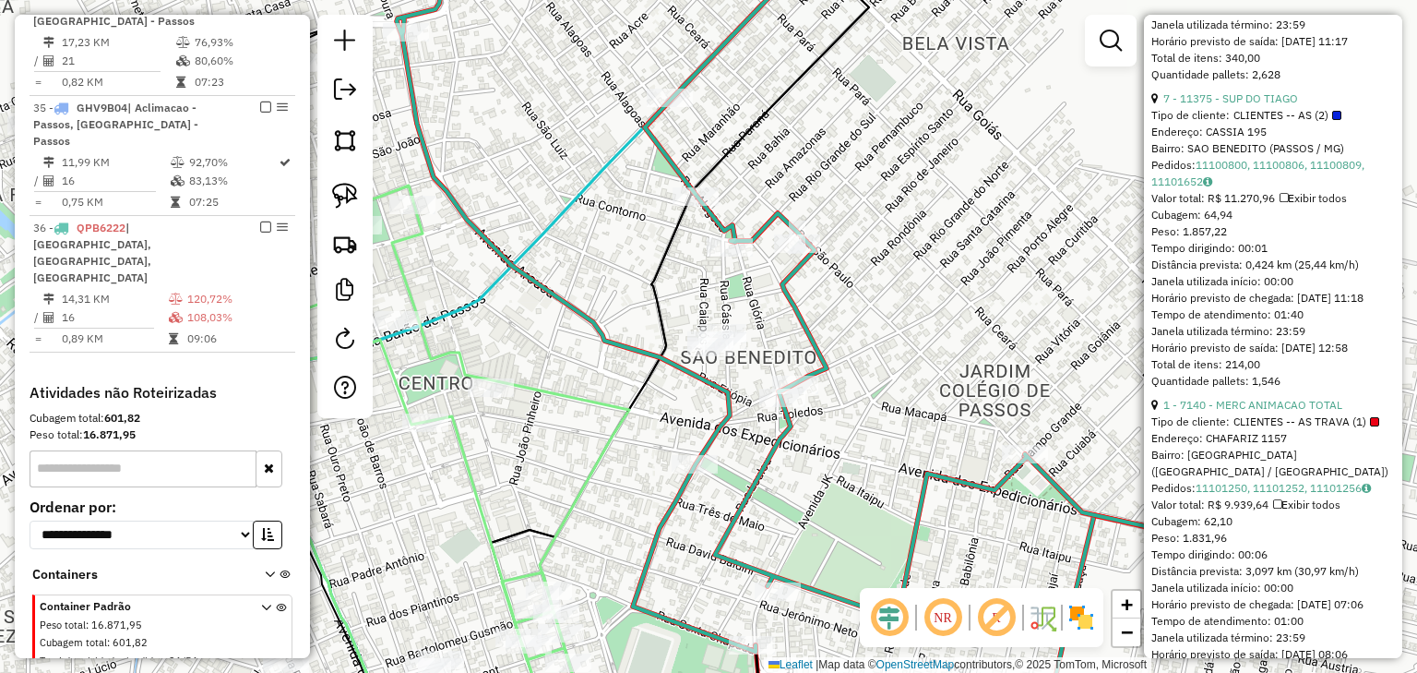
click at [1308, 412] on link "1 - 7140 - MERC ANIMACAO TOTAL" at bounding box center [1253, 405] width 179 height 14
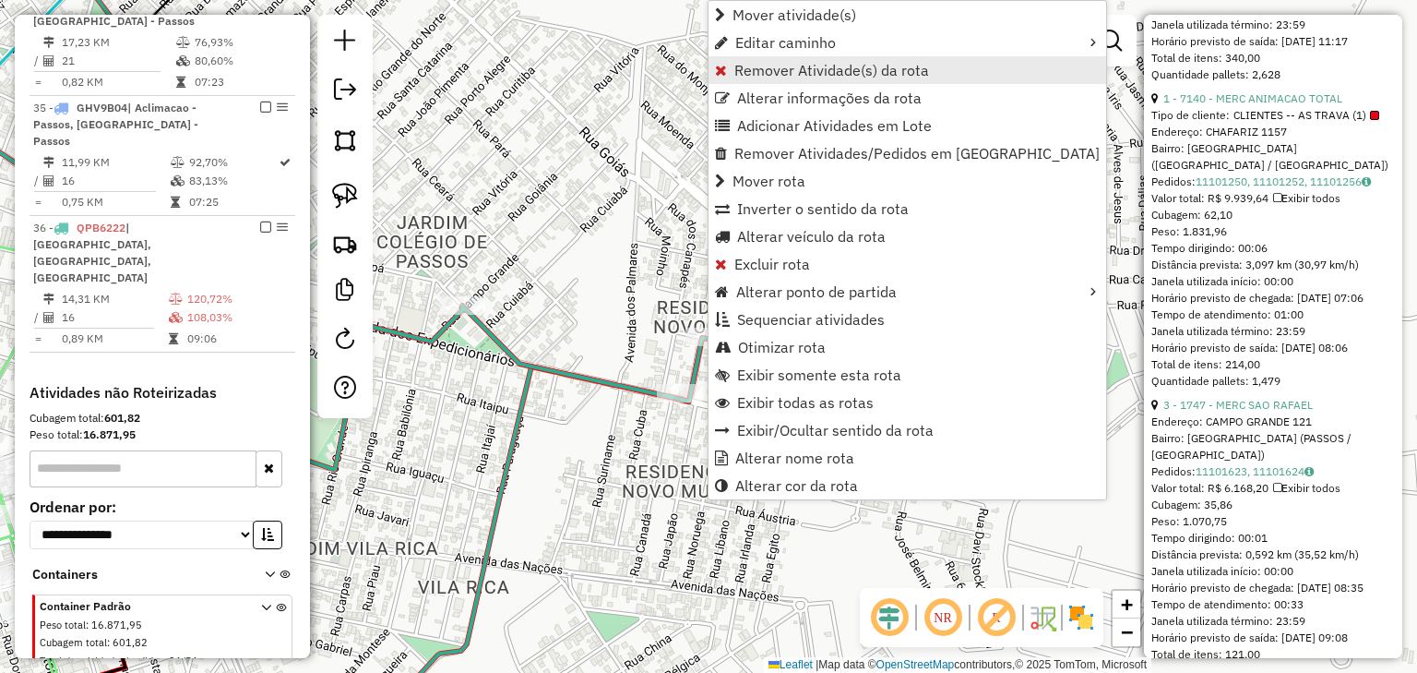
click at [771, 70] on span "Remover Atividade(s) da rota" at bounding box center [832, 70] width 195 height 15
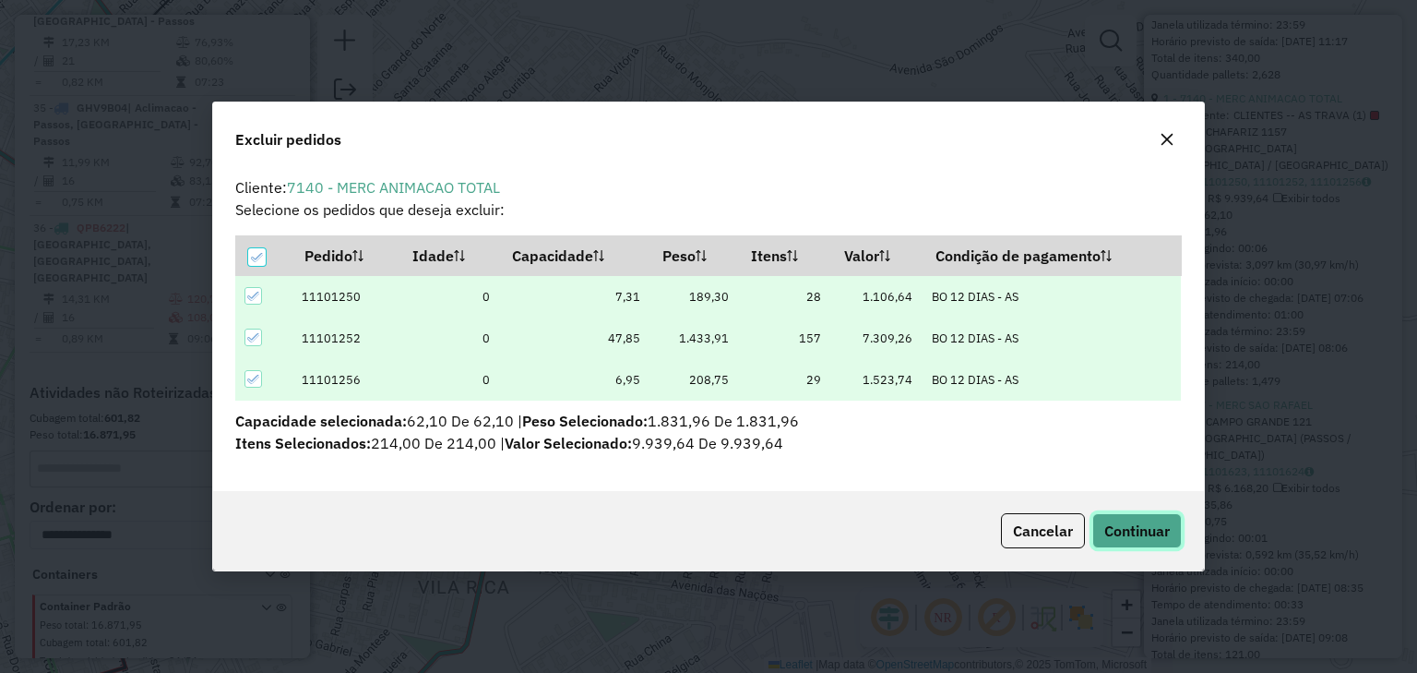
click at [1148, 527] on span "Continuar" at bounding box center [1138, 530] width 66 height 18
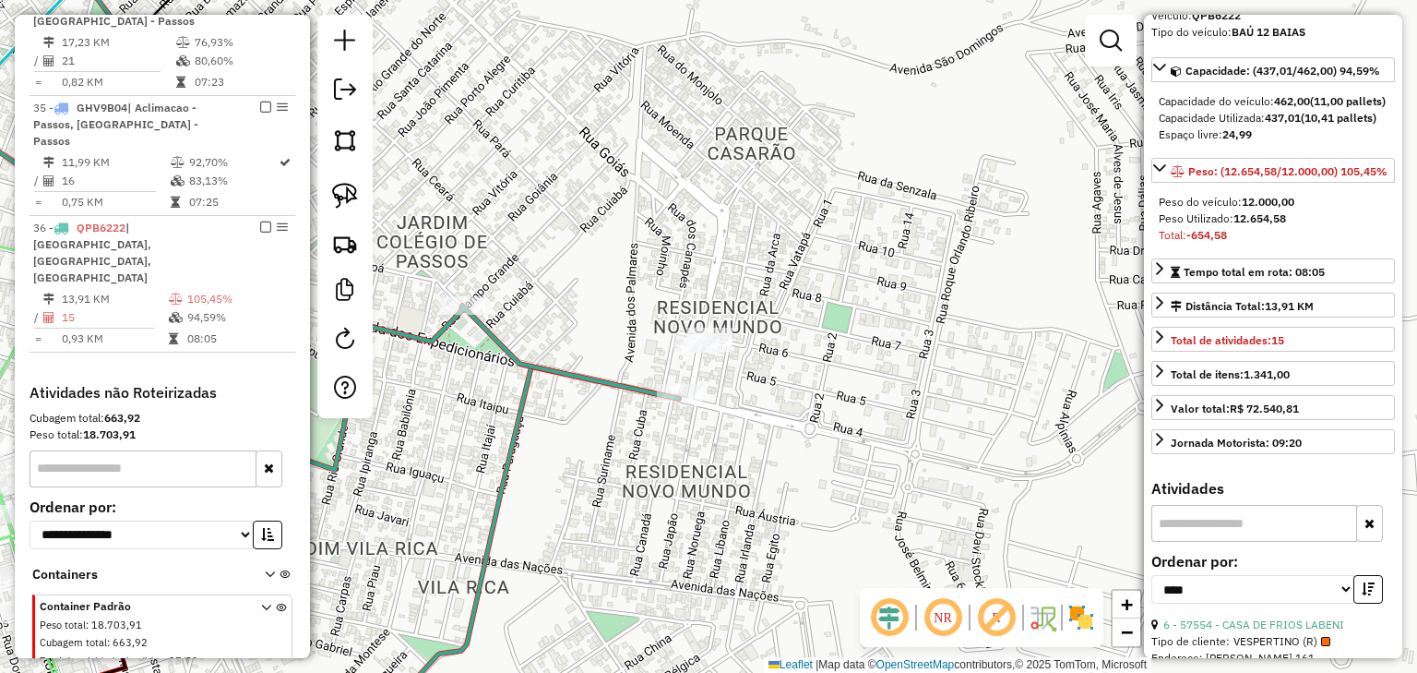
scroll to position [104, 0]
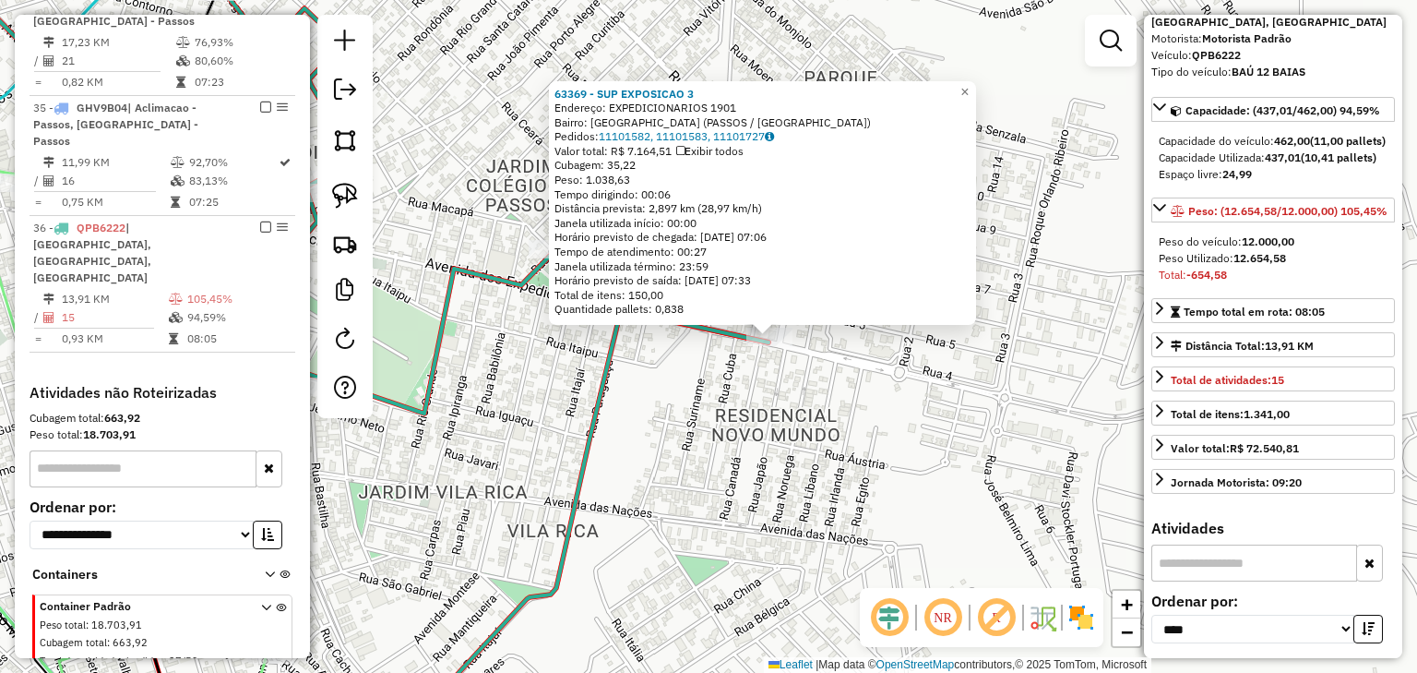
drag, startPoint x: 627, startPoint y: 403, endPoint x: 727, endPoint y: 403, distance: 100.6
click at [727, 403] on div "63369 - SUP EXPOSICAO 3 Endereço: EXPEDICIONARIOS 1901 Bairro: JARDIM VILA RICA…" at bounding box center [708, 336] width 1417 height 673
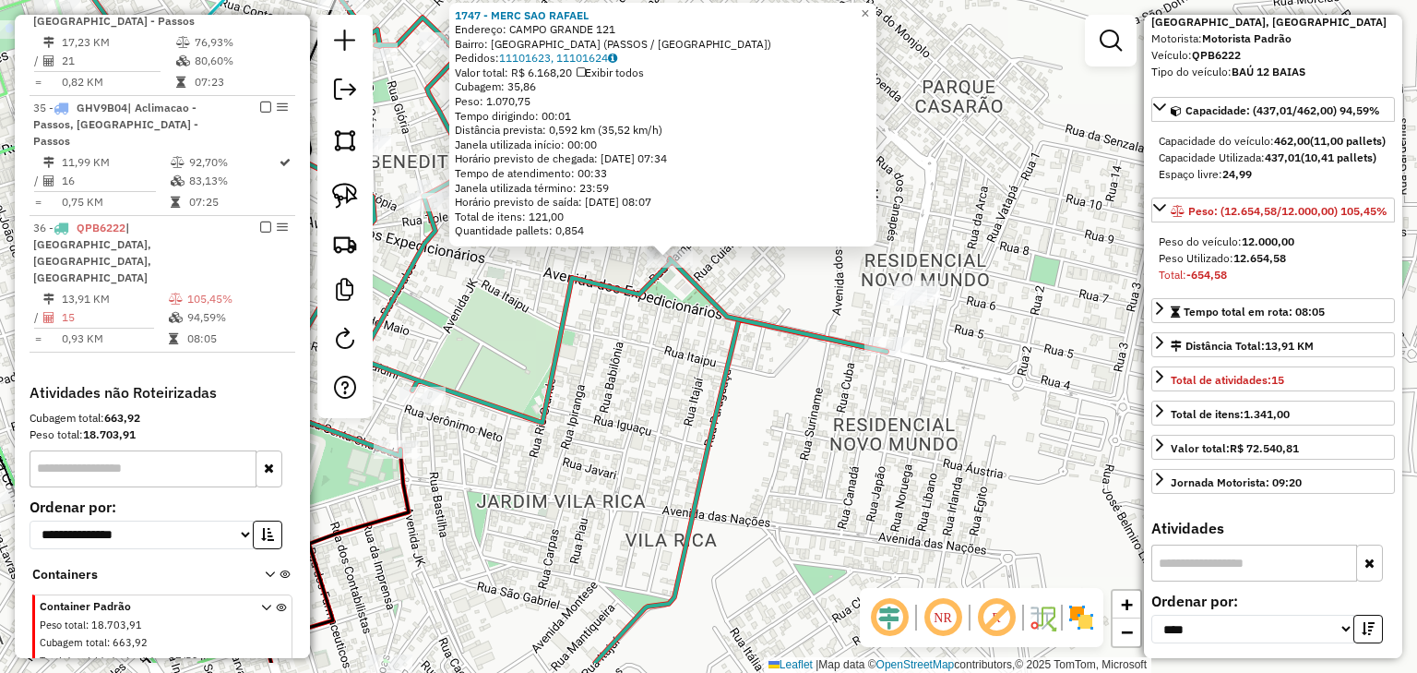
drag, startPoint x: 703, startPoint y: 433, endPoint x: 664, endPoint y: 355, distance: 87.1
click at [664, 355] on div "1747 - MERC SAO RAFAEL Endereço: CAMPO GRANDE 121 Bairro: JARDIM COLEGIO DE PAS…" at bounding box center [708, 336] width 1417 height 673
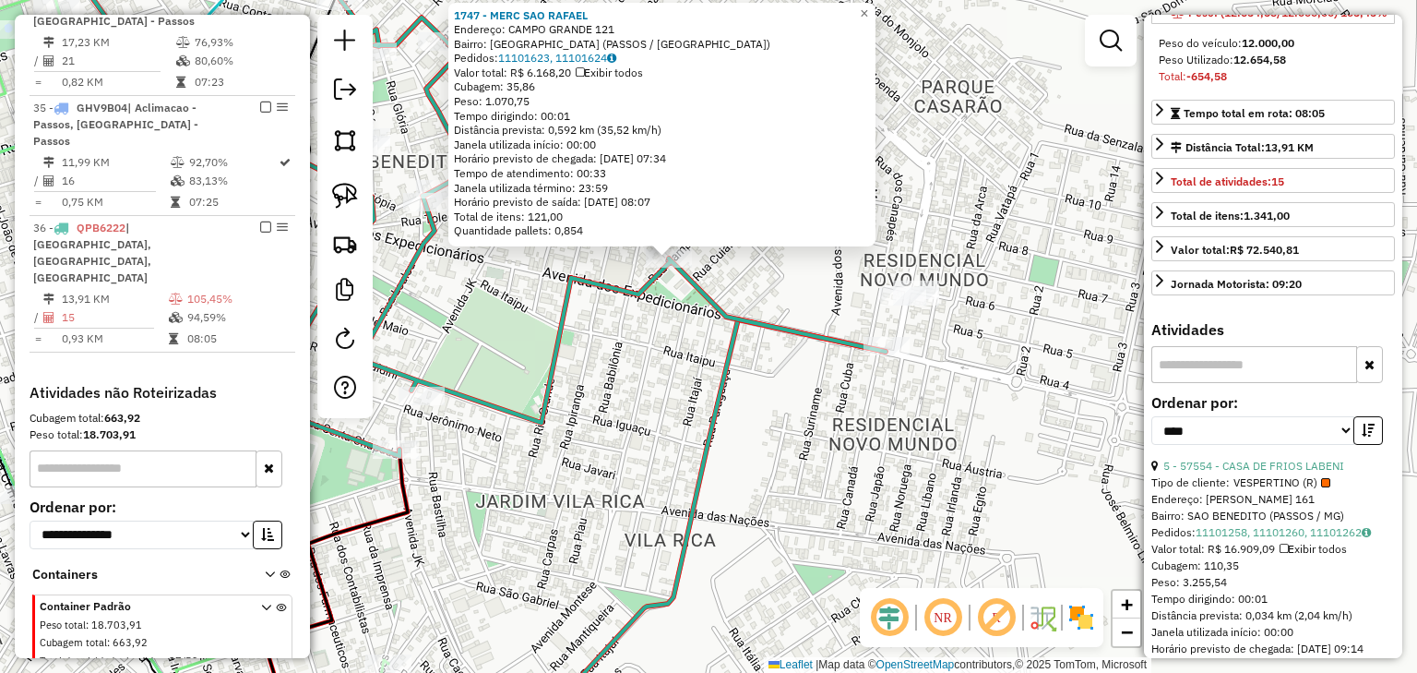
scroll to position [326, 0]
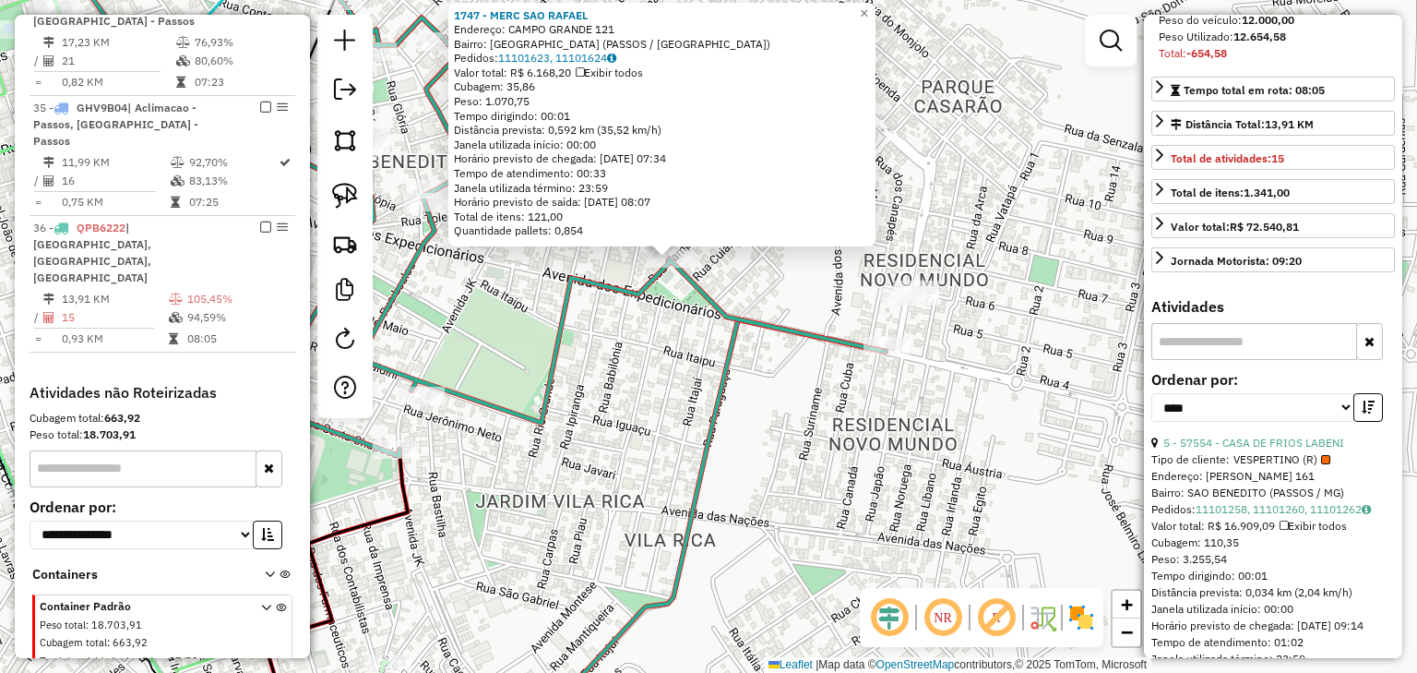
click at [764, 468] on div "1747 - MERC SAO RAFAEL Endereço: CAMPO GRANDE 121 Bairro: JARDIM COLEGIO DE PAS…" at bounding box center [708, 336] width 1417 height 673
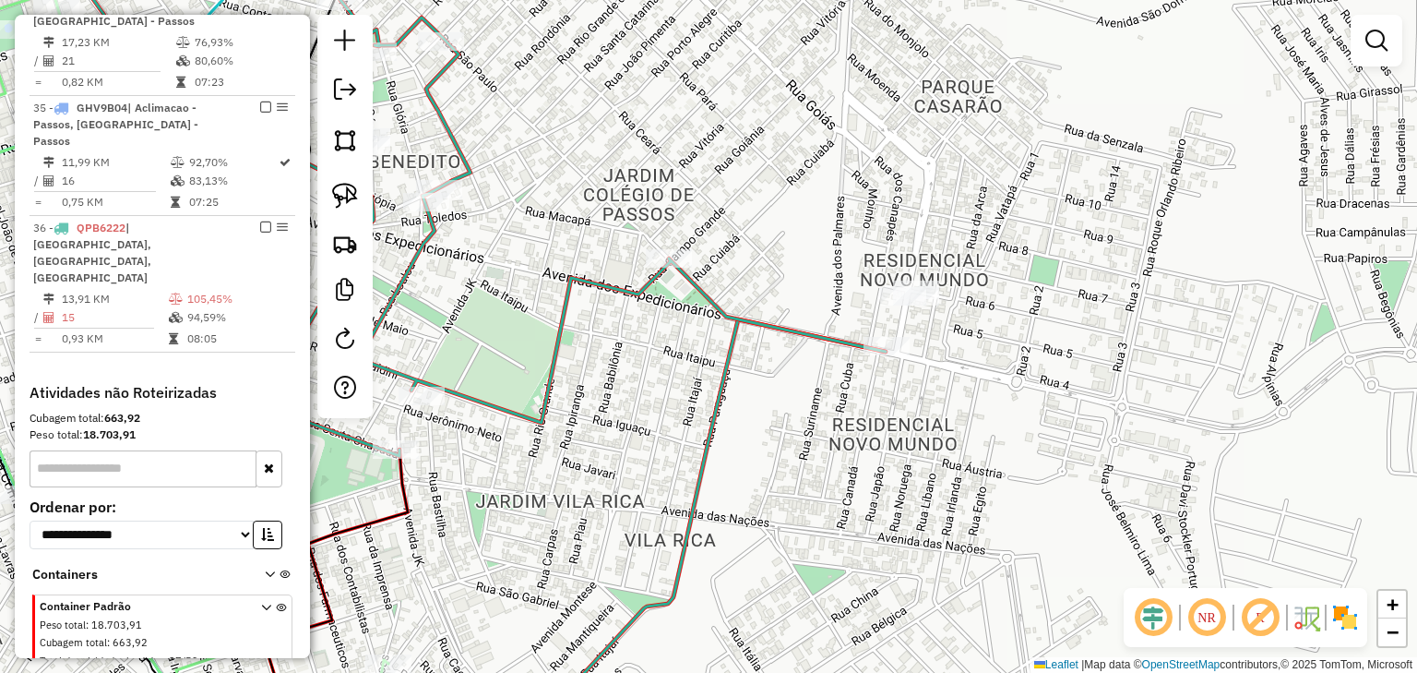
click at [764, 319] on icon at bounding box center [474, 194] width 823 height 523
select select "*********"
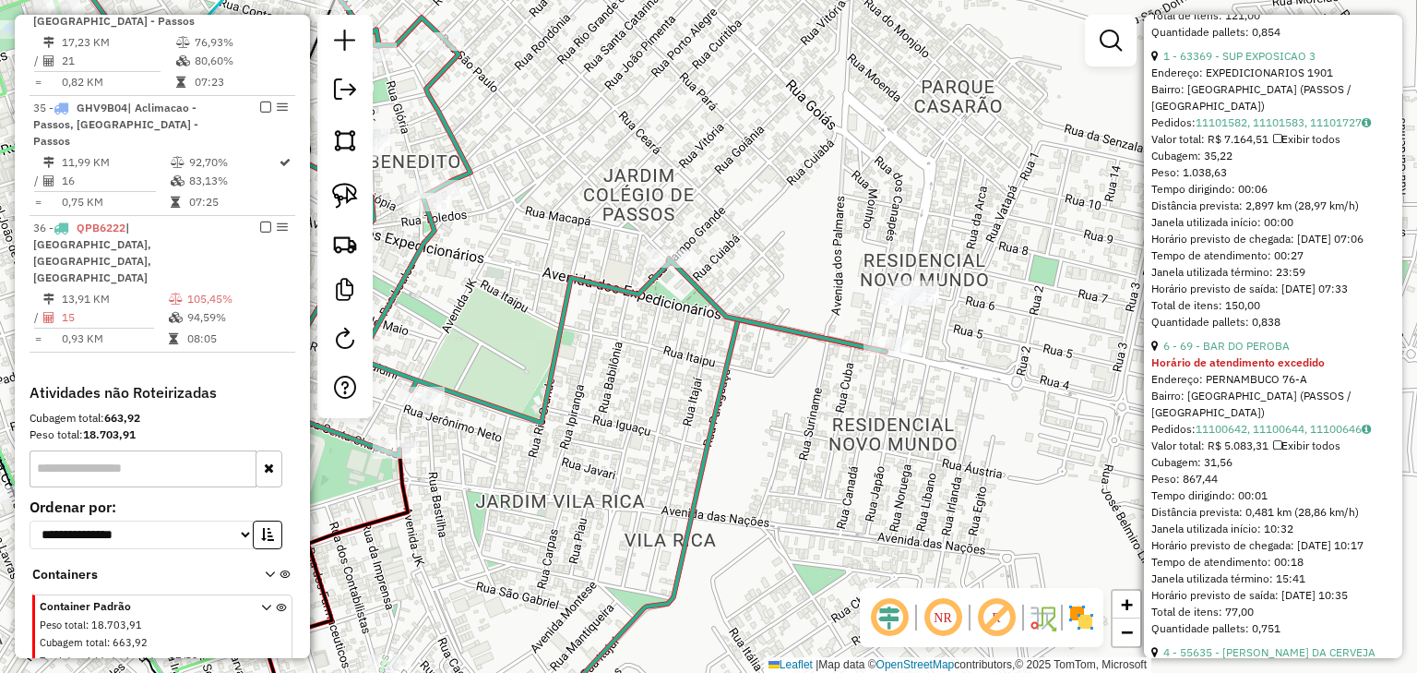
scroll to position [1329, 0]
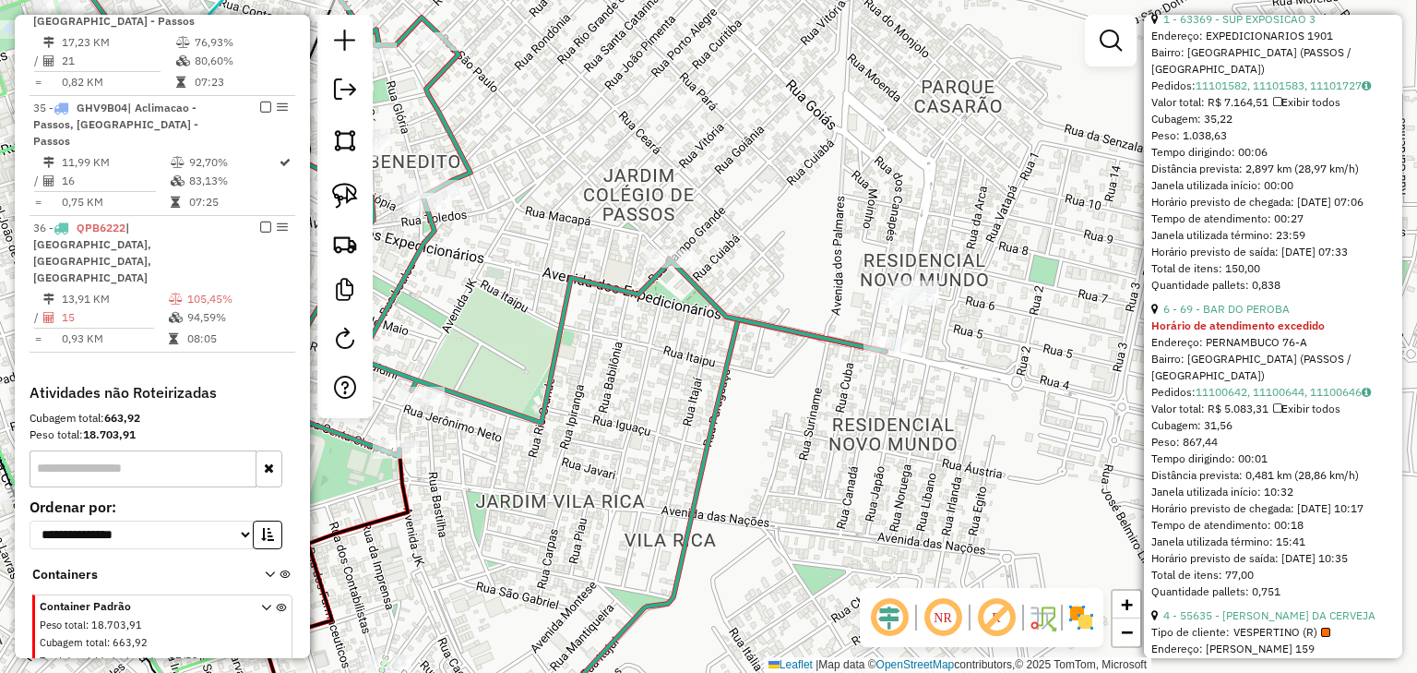
click at [1271, 316] on link "6 - 69 - BAR DO PEROBA" at bounding box center [1227, 309] width 126 height 14
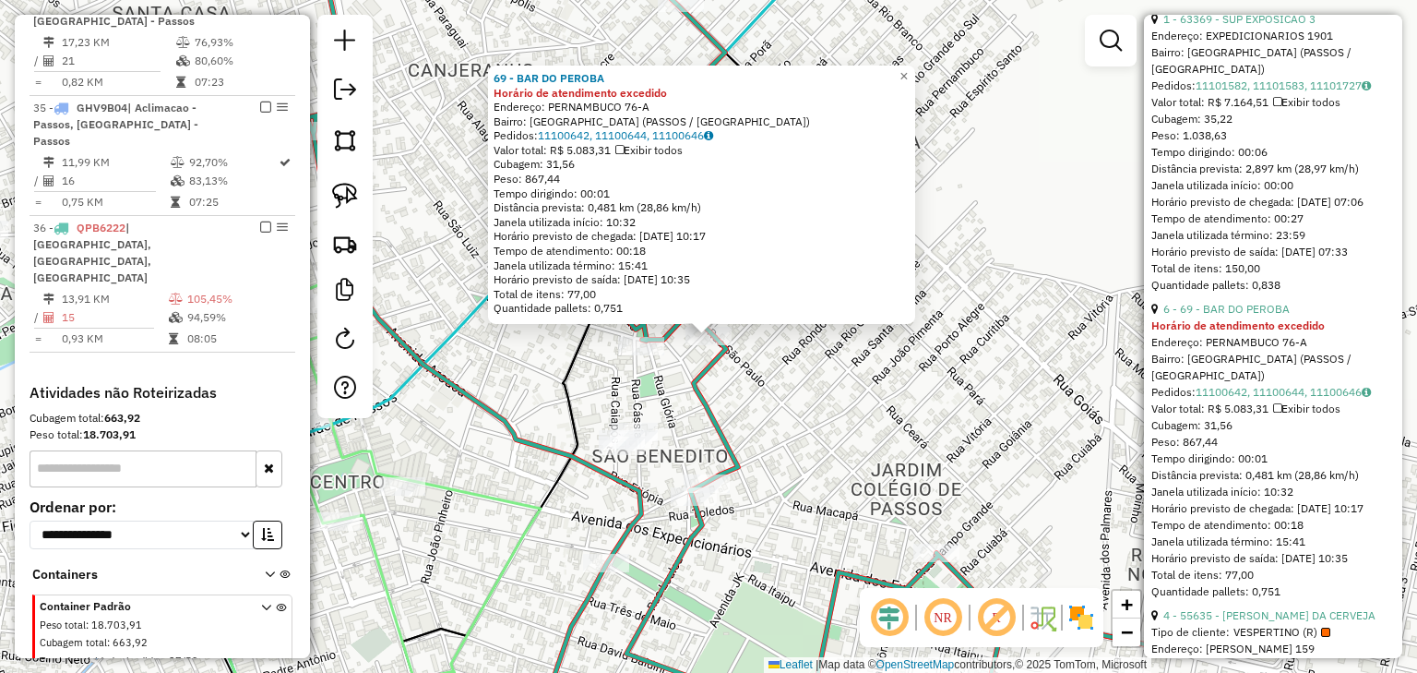
drag, startPoint x: 808, startPoint y: 432, endPoint x: 845, endPoint y: 418, distance: 39.4
click at [845, 418] on div "69 - BAR DO PEROBA Horário de atendimento excedido Endereço: PERNAMBUCO 76-A Ba…" at bounding box center [708, 336] width 1417 height 673
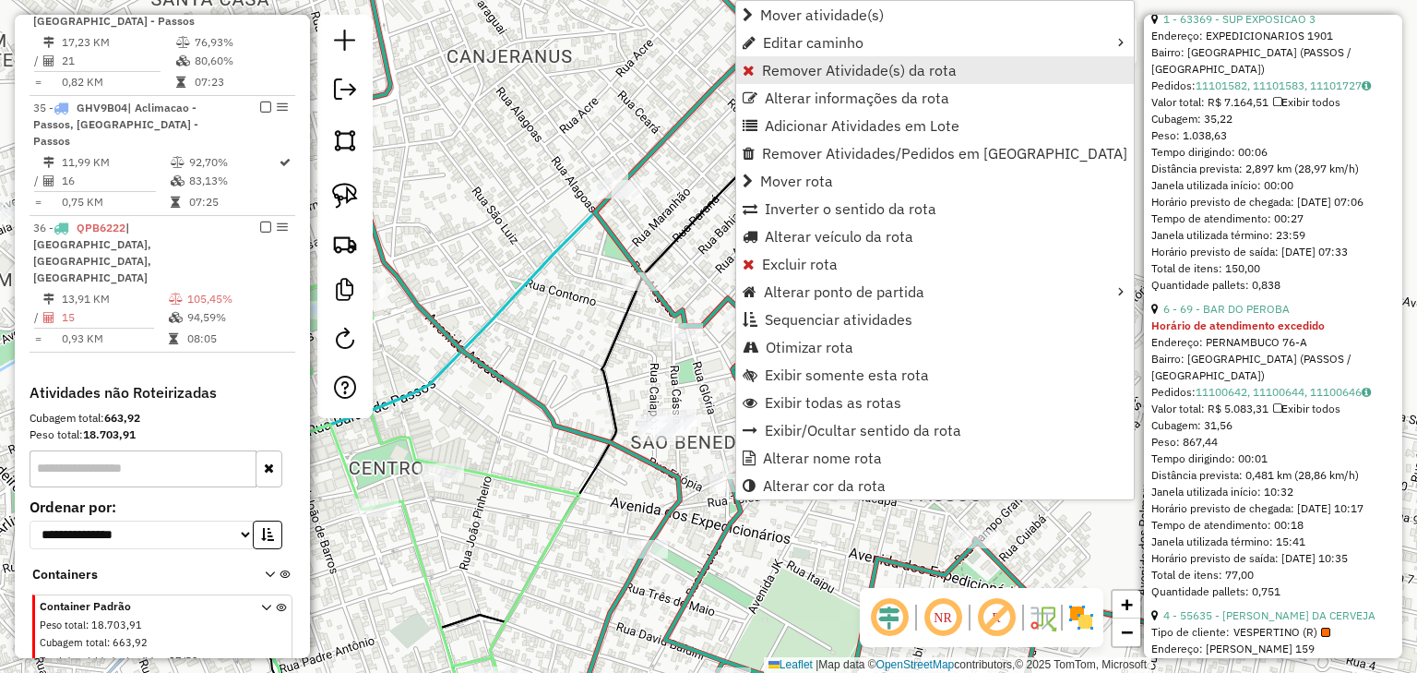
click at [755, 70] on link "Remover Atividade(s) da rota" at bounding box center [935, 70] width 398 height 28
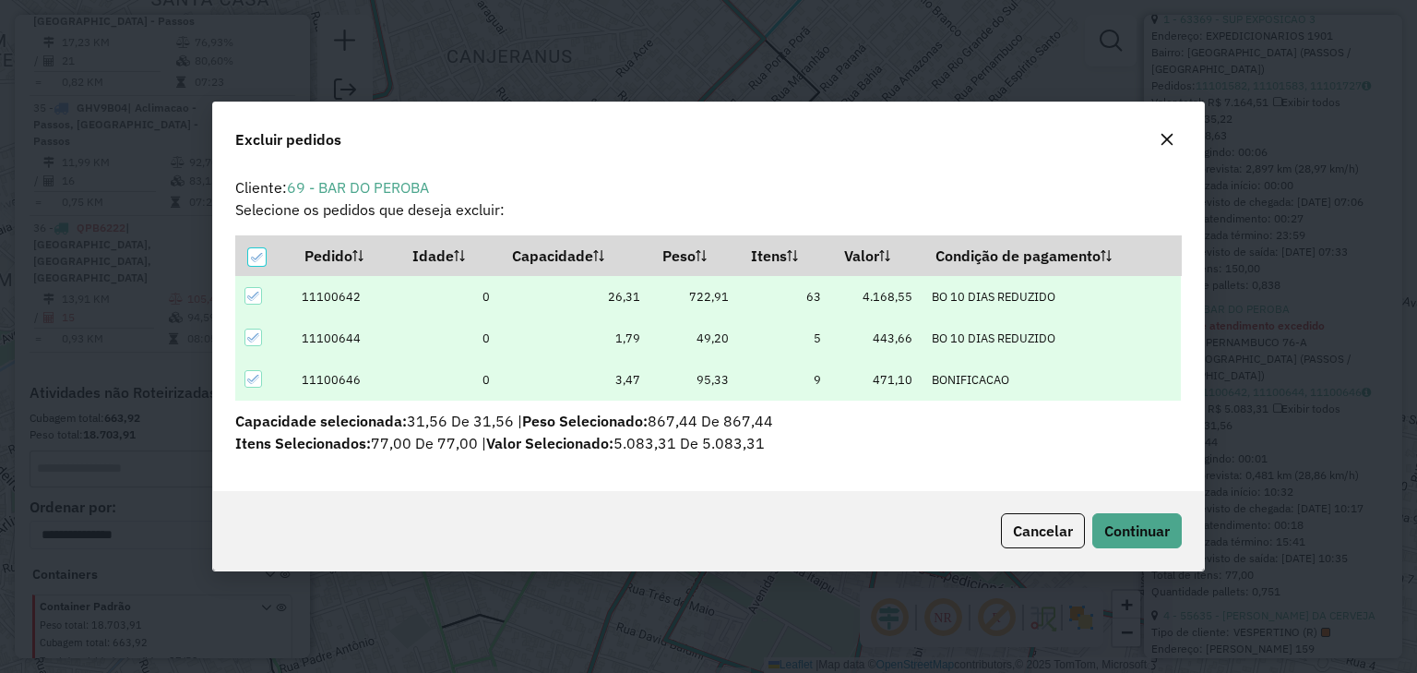
scroll to position [0, 0]
click at [1135, 527] on span "Continuar" at bounding box center [1138, 530] width 66 height 18
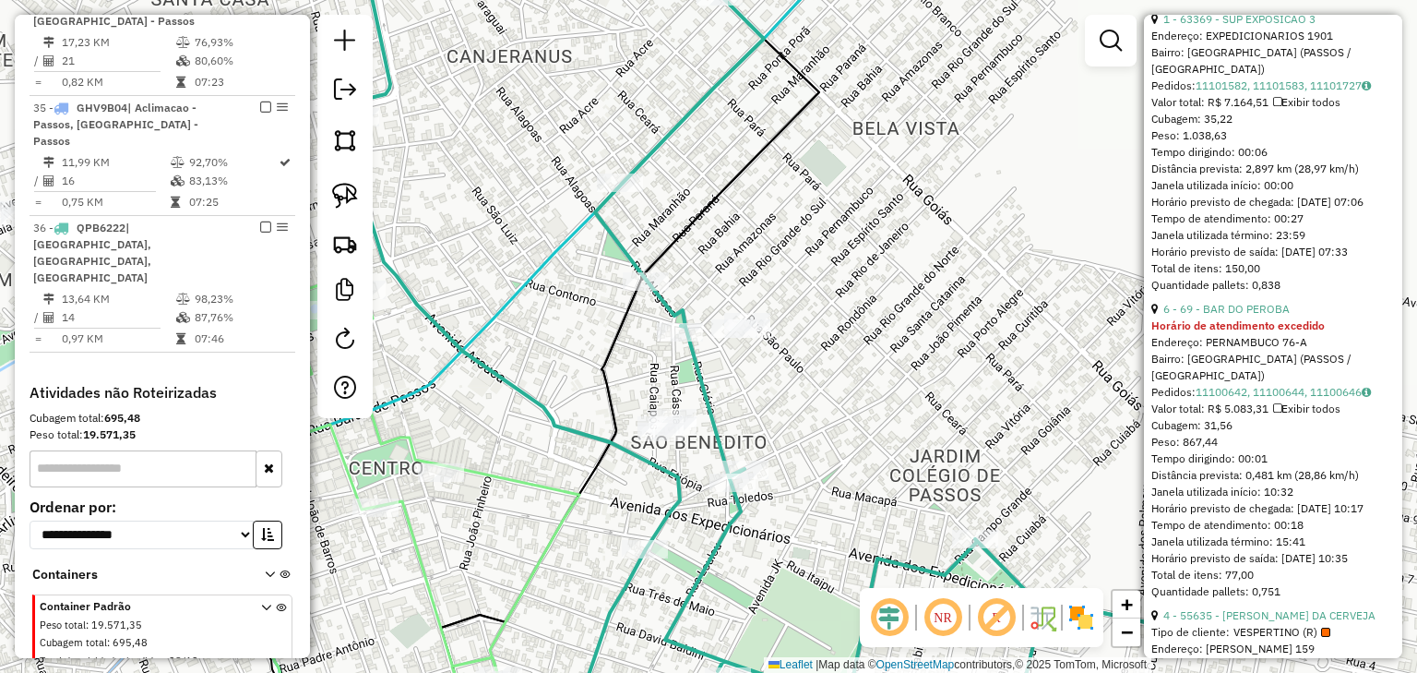
scroll to position [1312, 0]
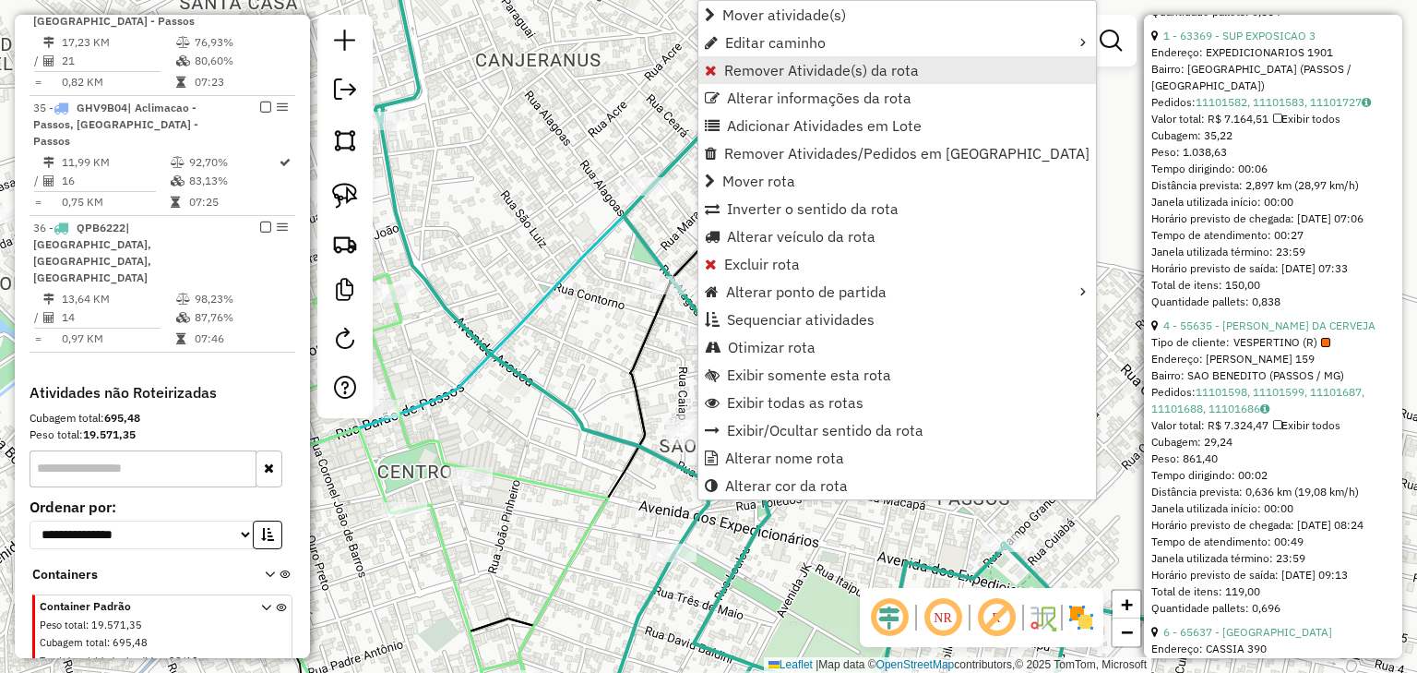
click at [759, 63] on span "Remover Atividade(s) da rota" at bounding box center [821, 70] width 195 height 15
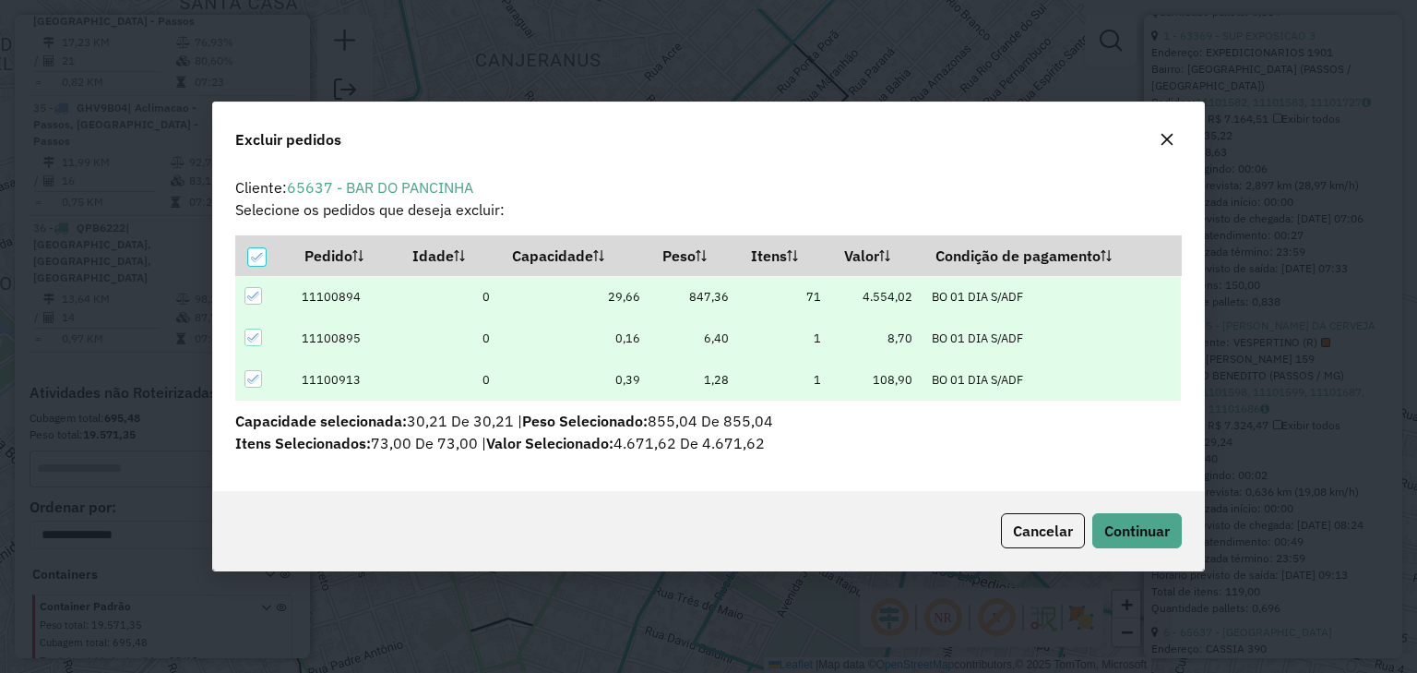
scroll to position [9, 6]
click at [1146, 524] on span "Continuar" at bounding box center [1138, 530] width 66 height 18
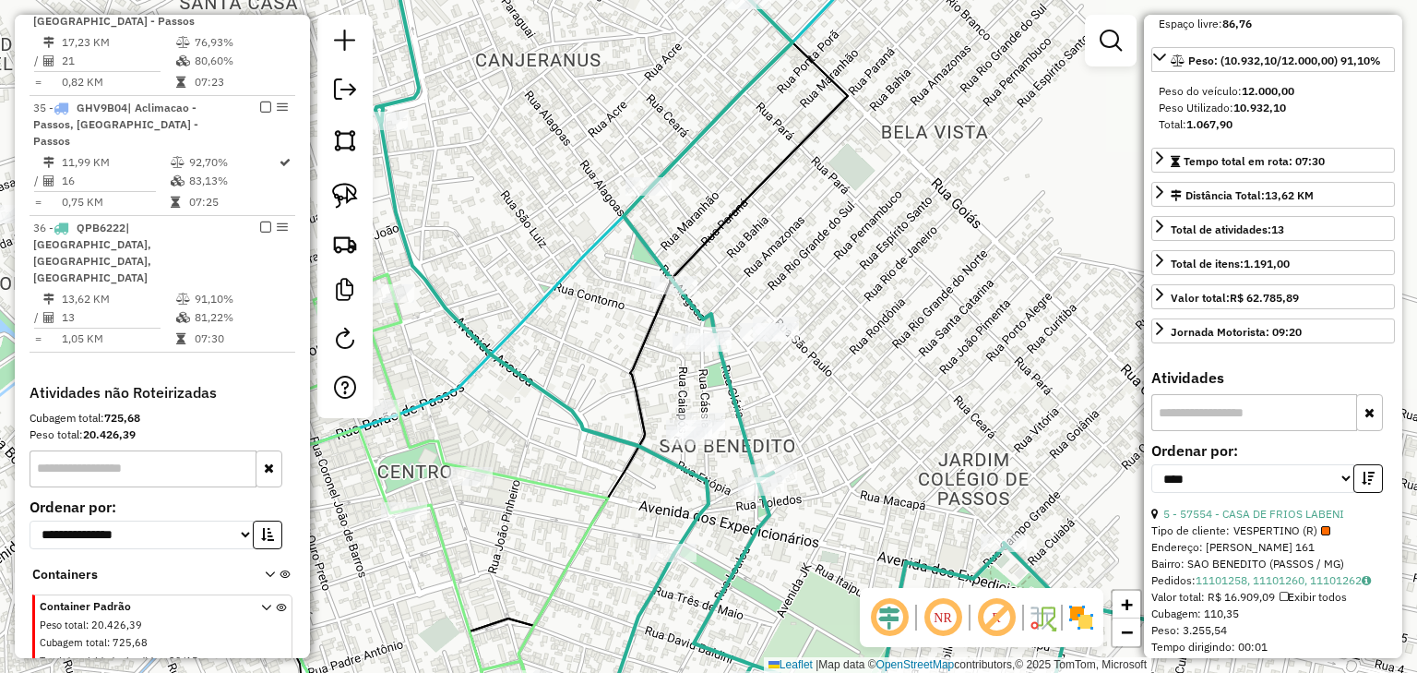
scroll to position [225, 0]
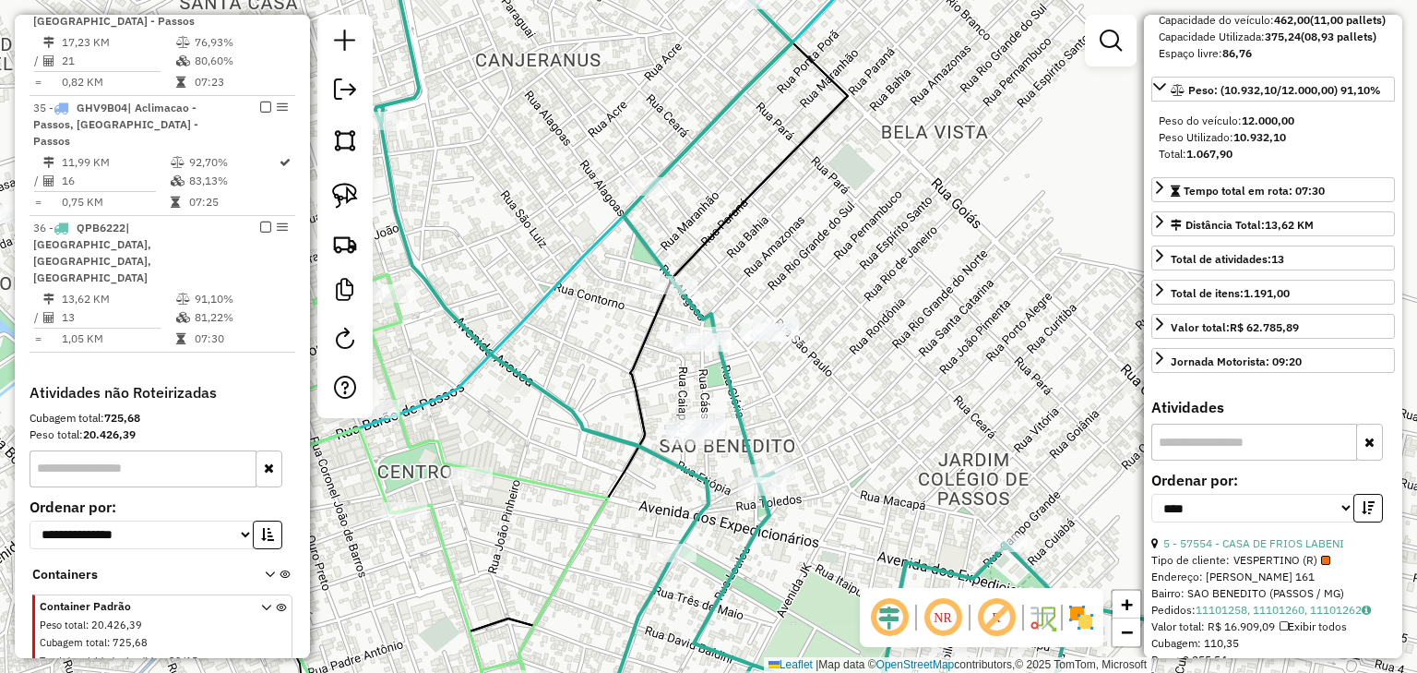
click at [877, 265] on div "Janela de atendimento Grade de atendimento Capacidade Transportadoras Veículos …" at bounding box center [708, 336] width 1417 height 673
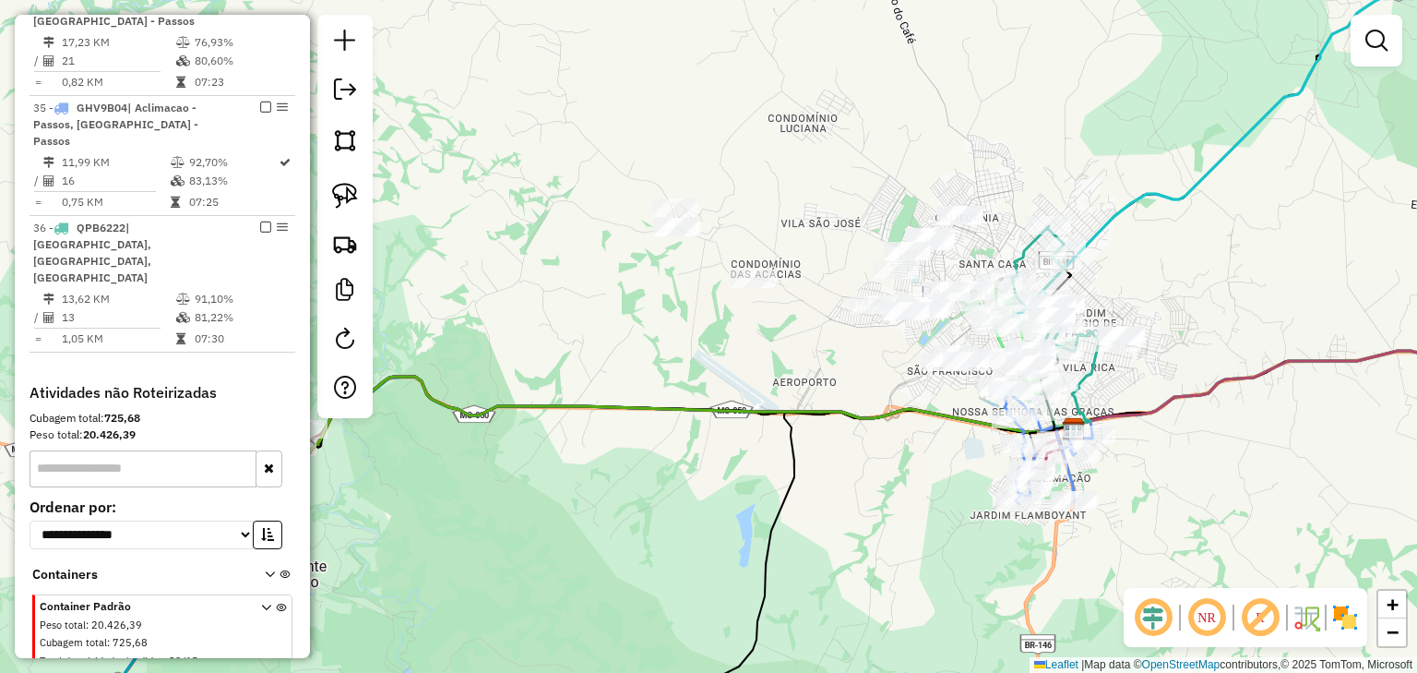
drag, startPoint x: 650, startPoint y: 196, endPoint x: 771, endPoint y: 224, distance: 125.1
click at [771, 224] on div "Janela de atendimento Grade de atendimento Capacidade Transportadoras Veículos …" at bounding box center [708, 336] width 1417 height 673
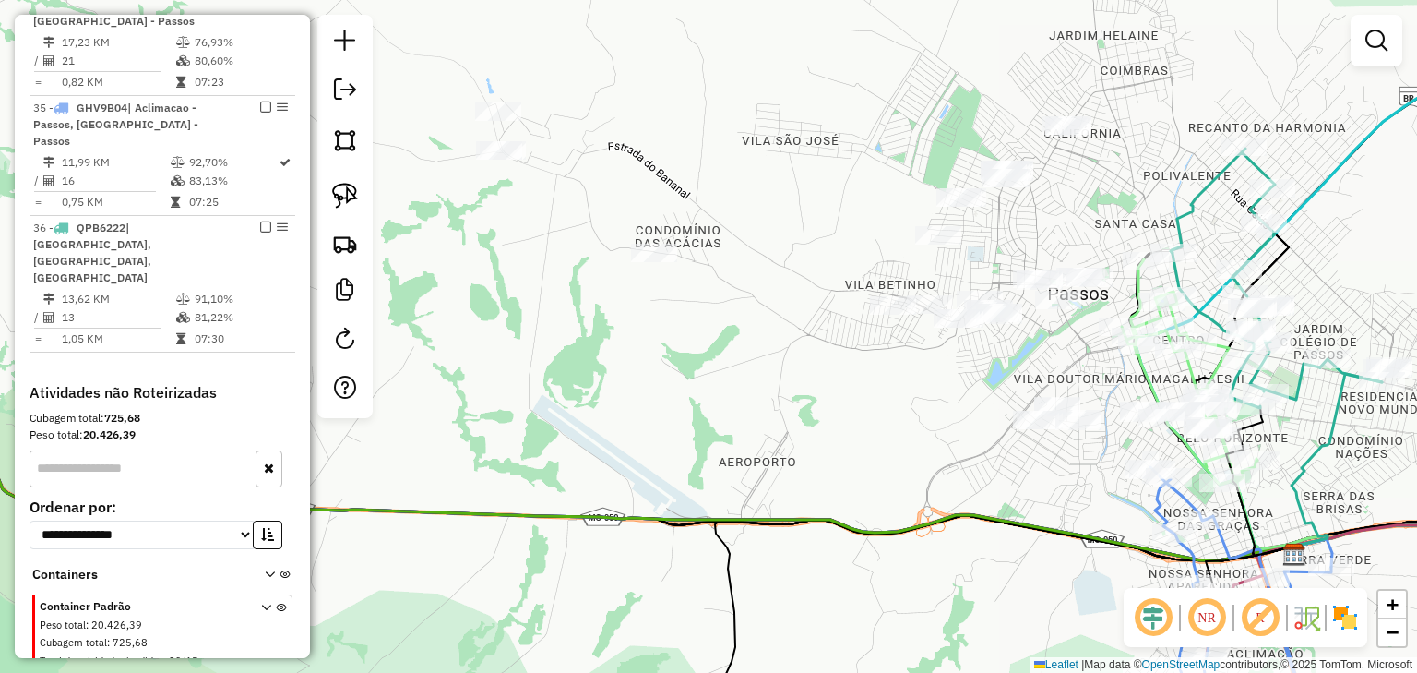
drag, startPoint x: 838, startPoint y: 222, endPoint x: 804, endPoint y: 166, distance: 65.8
click at [804, 166] on div "Janela de atendimento Grade de atendimento Capacidade Transportadoras Veículos …" at bounding box center [708, 336] width 1417 height 673
click at [476, 48] on div "Janela de atendimento Grade de atendimento Capacidade Transportadoras Veículos …" at bounding box center [708, 336] width 1417 height 673
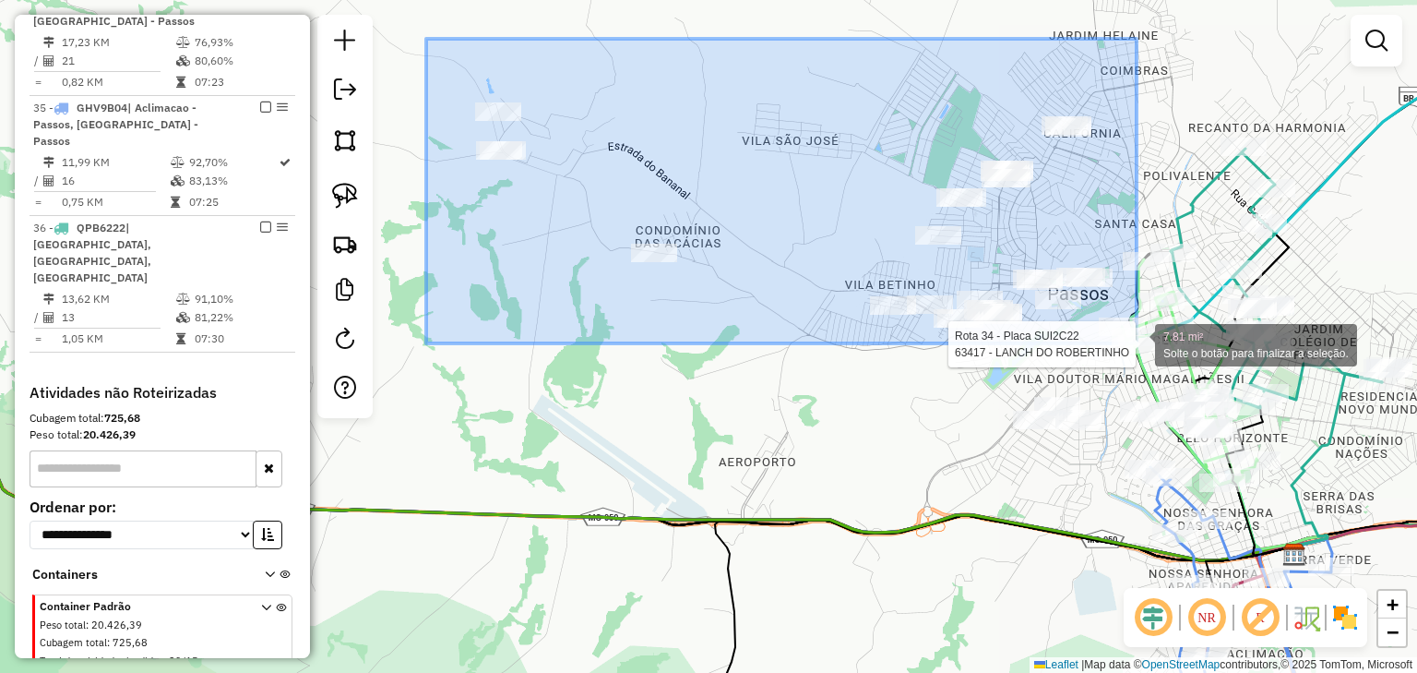
click at [1137, 343] on div "Rota 34 - Placa SUI2C22 63417 - LANCH DO ROBERTINHO 7.81 mi² Solte o botão para…" at bounding box center [708, 336] width 1417 height 673
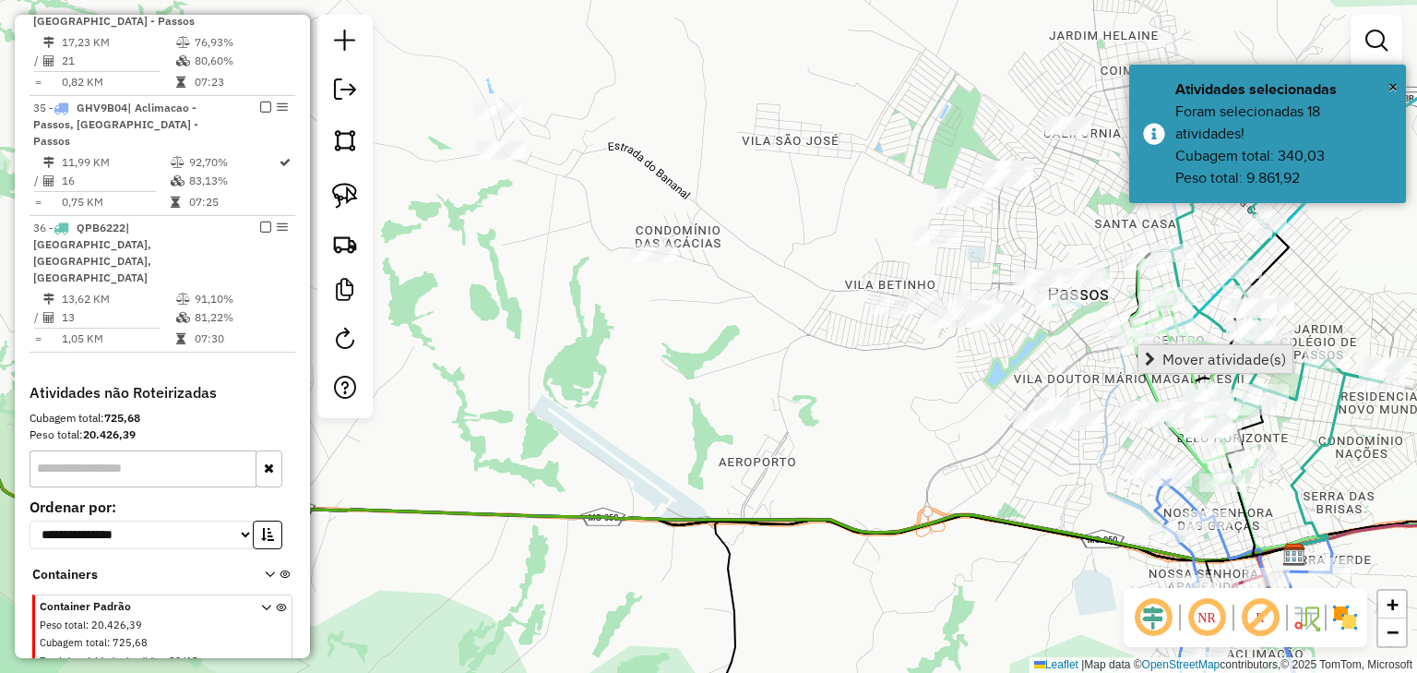
click at [1167, 357] on span "Mover atividade(s)" at bounding box center [1225, 359] width 124 height 15
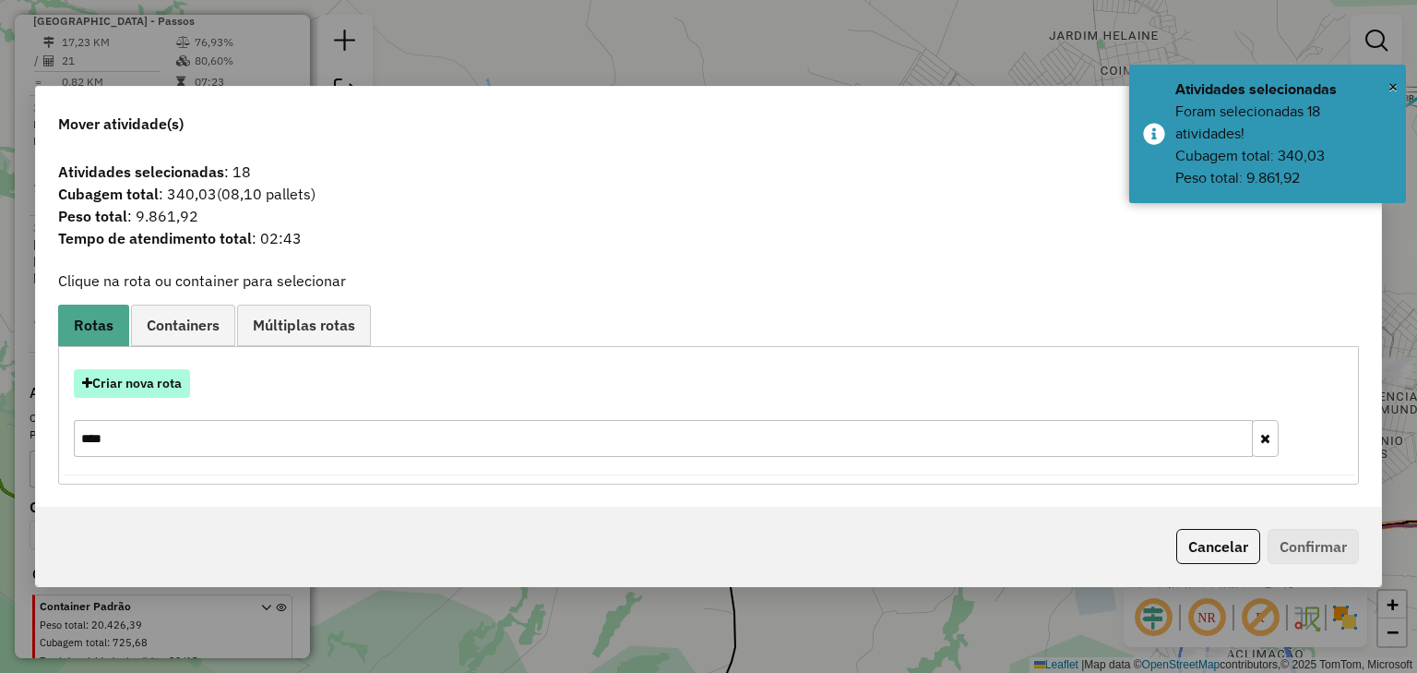
click at [137, 394] on button "Criar nova rota" at bounding box center [132, 383] width 116 height 29
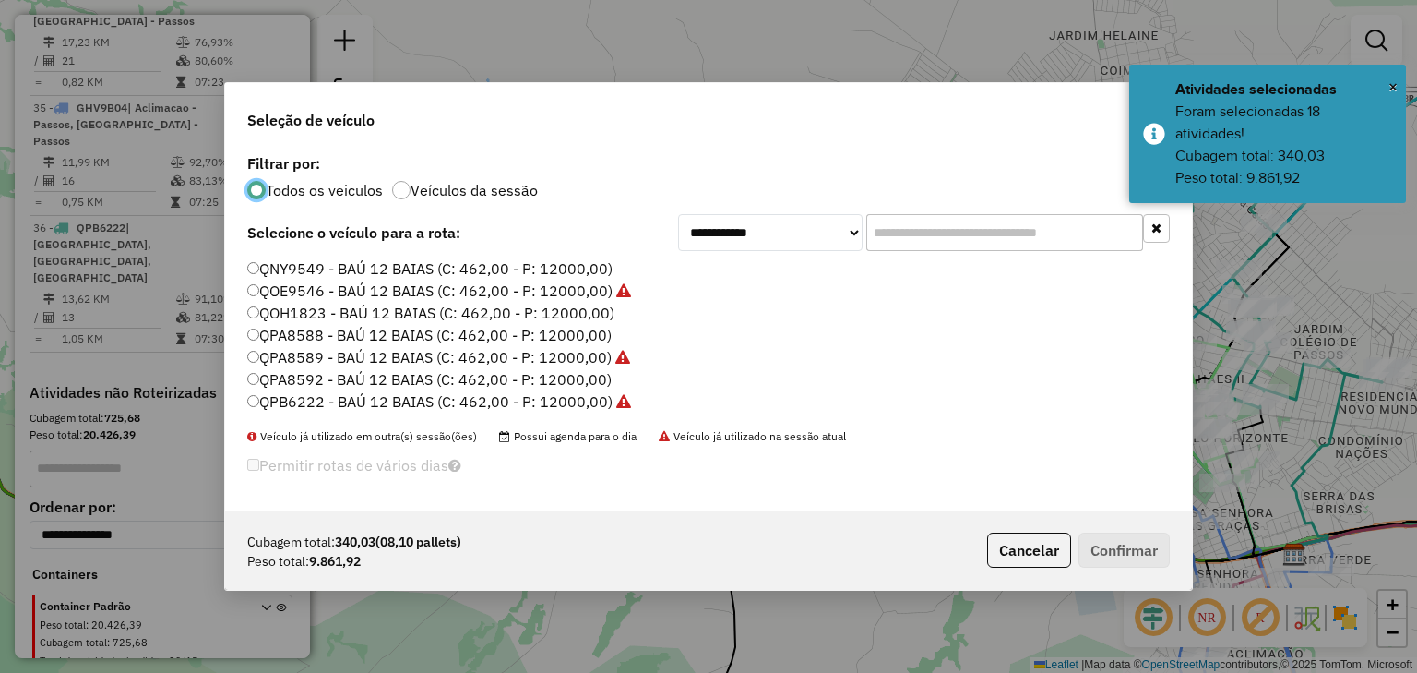
scroll to position [9, 6]
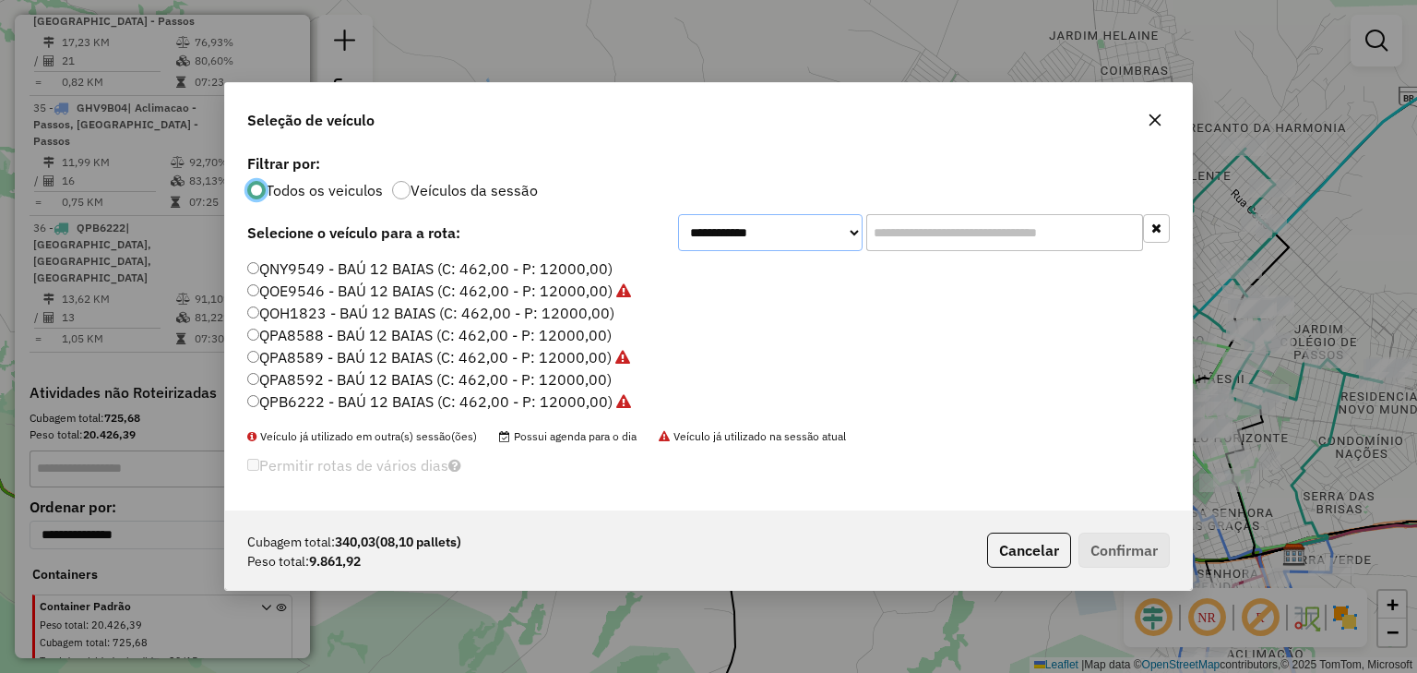
click at [841, 236] on select "**********" at bounding box center [770, 232] width 185 height 37
select select "********"
click at [678, 214] on select "**********" at bounding box center [770, 232] width 185 height 37
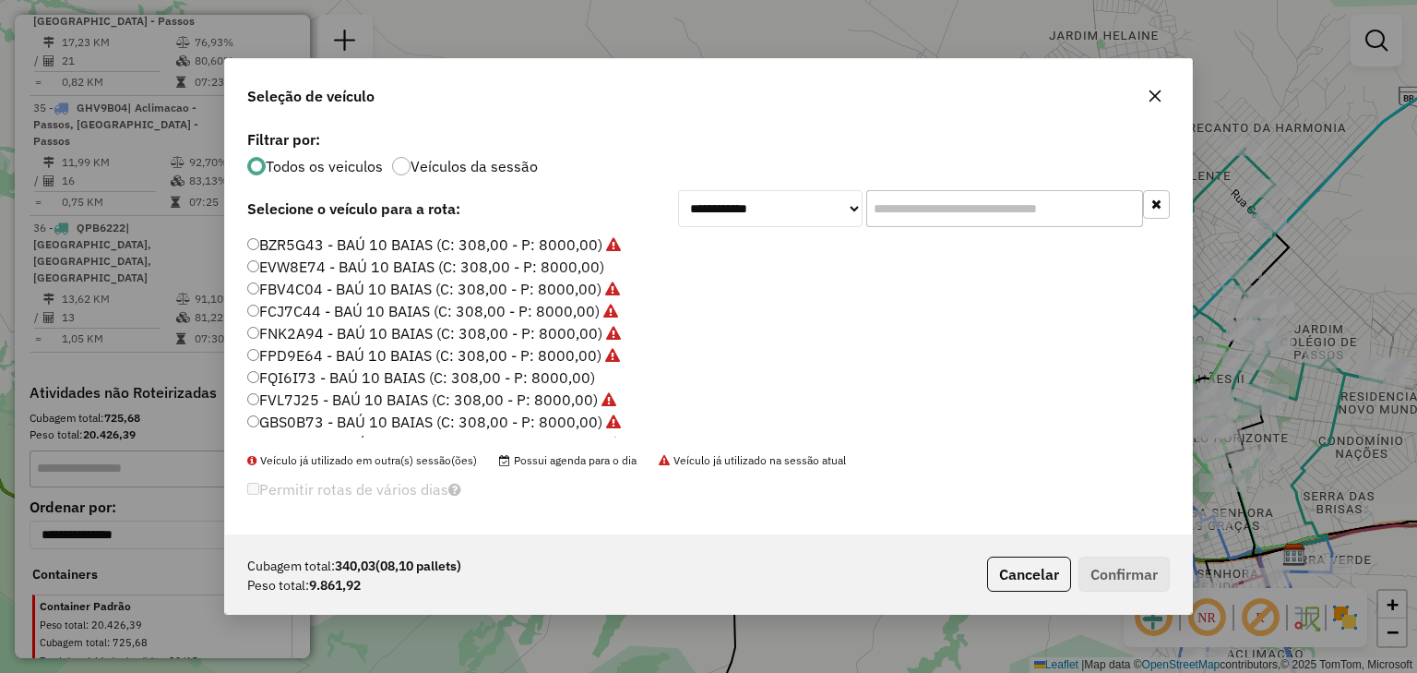
click at [572, 376] on label "FQI6I73 - BAÚ 10 BAIAS (C: 308,00 - P: 8000,00)" at bounding box center [421, 377] width 348 height 22
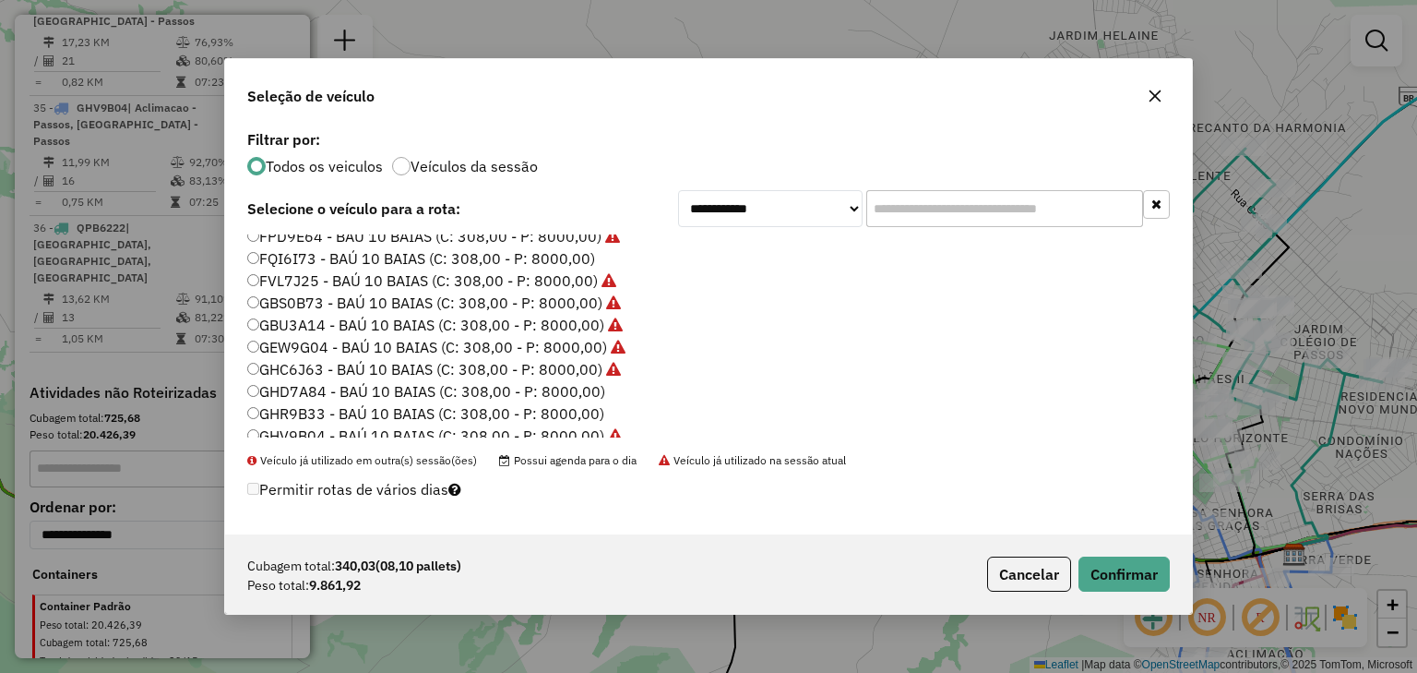
scroll to position [148, 0]
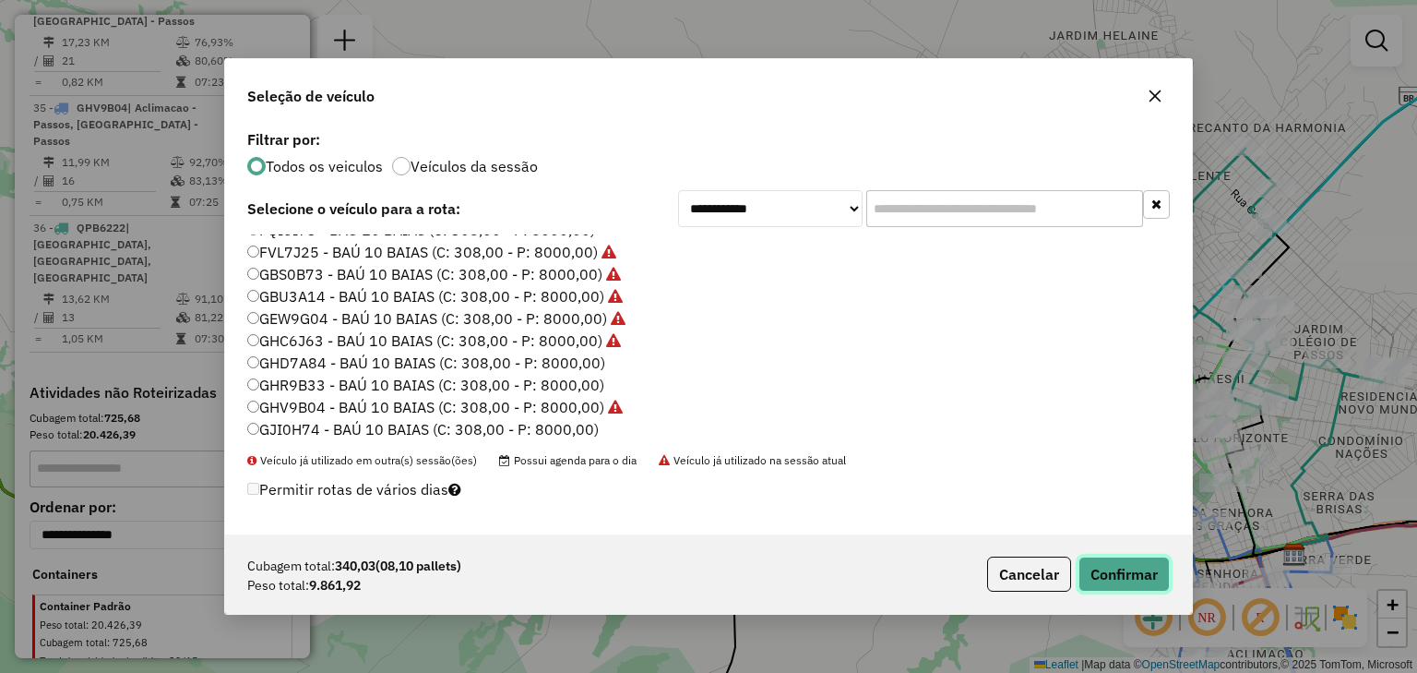
click at [1130, 560] on button "Confirmar" at bounding box center [1124, 573] width 91 height 35
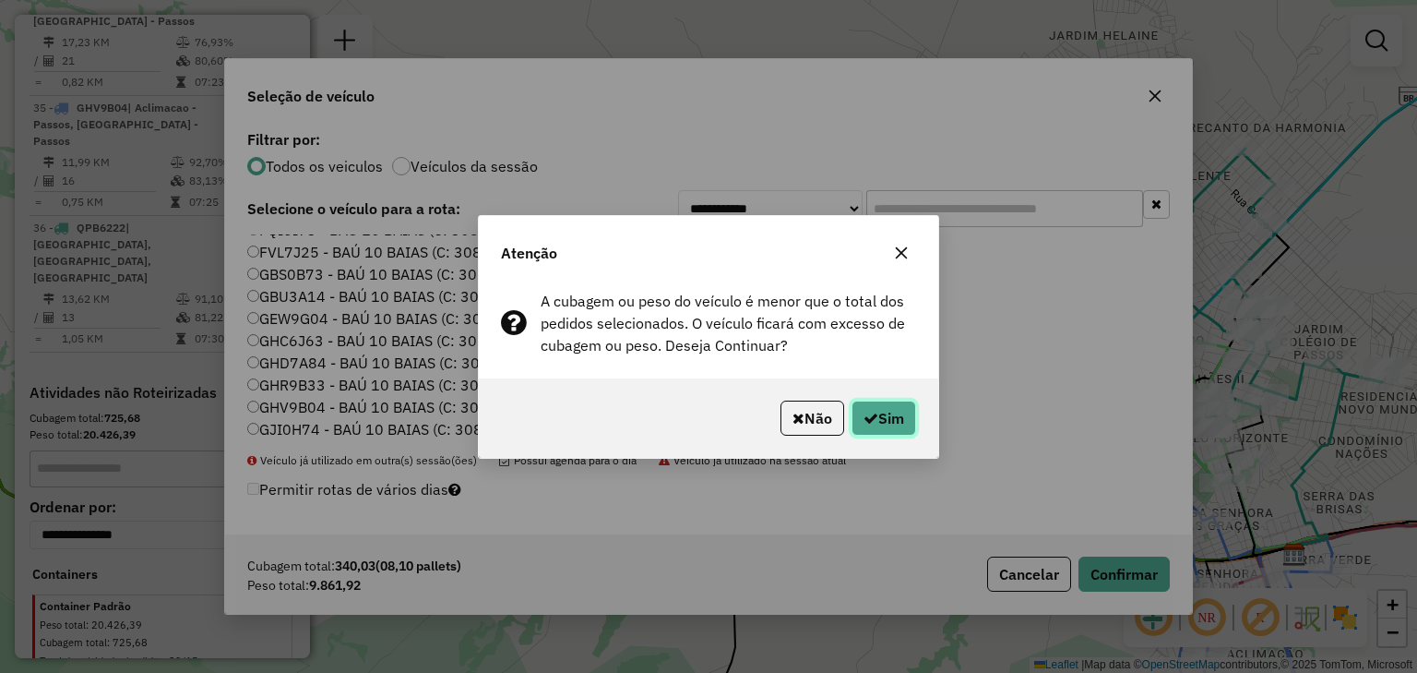
click at [856, 428] on button "Sim" at bounding box center [884, 418] width 65 height 35
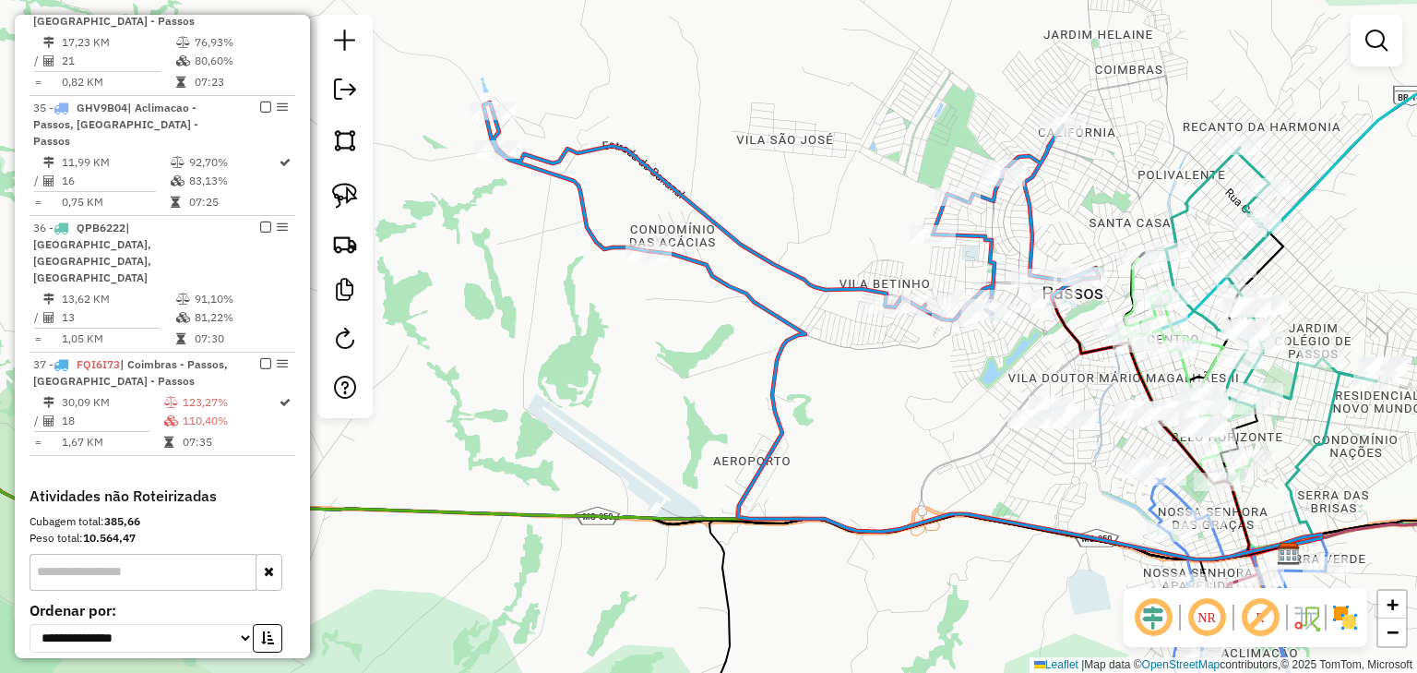
drag, startPoint x: 954, startPoint y: 386, endPoint x: 827, endPoint y: 359, distance: 130.1
click at [827, 359] on div "Janela de atendimento Grade de atendimento Capacidade Transportadoras Veículos …" at bounding box center [708, 336] width 1417 height 673
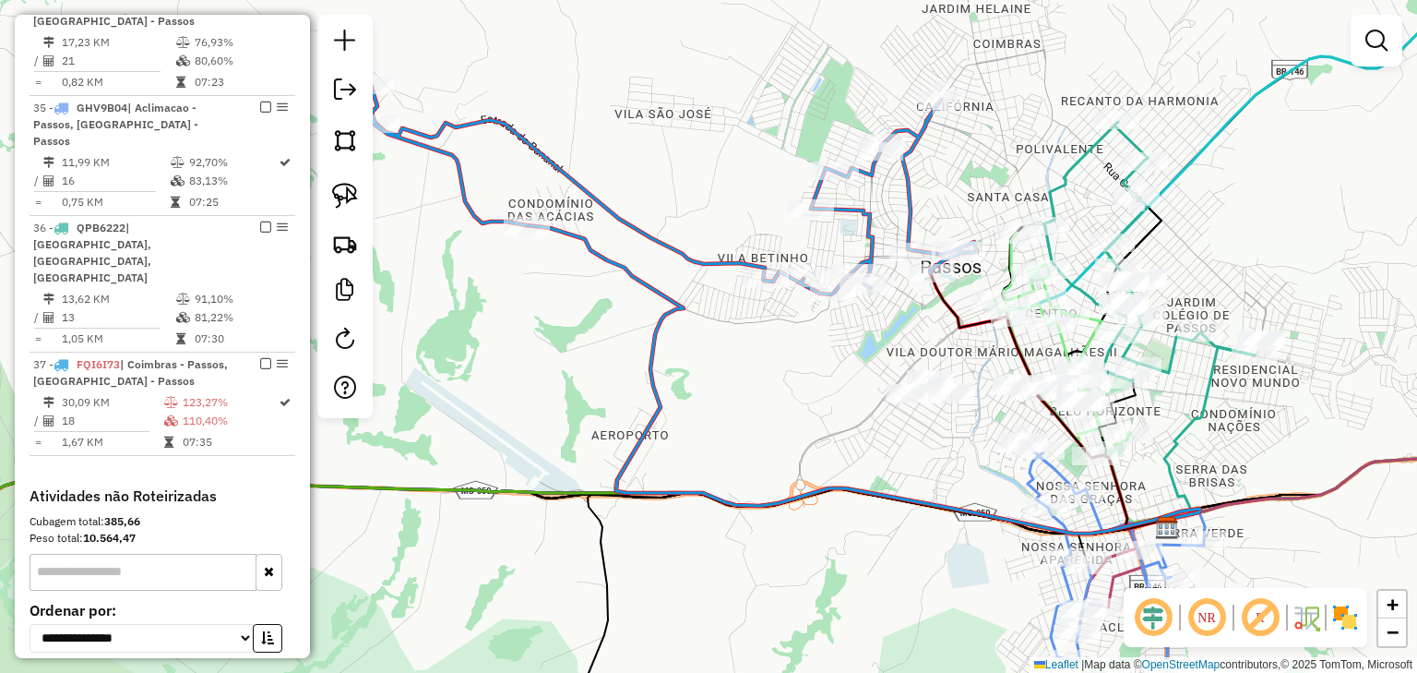
click at [871, 236] on icon at bounding box center [670, 186] width 616 height 218
select select "*********"
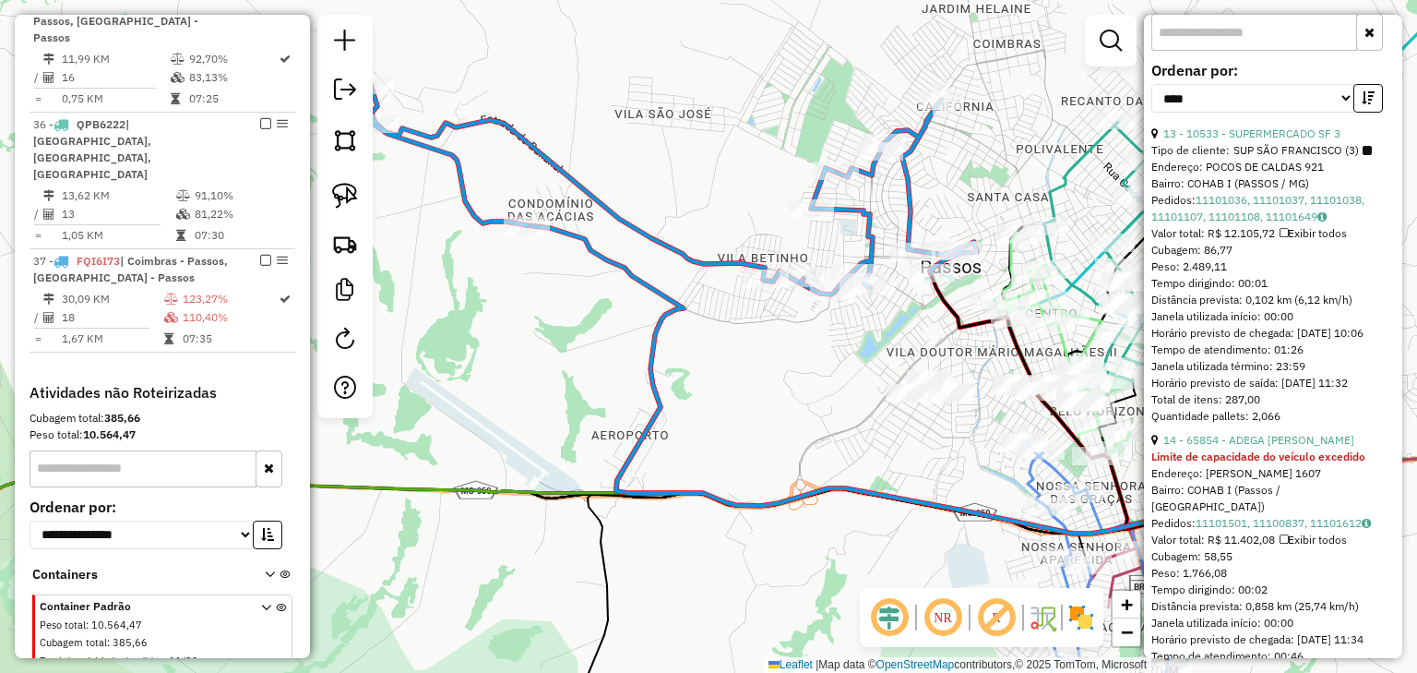
scroll to position [664, 0]
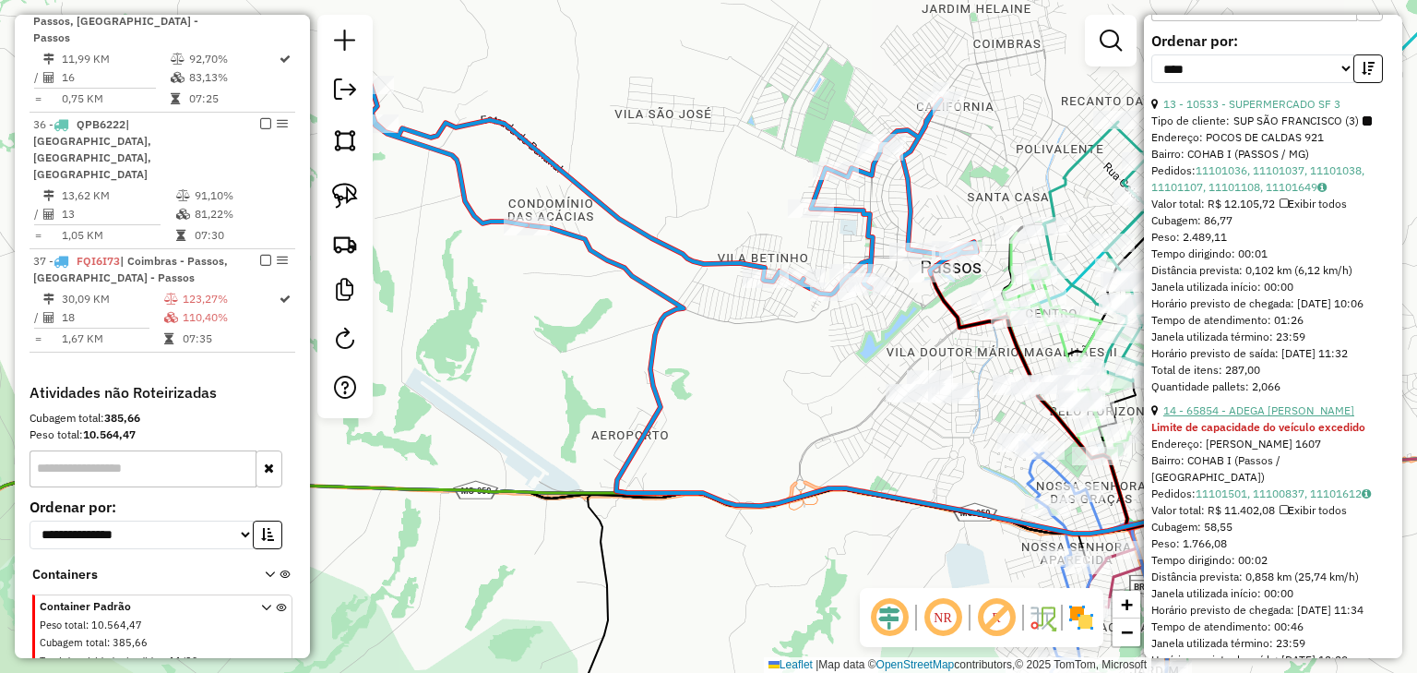
click at [1295, 417] on link "14 - 65854 - ADEGA JERONIMO-FD" at bounding box center [1259, 410] width 191 height 14
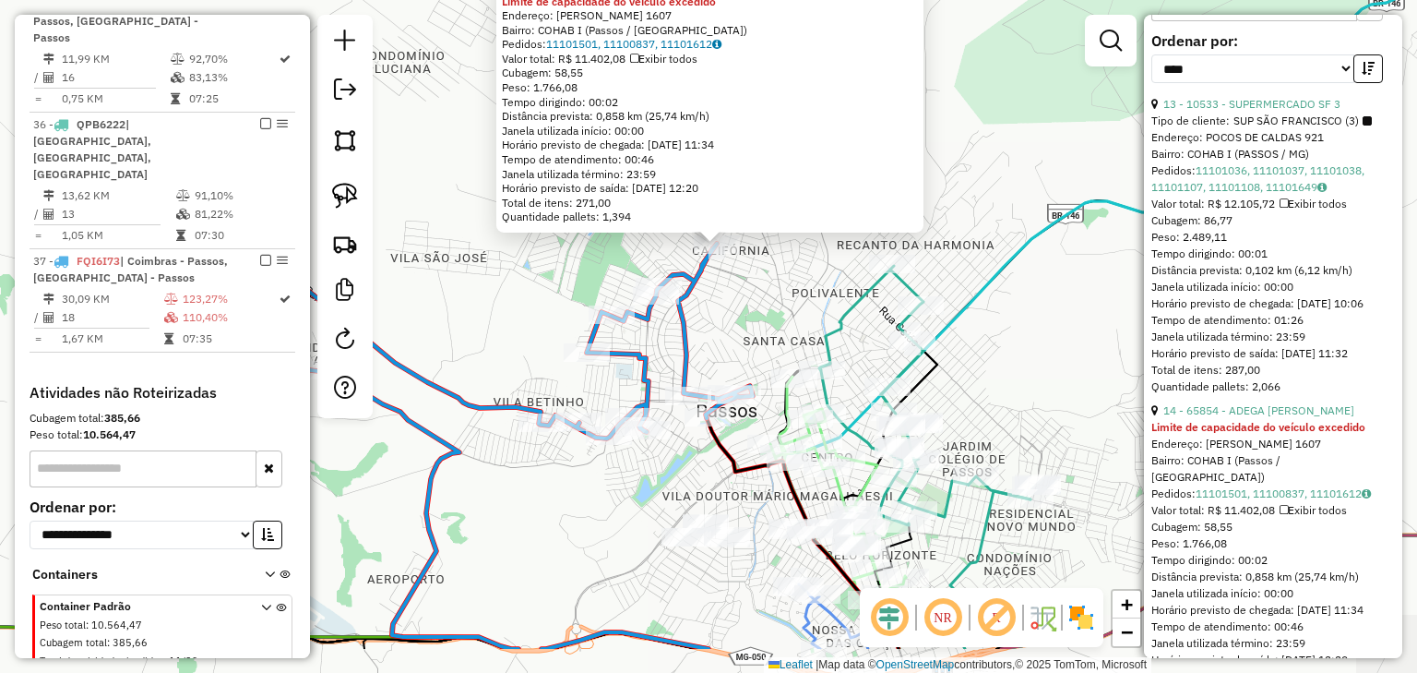
drag, startPoint x: 799, startPoint y: 340, endPoint x: 798, endPoint y: 277, distance: 62.8
click at [798, 277] on div "65854 - ADEGA JERONIMO-FD Limite de capacidade do veículo excedido Endereço: LI…" at bounding box center [708, 336] width 1417 height 673
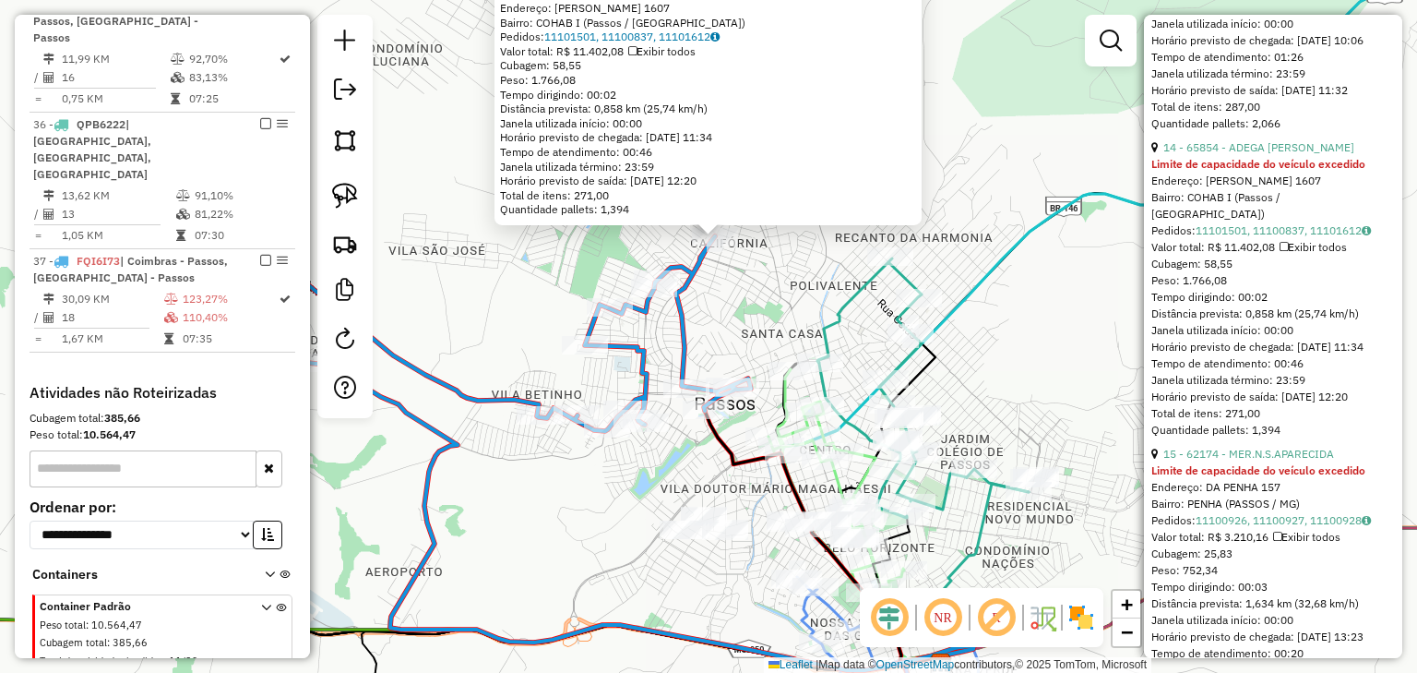
scroll to position [960, 0]
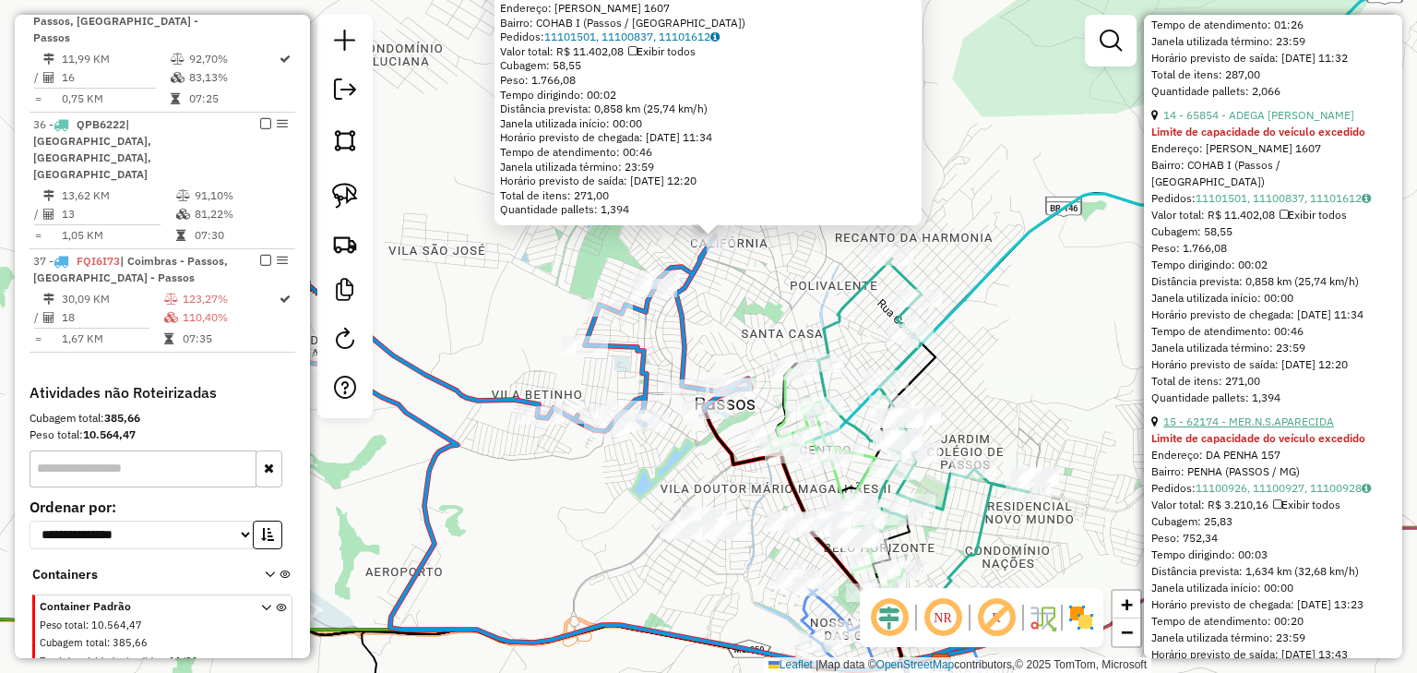
click at [1282, 428] on link "15 - 62174 - MER.N.S.APARECIDA" at bounding box center [1249, 421] width 171 height 14
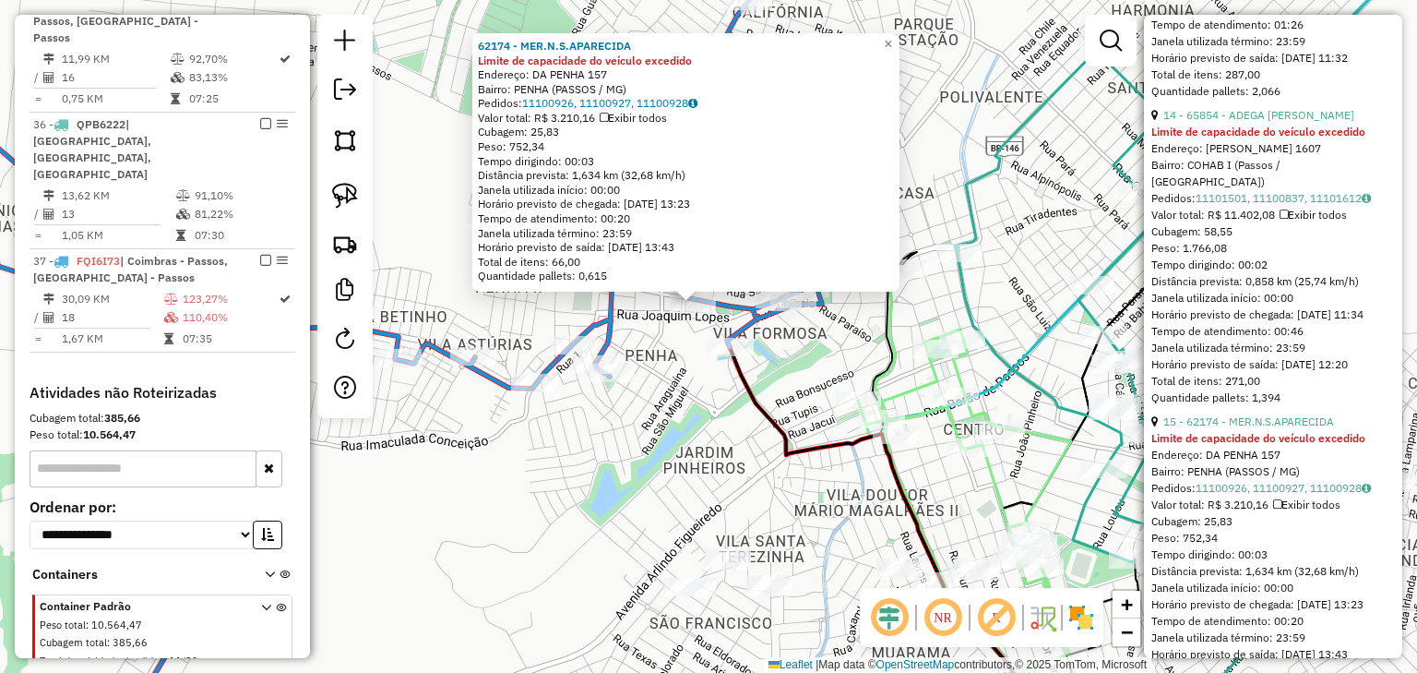
click at [690, 349] on div "62174 - MER.N.S.APARECIDA Limite de capacidade do veículo excedido Endereço: DA…" at bounding box center [708, 336] width 1417 height 673
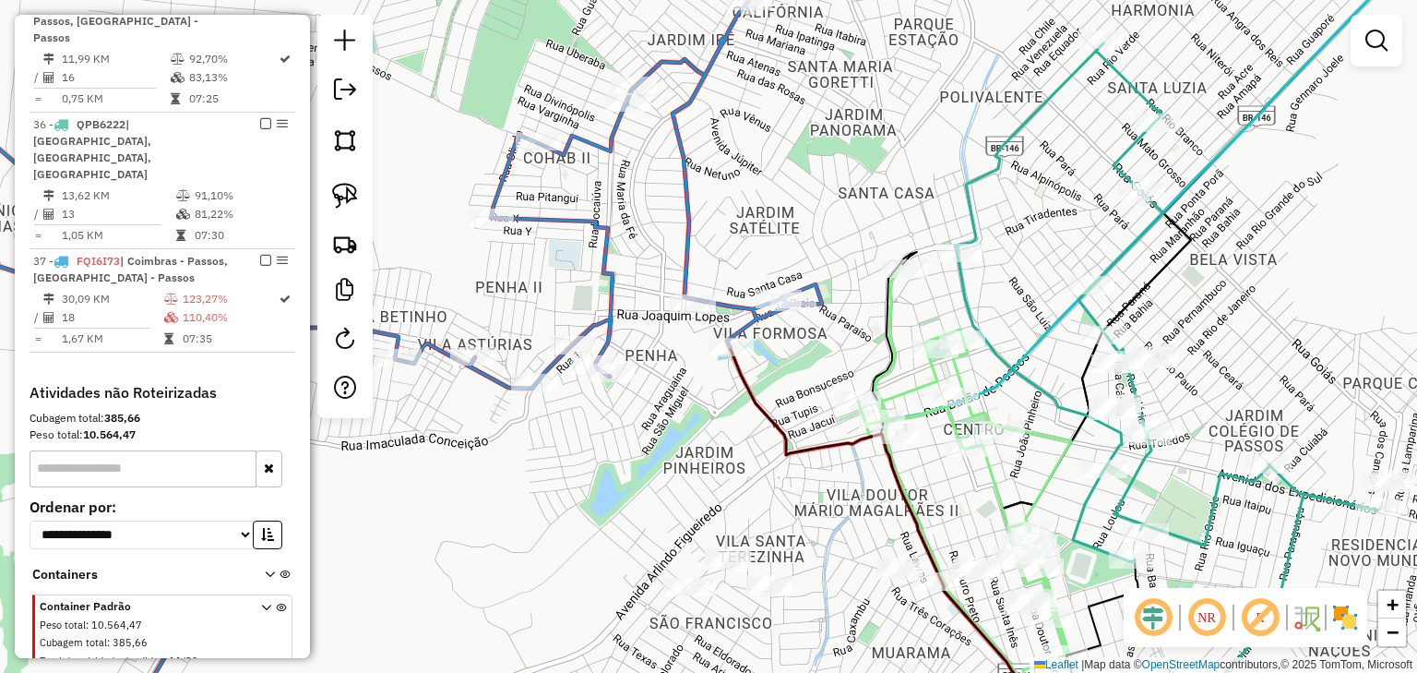
click at [688, 273] on icon at bounding box center [340, 193] width 964 height 390
select select "*********"
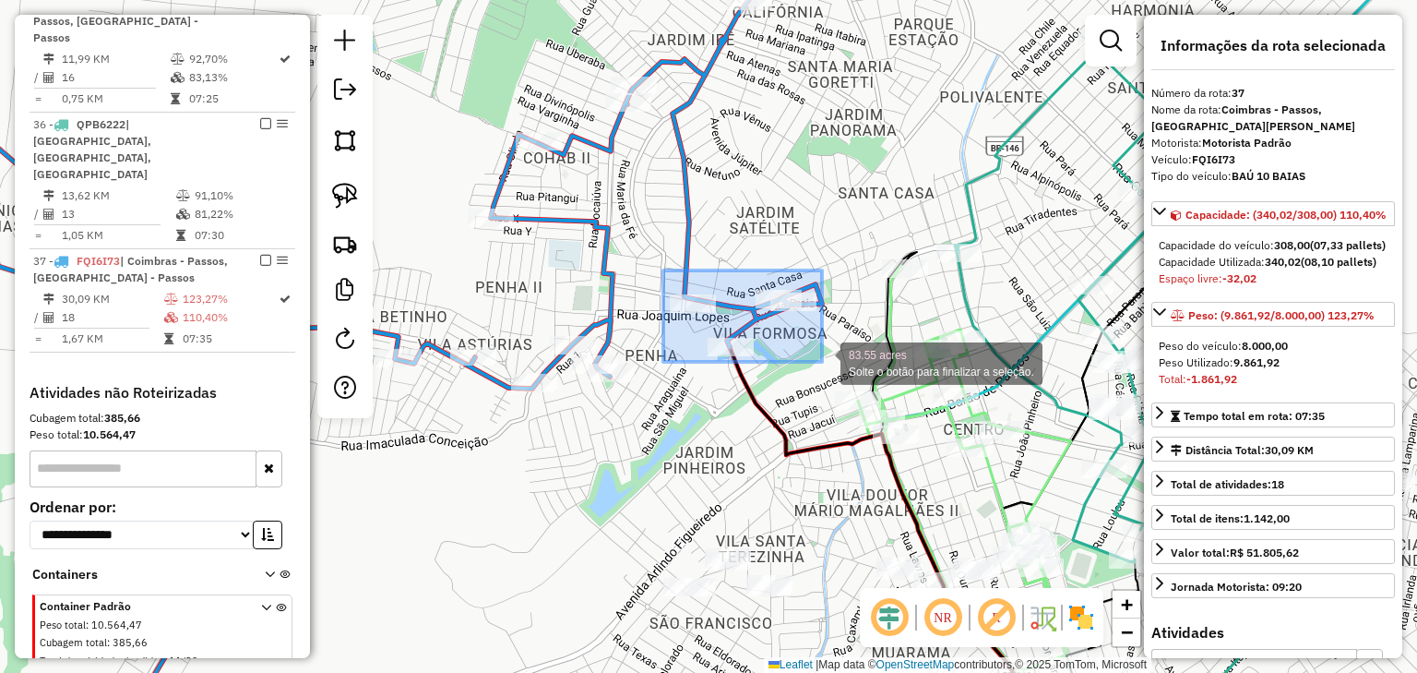
drag, startPoint x: 664, startPoint y: 270, endPoint x: 822, endPoint y: 362, distance: 183.1
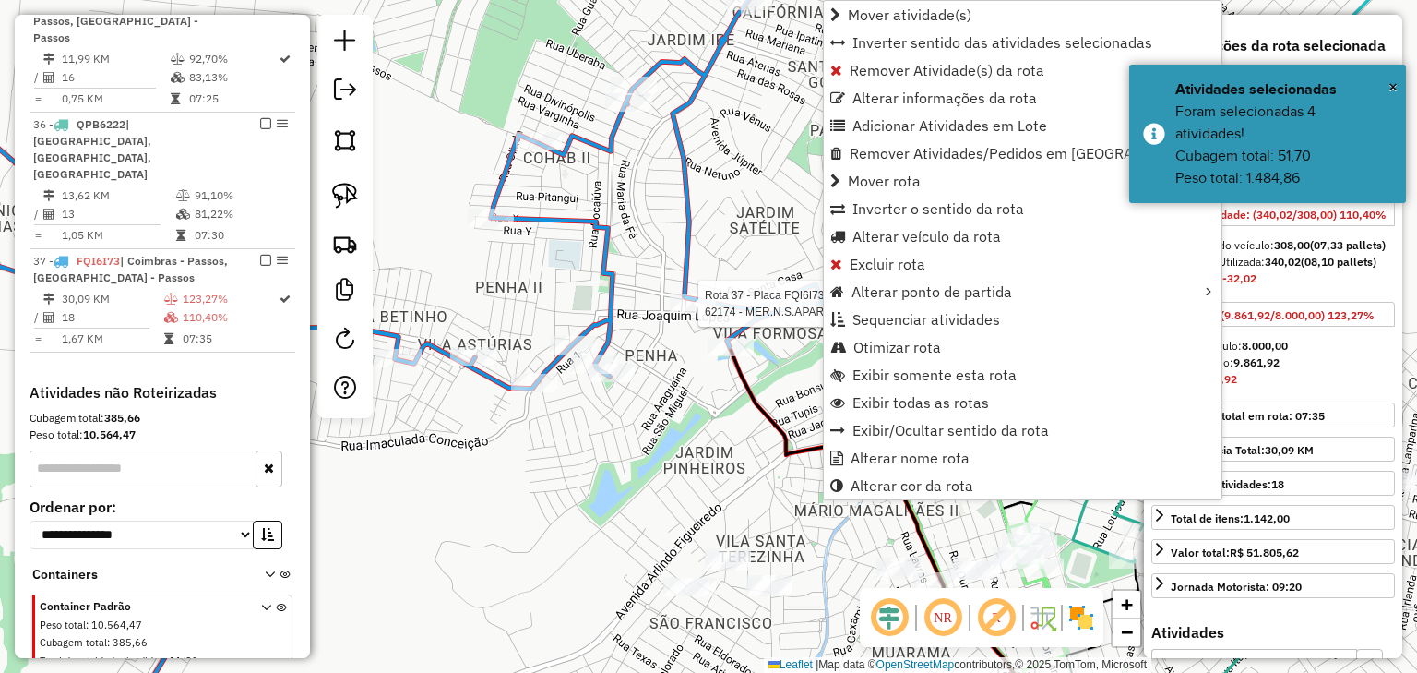
click at [698, 313] on div at bounding box center [693, 303] width 46 height 18
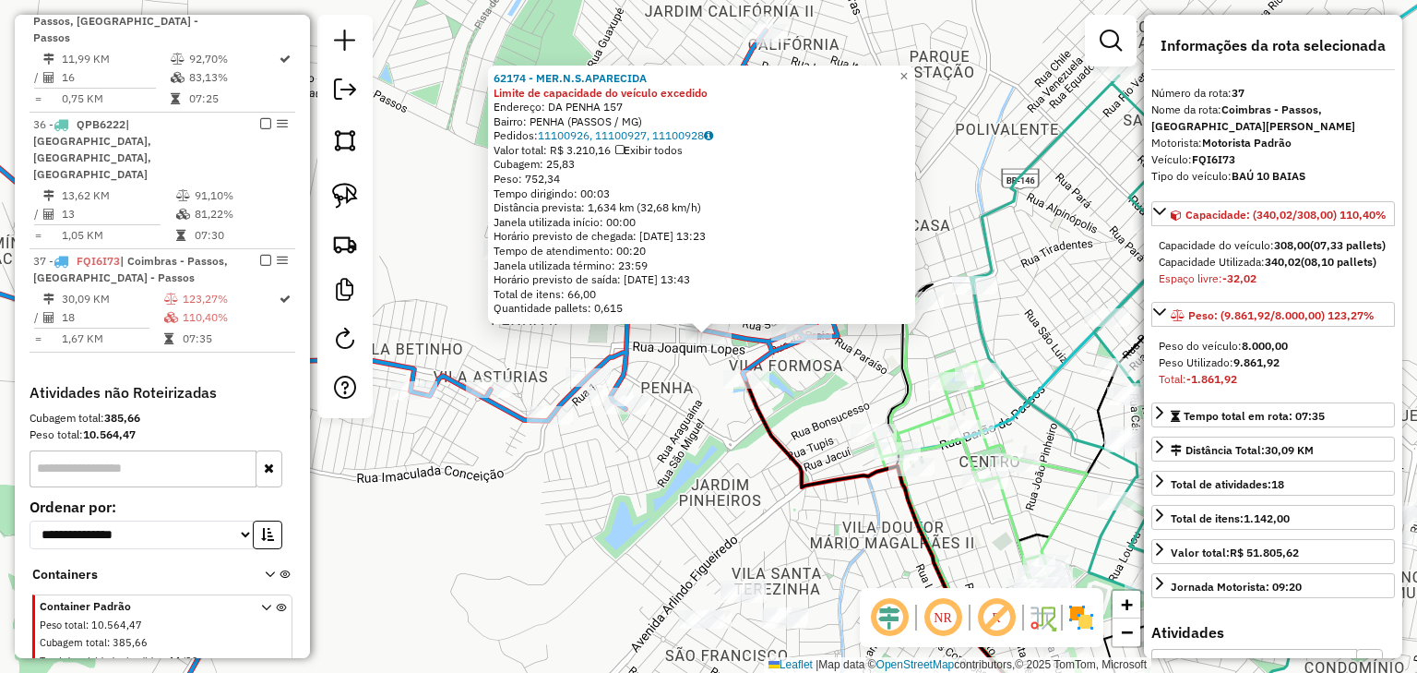
click at [704, 363] on div "Rota 37 - Placa FQI6I73 62174 - MER.N.S.APARECIDA 62174 - MER.N.S.APARECIDA Lim…" at bounding box center [708, 336] width 1417 height 673
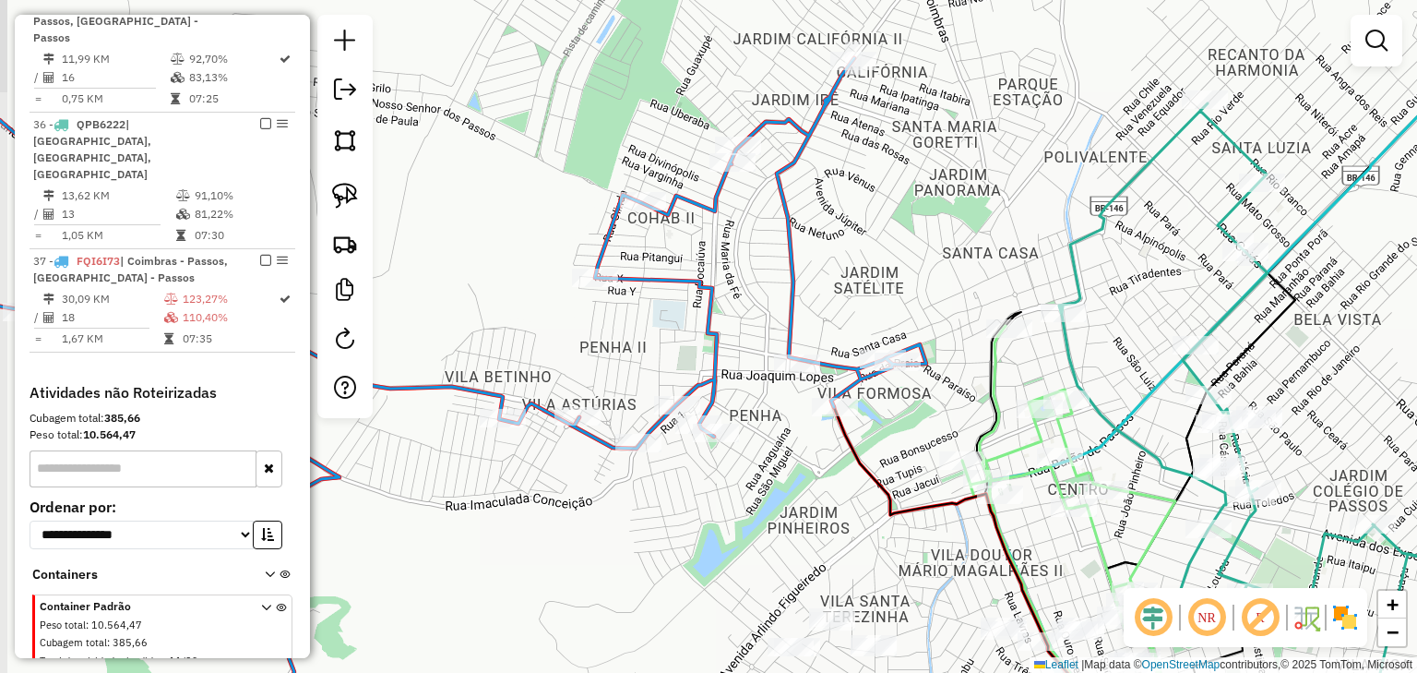
drag, startPoint x: 749, startPoint y: 264, endPoint x: 807, endPoint y: 288, distance: 62.0
click at [807, 288] on div "Janela de atendimento Grade de atendimento Capacidade Transportadoras Veículos …" at bounding box center [708, 336] width 1417 height 673
click at [787, 268] on icon at bounding box center [392, 253] width 1069 height 390
select select "*********"
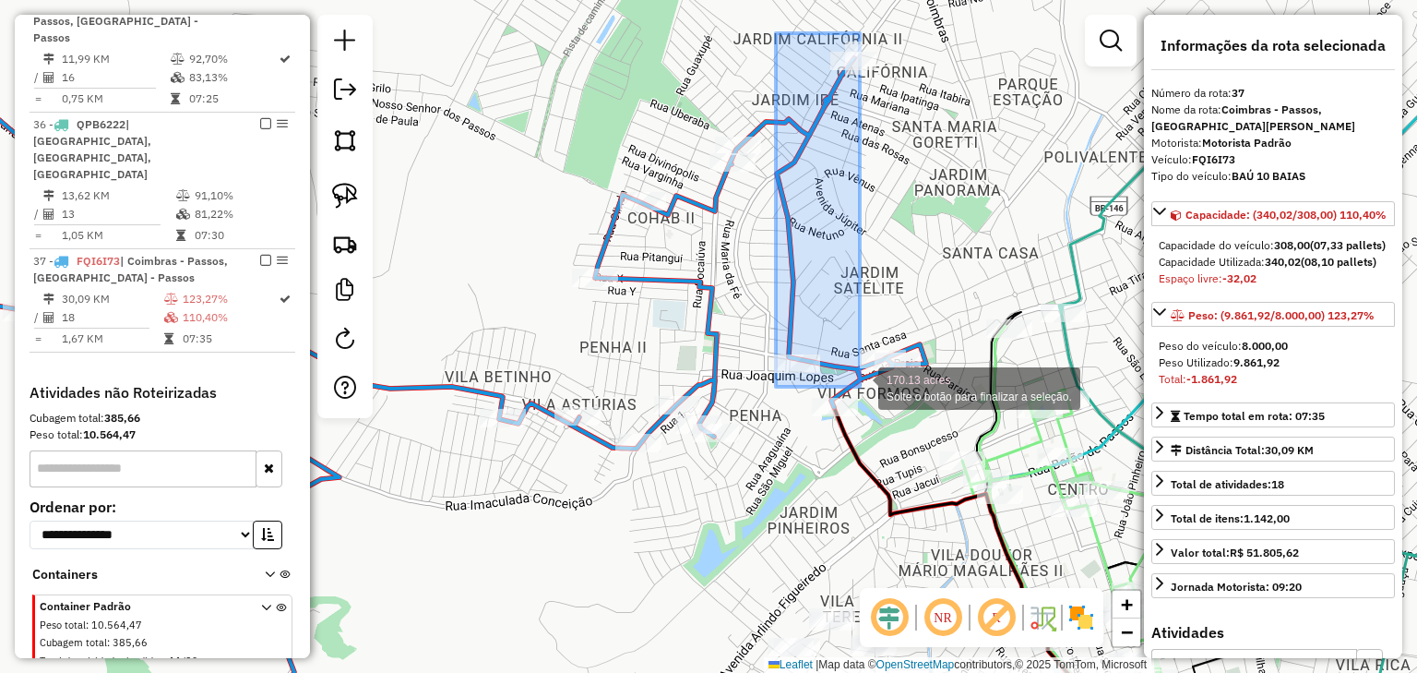
drag, startPoint x: 776, startPoint y: 33, endPoint x: 860, endPoint y: 387, distance: 363.3
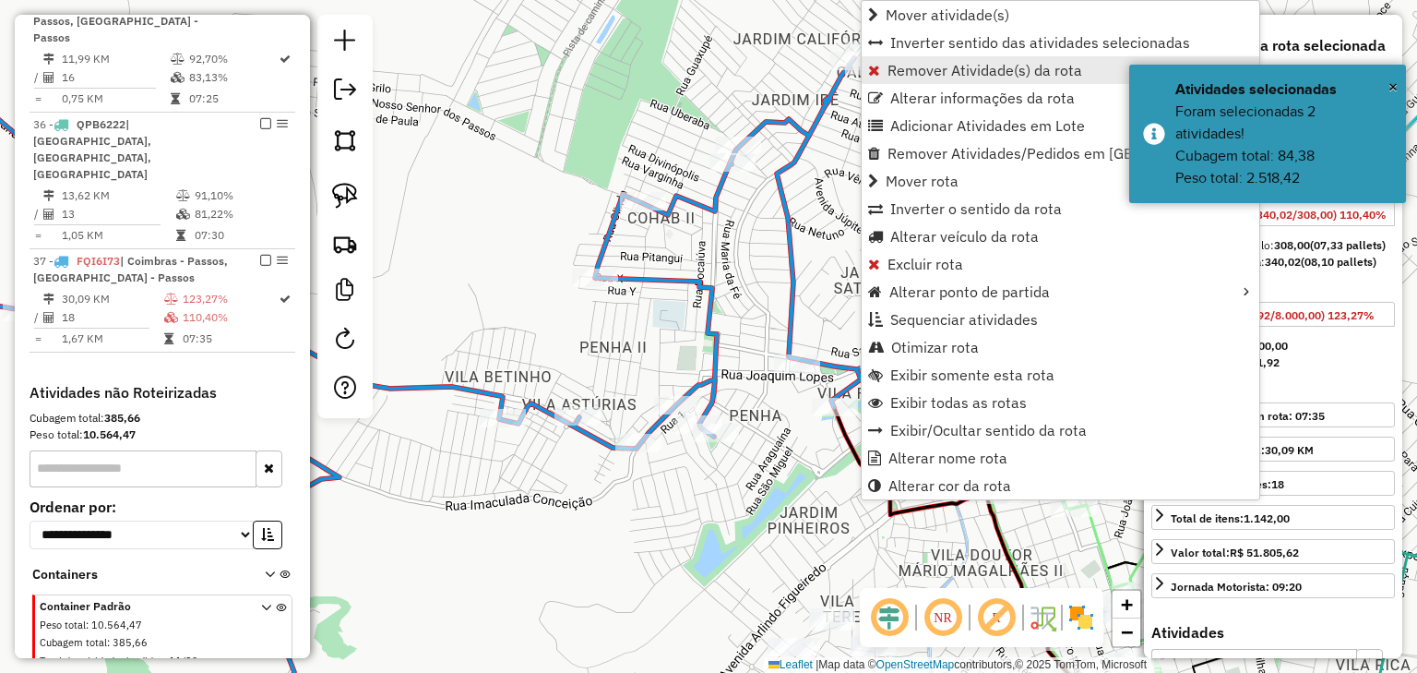
click at [893, 63] on span "Remover Atividade(s) da rota" at bounding box center [985, 70] width 195 height 15
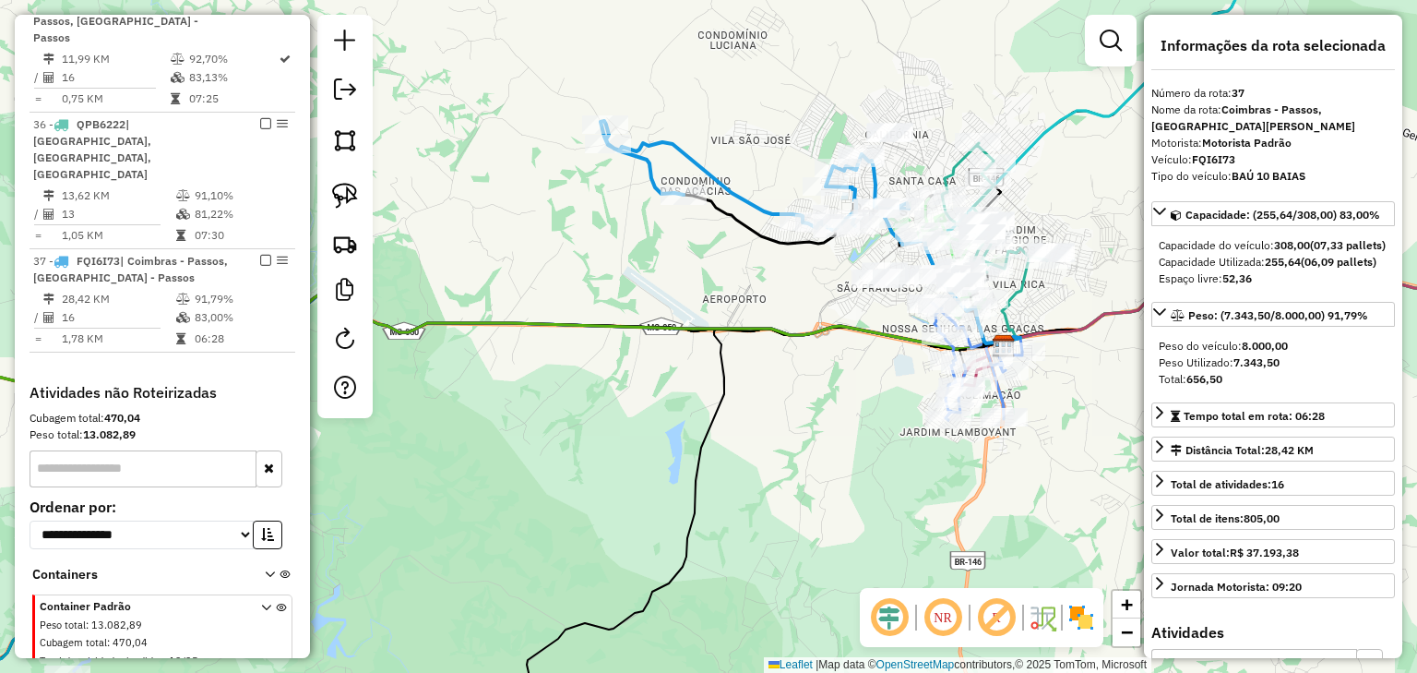
click at [821, 110] on div "Rota 37 - Placa FQI6I73 65207 - MERCEARIA BARROS-FD Rota 37 - Placa FQI6I73 105…" at bounding box center [708, 336] width 1417 height 673
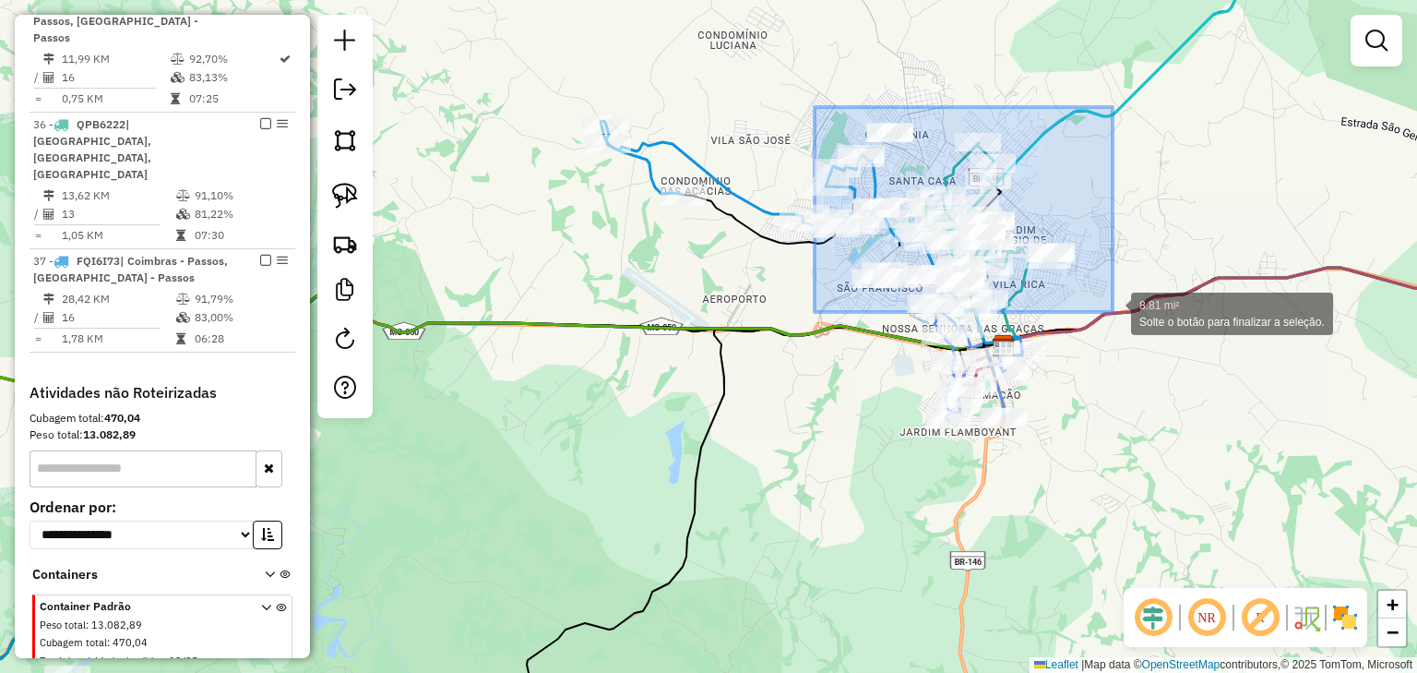
drag, startPoint x: 815, startPoint y: 107, endPoint x: 1113, endPoint y: 312, distance: 361.7
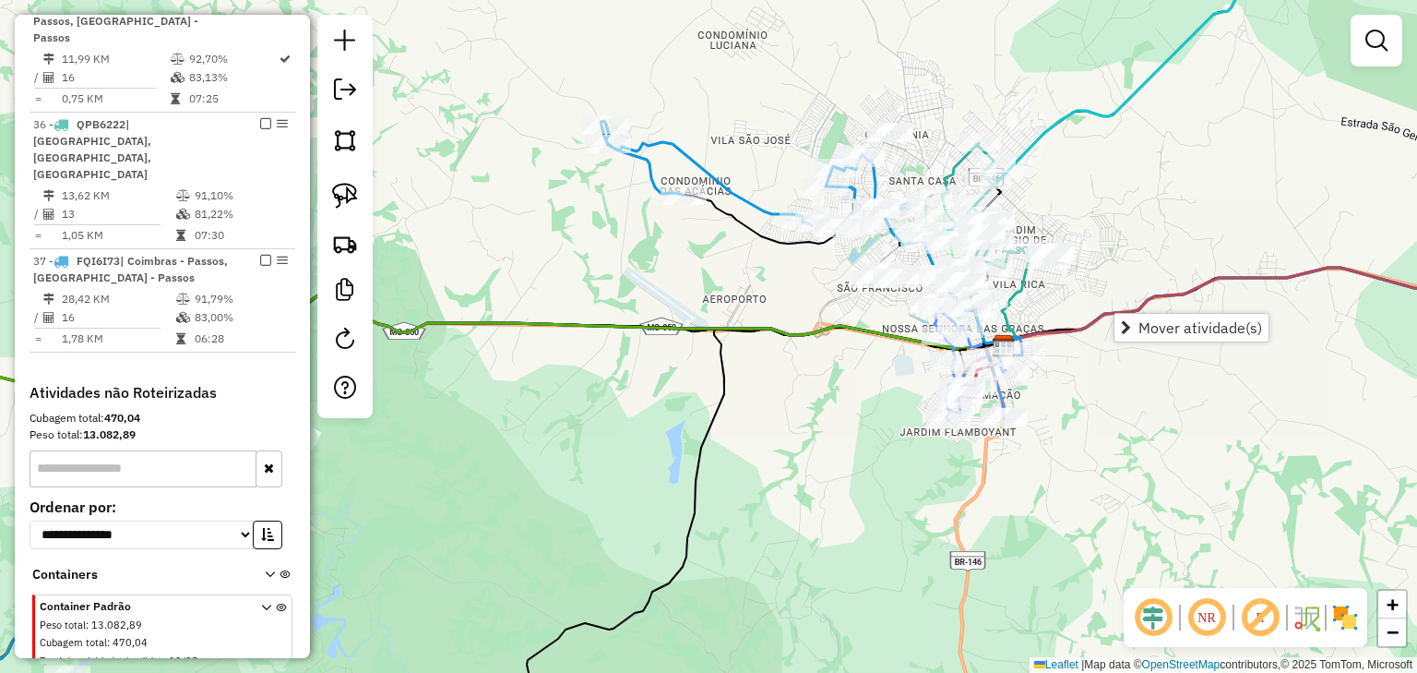
click at [816, 293] on div "Janela de atendimento Grade de atendimento Capacidade Transportadoras Veículos …" at bounding box center [708, 336] width 1417 height 673
click at [816, 77] on div "Rota 37 - Placa FQI6I73 65387 - ADEGA DO SERGIO-DD Janela de atendimento Grade …" at bounding box center [708, 336] width 1417 height 673
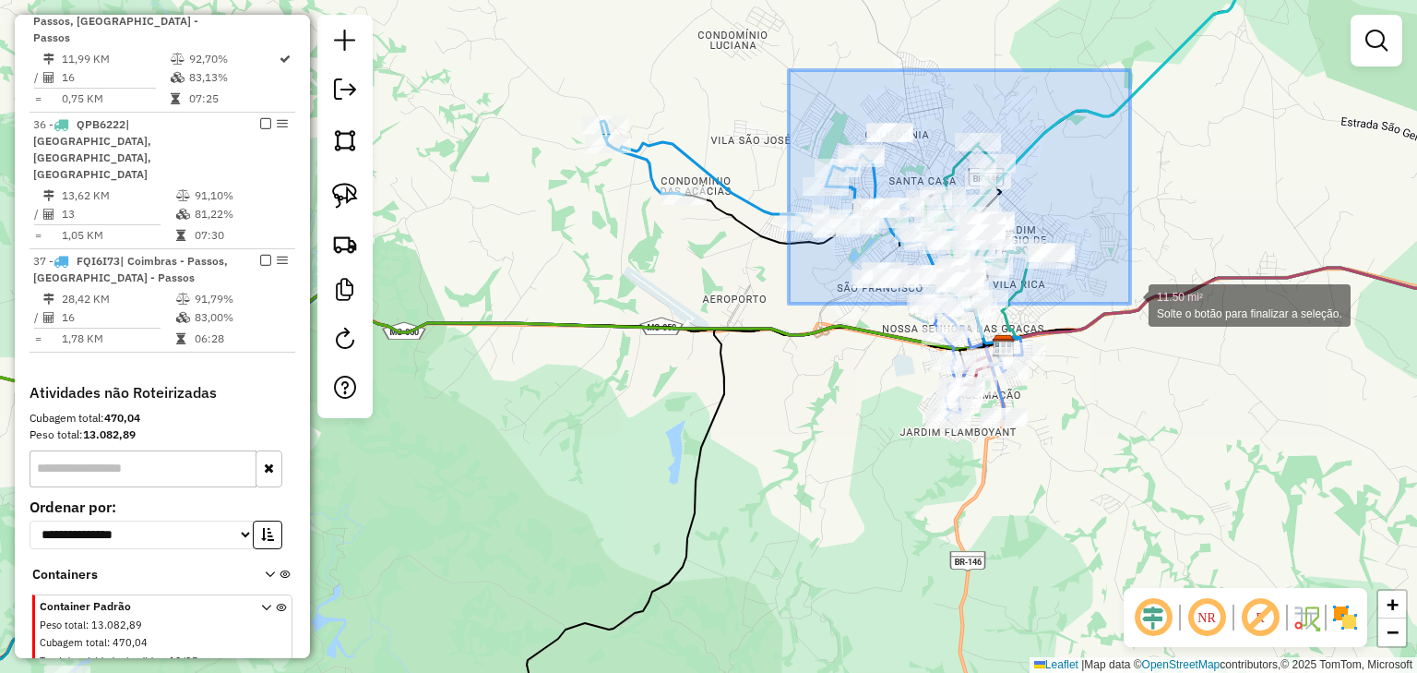
drag, startPoint x: 789, startPoint y: 70, endPoint x: 1130, endPoint y: 304, distance: 413.6
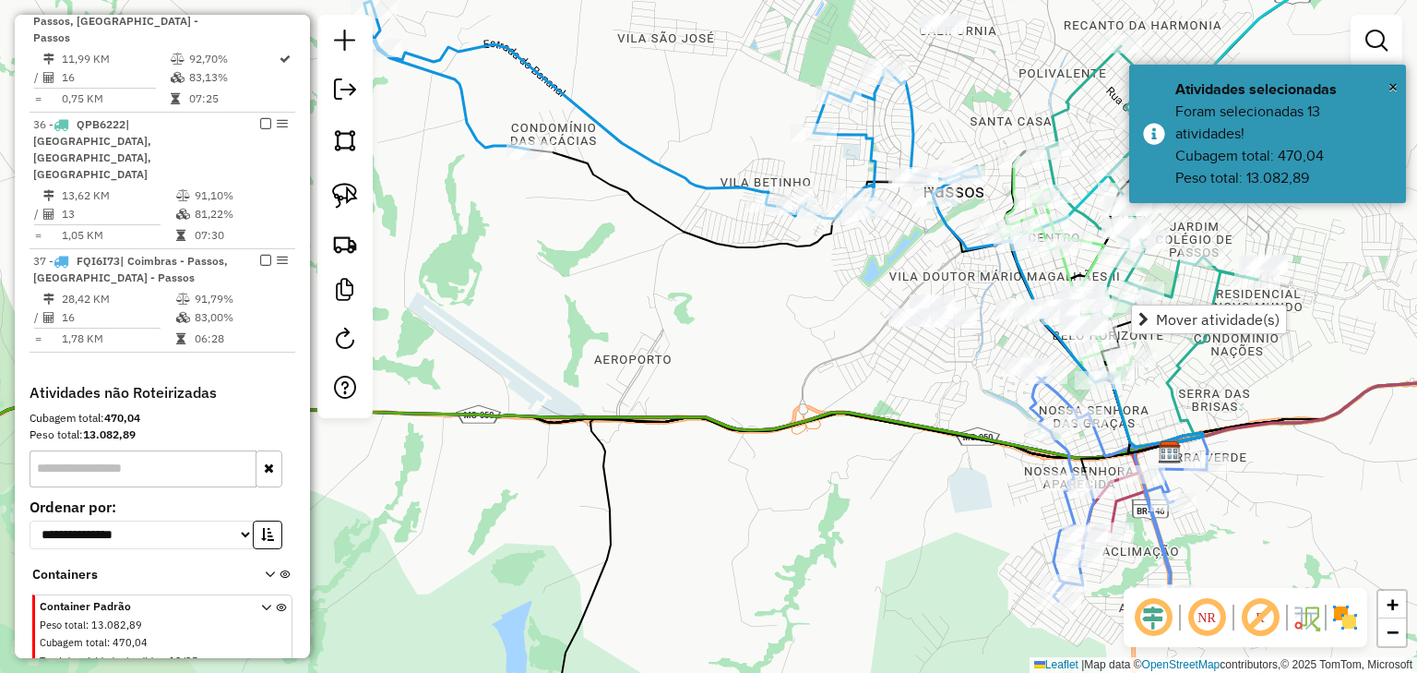
click at [875, 143] on icon at bounding box center [673, 110] width 616 height 218
select select "*********"
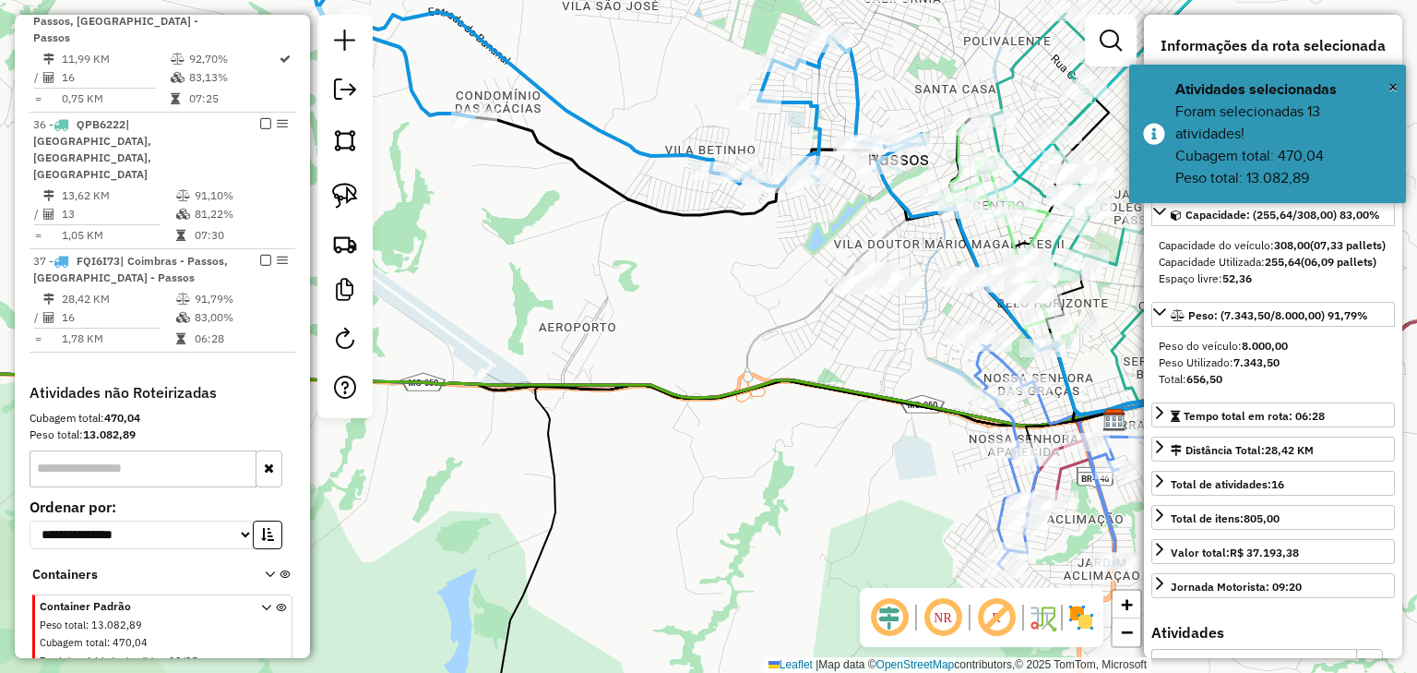
drag, startPoint x: 941, startPoint y: 254, endPoint x: 871, endPoint y: 215, distance: 80.1
click at [871, 215] on div "Janela de atendimento Grade de atendimento Capacidade Transportadoras Veículos …" at bounding box center [708, 336] width 1417 height 673
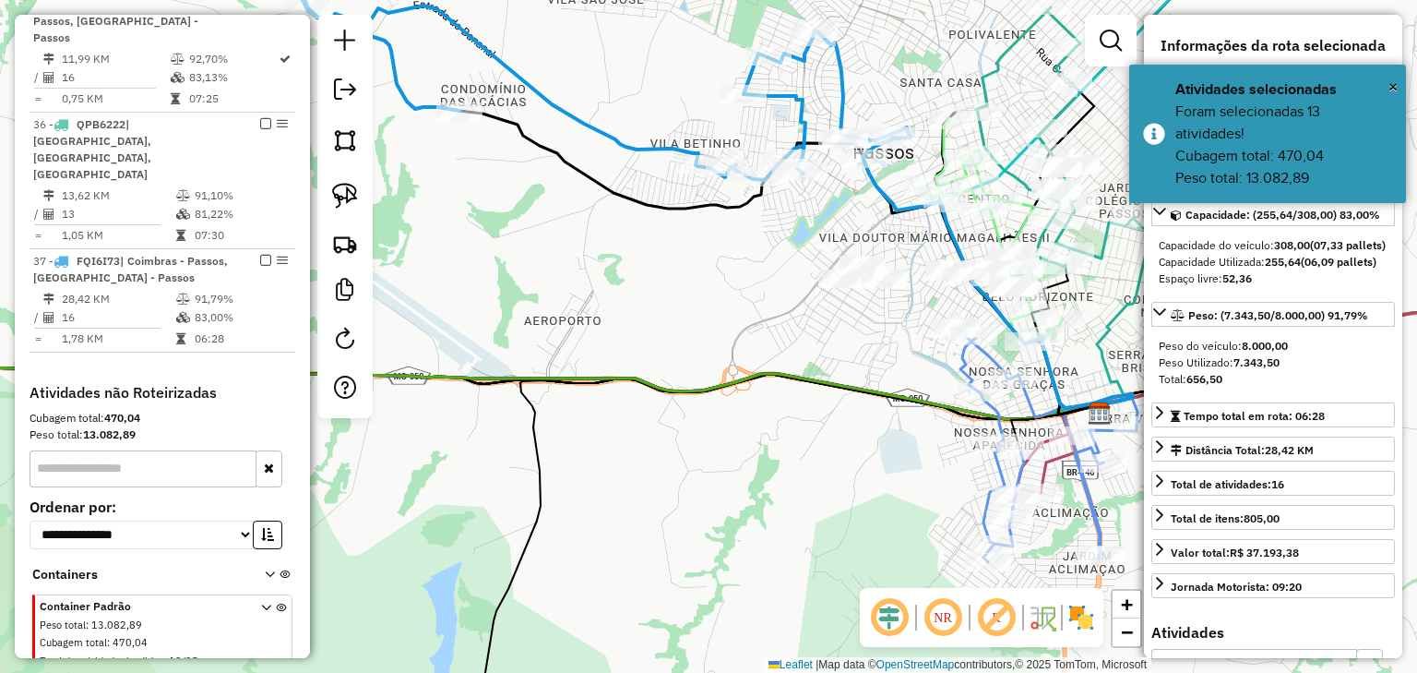
click at [818, 247] on div "Janela de atendimento Grade de atendimento Capacidade Transportadoras Veículos …" at bounding box center [708, 336] width 1417 height 673
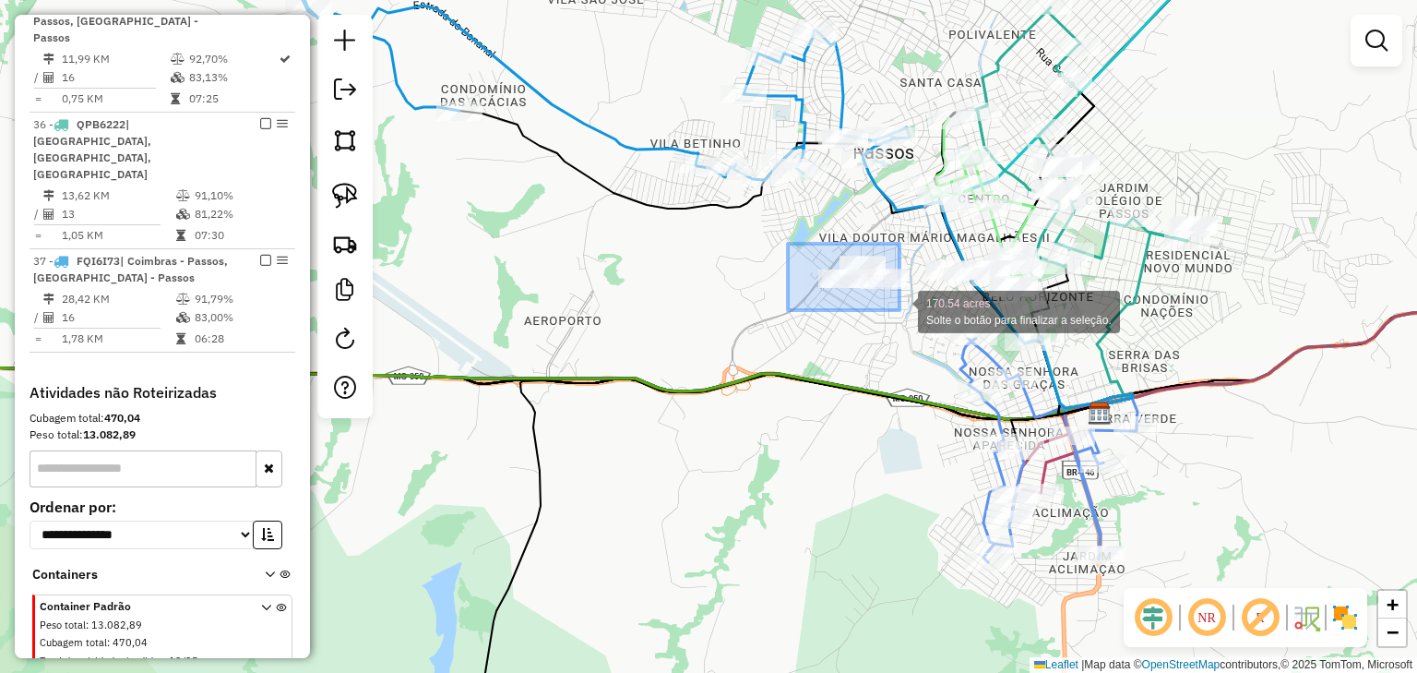
drag, startPoint x: 788, startPoint y: 244, endPoint x: 903, endPoint y: 311, distance: 133.6
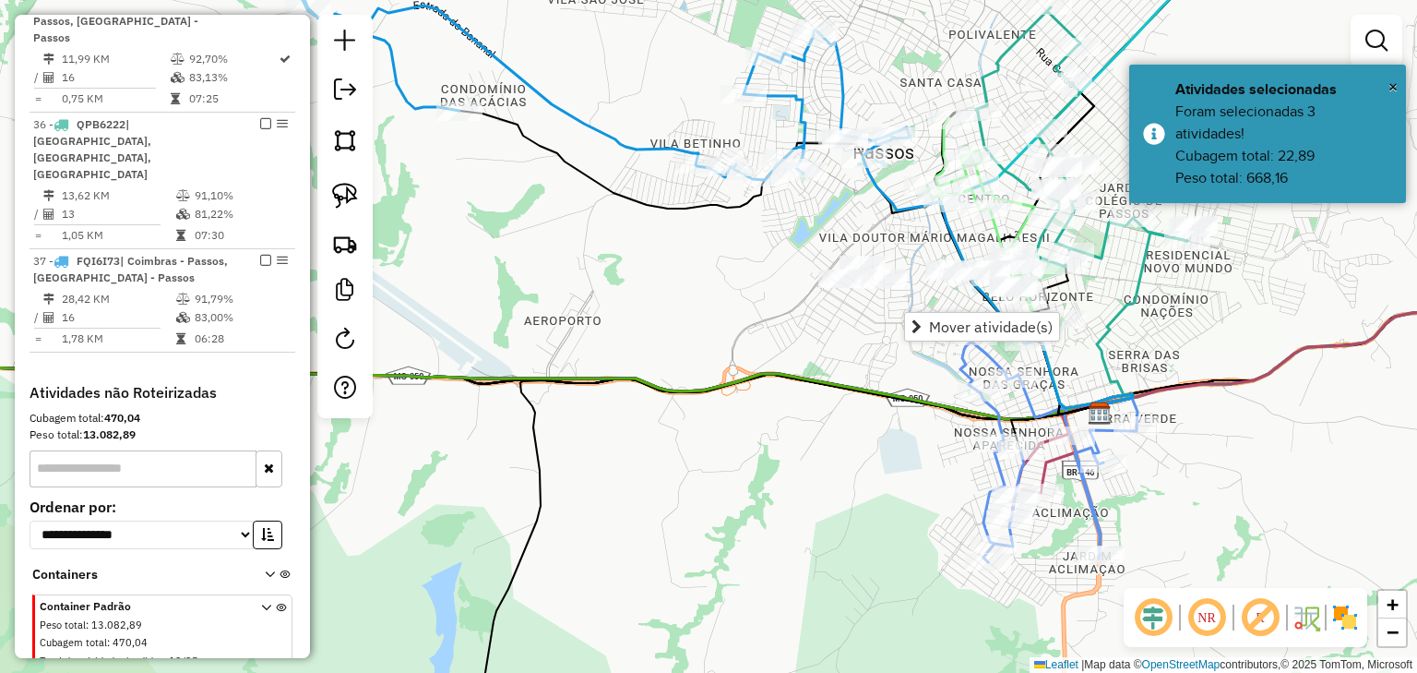
click at [871, 185] on icon at bounding box center [998, 284] width 269 height 249
select select "*********"
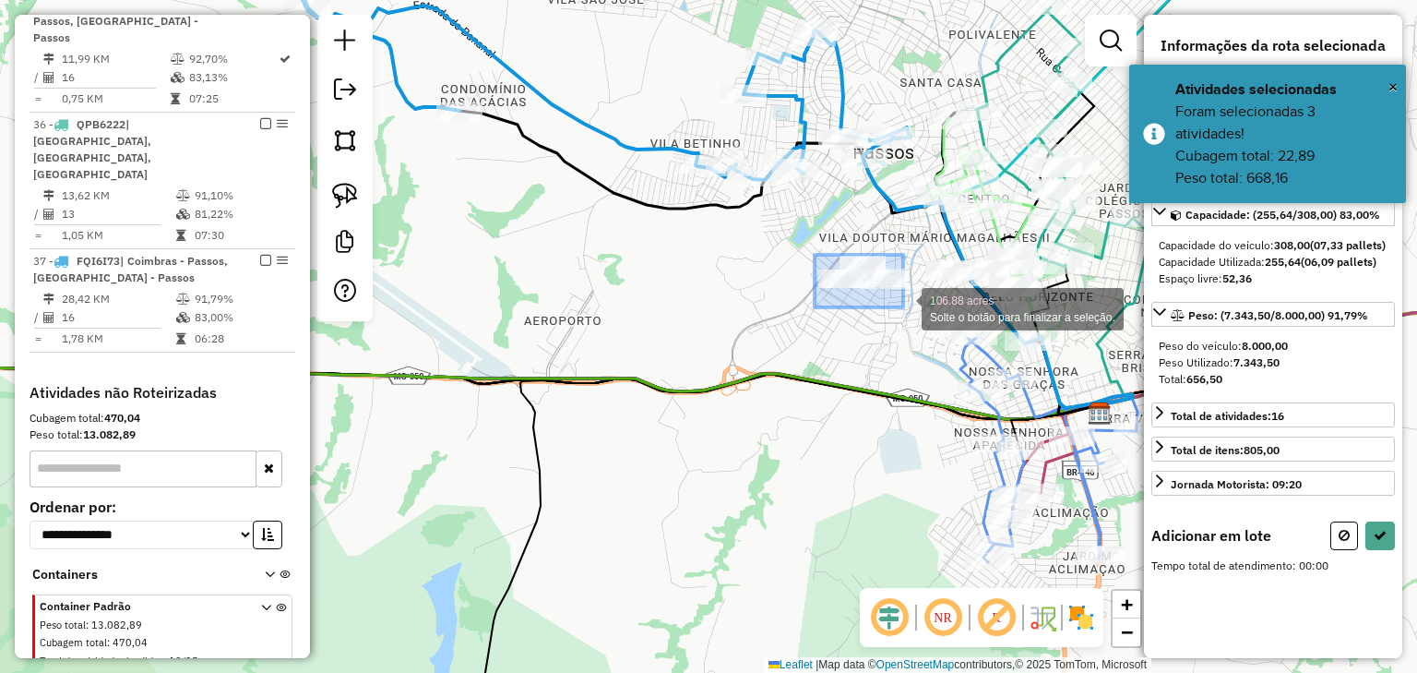
drag, startPoint x: 815, startPoint y: 255, endPoint x: 903, endPoint y: 307, distance: 103.0
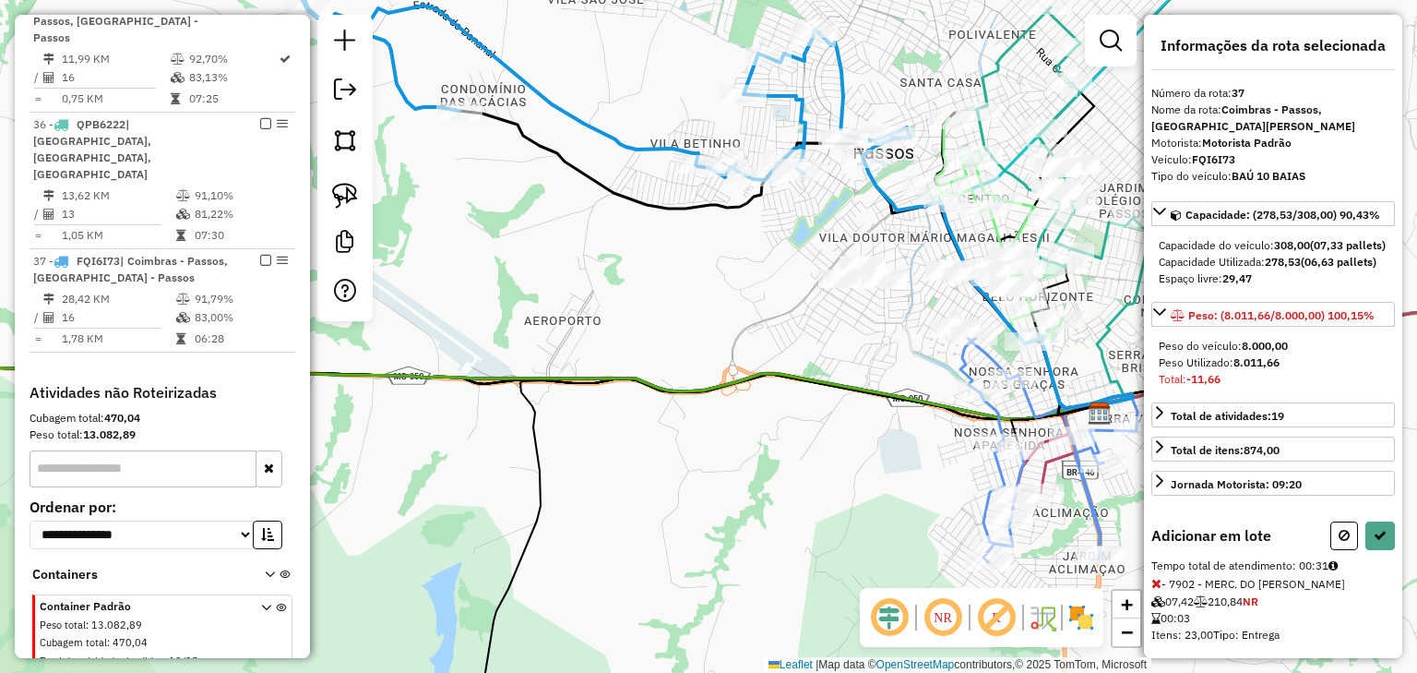
click at [1381, 542] on icon at bounding box center [1380, 535] width 13 height 13
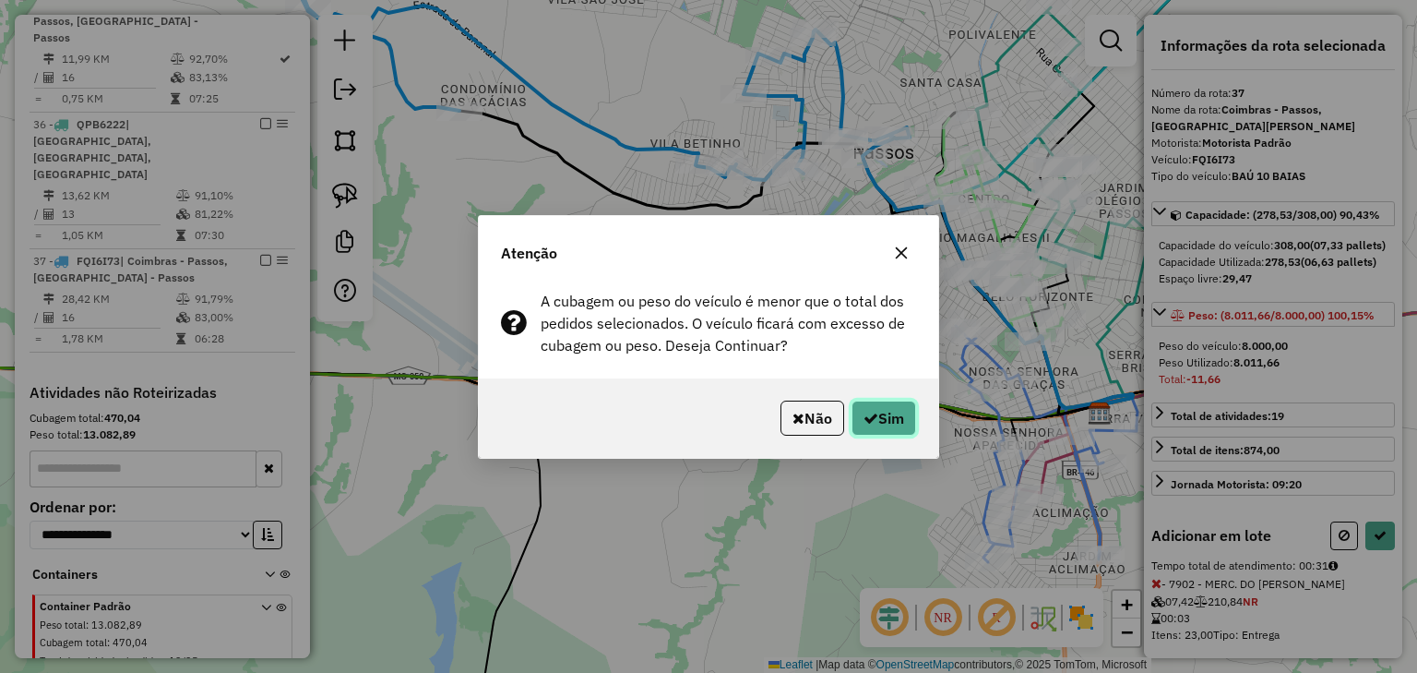
click at [901, 406] on button "Sim" at bounding box center [884, 418] width 65 height 35
select select "*********"
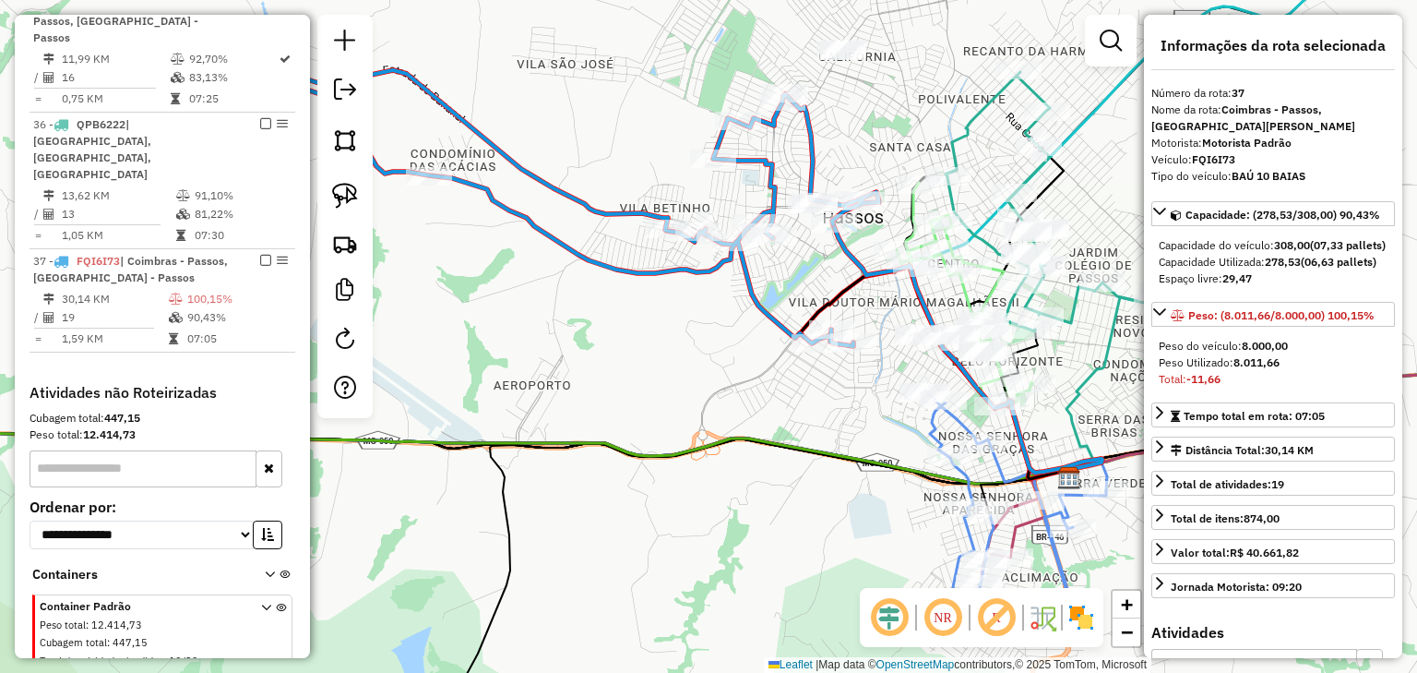
drag, startPoint x: 824, startPoint y: 221, endPoint x: 794, endPoint y: 286, distance: 71.4
click at [794, 286] on div "Janela de atendimento Grade de atendimento Capacidade Transportadoras Veículos …" at bounding box center [708, 336] width 1417 height 673
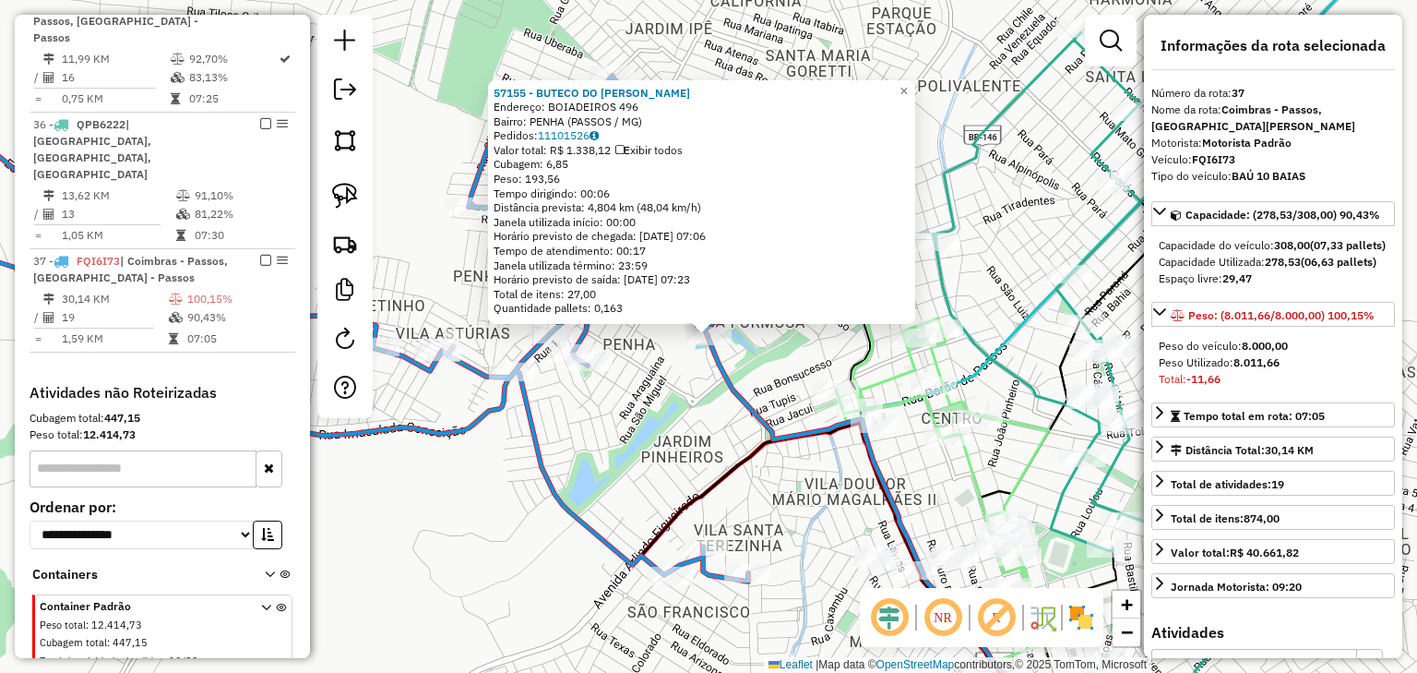
click at [779, 366] on div "57155 - BUTECO DO GUSTAVO Endereço: BOIADEIROS 496 Bairro: PENHA (PASSOS / MG) …" at bounding box center [708, 336] width 1417 height 673
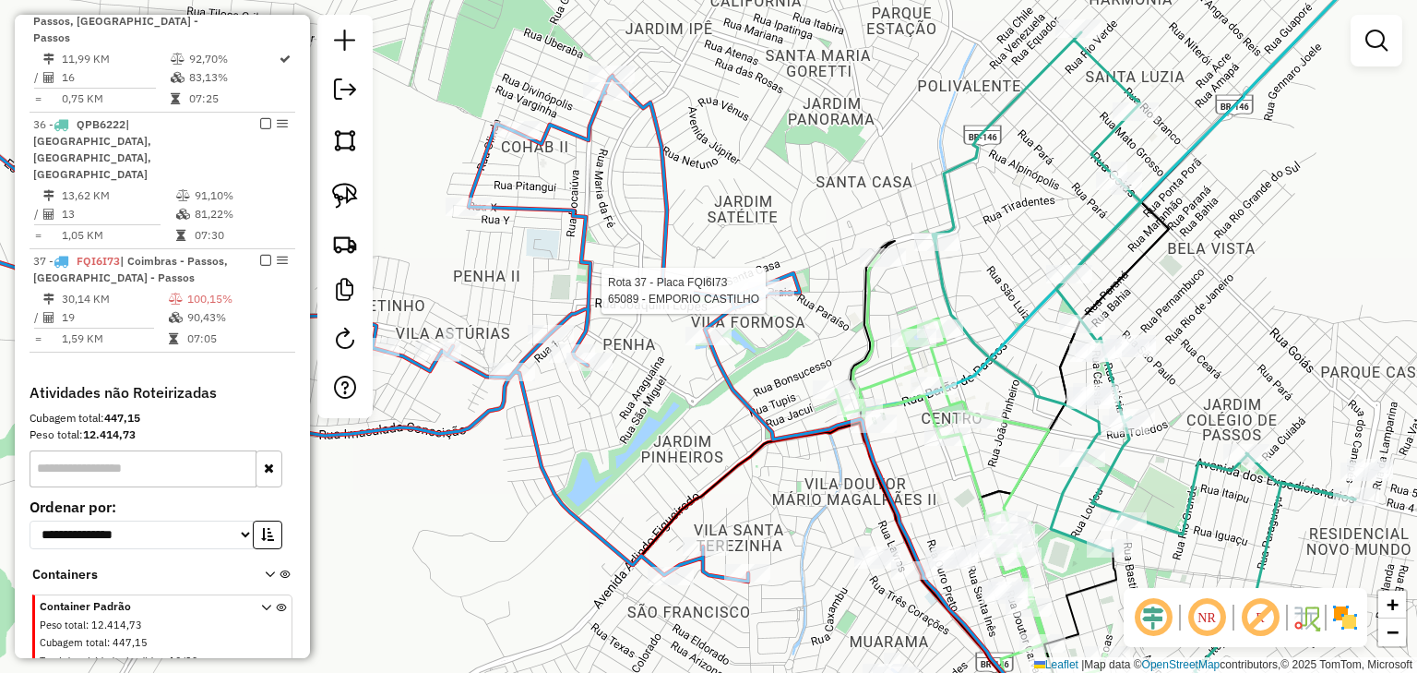
select select "*********"
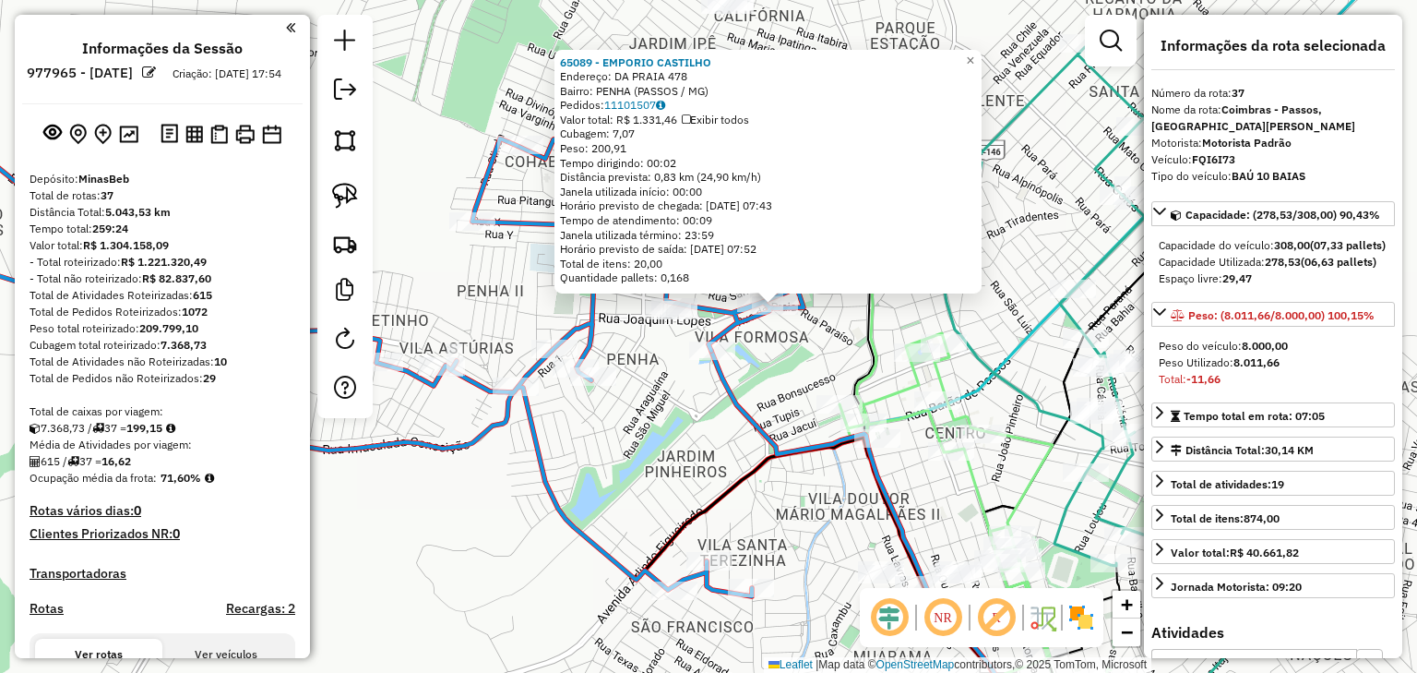
select select "*********"
click at [783, 358] on div "65089 - EMPORIO CASTILHO Endereço: DA PRAIA 478 Bairro: PENHA (PASSOS / [GEOGRA…" at bounding box center [708, 336] width 1417 height 673
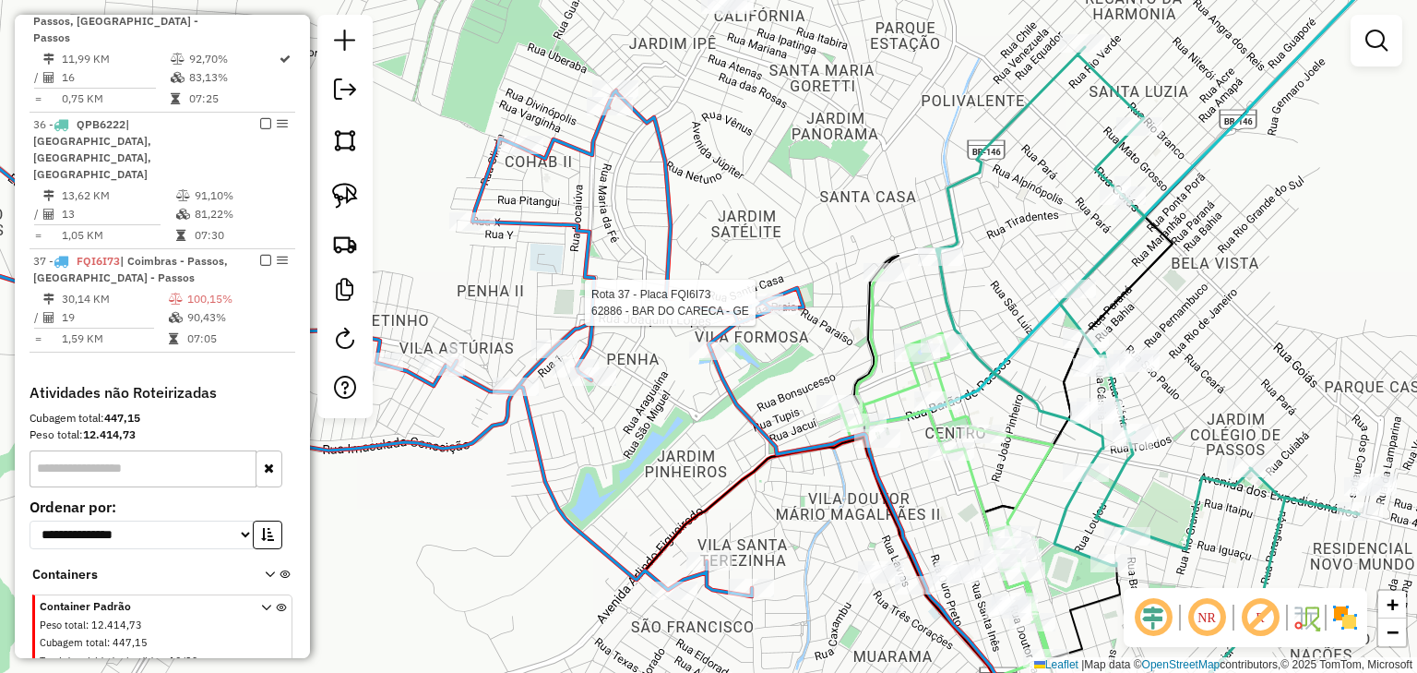
select select "*********"
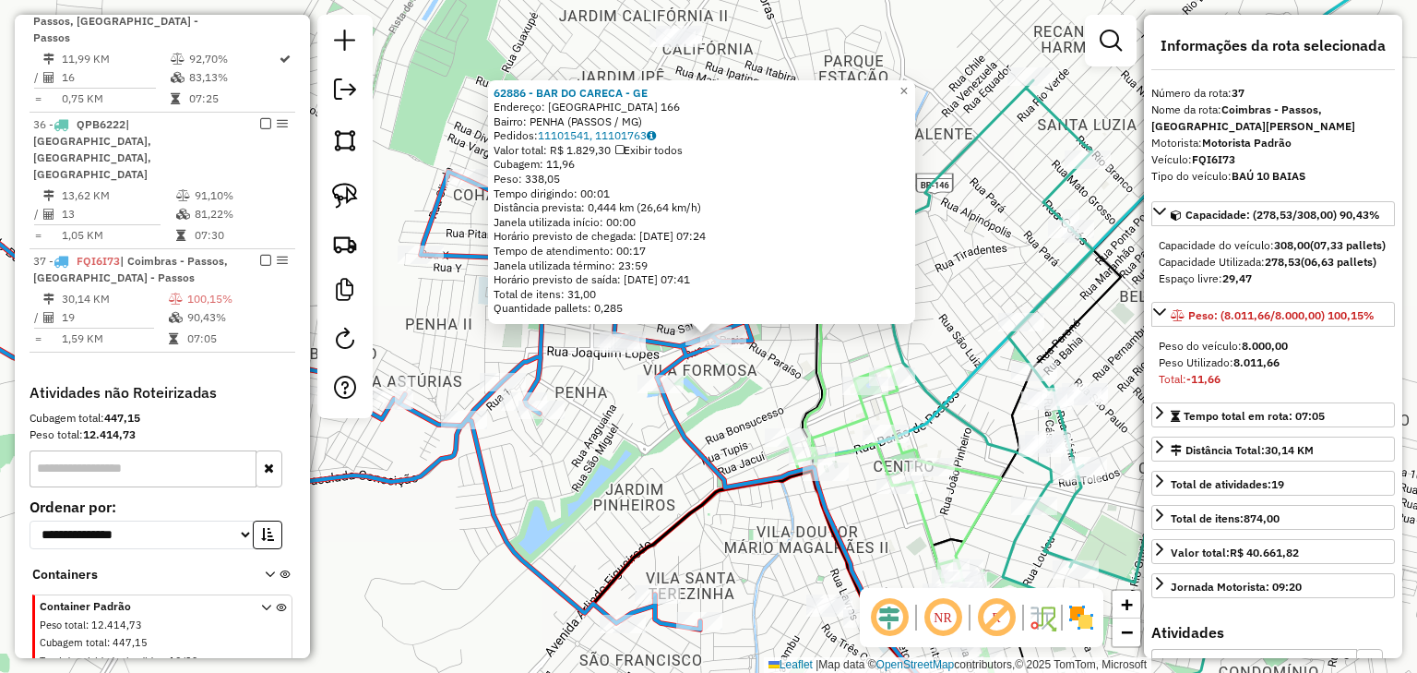
click at [736, 381] on div "62886 - BAR DO CARECA - GE Endereço: [GEOGRAPHIC_DATA] 166 Bairro: PENHA (PASSO…" at bounding box center [708, 336] width 1417 height 673
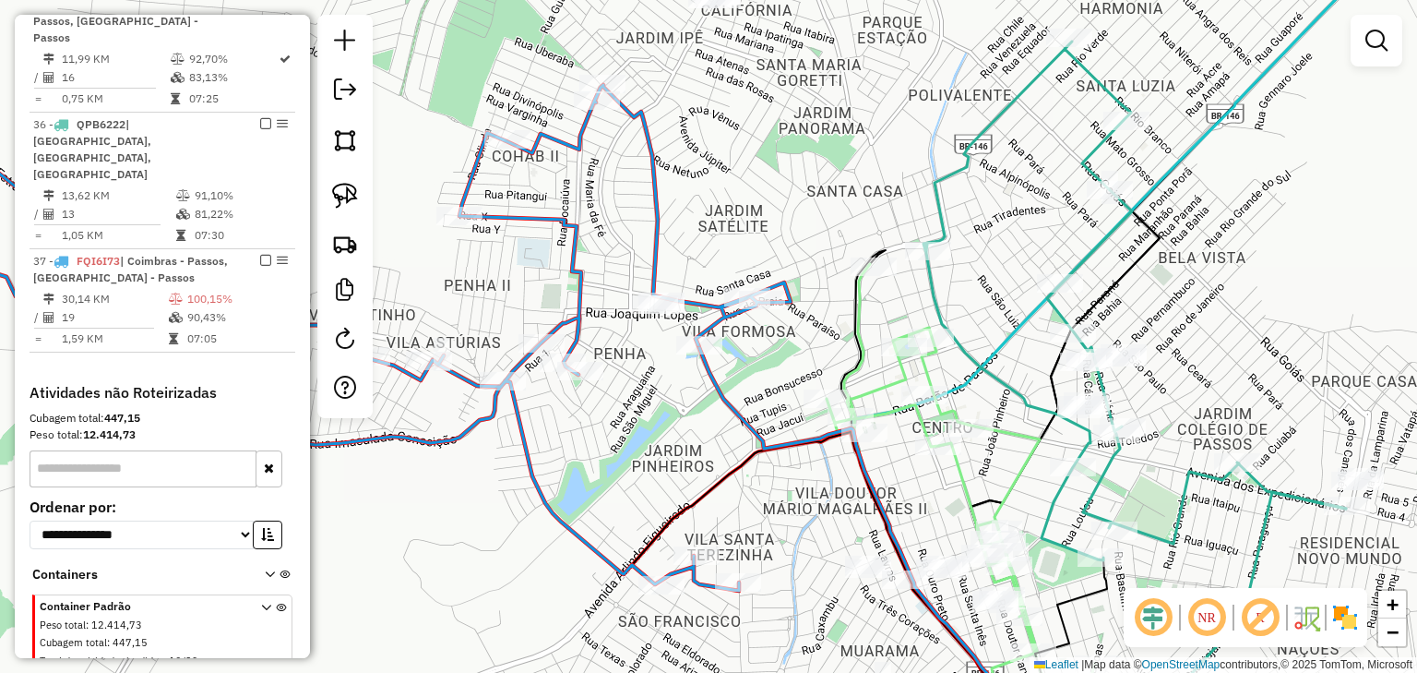
drag, startPoint x: 731, startPoint y: 384, endPoint x: 764, endPoint y: 325, distance: 67.8
click at [782, 325] on div "Janela de atendimento Grade de atendimento Capacidade Transportadoras Veículos …" at bounding box center [708, 336] width 1417 height 673
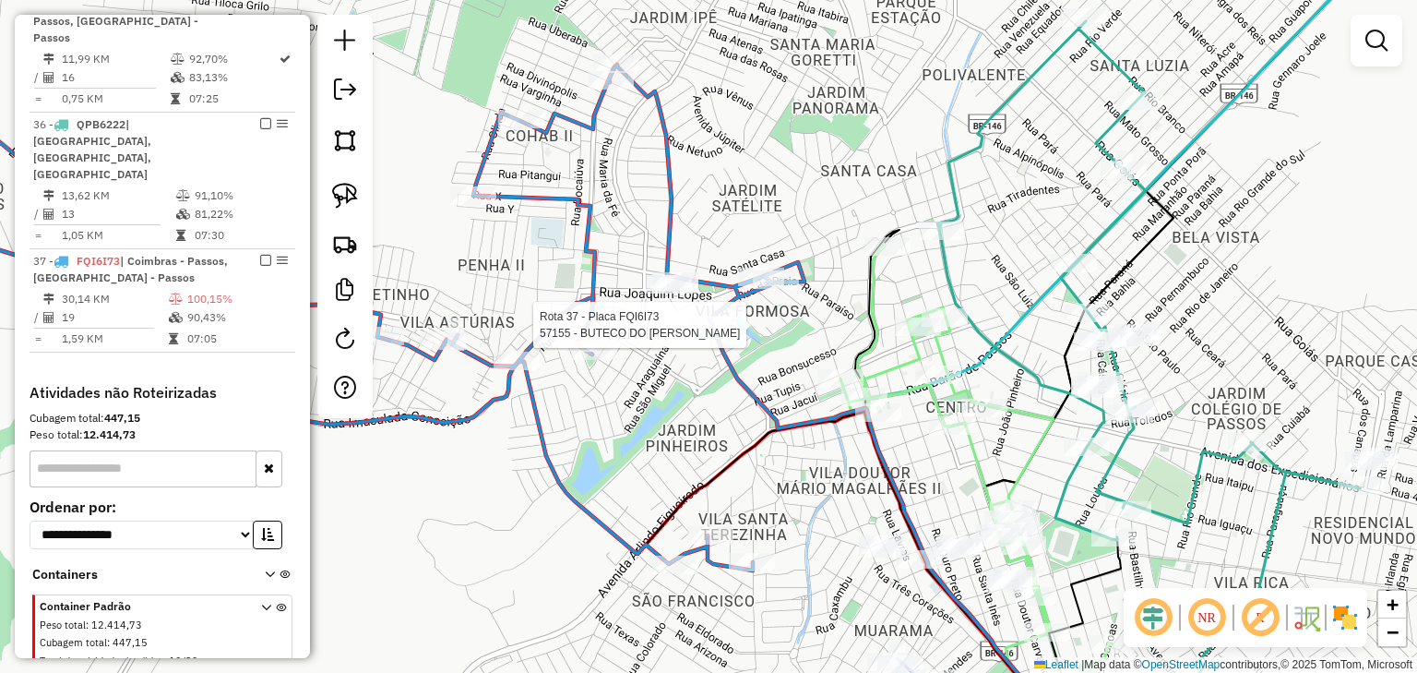
select select "*********"
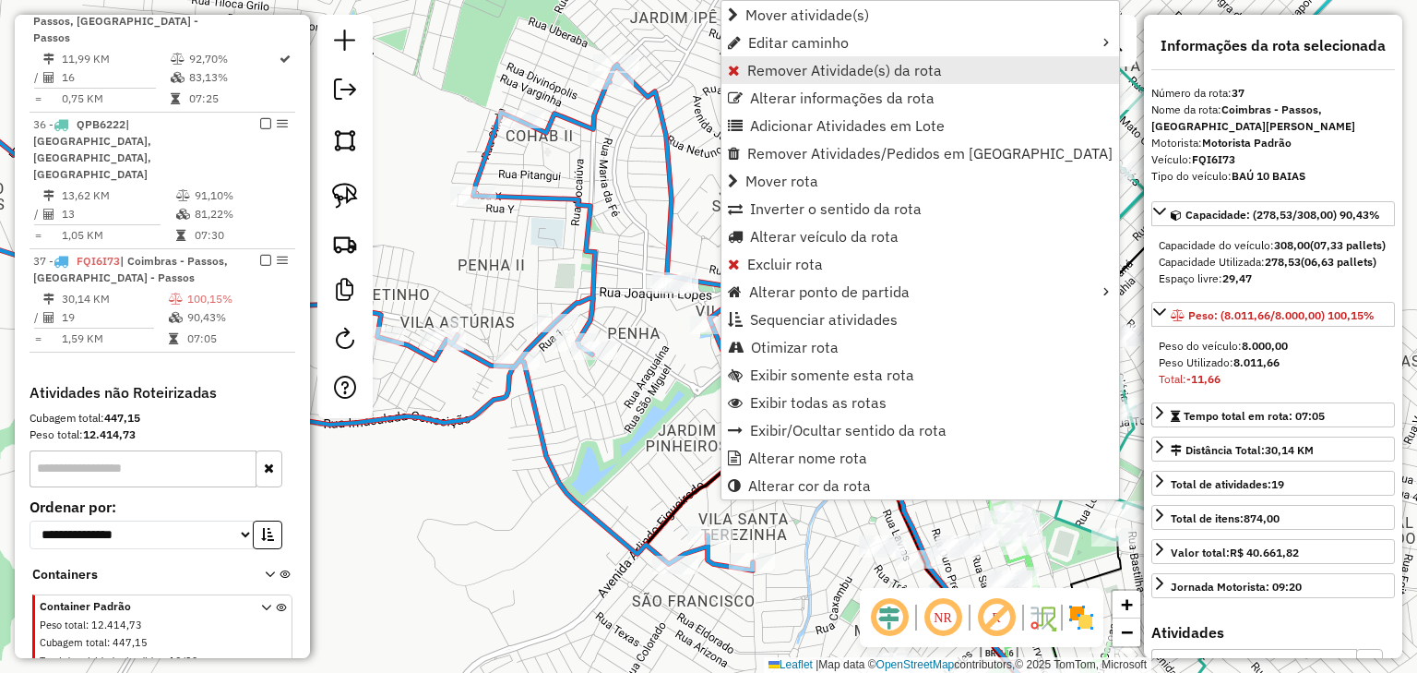
click at [777, 66] on span "Remover Atividade(s) da rota" at bounding box center [844, 70] width 195 height 15
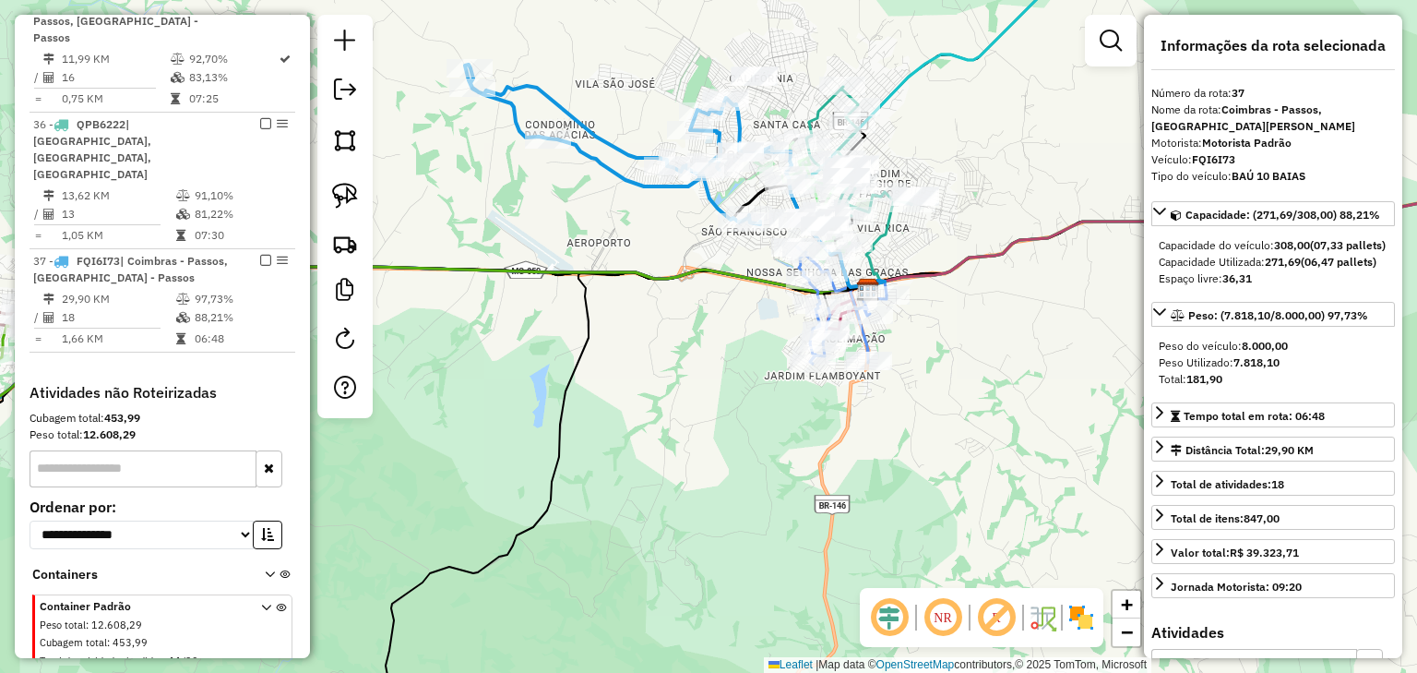
click at [681, 66] on div "Janela de atendimento Grade de atendimento Capacidade Transportadoras Veículos …" at bounding box center [708, 336] width 1417 height 673
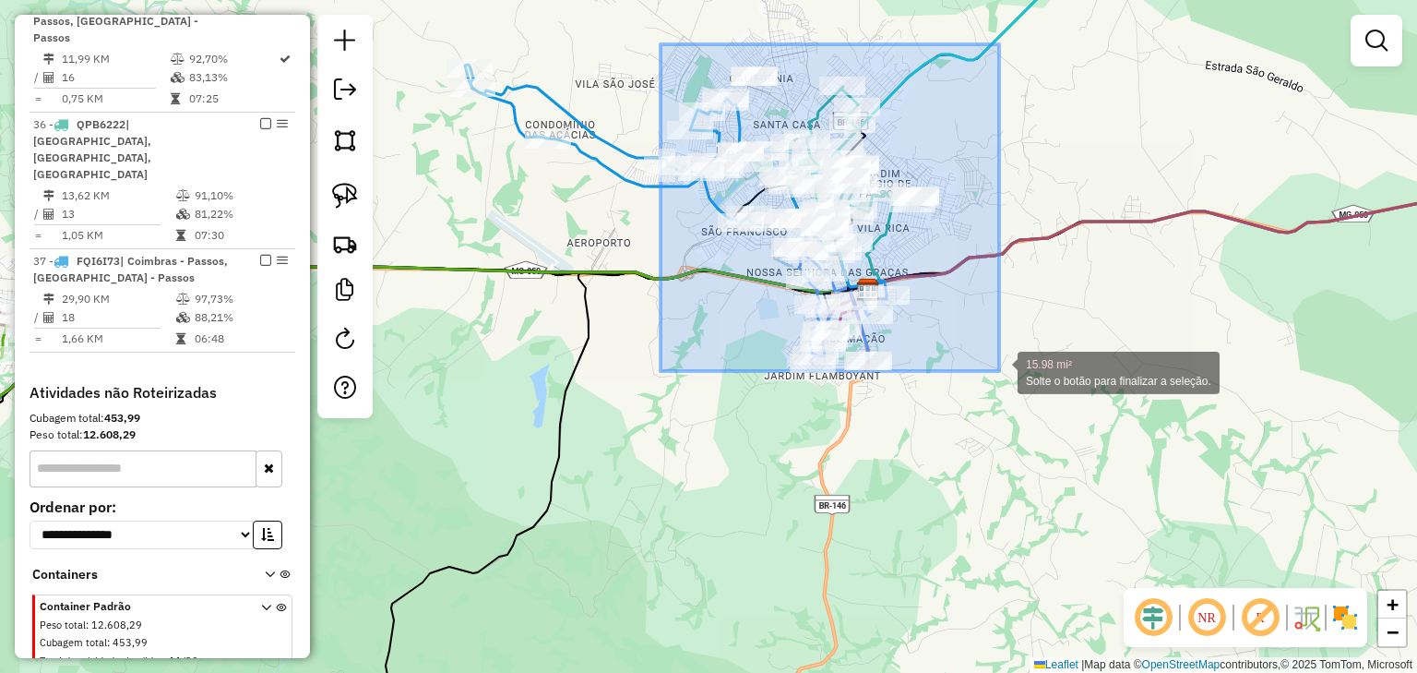
drag, startPoint x: 661, startPoint y: 44, endPoint x: 999, endPoint y: 371, distance: 470.6
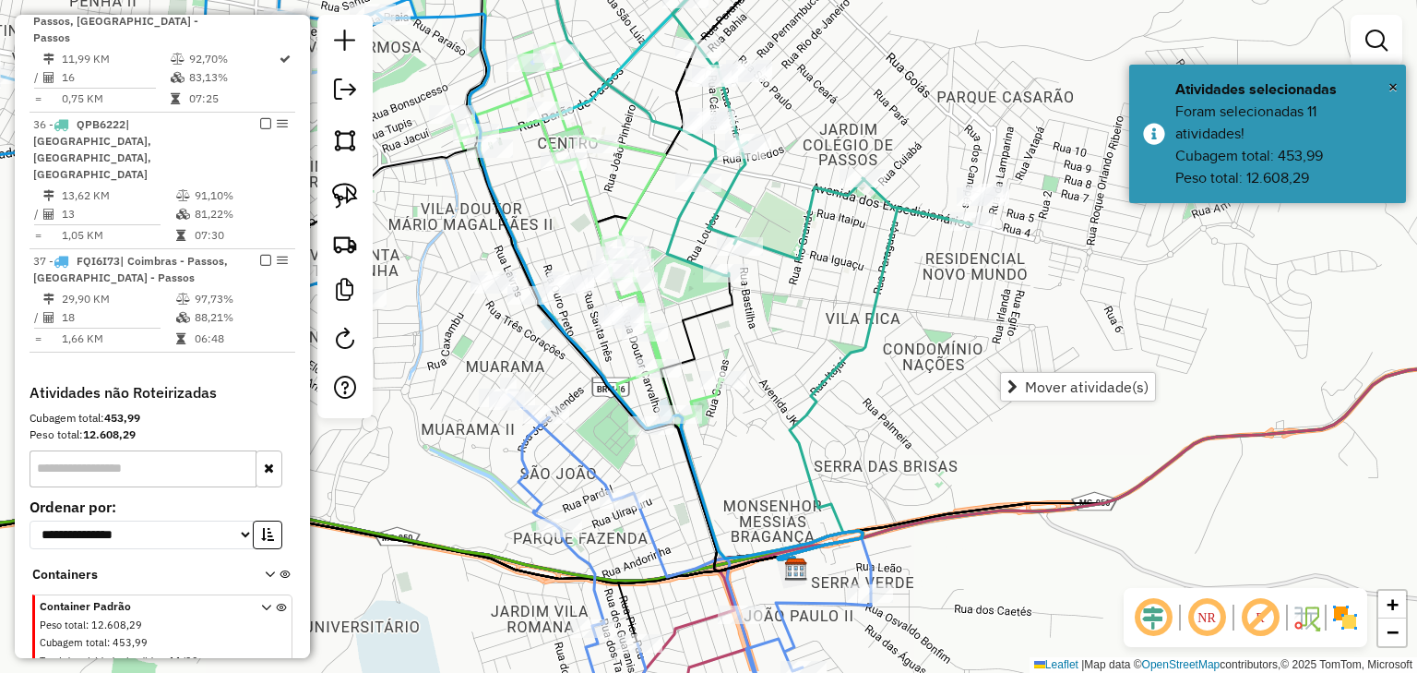
click at [926, 177] on div "Janela de atendimento Grade de atendimento Capacidade Transportadoras Veículos …" at bounding box center [708, 336] width 1417 height 673
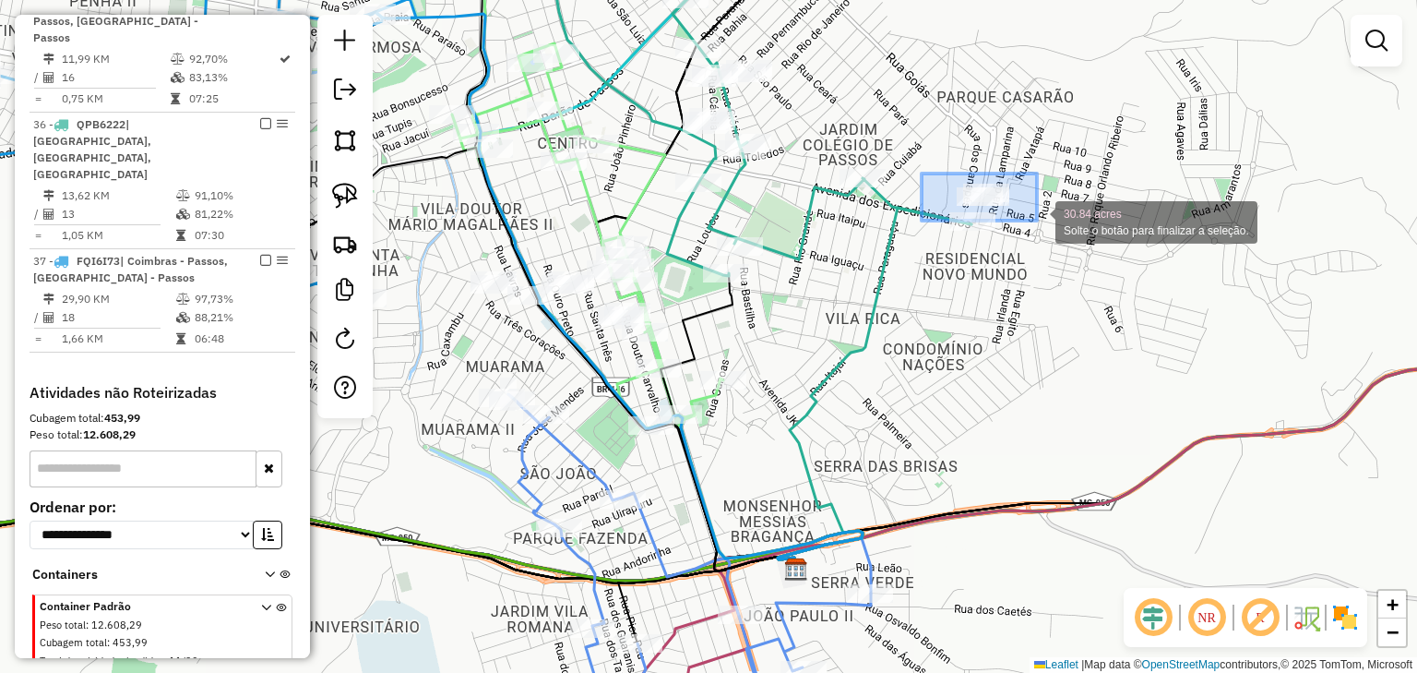
drag, startPoint x: 922, startPoint y: 173, endPoint x: 1038, endPoint y: 221, distance: 125.4
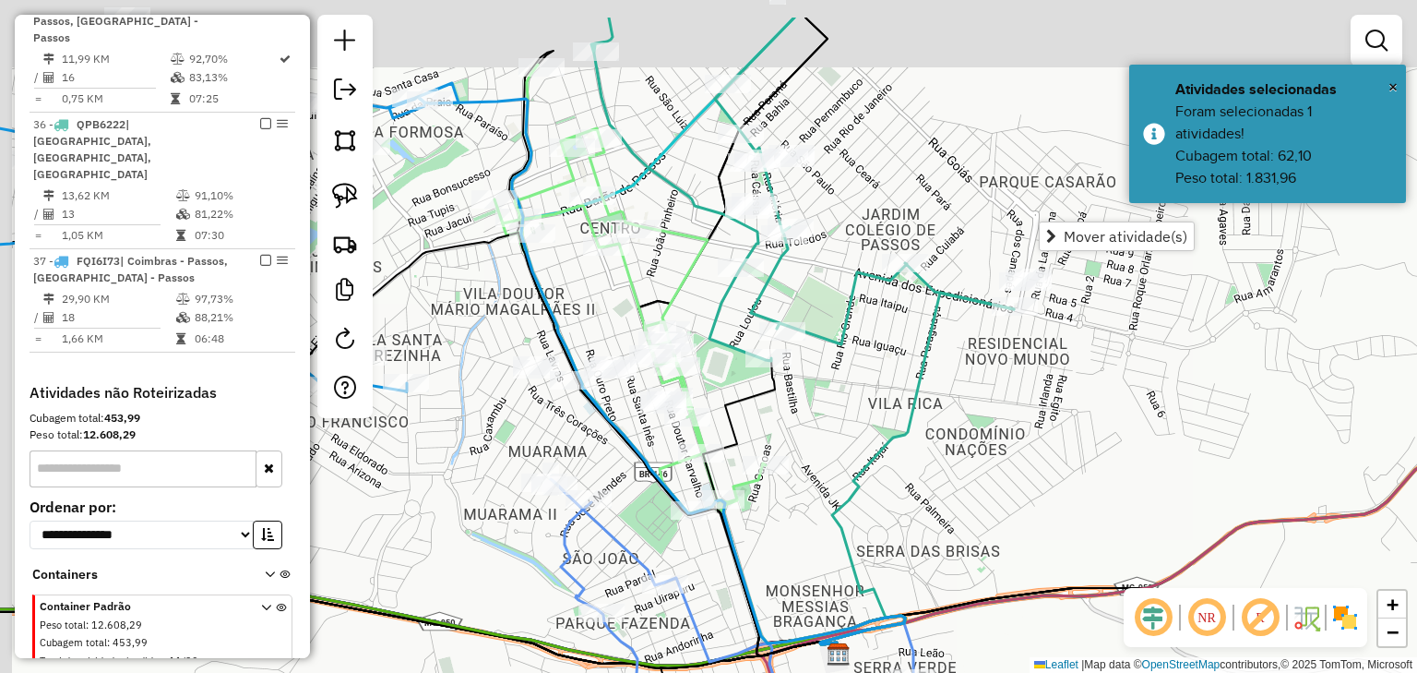
drag, startPoint x: 822, startPoint y: 244, endPoint x: 867, endPoint y: 347, distance: 112.8
click at [867, 347] on div "Janela de atendimento Grade de atendimento Capacidade Transportadoras Veículos …" at bounding box center [708, 336] width 1417 height 673
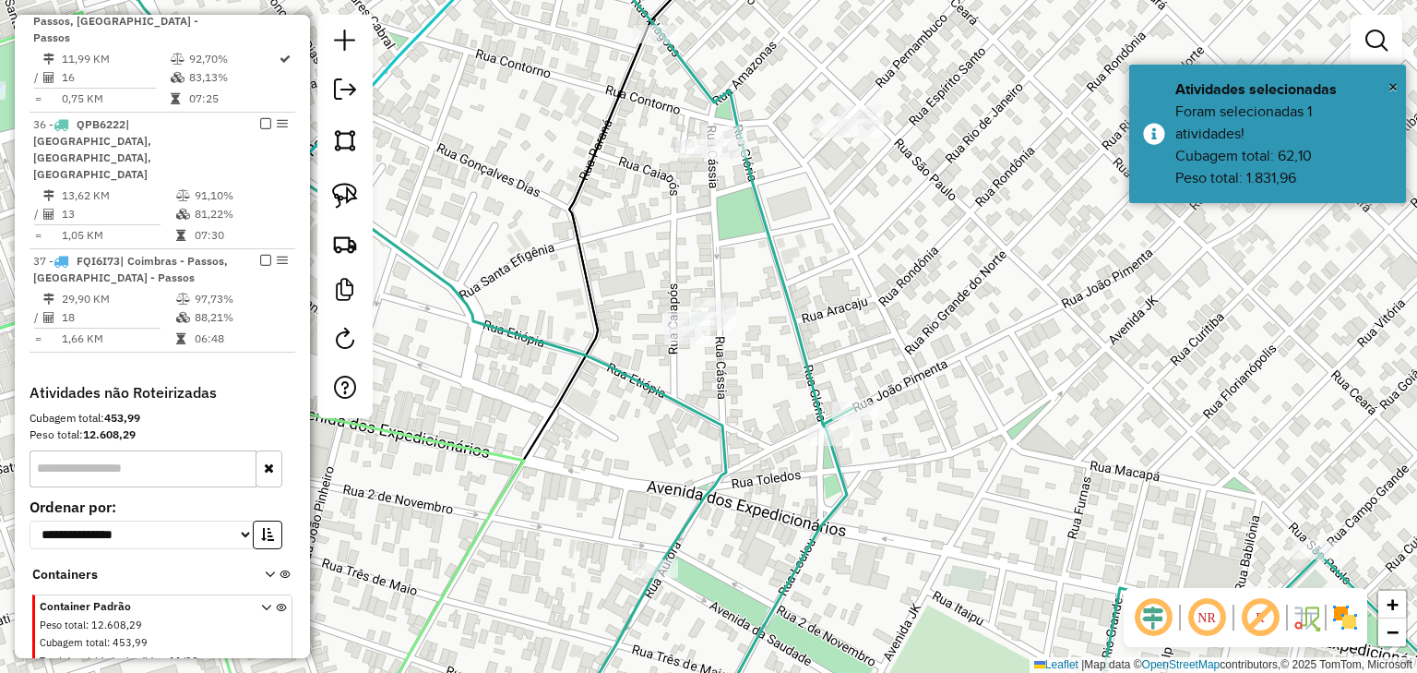
click at [787, 114] on div "Janela de atendimento Grade de atendimento Capacidade Transportadoras Veículos …" at bounding box center [708, 336] width 1417 height 673
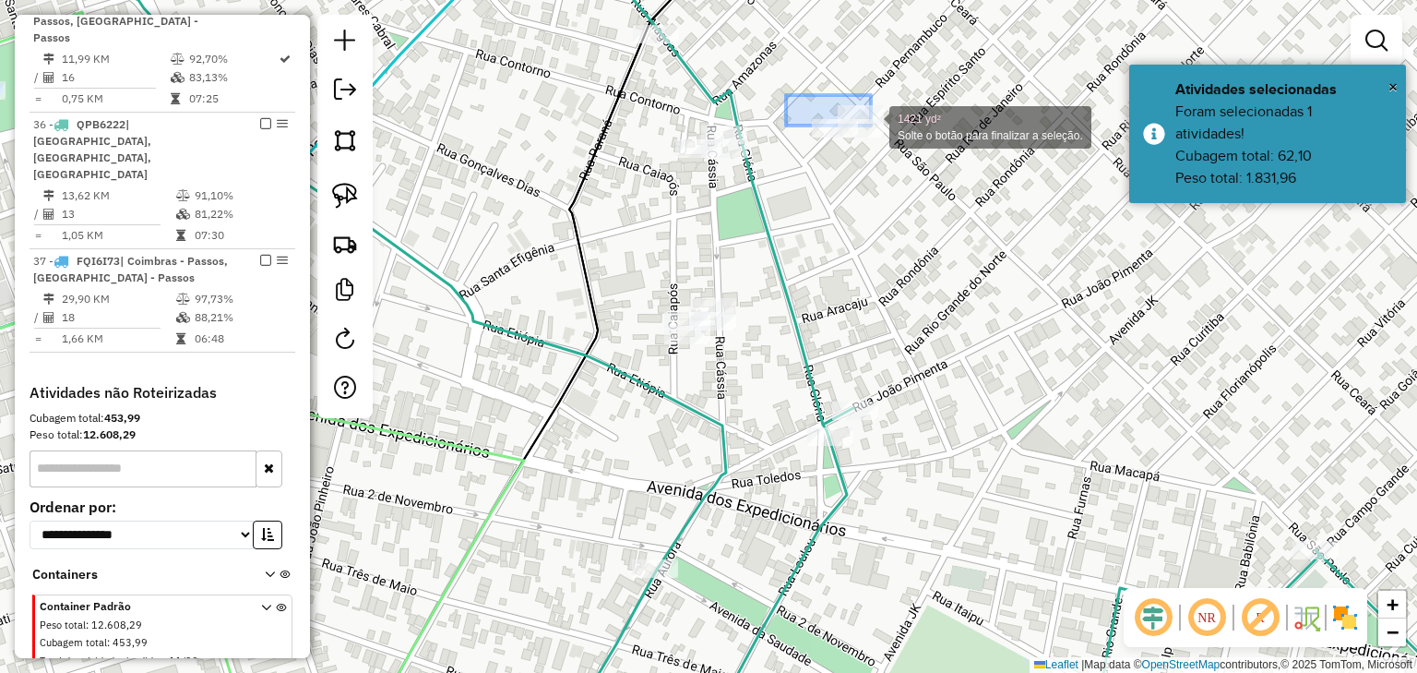
drag, startPoint x: 804, startPoint y: 100, endPoint x: 936, endPoint y: 174, distance: 151.7
click at [936, 174] on div "1421 yd² Solte o botão para finalizar a seleção. Janela de atendimento Grade de…" at bounding box center [708, 336] width 1417 height 673
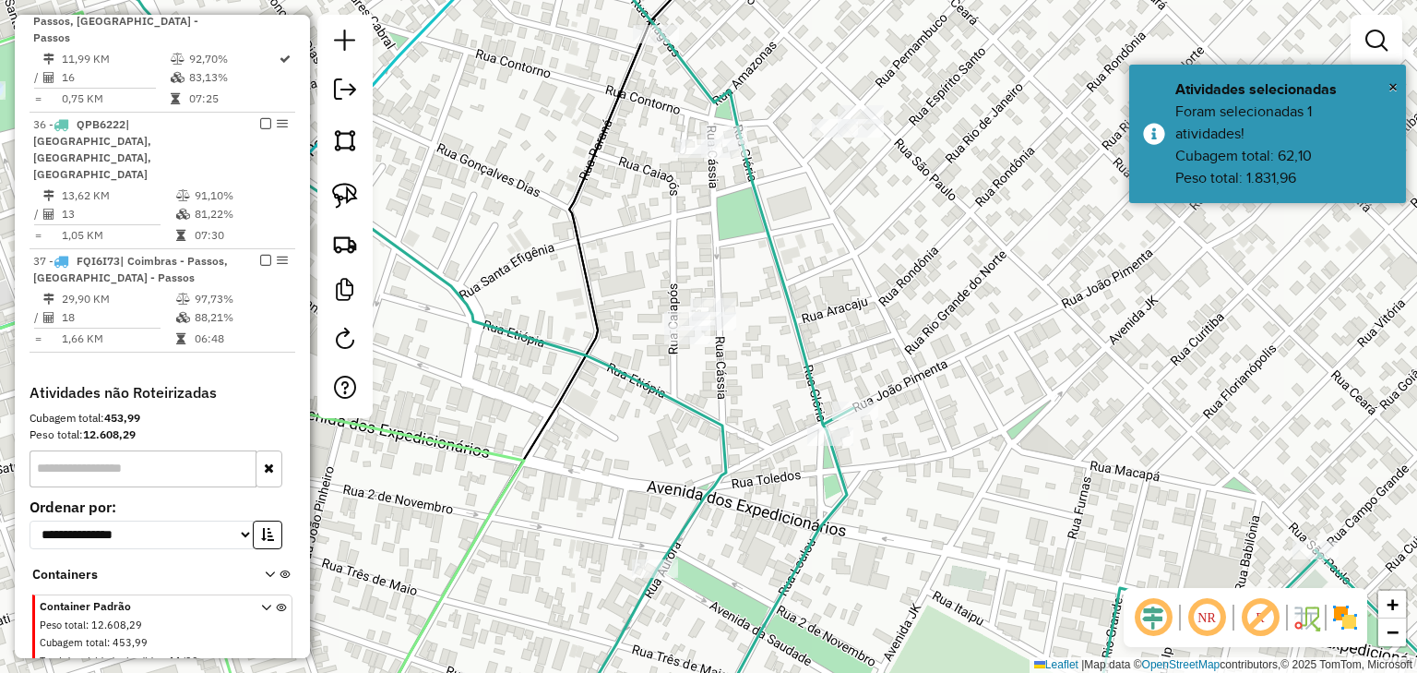
drag, startPoint x: 846, startPoint y: 174, endPoint x: 787, endPoint y: 126, distance: 76.7
click at [845, 174] on div "Janela de atendimento Grade de atendimento Capacidade Transportadoras Veículos …" at bounding box center [708, 336] width 1417 height 673
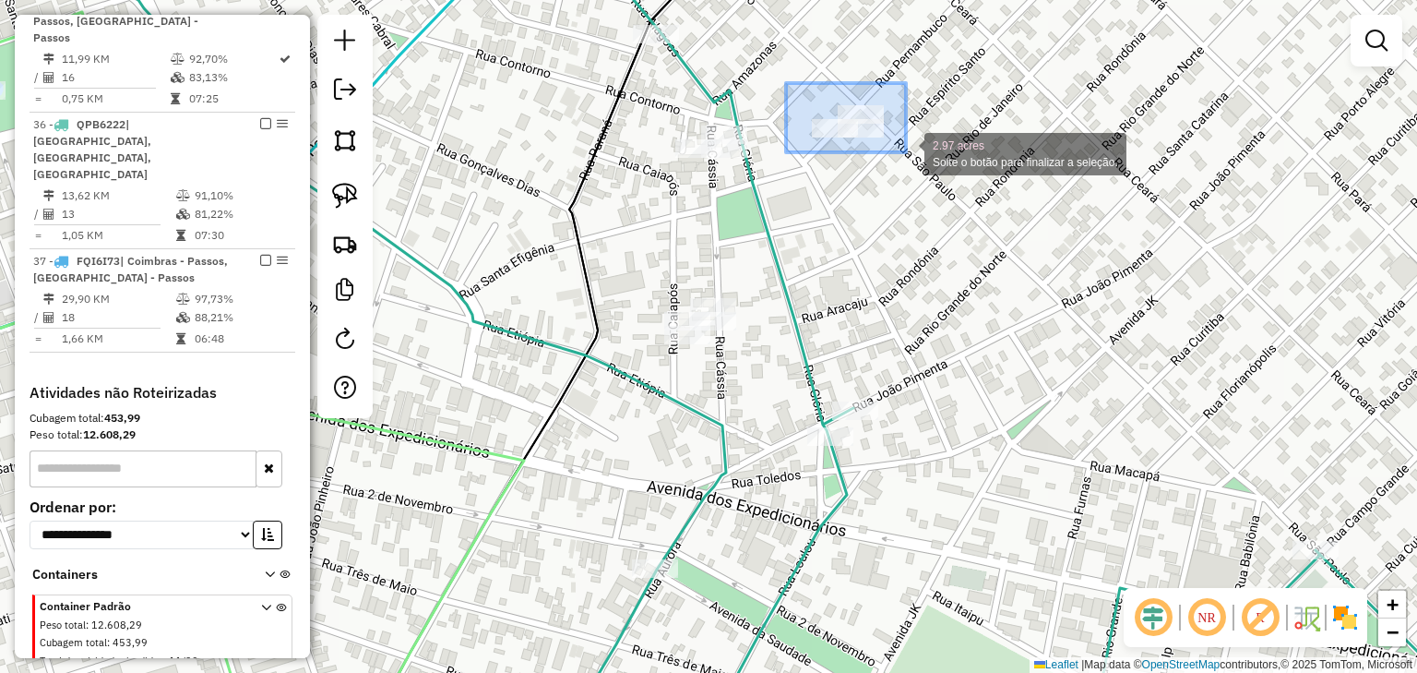
drag, startPoint x: 786, startPoint y: 83, endPoint x: 906, endPoint y: 151, distance: 138.0
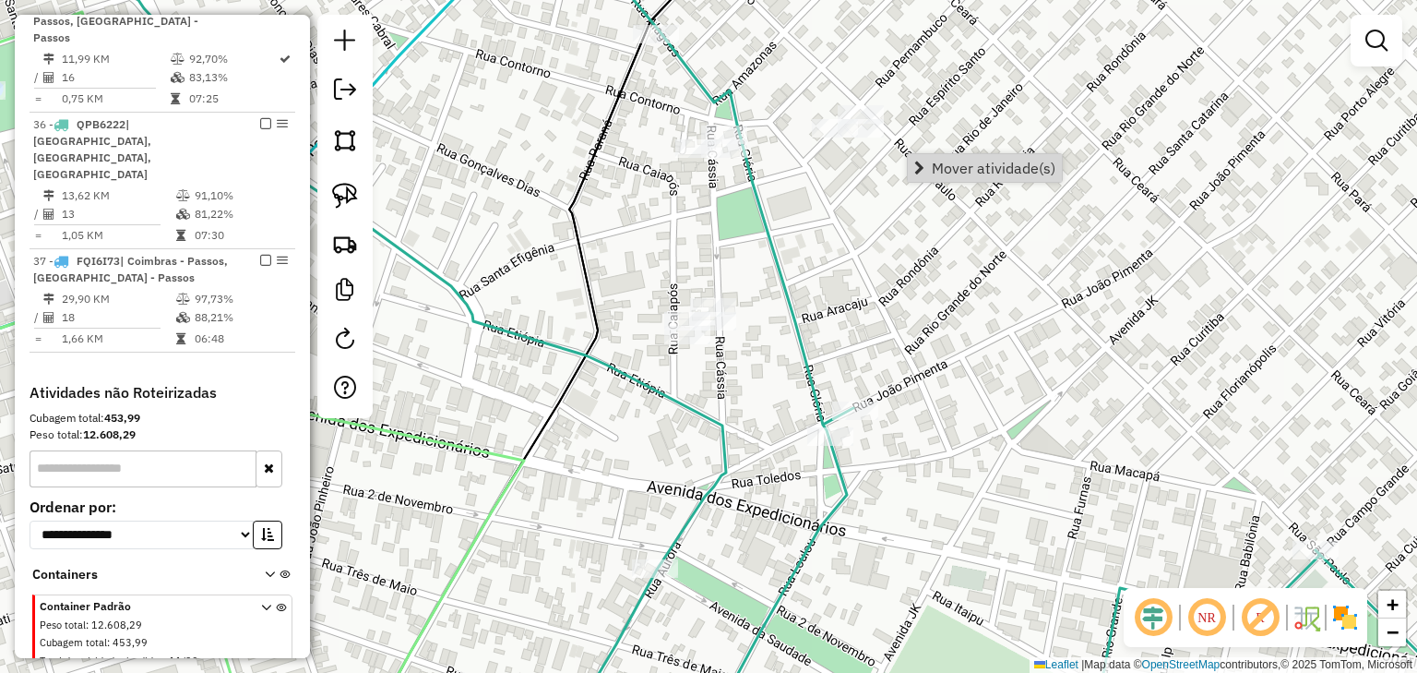
click at [761, 203] on icon at bounding box center [836, 336] width 1445 height 807
select select "*********"
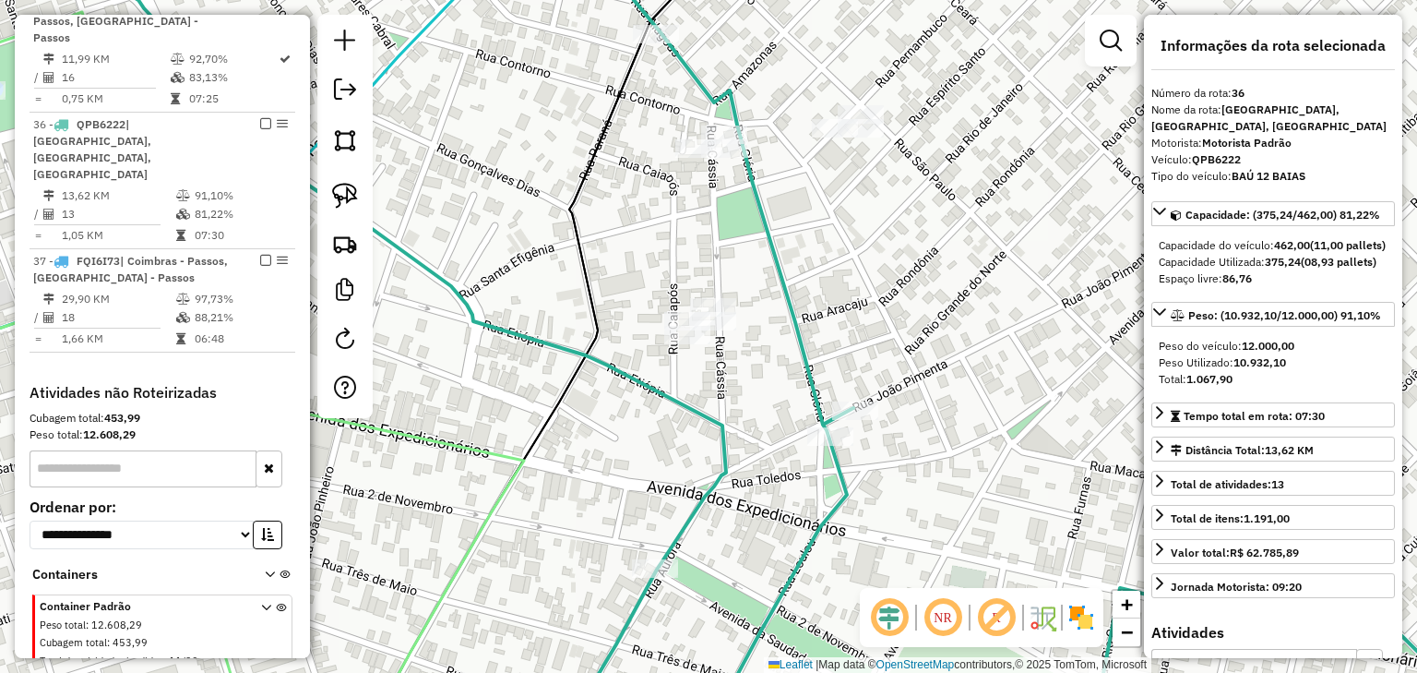
click at [789, 101] on div "Janela de atendimento Grade de atendimento Capacidade Transportadoras Veículos …" at bounding box center [708, 336] width 1417 height 673
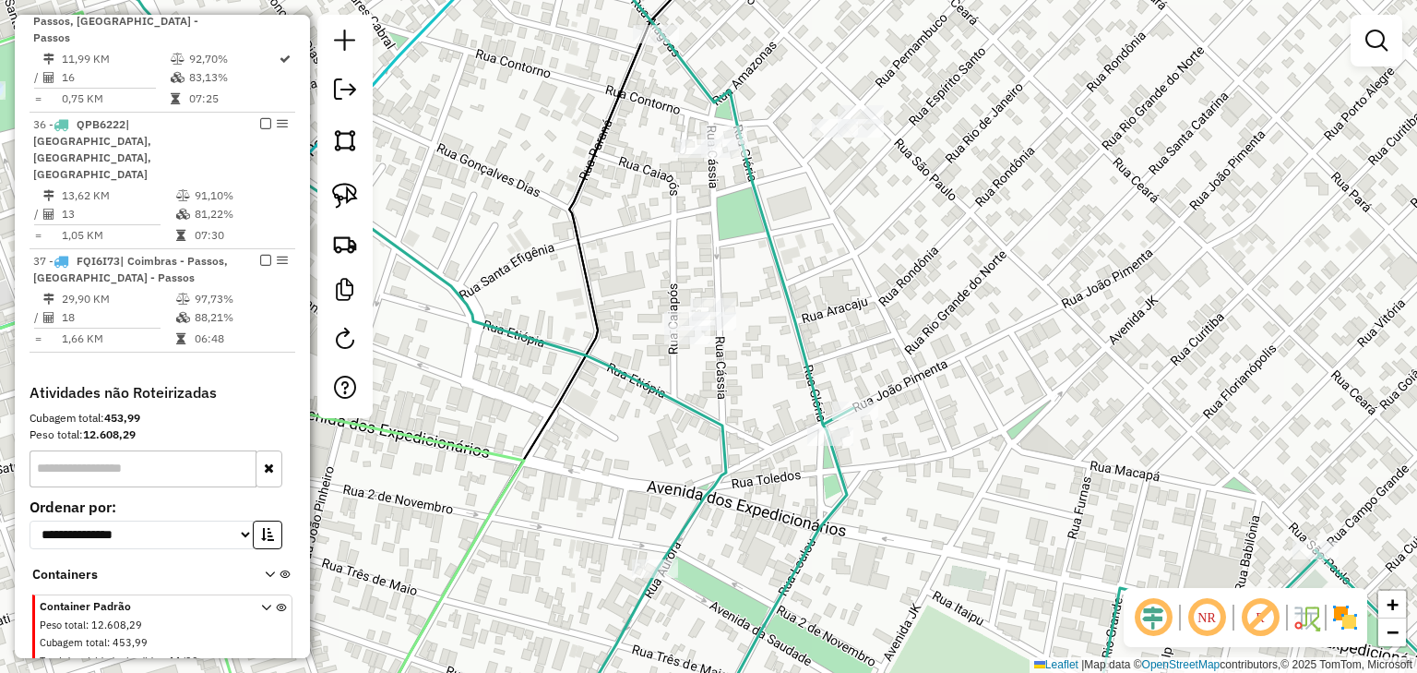
click at [731, 105] on icon at bounding box center [836, 336] width 1445 height 807
select select "*********"
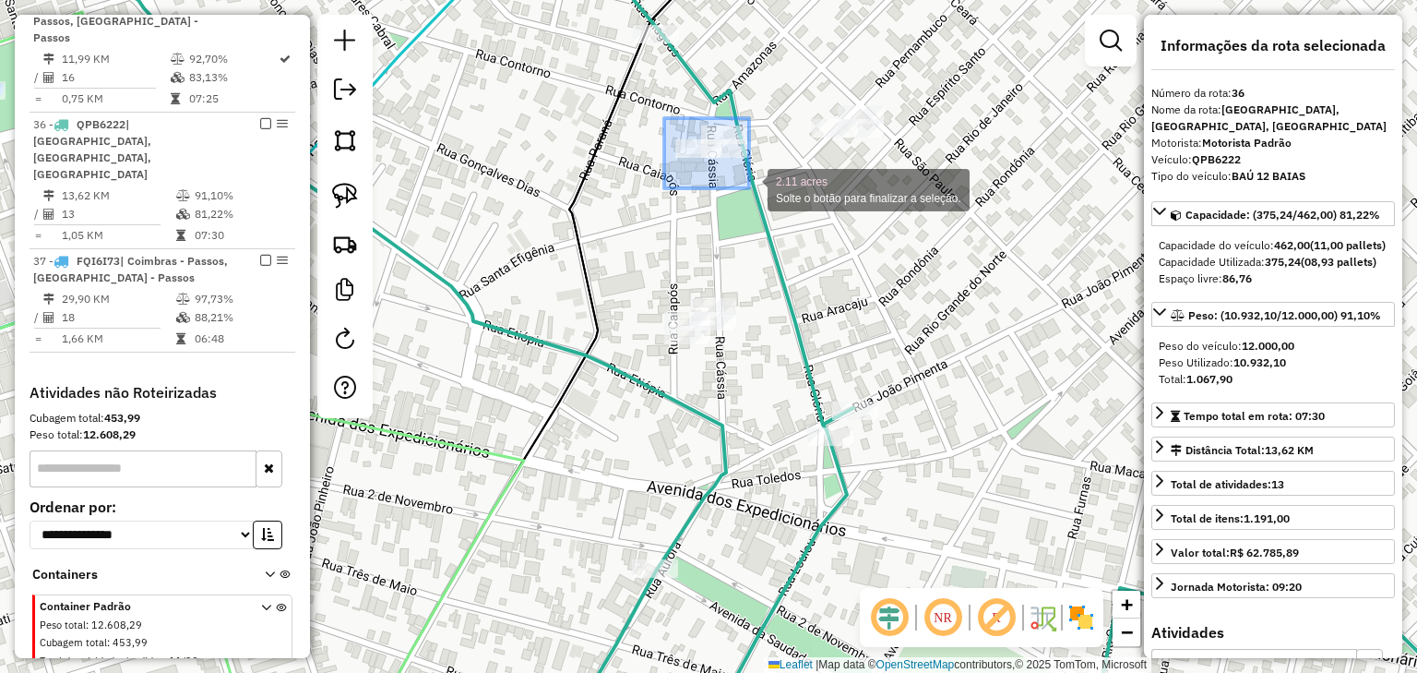
drag, startPoint x: 664, startPoint y: 118, endPoint x: 748, endPoint y: 187, distance: 108.8
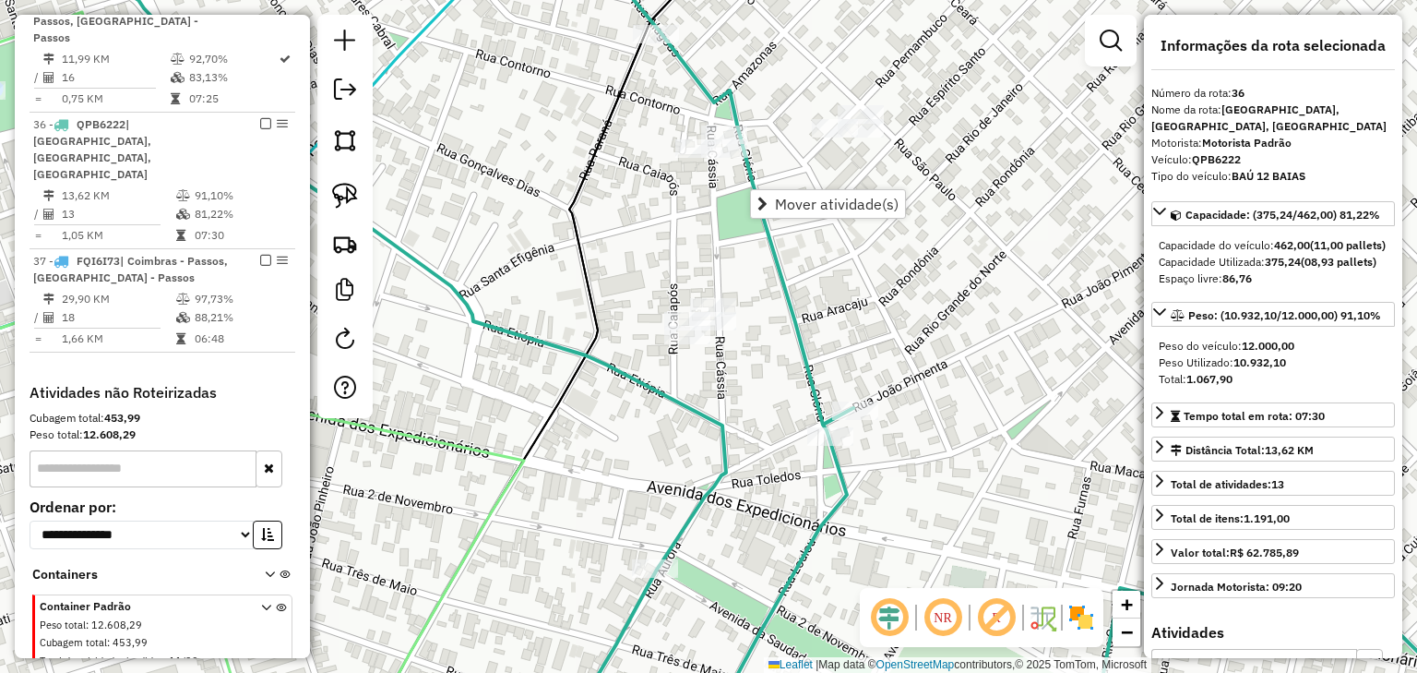
click at [753, 188] on icon at bounding box center [836, 336] width 1445 height 807
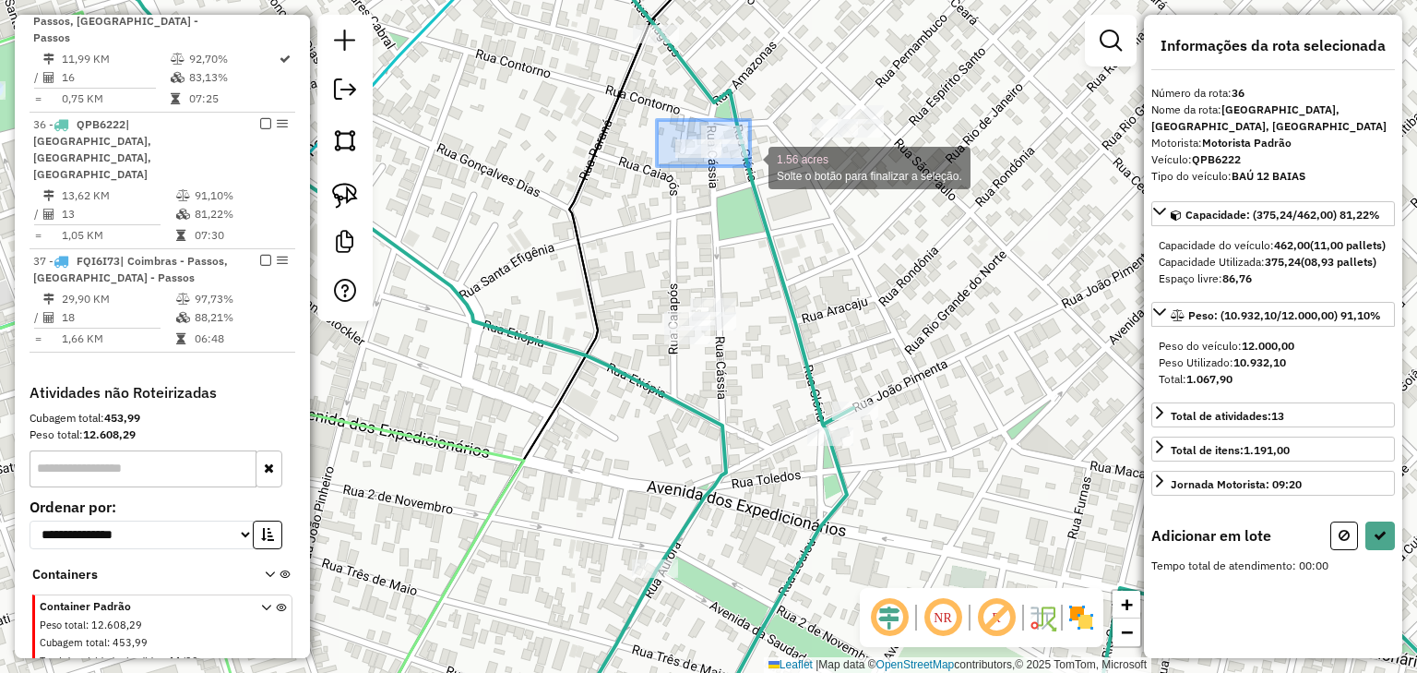
drag, startPoint x: 657, startPoint y: 120, endPoint x: 750, endPoint y: 166, distance: 104.0
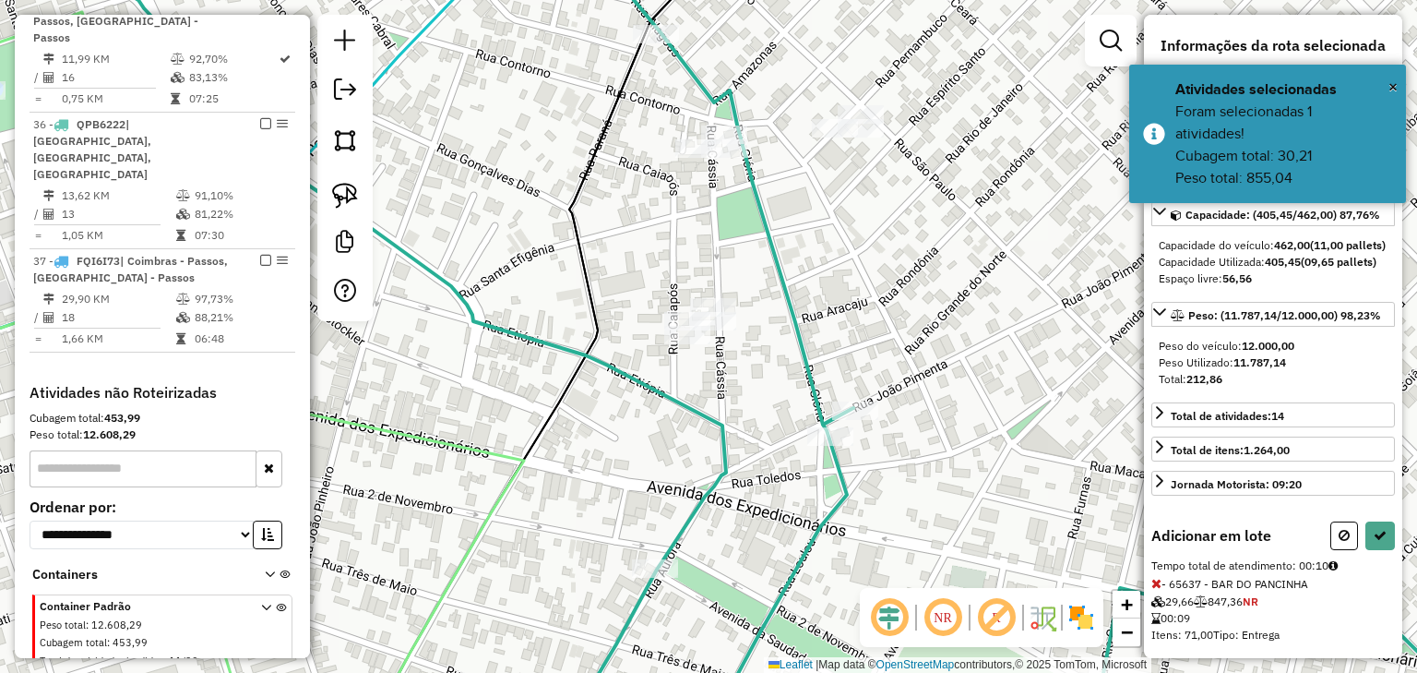
click at [1339, 542] on icon at bounding box center [1344, 535] width 11 height 13
select select "*********"
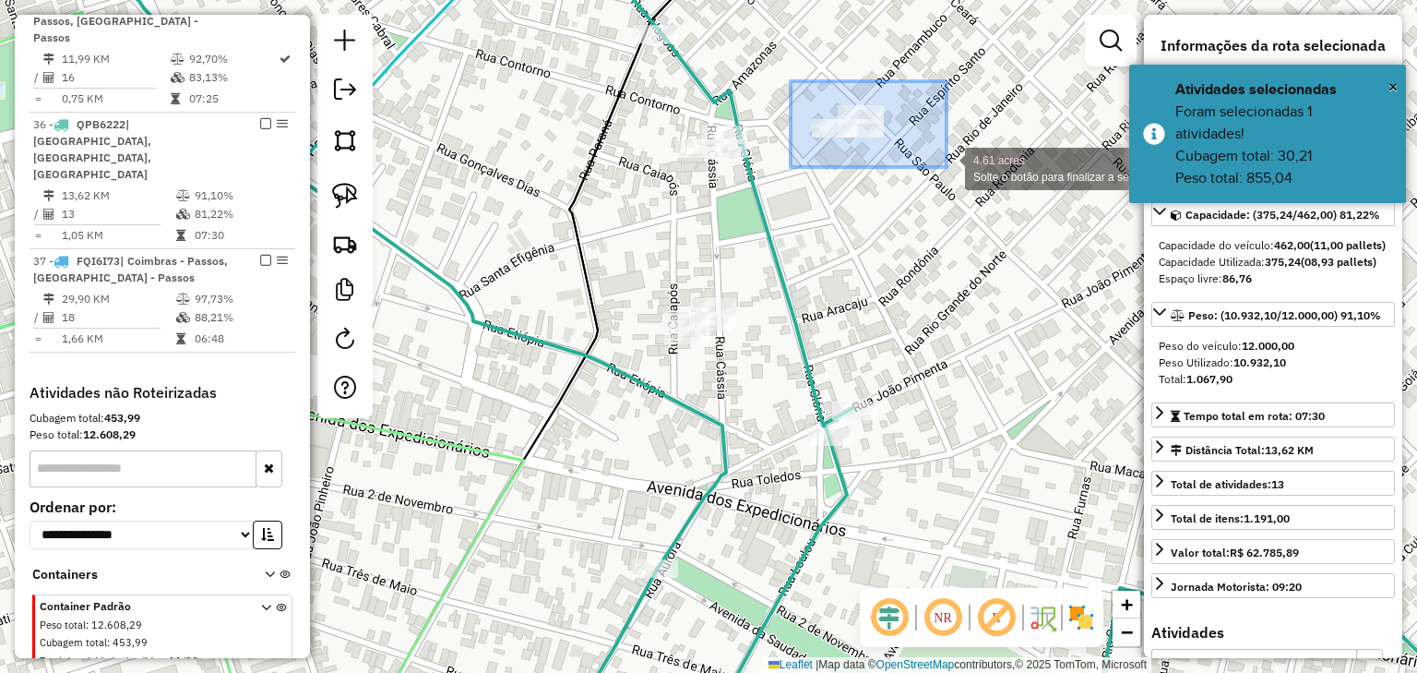
drag, startPoint x: 801, startPoint y: 88, endPoint x: 950, endPoint y: 171, distance: 170.2
click at [948, 168] on div "4.61 acres Solte o botão para finalizar a seleção. Janela de atendimento Grade …" at bounding box center [708, 336] width 1417 height 673
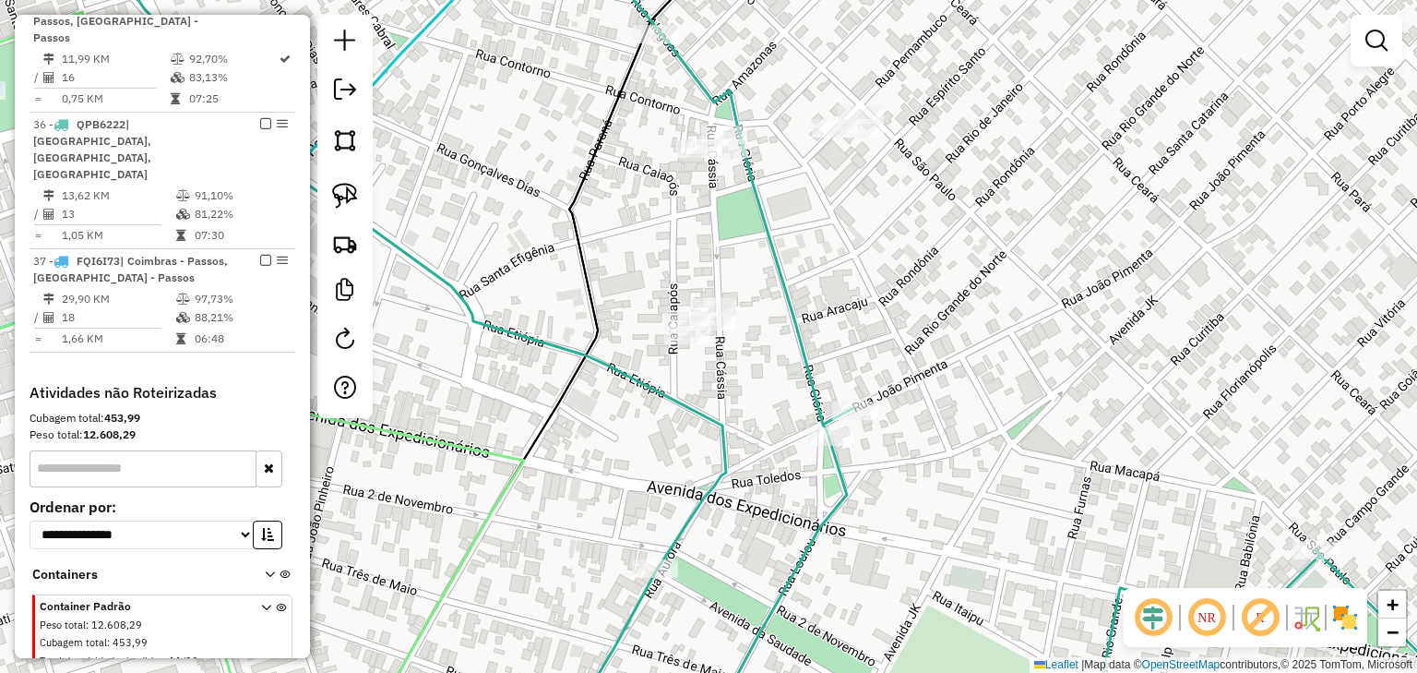
click at [809, 81] on div "Janela de atendimento Grade de atendimento Capacidade Transportadoras Veículos …" at bounding box center [708, 336] width 1417 height 673
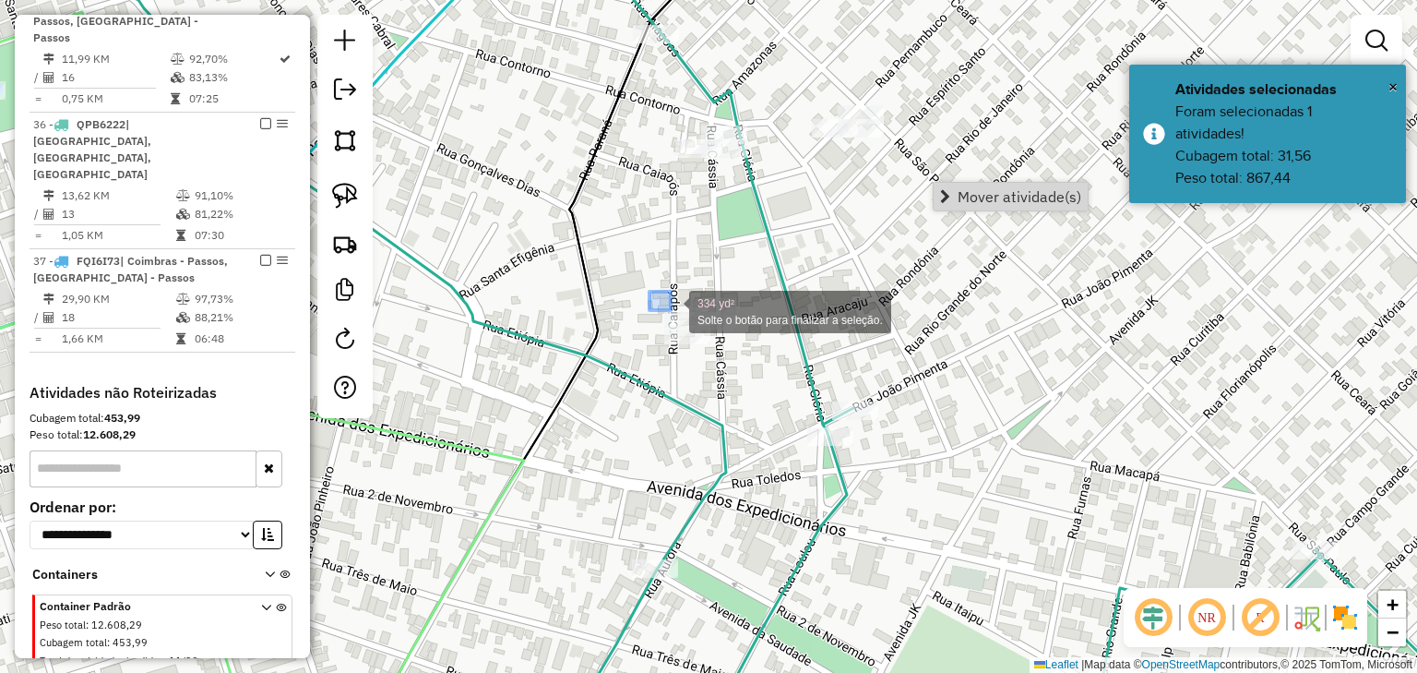
drag, startPoint x: 650, startPoint y: 292, endPoint x: 754, endPoint y: 374, distance: 132.7
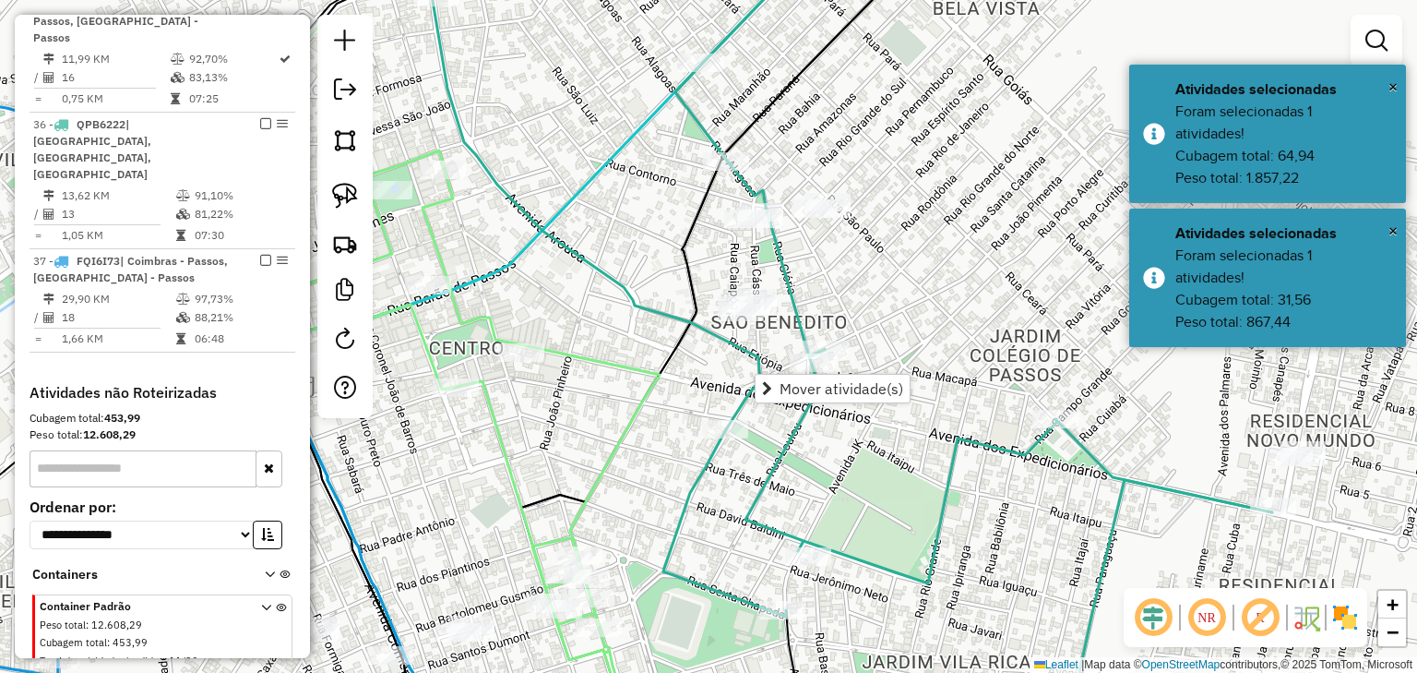
drag, startPoint x: 838, startPoint y: 251, endPoint x: 822, endPoint y: 224, distance: 31.0
click at [822, 226] on div "Janela de atendimento Grade de atendimento Capacidade Transportadoras Veículos …" at bounding box center [708, 336] width 1417 height 673
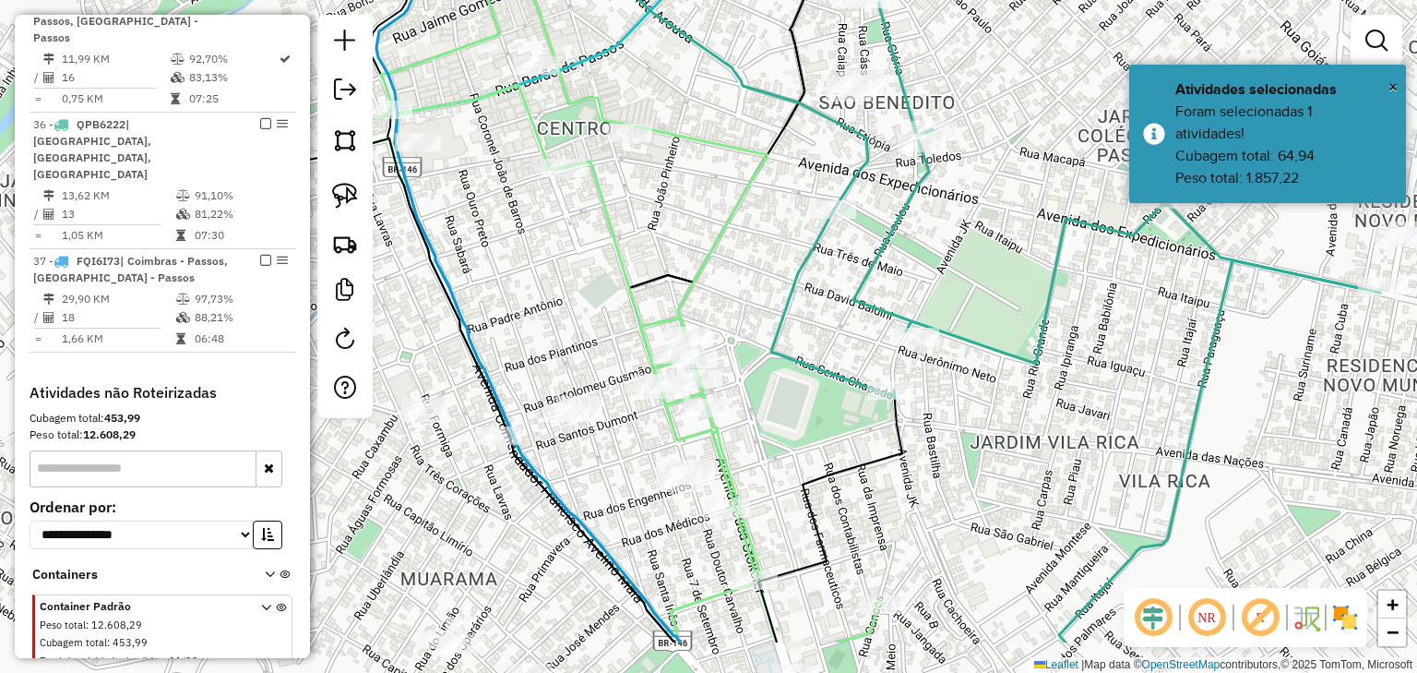
drag, startPoint x: 808, startPoint y: 417, endPoint x: 992, endPoint y: 314, distance: 210.7
click at [992, 314] on div "Janela de atendimento Grade de atendimento Capacidade Transportadoras Veículos …" at bounding box center [708, 336] width 1417 height 673
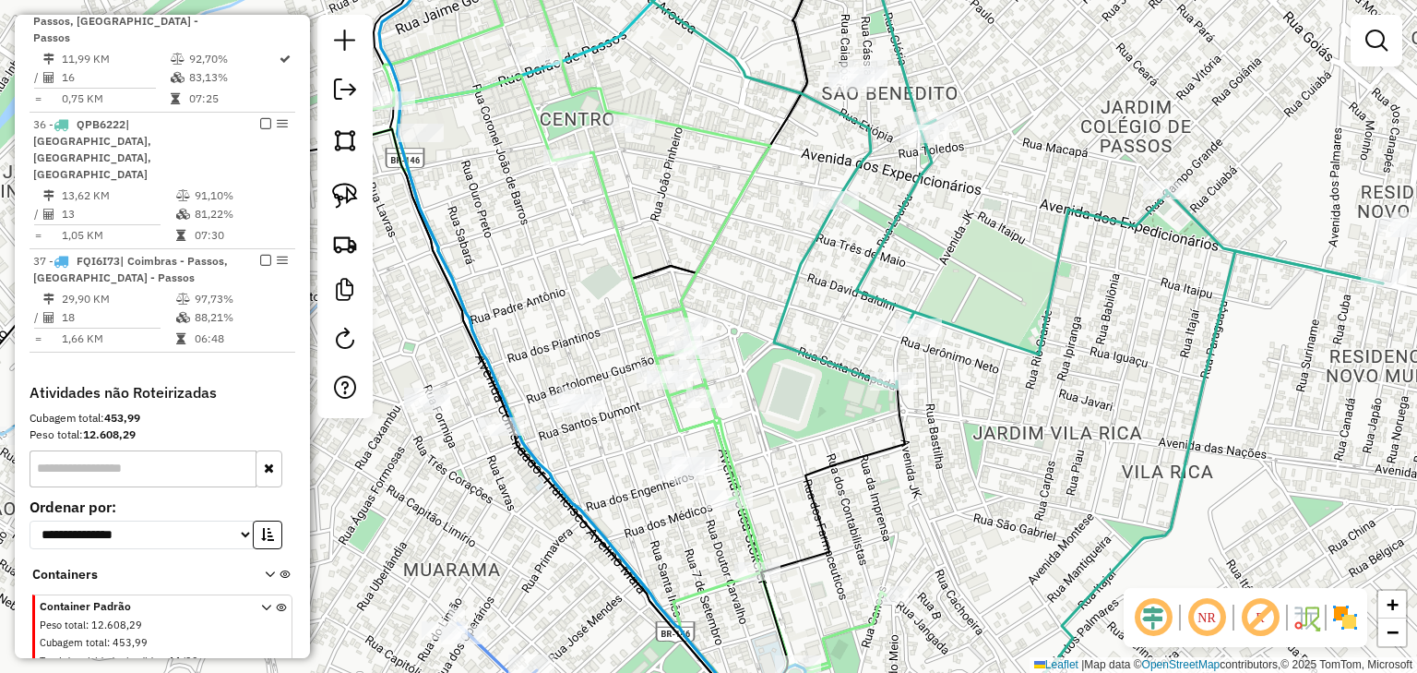
click at [712, 240] on icon at bounding box center [615, 312] width 542 height 759
select select "*********"
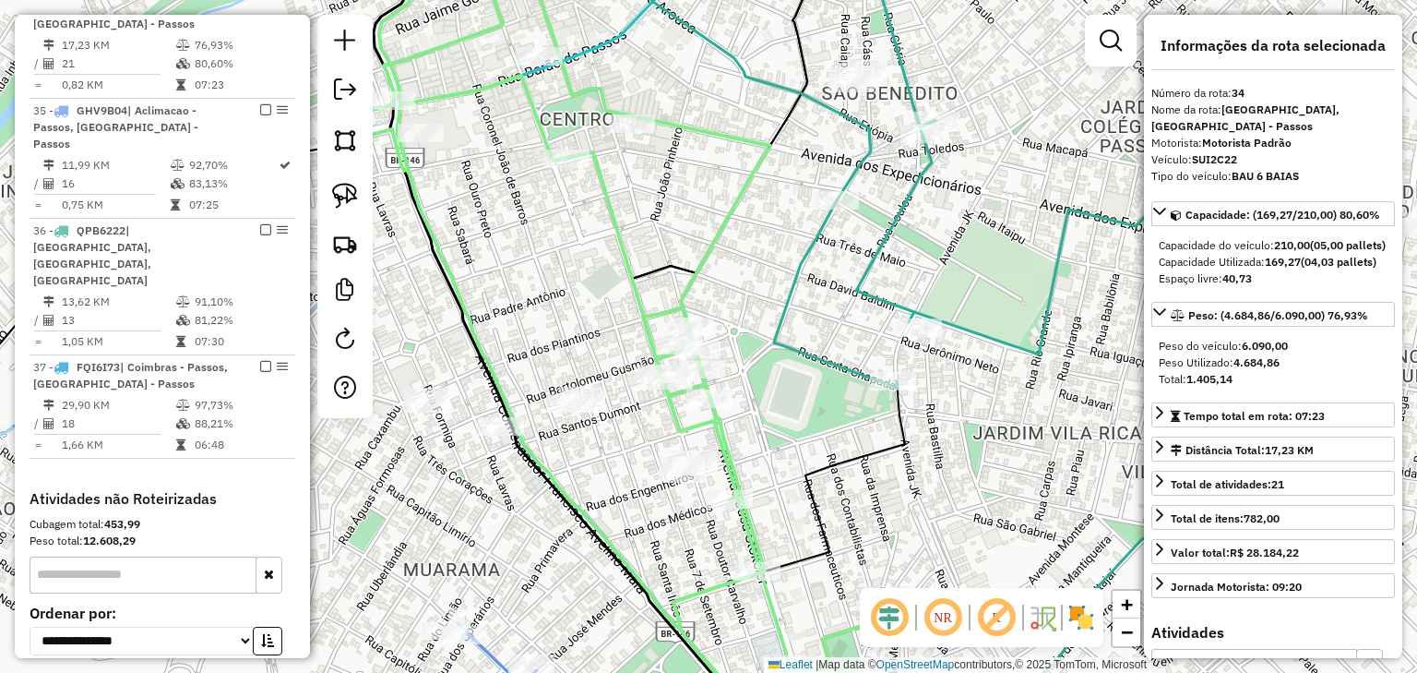
scroll to position [2512, 0]
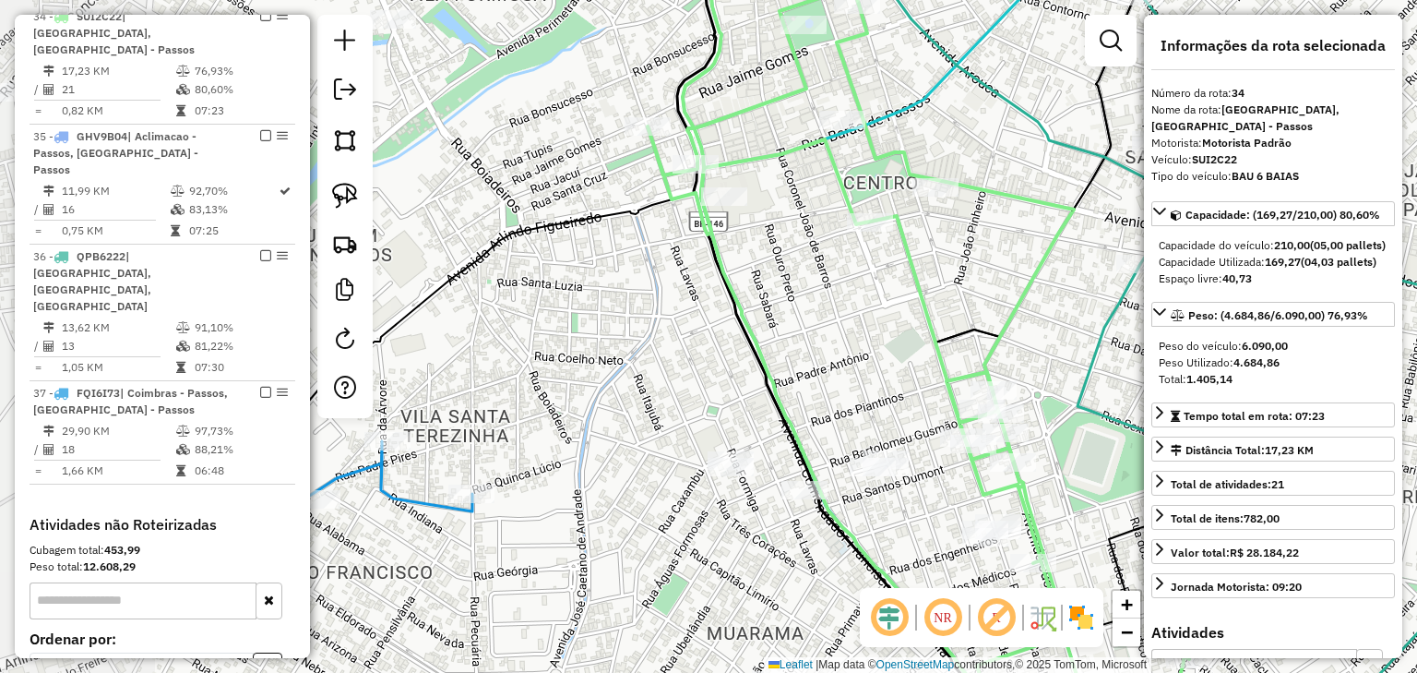
drag, startPoint x: 774, startPoint y: 295, endPoint x: 833, endPoint y: 309, distance: 60.7
click at [833, 309] on div "Janela de atendimento Grade de atendimento Capacidade Transportadoras Veículos …" at bounding box center [708, 336] width 1417 height 673
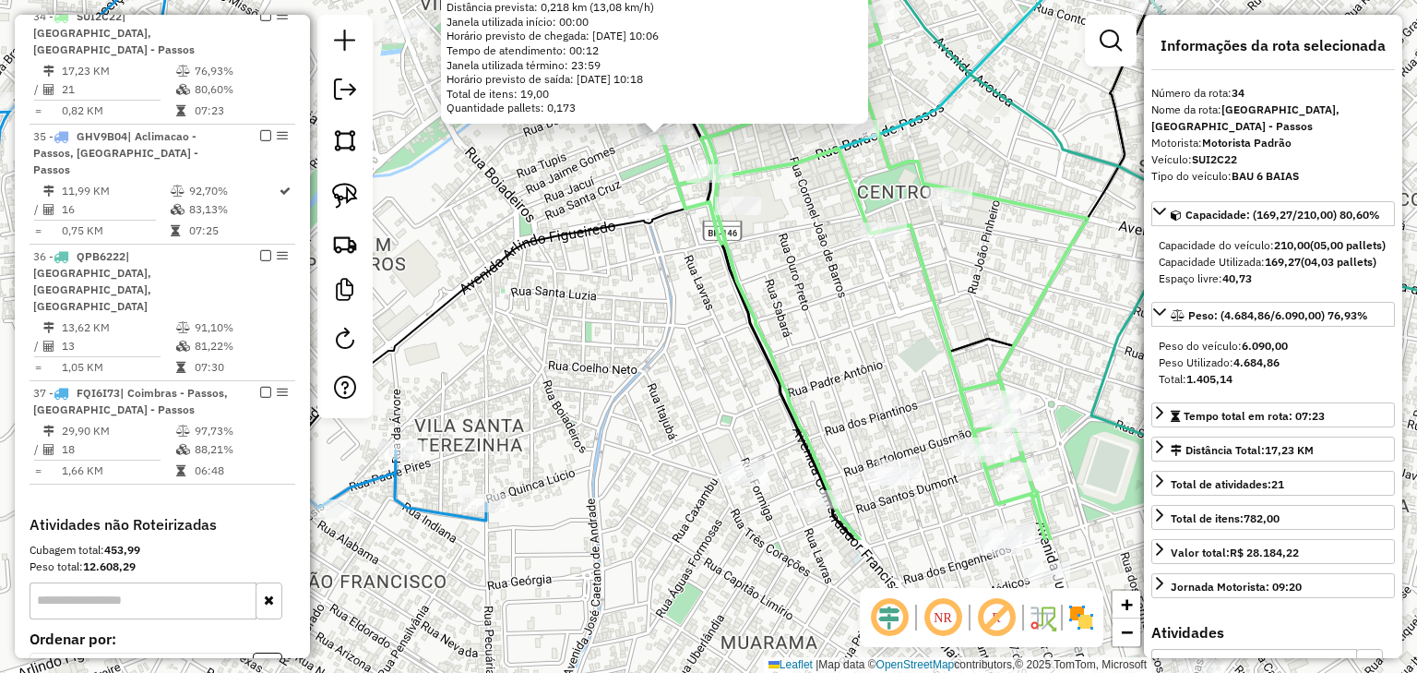
drag, startPoint x: 683, startPoint y: 466, endPoint x: 637, endPoint y: 228, distance: 242.5
click at [631, 233] on div "59769 - PEIXE E CIA DO ESQUI Endereço: DOS MAIAS 520 Bairro: [GEOGRAPHIC_DATA] …" at bounding box center [708, 336] width 1417 height 673
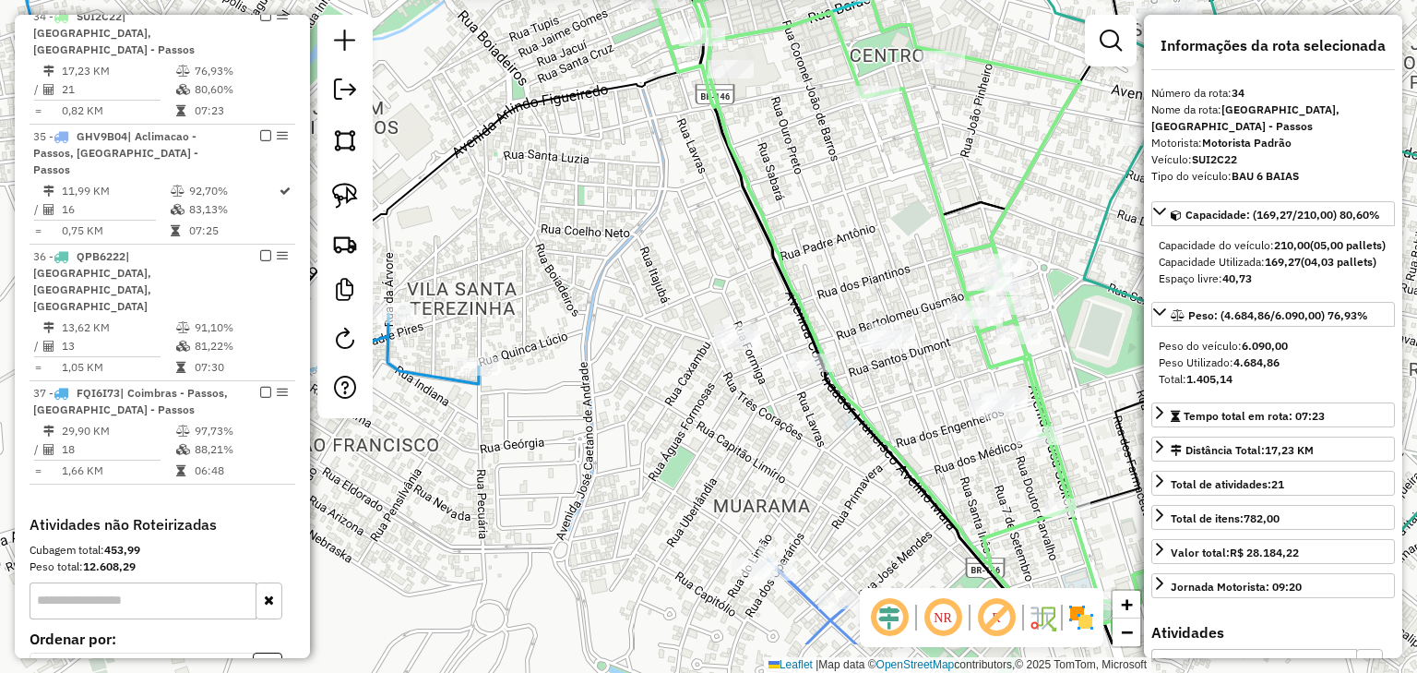
drag, startPoint x: 749, startPoint y: 321, endPoint x: 746, endPoint y: 274, distance: 47.2
click at [746, 282] on div "59769 - PEIXE E CIA DO ESQUI Endereço: DOS MAIAS 520 Bairro: [GEOGRAPHIC_DATA] …" at bounding box center [708, 336] width 1417 height 673
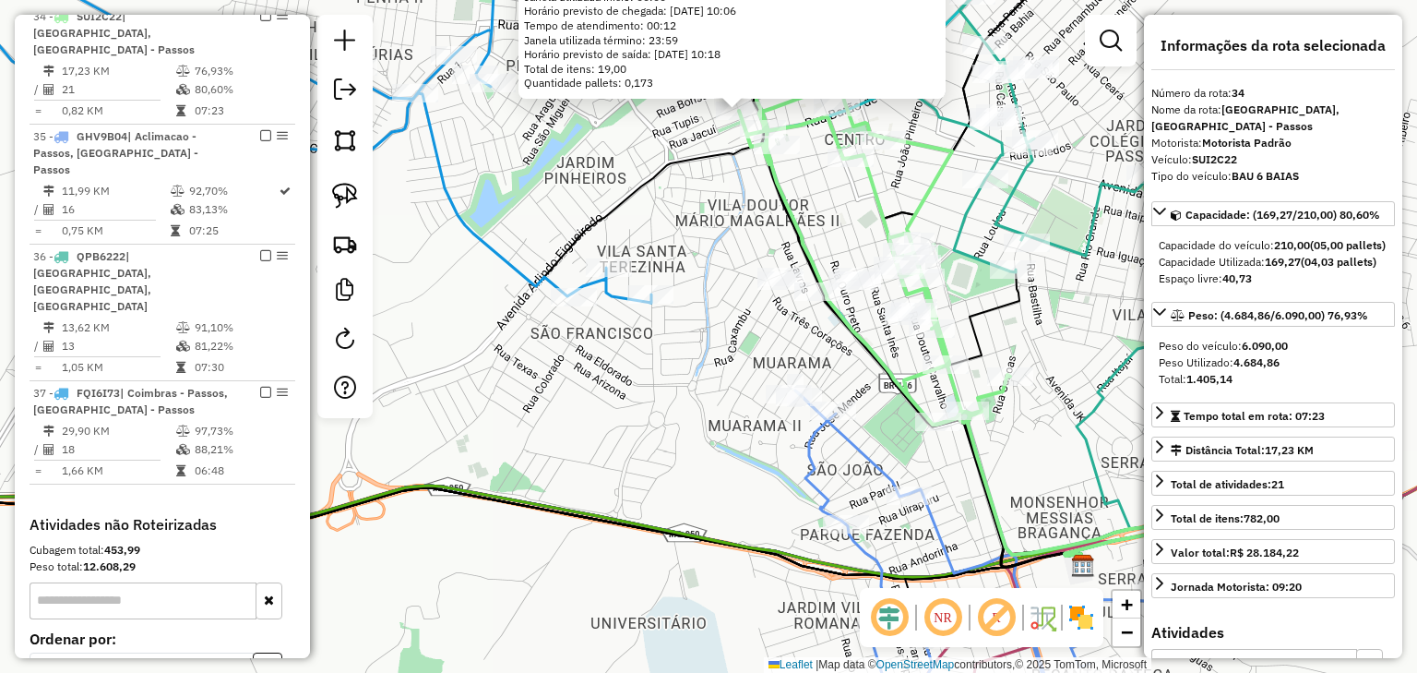
click at [879, 185] on icon at bounding box center [874, 200] width 271 height 448
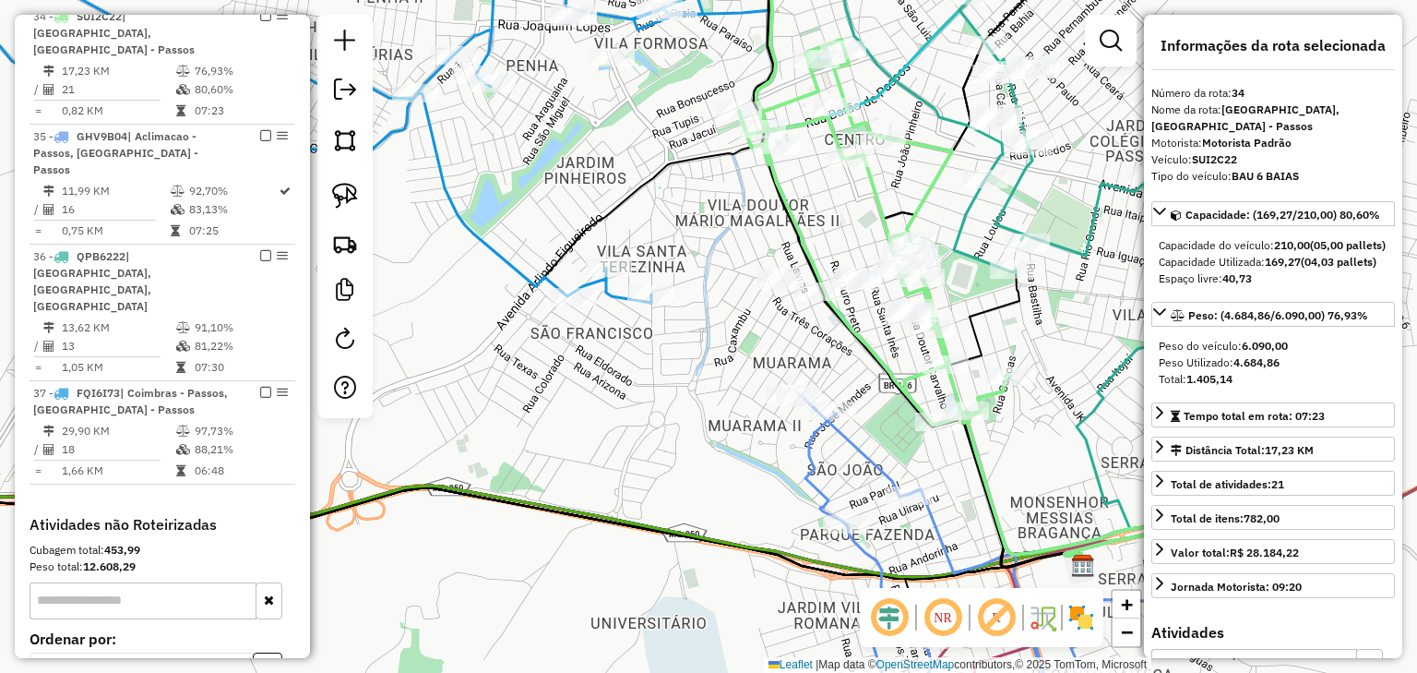
click at [608, 289] on icon at bounding box center [280, 118] width 845 height 370
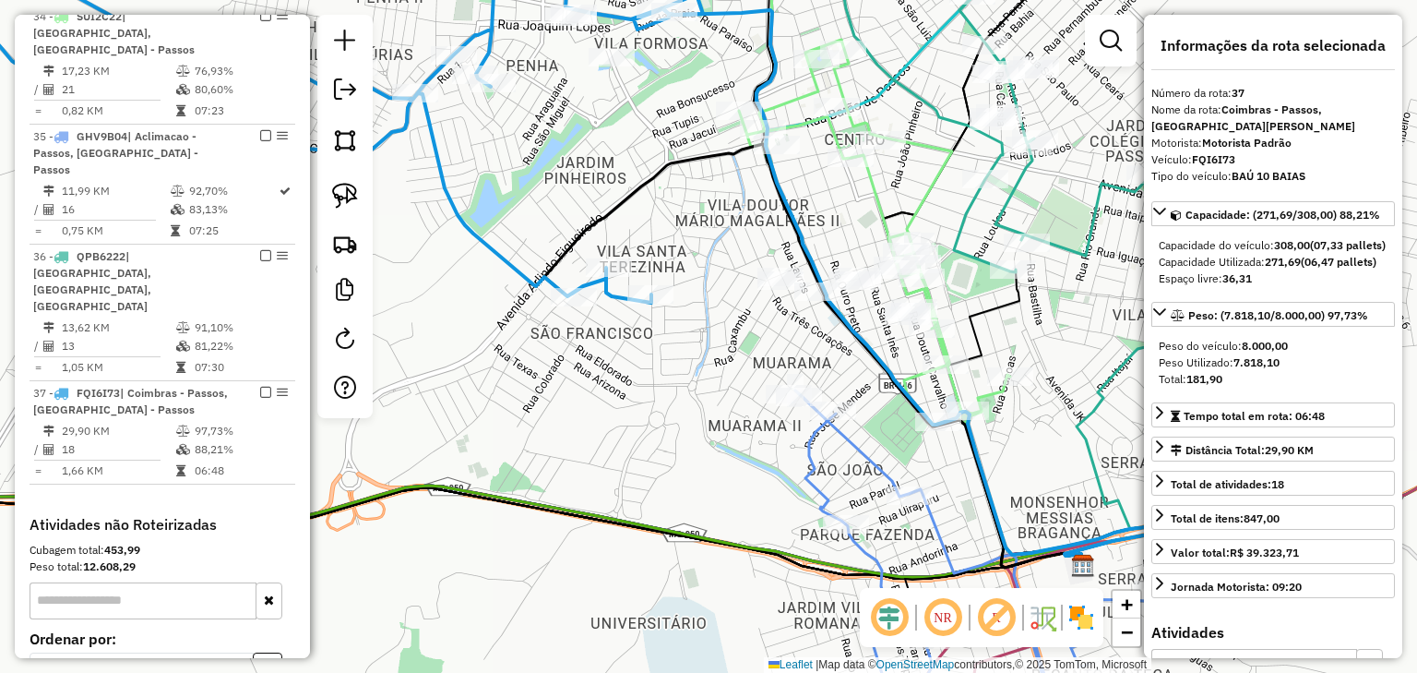
scroll to position [2644, 0]
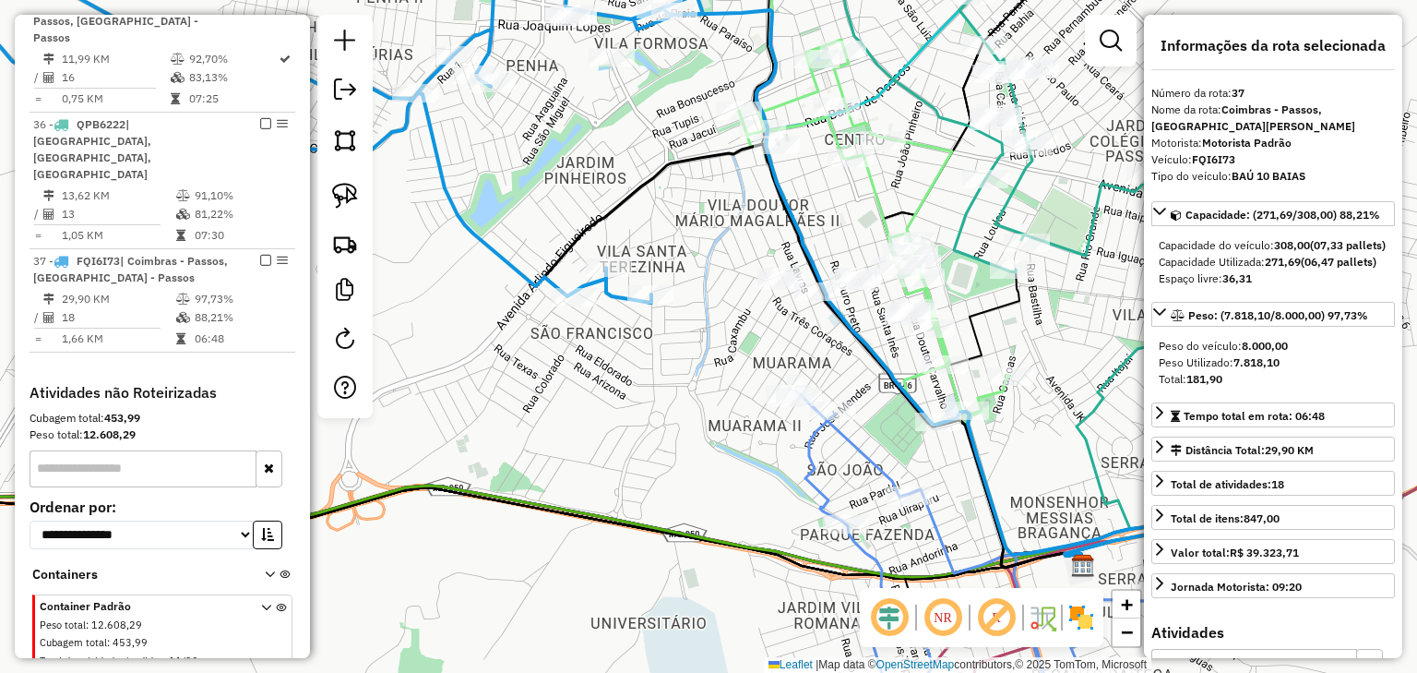
click at [811, 448] on icon at bounding box center [976, 565] width 363 height 350
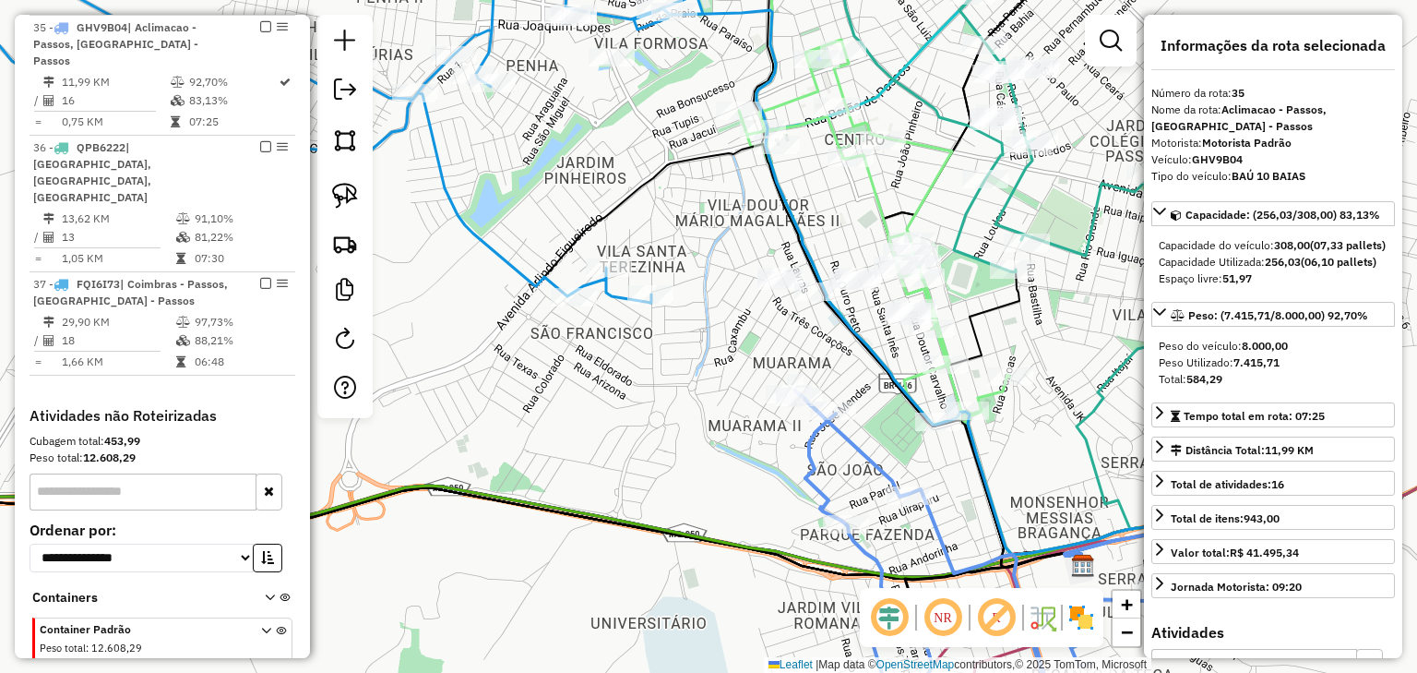
scroll to position [2615, 0]
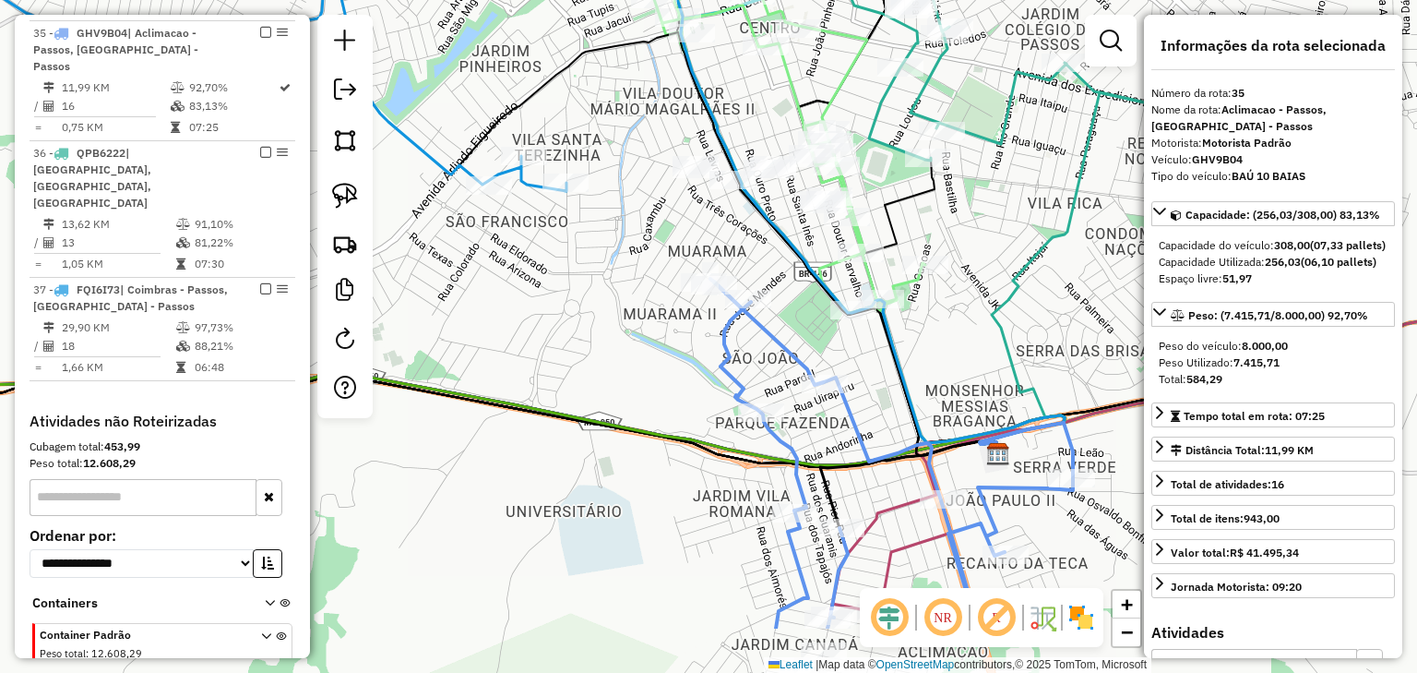
drag, startPoint x: 764, startPoint y: 465, endPoint x: 687, endPoint y: 379, distance: 115.6
click at [686, 377] on div "Janela de atendimento Grade de atendimento Capacidade Transportadoras Veículos …" at bounding box center [708, 336] width 1417 height 673
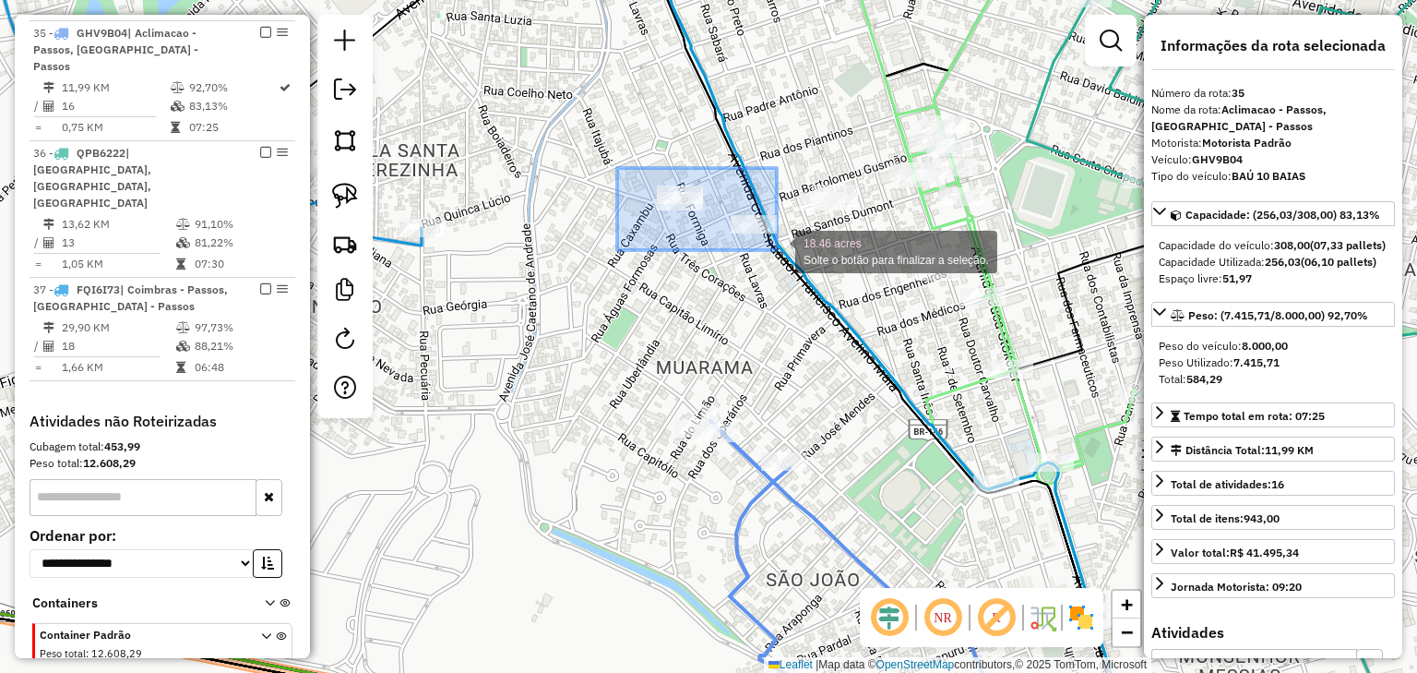
drag, startPoint x: 620, startPoint y: 170, endPoint x: 779, endPoint y: 252, distance: 178.7
click at [779, 252] on div "18.46 acres Solte o botão para finalizar a seleção. Janela de atendimento Grade…" at bounding box center [708, 336] width 1417 height 673
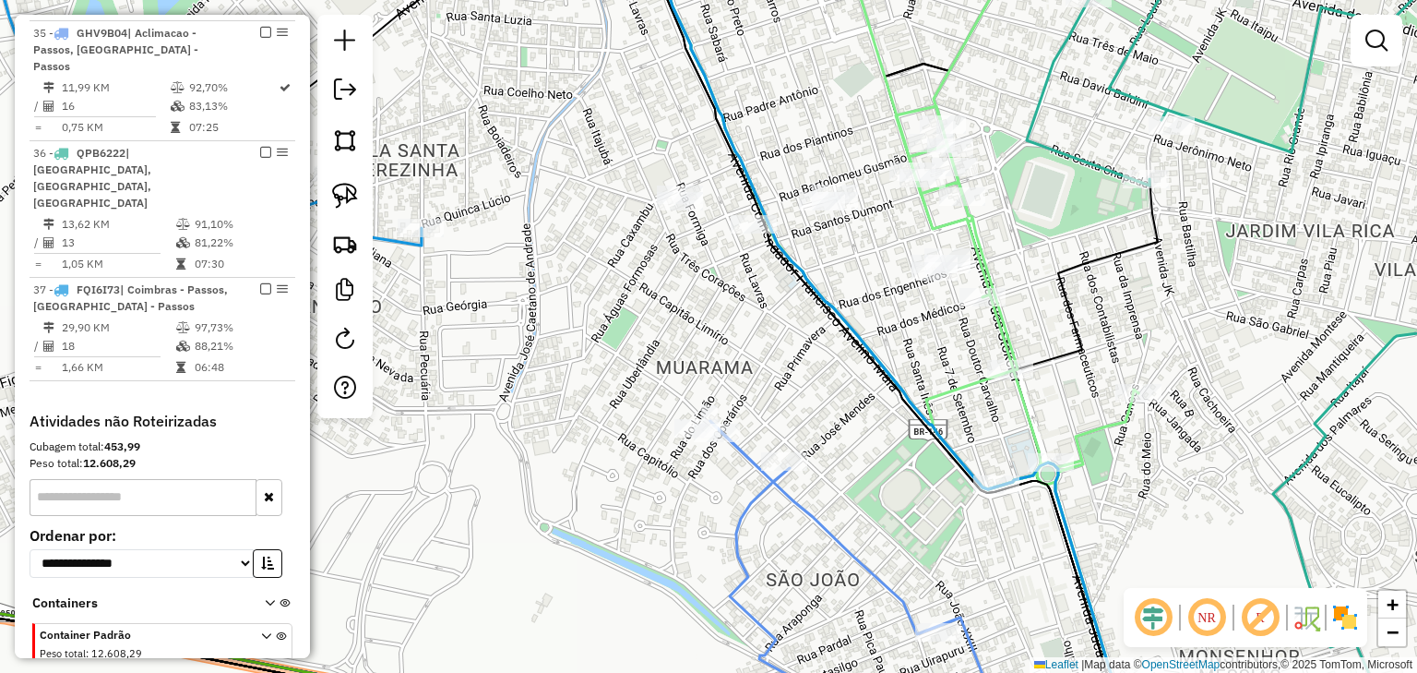
click at [646, 166] on div "Janela de atendimento Grade de atendimento Capacidade Transportadoras Veículos …" at bounding box center [708, 336] width 1417 height 673
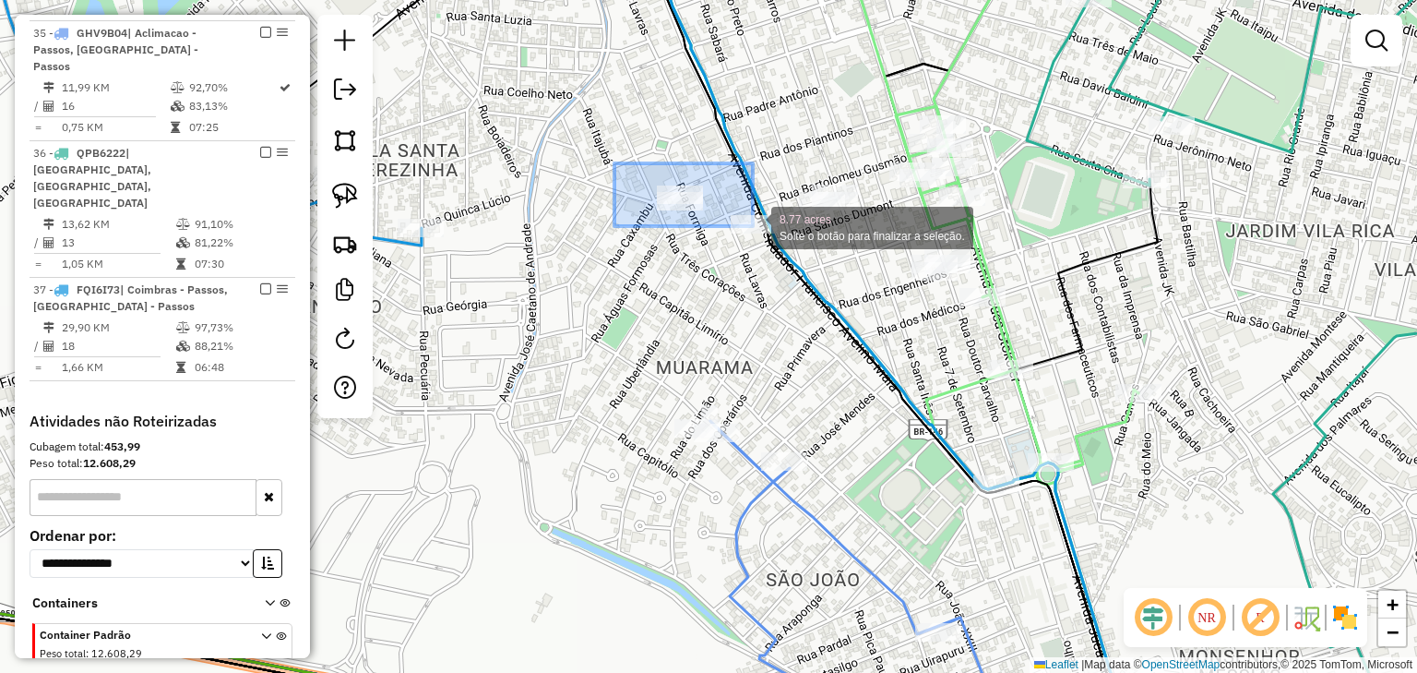
drag, startPoint x: 630, startPoint y: 172, endPoint x: 796, endPoint y: 261, distance: 188.7
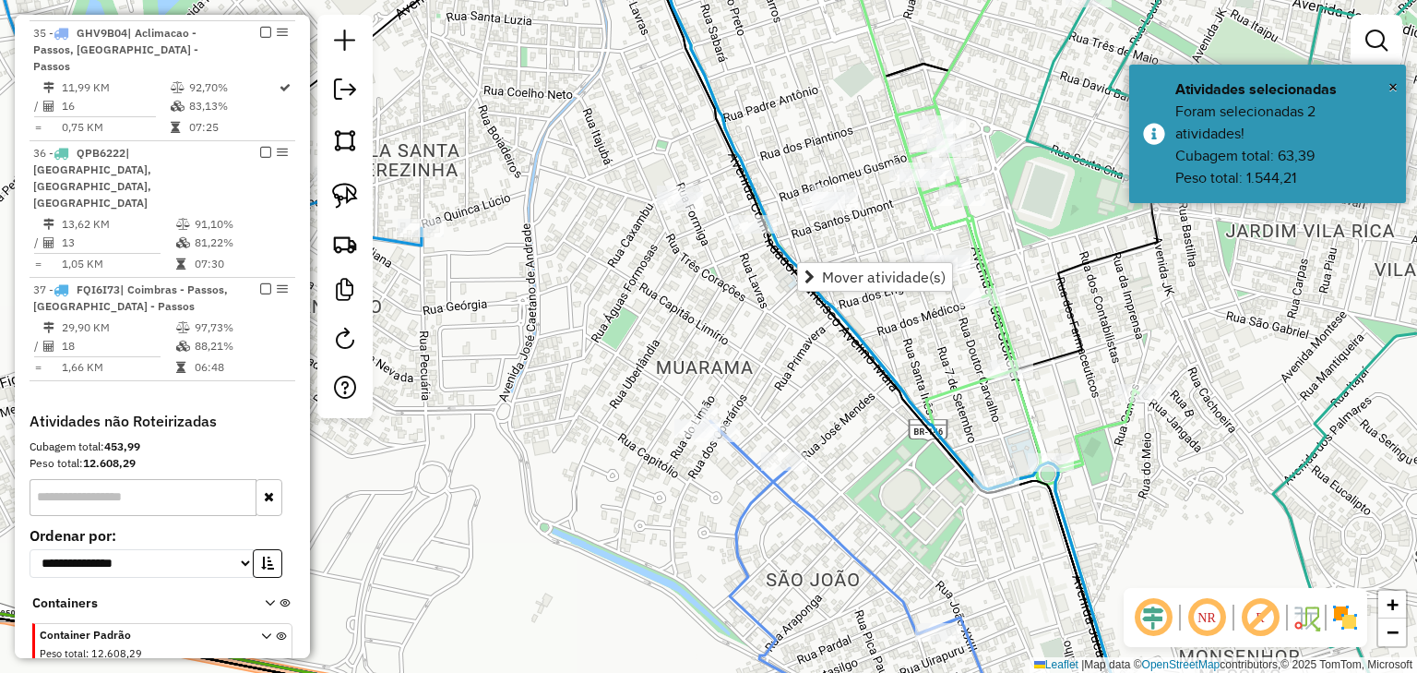
click at [735, 460] on icon at bounding box center [860, 580] width 298 height 319
select select "*********"
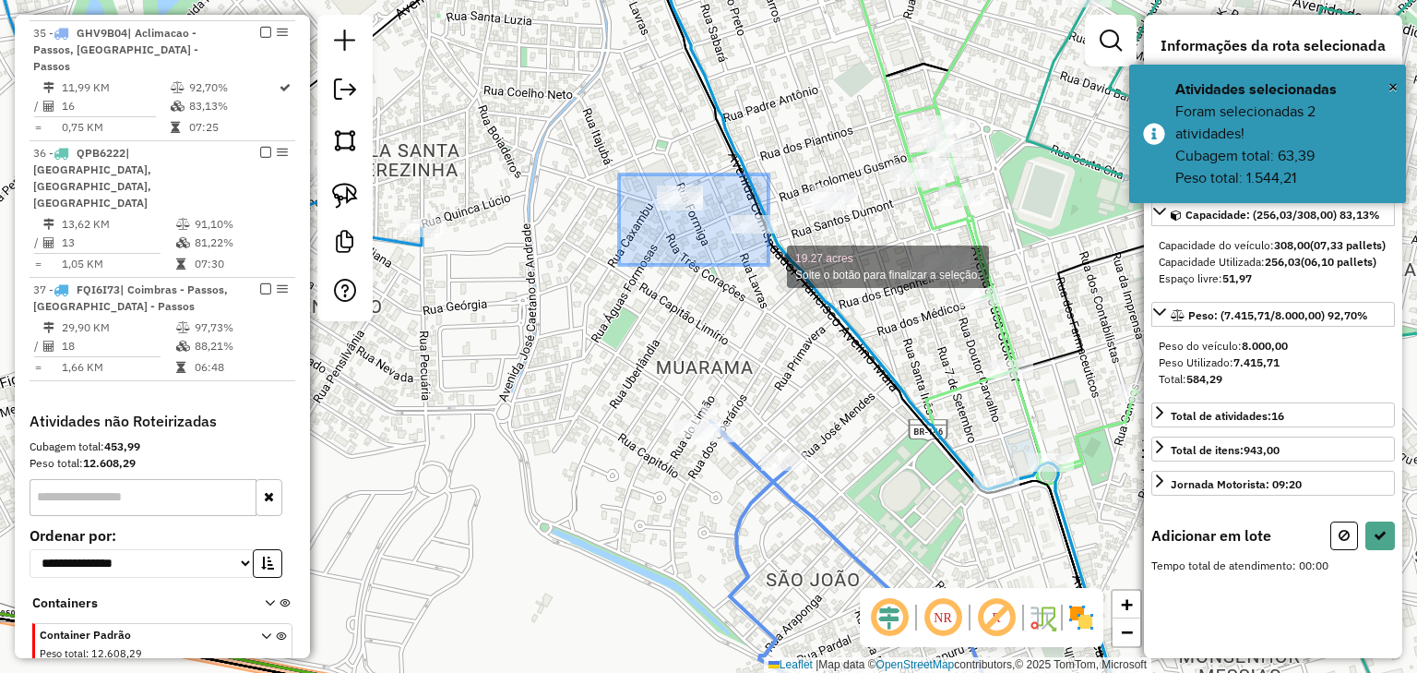
drag, startPoint x: 619, startPoint y: 174, endPoint x: 769, endPoint y: 265, distance: 174.7
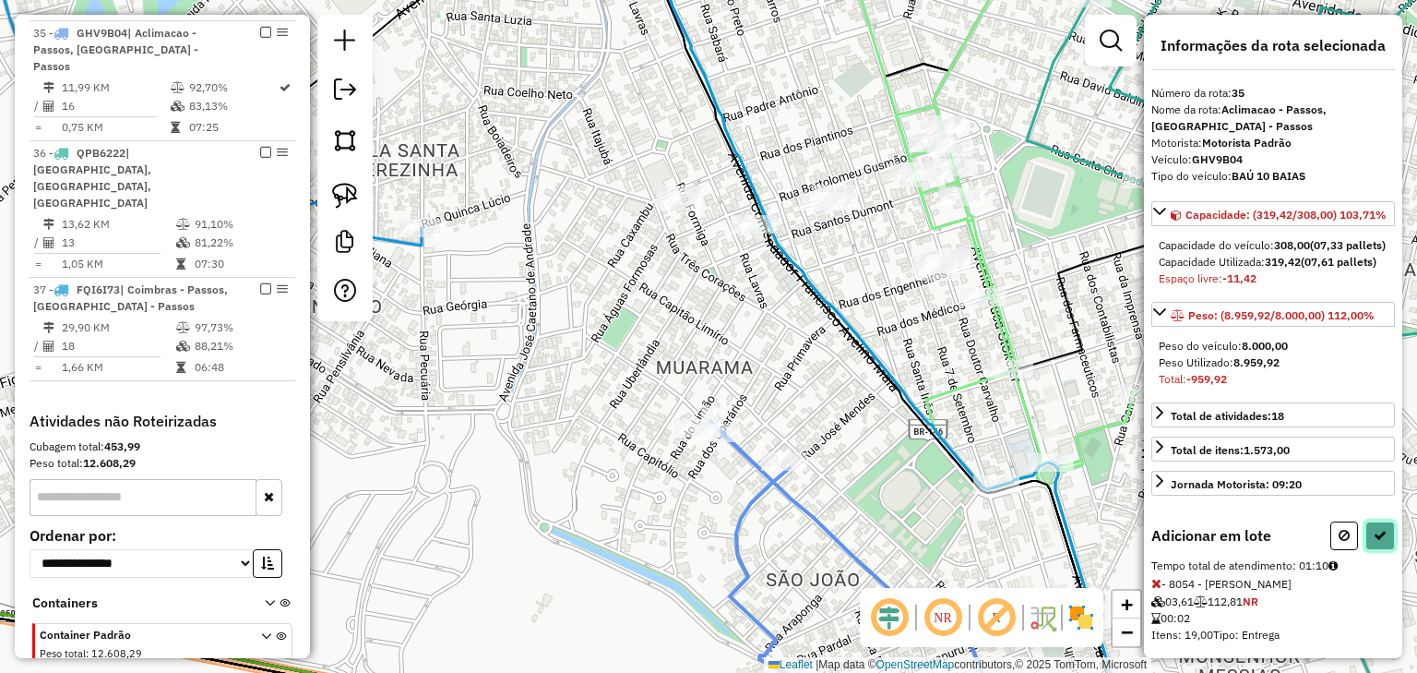
click at [1377, 542] on icon at bounding box center [1380, 535] width 13 height 13
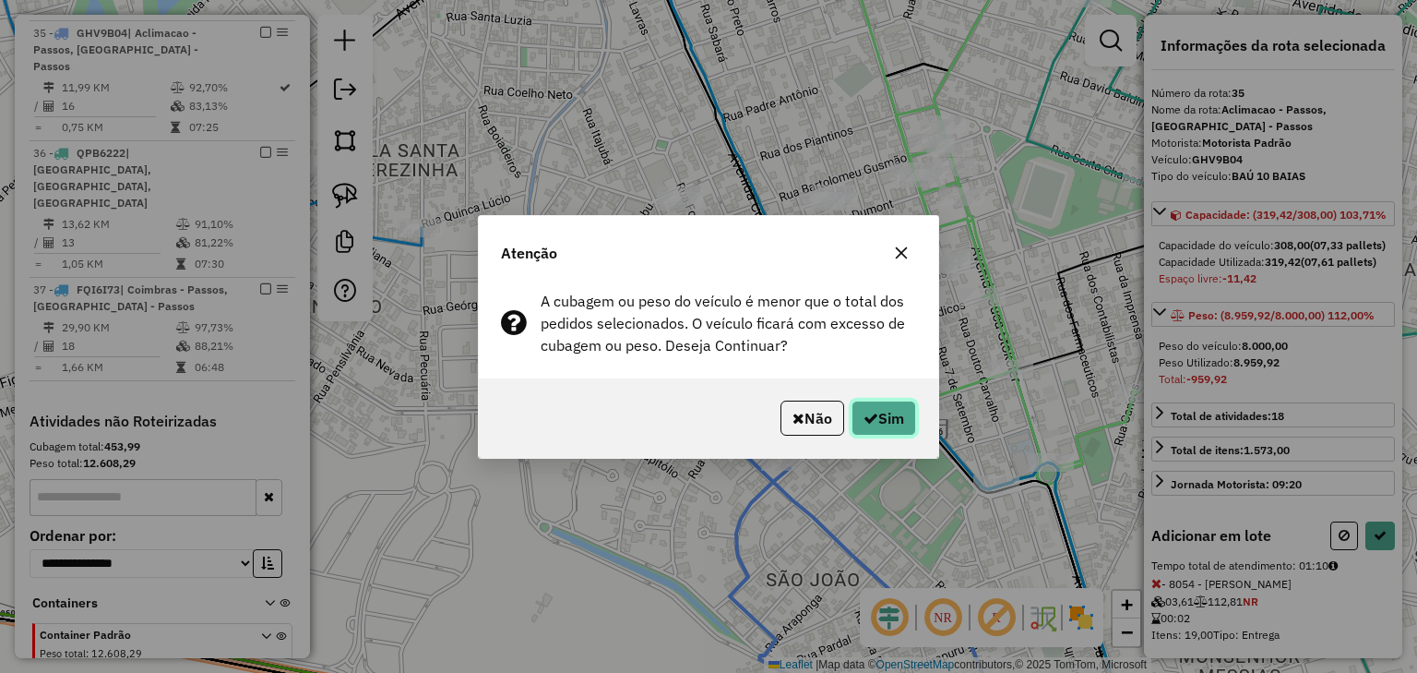
click at [881, 406] on button "Sim" at bounding box center [884, 418] width 65 height 35
select select "*********"
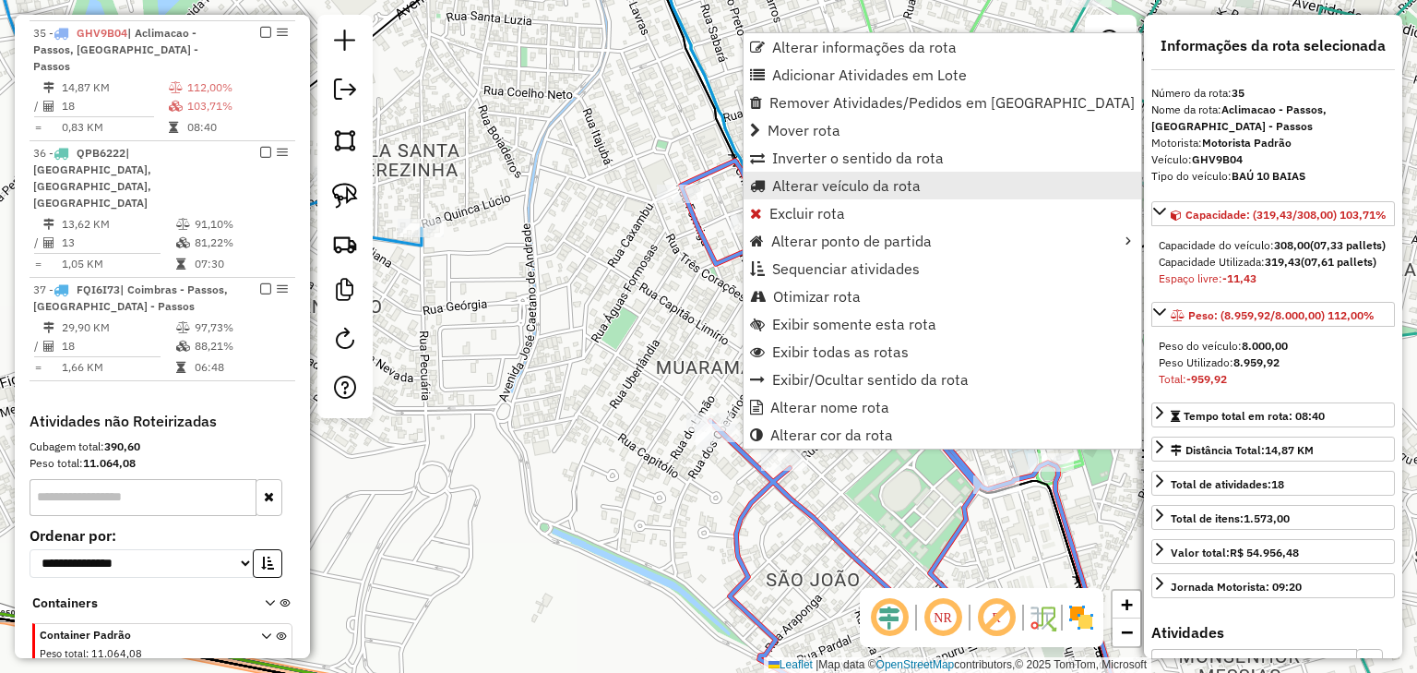
click at [790, 181] on span "Alterar veículo da rota" at bounding box center [846, 185] width 149 height 15
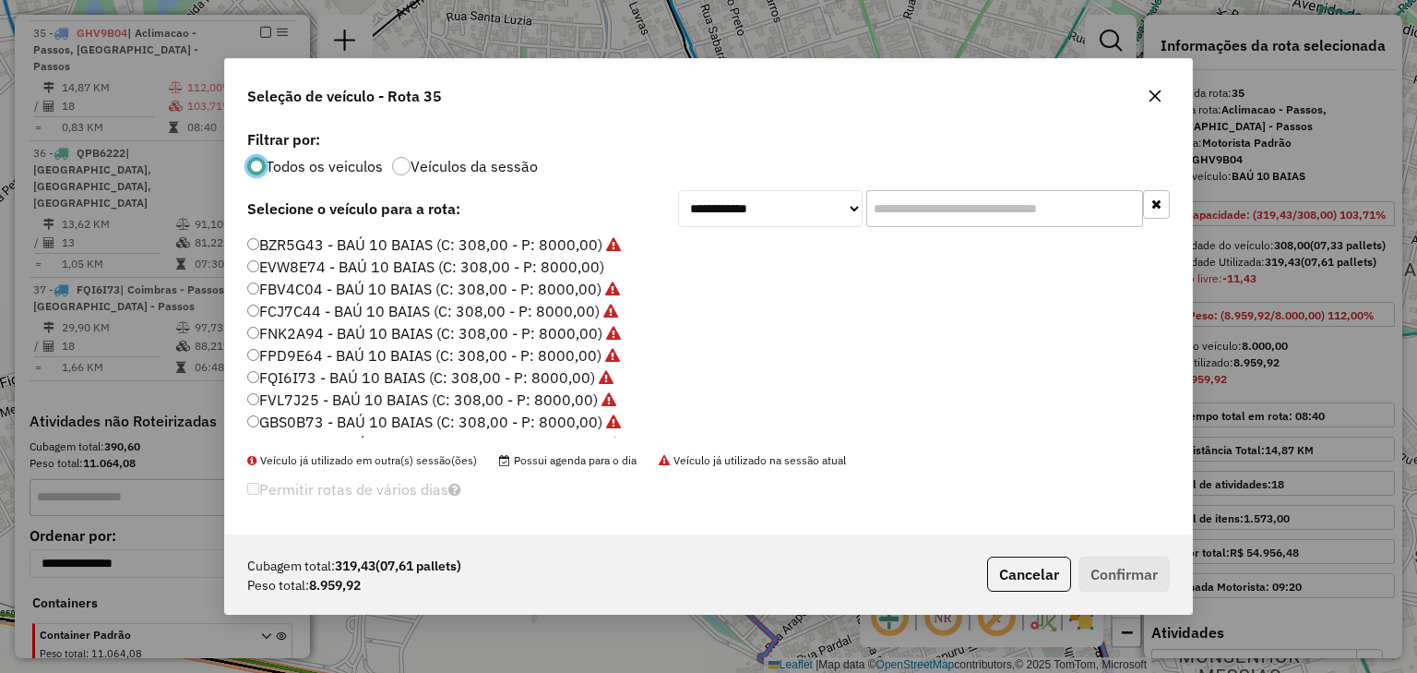
scroll to position [9, 6]
click at [784, 207] on select "**********" at bounding box center [770, 208] width 185 height 37
select select "********"
click at [678, 213] on select "**********" at bounding box center [770, 208] width 185 height 37
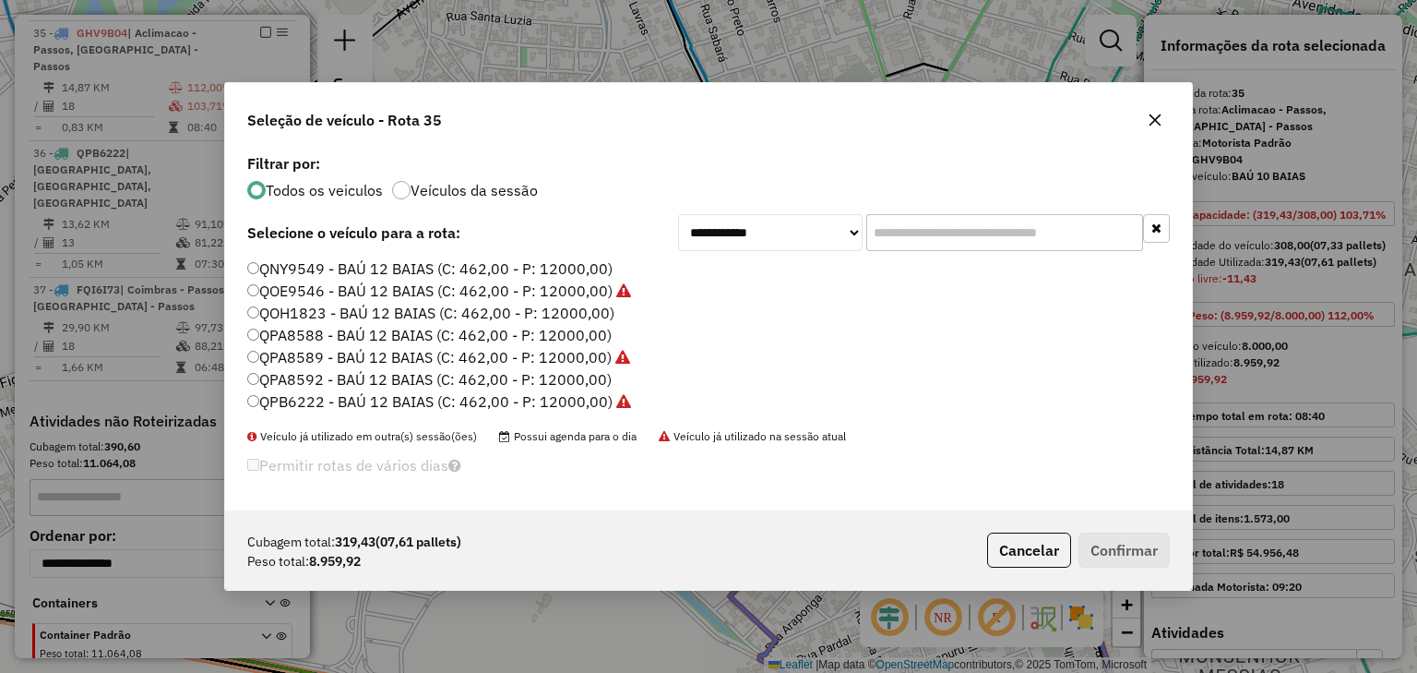
click at [531, 314] on label "QOH1823 - BAÚ 12 BAIAS (C: 462,00 - P: 12000,00)" at bounding box center [430, 313] width 367 height 22
click at [1115, 560] on button "Confirmar" at bounding box center [1124, 549] width 91 height 35
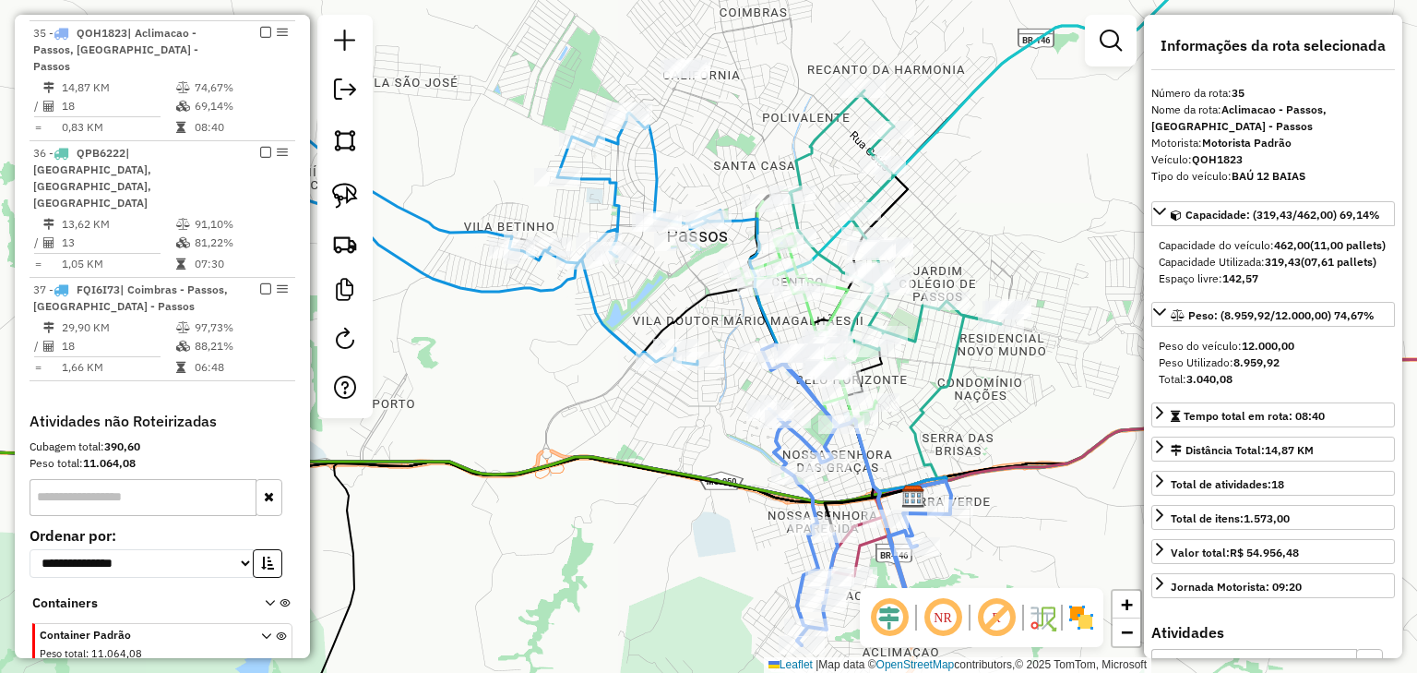
click at [648, 165] on icon at bounding box center [416, 204] width 616 height 319
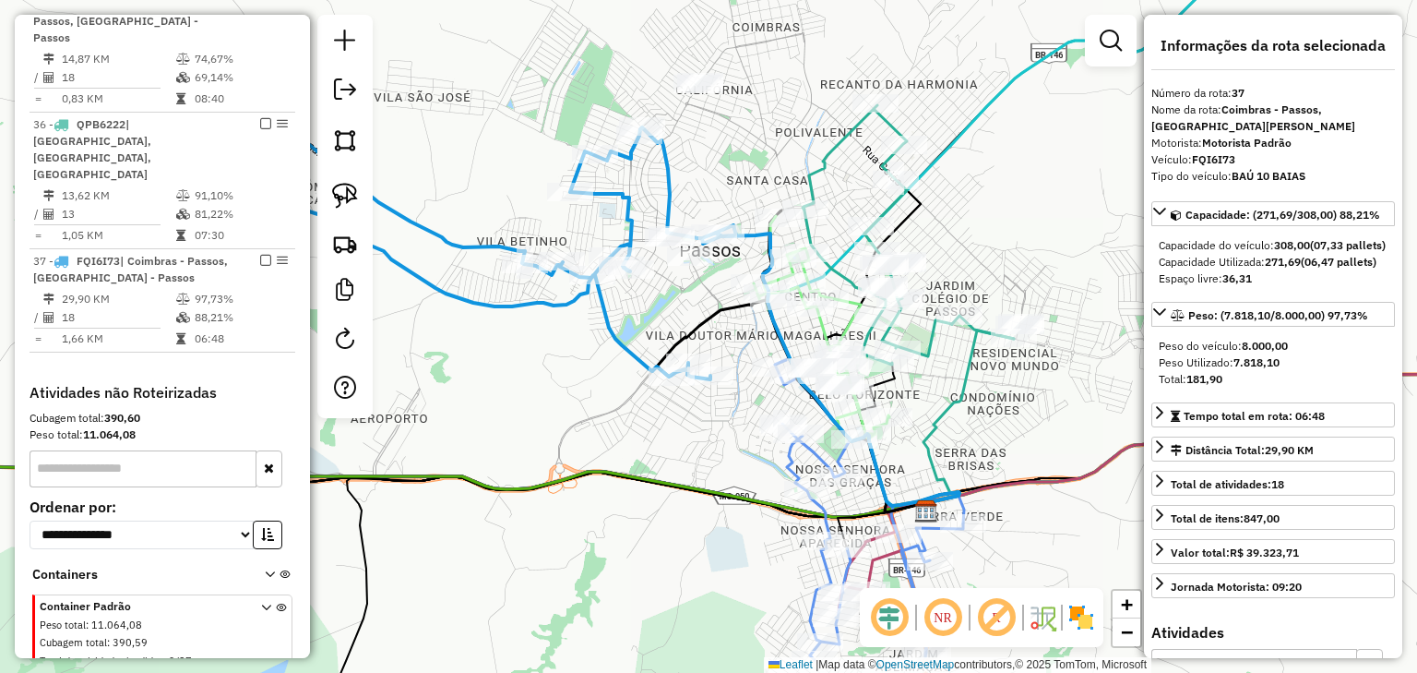
drag, startPoint x: 716, startPoint y: 155, endPoint x: 733, endPoint y: 177, distance: 27.7
click at [733, 177] on div "Janela de atendimento Grade de atendimento Capacidade Transportadoras Veículos …" at bounding box center [708, 336] width 1417 height 673
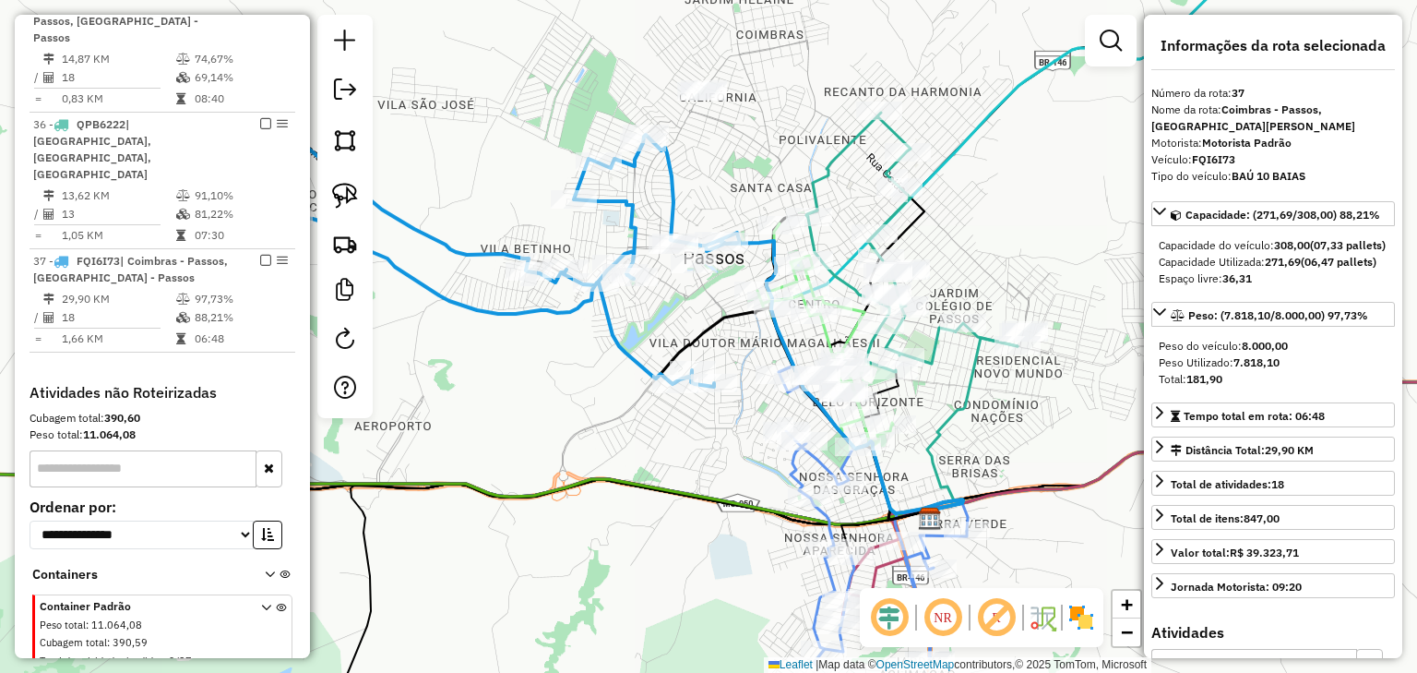
click at [733, 177] on div "Janela de atendimento Grade de atendimento Capacidade Transportadoras Veículos …" at bounding box center [708, 336] width 1417 height 673
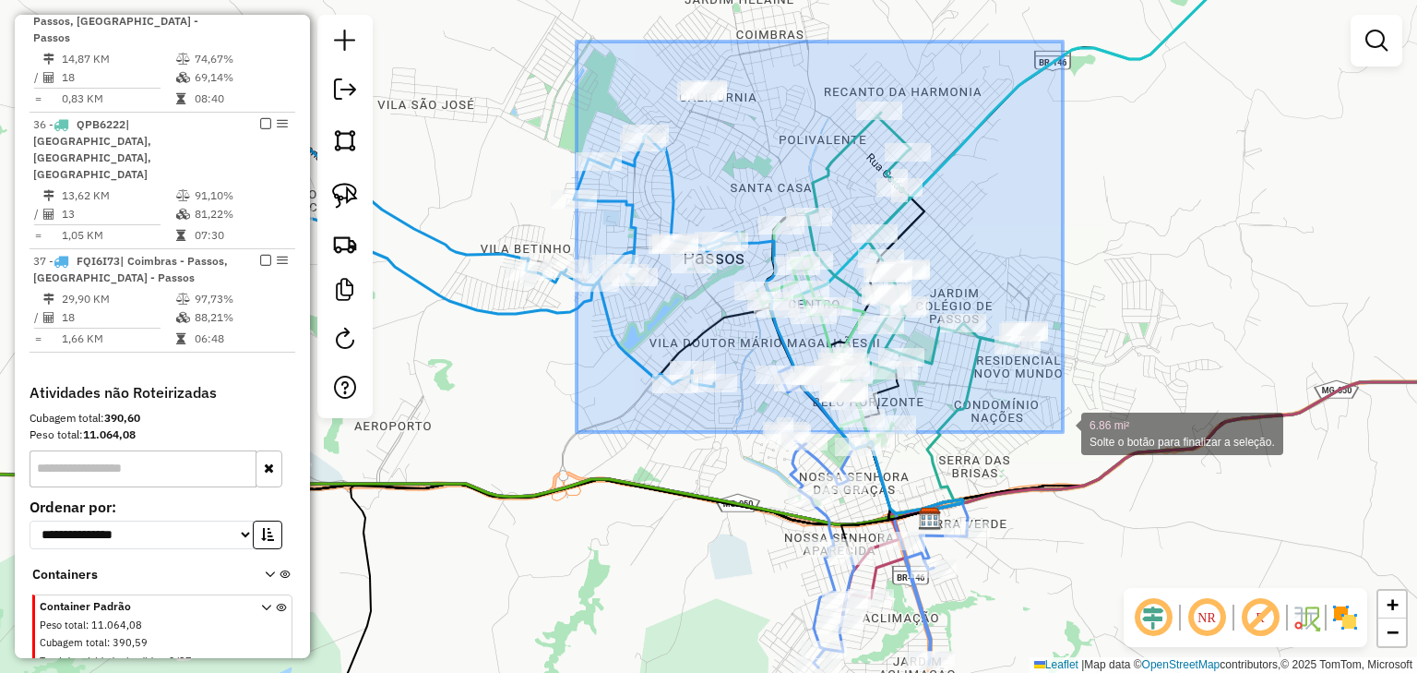
drag, startPoint x: 577, startPoint y: 42, endPoint x: 1063, endPoint y: 434, distance: 624.8
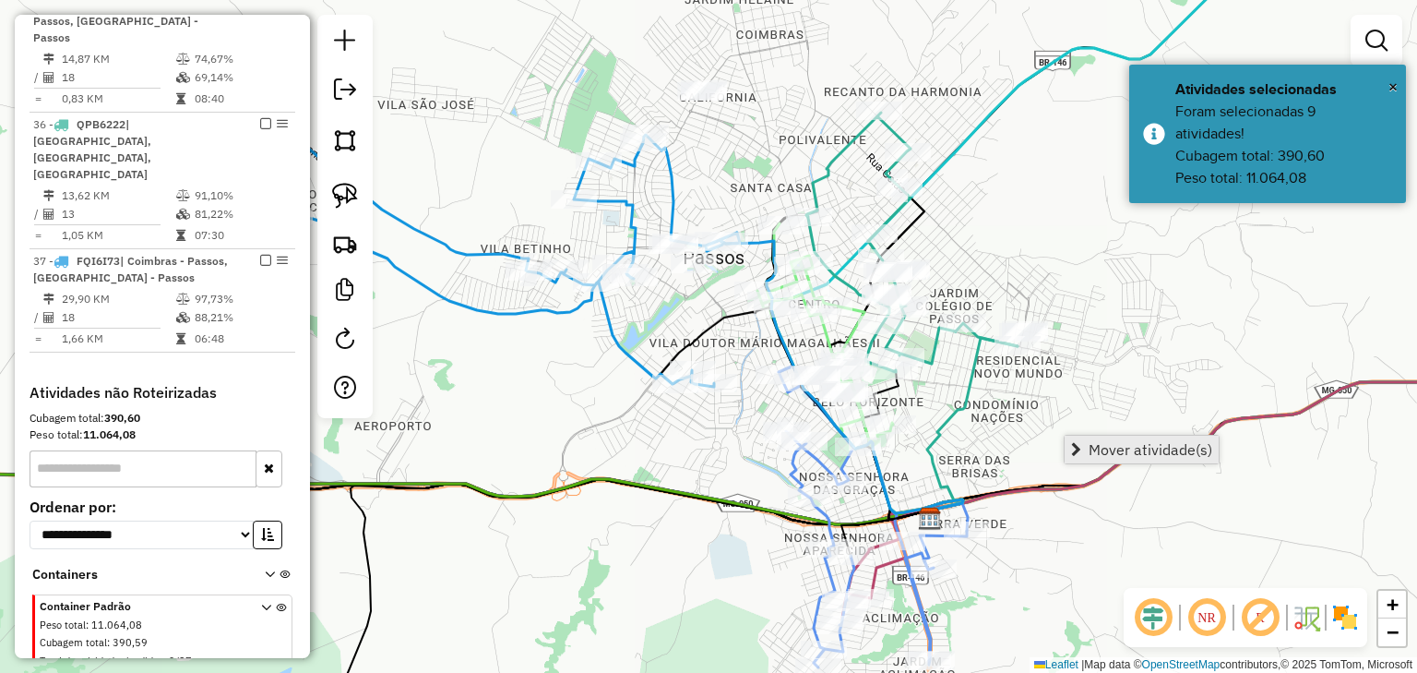
click at [1091, 442] on span "Mover atividade(s)" at bounding box center [1151, 449] width 124 height 15
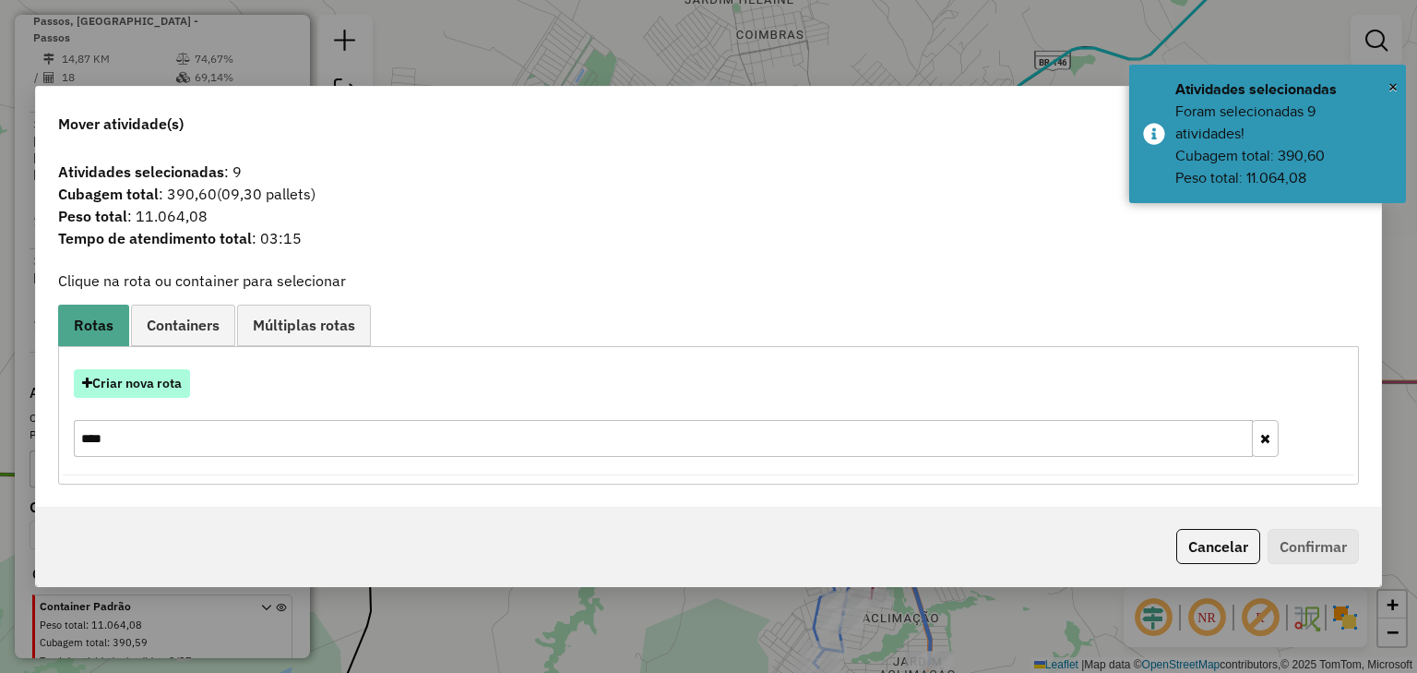
click at [142, 380] on button "Criar nova rota" at bounding box center [132, 383] width 116 height 29
select select "********"
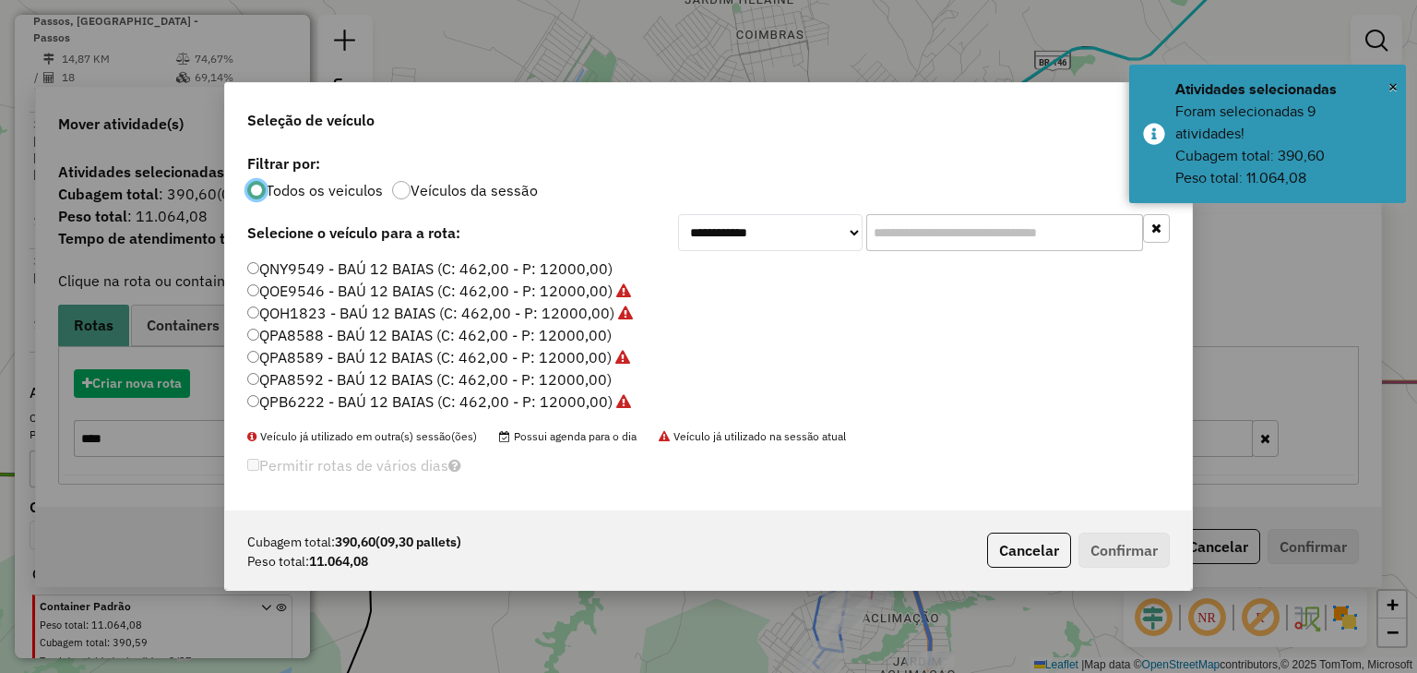
scroll to position [9, 6]
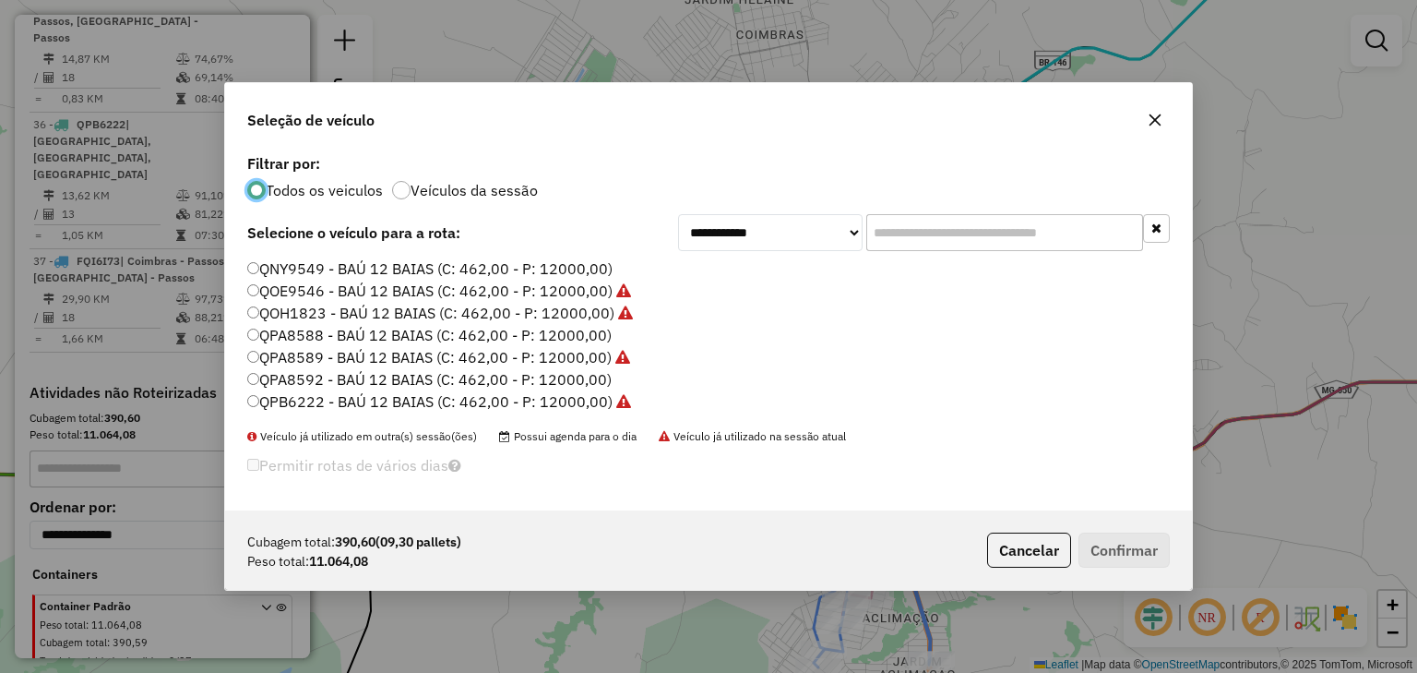
click at [588, 378] on label "QPA8592 - BAÚ 12 BAIAS (C: 462,00 - P: 12000,00)" at bounding box center [429, 379] width 365 height 22
click at [1107, 550] on button "Confirmar" at bounding box center [1124, 549] width 91 height 35
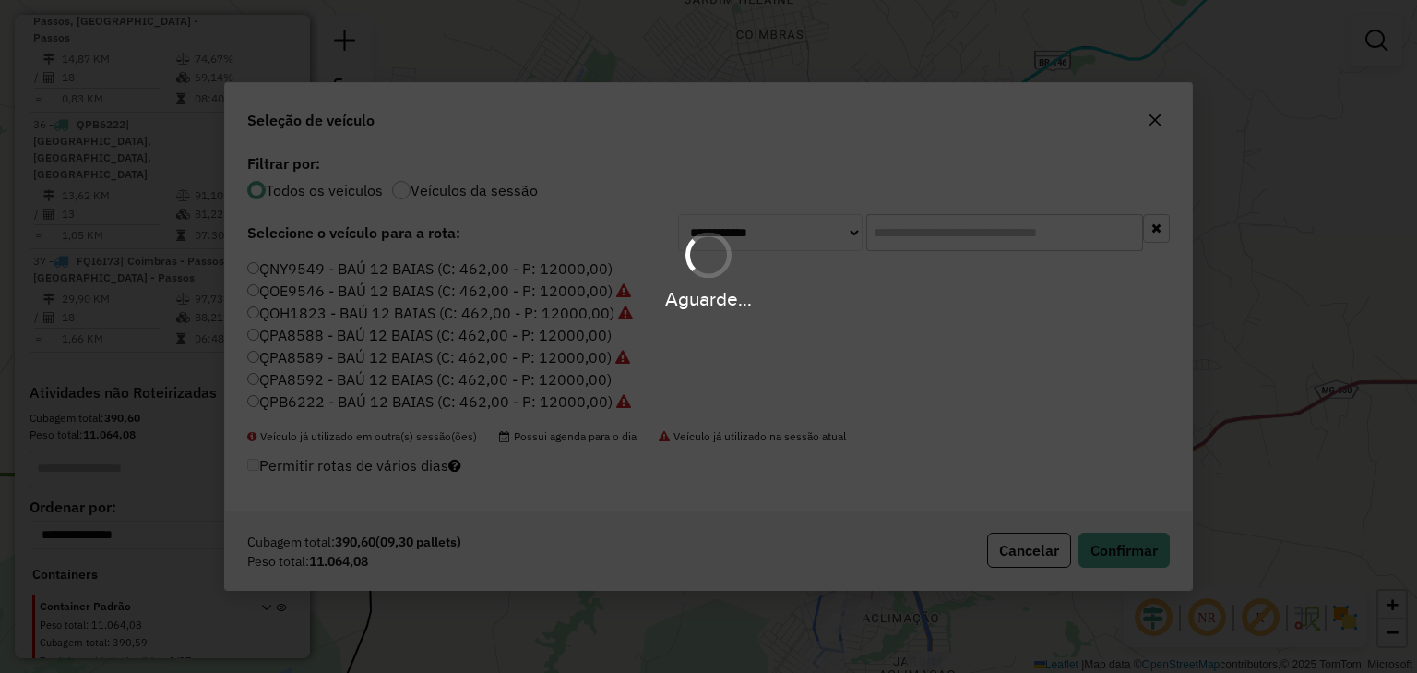
scroll to position [2474, 0]
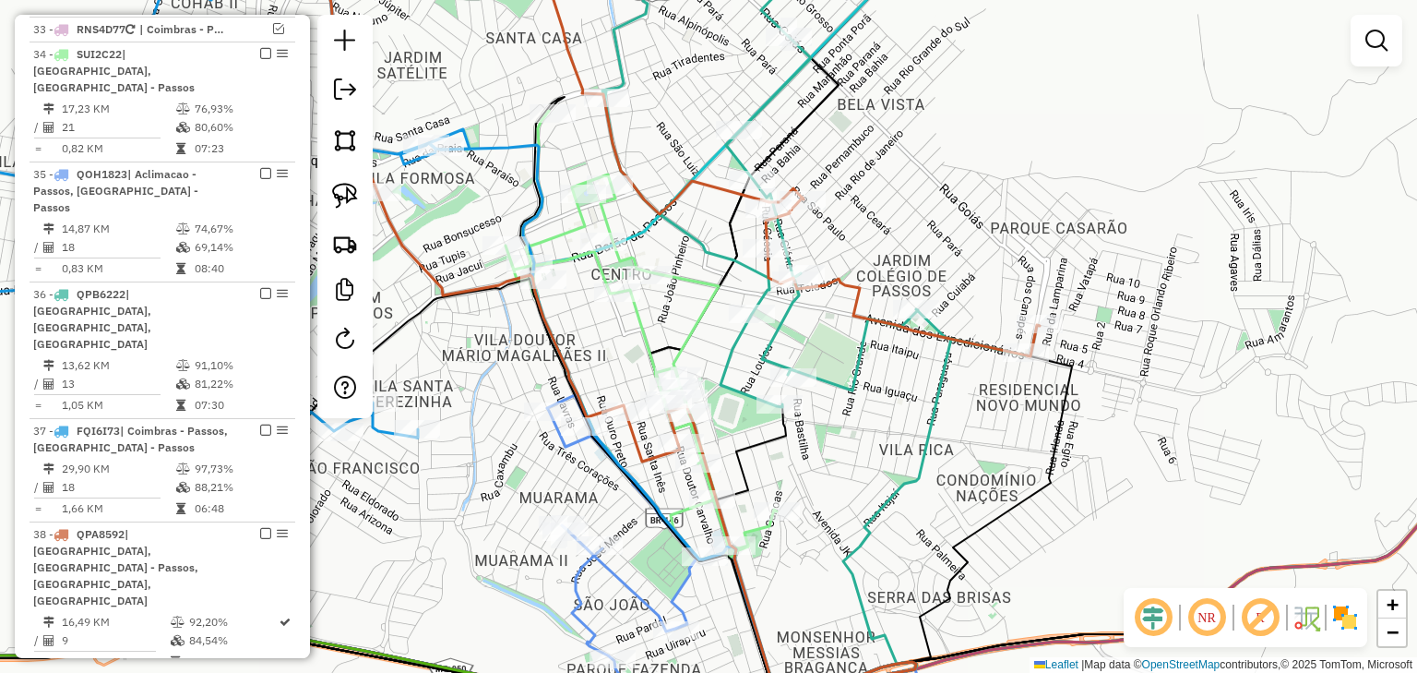
click at [951, 385] on icon at bounding box center [928, 515] width 194 height 352
select select "*********"
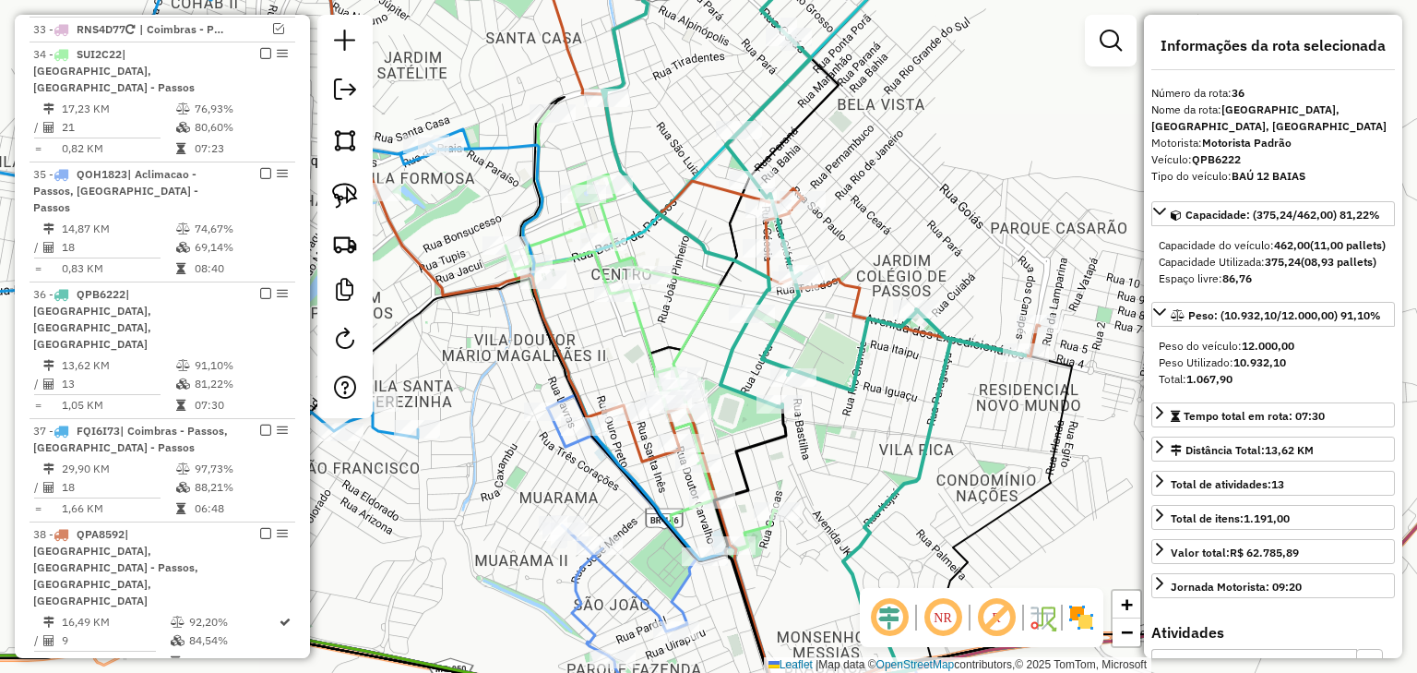
drag, startPoint x: 846, startPoint y: 244, endPoint x: 931, endPoint y: 225, distance: 86.9
click at [931, 225] on div "Janela de atendimento Grade de atendimento Capacidade Transportadoras Veículos …" at bounding box center [708, 336] width 1417 height 673
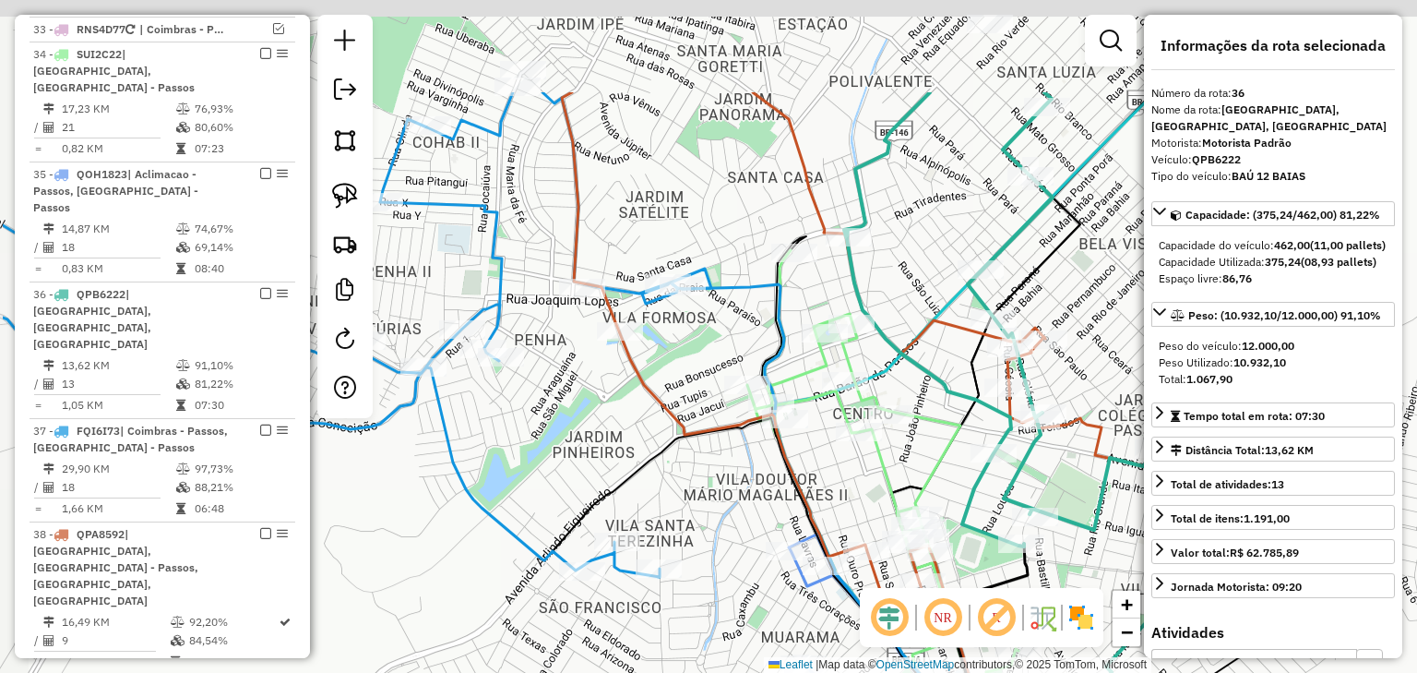
drag, startPoint x: 708, startPoint y: 329, endPoint x: 851, endPoint y: 495, distance: 219.2
click at [851, 495] on div "Janela de atendimento Grade de atendimento Capacidade Transportadoras Veículos …" at bounding box center [708, 336] width 1417 height 673
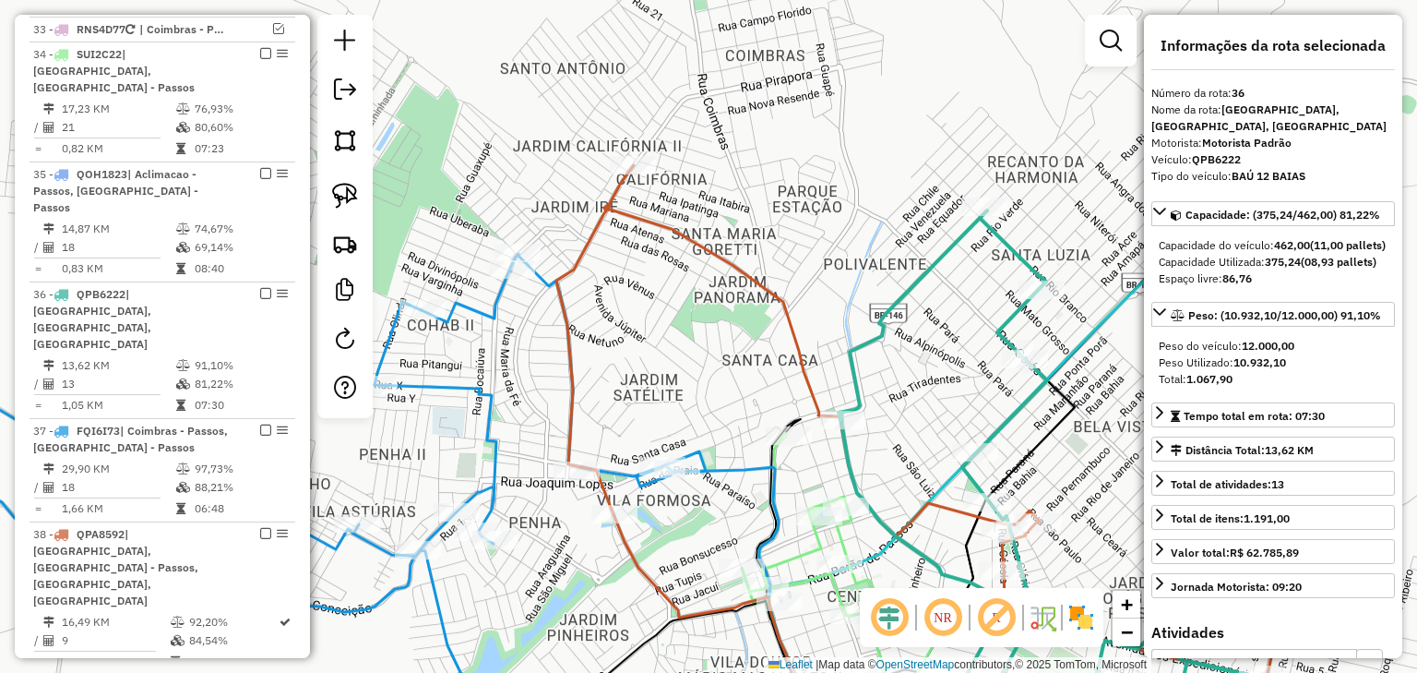
drag, startPoint x: 642, startPoint y: 199, endPoint x: 635, endPoint y: 421, distance: 221.6
click at [635, 421] on div "Janela de atendimento Grade de atendimento Capacidade Transportadoras Veículos …" at bounding box center [708, 336] width 1417 height 673
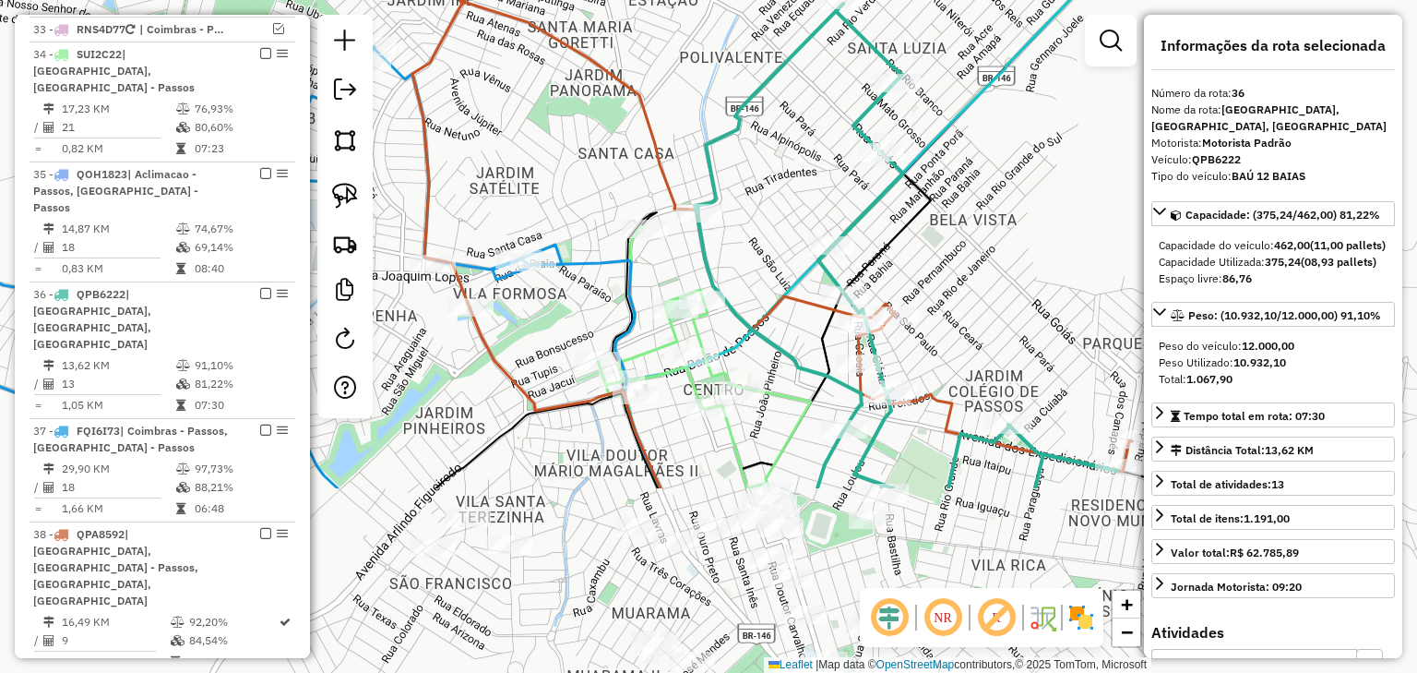
drag, startPoint x: 676, startPoint y: 308, endPoint x: 571, endPoint y: 140, distance: 197.7
click at [571, 140] on div "Janela de atendimento Grade de atendimento Capacidade Transportadoras Veículos …" at bounding box center [708, 336] width 1417 height 673
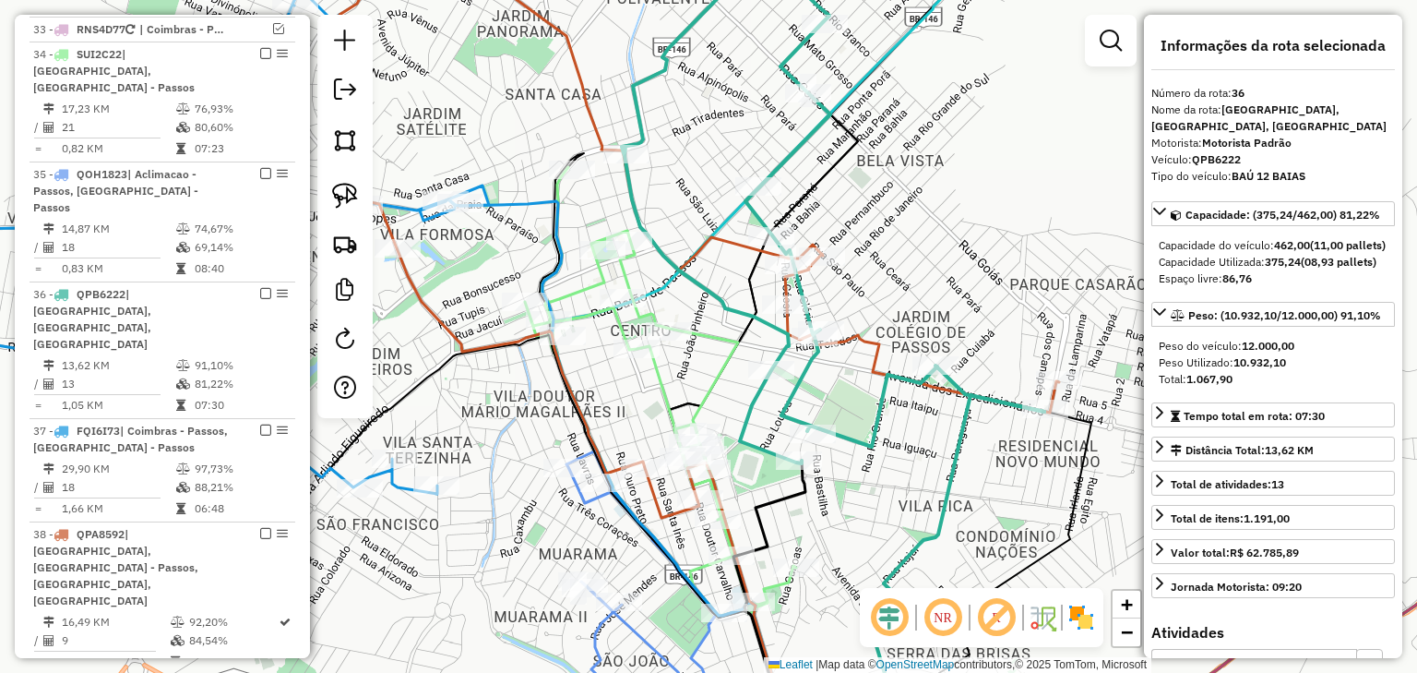
drag, startPoint x: 919, startPoint y: 332, endPoint x: 859, endPoint y: 292, distance: 72.4
click at [859, 292] on div "Janela de atendimento Grade de atendimento Capacidade Transportadoras Veículos …" at bounding box center [708, 336] width 1417 height 673
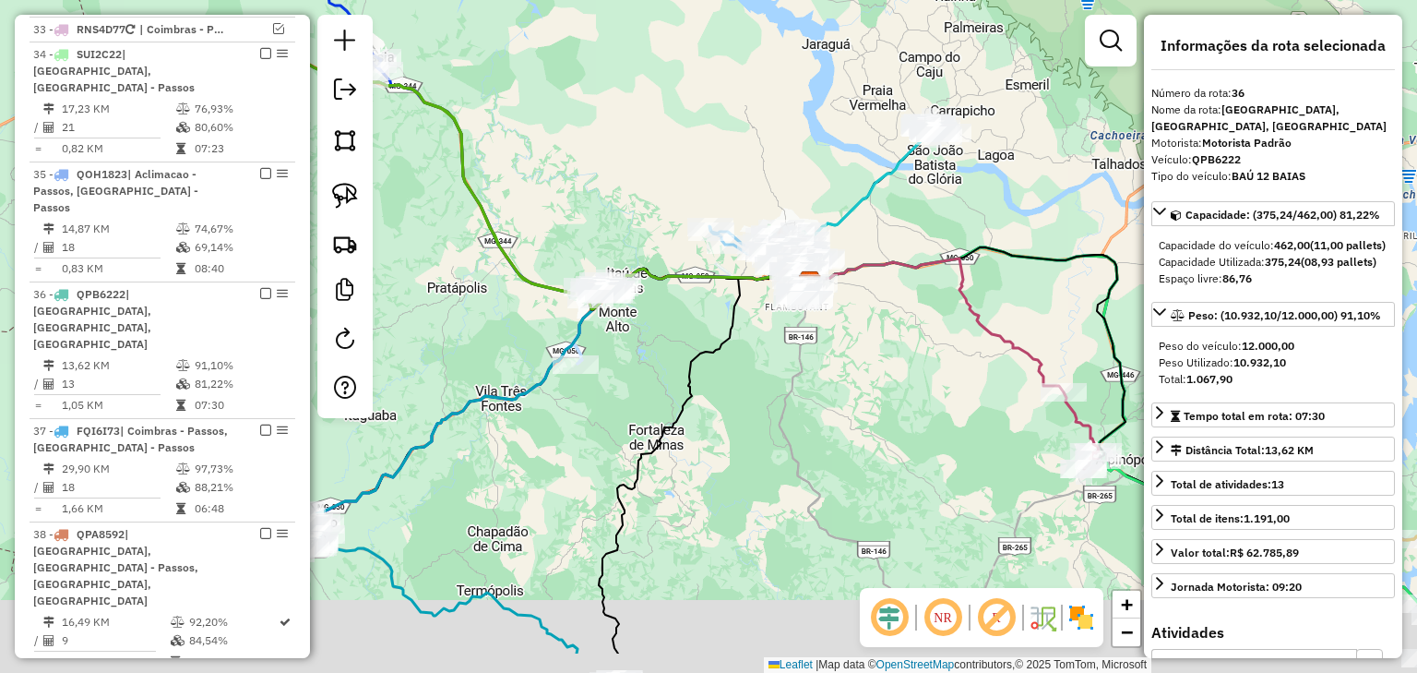
drag, startPoint x: 769, startPoint y: 341, endPoint x: 769, endPoint y: 312, distance: 29.5
click at [769, 312] on div "Janela de atendimento Grade de atendimento Capacidade Transportadoras Veículos …" at bounding box center [708, 336] width 1417 height 673
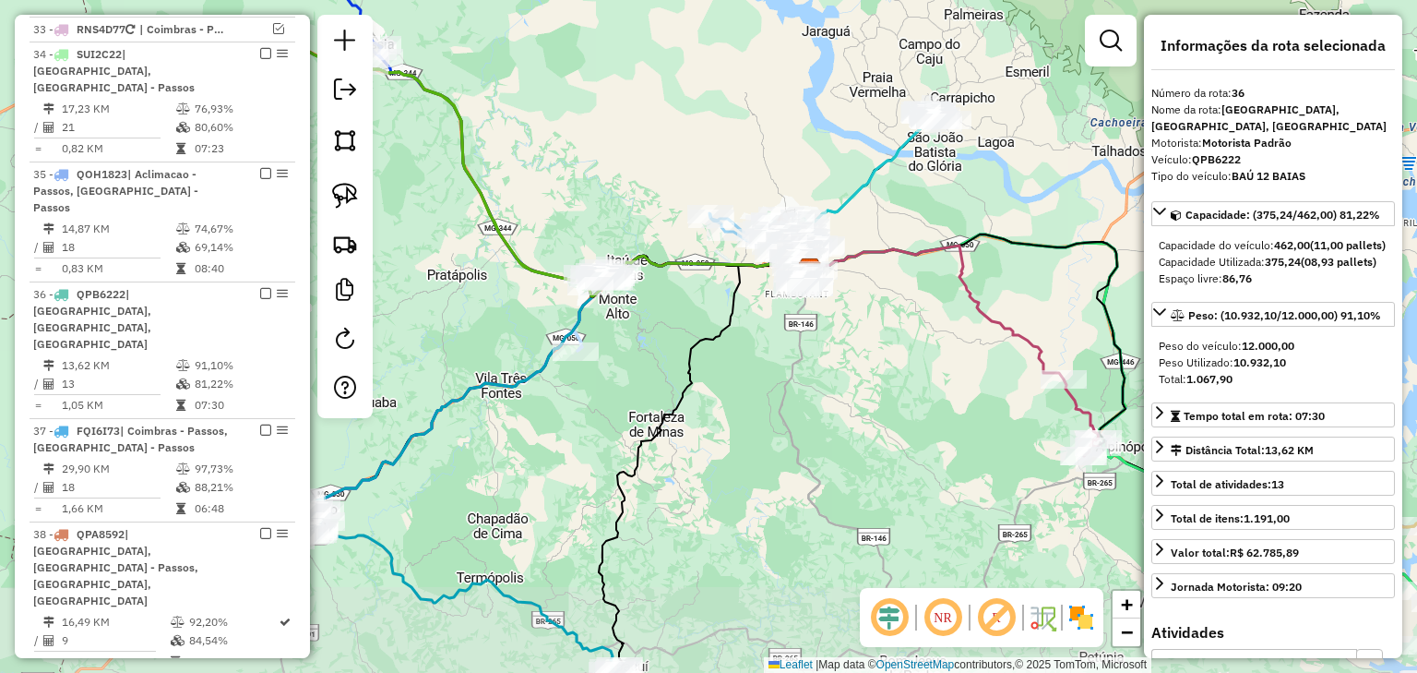
click at [769, 312] on div "Janela de atendimento Grade de atendimento Capacidade Transportadoras Veículos …" at bounding box center [708, 336] width 1417 height 673
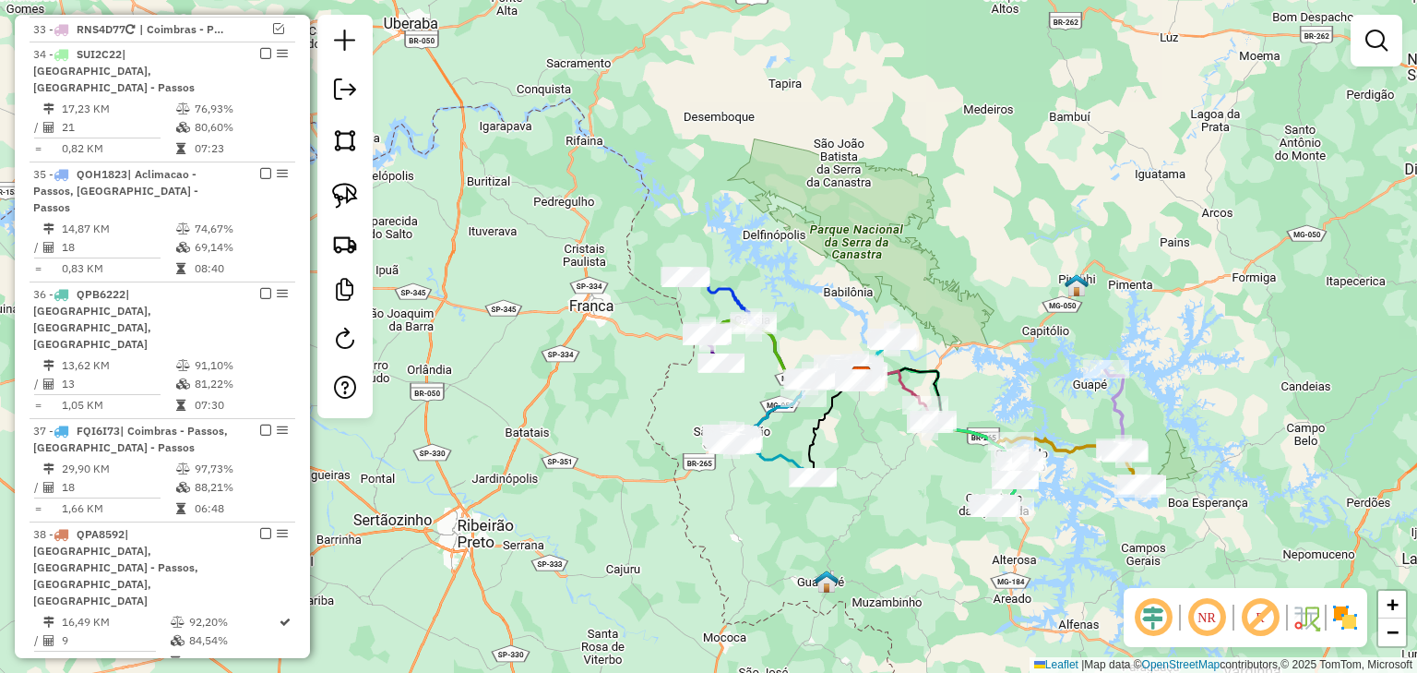
click at [849, 473] on div "Janela de atendimento Grade de atendimento Capacidade Transportadoras Veículos …" at bounding box center [708, 336] width 1417 height 673
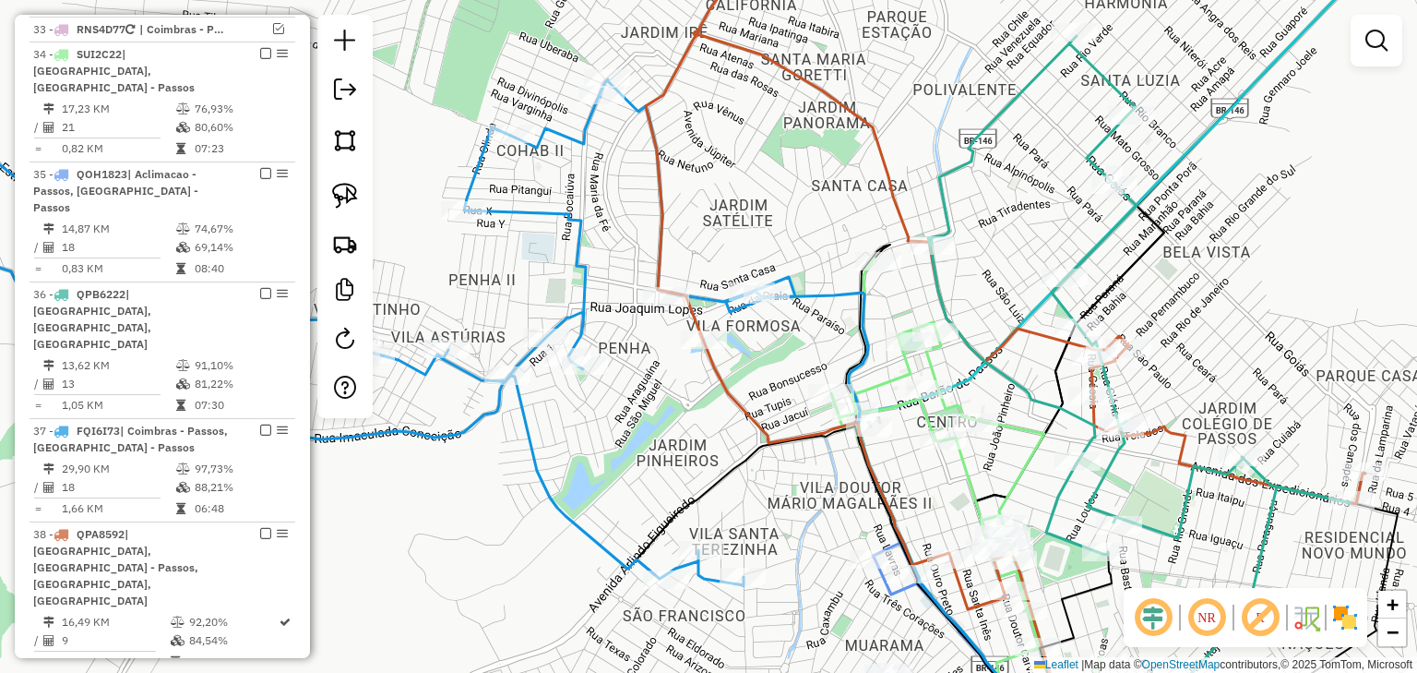
drag, startPoint x: 922, startPoint y: 487, endPoint x: 812, endPoint y: 396, distance: 142.9
click at [812, 396] on div "Janela de atendimento Grade de atendimento Capacidade Transportadoras Veículos …" at bounding box center [708, 336] width 1417 height 673
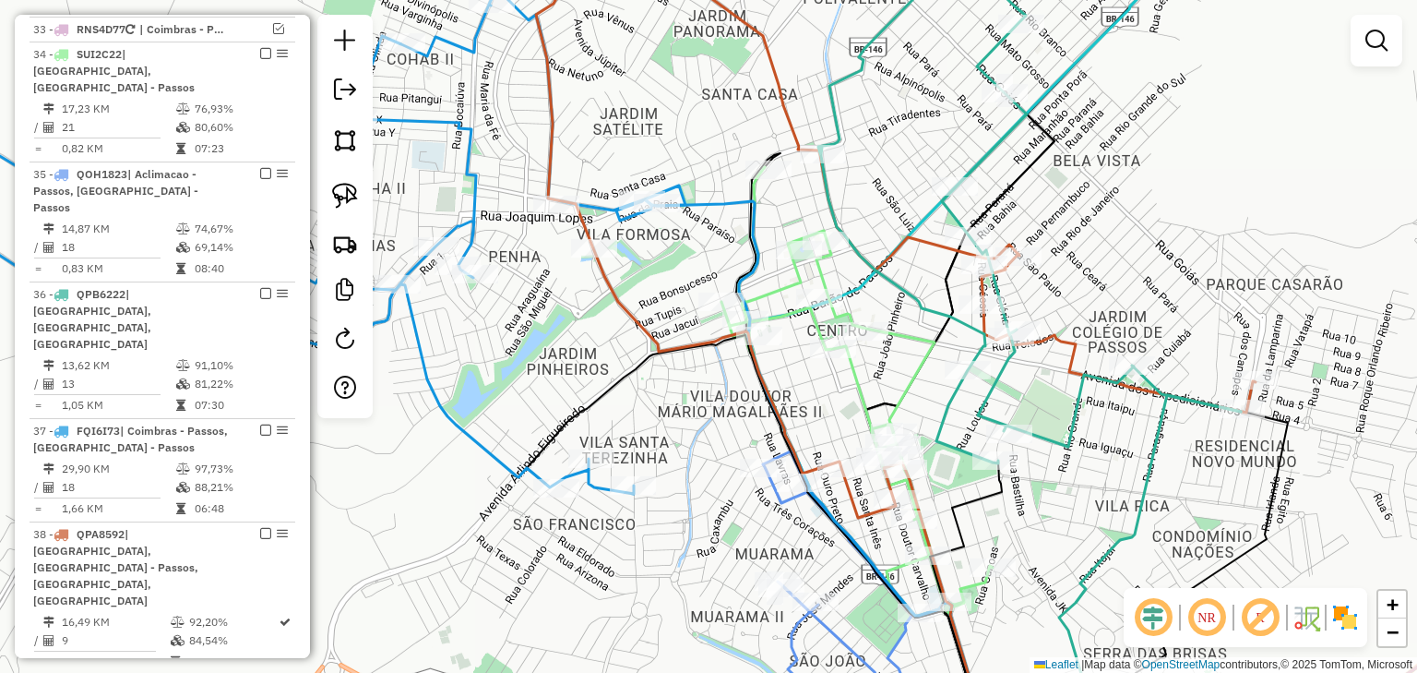
click at [1068, 341] on icon at bounding box center [896, 225] width 720 height 585
select select "*********"
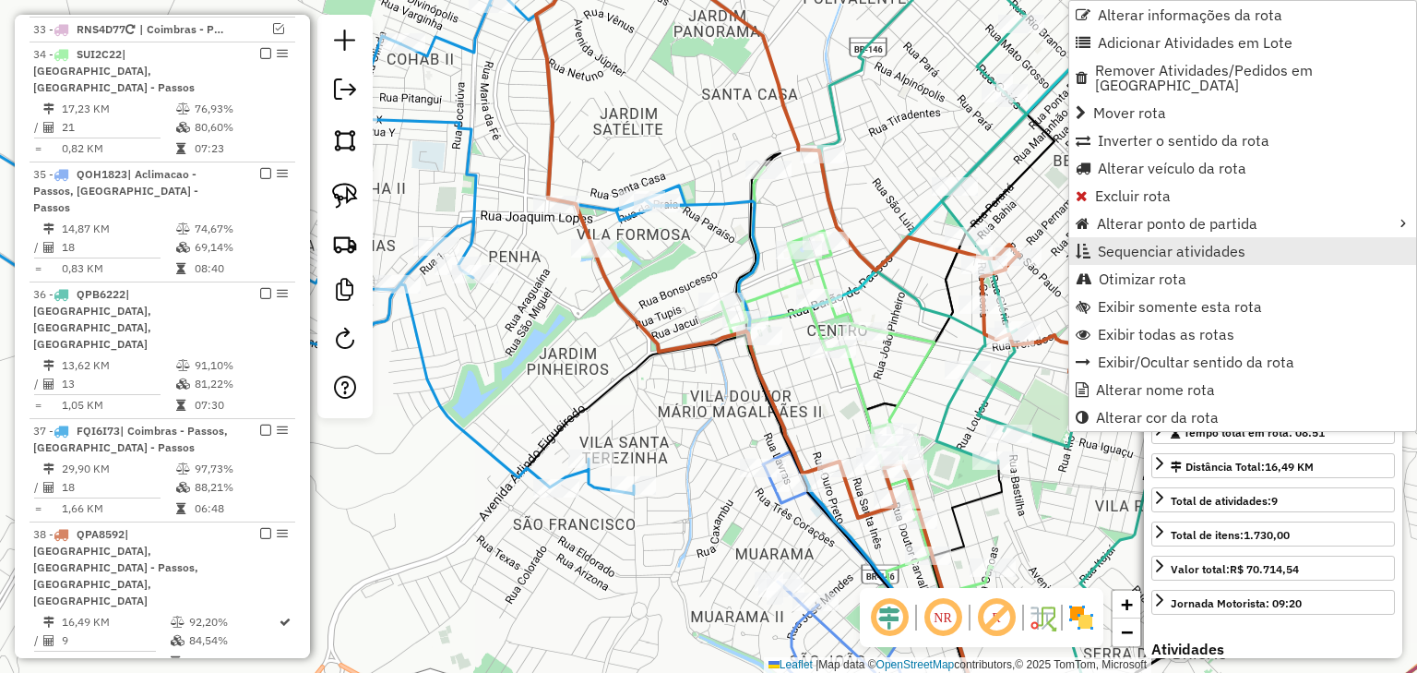
click at [1100, 244] on span "Sequenciar atividades" at bounding box center [1172, 251] width 148 height 15
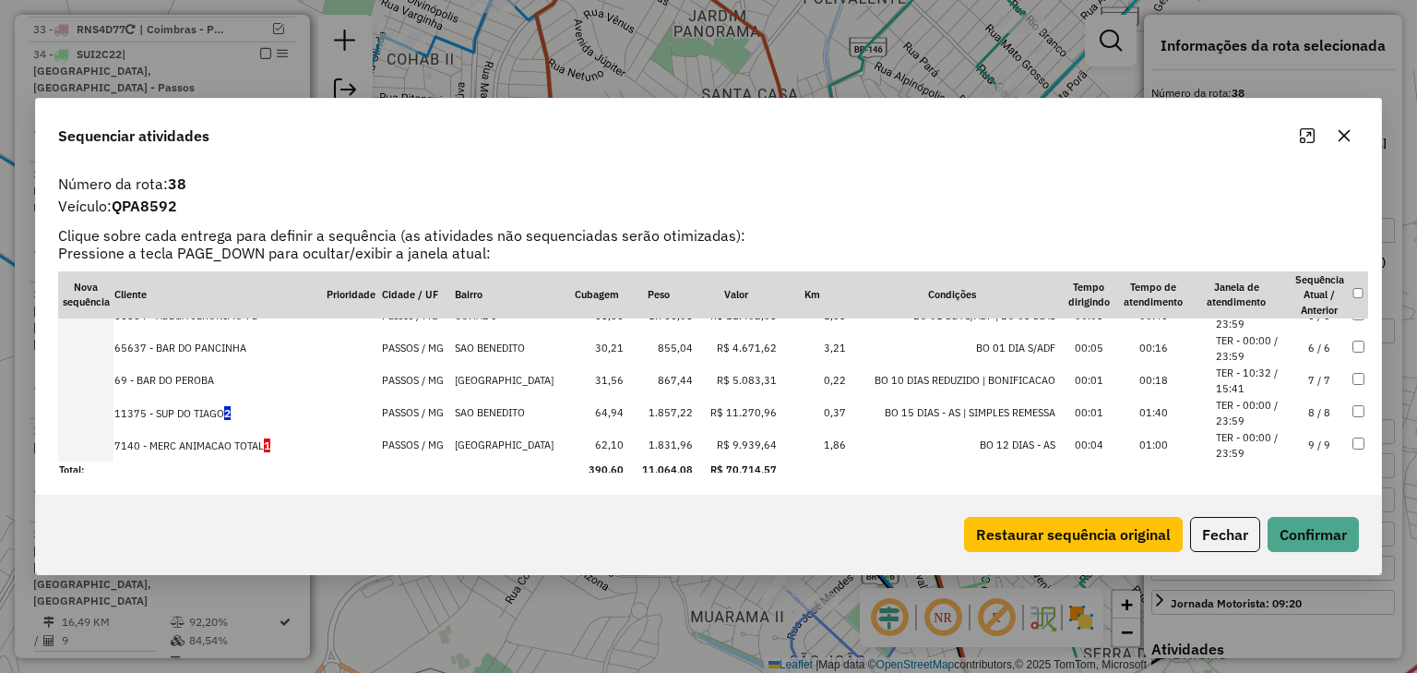
scroll to position [152, 0]
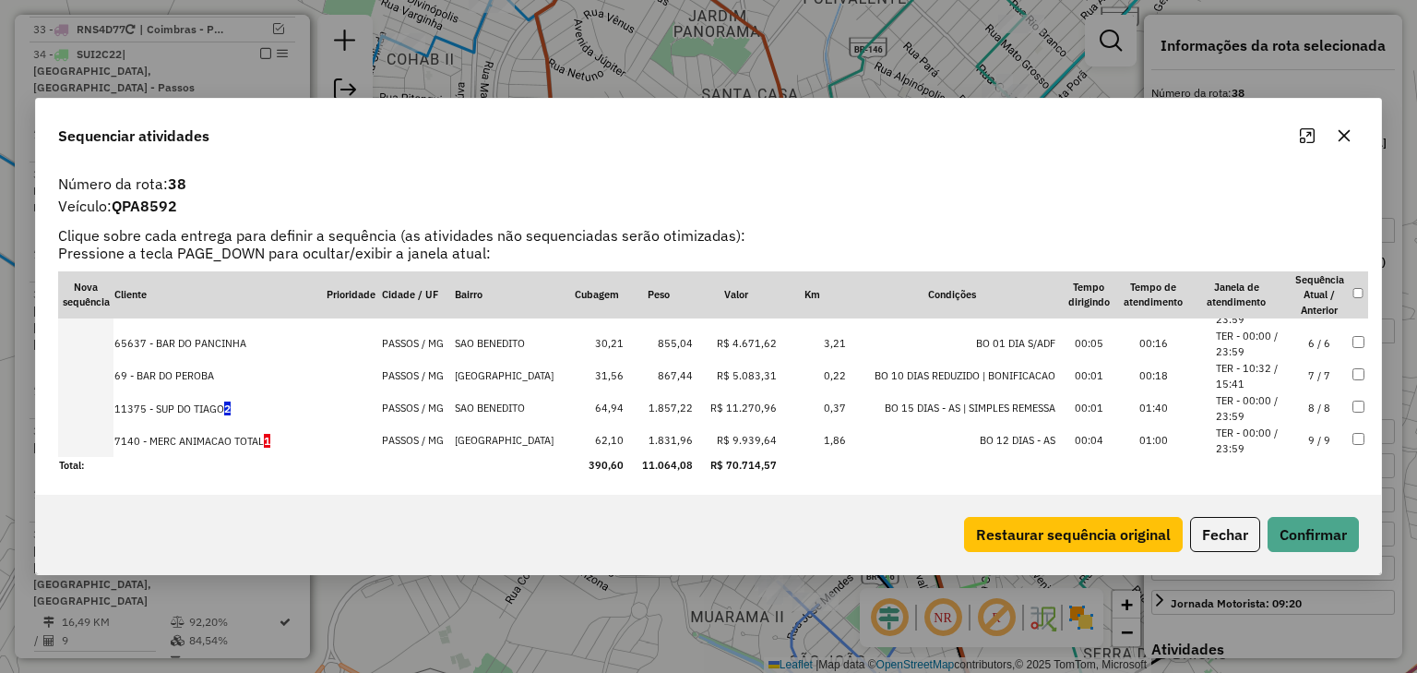
drag, startPoint x: 183, startPoint y: 445, endPoint x: 88, endPoint y: 431, distance: 96.1
click at [88, 431] on tr "7140 - MERC ANIMACAO TOTAL 1 PASSOS / MG [GEOGRAPHIC_DATA] 62,10 1.831,96 R$ 9.…" at bounding box center [713, 441] width 1310 height 32
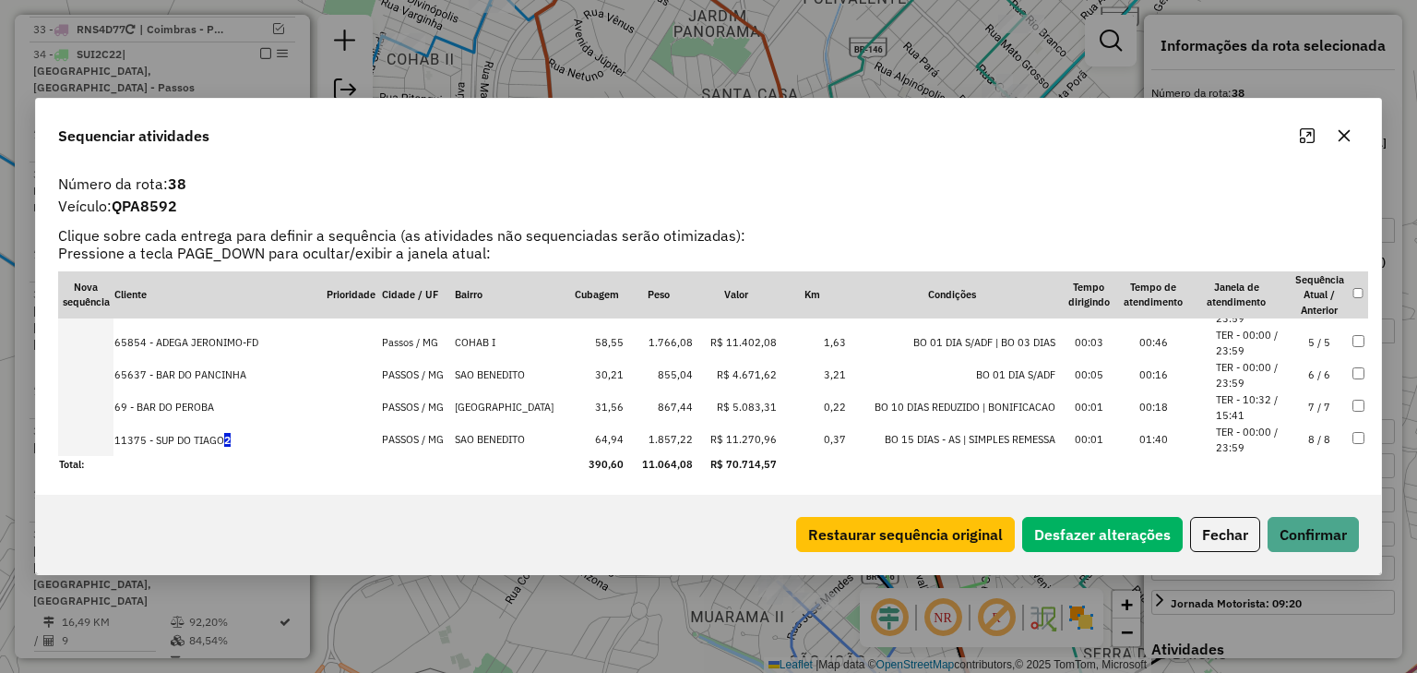
drag, startPoint x: 174, startPoint y: 437, endPoint x: 102, endPoint y: 431, distance: 72.2
click at [102, 431] on tr "11375 - SUP DO TIAGO 2 PASSOS / MG SAO BENEDITO 64,94 1.857,22 R$ 11.270,96 0,3…" at bounding box center [713, 440] width 1310 height 32
drag, startPoint x: 164, startPoint y: 433, endPoint x: 100, endPoint y: 425, distance: 65.1
click at [103, 425] on tr "69 - BAR DO [PERSON_NAME] / MG [GEOGRAPHIC_DATA] 31,56 867,44 R$ 5.083,31 0,22 …" at bounding box center [713, 440] width 1310 height 32
drag, startPoint x: 173, startPoint y: 436, endPoint x: 86, endPoint y: 422, distance: 87.8
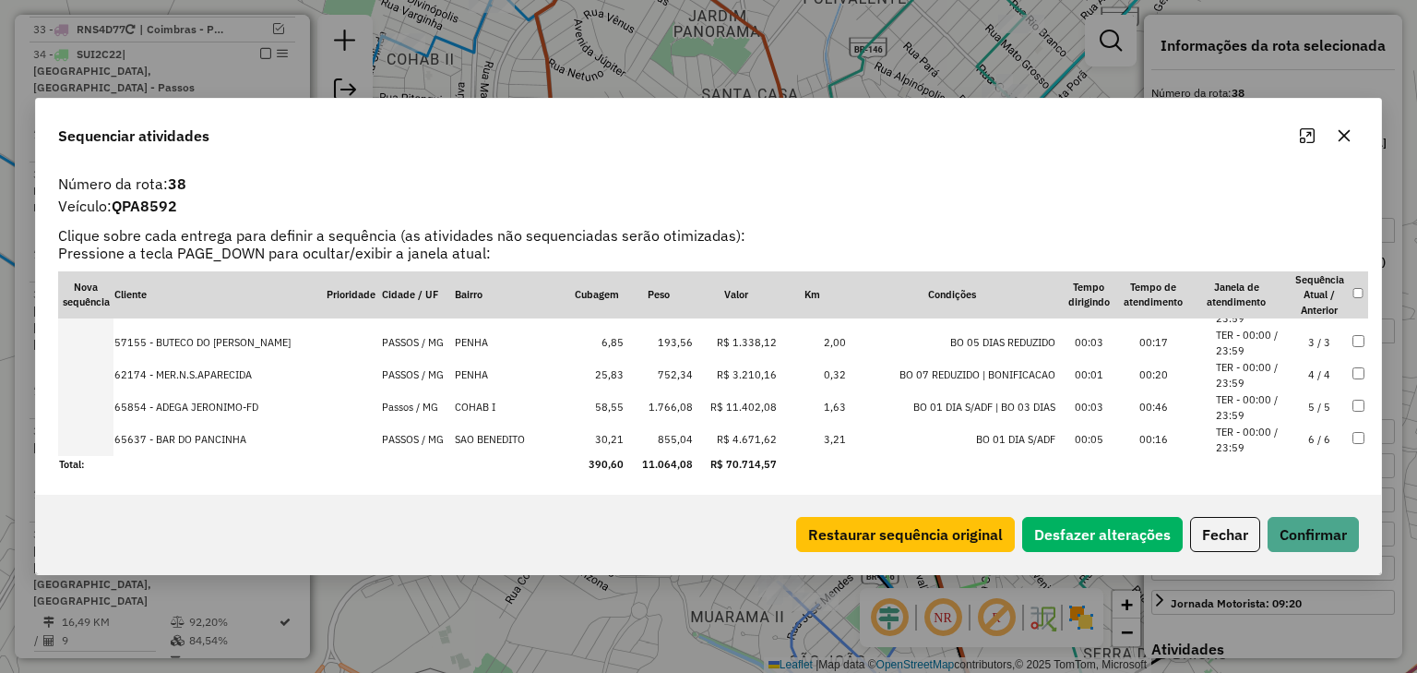
click at [87, 422] on tbody "1 7140 - MERC ANIMACAO TOTAL 1 PASSOS / MG [GEOGRAPHIC_DATA] 62,10 1.831,96 R$ …" at bounding box center [713, 319] width 1310 height 308
drag, startPoint x: 133, startPoint y: 436, endPoint x: 96, endPoint y: 431, distance: 37.2
click at [96, 432] on tr "65637 - BAR DO [PERSON_NAME] / MG SAO BENEDITO 30,21 855,04 R$ 4.671,62 3,21 BO…" at bounding box center [713, 440] width 1310 height 32
drag, startPoint x: 200, startPoint y: 339, endPoint x: 204, endPoint y: 426, distance: 87.7
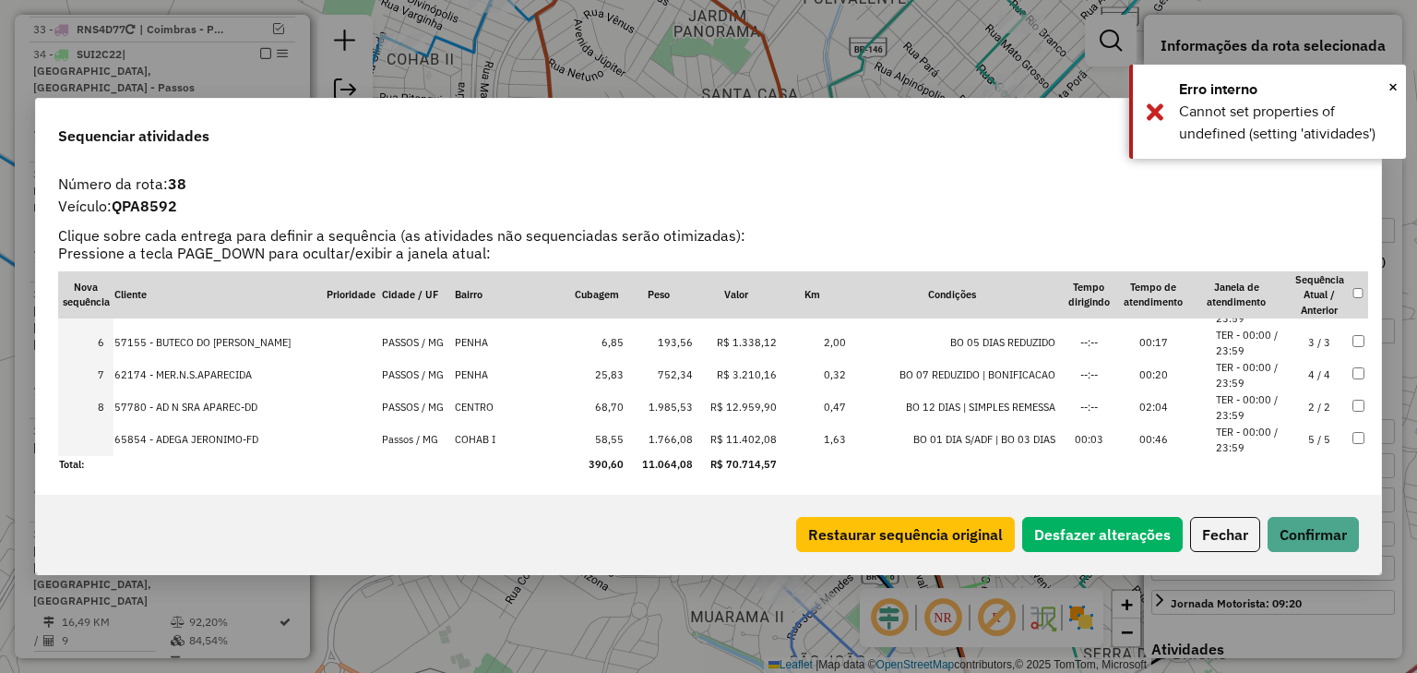
scroll to position [79, 0]
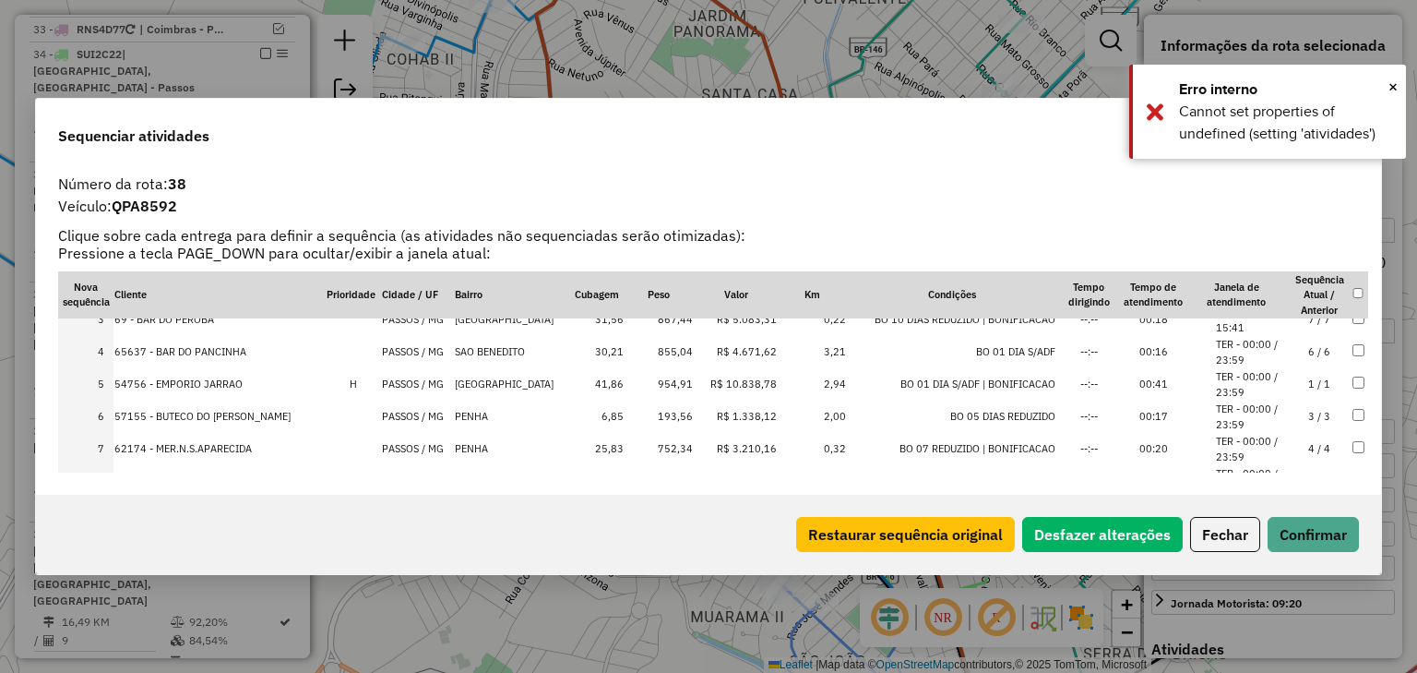
click at [210, 382] on td "54756 - EMPORIO JARRAO" at bounding box center [219, 384] width 211 height 32
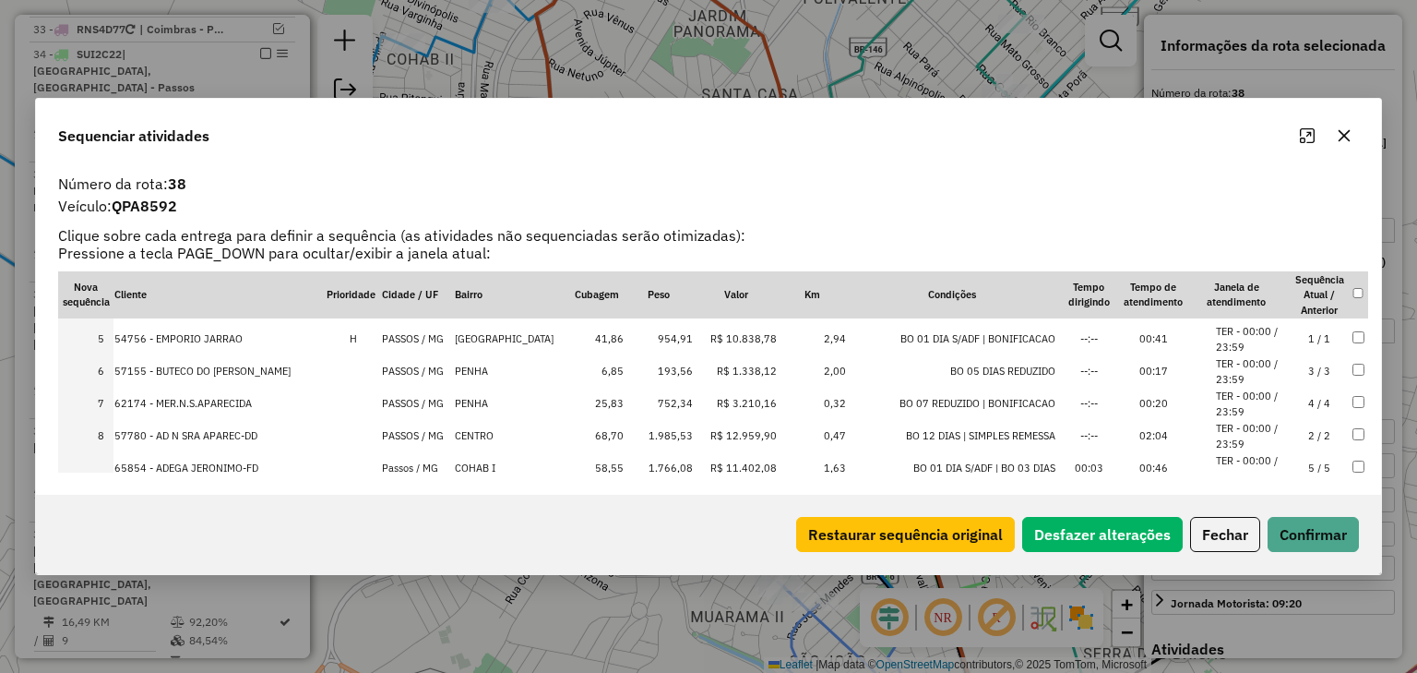
scroll to position [152, 0]
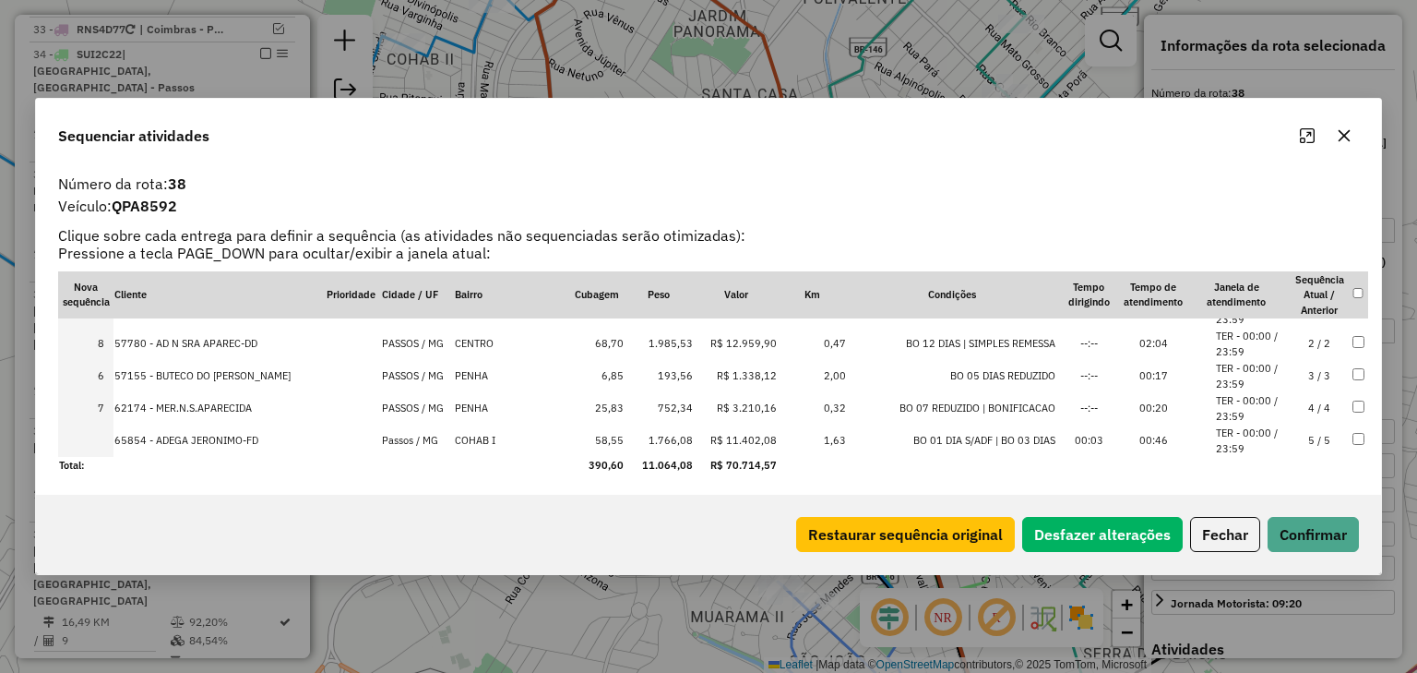
drag, startPoint x: 203, startPoint y: 405, endPoint x: 199, endPoint y: 339, distance: 66.5
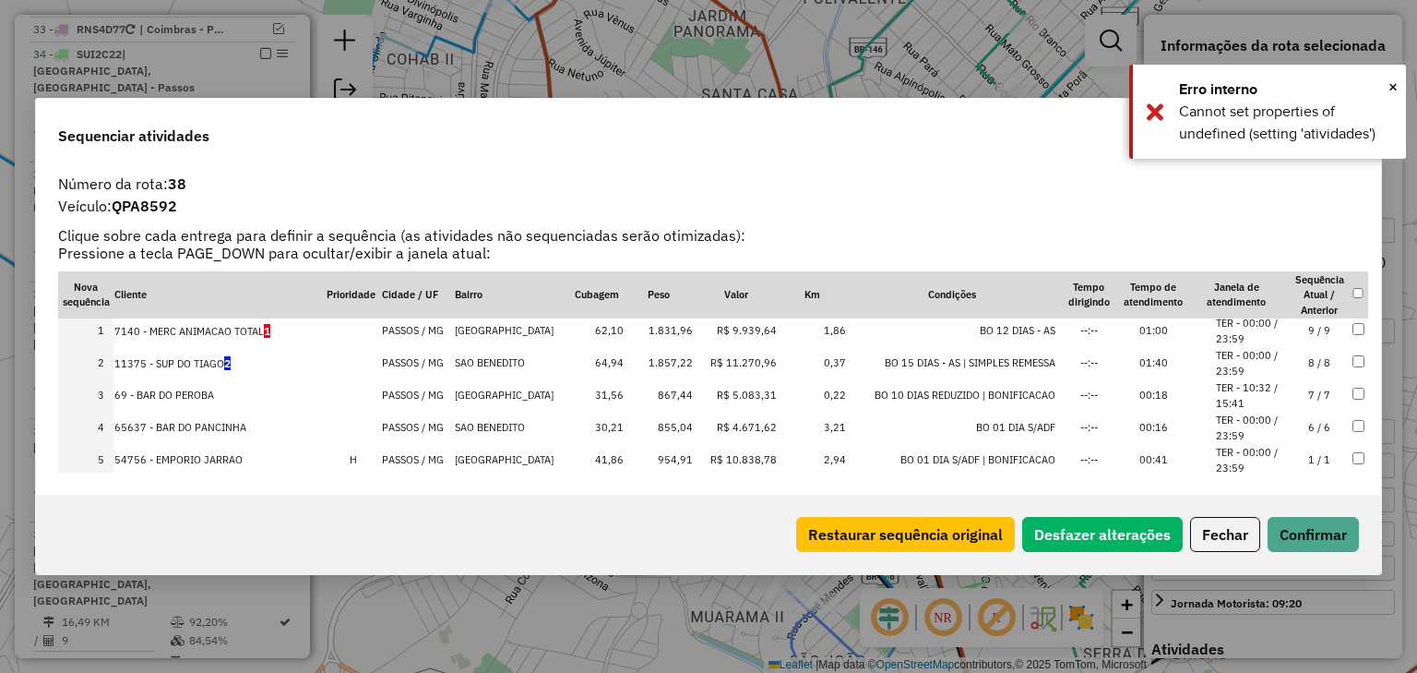
scroll to position [0, 0]
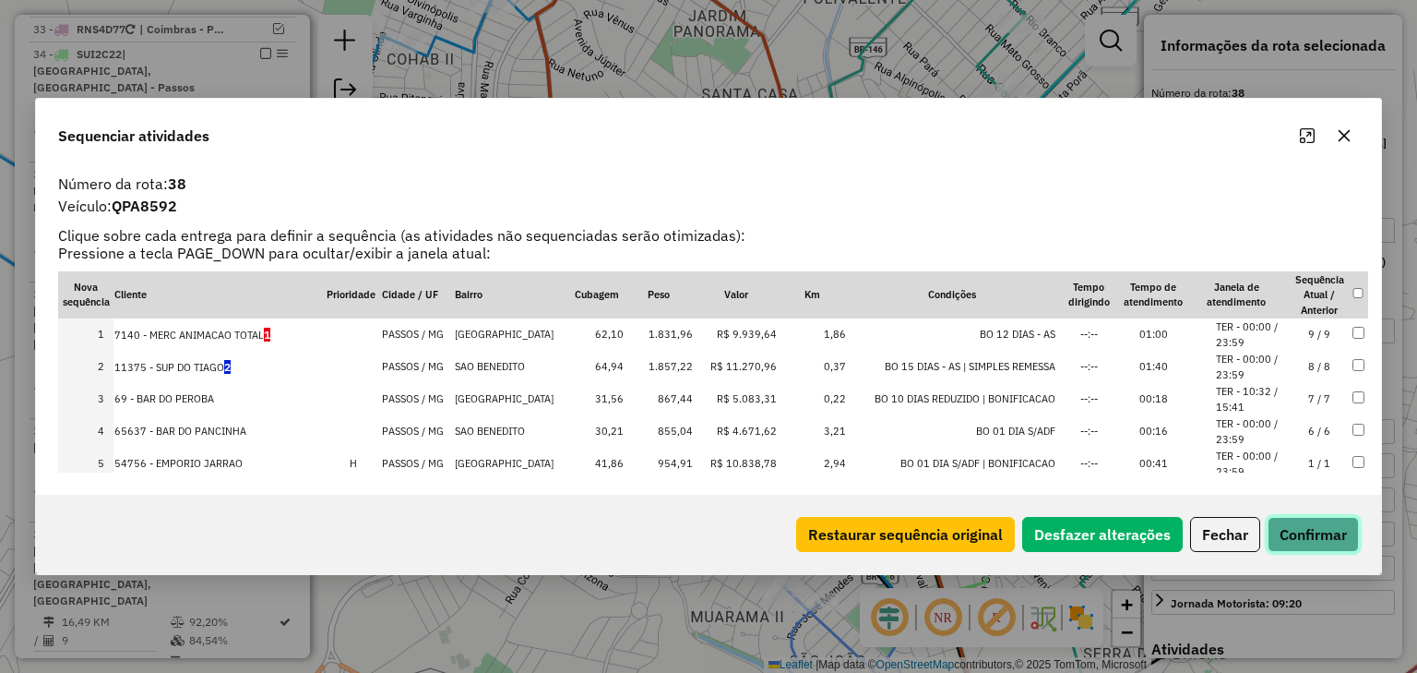
click at [1333, 538] on button "Confirmar" at bounding box center [1313, 534] width 91 height 35
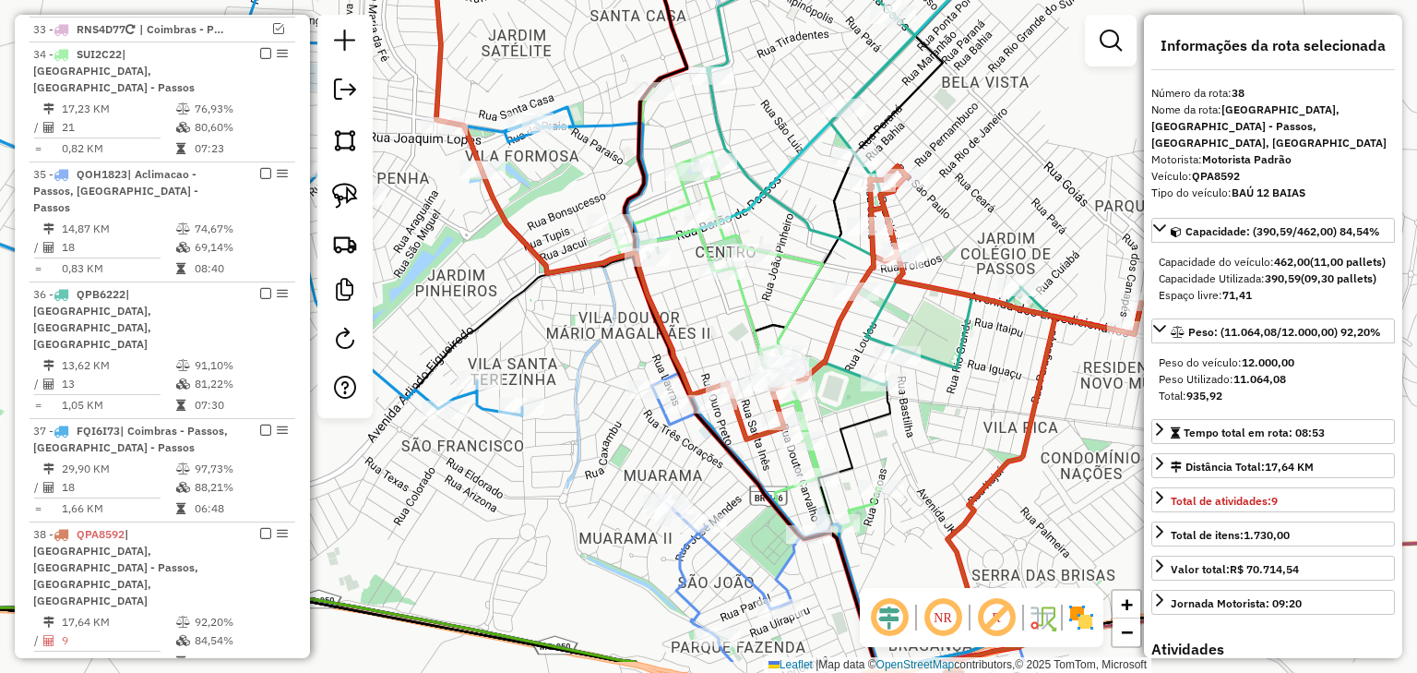
drag, startPoint x: 904, startPoint y: 385, endPoint x: 768, endPoint y: 281, distance: 171.8
click at [768, 281] on icon at bounding box center [745, 313] width 271 height 448
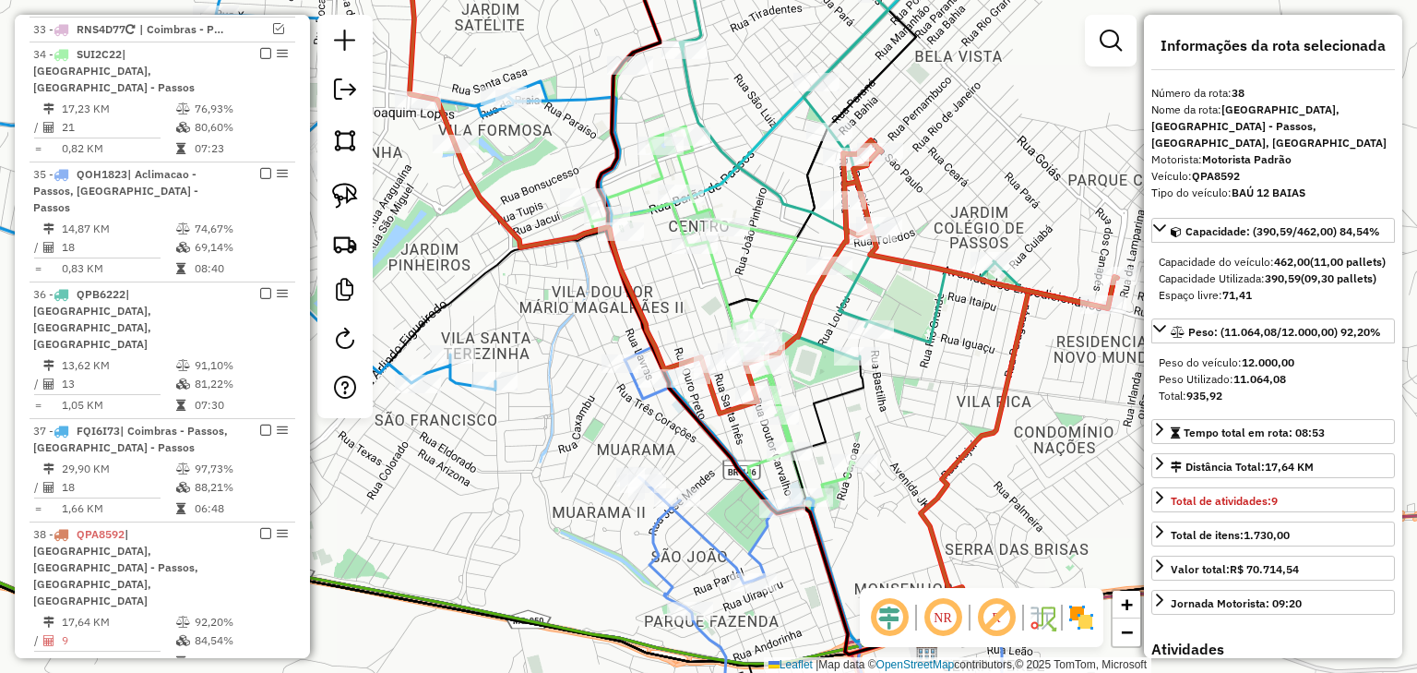
click at [939, 360] on div "Rota 36 - Placa QPB6222 56483 - MERC. DO JUNINHO GE Janela de atendimento Grade…" at bounding box center [708, 336] width 1417 height 673
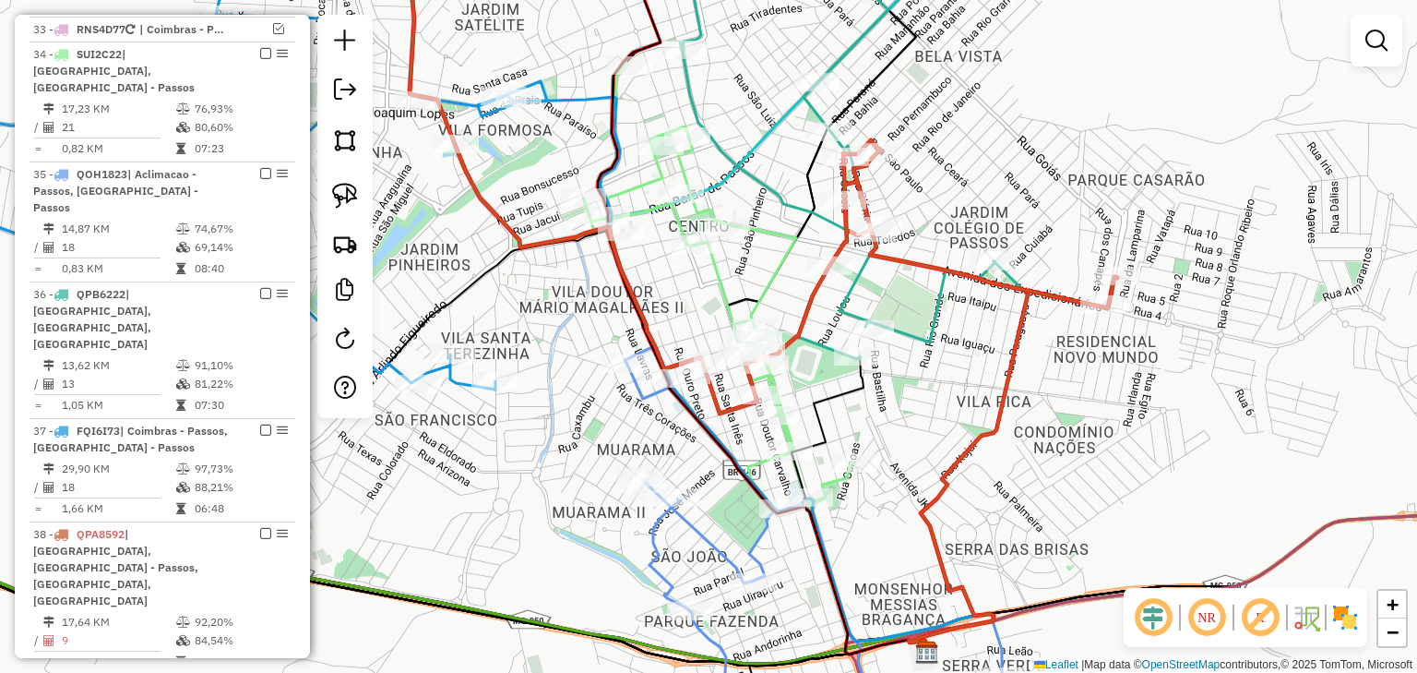
click at [919, 332] on icon at bounding box center [891, 146] width 423 height 426
select select "*********"
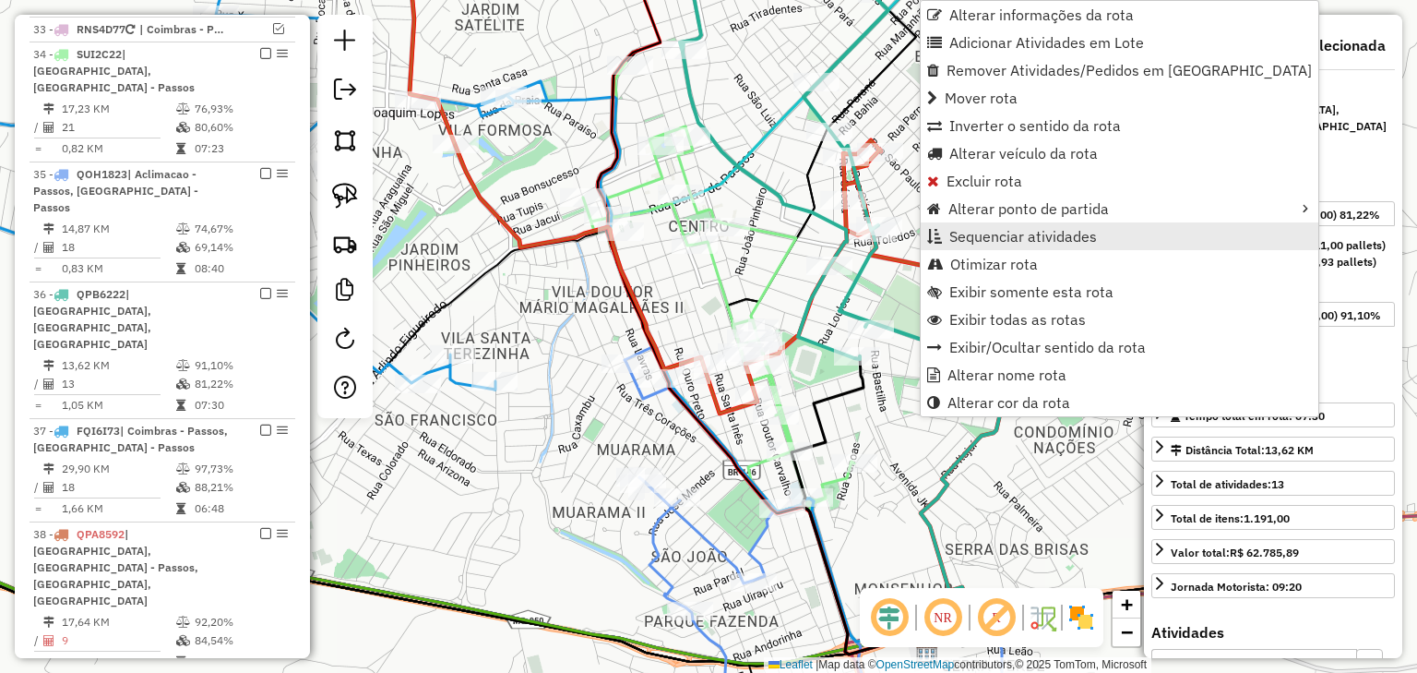
click at [959, 232] on span "Sequenciar atividades" at bounding box center [1024, 236] width 148 height 15
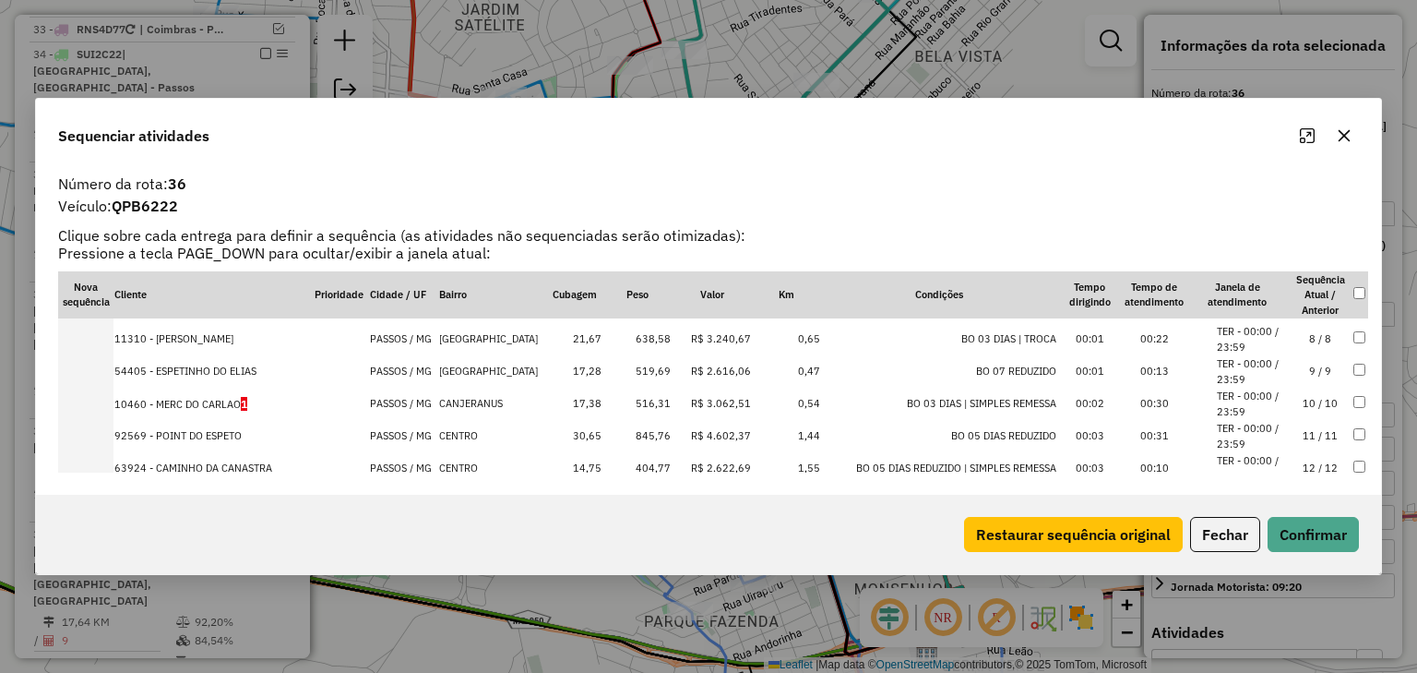
scroll to position [281, 0]
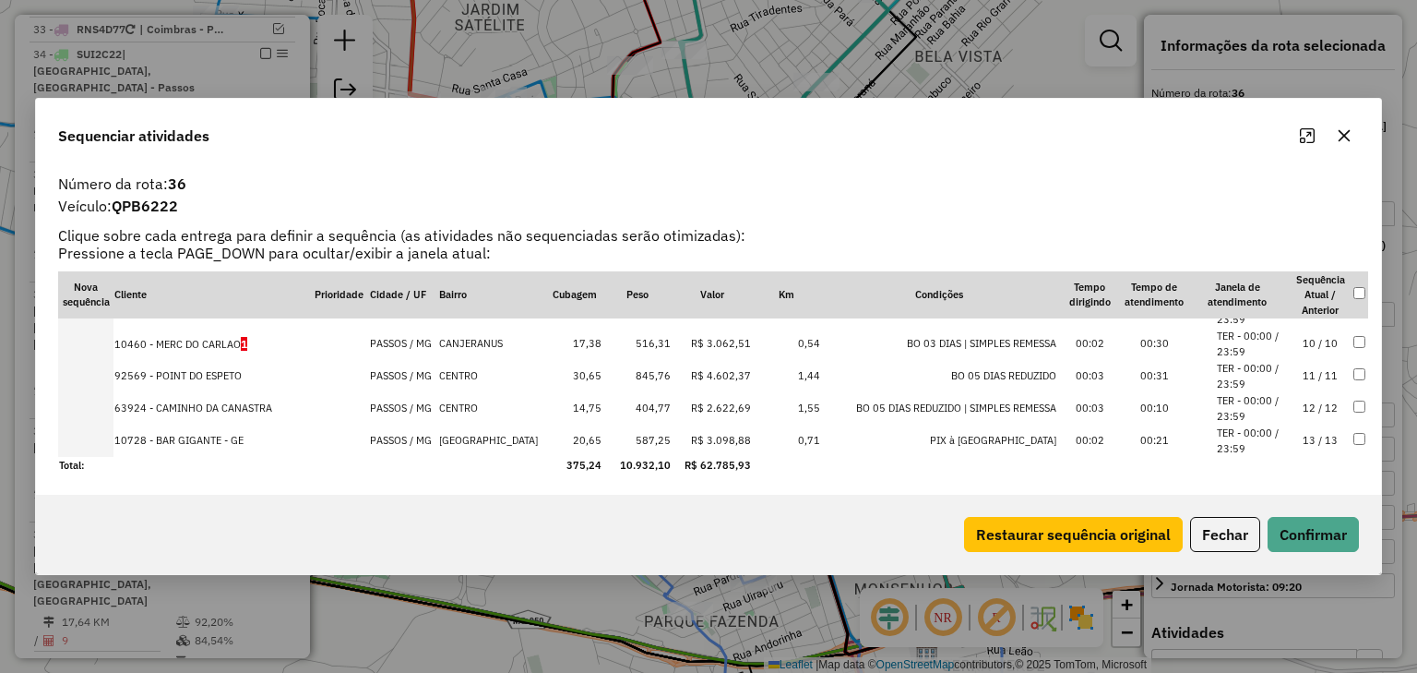
drag, startPoint x: 170, startPoint y: 442, endPoint x: 81, endPoint y: 428, distance: 89.7
click at [81, 428] on tr "10728 - BAR GIGANTE - GE PASSOS / MG [GEOGRAPHIC_DATA] 20,65 587,25 R$ 3.098,88…" at bounding box center [713, 441] width 1310 height 32
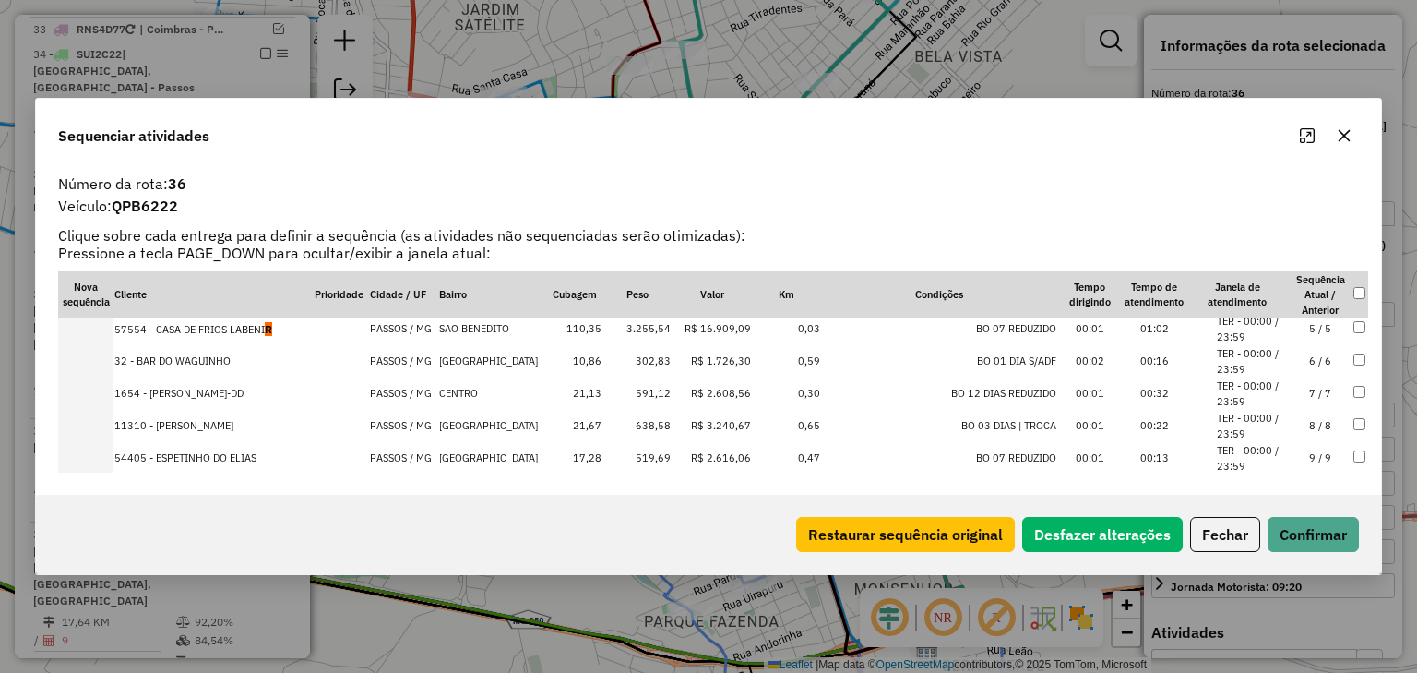
scroll to position [135, 0]
drag, startPoint x: 208, startPoint y: 358, endPoint x: 202, endPoint y: 456, distance: 98.0
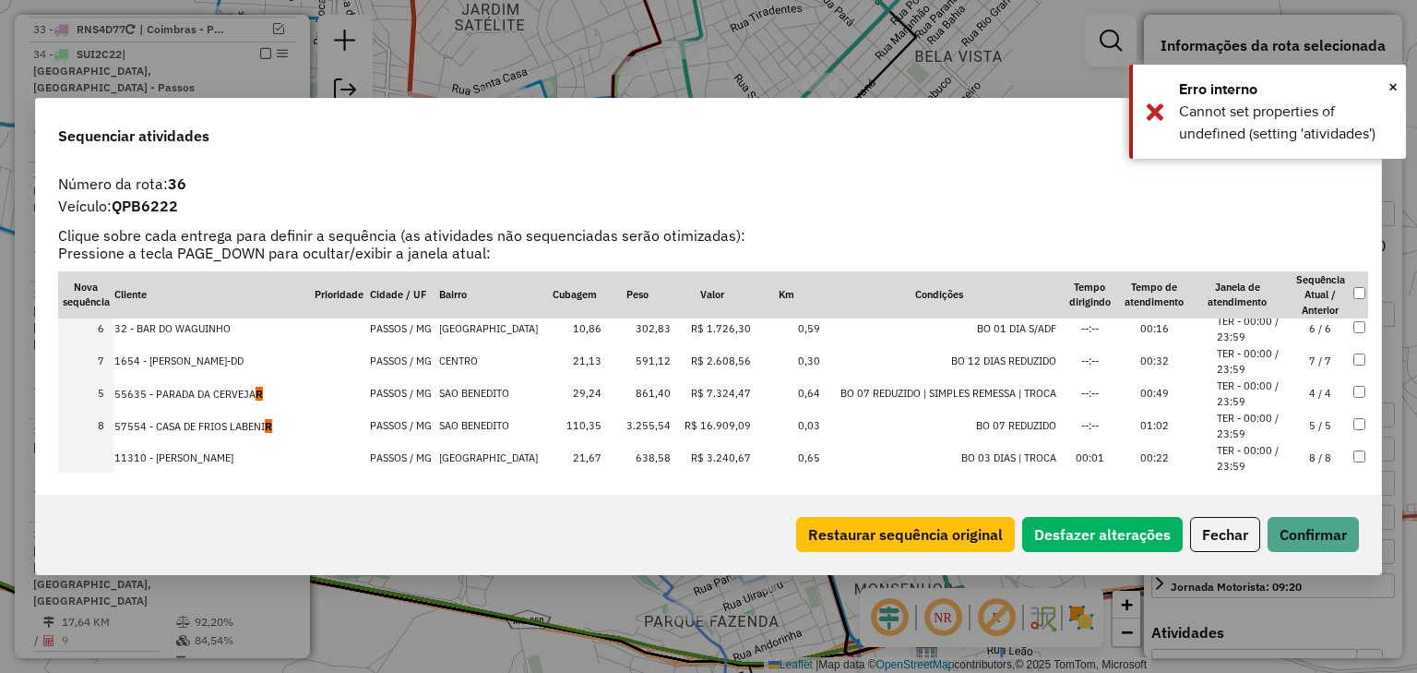
drag, startPoint x: 206, startPoint y: 324, endPoint x: 210, endPoint y: 406, distance: 82.3
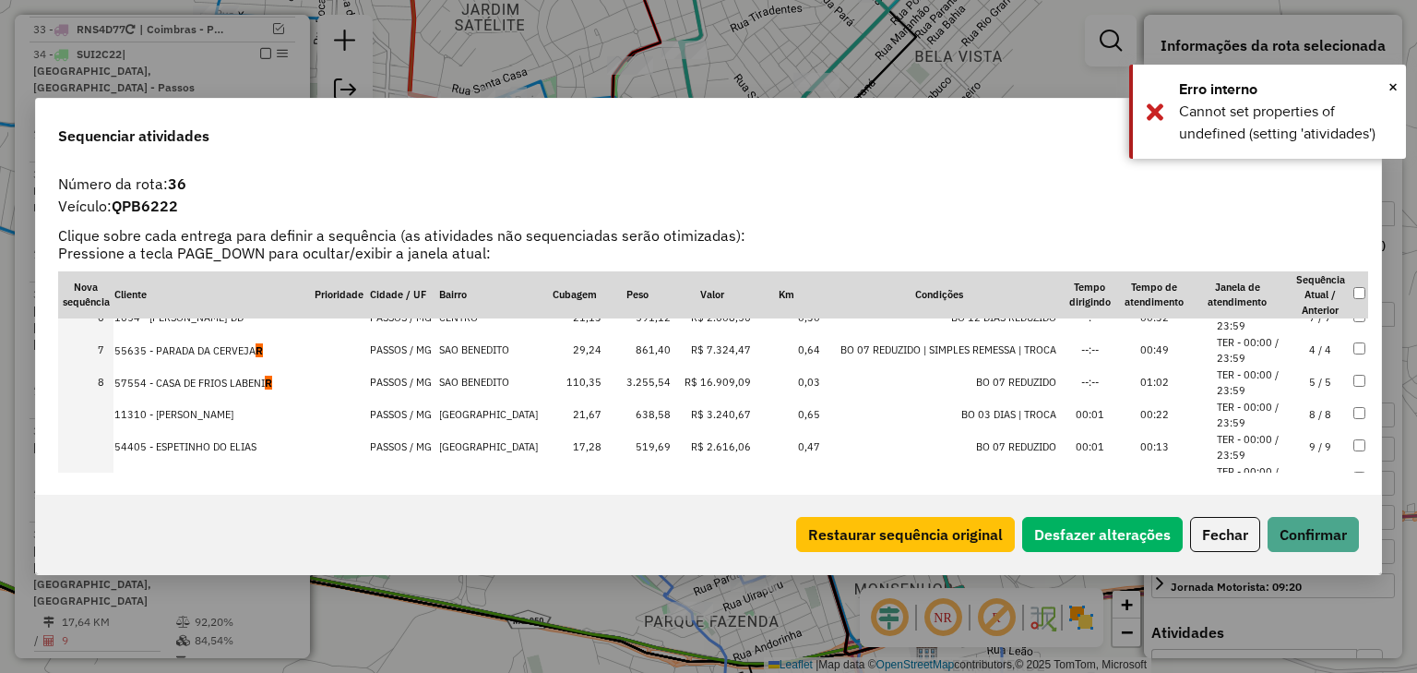
scroll to position [209, 0]
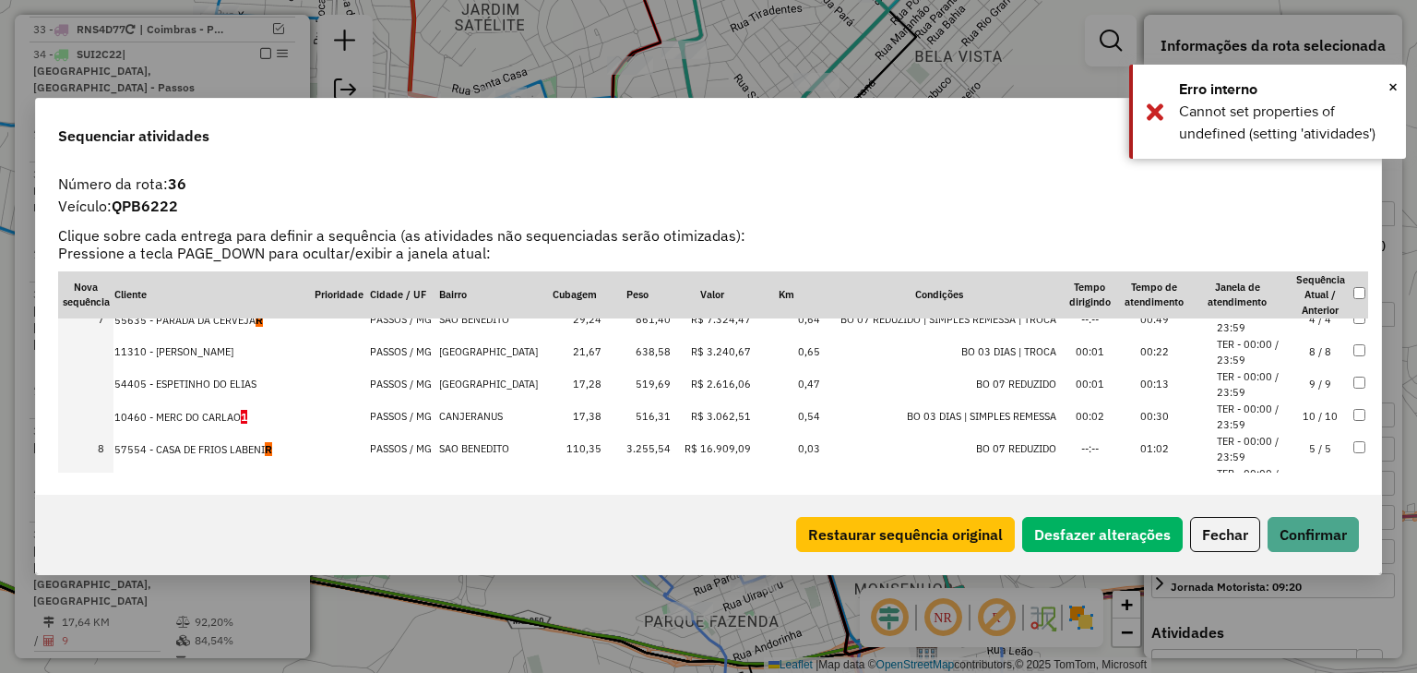
drag, startPoint x: 209, startPoint y: 349, endPoint x: 209, endPoint y: 454, distance: 105.2
drag, startPoint x: 219, startPoint y: 317, endPoint x: 219, endPoint y: 337, distance: 20.3
click at [219, 337] on table "Nova sequência Cliente Prioridade Cidade / UF Bairro Cubagem Peso Valor Km Cond…" at bounding box center [713, 305] width 1310 height 484
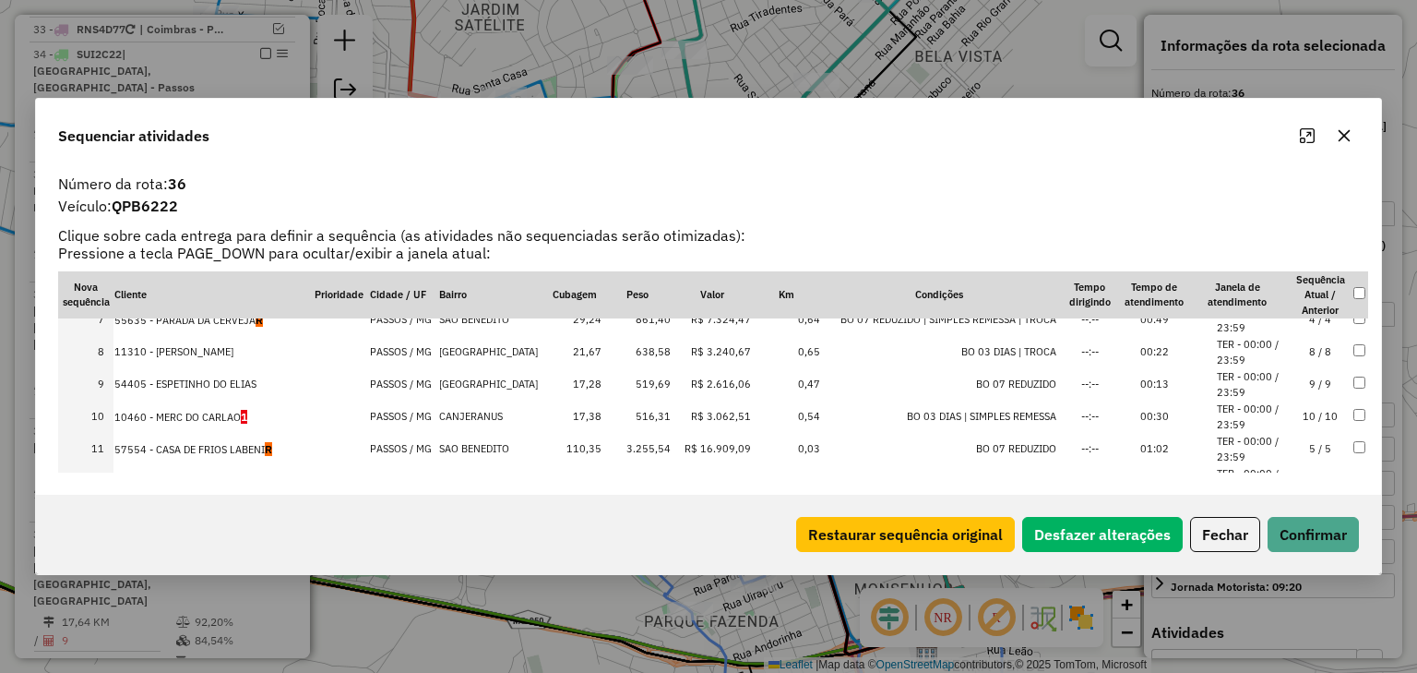
click at [221, 336] on td "11310 - [PERSON_NAME]" at bounding box center [214, 352] width 200 height 32
click at [229, 373] on td "54405 - ESPETINHO DO ELIAS" at bounding box center [214, 384] width 200 height 32
click at [229, 354] on td "11310 - [PERSON_NAME]" at bounding box center [214, 352] width 200 height 32
click at [70, 364] on td "8" at bounding box center [85, 352] width 55 height 32
click at [90, 329] on td "7" at bounding box center [85, 320] width 55 height 32
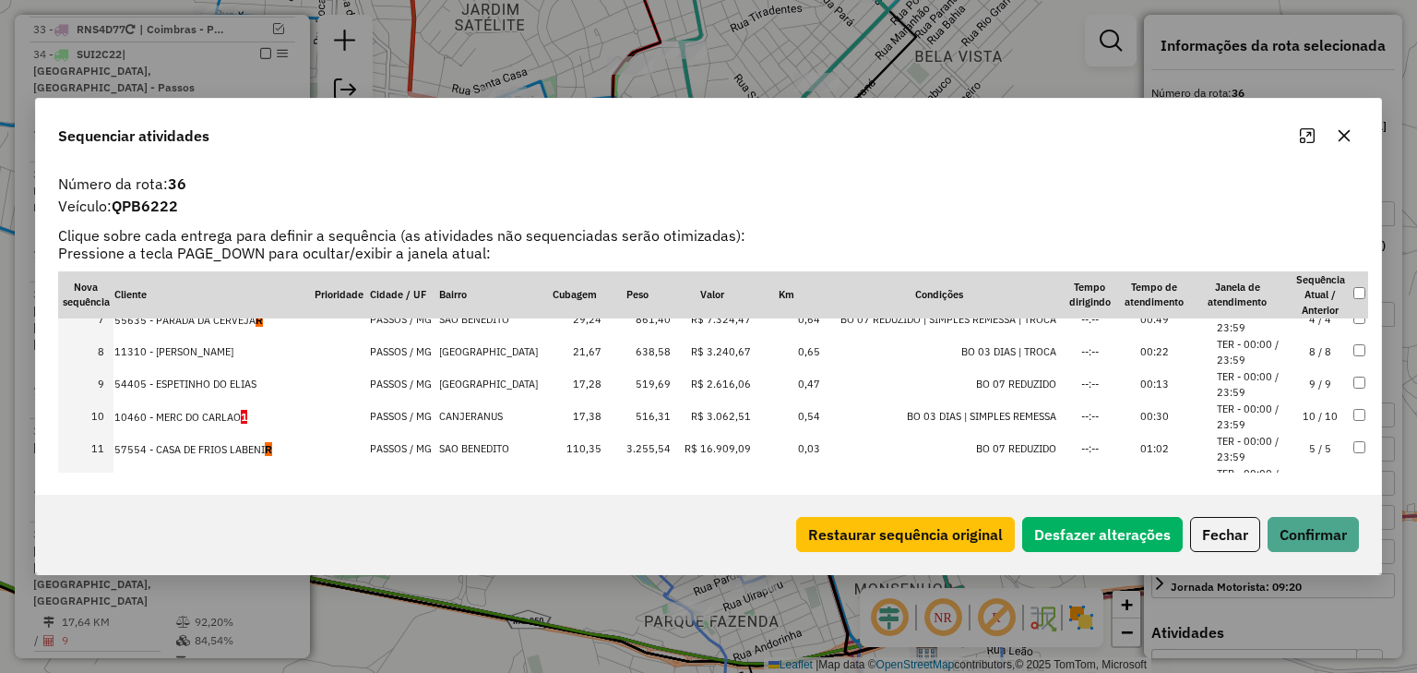
click at [155, 292] on th "Cliente" at bounding box center [214, 295] width 200 height 48
drag, startPoint x: 209, startPoint y: 320, endPoint x: 221, endPoint y: 435, distance: 115.1
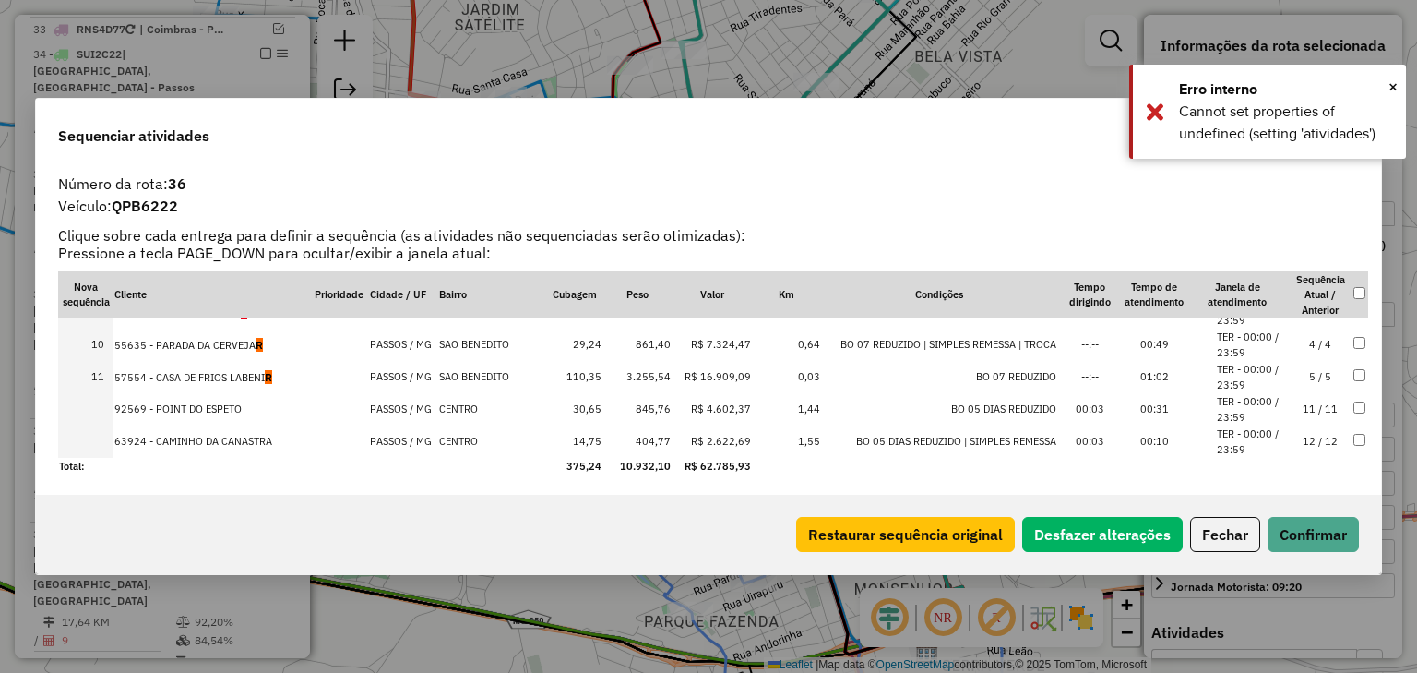
scroll to position [281, 0]
drag, startPoint x: 219, startPoint y: 377, endPoint x: 221, endPoint y: 446, distance: 69.2
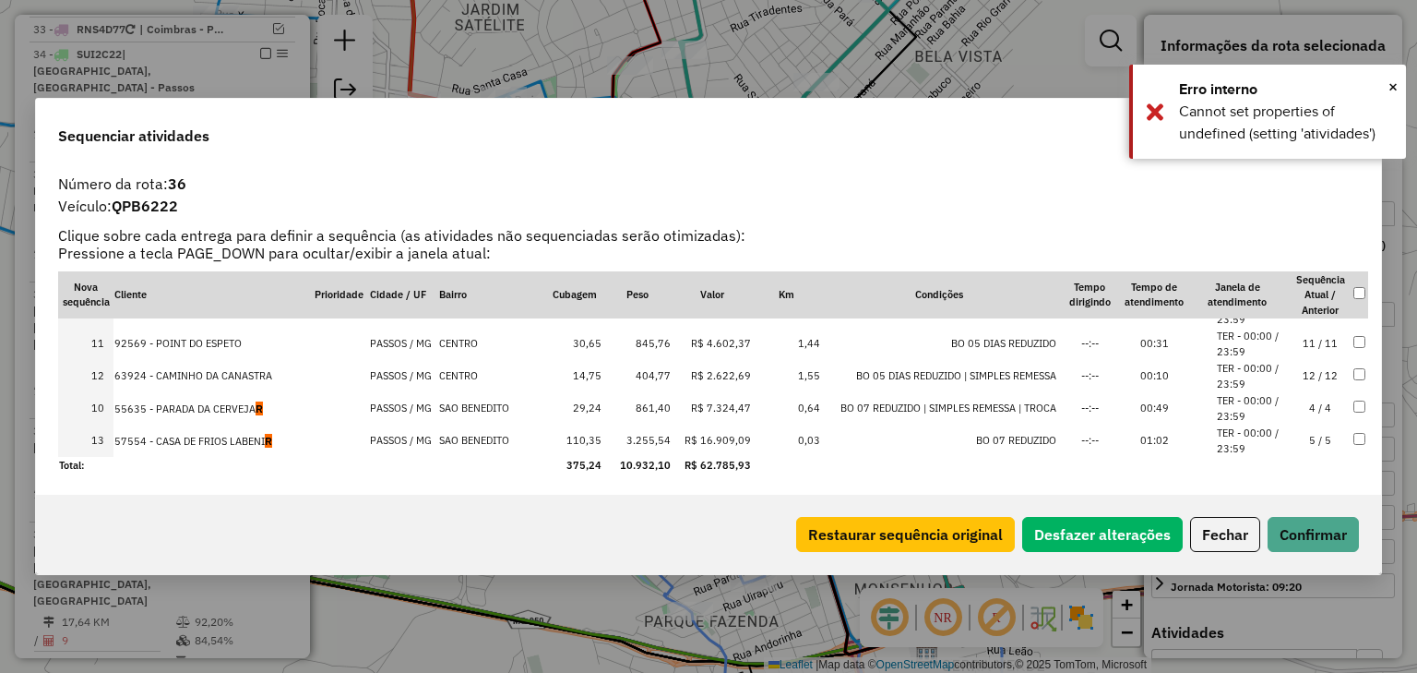
drag, startPoint x: 224, startPoint y: 336, endPoint x: 233, endPoint y: 421, distance: 85.3
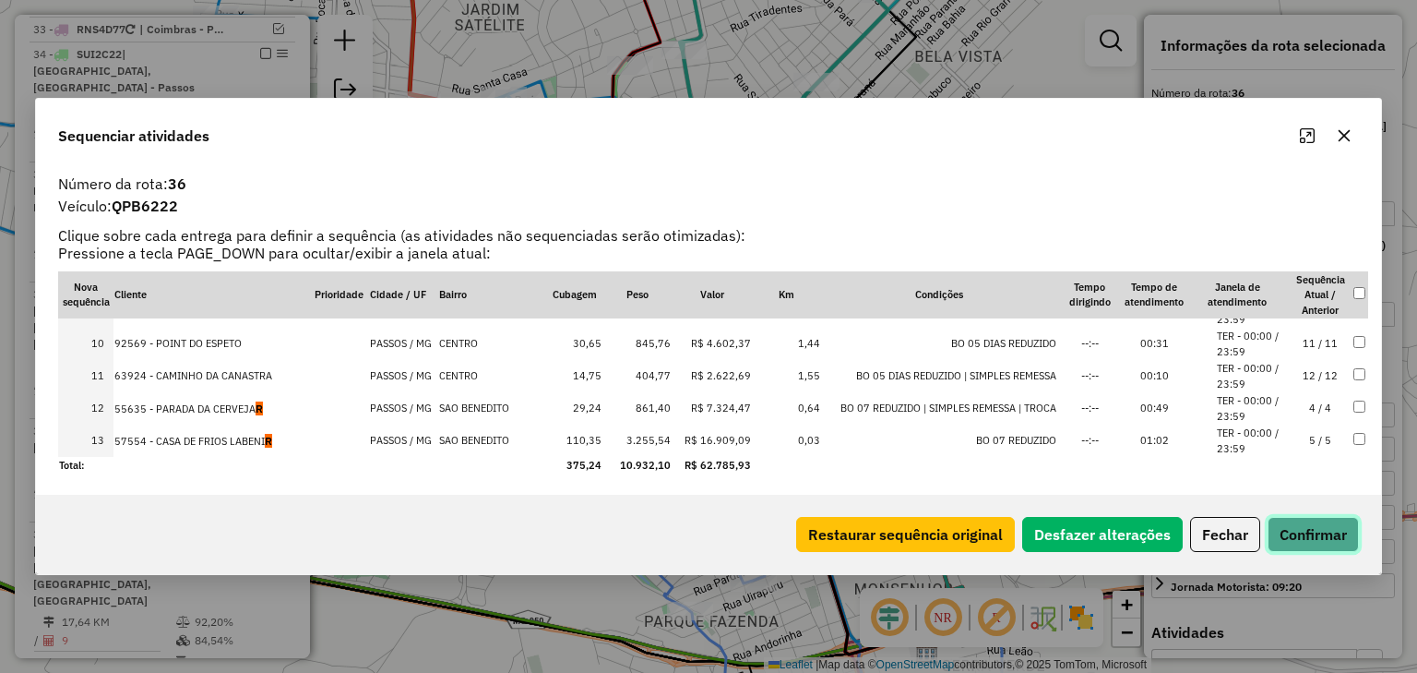
click at [1351, 538] on button "Confirmar" at bounding box center [1313, 534] width 91 height 35
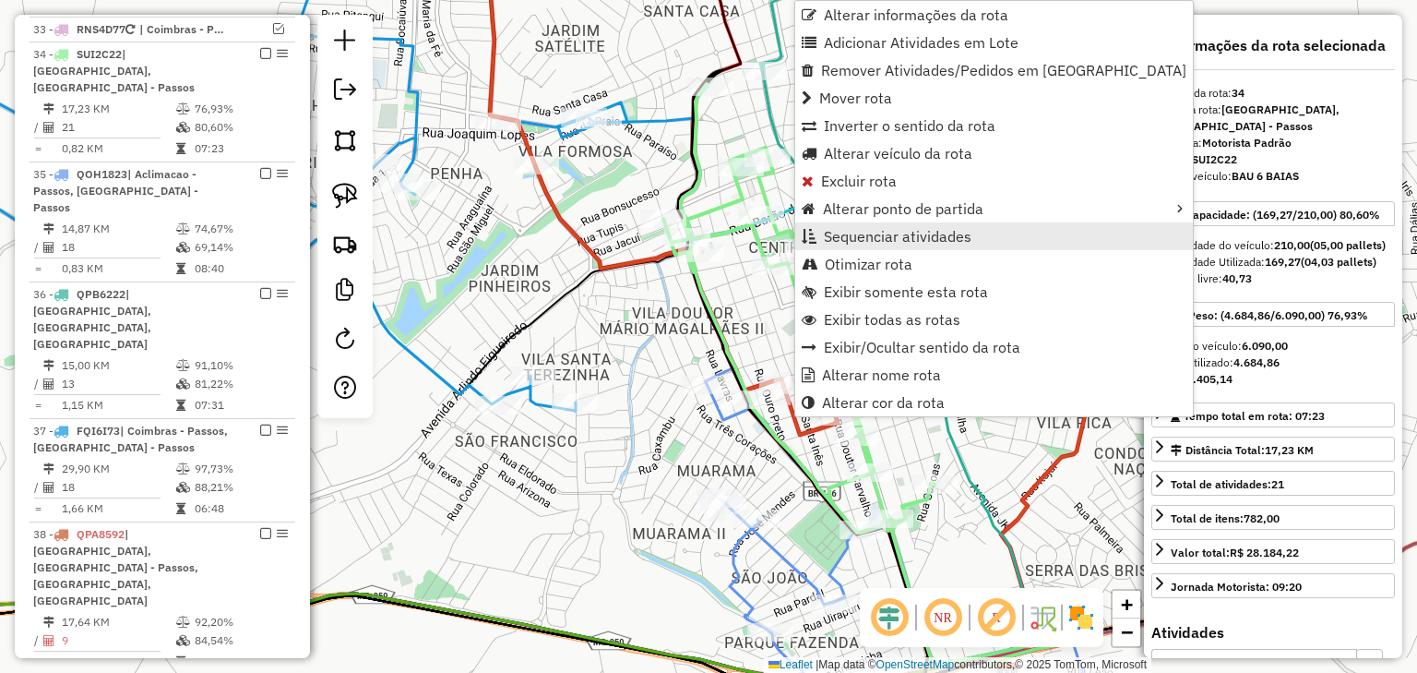
click at [834, 238] on span "Sequenciar atividades" at bounding box center [898, 236] width 148 height 15
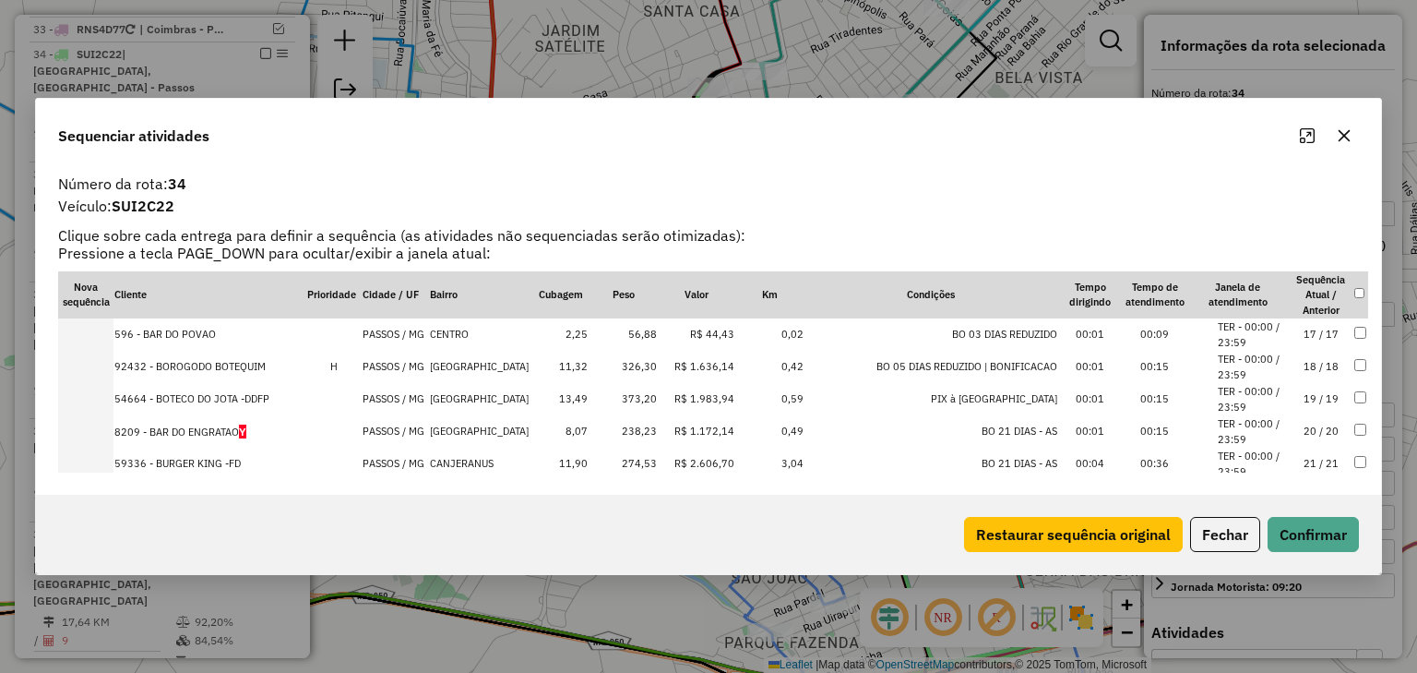
scroll to position [540, 0]
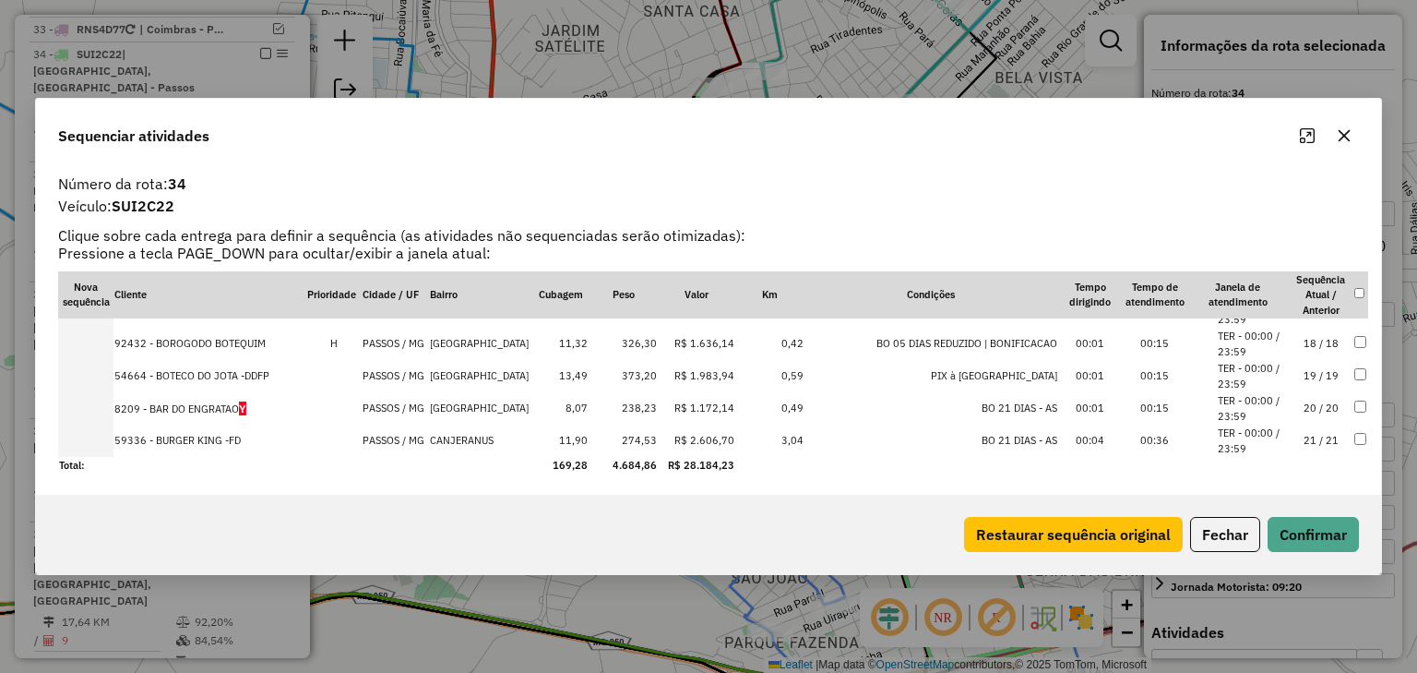
drag, startPoint x: 173, startPoint y: 437, endPoint x: 118, endPoint y: 437, distance: 55.4
click at [120, 438] on td "59336 - BURGER KING -FD" at bounding box center [210, 441] width 193 height 32
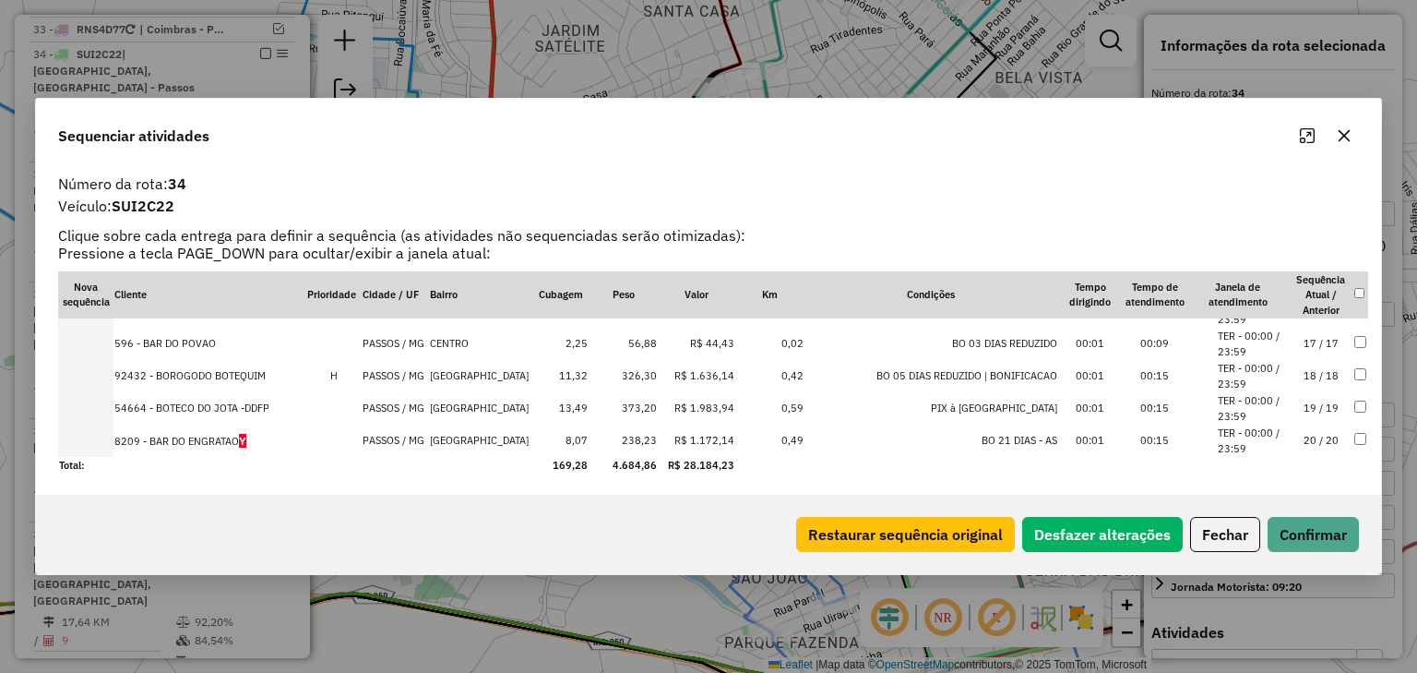
scroll to position [541, 0]
click at [1309, 526] on button "Confirmar" at bounding box center [1313, 534] width 91 height 35
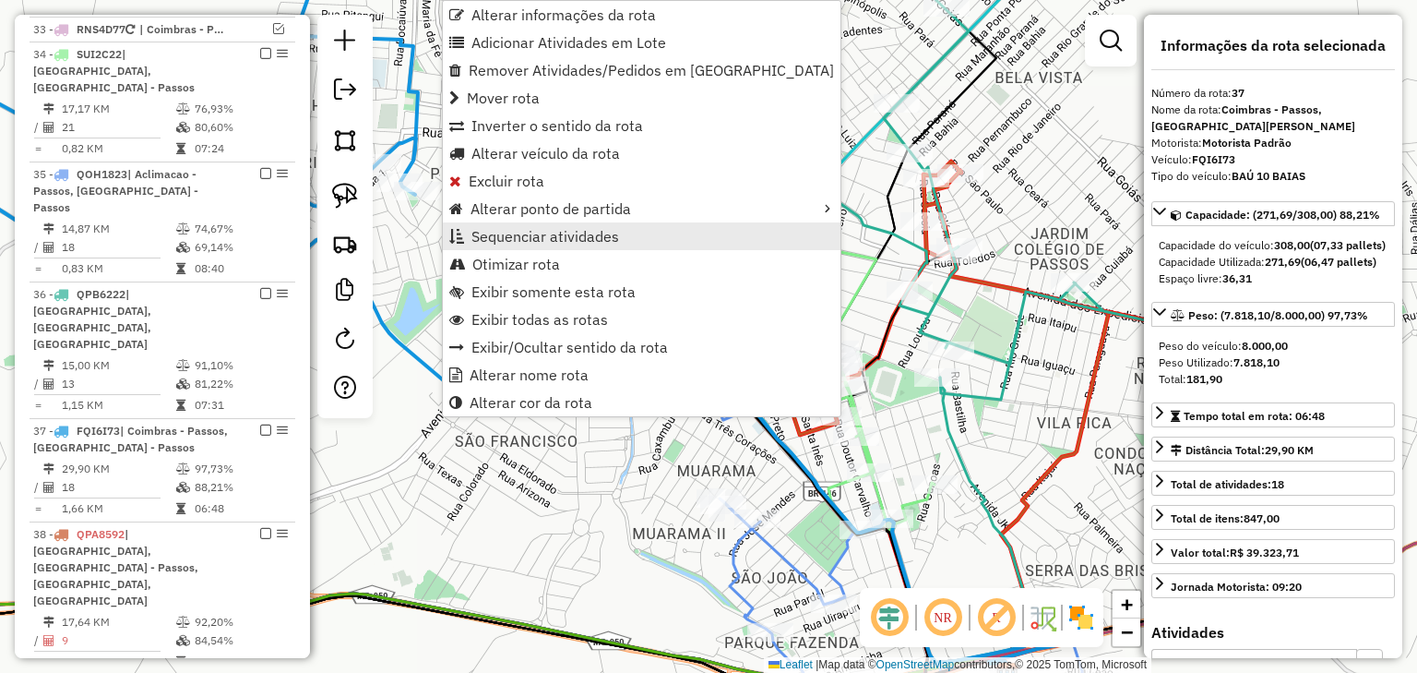
click at [532, 237] on span "Sequenciar atividades" at bounding box center [546, 236] width 148 height 15
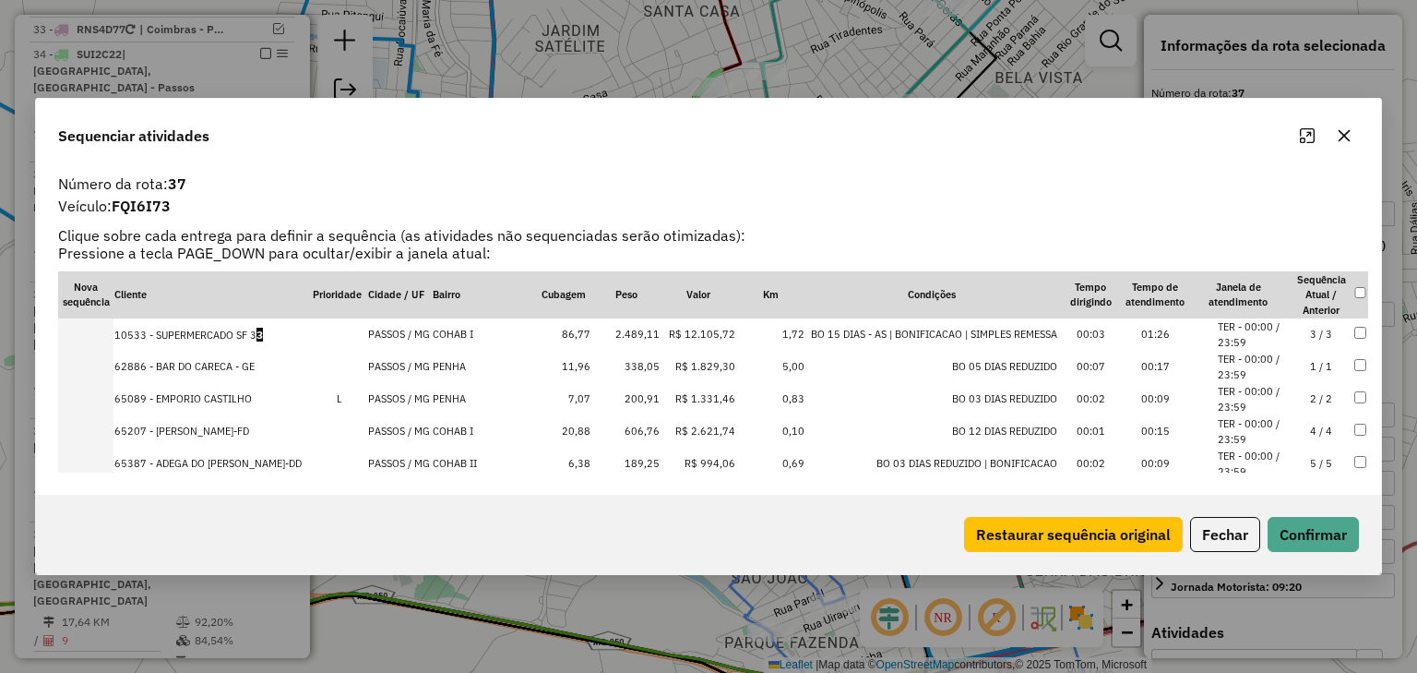
drag, startPoint x: 225, startPoint y: 397, endPoint x: 231, endPoint y: 329, distance: 67.6
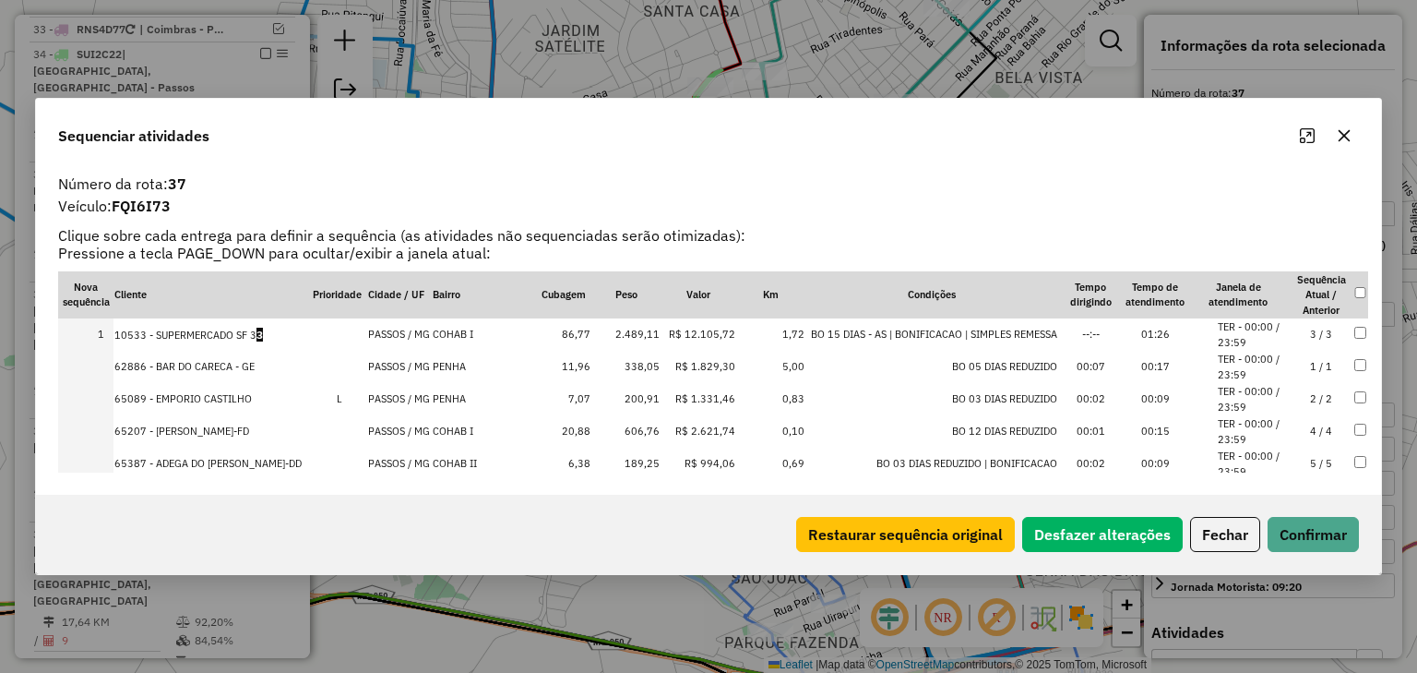
scroll to position [0, 0]
click at [1315, 533] on button "Confirmar" at bounding box center [1313, 534] width 91 height 35
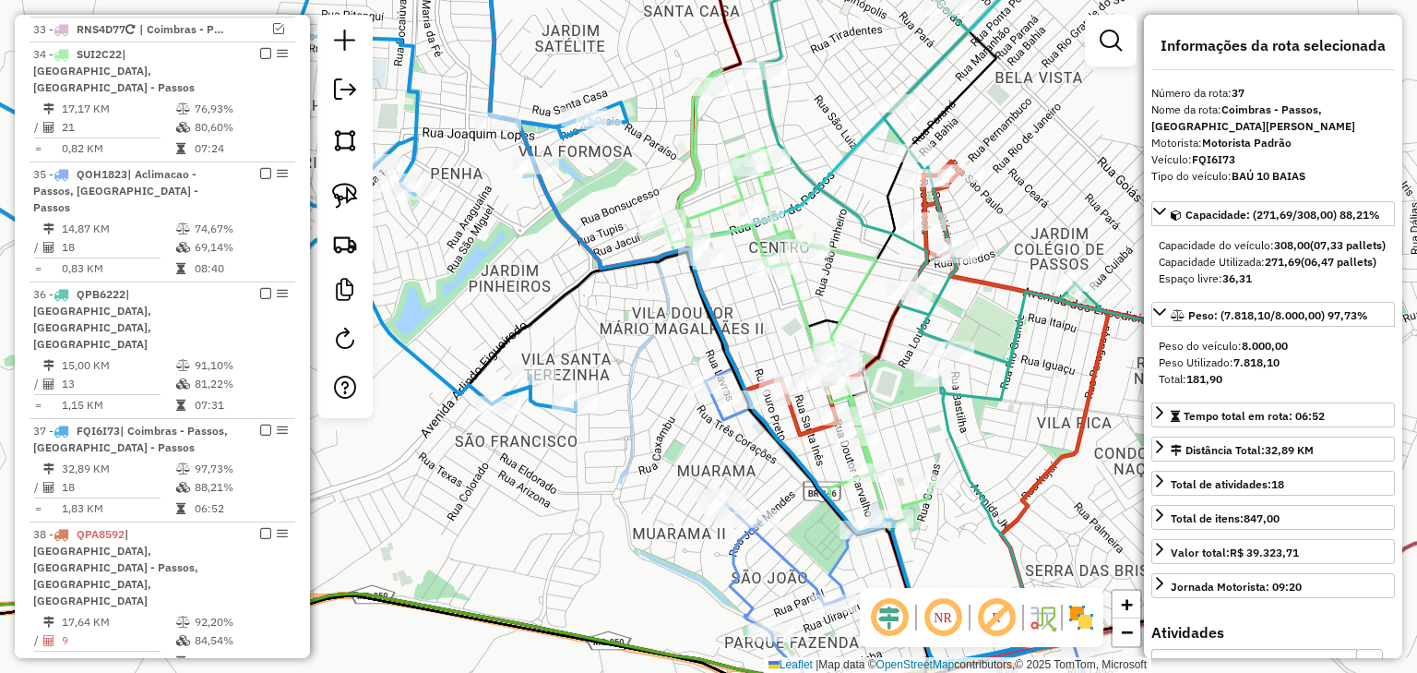
click at [770, 544] on icon at bounding box center [893, 554] width 377 height 372
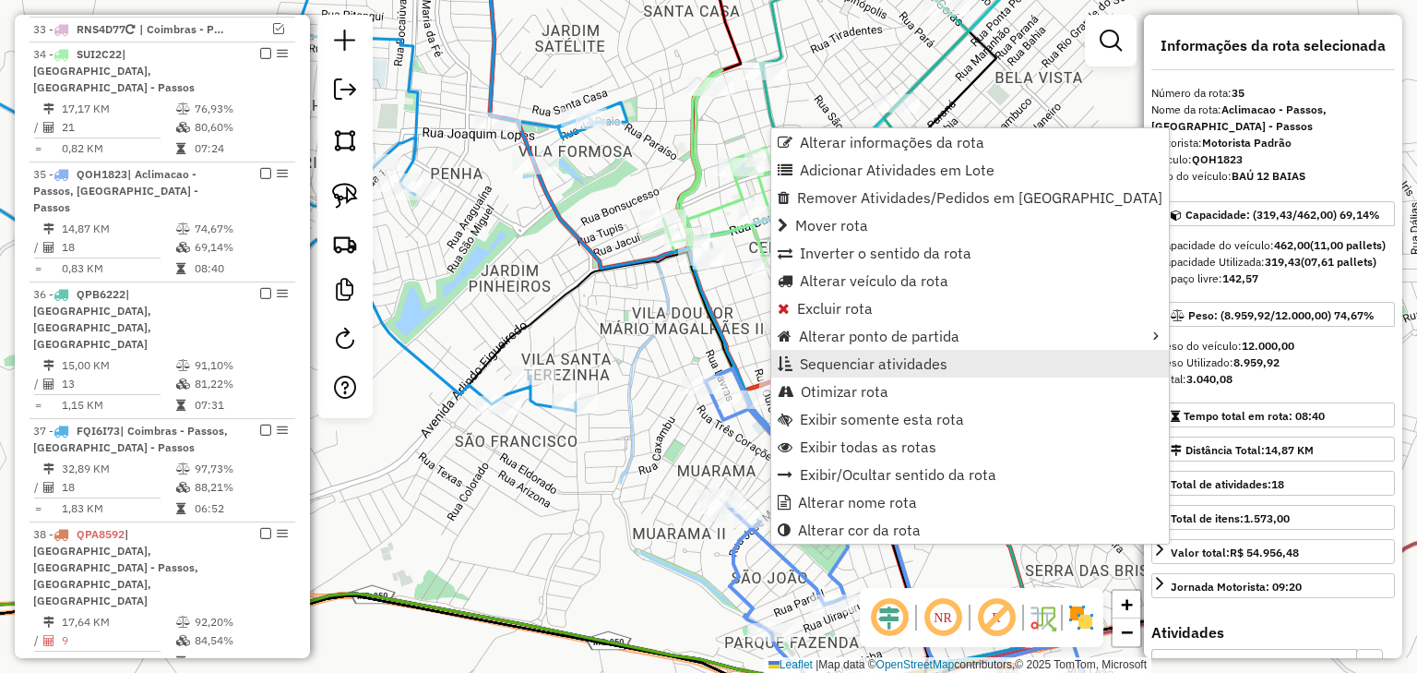
click at [797, 362] on link "Sequenciar atividades" at bounding box center [970, 364] width 398 height 28
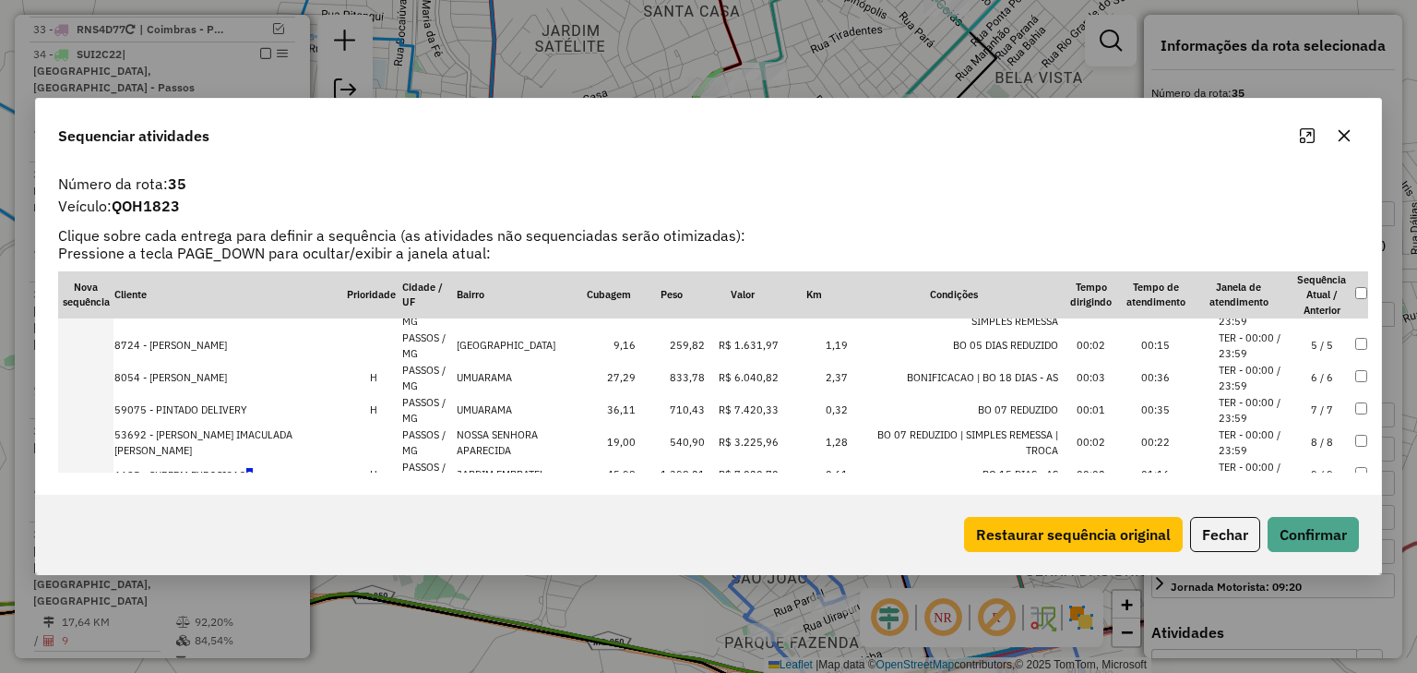
scroll to position [148, 0]
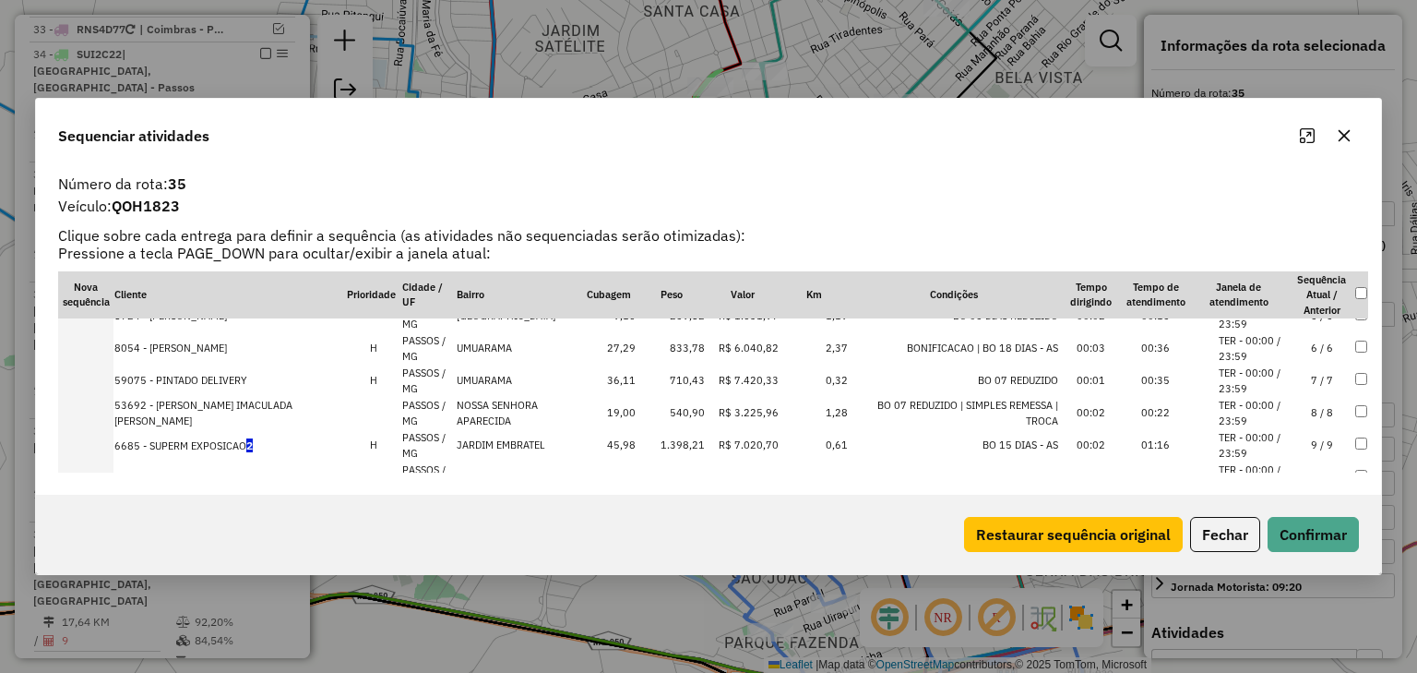
drag, startPoint x: 164, startPoint y: 443, endPoint x: 93, endPoint y: 436, distance: 71.4
click at [93, 436] on tr "6685 - SUPERM EXPOSICAO 2 H PASSOS / MG JARDIM EMBRATEL 45,98 1.398,21 R$ 7.020…" at bounding box center [713, 445] width 1310 height 32
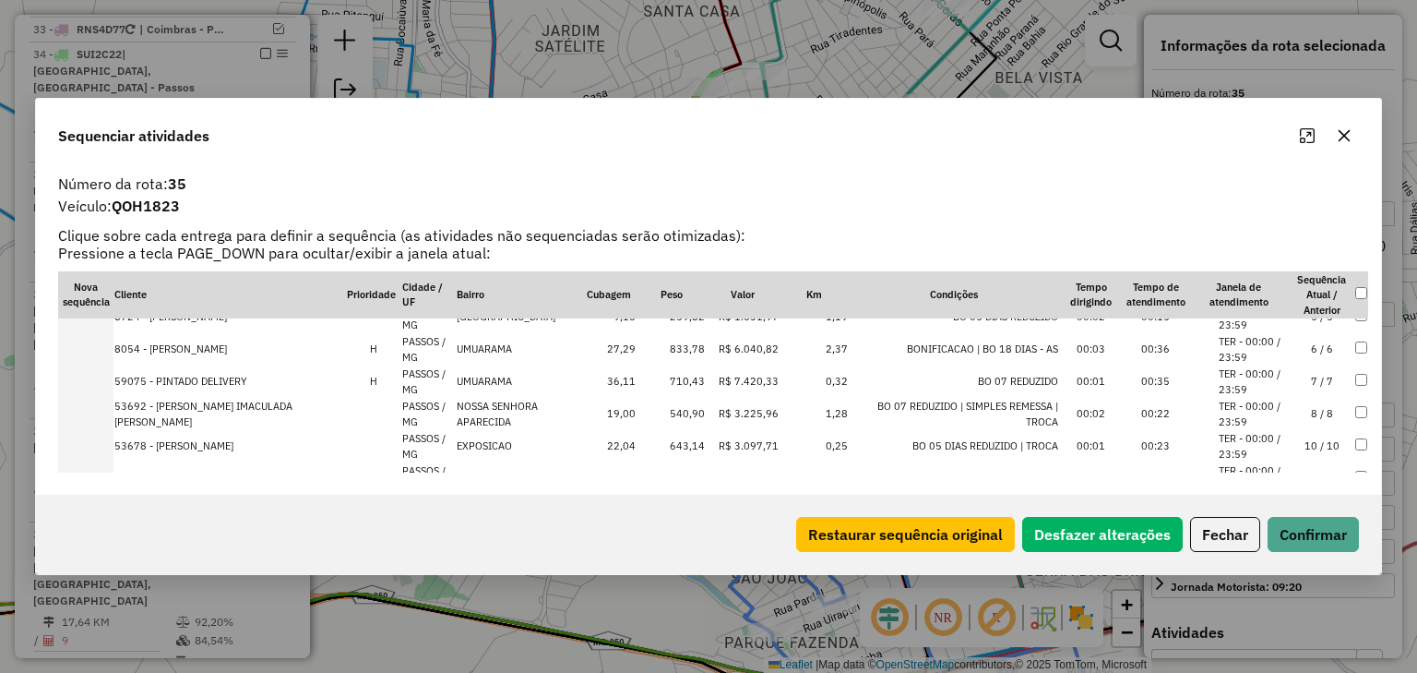
scroll to position [253, 0]
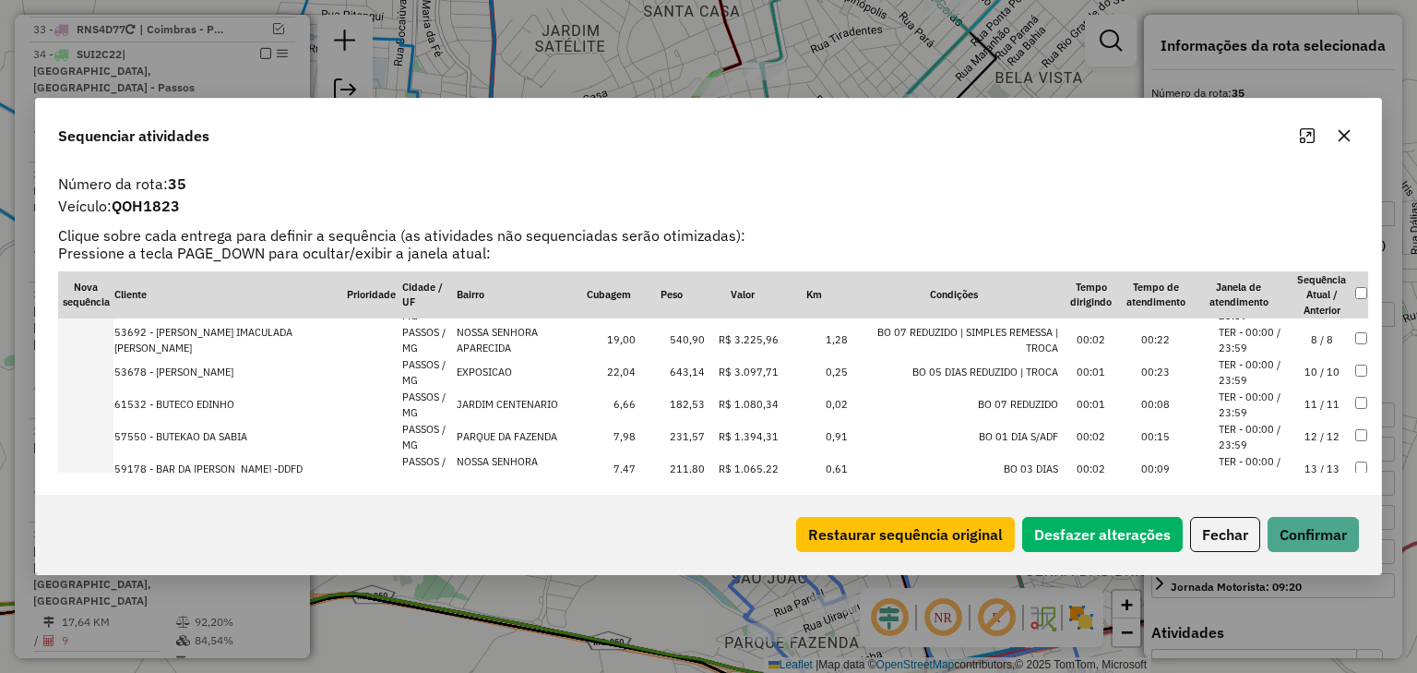
drag, startPoint x: 171, startPoint y: 403, endPoint x: 87, endPoint y: 395, distance: 84.4
click at [87, 395] on tr "61532 - BUTECO [PERSON_NAME] / MG JARDIM CENTENARIO 6,66 182,53 R$ 1.080,34 0,0…" at bounding box center [713, 405] width 1310 height 32
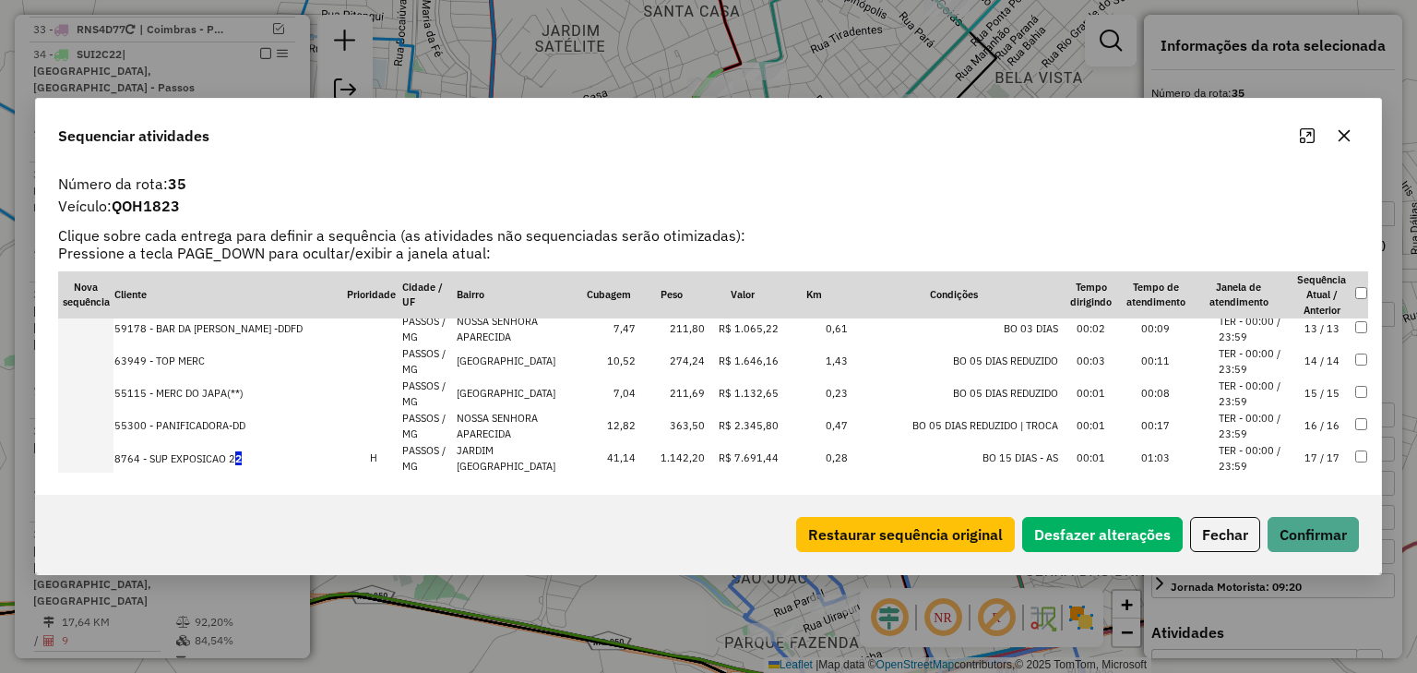
scroll to position [433, 0]
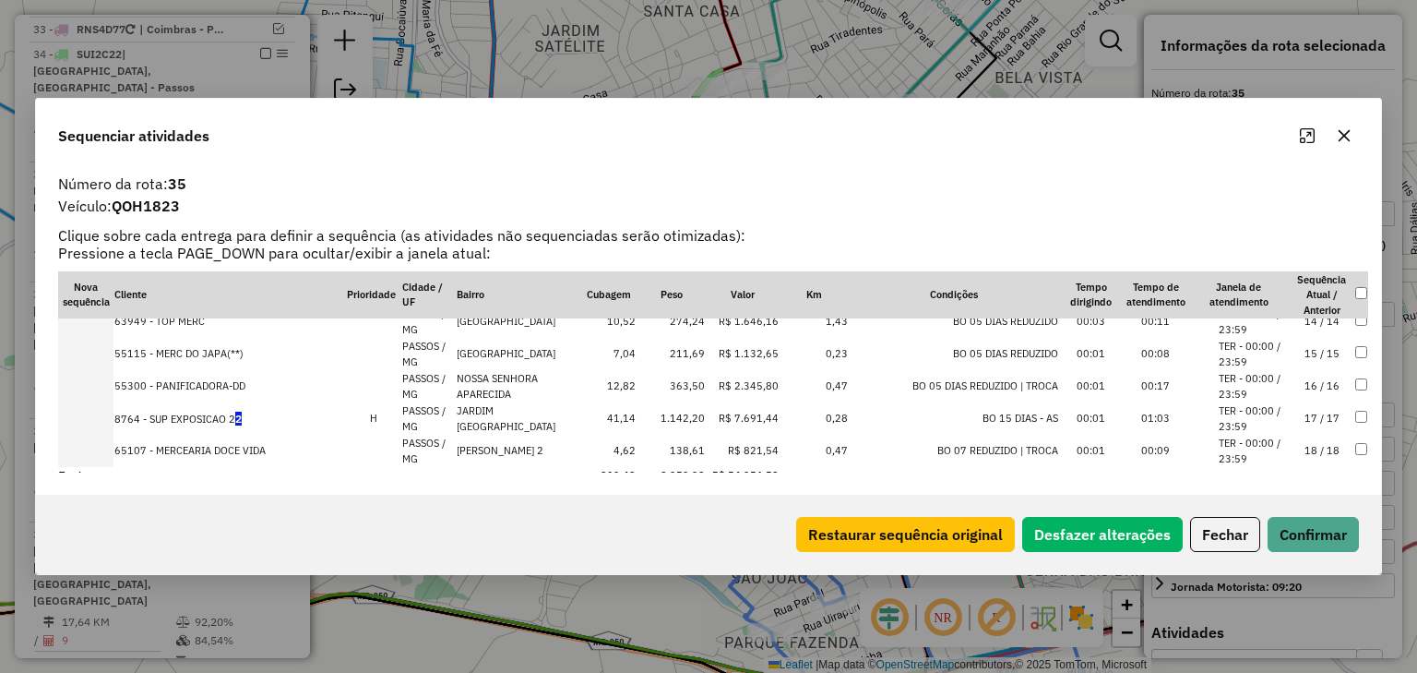
drag, startPoint x: 166, startPoint y: 418, endPoint x: 70, endPoint y: 400, distance: 97.7
click at [70, 400] on tbody "1 6685 - SUPERM EXPOSICAO 2 H PASSOS / MG JARDIM EMBRATEL 45,98 1.398,21 R$ 7.0…" at bounding box center [713, 185] width 1310 height 599
drag, startPoint x: 168, startPoint y: 414, endPoint x: 100, endPoint y: 413, distance: 68.3
click at [102, 413] on tr "8764 - SUP EXPOSICAO 2 2 H PASSOS / MG [GEOGRAPHIC_DATA] 41,14 1.142,20 R$ 7.69…" at bounding box center [713, 418] width 1310 height 32
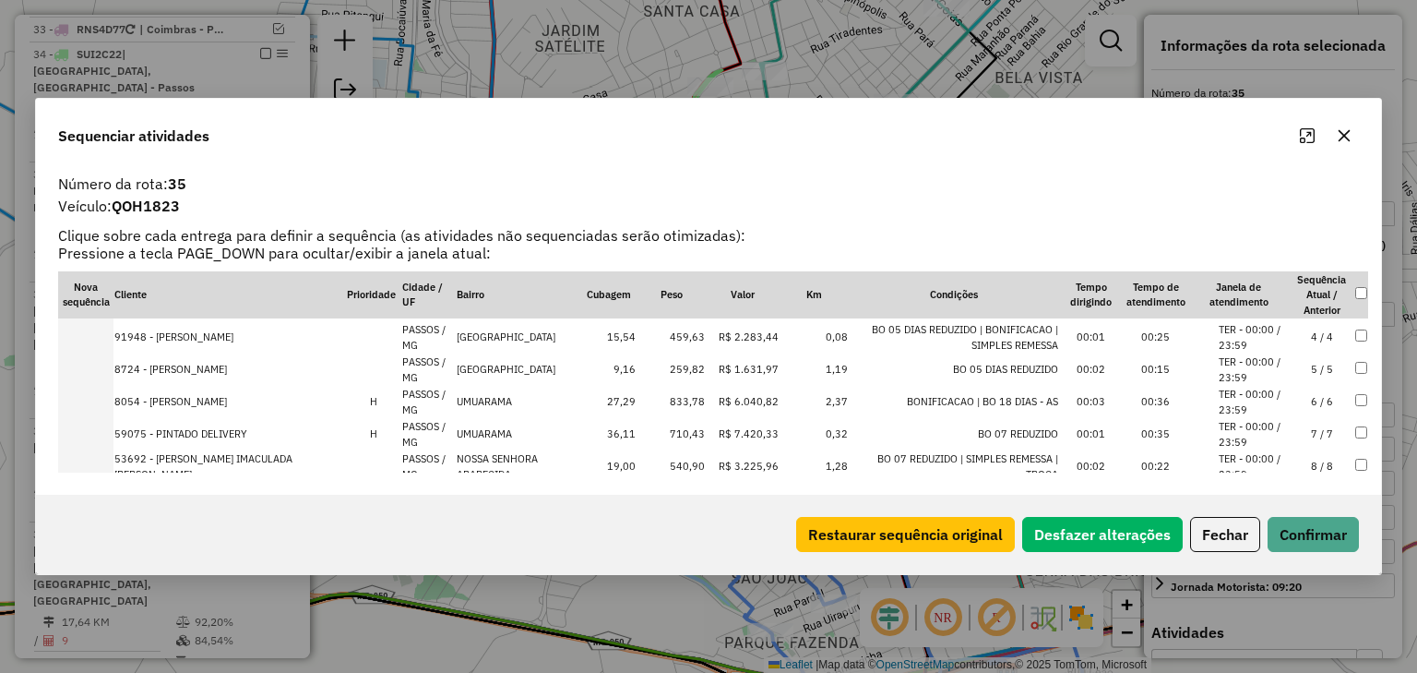
scroll to position [221, 0]
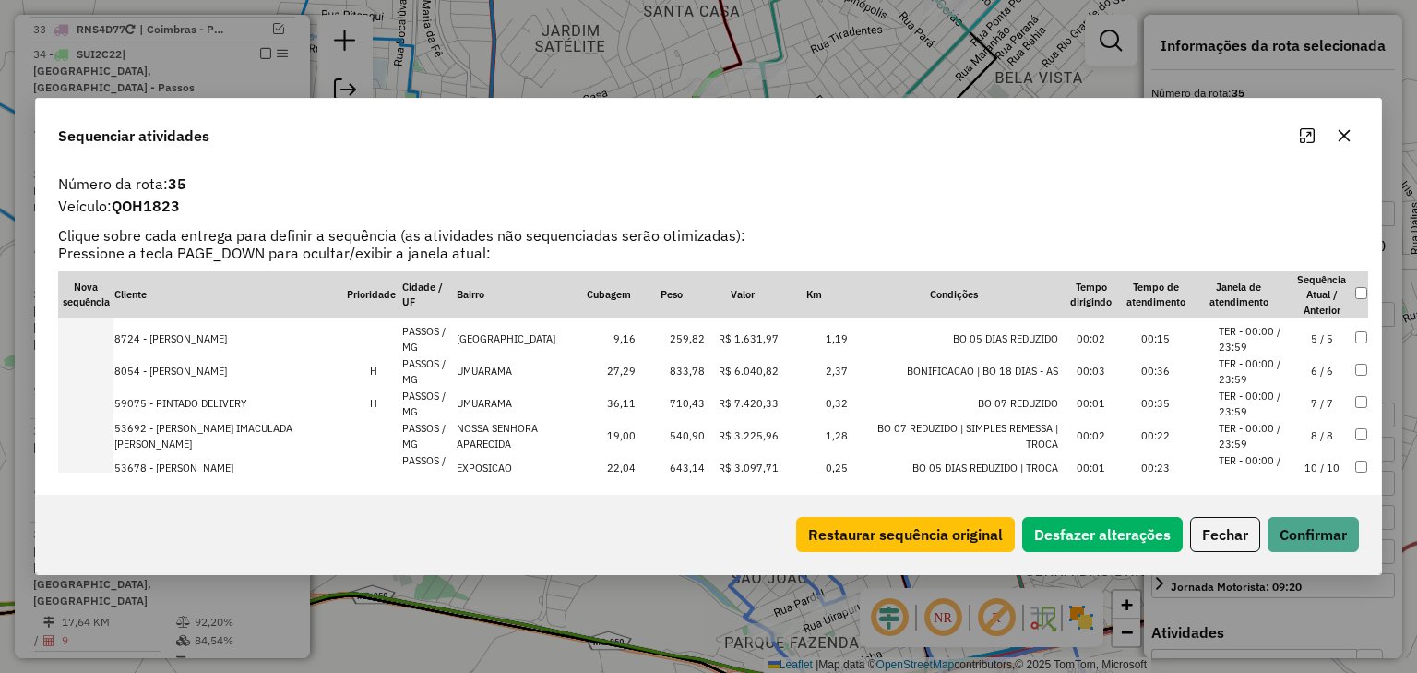
drag, startPoint x: 187, startPoint y: 369, endPoint x: 110, endPoint y: 371, distance: 77.5
click at [110, 371] on tr "8054 - PASSOS CARNES H PASSOS / MG UMUARAMA 27,29 833,78 R$ 6.040,82 2,37 BONIF…" at bounding box center [713, 371] width 1310 height 32
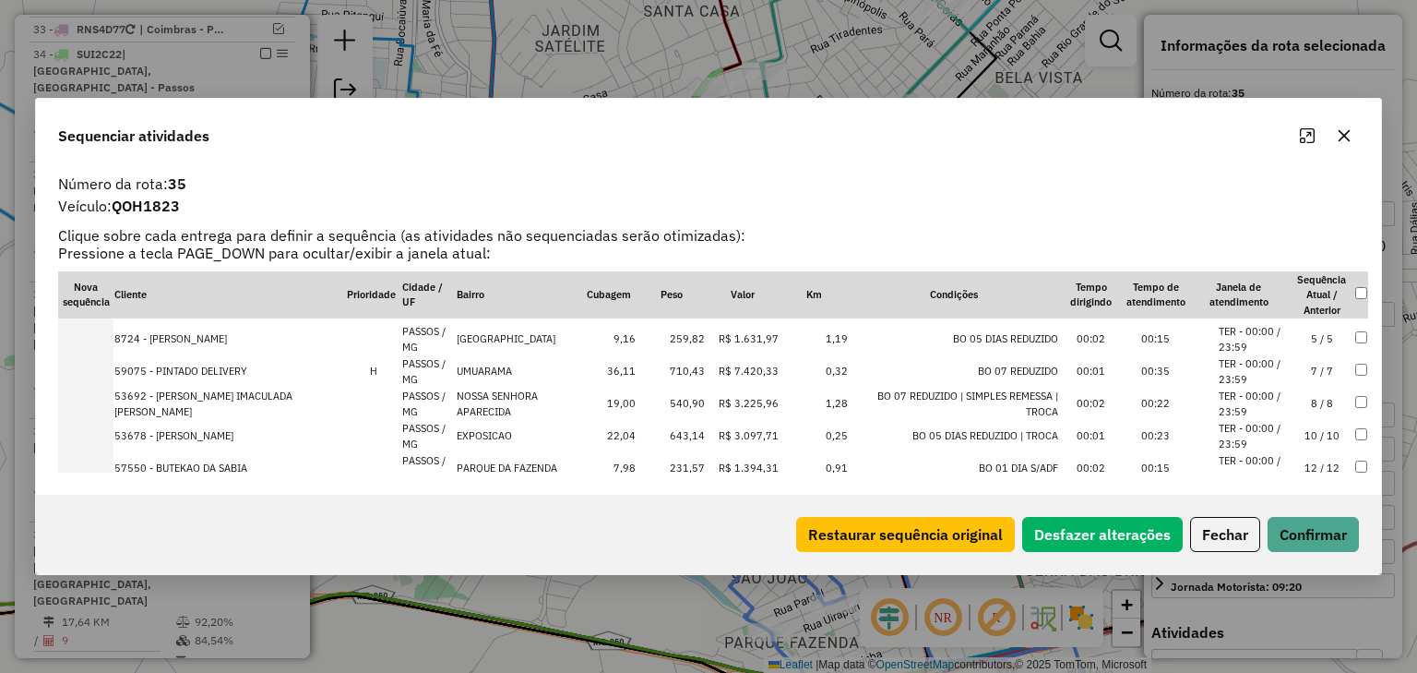
drag, startPoint x: 181, startPoint y: 368, endPoint x: 94, endPoint y: 367, distance: 86.8
click at [94, 367] on tr "59075 - PINTADO DELIVERY H PASSOS / MG UMUARAMA 36,11 710,43 R$ 7.420,33 0,32 B…" at bounding box center [713, 371] width 1310 height 32
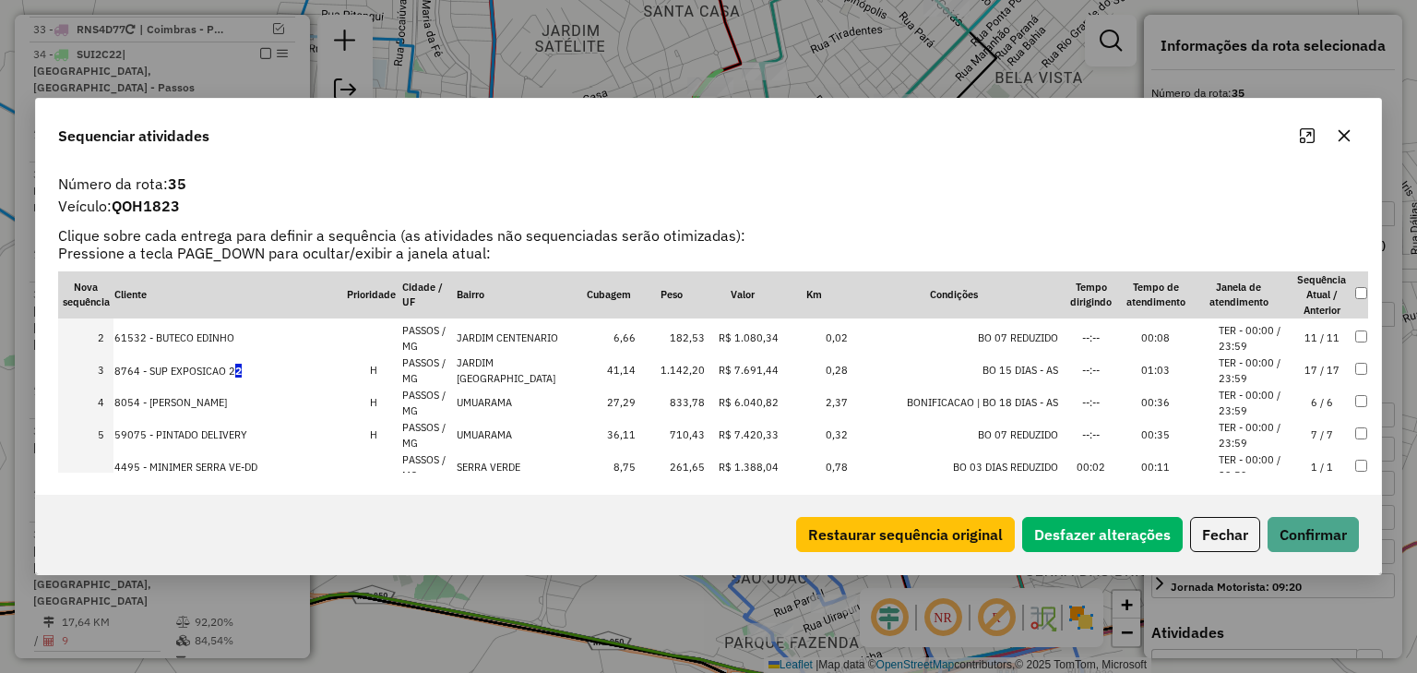
scroll to position [0, 0]
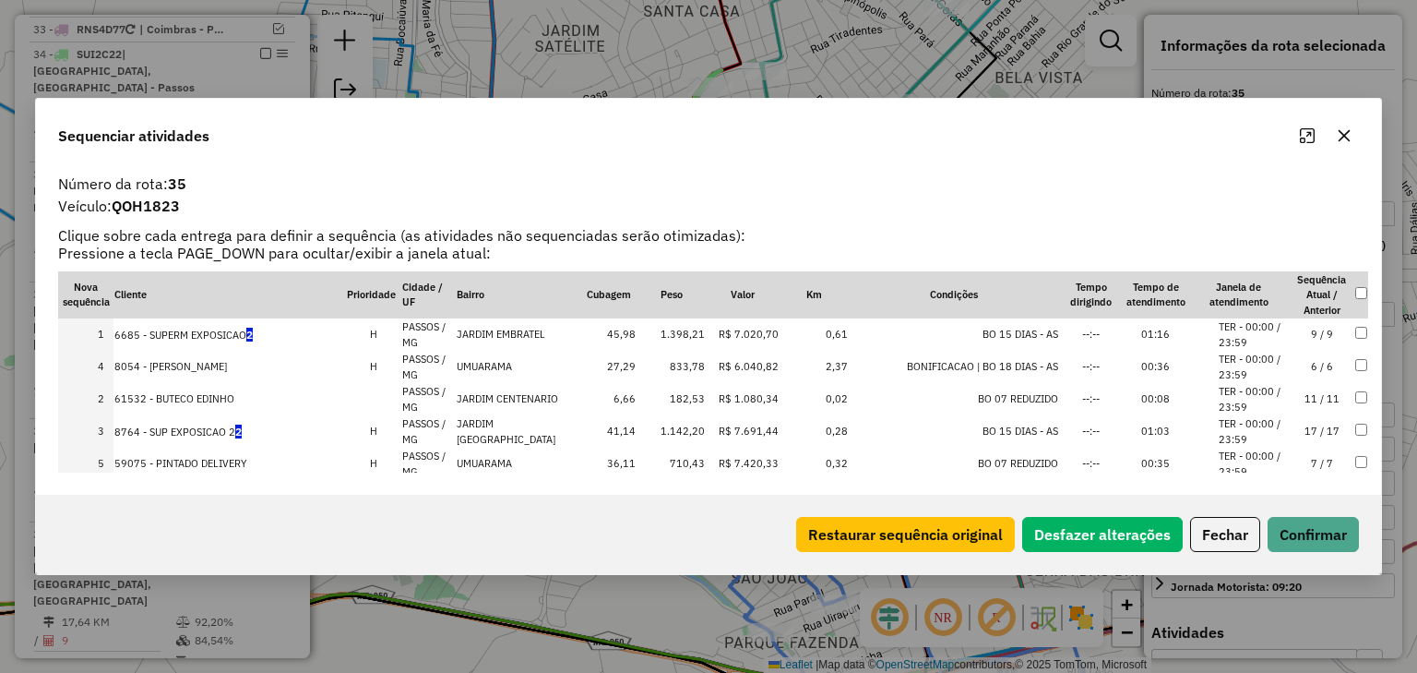
drag, startPoint x: 181, startPoint y: 428, endPoint x: 186, endPoint y: 343, distance: 85.1
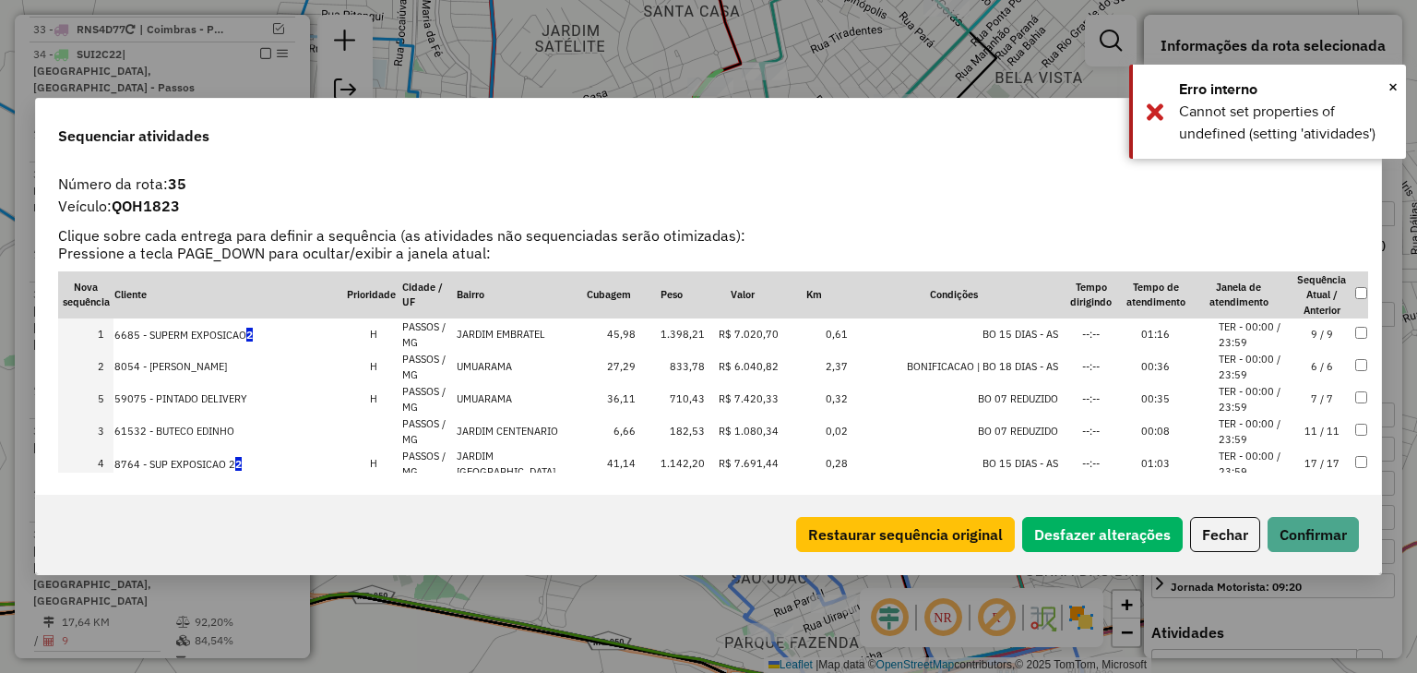
drag, startPoint x: 188, startPoint y: 462, endPoint x: 198, endPoint y: 393, distance: 70.0
click at [1311, 546] on button "Confirmar" at bounding box center [1313, 534] width 91 height 35
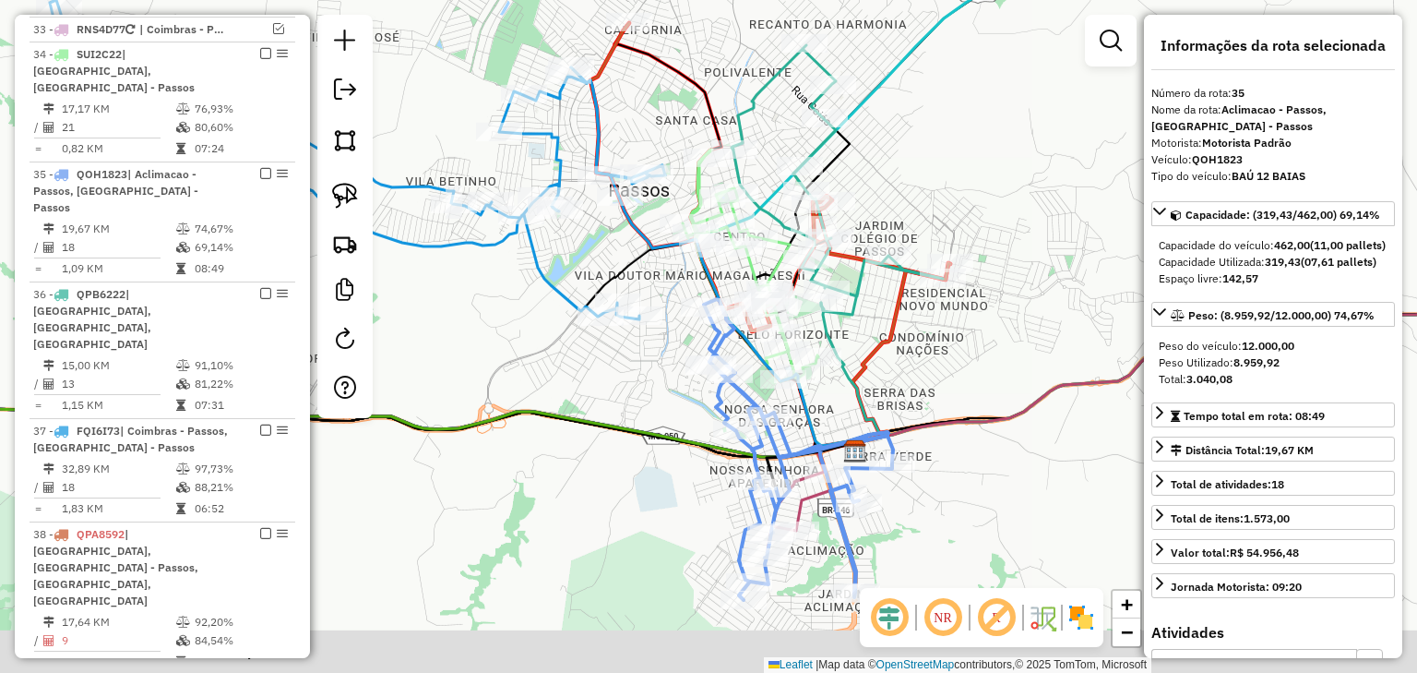
drag, startPoint x: 697, startPoint y: 422, endPoint x: 658, endPoint y: 312, distance: 116.5
click at [658, 315] on div "Janela de atendimento Grade de atendimento Capacidade Transportadoras Veículos …" at bounding box center [708, 336] width 1417 height 673
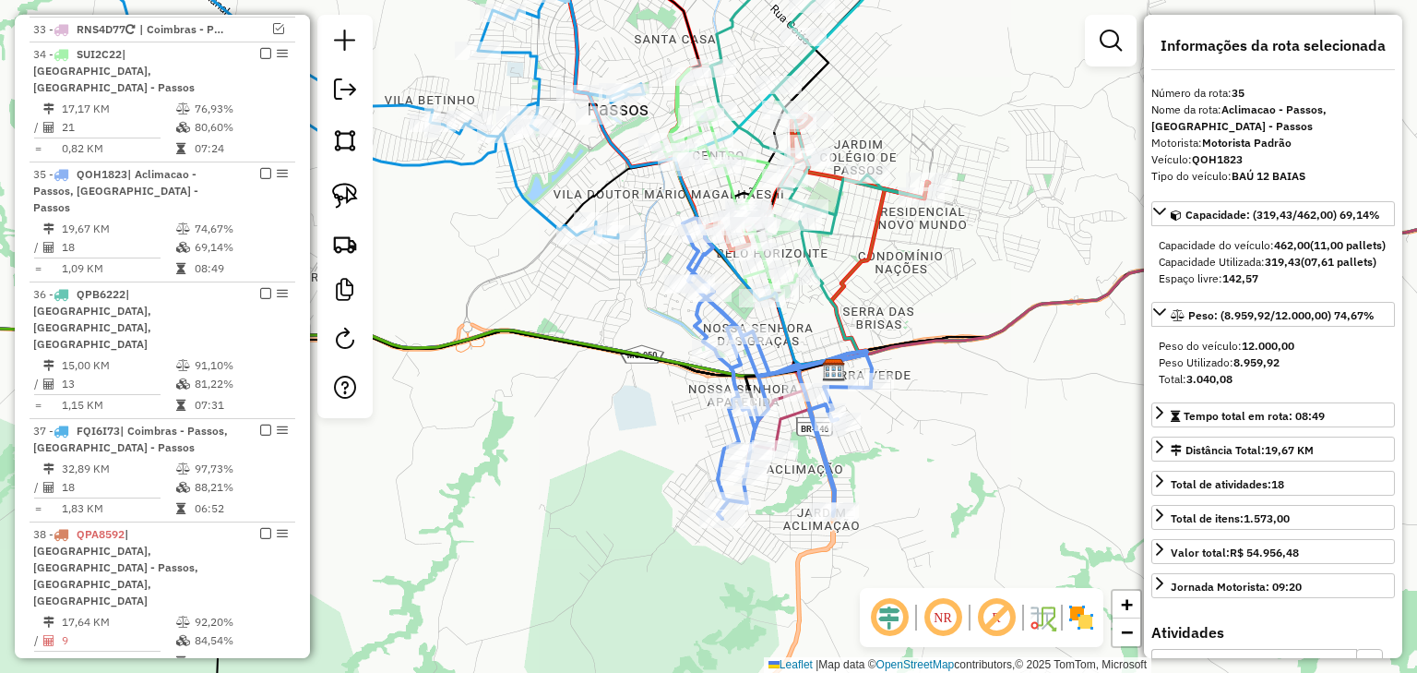
click at [655, 430] on div "Janela de atendimento Grade de atendimento Capacidade Transportadoras Veículos …" at bounding box center [708, 336] width 1417 height 673
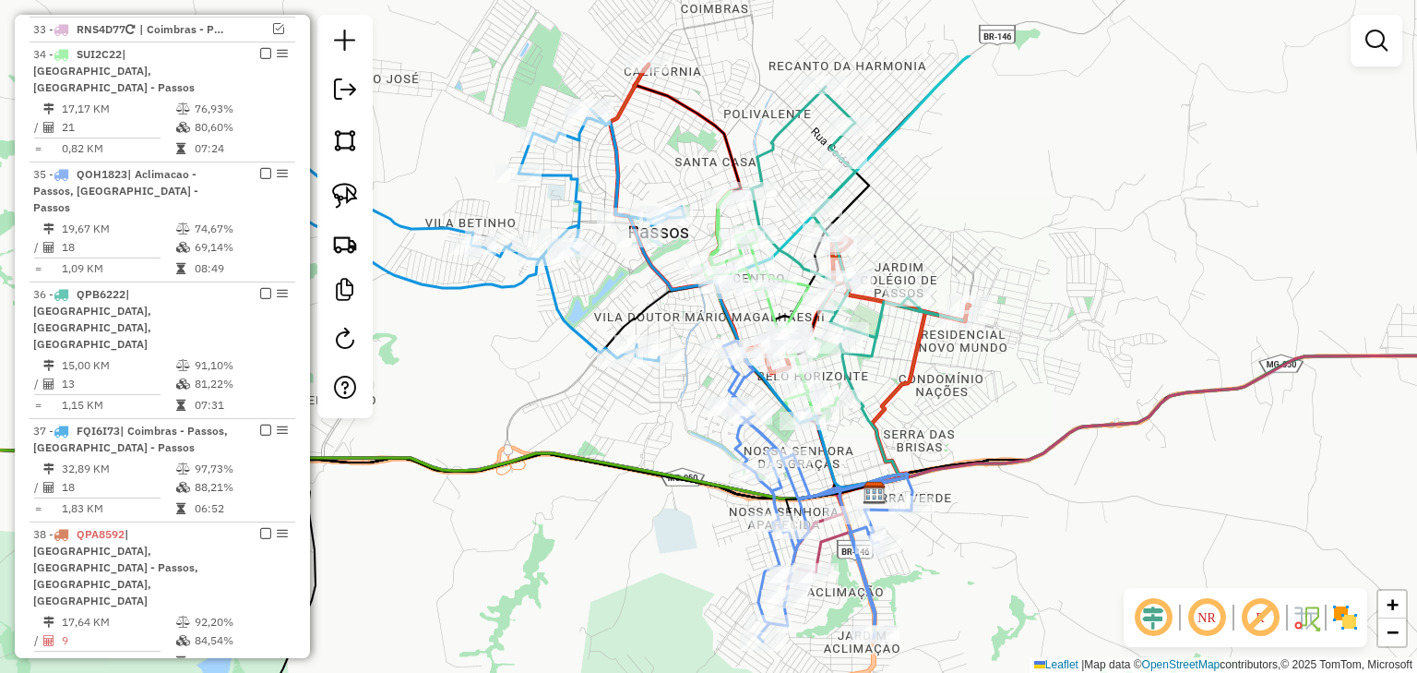
drag, startPoint x: 948, startPoint y: 291, endPoint x: 993, endPoint y: 425, distance: 142.1
click at [993, 425] on div "Janela de atendimento Grade de atendimento Capacidade Transportadoras Veículos …" at bounding box center [708, 336] width 1417 height 673
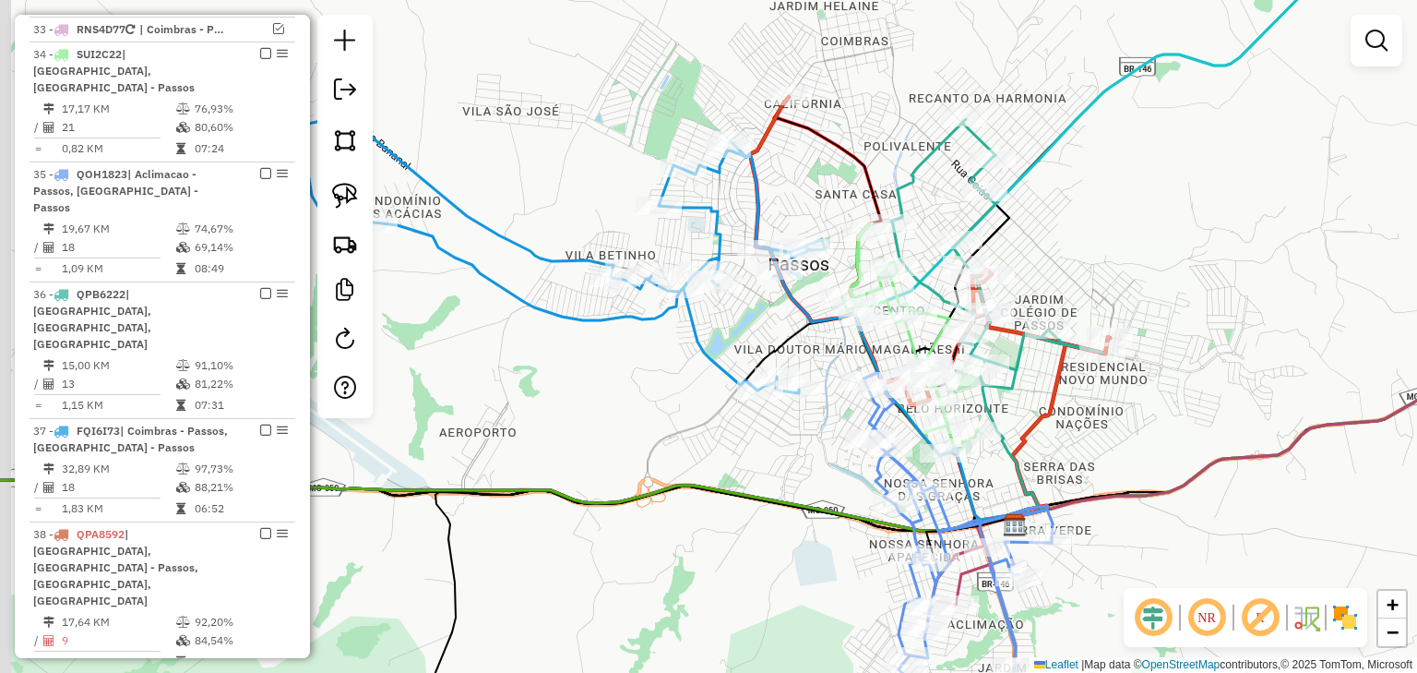
drag, startPoint x: 768, startPoint y: 168, endPoint x: 893, endPoint y: 214, distance: 133.7
click at [843, 191] on div "Janela de atendimento Grade de atendimento Capacidade Transportadoras Veículos …" at bounding box center [708, 336] width 1417 height 673
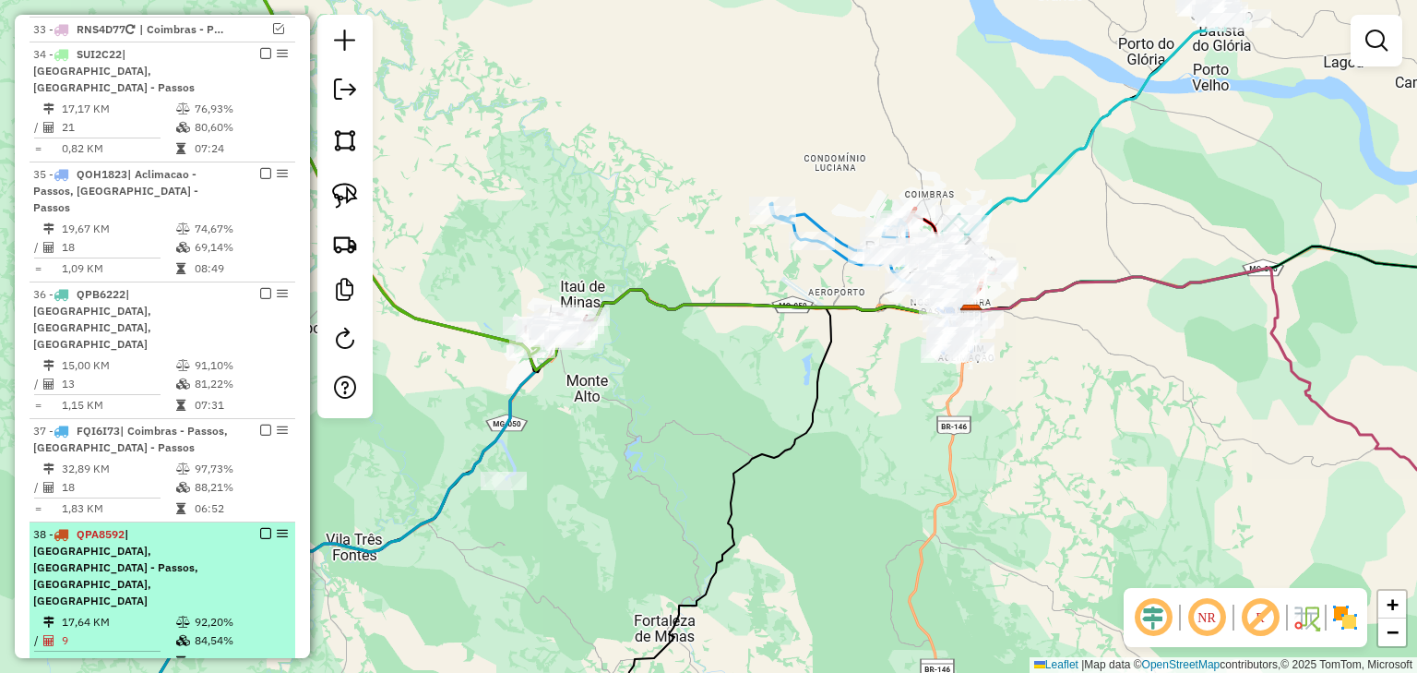
click at [200, 526] on div "38 - QPA8592 | [GEOGRAPHIC_DATA], [GEOGRAPHIC_DATA] - Passos, [GEOGRAPHIC_DATA]…" at bounding box center [131, 567] width 196 height 83
select select "*********"
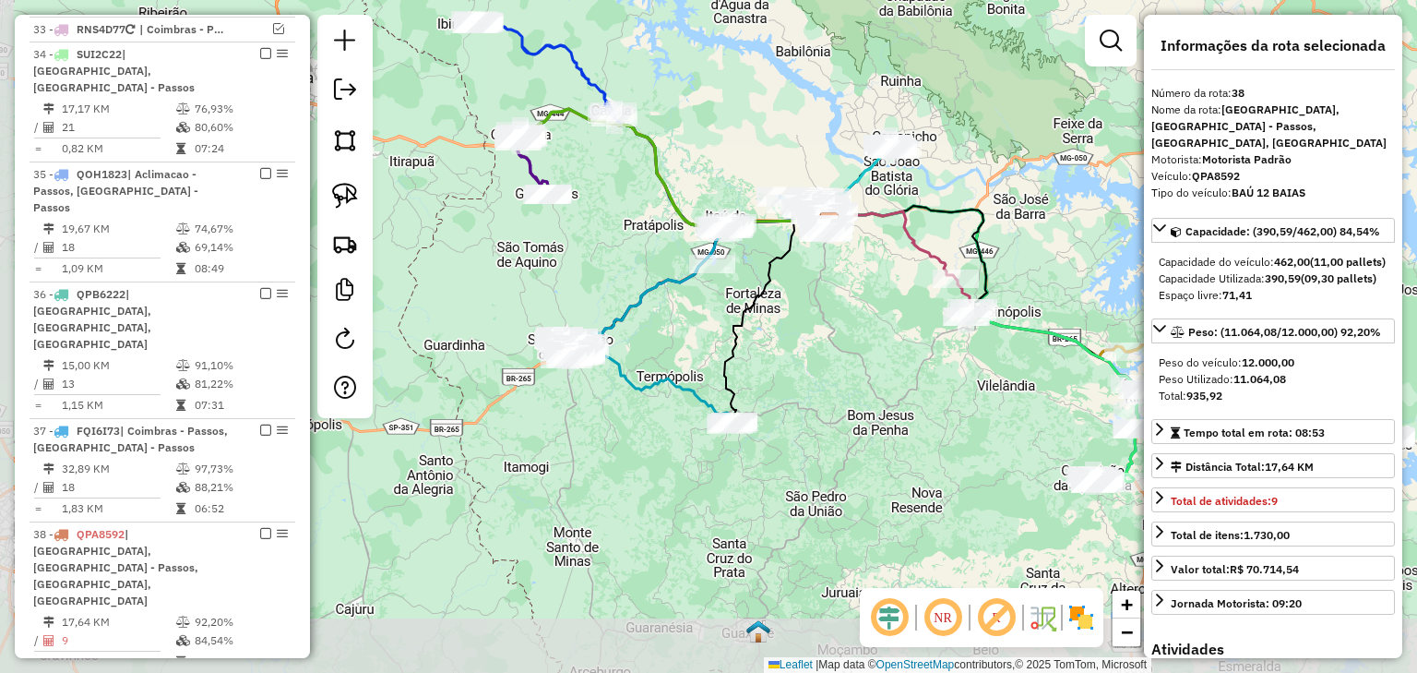
drag, startPoint x: 769, startPoint y: 482, endPoint x: 852, endPoint y: 294, distance: 204.9
click at [853, 295] on div "Janela de atendimento Grade de atendimento Capacidade Transportadoras Veículos …" at bounding box center [708, 336] width 1417 height 673
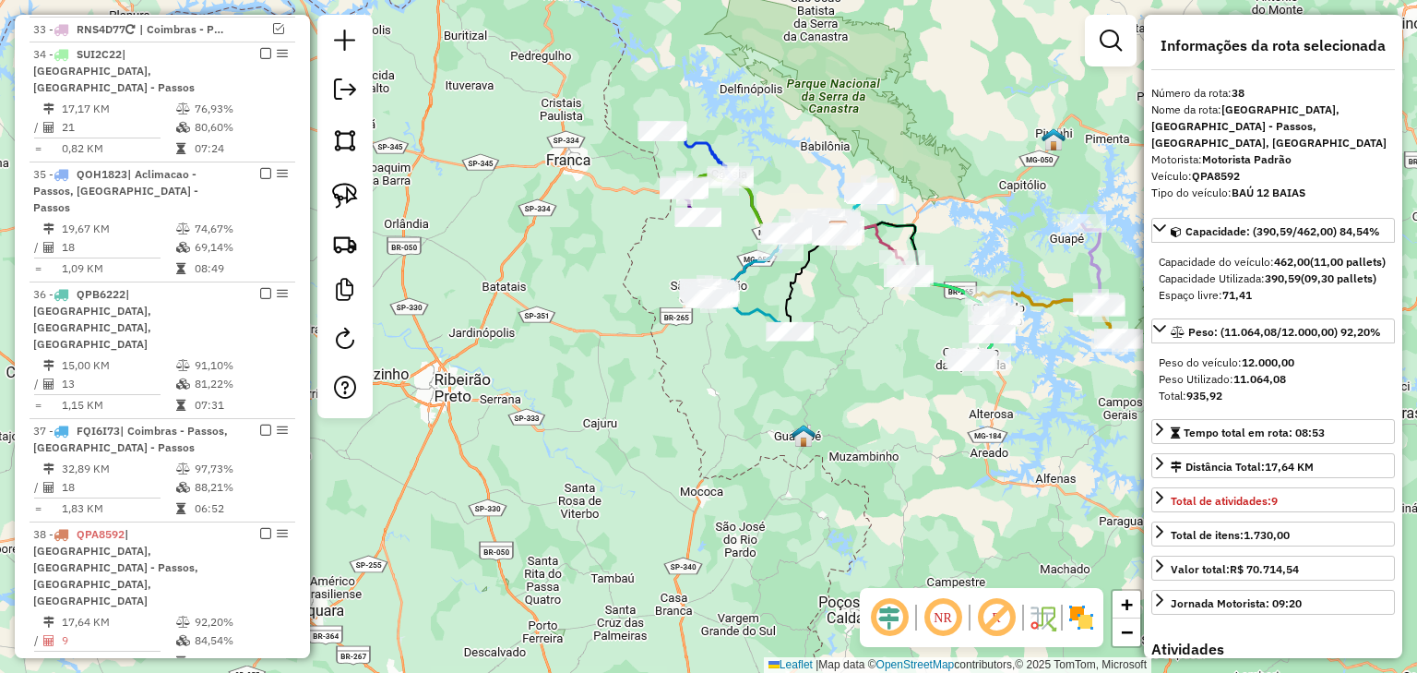
drag, startPoint x: 837, startPoint y: 353, endPoint x: 812, endPoint y: 362, distance: 26.6
click at [819, 358] on div "Janela de atendimento Grade de atendimento Capacidade Transportadoras Veículos …" at bounding box center [708, 336] width 1417 height 673
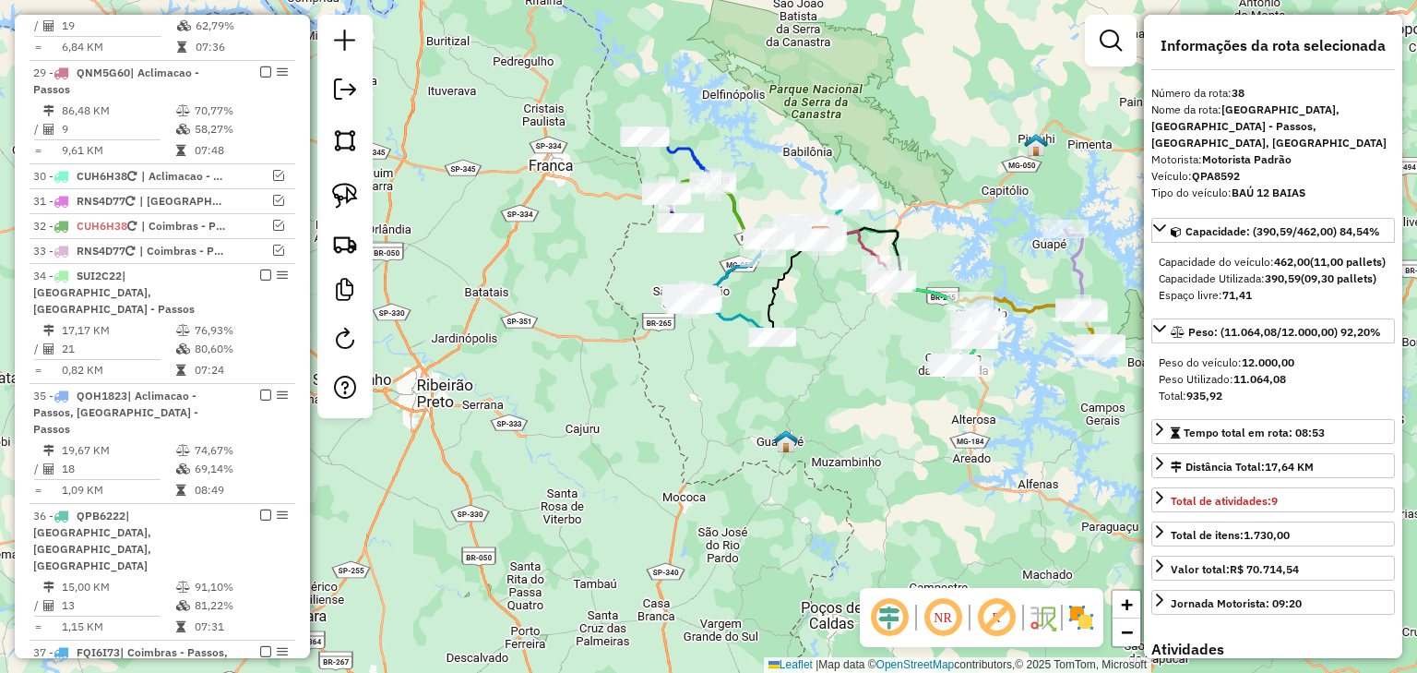
scroll to position [2179, 0]
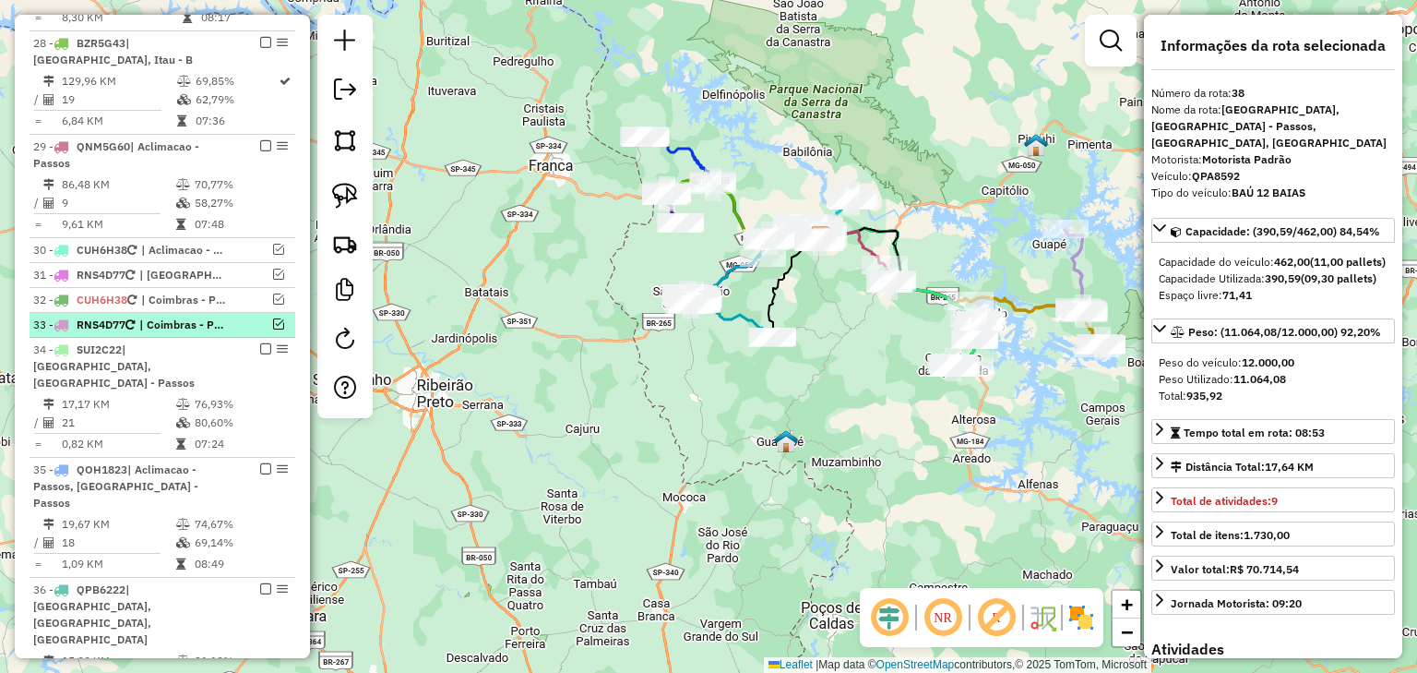
click at [275, 329] on em at bounding box center [278, 323] width 11 height 11
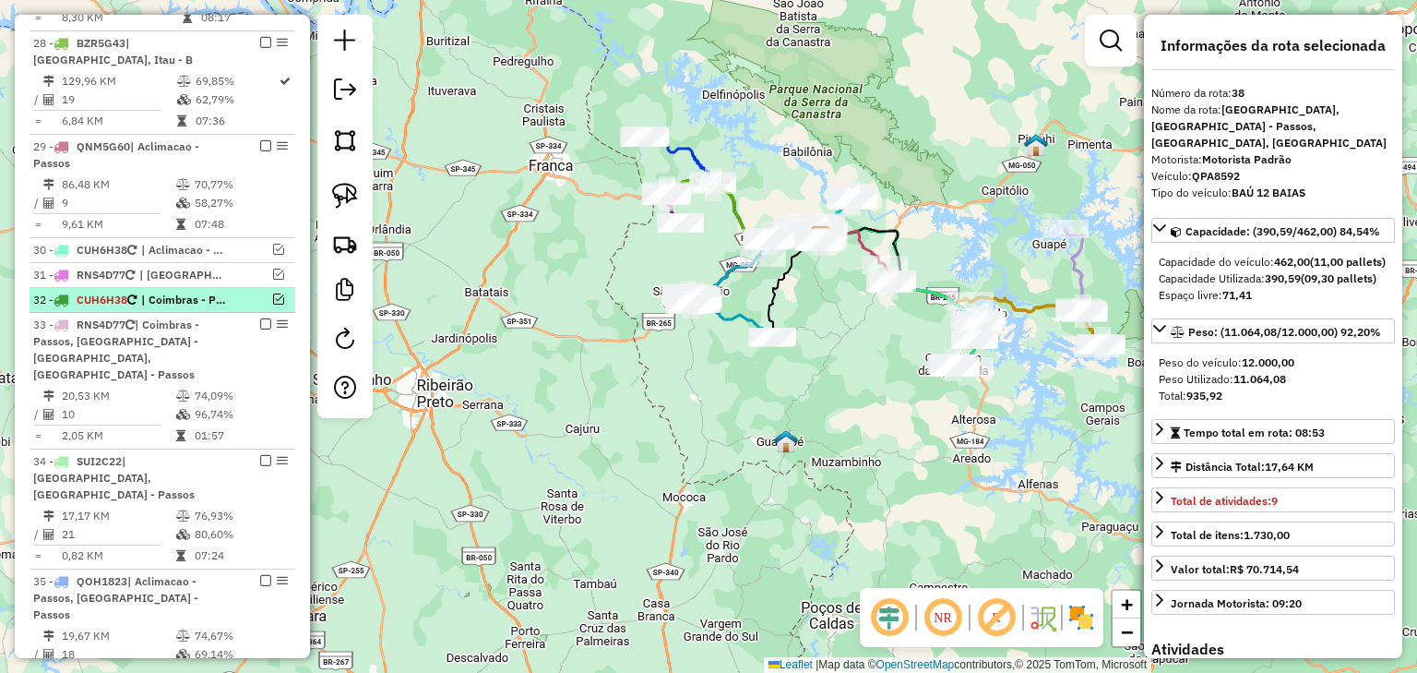
click at [274, 305] on em at bounding box center [278, 298] width 11 height 11
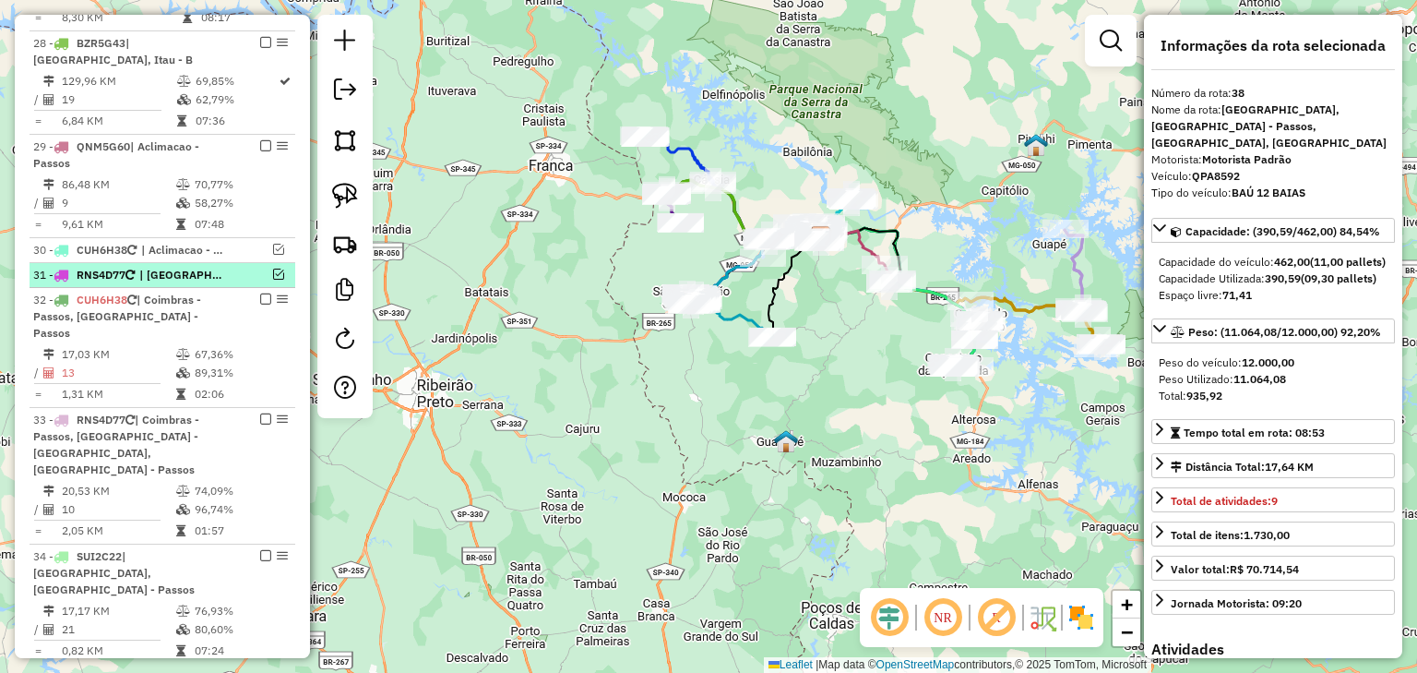
click at [274, 280] on em at bounding box center [278, 274] width 11 height 11
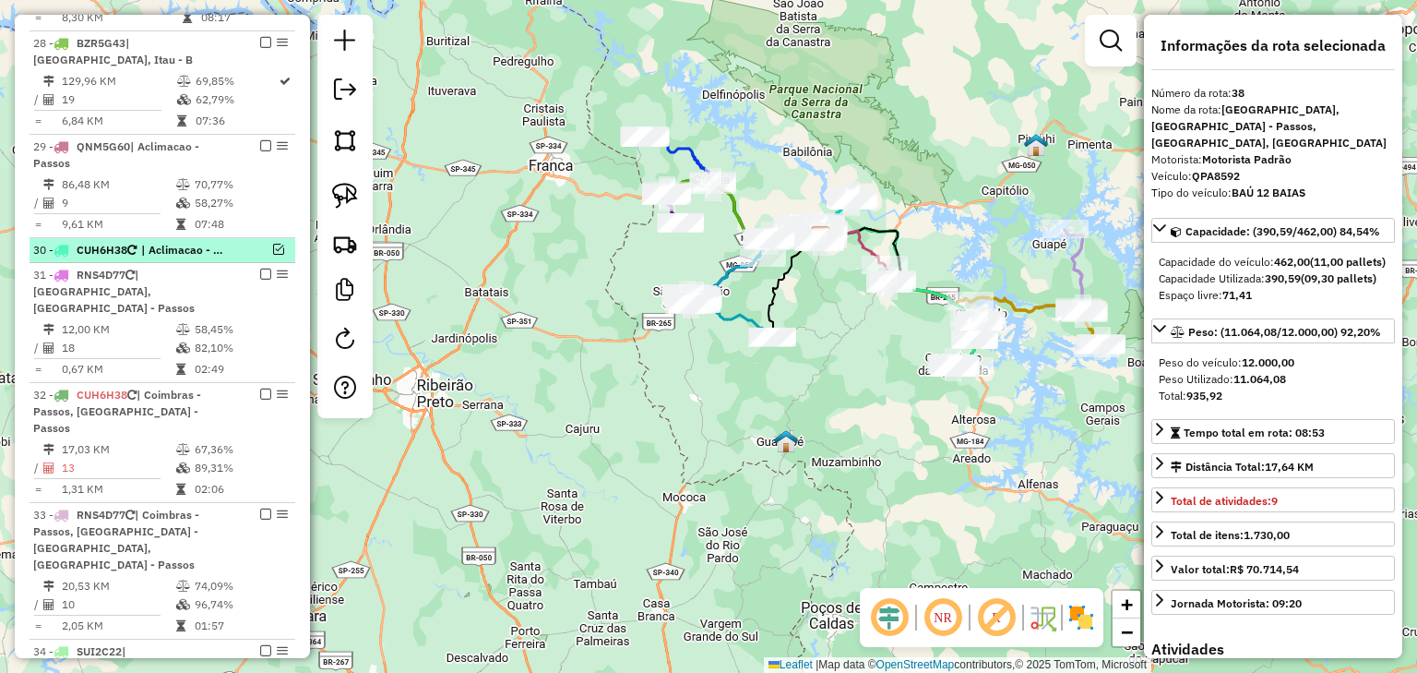
click at [274, 255] on em at bounding box center [278, 249] width 11 height 11
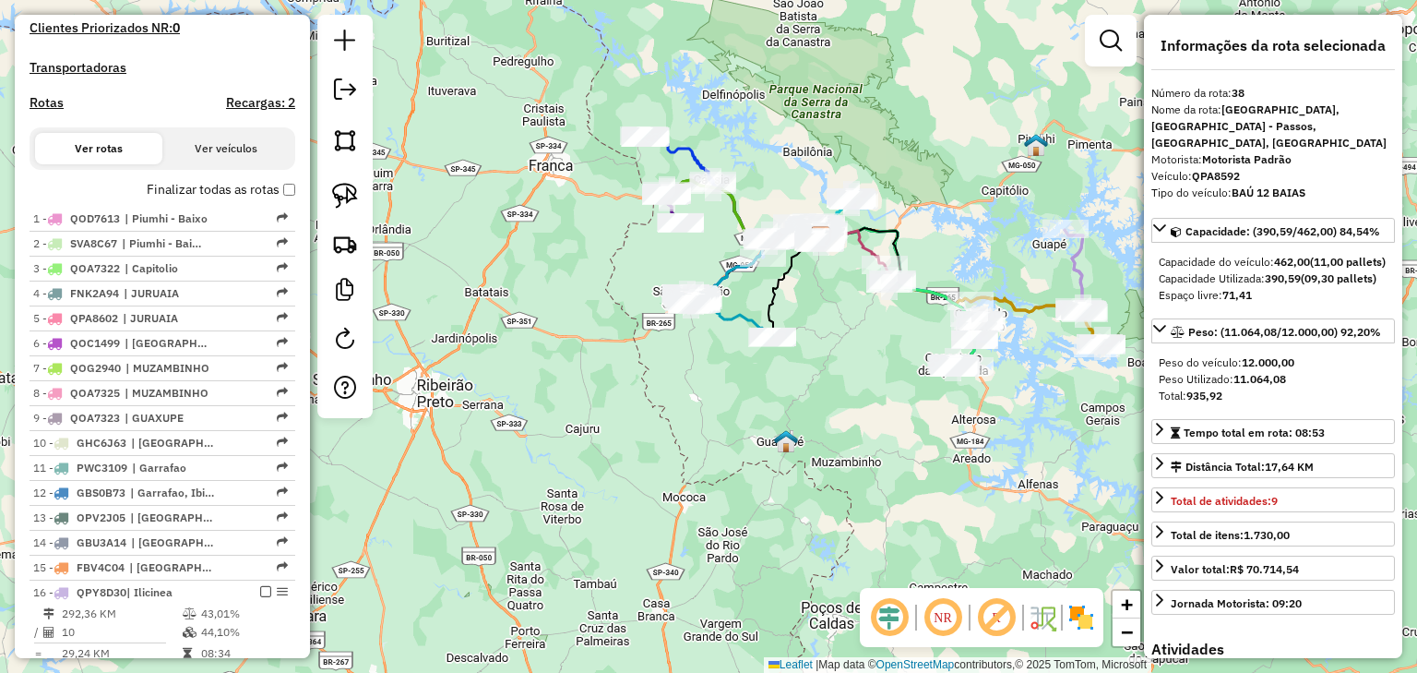
scroll to position [493, 0]
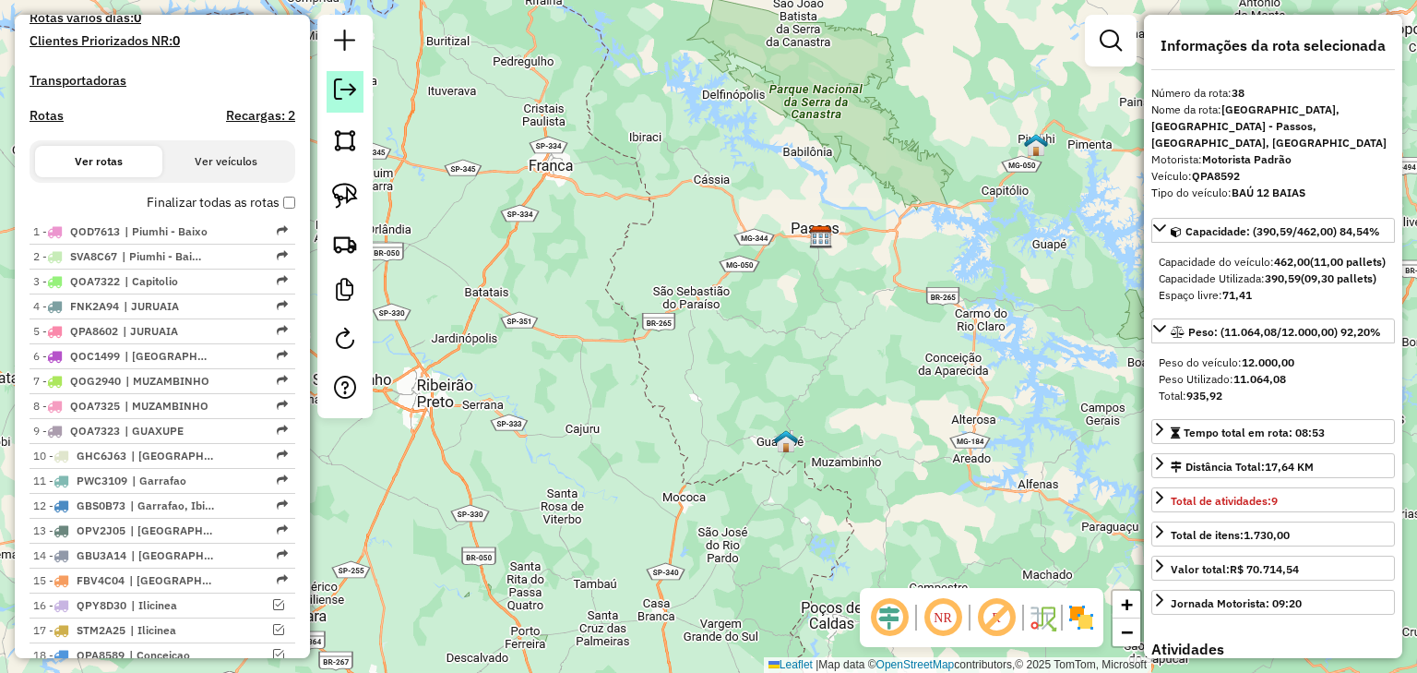
click at [346, 92] on em at bounding box center [345, 89] width 22 height 22
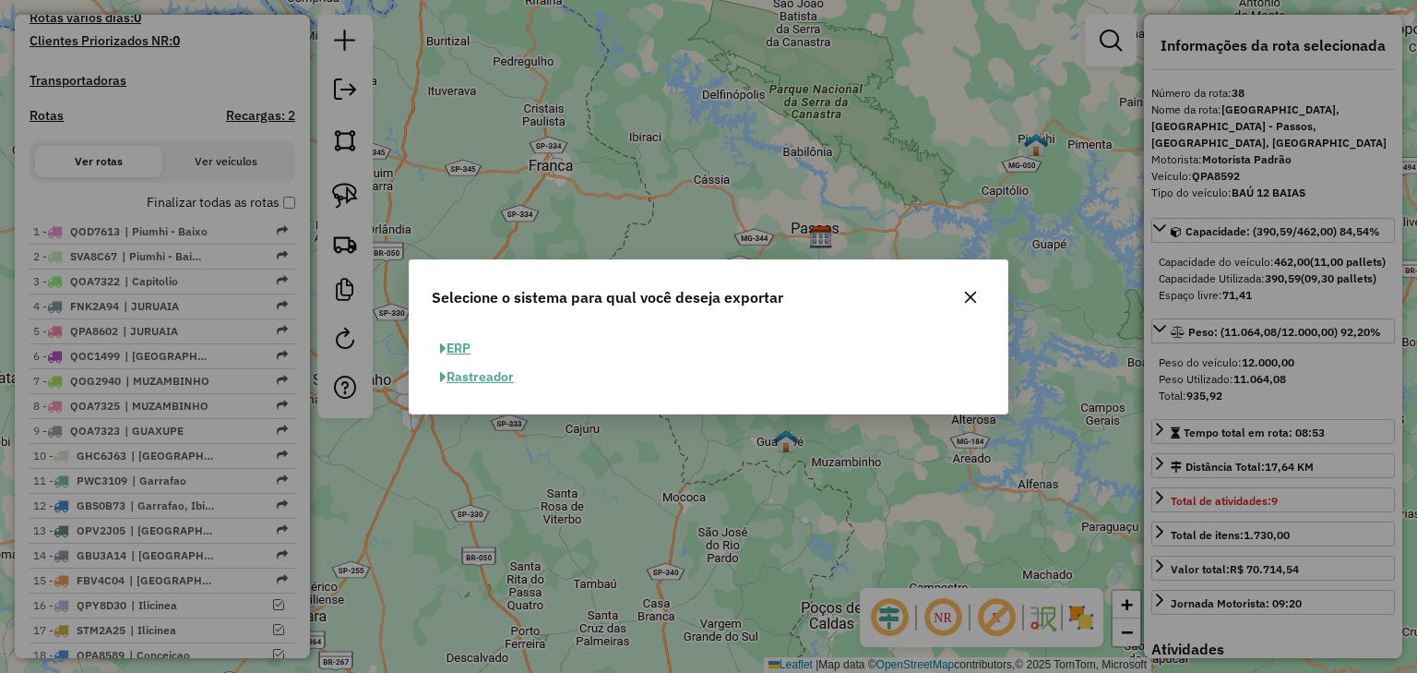
click at [459, 342] on button "ERP" at bounding box center [455, 348] width 47 height 29
select select "**"
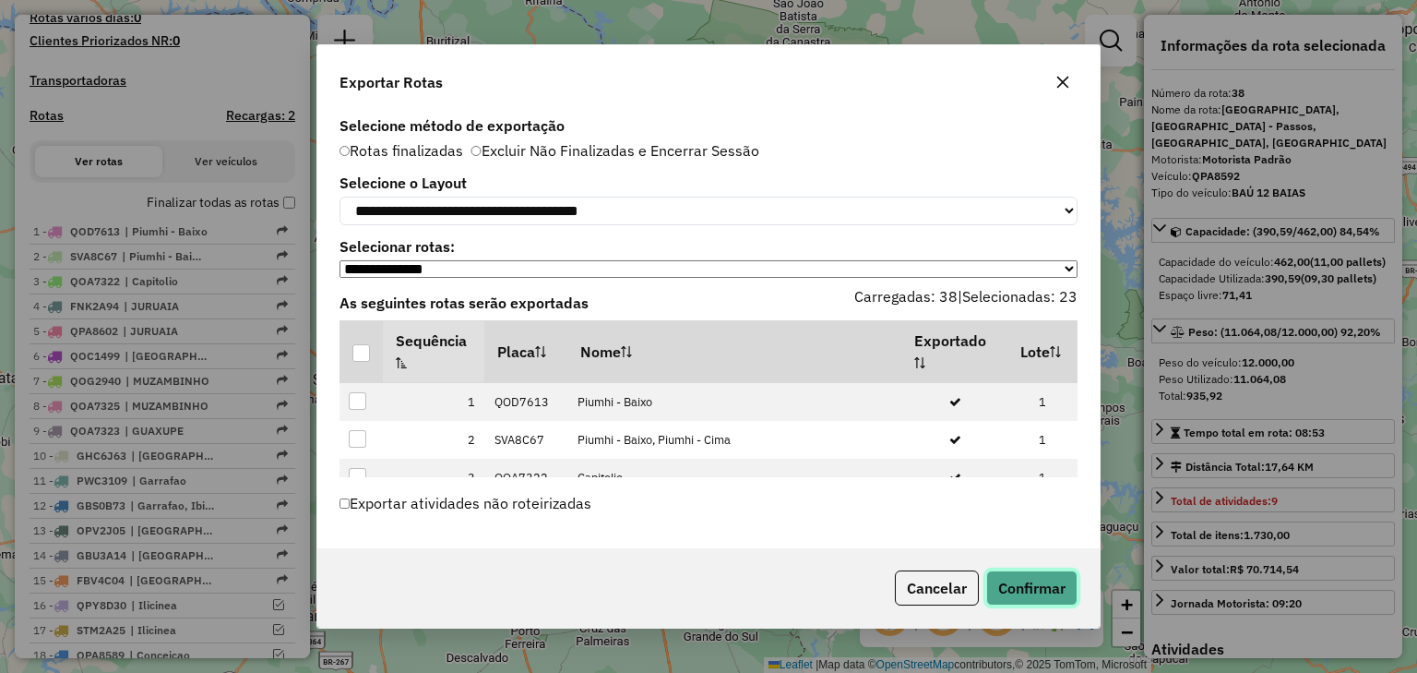
click at [1016, 600] on button "Confirmar" at bounding box center [1032, 587] width 91 height 35
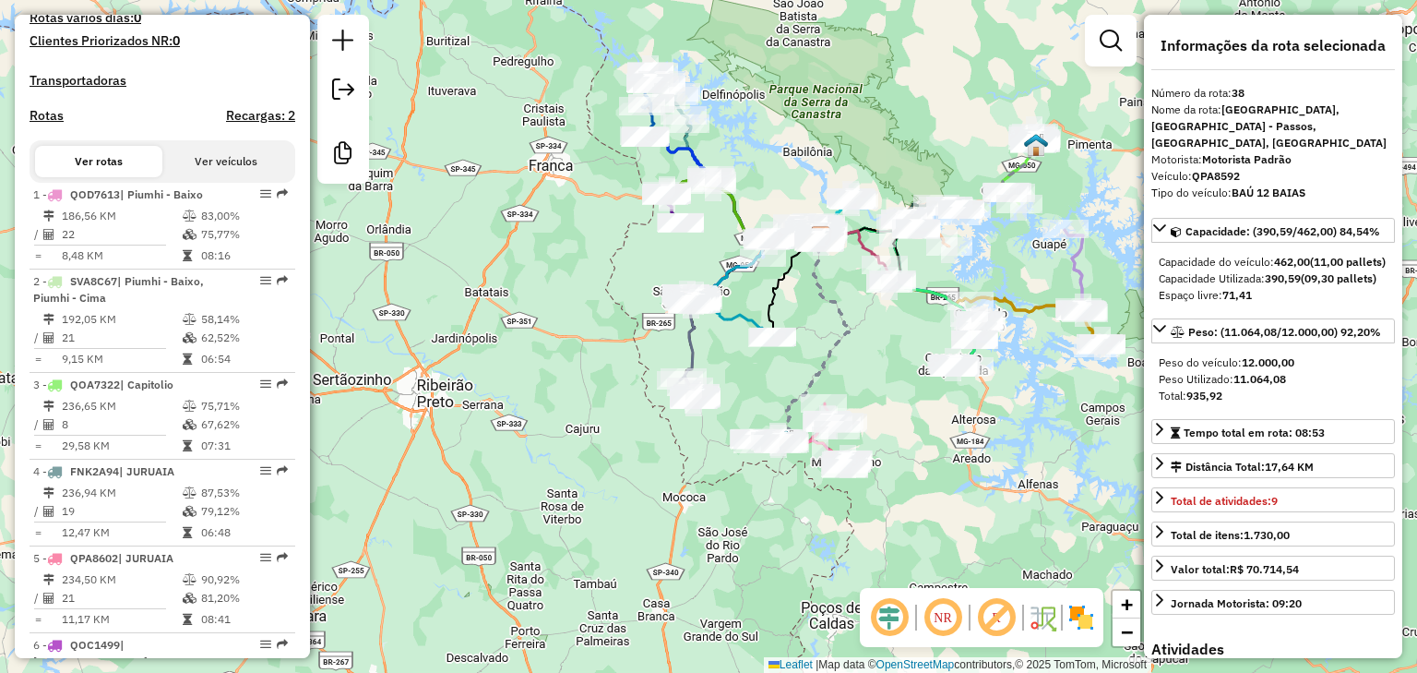
scroll to position [3753, 0]
